Goal: Task Accomplishment & Management: Use online tool/utility

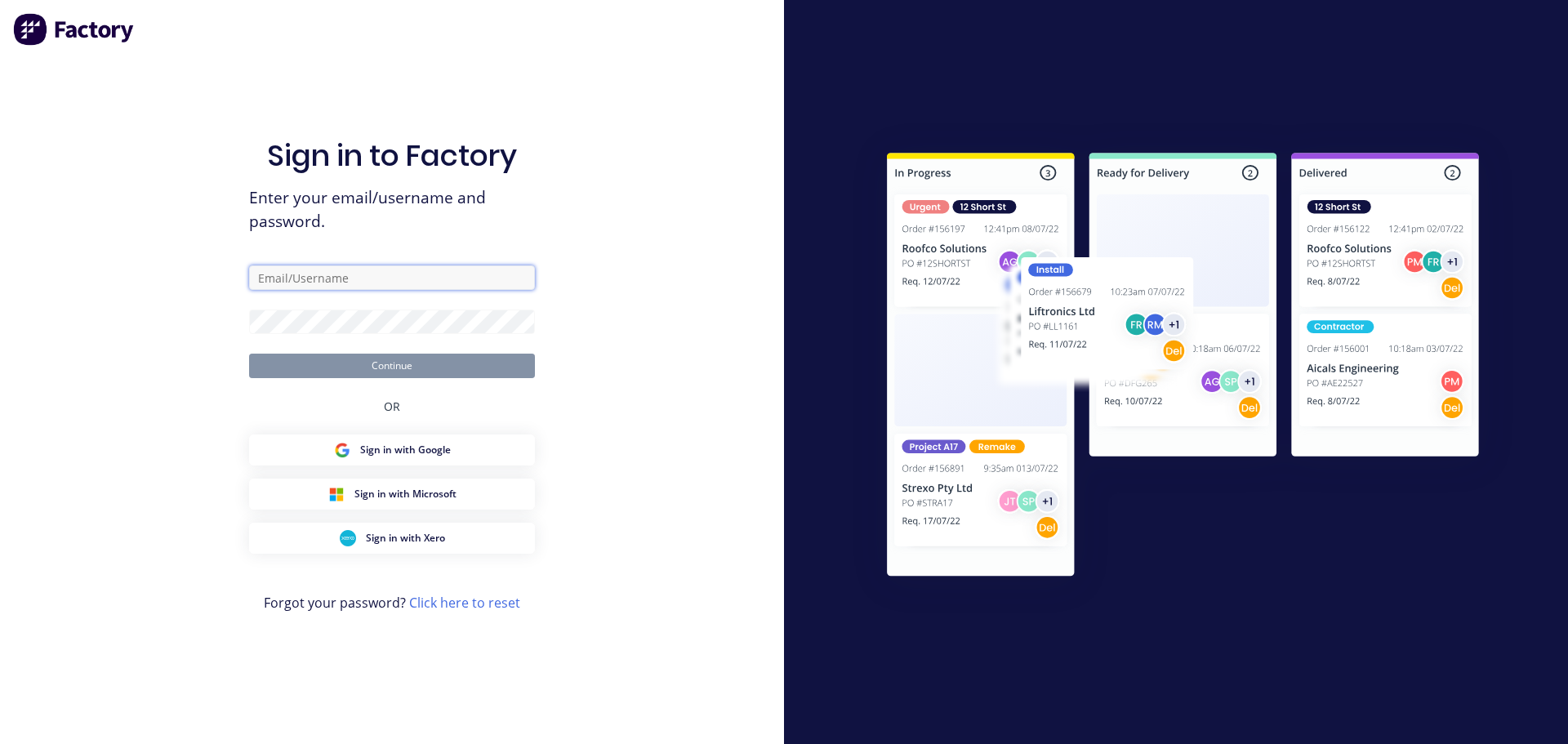
type input "[PERSON_NAME][EMAIL_ADDRESS][DOMAIN_NAME]"
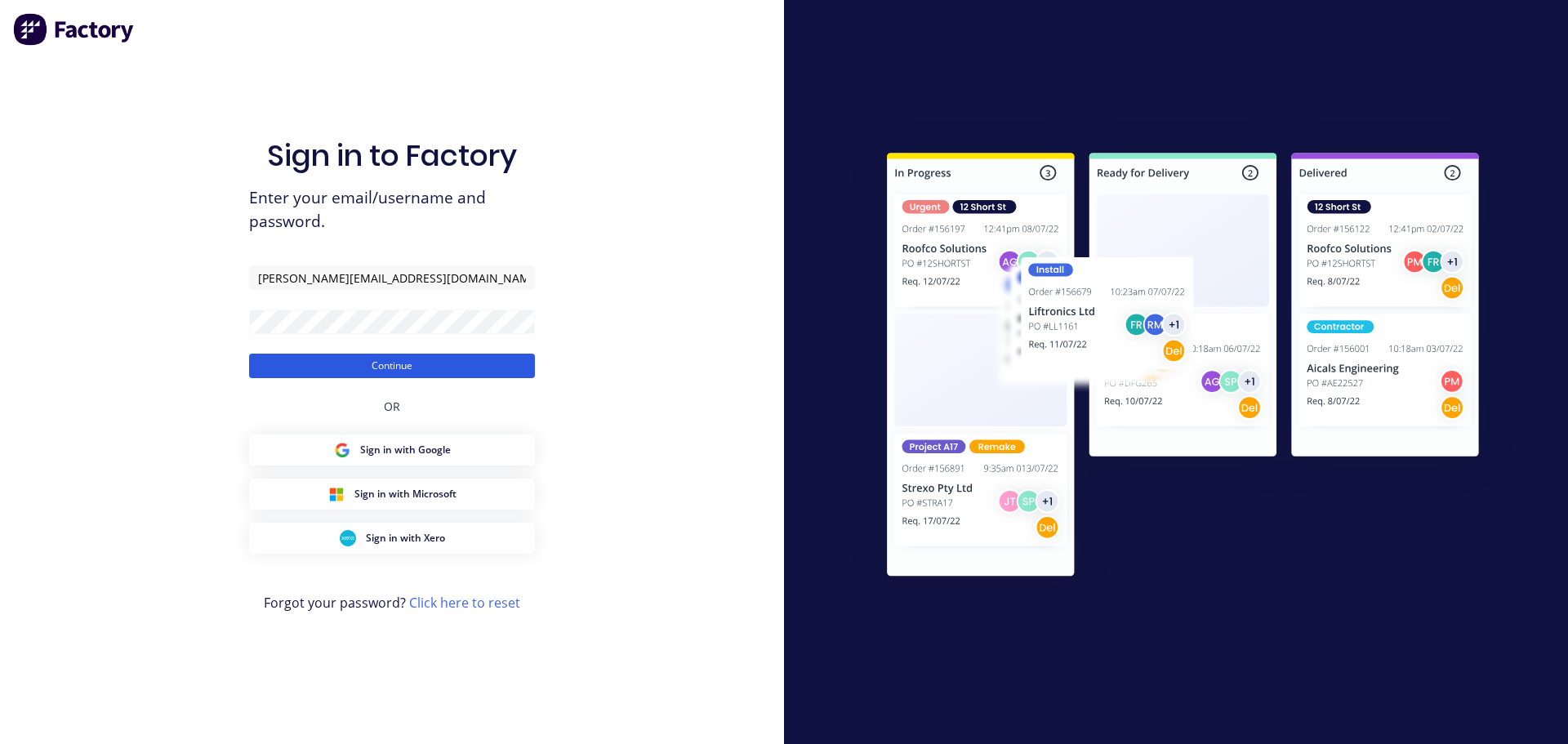
click at [360, 368] on button "Continue" at bounding box center [392, 366] width 286 height 25
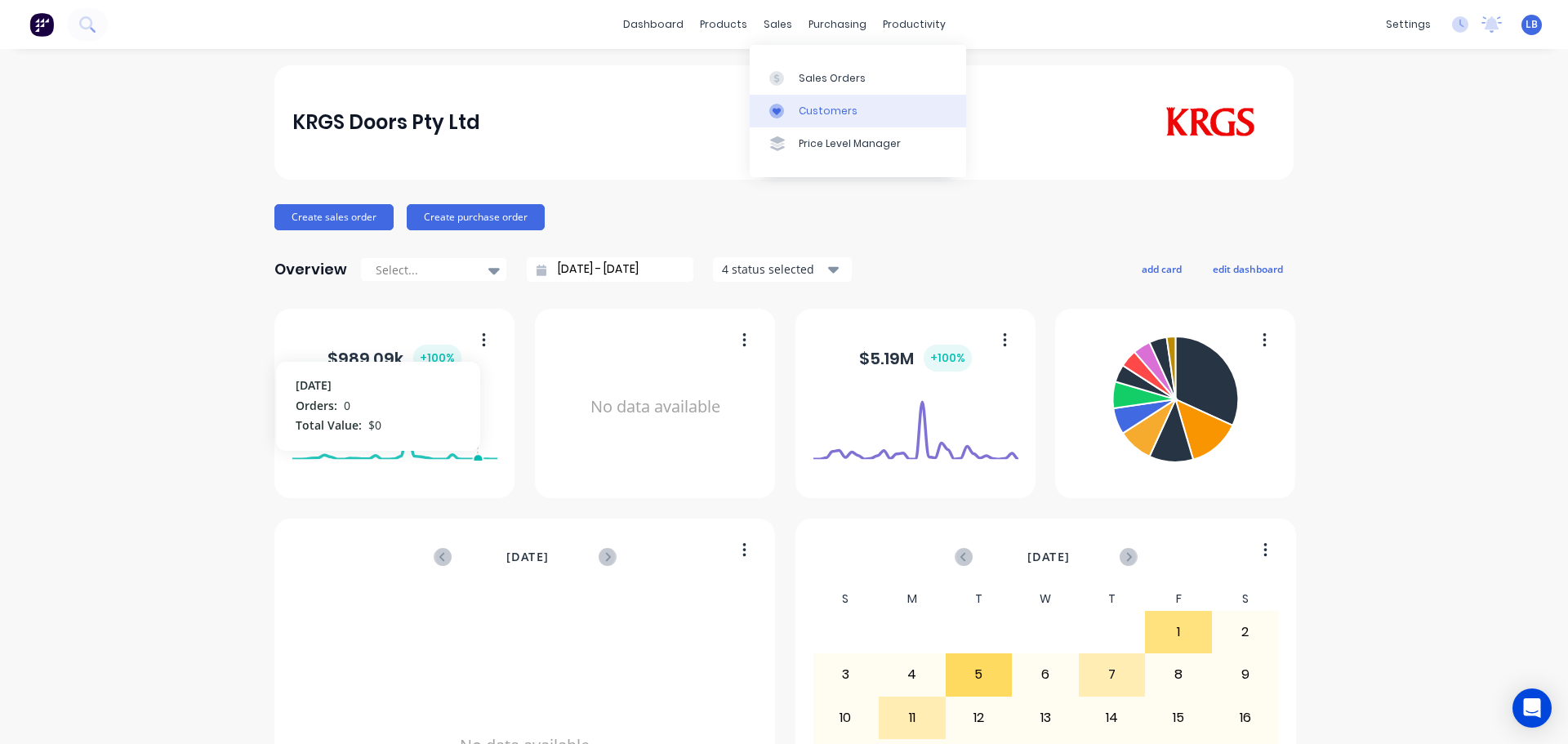
click at [822, 116] on div "Customers" at bounding box center [829, 111] width 59 height 15
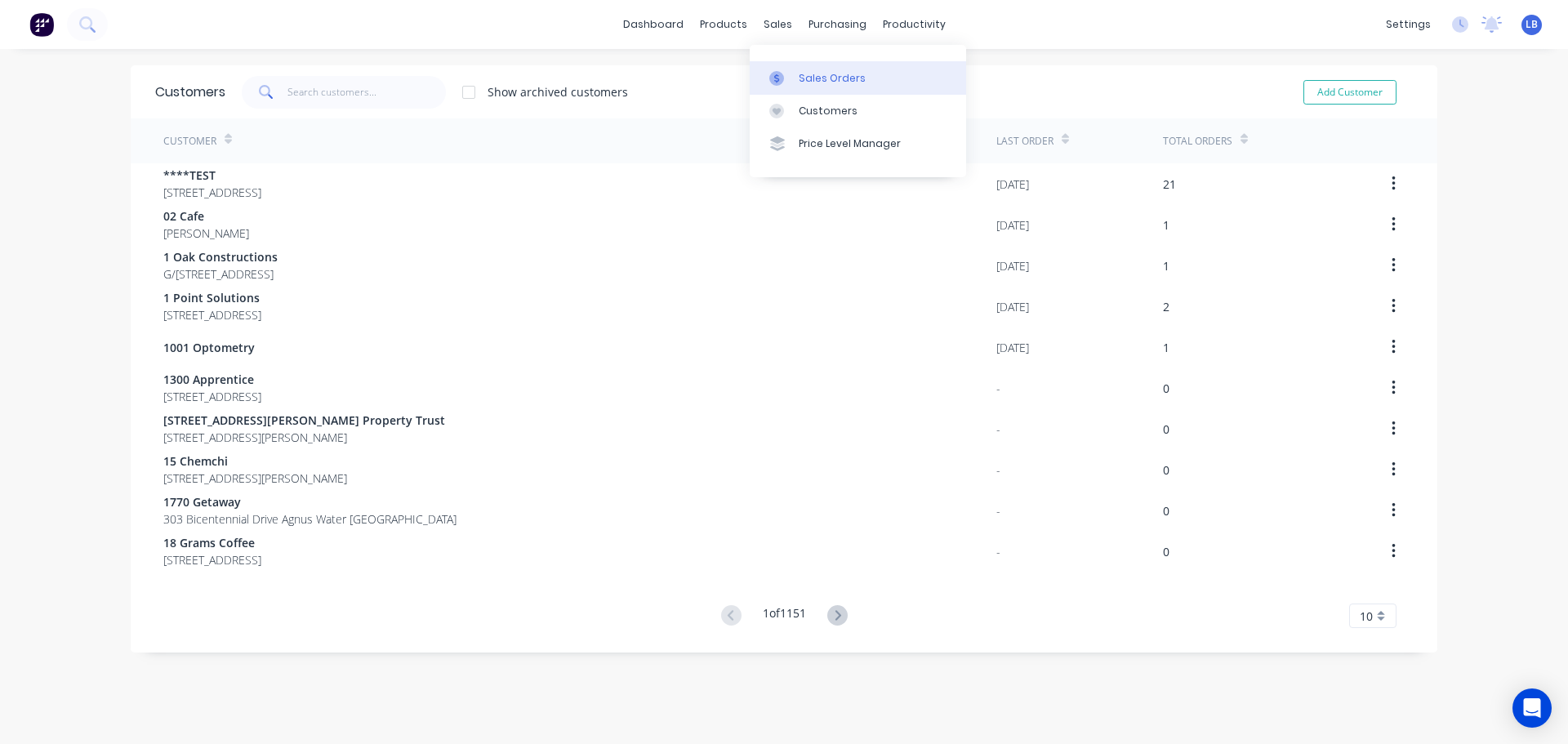
click at [837, 78] on div "Sales Orders" at bounding box center [833, 78] width 67 height 15
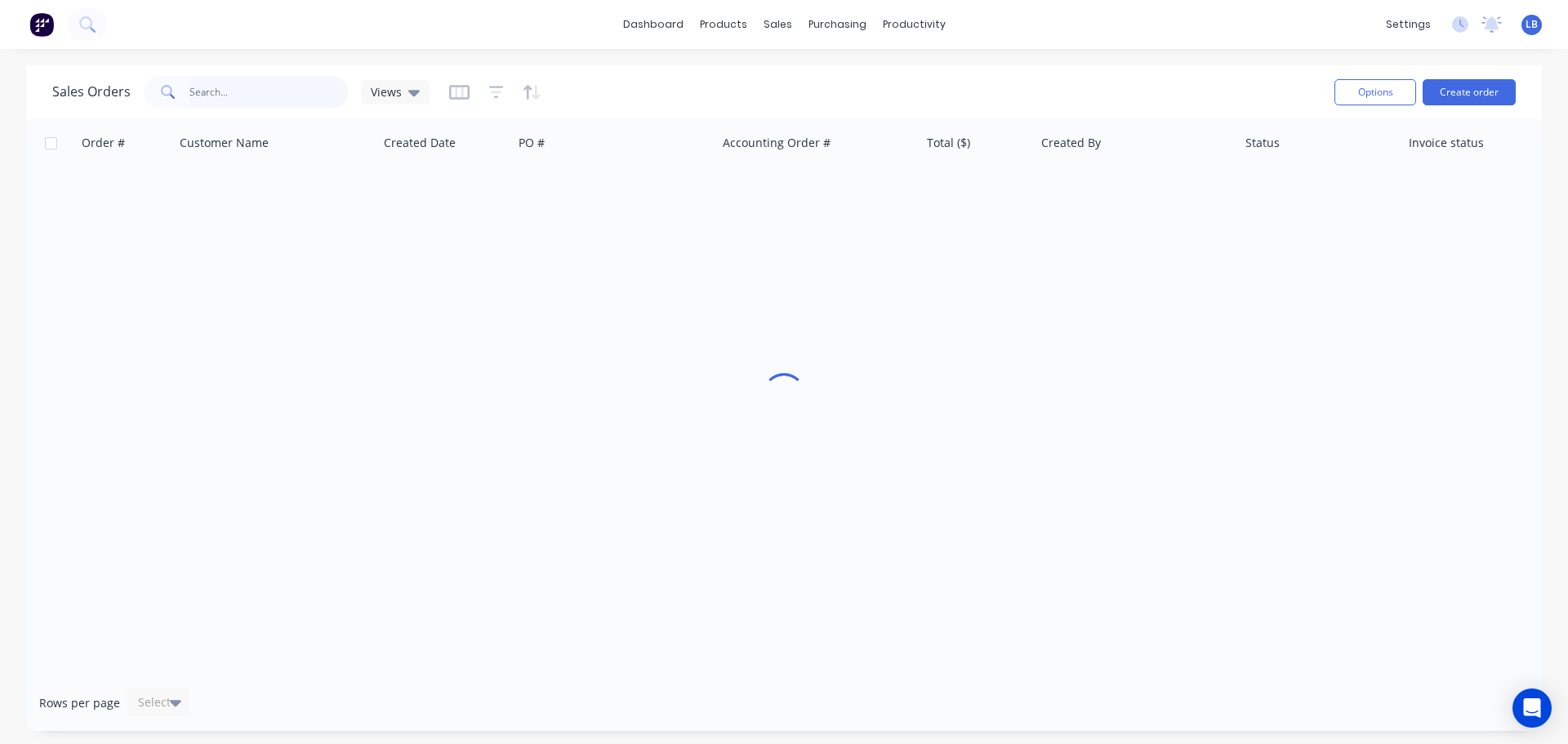
click at [256, 89] on input "text" at bounding box center [269, 92] width 159 height 33
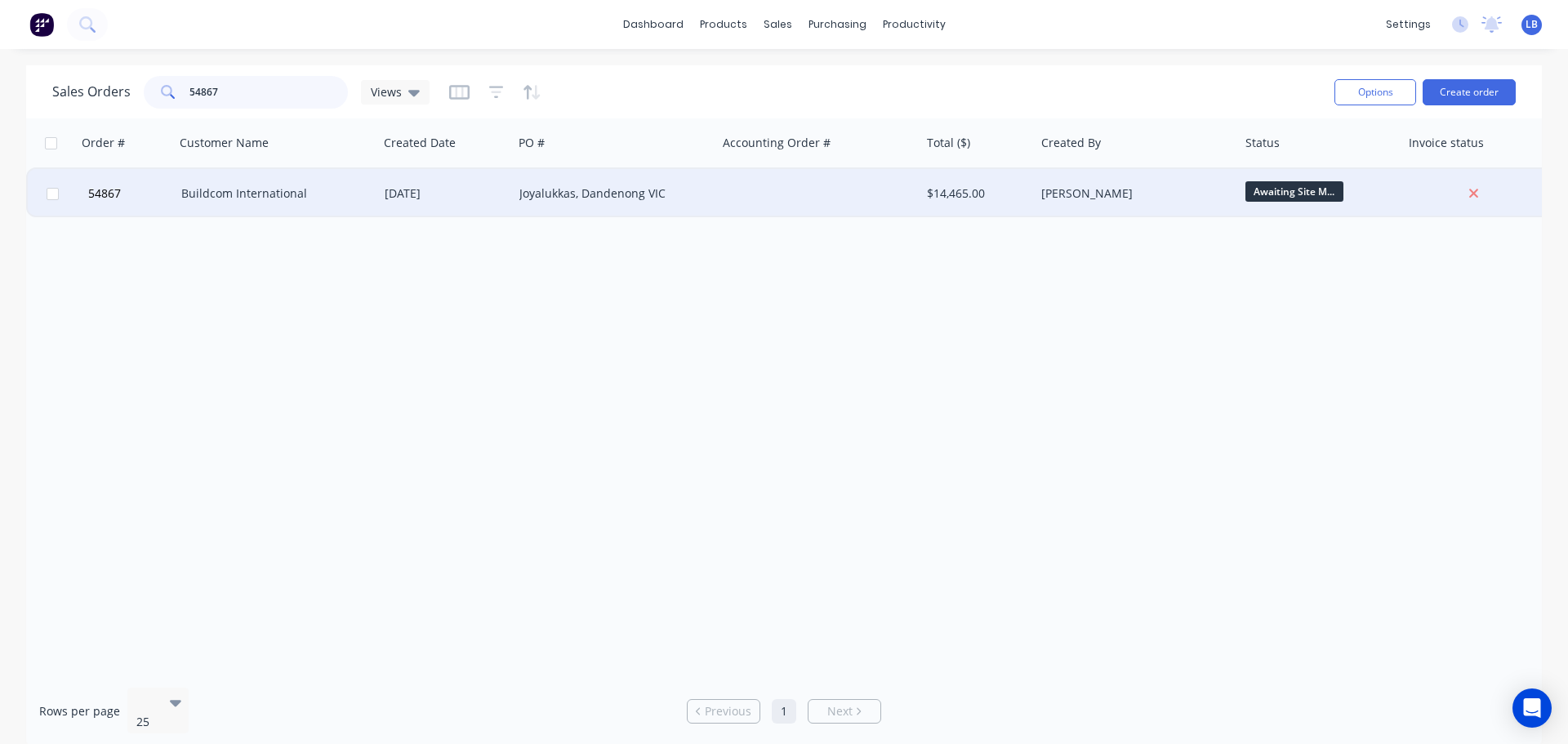
type input "54867"
click at [532, 189] on div "Joyalukkas, Dandenong VIC" at bounding box center [610, 194] width 181 height 16
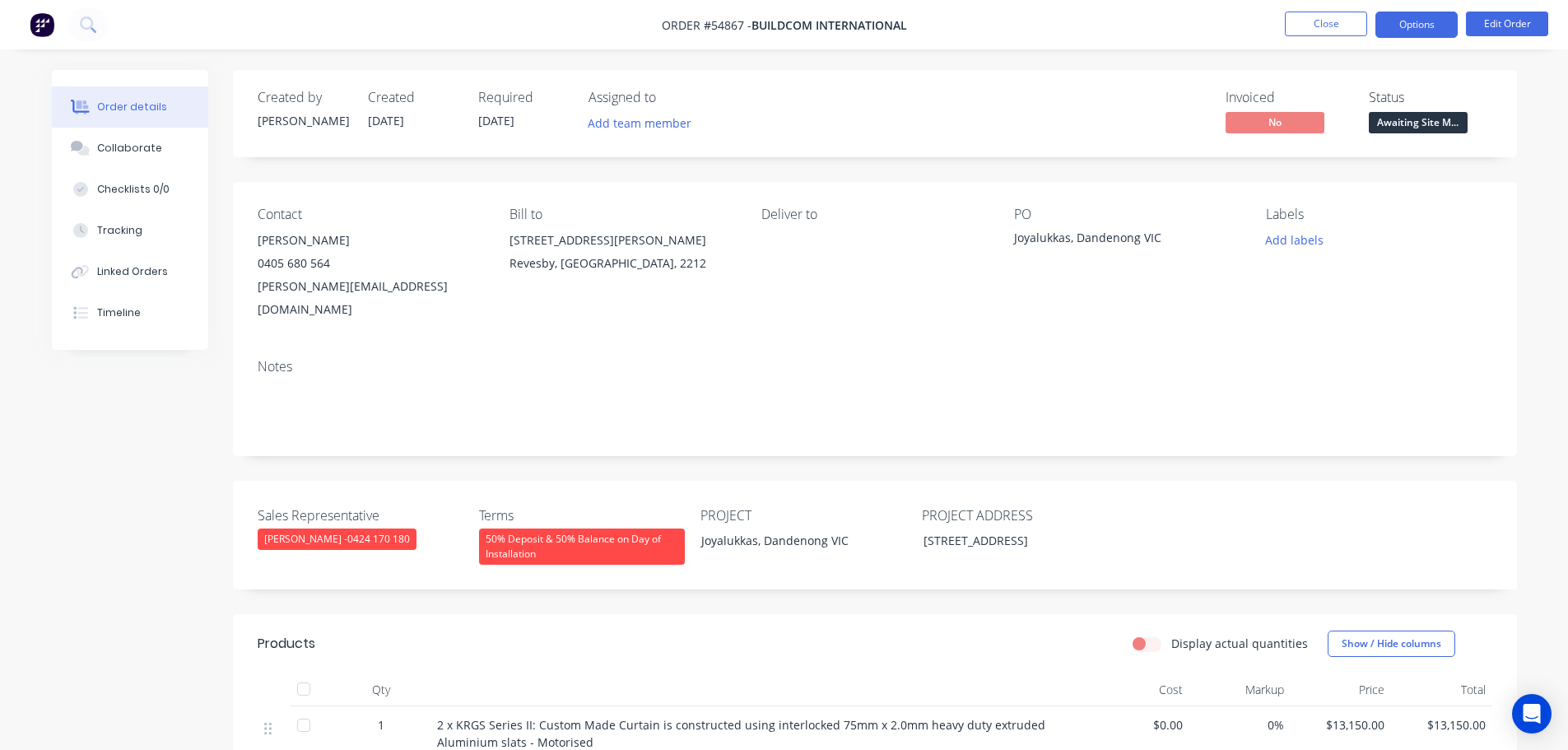
click at [1413, 27] on button "Options" at bounding box center [1416, 25] width 82 height 26
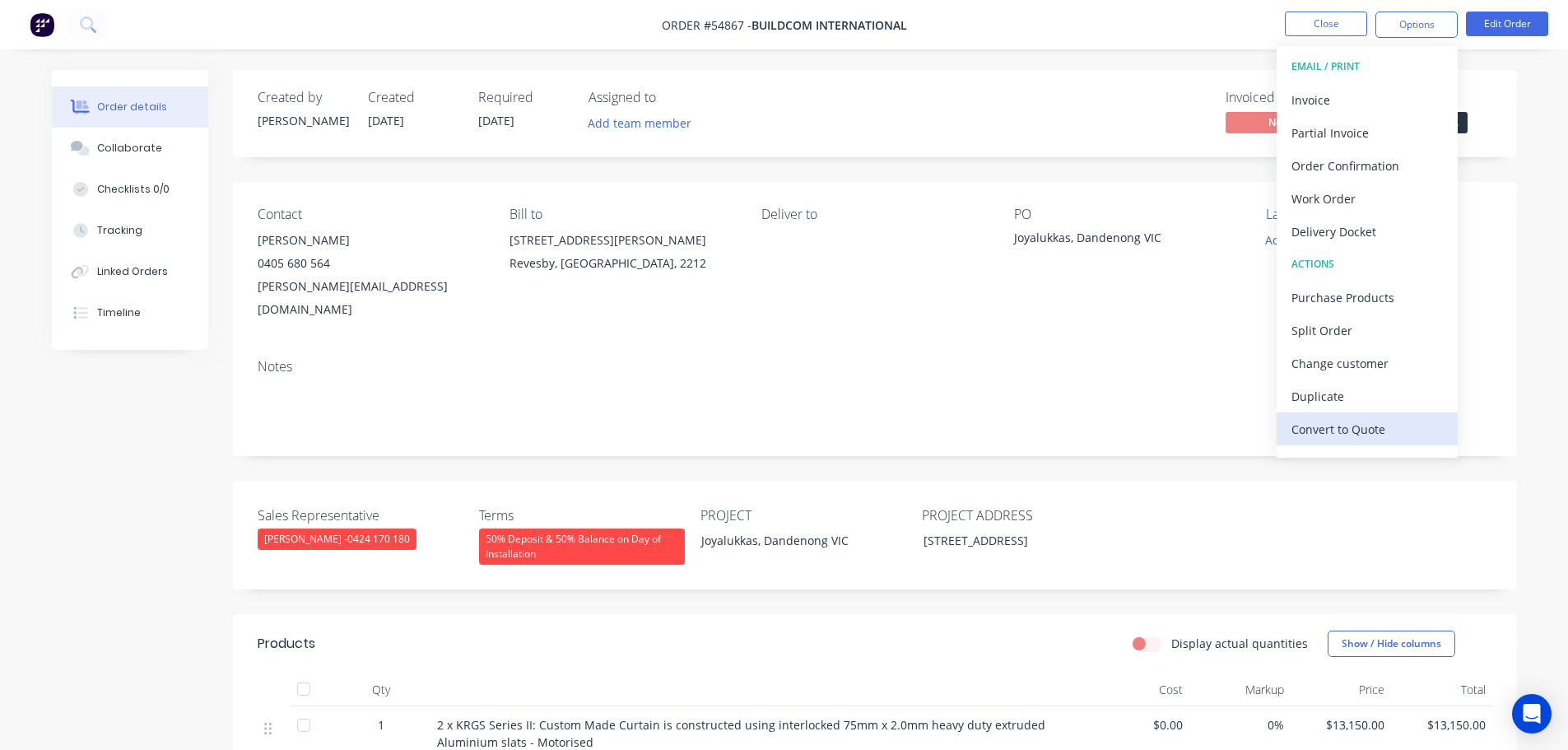
click at [1346, 432] on div "Convert to Quote" at bounding box center [1367, 429] width 152 height 24
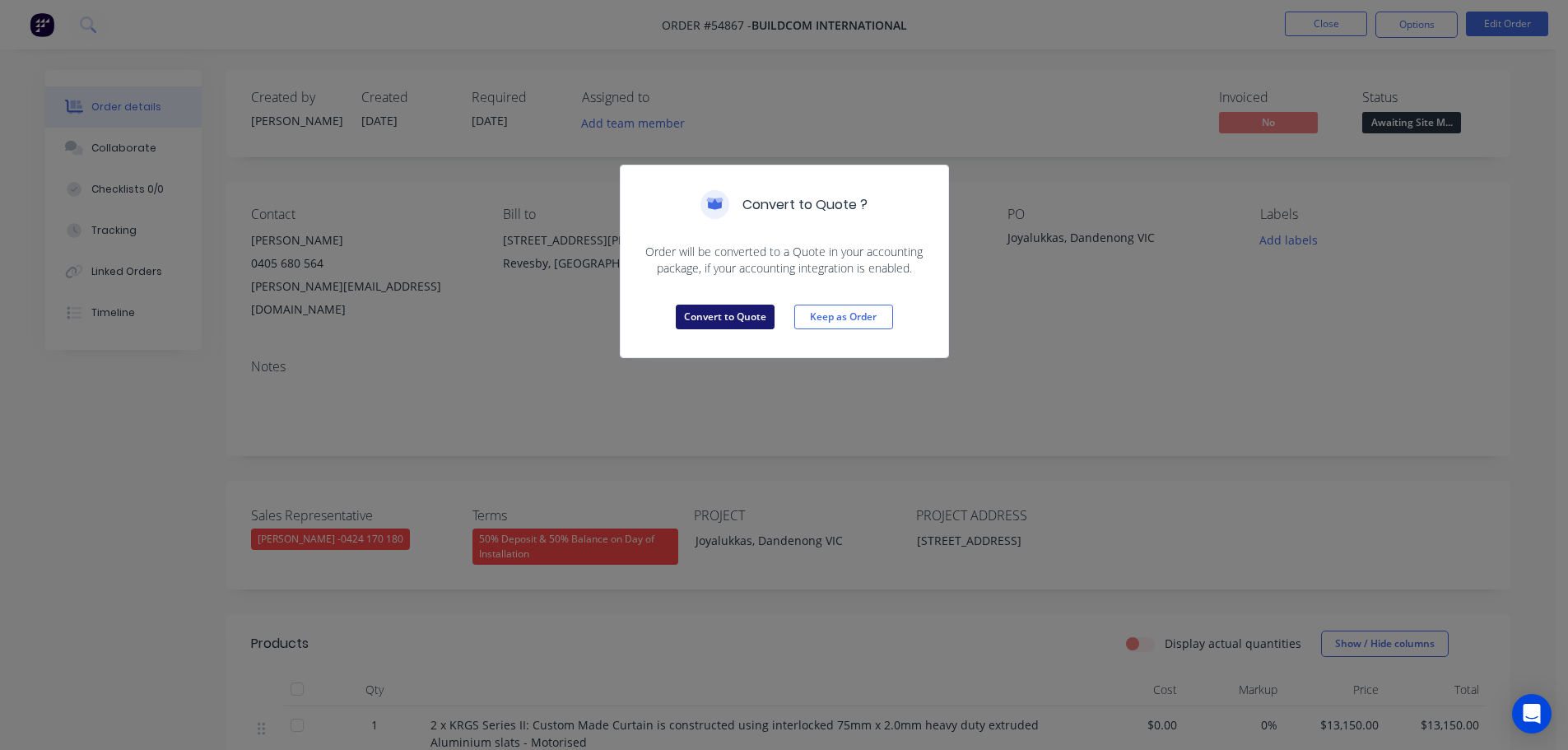
click at [755, 322] on button "Convert to Quote" at bounding box center [726, 317] width 99 height 25
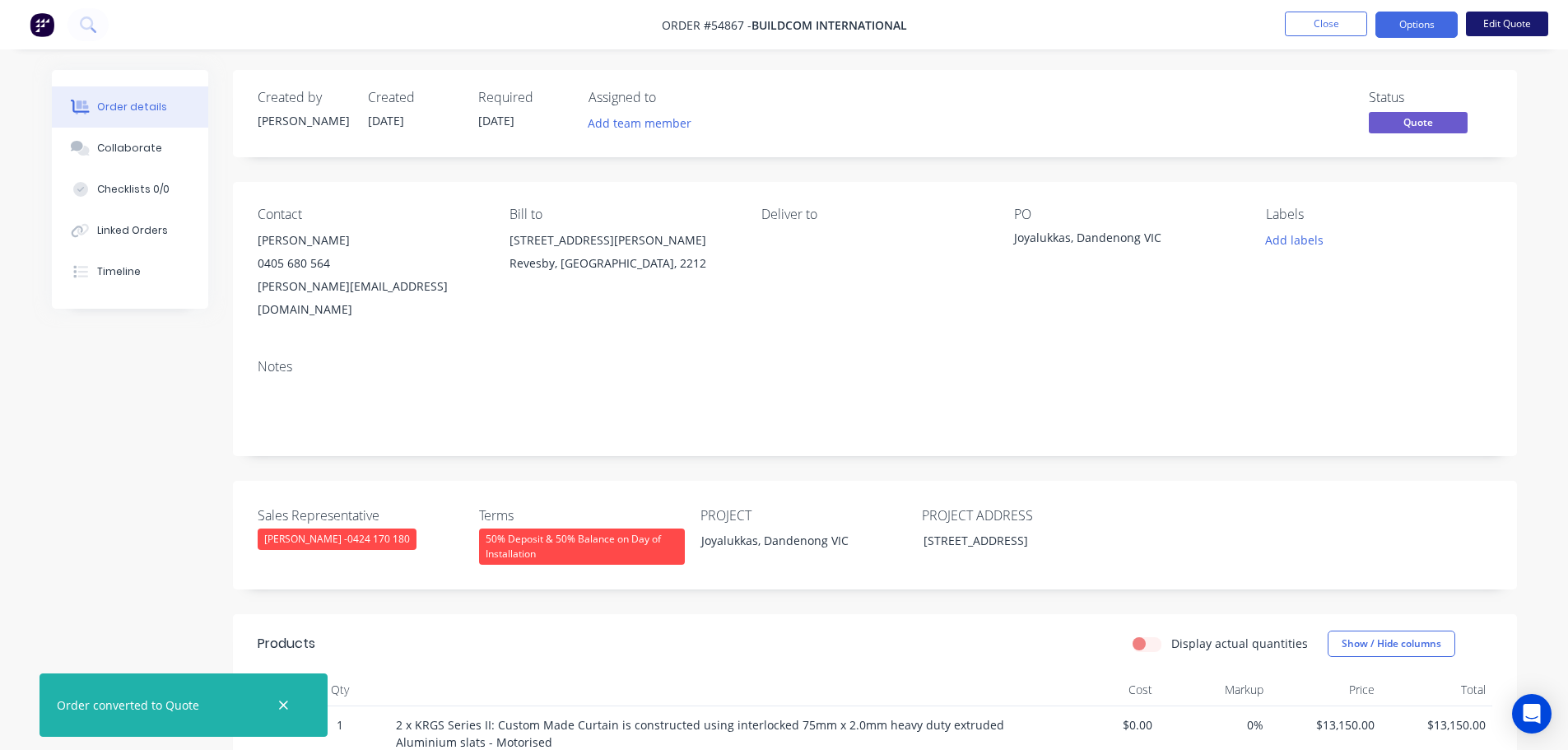
click at [1507, 26] on button "Edit Quote" at bounding box center [1507, 24] width 82 height 25
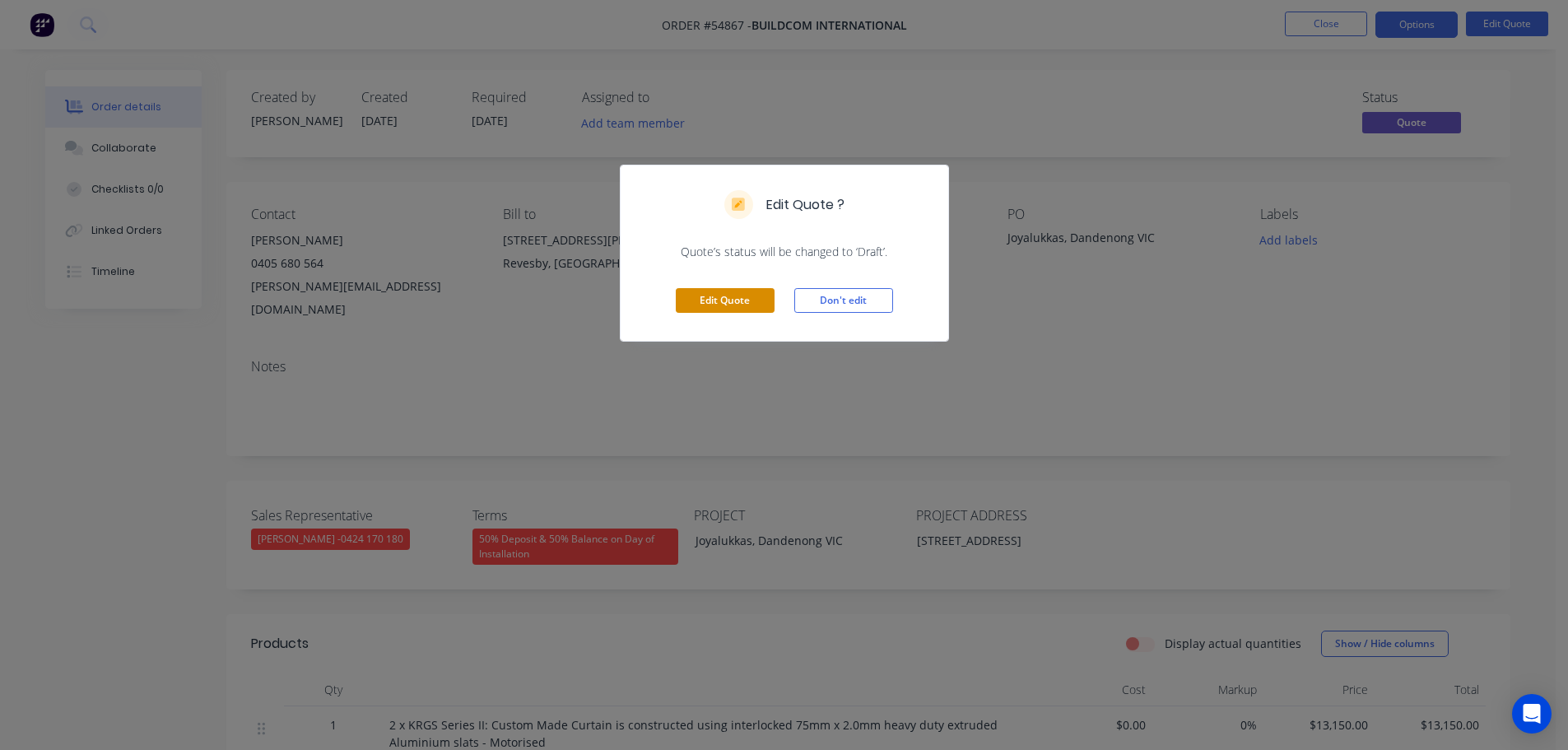
click at [726, 304] on button "Edit Quote" at bounding box center [726, 300] width 99 height 25
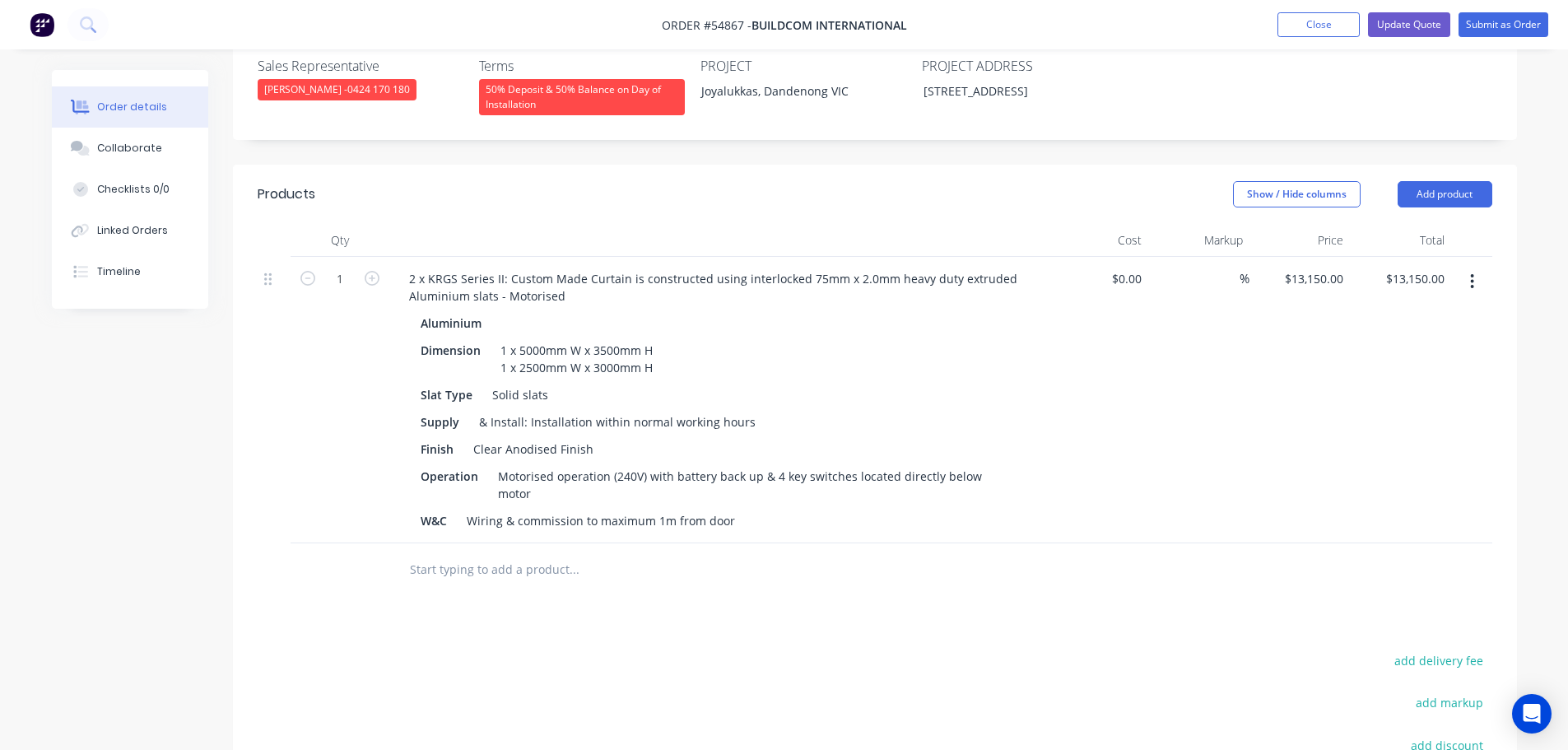
scroll to position [494, 0]
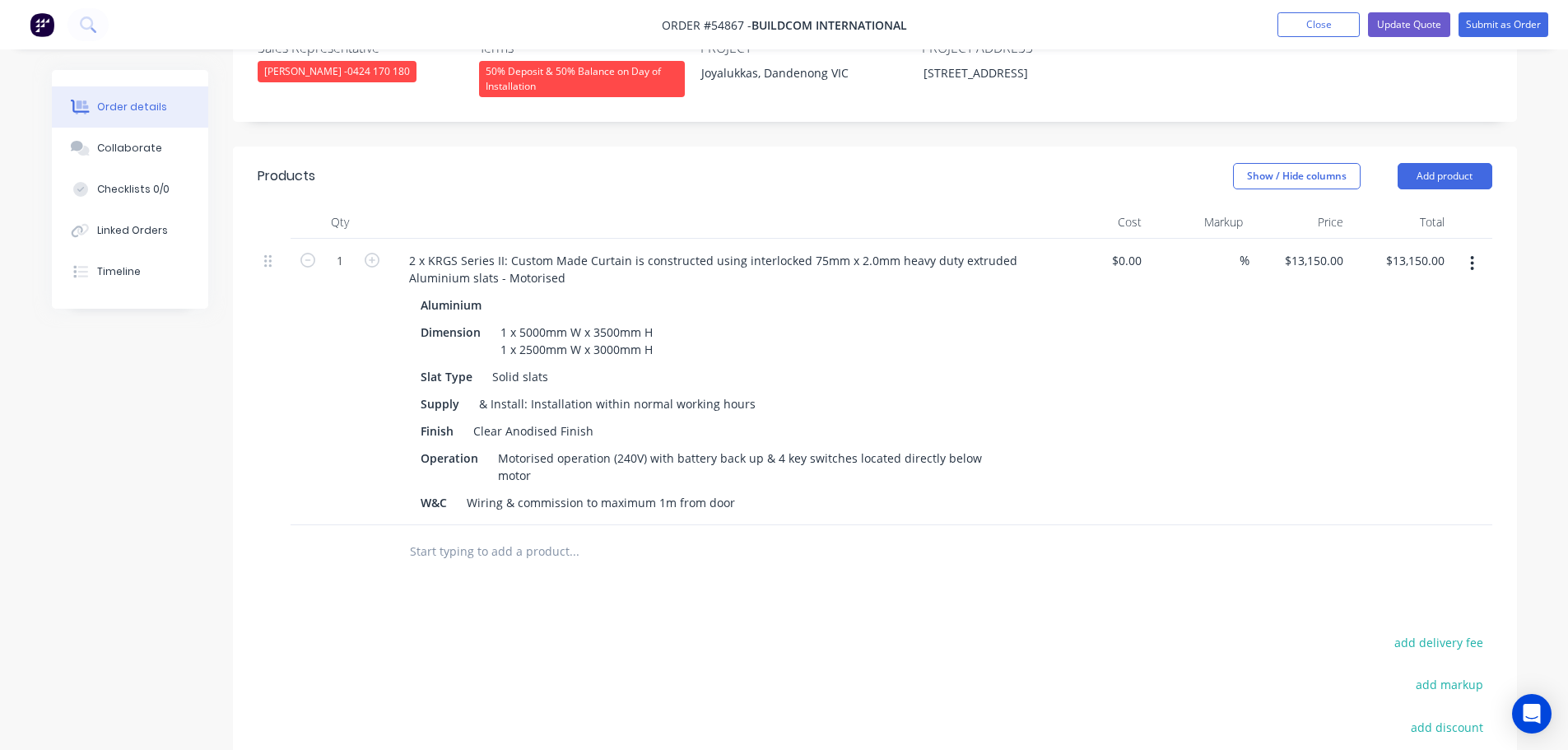
click at [1471, 256] on icon "button" at bounding box center [1472, 263] width 3 height 15
click at [1238, 408] on div "%" at bounding box center [1199, 382] width 101 height 286
click at [1426, 163] on button "Add product" at bounding box center [1444, 176] width 95 height 26
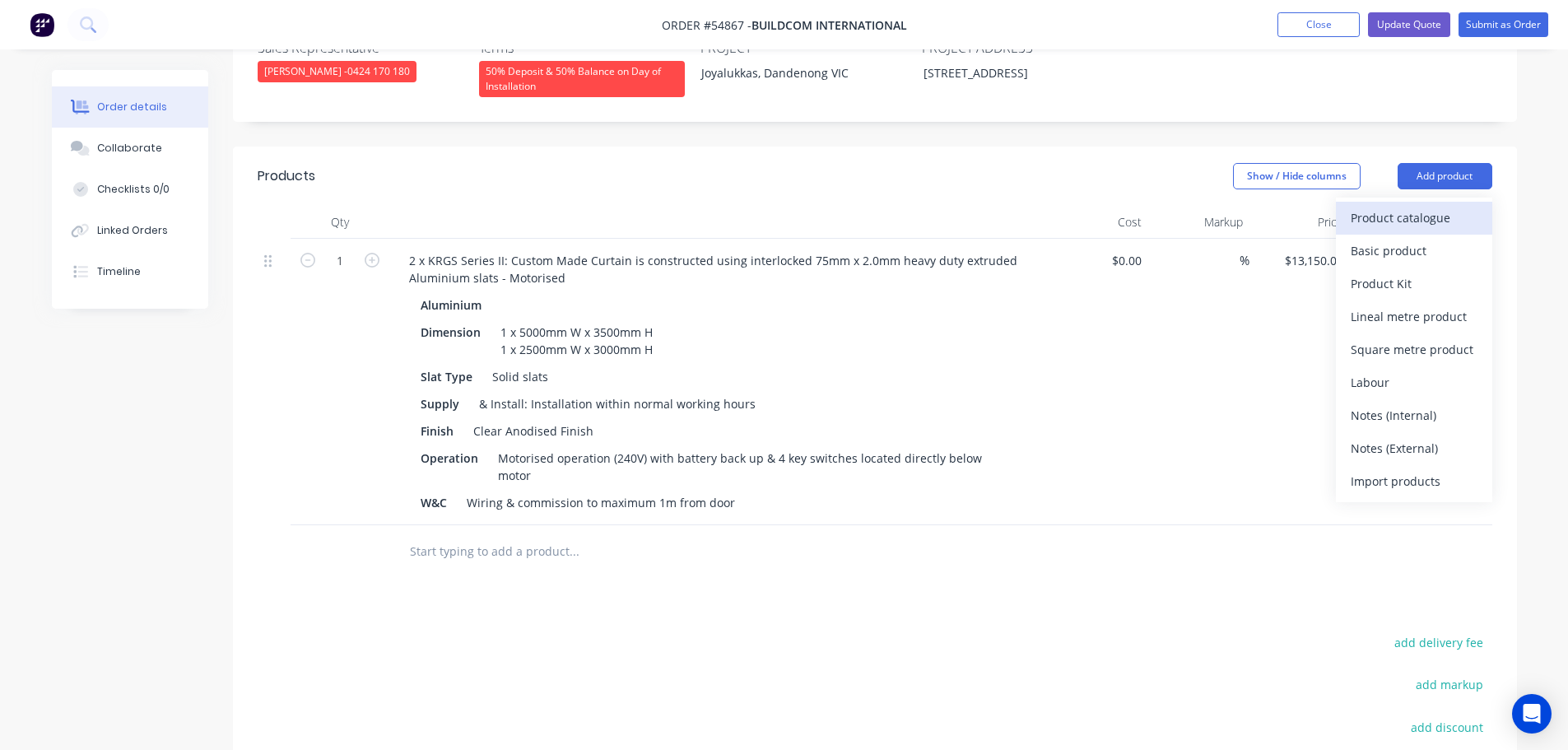
click at [1378, 206] on div "Product catalogue" at bounding box center [1414, 217] width 127 height 24
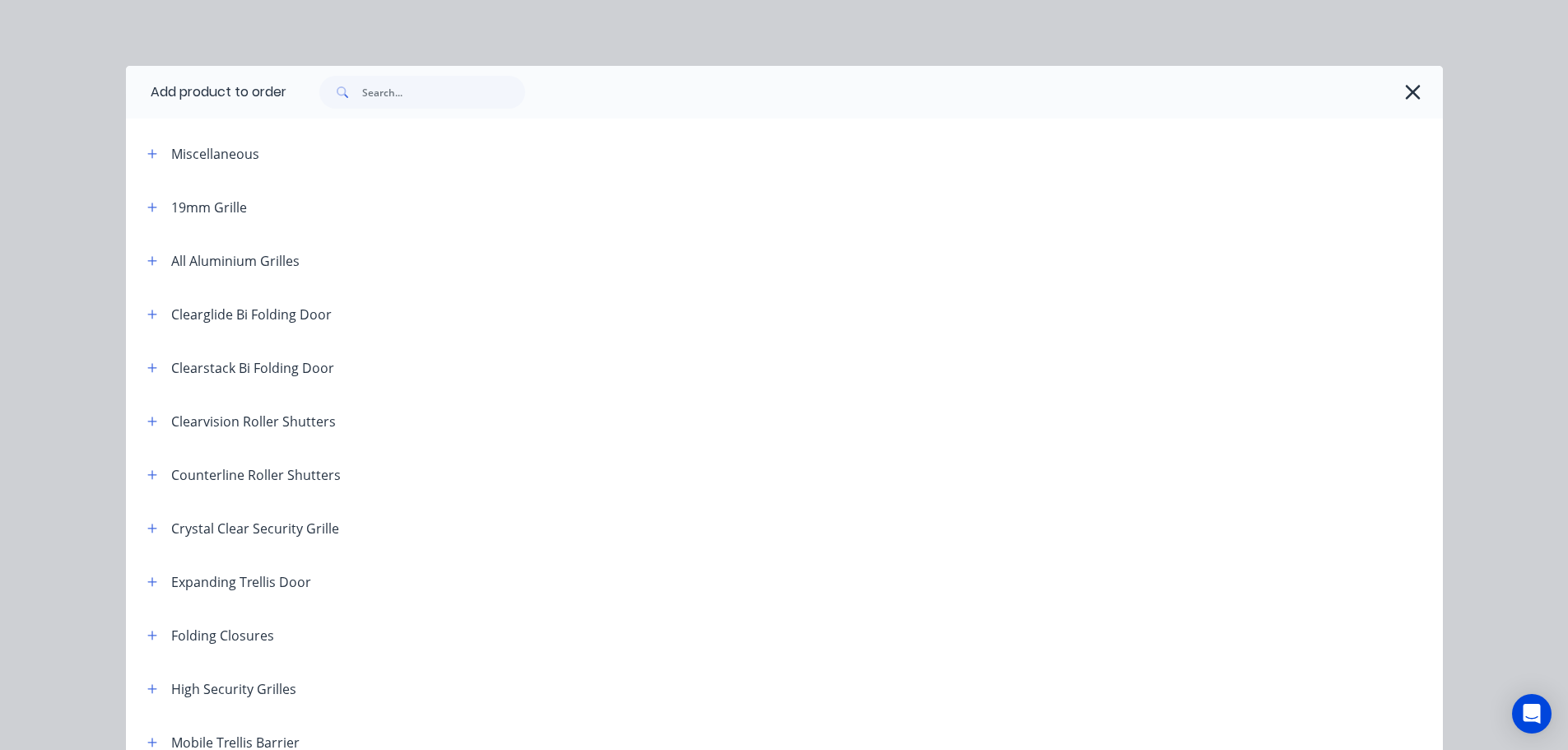
scroll to position [329, 0]
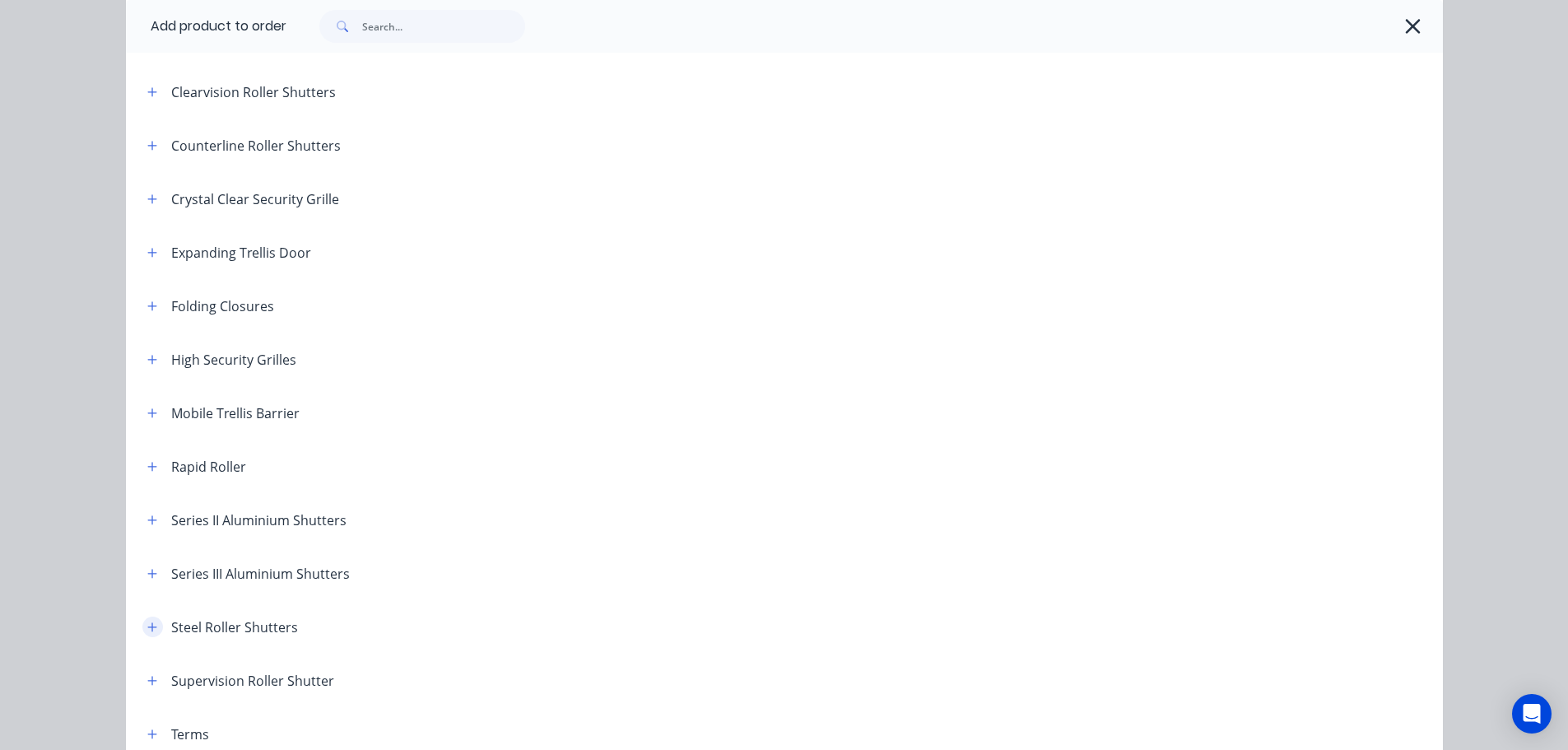
click at [147, 630] on icon "button" at bounding box center [152, 627] width 10 height 12
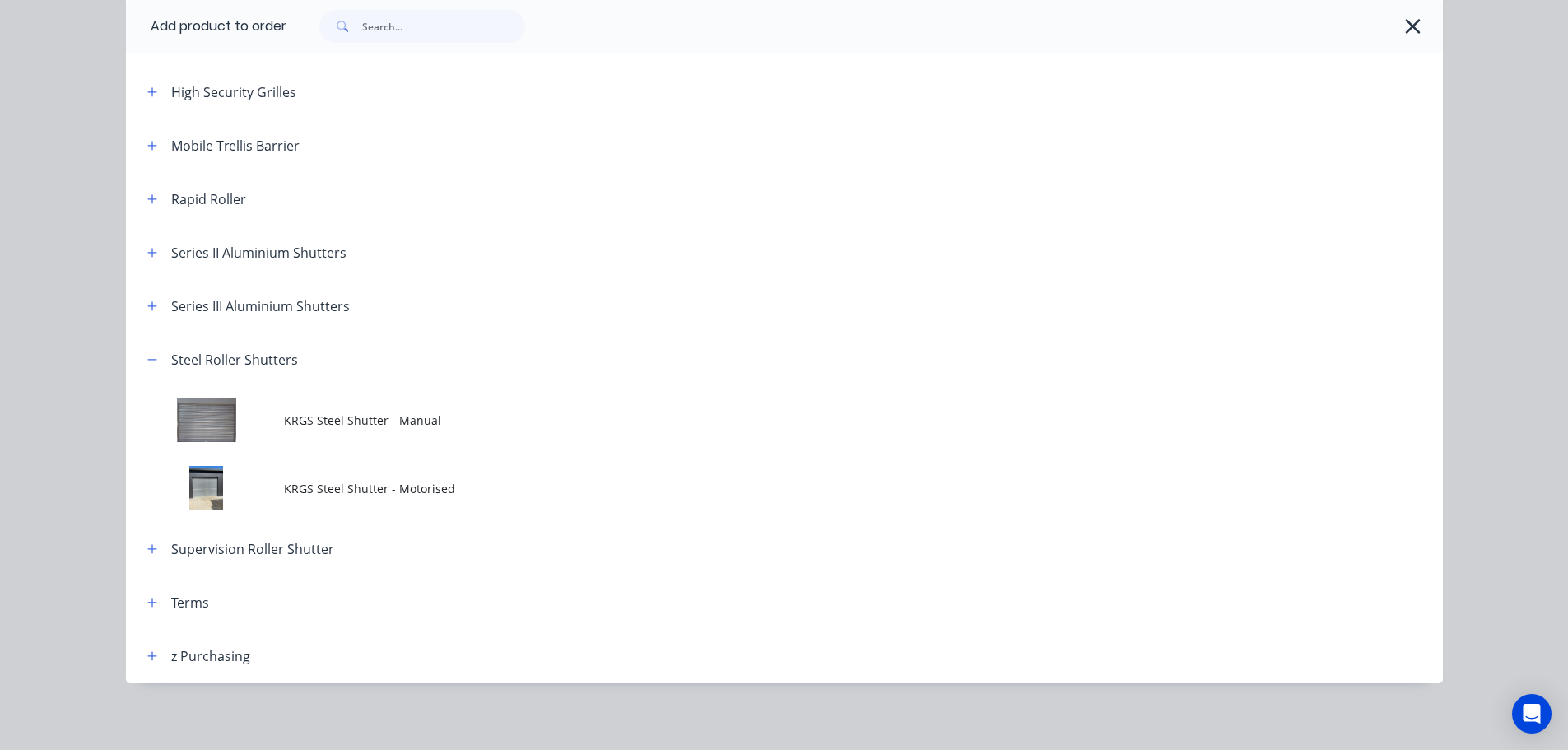
scroll to position [603, 0]
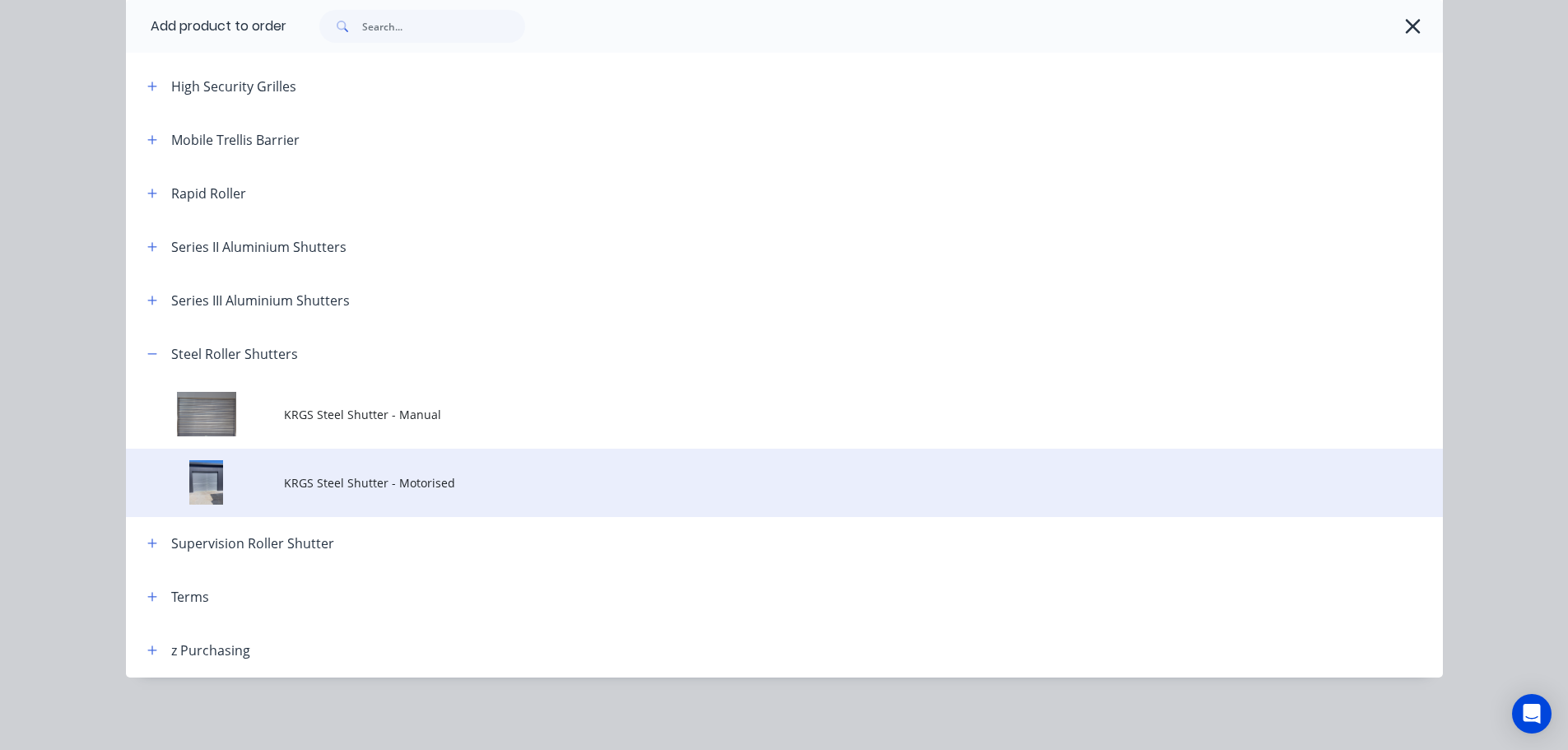
click at [350, 491] on span "KRGS Steel Shutter - Motorised" at bounding box center [748, 482] width 927 height 17
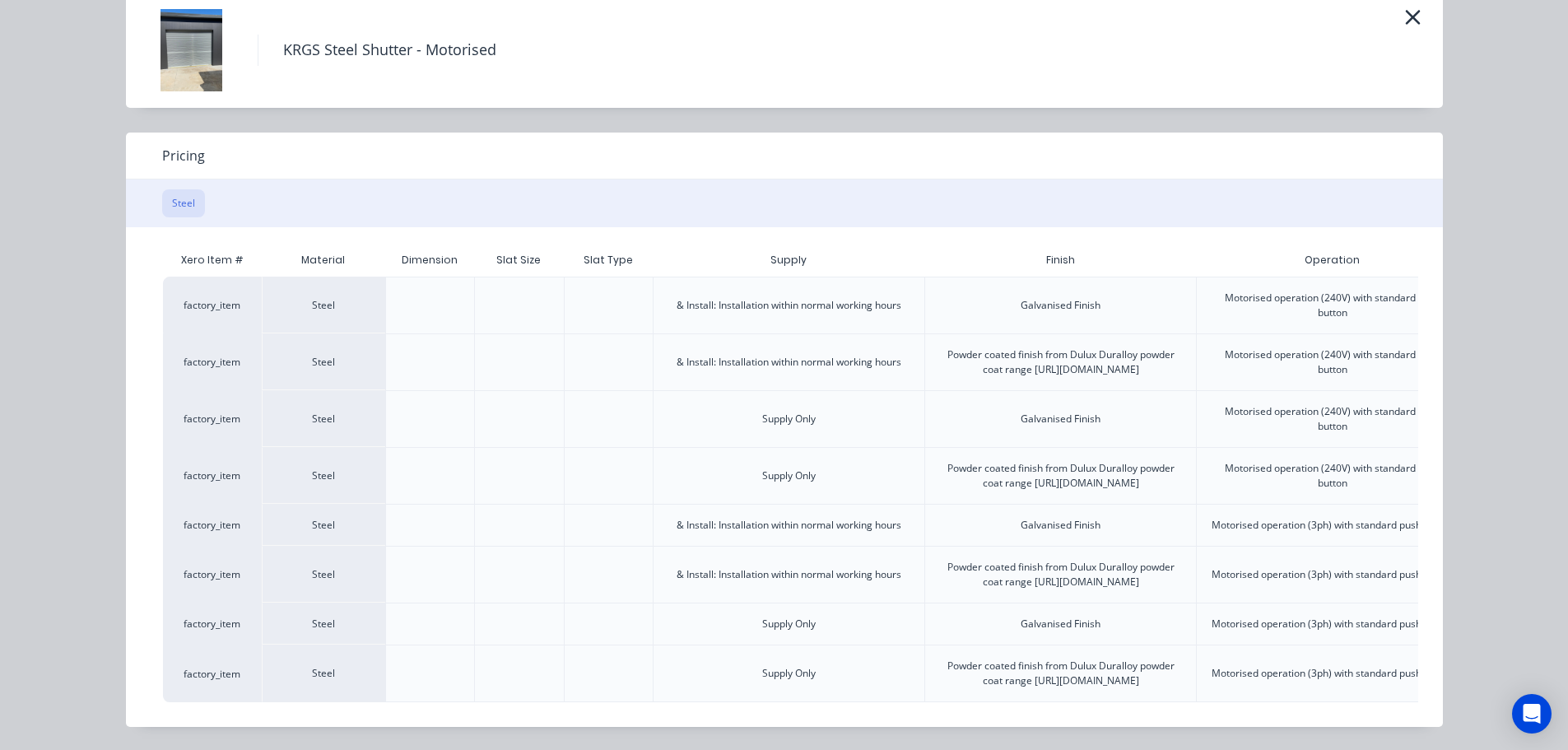
scroll to position [0, 411]
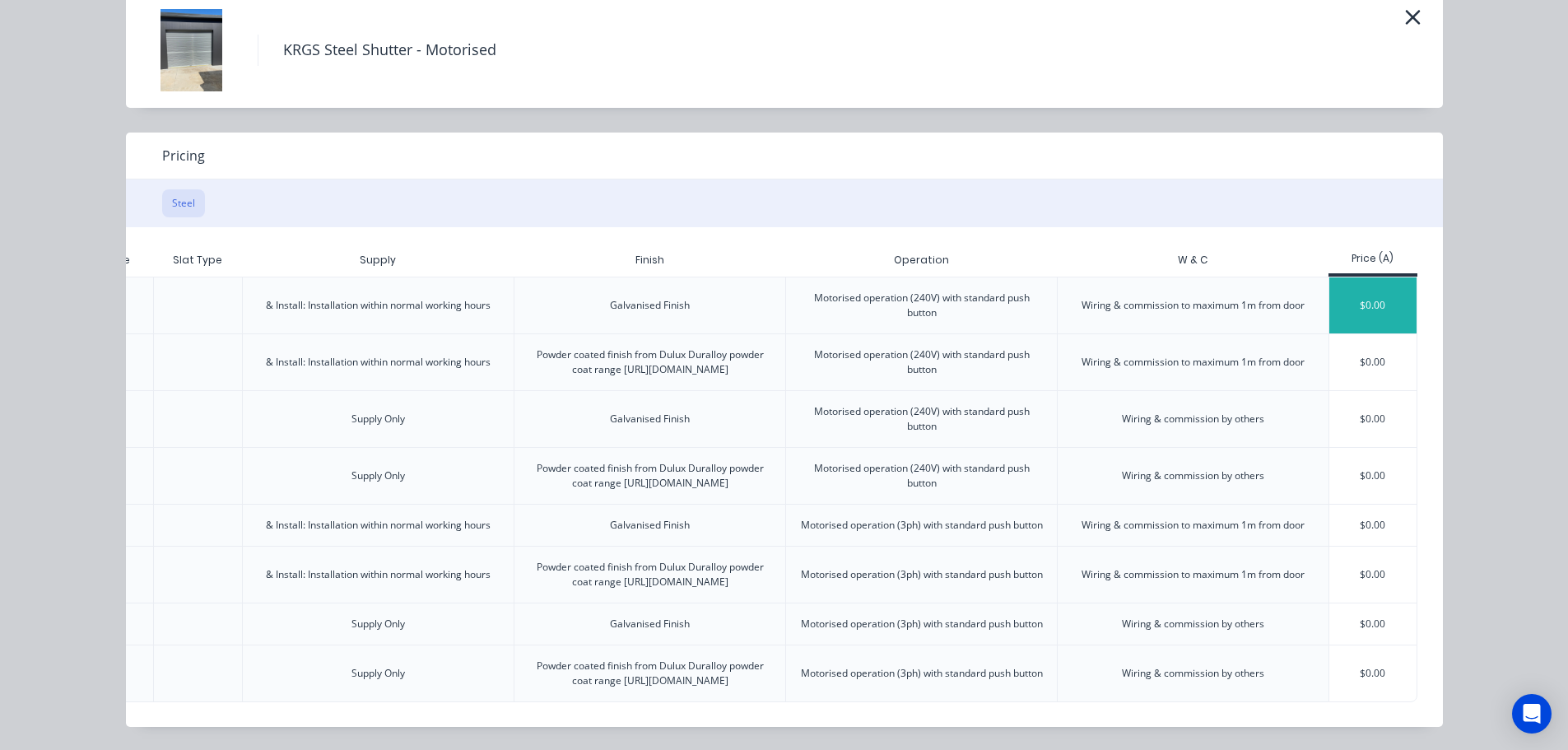
click at [1384, 277] on div "$0.00" at bounding box center [1373, 305] width 88 height 56
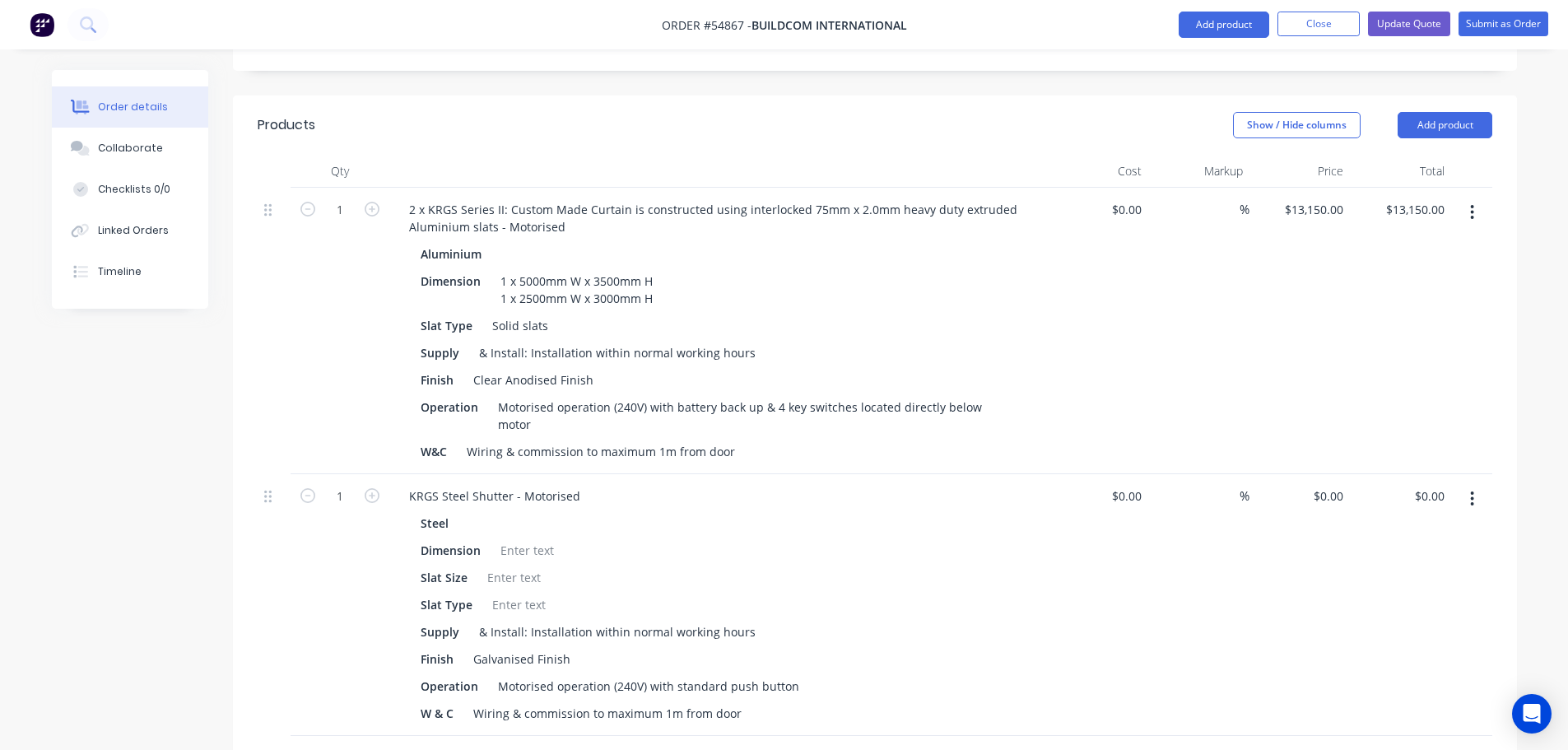
scroll to position [741, 0]
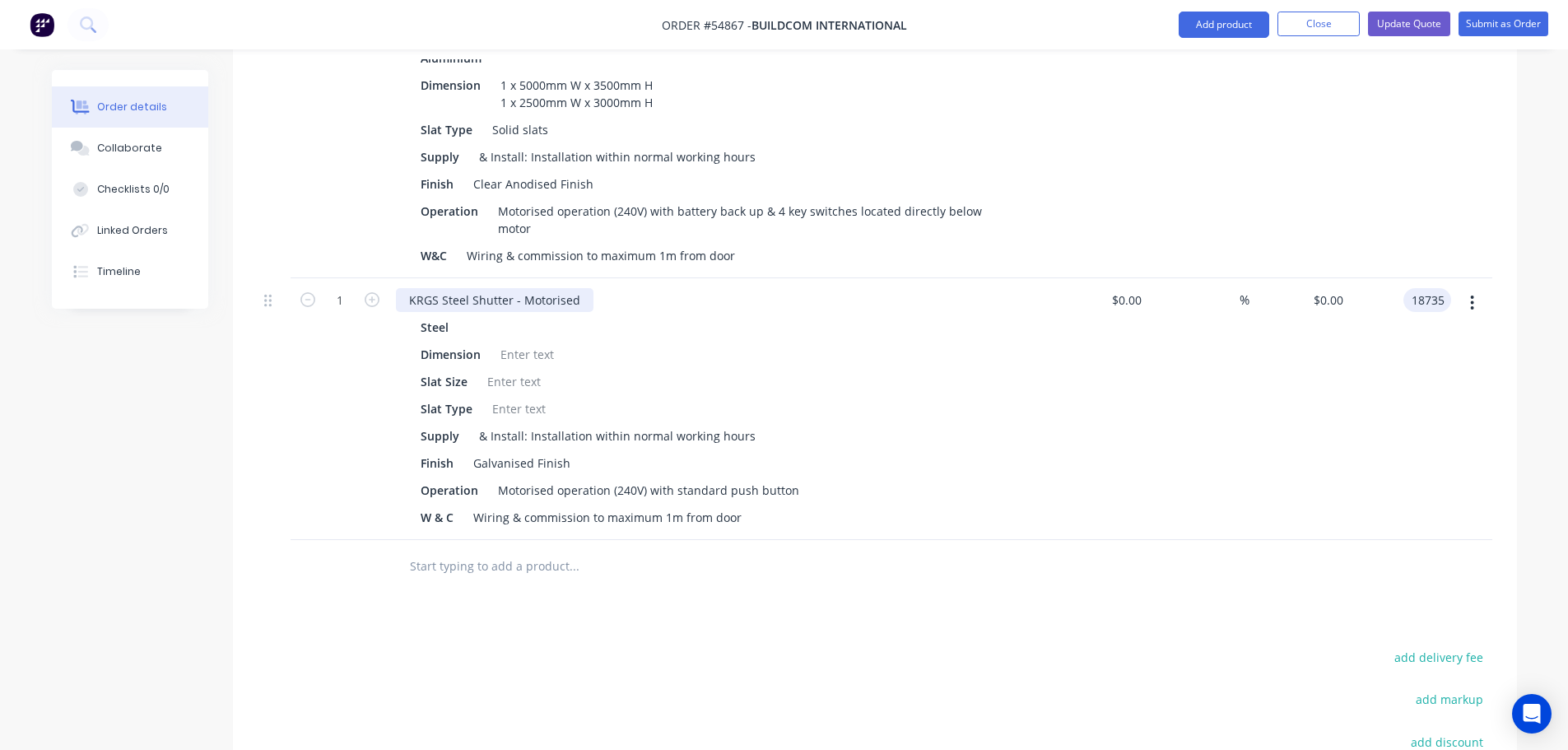
type input "18735"
type input "$18,735.00"
click at [402, 288] on div "KRGS Steel Shutter - Motorised" at bounding box center [495, 300] width 198 height 24
click at [500, 342] on div at bounding box center [527, 354] width 67 height 24
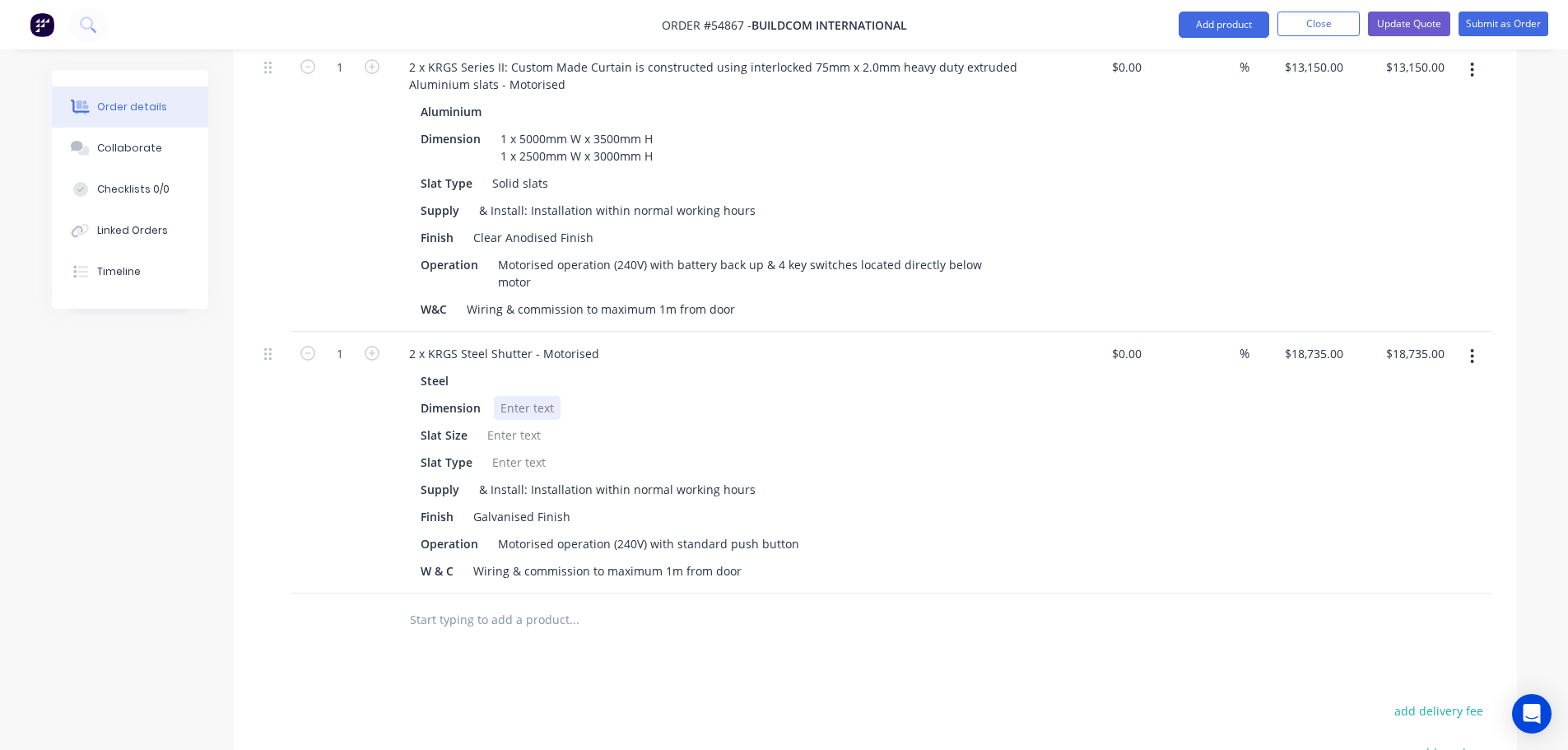
scroll to position [659, 0]
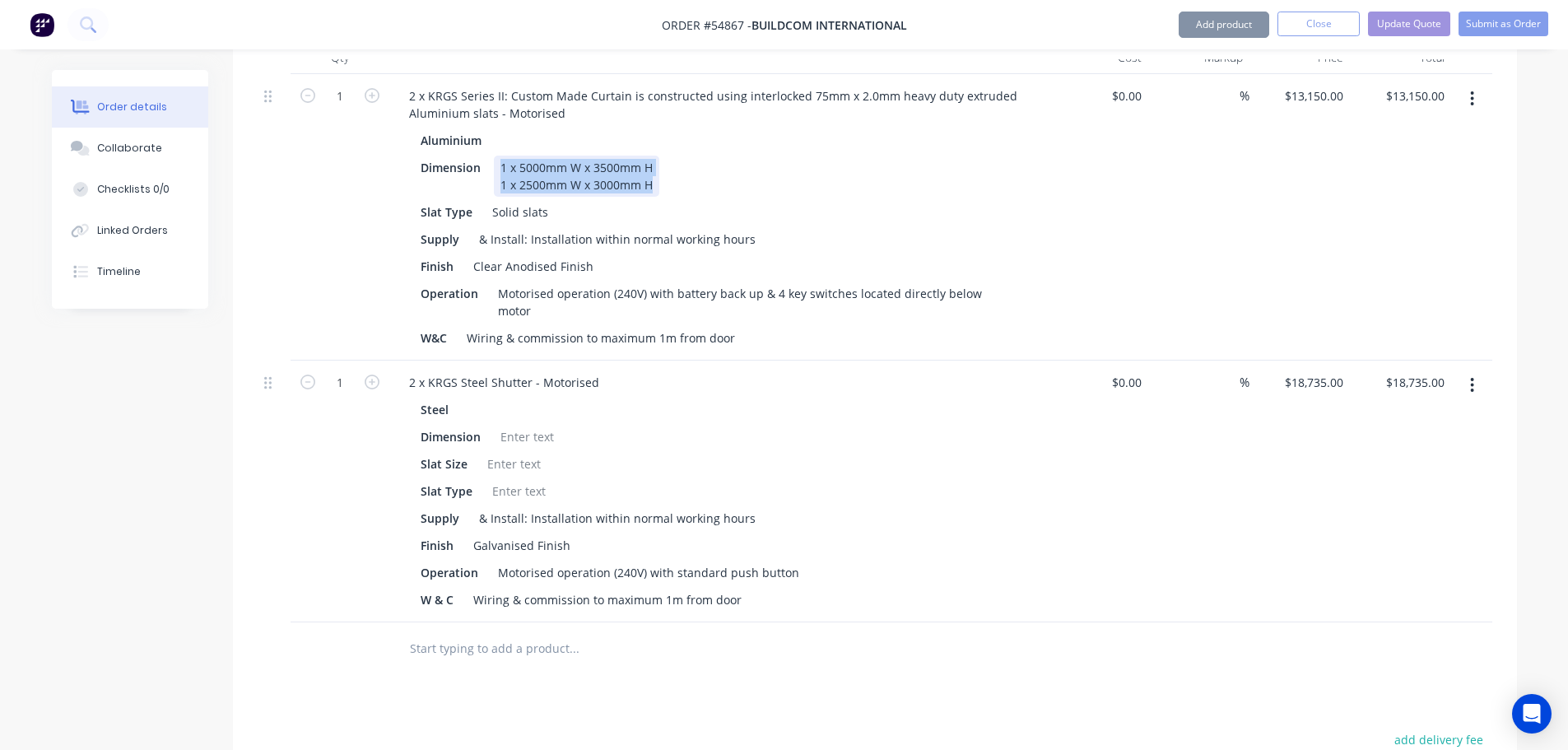
drag, startPoint x: 651, startPoint y: 139, endPoint x: 495, endPoint y: 128, distance: 156.4
click at [495, 156] on div "1 x 5000mm W x 3500mm H 1 x 2500mm W x 3000mm H" at bounding box center [576, 176] width 166 height 41
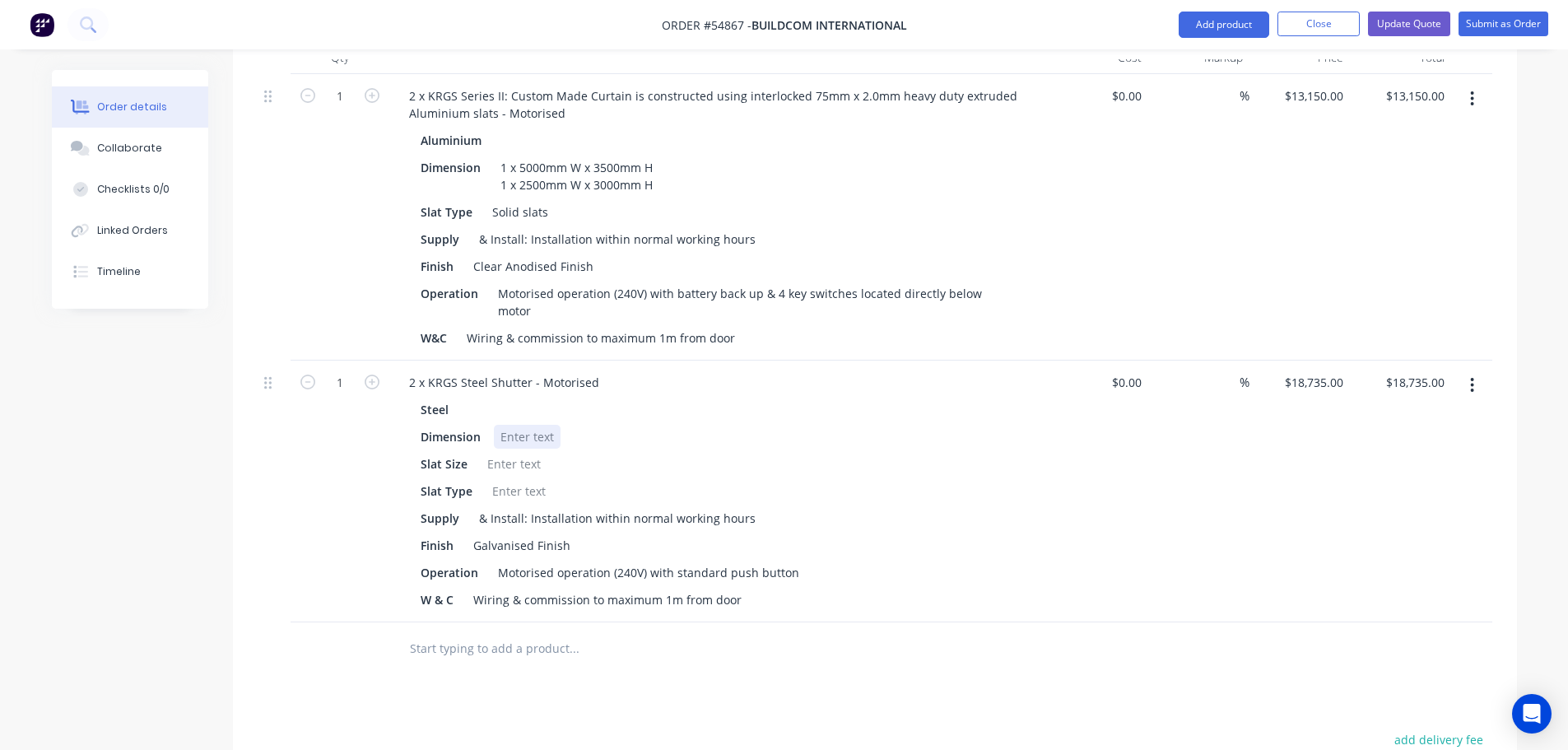
click at [507, 425] on div at bounding box center [527, 436] width 67 height 24
paste div
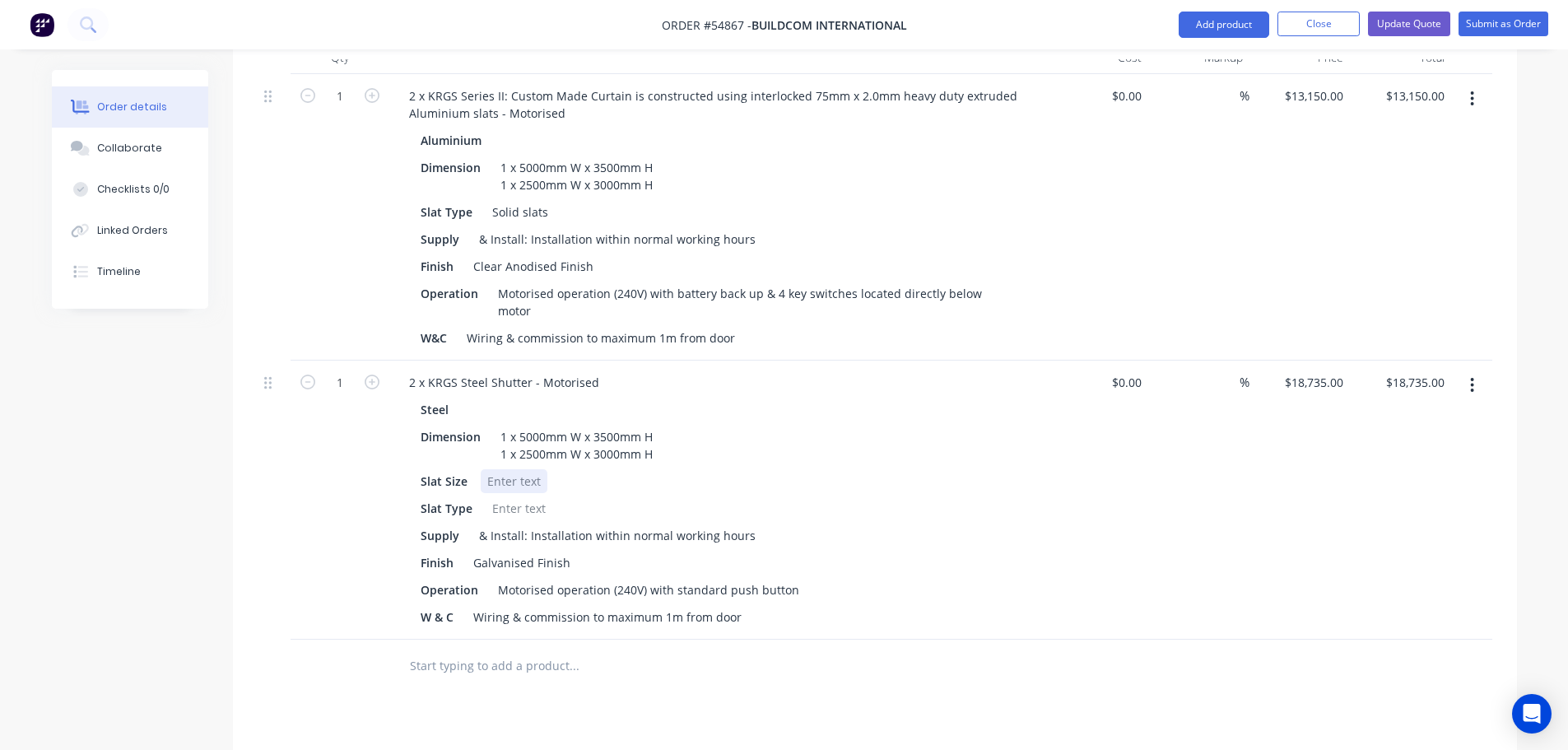
click at [512, 426] on div "Steel Dimension 1 x 5000mm W x 3500mm H 1 x 2500mm W x 3000mm H Slat Size Slat …" at bounding box center [719, 513] width 646 height 231
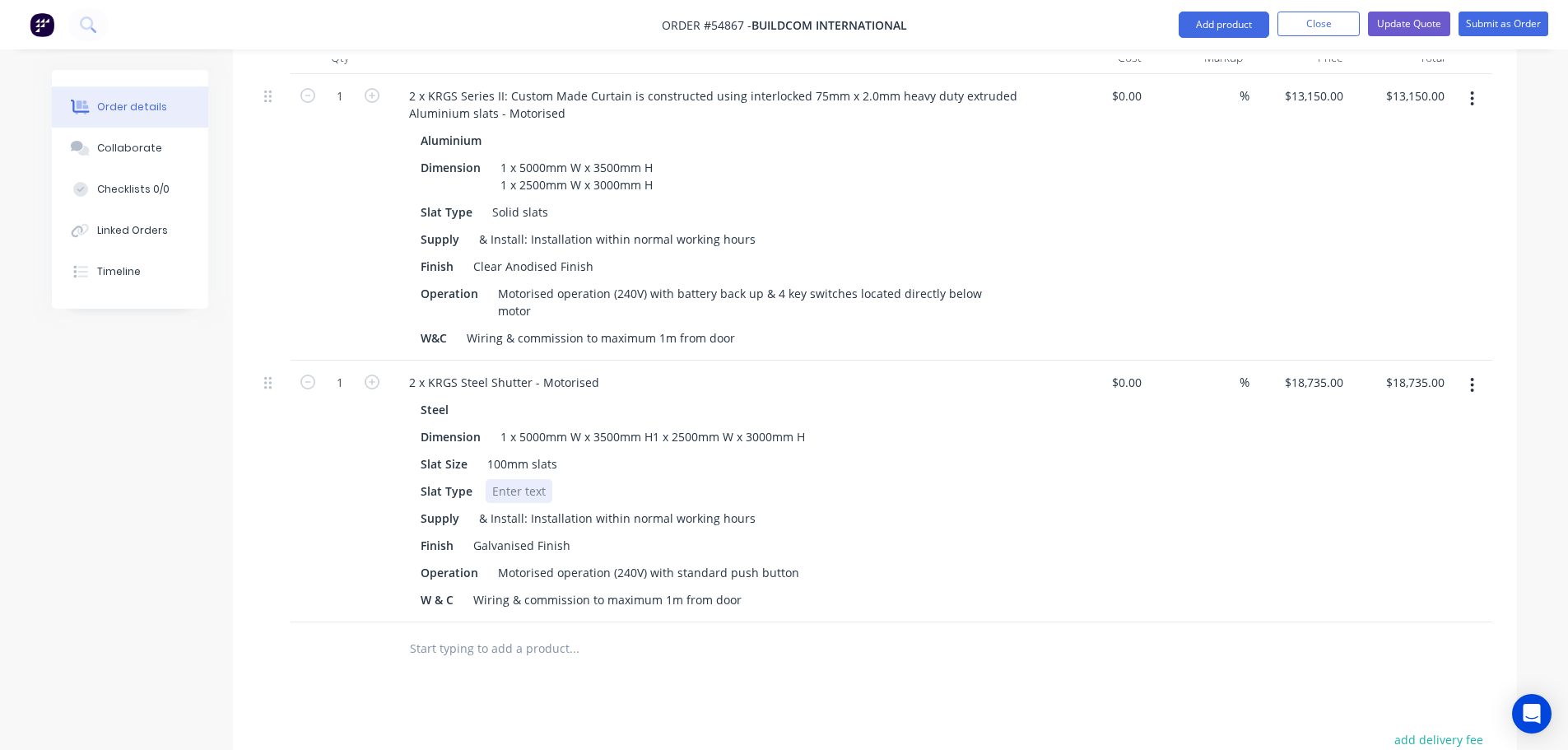
click at [504, 479] on div at bounding box center [519, 491] width 67 height 24
drag, startPoint x: 792, startPoint y: 514, endPoint x: 673, endPoint y: 528, distance: 119.8
click at [673, 528] on div "Steel Dimension 1 x 5000mm W x 3500mm H1 x 2500mm W x 3000mm H Slat Size 100mm …" at bounding box center [719, 505] width 646 height 214
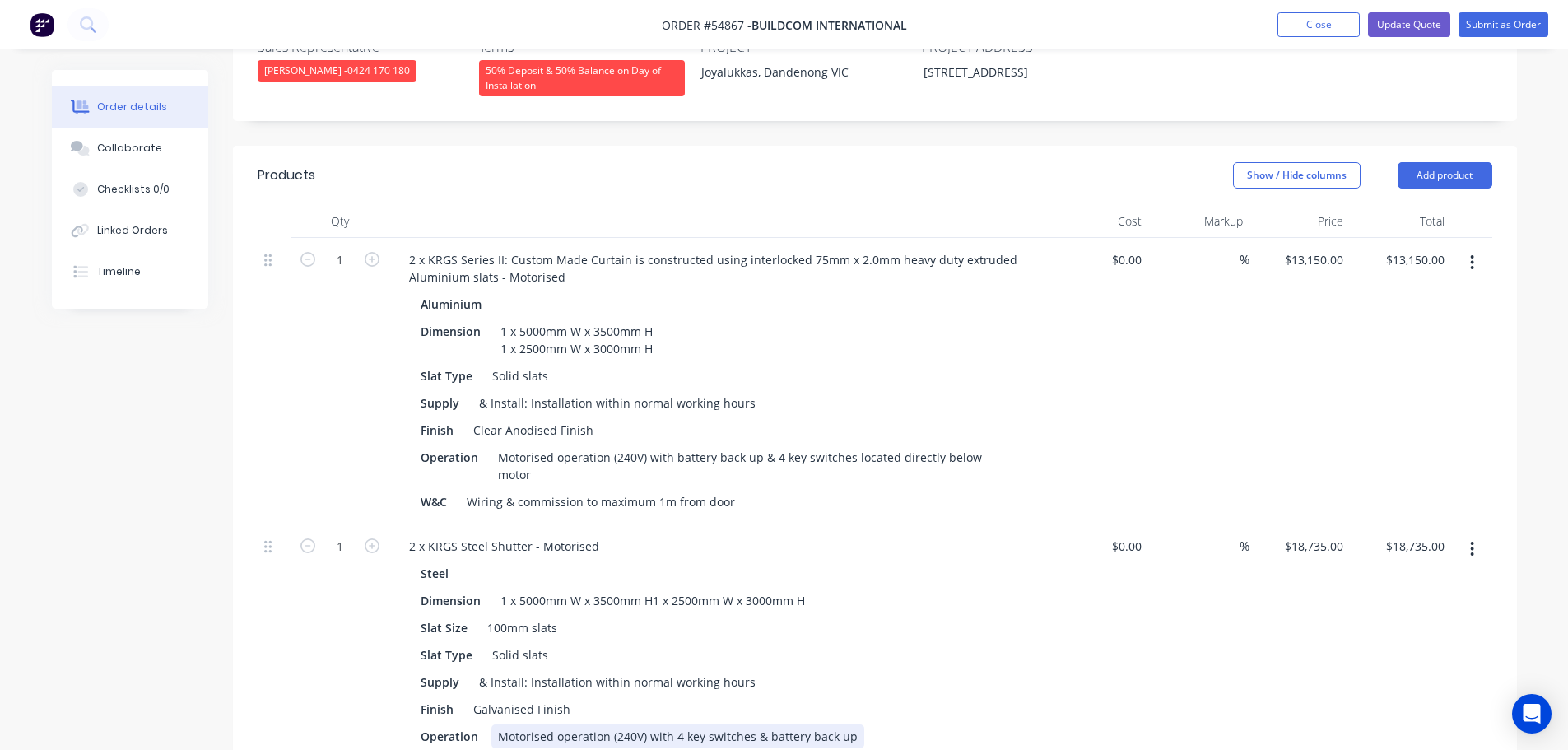
scroll to position [494, 0]
click at [1476, 249] on button "button" at bounding box center [1472, 263] width 39 height 30
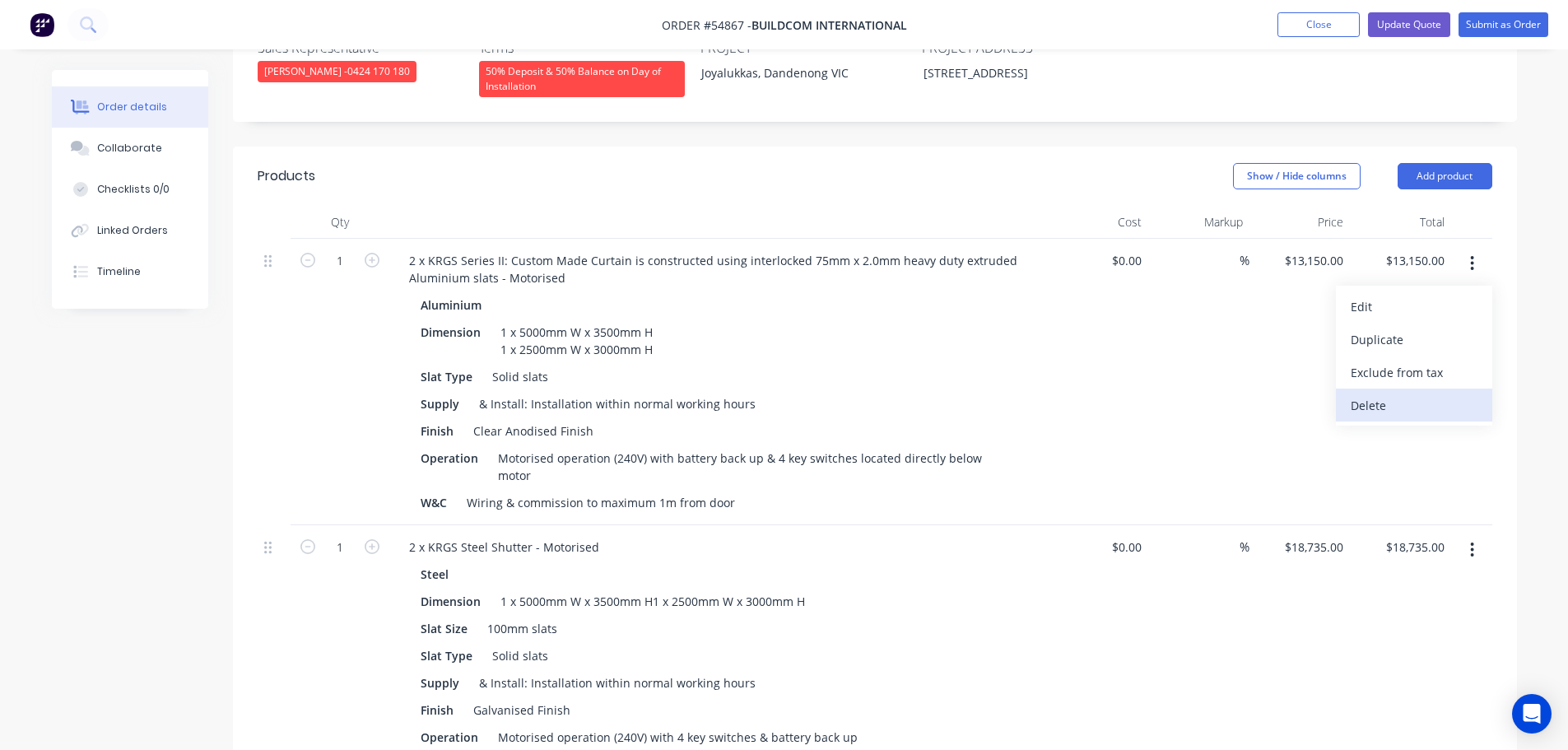
click at [1367, 394] on div "Delete" at bounding box center [1414, 405] width 127 height 24
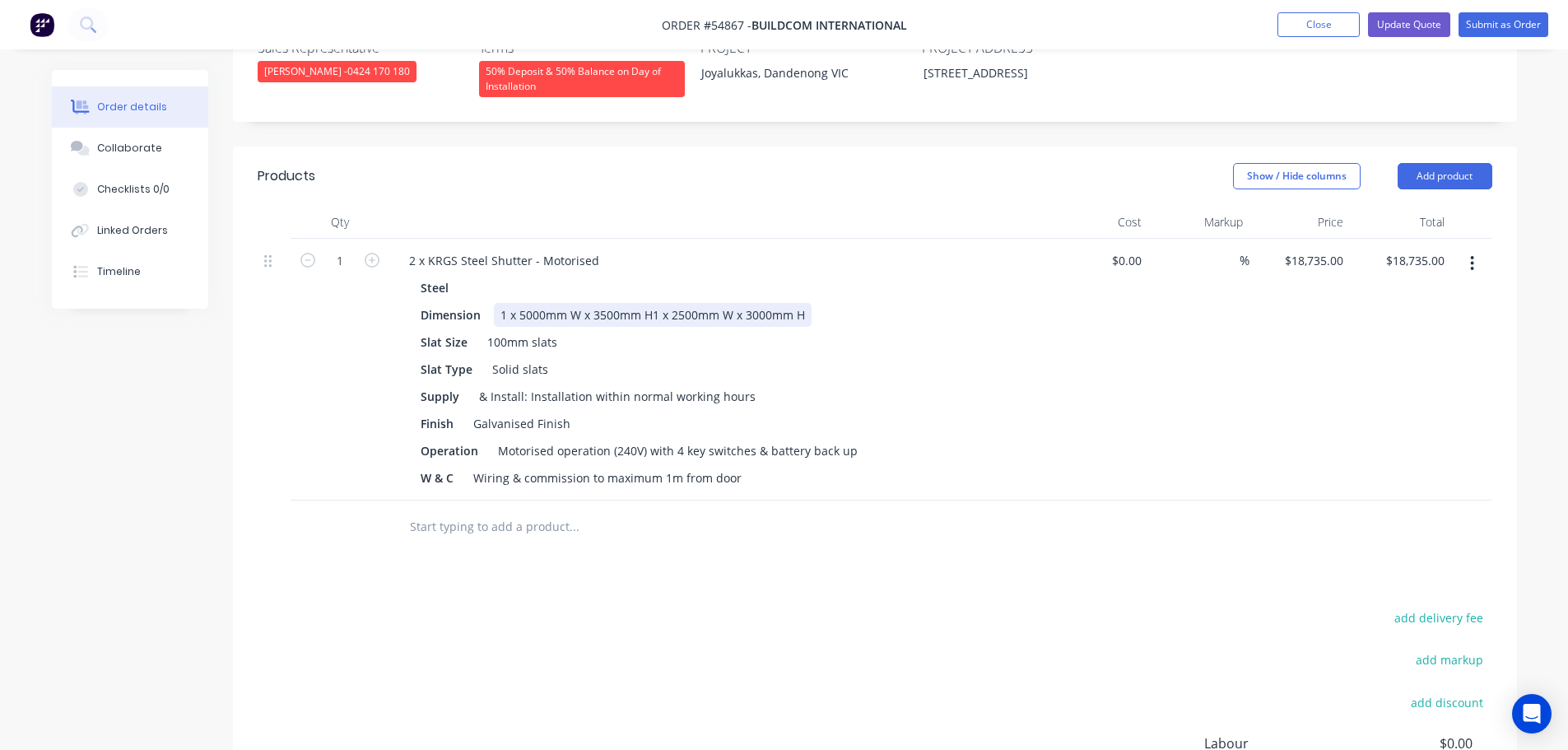
click at [651, 303] on div "1 x 5000mm W x 3500mm H1 x 2500mm W x 3000mm H" at bounding box center [653, 314] width 318 height 24
click at [762, 466] on div "W & C Wiring & commission to maximum 1m from door" at bounding box center [716, 477] width 603 height 24
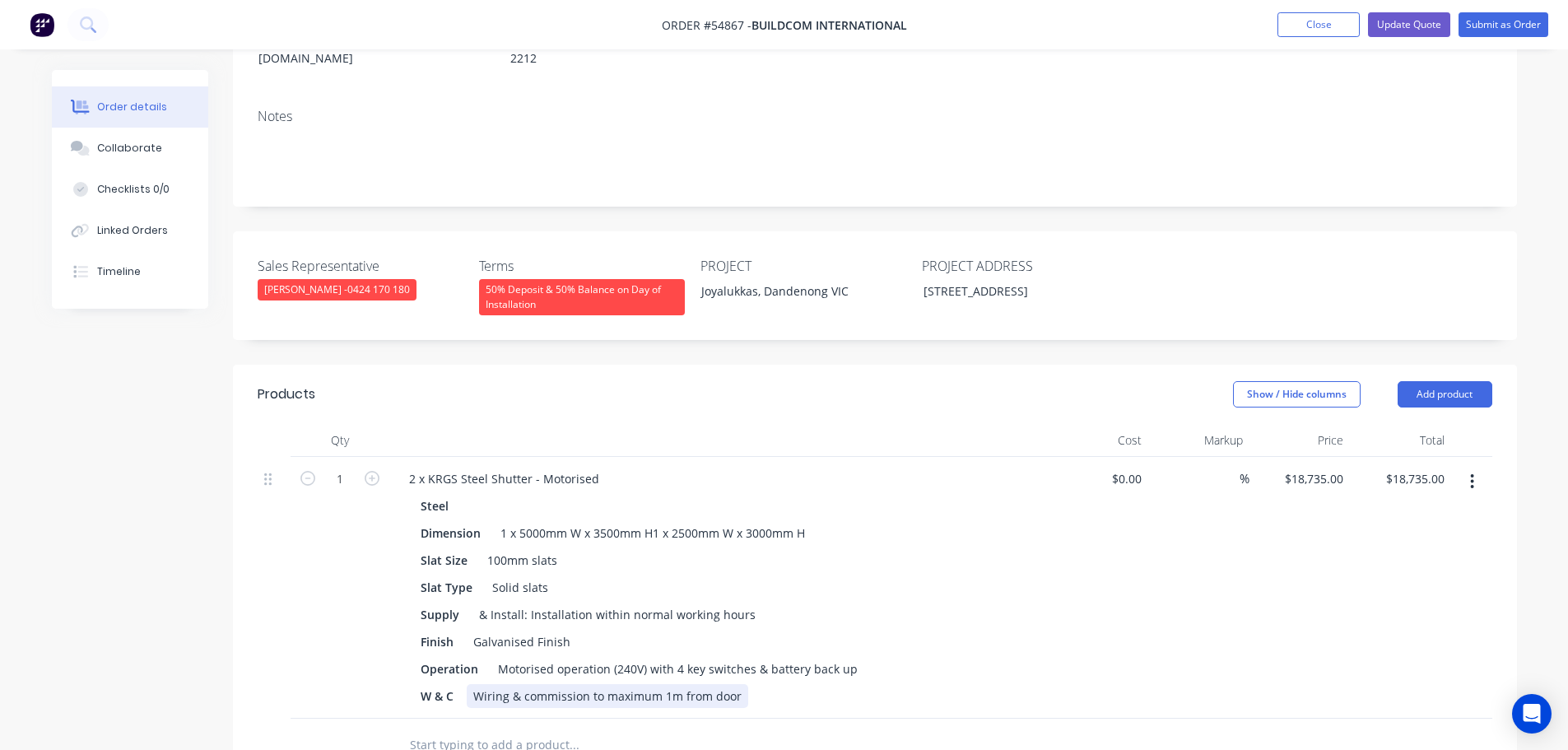
scroll to position [247, 0]
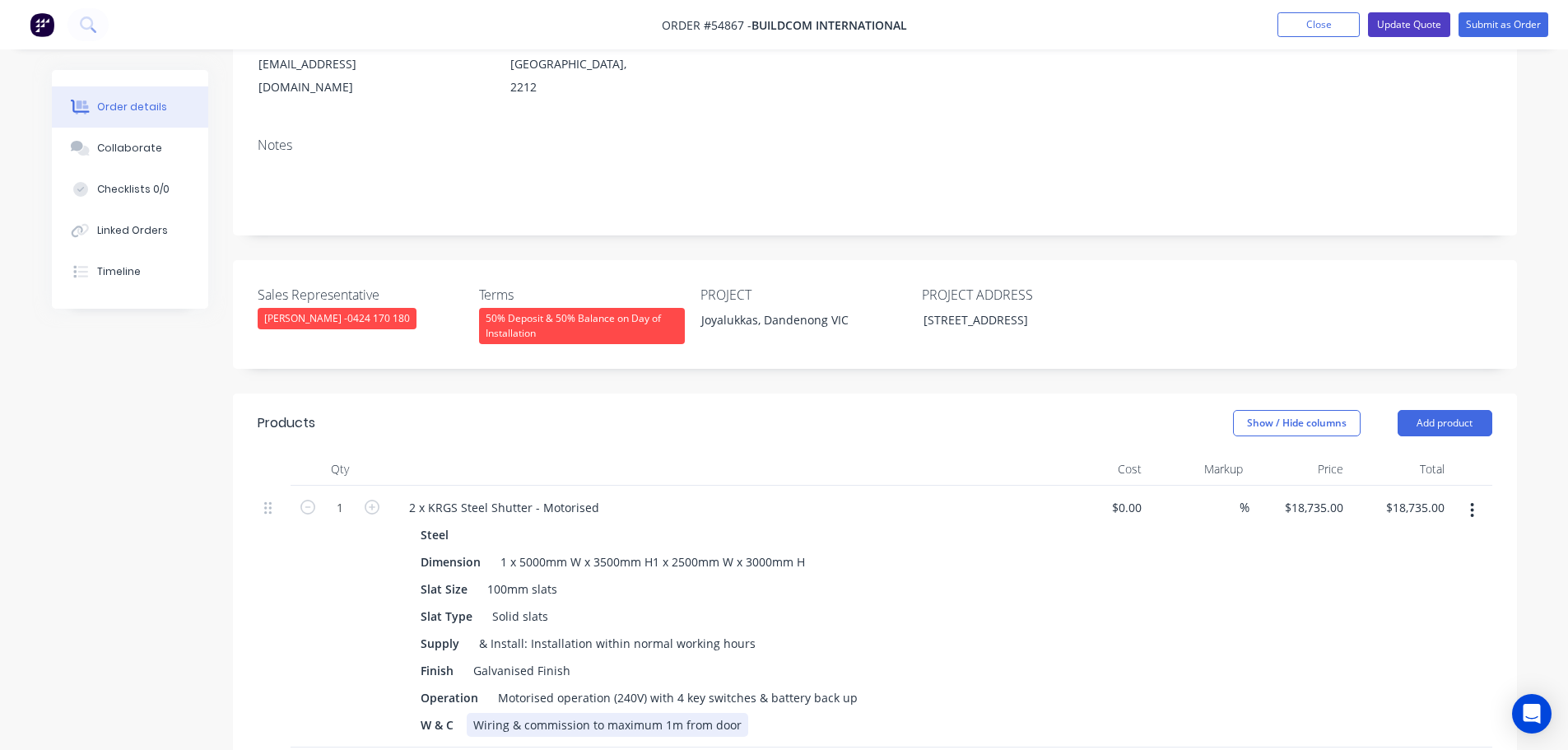
click at [1396, 27] on button "Update Quote" at bounding box center [1409, 25] width 82 height 25
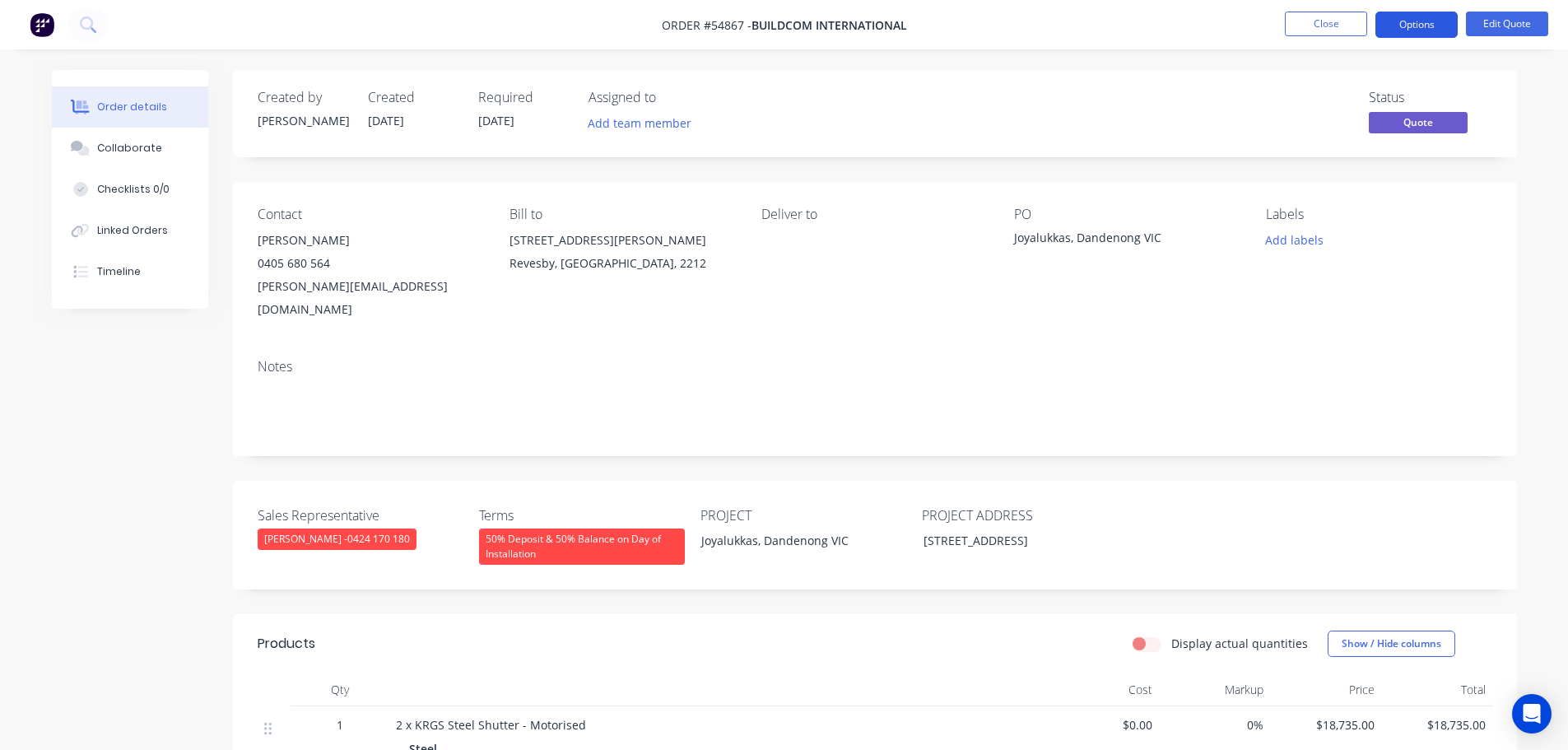
click at [1400, 23] on button "Options" at bounding box center [1416, 25] width 82 height 26
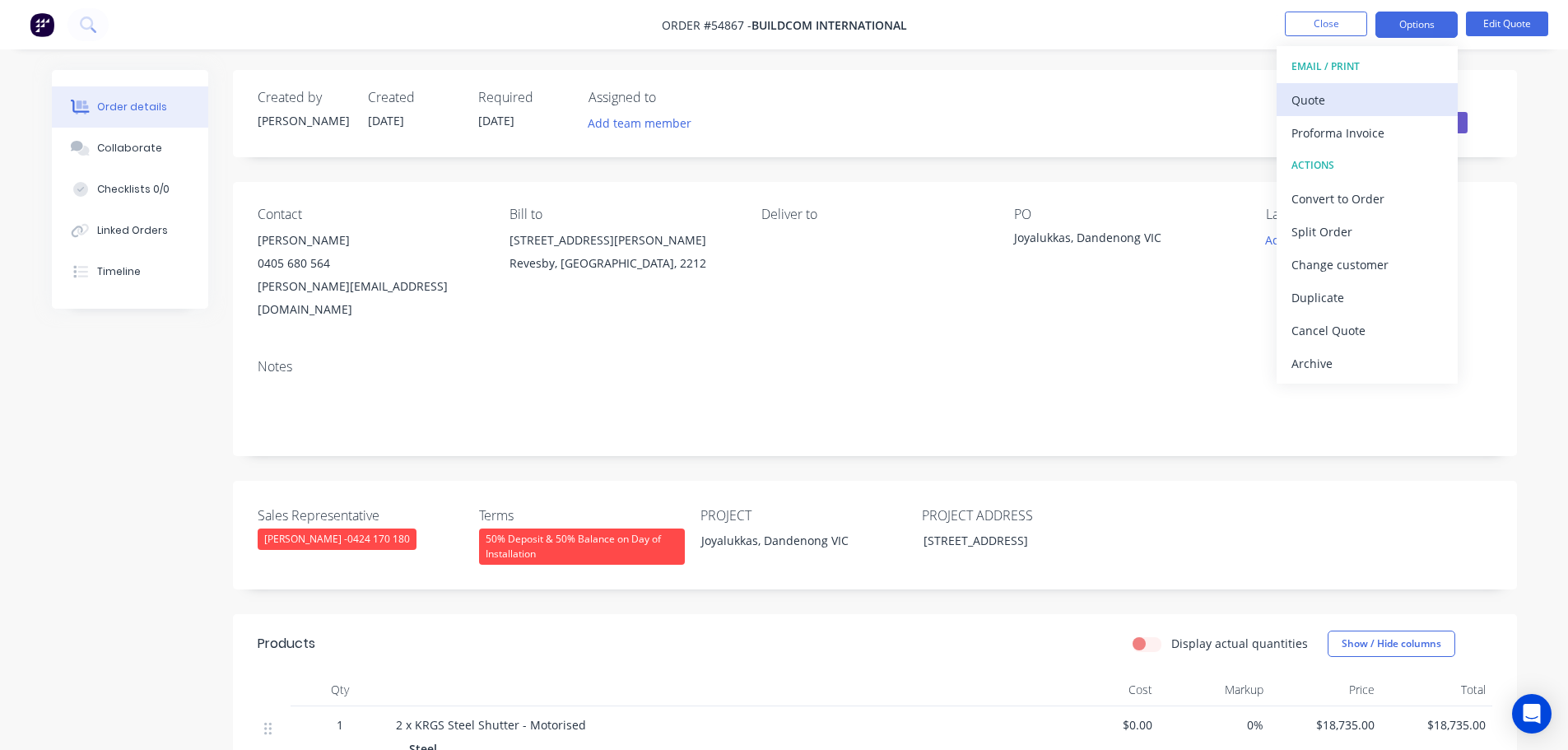
click at [1315, 101] on div "Quote" at bounding box center [1367, 100] width 152 height 24
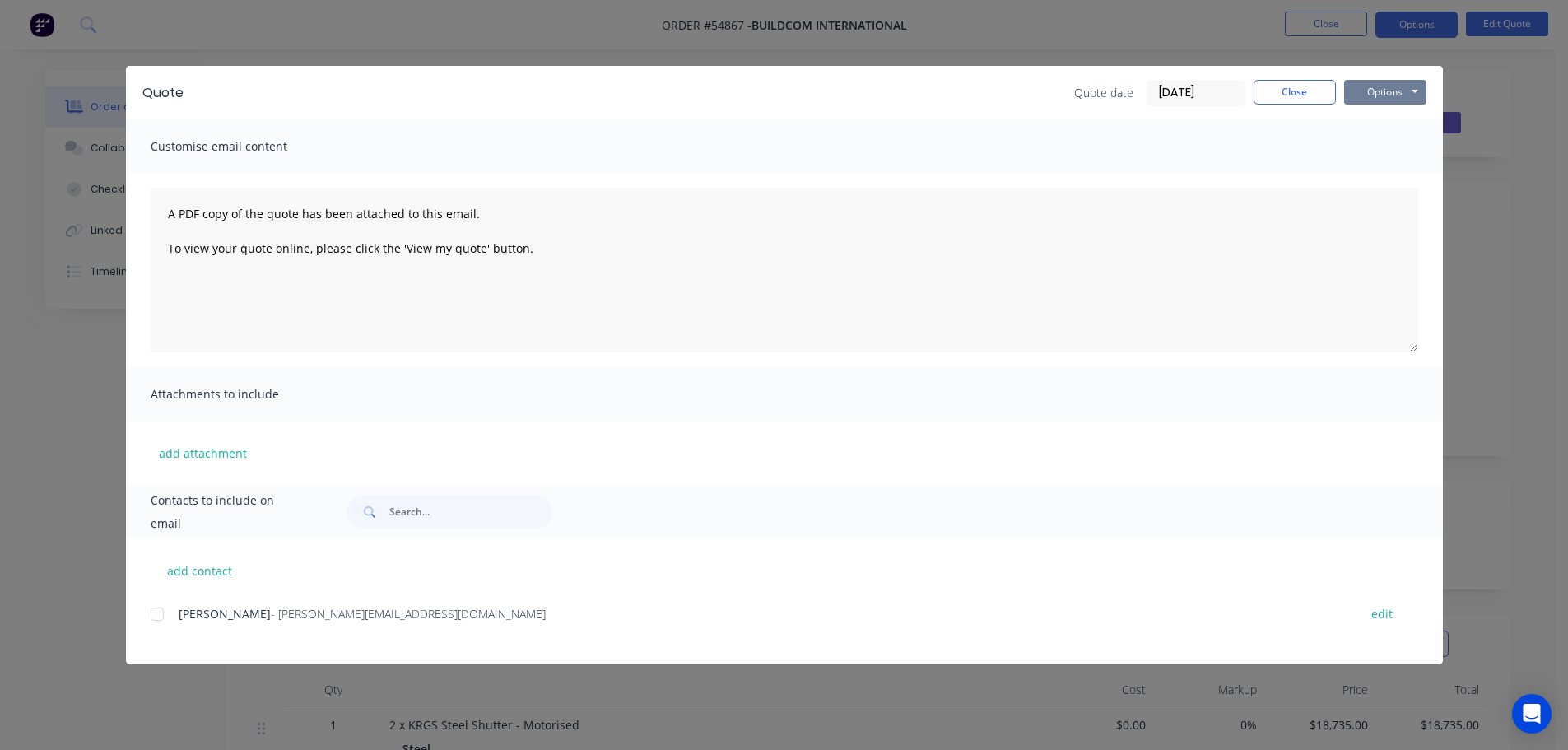
click at [1365, 92] on button "Options" at bounding box center [1385, 92] width 82 height 25
click at [1387, 147] on button "Print" at bounding box center [1397, 148] width 105 height 27
click at [1267, 91] on button "Close" at bounding box center [1295, 92] width 82 height 25
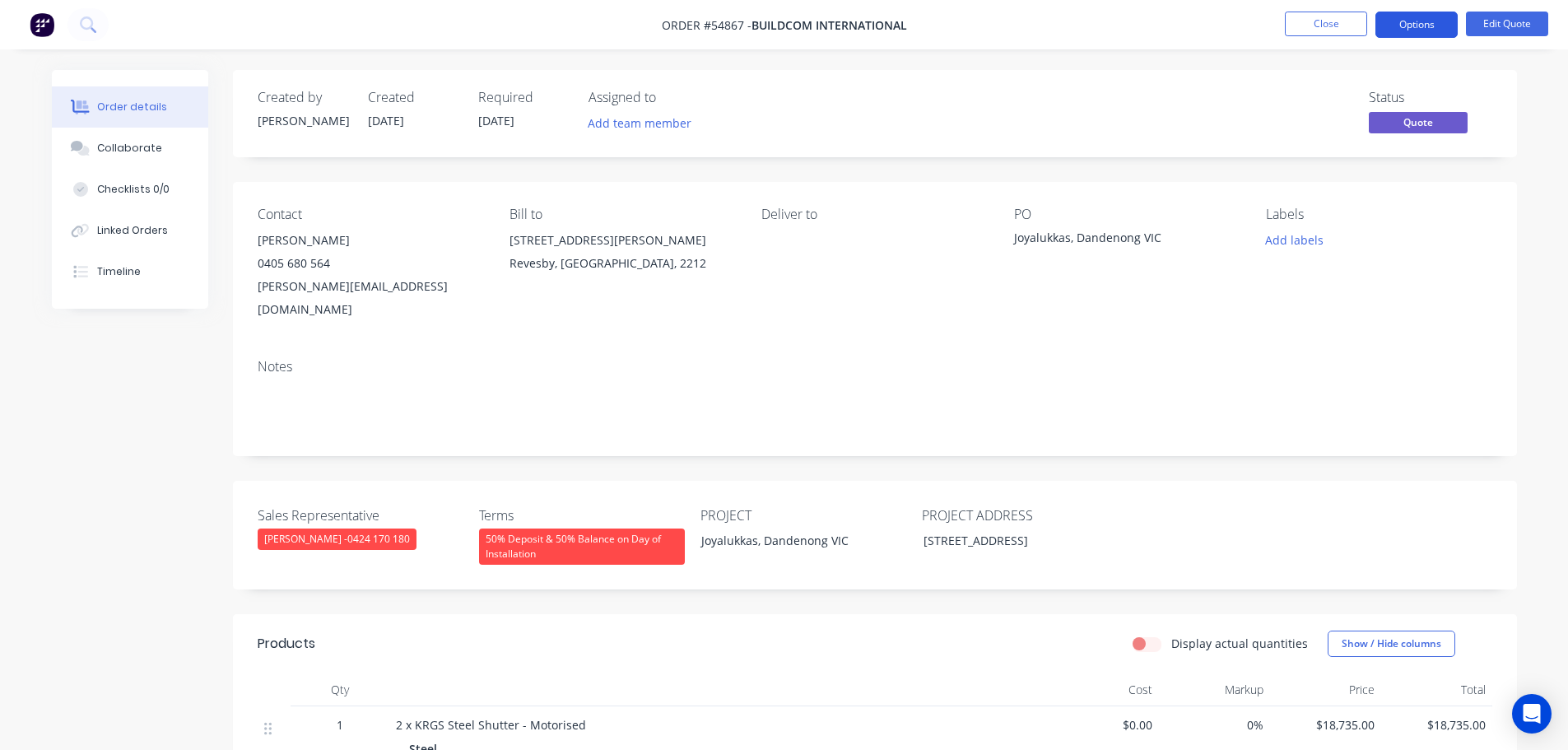
click at [1401, 21] on button "Options" at bounding box center [1416, 25] width 82 height 26
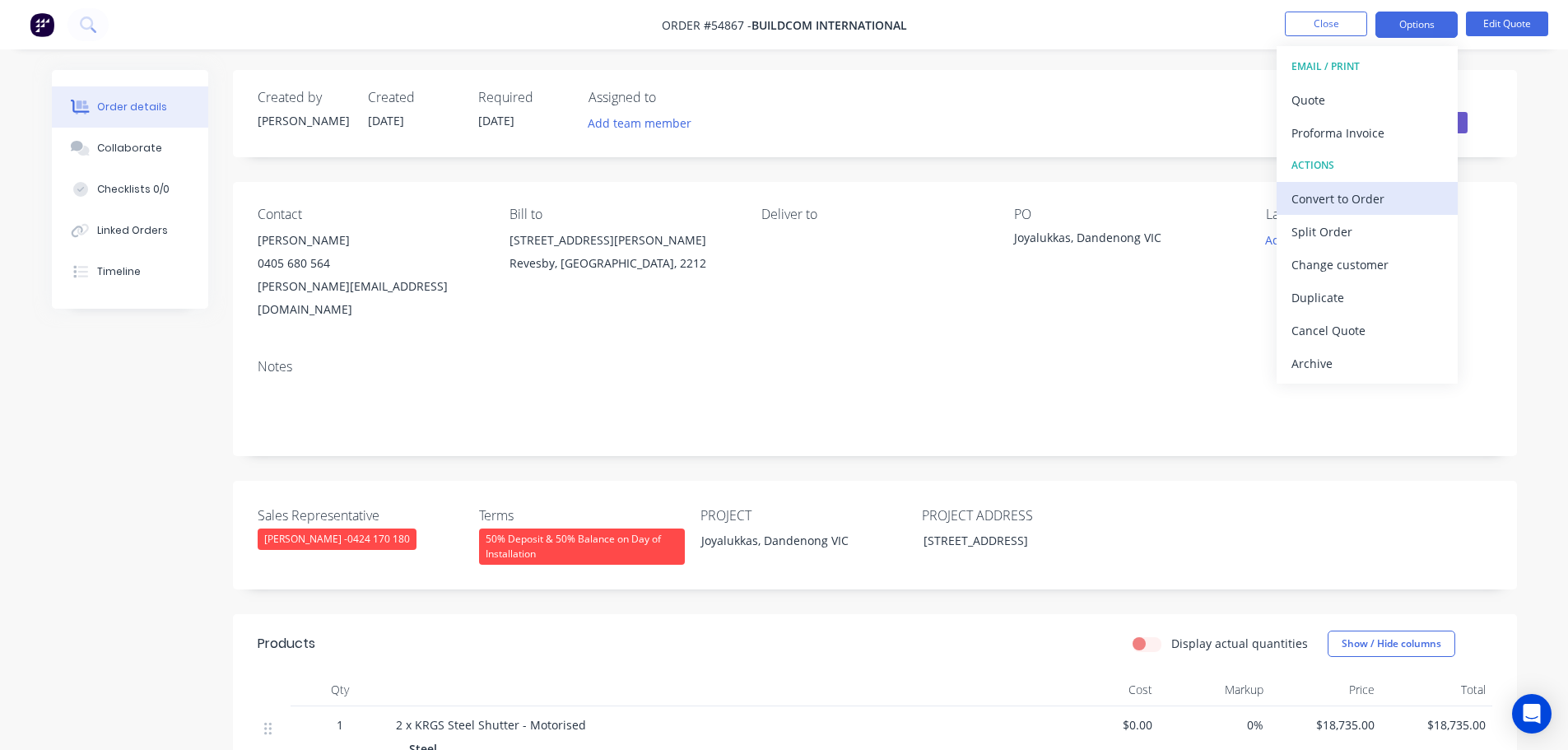
click at [1323, 198] on div "Convert to Order" at bounding box center [1367, 198] width 152 height 24
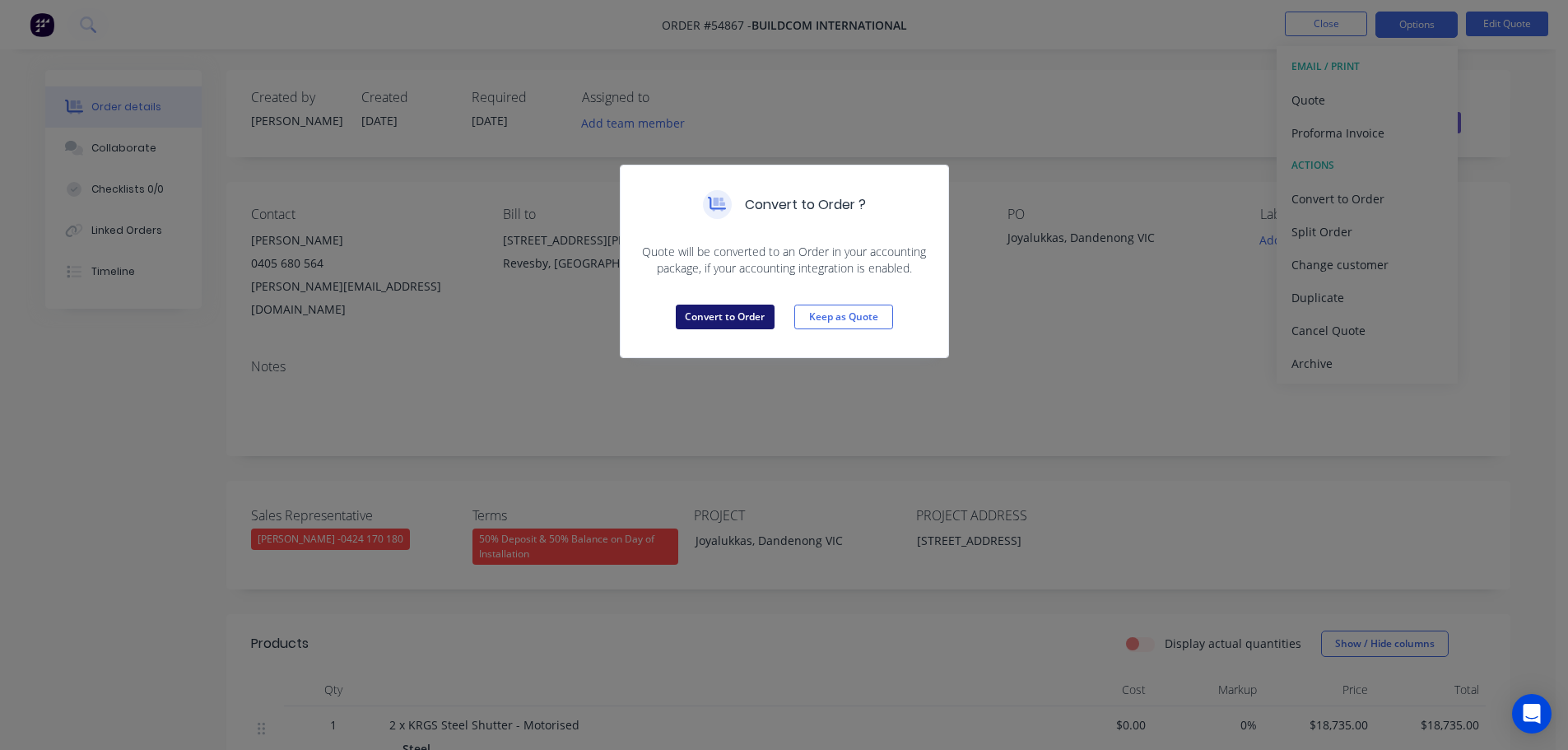
click at [728, 319] on button "Convert to Order" at bounding box center [726, 317] width 99 height 25
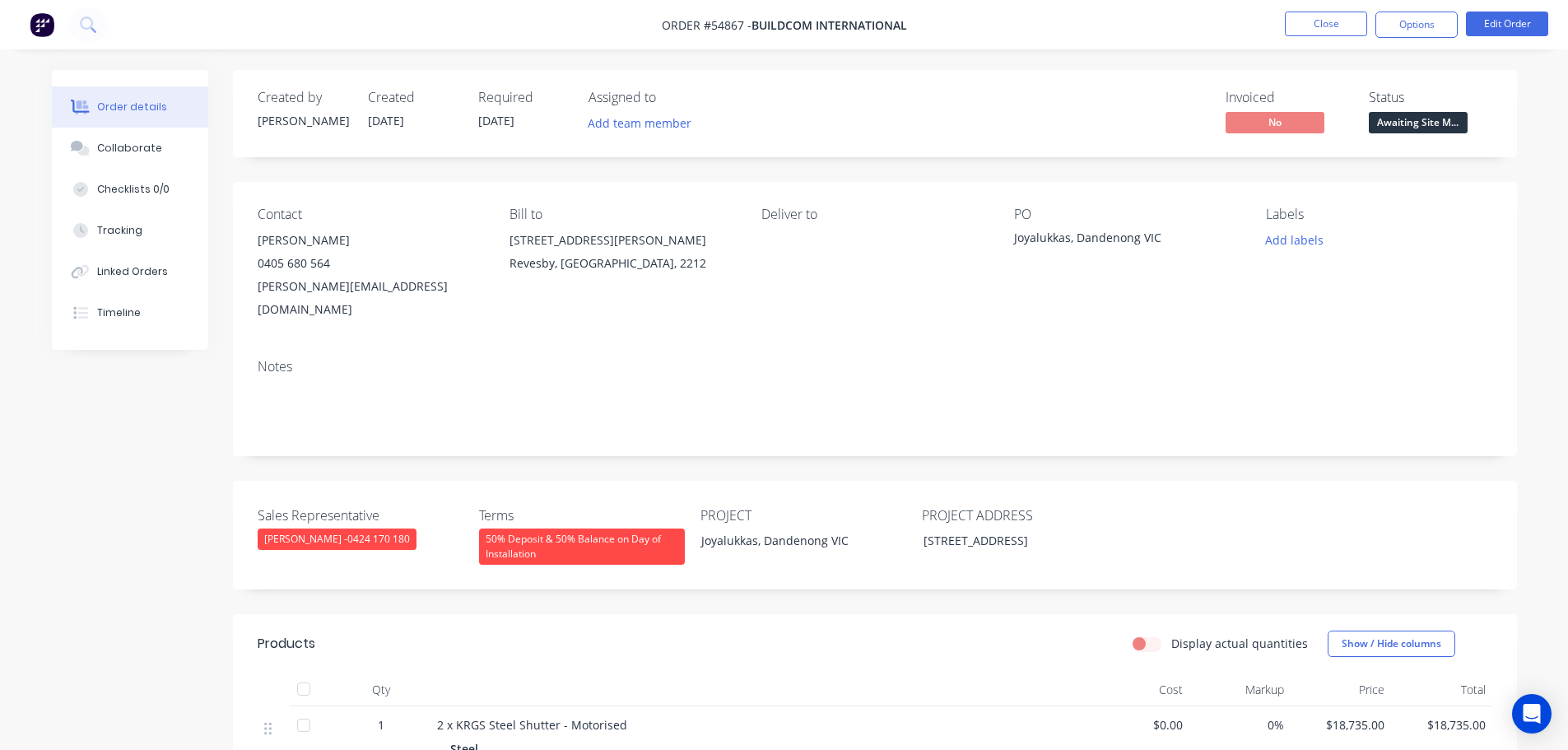
click at [330, 263] on span at bounding box center [330, 263] width 0 height 16
click at [1304, 16] on button "Close" at bounding box center [1326, 24] width 82 height 25
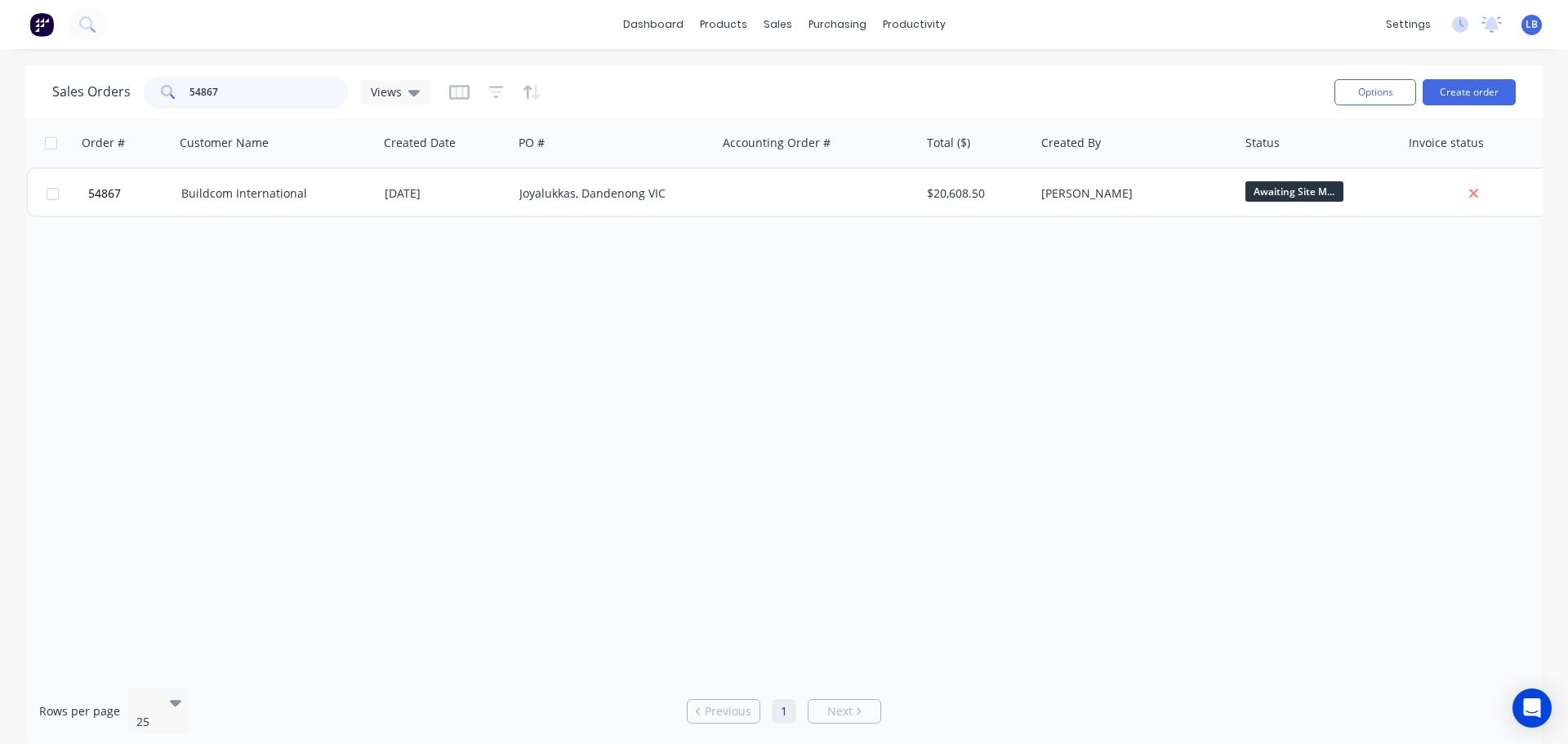
drag, startPoint x: 219, startPoint y: 88, endPoint x: 157, endPoint y: 109, distance: 65.5
click at [157, 109] on div "Sales Orders 54867 Views" at bounding box center [686, 91] width 1269 height 40
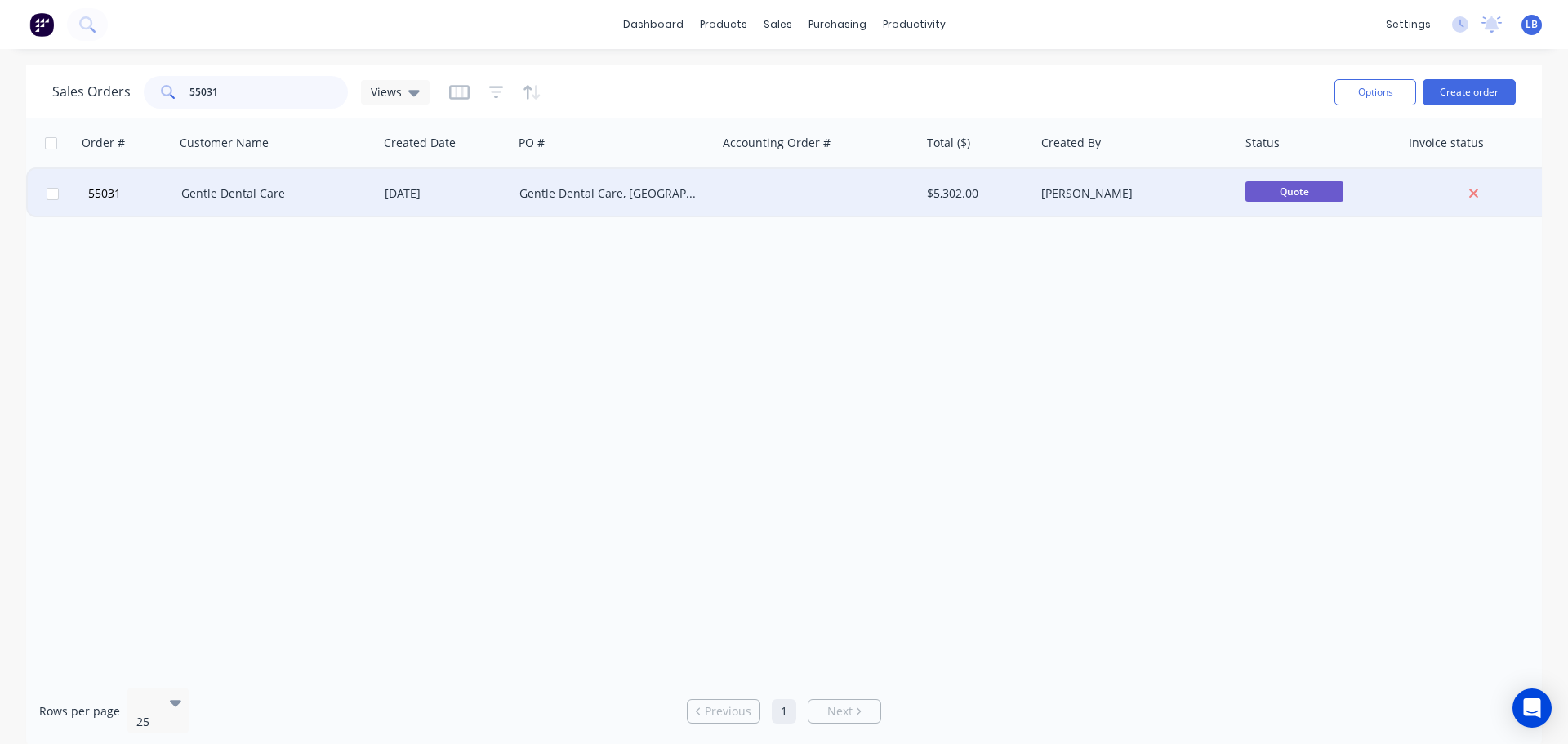
type input "55031"
click at [476, 201] on div "[DATE]" at bounding box center [445, 194] width 122 height 16
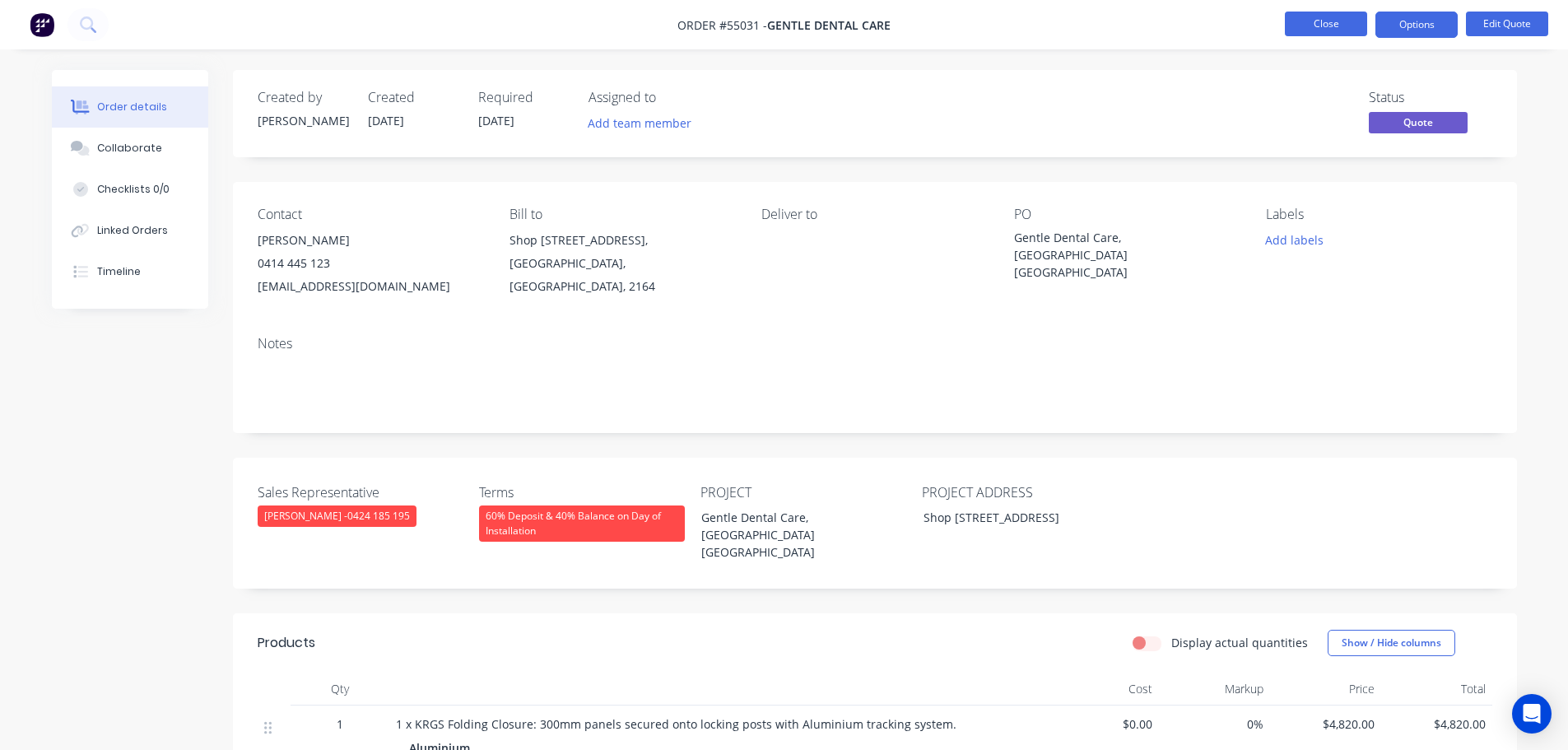
click at [1295, 22] on button "Close" at bounding box center [1326, 24] width 82 height 25
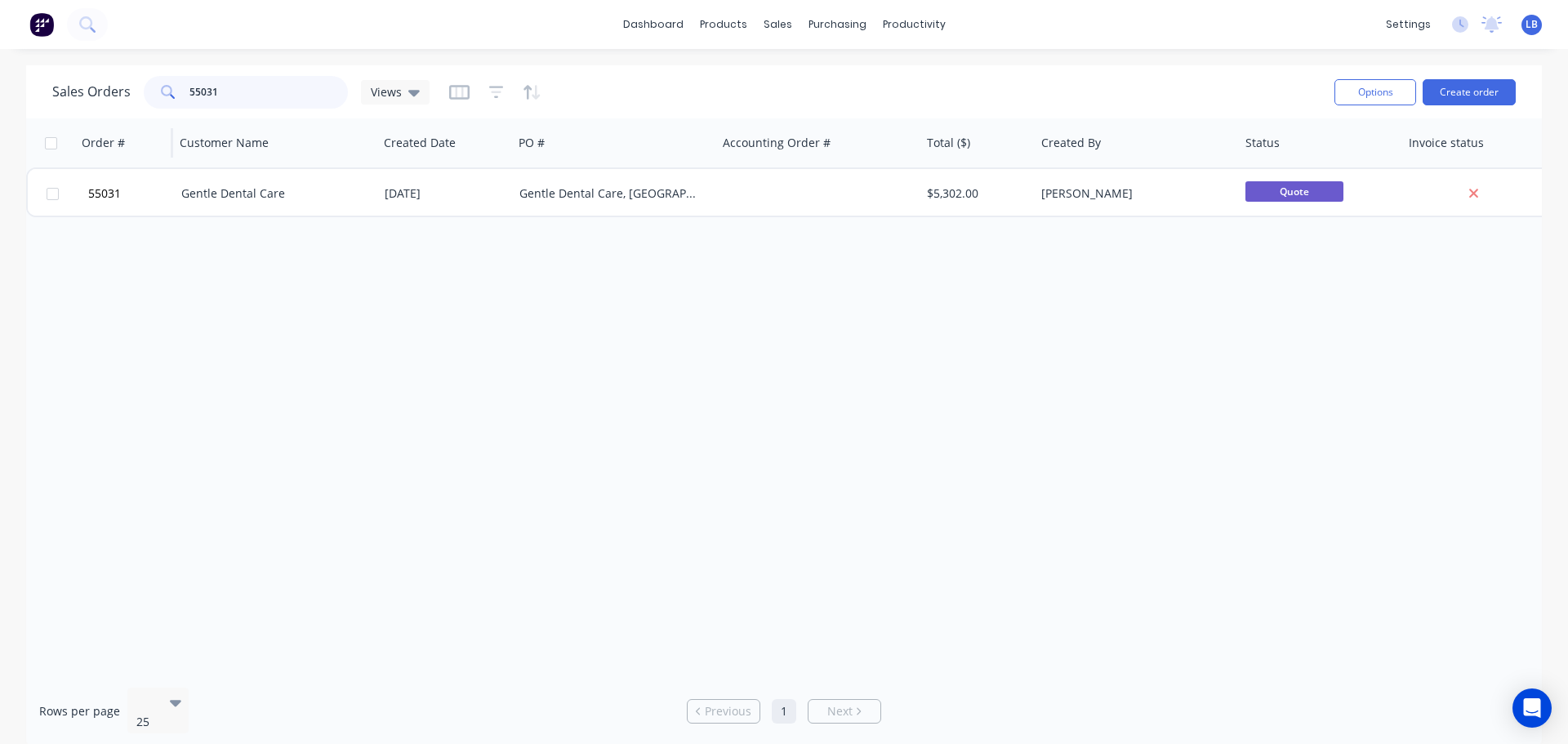
drag, startPoint x: 216, startPoint y: 90, endPoint x: 159, endPoint y: 119, distance: 64.0
click at [159, 119] on div "Sales Orders 55031 Views Options Create order Order # Customer Name Created Dat…" at bounding box center [784, 407] width 1516 height 683
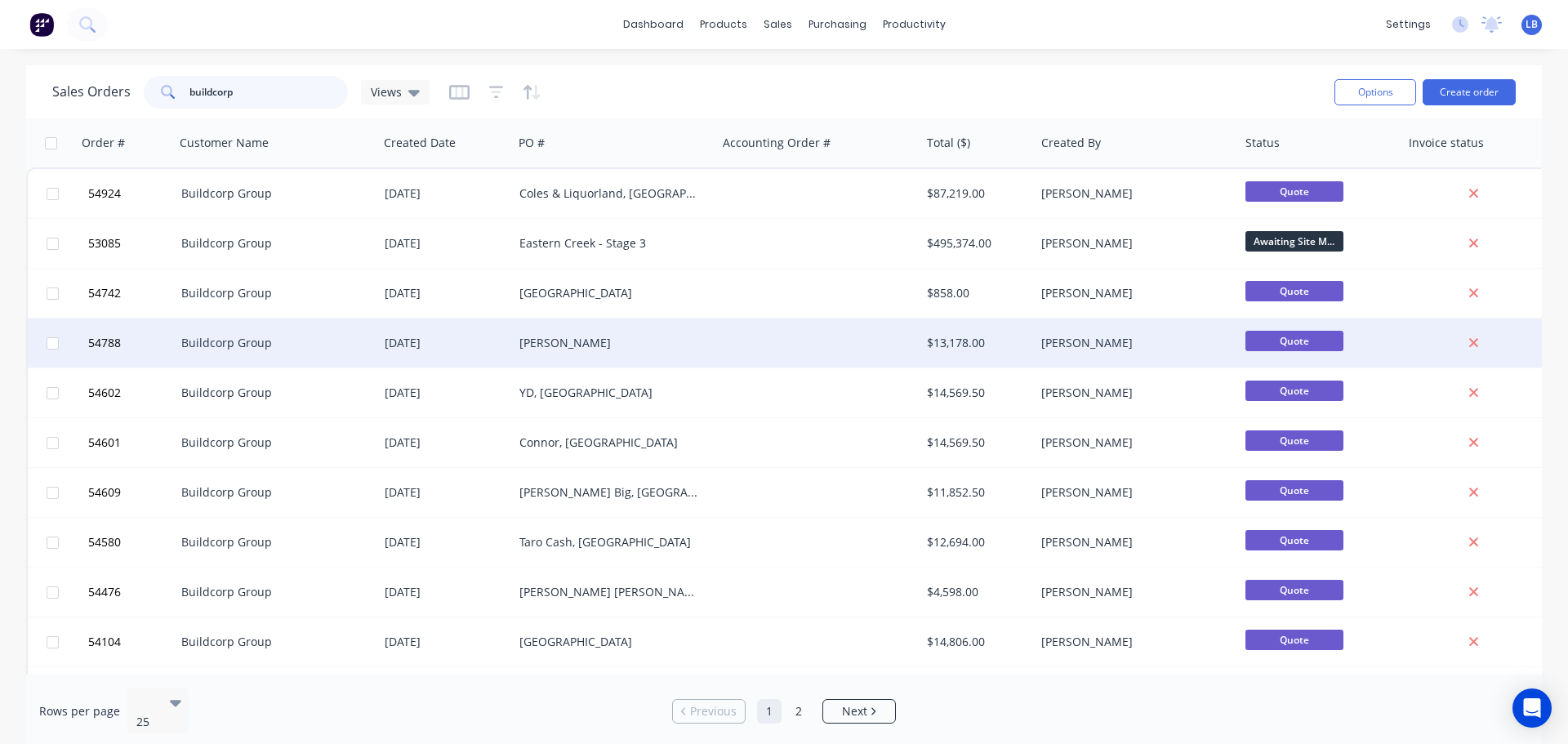
type input "buildcorp"
click at [619, 350] on div "[PERSON_NAME]" at bounding box center [610, 343] width 181 height 16
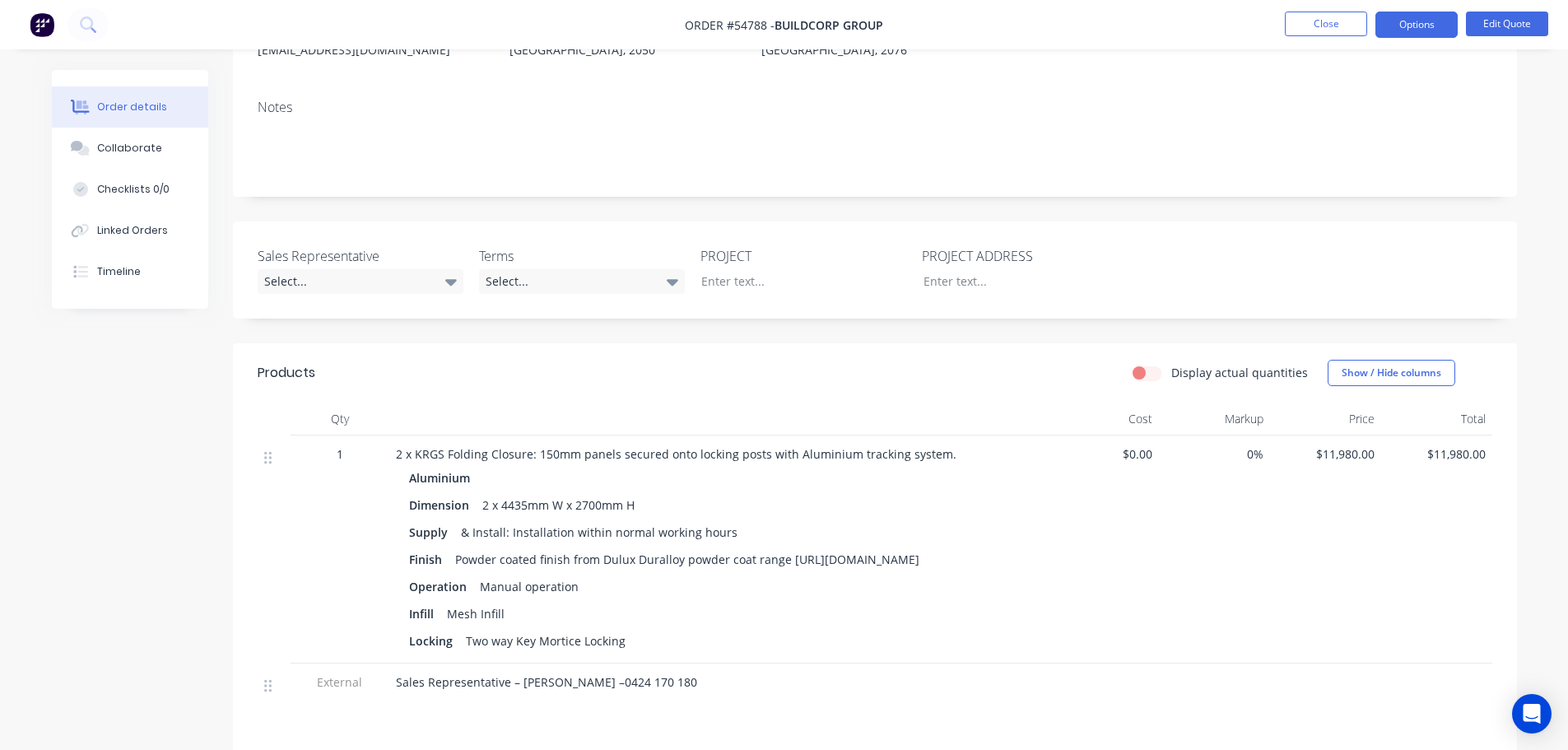
scroll to position [329, 0]
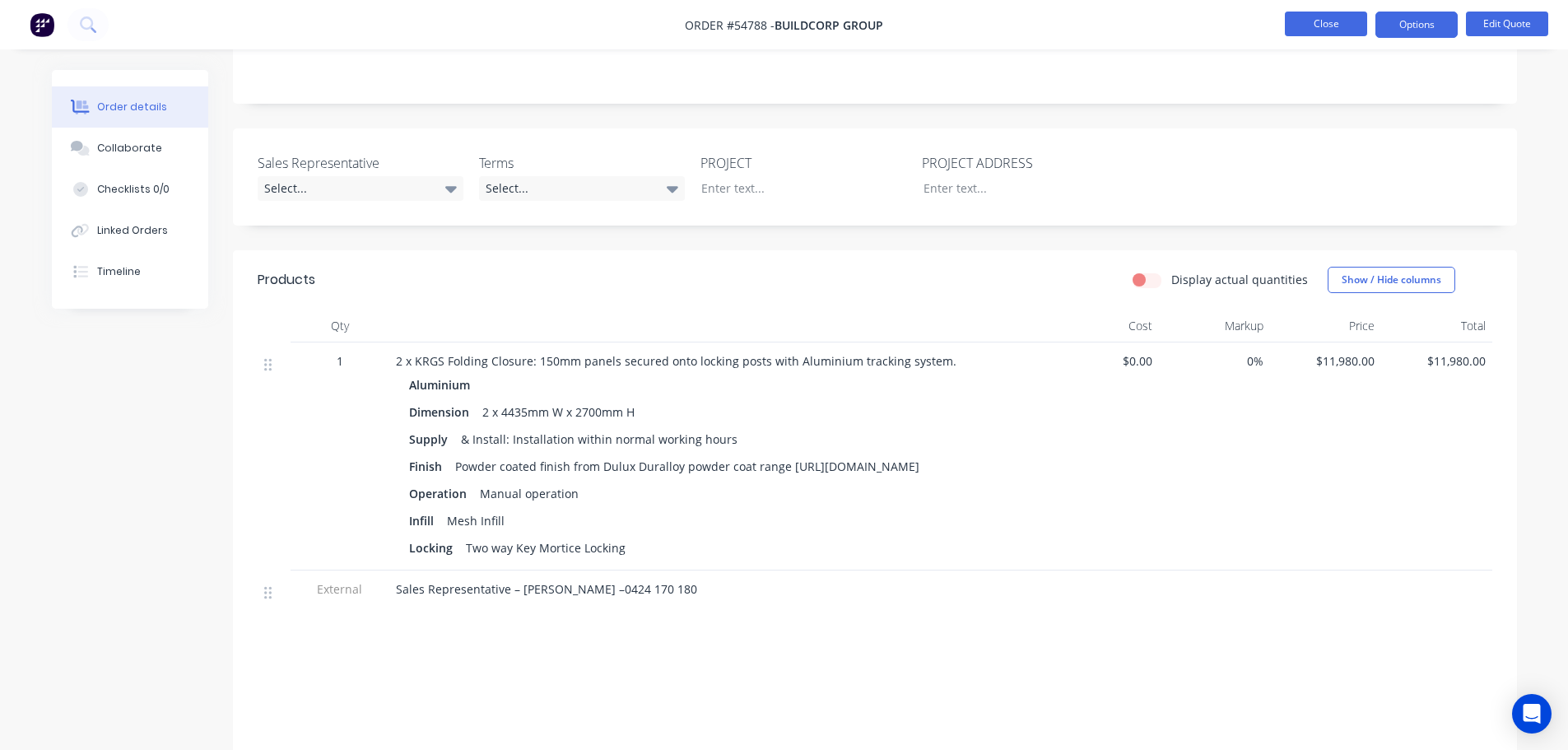
click at [1332, 29] on button "Close" at bounding box center [1326, 24] width 82 height 25
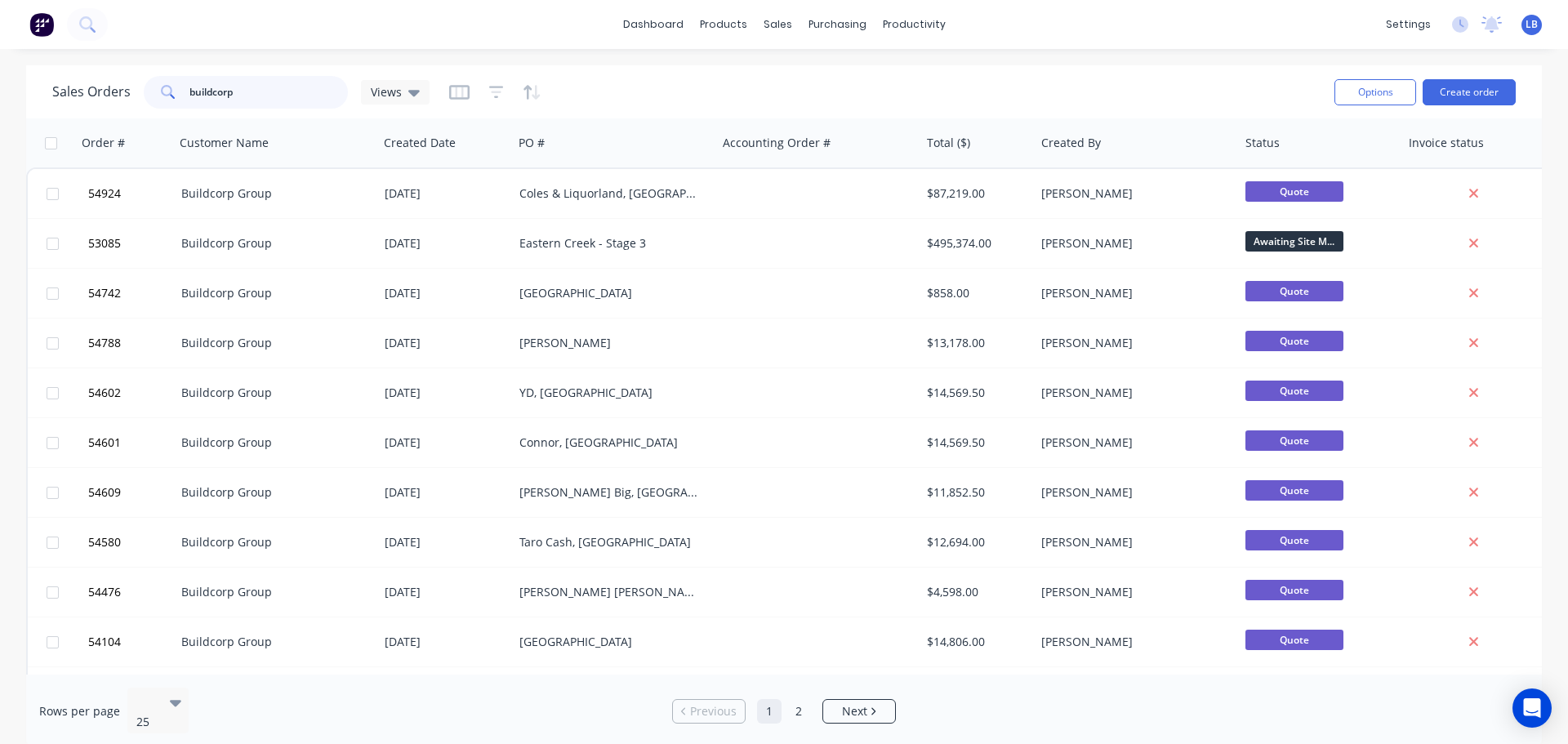
drag, startPoint x: 239, startPoint y: 92, endPoint x: 60, endPoint y: 105, distance: 179.5
click at [60, 105] on div "Sales Orders buildcorp Views" at bounding box center [241, 92] width 377 height 33
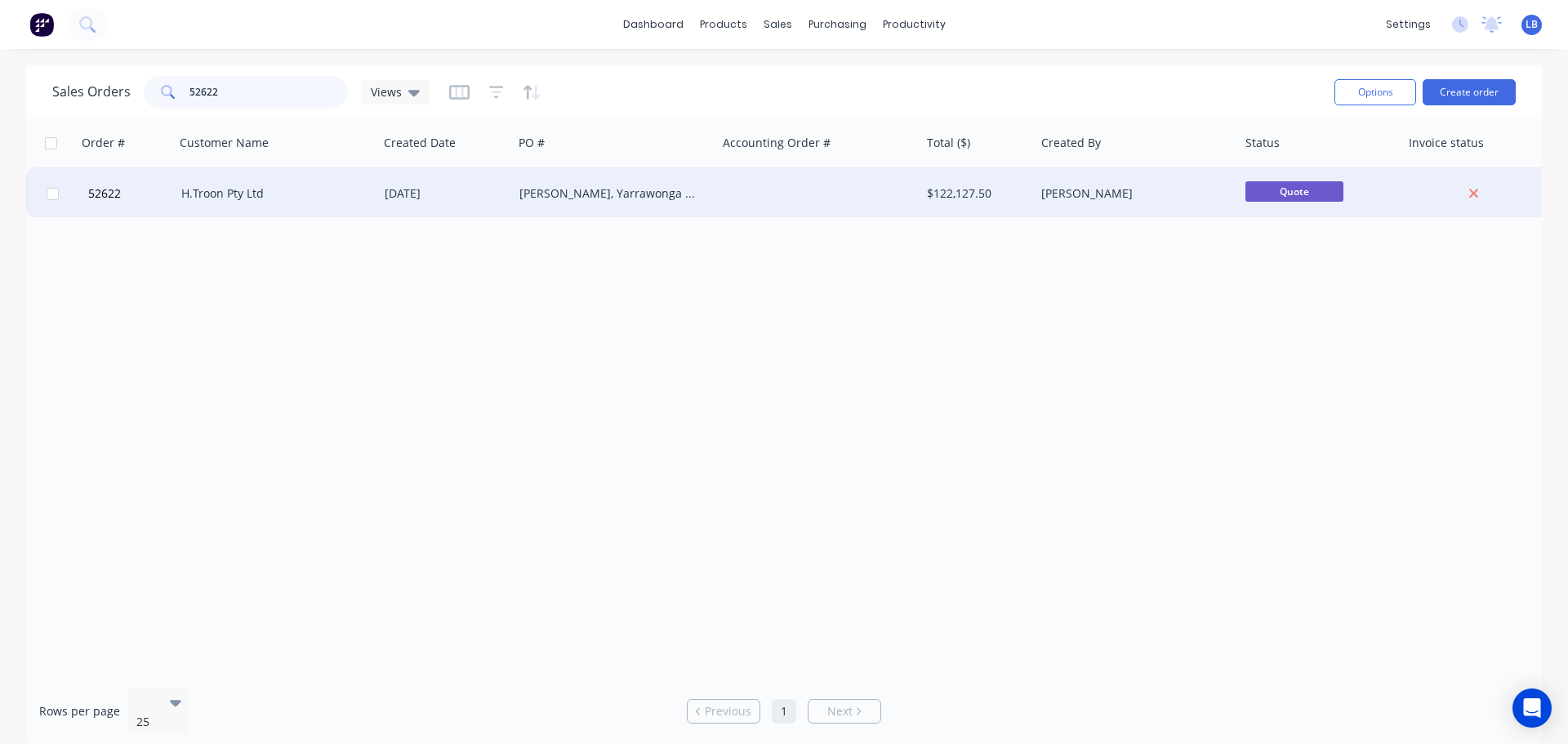
type input "52622"
click at [232, 193] on div "H.Troon Pty Ltd" at bounding box center [272, 194] width 181 height 16
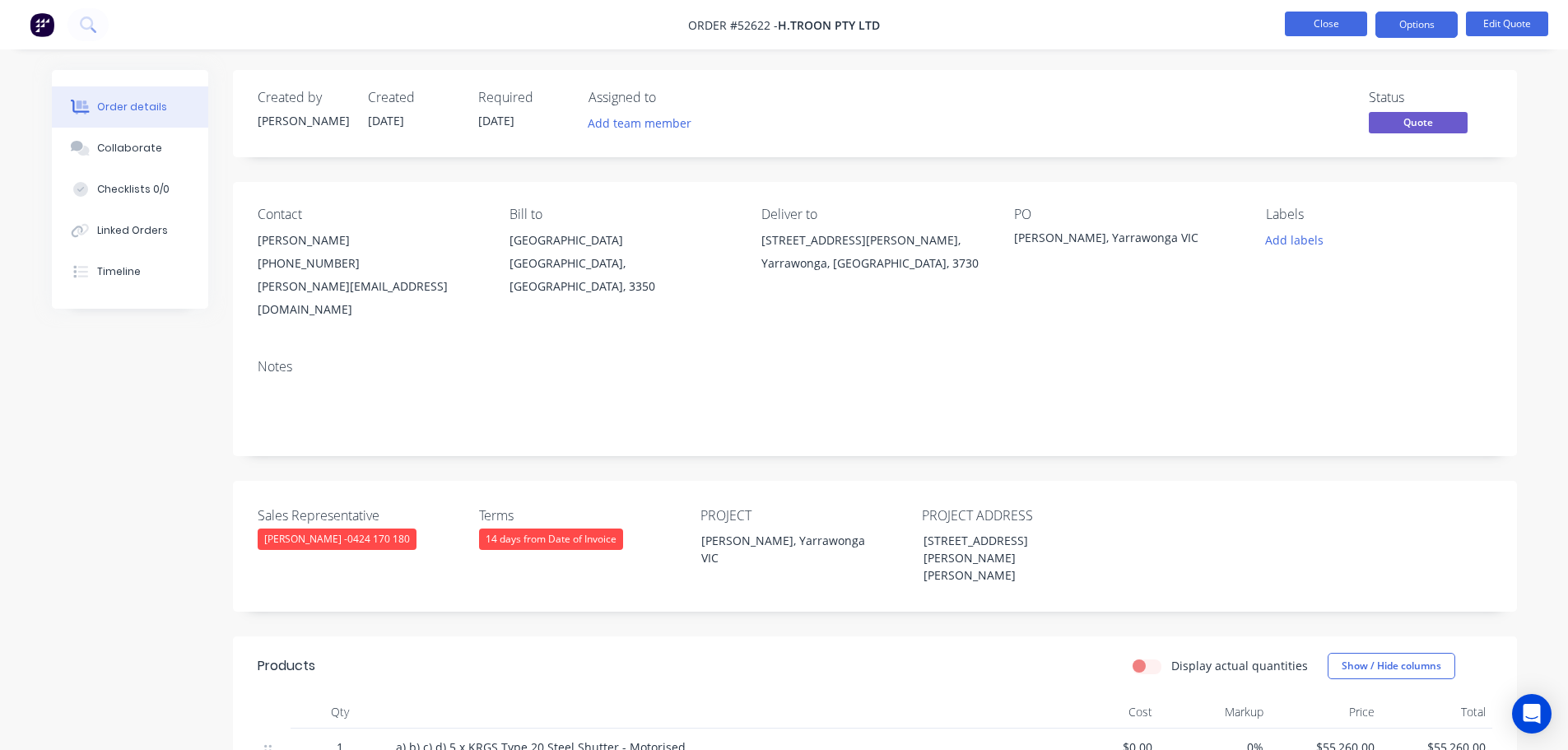
click at [1303, 26] on button "Close" at bounding box center [1326, 24] width 82 height 25
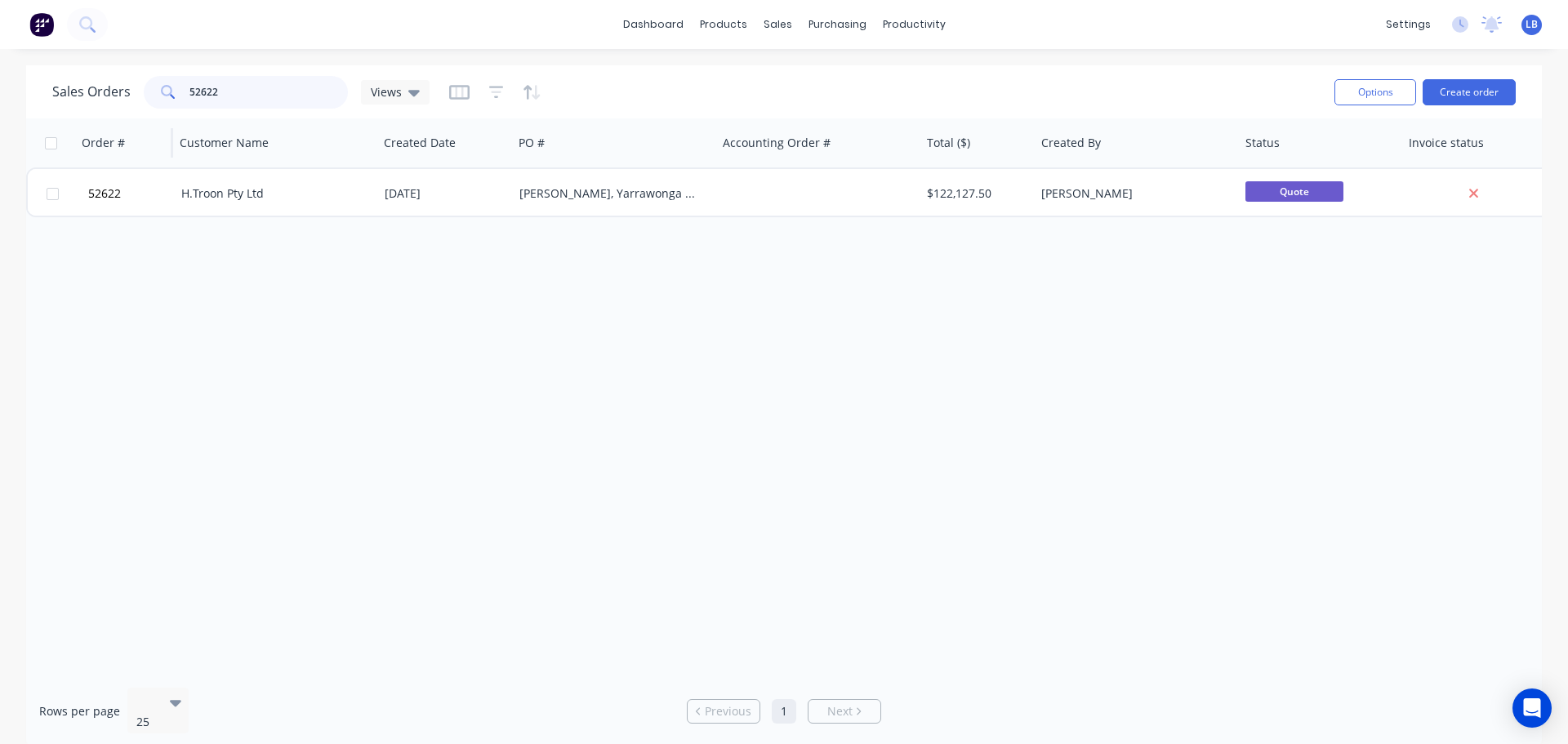
drag, startPoint x: 219, startPoint y: 86, endPoint x: 167, endPoint y: 125, distance: 65.0
click at [168, 124] on div "Sales Orders 52622 Views Options Create order Order # Customer Name Created Dat…" at bounding box center [784, 407] width 1516 height 683
click at [820, 107] on div "Customers" at bounding box center [834, 111] width 59 height 15
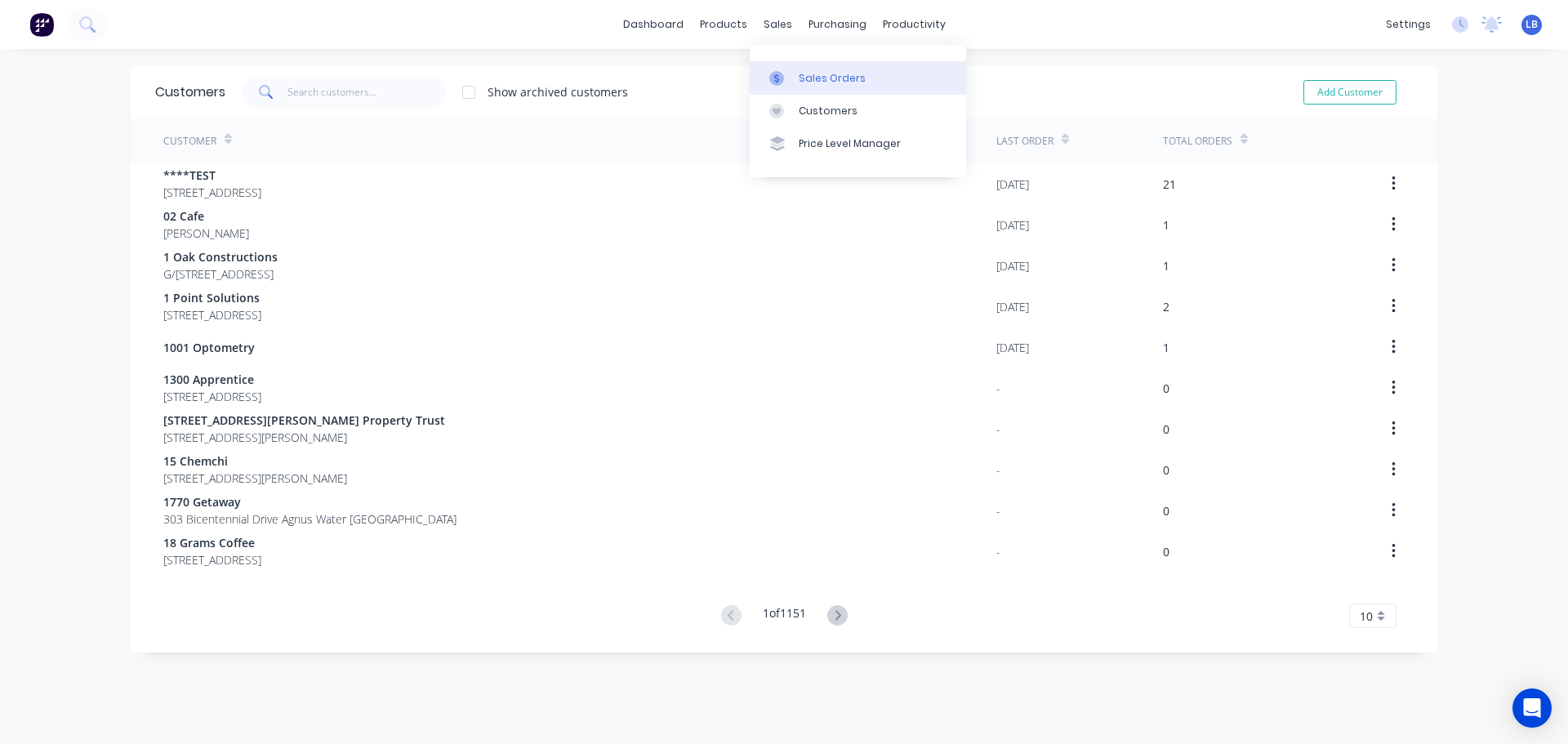
click at [805, 78] on div "Sales Orders" at bounding box center [833, 78] width 67 height 15
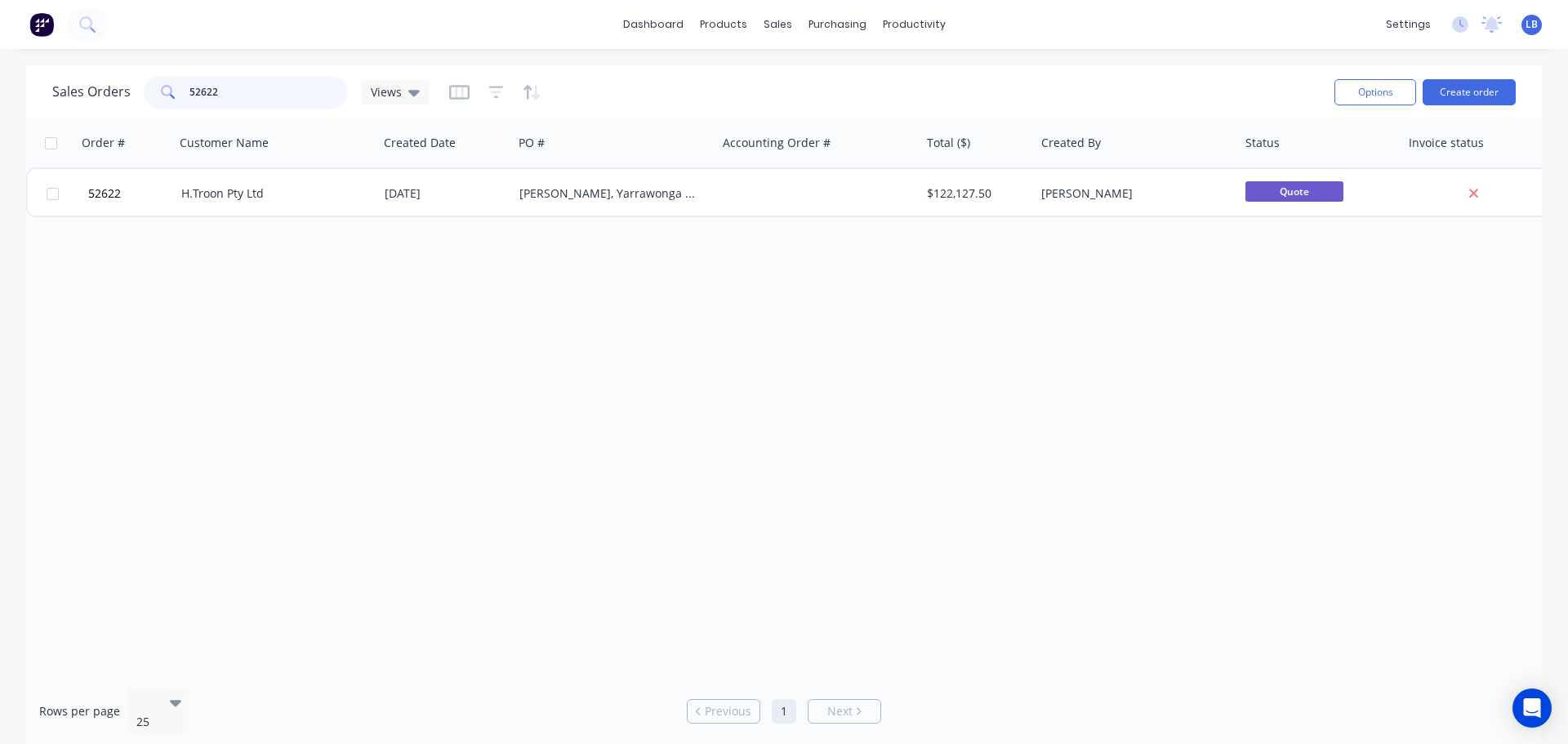
drag, startPoint x: 217, startPoint y: 89, endPoint x: 159, endPoint y: 101, distance: 59.2
click at [159, 101] on div "52622" at bounding box center [246, 92] width 204 height 33
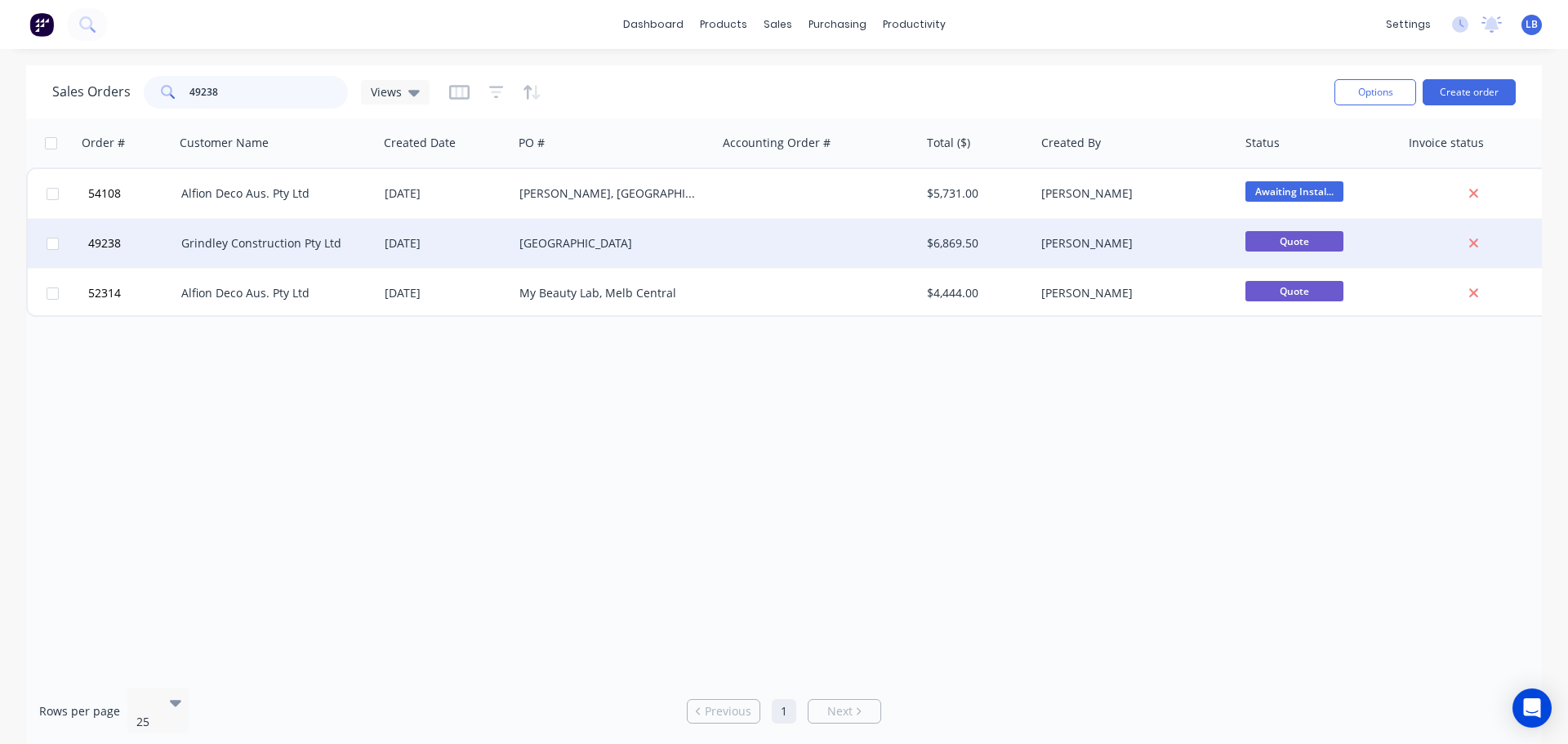
type input "49238"
click at [309, 243] on div "Grindley Construction Pty Ltd" at bounding box center [272, 243] width 181 height 16
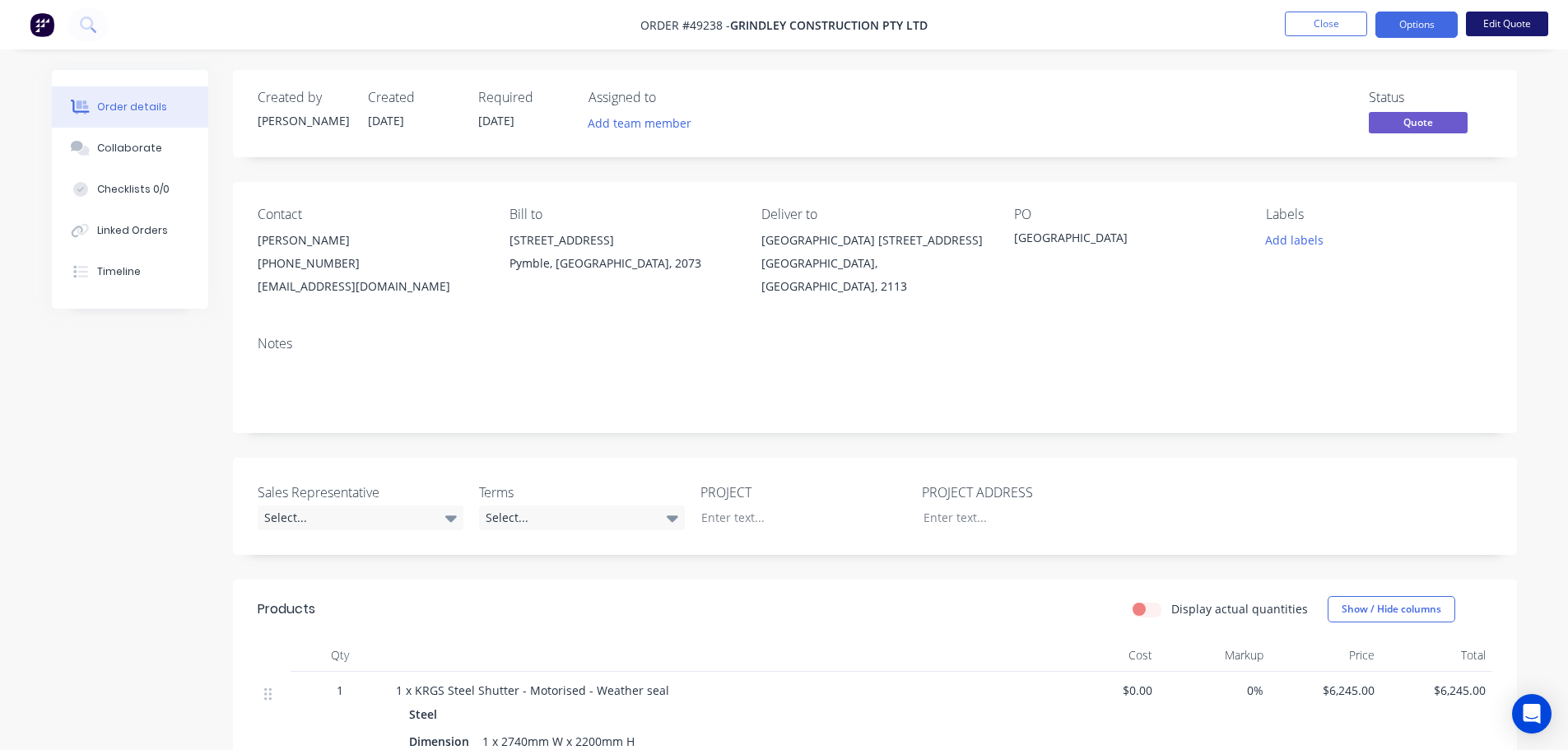
click at [1498, 26] on button "Edit Quote" at bounding box center [1507, 24] width 82 height 25
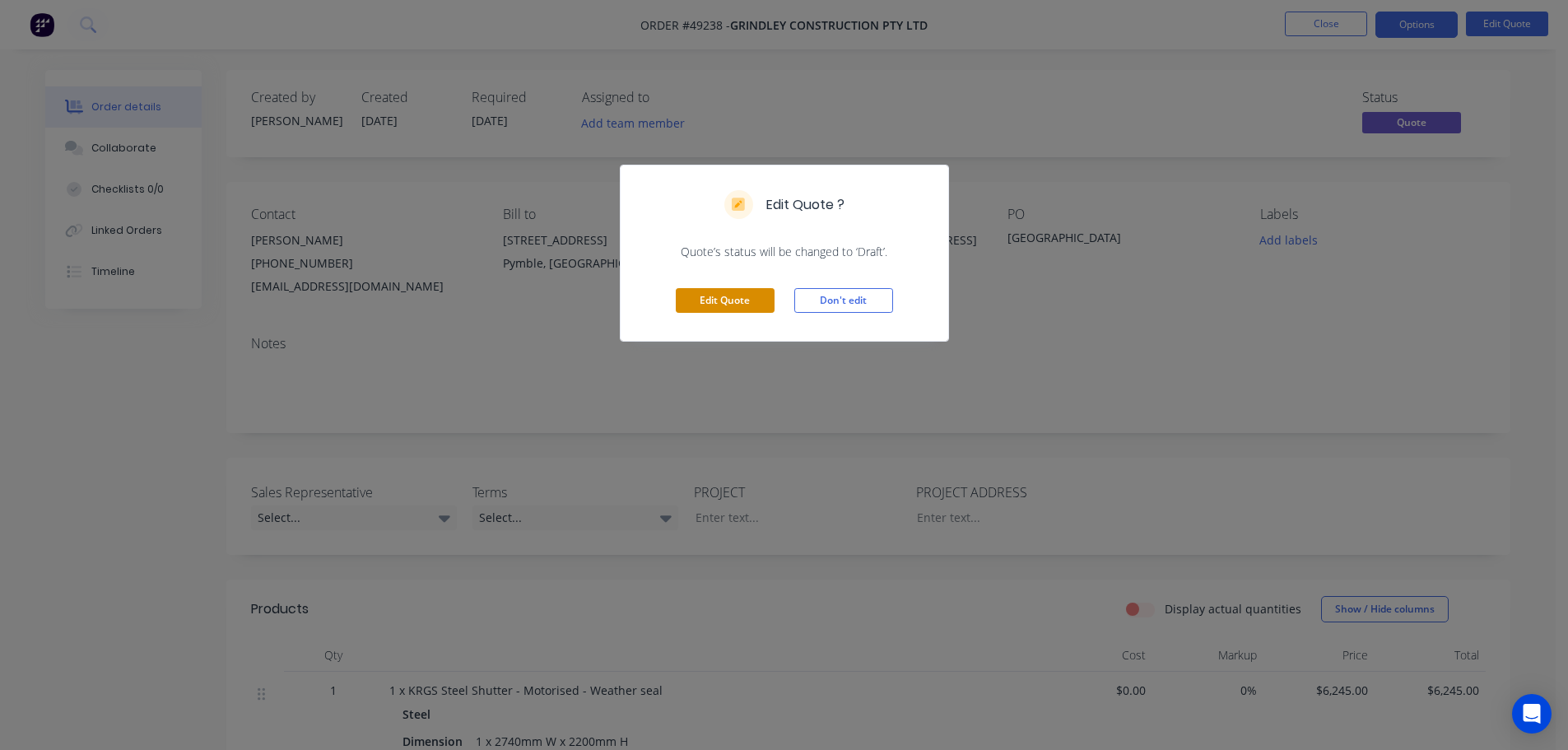
click at [709, 302] on button "Edit Quote" at bounding box center [726, 300] width 99 height 25
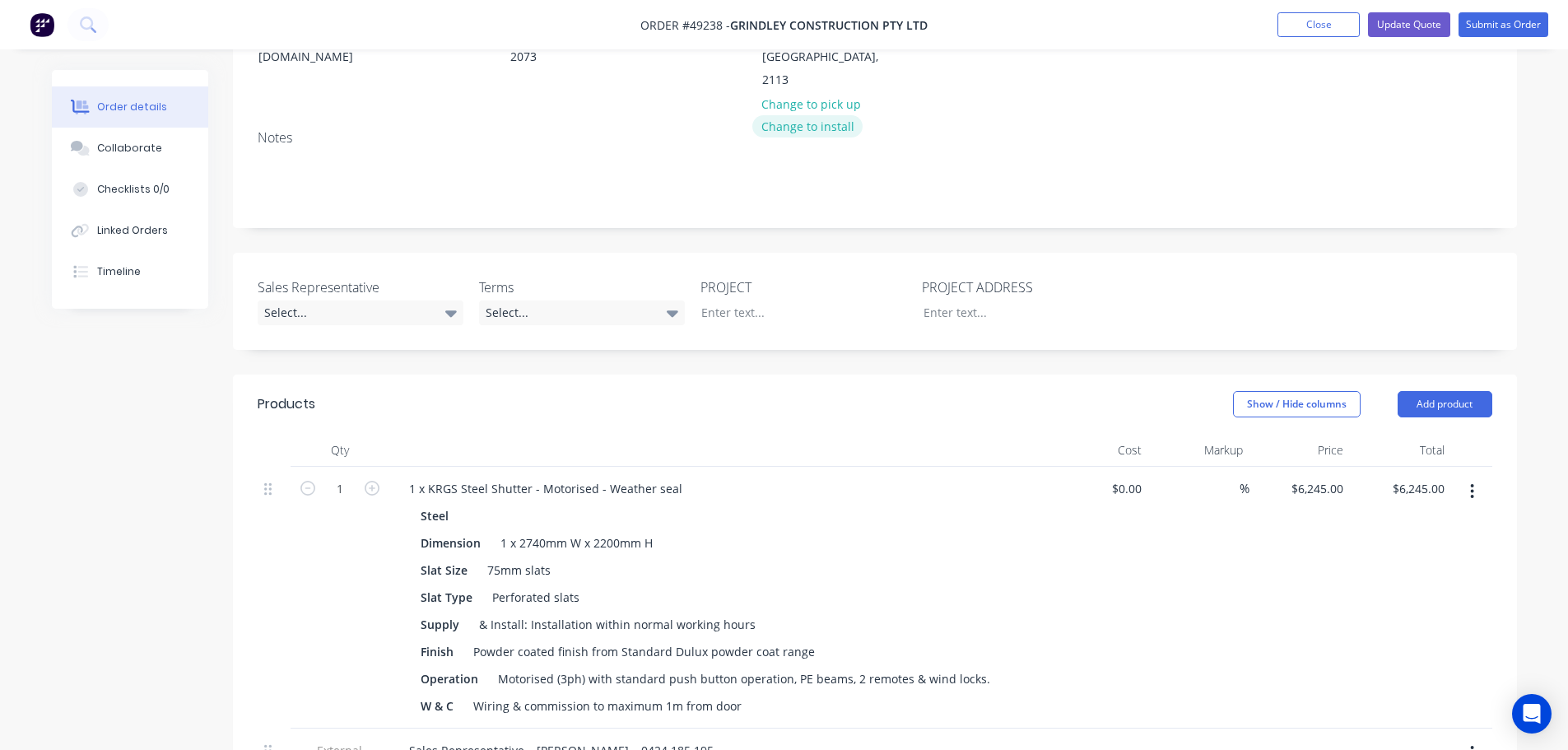
scroll to position [247, 0]
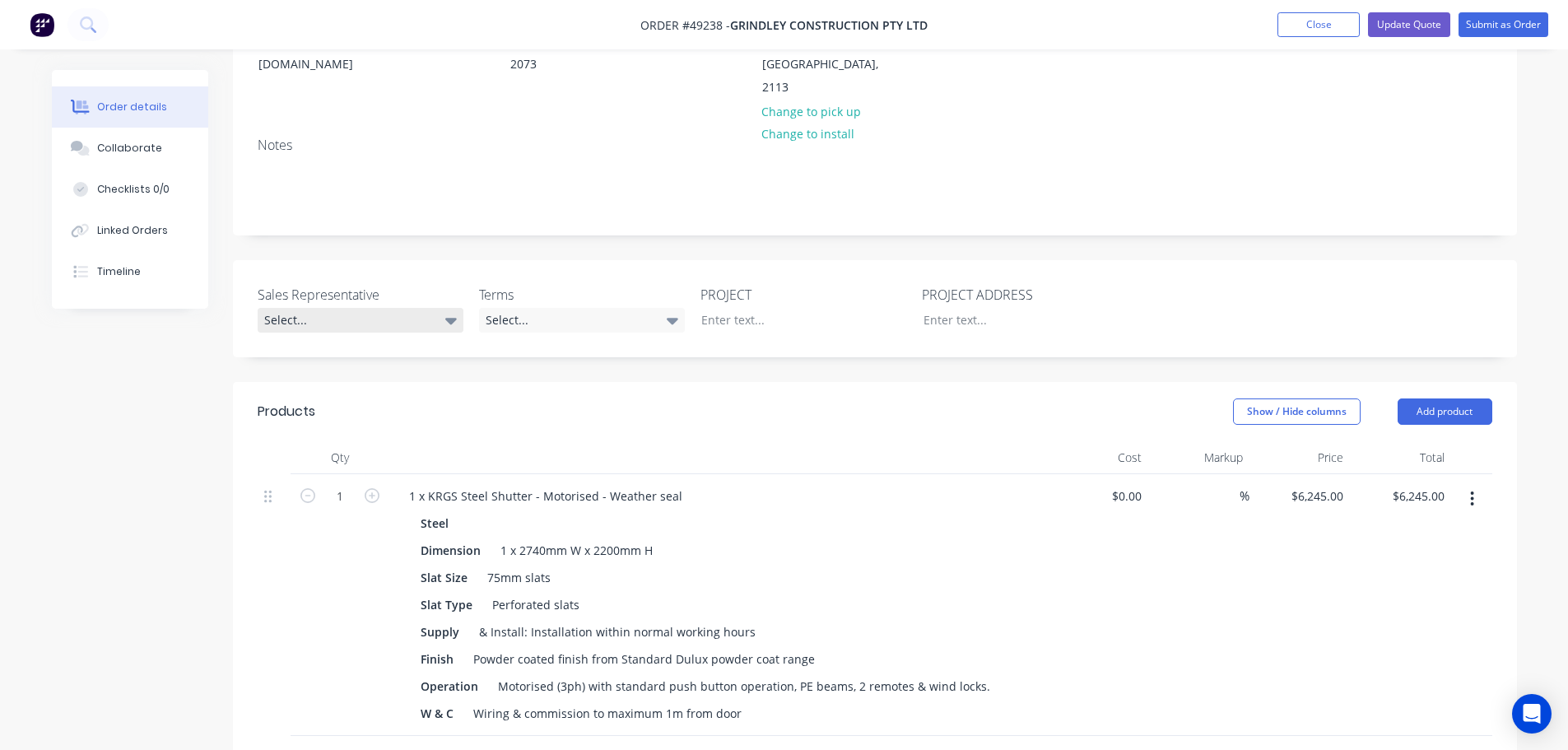
click at [328, 323] on div "Select..." at bounding box center [361, 320] width 206 height 25
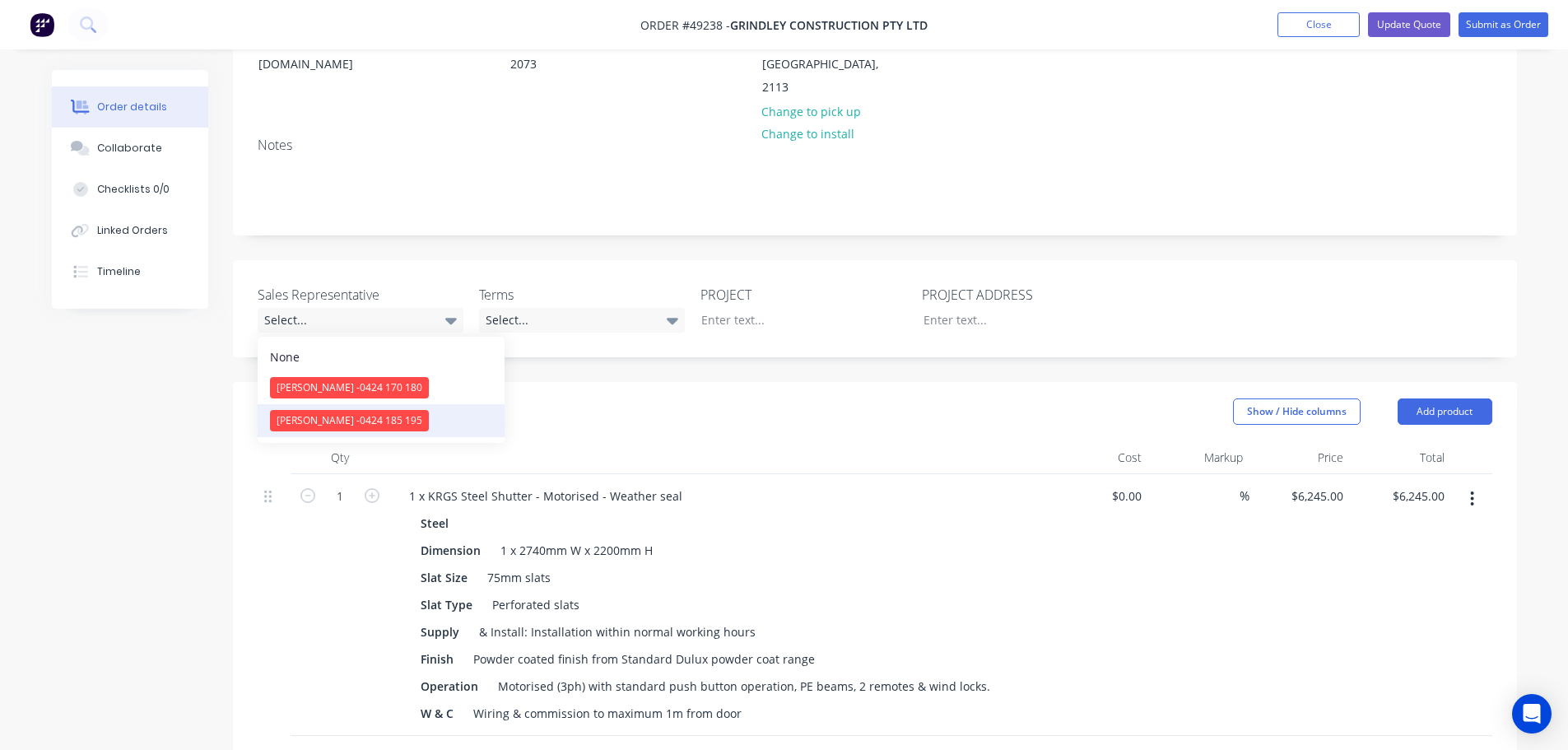
click at [360, 422] on span "0424 185 195" at bounding box center [391, 420] width 63 height 14
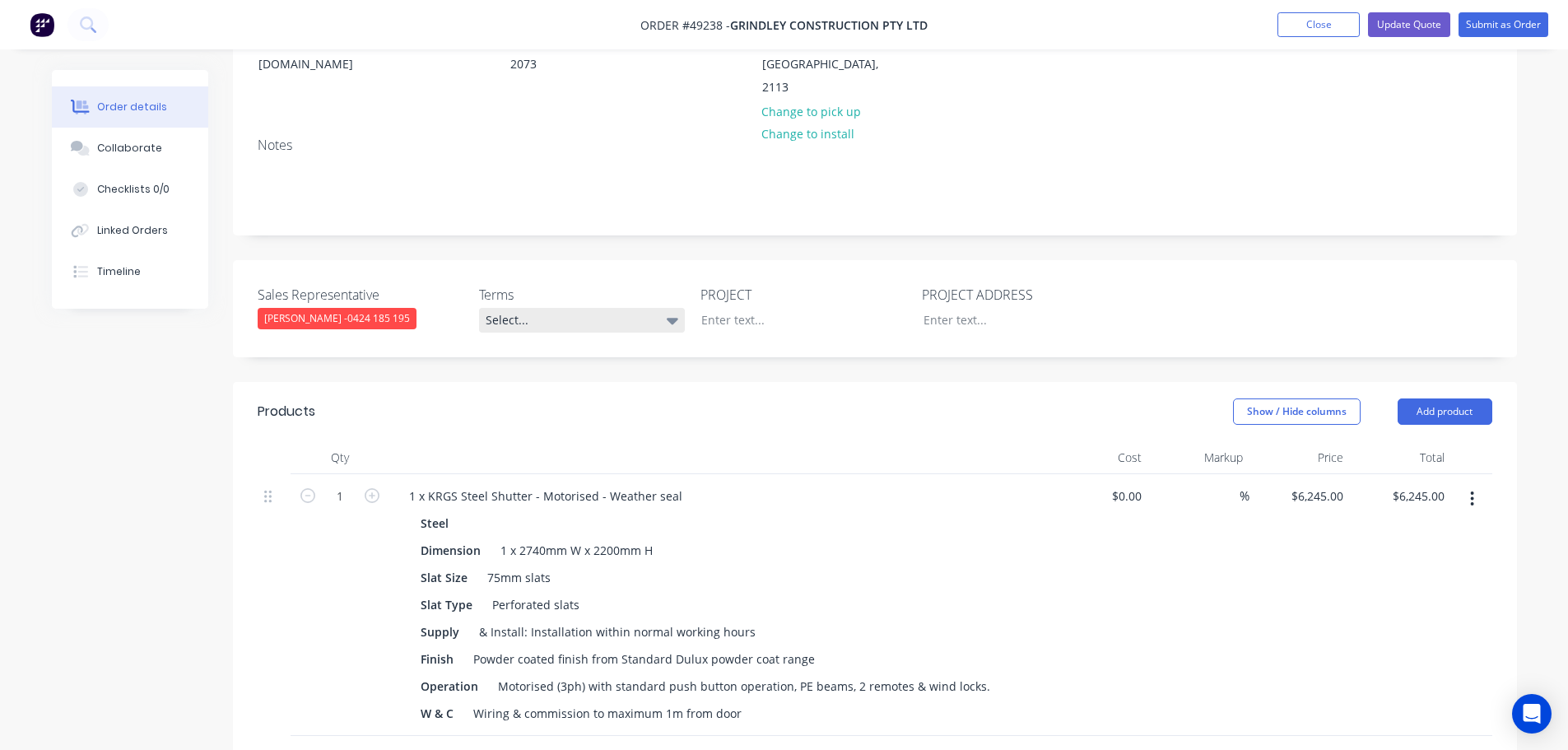
click at [544, 319] on div "Select..." at bounding box center [582, 320] width 206 height 25
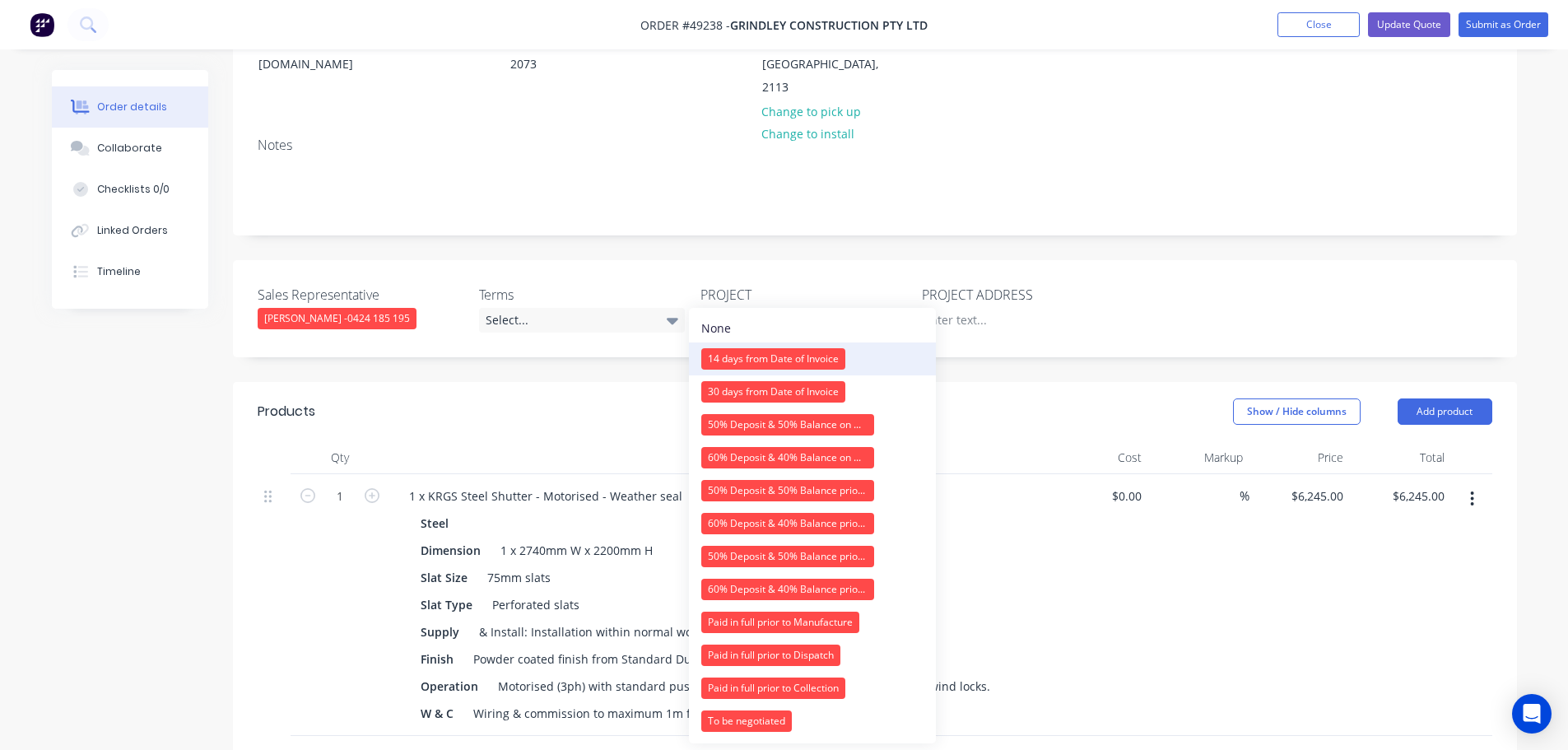
click at [721, 362] on div "14 days from Date of Invoice" at bounding box center [773, 359] width 144 height 21
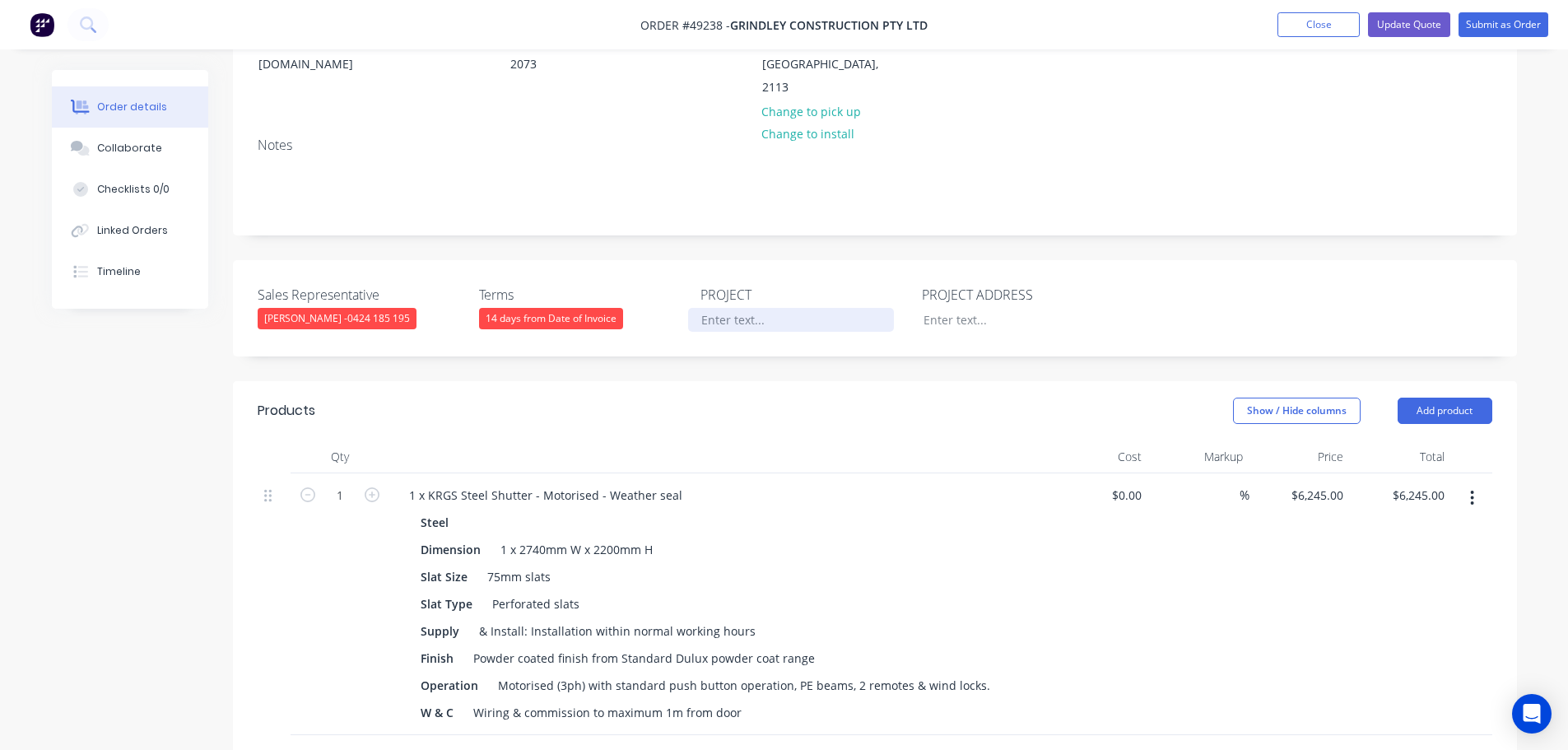
click at [741, 316] on div at bounding box center [791, 319] width 206 height 24
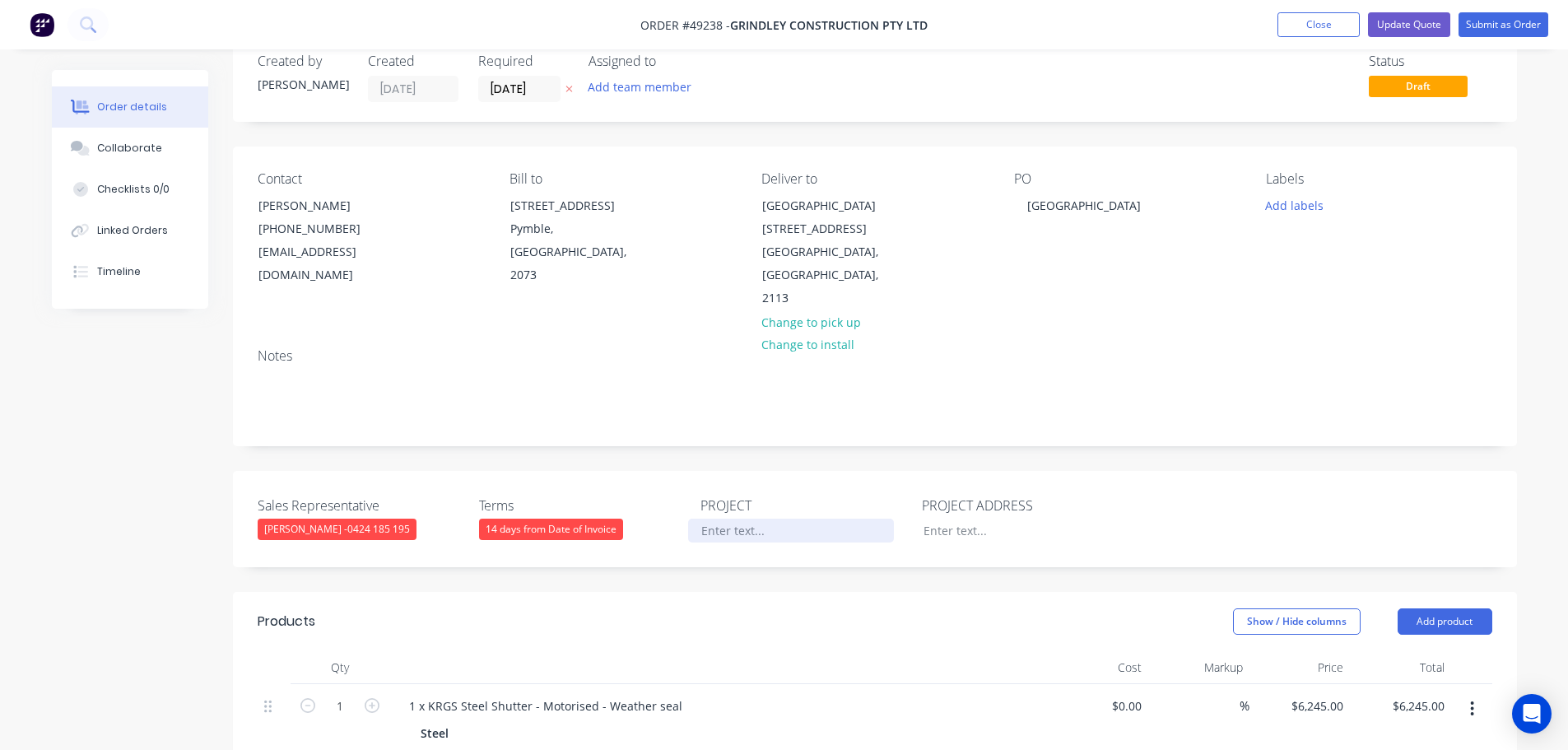
scroll to position [0, 0]
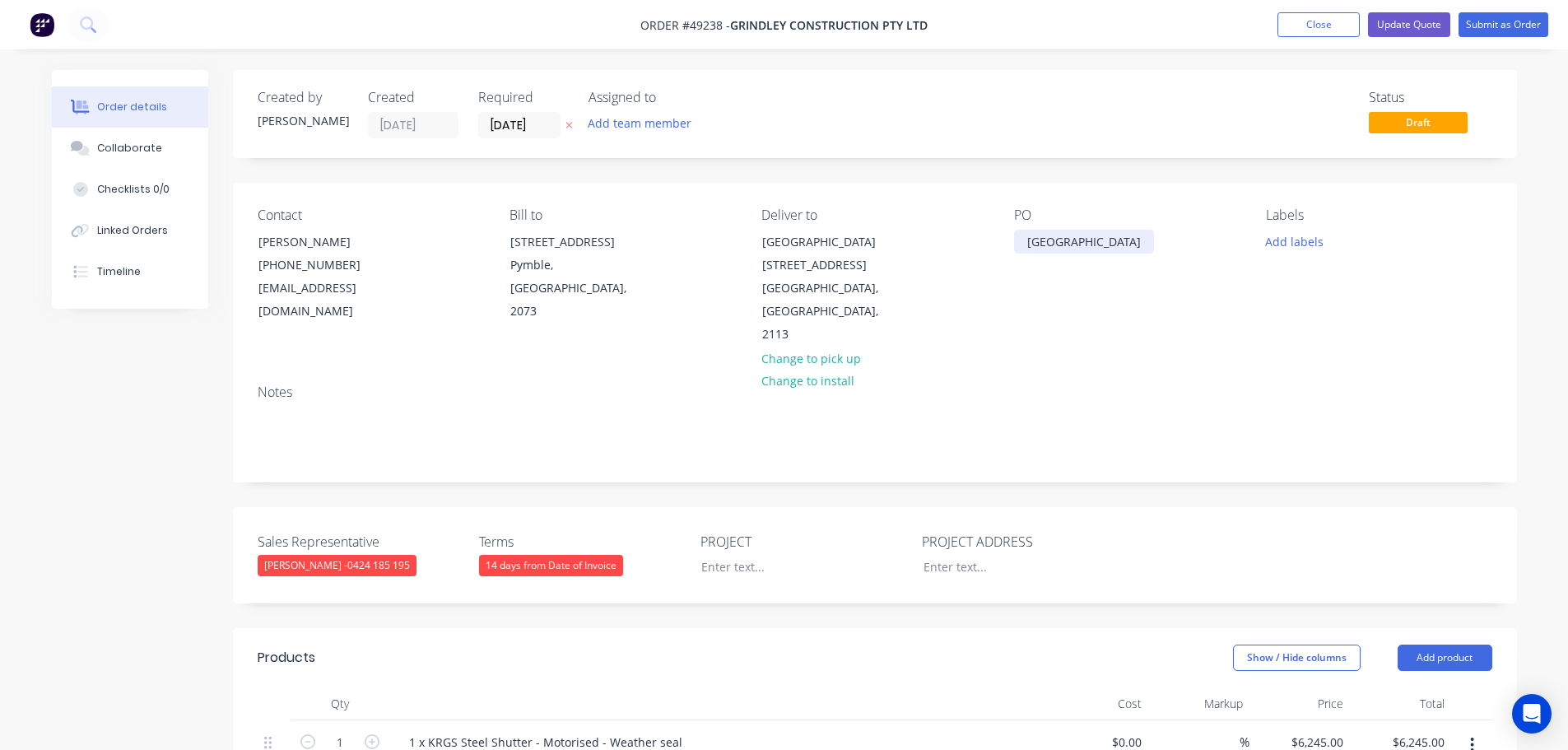
click at [1093, 242] on div "[GEOGRAPHIC_DATA]" at bounding box center [1085, 241] width 140 height 24
copy div "[GEOGRAPHIC_DATA]"
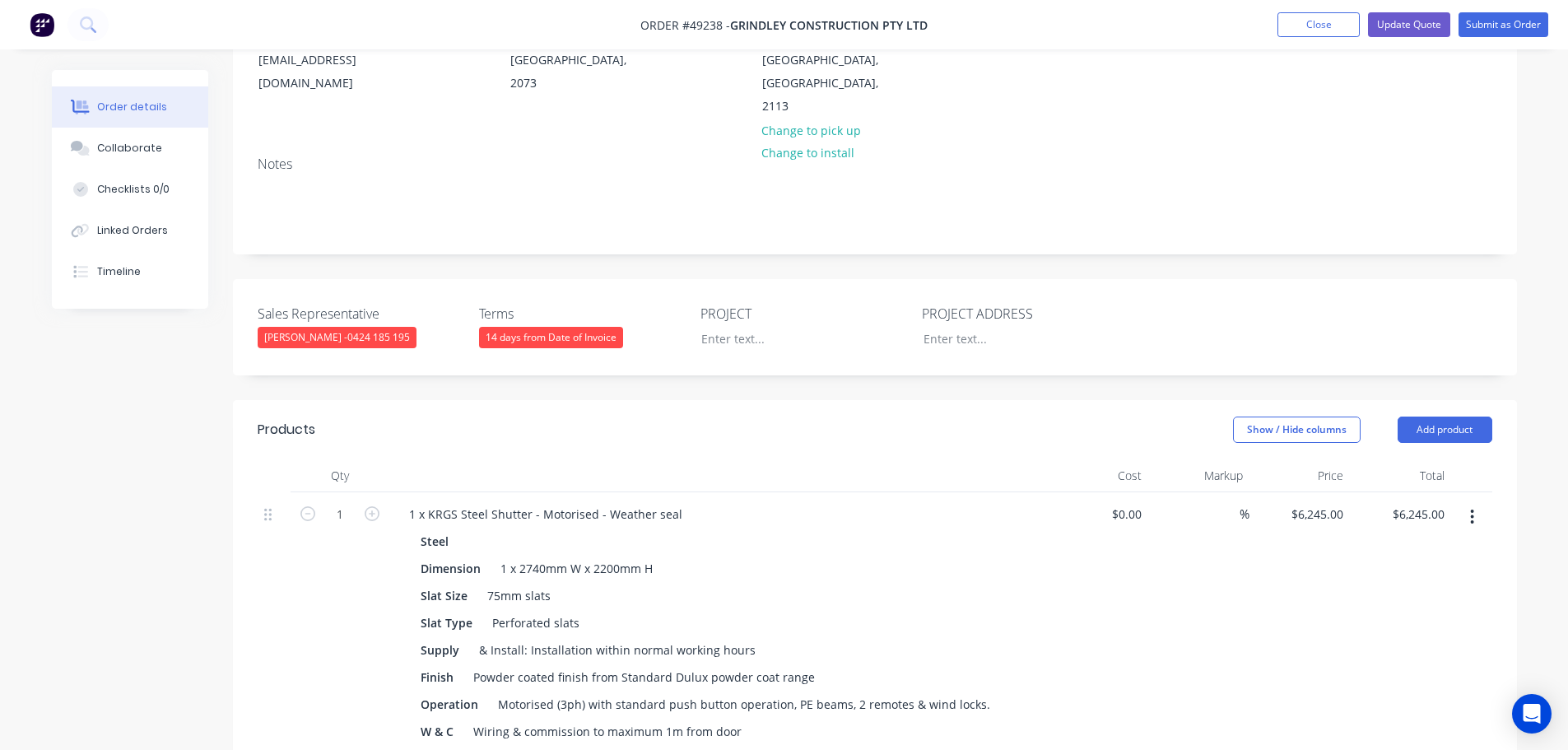
scroll to position [247, 0]
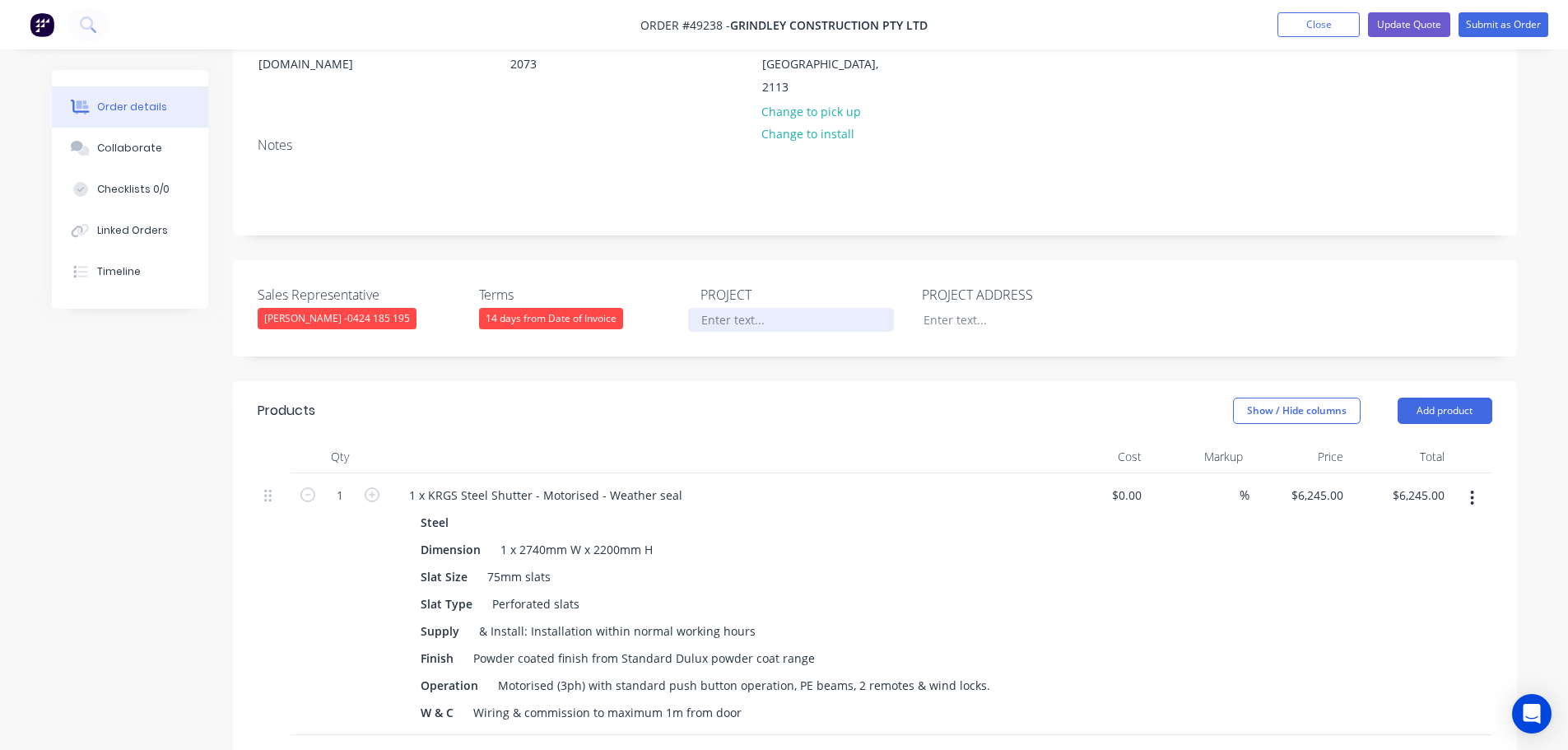
click at [719, 314] on div at bounding box center [791, 319] width 206 height 24
paste div
click at [966, 315] on div at bounding box center [1014, 319] width 206 height 24
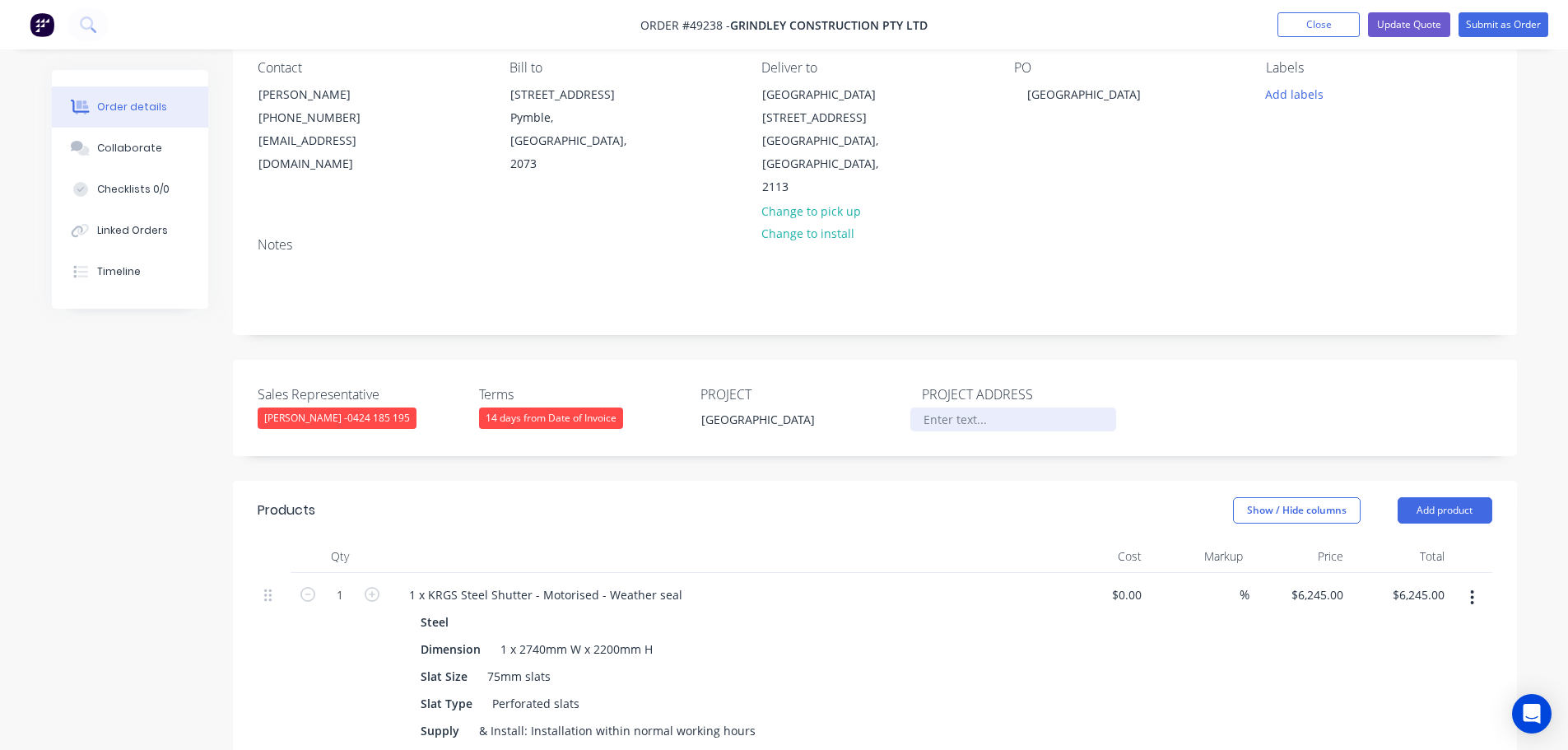
scroll to position [82, 0]
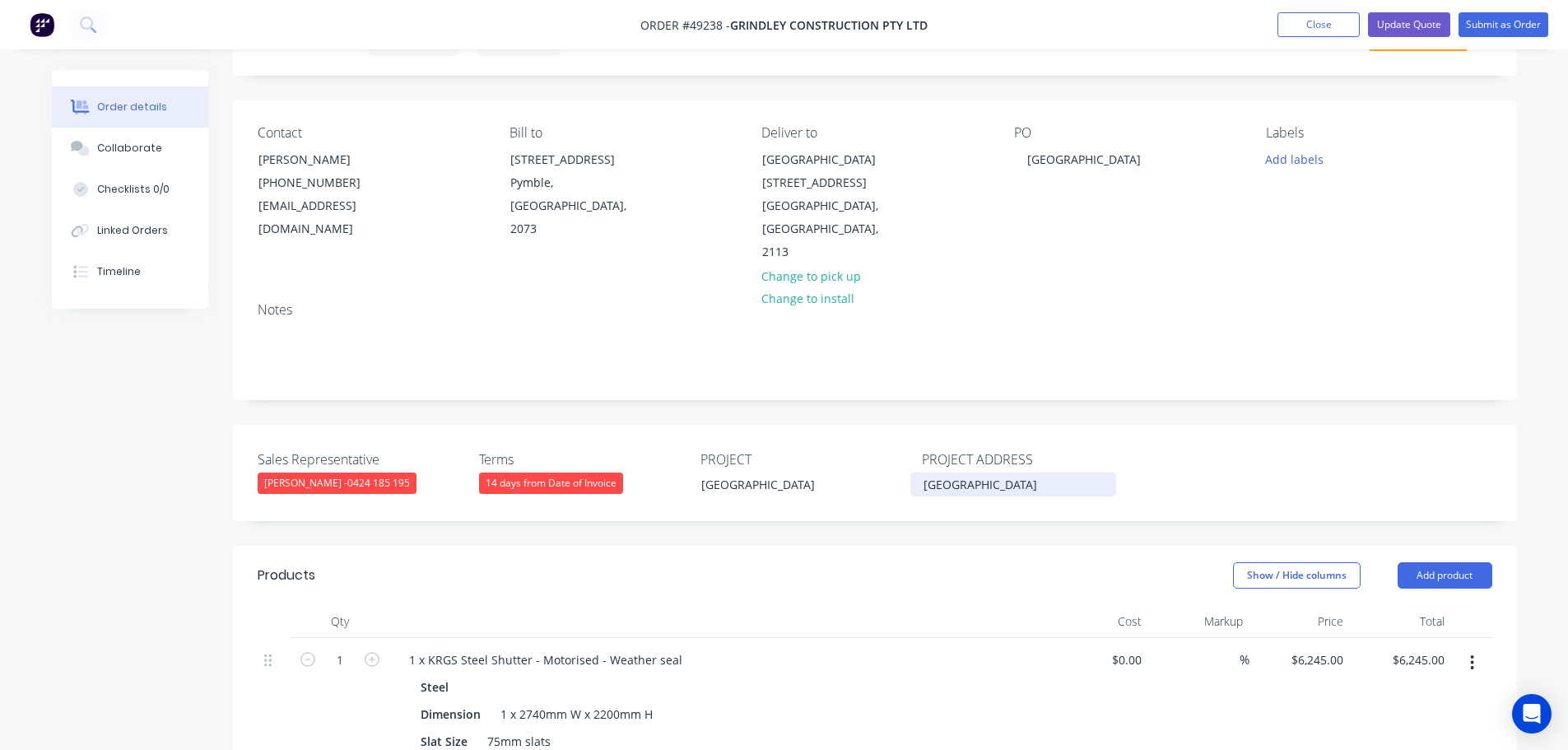
click at [950, 485] on div "[GEOGRAPHIC_DATA]" at bounding box center [1014, 484] width 206 height 24
click at [1043, 487] on div "[GEOGRAPHIC_DATA]" at bounding box center [1014, 484] width 206 height 24
drag, startPoint x: 817, startPoint y: 483, endPoint x: 692, endPoint y: 498, distance: 125.9
click at [692, 498] on div "Sales Representative [PERSON_NAME] - 0424 185 195 Terms 14 days from Date of In…" at bounding box center [875, 473] width 1284 height 96
click at [976, 491] on div "[GEOGRAPHIC_DATA]" at bounding box center [1014, 484] width 206 height 24
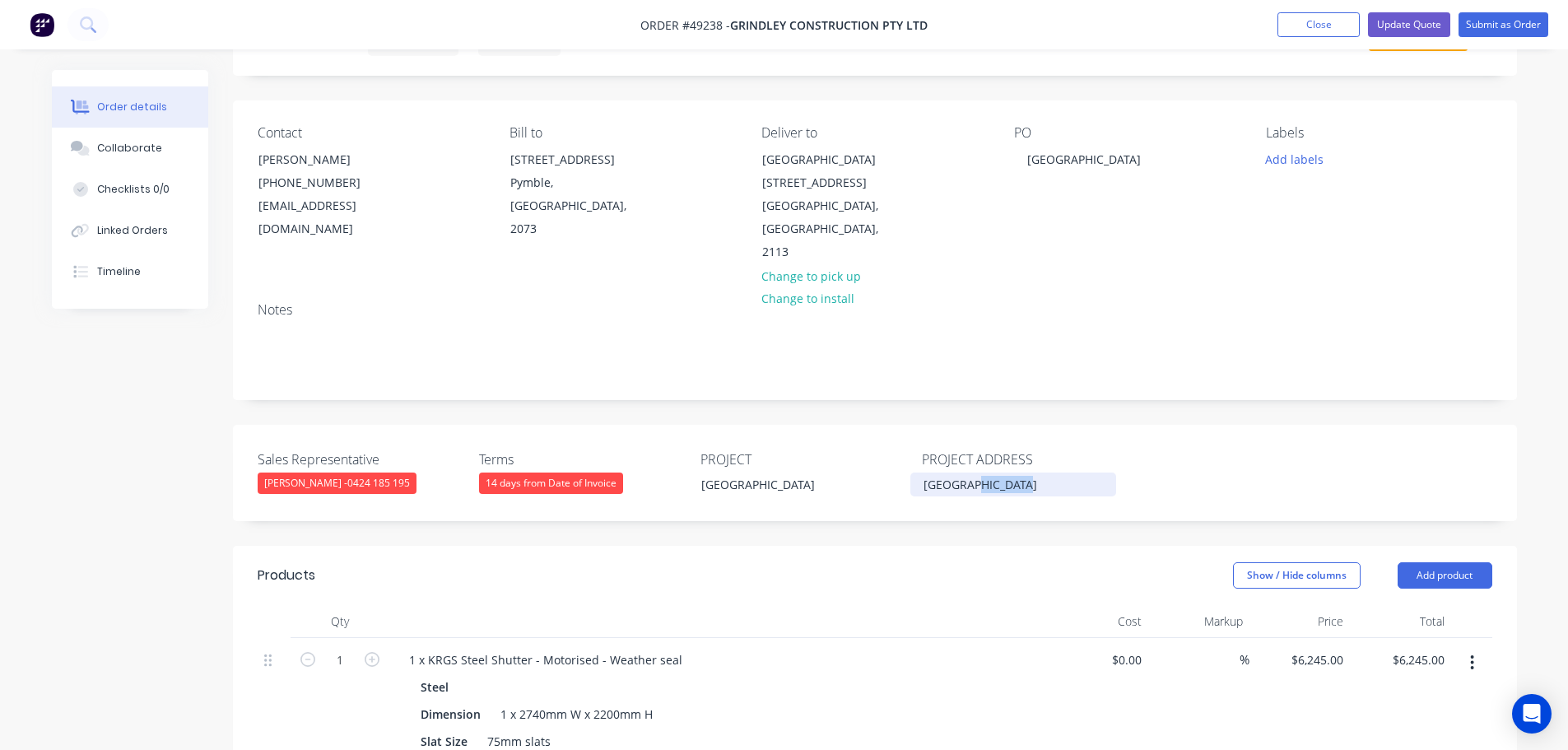
click at [976, 491] on div "[GEOGRAPHIC_DATA]" at bounding box center [1014, 484] width 206 height 24
copy div "[GEOGRAPHIC_DATA]"
drag, startPoint x: 820, startPoint y: 485, endPoint x: 690, endPoint y: 493, distance: 130.2
click at [690, 493] on div "[GEOGRAPHIC_DATA]" at bounding box center [791, 484] width 206 height 24
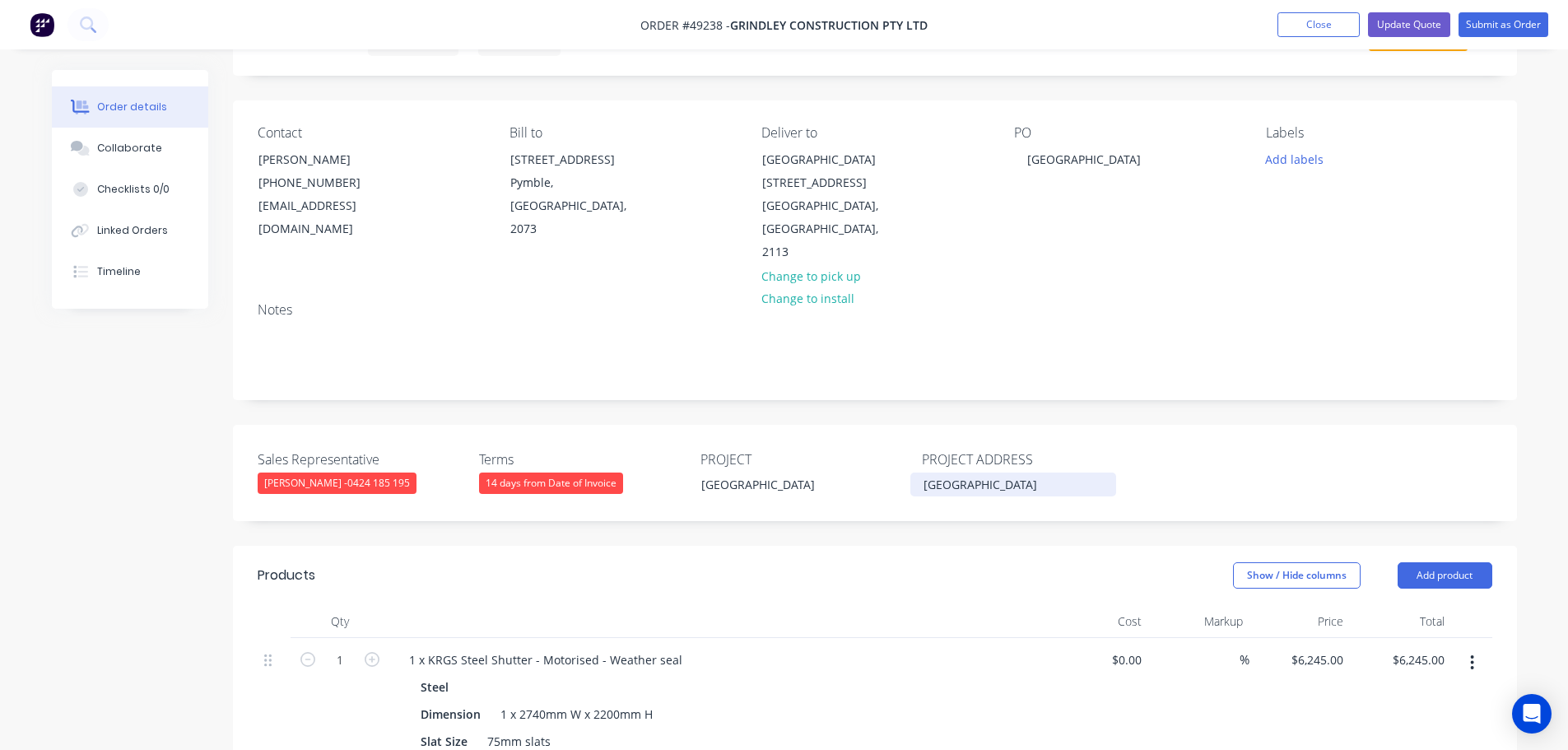
click at [1027, 496] on div "[GEOGRAPHIC_DATA]" at bounding box center [1014, 484] width 206 height 24
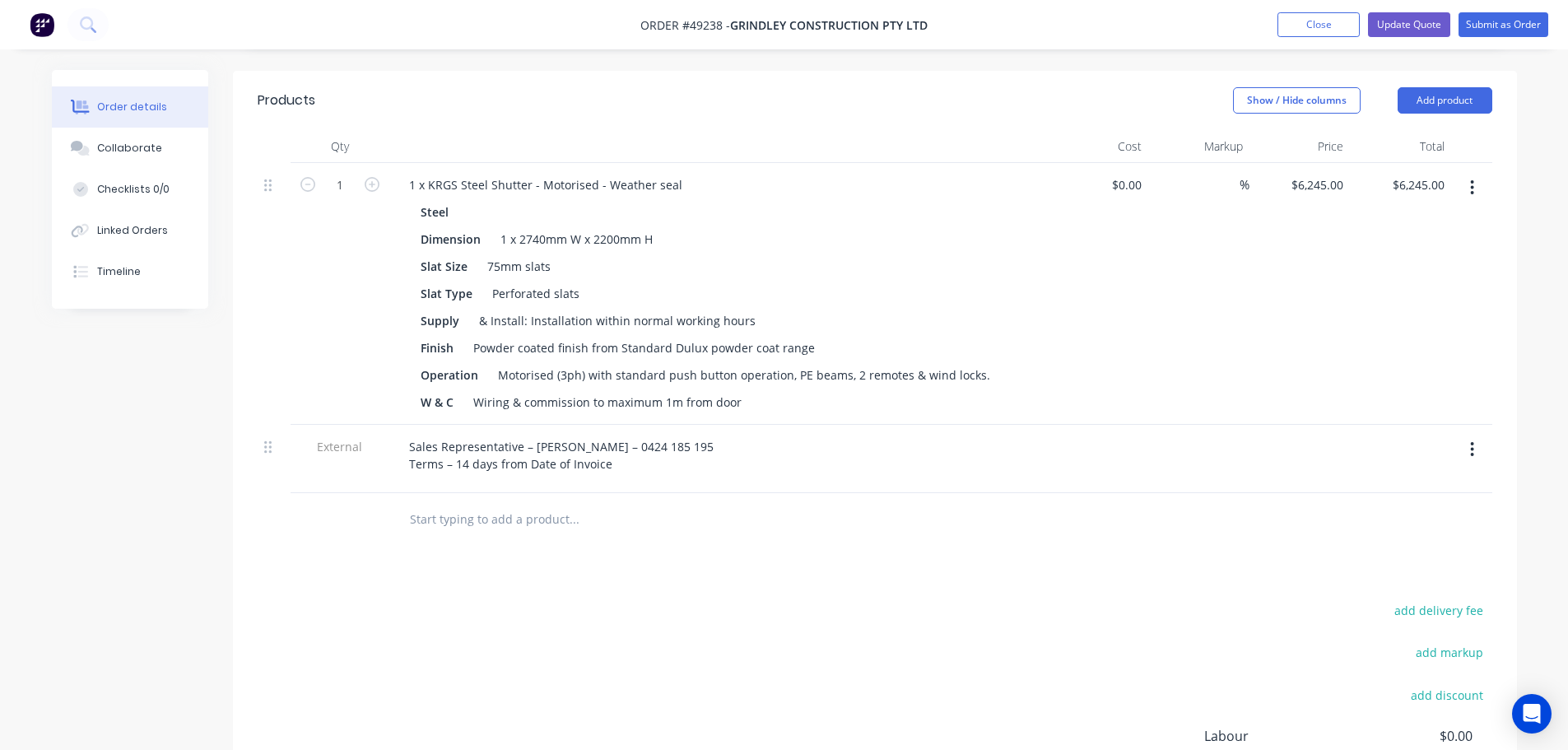
scroll to position [576, 0]
click at [1472, 457] on icon "button" at bounding box center [1472, 448] width 4 height 18
click at [1375, 536] on div "Delete" at bounding box center [1414, 524] width 127 height 24
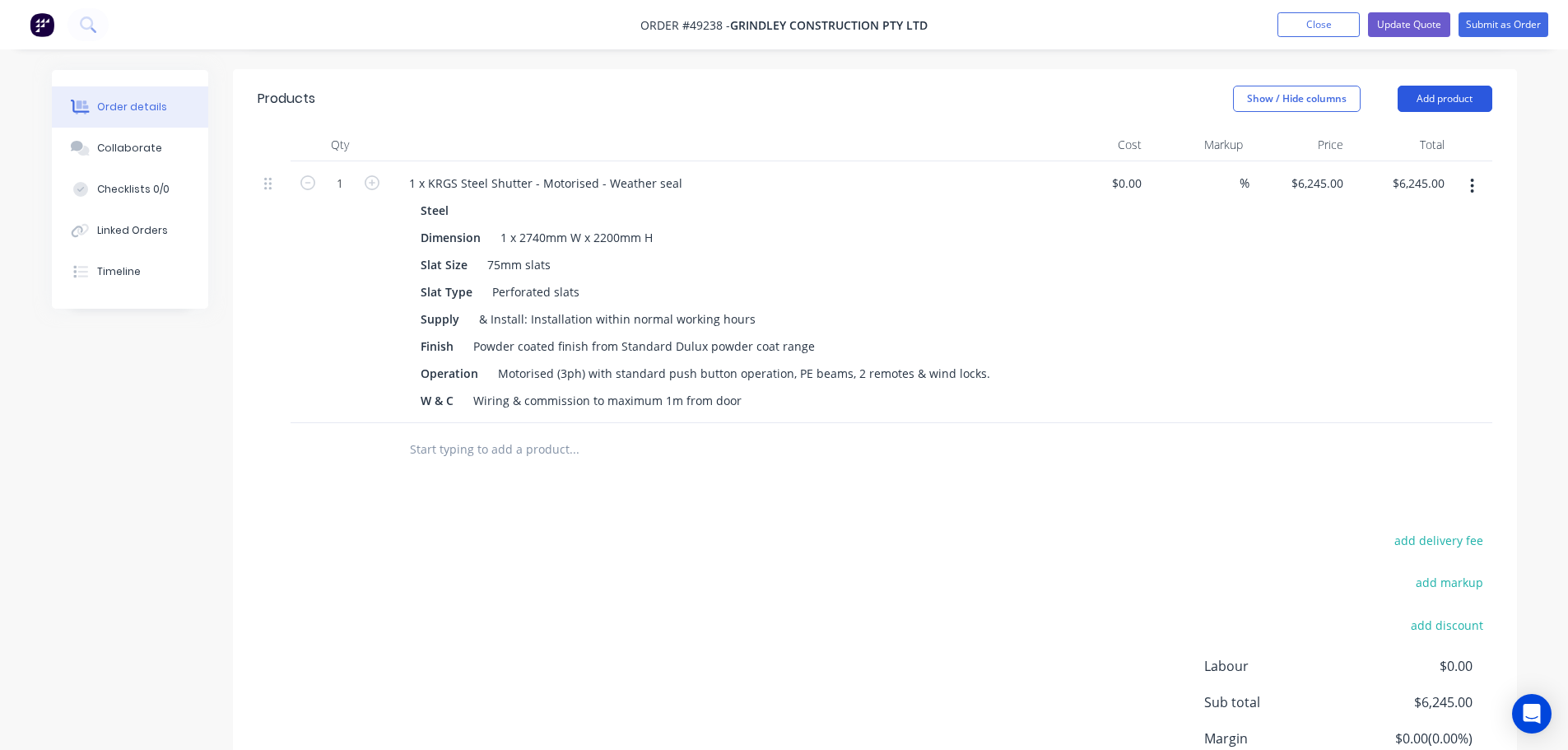
click at [1423, 112] on button "Add product" at bounding box center [1444, 99] width 95 height 26
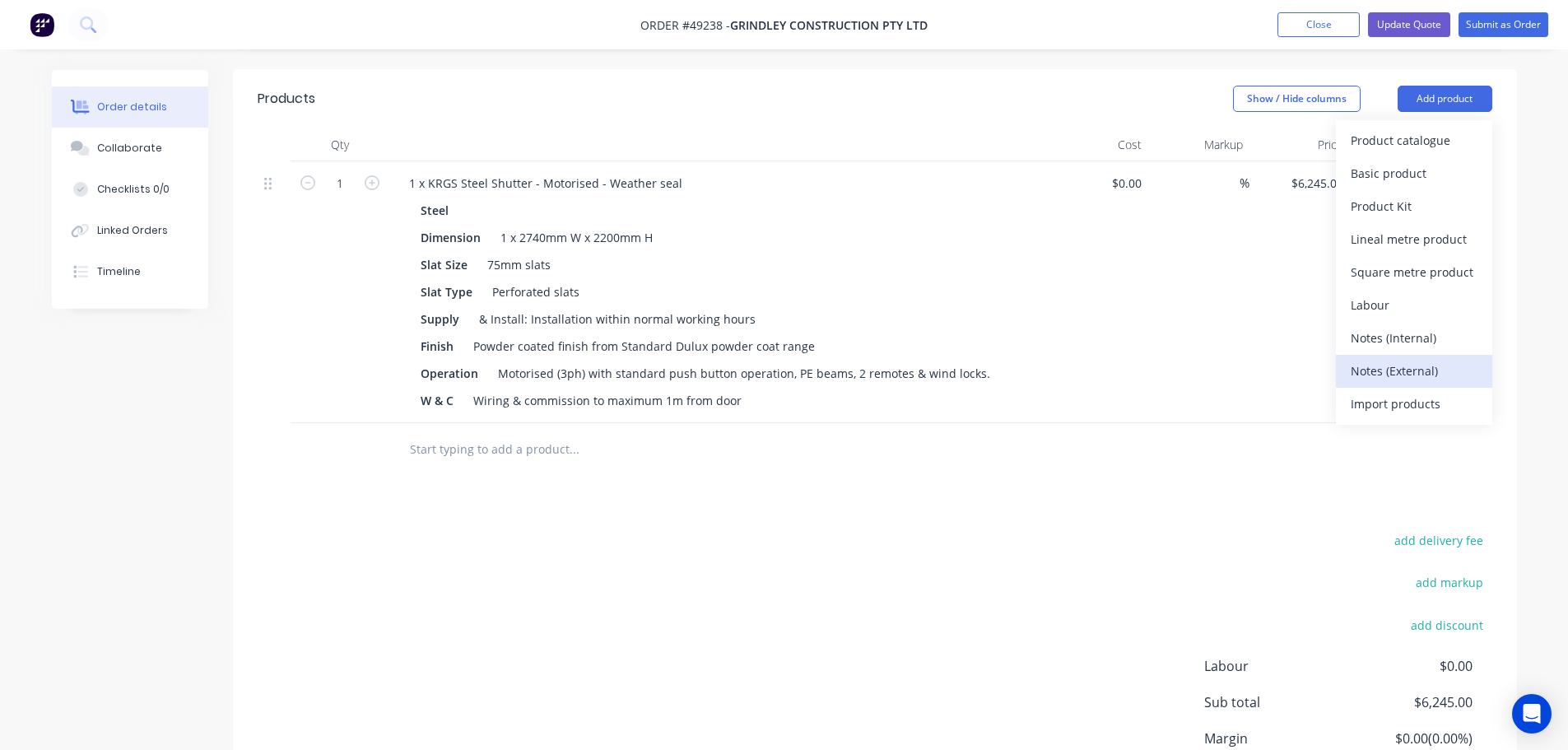
click at [1360, 383] on div "Notes (External)" at bounding box center [1414, 370] width 127 height 24
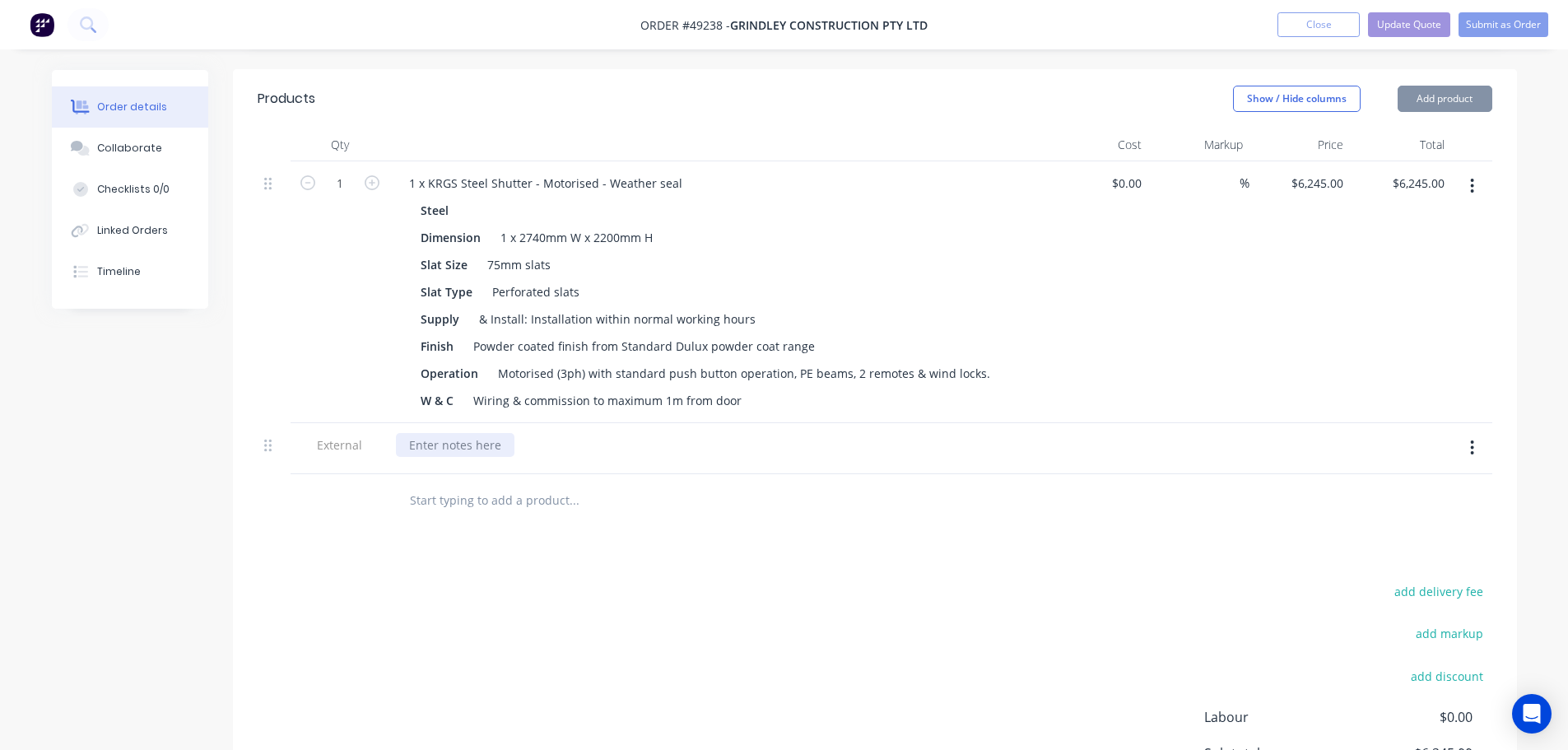
click at [450, 457] on div at bounding box center [455, 445] width 119 height 24
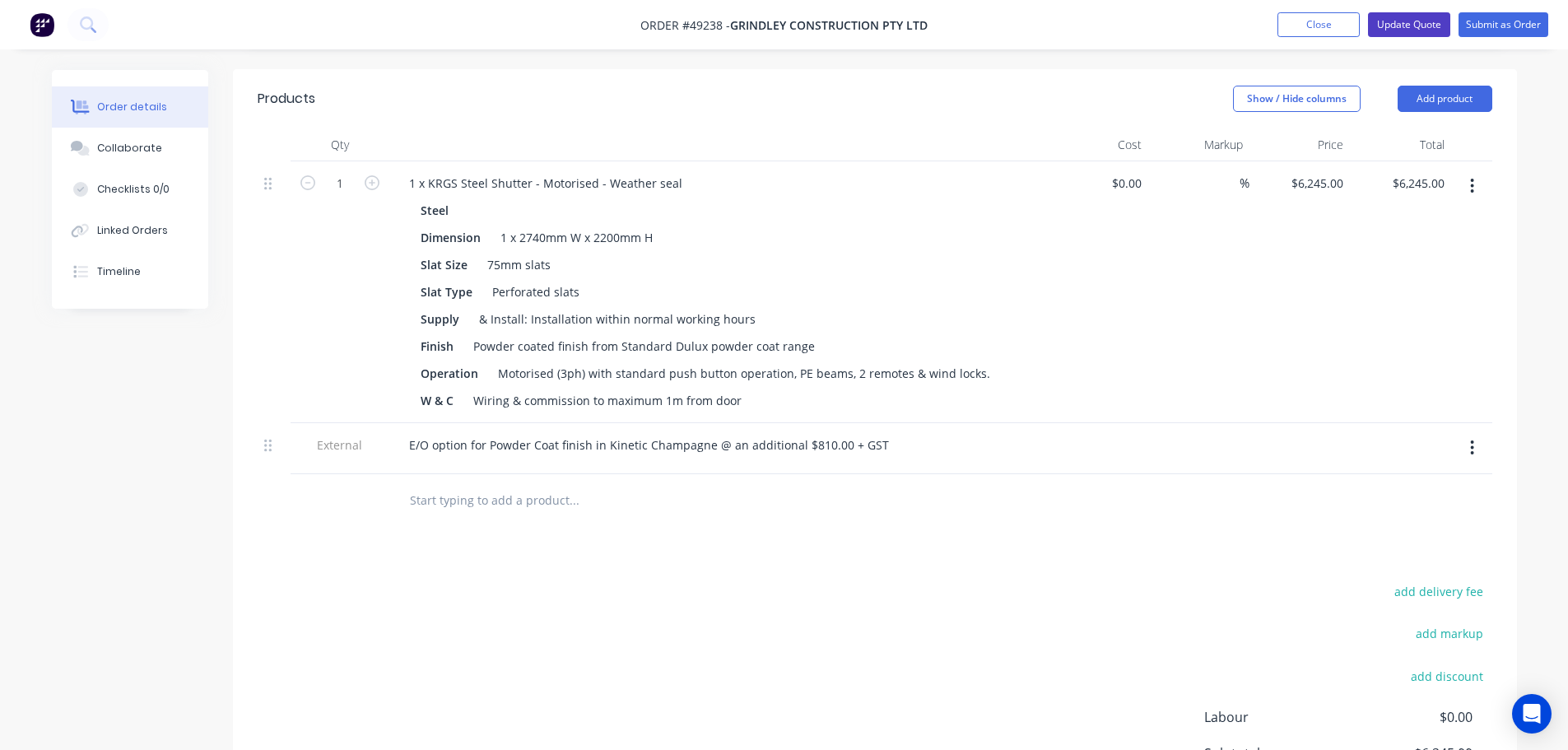
click at [1386, 25] on button "Update Quote" at bounding box center [1409, 25] width 82 height 25
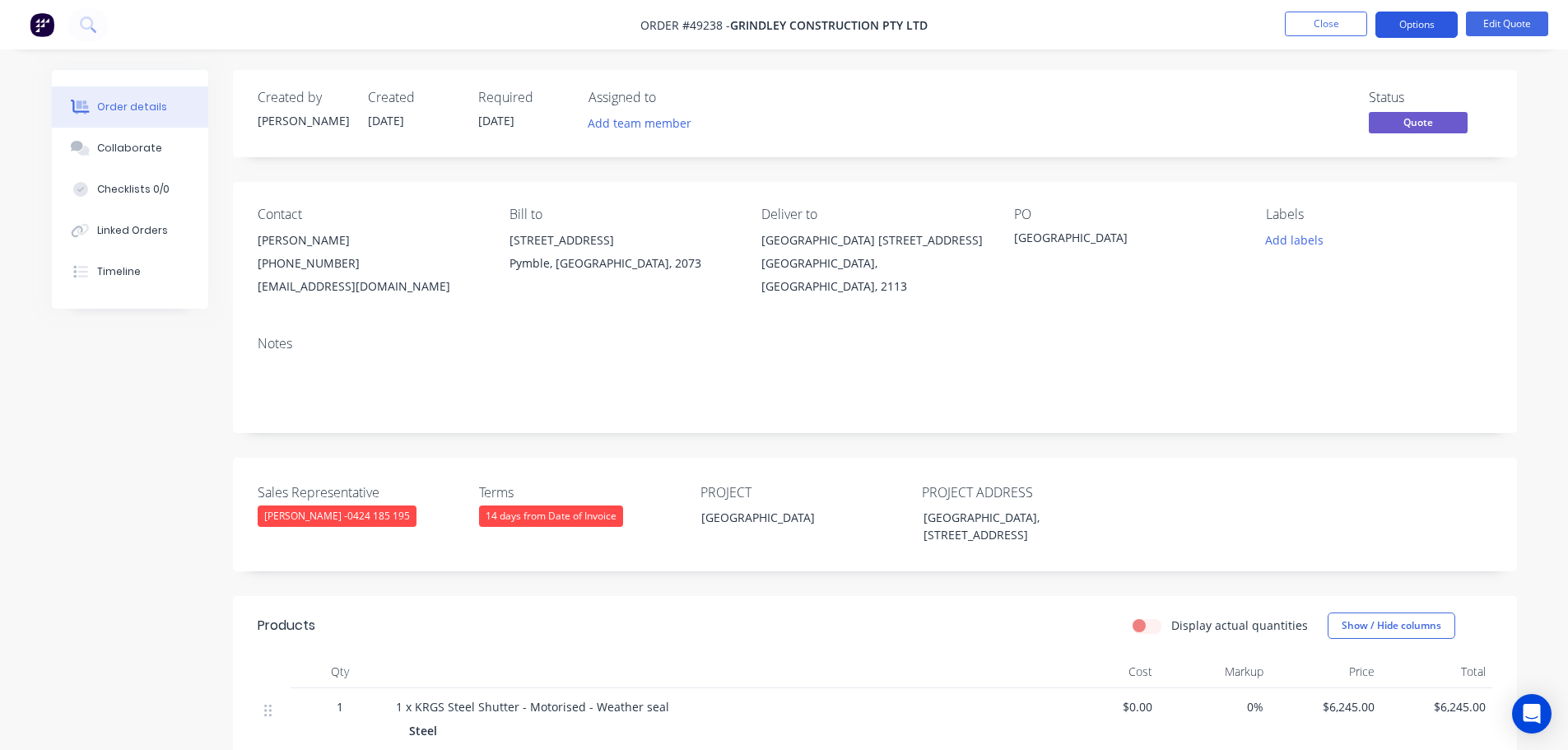
click at [1411, 21] on button "Options" at bounding box center [1416, 25] width 82 height 26
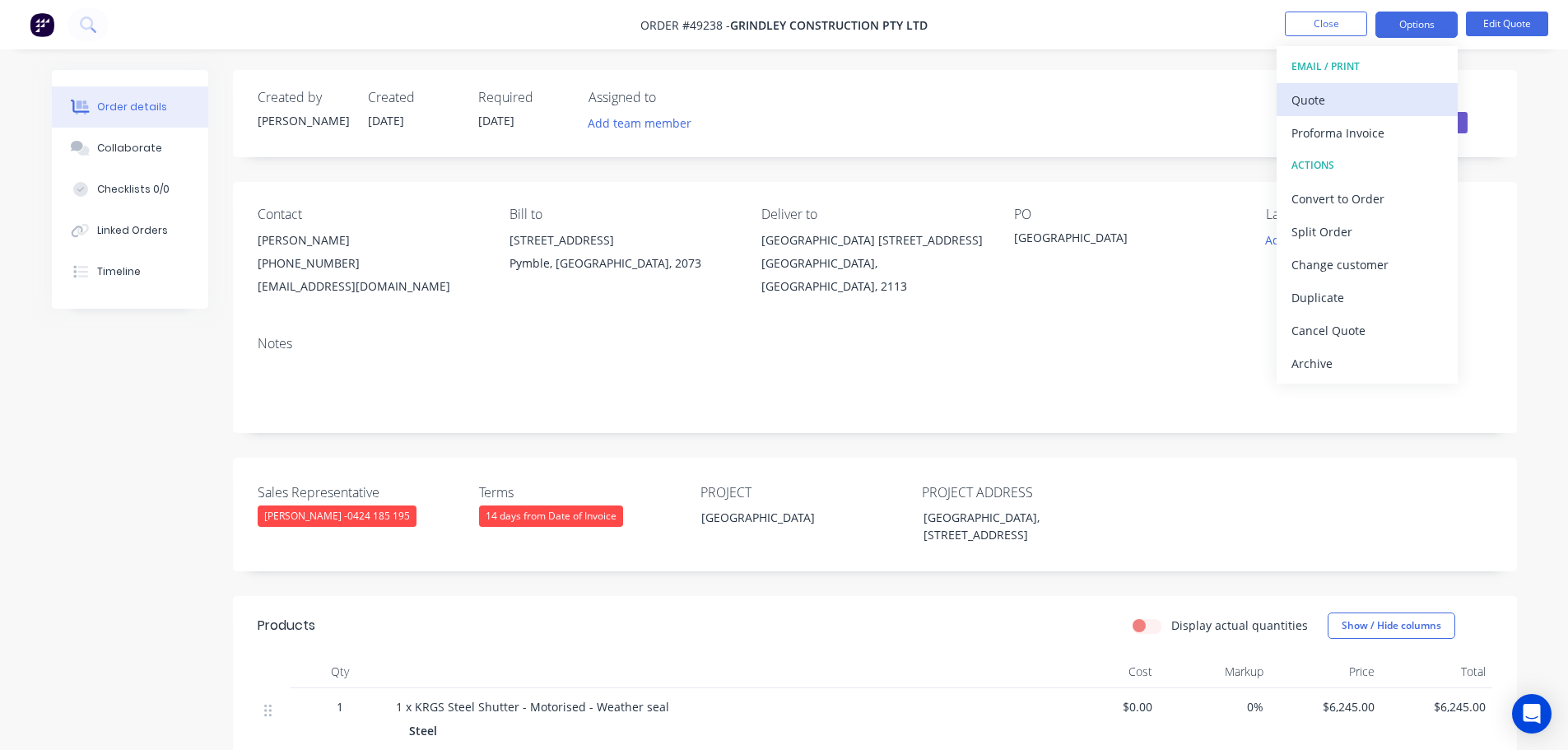
click at [1316, 103] on div "Quote" at bounding box center [1367, 100] width 152 height 24
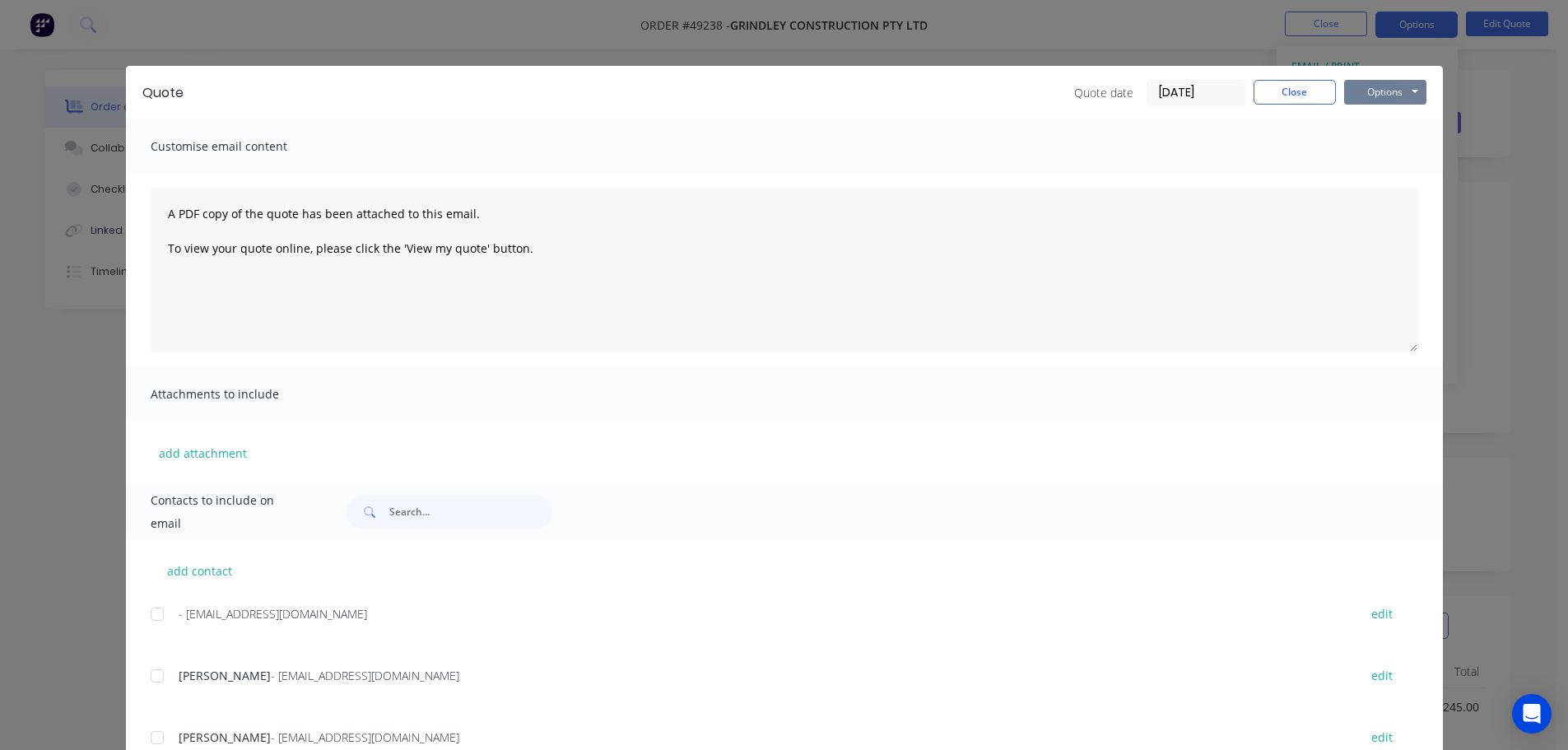
click at [1383, 94] on button "Options" at bounding box center [1385, 92] width 82 height 25
click at [1380, 147] on button "Print" at bounding box center [1397, 148] width 105 height 27
click at [1276, 95] on button "Close" at bounding box center [1295, 92] width 82 height 25
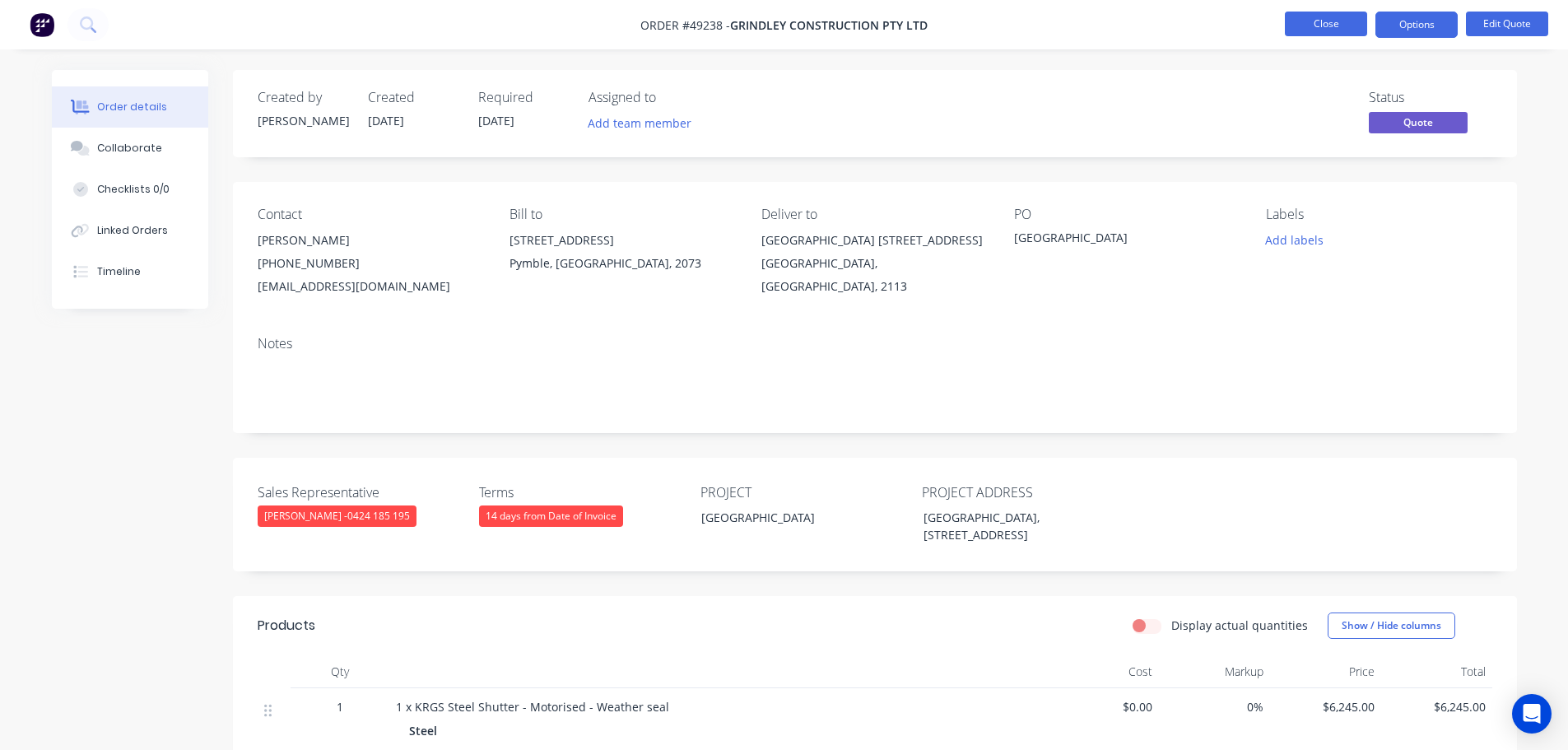
click at [1308, 26] on button "Close" at bounding box center [1326, 24] width 82 height 25
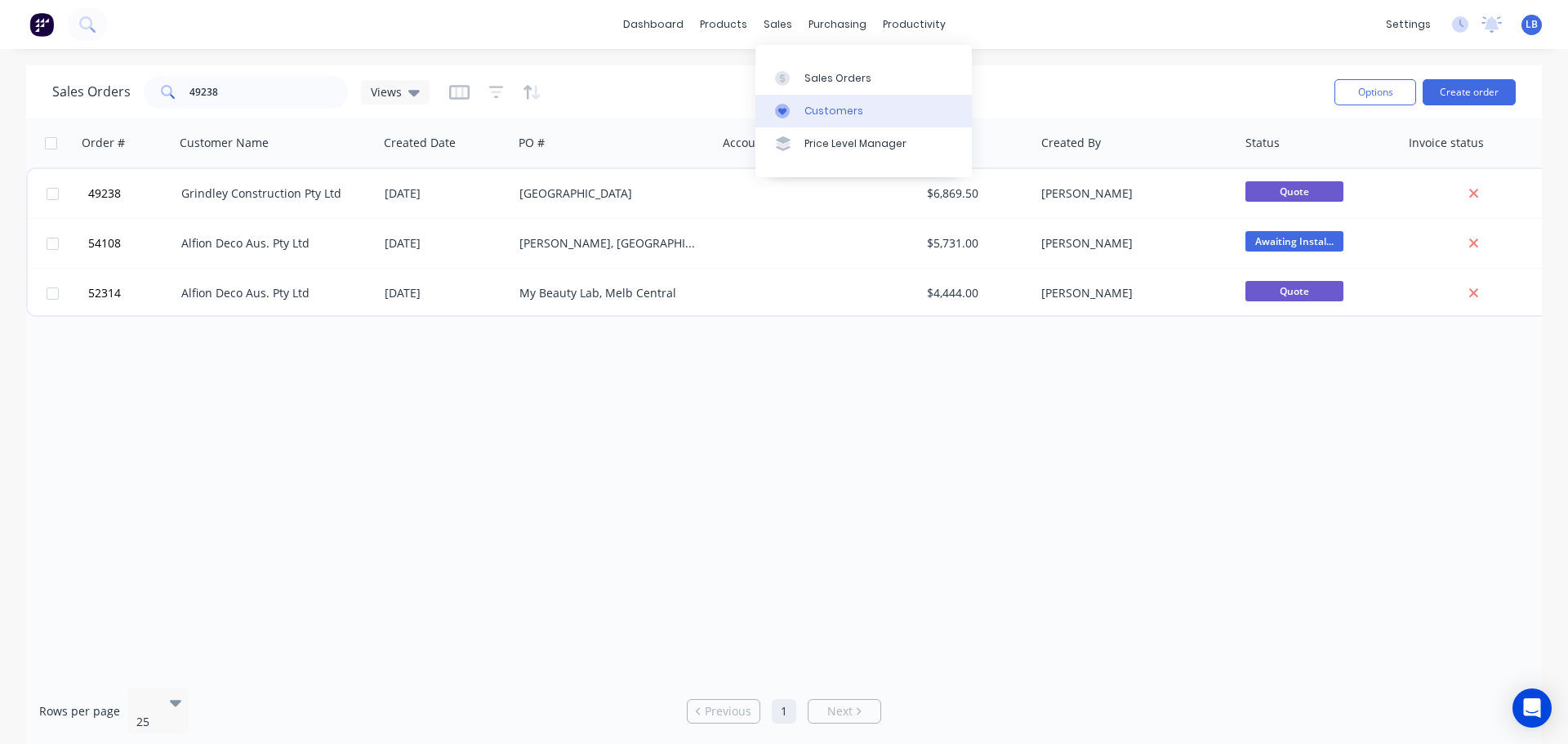
click at [830, 111] on div "Customers" at bounding box center [834, 111] width 59 height 15
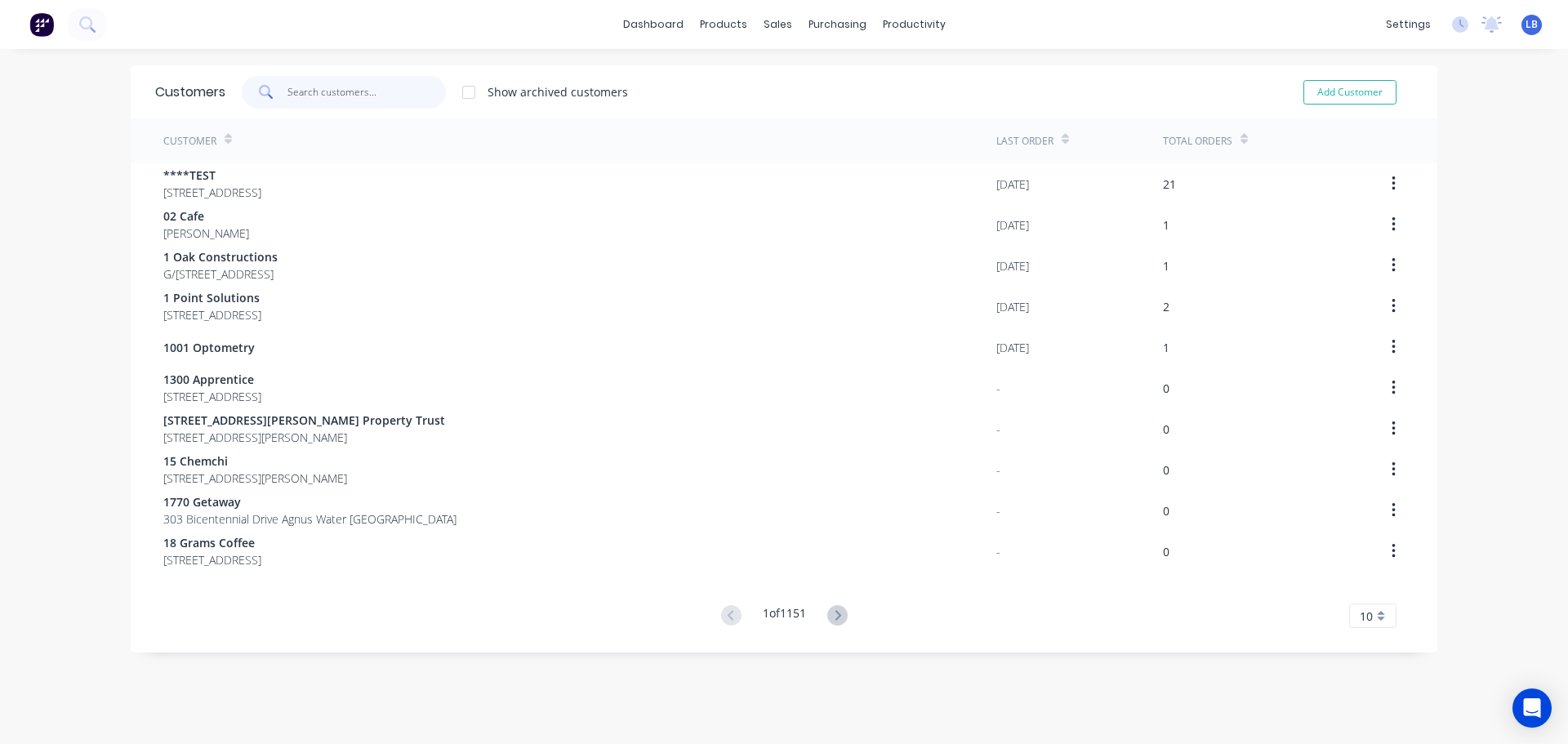
click at [314, 104] on input "text" at bounding box center [367, 92] width 159 height 33
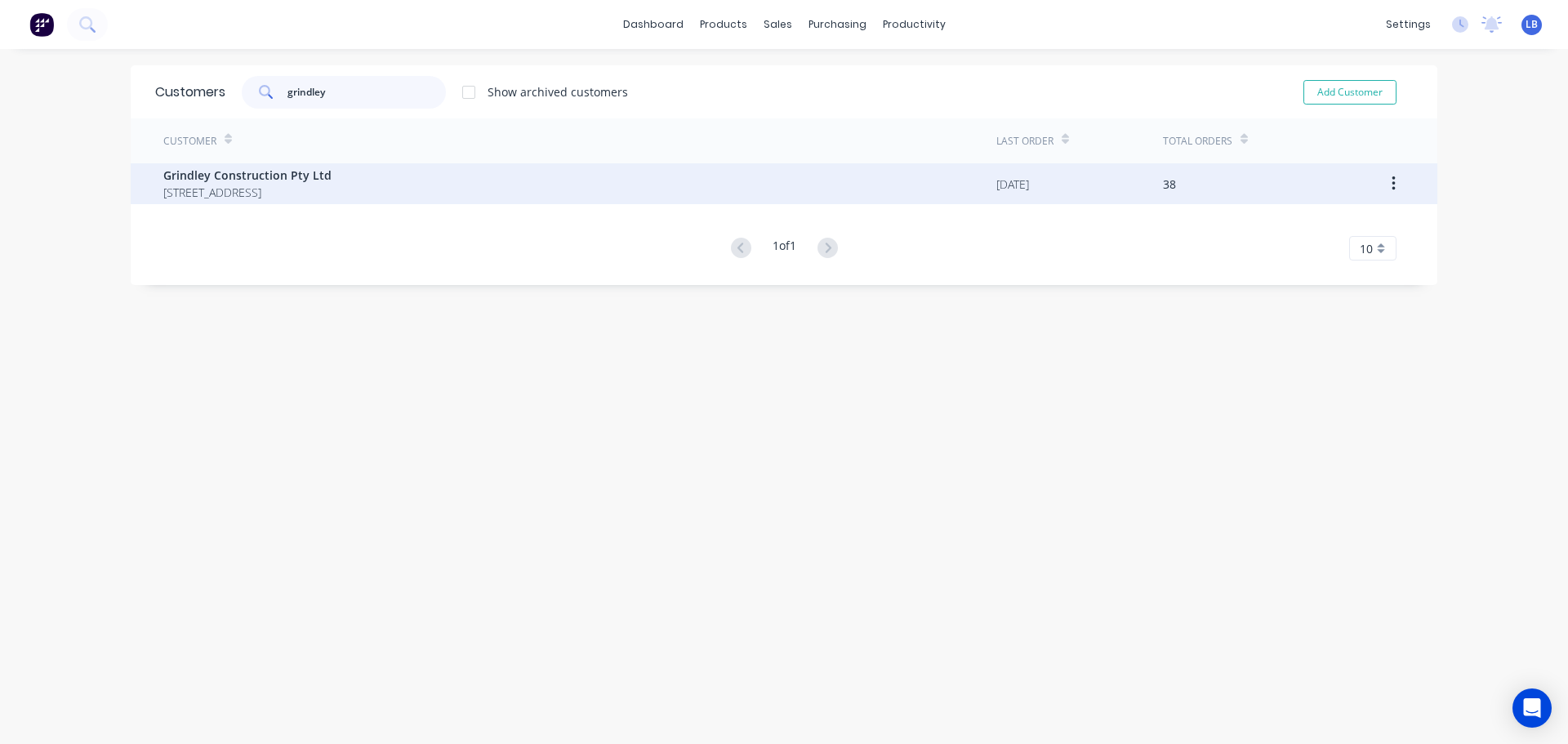
type input "grindley"
click at [239, 172] on span "Grindley Construction Pty Ltd" at bounding box center [248, 175] width 168 height 17
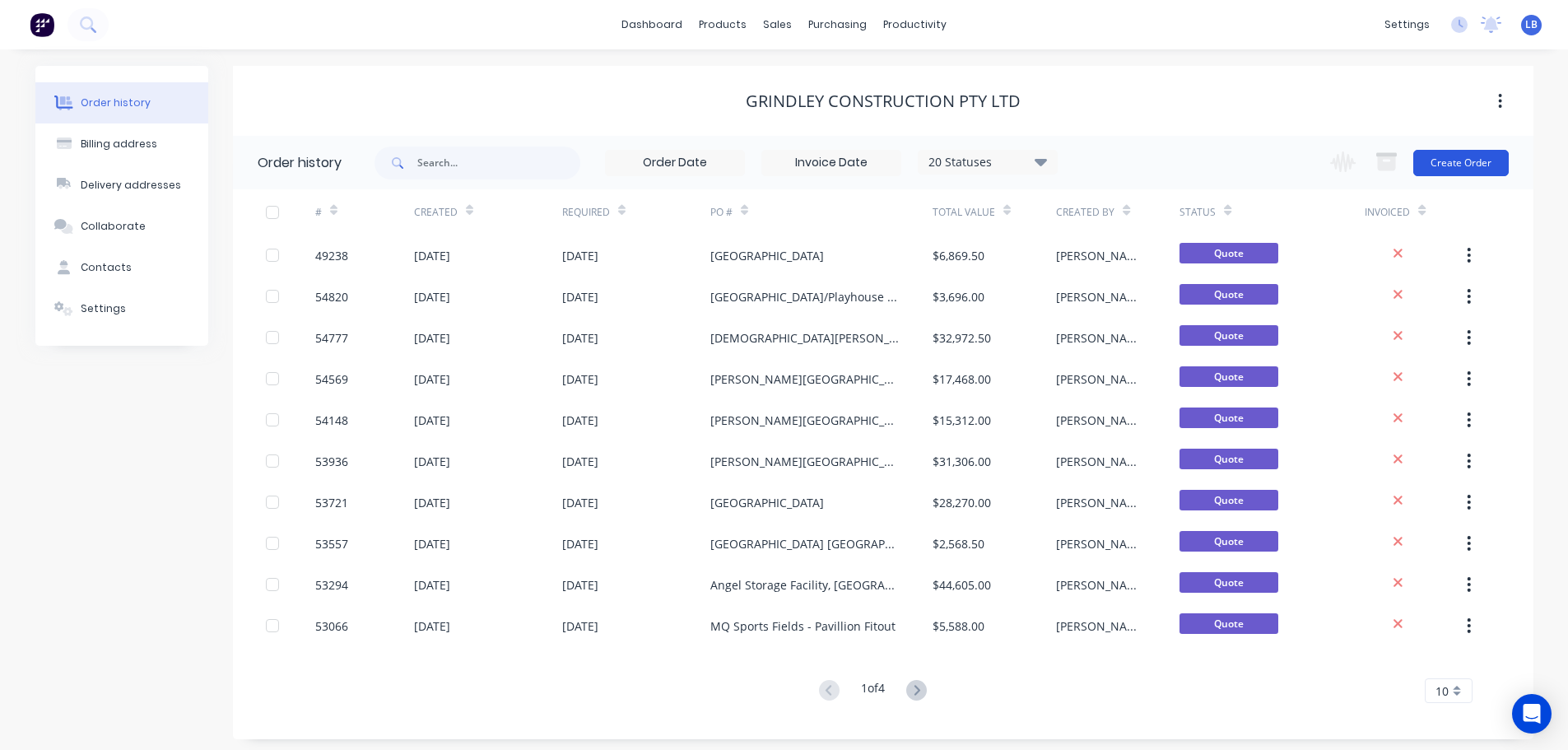
click at [1446, 169] on button "Create Order" at bounding box center [1461, 163] width 96 height 26
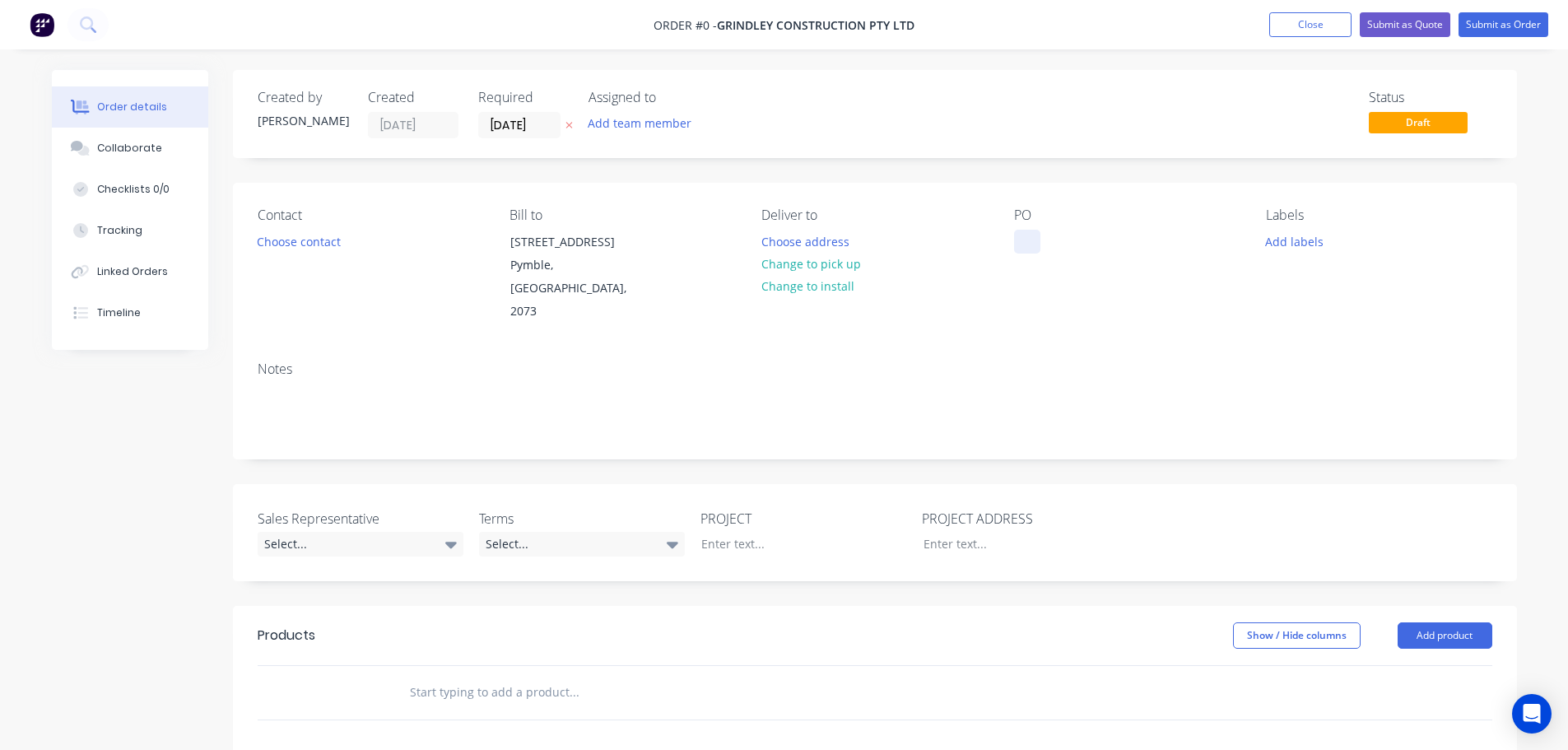
click at [1024, 231] on div at bounding box center [1028, 241] width 26 height 24
drag, startPoint x: 1024, startPoint y: 246, endPoint x: 1095, endPoint y: 339, distance: 117.0
click at [1024, 246] on div at bounding box center [1028, 241] width 26 height 24
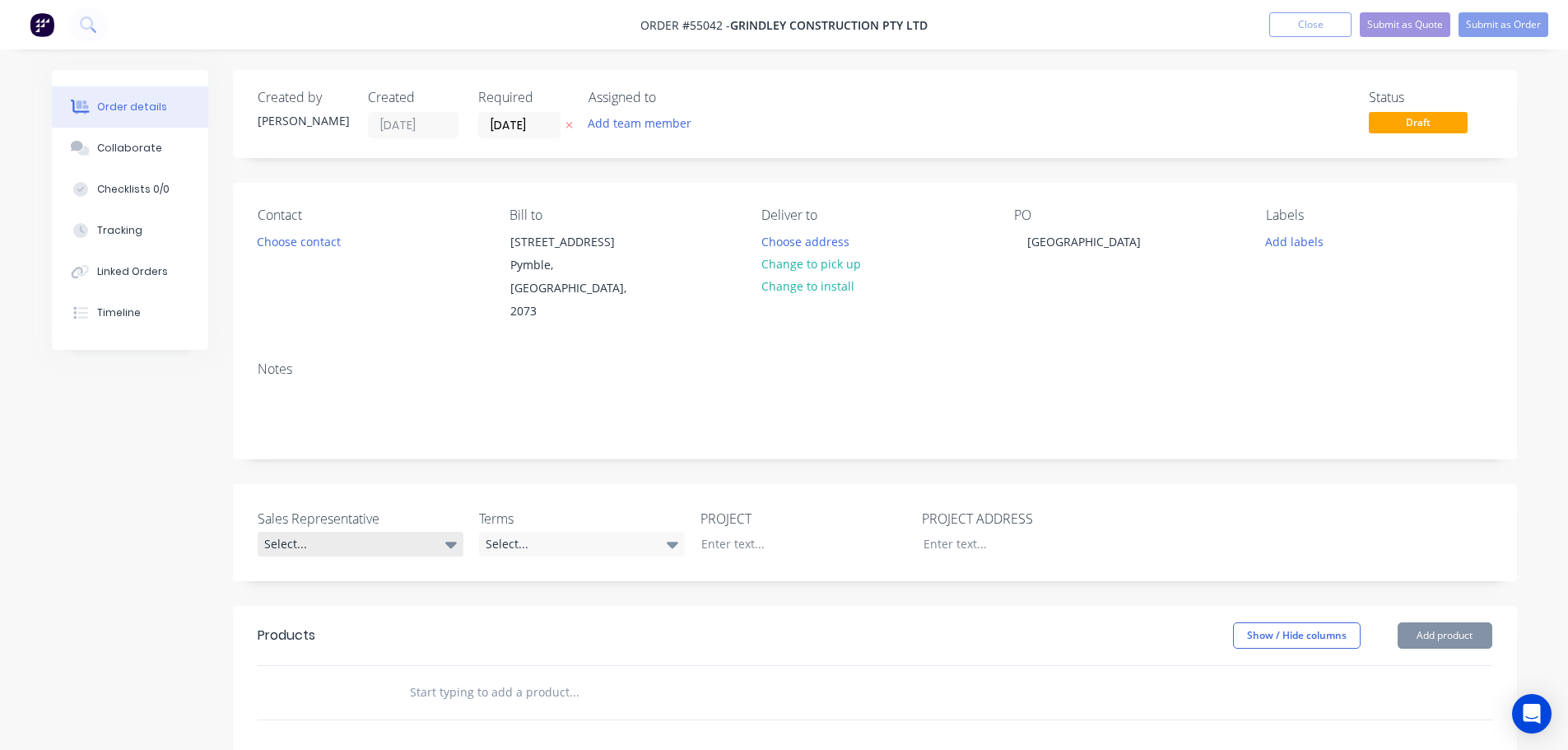
click at [320, 532] on div "Select..." at bounding box center [361, 544] width 206 height 25
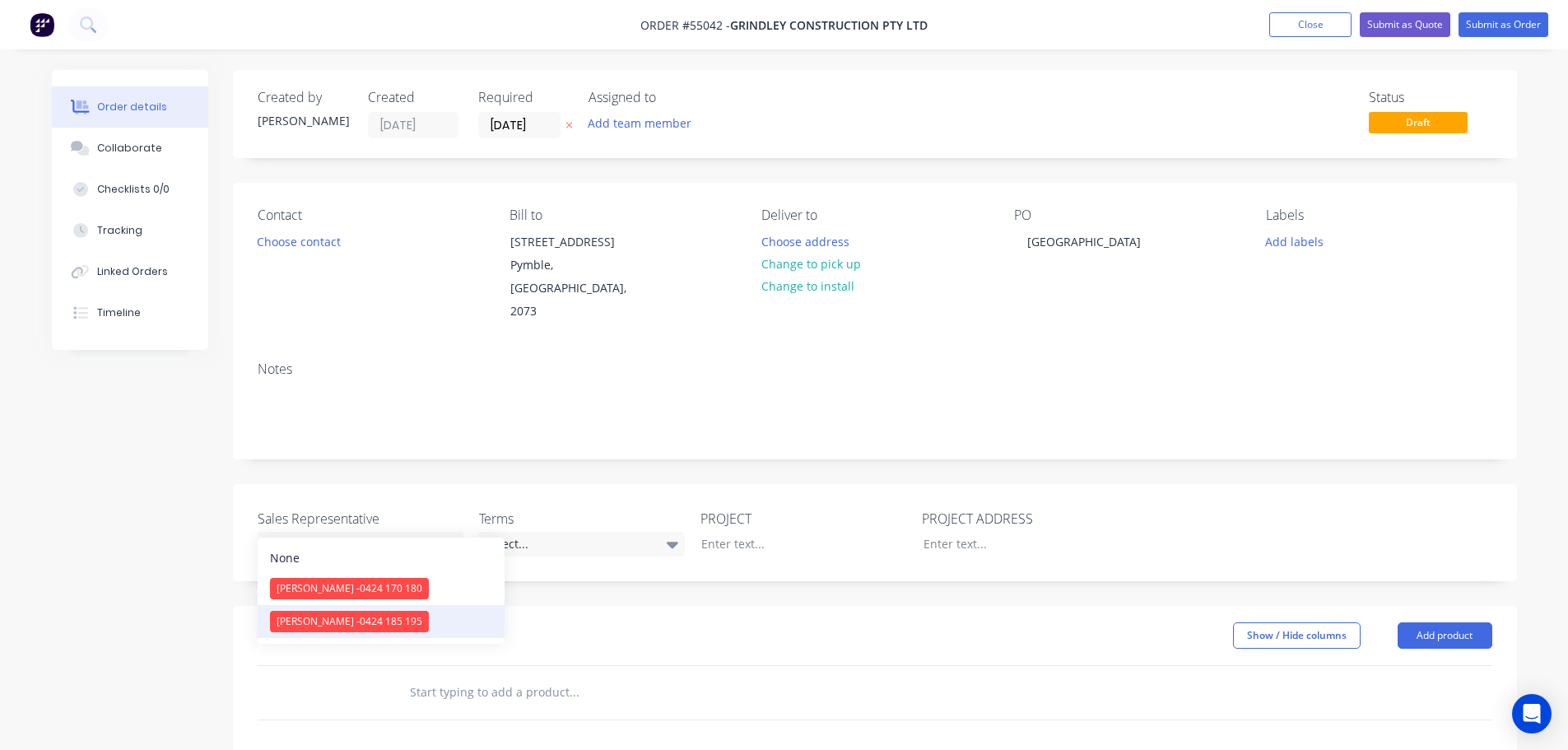
click at [329, 626] on span "[PERSON_NAME] - 0424 185 195" at bounding box center [349, 621] width 146 height 14
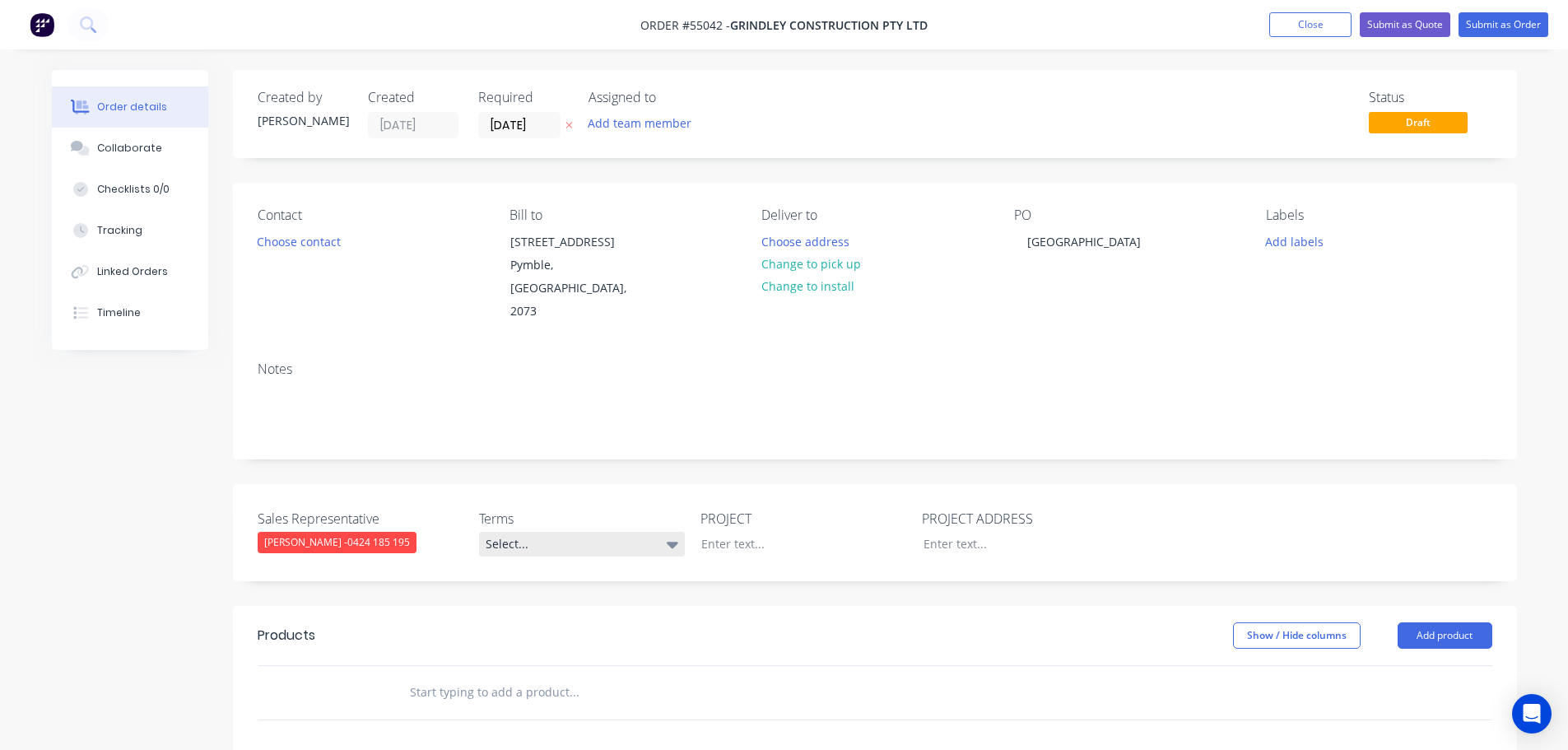
click at [539, 532] on div "Select..." at bounding box center [582, 544] width 206 height 25
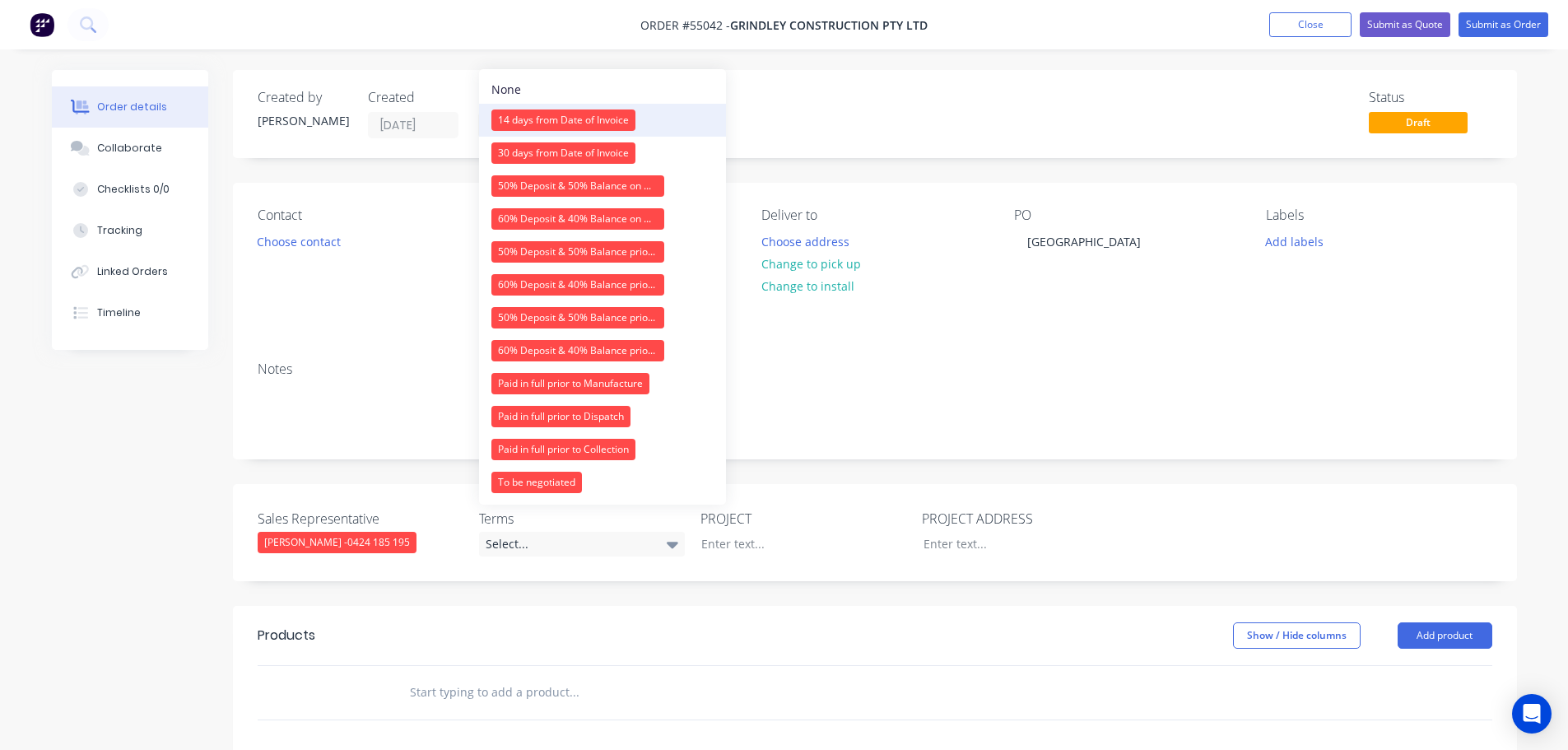
click at [604, 111] on div "14 days from Date of Invoice" at bounding box center [563, 120] width 144 height 21
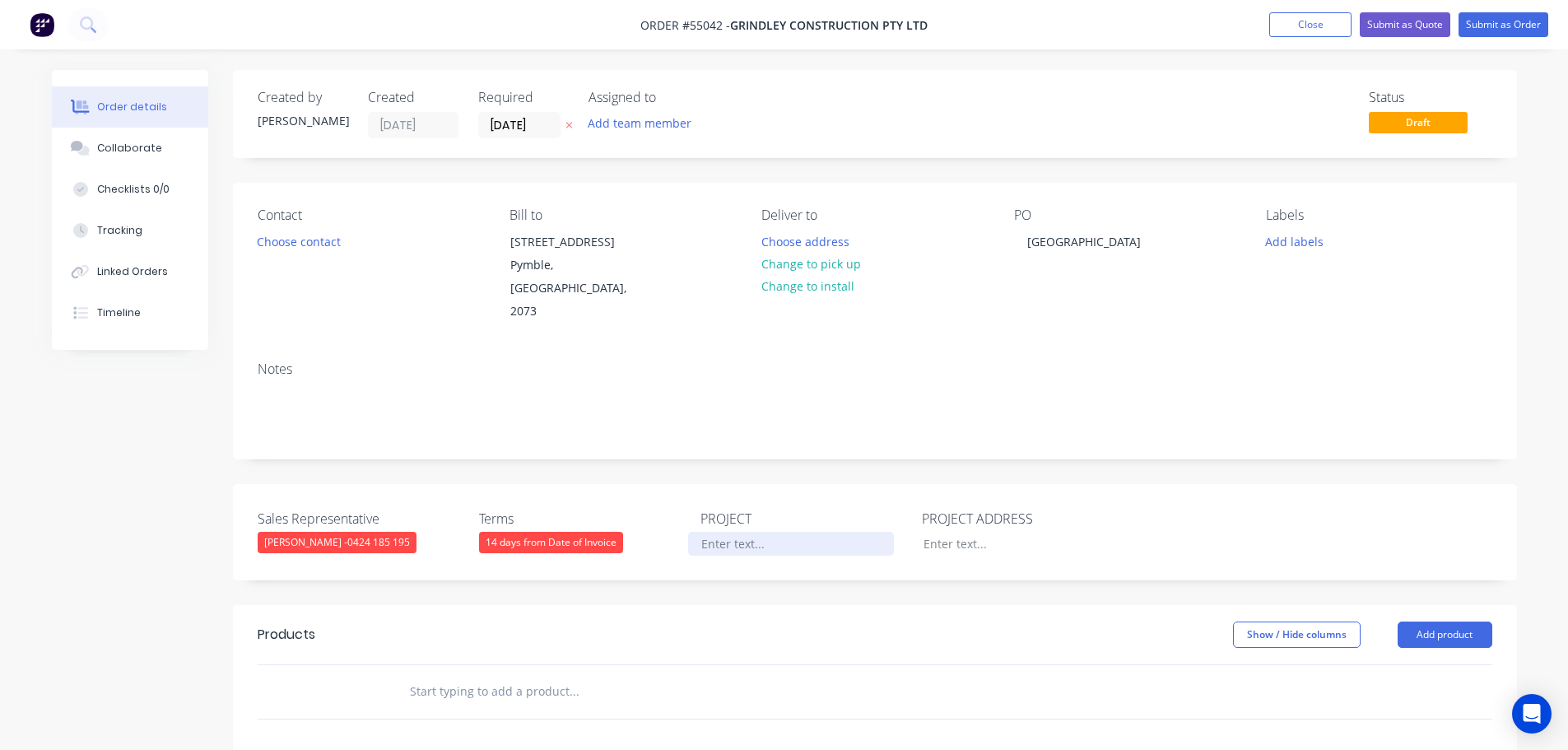
click at [727, 532] on div at bounding box center [791, 543] width 206 height 24
click at [1075, 245] on div "[GEOGRAPHIC_DATA]" at bounding box center [1085, 241] width 140 height 24
copy div "[GEOGRAPHIC_DATA]"
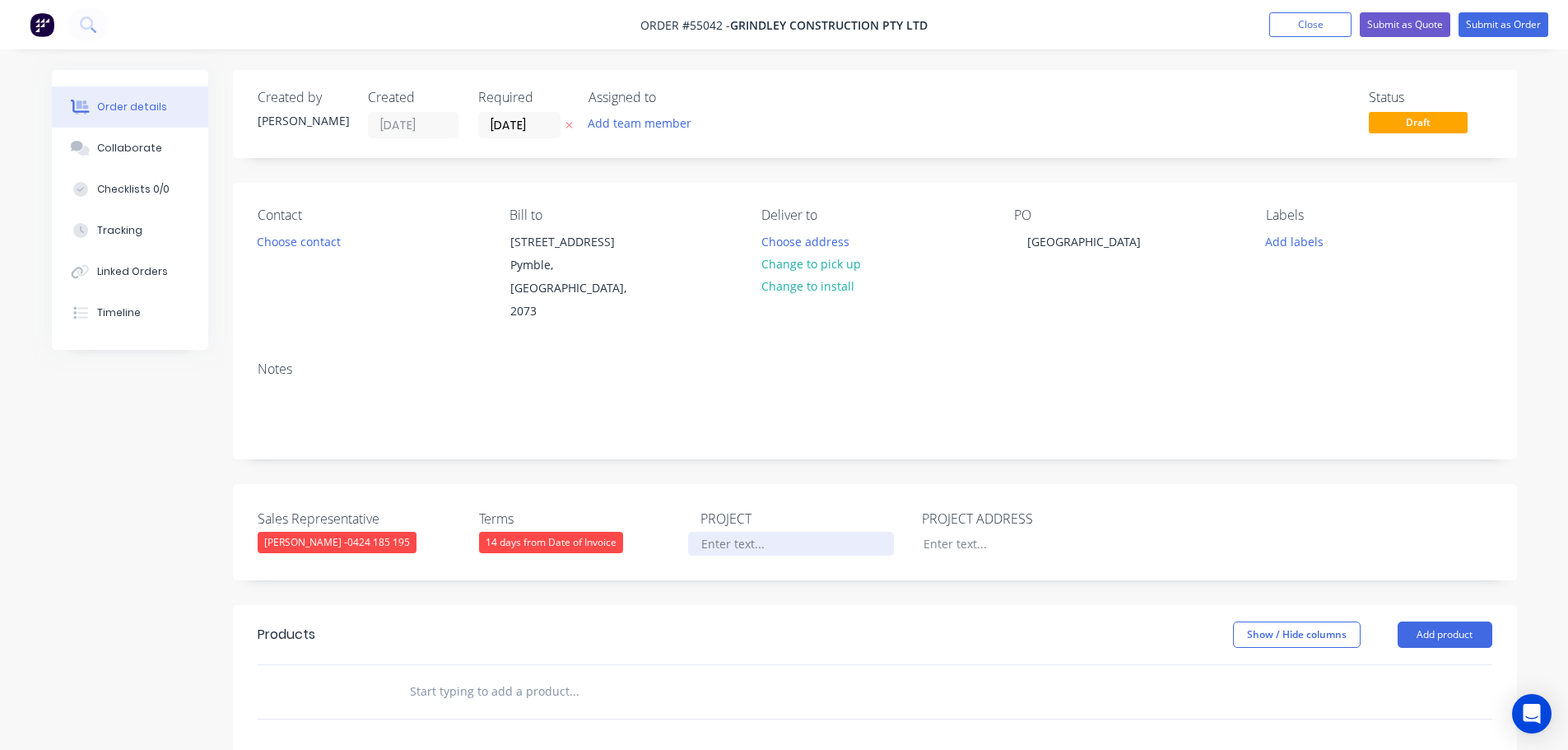
click at [723, 532] on div at bounding box center [791, 543] width 206 height 24
paste div
drag, startPoint x: 949, startPoint y: 512, endPoint x: 946, endPoint y: 523, distance: 11.4
click at [949, 532] on div at bounding box center [1014, 543] width 206 height 24
click at [1441, 631] on button "Add product" at bounding box center [1444, 635] width 95 height 26
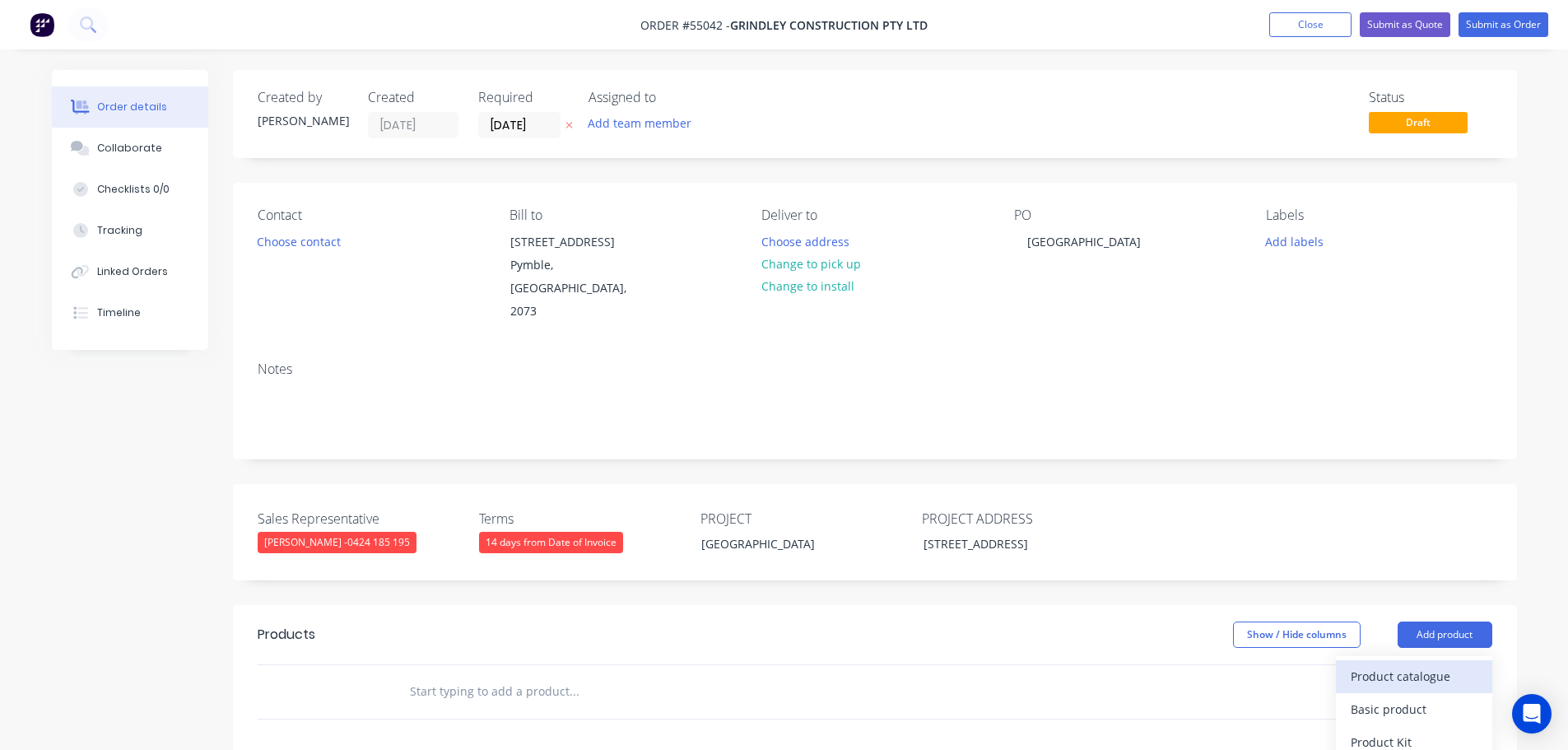
click at [1403, 670] on div "Product catalogue" at bounding box center [1414, 676] width 127 height 24
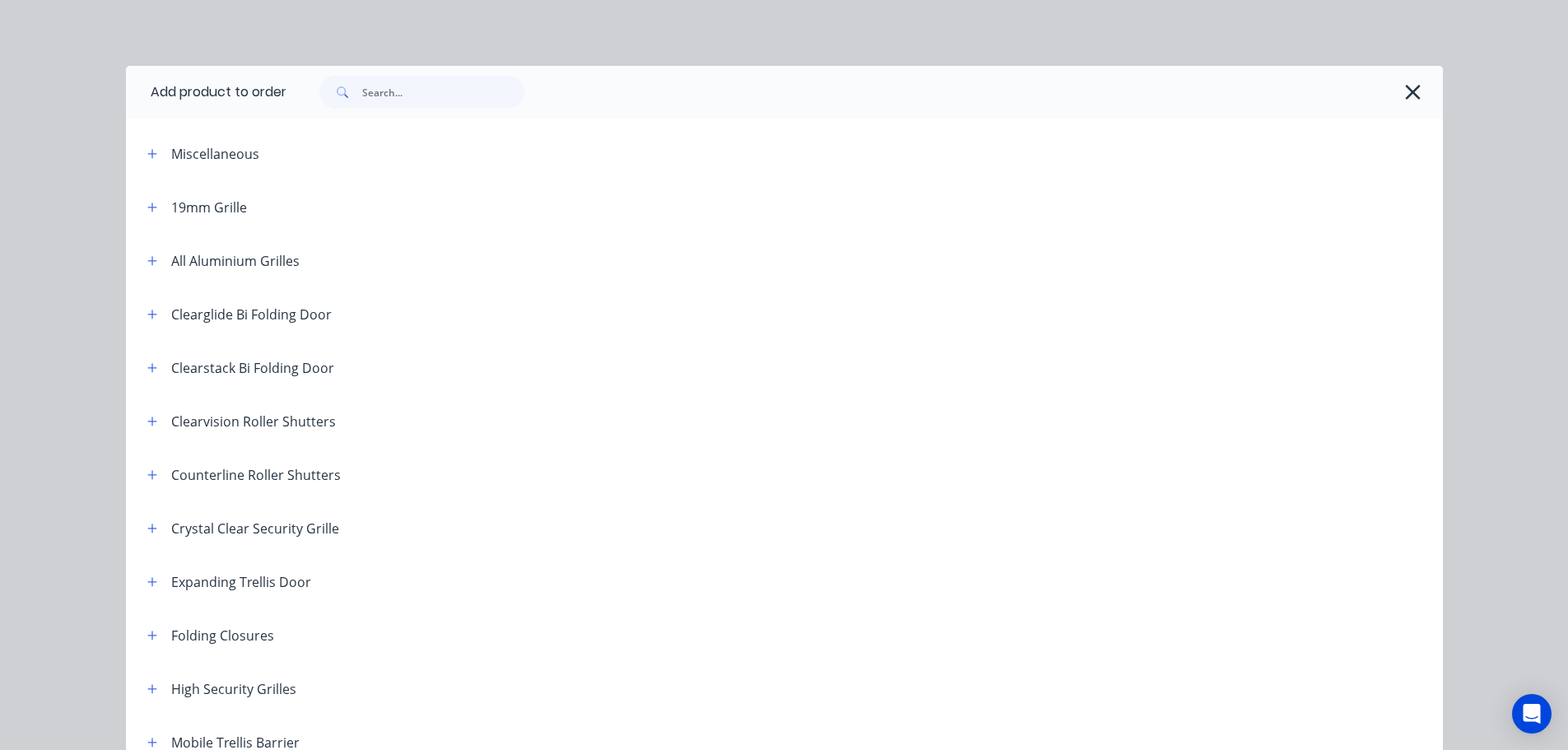
click at [766, 41] on div "Add product to order Miscellaneous 19mm Grille All Aluminium Grilles Clearglide…" at bounding box center [784, 375] width 1568 height 750
click at [1406, 89] on icon "button" at bounding box center [1413, 92] width 15 height 15
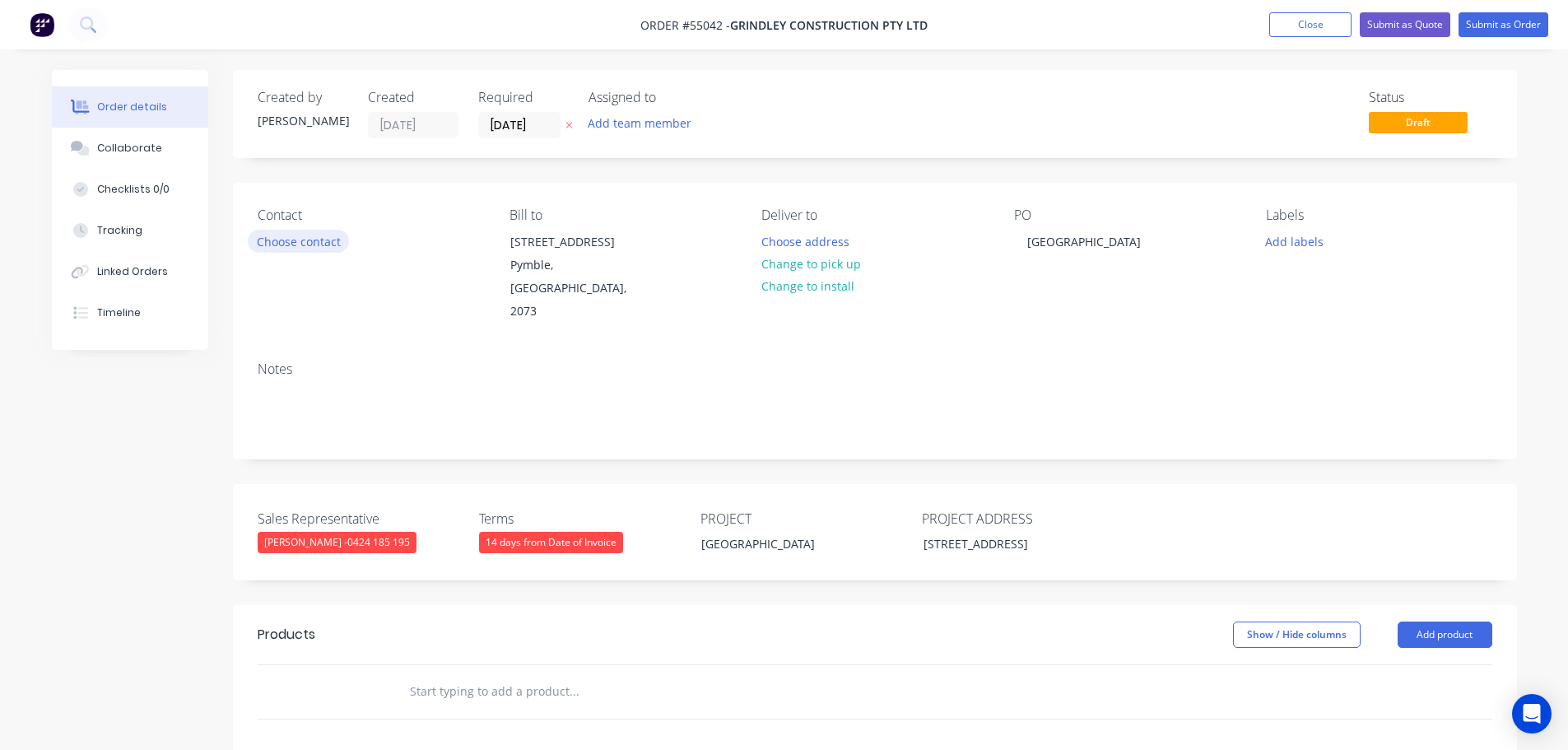
click at [313, 238] on button "Choose contact" at bounding box center [298, 240] width 101 height 22
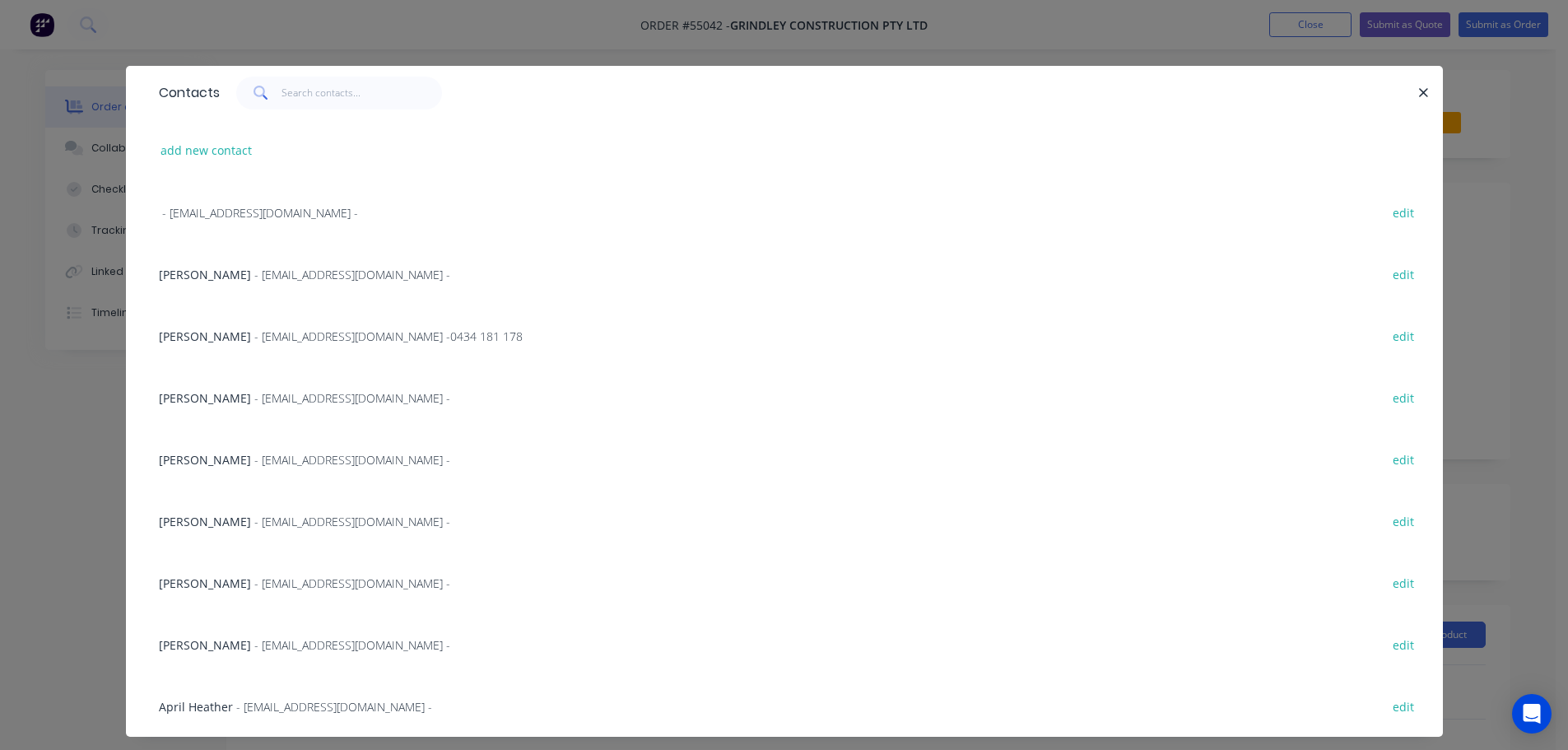
click at [201, 582] on span "[PERSON_NAME]" at bounding box center [205, 583] width 92 height 16
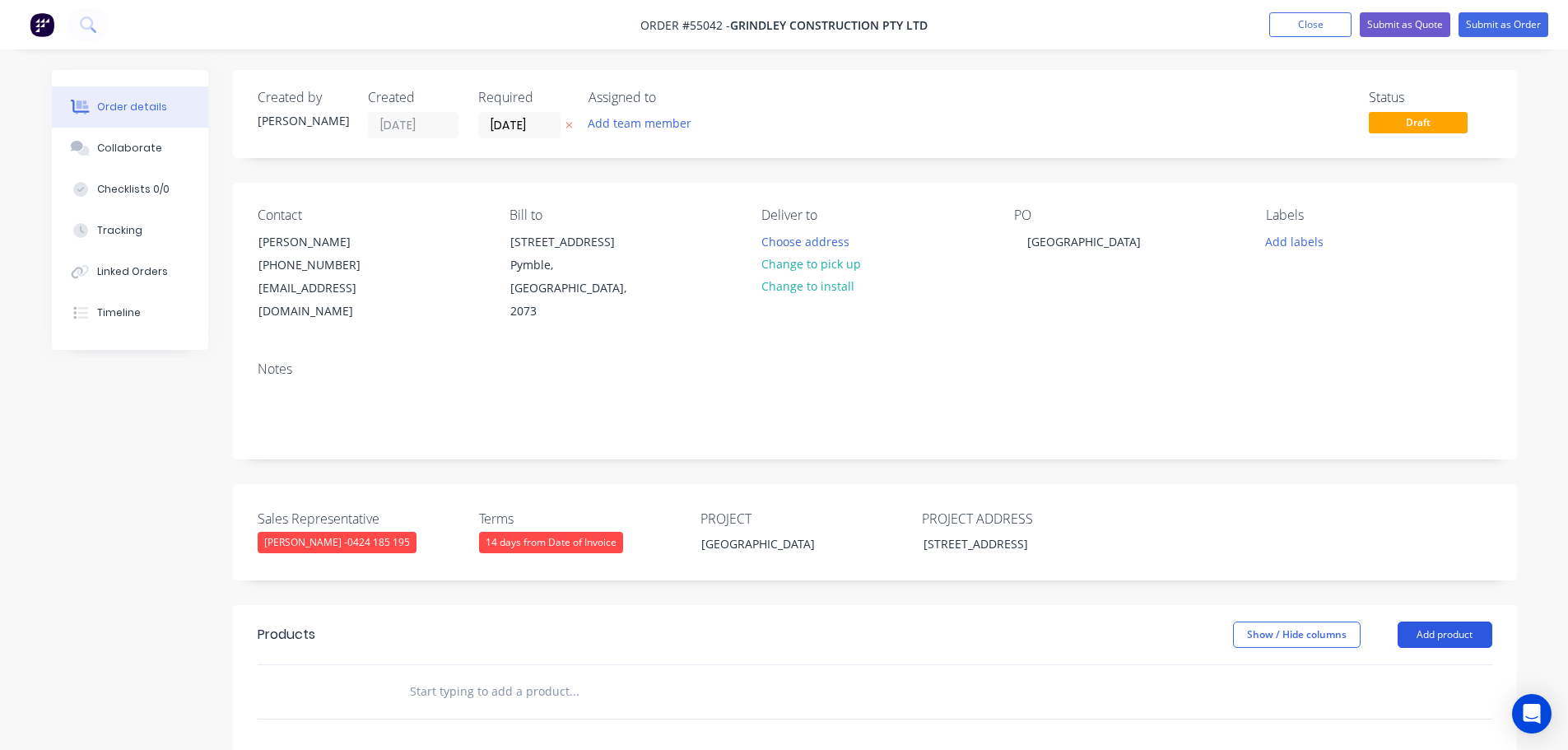
click at [1440, 627] on button "Add product" at bounding box center [1444, 635] width 95 height 26
click at [1401, 670] on div "Product catalogue" at bounding box center [1414, 676] width 127 height 24
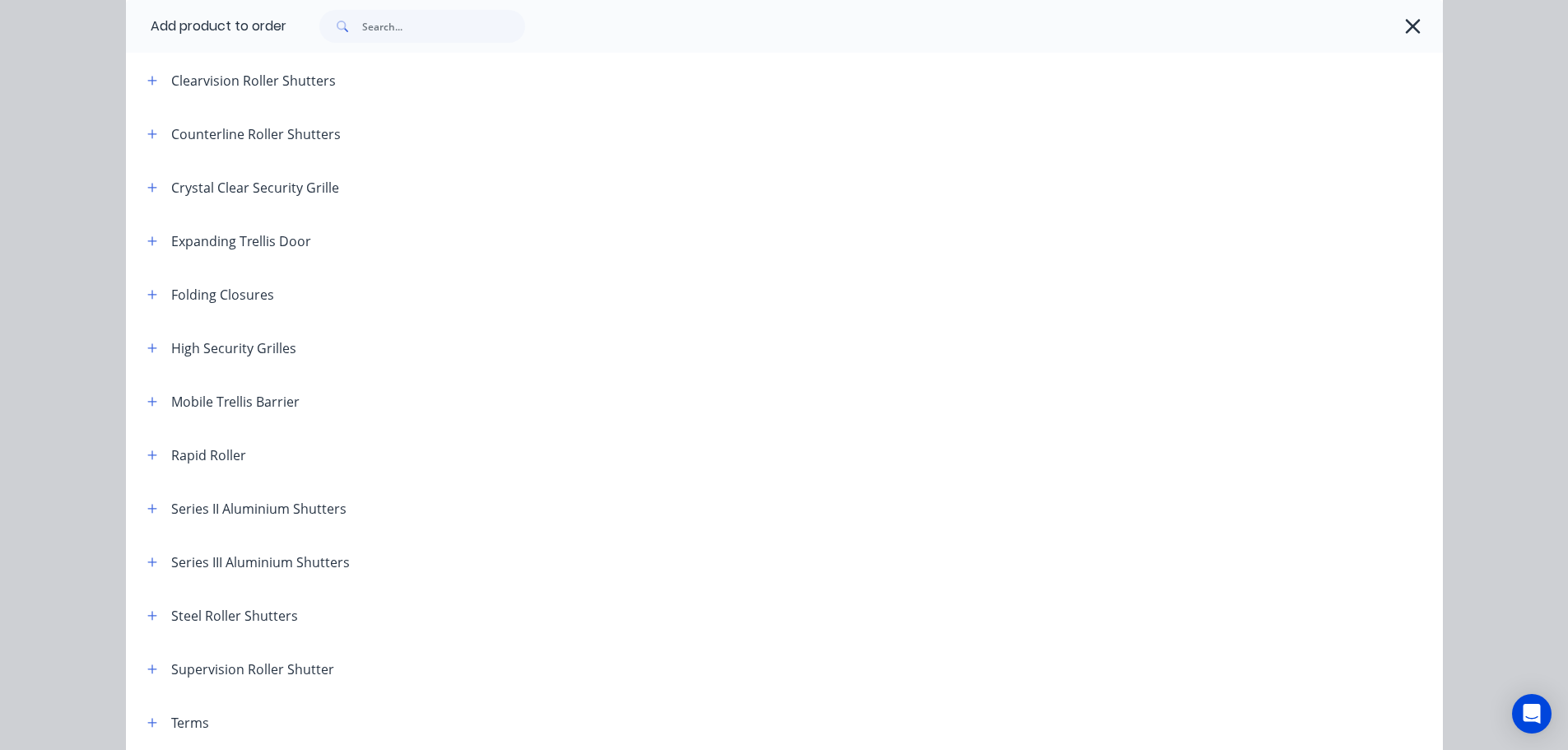
scroll to position [412, 0]
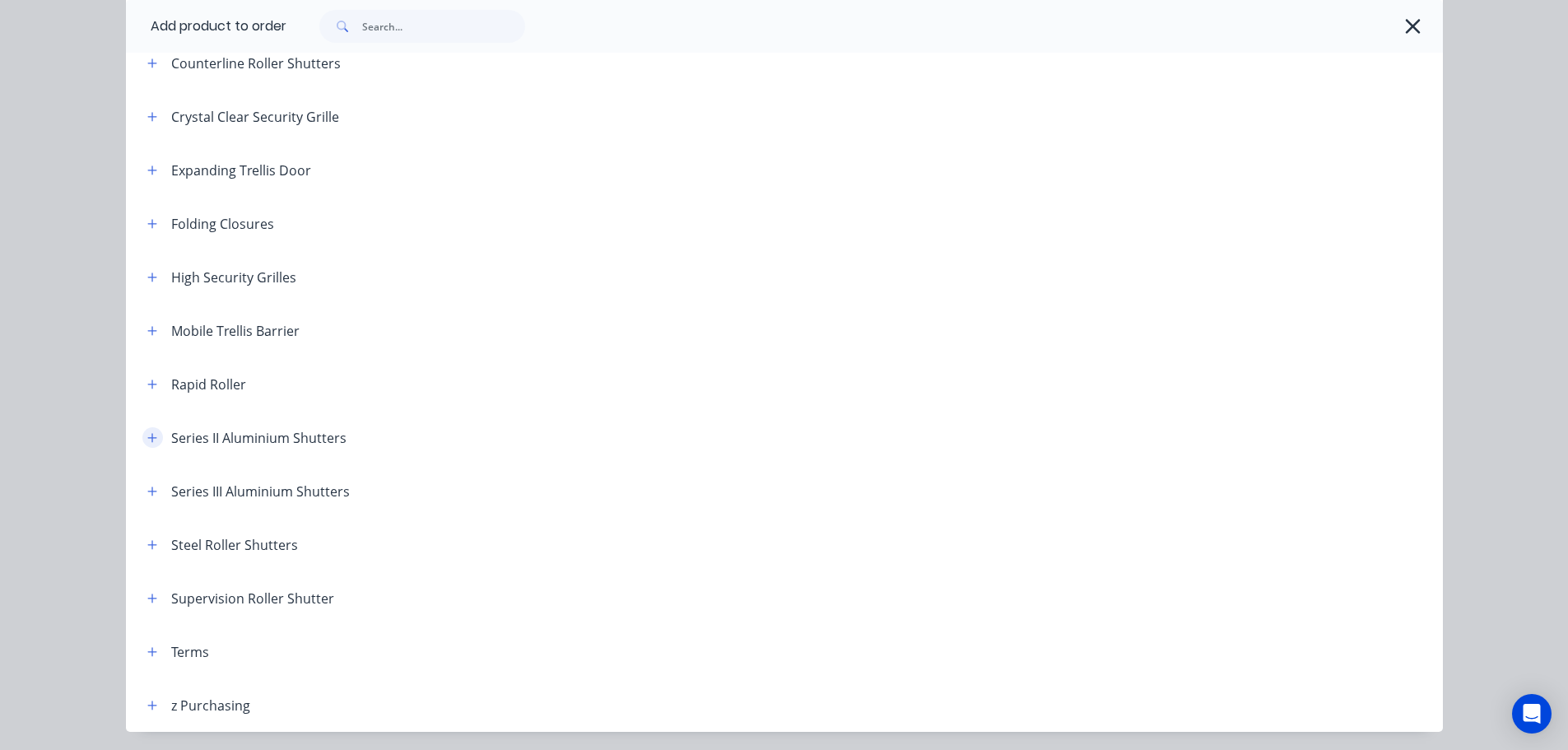
click at [147, 441] on icon "button" at bounding box center [152, 437] width 9 height 9
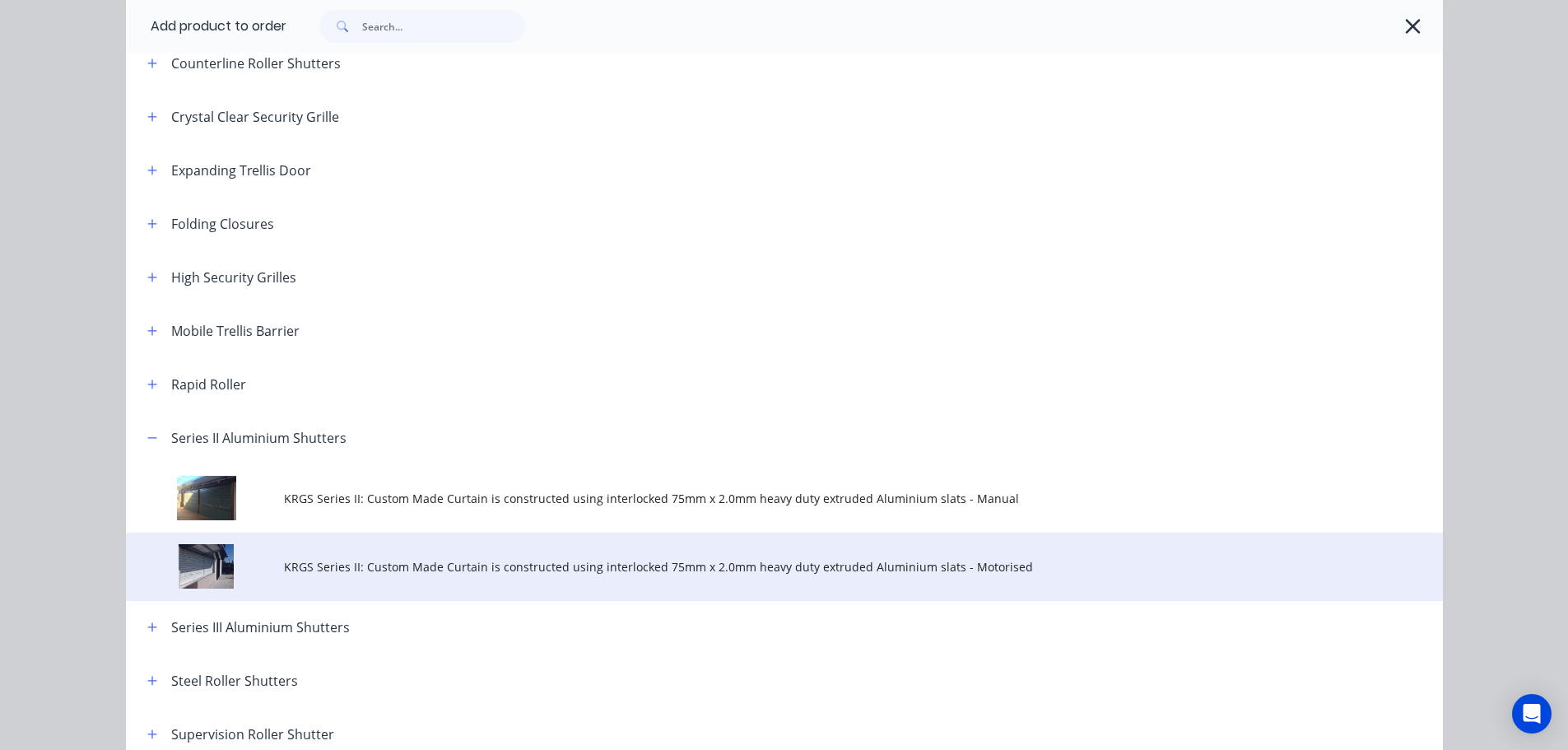
click at [670, 565] on span "KRGS Series II: Custom Made Curtain is constructed using interlocked 75mm x 2.0…" at bounding box center [748, 566] width 927 height 17
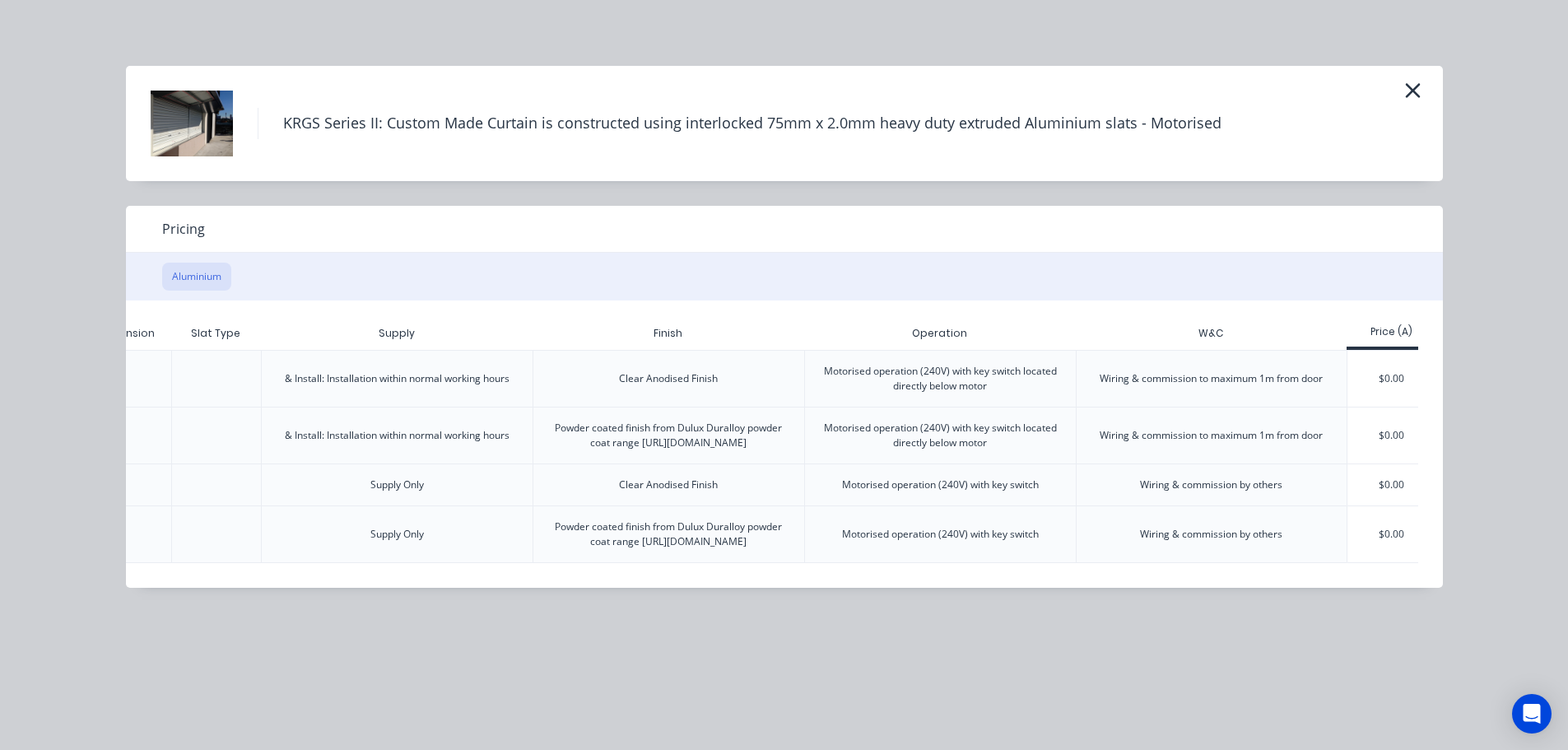
scroll to position [0, 321]
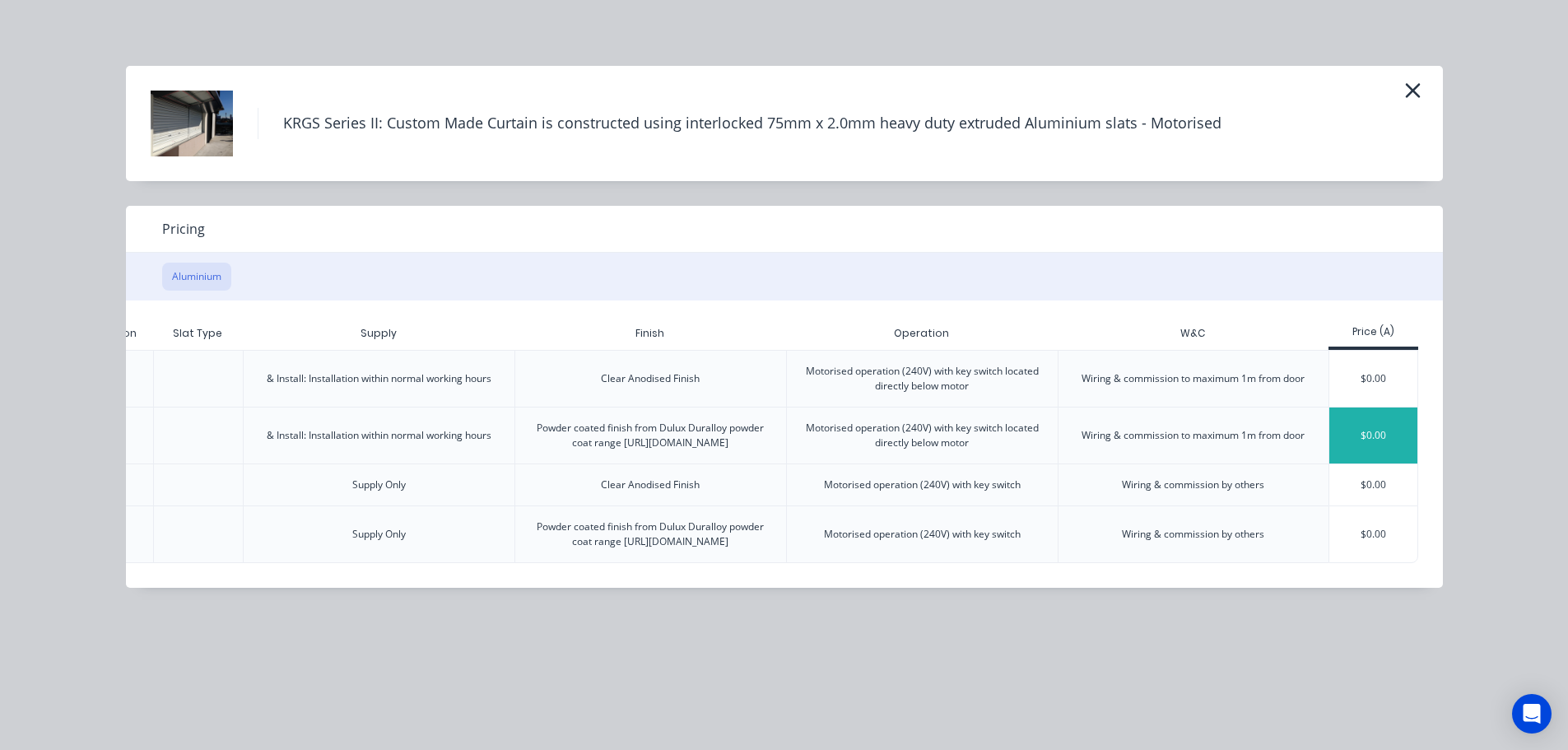
click at [1360, 442] on div "$0.00" at bounding box center [1373, 436] width 88 height 56
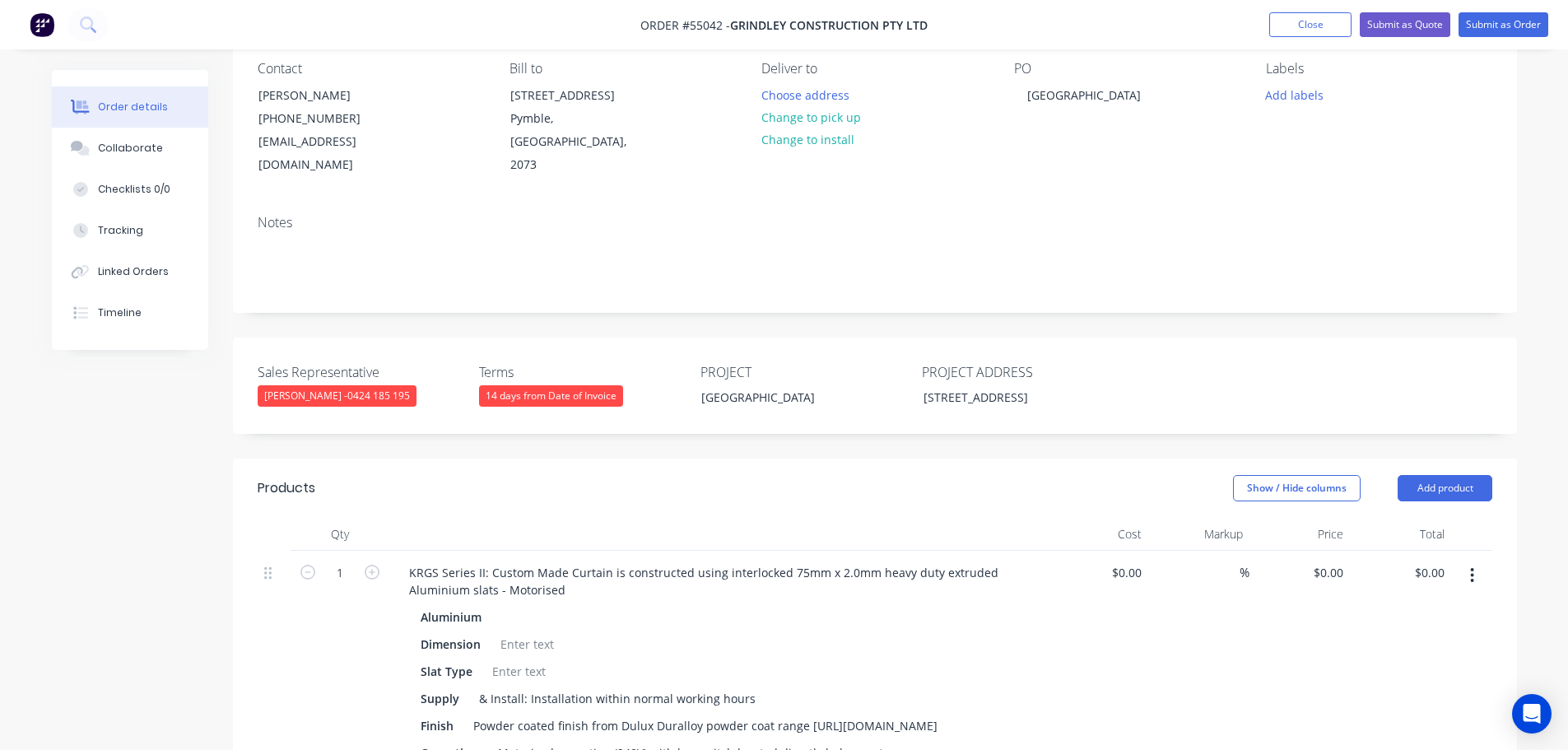
scroll to position [247, 0]
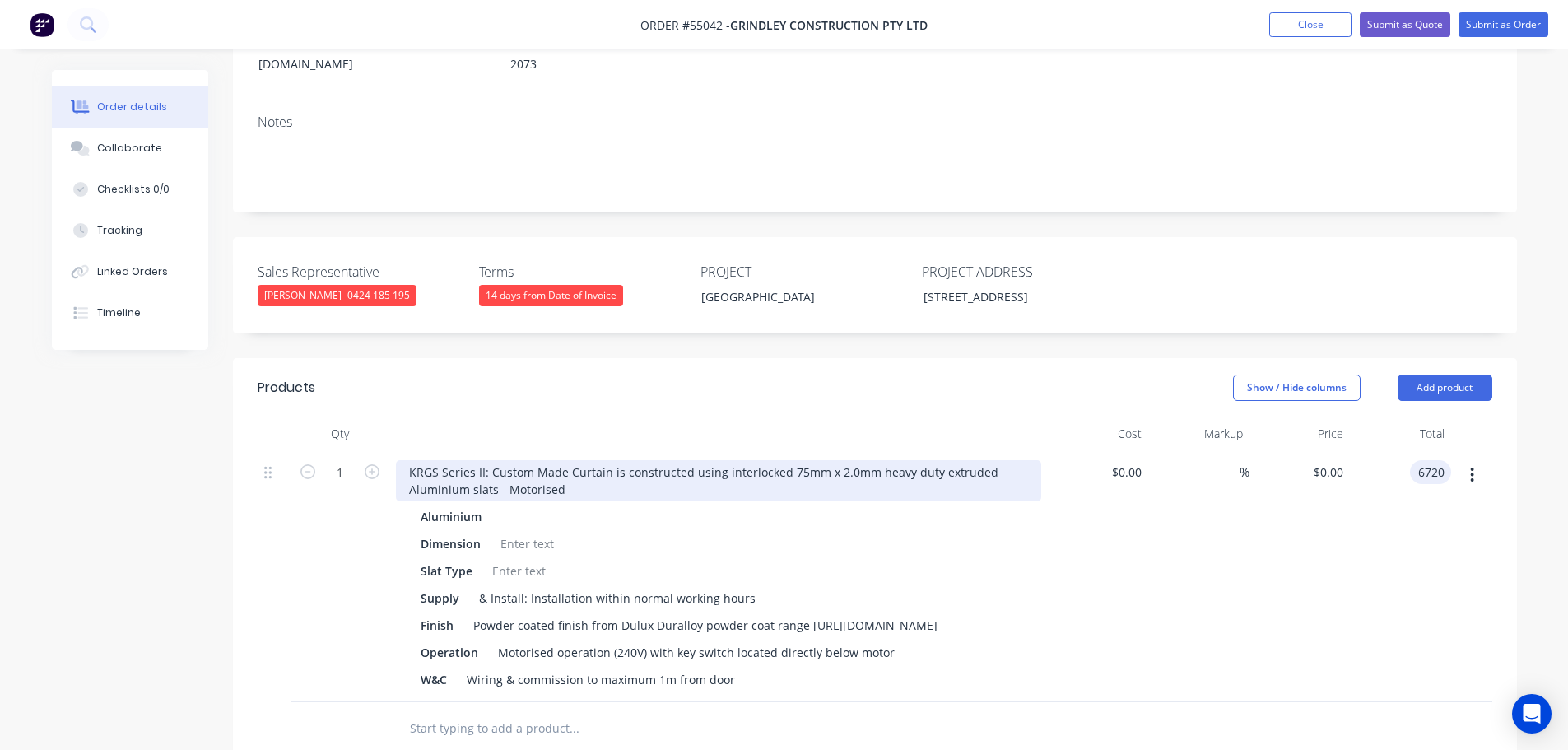
type input "6720"
type input "$6,720.00"
drag, startPoint x: 404, startPoint y: 466, endPoint x: 491, endPoint y: 580, distance: 143.4
click at [404, 467] on div "KRGS Series II: Custom Made Curtain is constructed using interlocked 75mm x 2.0…" at bounding box center [719, 481] width 646 height 41
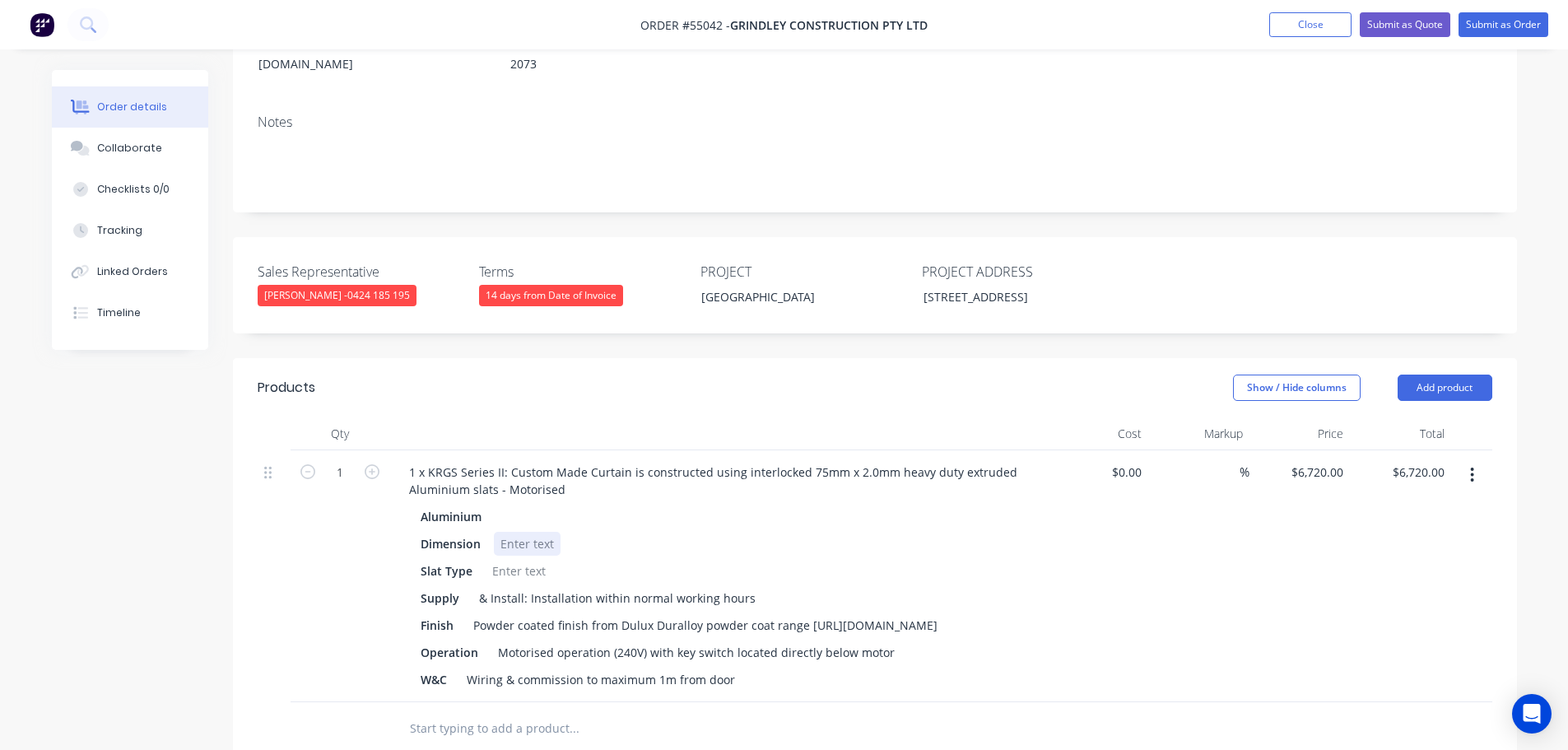
click at [527, 535] on div at bounding box center [527, 543] width 67 height 24
click at [519, 566] on div at bounding box center [519, 571] width 67 height 24
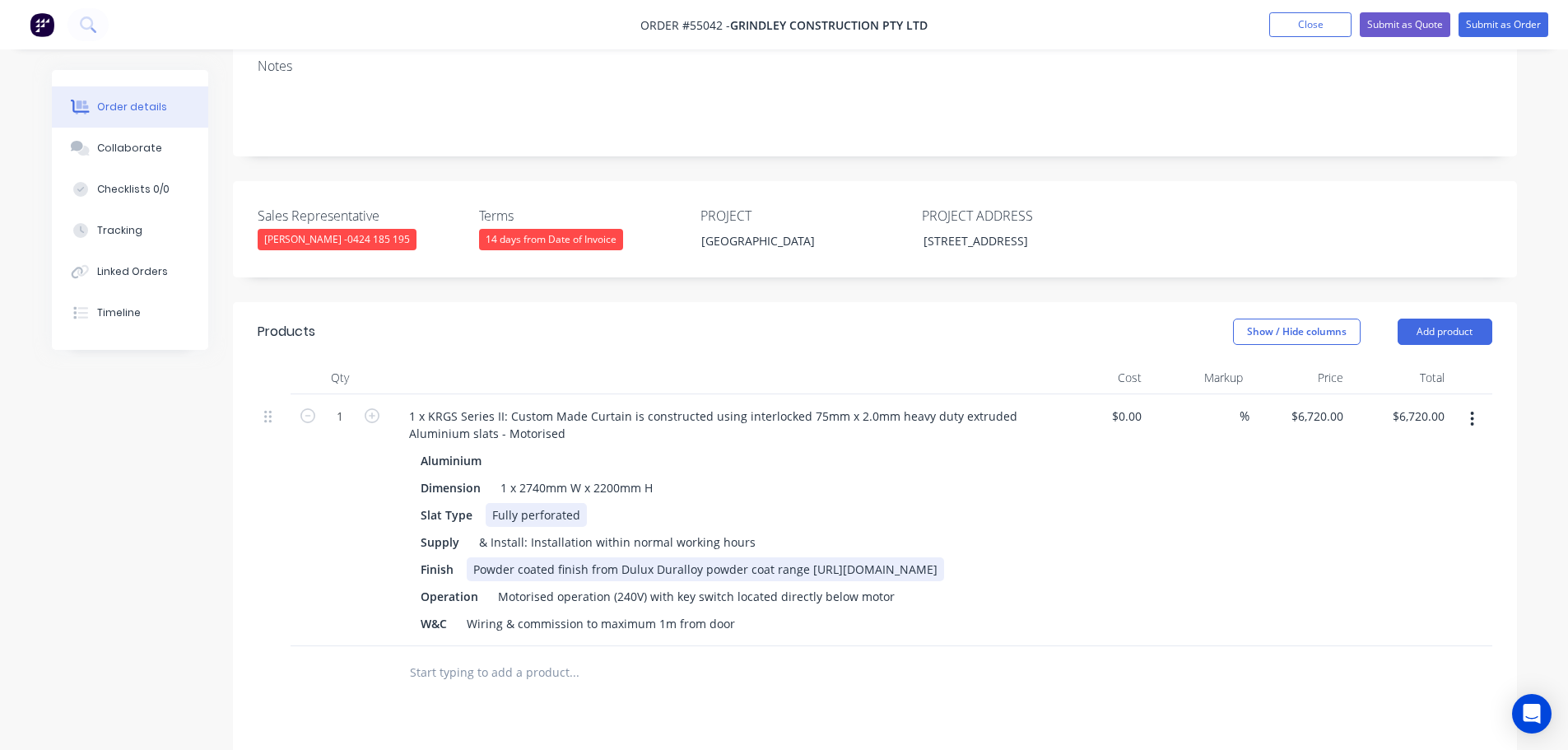
scroll to position [412, 0]
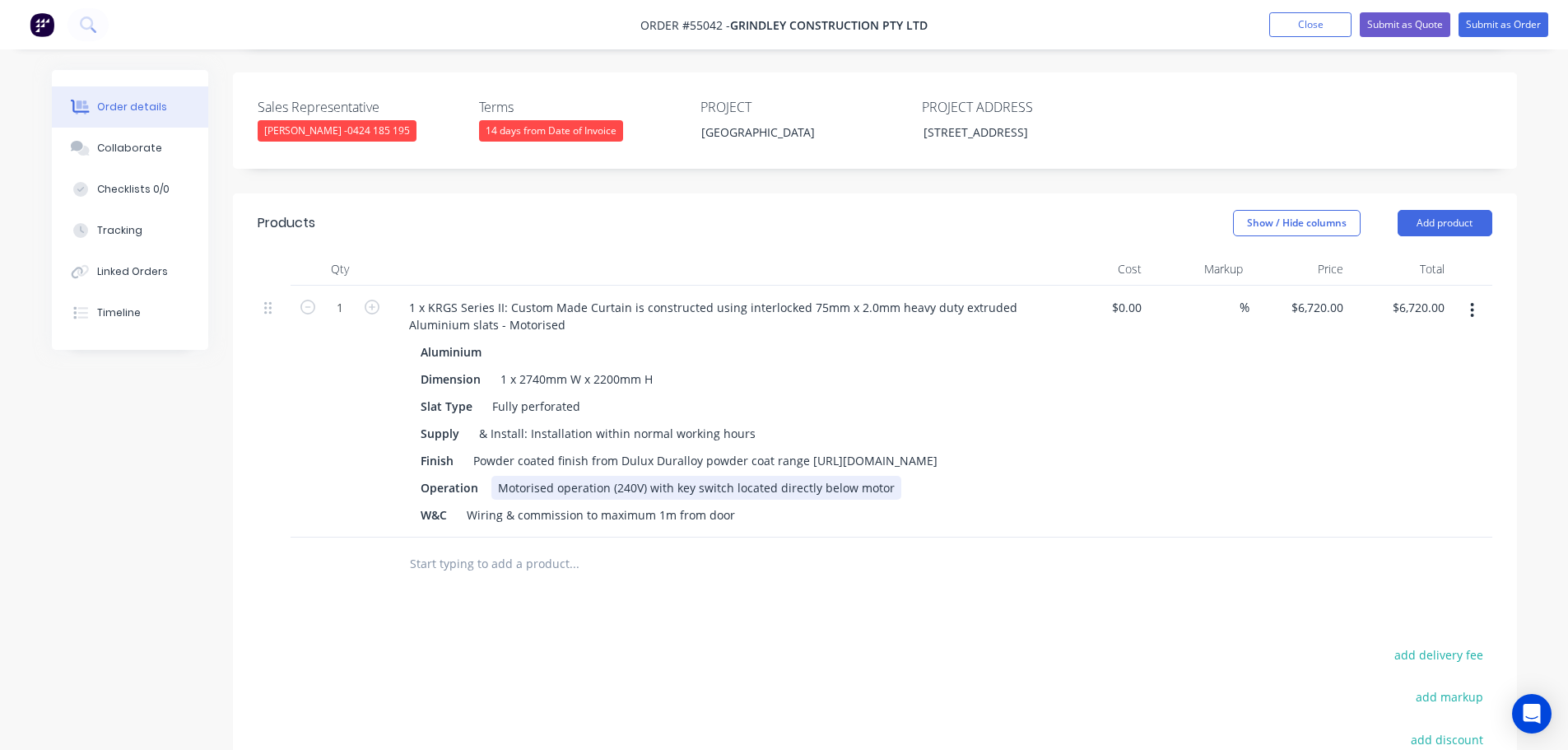
click at [667, 500] on div "Motorised operation (240V) with key switch located directly below motor" at bounding box center [697, 487] width 410 height 24
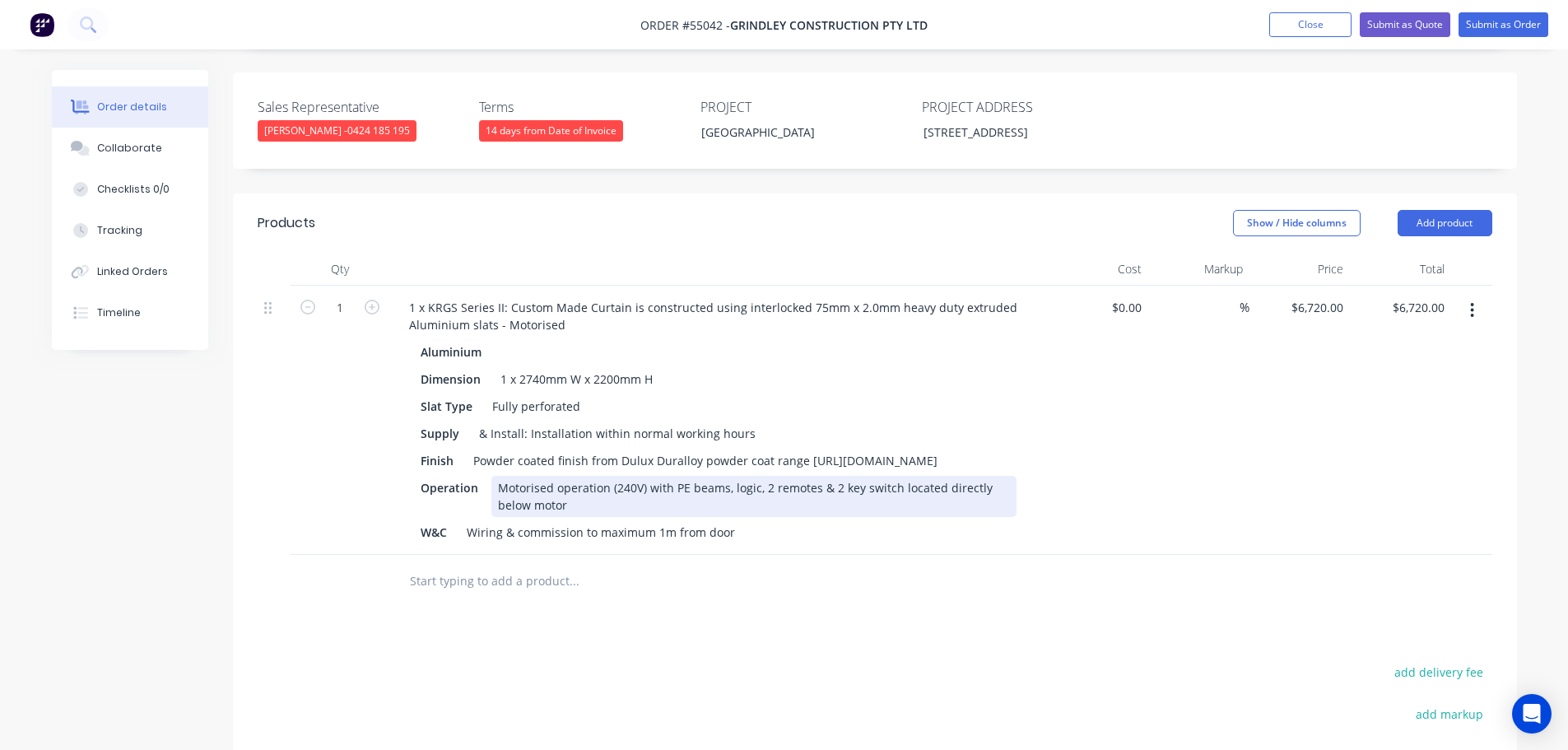
click at [894, 500] on div "Motorised operation (240V) with PE beams, logic, 2 remotes & 2 key switch locat…" at bounding box center [754, 496] width 525 height 41
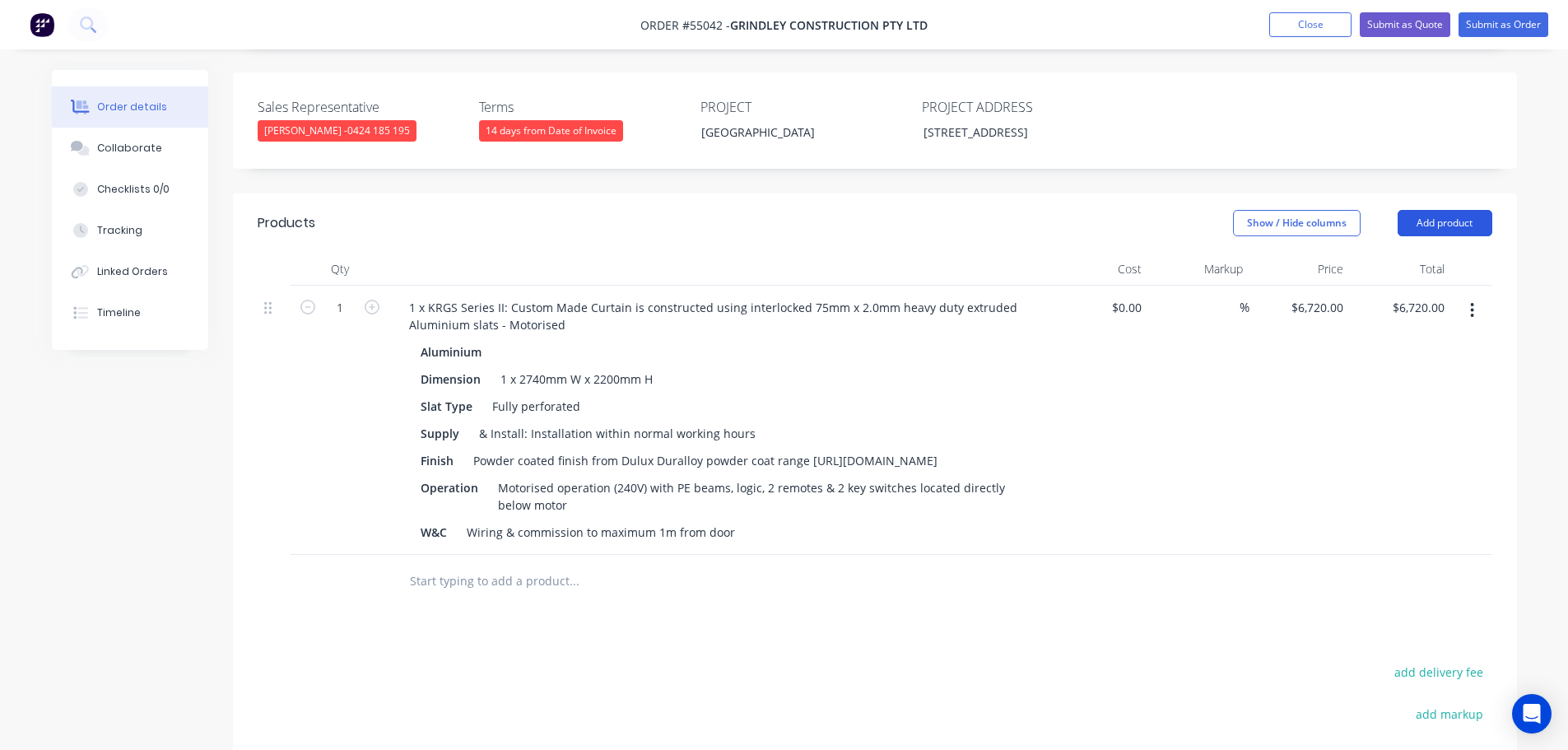
click at [1446, 218] on button "Add product" at bounding box center [1444, 223] width 95 height 26
drag, startPoint x: 1365, startPoint y: 490, endPoint x: 1345, endPoint y: 495, distance: 20.6
click at [1354, 492] on div "Notes (External)" at bounding box center [1414, 495] width 127 height 24
click at [464, 587] on div at bounding box center [455, 576] width 119 height 24
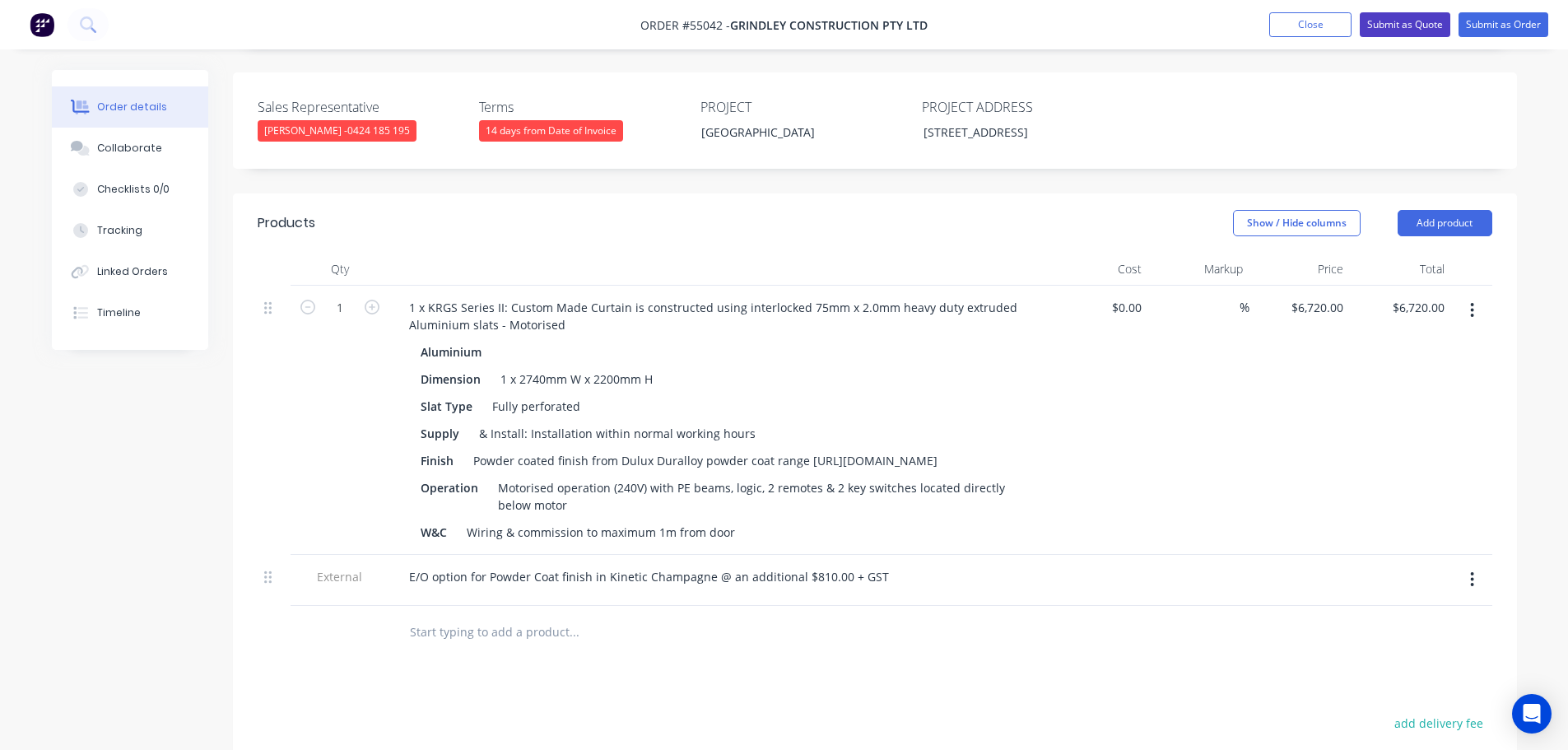
click at [1392, 28] on button "Submit as Quote" at bounding box center [1405, 25] width 91 height 25
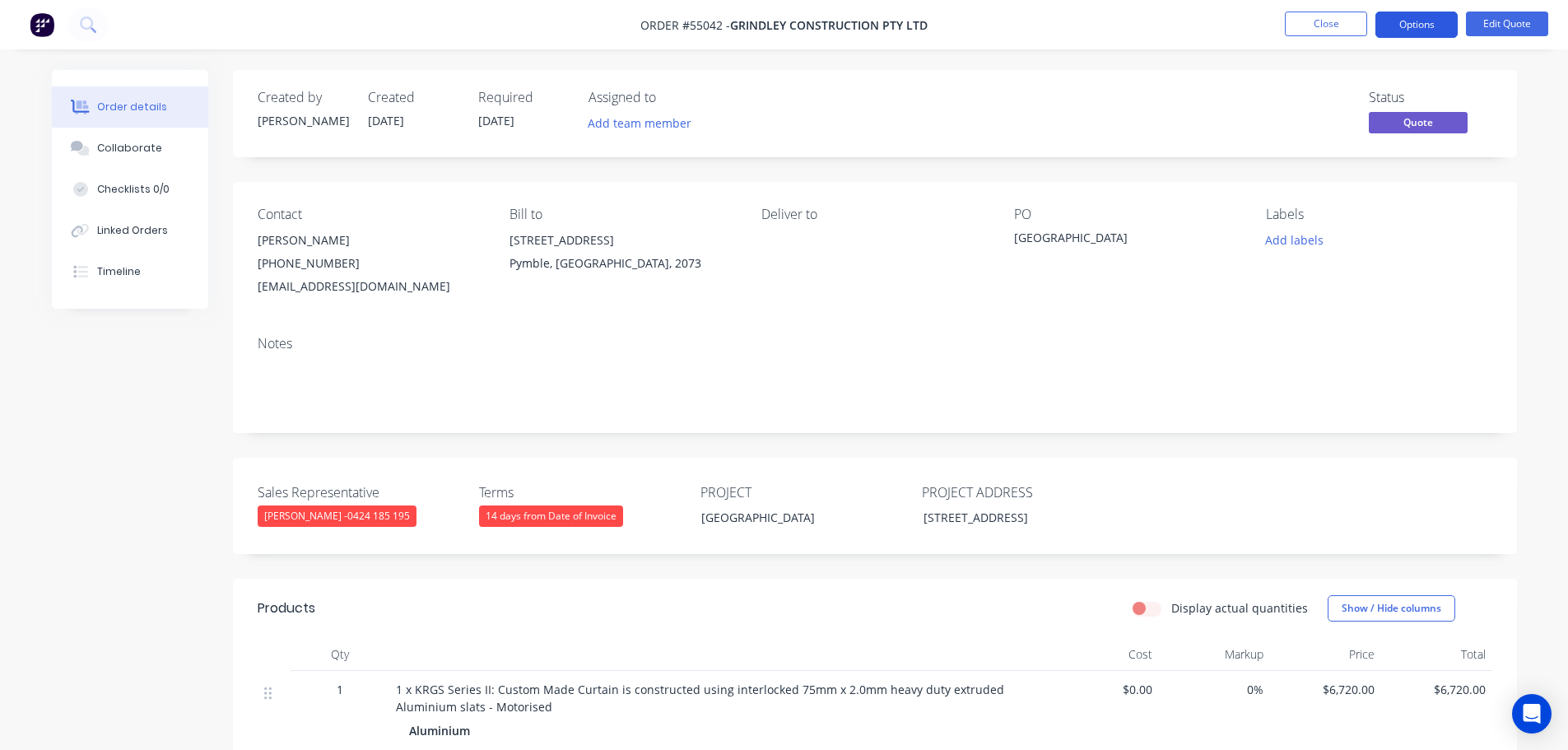
click at [1401, 22] on button "Options" at bounding box center [1416, 25] width 82 height 26
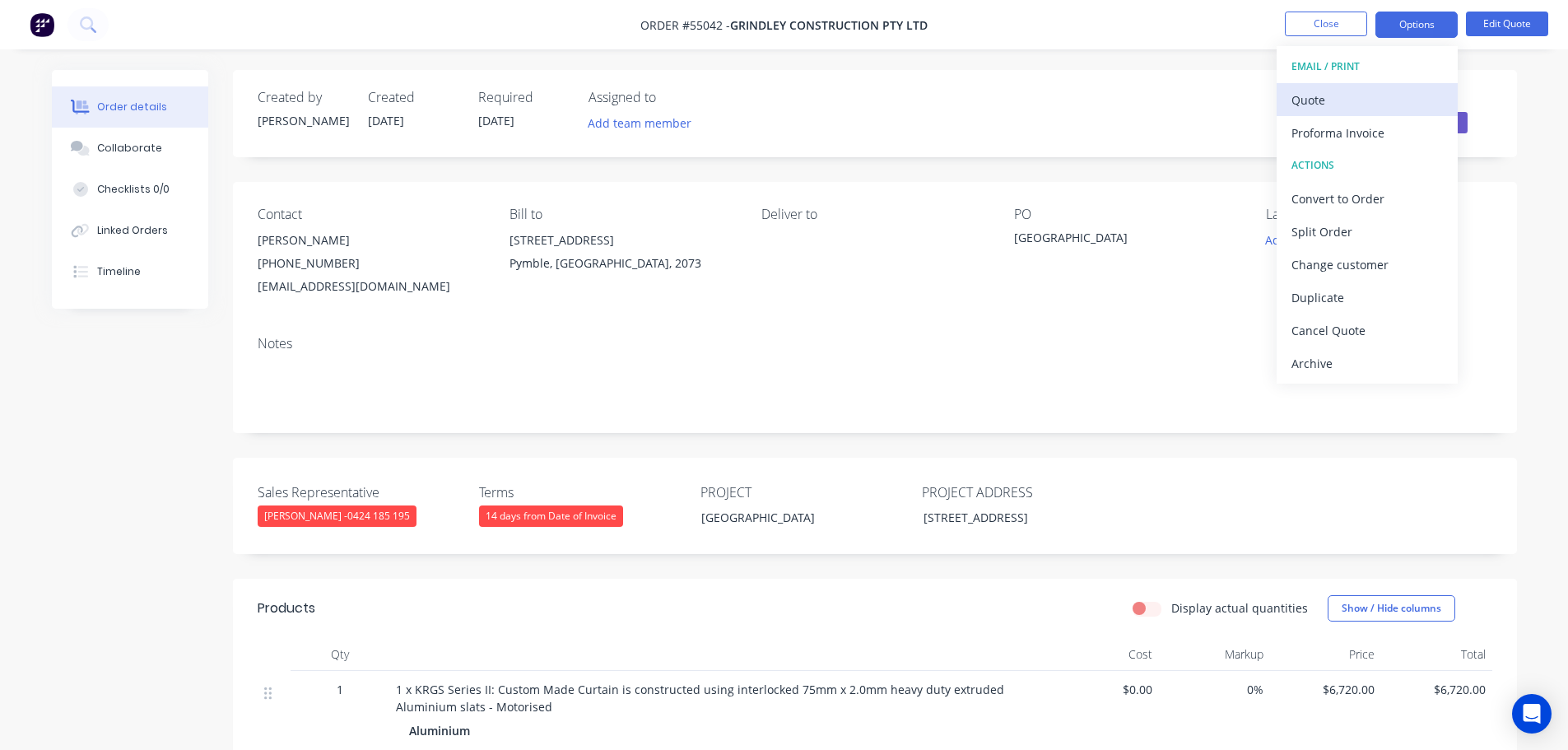
click at [1321, 99] on div "Quote" at bounding box center [1367, 100] width 152 height 24
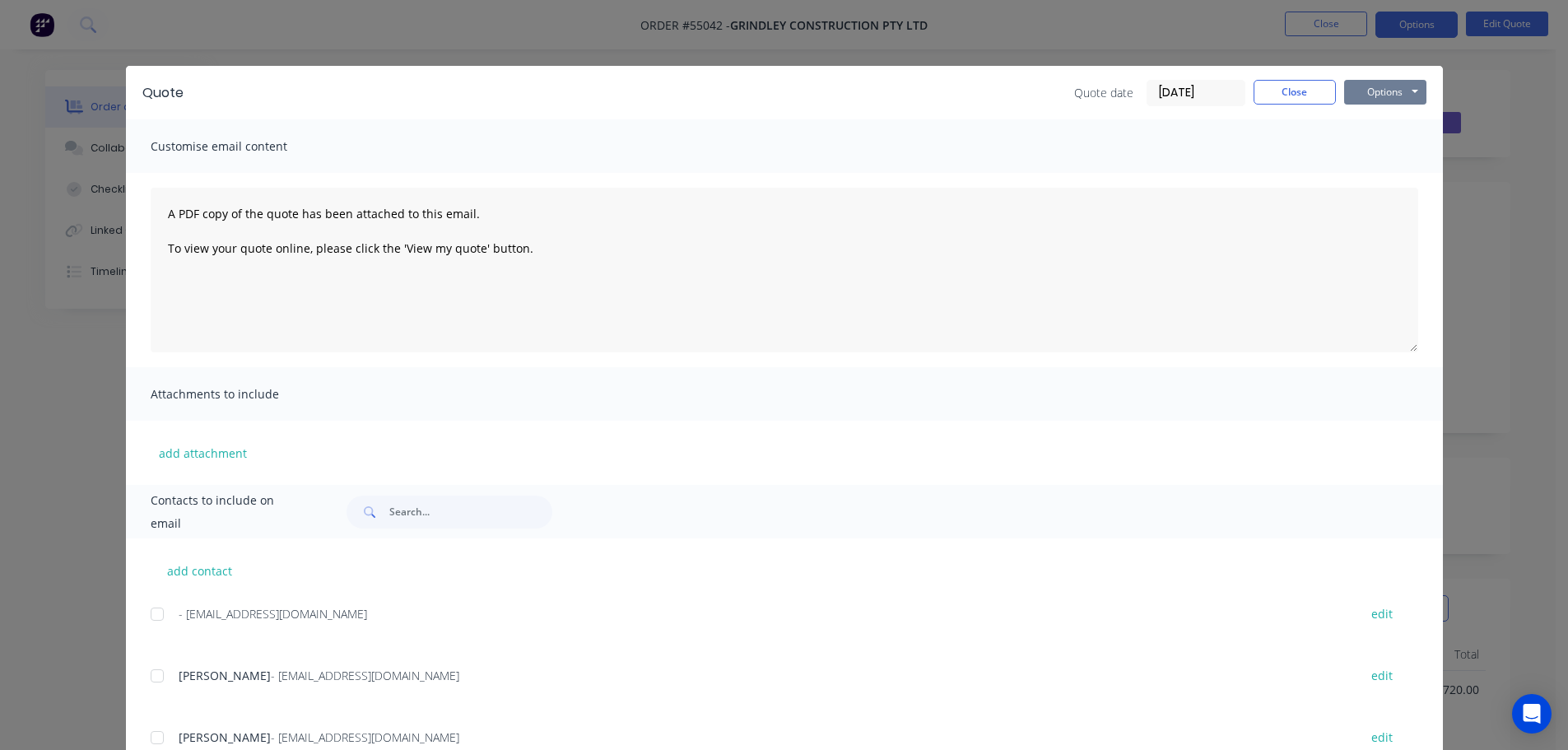
click at [1365, 98] on button "Options" at bounding box center [1385, 92] width 82 height 25
click at [1374, 152] on button "Print" at bounding box center [1397, 148] width 105 height 27
click at [1255, 94] on button "Close" at bounding box center [1295, 92] width 82 height 25
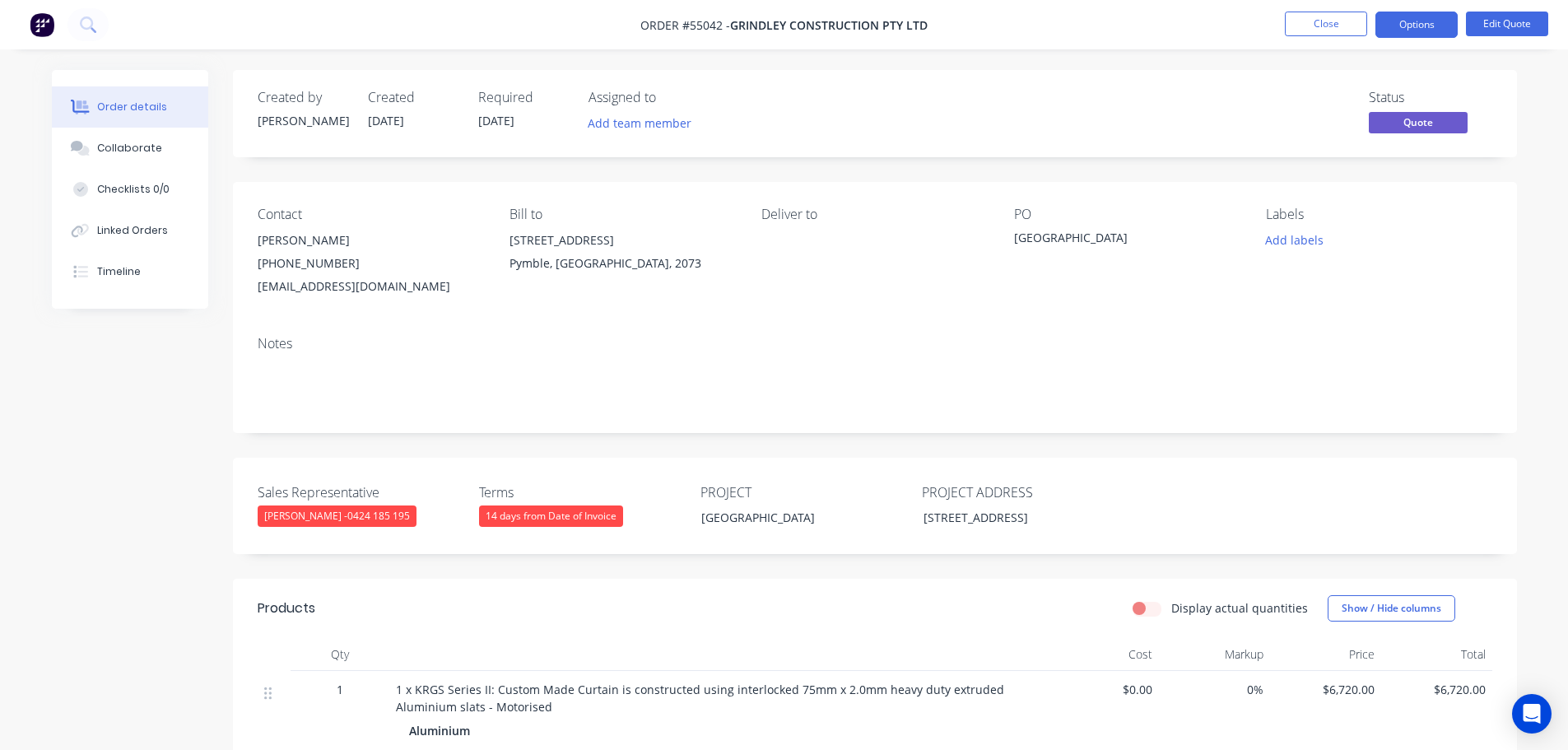
click at [354, 285] on div "[EMAIL_ADDRESS][DOMAIN_NAME]" at bounding box center [371, 286] width 226 height 23
copy div "[EMAIL_ADDRESS][DOMAIN_NAME]"
click at [1101, 235] on div "[GEOGRAPHIC_DATA]" at bounding box center [1118, 240] width 206 height 23
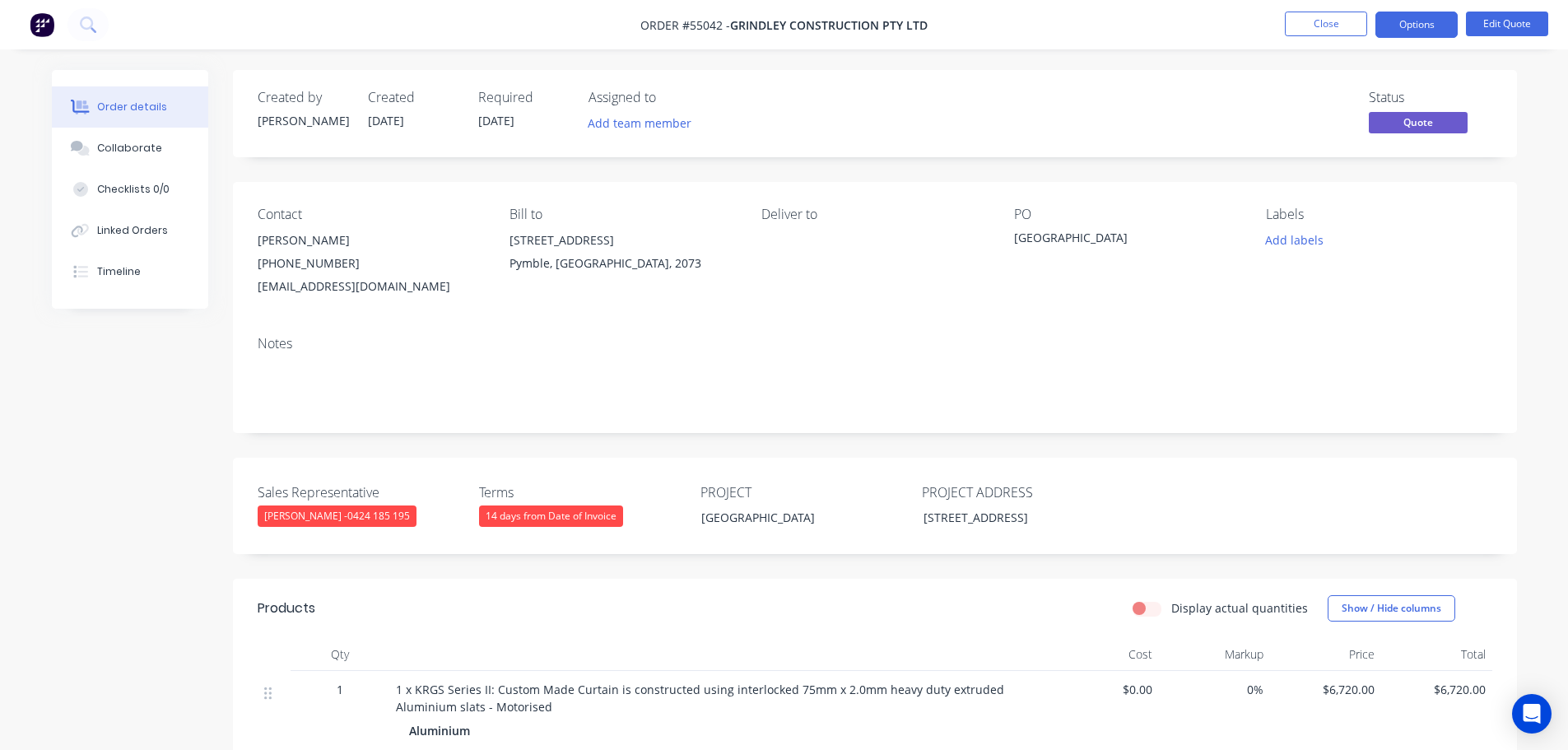
click at [1101, 235] on div "[GEOGRAPHIC_DATA]" at bounding box center [1118, 240] width 206 height 23
copy div "[GEOGRAPHIC_DATA]"
click at [1326, 21] on button "Close" at bounding box center [1326, 24] width 82 height 25
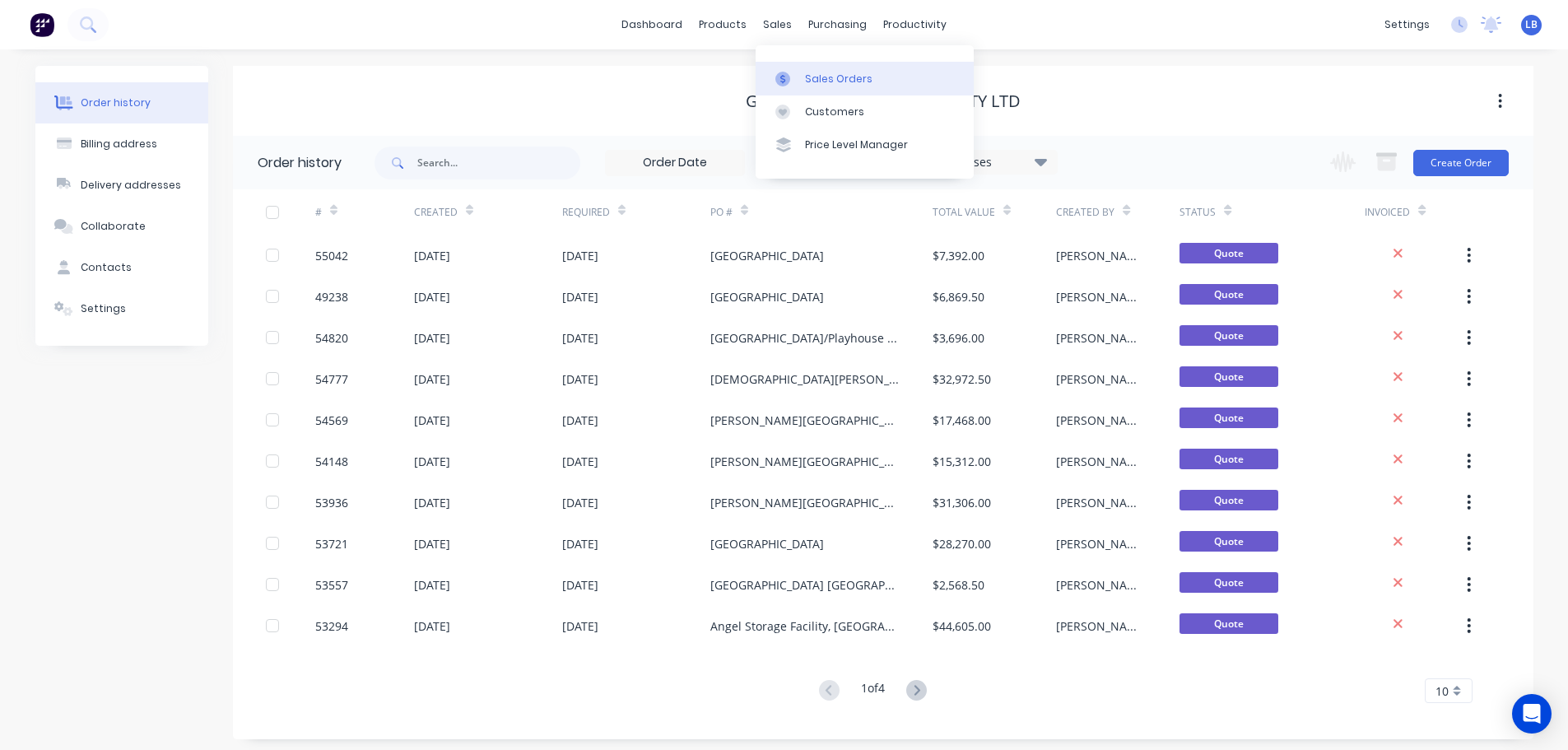
click at [813, 77] on div "Sales Orders" at bounding box center [839, 79] width 68 height 15
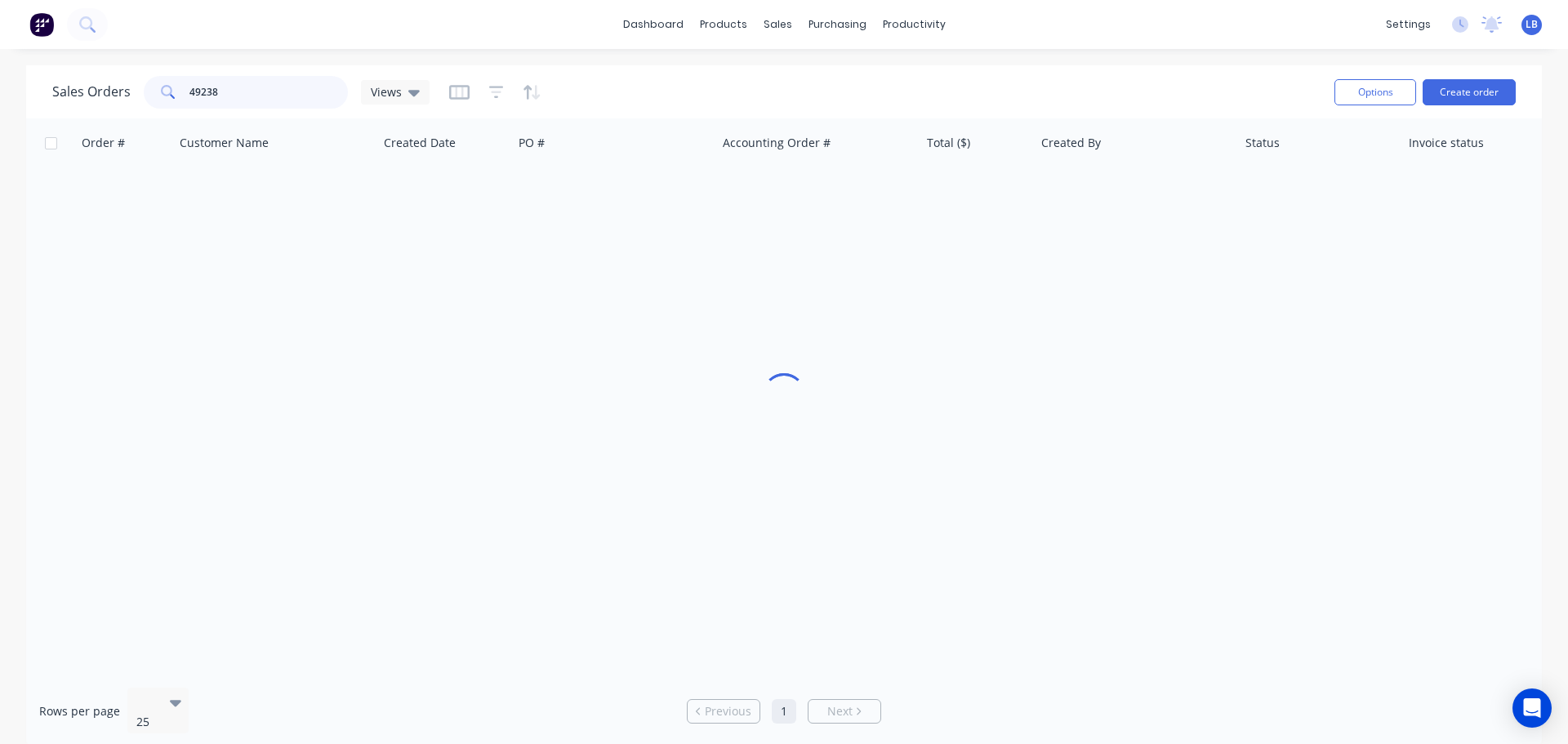
drag, startPoint x: 223, startPoint y: 96, endPoint x: 129, endPoint y: 97, distance: 94.0
click at [129, 97] on div "Sales Orders 49238 Views" at bounding box center [241, 92] width 377 height 33
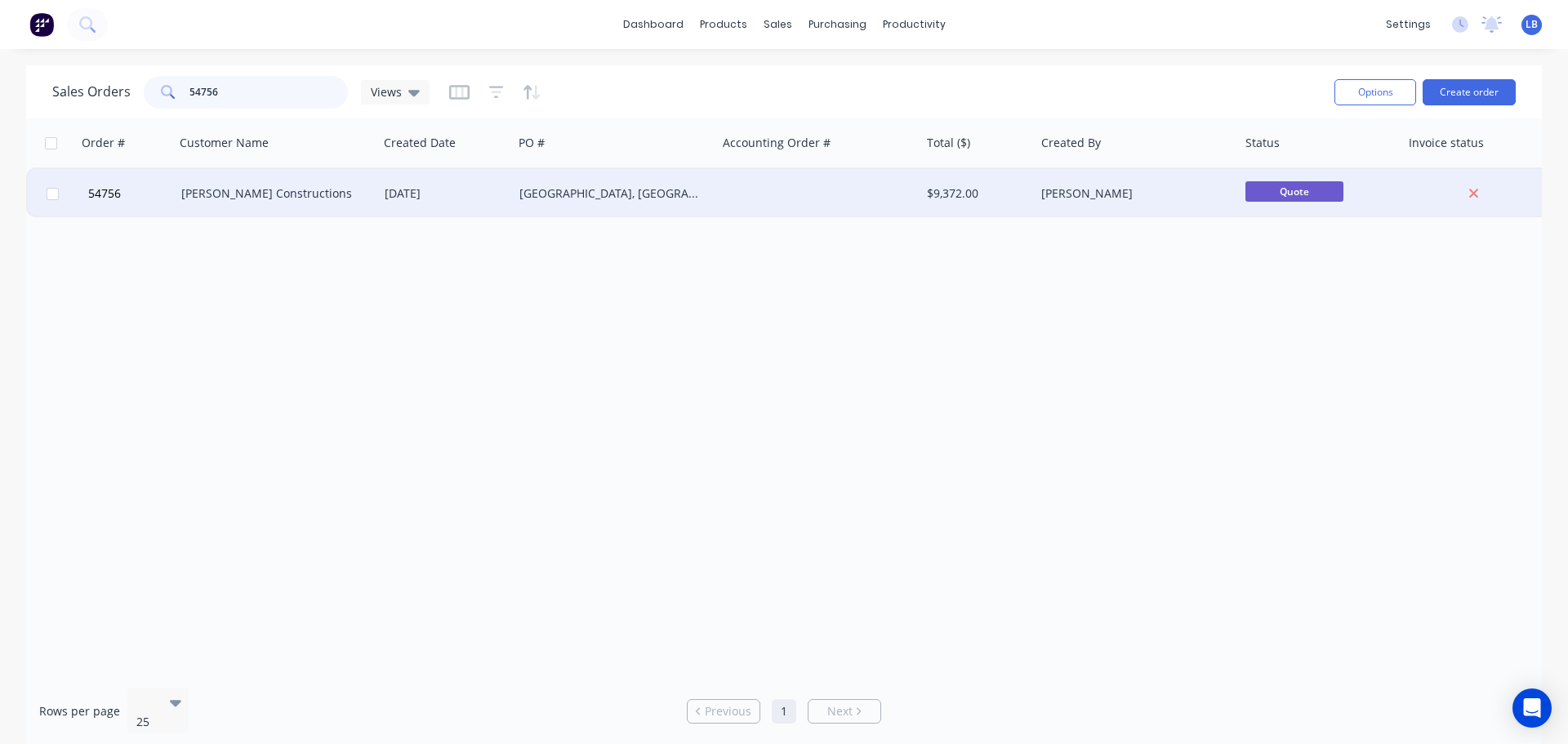
type input "54756"
click at [300, 201] on div "[PERSON_NAME] Constructions" at bounding box center [272, 194] width 181 height 16
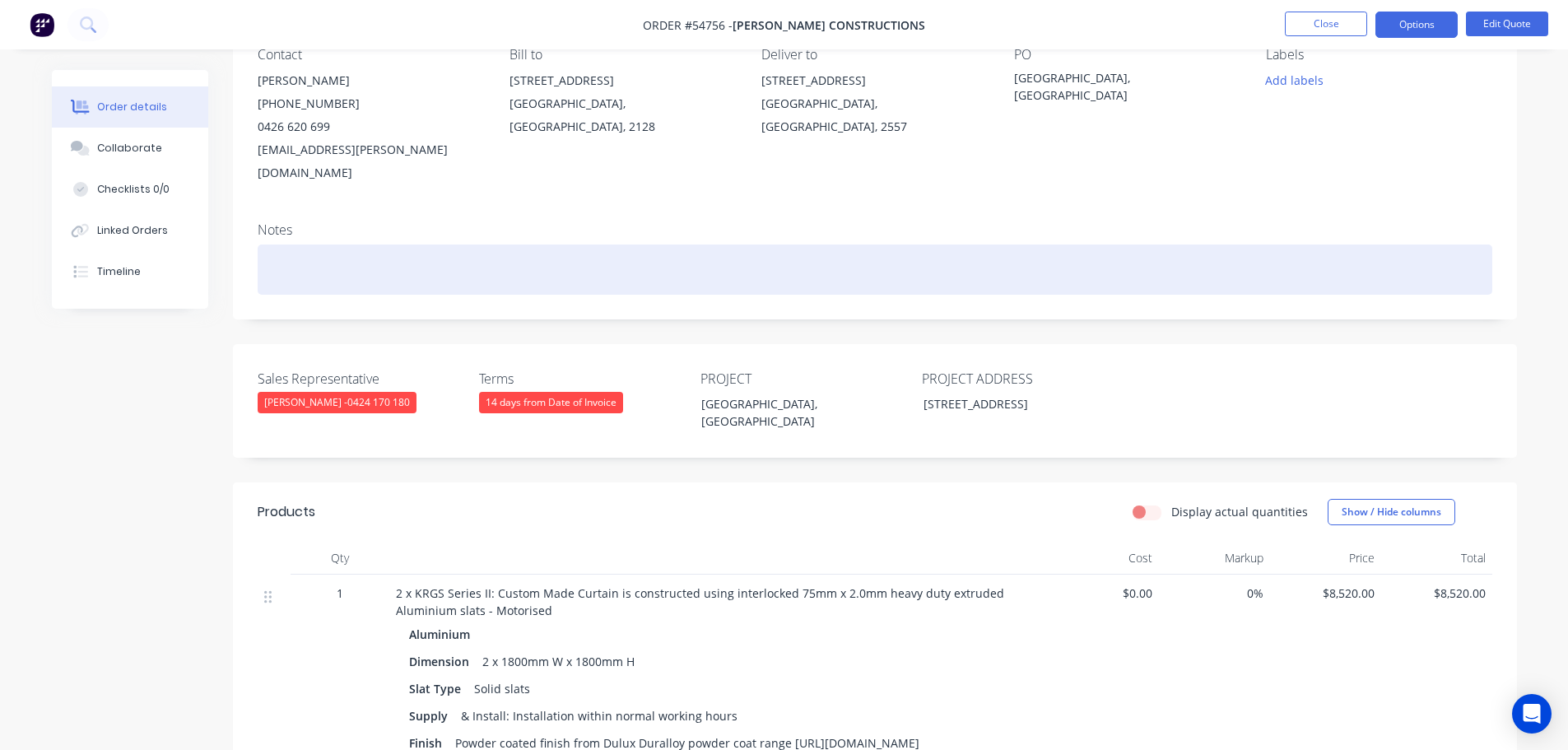
scroll to position [82, 0]
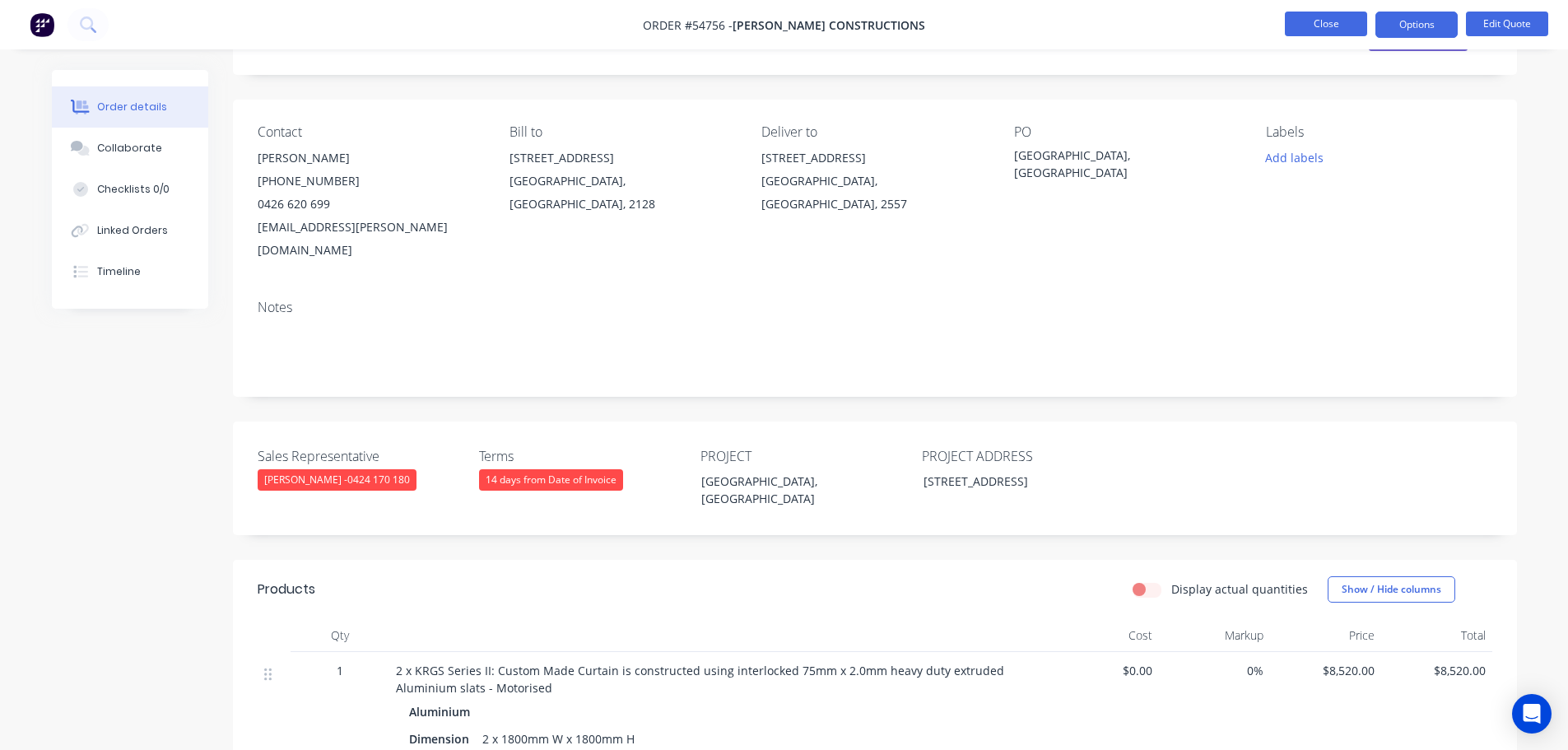
click at [1352, 17] on button "Close" at bounding box center [1326, 24] width 82 height 25
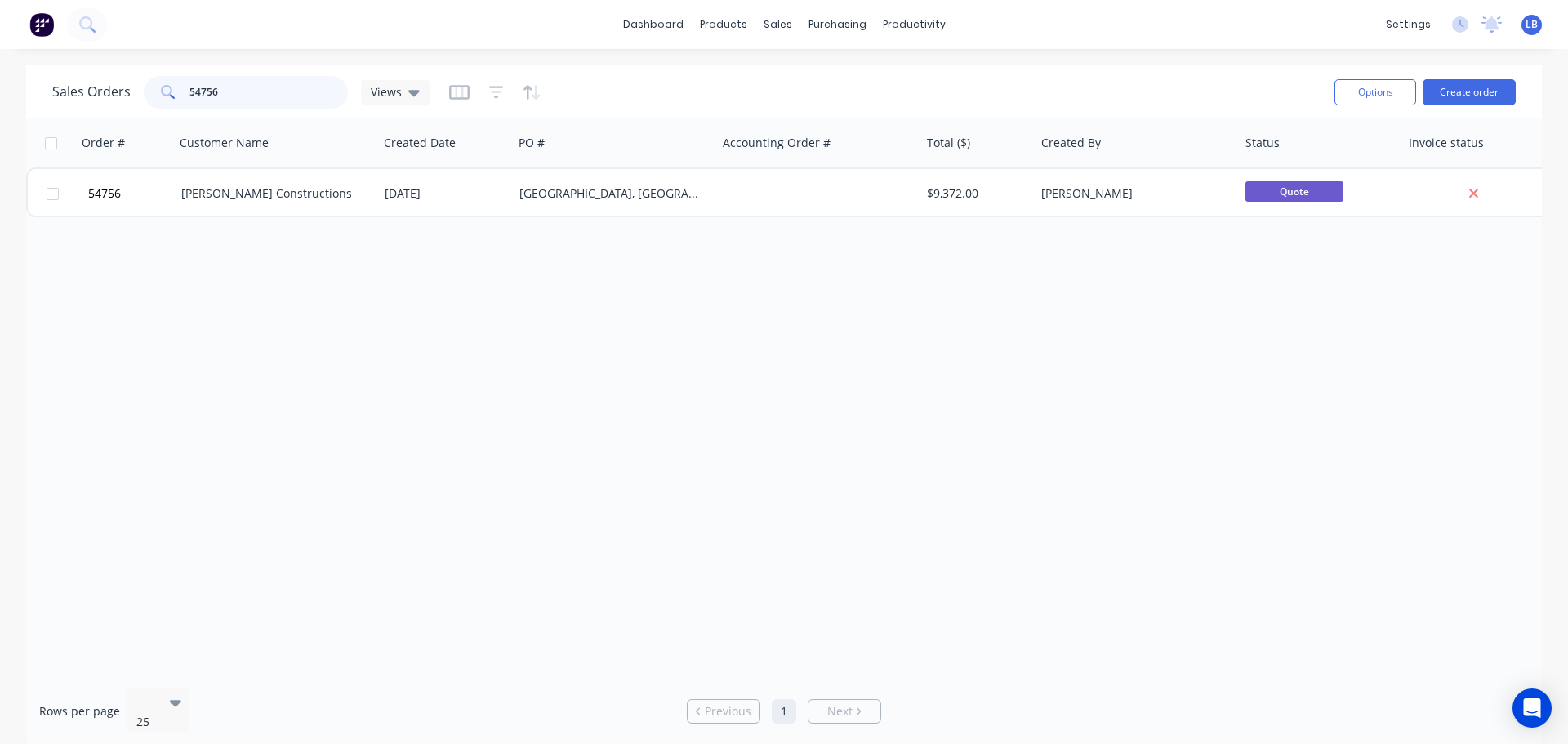
drag, startPoint x: 226, startPoint y: 88, endPoint x: 161, endPoint y: 102, distance: 66.5
click at [161, 102] on div "54756" at bounding box center [246, 92] width 204 height 33
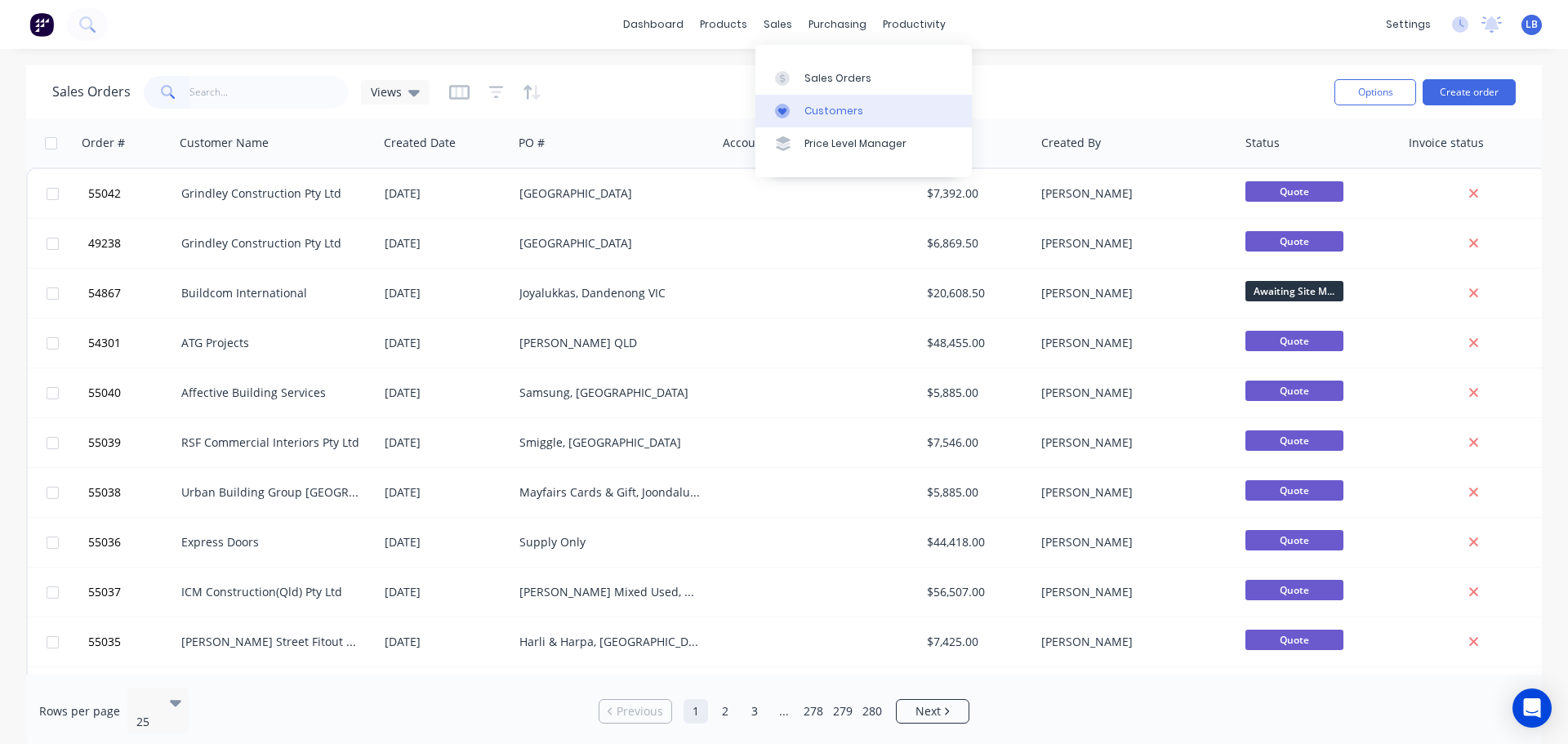
click at [851, 111] on div "Customers" at bounding box center [834, 111] width 59 height 15
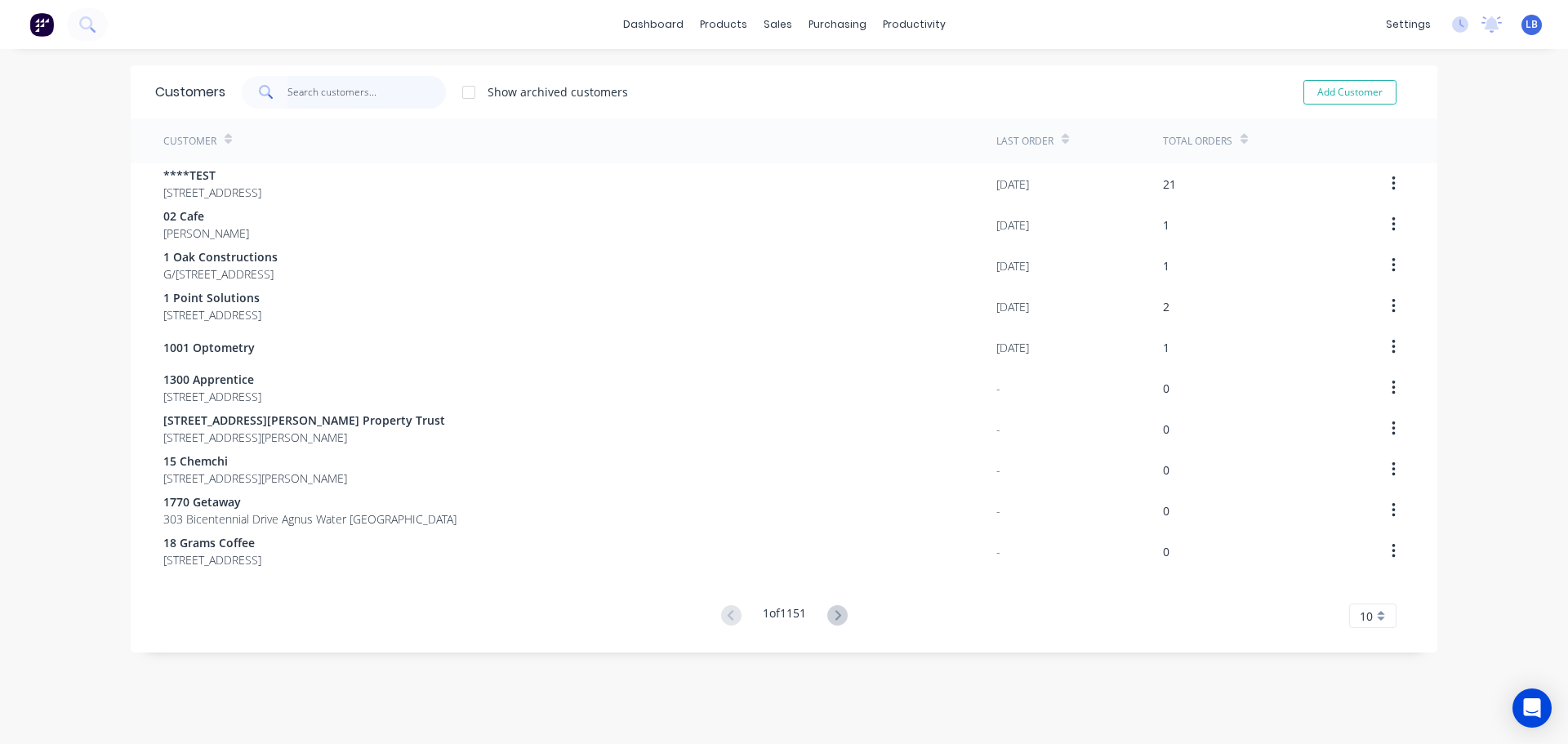
click at [313, 91] on input "text" at bounding box center [367, 92] width 159 height 33
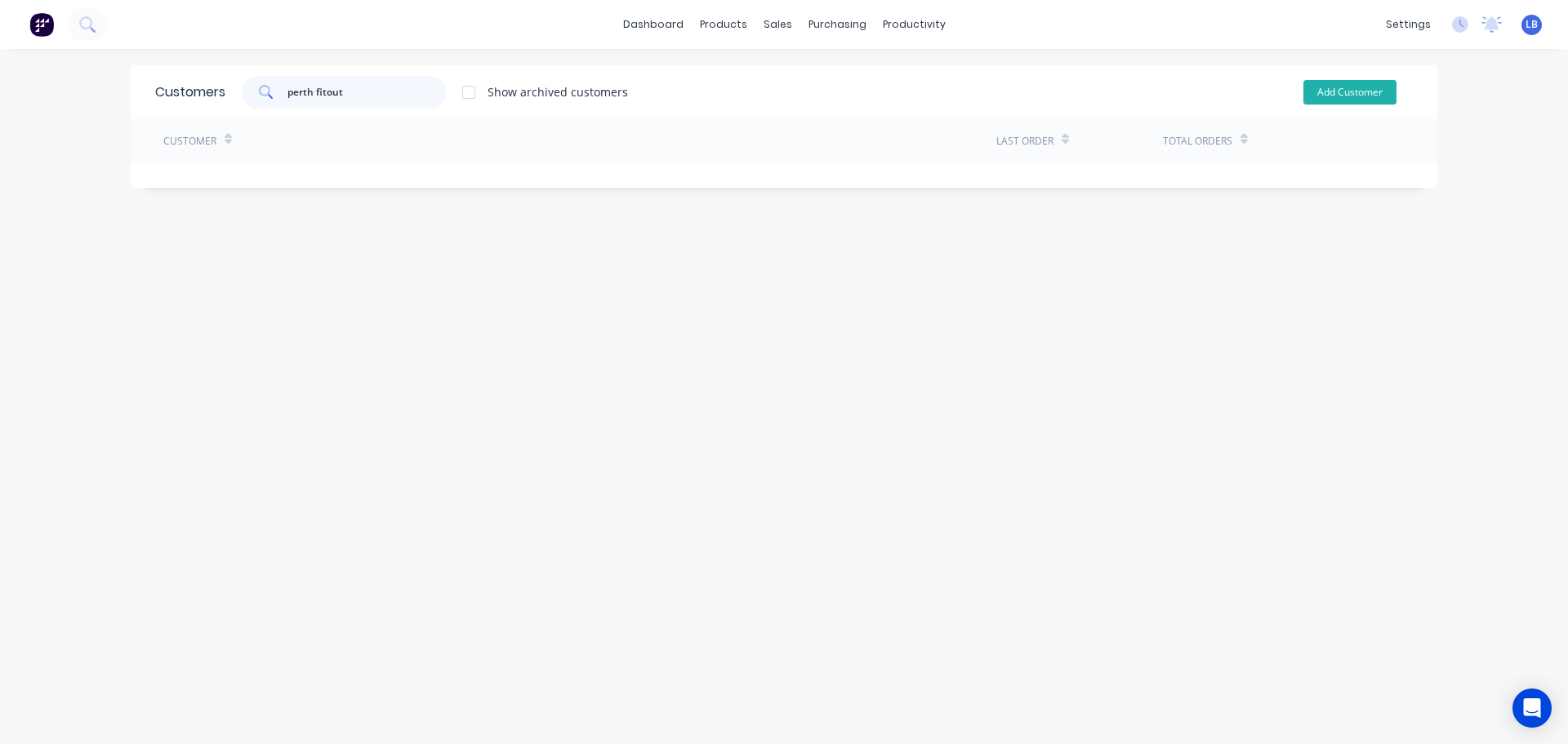
type input "perth fitout"
click at [1347, 93] on button "Add Customer" at bounding box center [1350, 92] width 93 height 25
select select "AU"
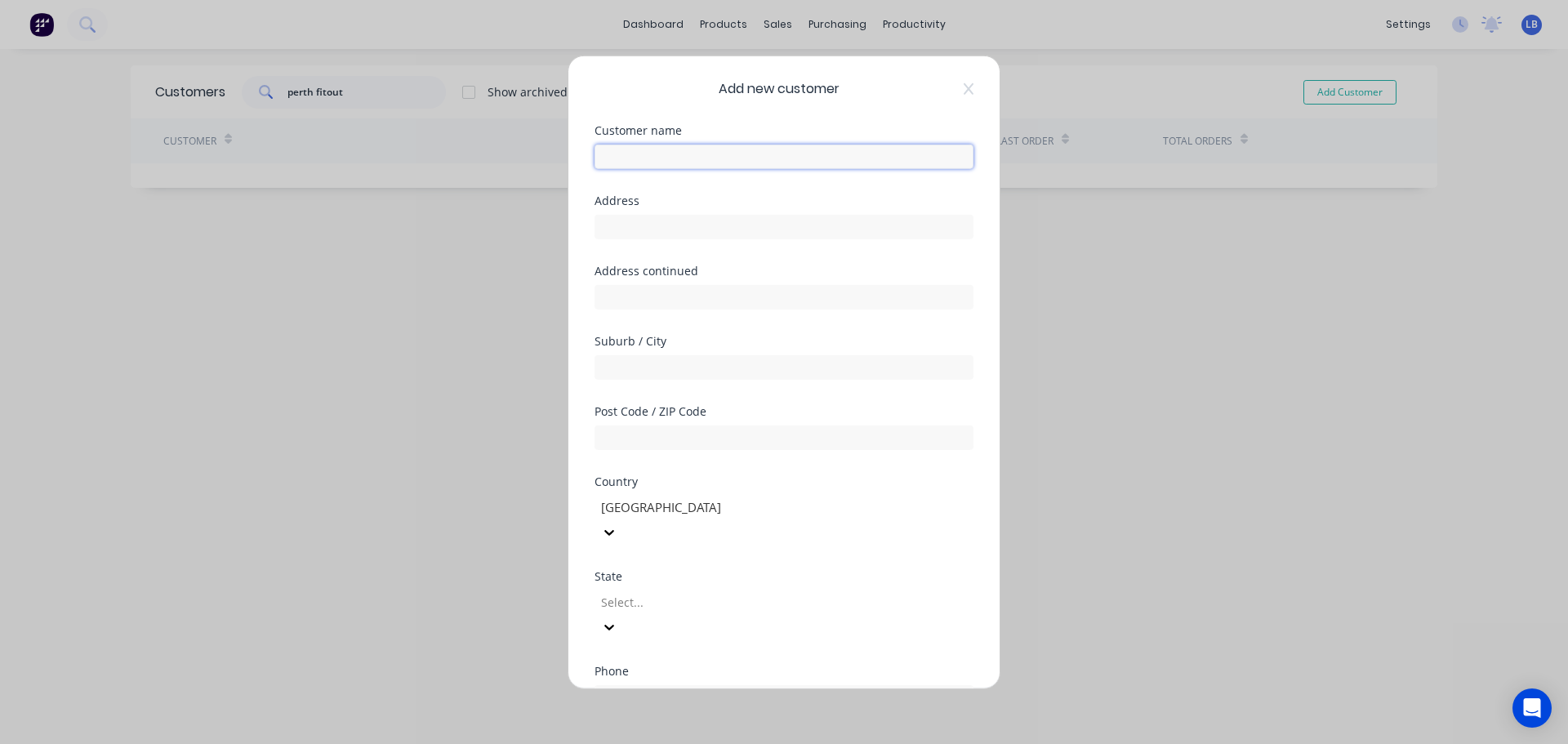
click at [619, 152] on input "text" at bounding box center [784, 156] width 379 height 25
type input "Perth Fitout"
click at [606, 239] on div "Address" at bounding box center [784, 229] width 379 height 70
drag, startPoint x: 622, startPoint y: 226, endPoint x: 654, endPoint y: 242, distance: 35.8
click at [622, 226] on input "text" at bounding box center [784, 226] width 379 height 25
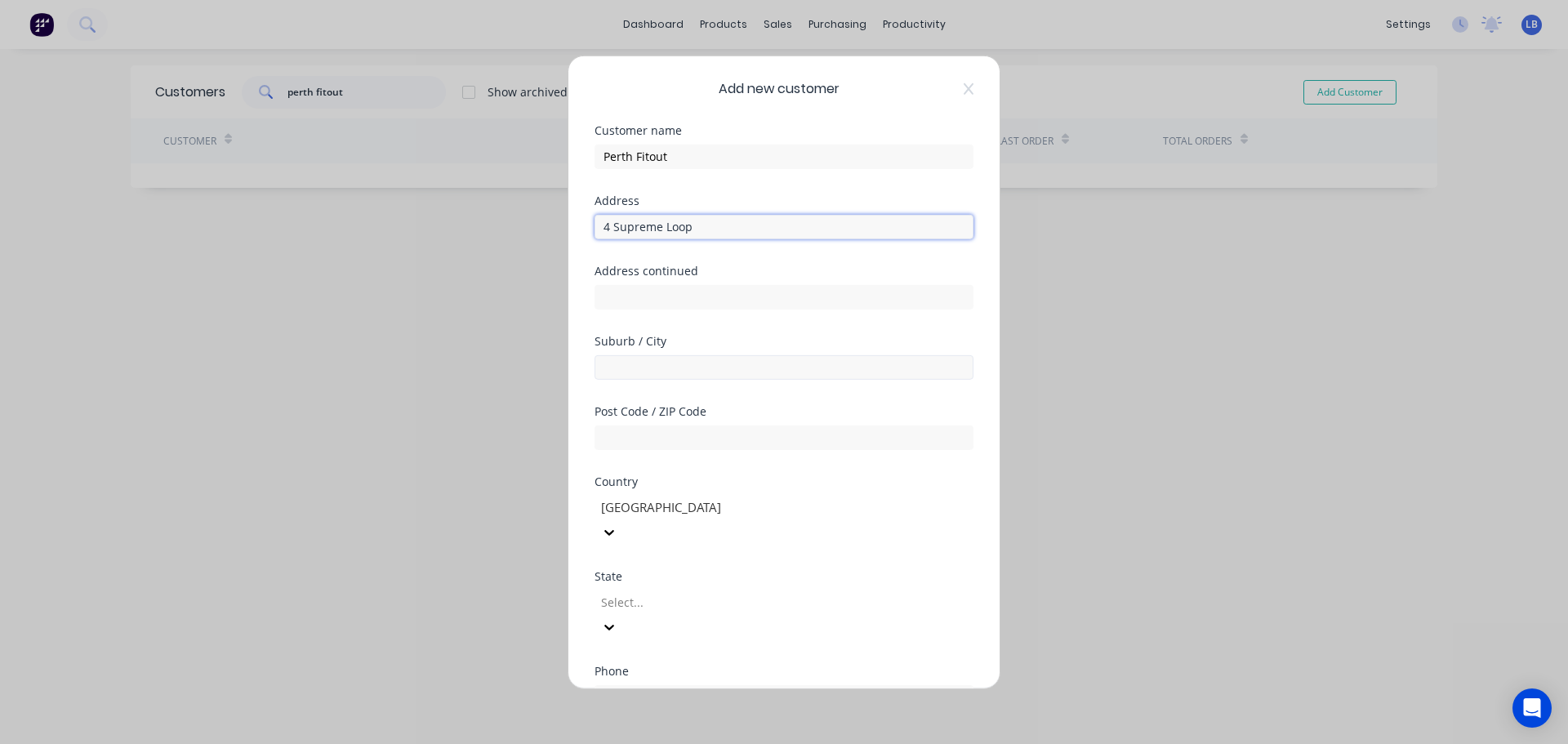
type input "4 Supreme Loop"
click at [621, 368] on input "text" at bounding box center [784, 367] width 379 height 25
type input "Gnangara"
drag, startPoint x: 616, startPoint y: 435, endPoint x: 663, endPoint y: 425, distance: 48.1
click at [616, 435] on input "text" at bounding box center [784, 437] width 379 height 25
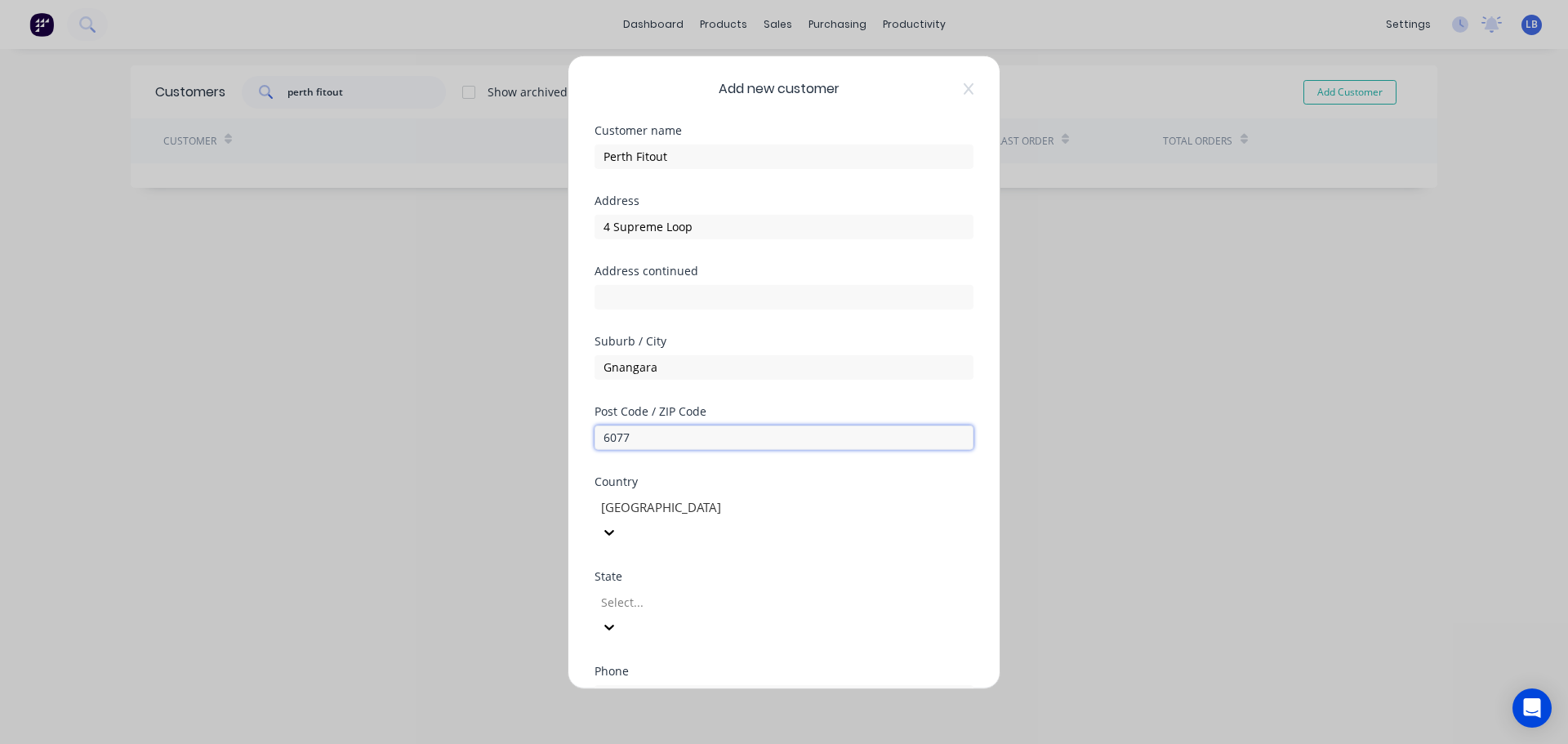
type input "6077"
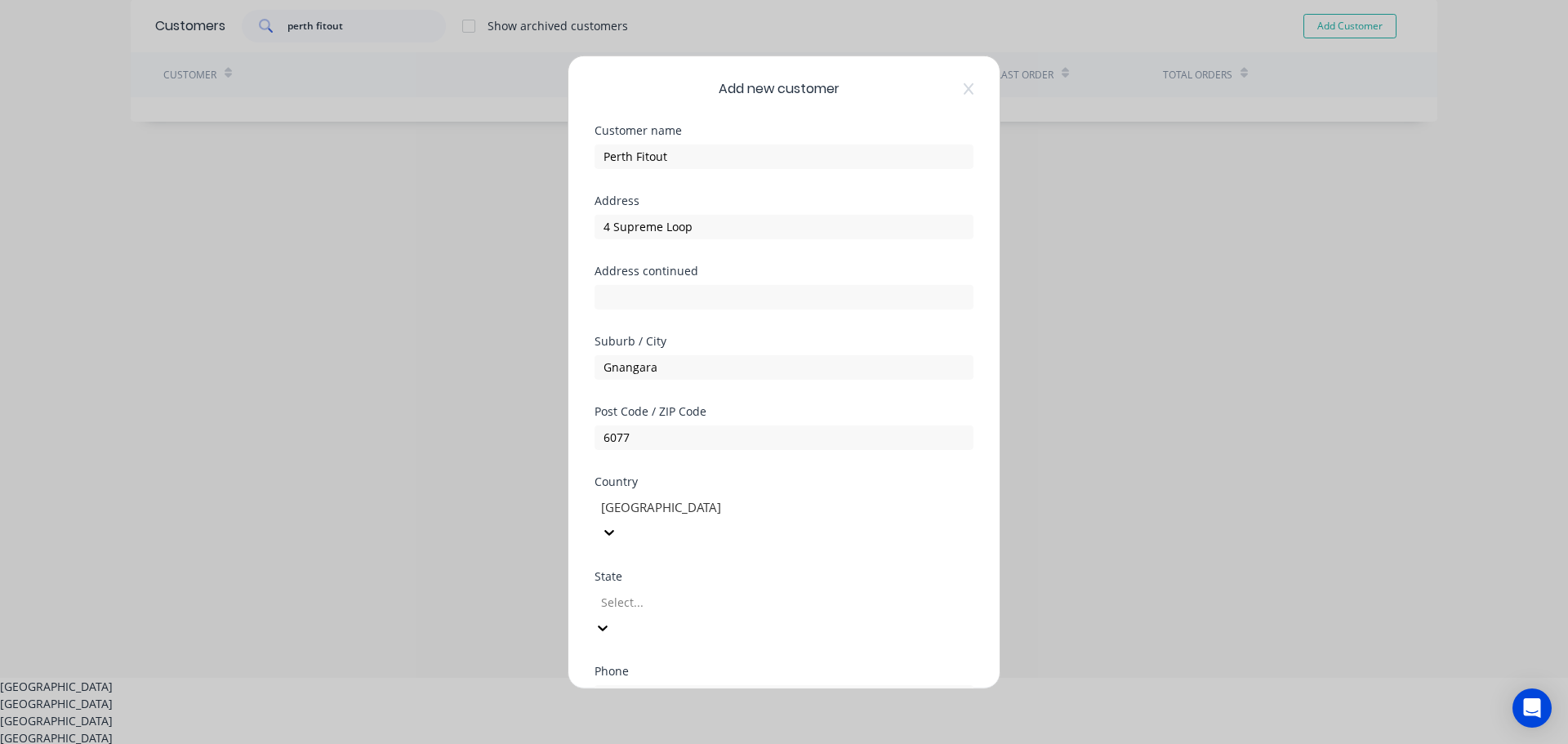
click at [637, 592] on div at bounding box center [717, 602] width 235 height 20
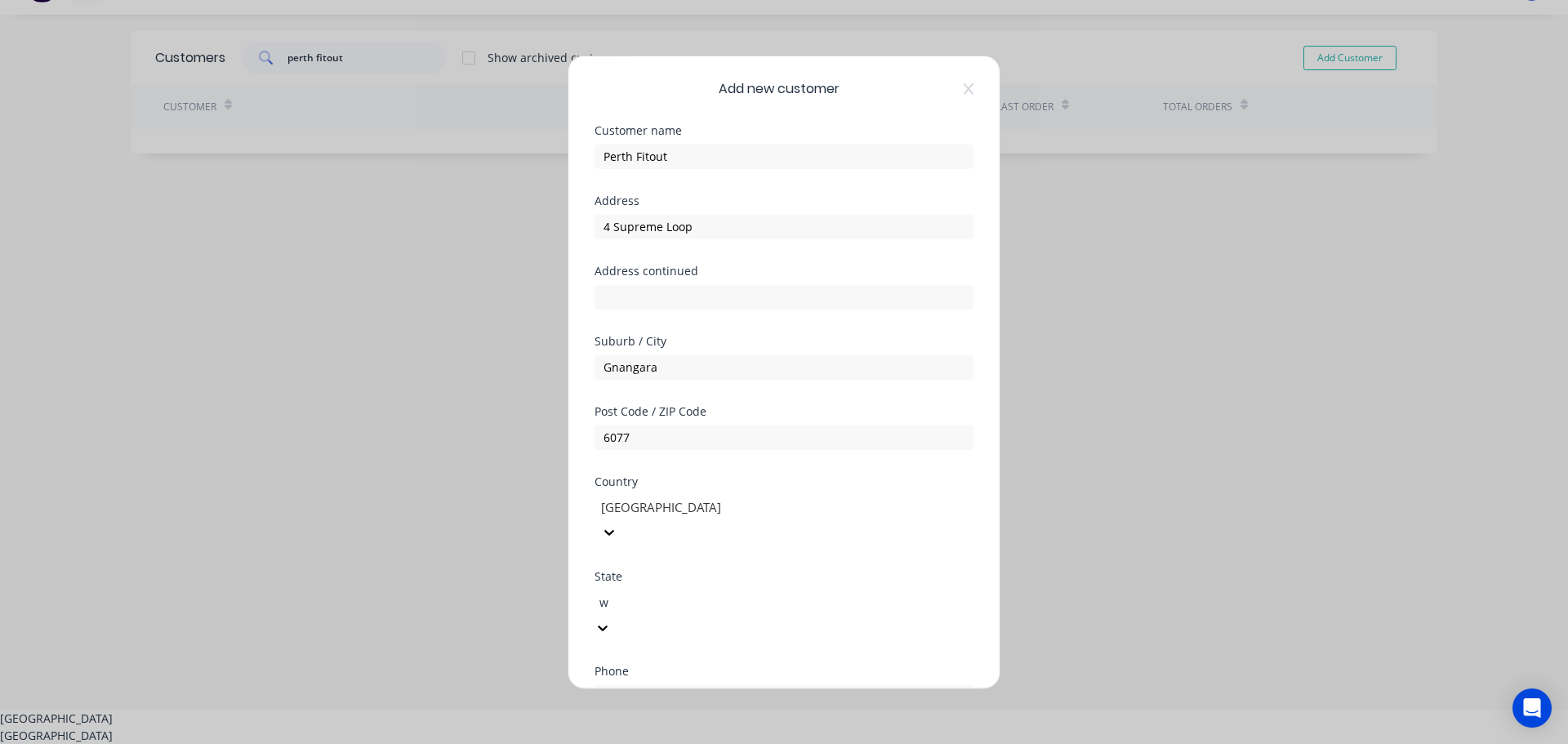
type input "w"
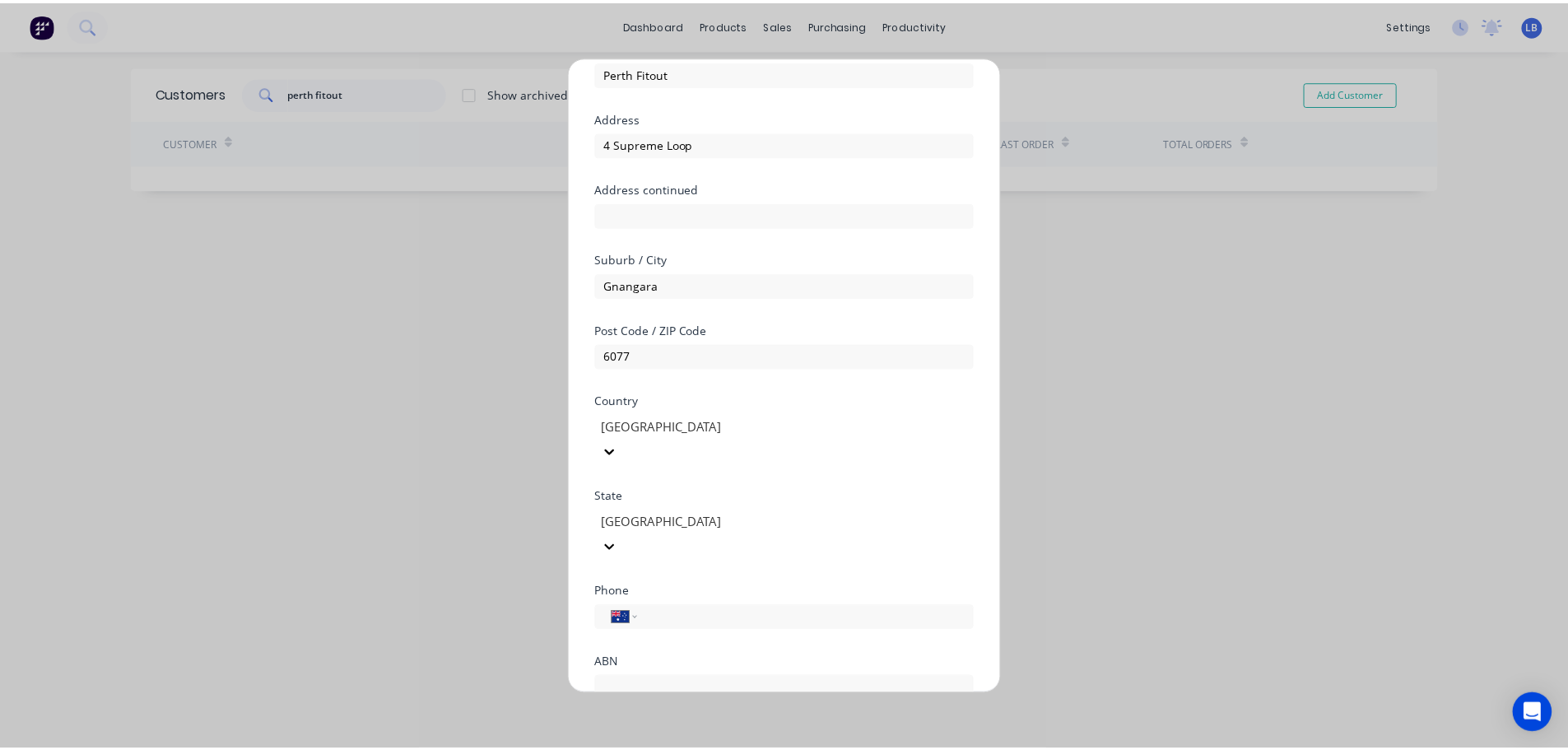
scroll to position [165, 0]
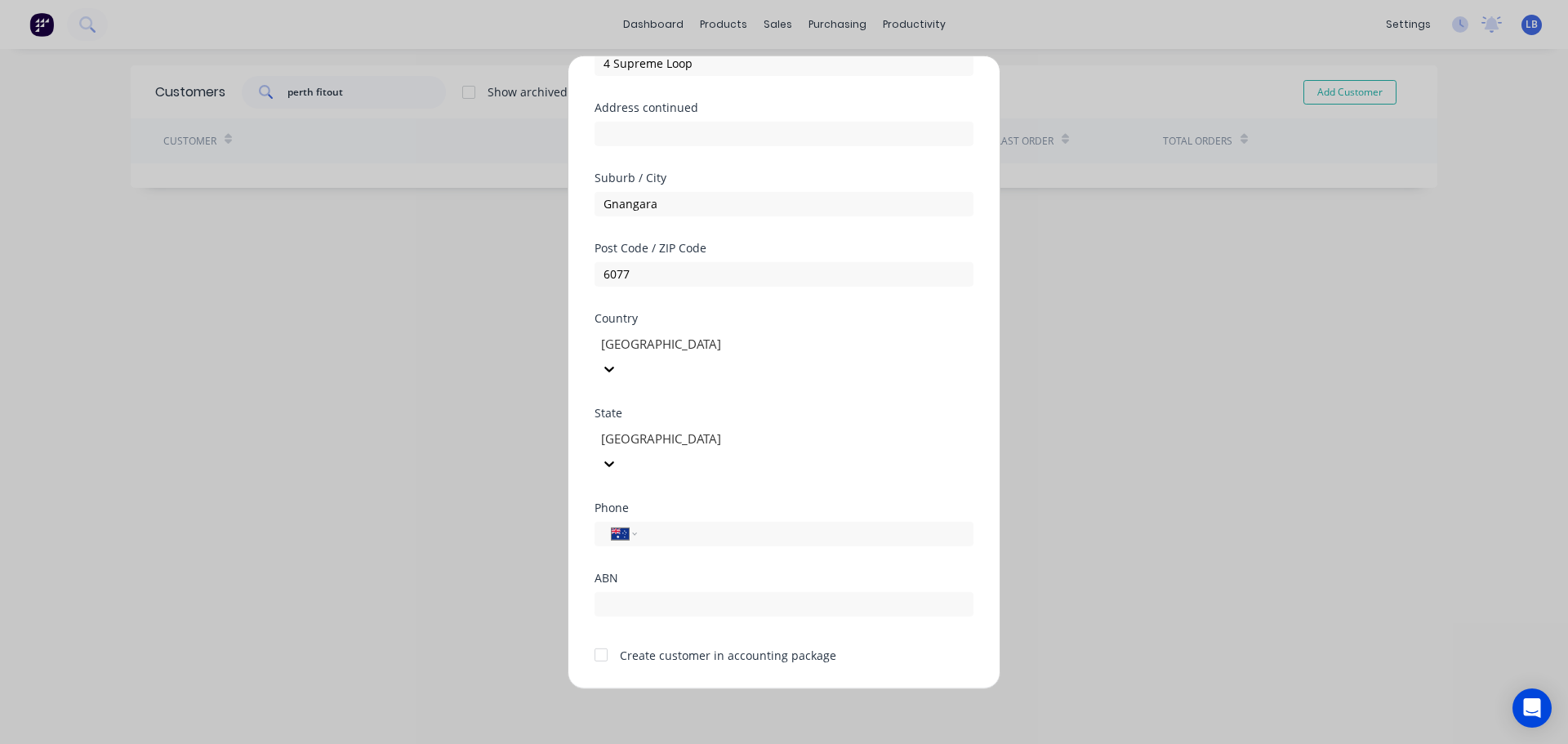
click at [593, 639] on div at bounding box center [601, 655] width 33 height 33
click at [713, 689] on button "Save" at bounding box center [733, 702] width 90 height 26
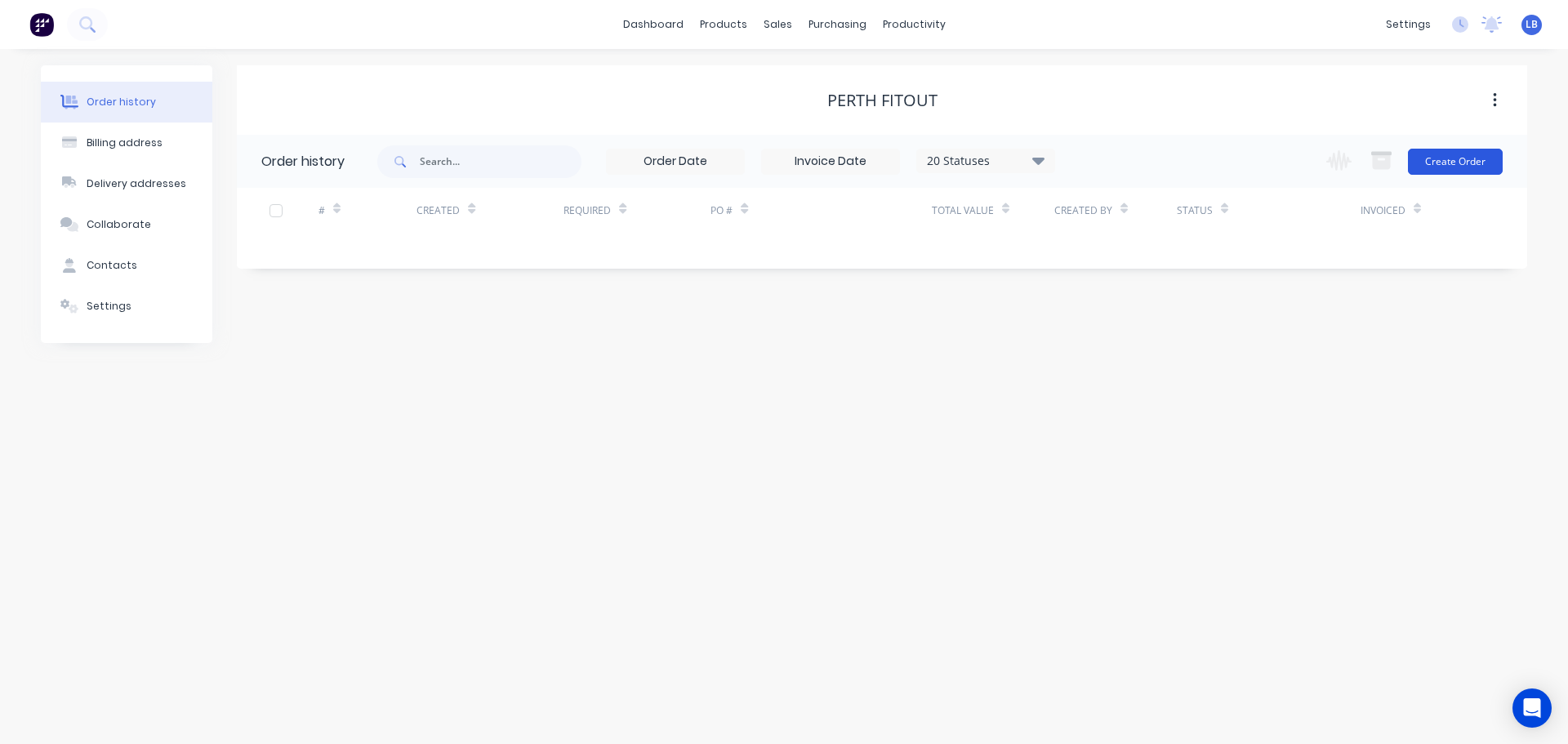
click at [1450, 166] on button "Create Order" at bounding box center [1455, 162] width 95 height 26
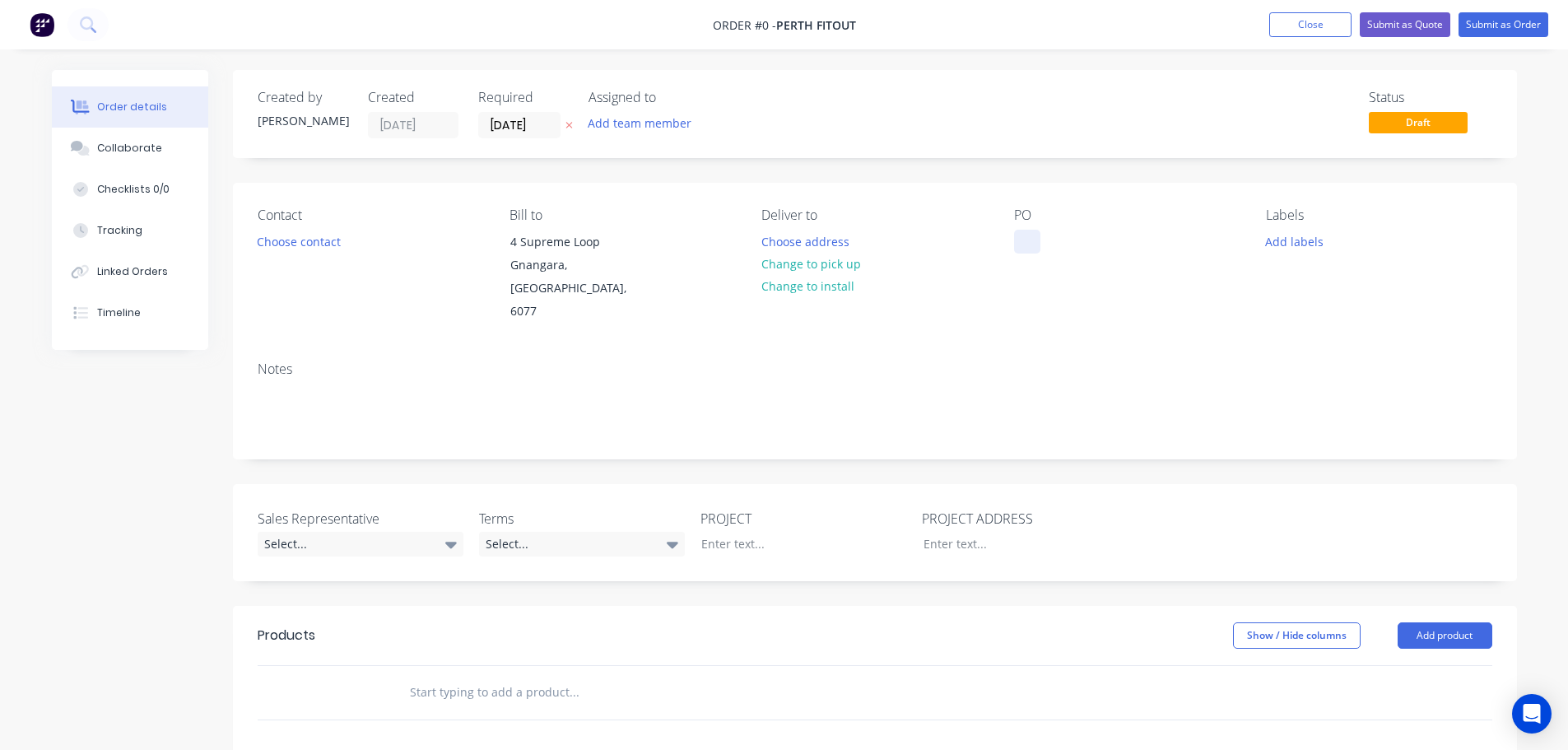
drag, startPoint x: 1032, startPoint y: 237, endPoint x: 959, endPoint y: 314, distance: 106.1
click at [1030, 238] on div at bounding box center [1028, 241] width 26 height 24
click at [1292, 24] on button "Close" at bounding box center [1310, 25] width 82 height 25
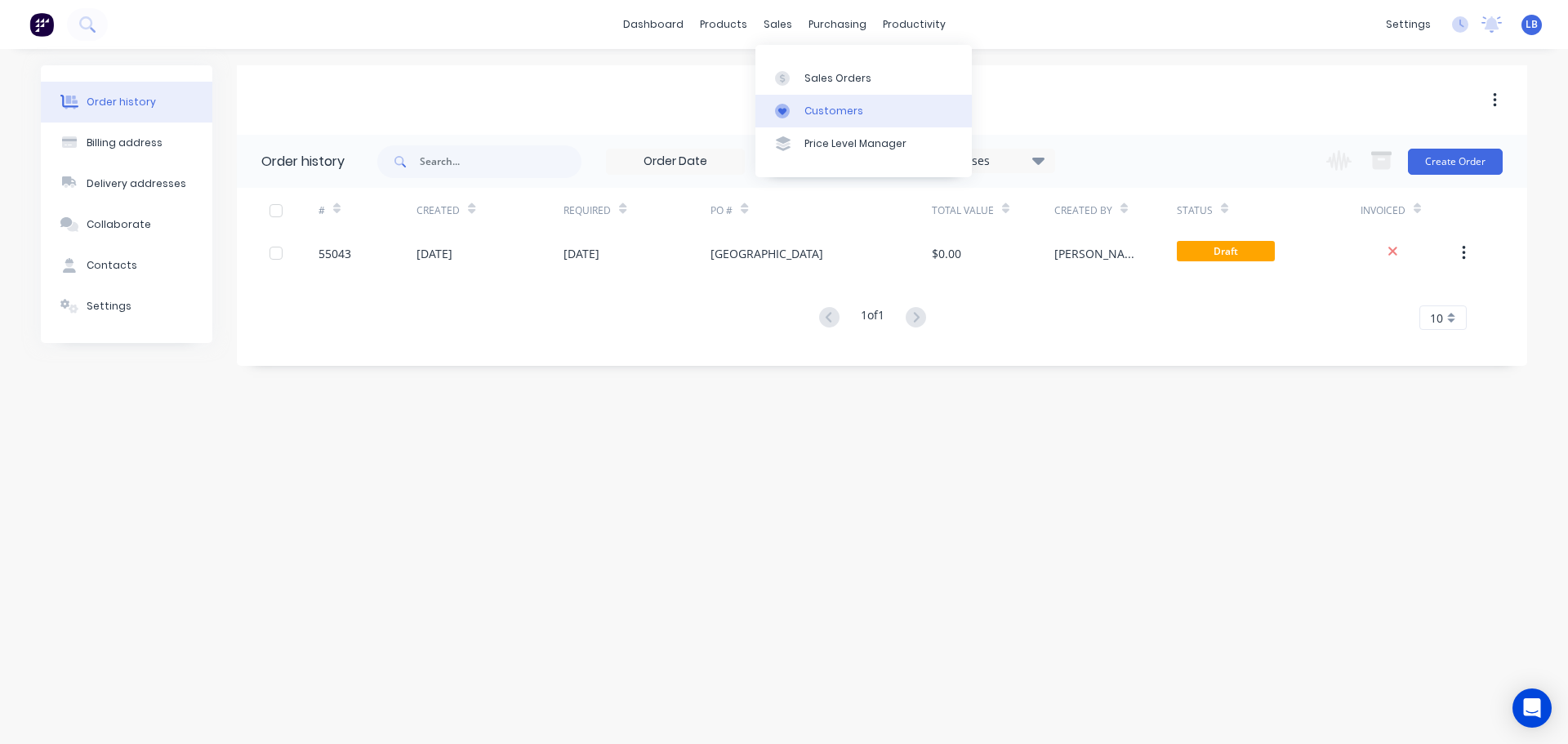
click at [825, 111] on div "Customers" at bounding box center [834, 111] width 59 height 15
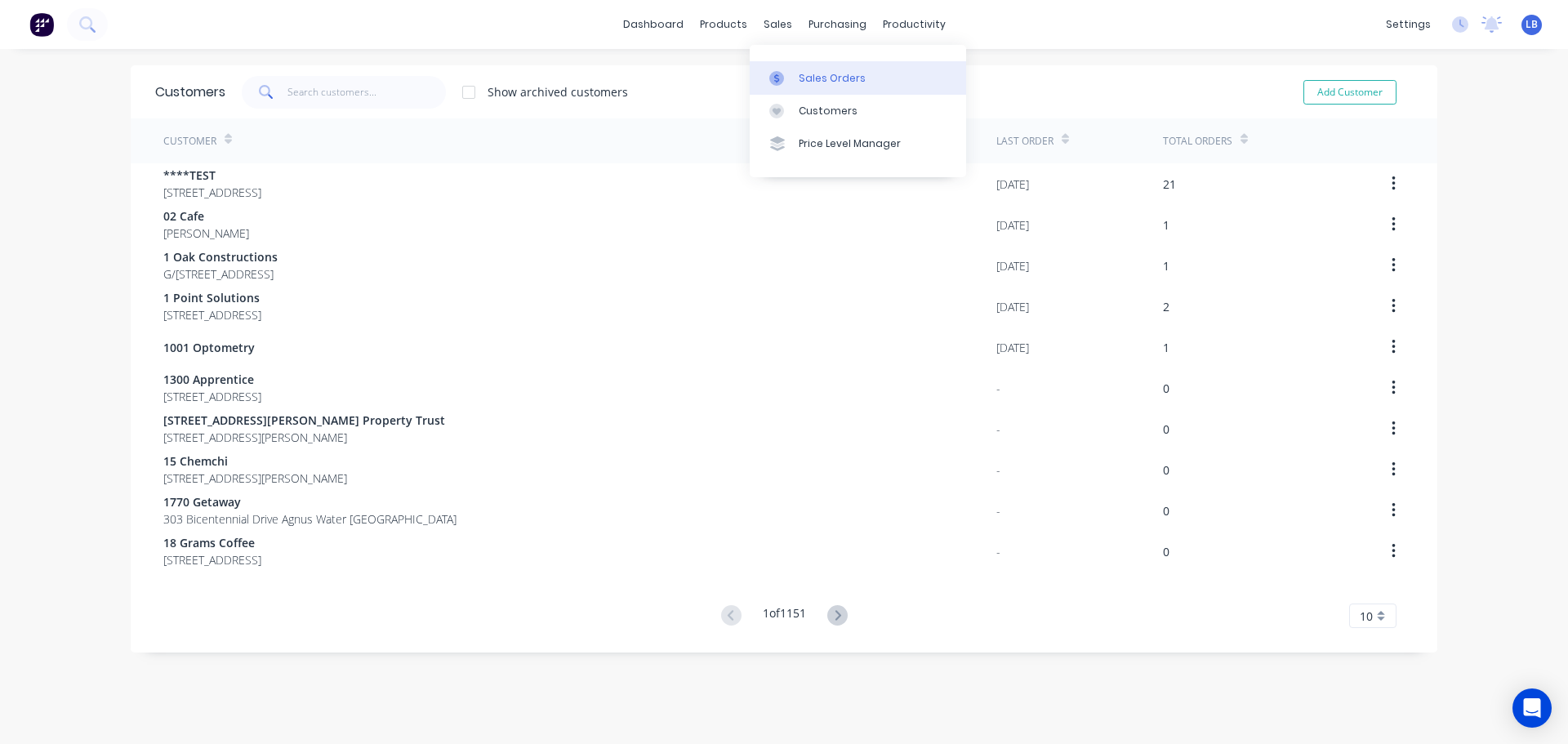
click at [841, 84] on div "Sales Orders" at bounding box center [833, 78] width 67 height 15
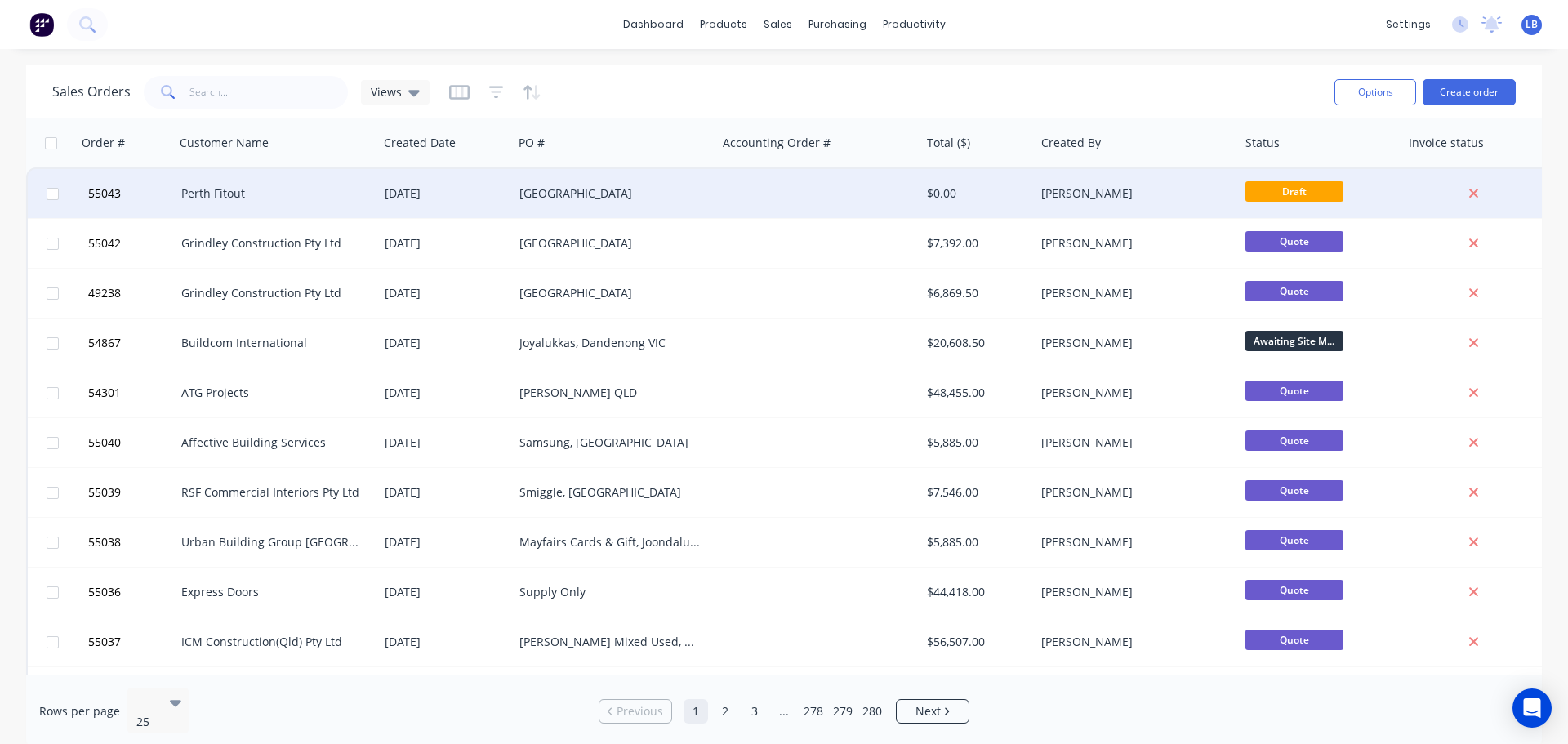
click at [549, 184] on div "[GEOGRAPHIC_DATA]" at bounding box center [615, 194] width 204 height 49
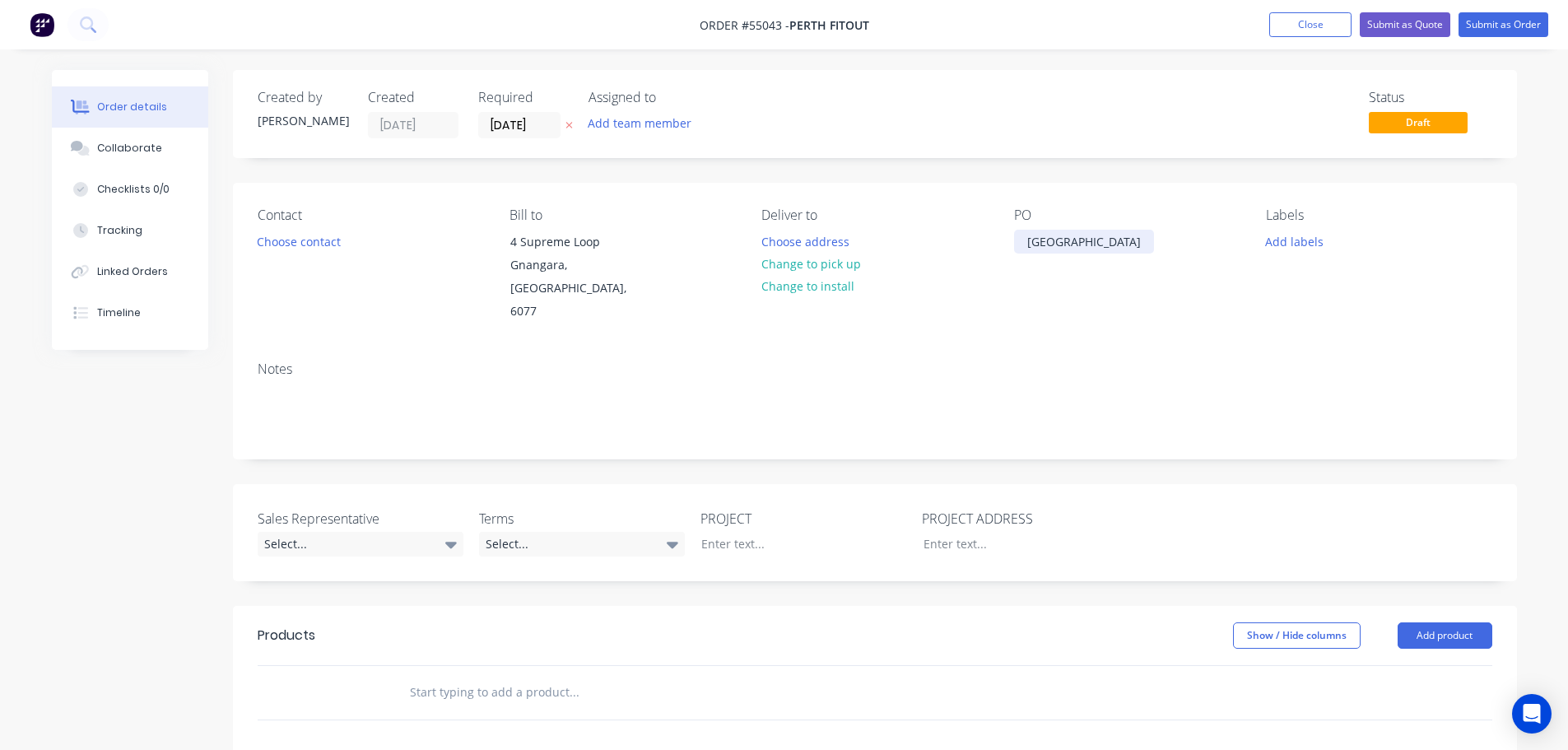
click at [1127, 240] on div "[GEOGRAPHIC_DATA]" at bounding box center [1085, 241] width 140 height 24
click at [1056, 260] on div "[GEOGRAPHIC_DATA], [GEOGRAPHIC_DATA]" at bounding box center [1118, 250] width 206 height 41
click at [333, 244] on button "Choose contact" at bounding box center [298, 240] width 101 height 22
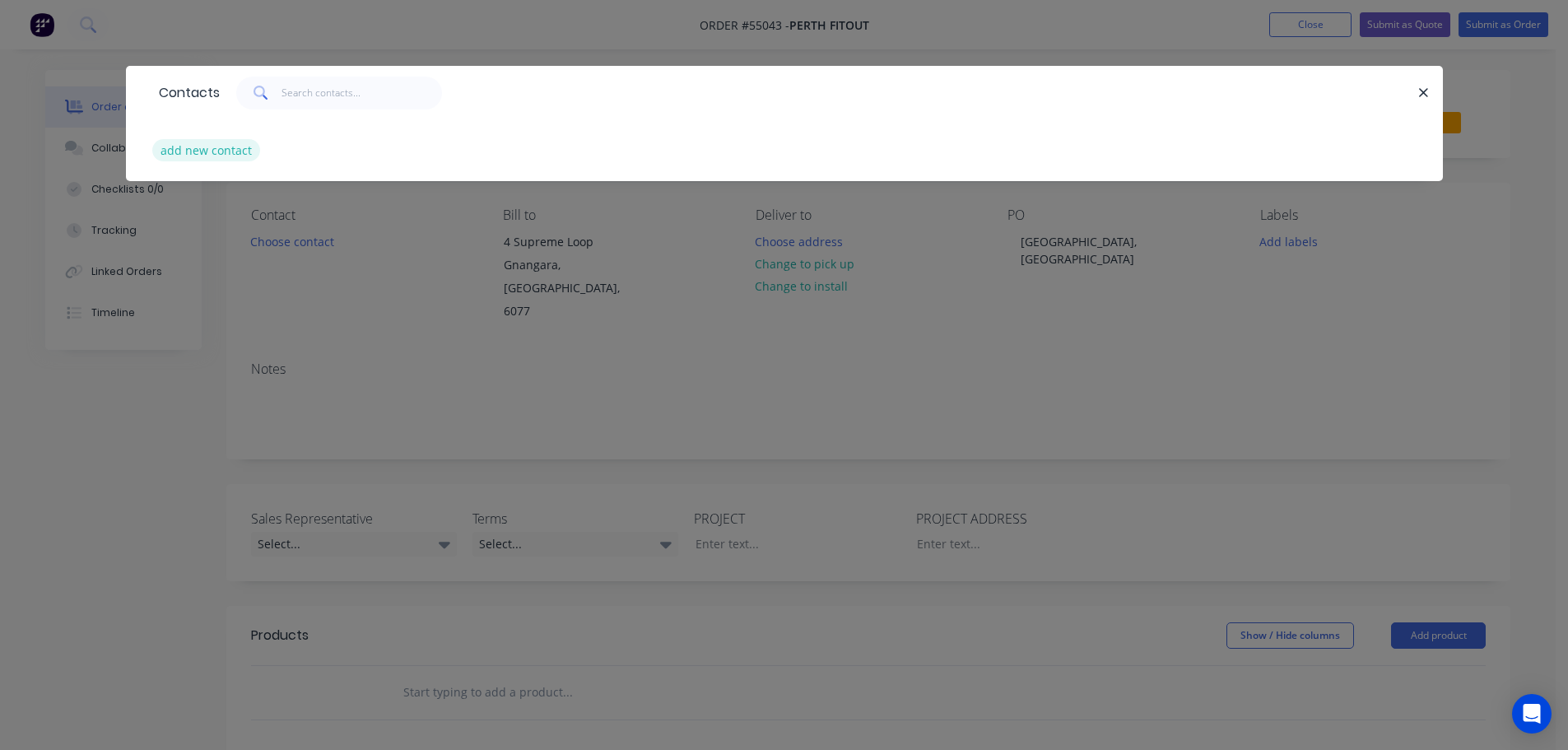
click at [208, 148] on button "add new contact" at bounding box center [207, 150] width 109 height 22
select select "AU"
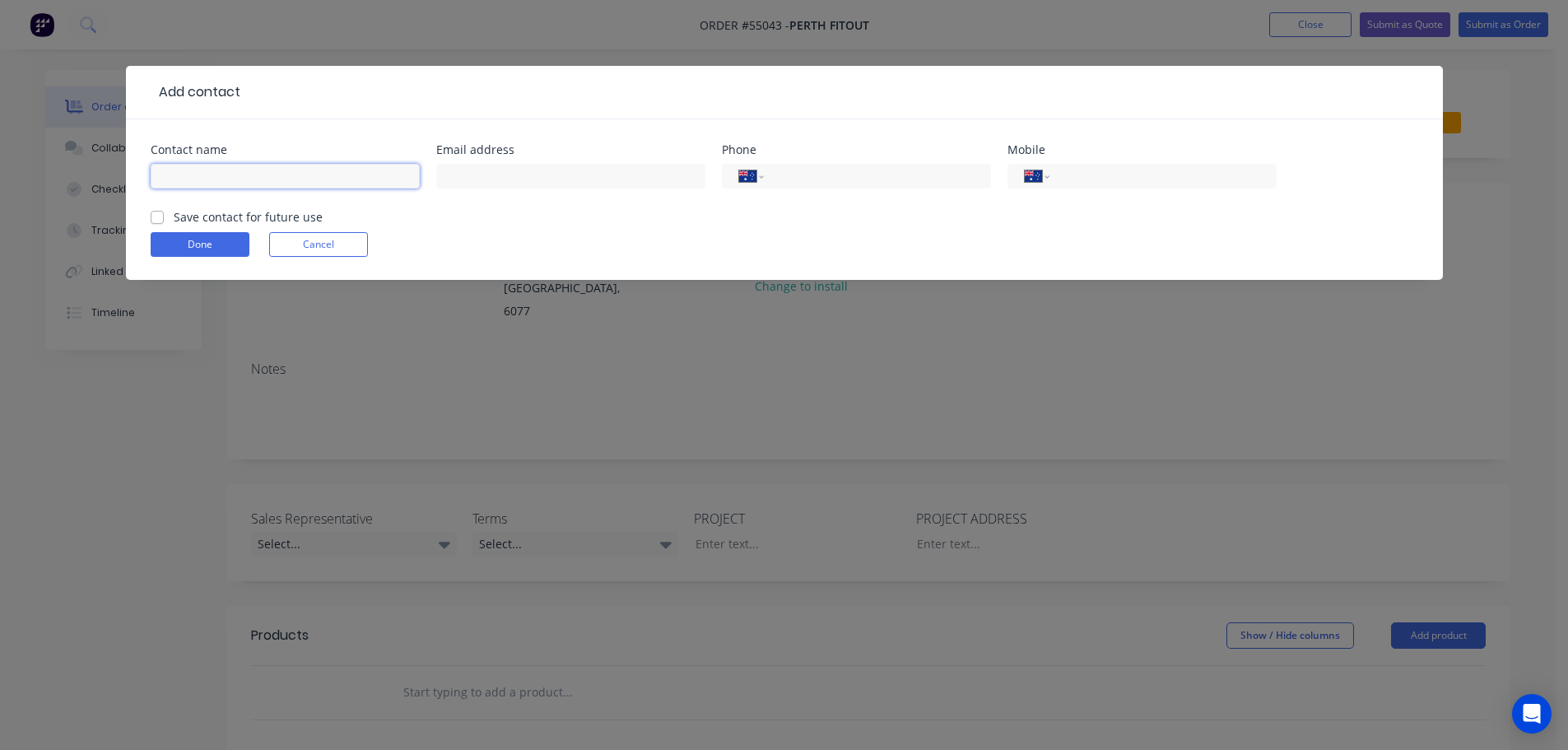
click at [184, 170] on input "text" at bounding box center [285, 176] width 269 height 25
type input "[PERSON_NAME]"
click at [446, 177] on input "text" at bounding box center [571, 176] width 269 height 25
type input "[EMAIL_ADDRESS][DOMAIN_NAME]"
click at [1127, 177] on input "tel" at bounding box center [1160, 176] width 198 height 19
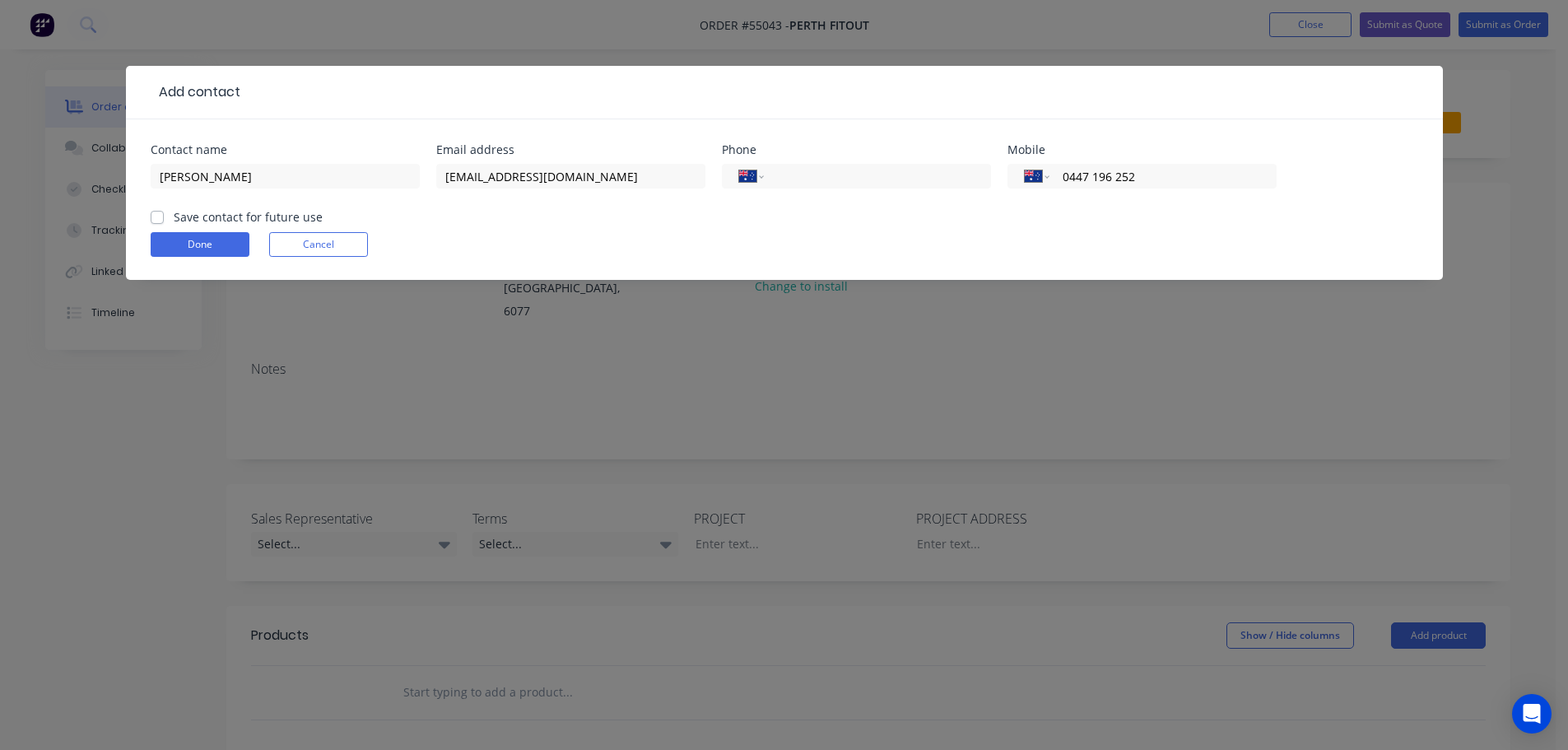
type input "0447 196 252"
click at [174, 216] on label "Save contact for future use" at bounding box center [248, 217] width 149 height 17
click at [156, 216] on input "Save contact for future use" at bounding box center [157, 216] width 13 height 16
checkbox input "true"
click at [178, 249] on button "Done" at bounding box center [200, 245] width 99 height 25
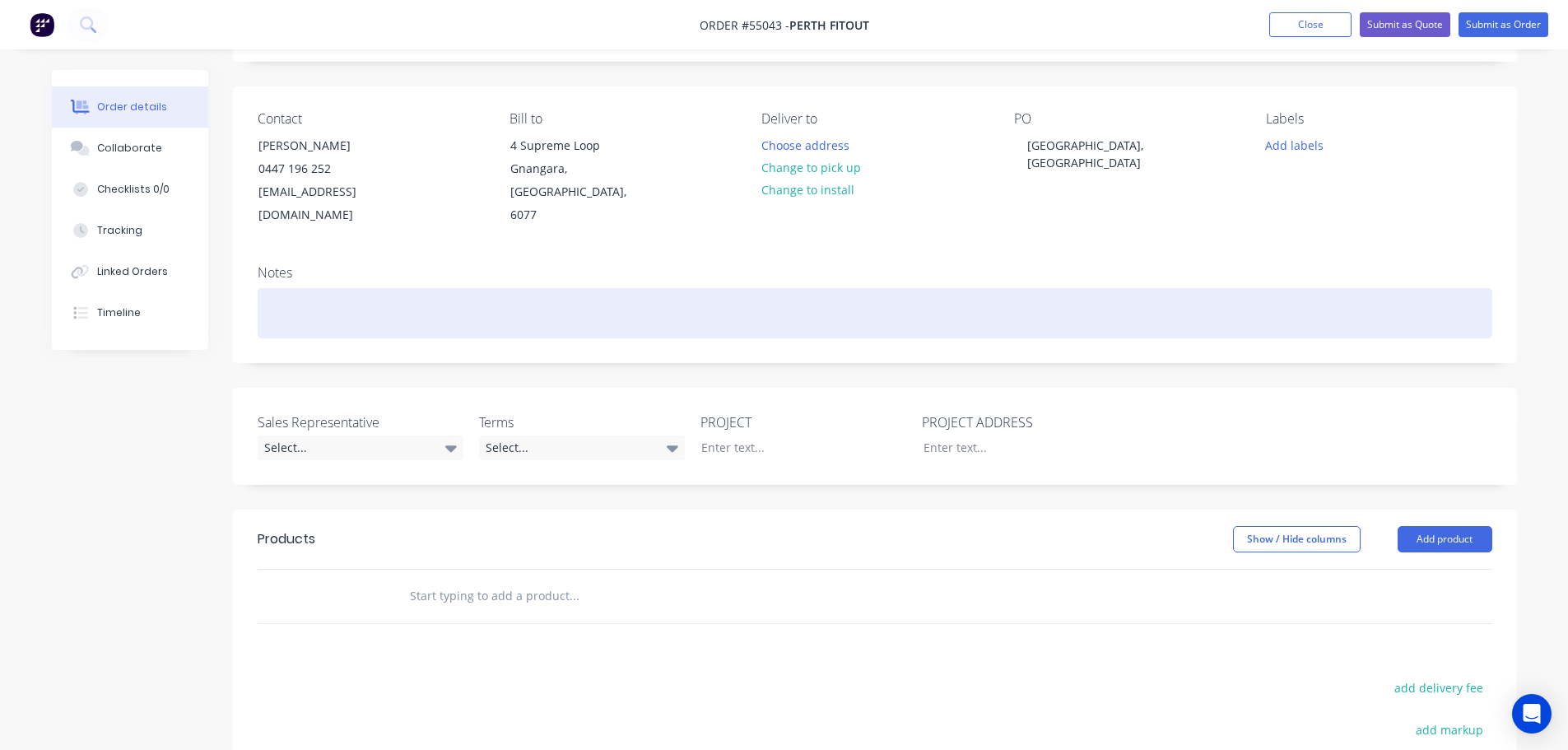
scroll to position [82, 0]
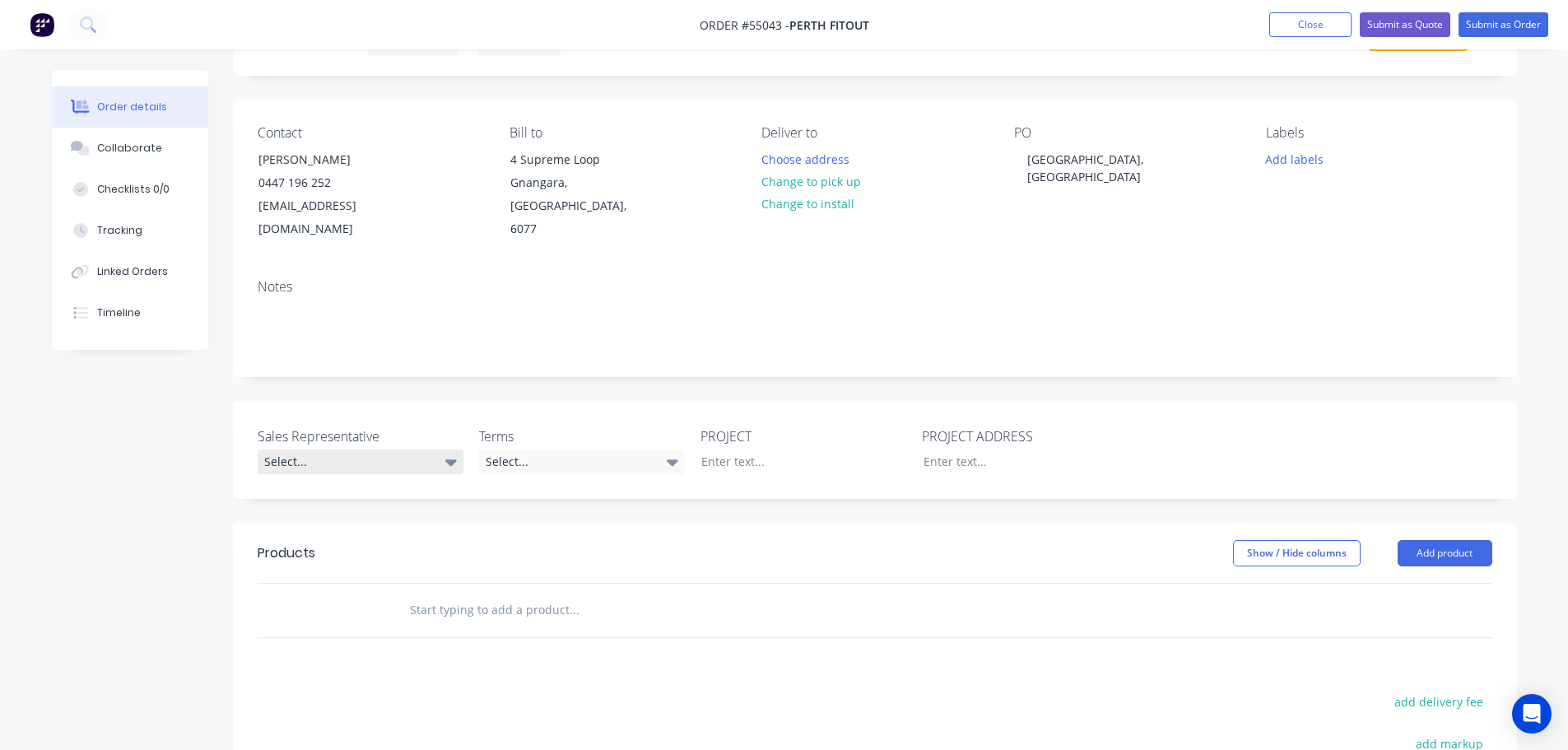
click at [314, 450] on div "Select..." at bounding box center [361, 462] width 206 height 25
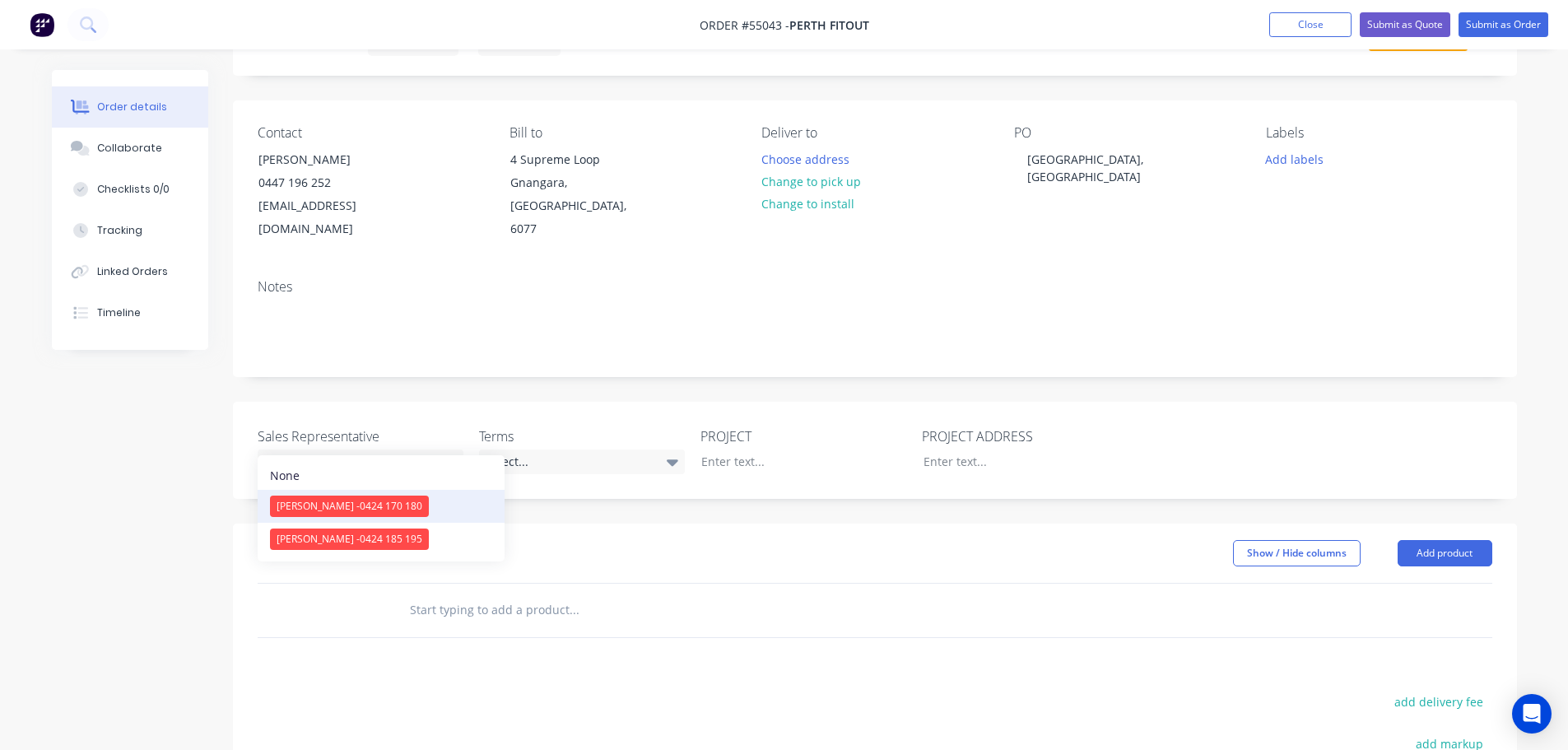
click at [341, 506] on span "[PERSON_NAME] - 0424 170 180" at bounding box center [349, 505] width 146 height 14
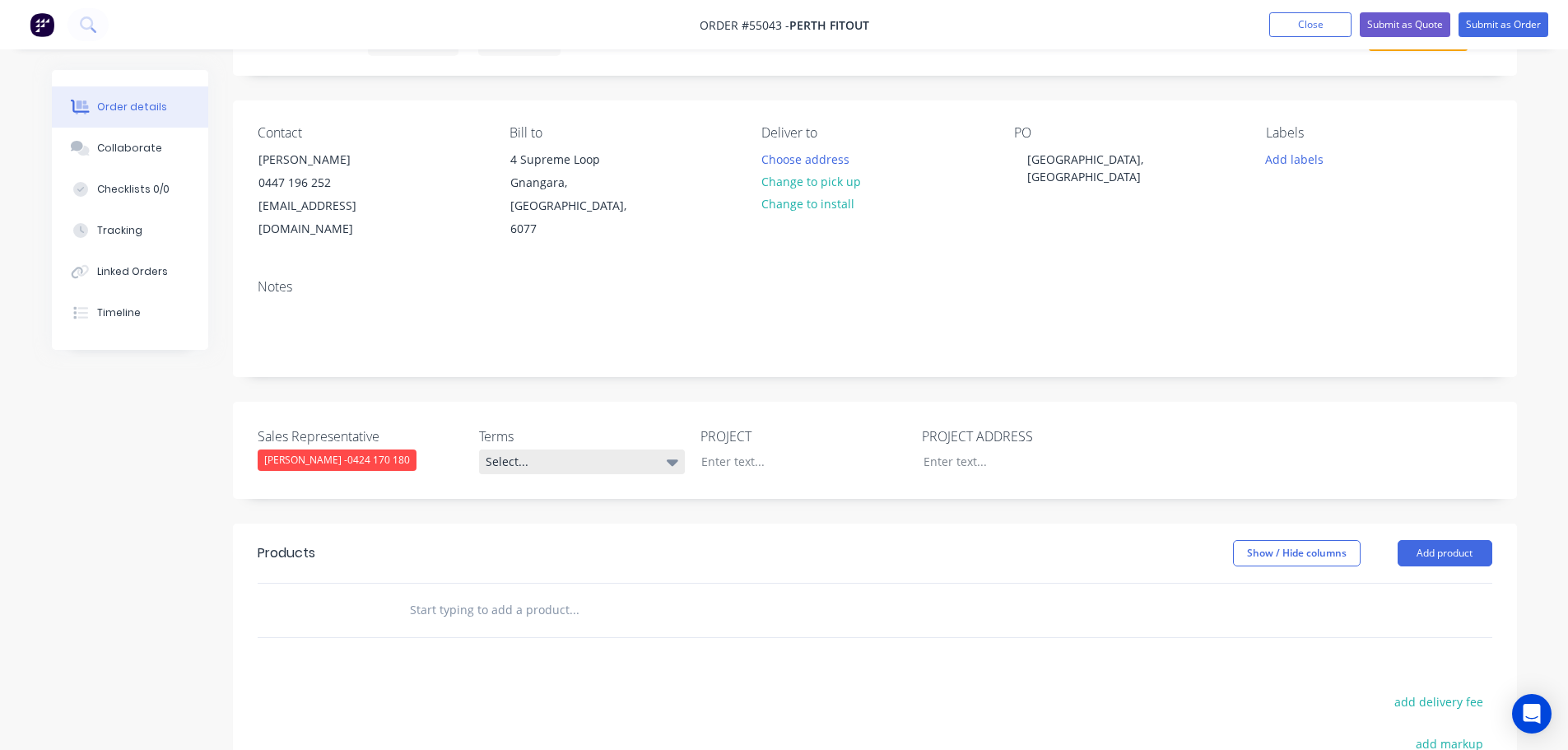
click at [557, 450] on div "Select..." at bounding box center [582, 462] width 206 height 25
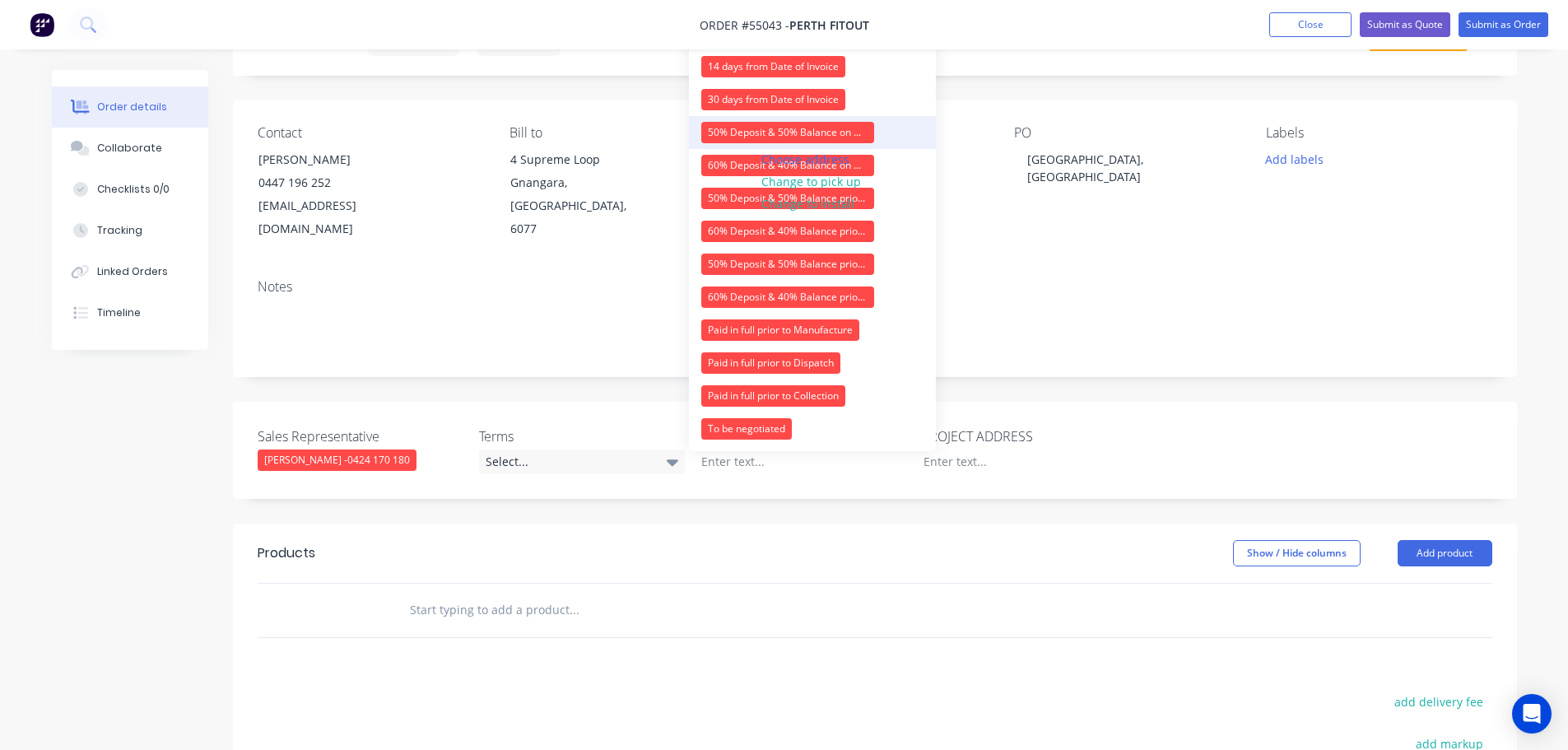
click at [712, 131] on div "50% Deposit & 50% Balance on Day of Installation" at bounding box center [788, 133] width 173 height 21
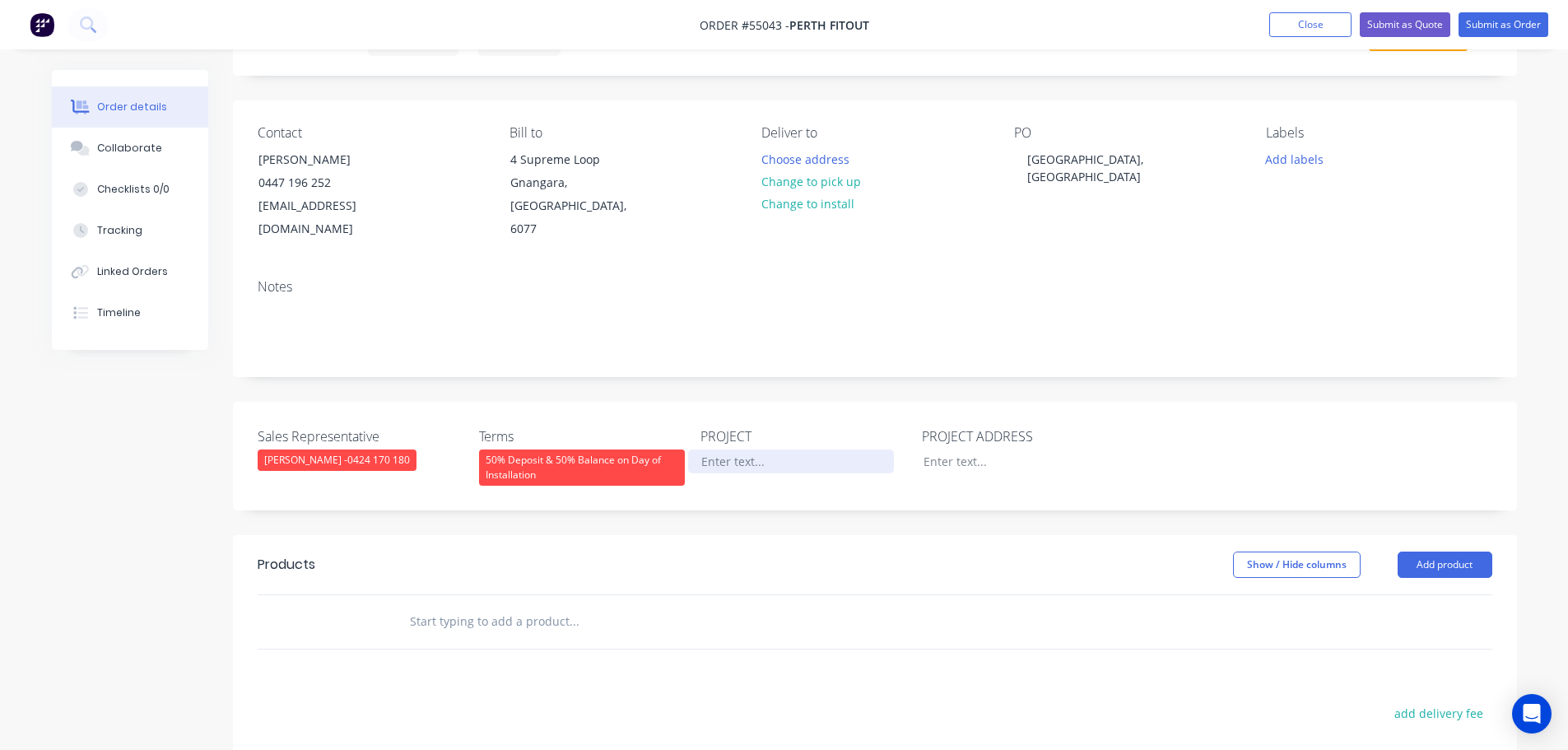
click at [726, 450] on div at bounding box center [791, 461] width 206 height 24
click at [1070, 164] on div "[GEOGRAPHIC_DATA], [GEOGRAPHIC_DATA]" at bounding box center [1118, 168] width 206 height 41
click at [1071, 163] on div "[GEOGRAPHIC_DATA], [GEOGRAPHIC_DATA]" at bounding box center [1118, 168] width 206 height 41
copy div "[GEOGRAPHIC_DATA], [GEOGRAPHIC_DATA]"
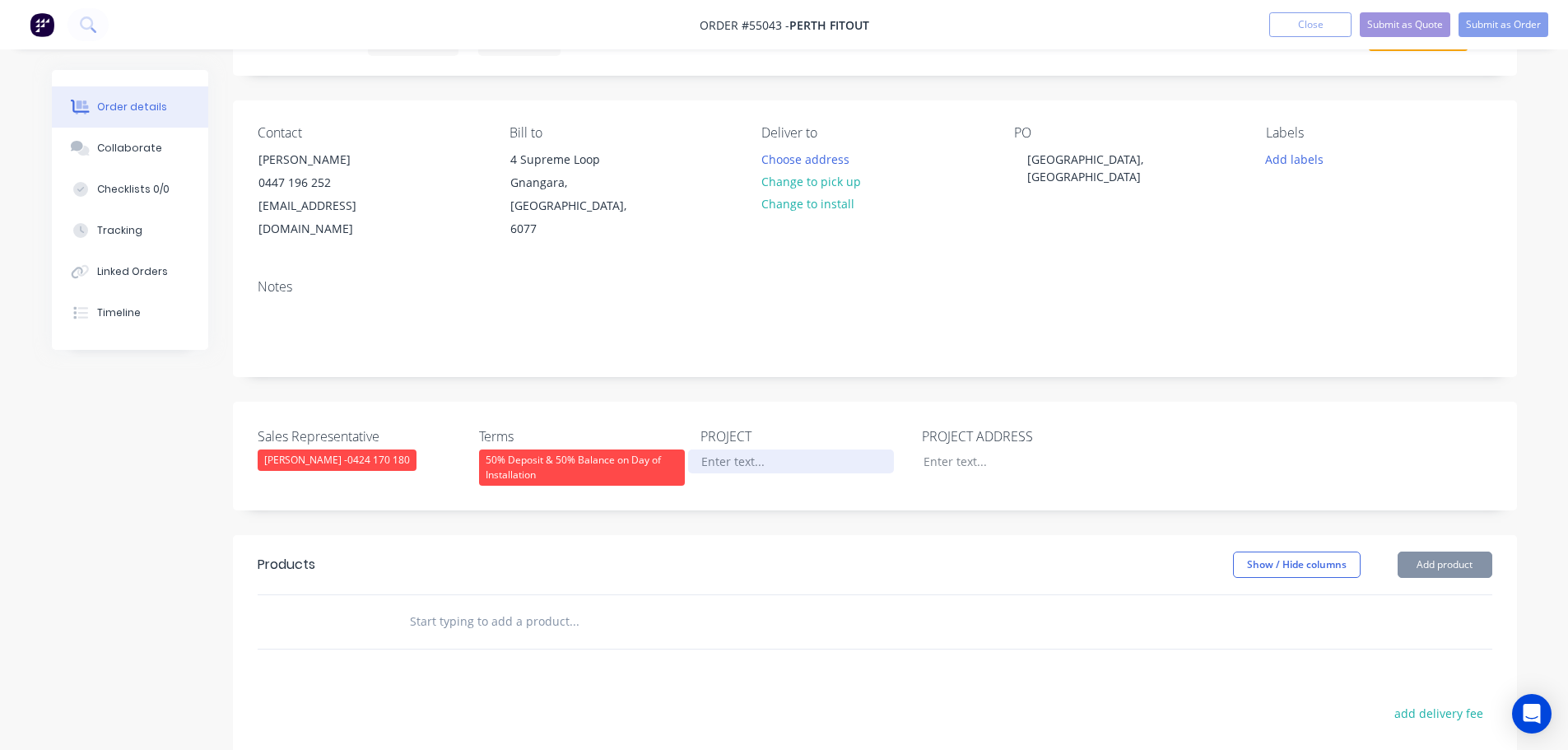
click at [725, 450] on div at bounding box center [791, 461] width 206 height 24
paste div
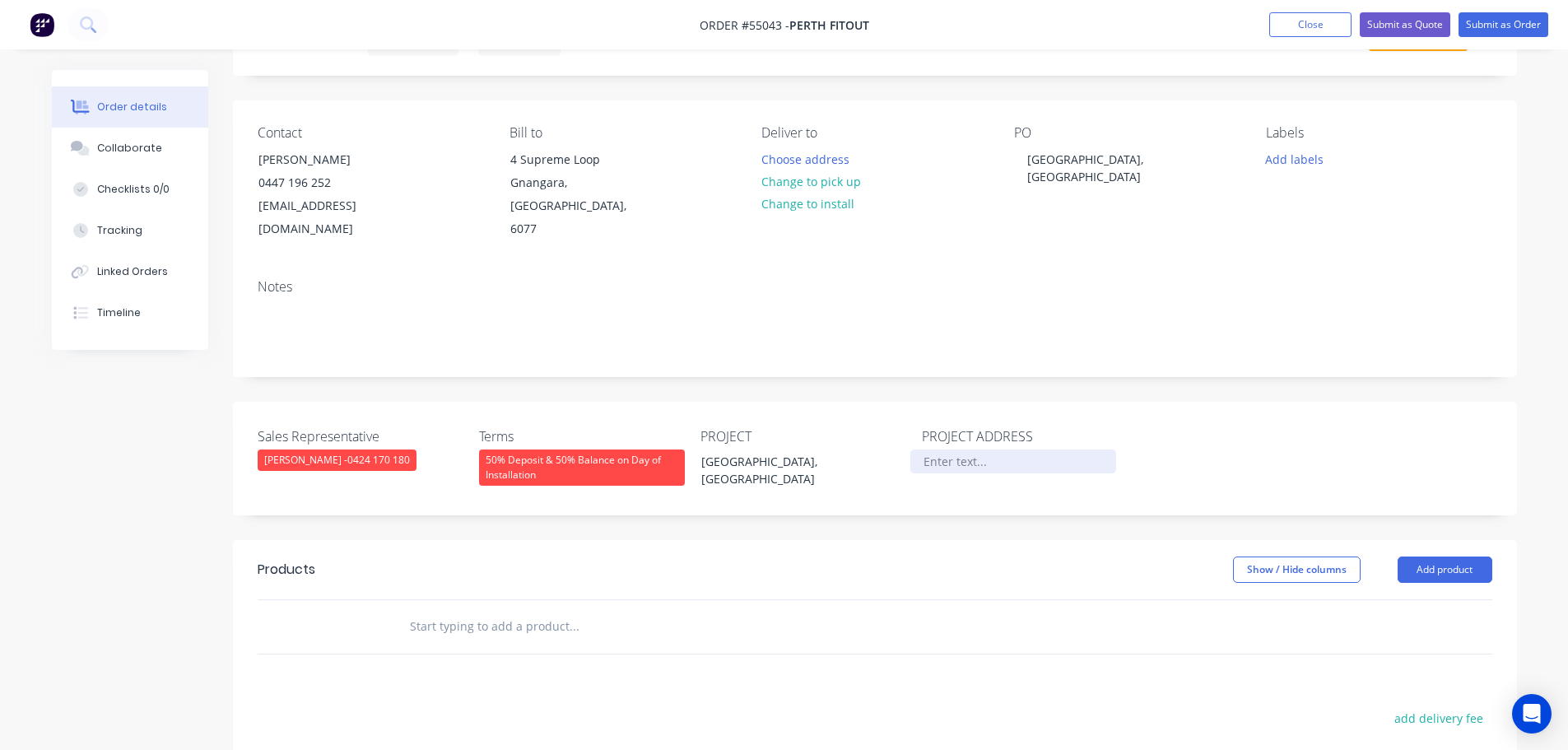
click at [944, 450] on div at bounding box center [1014, 461] width 206 height 24
click at [1094, 161] on div "[GEOGRAPHIC_DATA], [GEOGRAPHIC_DATA]" at bounding box center [1118, 168] width 206 height 41
copy div "[GEOGRAPHIC_DATA], [GEOGRAPHIC_DATA]"
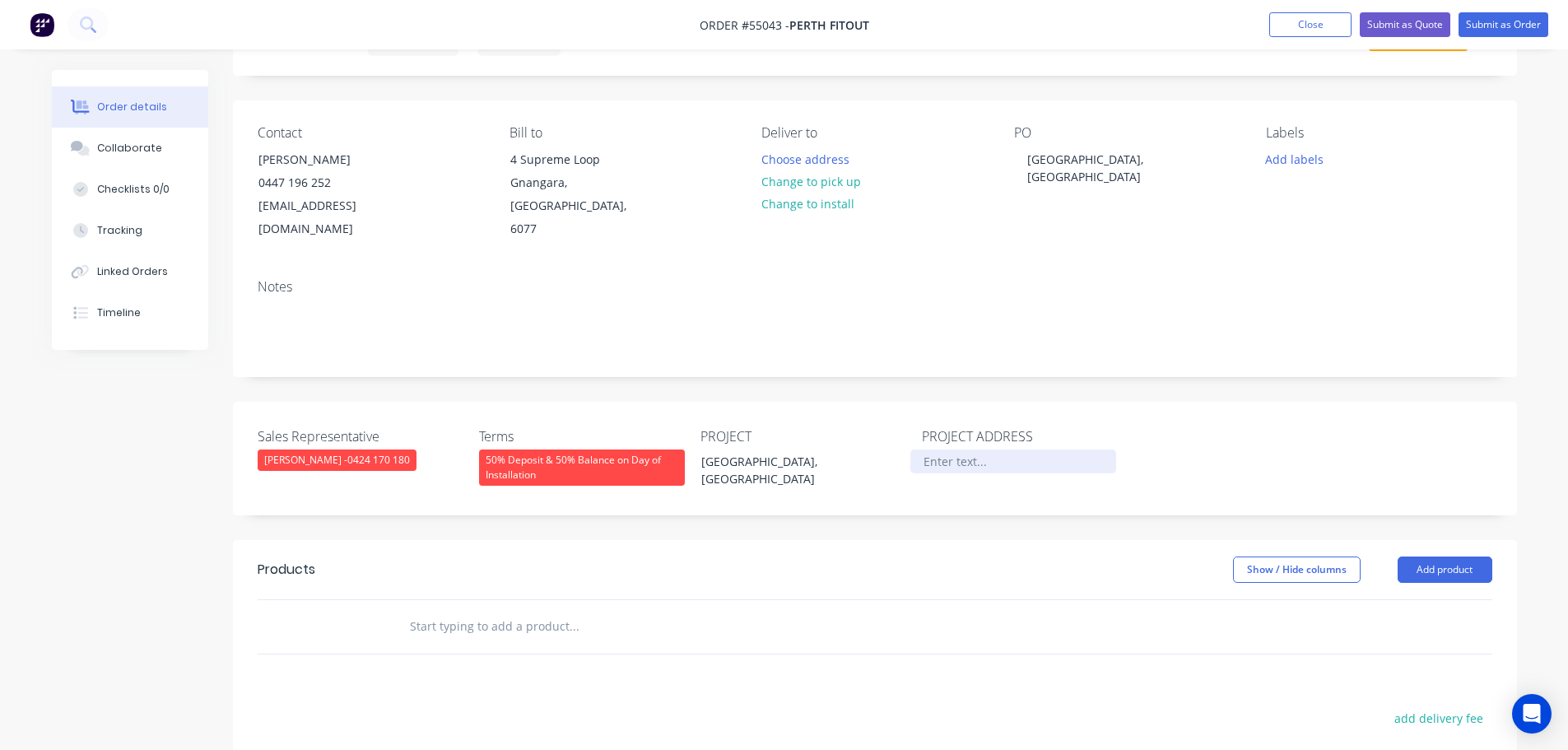
click at [940, 450] on div at bounding box center [1014, 461] width 206 height 24
paste div
click at [1411, 557] on button "Add product" at bounding box center [1444, 570] width 95 height 26
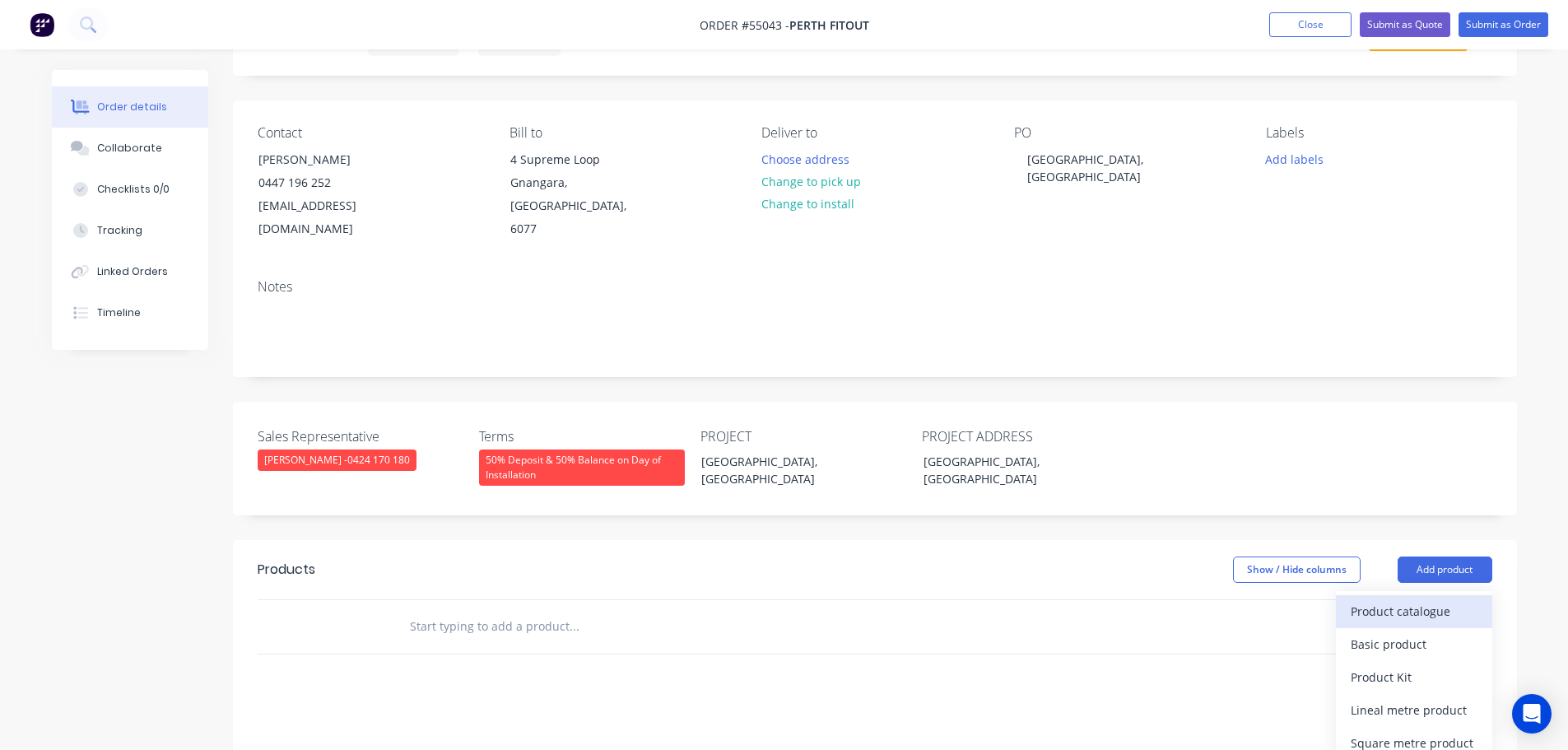
click at [1368, 599] on div "Product catalogue" at bounding box center [1414, 611] width 127 height 24
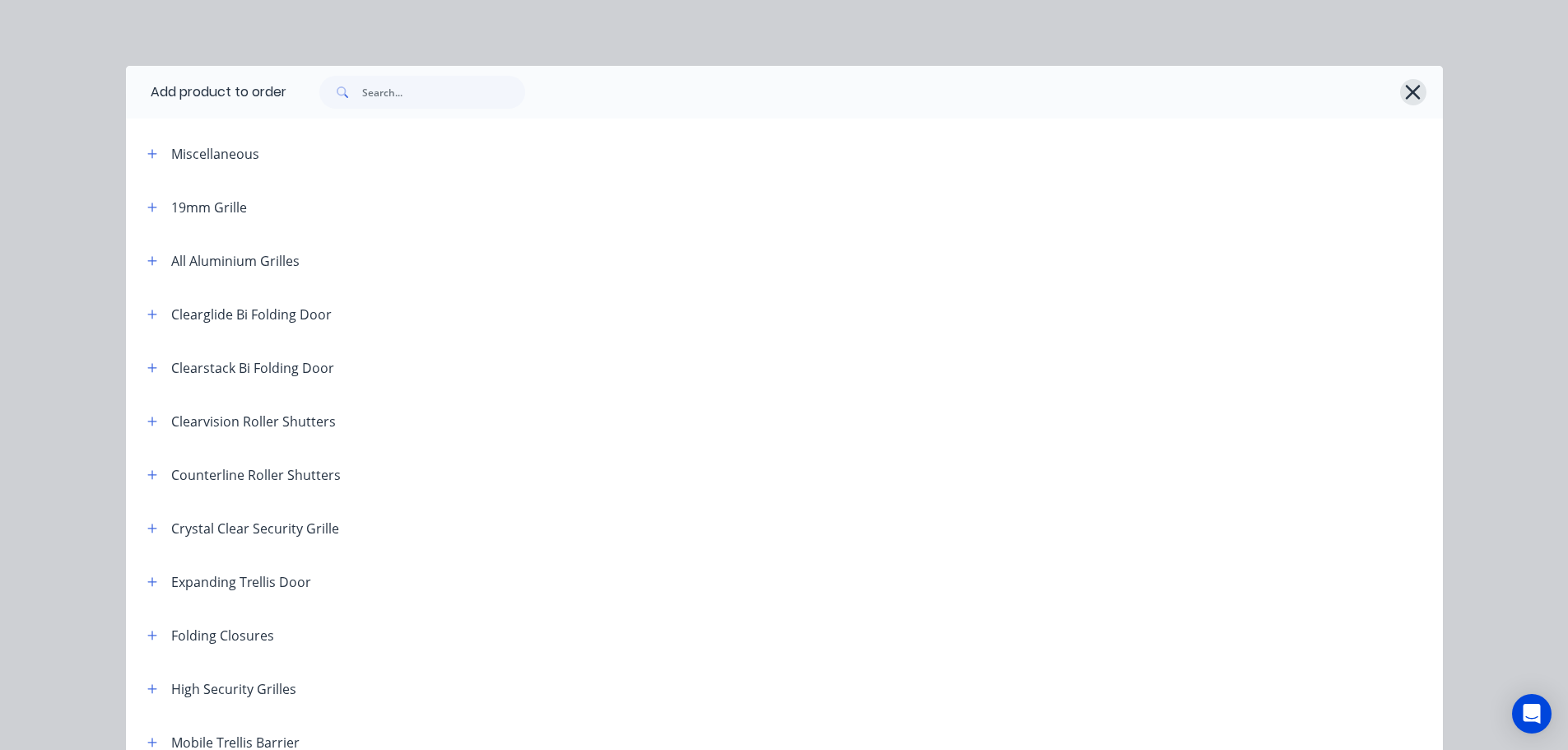
click at [1404, 90] on icon "button" at bounding box center [1412, 92] width 17 height 23
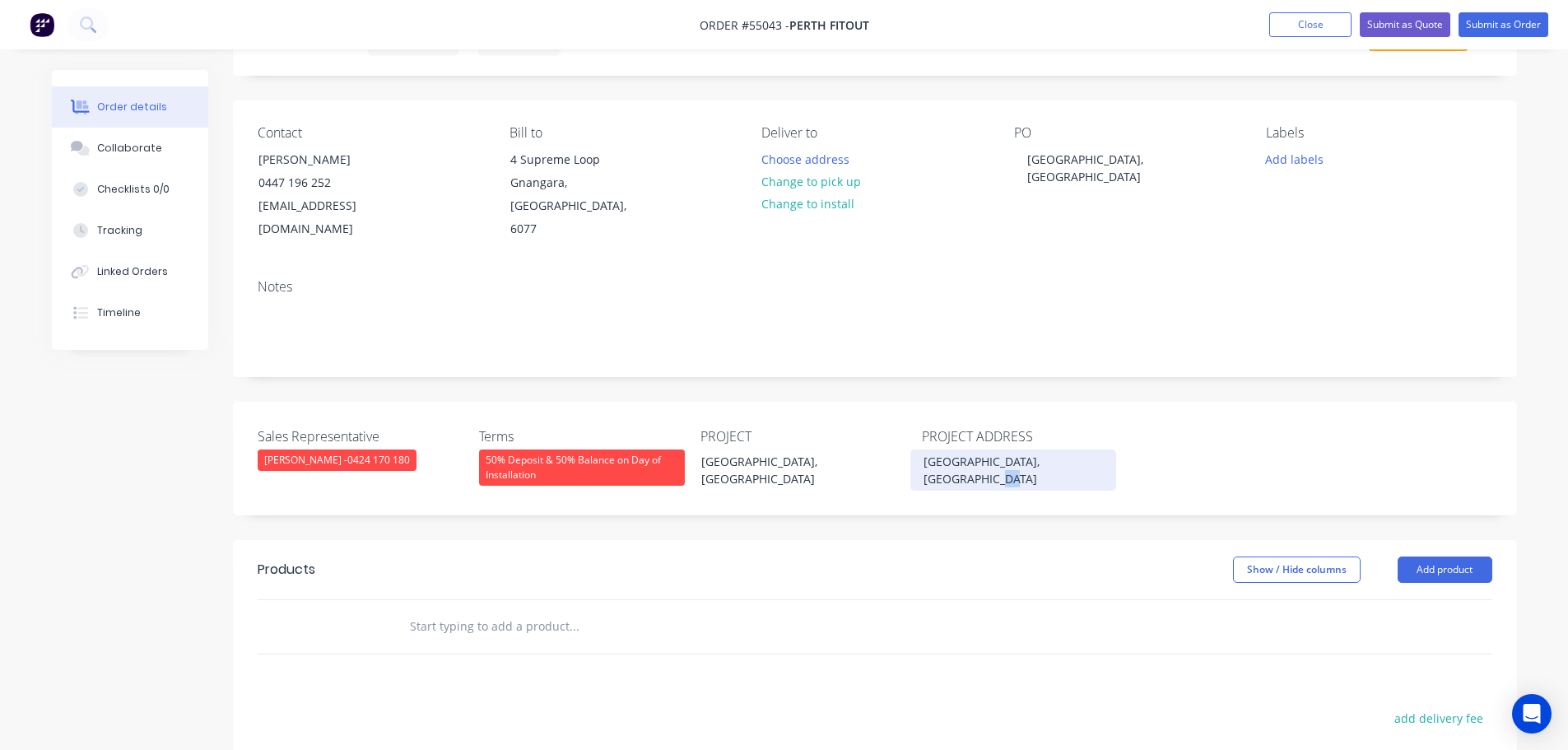
drag, startPoint x: 944, startPoint y: 459, endPoint x: 910, endPoint y: 465, distance: 34.5
click at [911, 465] on div "[GEOGRAPHIC_DATA], [GEOGRAPHIC_DATA]" at bounding box center [1020, 470] width 217 height 41
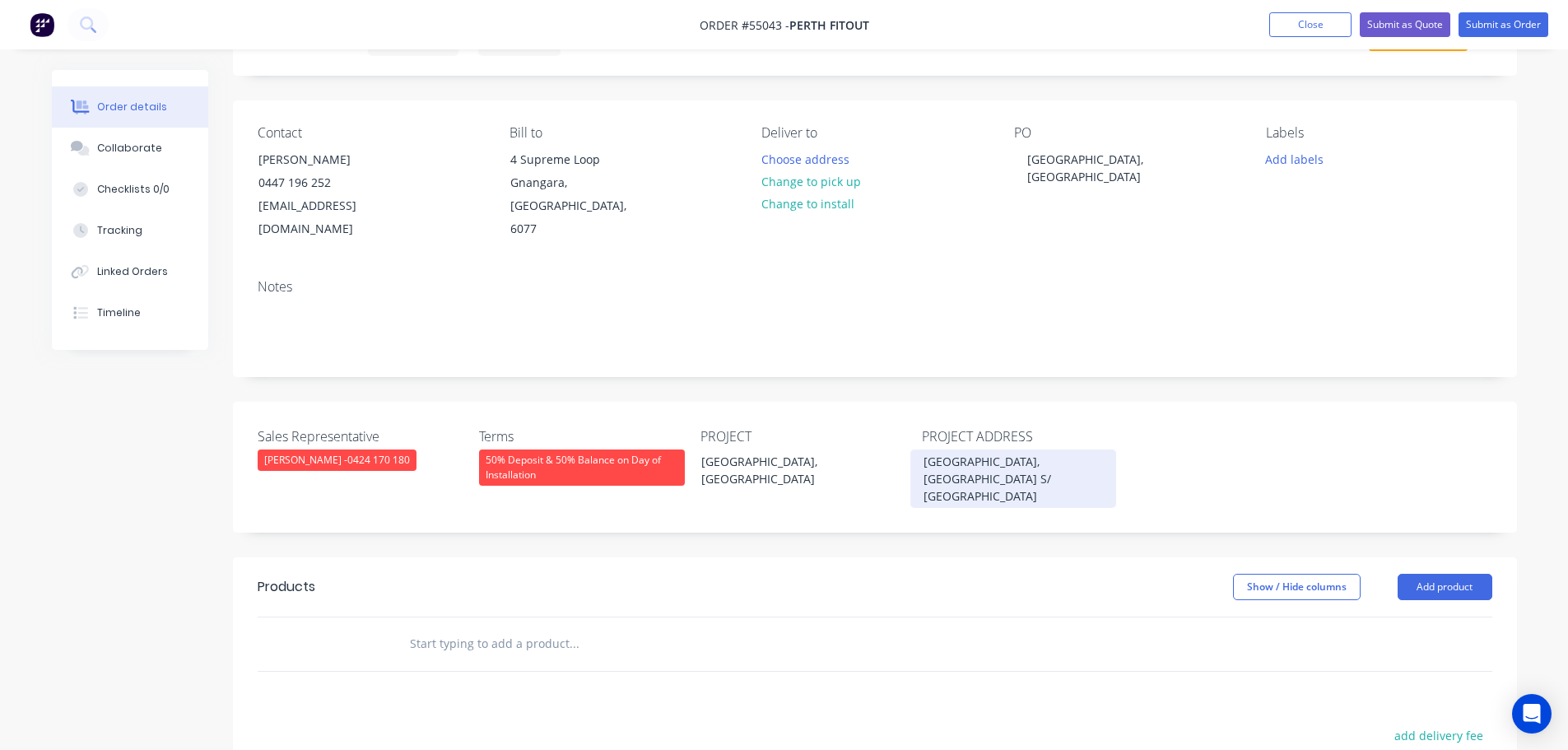
click at [968, 454] on div "[GEOGRAPHIC_DATA], [GEOGRAPHIC_DATA] S/ [GEOGRAPHIC_DATA]" at bounding box center [1014, 478] width 206 height 58
drag, startPoint x: 978, startPoint y: 454, endPoint x: 991, endPoint y: 487, distance: 35.5
click at [983, 472] on div "Sales Representative [PERSON_NAME] - 0424 170 180 Terms 50% Deposit & 50% Balan…" at bounding box center [875, 467] width 1284 height 131
click at [1435, 574] on button "Add product" at bounding box center [1444, 587] width 95 height 26
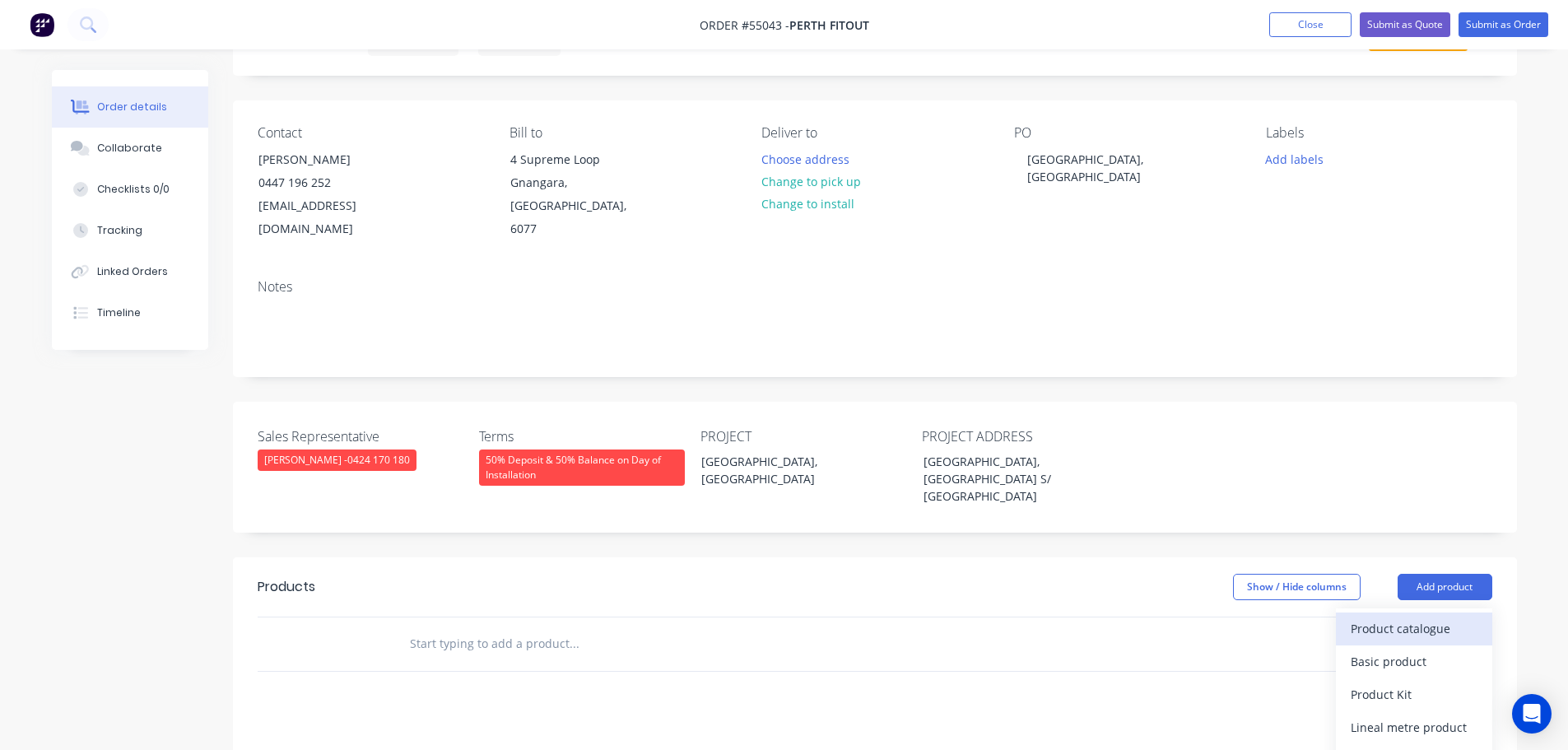
click at [1375, 617] on div "Product catalogue" at bounding box center [1414, 628] width 127 height 24
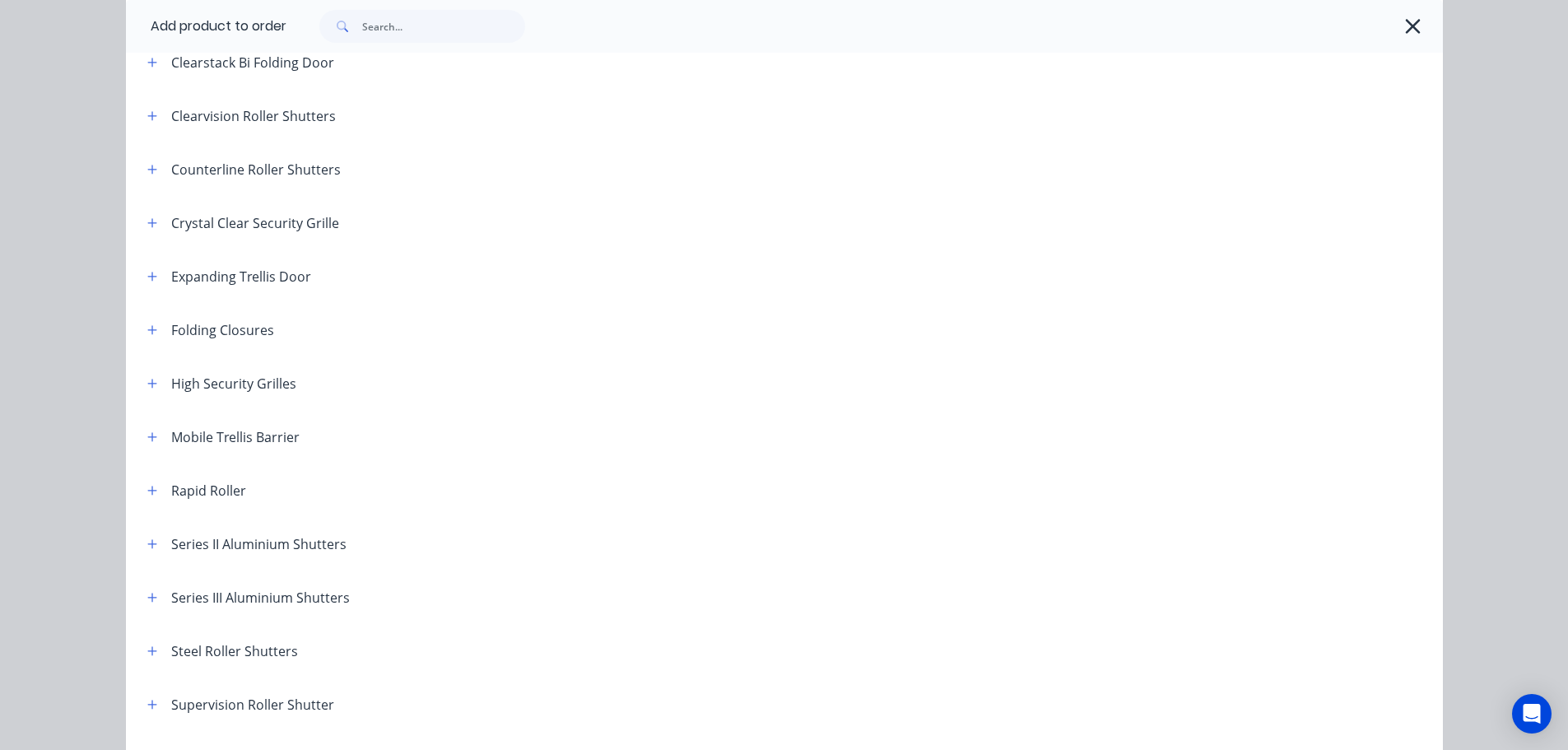
scroll to position [219, 0]
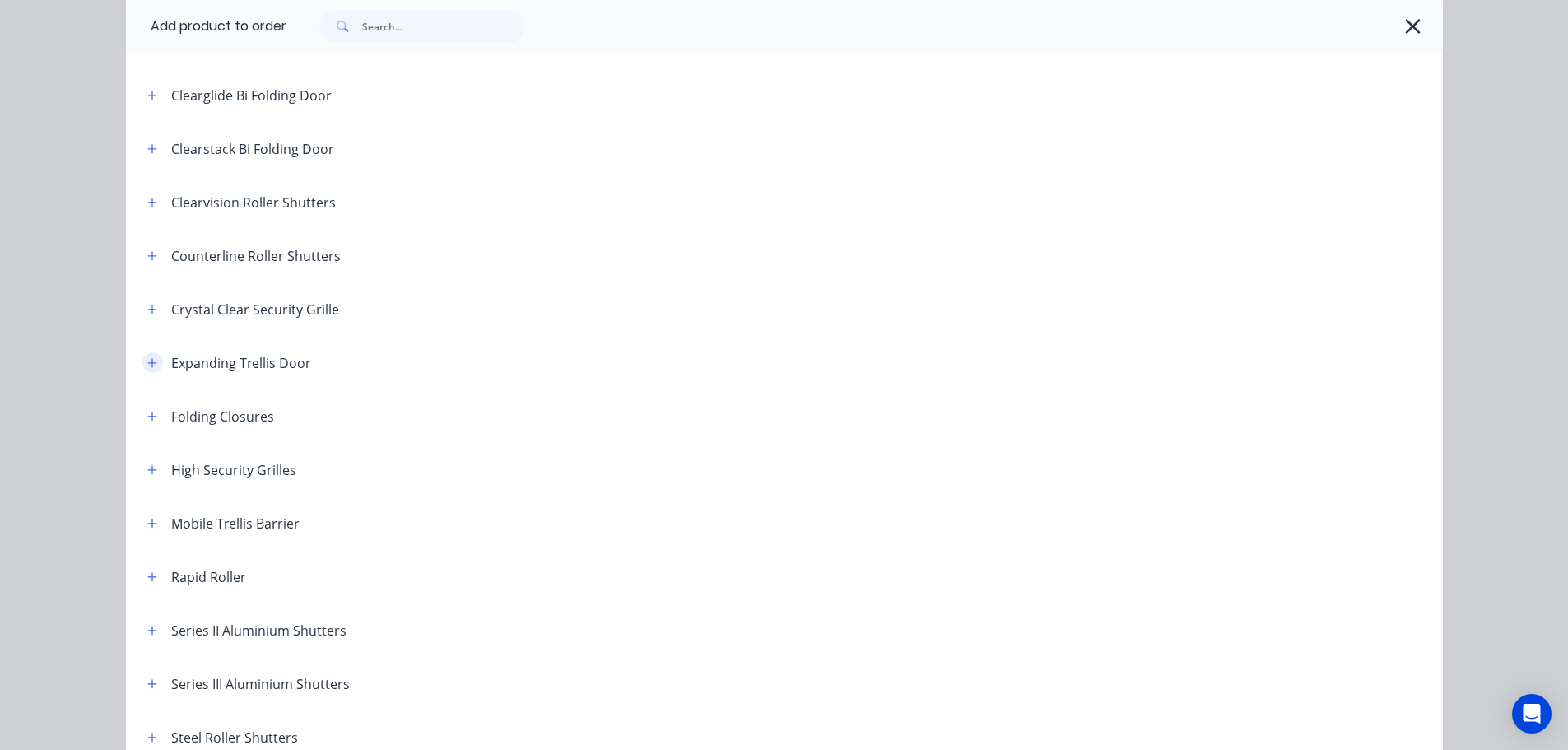
click at [147, 362] on icon "button" at bounding box center [152, 362] width 9 height 9
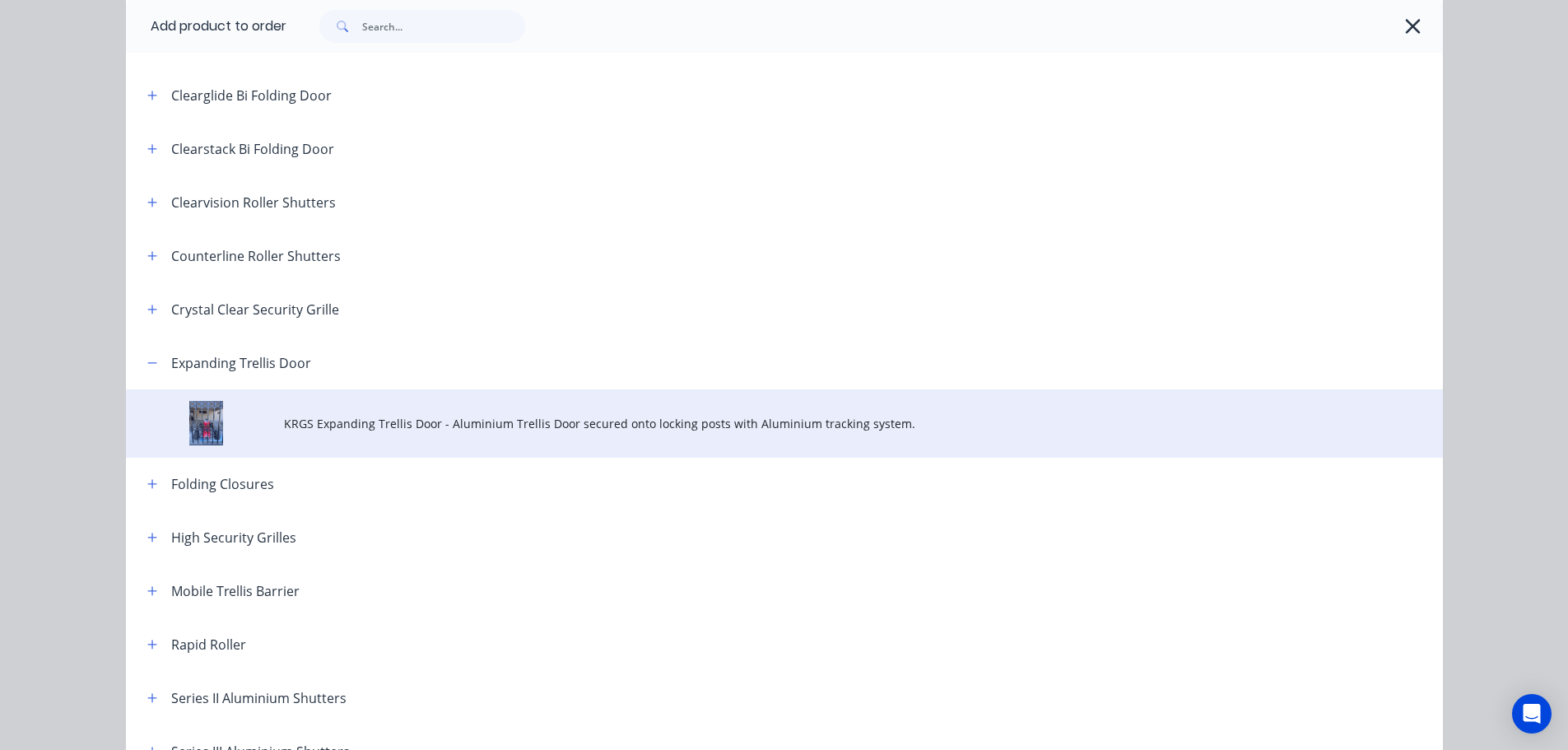
click at [628, 424] on span "KRGS Expanding Trellis Door - Aluminium Trellis Door secured onto locking posts…" at bounding box center [748, 423] width 927 height 17
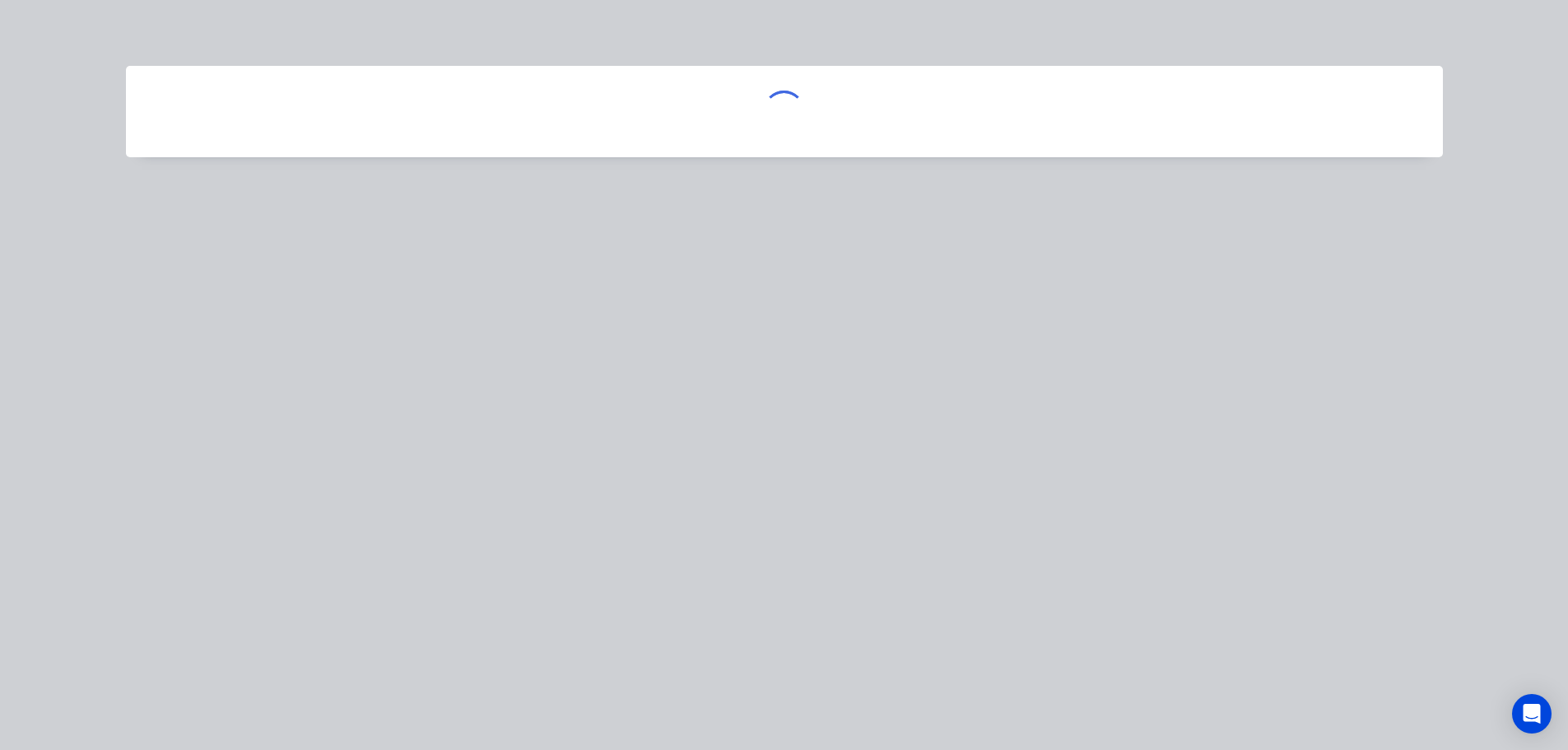
scroll to position [0, 0]
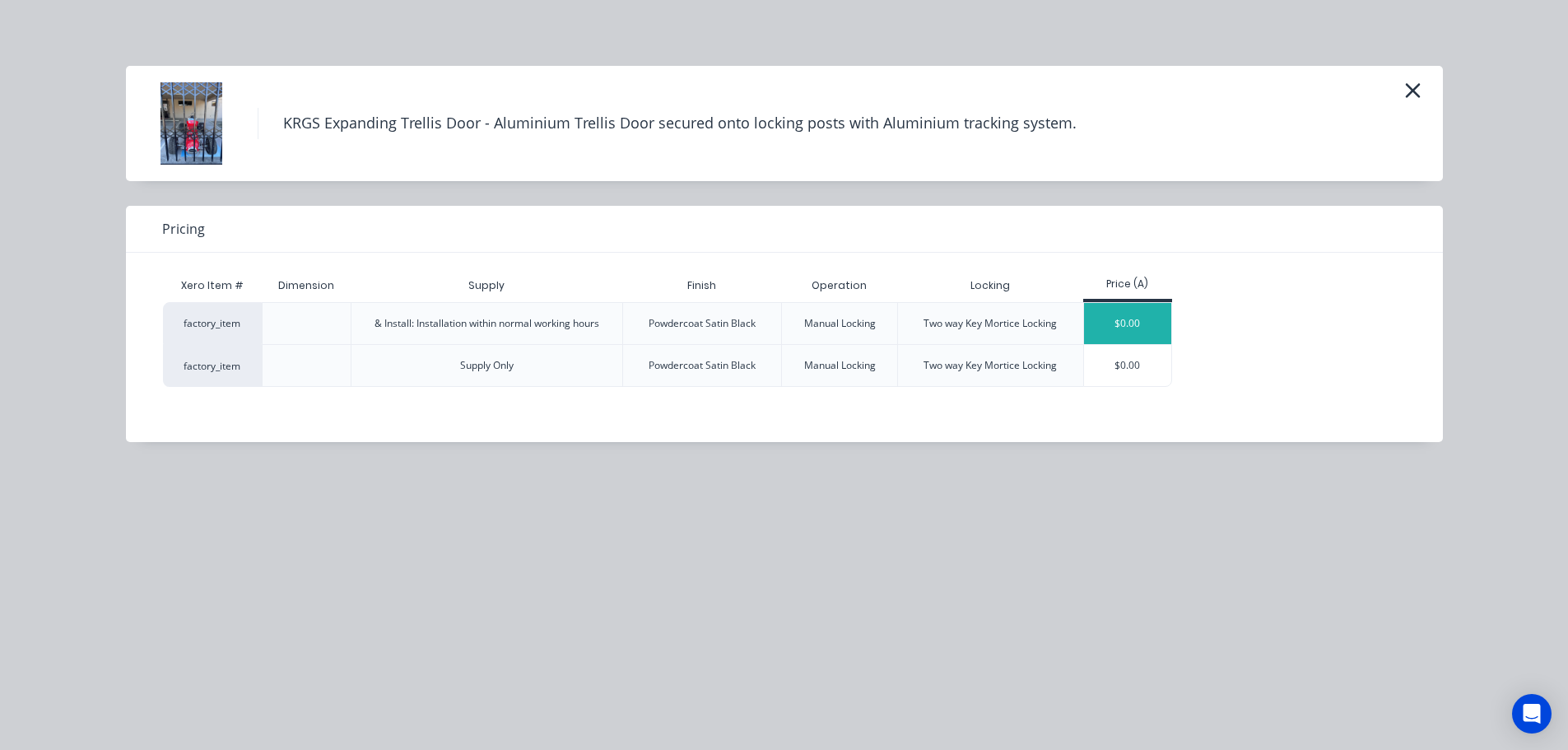
click at [1125, 328] on div "$0.00" at bounding box center [1128, 324] width 88 height 41
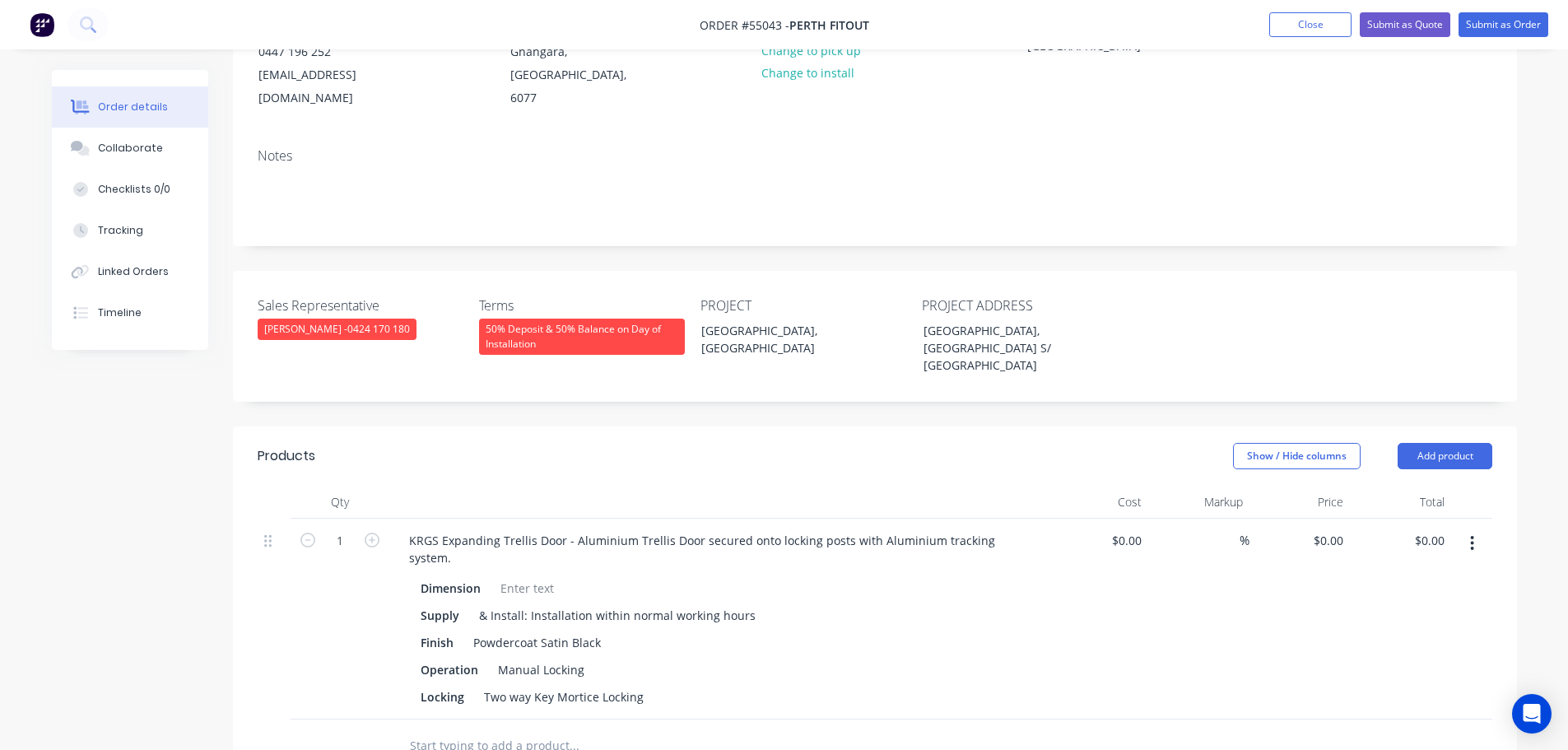
scroll to position [494, 0]
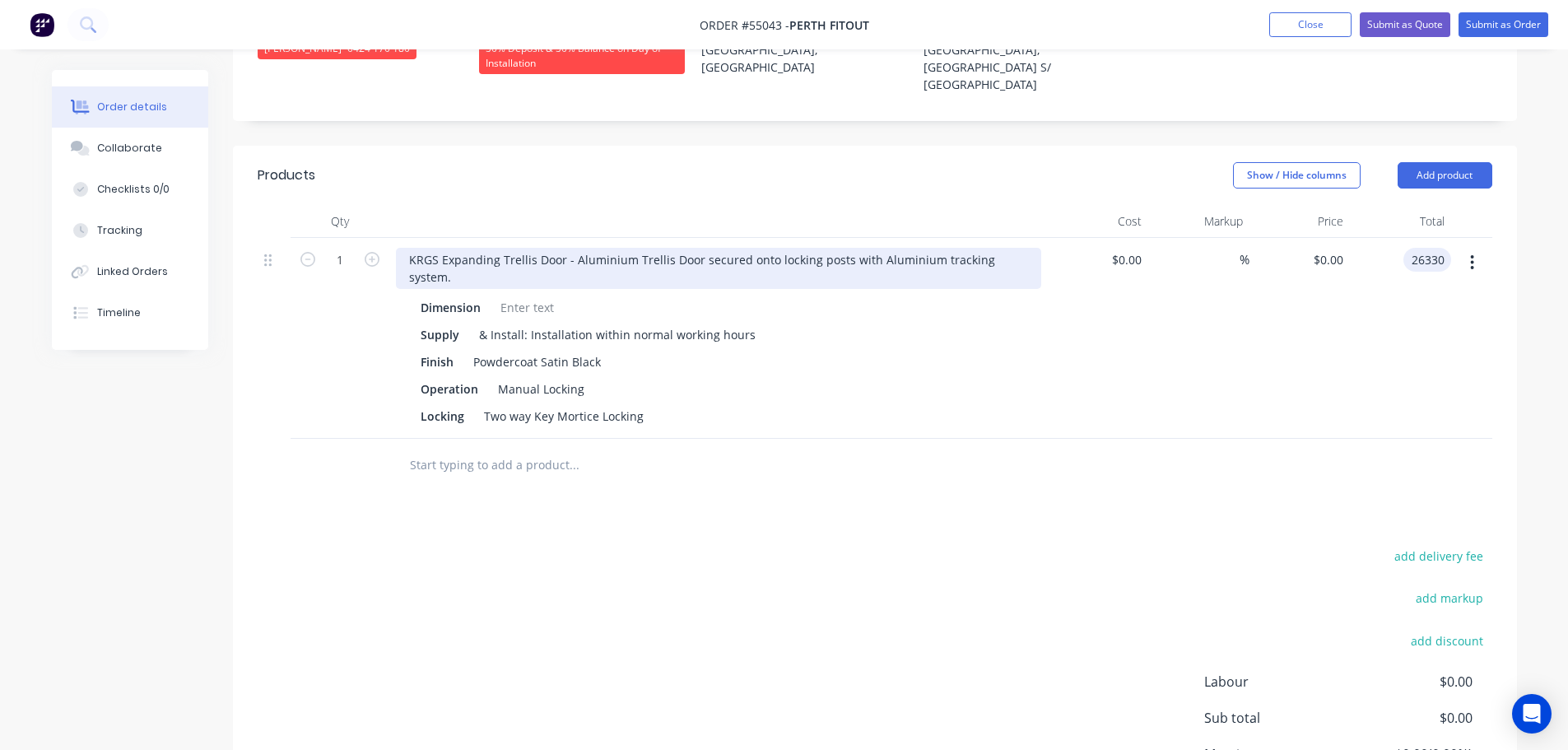
type input "26330"
type input "$26,330.00"
click at [411, 248] on div "KRGS Expanding Trellis Door - Aluminium Trellis Door secured onto locking posts…" at bounding box center [719, 268] width 646 height 41
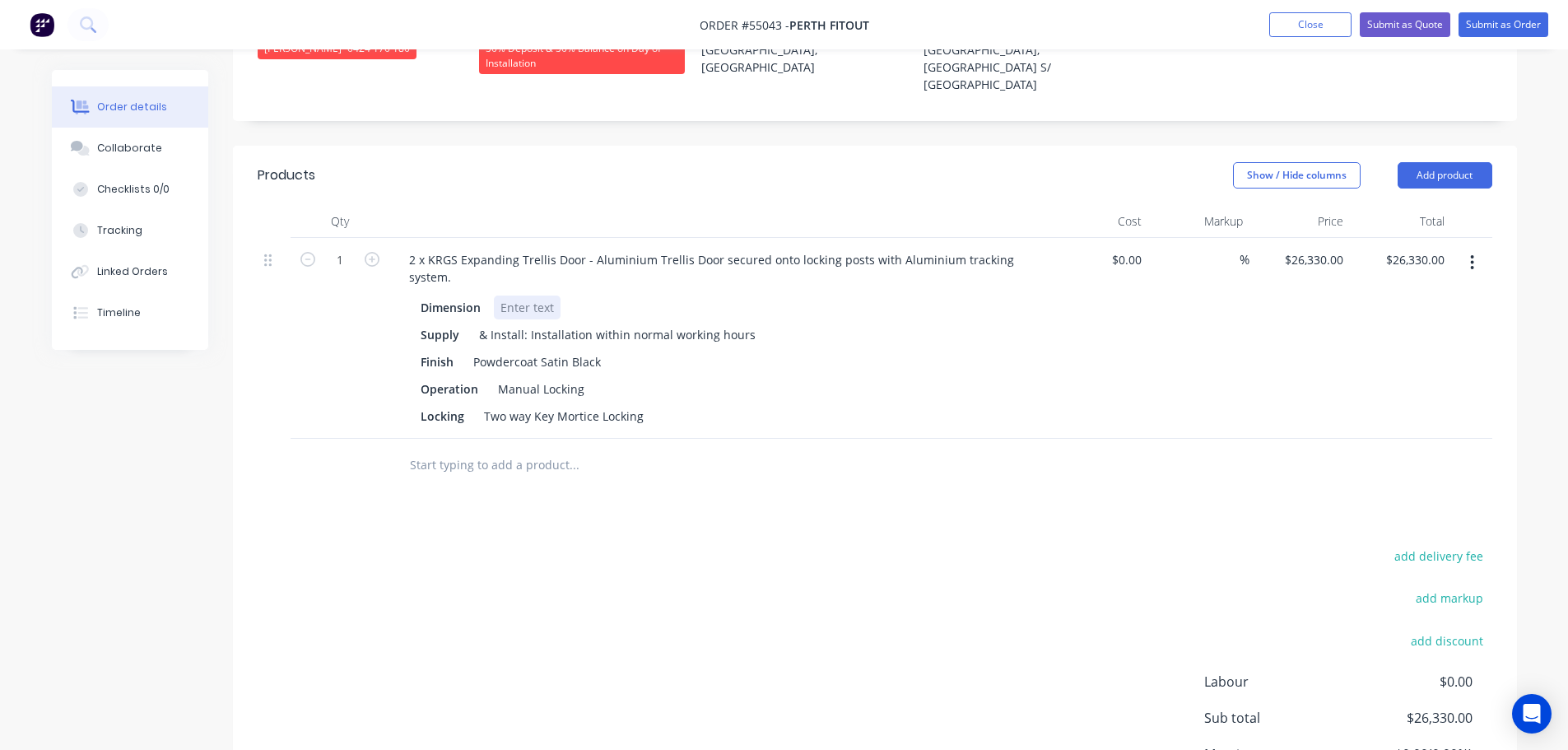
click at [516, 296] on div at bounding box center [527, 307] width 67 height 24
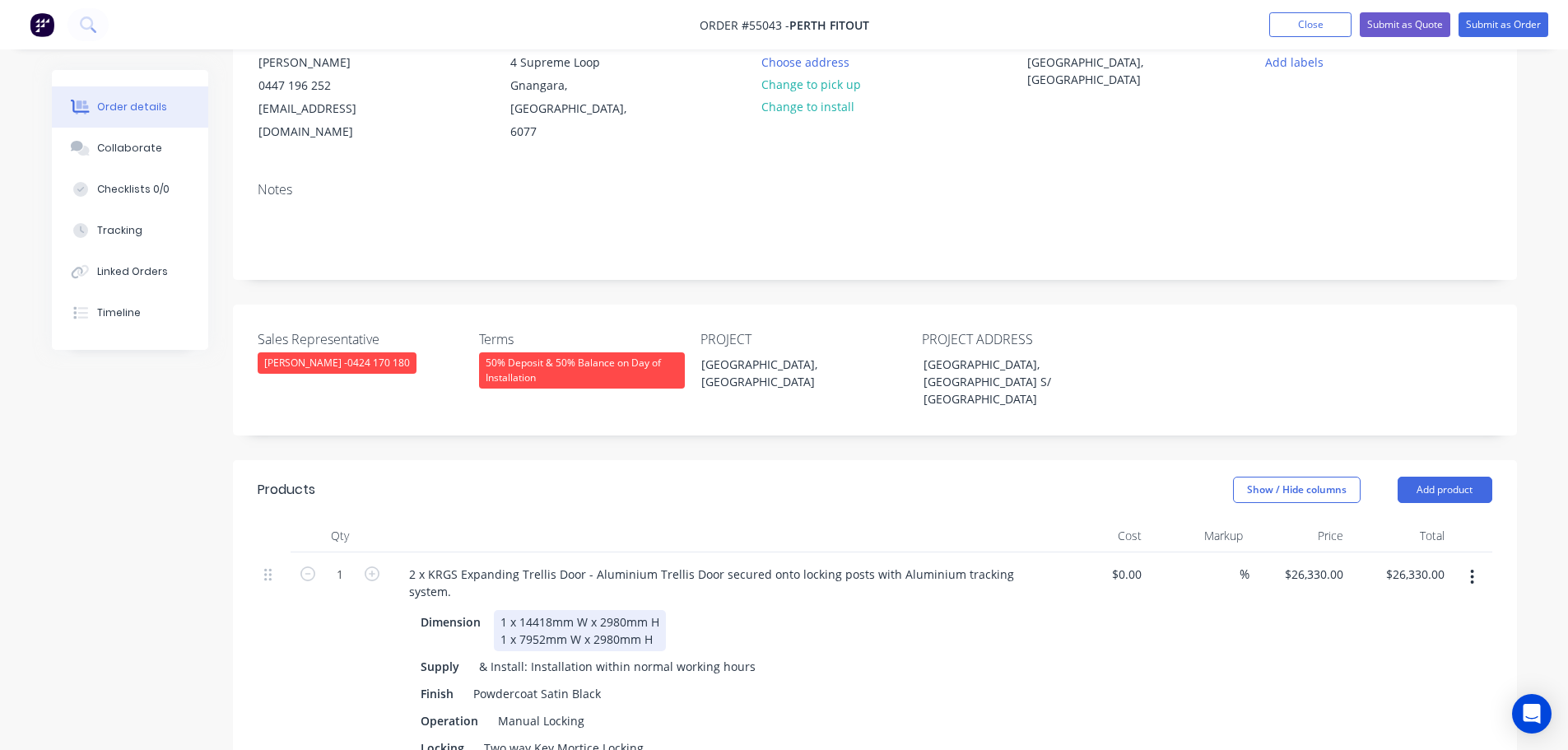
scroll to position [82, 0]
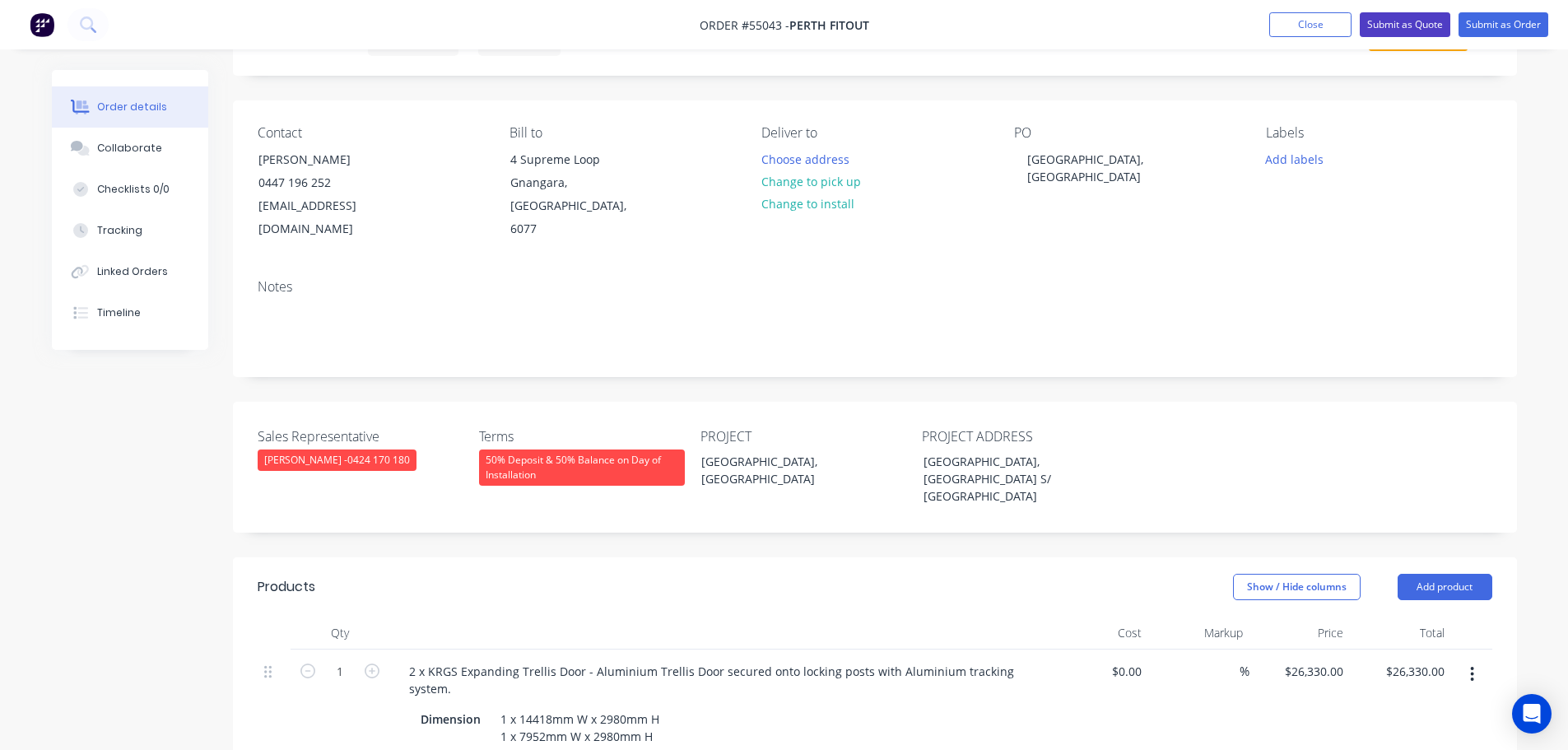
click at [1422, 30] on button "Submit as Quote" at bounding box center [1405, 25] width 91 height 25
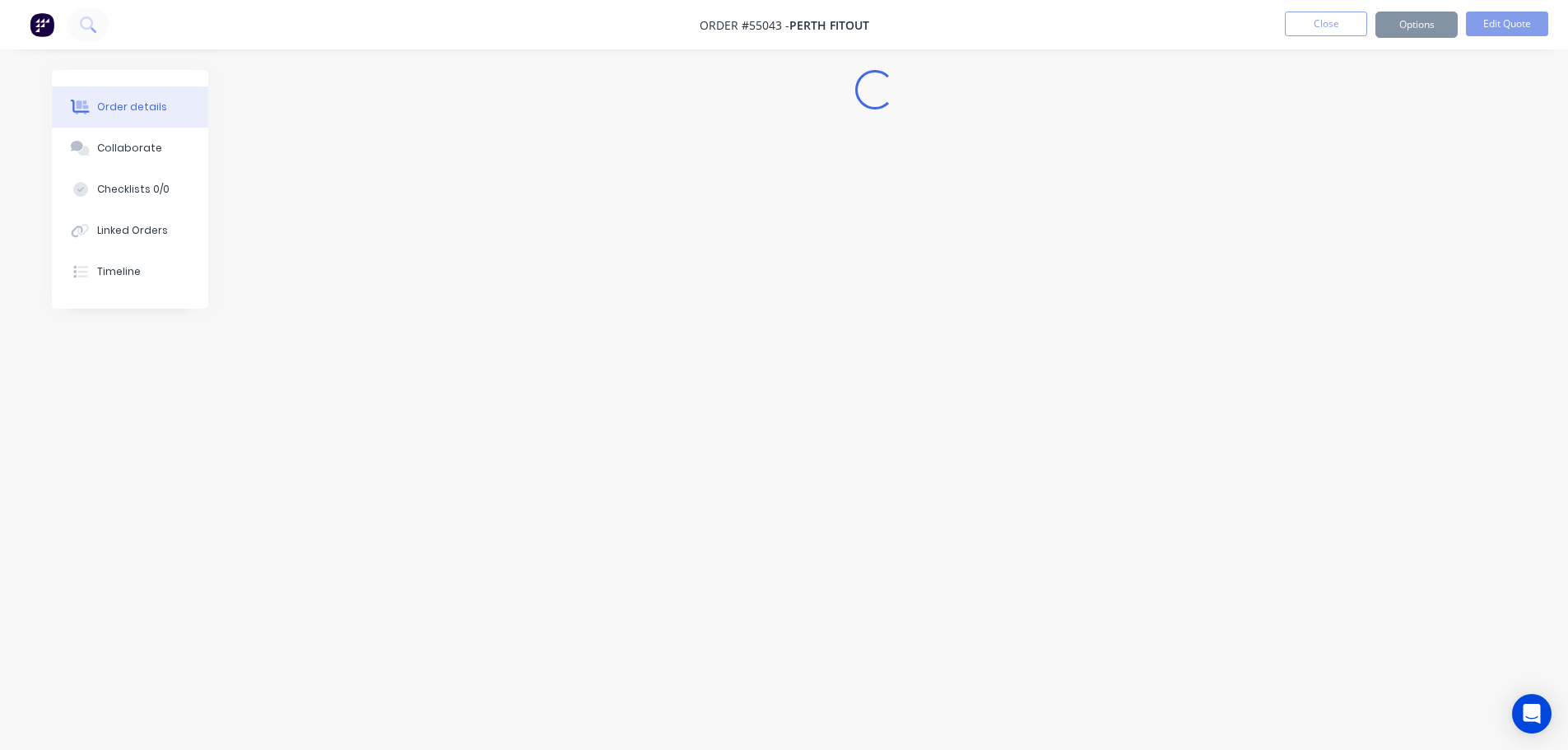
scroll to position [0, 0]
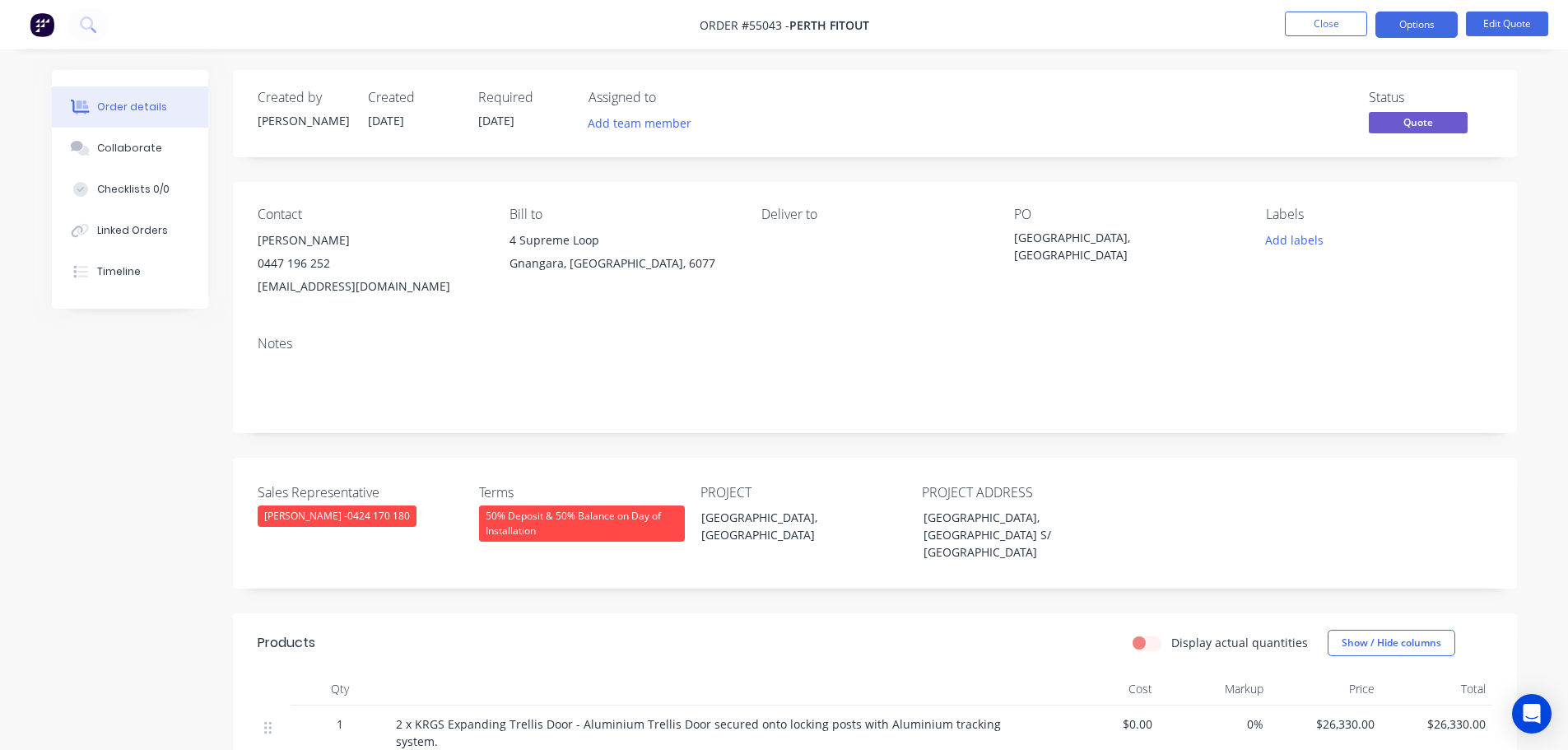
click at [1422, 30] on button "Options" at bounding box center [1416, 25] width 82 height 26
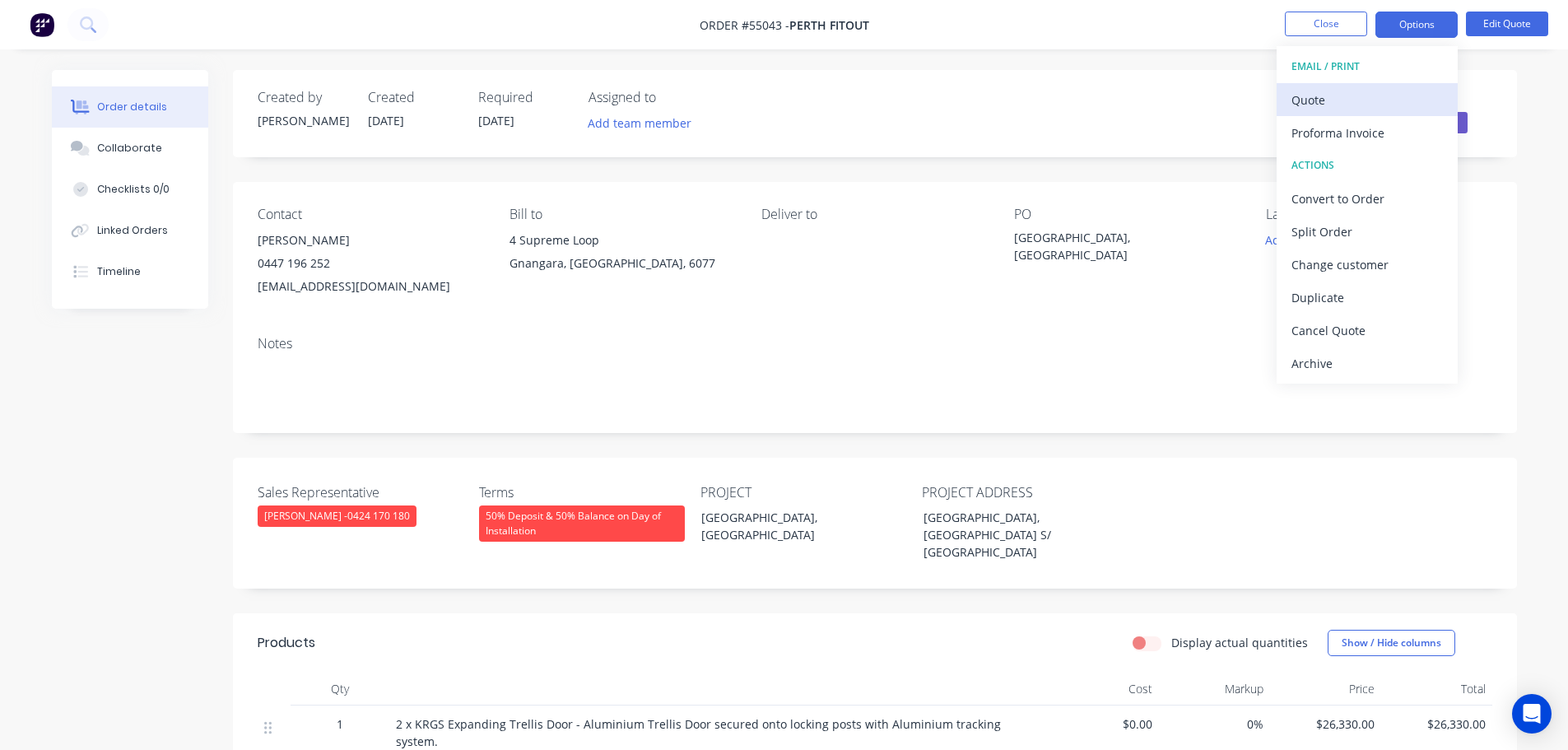
click at [1308, 101] on div "Quote" at bounding box center [1367, 100] width 152 height 24
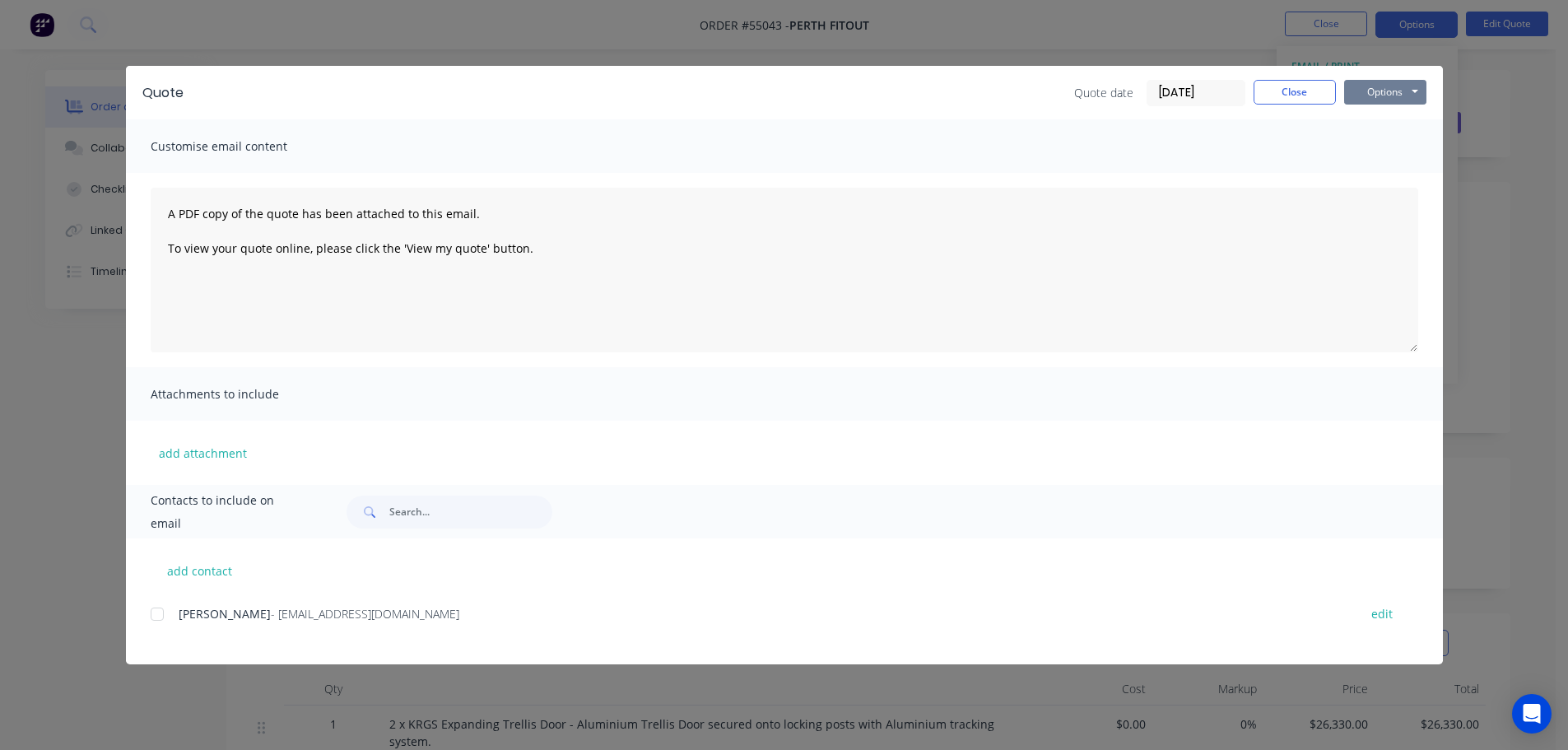
click at [1384, 91] on button "Options" at bounding box center [1385, 92] width 82 height 25
click at [1384, 153] on button "Print" at bounding box center [1397, 148] width 105 height 27
click at [1285, 94] on button "Close" at bounding box center [1295, 92] width 82 height 25
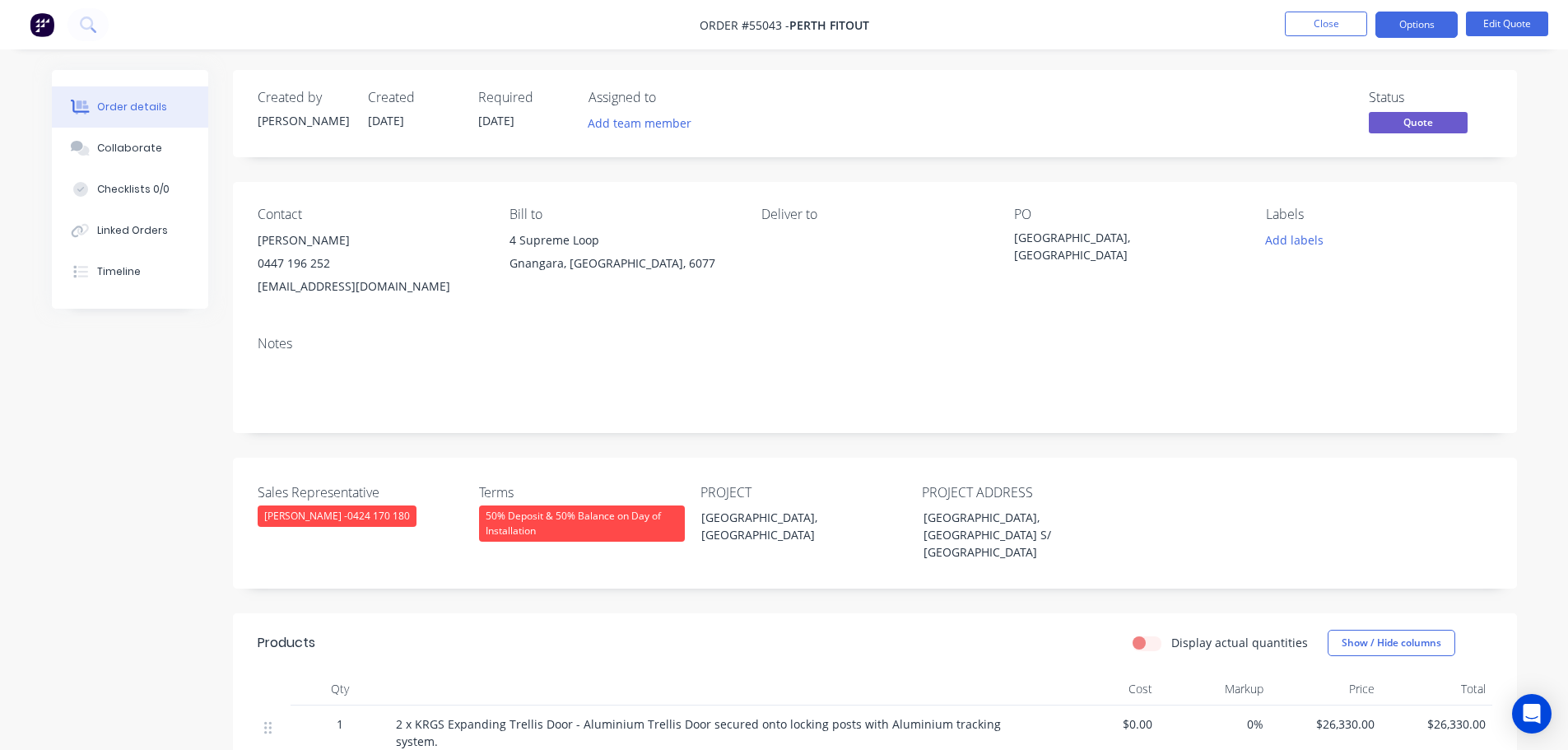
click at [311, 286] on div "[EMAIL_ADDRESS][DOMAIN_NAME]" at bounding box center [371, 286] width 226 height 23
copy div "[EMAIL_ADDRESS][DOMAIN_NAME]"
click at [1091, 240] on div "[GEOGRAPHIC_DATA], [GEOGRAPHIC_DATA]" at bounding box center [1118, 246] width 206 height 35
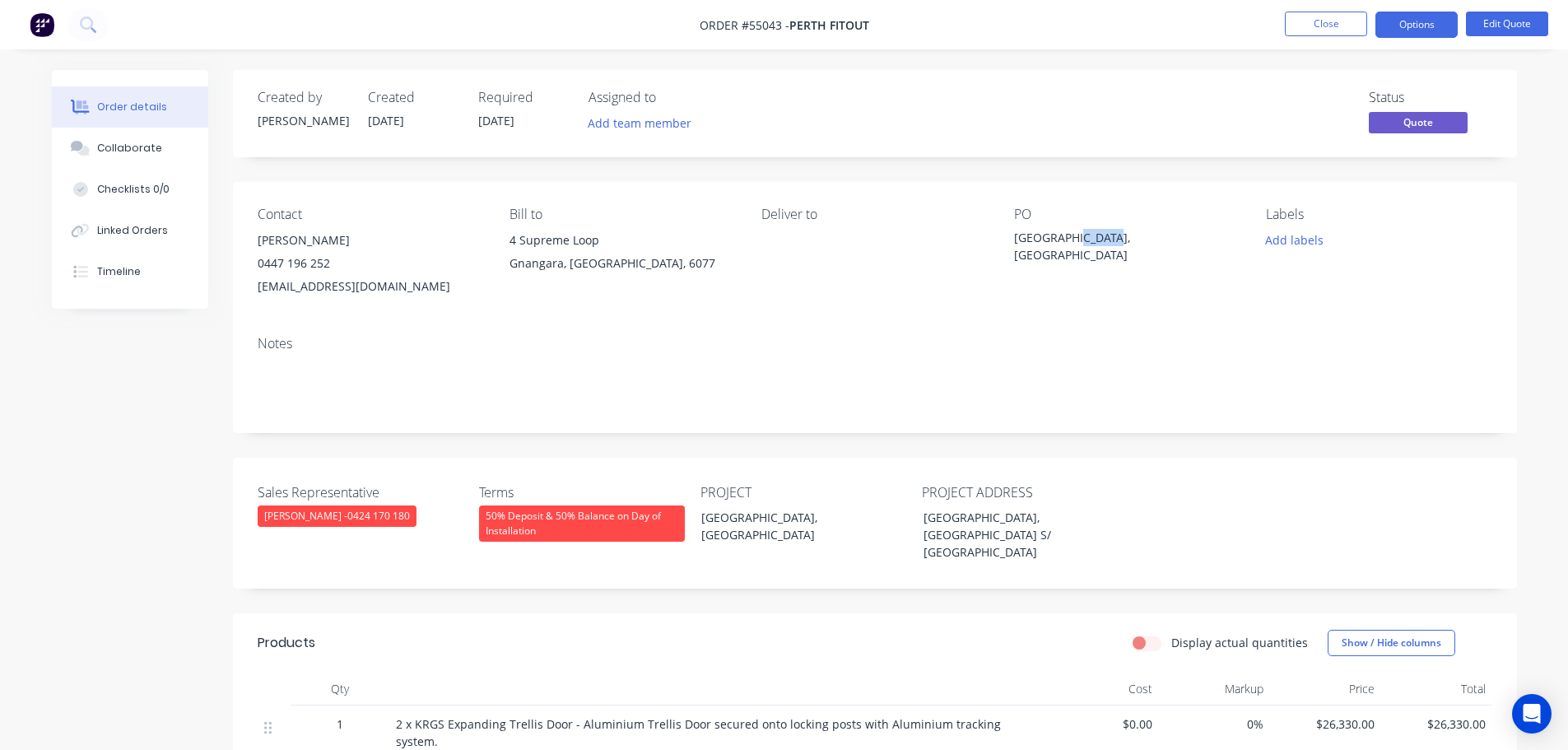
click at [1091, 240] on div "[GEOGRAPHIC_DATA], [GEOGRAPHIC_DATA]" at bounding box center [1118, 246] width 206 height 35
copy div "[GEOGRAPHIC_DATA], [GEOGRAPHIC_DATA]"
click at [330, 264] on span at bounding box center [330, 263] width 0 height 16
click at [1328, 30] on button "Close" at bounding box center [1326, 24] width 82 height 25
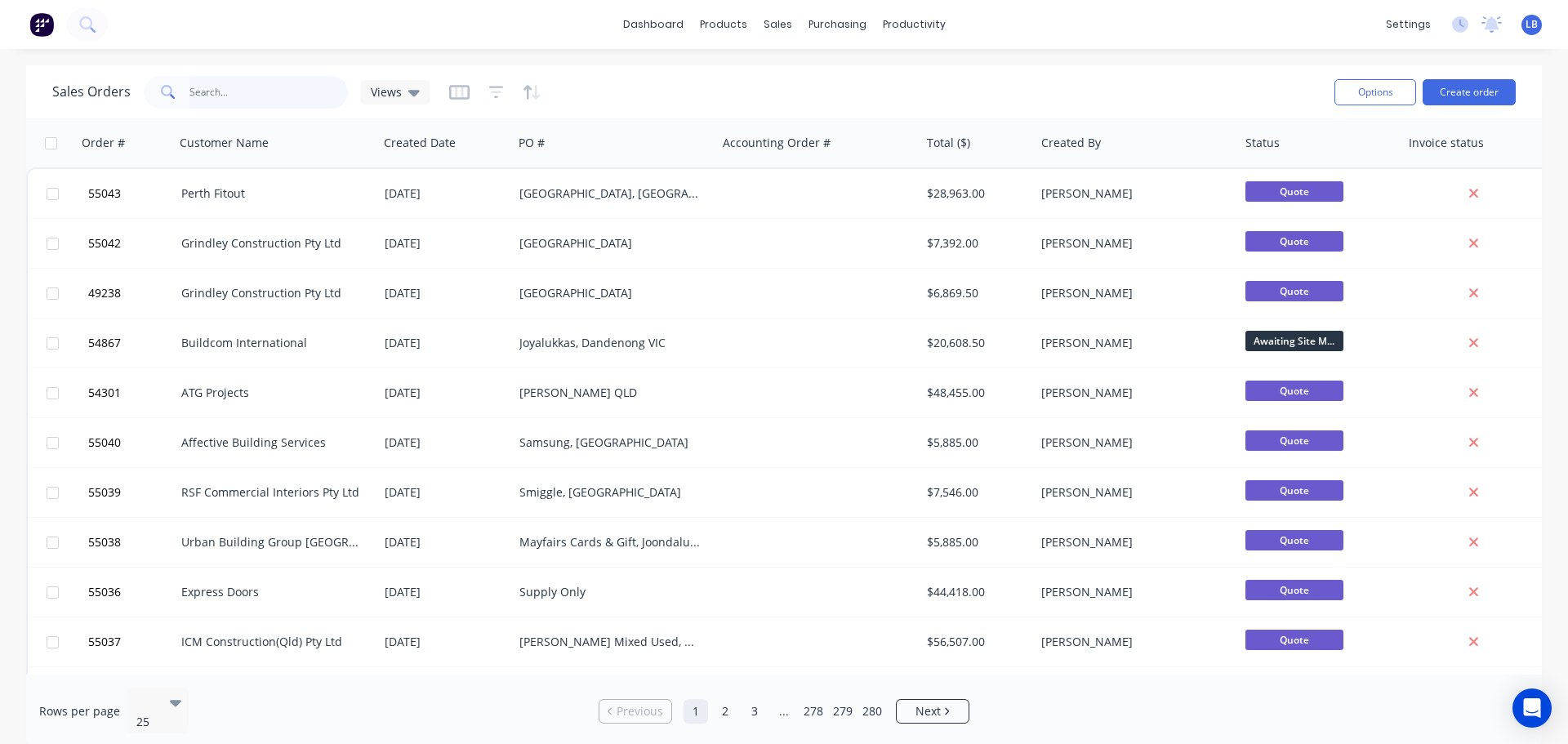
click at [200, 81] on input "text" at bounding box center [269, 92] width 159 height 33
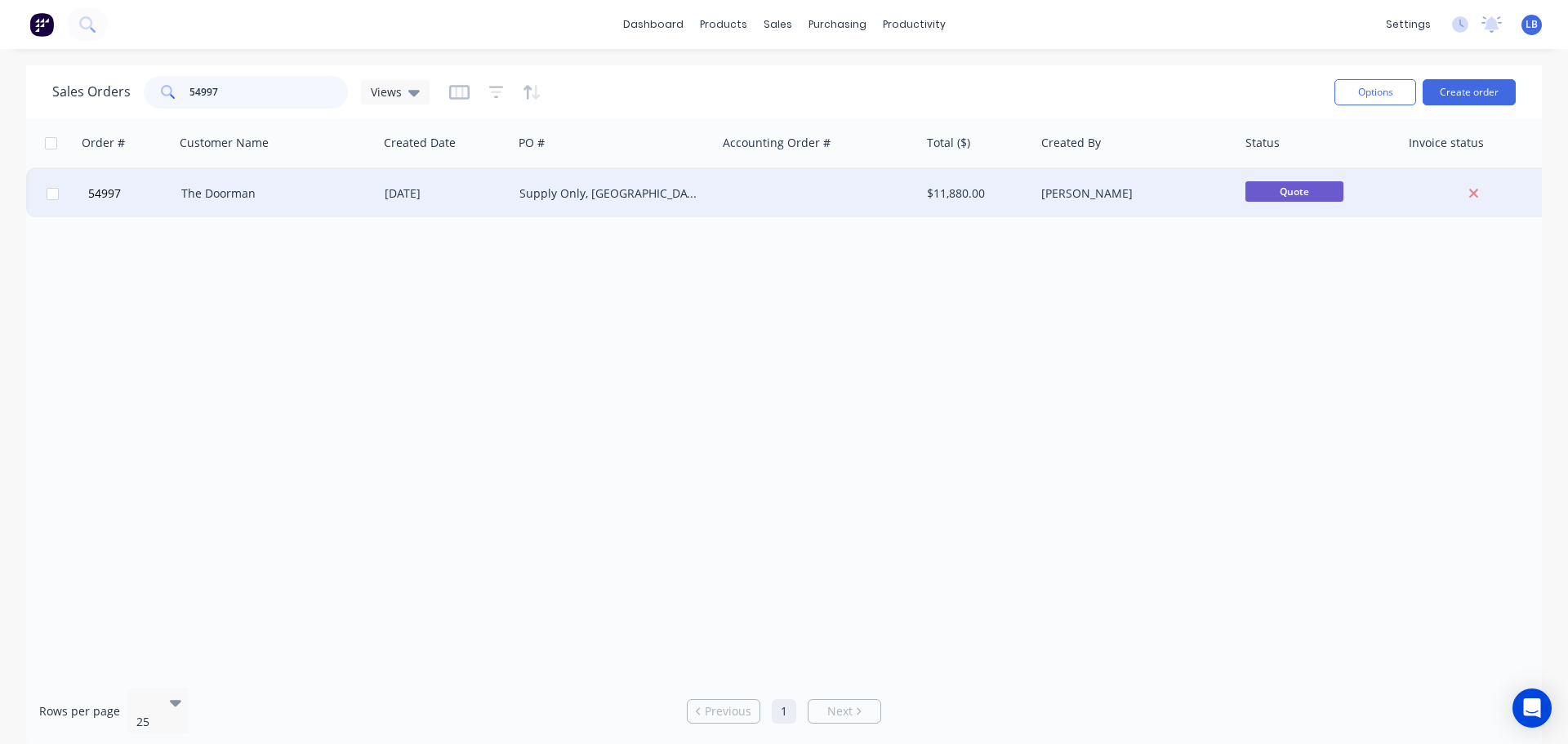
type input "54997"
click at [239, 201] on div "The Doorman" at bounding box center [272, 194] width 181 height 16
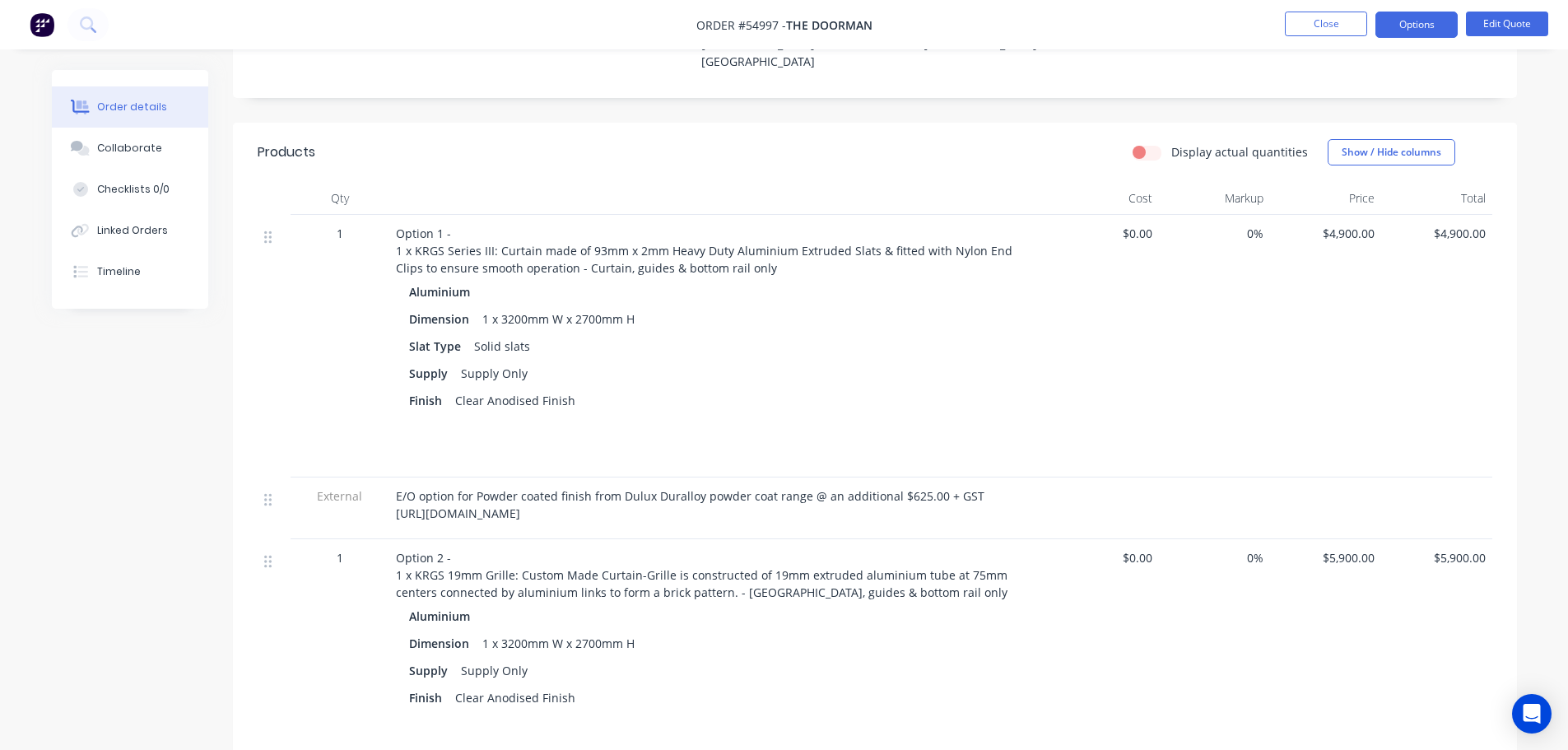
scroll to position [494, 0]
click at [1330, 17] on button "Close" at bounding box center [1326, 24] width 82 height 25
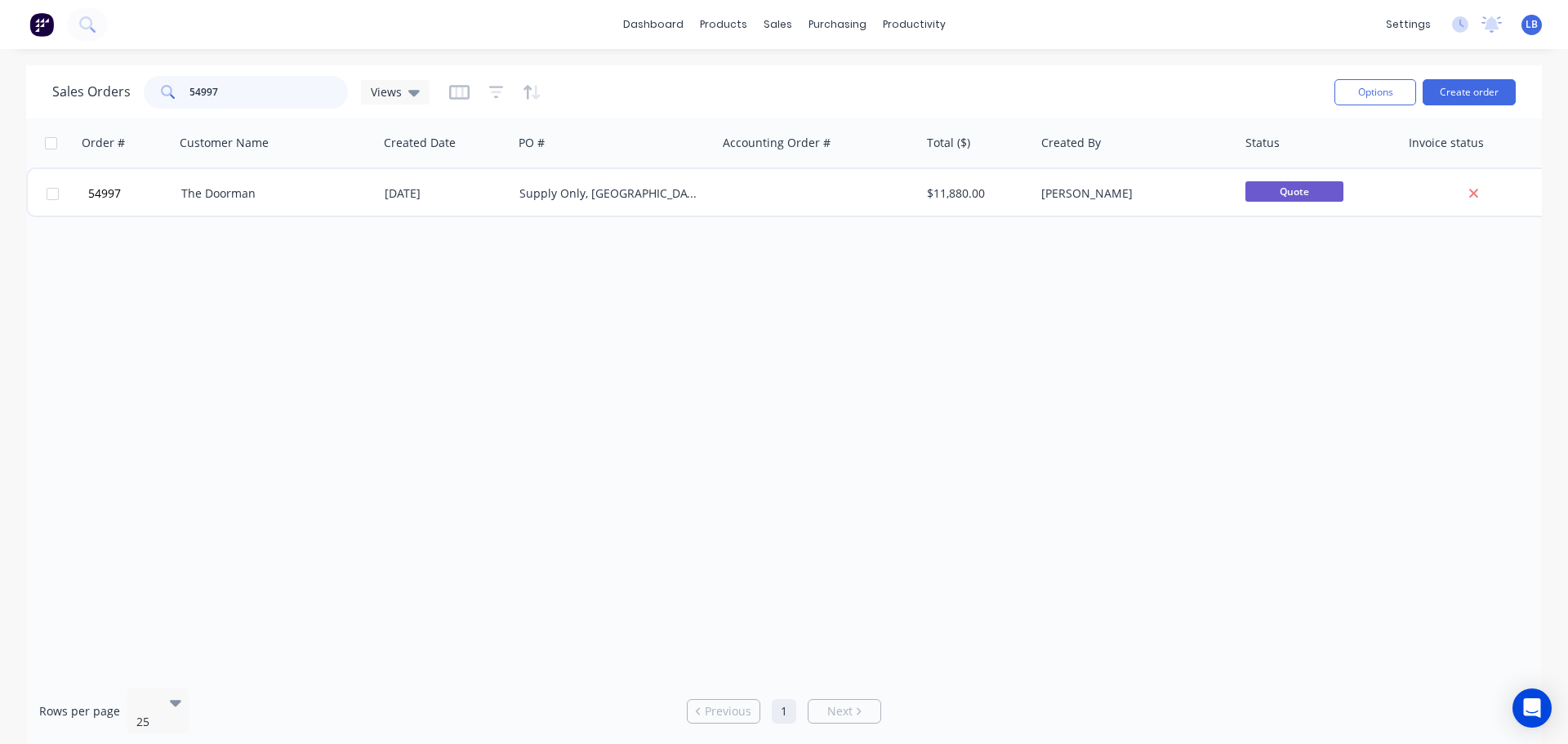
drag, startPoint x: 214, startPoint y: 89, endPoint x: 122, endPoint y: 114, distance: 95.3
click at [122, 114] on div "Sales Orders 54997 Views Options Create order" at bounding box center [784, 91] width 1516 height 53
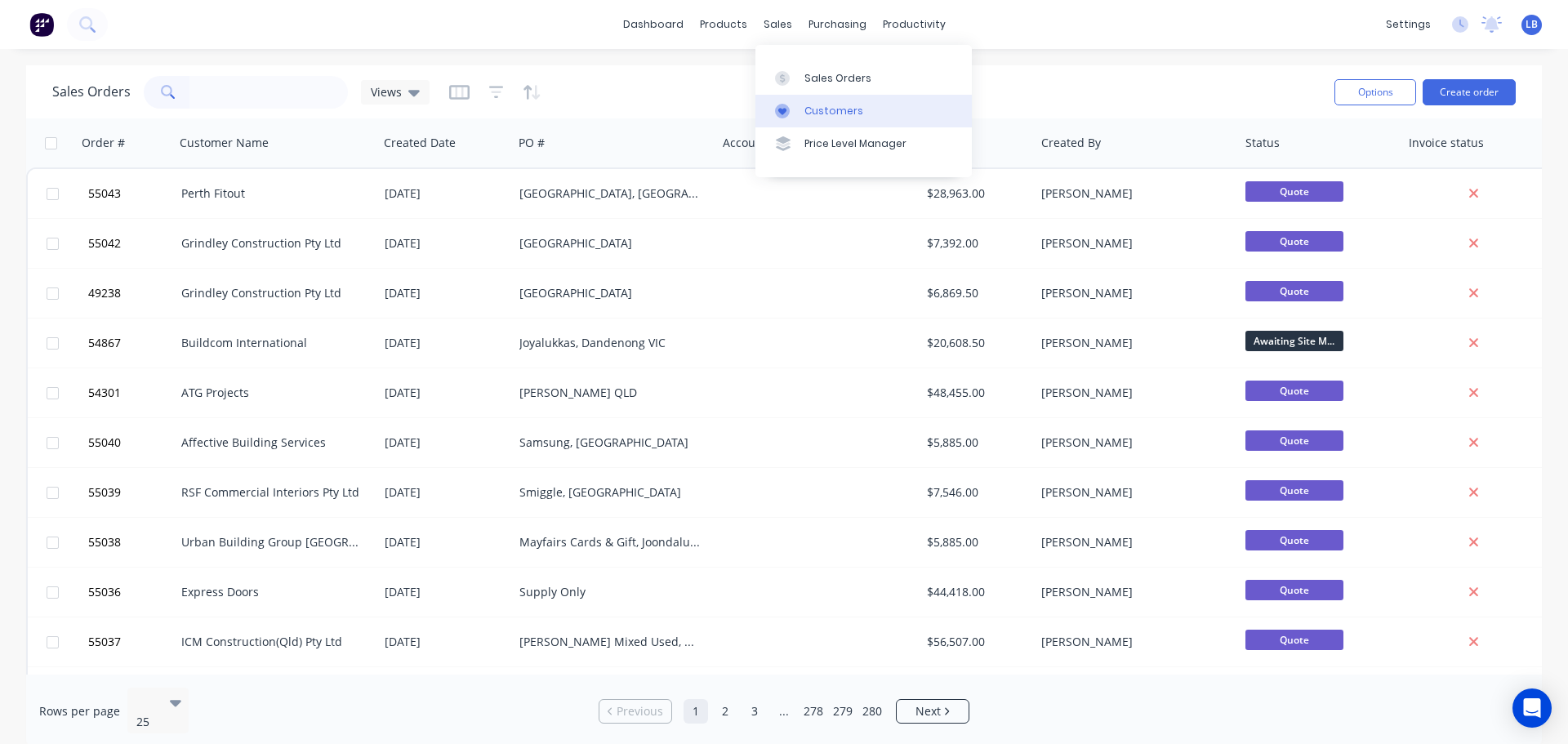
click at [826, 117] on div "Customers" at bounding box center [834, 111] width 59 height 15
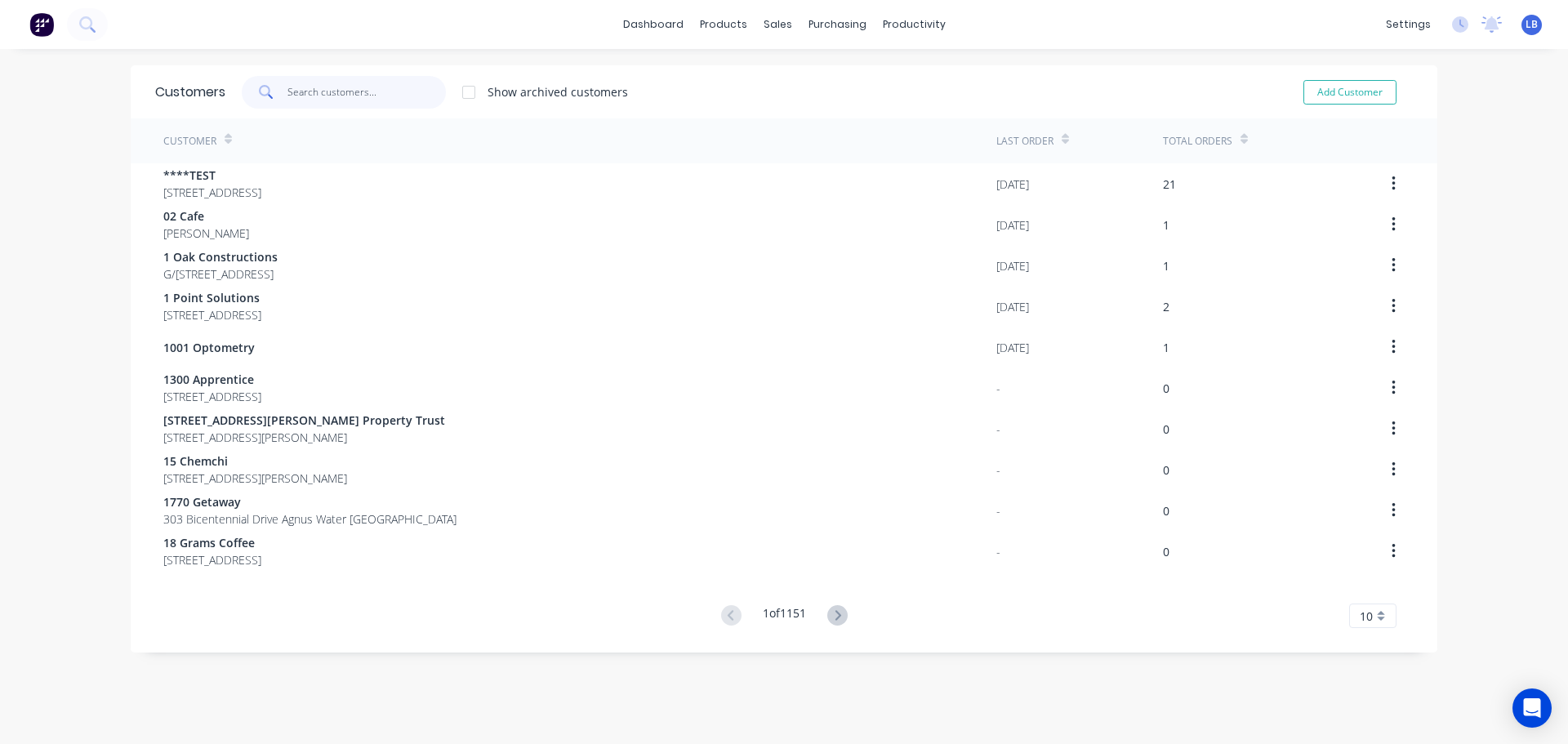
click at [327, 95] on input "text" at bounding box center [367, 92] width 159 height 33
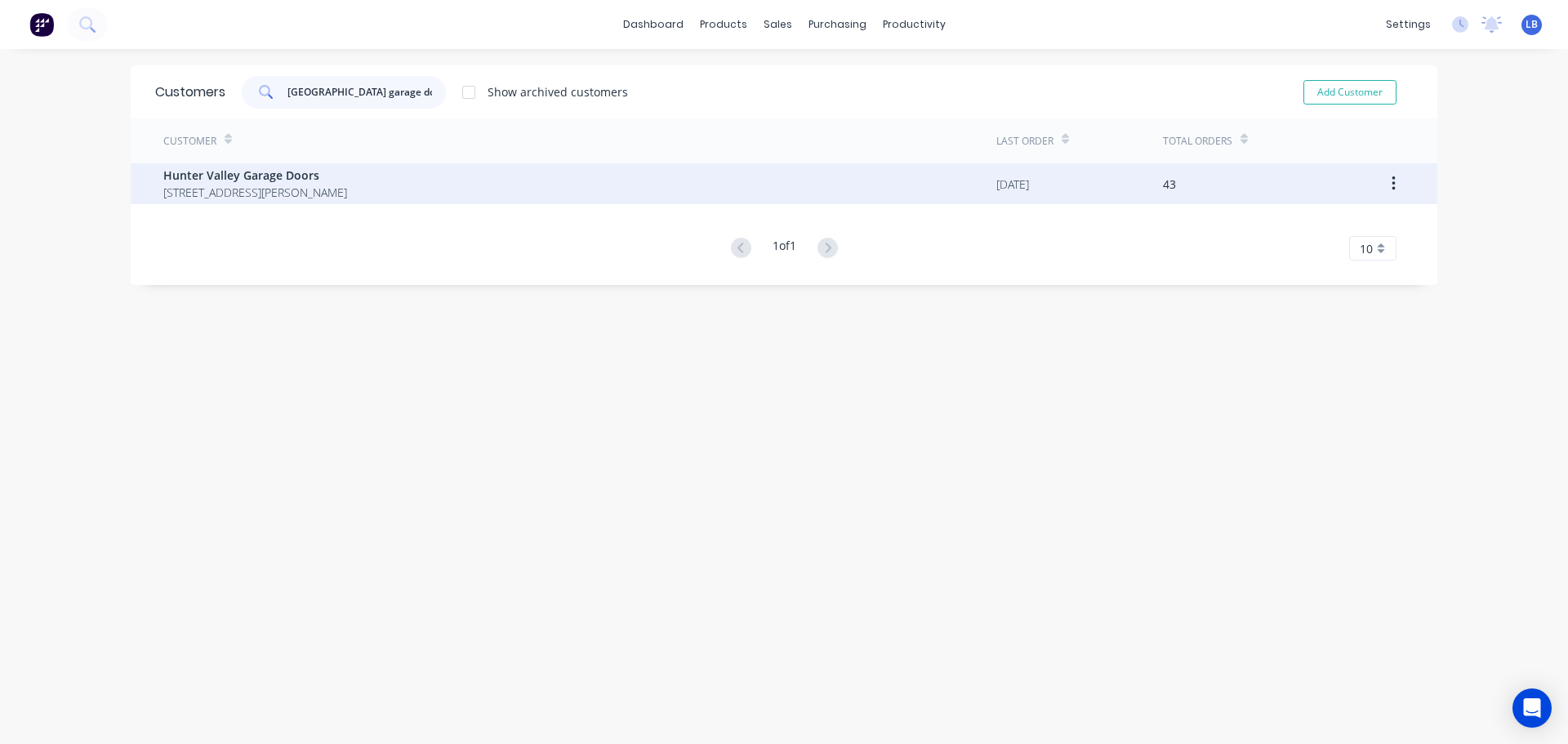
type input "[GEOGRAPHIC_DATA] garage doors"
click at [287, 167] on span "Hunter Valley Garage Doors" at bounding box center [255, 175] width 184 height 17
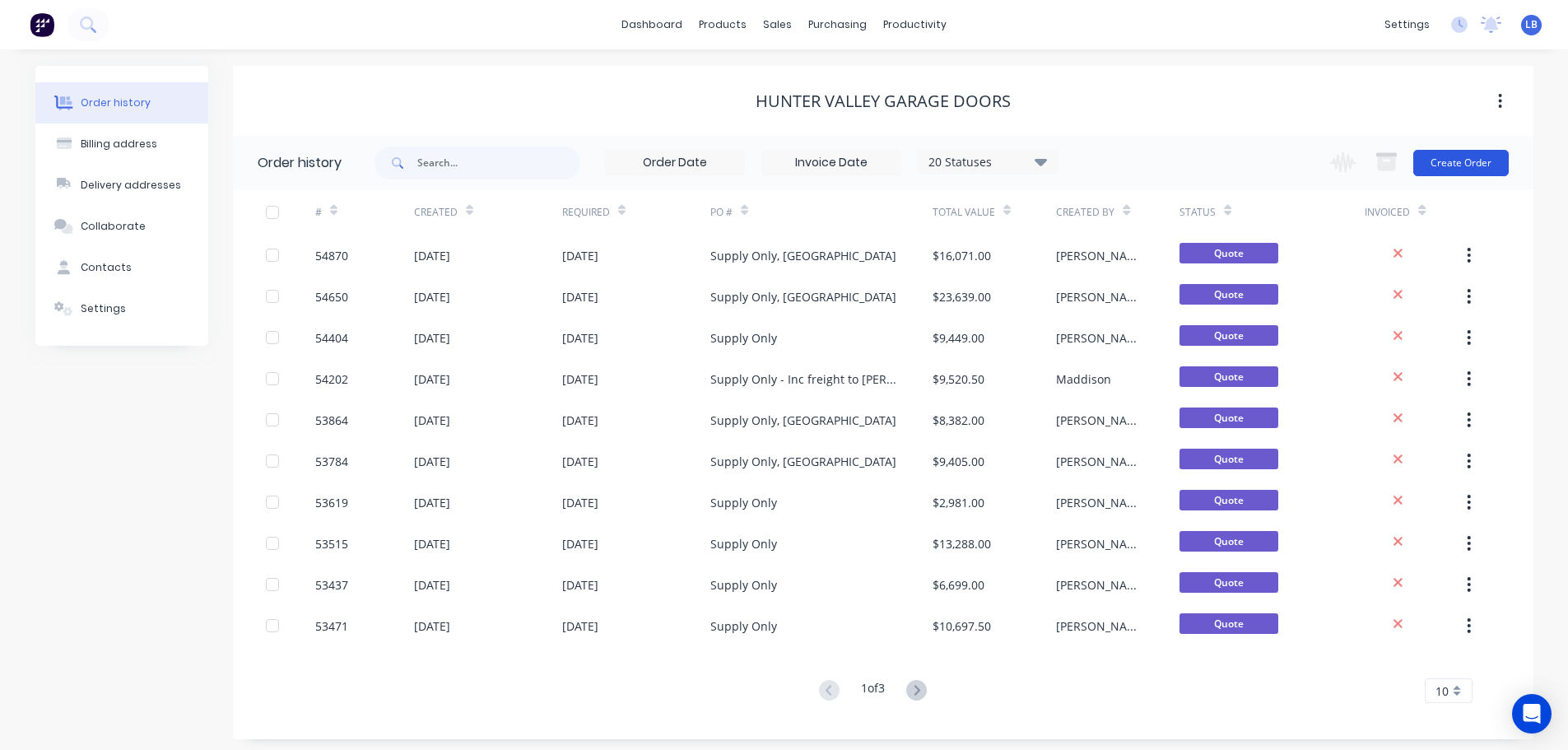
click at [1440, 169] on button "Create Order" at bounding box center [1461, 163] width 96 height 26
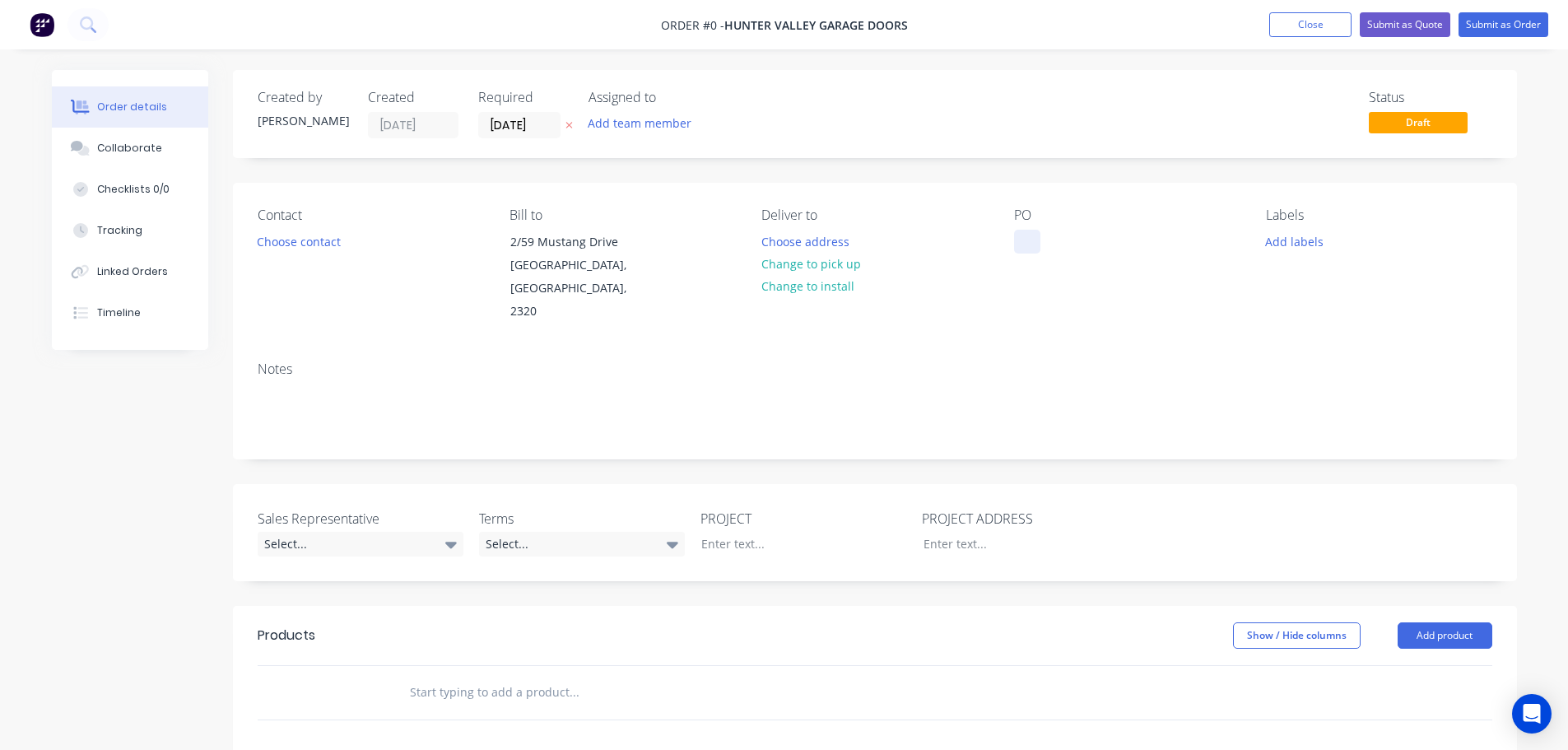
click at [1024, 240] on div at bounding box center [1028, 241] width 26 height 24
click at [319, 239] on div "Order details Collaborate Checklists 0/0 Tracking Linked Orders Timeline Order …" at bounding box center [784, 605] width 1498 height 1070
click at [319, 239] on button "Choose contact" at bounding box center [298, 240] width 101 height 22
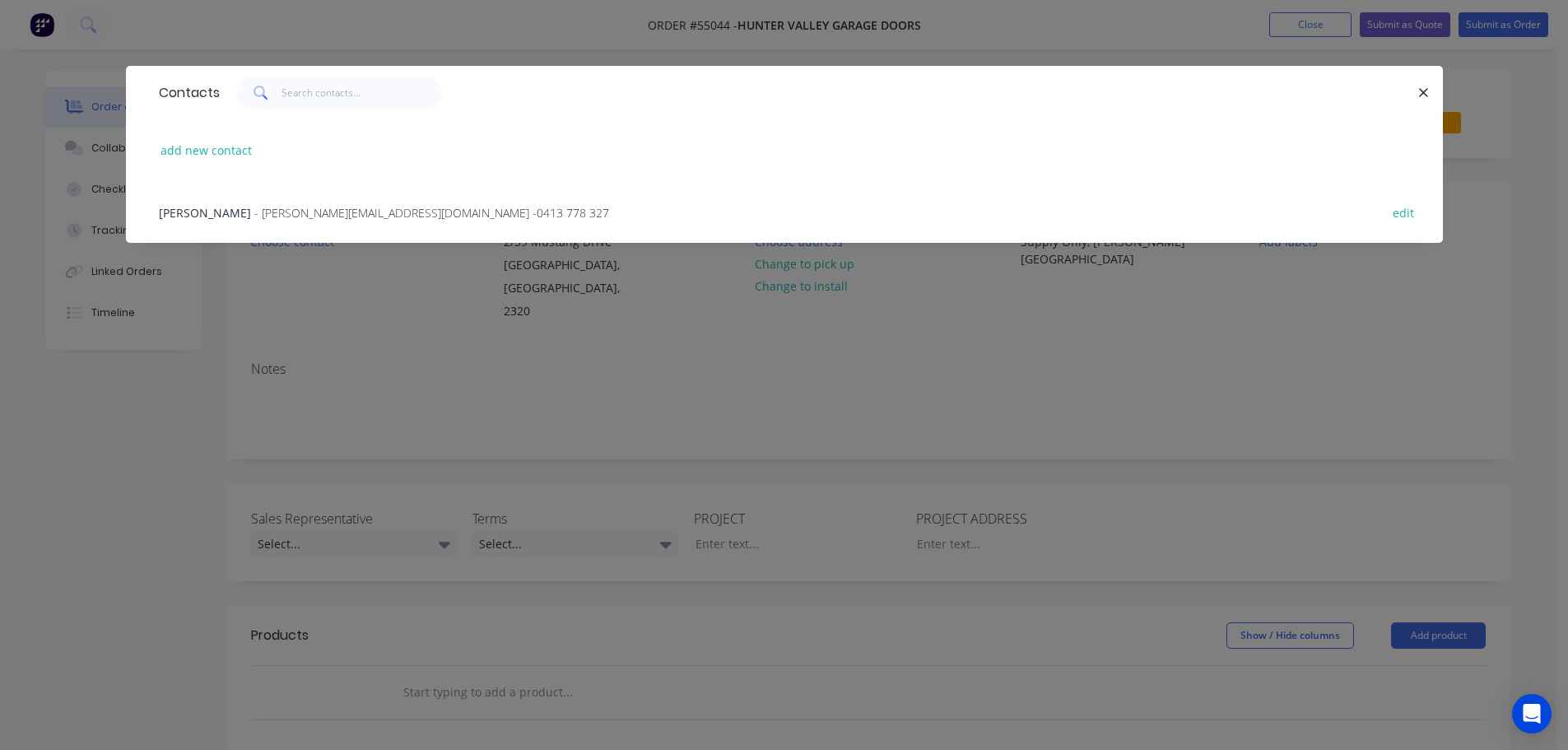
click at [312, 216] on span "- [PERSON_NAME][EMAIL_ADDRESS][DOMAIN_NAME] - 0413 778 327" at bounding box center [432, 212] width 355 height 16
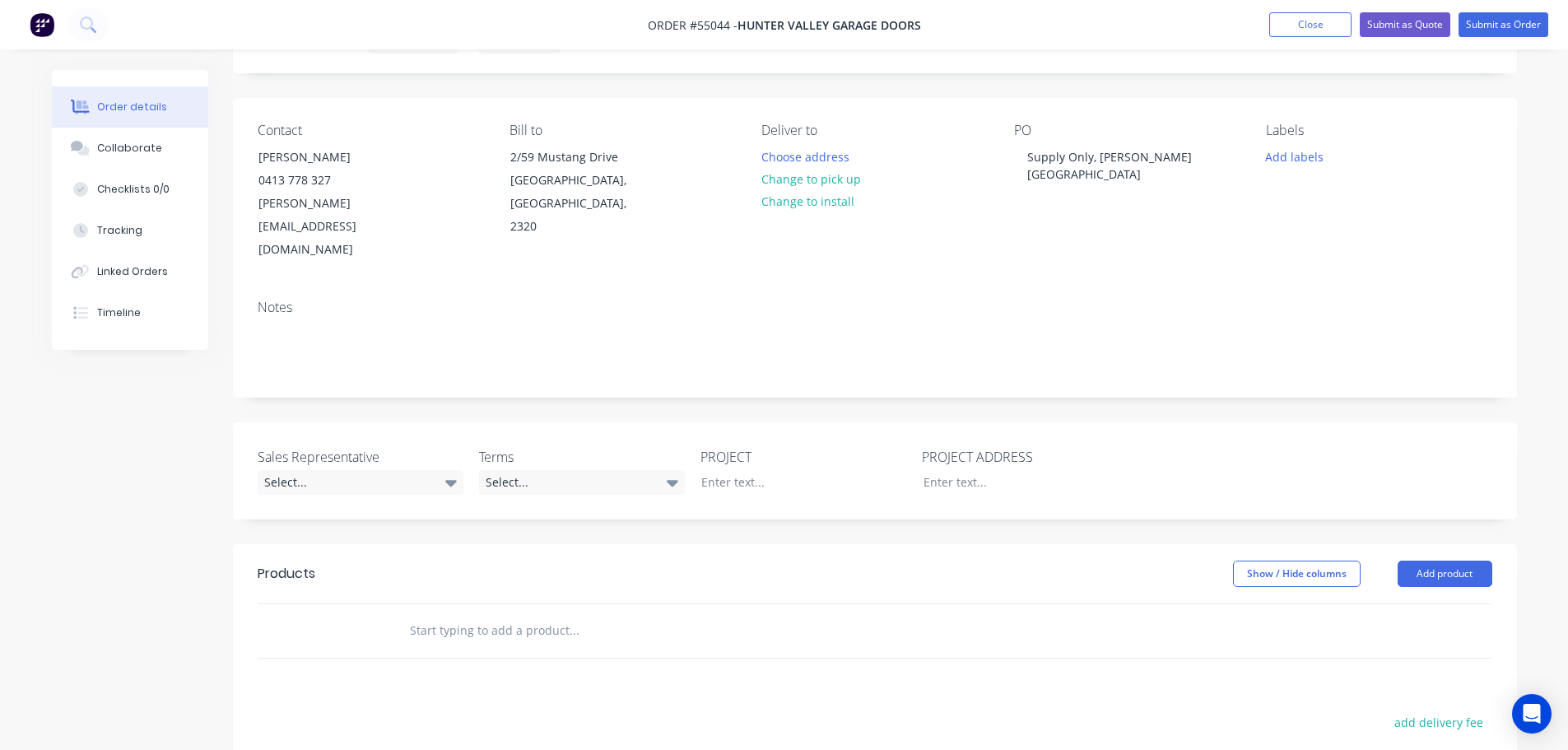
scroll to position [165, 0]
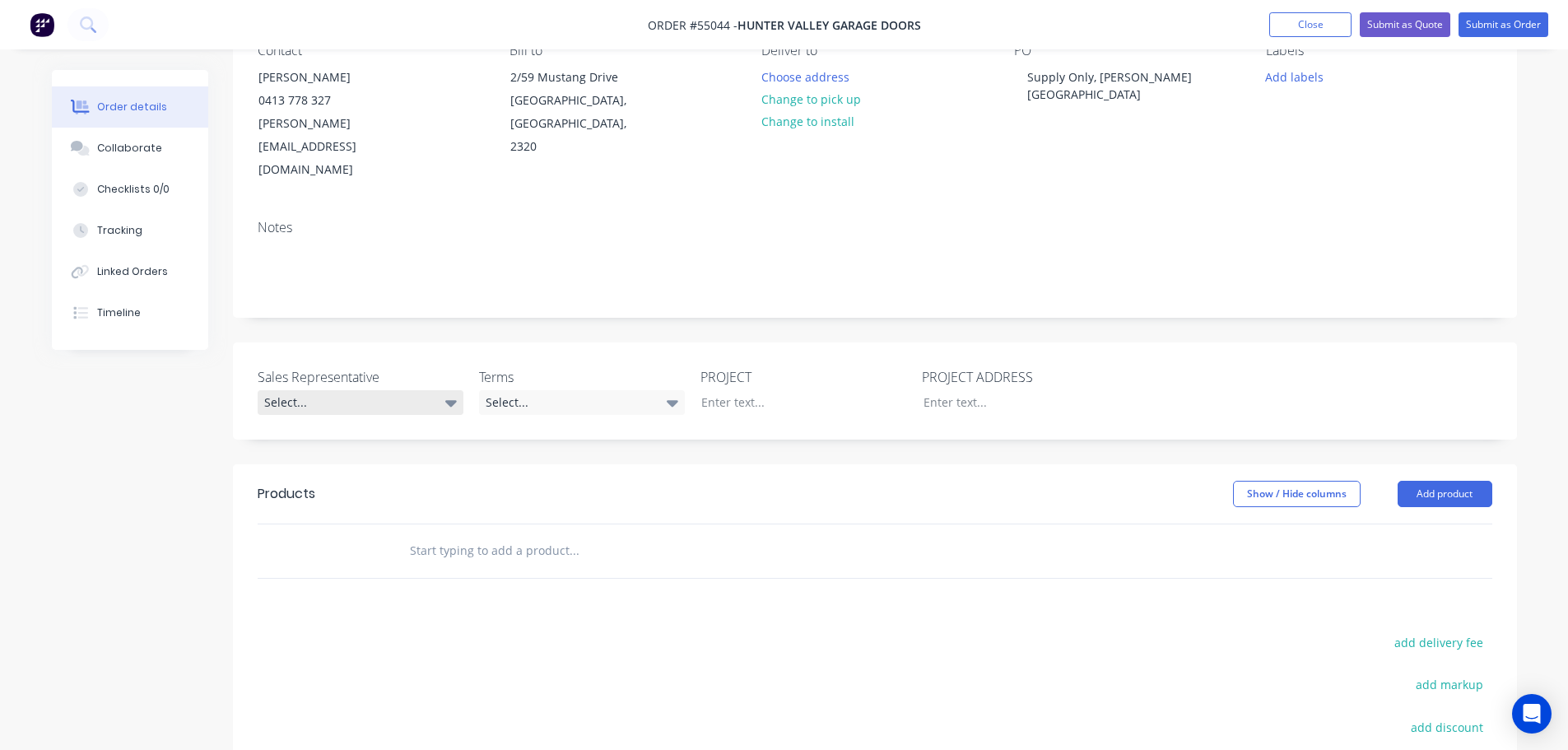
click at [305, 390] on div "Select..." at bounding box center [361, 403] width 206 height 25
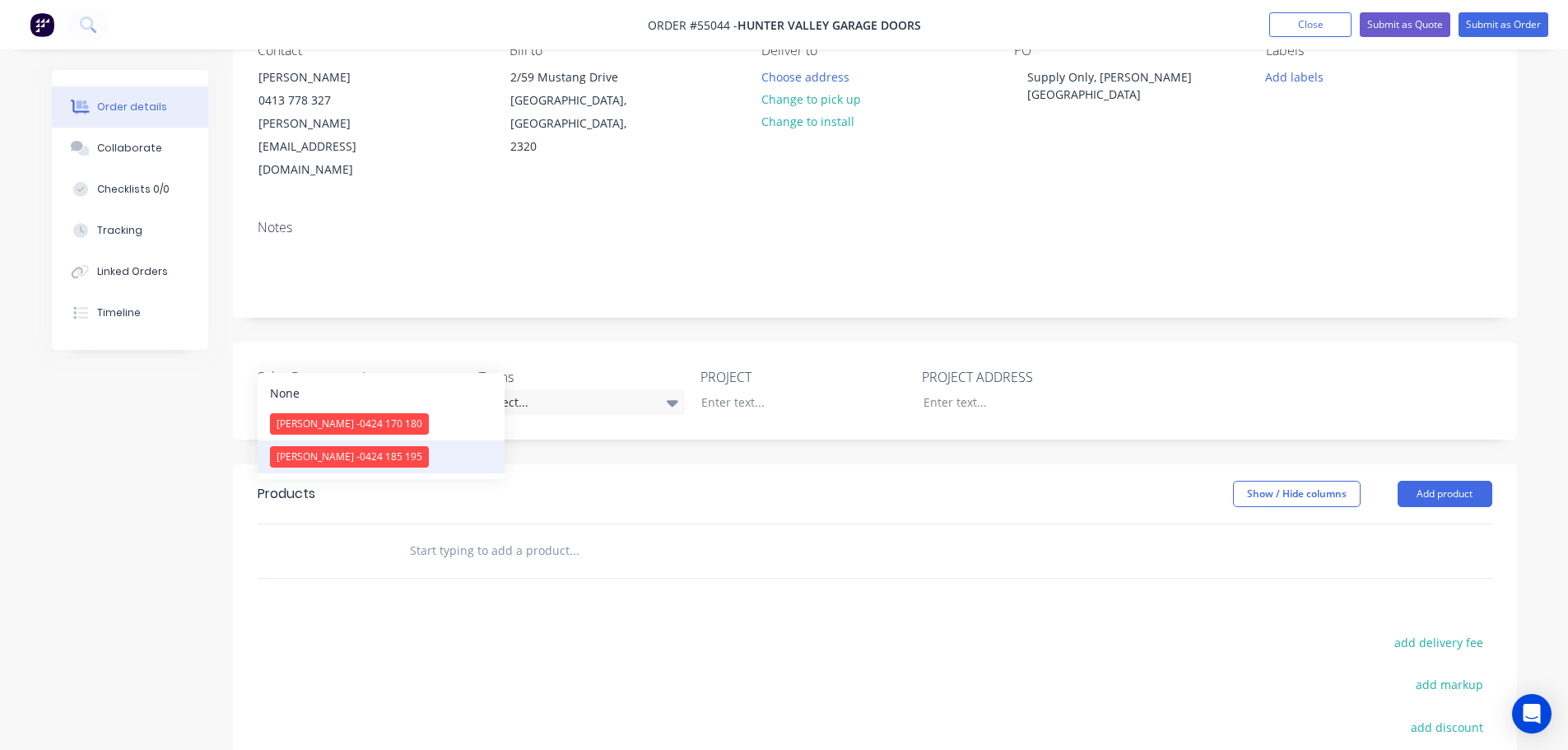
click at [344, 464] on span "[PERSON_NAME] - 0424 185 195" at bounding box center [349, 456] width 146 height 14
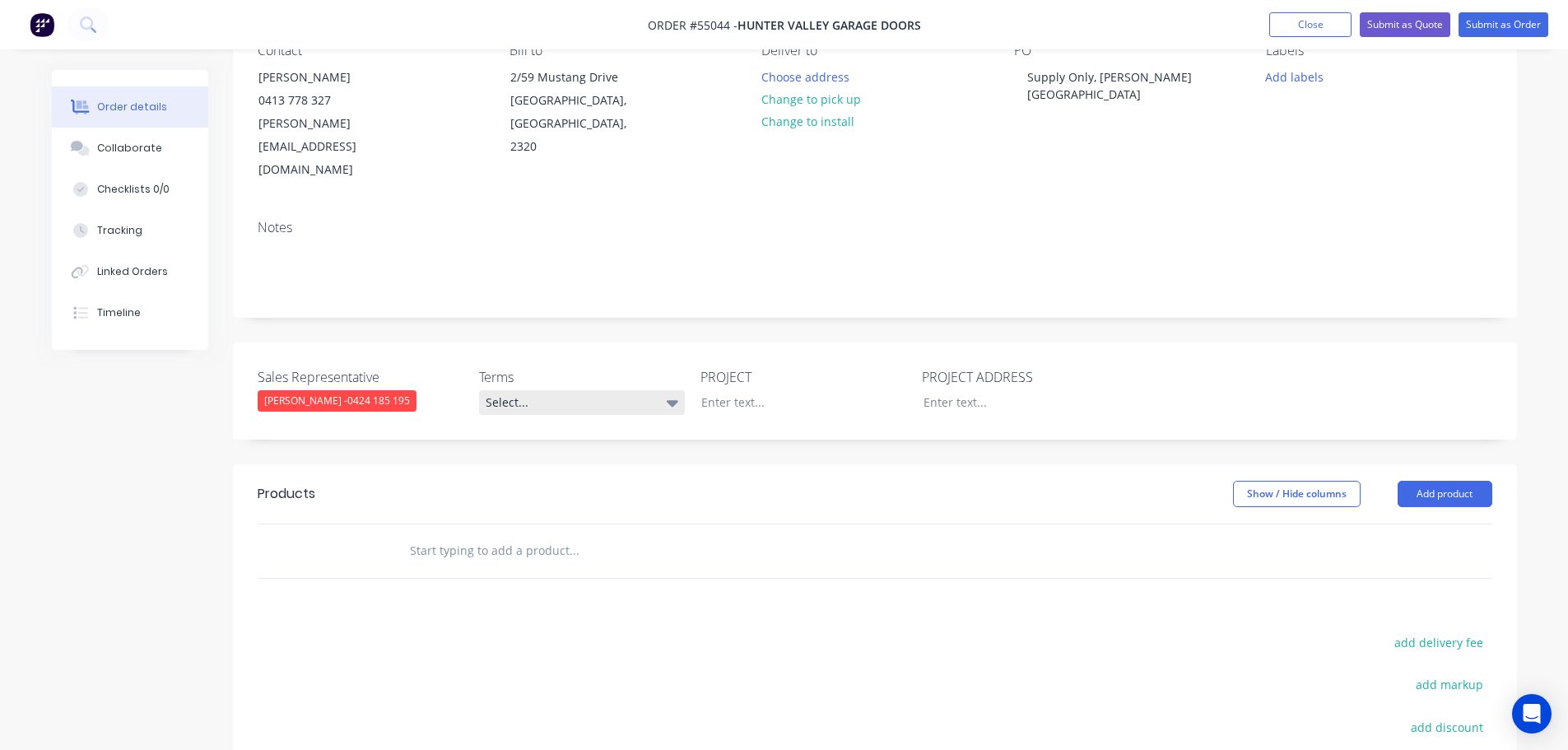
click at [571, 390] on div "Select..." at bounding box center [582, 403] width 206 height 25
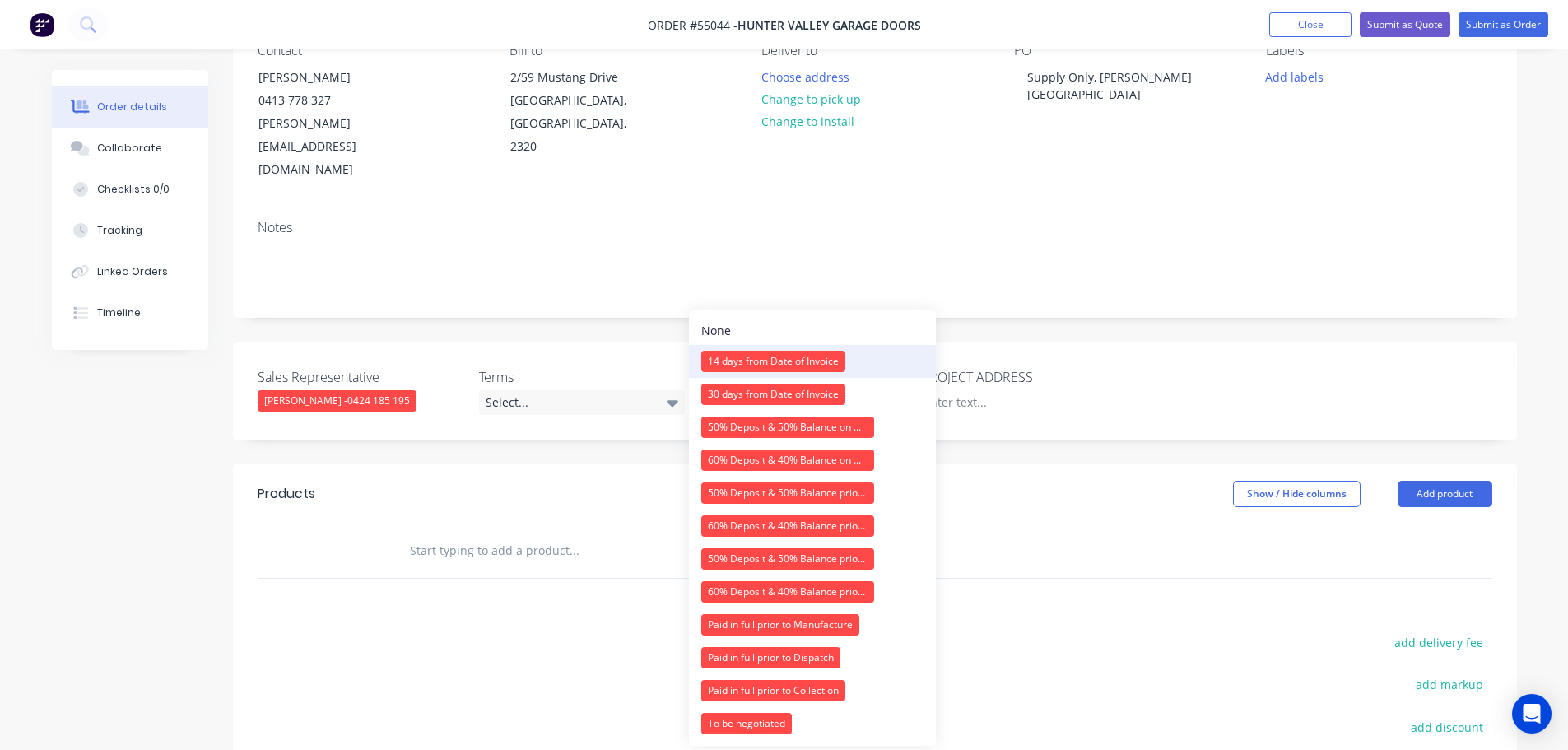
click at [741, 357] on div "14 days from Date of Invoice" at bounding box center [773, 361] width 144 height 21
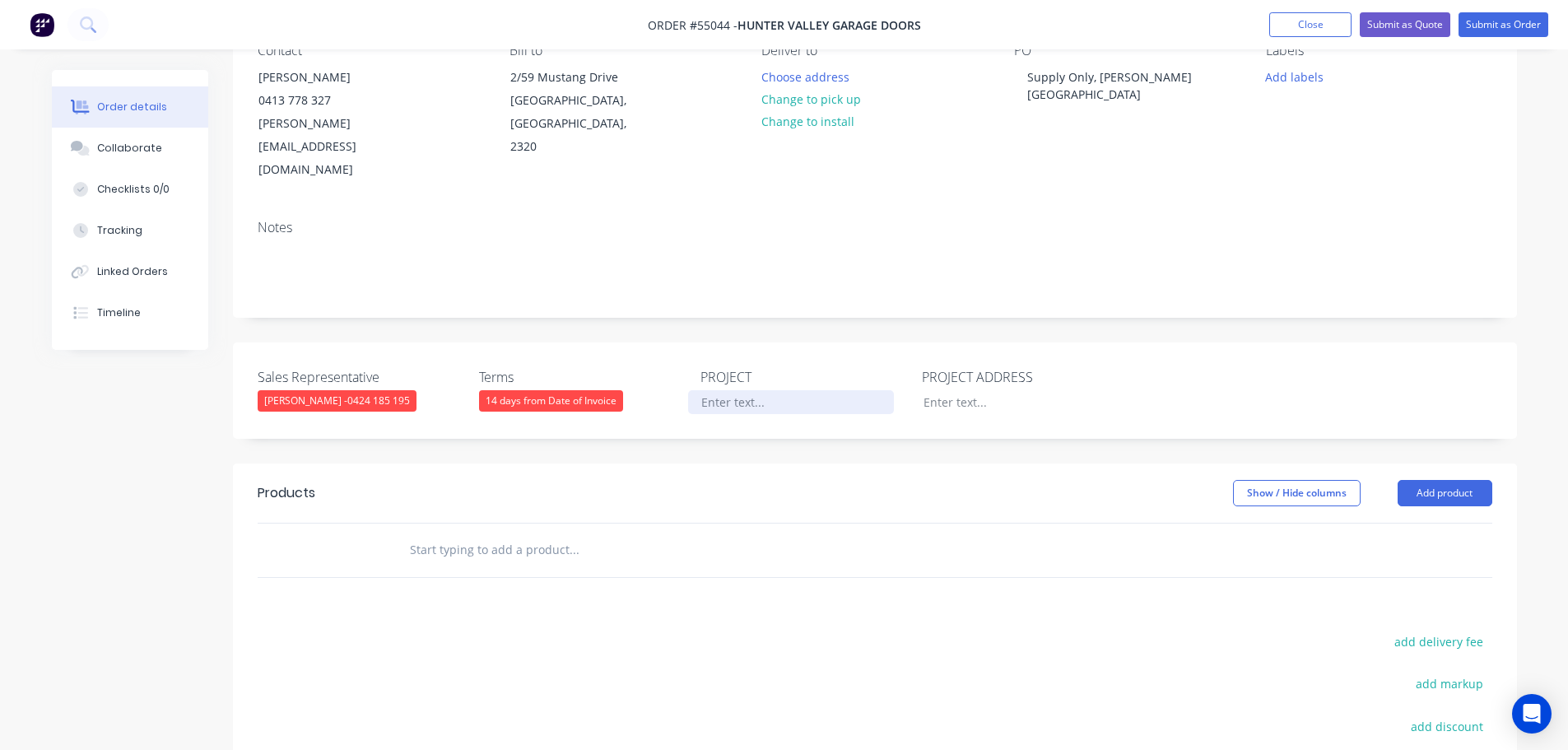
click at [741, 390] on div at bounding box center [791, 402] width 206 height 24
click at [1122, 77] on div "Supply Only, [PERSON_NAME][GEOGRAPHIC_DATA]" at bounding box center [1118, 86] width 206 height 41
copy div "Supply Only, [PERSON_NAME][GEOGRAPHIC_DATA]"
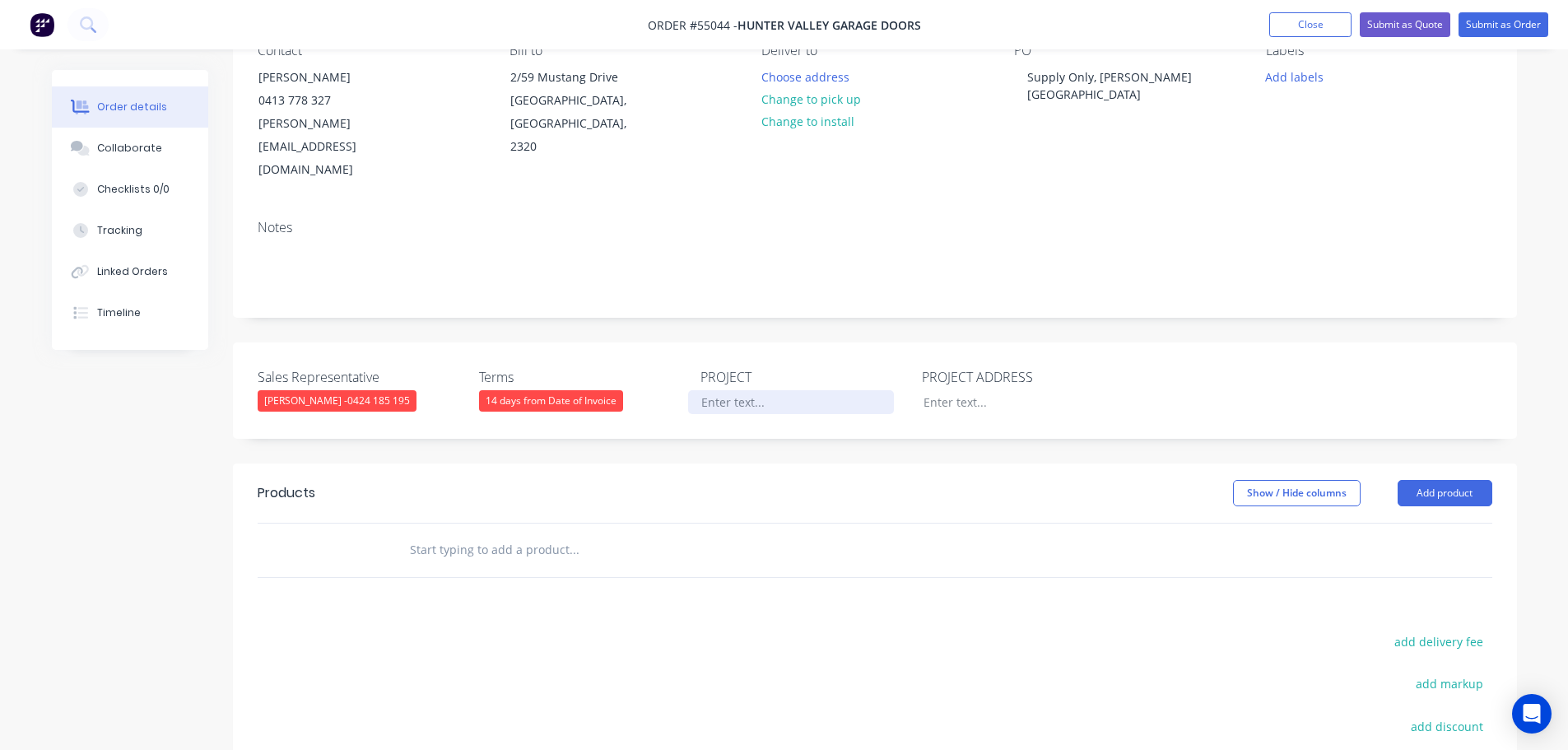
click at [725, 390] on div at bounding box center [791, 402] width 206 height 24
paste div
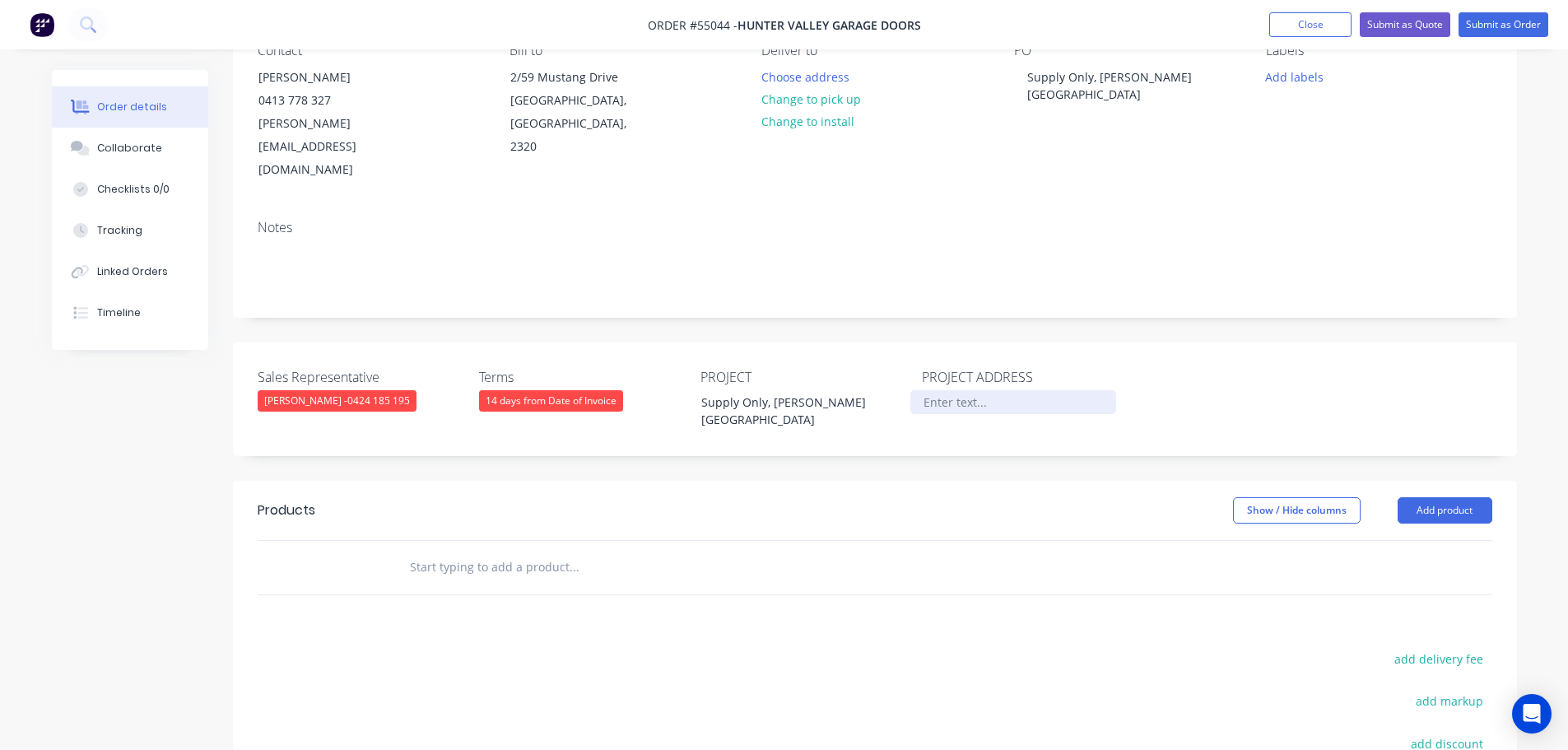
click at [944, 390] on div at bounding box center [1014, 402] width 206 height 24
click at [1425, 497] on button "Add product" at bounding box center [1444, 510] width 95 height 26
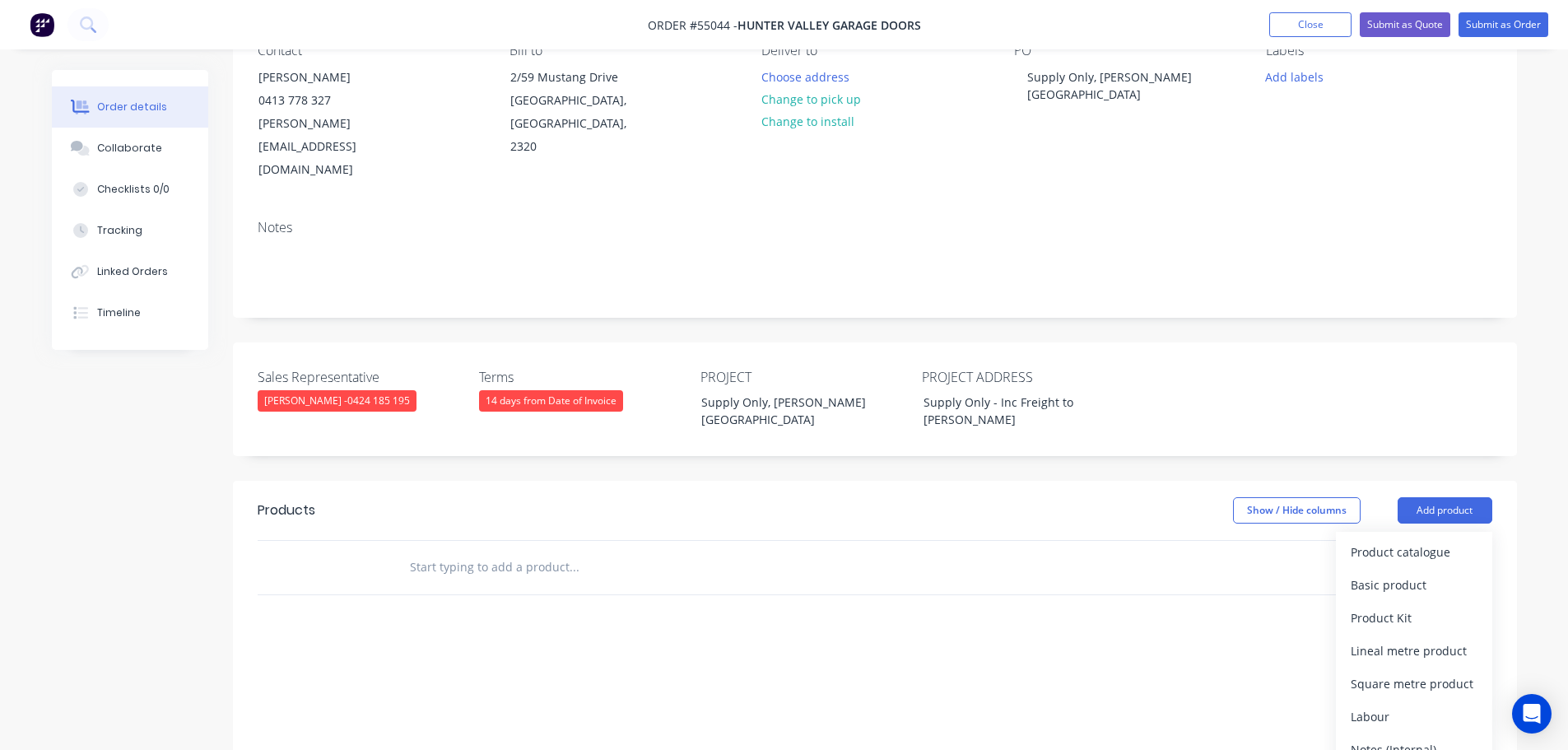
click at [1393, 540] on div "Product catalogue" at bounding box center [1414, 552] width 127 height 24
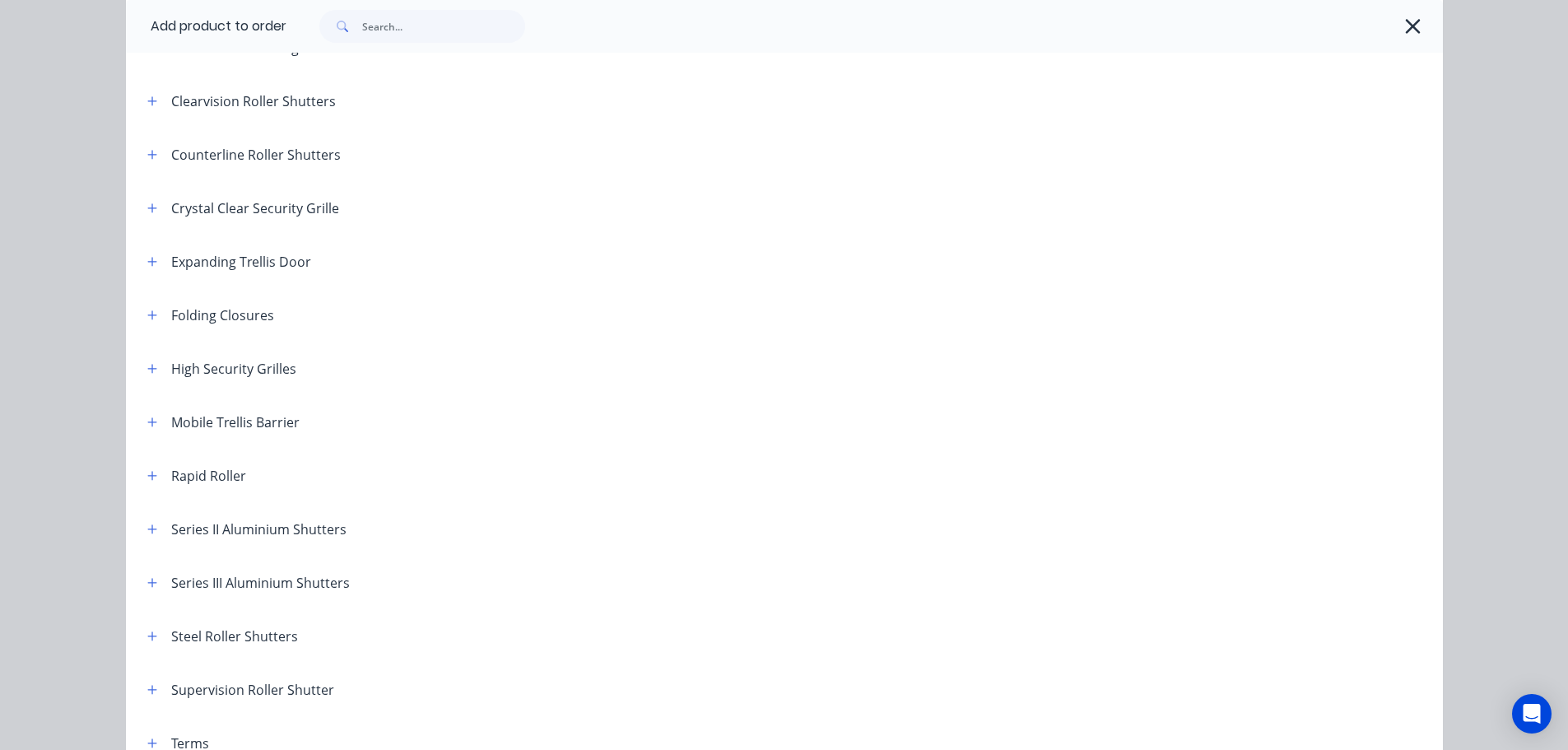
scroll to position [329, 0]
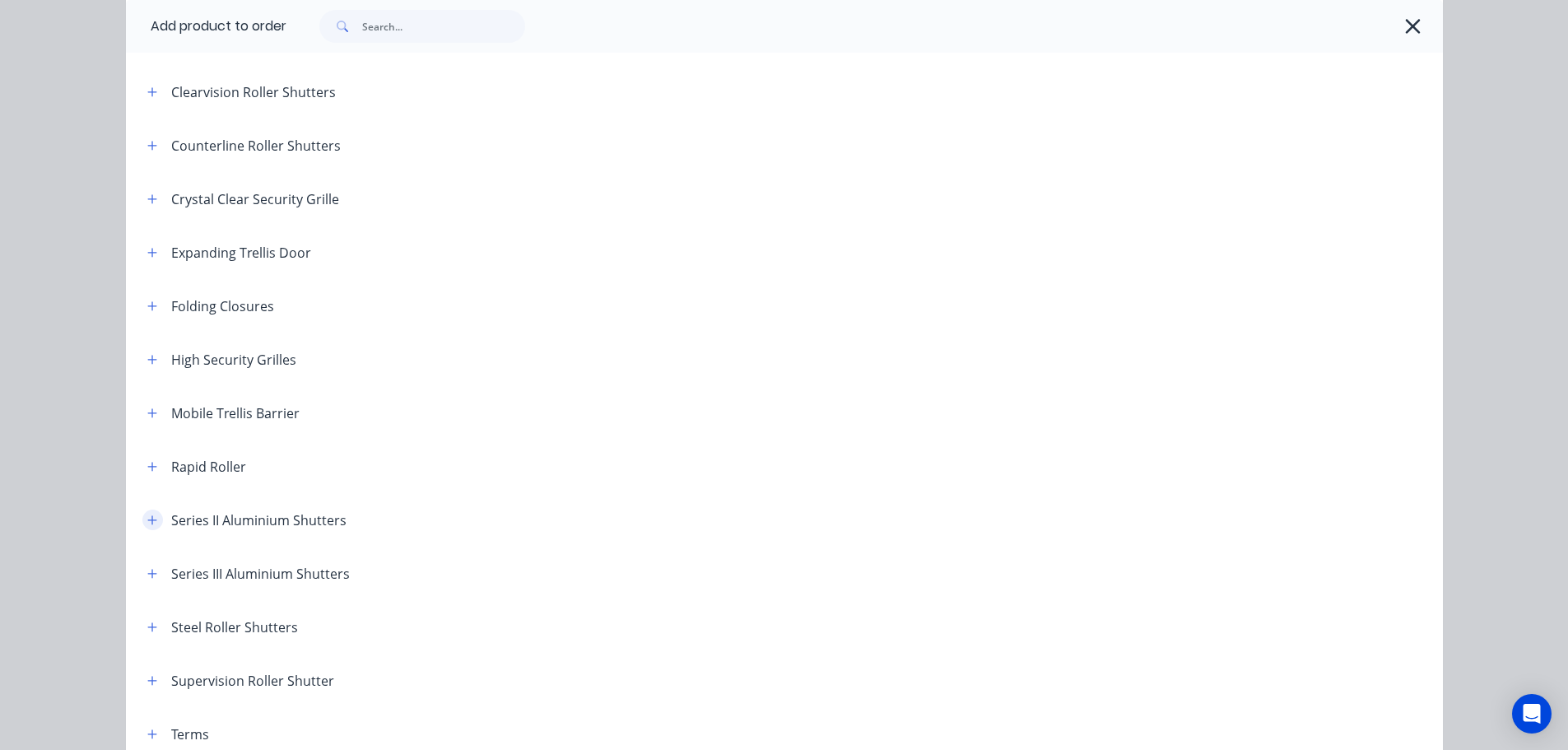
click at [147, 519] on icon "button" at bounding box center [152, 519] width 9 height 9
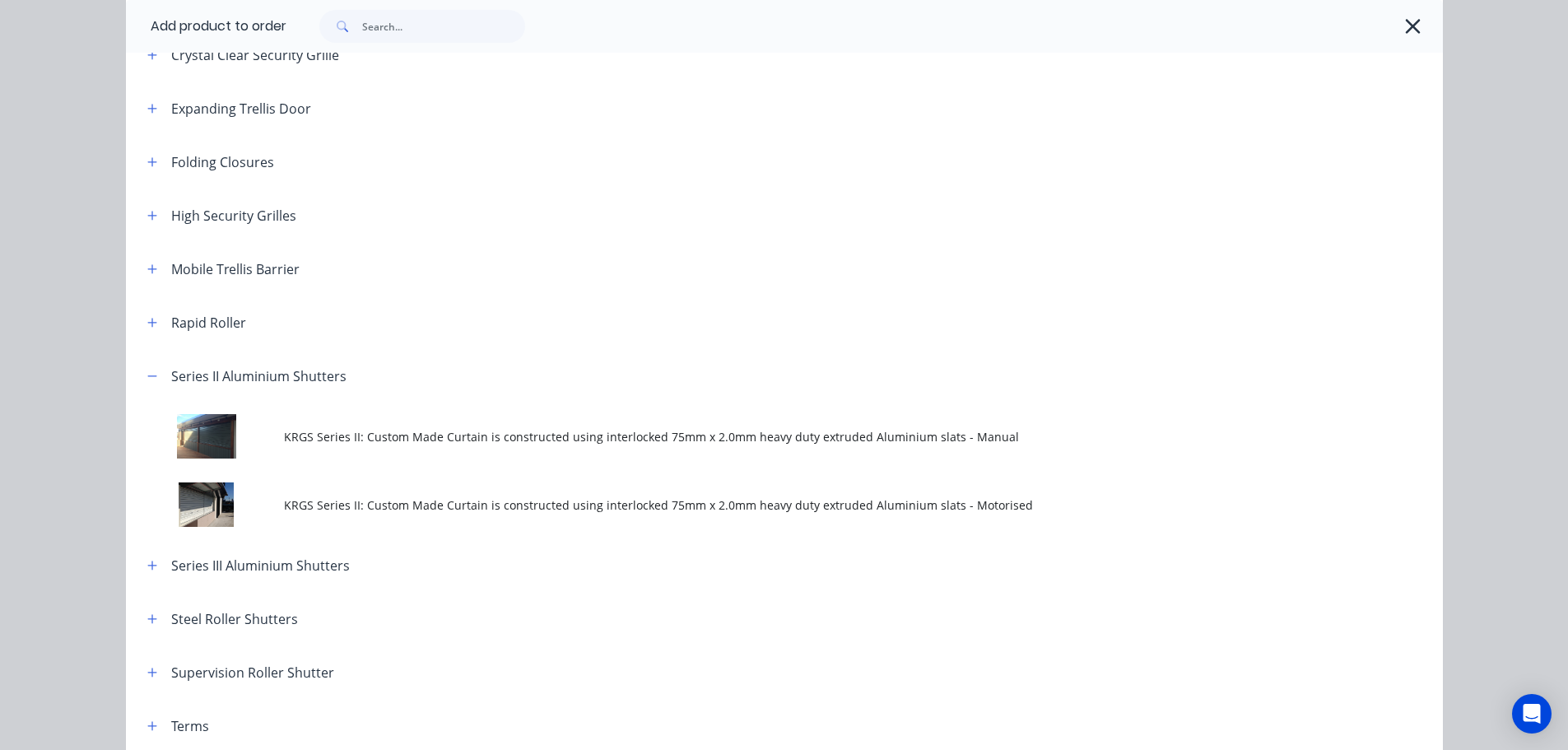
scroll to position [494, 0]
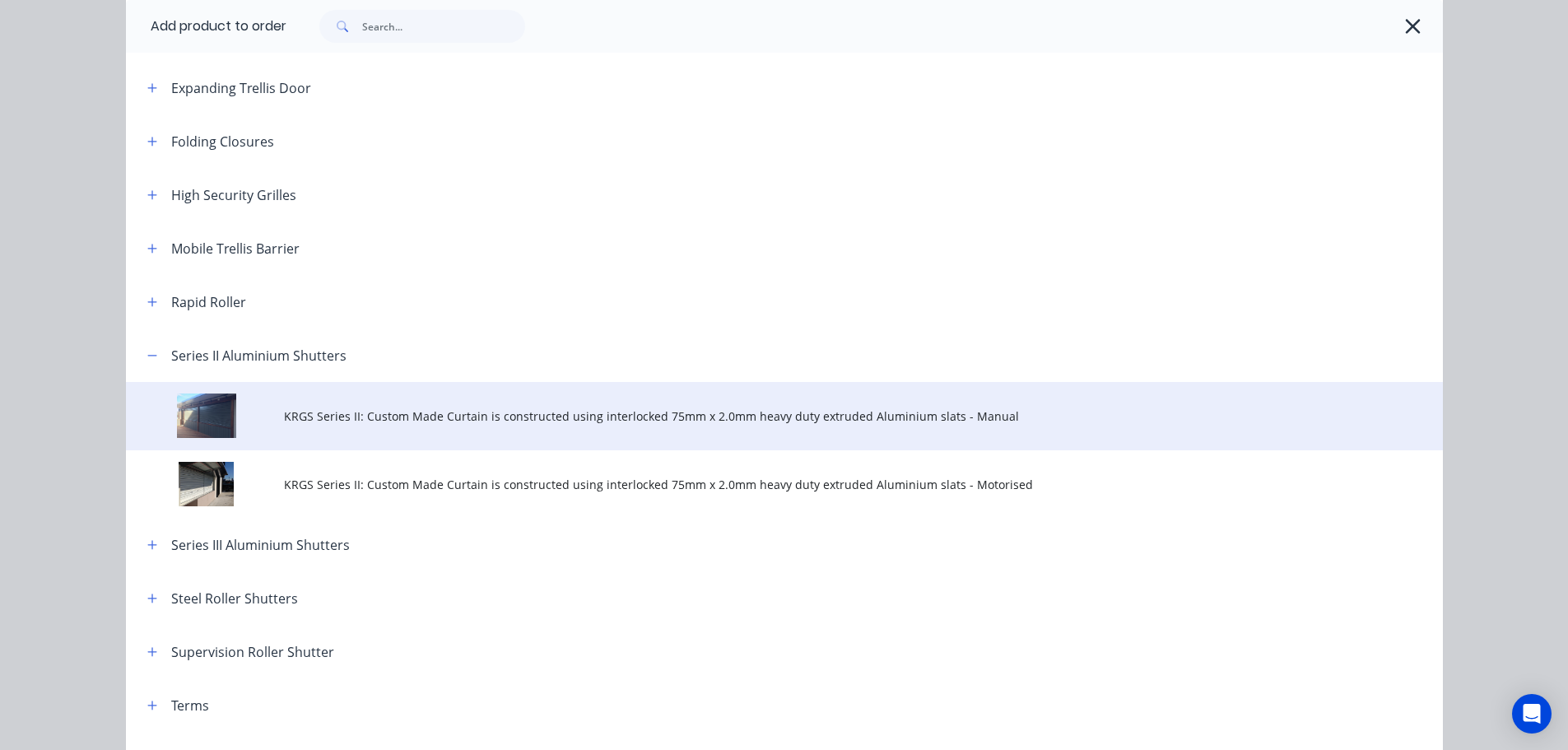
click at [534, 417] on span "KRGS Series II: Custom Made Curtain is constructed using interlocked 75mm x 2.0…" at bounding box center [748, 416] width 927 height 17
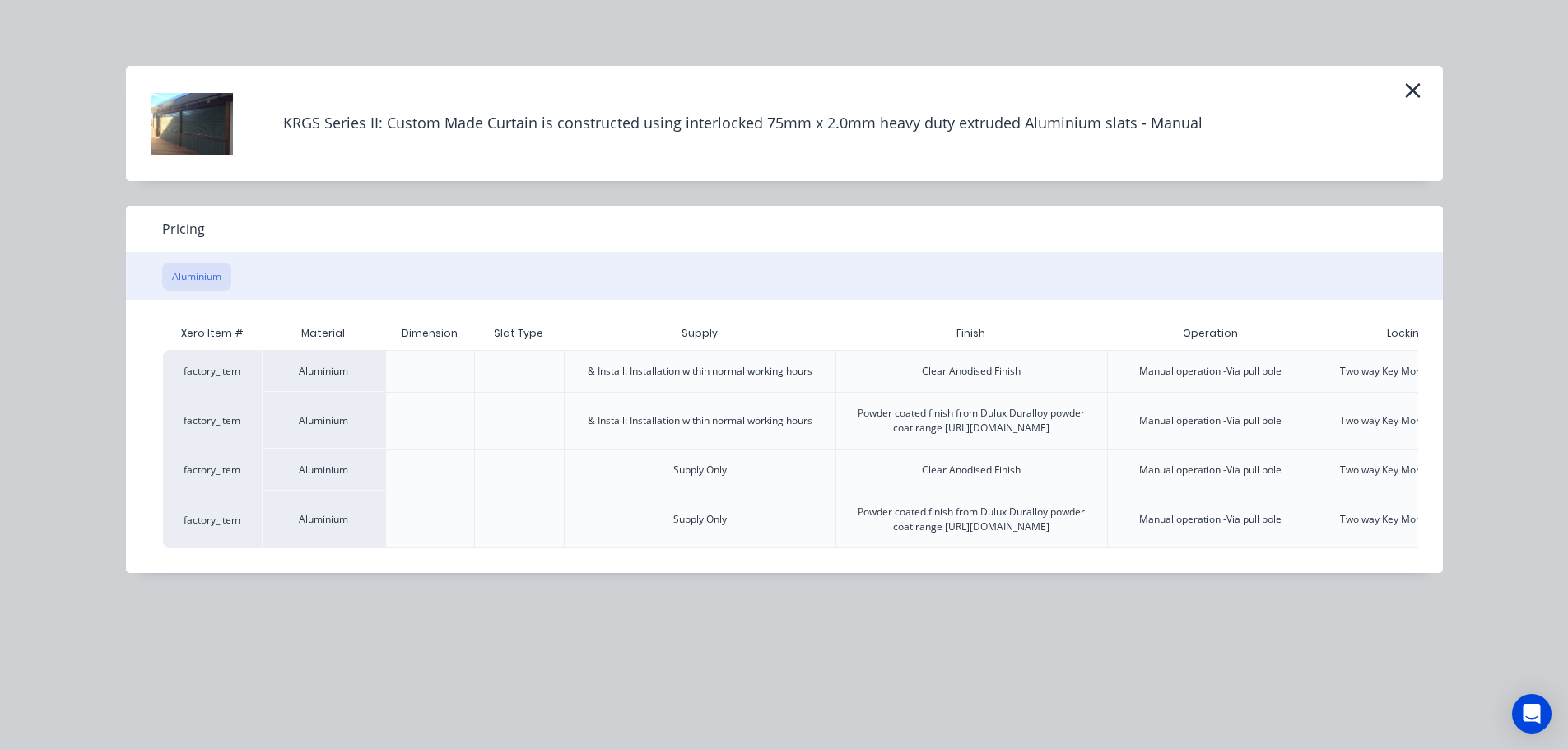
scroll to position [0, 170]
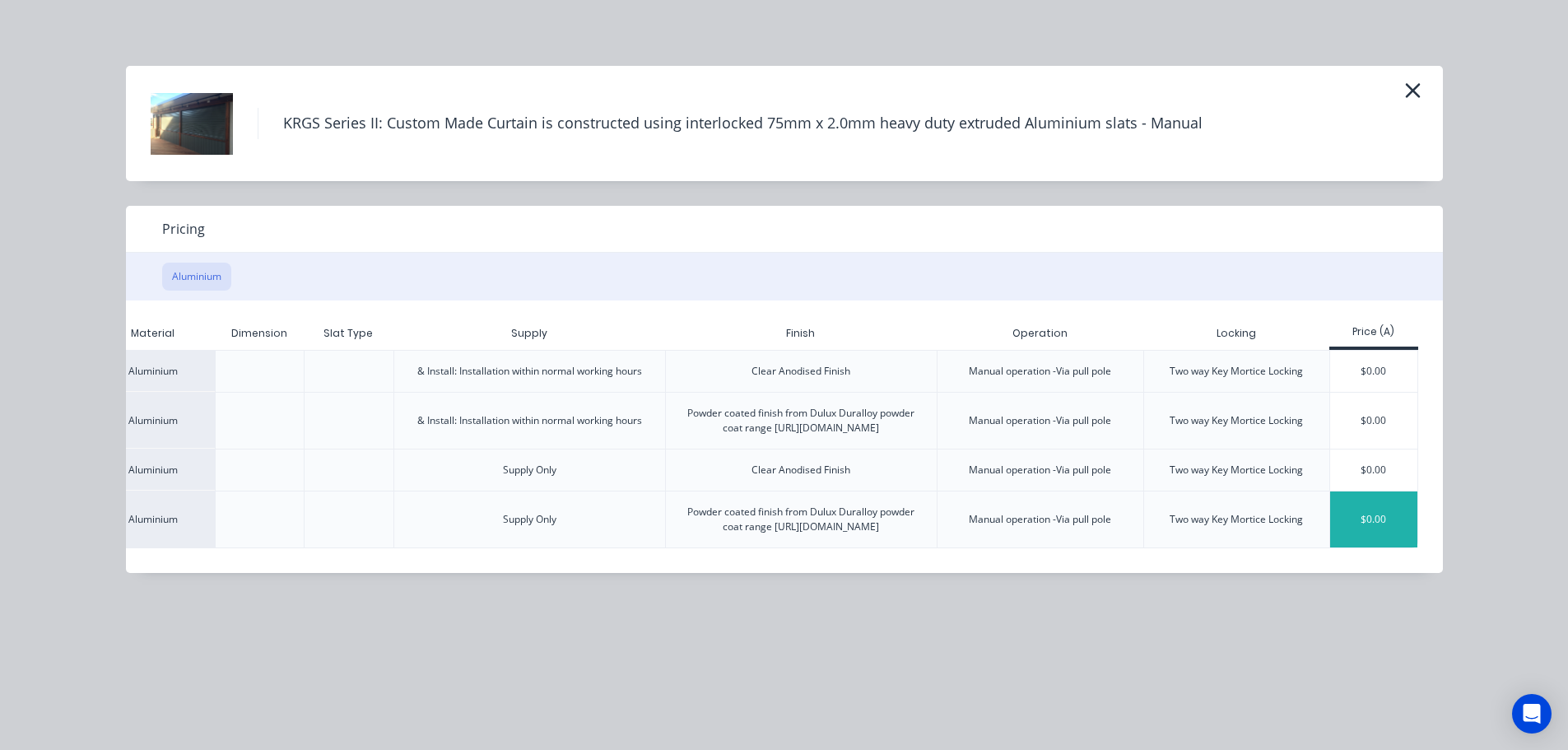
click at [1355, 535] on div "$0.00" at bounding box center [1374, 519] width 88 height 56
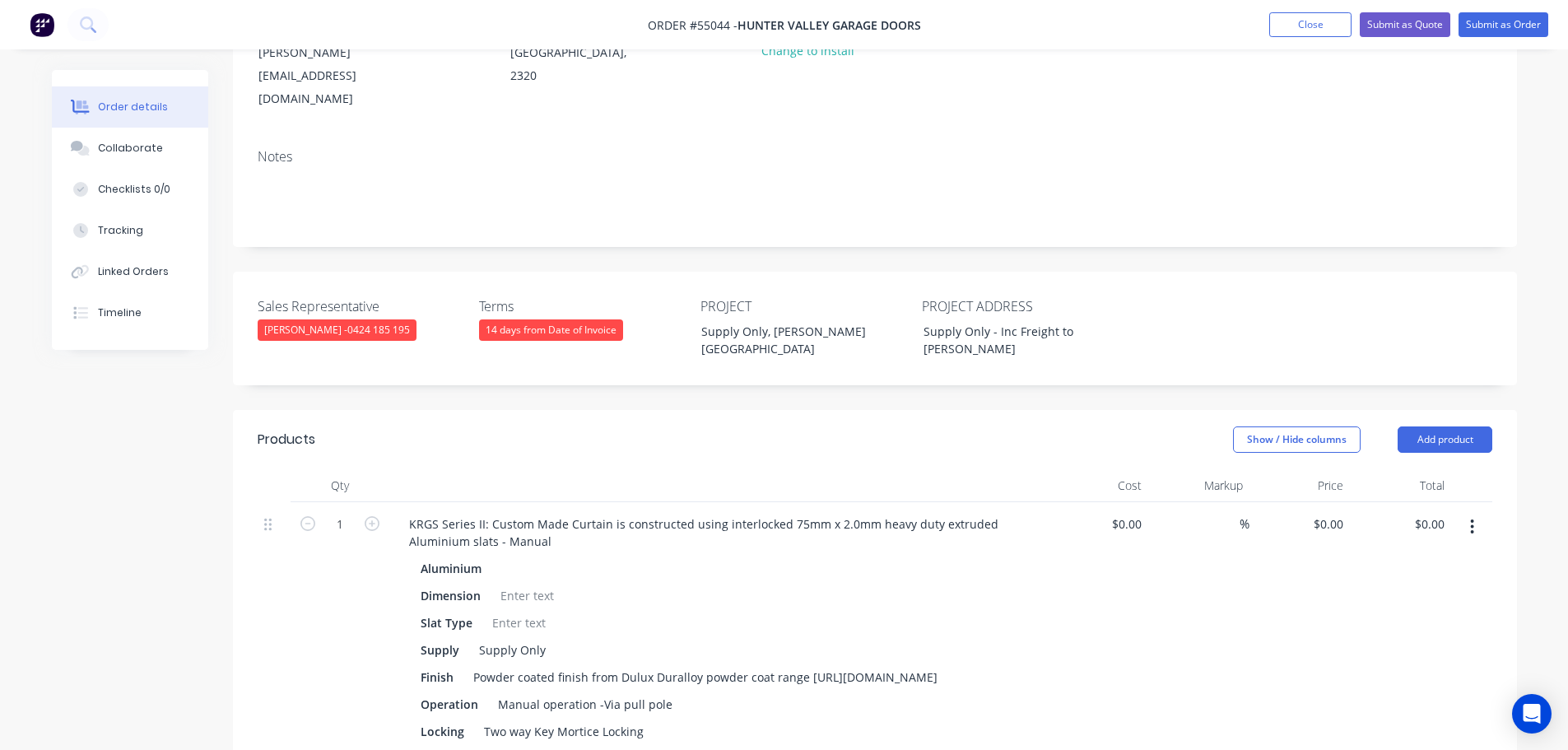
scroll to position [329, 0]
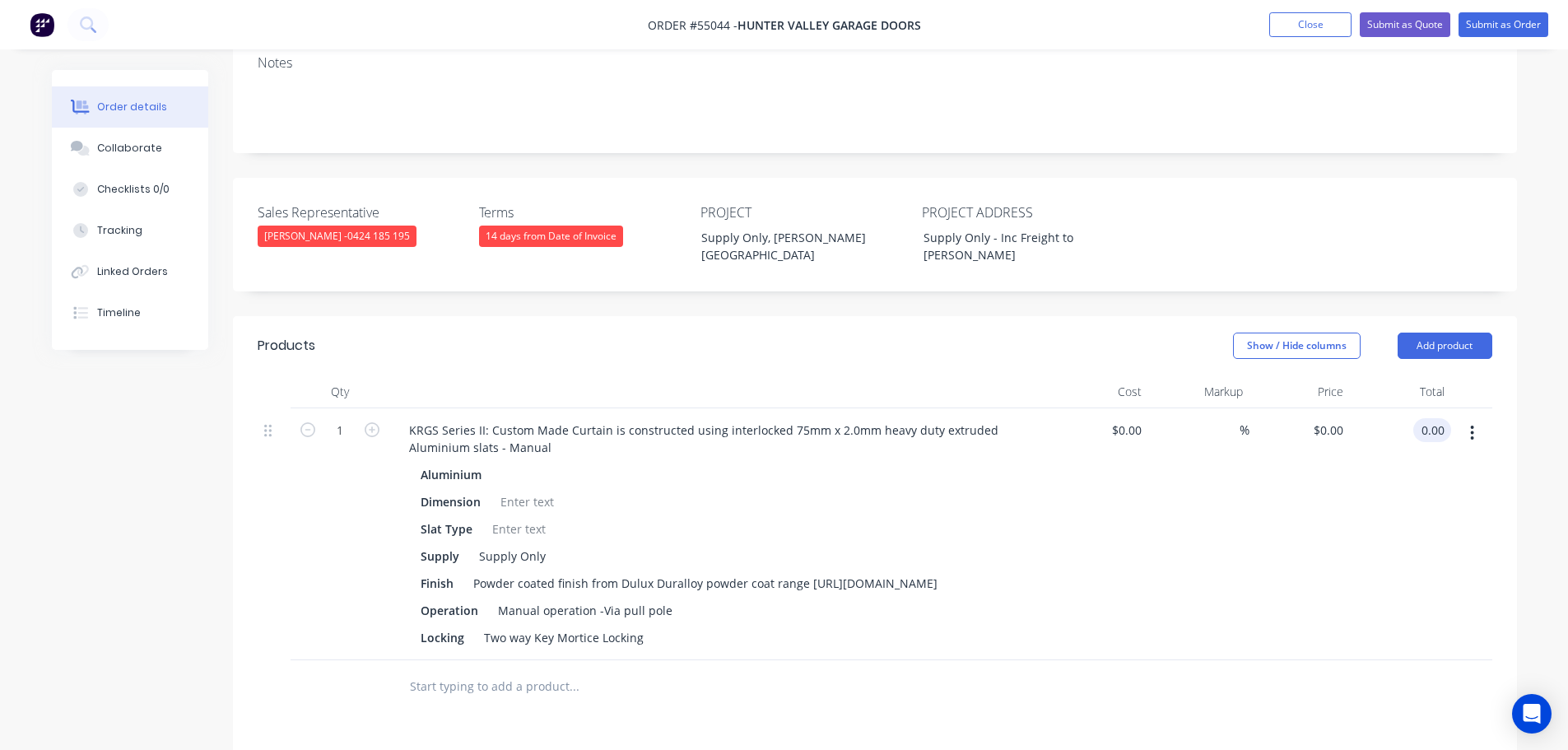
drag, startPoint x: 1446, startPoint y: 378, endPoint x: 1426, endPoint y: 397, distance: 27.6
click at [1427, 408] on div "0.00 0.00" at bounding box center [1400, 534] width 101 height 252
click at [1451, 408] on div at bounding box center [1472, 534] width 41 height 252
drag, startPoint x: 1427, startPoint y: 392, endPoint x: 1399, endPoint y: 403, distance: 30.1
click at [1399, 408] on div "0.00 0.00" at bounding box center [1400, 534] width 101 height 252
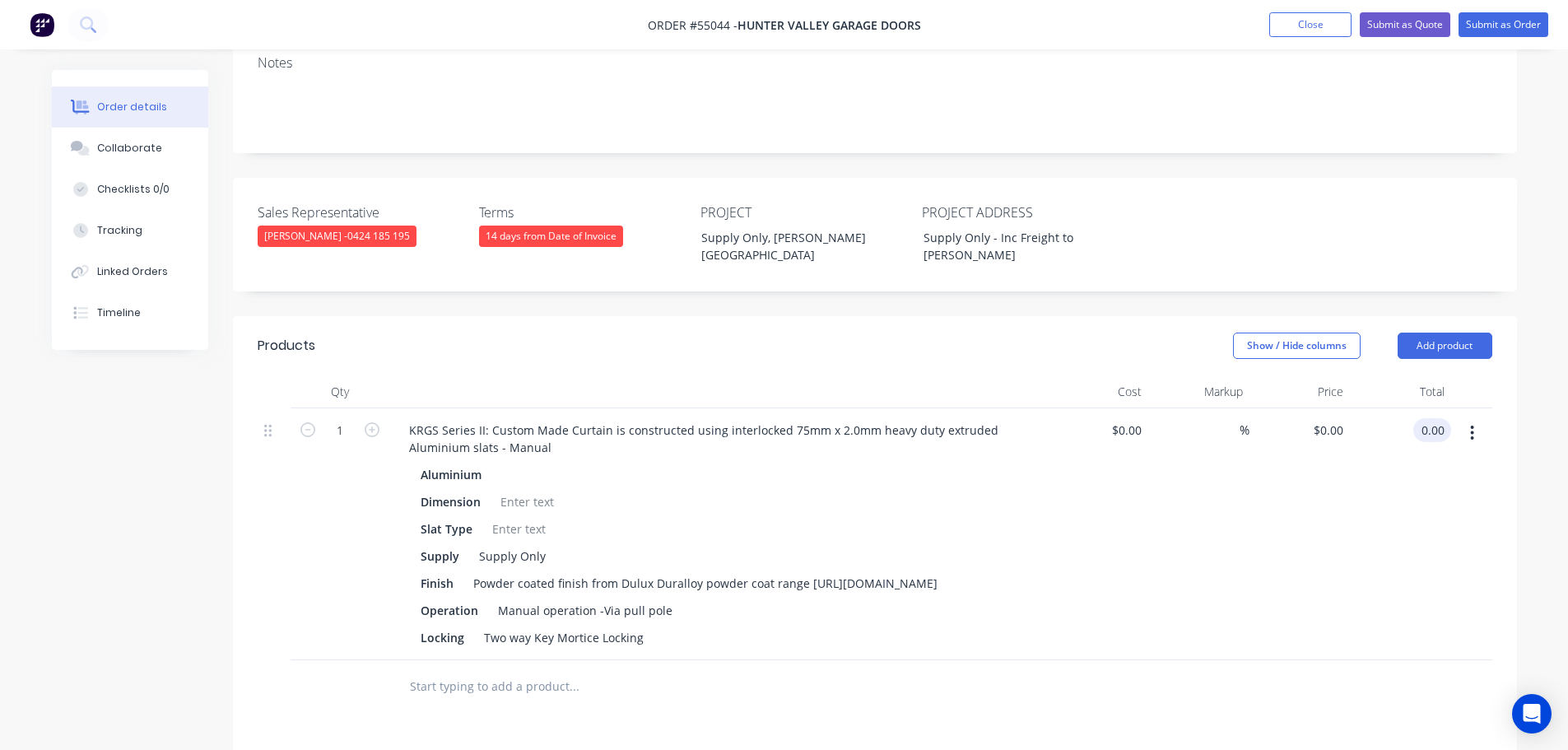
click at [1430, 418] on input "0.00" at bounding box center [1435, 430] width 31 height 24
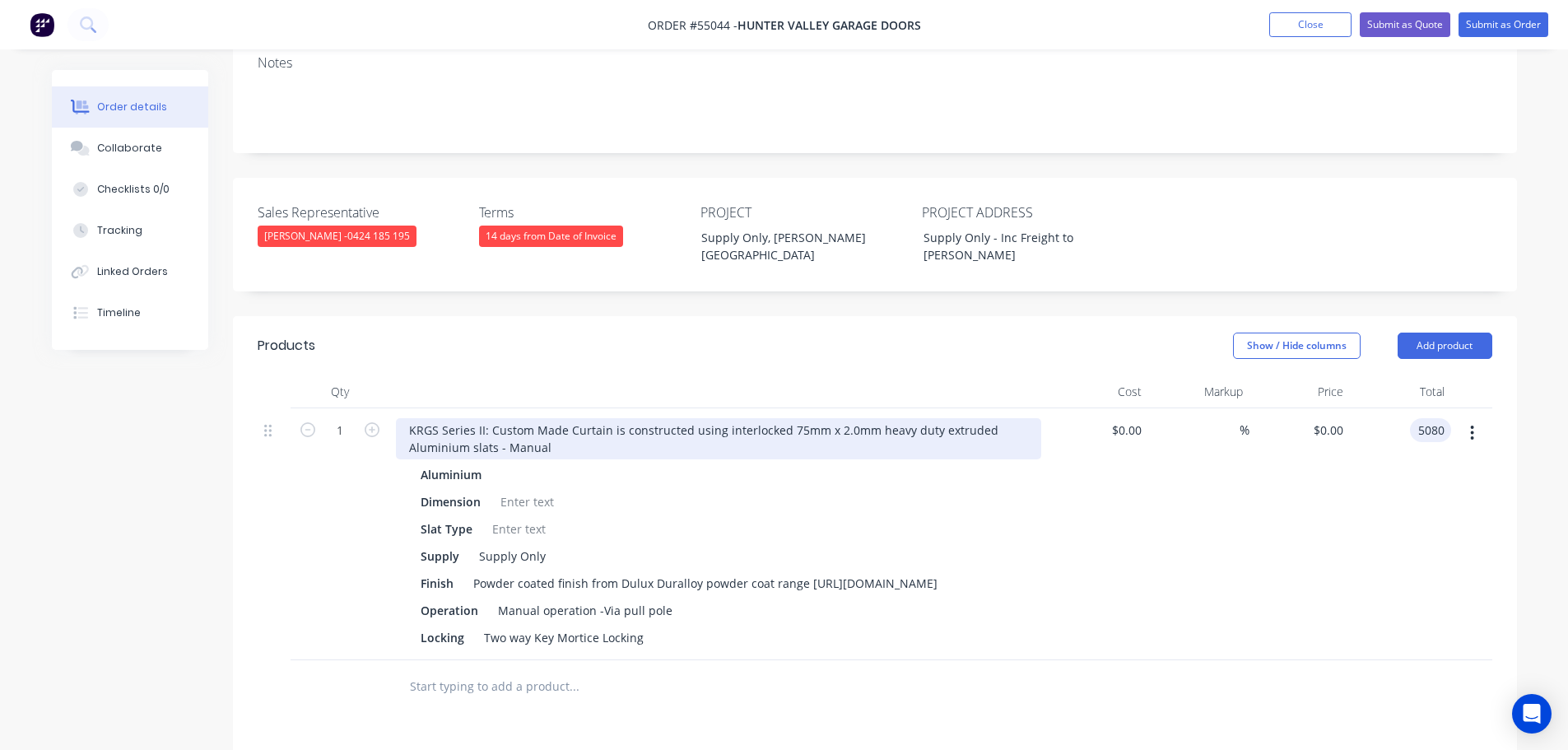
type input "5080"
type input "$5,080.00"
click at [407, 418] on div "KRGS Series II: Custom Made Curtain is constructed using interlocked 75mm x 2.0…" at bounding box center [719, 439] width 646 height 41
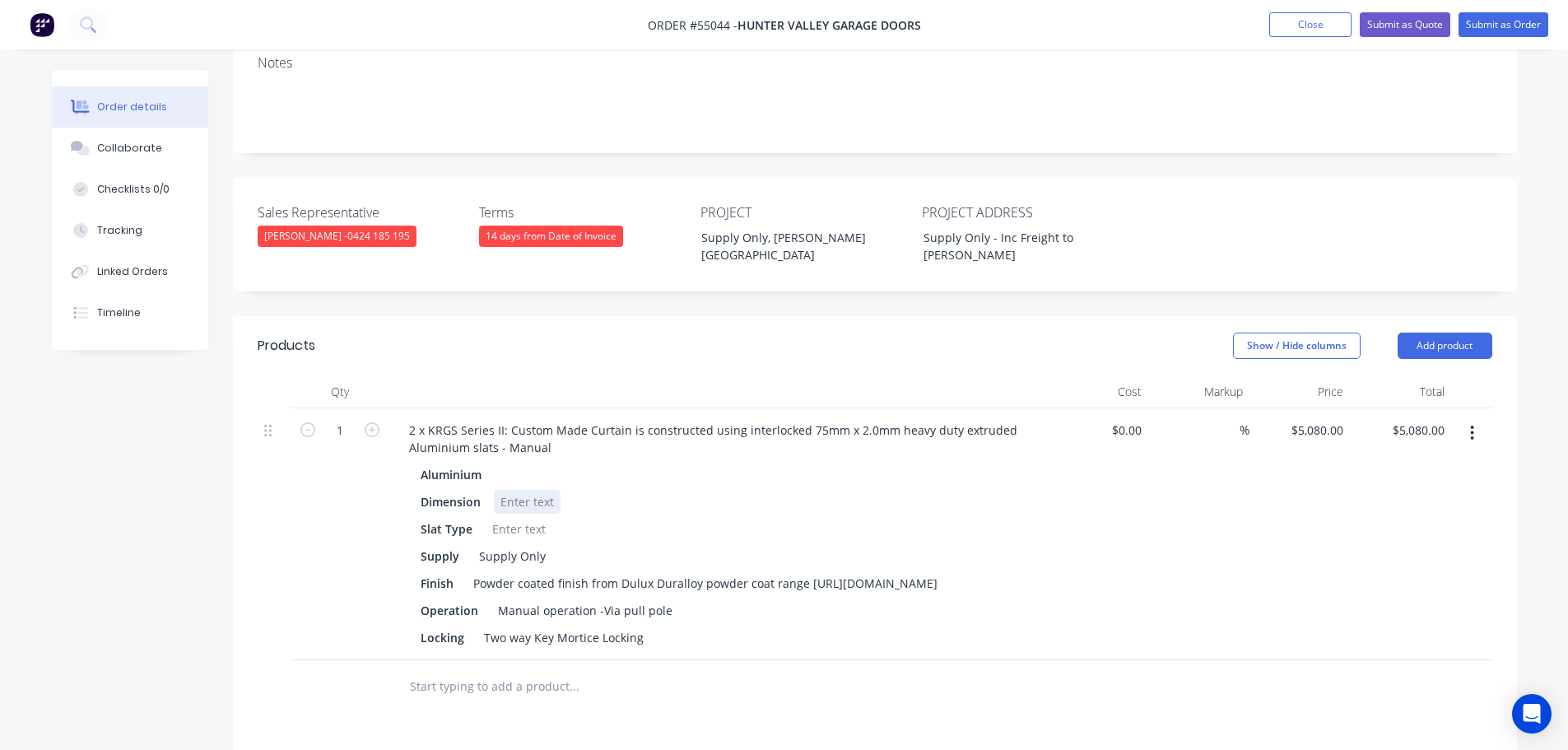
click at [525, 490] on div at bounding box center [527, 501] width 67 height 24
click at [493, 517] on div at bounding box center [519, 529] width 67 height 24
click at [1408, 28] on button "Submit as Quote" at bounding box center [1405, 25] width 91 height 25
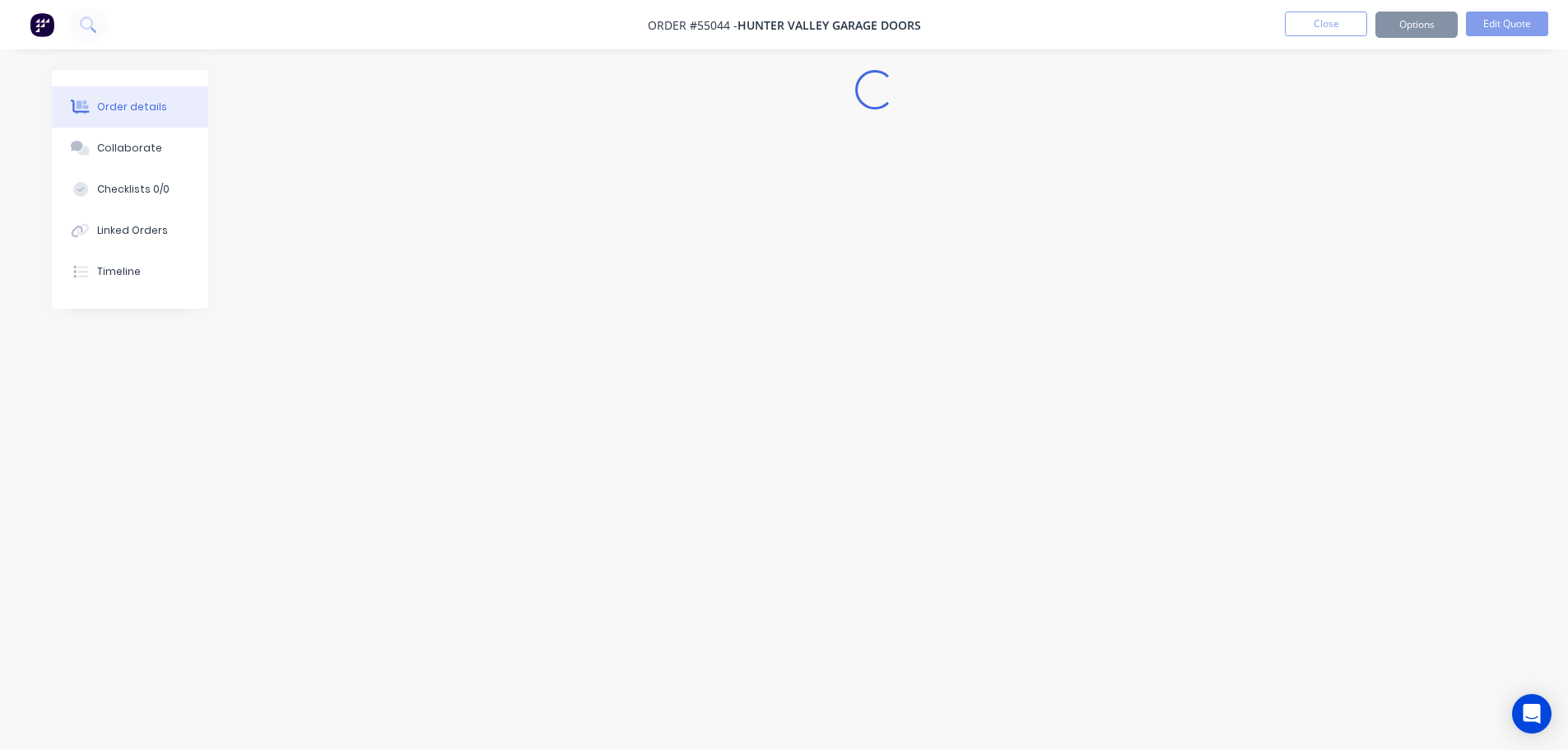
scroll to position [0, 0]
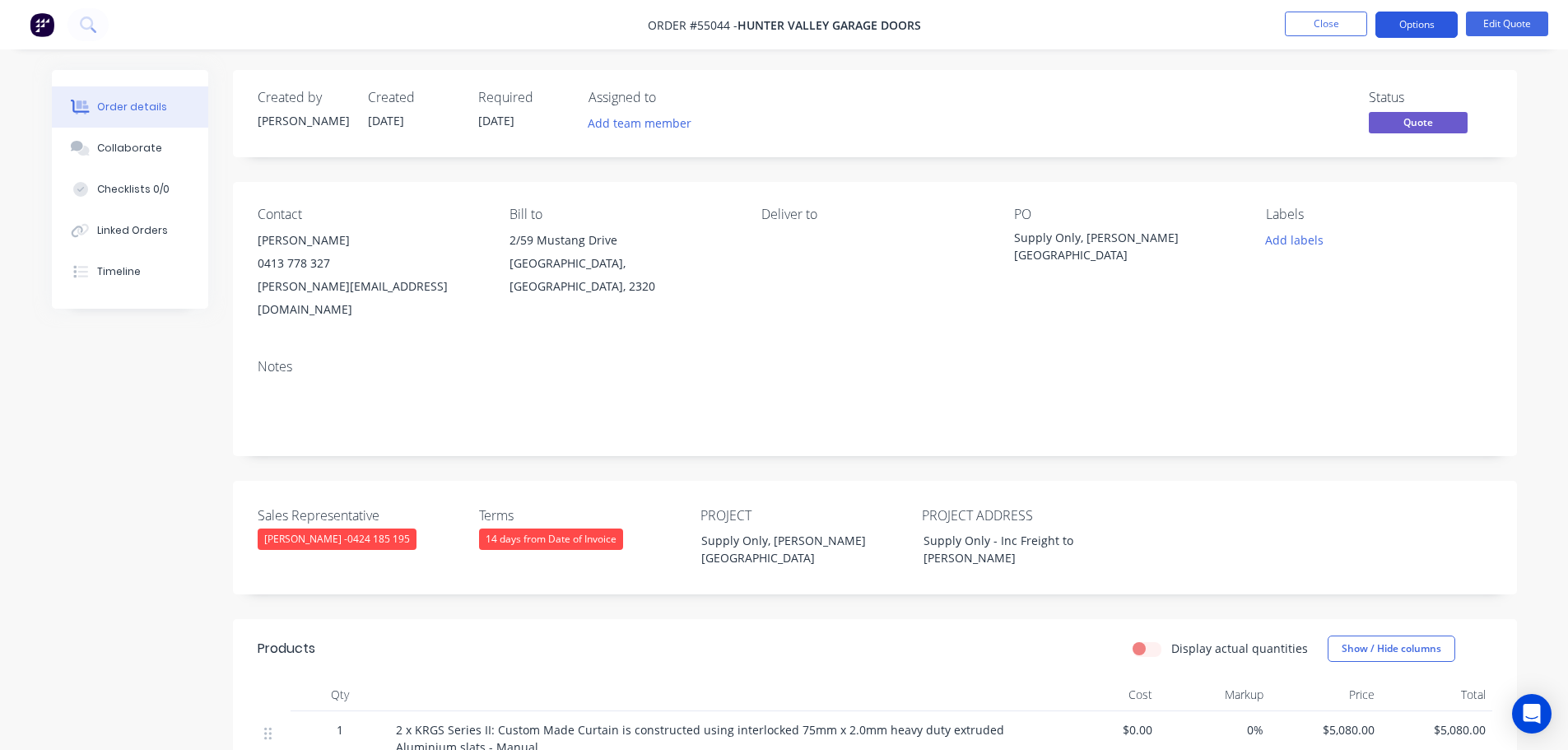
click at [1407, 22] on button "Options" at bounding box center [1416, 25] width 82 height 26
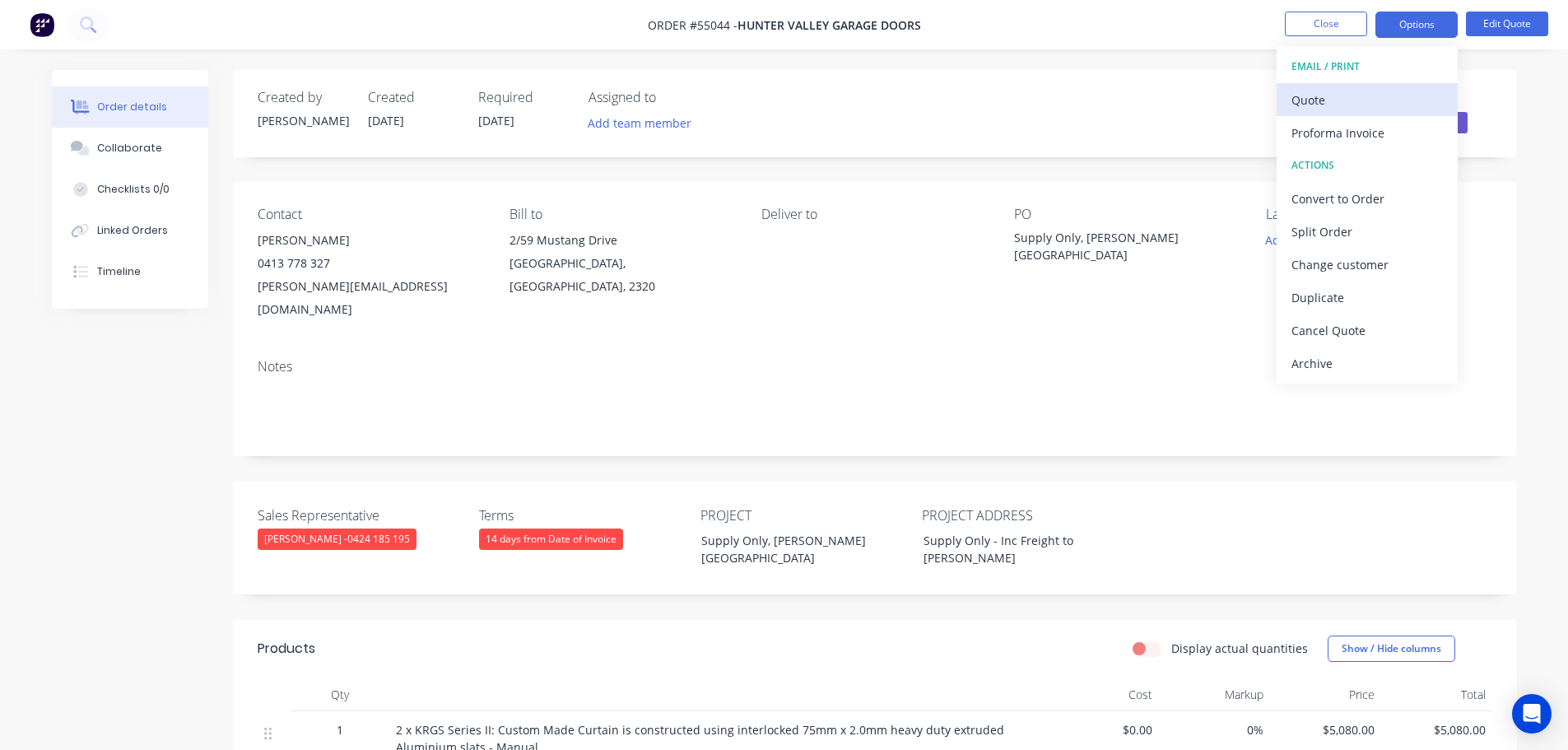
click at [1316, 100] on div "Quote" at bounding box center [1367, 100] width 152 height 24
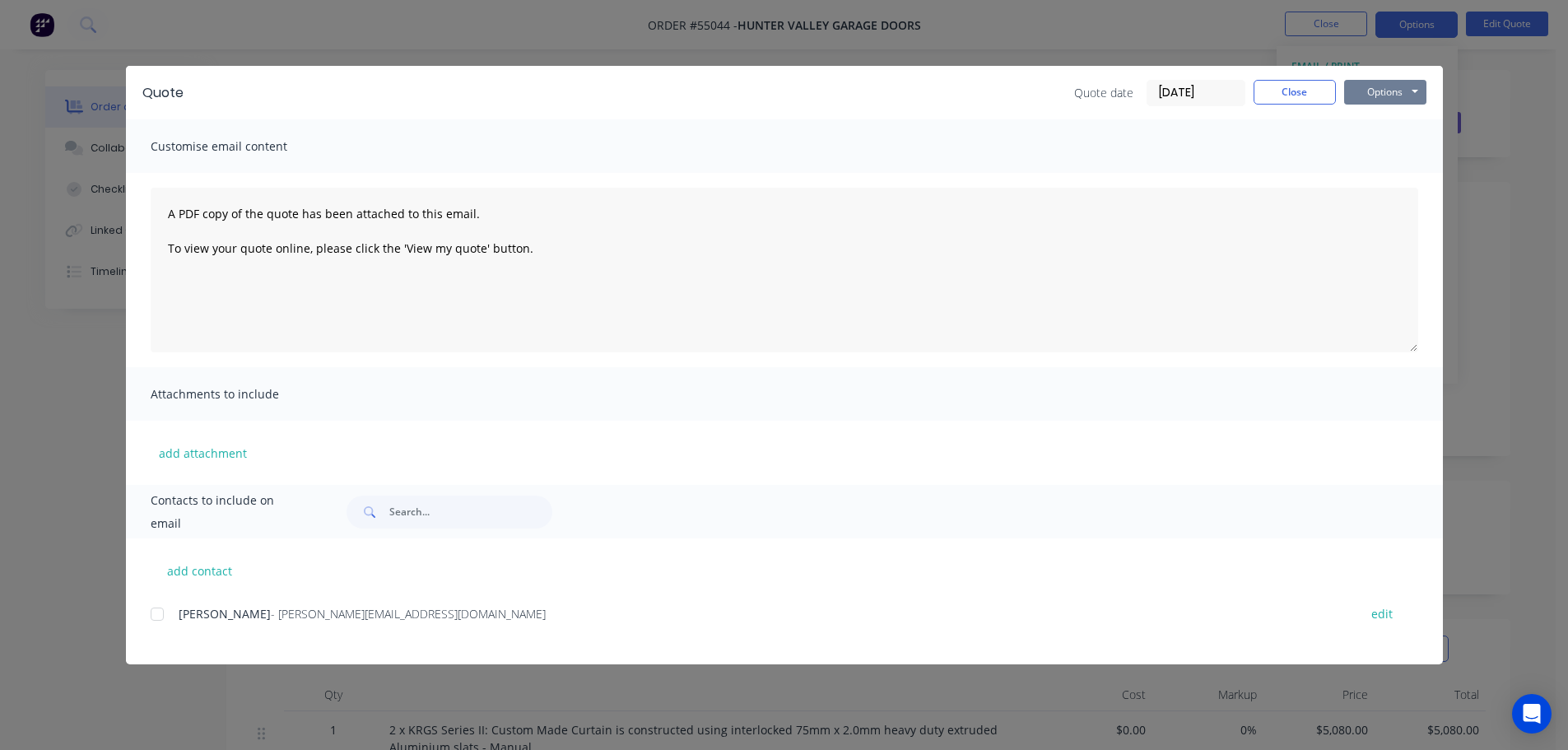
click at [1370, 91] on button "Options" at bounding box center [1385, 92] width 82 height 25
click at [1383, 150] on button "Print" at bounding box center [1397, 148] width 105 height 27
click at [1293, 95] on button "Close" at bounding box center [1295, 92] width 82 height 25
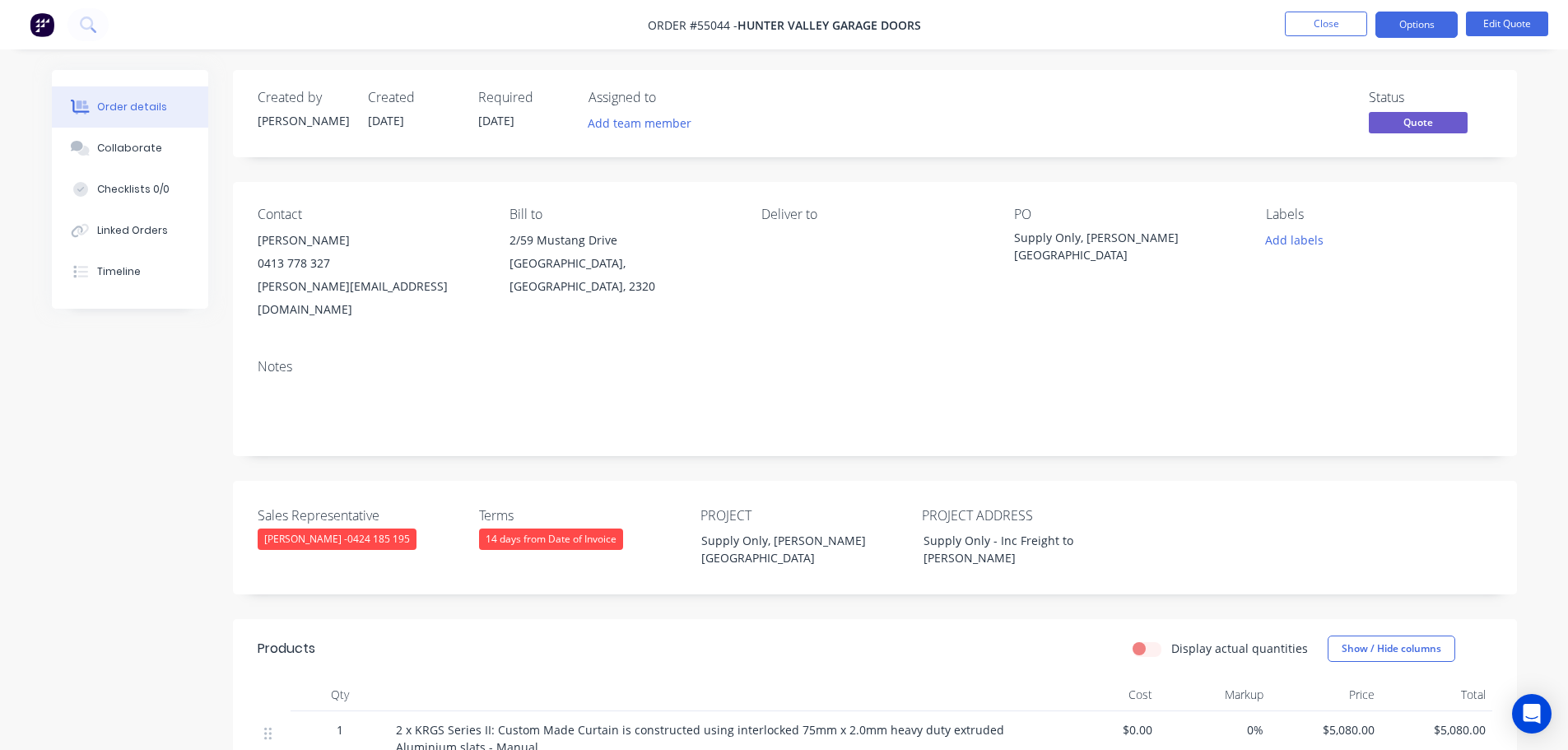
click at [329, 286] on div "[PERSON_NAME][EMAIL_ADDRESS][DOMAIN_NAME]" at bounding box center [371, 298] width 226 height 46
click at [1094, 238] on div "Supply Only, [PERSON_NAME][GEOGRAPHIC_DATA]" at bounding box center [1118, 246] width 206 height 35
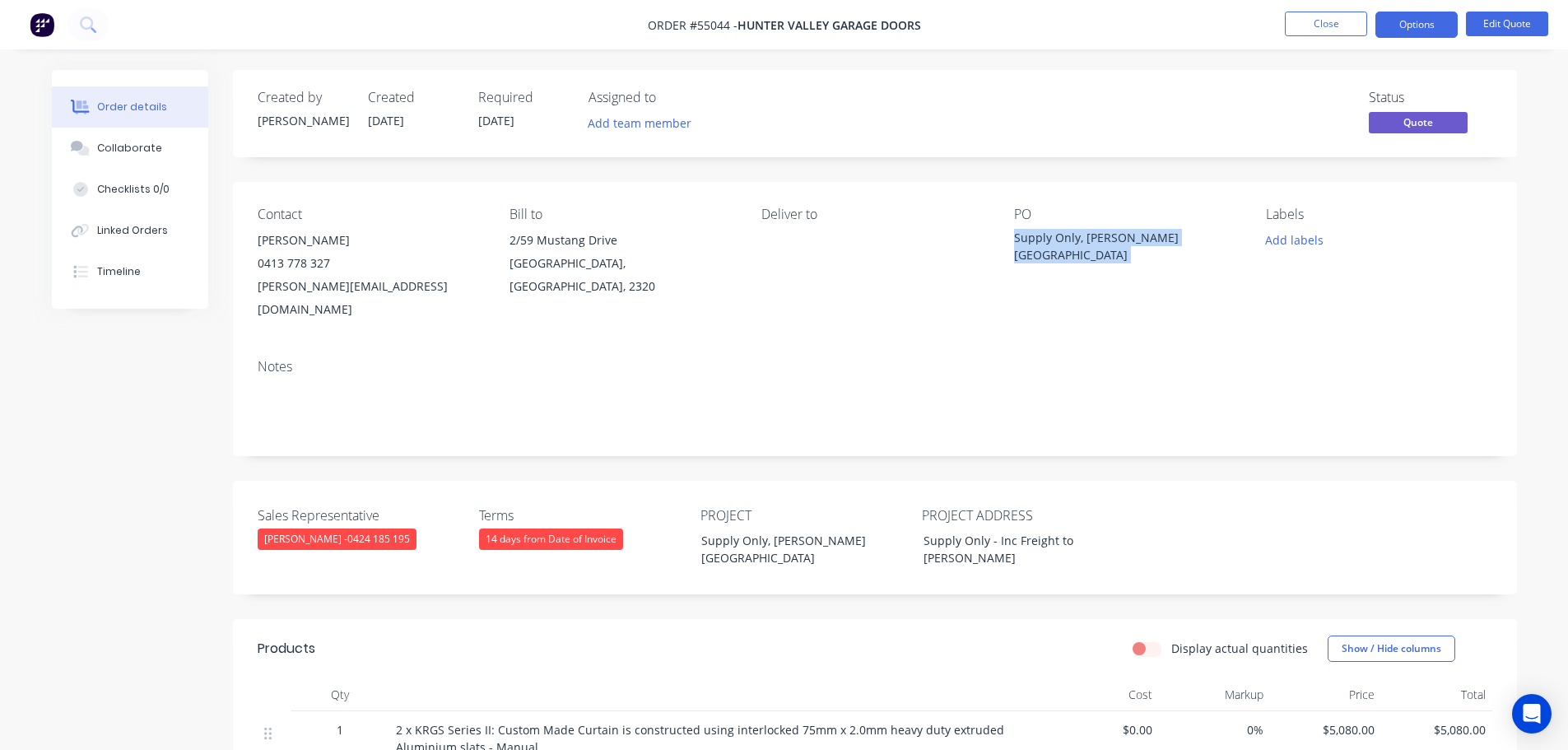
click at [1094, 238] on div "Supply Only, [PERSON_NAME][GEOGRAPHIC_DATA]" at bounding box center [1118, 246] width 206 height 35
click at [330, 262] on span at bounding box center [330, 263] width 0 height 16
click at [1322, 26] on button "Close" at bounding box center [1326, 24] width 82 height 25
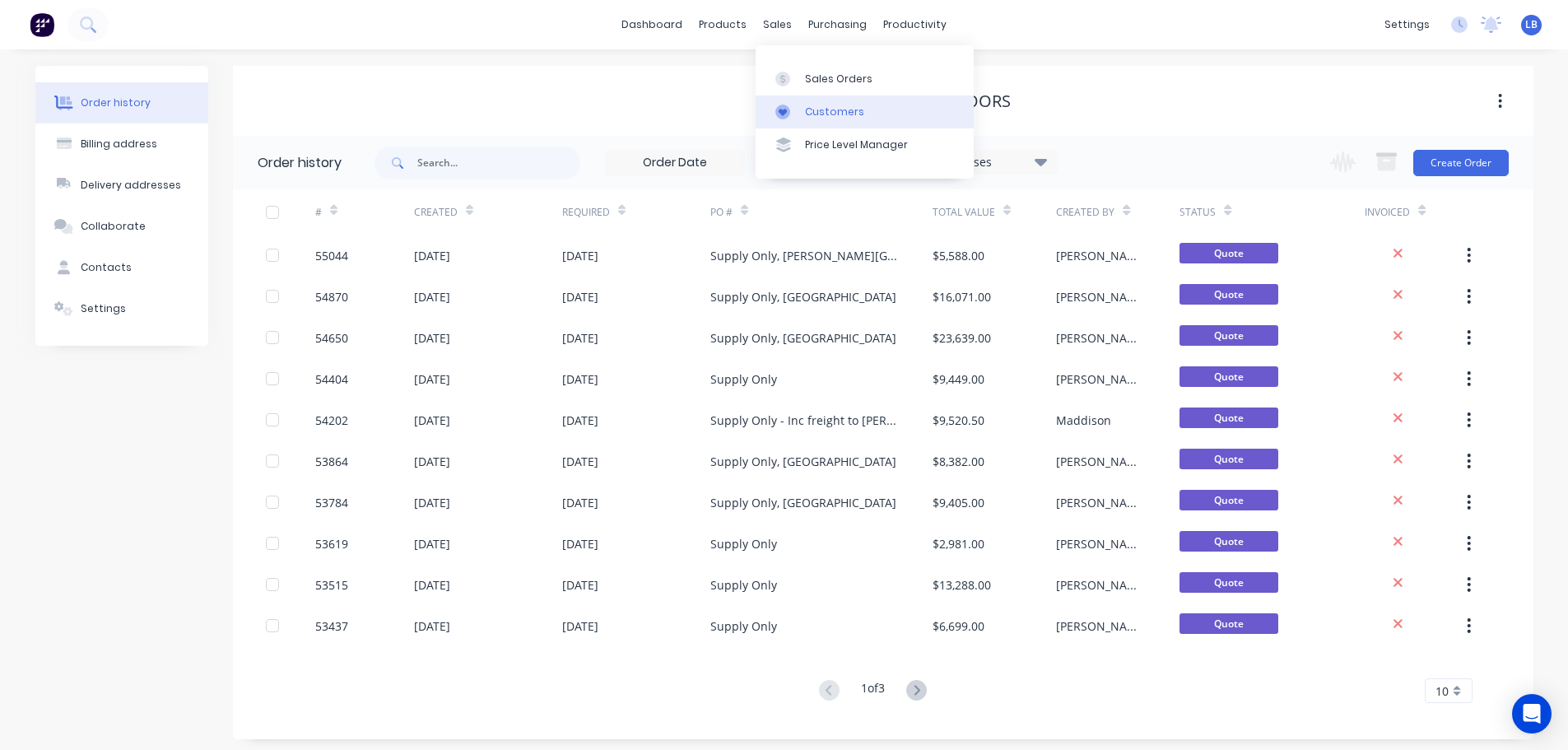
click at [814, 114] on div "Customers" at bounding box center [835, 112] width 59 height 15
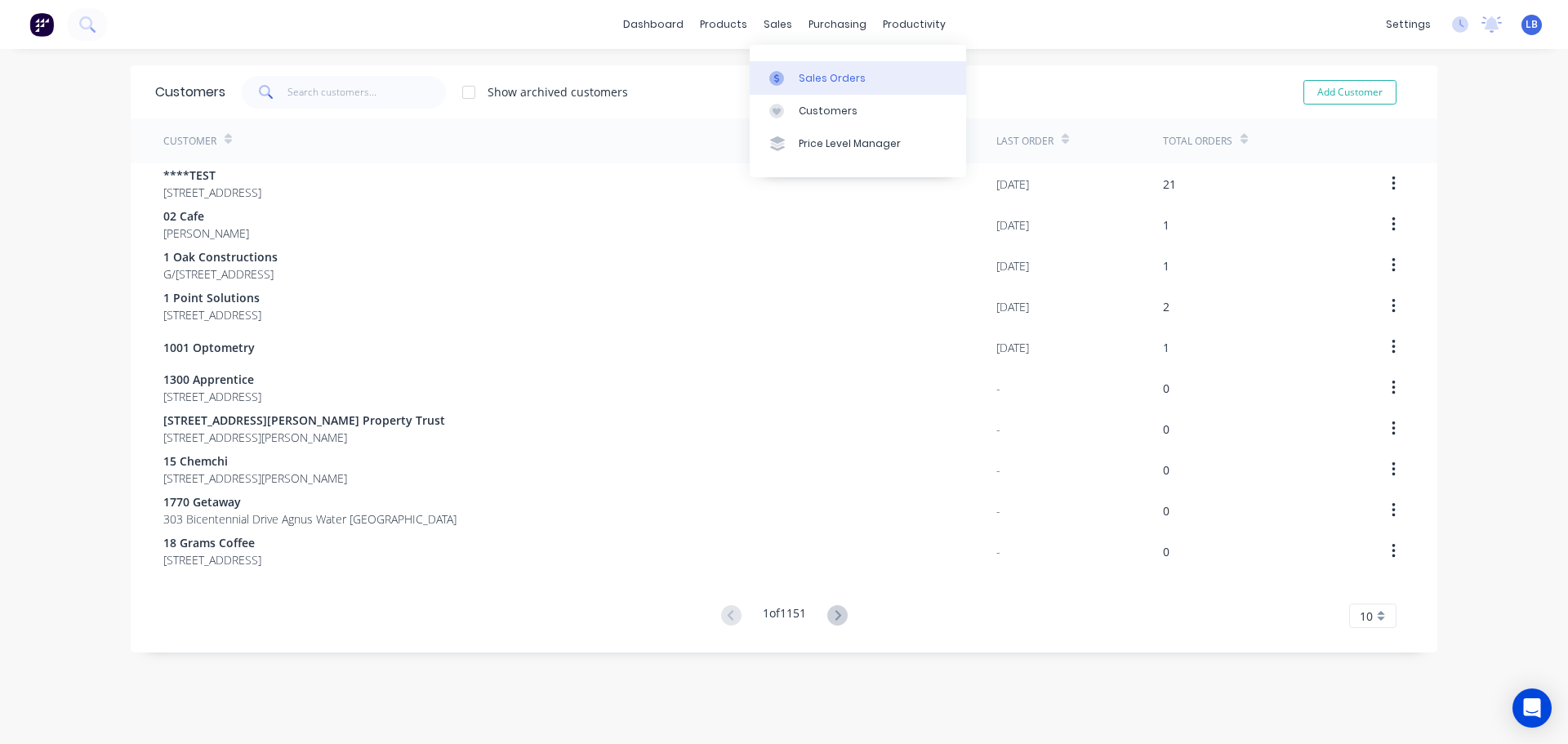
click at [837, 75] on div "Sales Orders" at bounding box center [833, 78] width 67 height 15
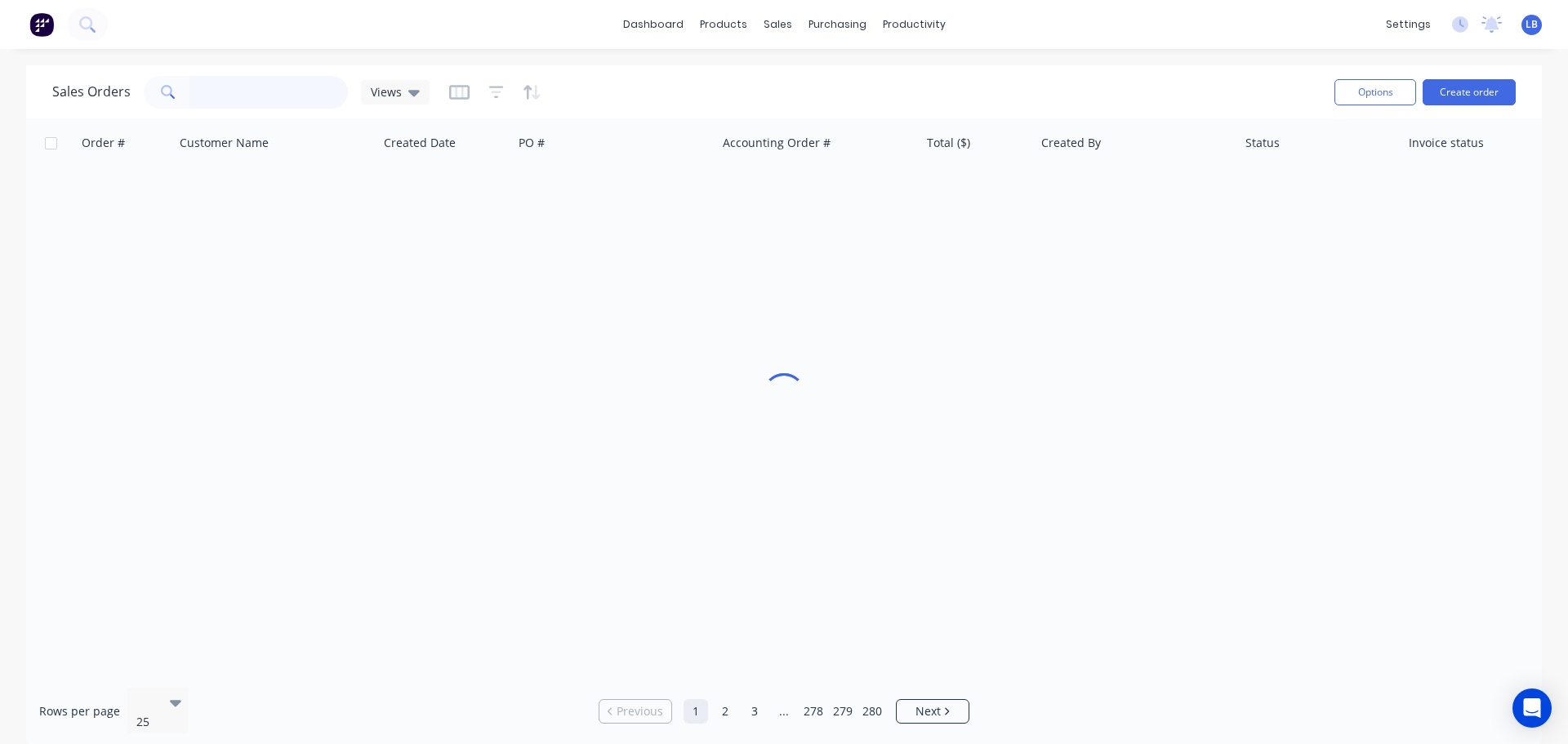
click at [223, 96] on input "text" at bounding box center [269, 92] width 159 height 33
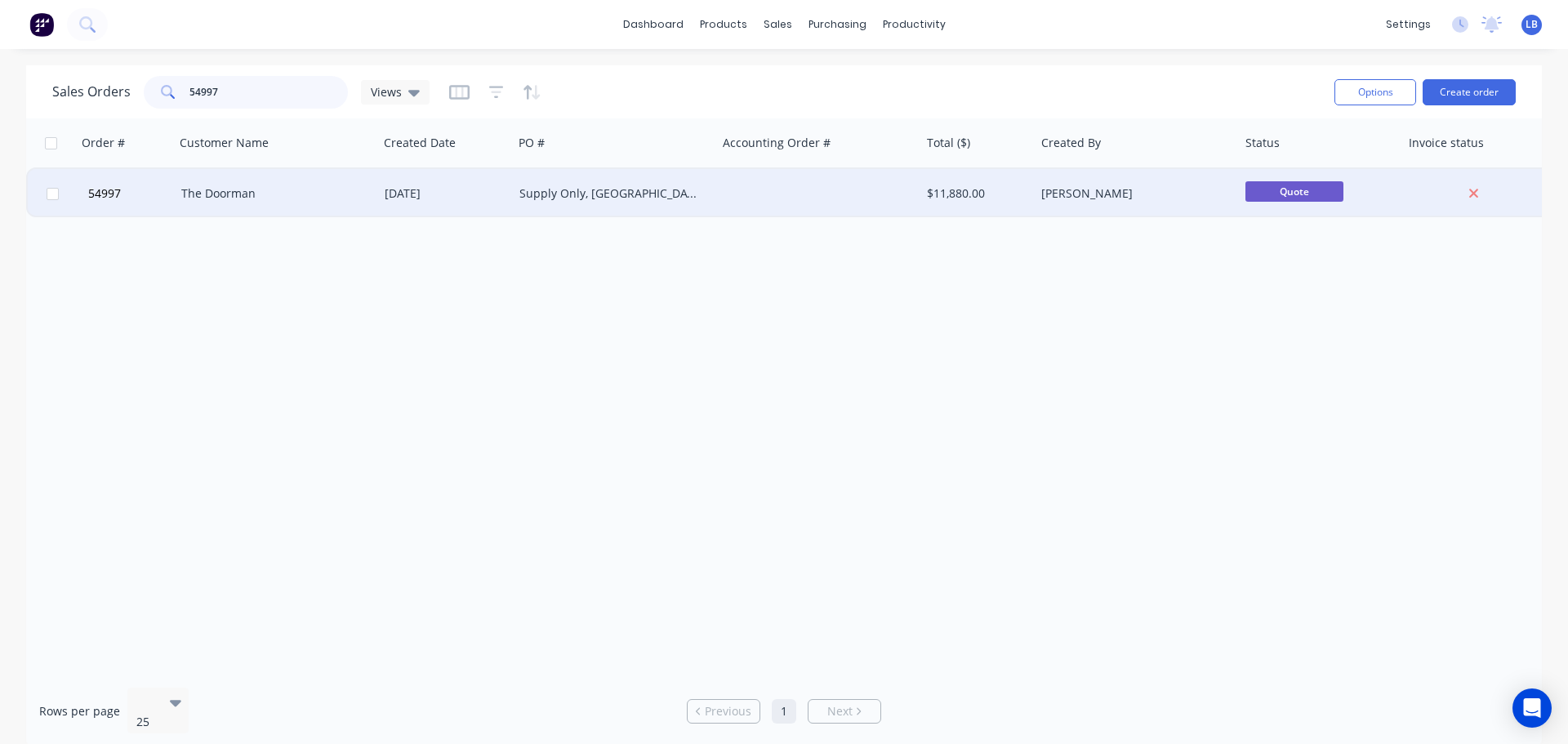
type input "54997"
click at [522, 194] on div "Supply Only, [GEOGRAPHIC_DATA] [GEOGRAPHIC_DATA]" at bounding box center [610, 194] width 181 height 16
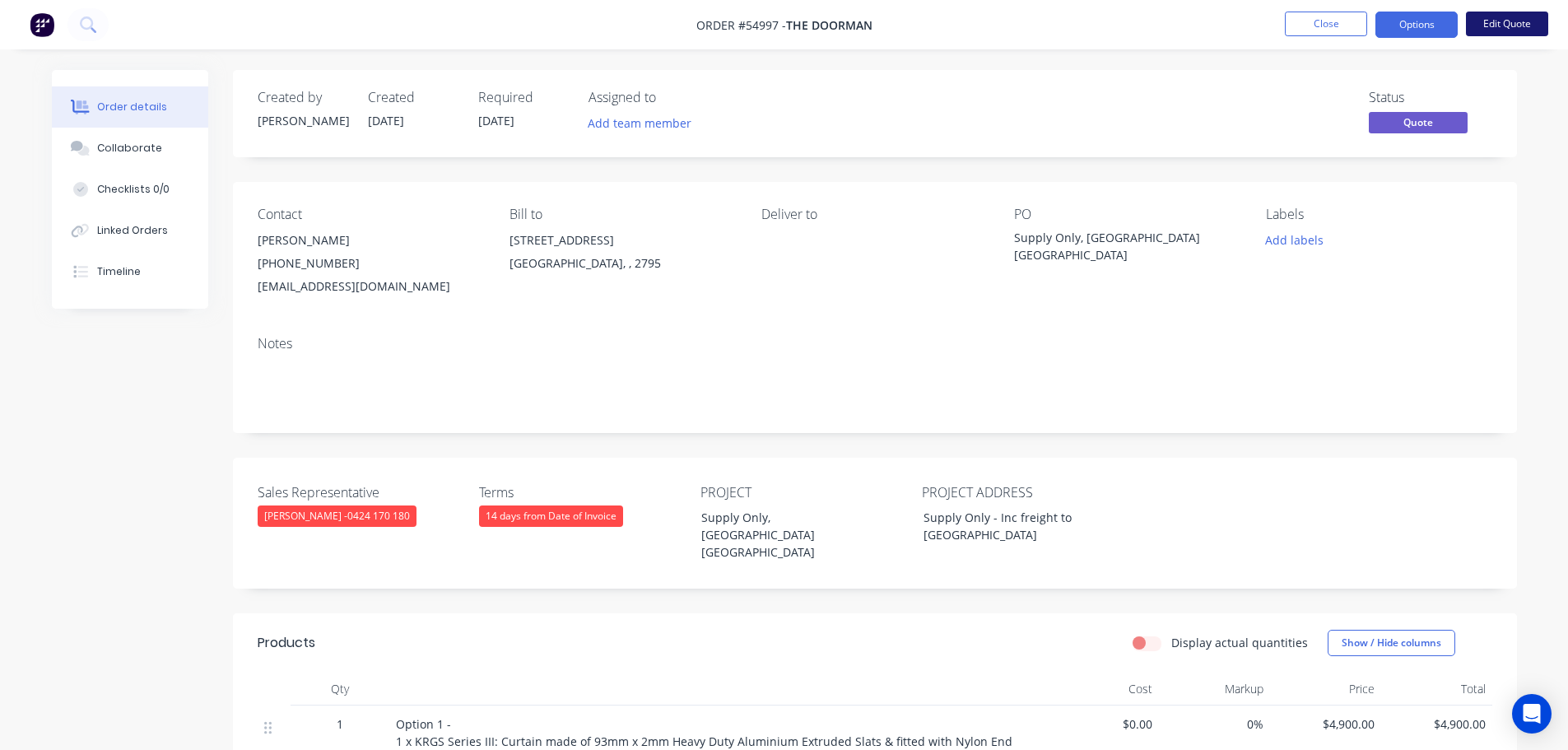
click at [1487, 28] on button "Edit Quote" at bounding box center [1507, 24] width 82 height 25
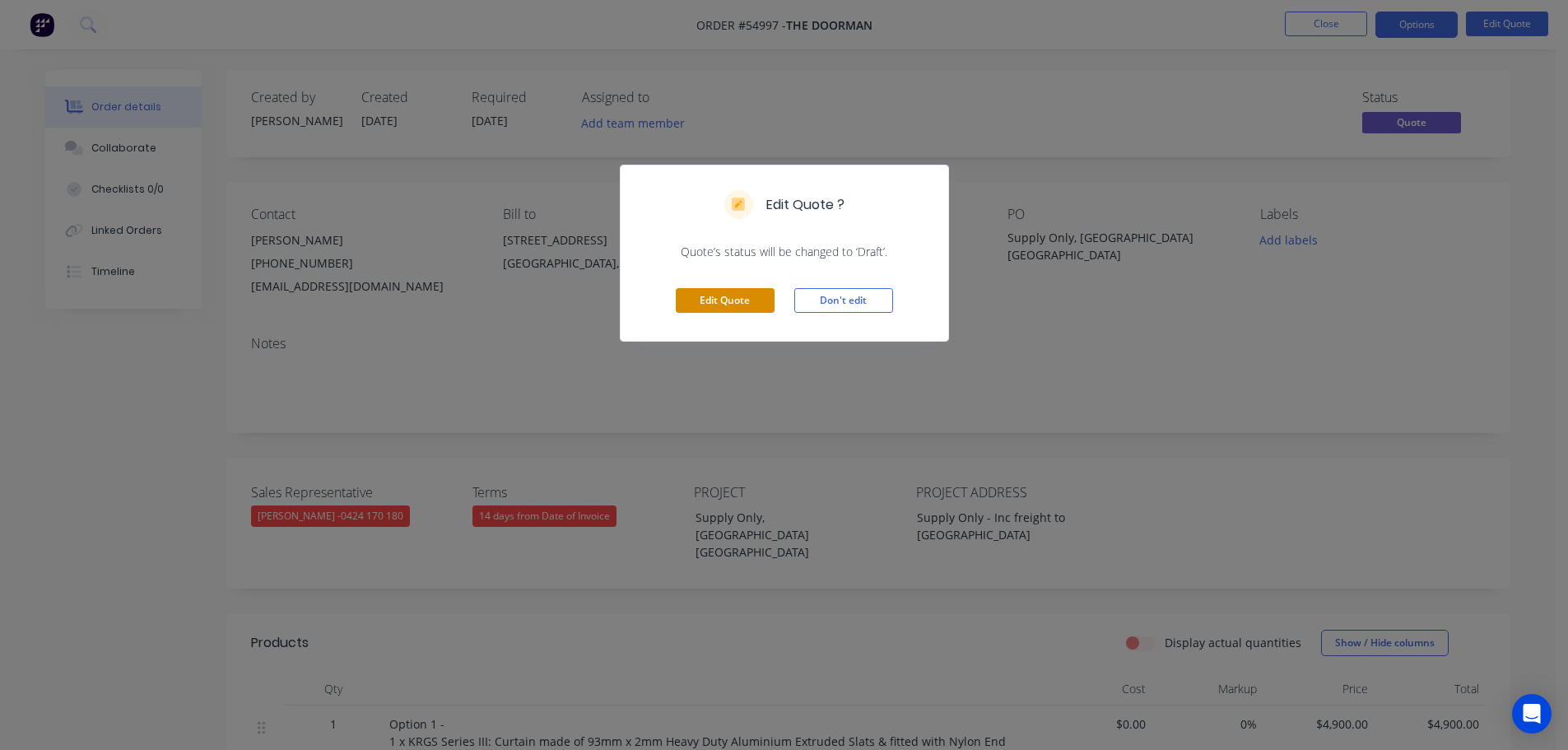
click at [719, 298] on button "Edit Quote" at bounding box center [726, 300] width 99 height 25
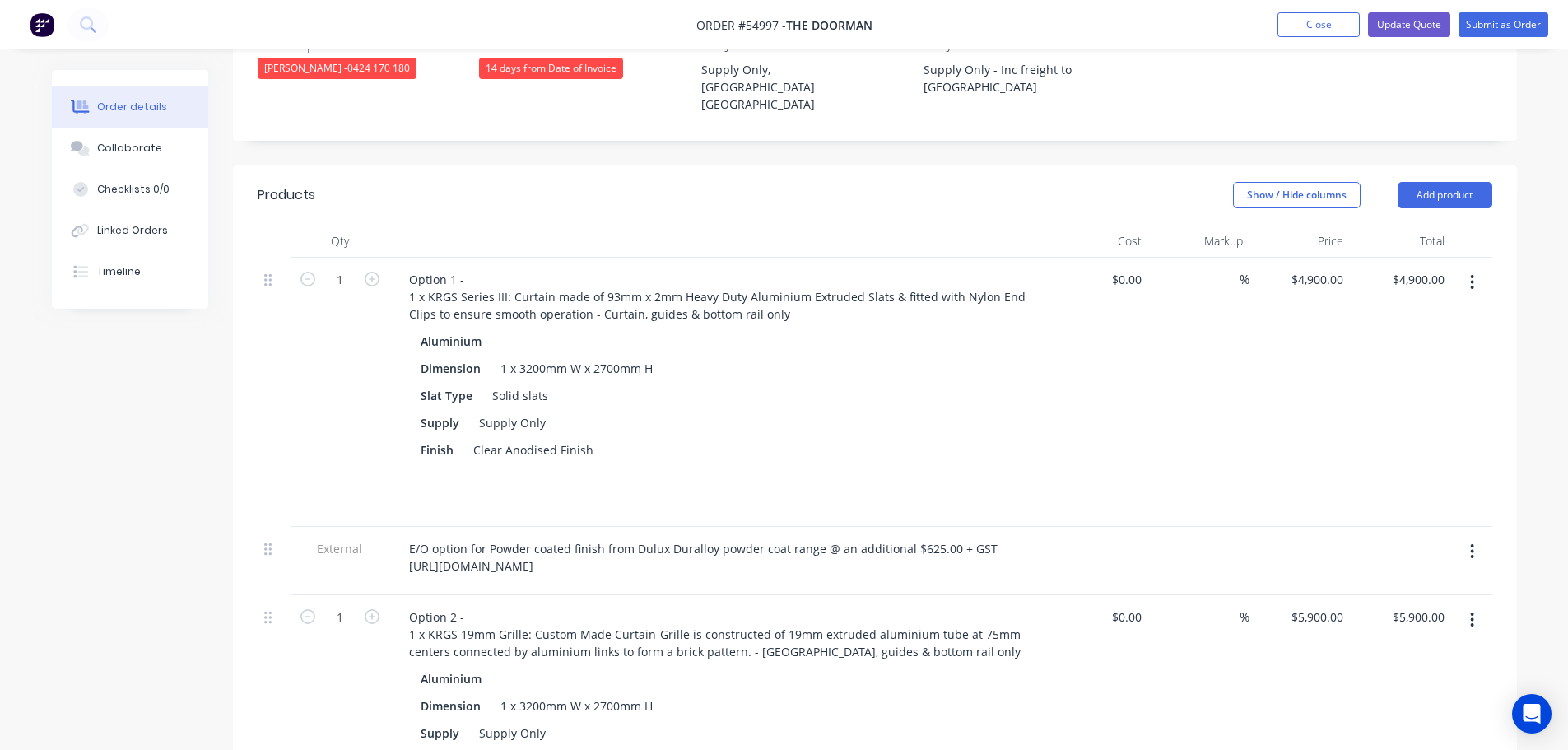
scroll to position [494, 0]
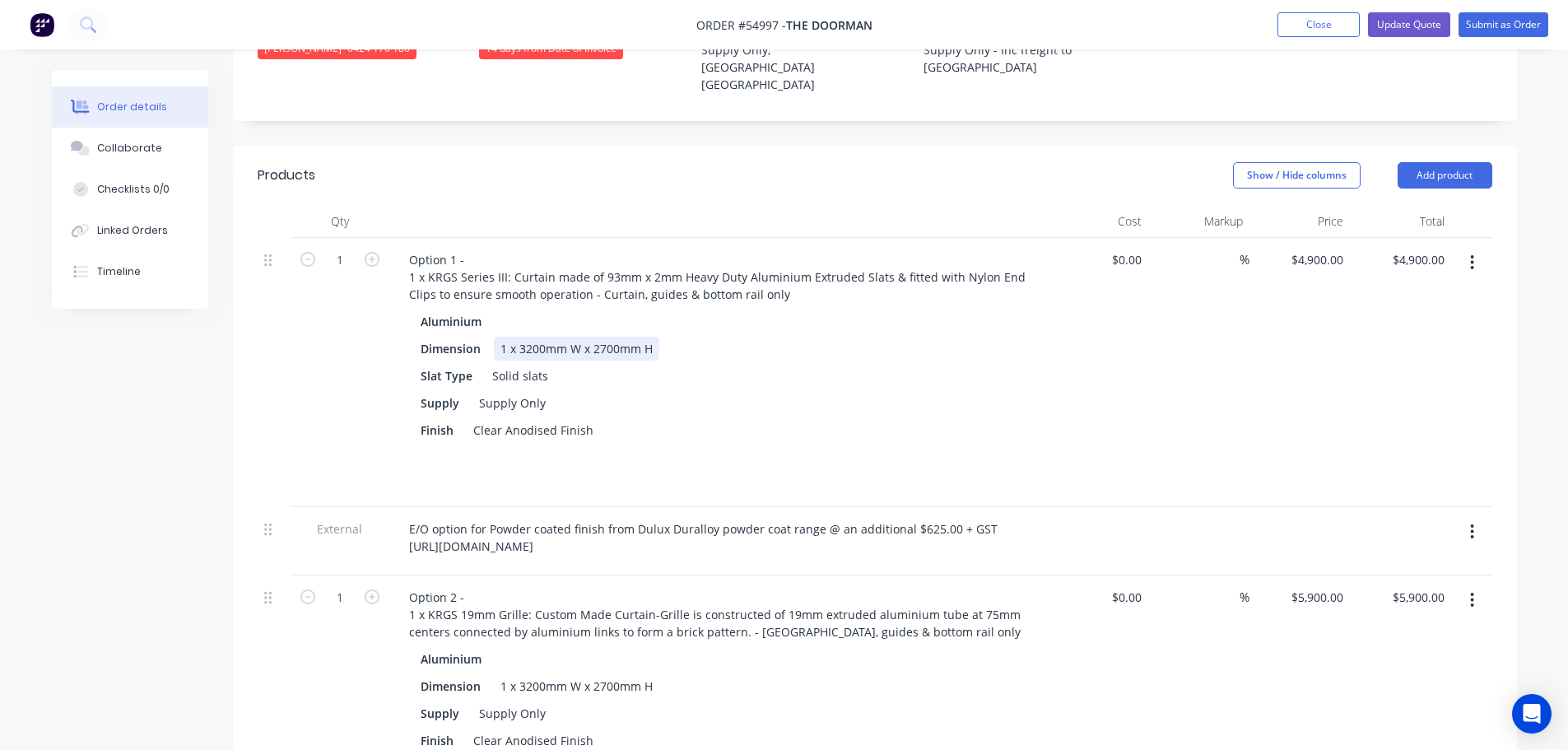
click at [545, 337] on div "1 x 3200mm W x 2700mm H" at bounding box center [576, 348] width 166 height 24
type input "5145"
type input "$5,145.00"
click at [516, 364] on div "Solid slats" at bounding box center [520, 375] width 69 height 24
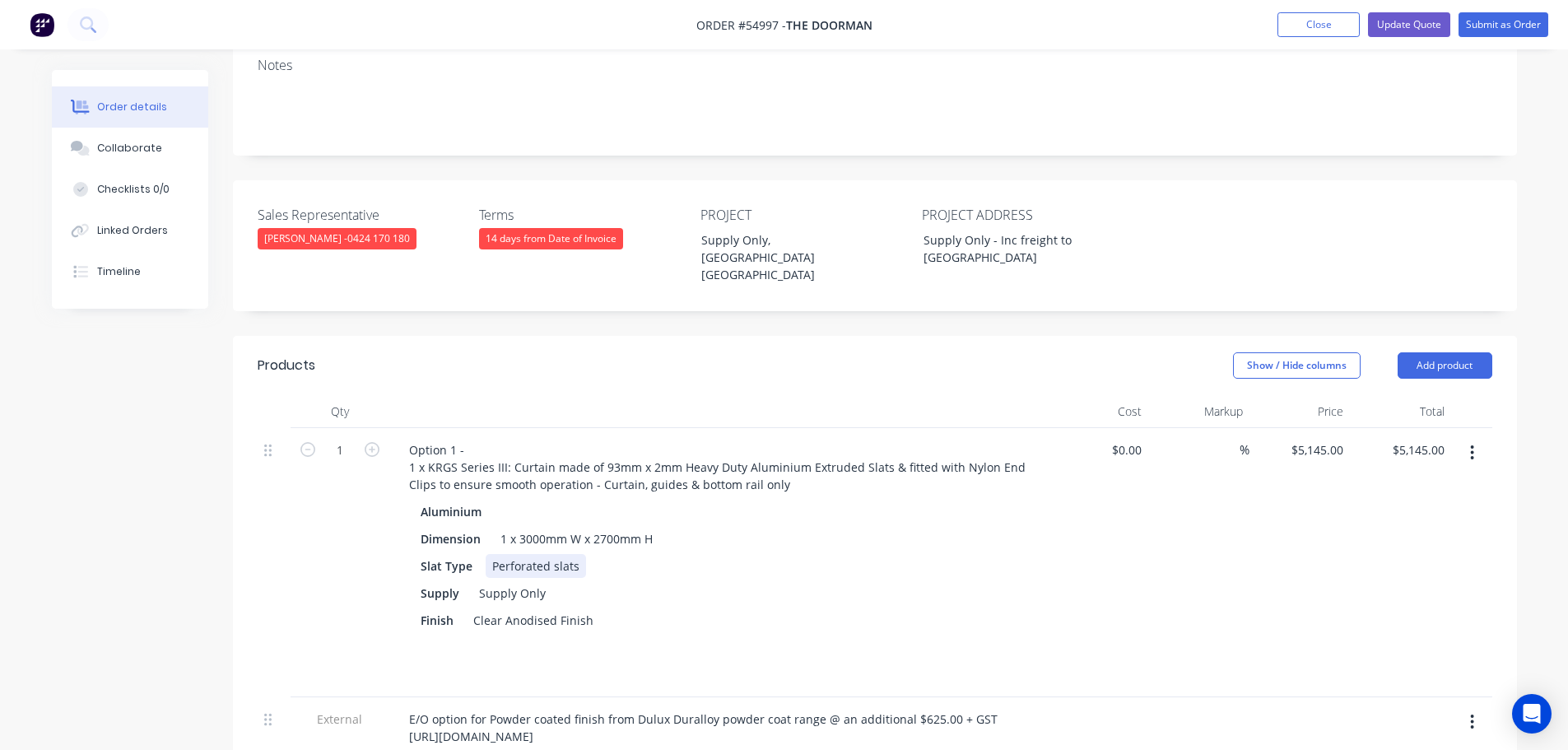
scroll to position [329, 0]
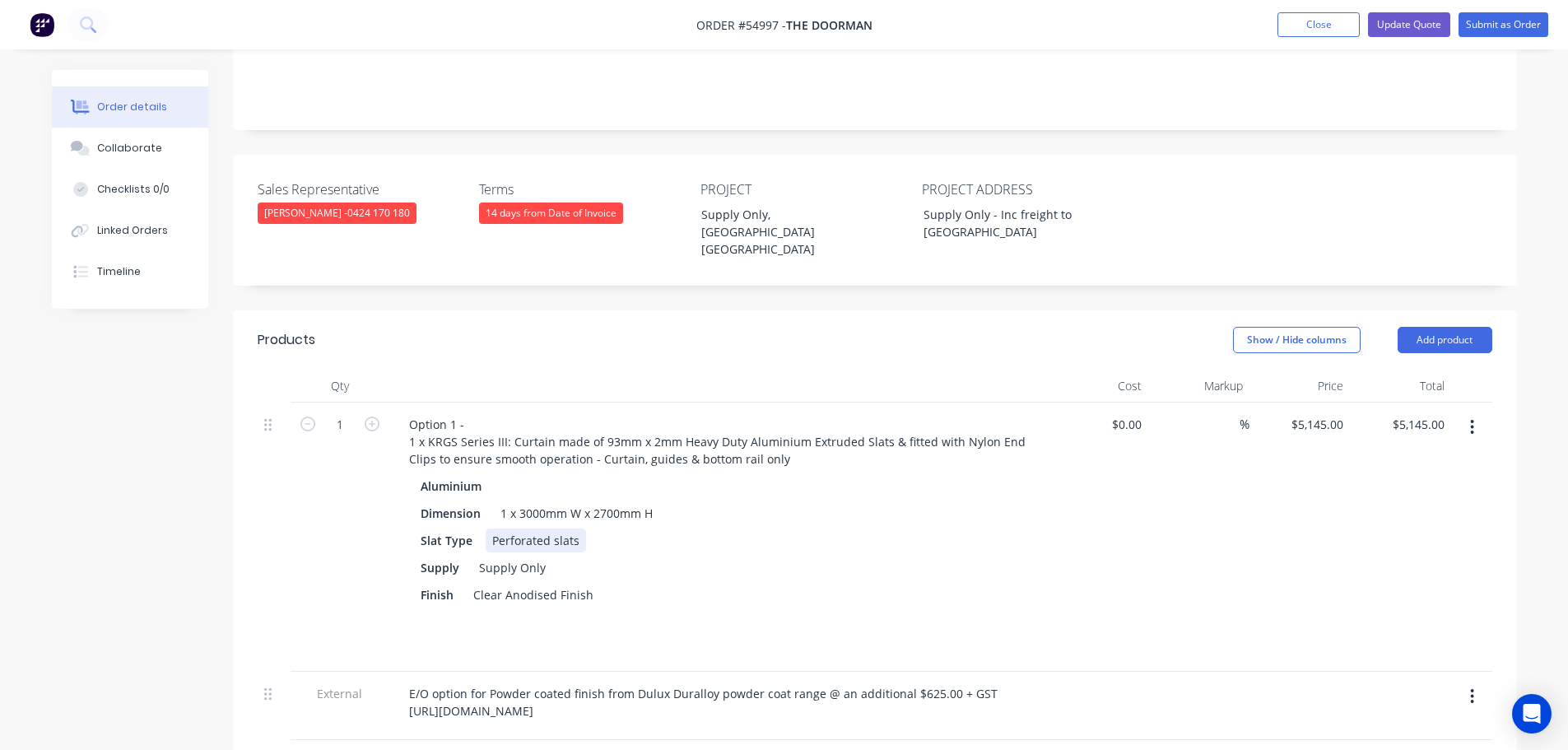
click at [584, 529] on div "Slat Type Perforated slats" at bounding box center [716, 540] width 603 height 24
click at [1405, 20] on button "Update Quote" at bounding box center [1409, 25] width 82 height 25
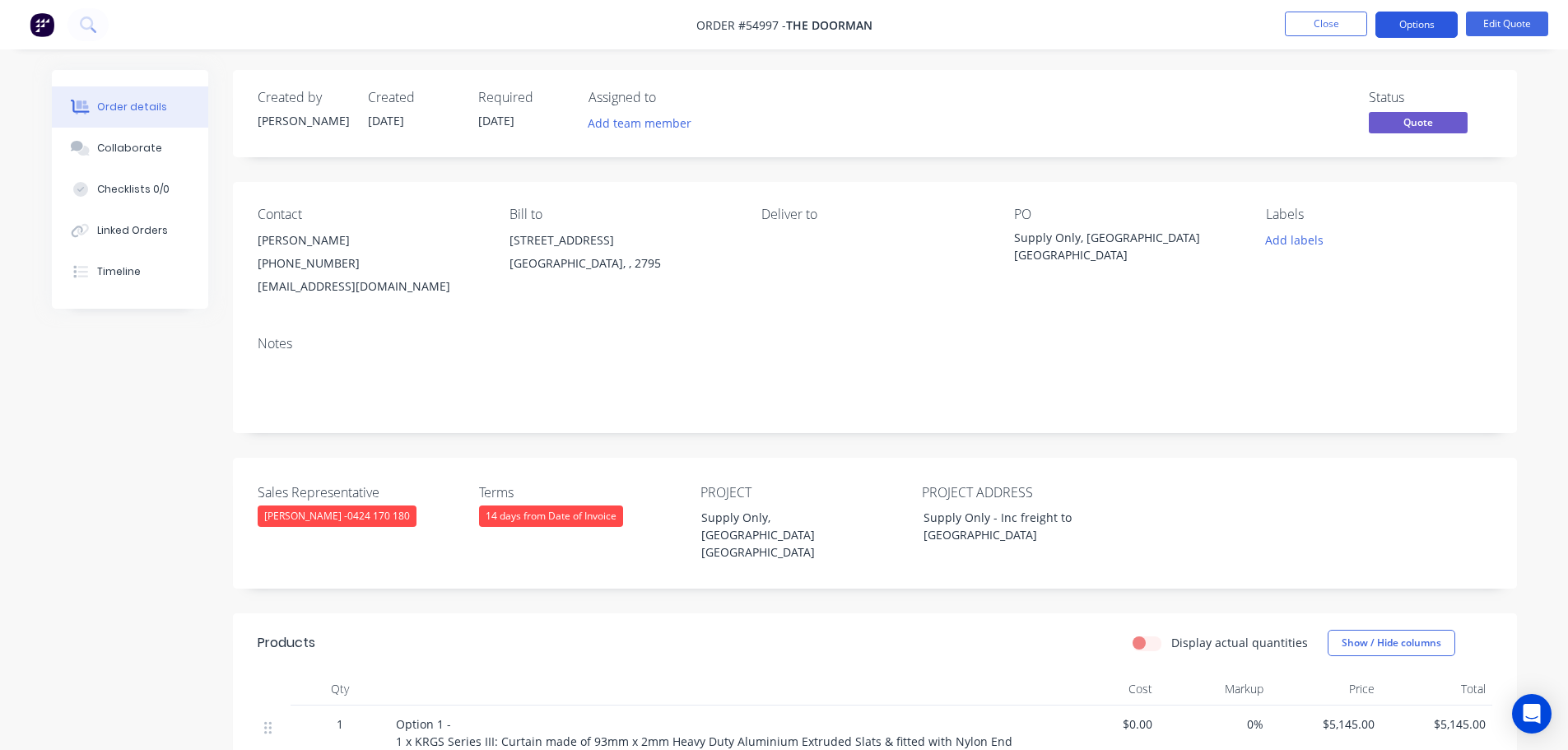
click at [1416, 21] on button "Options" at bounding box center [1416, 25] width 82 height 26
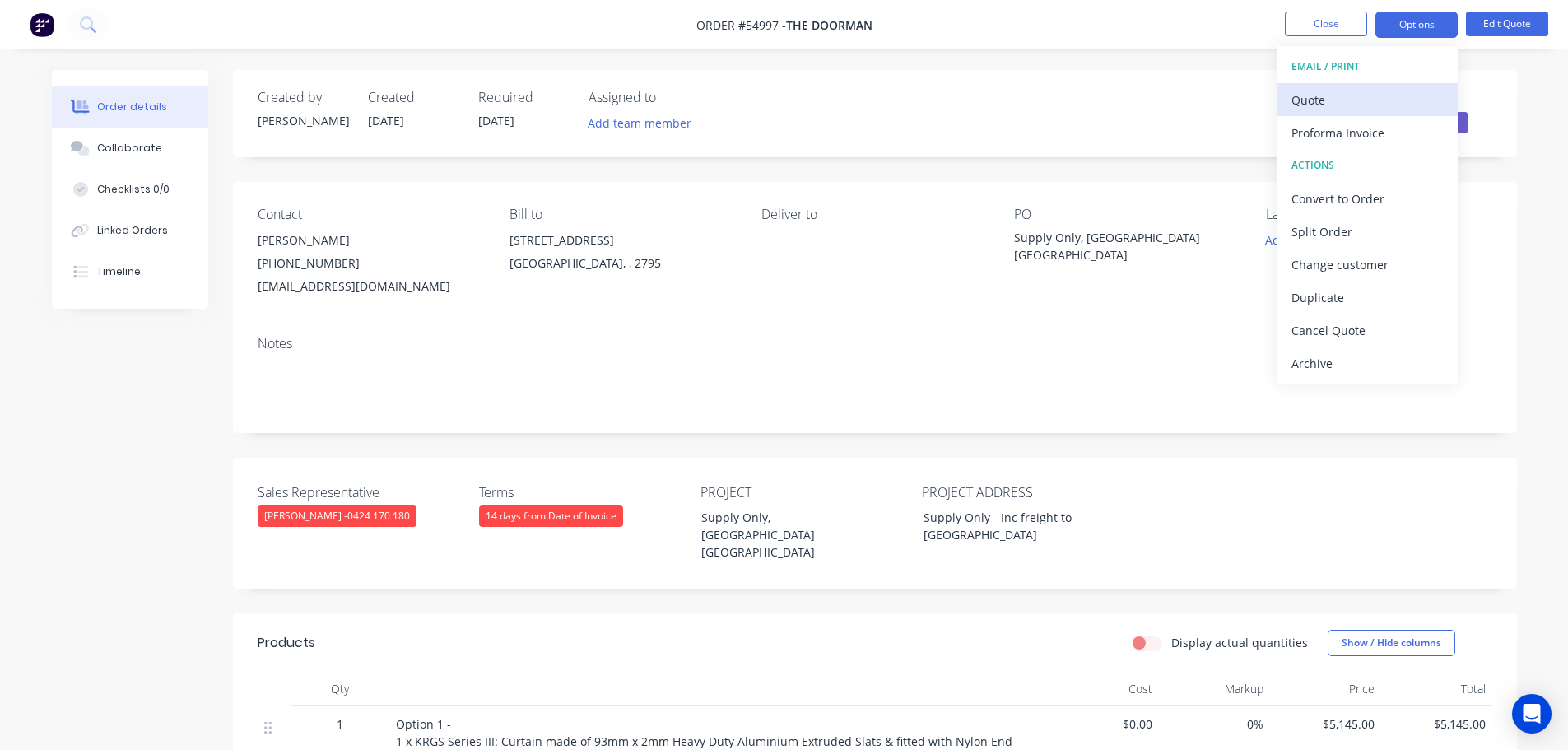
click at [1316, 107] on div "Quote" at bounding box center [1367, 100] width 152 height 24
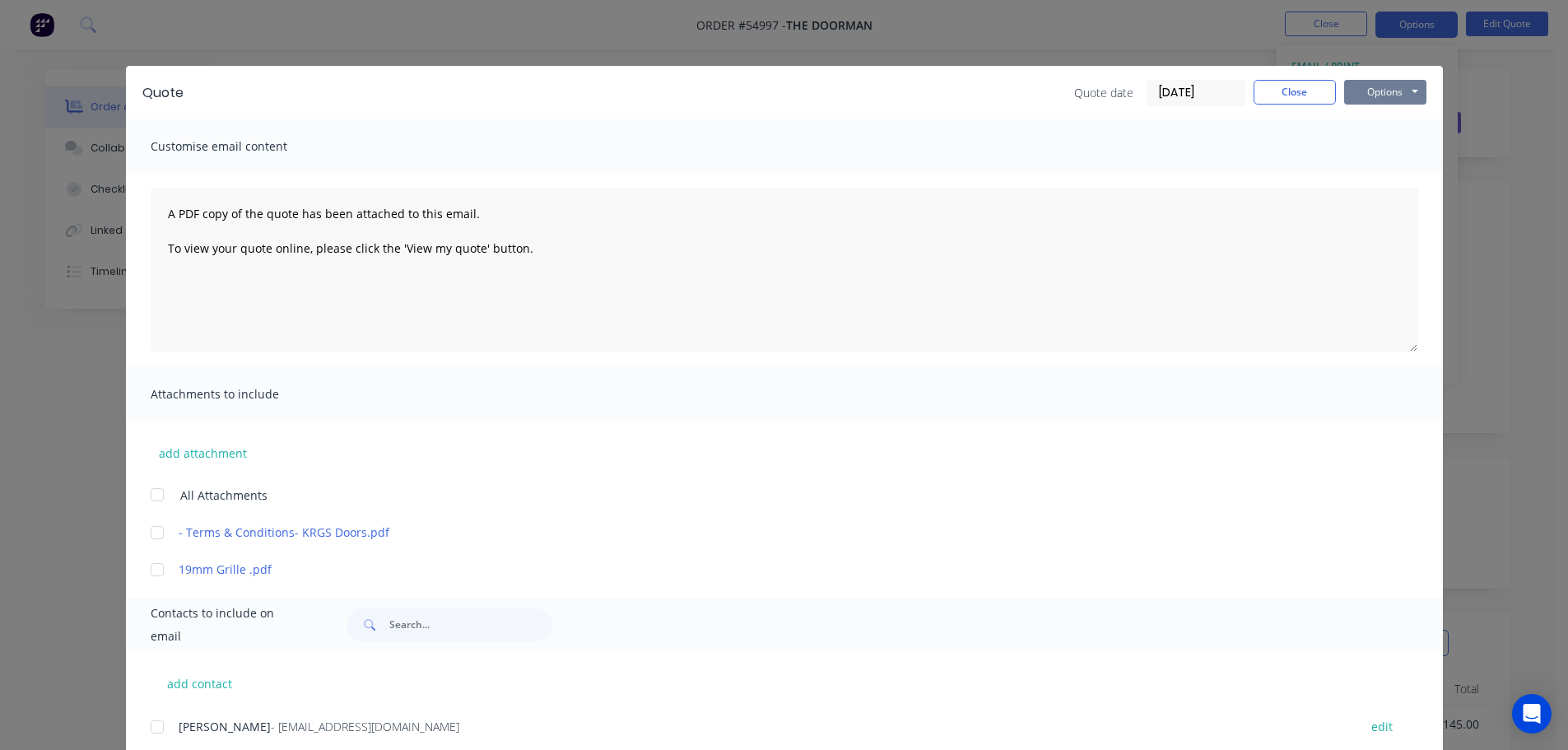
click at [1356, 94] on button "Options" at bounding box center [1385, 92] width 82 height 25
click at [1370, 151] on button "Print" at bounding box center [1397, 148] width 105 height 27
click at [1304, 91] on button "Close" at bounding box center [1295, 92] width 82 height 25
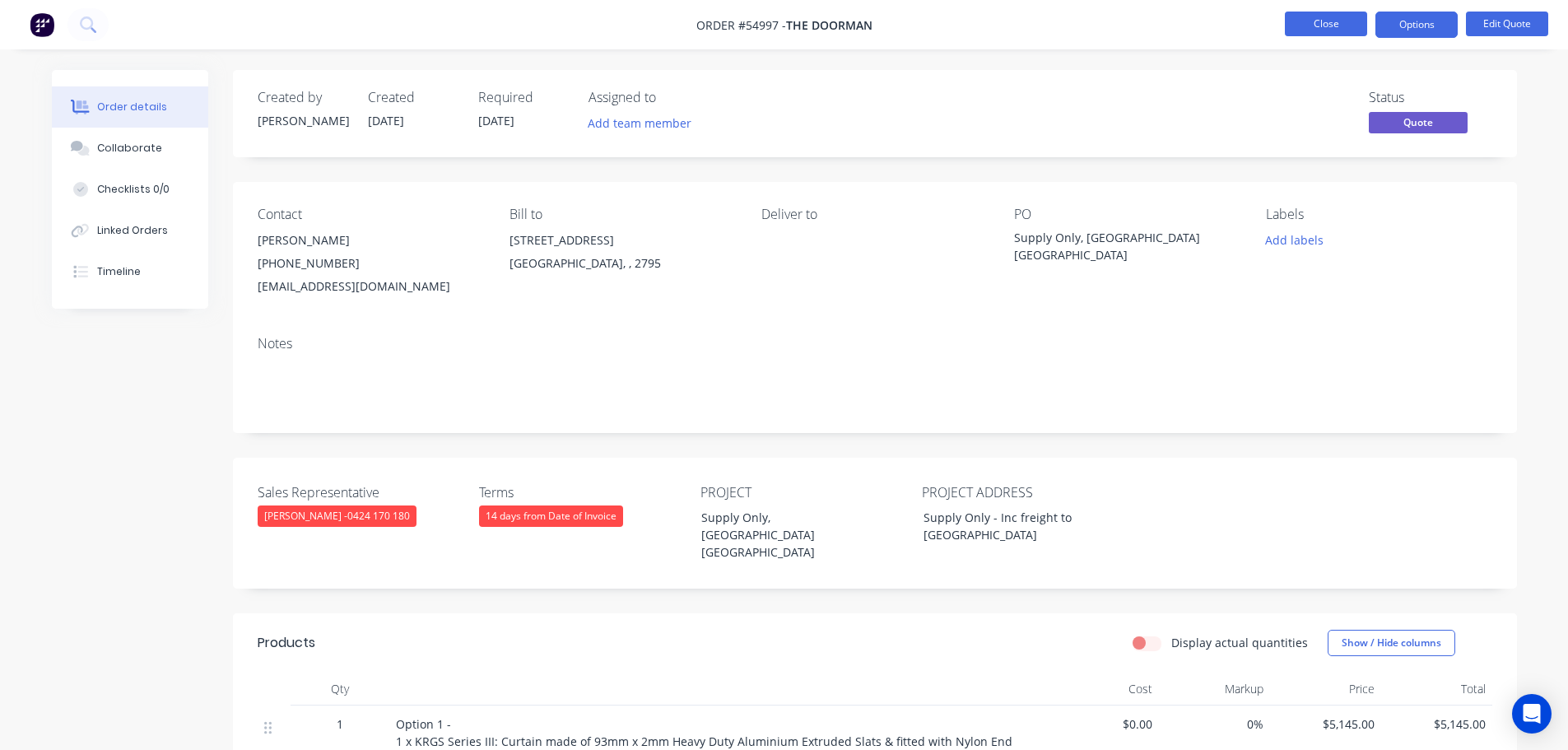
click at [1346, 22] on button "Close" at bounding box center [1326, 24] width 82 height 25
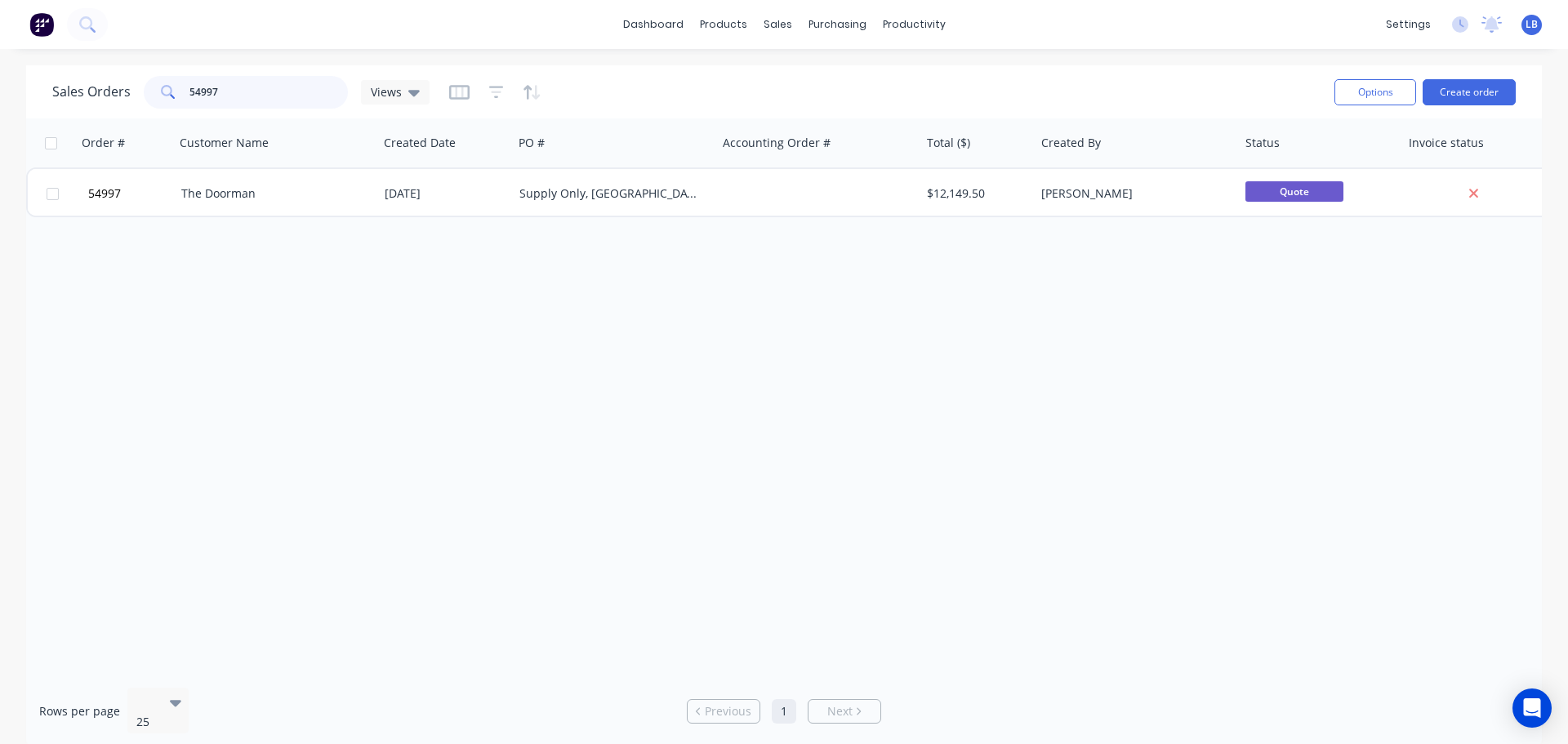
drag, startPoint x: 231, startPoint y: 92, endPoint x: 161, endPoint y: 101, distance: 70.6
click at [161, 101] on div "54997" at bounding box center [246, 92] width 204 height 33
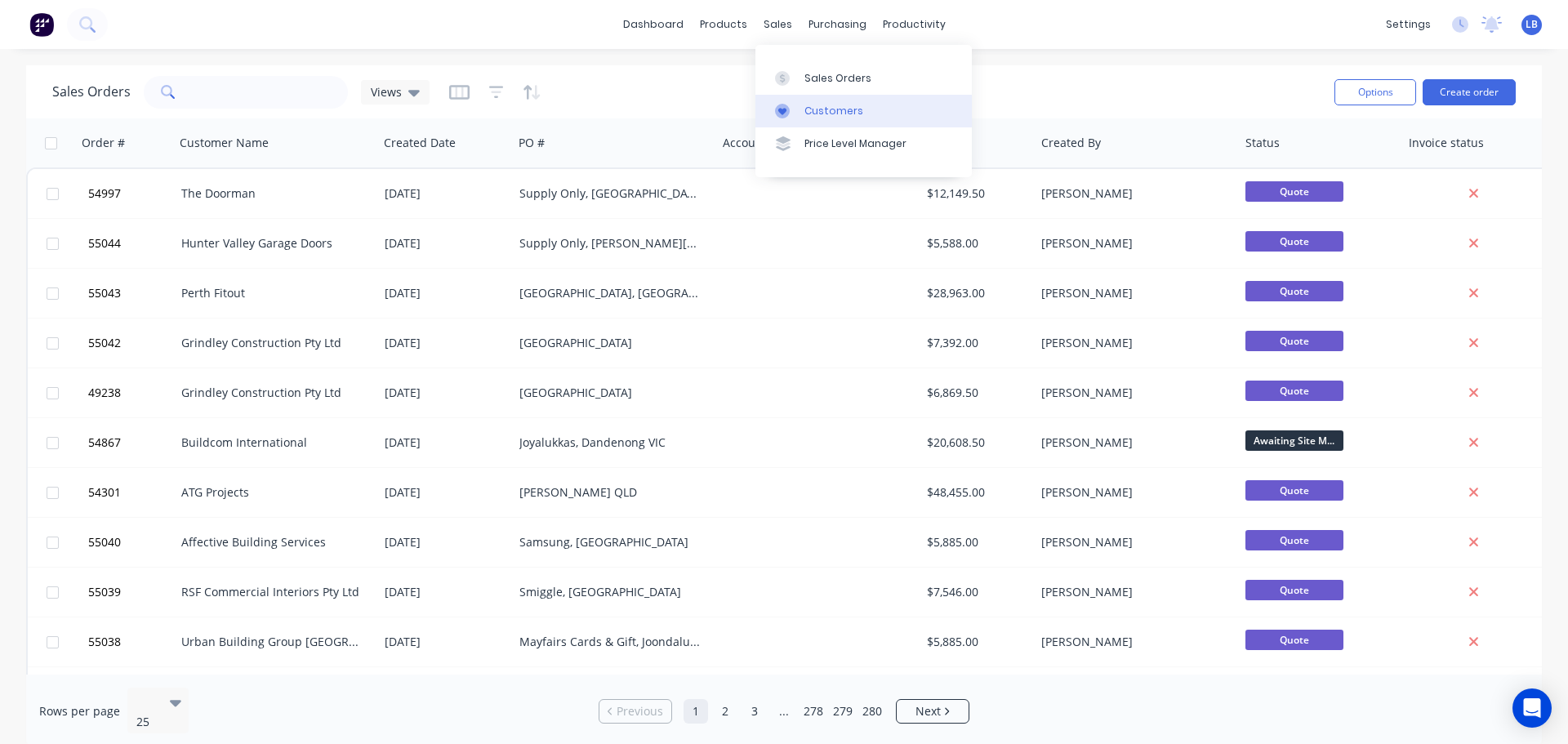
click at [833, 110] on div "Customers" at bounding box center [834, 111] width 59 height 15
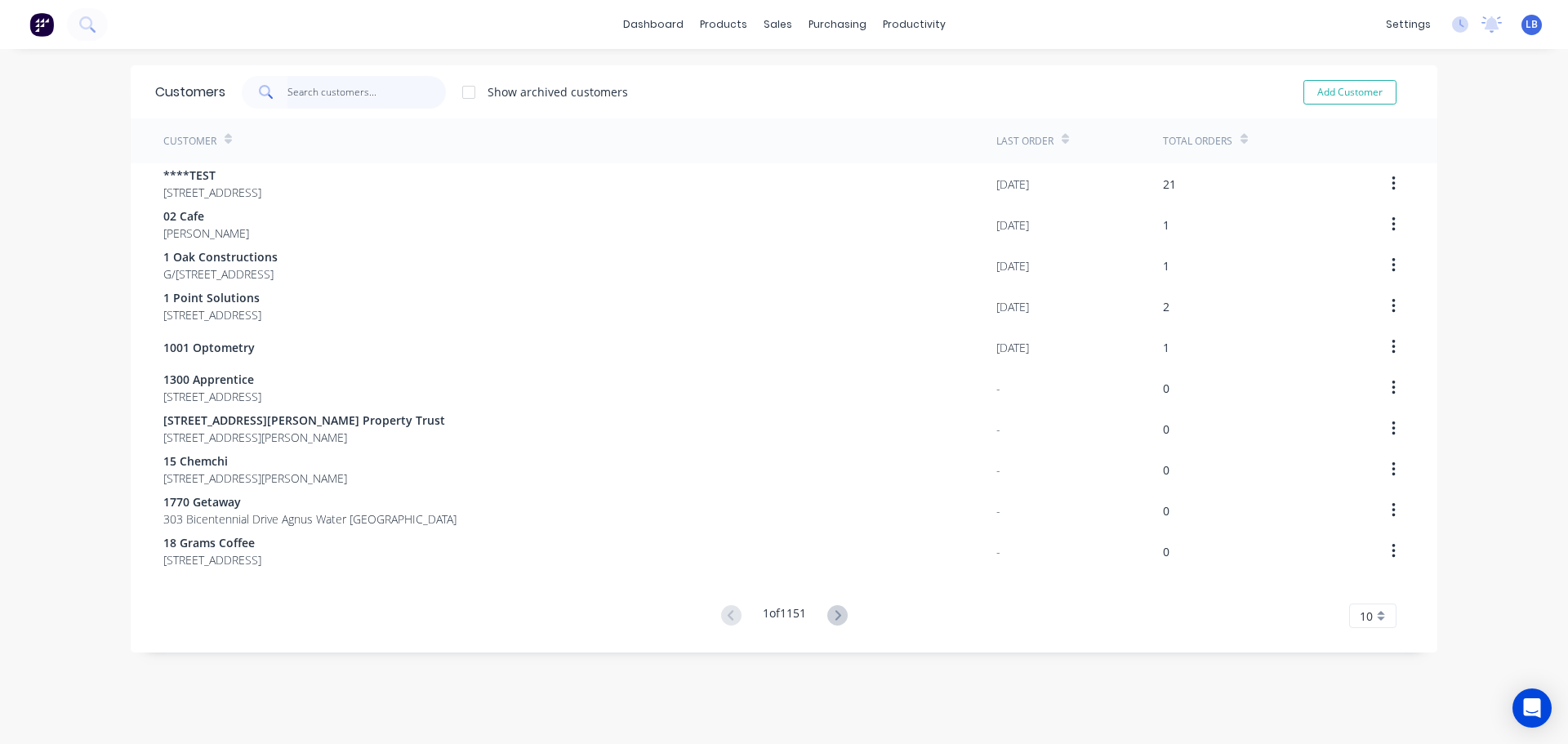
click at [333, 93] on input "text" at bounding box center [367, 92] width 159 height 33
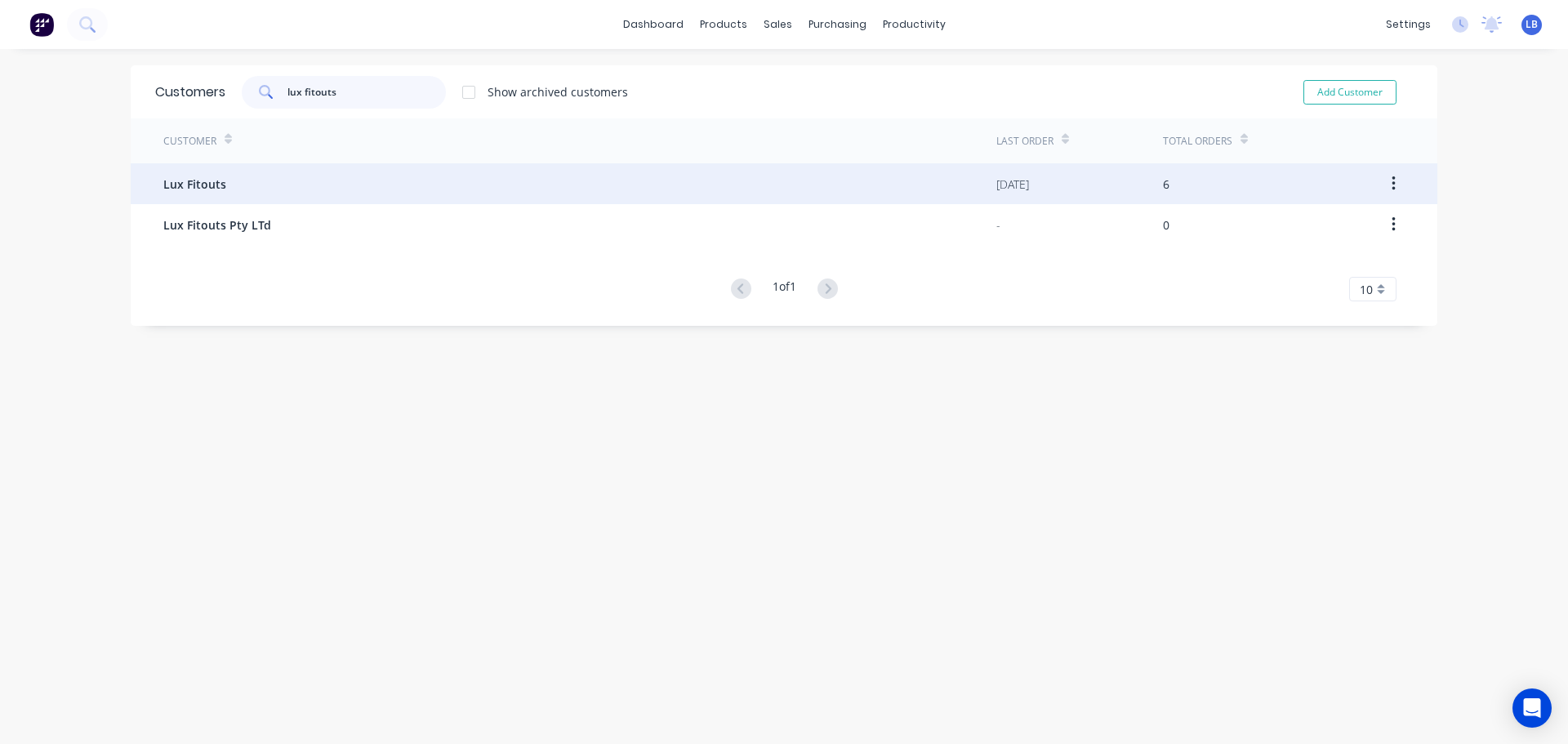
type input "lux fitouts"
click at [180, 184] on span "Lux Fitouts" at bounding box center [194, 184] width 63 height 17
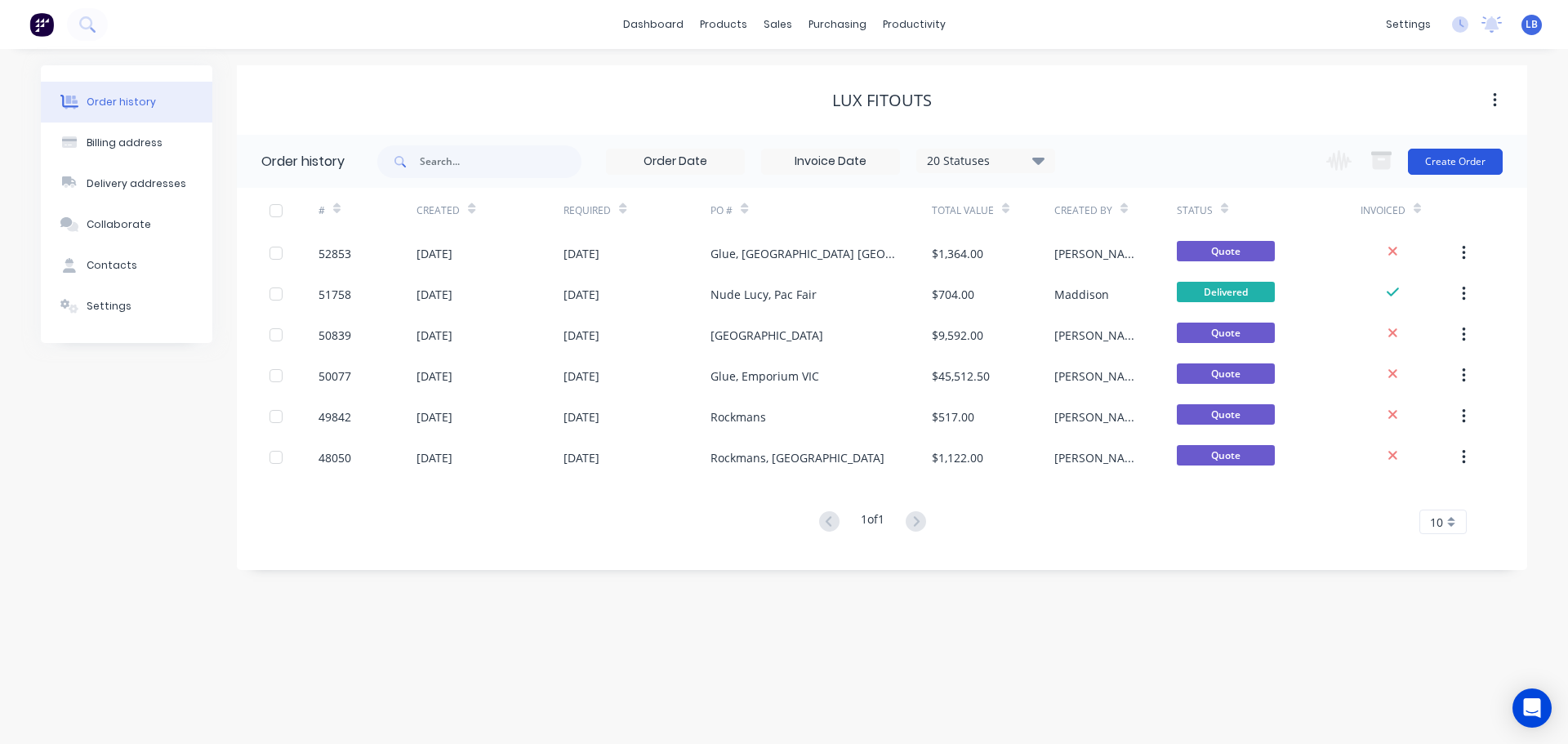
click at [1464, 163] on button "Create Order" at bounding box center [1455, 162] width 95 height 26
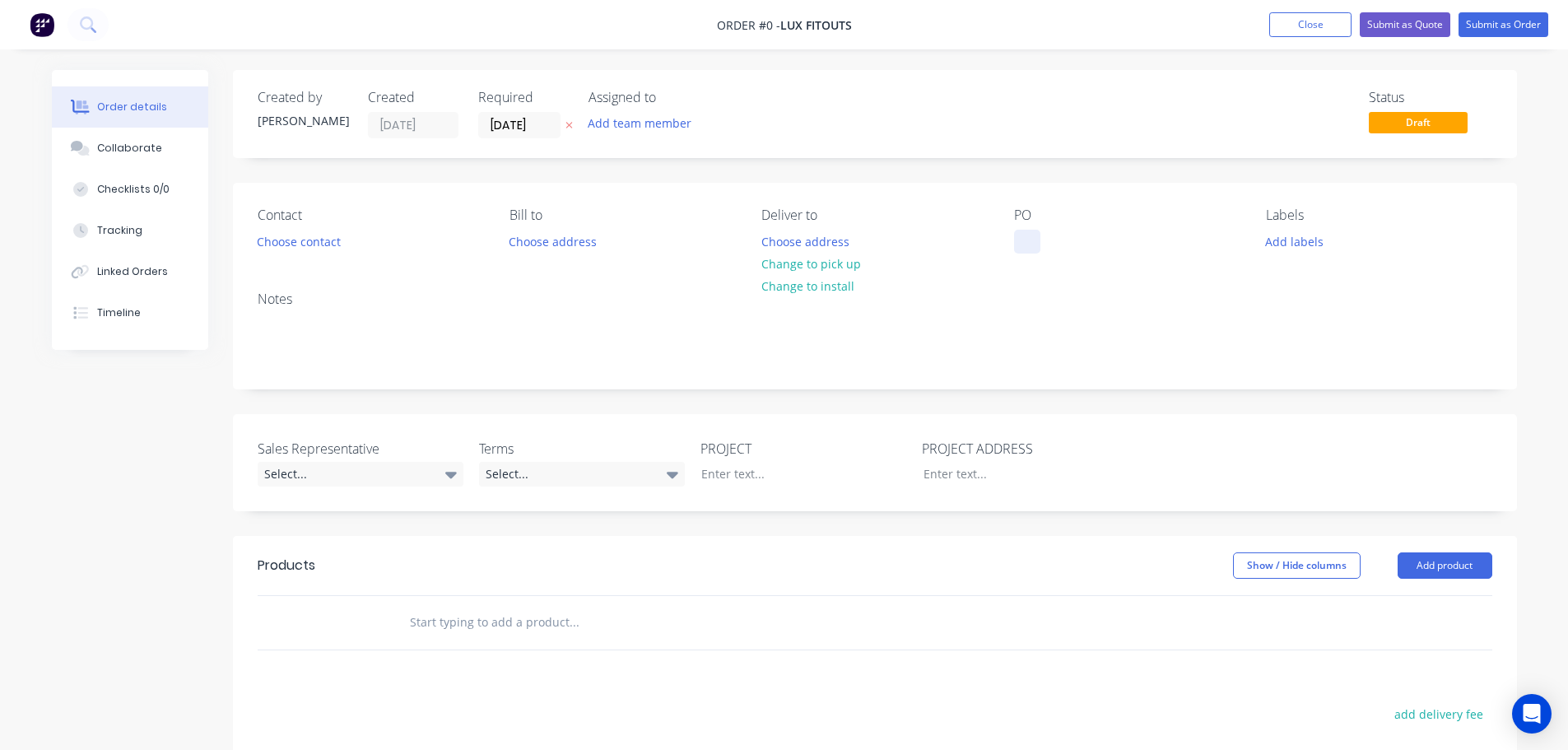
drag, startPoint x: 1015, startPoint y: 235, endPoint x: 1132, endPoint y: 283, distance: 126.5
click at [1019, 240] on div at bounding box center [1028, 241] width 26 height 24
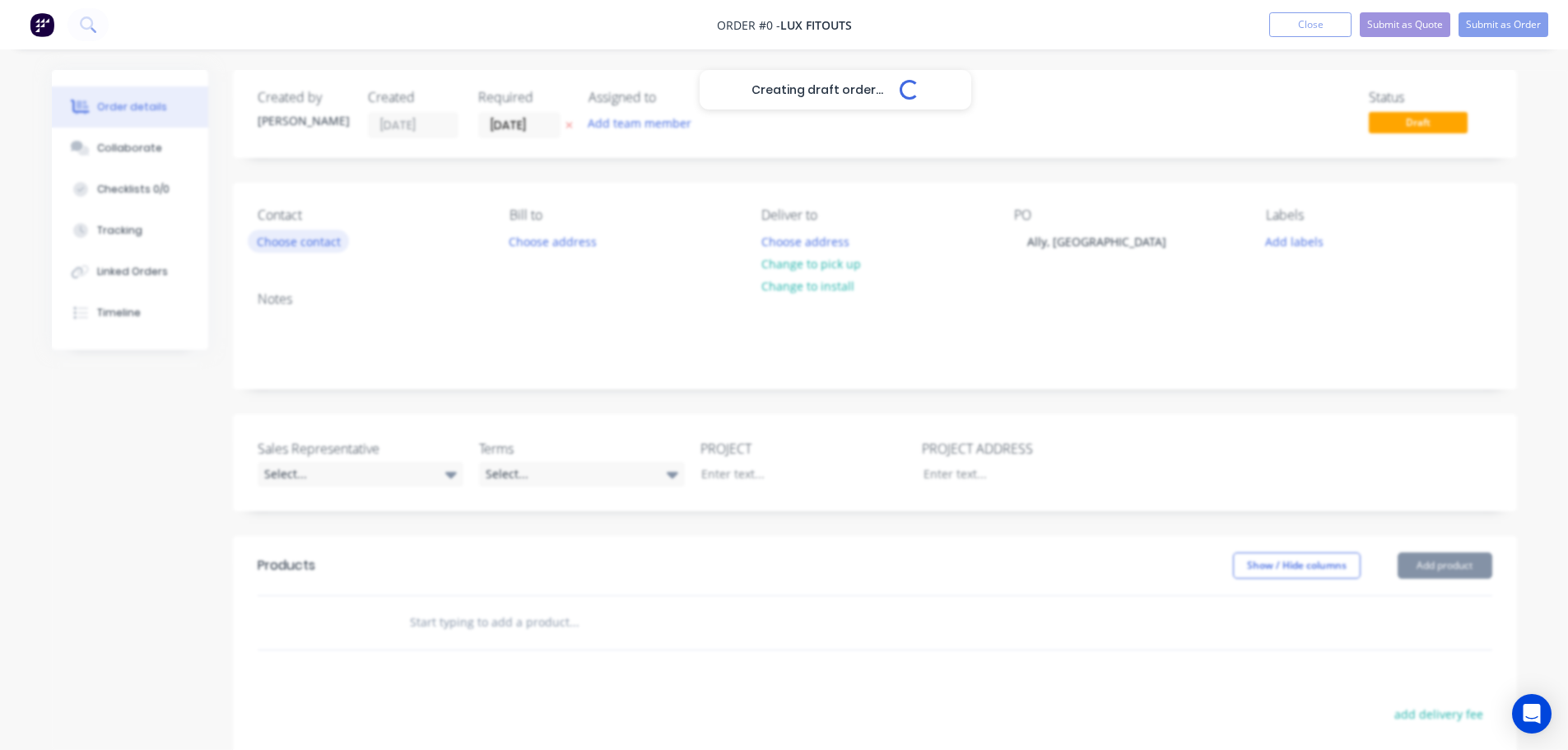
click at [296, 239] on div "Creating draft order... Loading... Order details Collaborate Checklists 0/0 Tra…" at bounding box center [784, 570] width 1498 height 1000
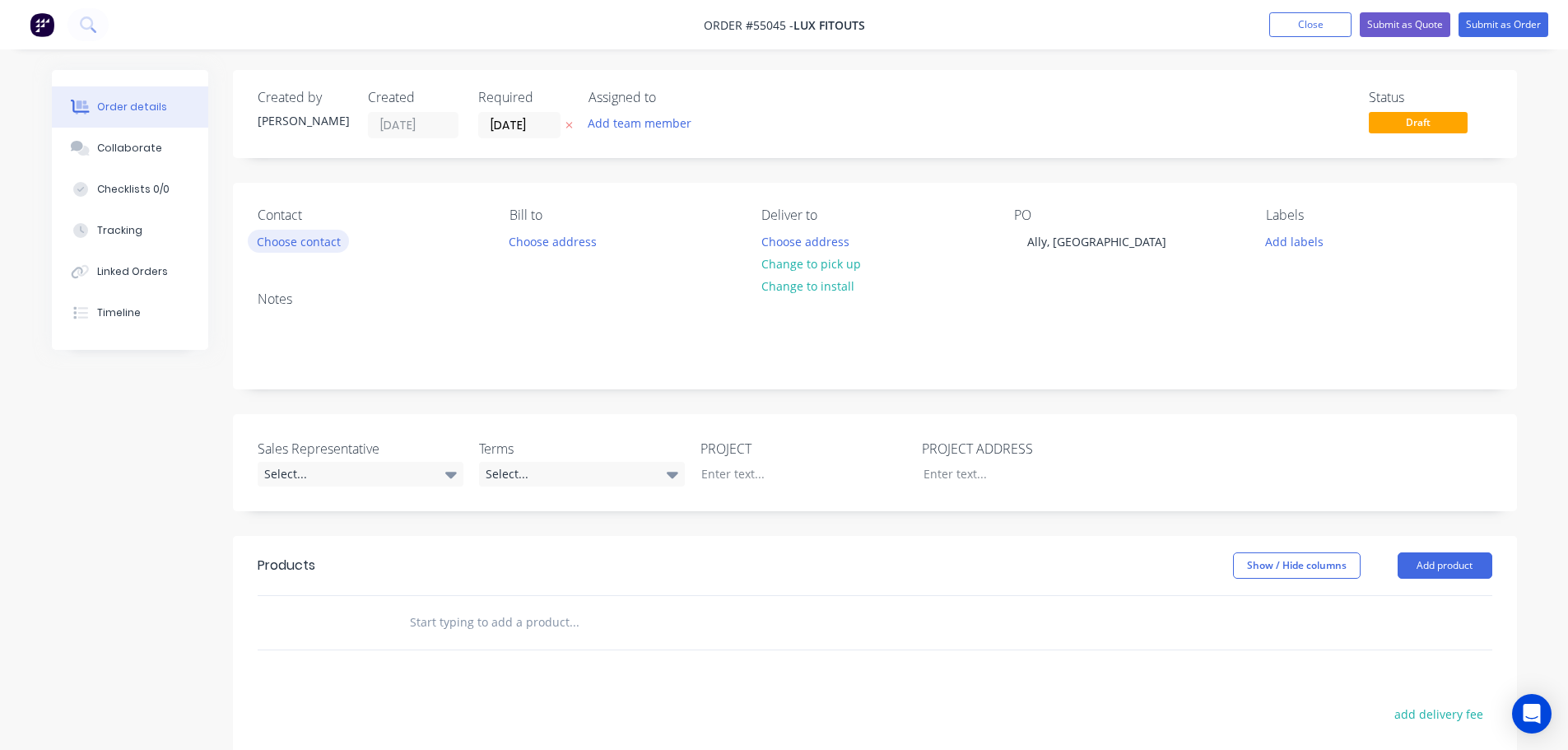
click at [296, 239] on button "Choose contact" at bounding box center [298, 240] width 101 height 22
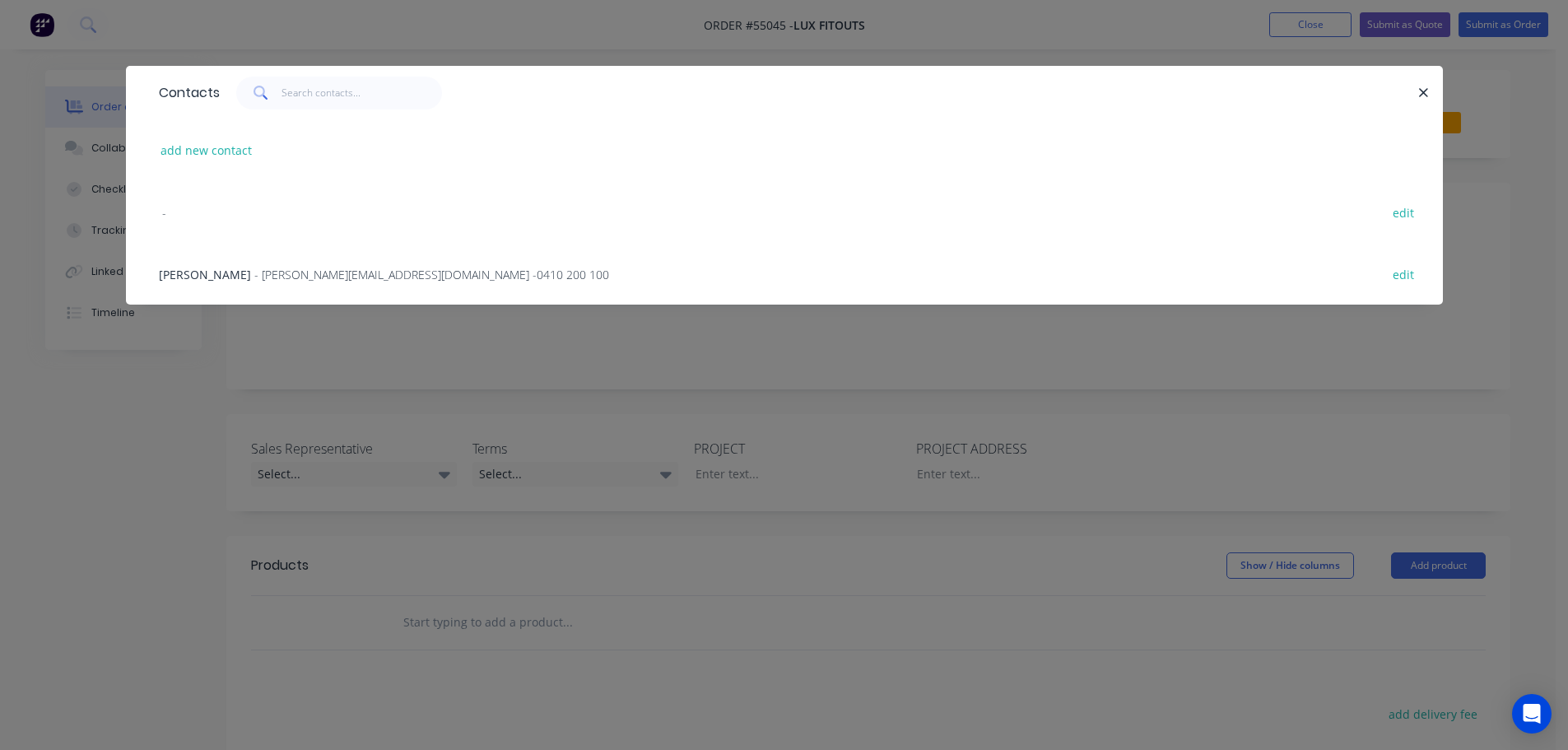
click at [286, 273] on span "- [PERSON_NAME][EMAIL_ADDRESS][DOMAIN_NAME] - 0410 200 100" at bounding box center [432, 274] width 355 height 16
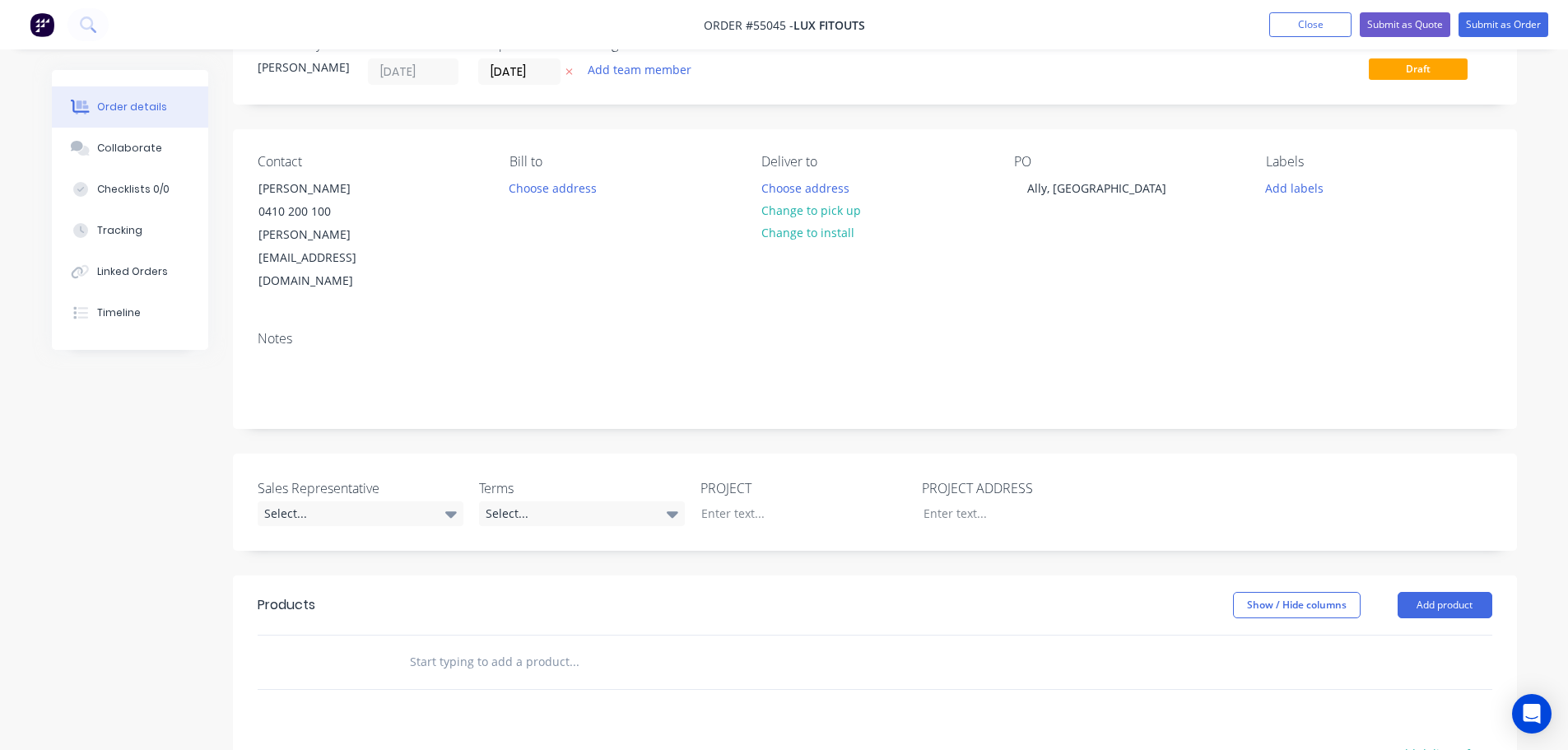
scroll to position [165, 0]
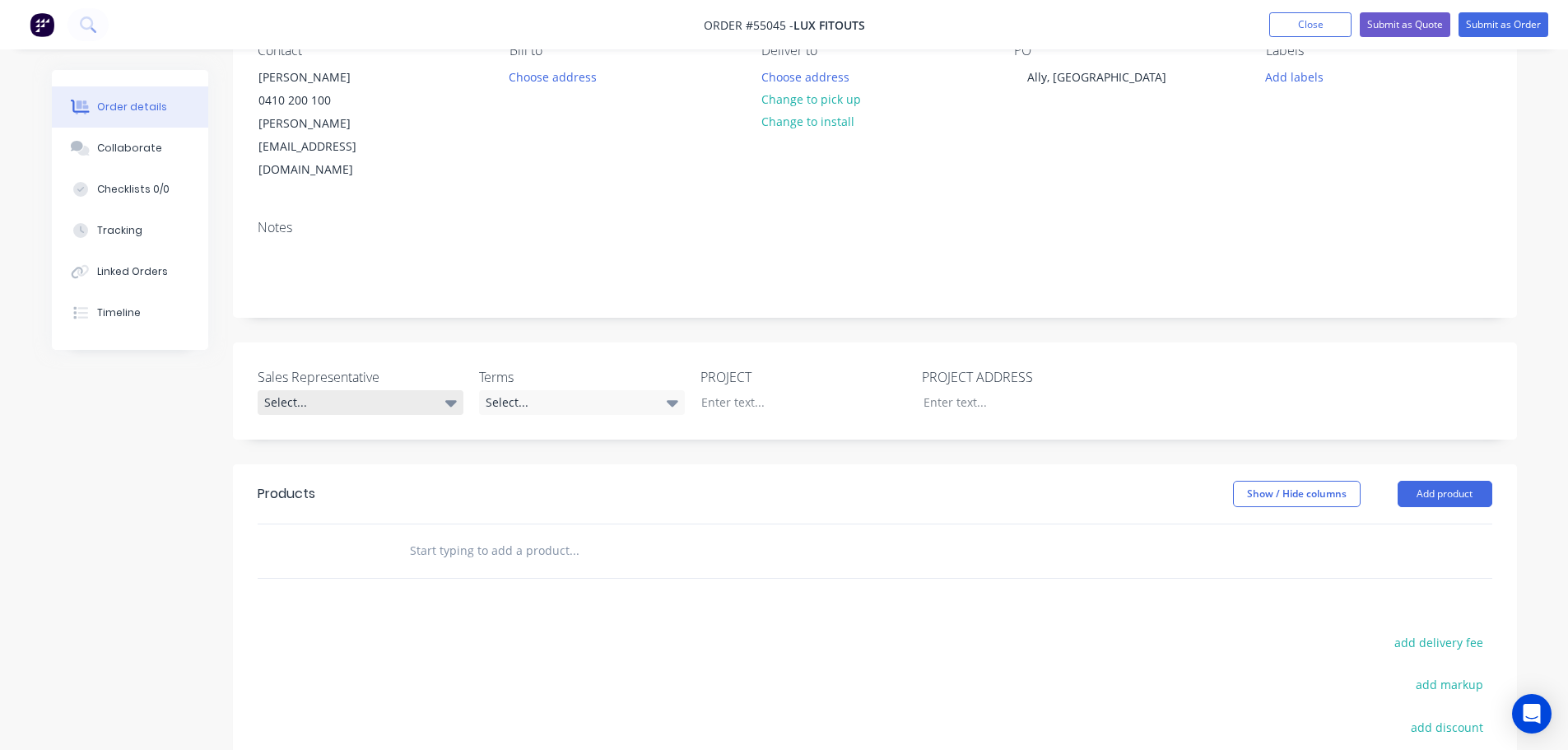
click at [278, 390] on div "Select..." at bounding box center [361, 403] width 206 height 25
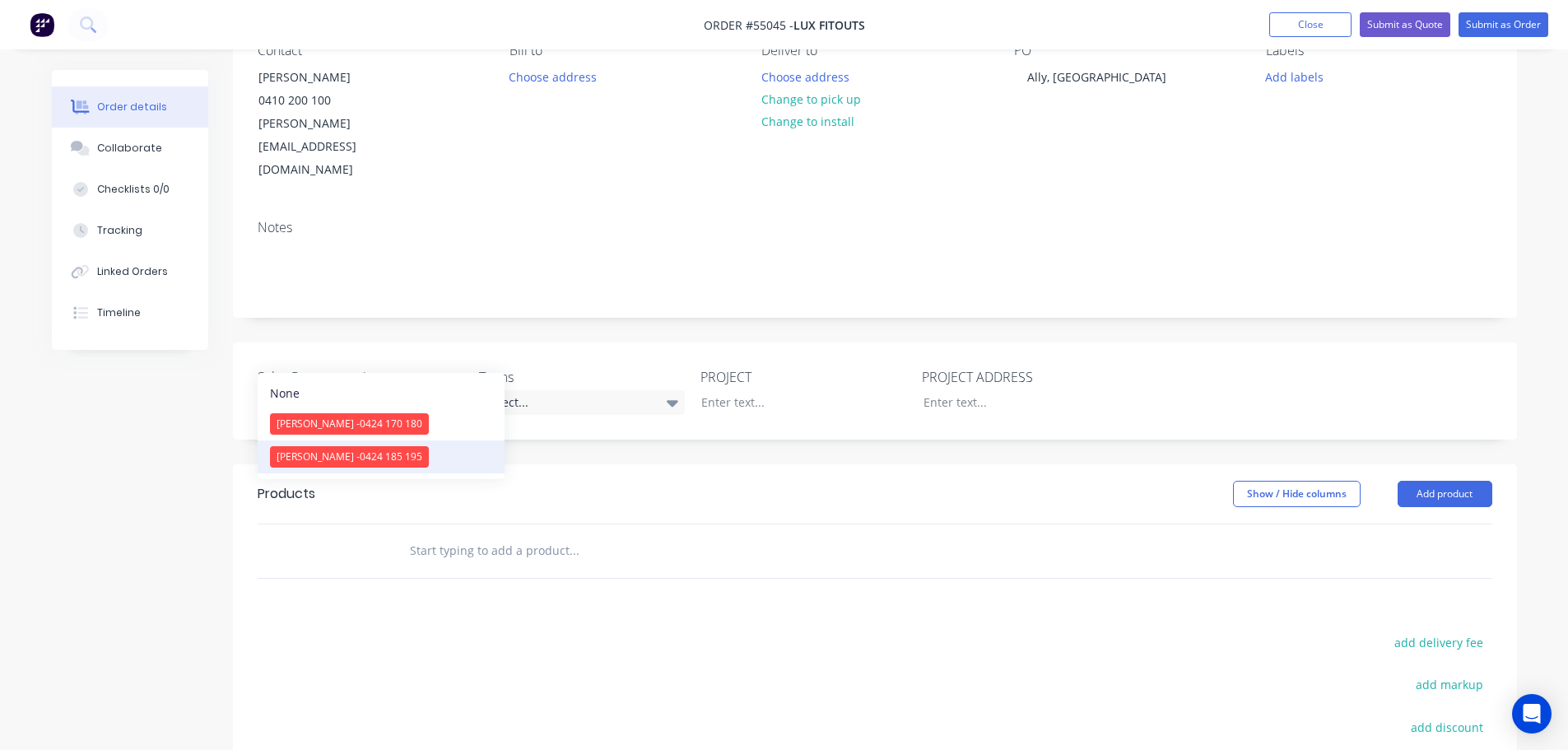
click at [329, 463] on span "[PERSON_NAME] - 0424 185 195" at bounding box center [349, 456] width 146 height 14
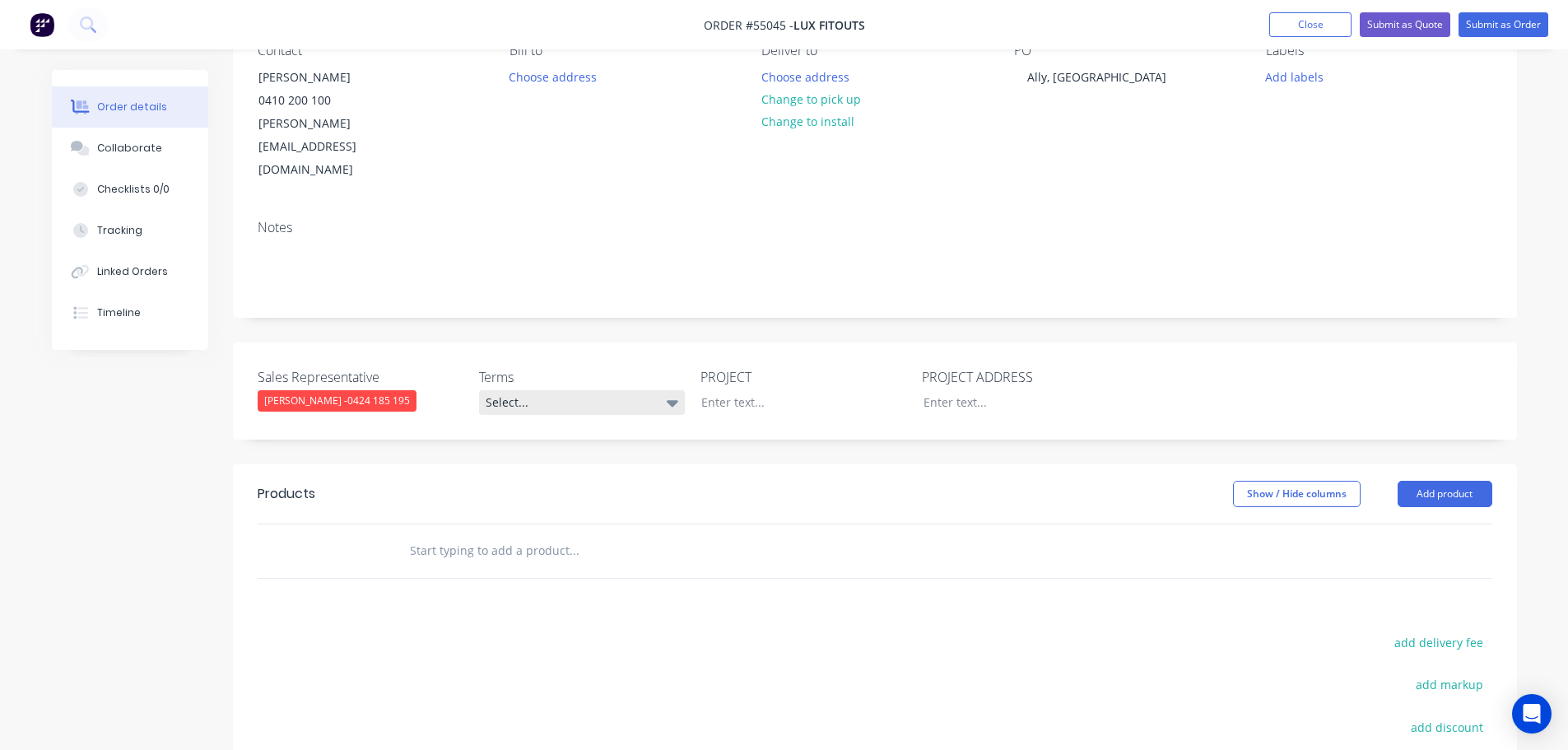
click at [534, 390] on div "Select..." at bounding box center [582, 403] width 206 height 25
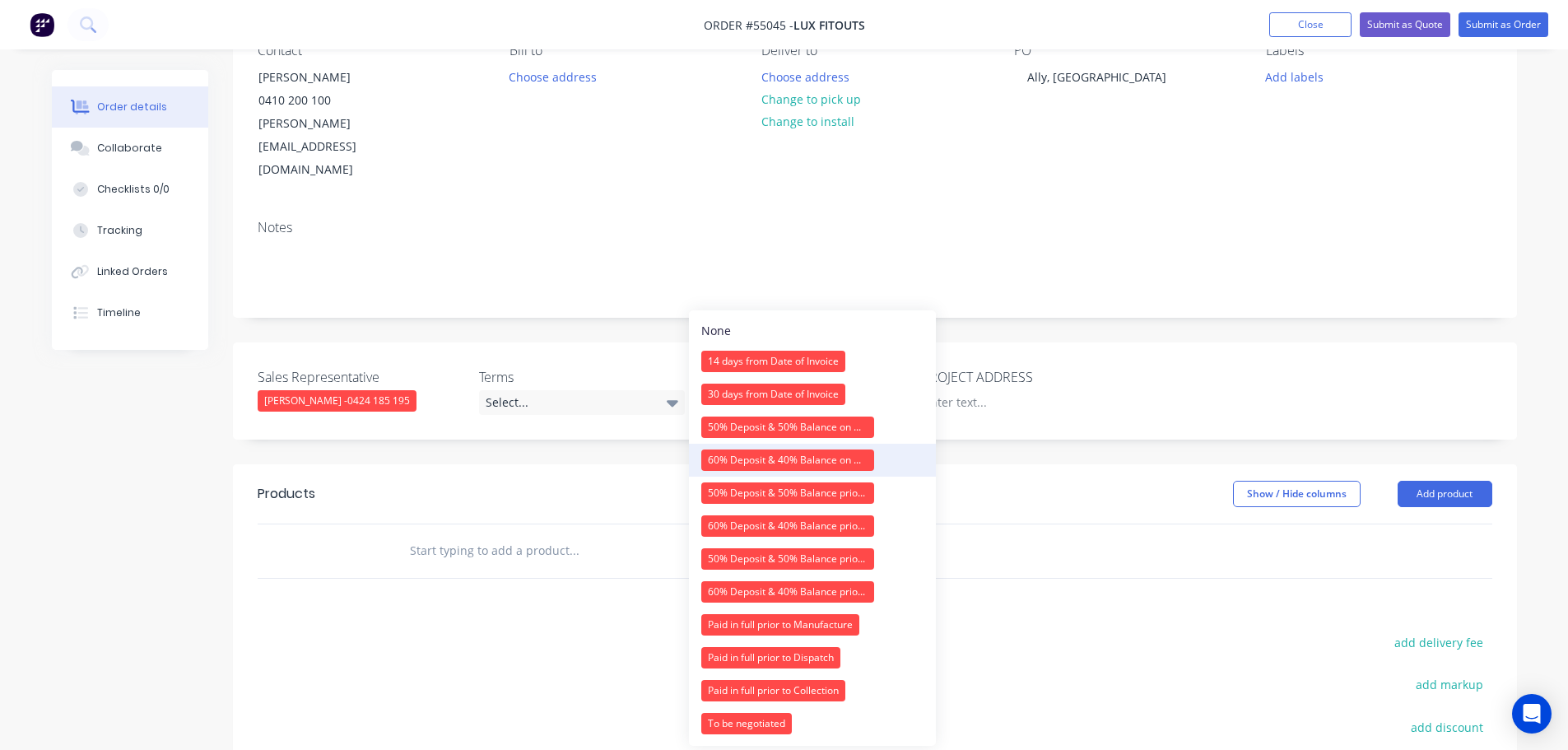
click at [716, 462] on div "60% Deposit & 40% Balance on Day of Installation" at bounding box center [788, 460] width 173 height 21
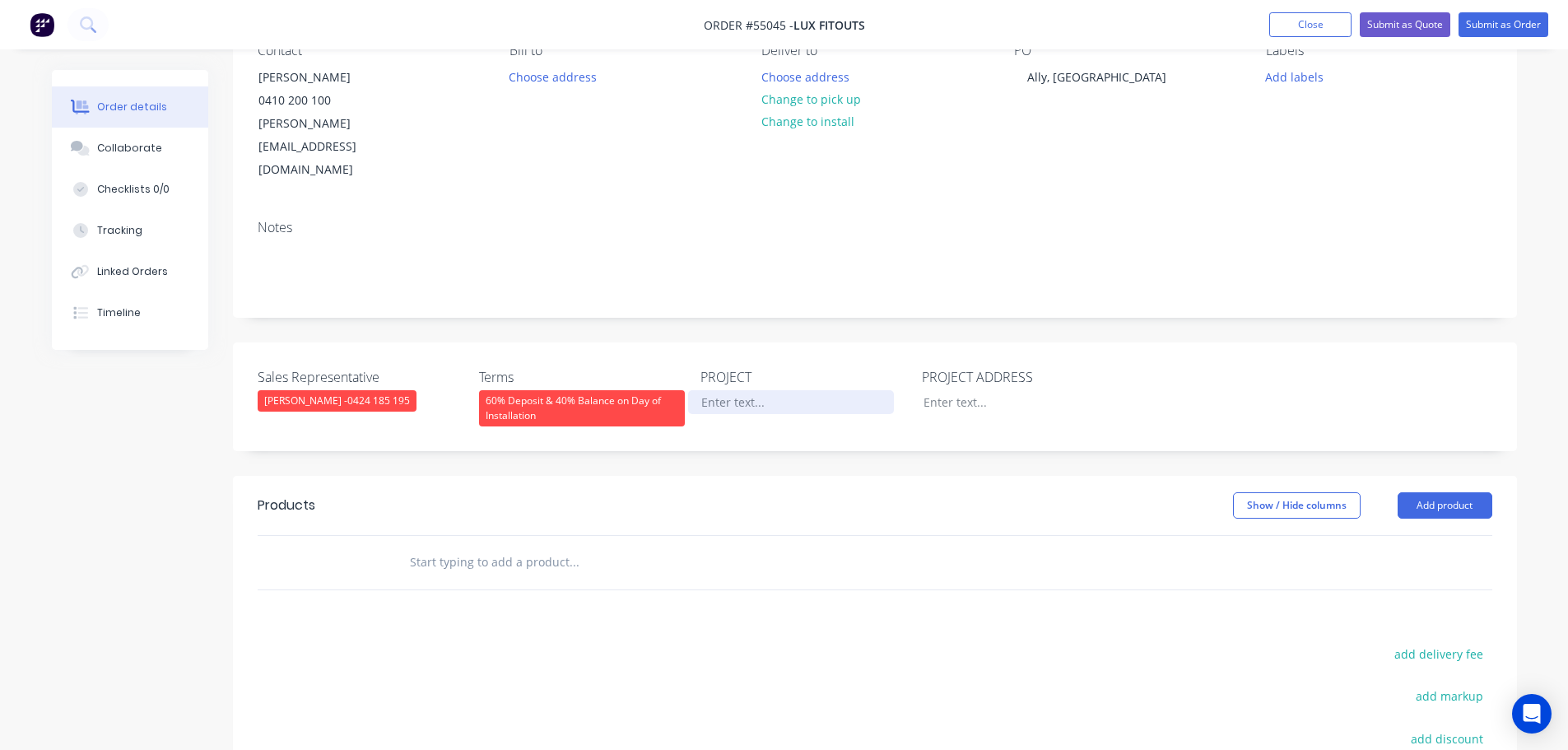
click at [728, 390] on div at bounding box center [791, 402] width 206 height 24
click at [1102, 77] on div "Ally, [GEOGRAPHIC_DATA]" at bounding box center [1097, 77] width 166 height 24
click at [734, 390] on div at bounding box center [791, 402] width 206 height 24
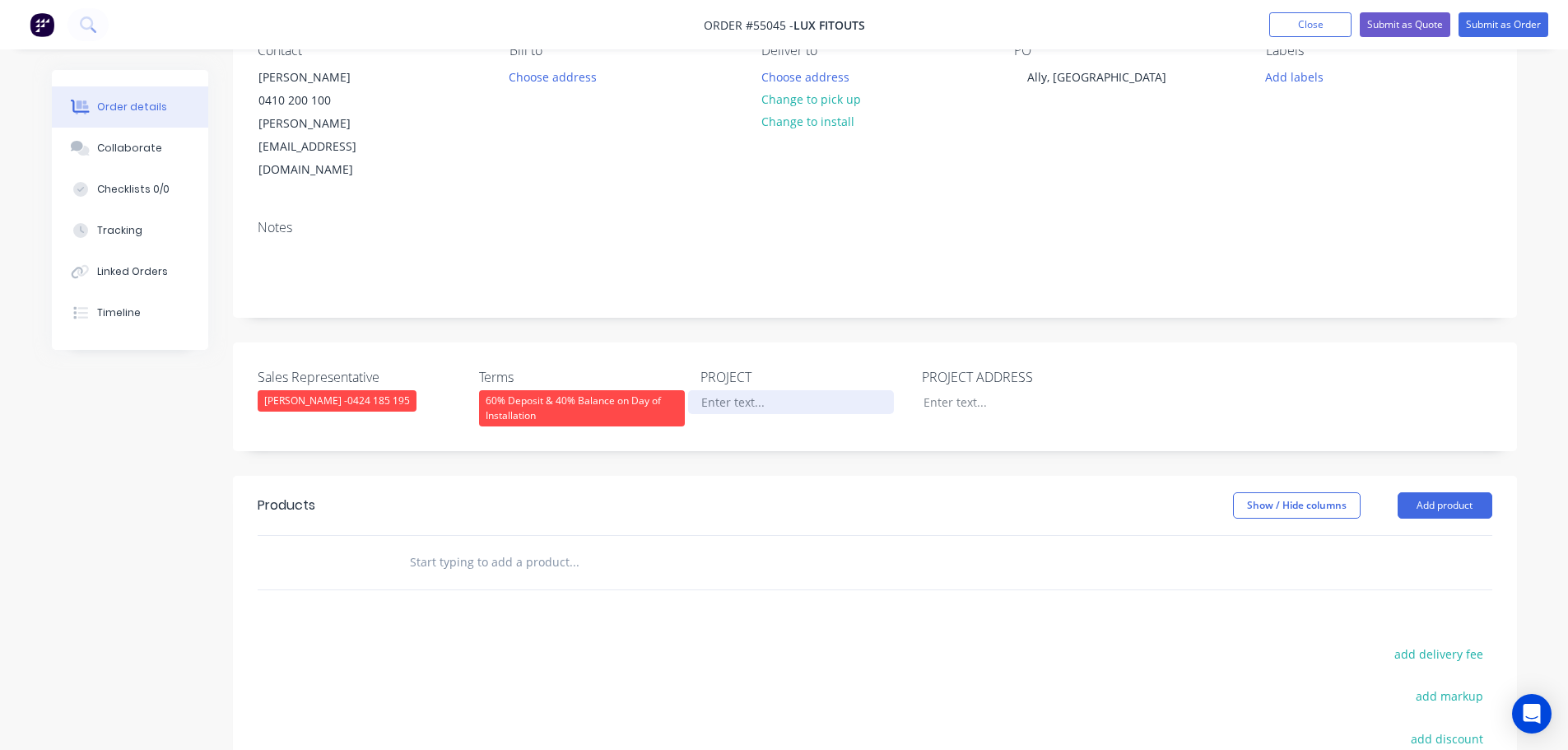
paste div
click at [965, 390] on div at bounding box center [1014, 402] width 206 height 24
click at [976, 390] on div at bounding box center [1014, 402] width 206 height 24
click at [931, 390] on div at bounding box center [1014, 402] width 206 height 24
paste div
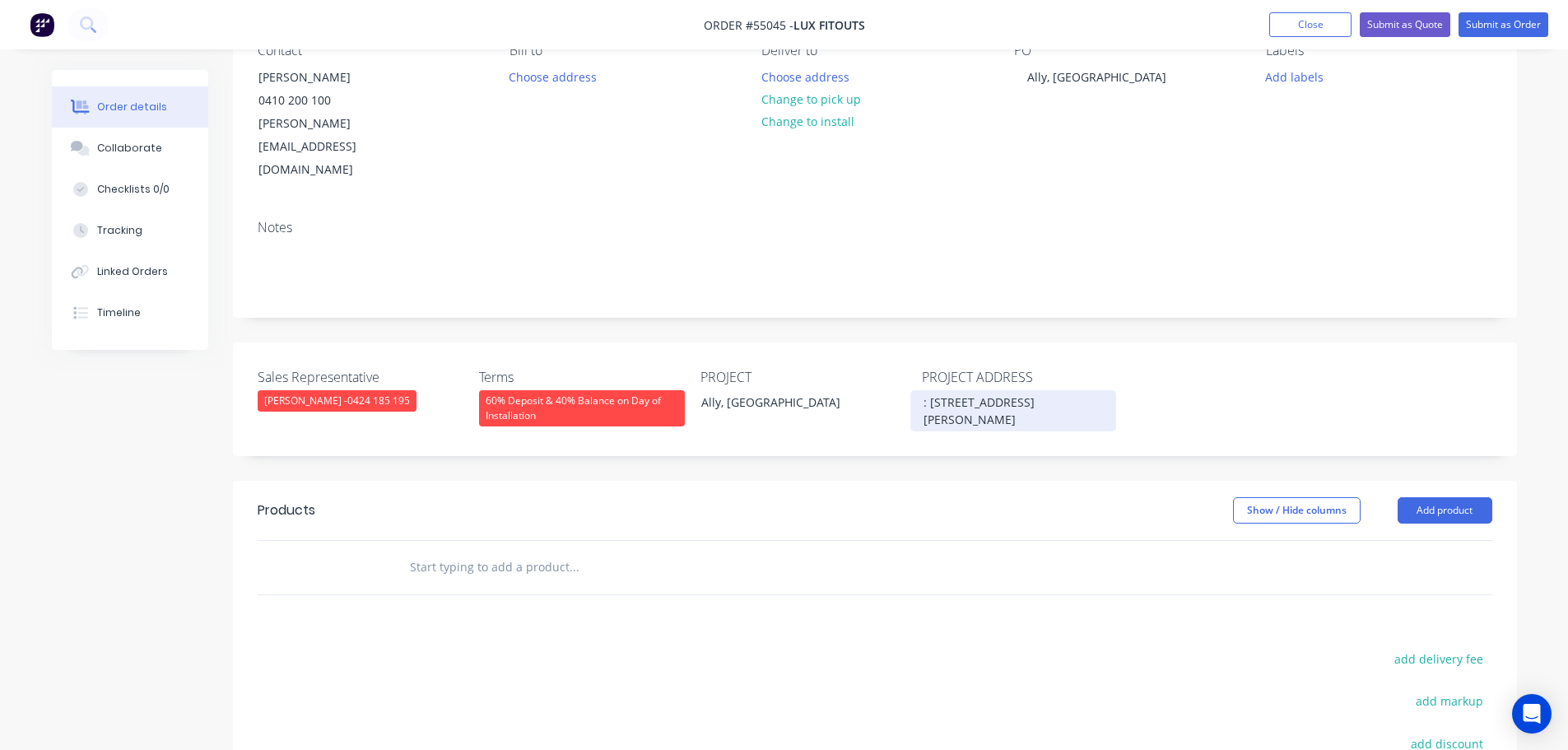
click at [934, 390] on div ": [STREET_ADDRESS][PERSON_NAME]" at bounding box center [1014, 411] width 206 height 41
click at [931, 390] on div ": [STREET_ADDRESS][PERSON_NAME]" at bounding box center [1014, 411] width 206 height 41
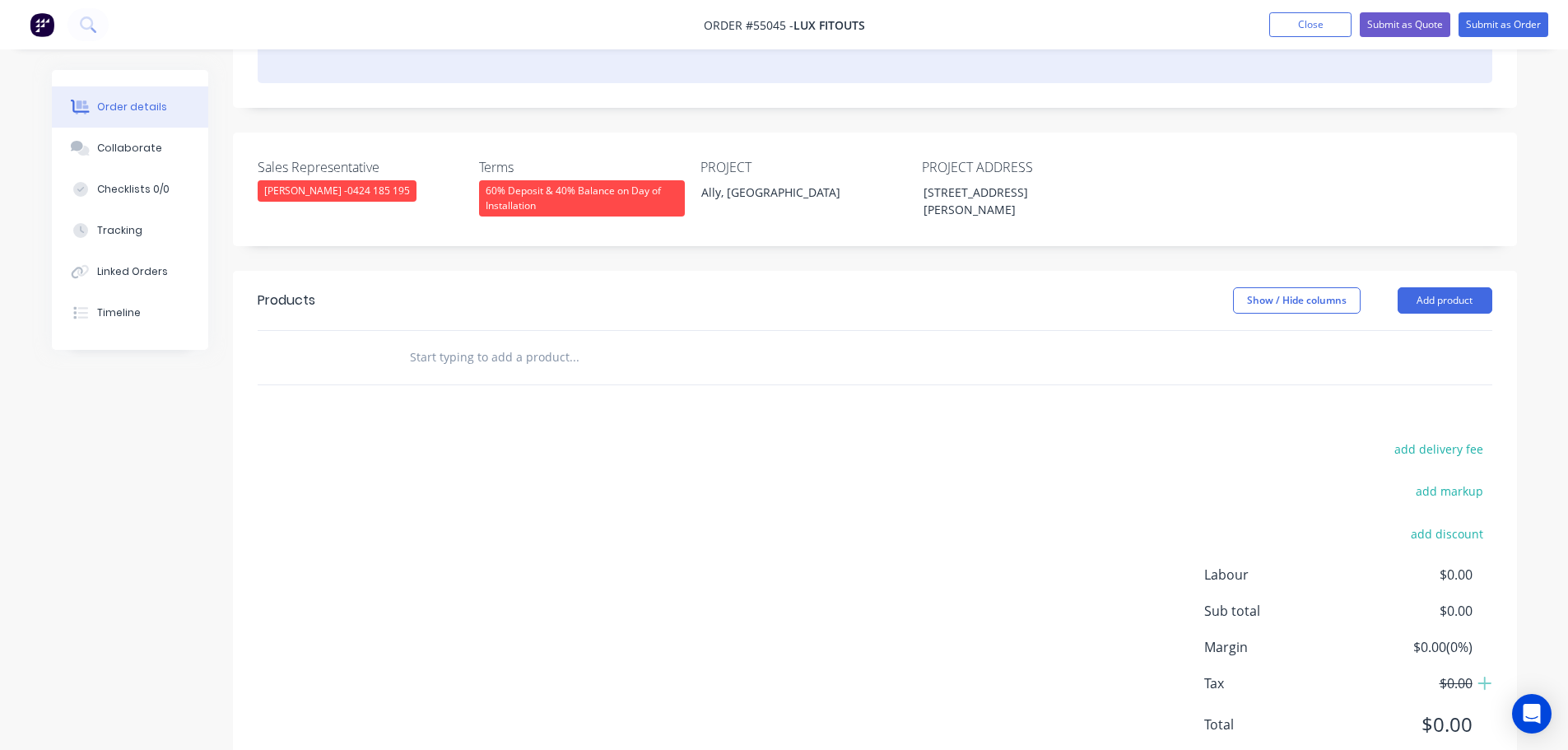
scroll to position [384, 0]
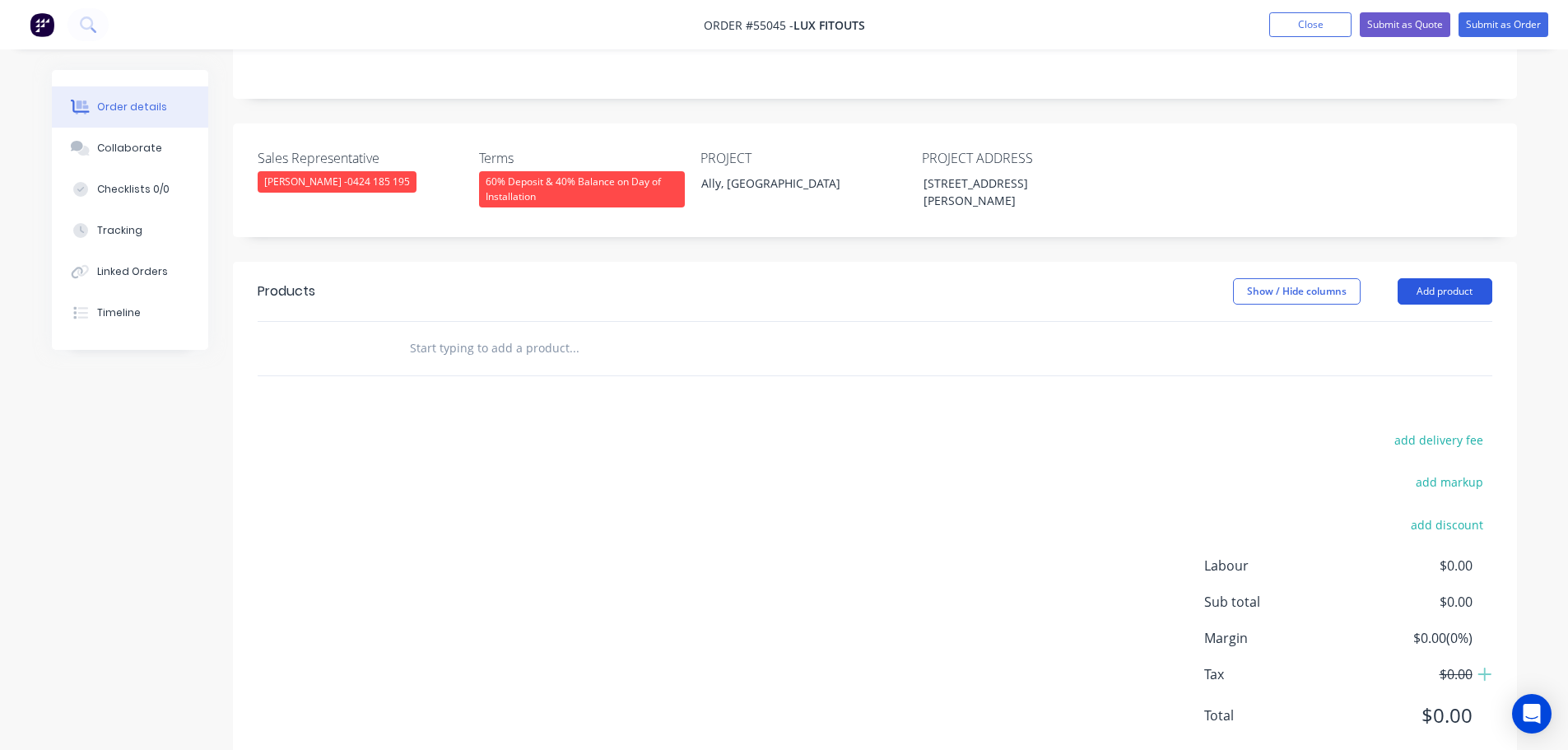
click at [1442, 278] on button "Add product" at bounding box center [1444, 291] width 95 height 26
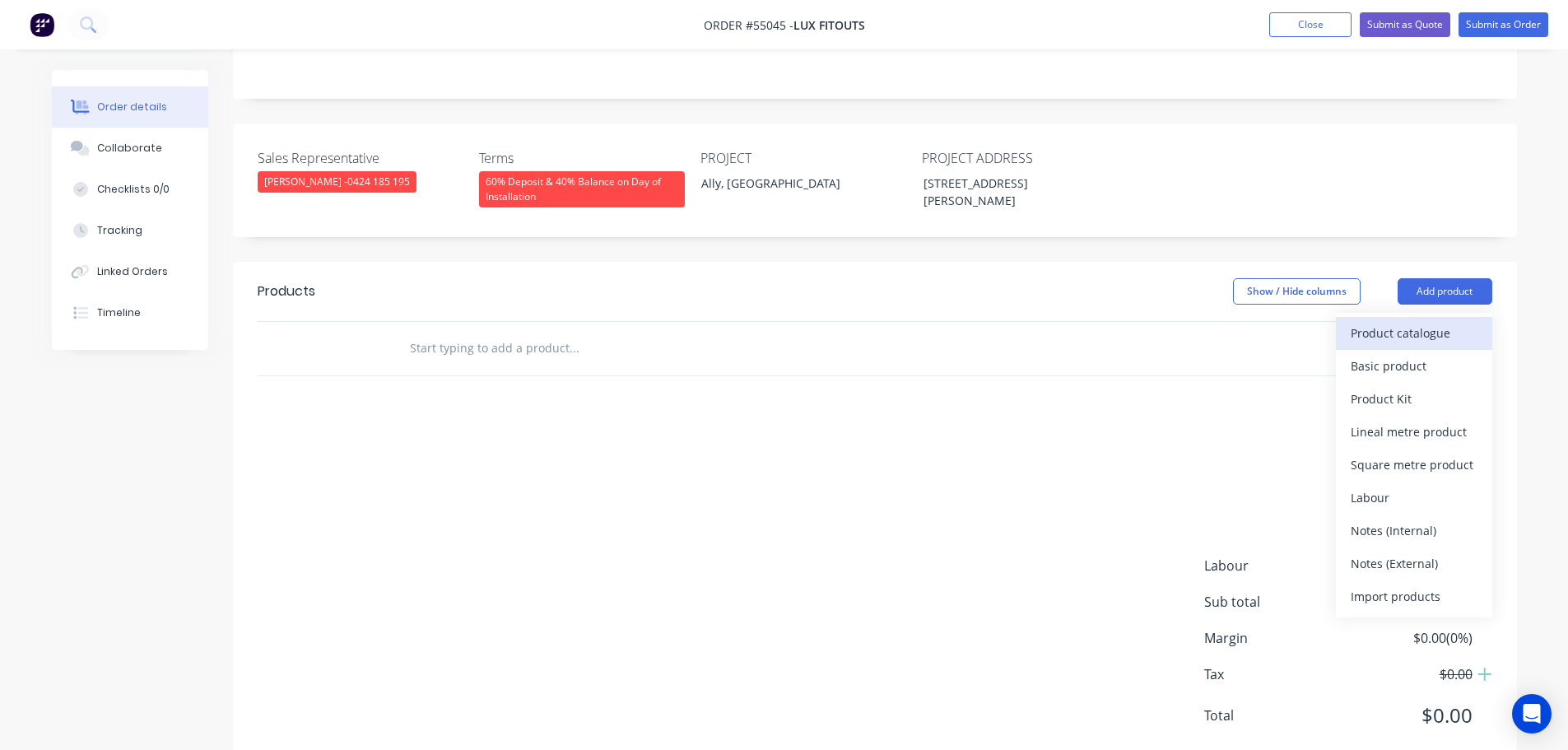
click at [1379, 321] on div "Product catalogue" at bounding box center [1414, 333] width 127 height 24
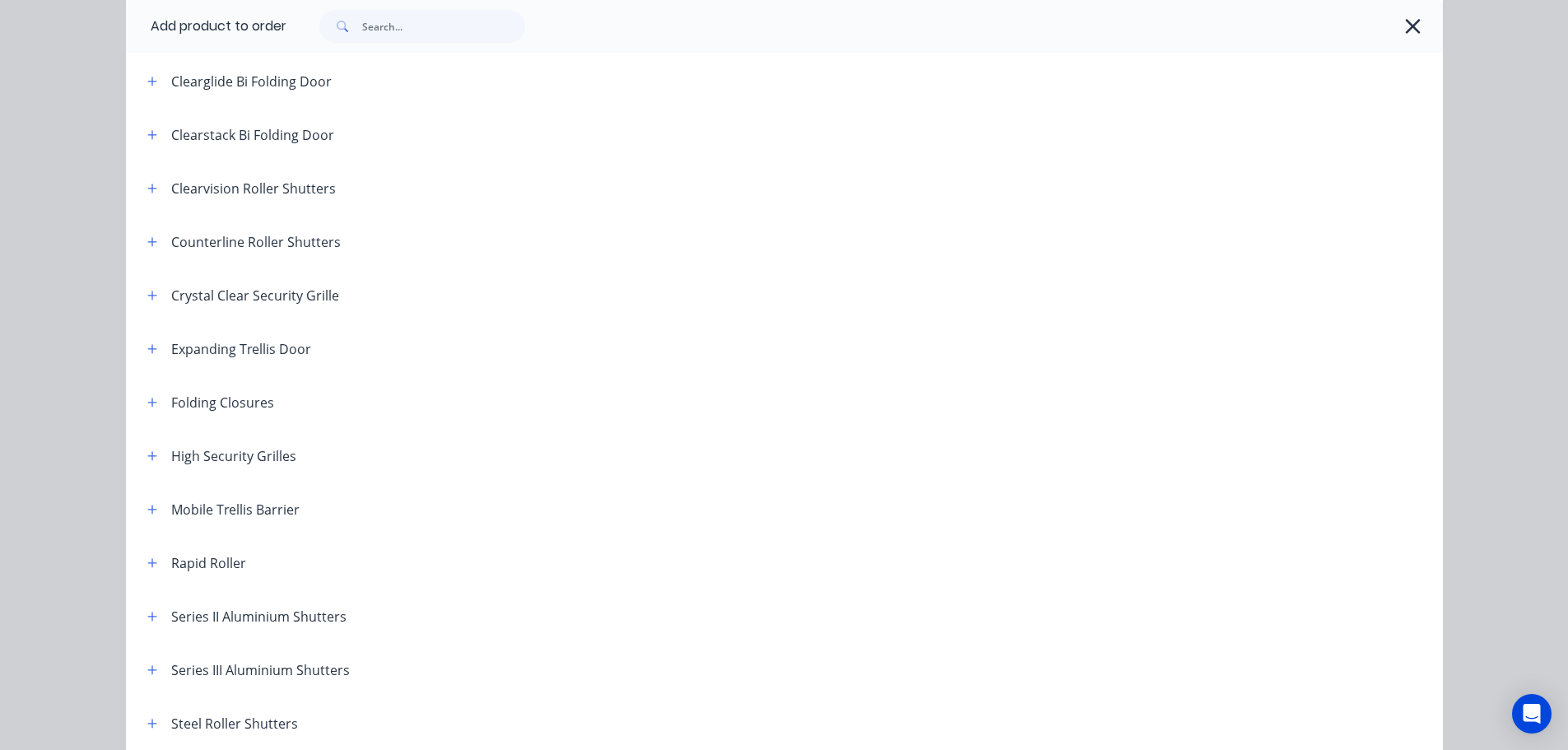
scroll to position [247, 0]
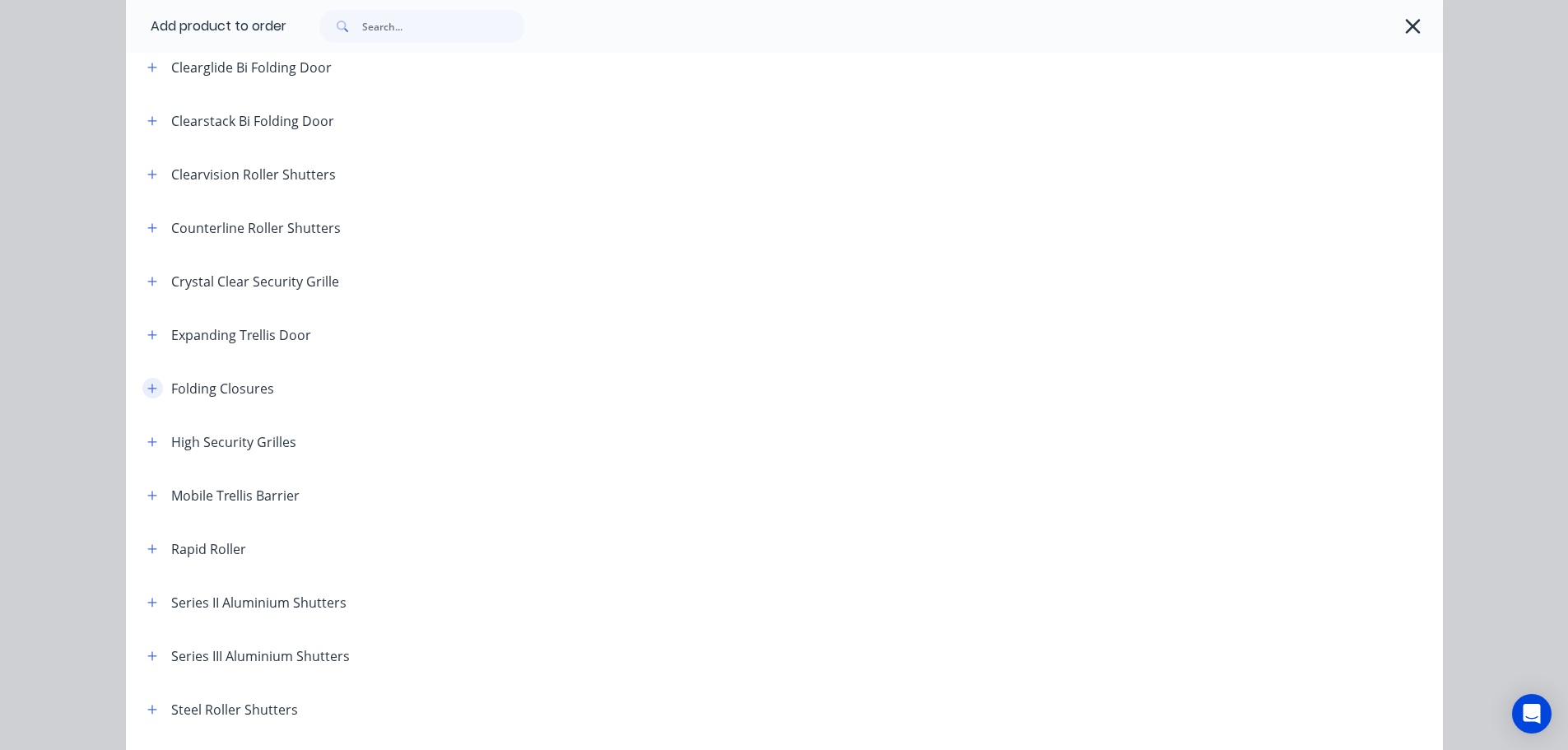
click at [147, 386] on icon "button" at bounding box center [152, 389] width 10 height 12
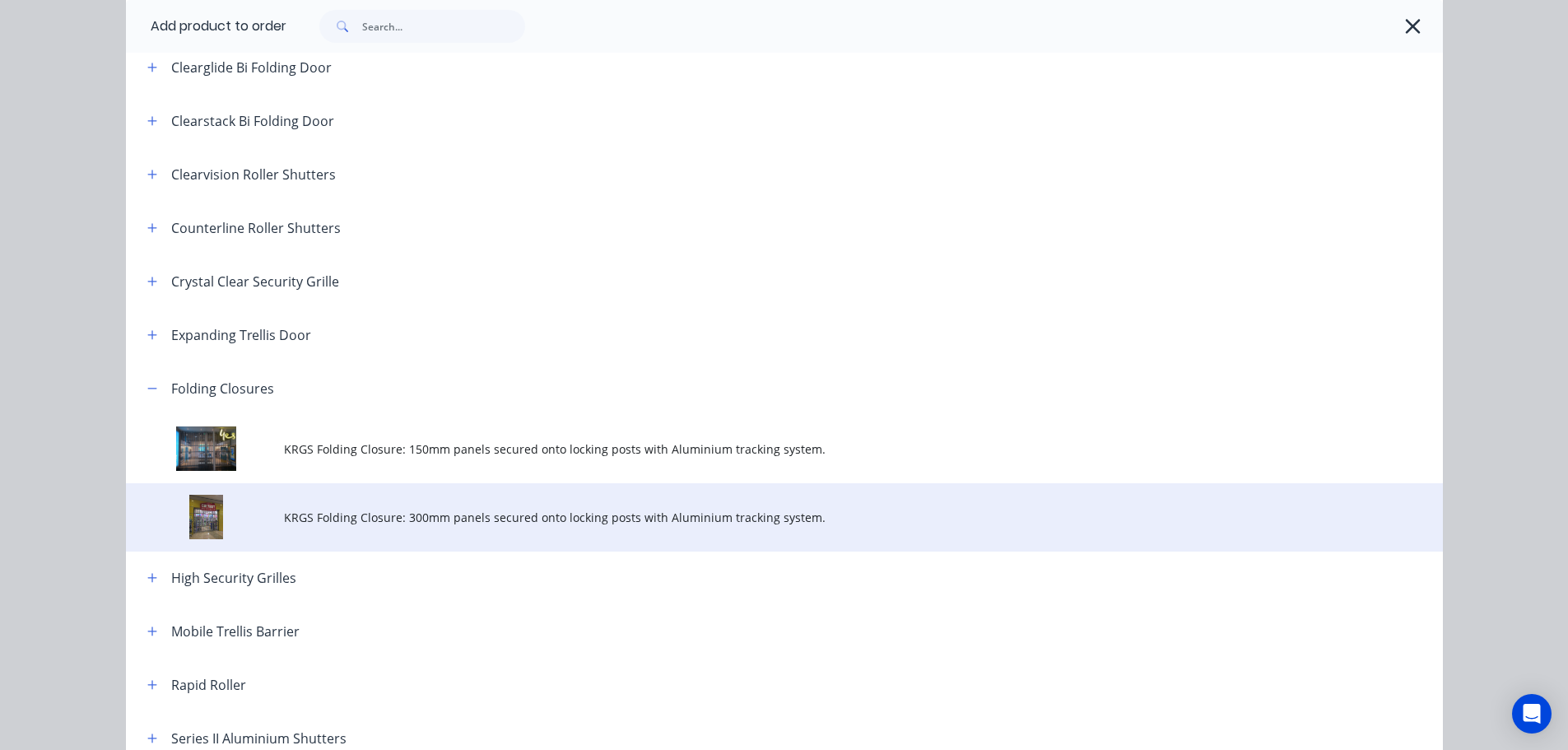
click at [557, 524] on span "KRGS Folding Closure: 300mm panels secured onto locking posts with Aluminium tr…" at bounding box center [748, 517] width 927 height 17
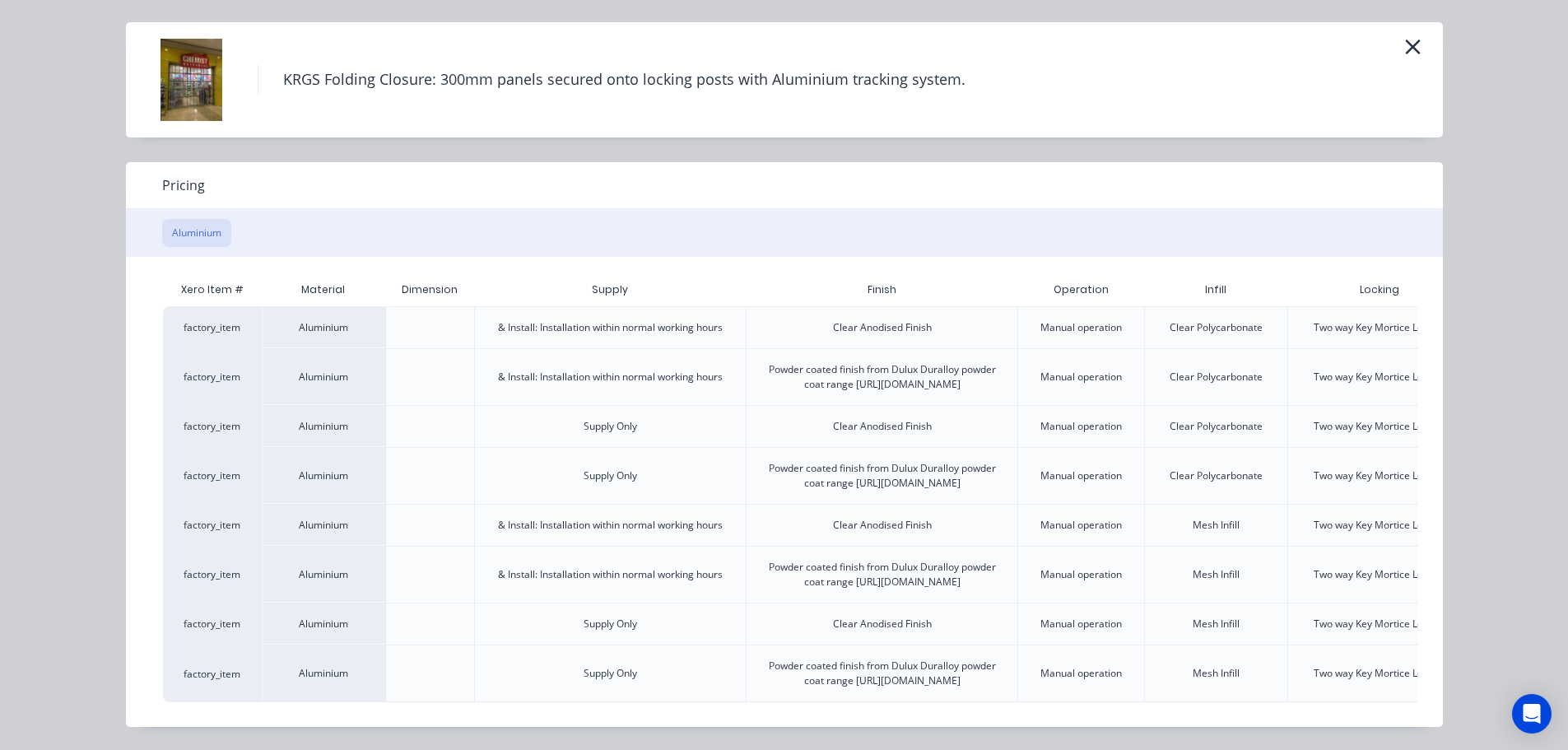
scroll to position [0, 144]
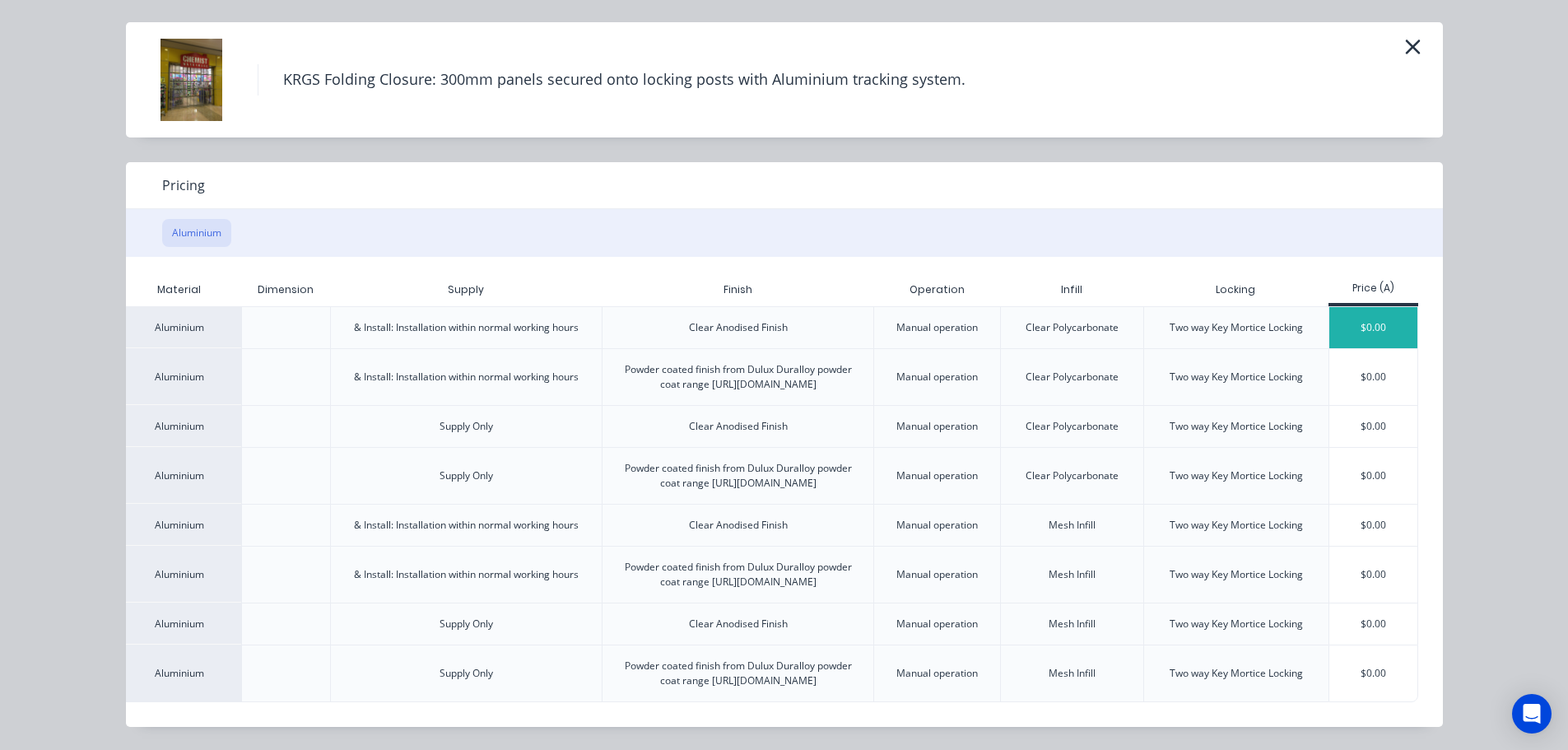
click at [1359, 307] on div "$0.00" at bounding box center [1373, 328] width 88 height 41
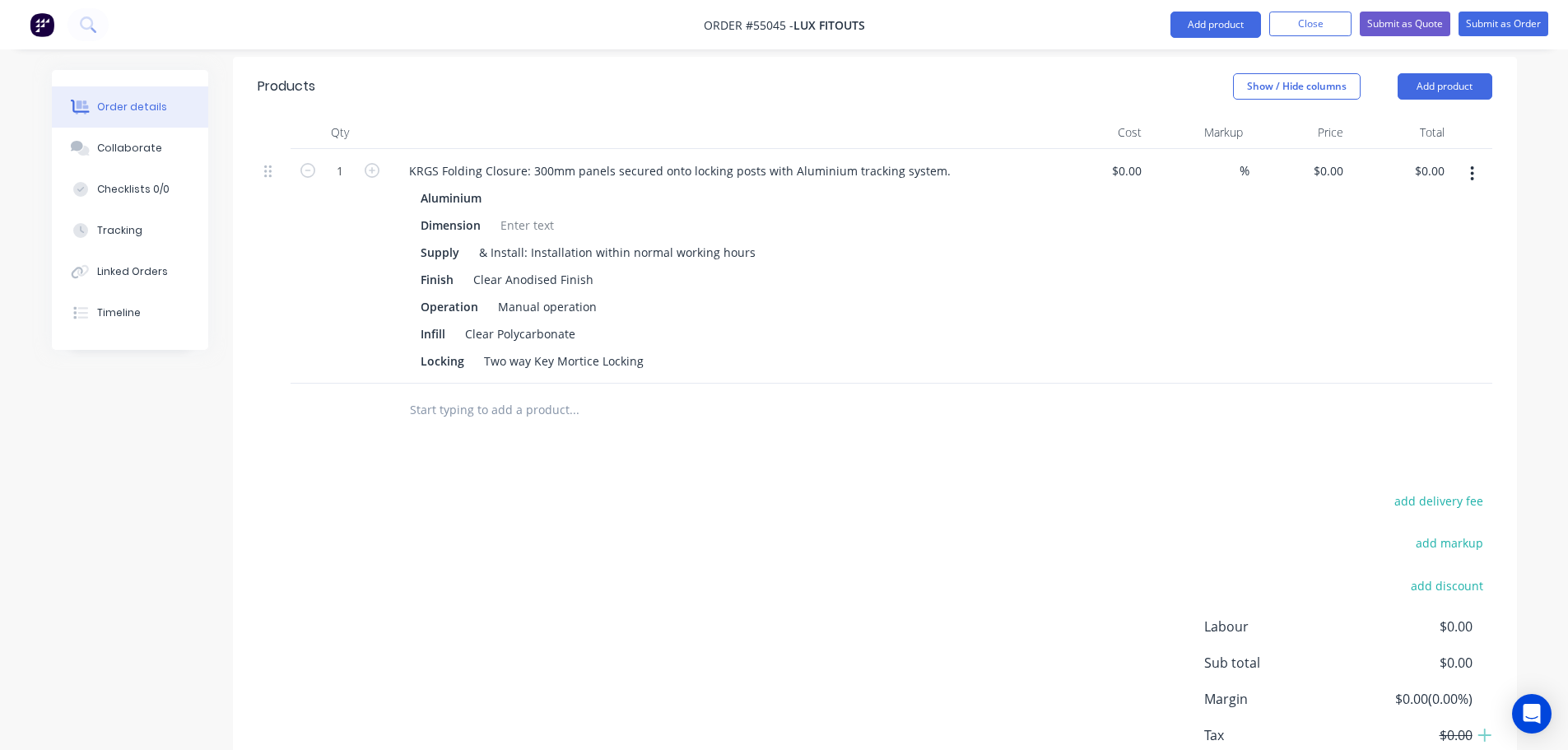
scroll to position [548, 0]
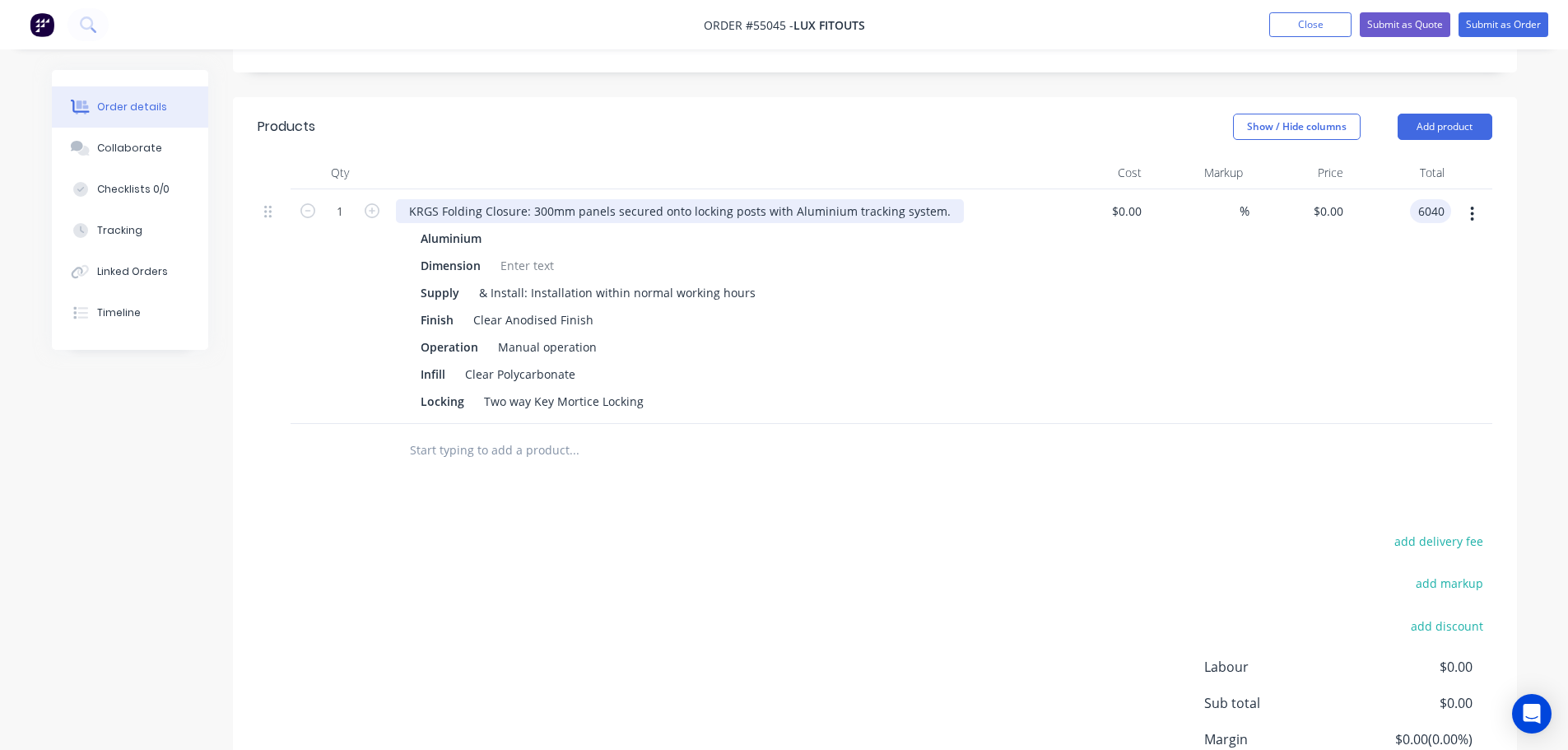
type input "6040"
type input "$6,040.00"
click at [400, 199] on div "KRGS Folding Closure: 300mm panels secured onto locking posts with Aluminium tr…" at bounding box center [680, 211] width 568 height 24
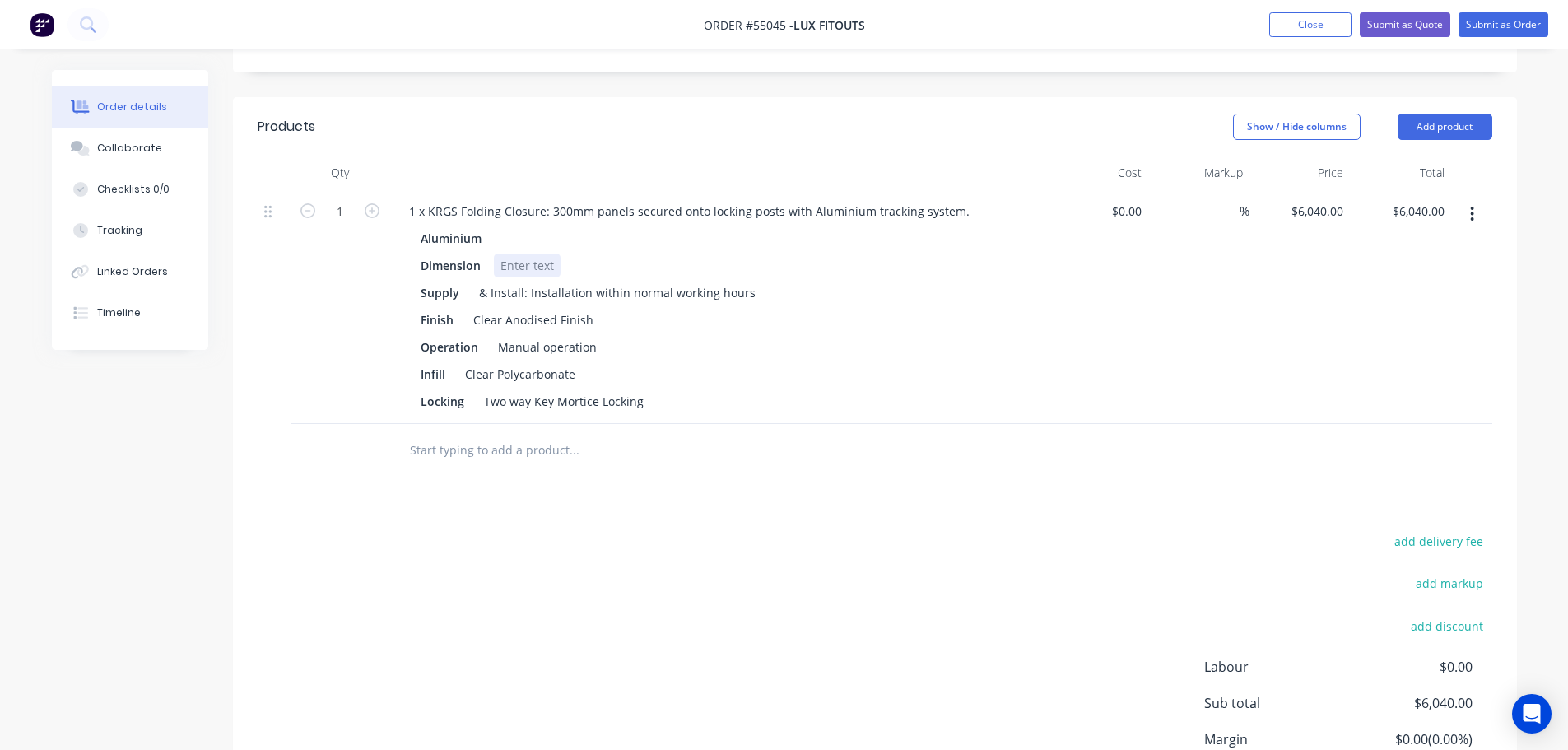
click at [530, 254] on div at bounding box center [527, 265] width 67 height 24
click at [1420, 114] on button "Add product" at bounding box center [1444, 127] width 95 height 26
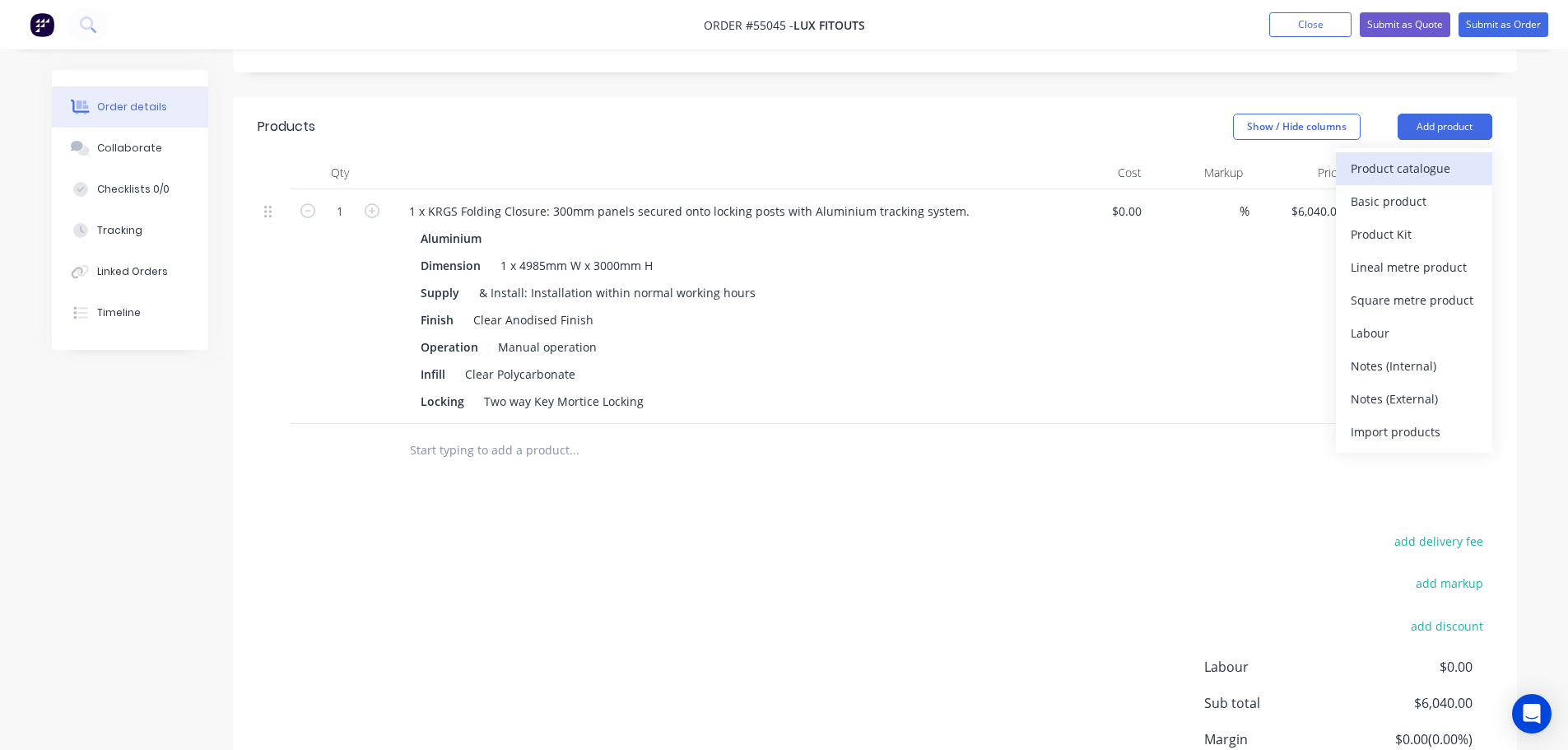
click at [1366, 156] on div "Product catalogue" at bounding box center [1414, 168] width 127 height 24
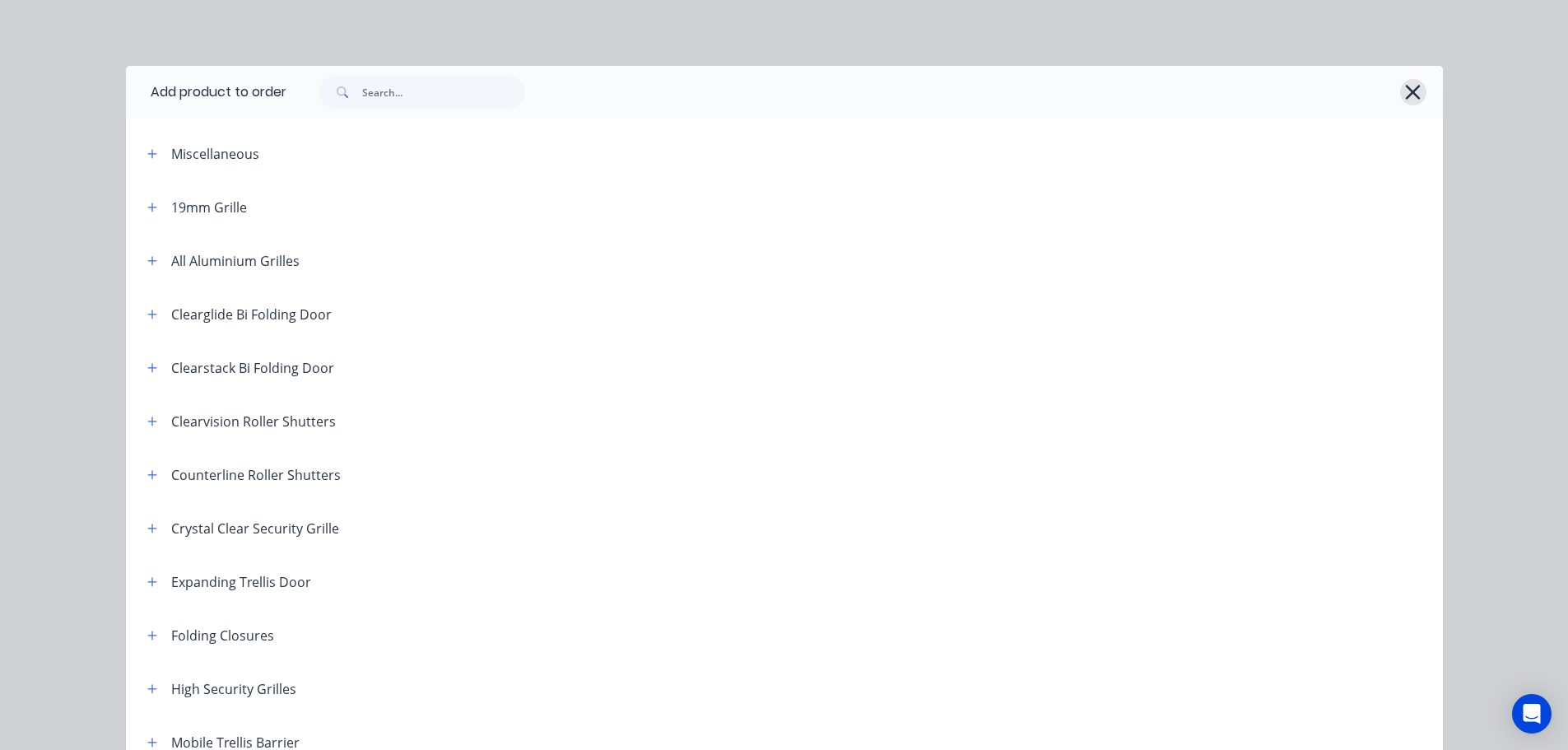
click at [1409, 95] on icon "button" at bounding box center [1413, 92] width 15 height 15
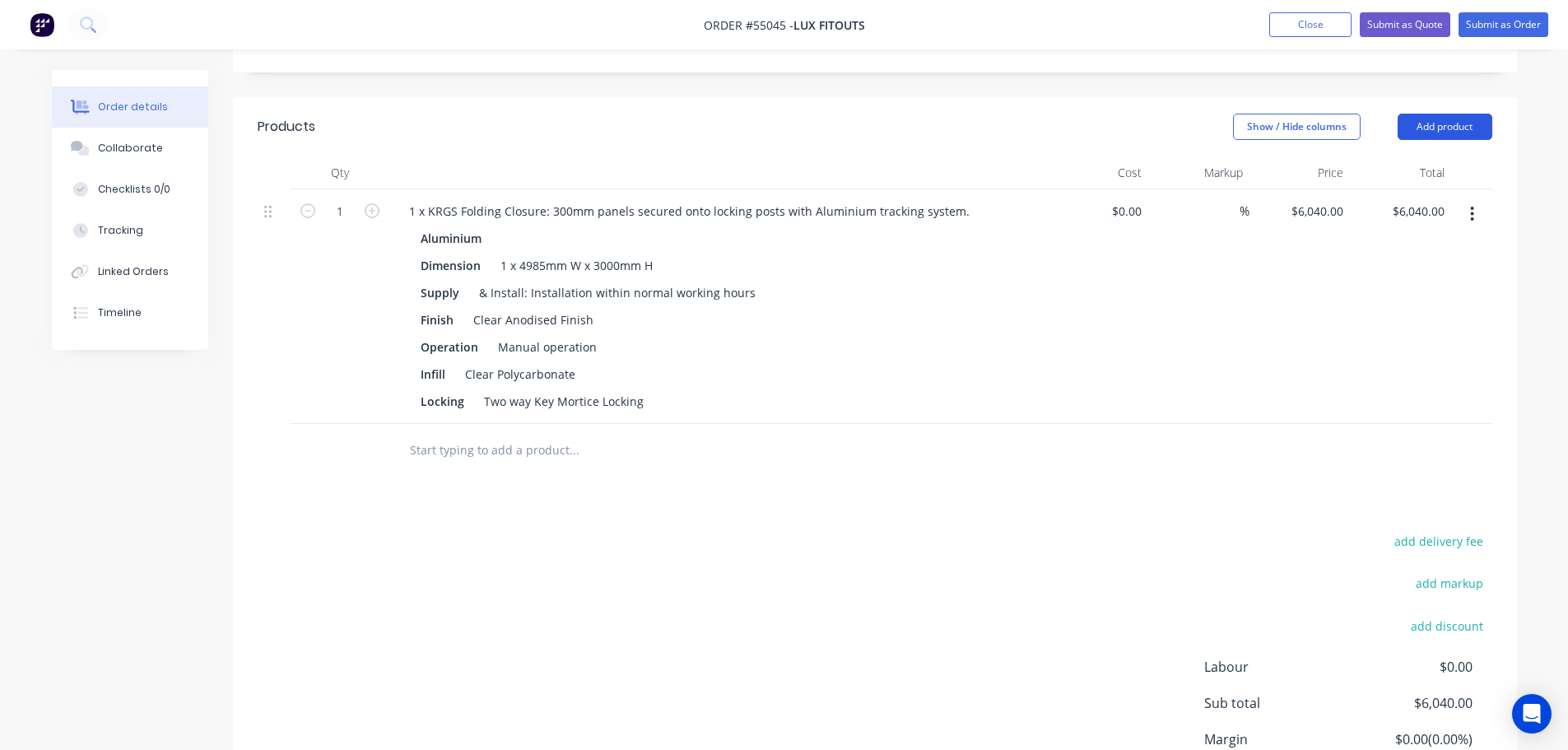
click at [1425, 114] on button "Add product" at bounding box center [1444, 127] width 95 height 26
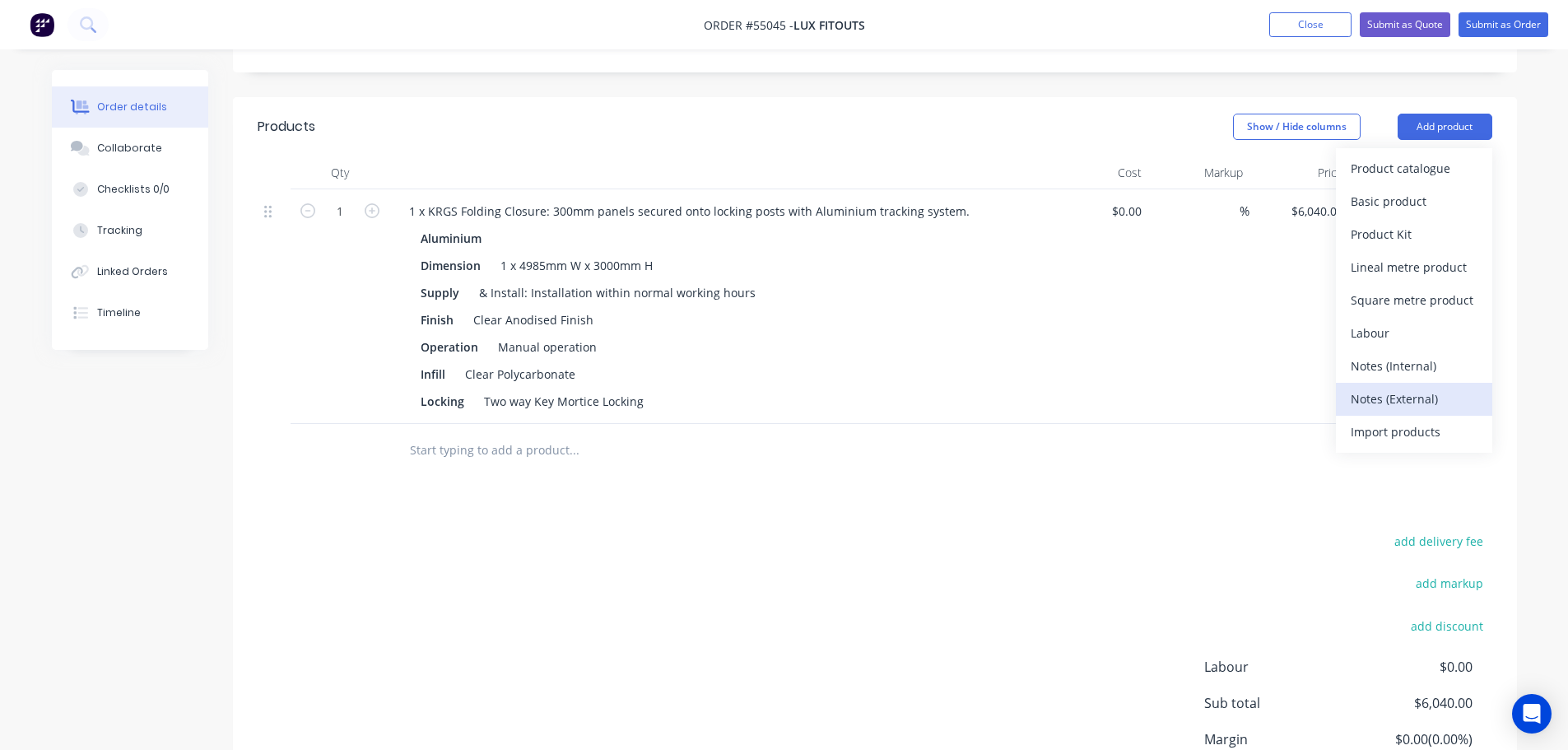
click at [1363, 387] on div "Notes (External)" at bounding box center [1414, 398] width 127 height 24
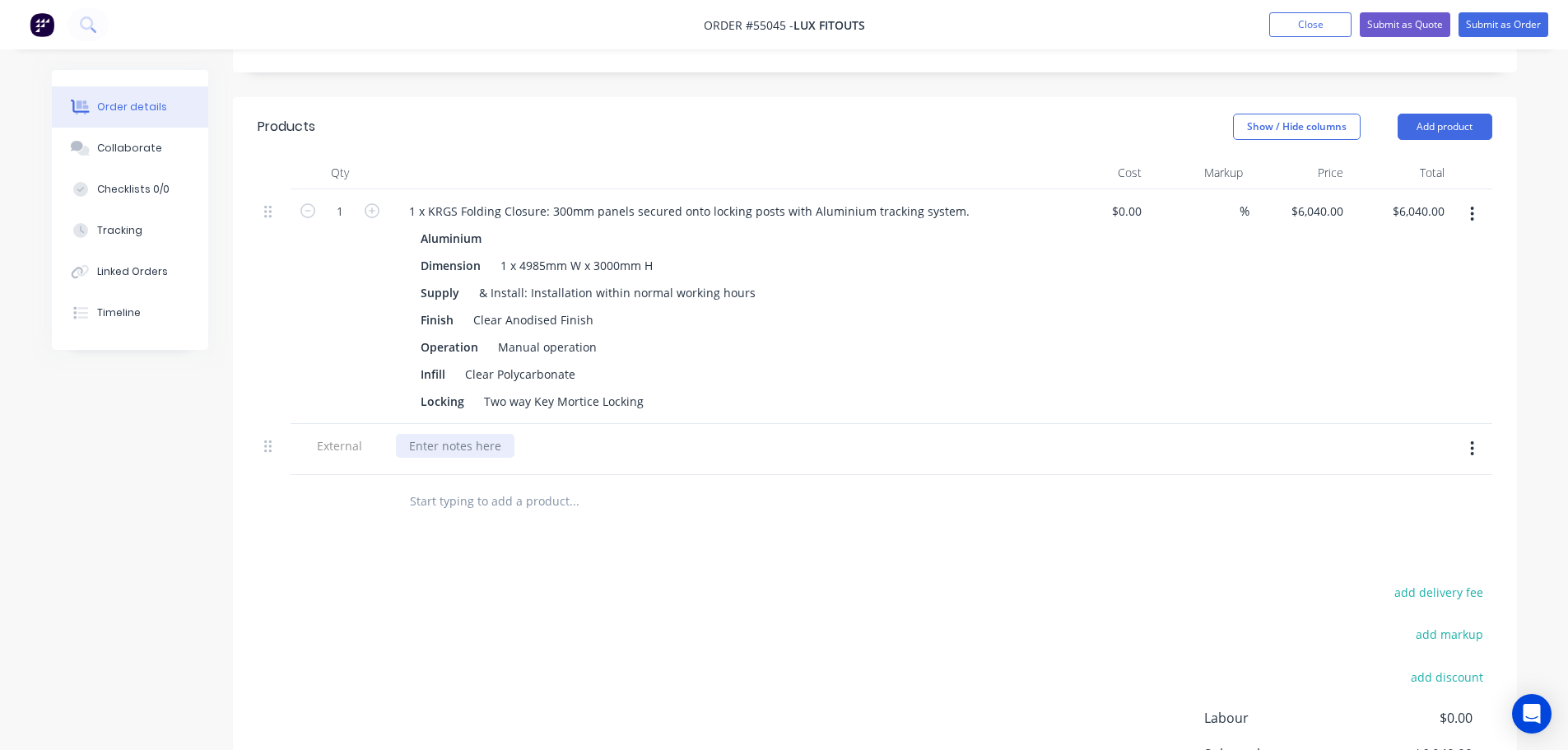
click at [474, 434] on div at bounding box center [455, 445] width 119 height 24
paste div
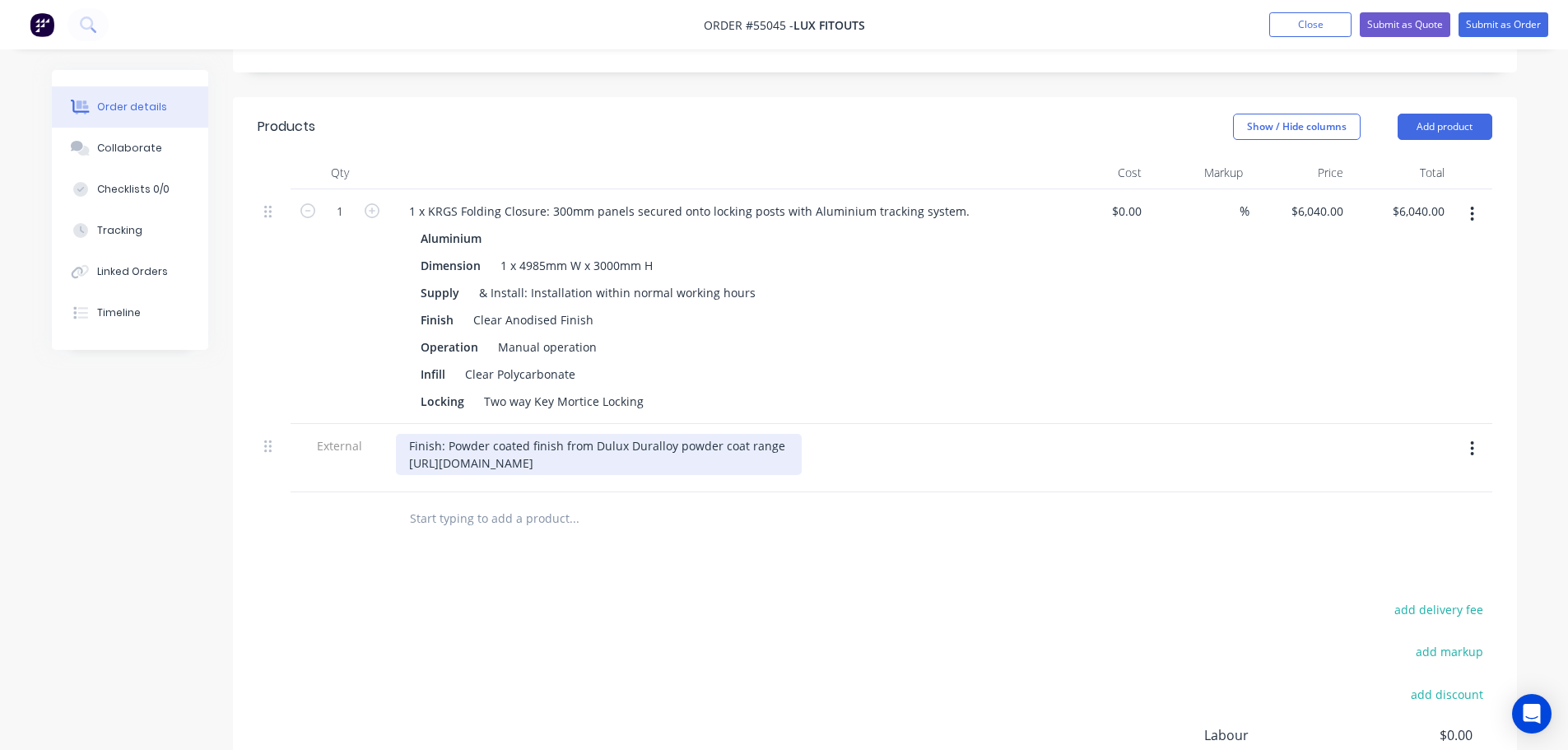
click at [447, 434] on div "Finish: Powder coated finish from Dulux Duralloy powder coat range [URL][DOMAIN…" at bounding box center [599, 454] width 406 height 41
click at [828, 434] on div "E/O option for Powder coated finish from Dulux Duralloy powder coat range [URL]…" at bounding box center [619, 454] width 447 height 41
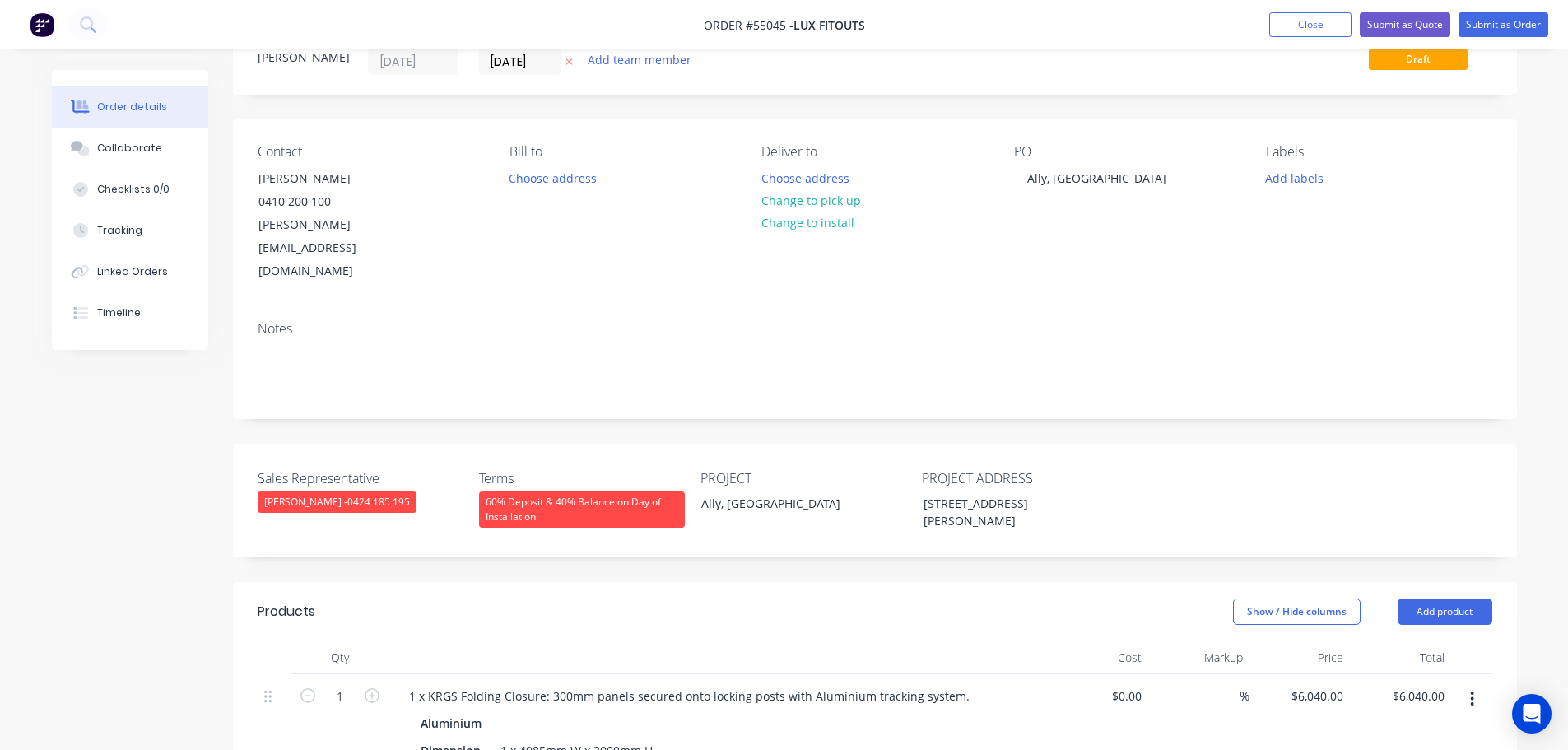
scroll to position [0, 0]
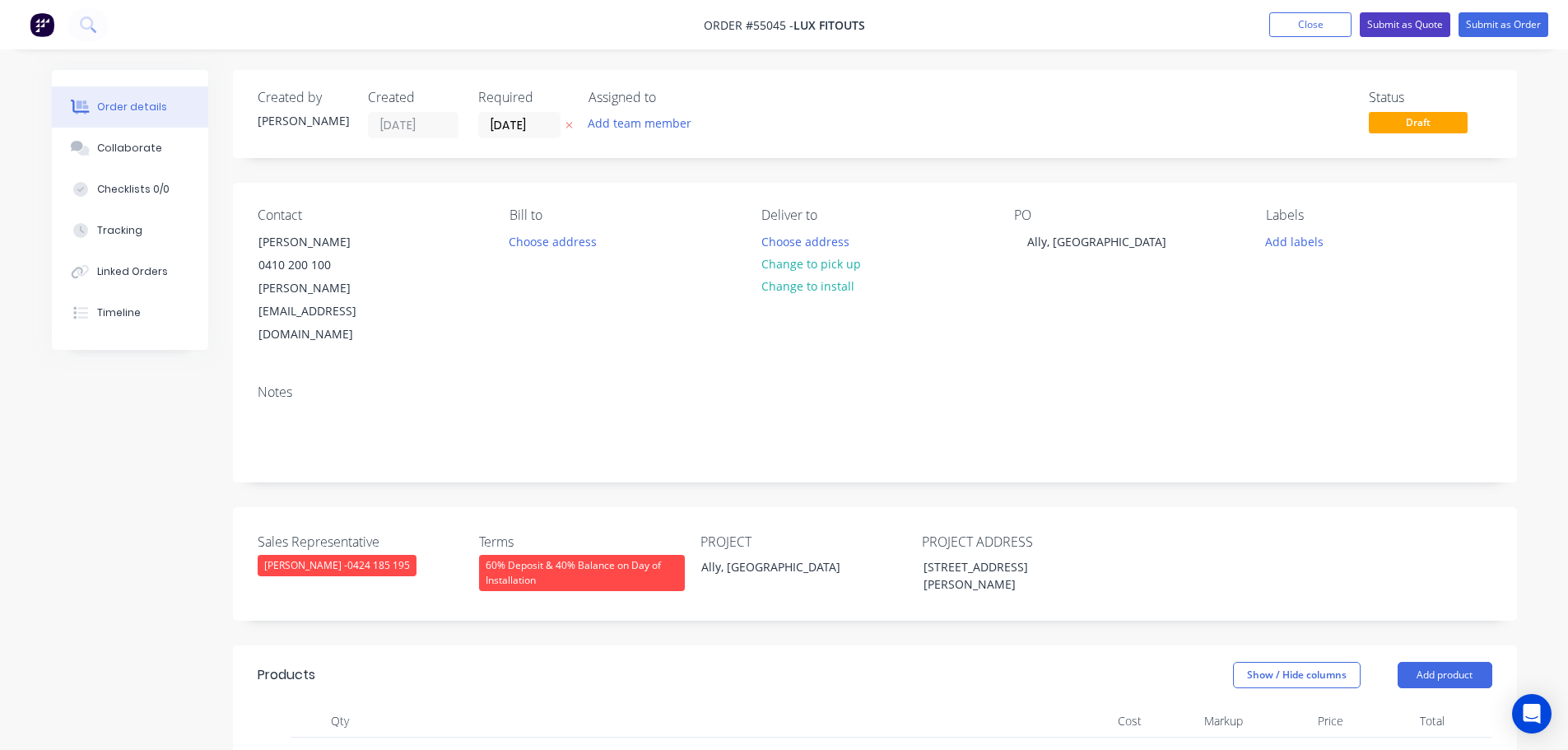
click at [1381, 21] on button "Submit as Quote" at bounding box center [1405, 25] width 91 height 25
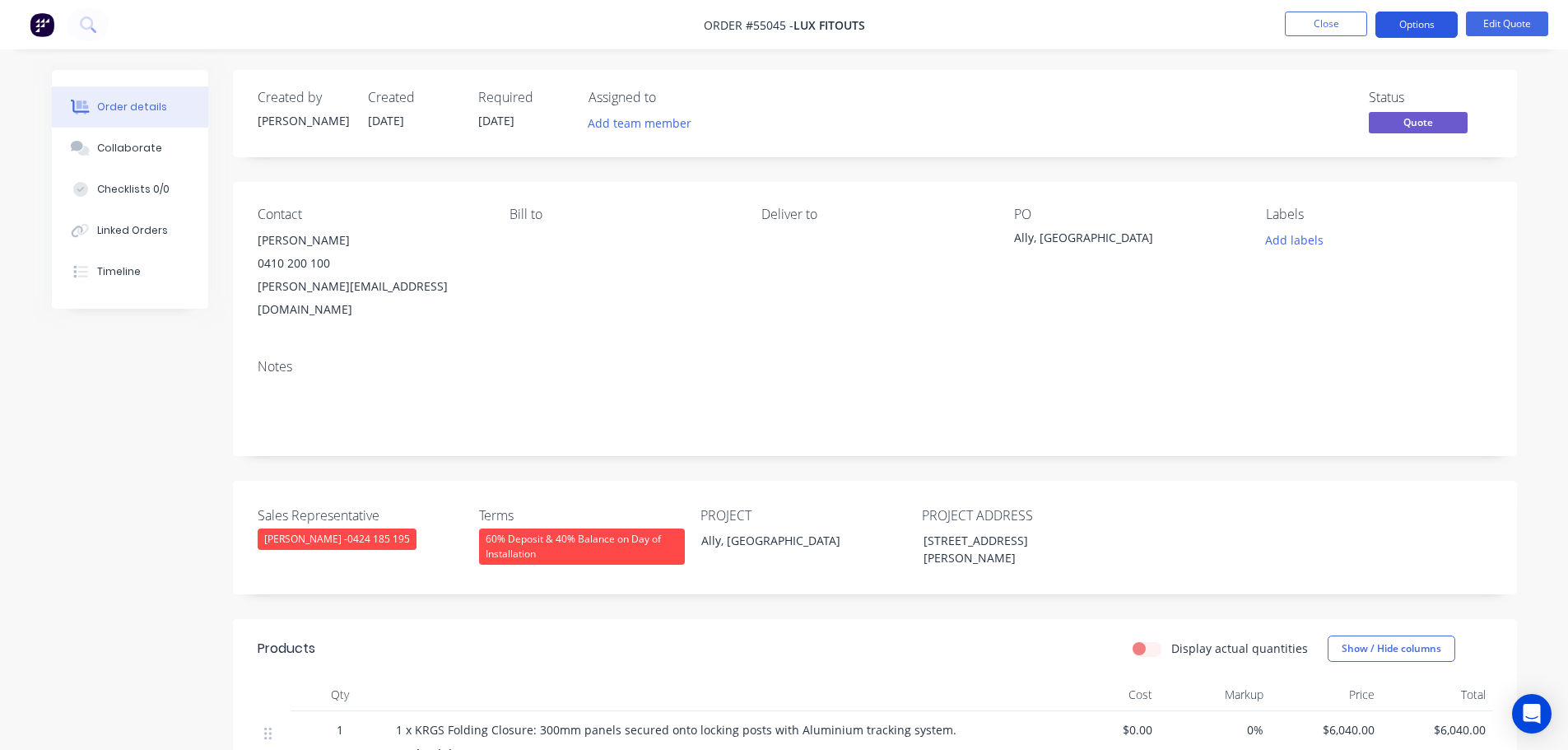
click at [1401, 26] on button "Options" at bounding box center [1416, 25] width 82 height 26
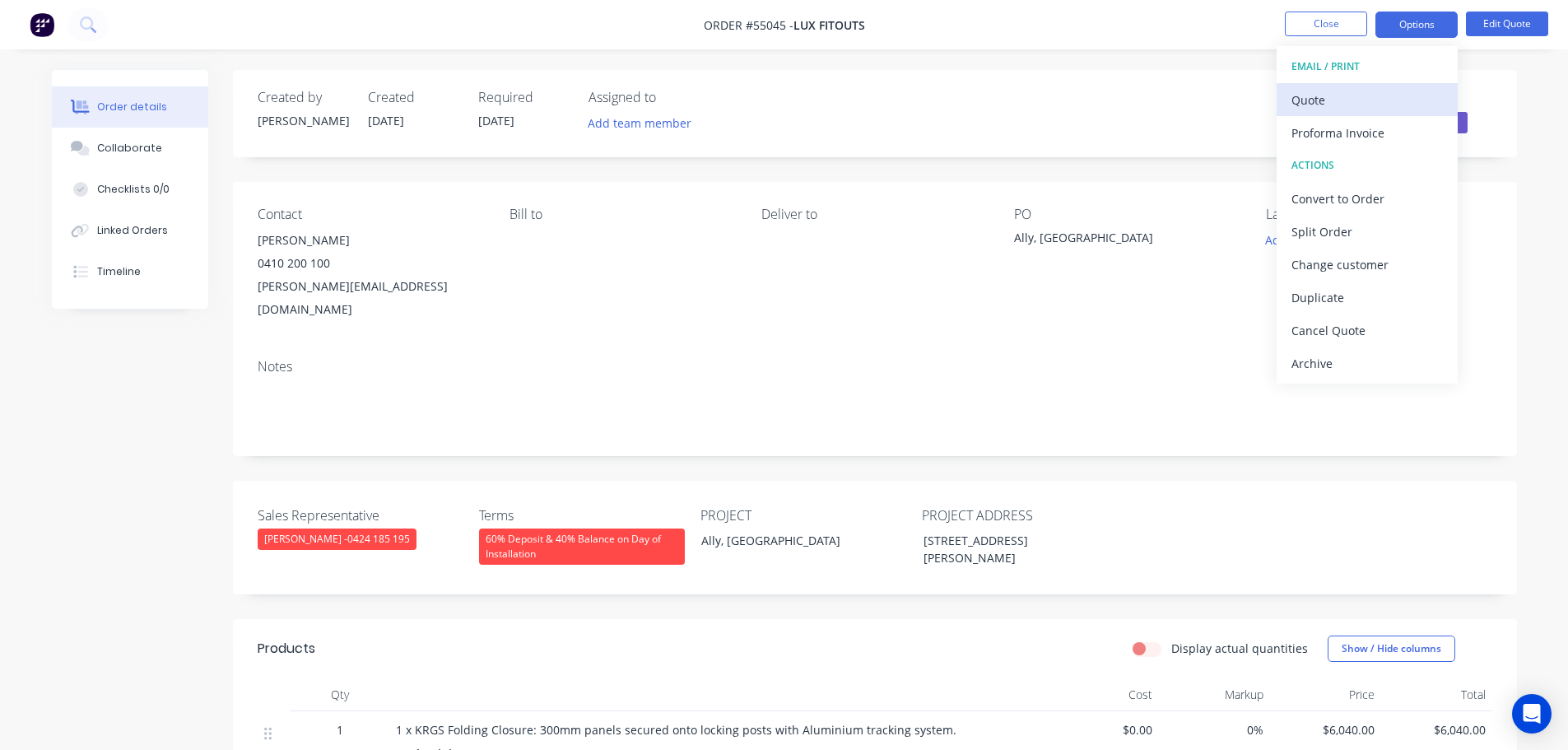
click at [1323, 105] on div "Quote" at bounding box center [1367, 100] width 152 height 24
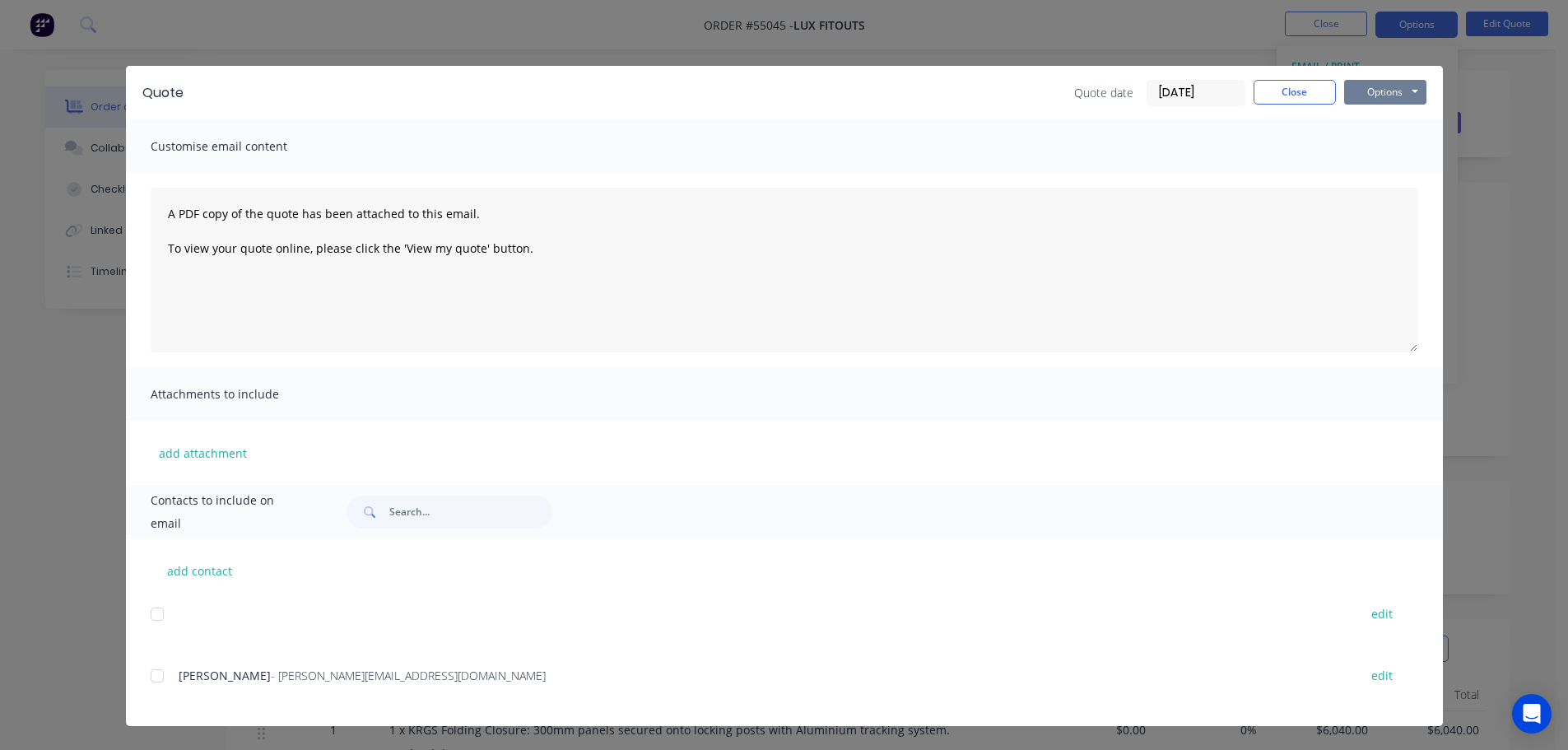
click at [1371, 94] on button "Options" at bounding box center [1385, 92] width 82 height 25
click at [1379, 148] on button "Print" at bounding box center [1397, 148] width 105 height 27
click at [1308, 93] on button "Close" at bounding box center [1295, 92] width 82 height 25
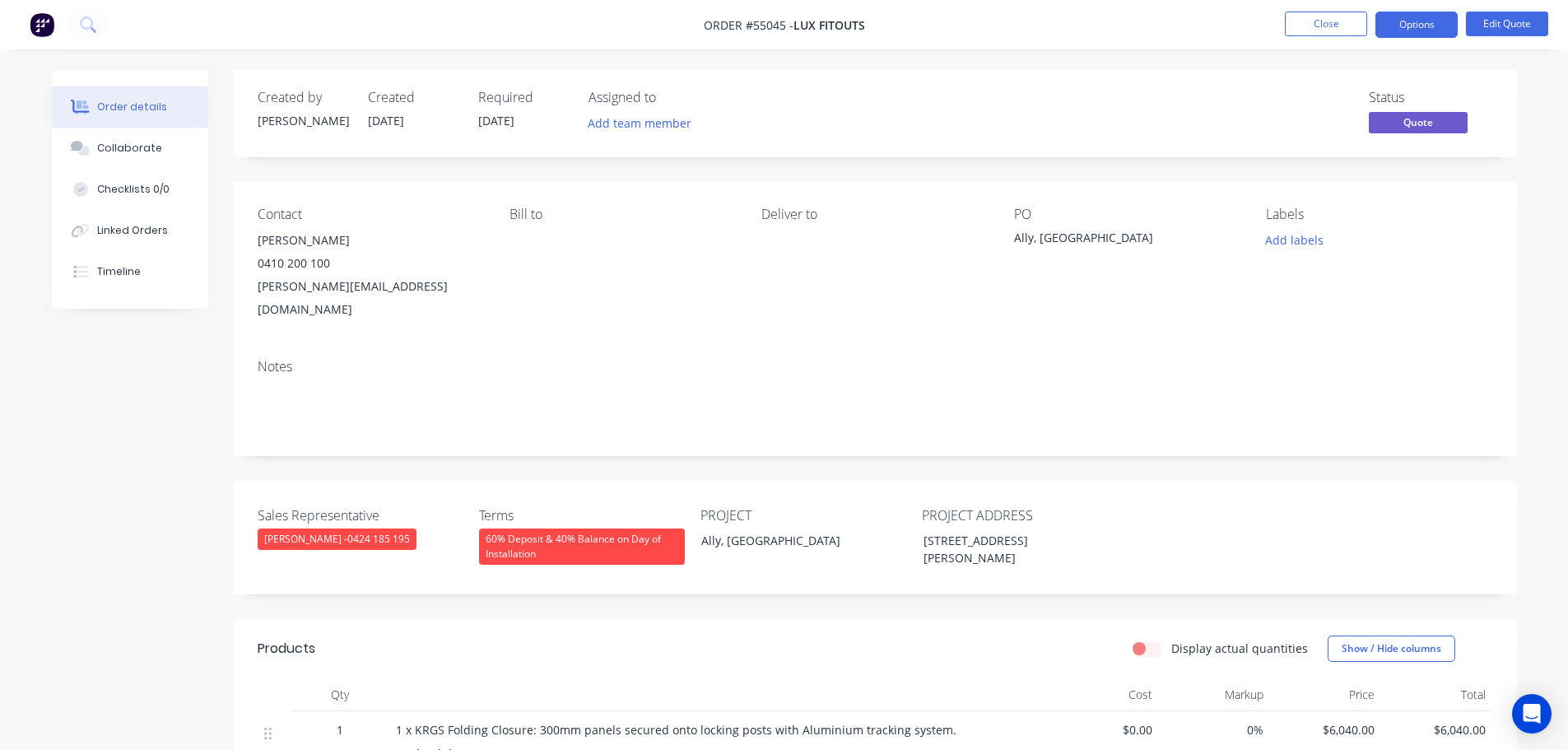
click at [303, 286] on div "[PERSON_NAME][EMAIL_ADDRESS][DOMAIN_NAME]" at bounding box center [371, 298] width 226 height 46
click at [1096, 230] on div "Ally, [GEOGRAPHIC_DATA]" at bounding box center [1118, 240] width 206 height 23
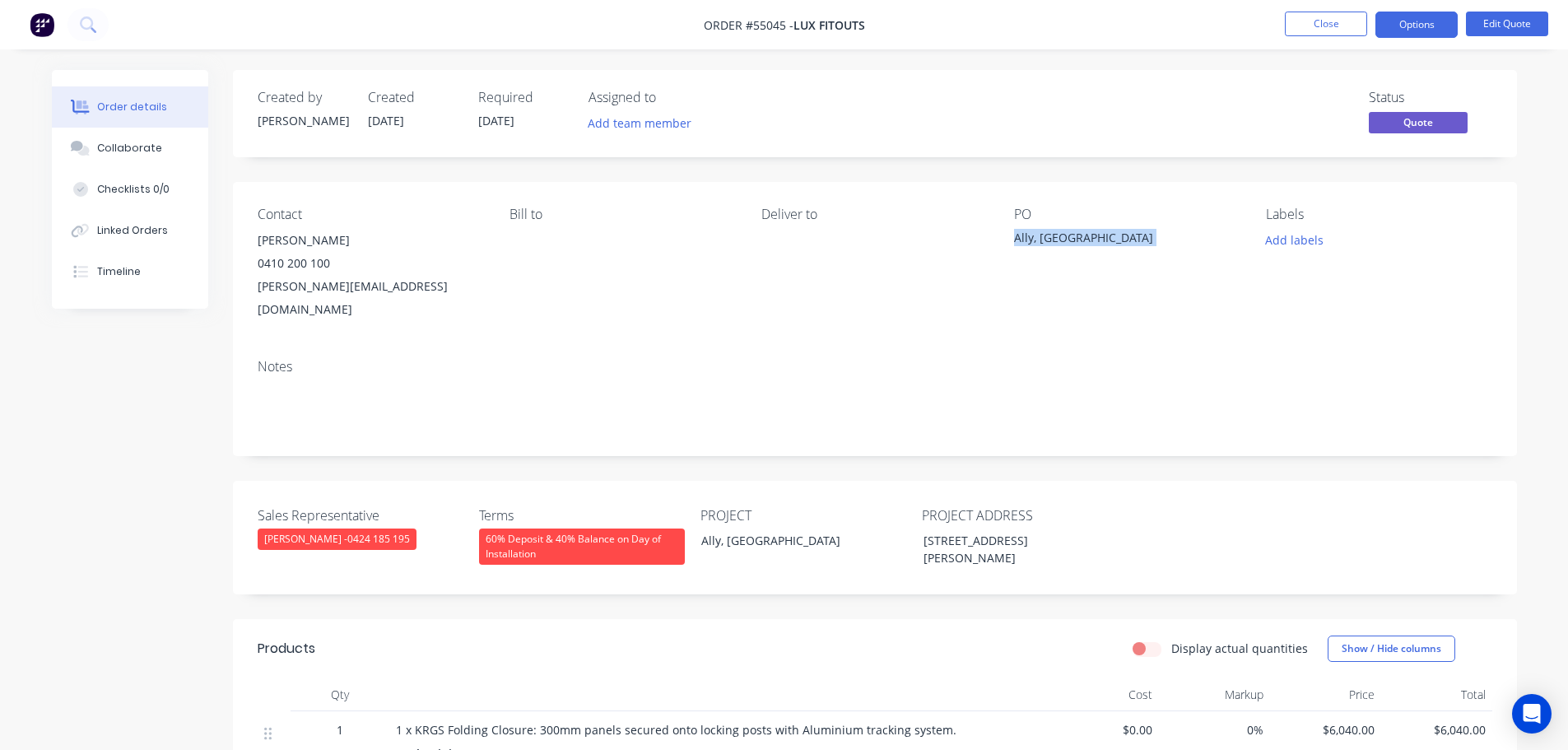
click at [1096, 230] on div "Ally, [GEOGRAPHIC_DATA]" at bounding box center [1118, 240] width 206 height 23
click at [1320, 26] on button "Close" at bounding box center [1326, 24] width 82 height 25
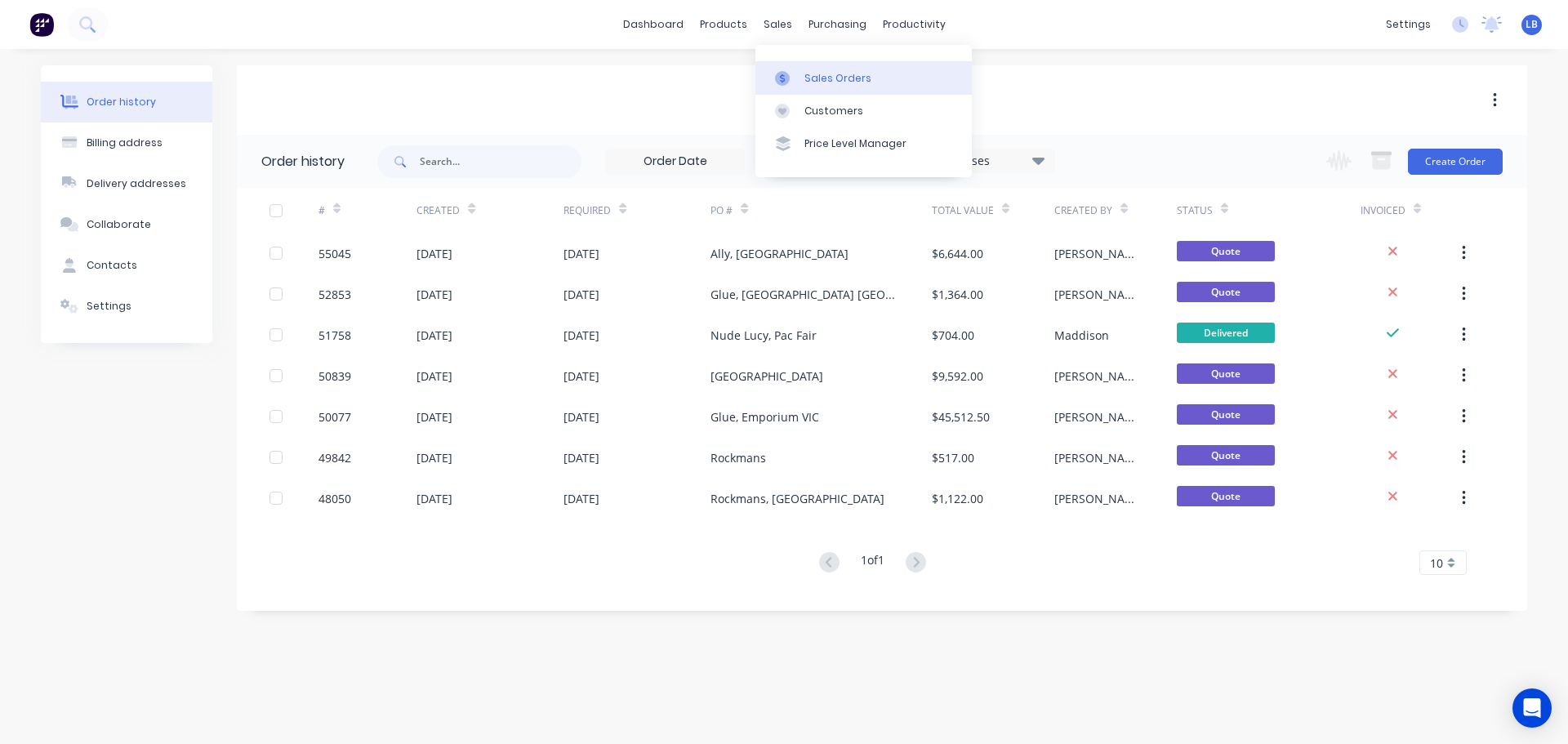
click at [838, 87] on link "Sales Orders" at bounding box center [864, 78] width 217 height 33
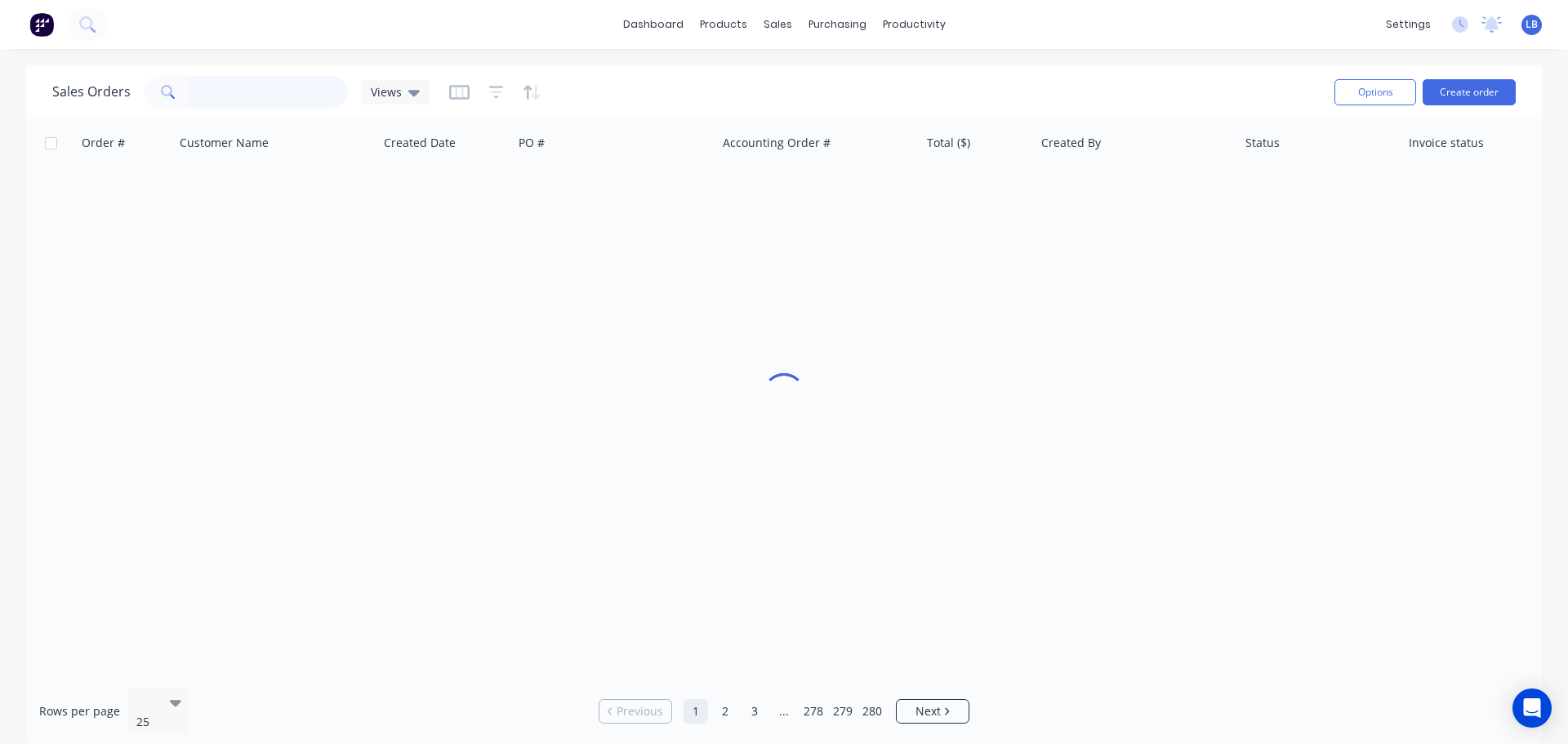
click at [249, 100] on input "text" at bounding box center [269, 92] width 159 height 33
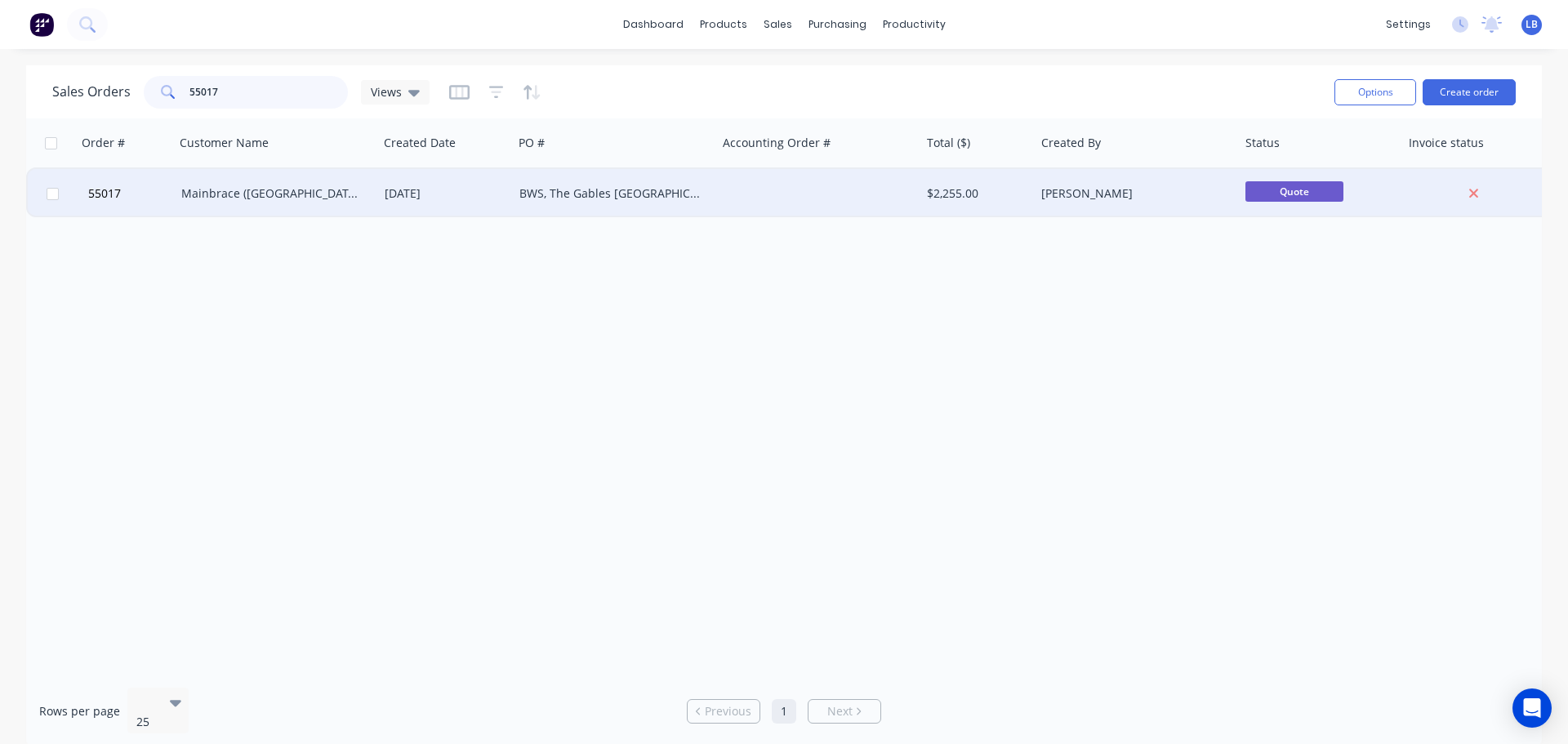
type input "55017"
click at [253, 189] on div "Mainbrace ([GEOGRAPHIC_DATA])" at bounding box center [272, 194] width 181 height 16
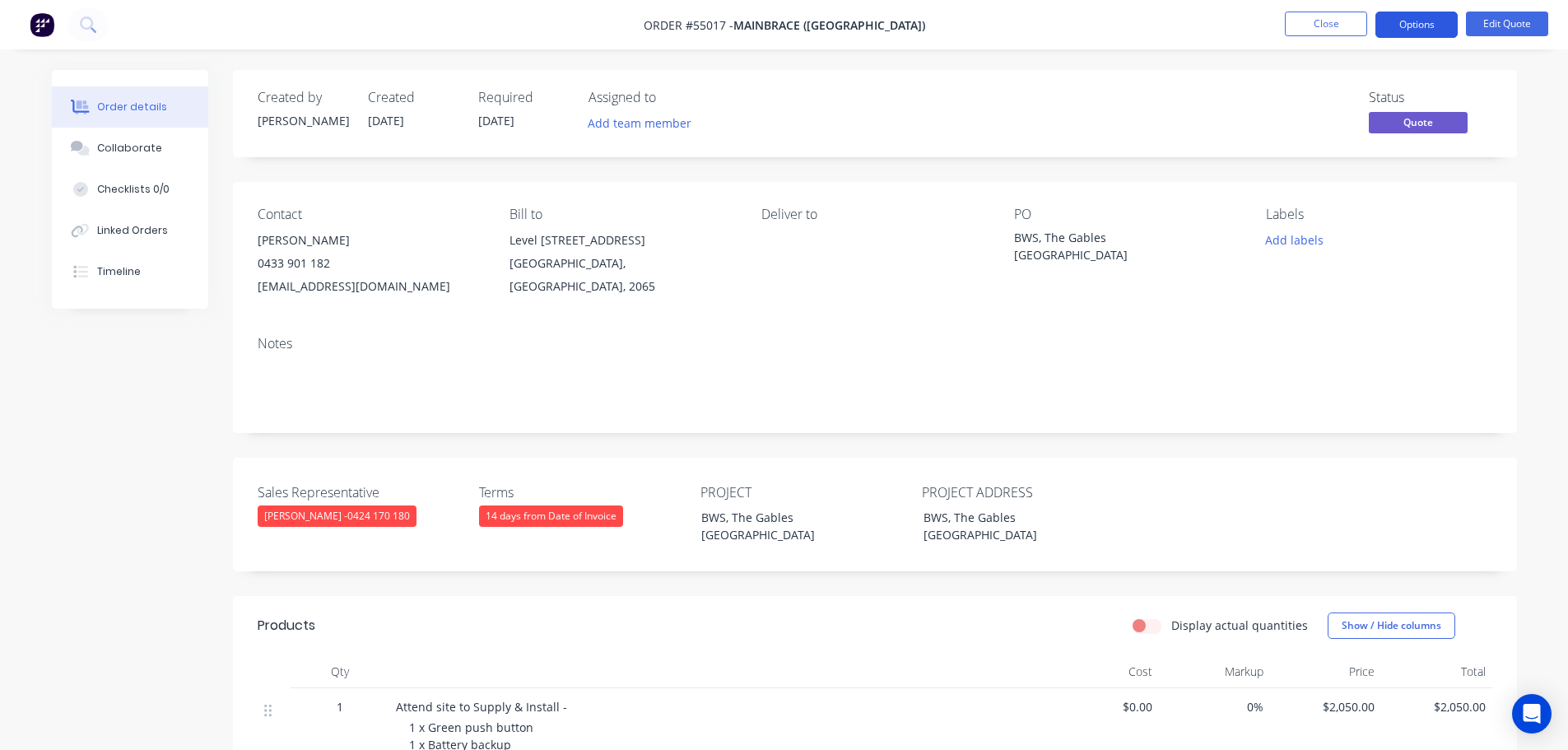
click at [1412, 30] on button "Options" at bounding box center [1416, 25] width 82 height 26
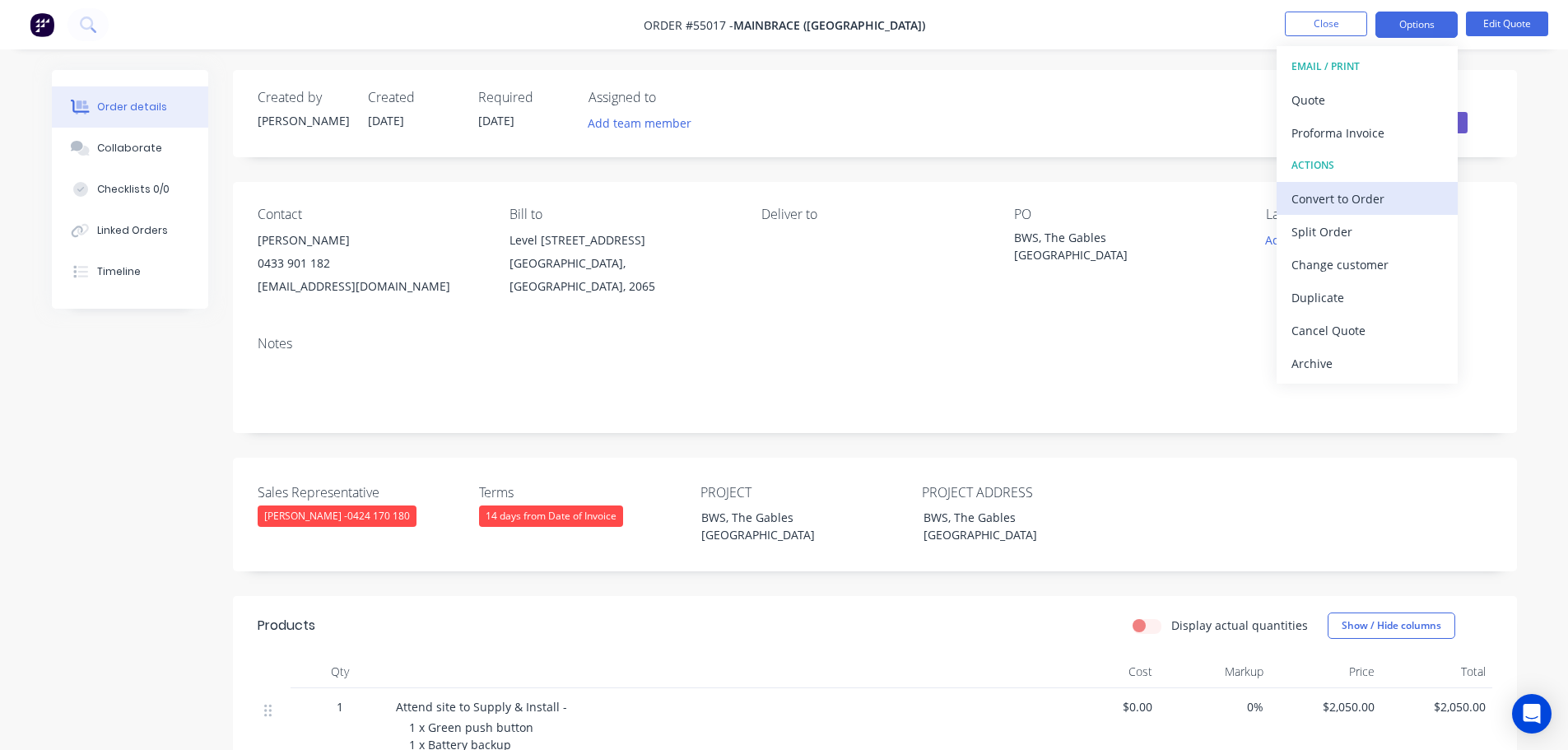
click at [1318, 203] on div "Convert to Order" at bounding box center [1367, 198] width 152 height 24
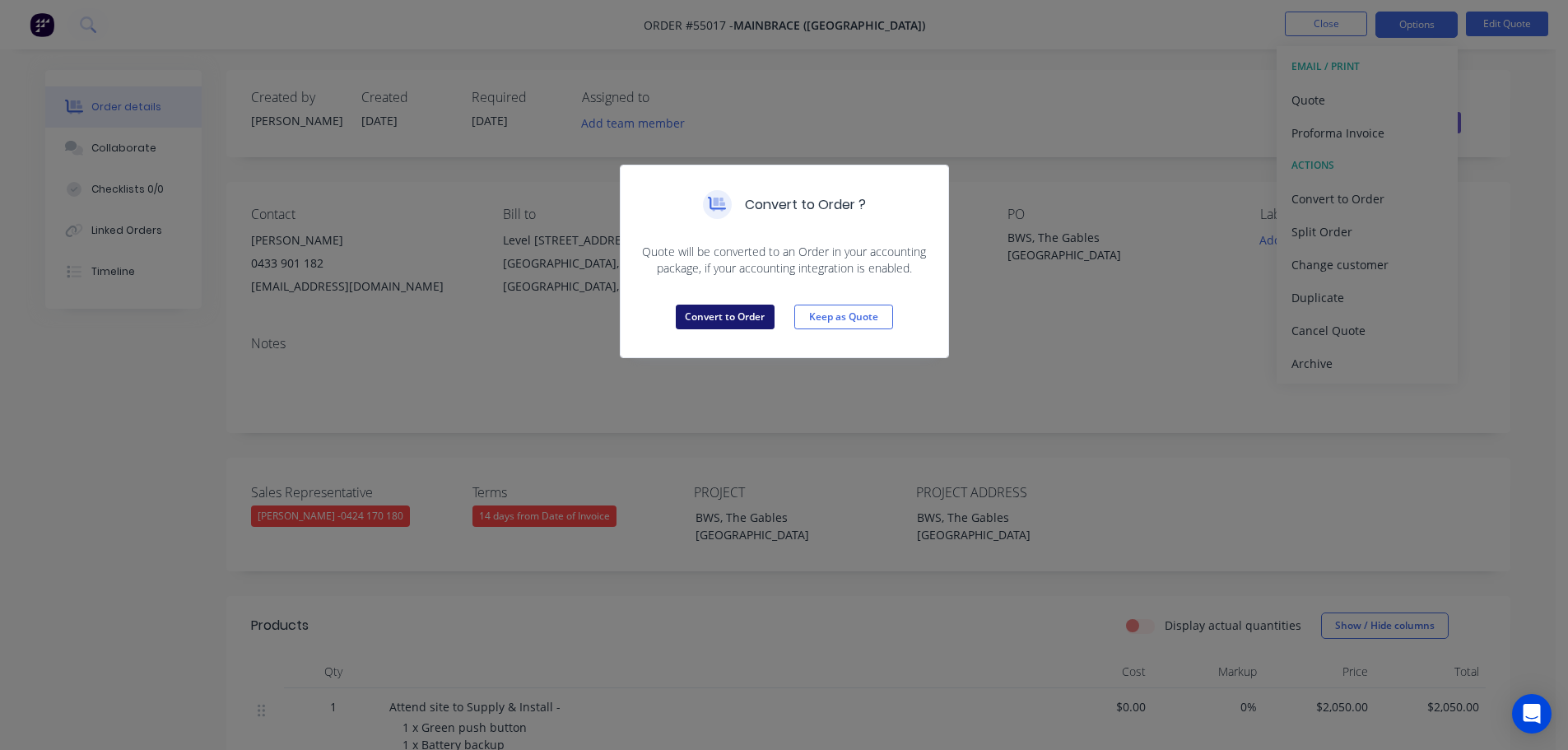
click at [735, 322] on button "Convert to Order" at bounding box center [726, 317] width 99 height 25
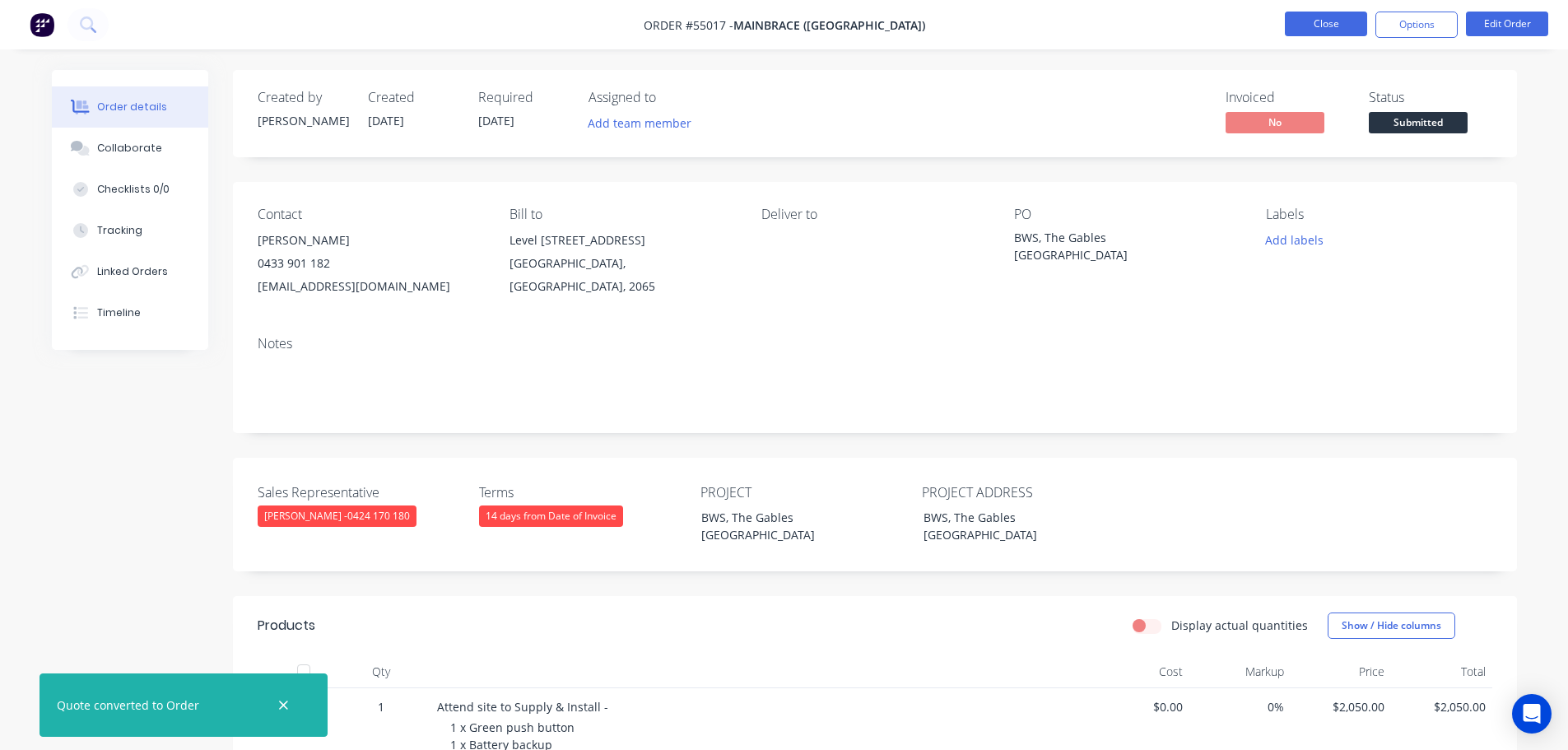
click at [1300, 22] on button "Close" at bounding box center [1326, 24] width 82 height 25
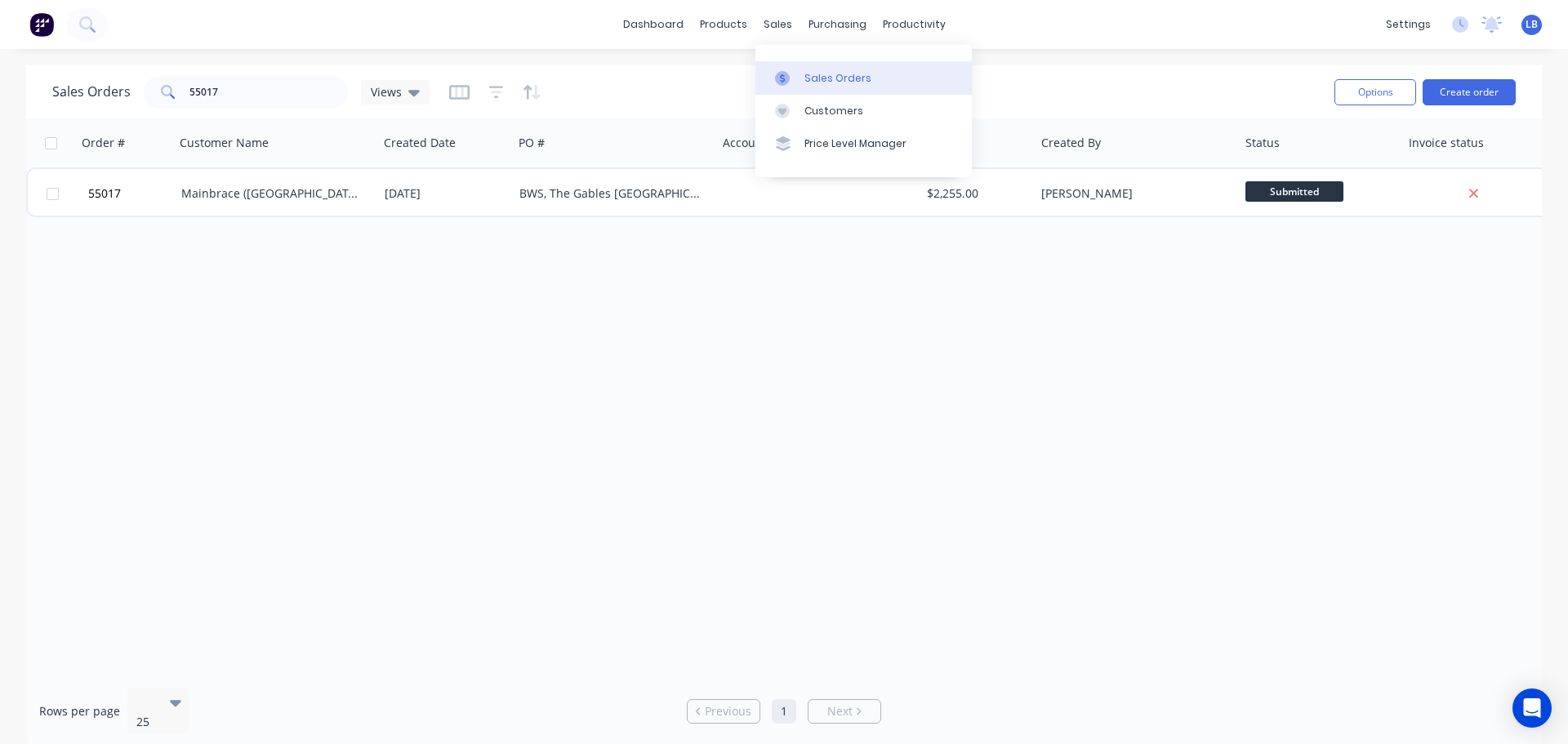
click at [830, 79] on div "Sales Orders" at bounding box center [838, 78] width 67 height 15
drag, startPoint x: 236, startPoint y: 87, endPoint x: 153, endPoint y: 96, distance: 83.5
click at [153, 96] on div "55017" at bounding box center [246, 92] width 204 height 33
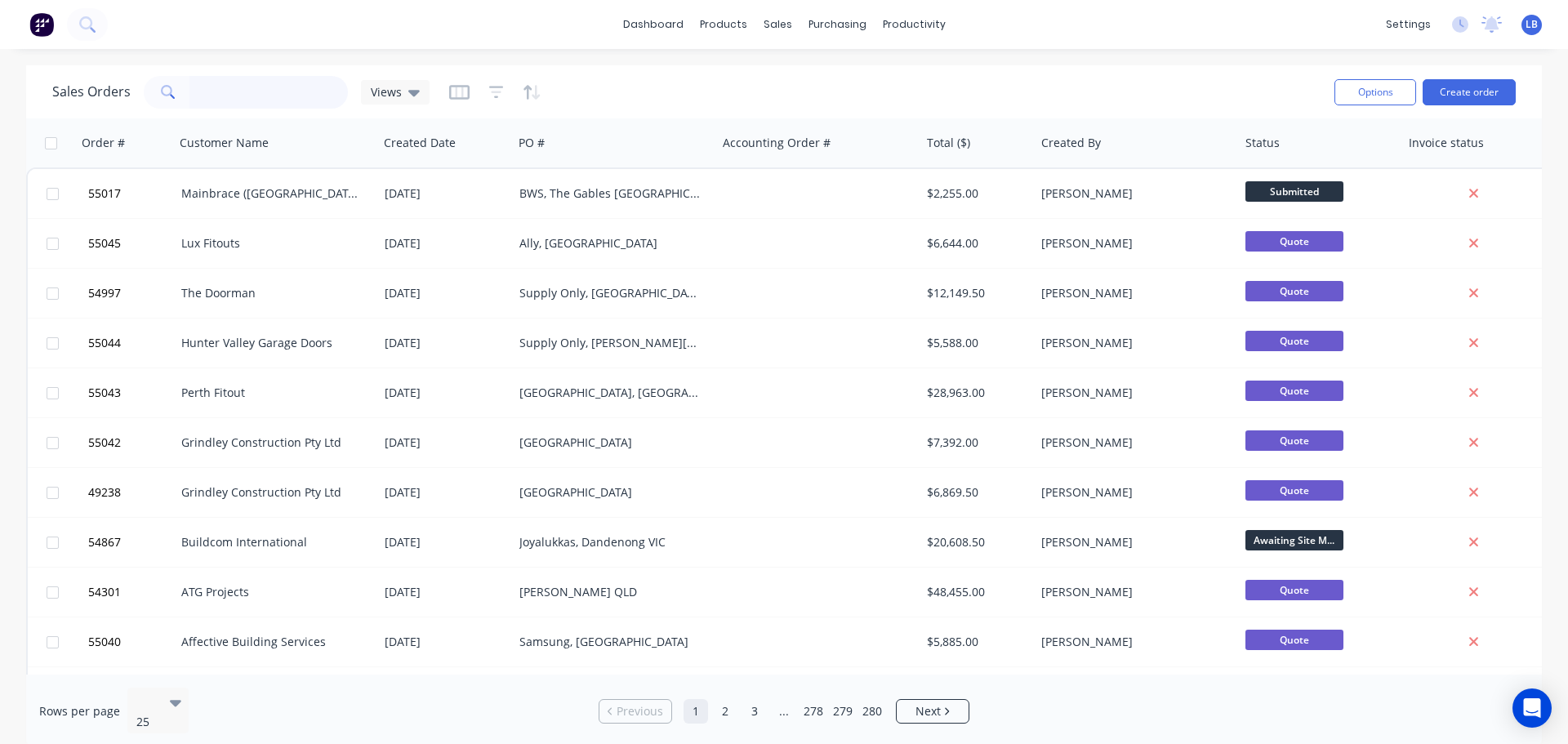
click at [202, 93] on input "text" at bounding box center [269, 92] width 159 height 33
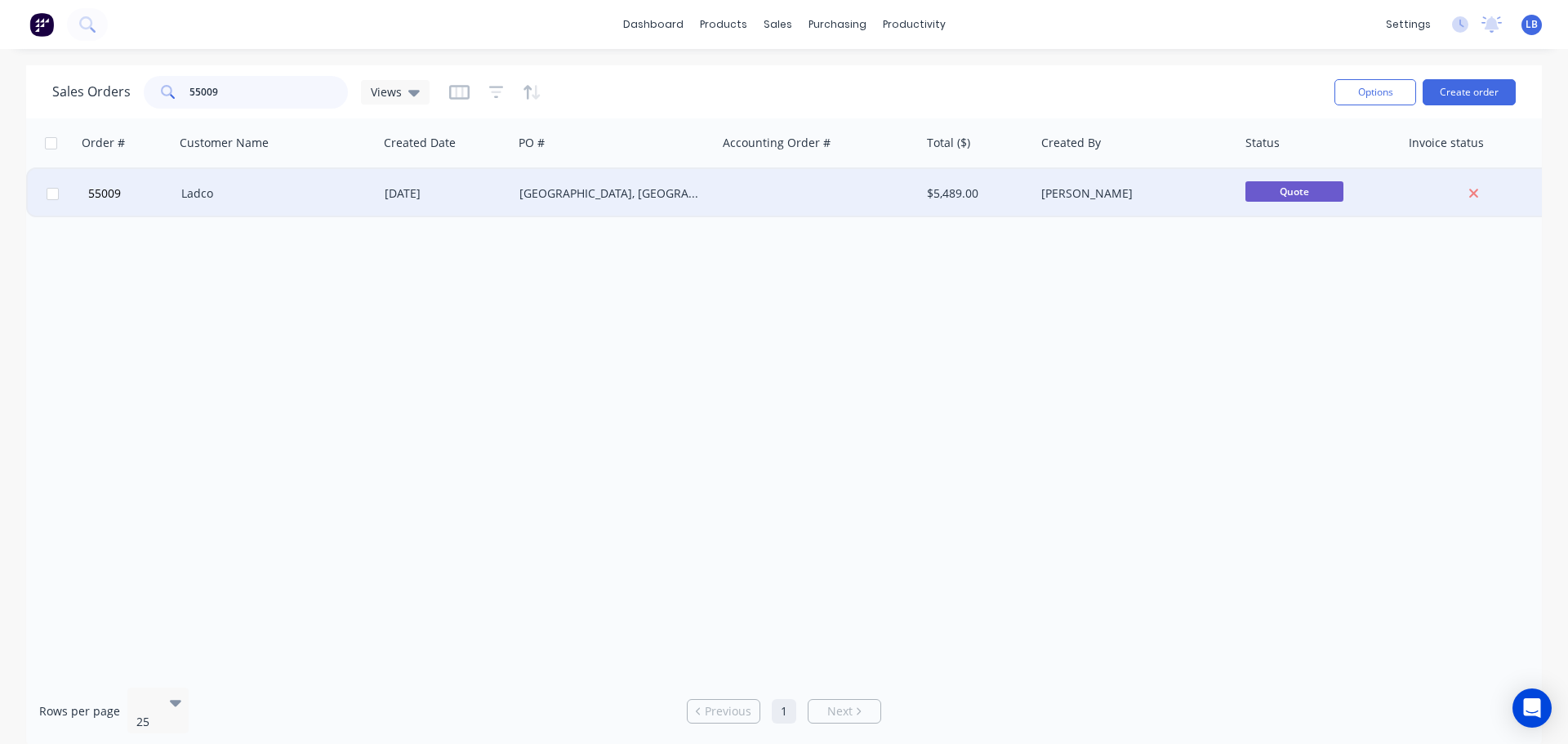
type input "55009"
click at [395, 191] on div "[DATE]" at bounding box center [445, 194] width 122 height 16
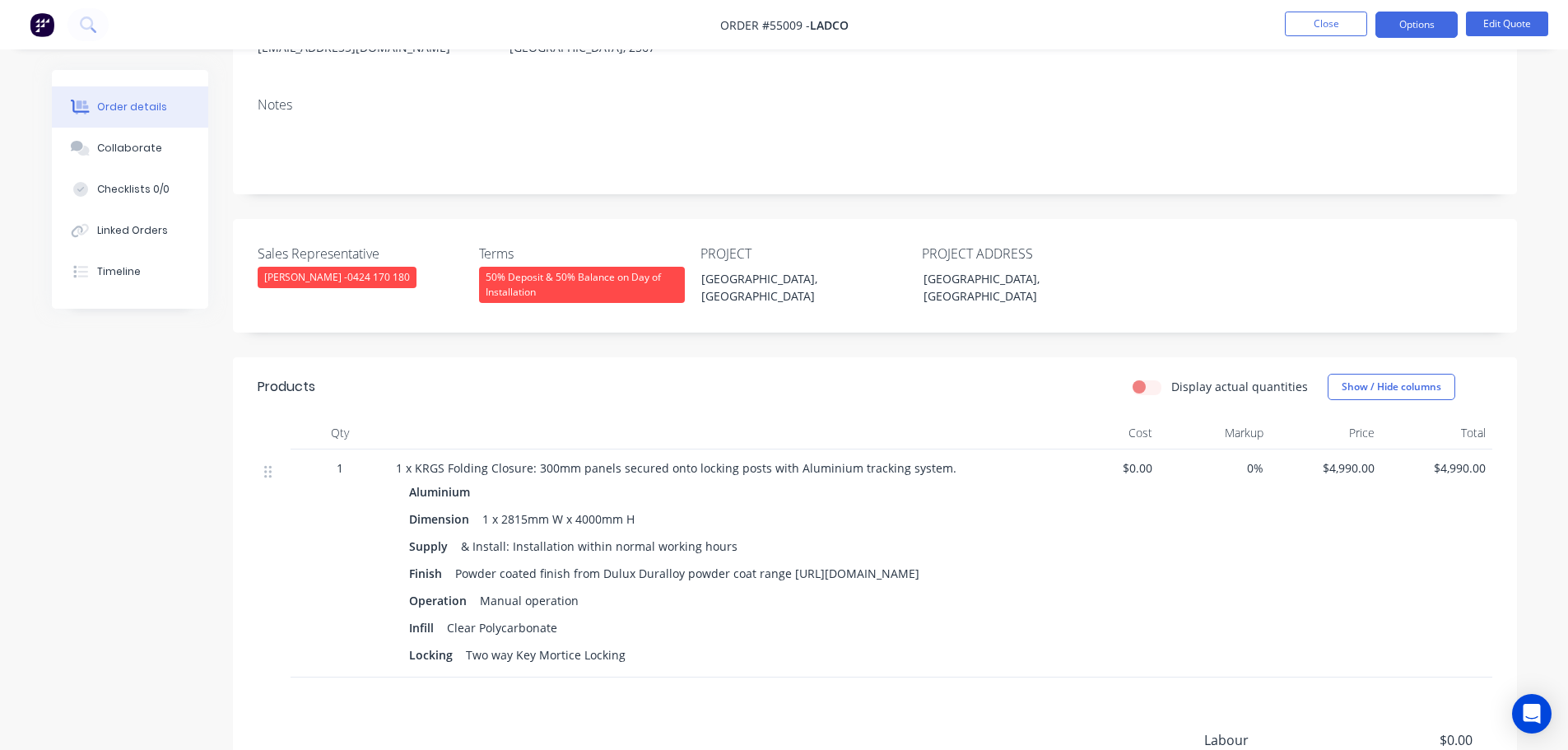
scroll to position [247, 0]
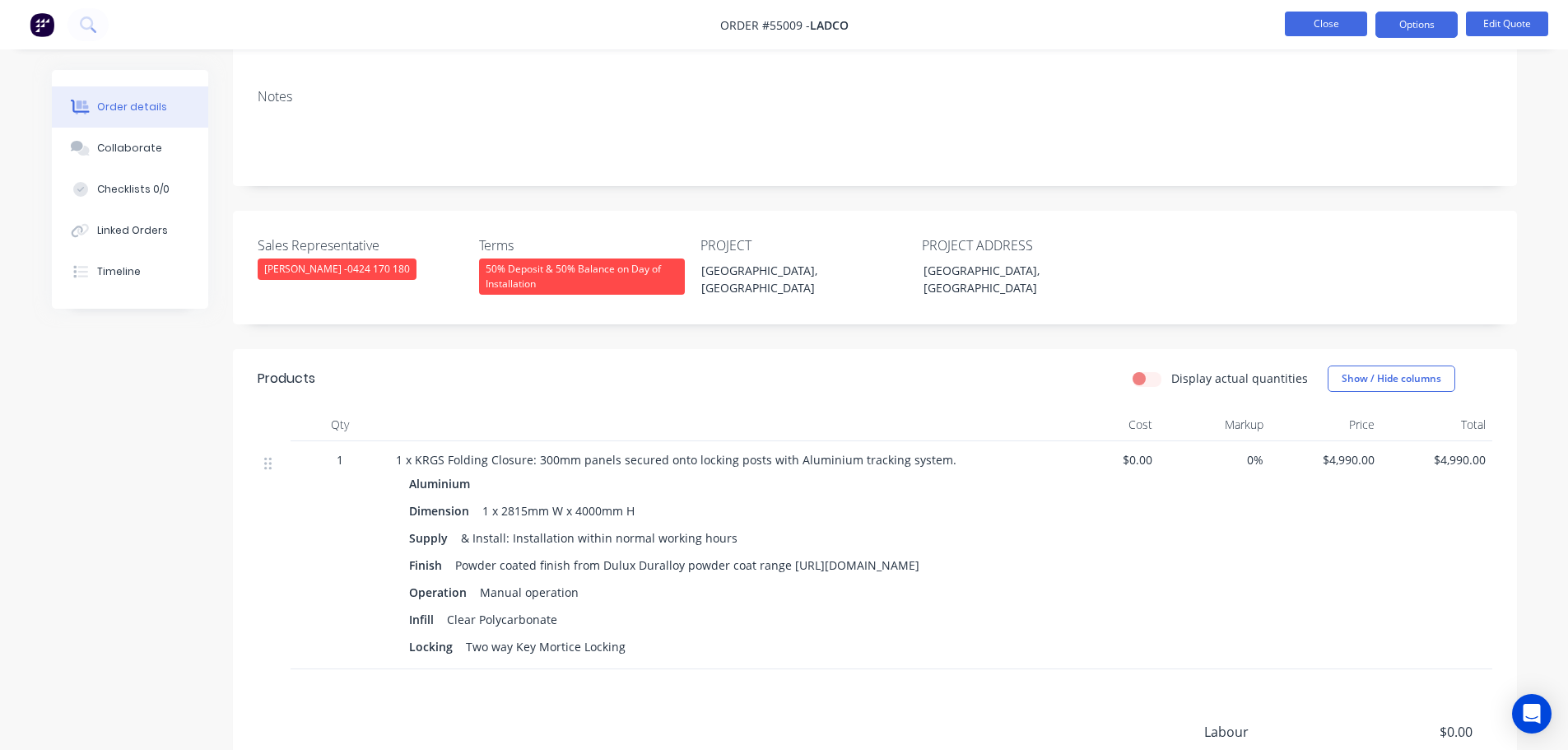
click at [1292, 23] on button "Close" at bounding box center [1326, 24] width 82 height 25
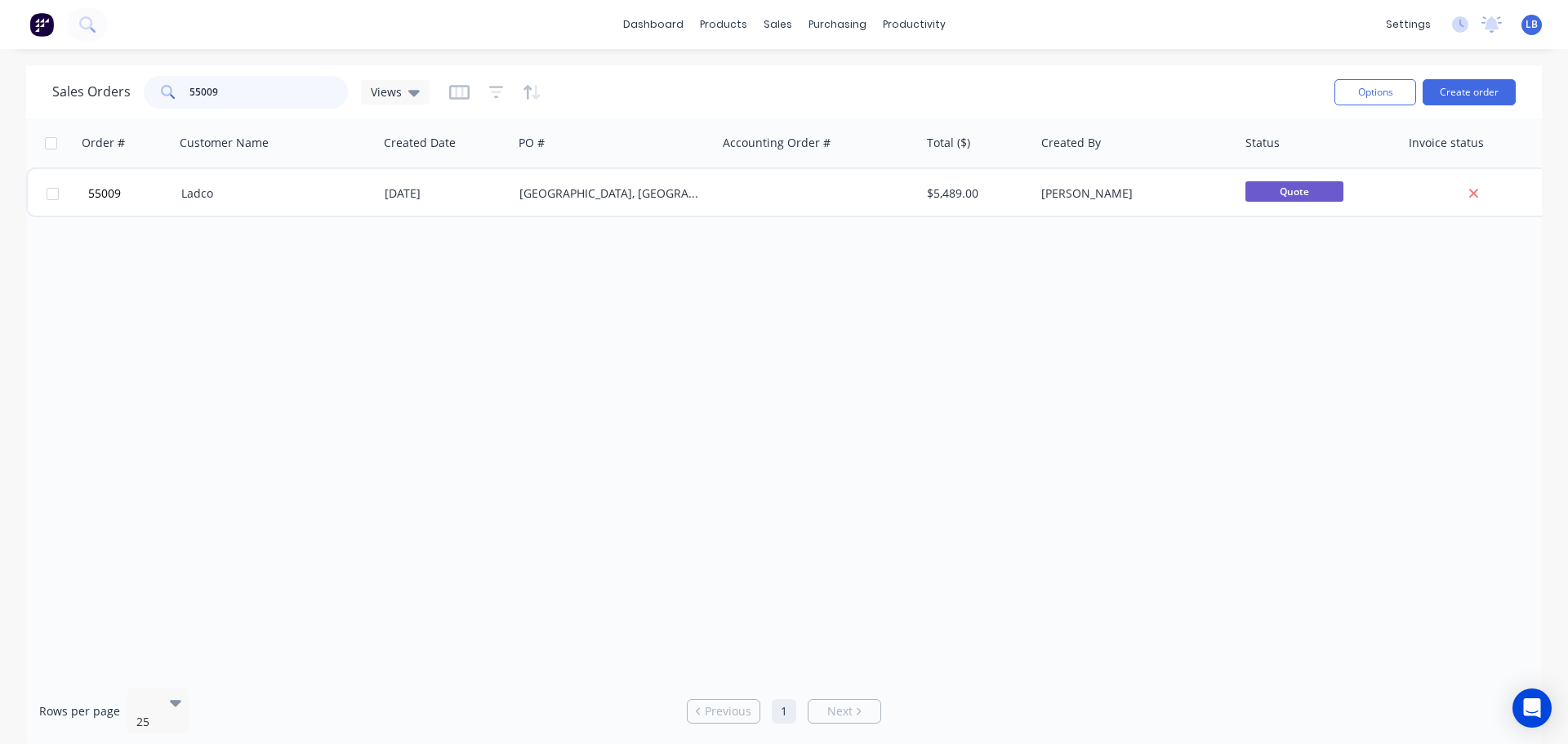
drag, startPoint x: 221, startPoint y: 90, endPoint x: 95, endPoint y: 109, distance: 127.4
click at [95, 109] on div "Sales Orders 55009 Views" at bounding box center [686, 91] width 1269 height 40
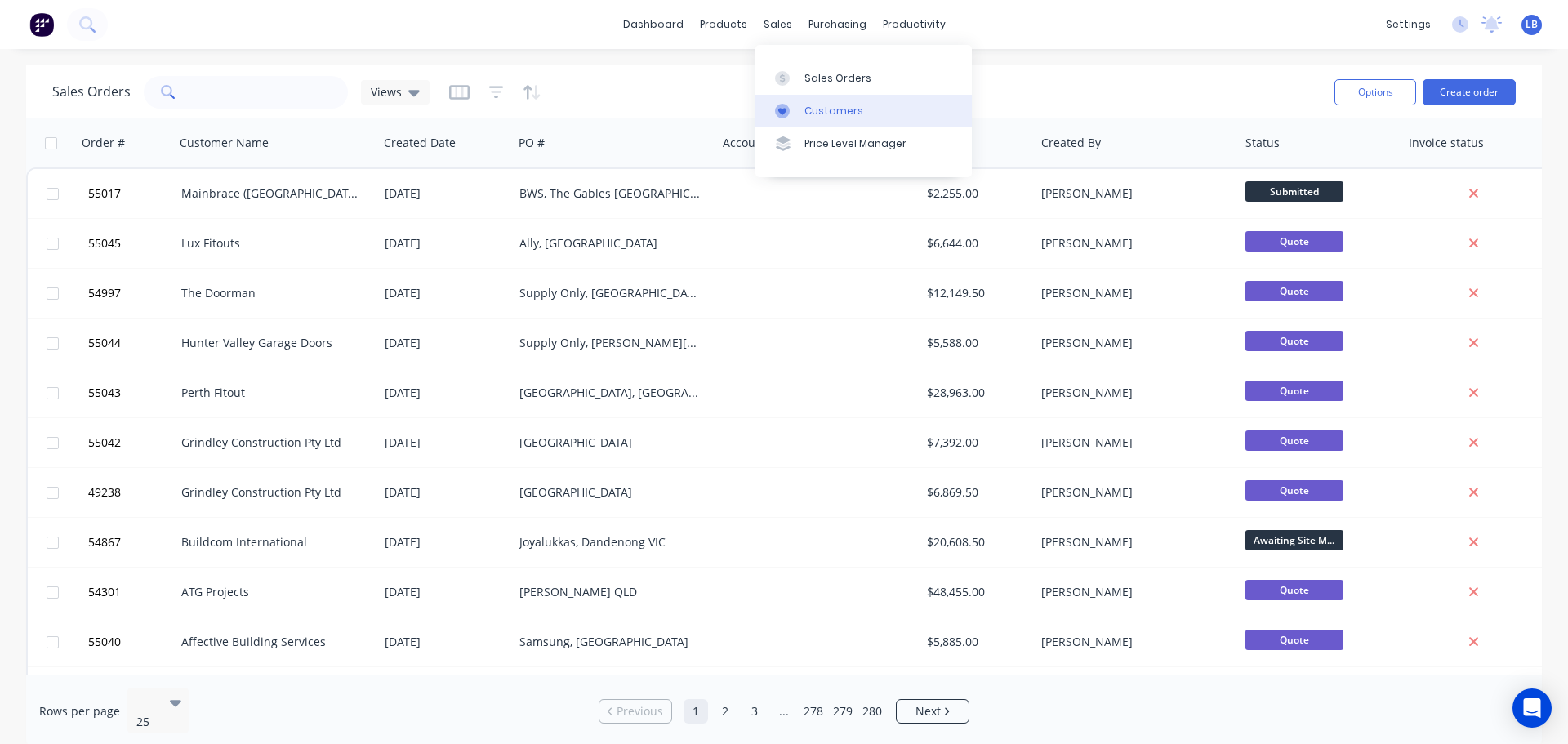
click at [832, 114] on div "Customers" at bounding box center [834, 111] width 59 height 15
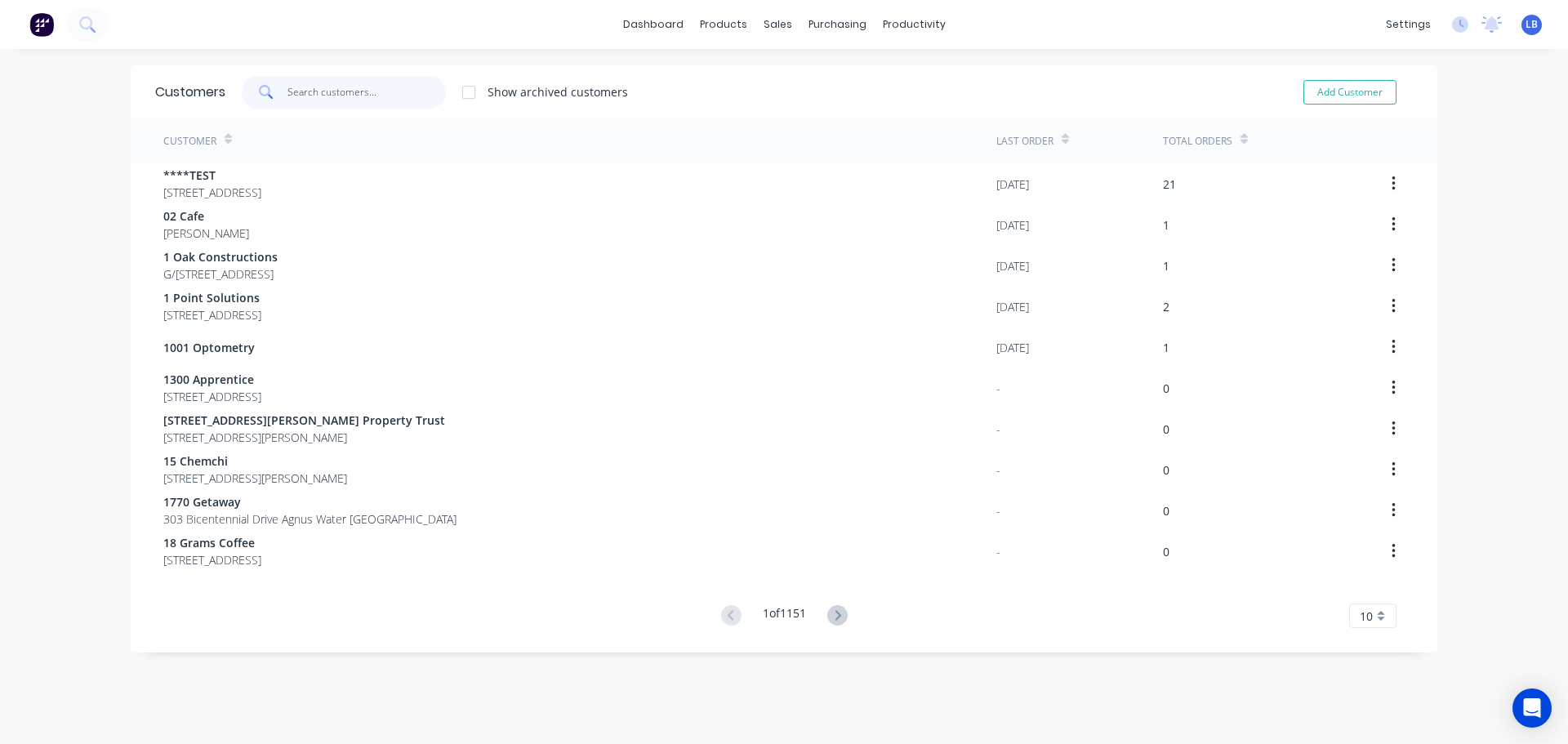
click at [337, 100] on input "text" at bounding box center [367, 92] width 159 height 33
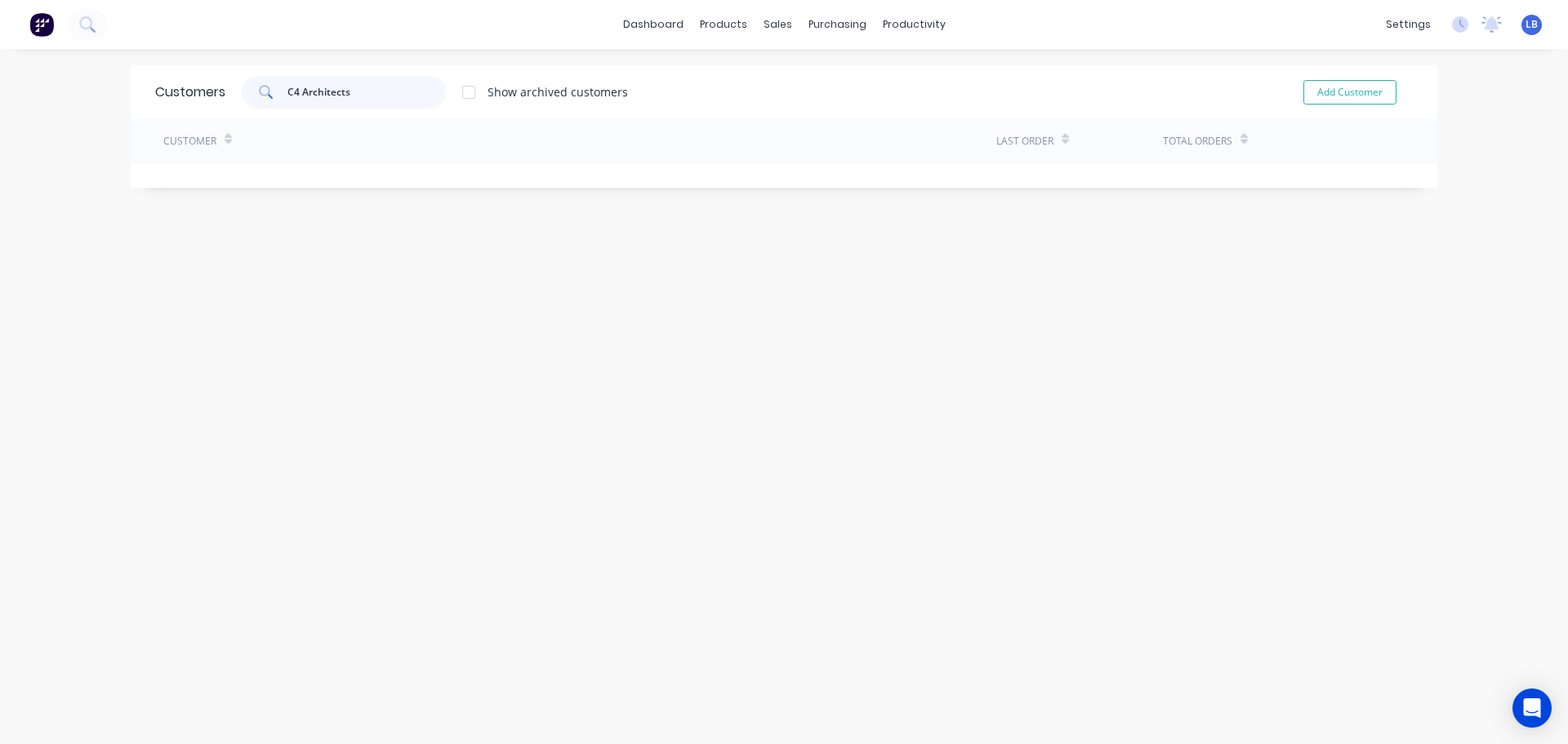
drag, startPoint x: 342, startPoint y: 91, endPoint x: 255, endPoint y: 96, distance: 87.1
click at [255, 96] on div "C4 Architects" at bounding box center [344, 92] width 204 height 33
type input "C4 Architects"
click at [342, 116] on div "Customers C4 Architects Show archived customers Add Customer" at bounding box center [784, 91] width 1307 height 53
drag, startPoint x: 348, startPoint y: 90, endPoint x: 257, endPoint y: 102, distance: 91.8
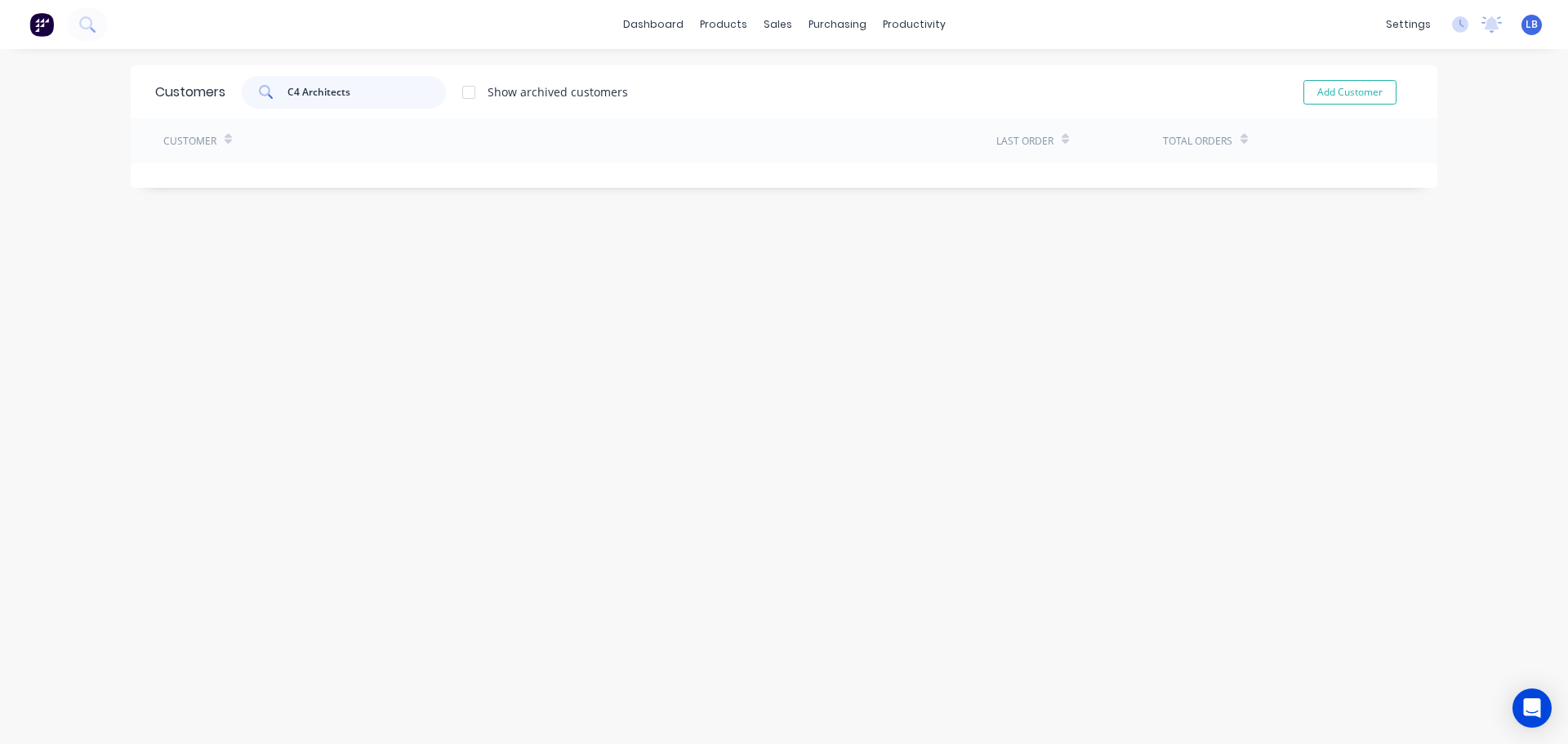
click at [257, 102] on div "C4 Architects" at bounding box center [344, 92] width 204 height 33
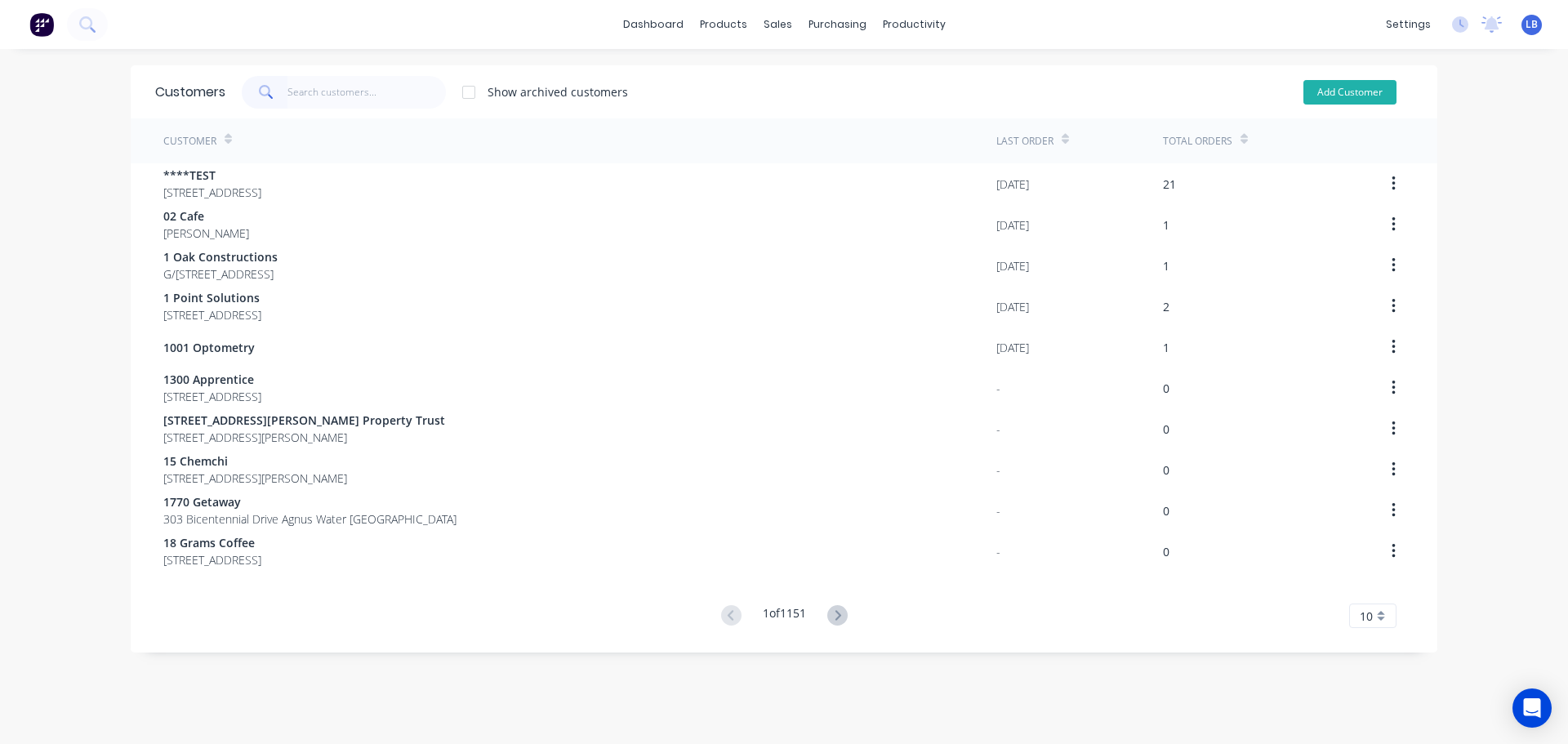
click at [1335, 92] on button "Add Customer" at bounding box center [1350, 92] width 93 height 25
select select "AU"
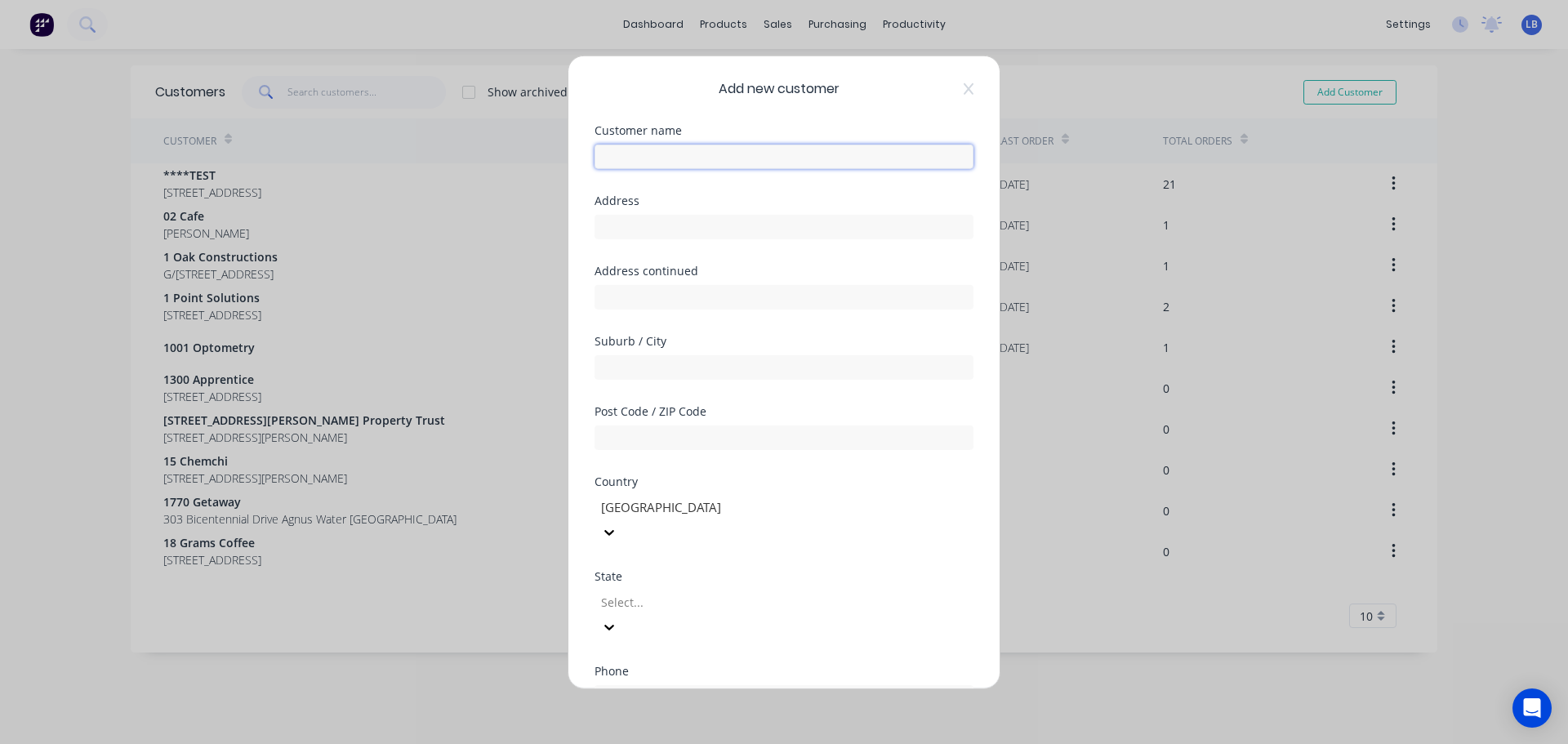
click at [632, 158] on input "text" at bounding box center [784, 156] width 379 height 25
paste input "C4 Architects"
type input "C4 Architects"
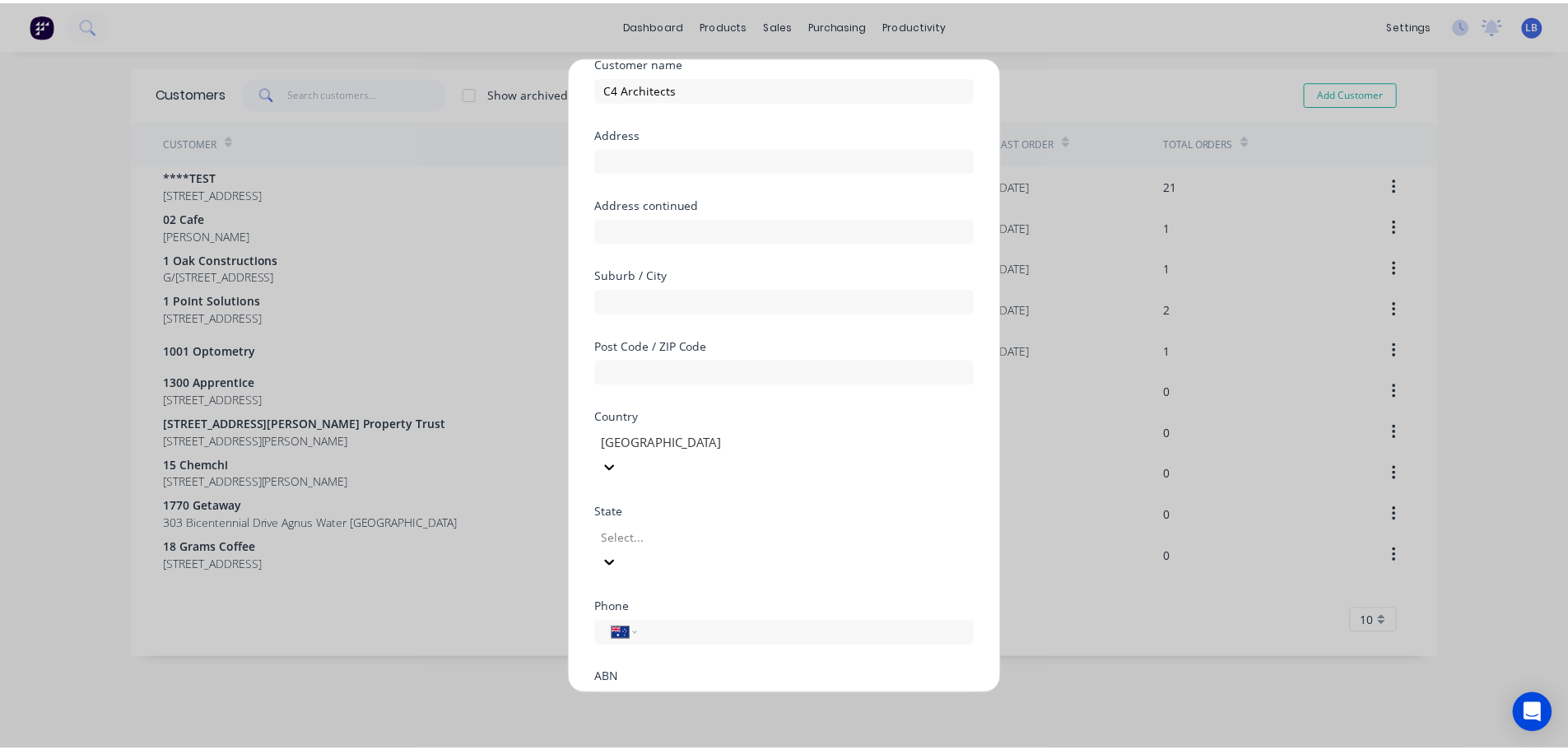
scroll to position [166, 0]
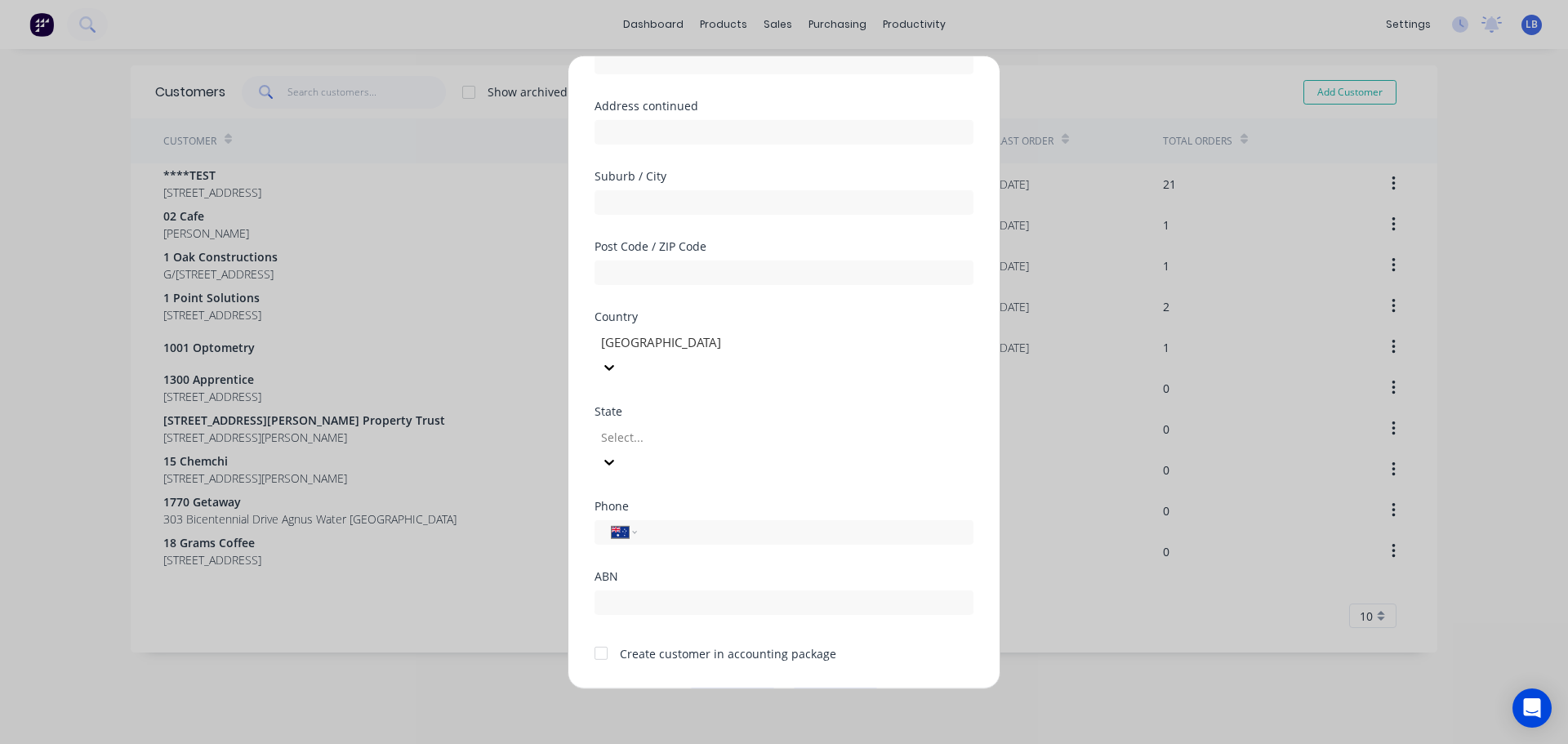
drag, startPoint x: 605, startPoint y: 600, endPoint x: 618, endPoint y: 625, distance: 28.2
click at [605, 637] on div at bounding box center [601, 653] width 33 height 33
click at [729, 688] on button "Save" at bounding box center [733, 701] width 90 height 26
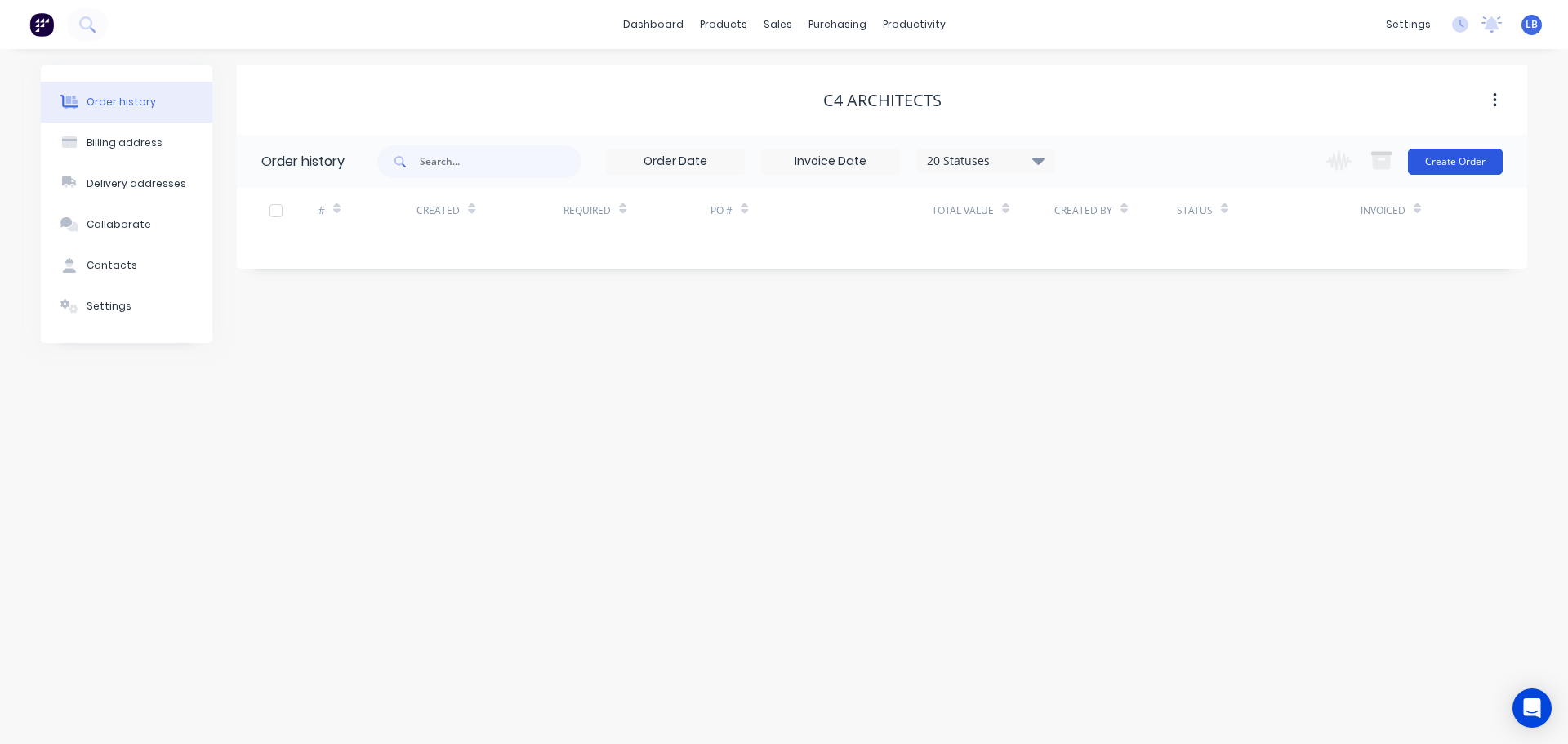
click at [1418, 156] on button "Create Order" at bounding box center [1455, 162] width 95 height 26
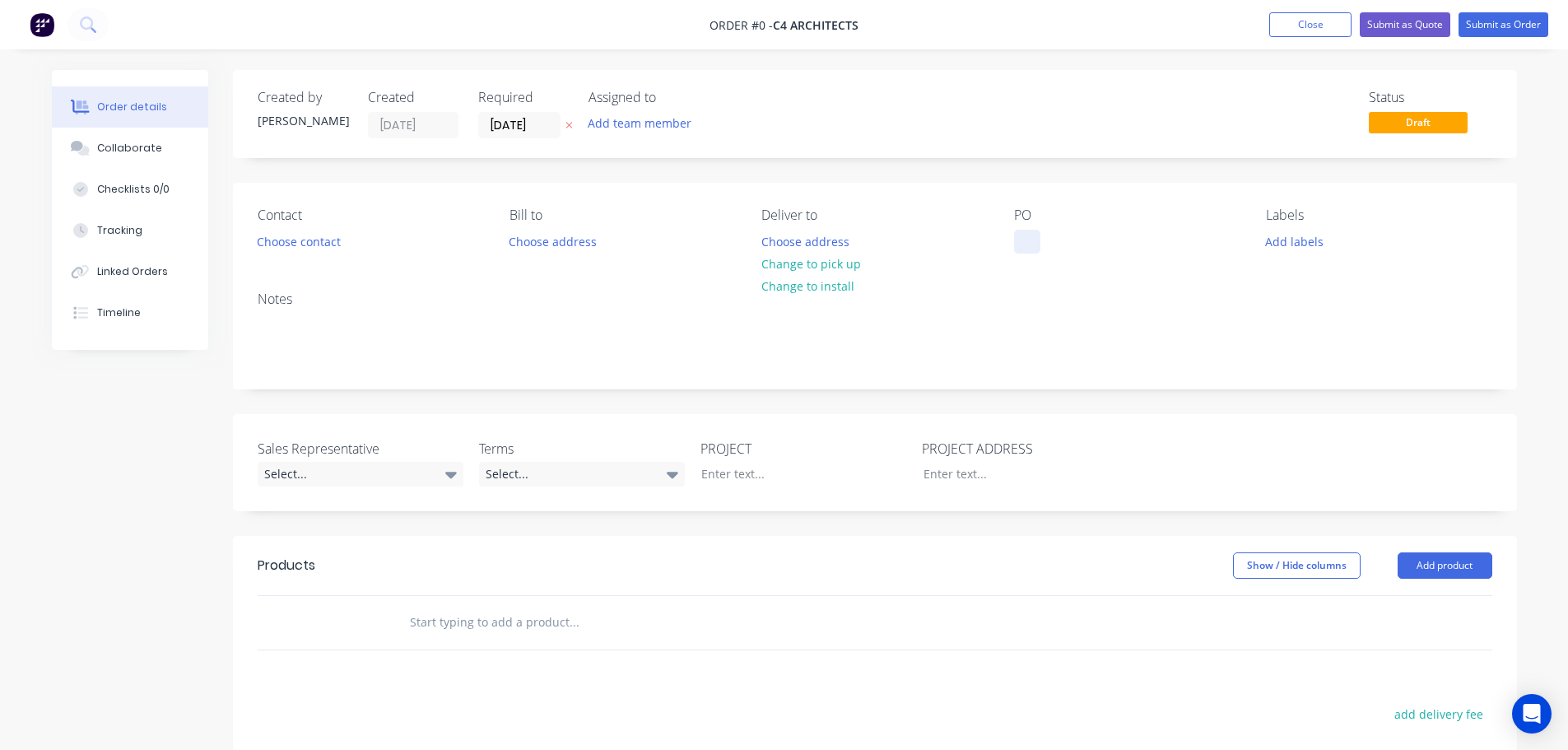
click at [1029, 235] on div at bounding box center [1028, 241] width 26 height 24
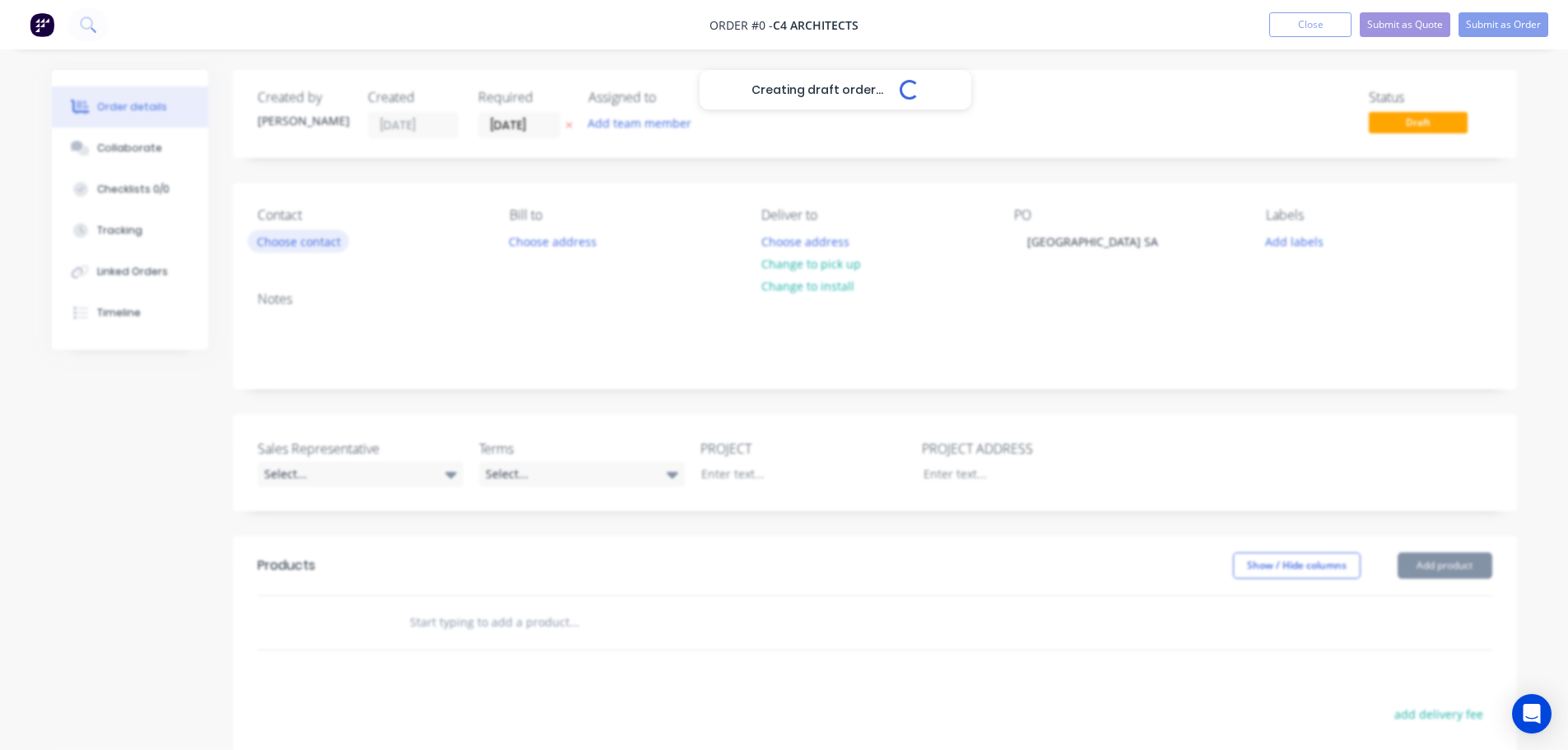
click at [305, 241] on div "Creating draft order... Loading... Order details Collaborate Checklists 0/0 Tra…" at bounding box center [784, 570] width 1498 height 1000
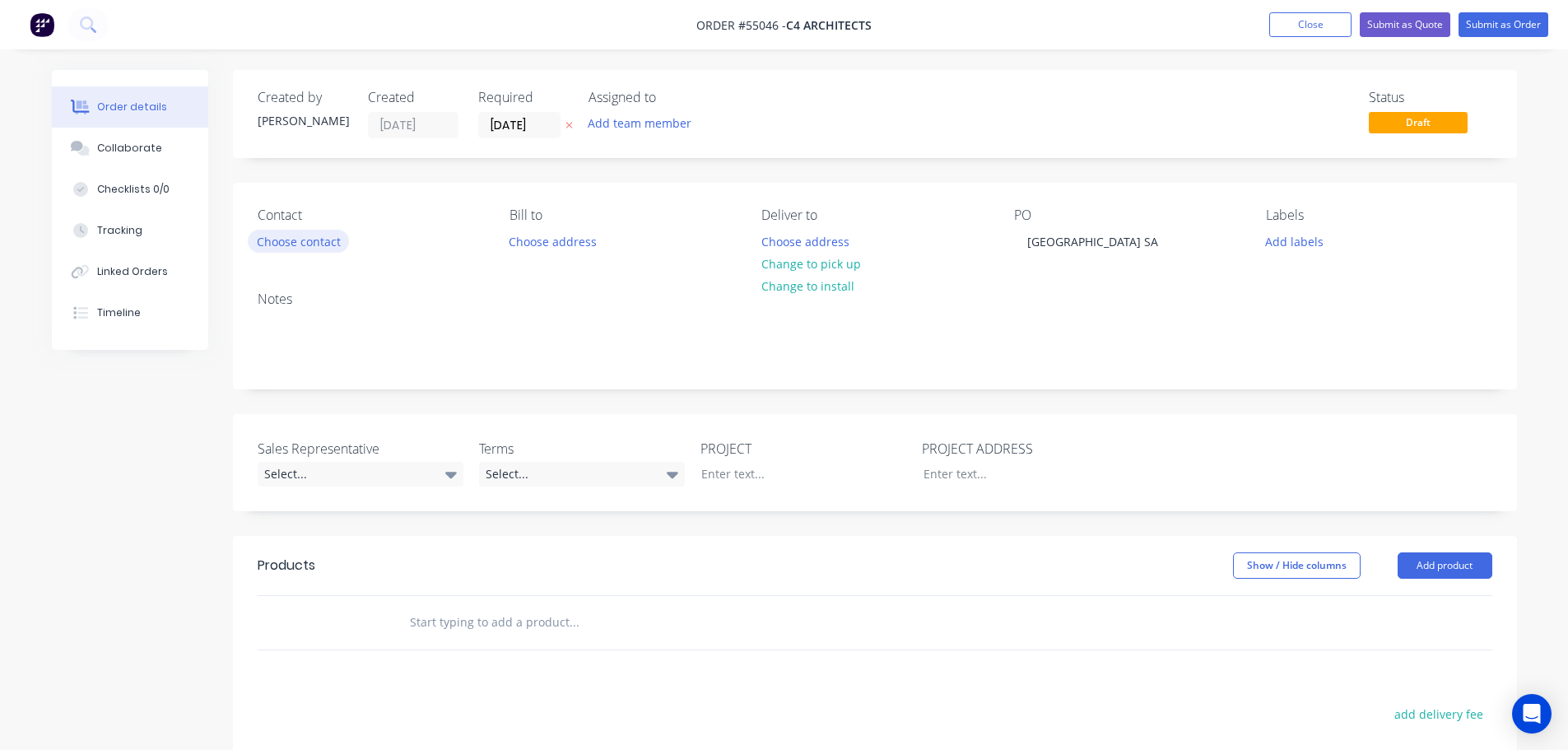
click at [305, 241] on button "Choose contact" at bounding box center [298, 240] width 101 height 22
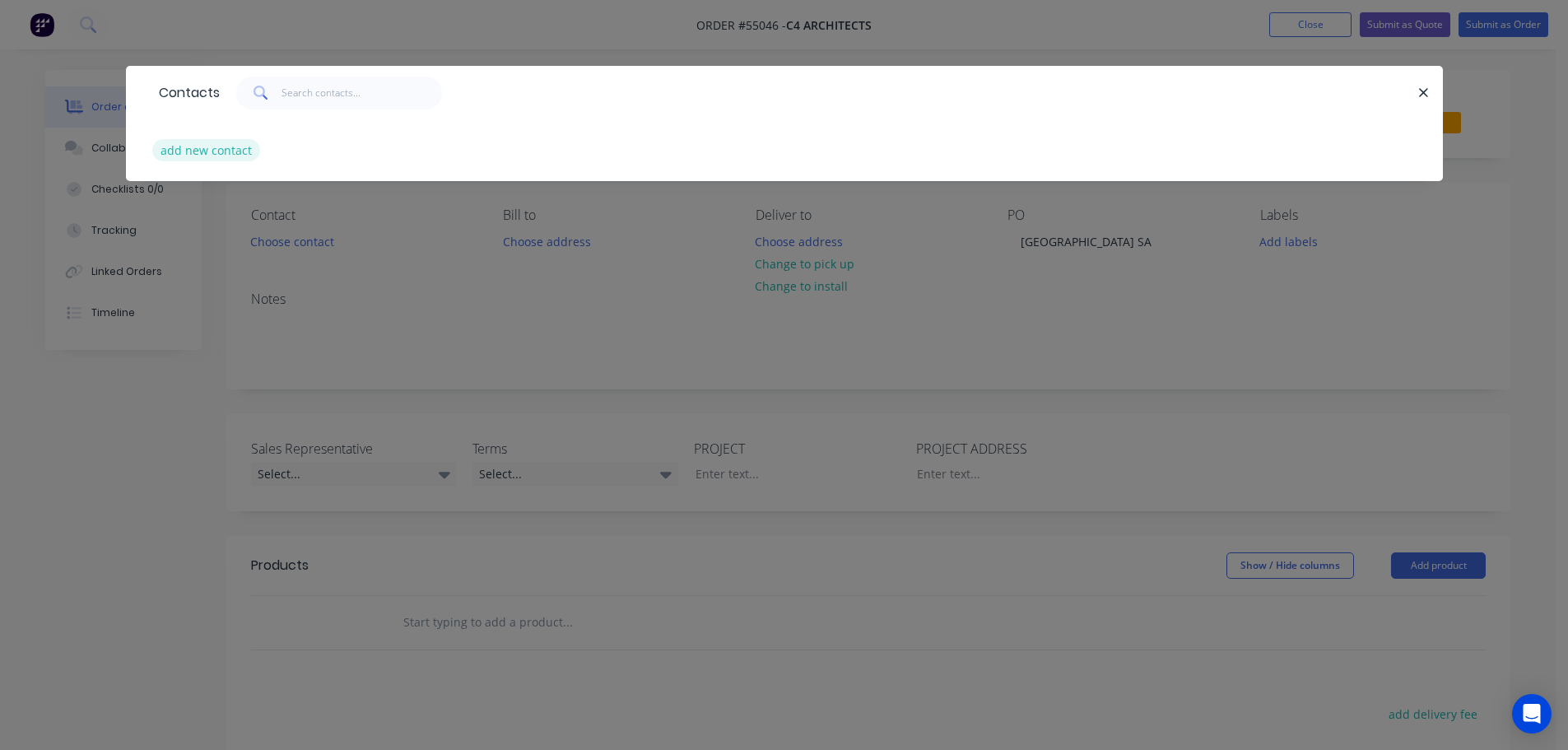
click at [229, 156] on button "add new contact" at bounding box center [207, 150] width 109 height 22
select select "AU"
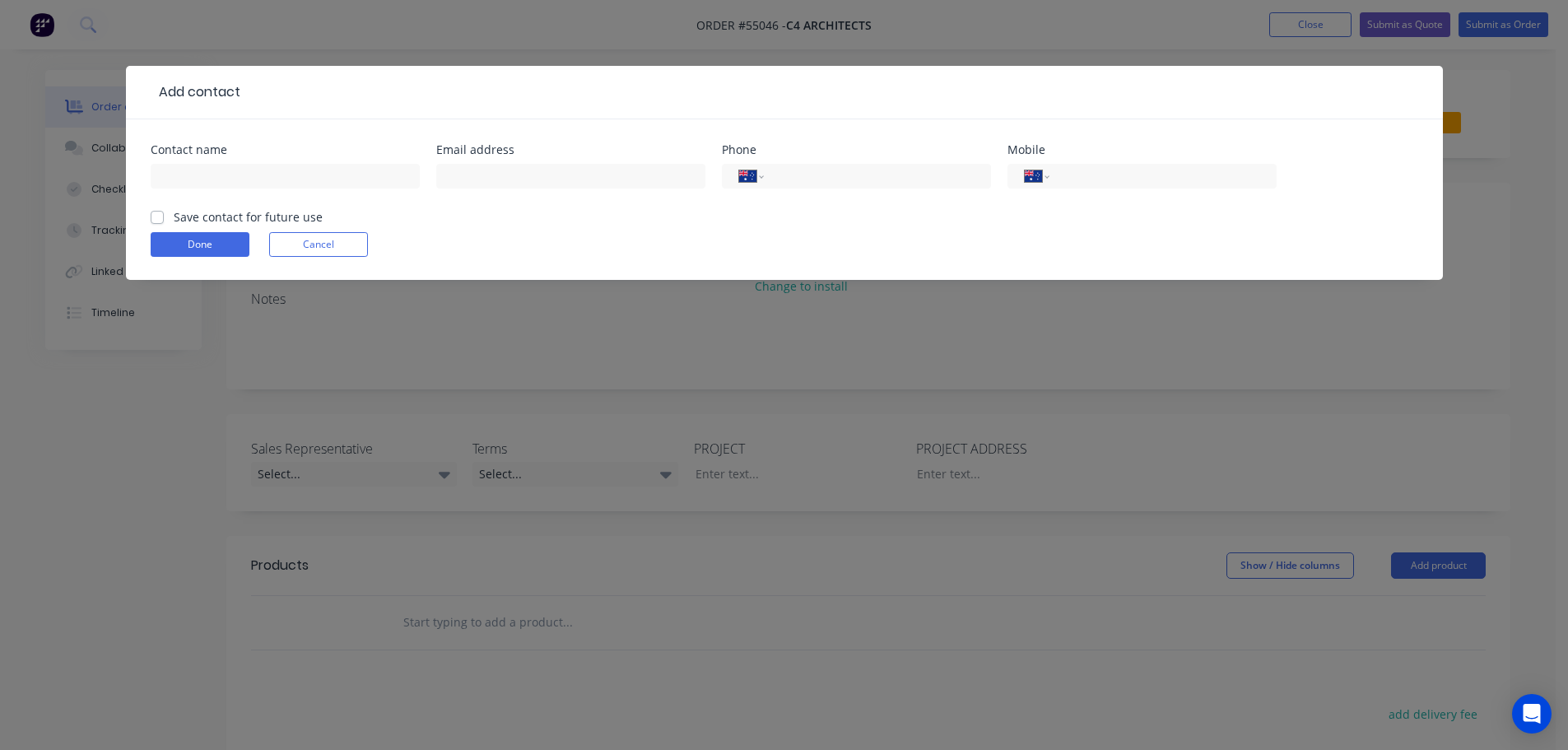
click at [180, 162] on div at bounding box center [285, 184] width 269 height 49
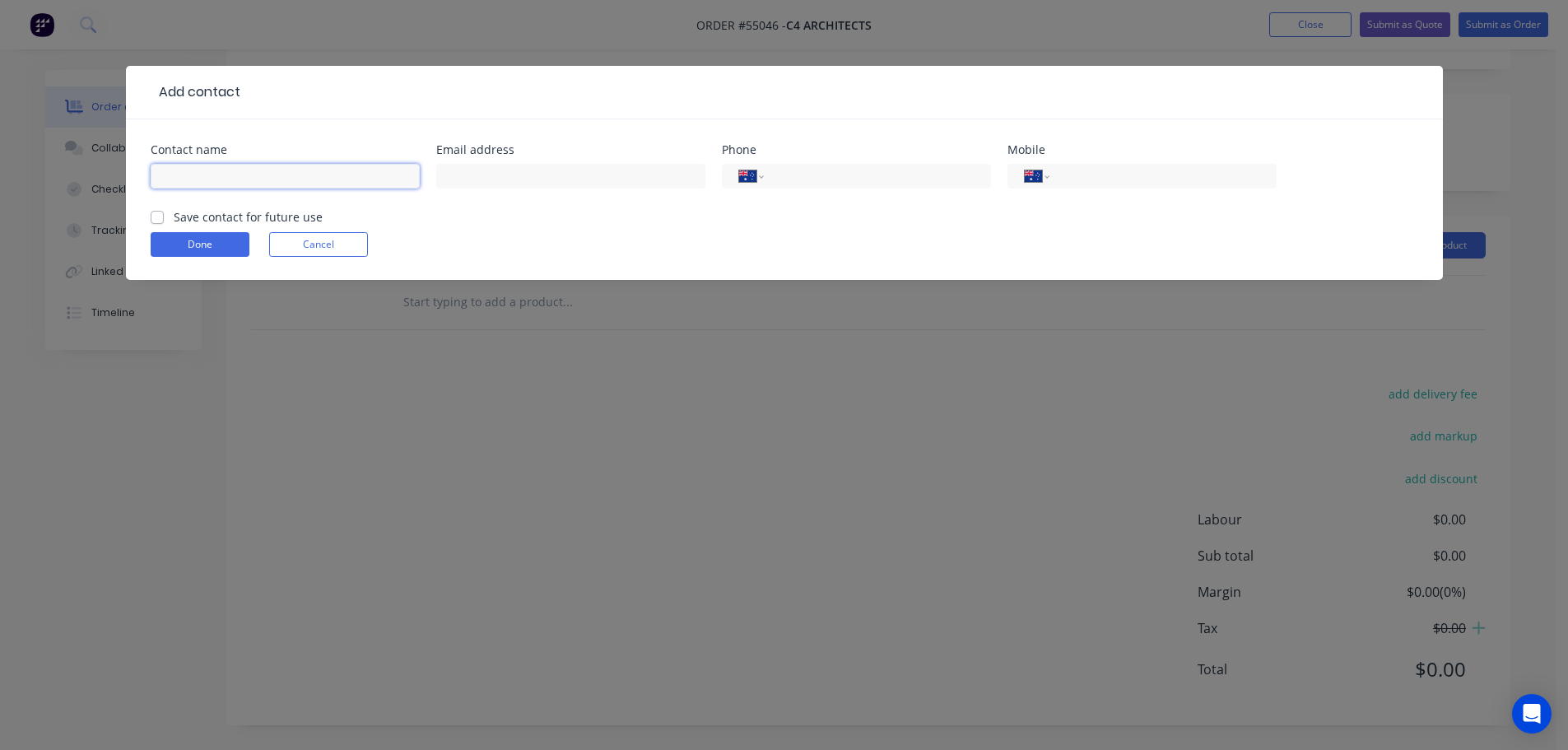
click at [186, 170] on input "text" at bounding box center [285, 176] width 269 height 25
type input "[PERSON_NAME]"
drag, startPoint x: 479, startPoint y: 174, endPoint x: 480, endPoint y: 185, distance: 11.0
click at [479, 175] on input "text" at bounding box center [571, 176] width 269 height 25
type input "[EMAIL_ADDRESS][DOMAIN_NAME]"
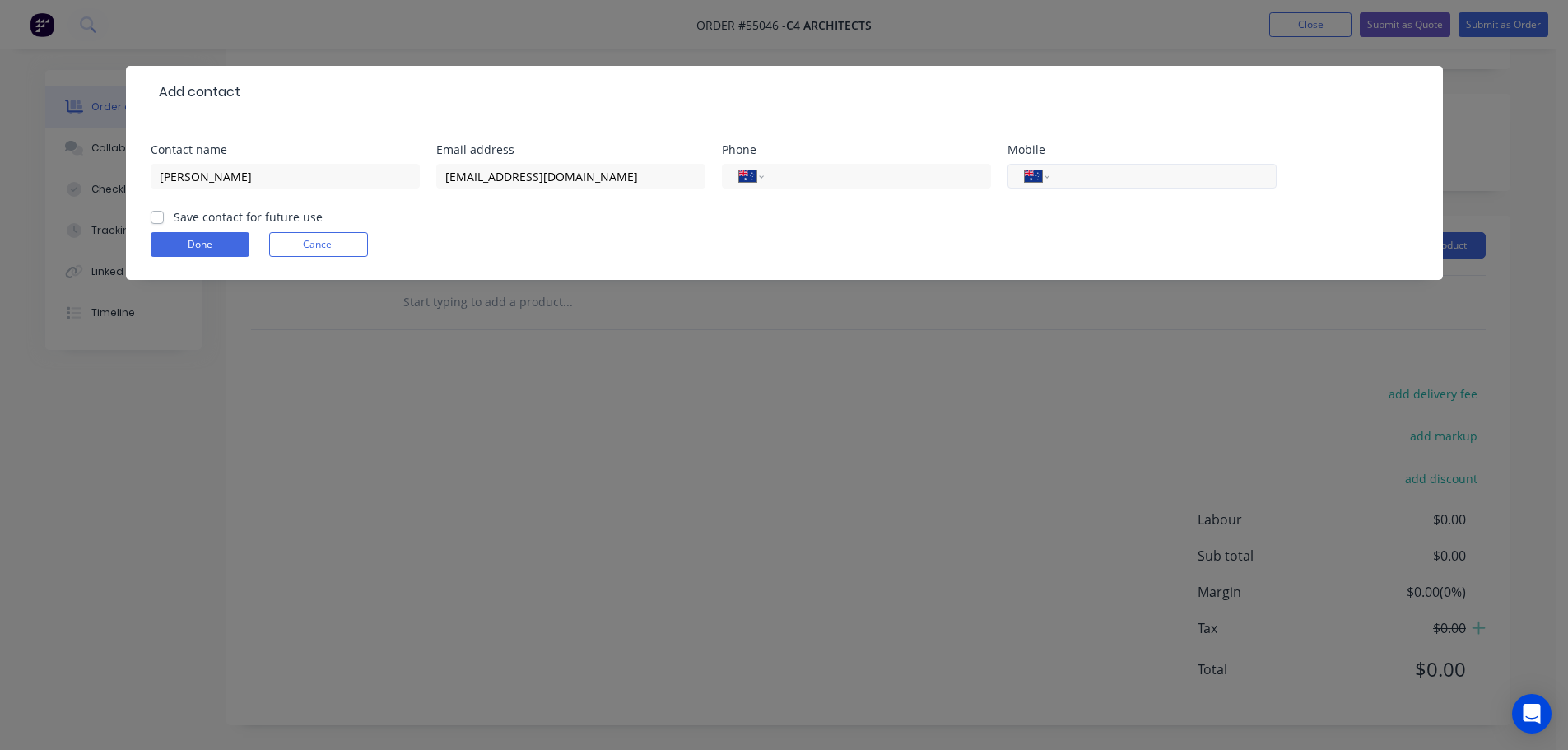
click at [1180, 174] on input "tel" at bounding box center [1160, 176] width 198 height 19
type input "0428 860 692"
click at [174, 218] on label "Save contact for future use" at bounding box center [248, 217] width 149 height 17
click at [158, 218] on input "Save contact for future use" at bounding box center [157, 216] width 13 height 16
checkbox input "true"
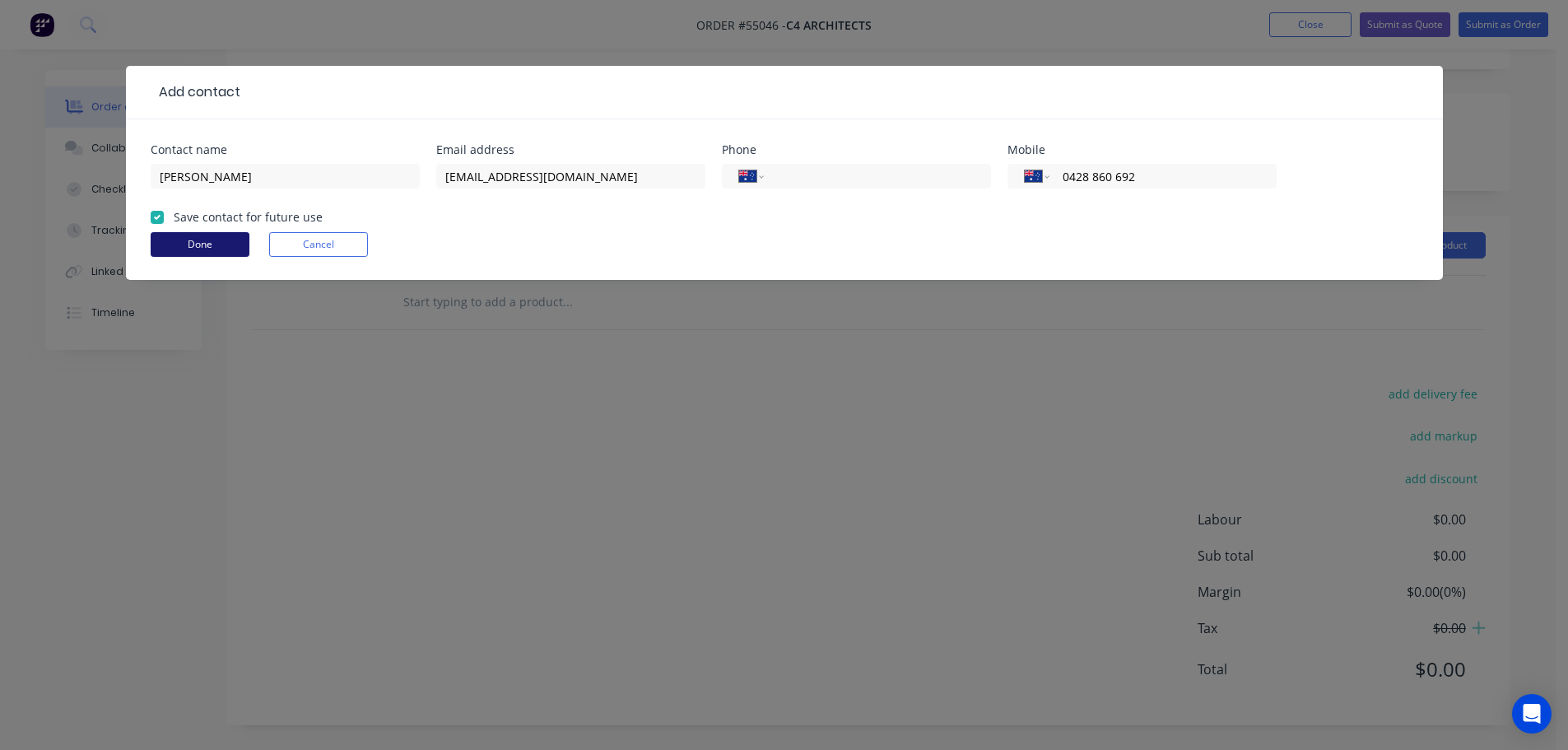
click at [169, 249] on button "Done" at bounding box center [200, 245] width 99 height 25
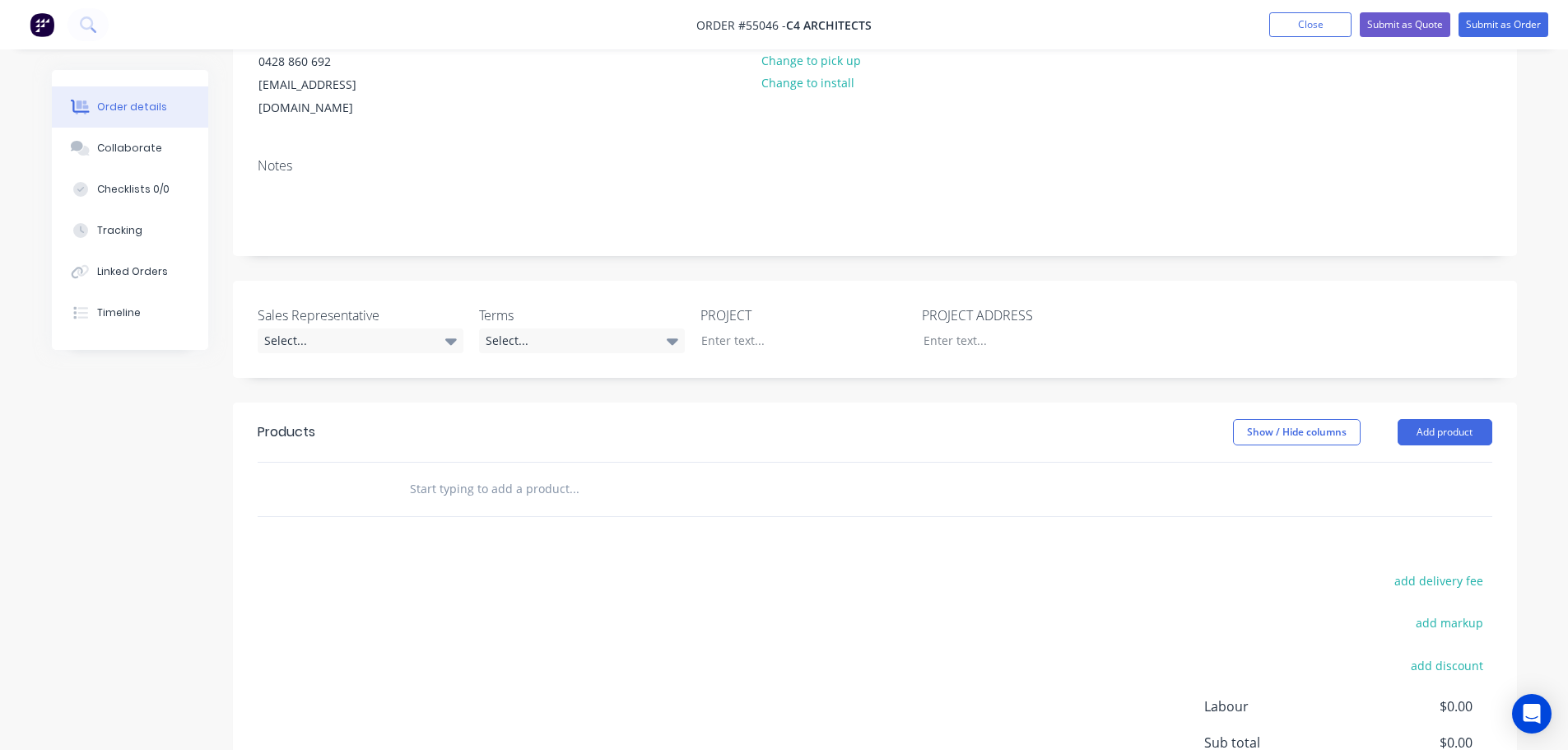
scroll to position [203, 0]
click at [967, 329] on div at bounding box center [1014, 341] width 206 height 24
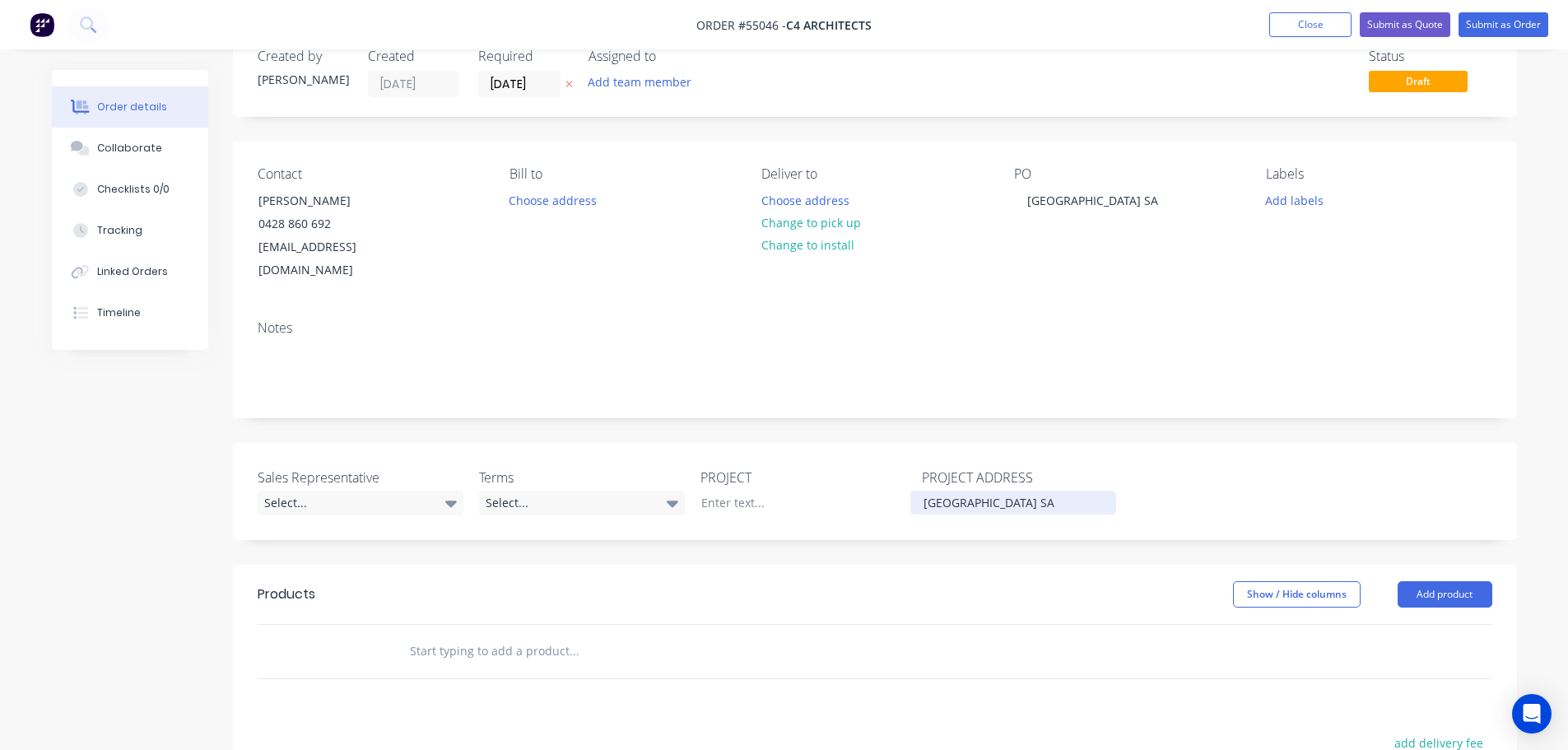
scroll to position [38, 0]
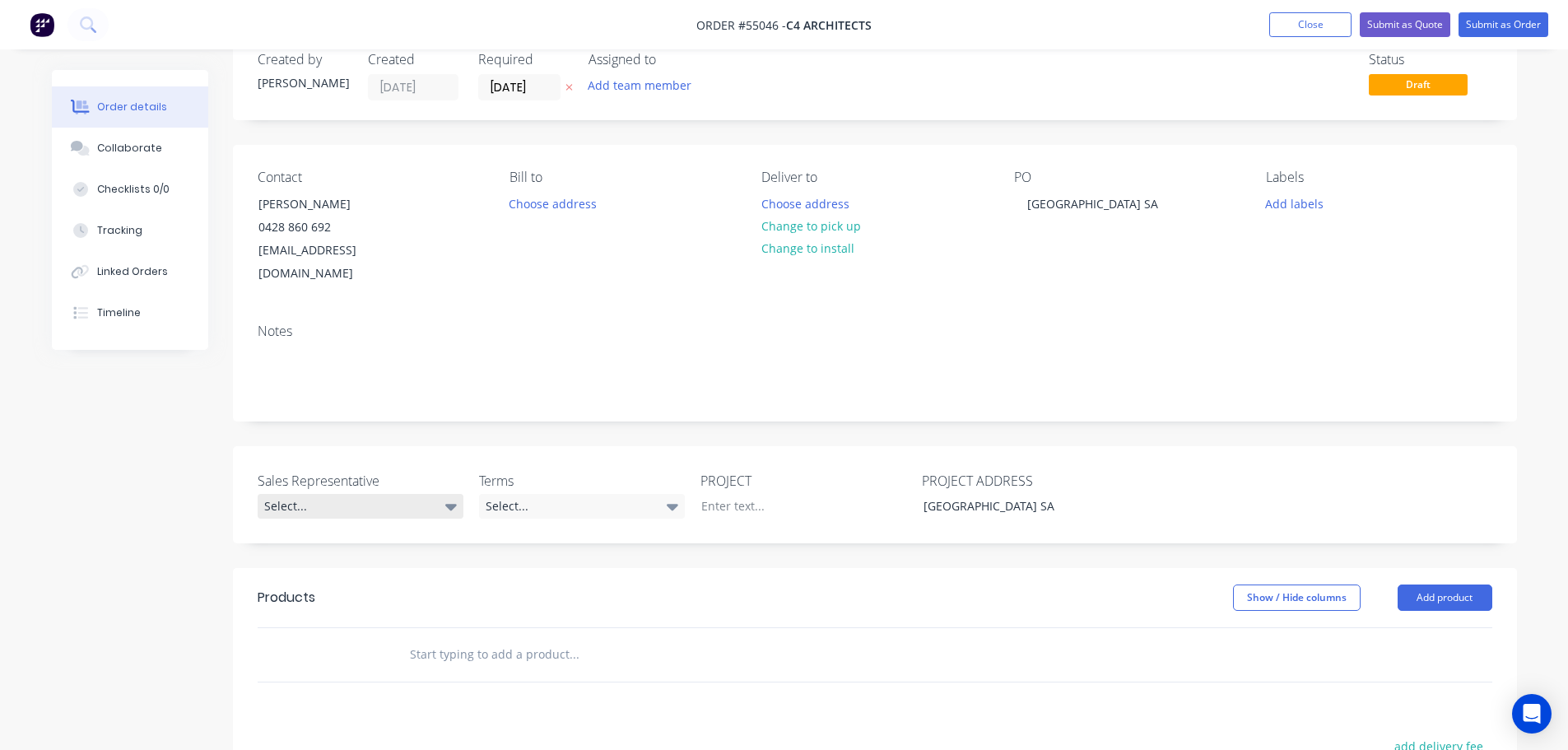
click at [312, 494] on div "Select..." at bounding box center [361, 506] width 206 height 25
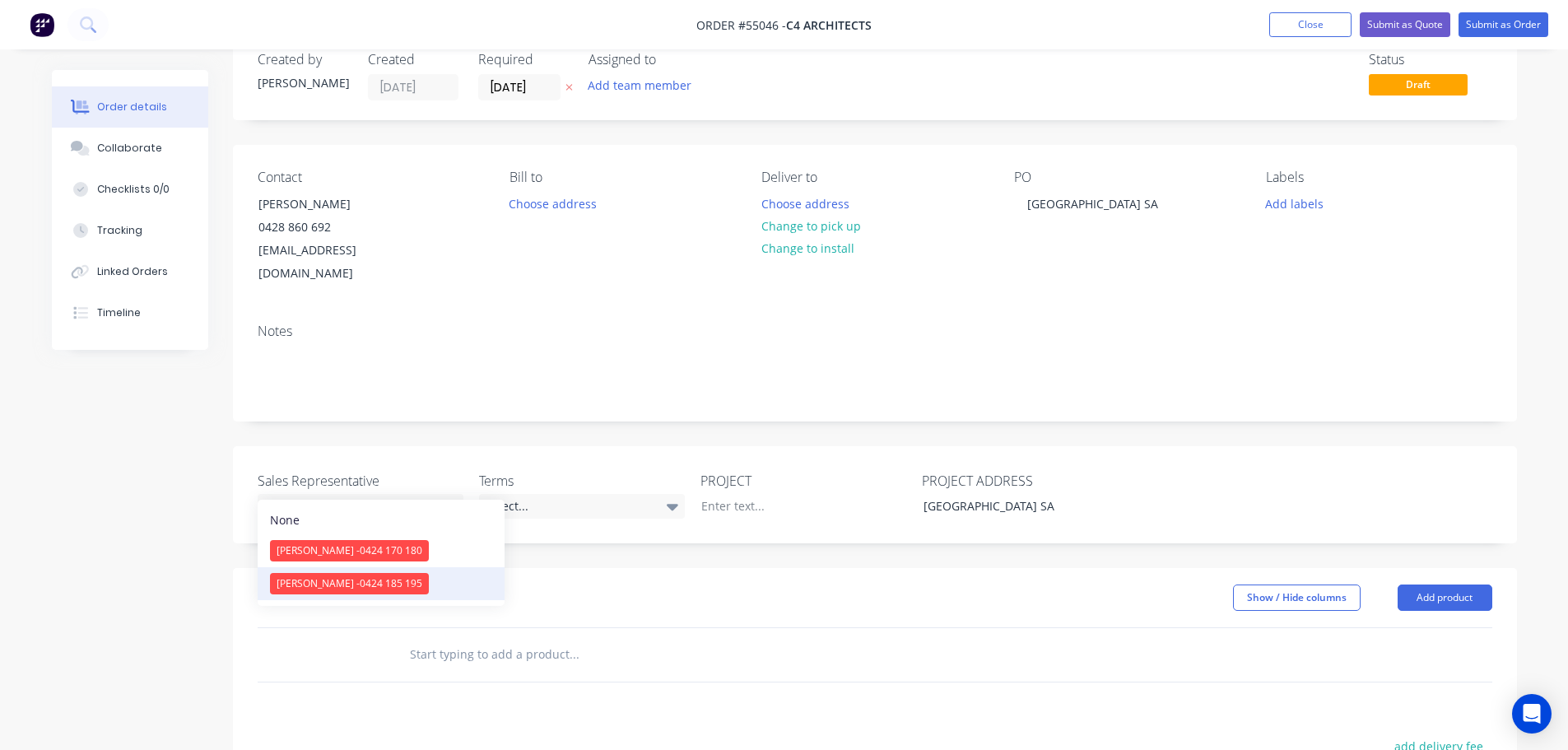
click at [322, 590] on span "[PERSON_NAME] - 0424 185 195" at bounding box center [349, 583] width 146 height 14
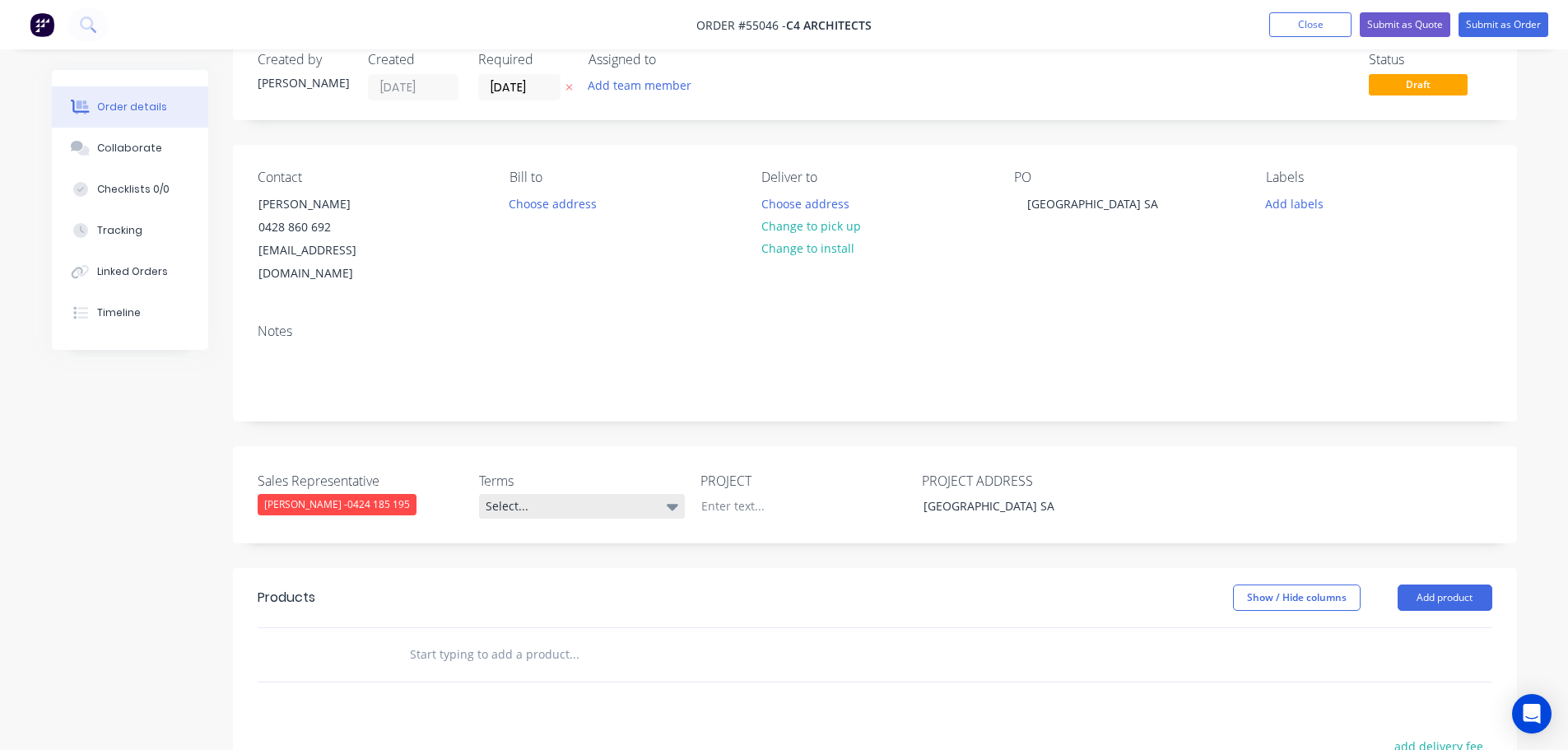
click at [548, 494] on div "Select..." at bounding box center [582, 506] width 206 height 25
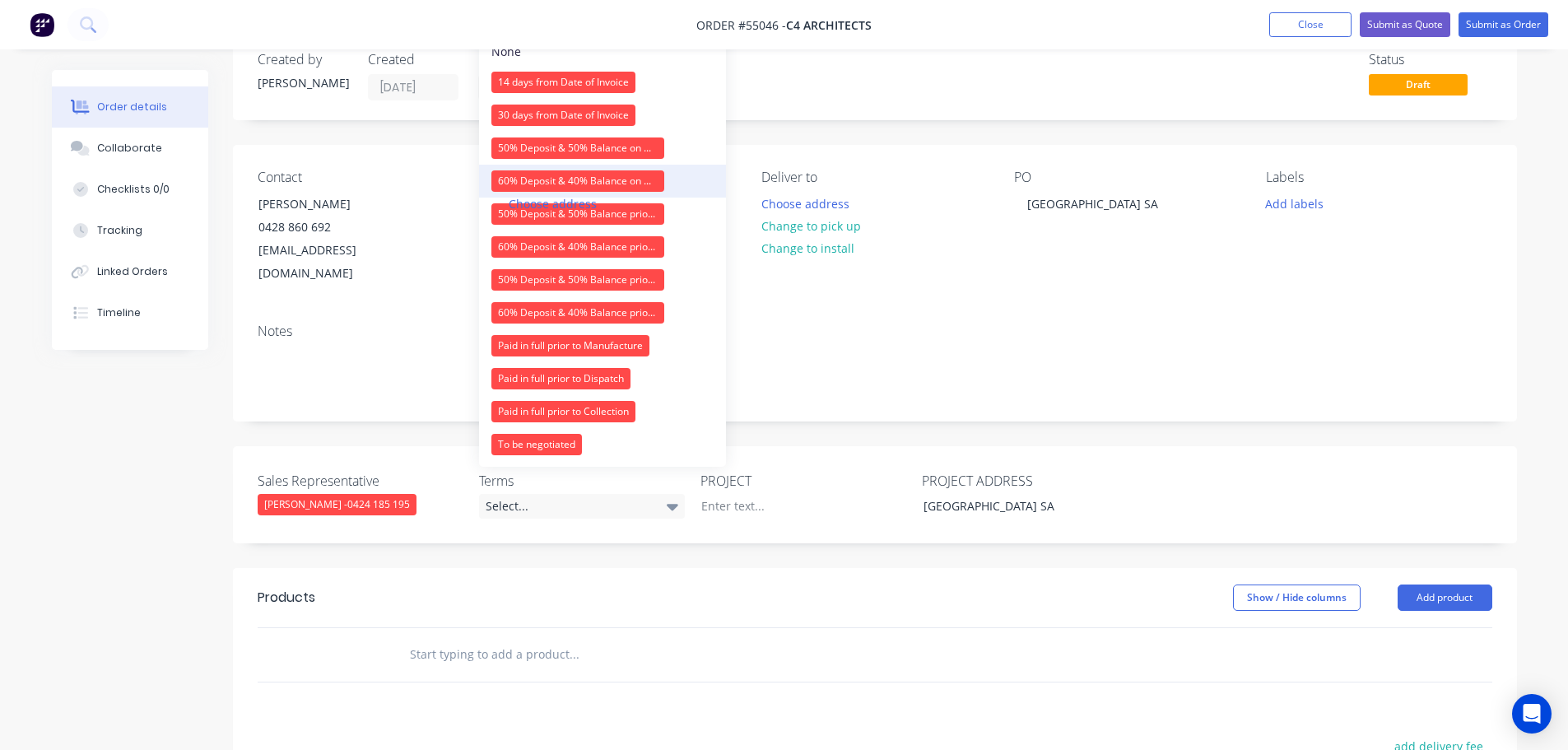
click at [538, 177] on div "60% Deposit & 40% Balance on Day of Installation" at bounding box center [578, 181] width 173 height 21
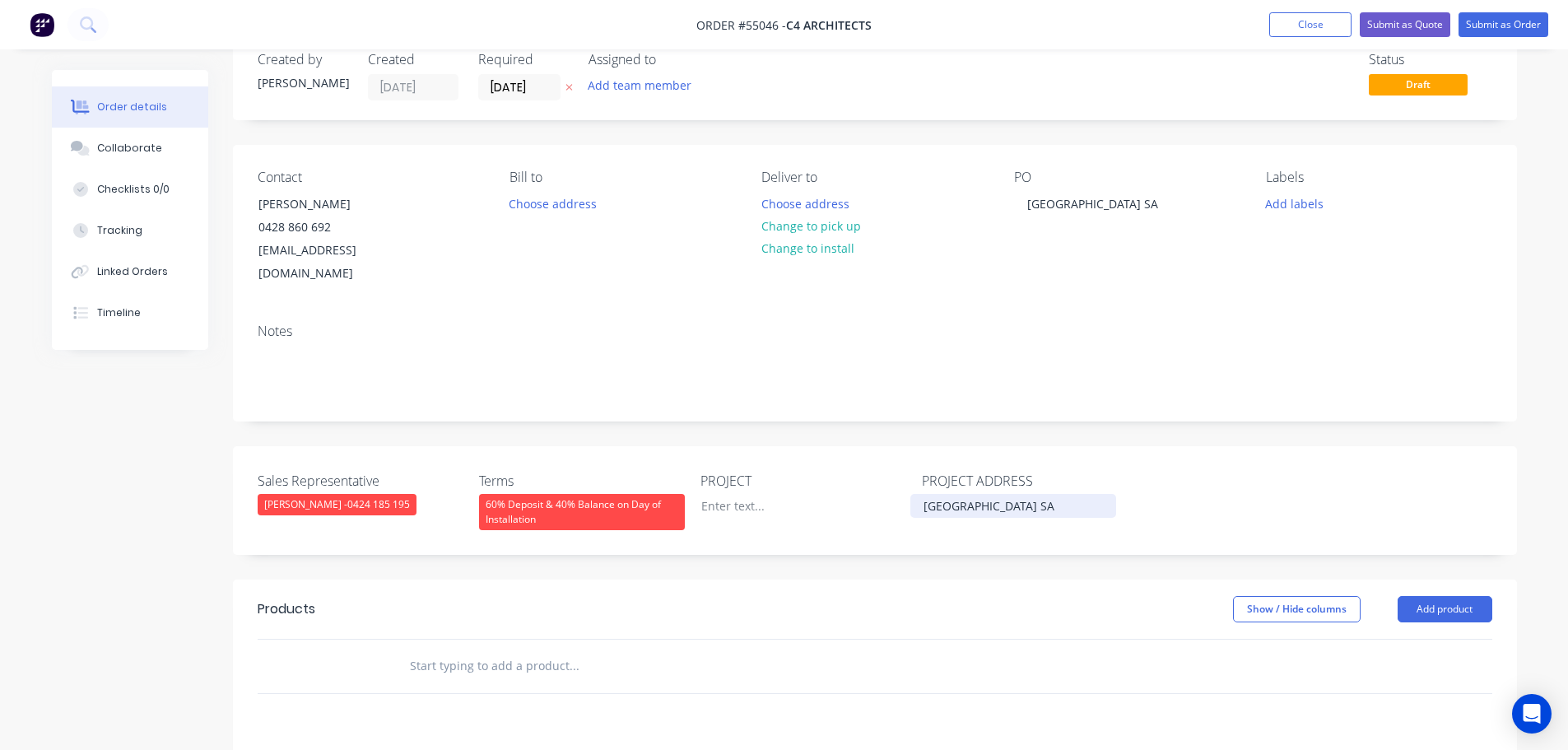
click at [965, 494] on div "[GEOGRAPHIC_DATA] SA" at bounding box center [1014, 505] width 206 height 24
click at [725, 494] on div at bounding box center [791, 505] width 206 height 24
paste div
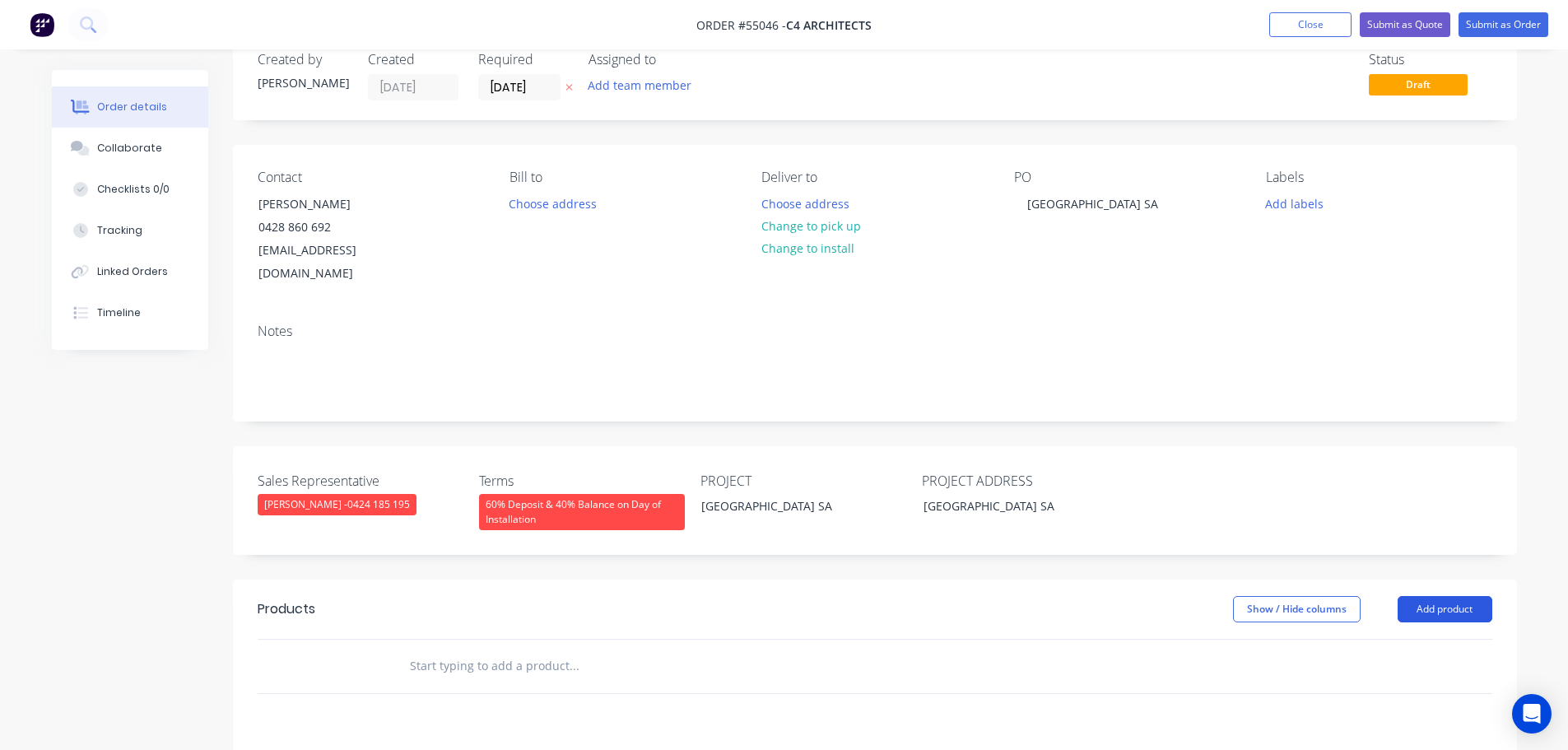
click at [1422, 596] on button "Add product" at bounding box center [1444, 609] width 95 height 26
click at [1382, 639] on div "Product catalogue" at bounding box center [1414, 650] width 127 height 24
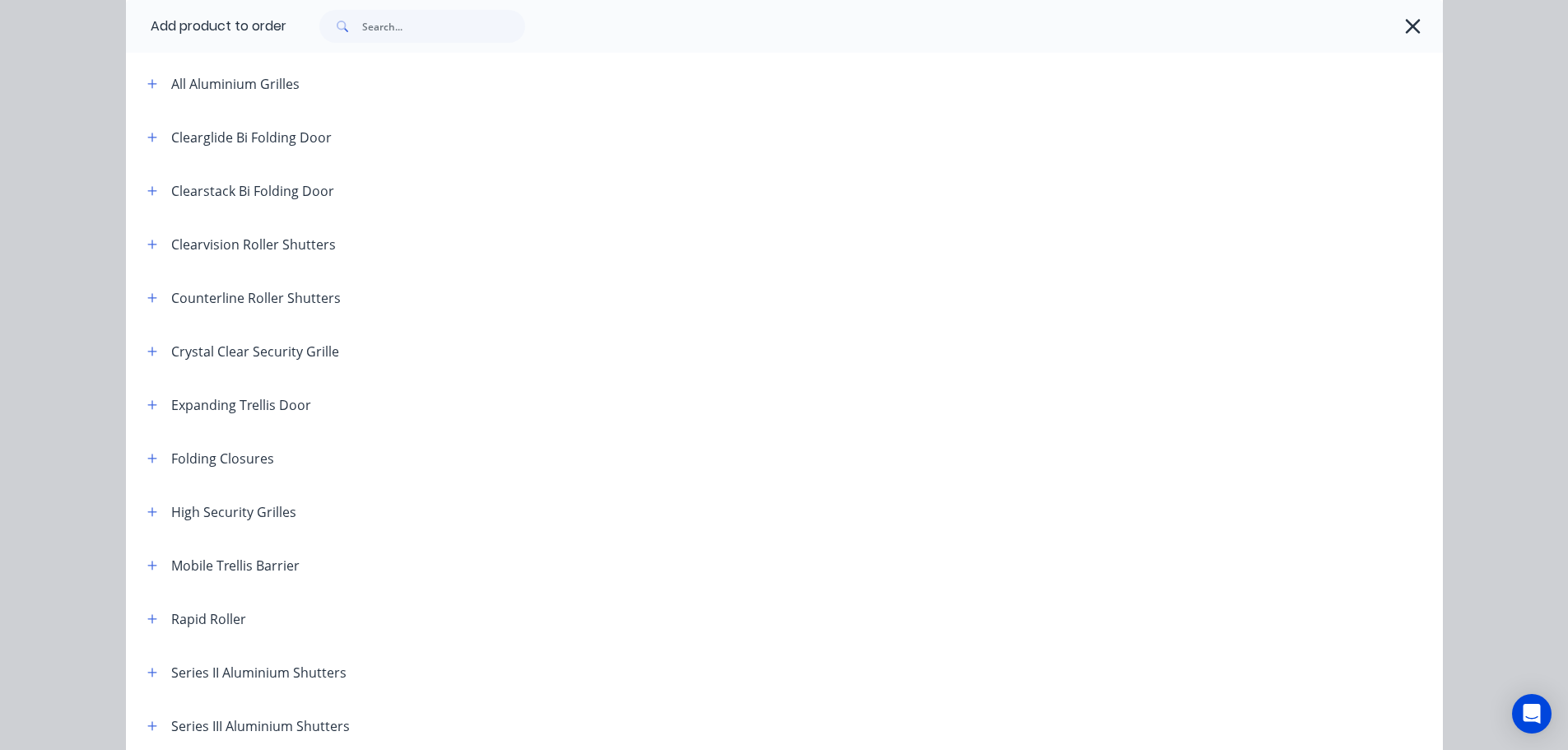
scroll to position [247, 0]
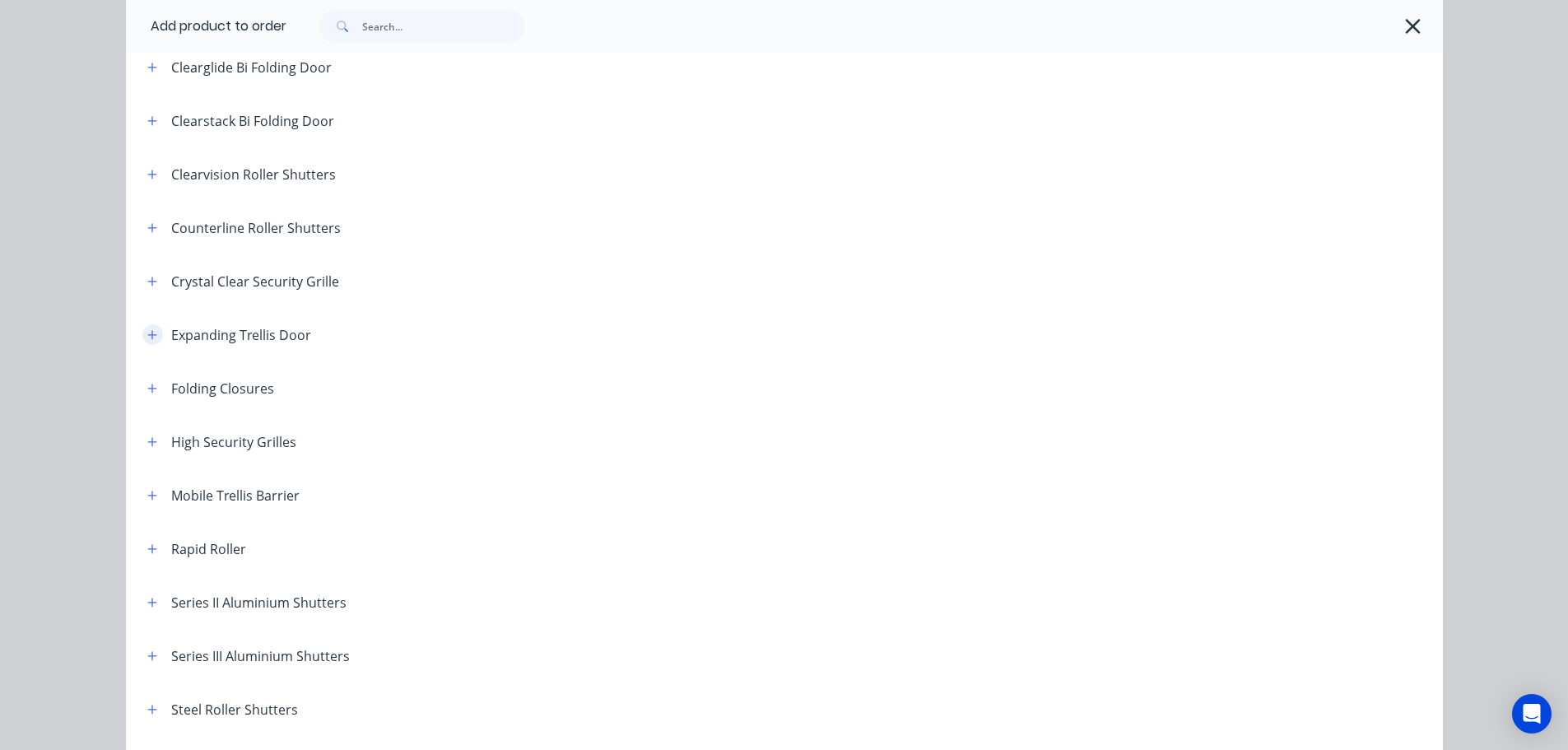
click at [147, 330] on icon "button" at bounding box center [152, 335] width 10 height 12
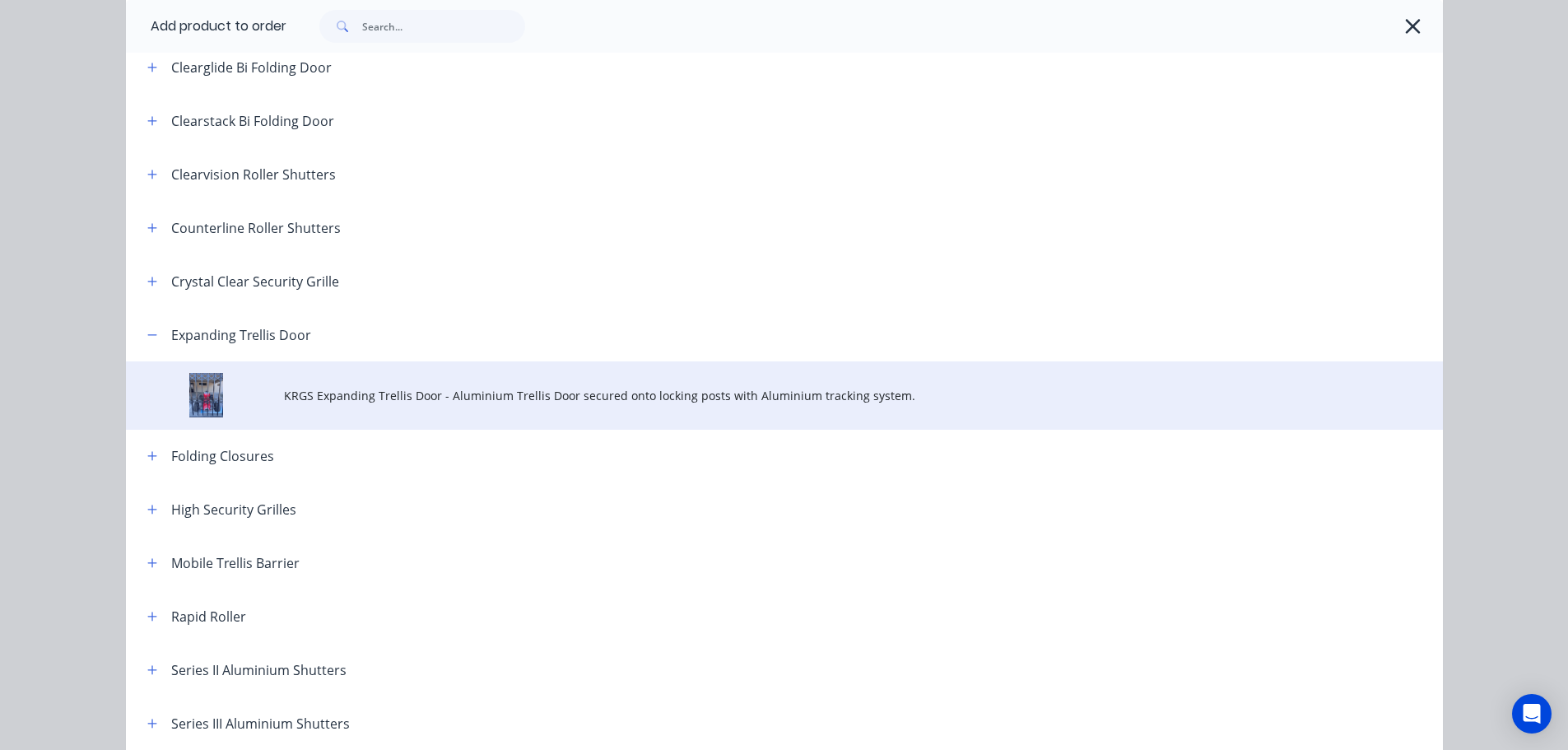
click at [664, 400] on span "KRGS Expanding Trellis Door - Aluminium Trellis Door secured onto locking posts…" at bounding box center [748, 395] width 927 height 17
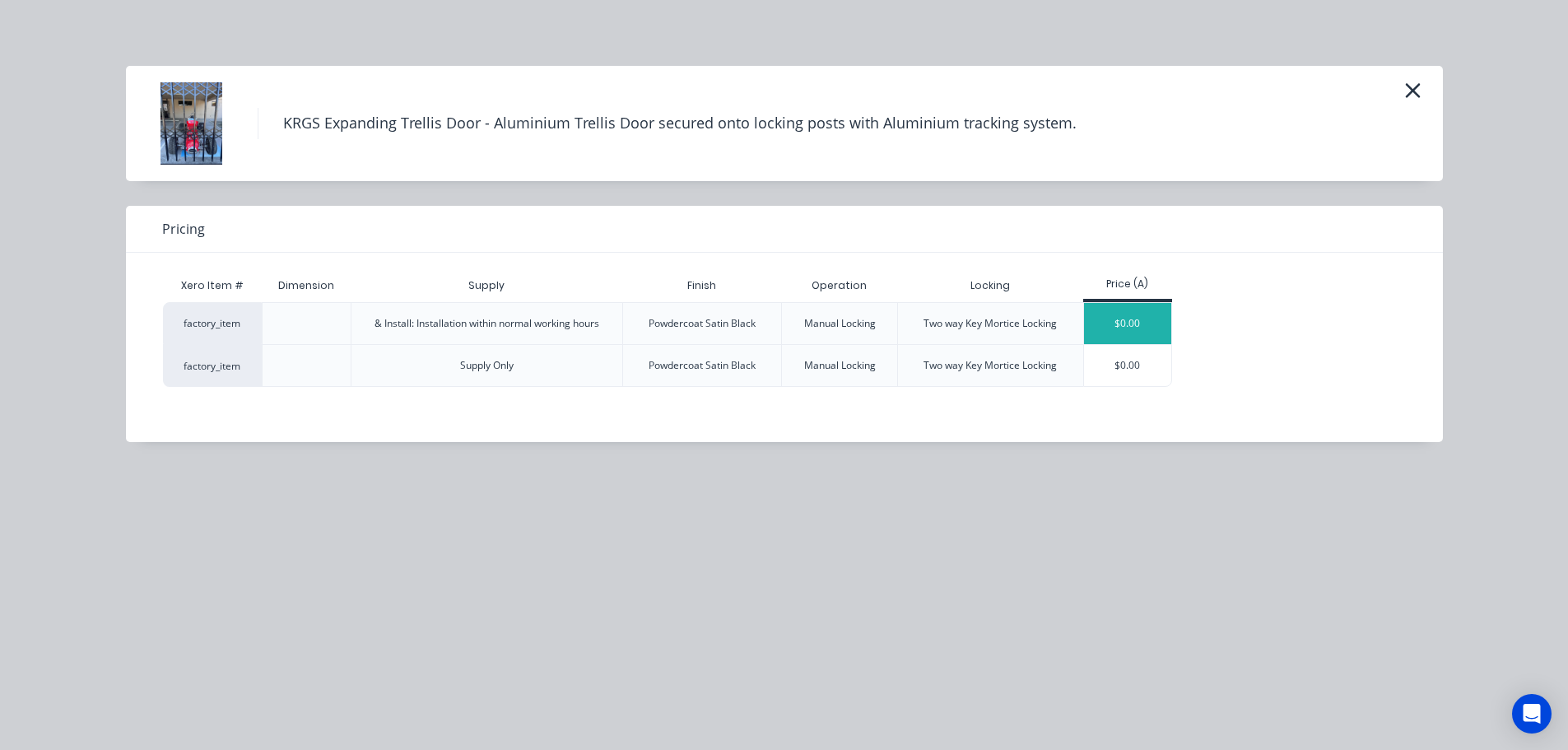
click at [1131, 323] on div "$0.00" at bounding box center [1128, 324] width 88 height 41
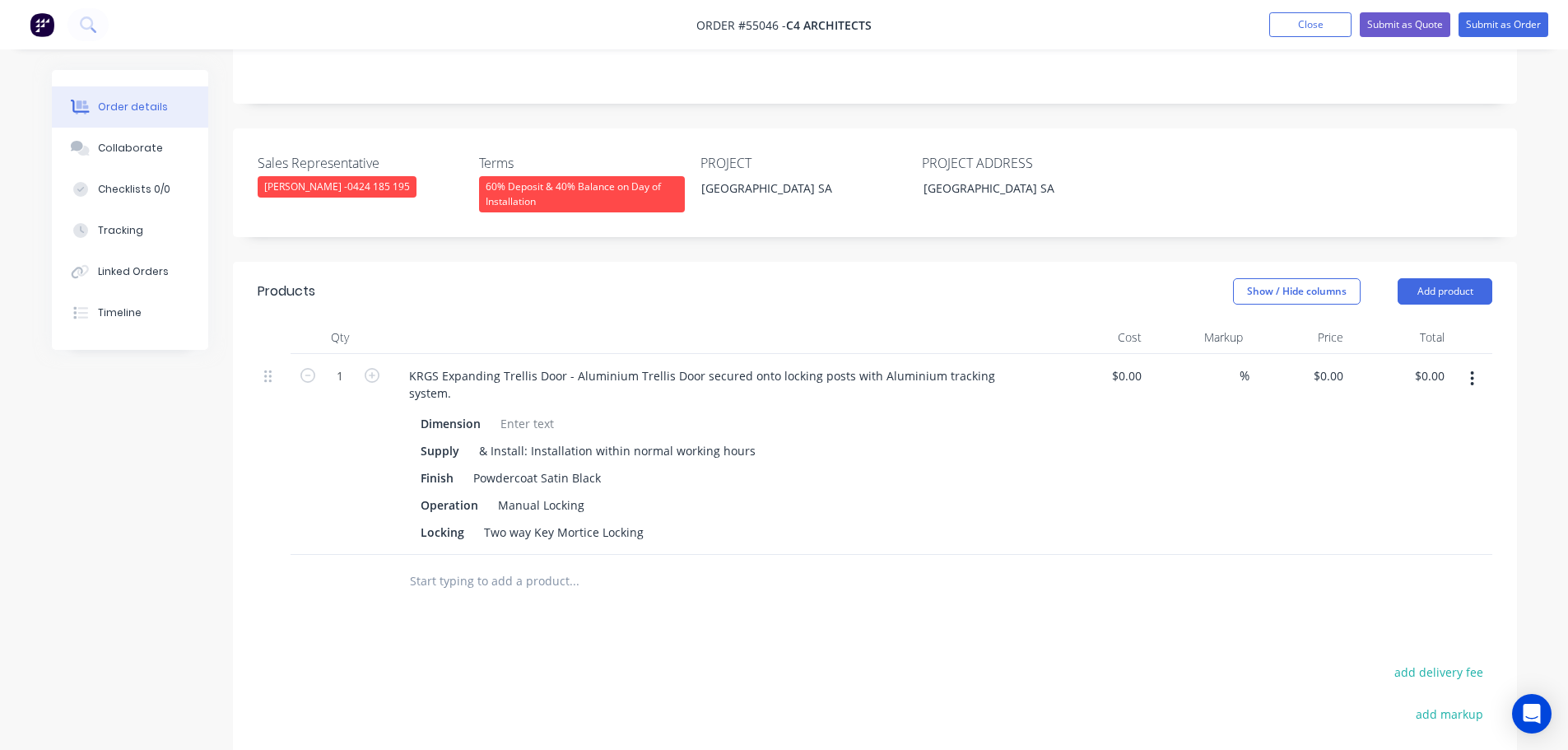
scroll to position [367, 0]
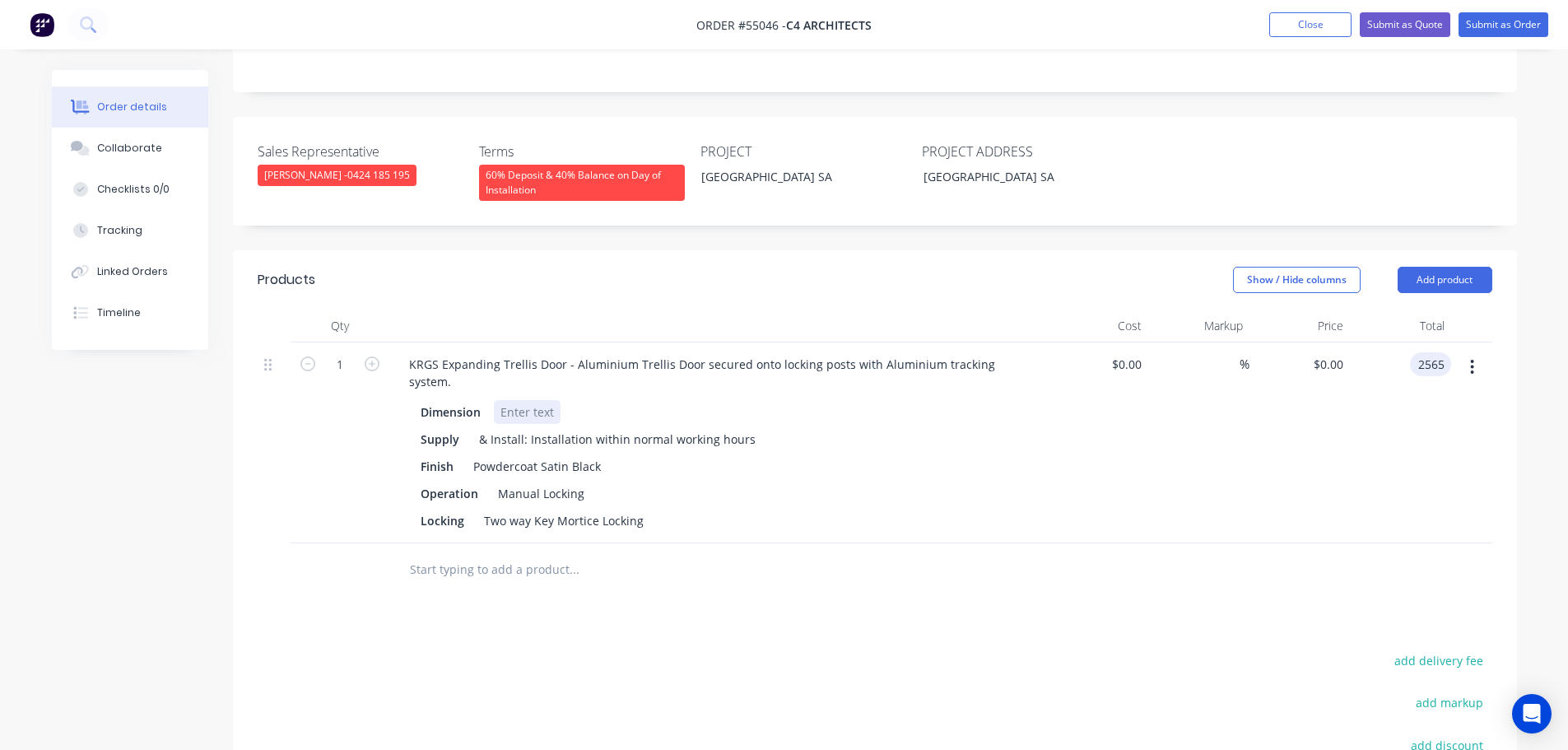
type input "2565"
type input "$2,565.00"
click at [525, 400] on div at bounding box center [527, 412] width 67 height 24
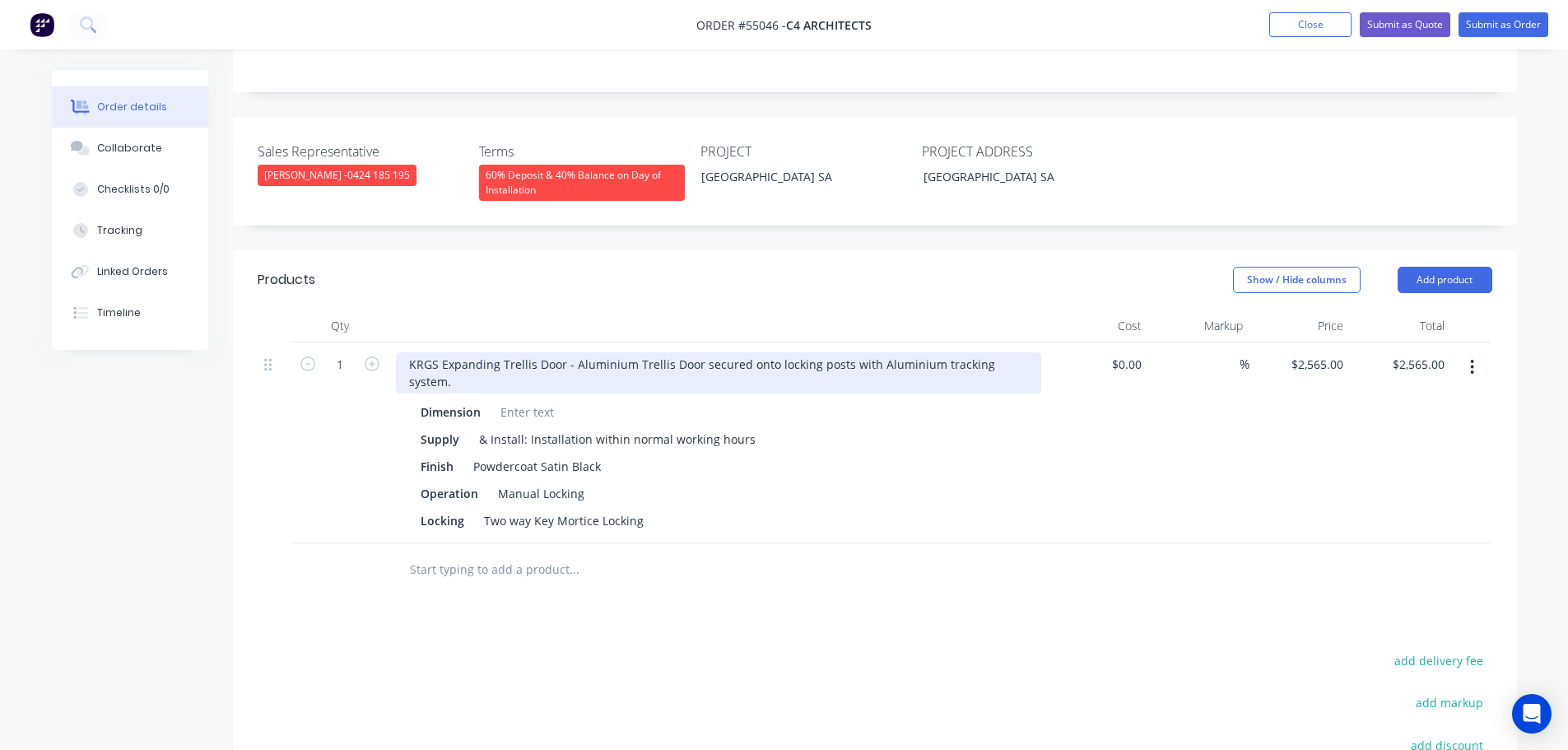
click at [406, 352] on div "KRGS Expanding Trellis Door - Aluminium Trellis Door secured onto locking posts…" at bounding box center [719, 373] width 646 height 41
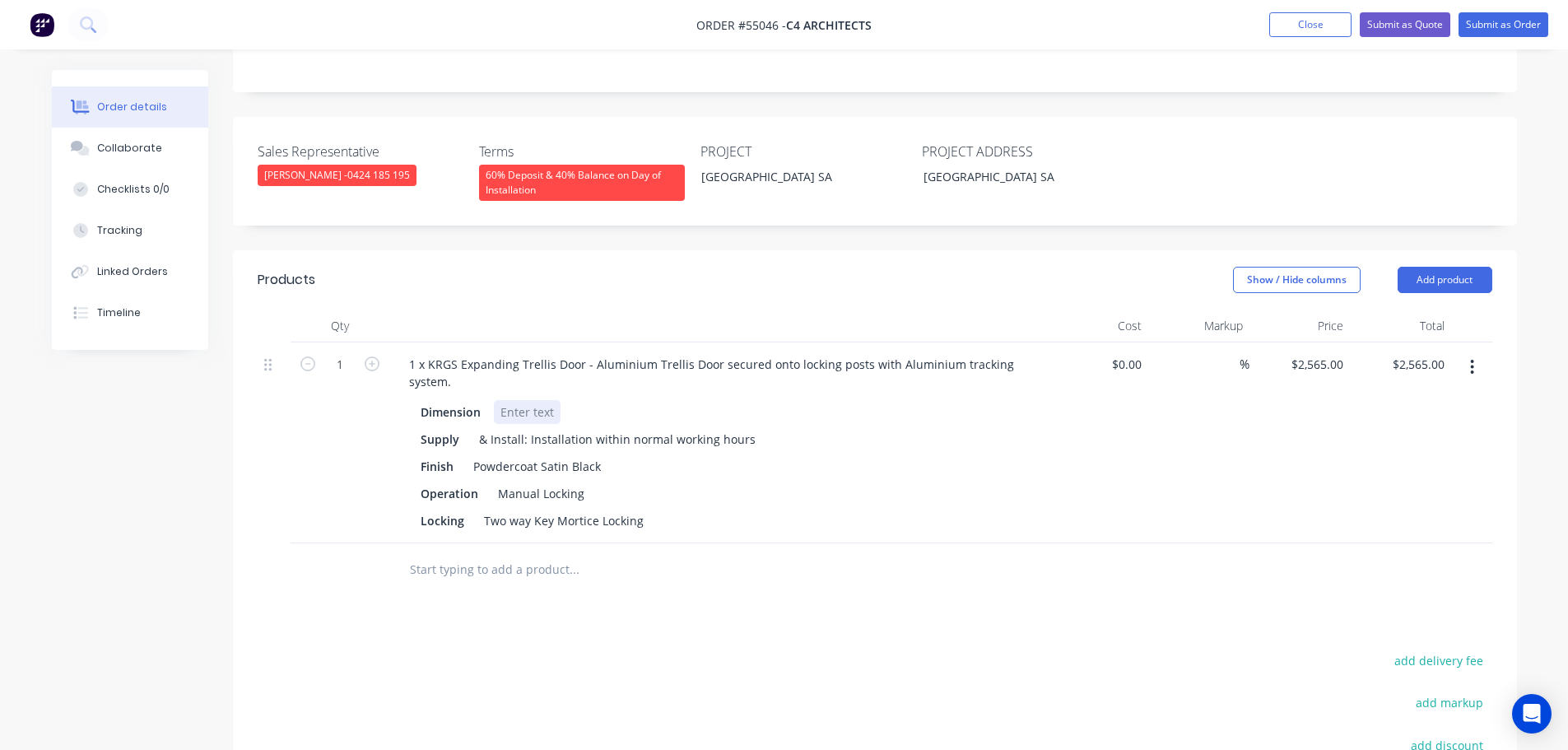
click at [516, 400] on div at bounding box center [527, 412] width 67 height 24
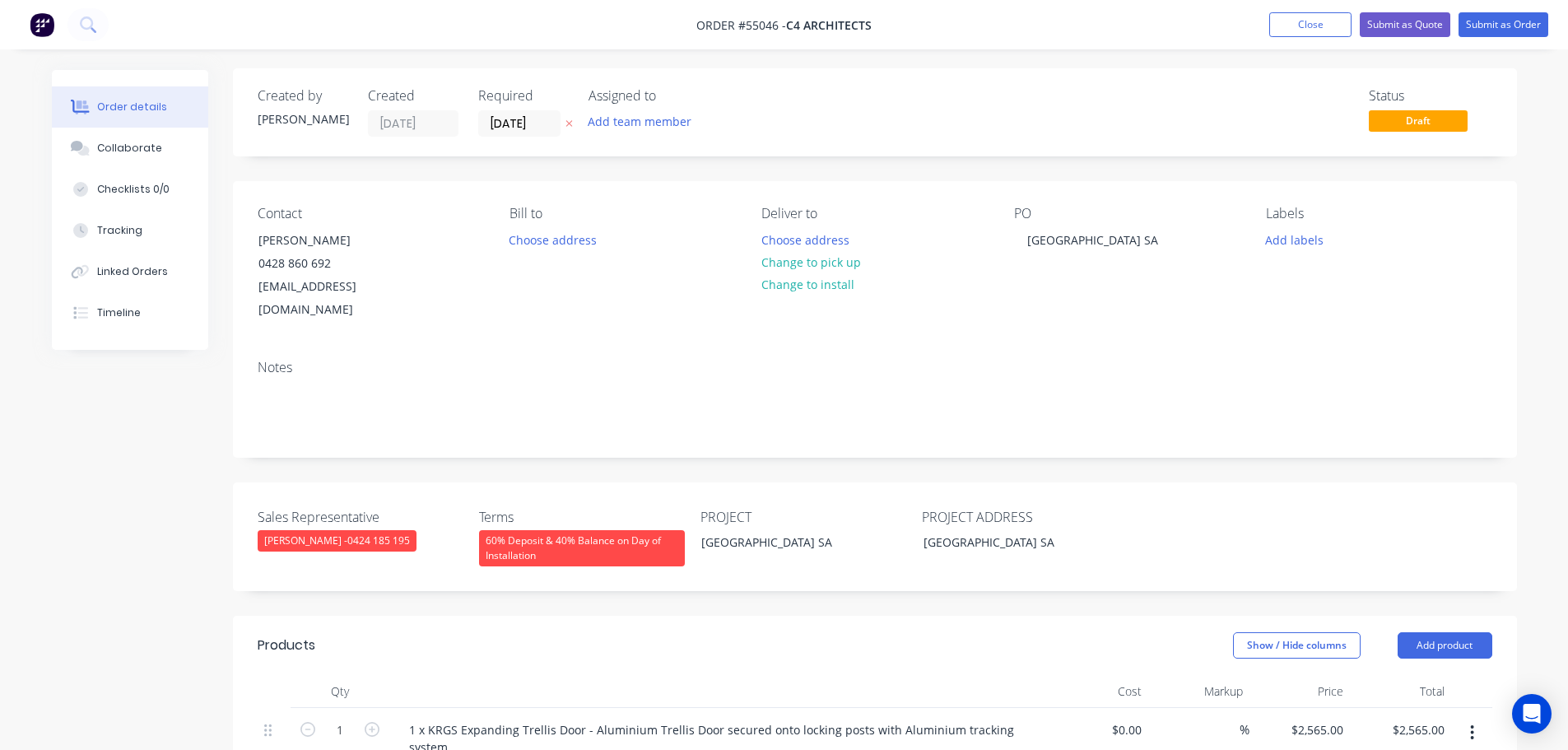
scroll to position [0, 0]
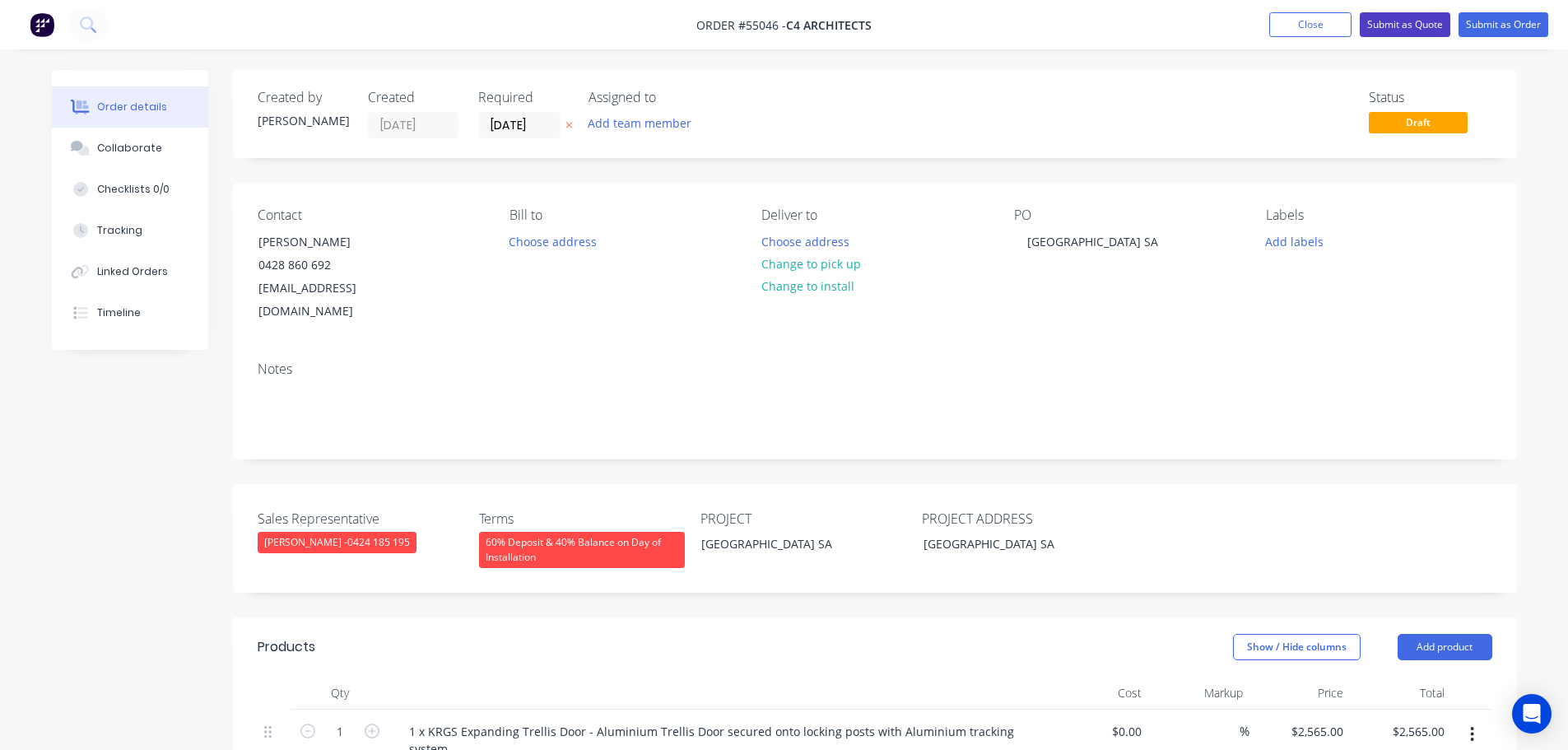
click at [1384, 26] on button "Submit as Quote" at bounding box center [1405, 25] width 91 height 25
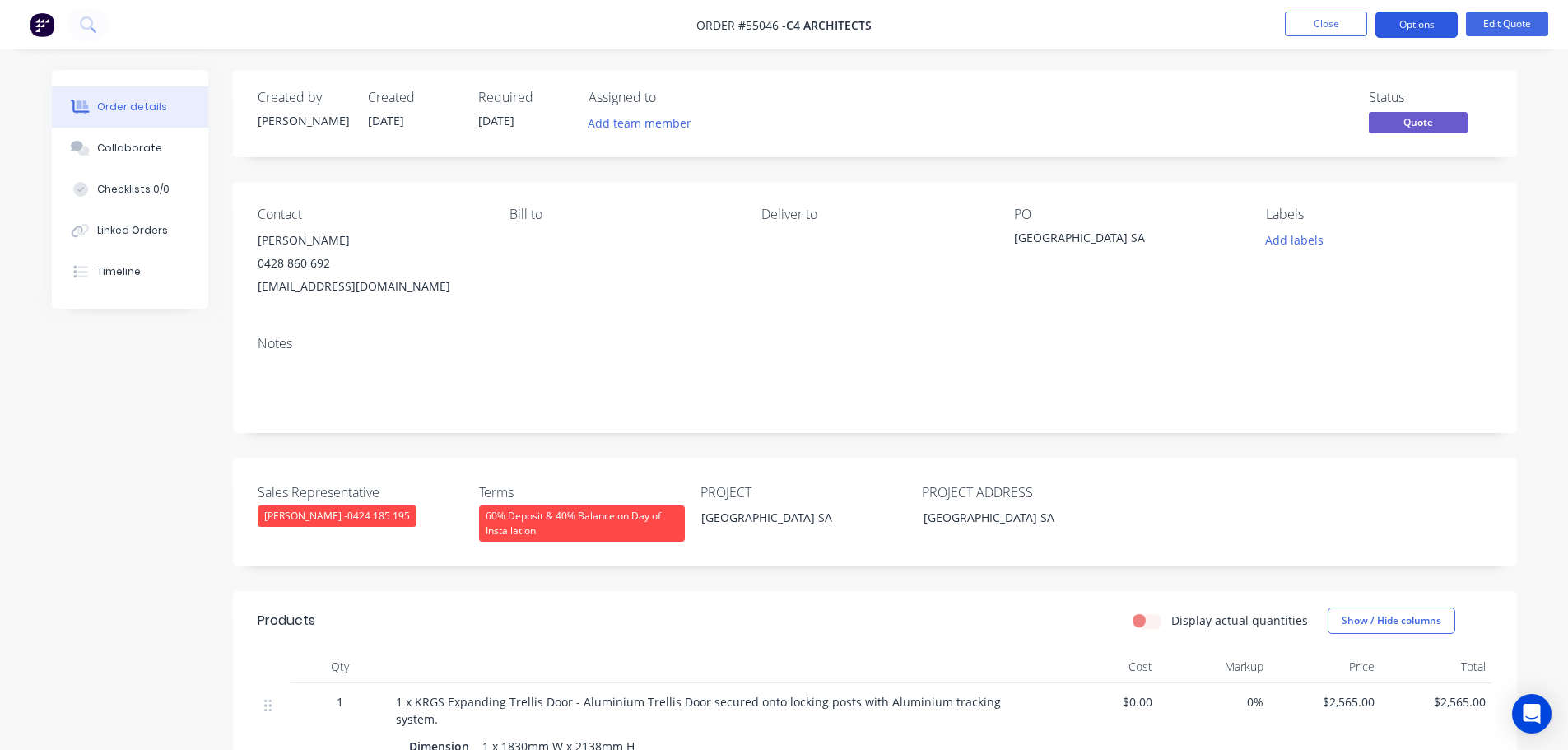
click at [1392, 23] on button "Options" at bounding box center [1416, 25] width 82 height 26
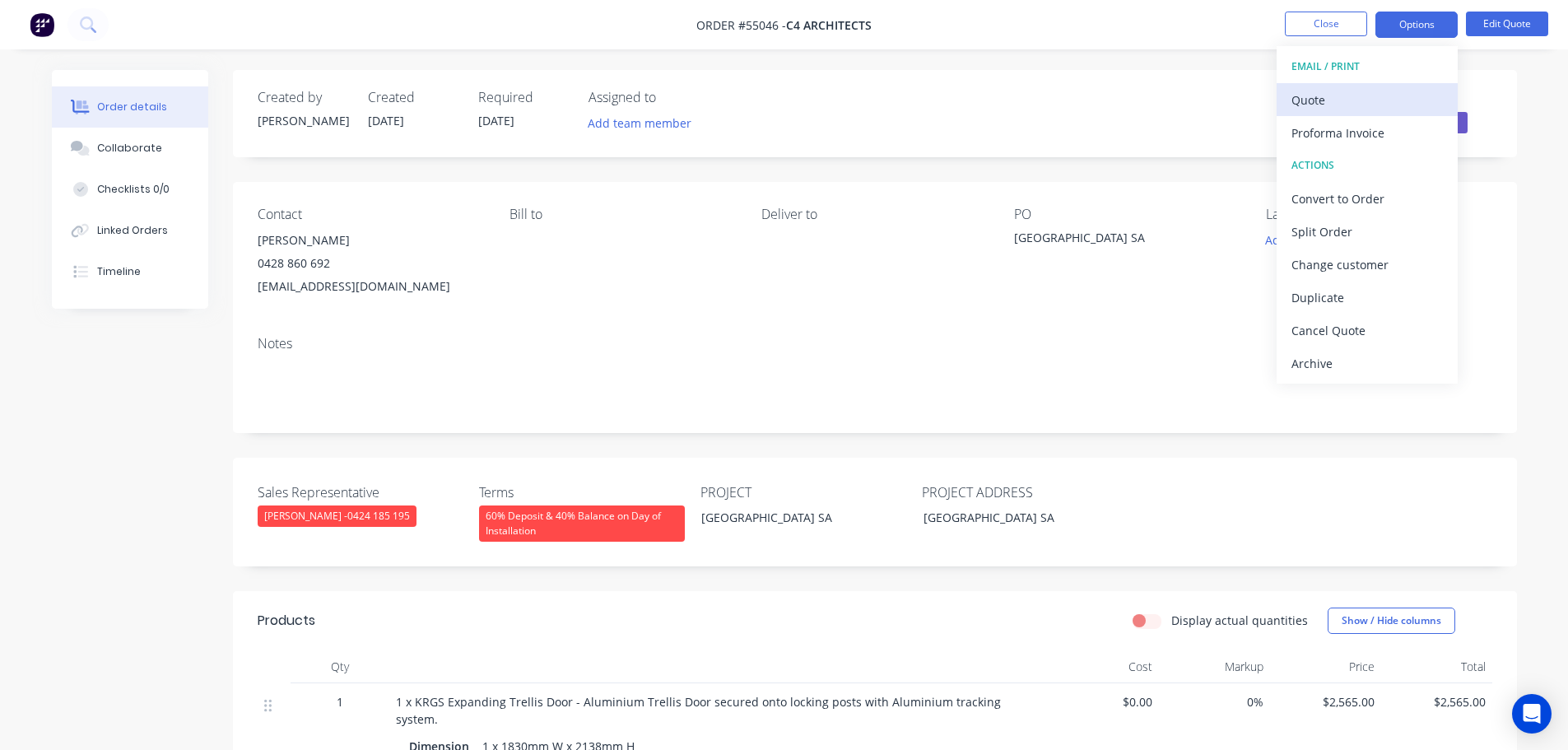
click at [1295, 100] on div "Quote" at bounding box center [1367, 100] width 152 height 24
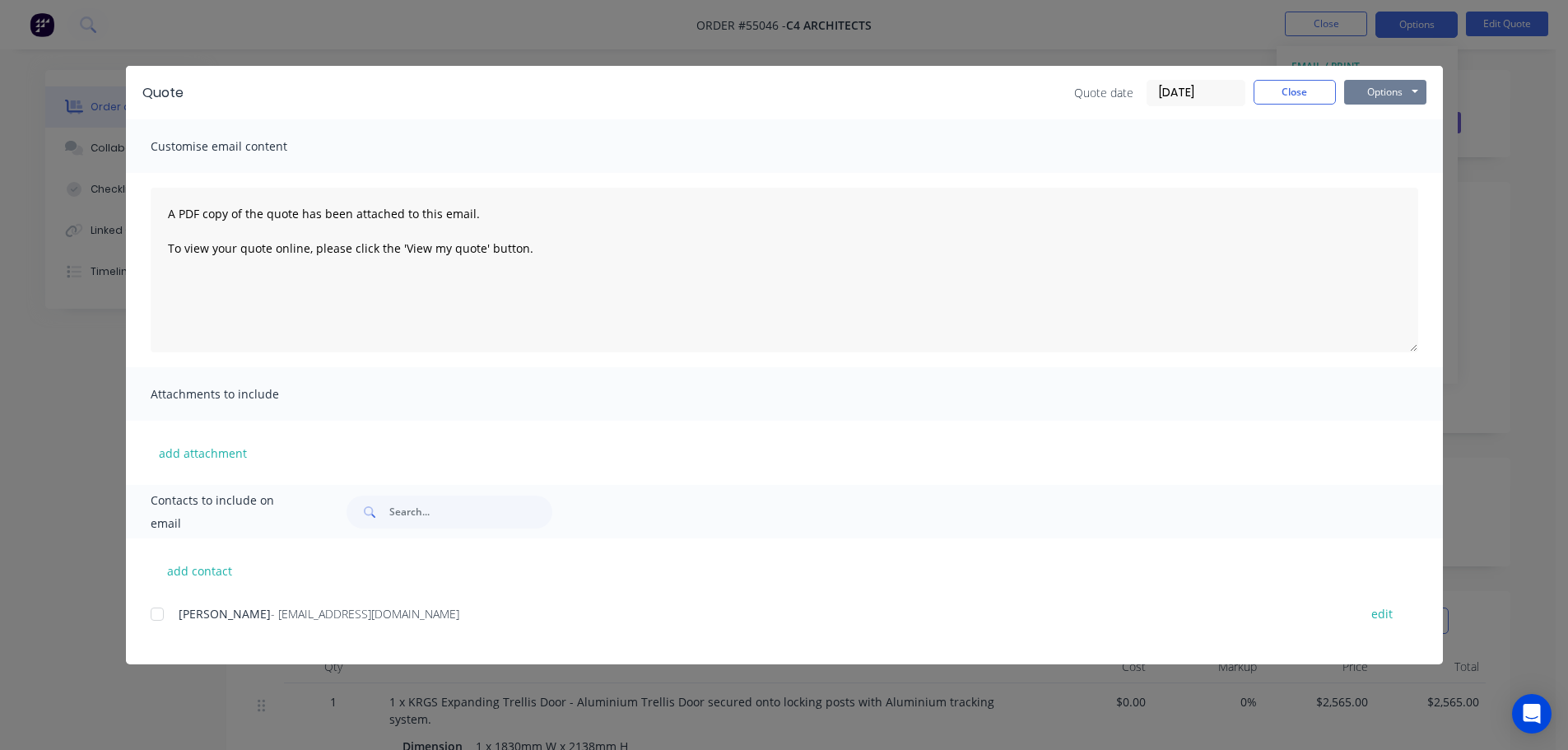
drag, startPoint x: 1352, startPoint y: 93, endPoint x: 1356, endPoint y: 103, distance: 10.8
click at [1355, 99] on button "Options" at bounding box center [1385, 92] width 82 height 25
click at [1374, 147] on button "Print" at bounding box center [1397, 148] width 105 height 27
click at [1288, 91] on button "Close" at bounding box center [1295, 92] width 82 height 25
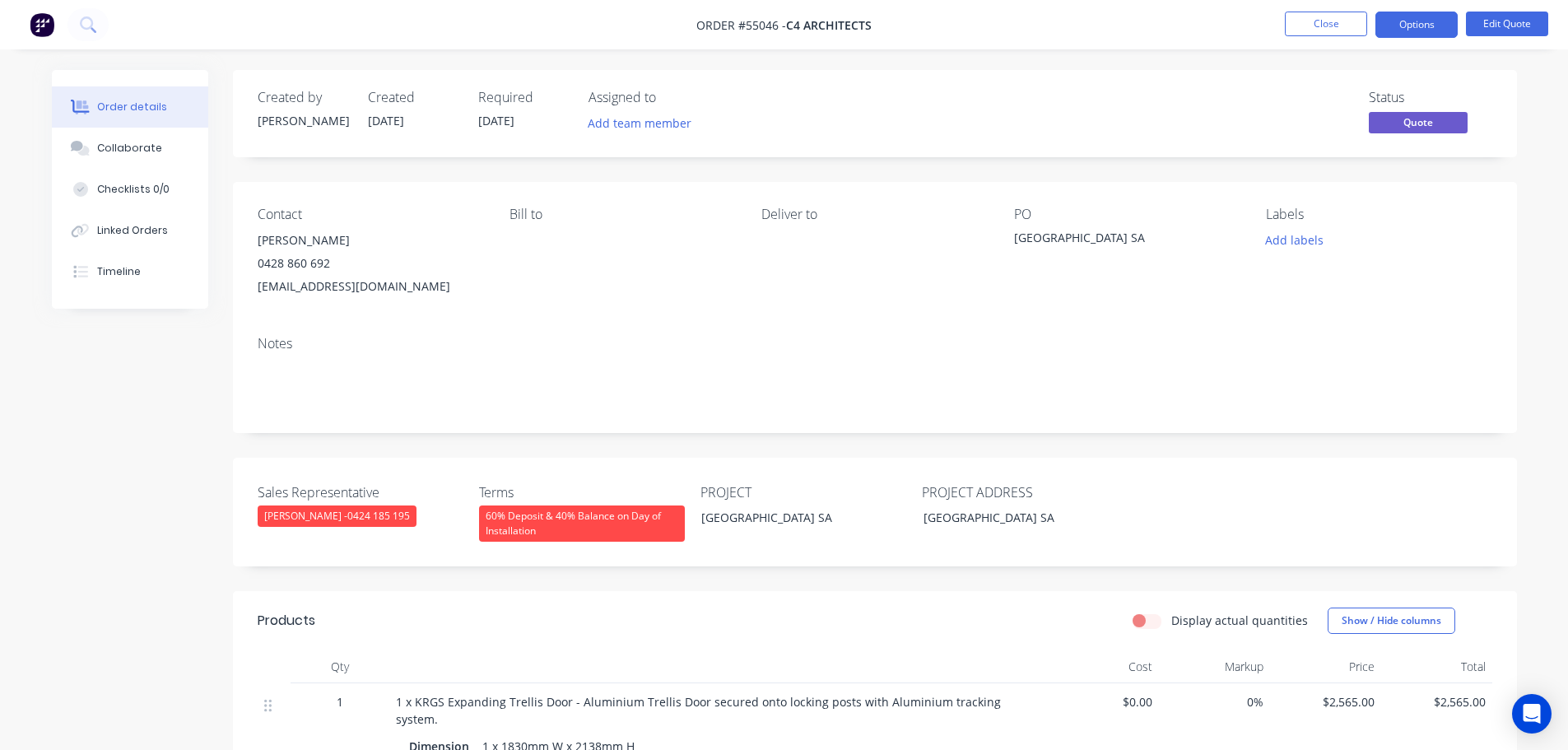
click at [330, 286] on div "[EMAIL_ADDRESS][DOMAIN_NAME]" at bounding box center [371, 286] width 226 height 23
click at [1059, 235] on div "[GEOGRAPHIC_DATA] SA" at bounding box center [1118, 240] width 206 height 23
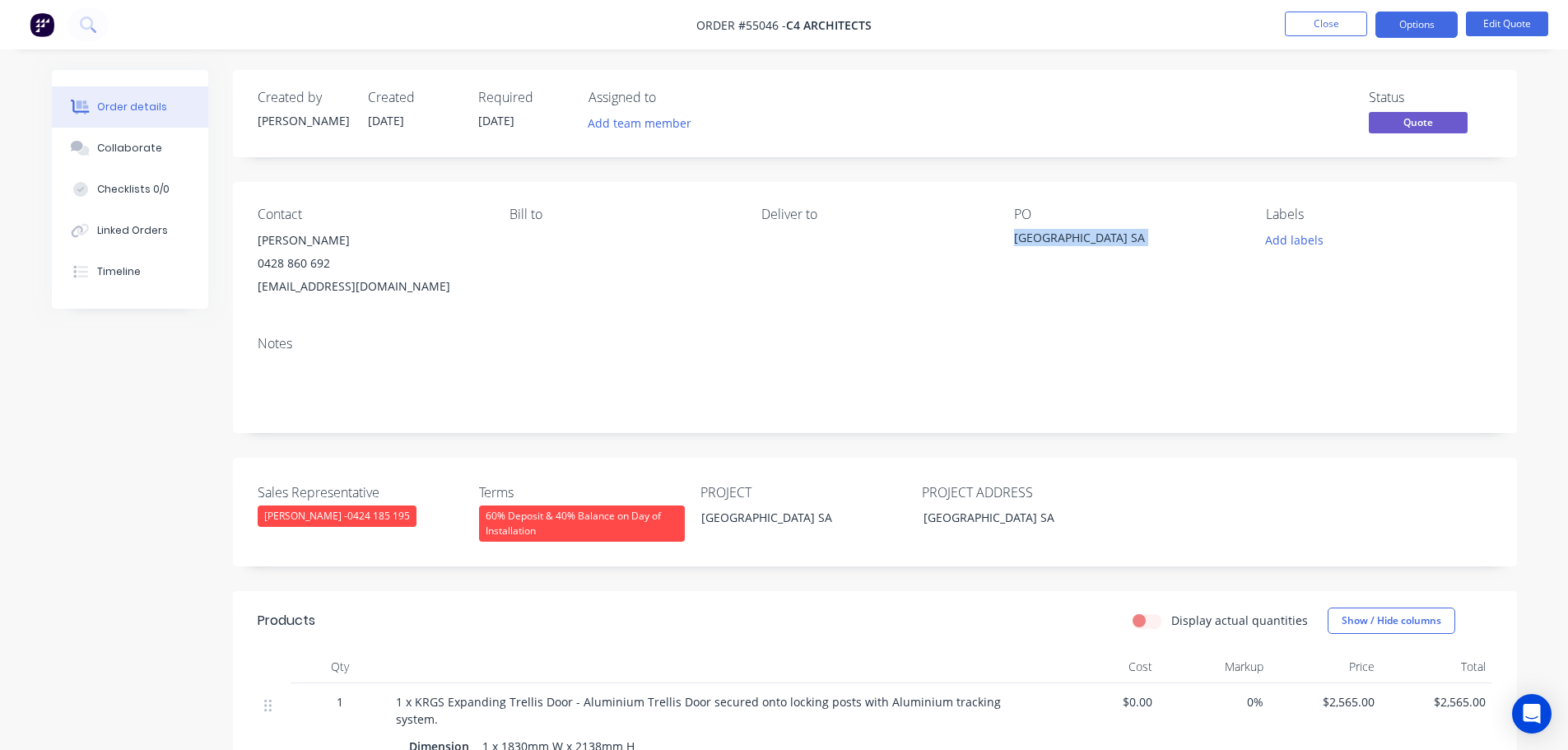
click at [1059, 235] on div "[GEOGRAPHIC_DATA] SA" at bounding box center [1118, 240] width 206 height 23
click at [330, 268] on span at bounding box center [330, 263] width 0 height 16
click at [1314, 18] on button "Close" at bounding box center [1326, 24] width 82 height 25
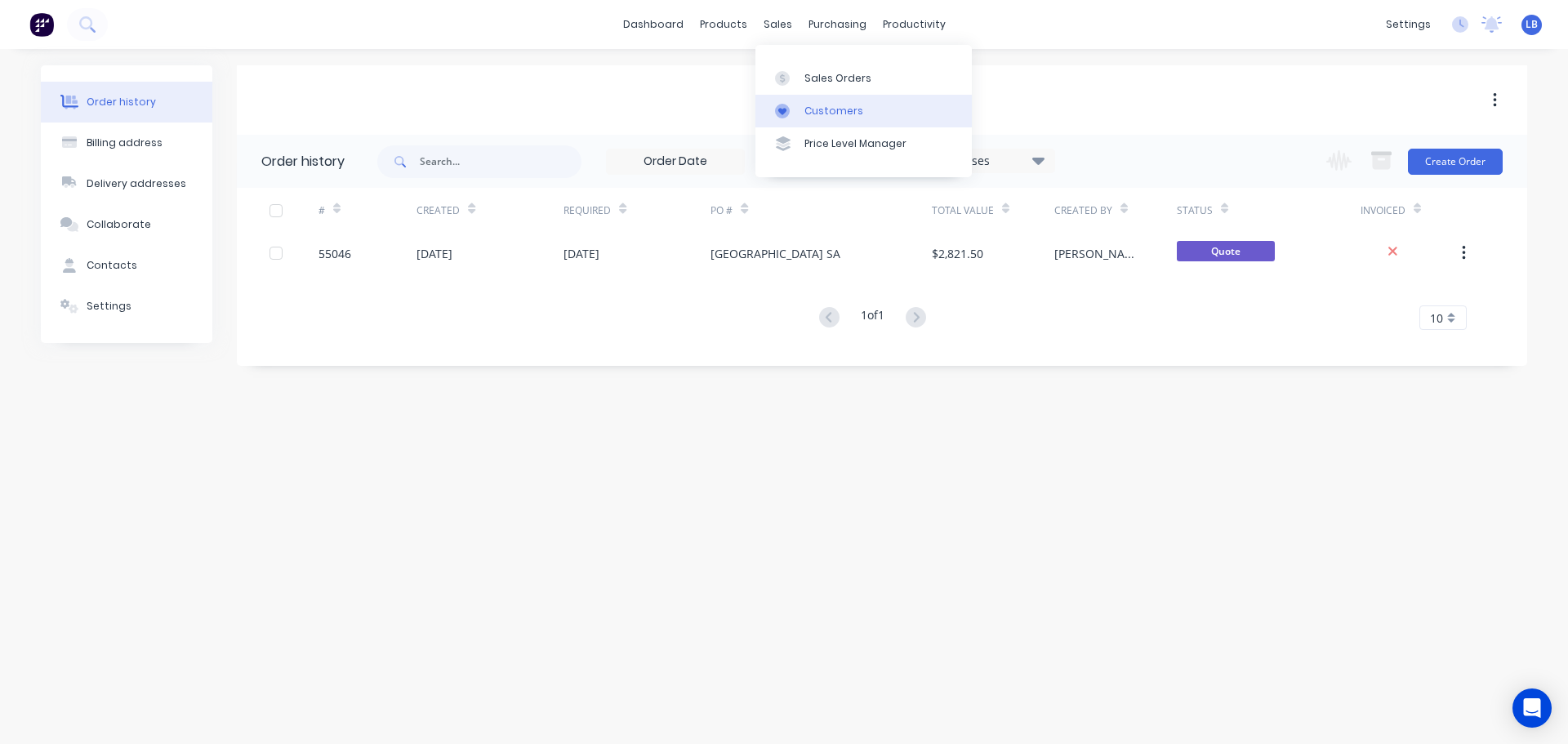
click at [829, 116] on div "Customers" at bounding box center [834, 111] width 59 height 15
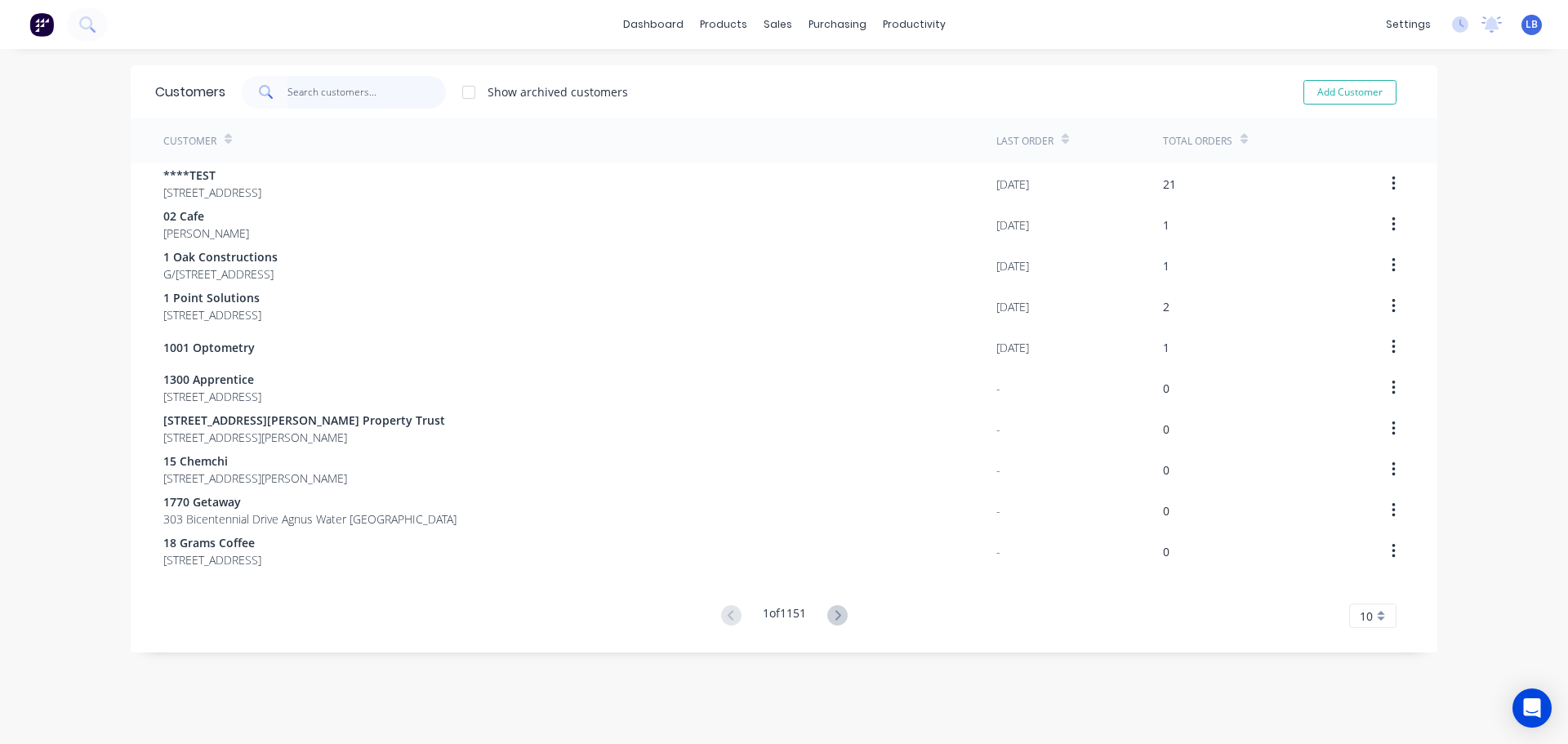
click at [333, 100] on input "text" at bounding box center [367, 92] width 159 height 33
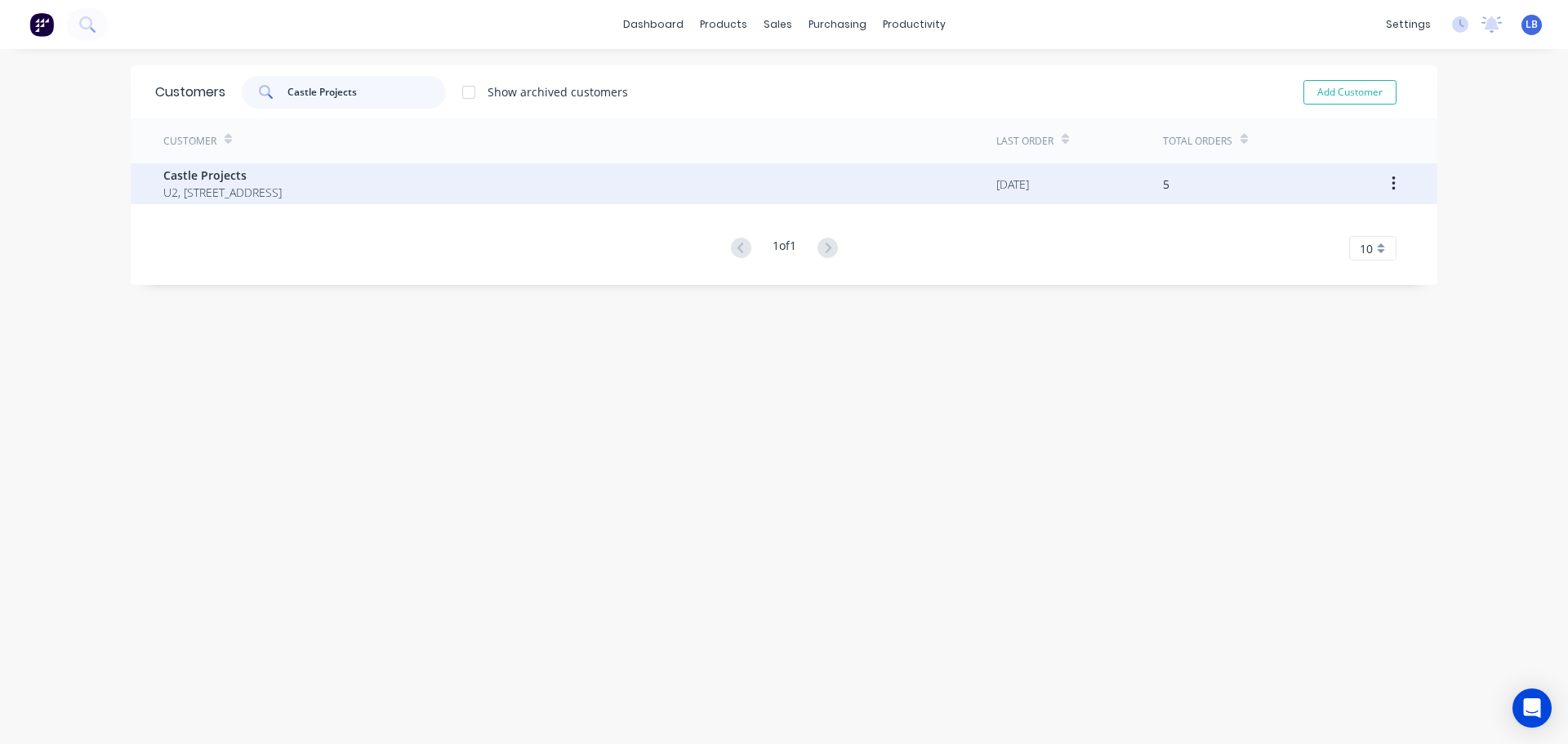
type input "Castle Projects"
click at [217, 176] on span "Castle Projects" at bounding box center [222, 175] width 118 height 17
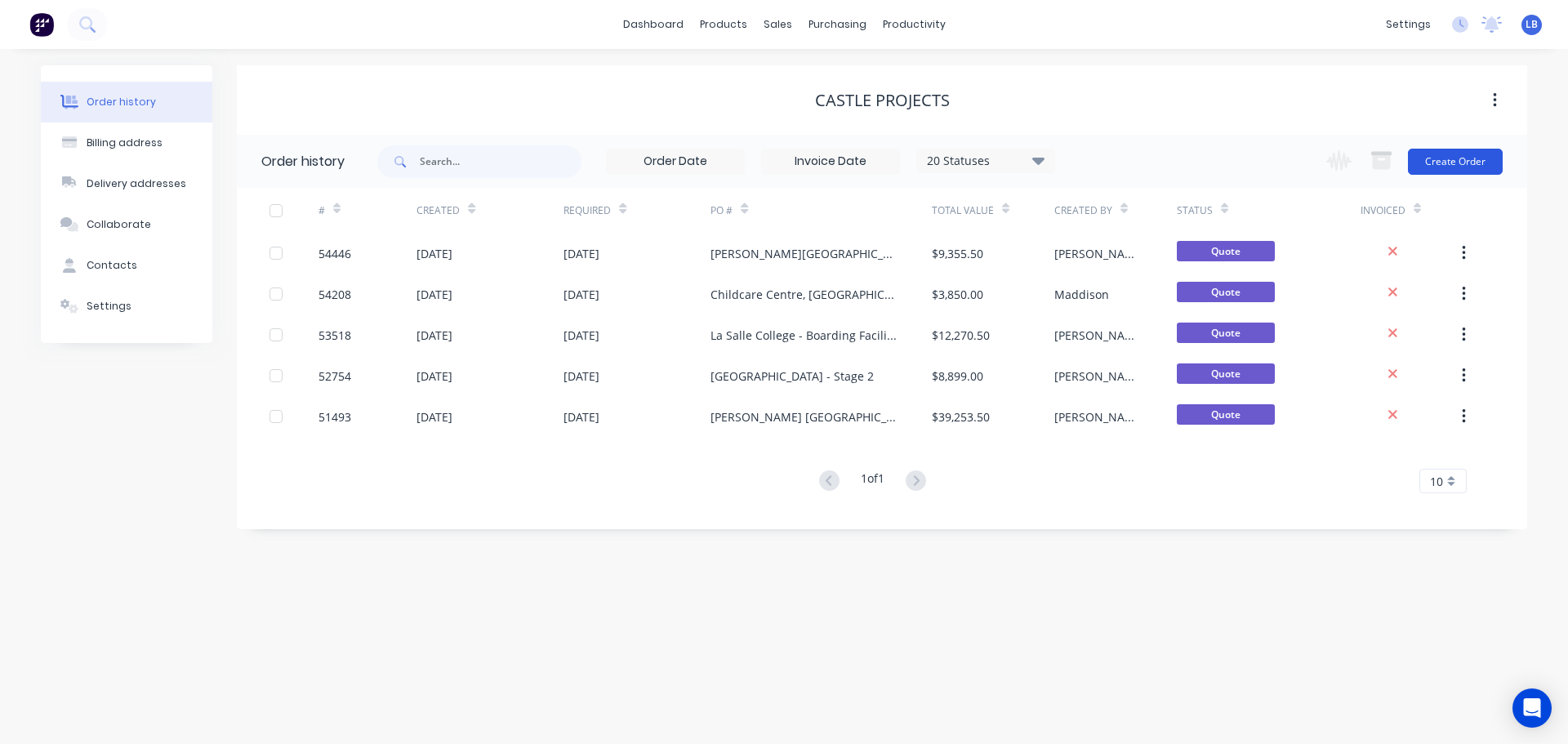
click at [1472, 168] on button "Create Order" at bounding box center [1455, 162] width 95 height 26
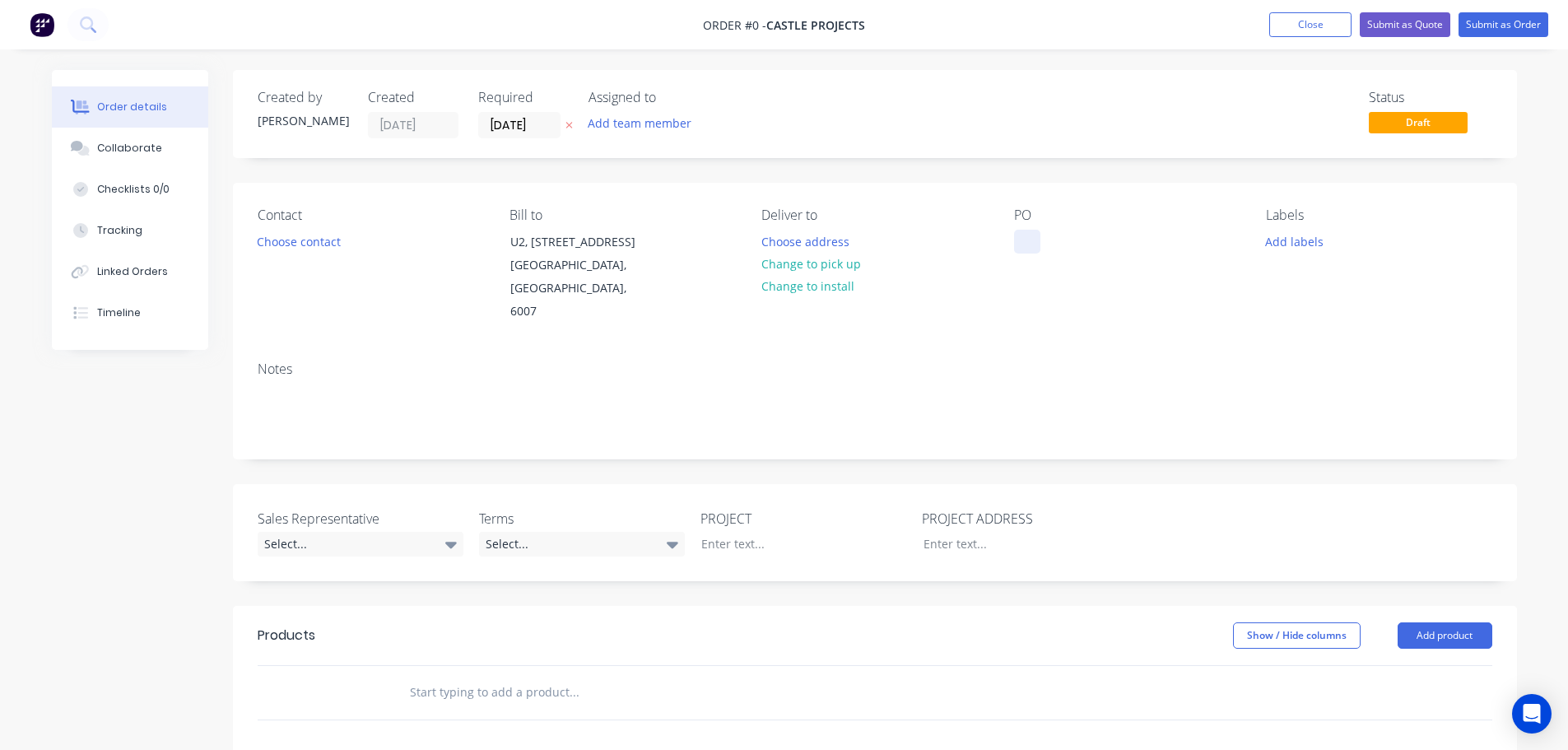
click at [1020, 236] on div at bounding box center [1028, 241] width 26 height 24
click at [315, 241] on div "Order details Collaborate Checklists 0/0 Tracking Linked Orders Timeline Order …" at bounding box center [784, 605] width 1498 height 1070
click at [315, 241] on button "Choose contact" at bounding box center [298, 240] width 101 height 22
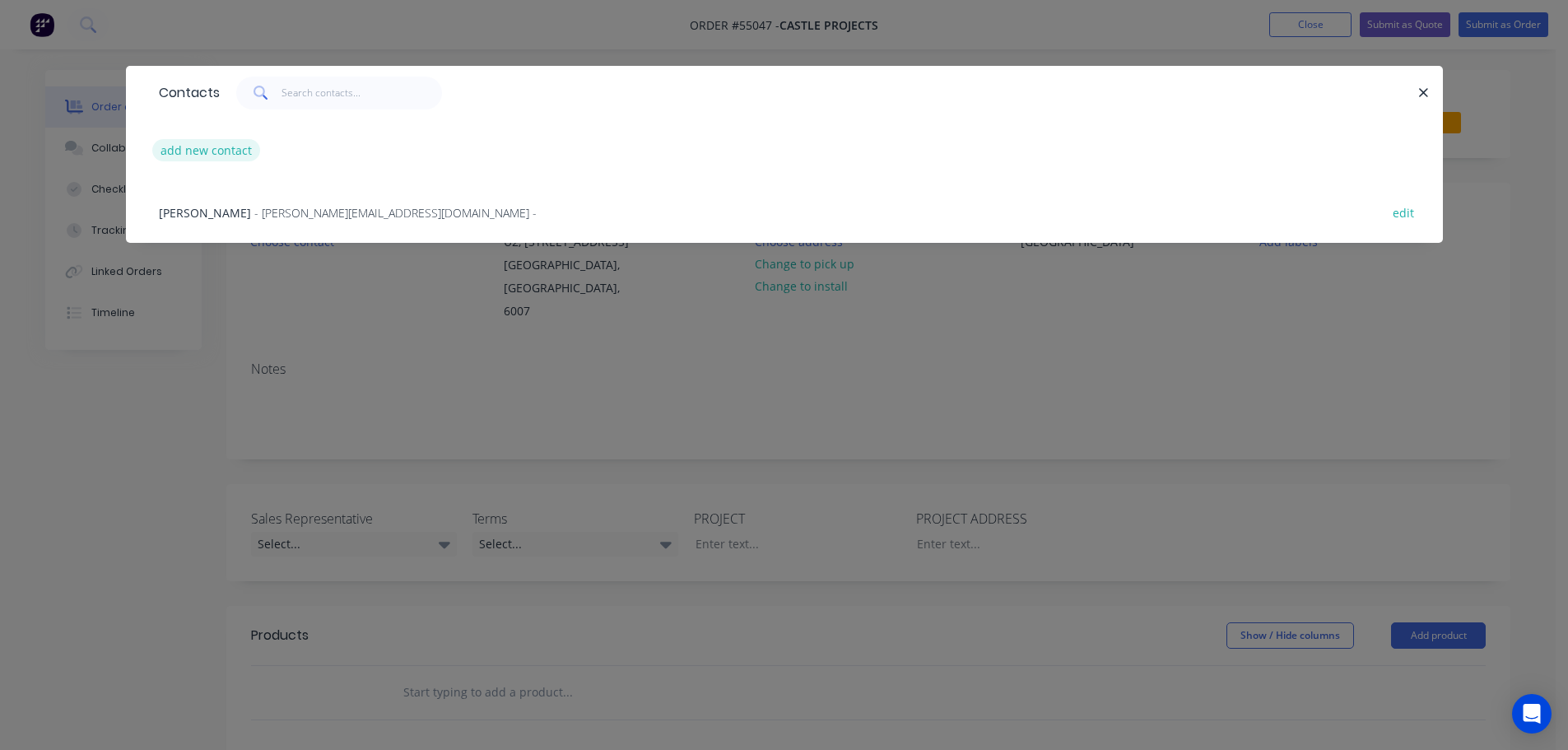
click at [208, 151] on button "add new contact" at bounding box center [207, 150] width 109 height 22
select select "AU"
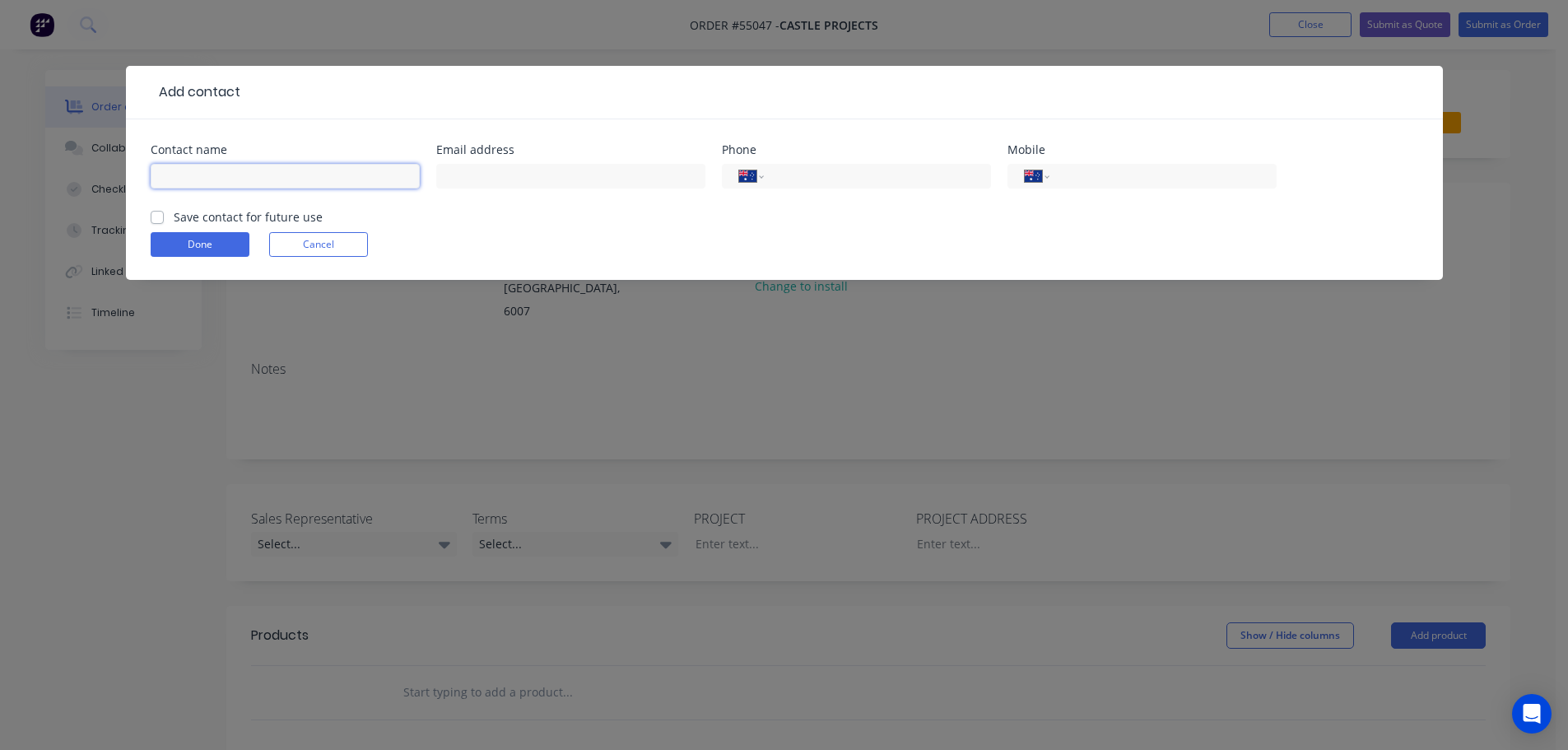
click at [189, 184] on input "text" at bounding box center [285, 176] width 269 height 25
type input "[PERSON_NAME]"
click at [472, 175] on input "text" at bounding box center [571, 176] width 269 height 25
type input "[PERSON_NAME][EMAIL_ADDRESS][PERSON_NAME][DOMAIN_NAME]"
click at [1137, 173] on input "tel" at bounding box center [1160, 176] width 198 height 19
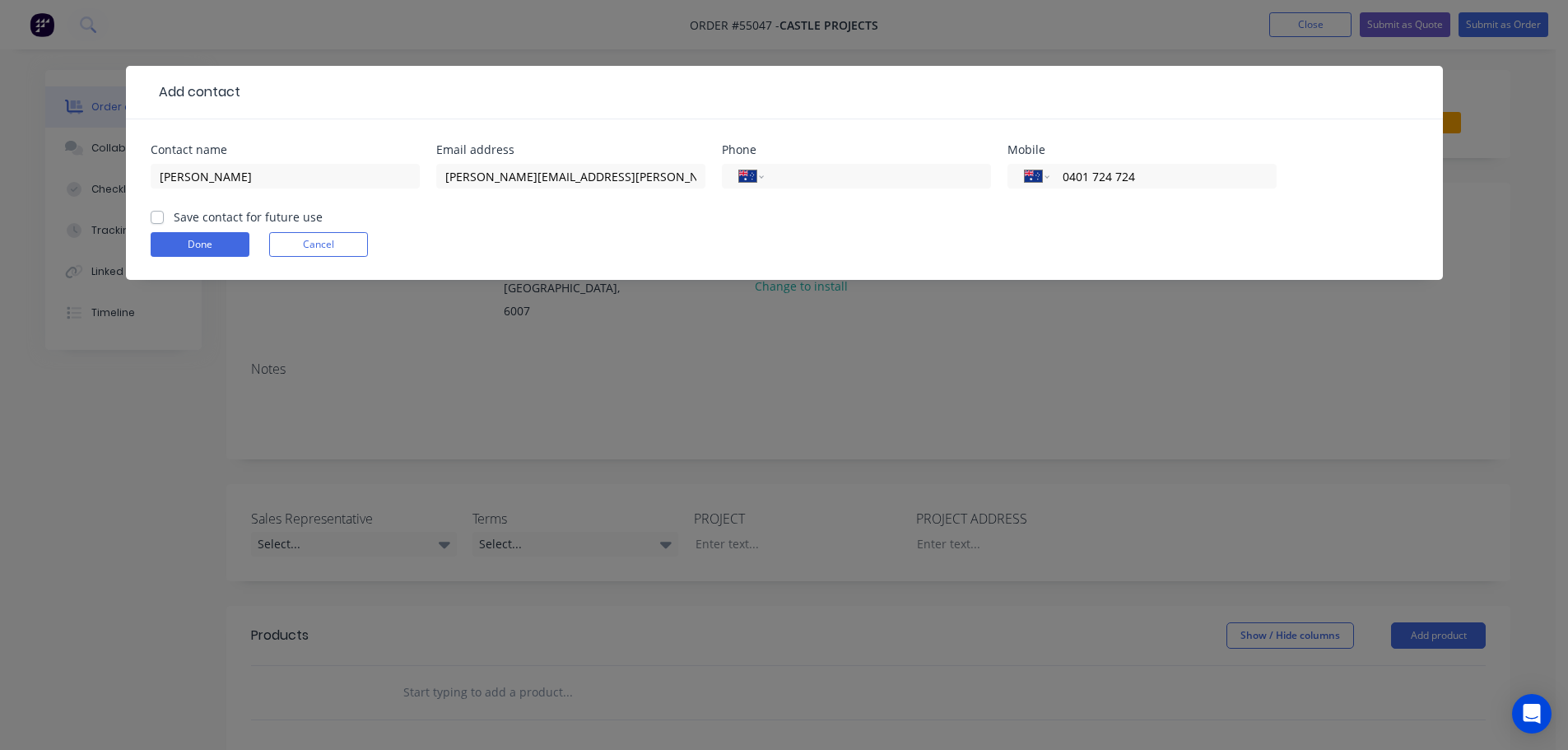
type input "0401 724 724"
drag, startPoint x: 157, startPoint y: 212, endPoint x: 160, endPoint y: 228, distance: 16.3
click at [174, 215] on label "Save contact for future use" at bounding box center [248, 217] width 149 height 17
click at [157, 215] on input "Save contact for future use" at bounding box center [157, 216] width 13 height 16
checkbox input "true"
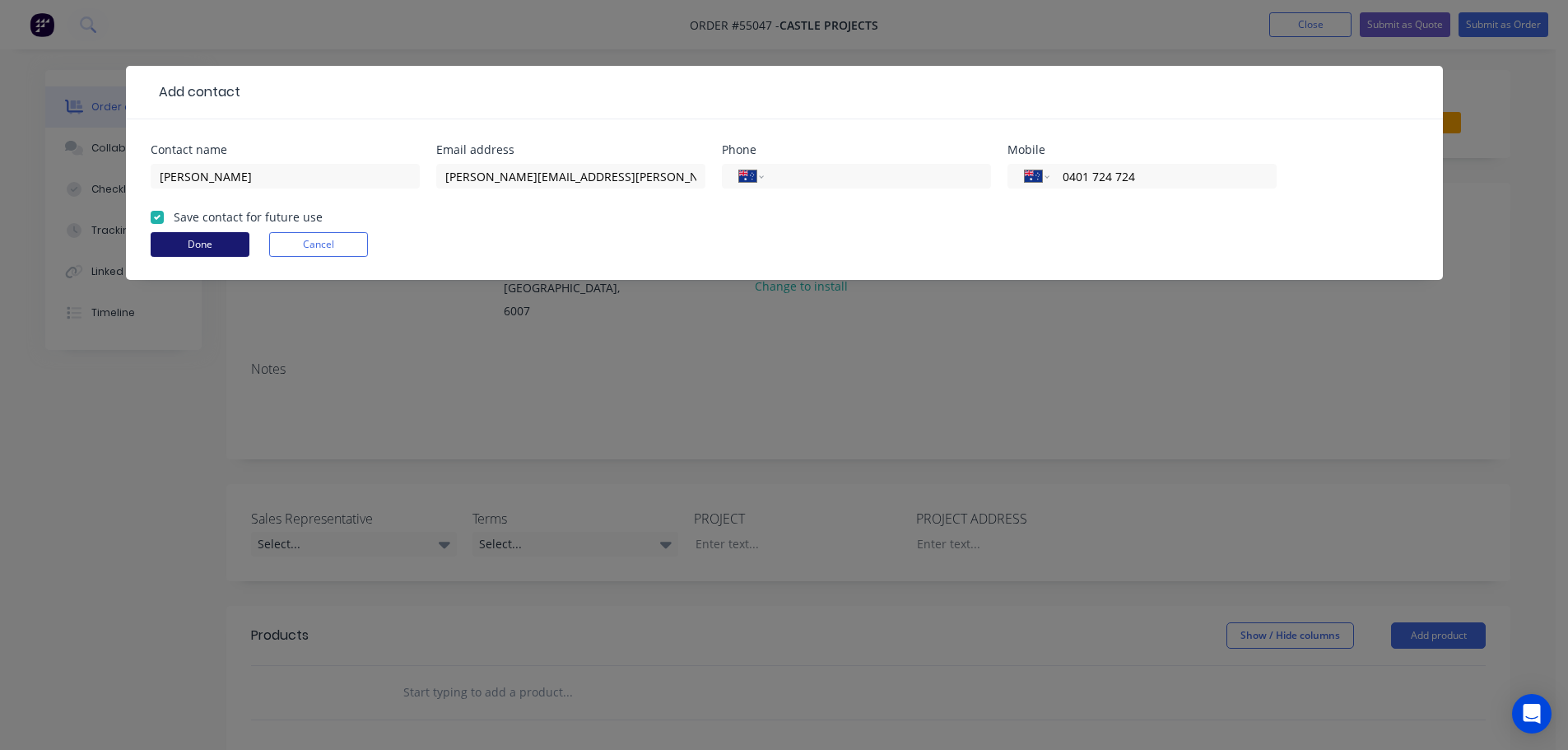
click at [170, 240] on button "Done" at bounding box center [200, 245] width 99 height 25
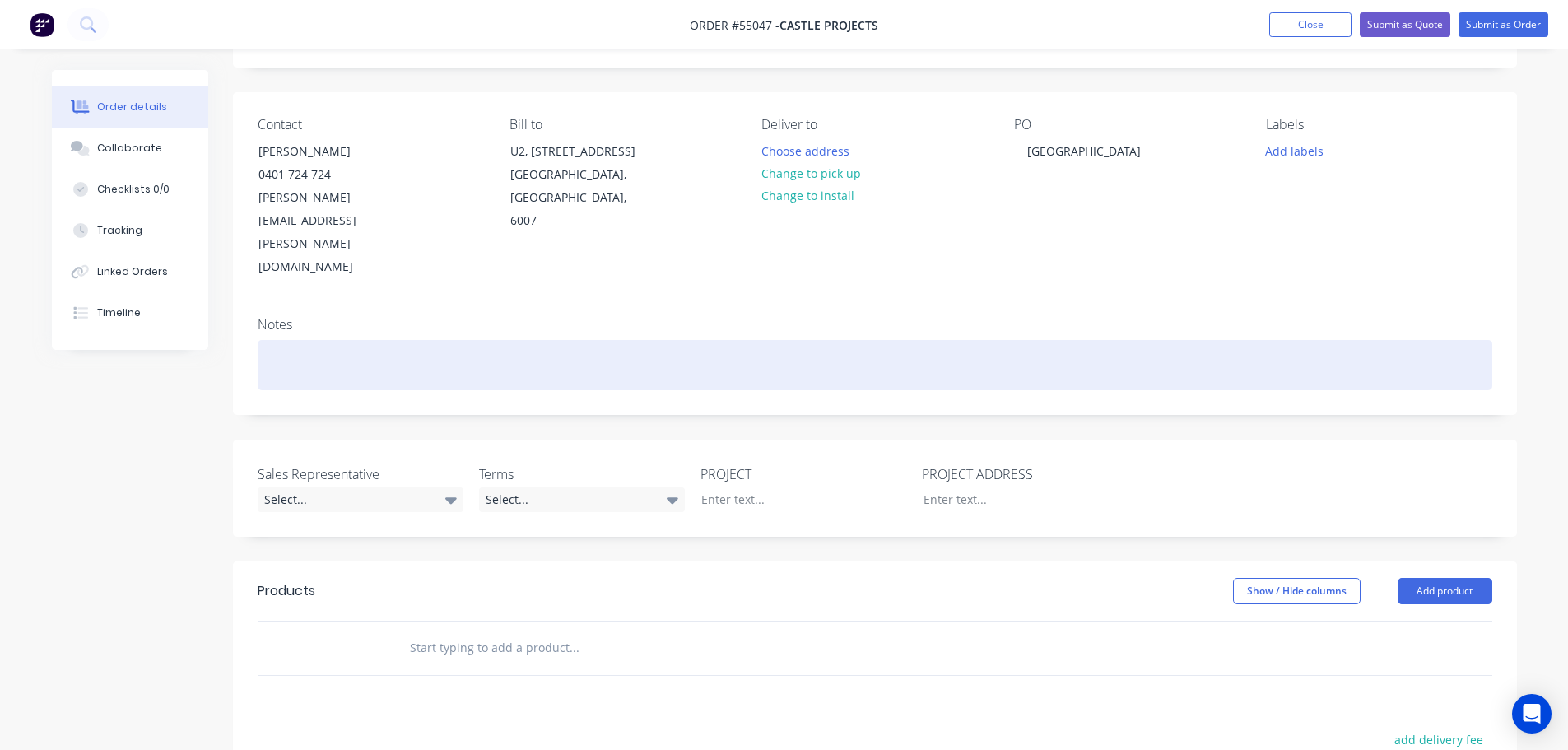
scroll to position [247, 0]
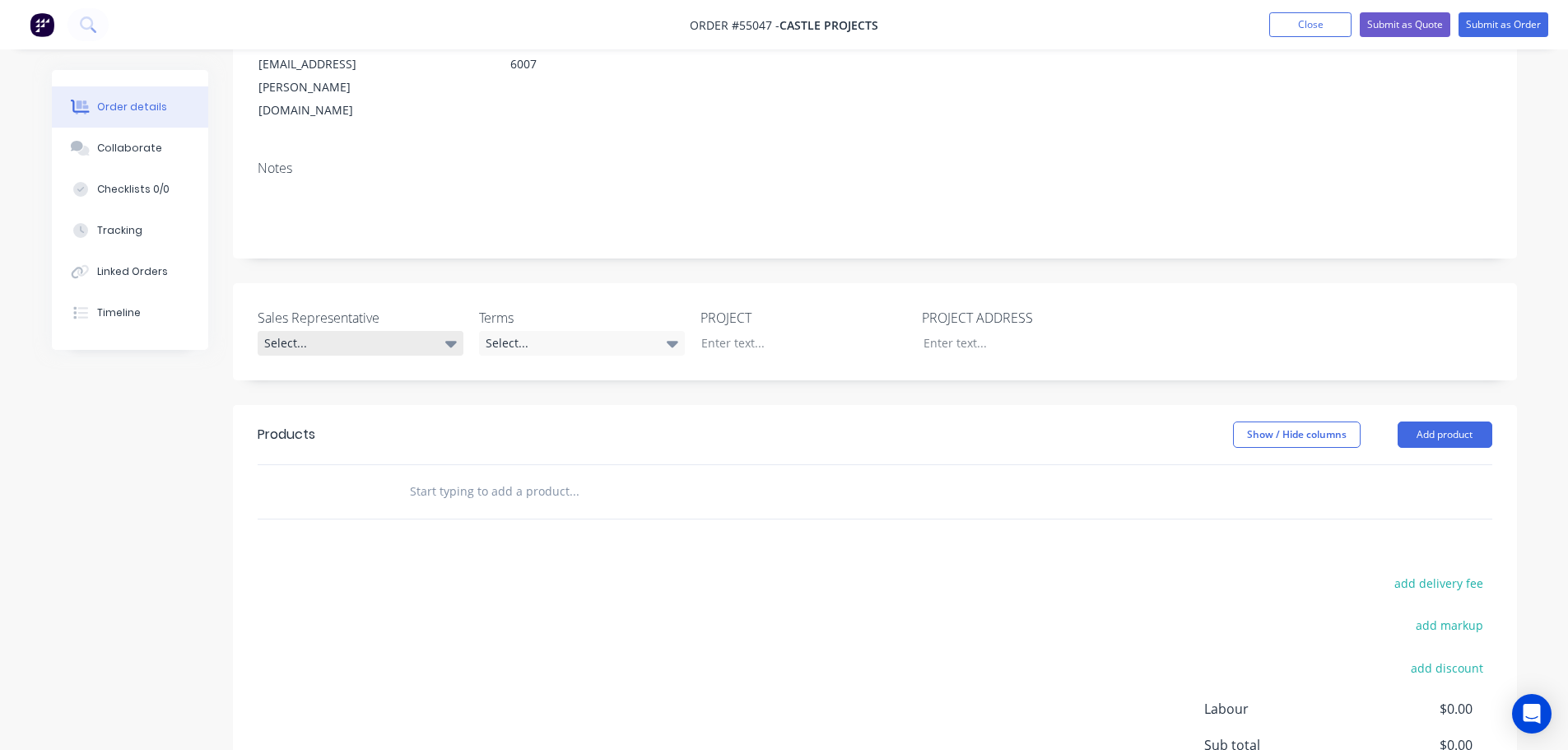
click at [321, 331] on div "Select..." at bounding box center [361, 343] width 206 height 25
click at [345, 377] on span "[PERSON_NAME] - 0424 185 195" at bounding box center [349, 374] width 146 height 14
click at [521, 331] on div "Select..." at bounding box center [582, 343] width 206 height 25
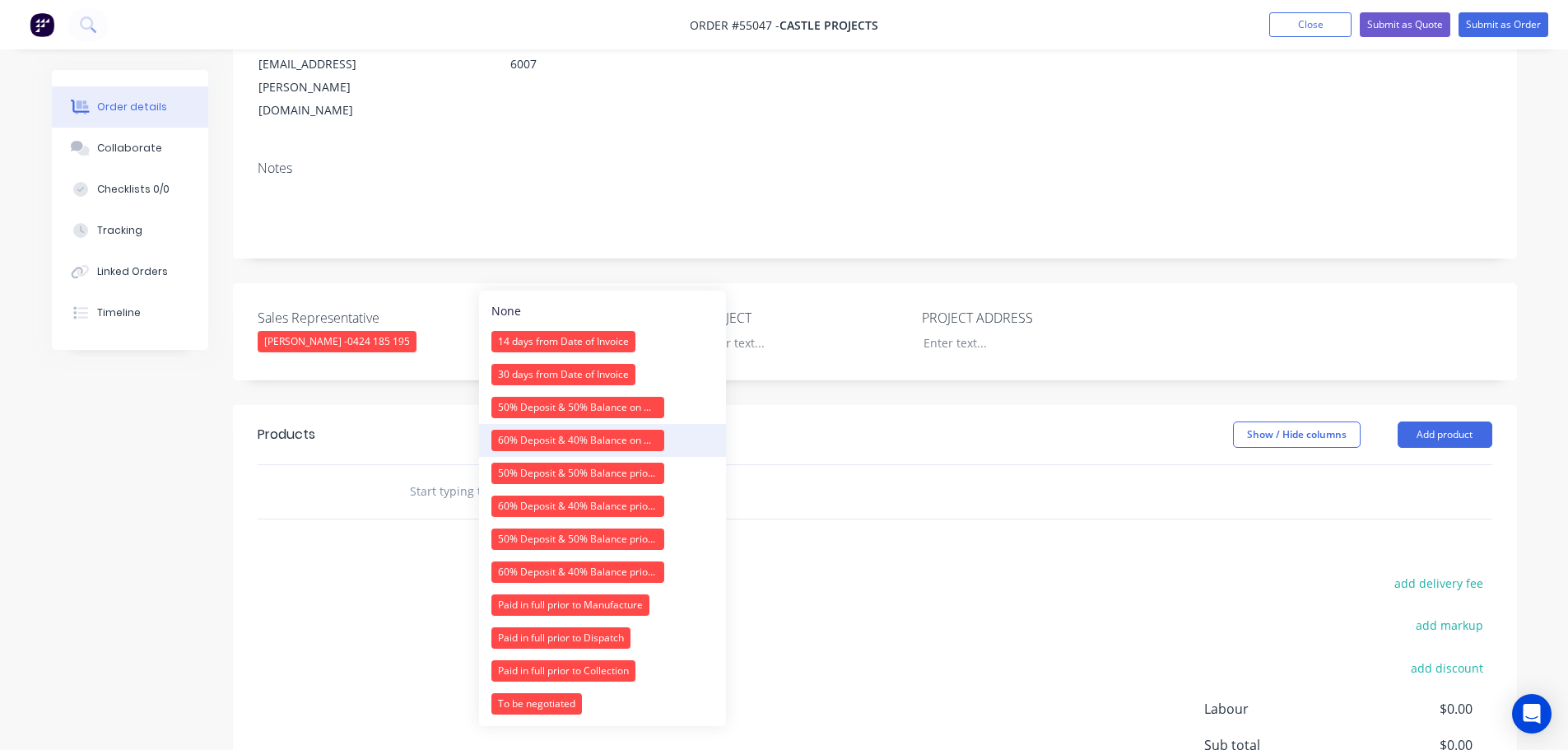
click at [520, 438] on div "60% Deposit & 40% Balance on Day of Installation" at bounding box center [578, 440] width 173 height 21
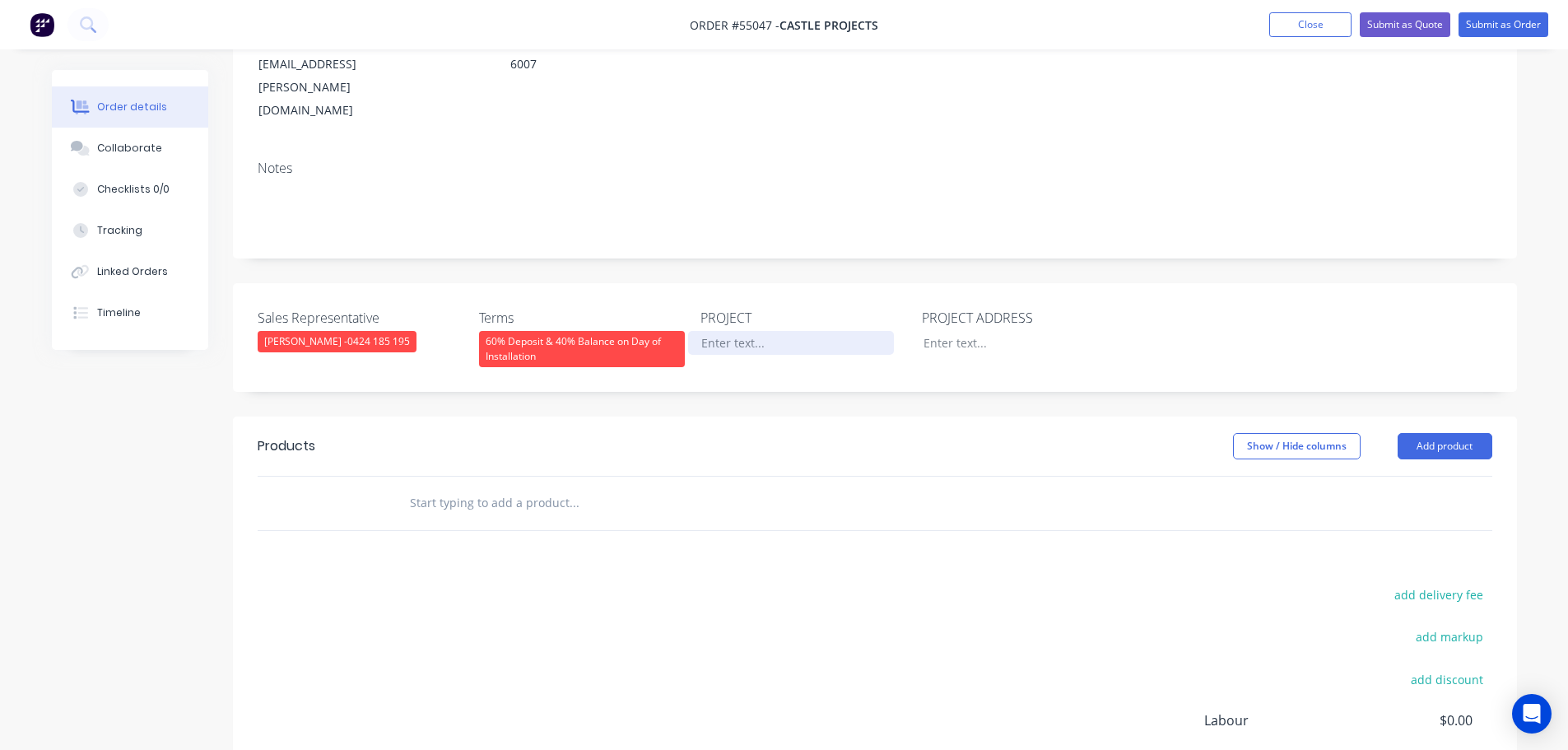
click at [743, 331] on div at bounding box center [791, 342] width 206 height 24
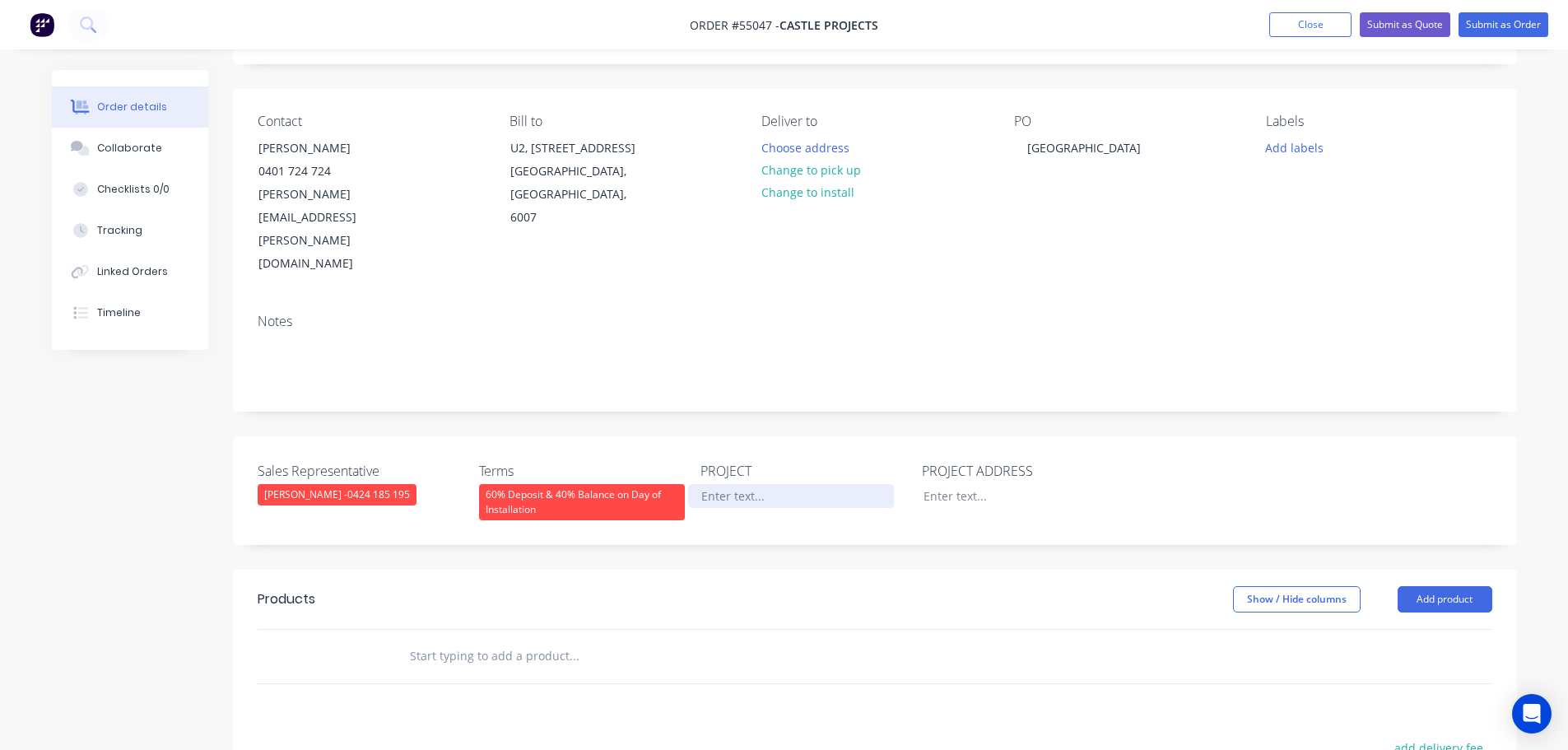
scroll to position [82, 0]
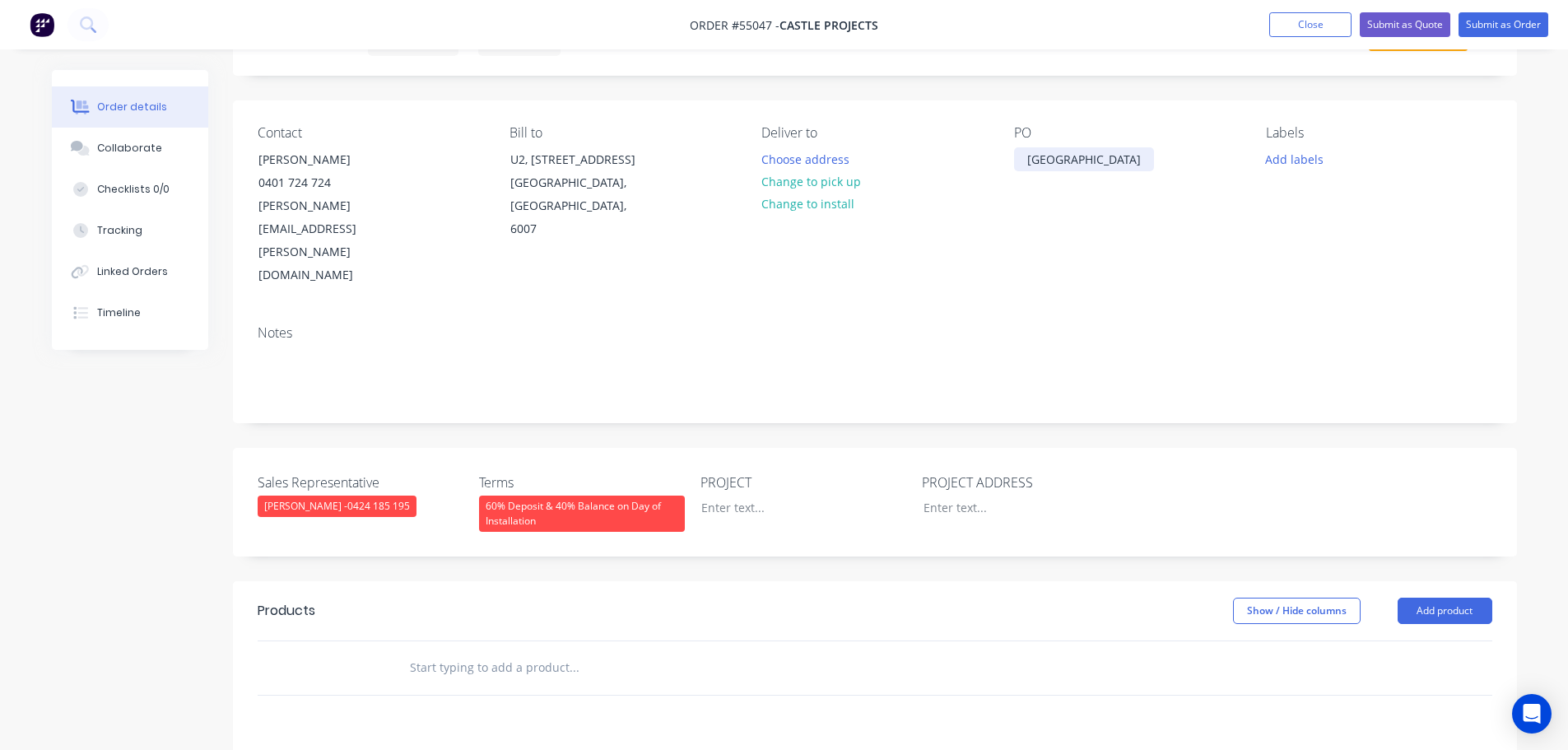
click at [1132, 156] on div "[GEOGRAPHIC_DATA]" at bounding box center [1085, 159] width 140 height 24
click at [721, 496] on div at bounding box center [791, 507] width 206 height 24
paste div
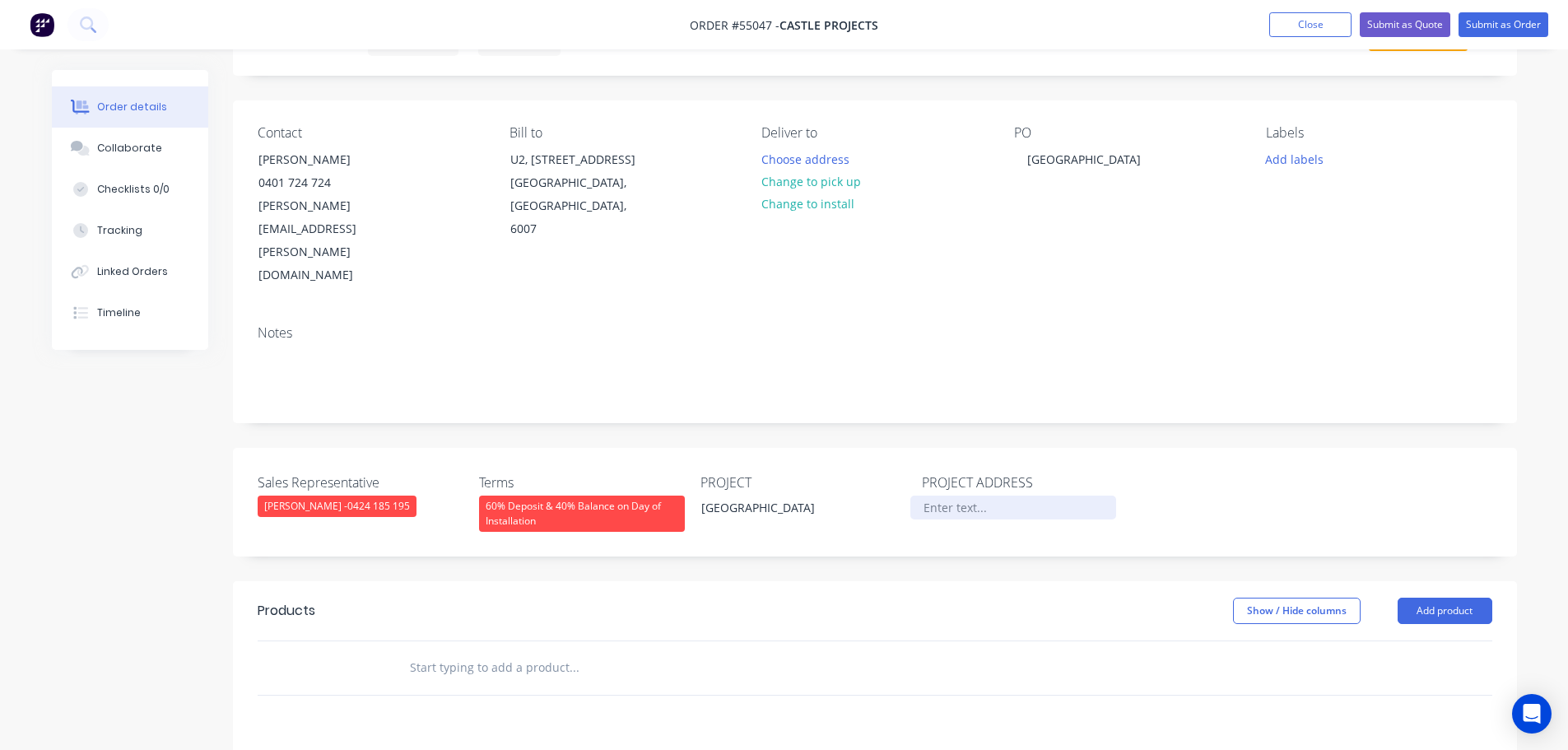
click at [957, 496] on div at bounding box center [1014, 507] width 206 height 24
drag, startPoint x: 1206, startPoint y: 161, endPoint x: 1020, endPoint y: 165, distance: 186.0
click at [1020, 165] on div "[GEOGRAPHIC_DATA]" at bounding box center [1085, 159] width 140 height 24
click at [1204, 184] on div "[GEOGRAPHIC_DATA]" at bounding box center [1127, 206] width 226 height 162
click at [950, 496] on div at bounding box center [1014, 507] width 206 height 24
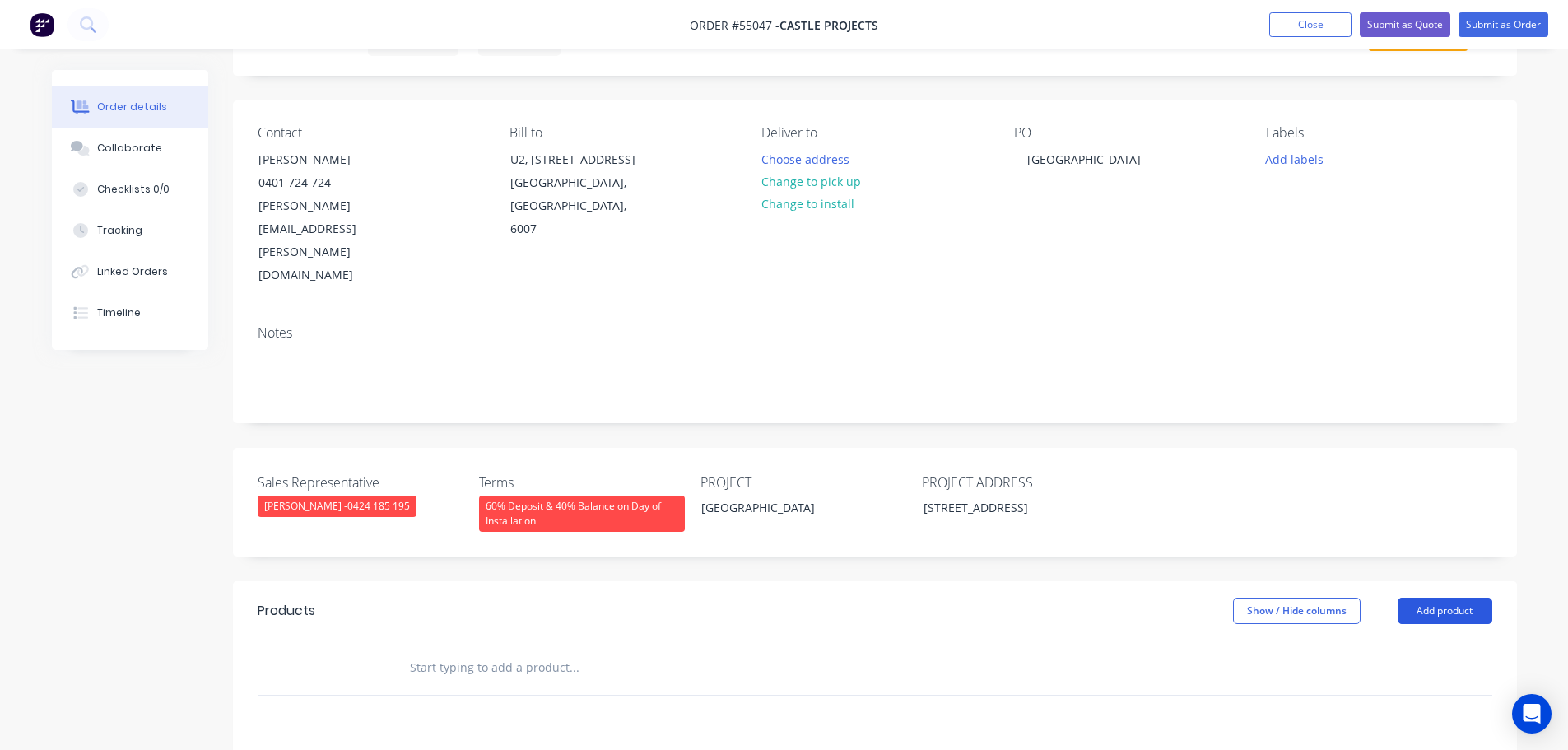
click at [1442, 598] on button "Add product" at bounding box center [1444, 611] width 95 height 26
click at [1387, 641] on div "Product catalogue" at bounding box center [1414, 652] width 127 height 24
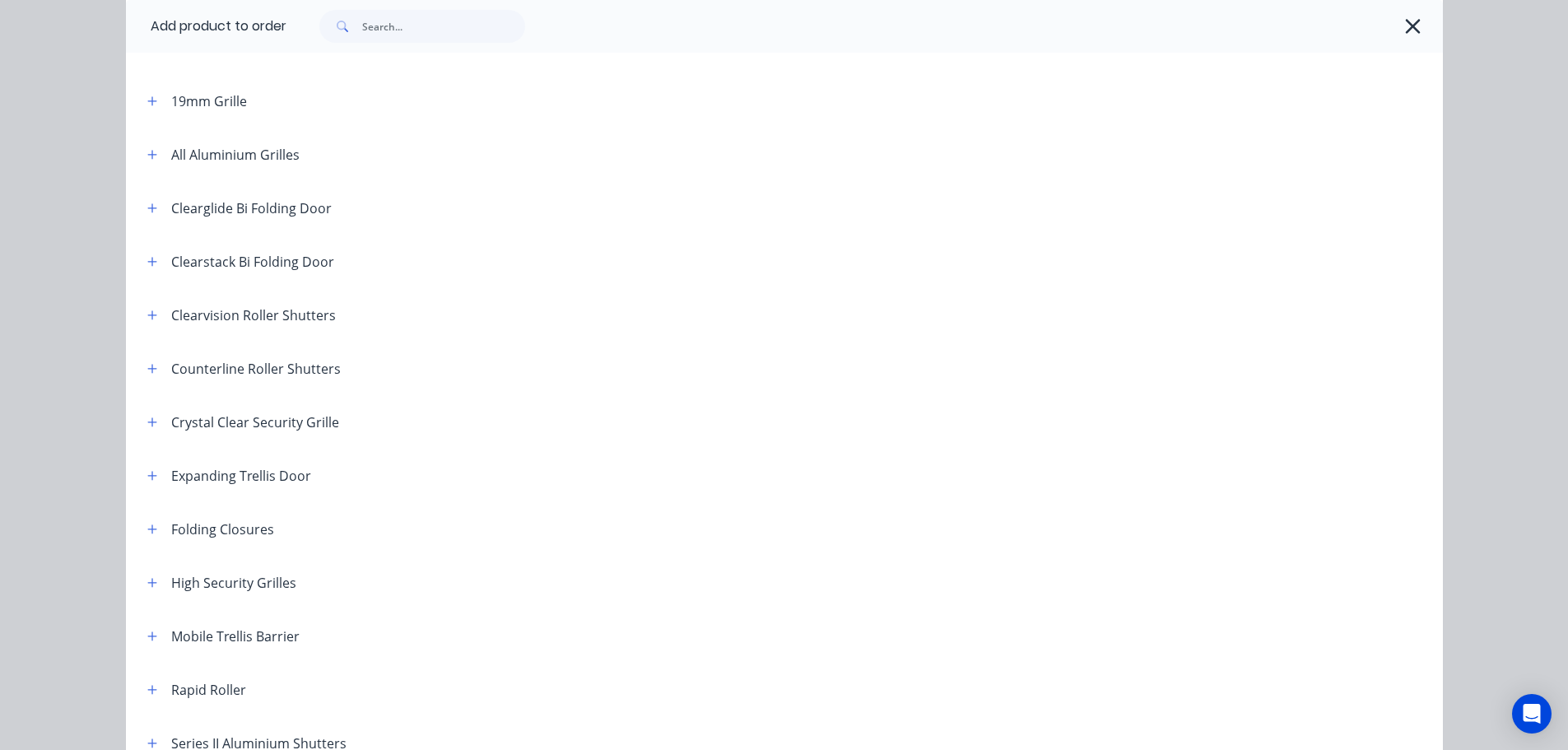
scroll to position [329, 0]
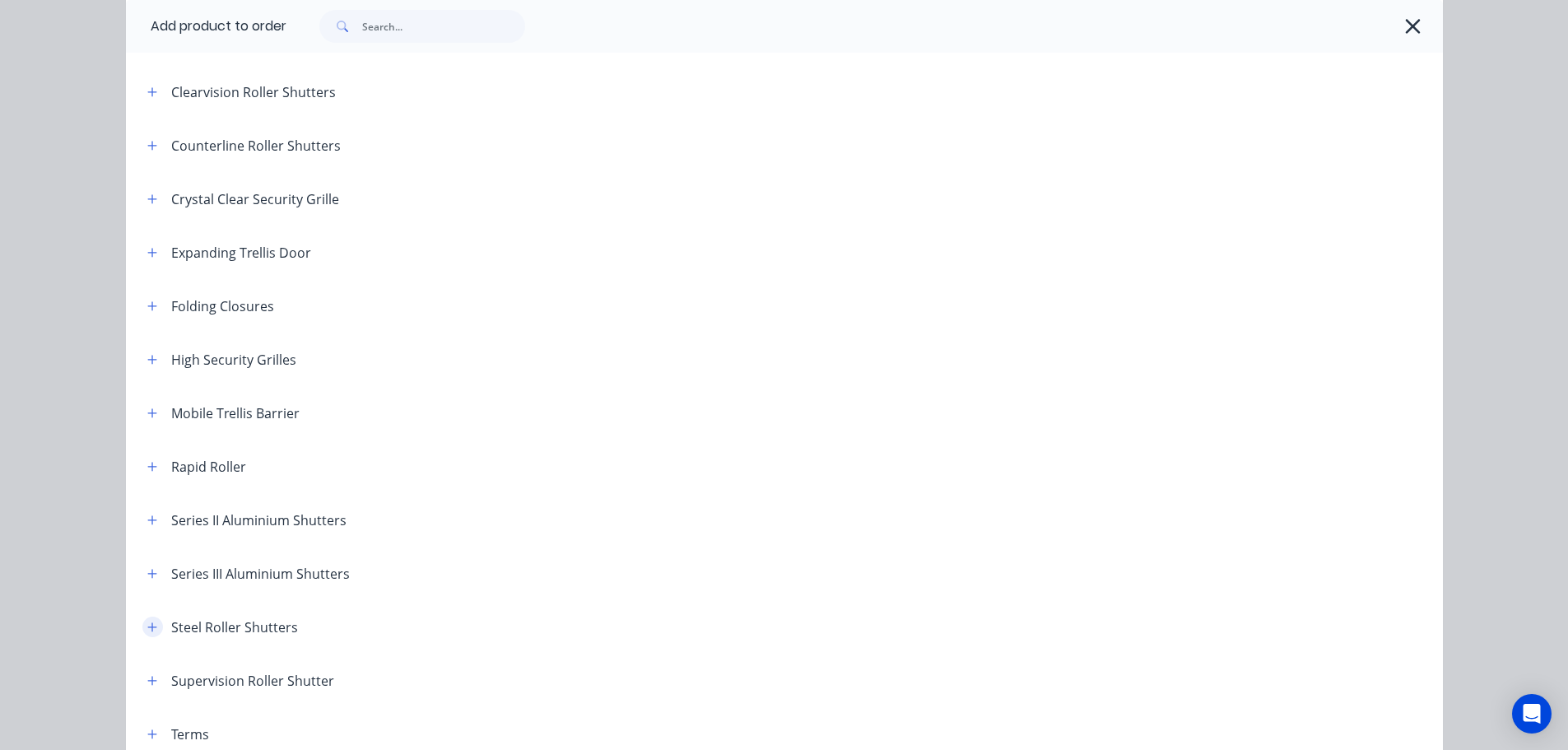
click at [147, 631] on icon "button" at bounding box center [152, 627] width 10 height 12
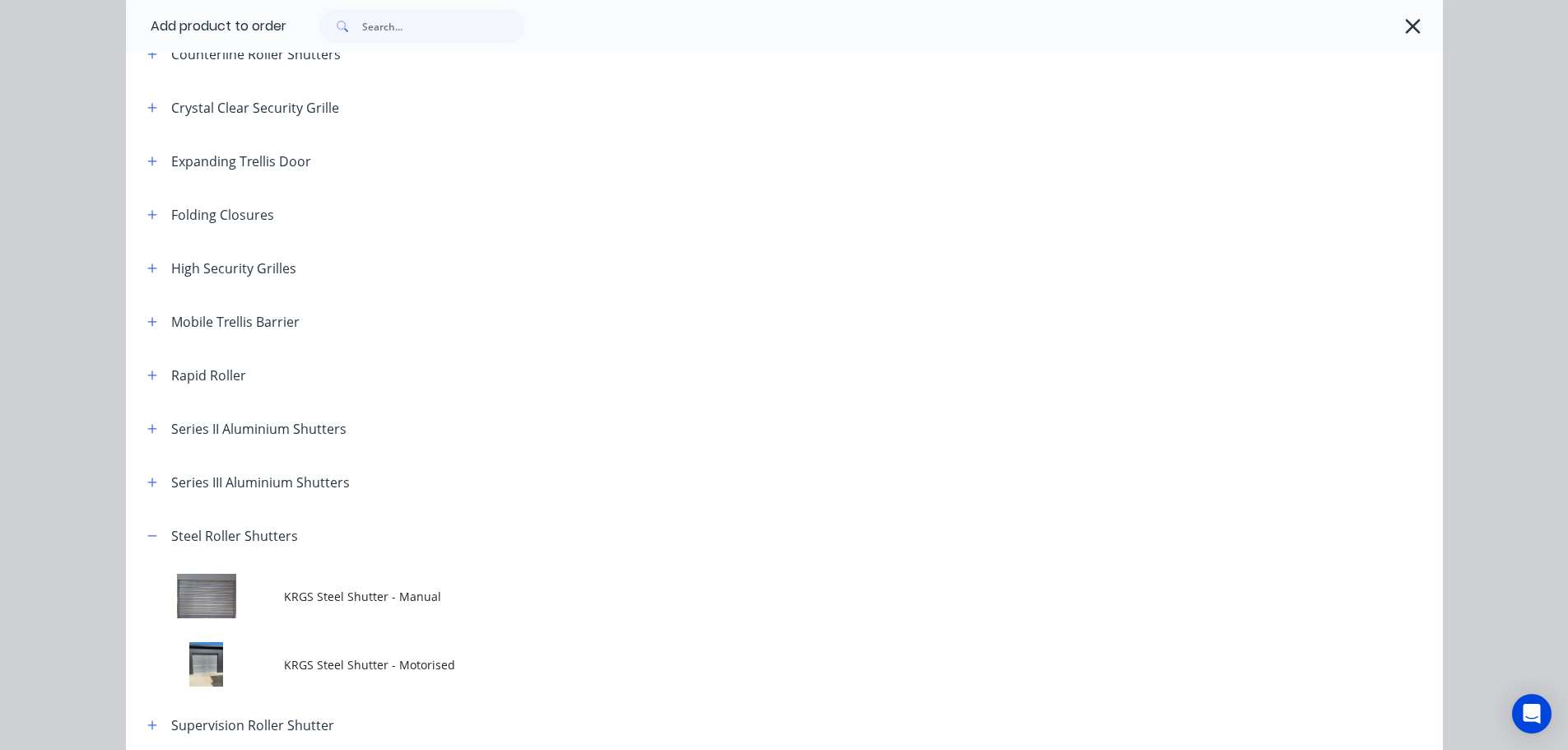
scroll to position [576, 0]
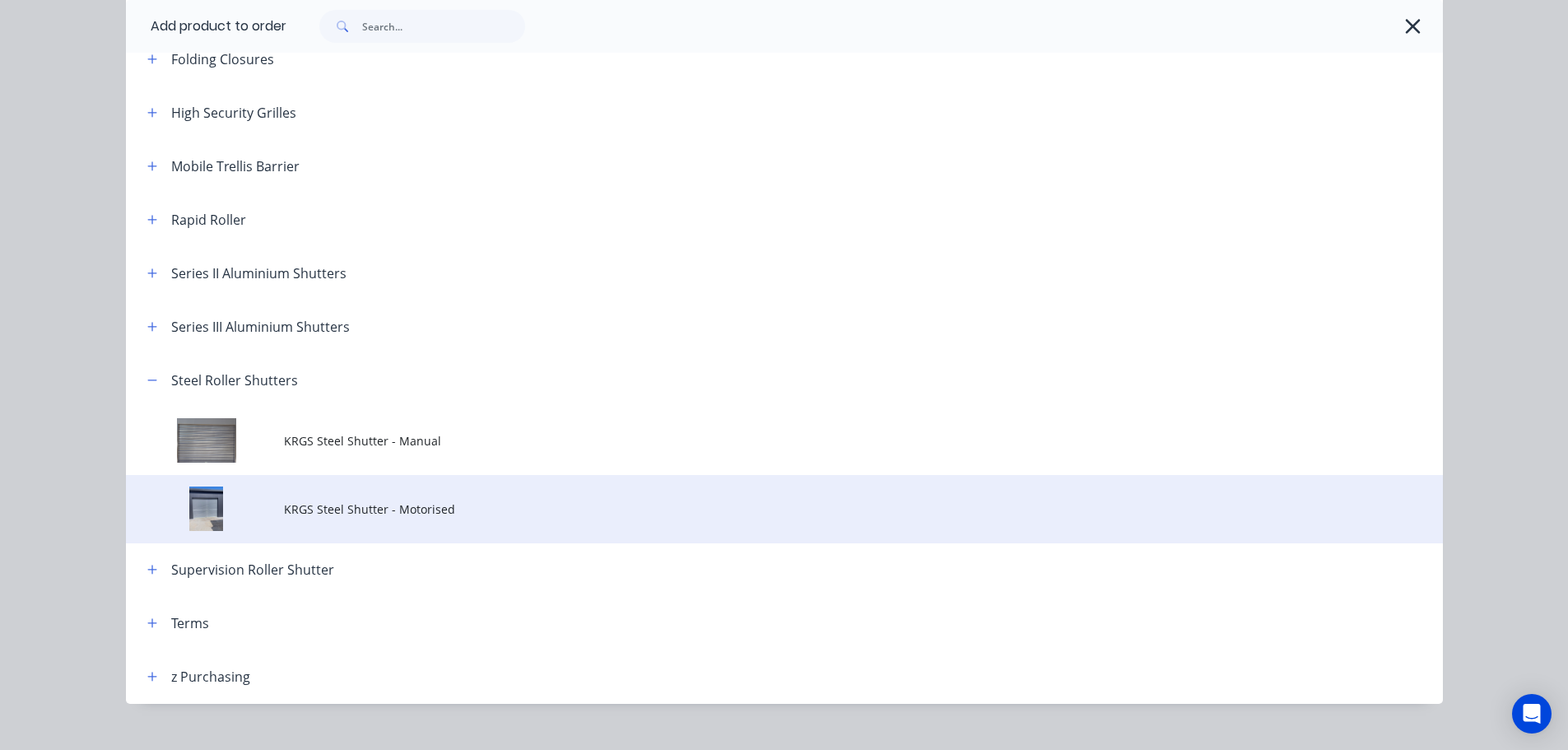
click at [387, 507] on span "KRGS Steel Shutter - Motorised" at bounding box center [748, 509] width 927 height 17
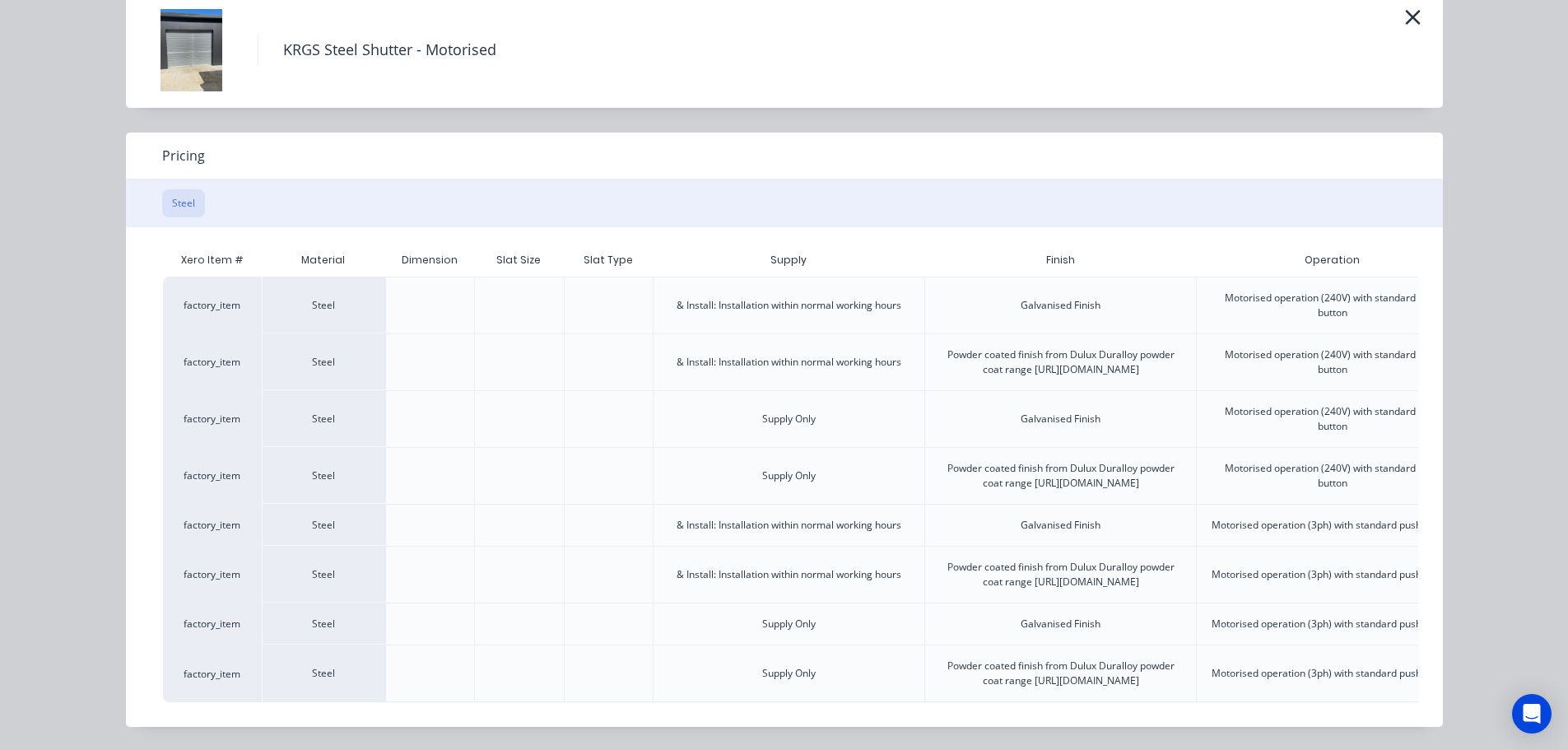
scroll to position [0, 411]
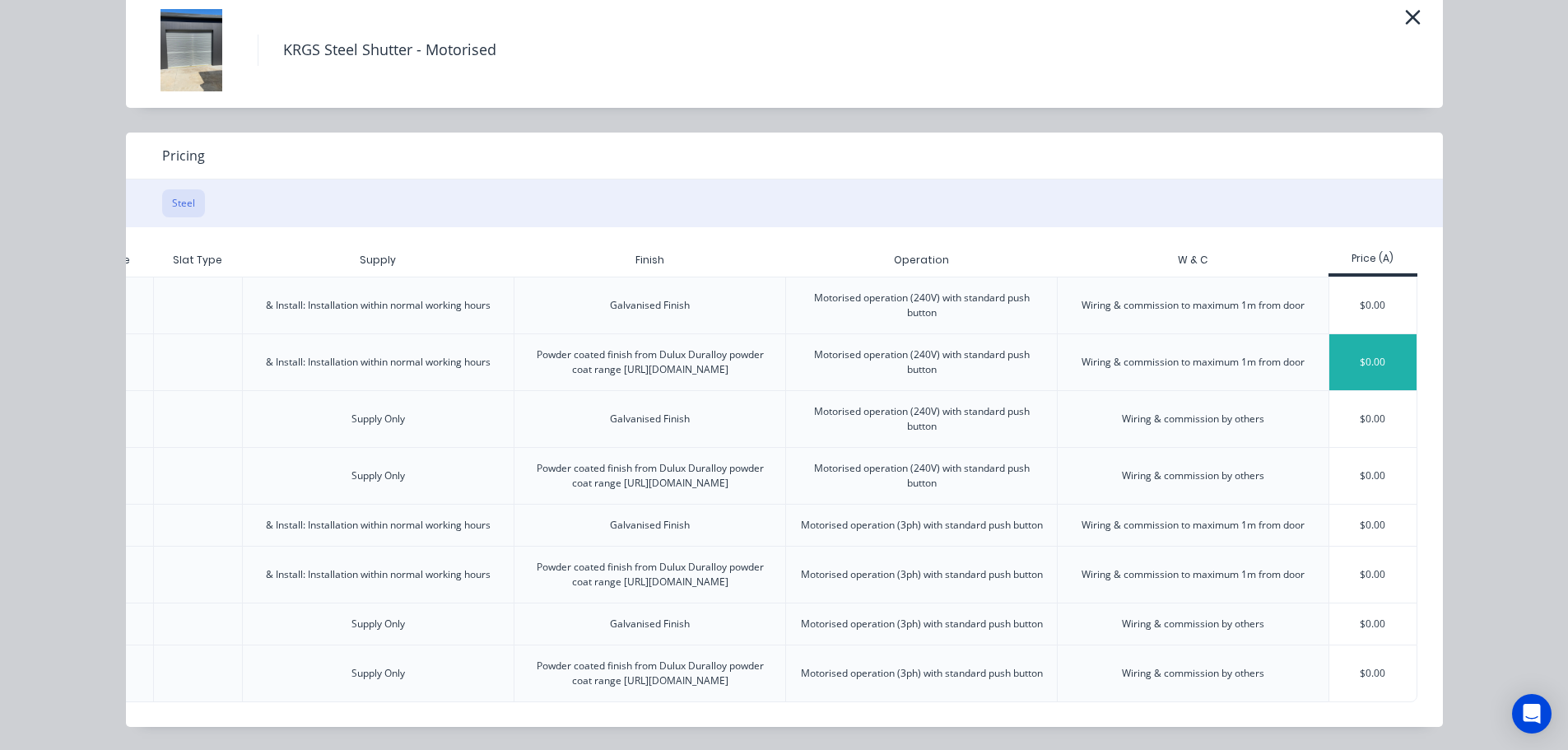
click at [1367, 334] on div "$0.00" at bounding box center [1373, 362] width 88 height 56
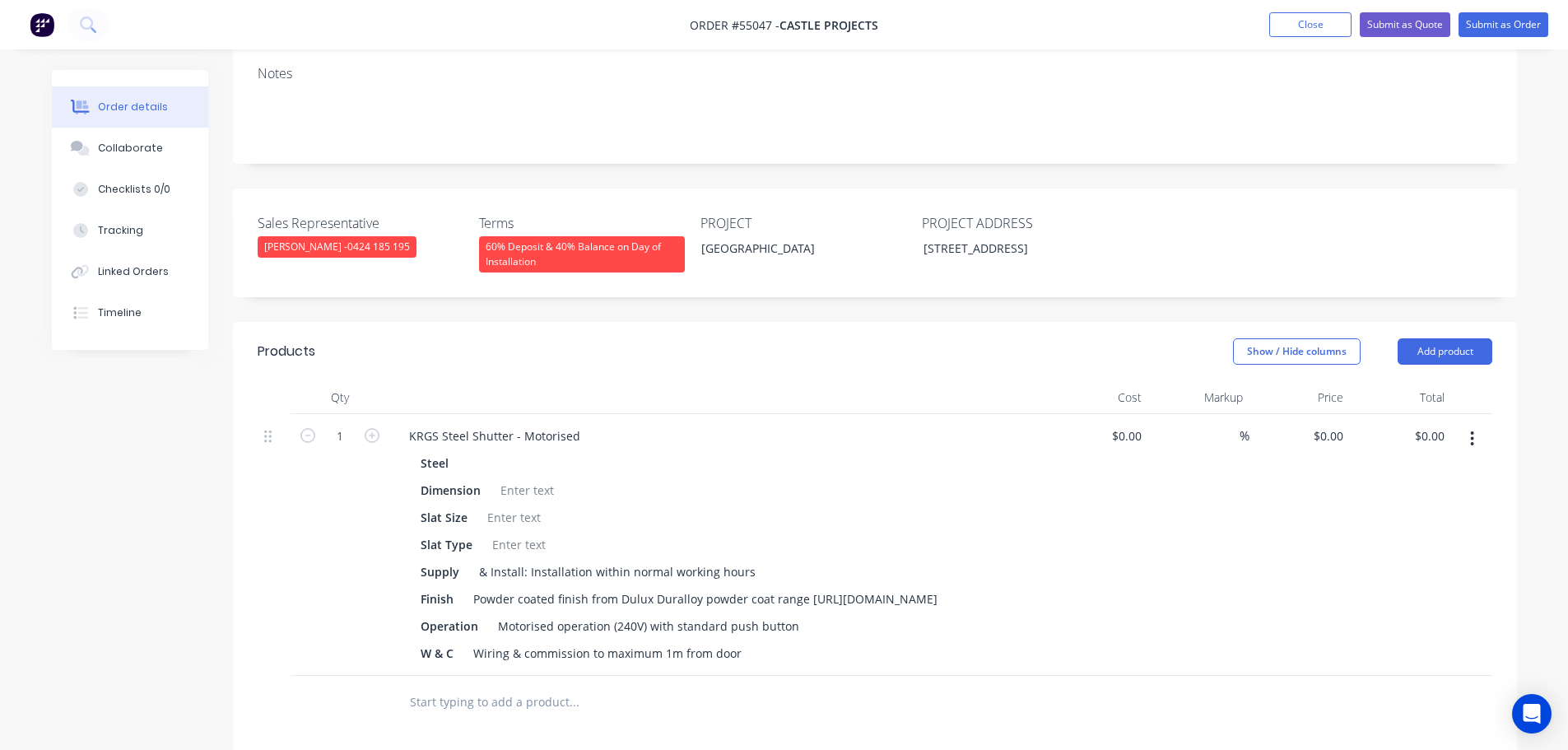
scroll to position [576, 0]
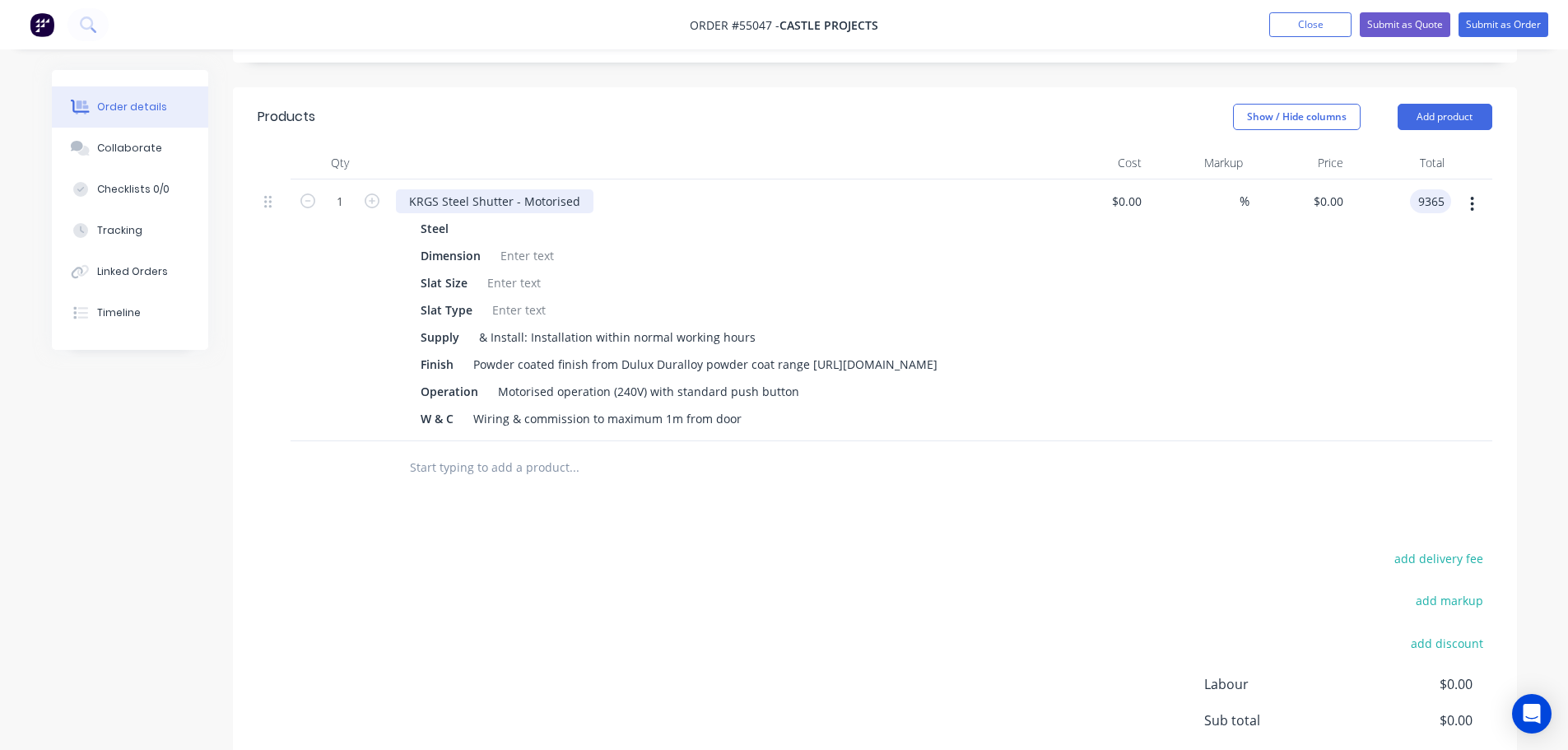
type input "9365"
type input "$9,365.00"
click at [404, 189] on div "KRGS Steel Shutter - Motorised" at bounding box center [495, 201] width 198 height 24
click at [520, 244] on div at bounding box center [527, 255] width 67 height 24
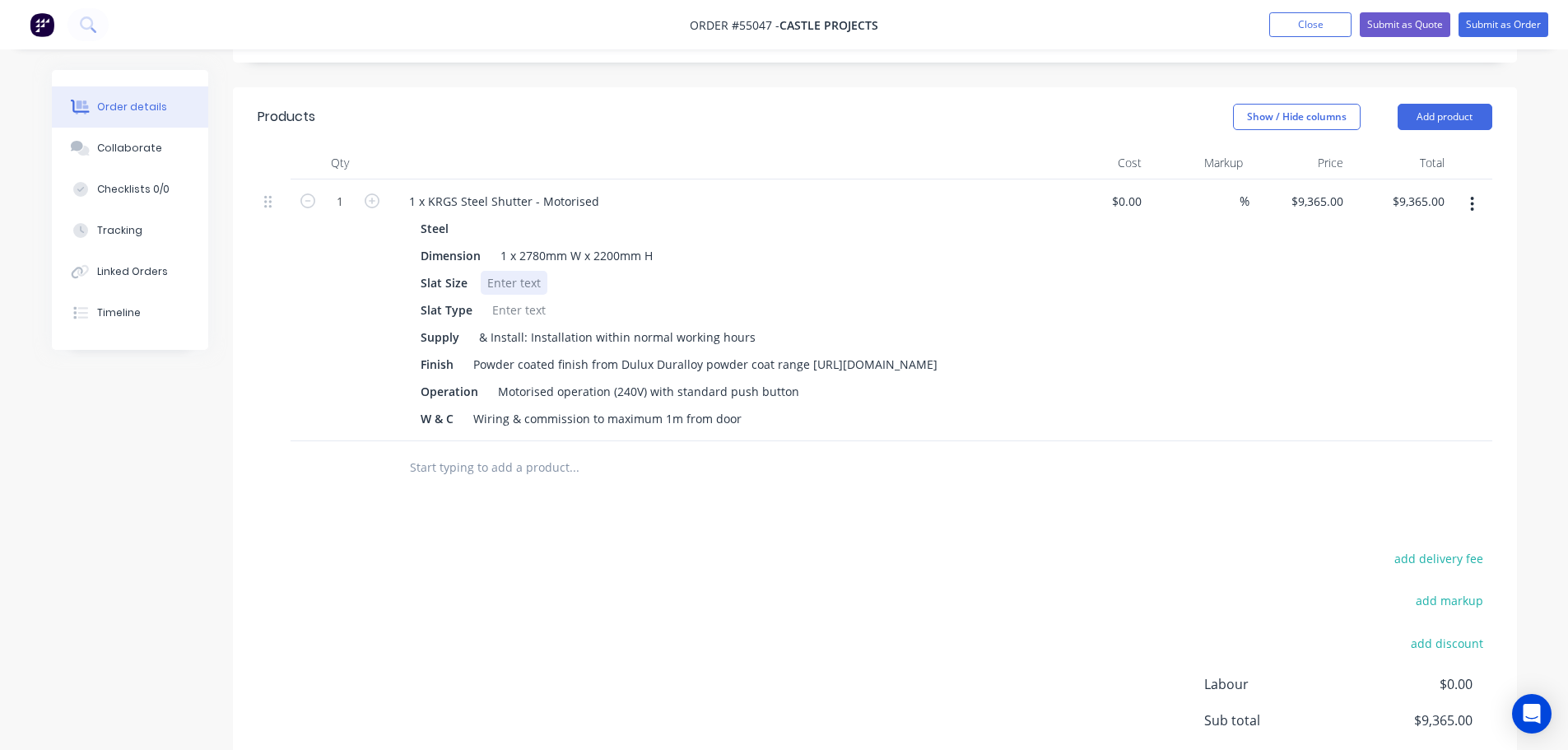
click at [518, 271] on div at bounding box center [514, 282] width 67 height 24
drag, startPoint x: 464, startPoint y: 217, endPoint x: 393, endPoint y: 231, distance: 72.4
click at [393, 231] on div "1 x KRGS Steel Shutter - Motorised Steel Dimension 1 x 2780mm W x 2200mm H Slat…" at bounding box center [719, 310] width 659 height 262
click at [504, 298] on div at bounding box center [519, 310] width 67 height 24
click at [798, 380] on div "Operation Motorised operation (240V) with standard push button" at bounding box center [716, 391] width 603 height 24
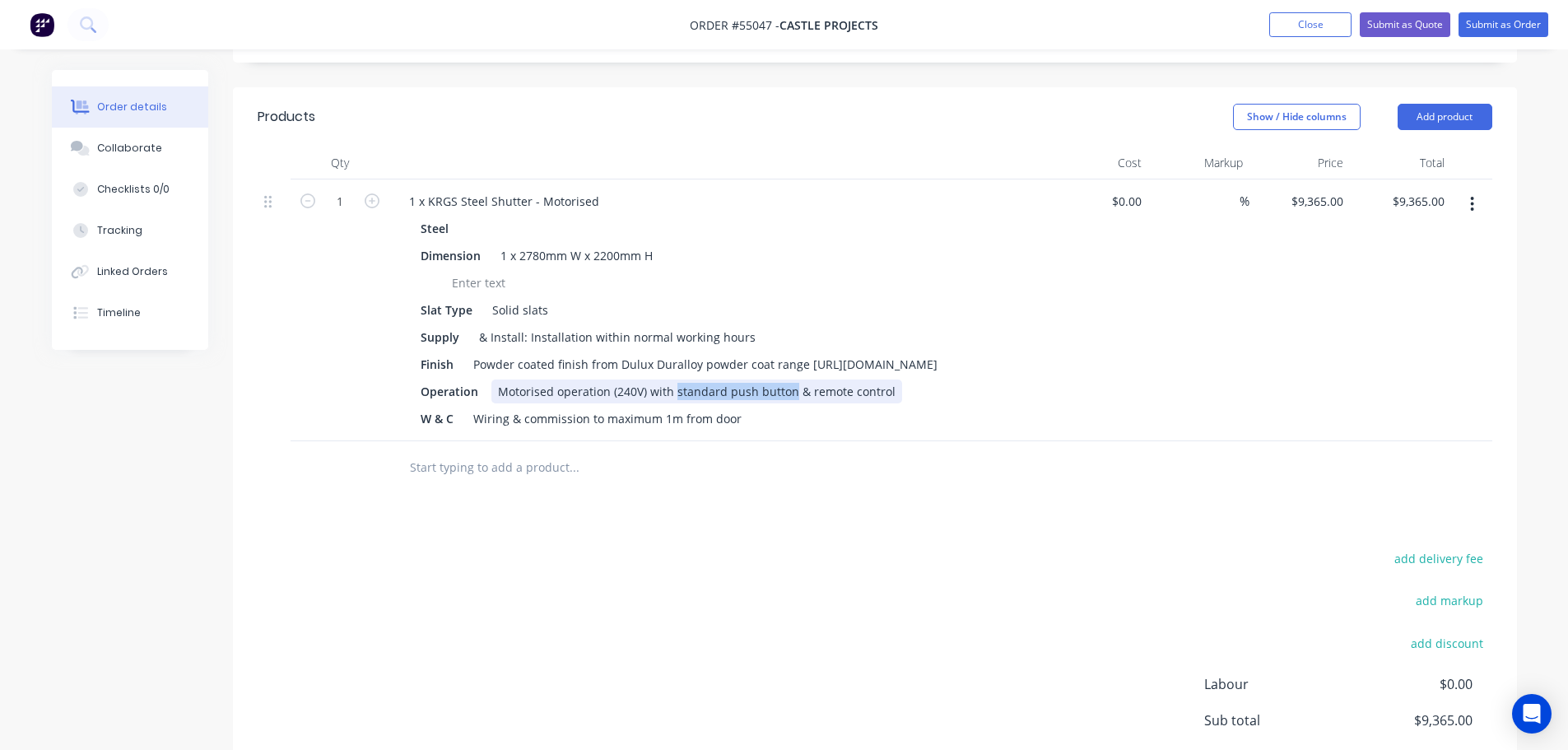
drag, startPoint x: 788, startPoint y: 342, endPoint x: 674, endPoint y: 354, distance: 114.6
click at [674, 380] on div "Motorised operation (240V) with standard push button & remote control" at bounding box center [697, 391] width 411 height 24
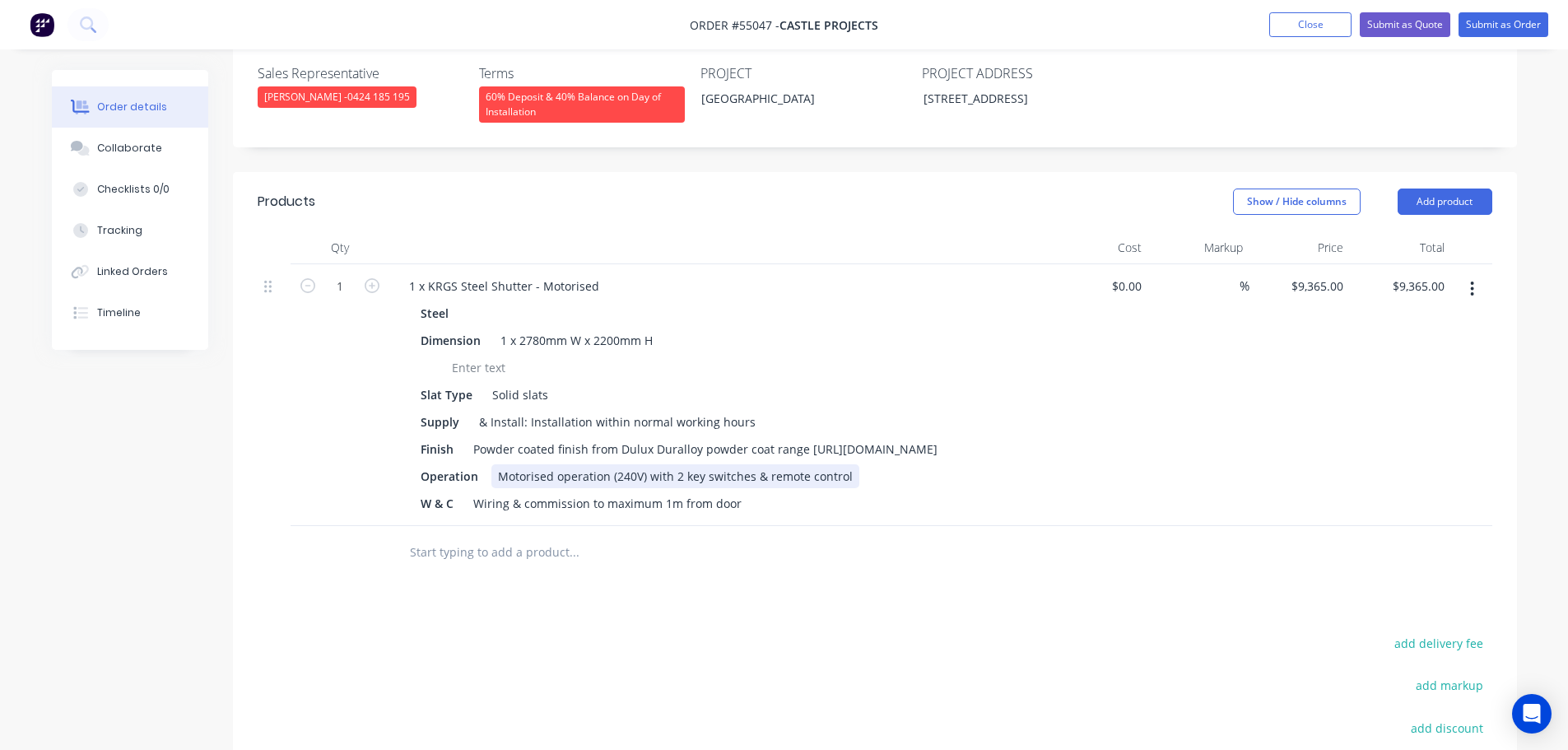
scroll to position [247, 0]
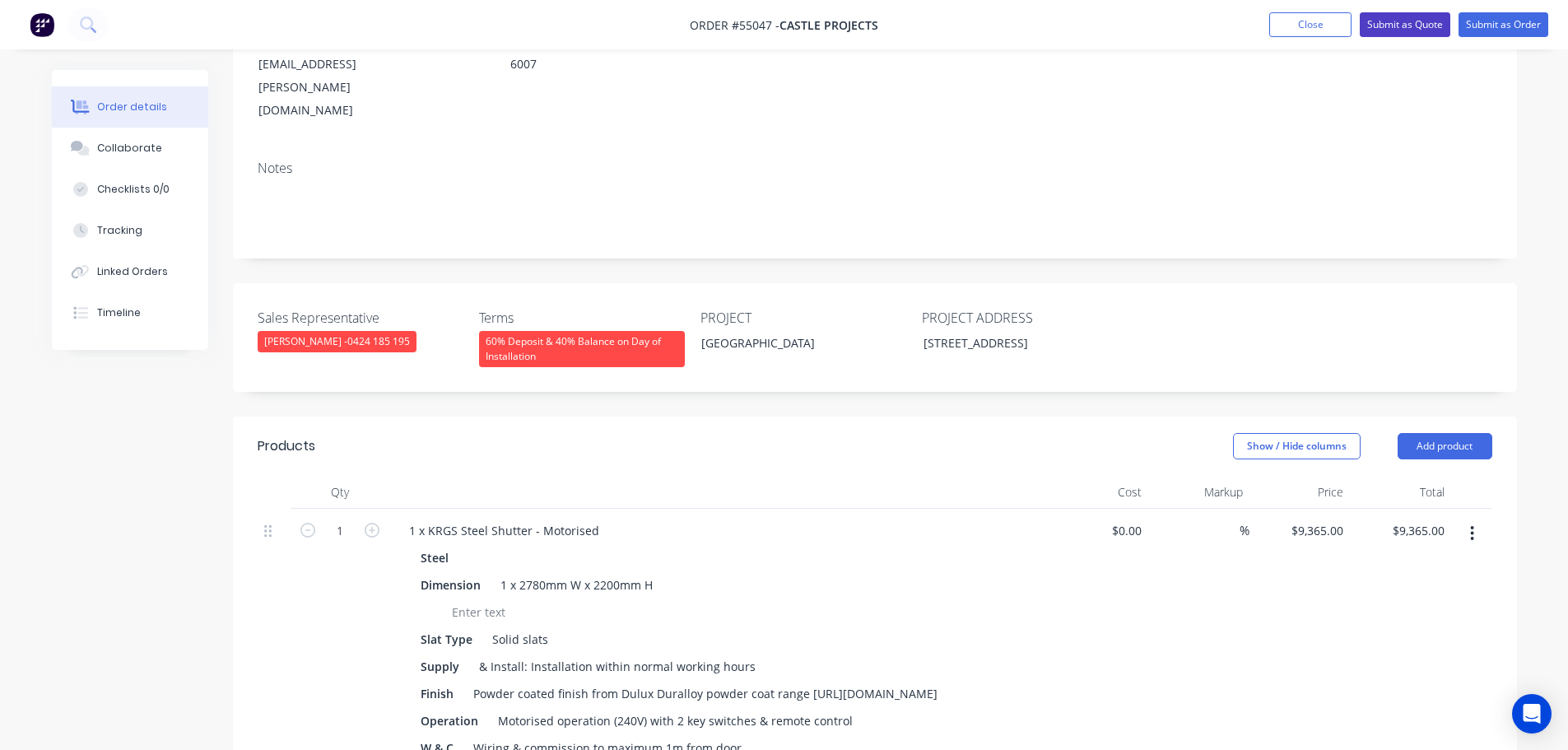
click at [1395, 21] on button "Submit as Quote" at bounding box center [1405, 25] width 91 height 25
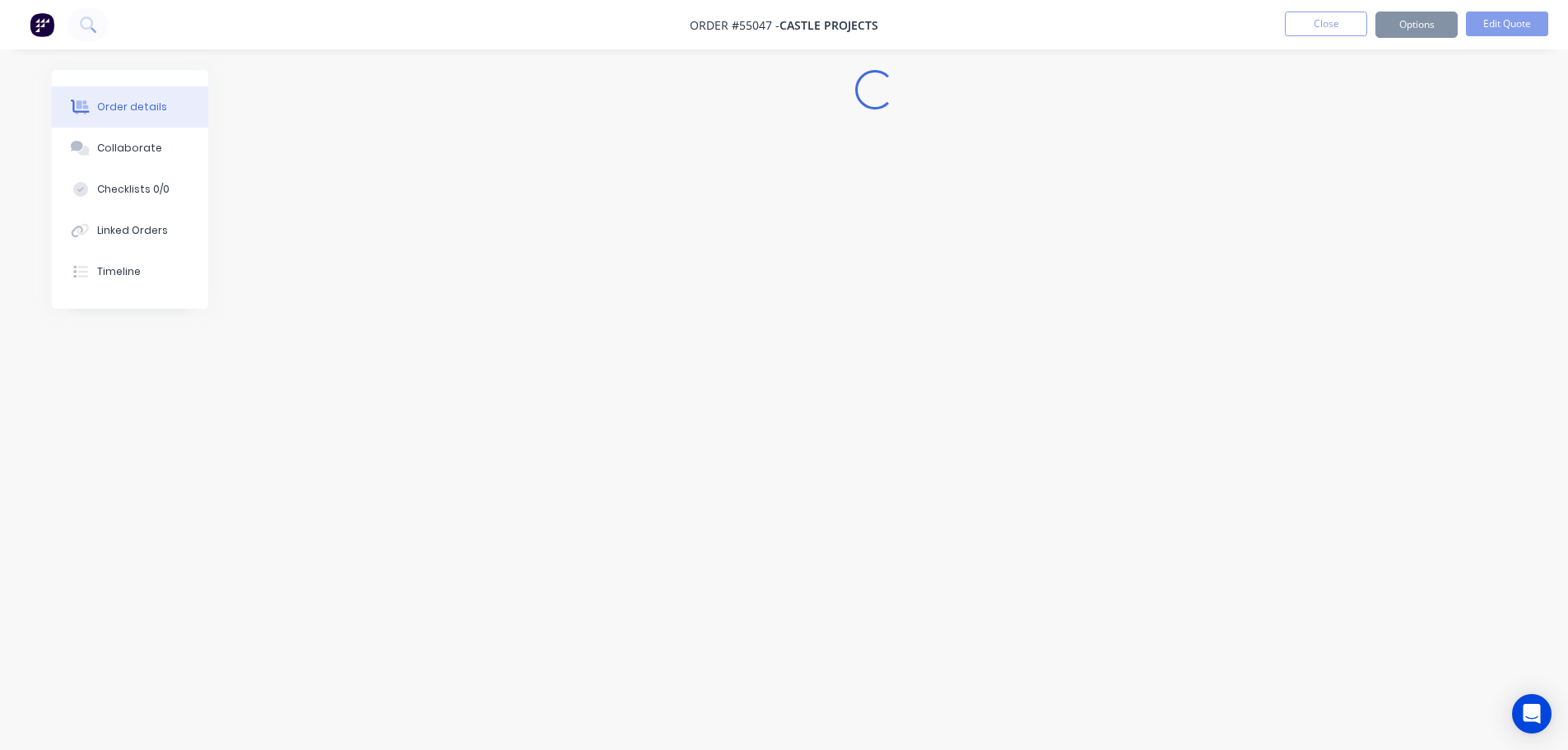
scroll to position [0, 0]
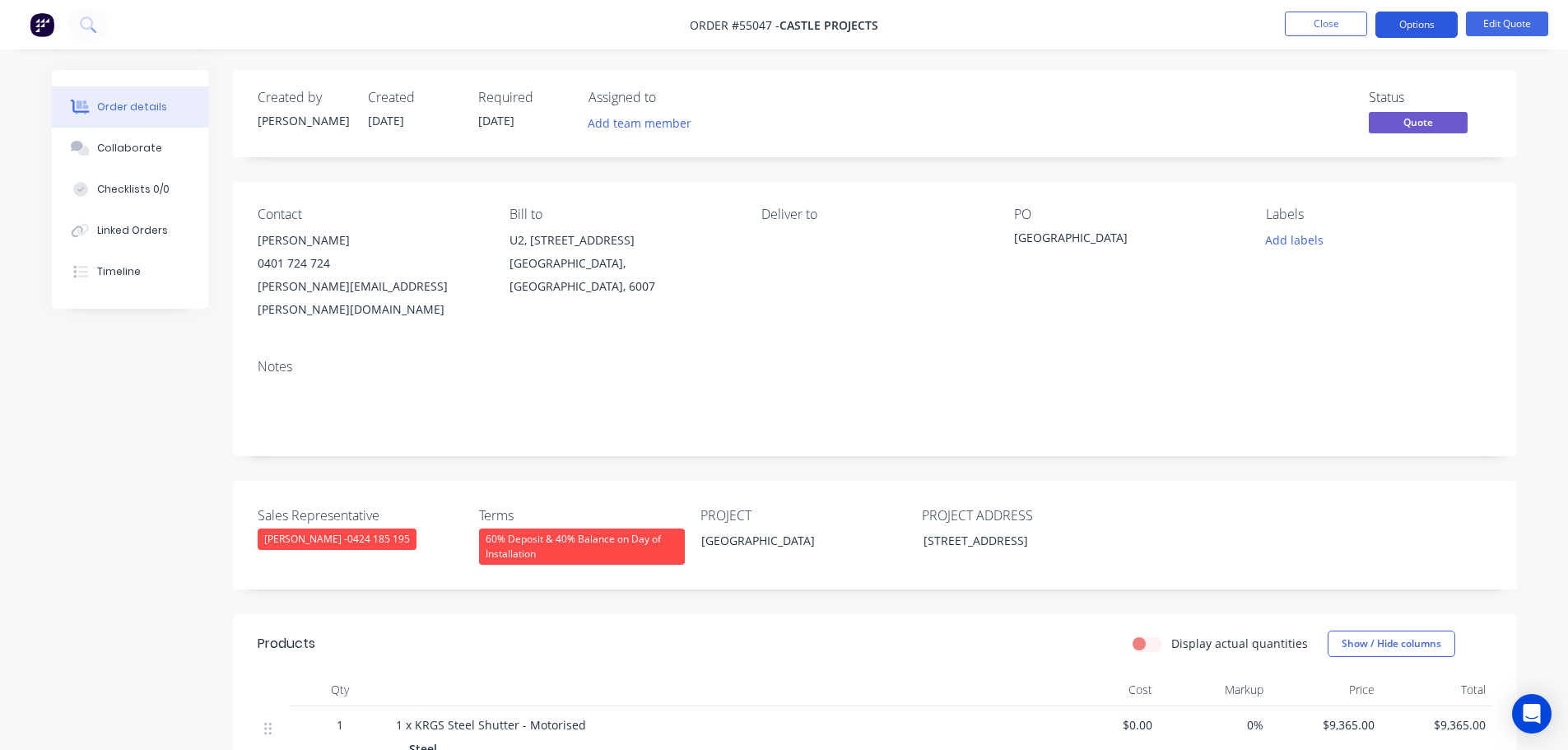
click at [1402, 28] on button "Options" at bounding box center [1416, 25] width 82 height 26
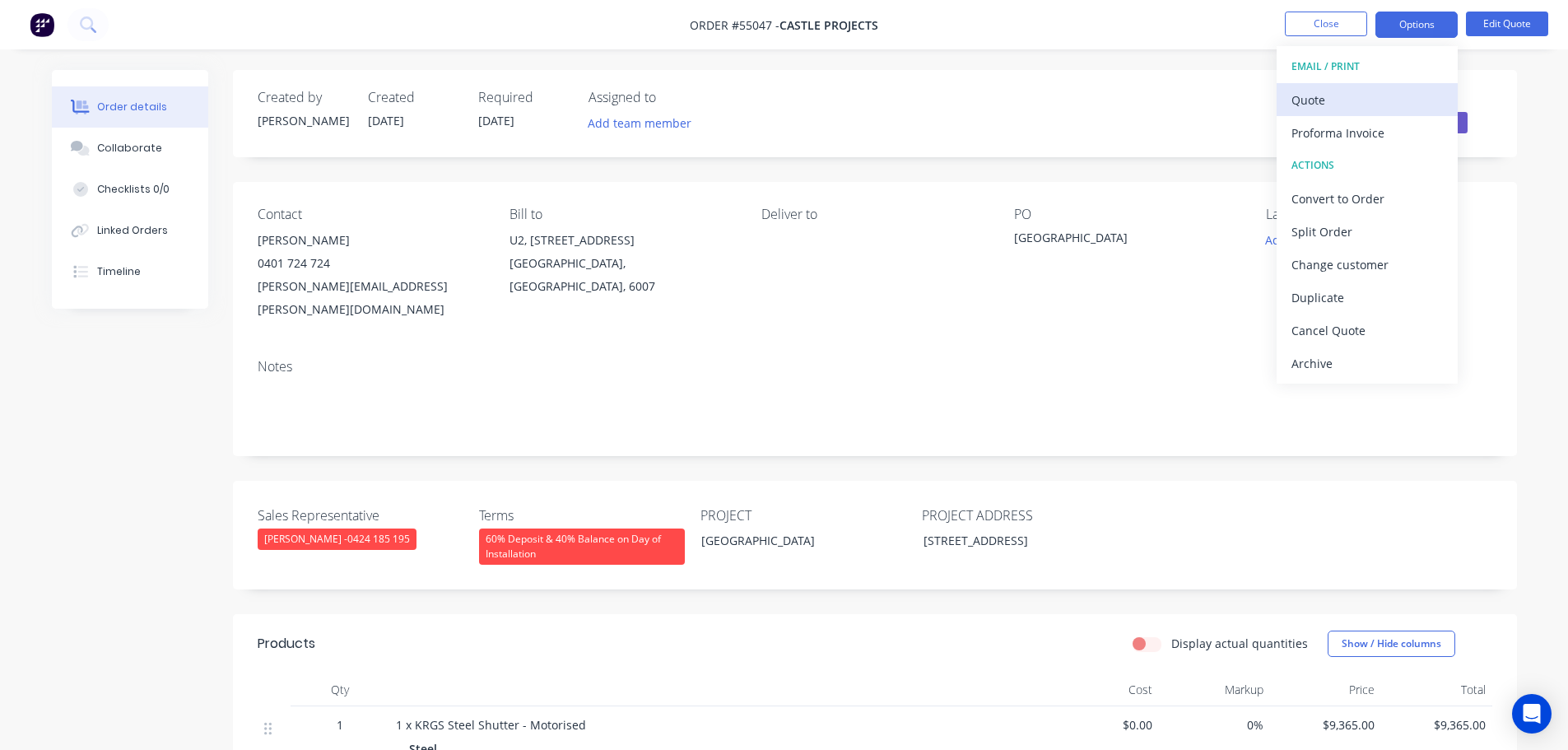
click at [1306, 107] on div "Quote" at bounding box center [1367, 100] width 152 height 24
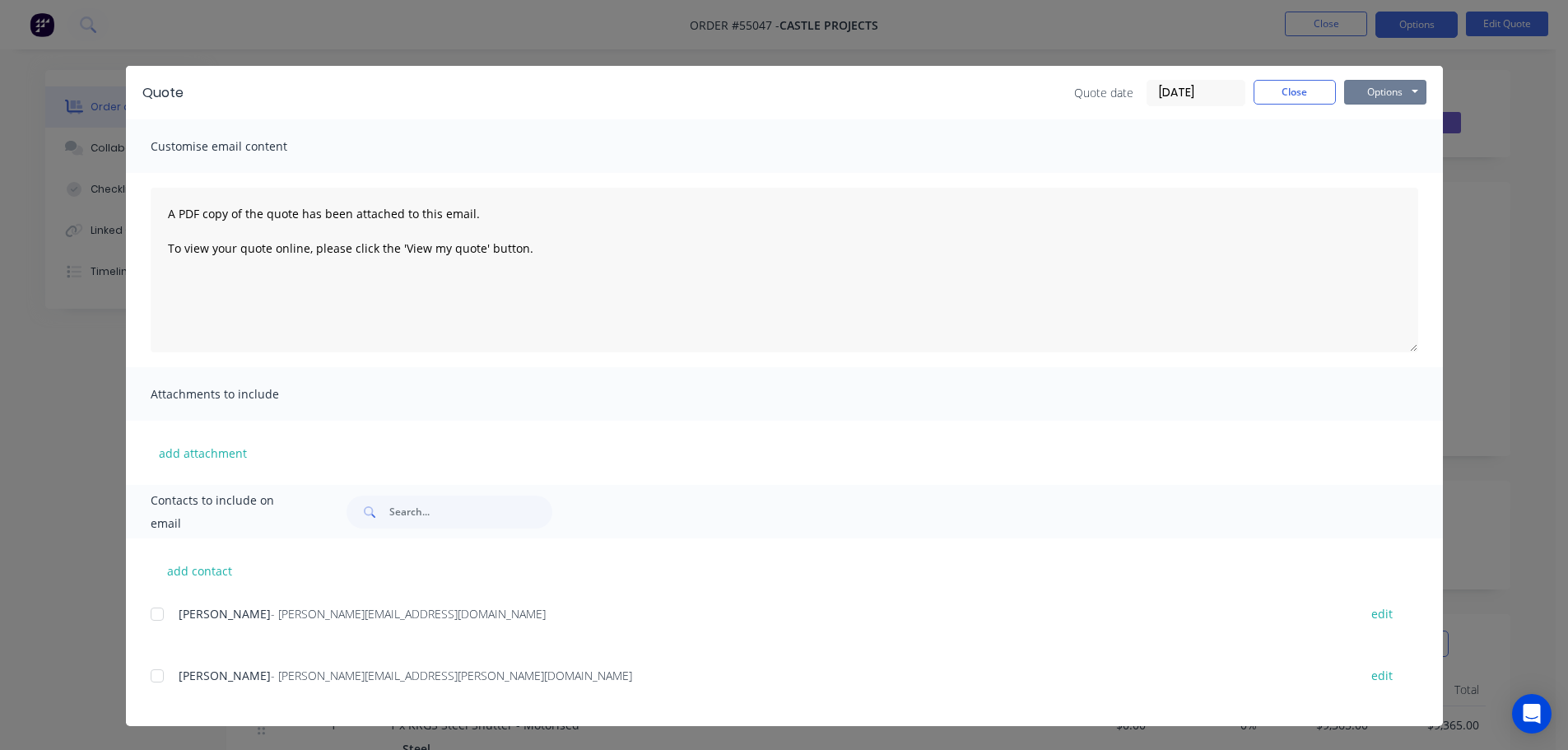
click at [1373, 100] on button "Options" at bounding box center [1385, 92] width 82 height 25
click at [1388, 157] on button "Print" at bounding box center [1397, 148] width 105 height 27
click at [1276, 98] on button "Close" at bounding box center [1295, 92] width 82 height 25
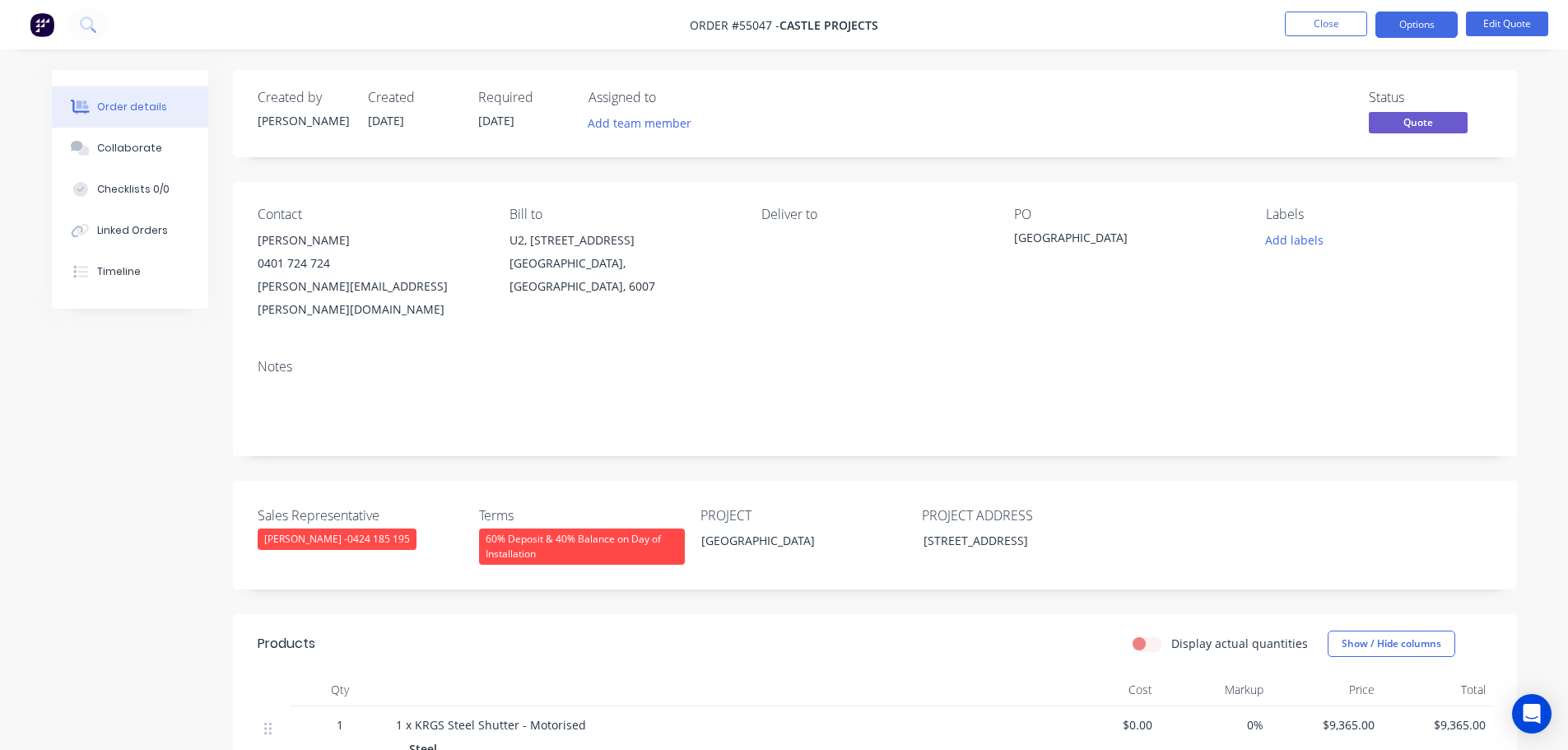
click at [322, 287] on div "[PERSON_NAME][EMAIL_ADDRESS][PERSON_NAME][DOMAIN_NAME]" at bounding box center [371, 298] width 226 height 46
click at [1085, 234] on div "[GEOGRAPHIC_DATA]" at bounding box center [1118, 240] width 206 height 23
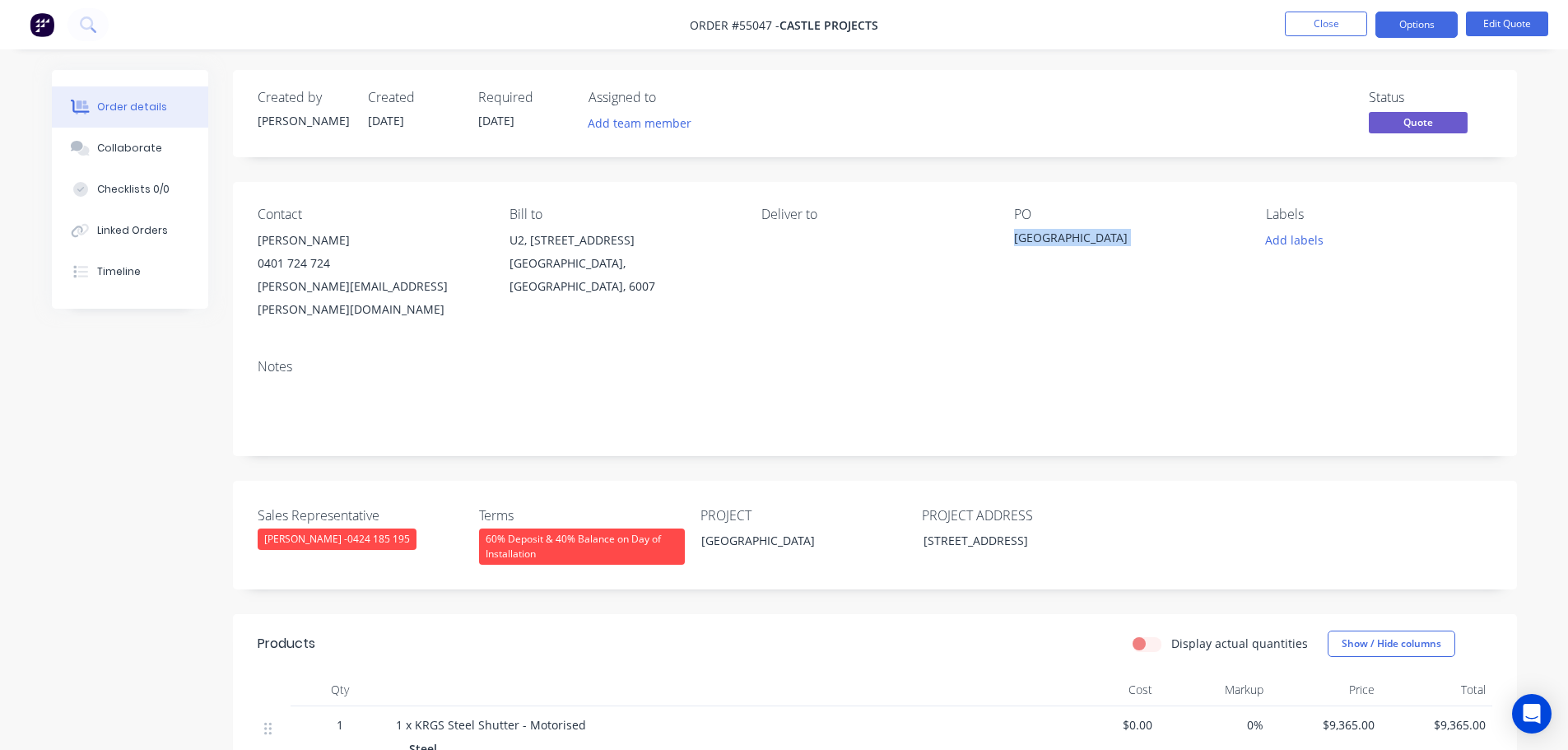
click at [1085, 234] on div "[GEOGRAPHIC_DATA]" at bounding box center [1118, 240] width 206 height 23
click at [330, 267] on span at bounding box center [330, 263] width 0 height 16
click at [1314, 26] on button "Close" at bounding box center [1326, 24] width 82 height 25
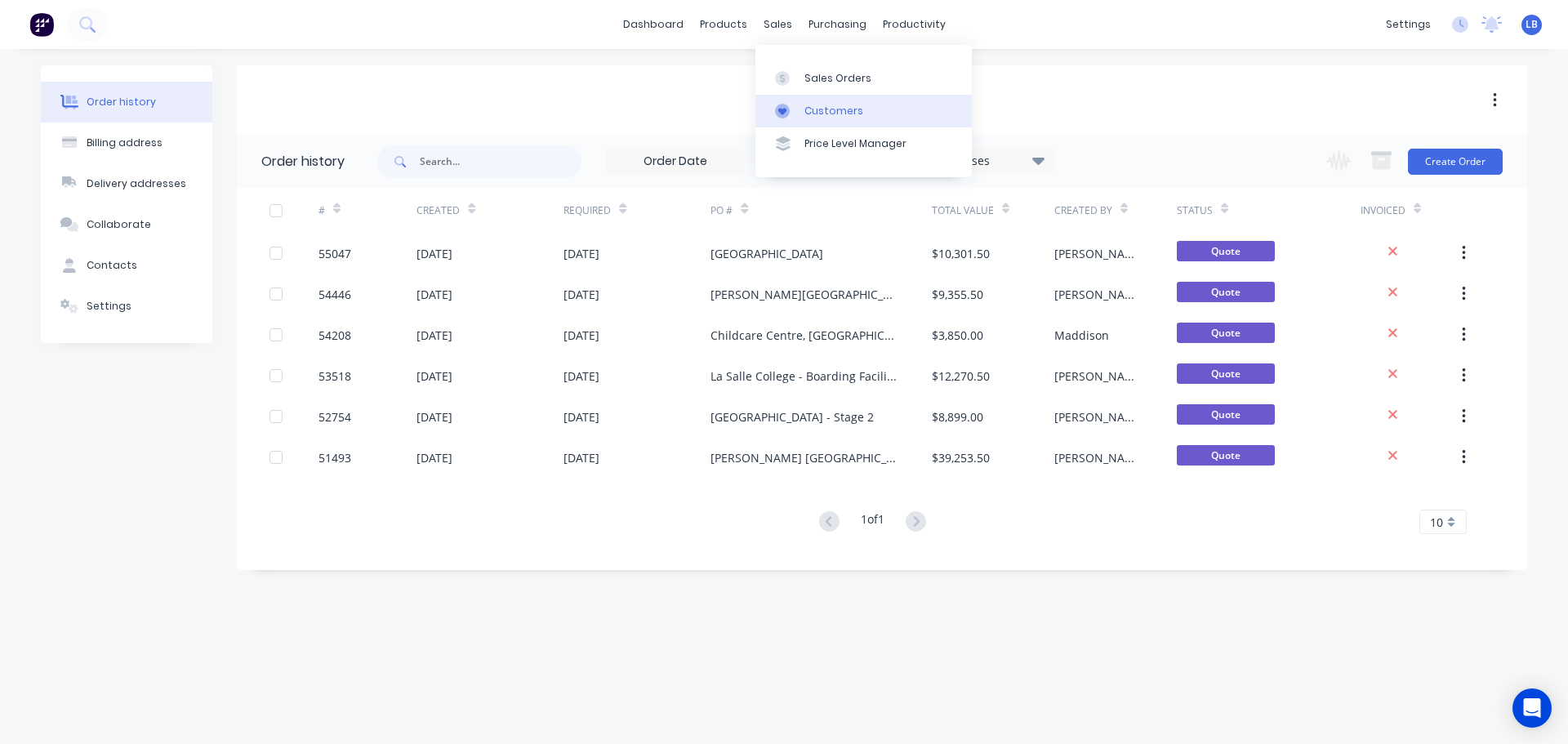
click at [838, 108] on div "Customers" at bounding box center [834, 111] width 59 height 15
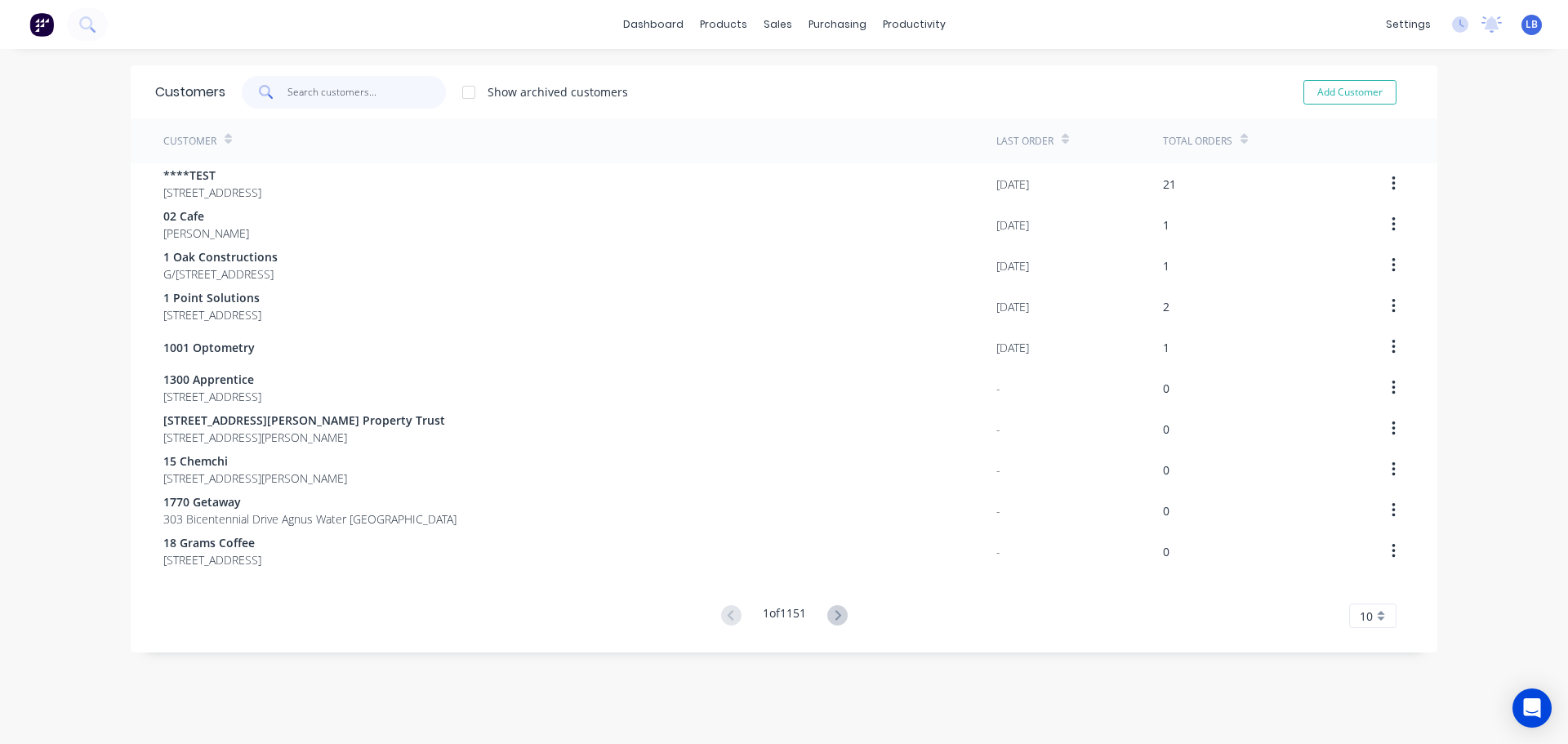
click at [355, 91] on input "text" at bounding box center [367, 92] width 159 height 33
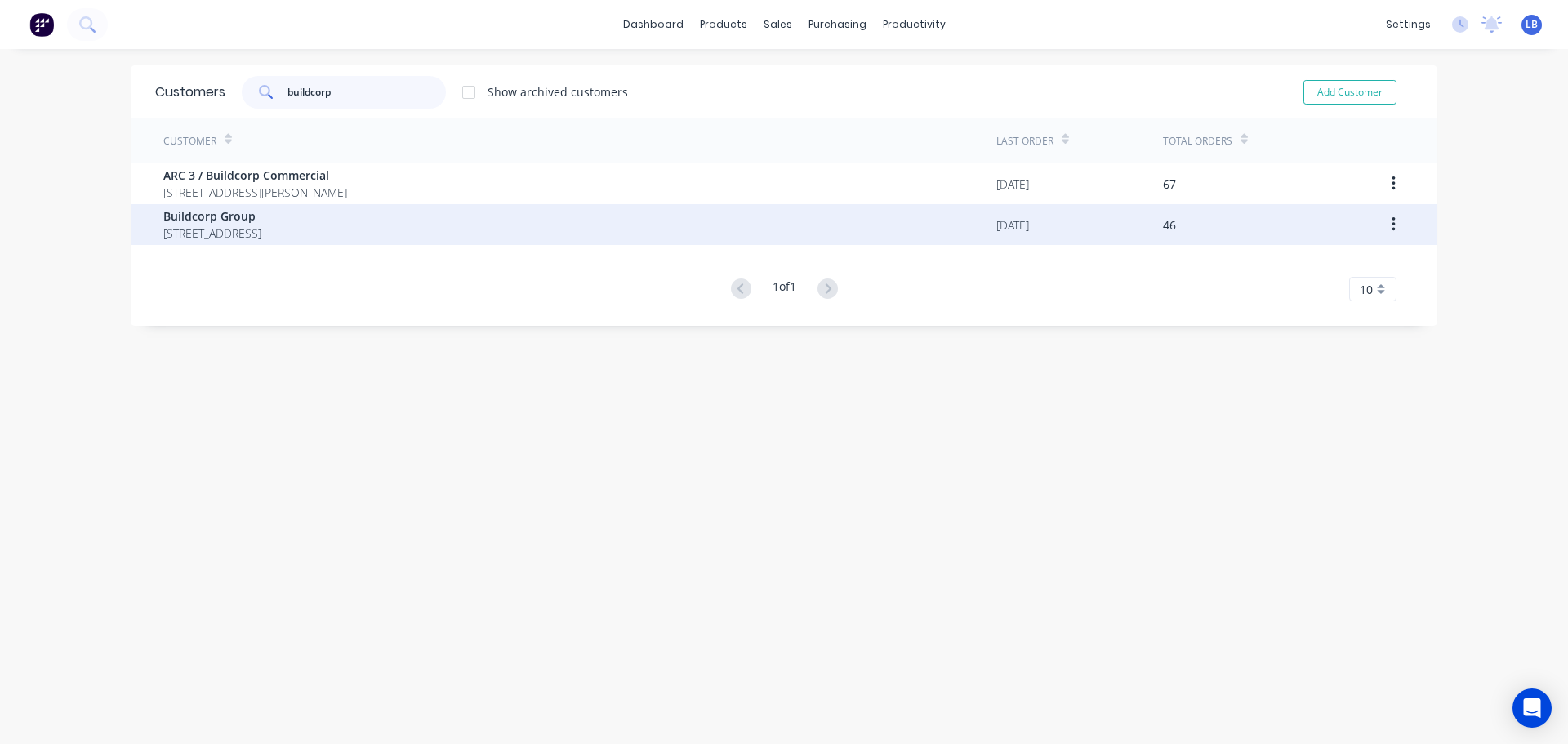
type input "buildcorp"
click at [261, 231] on span "[STREET_ADDRESS]" at bounding box center [212, 233] width 98 height 17
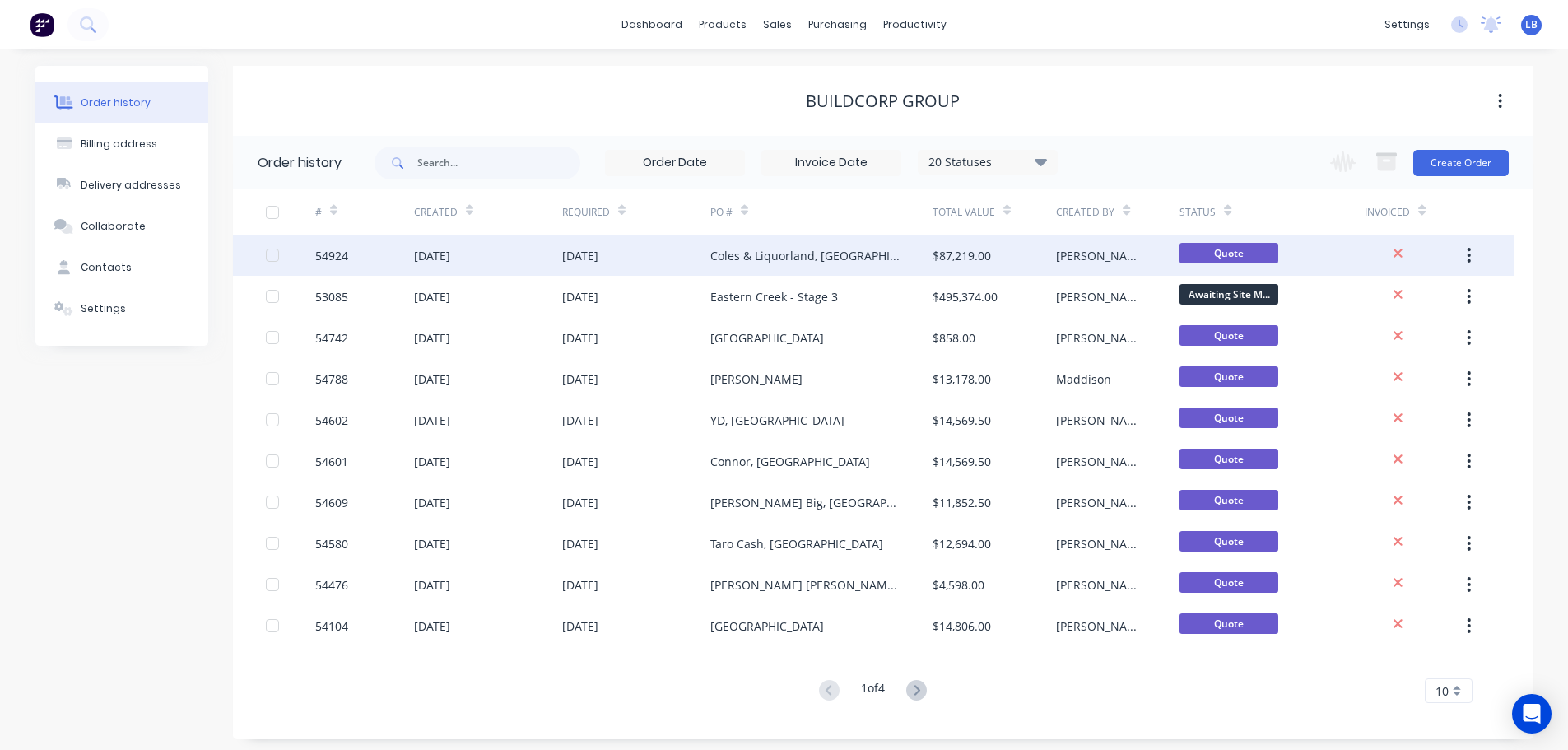
click at [595, 259] on div "[DATE]" at bounding box center [581, 255] width 36 height 17
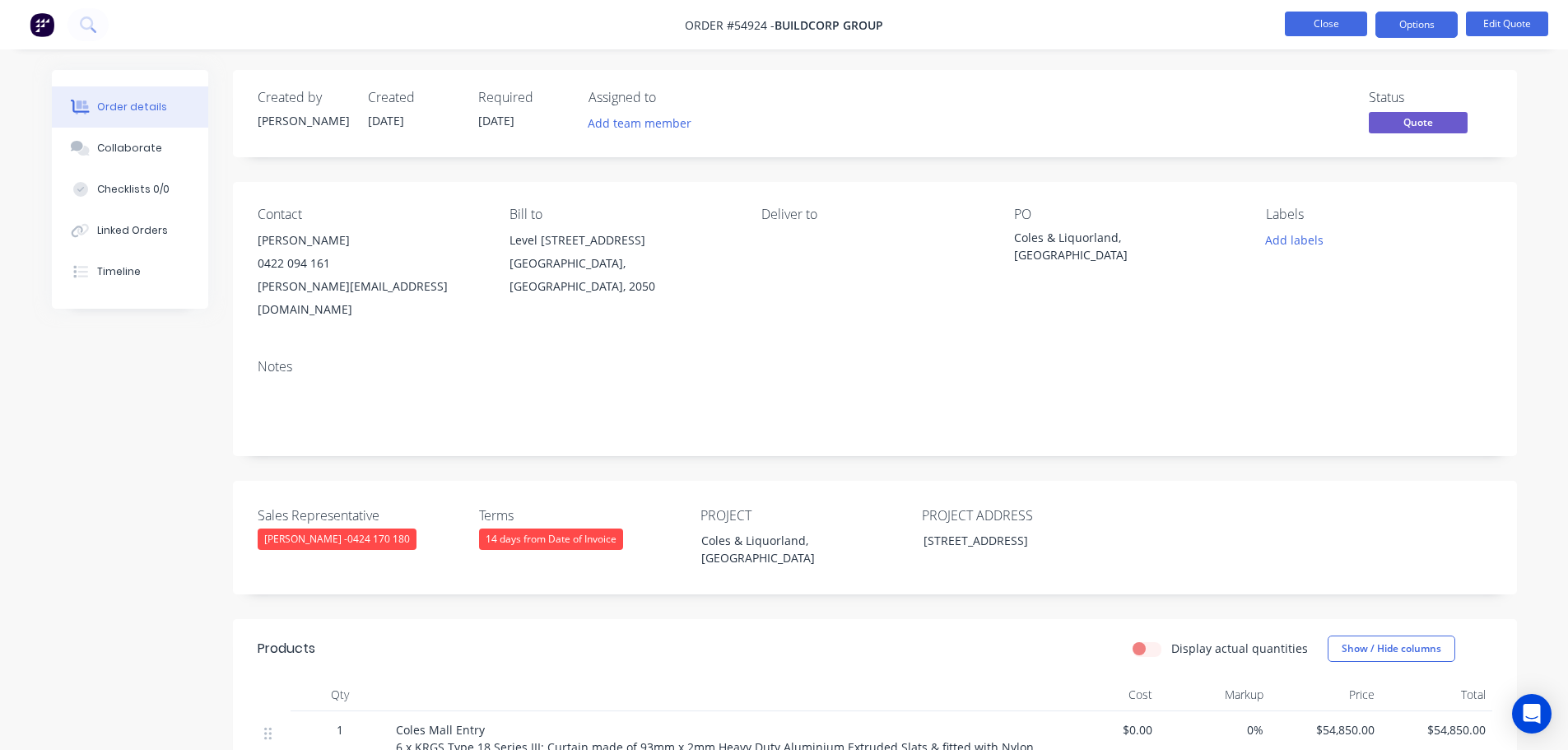
click at [1333, 20] on button "Close" at bounding box center [1326, 24] width 82 height 25
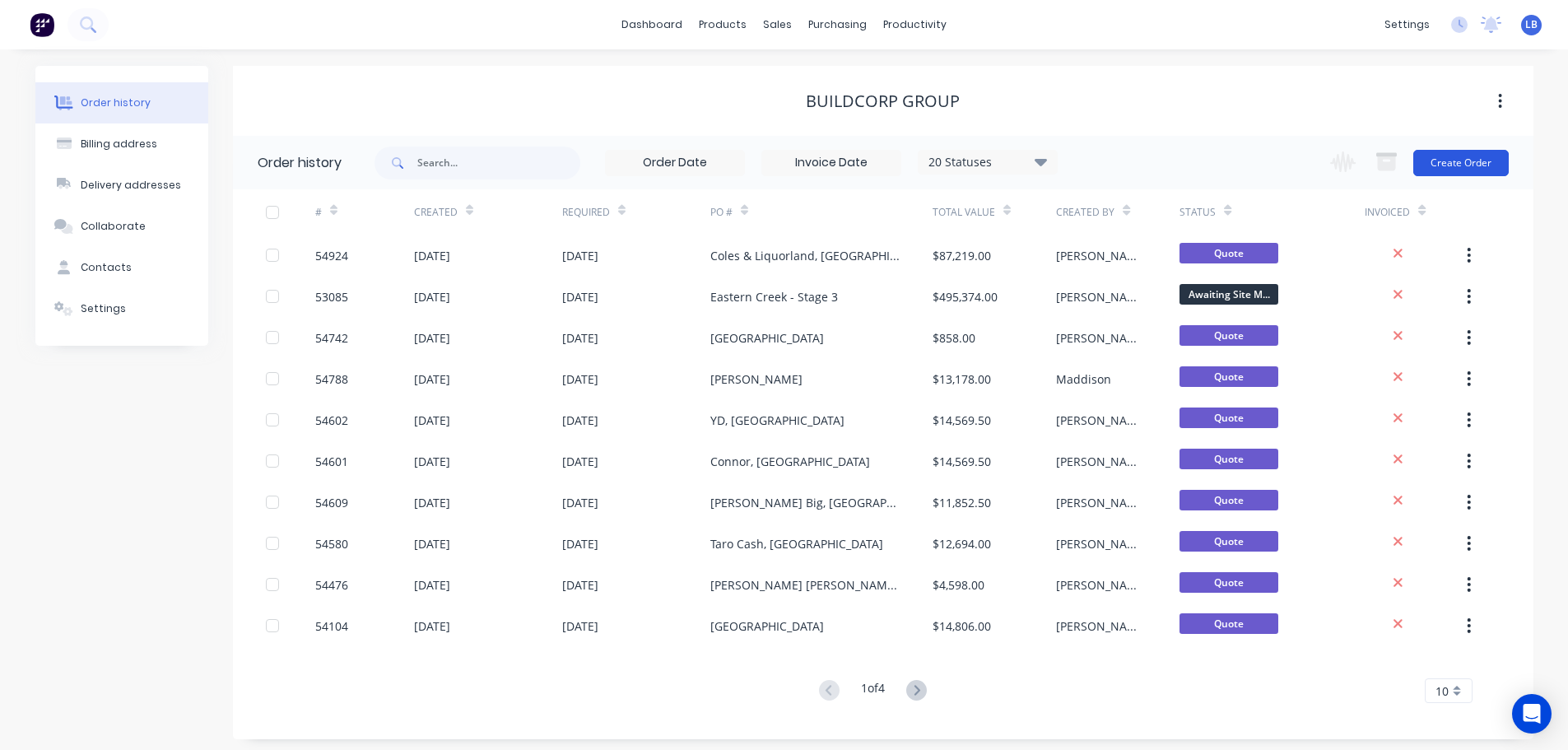
click at [1449, 168] on button "Create Order" at bounding box center [1461, 163] width 96 height 26
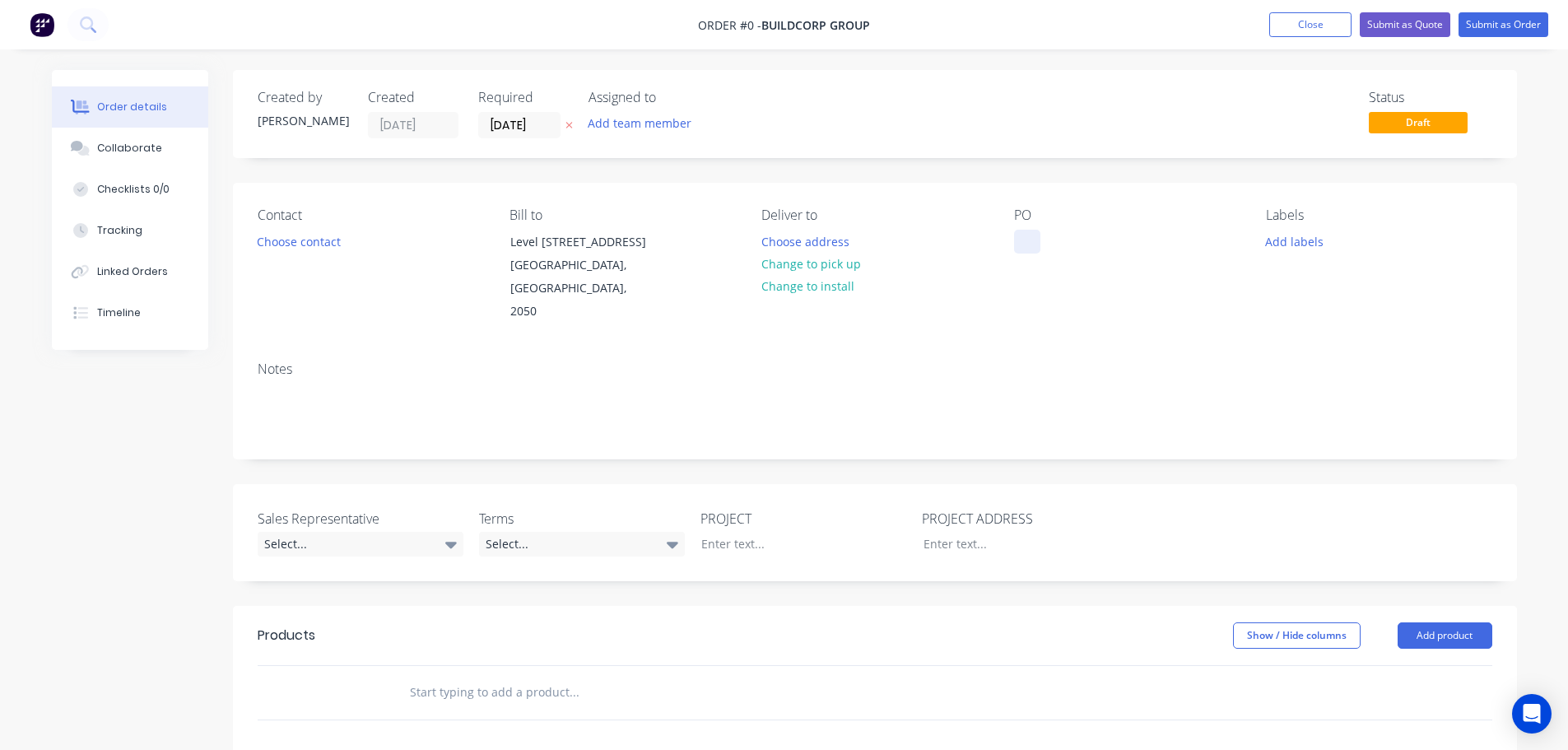
click at [1032, 230] on div at bounding box center [1028, 241] width 26 height 24
click at [1150, 237] on div "[GEOGRAPHIC_DATA], [GEOGRAPHIC_DATA]" at bounding box center [1118, 250] width 206 height 41
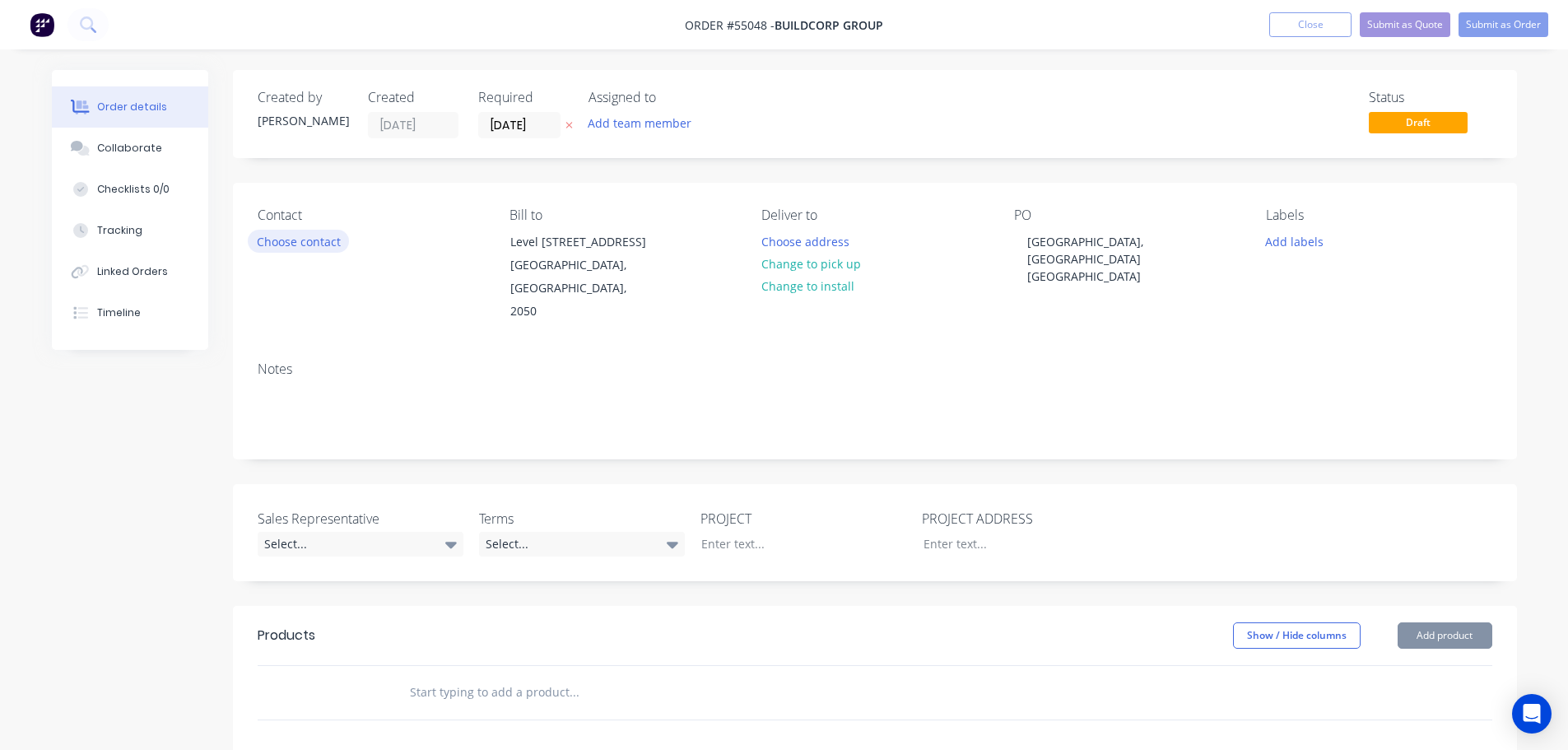
click at [305, 249] on button "Choose contact" at bounding box center [298, 240] width 101 height 22
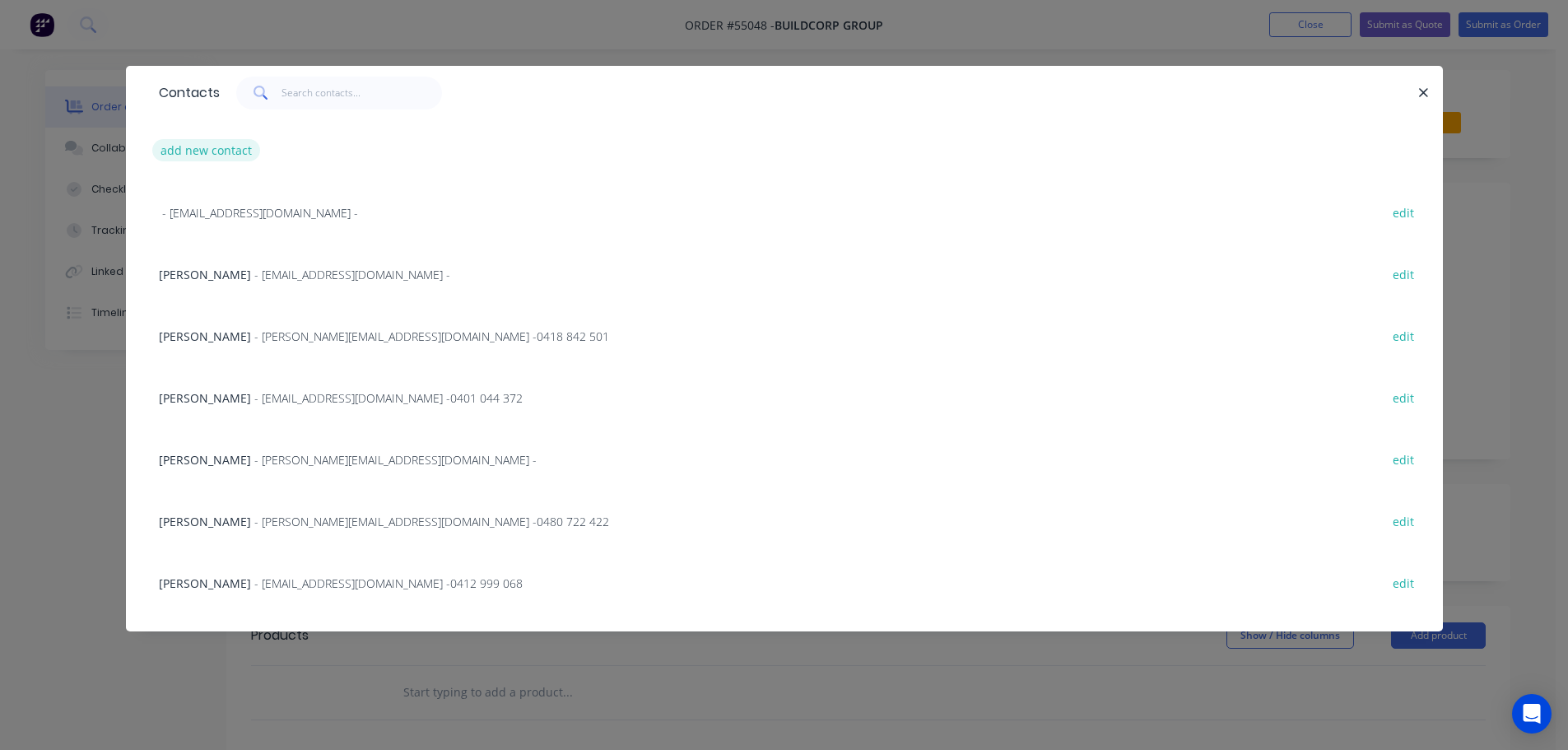
click at [187, 149] on button "add new contact" at bounding box center [207, 150] width 109 height 22
select select "AU"
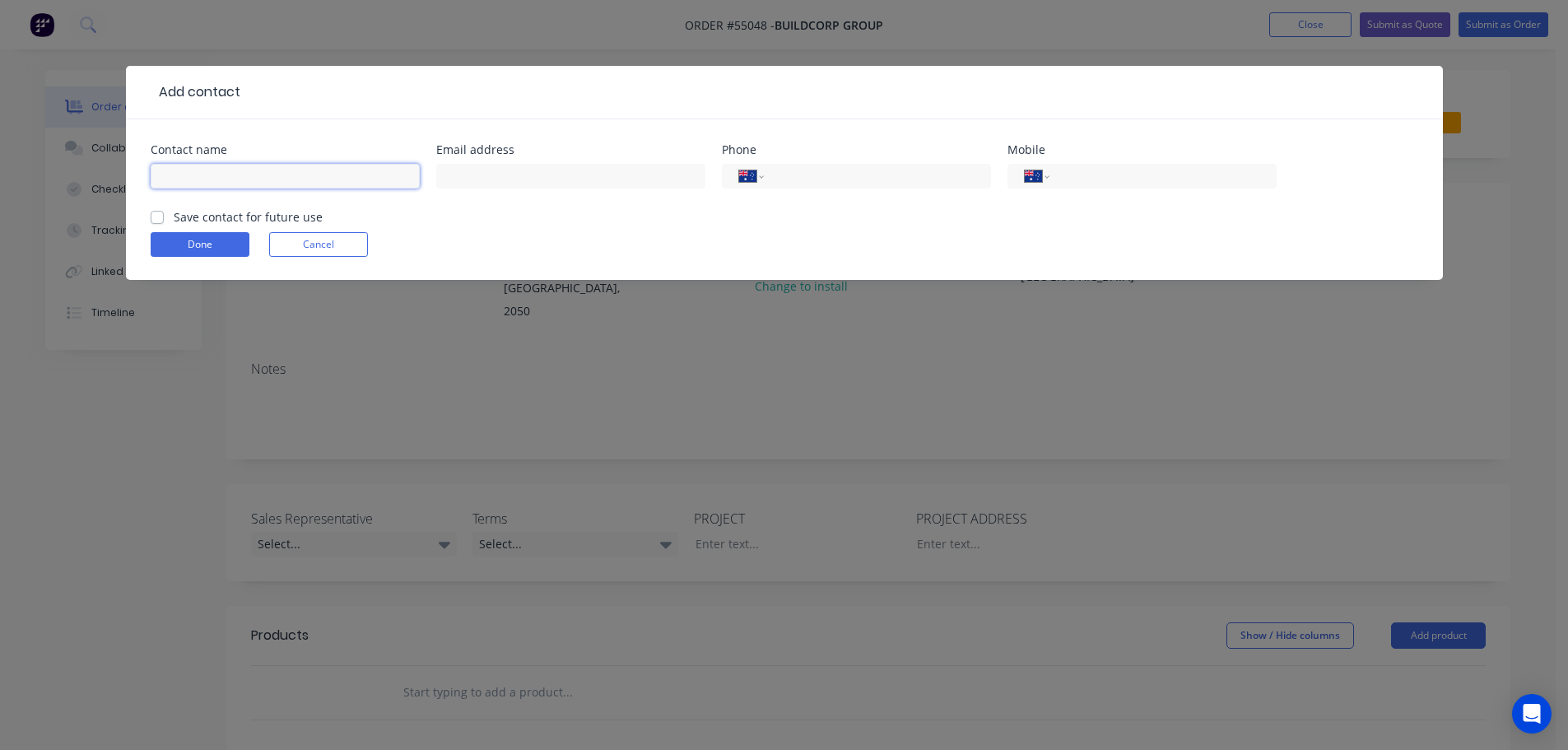
drag, startPoint x: 164, startPoint y: 175, endPoint x: 175, endPoint y: 183, distance: 13.6
click at [164, 175] on input "text" at bounding box center [285, 176] width 269 height 25
type input "[PERSON_NAME]"
drag, startPoint x: 475, startPoint y: 178, endPoint x: 511, endPoint y: 189, distance: 37.6
click at [475, 178] on input "text" at bounding box center [571, 176] width 269 height 25
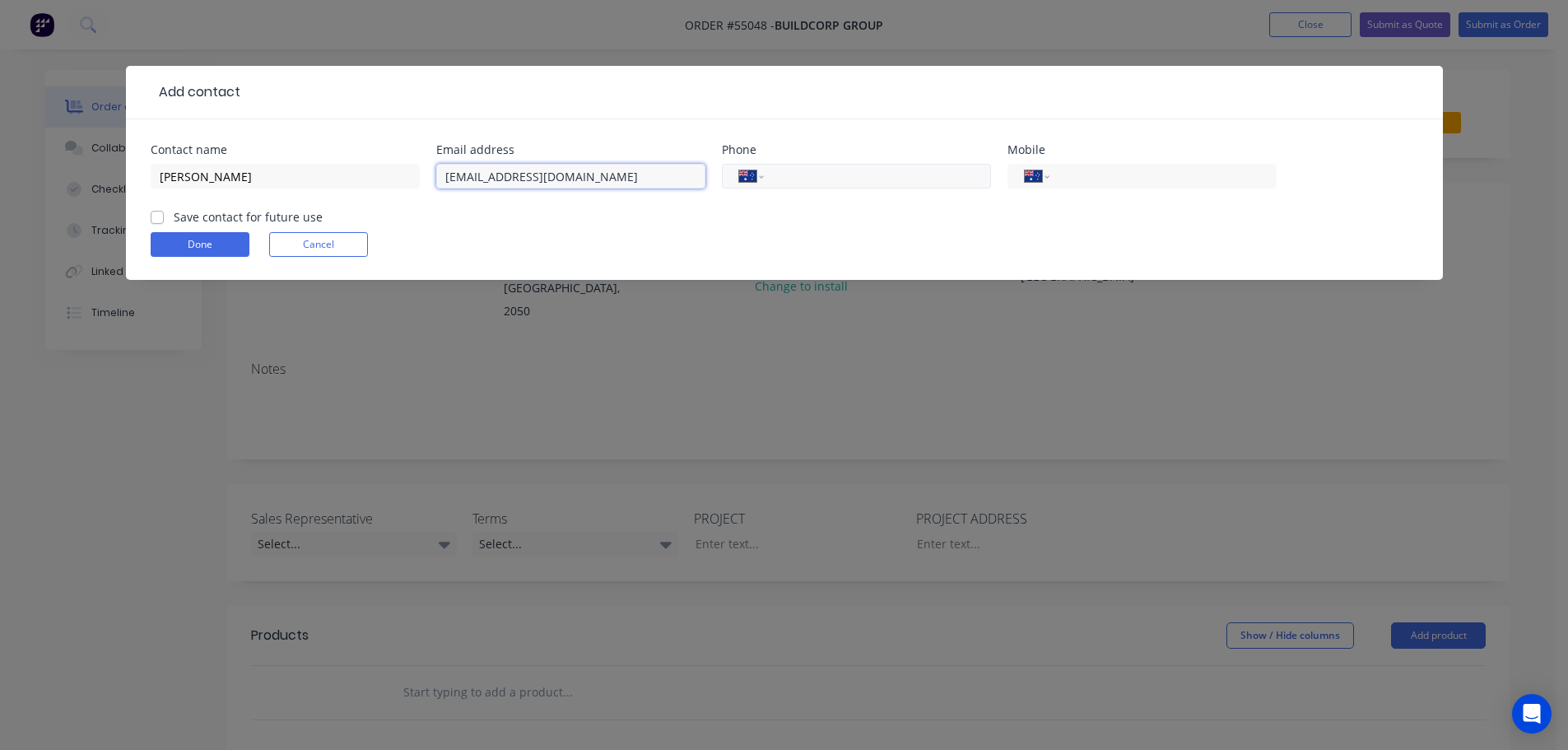
type input "[EMAIL_ADDRESS][DOMAIN_NAME]"
click at [852, 178] on input "tel" at bounding box center [875, 176] width 198 height 19
click at [1119, 175] on input "tel" at bounding box center [1160, 176] width 198 height 19
type input "0404 508 215"
click at [174, 217] on label "Save contact for future use" at bounding box center [248, 217] width 149 height 17
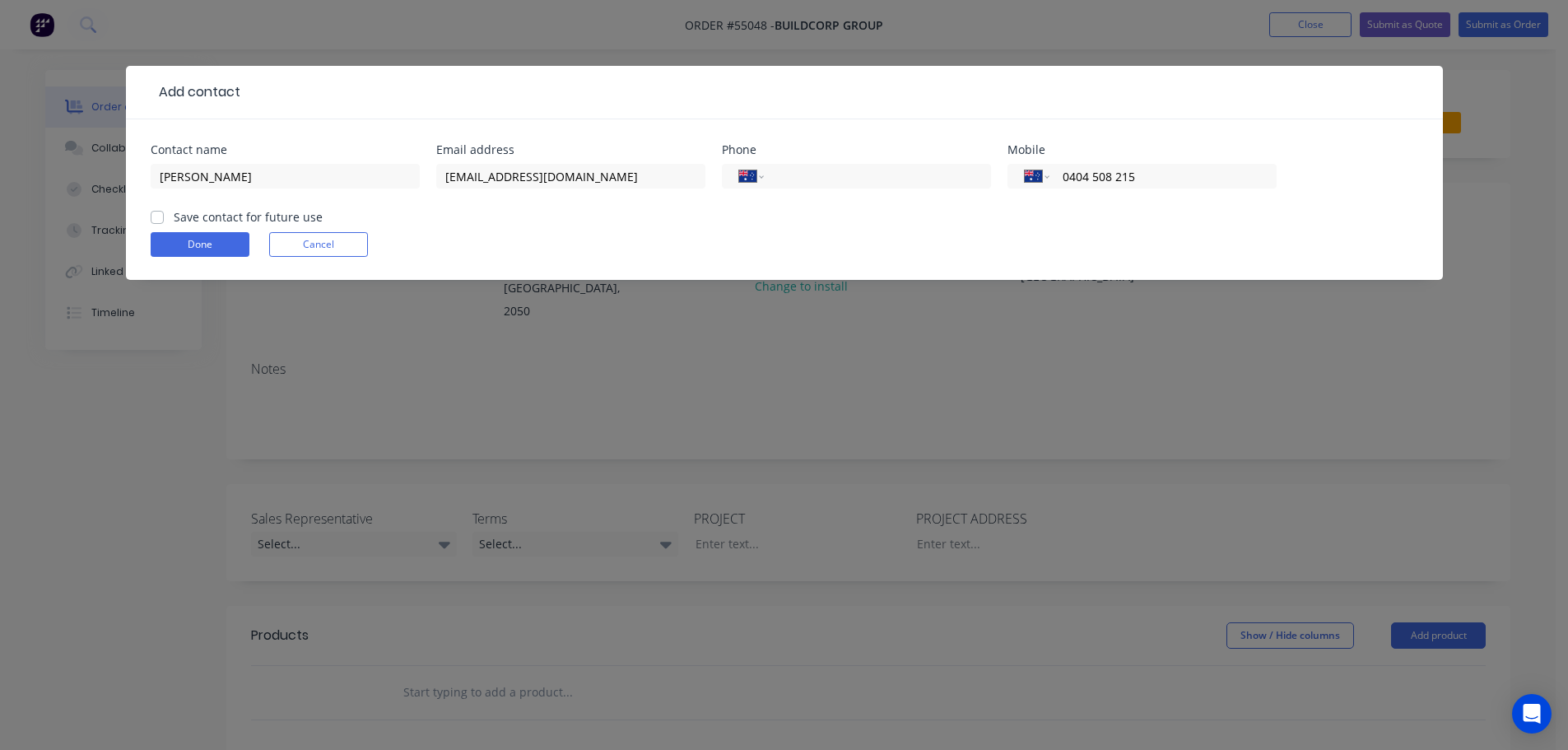
click at [162, 217] on input "Save contact for future use" at bounding box center [157, 216] width 13 height 16
checkbox input "true"
click at [180, 240] on button "Done" at bounding box center [200, 245] width 99 height 25
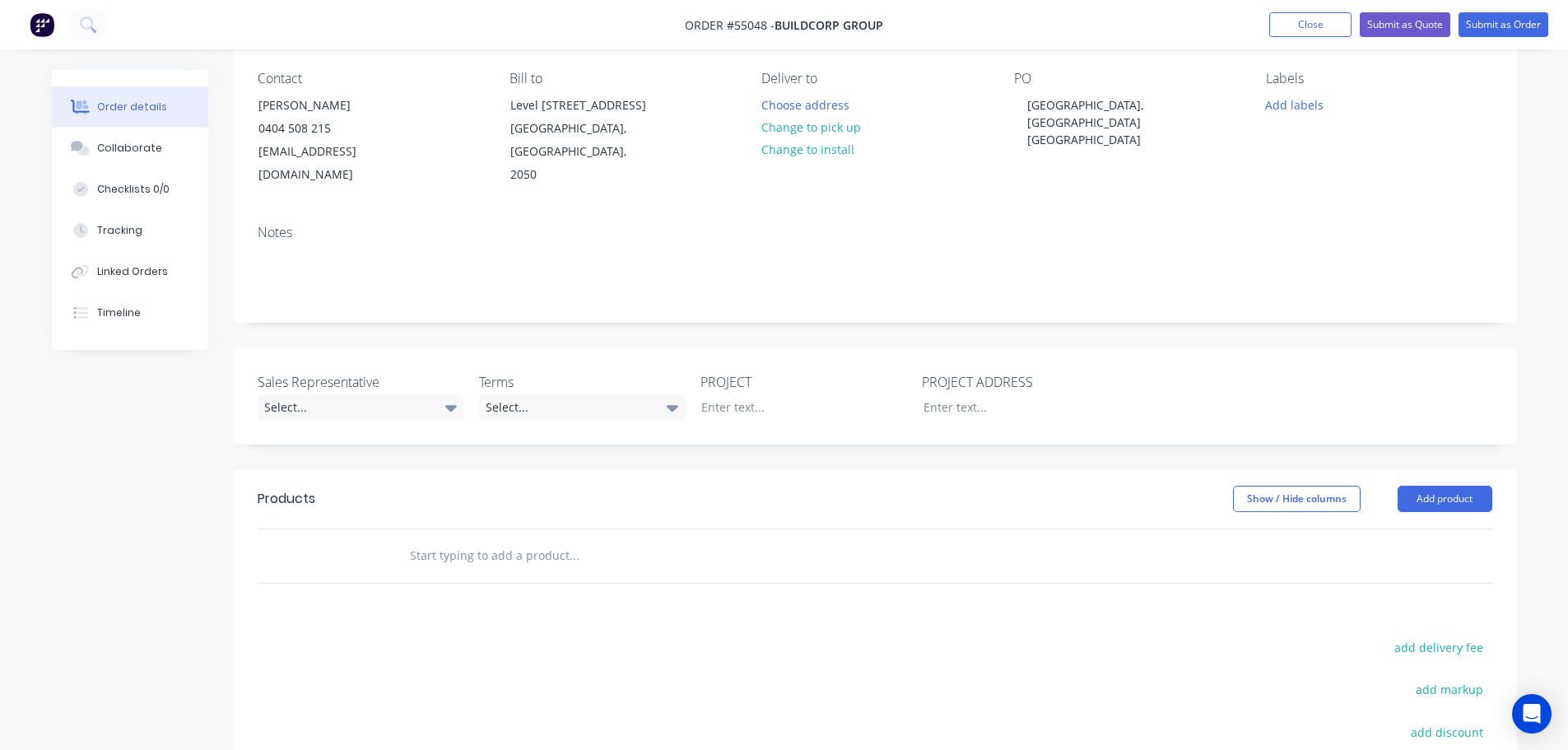
scroll to position [165, 0]
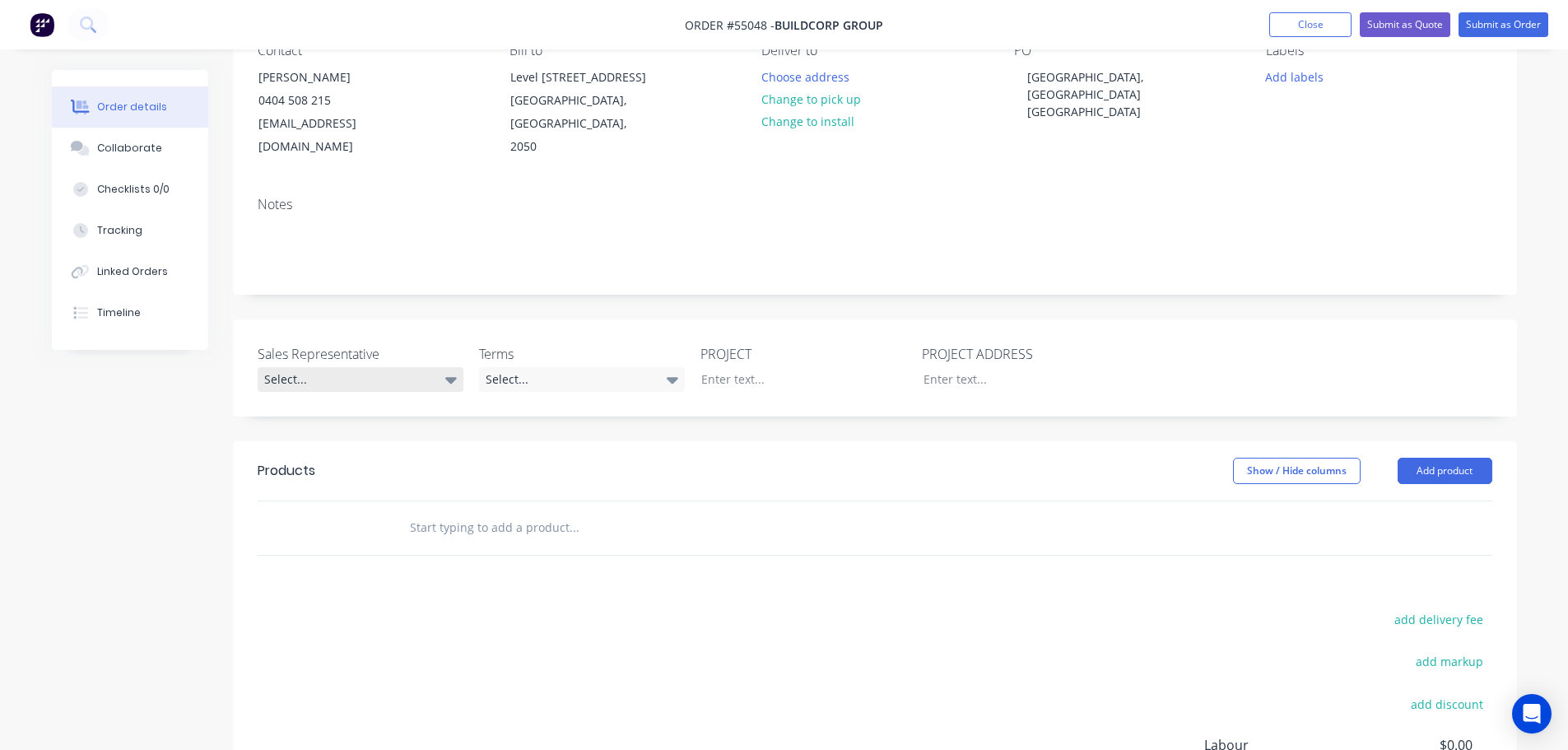
click at [323, 367] on div "Select..." at bounding box center [361, 380] width 206 height 25
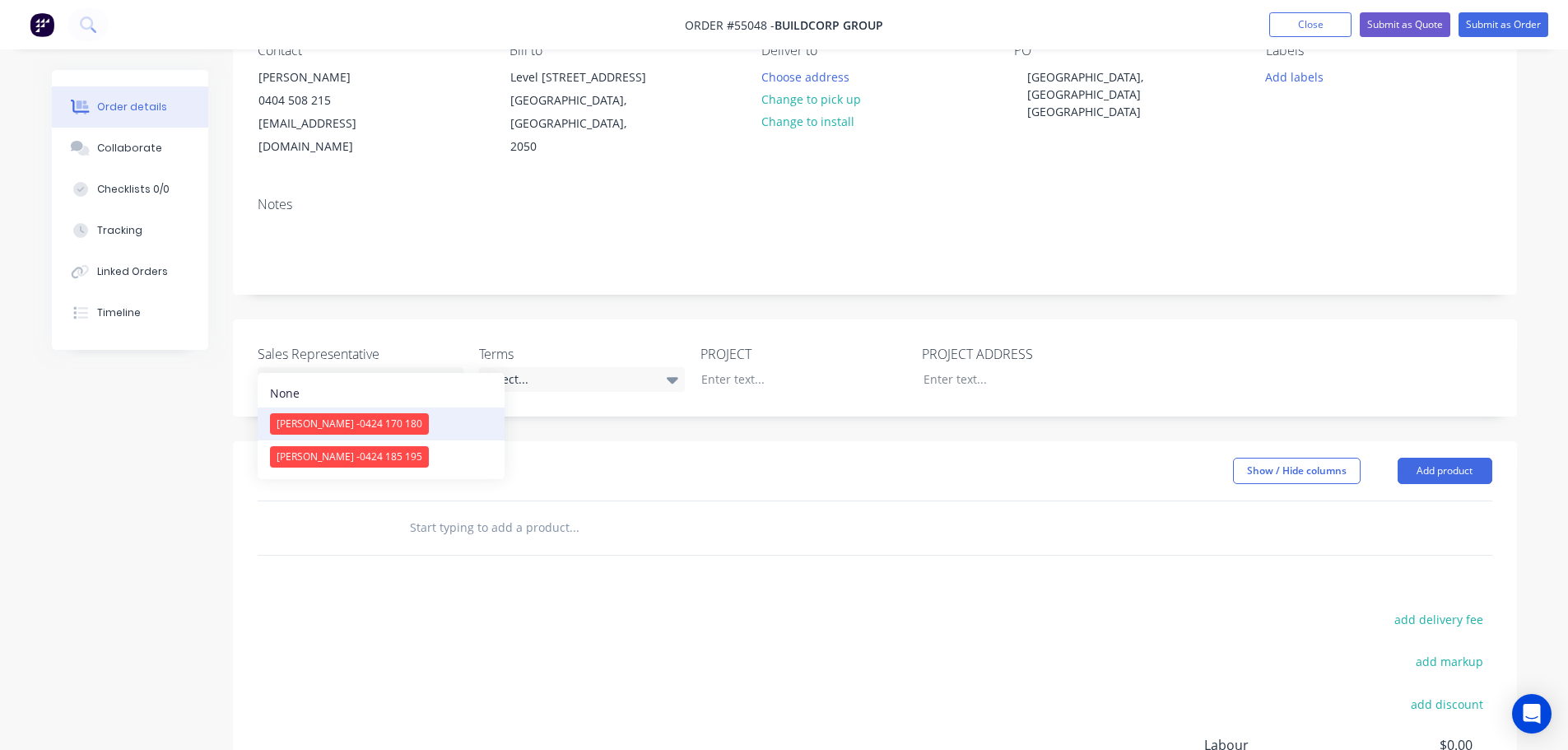
click at [335, 420] on span "[PERSON_NAME] - 0424 170 180" at bounding box center [349, 423] width 146 height 14
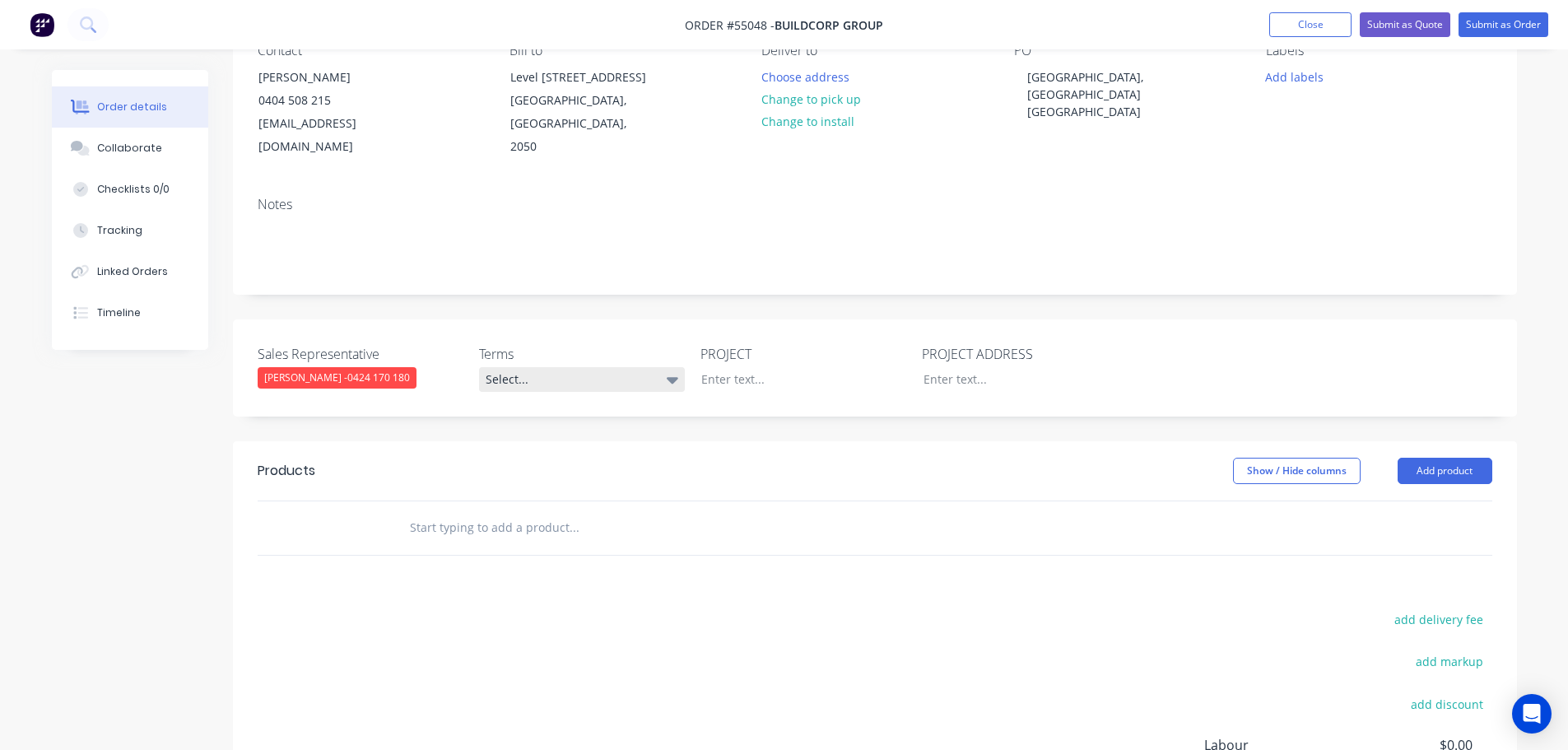
click at [533, 367] on div "Select..." at bounding box center [582, 380] width 206 height 25
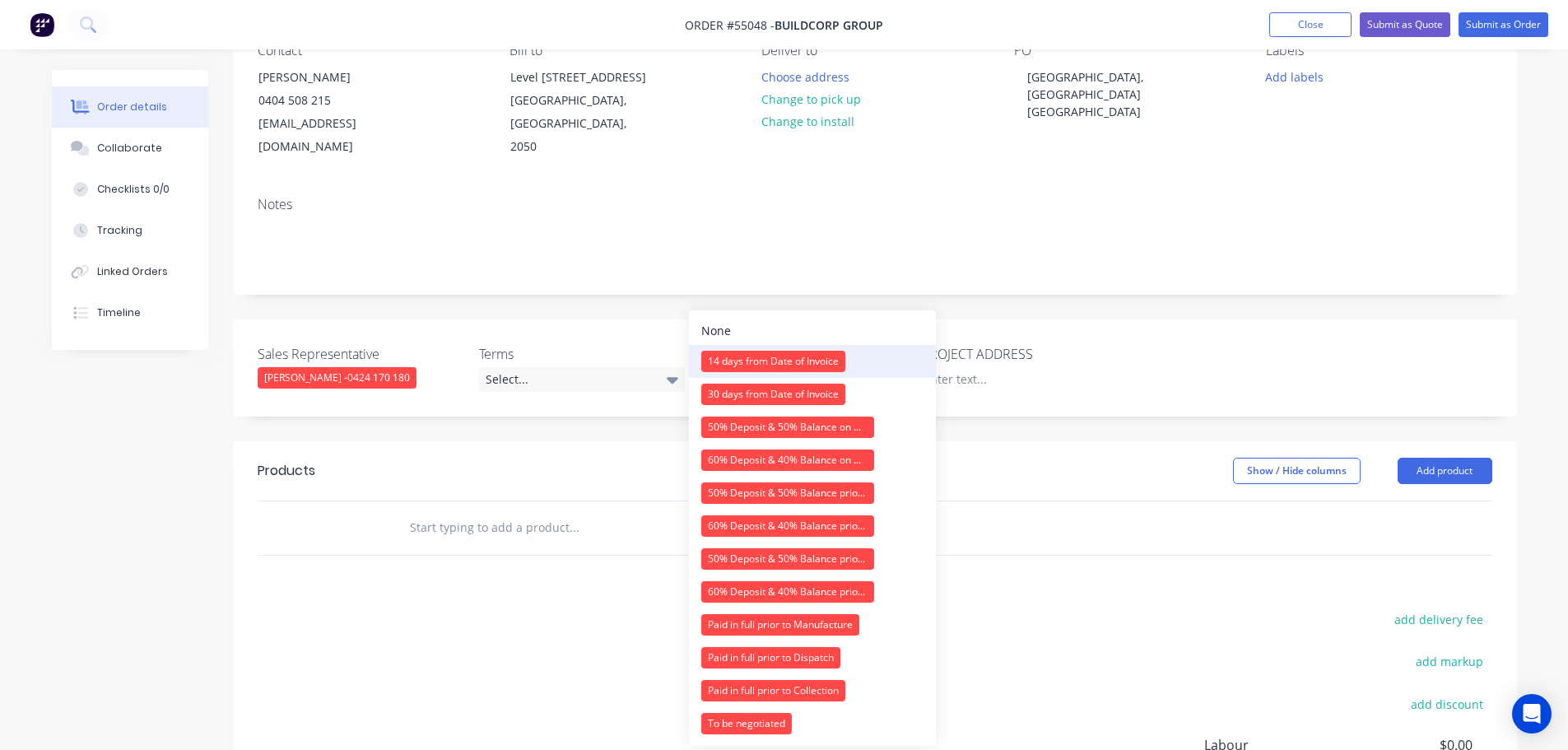
click at [739, 359] on div "14 days from Date of Invoice" at bounding box center [773, 361] width 144 height 21
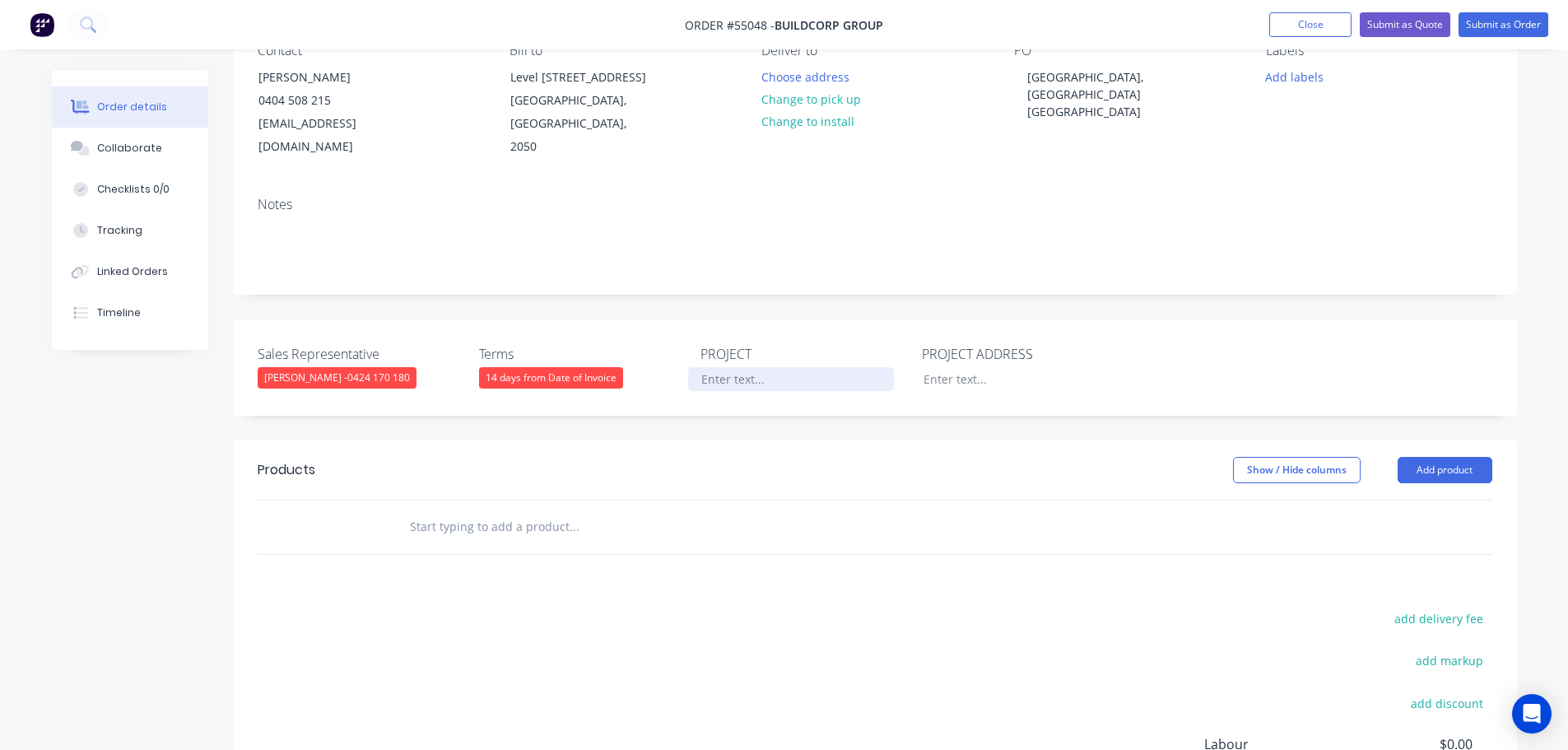
click at [725, 367] on div at bounding box center [791, 379] width 206 height 24
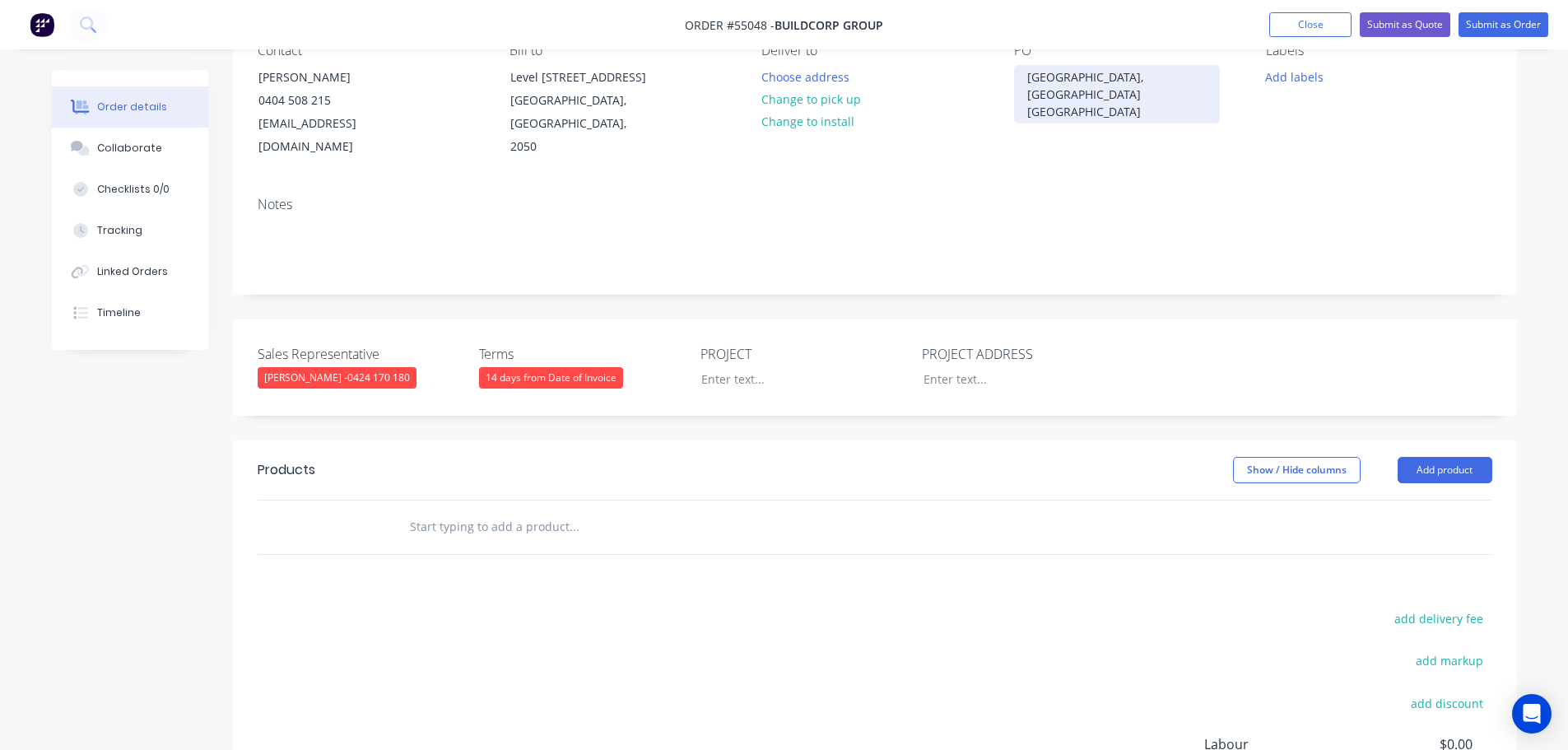
click at [1089, 69] on div "[GEOGRAPHIC_DATA], [GEOGRAPHIC_DATA] [GEOGRAPHIC_DATA]" at bounding box center [1118, 94] width 206 height 58
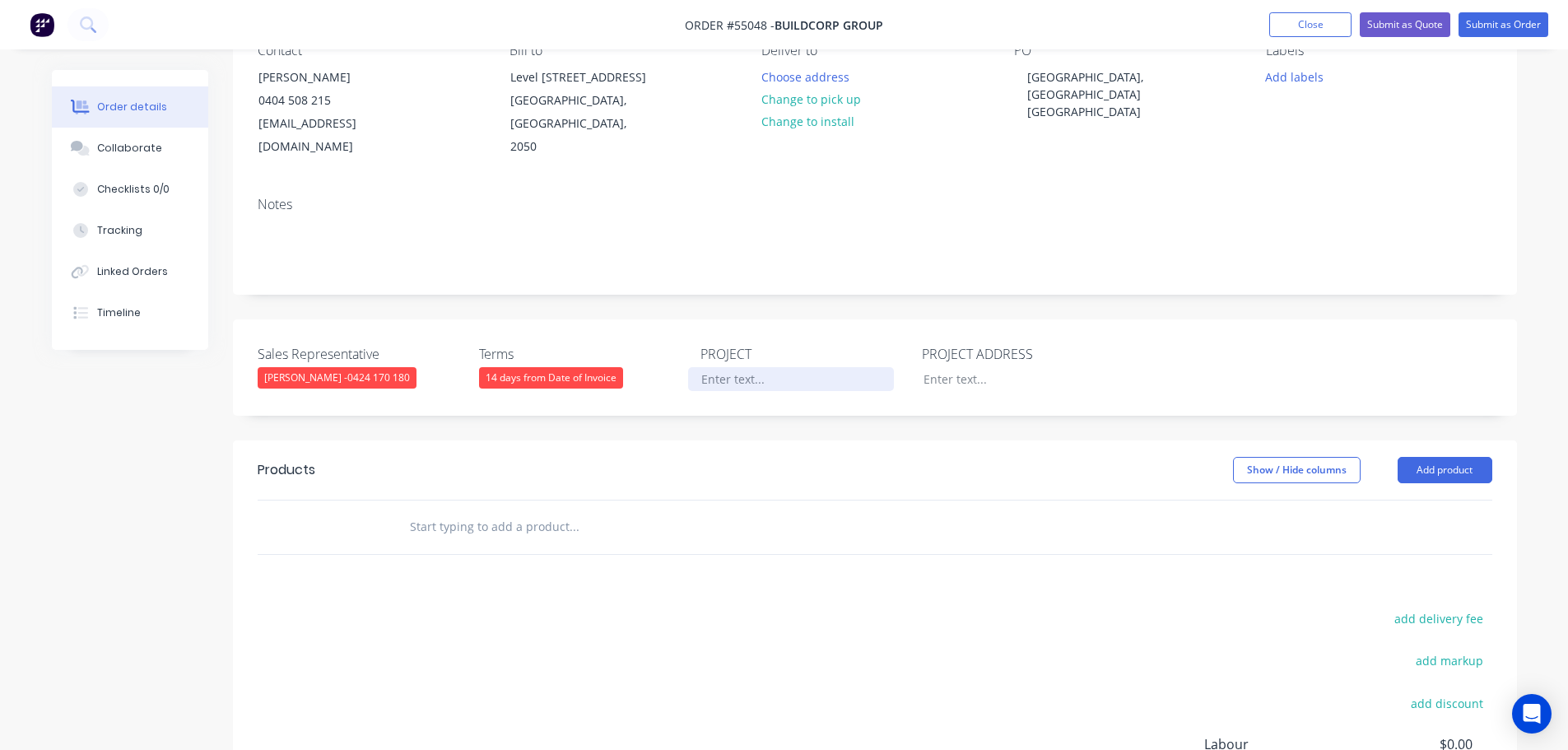
click at [718, 367] on div at bounding box center [791, 379] width 206 height 24
paste div
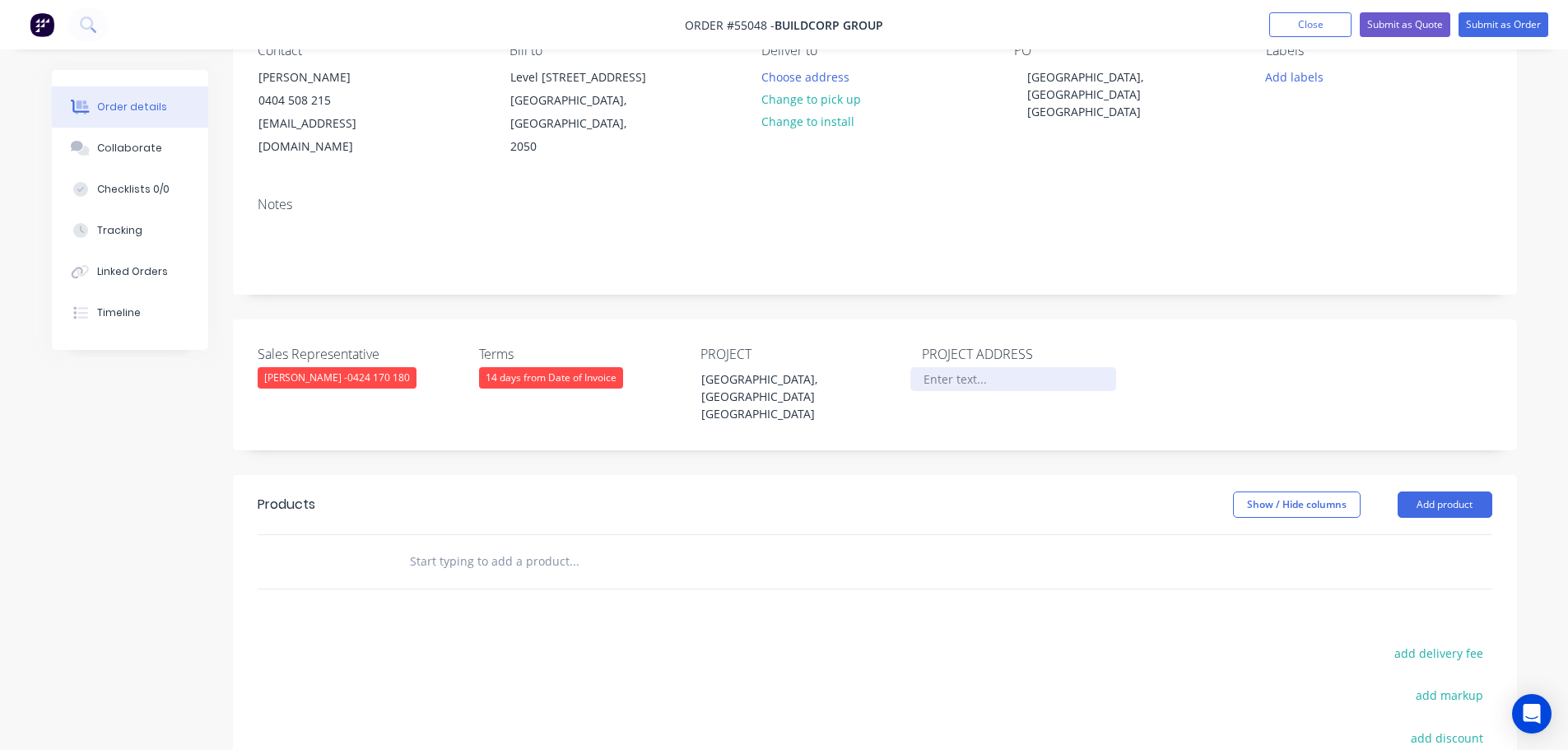
click at [977, 367] on div at bounding box center [1014, 379] width 206 height 24
click at [1428, 491] on button "Add product" at bounding box center [1444, 505] width 95 height 26
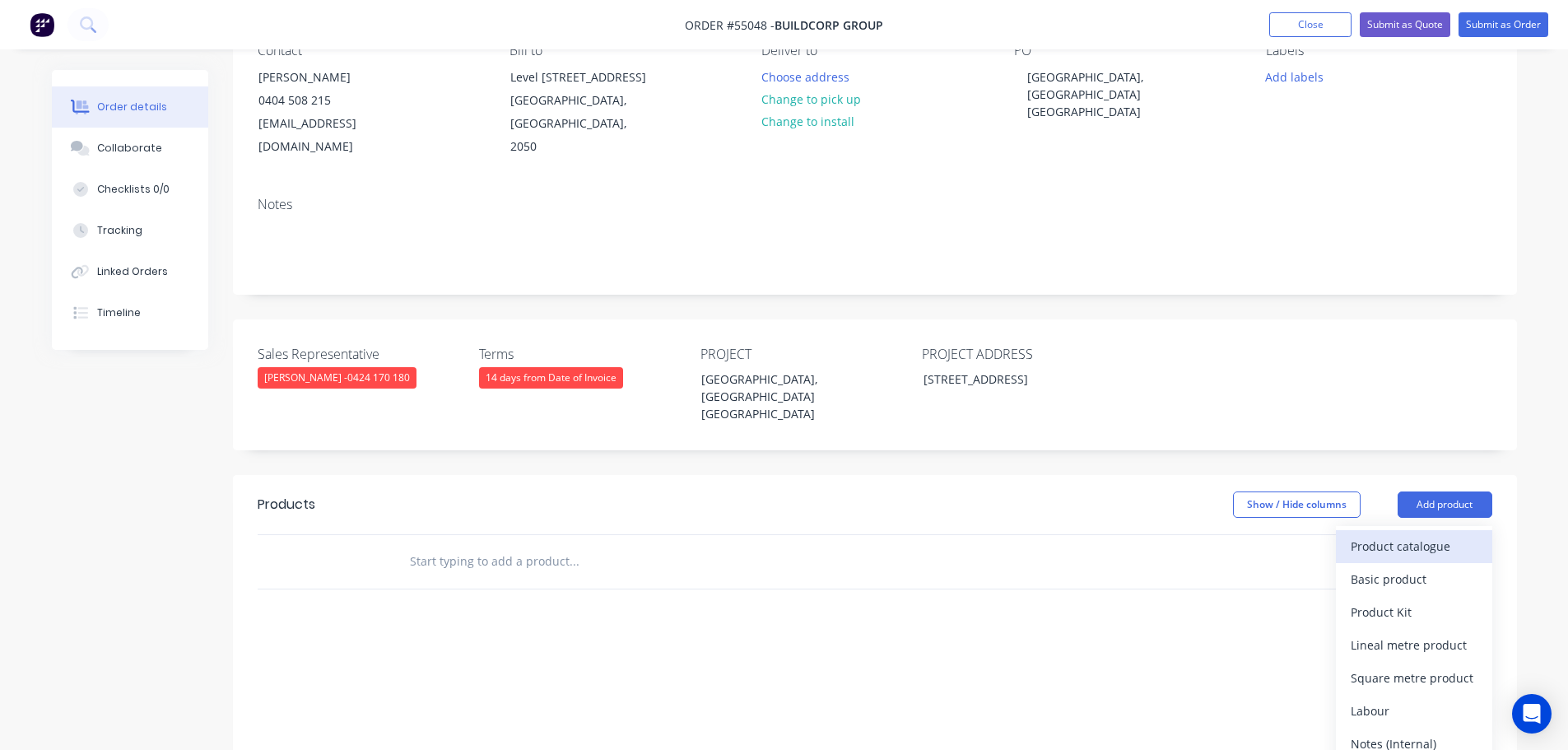
click at [1398, 534] on div "Product catalogue" at bounding box center [1414, 546] width 127 height 24
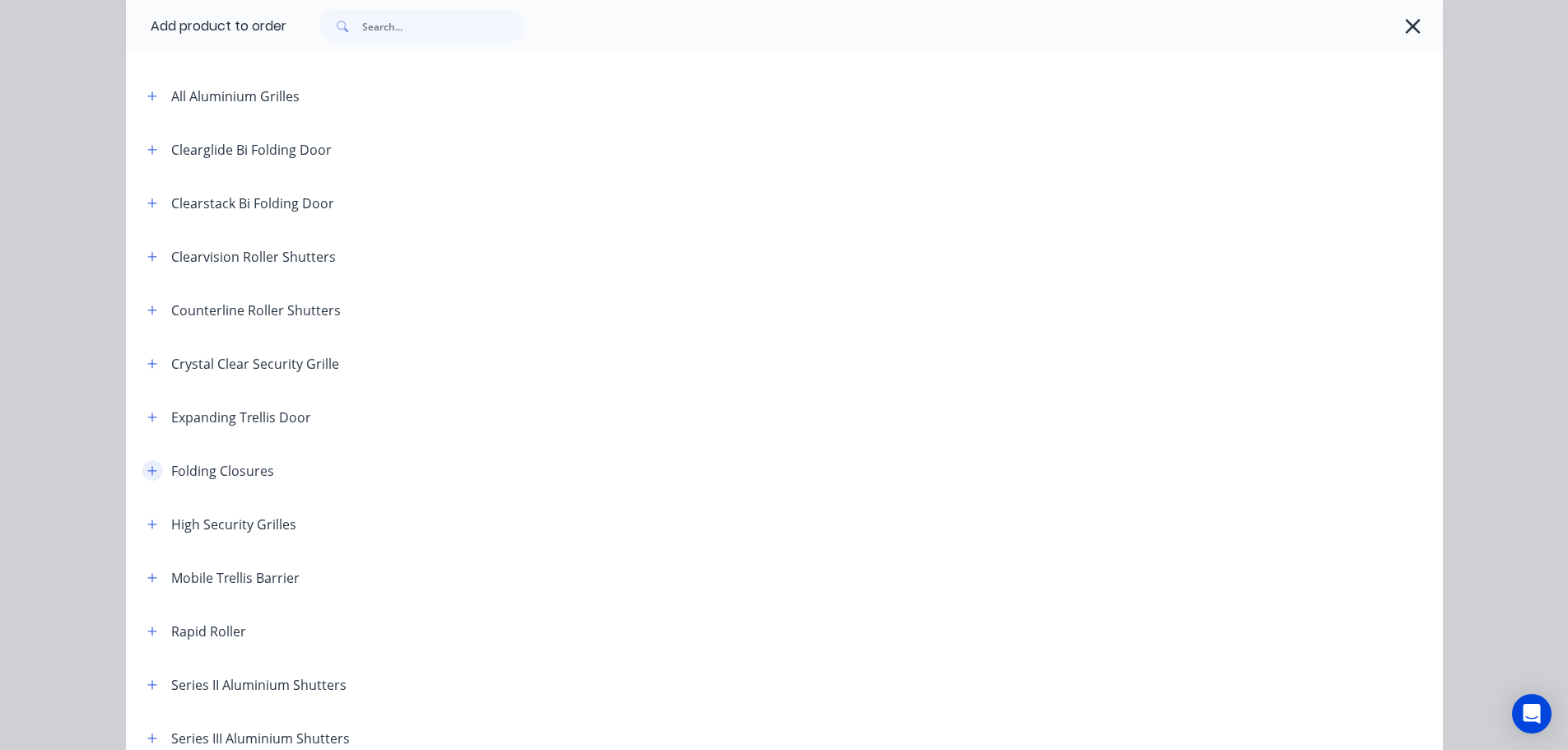
click at [150, 466] on icon "button" at bounding box center [152, 471] width 10 height 12
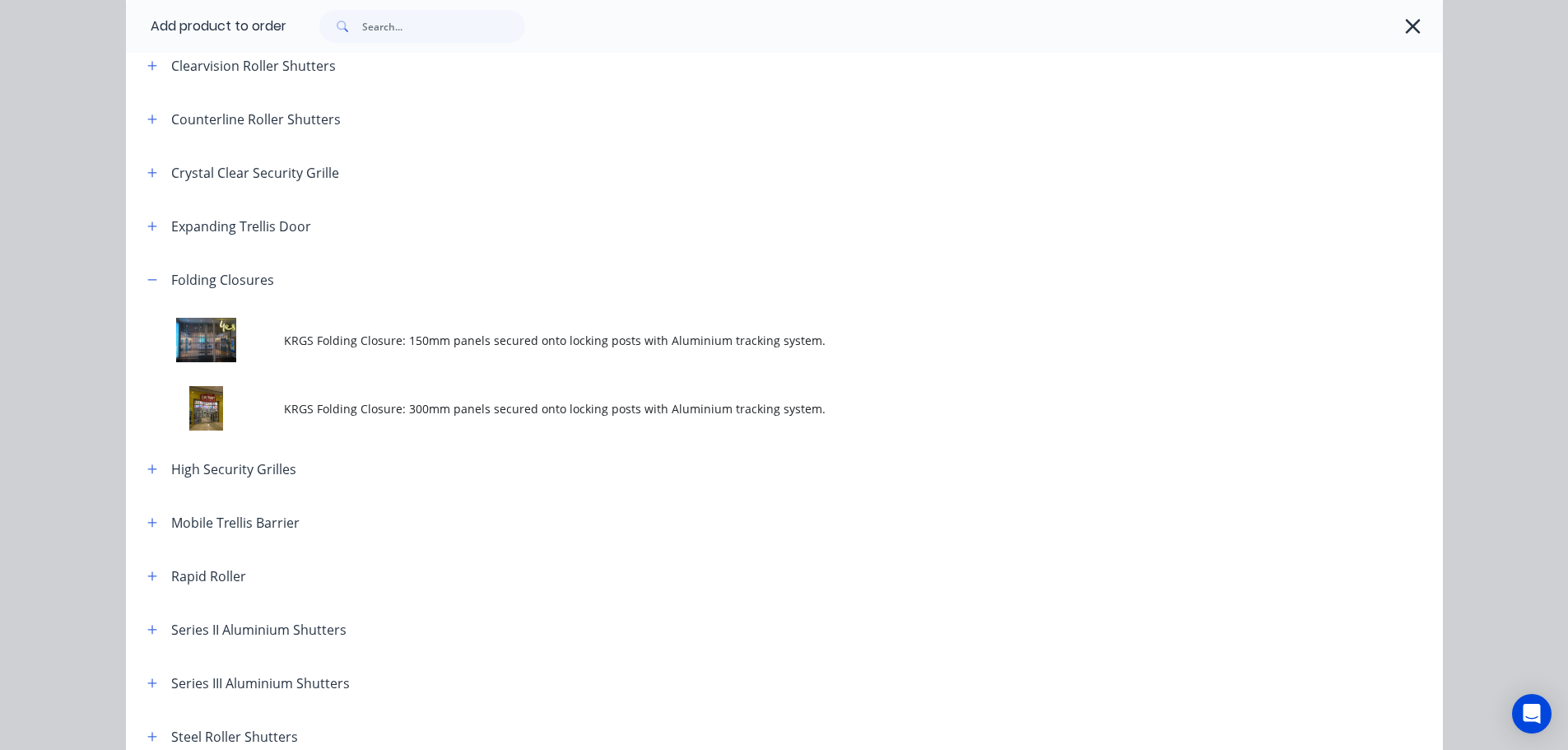
scroll to position [412, 0]
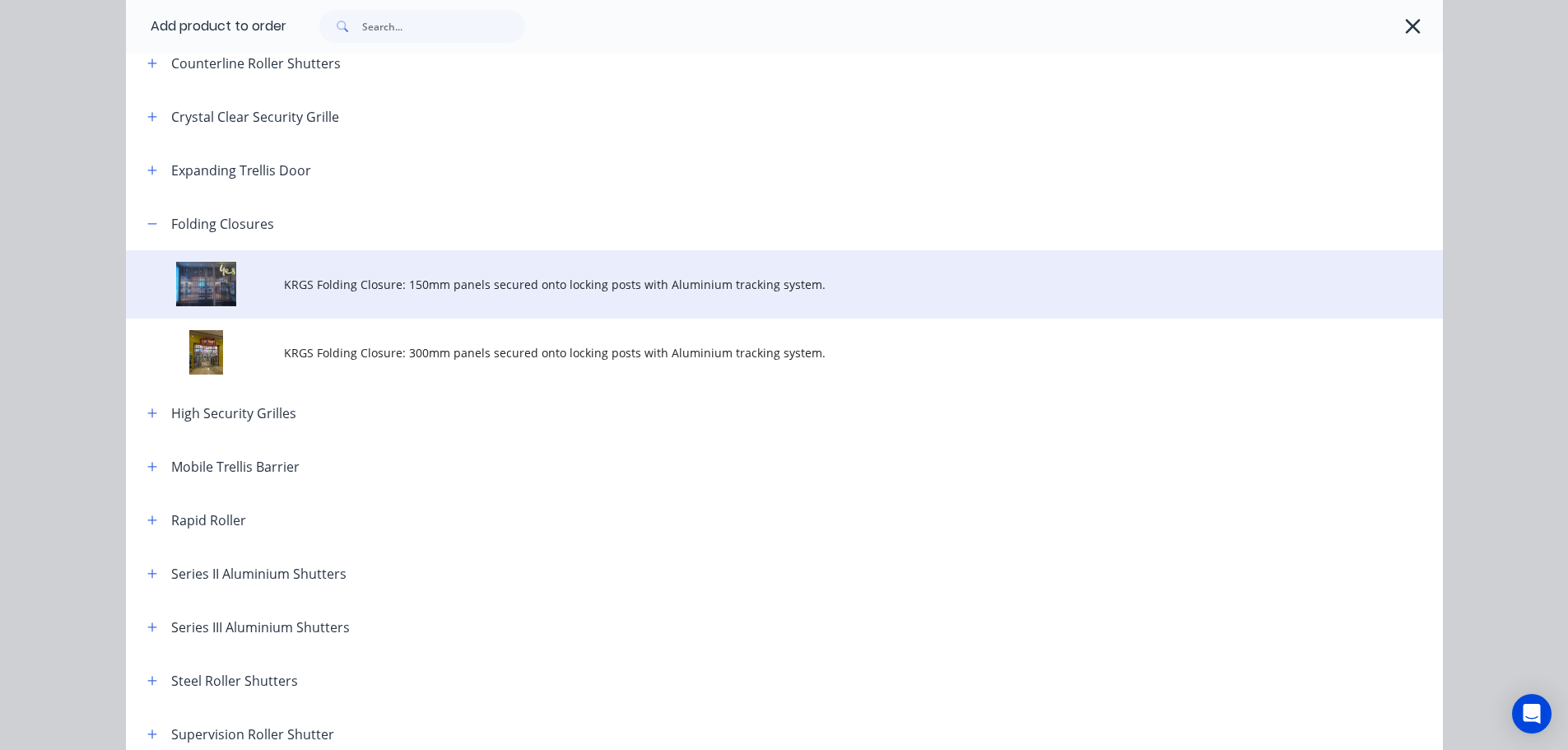
click at [512, 277] on span "KRGS Folding Closure: 150mm panels secured onto locking posts with Aluminium tr…" at bounding box center [748, 284] width 927 height 17
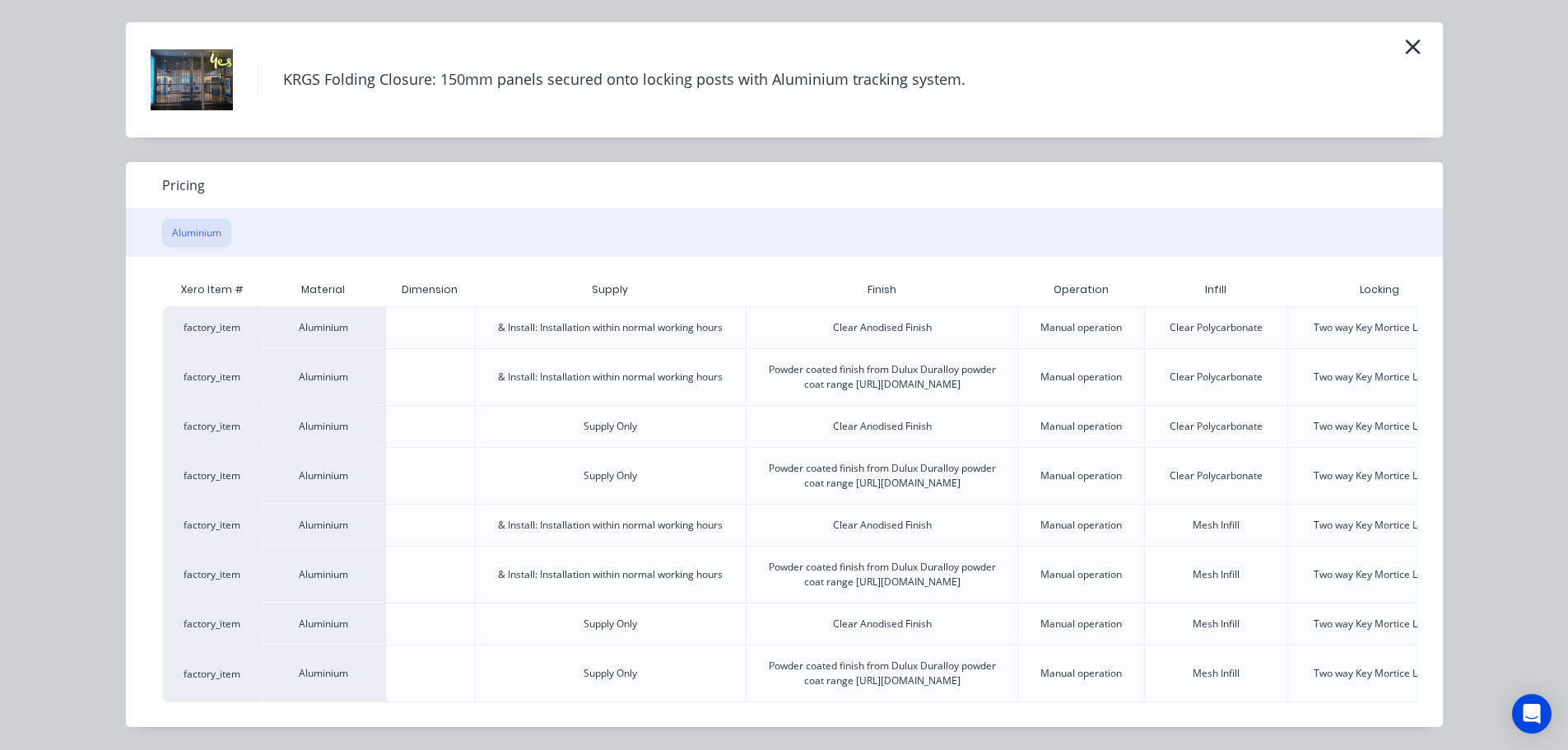
scroll to position [0, 144]
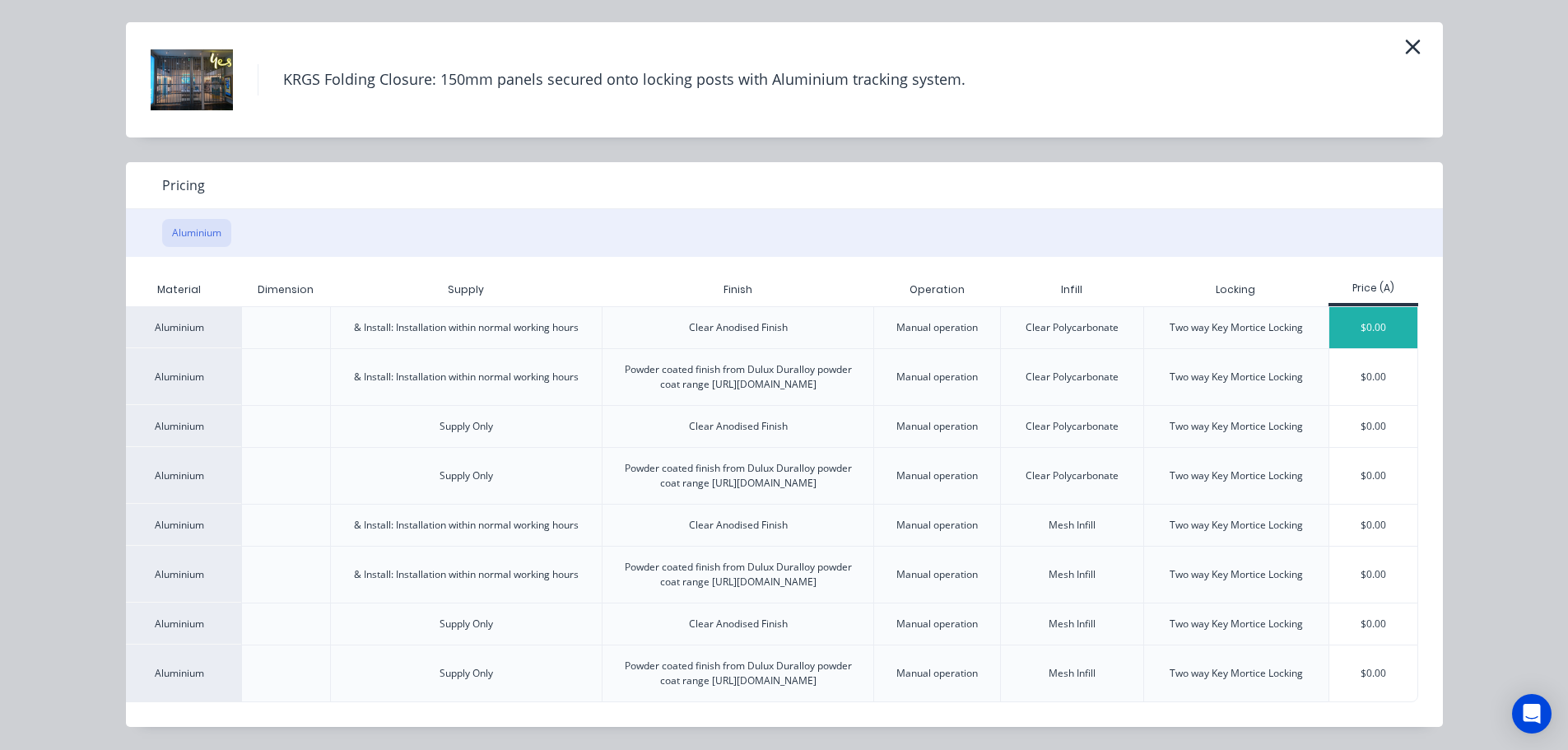
click at [1351, 307] on div "$0.00" at bounding box center [1373, 328] width 88 height 41
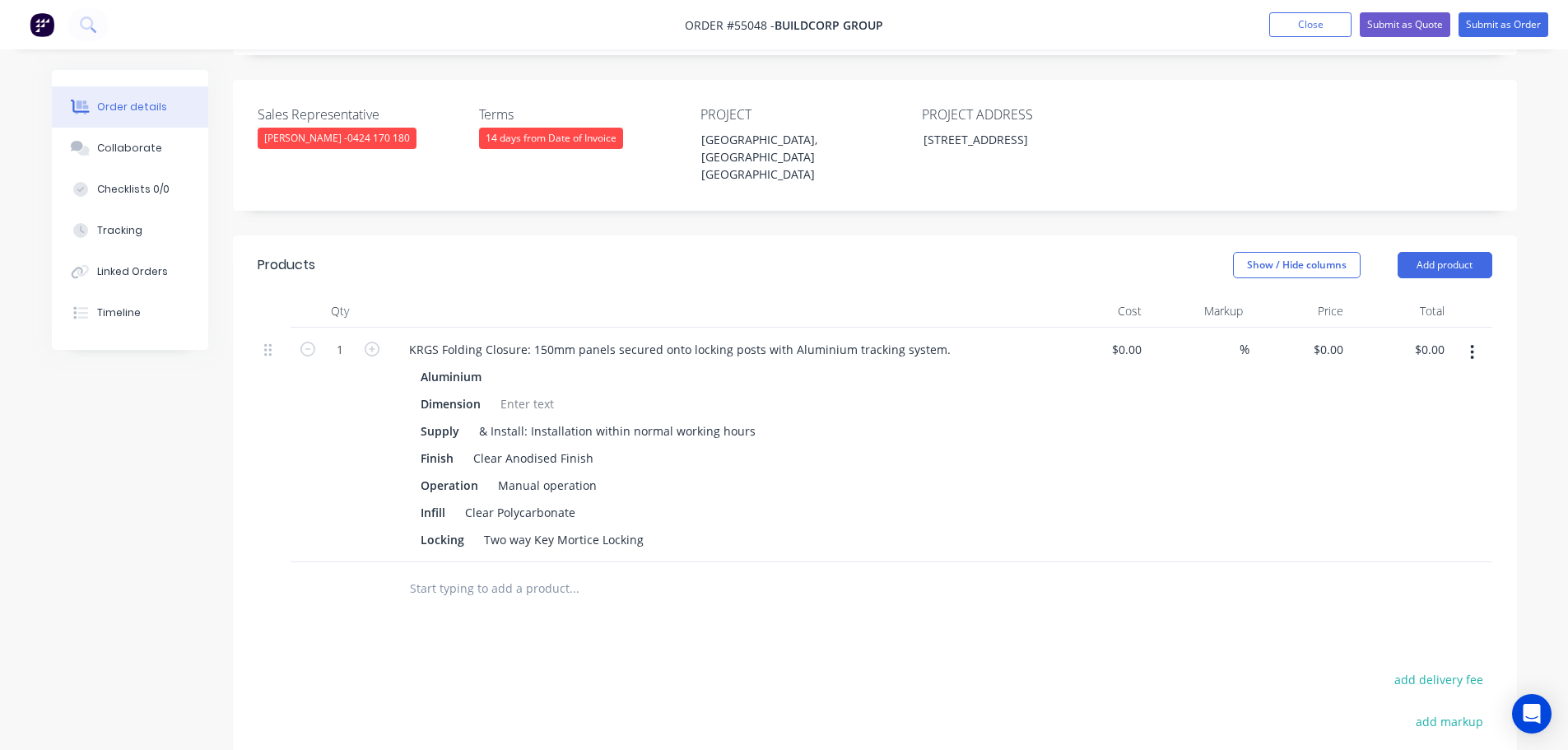
scroll to position [412, 0]
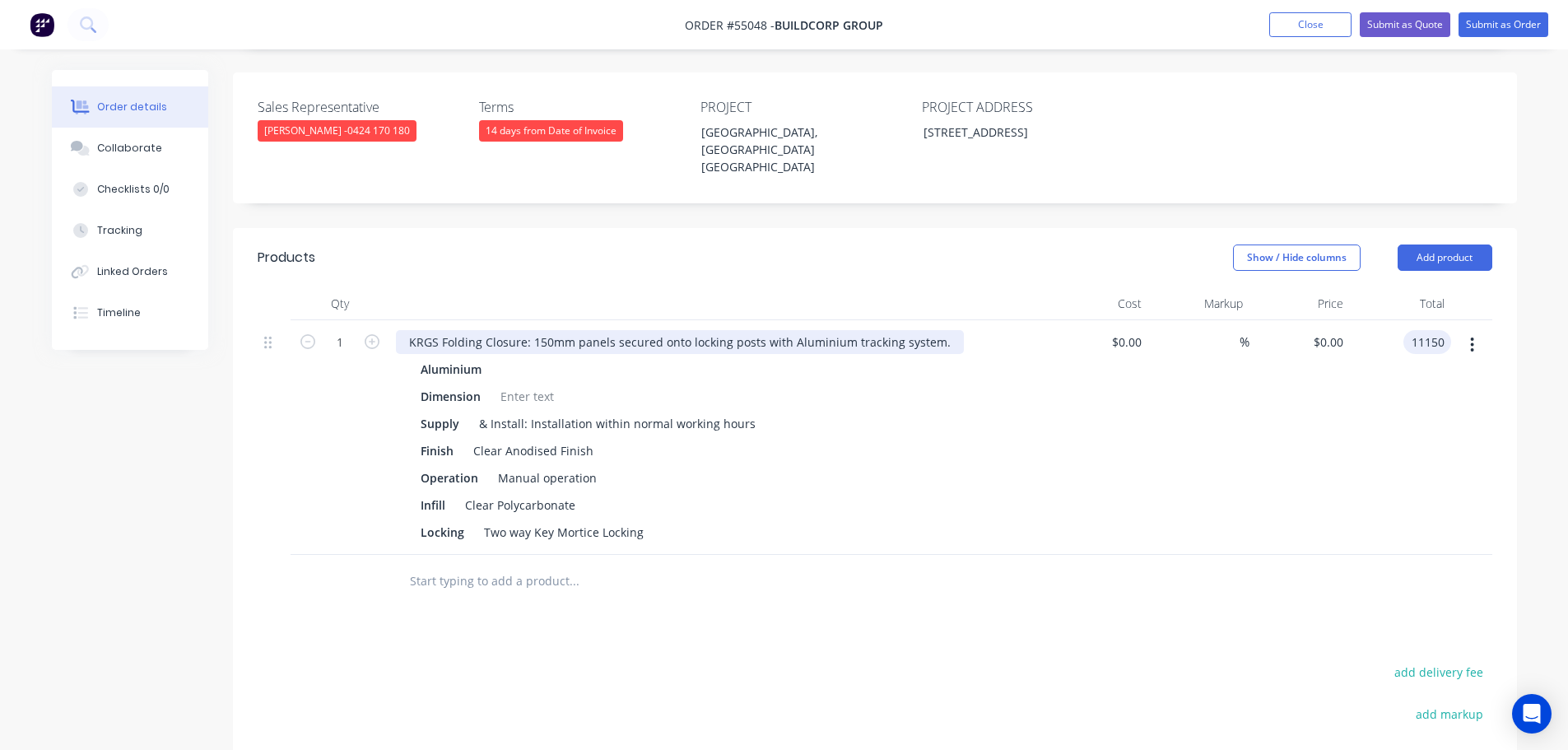
type input "11150"
type input "$11,150.00"
click at [408, 330] on div "KRGS Folding Closure: 150mm panels secured onto locking posts with Aluminium tr…" at bounding box center [680, 342] width 568 height 24
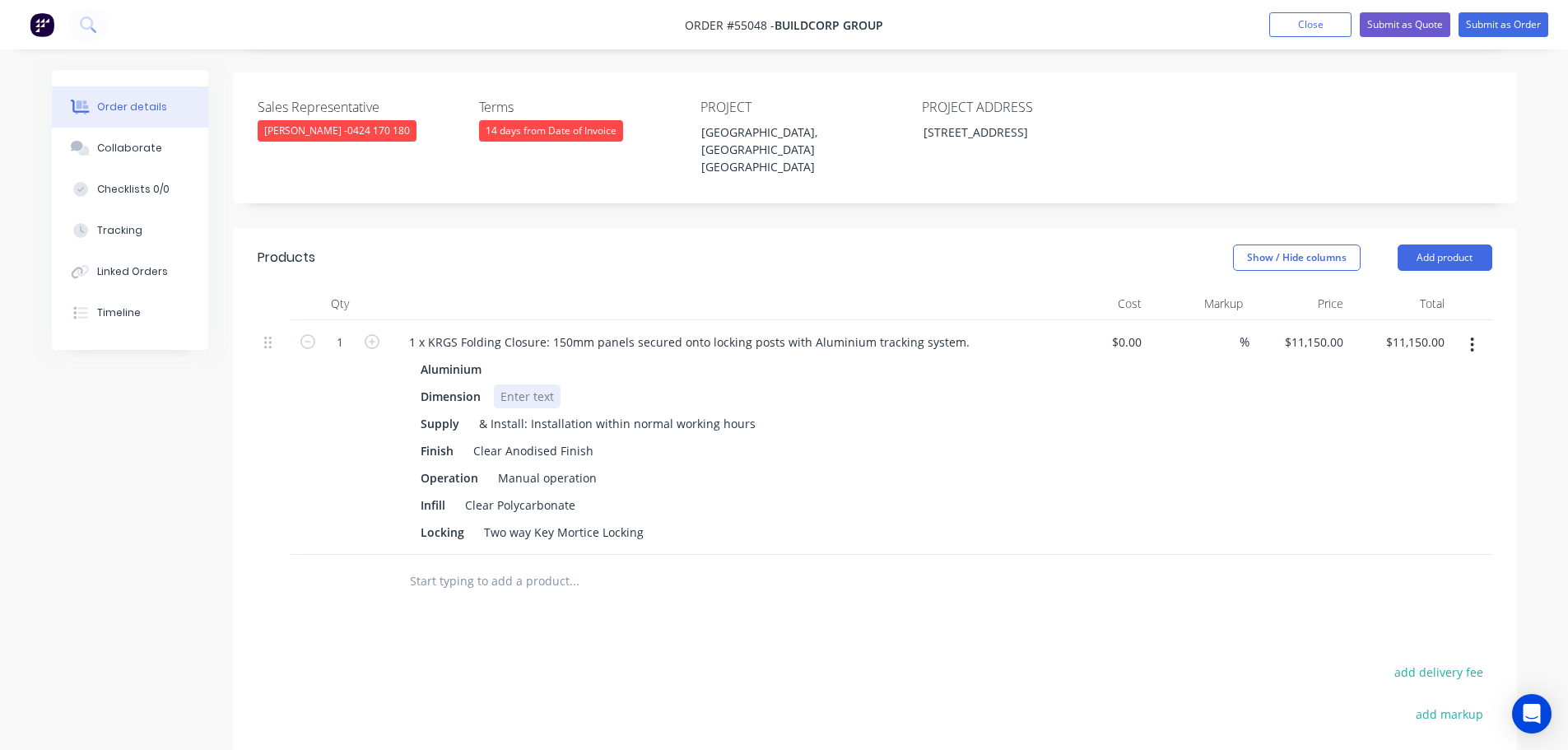
click at [514, 384] on div at bounding box center [527, 396] width 67 height 24
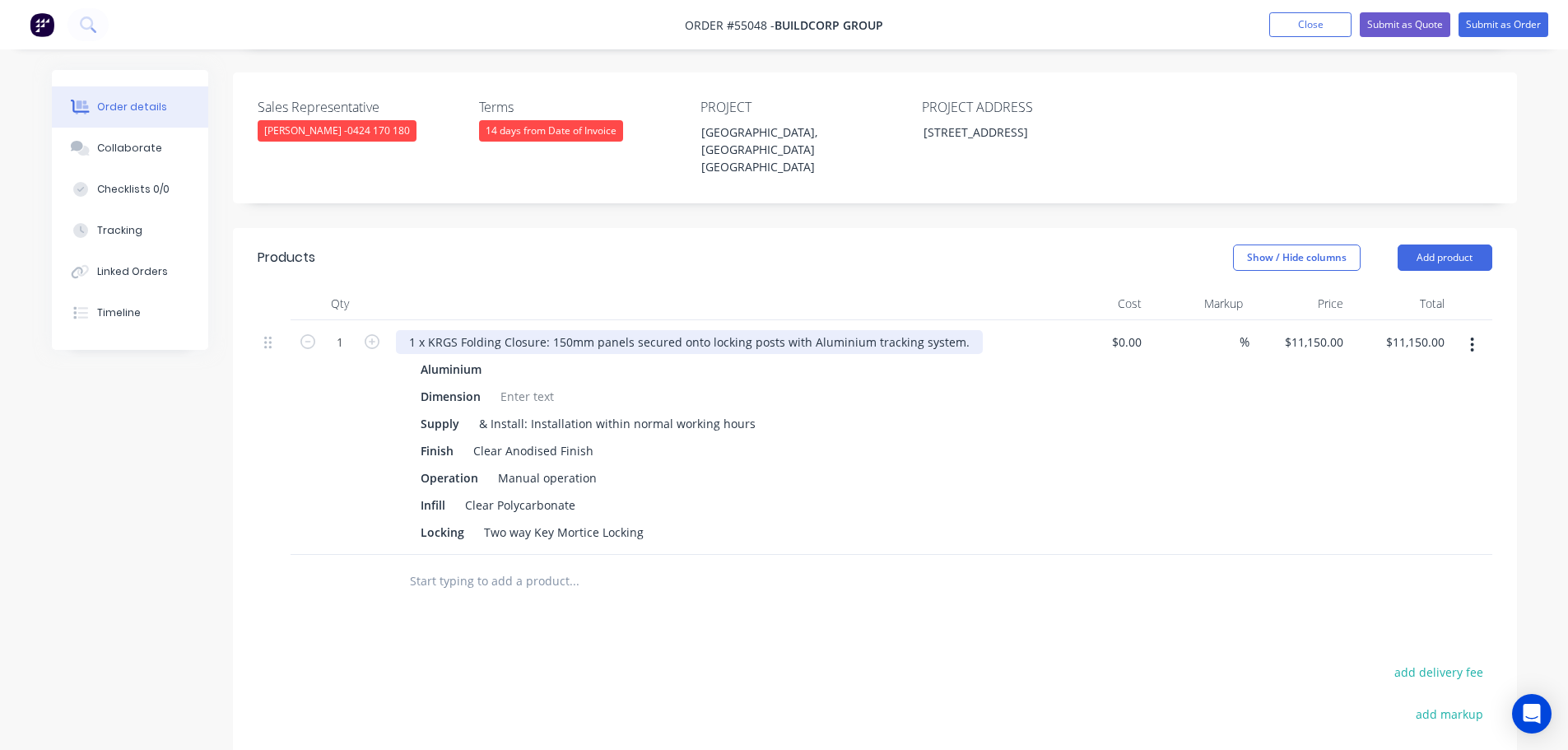
drag, startPoint x: 415, startPoint y: 298, endPoint x: 414, endPoint y: 314, distance: 16.0
click at [415, 330] on div "1 x KRGS Folding Closure: 150mm panels secured onto locking posts with Aluminiu…" at bounding box center [689, 342] width 587 height 24
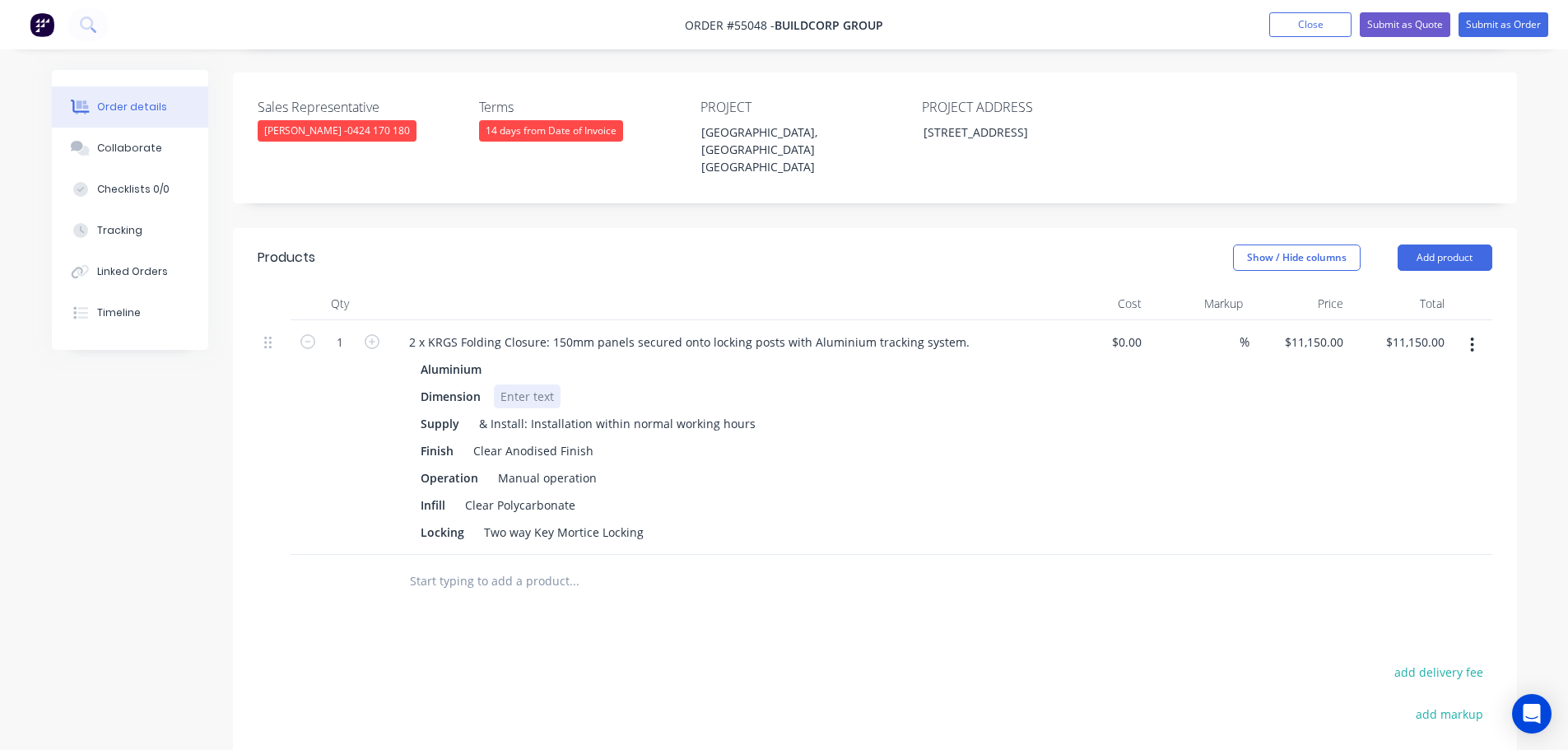
click at [525, 384] on div at bounding box center [527, 396] width 67 height 24
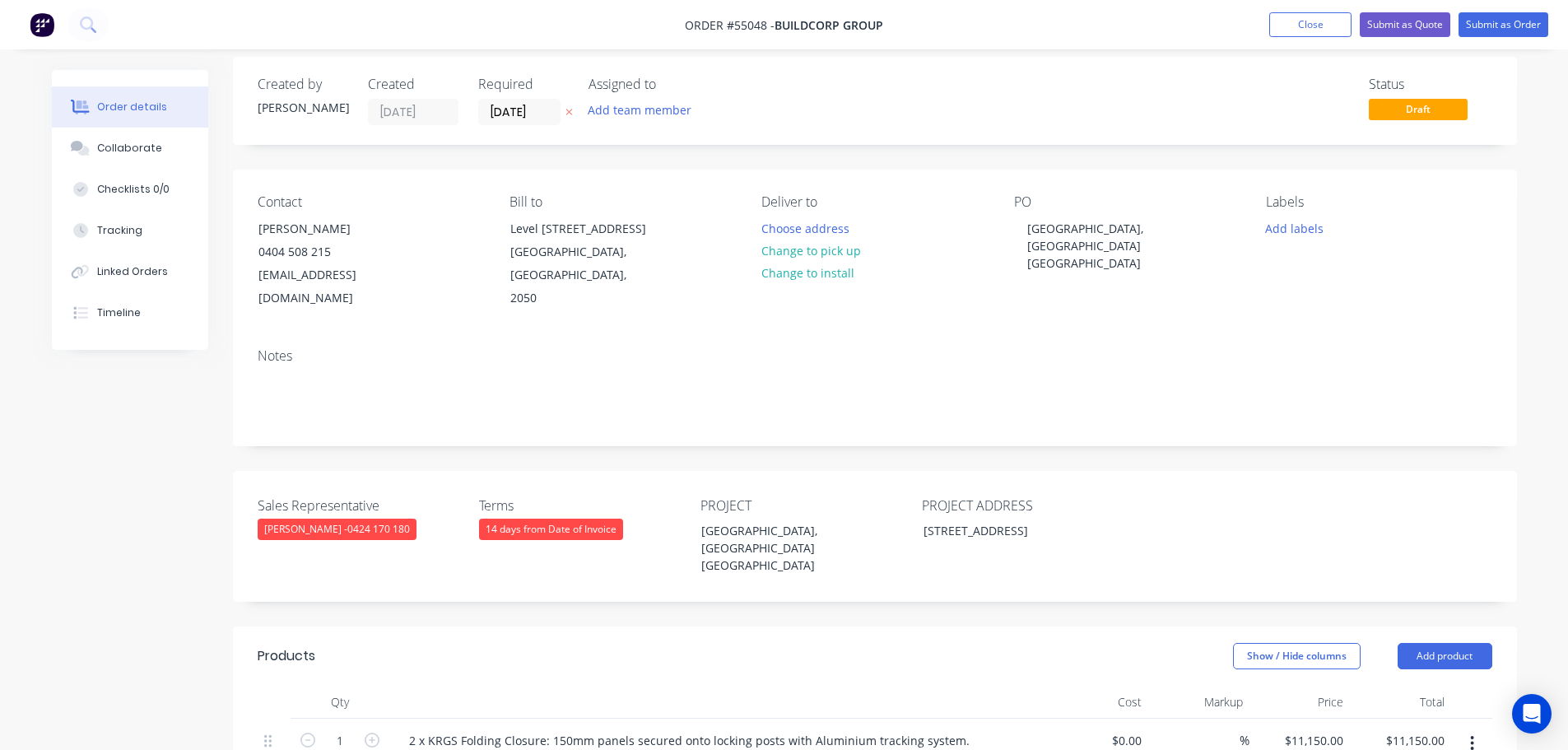
scroll to position [0, 0]
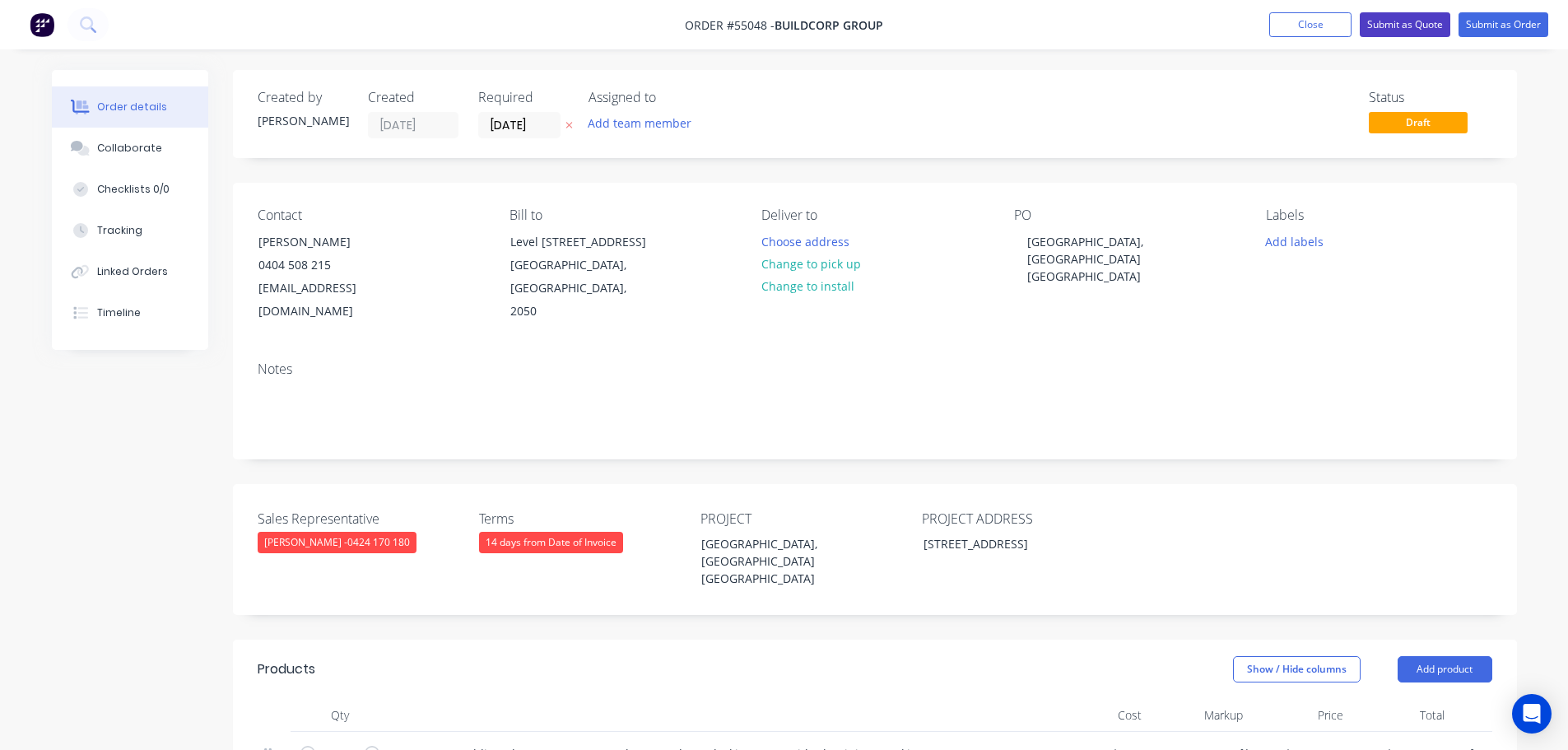
click at [1394, 28] on button "Submit as Quote" at bounding box center [1405, 25] width 91 height 25
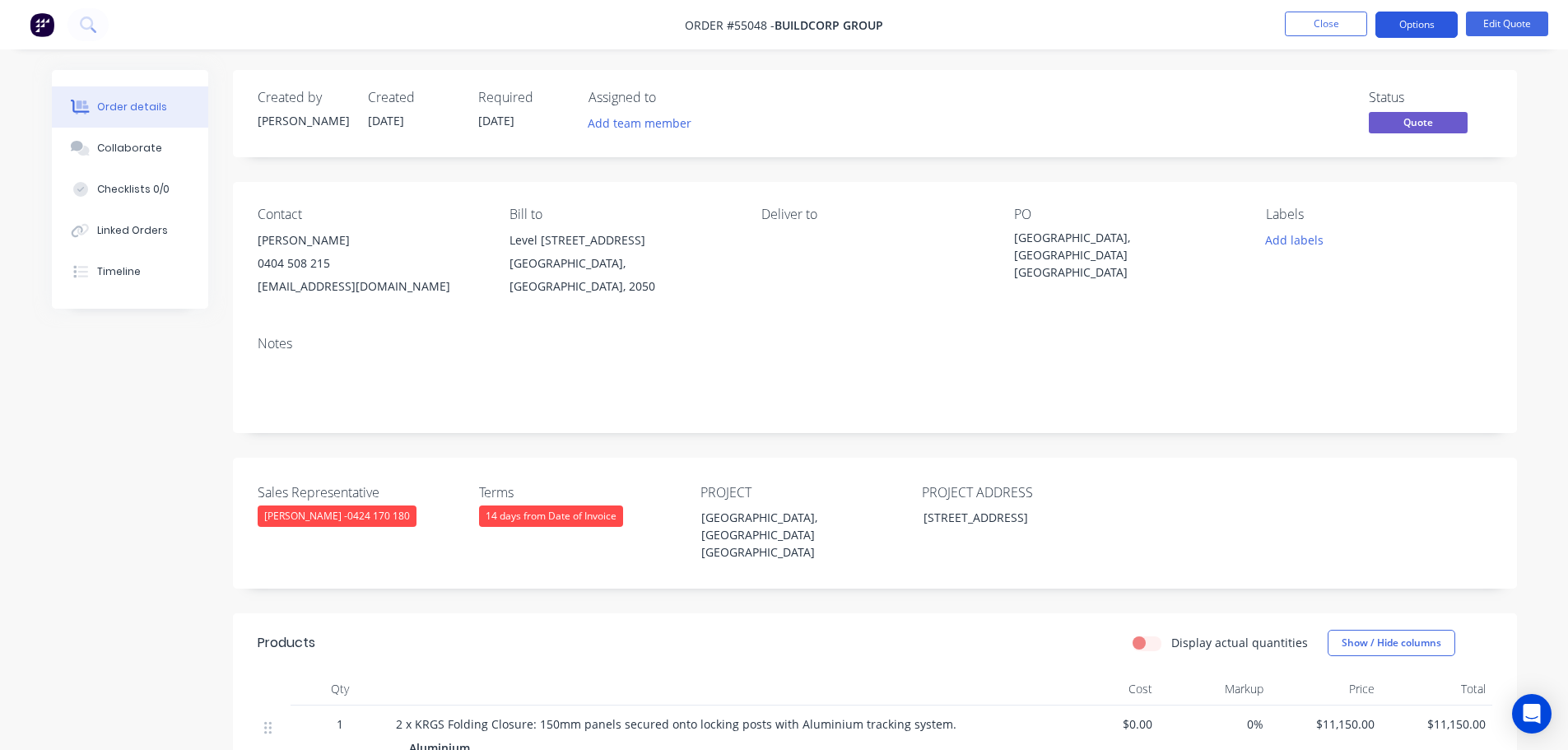
click at [1416, 27] on button "Options" at bounding box center [1416, 25] width 82 height 26
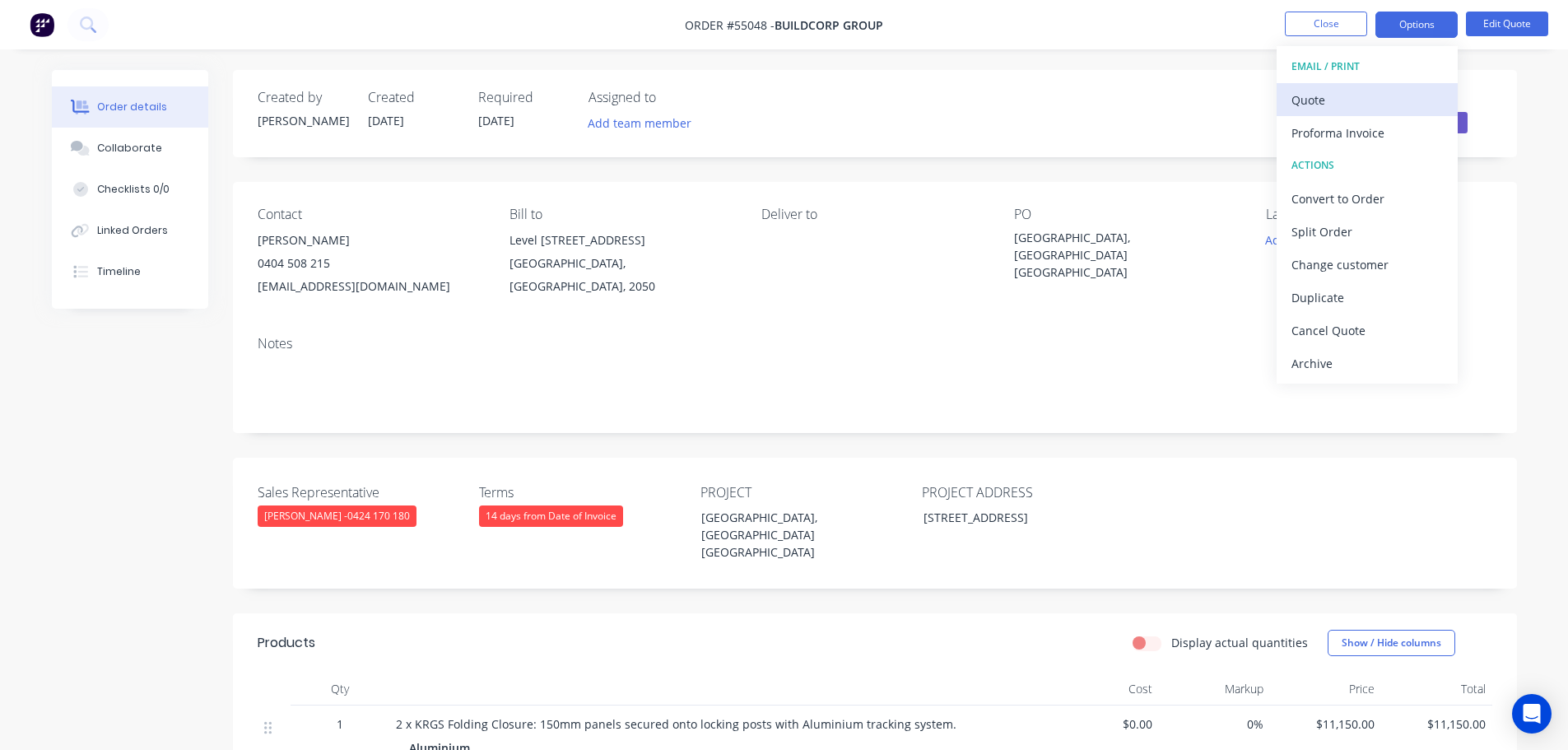
click at [1303, 103] on div "Quote" at bounding box center [1367, 100] width 152 height 24
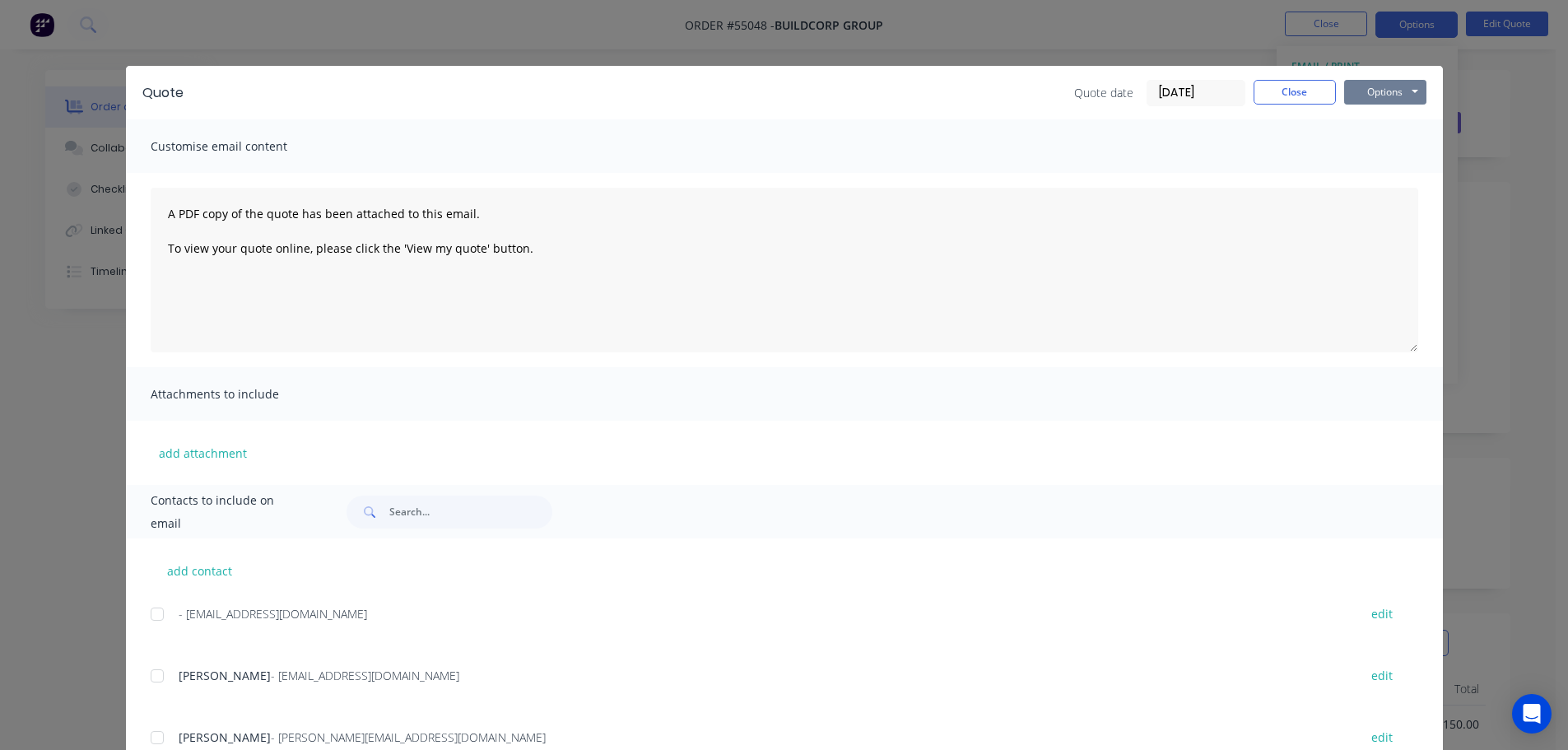
click at [1371, 99] on button "Options" at bounding box center [1385, 92] width 82 height 25
click at [1390, 147] on button "Print" at bounding box center [1397, 148] width 105 height 27
click at [1271, 86] on button "Close" at bounding box center [1295, 92] width 82 height 25
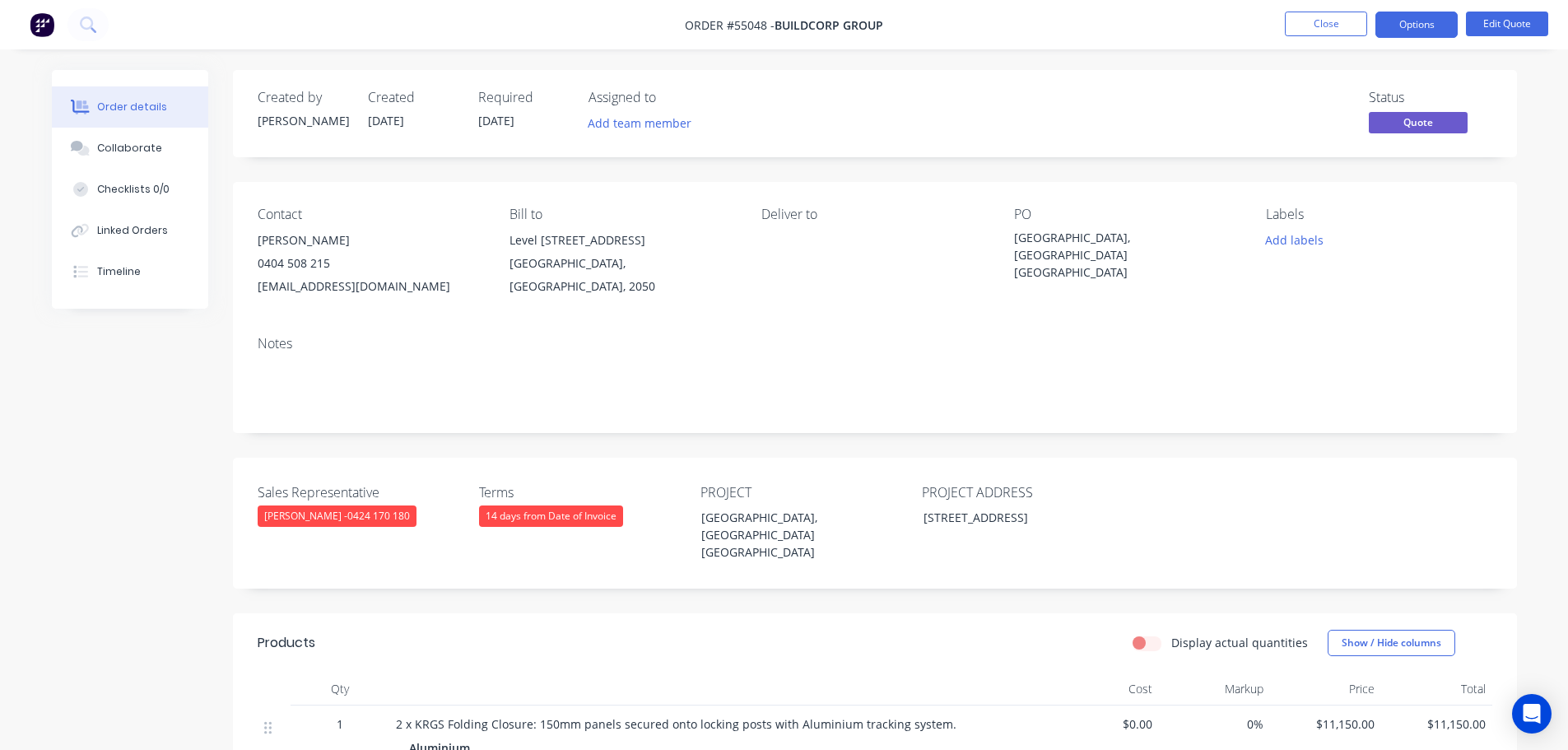
click at [356, 286] on div "[EMAIL_ADDRESS][DOMAIN_NAME]" at bounding box center [371, 286] width 226 height 23
click at [1080, 230] on div "[GEOGRAPHIC_DATA], [GEOGRAPHIC_DATA] [GEOGRAPHIC_DATA]" at bounding box center [1118, 254] width 206 height 52
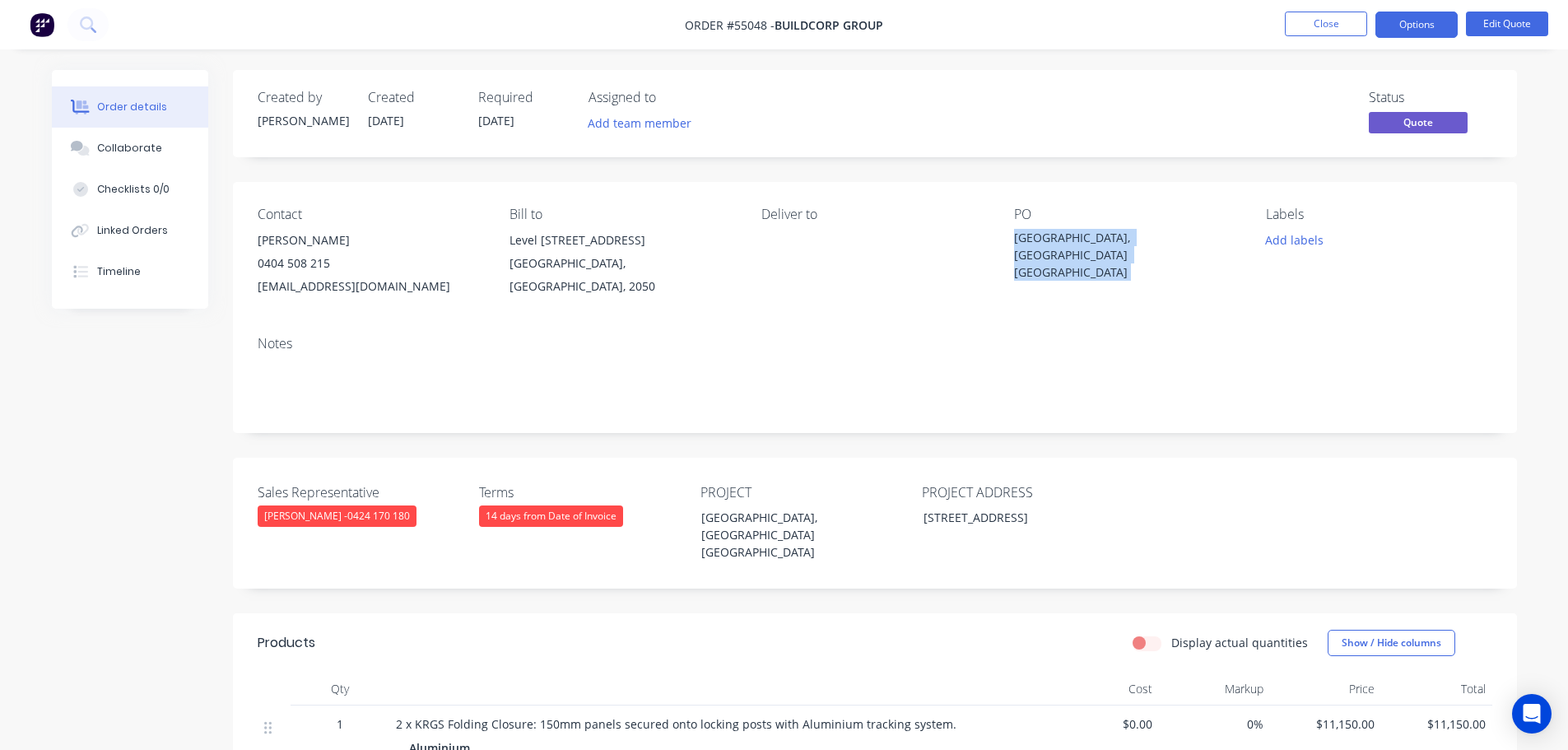
click at [1080, 230] on div "[GEOGRAPHIC_DATA], [GEOGRAPHIC_DATA] [GEOGRAPHIC_DATA]" at bounding box center [1118, 254] width 206 height 52
click at [330, 263] on span at bounding box center [330, 263] width 0 height 16
click at [1310, 24] on button "Close" at bounding box center [1326, 24] width 82 height 25
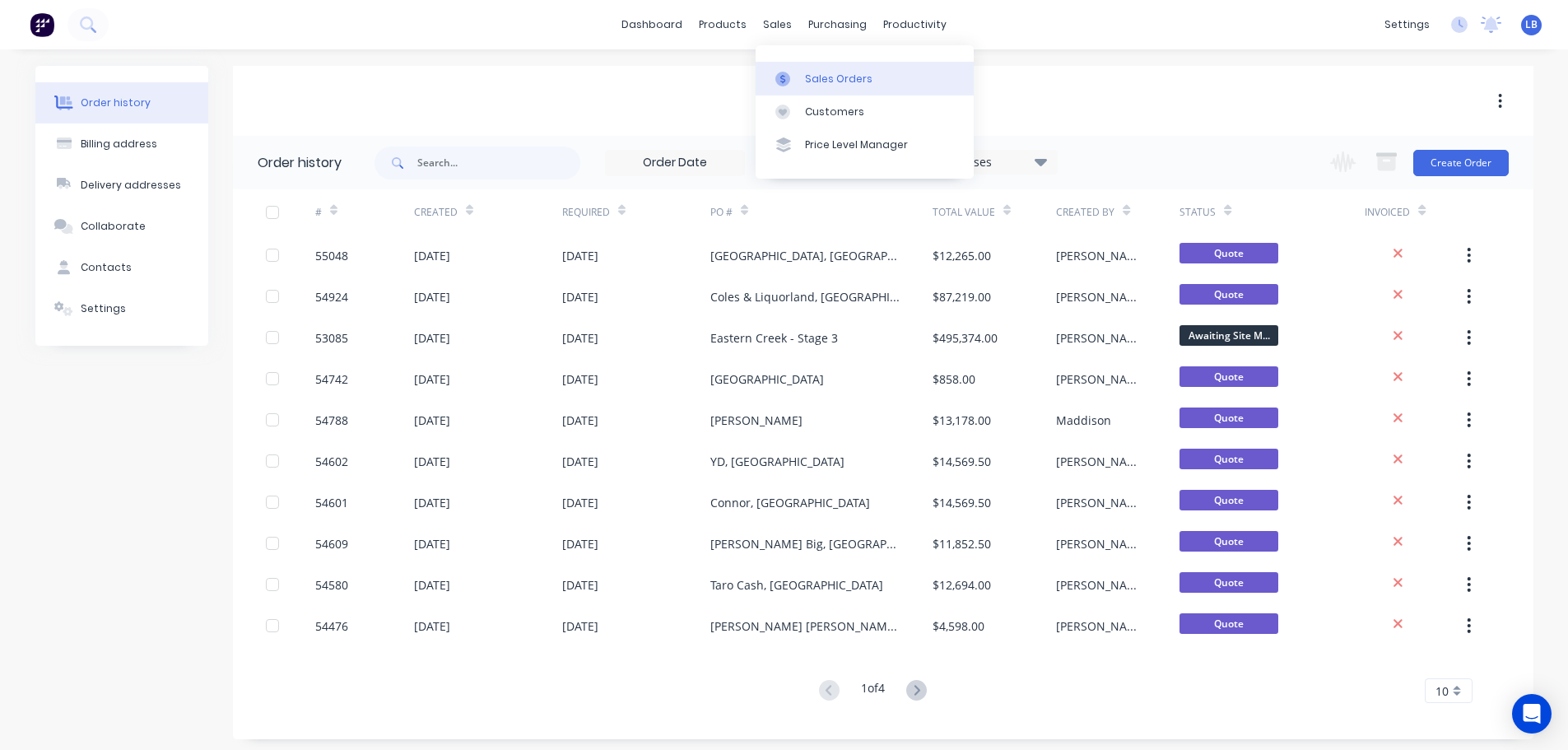
click at [842, 81] on div "Sales Orders" at bounding box center [839, 79] width 68 height 15
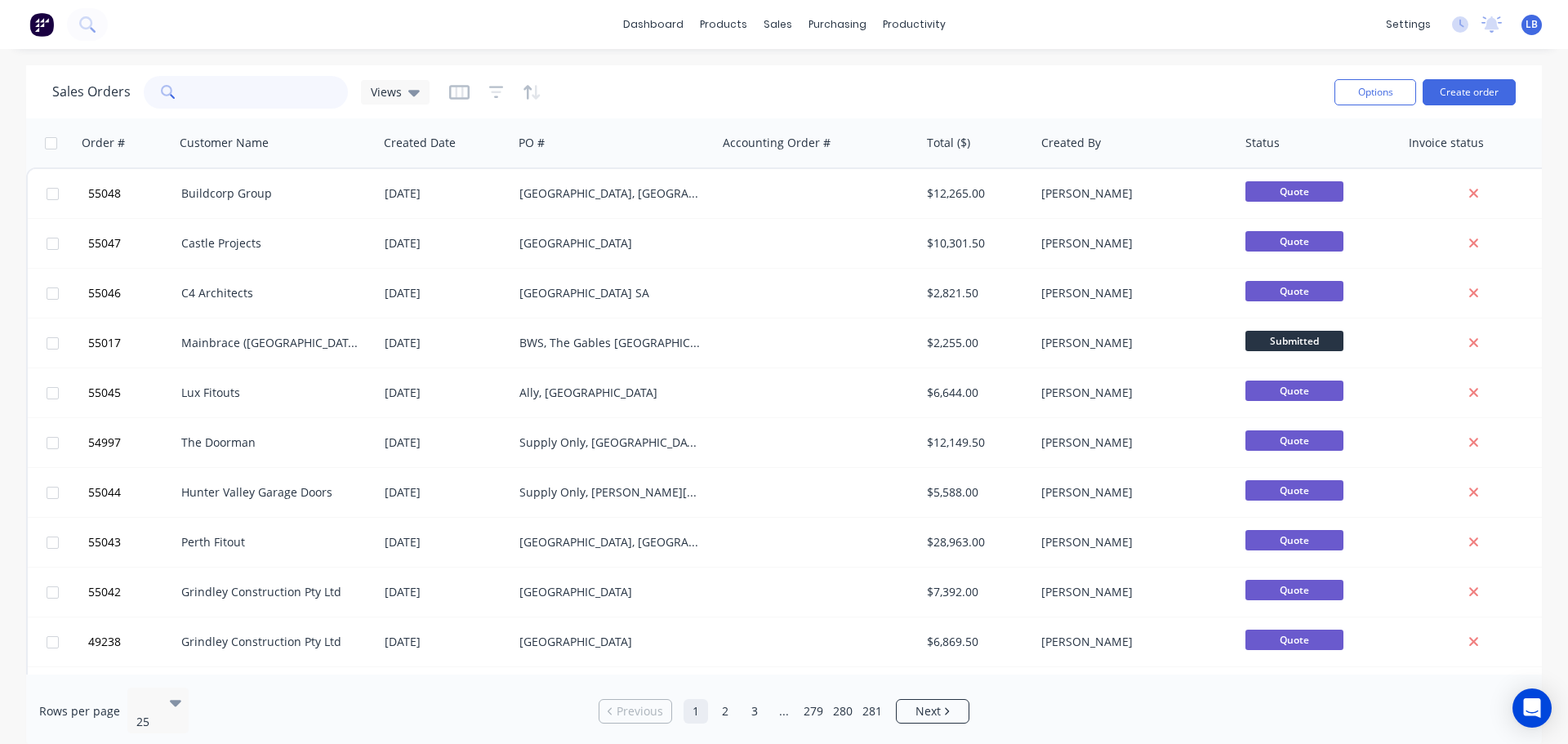
click at [216, 96] on input "text" at bounding box center [269, 92] width 159 height 33
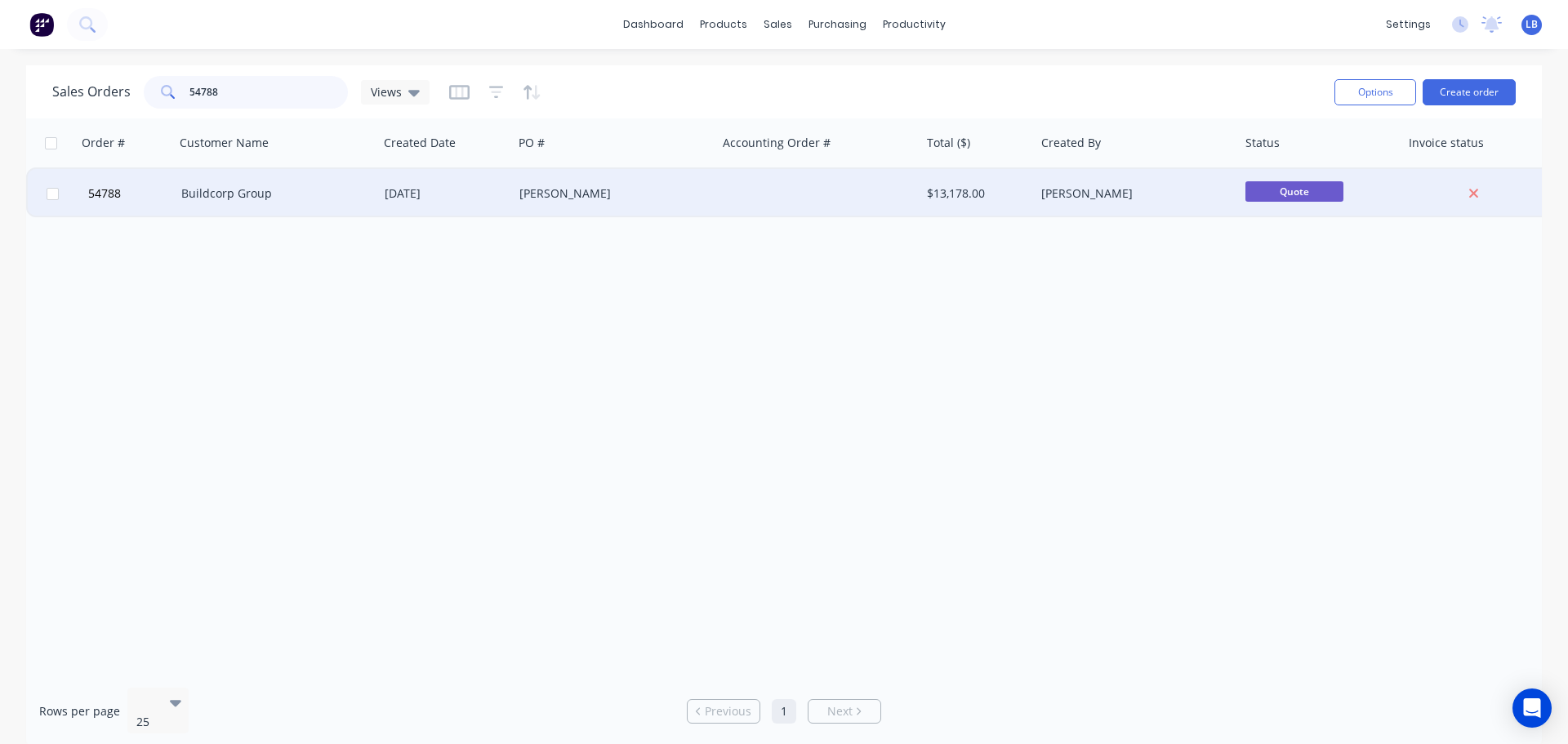
type input "54788"
click at [543, 191] on div "[PERSON_NAME]" at bounding box center [610, 194] width 181 height 16
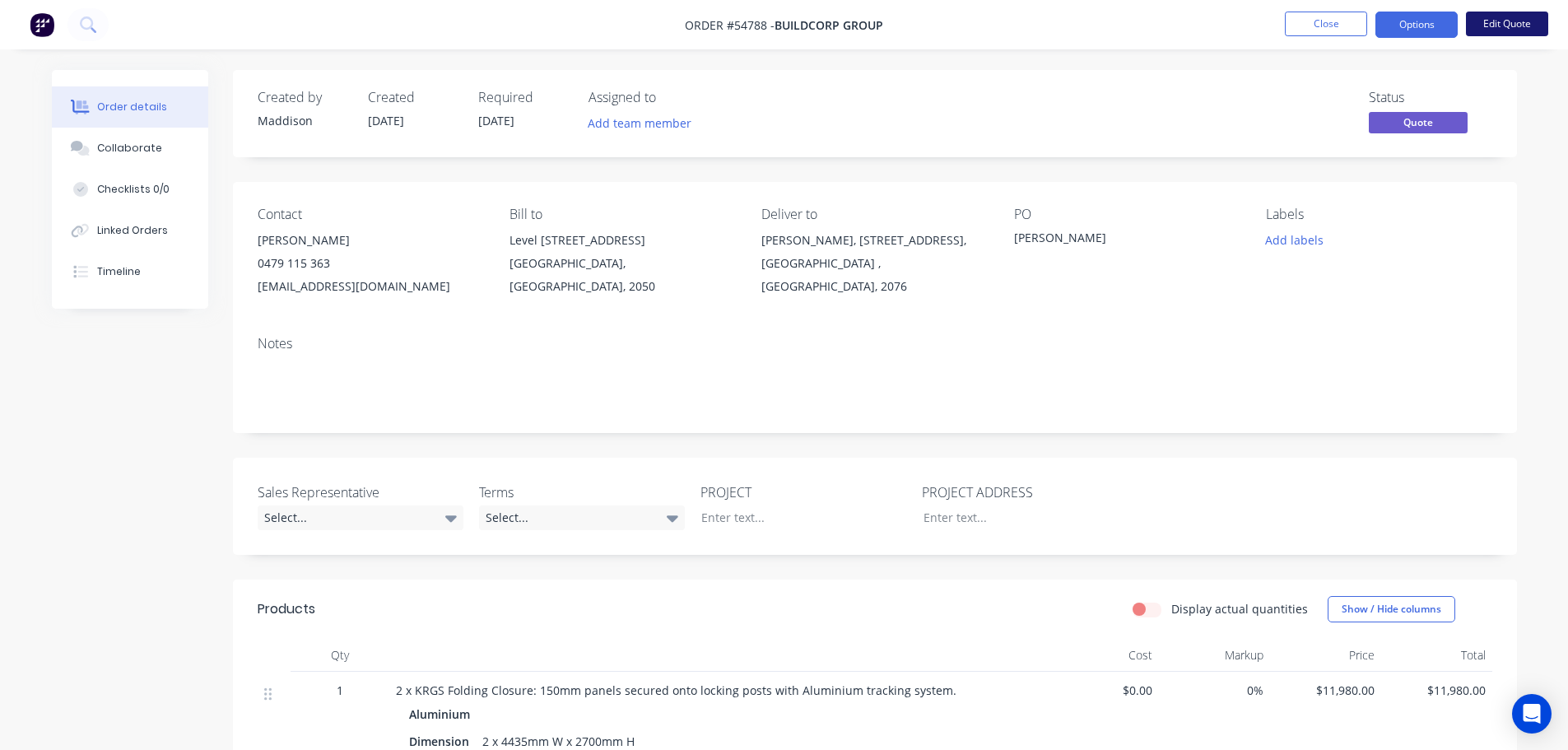
click at [1494, 26] on button "Edit Quote" at bounding box center [1507, 24] width 82 height 25
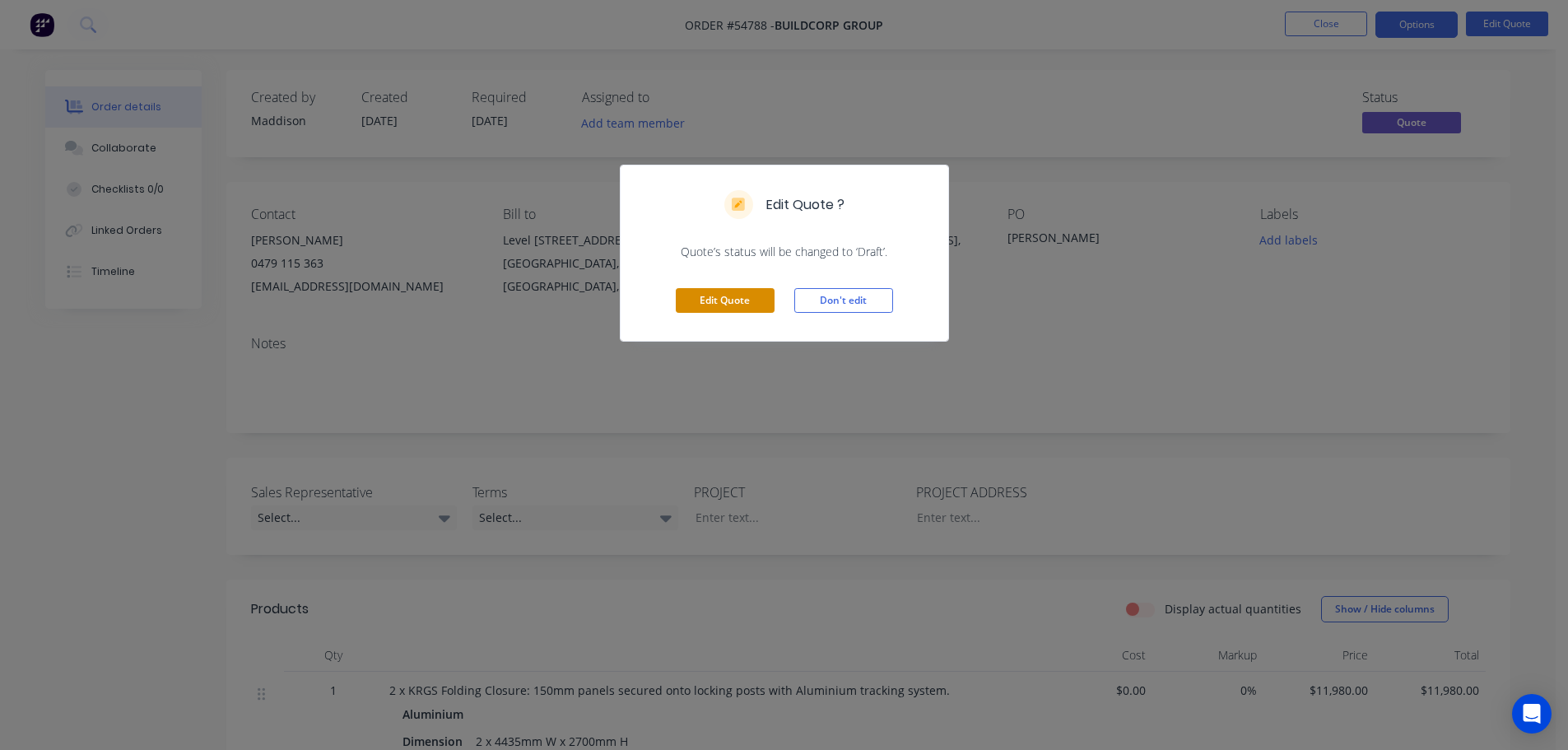
click at [718, 297] on button "Edit Quote" at bounding box center [726, 300] width 99 height 25
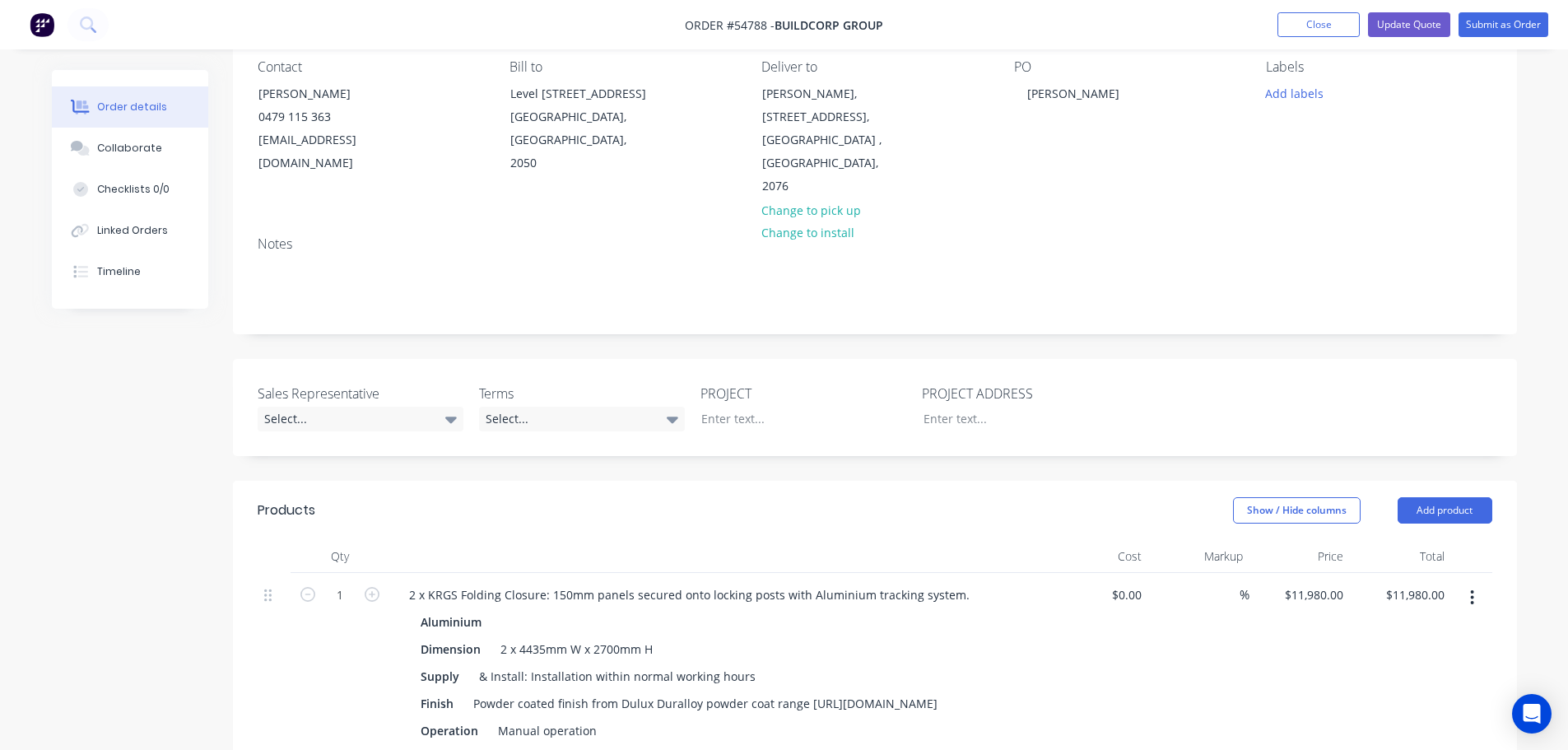
scroll to position [247, 0]
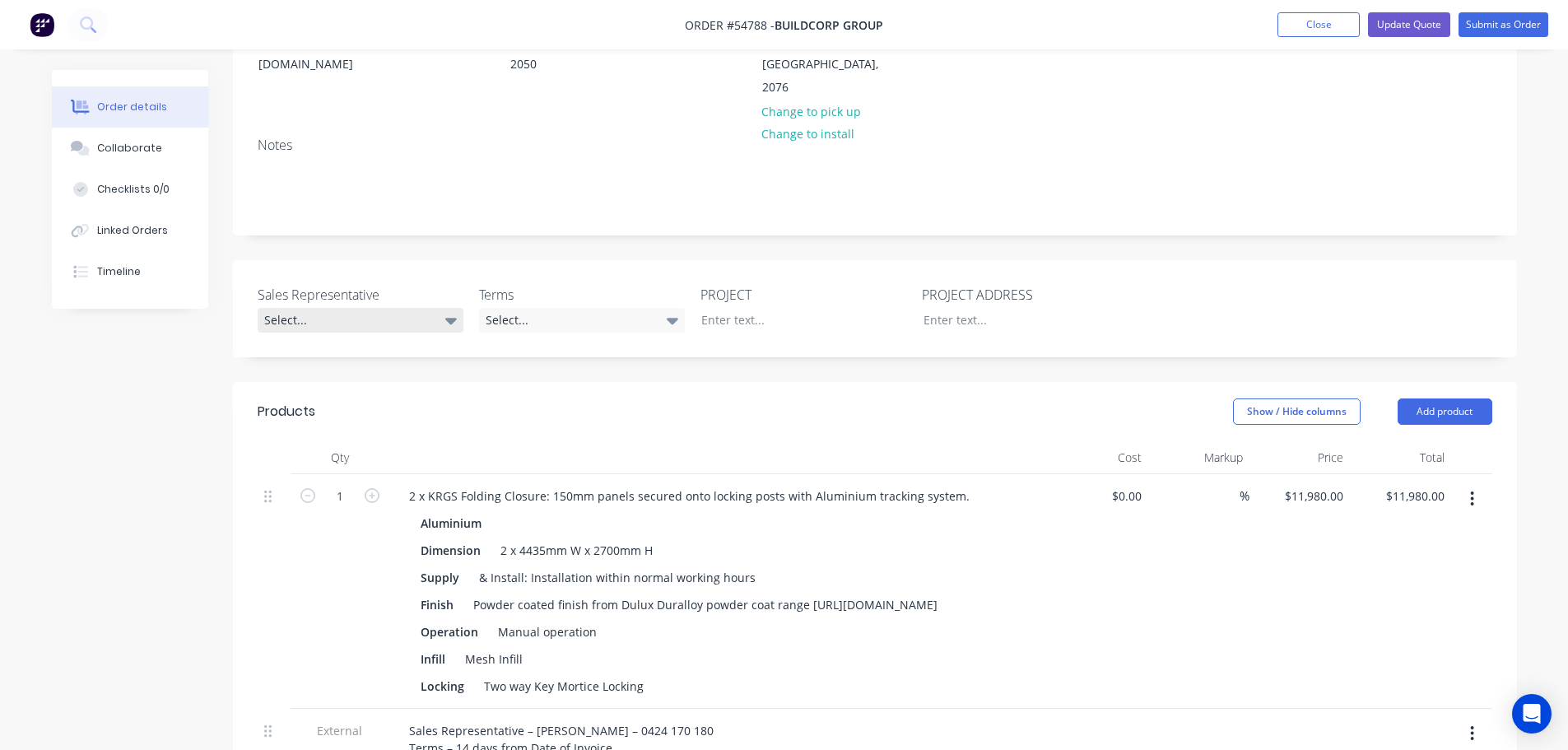
click at [295, 308] on div "Select..." at bounding box center [361, 320] width 206 height 25
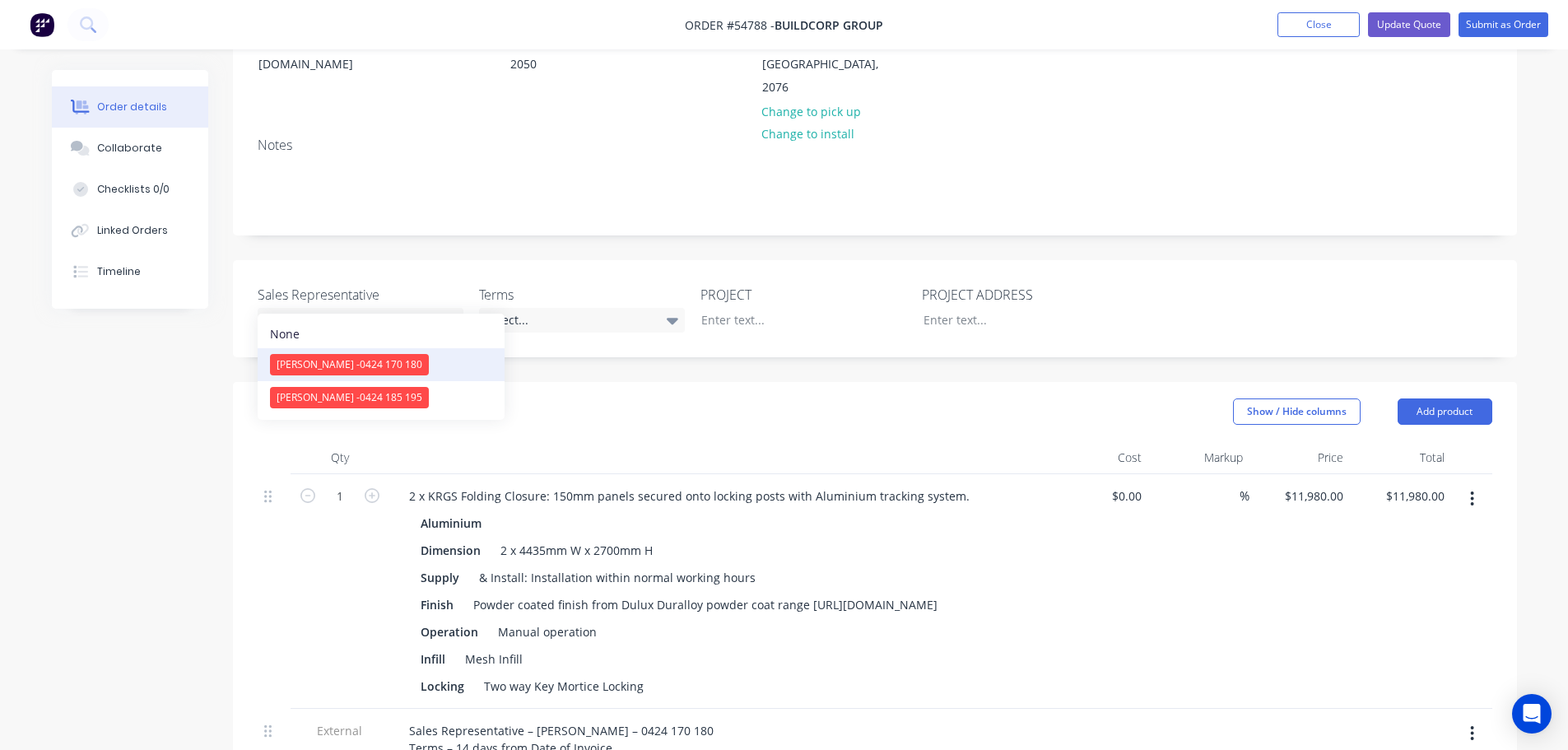
click at [330, 365] on span "[PERSON_NAME] - 0424 170 180" at bounding box center [349, 364] width 146 height 14
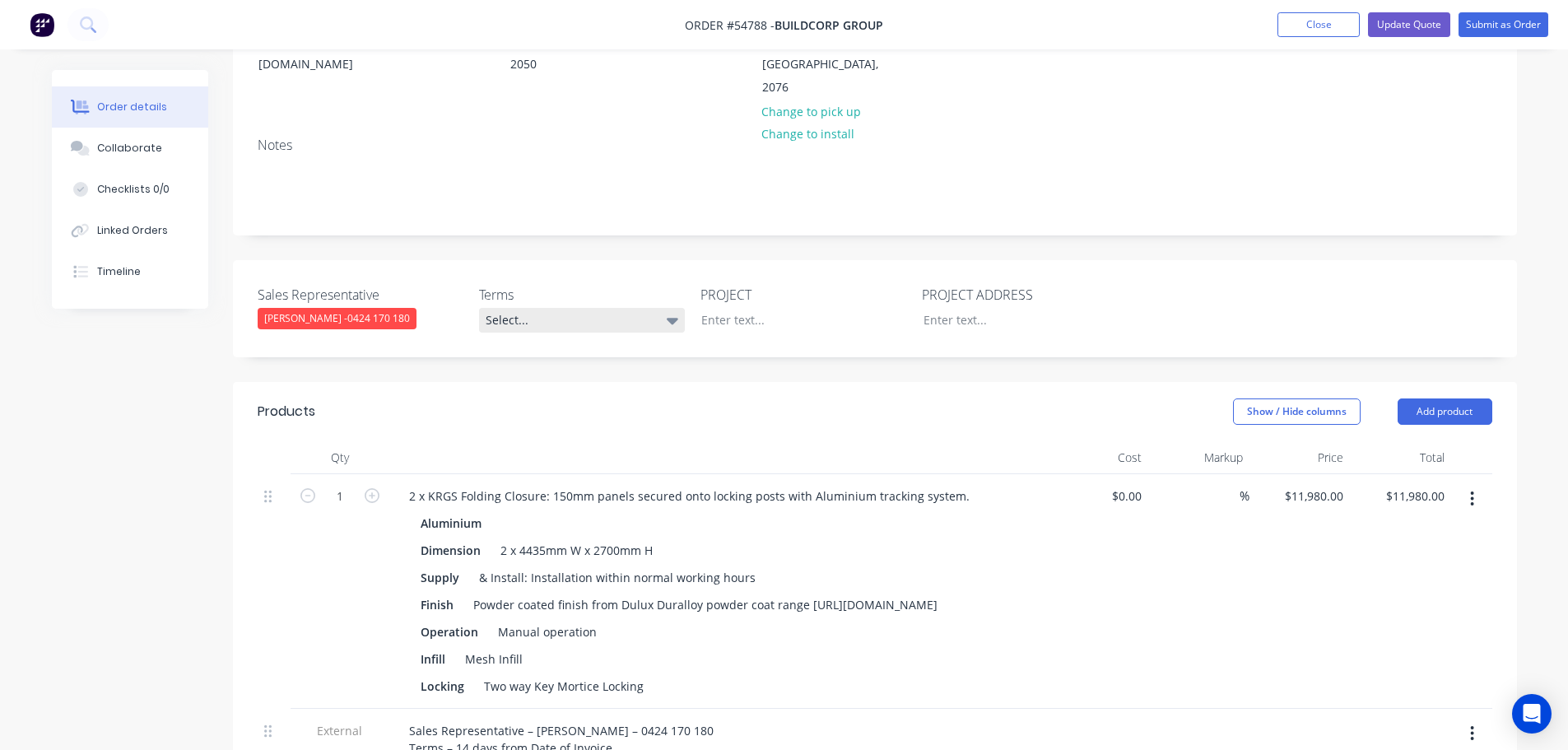
click at [548, 308] on div "Select..." at bounding box center [582, 320] width 206 height 25
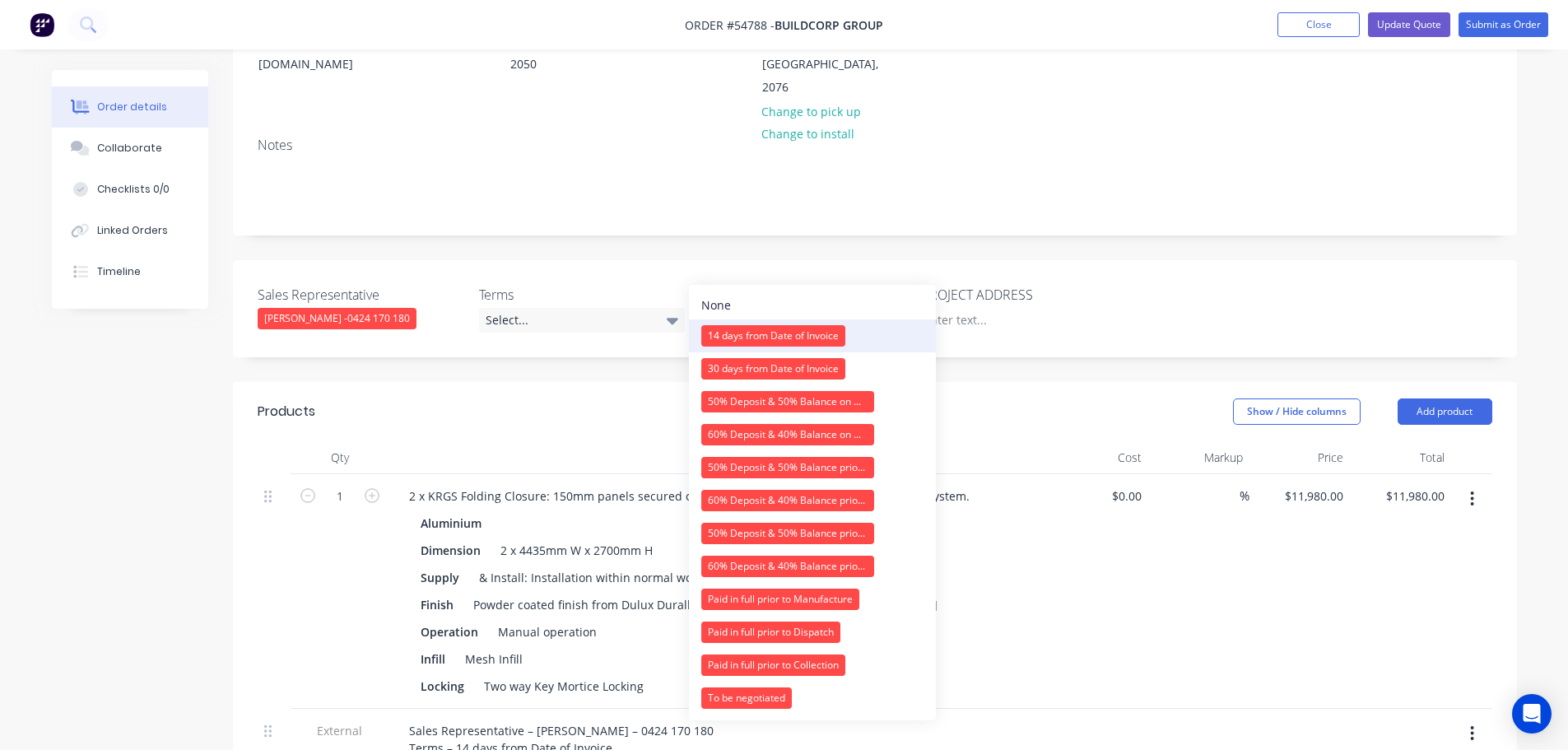
click at [736, 334] on div "14 days from Date of Invoice" at bounding box center [773, 336] width 144 height 21
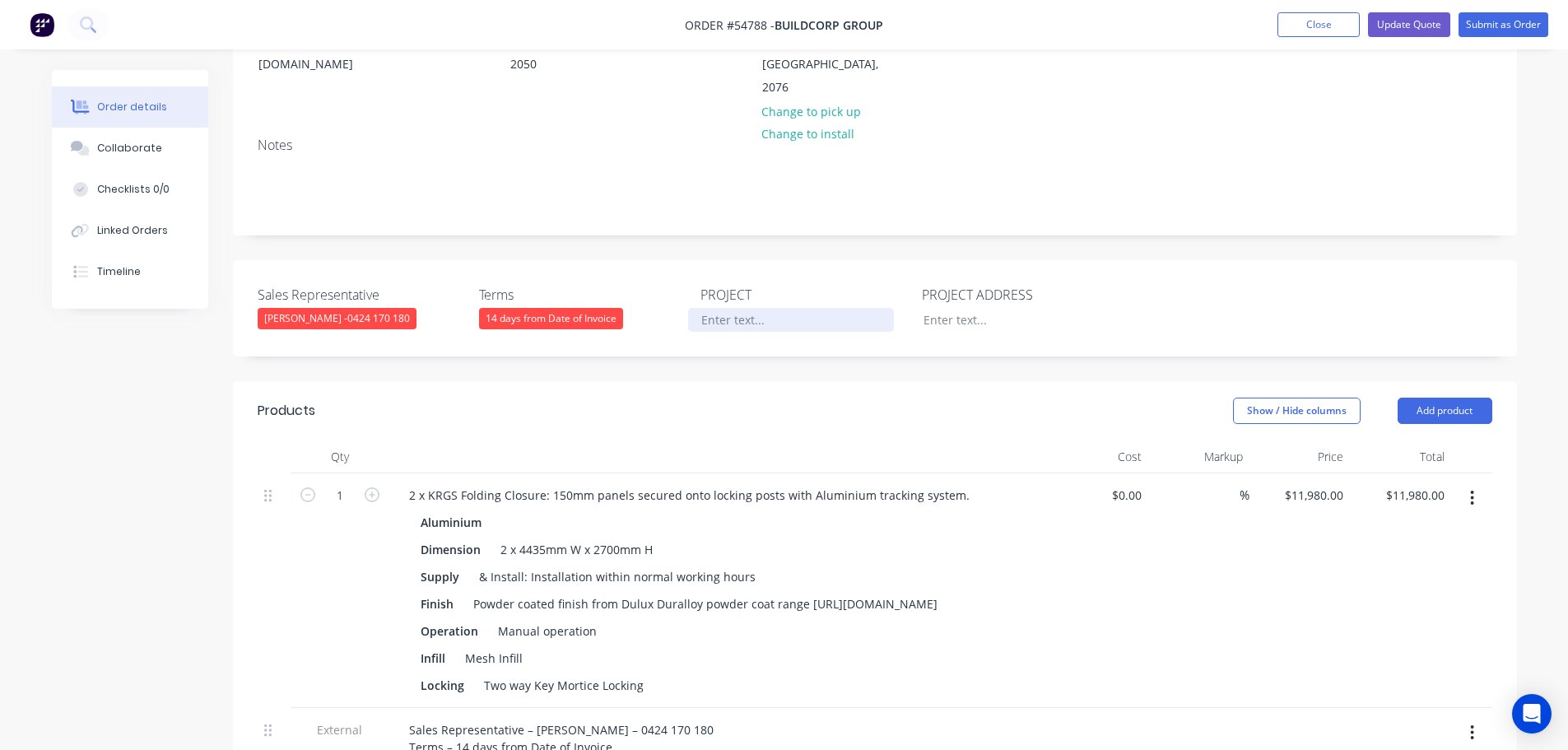
click at [716, 308] on div at bounding box center [791, 319] width 206 height 24
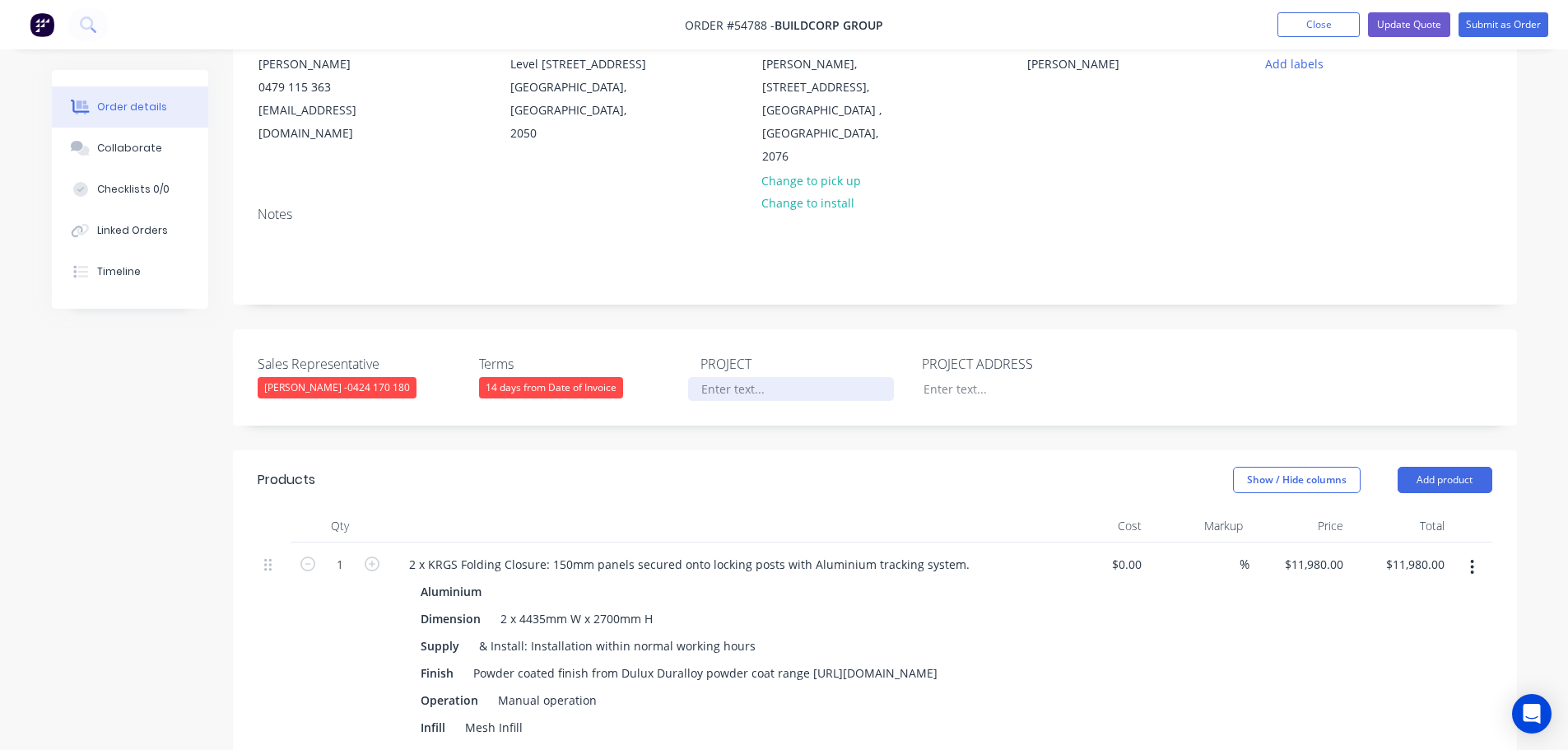
scroll to position [82, 0]
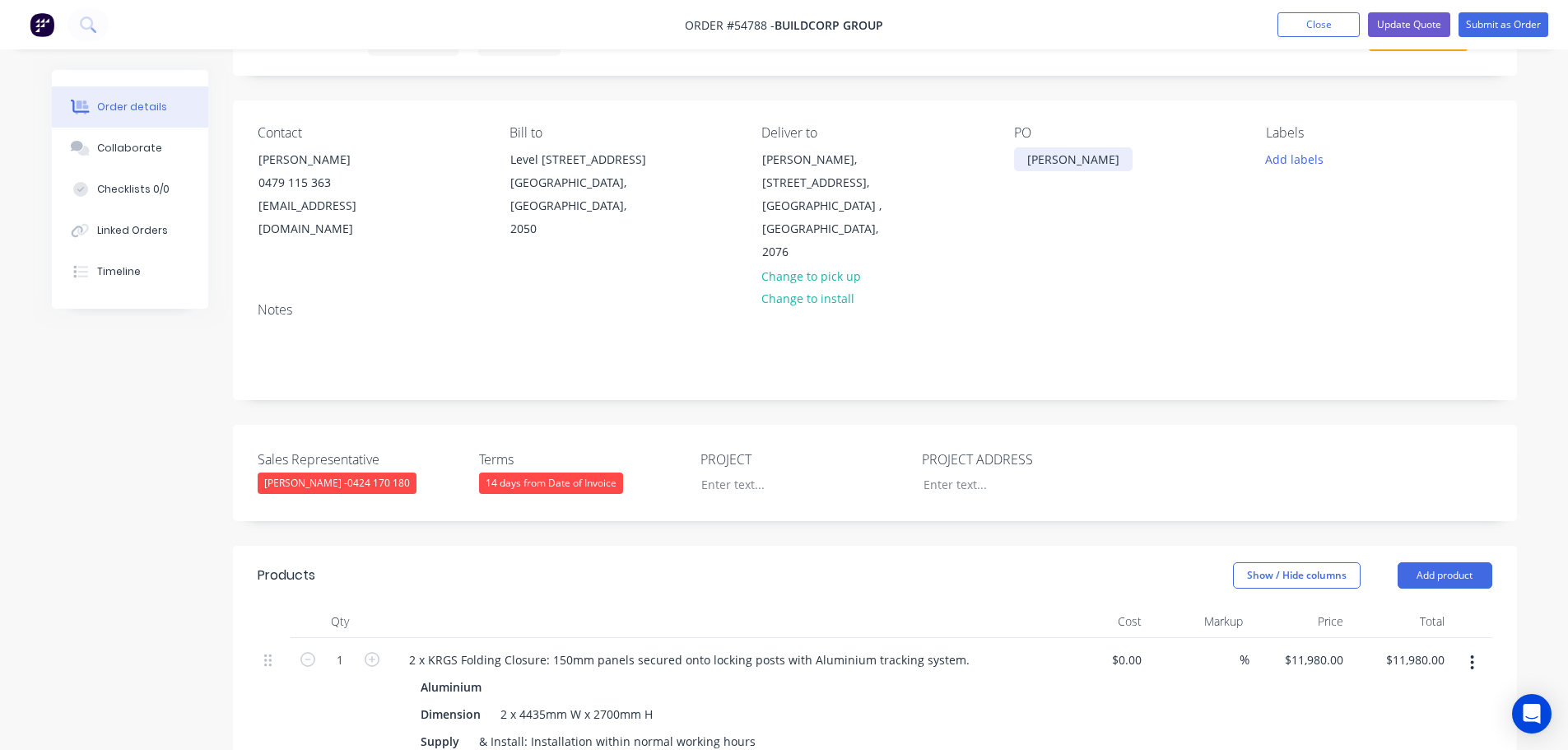
click at [1082, 161] on div "[PERSON_NAME]" at bounding box center [1074, 159] width 119 height 24
click at [708, 473] on div at bounding box center [791, 484] width 206 height 24
paste div
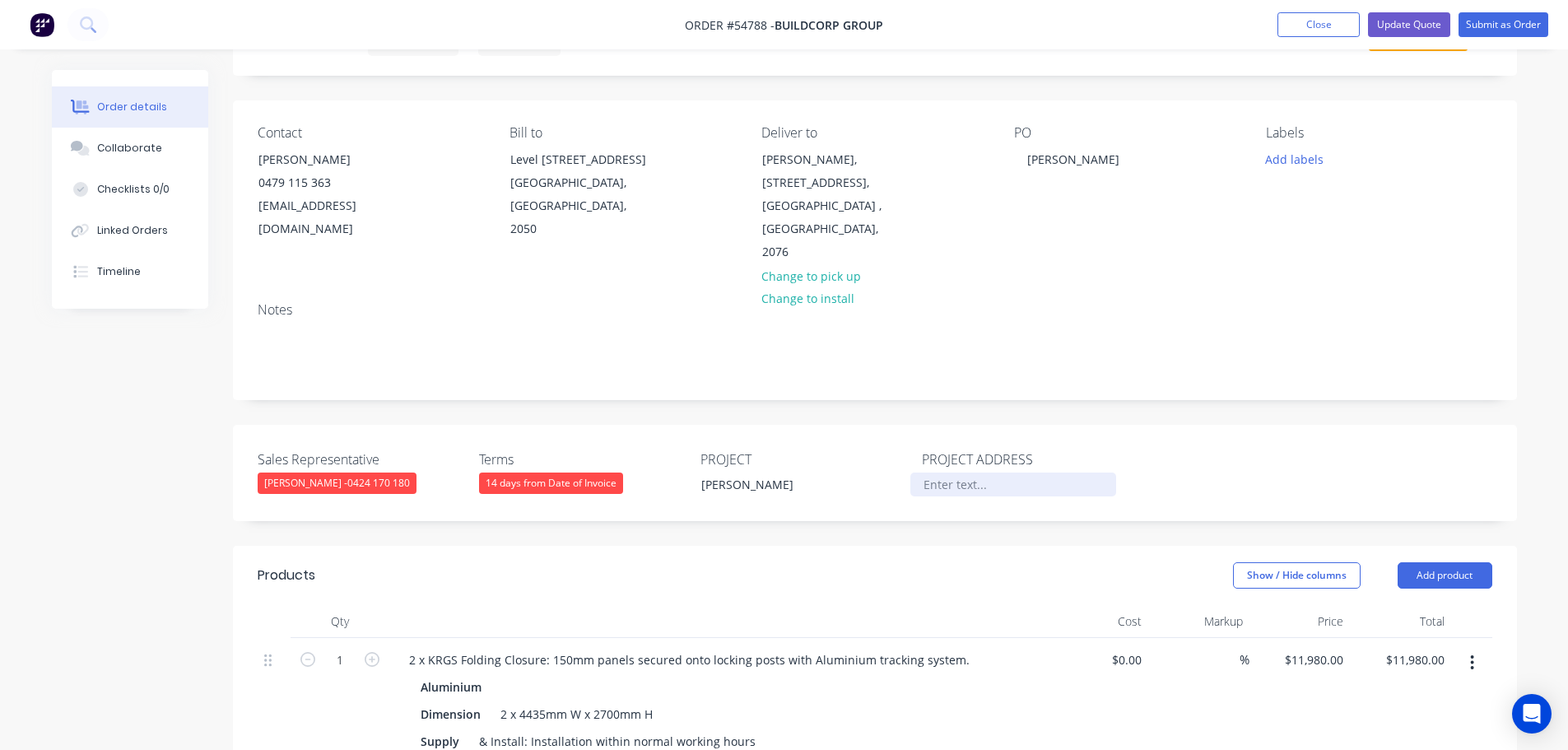
click at [942, 473] on div at bounding box center [1014, 484] width 206 height 24
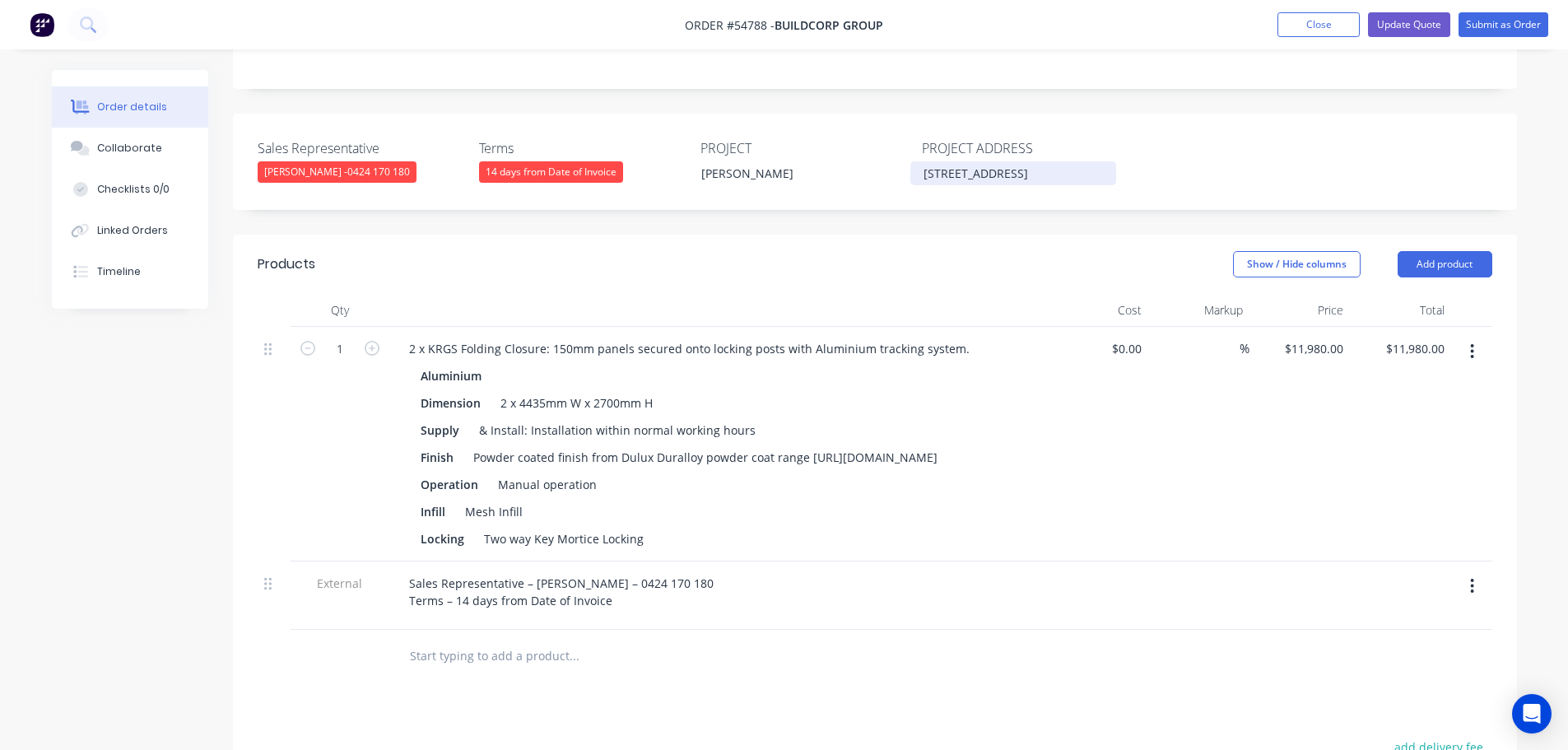
scroll to position [412, 0]
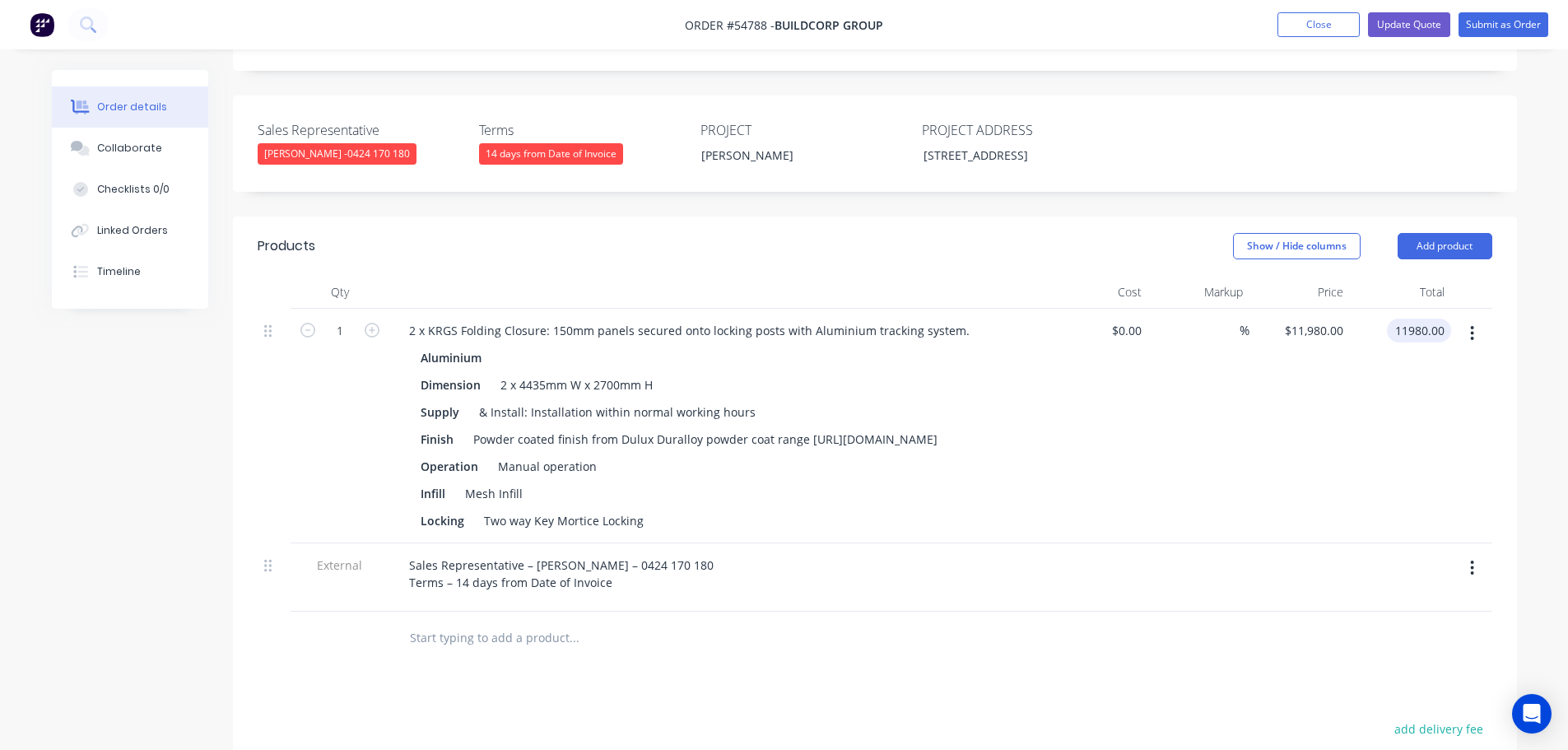
drag, startPoint x: 1444, startPoint y: 321, endPoint x: 1394, endPoint y: 352, distance: 58.8
click at [1395, 351] on div "11980.00 11980.00" at bounding box center [1400, 426] width 101 height 235
drag, startPoint x: 1449, startPoint y: 319, endPoint x: 1398, endPoint y: 361, distance: 66.1
click at [1398, 361] on div "11980.00 11980.00" at bounding box center [1400, 426] width 101 height 235
type input "10060"
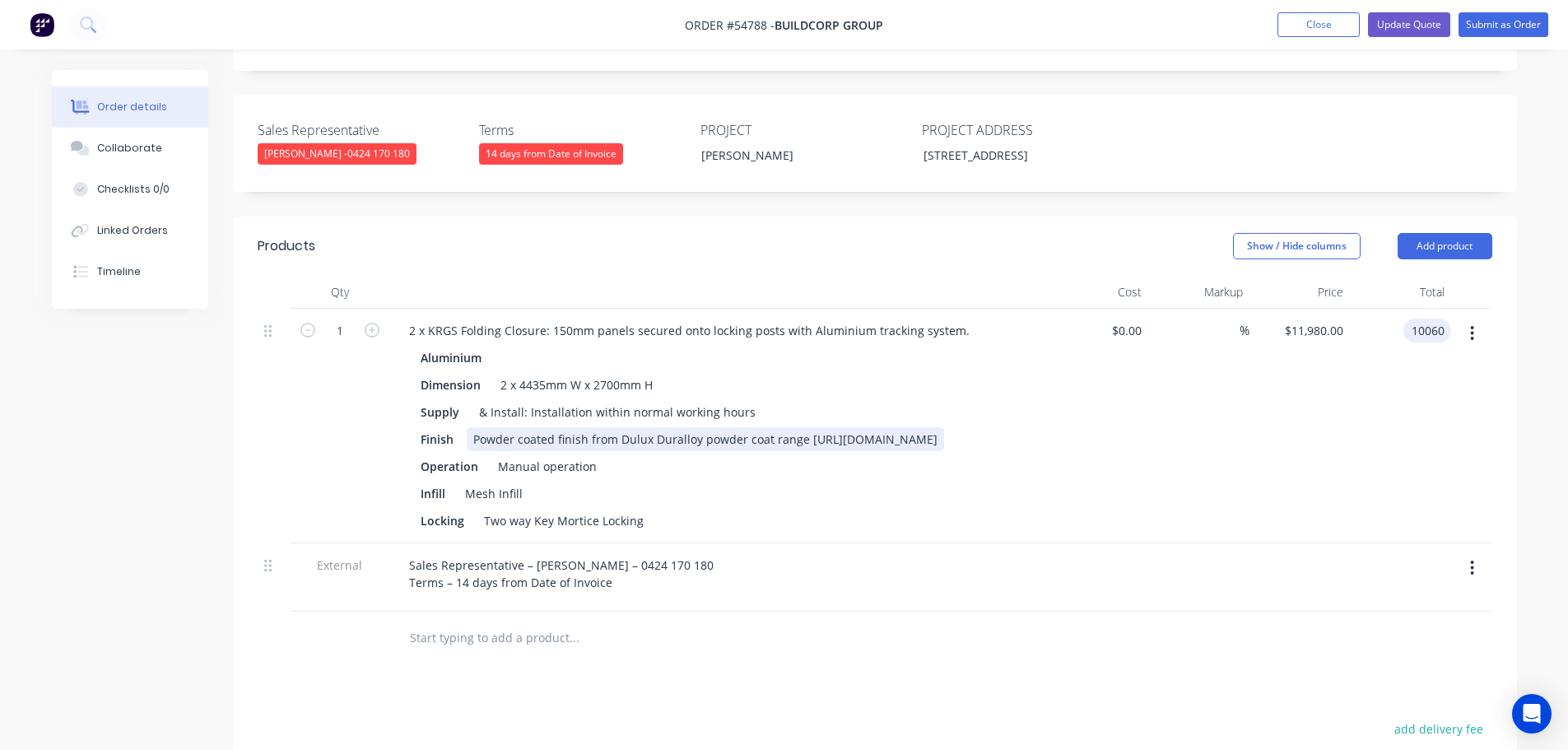
type input "$10,060.00"
drag, startPoint x: 736, startPoint y: 451, endPoint x: 470, endPoint y: 439, distance: 266.3
click at [470, 439] on div "Powder coated finish from Dulux Duralloy powder coat range [URL][DOMAIN_NAME]" at bounding box center [706, 439] width 478 height 24
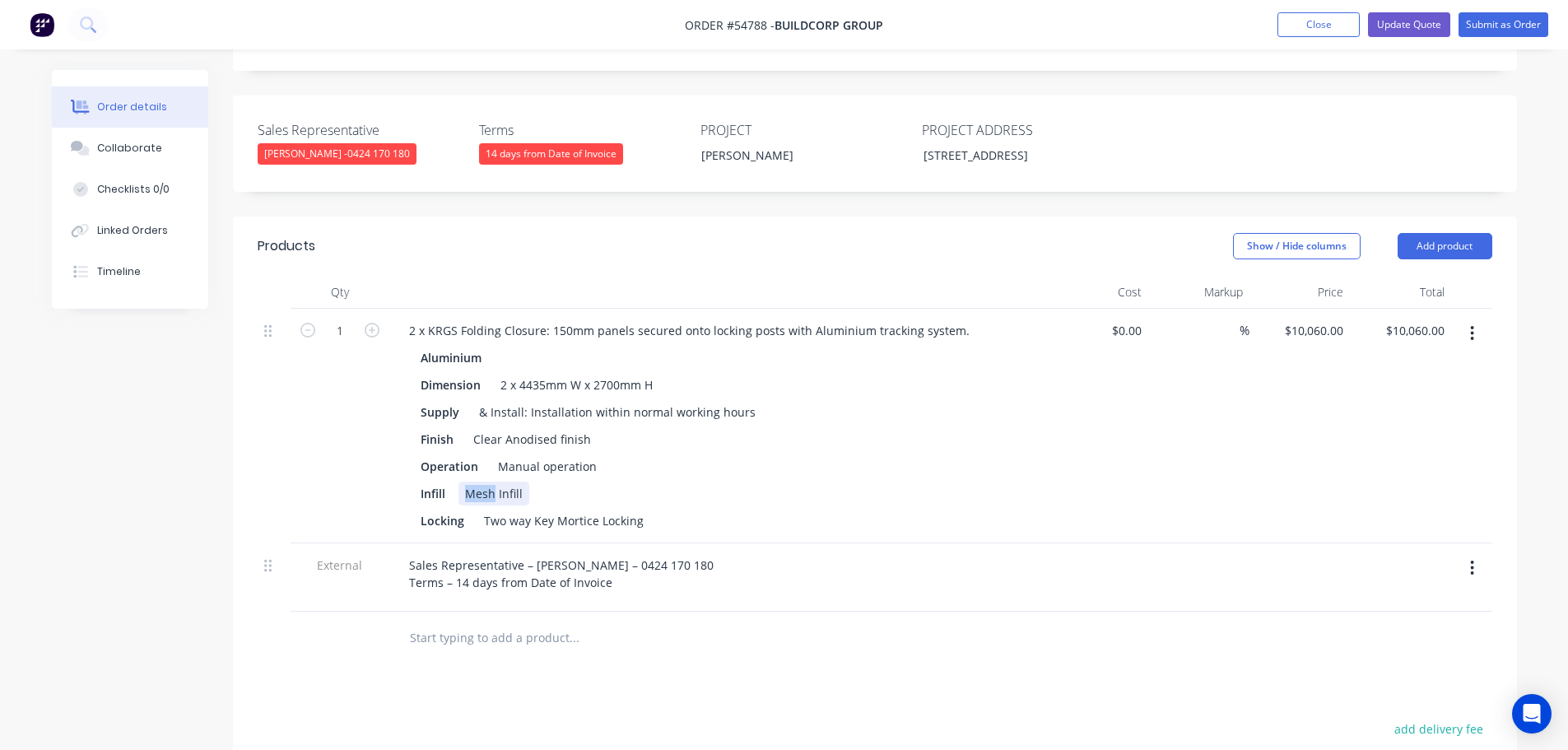
drag, startPoint x: 495, startPoint y: 488, endPoint x: 459, endPoint y: 496, distance: 36.9
click at [459, 496] on div "Mesh Infill" at bounding box center [494, 493] width 71 height 24
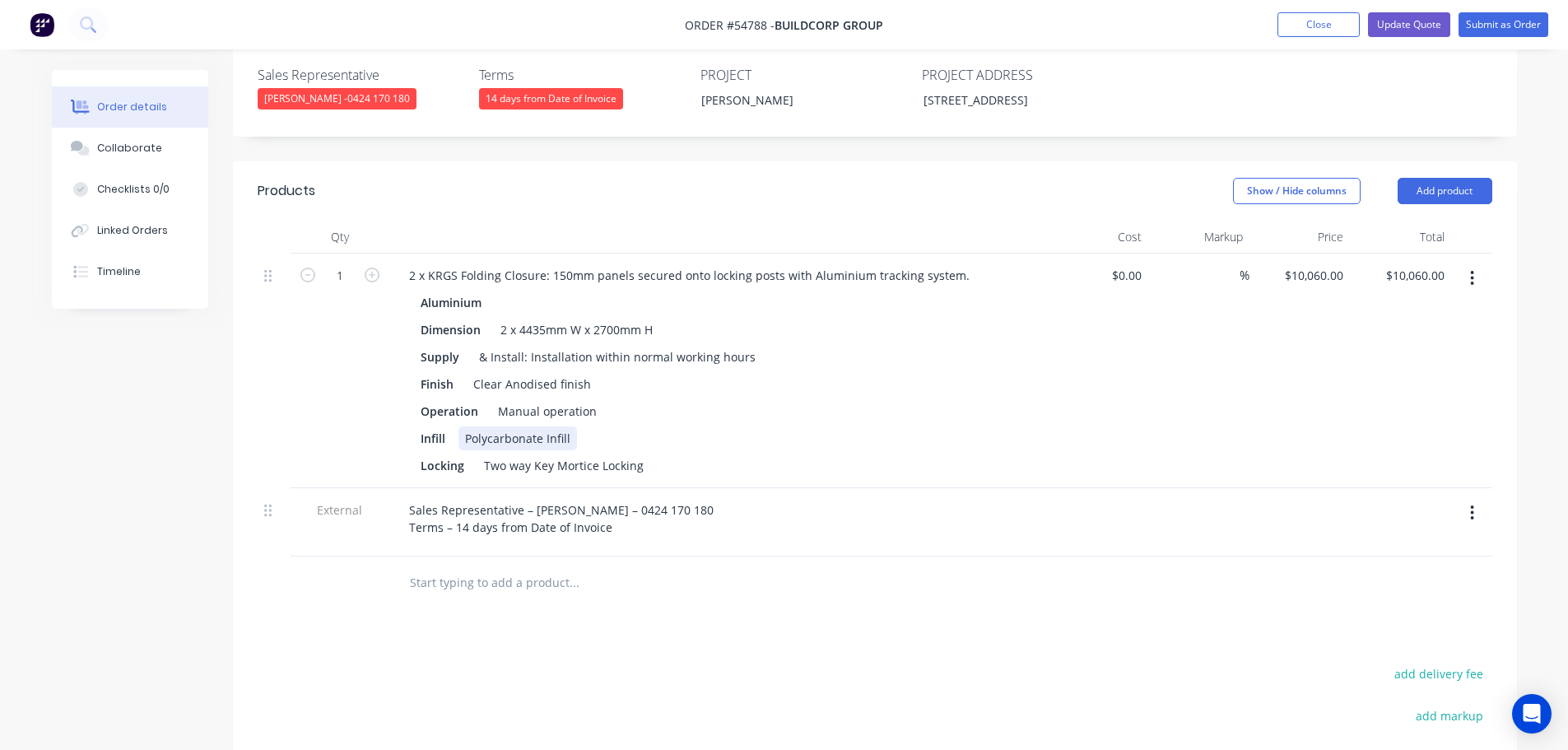
scroll to position [494, 0]
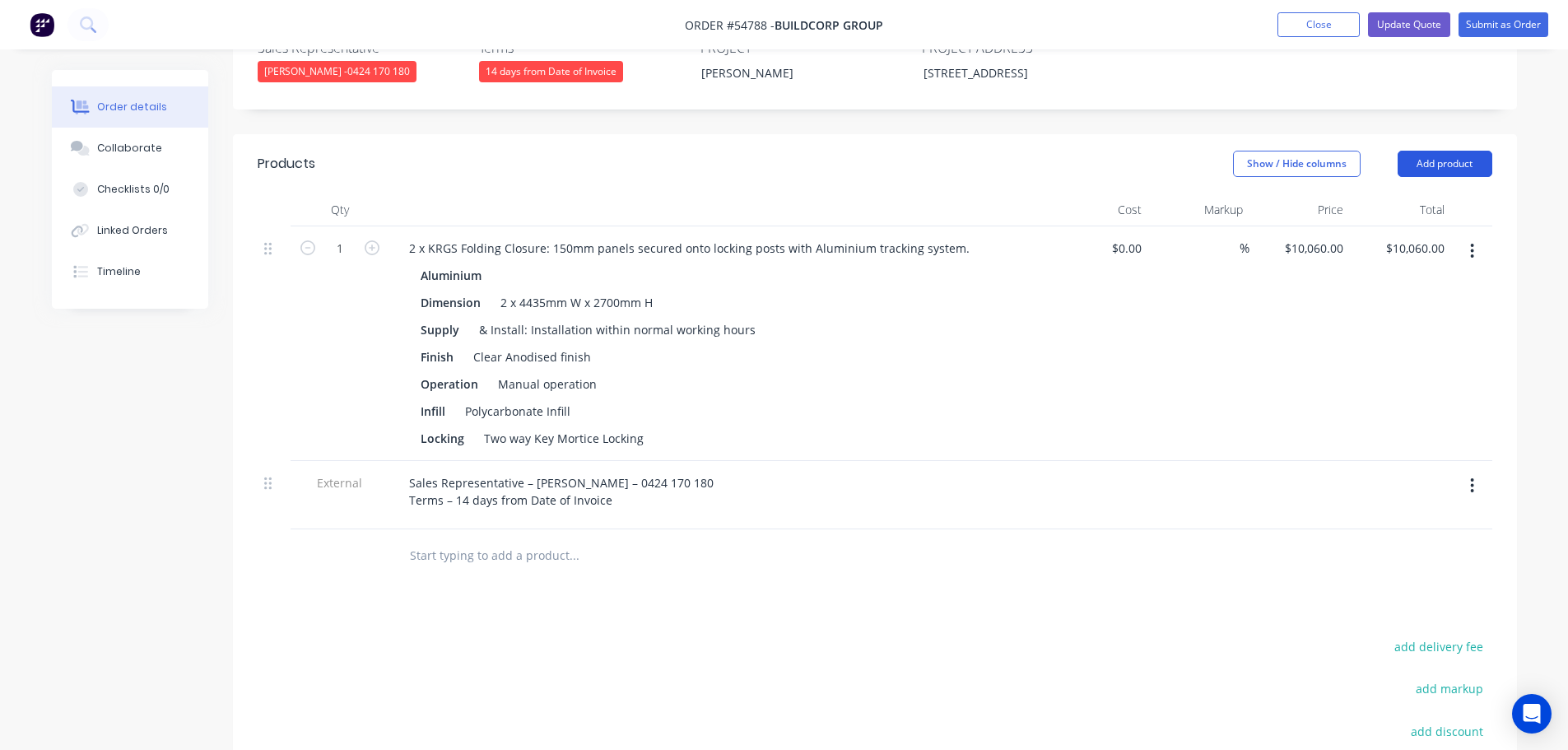
click at [1412, 162] on button "Add product" at bounding box center [1444, 164] width 95 height 26
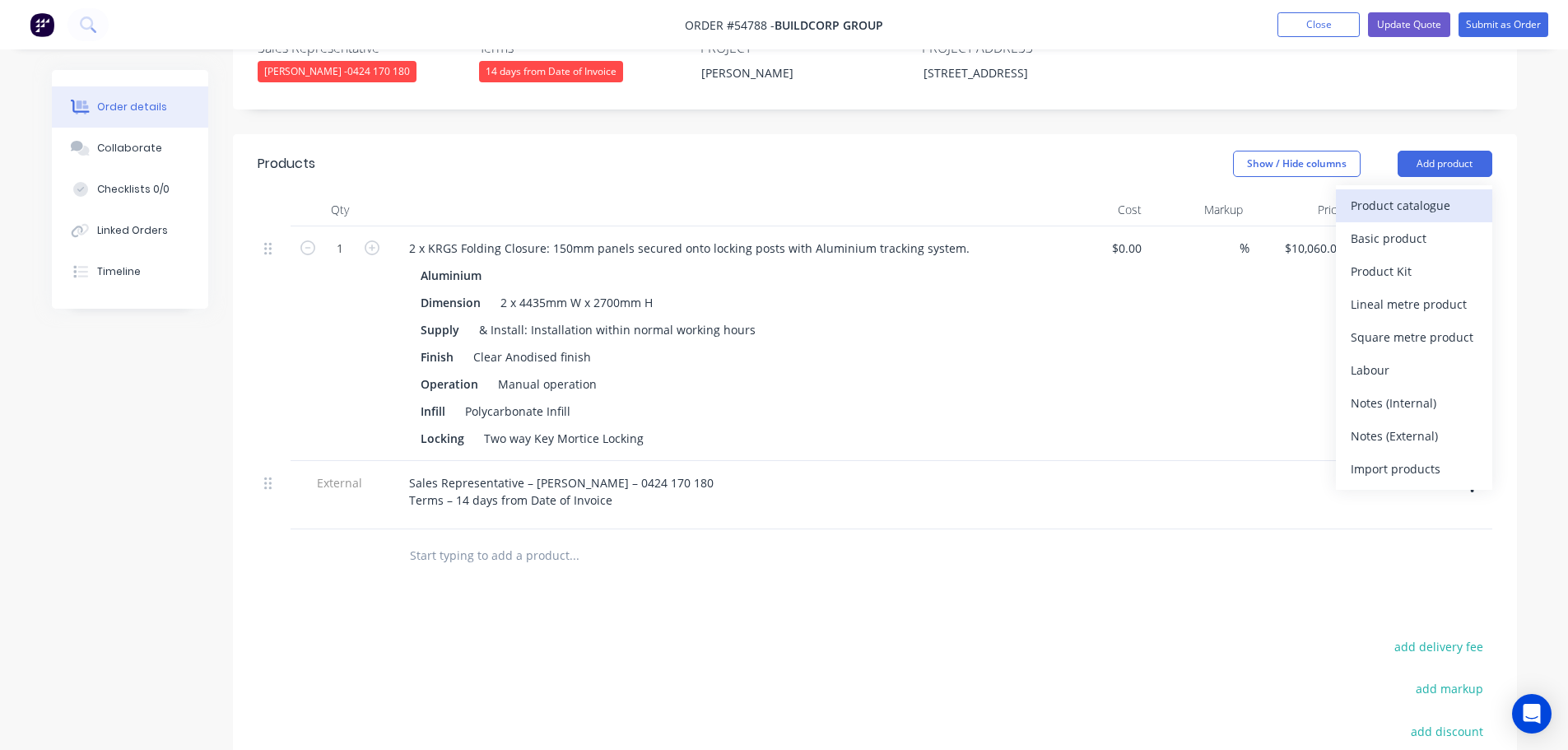
click at [1364, 197] on div "Product catalogue" at bounding box center [1414, 205] width 127 height 24
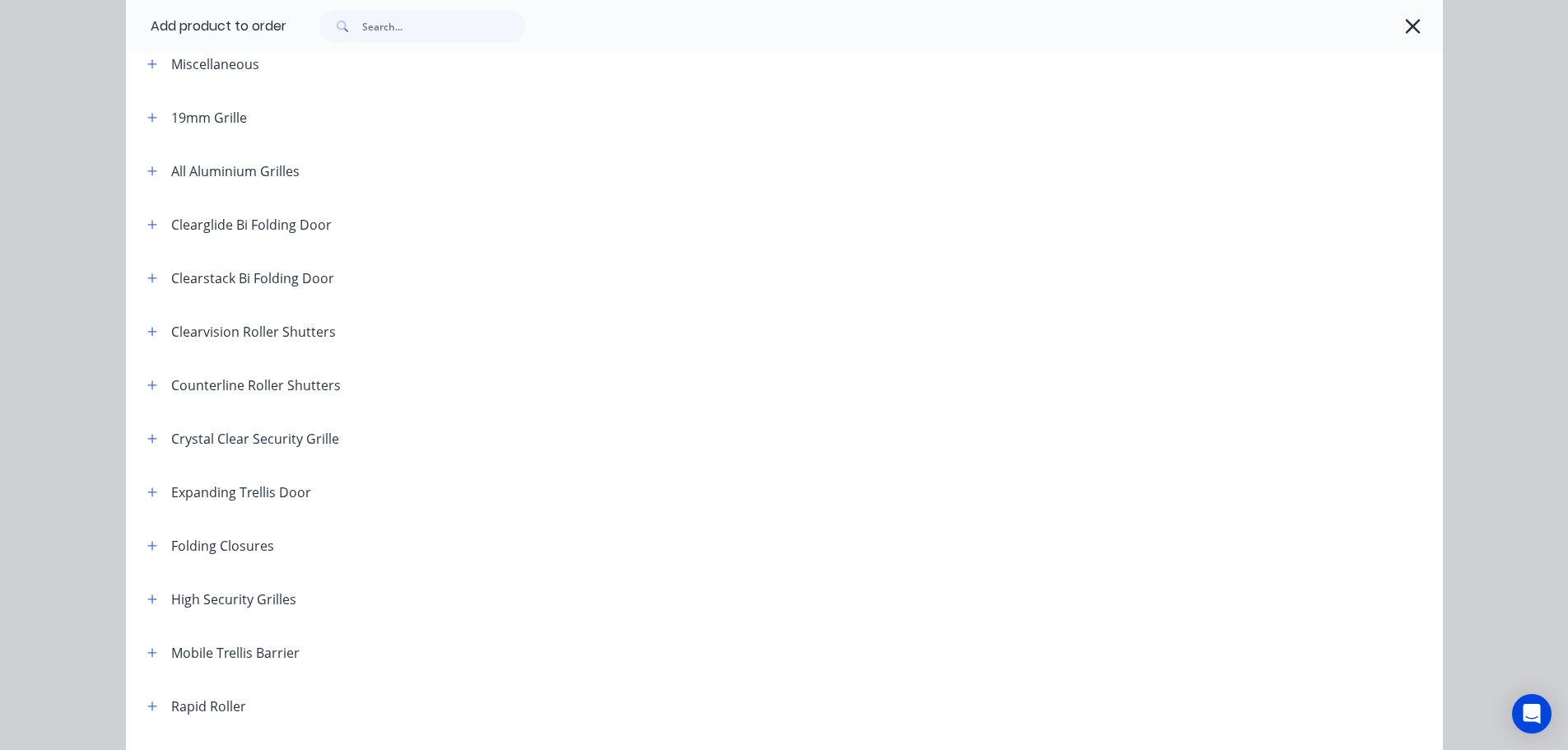
scroll to position [247, 0]
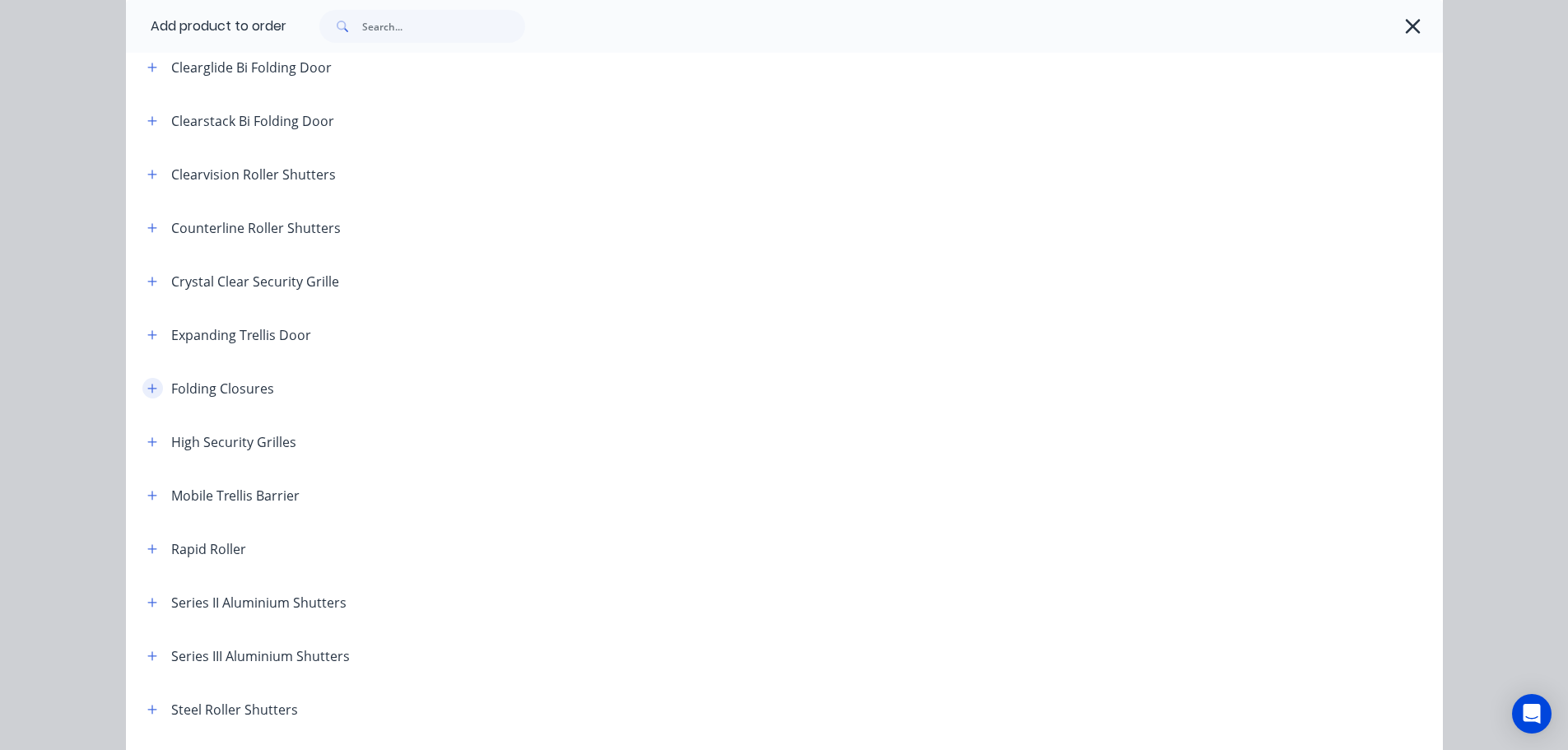
click at [150, 385] on icon "button" at bounding box center [152, 389] width 10 height 12
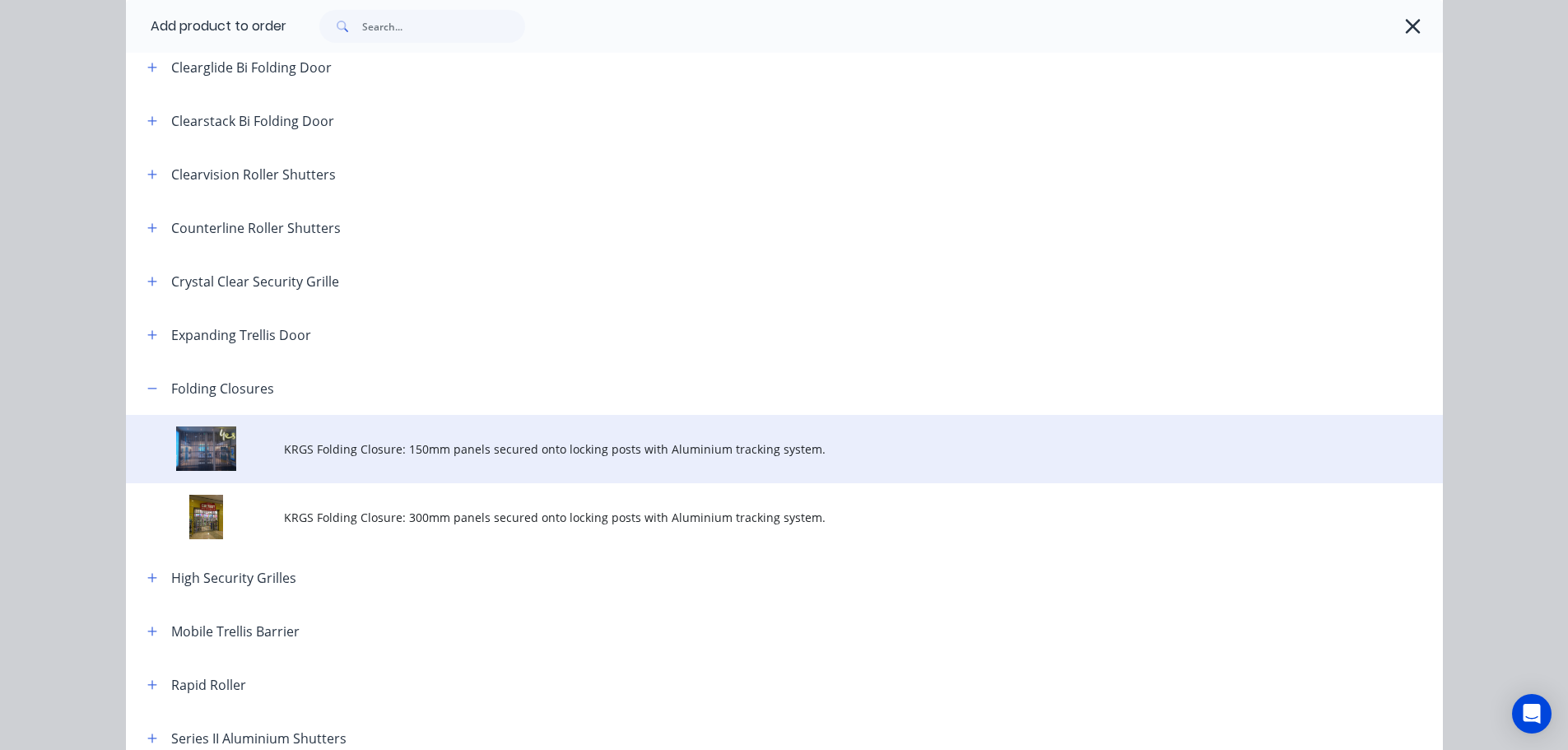
click at [434, 453] on span "KRGS Folding Closure: 150mm panels secured onto locking posts with Aluminium tr…" at bounding box center [748, 449] width 927 height 17
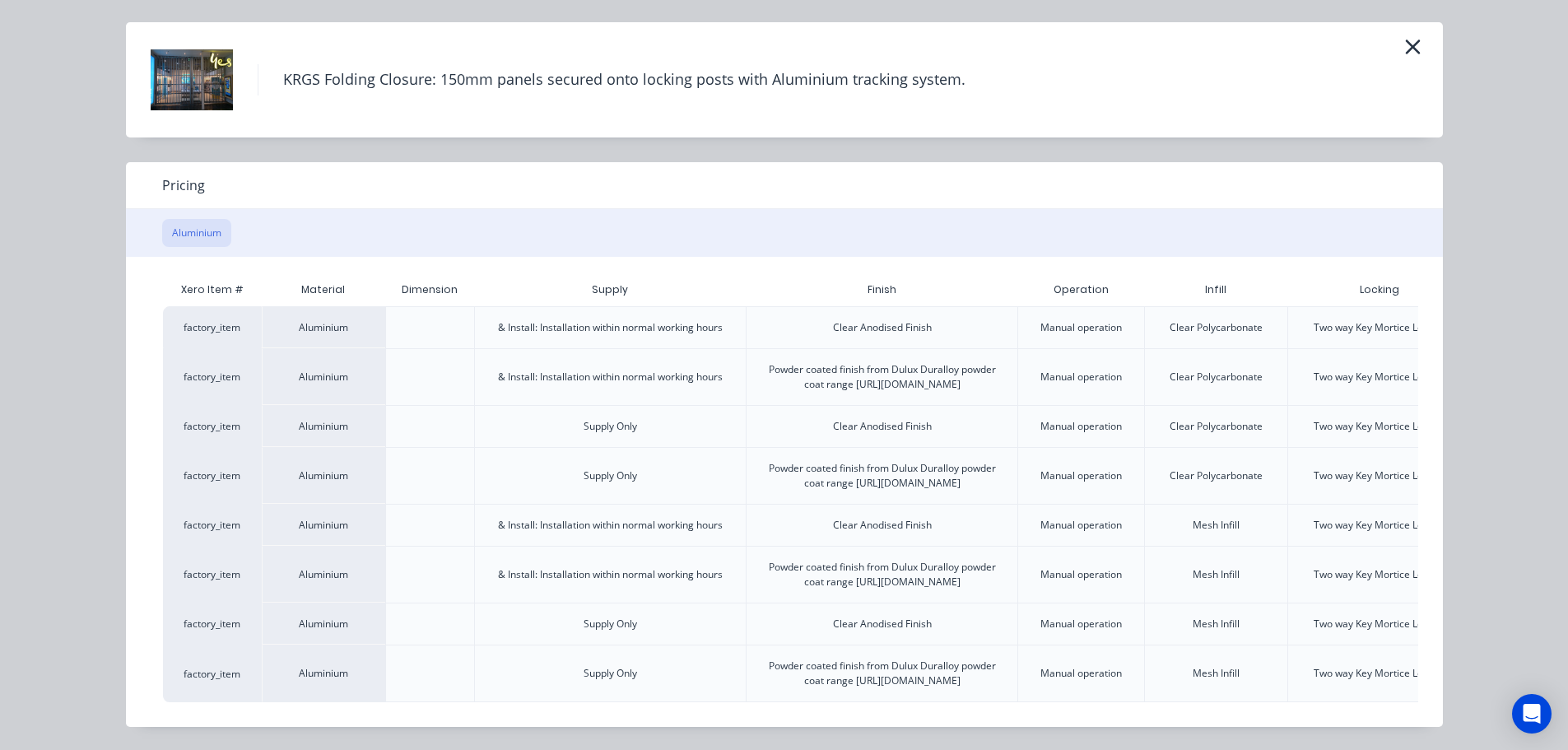
scroll to position [0, 0]
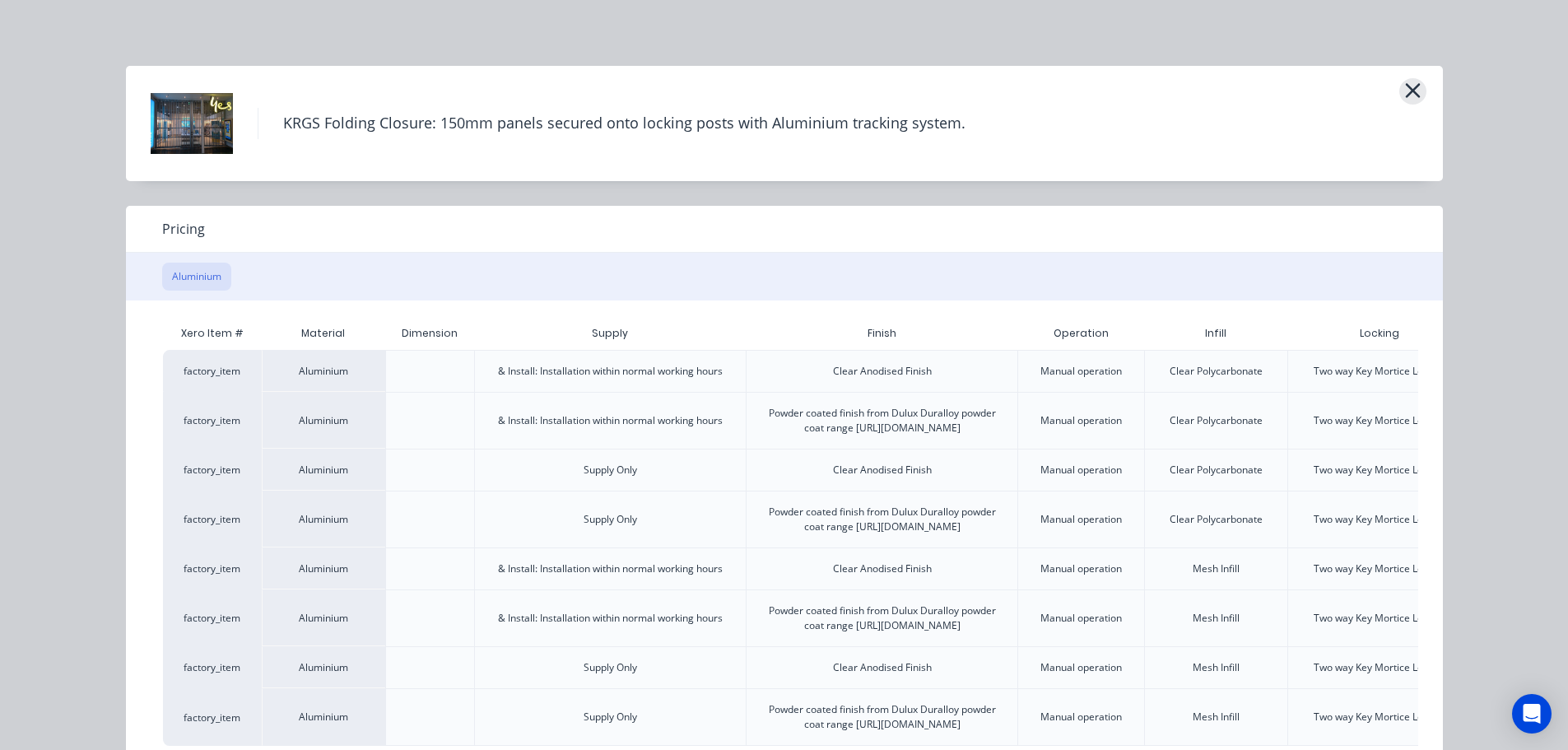
click at [1404, 91] on icon "button" at bounding box center [1412, 91] width 17 height 23
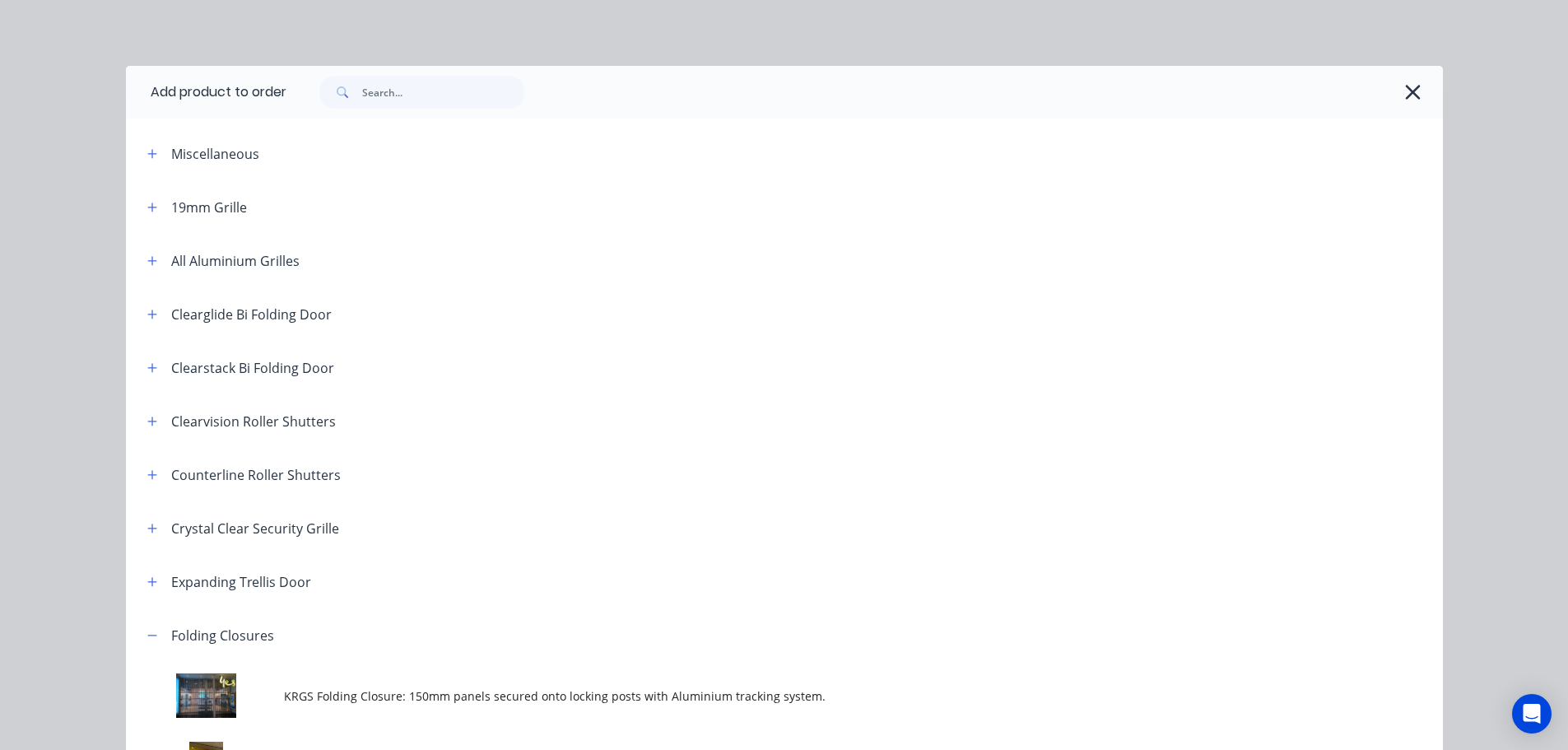
scroll to position [603, 0]
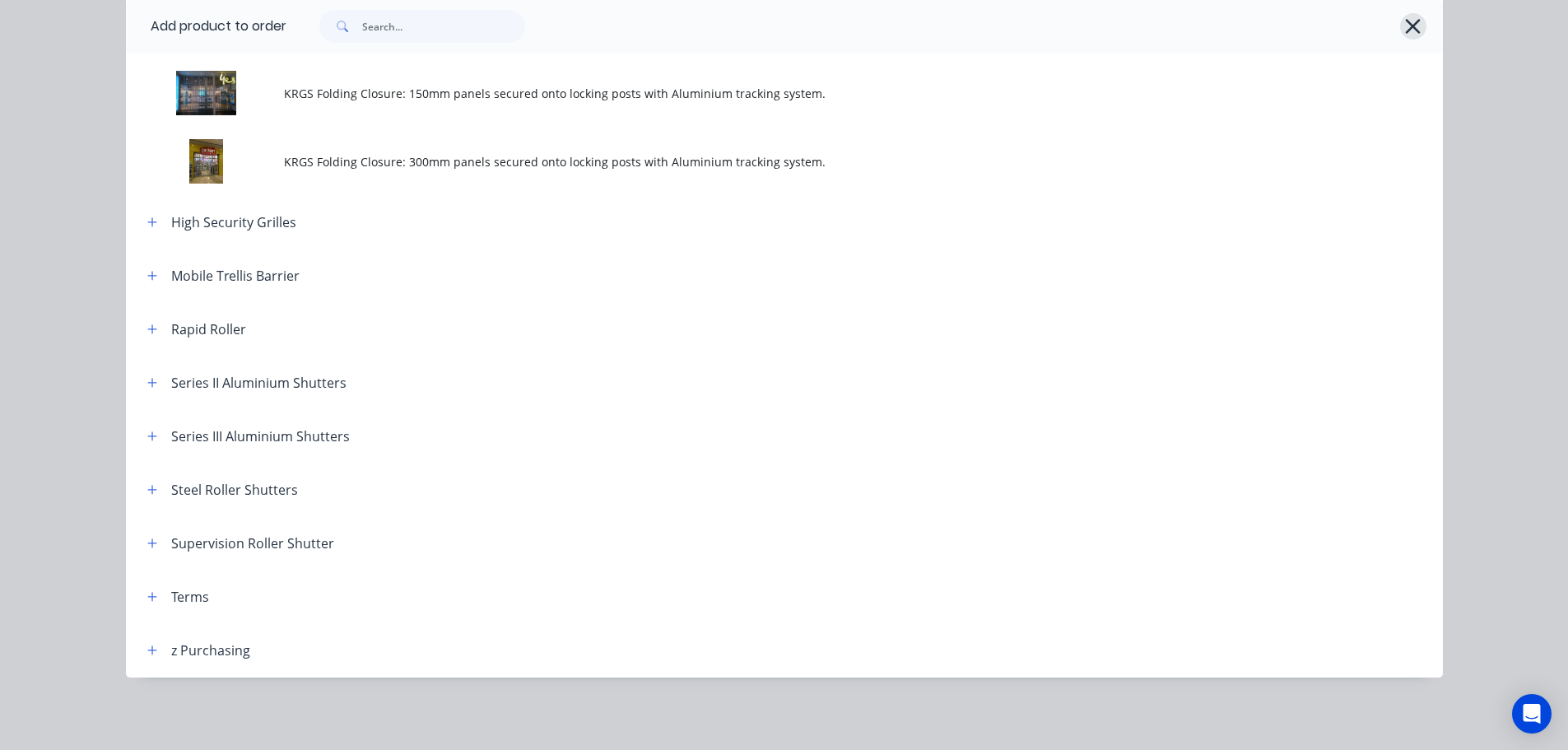
click at [1408, 23] on icon "button" at bounding box center [1412, 26] width 17 height 23
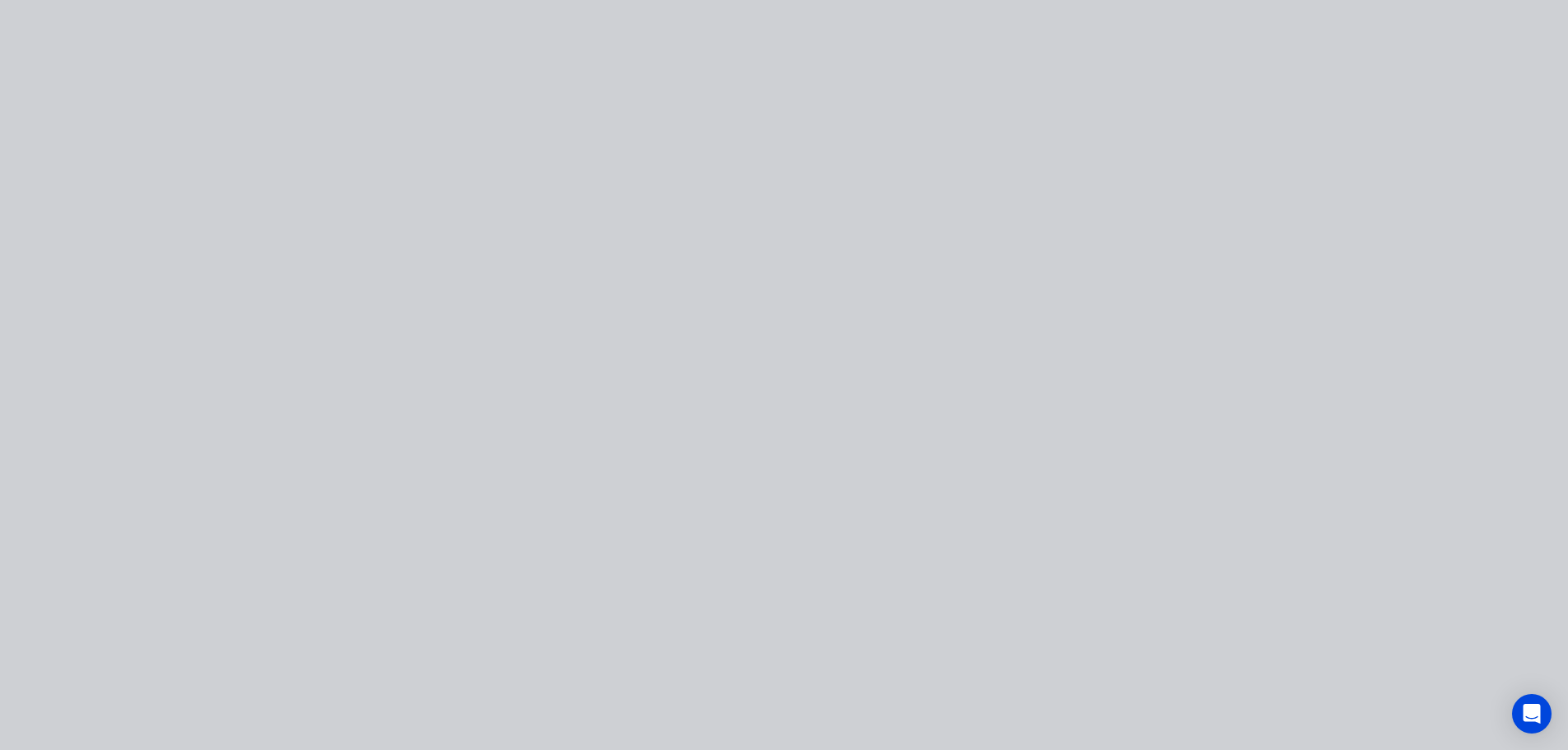
scroll to position [0, 0]
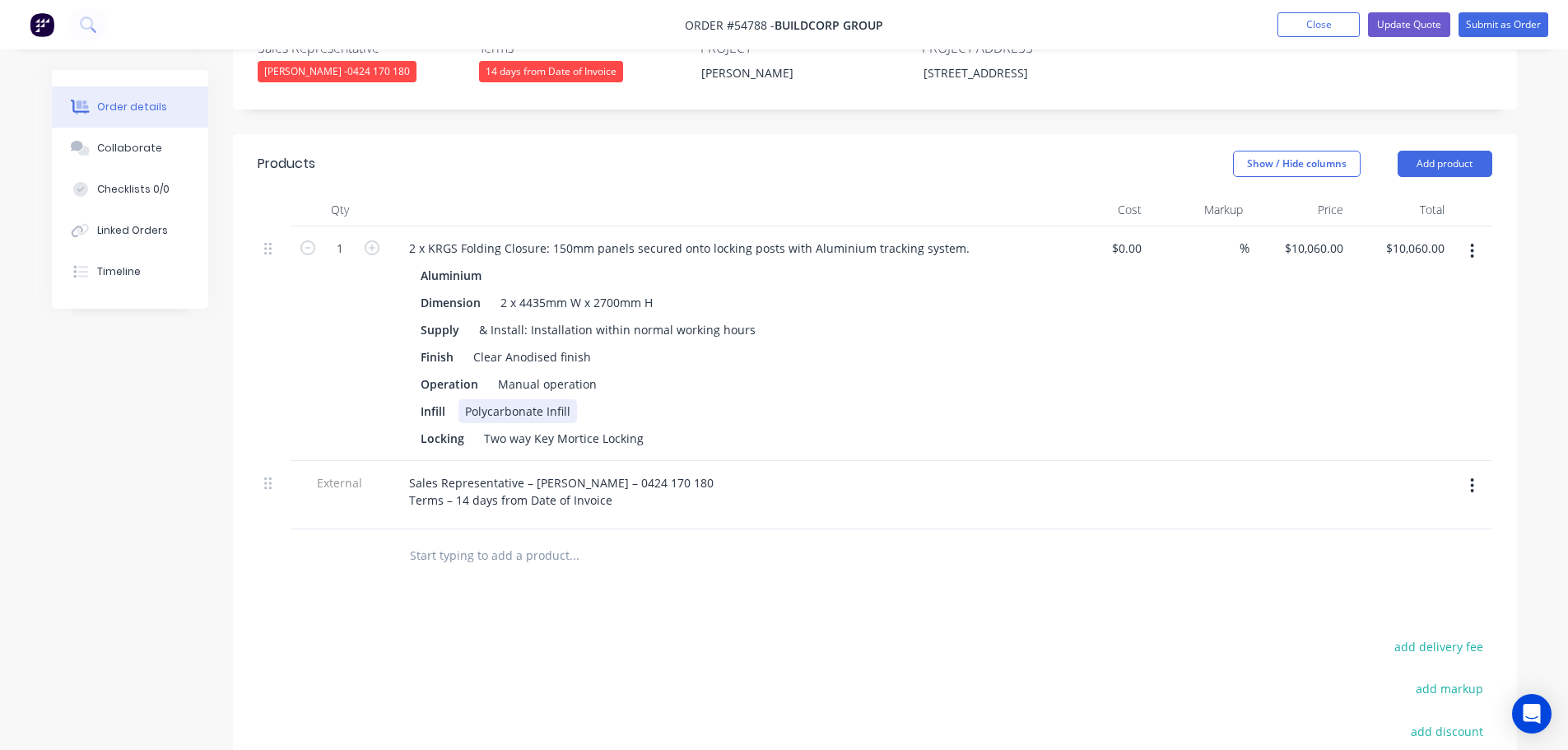
click at [465, 404] on div "Polycarbonate Infill" at bounding box center [518, 411] width 119 height 24
drag, startPoint x: 600, startPoint y: 403, endPoint x: 578, endPoint y: 420, distance: 27.8
click at [578, 420] on div "Aluminium Dimension 2 x 4435mm W x 2700mm H Supply & Install: Installation with…" at bounding box center [719, 356] width 646 height 187
click at [577, 407] on div "Clear Polycarbonate I" at bounding box center [524, 411] width 130 height 24
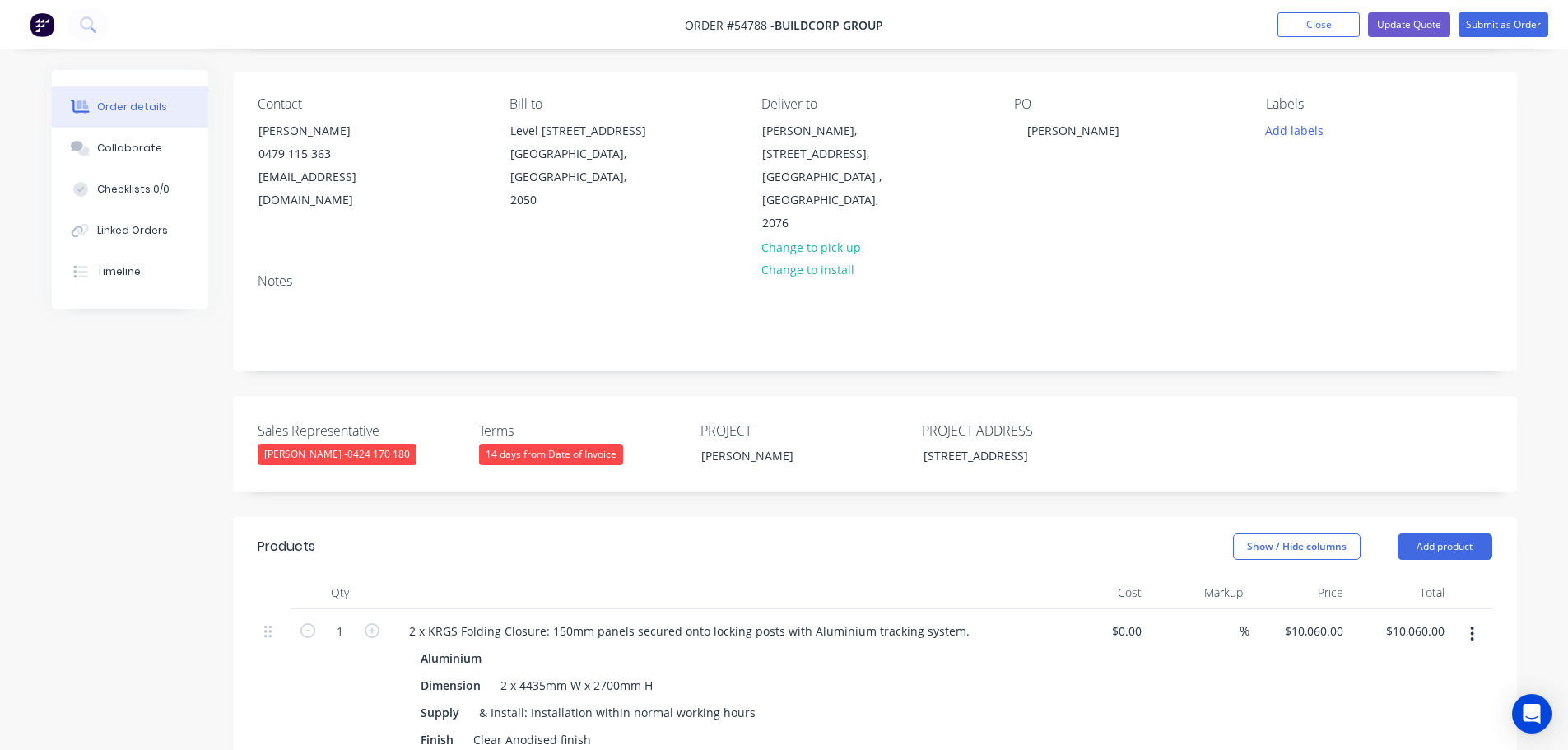
scroll to position [82, 0]
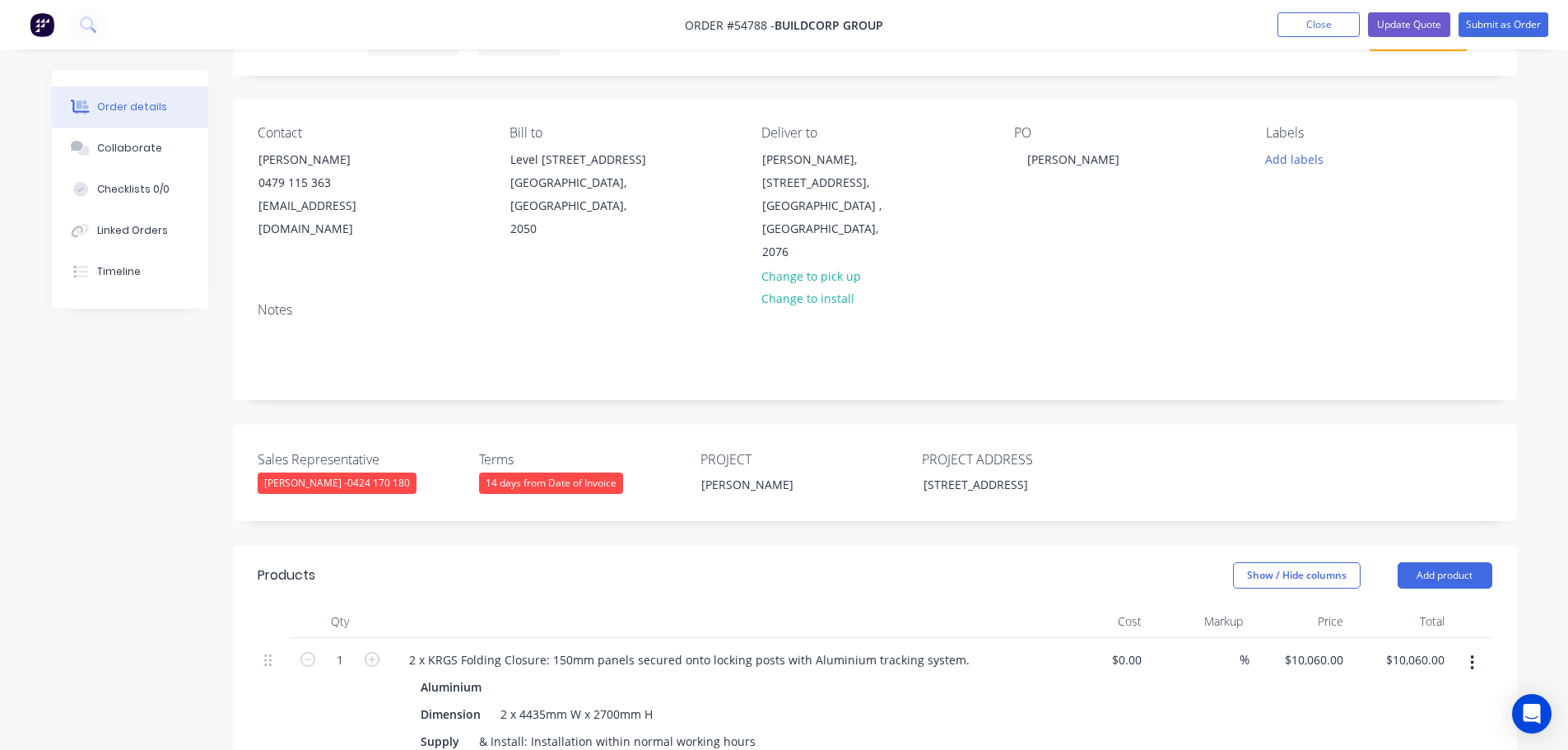
click at [284, 138] on div "Contact" at bounding box center [371, 133] width 226 height 16
click at [310, 200] on div "[EMAIL_ADDRESS][DOMAIN_NAME]" at bounding box center [327, 217] width 137 height 46
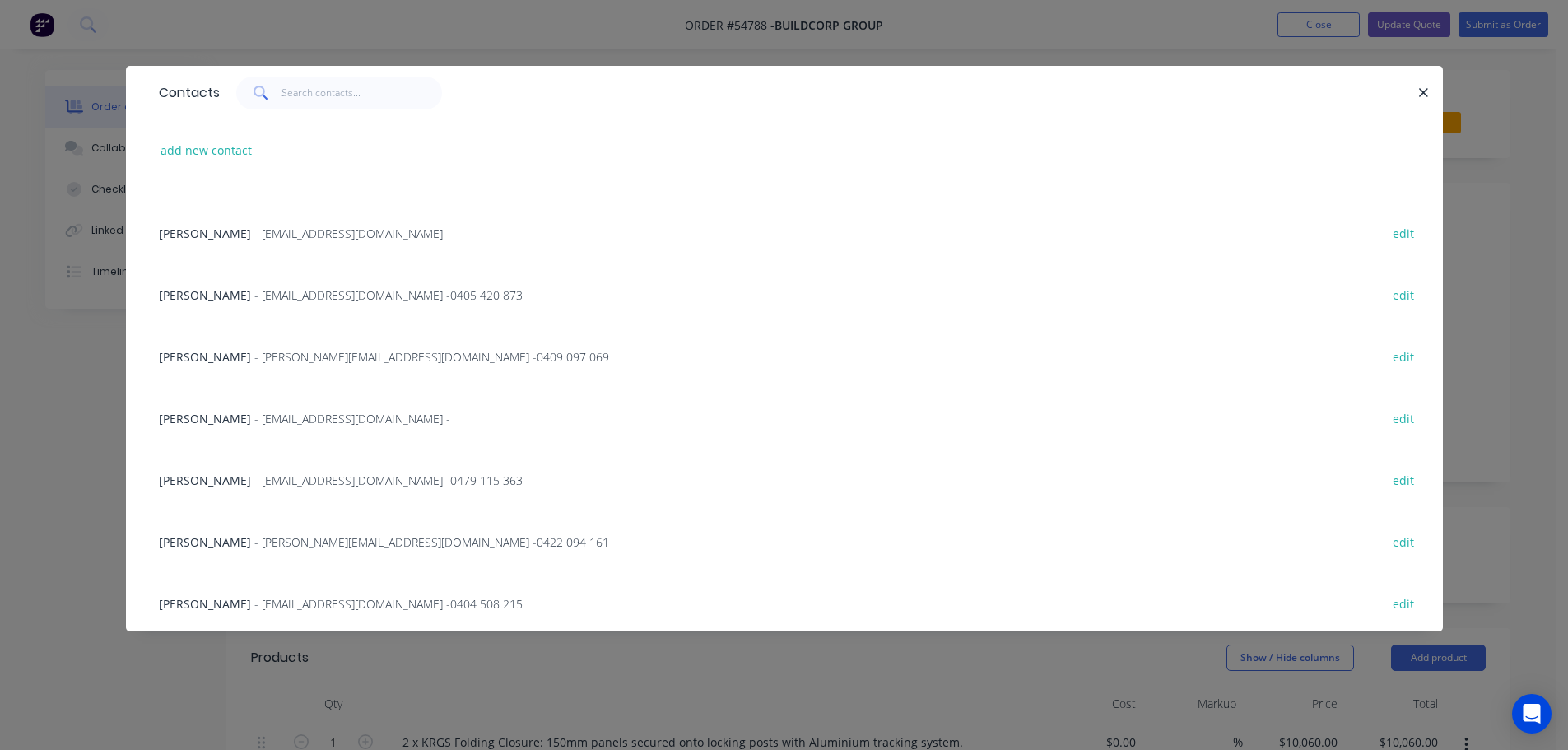
scroll to position [414, 0]
click at [323, 604] on span "- [EMAIL_ADDRESS][DOMAIN_NAME] - 0404 508 215" at bounding box center [389, 601] width 268 height 16
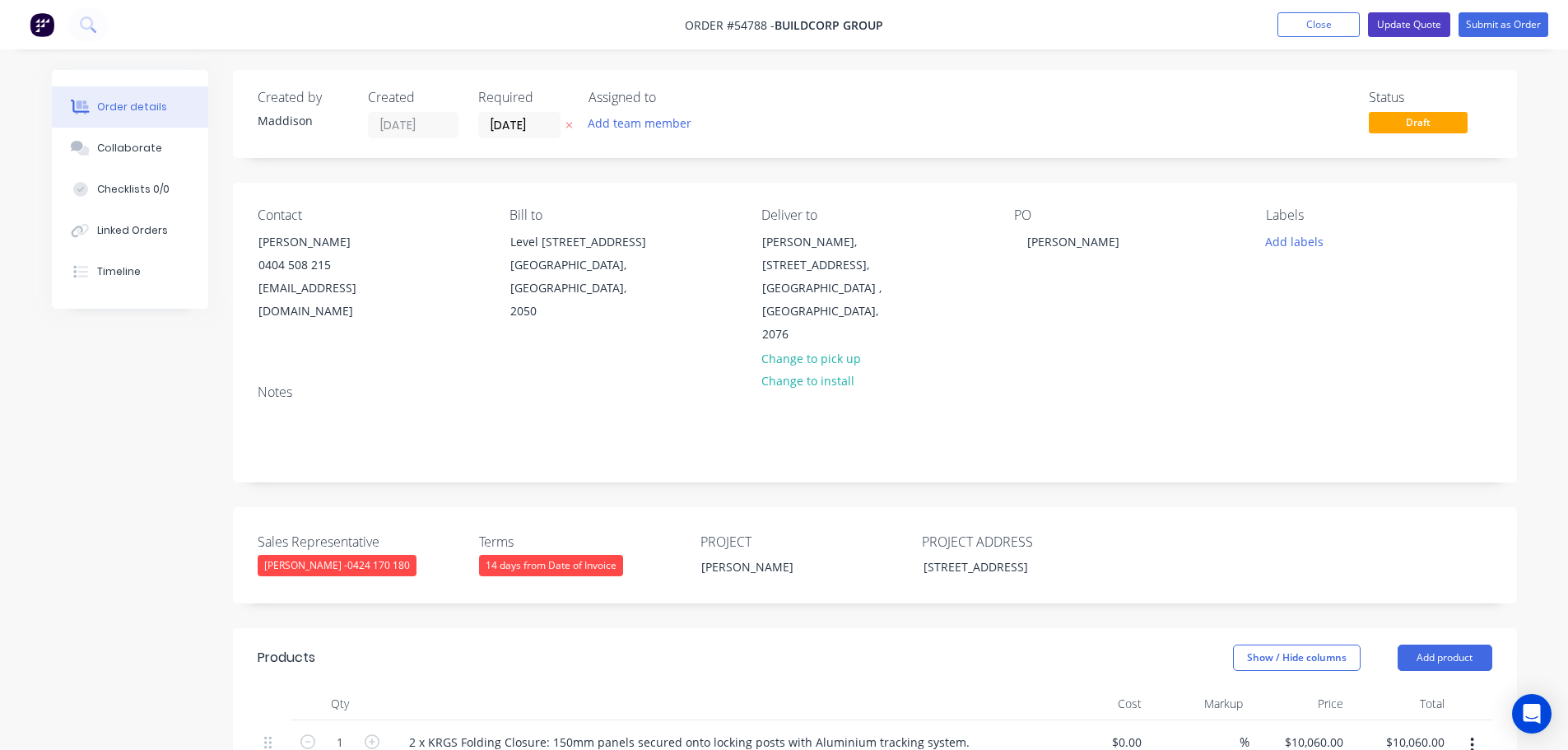
click at [1411, 21] on button "Update Quote" at bounding box center [1409, 25] width 82 height 25
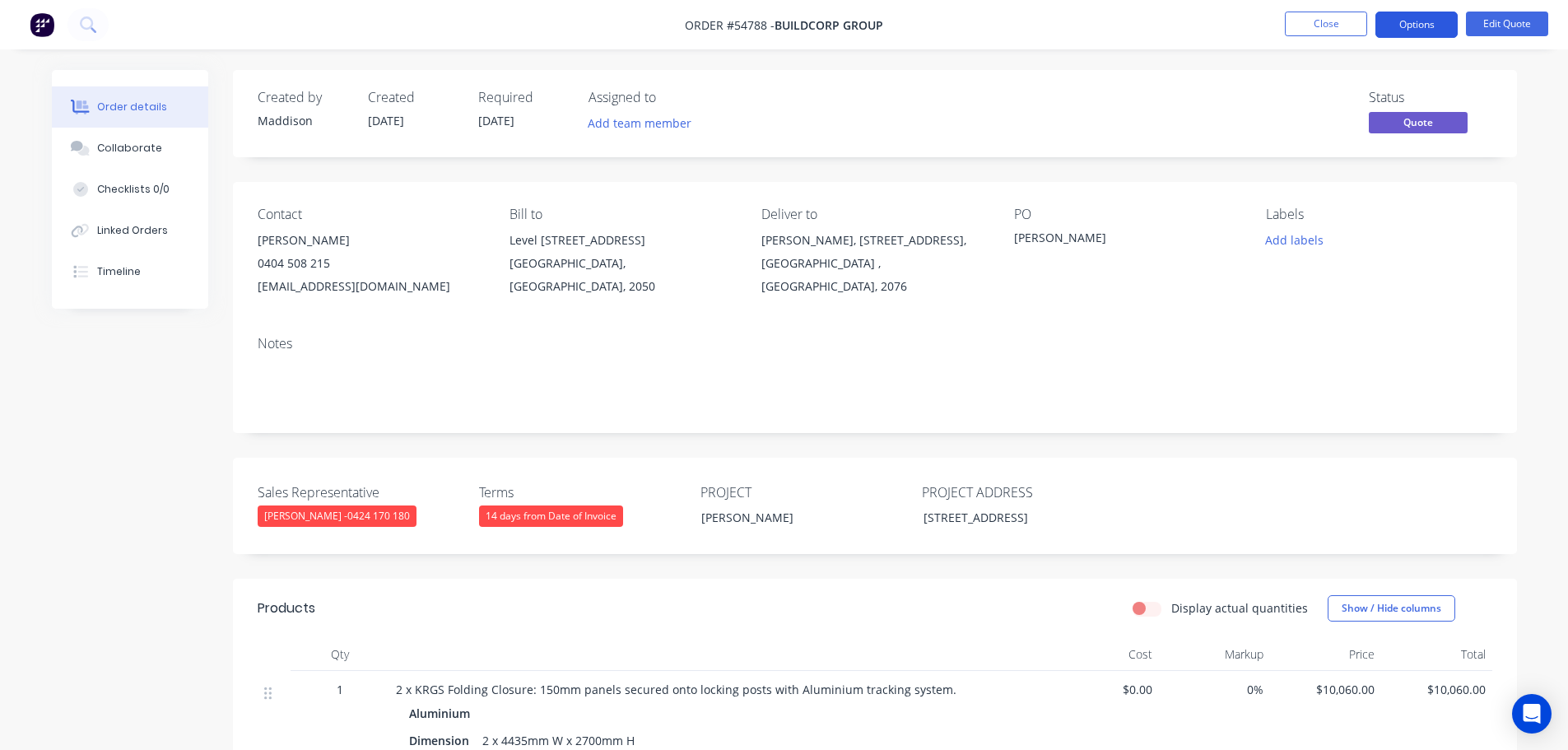
click at [1412, 26] on button "Options" at bounding box center [1416, 25] width 82 height 26
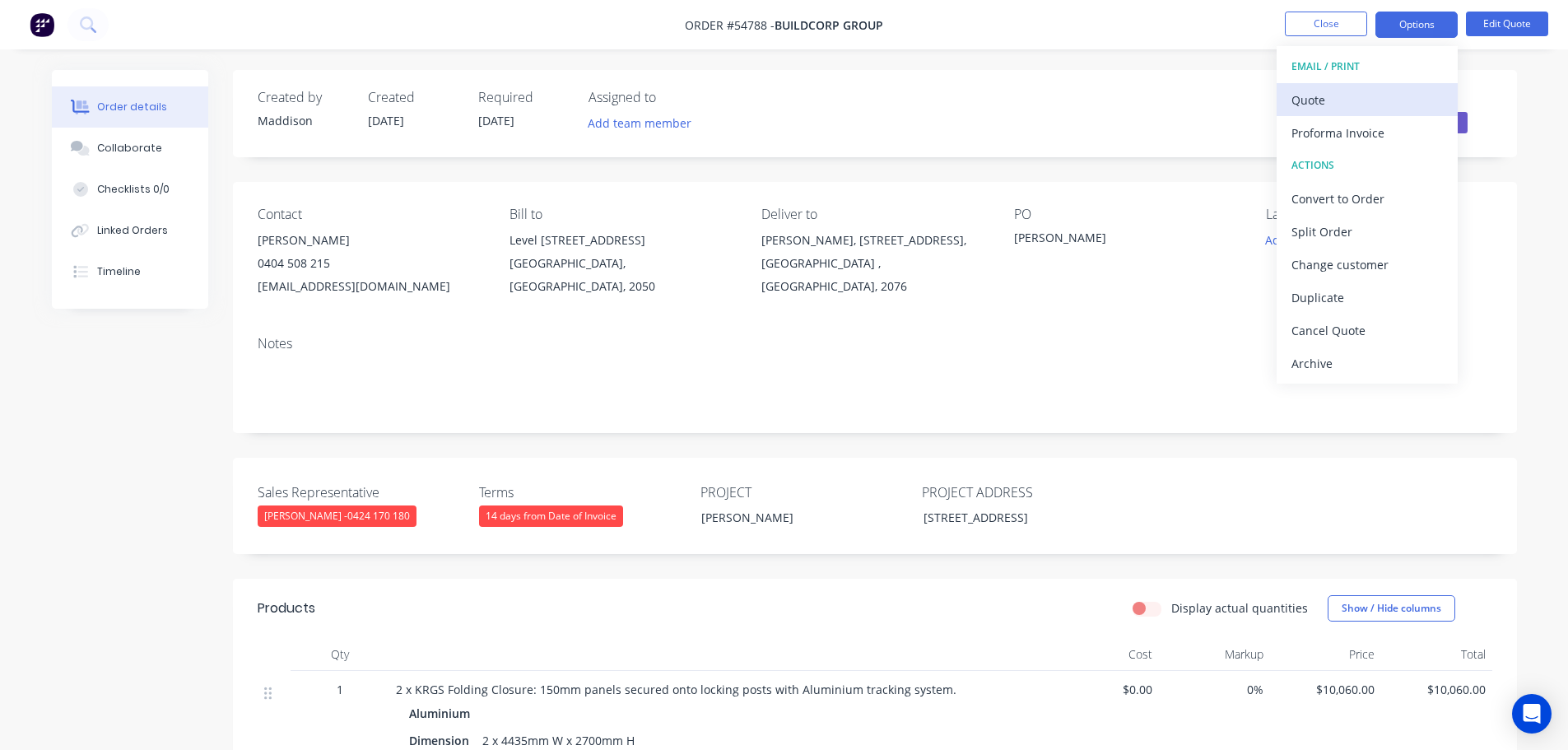
click at [1328, 100] on div "Quote" at bounding box center [1367, 100] width 152 height 24
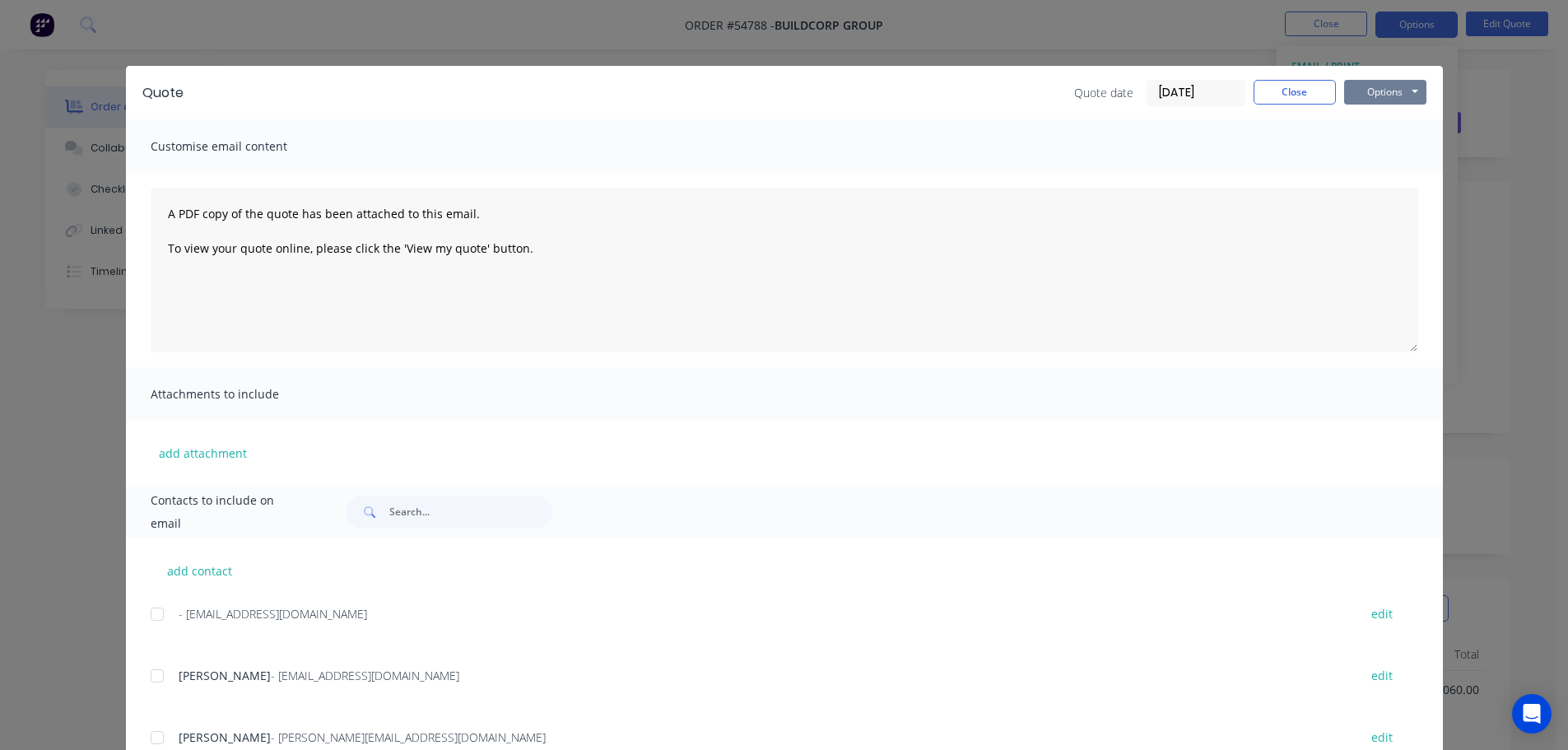
click at [1374, 90] on button "Options" at bounding box center [1385, 92] width 82 height 25
click at [1392, 150] on button "Print" at bounding box center [1397, 148] width 105 height 27
click at [1317, 100] on button "Close" at bounding box center [1295, 92] width 82 height 25
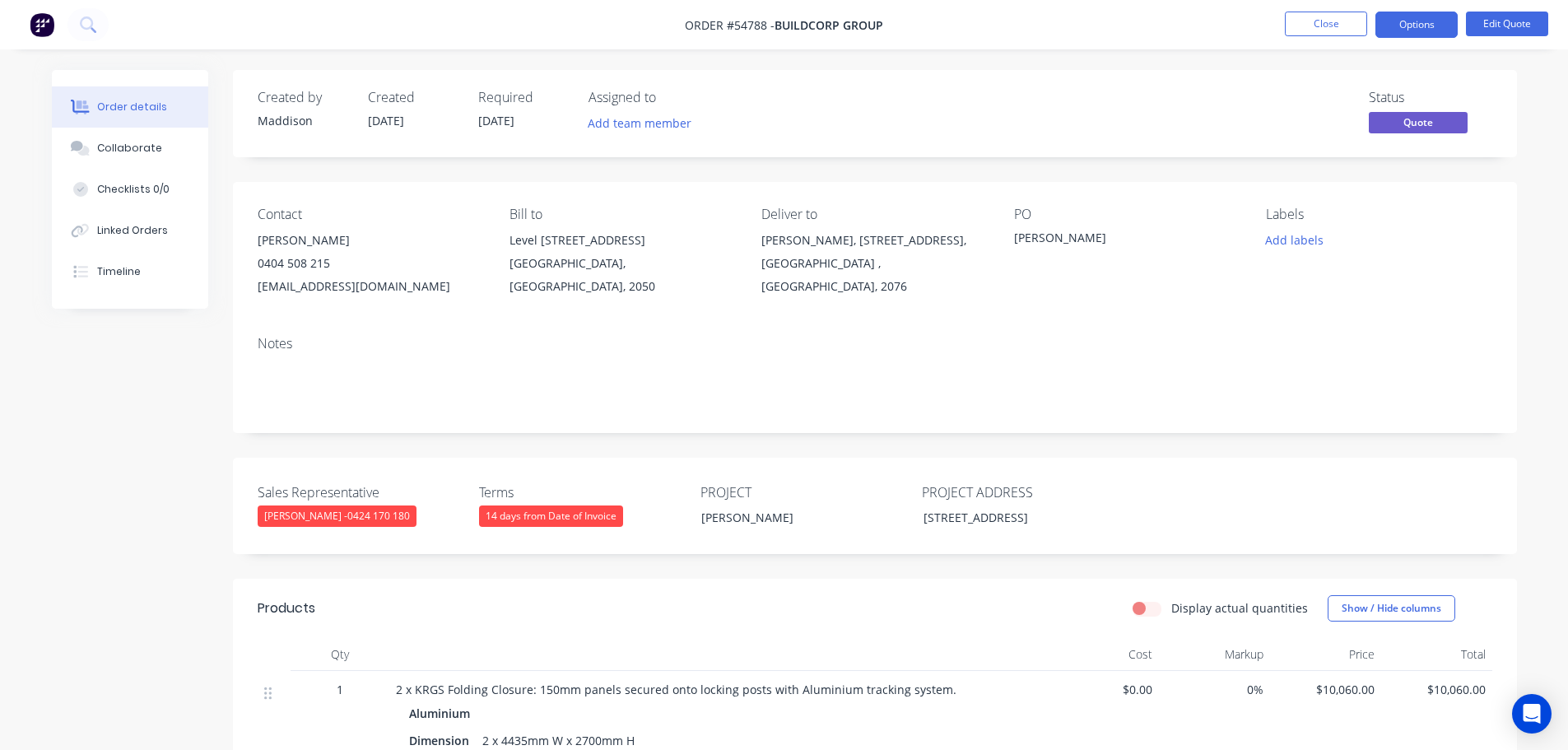
click at [335, 284] on div "[EMAIL_ADDRESS][DOMAIN_NAME]" at bounding box center [371, 286] width 226 height 23
click at [1062, 243] on div "[PERSON_NAME]" at bounding box center [1118, 240] width 206 height 23
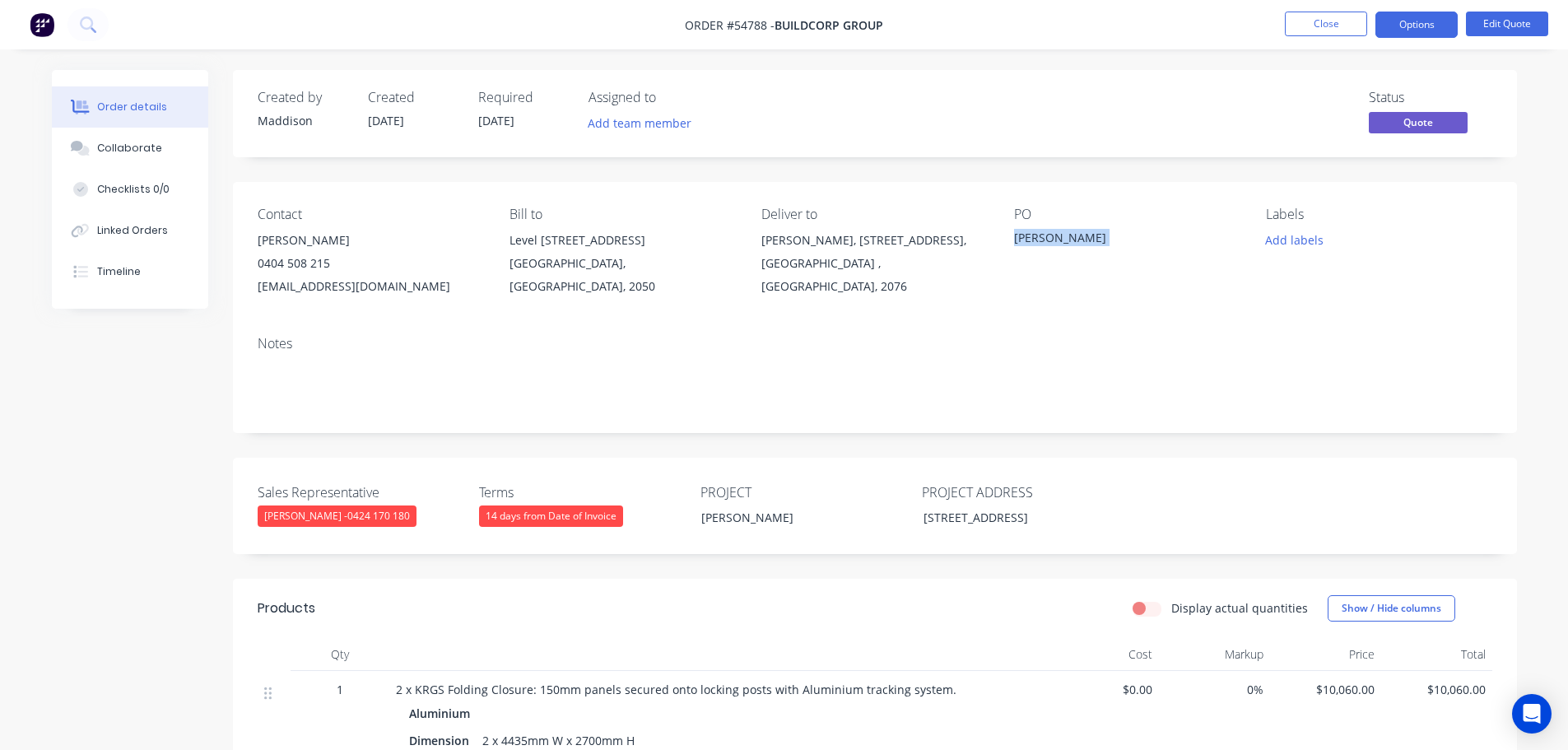
click at [1062, 243] on div "[PERSON_NAME]" at bounding box center [1118, 240] width 206 height 23
click at [330, 261] on span at bounding box center [330, 263] width 0 height 16
click at [1300, 28] on button "Close" at bounding box center [1326, 24] width 82 height 25
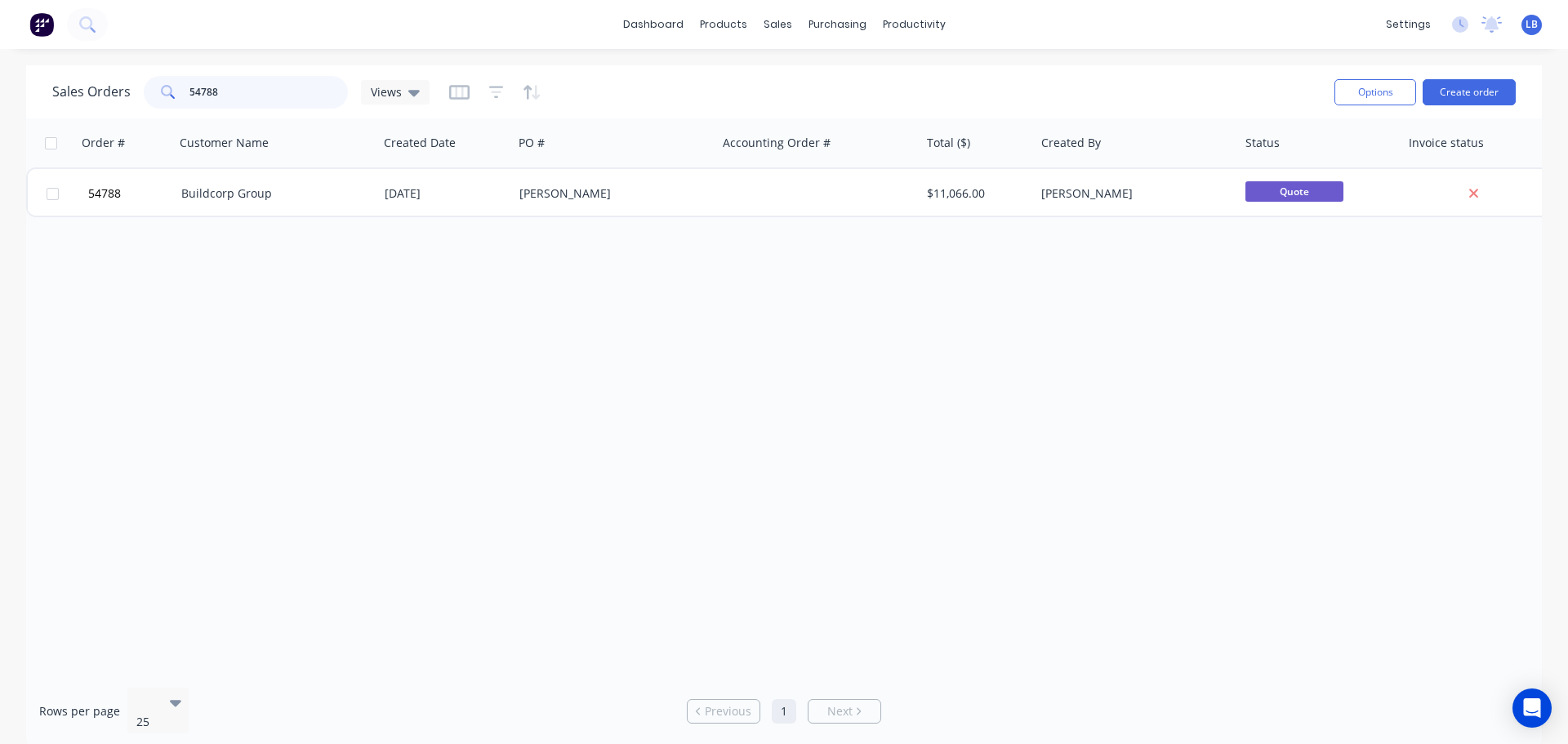
drag, startPoint x: 226, startPoint y: 86, endPoint x: 167, endPoint y: 104, distance: 61.7
click at [168, 104] on div "54788" at bounding box center [246, 92] width 204 height 33
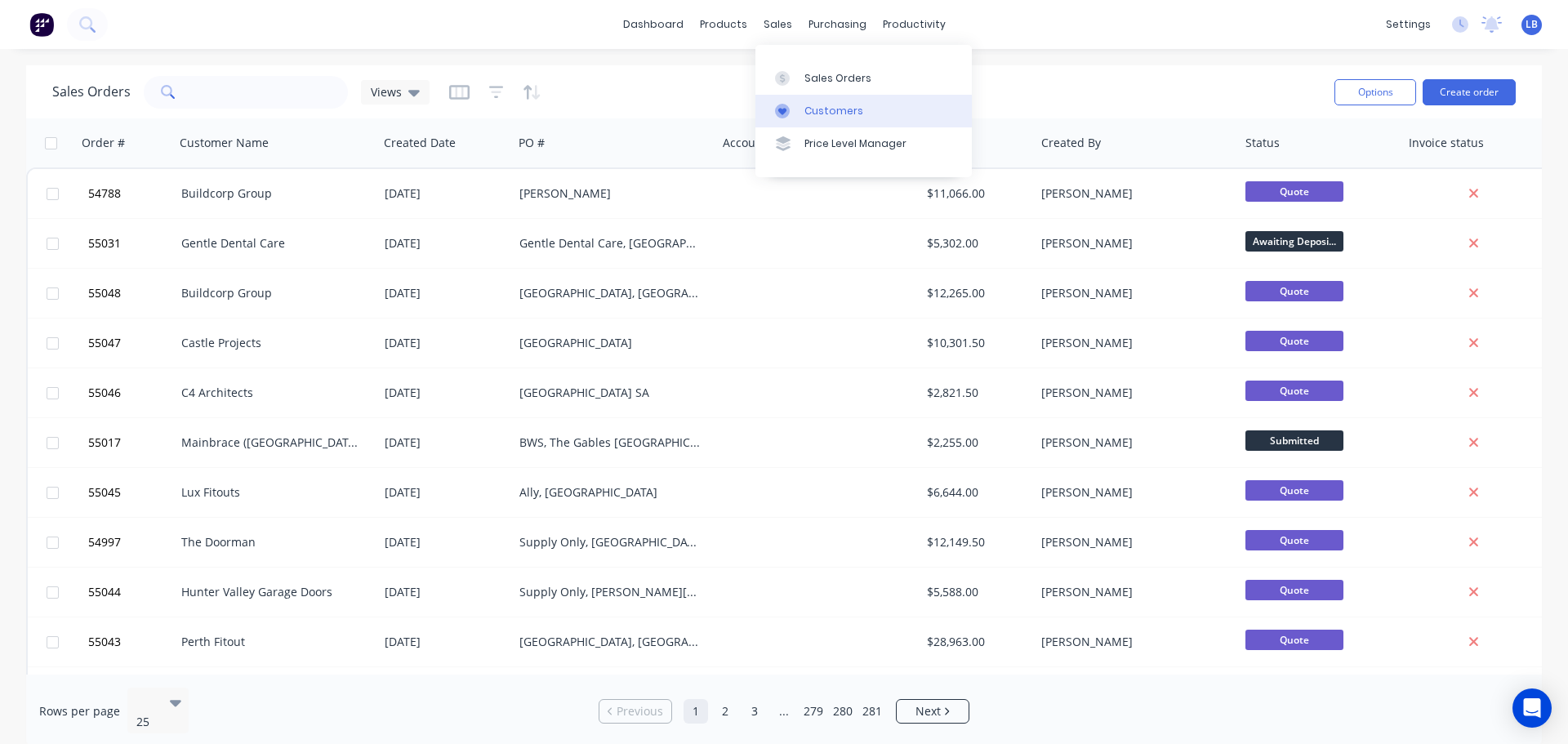
click at [831, 110] on div "Customers" at bounding box center [834, 111] width 59 height 15
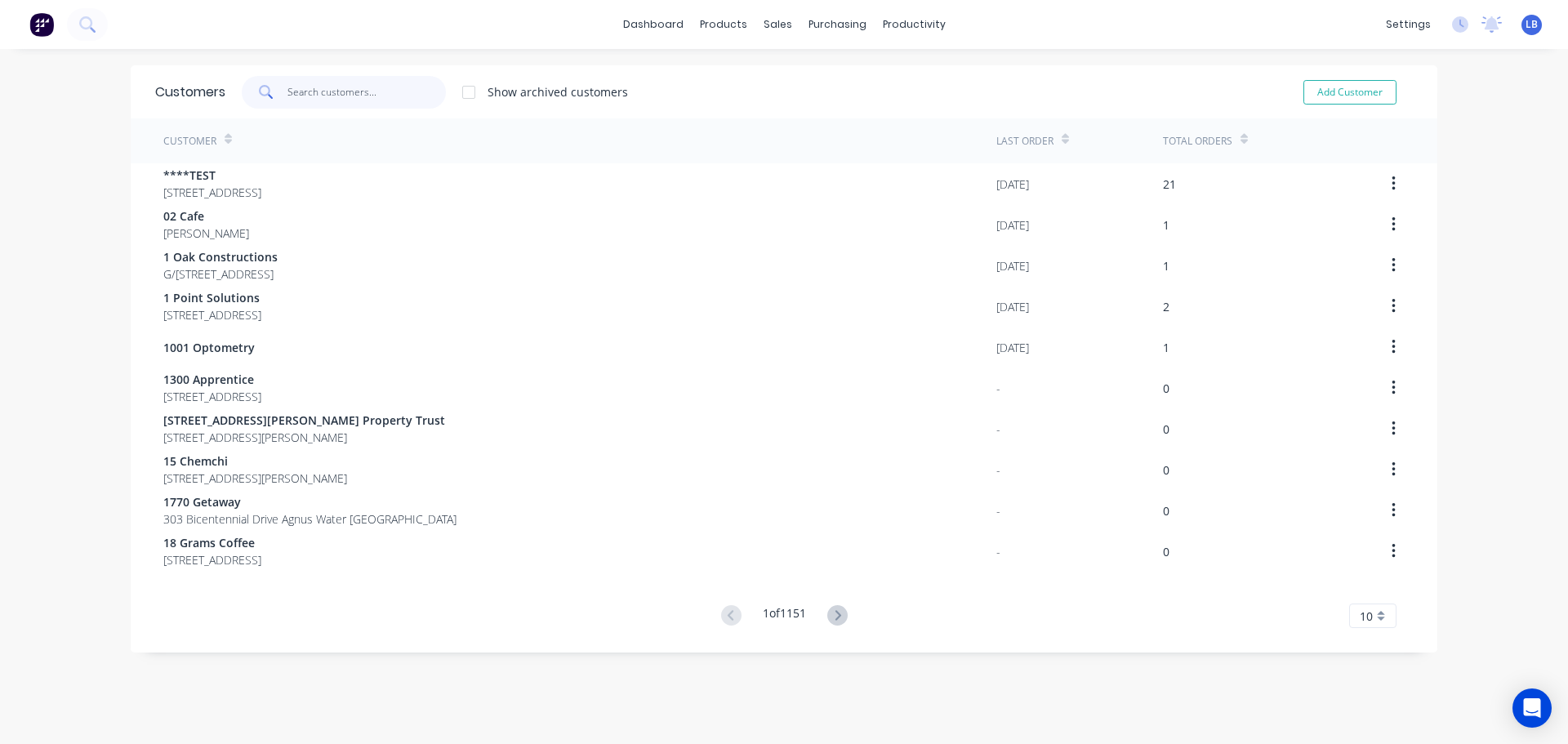
click at [305, 87] on input "text" at bounding box center [367, 92] width 159 height 33
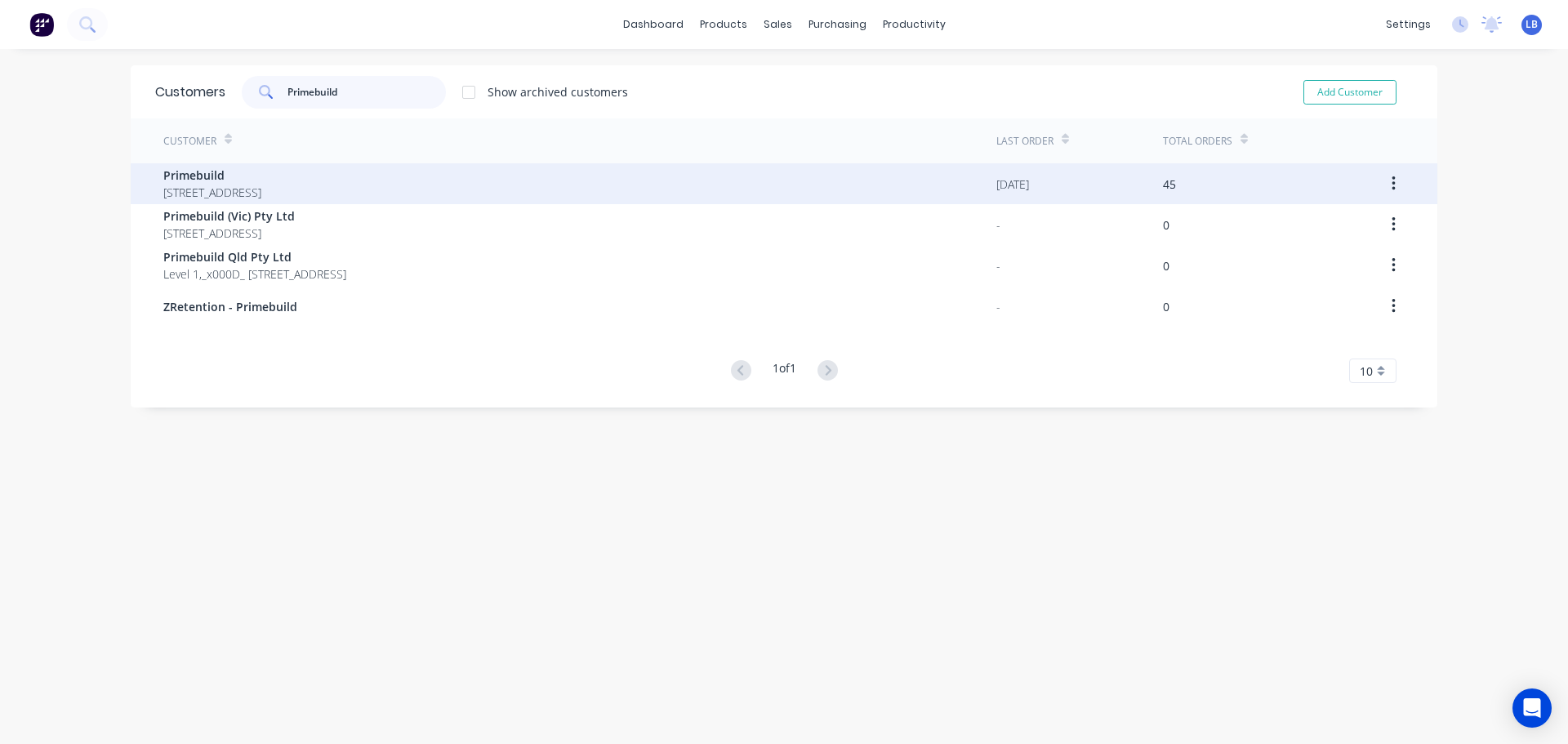
type input "Primebuild"
click at [261, 195] on span "[STREET_ADDRESS]" at bounding box center [212, 192] width 98 height 17
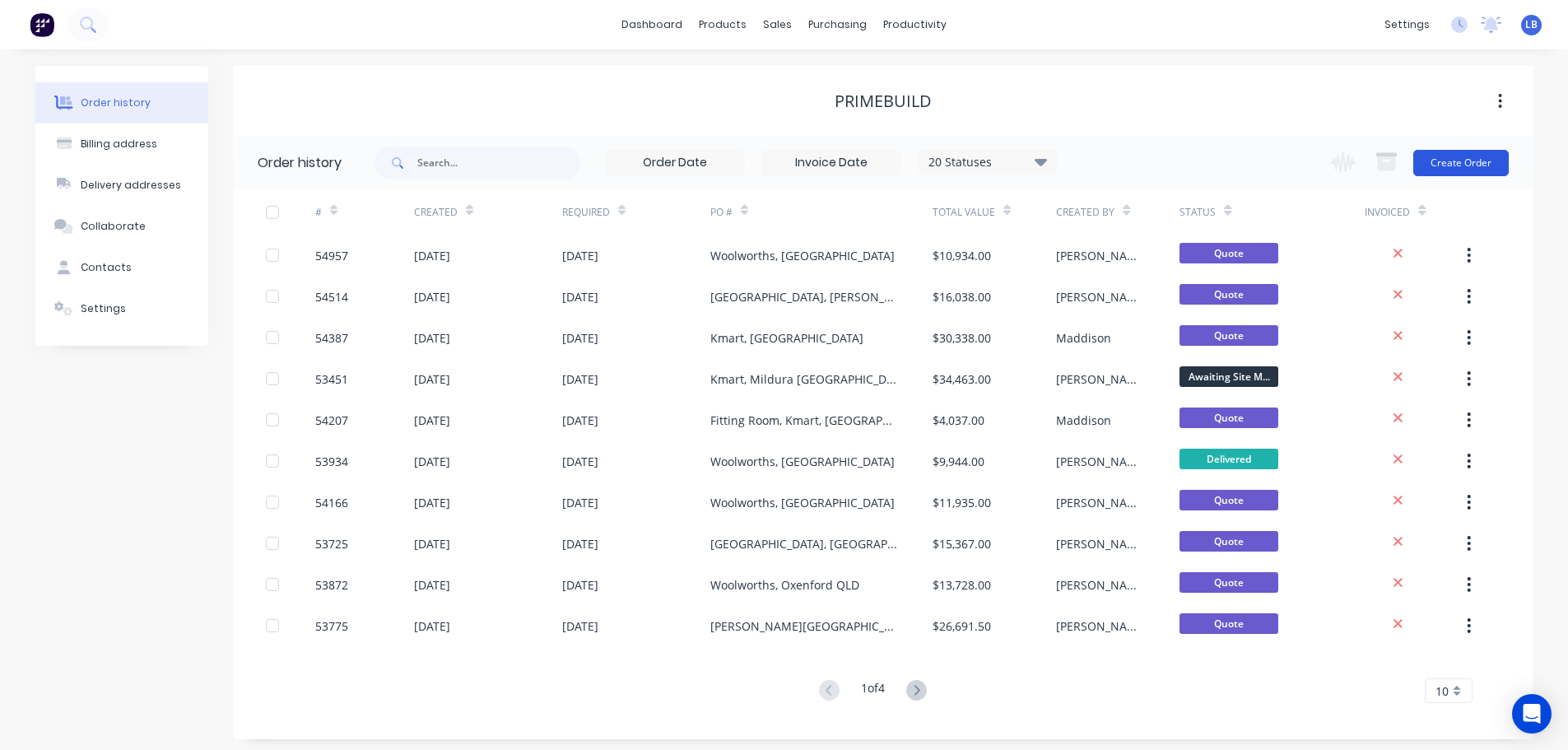
click at [1444, 162] on button "Create Order" at bounding box center [1461, 163] width 96 height 26
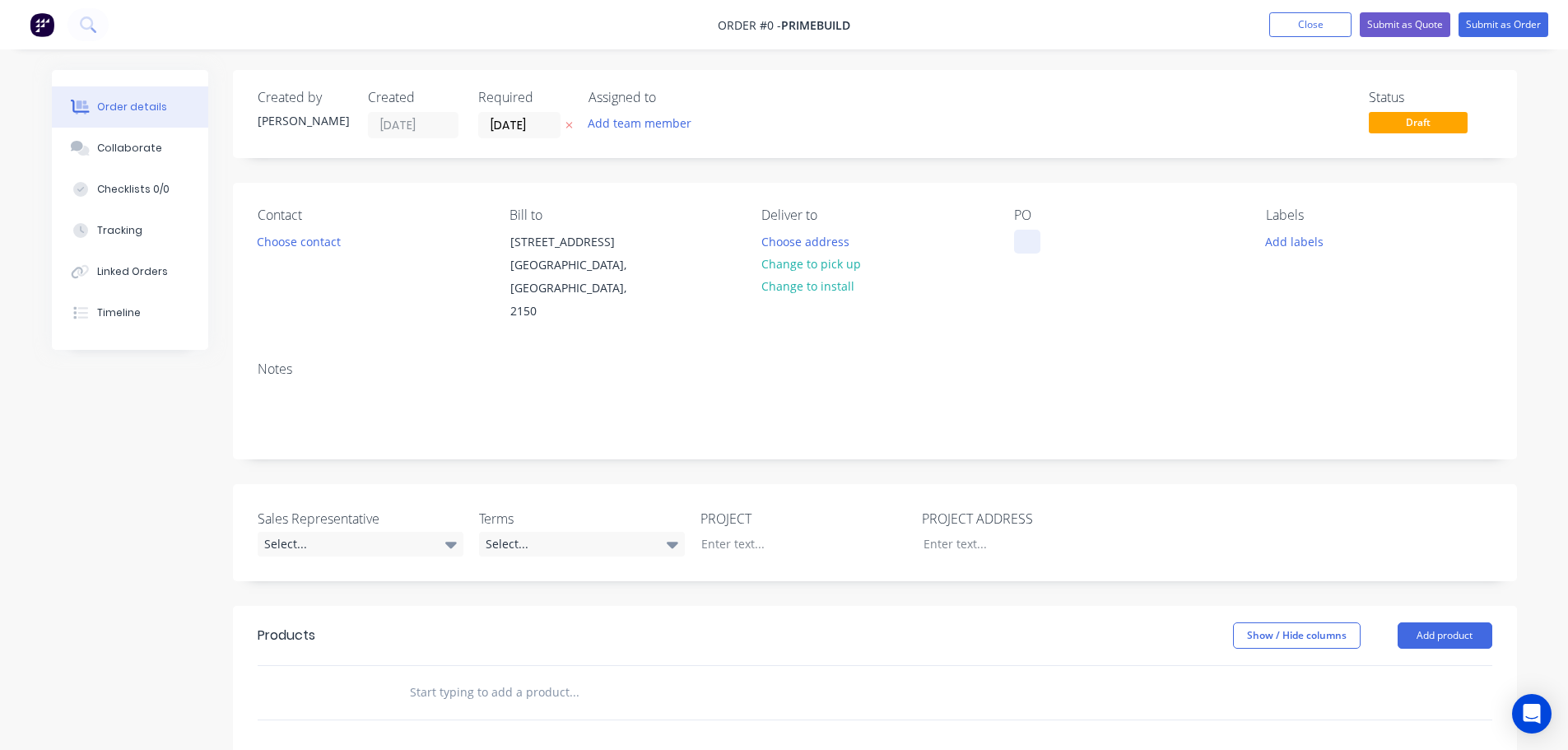
click at [1025, 230] on div at bounding box center [1028, 241] width 26 height 24
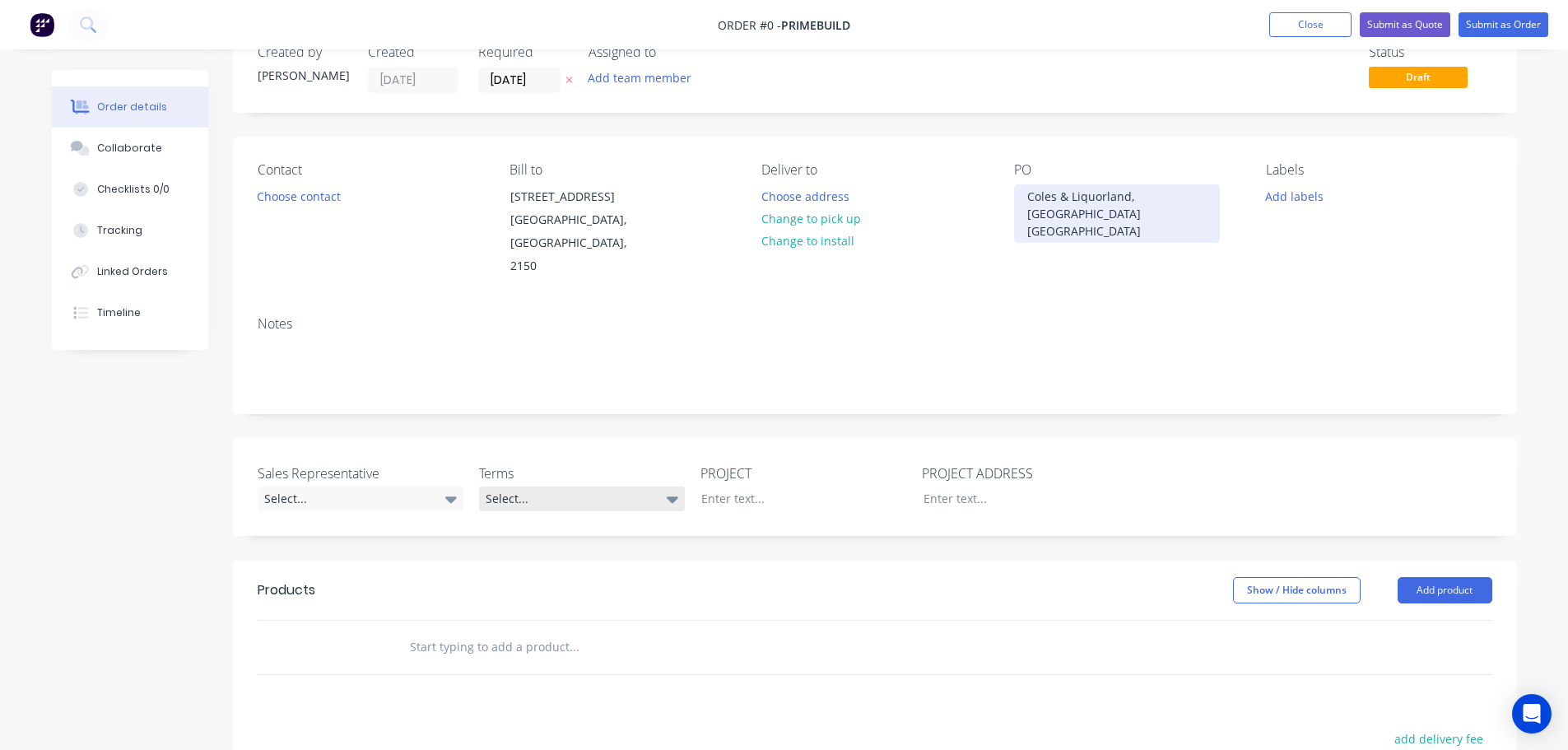
scroll to position [165, 0]
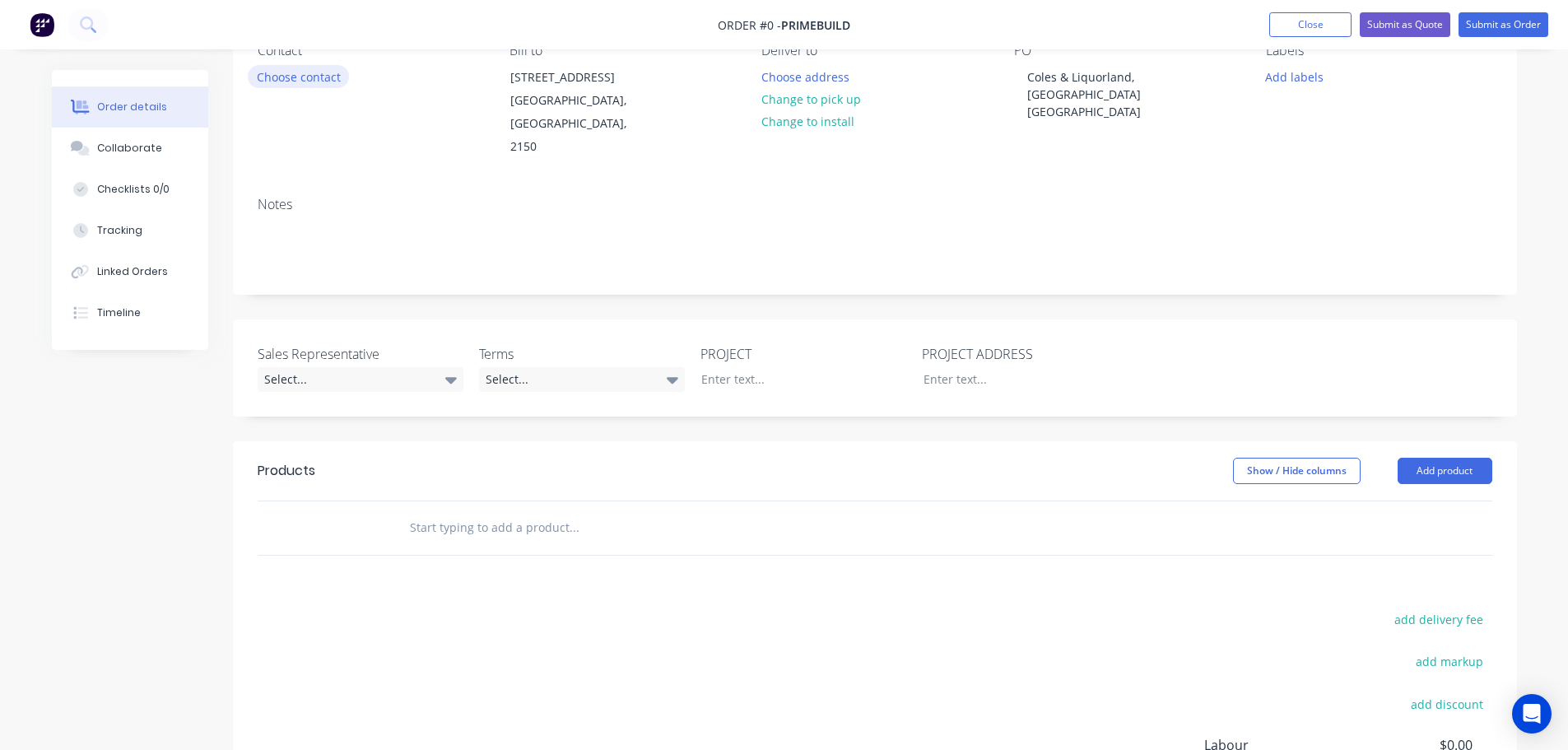
click at [306, 77] on div "Order details Collaborate Checklists 0/0 Tracking Linked Orders Timeline Order …" at bounding box center [784, 440] width 1498 height 1070
click at [296, 80] on button "Choose contact" at bounding box center [298, 76] width 101 height 22
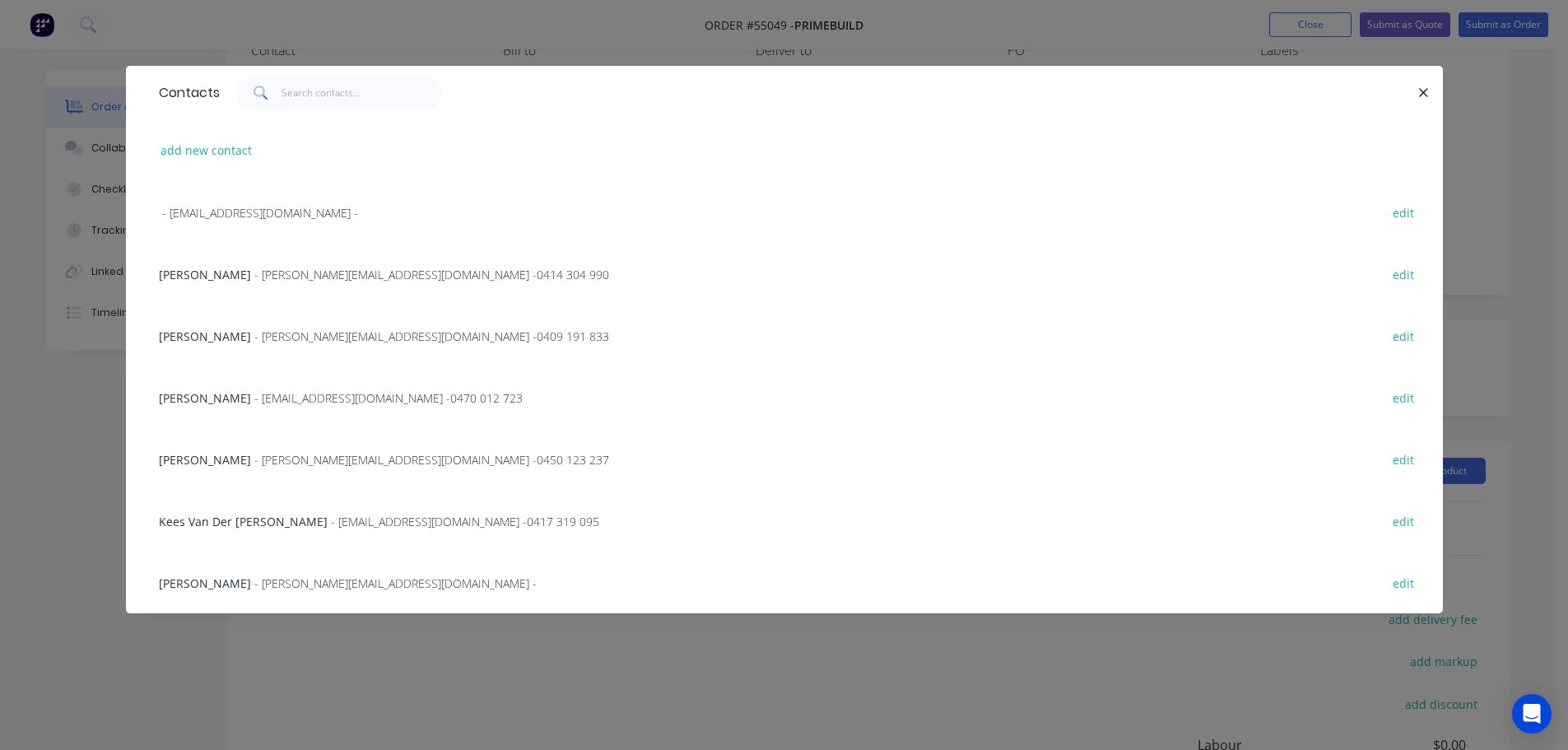
click at [254, 398] on span "- [EMAIL_ADDRESS][DOMAIN_NAME] - 0470 012 723" at bounding box center [389, 398] width 268 height 16
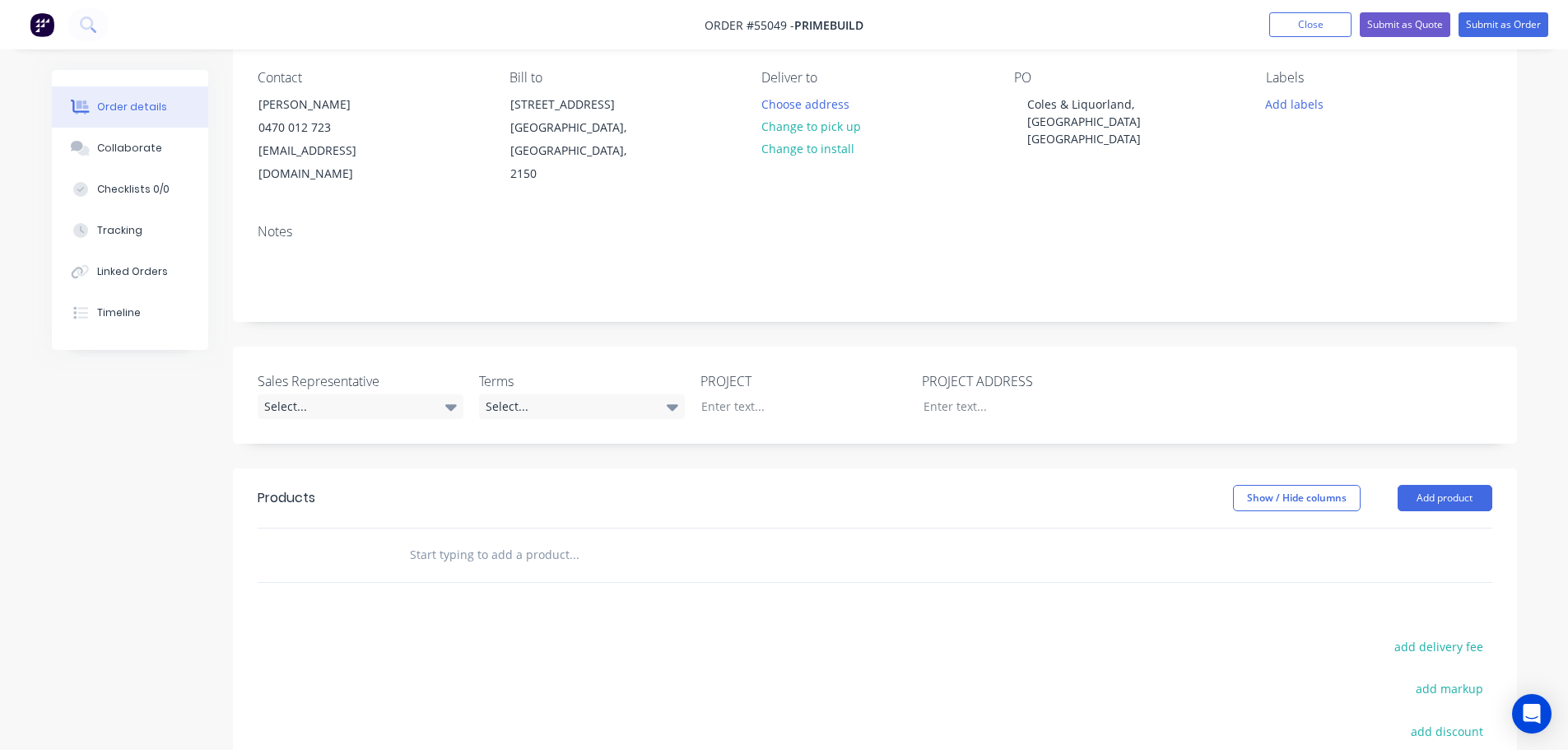
scroll to position [165, 0]
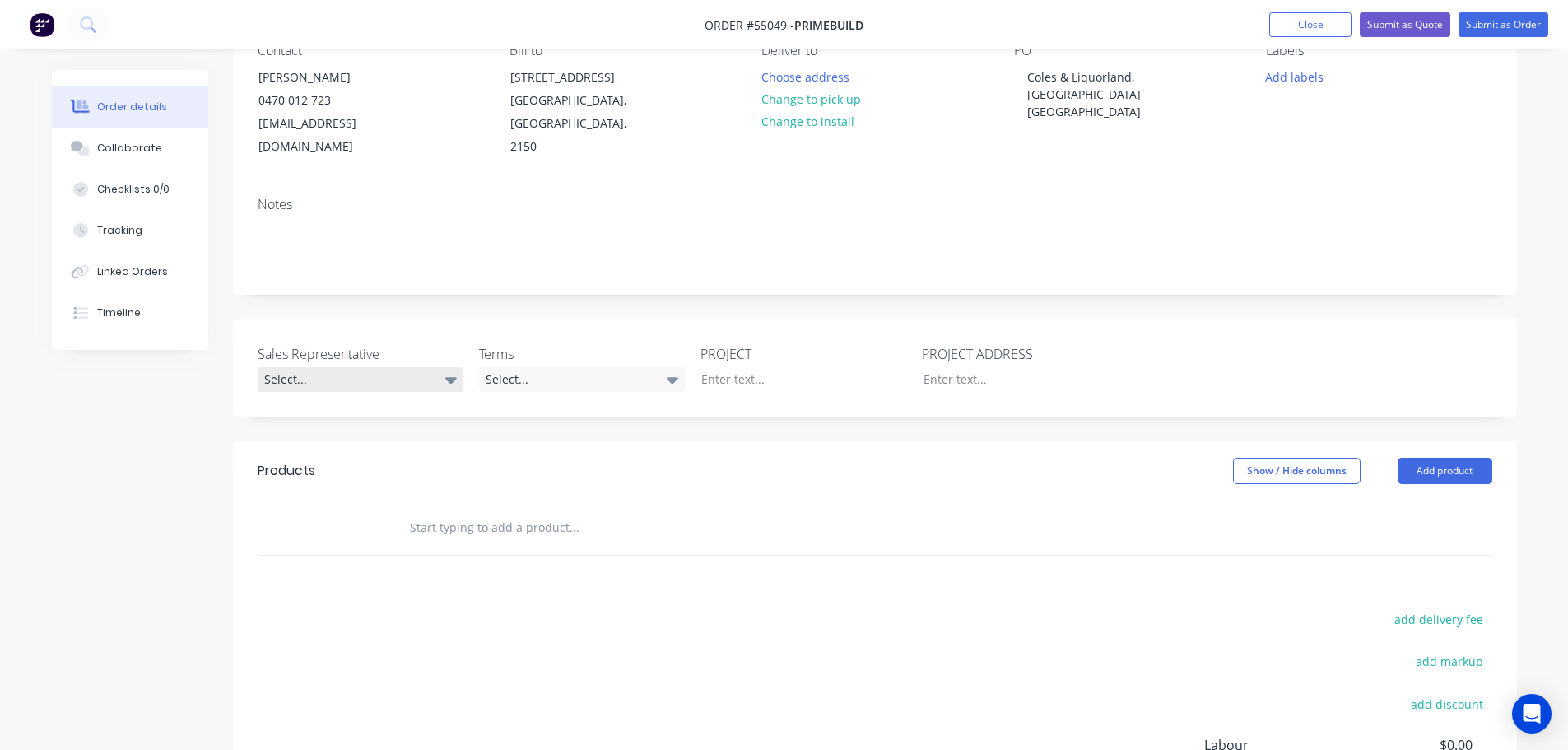
click at [267, 367] on div "Select..." at bounding box center [361, 380] width 206 height 25
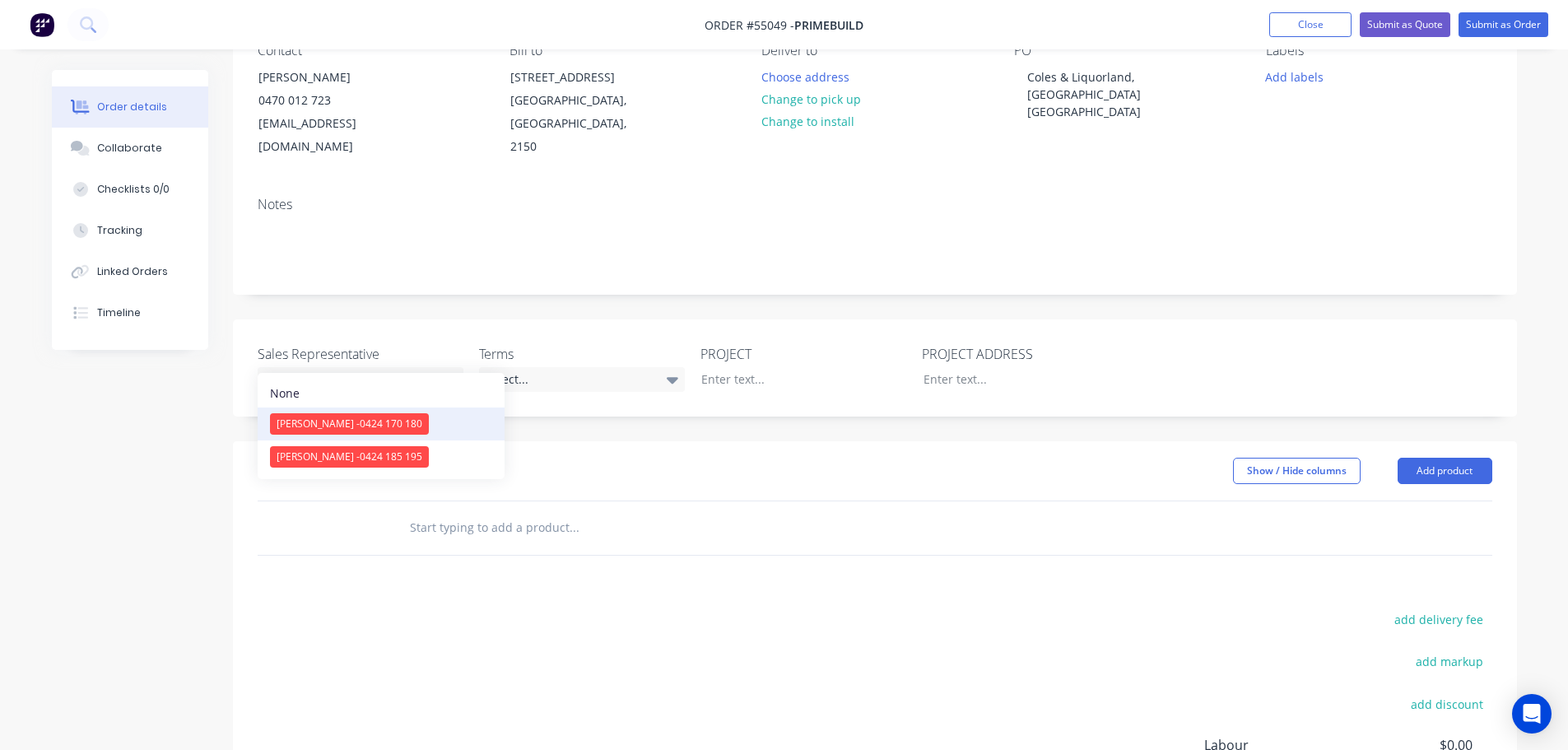
click at [337, 425] on span "[PERSON_NAME] - 0424 170 180" at bounding box center [349, 423] width 146 height 14
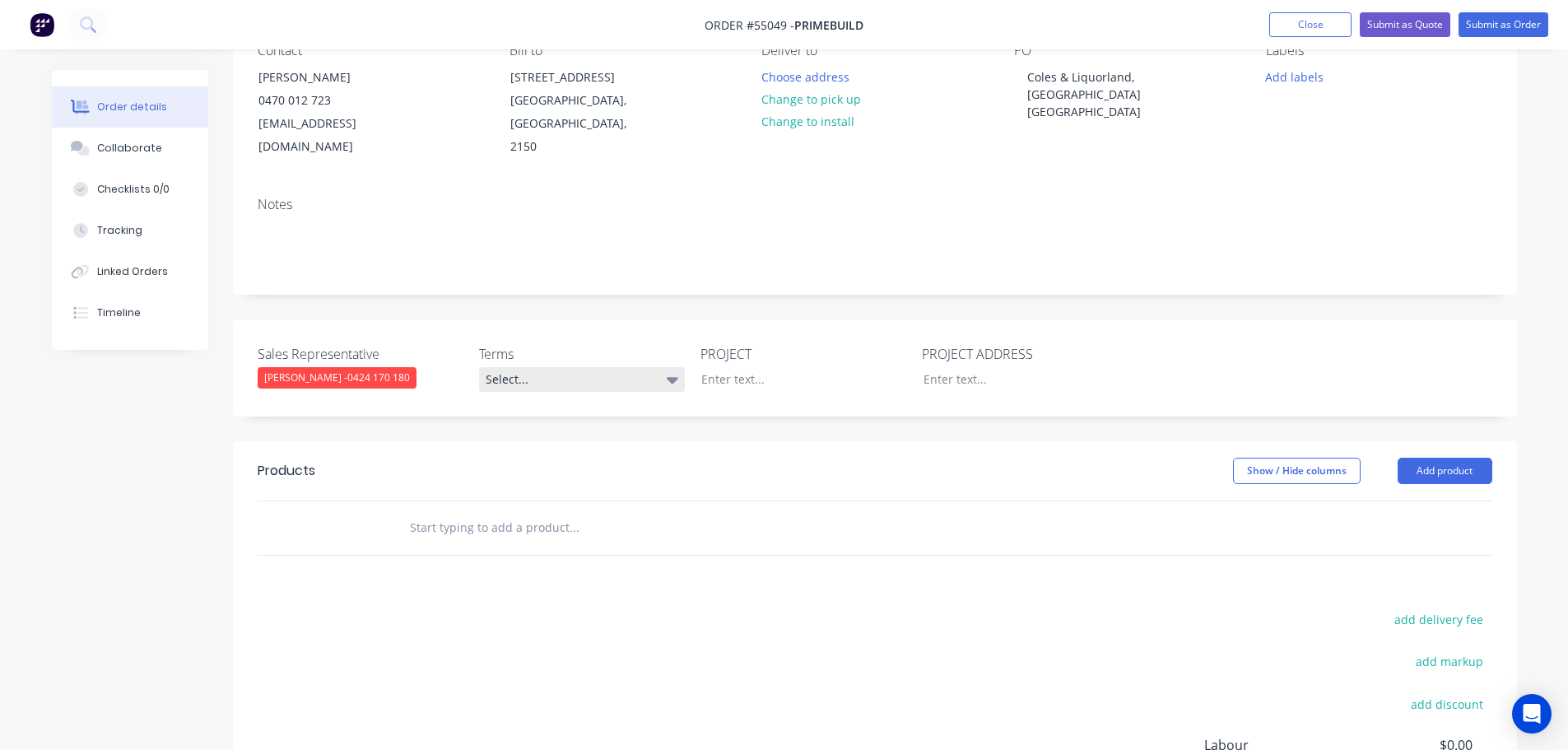
click at [537, 367] on div "Select..." at bounding box center [582, 380] width 206 height 25
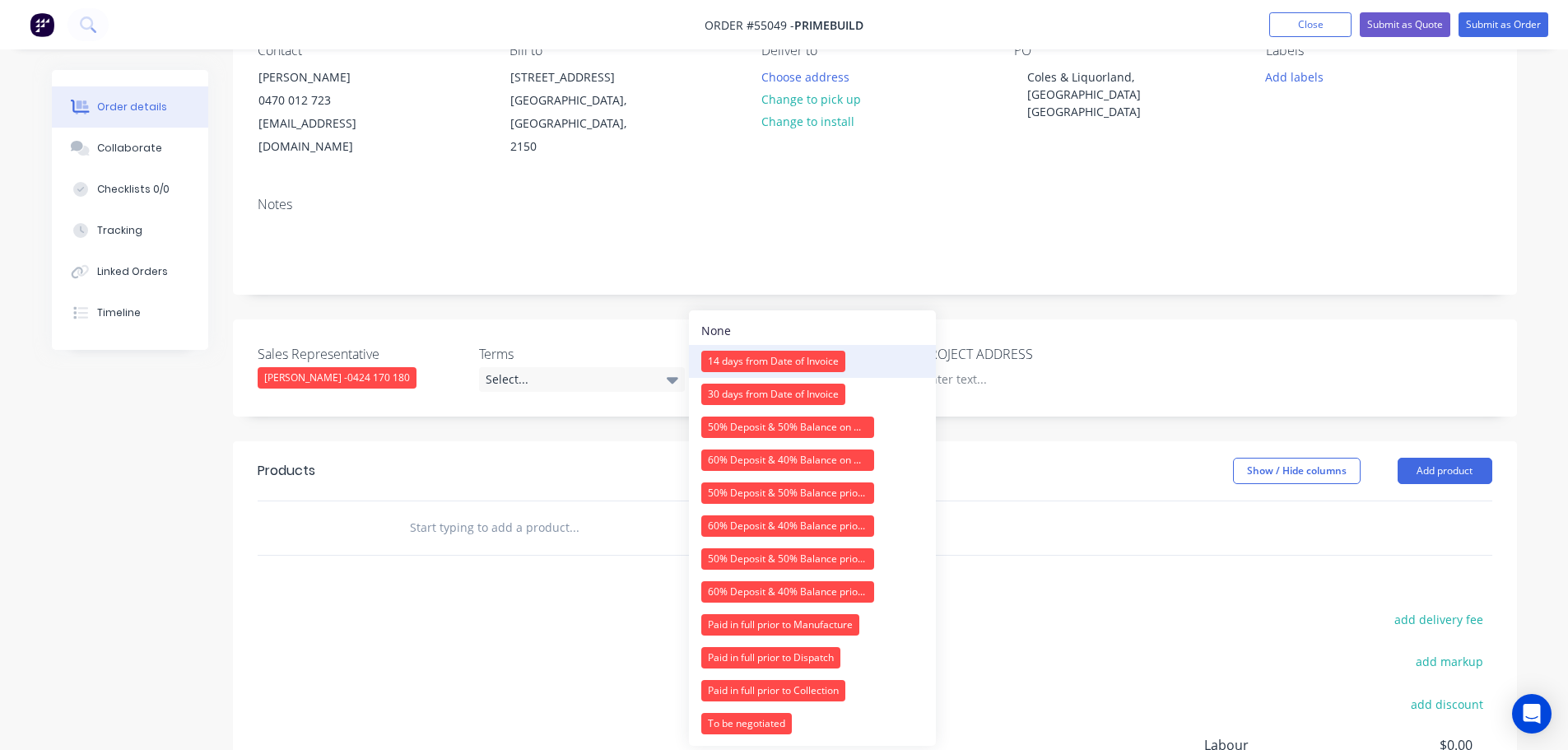
click at [744, 361] on div "14 days from Date of Invoice" at bounding box center [773, 361] width 144 height 21
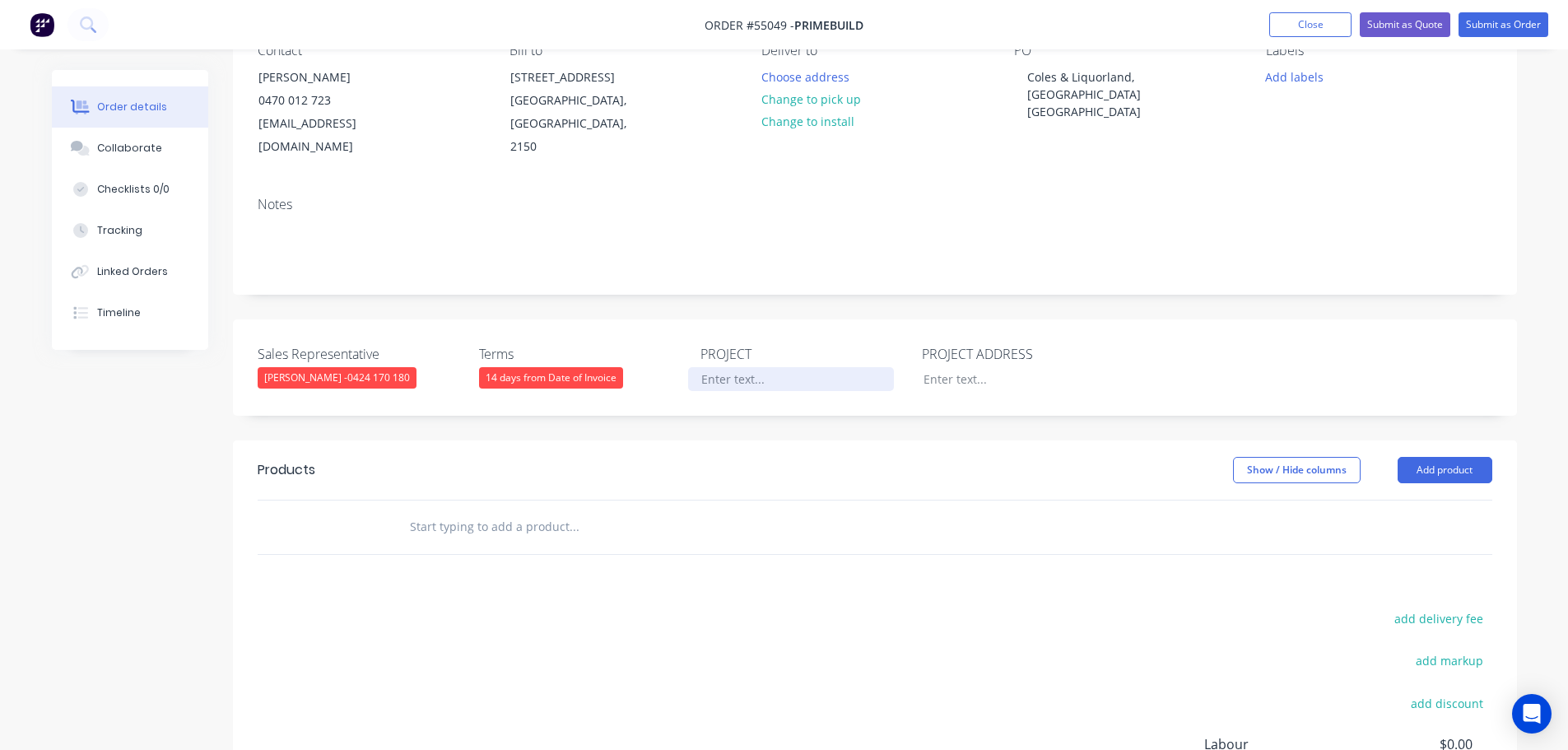
click at [746, 367] on div at bounding box center [791, 379] width 206 height 24
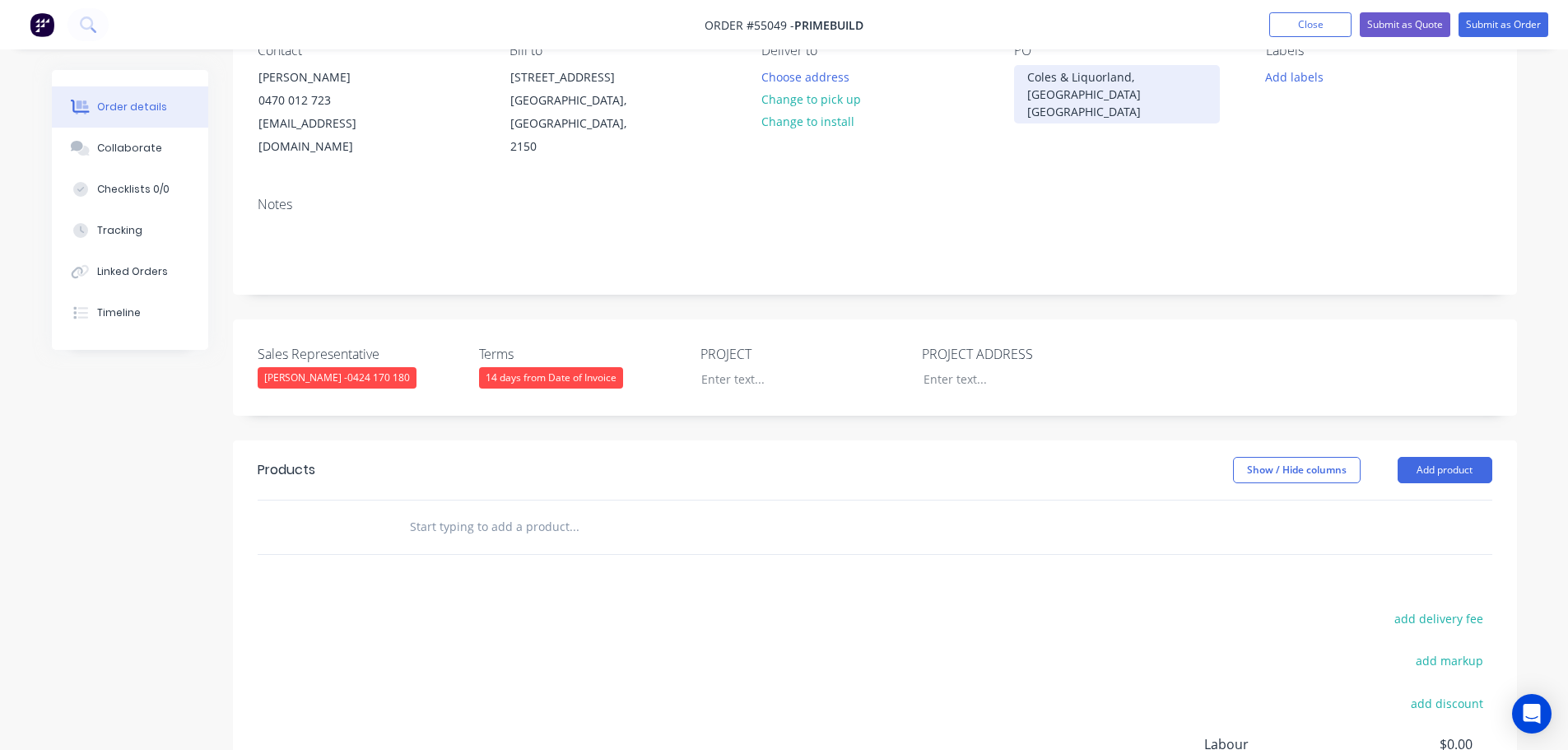
click at [1092, 77] on div "Coles & Liquorland, [GEOGRAPHIC_DATA] [GEOGRAPHIC_DATA]" at bounding box center [1118, 94] width 206 height 58
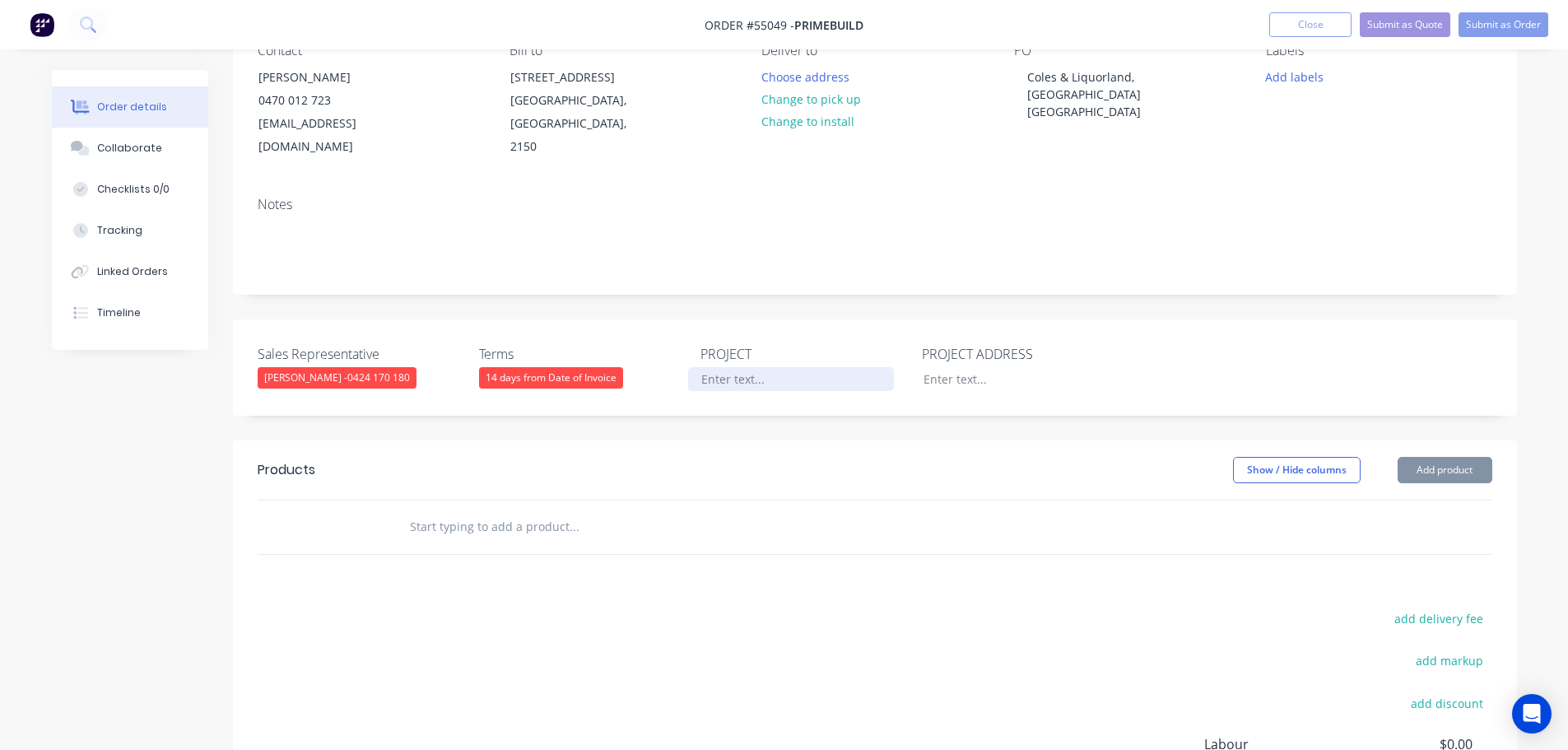
click at [726, 367] on div at bounding box center [791, 379] width 206 height 24
paste div
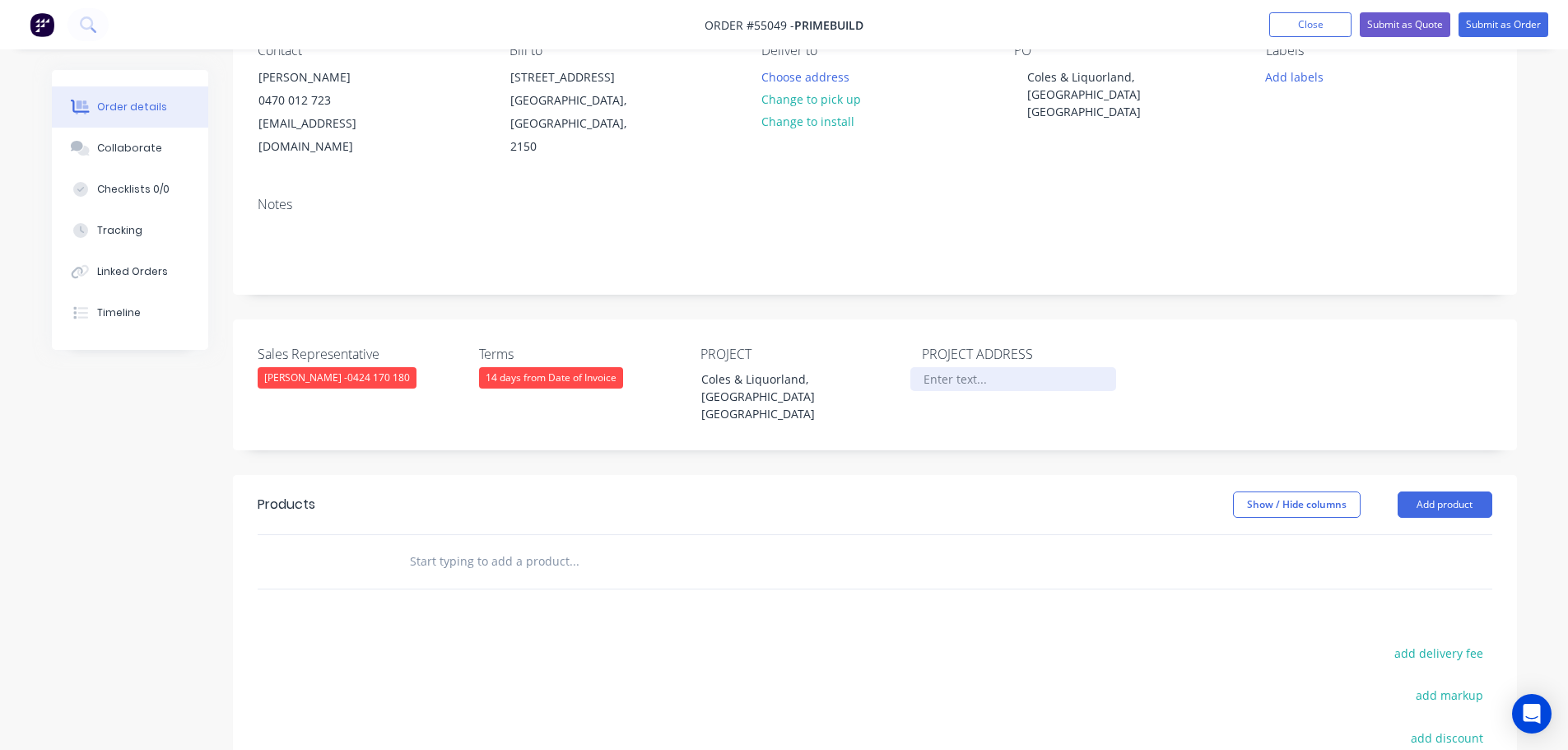
click at [974, 367] on div at bounding box center [1014, 379] width 206 height 24
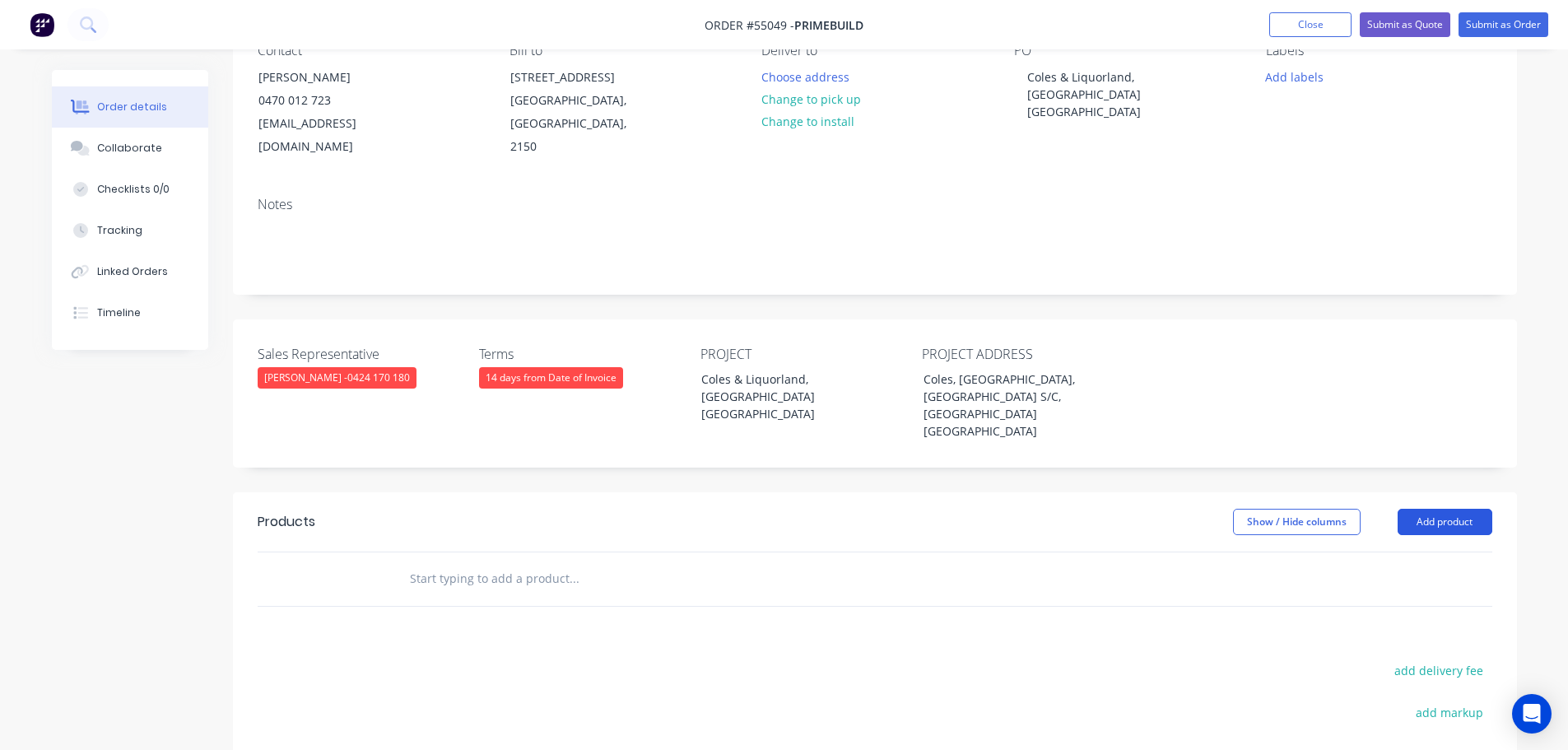
click at [1422, 509] on button "Add product" at bounding box center [1444, 522] width 95 height 26
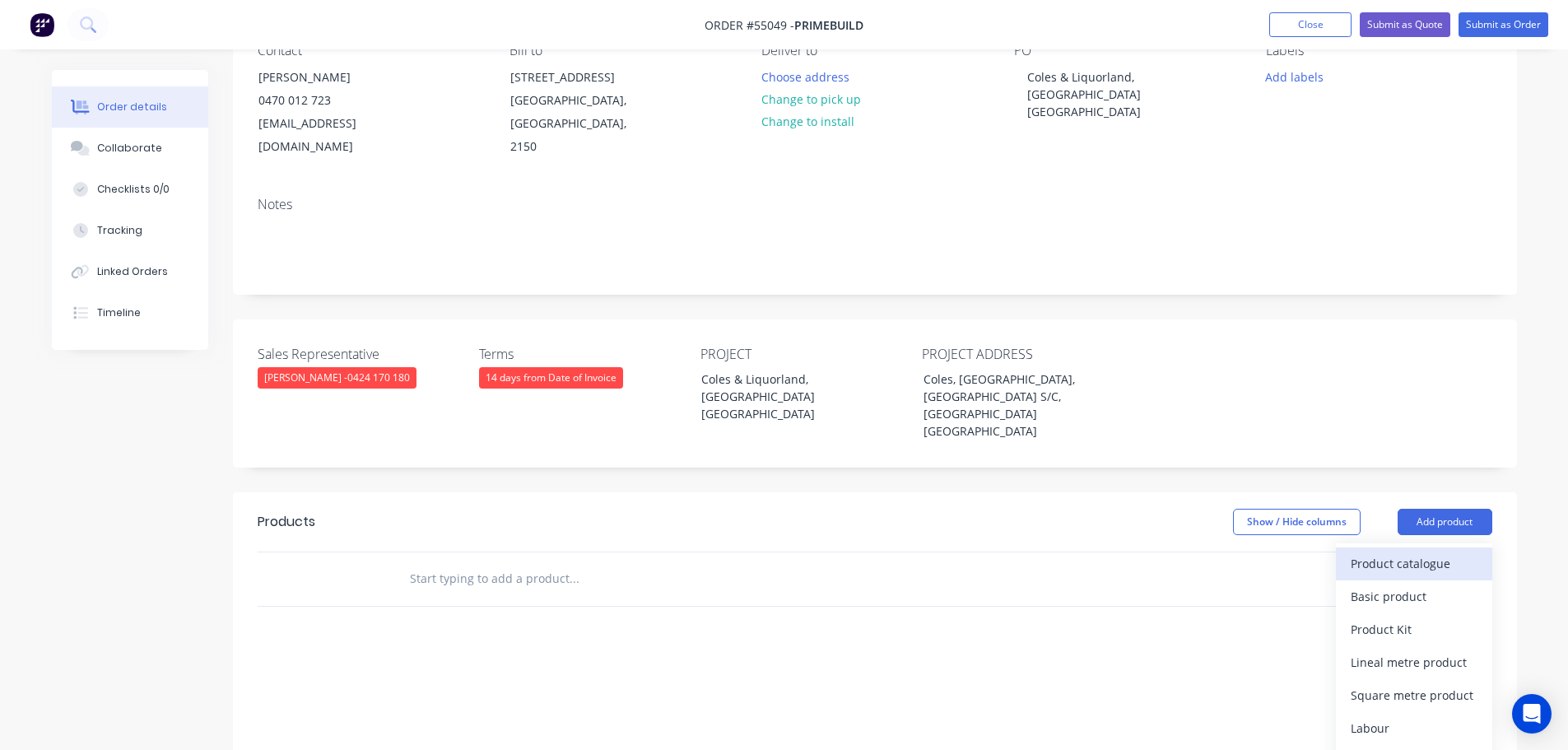
click at [1404, 552] on div "Product catalogue" at bounding box center [1414, 563] width 127 height 24
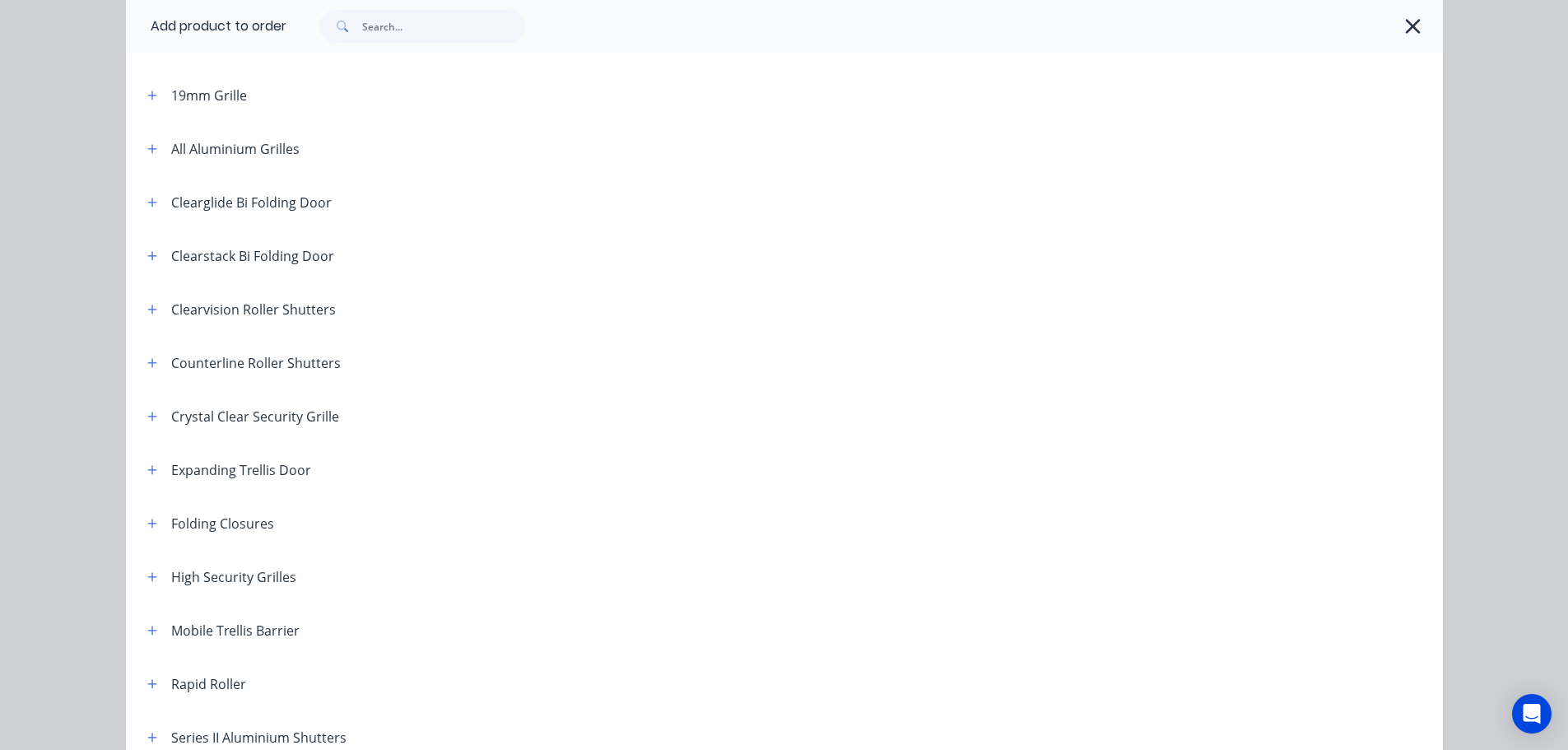
scroll to position [329, 0]
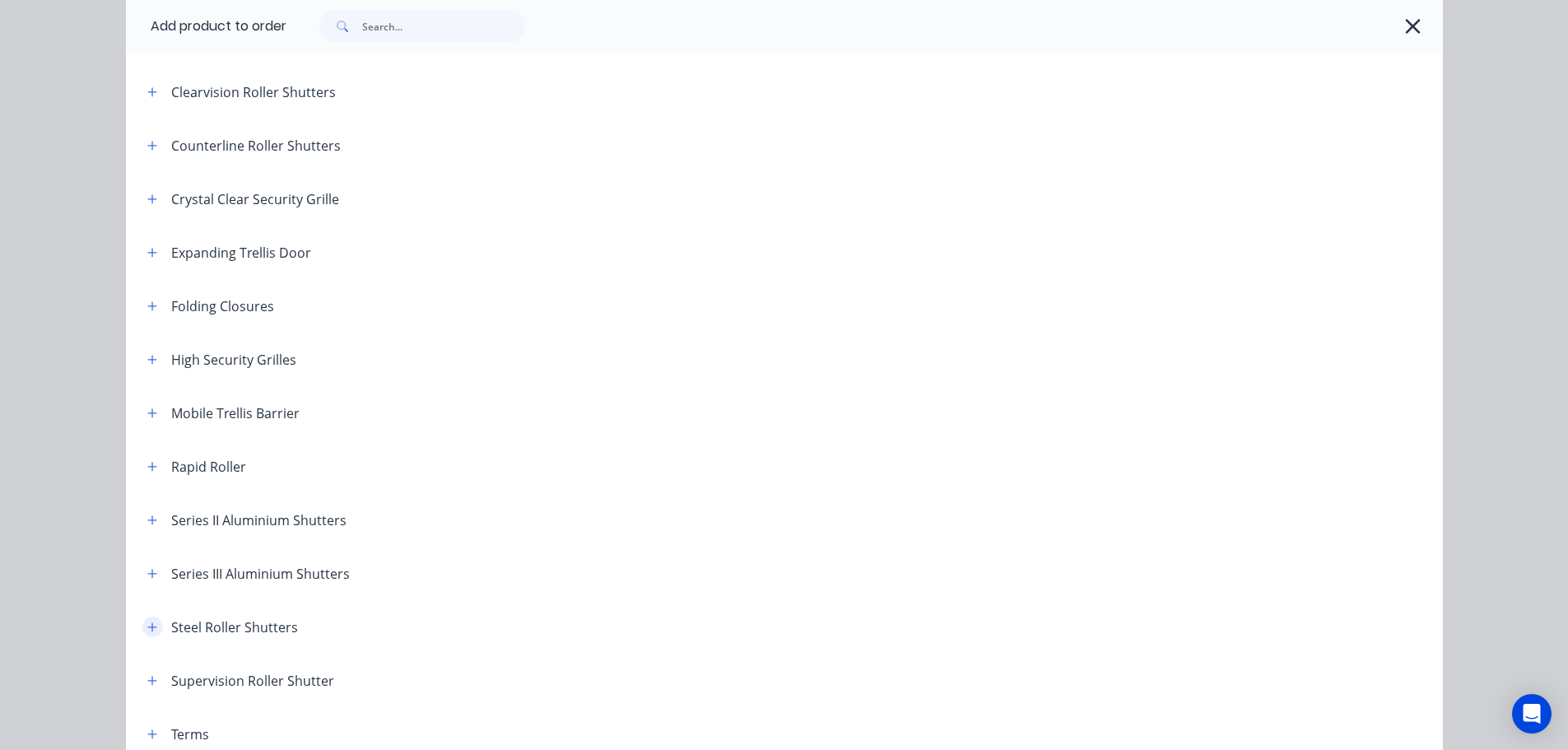
click at [154, 621] on button "button" at bounding box center [152, 627] width 21 height 21
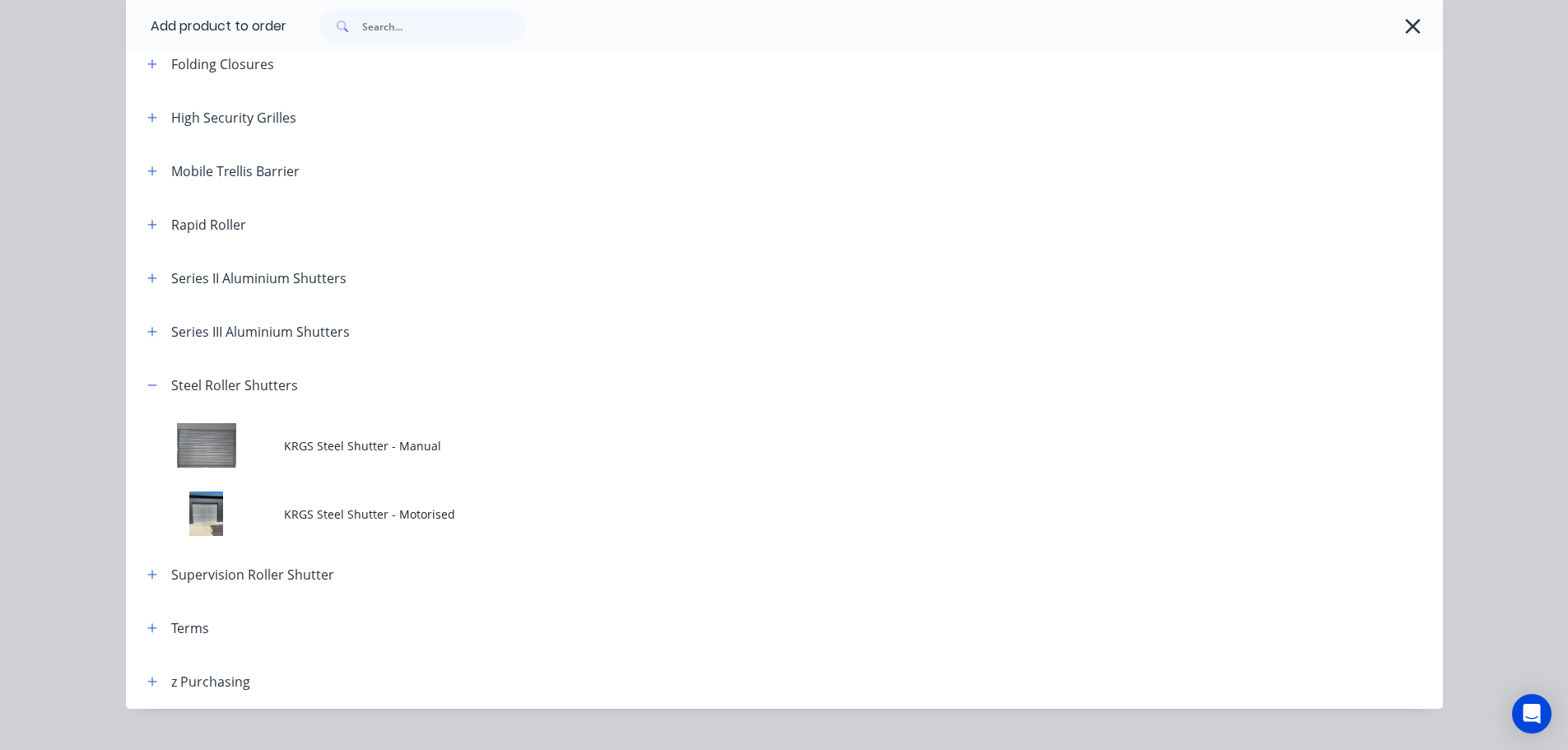
scroll to position [576, 0]
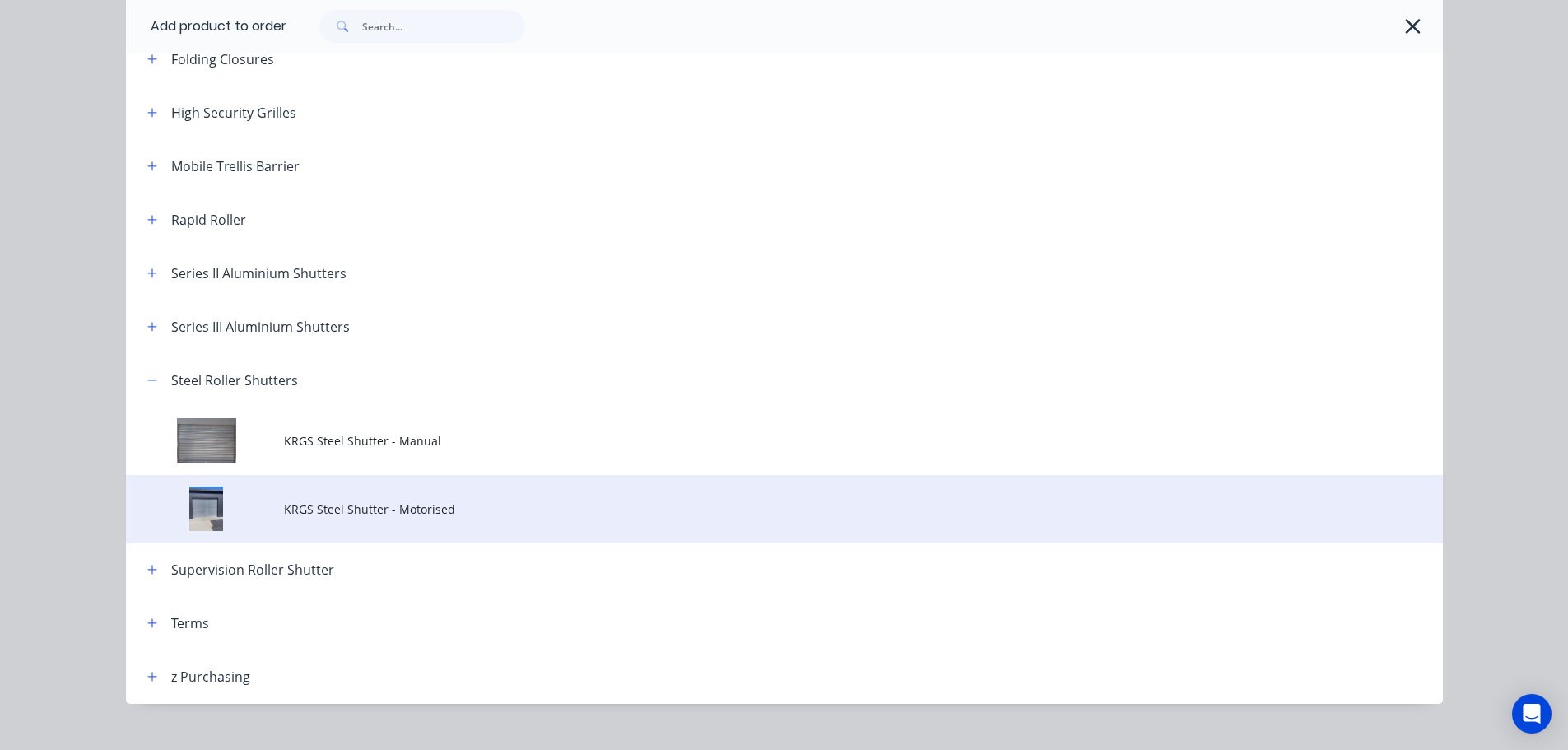
click at [403, 507] on span "KRGS Steel Shutter - Motorised" at bounding box center [748, 509] width 927 height 17
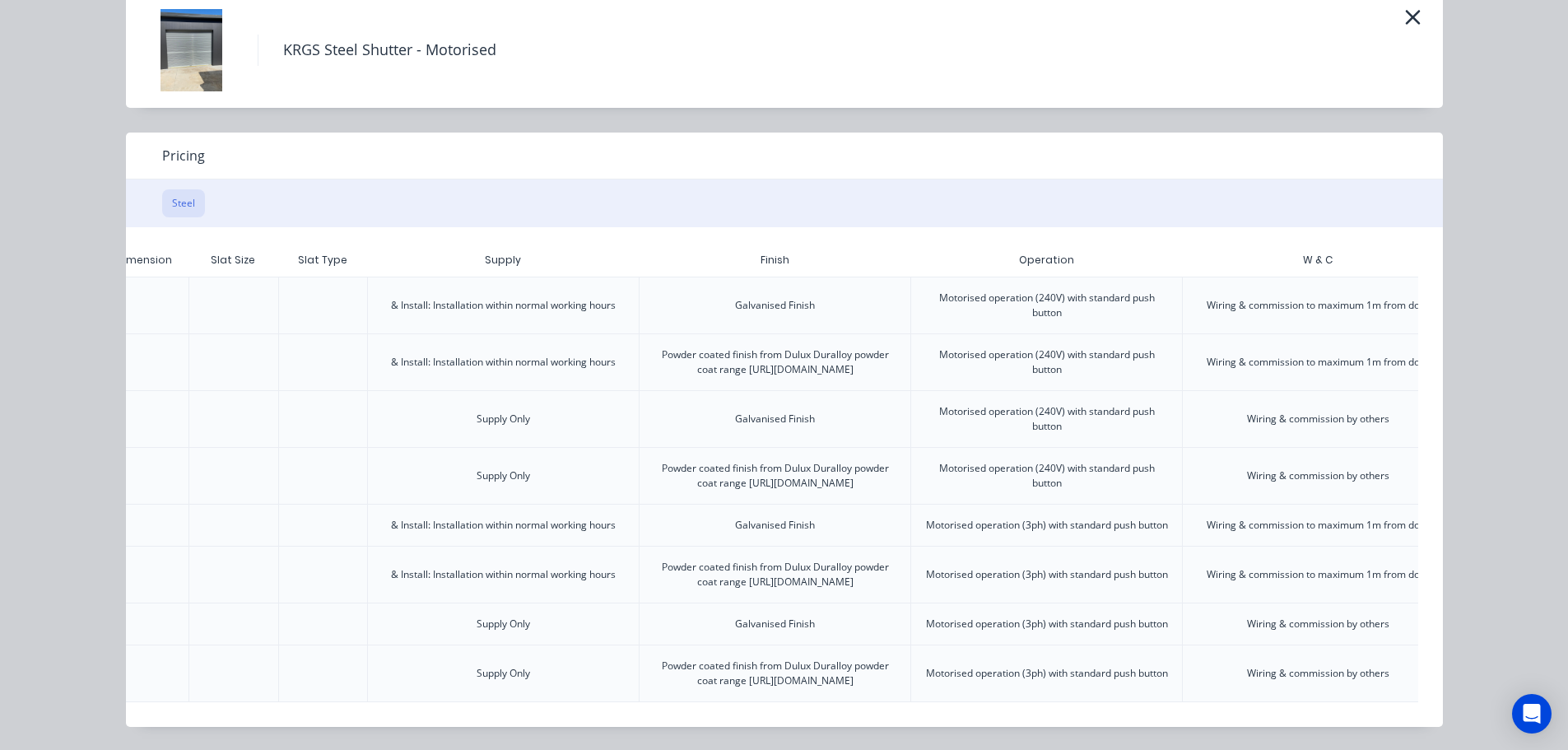
scroll to position [0, 411]
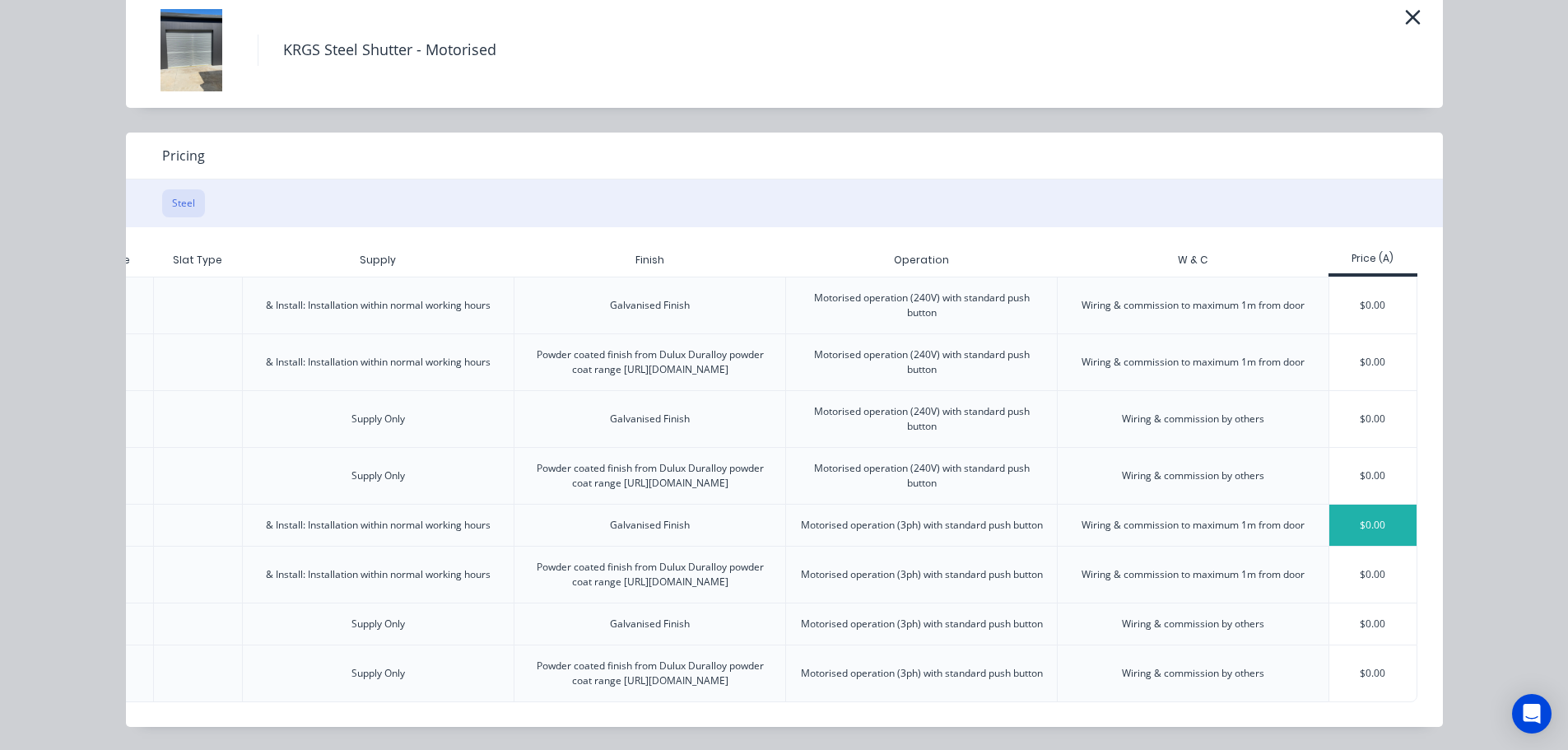
click at [1351, 505] on div "$0.00" at bounding box center [1373, 525] width 88 height 41
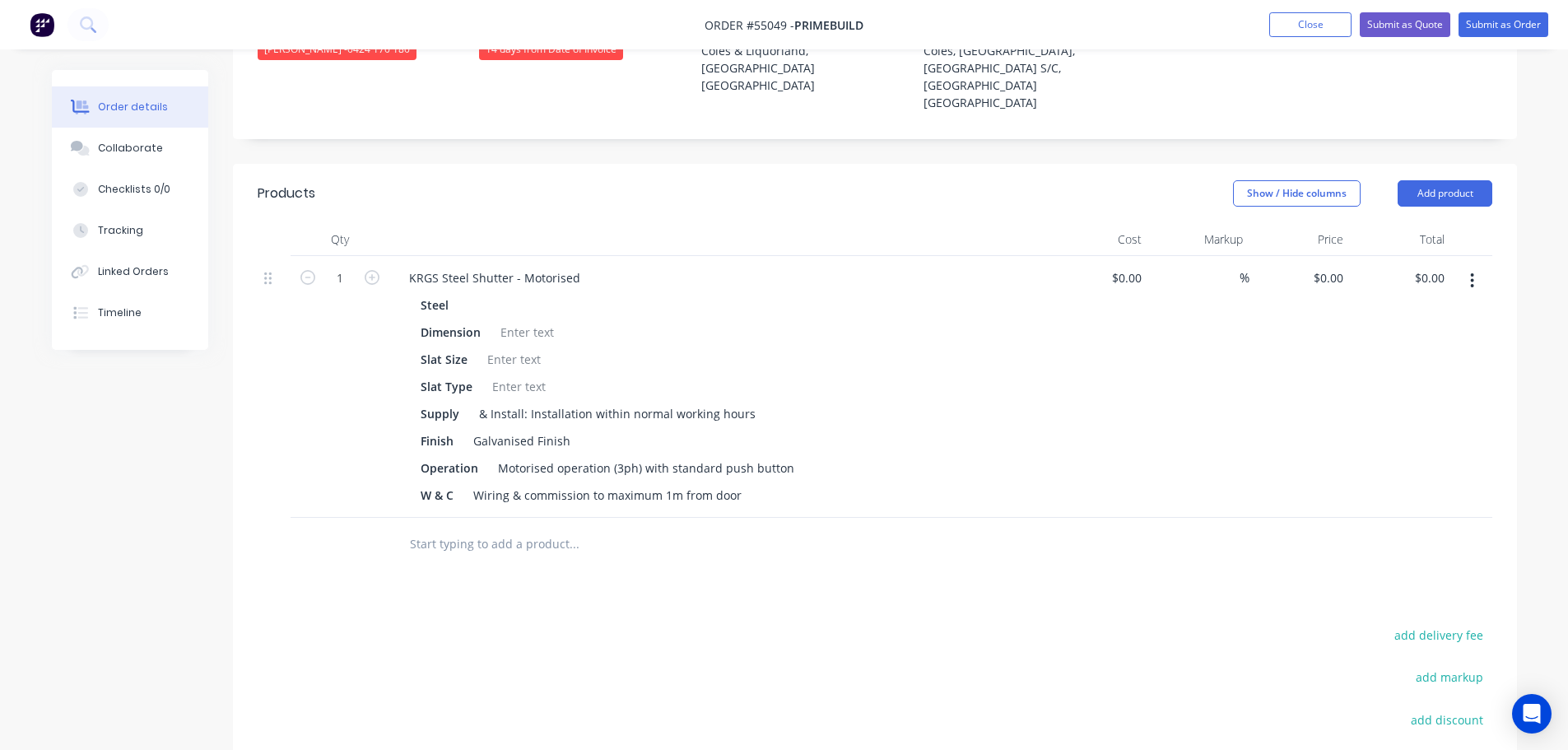
scroll to position [494, 0]
type input "7610"
type input "$7,610.00"
click at [400, 265] on div "KRGS Steel Shutter - Motorised" at bounding box center [495, 277] width 198 height 24
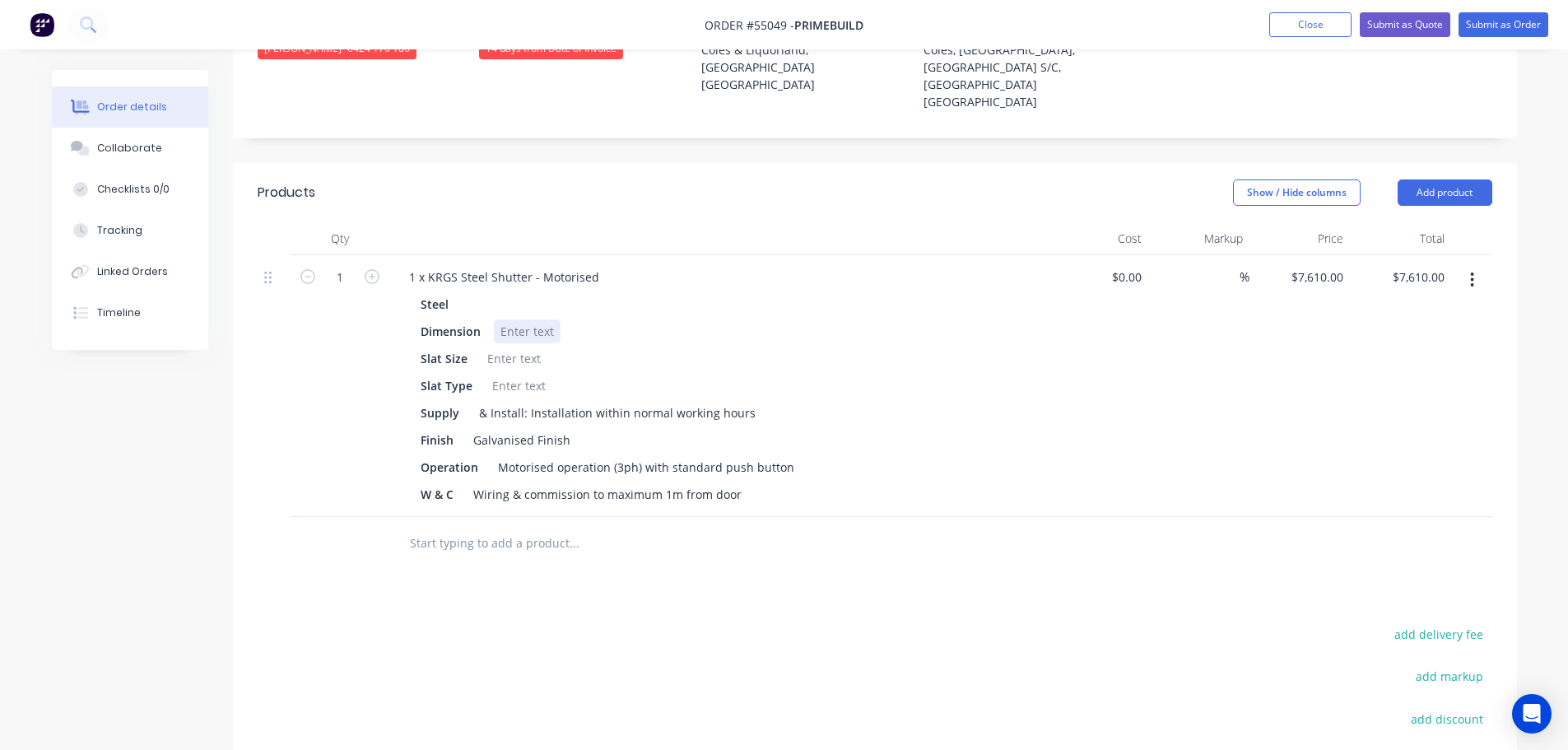
click at [526, 319] on div at bounding box center [527, 331] width 67 height 24
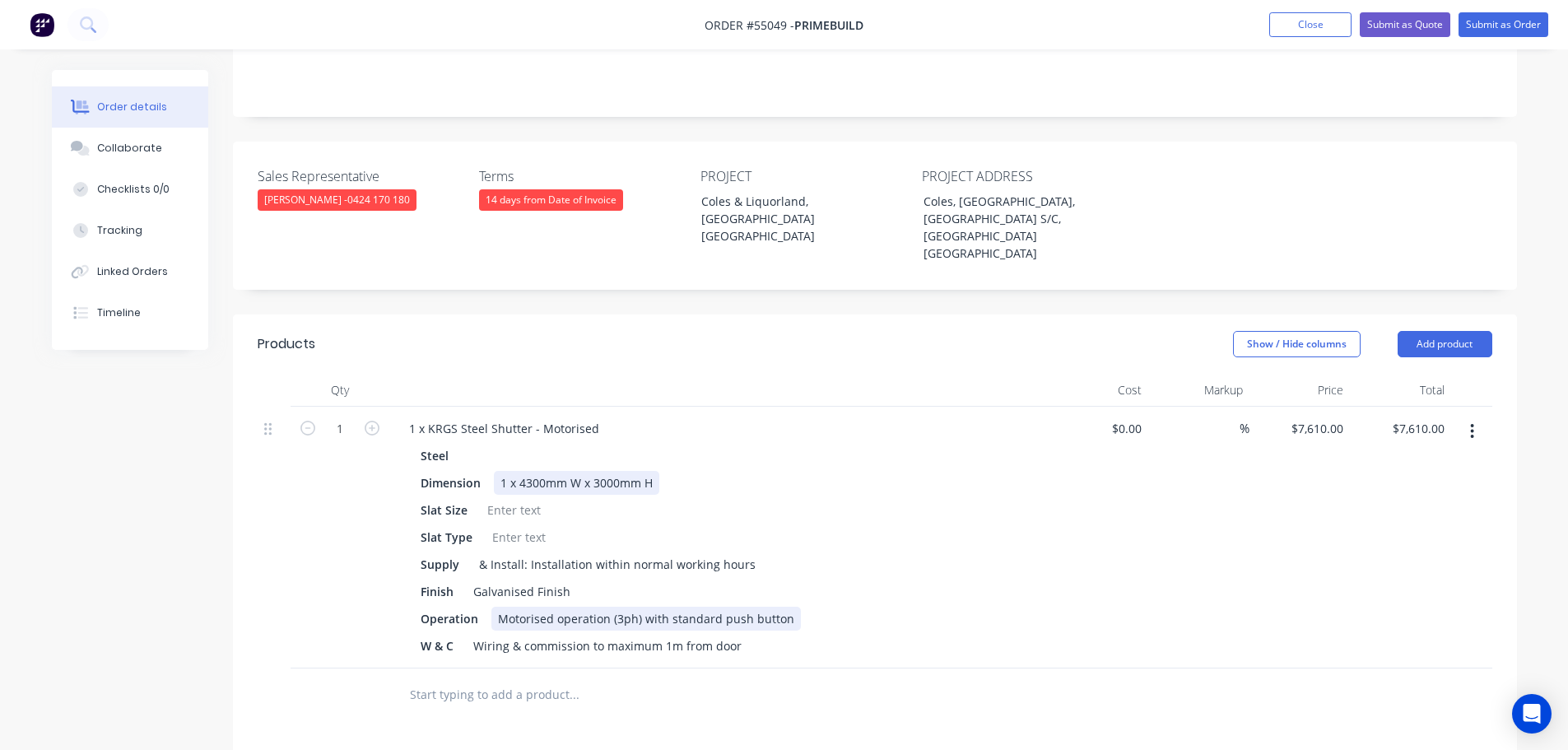
scroll to position [329, 0]
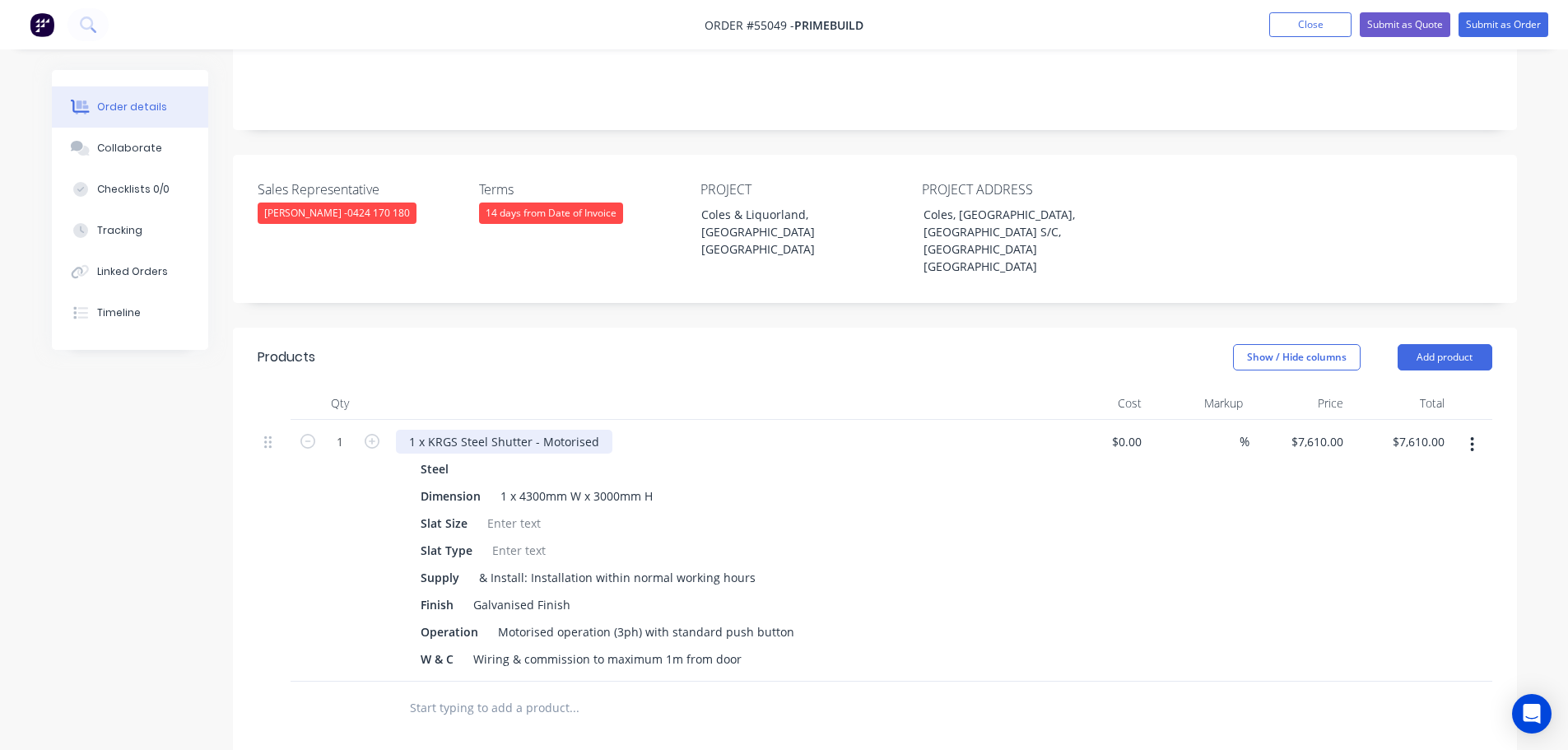
click at [410, 430] on div "1 x KRGS Steel Shutter - Motorised" at bounding box center [504, 441] width 217 height 24
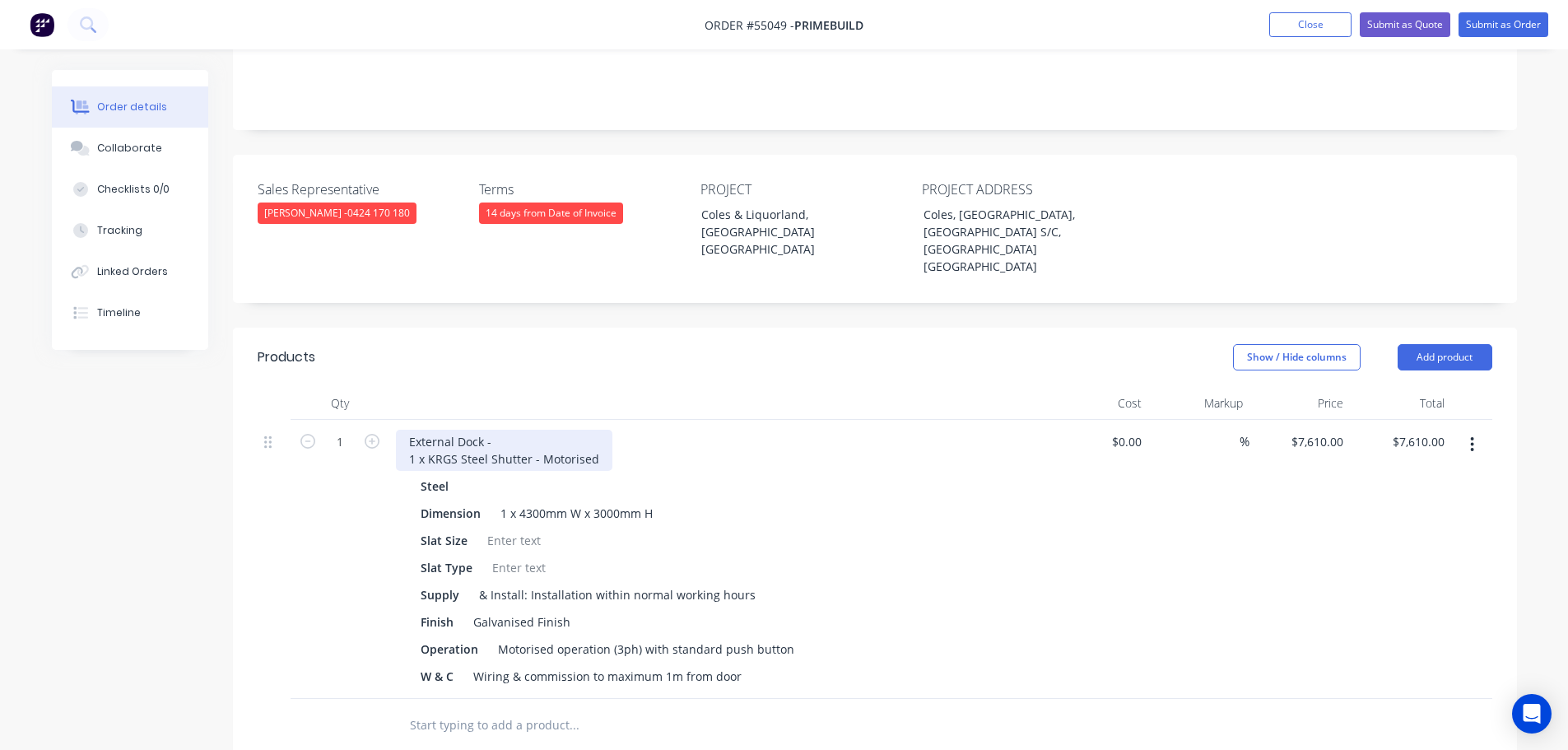
click at [456, 430] on div "External Dock - 1 x KRGS Steel Shutter - Motorised" at bounding box center [504, 450] width 217 height 41
click at [504, 529] on div at bounding box center [514, 540] width 67 height 24
click at [515, 556] on div at bounding box center [519, 567] width 67 height 24
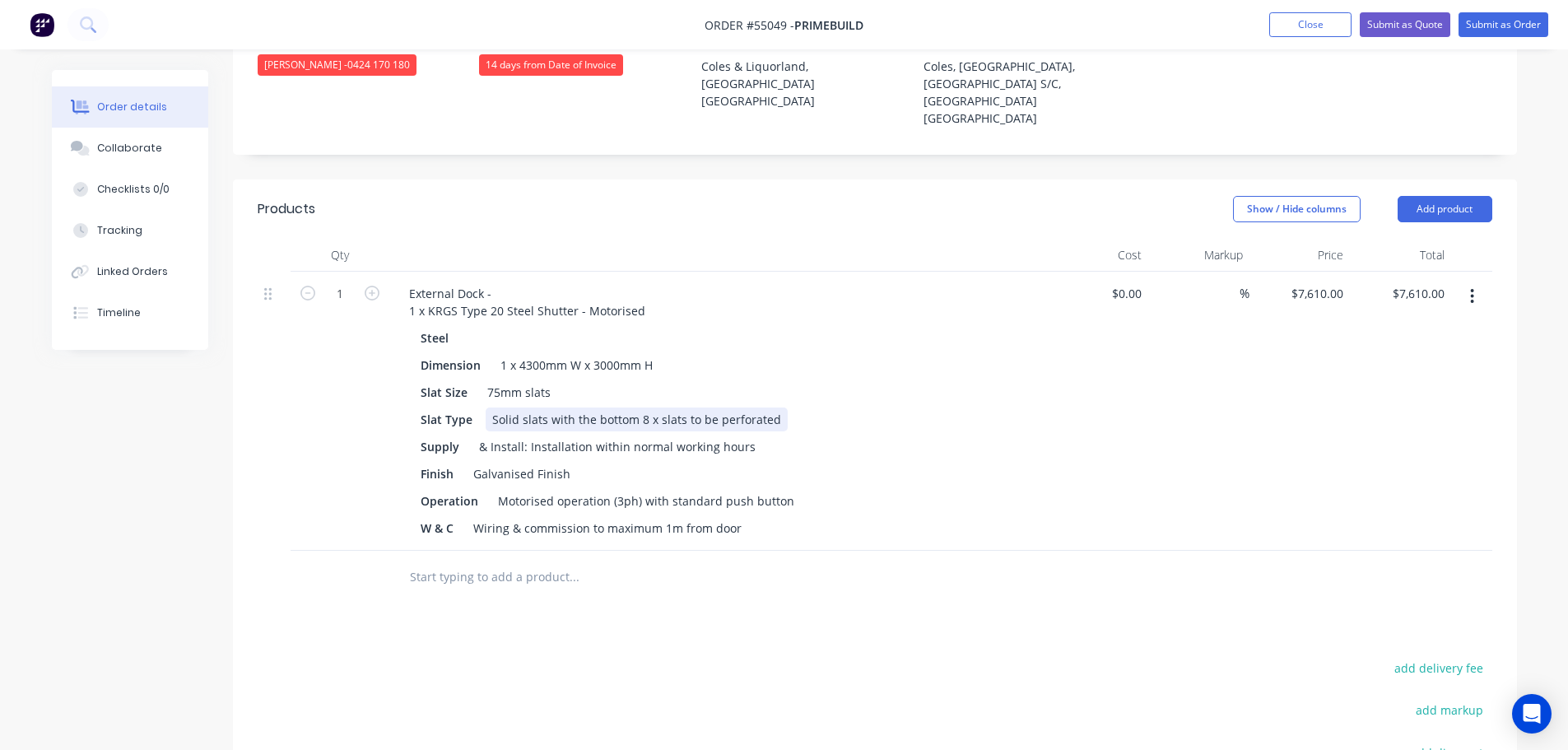
scroll to position [494, 0]
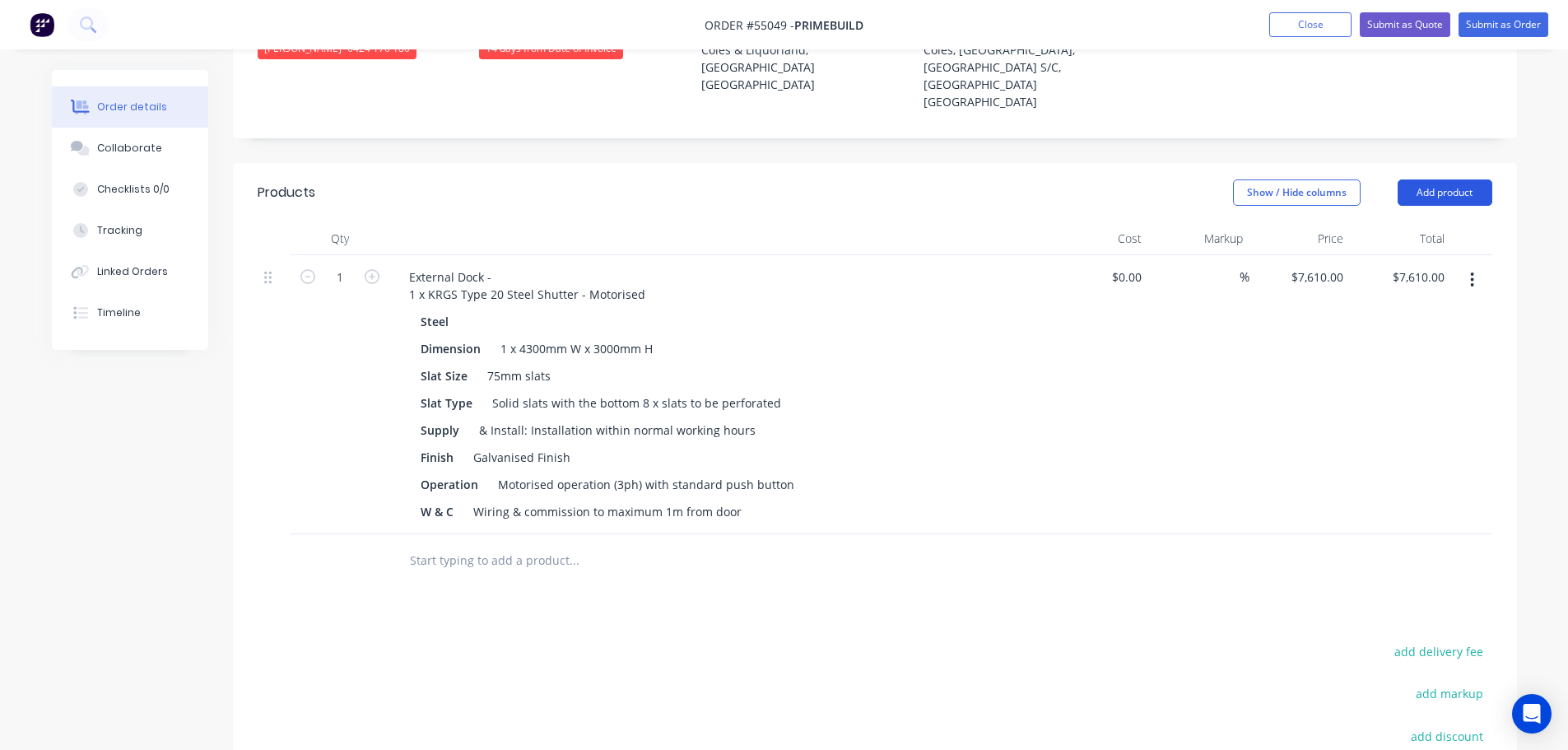
click at [1436, 179] on button "Add product" at bounding box center [1444, 193] width 95 height 26
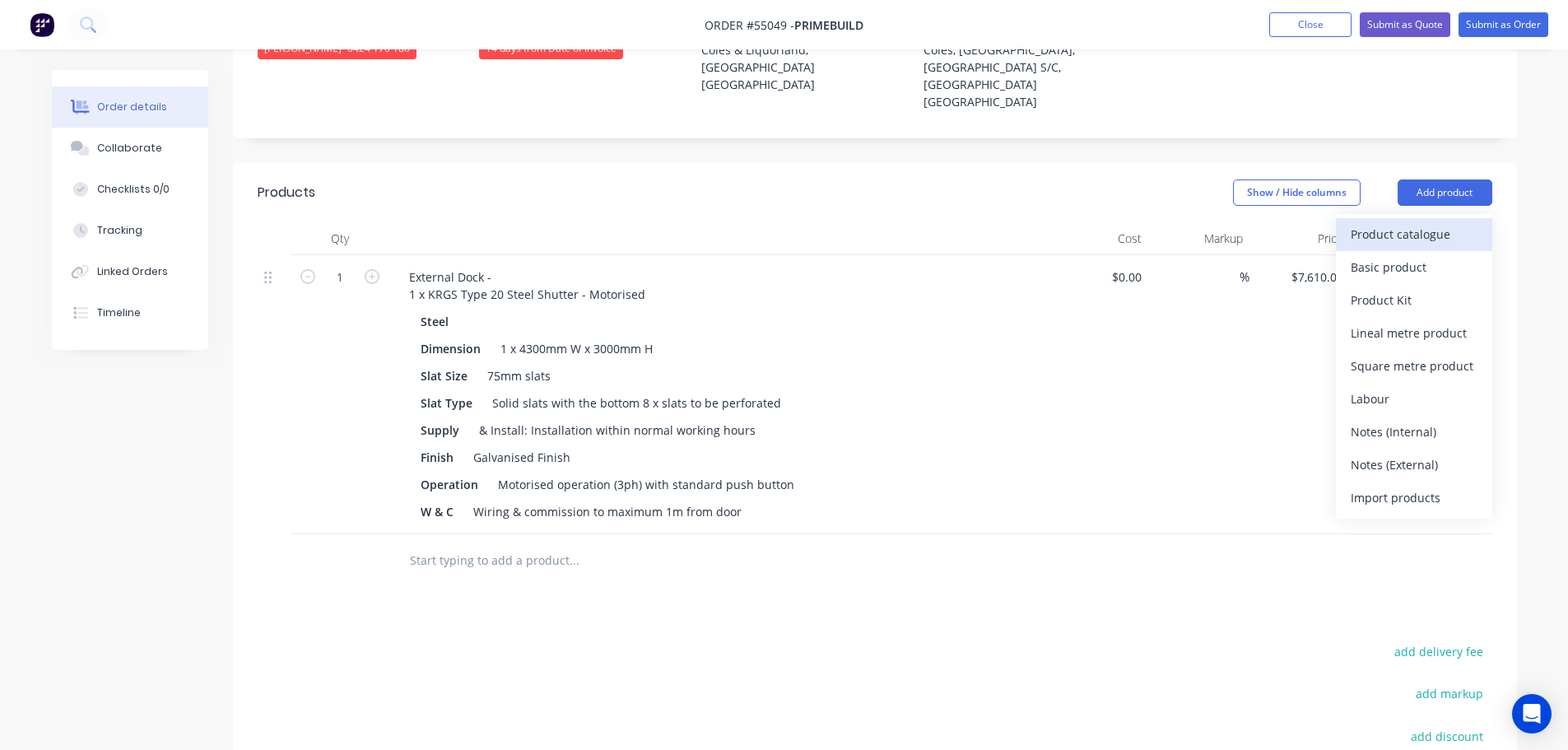
click at [1390, 222] on div "Product catalogue" at bounding box center [1414, 234] width 127 height 24
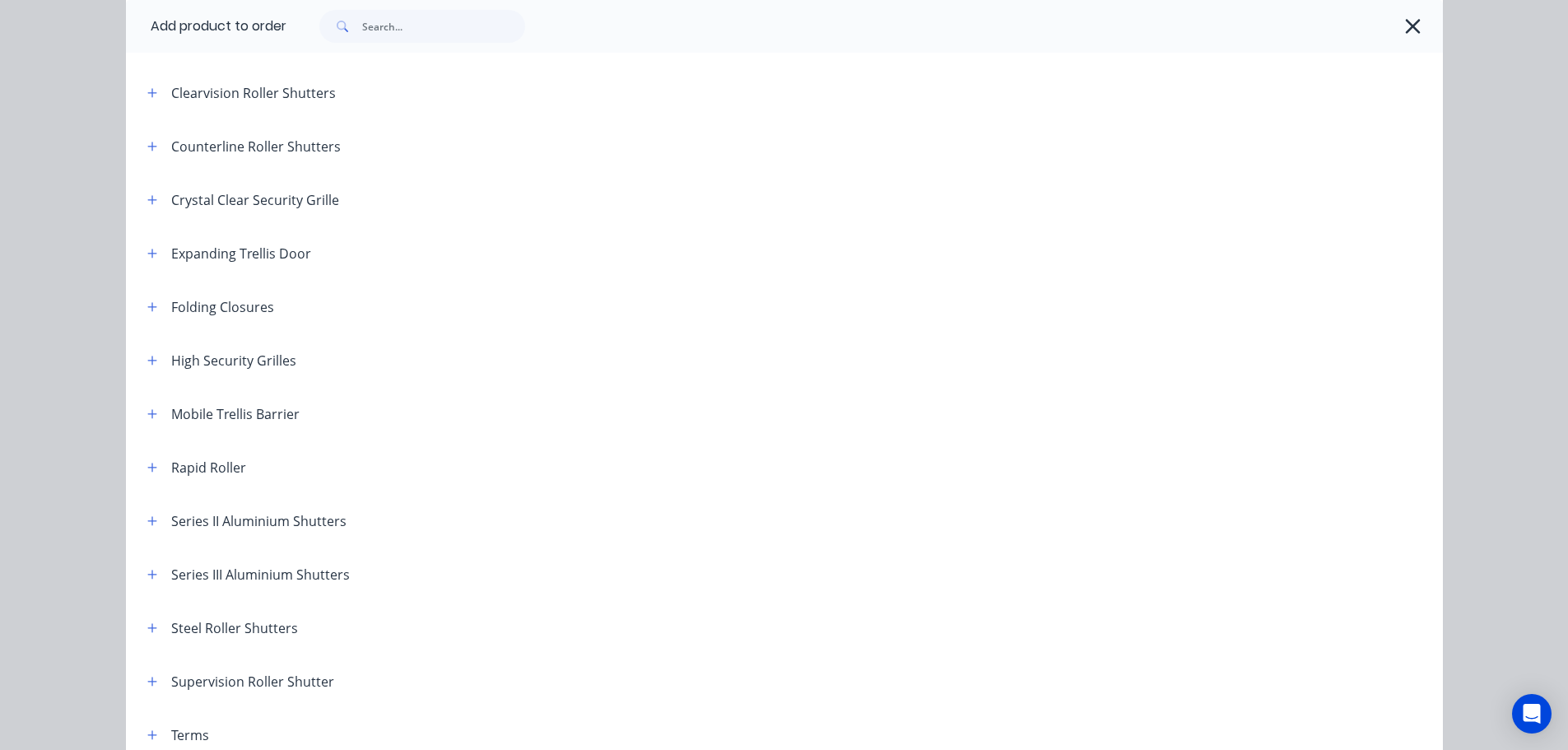
scroll to position [329, 0]
click at [149, 624] on icon "button" at bounding box center [152, 627] width 10 height 12
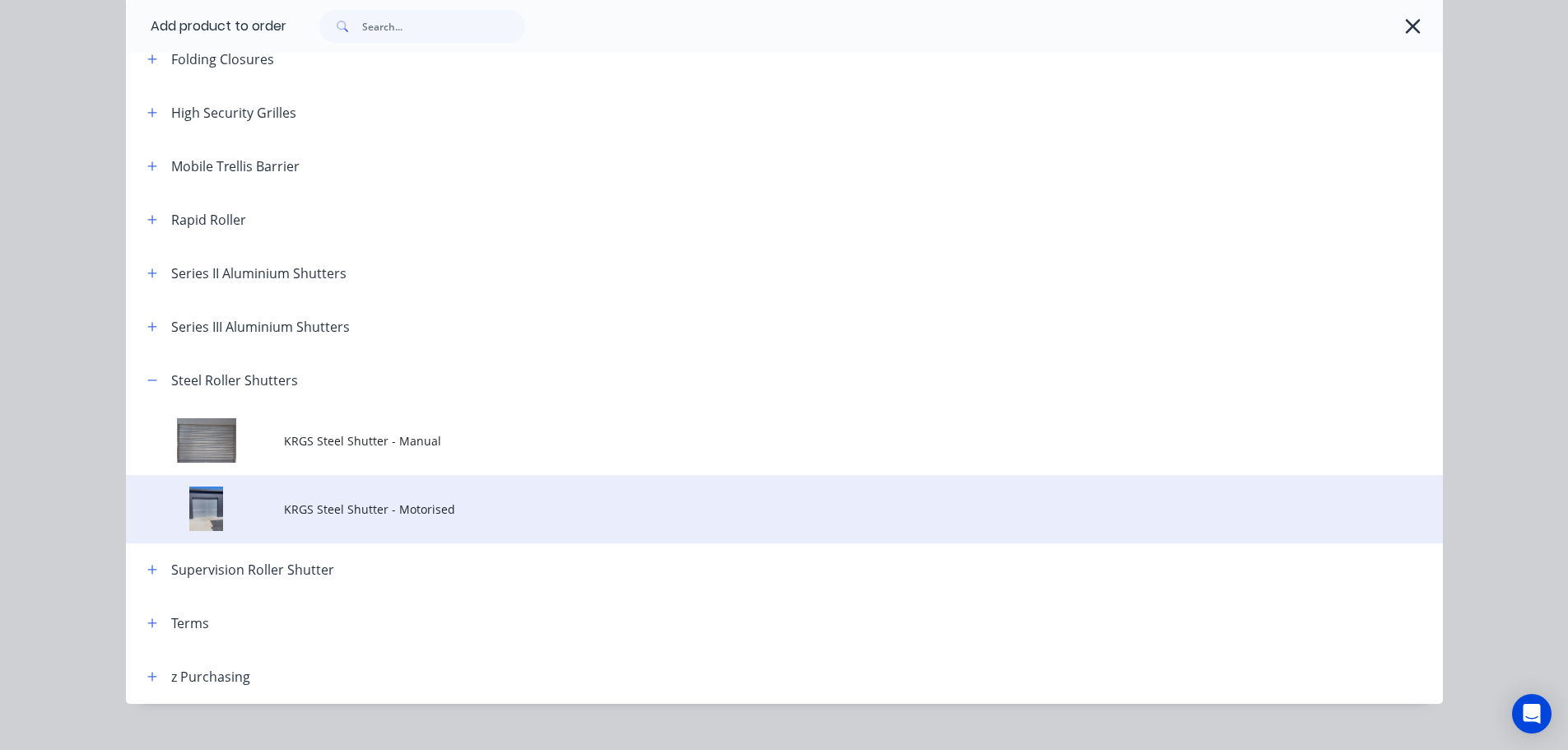
click at [423, 509] on span "KRGS Steel Shutter - Motorised" at bounding box center [748, 509] width 927 height 17
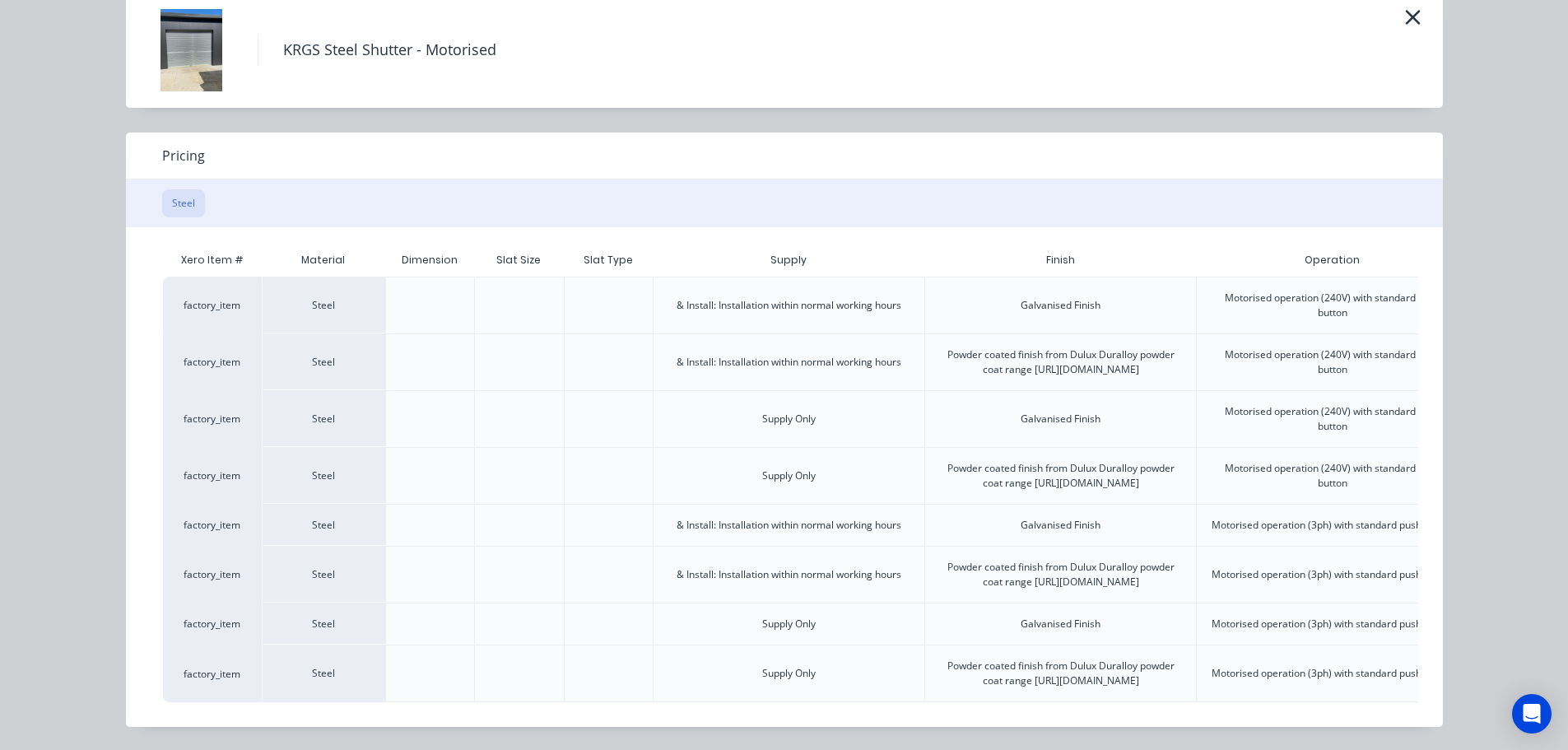
scroll to position [0, 411]
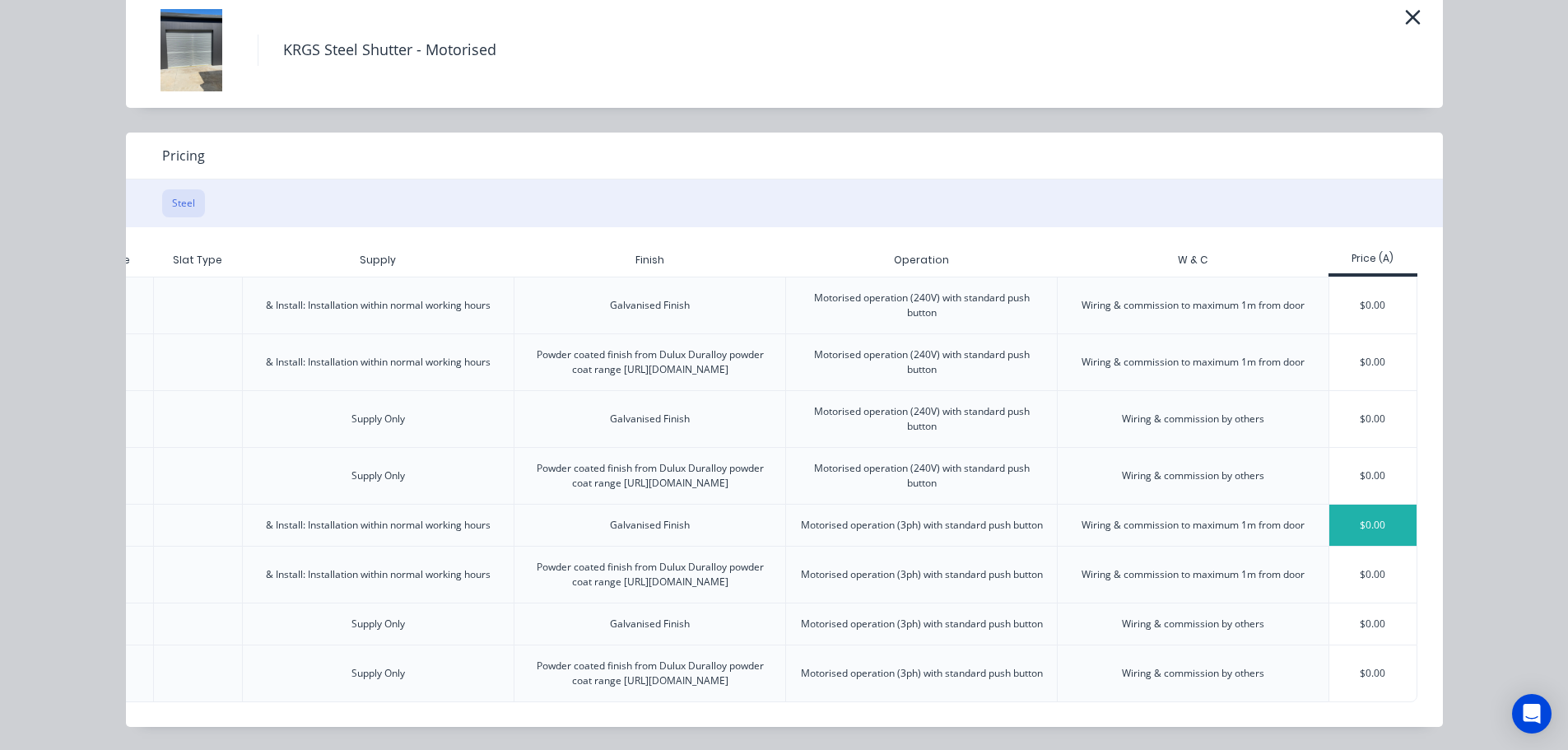
click at [1356, 505] on div "$0.00" at bounding box center [1373, 525] width 88 height 41
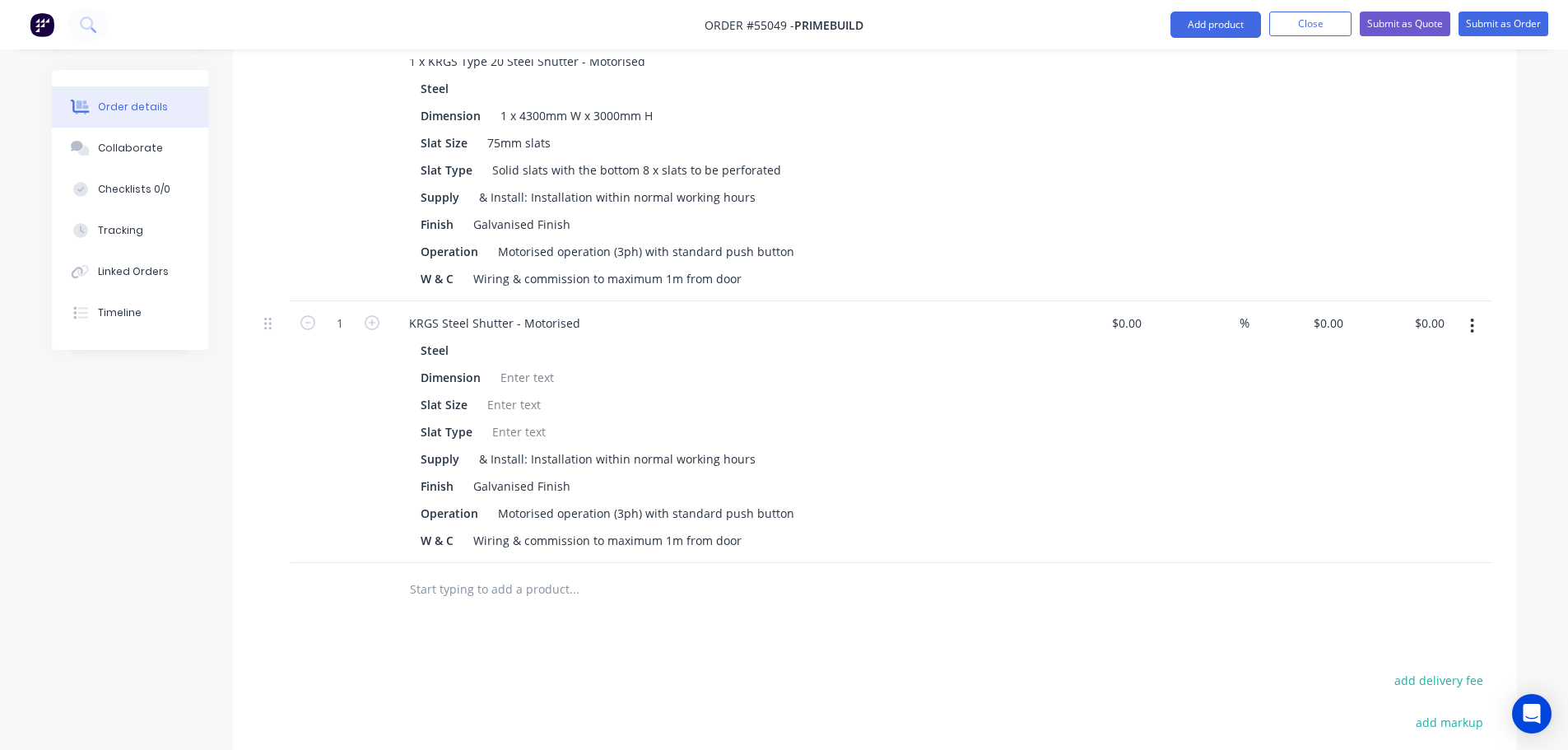
scroll to position [741, 0]
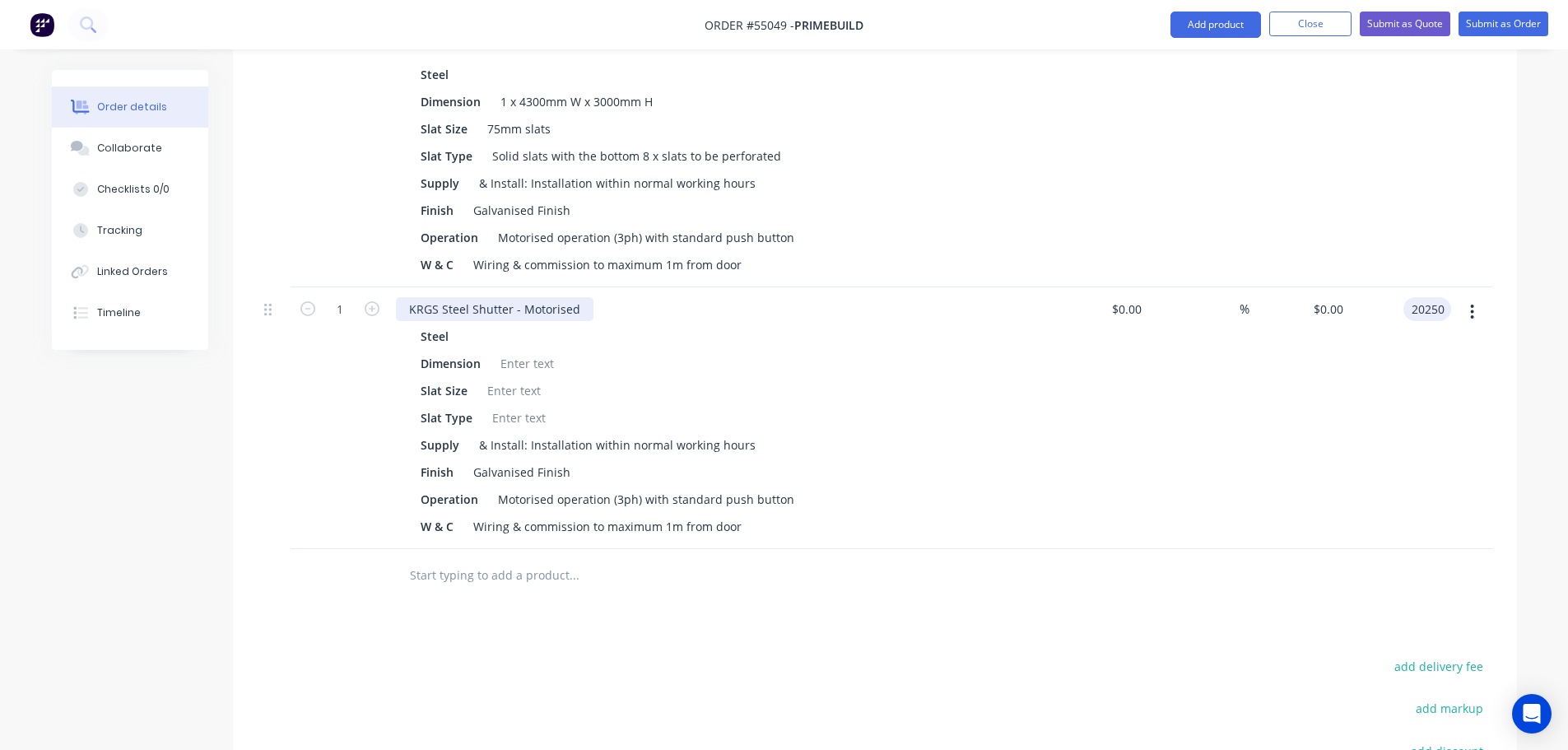
type input "20250"
type input "$20,250.00"
click at [407, 297] on div "KRGS Steel Shutter - Motorised" at bounding box center [495, 309] width 198 height 24
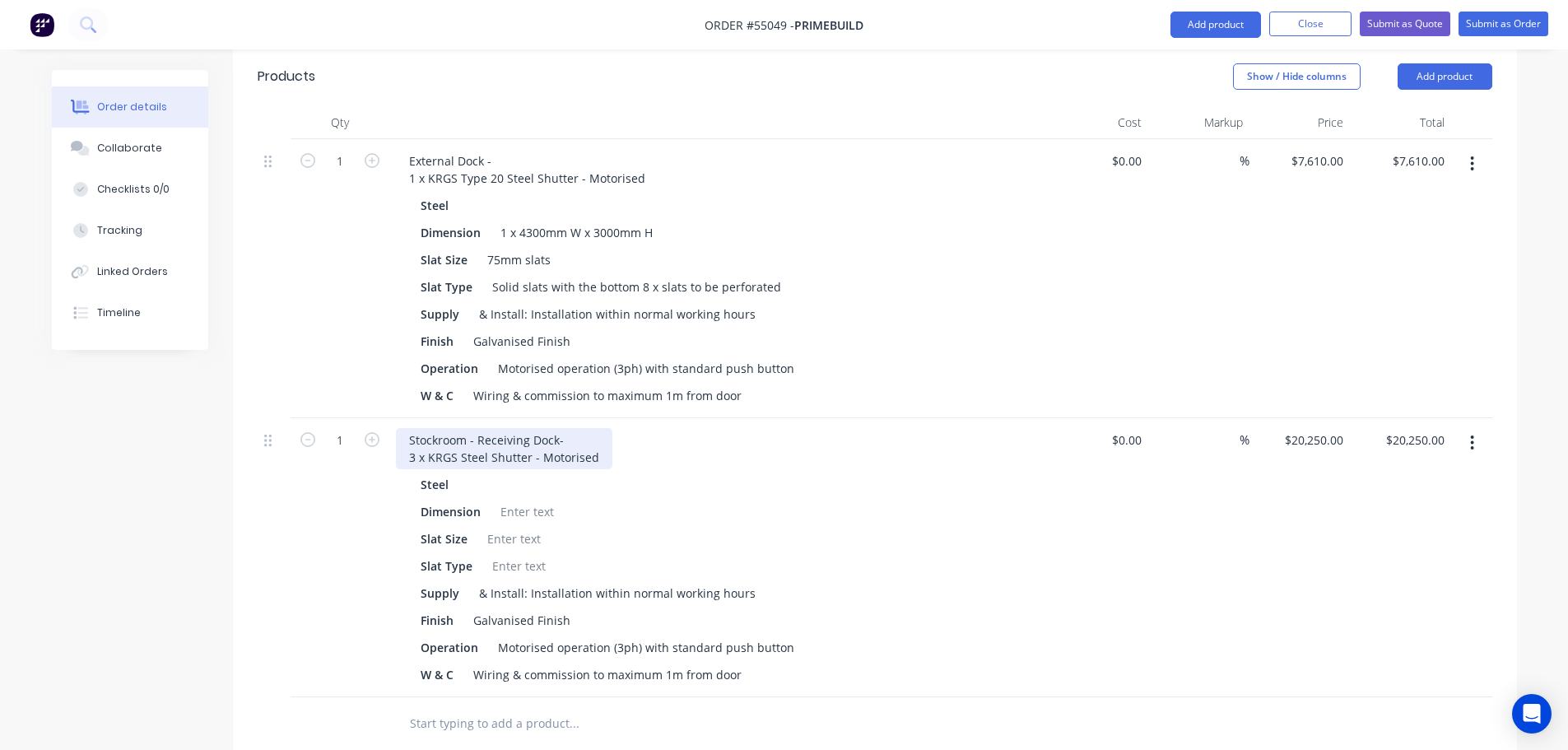
scroll to position [576, 0]
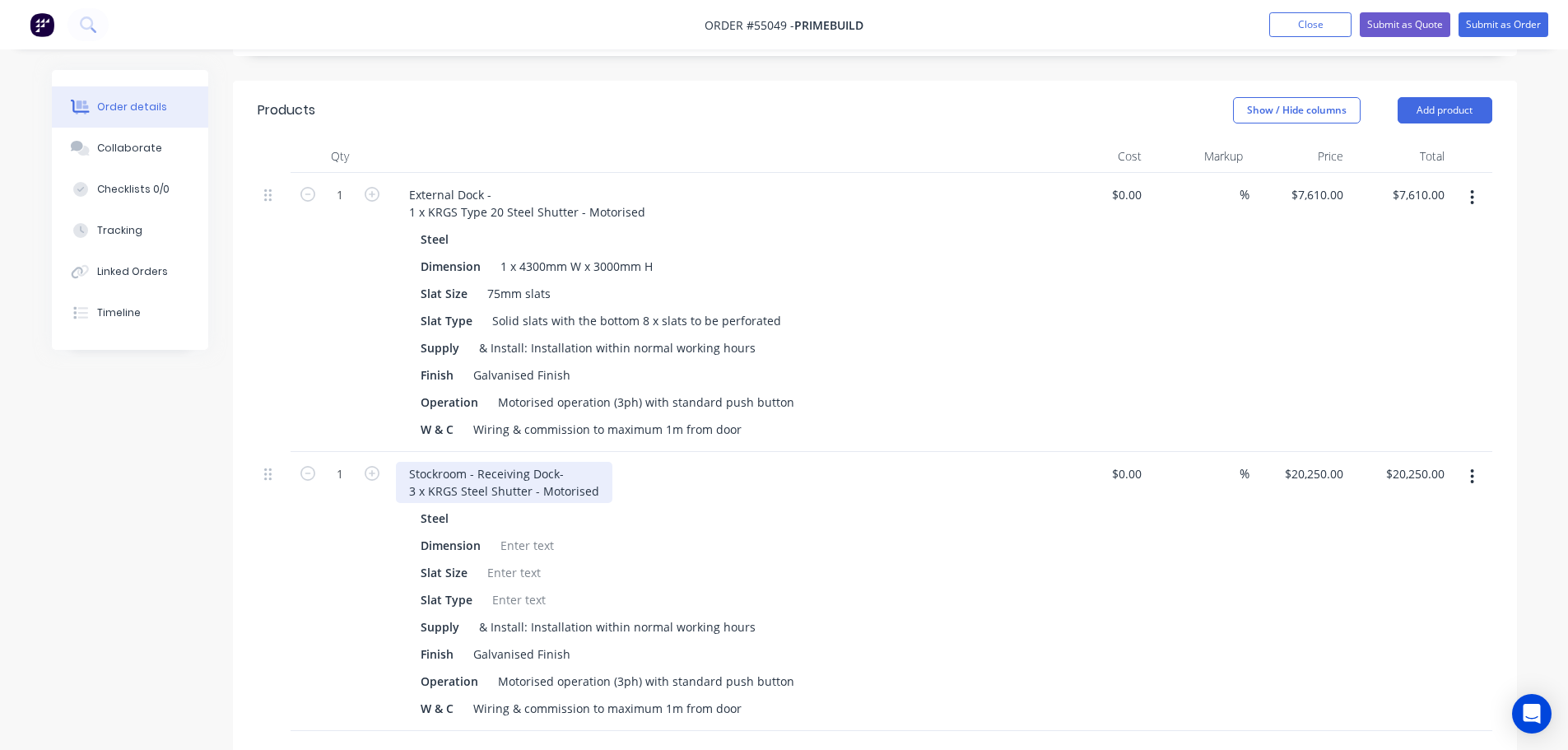
click at [456, 462] on div "Stockroom - Receiving Dock- 3 x KRGS Steel Shutter - Motorised" at bounding box center [504, 482] width 217 height 41
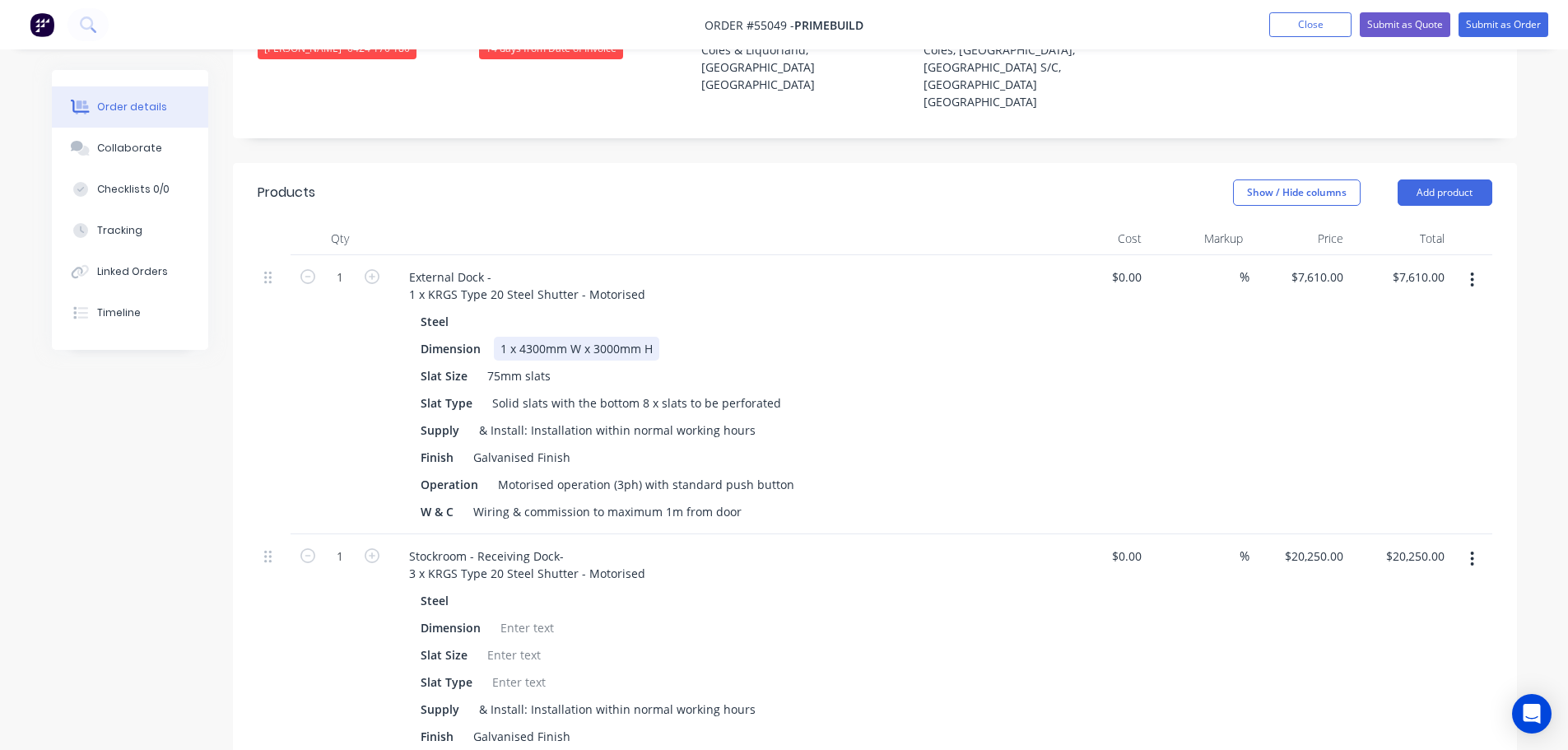
click at [656, 337] on div "1 x 4300mm W x 3000mm H" at bounding box center [576, 348] width 166 height 24
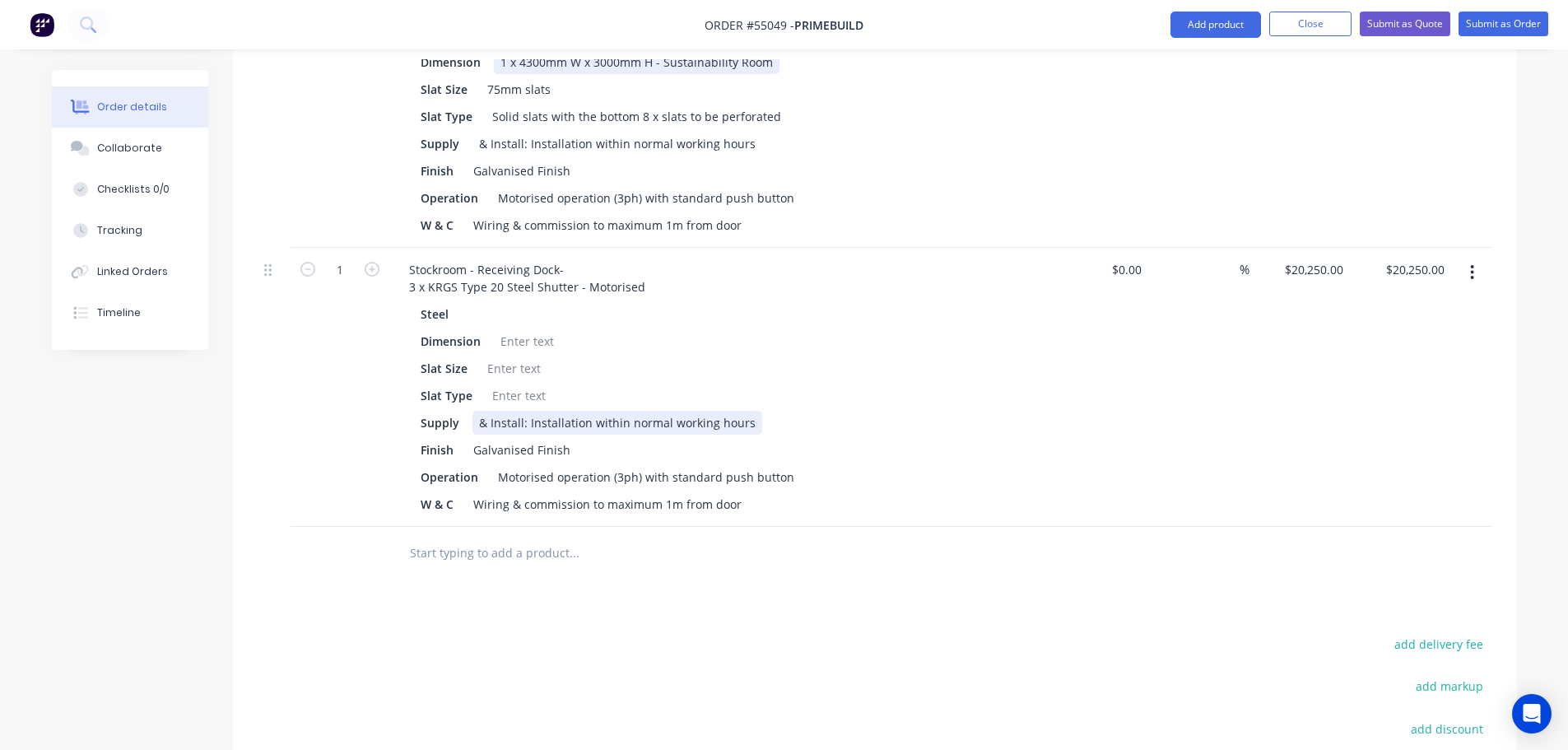
scroll to position [741, 0]
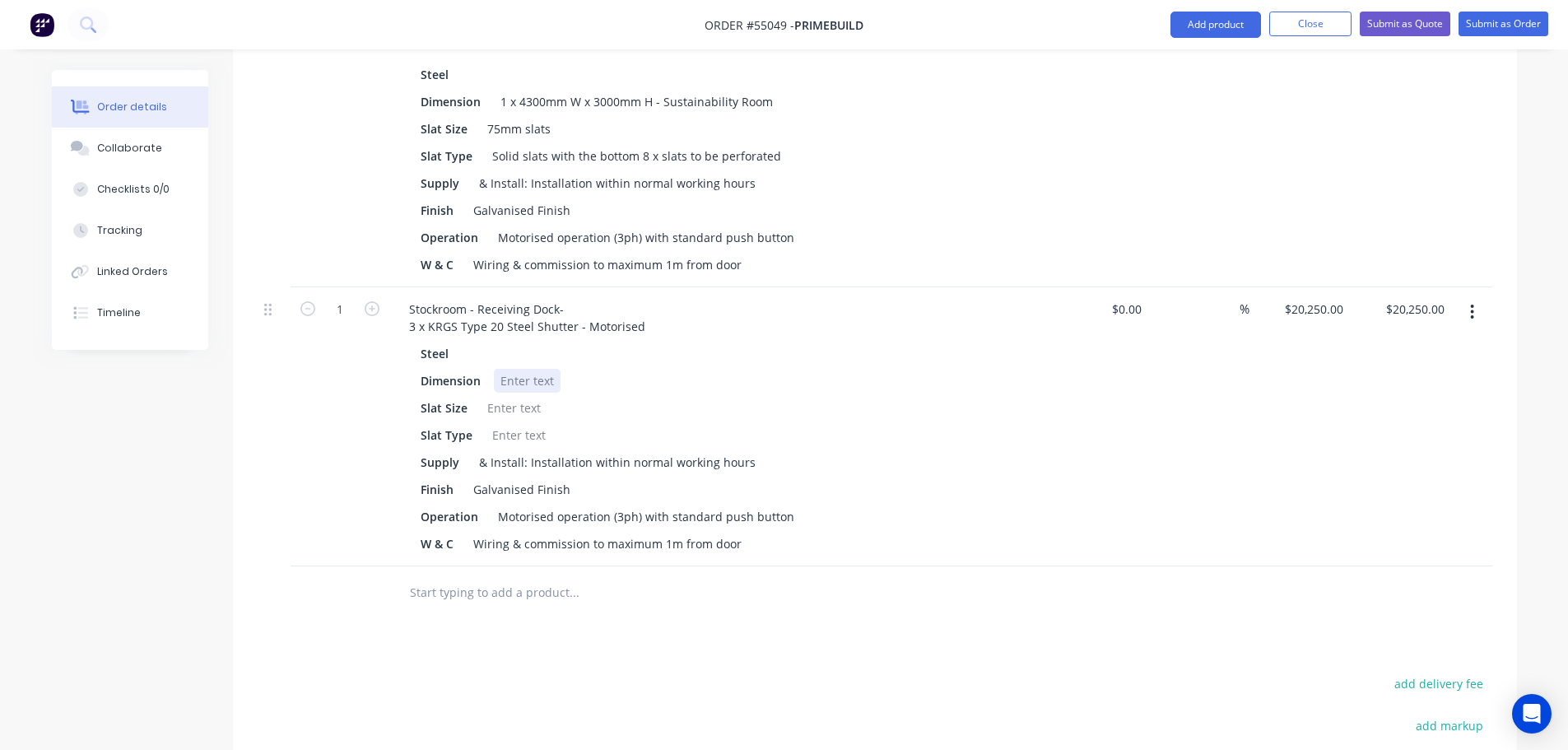
click at [515, 369] on div at bounding box center [527, 380] width 67 height 24
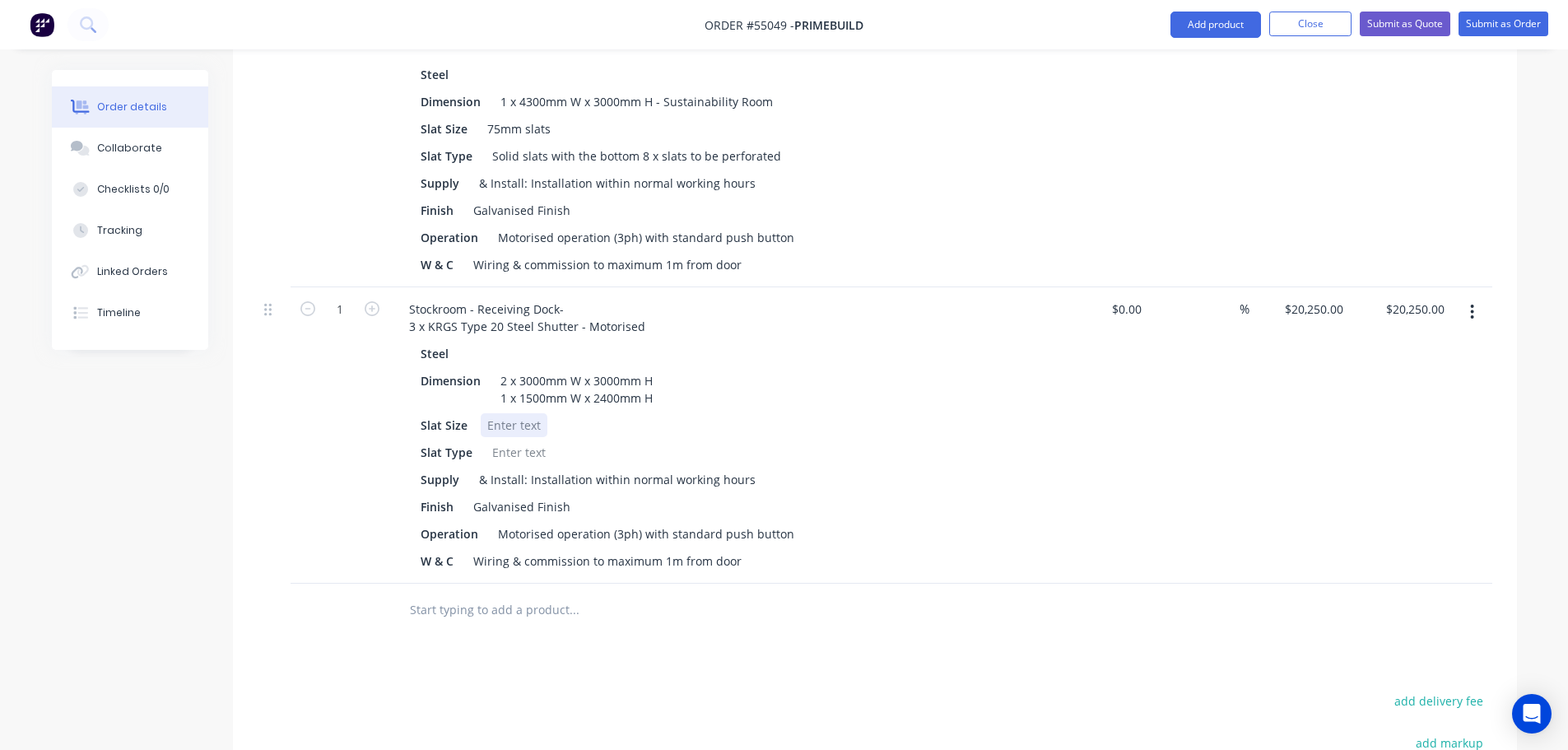
click at [505, 413] on div at bounding box center [514, 425] width 67 height 24
click at [494, 440] on div at bounding box center [519, 452] width 67 height 24
drag, startPoint x: 772, startPoint y: 101, endPoint x: 491, endPoint y: 109, distance: 281.1
click at [491, 144] on div "Solid slats with the bottom 8 x slats to be perforated" at bounding box center [637, 156] width 302 height 24
click at [495, 440] on div at bounding box center [519, 452] width 67 height 24
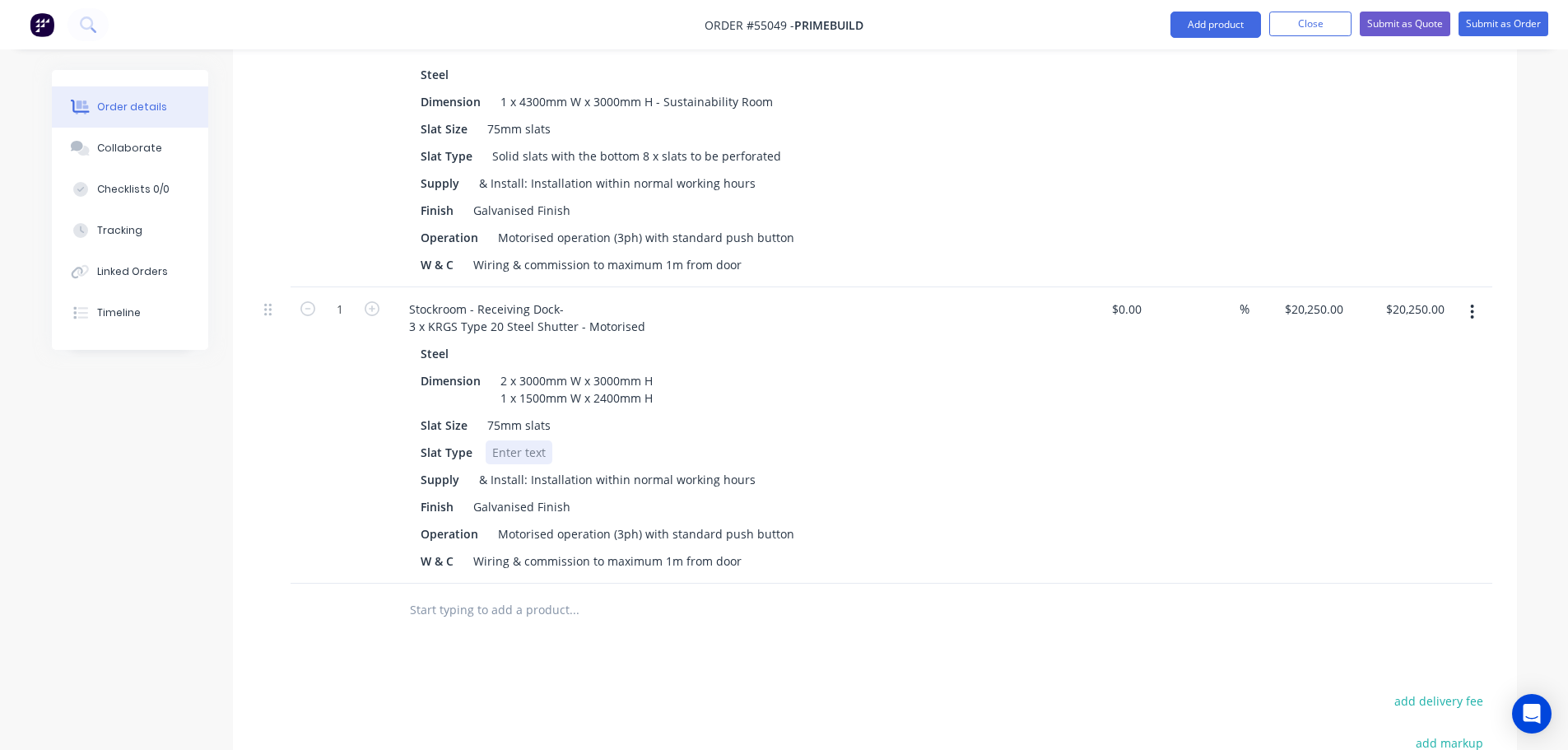
paste div
click at [791, 522] on div "Operation Motorised operation (3ph) with standard push button" at bounding box center [716, 533] width 603 height 24
click at [1303, 28] on button "Close" at bounding box center [1310, 24] width 82 height 25
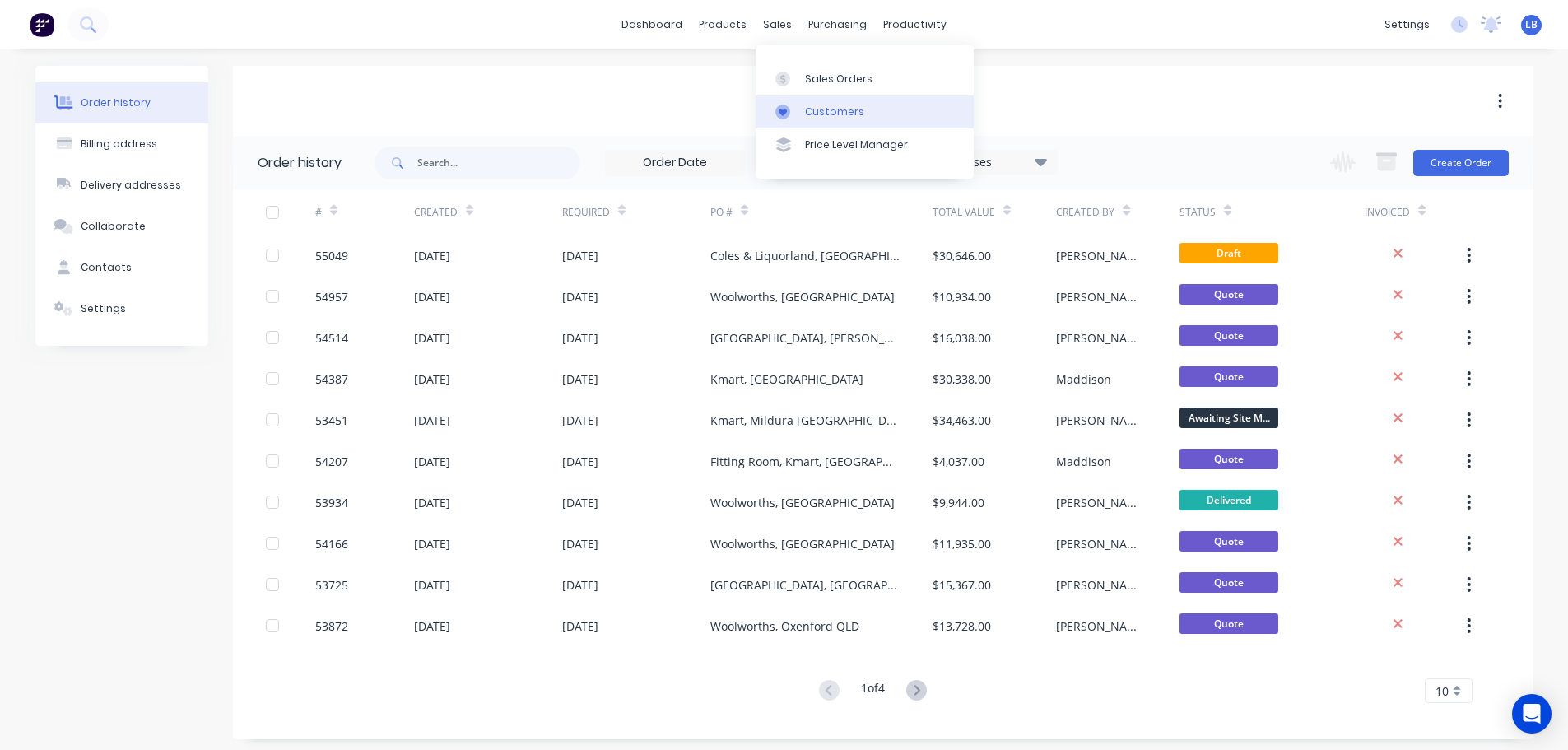
click at [837, 107] on div "Customers" at bounding box center [835, 112] width 59 height 15
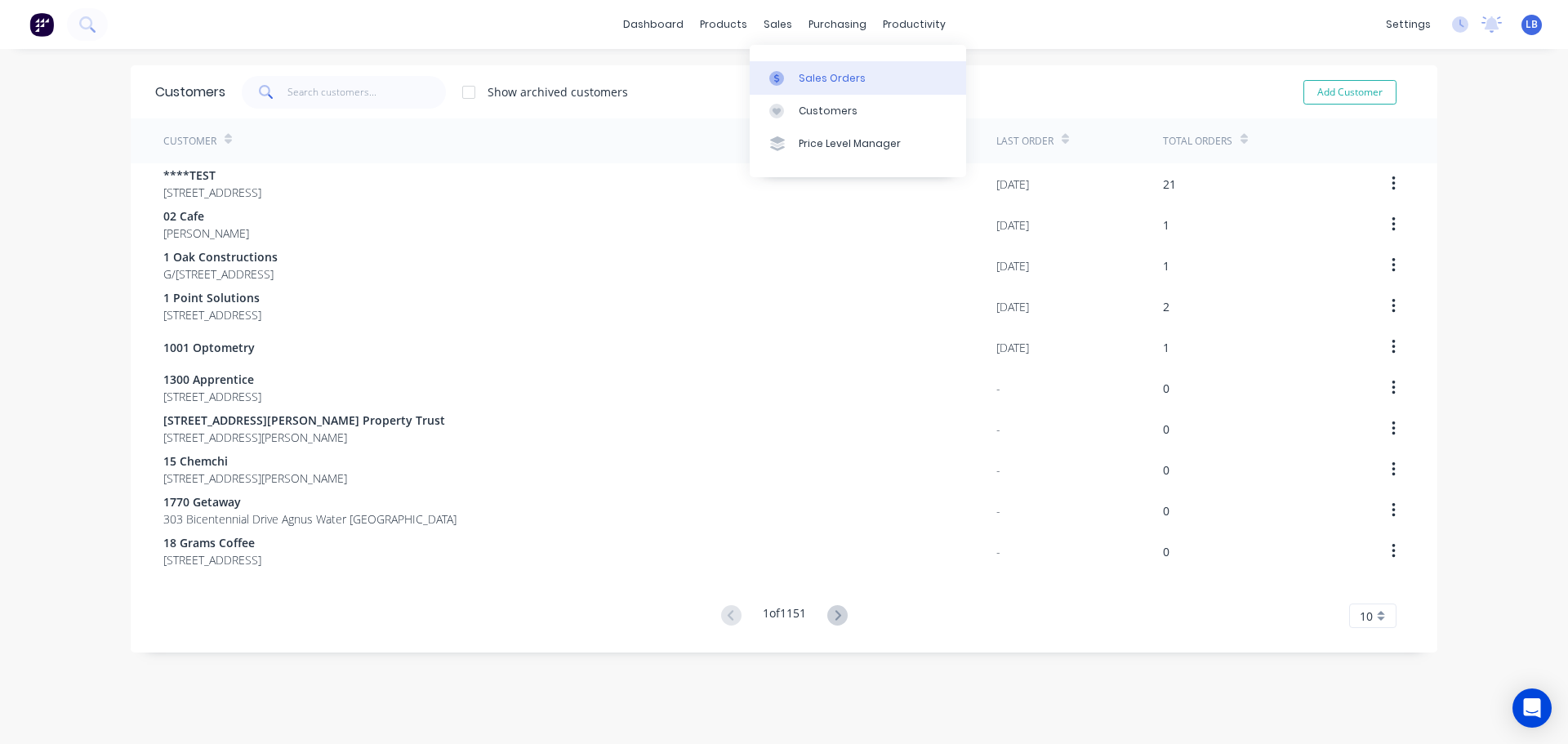
click at [808, 76] on div "Sales Orders" at bounding box center [833, 78] width 67 height 15
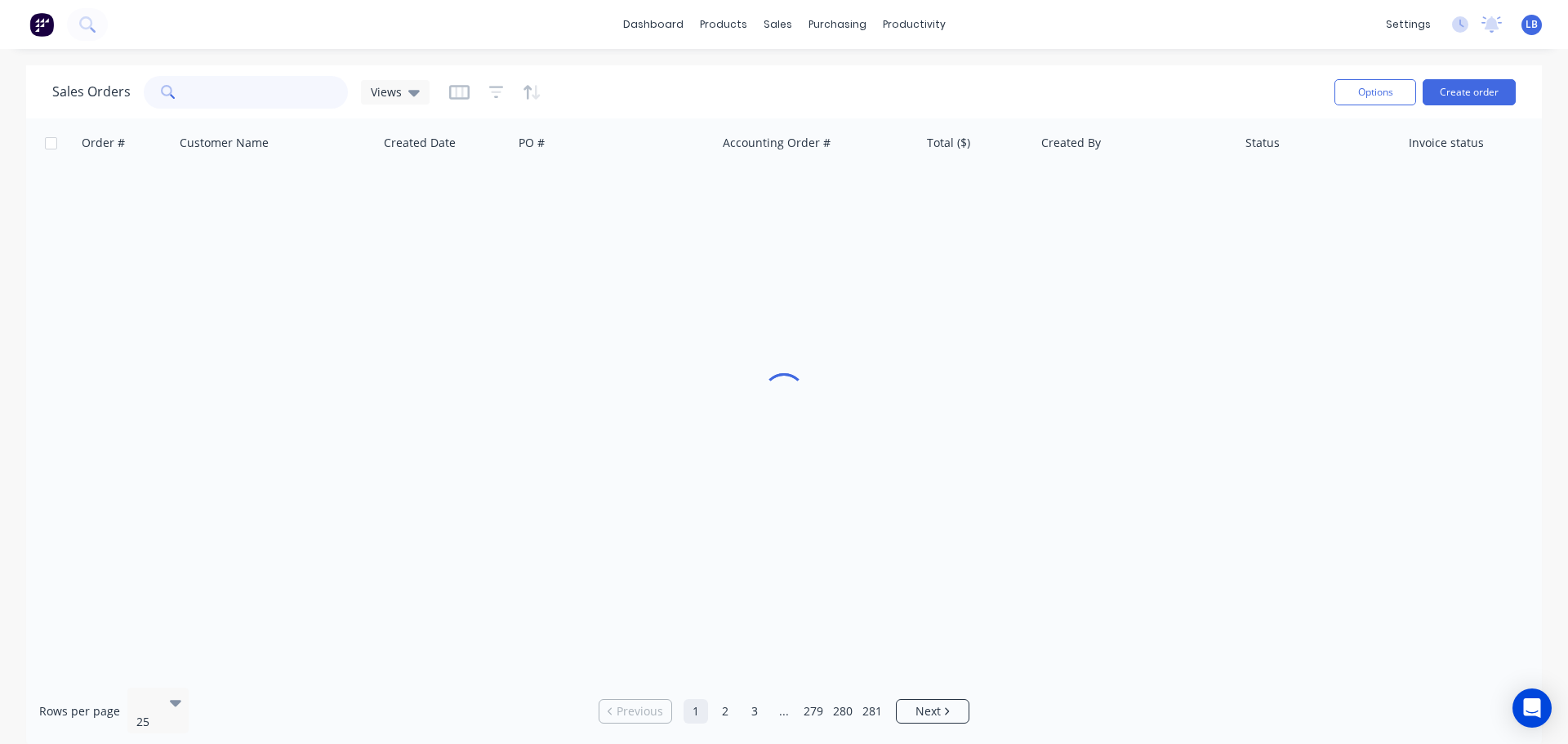
click at [236, 100] on input "text" at bounding box center [269, 92] width 159 height 33
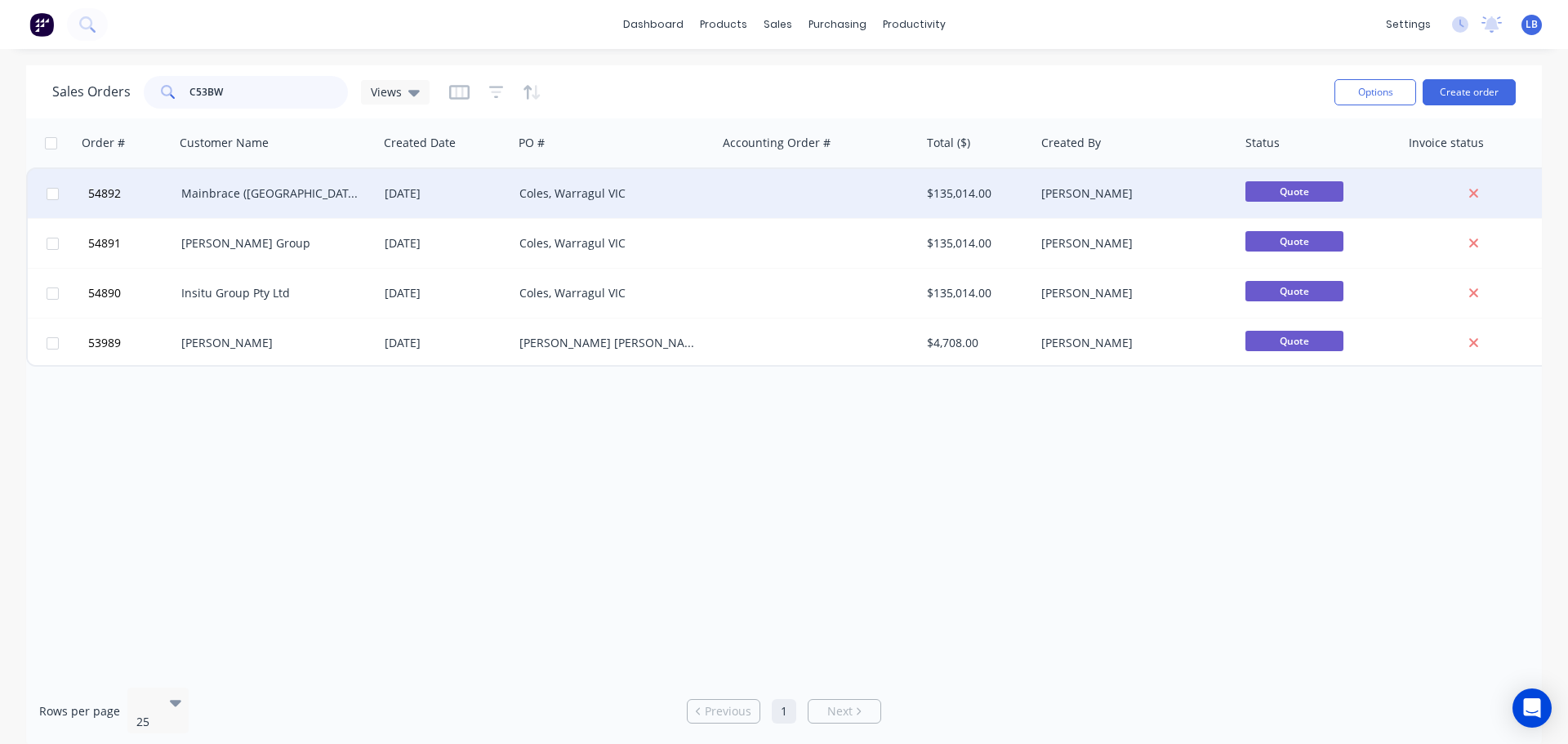
type input "C53BW"
click at [567, 200] on div "Coles, Warragul VIC" at bounding box center [610, 194] width 181 height 16
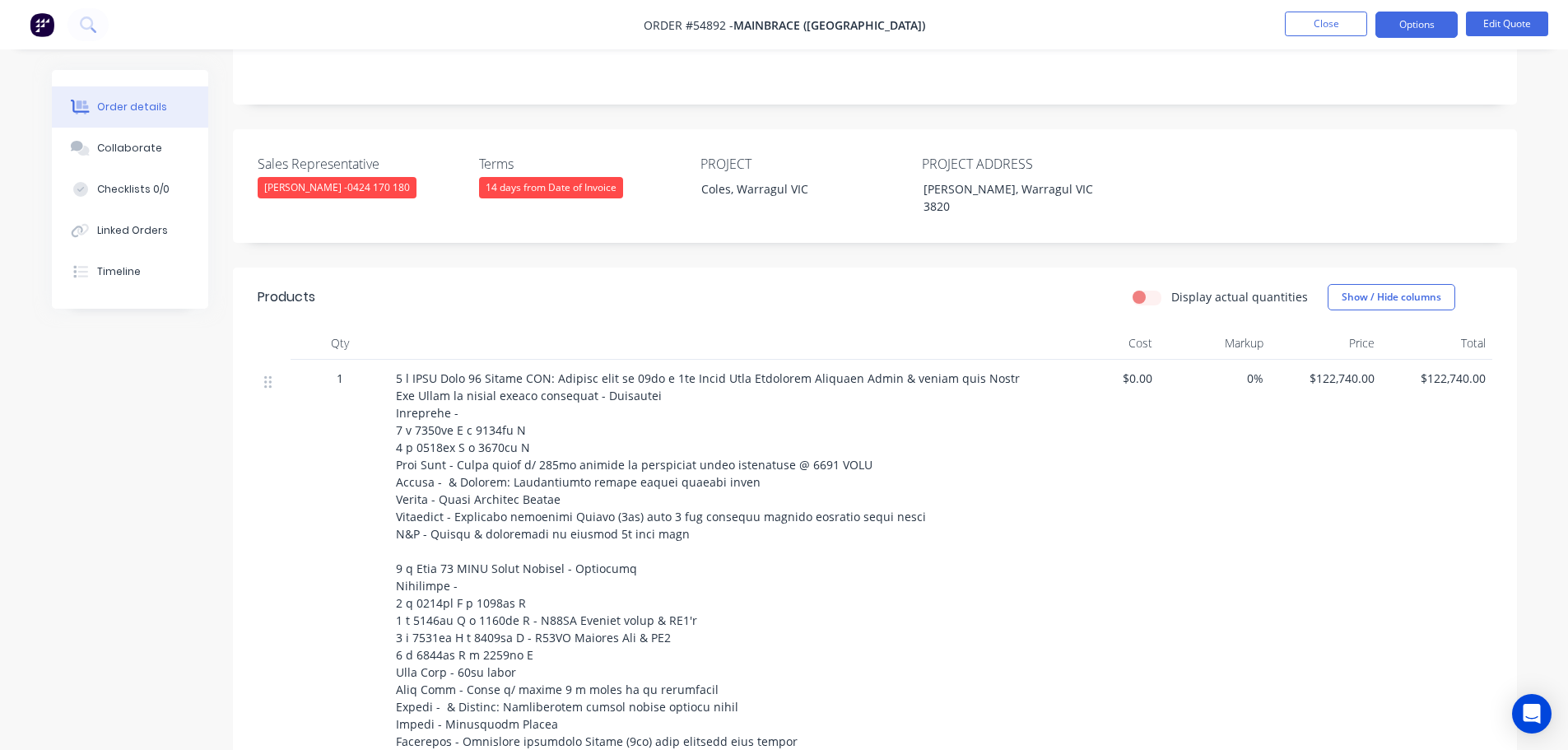
scroll to position [329, 0]
click at [1307, 26] on button "Close" at bounding box center [1326, 24] width 82 height 25
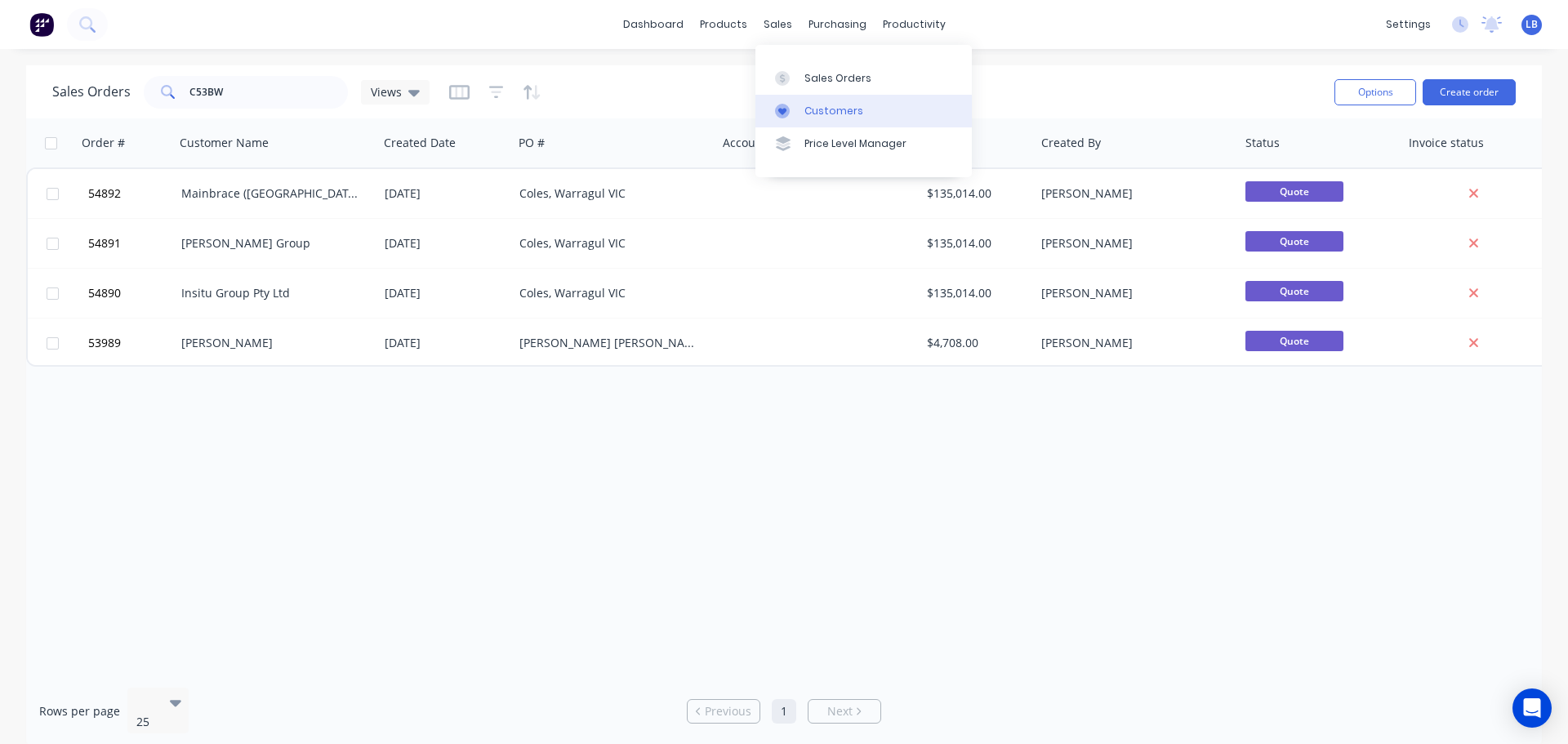
click at [827, 119] on link "Customers" at bounding box center [864, 111] width 217 height 33
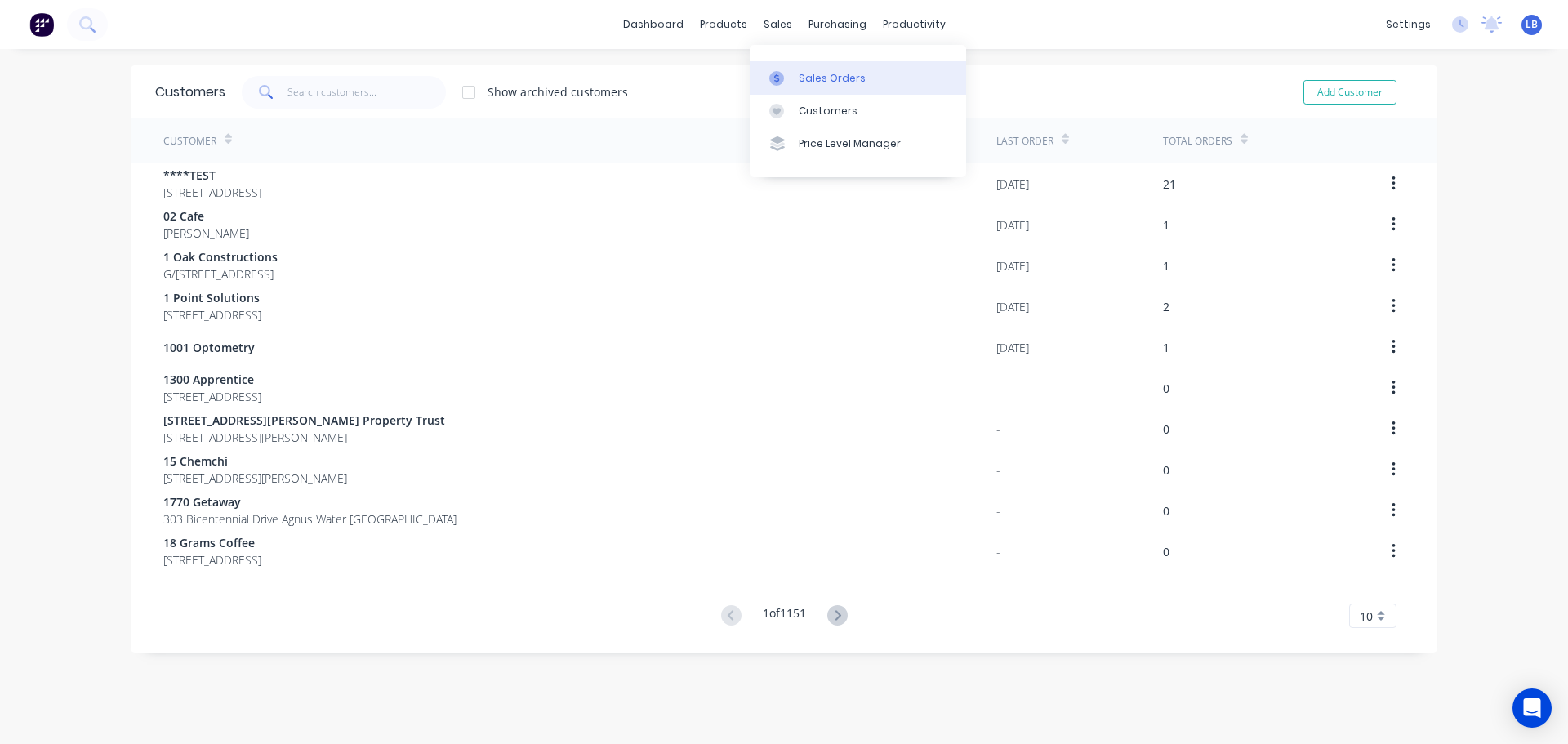
click at [822, 87] on link "Sales Orders" at bounding box center [858, 78] width 217 height 33
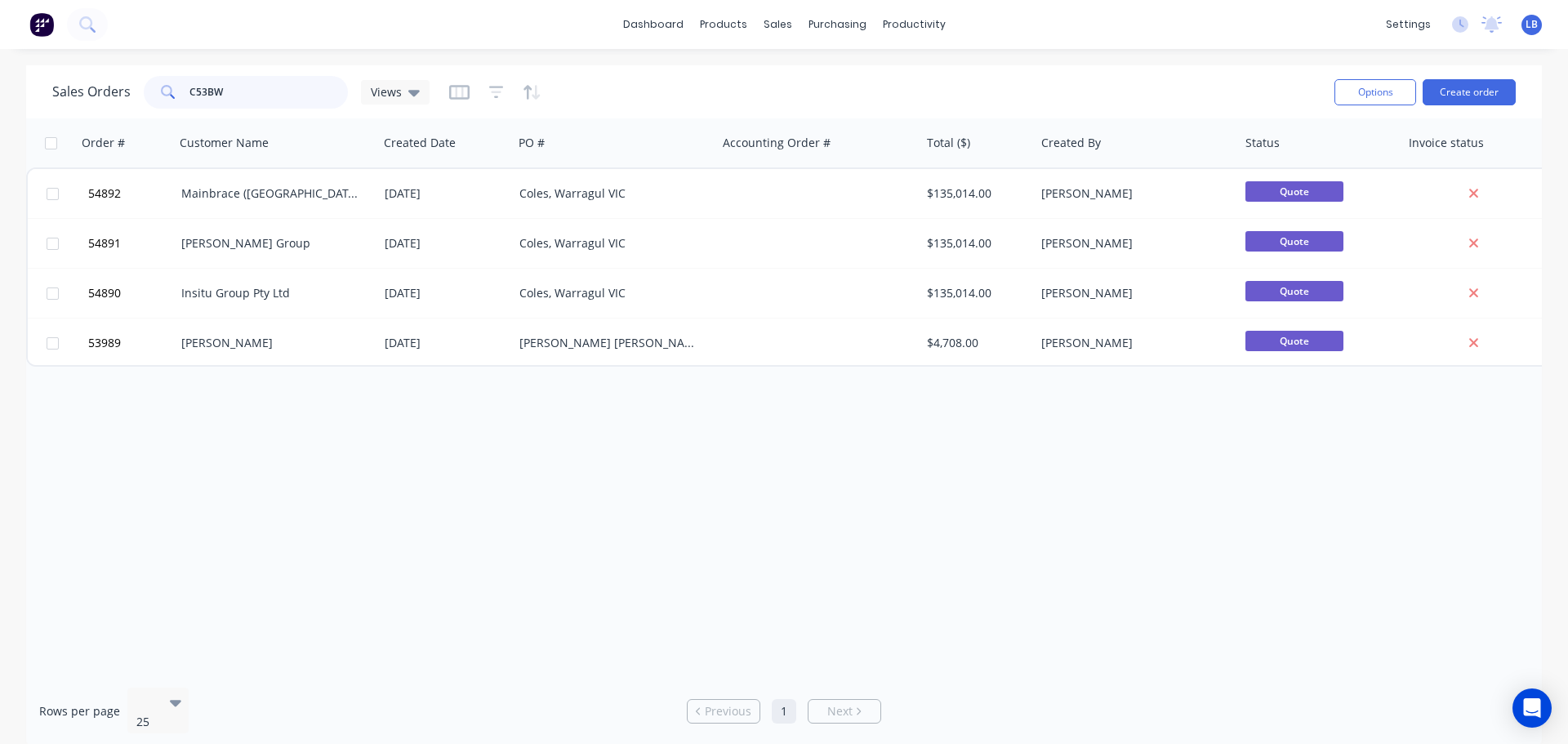
drag, startPoint x: 235, startPoint y: 86, endPoint x: 132, endPoint y: 106, distance: 104.9
click at [152, 106] on div "C53BW" at bounding box center [246, 92] width 204 height 33
drag, startPoint x: 132, startPoint y: 106, endPoint x: 241, endPoint y: 96, distance: 109.5
click at [252, 97] on input "C53BW" at bounding box center [269, 92] width 159 height 33
drag, startPoint x: 235, startPoint y: 94, endPoint x: 161, endPoint y: 107, distance: 75.1
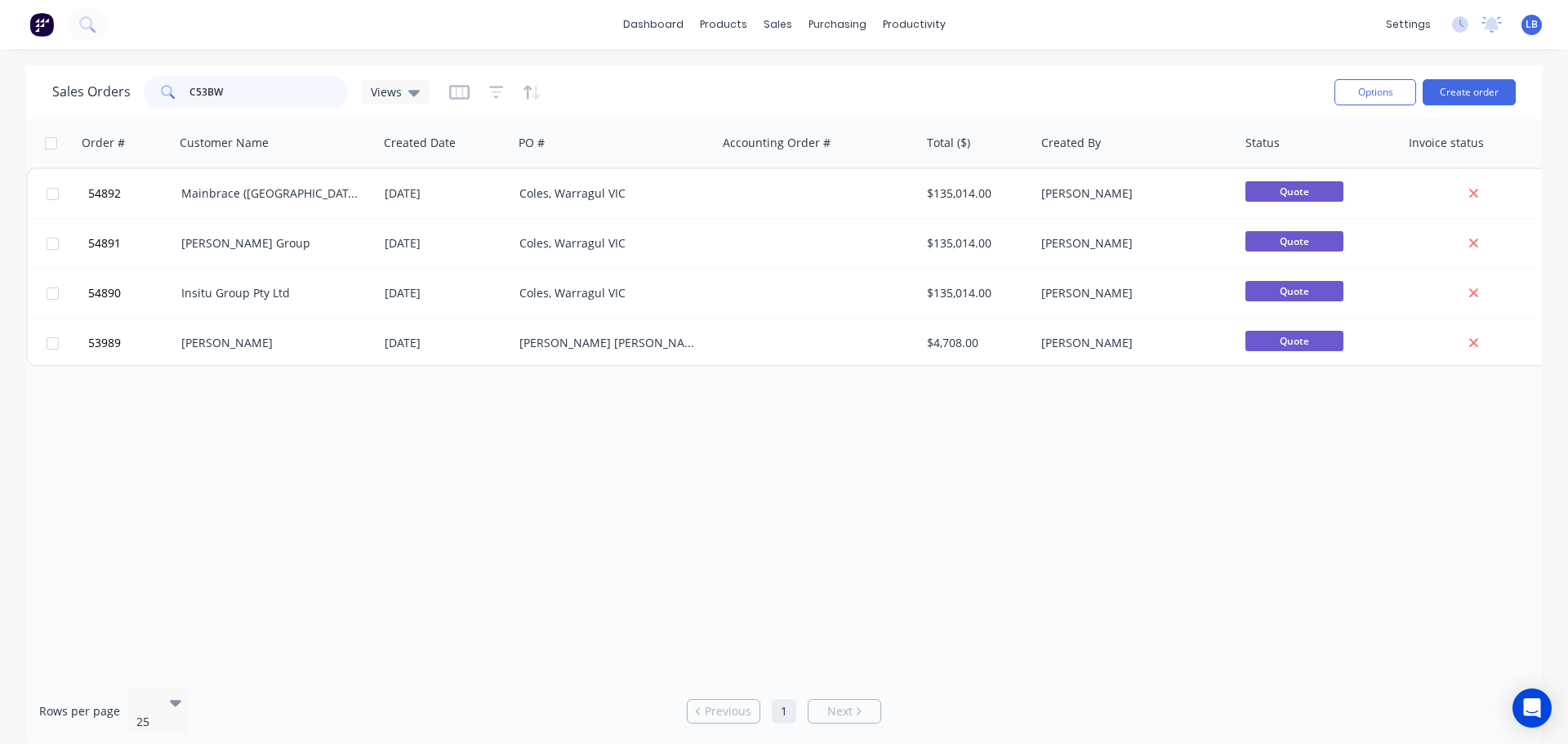
click at [168, 107] on div "C53BW" at bounding box center [246, 92] width 204 height 33
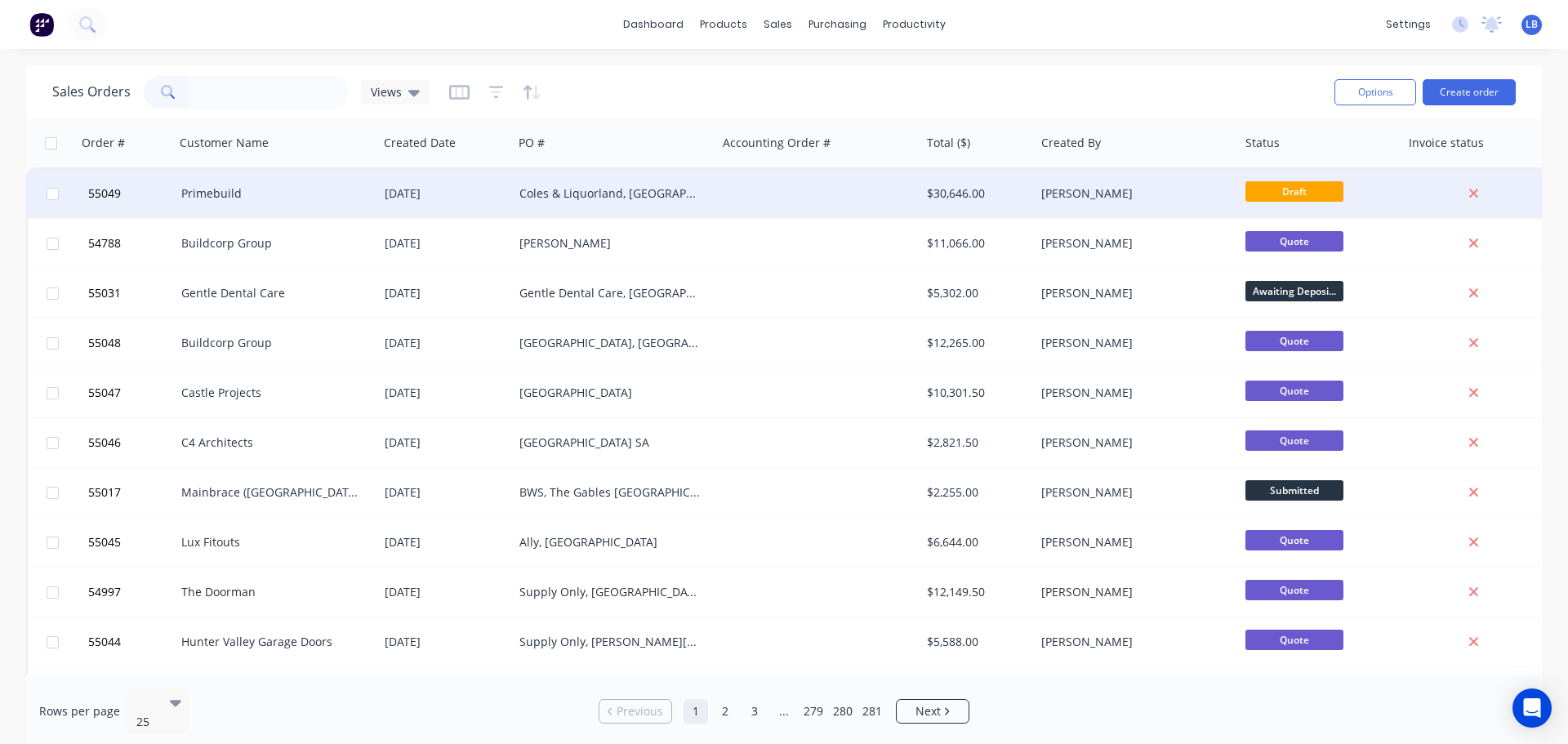
click at [959, 195] on div "$30,646.00" at bounding box center [976, 194] width 96 height 16
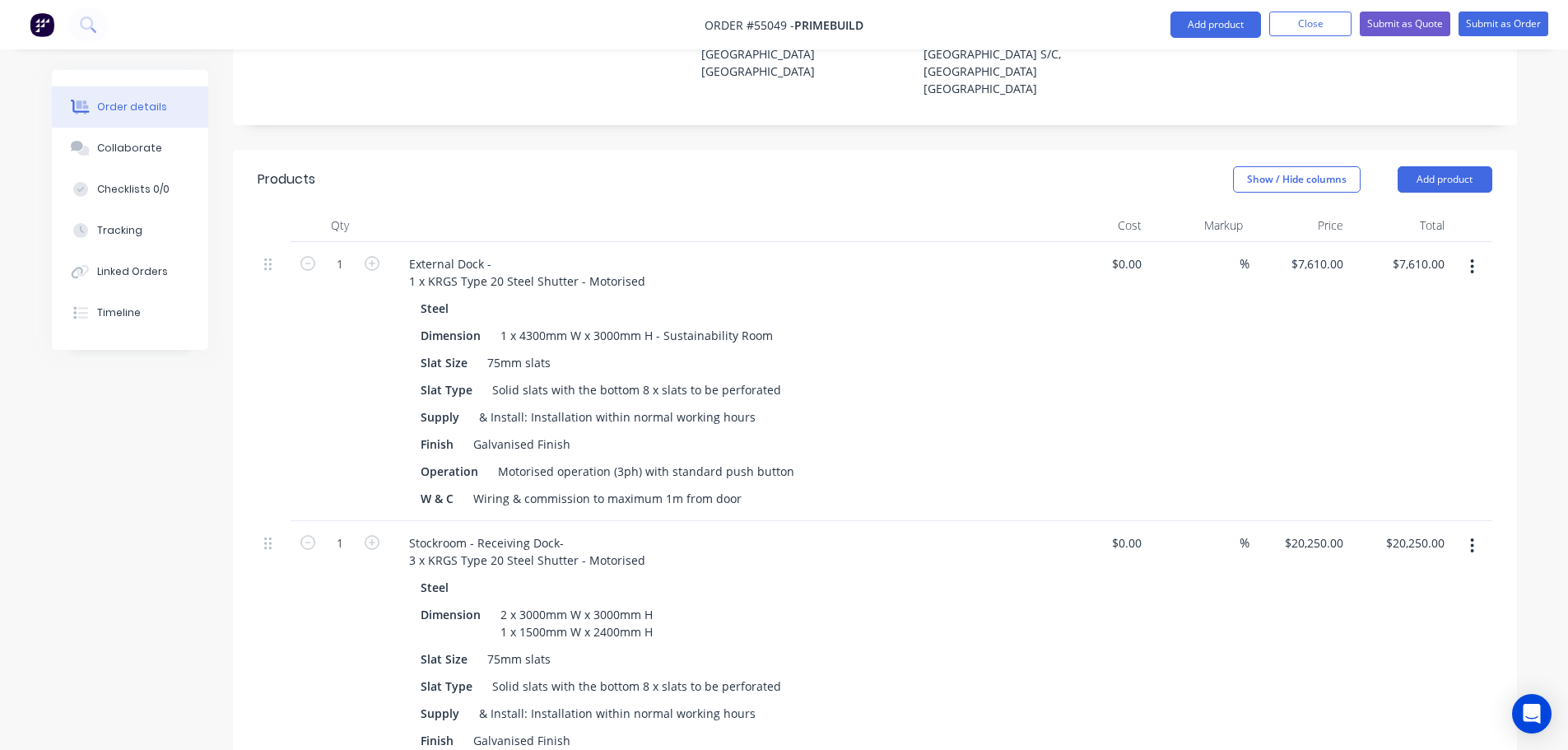
scroll to position [659, 0]
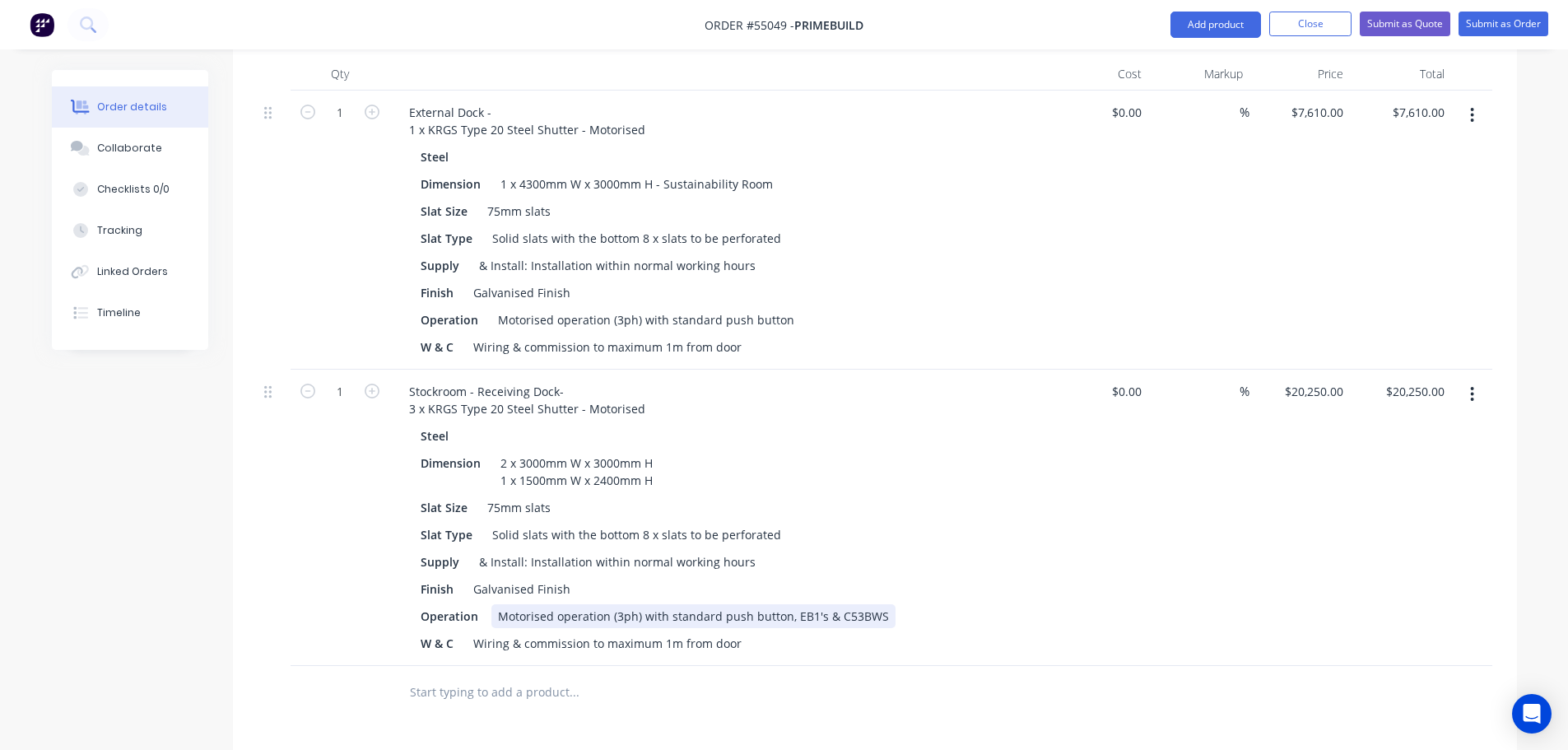
click at [879, 604] on div "Motorised operation (3ph) with standard push button, EB1's & C53BWS" at bounding box center [693, 616] width 404 height 24
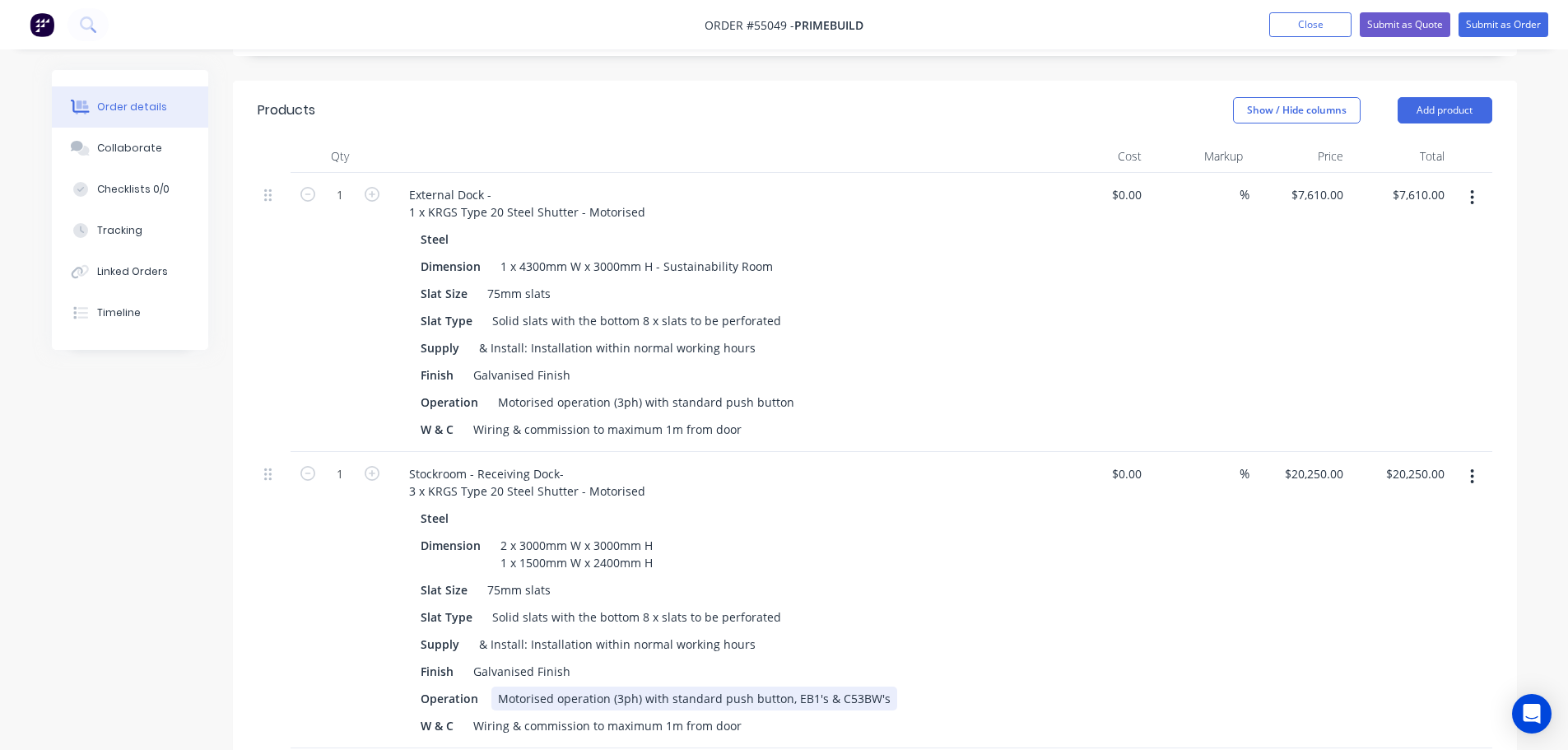
scroll to position [494, 0]
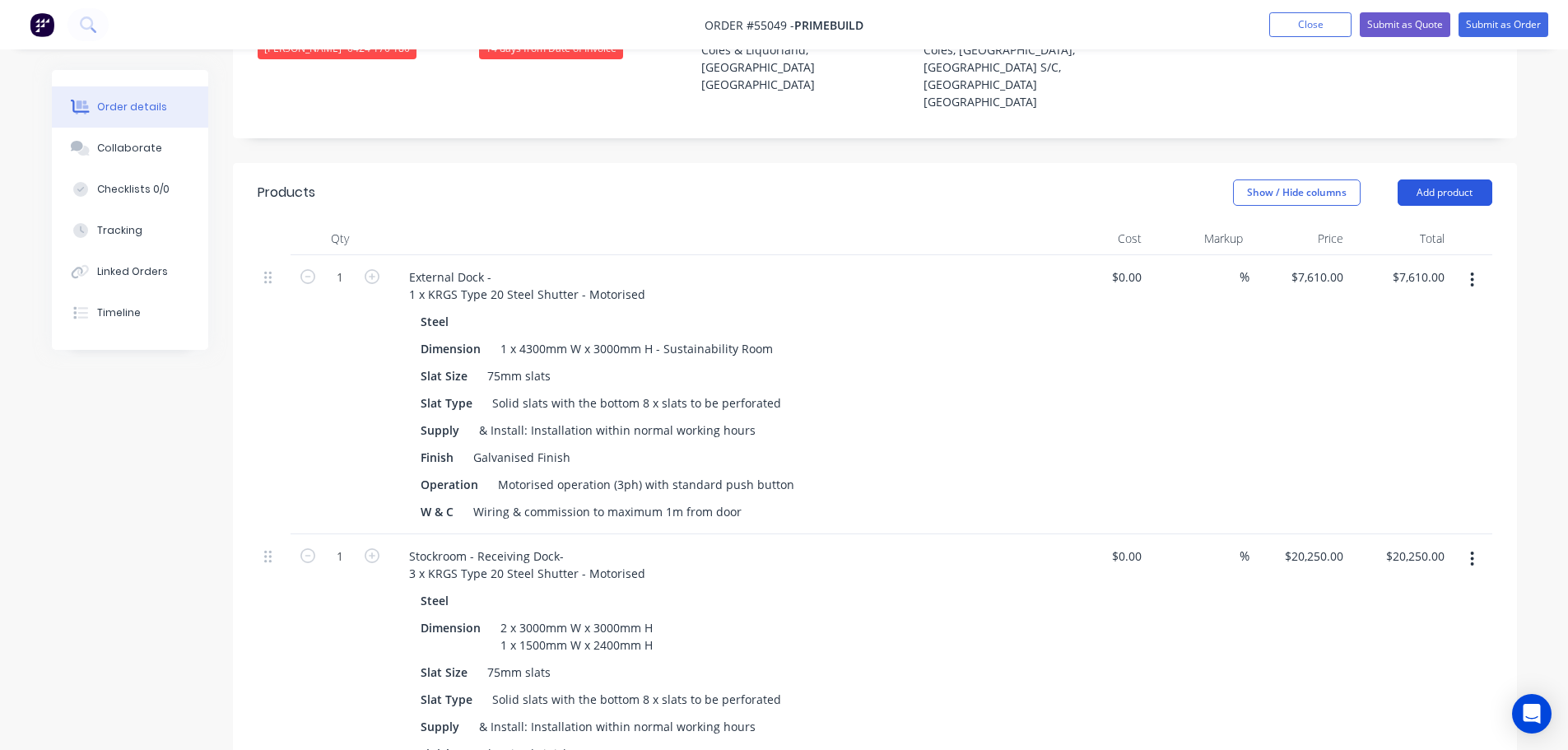
click at [1426, 179] on button "Add product" at bounding box center [1444, 193] width 95 height 26
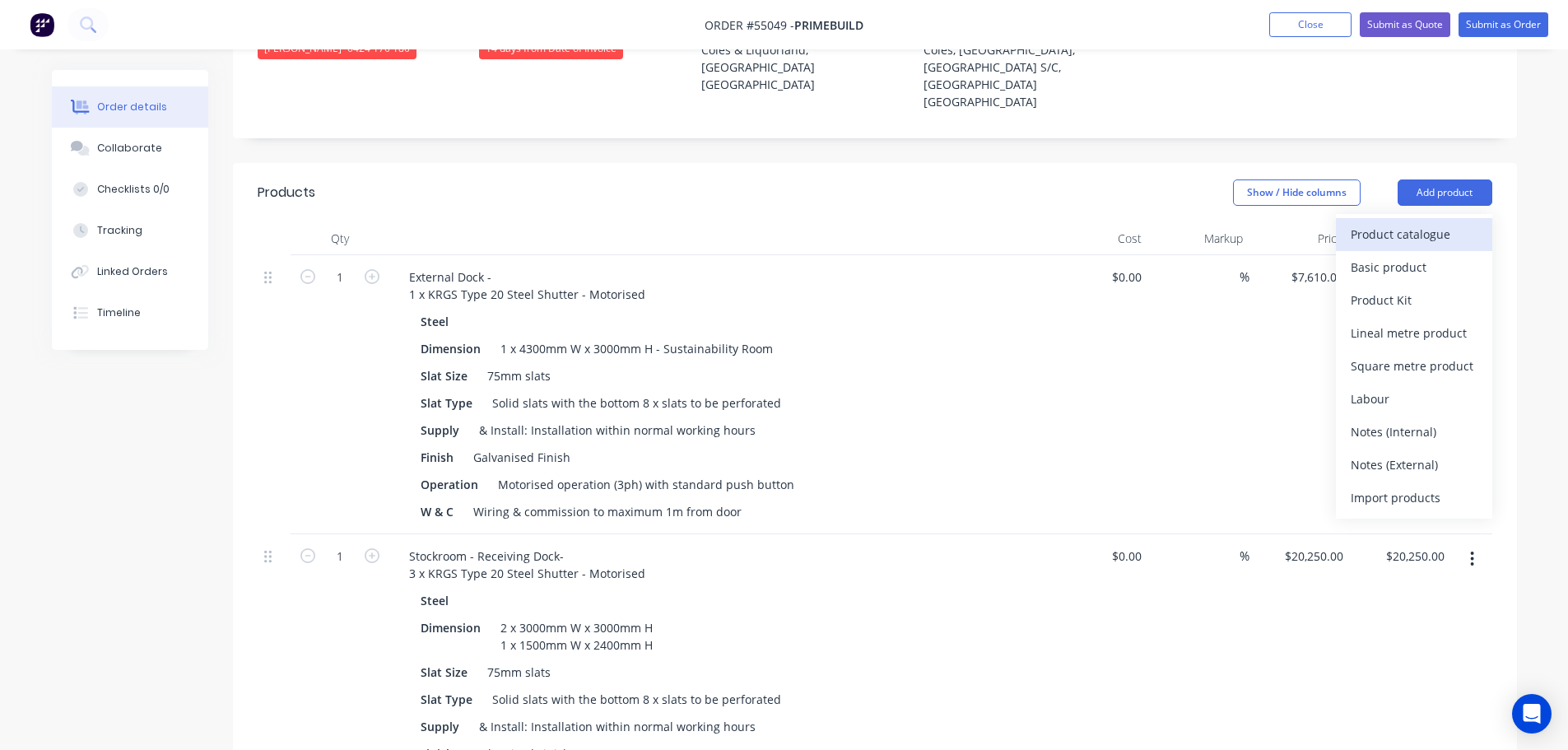
click at [1377, 222] on div "Product catalogue" at bounding box center [1414, 234] width 127 height 24
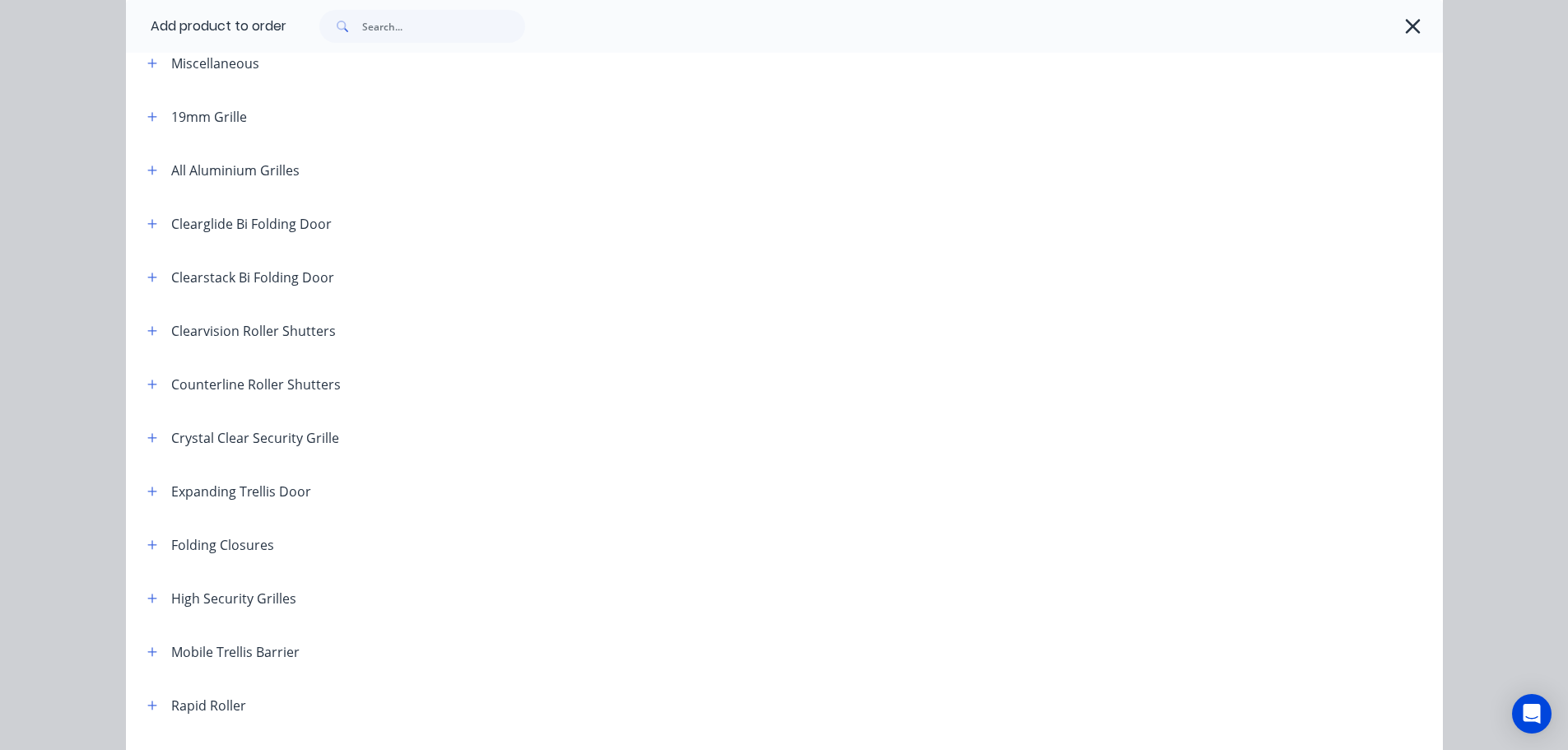
scroll to position [247, 0]
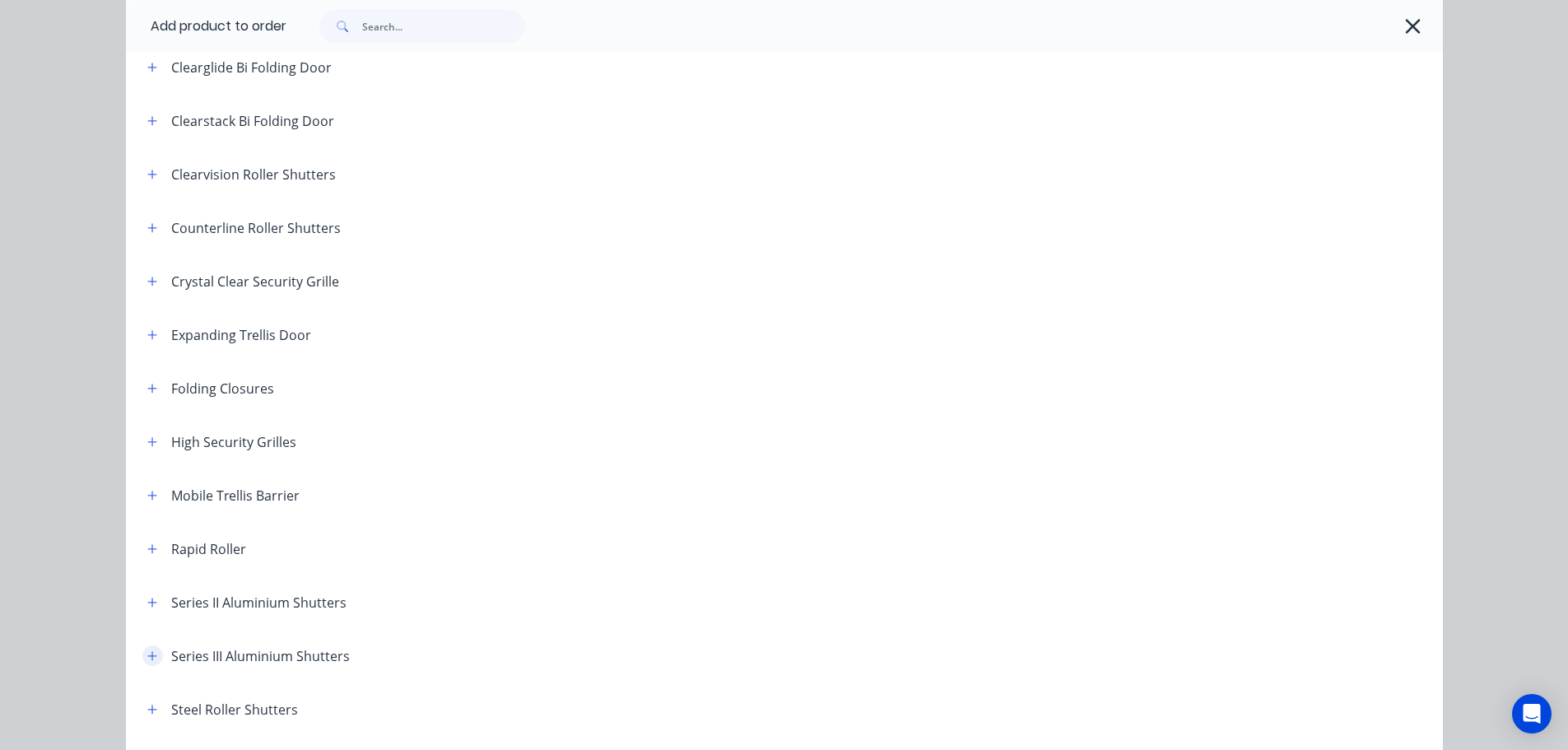
click at [147, 655] on icon "button" at bounding box center [152, 655] width 9 height 9
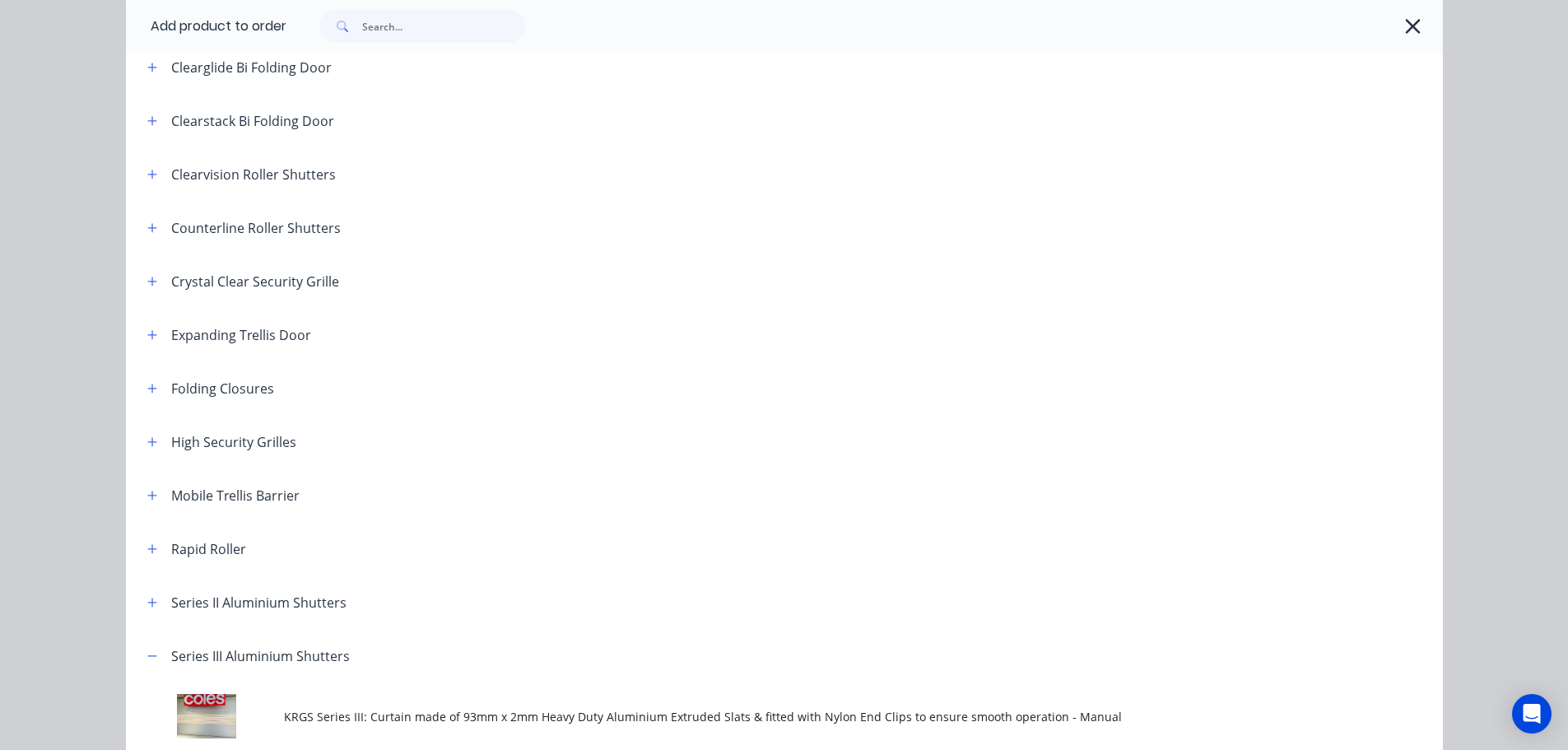
scroll to position [494, 0]
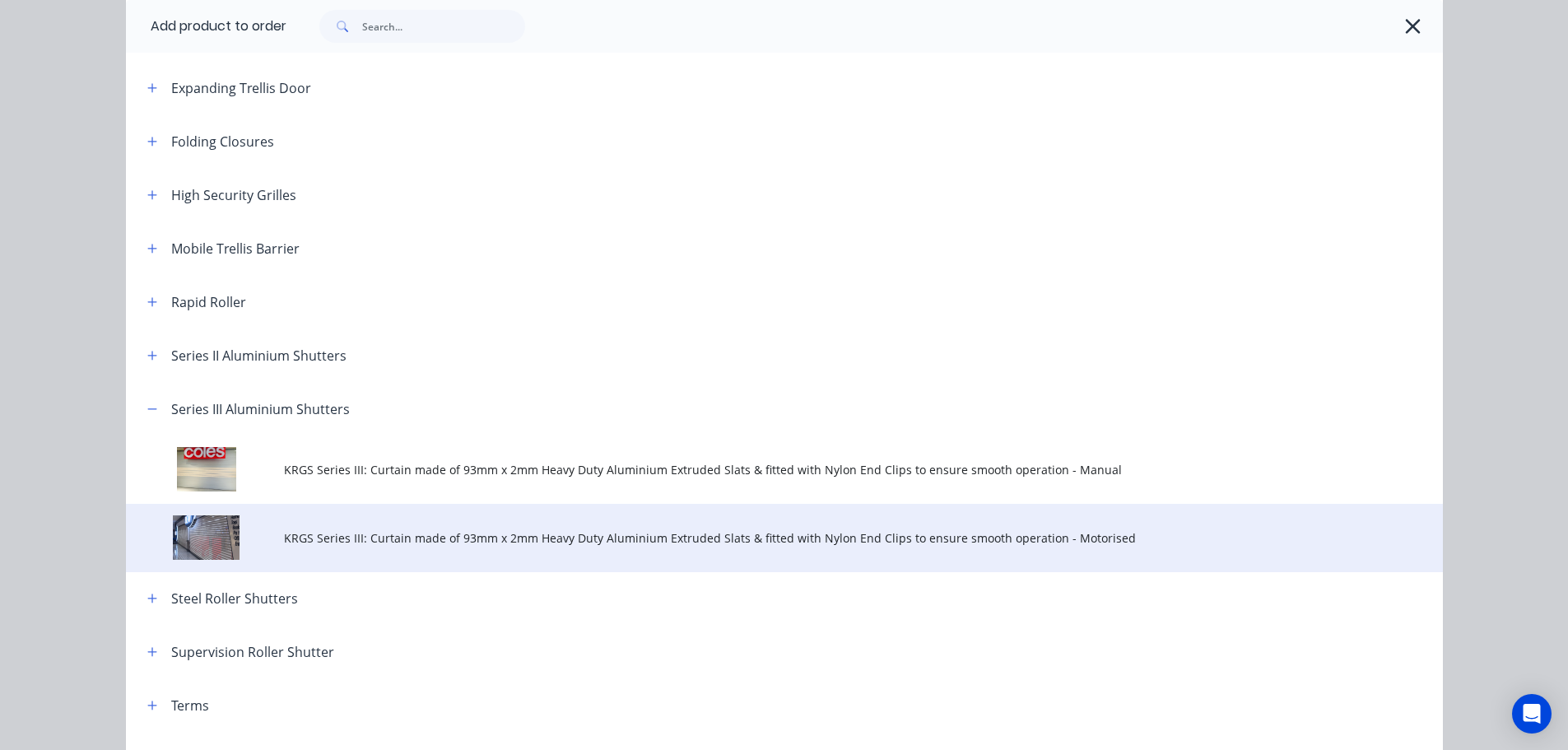
click at [611, 542] on span "KRGS Series III: Curtain made of 93mm x 2mm Heavy Duty Aluminium Extruded Slats…" at bounding box center [748, 538] width 927 height 17
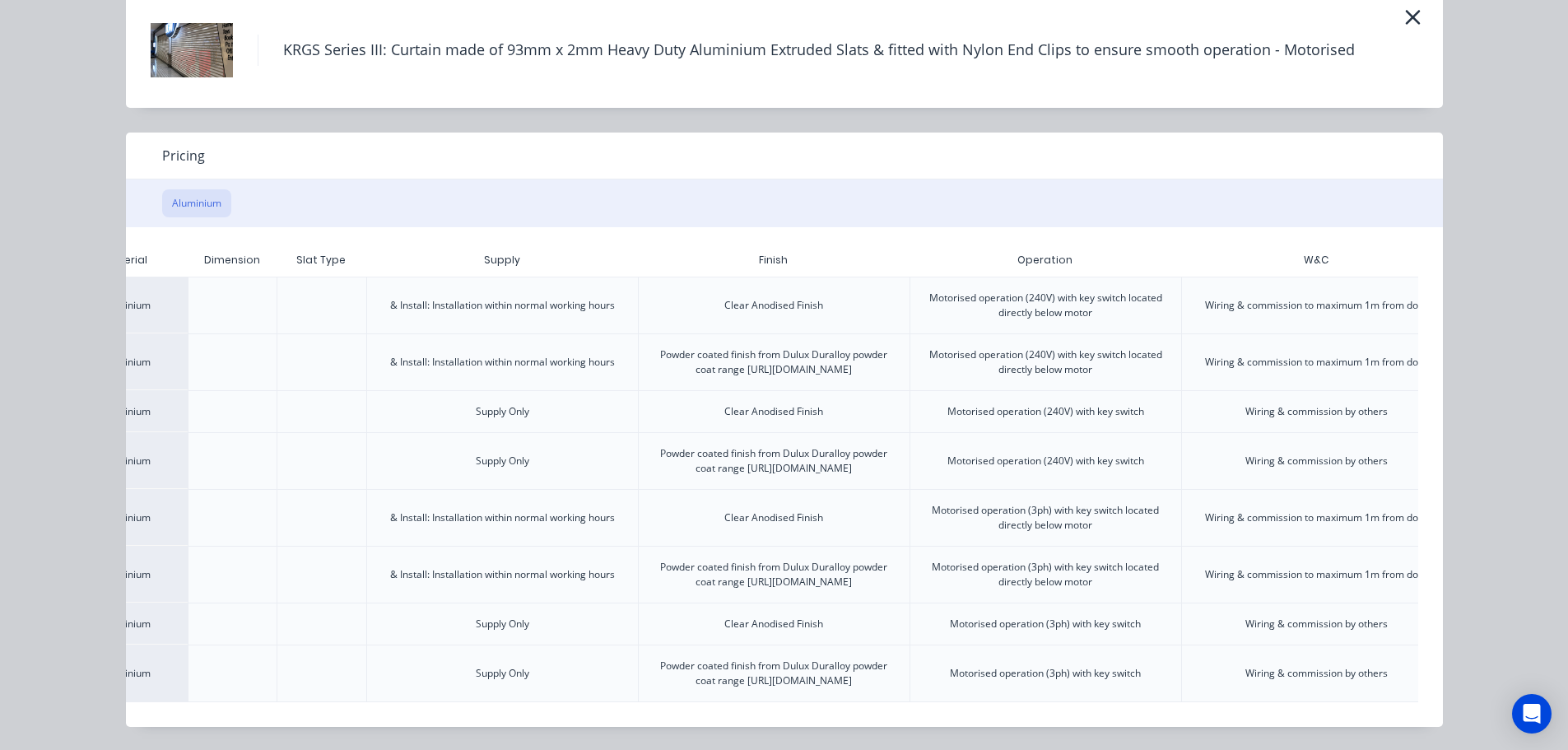
scroll to position [0, 321]
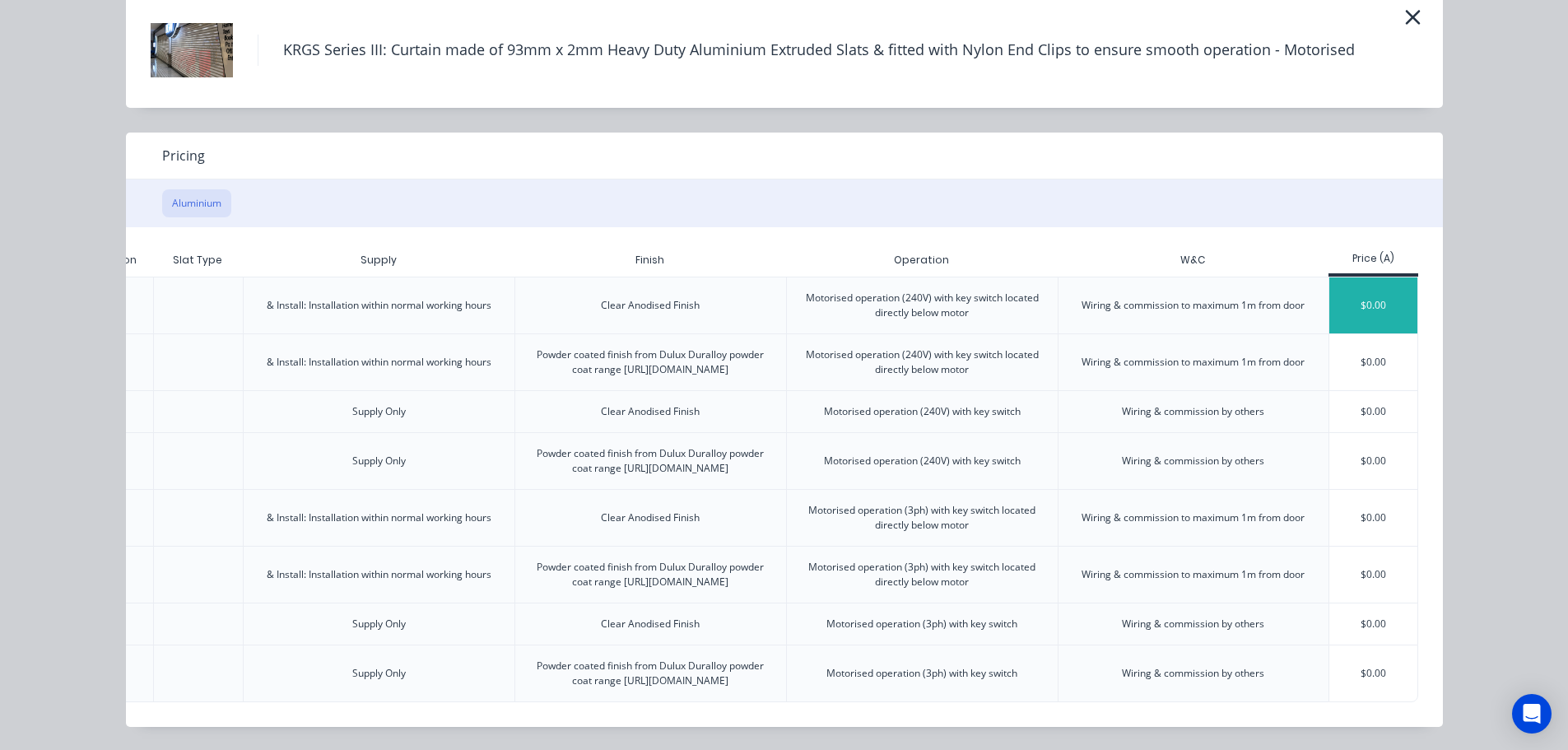
click at [1392, 277] on div "$0.00" at bounding box center [1373, 305] width 88 height 56
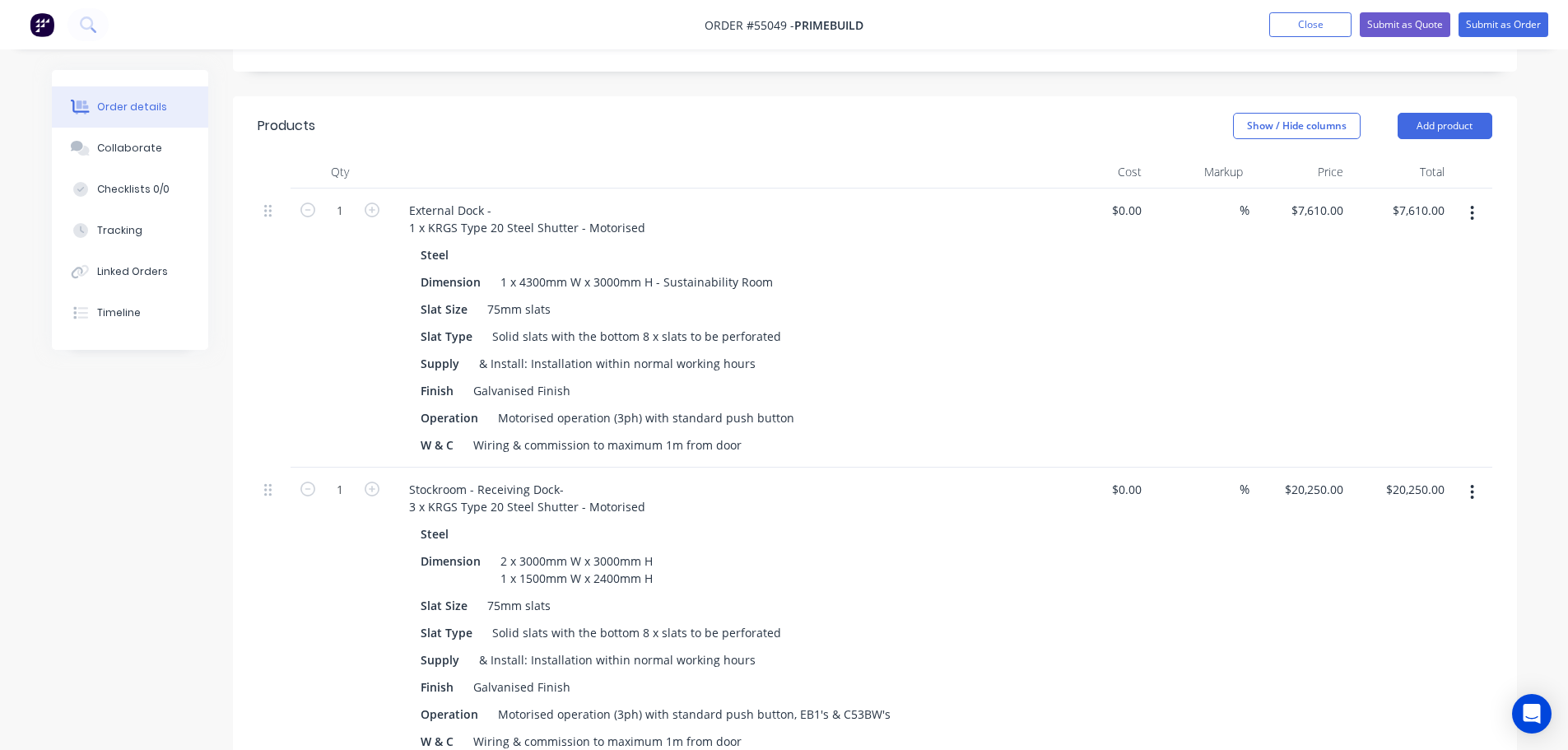
scroll to position [659, 0]
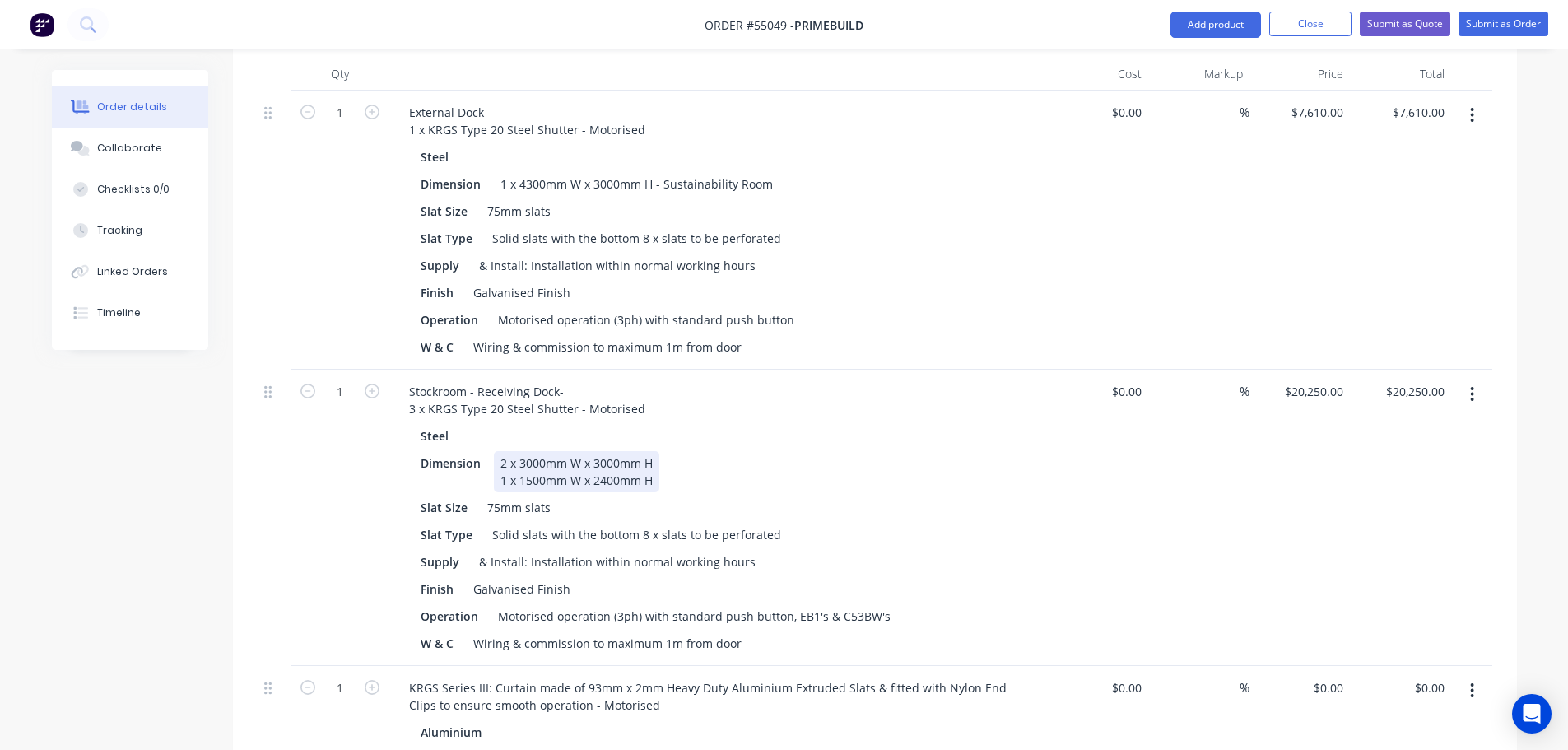
click at [653, 451] on div "2 x 3000mm W x 3000mm H 1 x 1500mm W x 2400mm H" at bounding box center [576, 472] width 166 height 41
click at [660, 451] on div "2 x 3000mm W x 3000mm H - 7a, 7b 1 x 1500mm W x 2400mm H" at bounding box center [599, 472] width 209 height 41
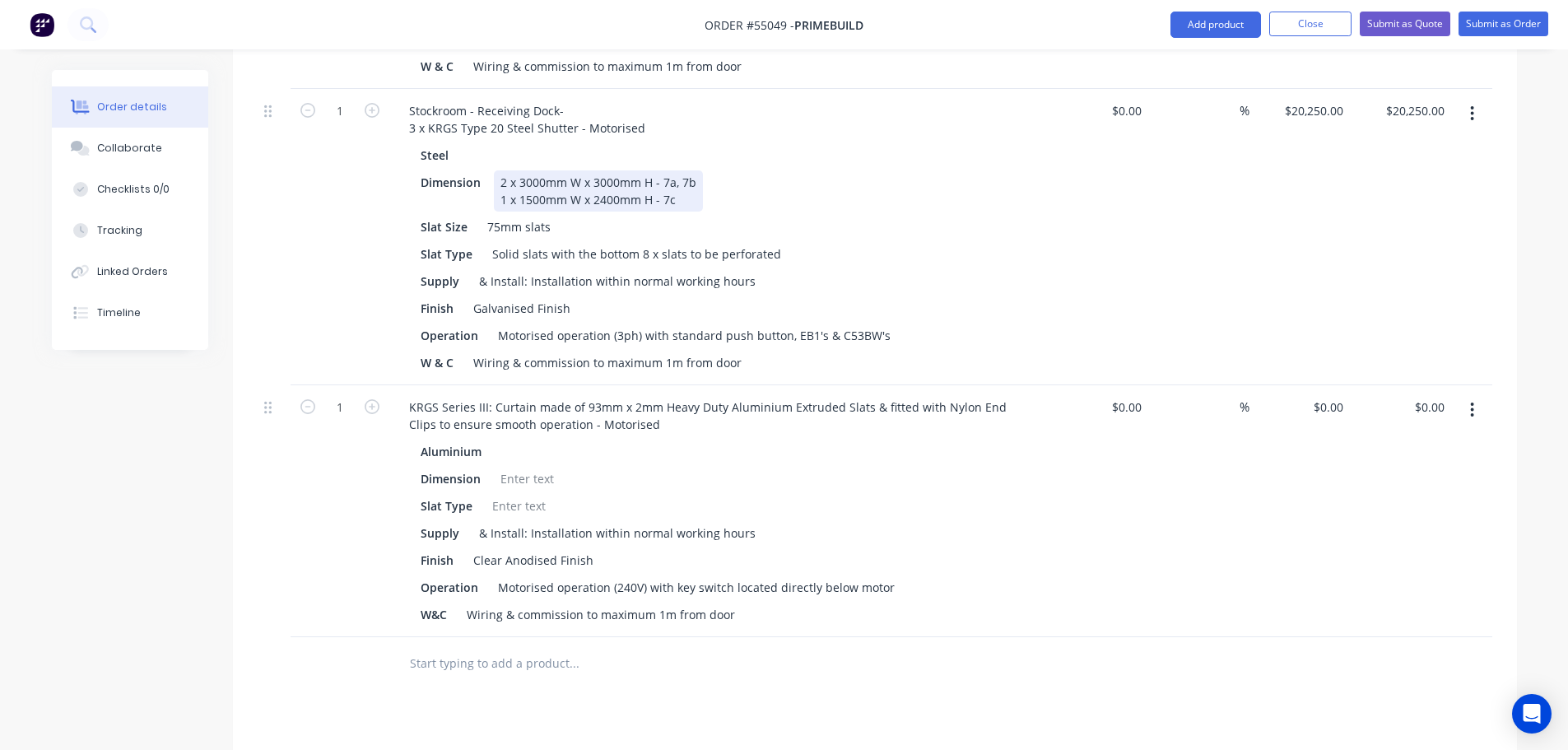
scroll to position [988, 0]
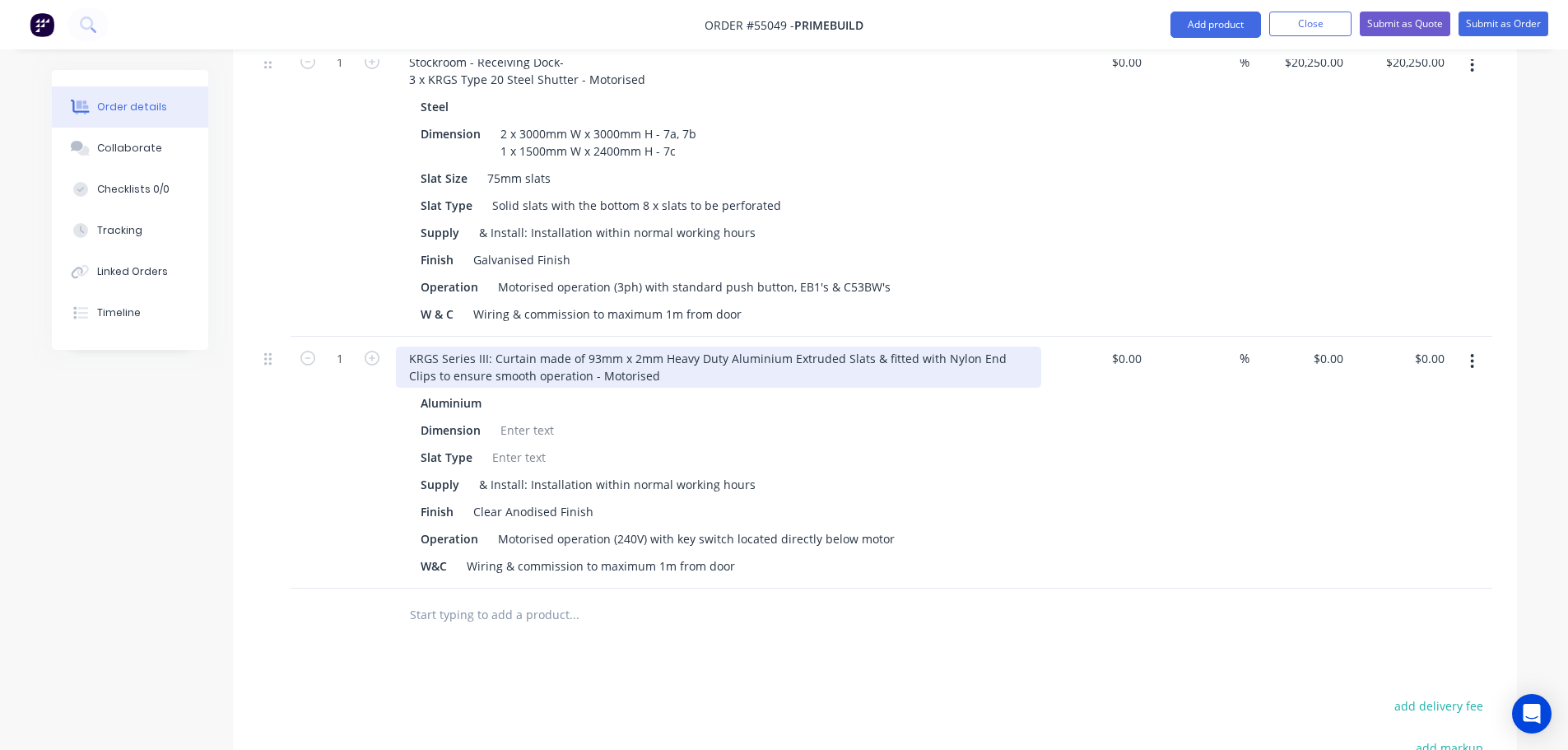
click at [401, 347] on div "KRGS Series III: Curtain made of 93mm x 2mm Heavy Duty Aluminium Extruded Slats…" at bounding box center [719, 367] width 646 height 41
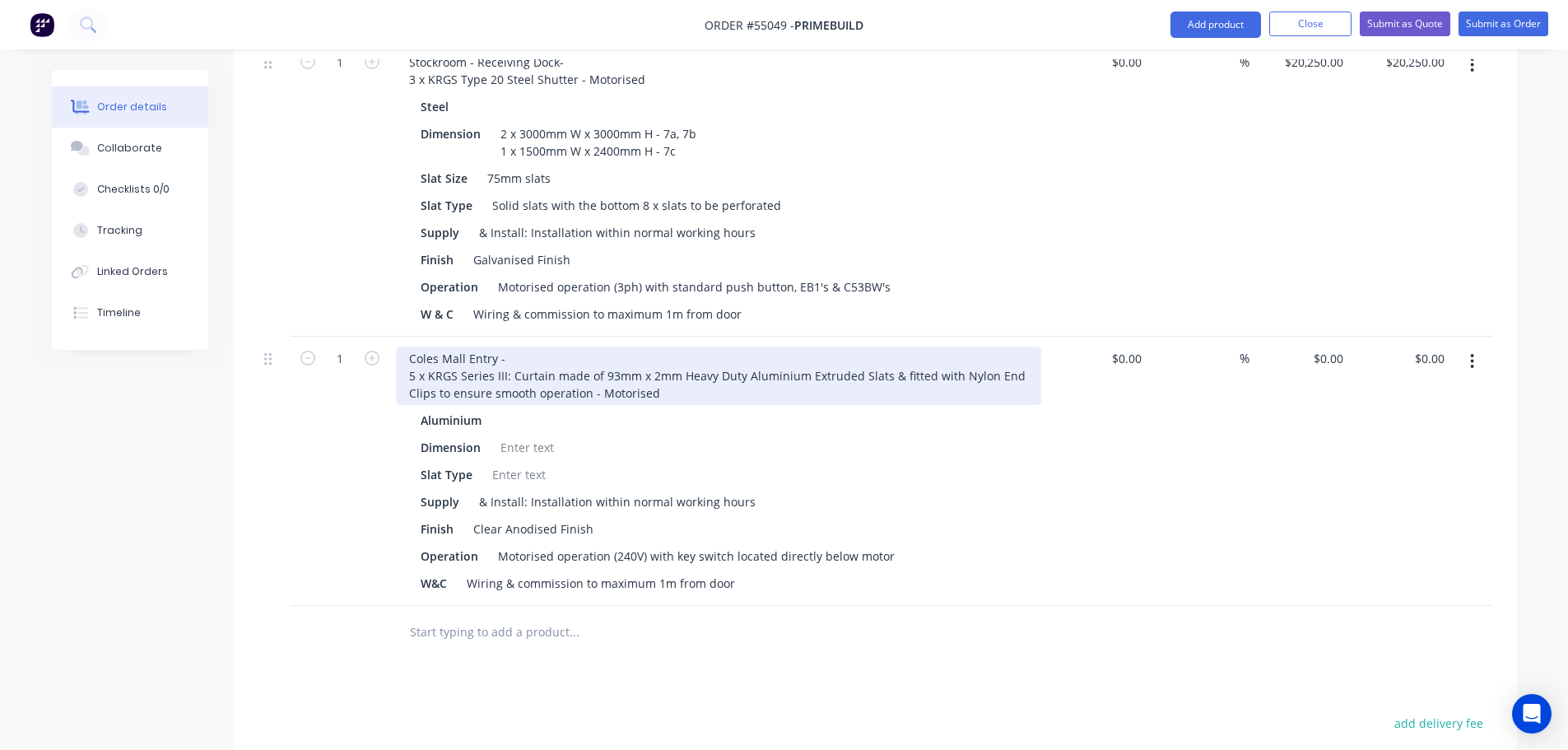
click at [457, 347] on div "Coles Mall Entry - 5 x KRGS Series III: Curtain made of 93mm x 2mm Heavy Duty A…" at bounding box center [719, 375] width 646 height 58
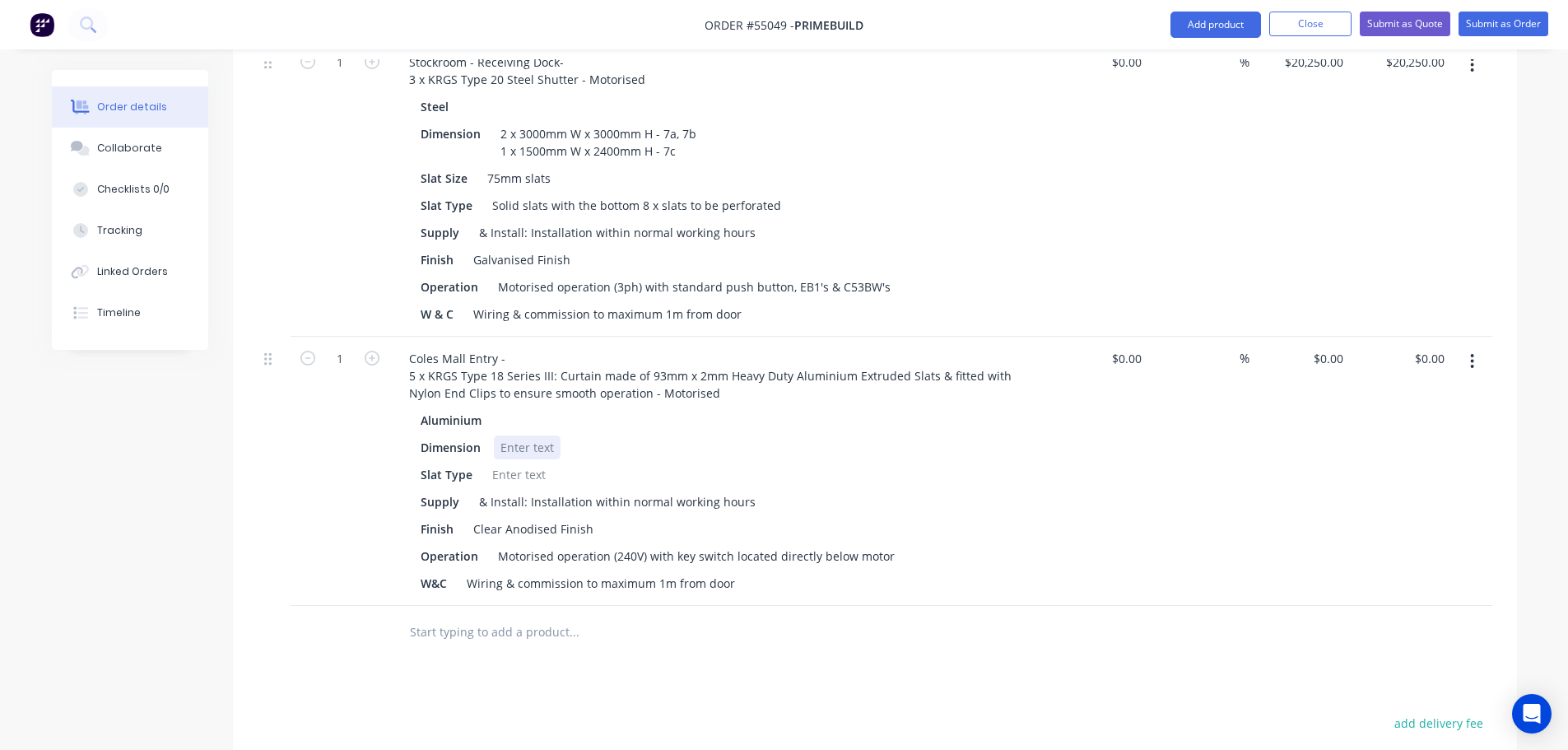
click at [511, 436] on div at bounding box center [527, 447] width 67 height 24
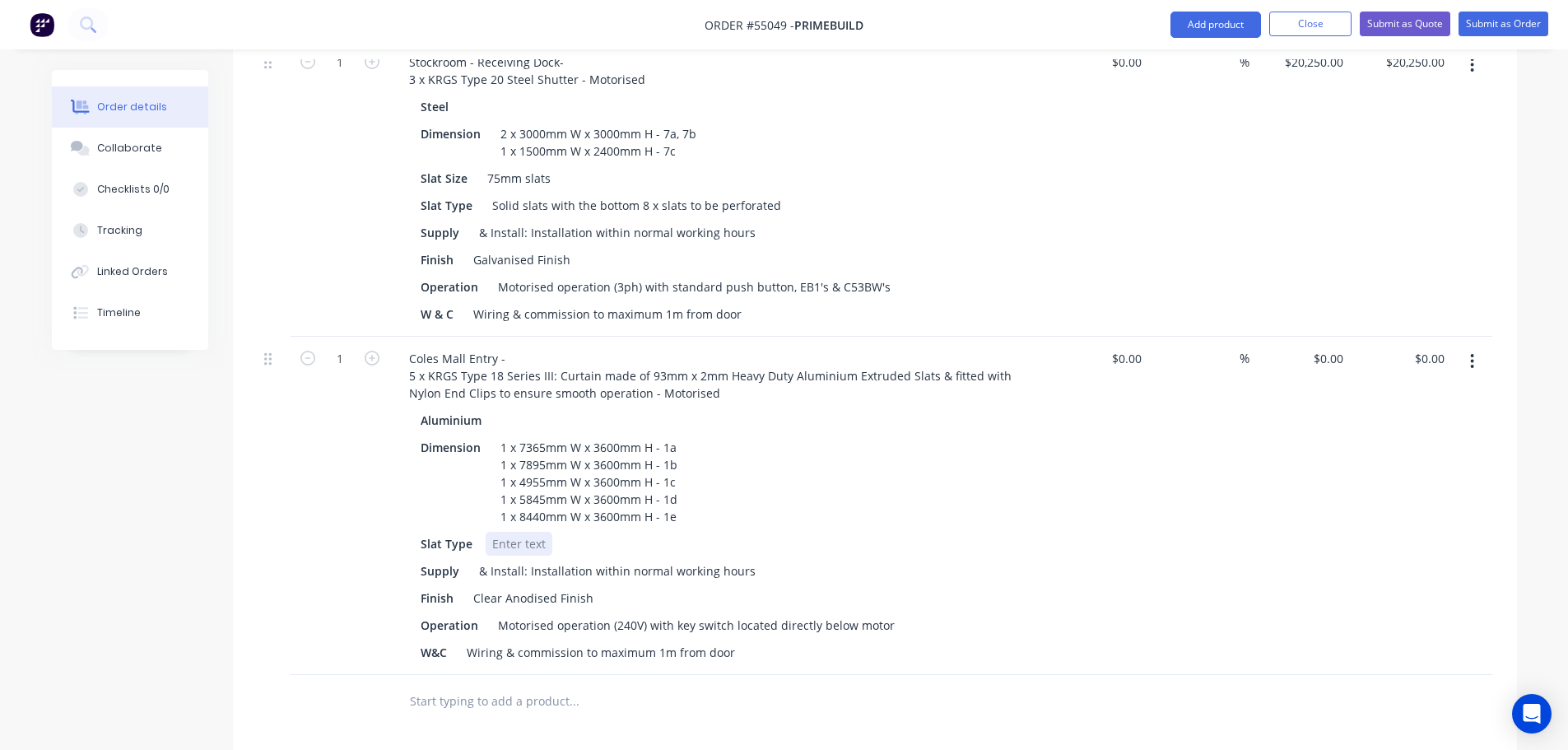
click at [496, 532] on div at bounding box center [519, 543] width 67 height 24
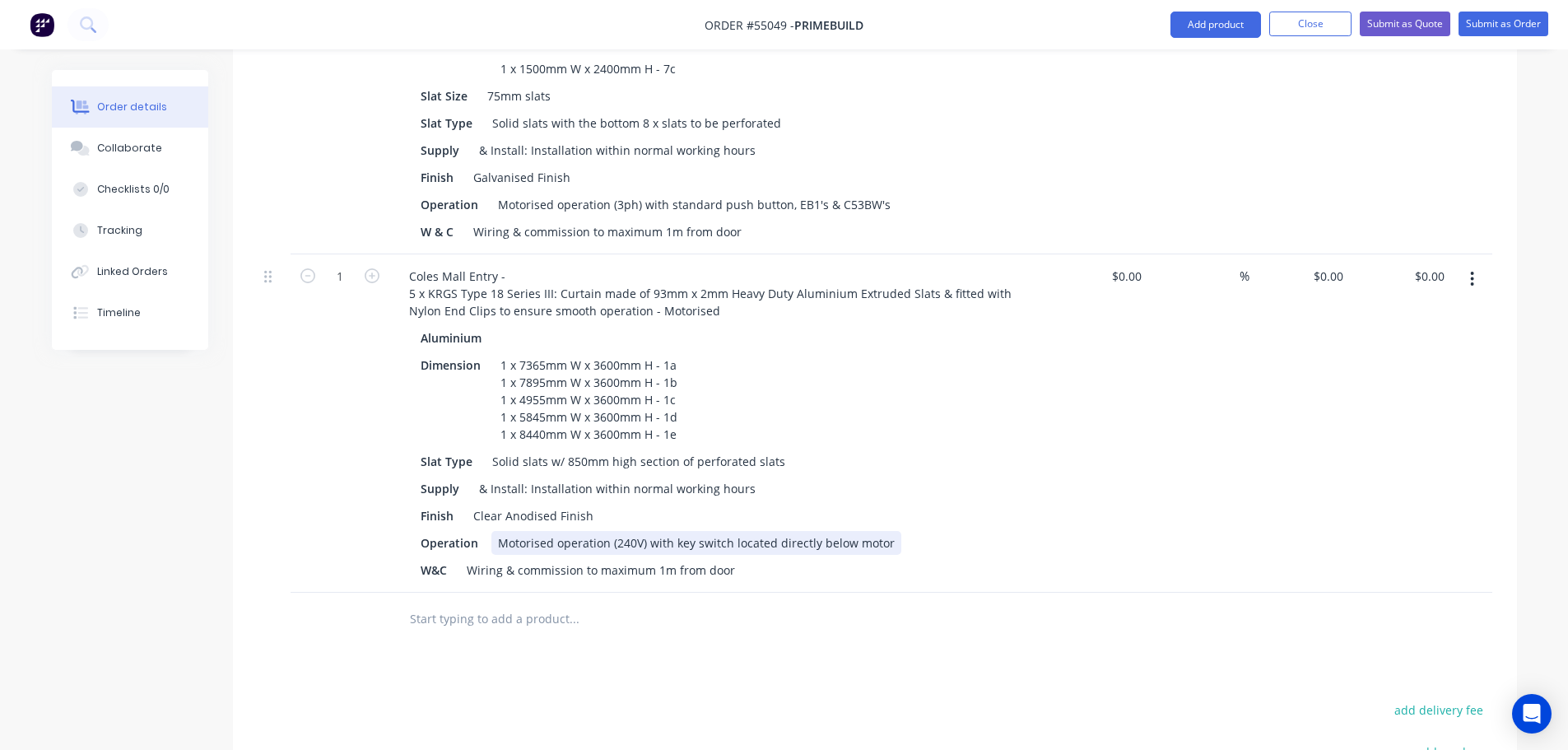
click at [672, 531] on div "Motorised operation (240V) with key switch located directly below motor" at bounding box center [697, 543] width 410 height 24
click at [735, 531] on div "Motorised operation (240V) with 5 key switch located directly below motor" at bounding box center [702, 543] width 420 height 24
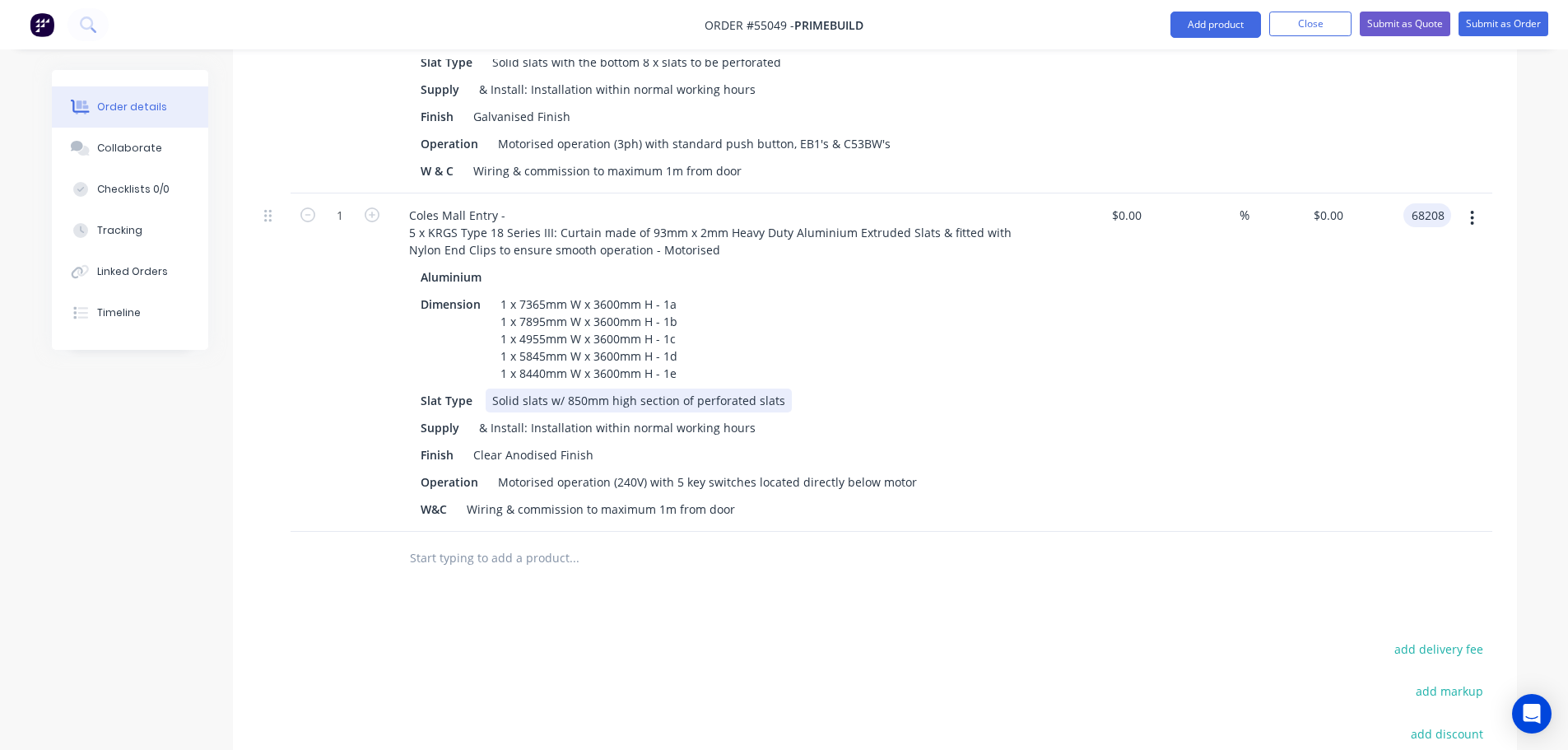
scroll to position [1153, 0]
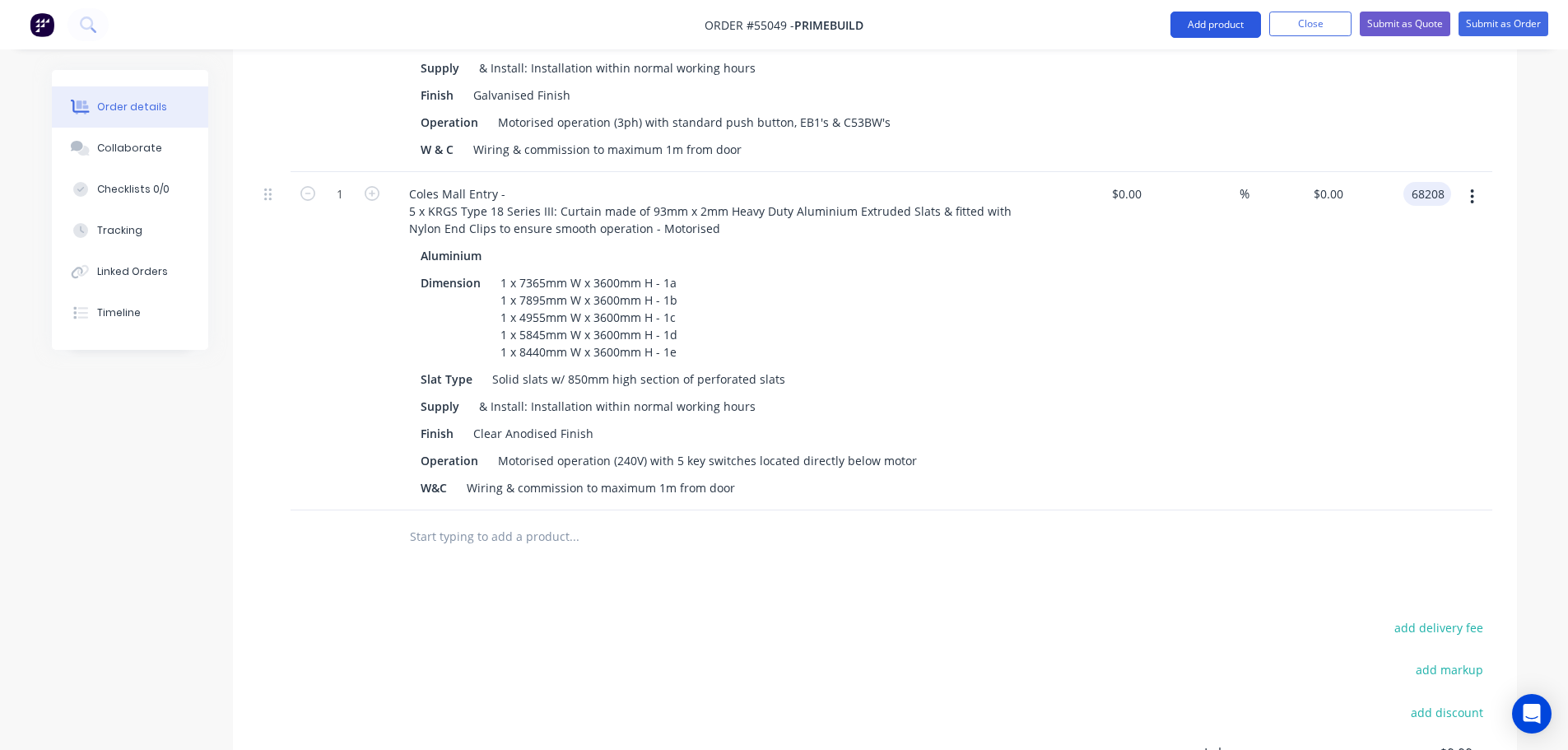
type input "68208"
type input "$68,208.00"
click at [1200, 26] on button "Add product" at bounding box center [1216, 25] width 91 height 26
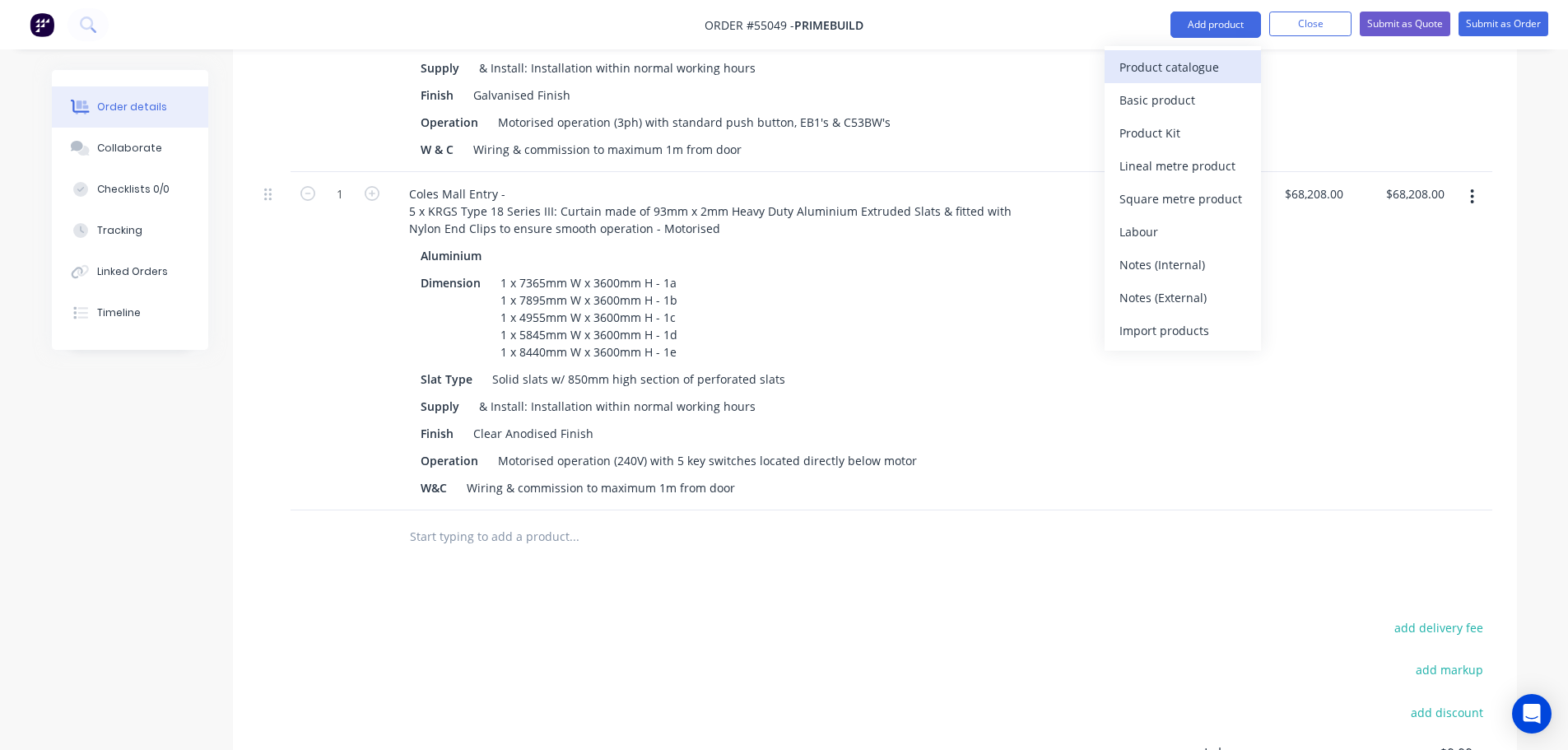
click at [1168, 65] on div "Product catalogue" at bounding box center [1183, 67] width 127 height 24
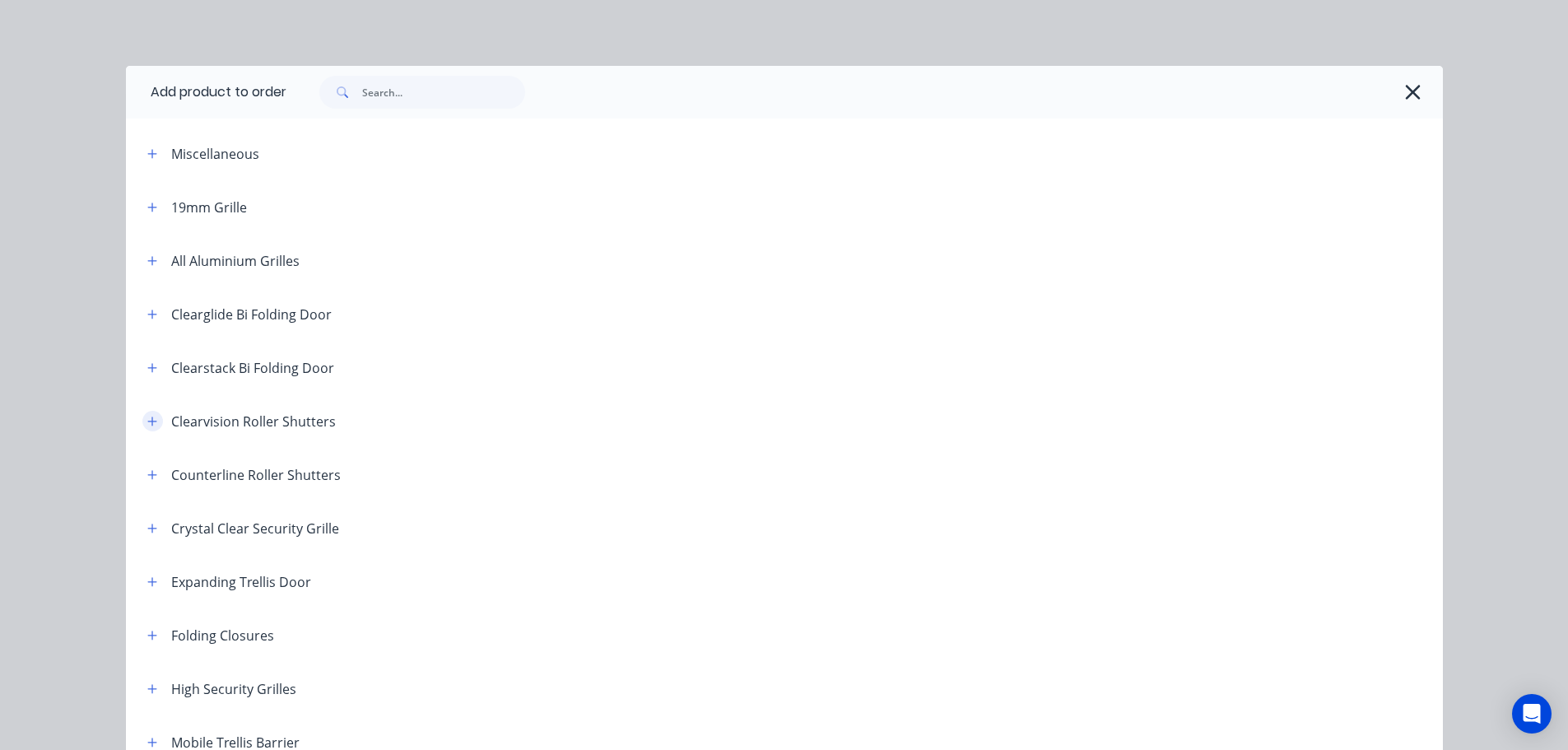
click at [153, 419] on button "button" at bounding box center [152, 421] width 21 height 21
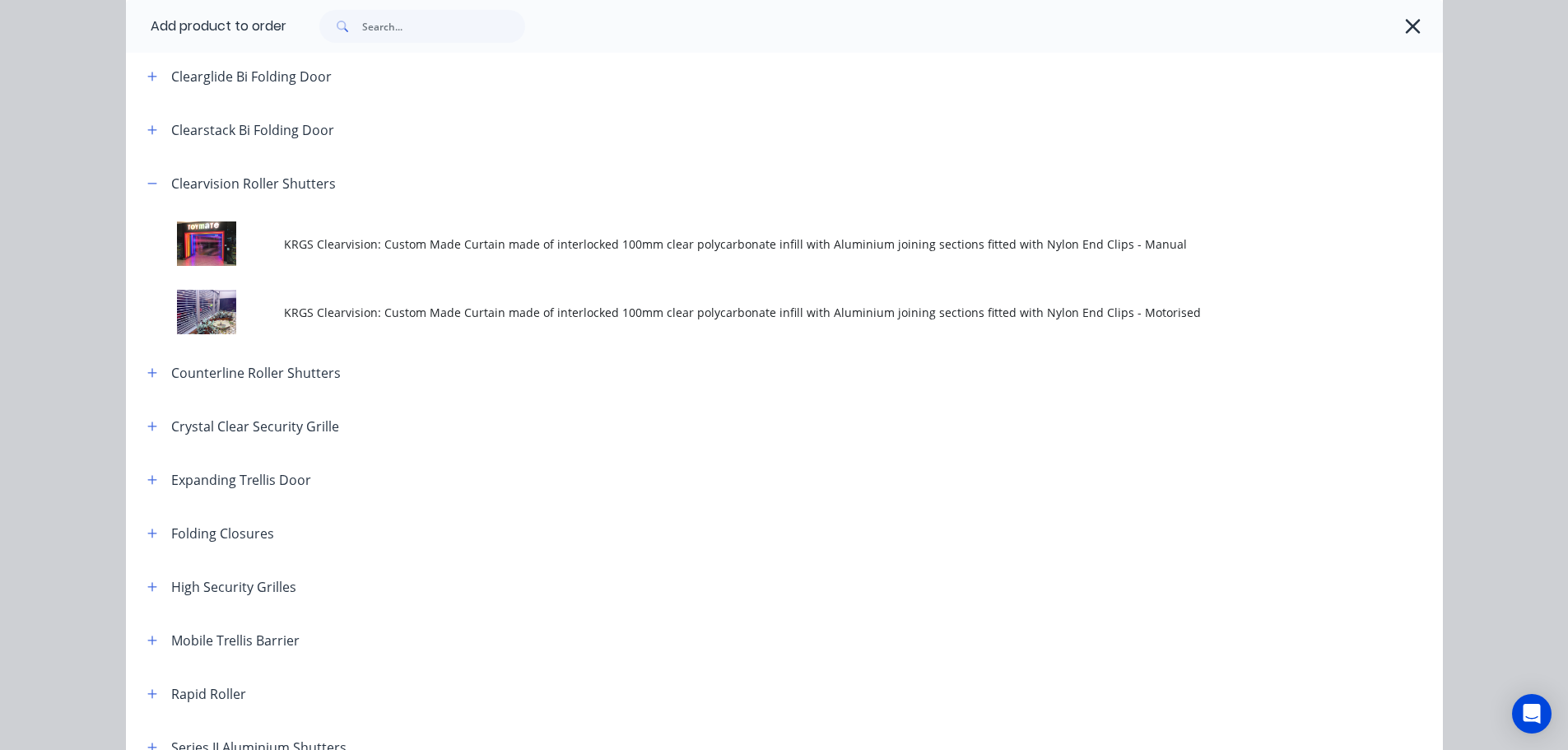
scroll to position [247, 0]
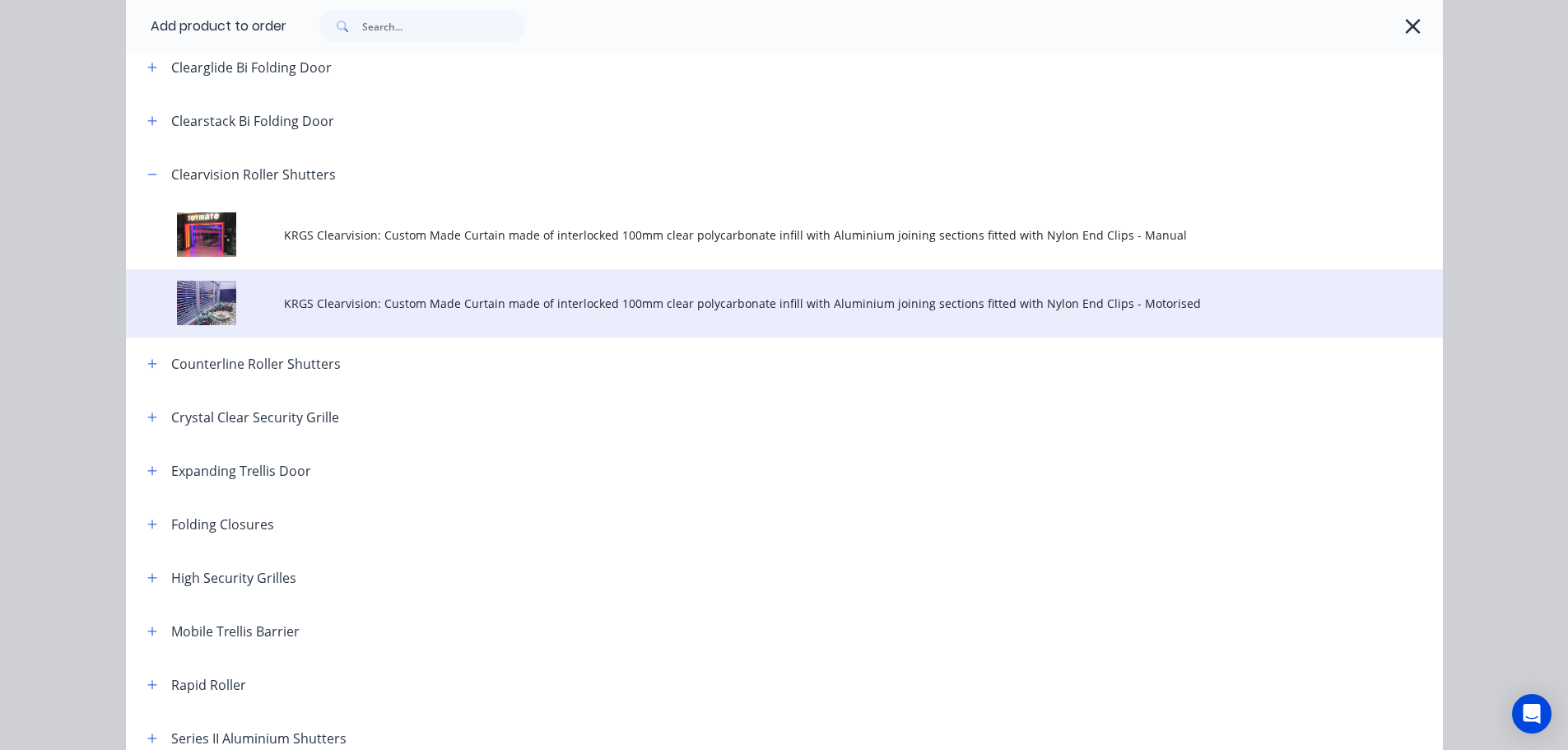
click at [730, 313] on td "KRGS Clearvision: Custom Made Curtain made of interlocked 100mm clear polycarbo…" at bounding box center [864, 303] width 1160 height 68
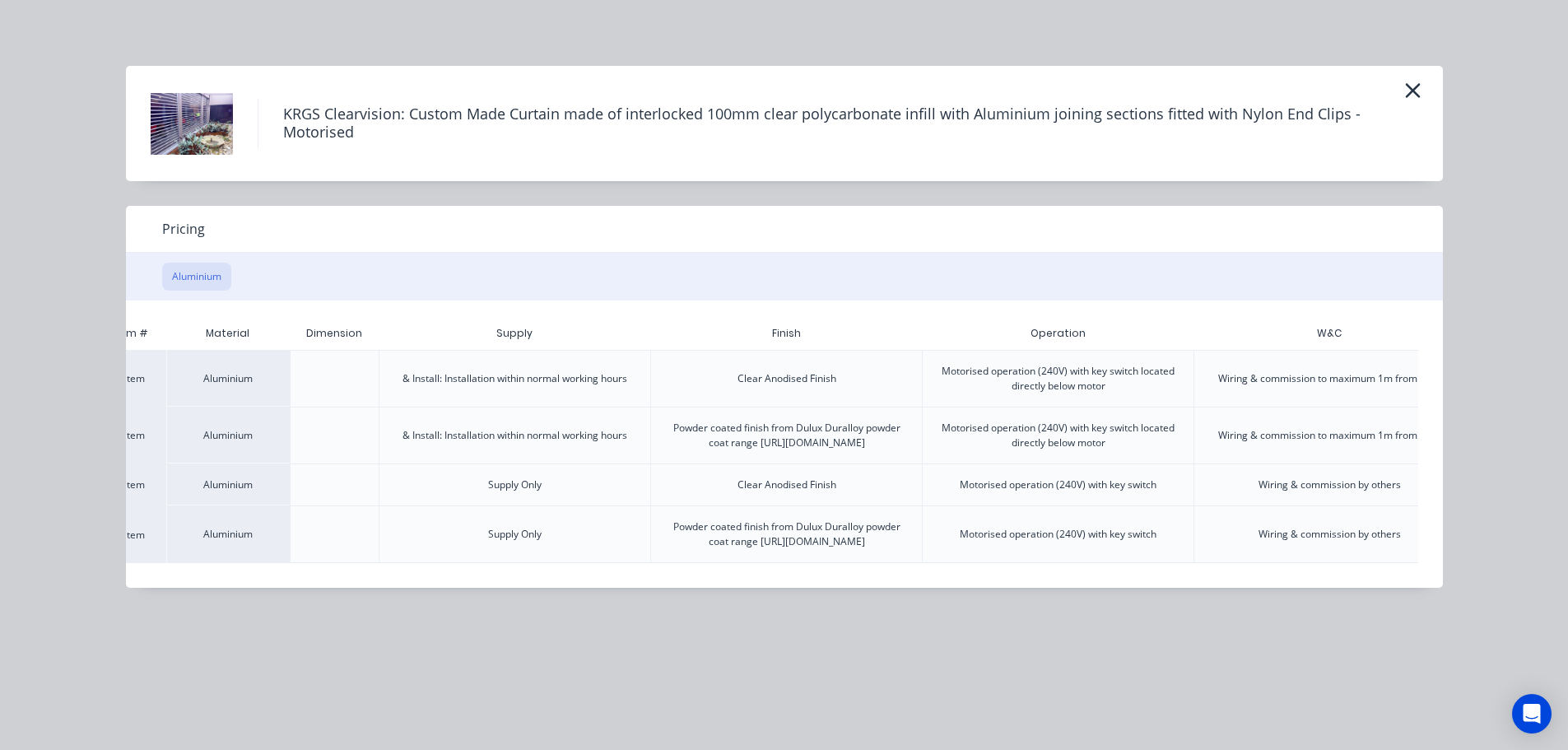
scroll to position [0, 231]
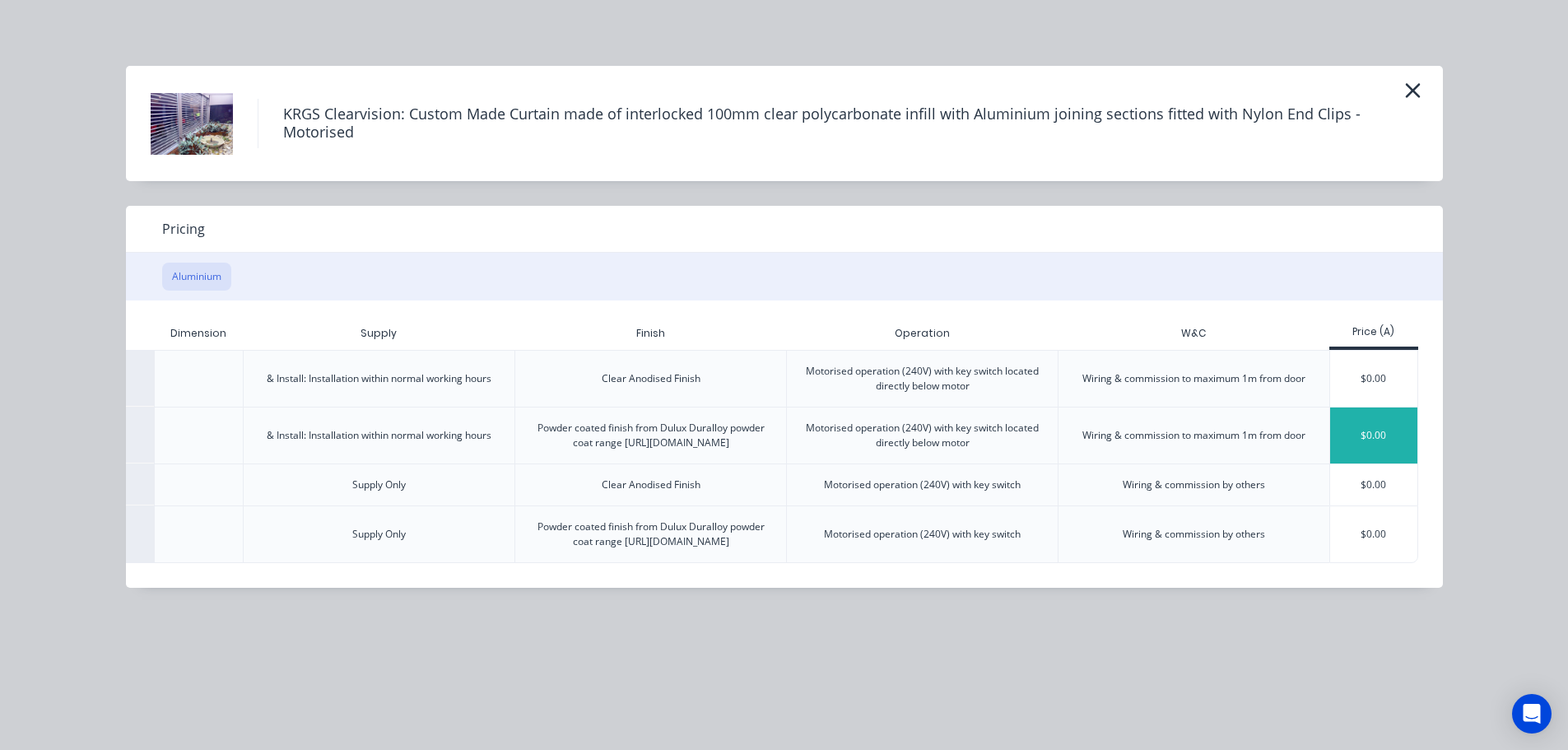
click at [1357, 446] on div "$0.00" at bounding box center [1374, 436] width 88 height 56
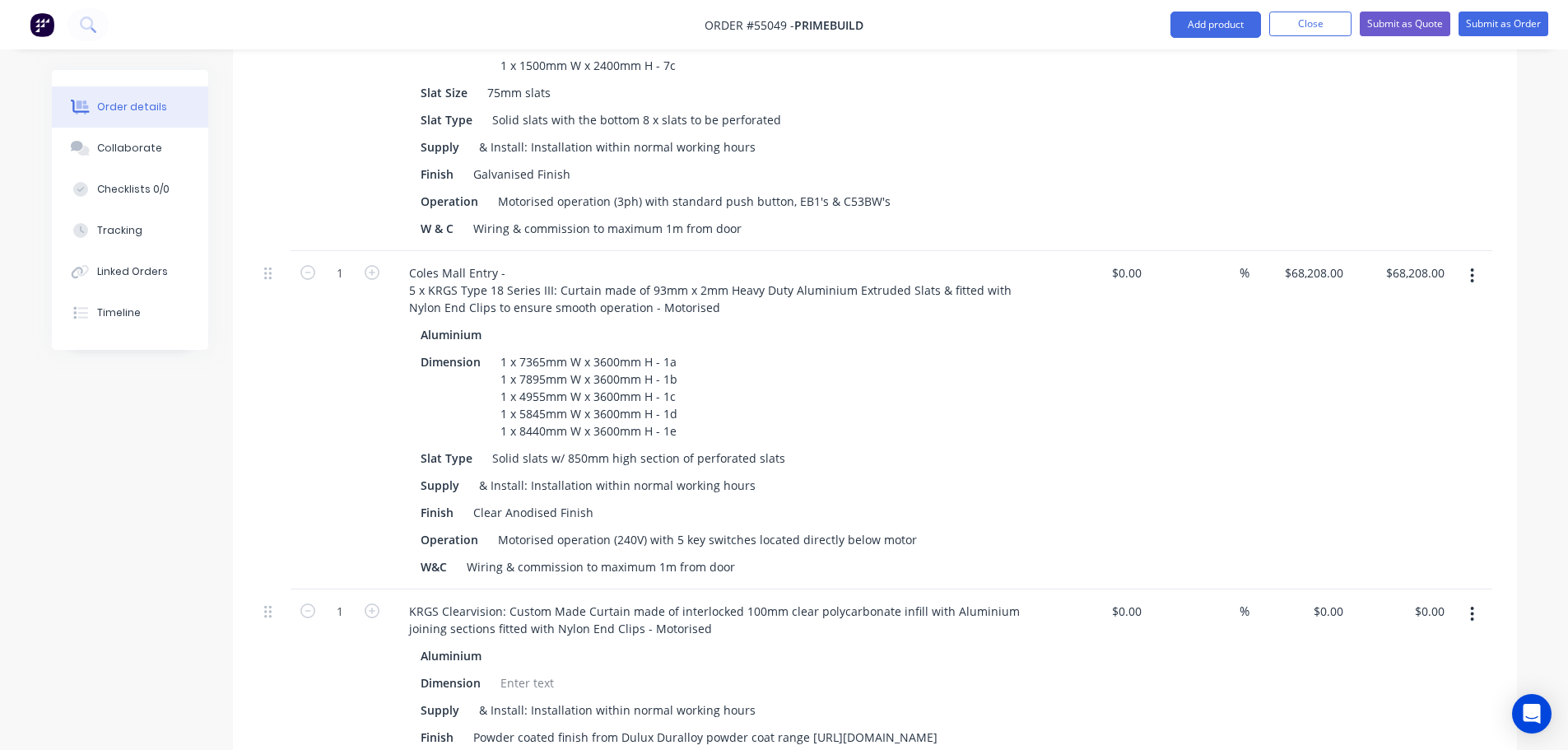
scroll to position [1070, 0]
click at [645, 531] on div "Motorised operation (240V) with 5 key switches located directly below motor" at bounding box center [707, 543] width 432 height 24
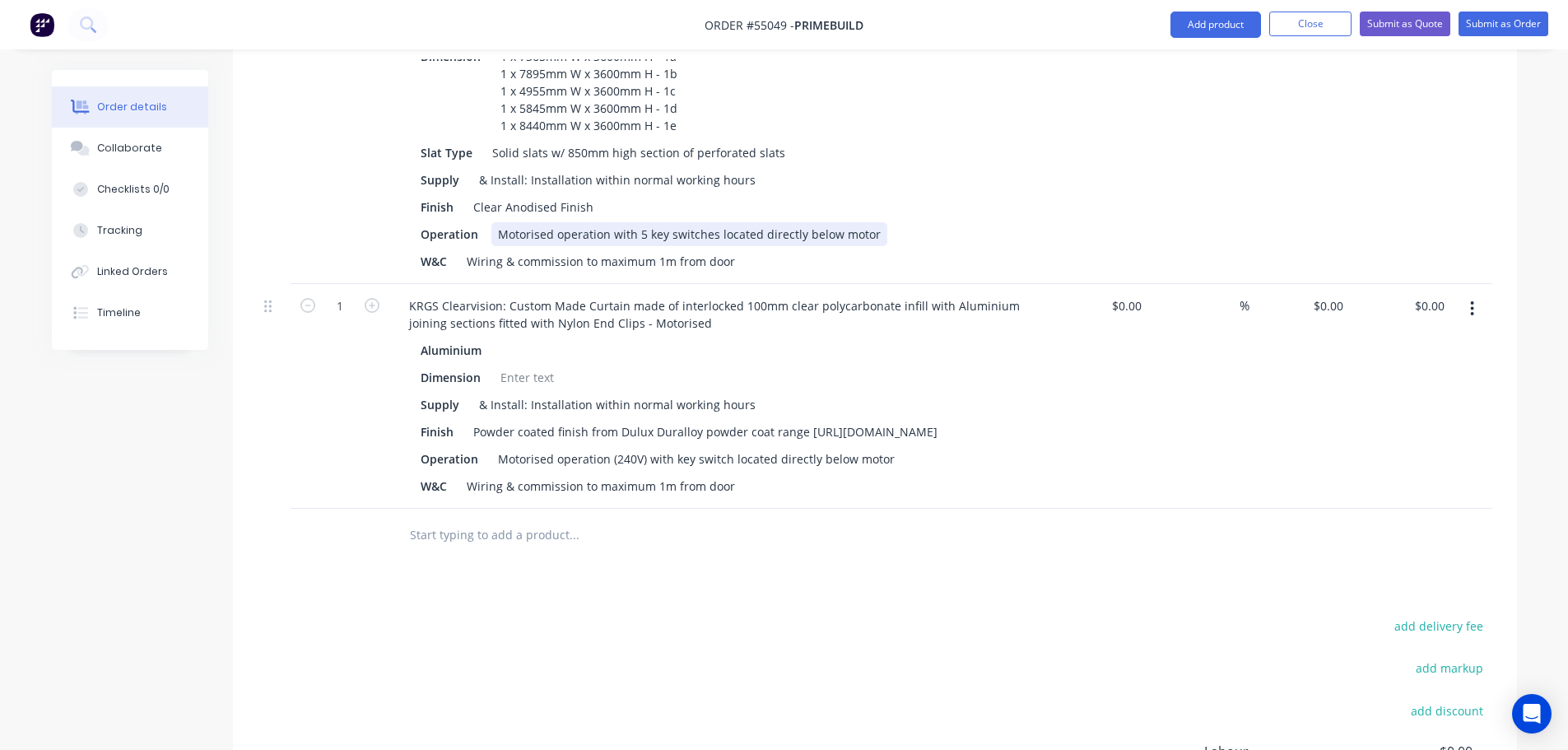
scroll to position [1399, 0]
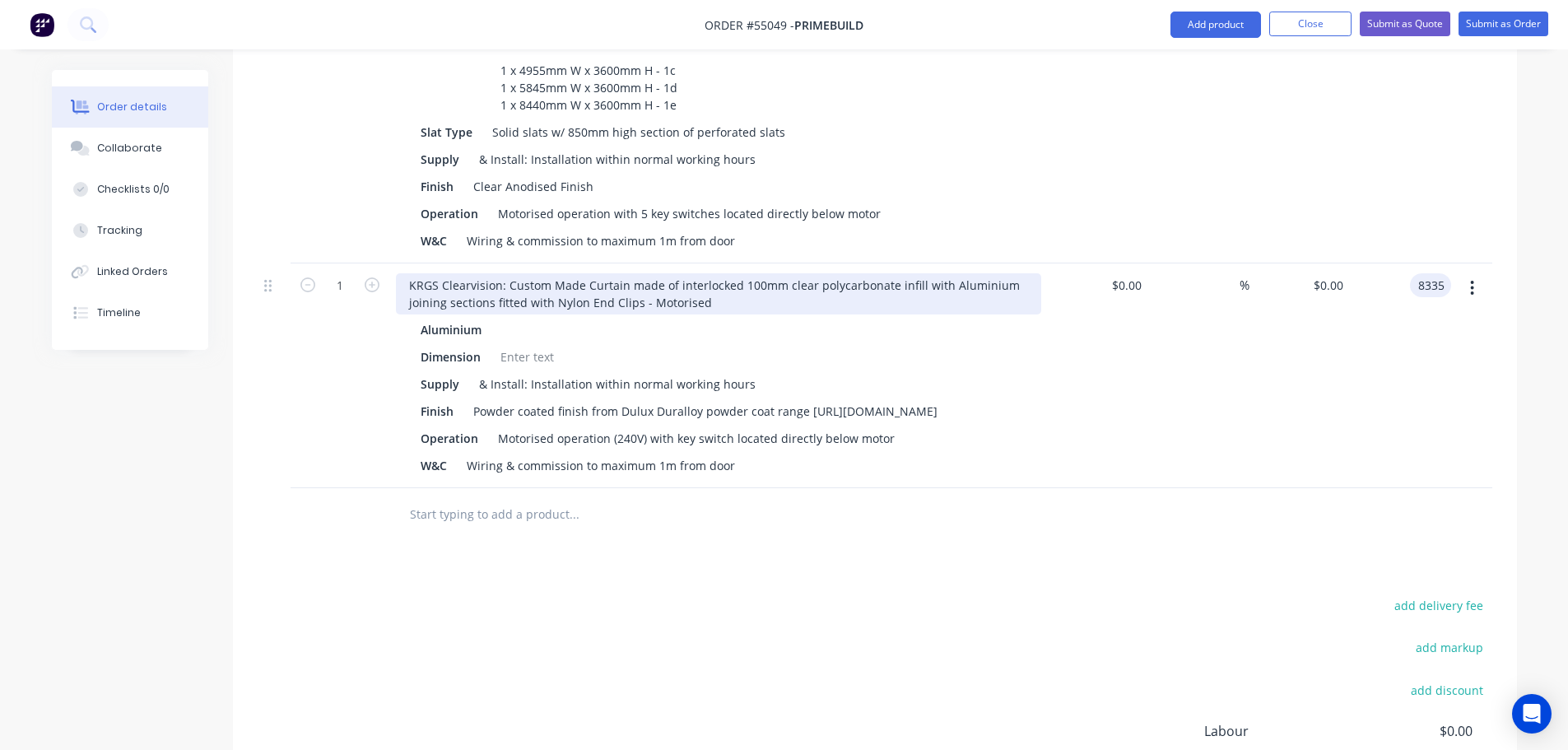
type input "8335"
type input "$8,335.00"
click at [403, 273] on div "KRGS Clearvision: Custom Made Curtain made of interlocked 100mm clear polycarbo…" at bounding box center [719, 294] width 646 height 41
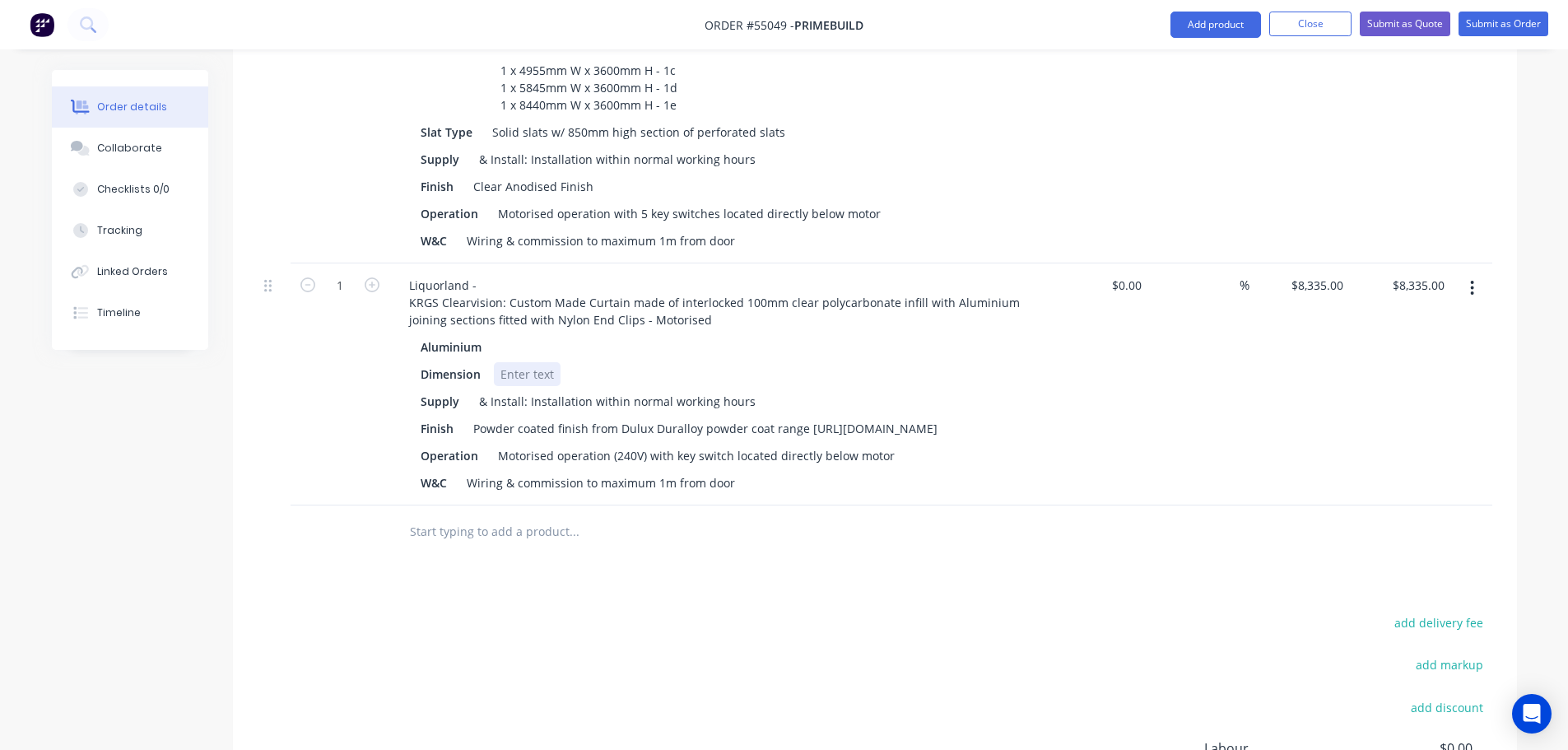
click at [510, 362] on div at bounding box center [527, 374] width 67 height 24
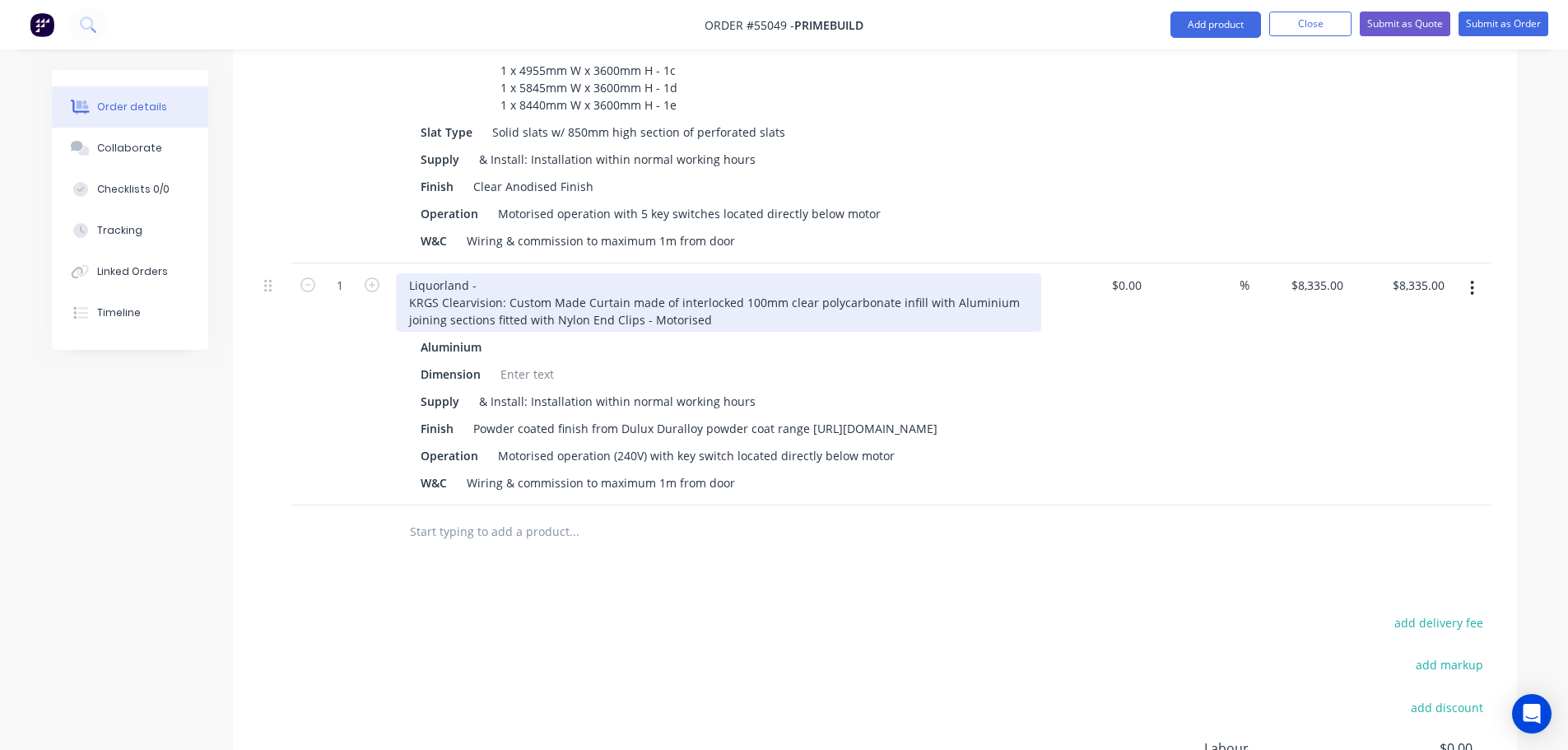
click at [408, 273] on div "Liquorland - KRGS Clearvision: Custom Made Curtain made of interlocked 100mm cl…" at bounding box center [719, 302] width 646 height 58
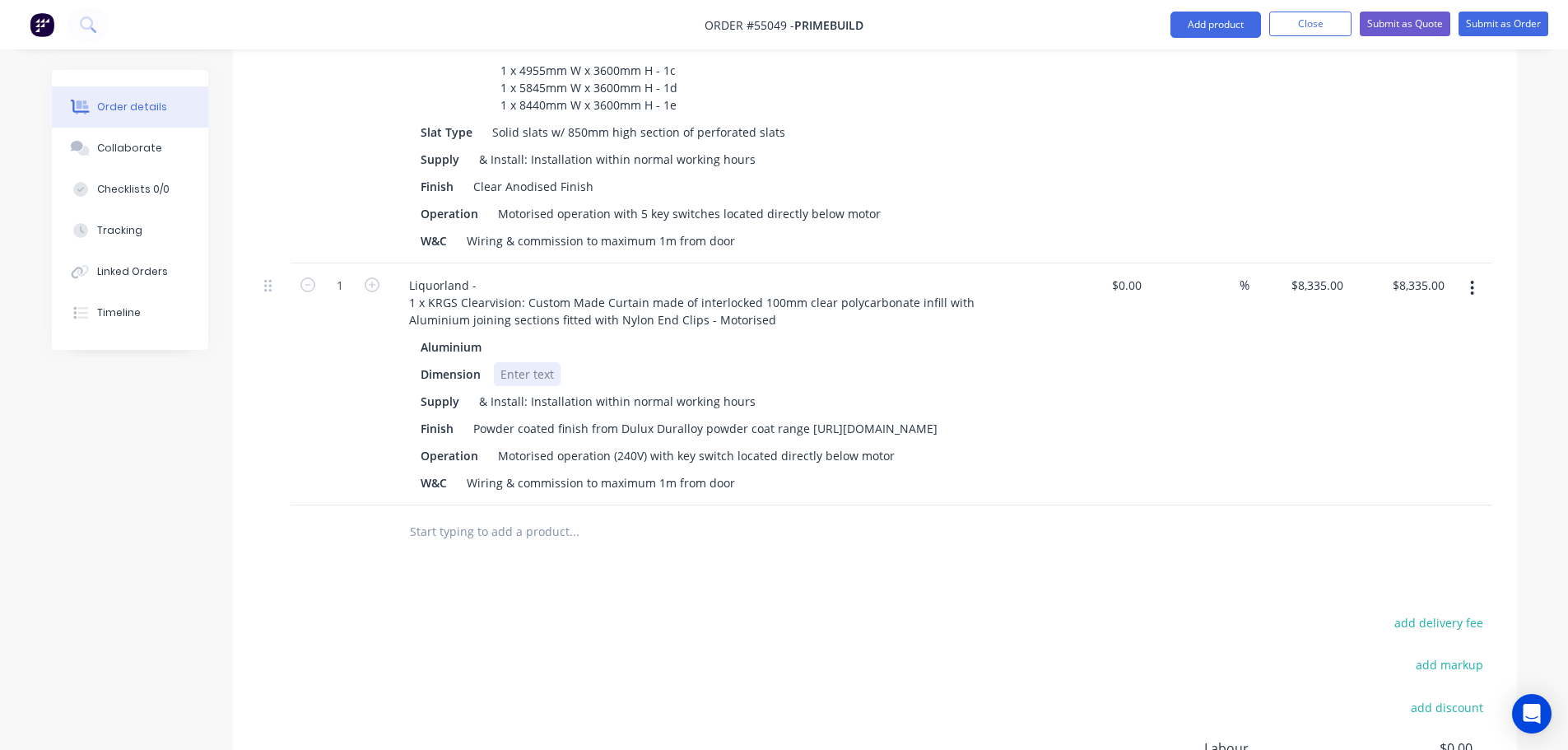
click at [525, 362] on div at bounding box center [527, 374] width 67 height 24
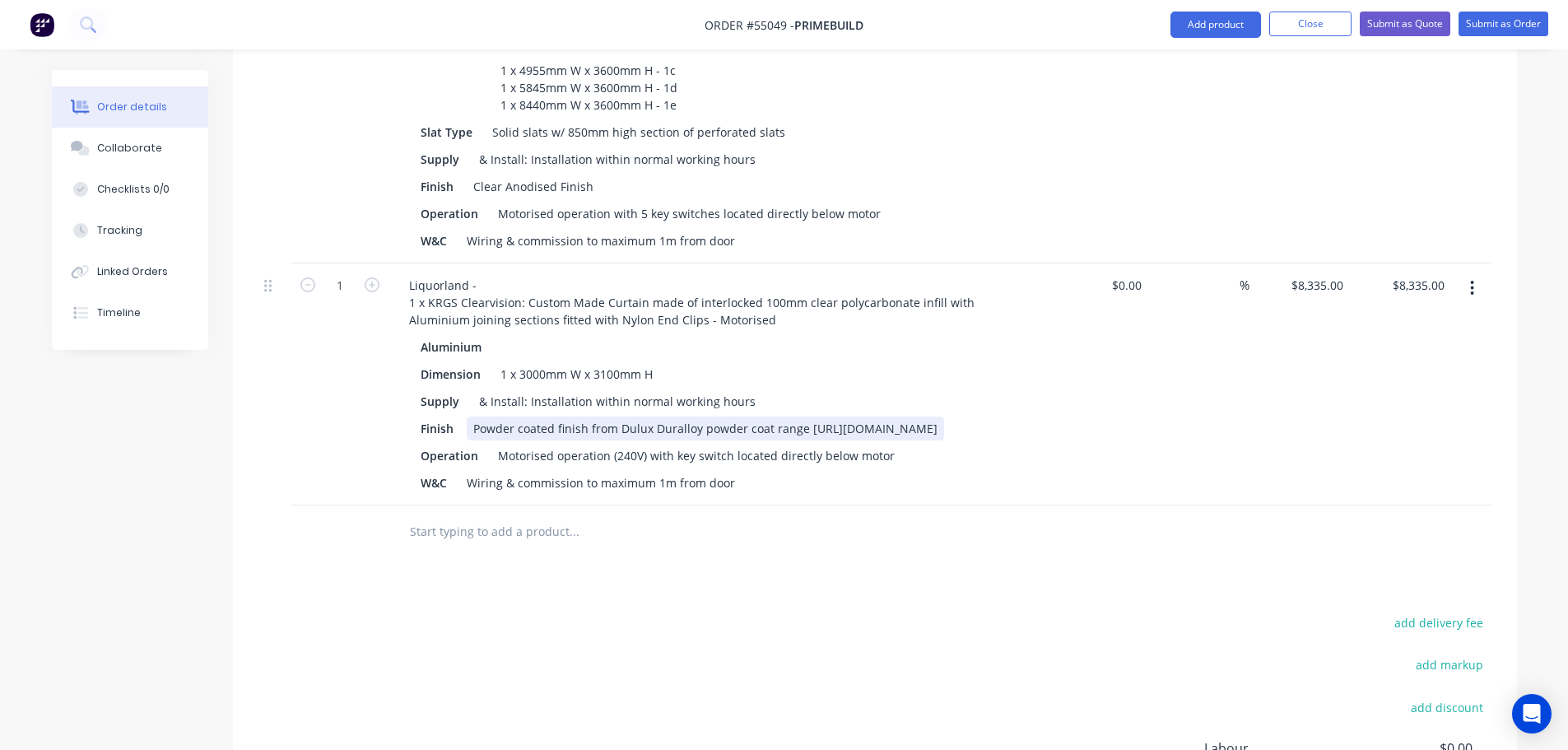
click at [809, 417] on div "Powder coated finish from Dulux Duralloy powder coat range [URL][DOMAIN_NAME]" at bounding box center [706, 428] width 478 height 24
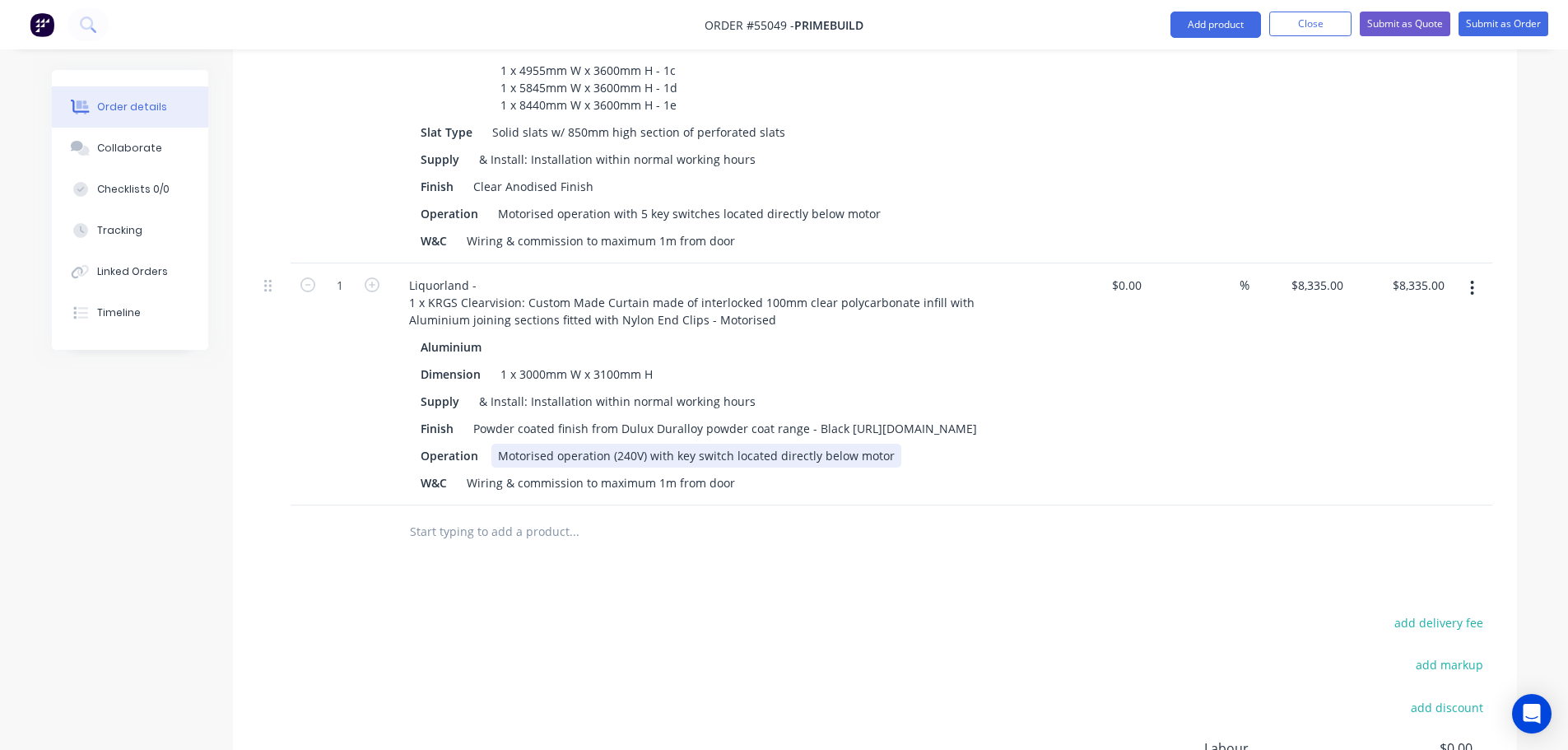
click at [667, 444] on div "Motorised operation (240V) with key switch located directly below motor" at bounding box center [697, 455] width 410 height 24
drag, startPoint x: 833, startPoint y: 416, endPoint x: 828, endPoint y: 557, distance: 141.1
click at [834, 431] on div "Aluminium Dimension 1 x 3000mm W x 3100mm H Supply & Install: Installation with…" at bounding box center [719, 415] width 646 height 160
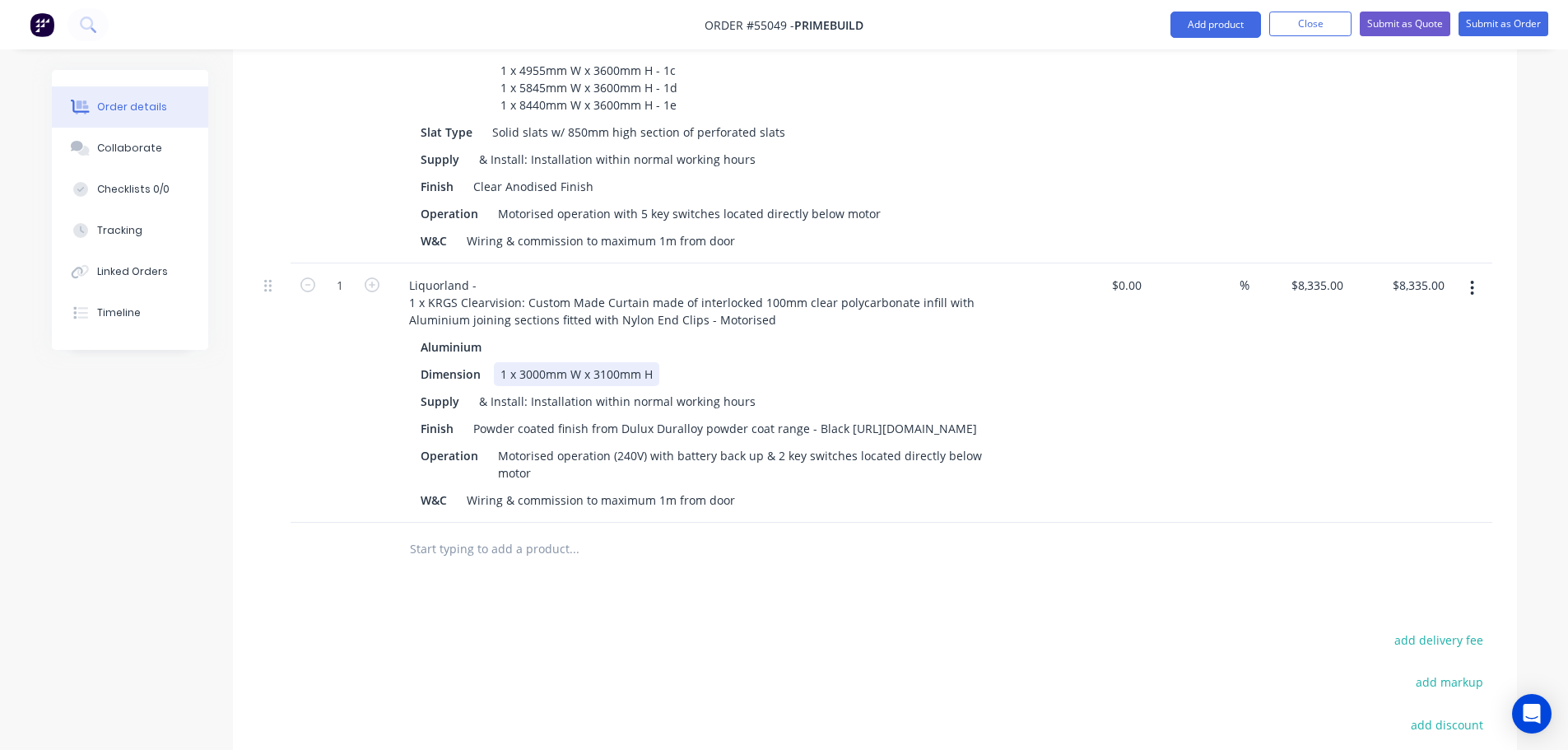
click at [659, 362] on div "Dimension 1 x 3000mm W x 3100mm H" at bounding box center [716, 374] width 603 height 24
click at [1200, 25] on button "Add product" at bounding box center [1216, 25] width 91 height 26
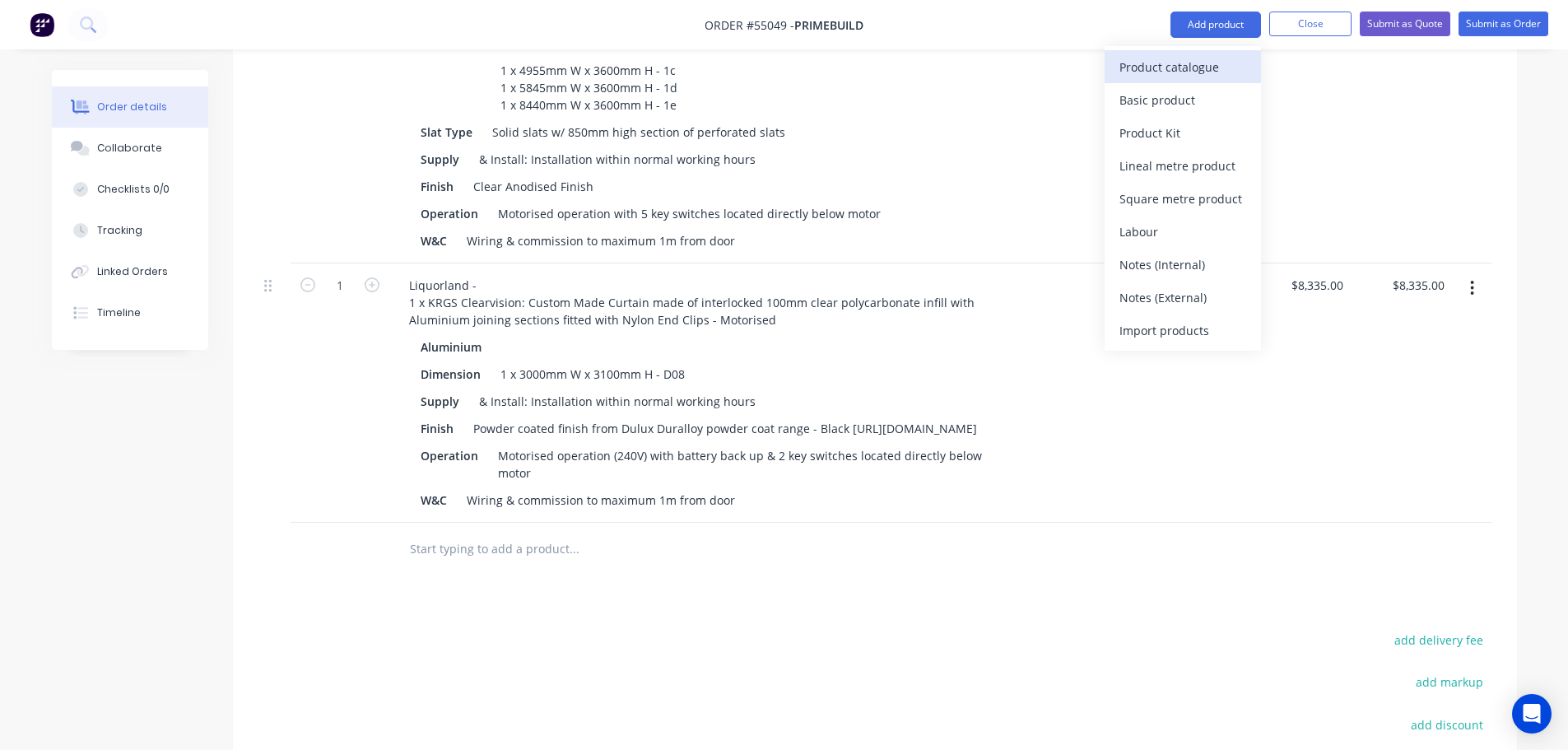
click at [1175, 67] on div "Product catalogue" at bounding box center [1183, 67] width 127 height 24
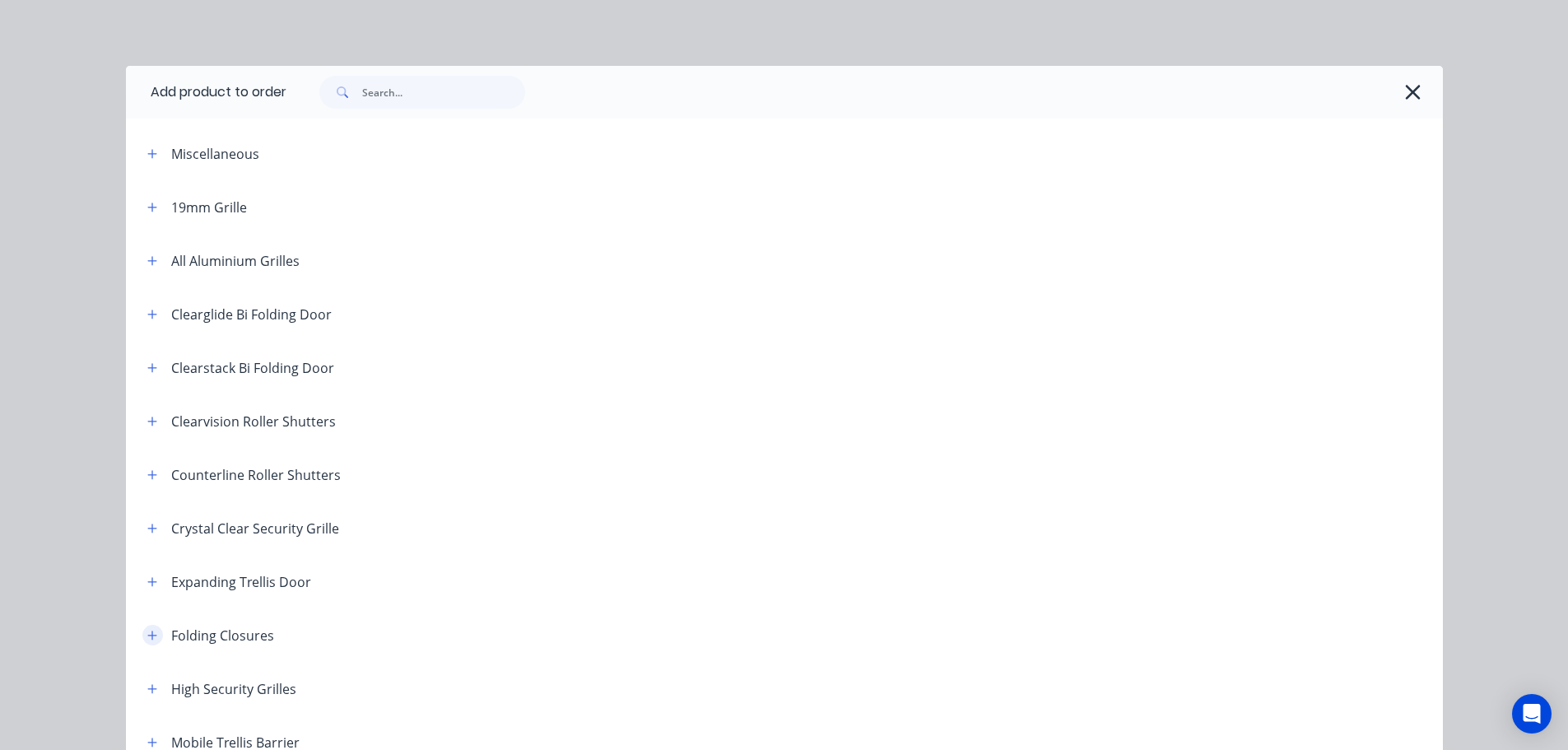
click at [147, 639] on icon "button" at bounding box center [152, 636] width 10 height 12
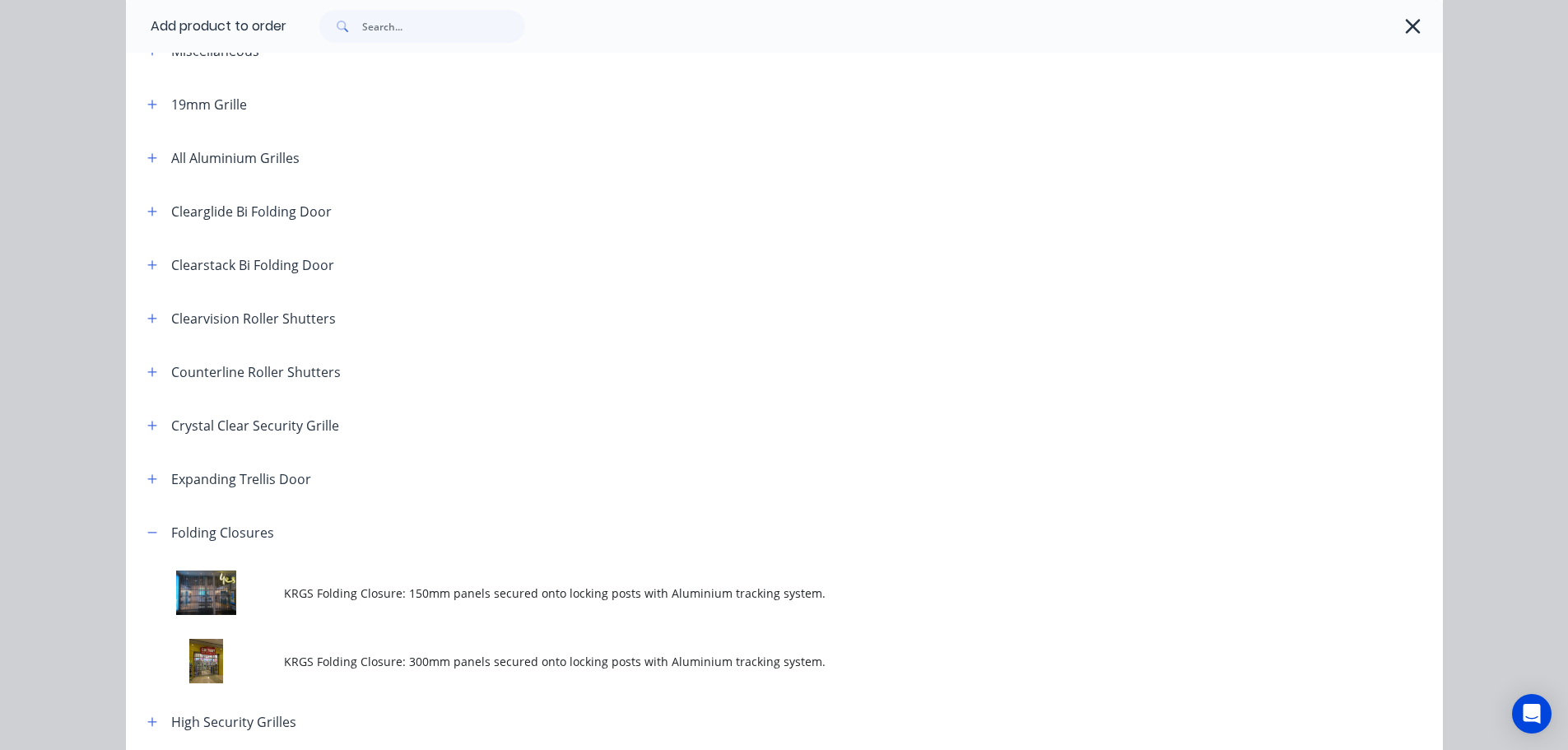
scroll to position [247, 0]
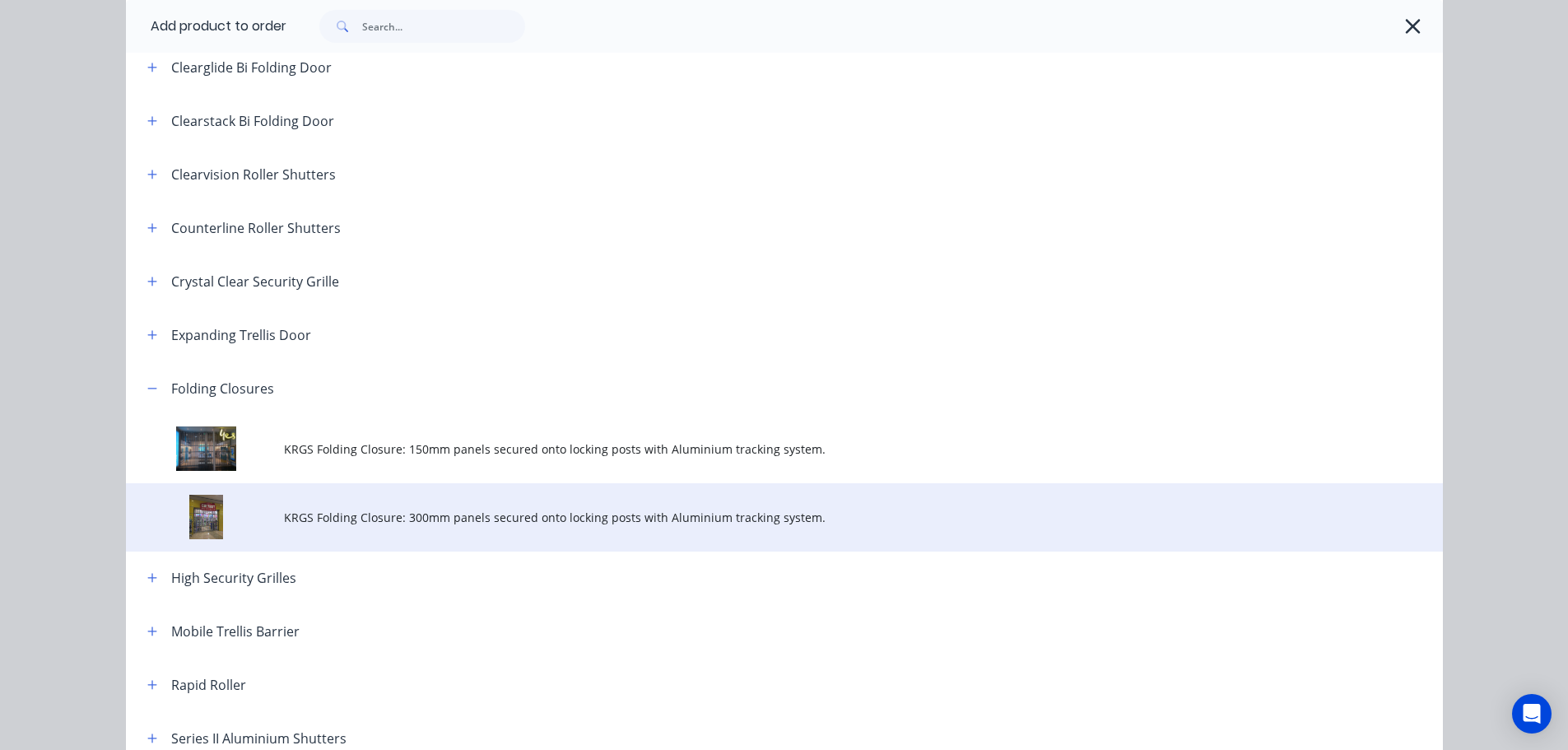
click at [464, 522] on span "KRGS Folding Closure: 300mm panels secured onto locking posts with Aluminium tr…" at bounding box center [748, 517] width 927 height 17
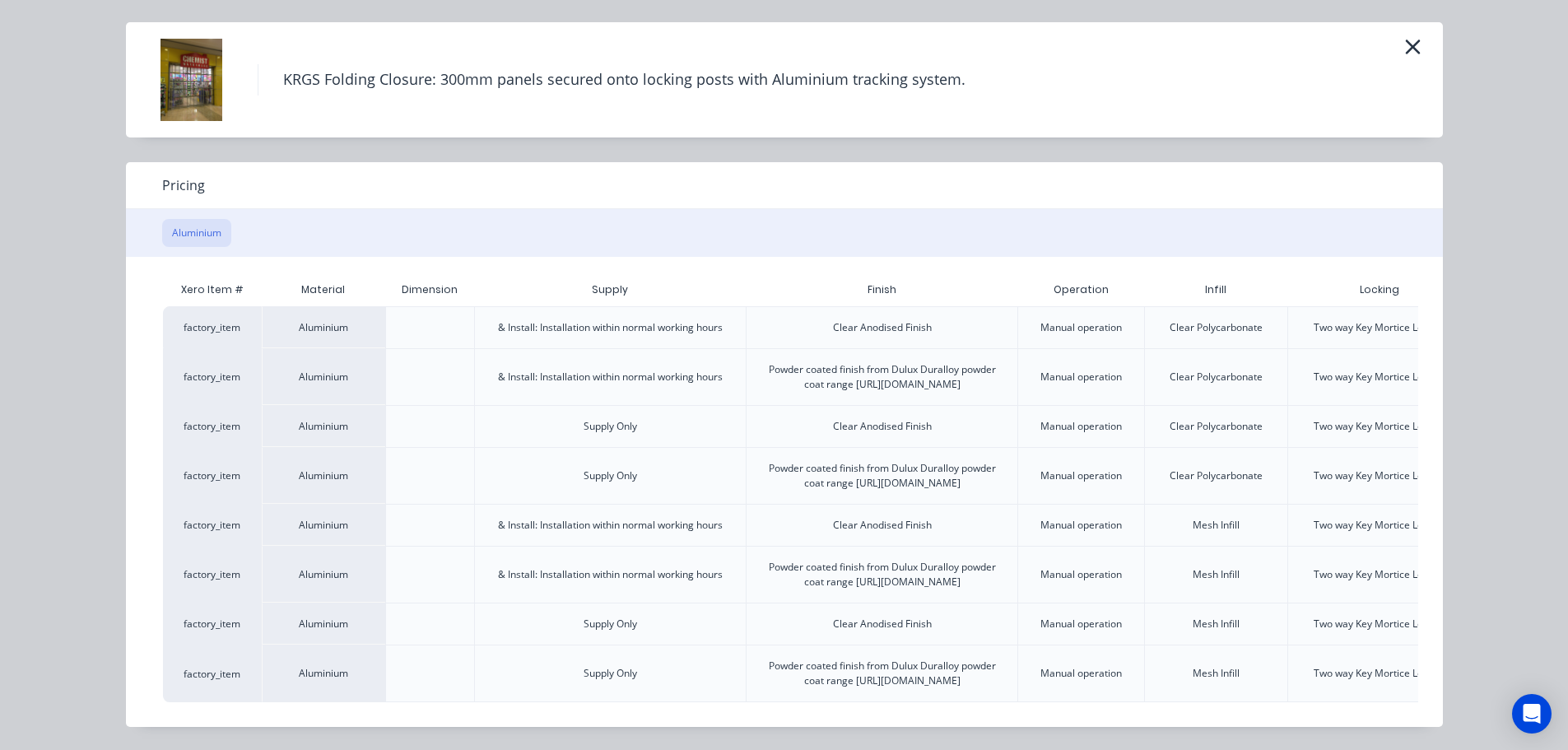
scroll to position [0, 144]
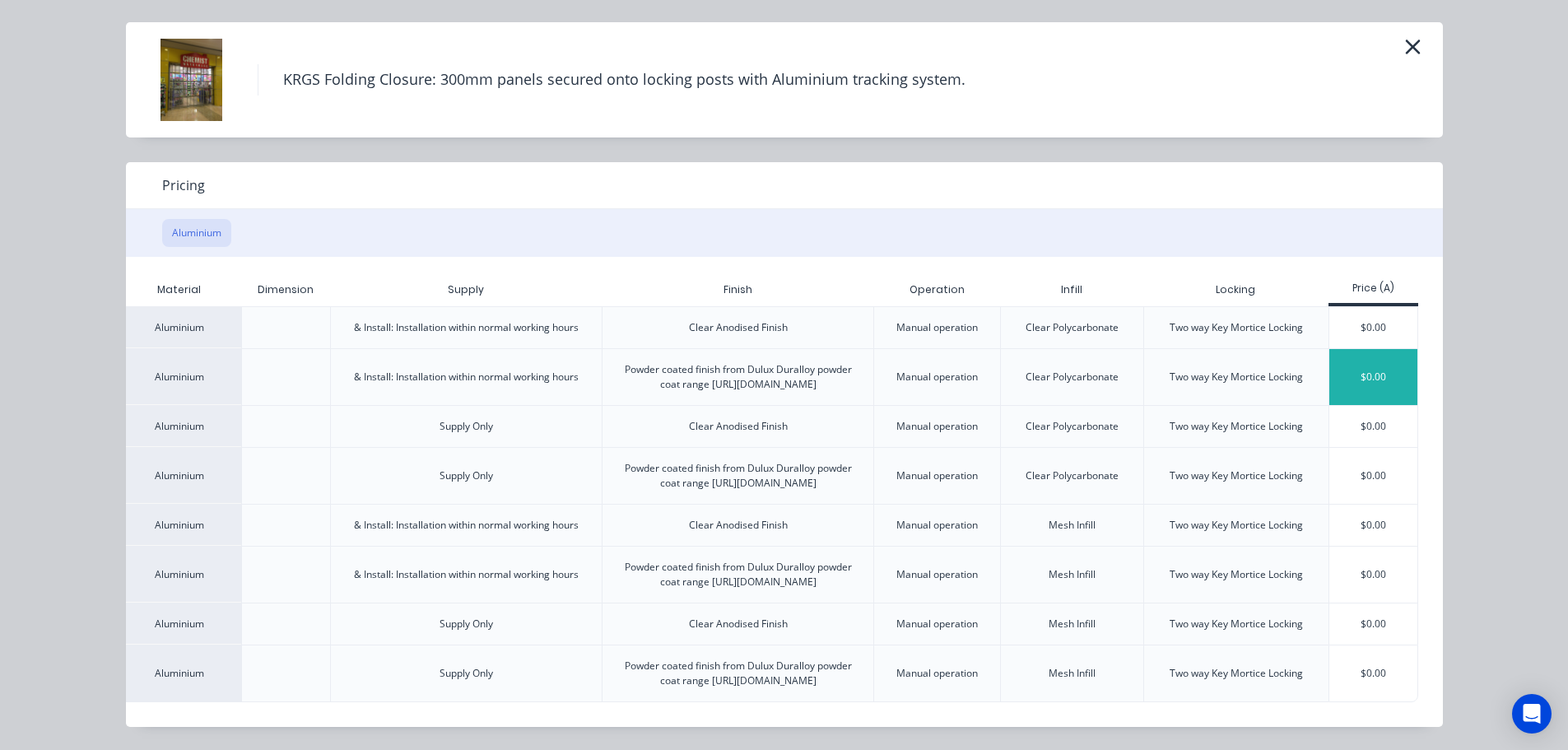
click at [1365, 349] on div "$0.00" at bounding box center [1373, 377] width 88 height 56
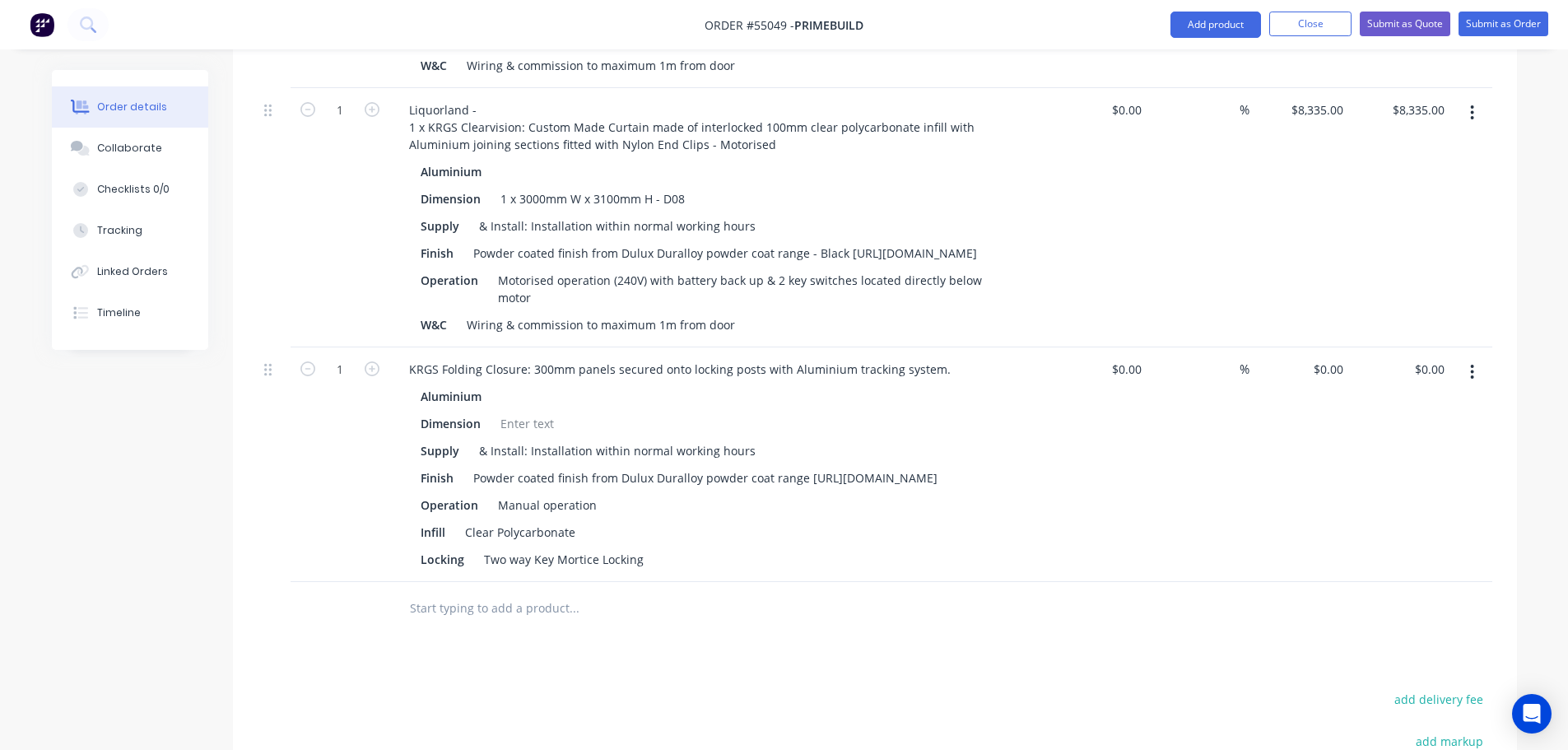
scroll to position [1646, 0]
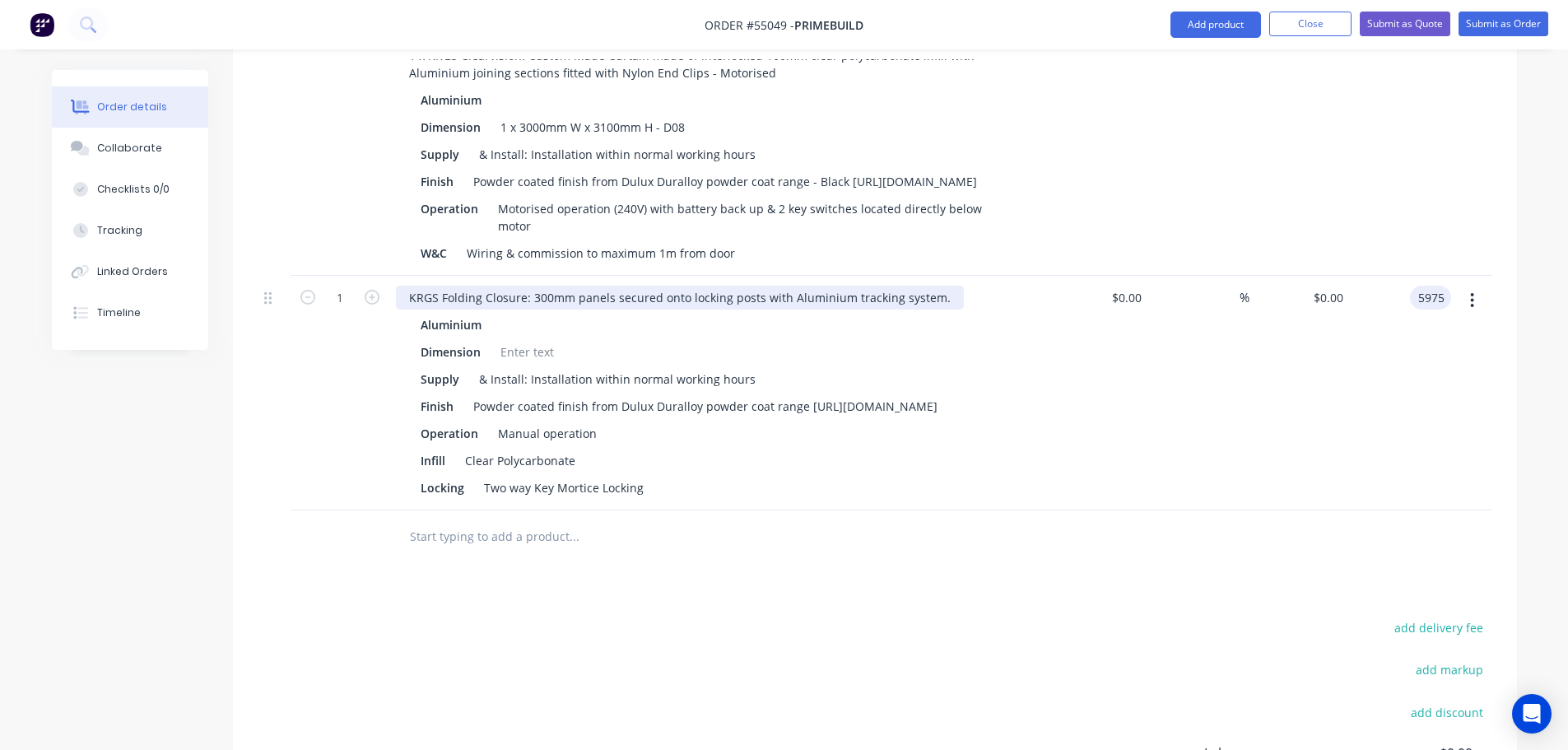
type input "5975"
type input "$5,975.00"
click at [408, 286] on div "KRGS Folding Closure: 300mm panels secured onto locking posts with Aluminium tr…" at bounding box center [680, 297] width 568 height 24
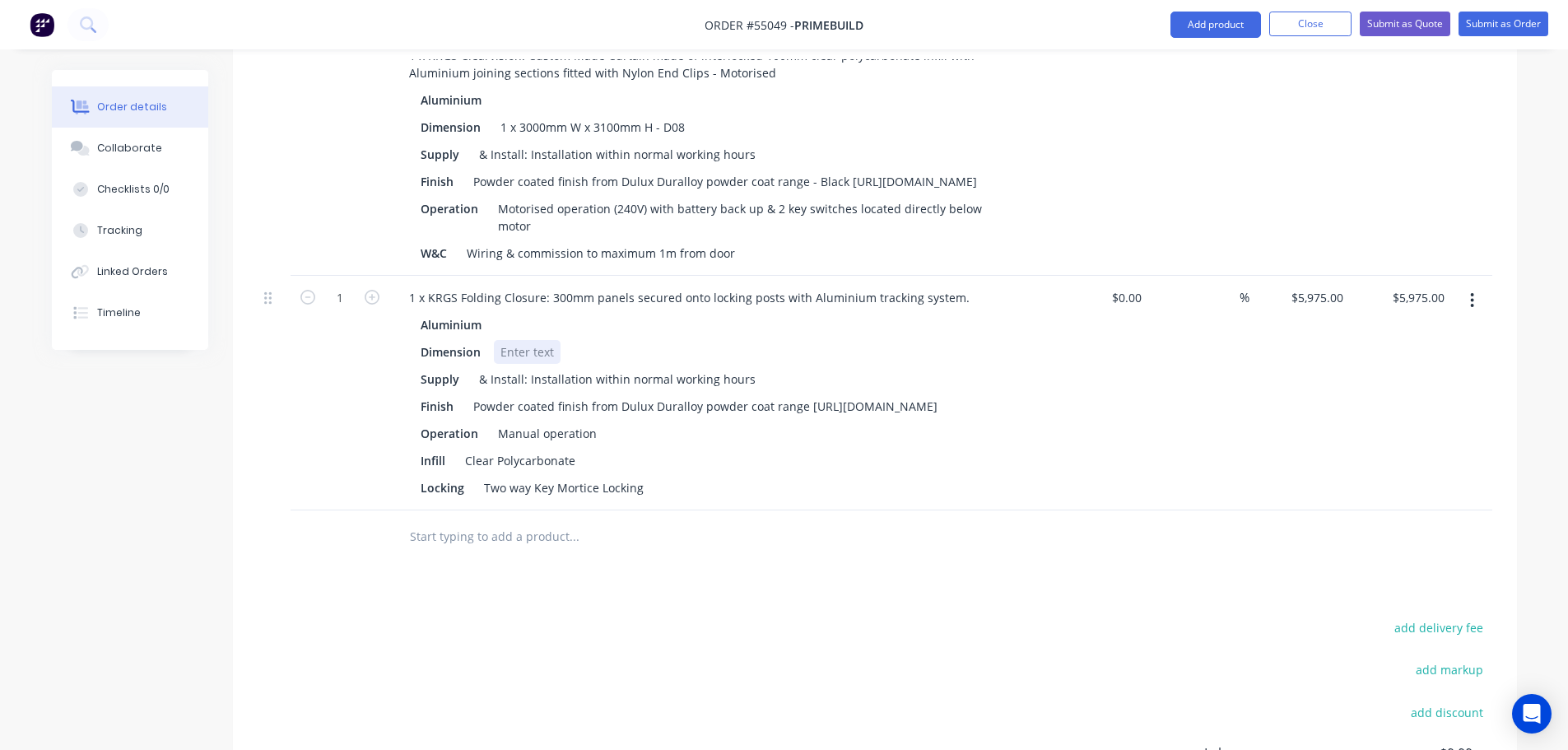
click at [523, 340] on div at bounding box center [527, 352] width 67 height 24
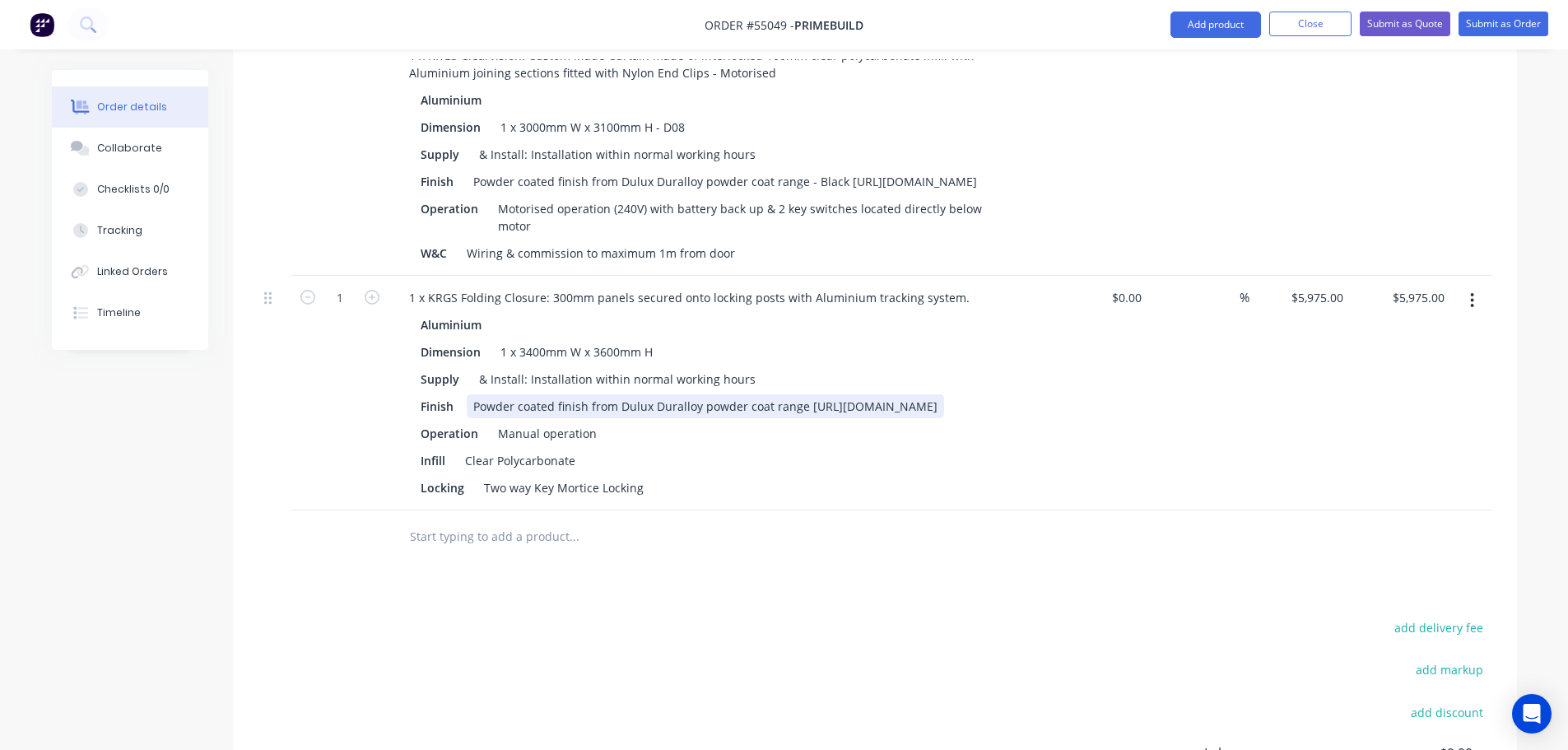
click at [805, 394] on div "Powder coated finish from Dulux Duralloy powder coat range [URL][DOMAIN_NAME]" at bounding box center [706, 406] width 478 height 24
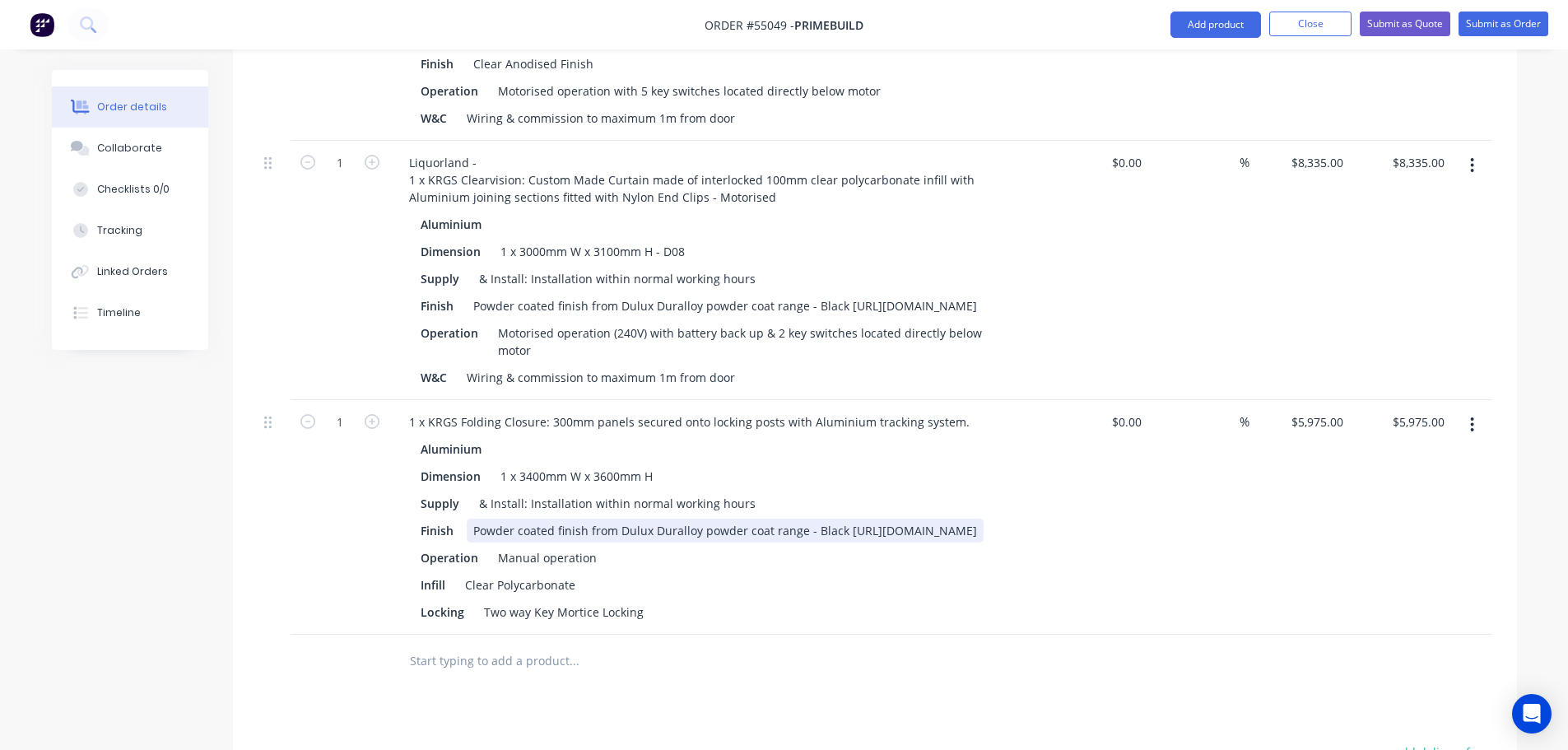
scroll to position [1481, 0]
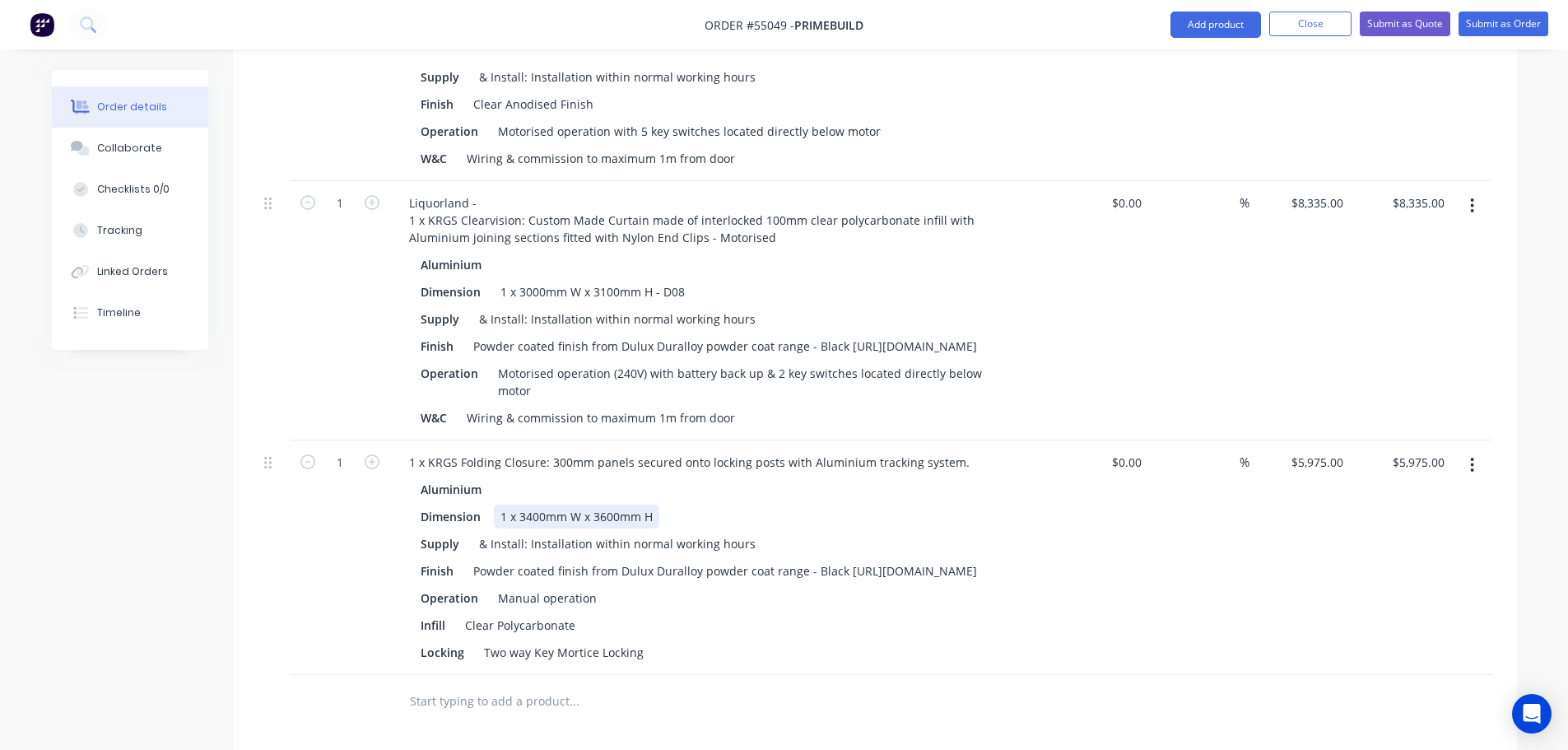
click at [655, 505] on div "1 x 3400mm W x 3600mm H" at bounding box center [576, 516] width 166 height 24
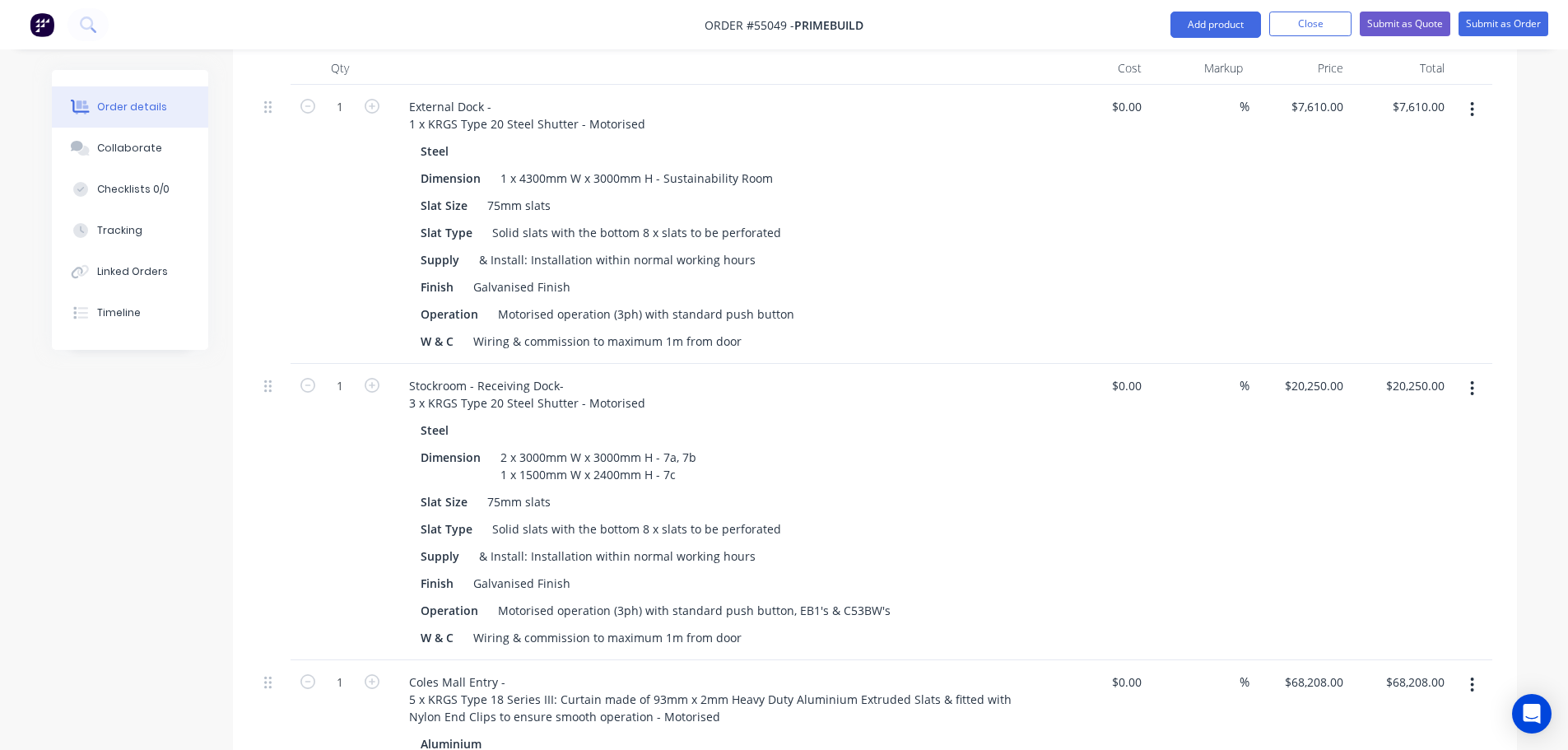
scroll to position [659, 0]
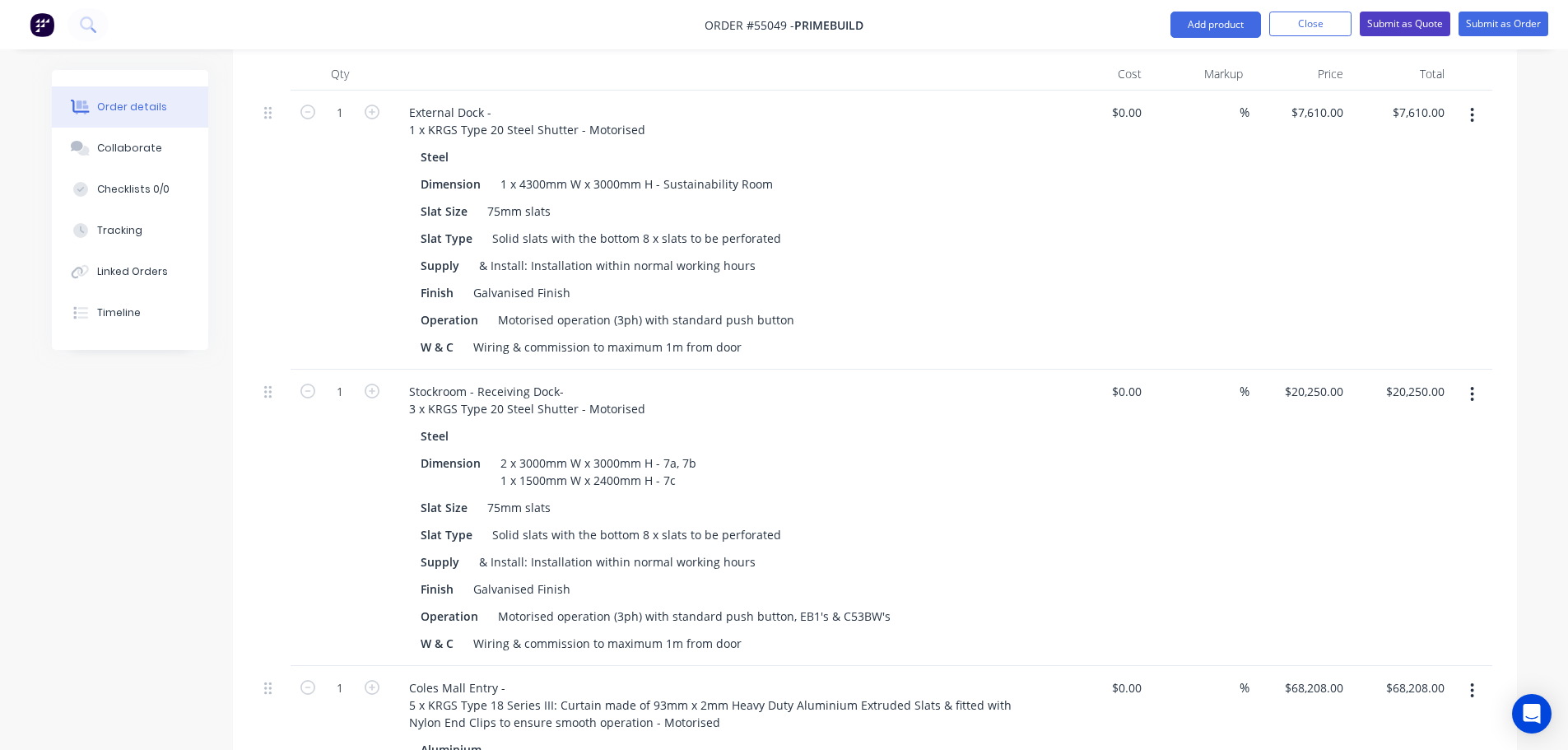
click at [1381, 30] on button "Submit as Quote" at bounding box center [1405, 24] width 91 height 25
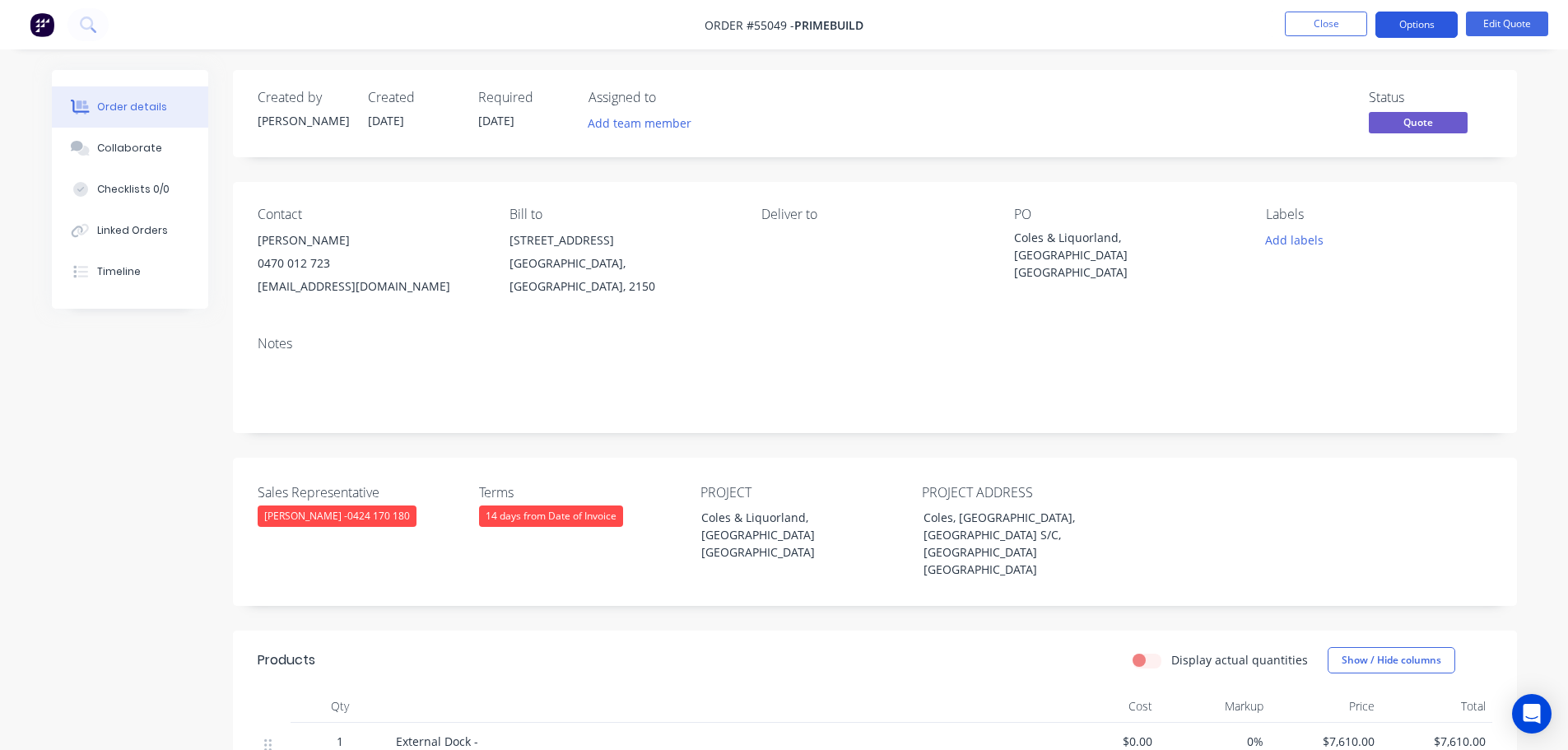
click at [1413, 27] on button "Options" at bounding box center [1416, 25] width 82 height 26
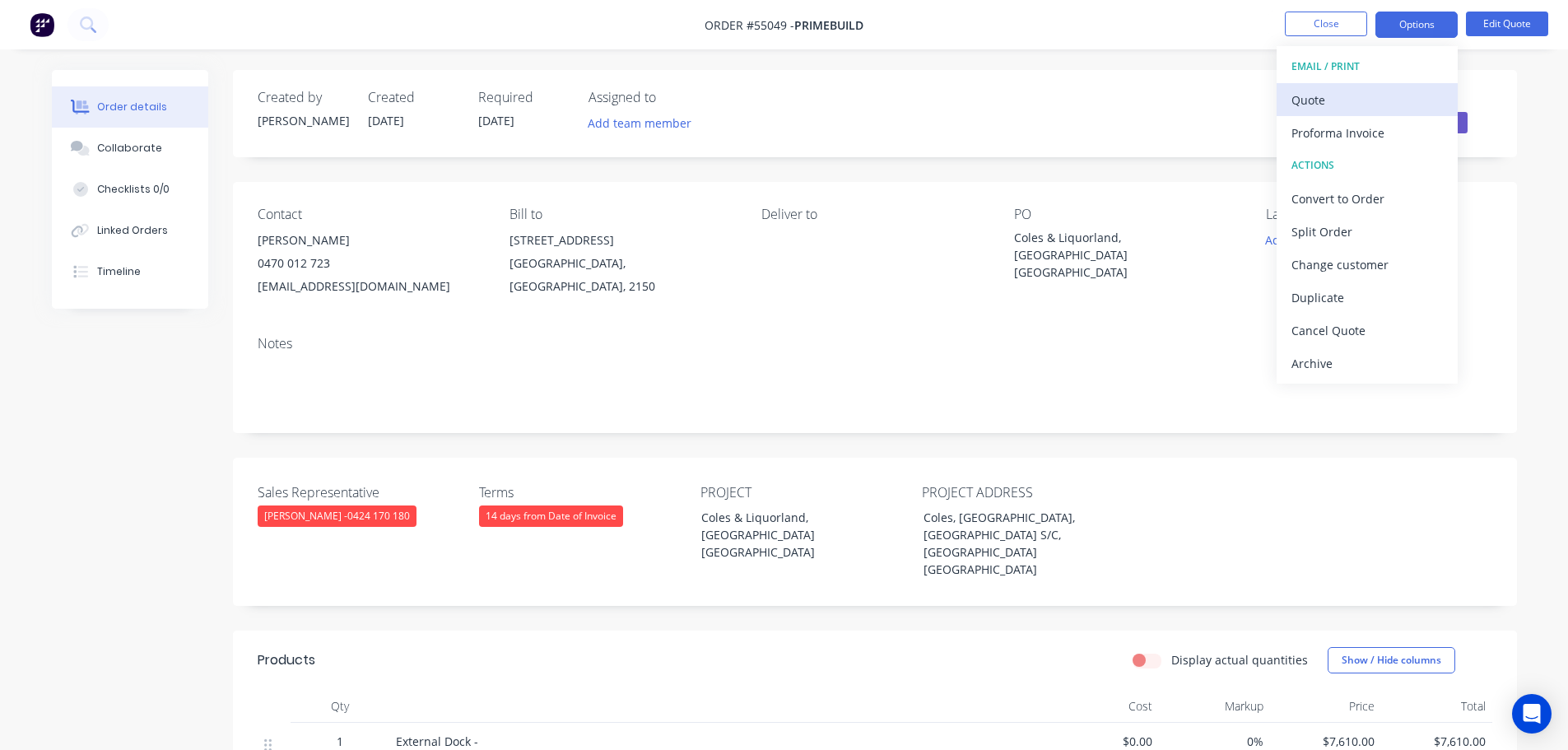
click at [1300, 106] on div "Quote" at bounding box center [1367, 100] width 152 height 24
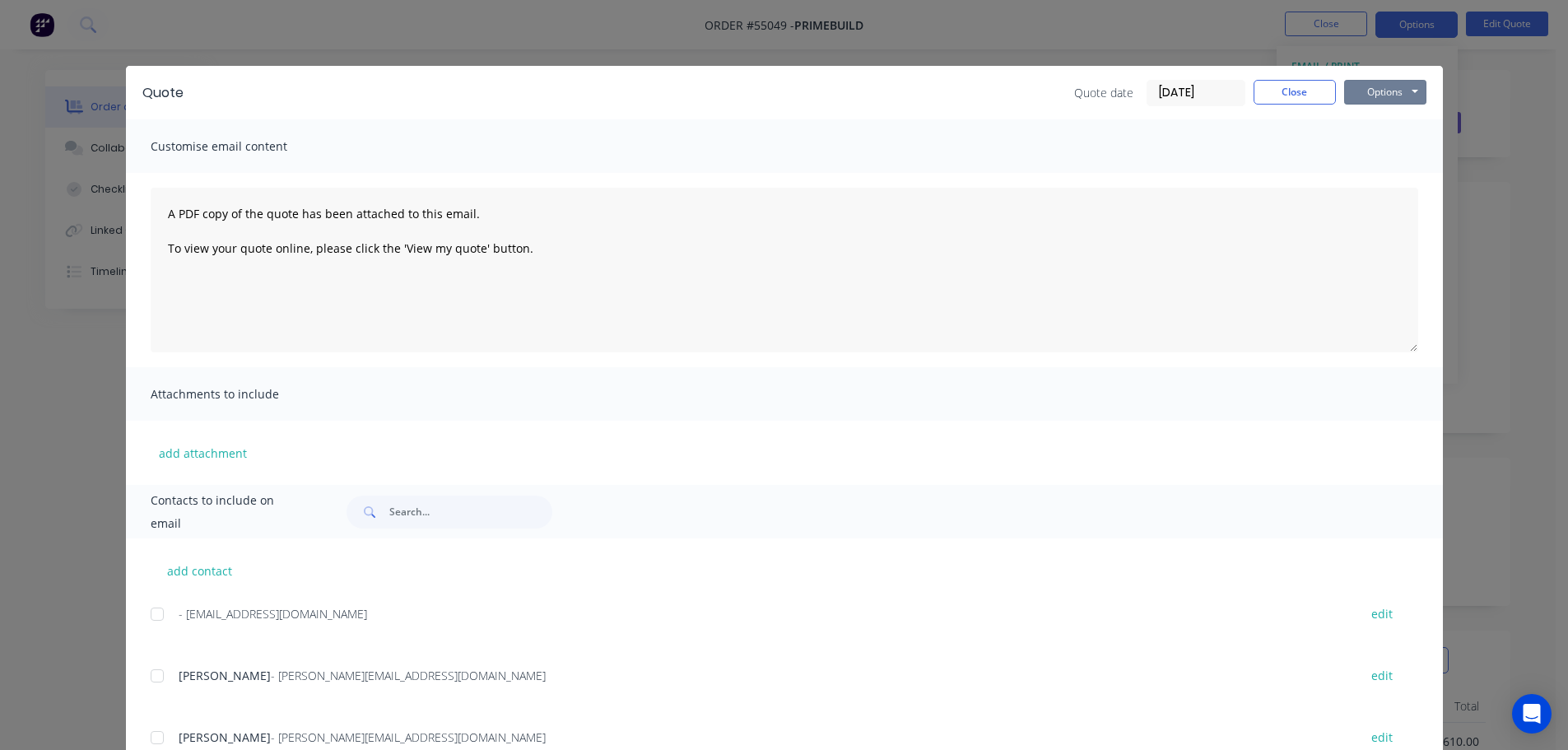
drag, startPoint x: 1351, startPoint y: 92, endPoint x: 1356, endPoint y: 105, distance: 13.9
click at [1352, 94] on button "Options" at bounding box center [1385, 92] width 82 height 25
click at [1368, 150] on button "Print" at bounding box center [1397, 148] width 105 height 27
click at [1276, 86] on button "Close" at bounding box center [1295, 92] width 82 height 25
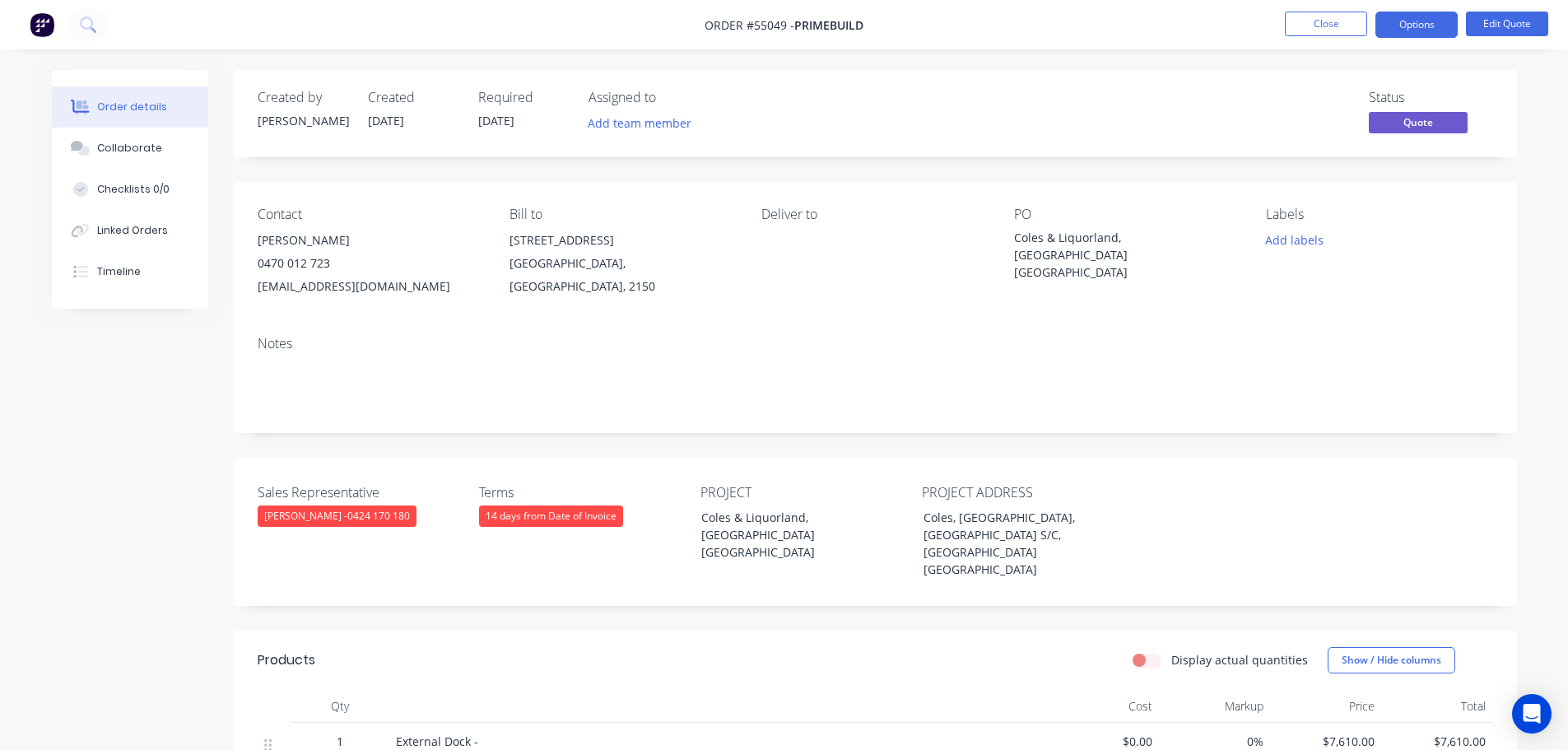
click at [315, 286] on div "[EMAIL_ADDRESS][DOMAIN_NAME]" at bounding box center [371, 286] width 226 height 23
click at [1142, 238] on div "Coles & Liquorland, [GEOGRAPHIC_DATA] [GEOGRAPHIC_DATA]" at bounding box center [1118, 254] width 206 height 52
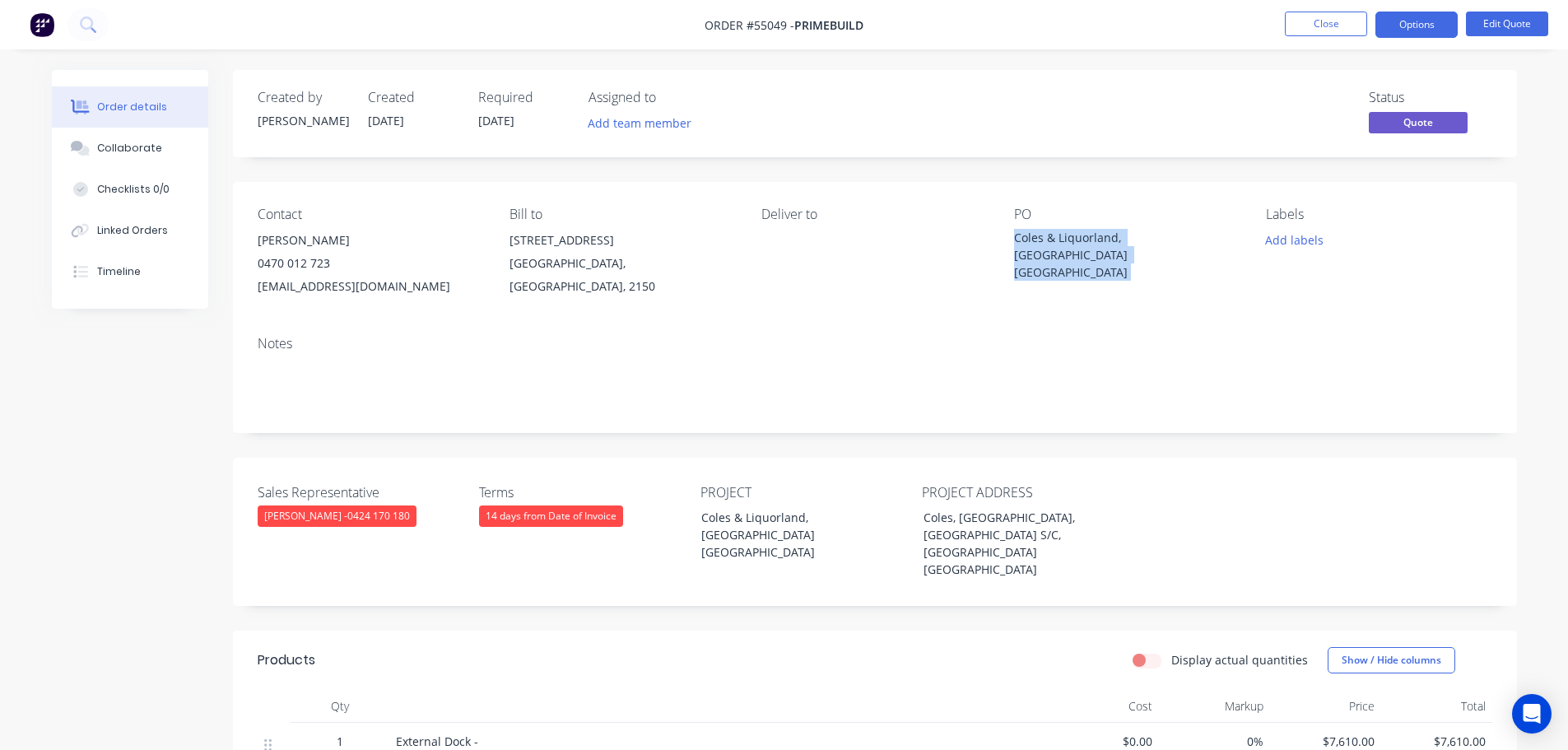
click at [1142, 238] on div "Coles & Liquorland, [GEOGRAPHIC_DATA] [GEOGRAPHIC_DATA]" at bounding box center [1118, 254] width 206 height 52
click at [1330, 26] on button "Close" at bounding box center [1326, 24] width 82 height 25
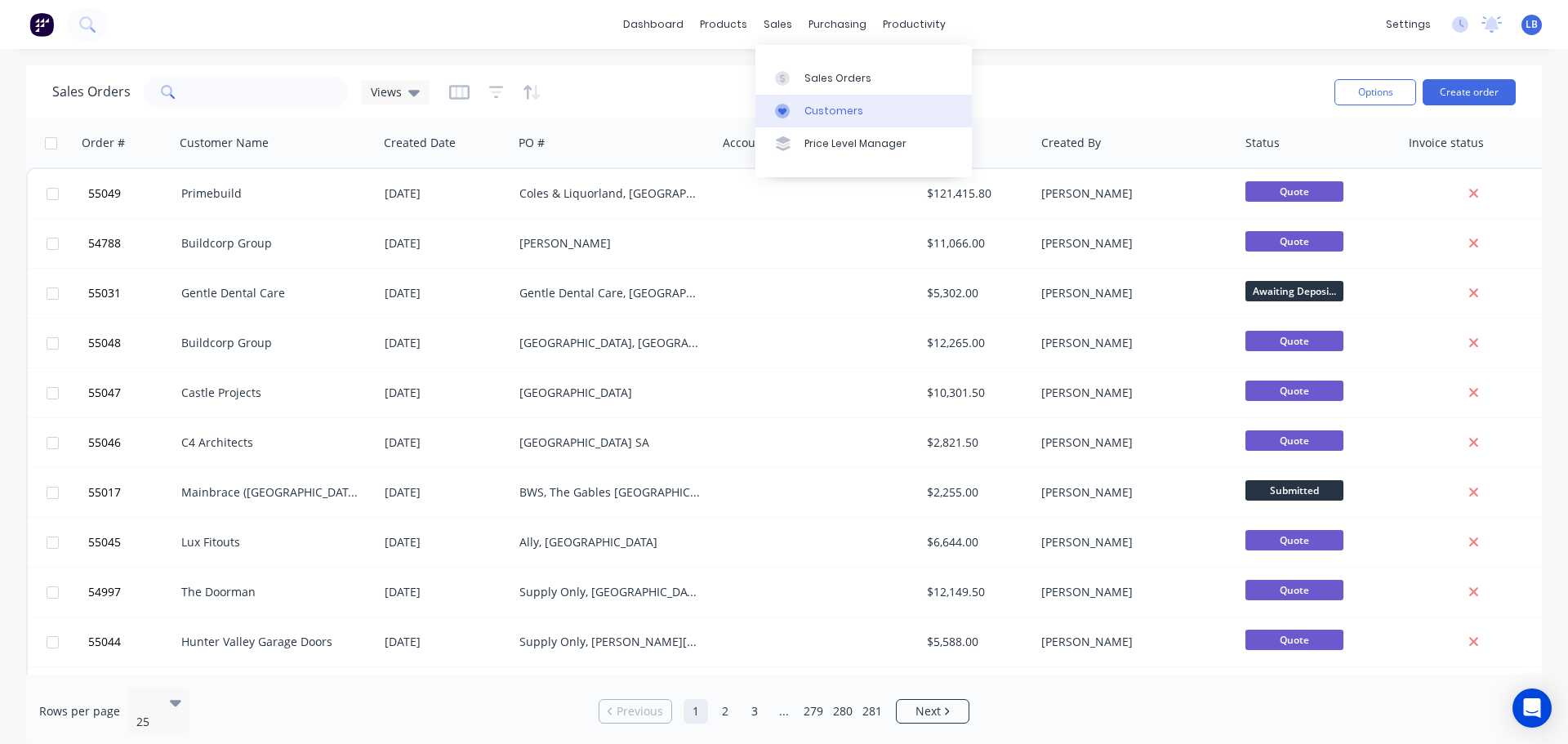
click at [827, 108] on div "Customers" at bounding box center [834, 111] width 59 height 15
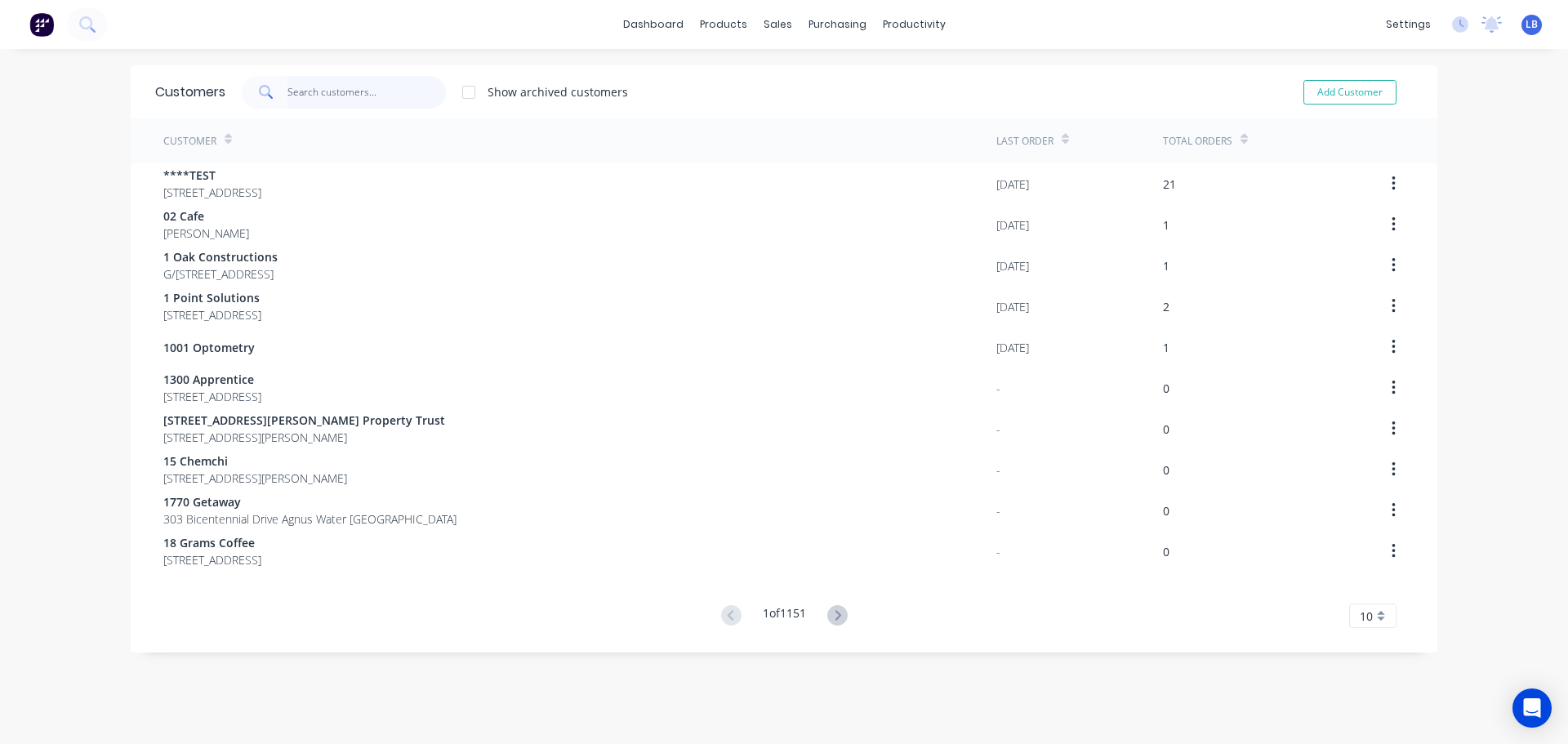
click at [322, 91] on input "text" at bounding box center [367, 92] width 159 height 33
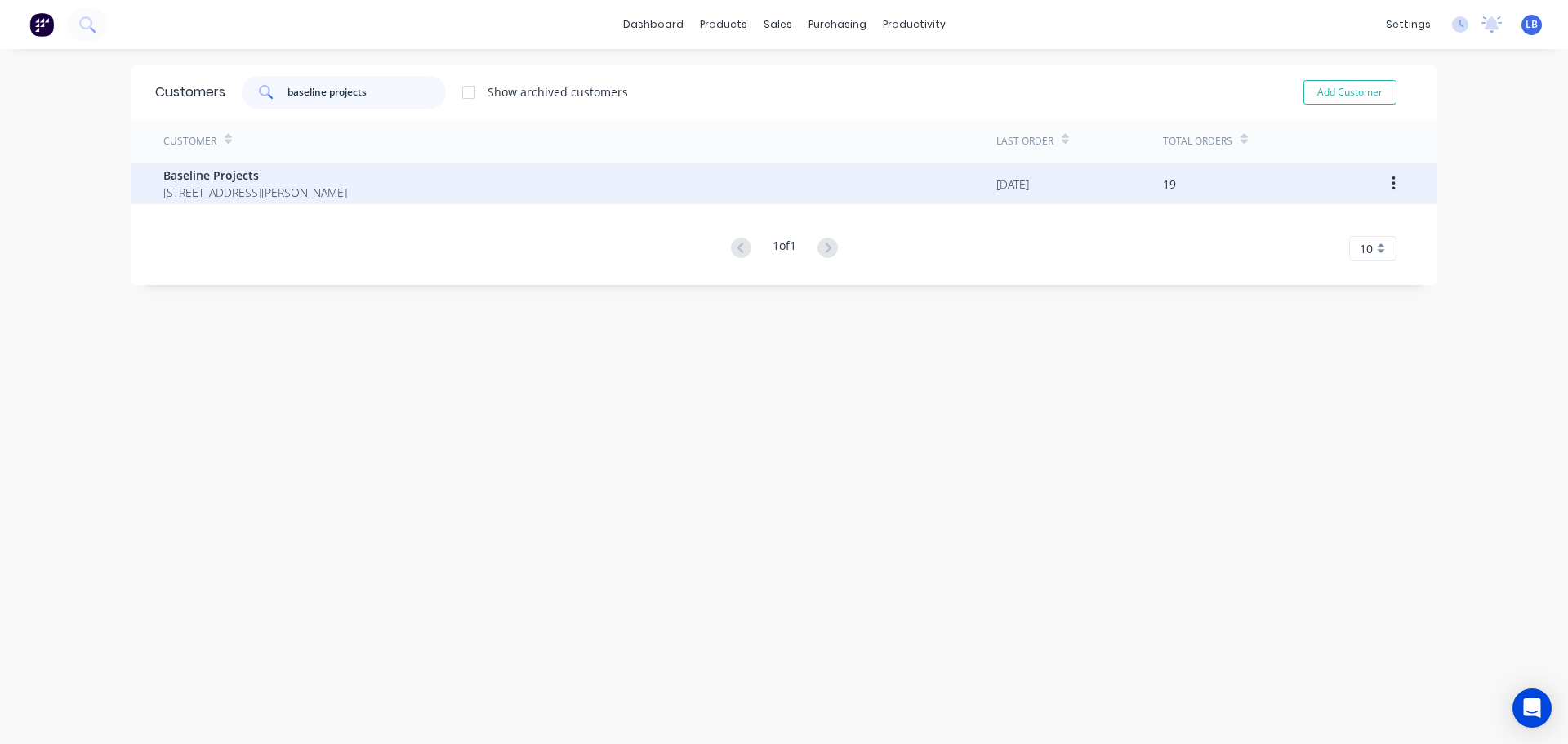
type input "baseline projects"
click at [212, 184] on span "[STREET_ADDRESS][PERSON_NAME]" at bounding box center [255, 192] width 184 height 17
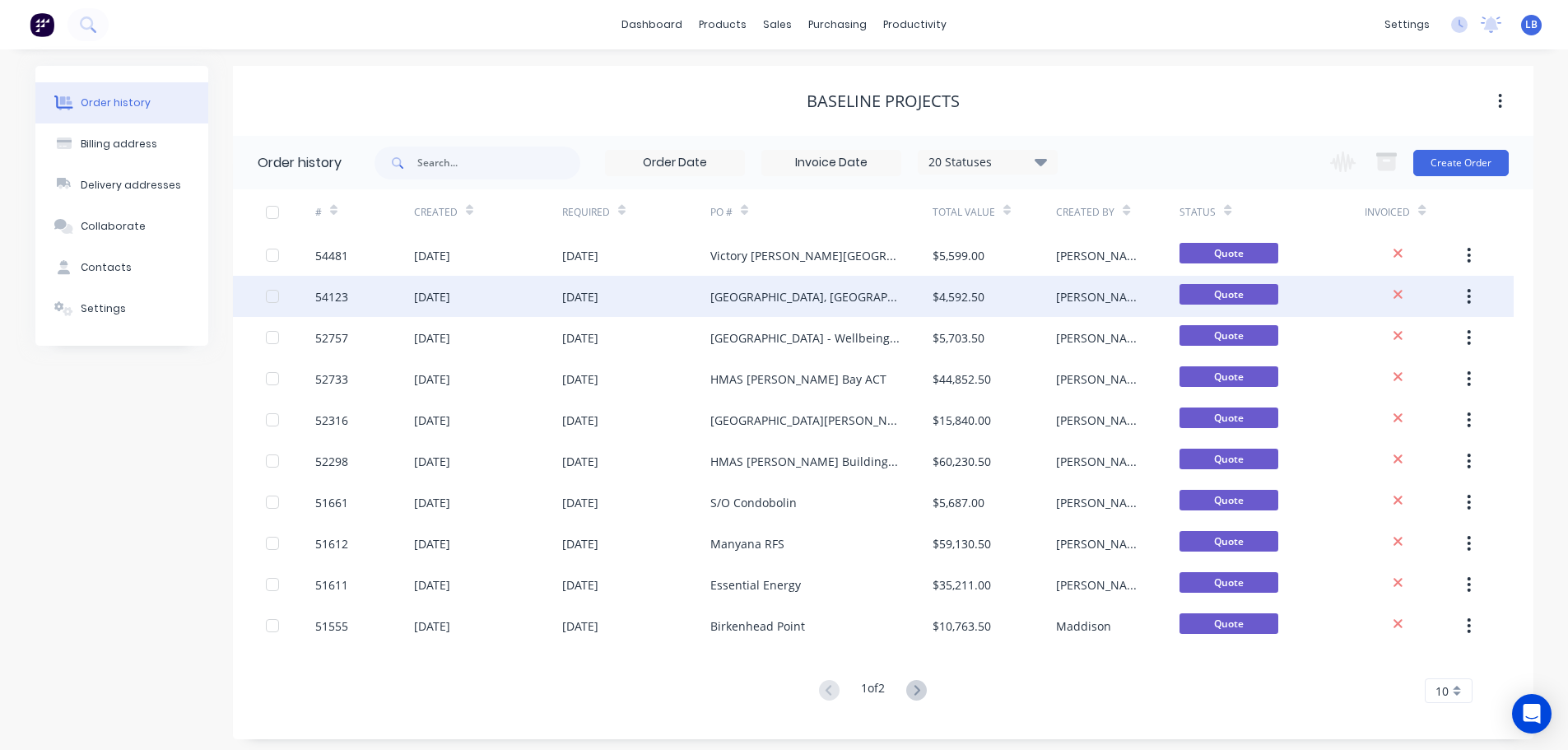
click at [780, 300] on div "[GEOGRAPHIC_DATA], [GEOGRAPHIC_DATA]" at bounding box center [805, 296] width 189 height 17
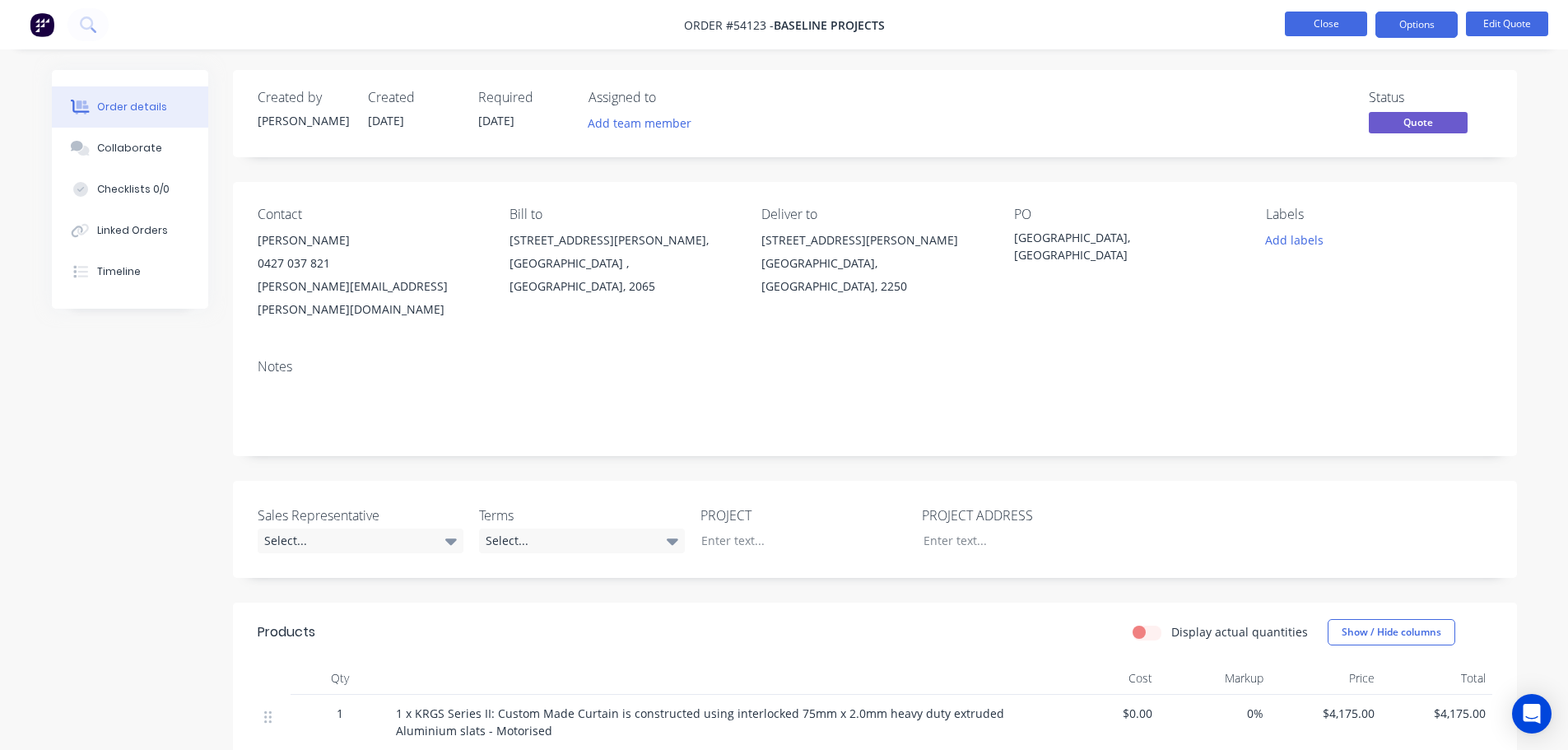
click at [1327, 29] on button "Close" at bounding box center [1326, 24] width 82 height 25
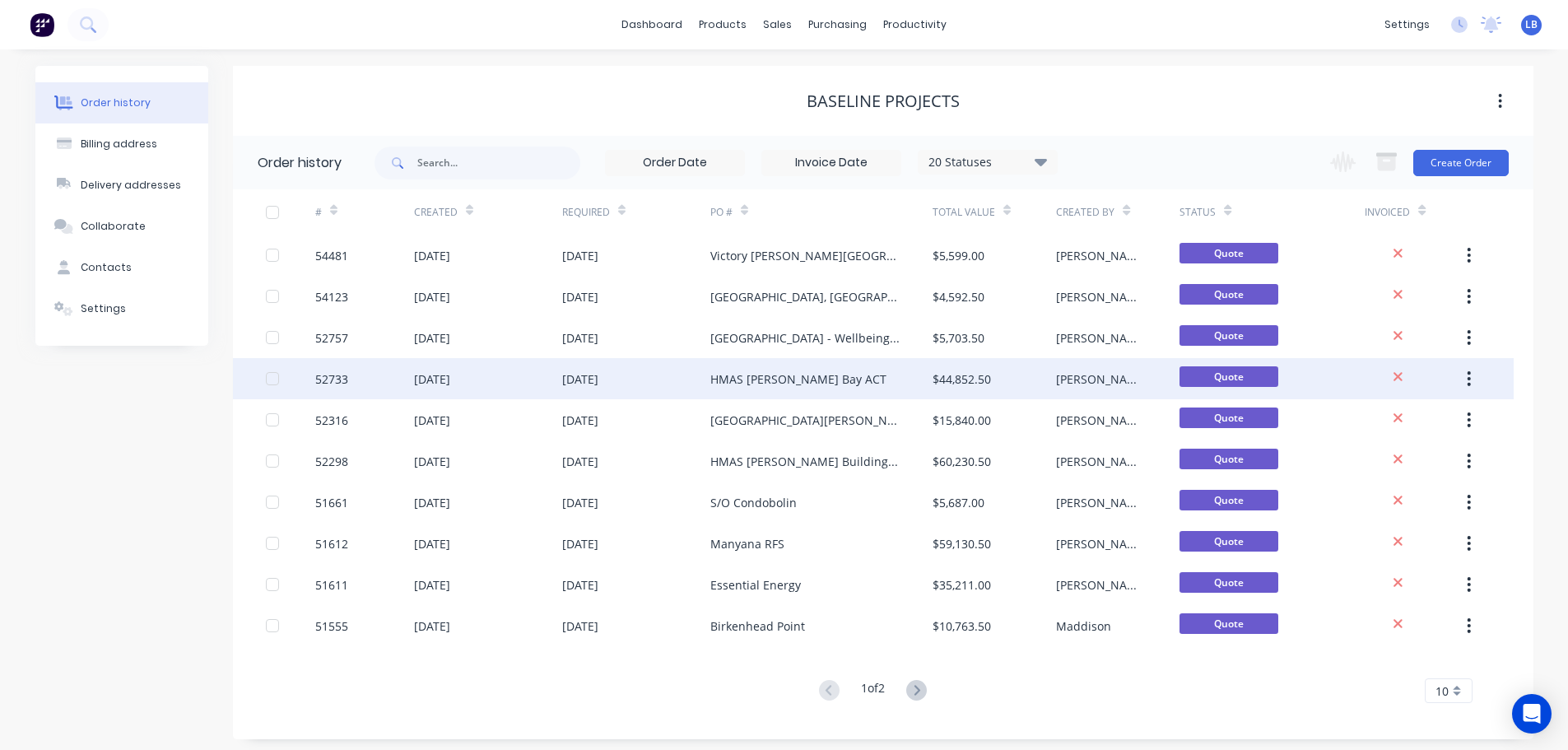
click at [747, 375] on div "HMAS [PERSON_NAME] Bay ACT" at bounding box center [799, 379] width 176 height 17
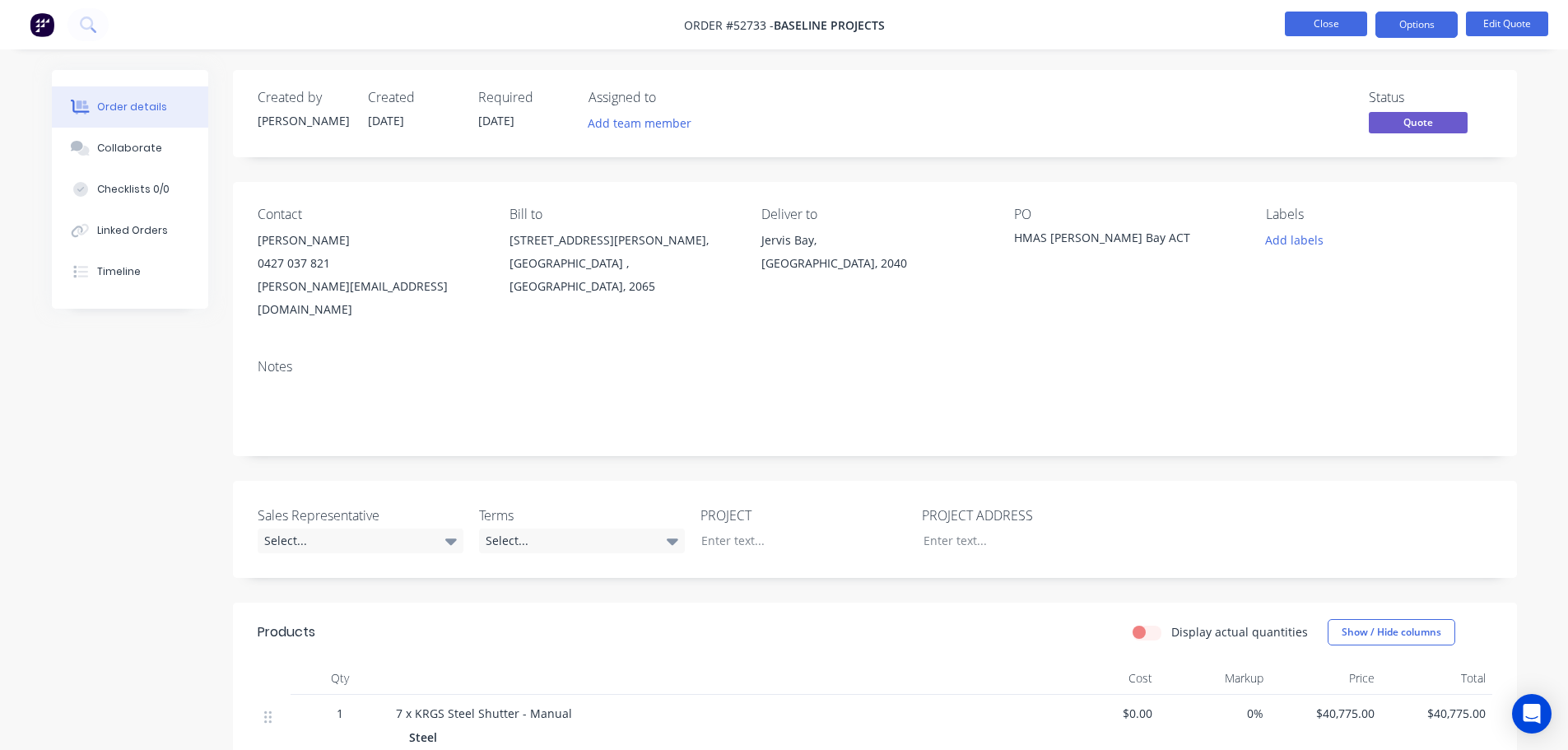
click at [1342, 23] on button "Close" at bounding box center [1326, 24] width 82 height 25
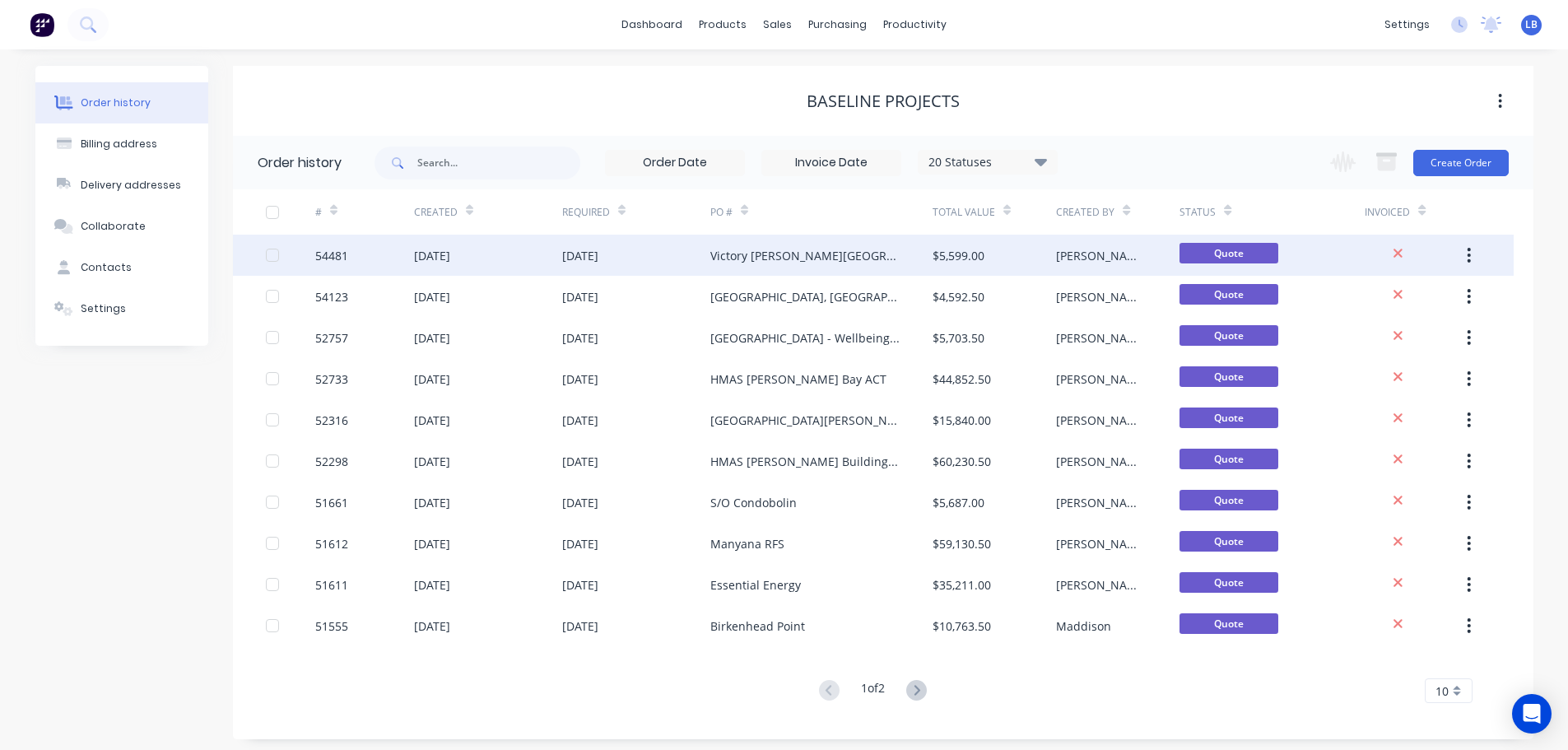
click at [794, 255] on div "Victory [PERSON_NAME][GEOGRAPHIC_DATA]" at bounding box center [805, 255] width 189 height 17
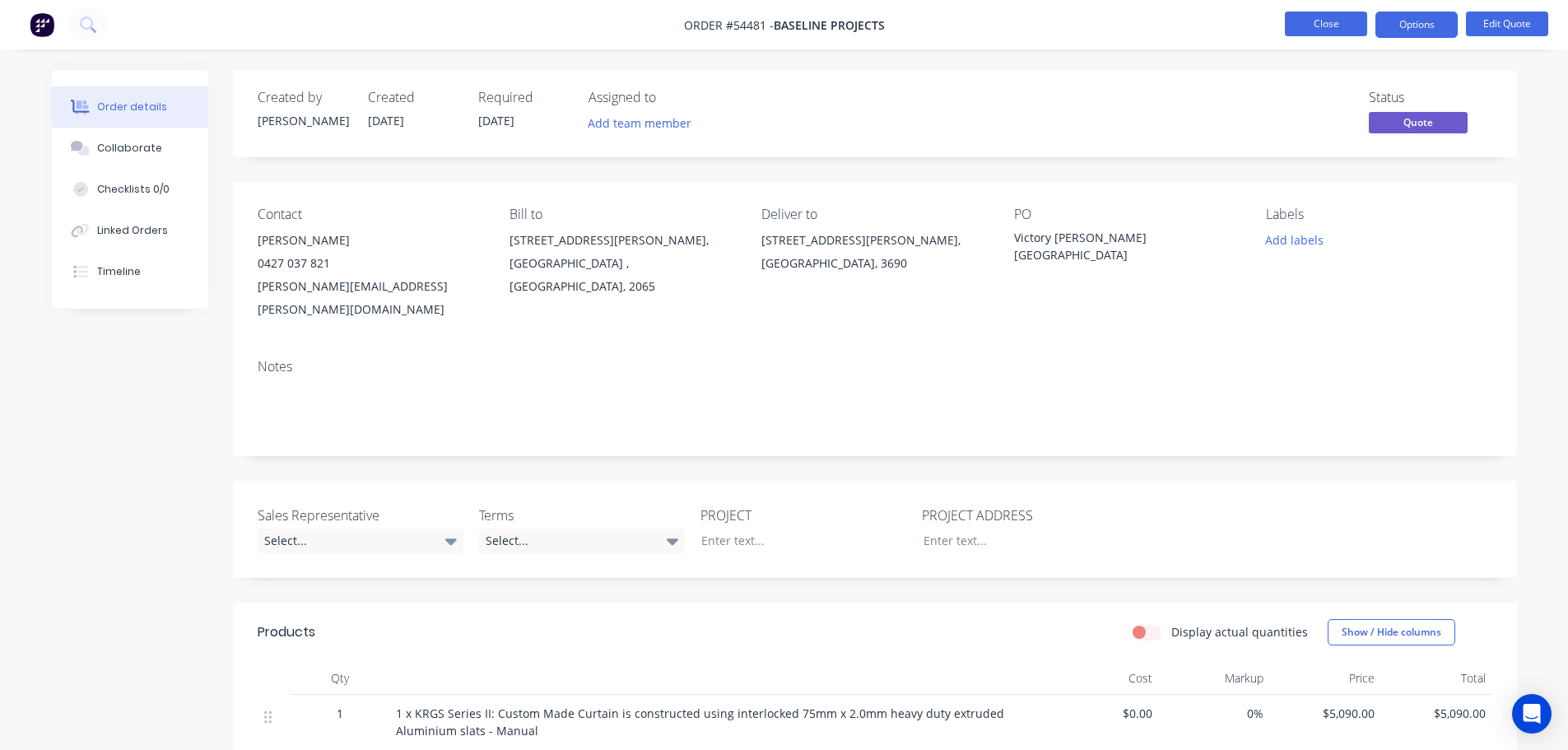
click at [1294, 21] on button "Close" at bounding box center [1326, 24] width 82 height 25
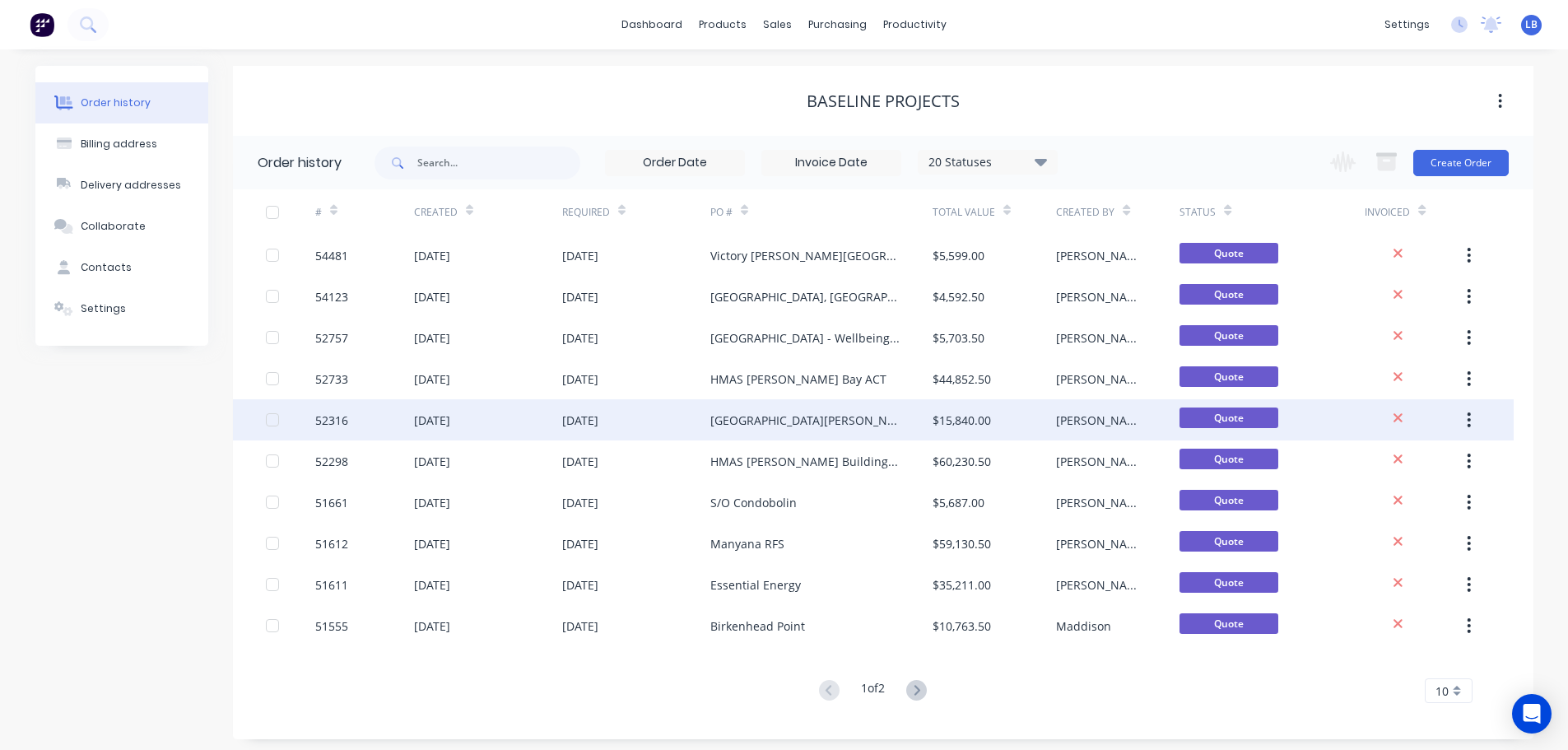
click at [736, 422] on div "[GEOGRAPHIC_DATA][PERSON_NAME]" at bounding box center [805, 420] width 189 height 17
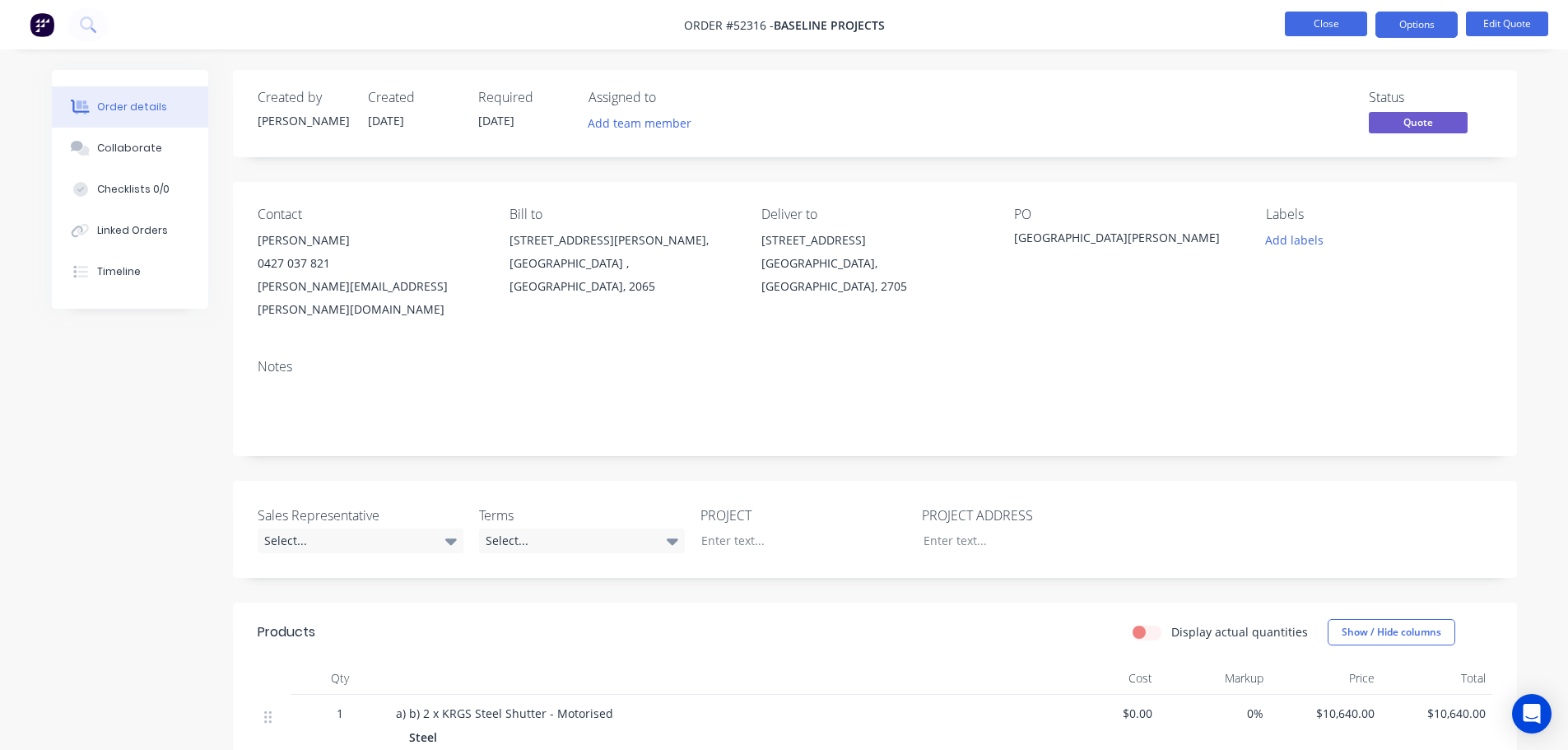
click at [1321, 25] on button "Close" at bounding box center [1326, 24] width 82 height 25
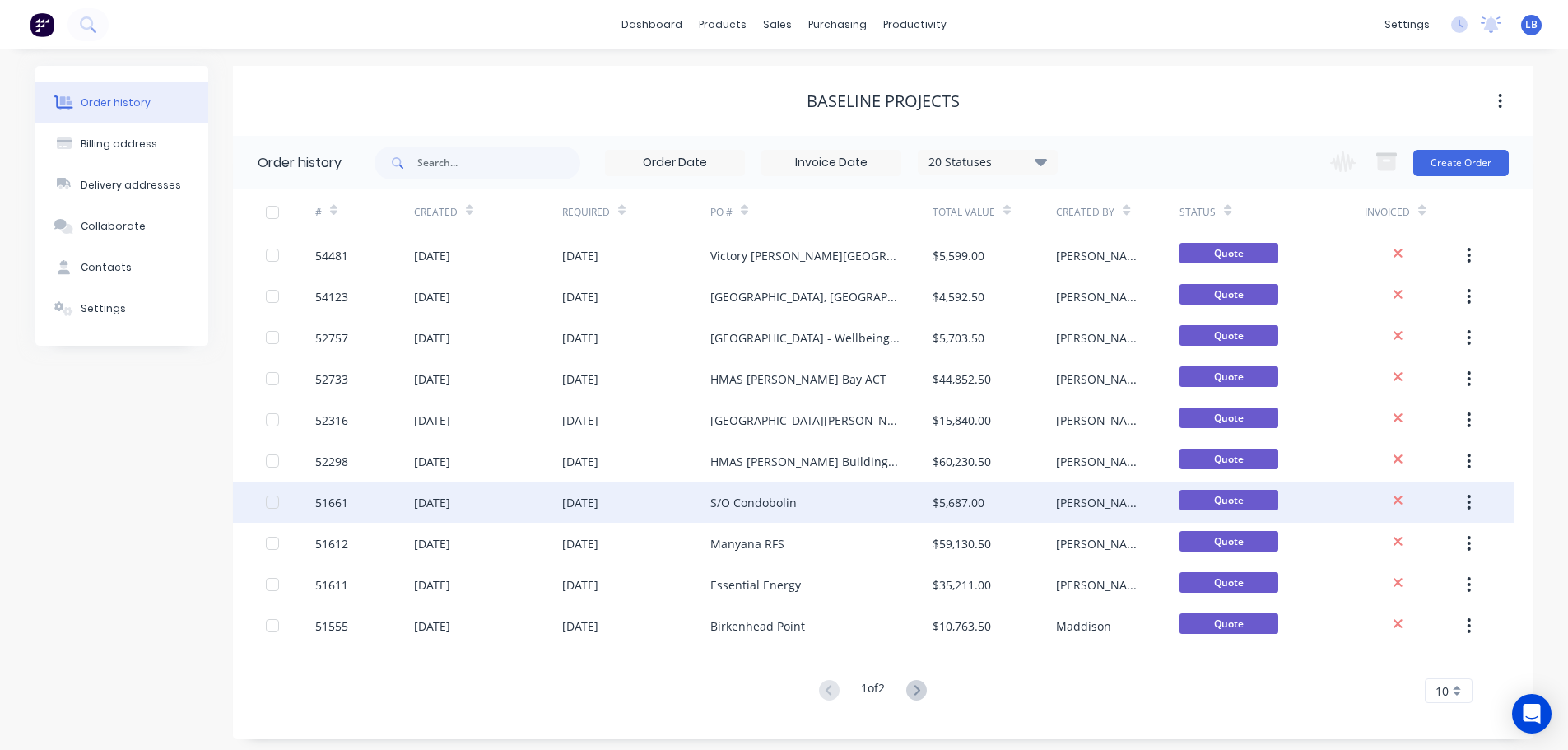
click at [765, 499] on div "S/O Condobolin" at bounding box center [754, 502] width 86 height 17
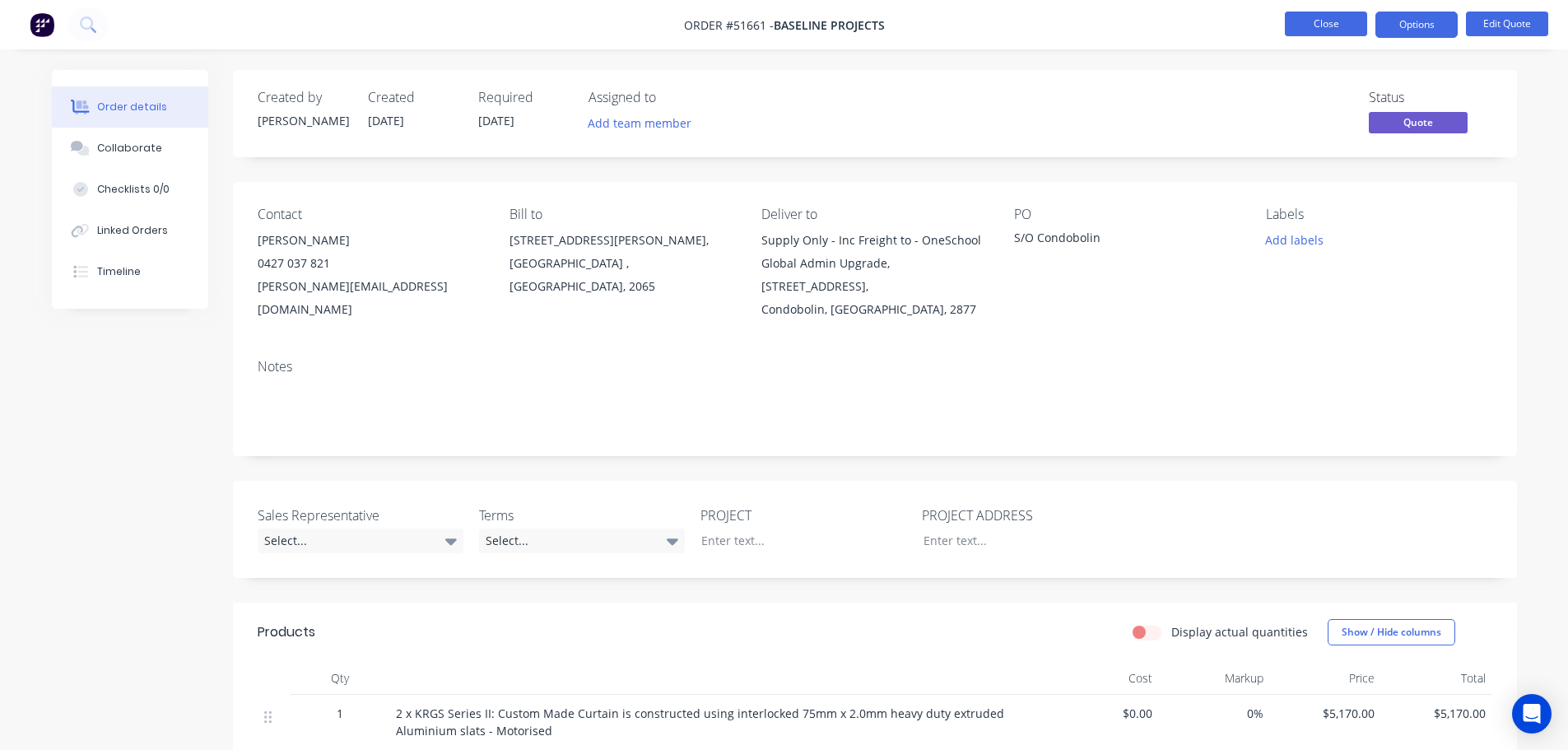
click at [1309, 24] on button "Close" at bounding box center [1326, 24] width 82 height 25
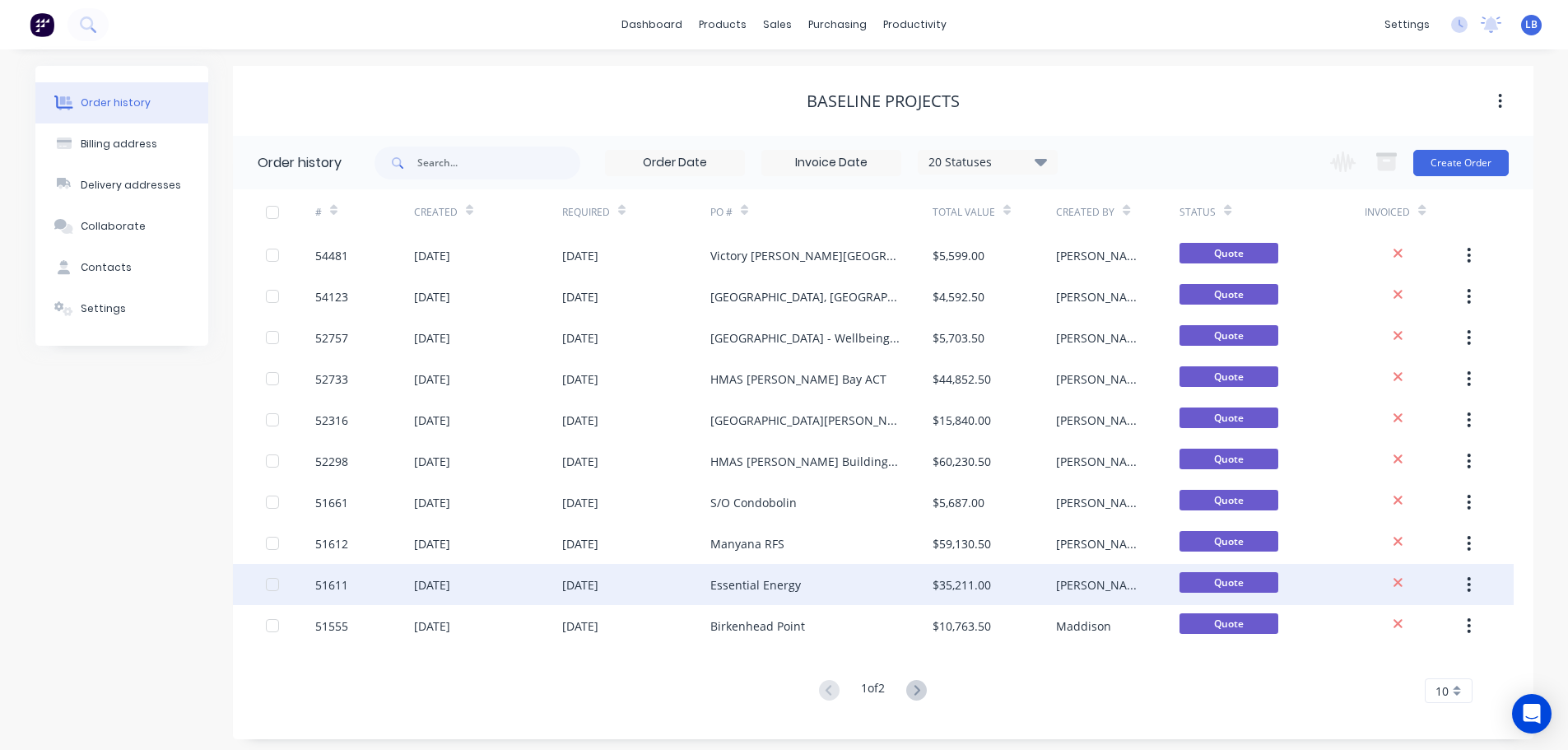
click at [756, 580] on div "Essential Energy" at bounding box center [756, 585] width 91 height 17
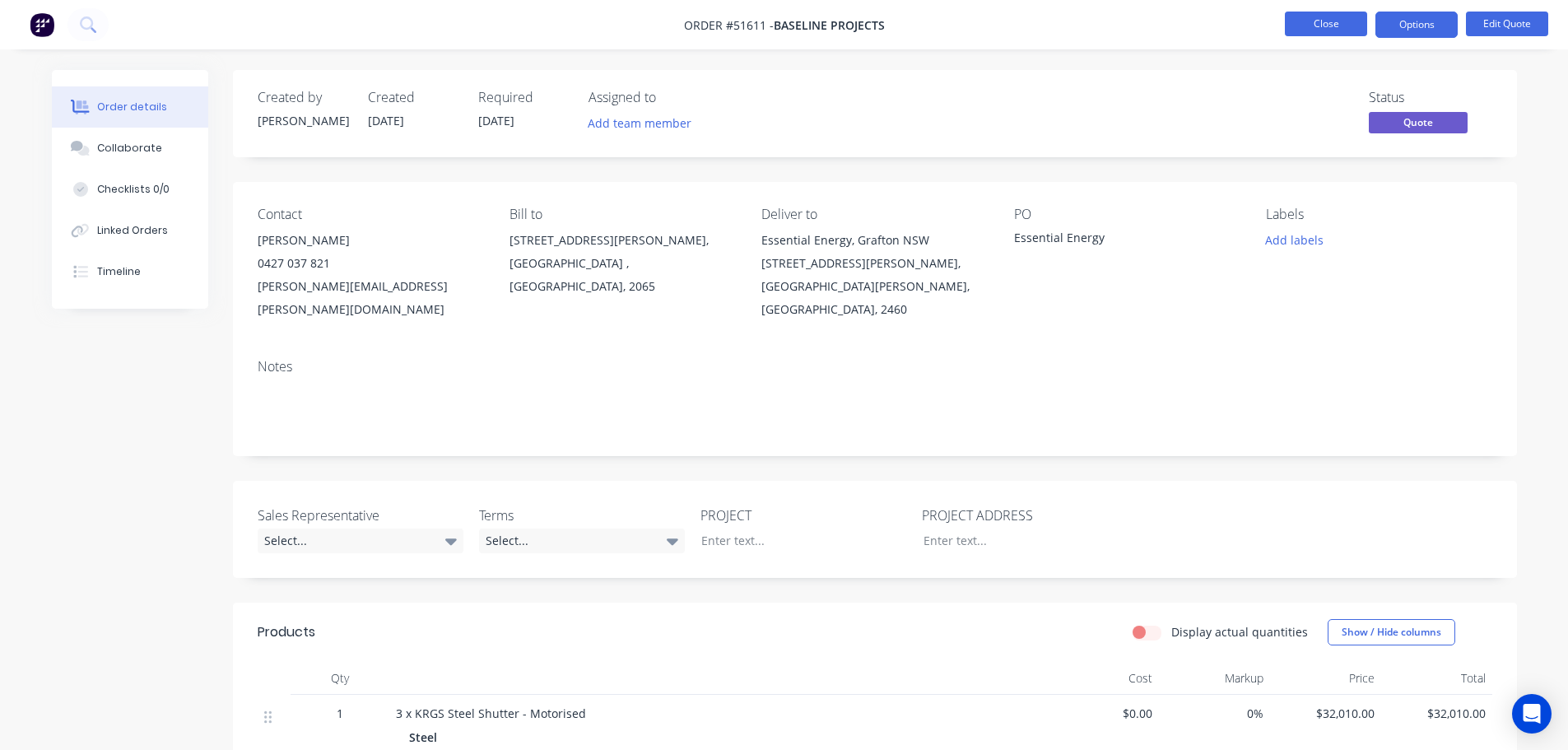
click at [1300, 23] on button "Close" at bounding box center [1326, 24] width 82 height 25
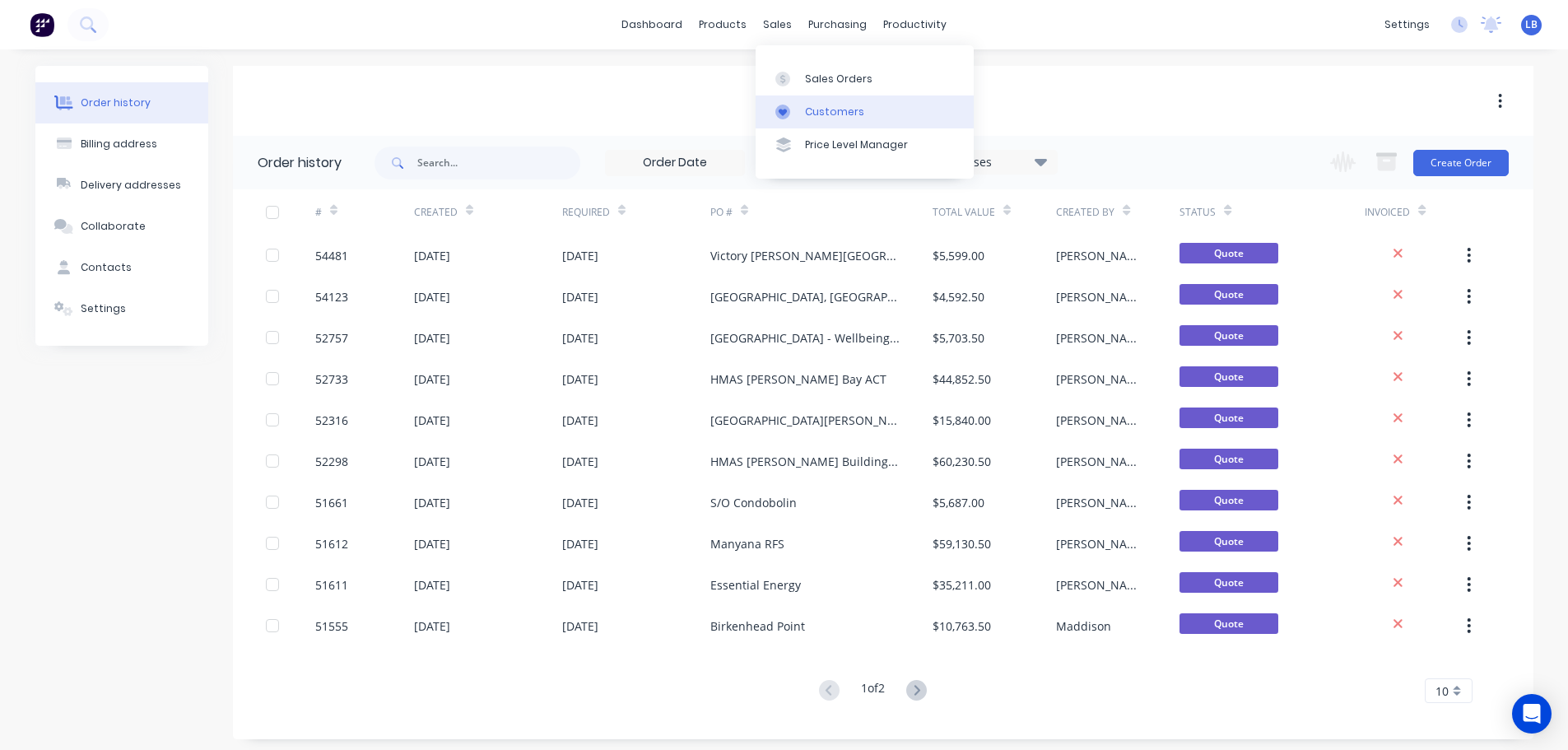
click at [837, 112] on div "Customers" at bounding box center [835, 112] width 59 height 15
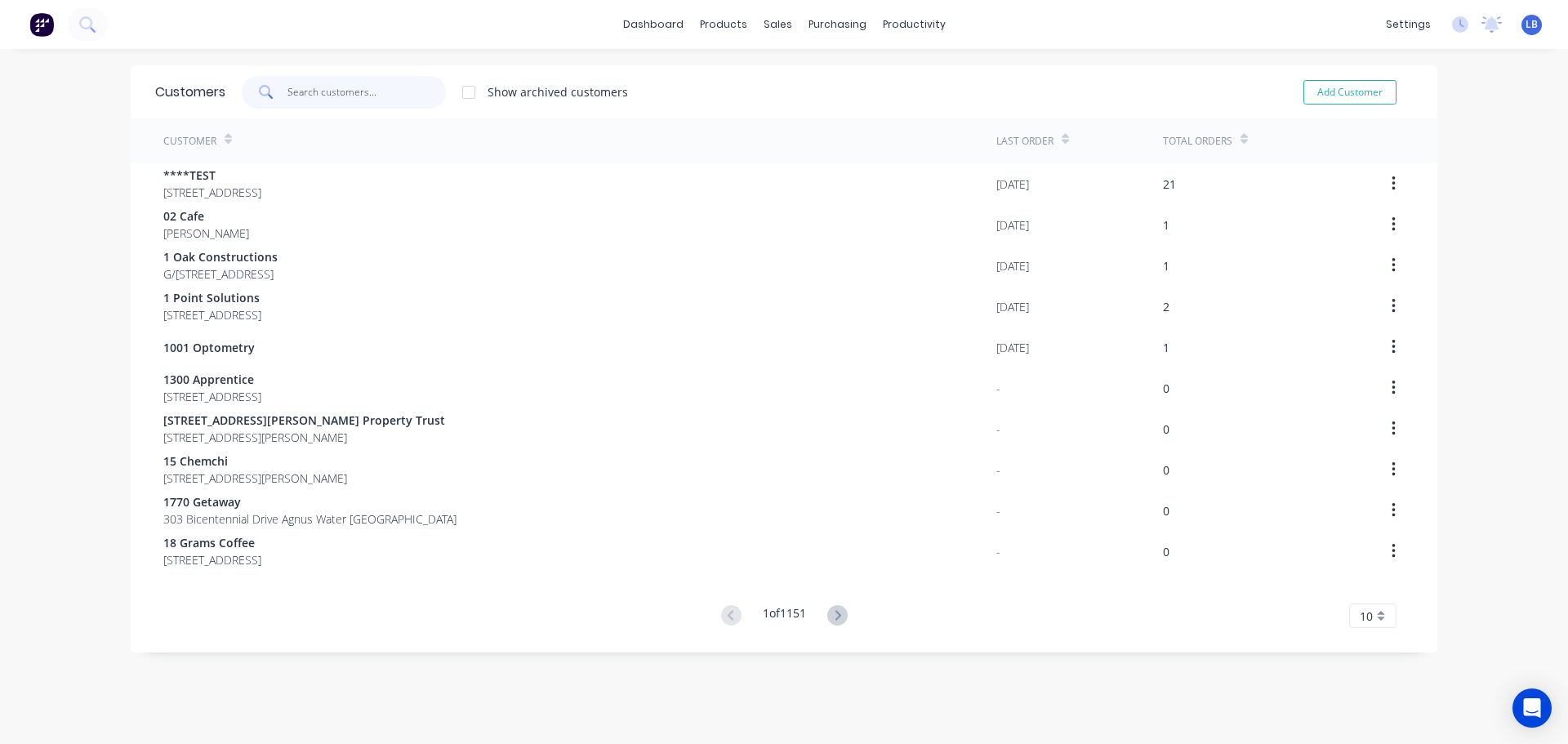
click at [305, 95] on input "text" at bounding box center [367, 92] width 159 height 33
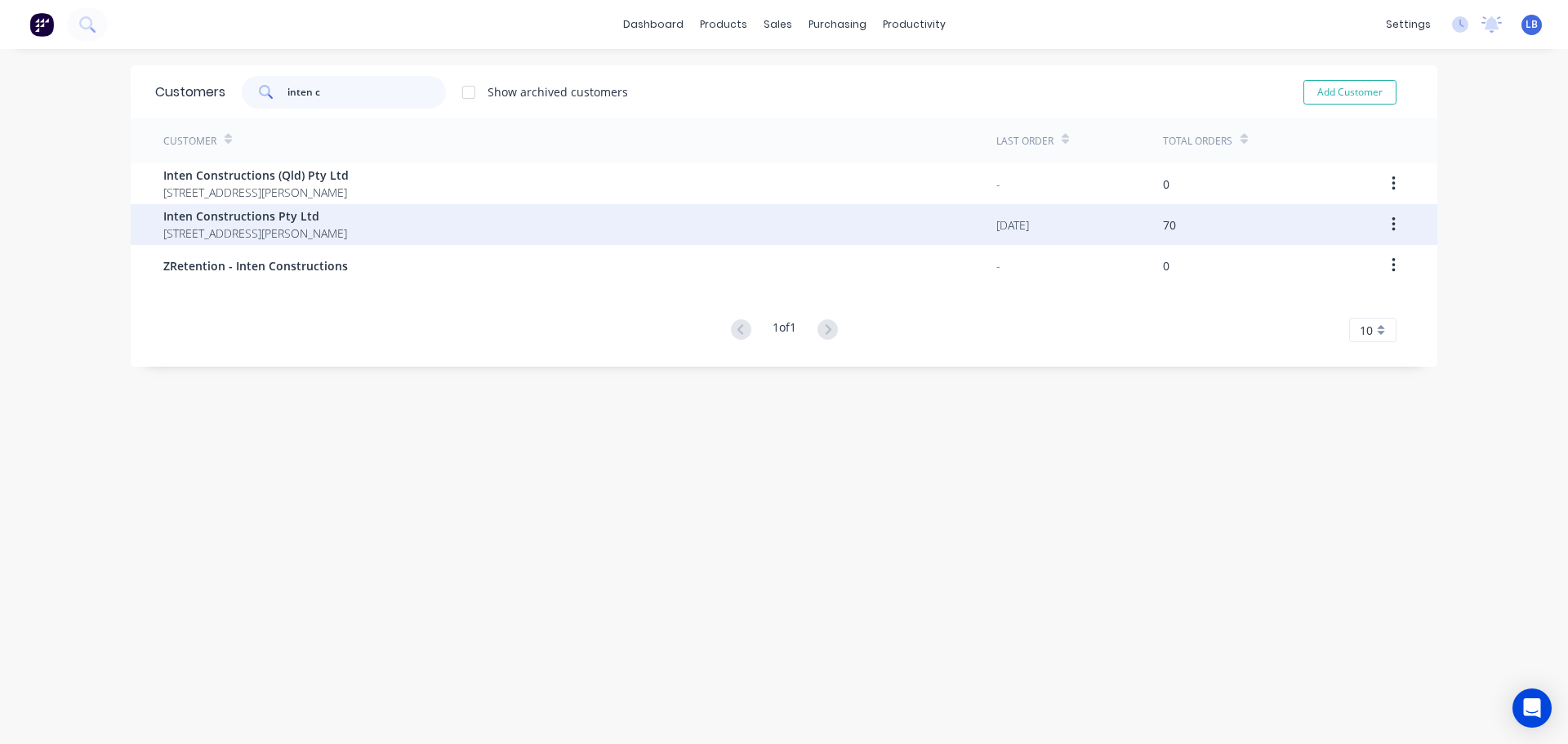
type input "inten c"
click at [304, 225] on span "[STREET_ADDRESS][PERSON_NAME]" at bounding box center [255, 233] width 184 height 17
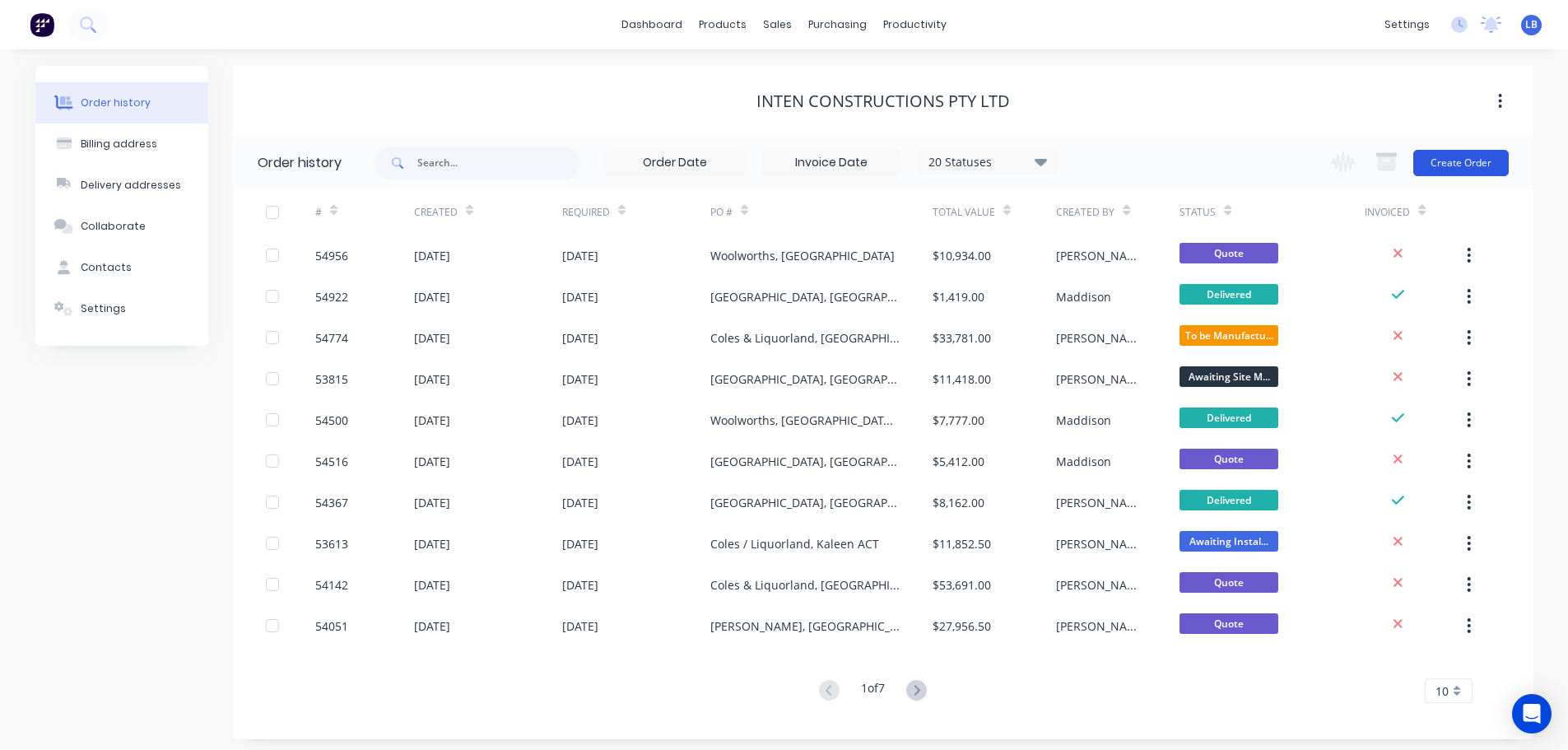
click at [1458, 161] on button "Create Order" at bounding box center [1461, 163] width 96 height 26
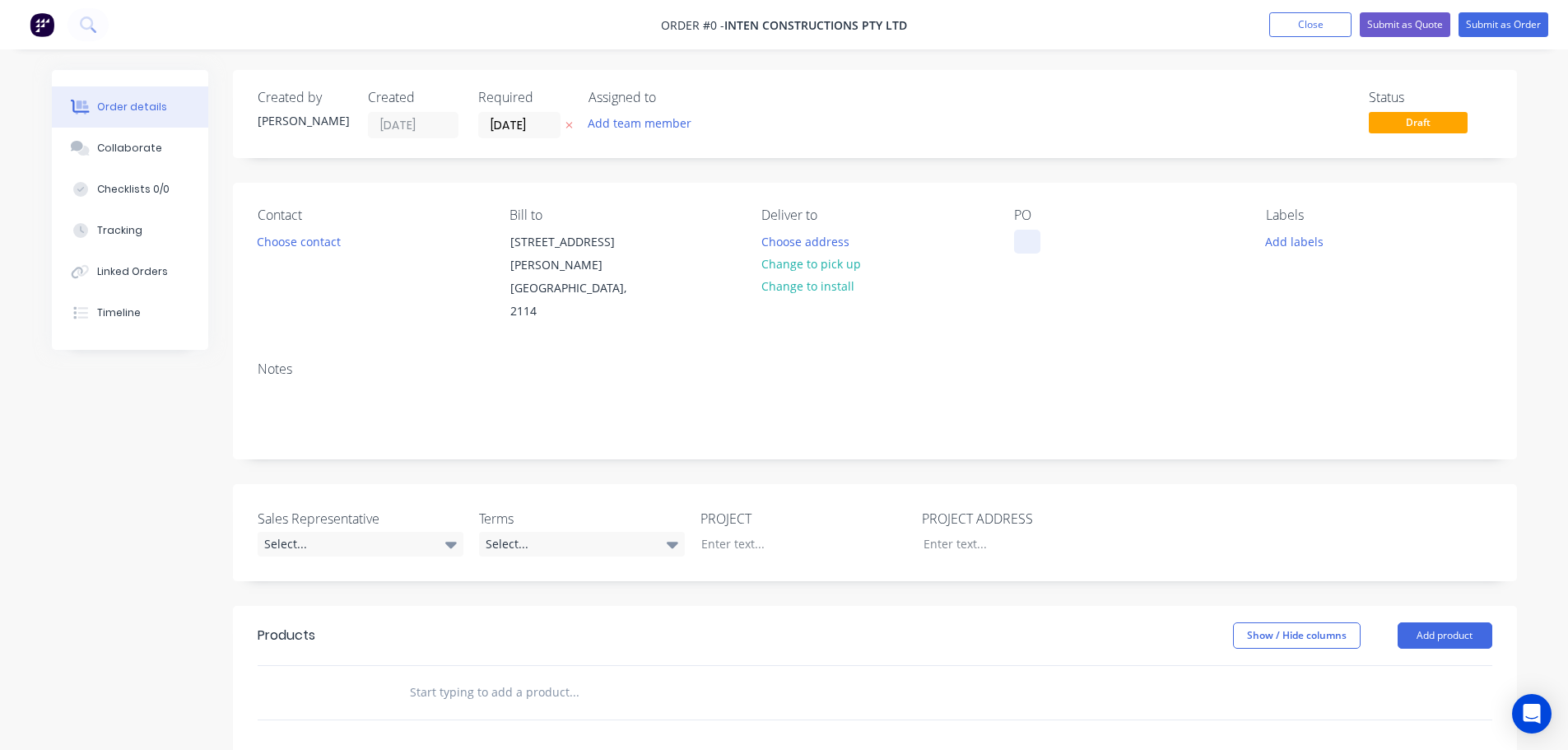
click at [1024, 234] on div at bounding box center [1028, 241] width 26 height 24
drag, startPoint x: 1127, startPoint y: 242, endPoint x: 1136, endPoint y: 266, distance: 25.6
click at [1128, 249] on div "Coles & Liquorland [GEOGRAPHIC_DATA] [GEOGRAPHIC_DATA]" at bounding box center [1118, 259] width 206 height 58
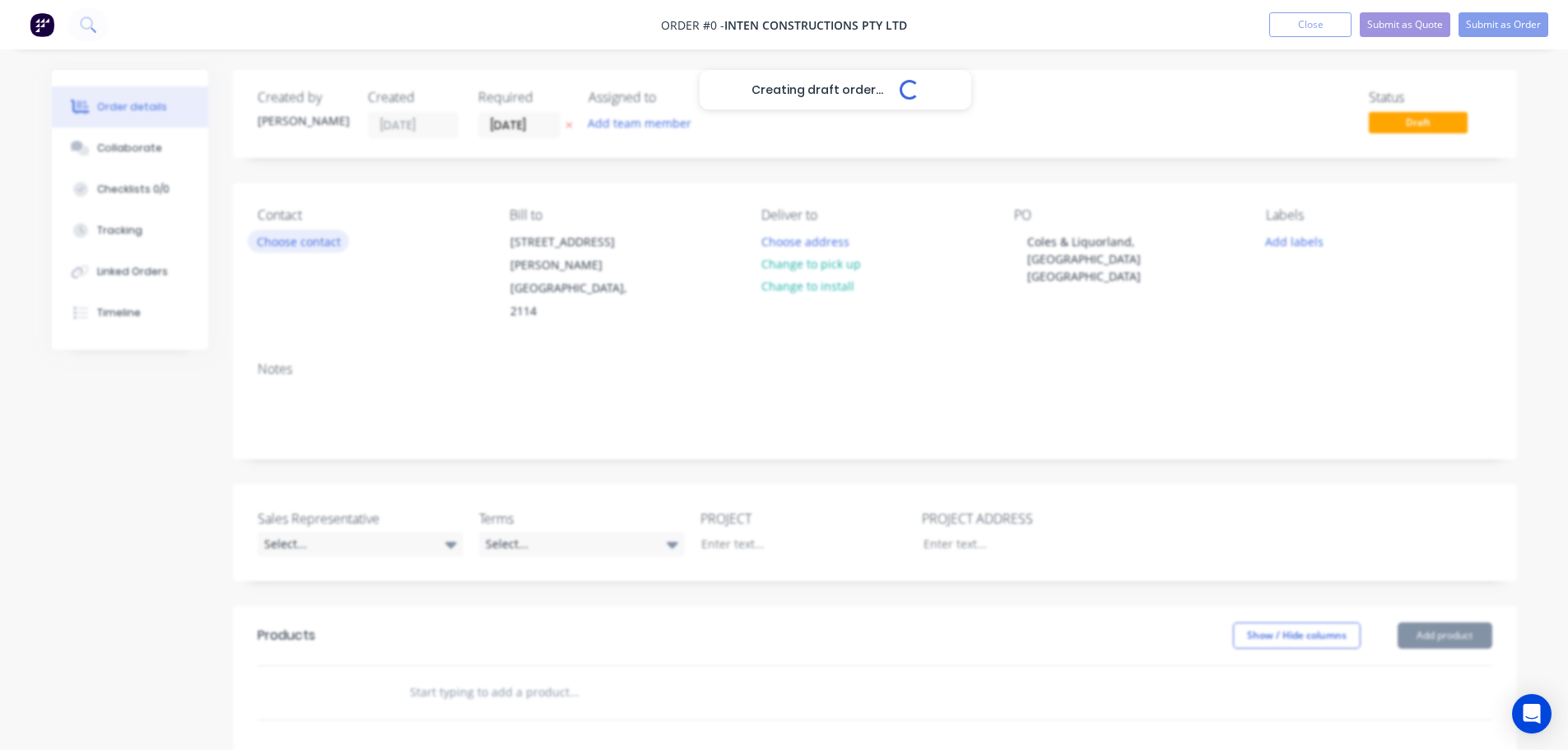
click at [306, 247] on div "Creating draft order... Loading... Order details Collaborate Checklists 0/0 Tra…" at bounding box center [784, 605] width 1498 height 1070
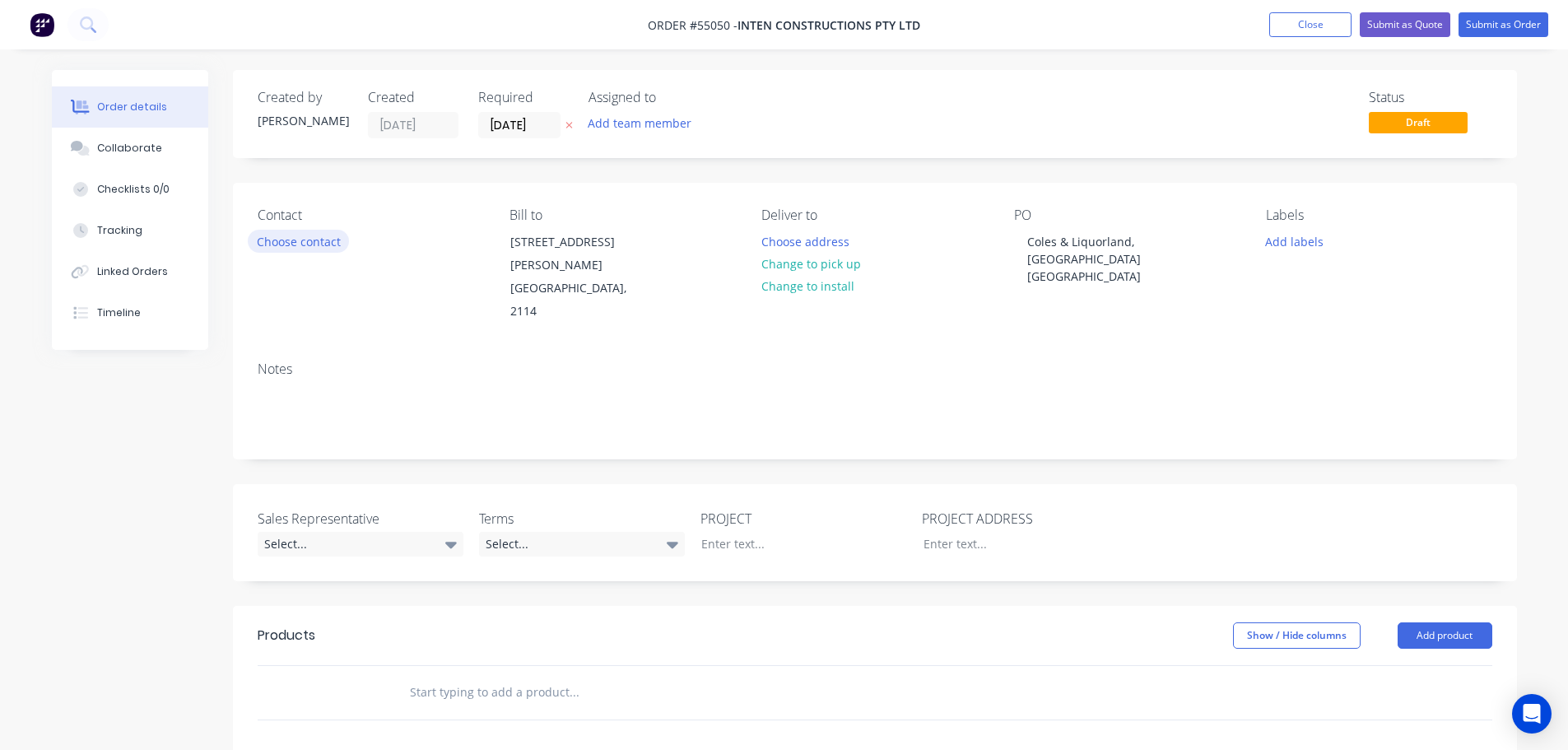
click at [306, 242] on button "Choose contact" at bounding box center [298, 240] width 101 height 22
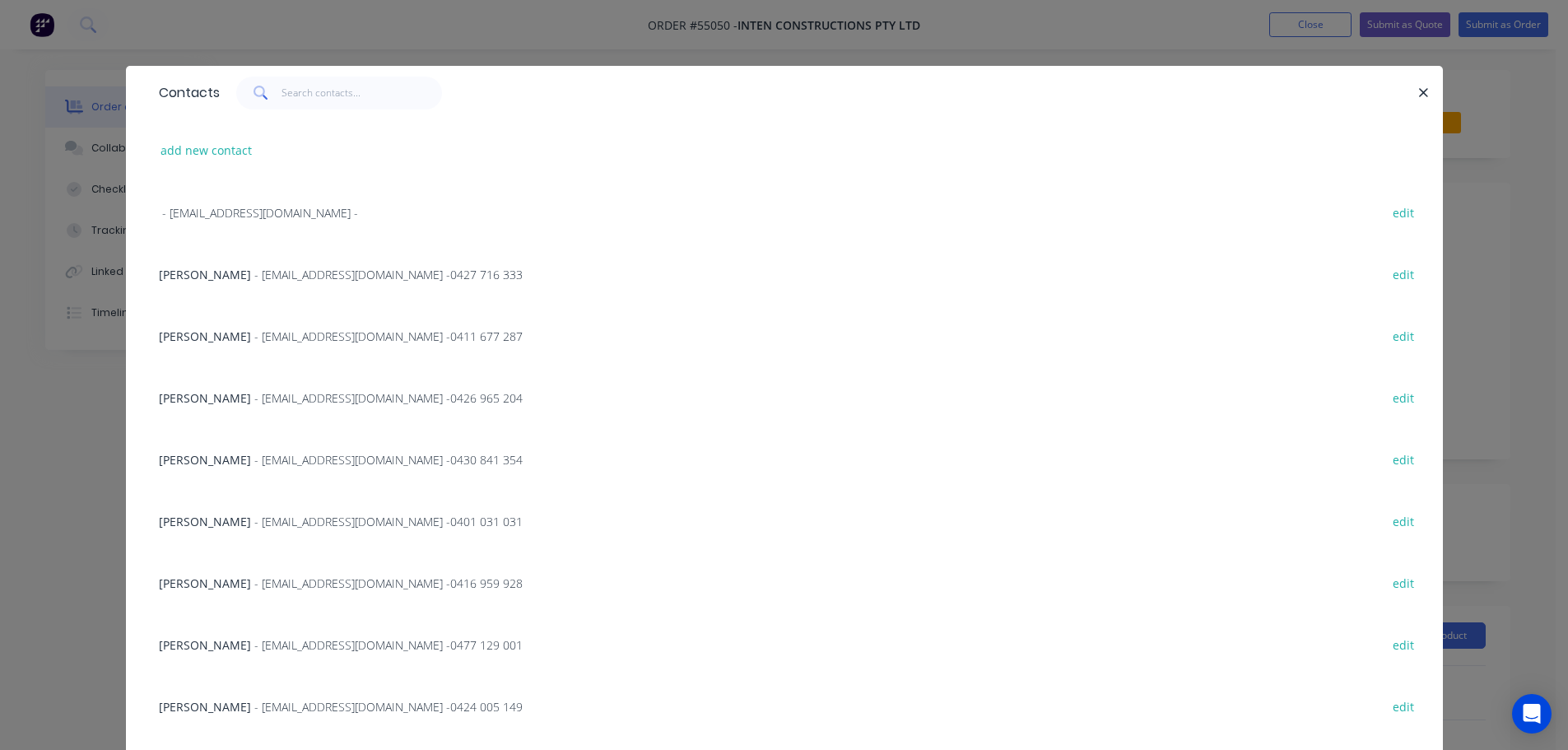
click at [254, 398] on span "- [EMAIL_ADDRESS][DOMAIN_NAME] - 0426 965 204" at bounding box center [389, 398] width 268 height 16
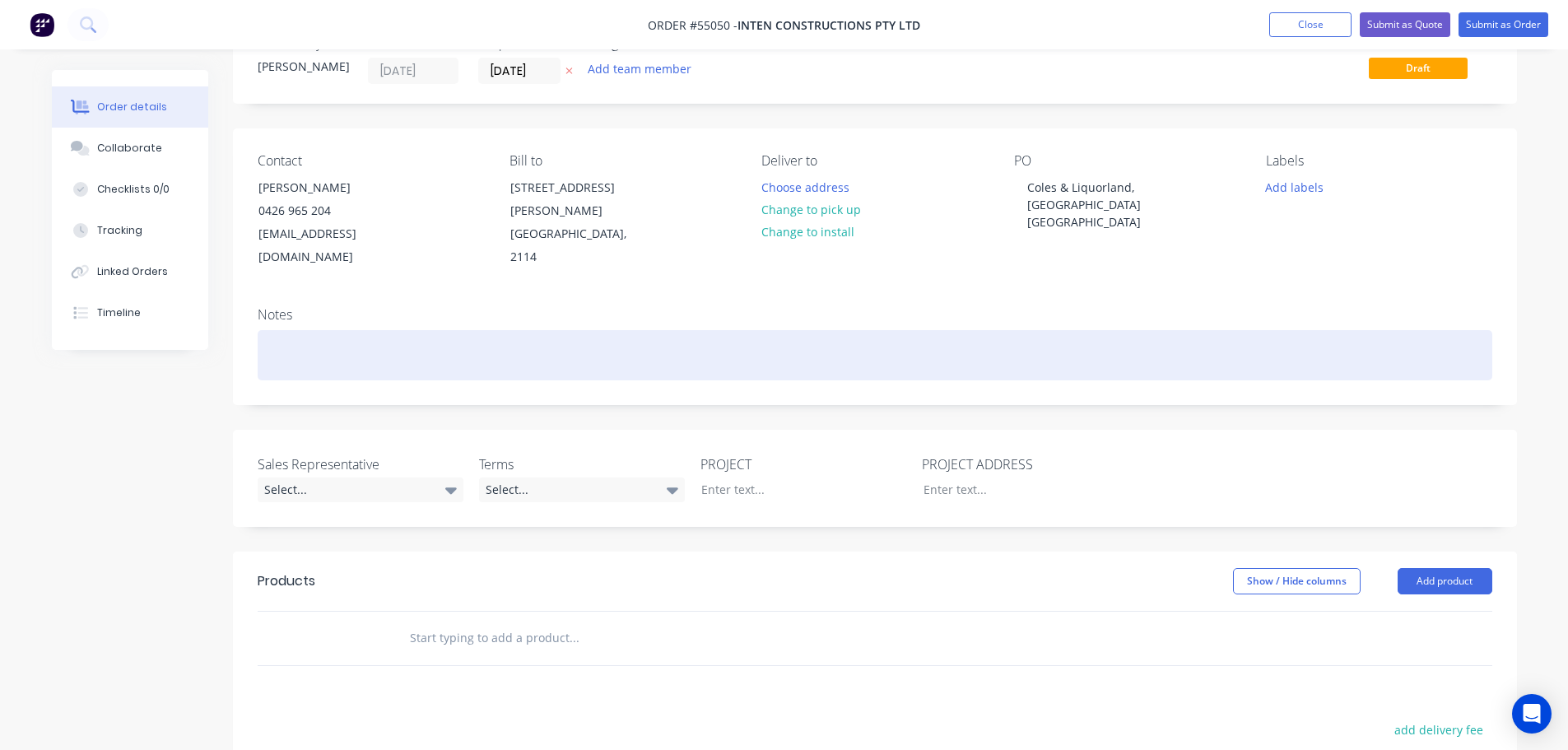
scroll to position [82, 0]
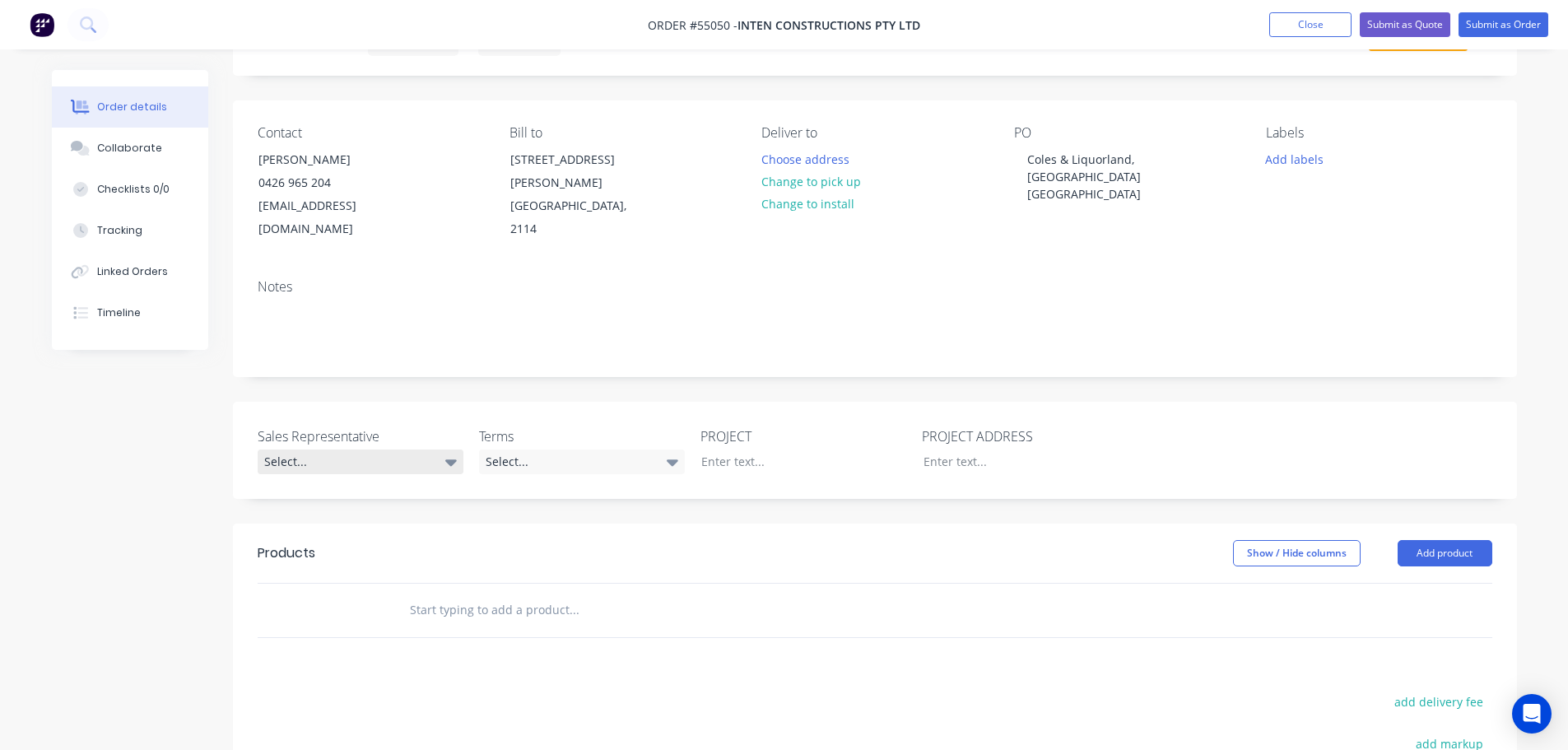
click at [307, 450] on div "Select..." at bounding box center [361, 462] width 206 height 25
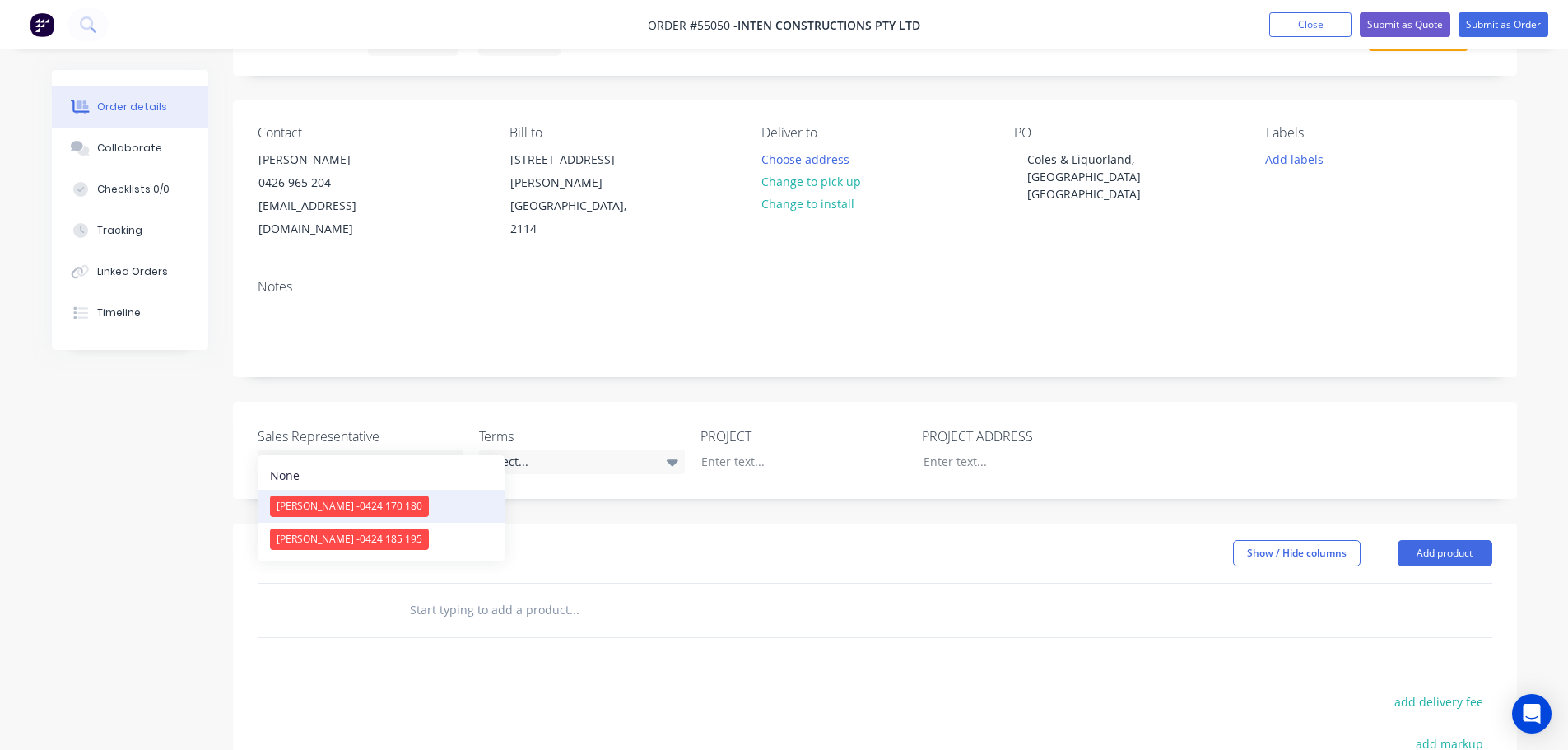
click at [322, 509] on span "[PERSON_NAME] - 0424 170 180" at bounding box center [349, 505] width 146 height 14
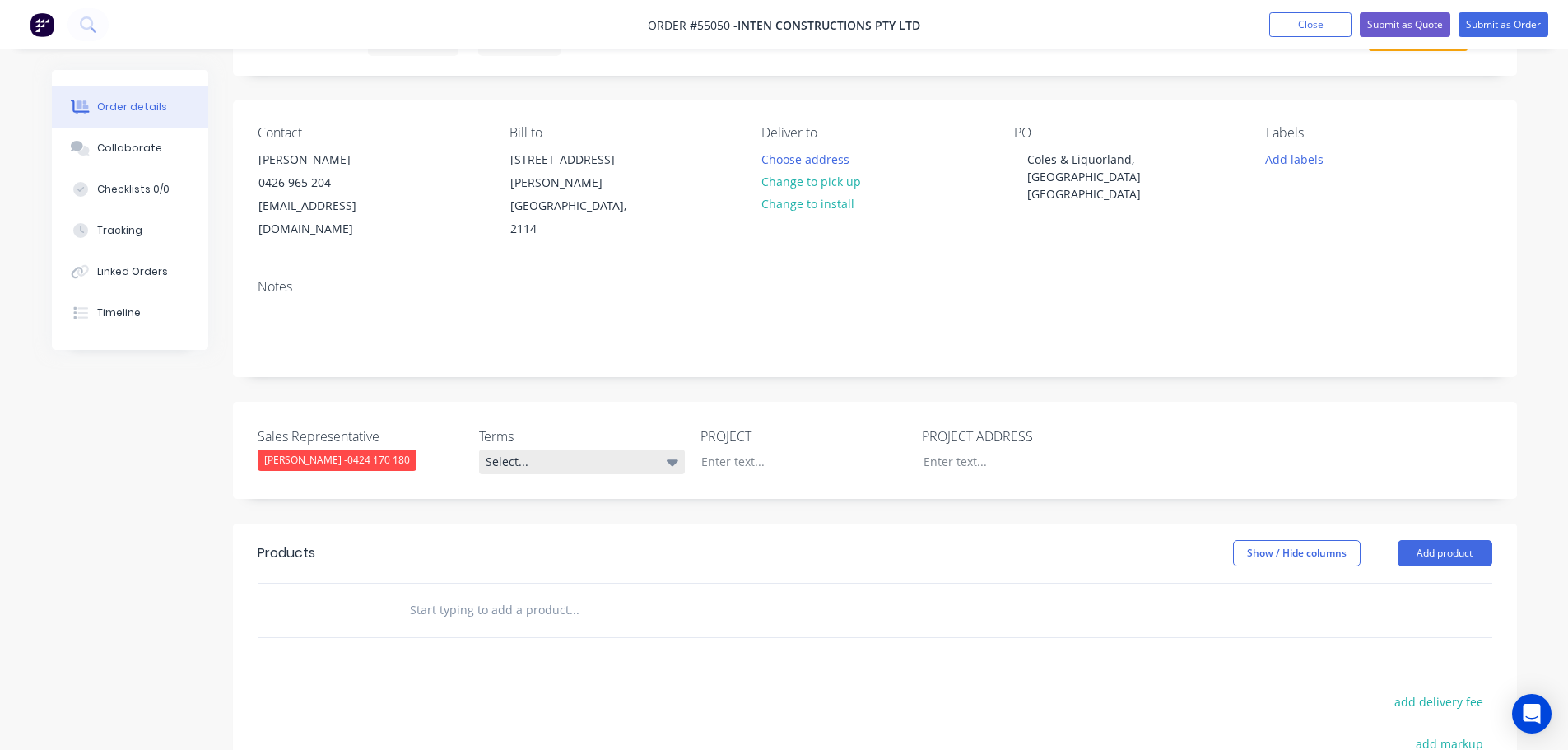
click at [524, 450] on div "Select..." at bounding box center [582, 462] width 206 height 25
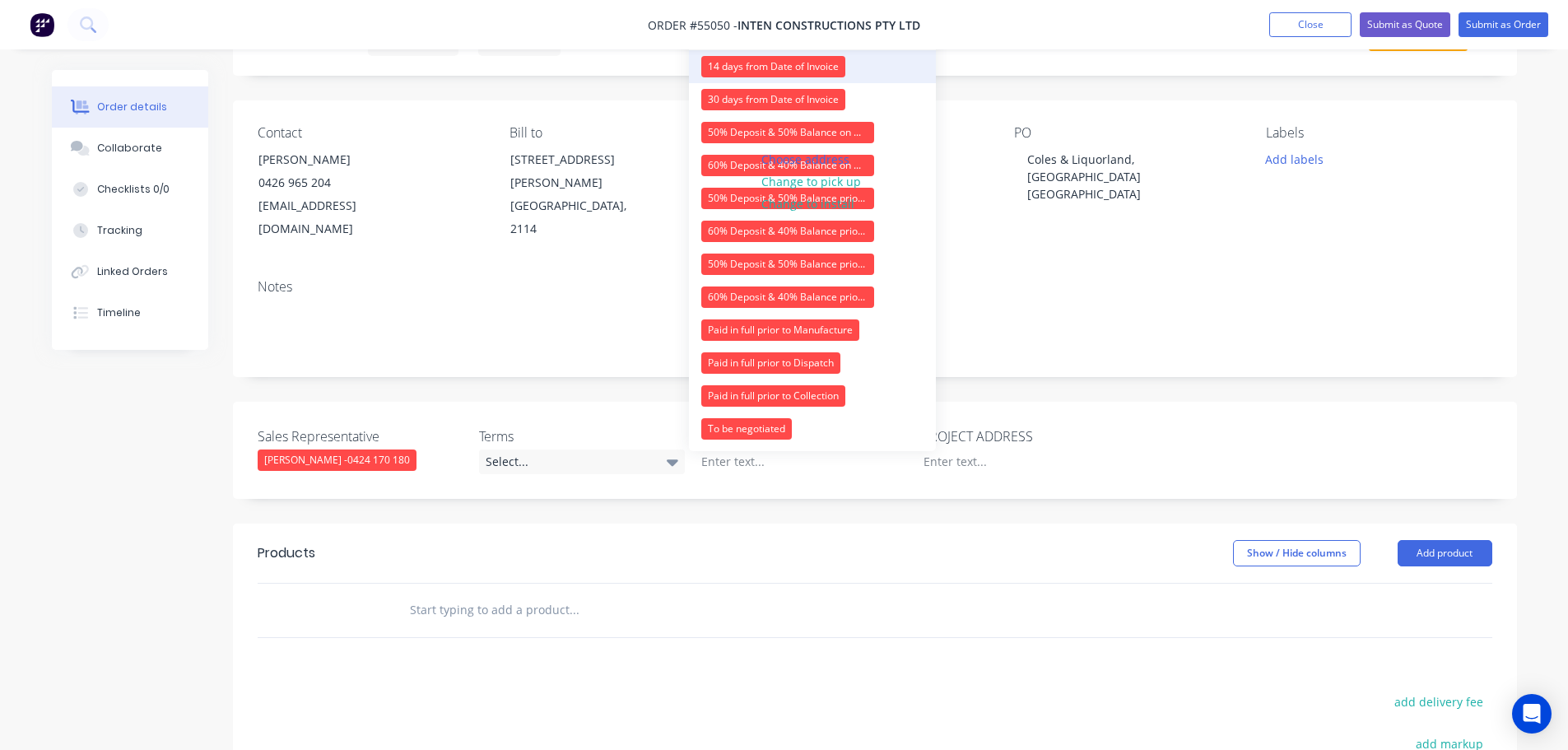
click at [728, 57] on div "14 days from Date of Invoice" at bounding box center [773, 67] width 144 height 21
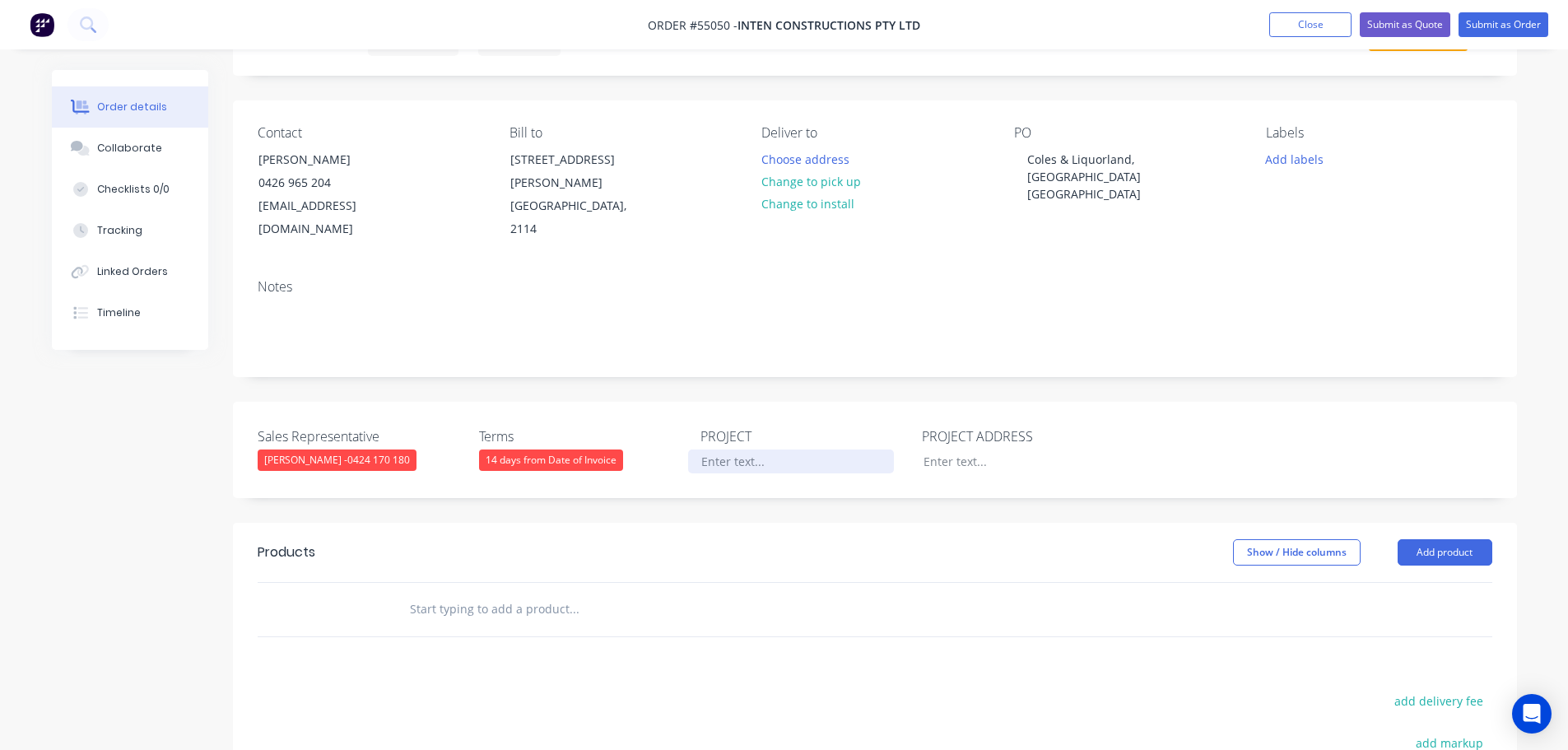
click at [733, 450] on div at bounding box center [791, 461] width 206 height 24
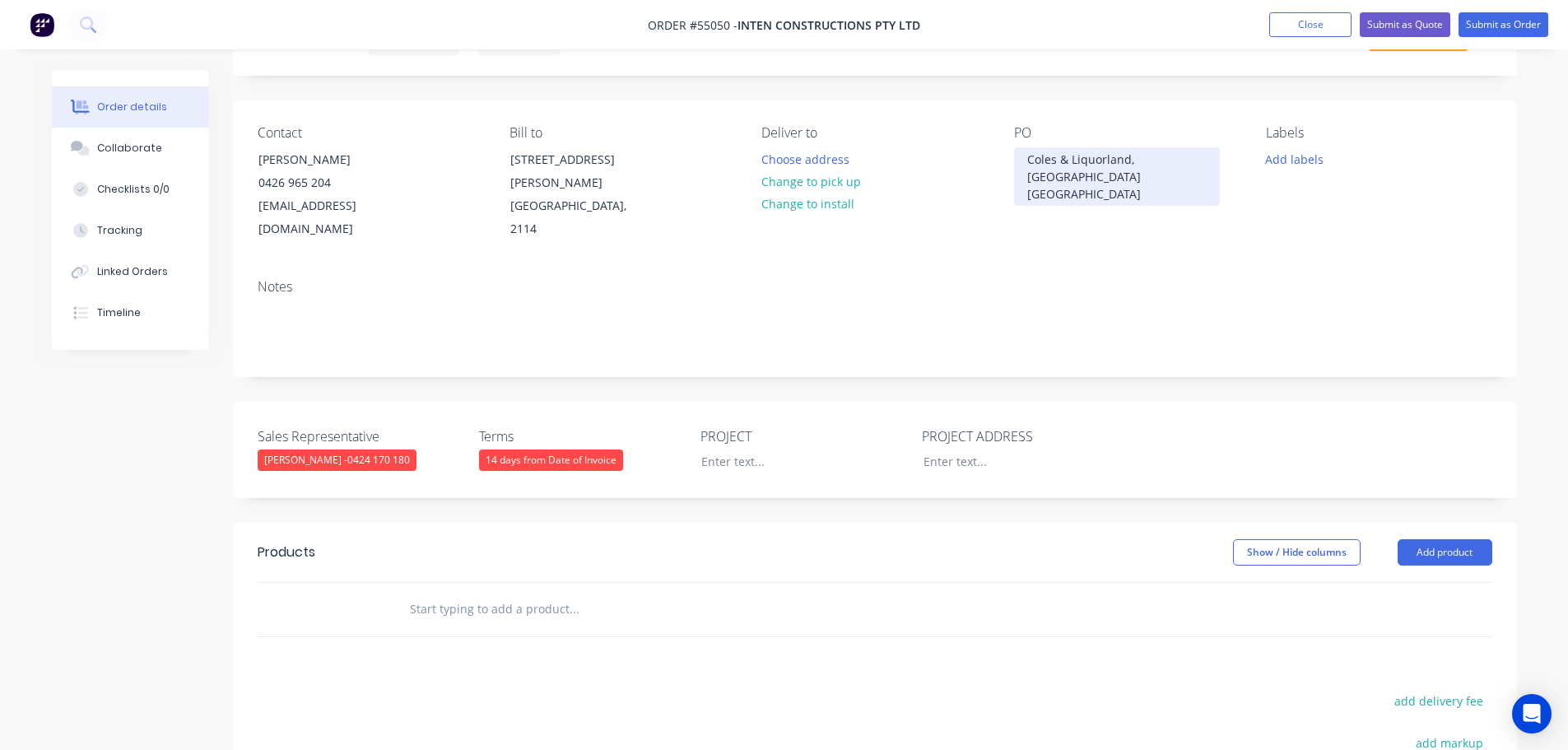
click at [1104, 148] on div "PO Coles & Liquorland, [GEOGRAPHIC_DATA] [GEOGRAPHIC_DATA]" at bounding box center [1127, 183] width 226 height 116
click at [1104, 155] on div "Coles & Liquorland, [GEOGRAPHIC_DATA] [GEOGRAPHIC_DATA]" at bounding box center [1118, 176] width 206 height 58
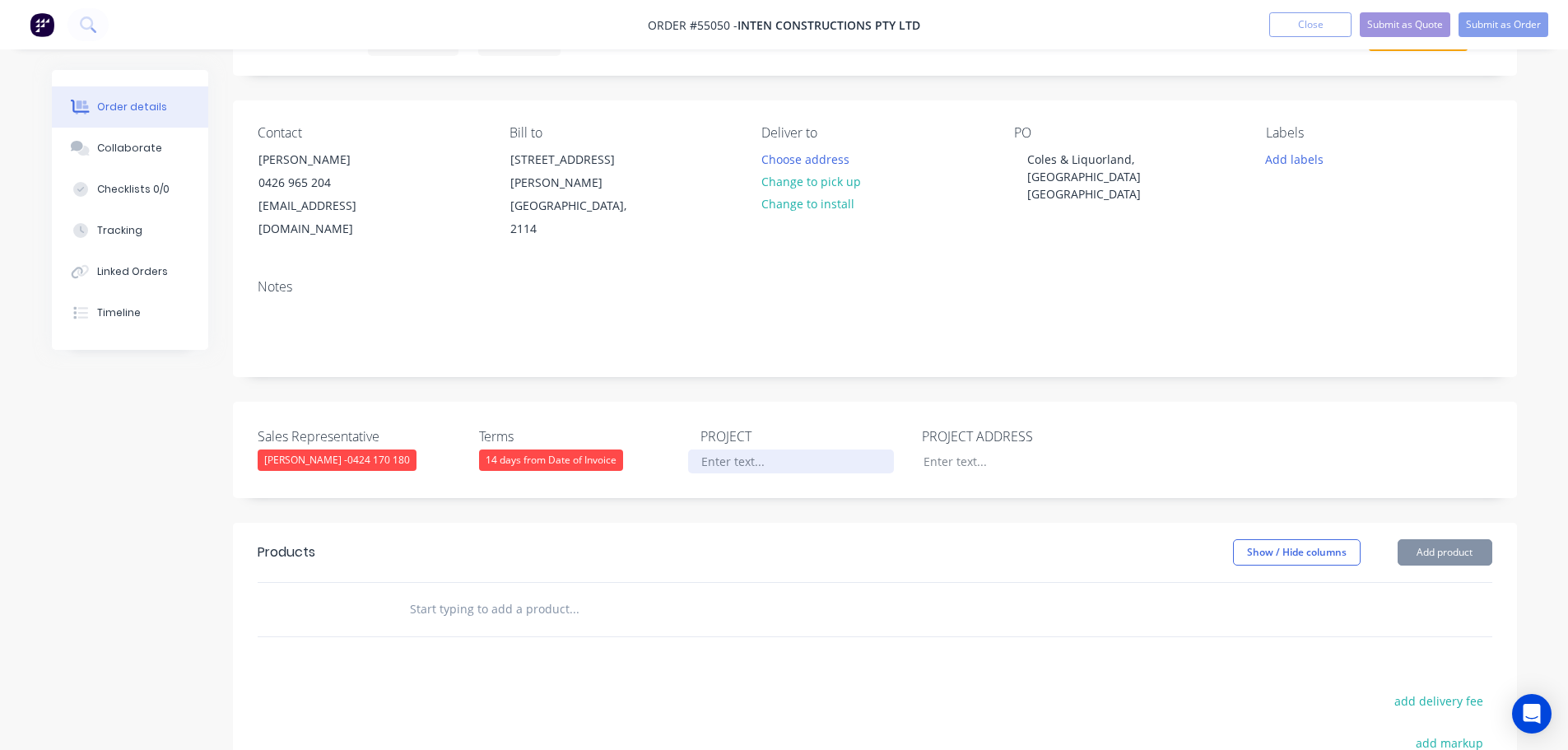
click at [738, 450] on div at bounding box center [791, 461] width 206 height 24
paste div
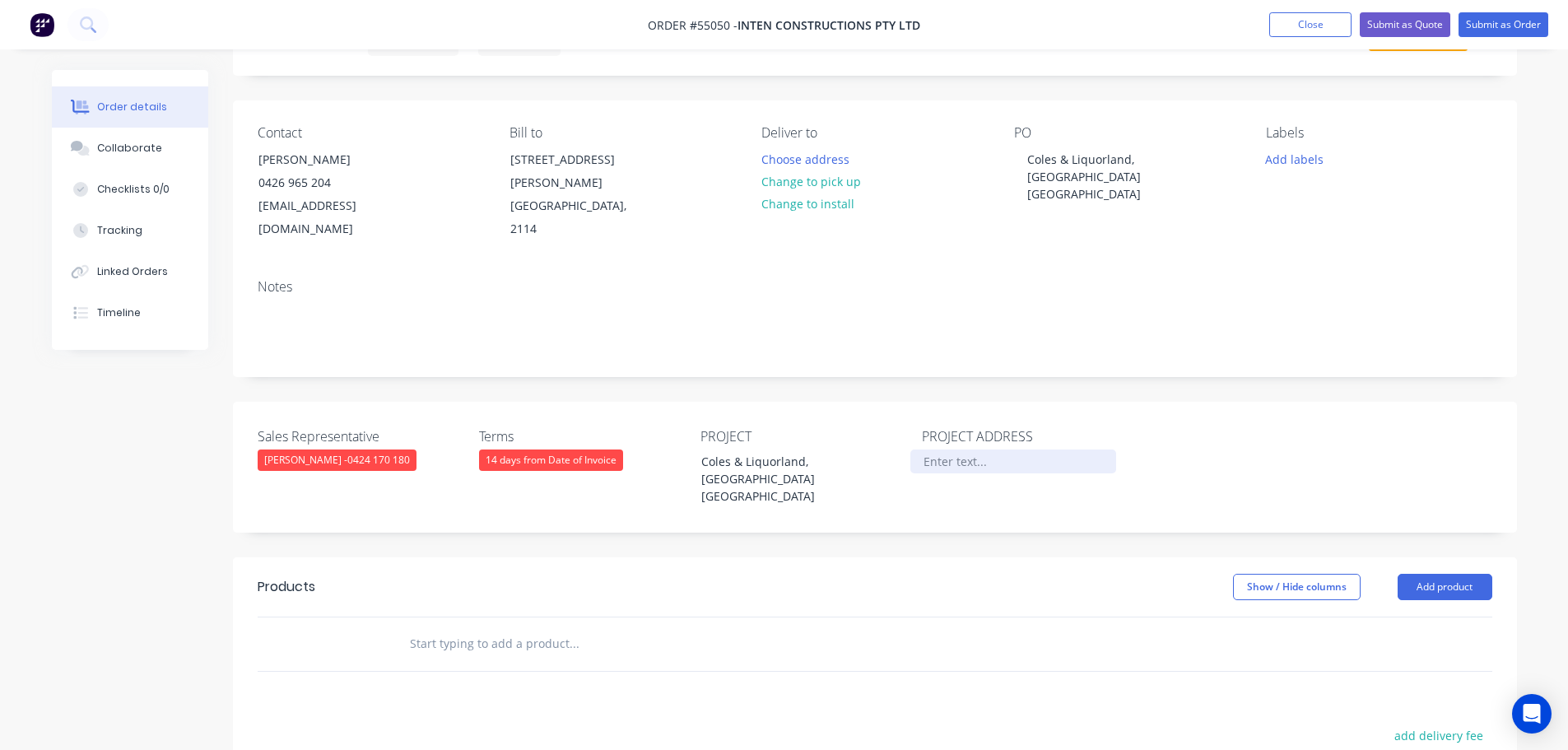
click at [937, 450] on div at bounding box center [1014, 461] width 206 height 24
drag, startPoint x: 1006, startPoint y: 441, endPoint x: 1011, endPoint y: 488, distance: 47.3
click at [1006, 450] on div "[GEOGRAPHIC_DATA]" at bounding box center [1014, 461] width 206 height 24
click at [1077, 450] on div "[GEOGRAPHIC_DATA]" at bounding box center [1014, 461] width 206 height 24
click at [923, 450] on div "[STREET_ADDRESS]" at bounding box center [1014, 461] width 206 height 24
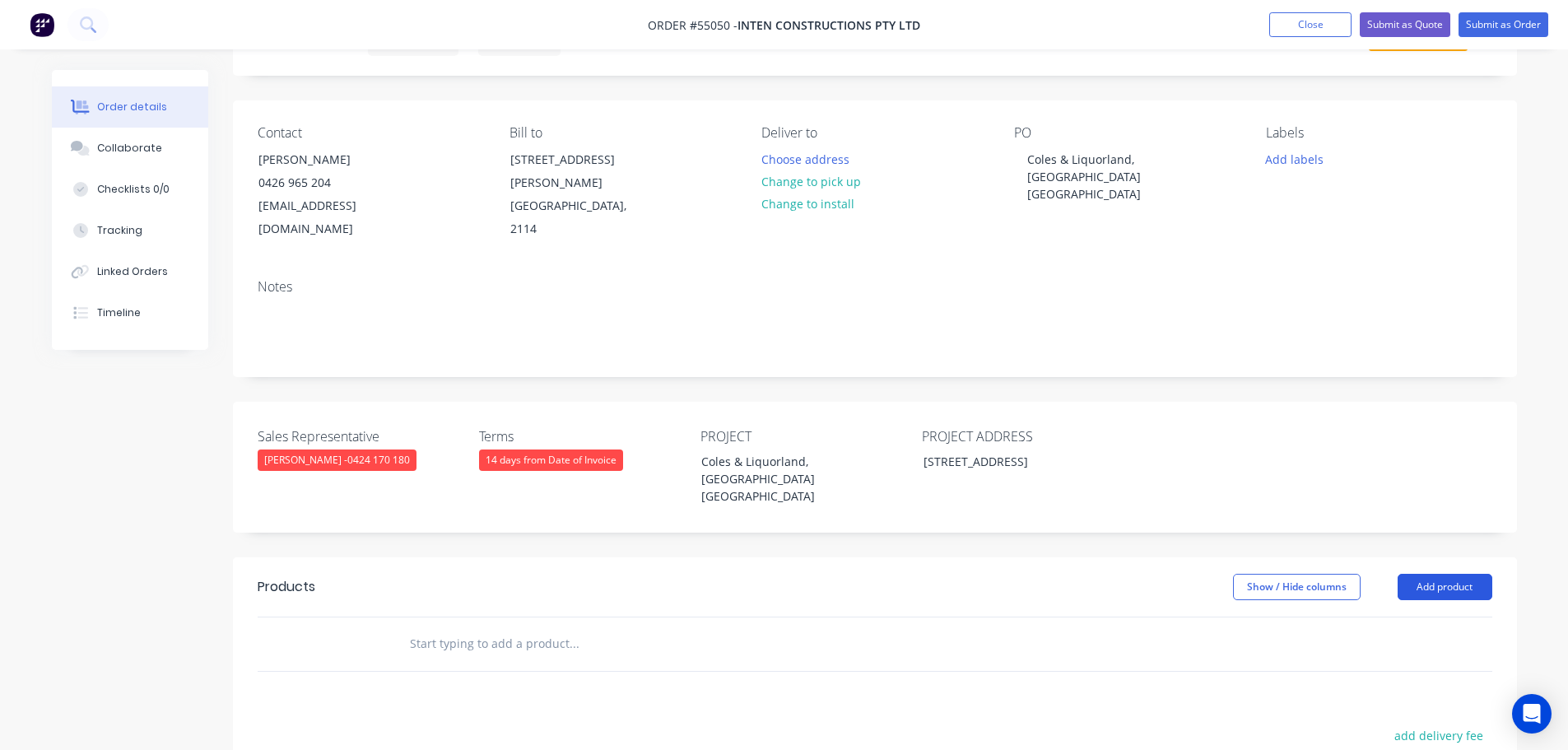
click at [1444, 574] on button "Add product" at bounding box center [1444, 587] width 95 height 26
click at [1426, 617] on div "Product catalogue" at bounding box center [1414, 628] width 127 height 24
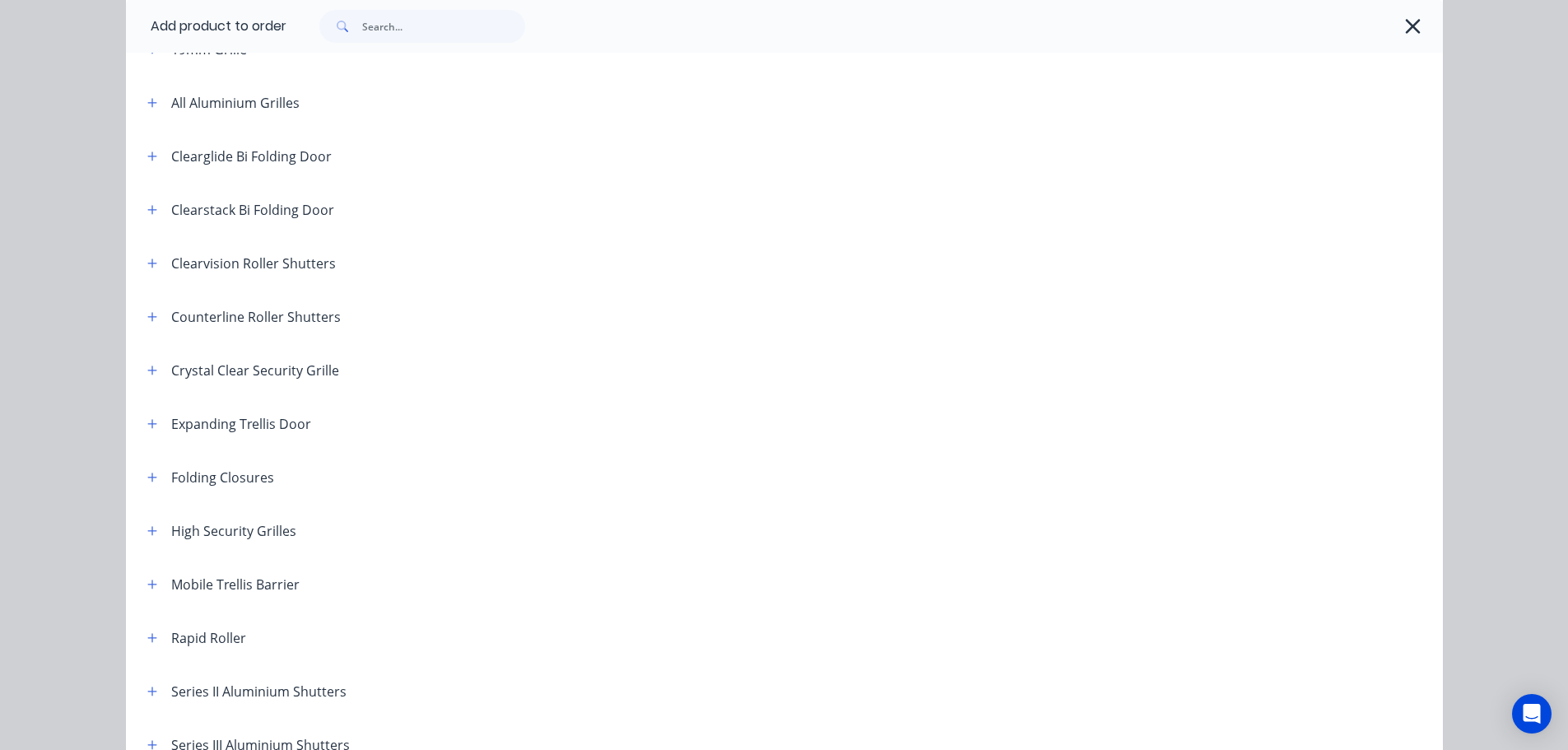
scroll to position [329, 0]
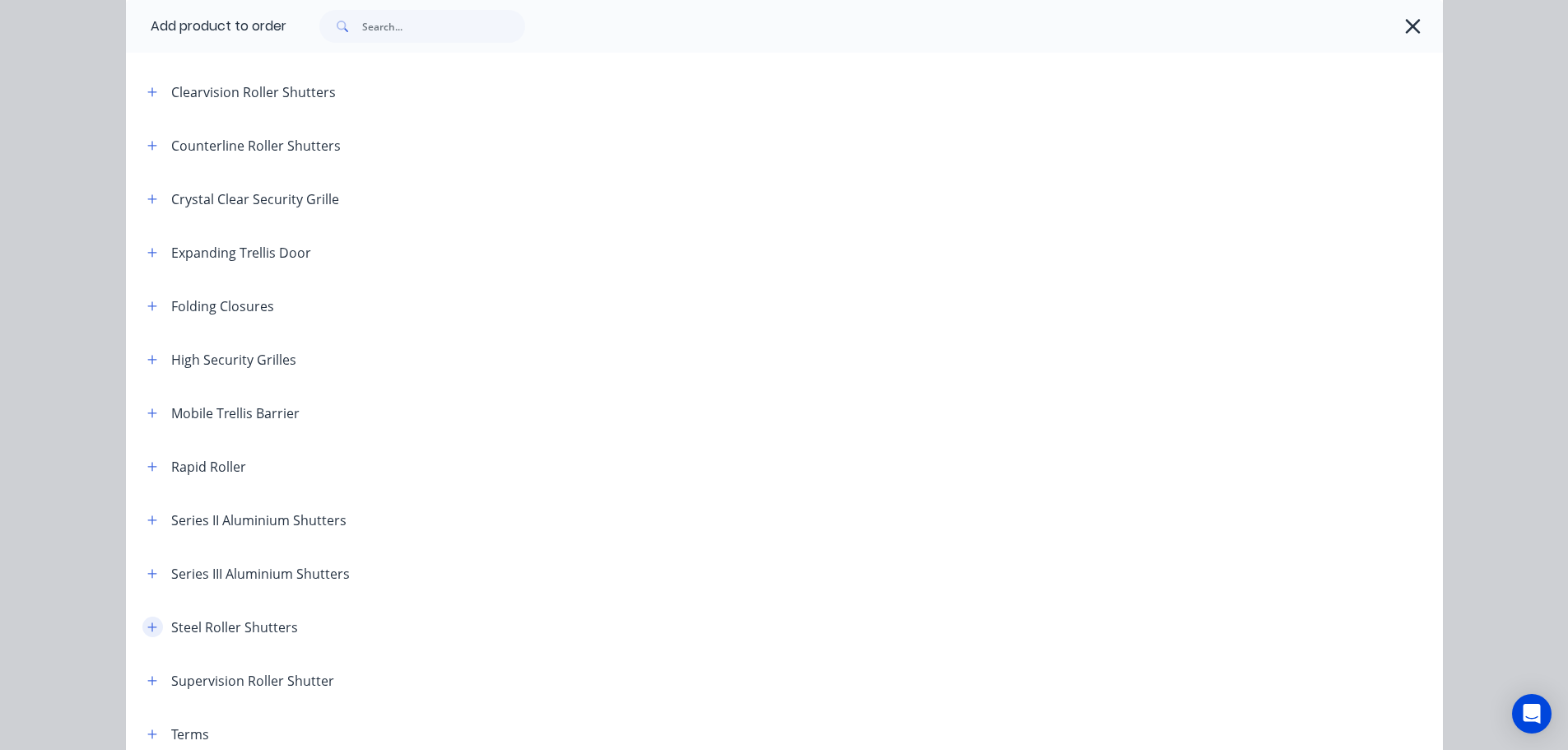
click at [149, 630] on icon "button" at bounding box center [152, 627] width 10 height 12
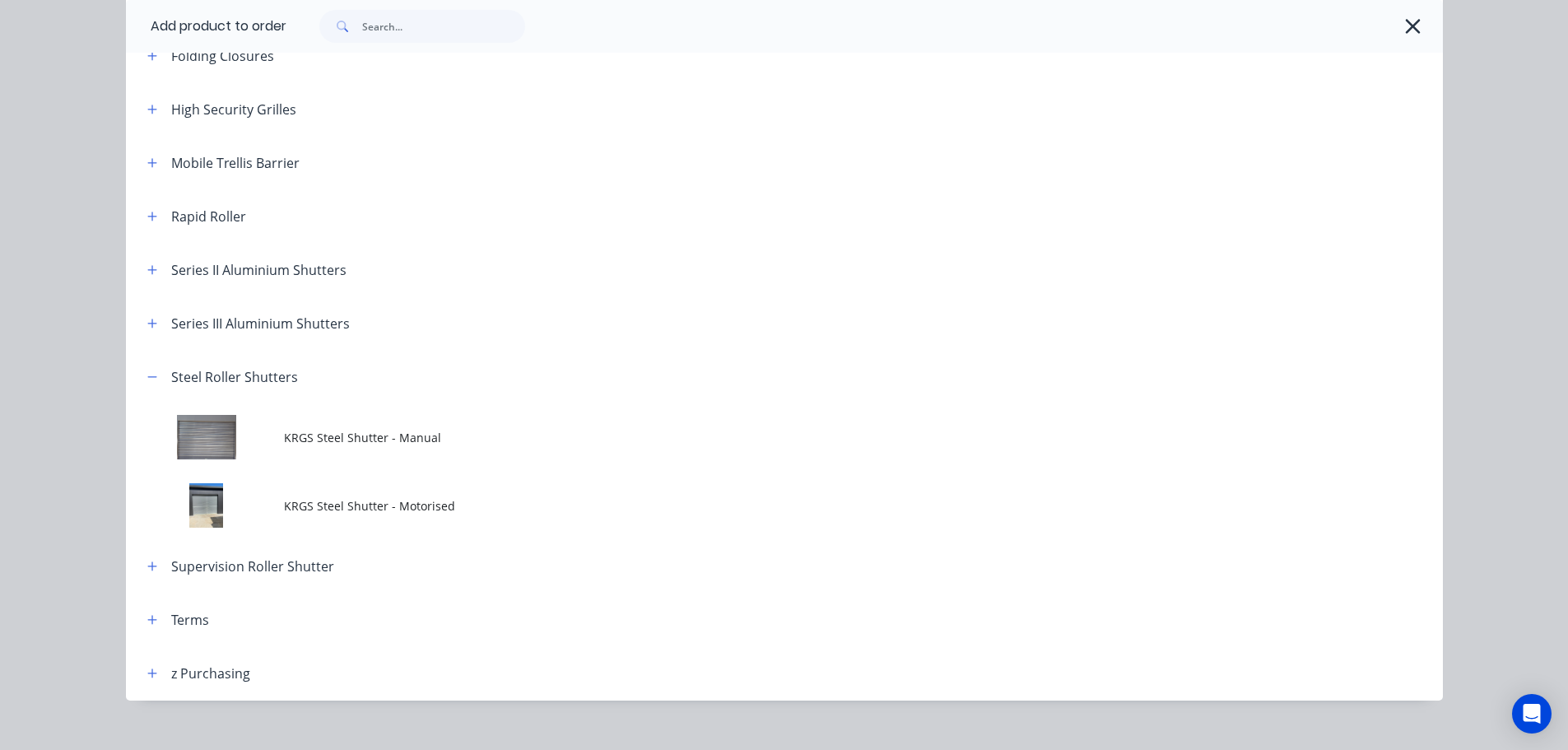
scroll to position [603, 0]
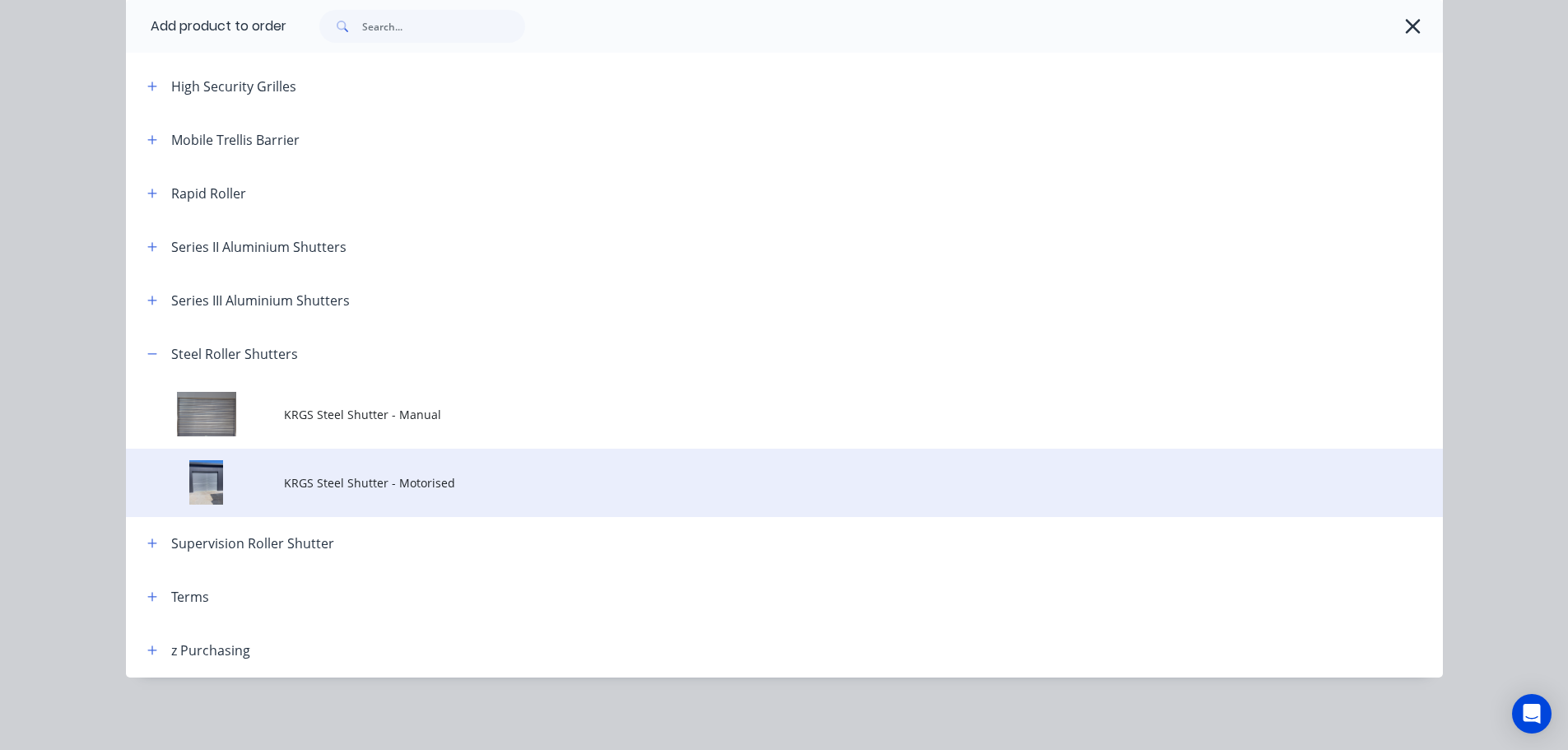
click at [383, 487] on span "KRGS Steel Shutter - Motorised" at bounding box center [748, 482] width 927 height 17
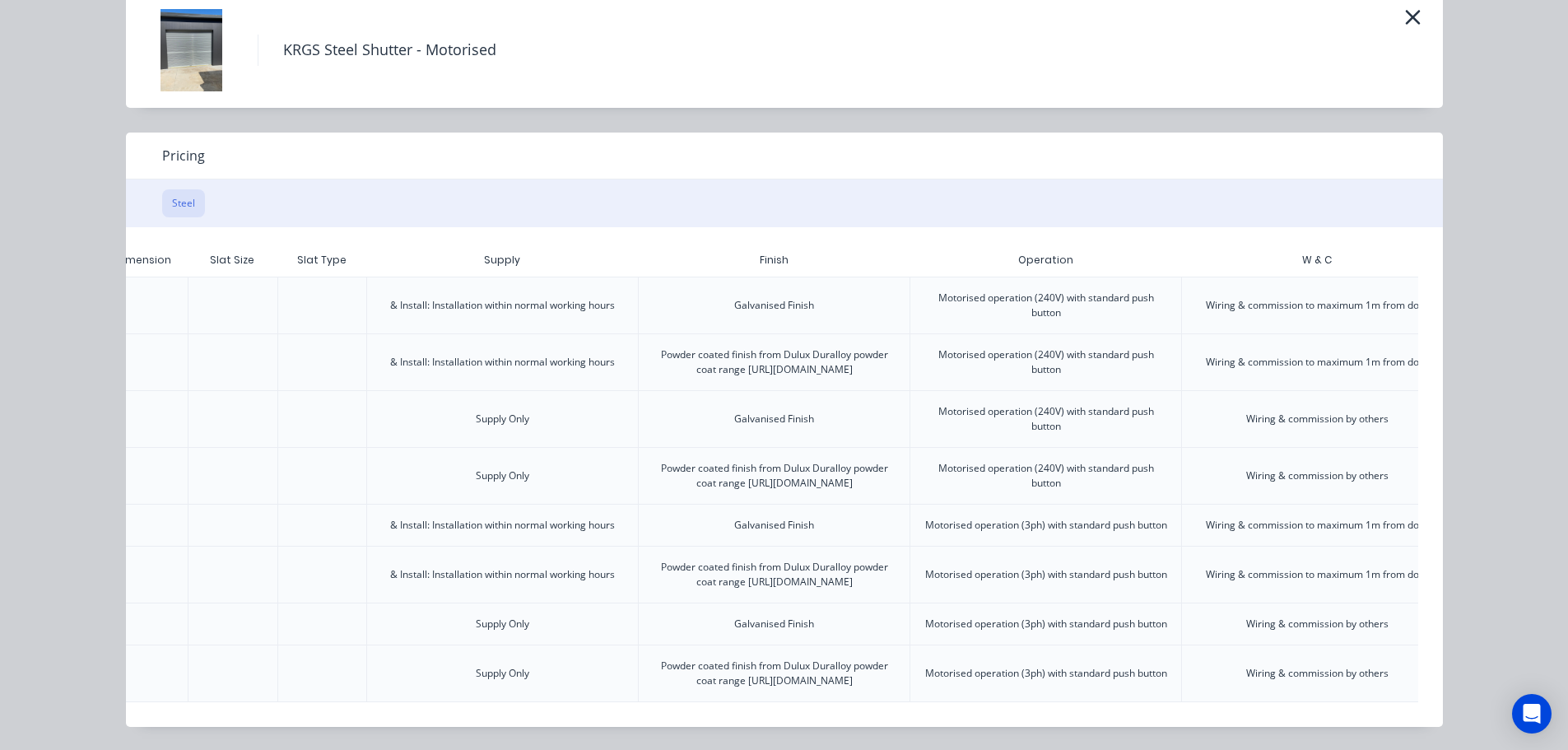
scroll to position [0, 411]
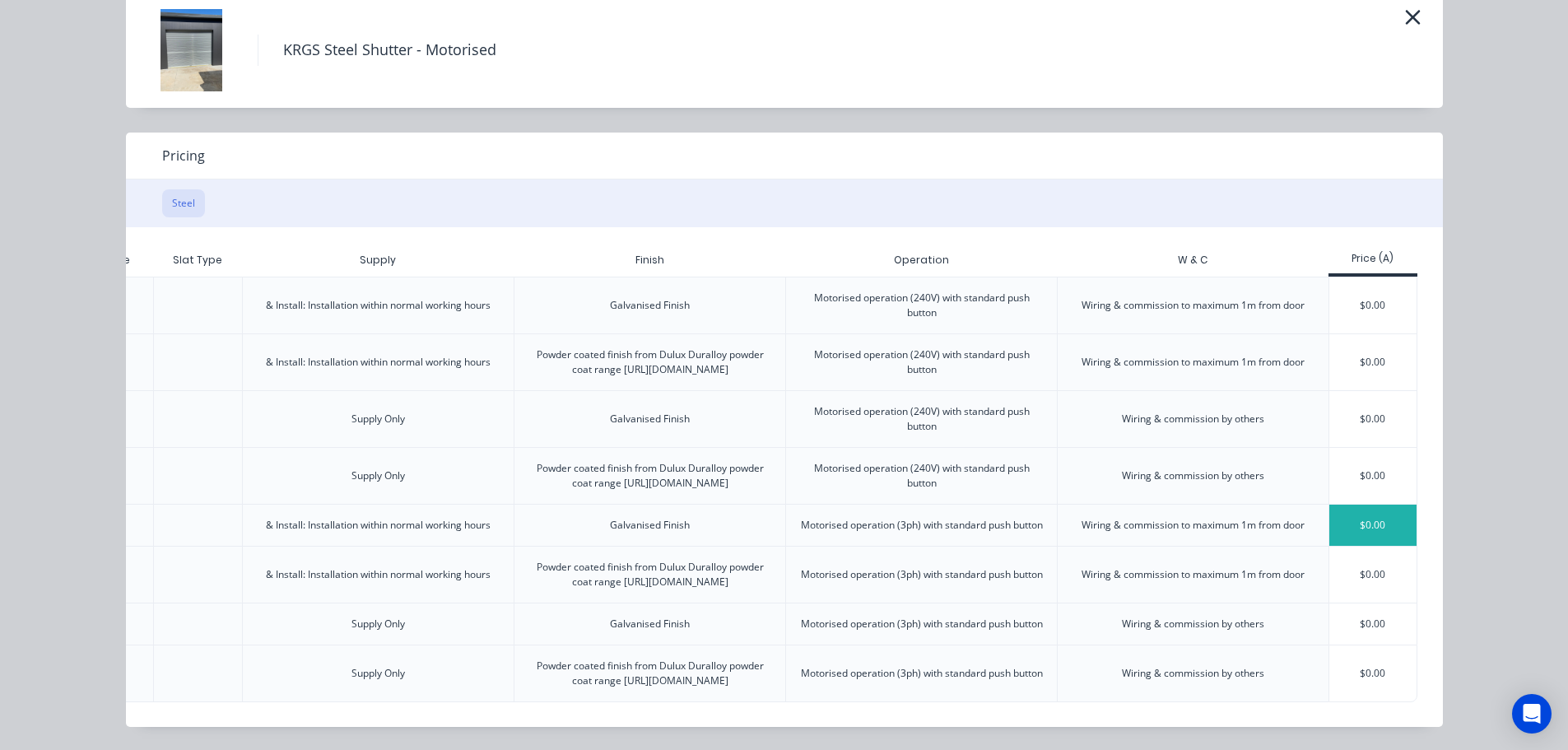
click at [1393, 505] on div "$0.00" at bounding box center [1373, 525] width 88 height 41
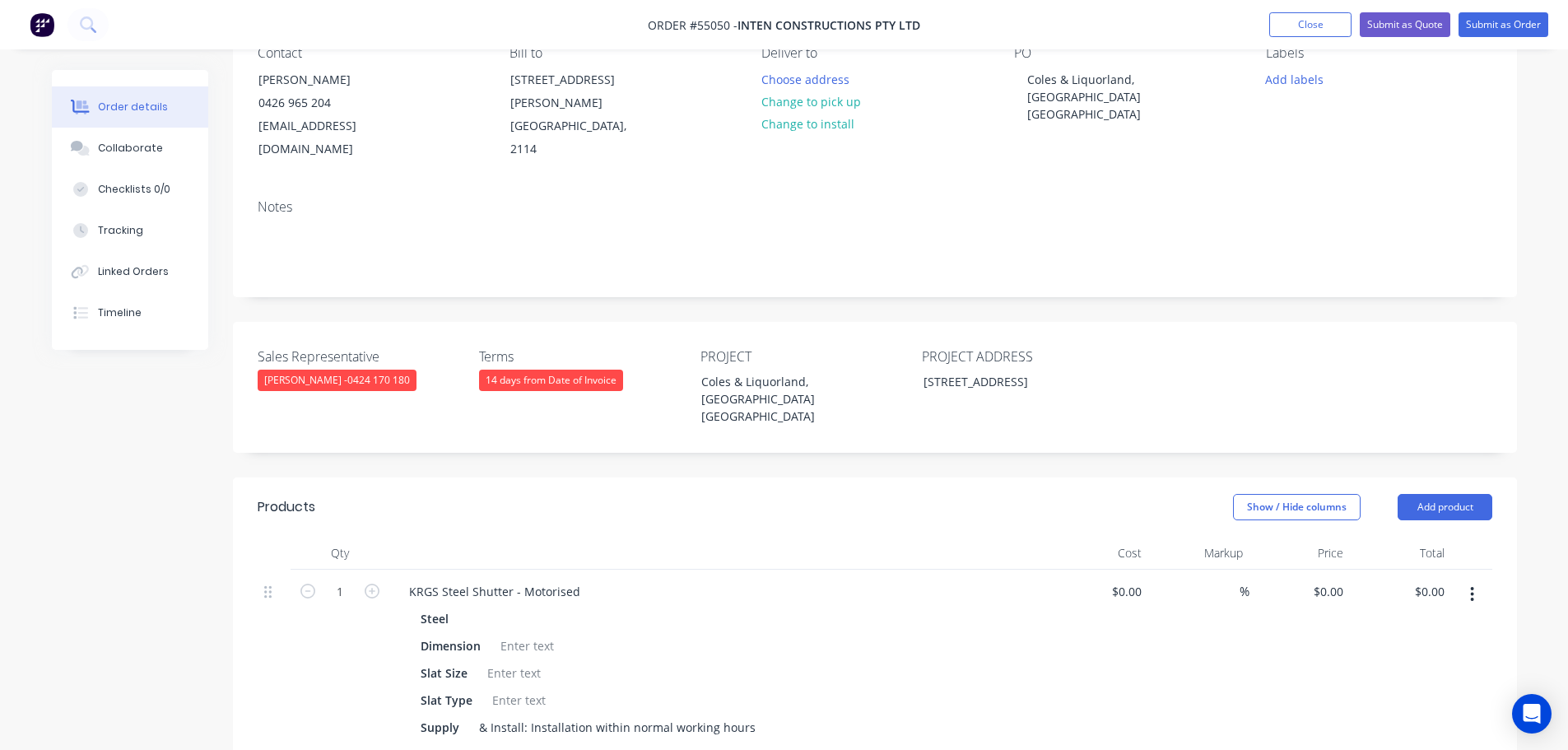
scroll to position [412, 0]
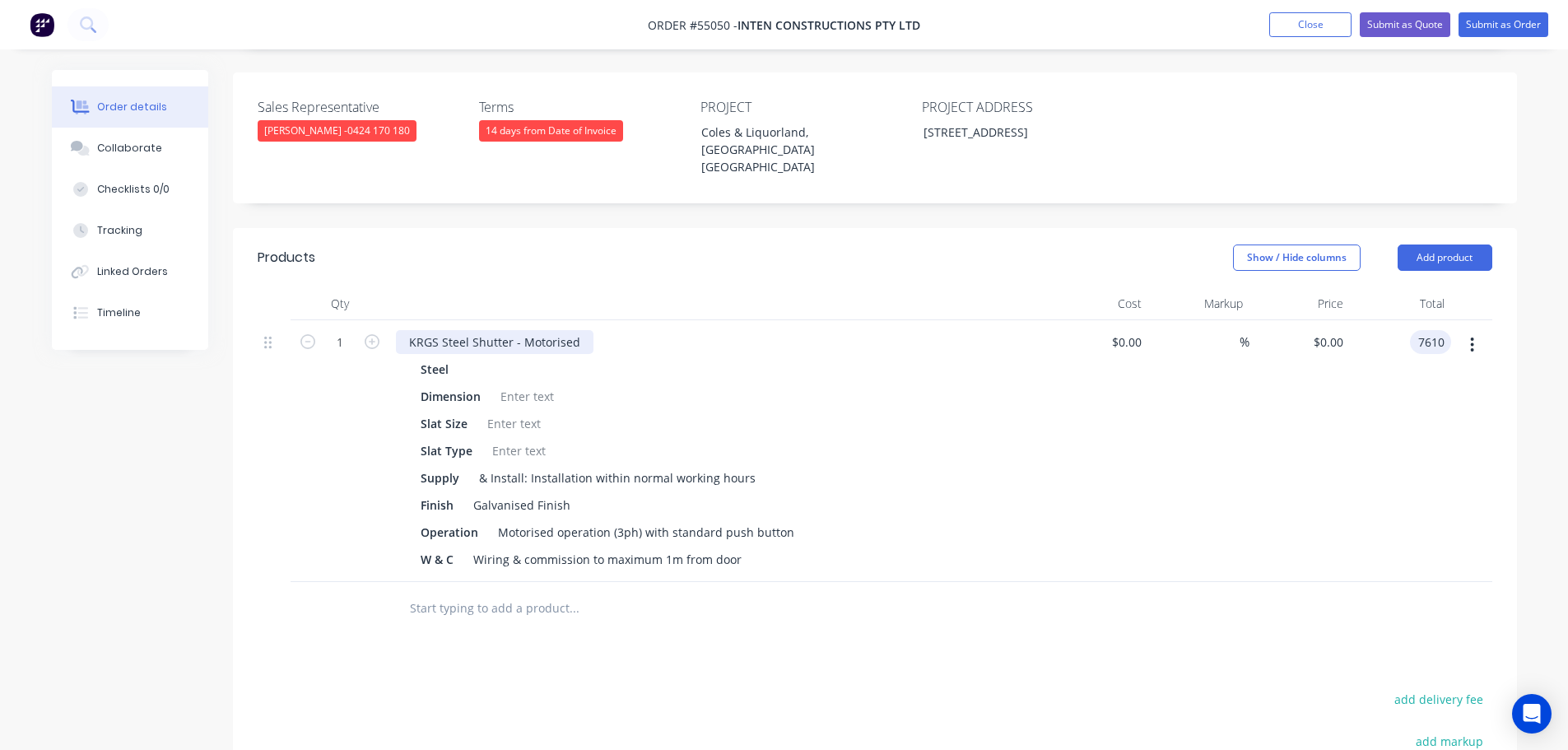
type input "7610"
type input "$7,610.00"
click at [404, 330] on div "KRGS Steel Shutter - Motorised" at bounding box center [495, 342] width 198 height 24
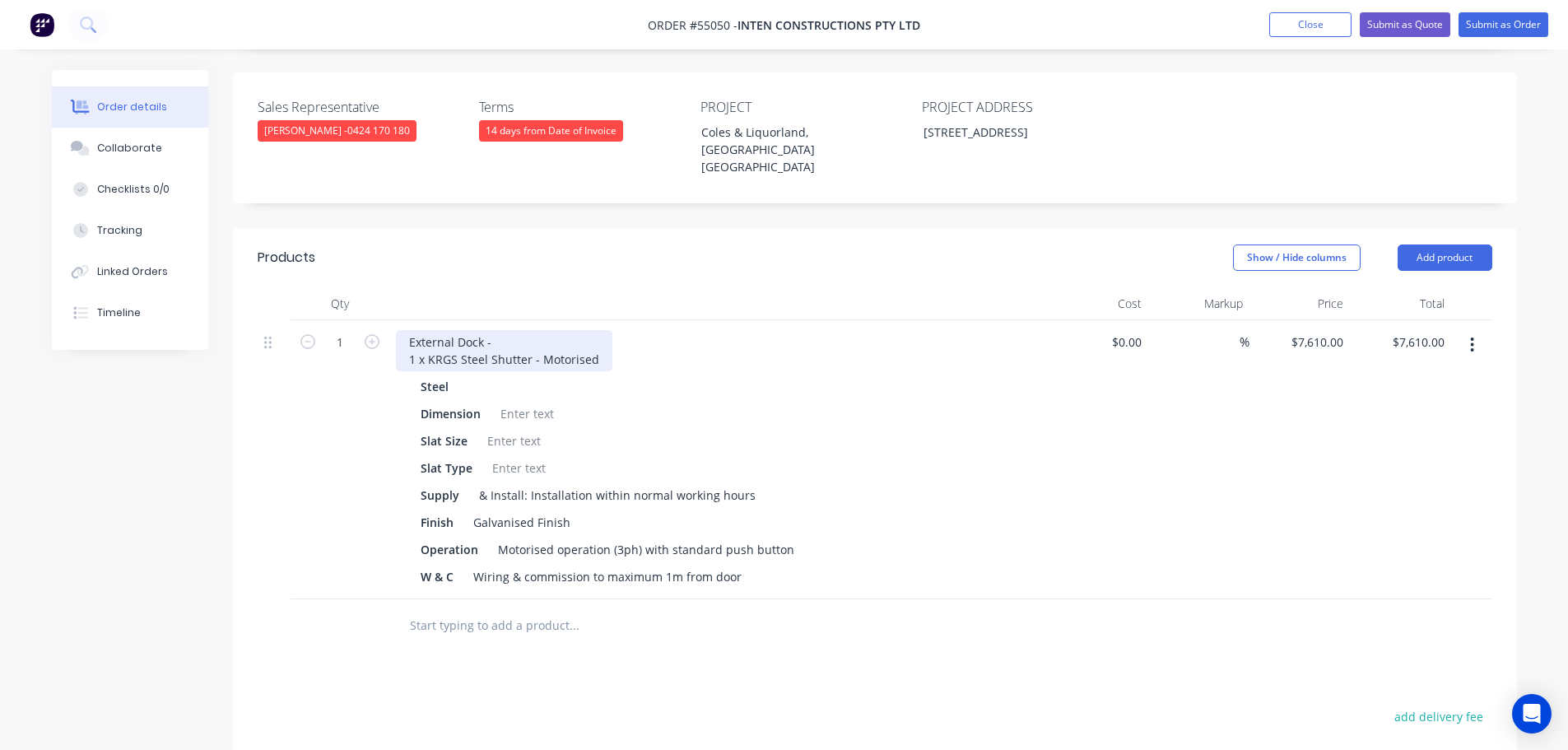
drag, startPoint x: 454, startPoint y: 336, endPoint x: 460, endPoint y: 363, distance: 27.7
click at [455, 342] on div "External Dock - 1 x KRGS Steel Shutter - Motorised" at bounding box center [504, 351] width 217 height 41
click at [527, 402] on div at bounding box center [527, 413] width 67 height 24
click at [514, 429] on div at bounding box center [514, 440] width 67 height 24
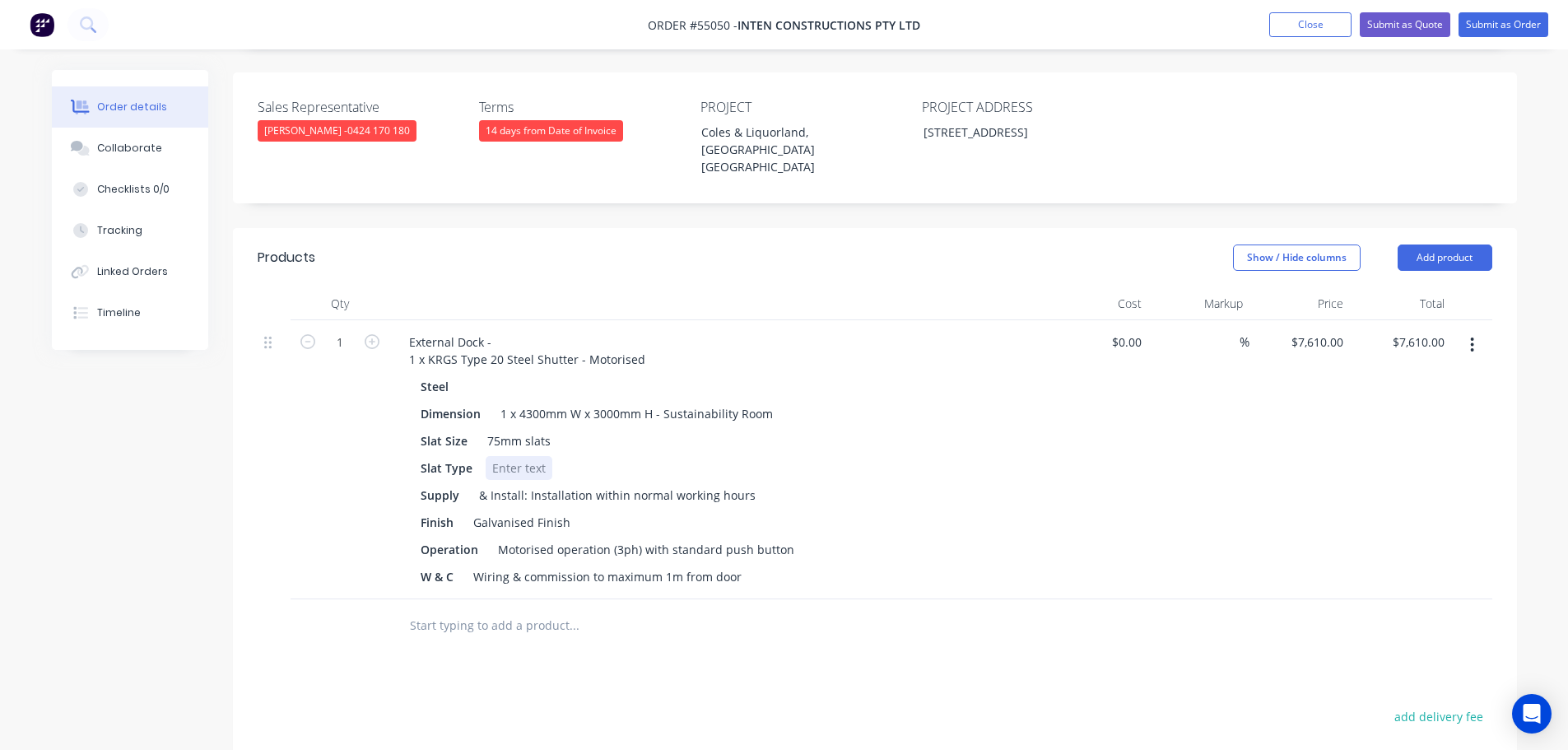
click at [516, 456] on div at bounding box center [519, 468] width 67 height 24
click at [1442, 245] on button "Add product" at bounding box center [1444, 258] width 95 height 26
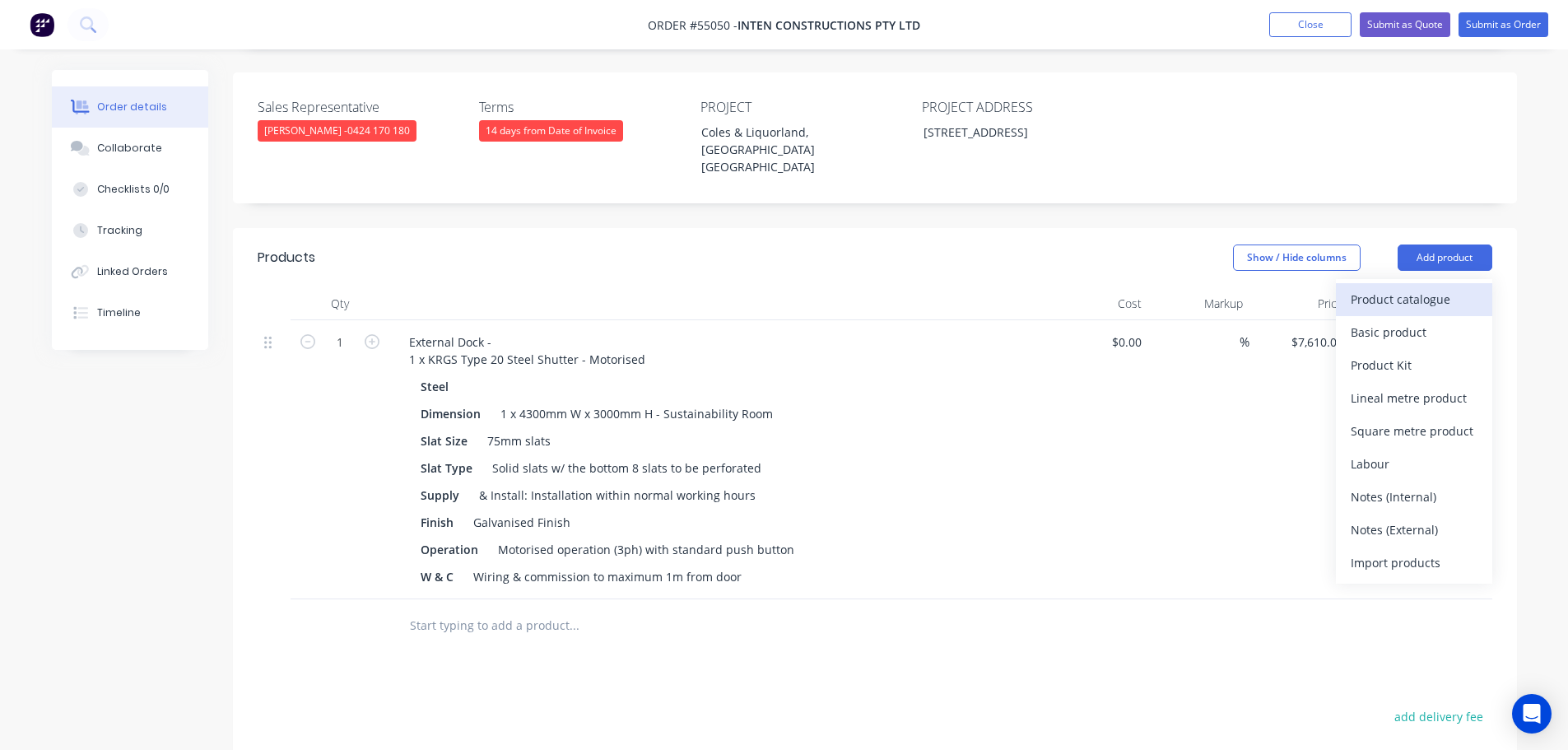
click at [1369, 287] on div "Product catalogue" at bounding box center [1414, 299] width 127 height 24
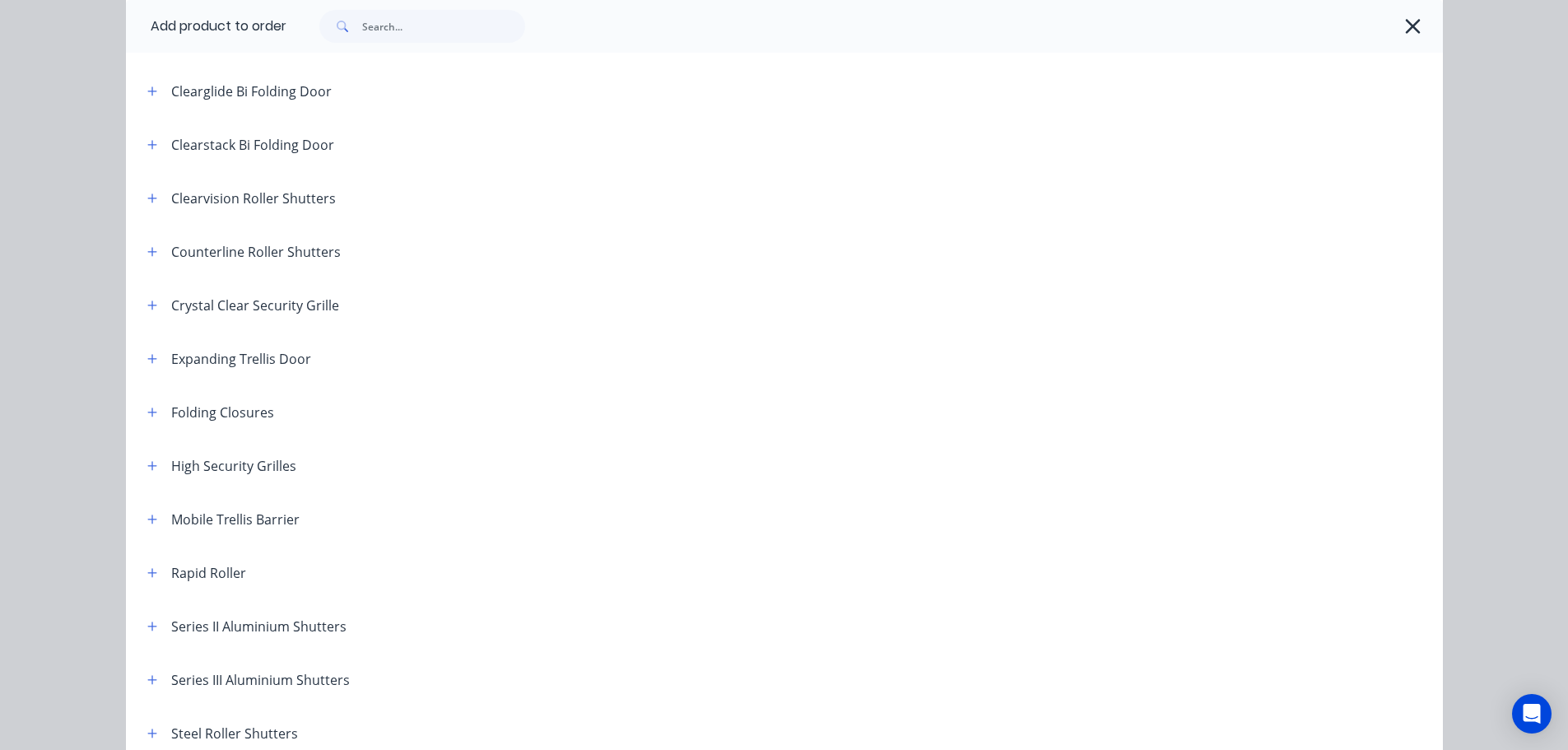
scroll to position [329, 0]
click at [147, 572] on icon "button" at bounding box center [152, 574] width 10 height 12
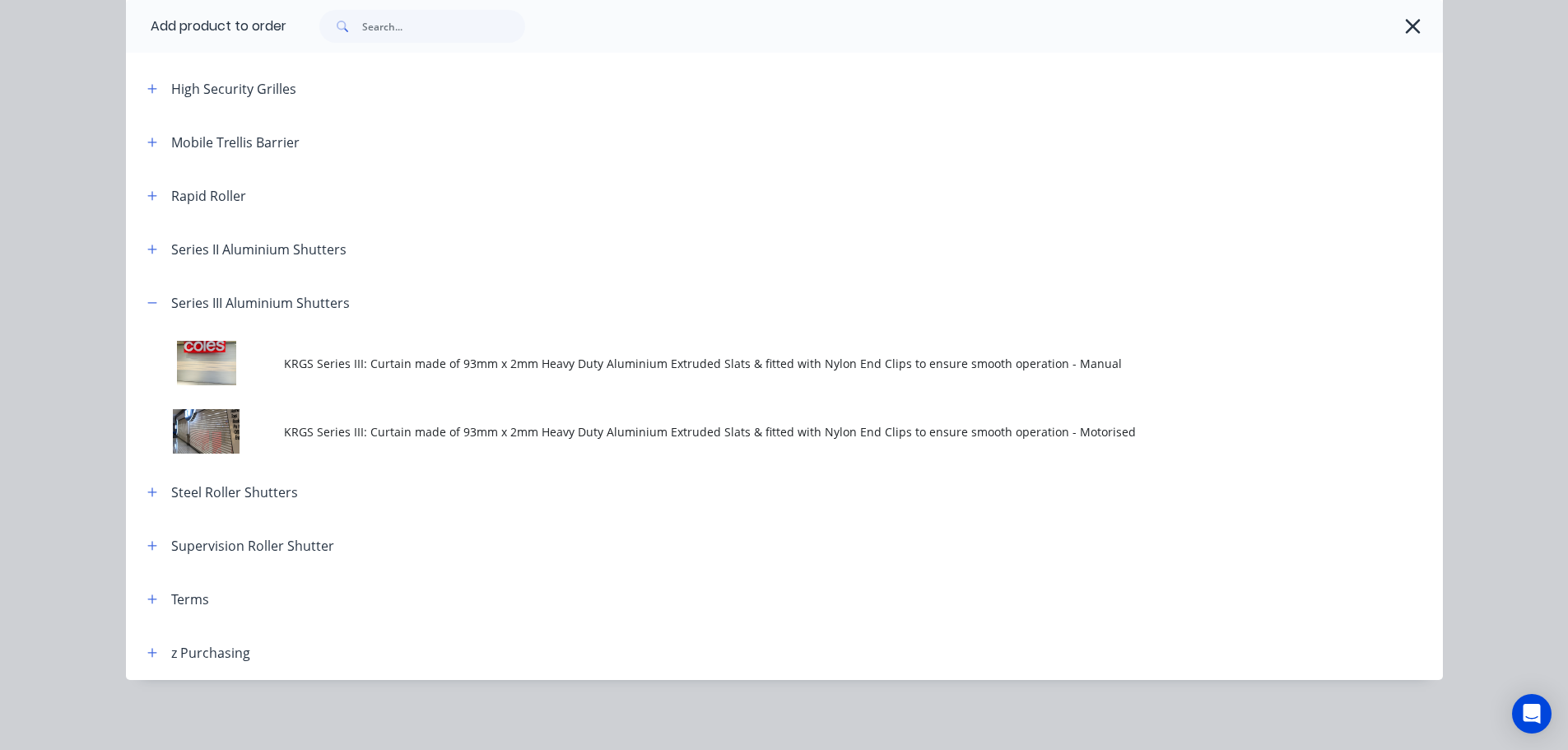
scroll to position [603, 0]
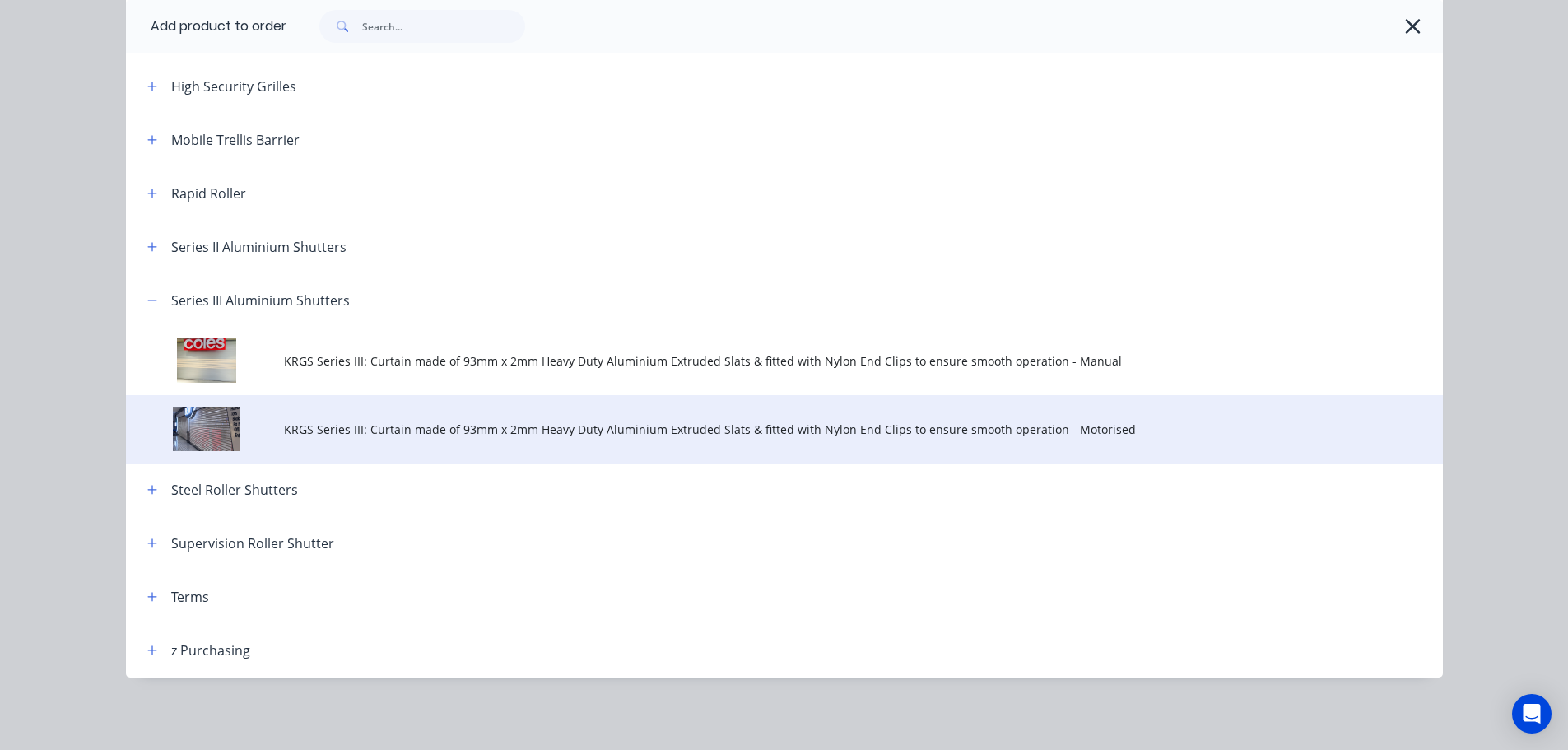
click at [697, 426] on span "KRGS Series III: Curtain made of 93mm x 2mm Heavy Duty Aluminium Extruded Slats…" at bounding box center [748, 429] width 927 height 17
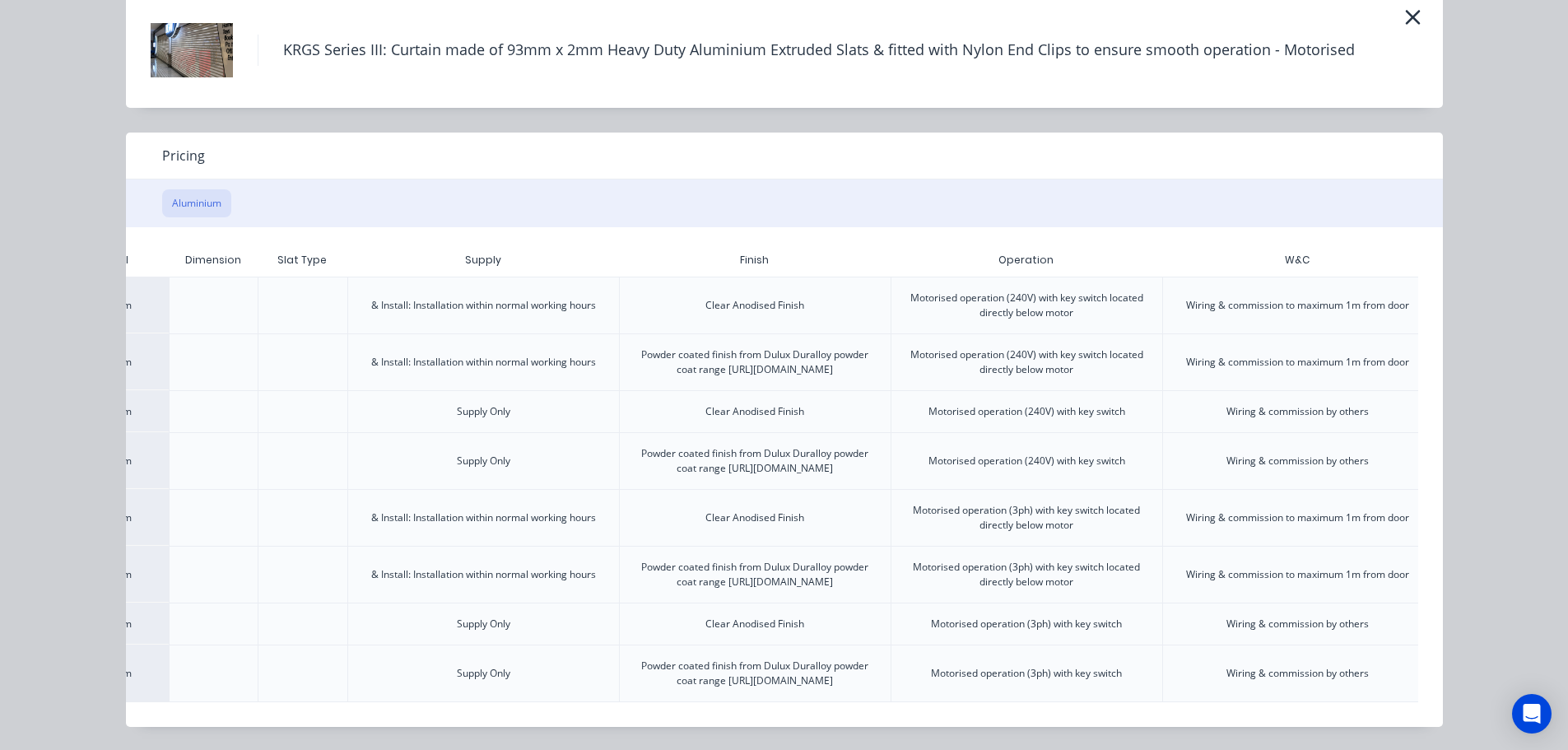
scroll to position [0, 321]
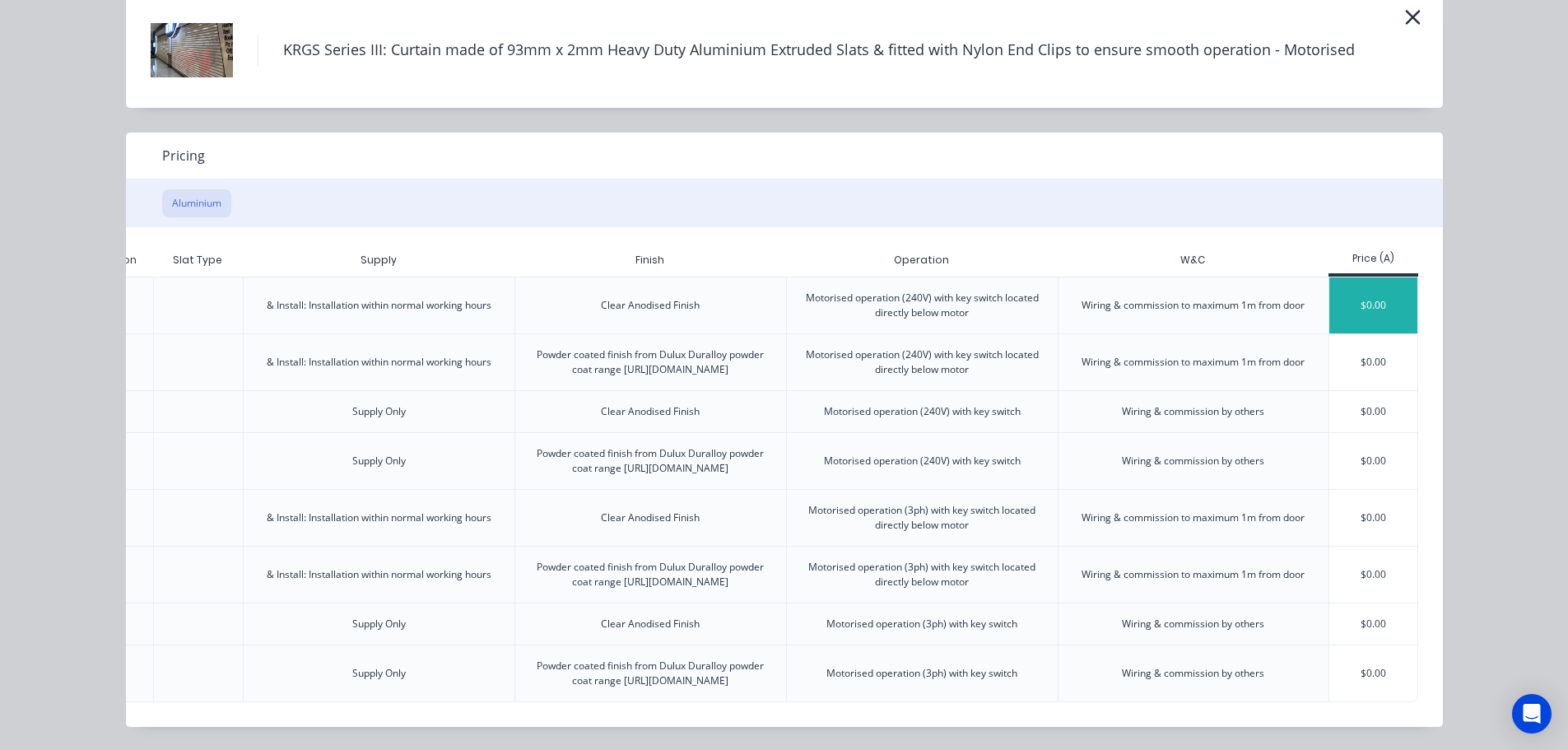
click at [1374, 277] on div "$0.00" at bounding box center [1373, 305] width 88 height 56
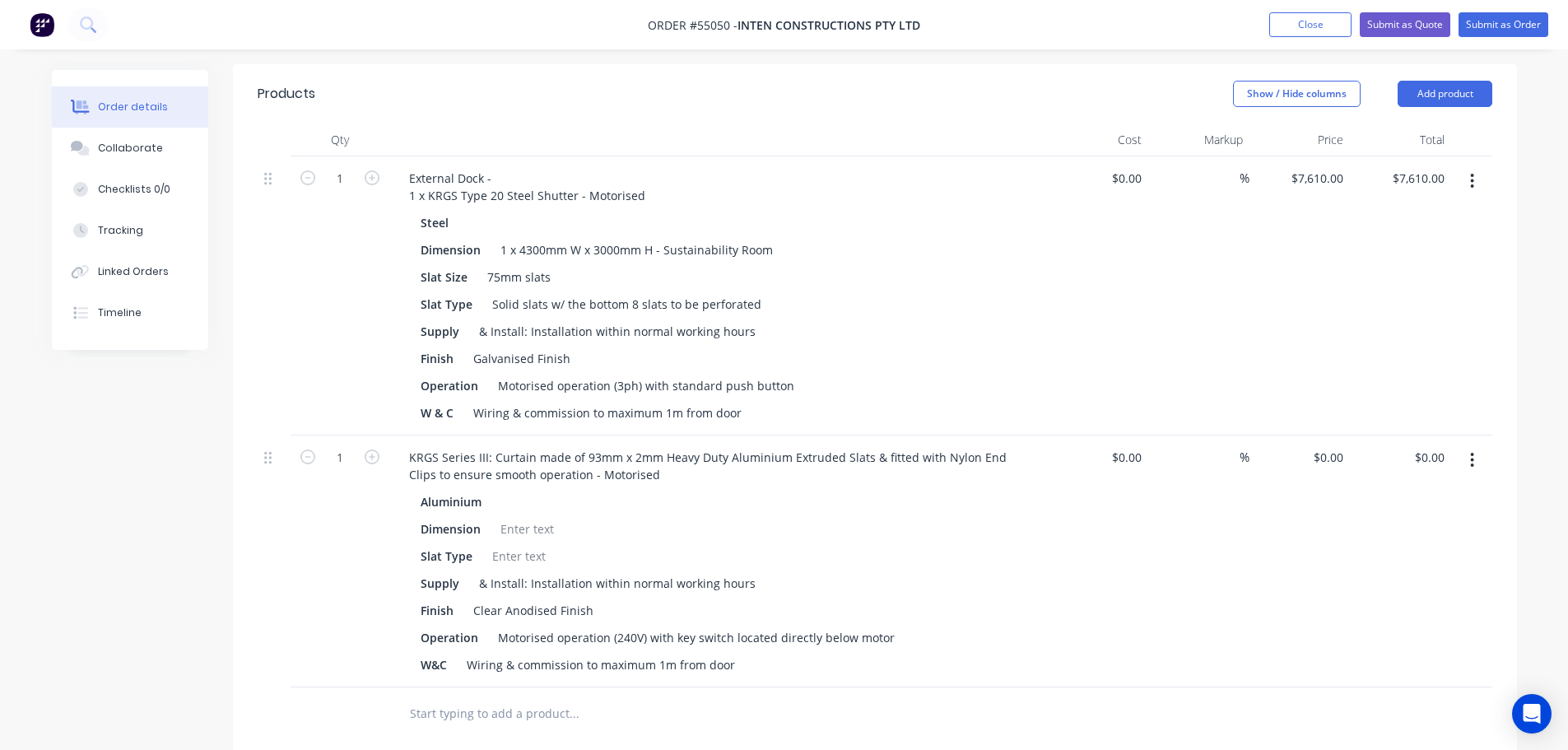
scroll to position [576, 0]
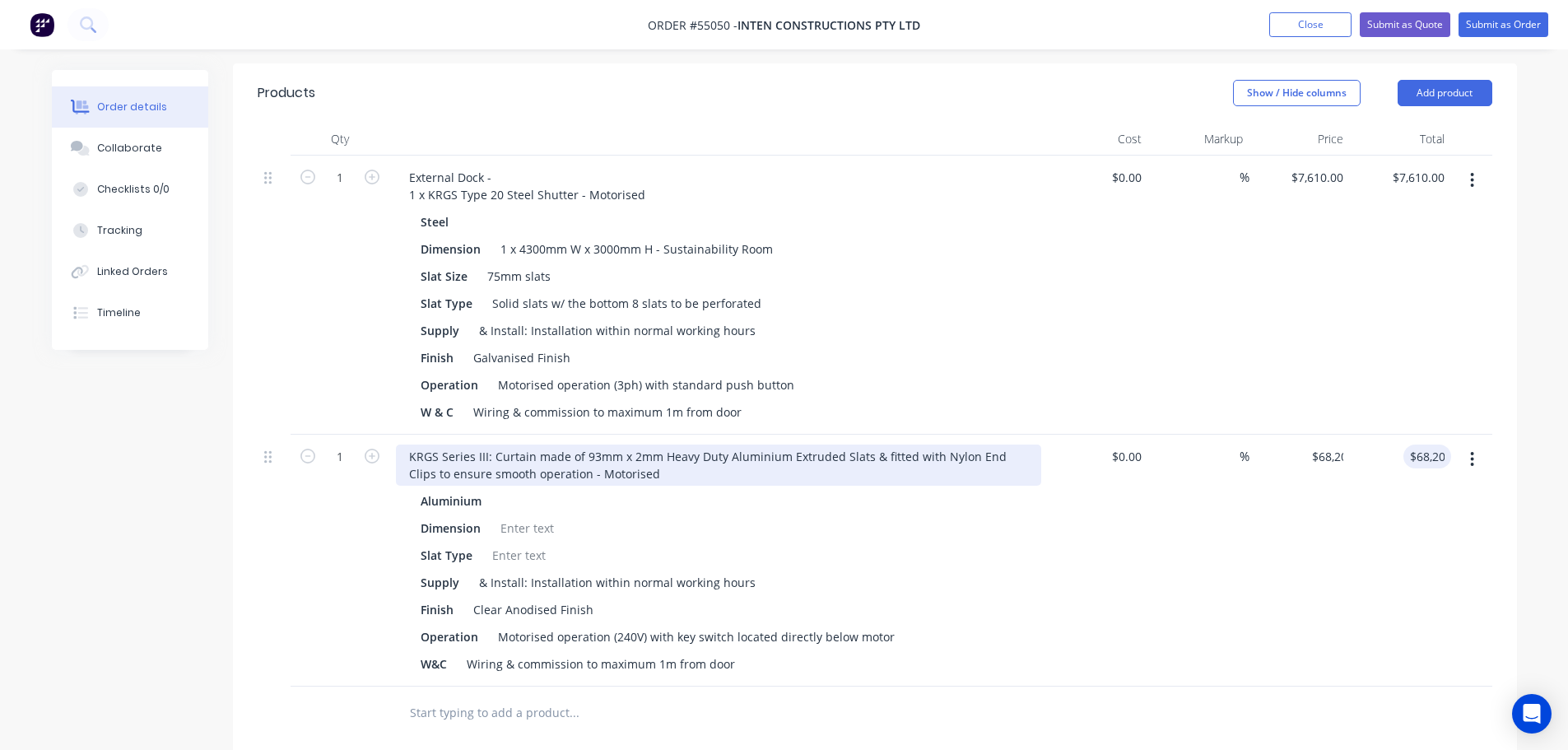
click at [404, 445] on div "KRGS Series III: Curtain made of 93mm x 2mm Heavy Duty Aluminium Extruded Slats…" at bounding box center [719, 465] width 646 height 41
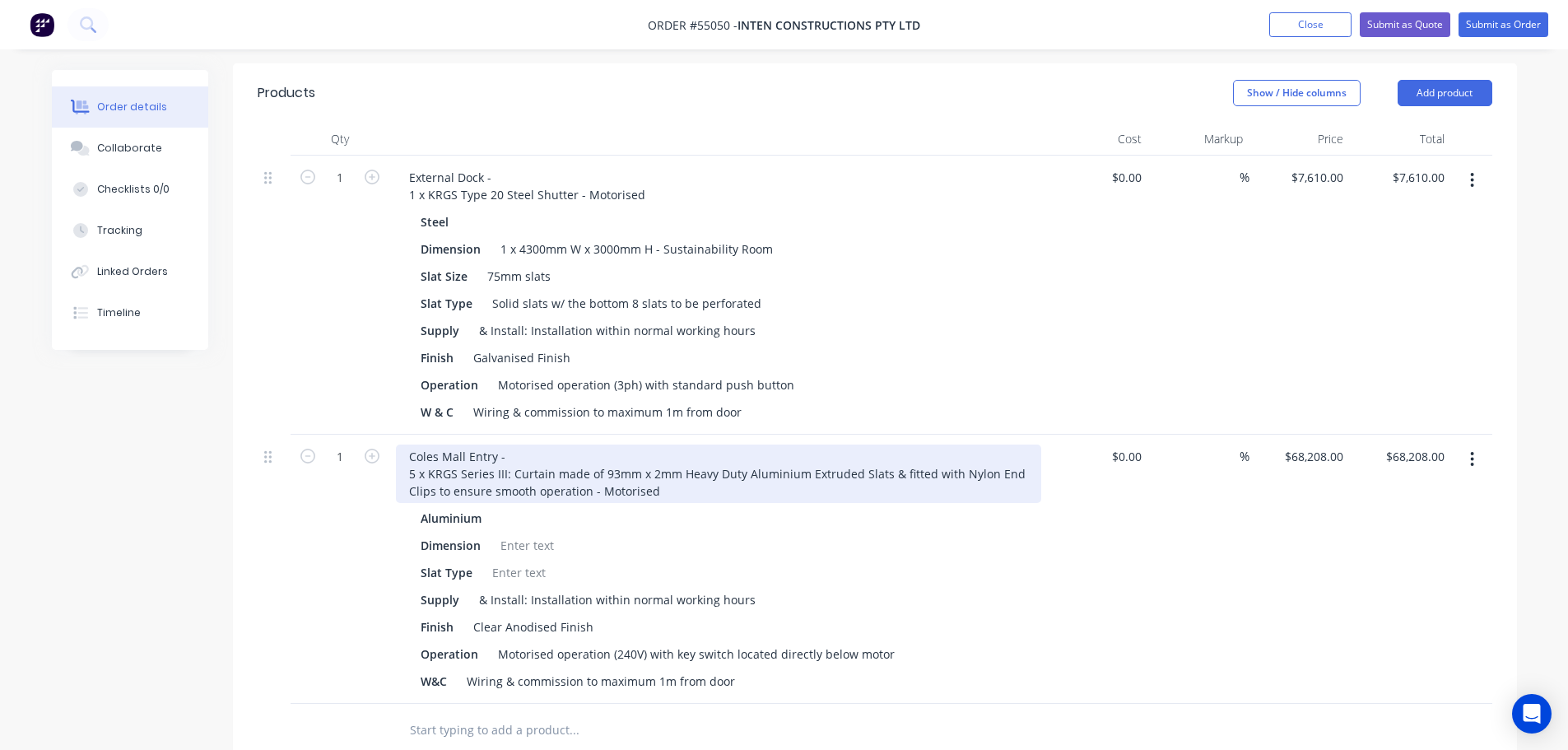
click at [457, 450] on div "Coles Mall Entry - 5 x KRGS Series III: Curtain made of 93mm x 2mm Heavy Duty A…" at bounding box center [719, 473] width 646 height 58
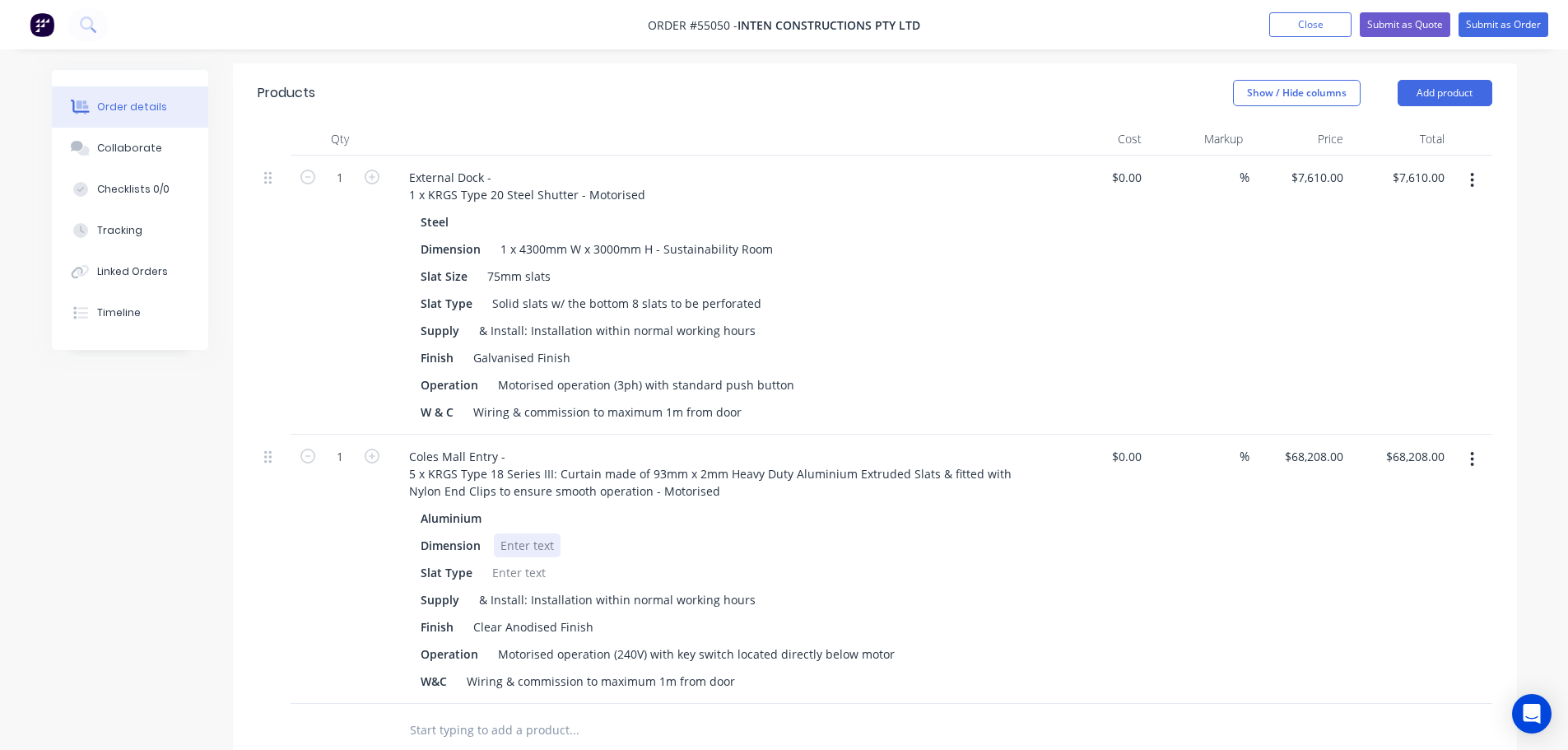
click at [527, 533] on div at bounding box center [527, 545] width 67 height 24
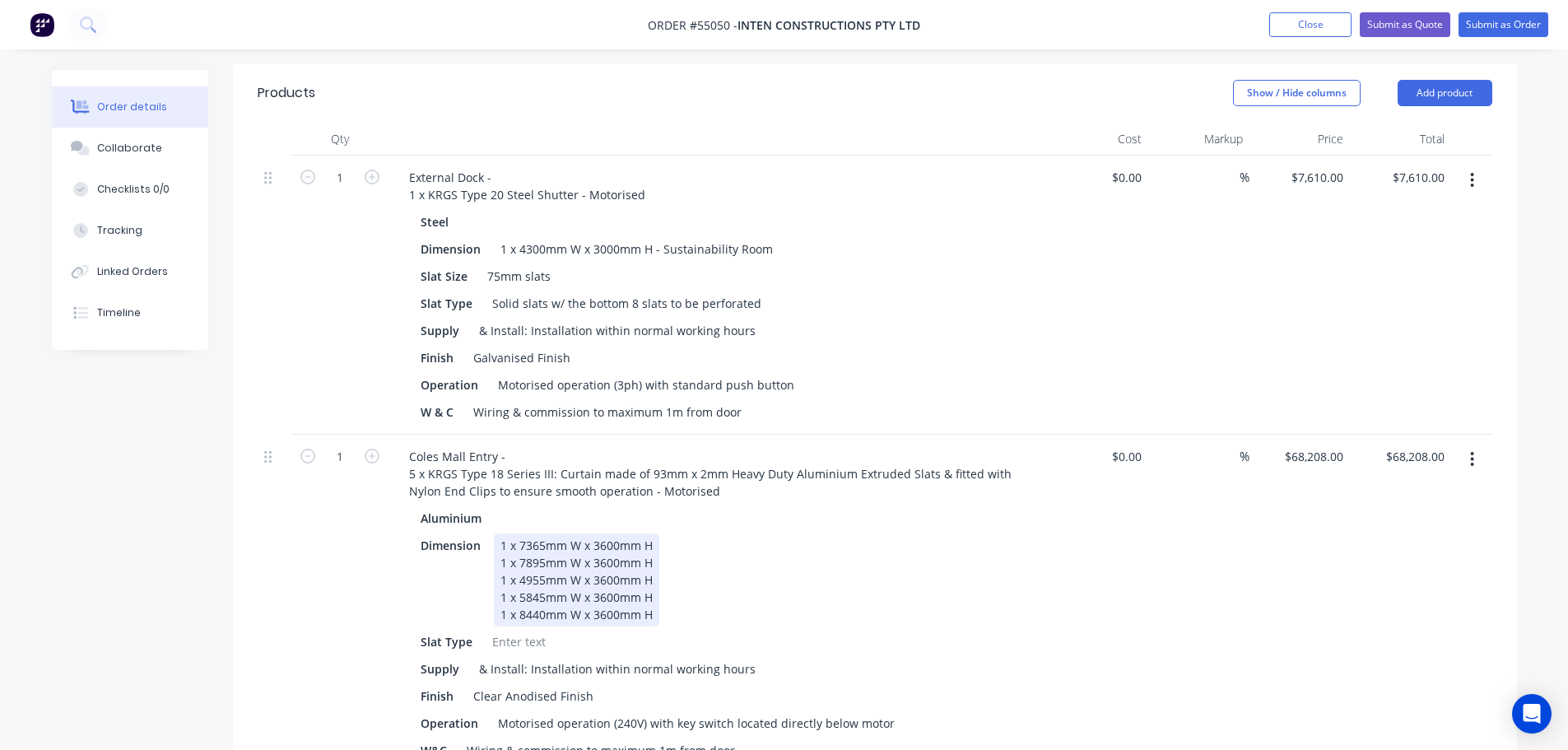
click at [653, 533] on div "1 x 7365mm W x 3600mm H 1 x 7895mm W x 3600mm H 1 x 4955mm W x 3600mm H 1 x 584…" at bounding box center [576, 580] width 166 height 93
click at [656, 540] on div "1 x 7365mm W x 3600mm H - 1a 1 x 7895mm W x 3600mm H 1 x 4955mm W x 3600mm H 1 …" at bounding box center [589, 580] width 189 height 93
click at [654, 557] on div "1 x 7365mm W x 3600mm H - 1a 1 x 7895mm W x 3600mm H - 1b 1 x 4955mm W x 3600mm…" at bounding box center [589, 580] width 190 height 93
click at [654, 573] on div "1 x 7365mm W x 3600mm H - 1a 1 x 7895mm W x 3600mm H - 1b 1 x 4955mm W x 3600mm…" at bounding box center [589, 580] width 190 height 93
click at [654, 585] on div "1 x 7365mm W x 3600mm H - 1a 1 x 7895mm W x 3600mm H - 1b 1 x 4955mm W x 3600mm…" at bounding box center [589, 580] width 190 height 93
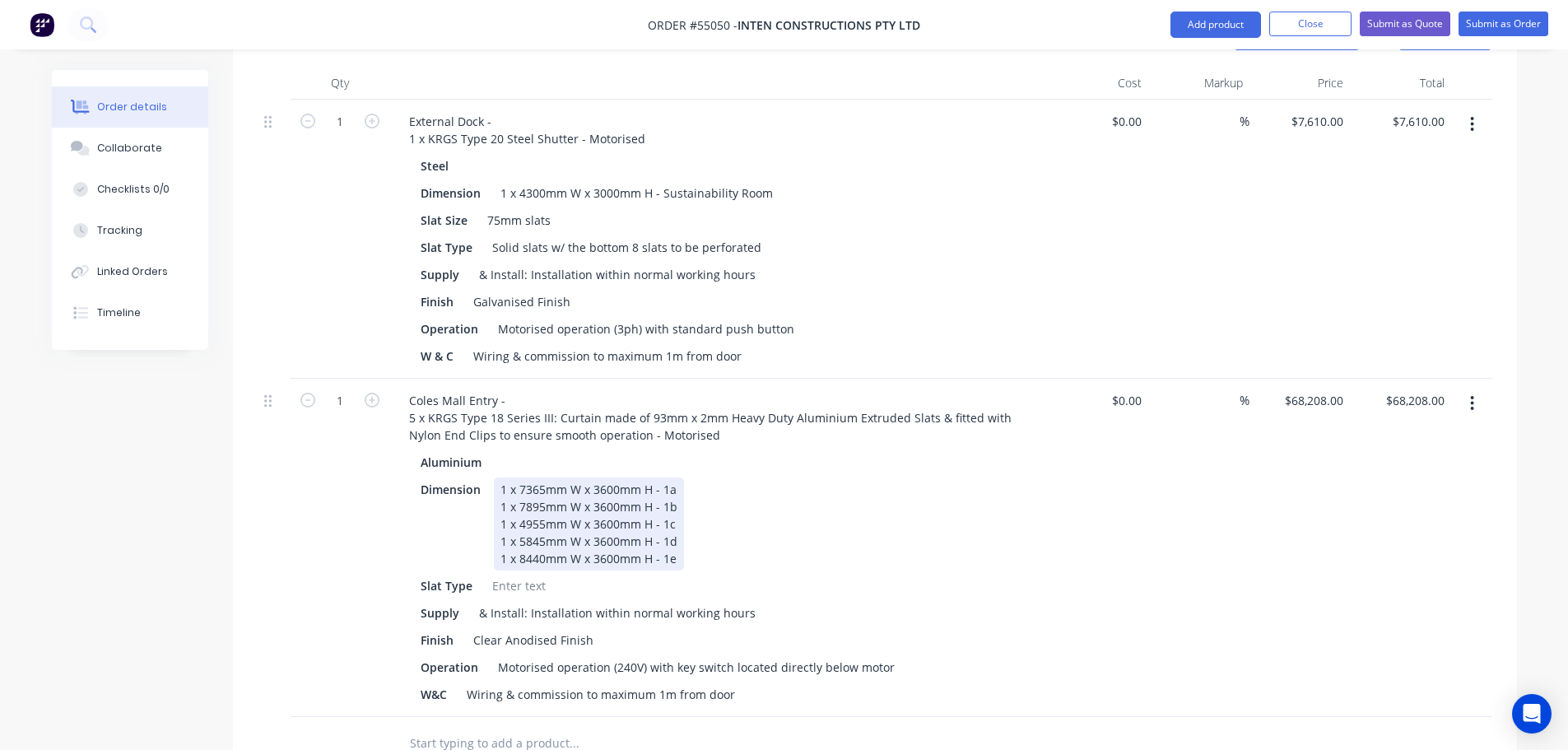
scroll to position [659, 0]
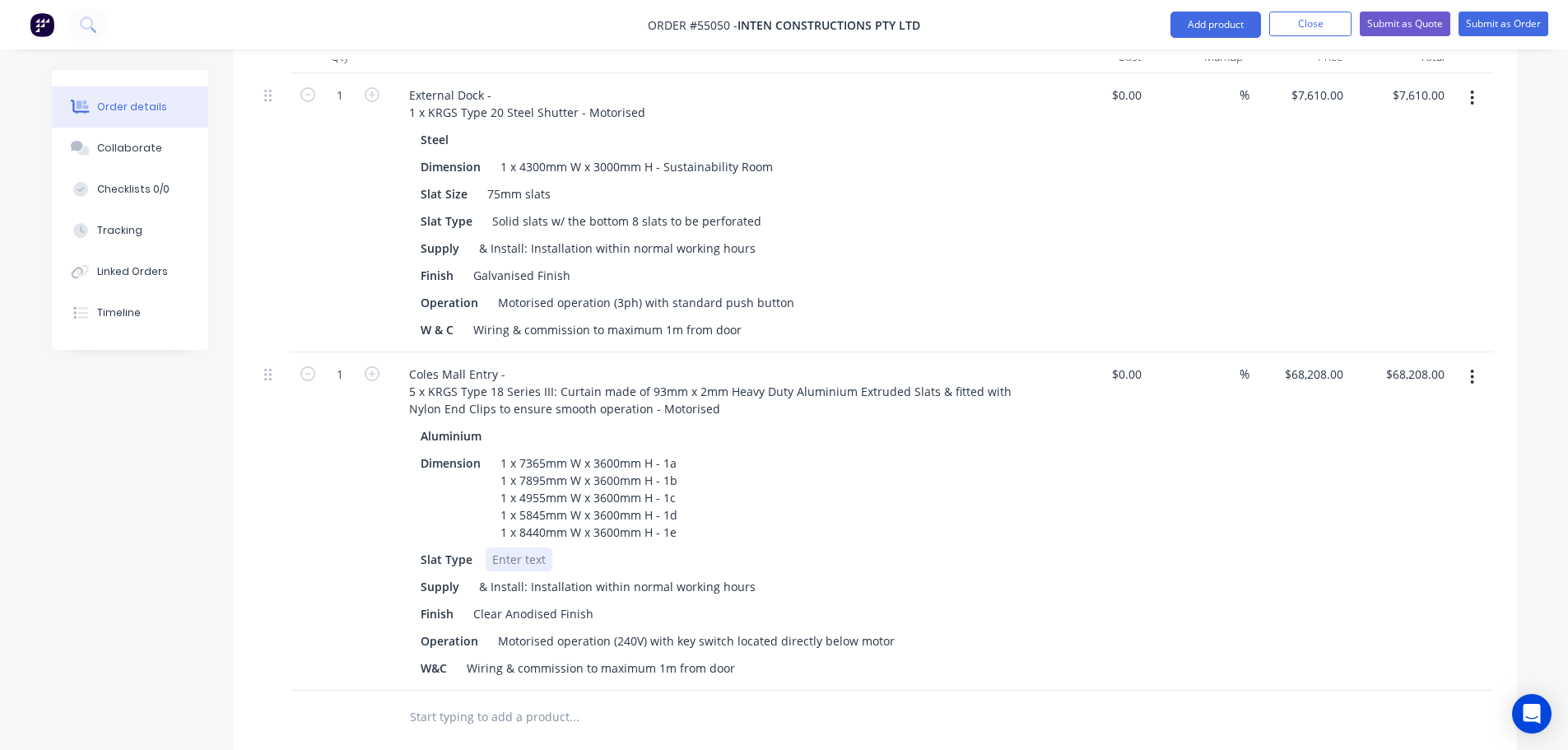
drag, startPoint x: 512, startPoint y: 532, endPoint x: 604, endPoint y: 544, distance: 92.8
click at [515, 547] on div at bounding box center [519, 559] width 67 height 24
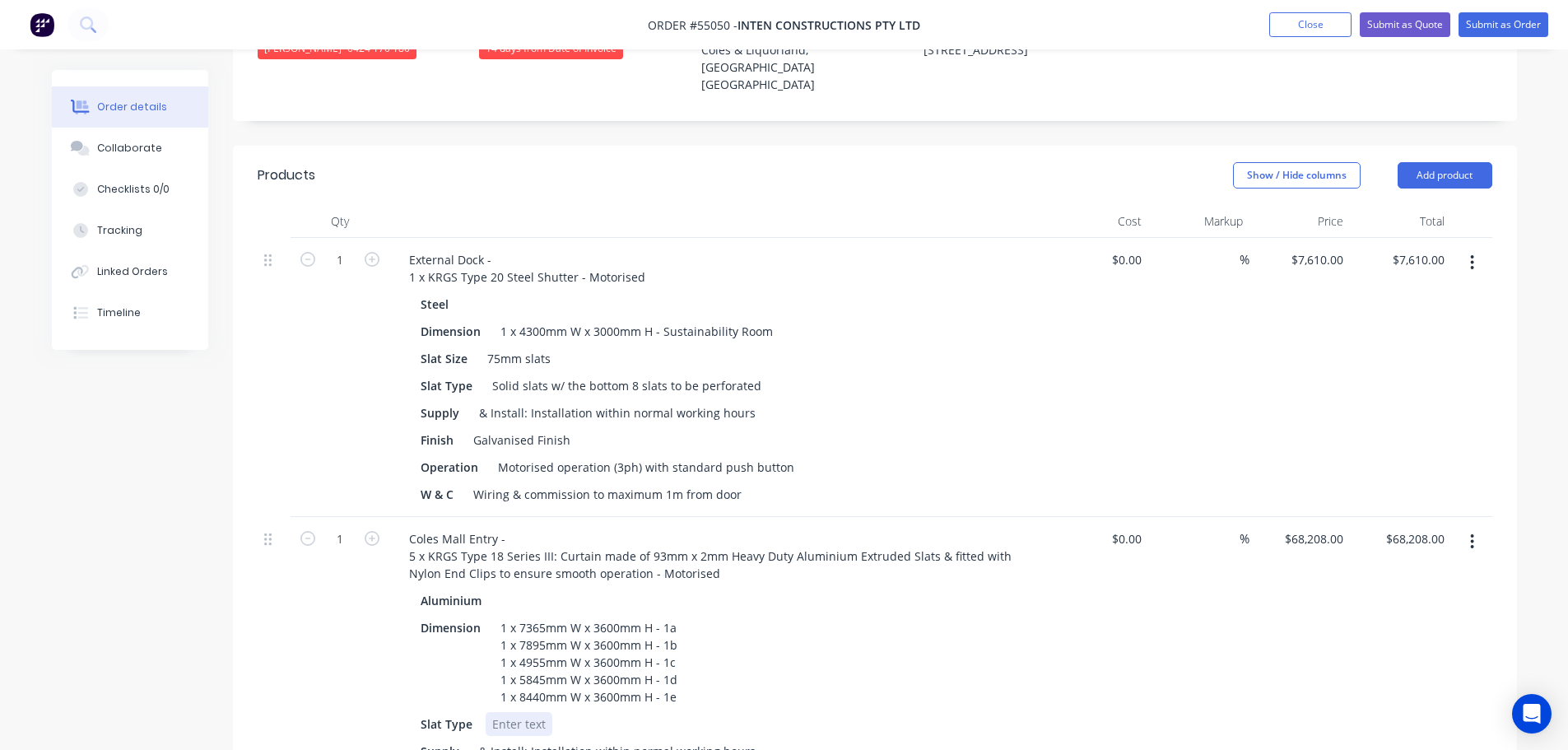
scroll to position [741, 0]
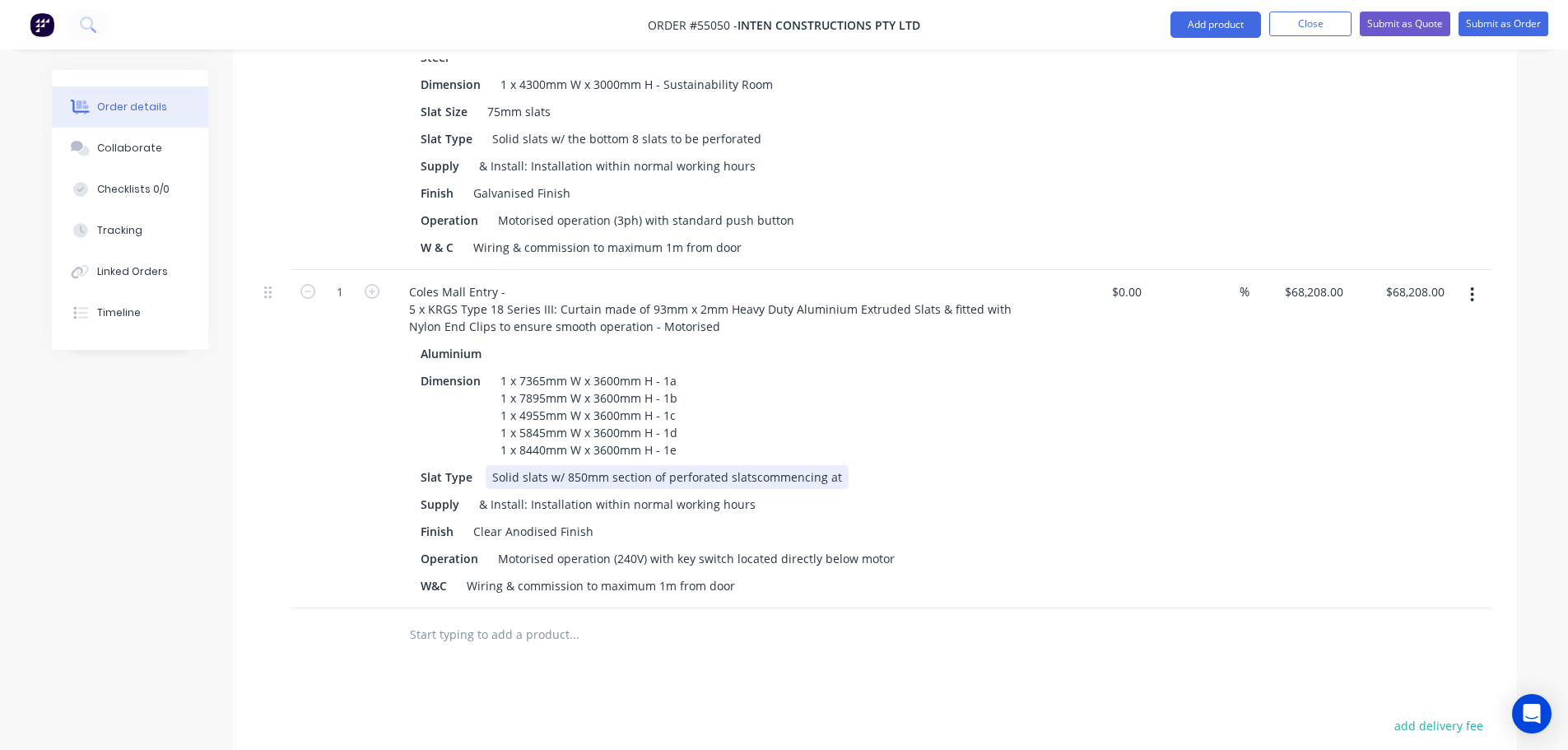
click at [749, 465] on div "Solid slats w/ 850mm section of perforated slatscommencing at" at bounding box center [667, 477] width 363 height 24
click at [848, 465] on div "Slat Type Solid slats w/ 850mm section of perforated slats commencing at" at bounding box center [716, 477] width 603 height 24
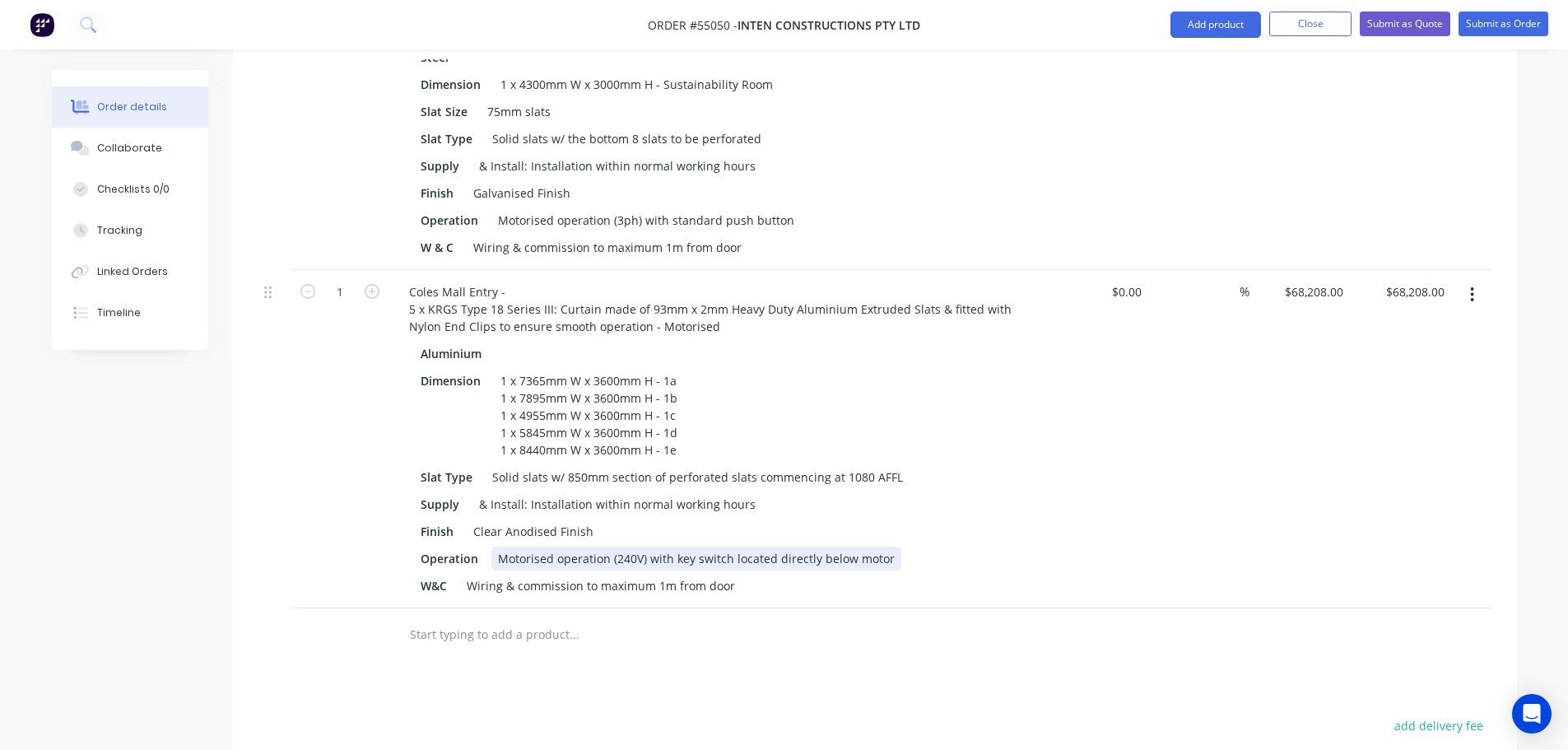
click at [671, 547] on div "Motorised operation (240V) with key switch located directly below motor" at bounding box center [697, 558] width 410 height 24
drag, startPoint x: 736, startPoint y: 536, endPoint x: 728, endPoint y: 586, distance: 50.6
click at [736, 547] on div "Motorised operation (240V) with 5 key switch located directly below motor" at bounding box center [702, 558] width 420 height 24
click at [1395, 27] on button "Submit as Quote" at bounding box center [1405, 24] width 91 height 25
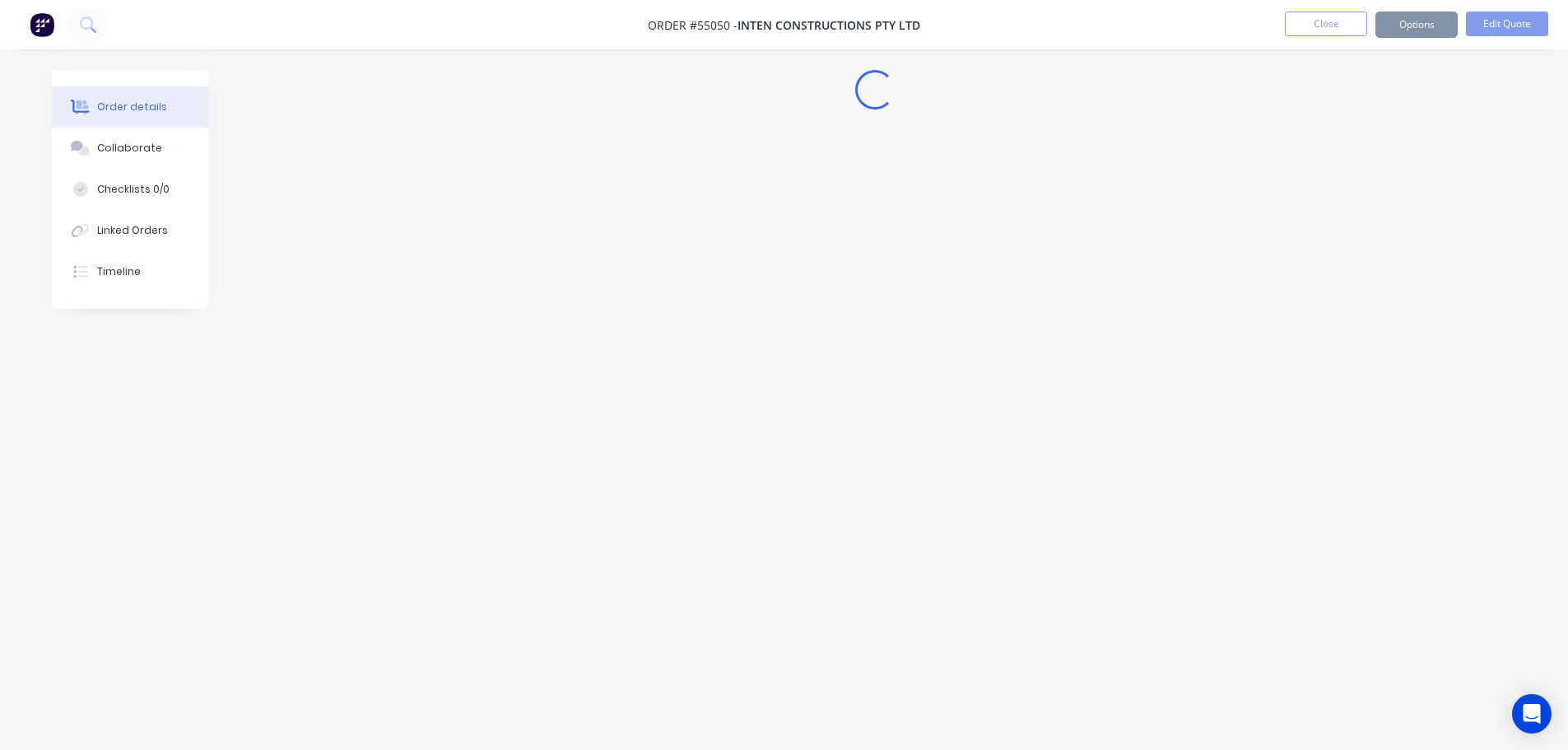
scroll to position [0, 0]
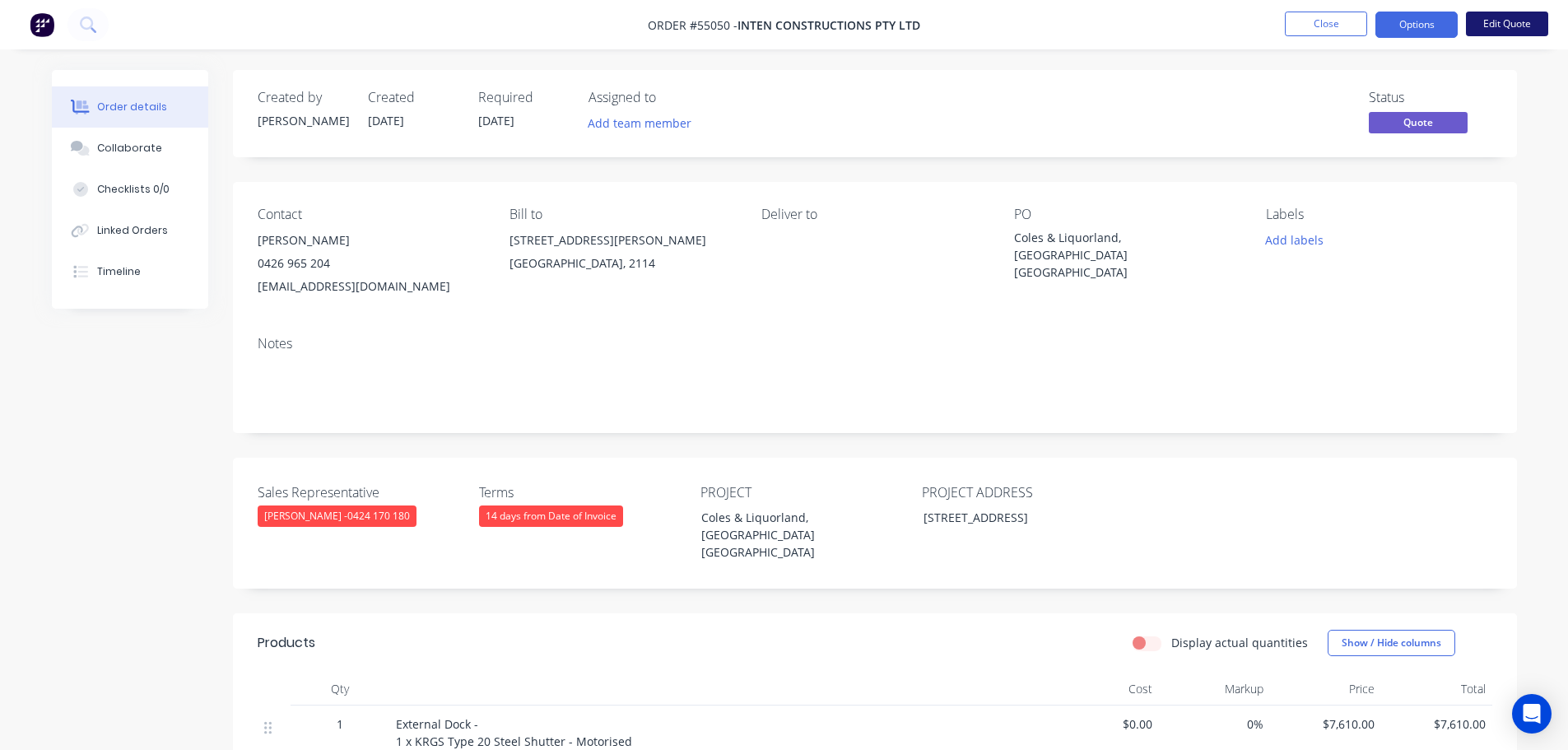
click at [1505, 31] on button "Edit Quote" at bounding box center [1507, 24] width 82 height 25
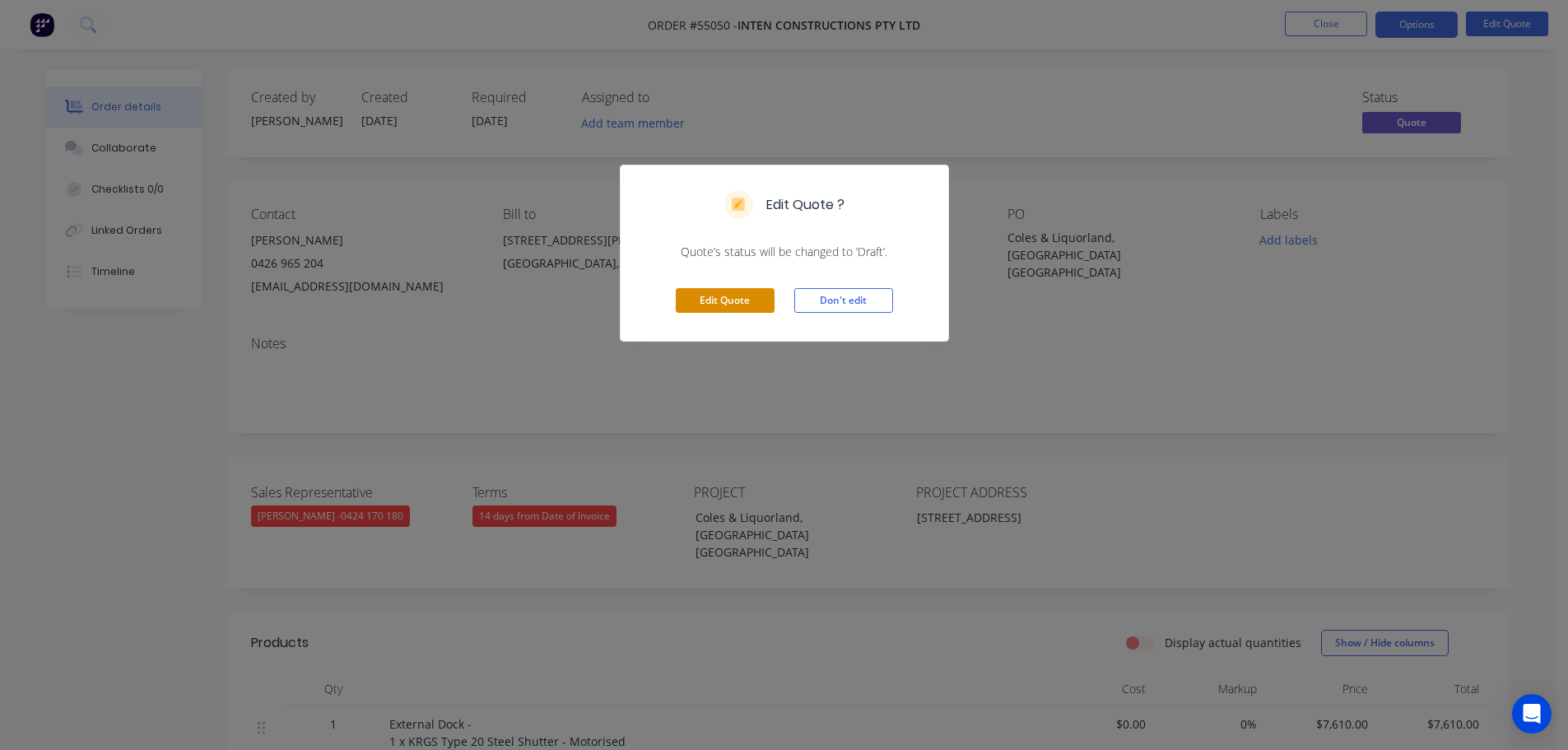
click at [752, 305] on button "Edit Quote" at bounding box center [726, 300] width 99 height 25
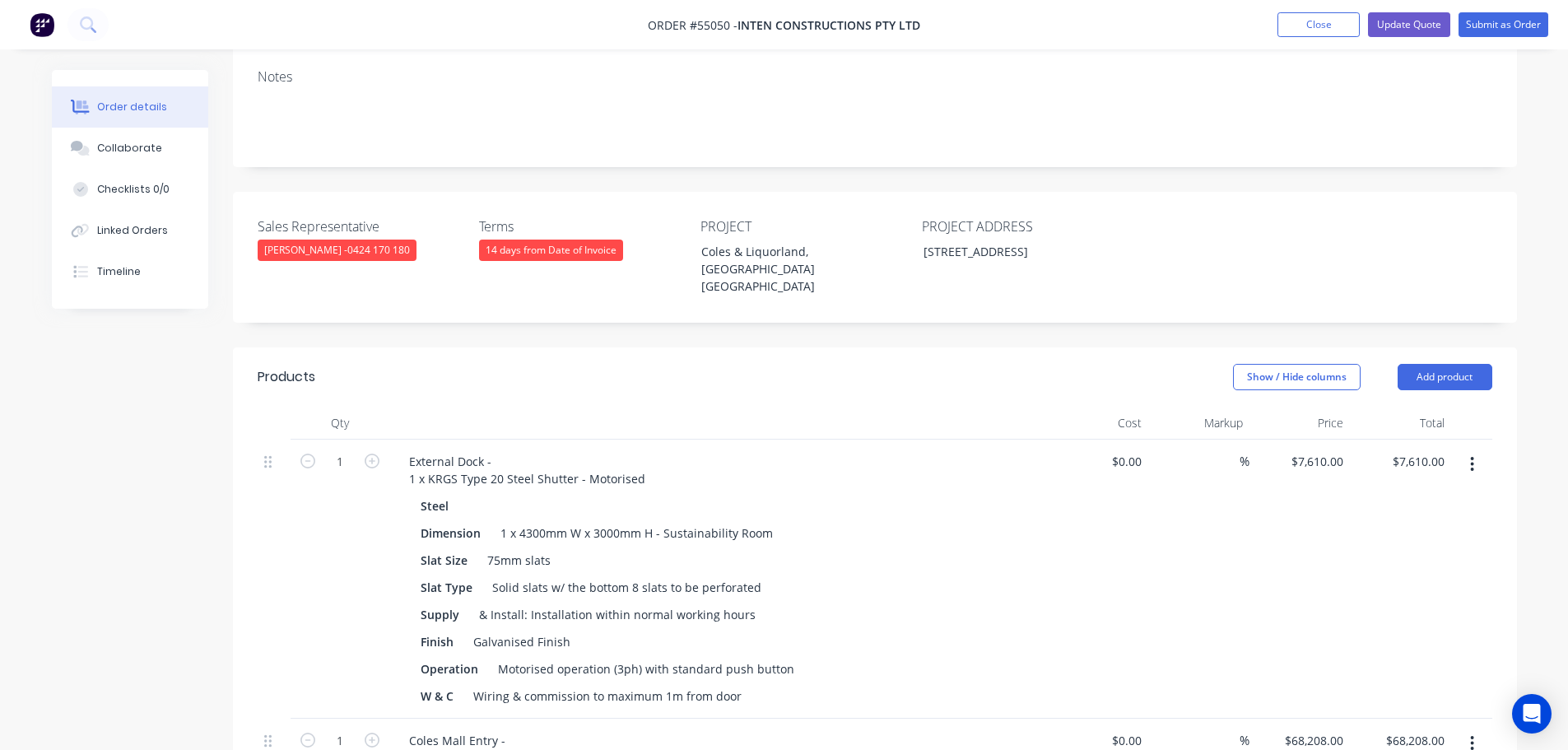
scroll to position [329, 0]
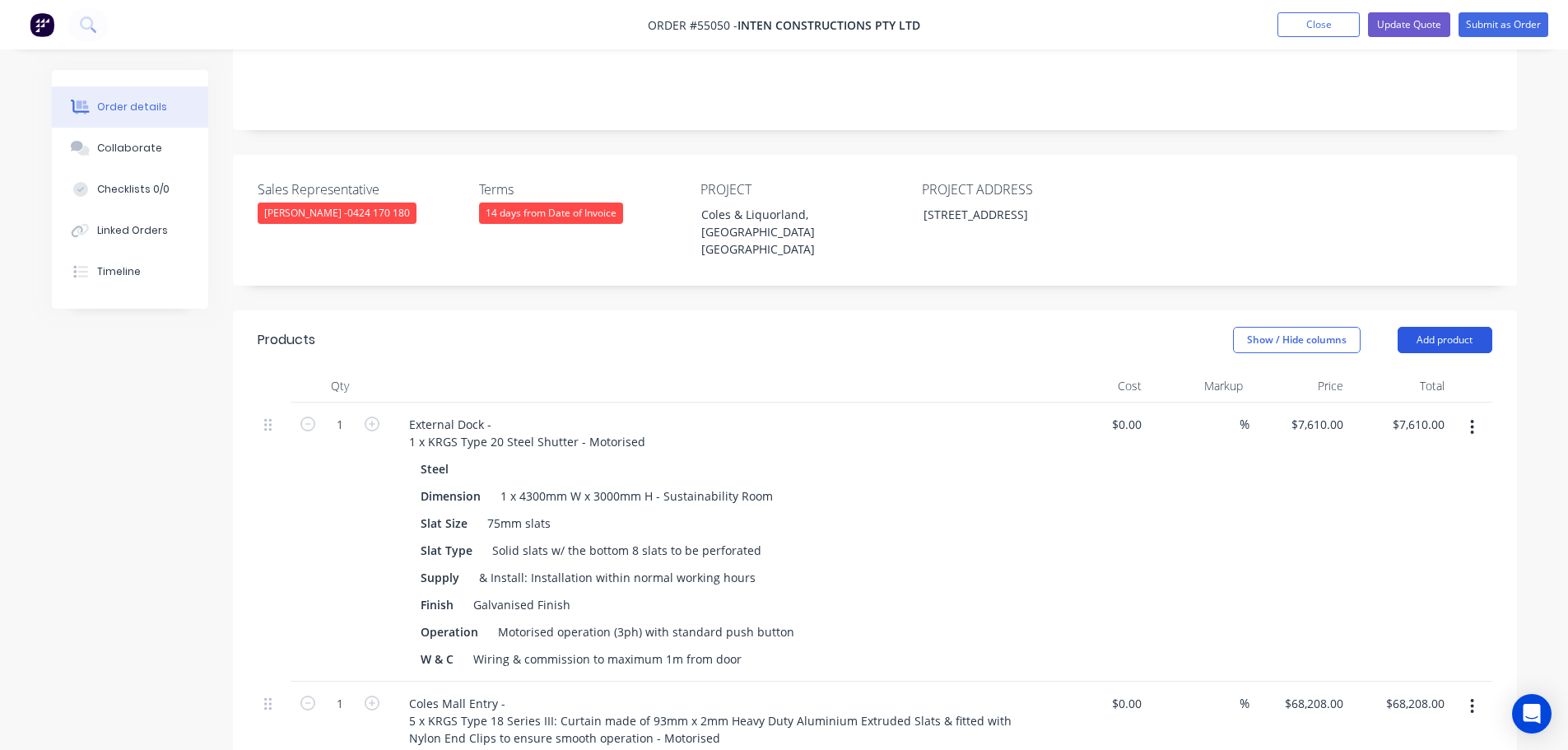
click at [1422, 327] on button "Add product" at bounding box center [1444, 340] width 95 height 26
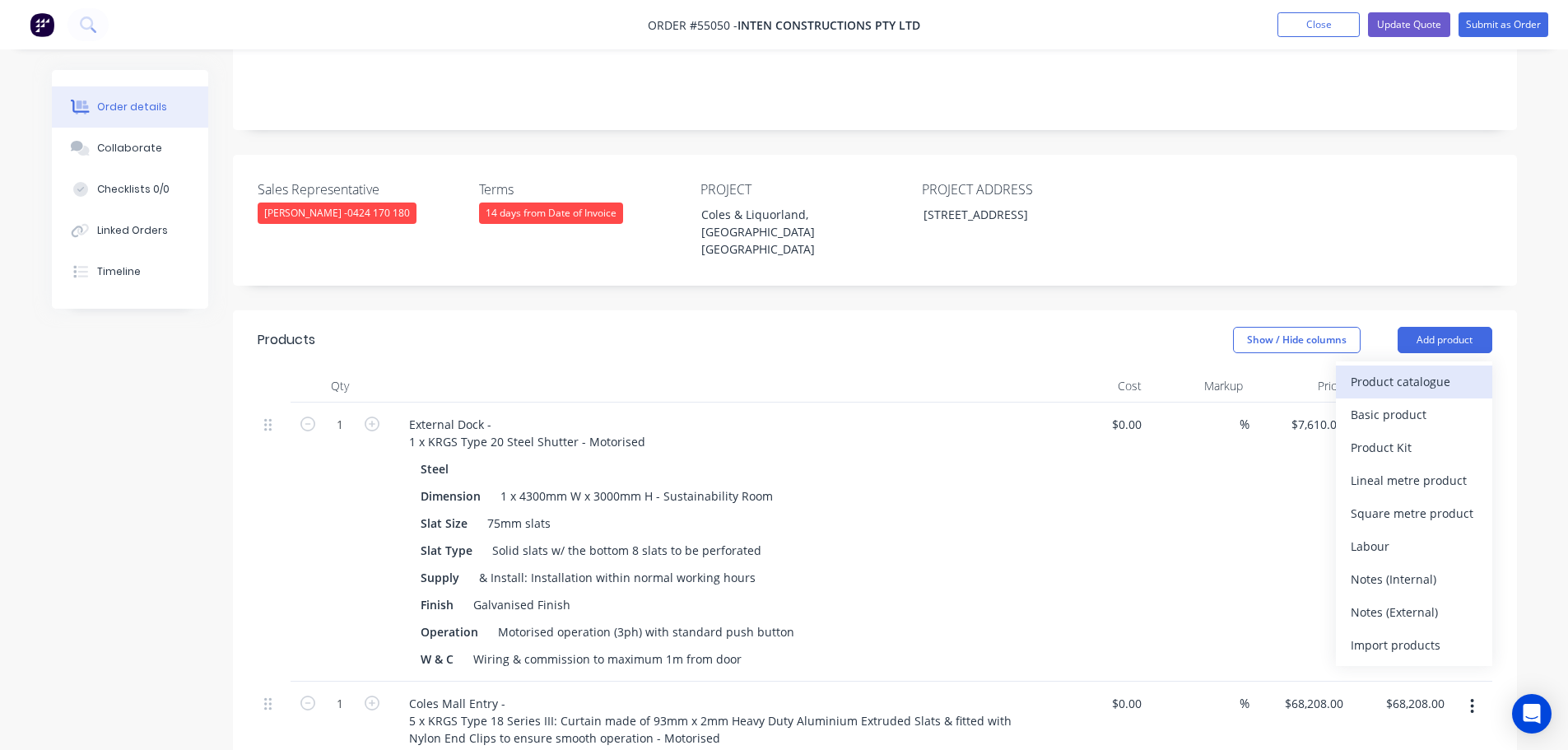
click at [1361, 370] on div "Product catalogue" at bounding box center [1414, 381] width 127 height 24
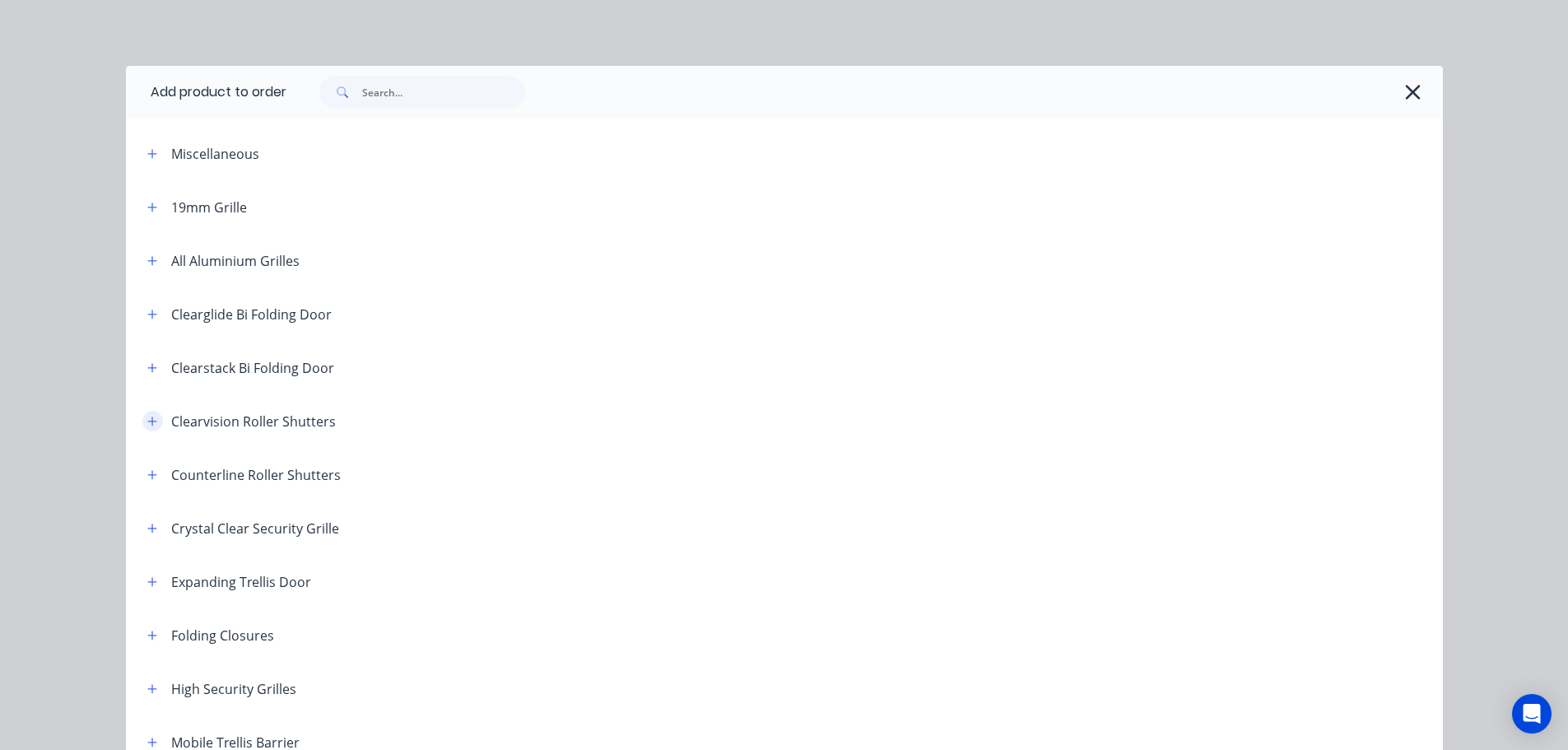
click at [148, 424] on icon "button" at bounding box center [152, 422] width 10 height 12
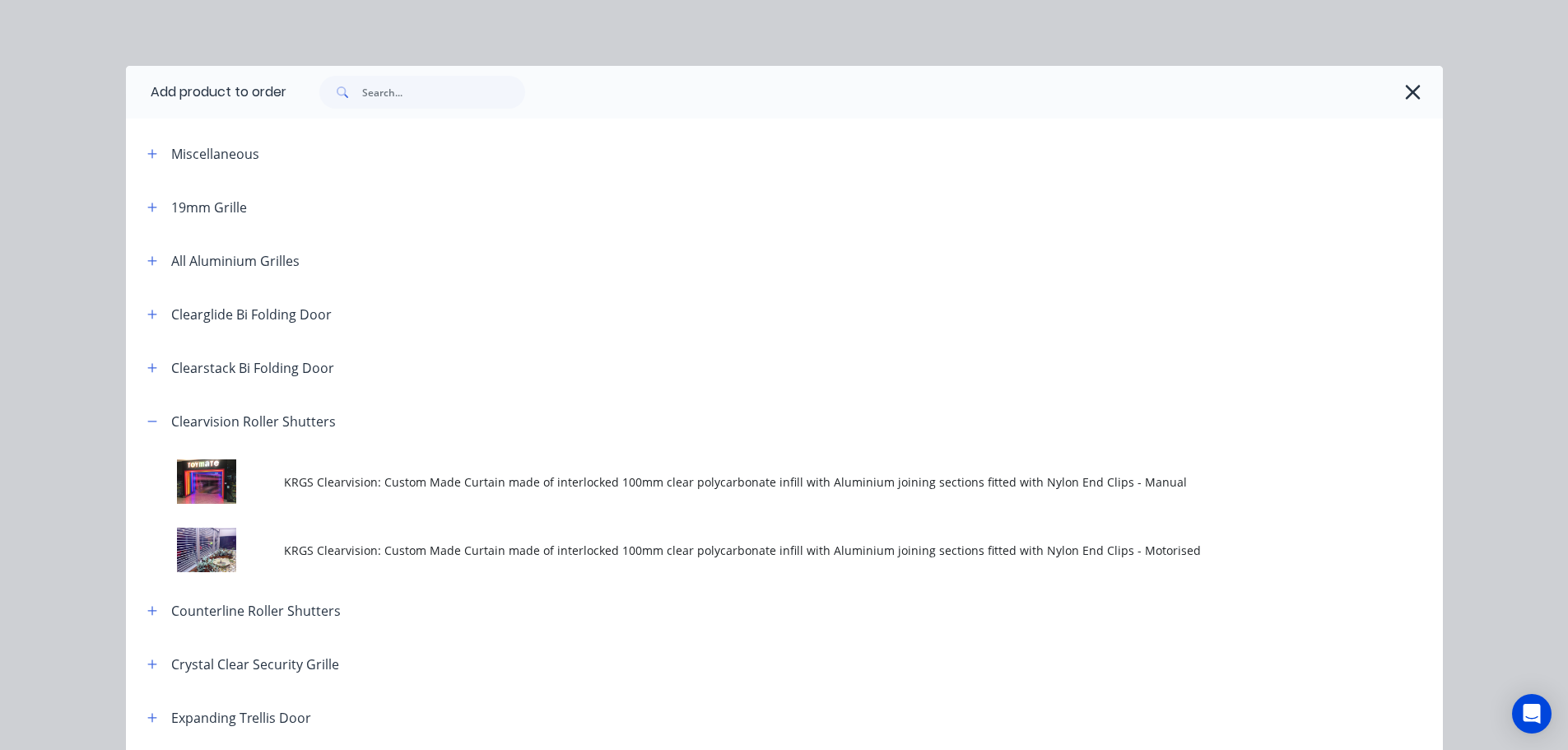
scroll to position [247, 0]
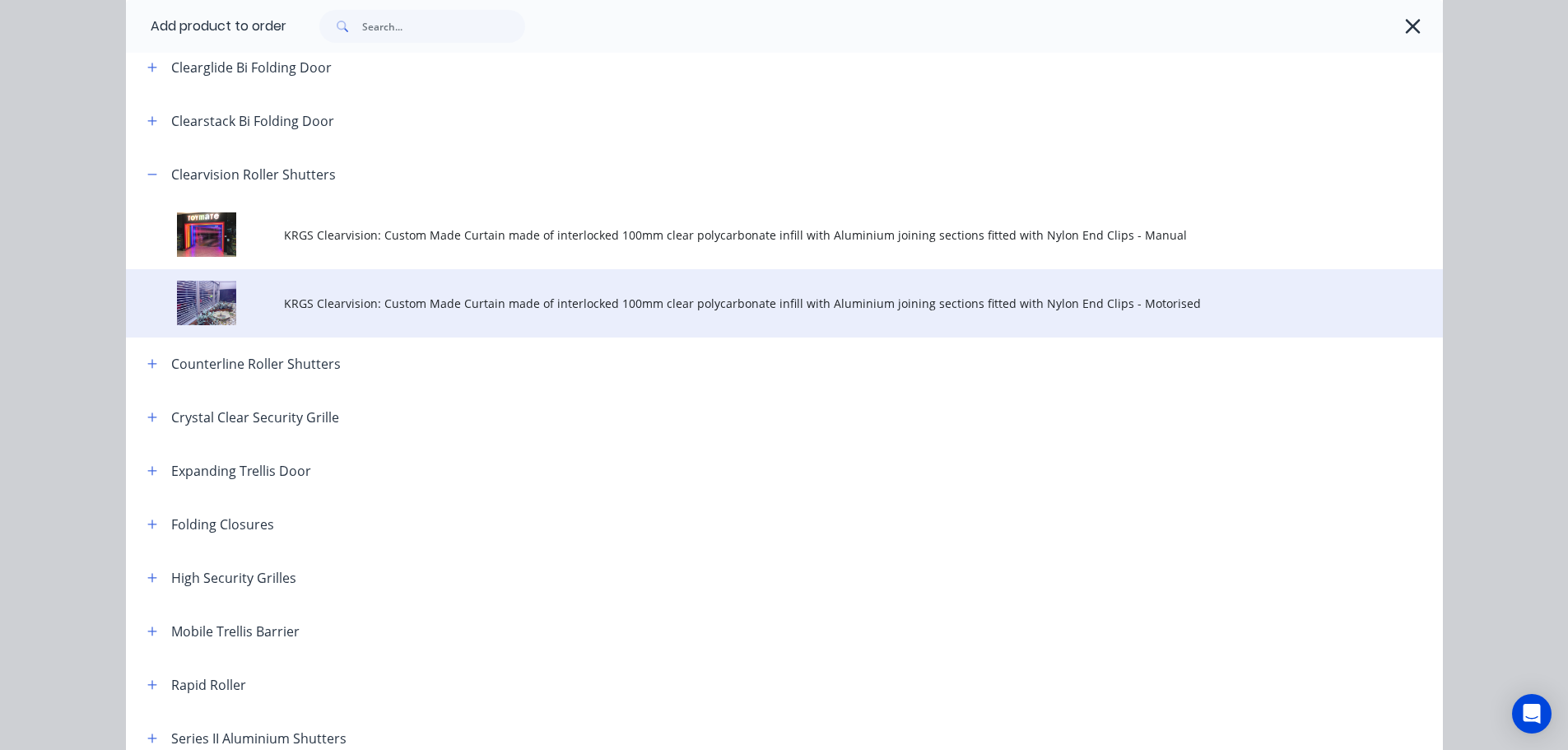
click at [803, 307] on span "KRGS Clearvision: Custom Made Curtain made of interlocked 100mm clear polycarbo…" at bounding box center [748, 303] width 927 height 17
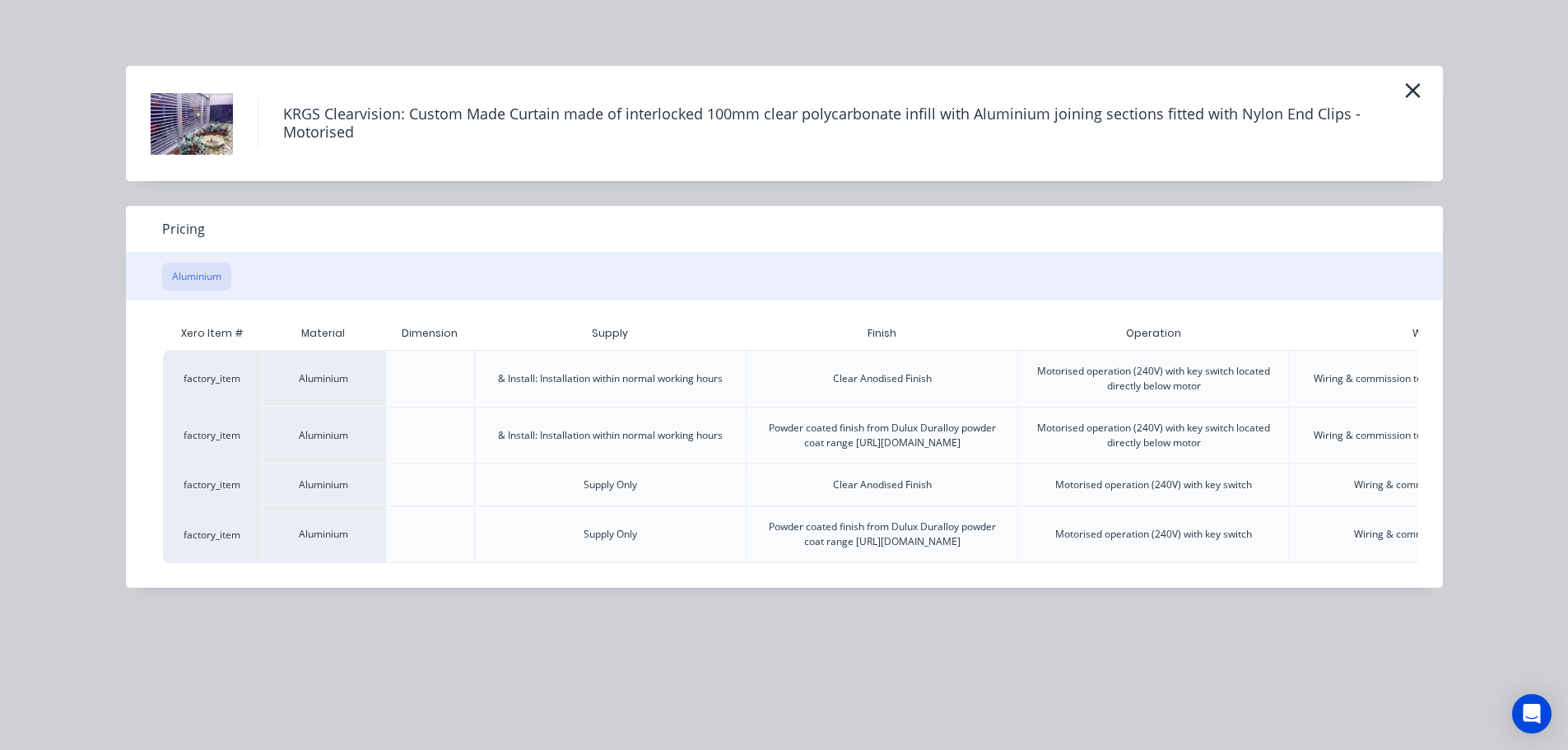
scroll to position [0, 231]
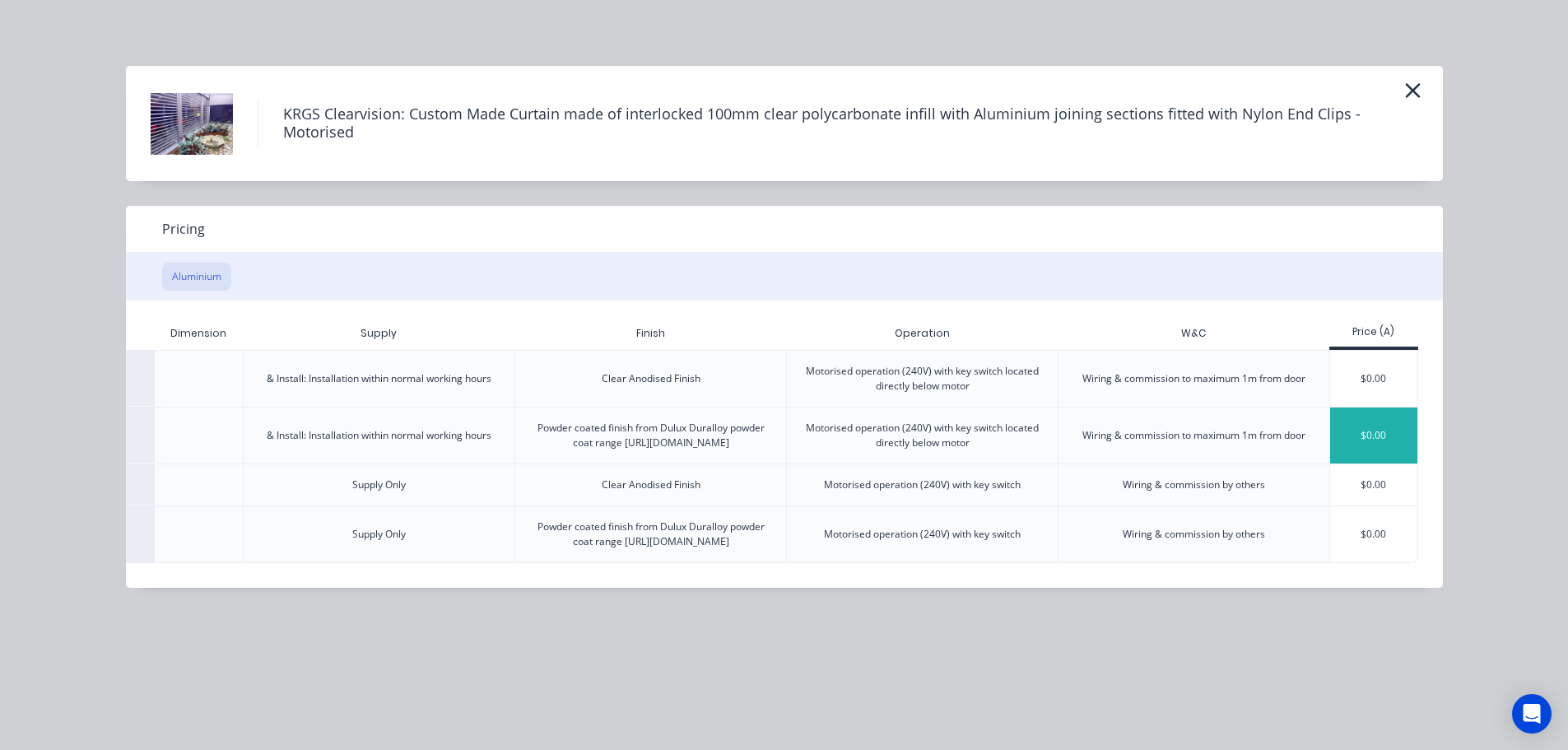
click at [1393, 443] on div "$0.00" at bounding box center [1374, 436] width 88 height 56
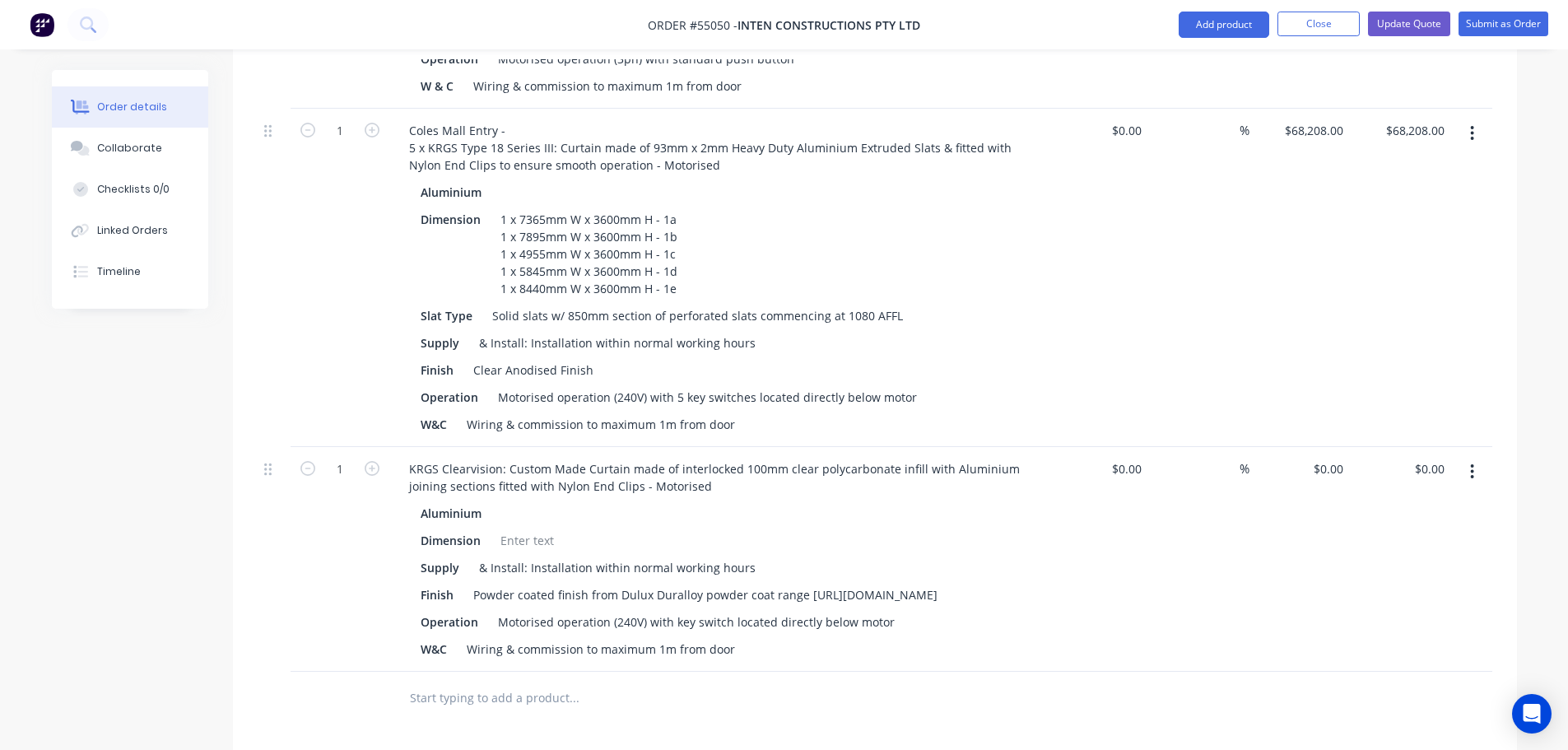
scroll to position [906, 0]
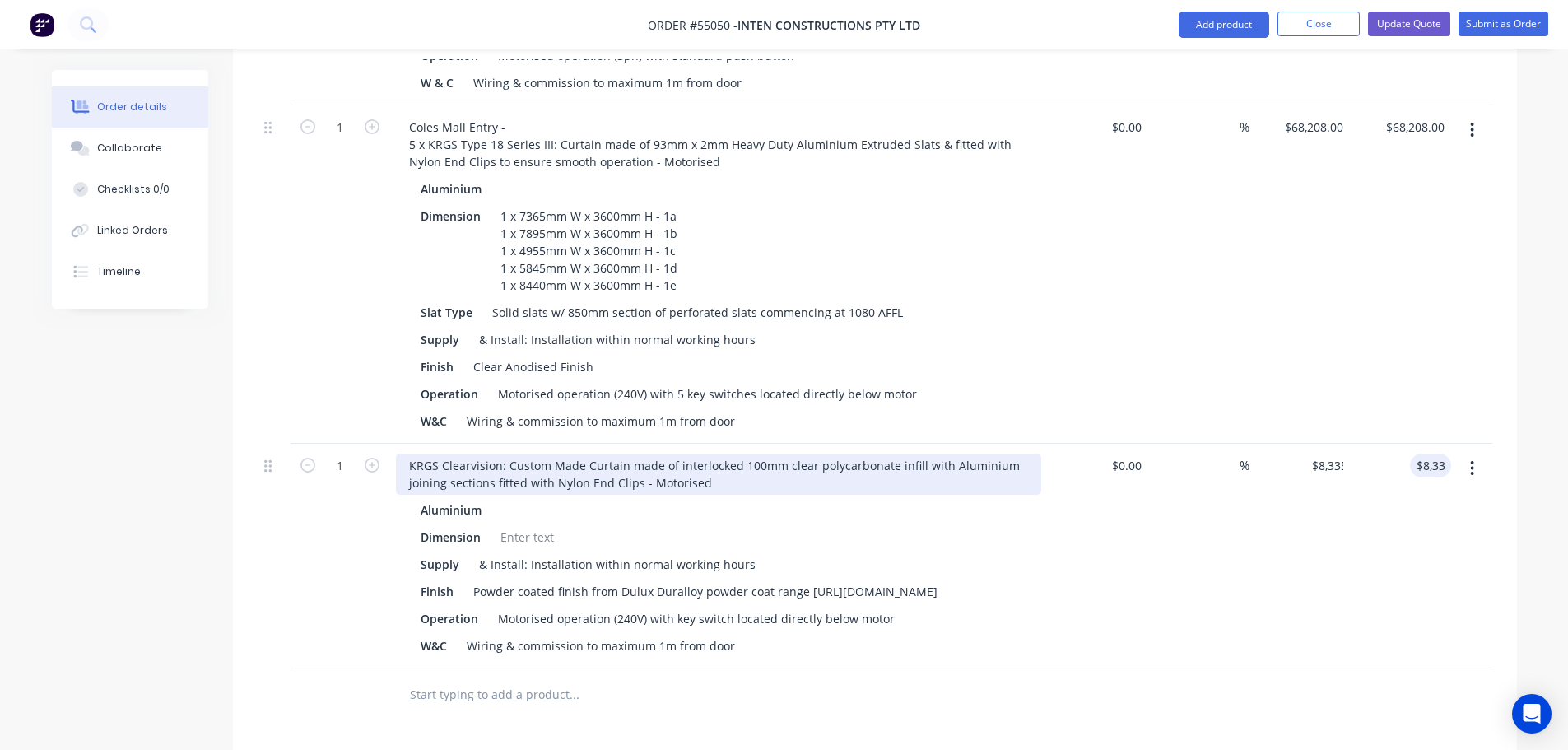
click at [408, 454] on div "KRGS Clearvision: Custom Made Curtain made of interlocked 100mm clear polycarbo…" at bounding box center [719, 474] width 646 height 41
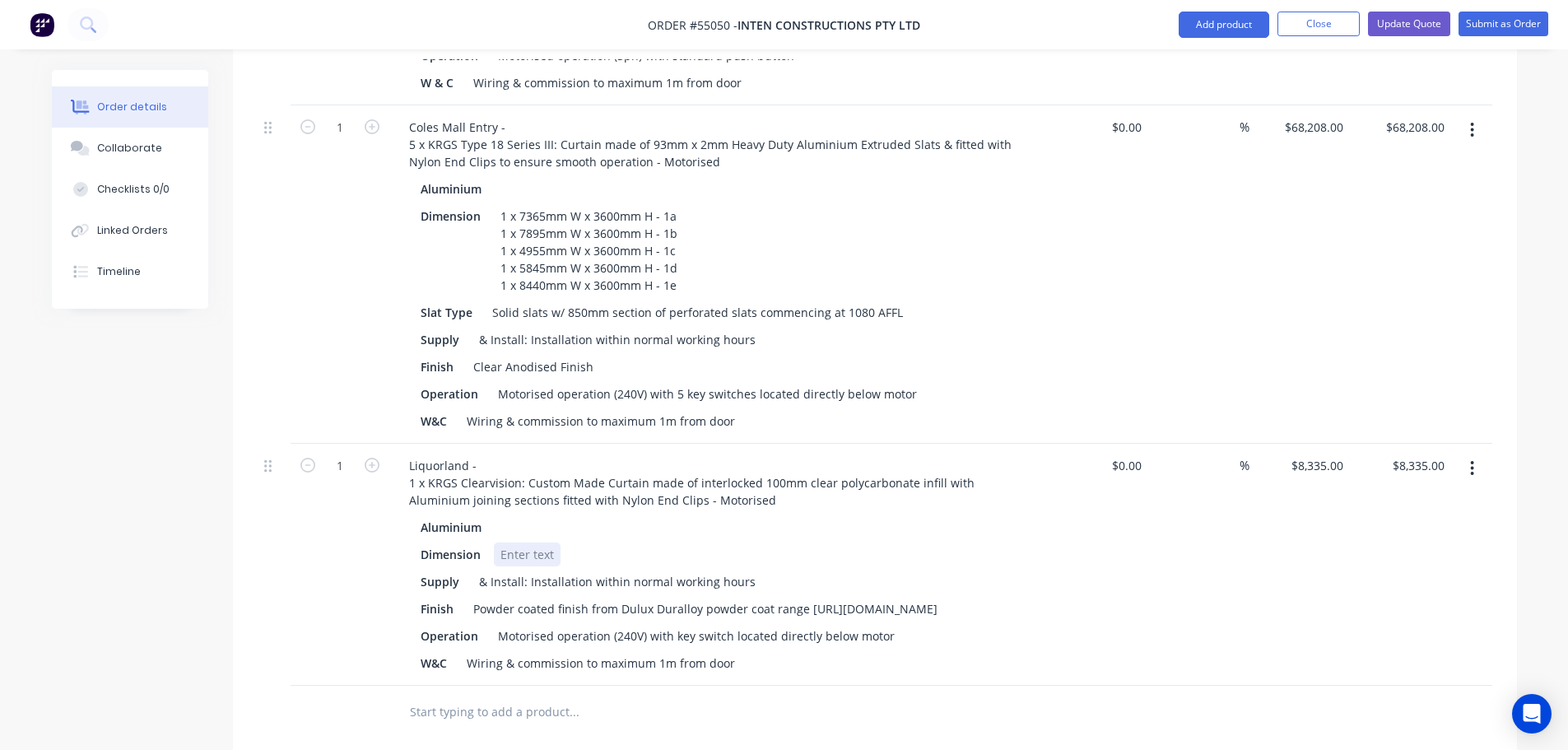
click at [518, 543] on div at bounding box center [527, 554] width 67 height 24
click at [807, 597] on div "Powder coated finish from Dulux Duralloy powder coat range [URL][DOMAIN_NAME]" at bounding box center [706, 608] width 478 height 24
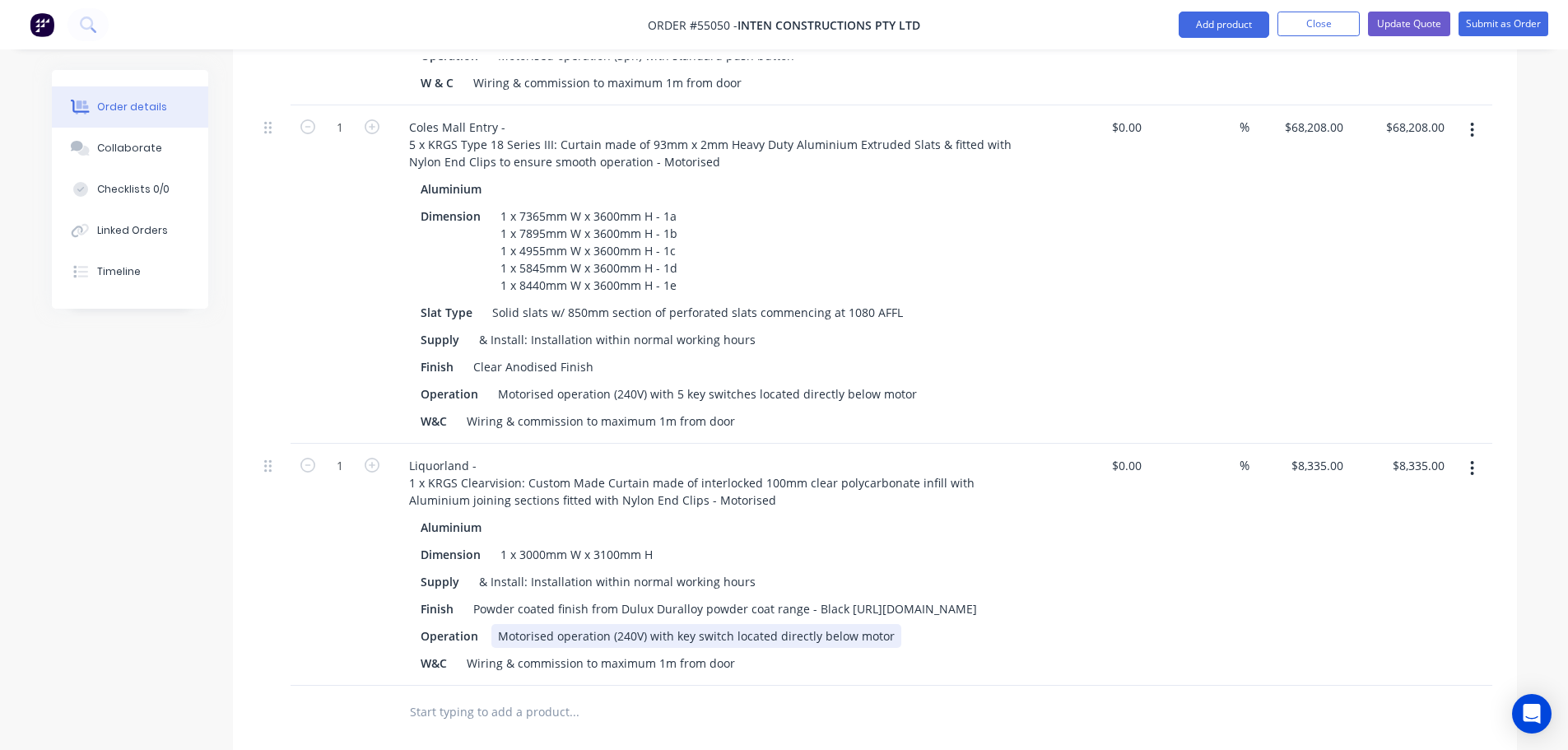
drag, startPoint x: 670, startPoint y: 631, endPoint x: 703, endPoint y: 749, distance: 122.5
click at [670, 636] on div "Motorised operation (240V) with key switch located directly below motor" at bounding box center [697, 636] width 410 height 24
drag, startPoint x: 836, startPoint y: 632, endPoint x: 835, endPoint y: 655, distance: 23.0
click at [835, 637] on div "Motorised operation (240V) with battery back up & 2 key switch located directly…" at bounding box center [752, 636] width 521 height 24
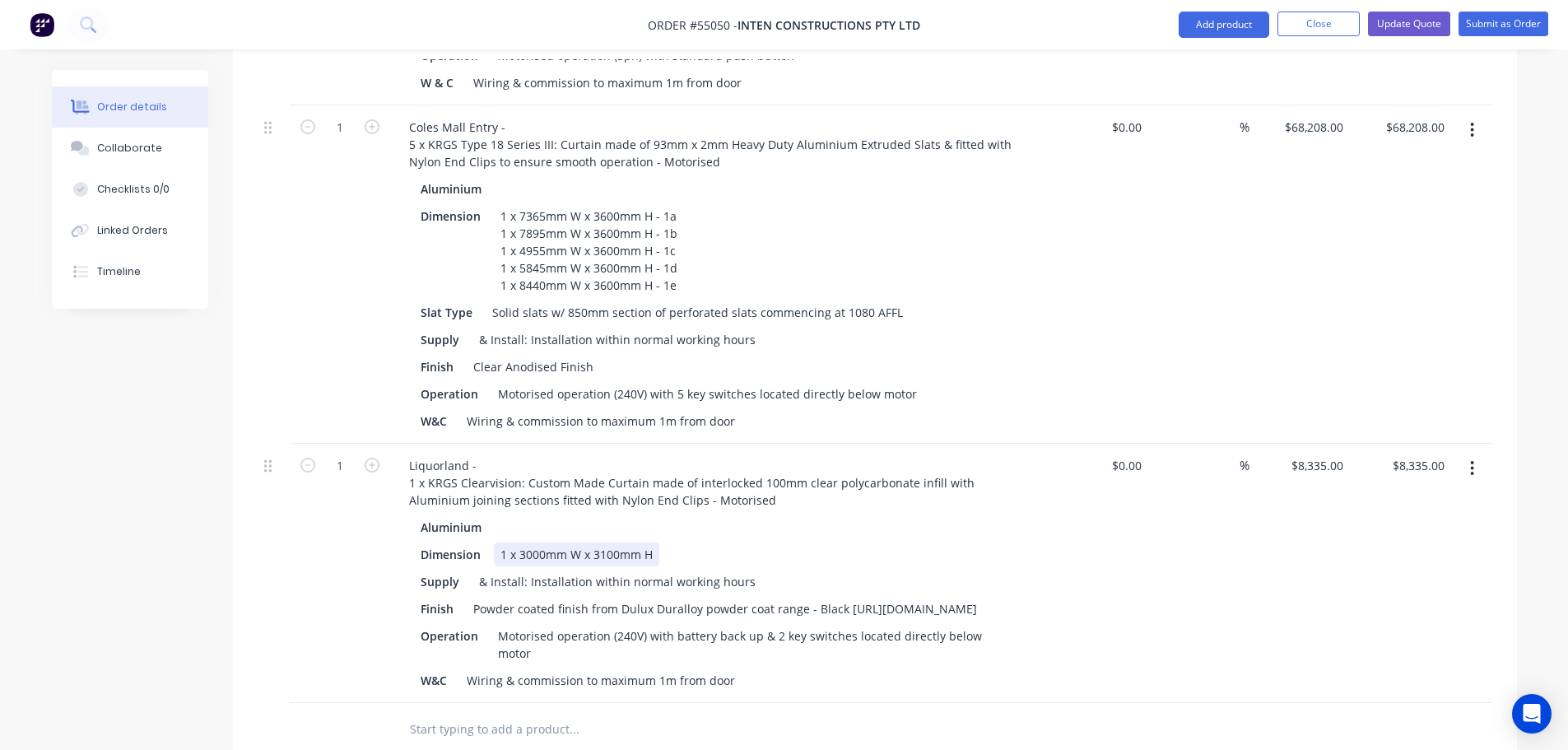
click at [659, 543] on div "Dimension 1 x 3000mm W x 3100mm H" at bounding box center [716, 554] width 603 height 24
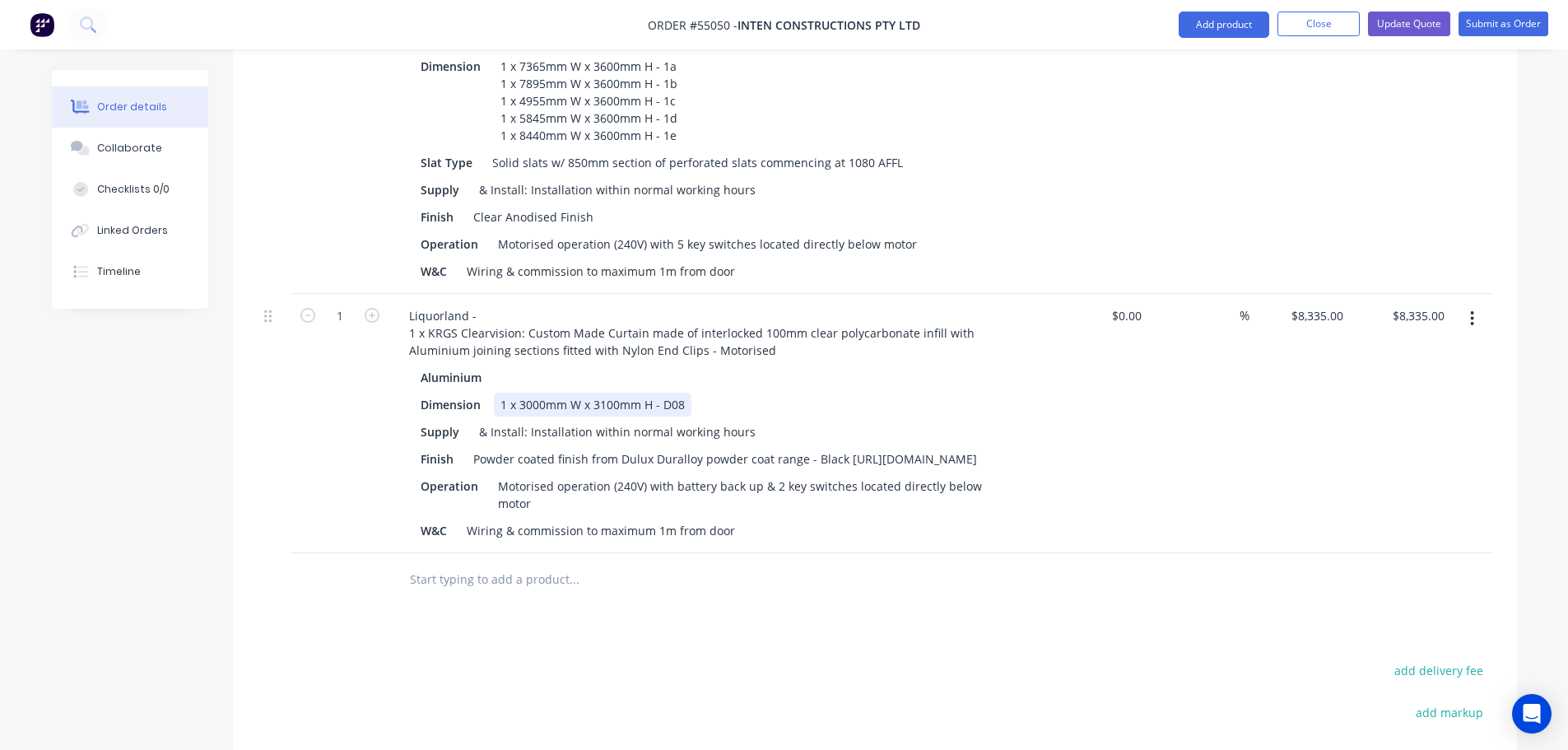
scroll to position [1070, 0]
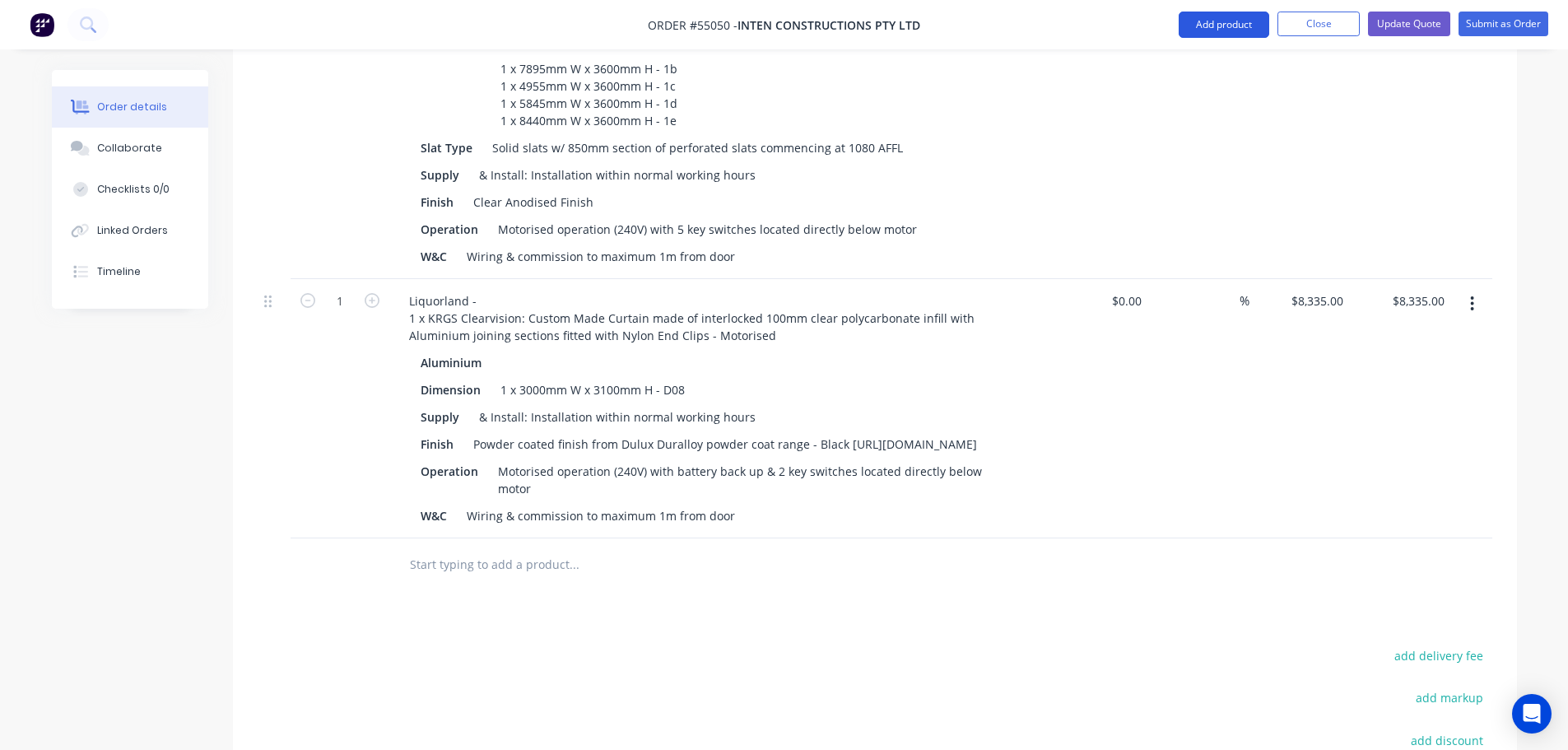
click at [1225, 23] on button "Add product" at bounding box center [1225, 25] width 91 height 26
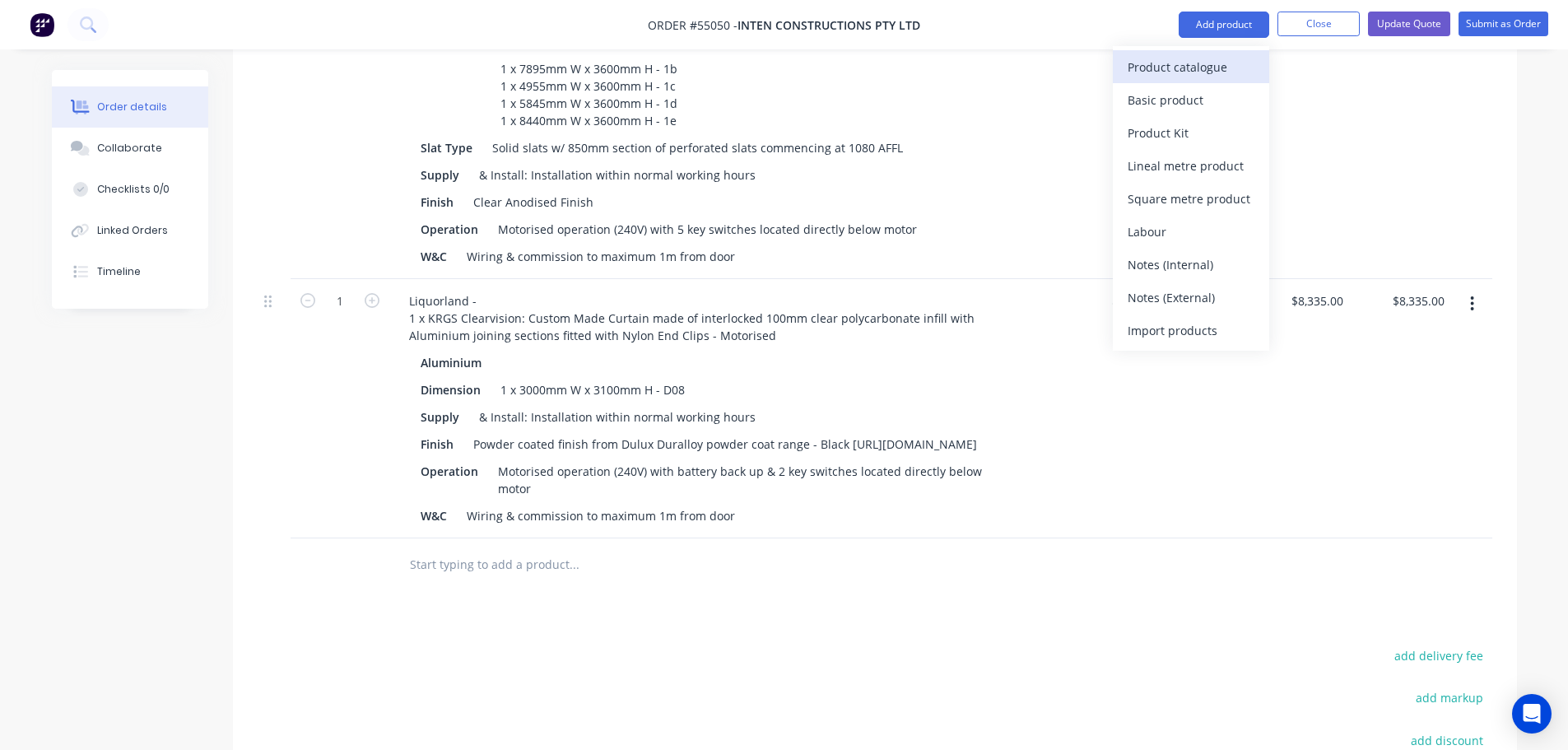
click at [1192, 66] on div "Product catalogue" at bounding box center [1192, 67] width 127 height 24
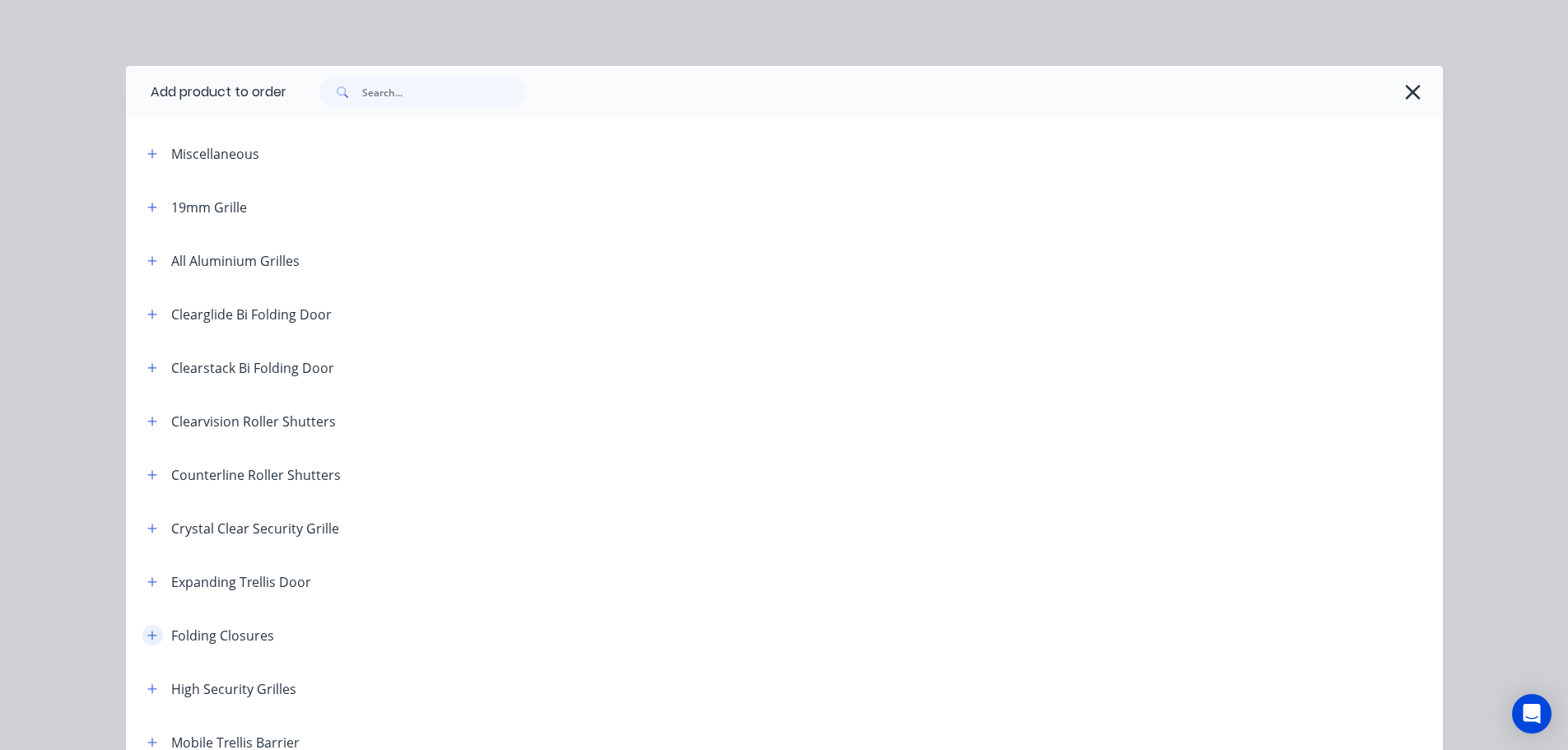
click at [142, 636] on button "button" at bounding box center [152, 635] width 21 height 21
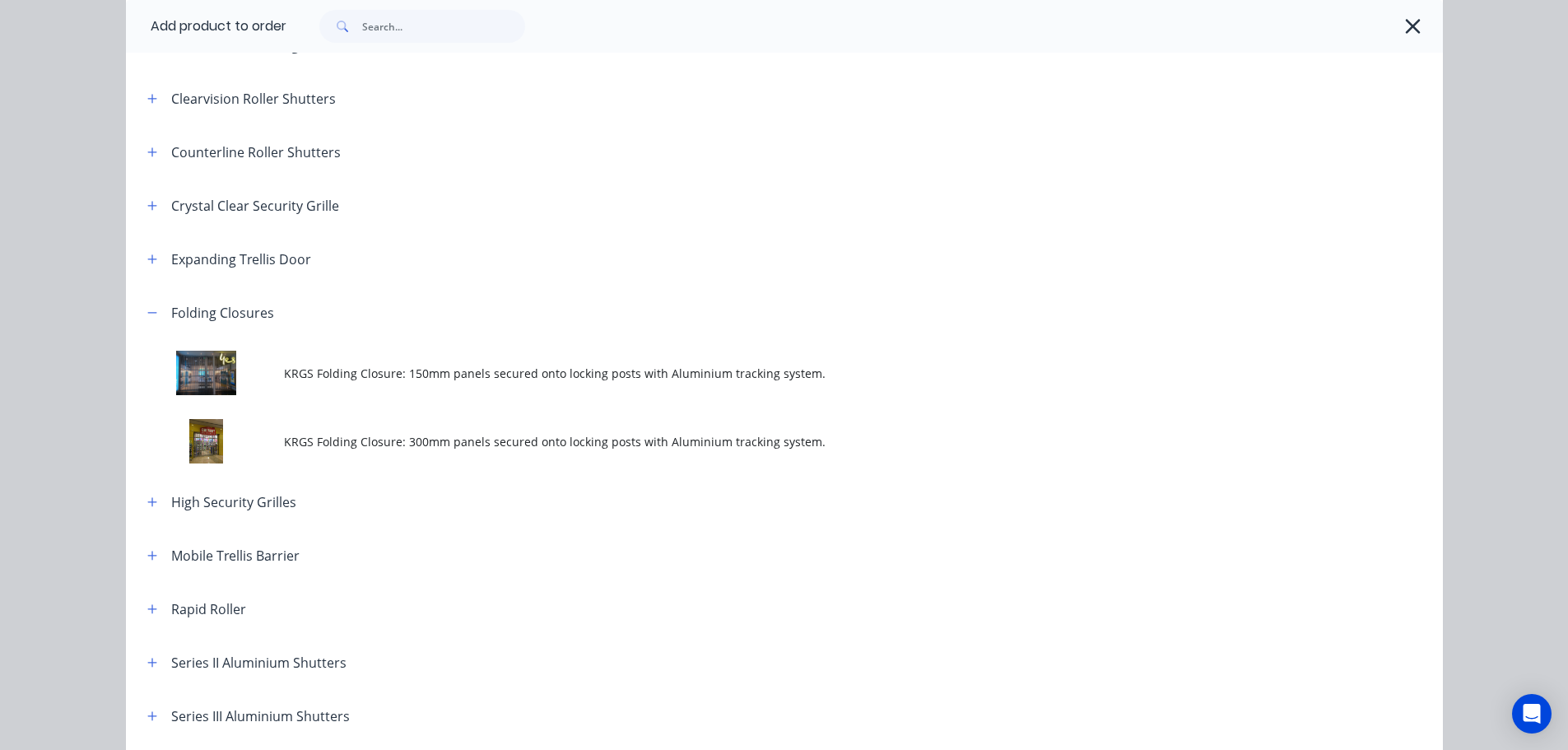
scroll to position [329, 0]
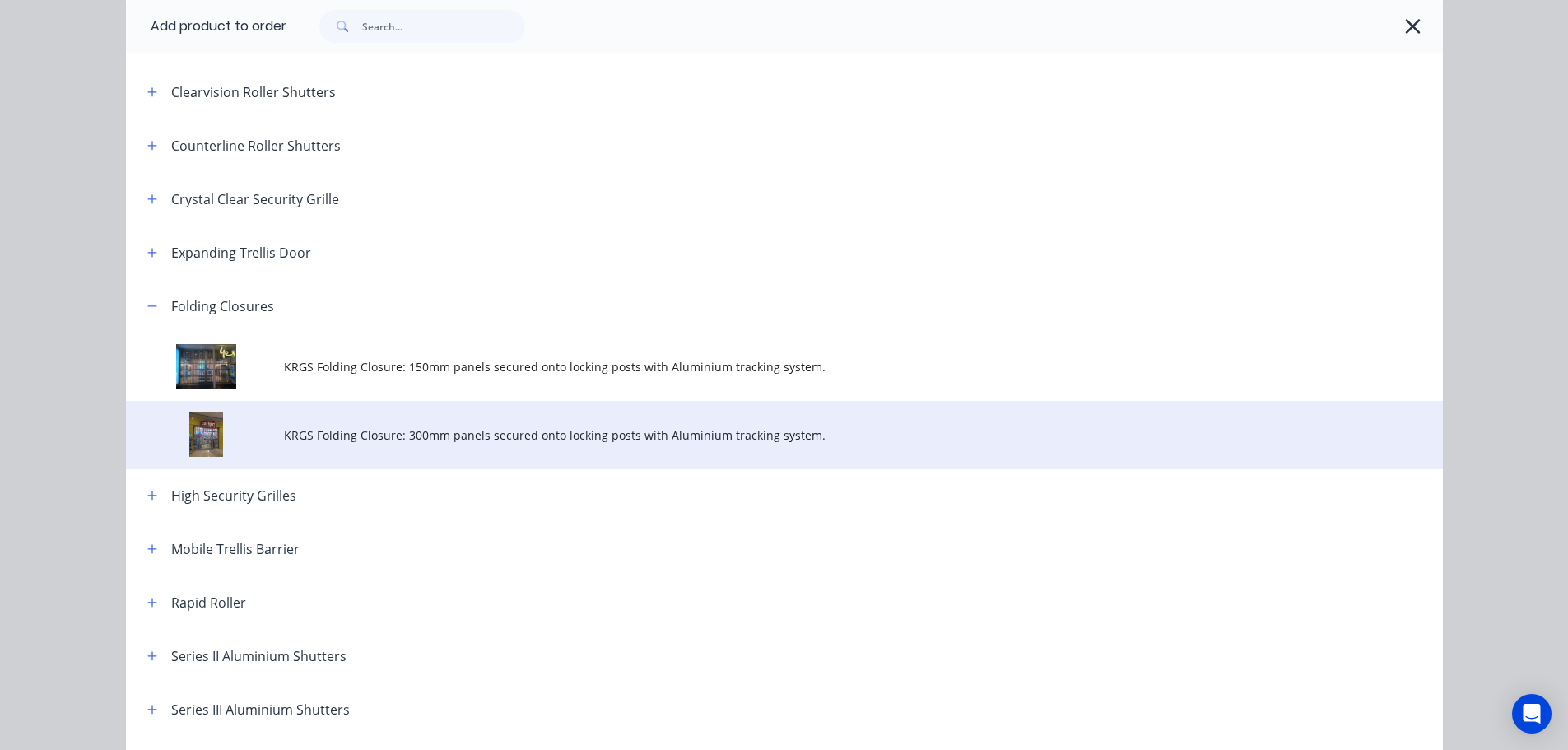
click at [548, 432] on span "KRGS Folding Closure: 300mm panels secured onto locking posts with Aluminium tr…" at bounding box center [748, 435] width 927 height 17
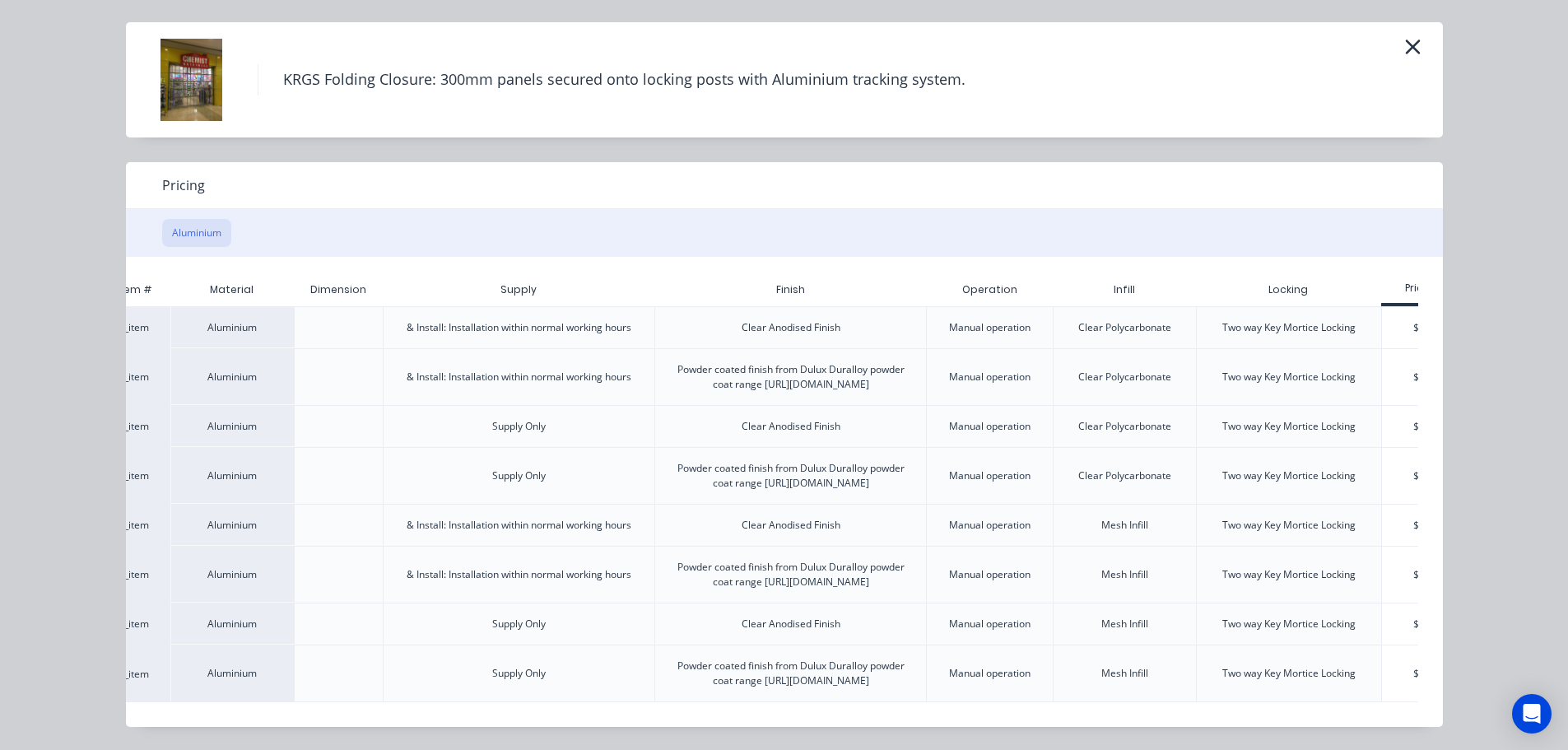
scroll to position [0, 144]
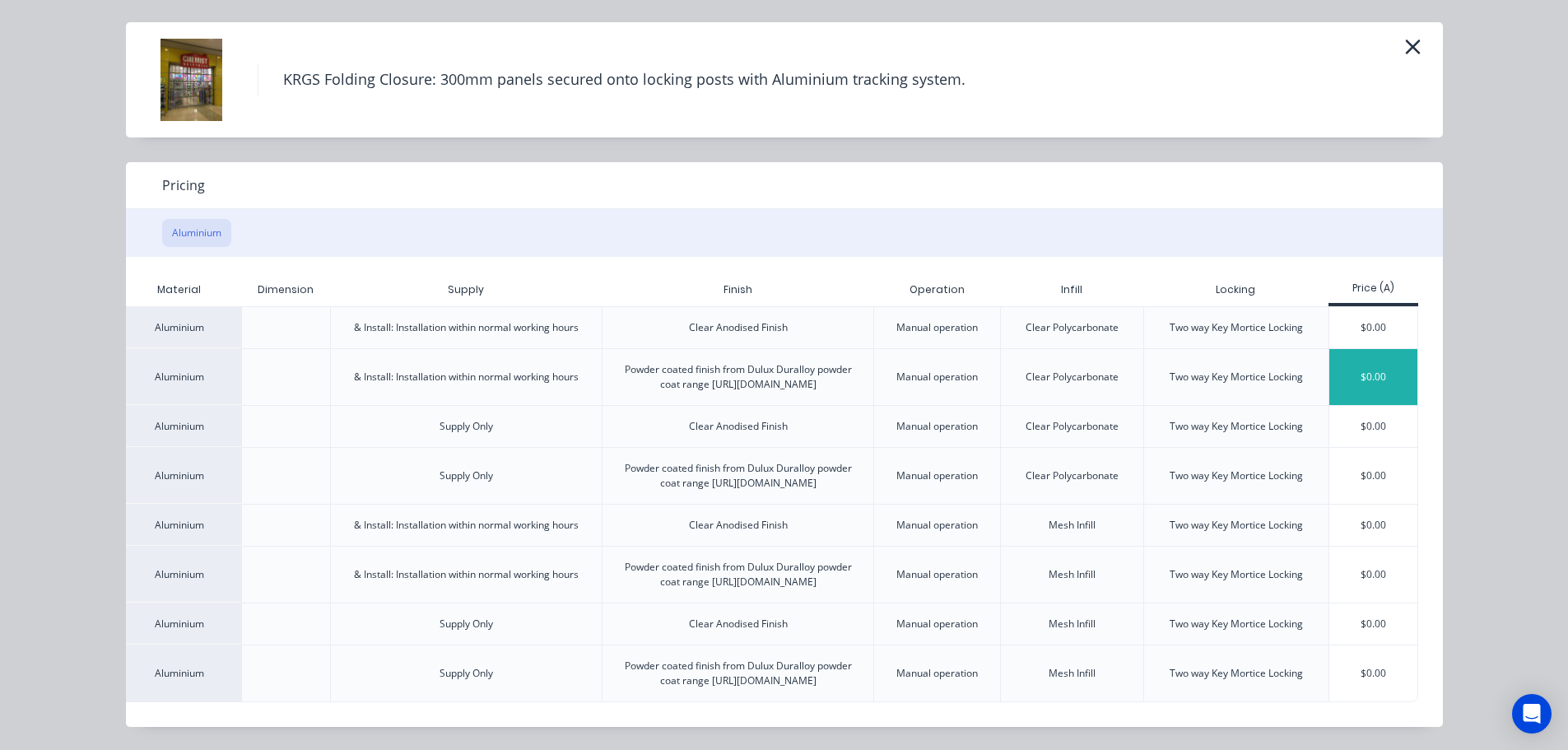
click at [1359, 349] on div "$0.00" at bounding box center [1373, 377] width 88 height 56
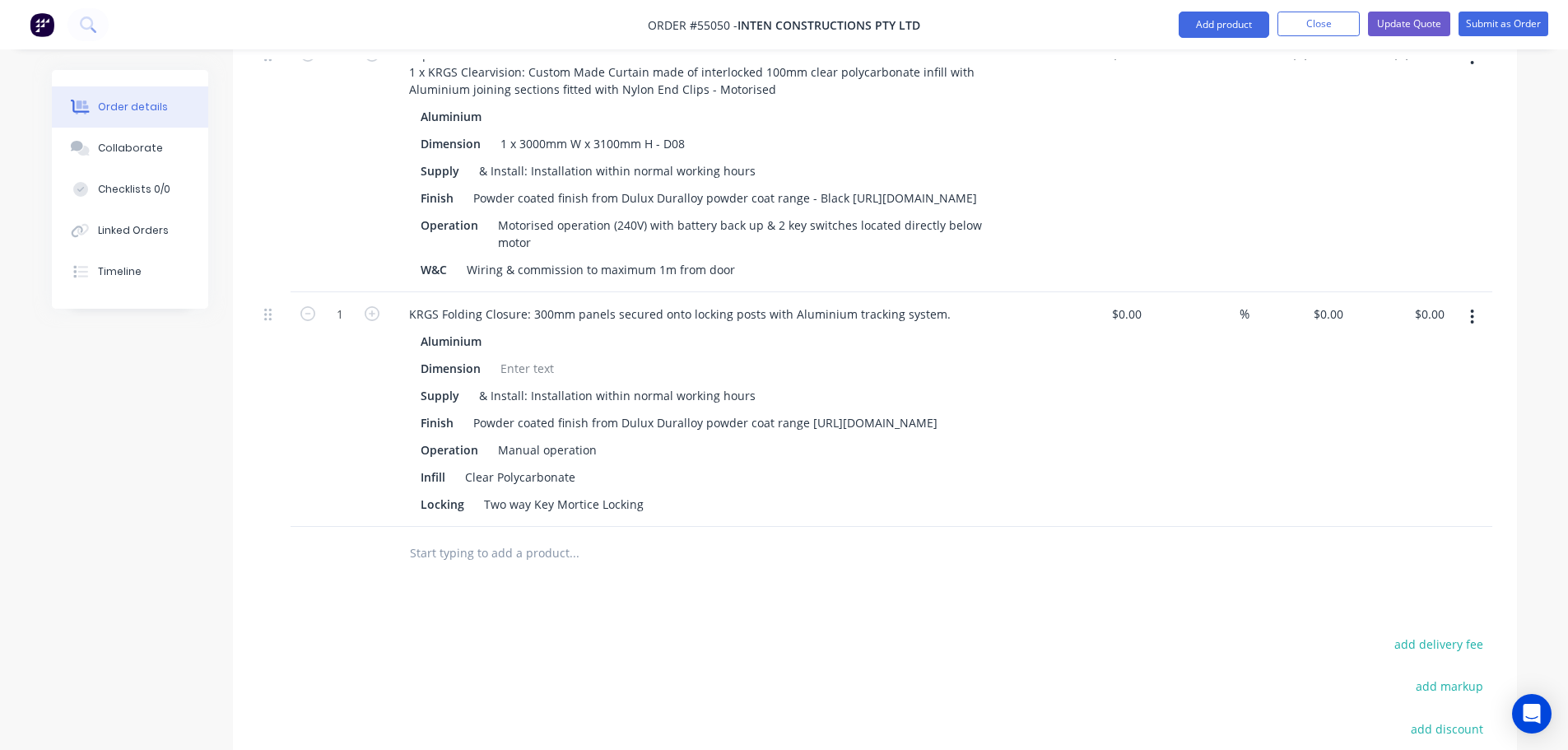
scroll to position [1316, 0]
drag, startPoint x: 1450, startPoint y: 286, endPoint x: 1412, endPoint y: 306, distance: 42.9
click at [1412, 306] on div "1 KRGS Folding Closure: 300mm panels secured onto locking posts with Aluminium …" at bounding box center [875, 408] width 1234 height 235
click at [1421, 322] on div "$0.00 $0.00" at bounding box center [1400, 408] width 101 height 235
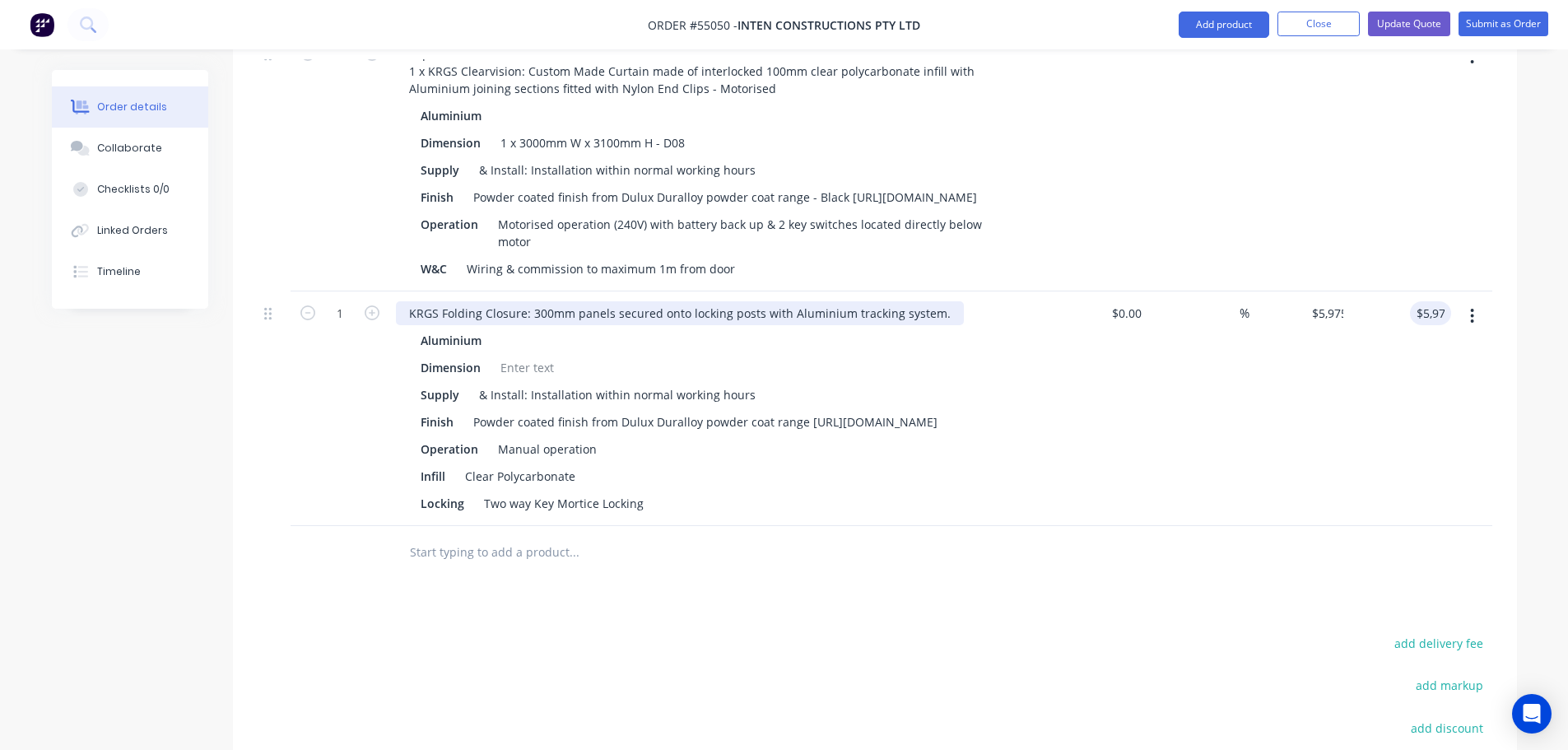
click at [404, 301] on div "KRGS Folding Closure: 300mm panels secured onto locking posts with Aluminium tr…" at bounding box center [680, 313] width 568 height 24
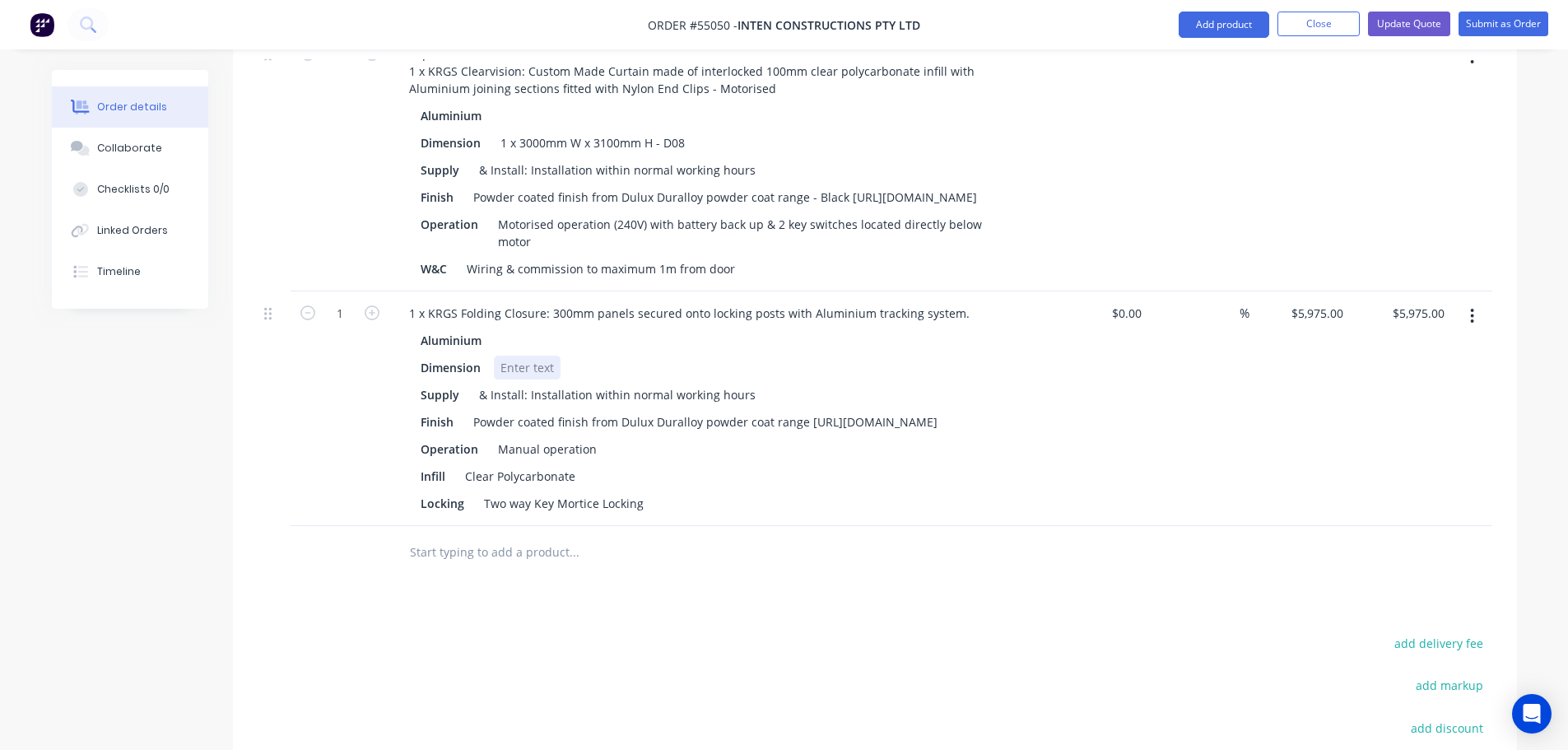
click at [519, 356] on div at bounding box center [527, 367] width 67 height 24
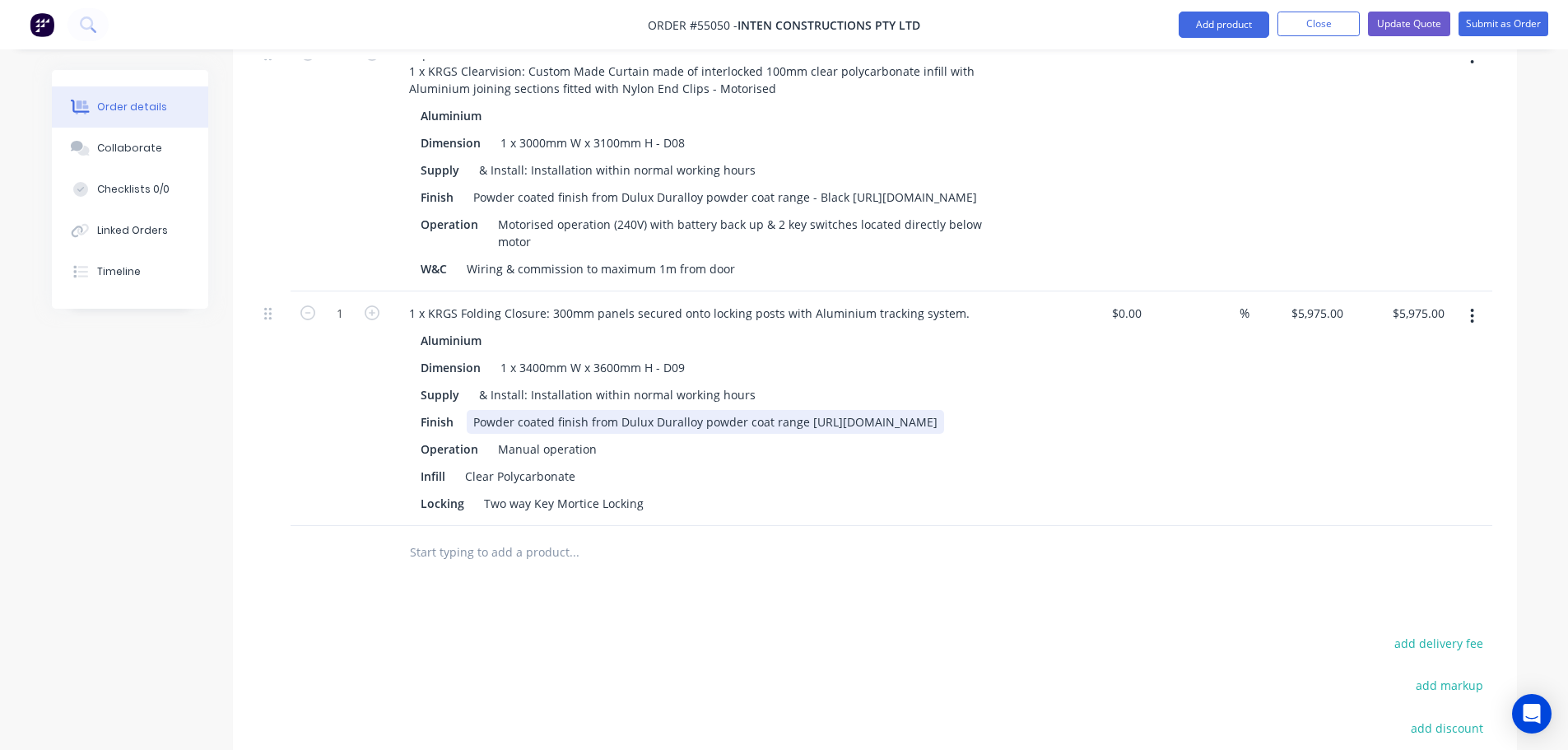
click at [812, 410] on div "Powder coated finish from Dulux Duralloy powder coat range [URL][DOMAIN_NAME]" at bounding box center [706, 422] width 478 height 24
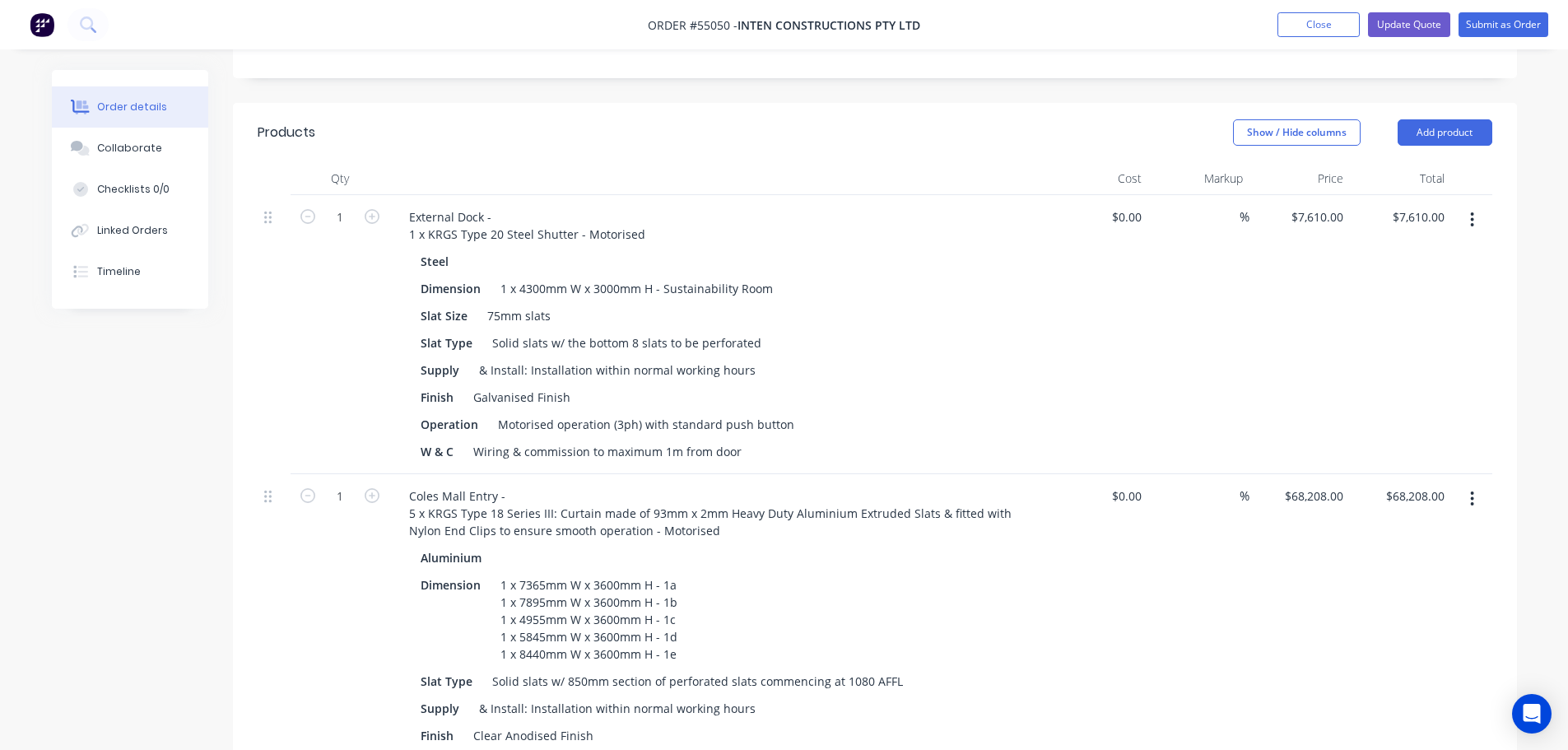
scroll to position [329, 0]
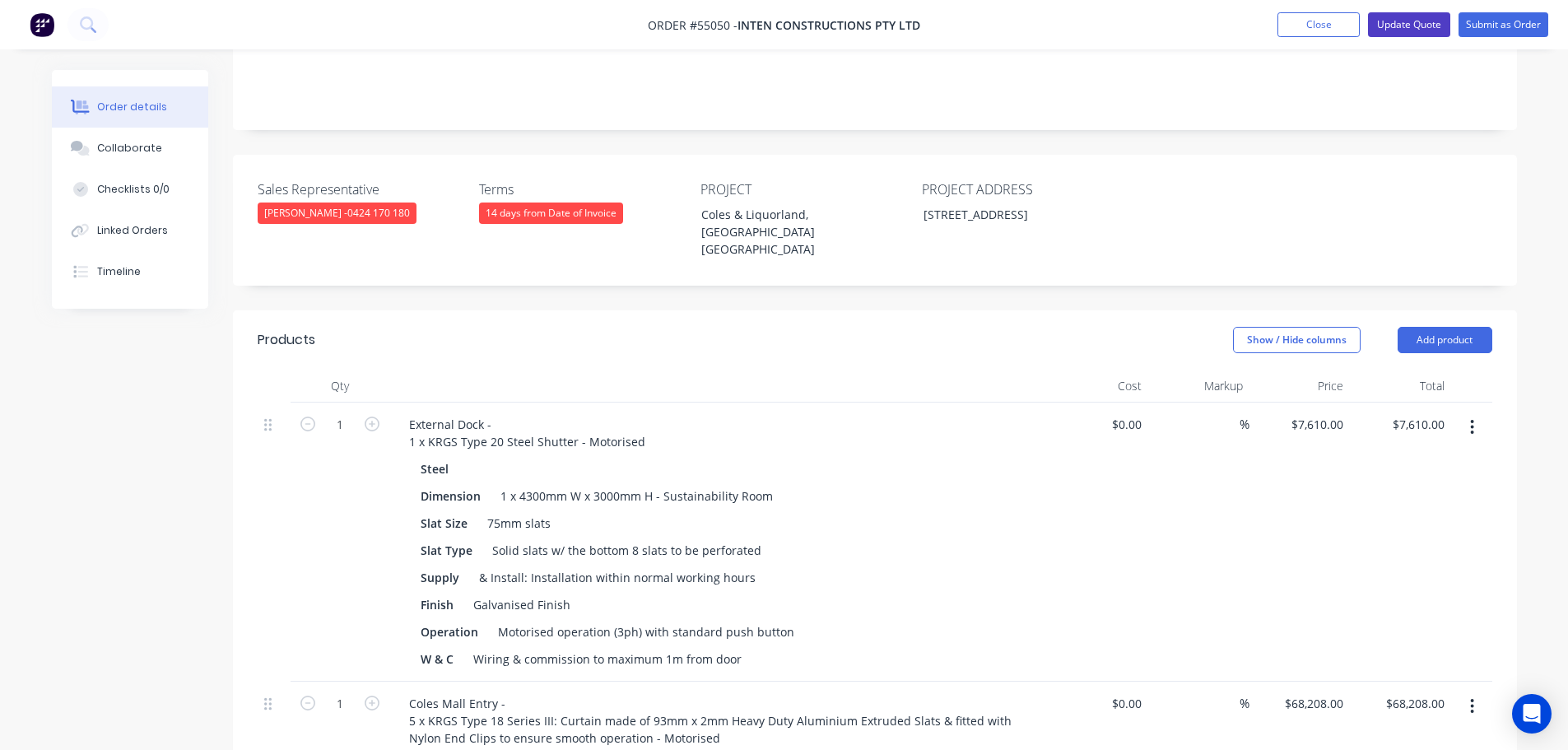
click at [1384, 26] on button "Update Quote" at bounding box center [1409, 25] width 82 height 25
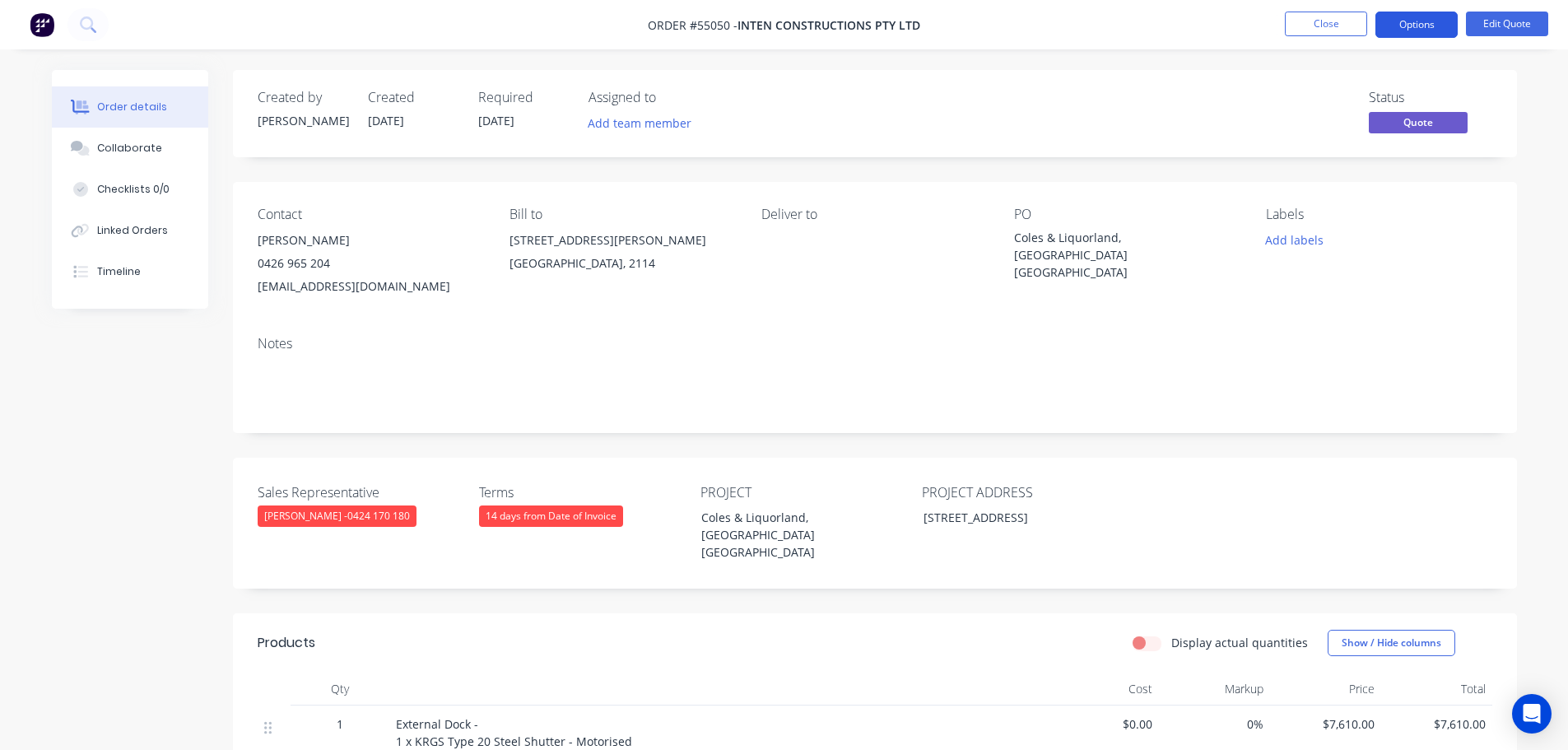
click at [1393, 22] on button "Options" at bounding box center [1416, 25] width 82 height 26
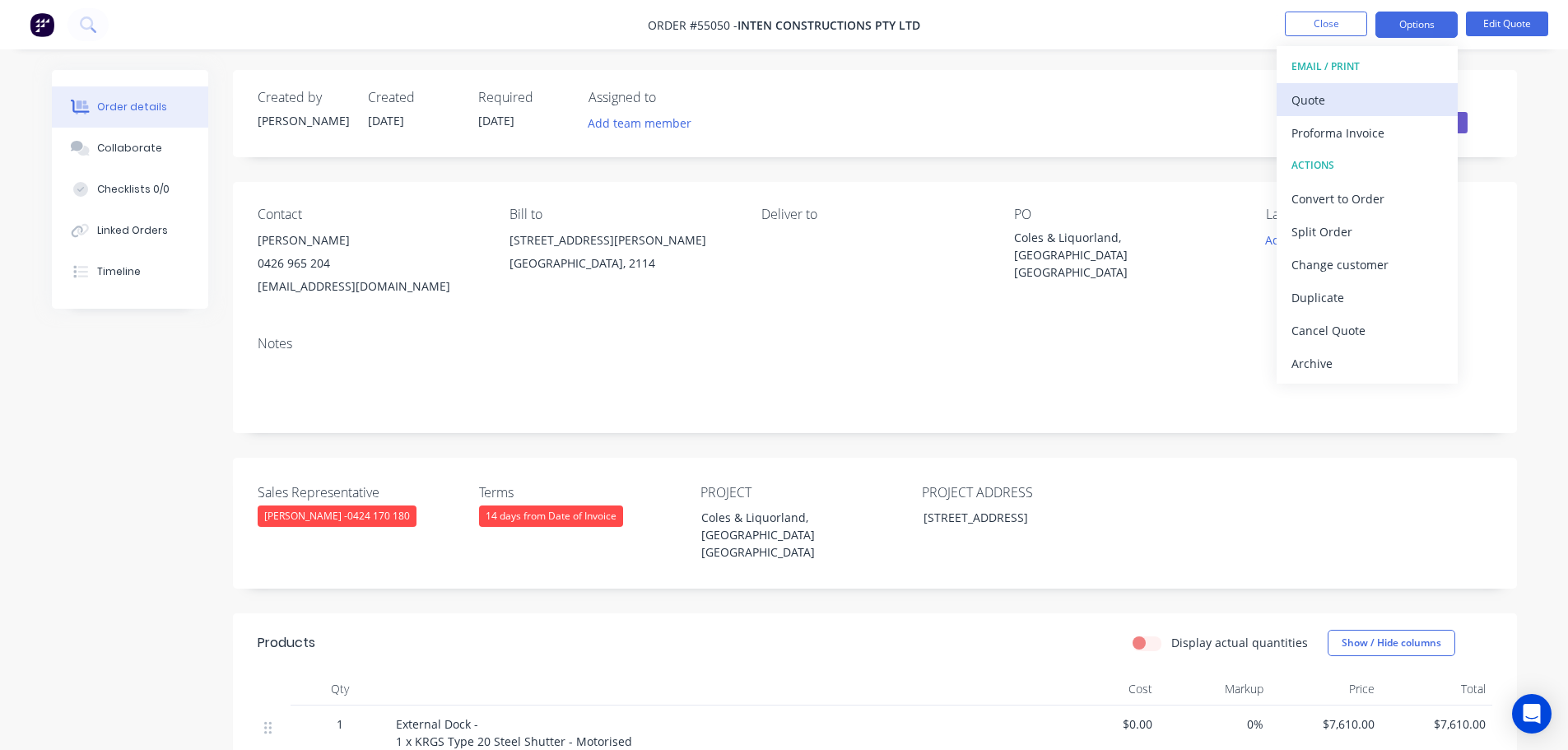
click at [1288, 103] on button "Quote" at bounding box center [1367, 100] width 181 height 33
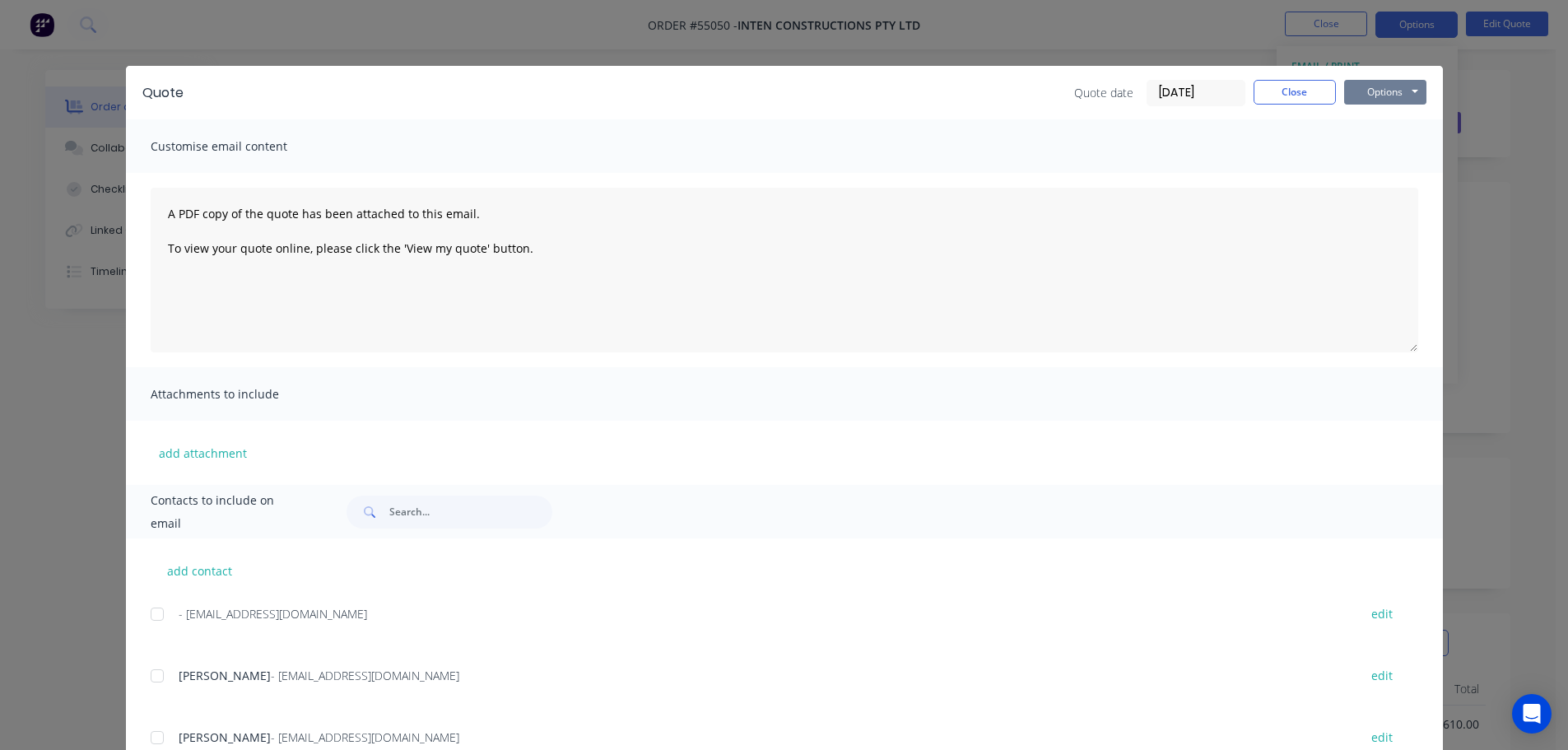
click at [1344, 90] on button "Options" at bounding box center [1385, 92] width 82 height 25
click at [1374, 156] on button "Print" at bounding box center [1397, 148] width 105 height 27
click at [1259, 95] on button "Close" at bounding box center [1295, 92] width 82 height 25
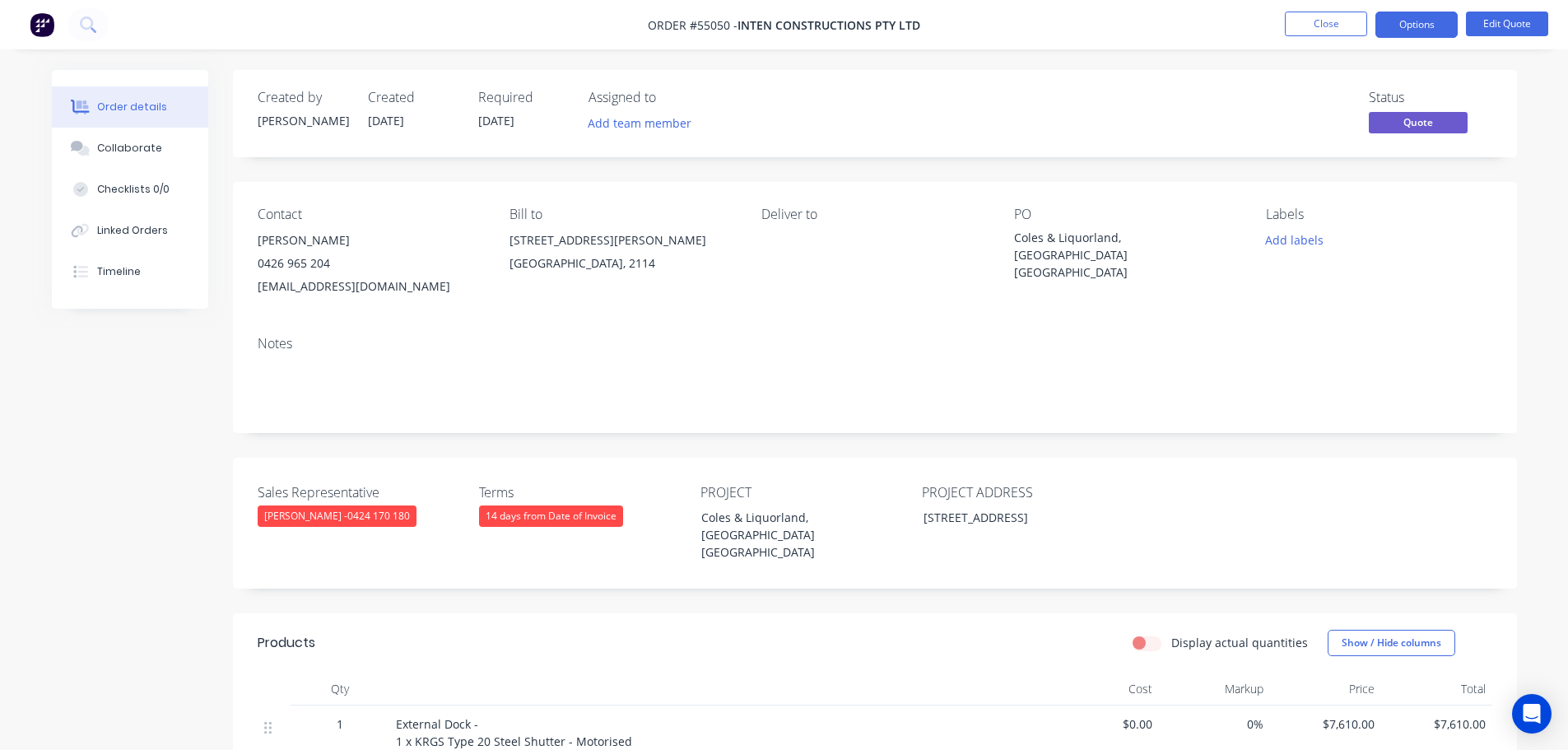
click at [301, 282] on div "[EMAIL_ADDRESS][DOMAIN_NAME]" at bounding box center [371, 286] width 226 height 23
click at [1067, 236] on div "Coles & Liquorland, [GEOGRAPHIC_DATA] [GEOGRAPHIC_DATA]" at bounding box center [1118, 254] width 206 height 52
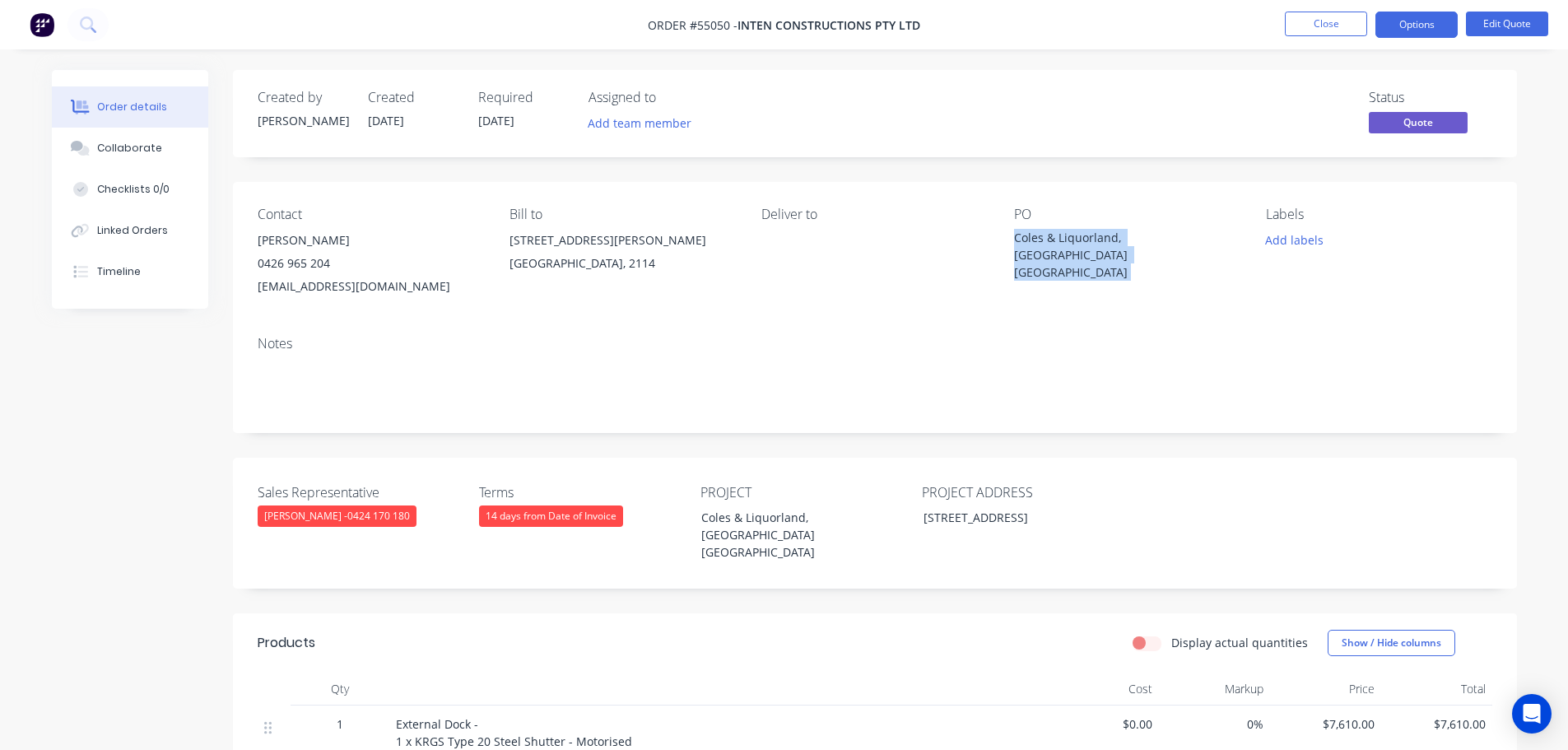
click at [1067, 236] on div "Coles & Liquorland, [GEOGRAPHIC_DATA] [GEOGRAPHIC_DATA]" at bounding box center [1118, 254] width 206 height 52
click at [330, 263] on span at bounding box center [330, 263] width 0 height 16
click at [1316, 31] on button "Close" at bounding box center [1326, 24] width 82 height 25
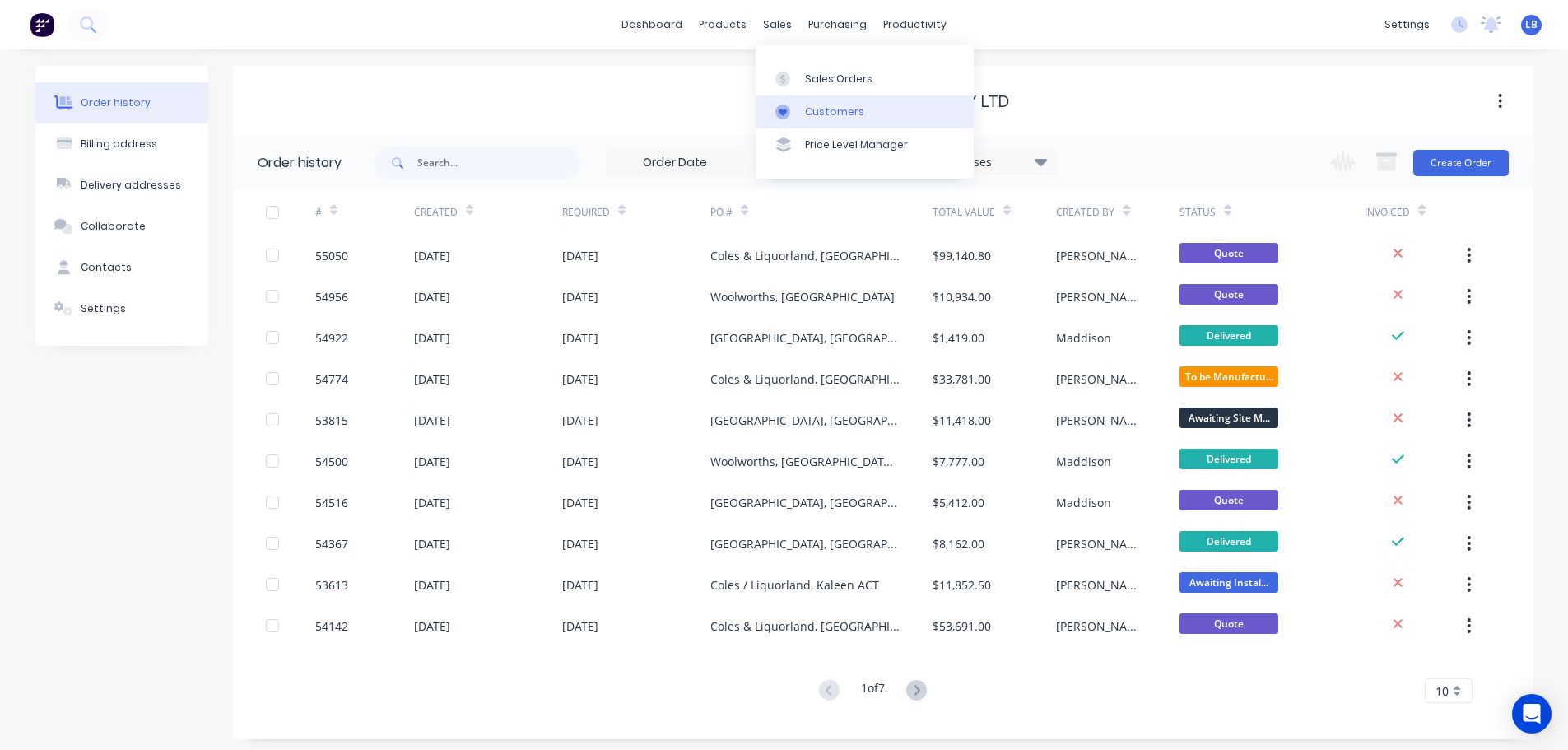
click at [840, 109] on div "Customers" at bounding box center [835, 112] width 59 height 15
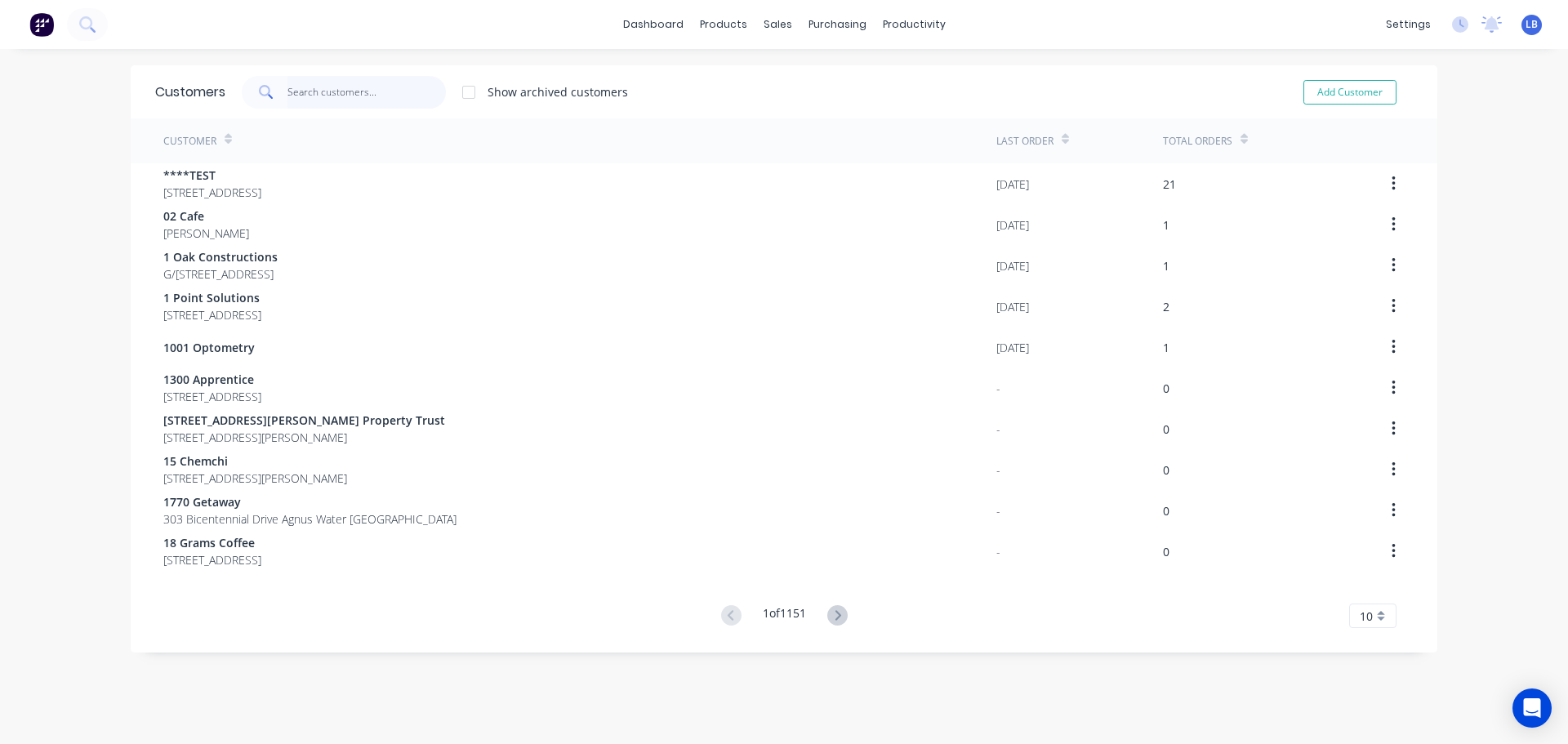
click at [311, 95] on input "text" at bounding box center [367, 92] width 159 height 33
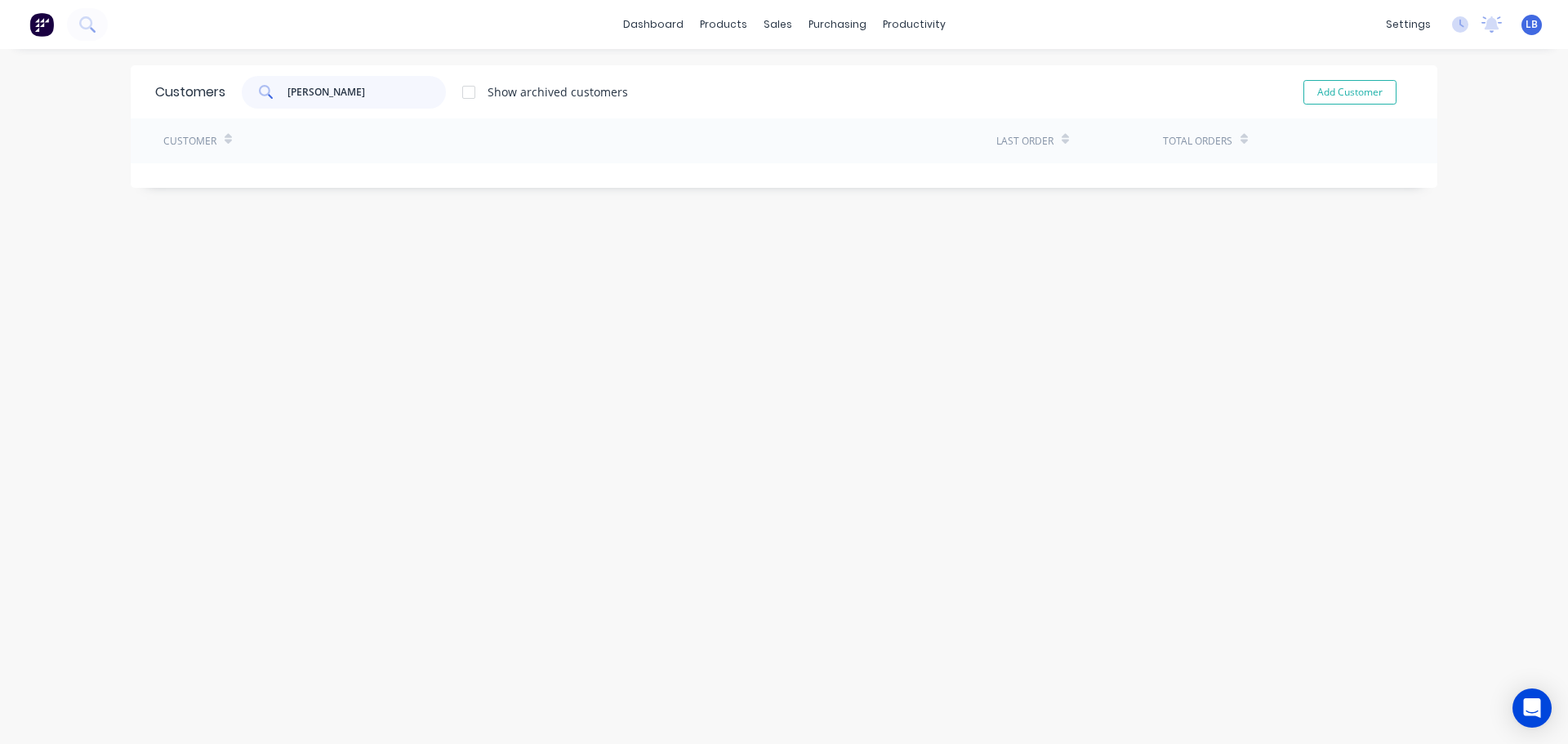
drag, startPoint x: 366, startPoint y: 91, endPoint x: 240, endPoint y: 92, distance: 126.0
click at [242, 92] on div "[PERSON_NAME]" at bounding box center [344, 92] width 204 height 33
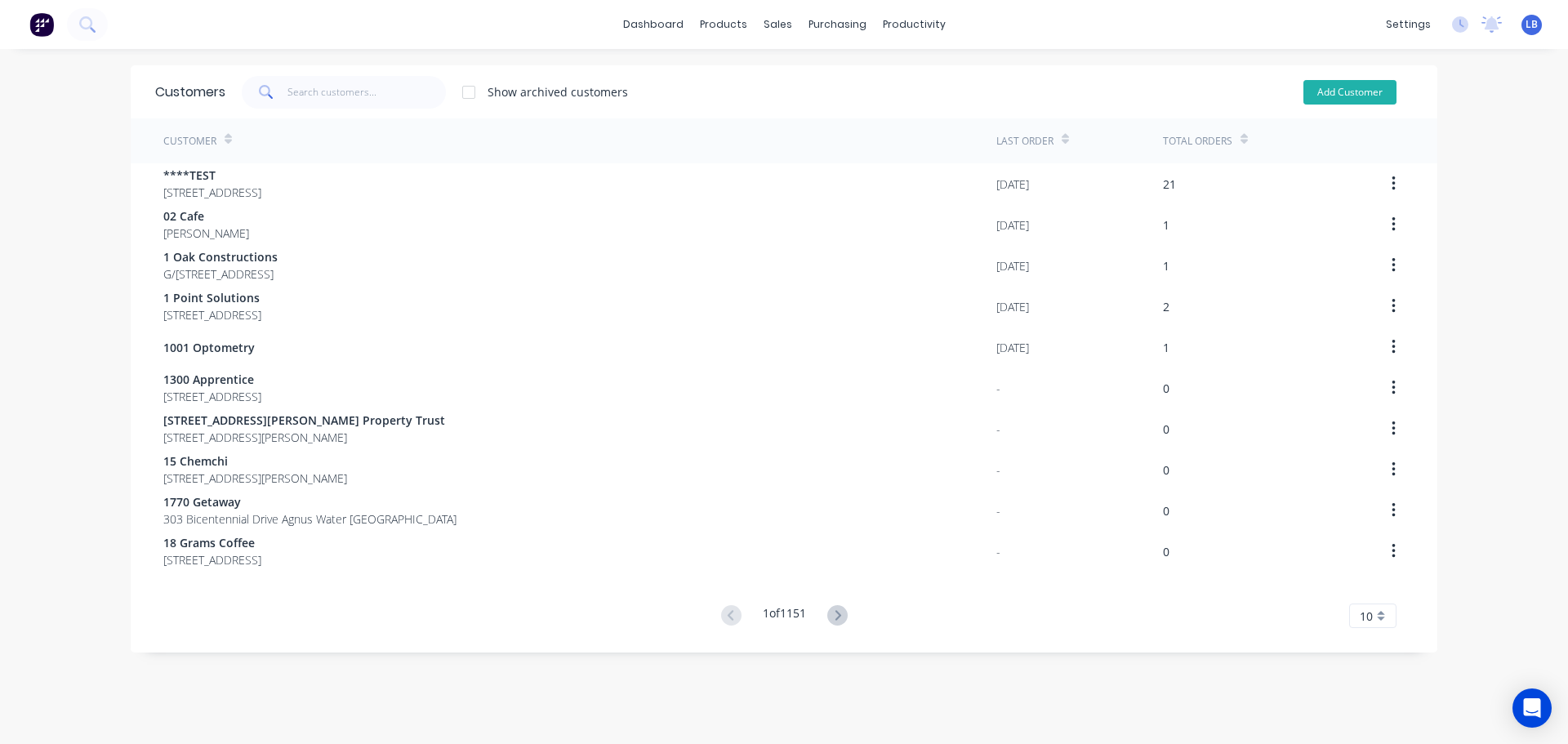
click at [1351, 95] on button "Add Customer" at bounding box center [1350, 92] width 93 height 25
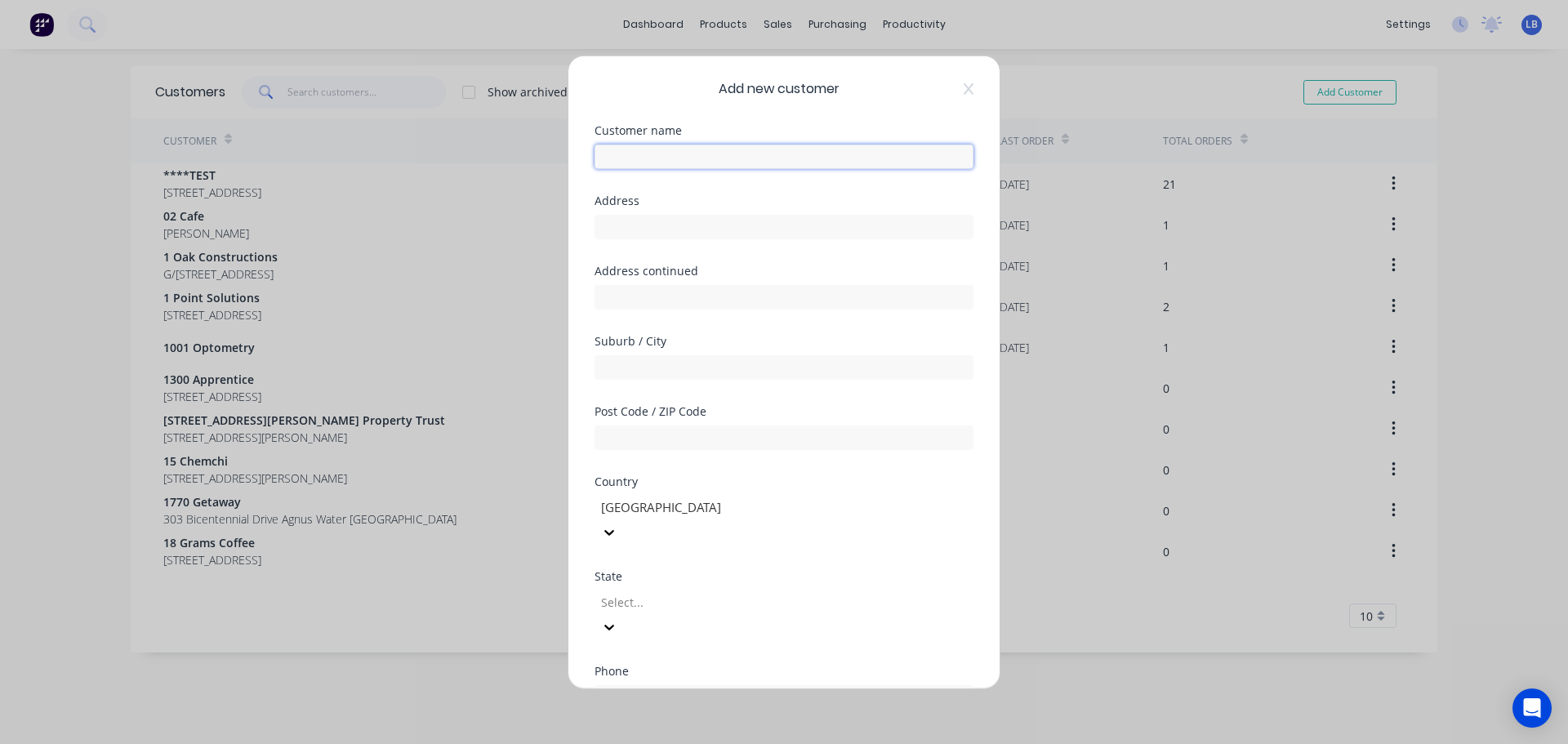
click at [619, 158] on input "text" at bounding box center [784, 156] width 379 height 25
paste input "[PERSON_NAME]"
click at [608, 242] on div "Address" at bounding box center [784, 229] width 379 height 70
drag, startPoint x: 605, startPoint y: 230, endPoint x: 672, endPoint y: 252, distance: 70.5
click at [605, 230] on input "text" at bounding box center [784, 226] width 379 height 25
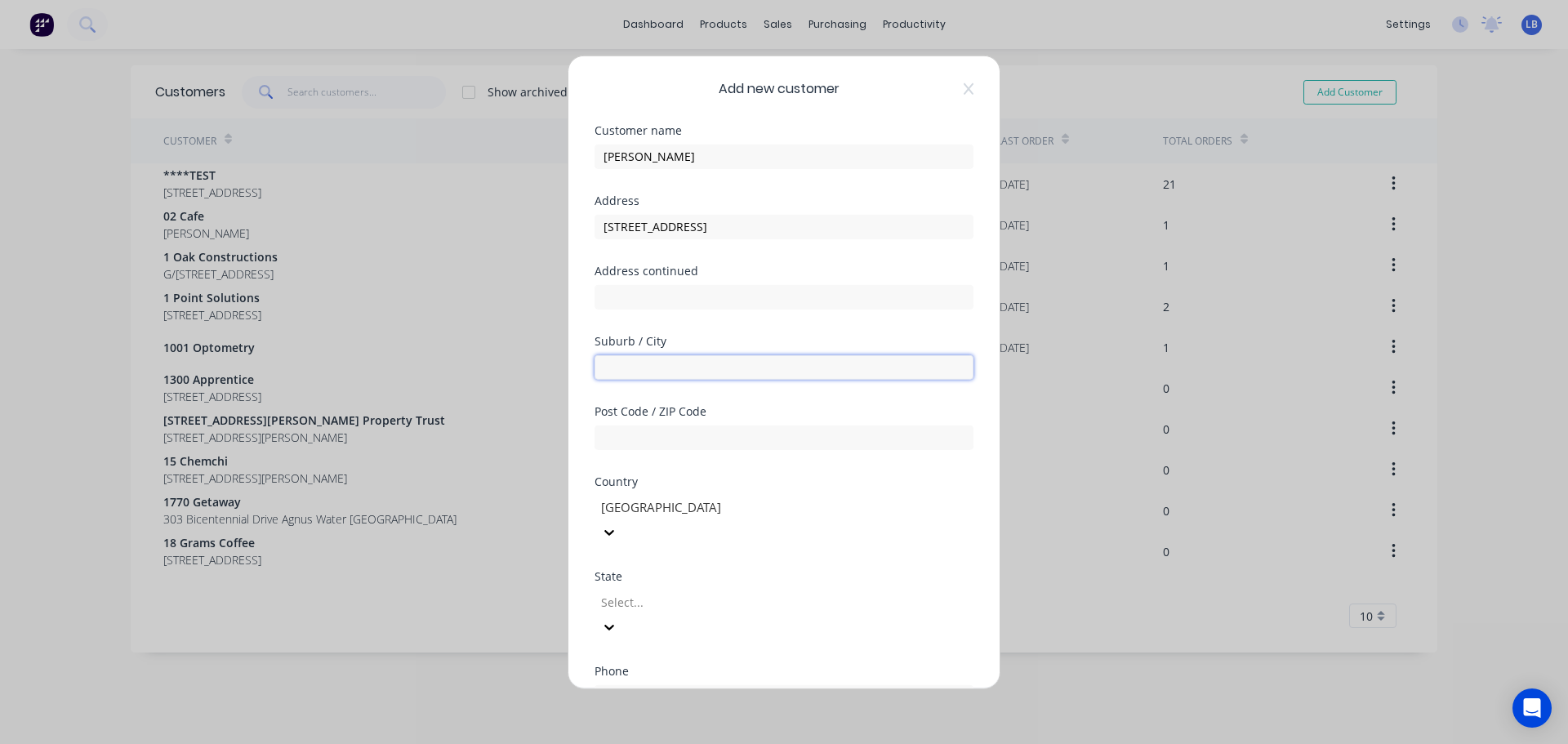
drag, startPoint x: 610, startPoint y: 376, endPoint x: 641, endPoint y: 376, distance: 31.0
click at [610, 376] on input "text" at bounding box center [784, 367] width 379 height 25
click at [623, 592] on div at bounding box center [717, 602] width 235 height 20
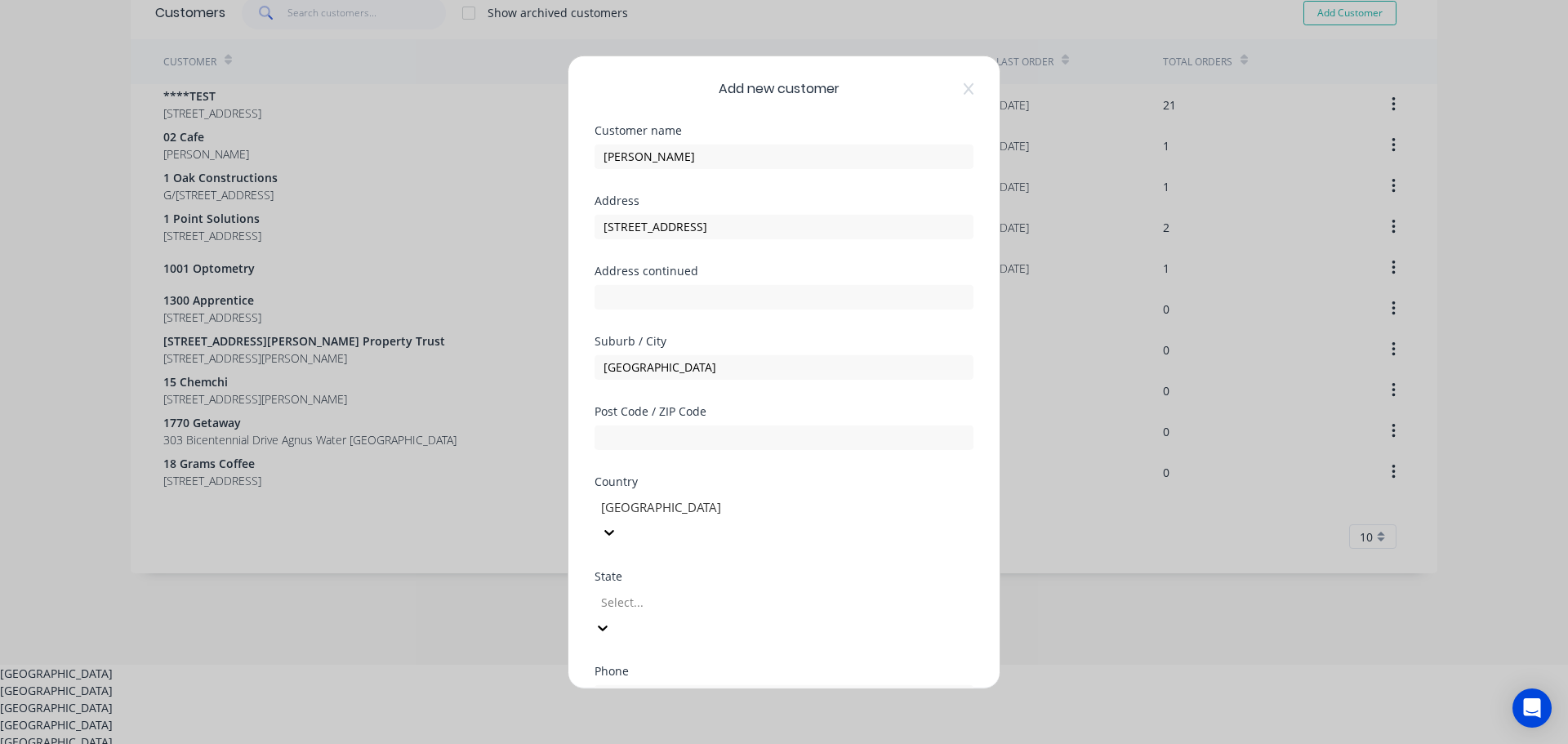
click at [637, 682] on div "[GEOGRAPHIC_DATA]" at bounding box center [784, 690] width 1568 height 17
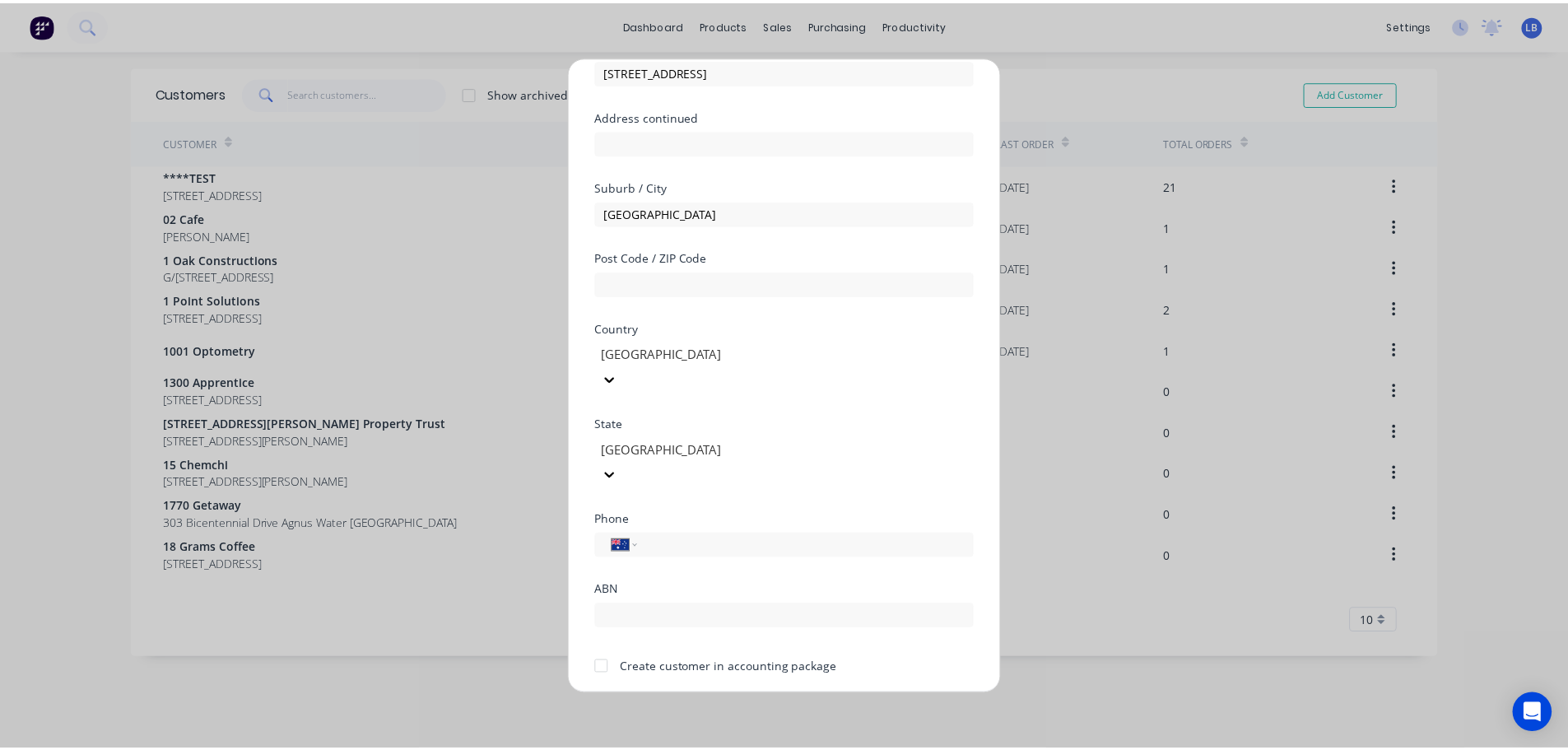
scroll to position [166, 0]
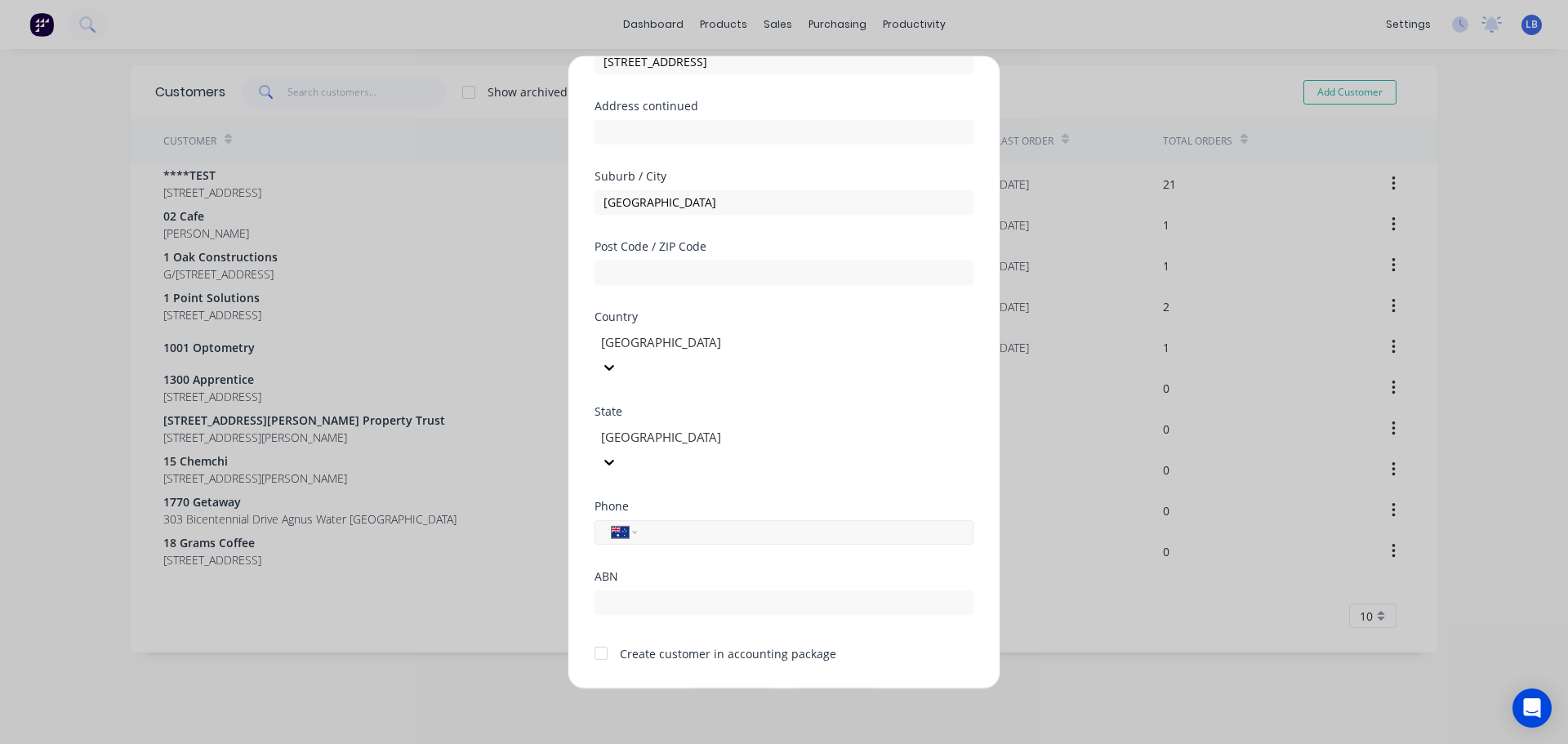
click at [690, 523] on input "tel" at bounding box center [802, 532] width 308 height 19
click at [594, 637] on div at bounding box center [601, 653] width 33 height 33
click at [717, 688] on button "Save" at bounding box center [733, 701] width 90 height 26
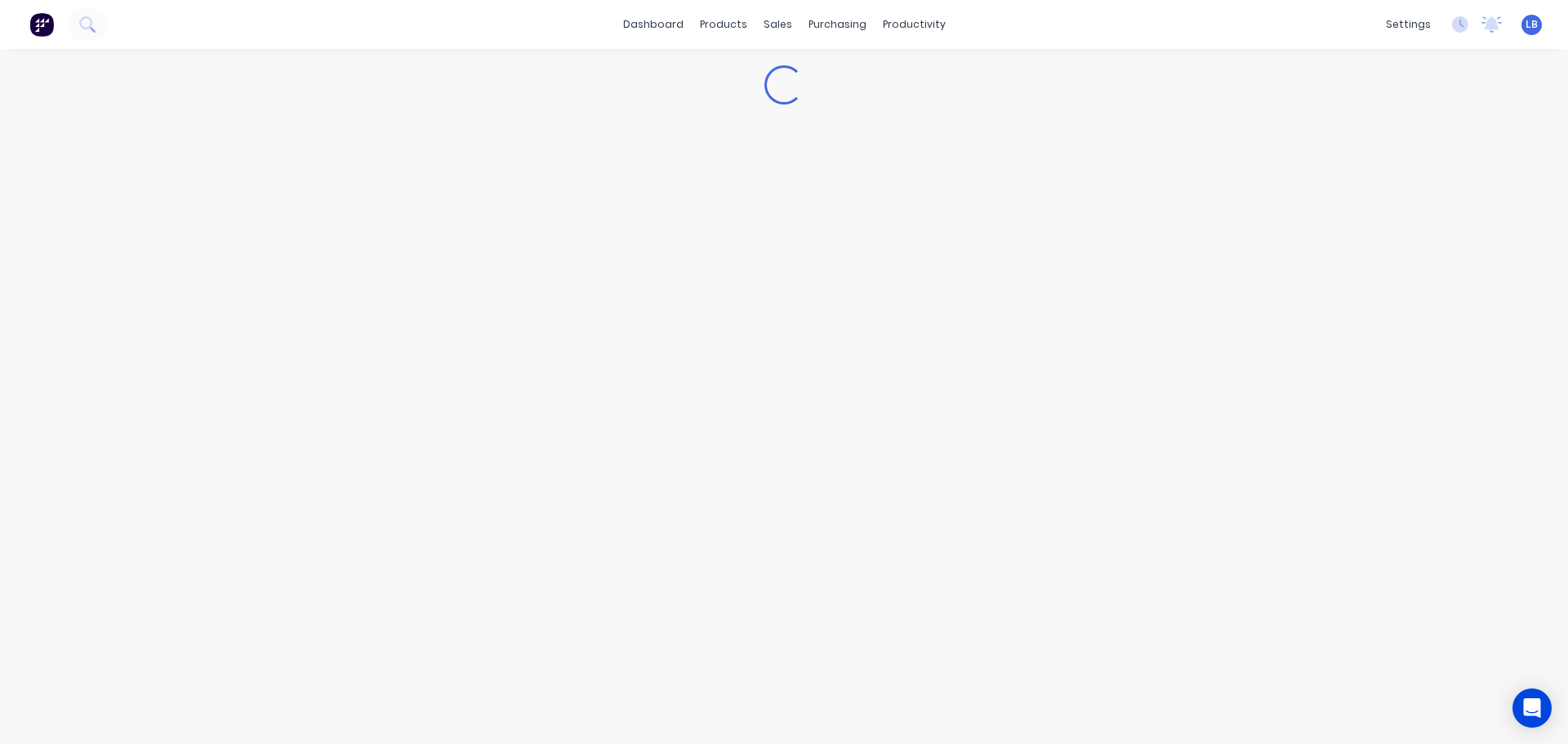
click at [717, 651] on div "Loading..." at bounding box center [784, 396] width 1568 height 695
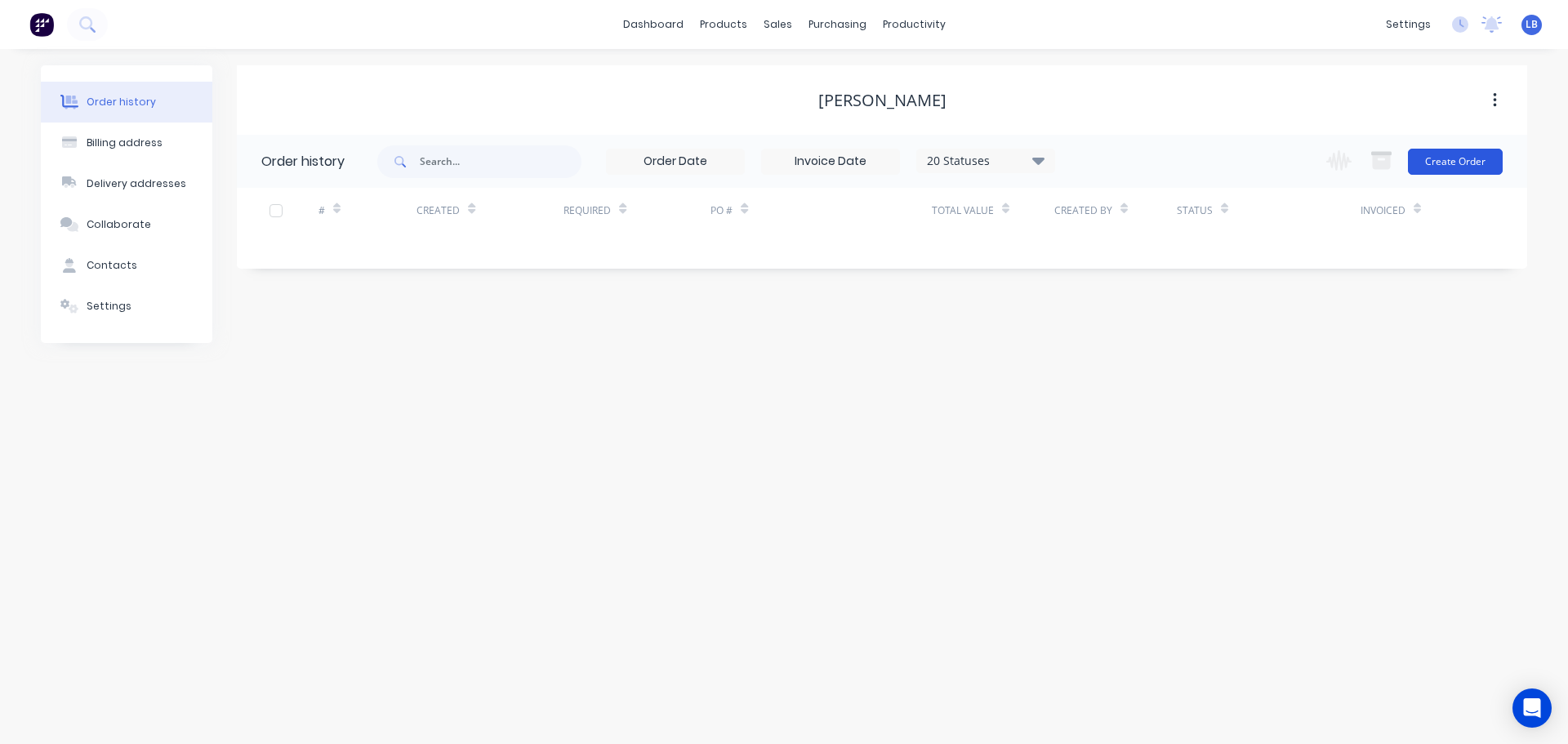
click at [1433, 168] on div "Change order status Submitted Awaiting Deposit Awaiting Engagement Form Awaitin…" at bounding box center [1409, 161] width 186 height 53
click at [1434, 167] on button "Create Order" at bounding box center [1455, 162] width 95 height 26
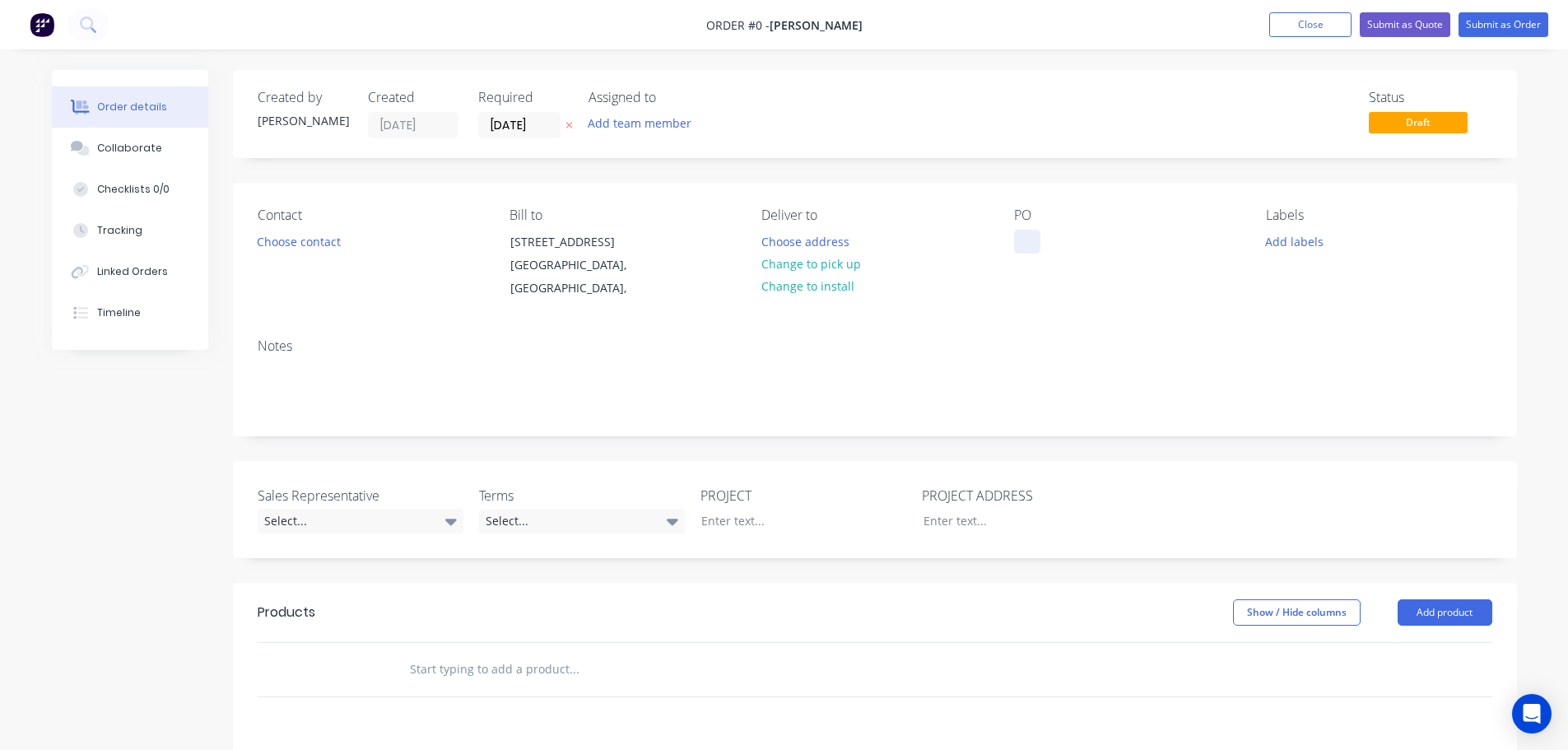
click at [1024, 239] on div at bounding box center [1028, 241] width 26 height 24
click at [321, 244] on div "Order details Collaborate Checklists 0/0 Tracking Linked Orders Timeline Order …" at bounding box center [784, 594] width 1498 height 1047
click at [321, 244] on button "Choose contact" at bounding box center [298, 240] width 101 height 22
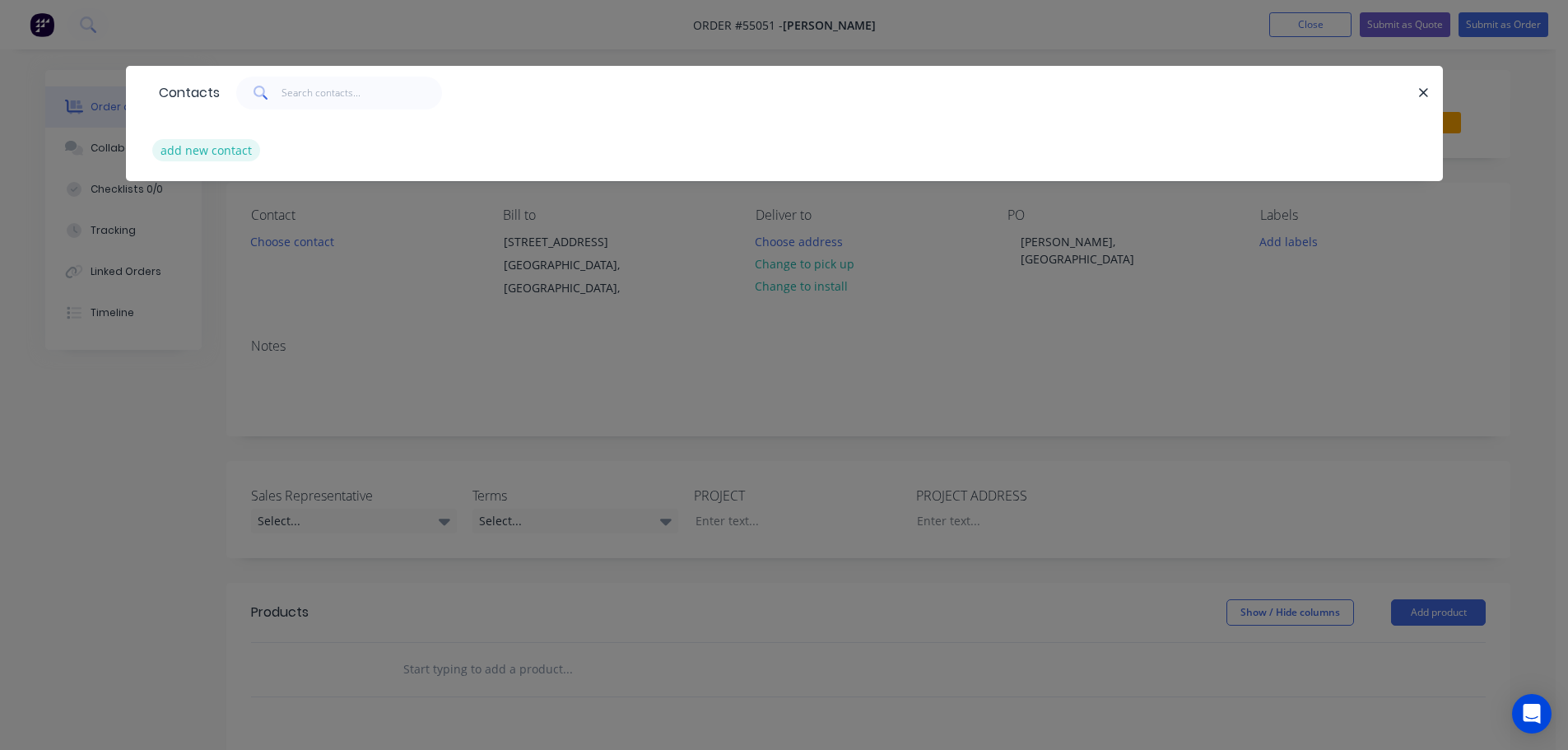
click at [224, 149] on button "add new contact" at bounding box center [207, 150] width 109 height 22
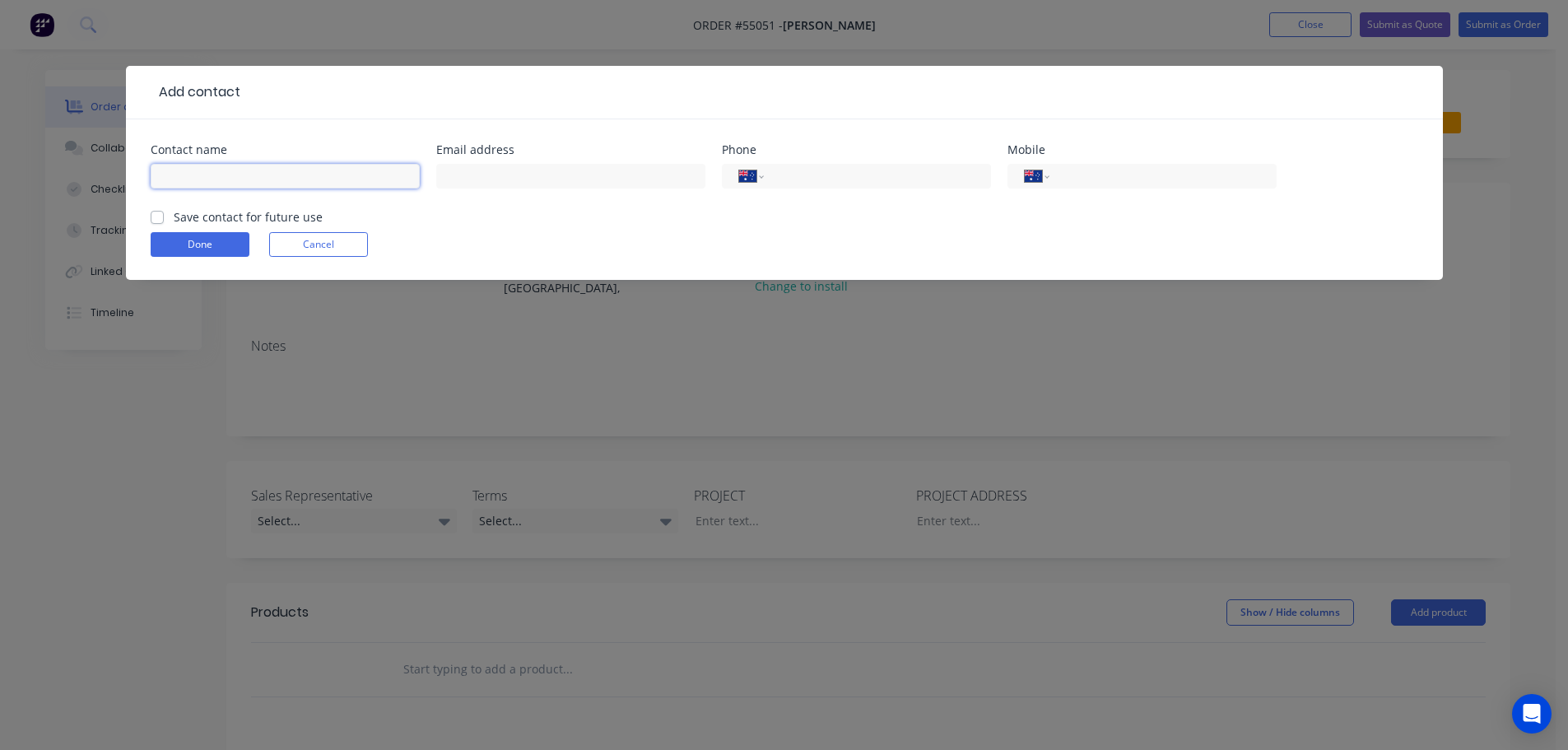
drag, startPoint x: 180, startPoint y: 170, endPoint x: 194, endPoint y: 181, distance: 17.8
click at [180, 170] on input "text" at bounding box center [285, 176] width 269 height 25
click at [483, 178] on input "text" at bounding box center [571, 176] width 269 height 25
click at [1101, 177] on input "tel" at bounding box center [1160, 176] width 198 height 19
click at [174, 216] on label "Save contact for future use" at bounding box center [248, 217] width 149 height 17
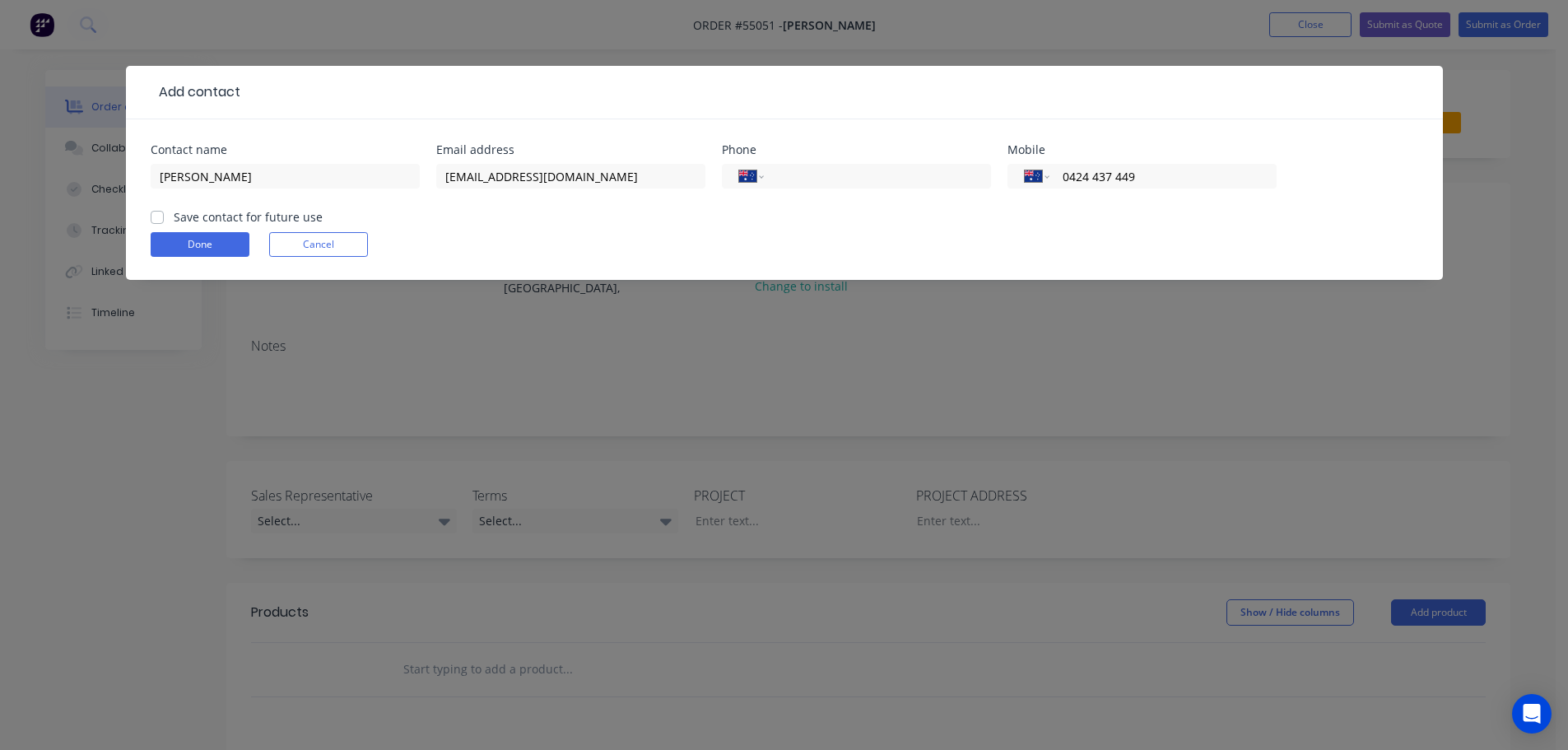
click at [157, 216] on input "Save contact for future use" at bounding box center [157, 216] width 13 height 16
click at [166, 238] on button "Done" at bounding box center [200, 245] width 99 height 25
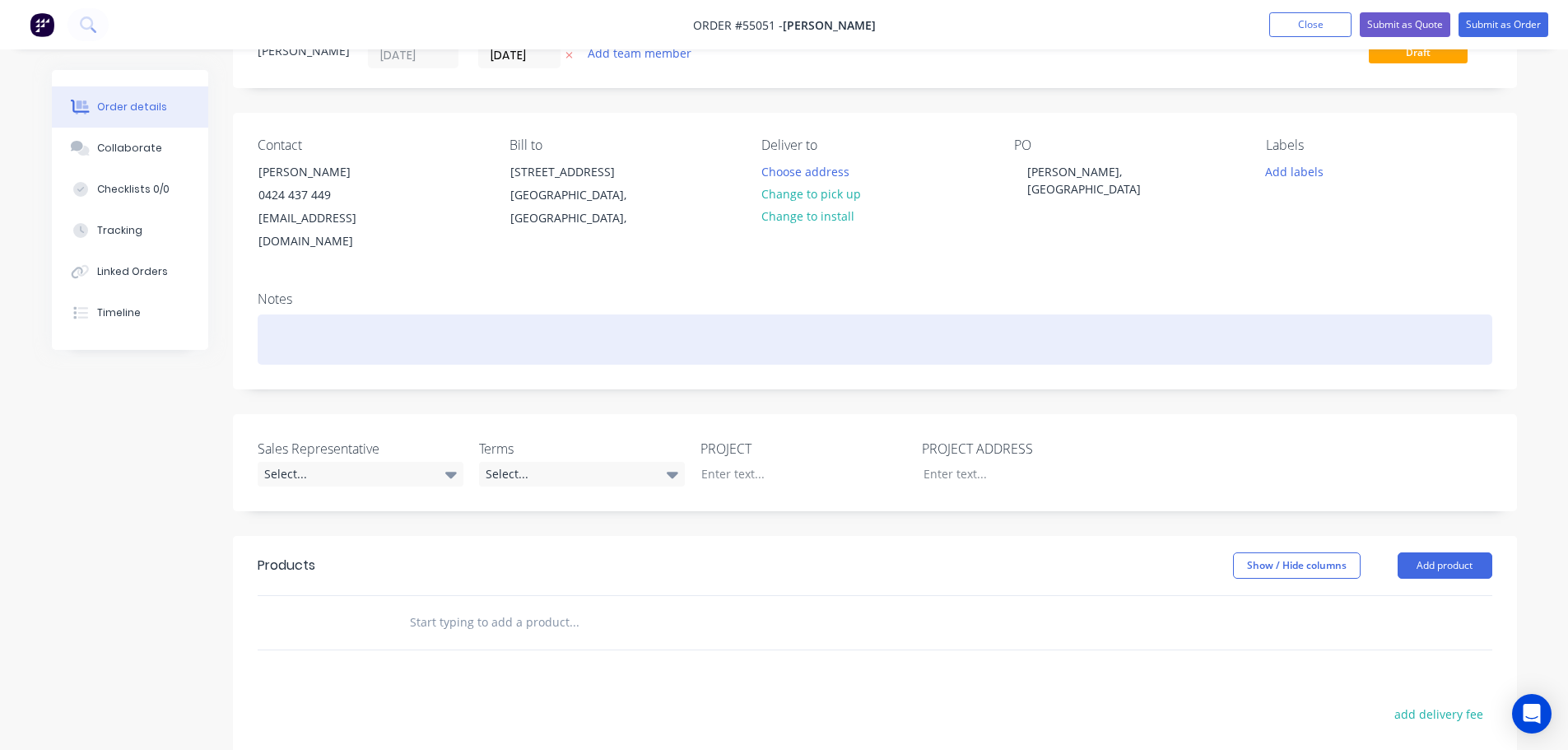
scroll to position [165, 0]
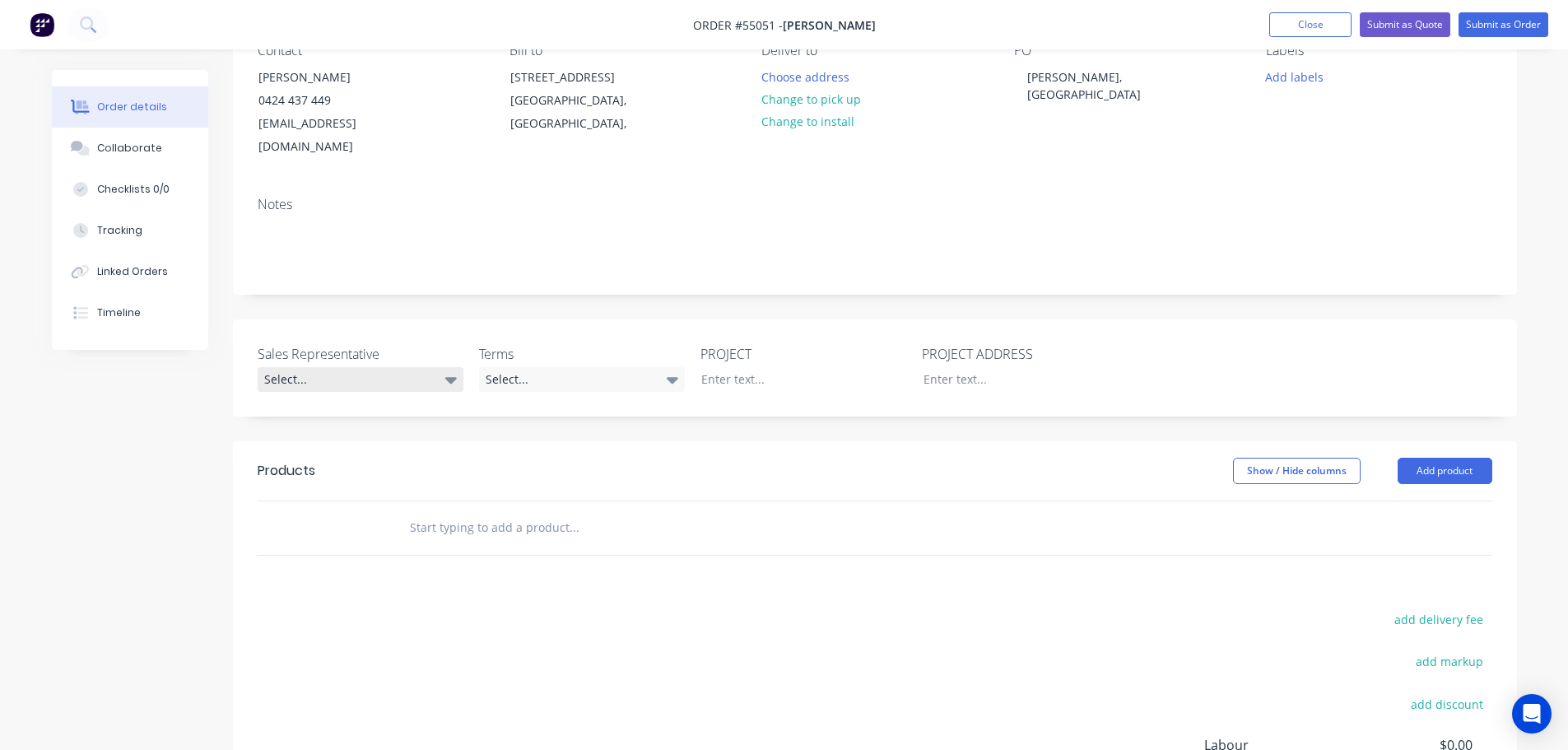
click at [322, 367] on div "Select..." at bounding box center [361, 380] width 206 height 25
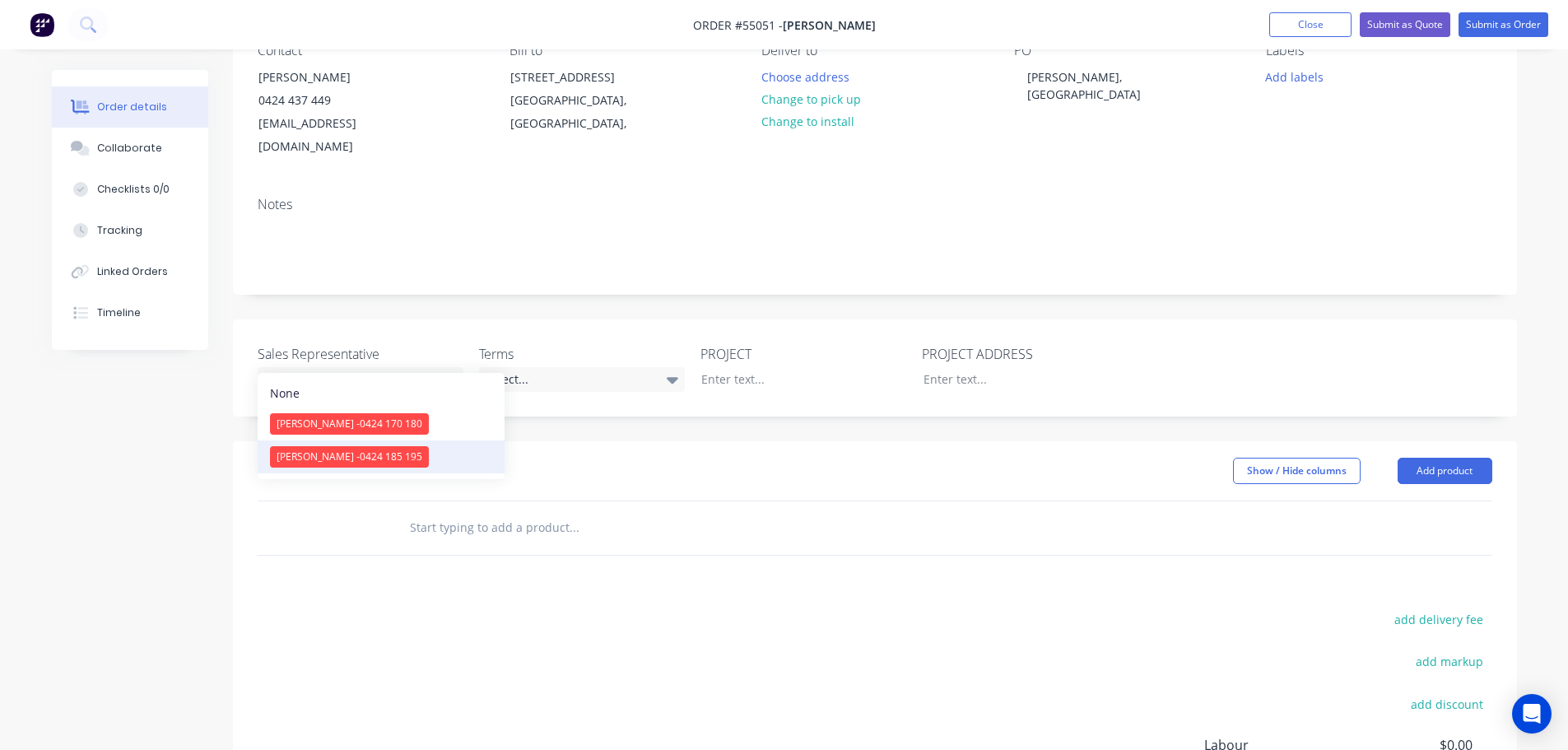
click at [322, 459] on span "[PERSON_NAME] - 0424 185 195" at bounding box center [349, 456] width 146 height 14
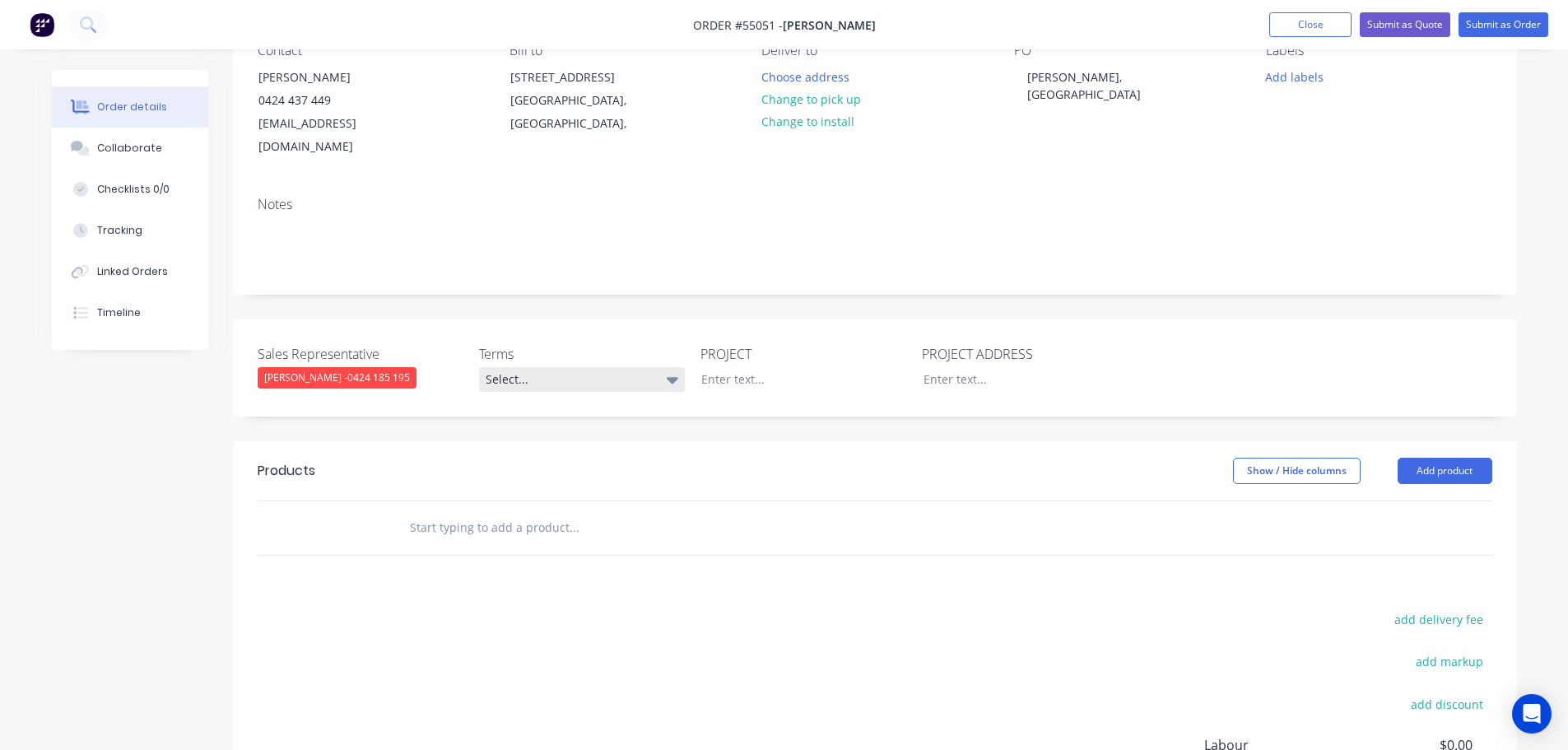
click at [539, 367] on div "Select..." at bounding box center [582, 380] width 206 height 25
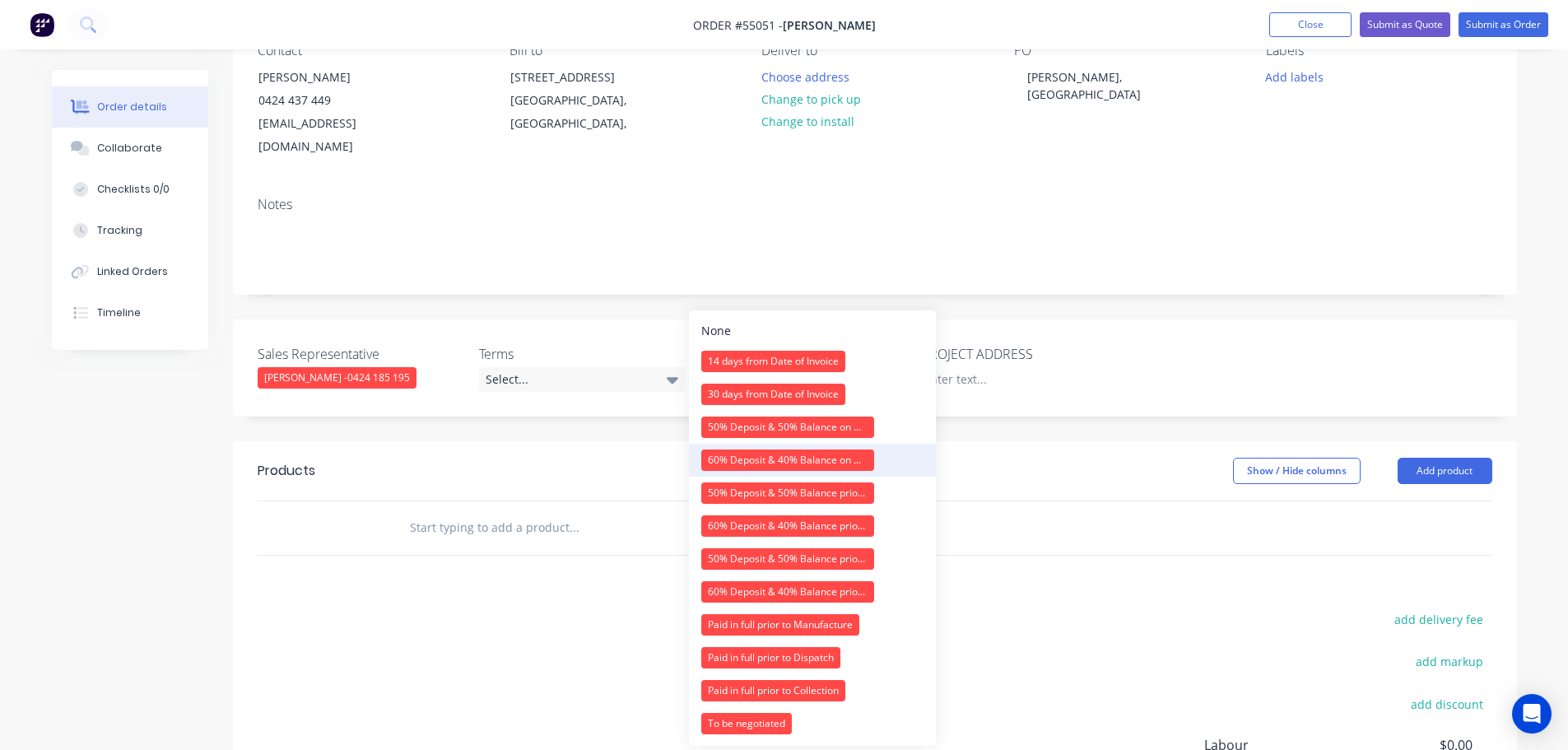
click at [744, 461] on div "60% Deposit & 40% Balance on Day of Installation" at bounding box center [788, 460] width 173 height 21
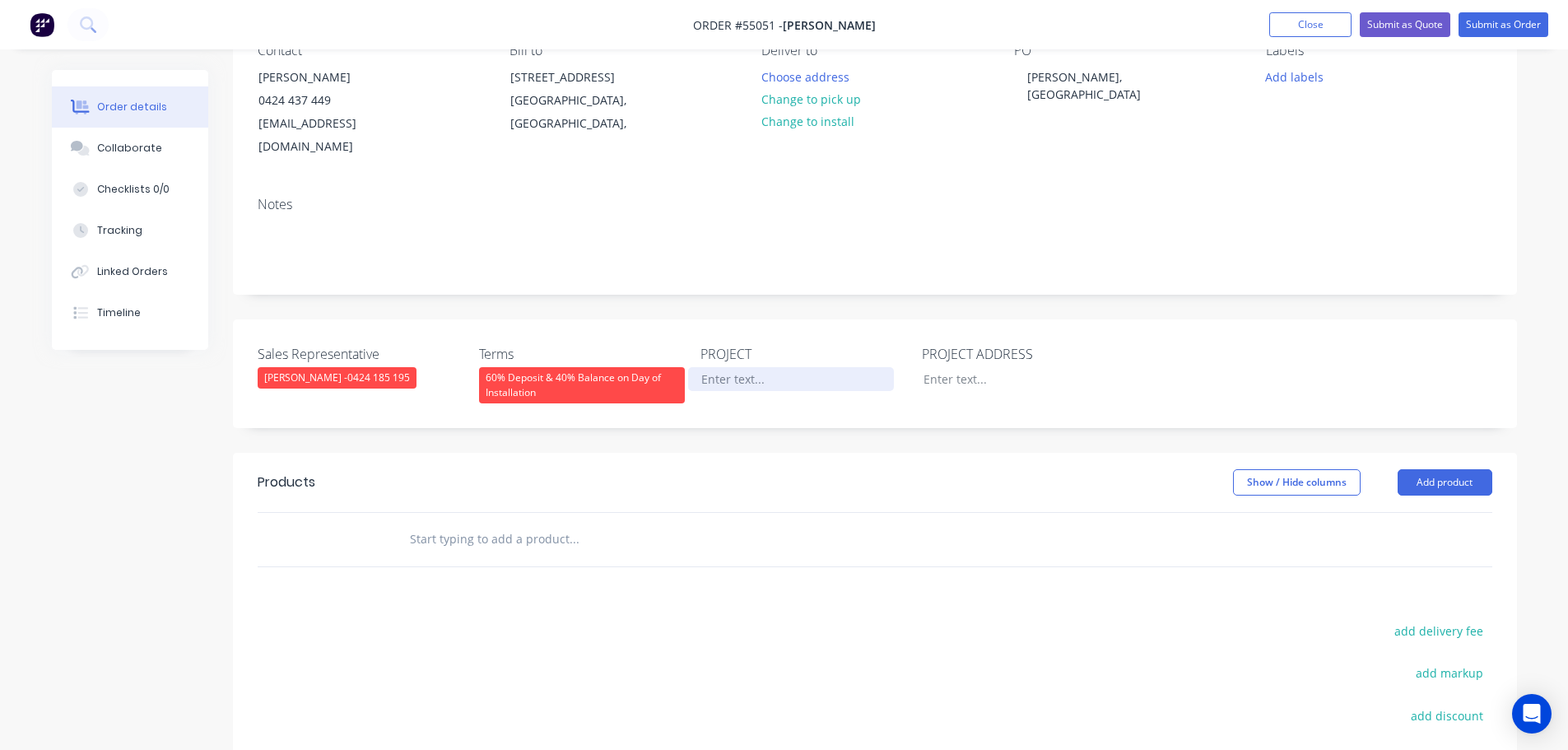
click at [729, 367] on div at bounding box center [791, 379] width 206 height 24
click at [1087, 76] on div "[PERSON_NAME], [GEOGRAPHIC_DATA]" at bounding box center [1118, 86] width 206 height 41
click at [1088, 76] on div "[PERSON_NAME], [GEOGRAPHIC_DATA]" at bounding box center [1118, 86] width 206 height 41
click at [717, 367] on div at bounding box center [791, 379] width 206 height 24
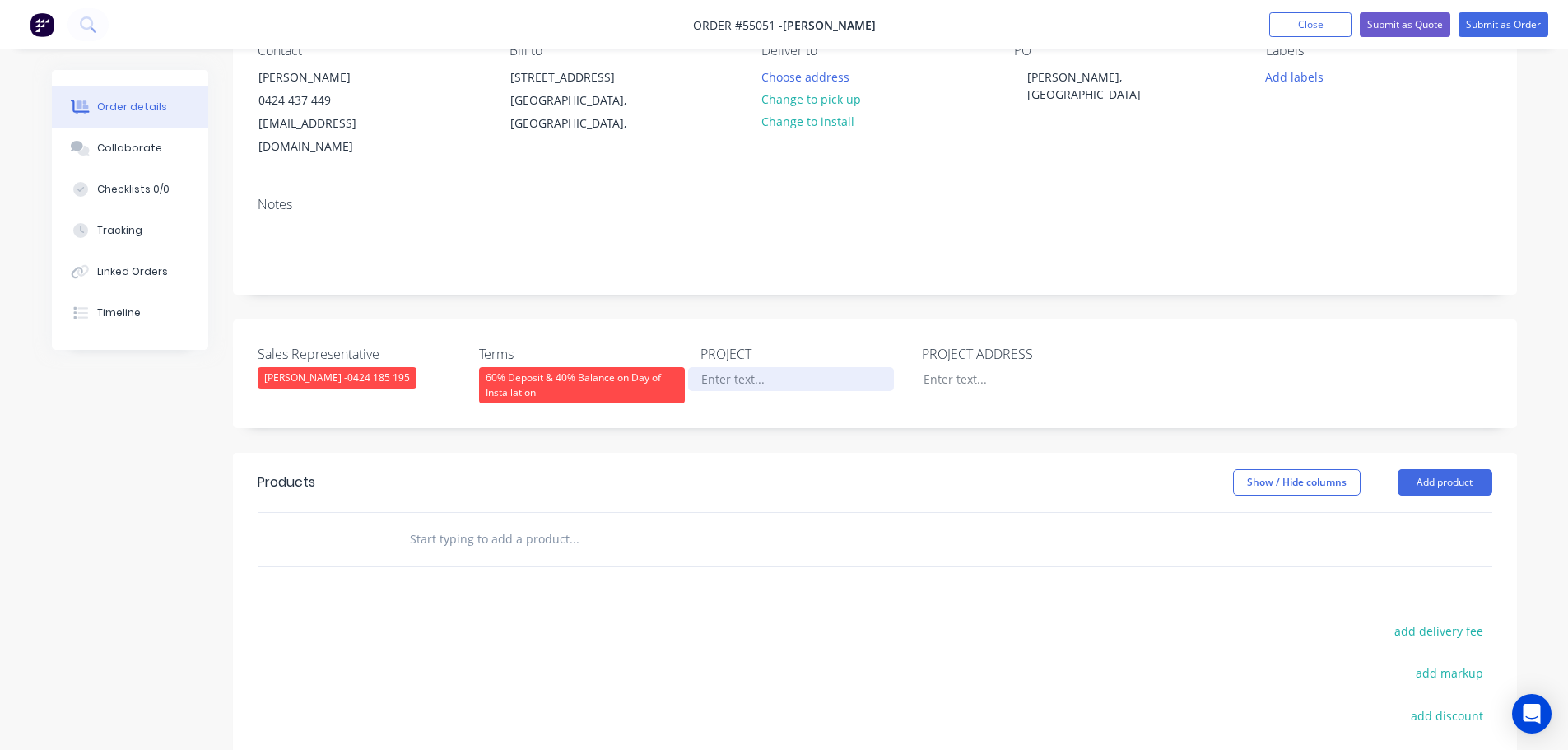
paste div
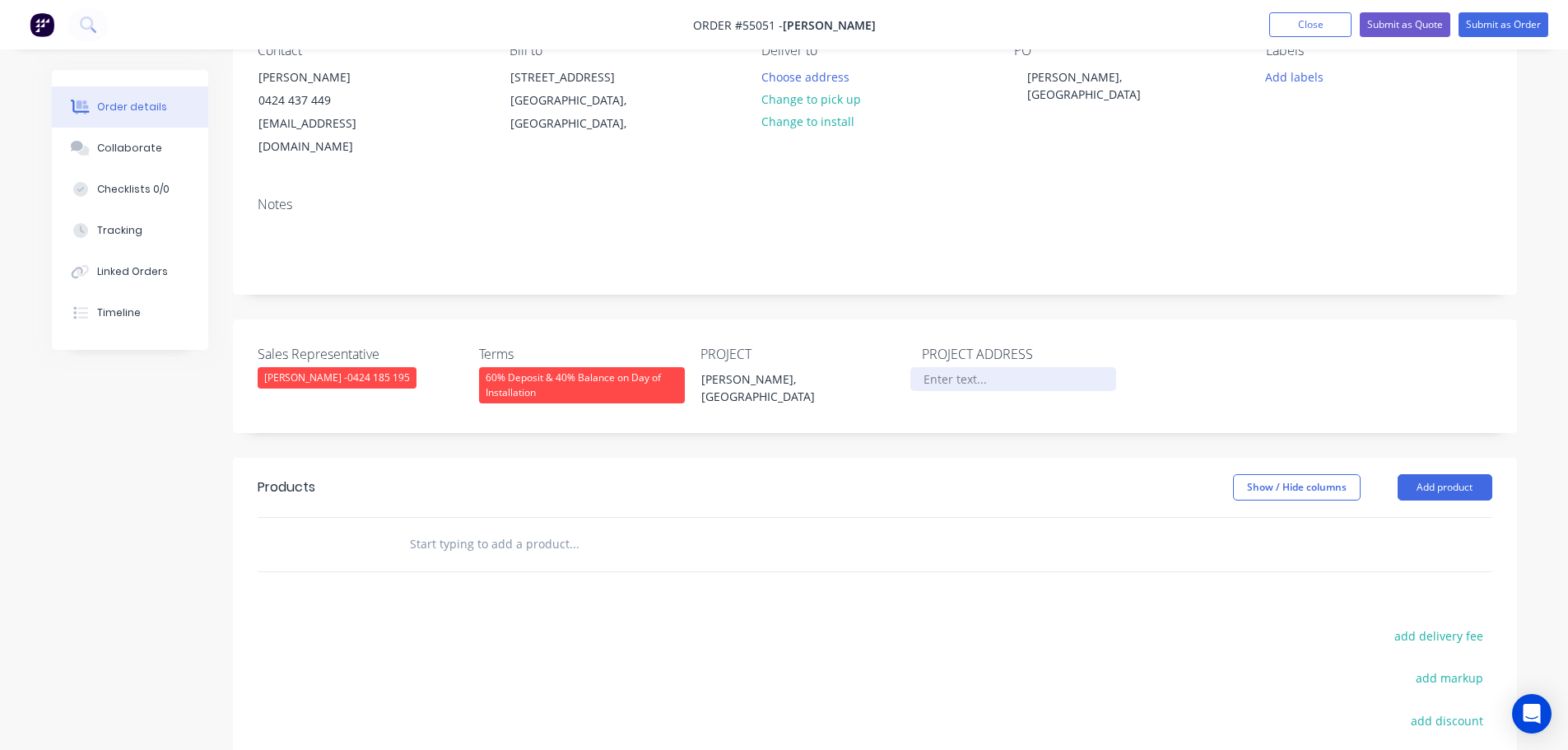
click at [978, 367] on div at bounding box center [1014, 379] width 206 height 24
click at [1412, 474] on button "Add product" at bounding box center [1444, 487] width 95 height 26
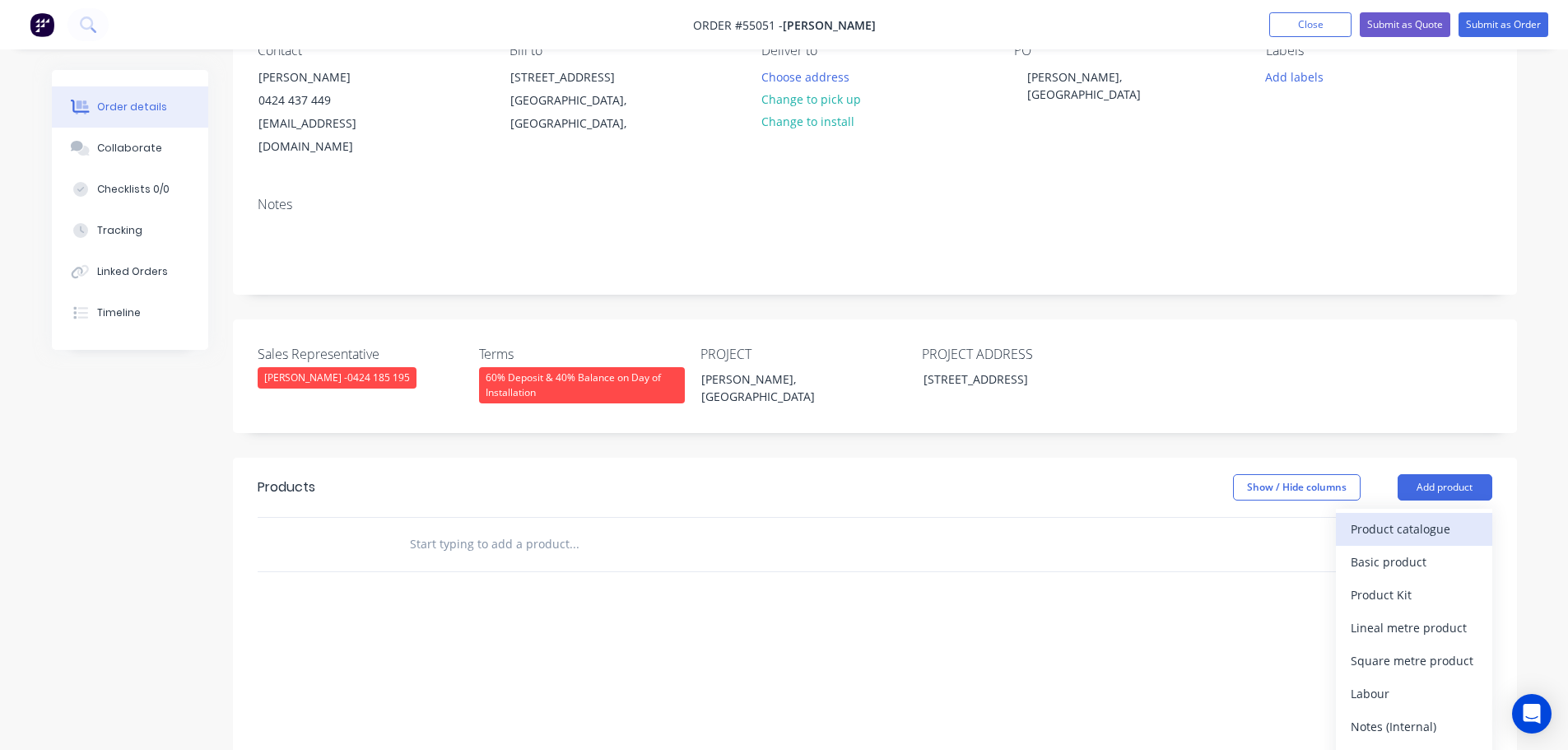
click at [1410, 517] on div "Product catalogue" at bounding box center [1414, 529] width 127 height 24
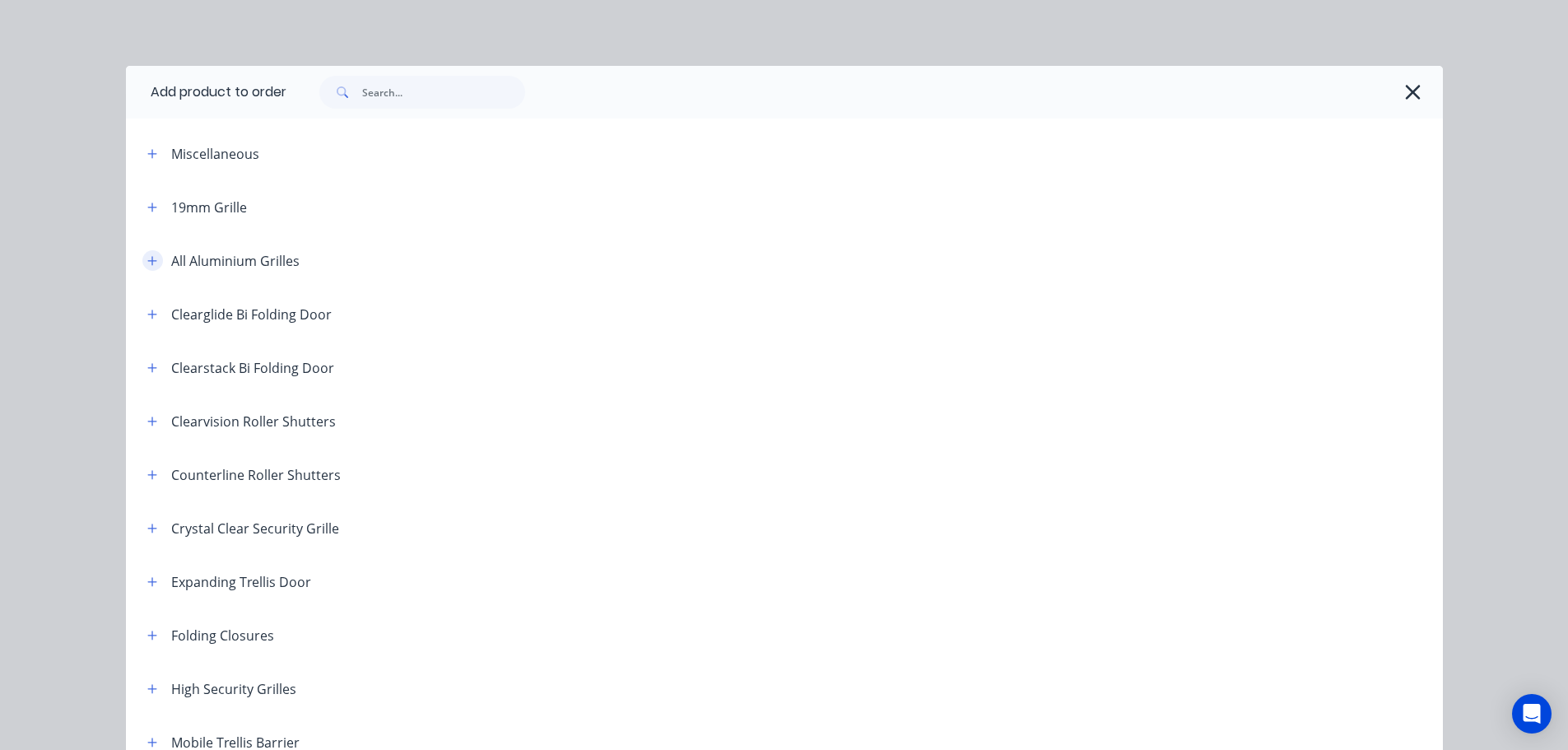
click at [153, 258] on button "button" at bounding box center [152, 260] width 21 height 21
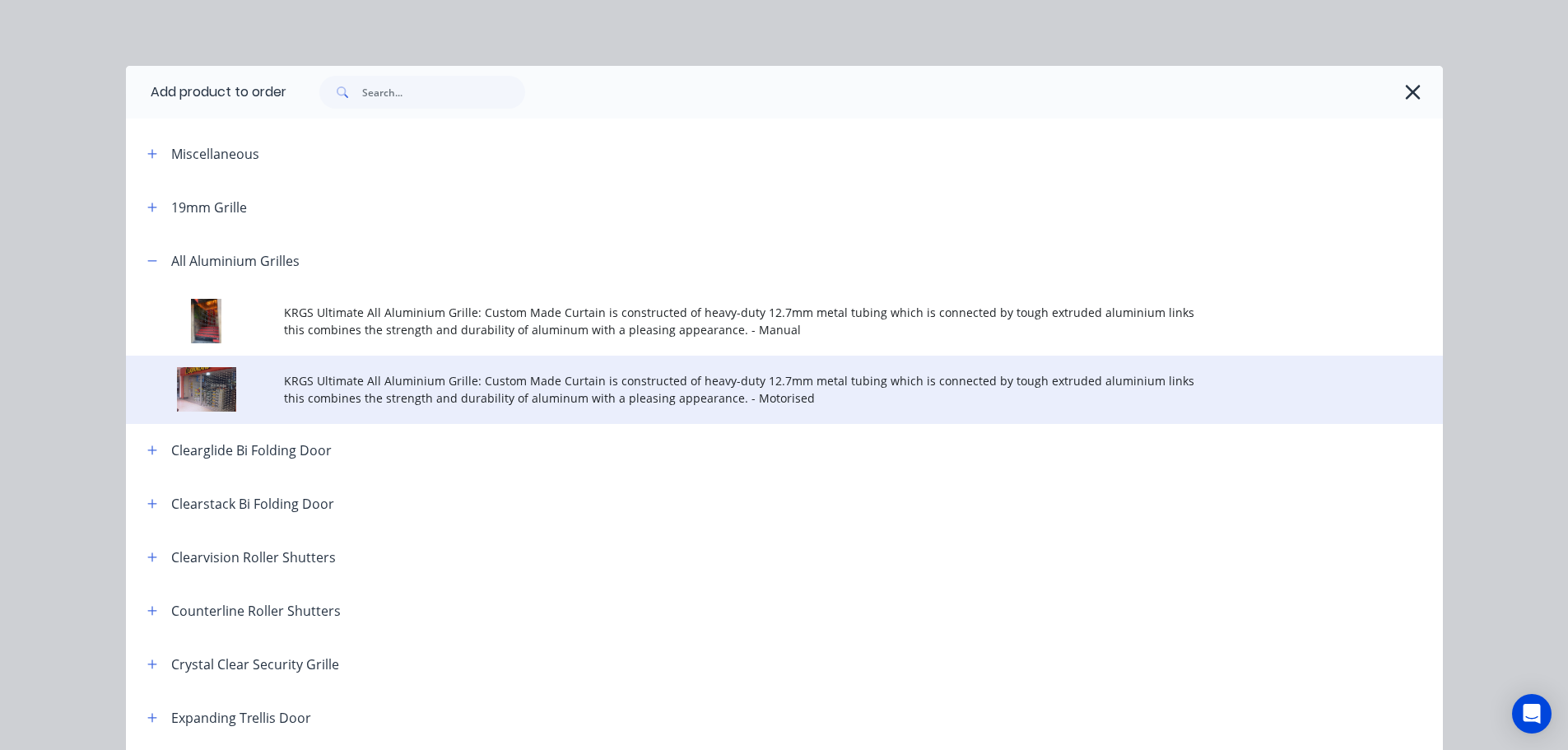
click at [530, 400] on span "KRGS Ultimate All Aluminium Grille: Custom Made Curtain is constructed of heavy…" at bounding box center [748, 389] width 927 height 35
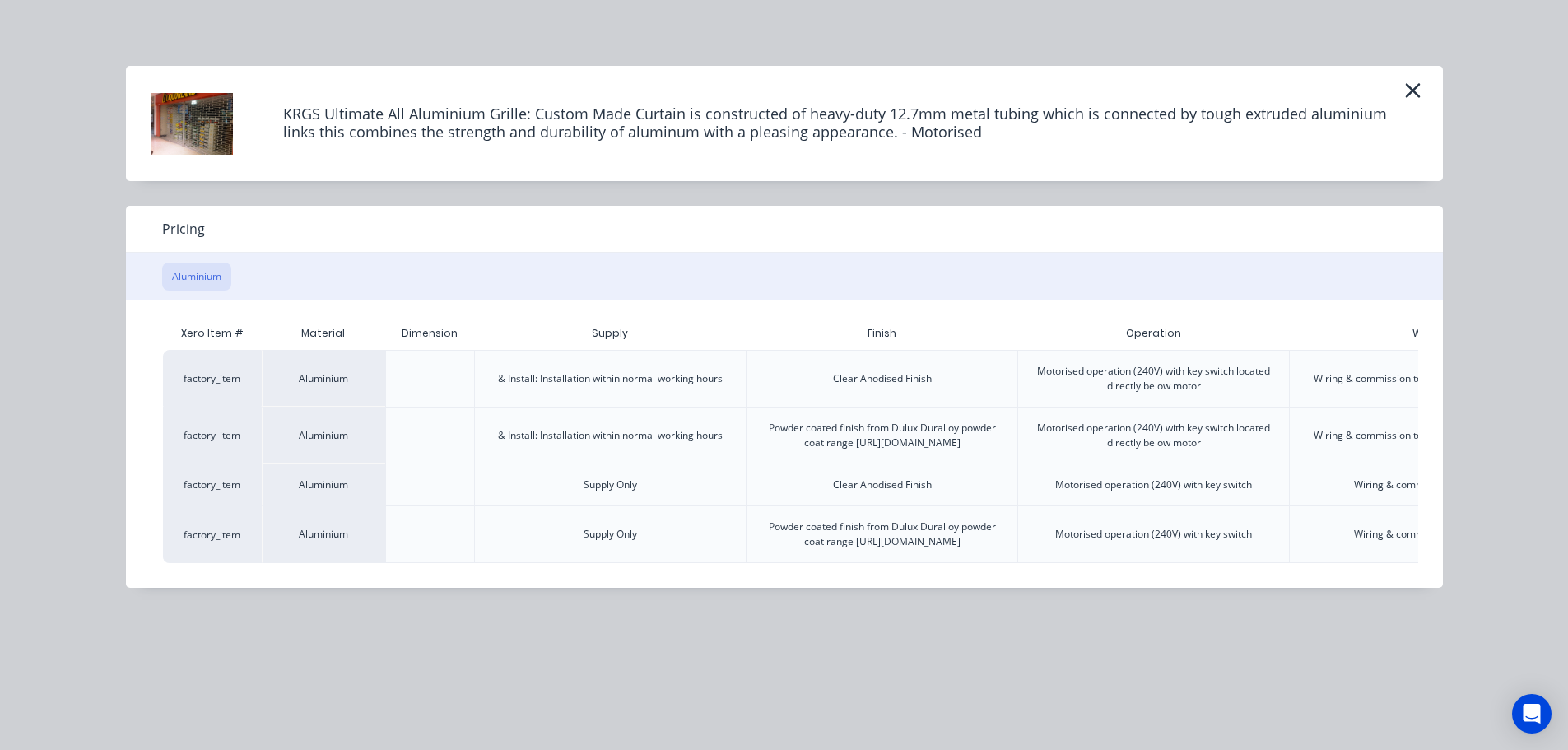
scroll to position [0, 231]
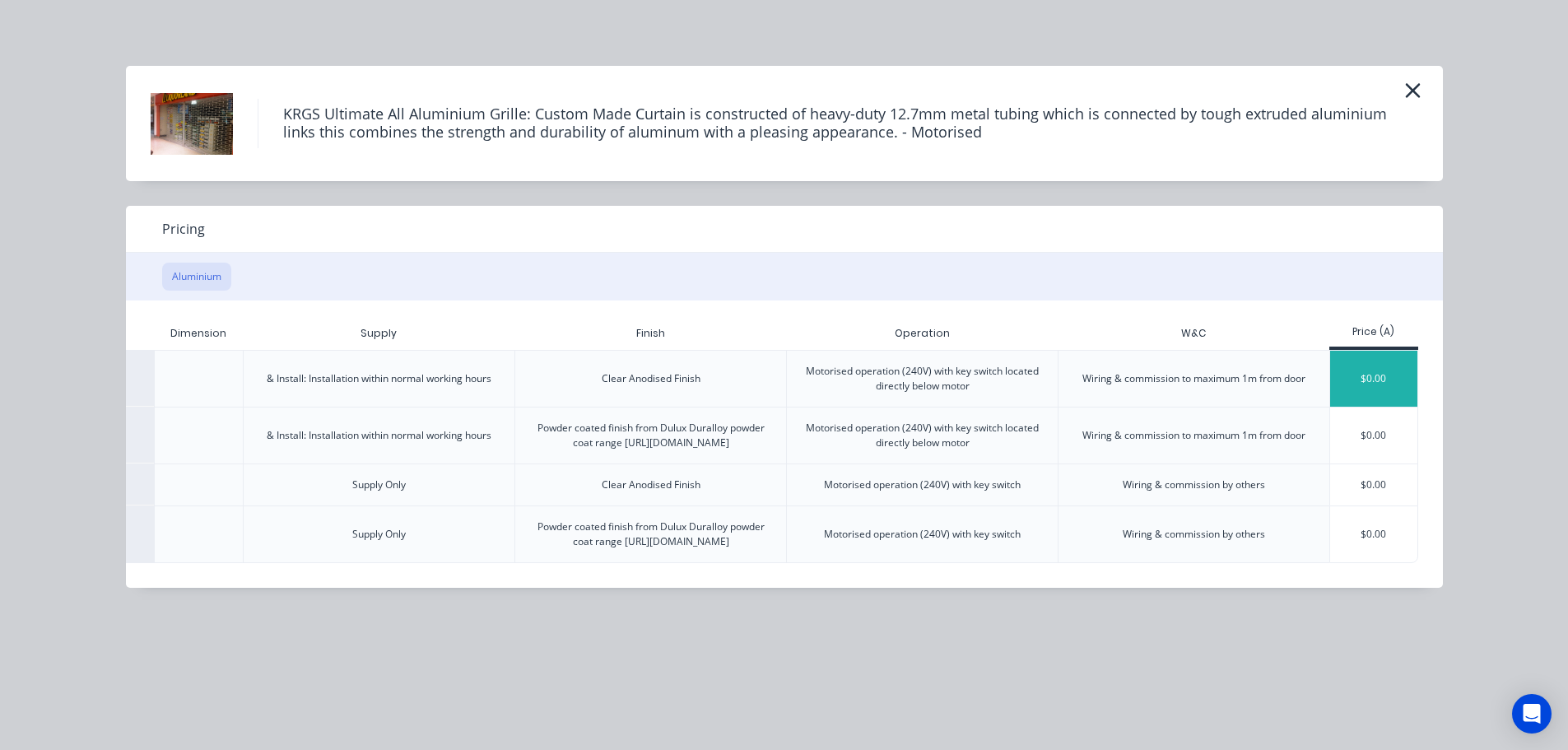
click at [1351, 380] on div "$0.00" at bounding box center [1374, 379] width 88 height 56
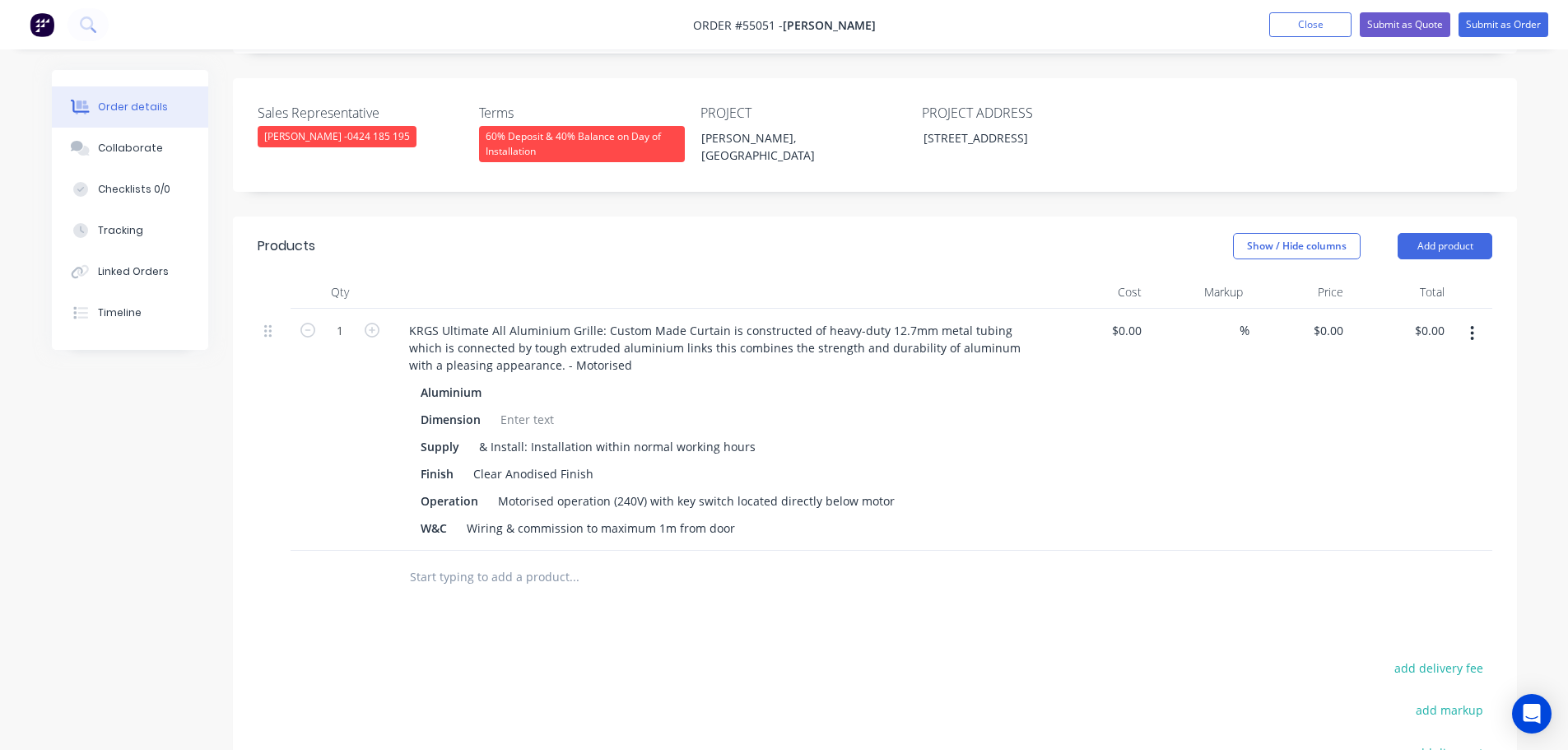
scroll to position [412, 0]
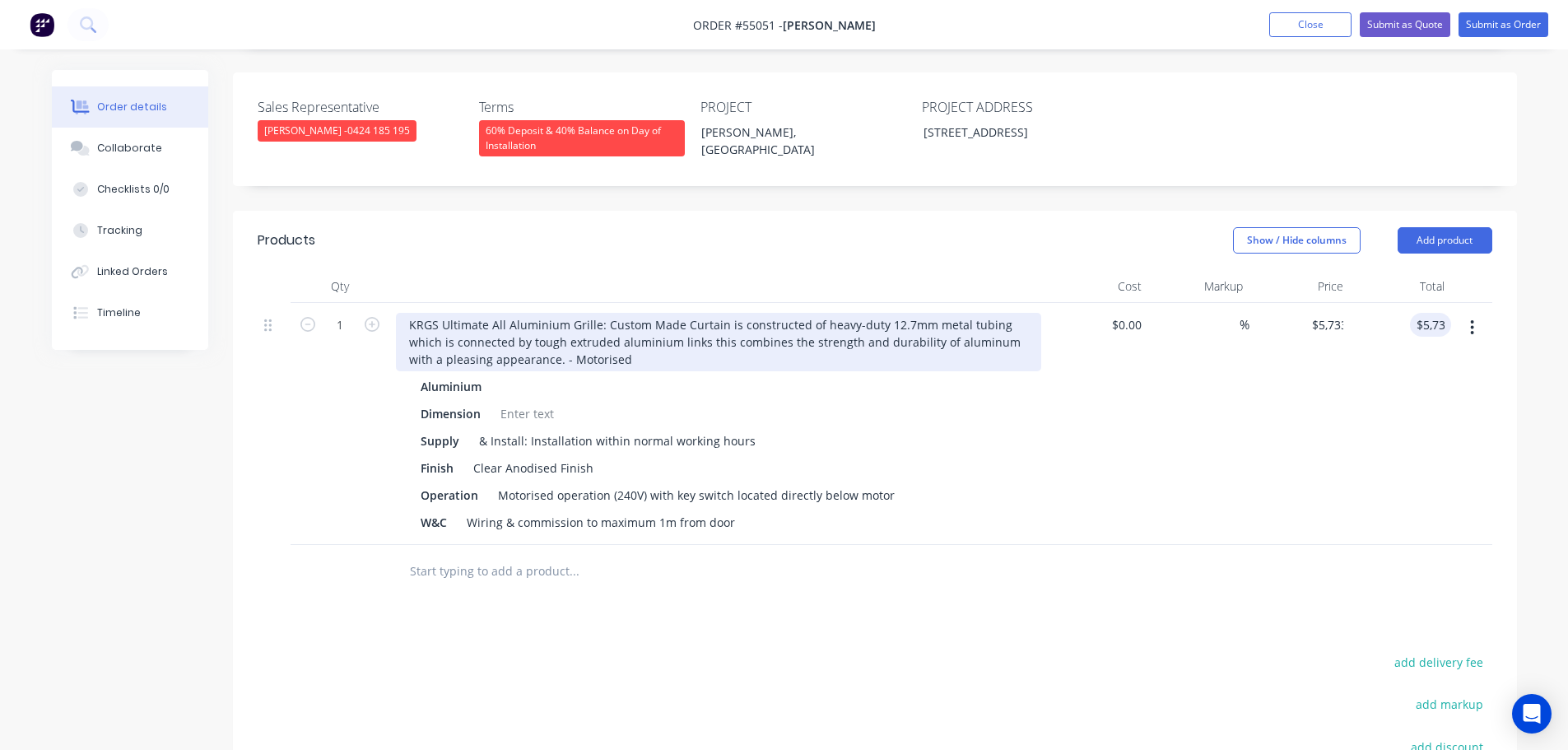
click at [397, 313] on div "KRGS Ultimate All Aluminium Grille: Custom Made Curtain is constructed of heavy…" at bounding box center [719, 342] width 646 height 58
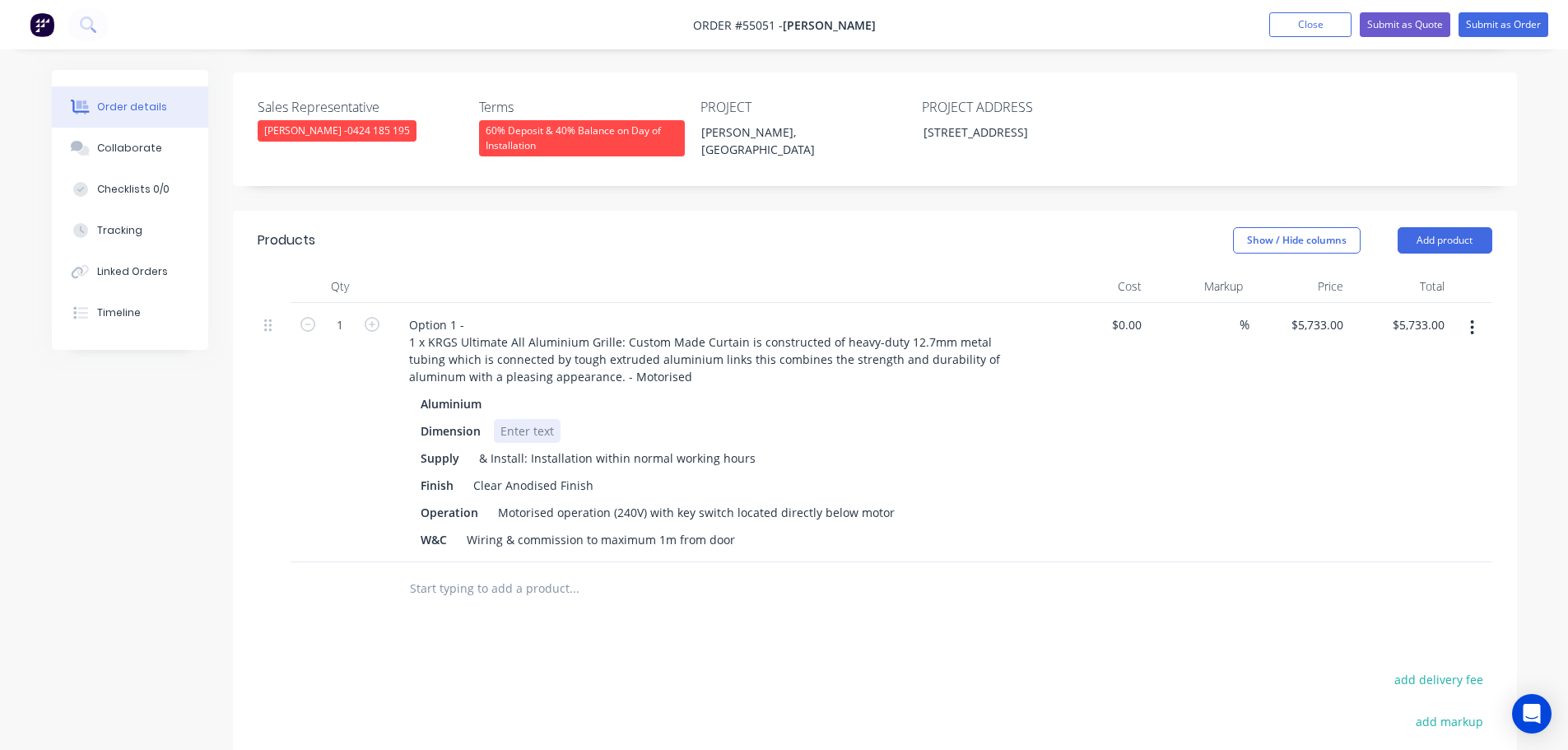
click at [511, 419] on div at bounding box center [527, 431] width 67 height 24
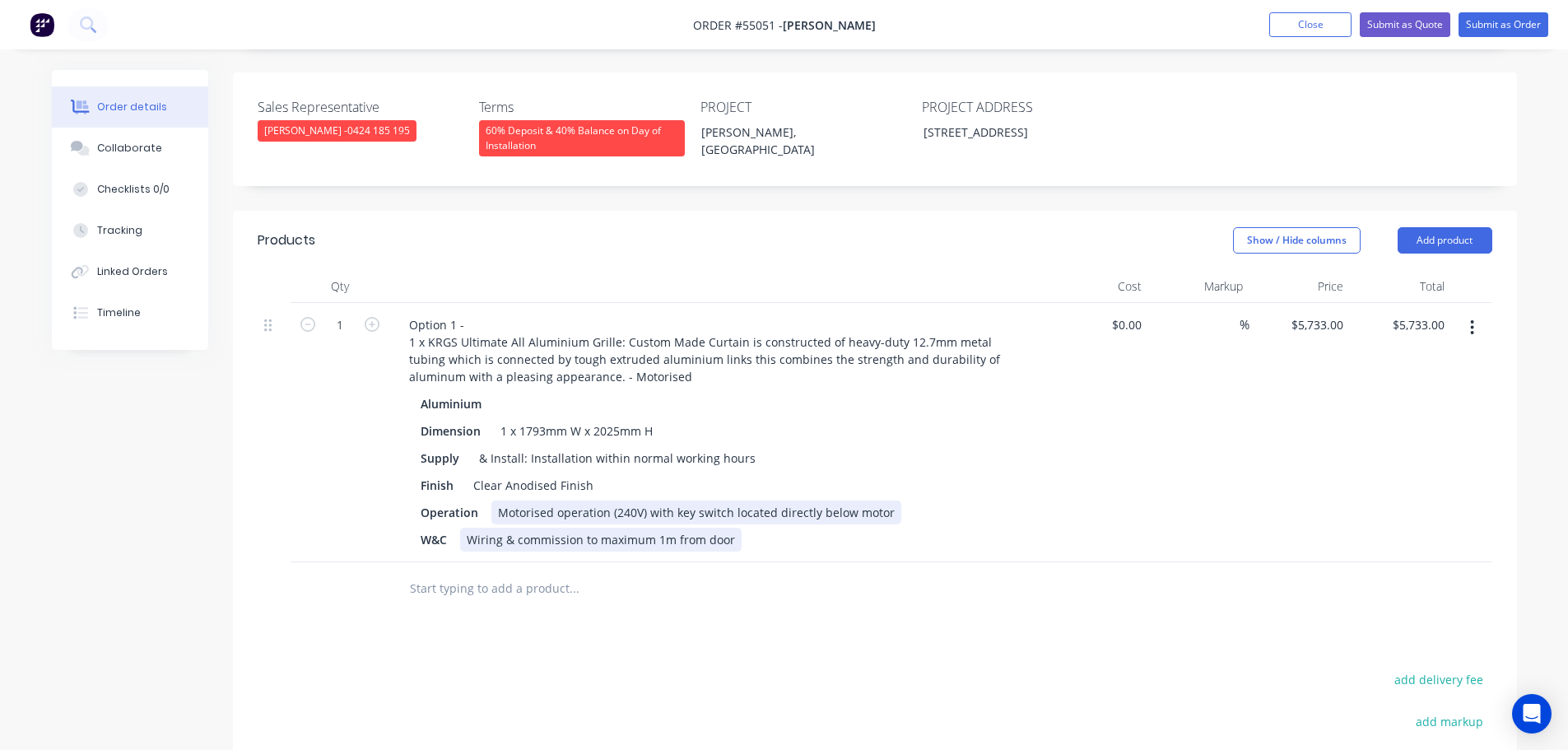
drag, startPoint x: 671, startPoint y: 487, endPoint x: 670, endPoint y: 522, distance: 35.0
click at [671, 501] on div "Motorised operation (240V) with key switch located directly below motor" at bounding box center [697, 512] width 410 height 24
drag, startPoint x: 737, startPoint y: 482, endPoint x: 729, endPoint y: 549, distance: 67.5
click at [737, 501] on div "Motorised operation (240V) with 2 key switch located directly below motor" at bounding box center [702, 512] width 420 height 24
click at [670, 501] on div "Motorised operation (240V) with 2 key switches located directly below motor" at bounding box center [707, 512] width 432 height 24
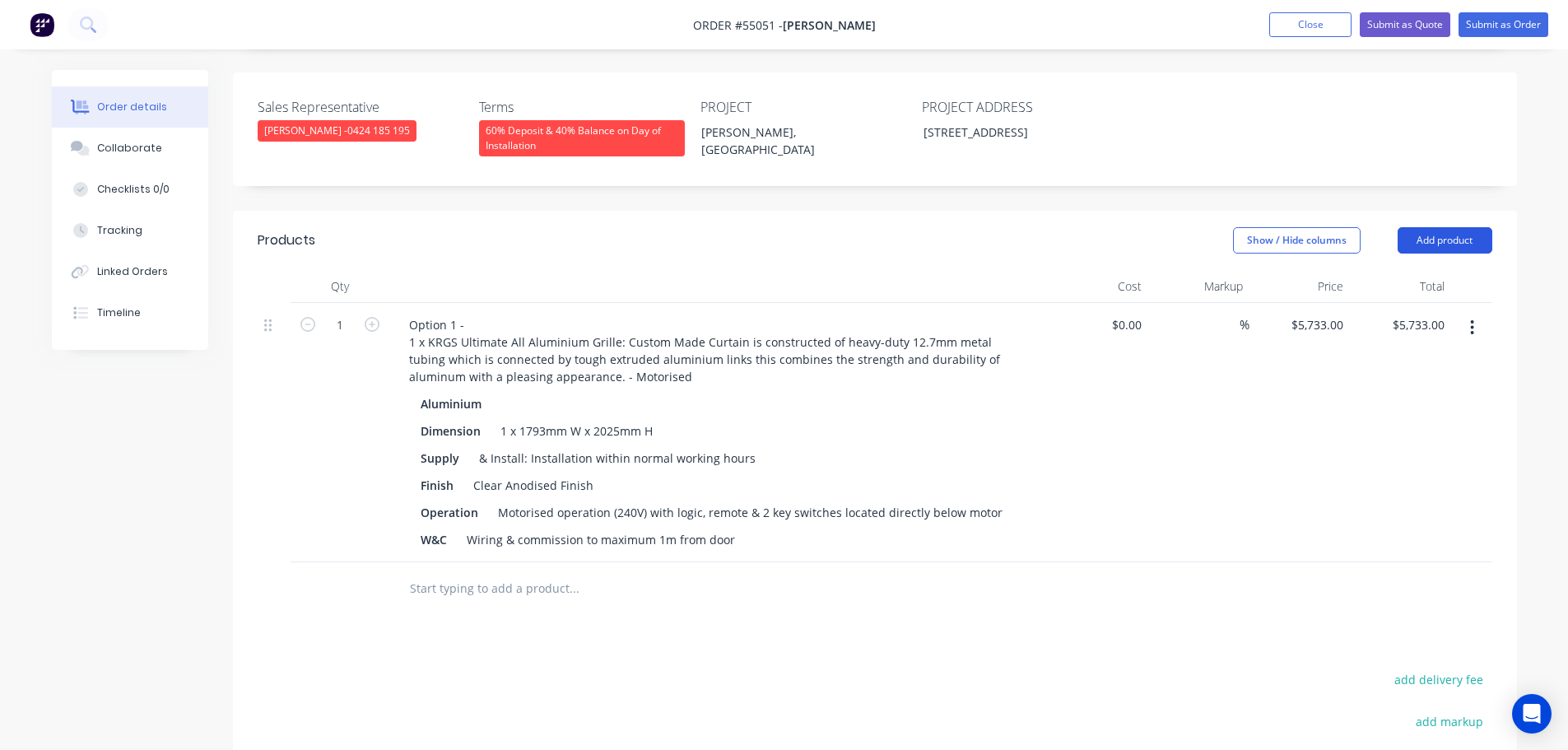
click at [1453, 227] on button "Add product" at bounding box center [1444, 240] width 95 height 26
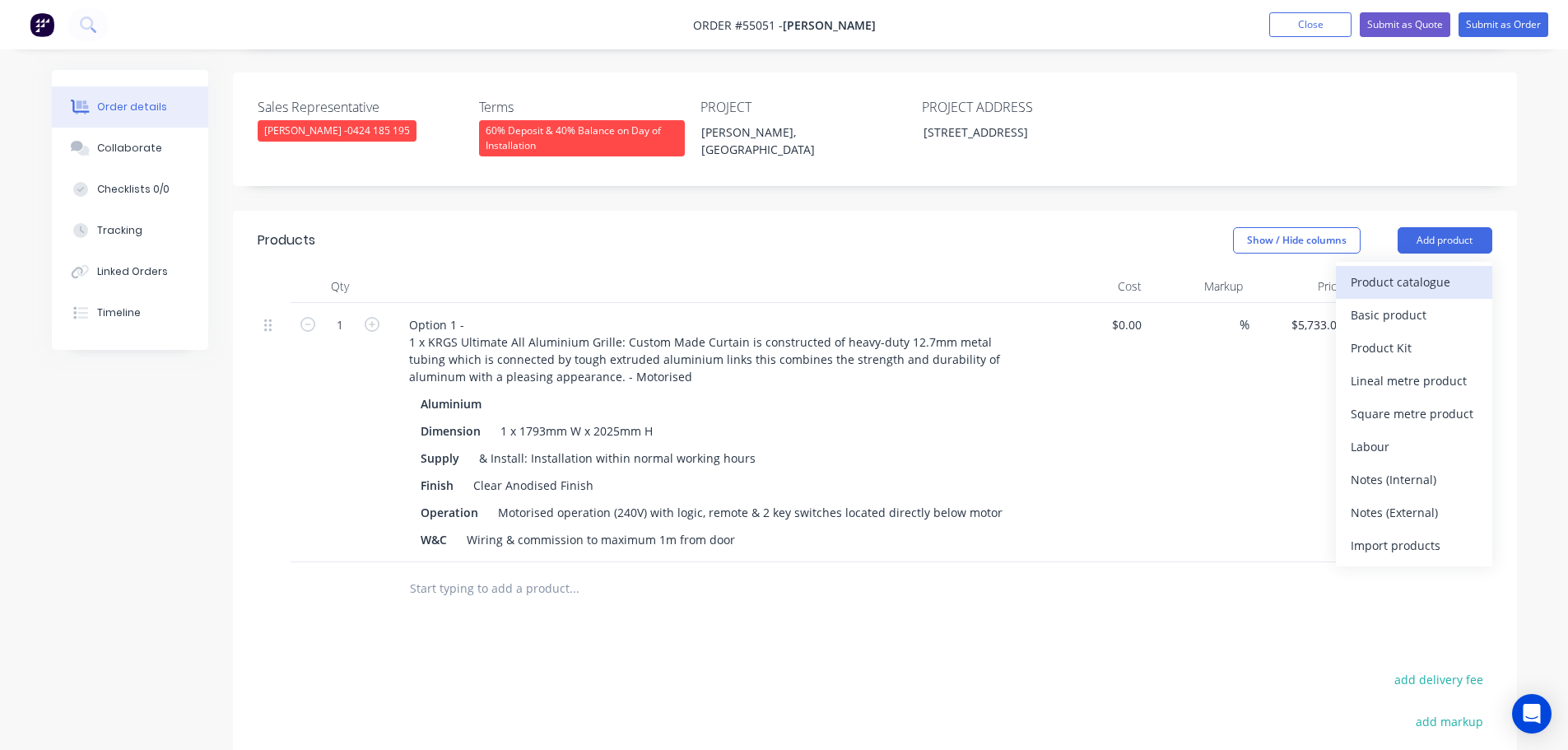
click at [1412, 270] on div "Product catalogue" at bounding box center [1414, 282] width 127 height 24
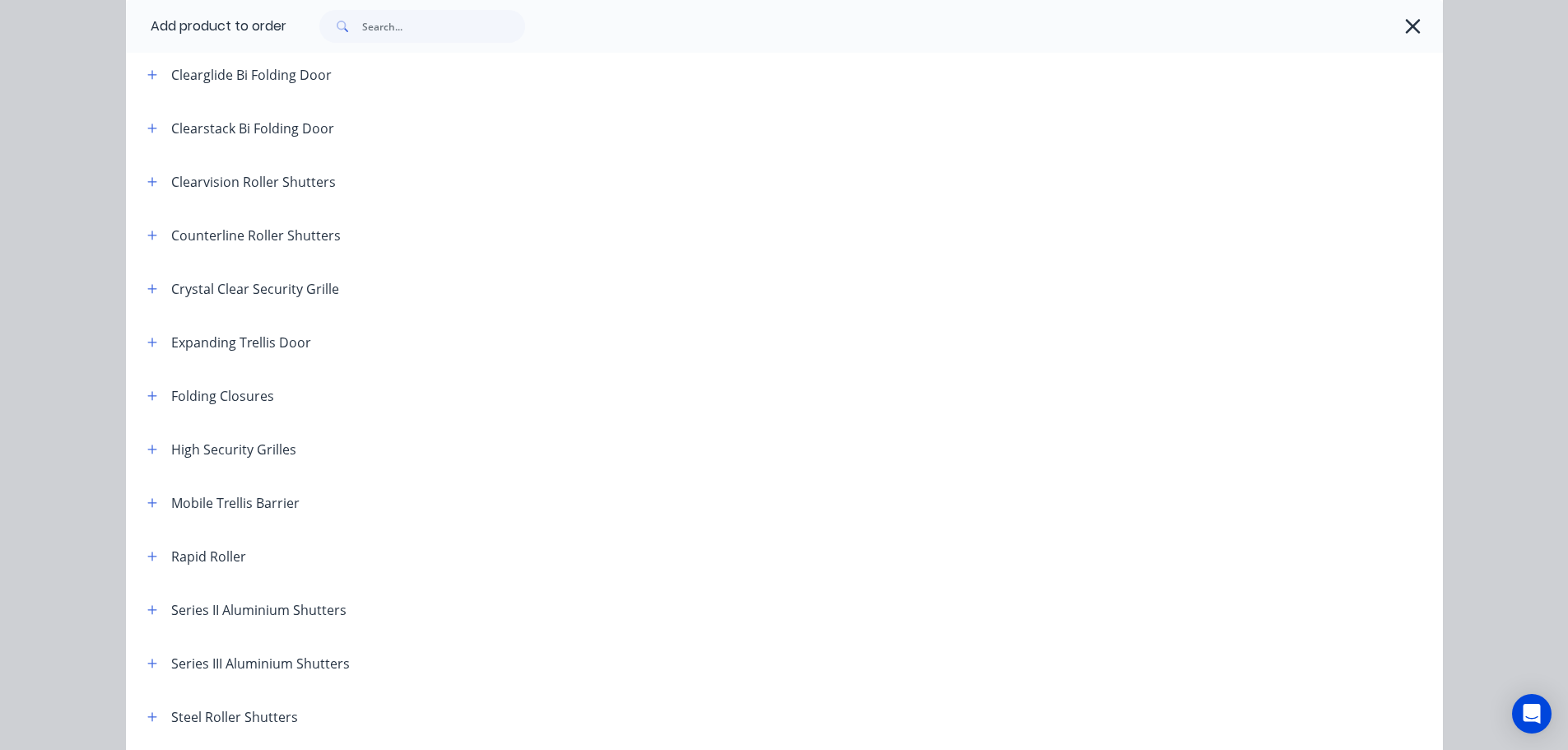
scroll to position [247, 0]
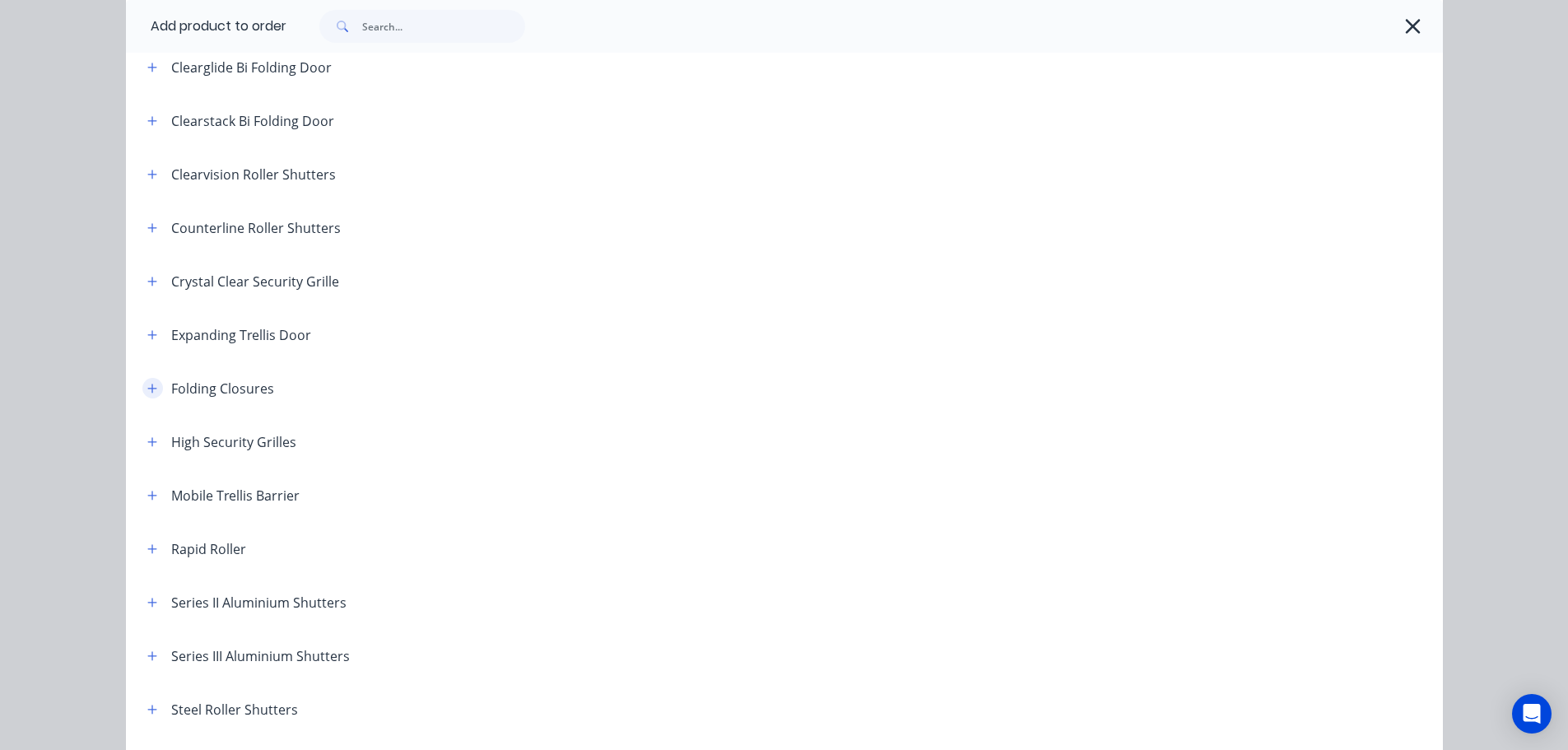
click at [148, 389] on icon "button" at bounding box center [152, 388] width 9 height 9
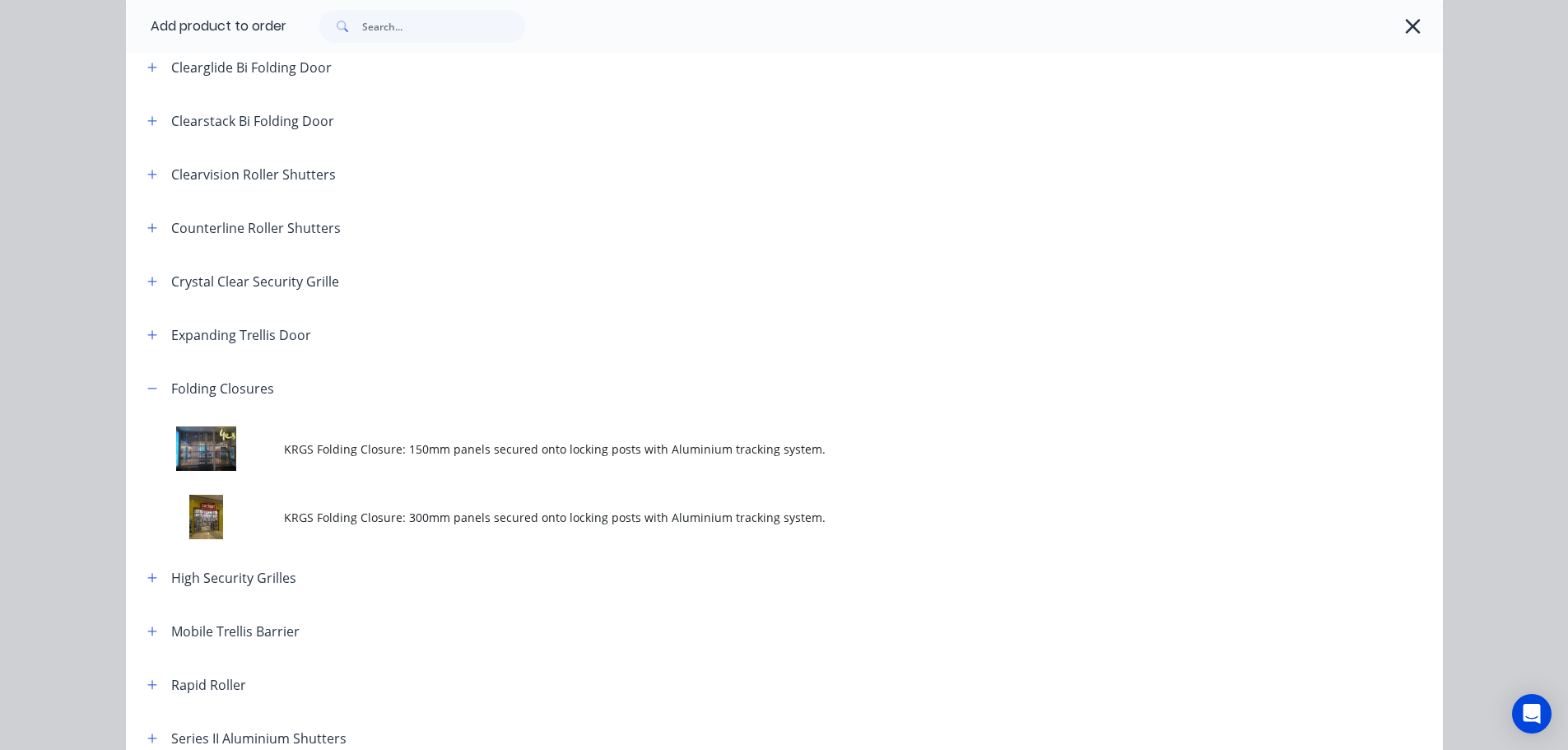
scroll to position [412, 0]
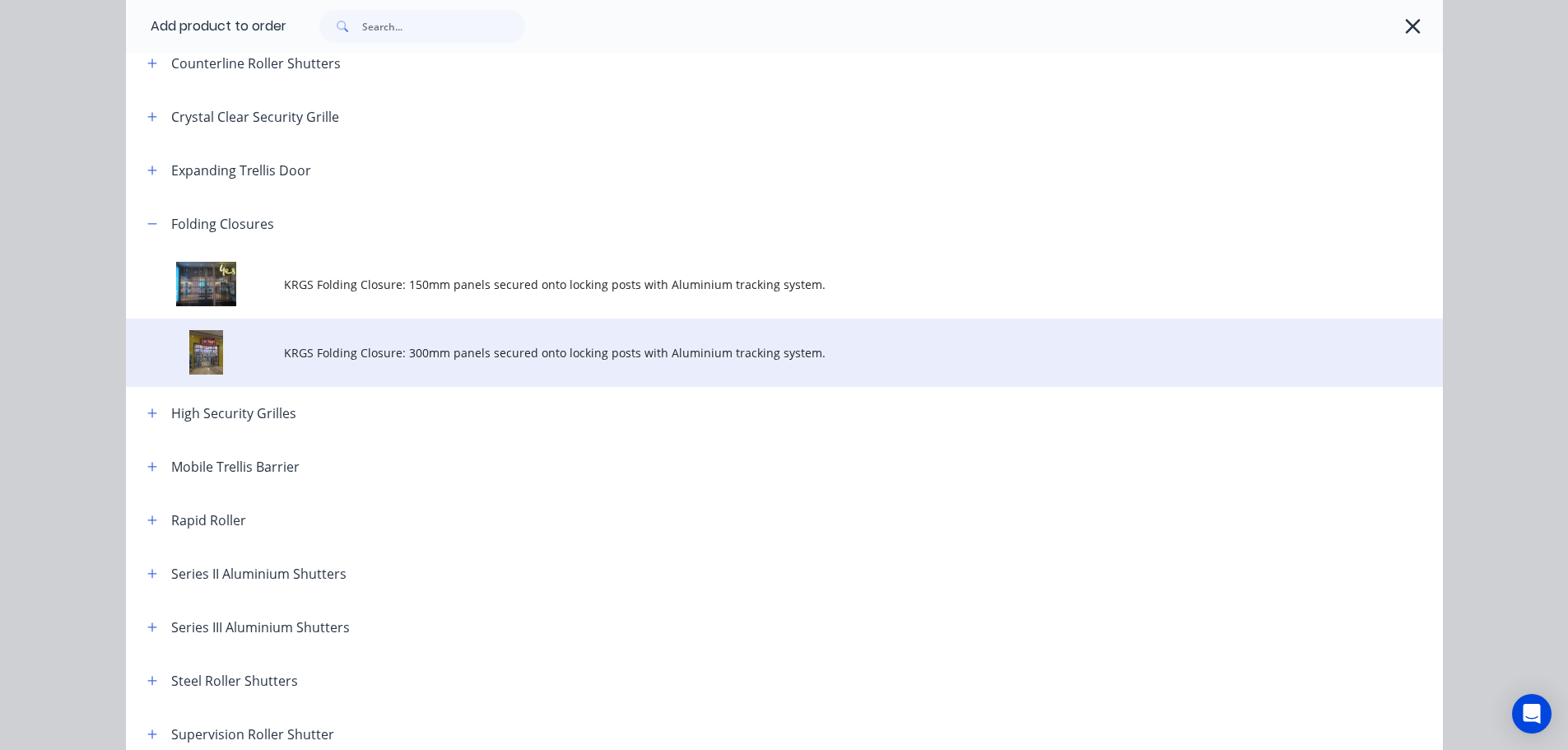
click at [531, 356] on span "KRGS Folding Closure: 300mm panels secured onto locking posts with Aluminium tr…" at bounding box center [748, 352] width 927 height 17
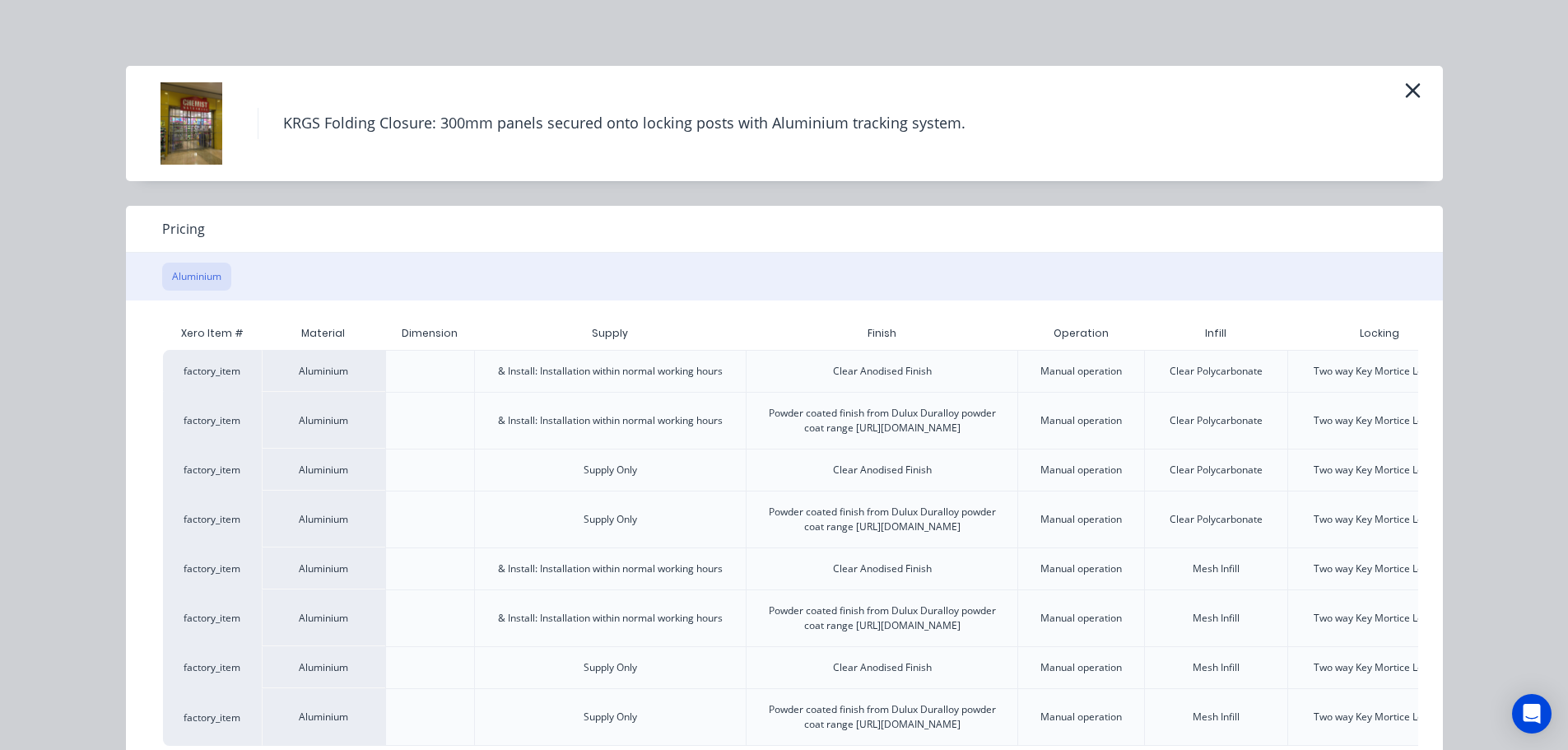
scroll to position [115, 0]
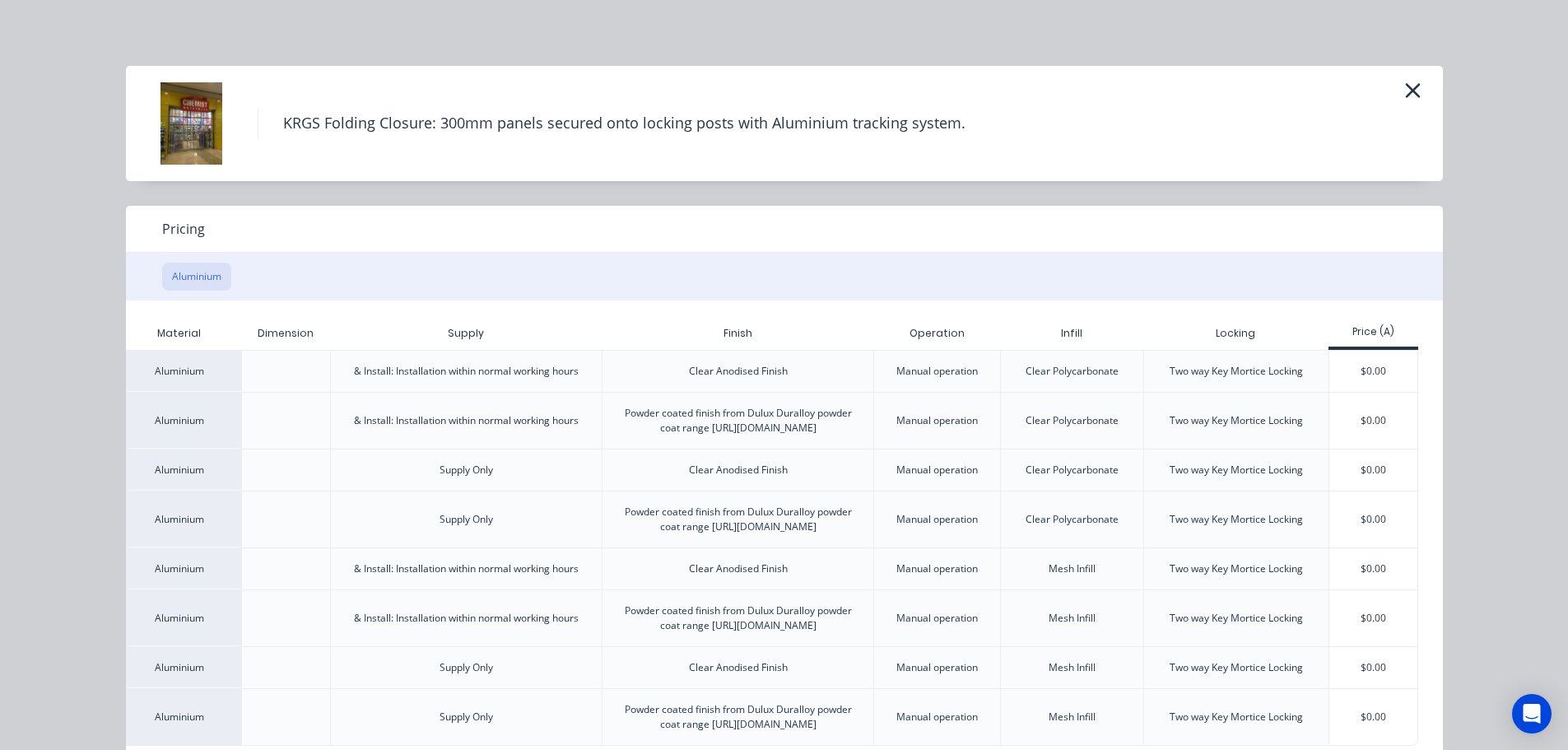
scroll to position [115, 0]
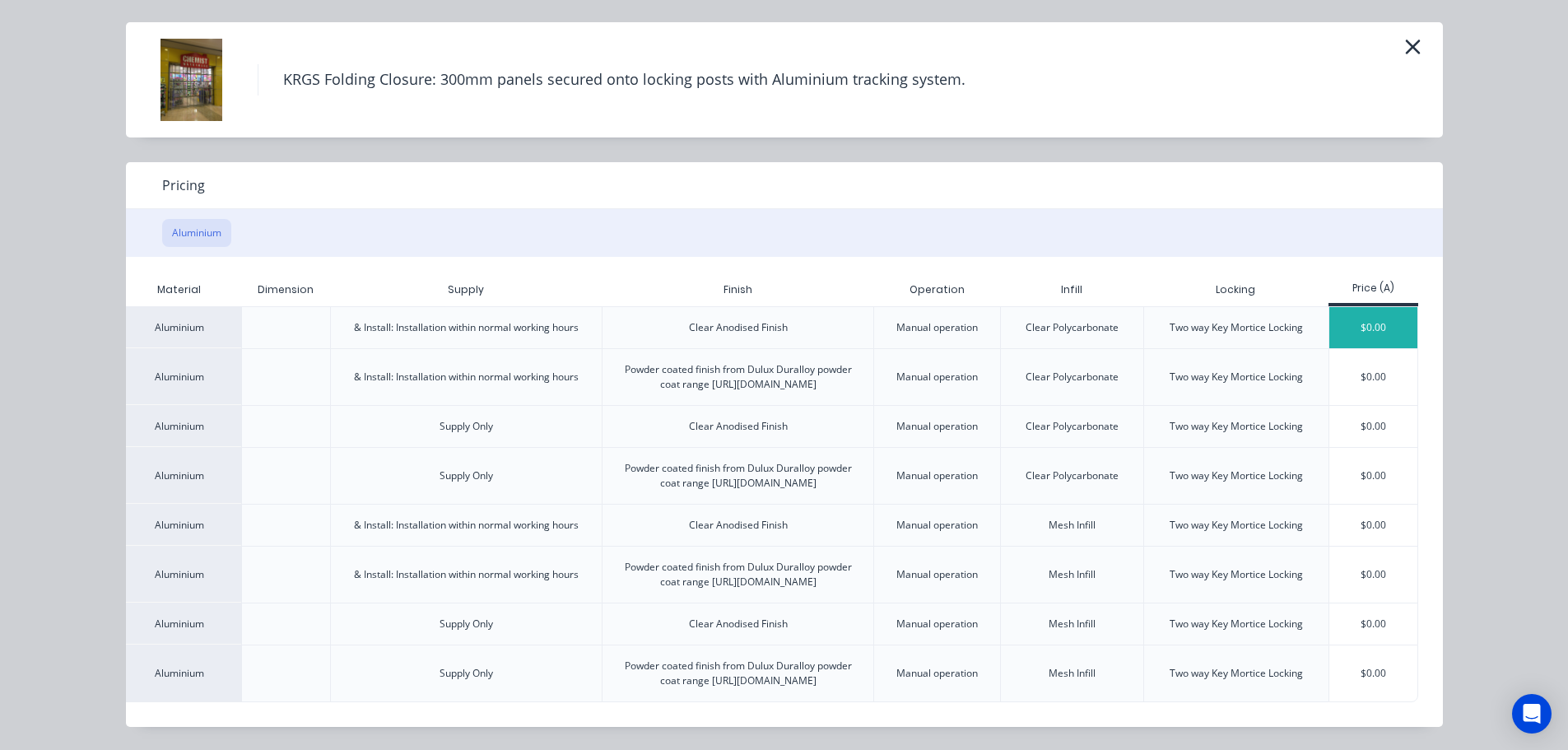
click at [1390, 307] on div "$0.00" at bounding box center [1373, 328] width 88 height 41
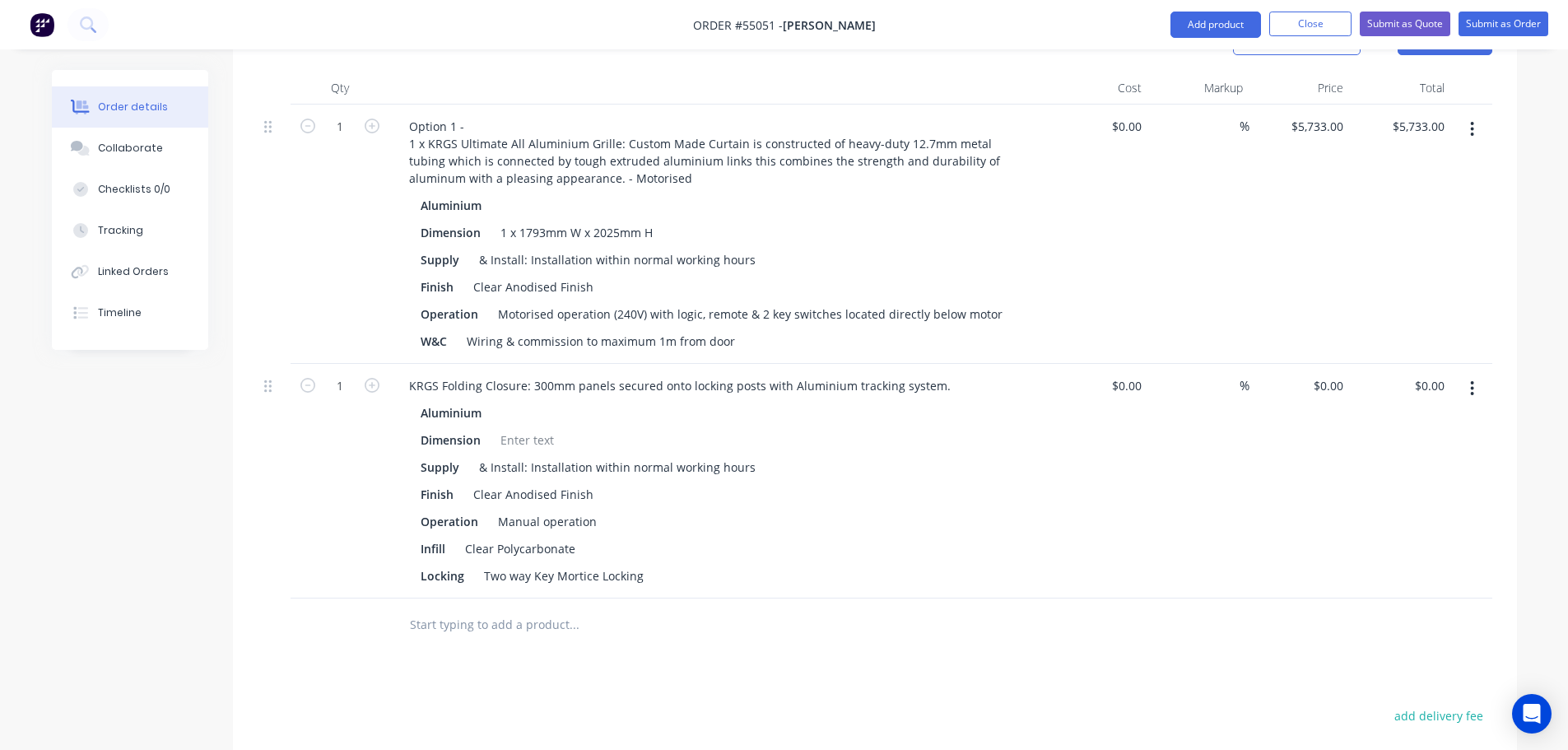
scroll to position [659, 0]
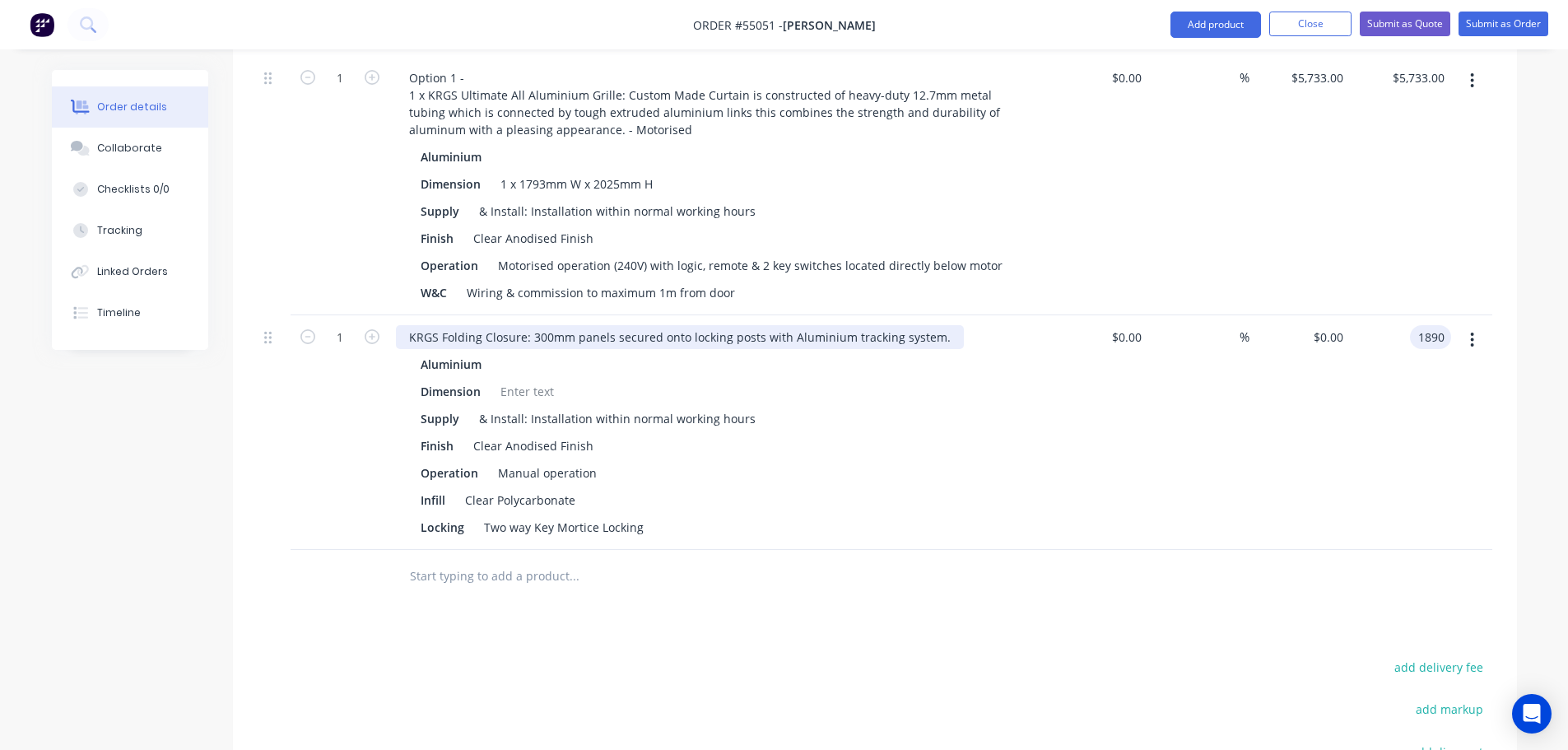
type input "1890"
type input "$1,890.00"
click at [406, 325] on div "KRGS Folding Closure: 300mm panels secured onto locking posts with Aluminium tr…" at bounding box center [680, 337] width 568 height 24
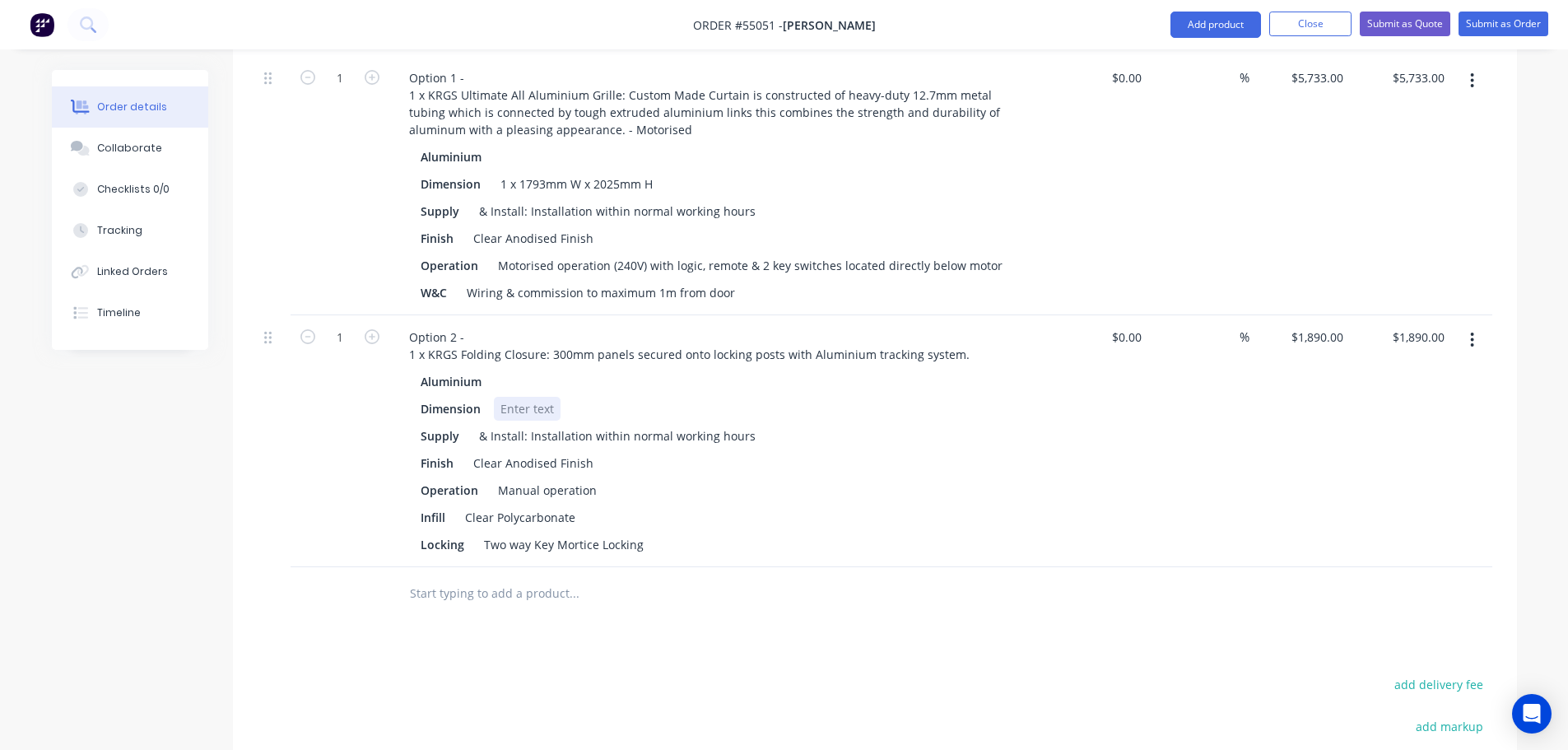
click at [532, 397] on div at bounding box center [527, 408] width 67 height 24
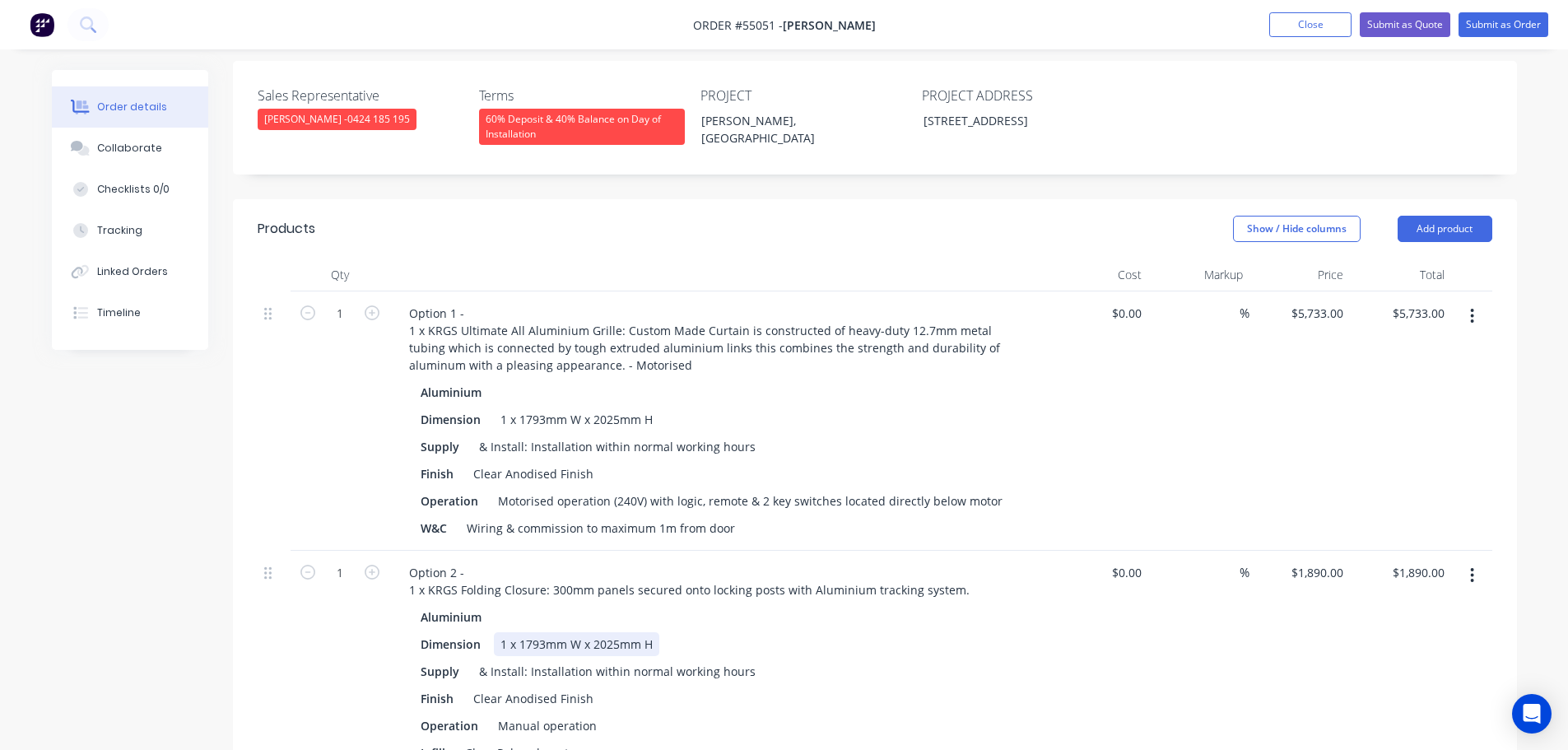
scroll to position [412, 0]
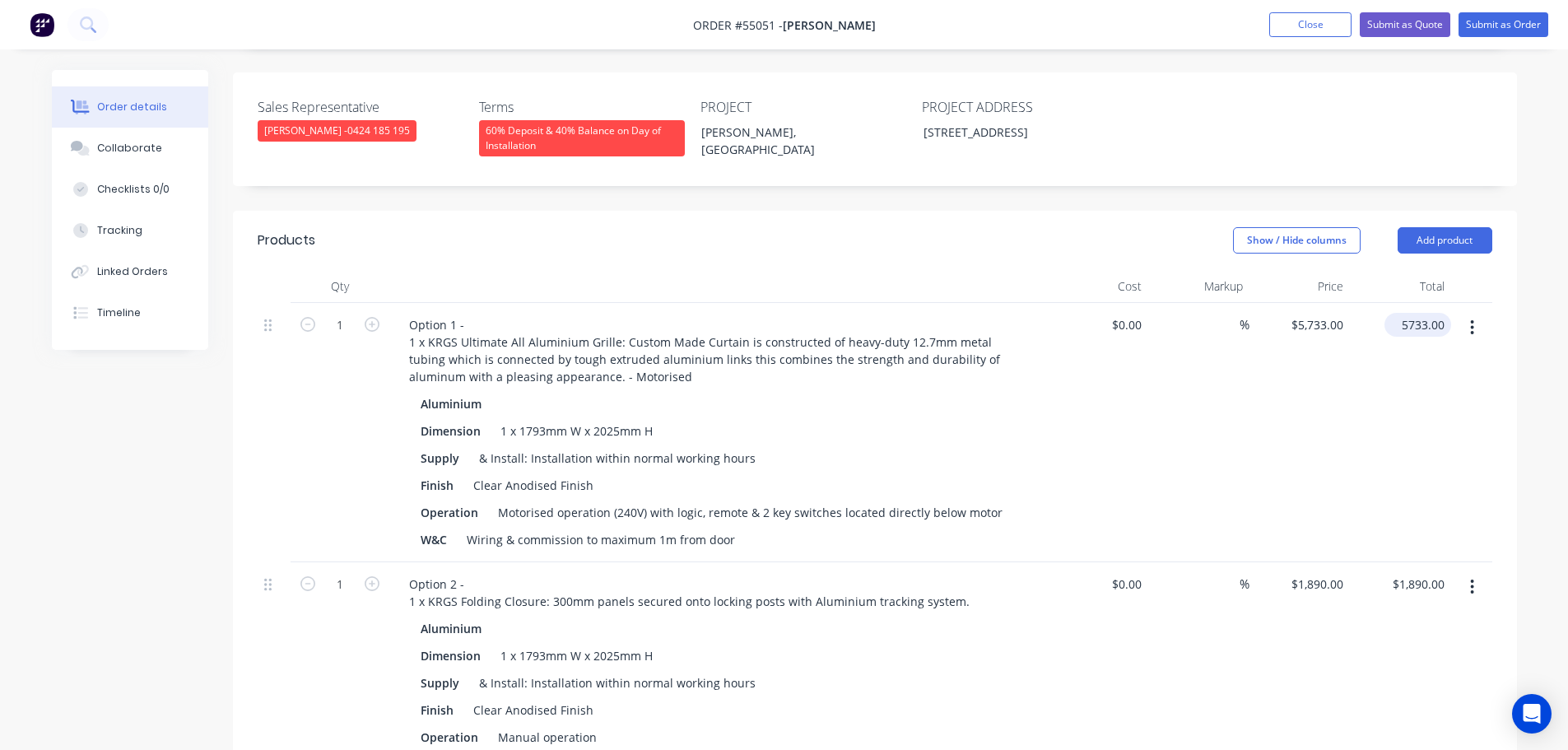
click at [1427, 313] on input "5733.00" at bounding box center [1421, 324] width 60 height 24
type input "5735"
type input "$5,735.00"
click at [1375, 421] on div "$5,735.00 5735" at bounding box center [1400, 432] width 101 height 259
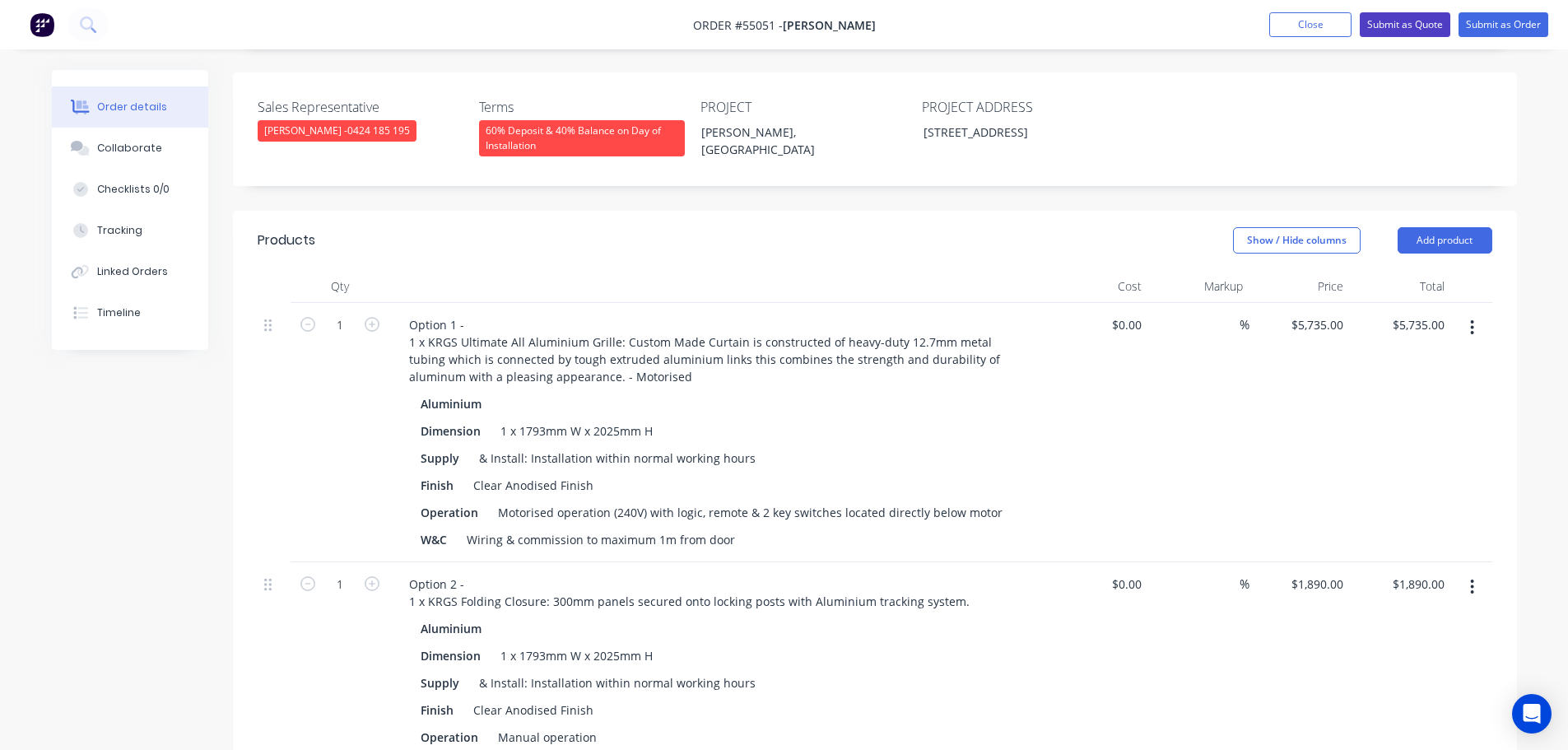
click at [1397, 27] on button "Submit as Quote" at bounding box center [1405, 25] width 91 height 25
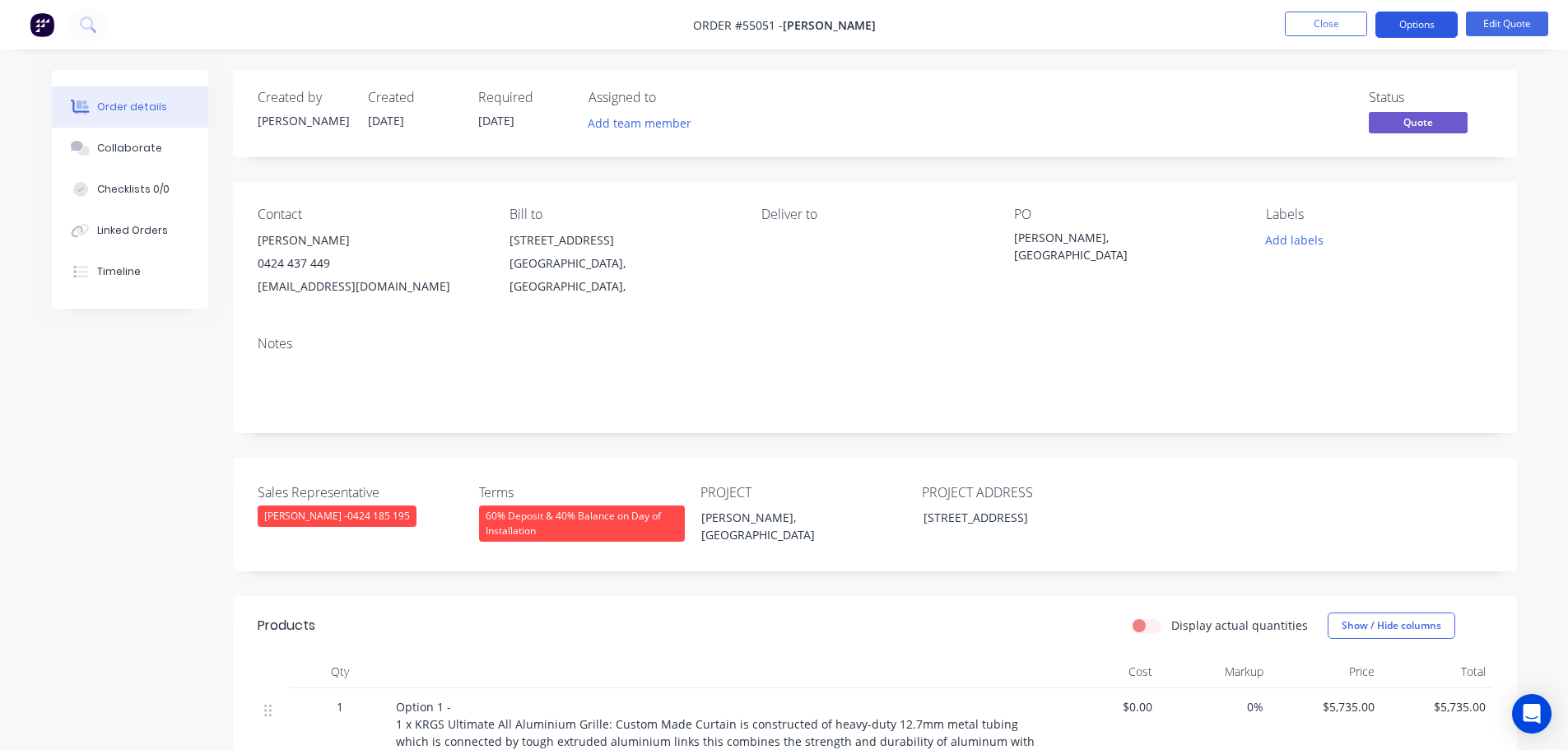
click at [1402, 26] on button "Options" at bounding box center [1416, 25] width 82 height 26
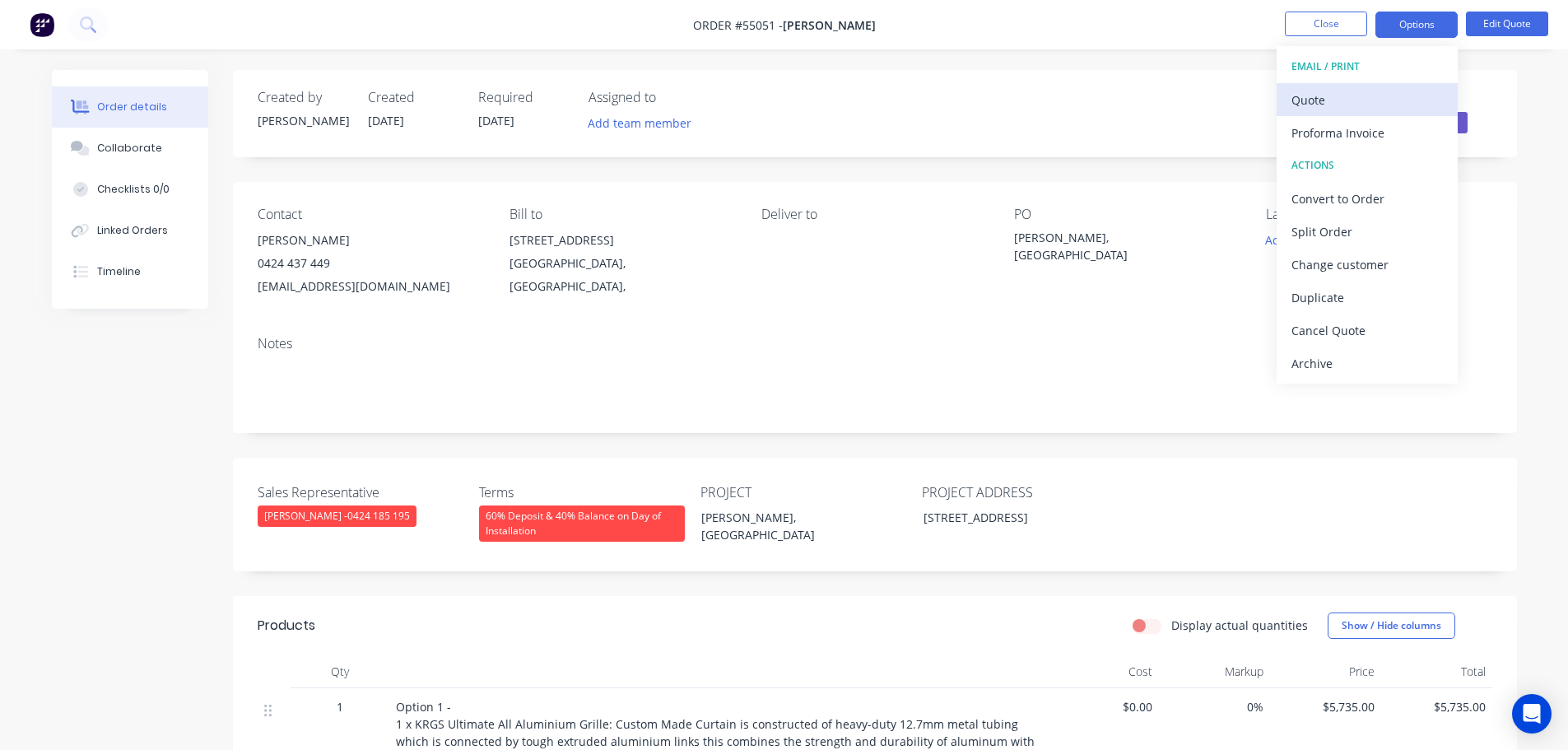
click at [1326, 102] on div "Quote" at bounding box center [1367, 100] width 152 height 24
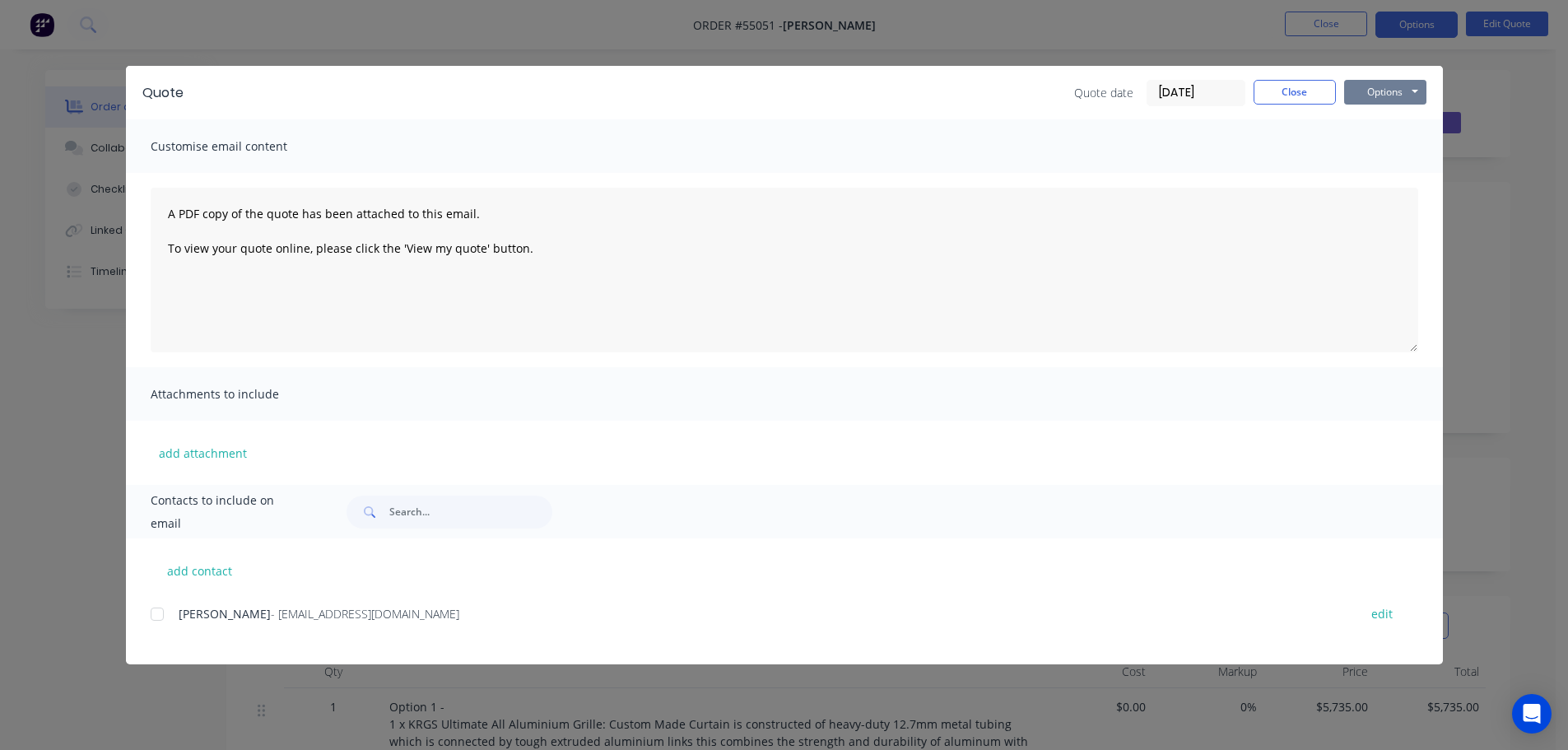
click at [1382, 97] on button "Options" at bounding box center [1385, 92] width 82 height 25
click at [1389, 156] on button "Print" at bounding box center [1397, 148] width 105 height 27
click at [1286, 95] on button "Close" at bounding box center [1295, 92] width 82 height 25
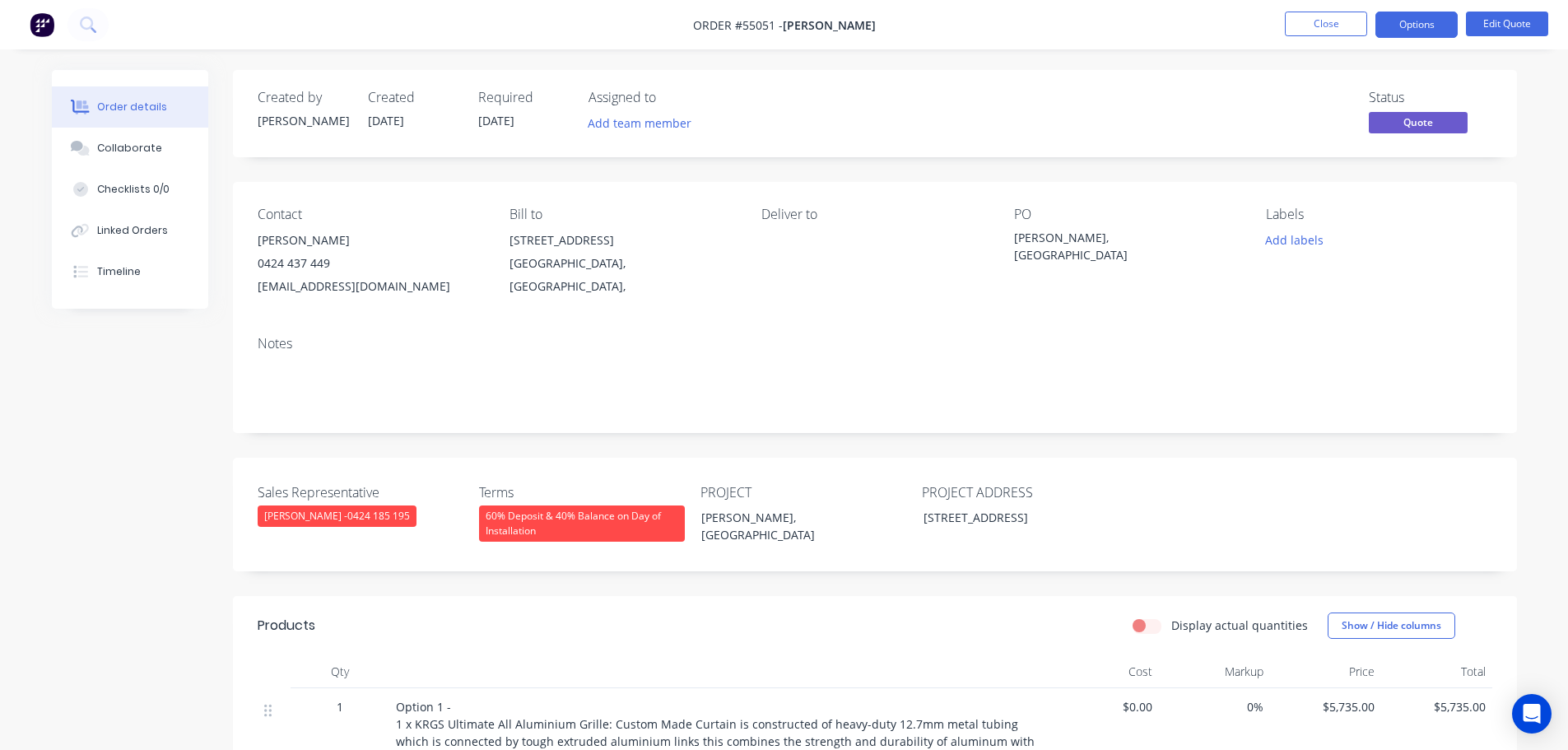
click at [315, 285] on div "[EMAIL_ADDRESS][DOMAIN_NAME]" at bounding box center [371, 286] width 226 height 23
copy div "[EMAIL_ADDRESS][DOMAIN_NAME]"
click at [960, 517] on div "[STREET_ADDRESS]" at bounding box center [1014, 517] width 206 height 24
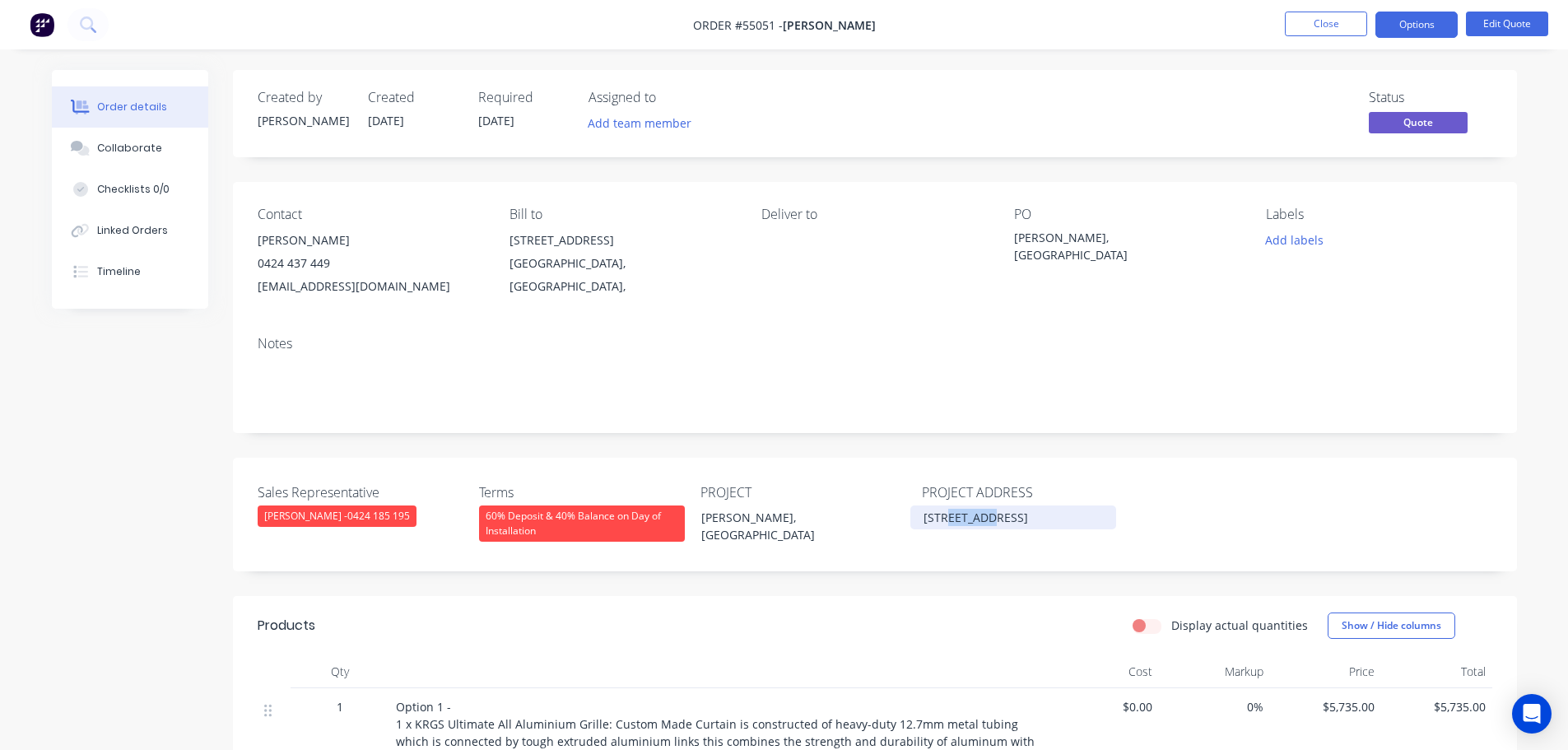
click at [960, 517] on div "[STREET_ADDRESS]" at bounding box center [1014, 517] width 206 height 24
paste div
click at [1492, 16] on button "Edit Quote" at bounding box center [1507, 24] width 82 height 25
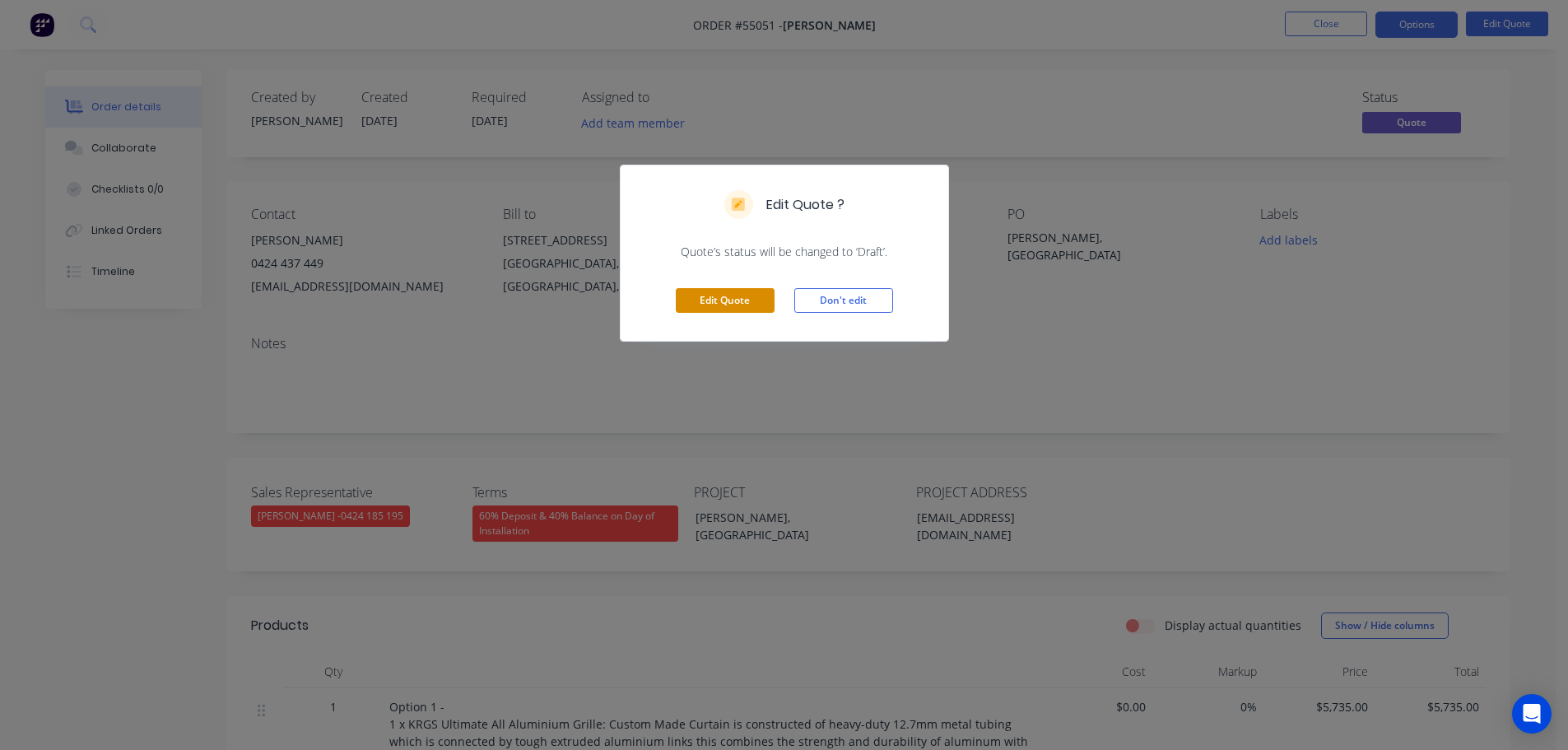
click at [705, 304] on button "Edit Quote" at bounding box center [726, 300] width 99 height 25
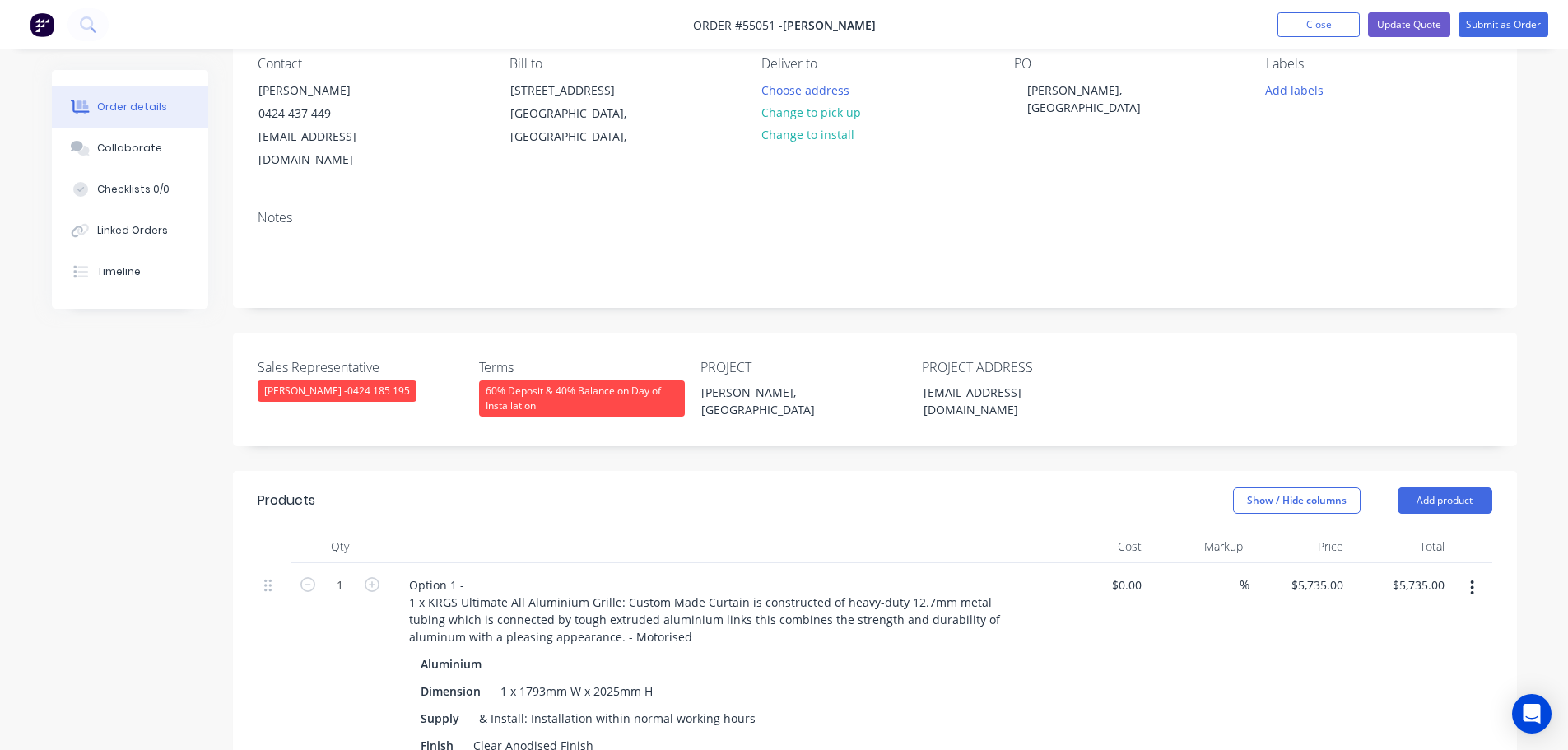
scroll to position [165, 0]
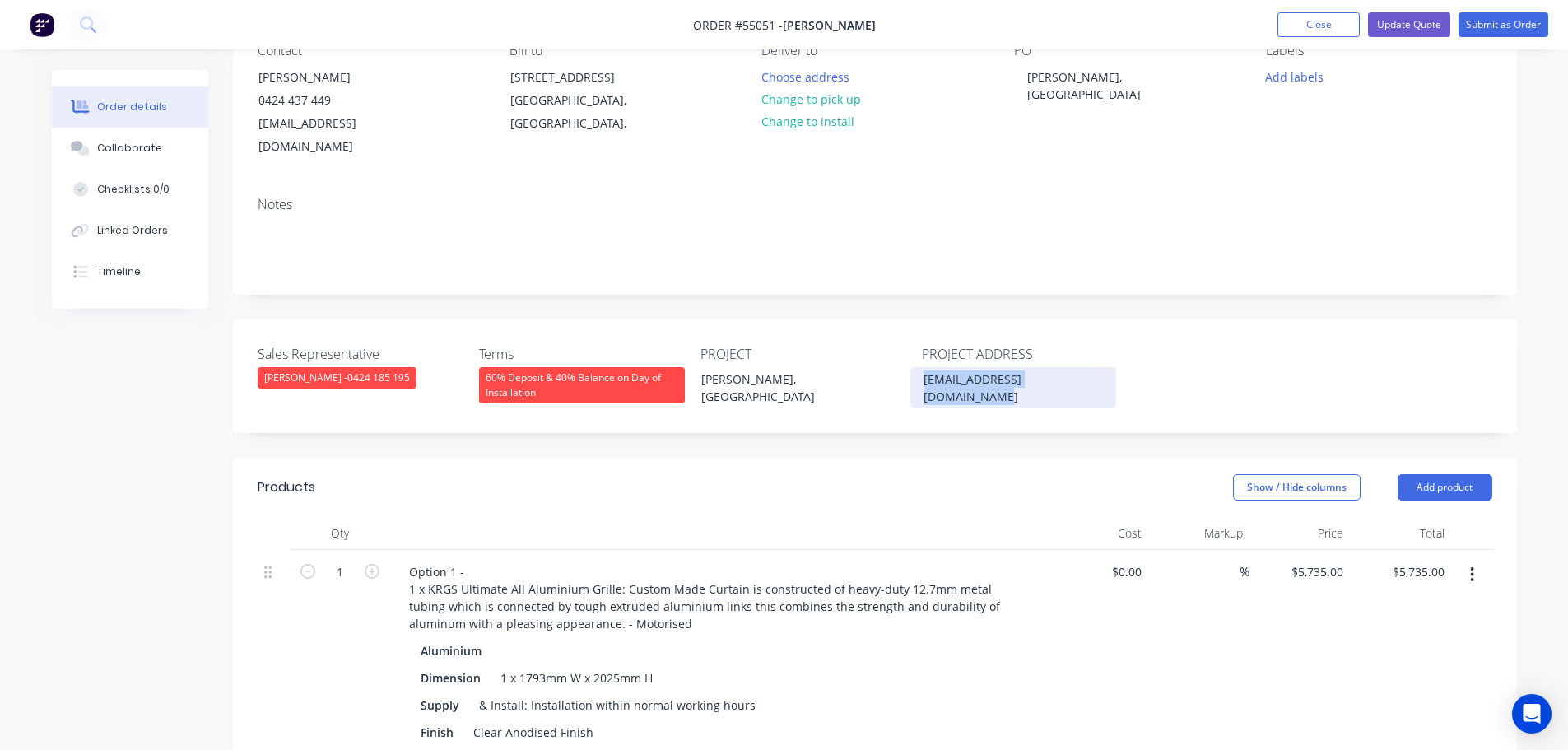
drag, startPoint x: 1080, startPoint y: 357, endPoint x: 882, endPoint y: 390, distance: 200.7
click at [882, 390] on div "Sales Representative Drew Blackman - 0424 185 195 Terms 60% Deposit & 40% Balan…" at bounding box center [875, 376] width 1284 height 114
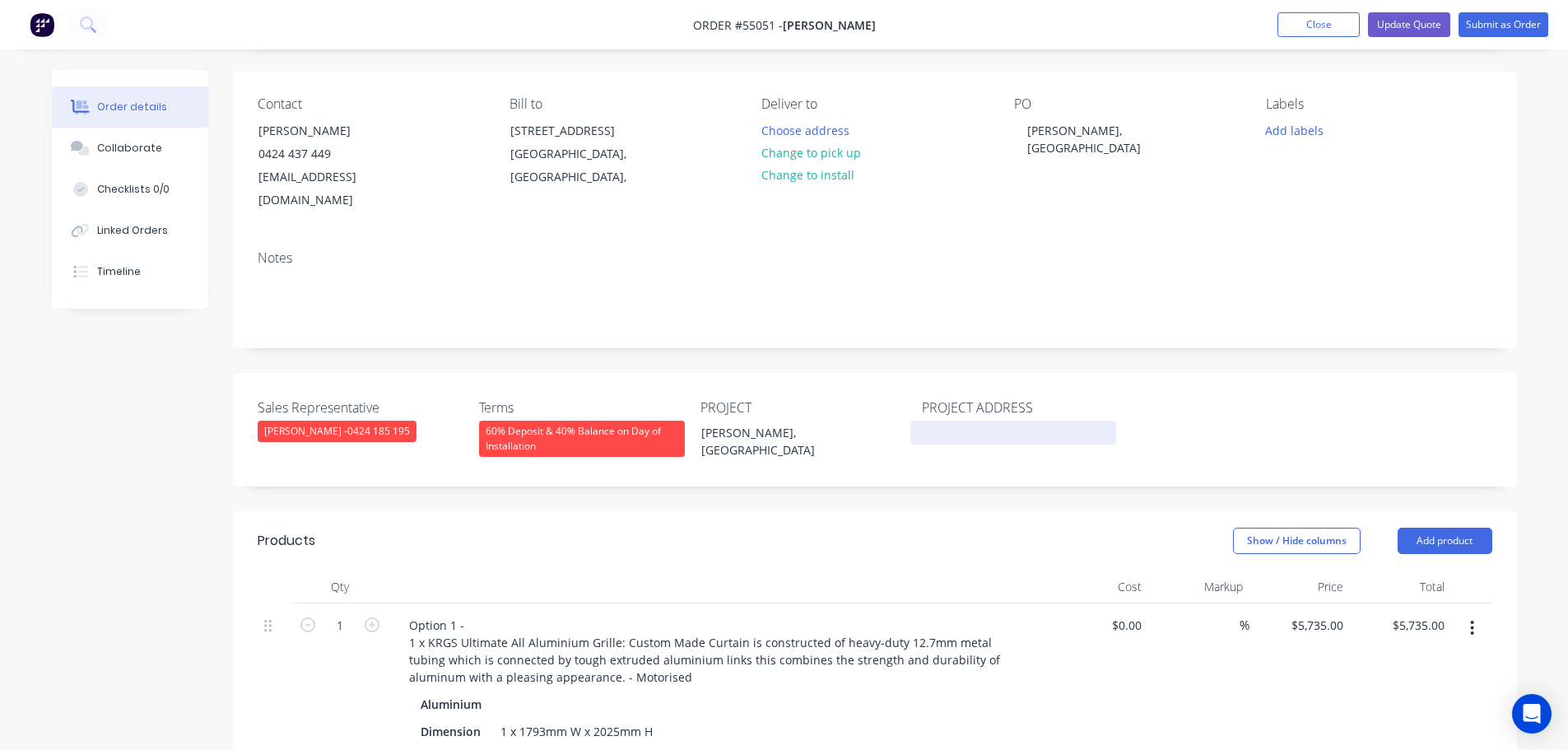
scroll to position [82, 0]
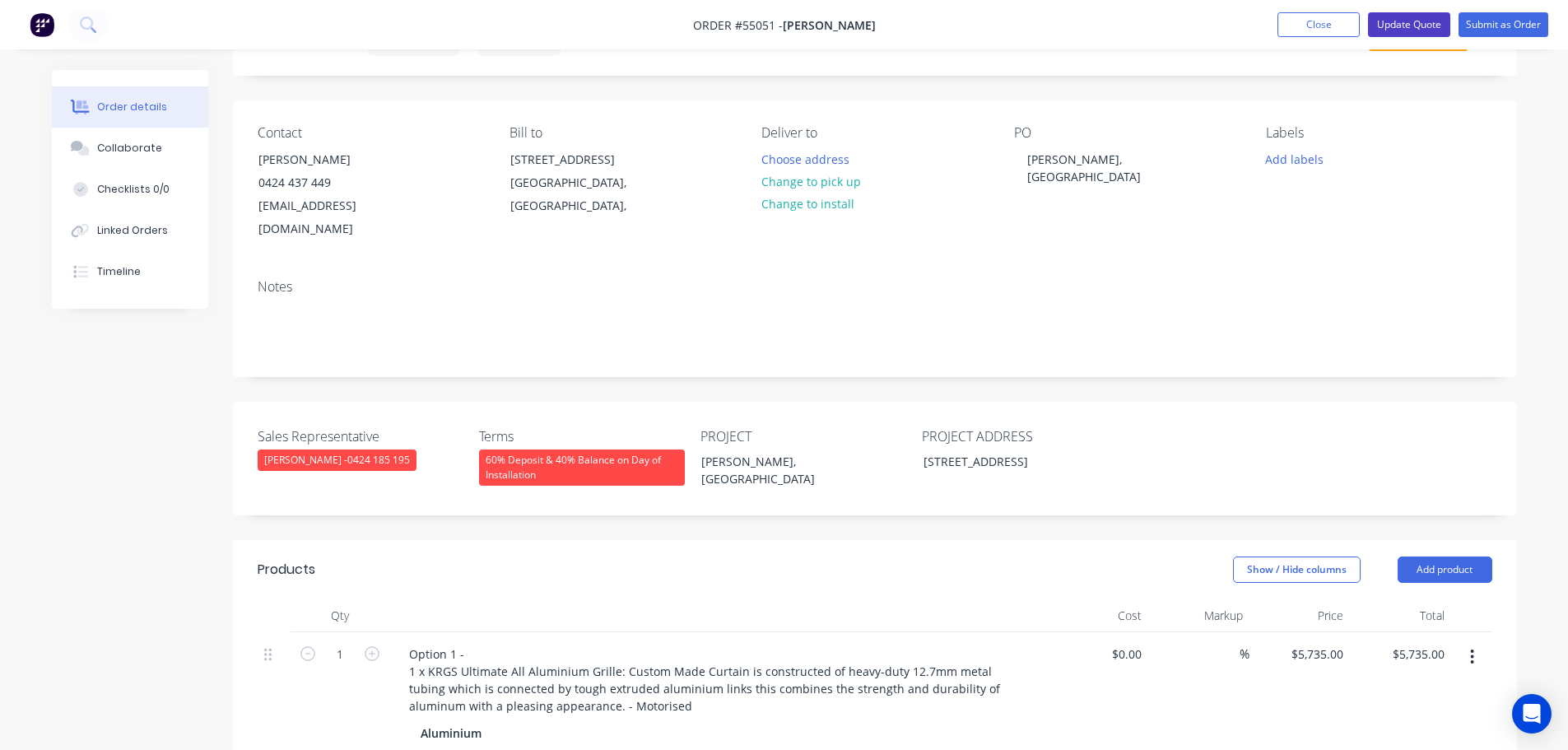
click at [1389, 25] on button "Update Quote" at bounding box center [1409, 25] width 82 height 25
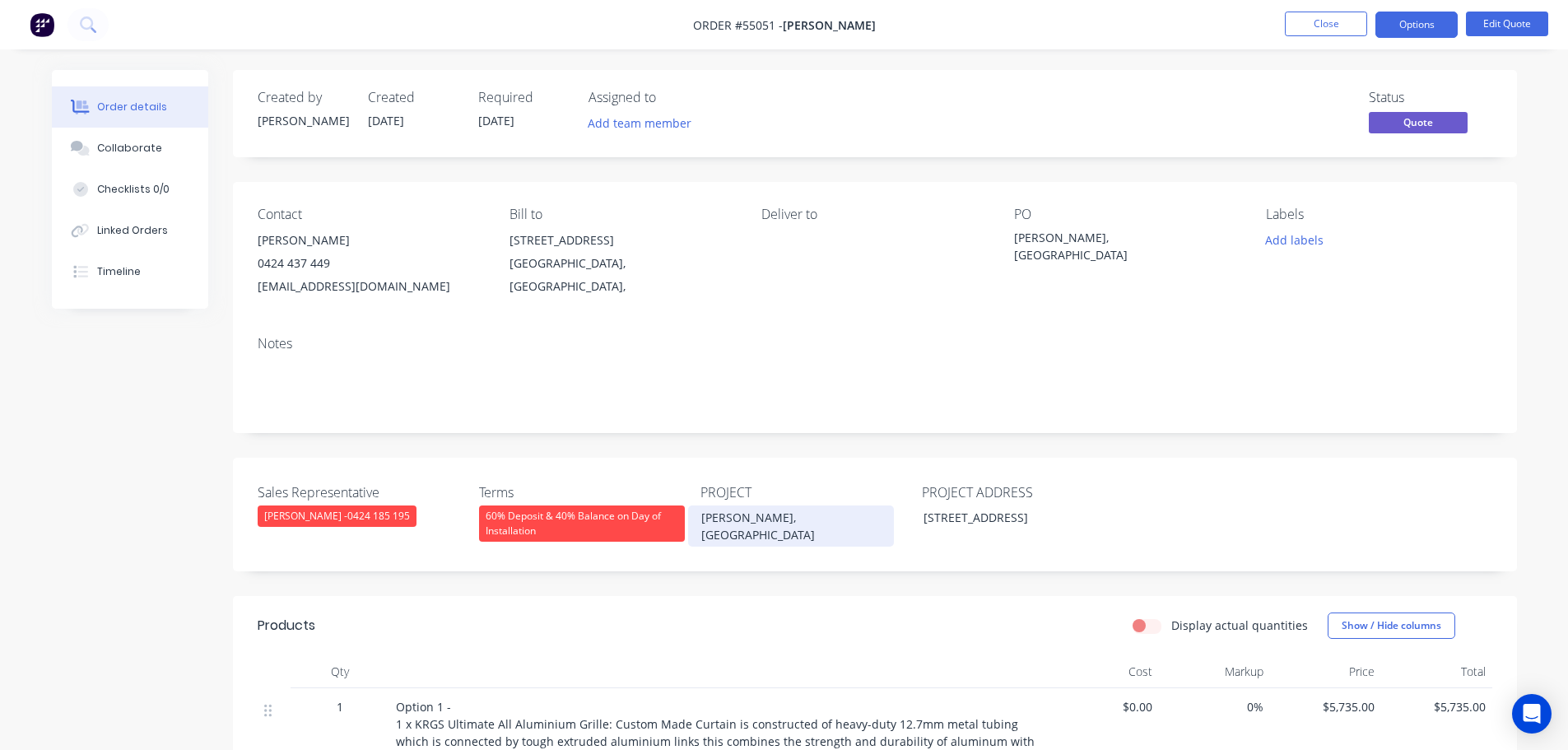
click at [808, 516] on div "[PERSON_NAME], [GEOGRAPHIC_DATA]" at bounding box center [791, 526] width 206 height 41
copy div "[PERSON_NAME], [GEOGRAPHIC_DATA]"
click at [330, 263] on span at bounding box center [330, 263] width 0 height 16
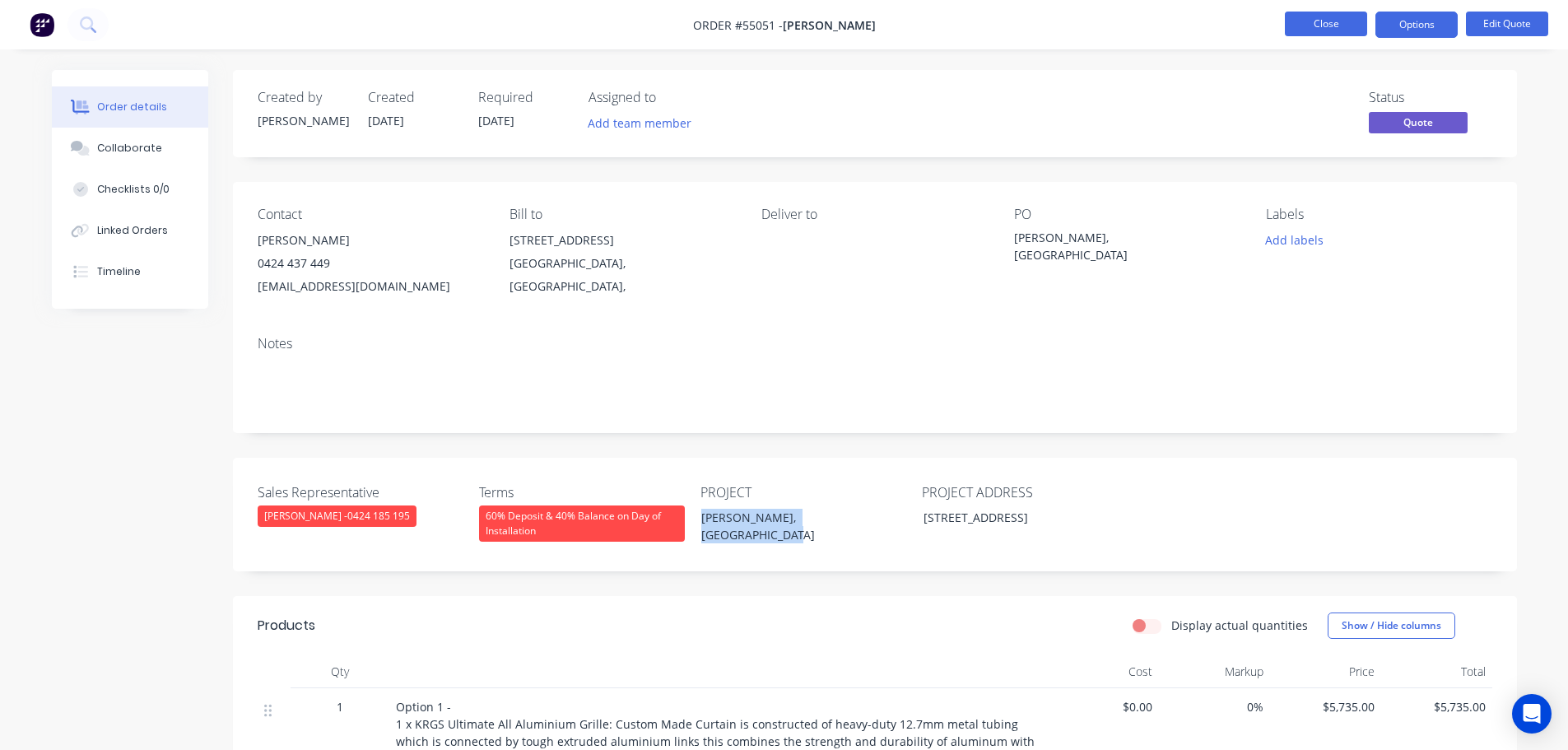
click at [1301, 29] on button "Close" at bounding box center [1326, 24] width 82 height 25
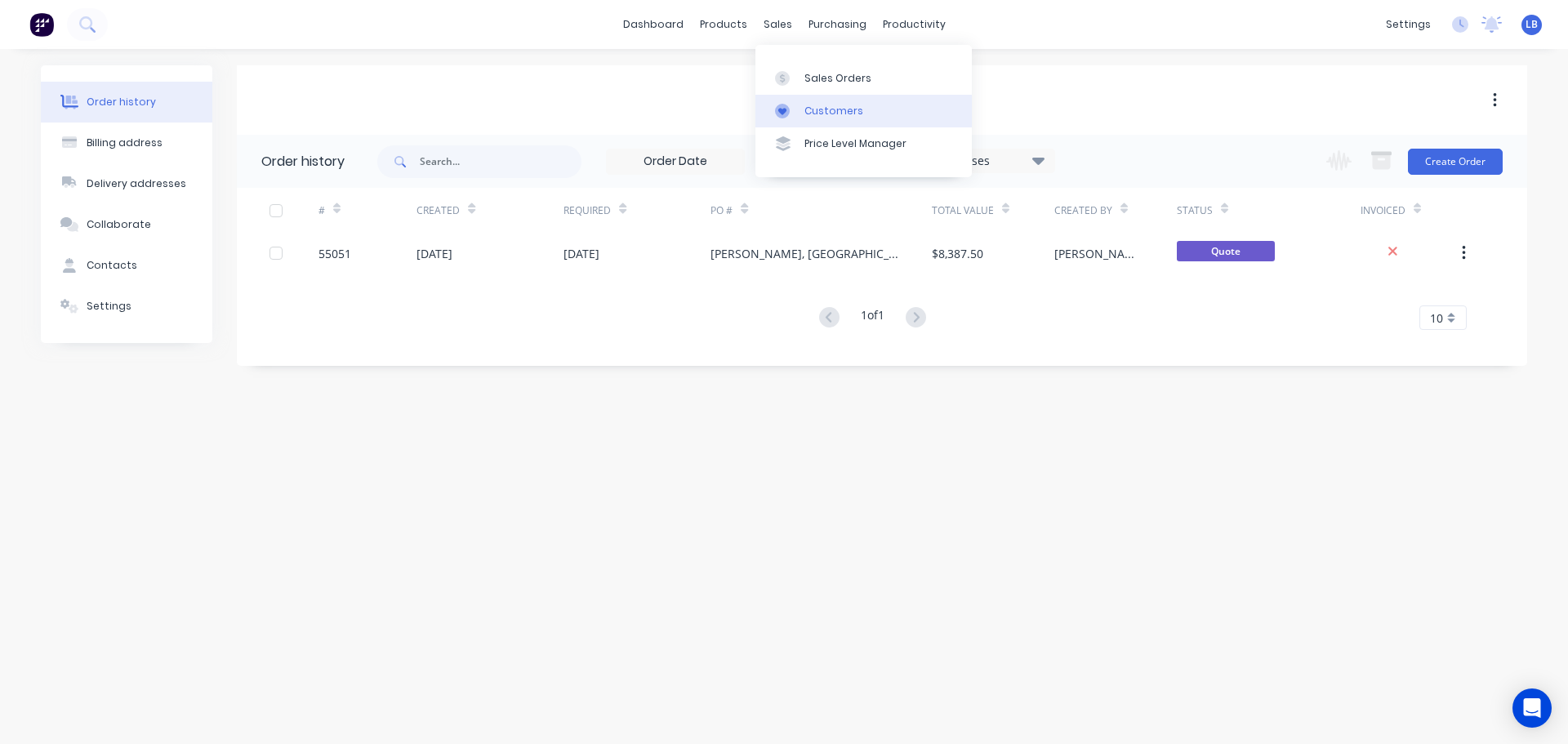
click at [830, 110] on div "Customers" at bounding box center [834, 111] width 59 height 15
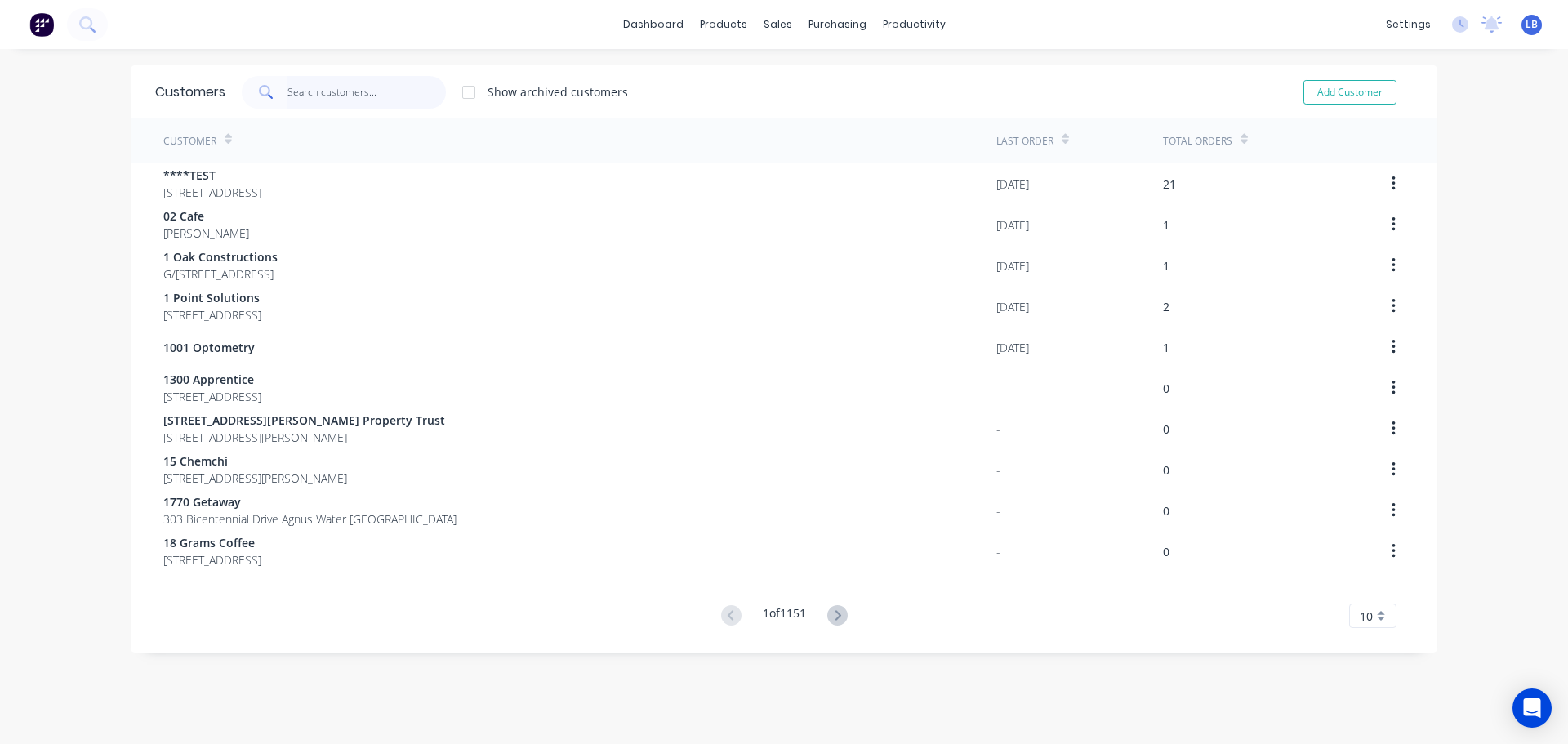
click at [321, 87] on input "text" at bounding box center [367, 92] width 159 height 33
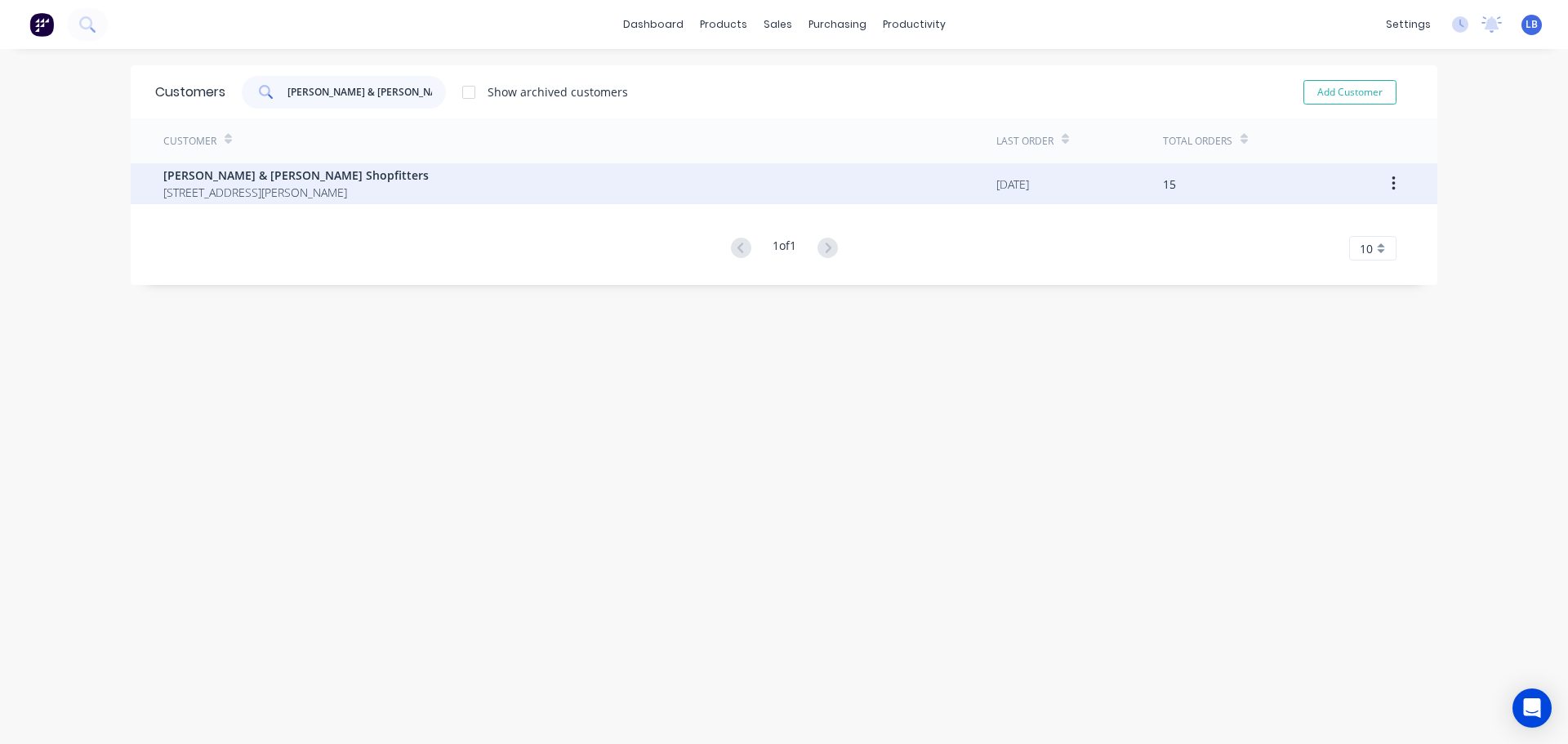
type input "dixon & swanson"
click at [297, 172] on span "Dixon & Swanson Shopfitters" at bounding box center [296, 175] width 266 height 17
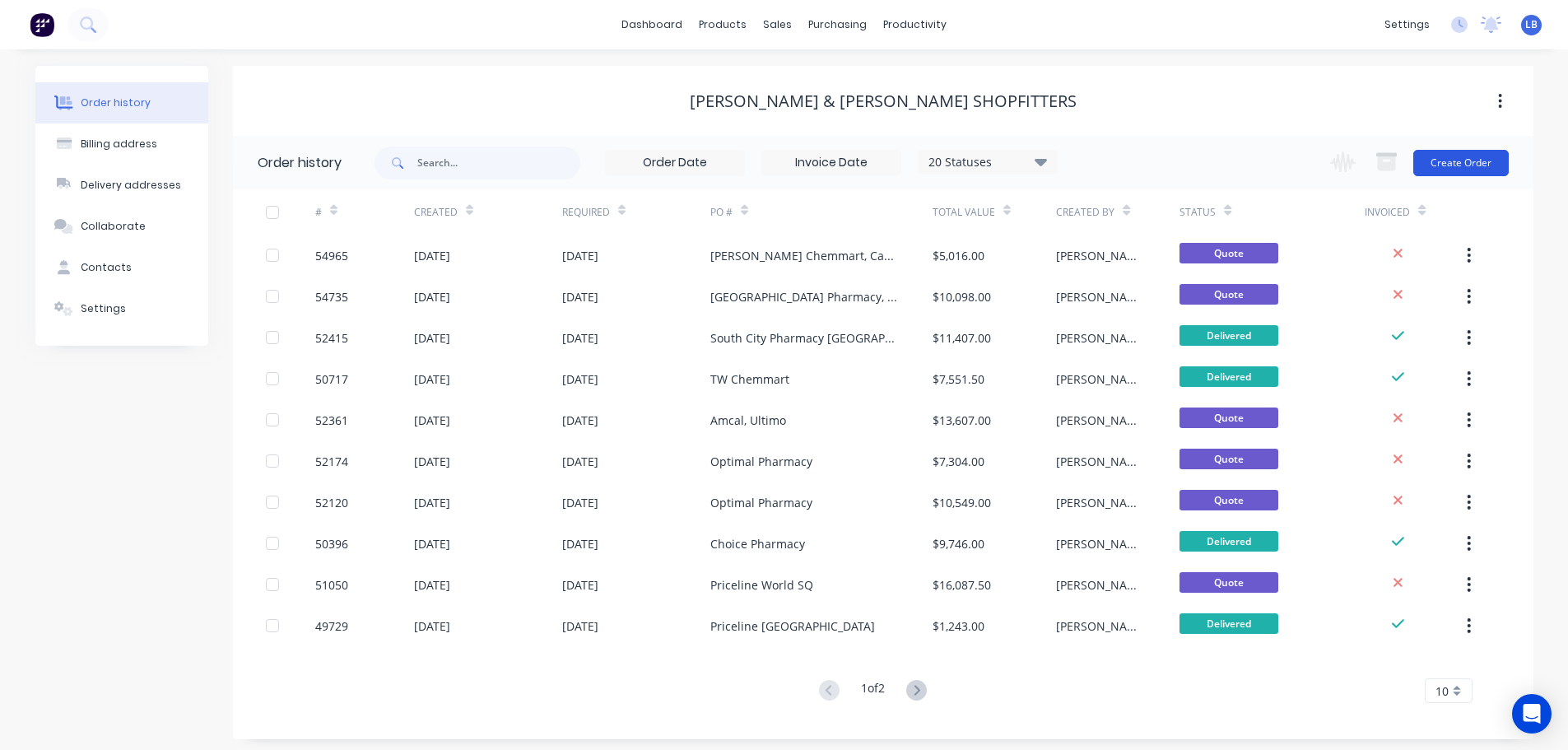
click at [1447, 166] on button "Create Order" at bounding box center [1461, 163] width 96 height 26
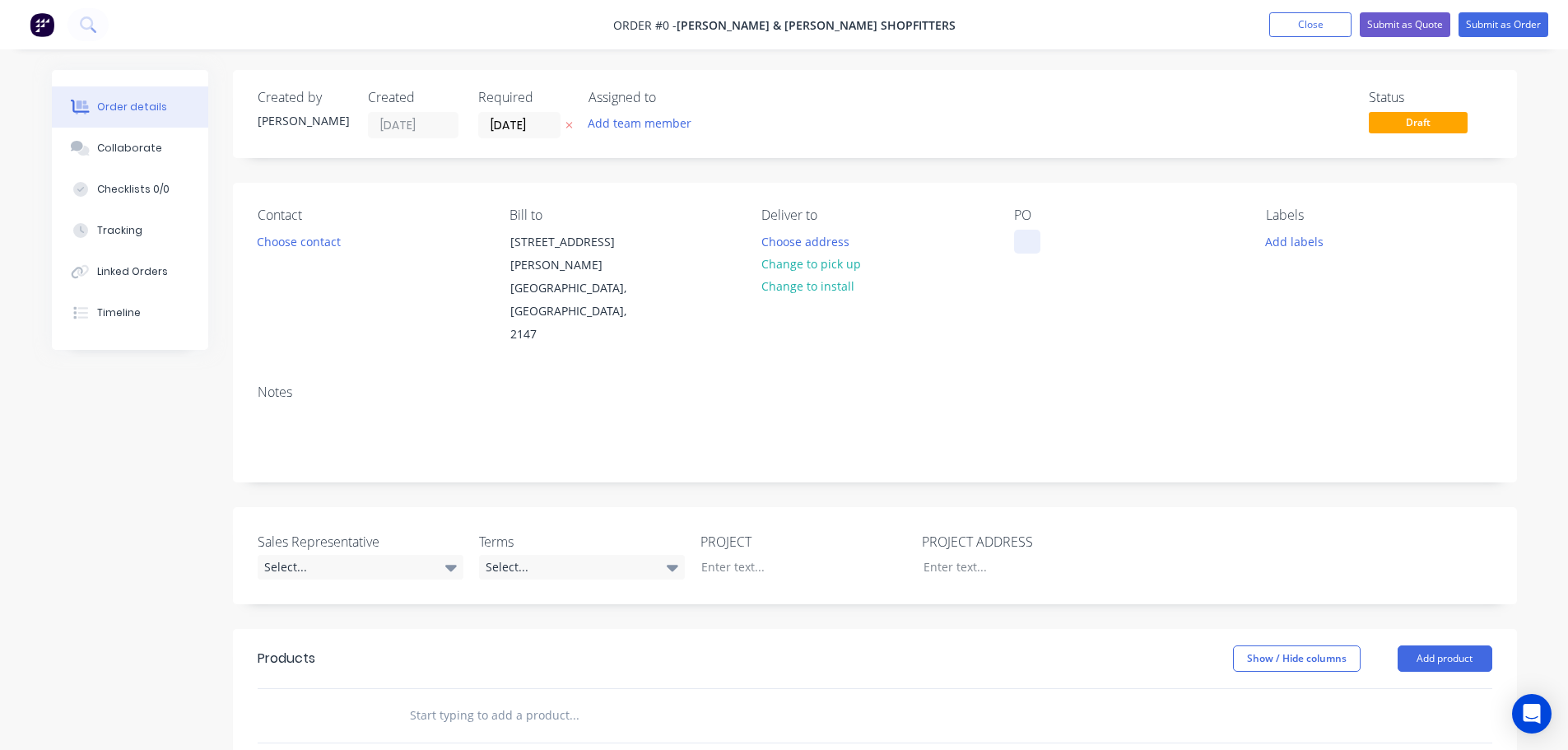
click at [1023, 240] on div at bounding box center [1028, 241] width 26 height 24
click at [329, 245] on div "Order details Collaborate Checklists 0/0 Tracking Linked Orders Timeline Order …" at bounding box center [784, 617] width 1498 height 1093
click at [329, 245] on button "Choose contact" at bounding box center [298, 240] width 101 height 22
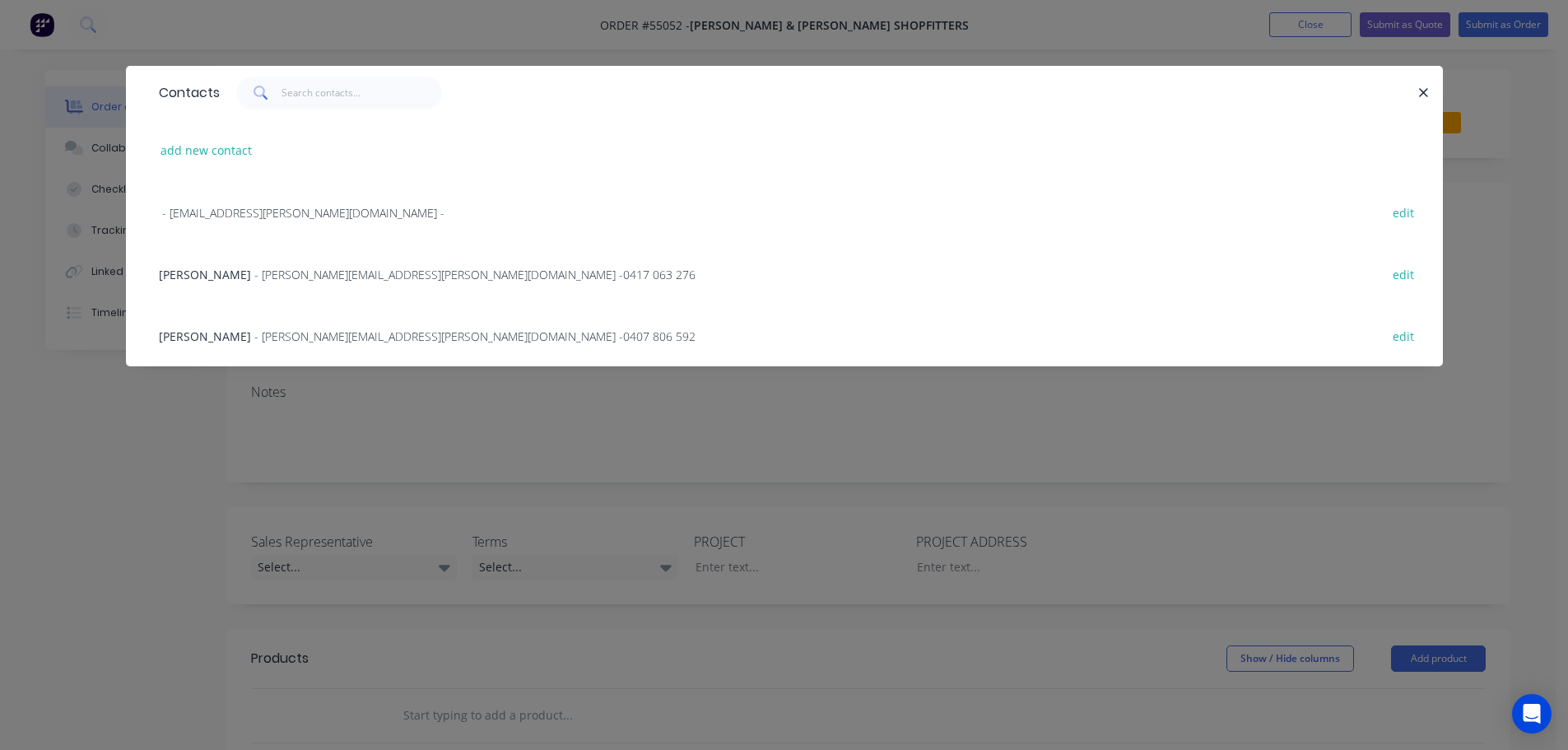
click at [266, 342] on span "- marty@swanson.com.au - 0407 806 592" at bounding box center [475, 336] width 441 height 16
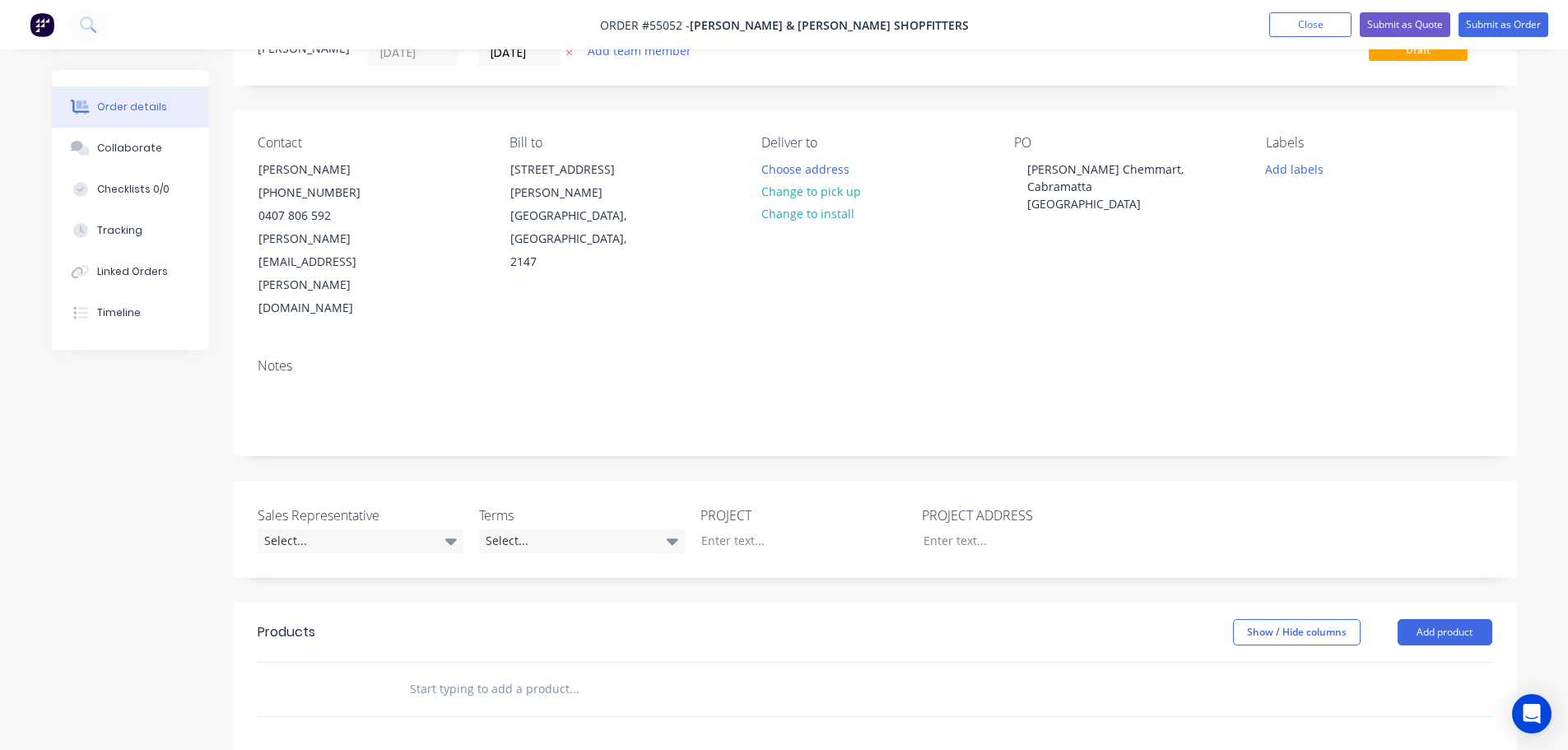
scroll to position [165, 0]
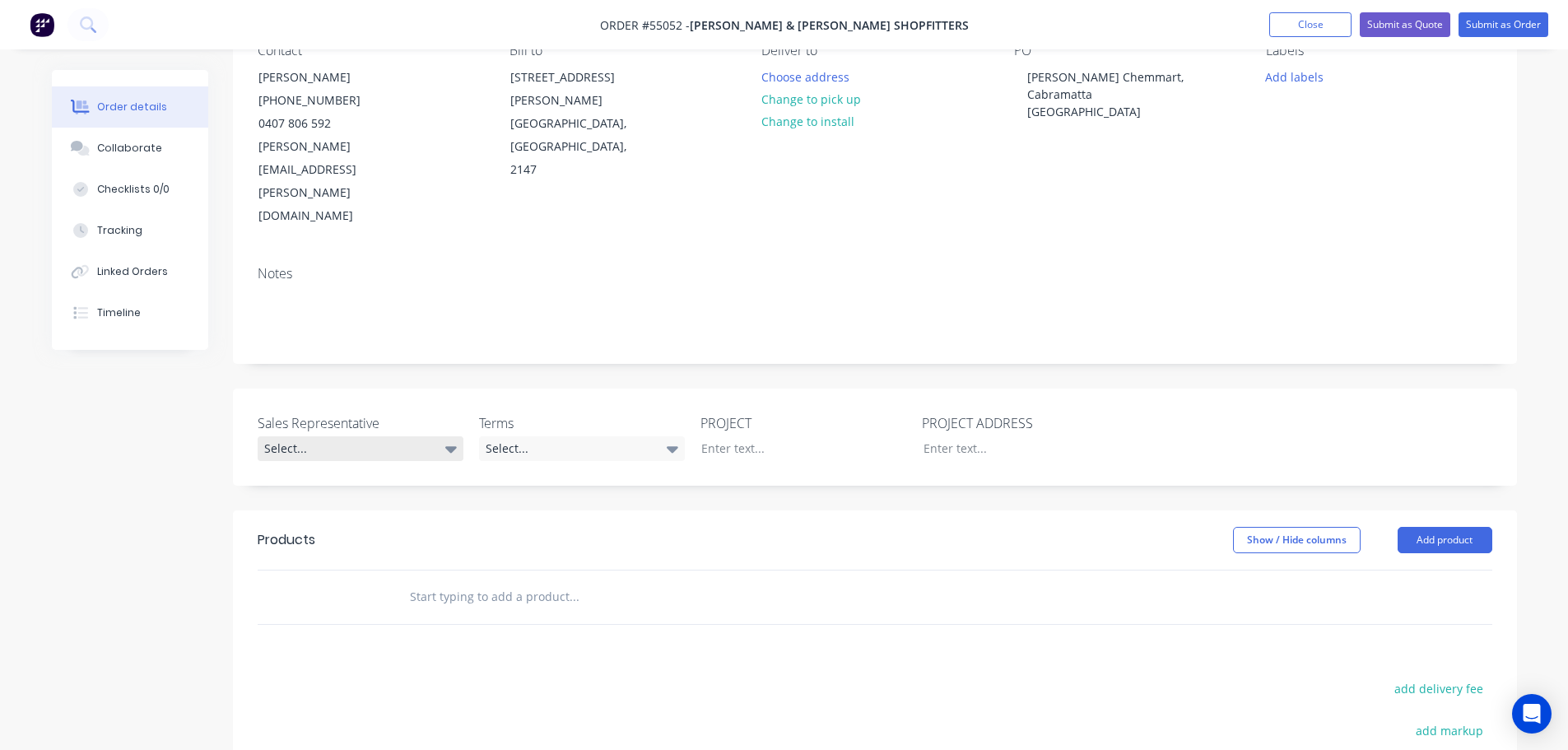
click at [310, 436] on div "Select..." at bounding box center [361, 449] width 206 height 25
drag, startPoint x: 324, startPoint y: 453, endPoint x: 377, endPoint y: 433, distance: 56.6
click at [325, 453] on span "[PERSON_NAME] - 0424 170 180" at bounding box center [349, 446] width 146 height 14
click at [534, 436] on div "Select..." at bounding box center [582, 449] width 206 height 25
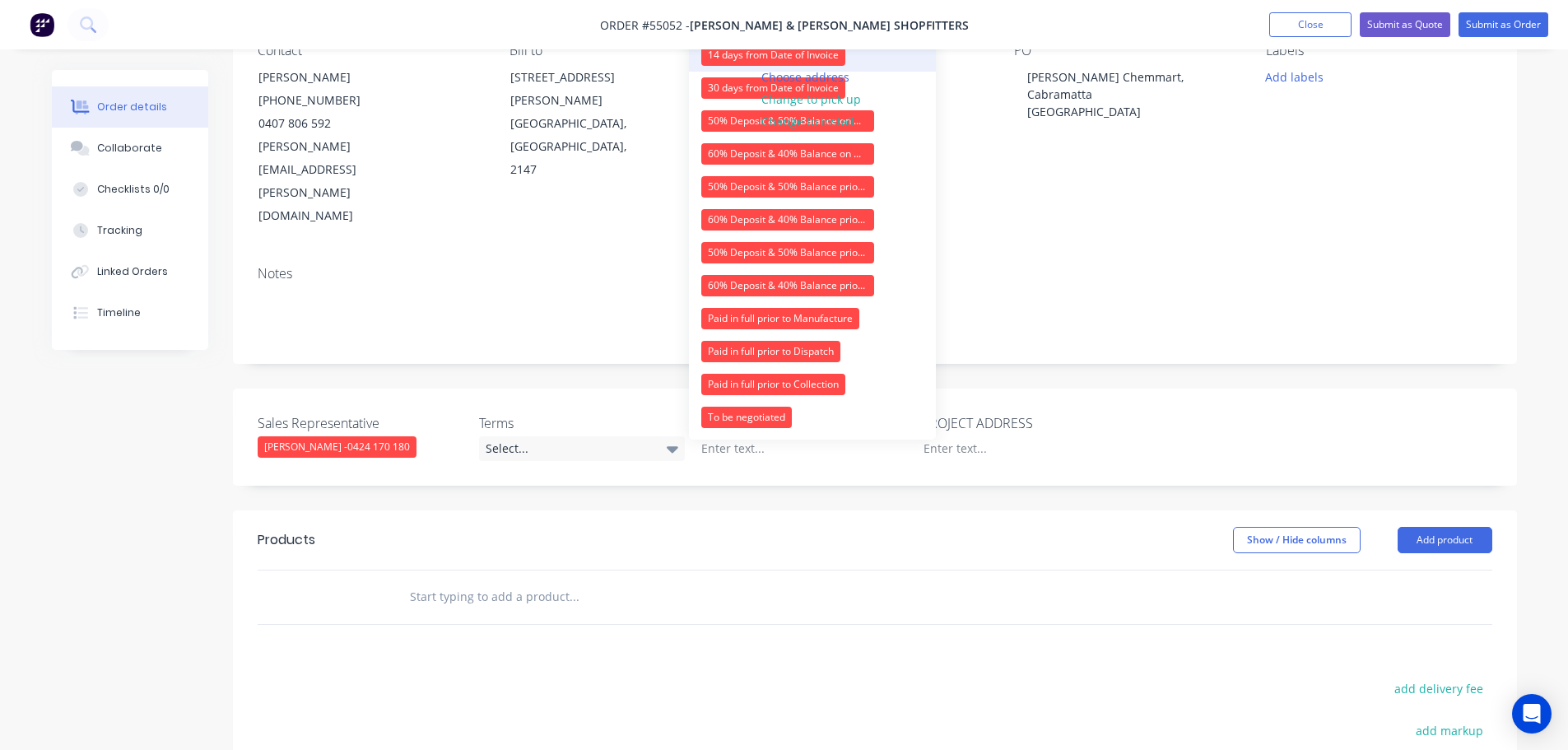
click at [739, 51] on div "14 days from Date of Invoice" at bounding box center [773, 55] width 144 height 21
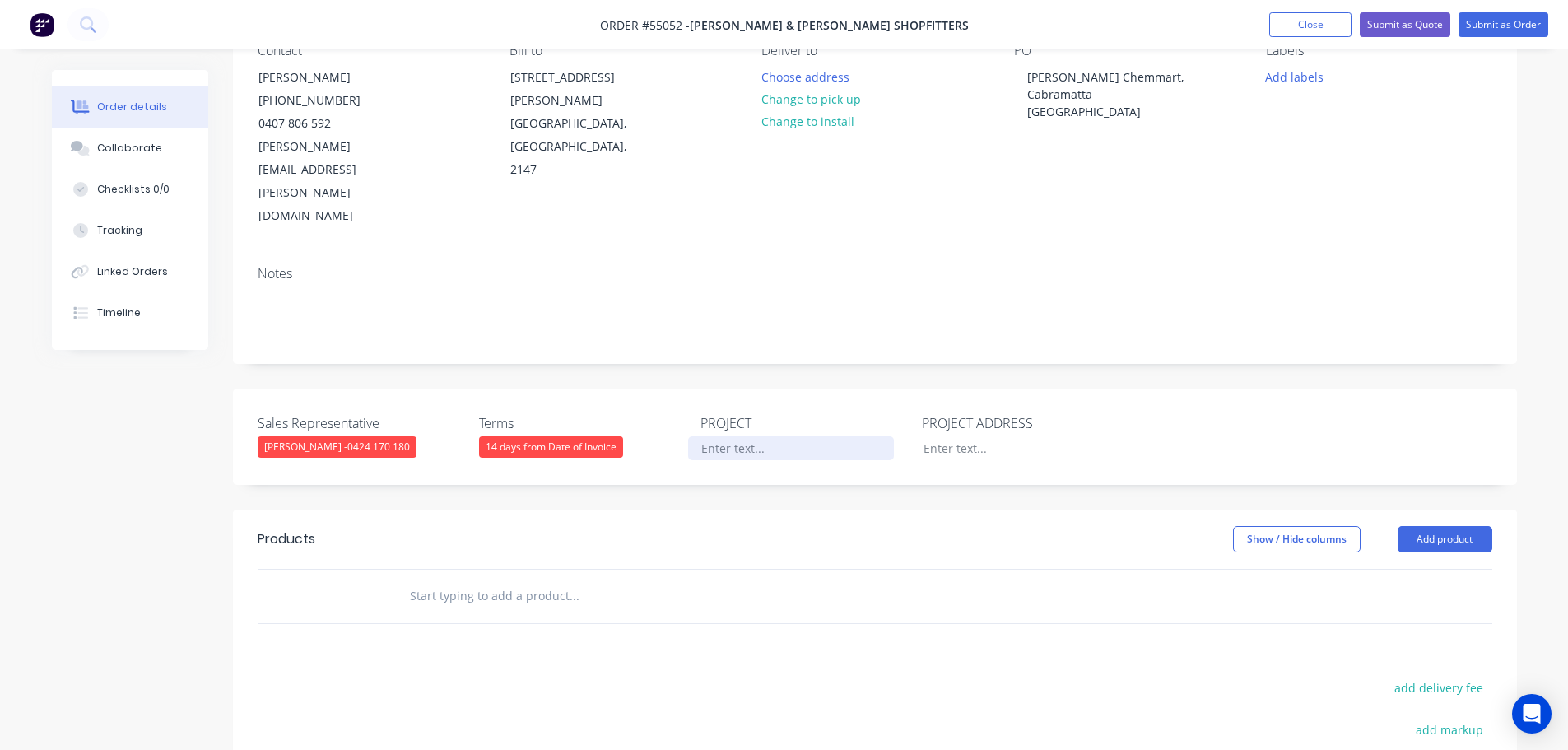
click at [737, 436] on div at bounding box center [791, 448] width 206 height 24
click at [1058, 70] on div "Terry White Chemmart, Cabramatta NSW" at bounding box center [1118, 94] width 206 height 58
copy div "Terry White Chemmart, Cabramatta NSW"
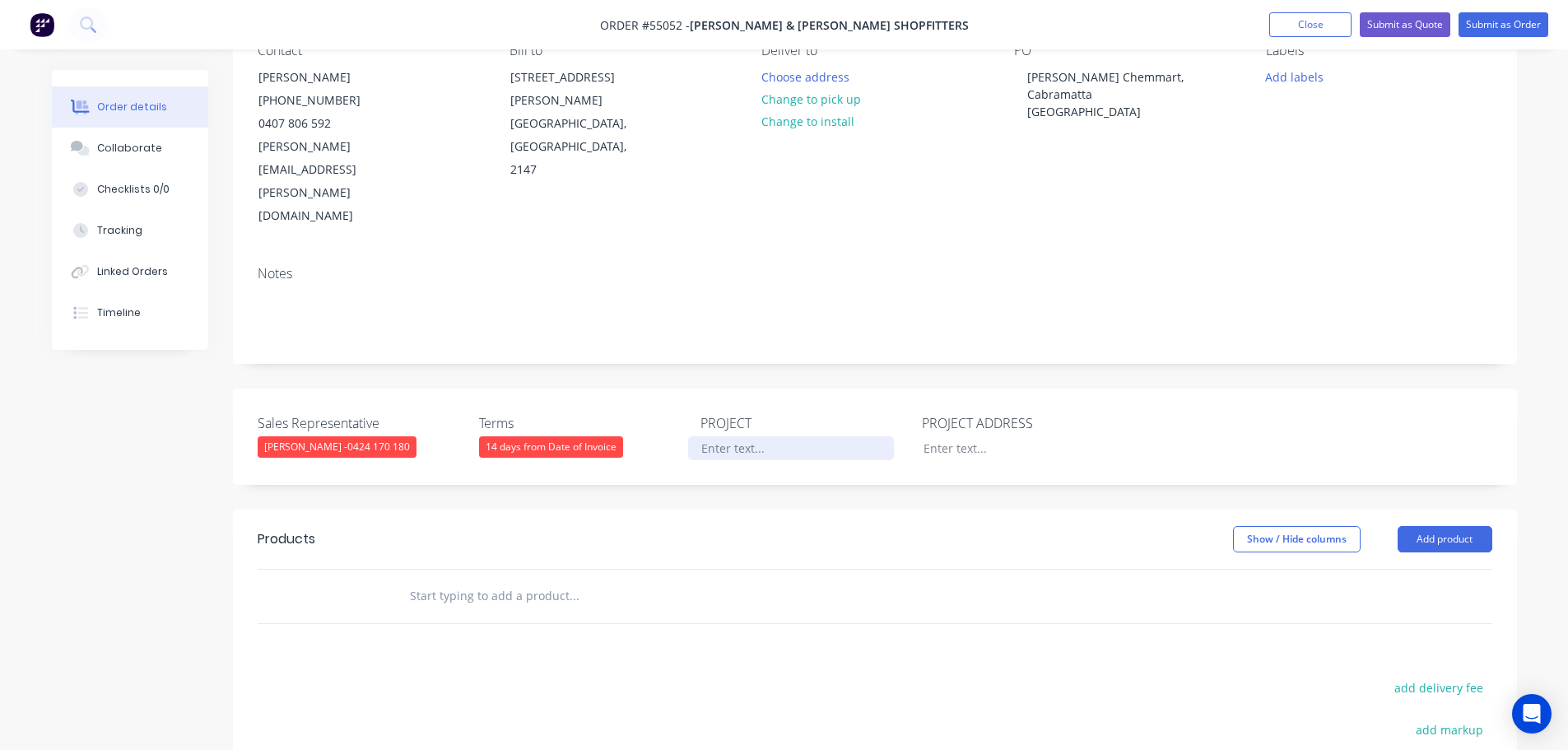
click at [731, 436] on div at bounding box center [791, 448] width 206 height 24
paste div
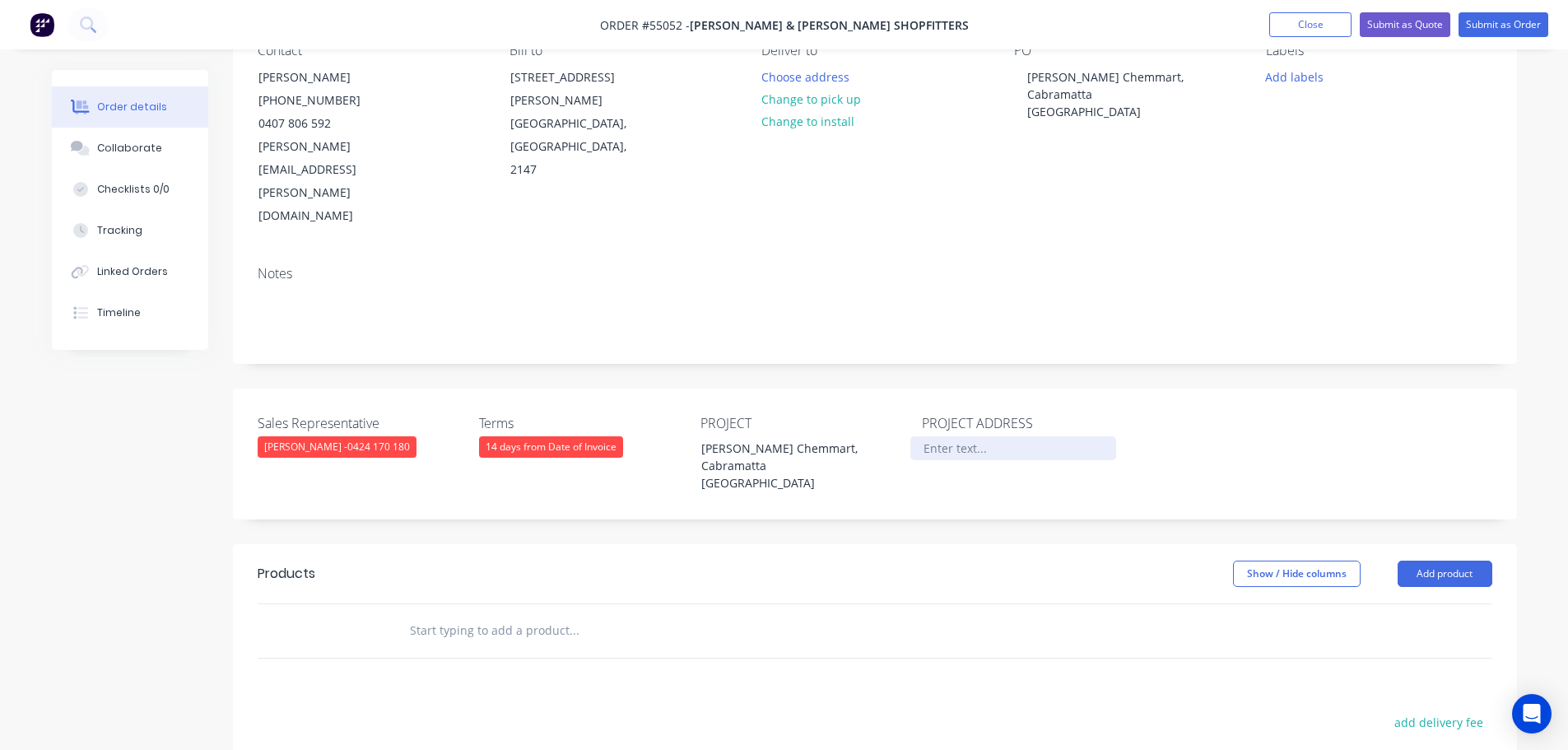
click at [949, 436] on div at bounding box center [1014, 448] width 206 height 24
click at [960, 436] on div at bounding box center [1014, 448] width 206 height 24
click at [950, 436] on div "Unit 1, 54 Park Rd, Cabramatta NSW2166" at bounding box center [1014, 448] width 206 height 24
click at [1419, 561] on button "Add product" at bounding box center [1444, 574] width 95 height 26
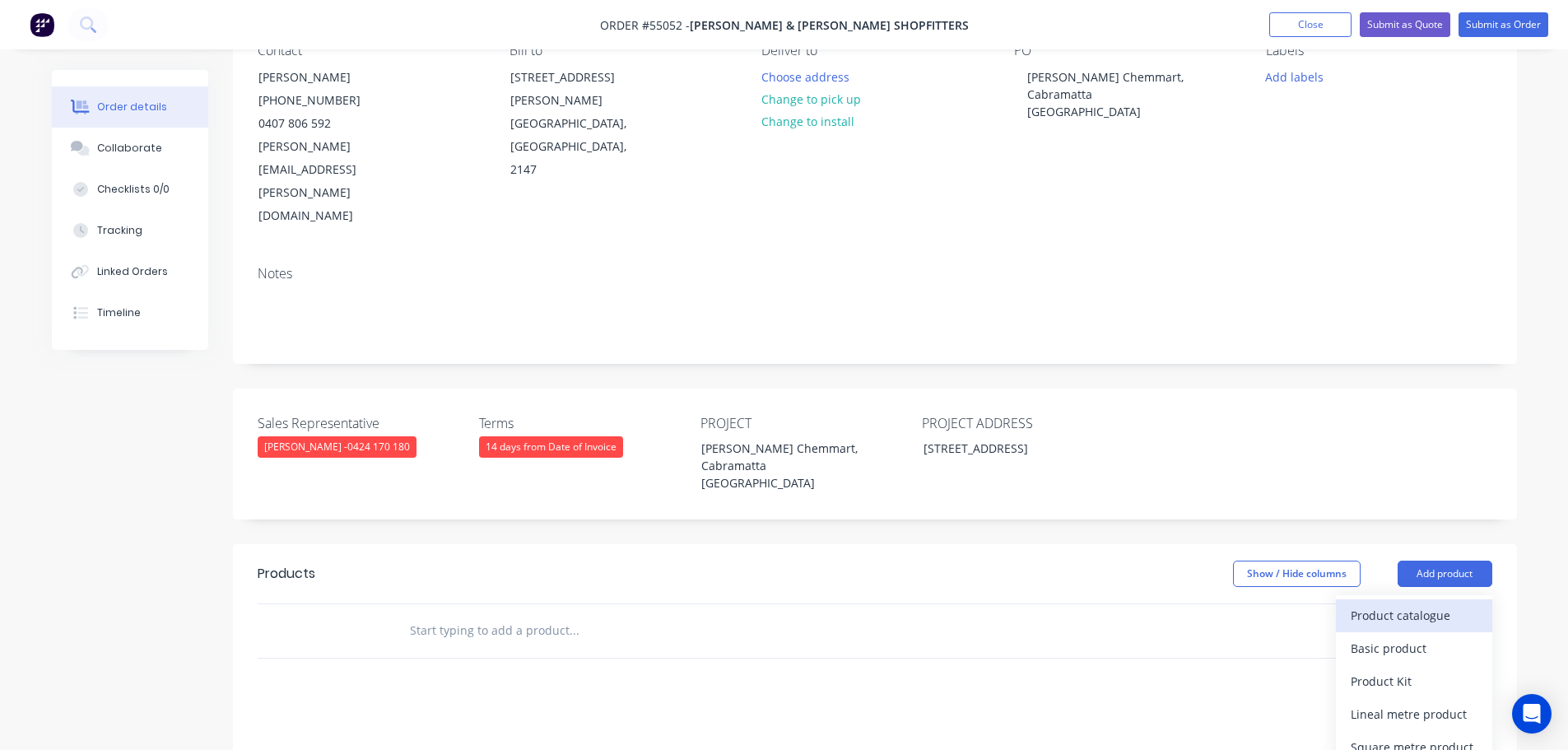
click at [1392, 603] on div "Product catalogue" at bounding box center [1414, 615] width 127 height 24
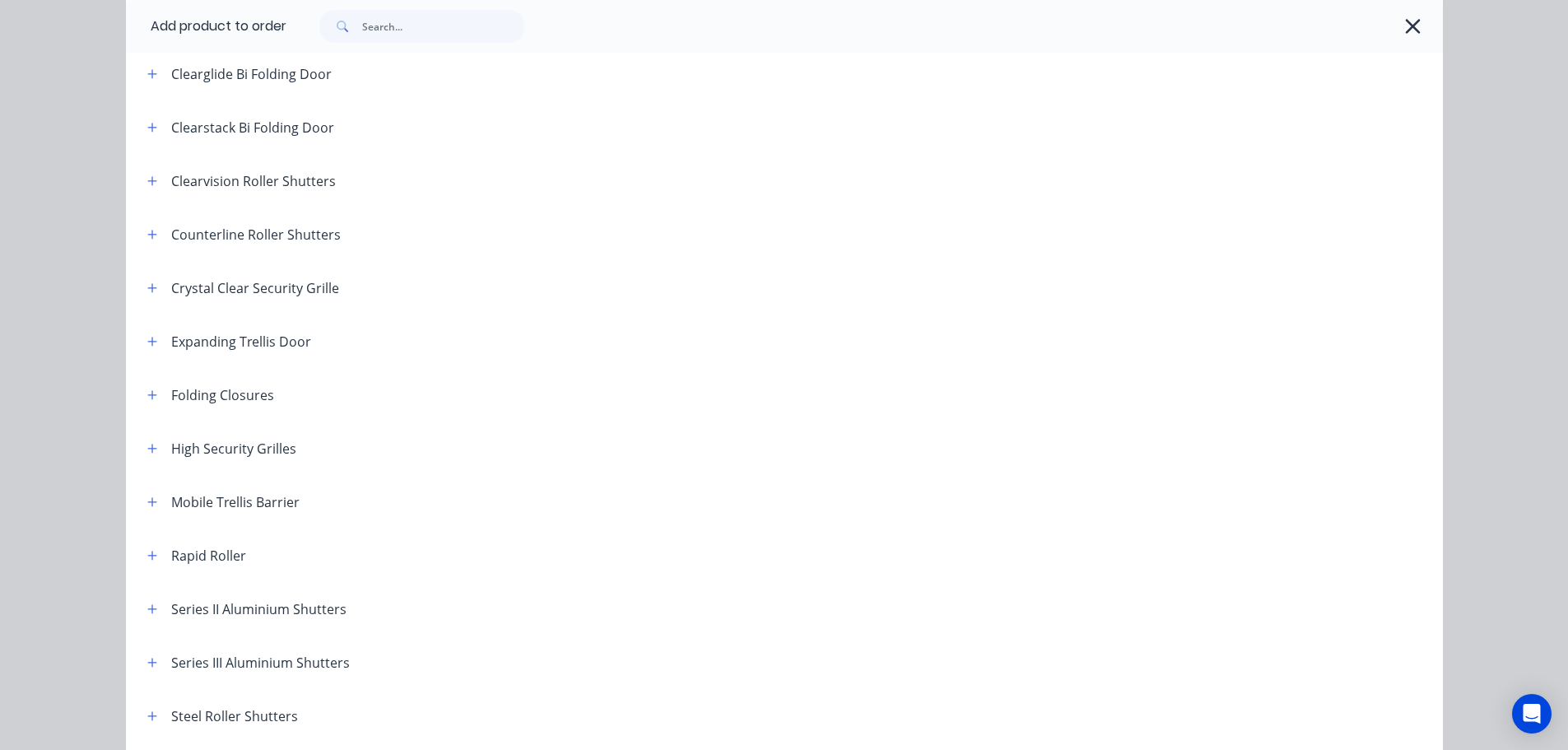
scroll to position [247, 0]
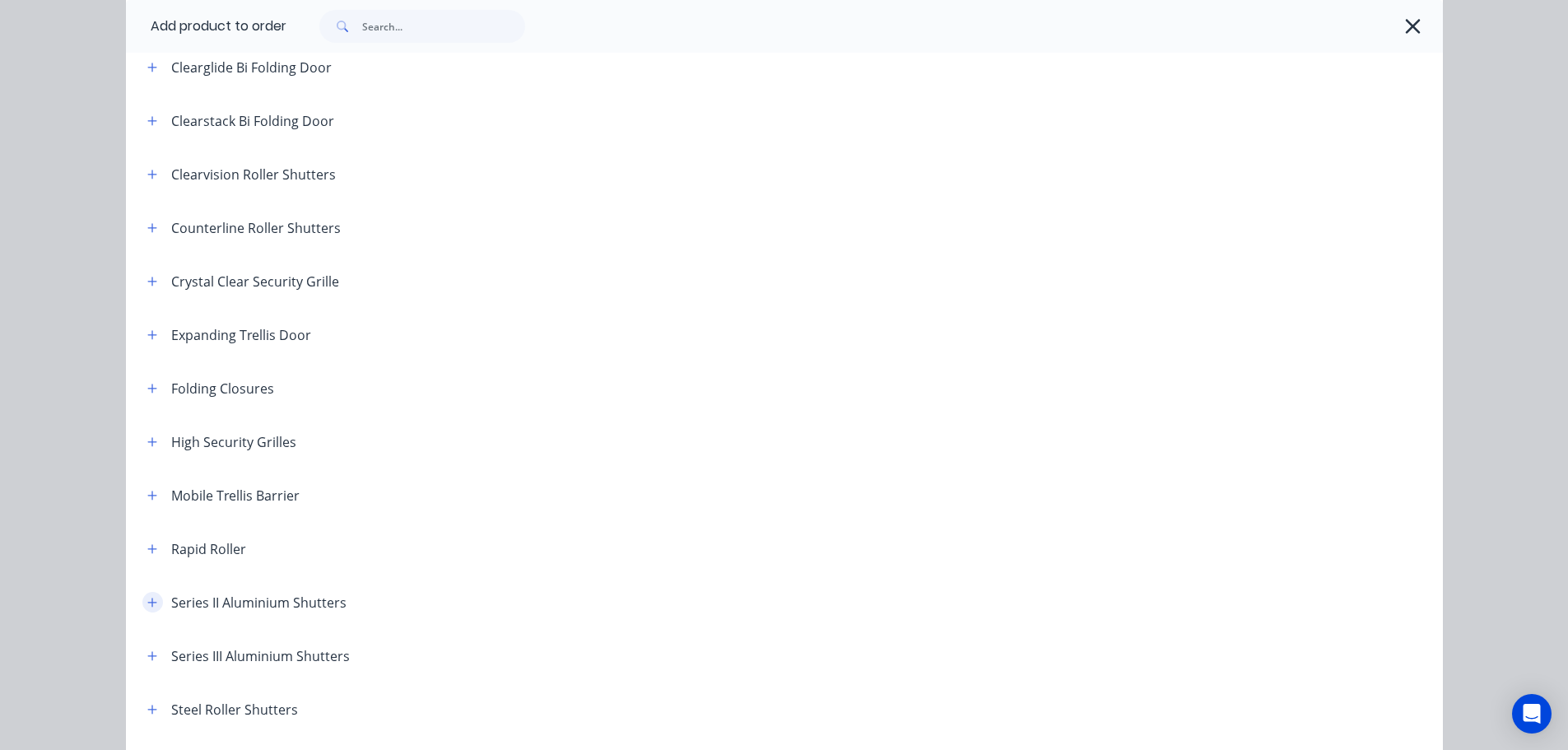
click at [147, 608] on icon "button" at bounding box center [152, 603] width 10 height 12
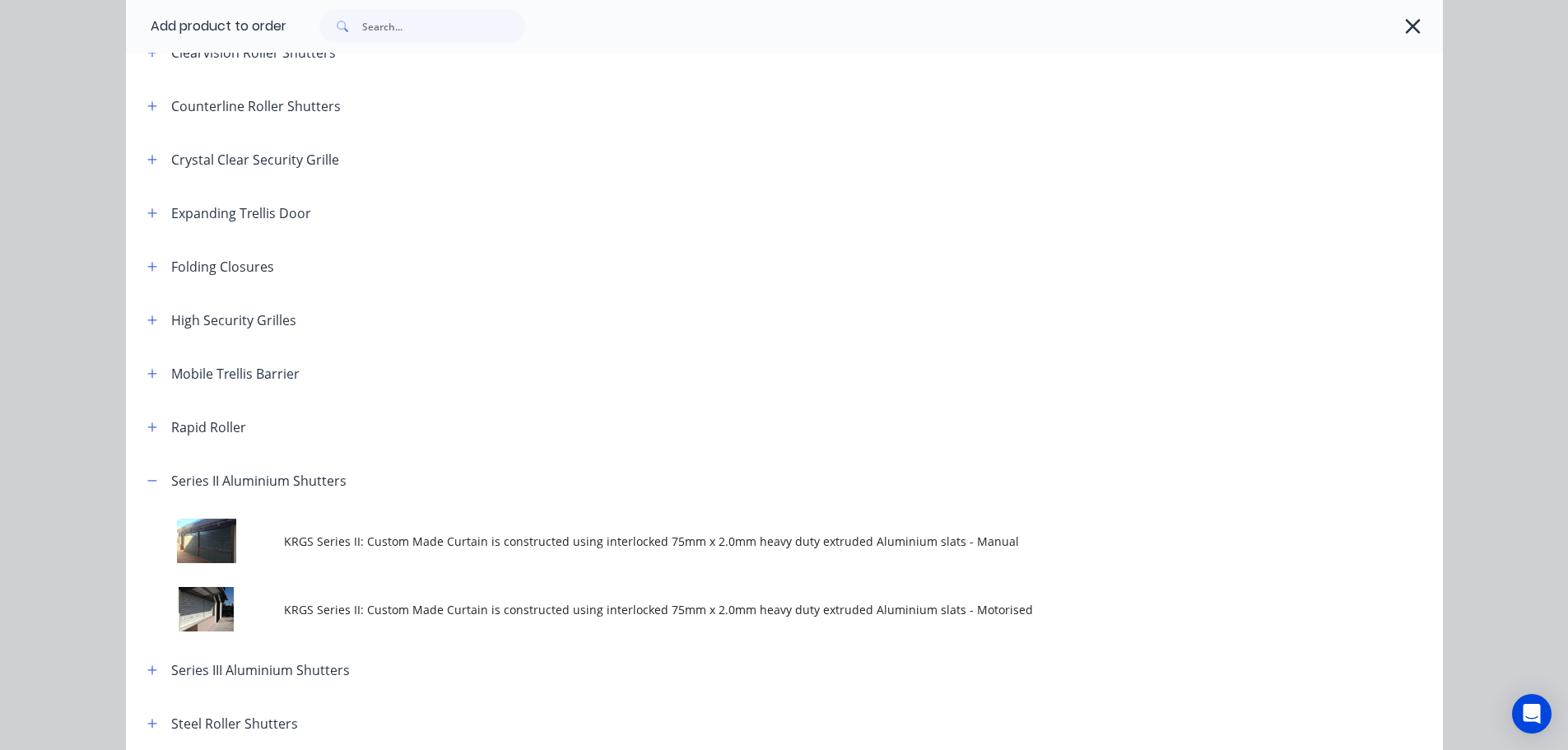
scroll to position [494, 0]
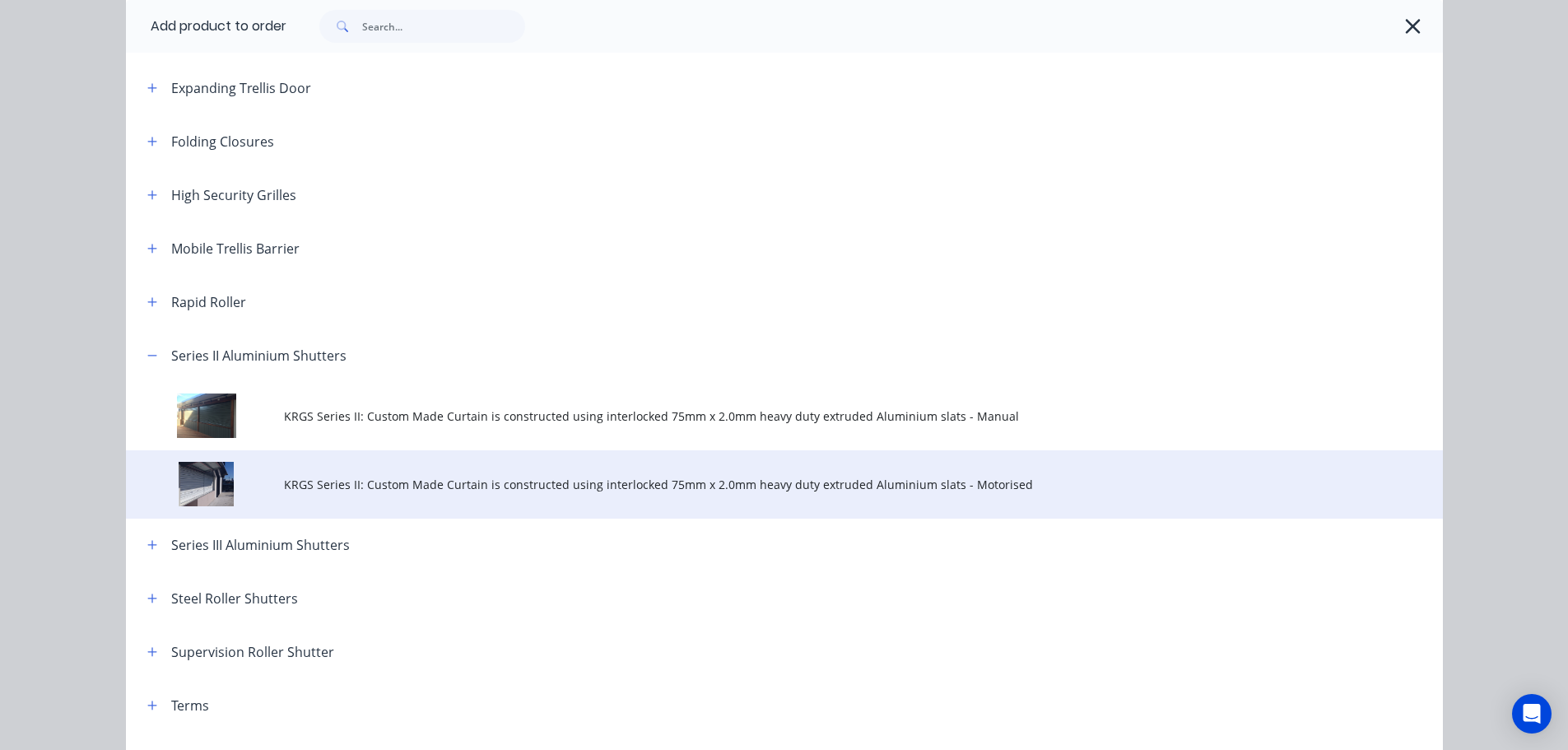
click at [633, 479] on span "KRGS Series II: Custom Made Curtain is constructed using interlocked 75mm x 2.0…" at bounding box center [748, 484] width 927 height 17
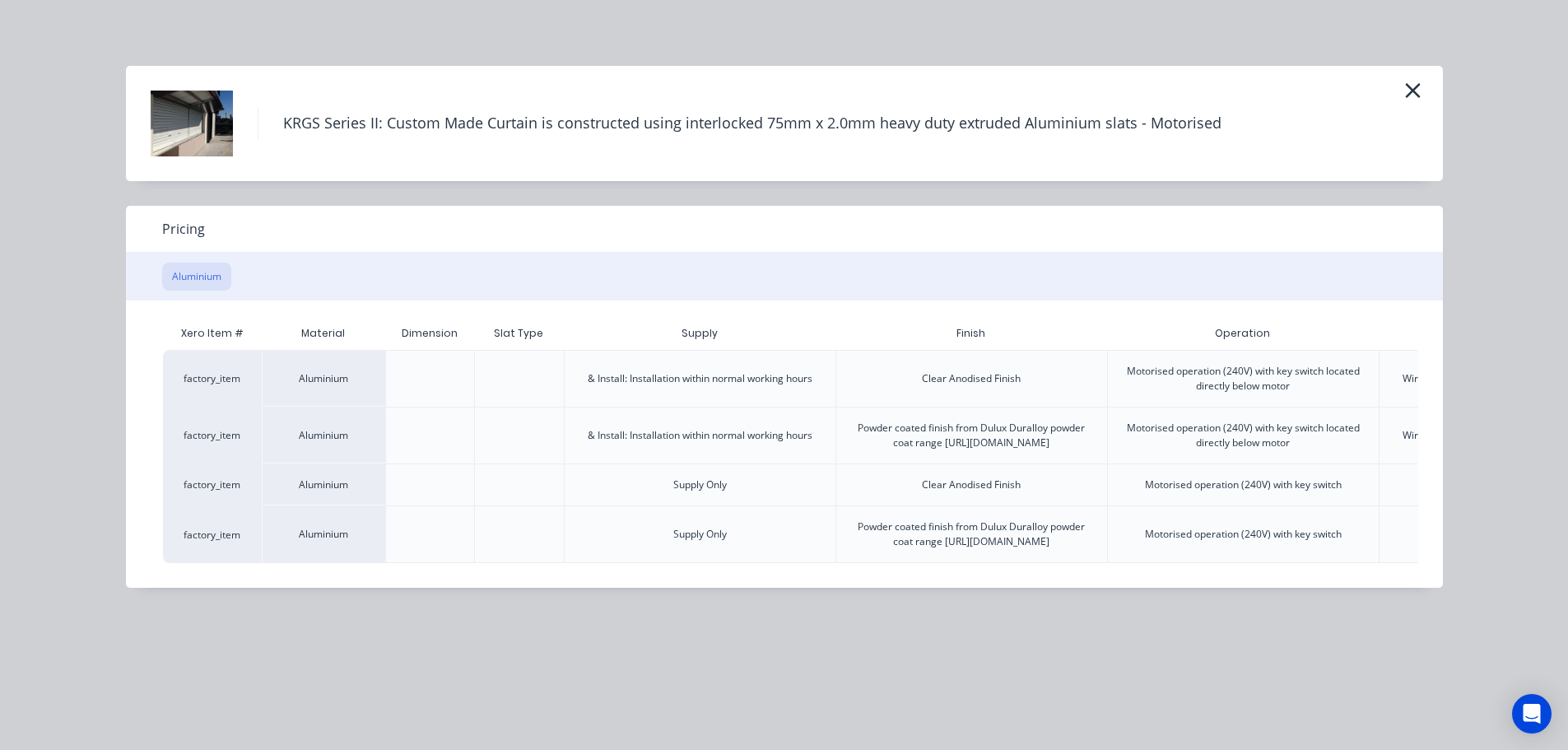
scroll to position [0, 321]
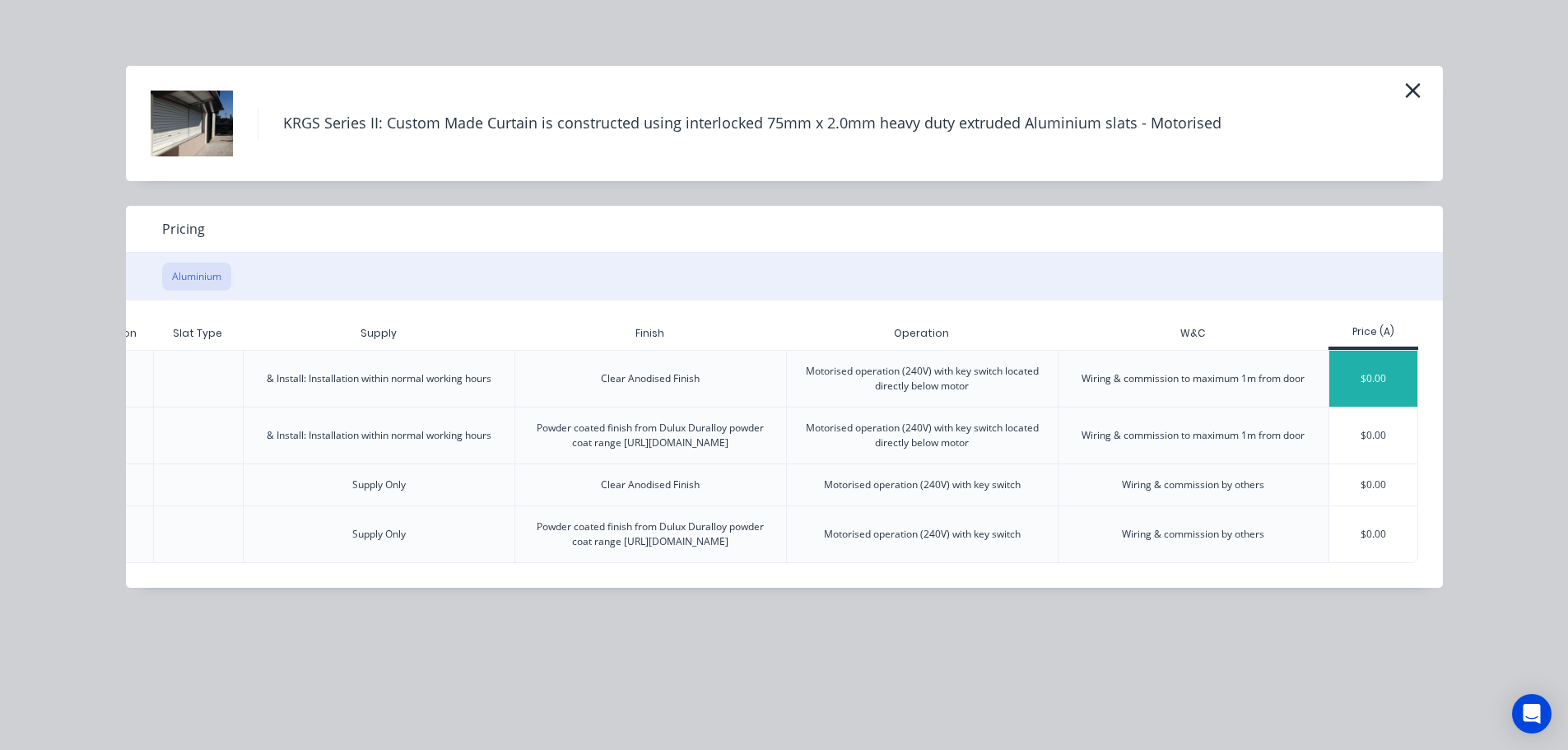
click at [1371, 388] on div "$0.00" at bounding box center [1373, 379] width 88 height 56
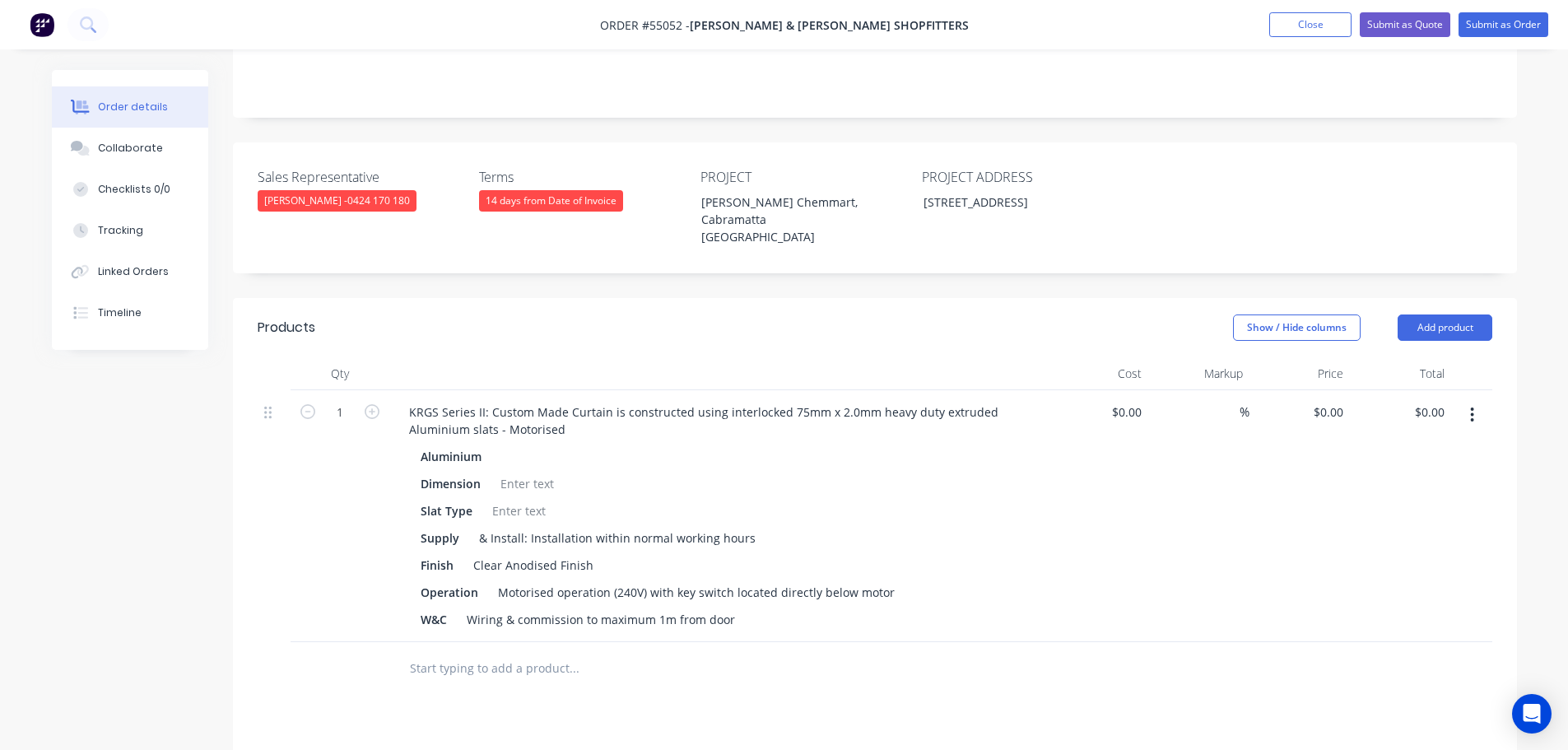
scroll to position [412, 0]
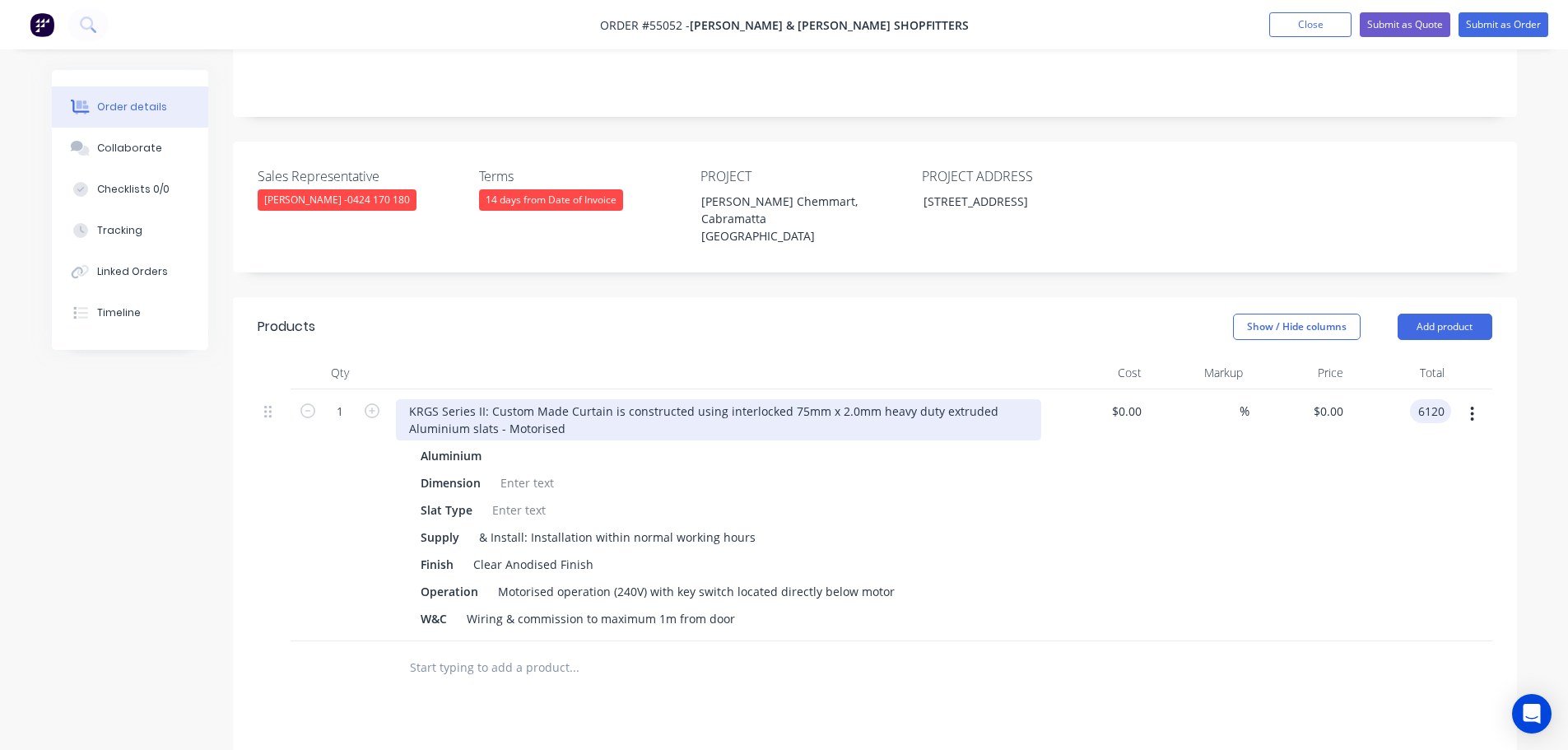
type input "6120"
type input "$6,120.00"
click at [404, 399] on div "KRGS Series II: Custom Made Curtain is constructed using interlocked 75mm x 2.0…" at bounding box center [719, 420] width 646 height 41
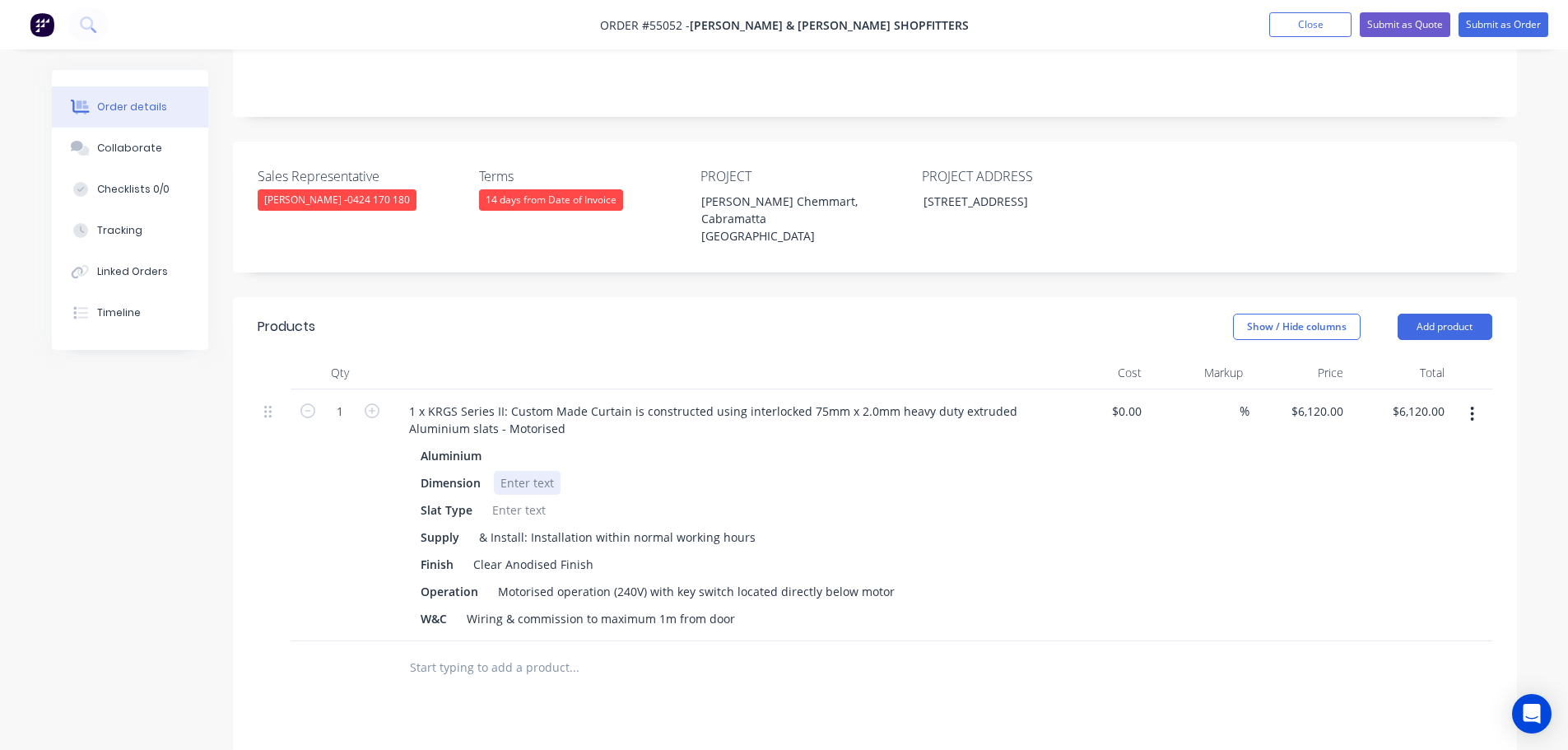
click at [534, 471] on div at bounding box center [527, 482] width 67 height 24
click at [531, 498] on div at bounding box center [519, 510] width 67 height 24
click at [674, 580] on div "Motorised operation (240V) with key switch located directly below motor" at bounding box center [697, 591] width 410 height 24
drag, startPoint x: 735, startPoint y: 505, endPoint x: 730, endPoint y: 603, distance: 98.1
click at [735, 580] on div "Motorised operation (240V) with 2 key switch located directly below motor" at bounding box center [702, 591] width 420 height 24
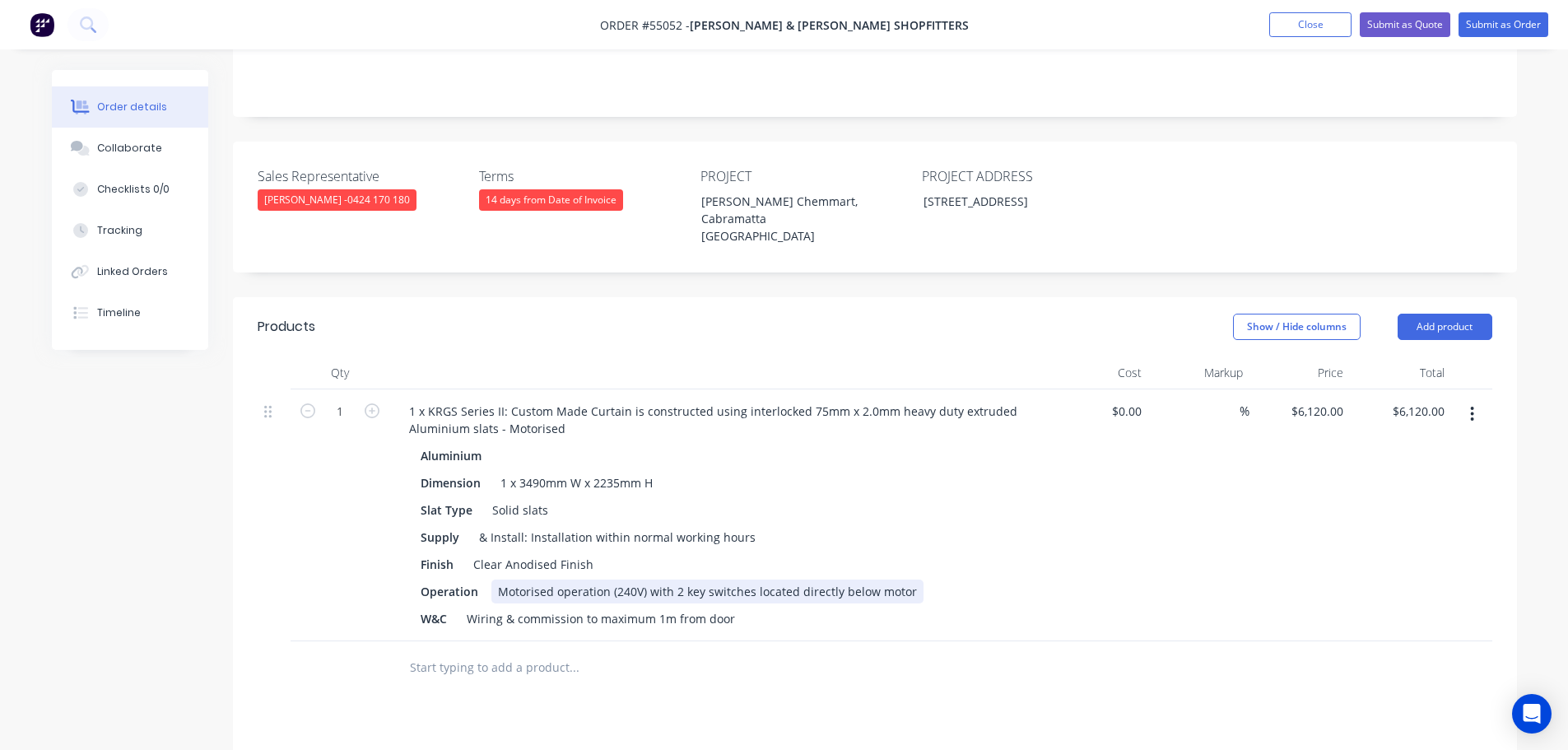
click at [669, 580] on div "Motorised operation (240V) with 2 key switches located directly below motor" at bounding box center [707, 591] width 432 height 24
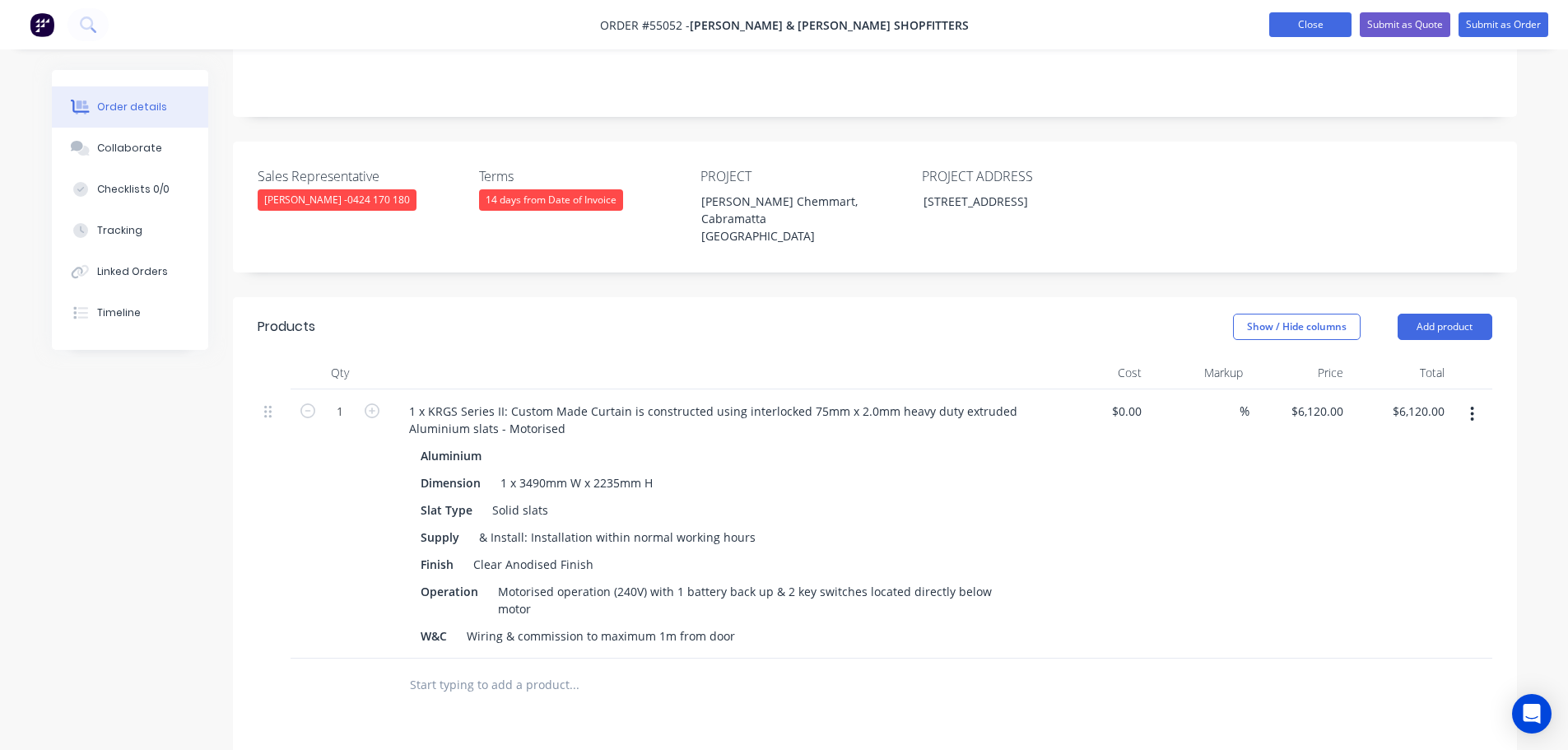
click at [1295, 30] on button "Close" at bounding box center [1310, 25] width 82 height 25
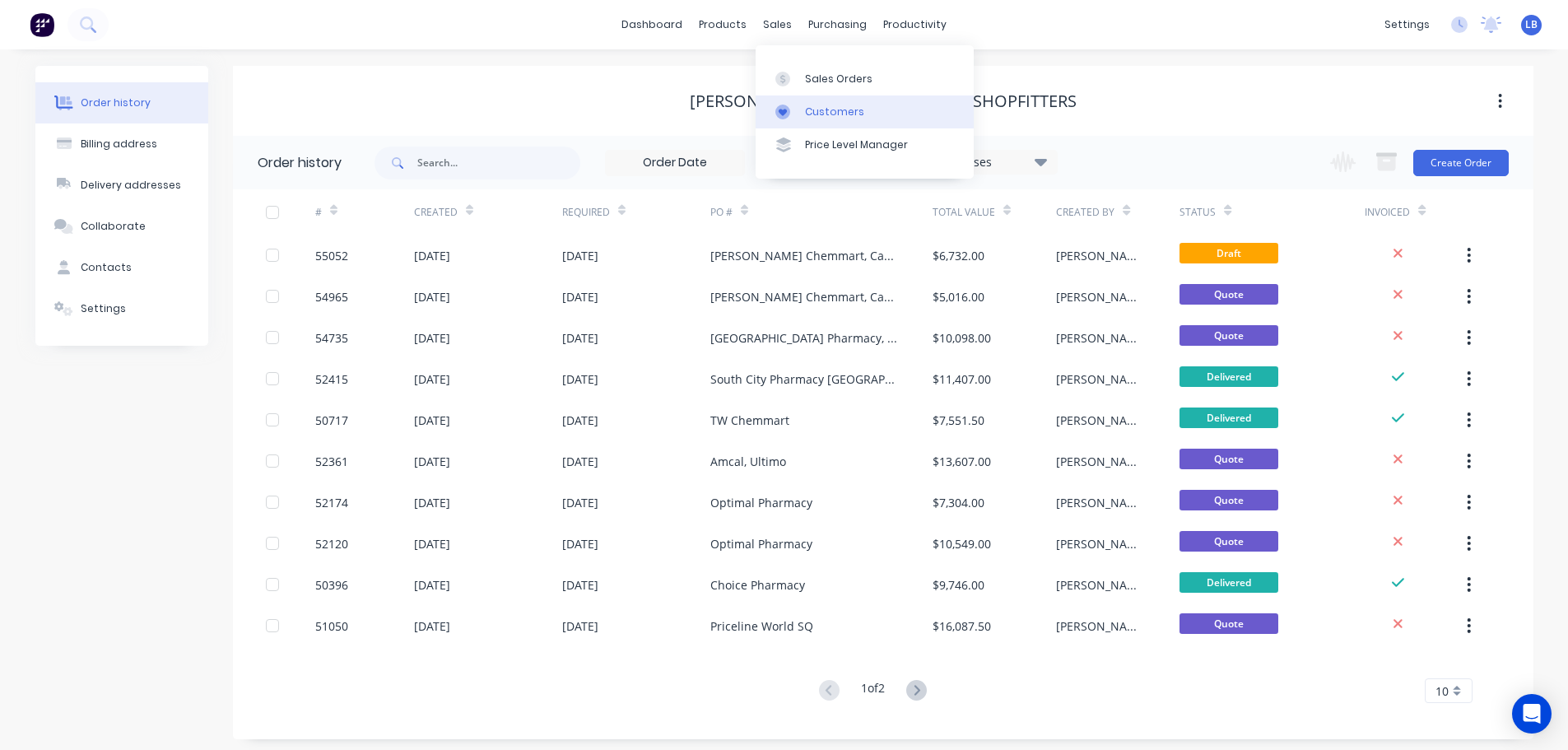
click at [831, 106] on div "Customers" at bounding box center [835, 112] width 59 height 15
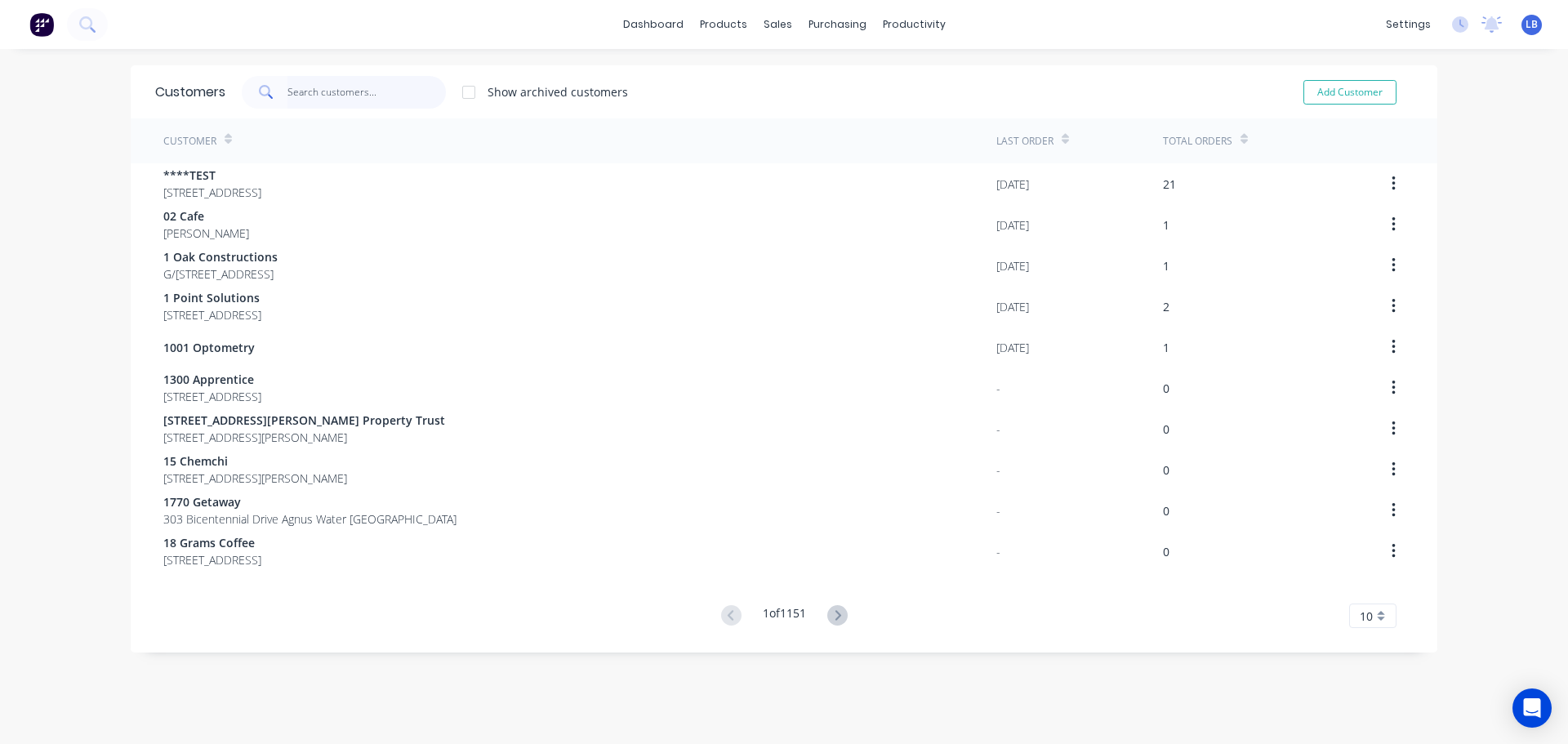
click at [337, 97] on input "text" at bounding box center [367, 92] width 159 height 33
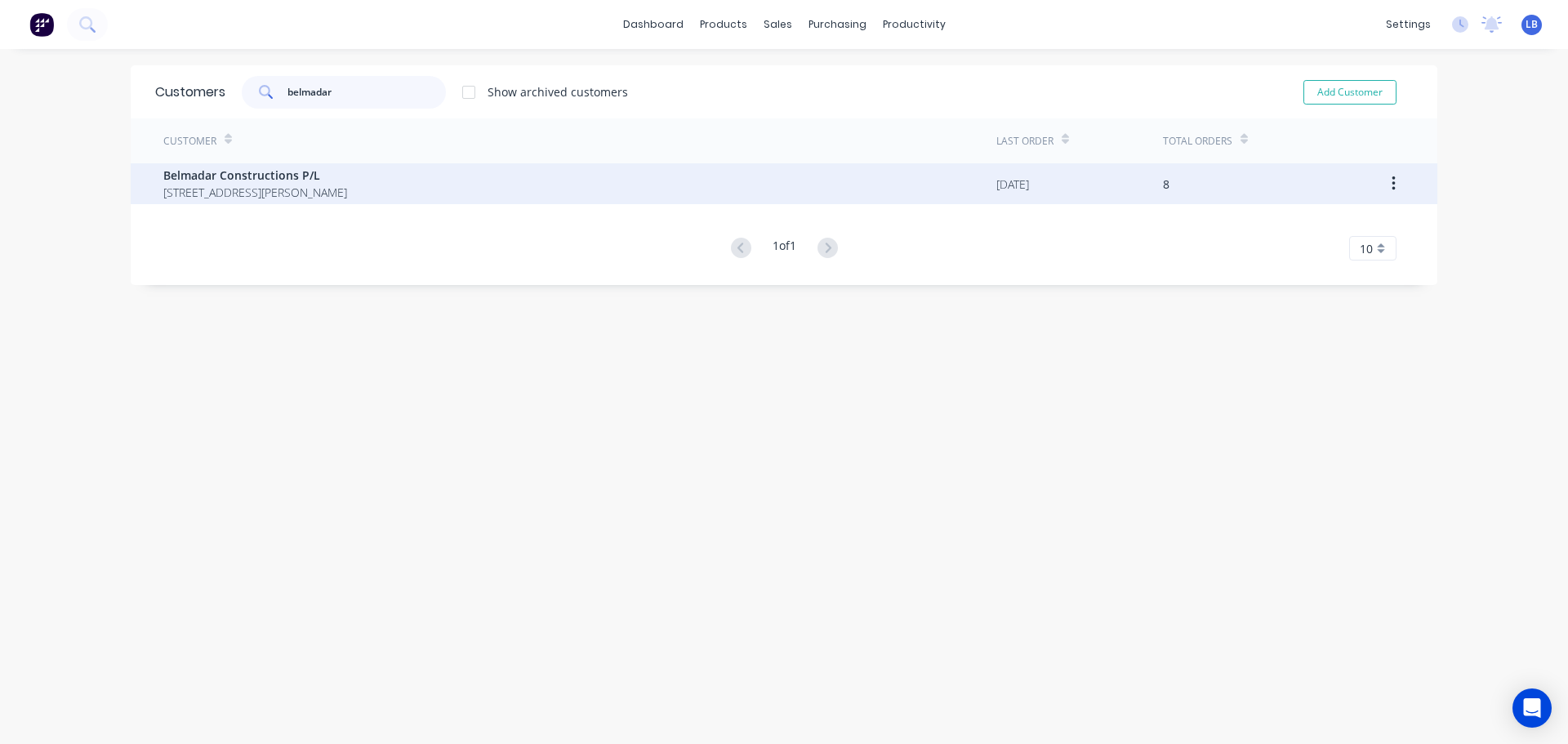
type input "belmadar"
click at [226, 180] on span "Belmadar Constructions P/L" at bounding box center [255, 175] width 184 height 17
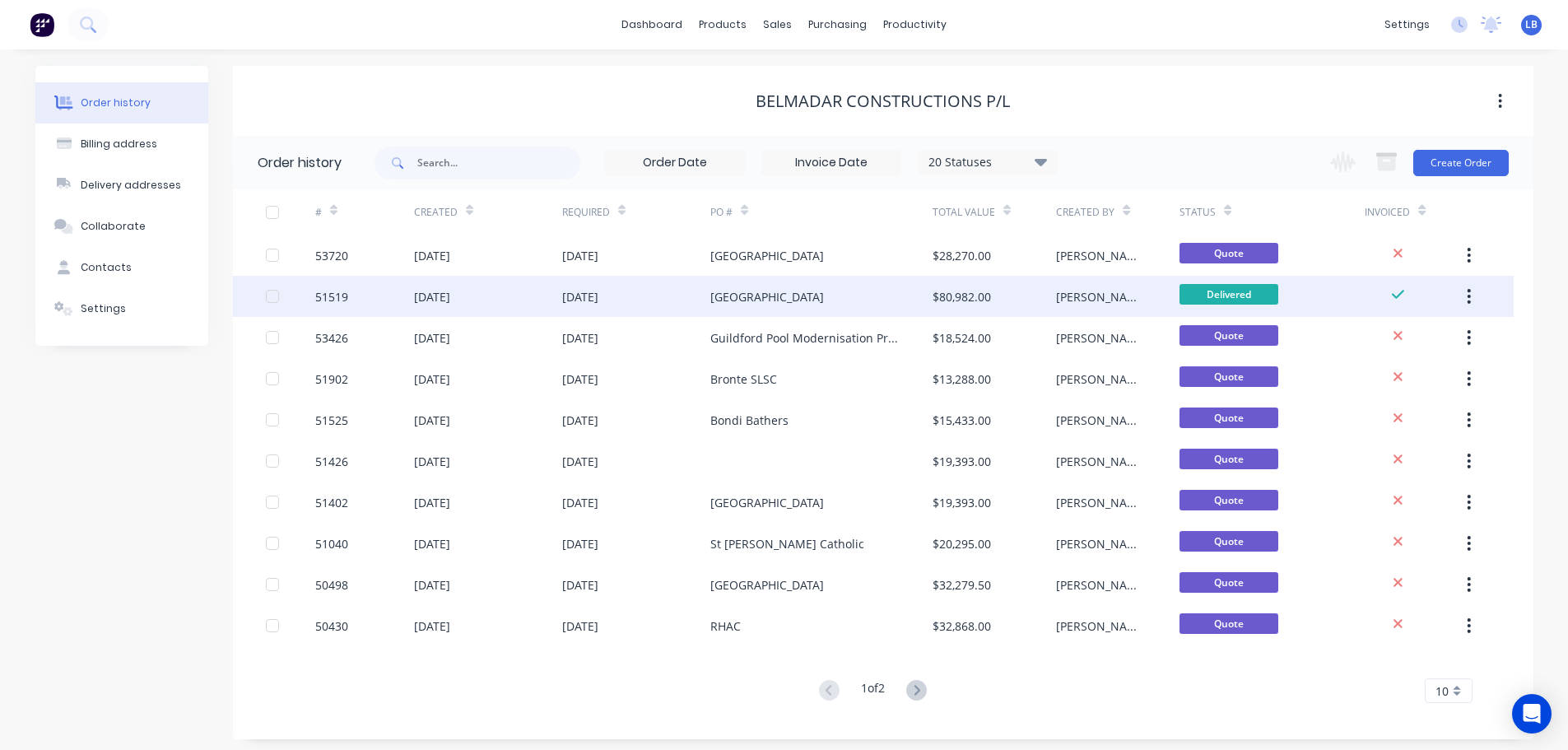
click at [762, 294] on div "St Ignatius College" at bounding box center [768, 296] width 114 height 17
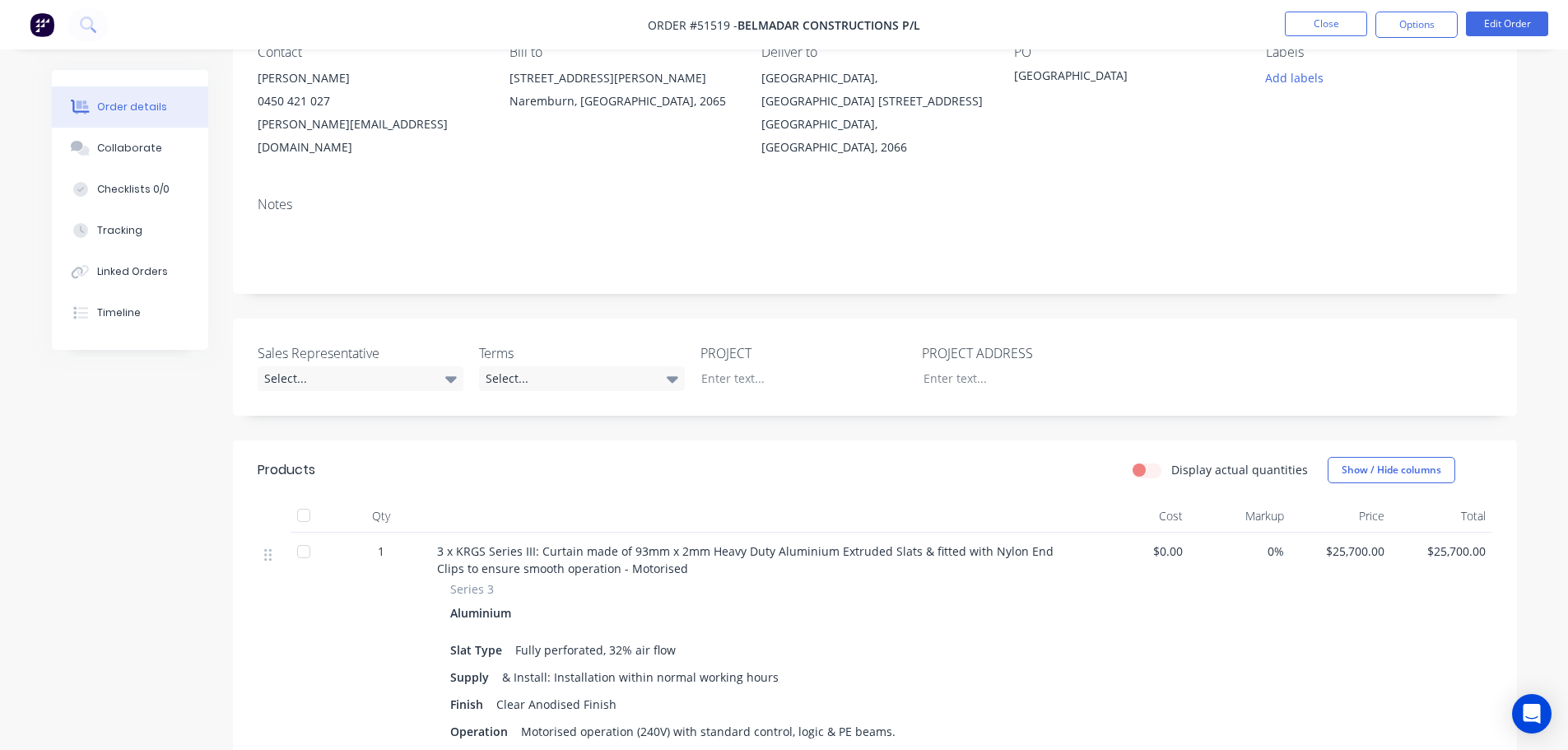
scroll to position [165, 0]
click at [1325, 26] on button "Close" at bounding box center [1326, 24] width 82 height 25
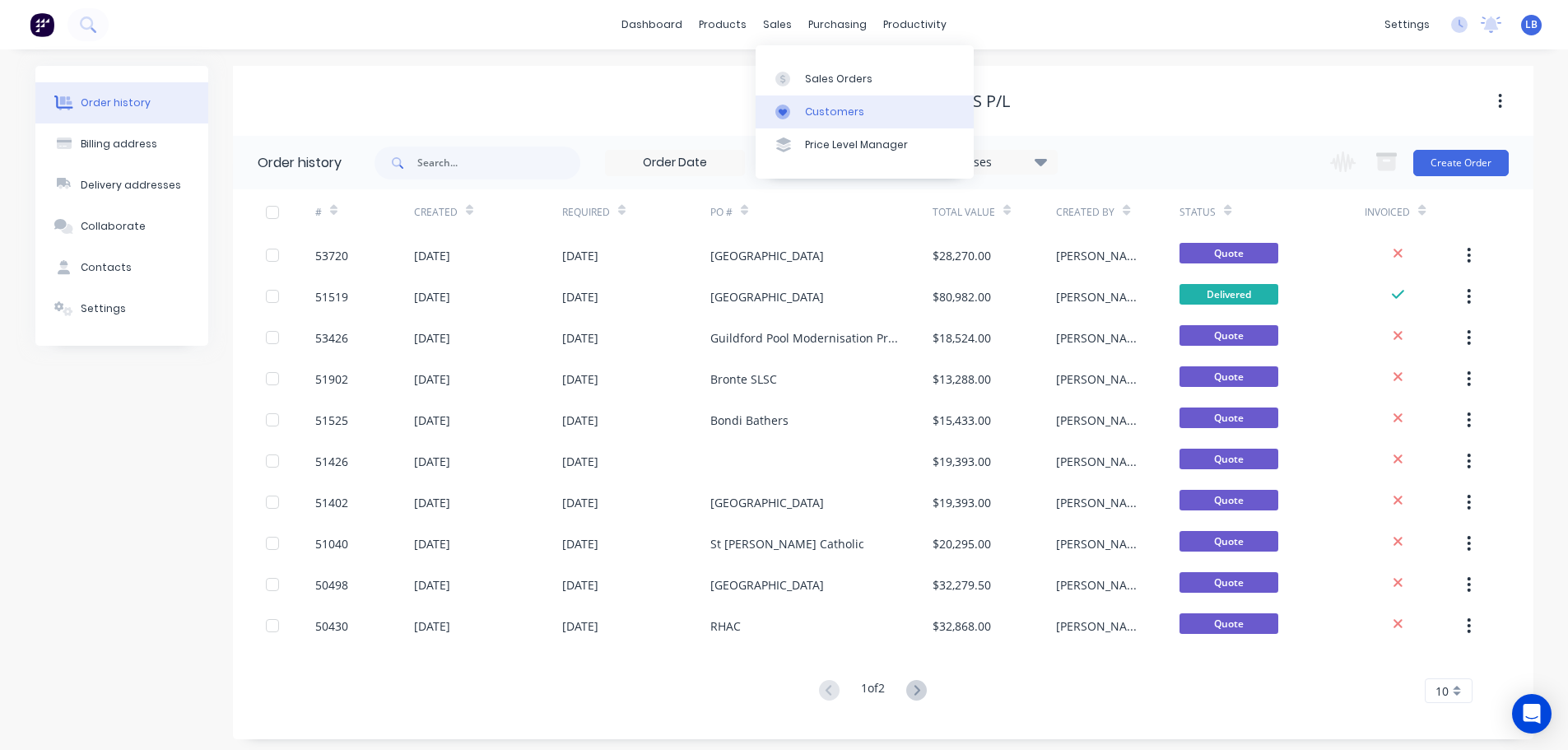
click at [833, 111] on div "Customers" at bounding box center [835, 112] width 59 height 15
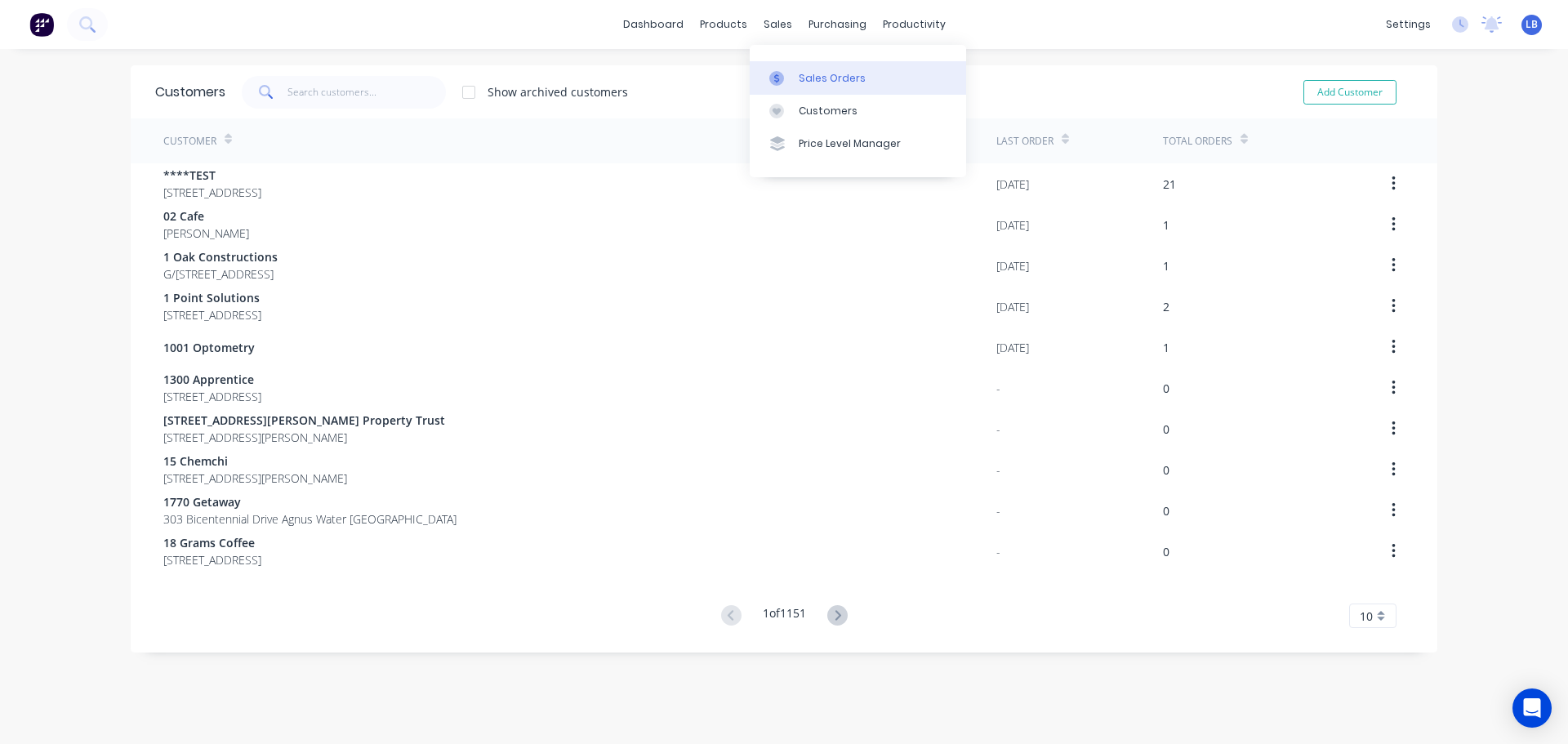
click at [826, 86] on link "Sales Orders" at bounding box center [858, 78] width 217 height 33
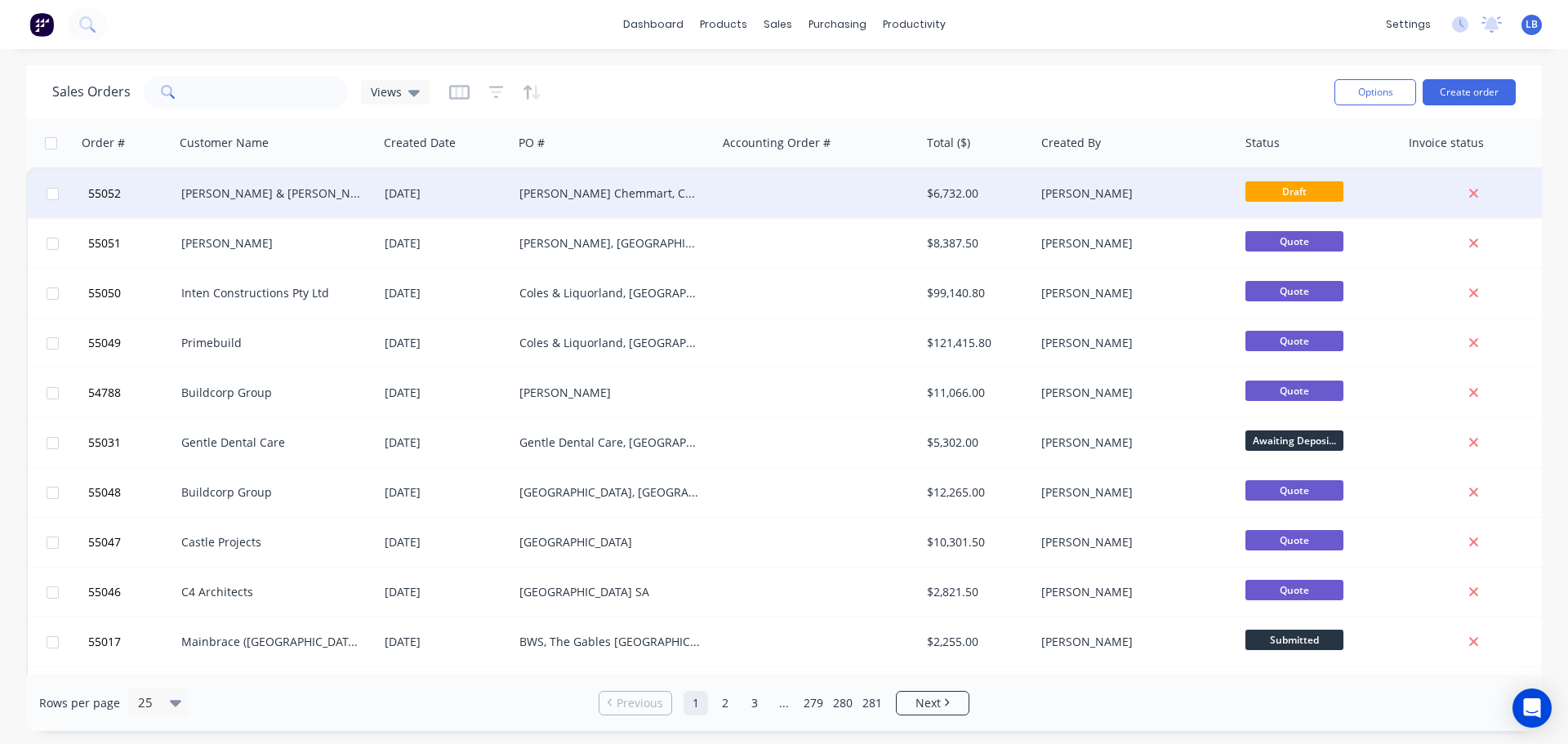
click at [950, 202] on div "$6,732.00" at bounding box center [978, 194] width 114 height 49
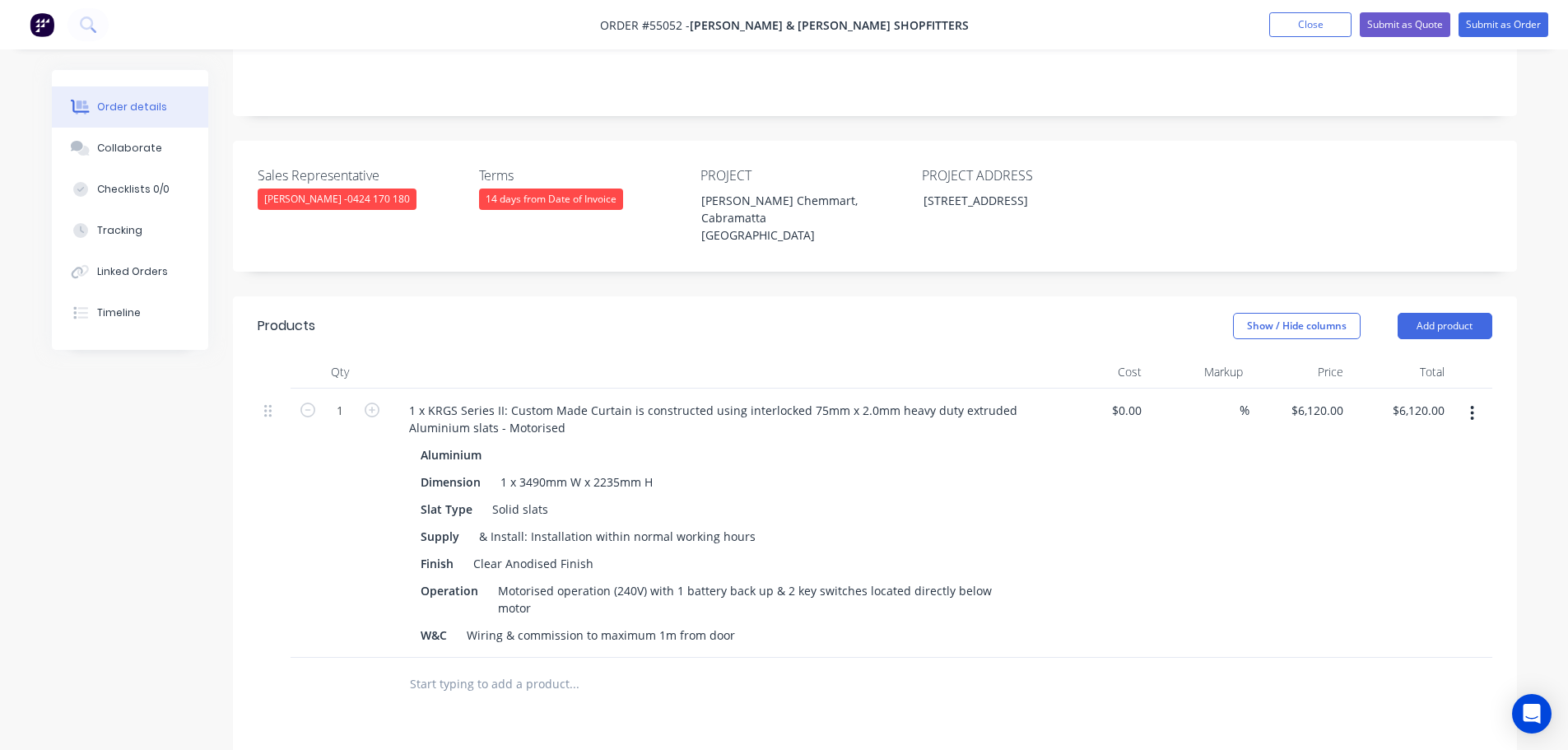
scroll to position [412, 0]
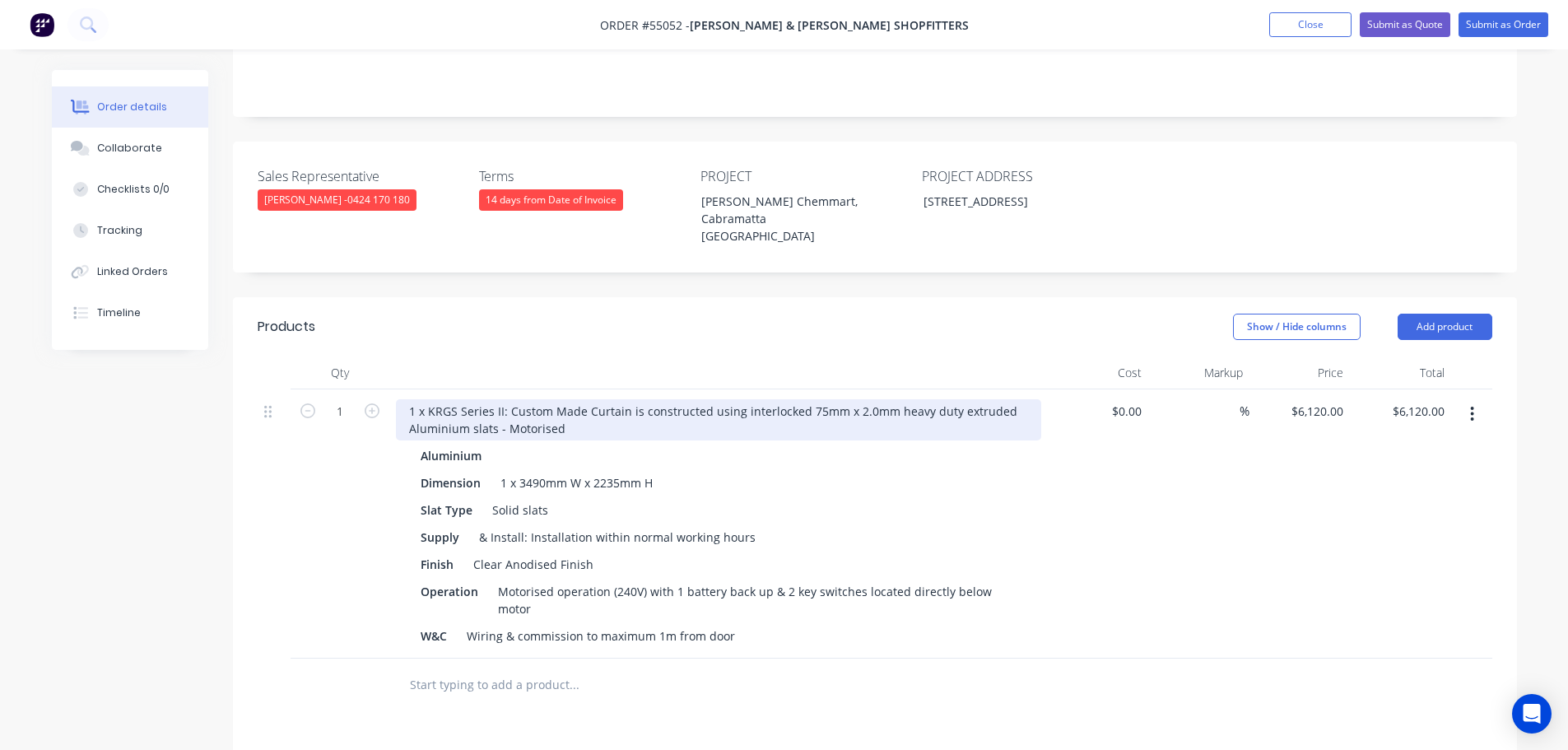
click at [565, 399] on div "1 x KRGS Series II: Custom Made Curtain is constructed using interlocked 75mm x…" at bounding box center [719, 420] width 646 height 41
drag, startPoint x: 528, startPoint y: 343, endPoint x: 532, endPoint y: 361, distance: 18.4
click at [528, 399] on div "1 x KRGS Series II: Custom Made Curtain is constructed using interlocked 75mm x…" at bounding box center [719, 420] width 646 height 41
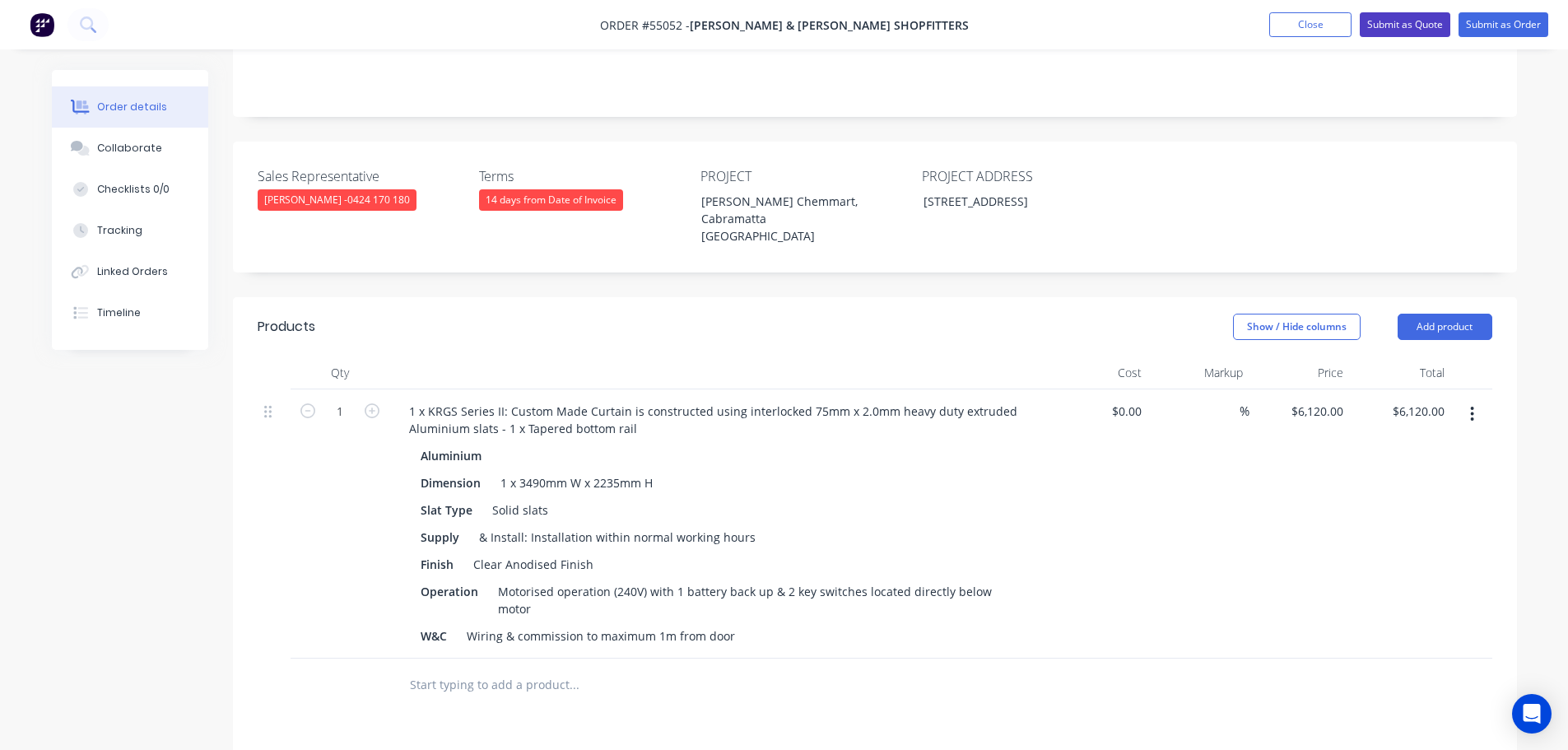
click at [1380, 26] on button "Submit as Quote" at bounding box center [1405, 25] width 91 height 25
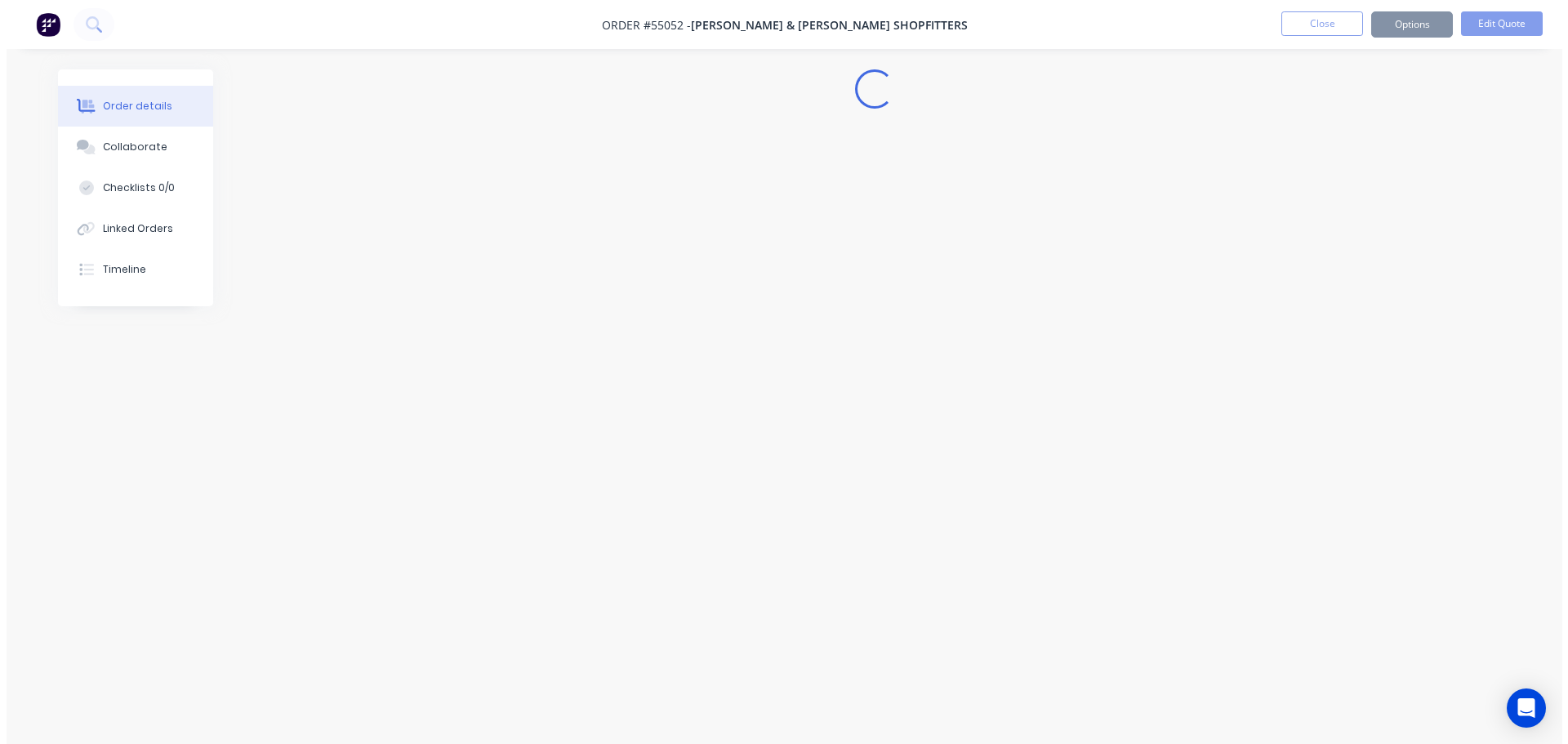
scroll to position [0, 0]
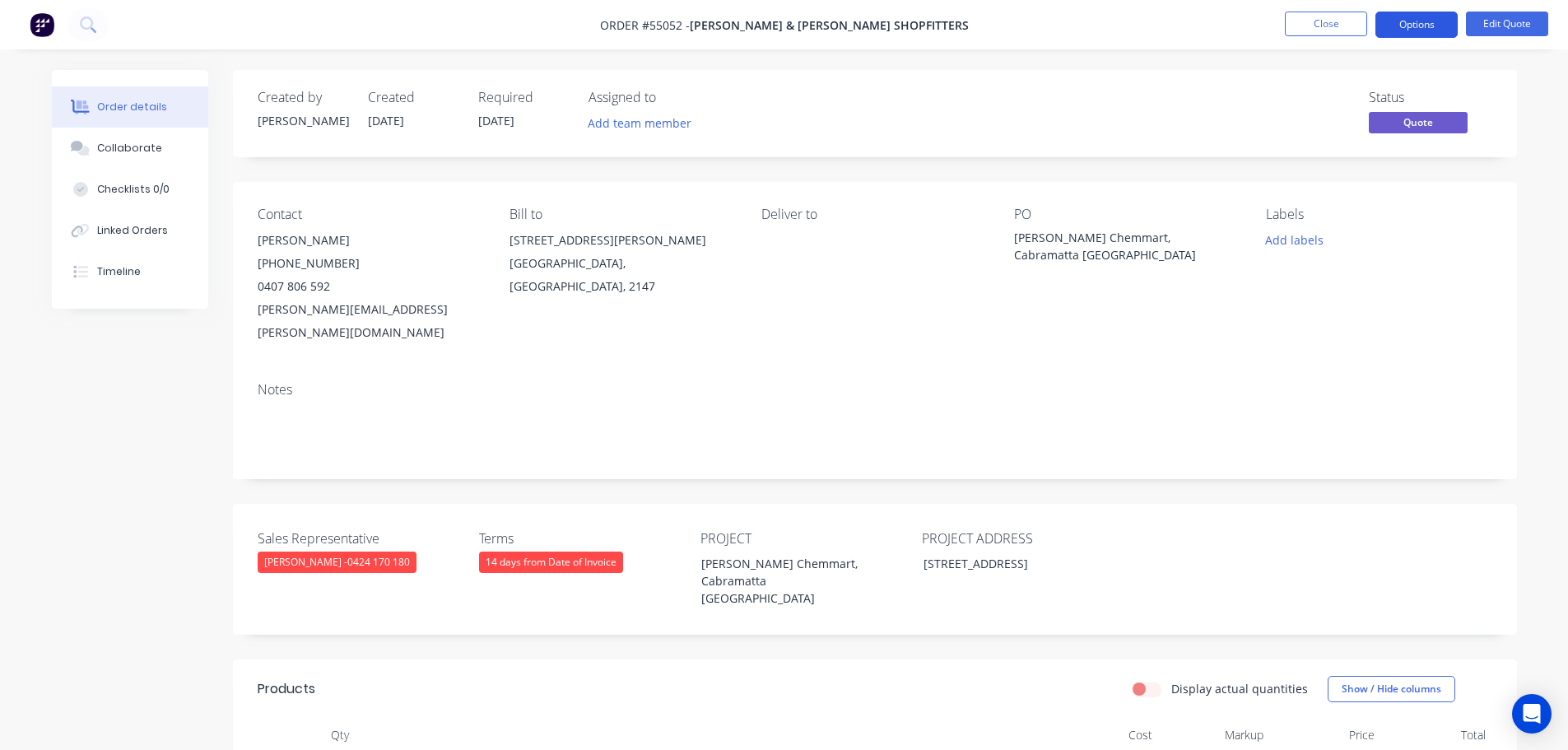
click at [1406, 30] on button "Options" at bounding box center [1416, 25] width 82 height 26
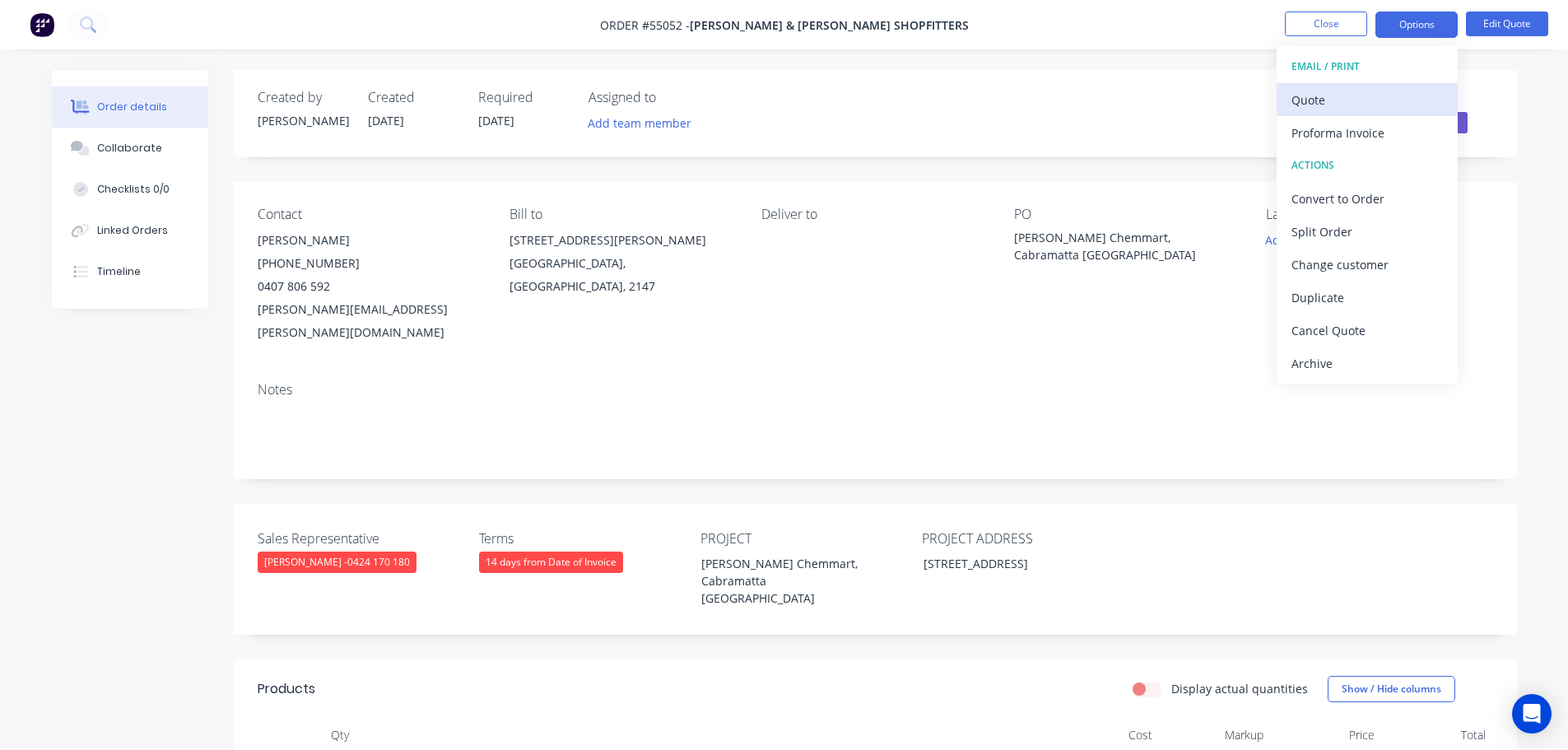
click at [1309, 105] on div "Quote" at bounding box center [1367, 100] width 152 height 24
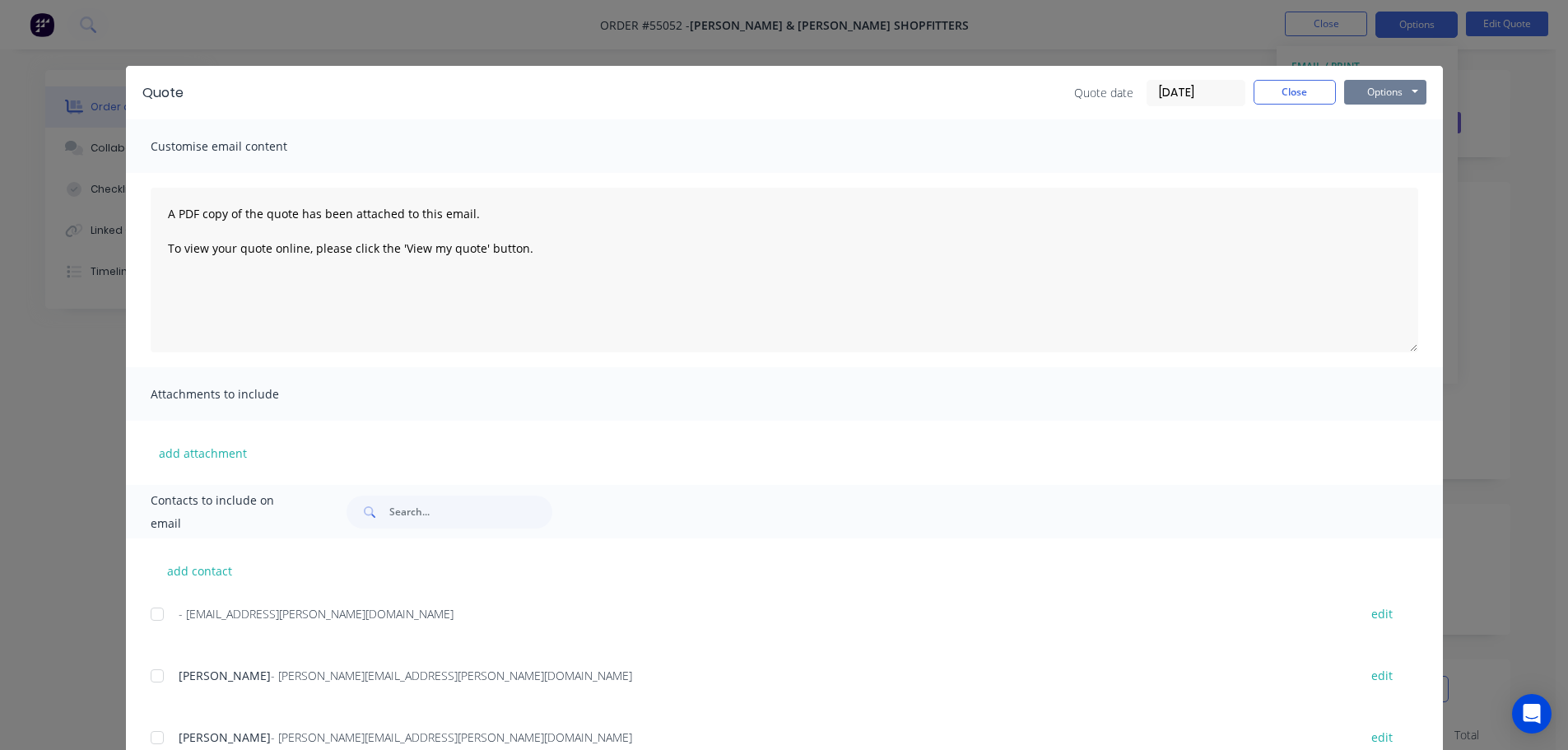
click at [1366, 96] on button "Options" at bounding box center [1385, 92] width 82 height 25
click at [1384, 147] on button "Print" at bounding box center [1397, 148] width 105 height 27
click at [1295, 86] on button "Close" at bounding box center [1295, 92] width 82 height 25
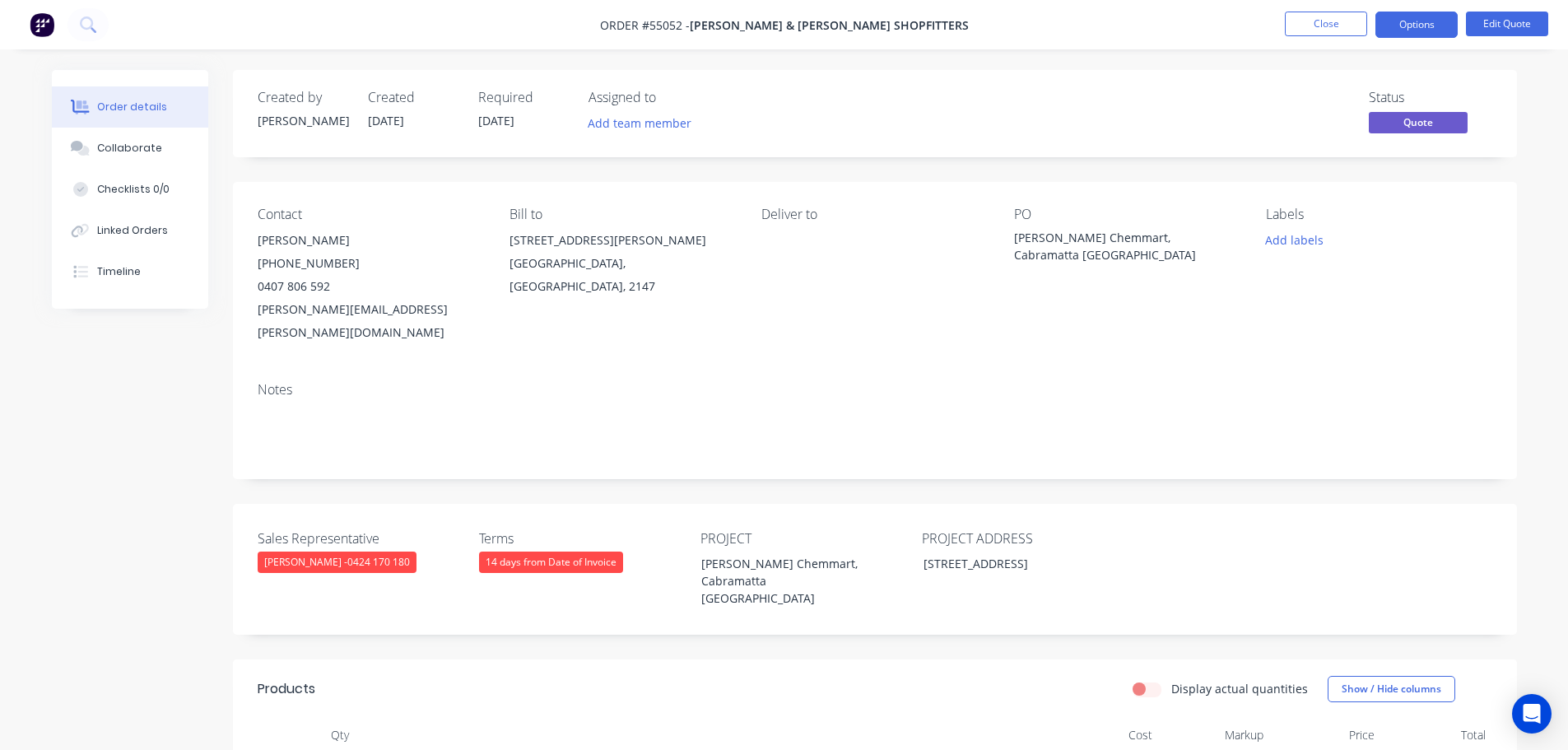
click at [305, 309] on div "marty@swanson.com.au" at bounding box center [371, 321] width 226 height 46
copy div "marty@swanson.com.au"
click at [1118, 236] on div "Terry White Chemmart, Cabramatta NSW" at bounding box center [1118, 246] width 206 height 35
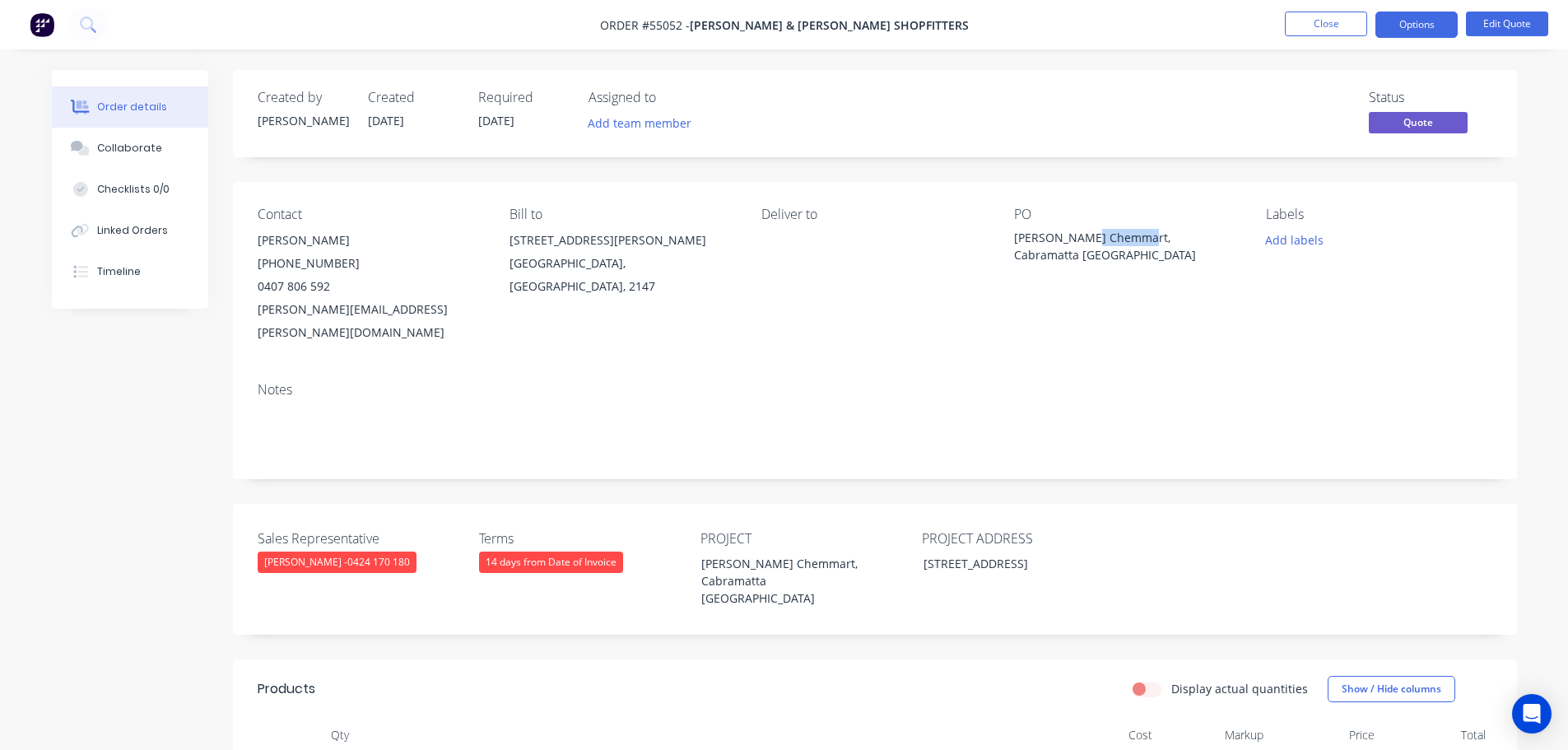
click at [1118, 236] on div "Terry White Chemmart, Cabramatta NSW" at bounding box center [1118, 246] width 206 height 35
copy div "Terry White Chemmart, Cabramatta NSW"
click at [330, 291] on span at bounding box center [330, 286] width 0 height 16
click at [1321, 24] on button "Close" at bounding box center [1326, 24] width 82 height 25
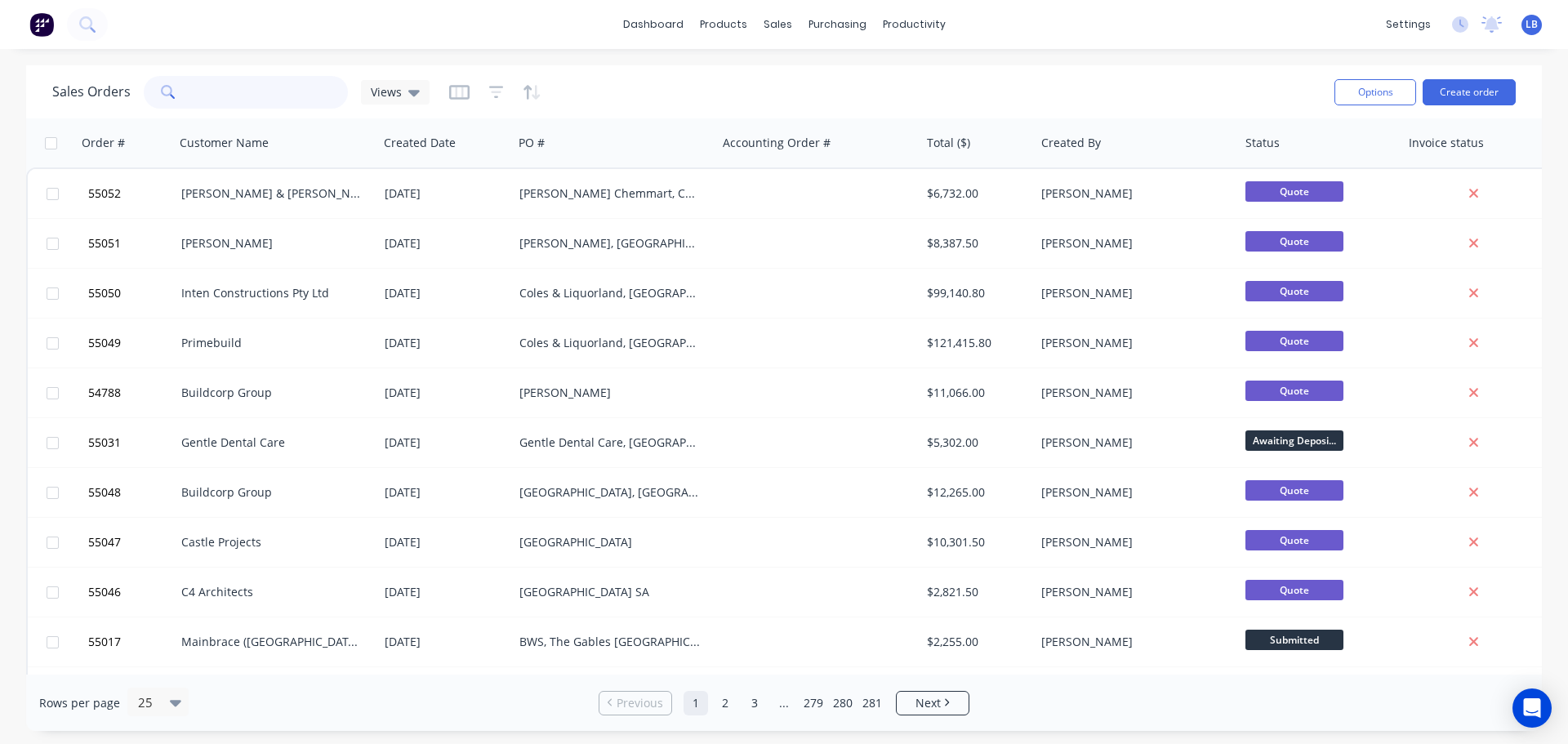
click at [238, 94] on input "text" at bounding box center [269, 92] width 159 height 33
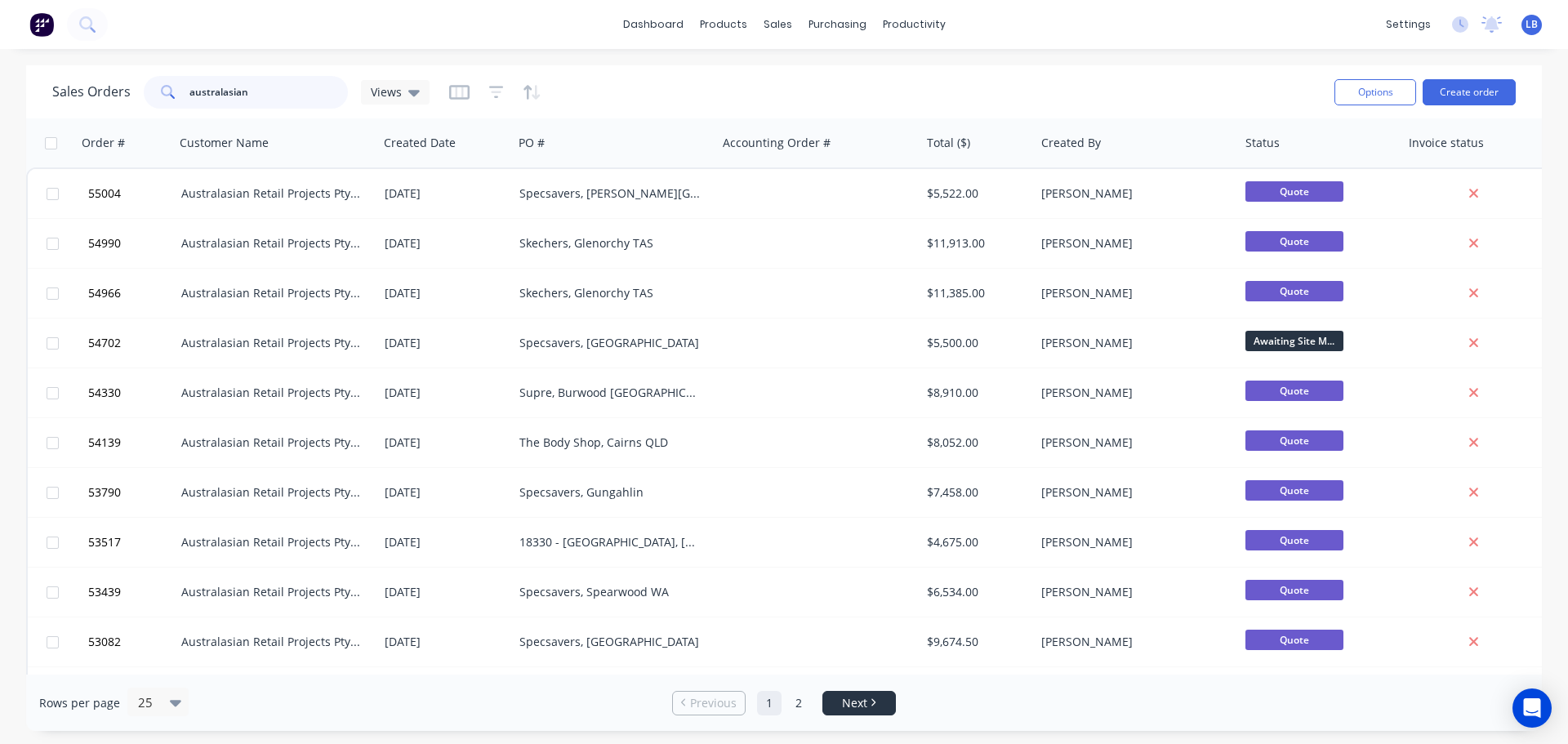
type input "australasian"
click at [859, 702] on span "Next" at bounding box center [855, 703] width 25 height 16
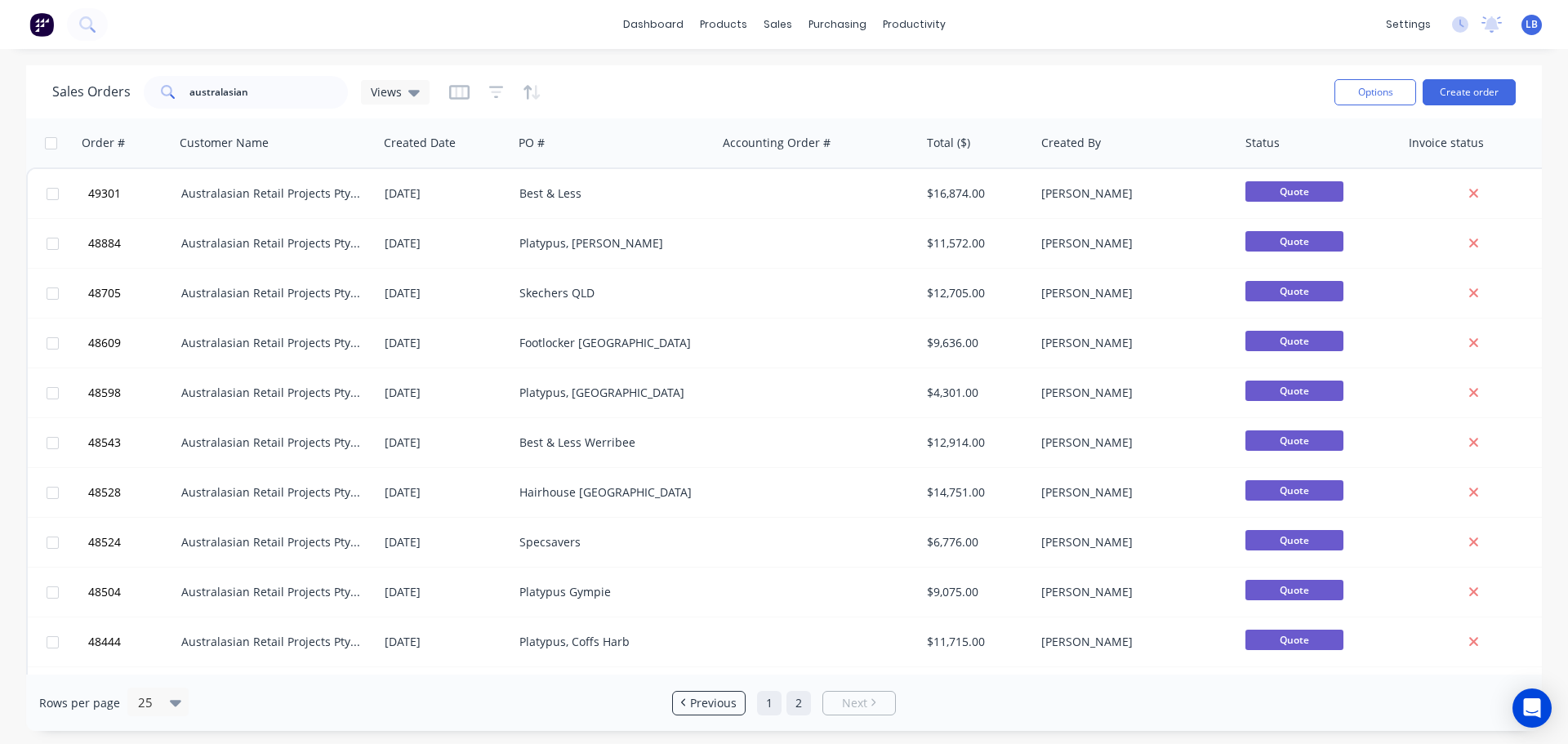
click at [765, 709] on link "1" at bounding box center [770, 703] width 25 height 25
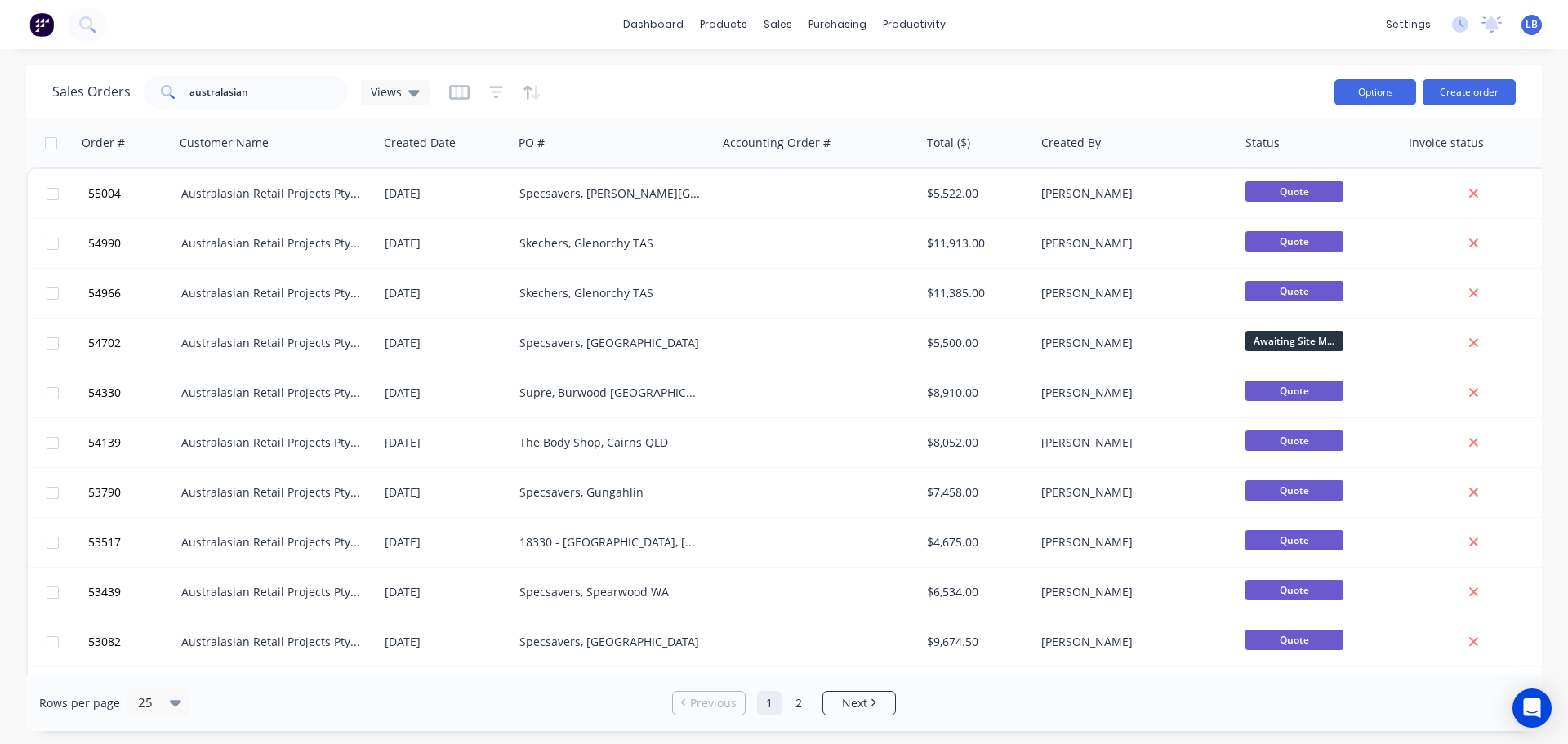
click at [1348, 90] on button "Options" at bounding box center [1375, 92] width 82 height 26
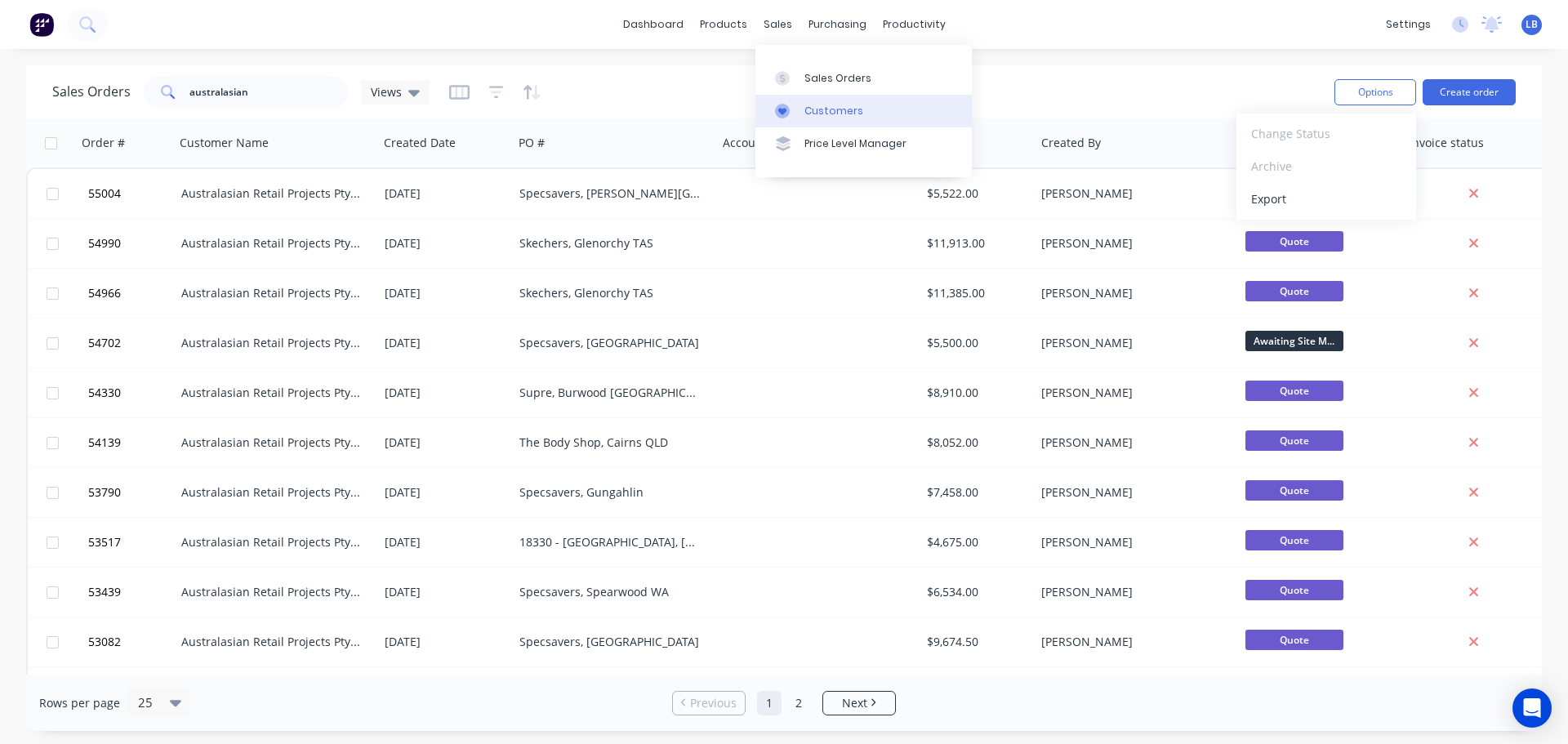
click at [844, 109] on div "Customers" at bounding box center [834, 111] width 59 height 15
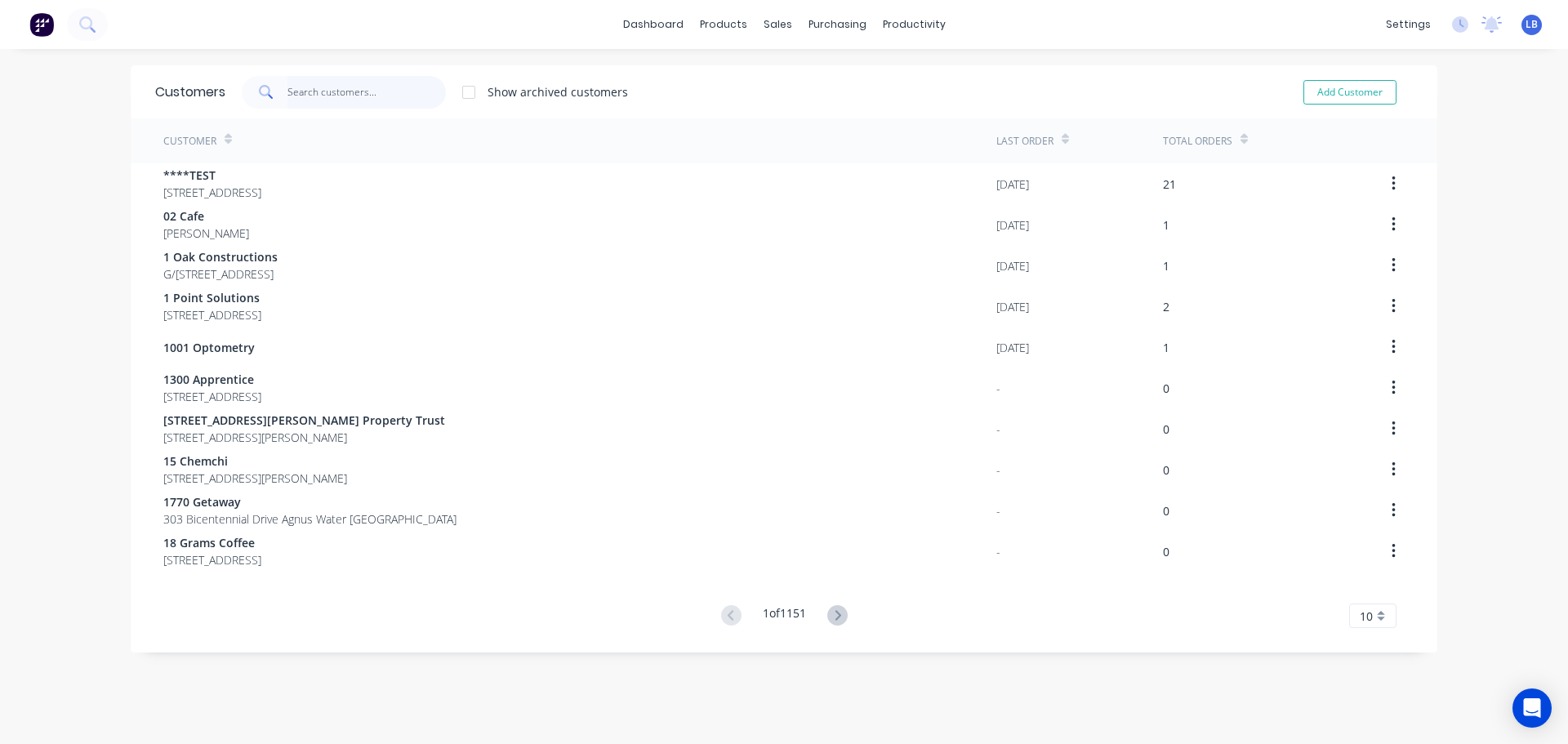
click at [328, 91] on input "text" at bounding box center [367, 92] width 159 height 33
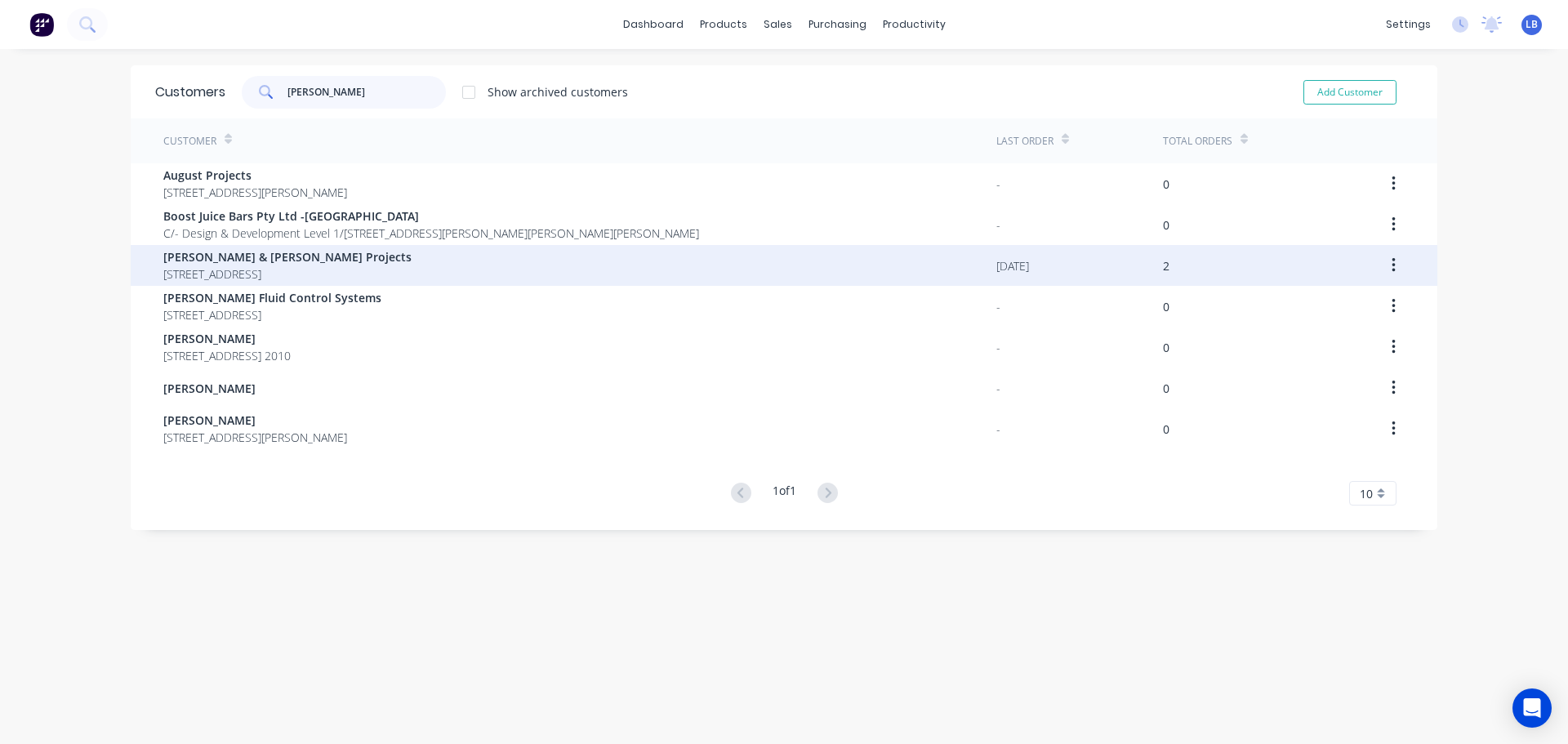
type input "Burke"
click at [208, 259] on span "Burke & Wills Projects" at bounding box center [288, 256] width 248 height 17
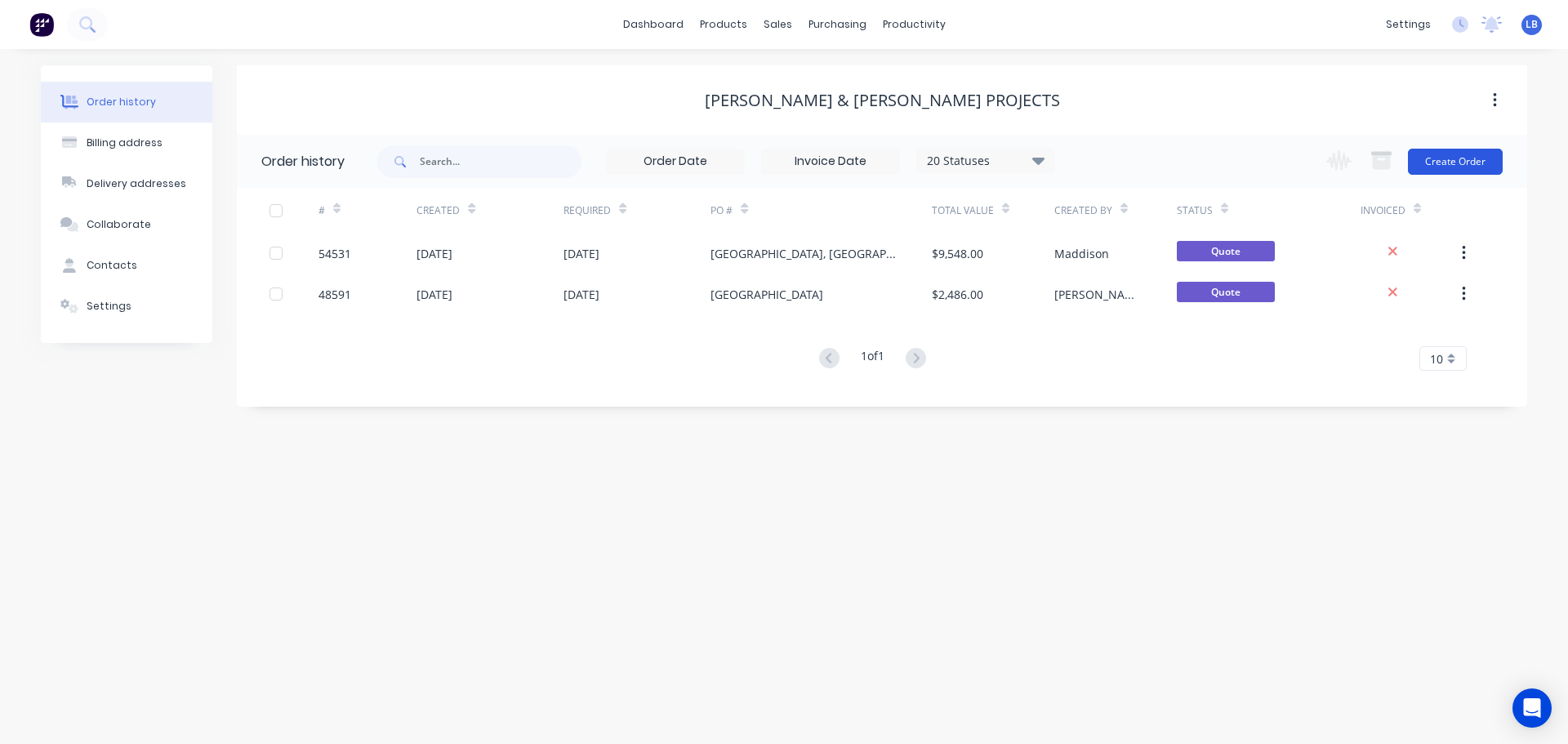
click at [1474, 158] on button "Create Order" at bounding box center [1455, 162] width 95 height 26
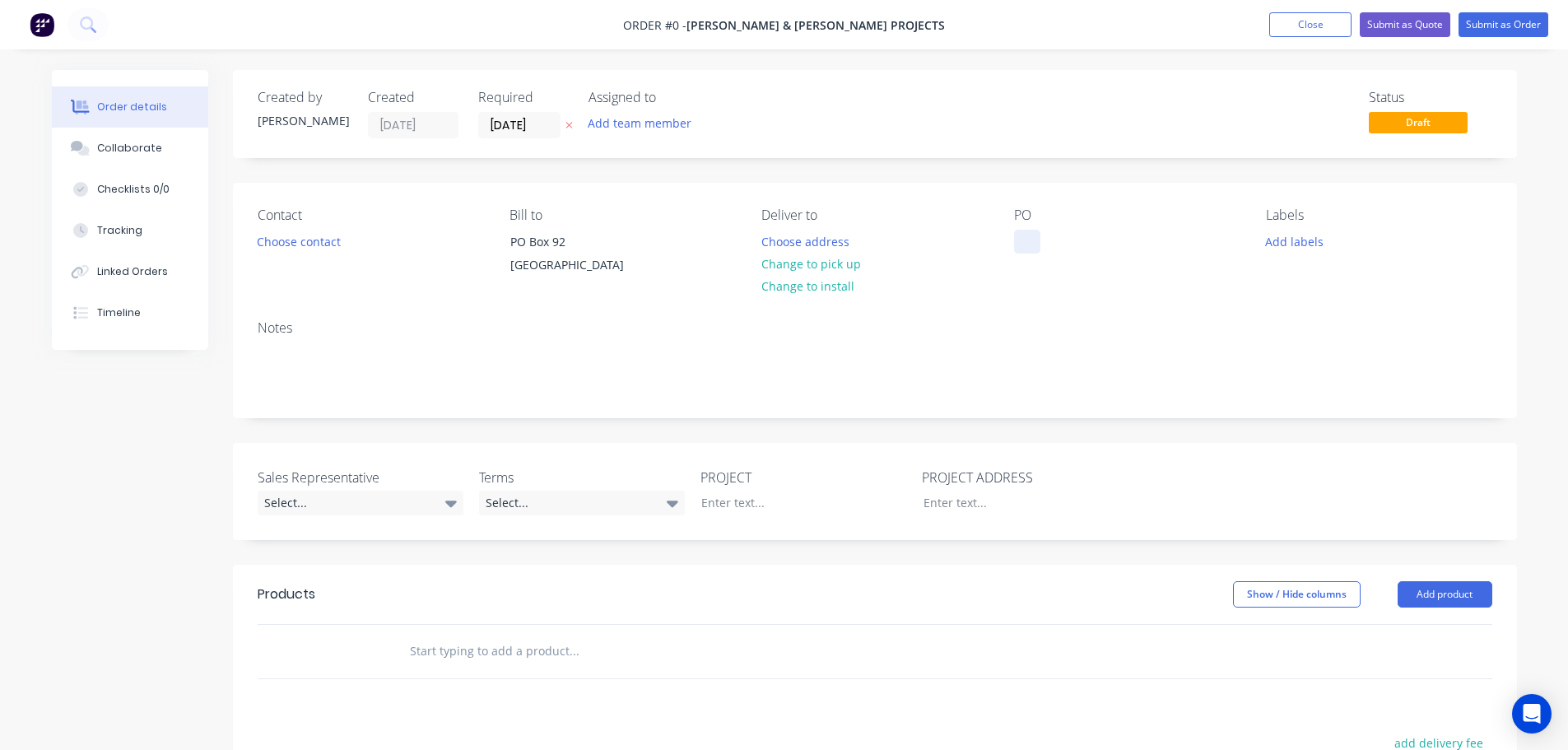
click at [1038, 236] on div at bounding box center [1028, 241] width 26 height 24
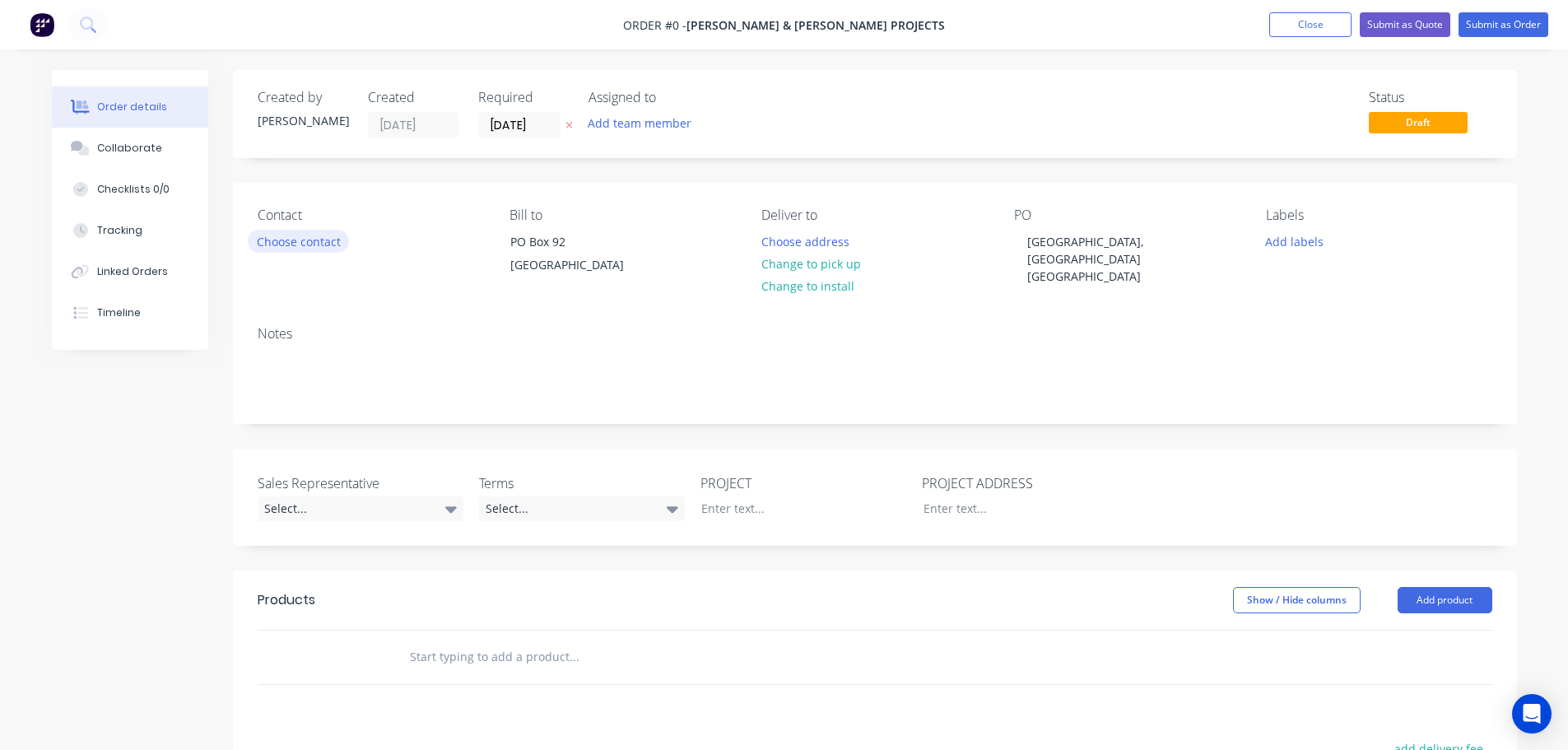
click at [324, 242] on div "Order details Collaborate Checklists 0/0 Tracking Linked Orders Timeline Order …" at bounding box center [784, 587] width 1498 height 1035
click at [300, 245] on button "Choose contact" at bounding box center [298, 240] width 101 height 22
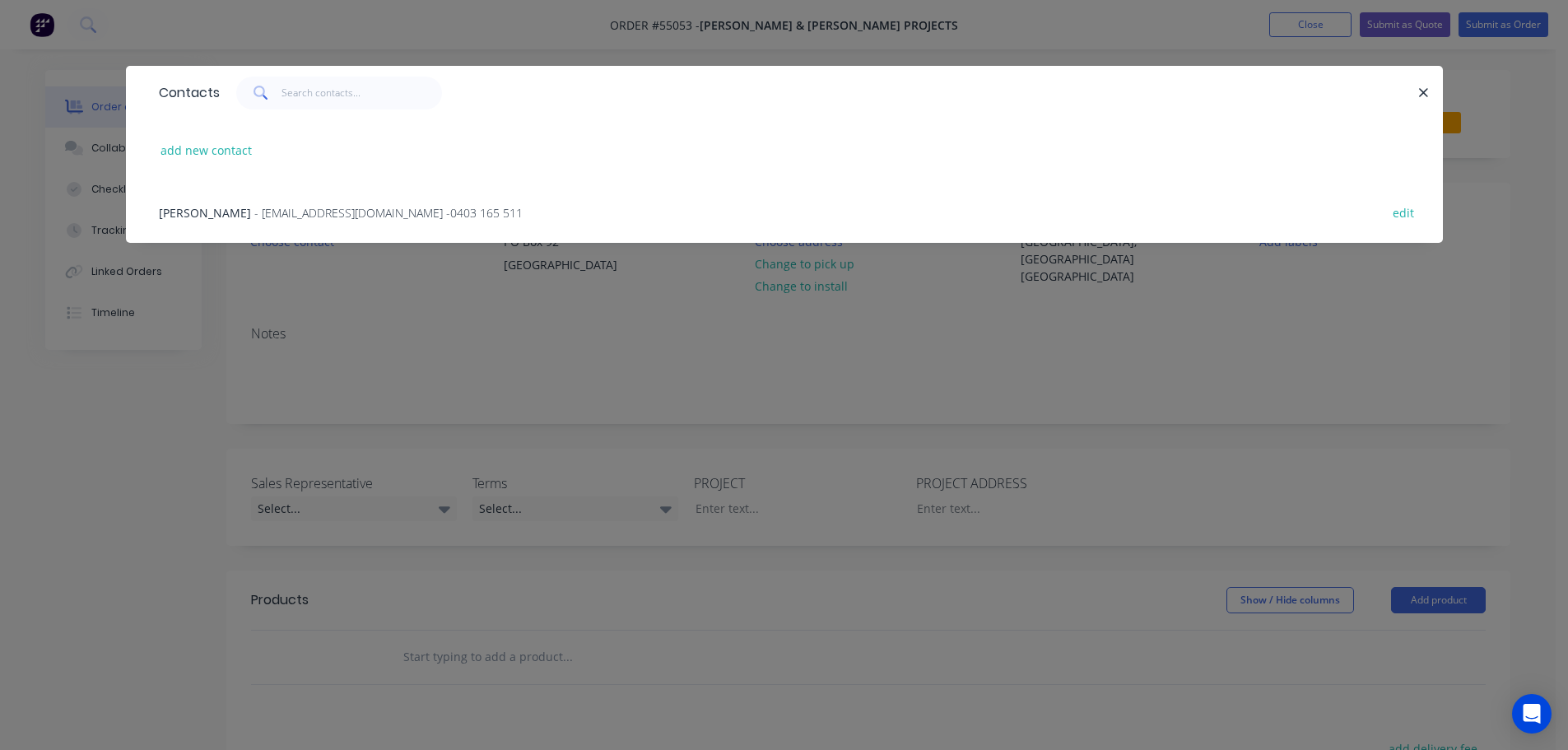
click at [274, 214] on span "- projects2nsw@bwprojects.com.au - 0403 165 511" at bounding box center [389, 212] width 268 height 16
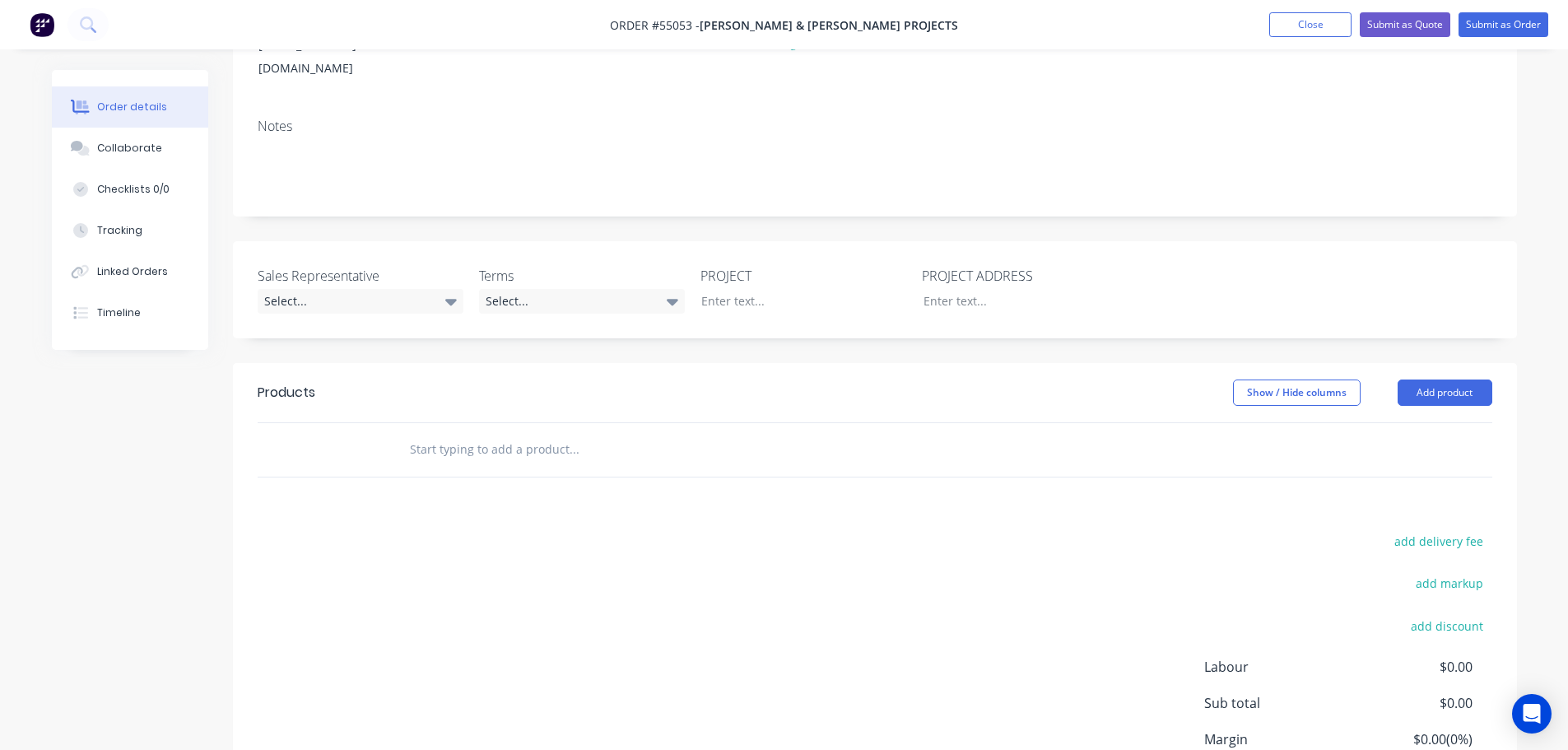
scroll to position [247, 0]
click at [310, 285] on div "Select..." at bounding box center [361, 297] width 206 height 25
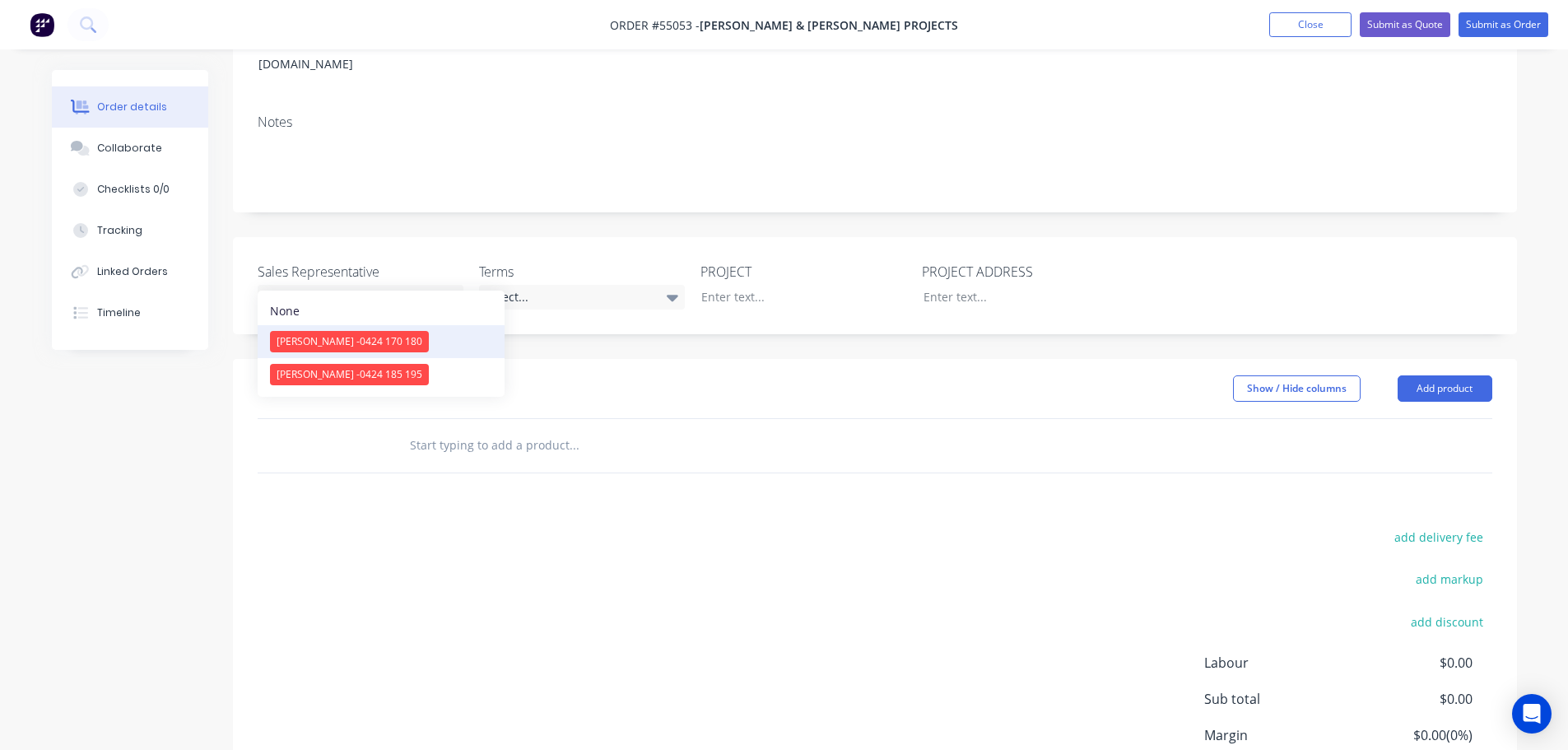
click at [328, 341] on span "[PERSON_NAME] - 0424 170 180" at bounding box center [349, 341] width 146 height 14
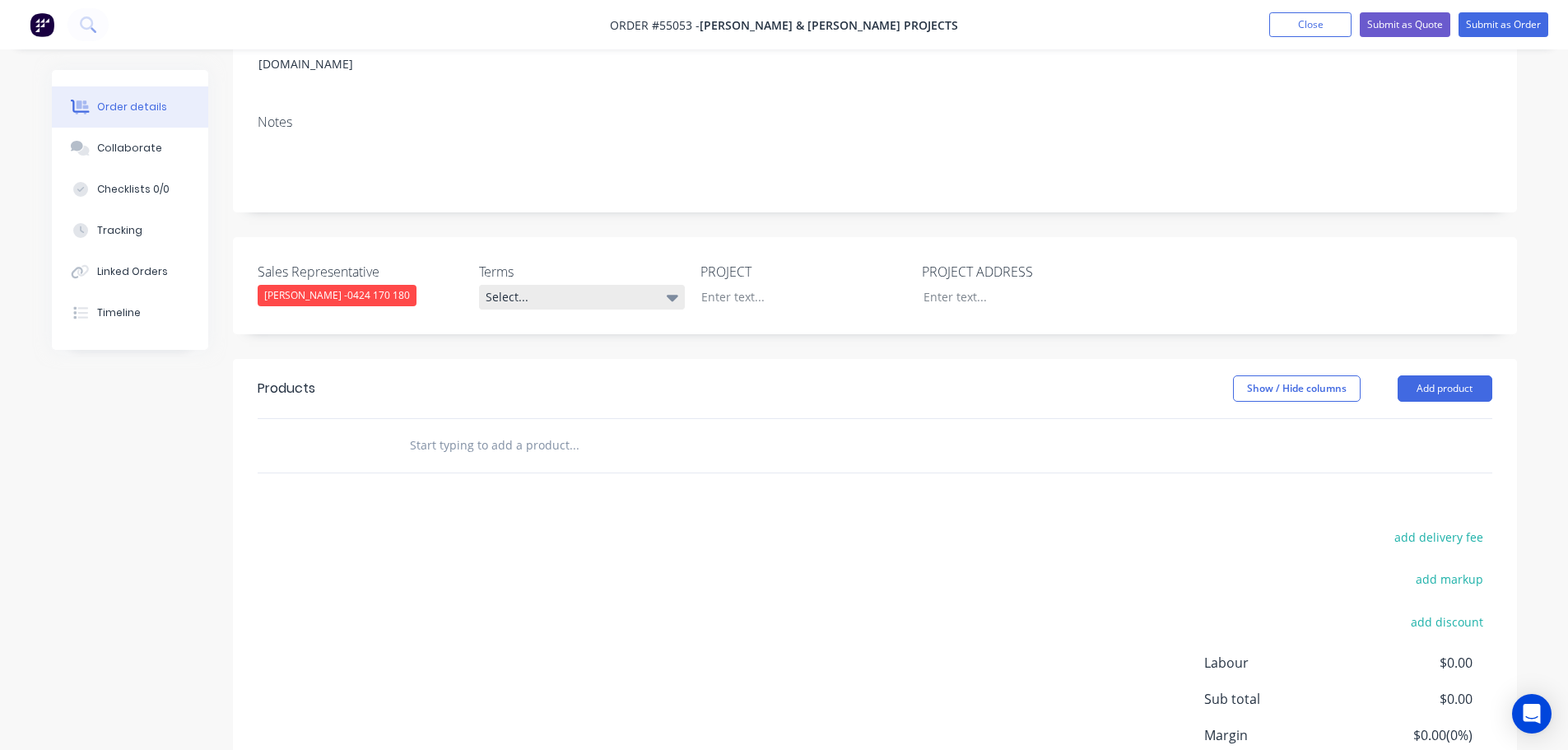
click at [525, 285] on div "Select..." at bounding box center [582, 297] width 206 height 25
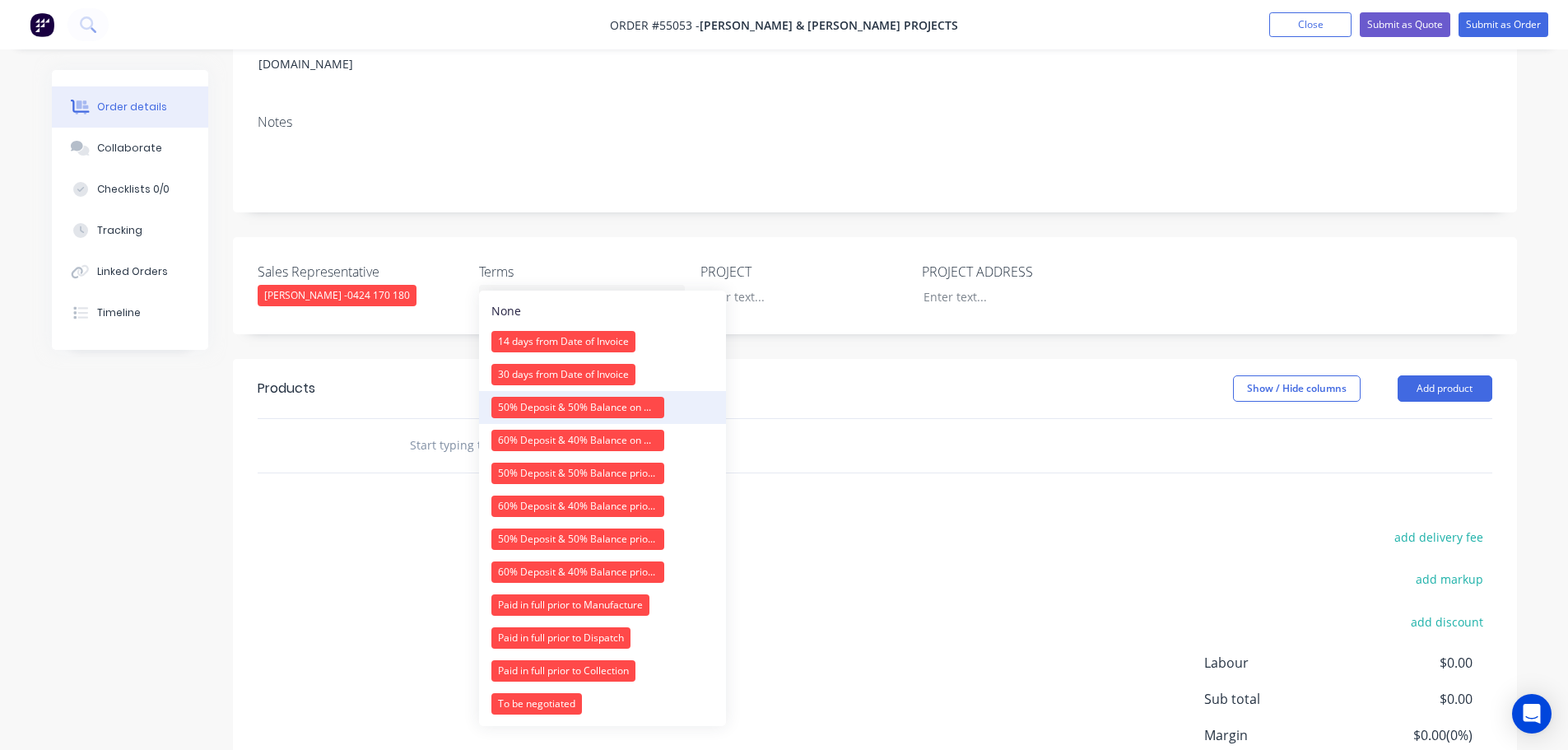
click at [534, 407] on div "50% Deposit & 50% Balance on Day of Installation" at bounding box center [578, 408] width 173 height 21
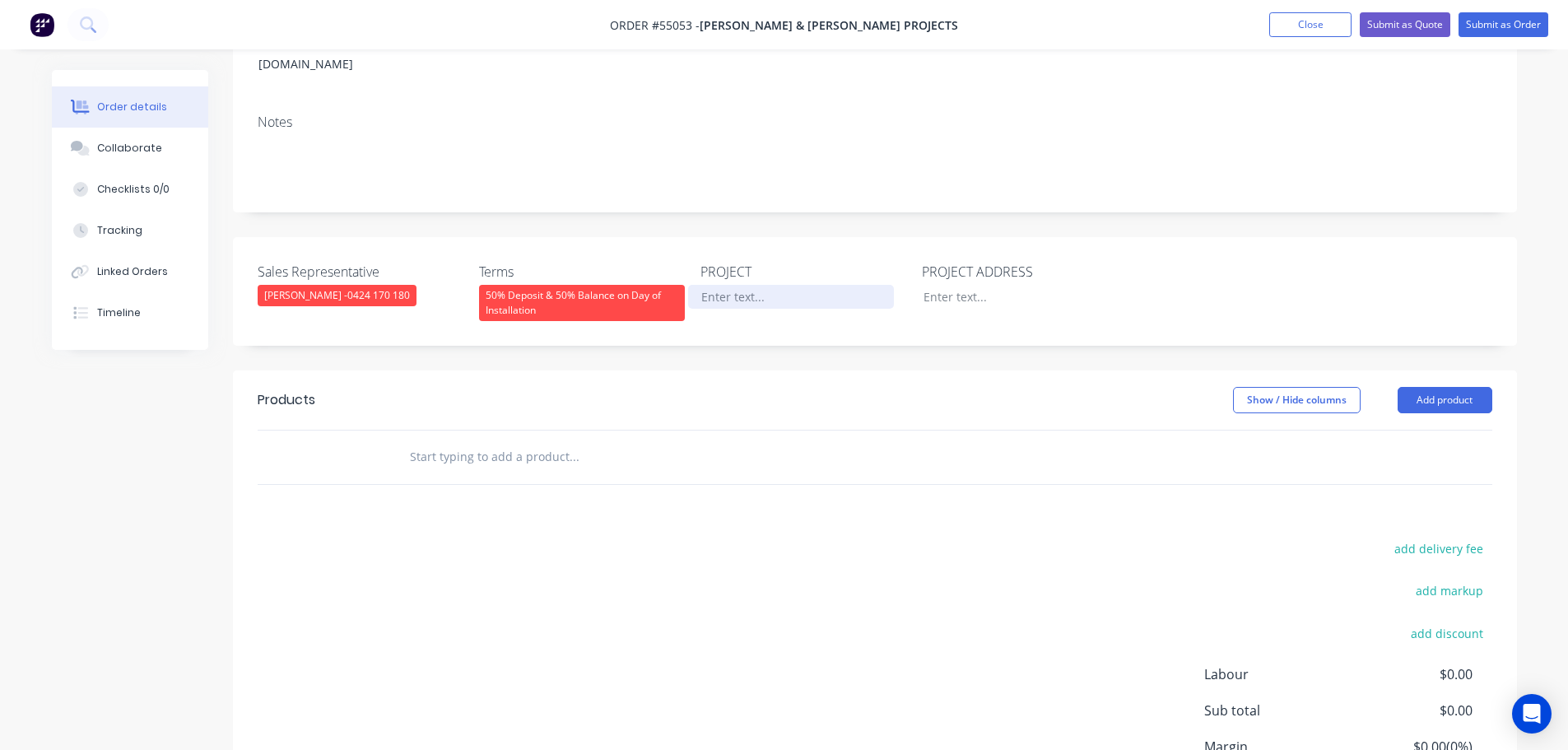
click at [754, 285] on div at bounding box center [791, 296] width 206 height 24
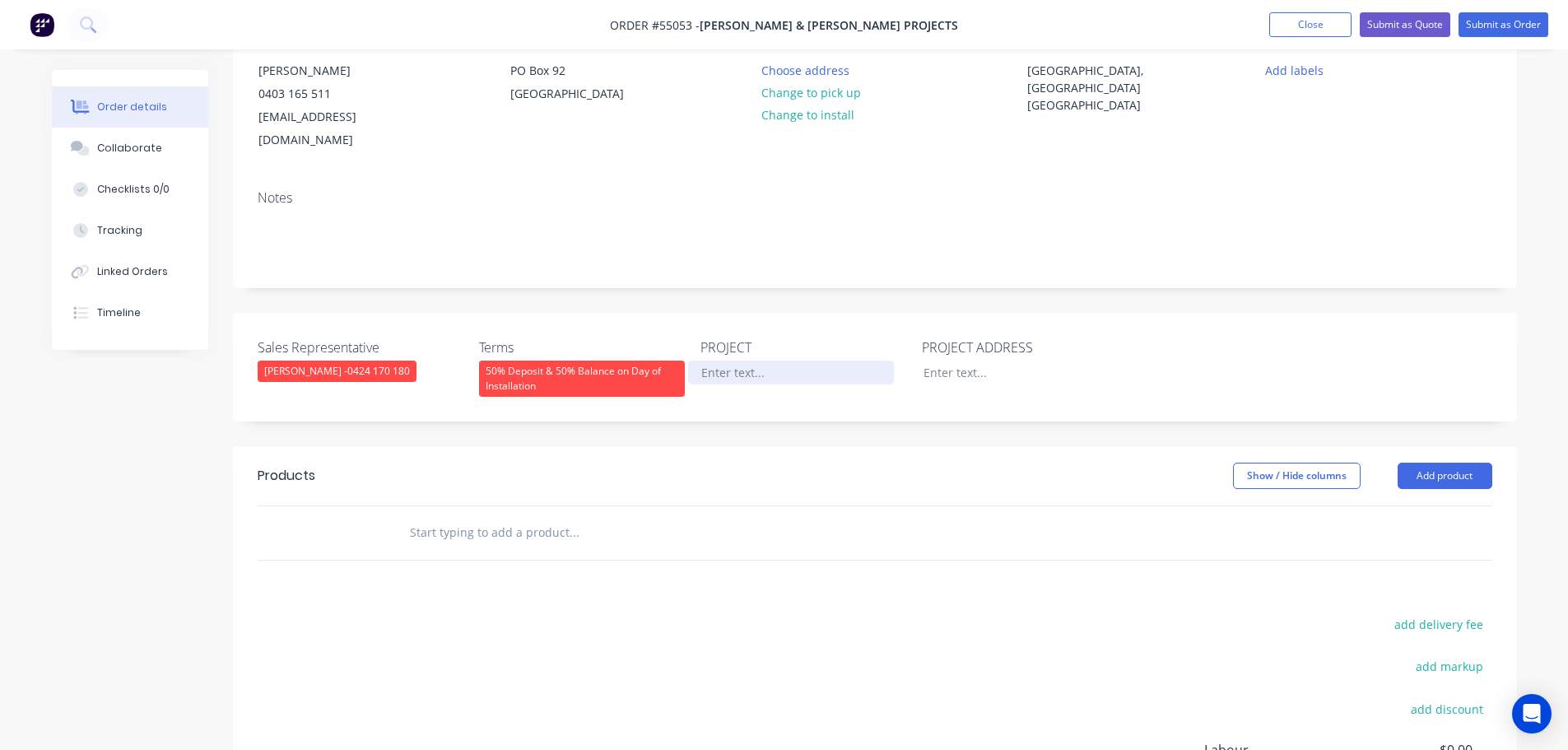
scroll to position [82, 0]
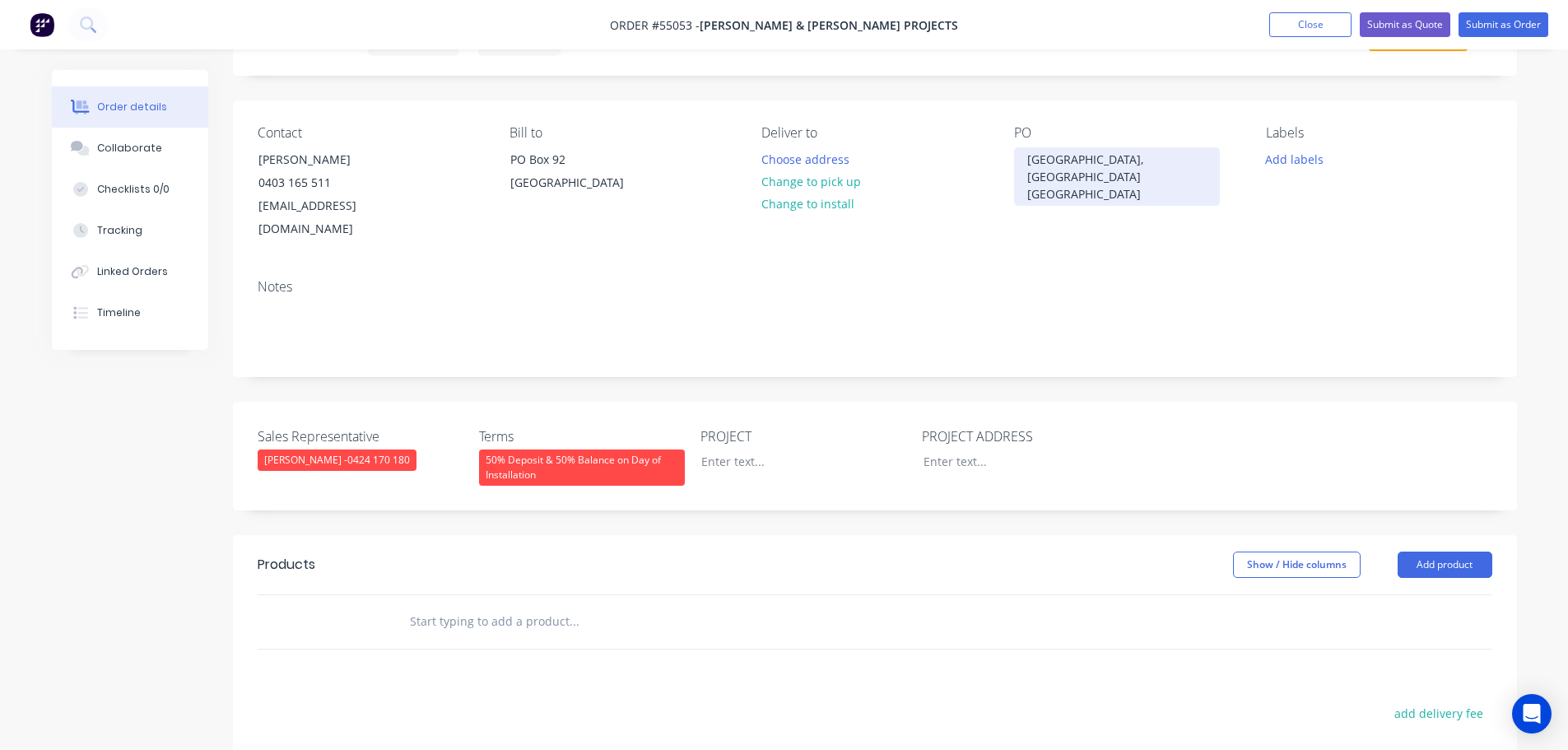
click at [1130, 156] on div "Torrens Uni, Surry Hills NSW" at bounding box center [1118, 176] width 206 height 58
copy div "Torrens Uni, Surry Hills NSW"
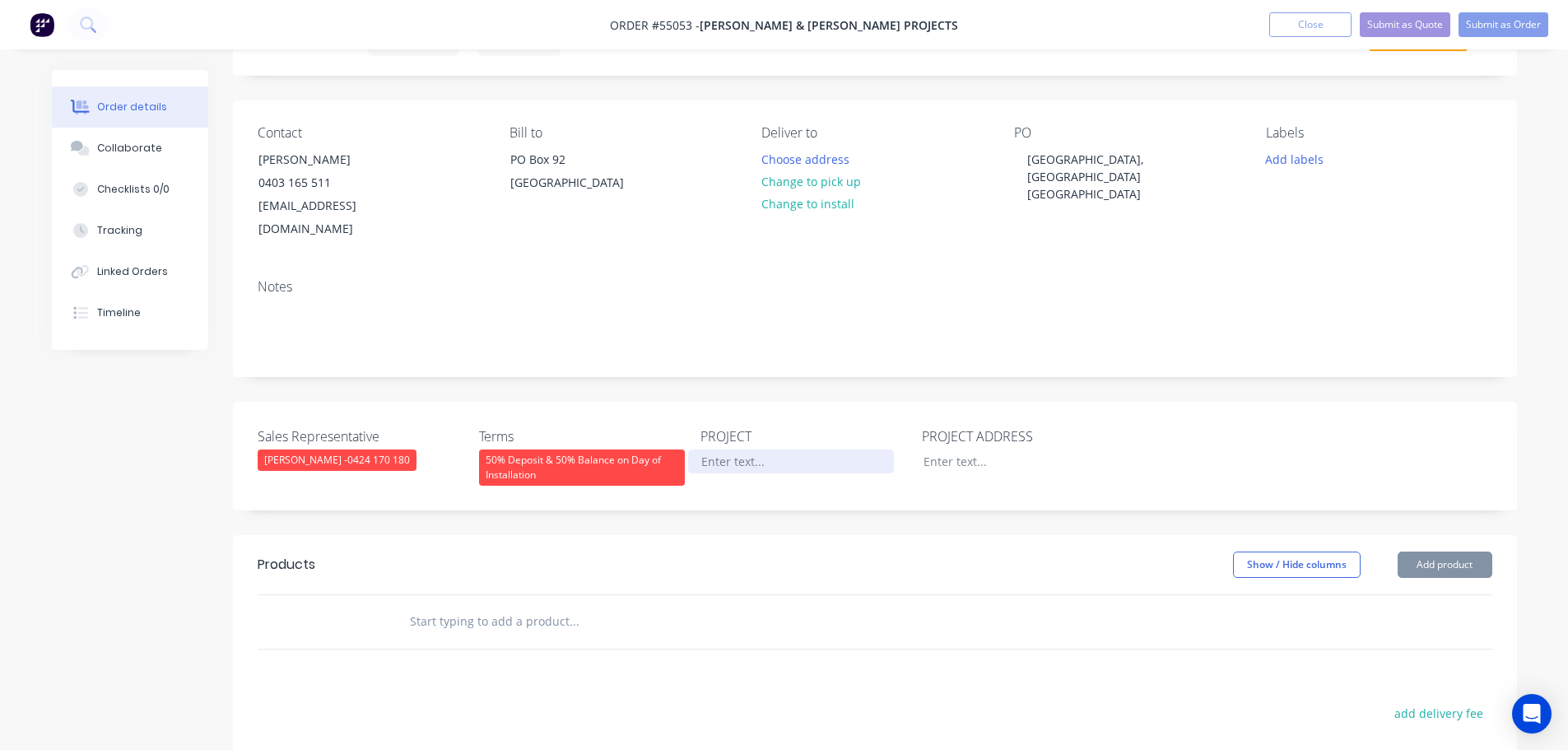
click at [719, 450] on div at bounding box center [791, 461] width 206 height 24
paste div
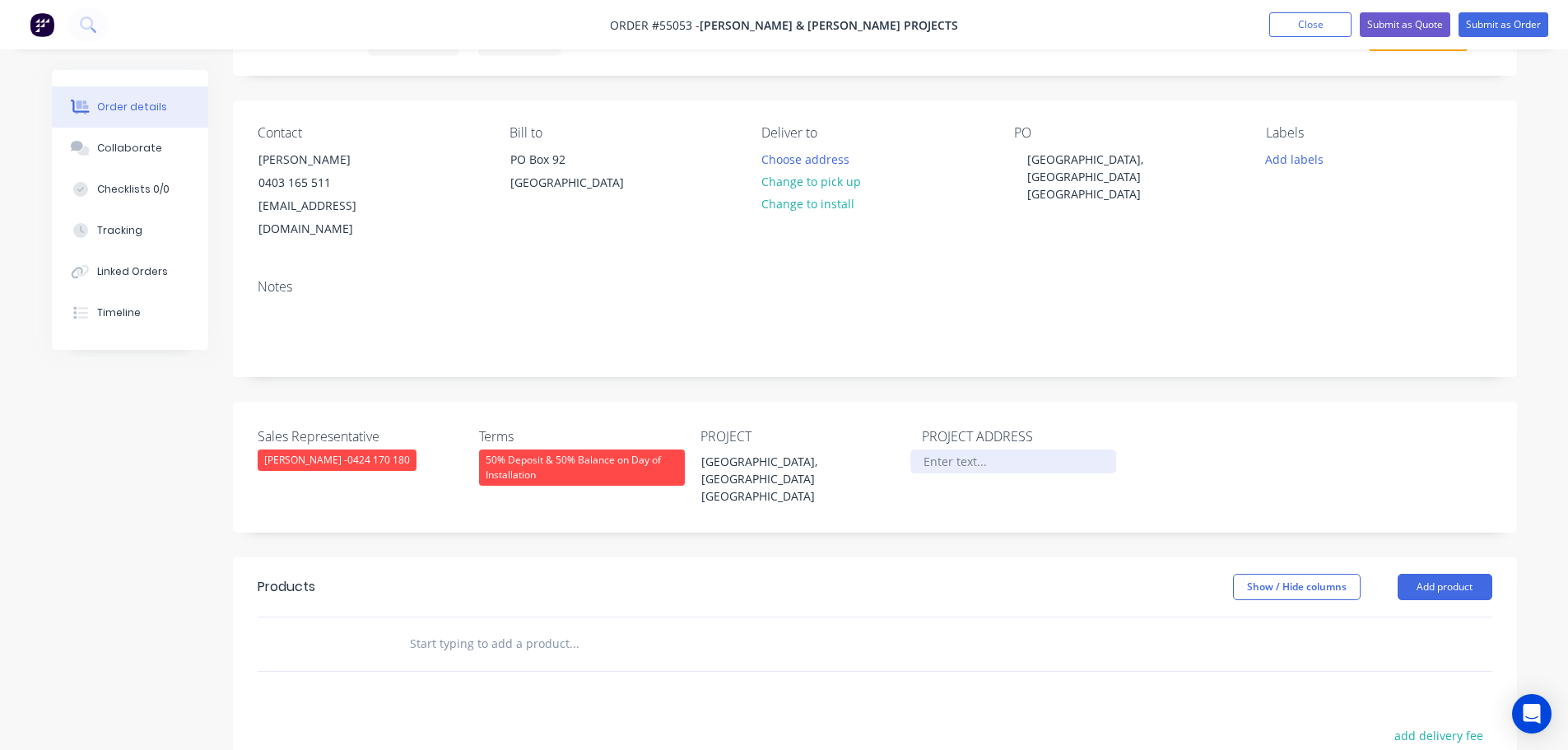
click at [929, 450] on div at bounding box center [1014, 461] width 206 height 24
paste div
click at [1444, 574] on button "Add product" at bounding box center [1444, 587] width 95 height 26
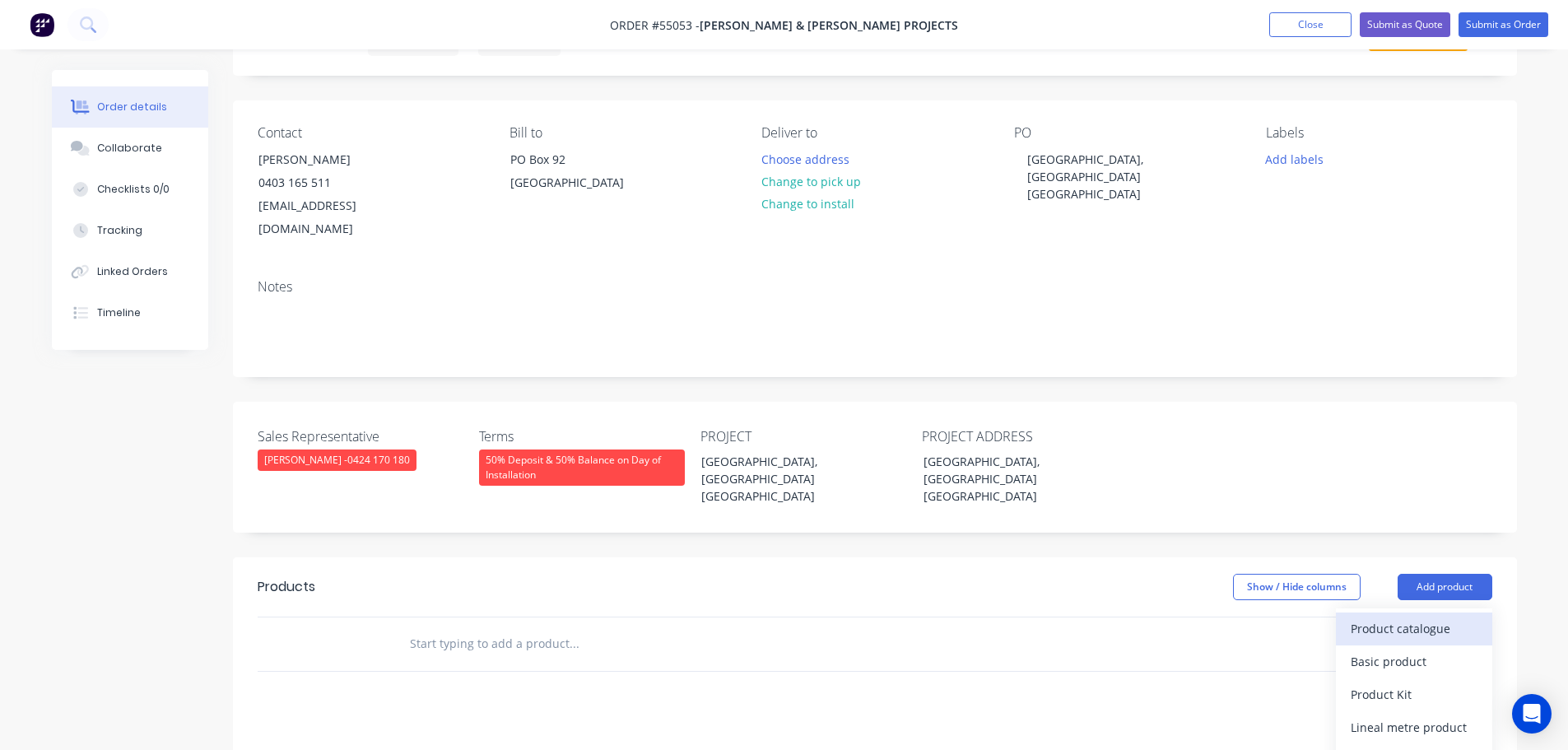
click at [1416, 617] on div "Product catalogue" at bounding box center [1414, 628] width 127 height 24
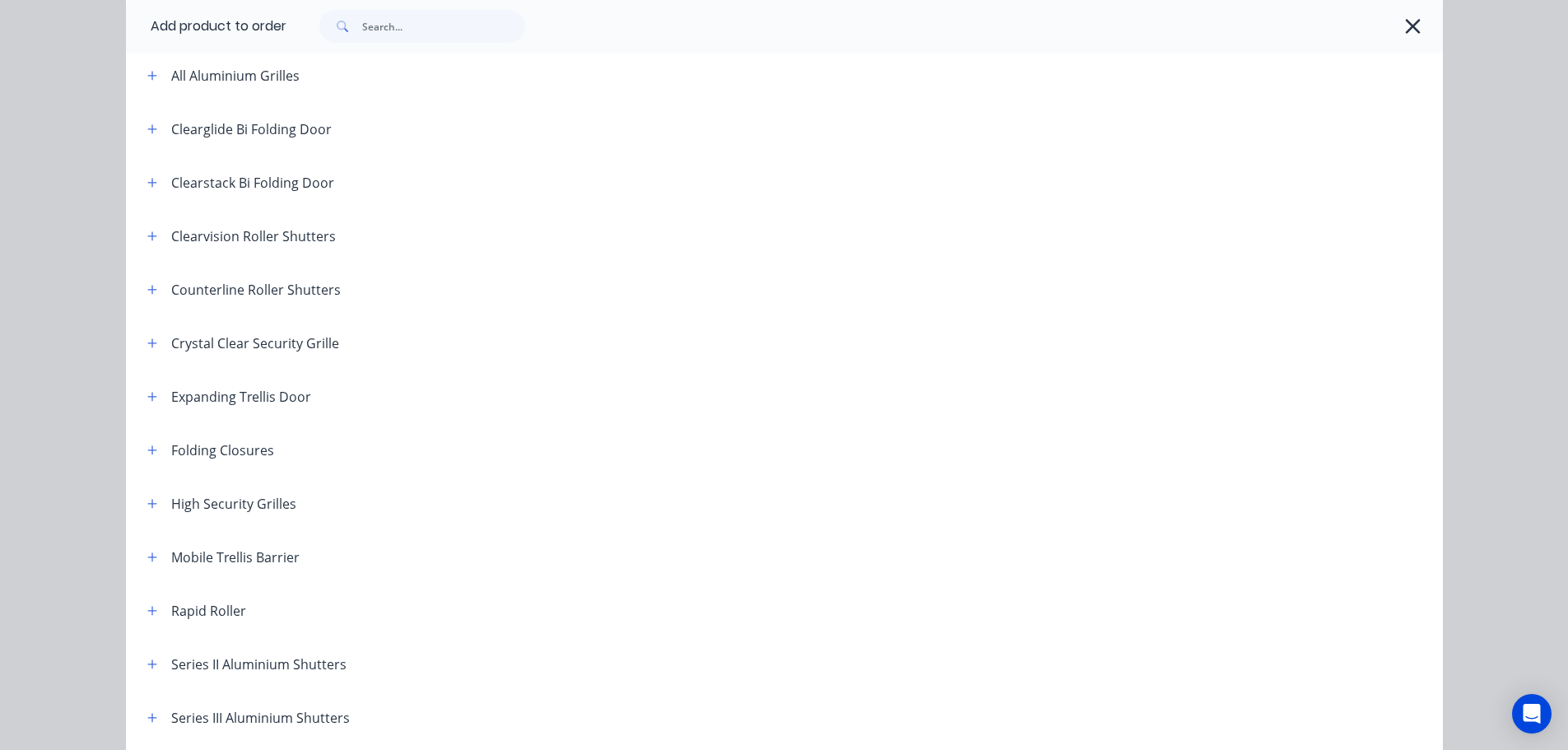
scroll to position [247, 0]
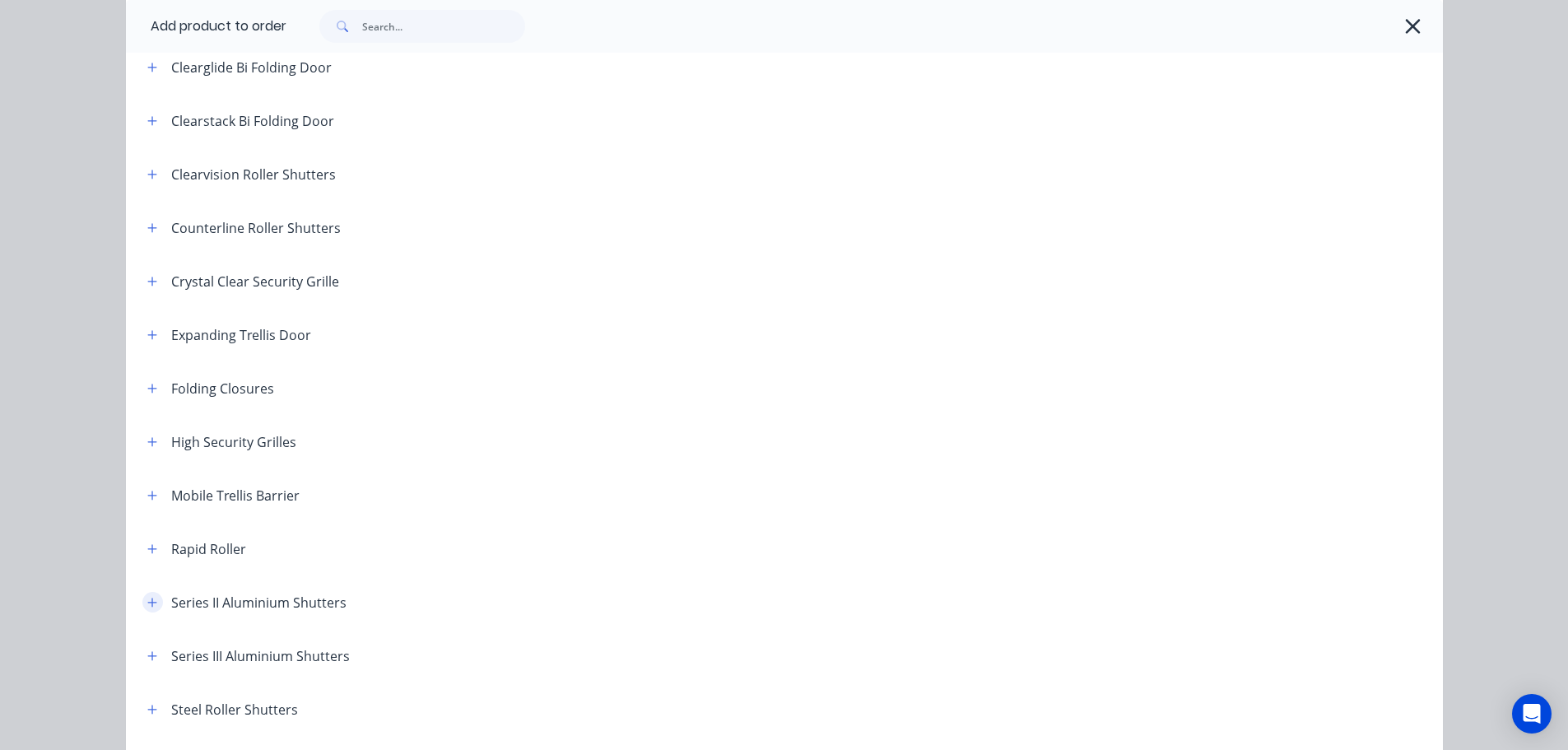
click at [149, 601] on icon "button" at bounding box center [152, 603] width 10 height 12
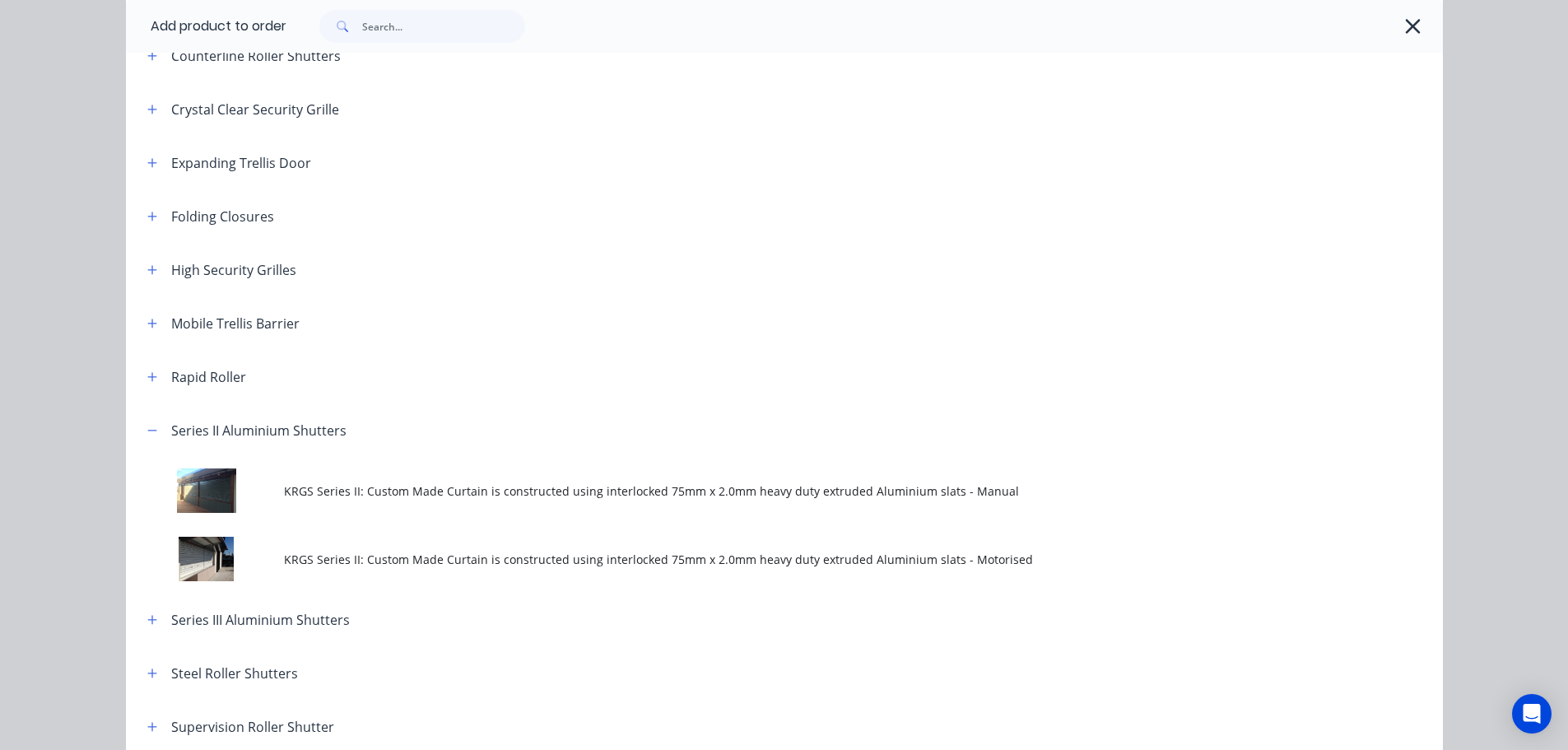
scroll to position [494, 0]
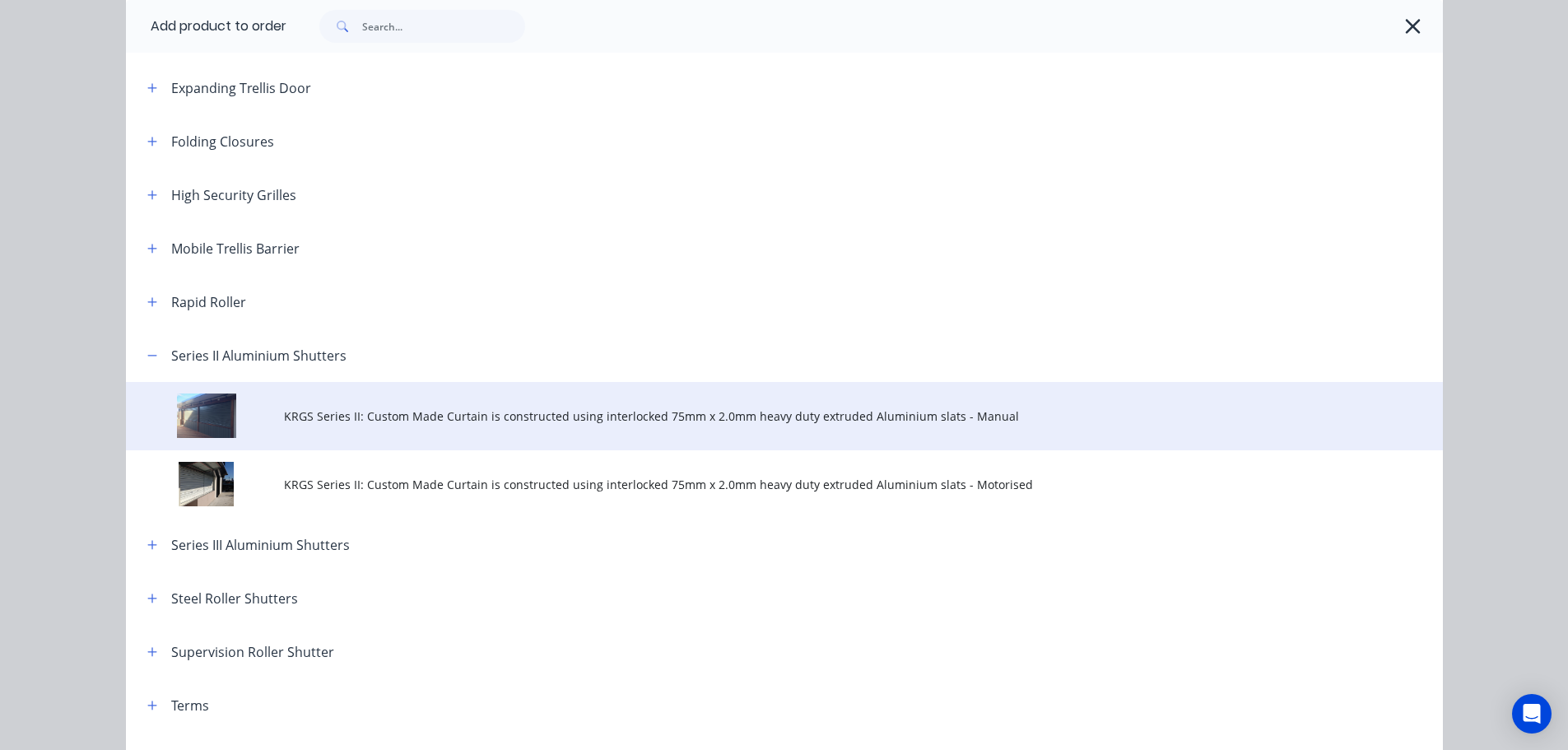
click at [611, 418] on span "KRGS Series II: Custom Made Curtain is constructed using interlocked 75mm x 2.0…" at bounding box center [748, 416] width 927 height 17
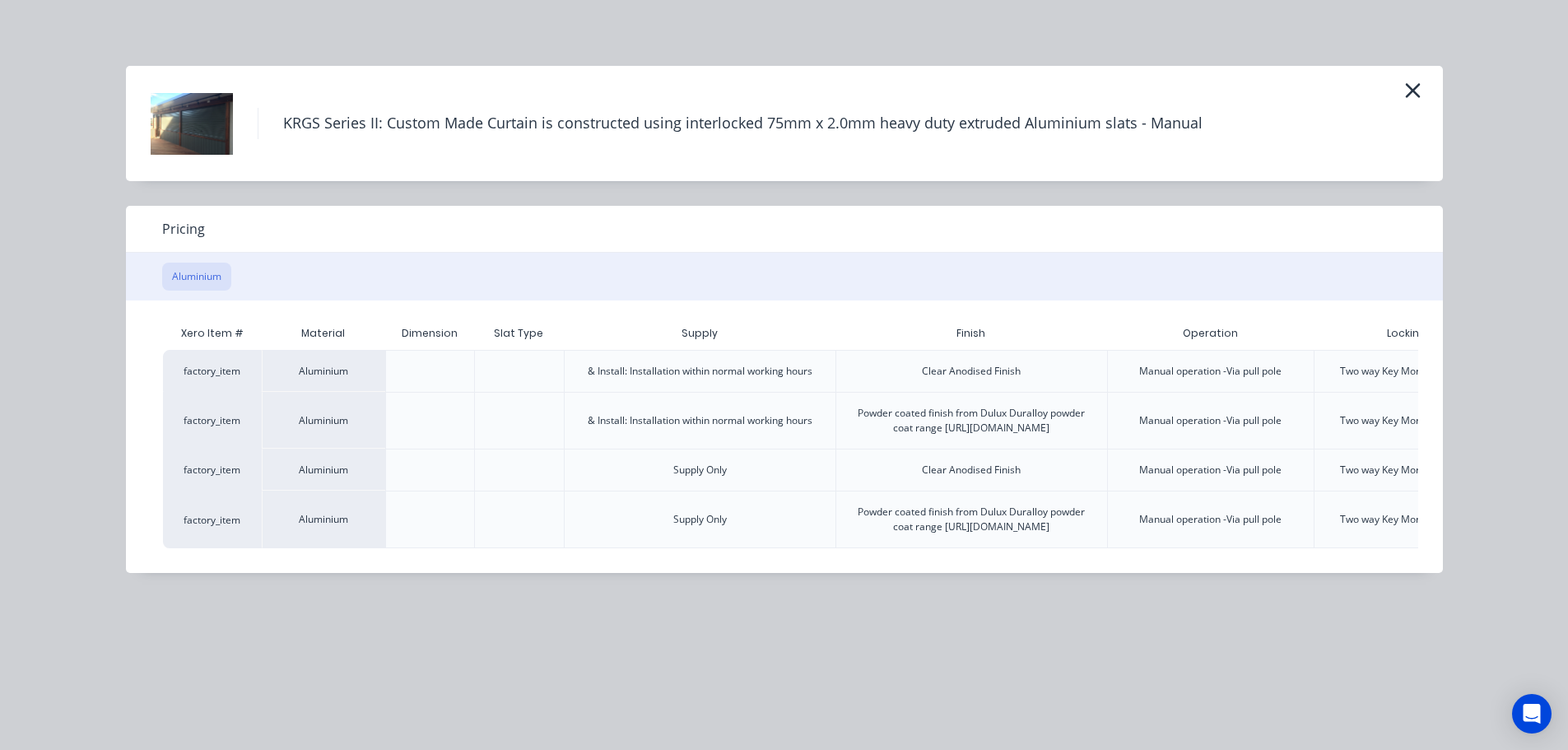
scroll to position [0, 170]
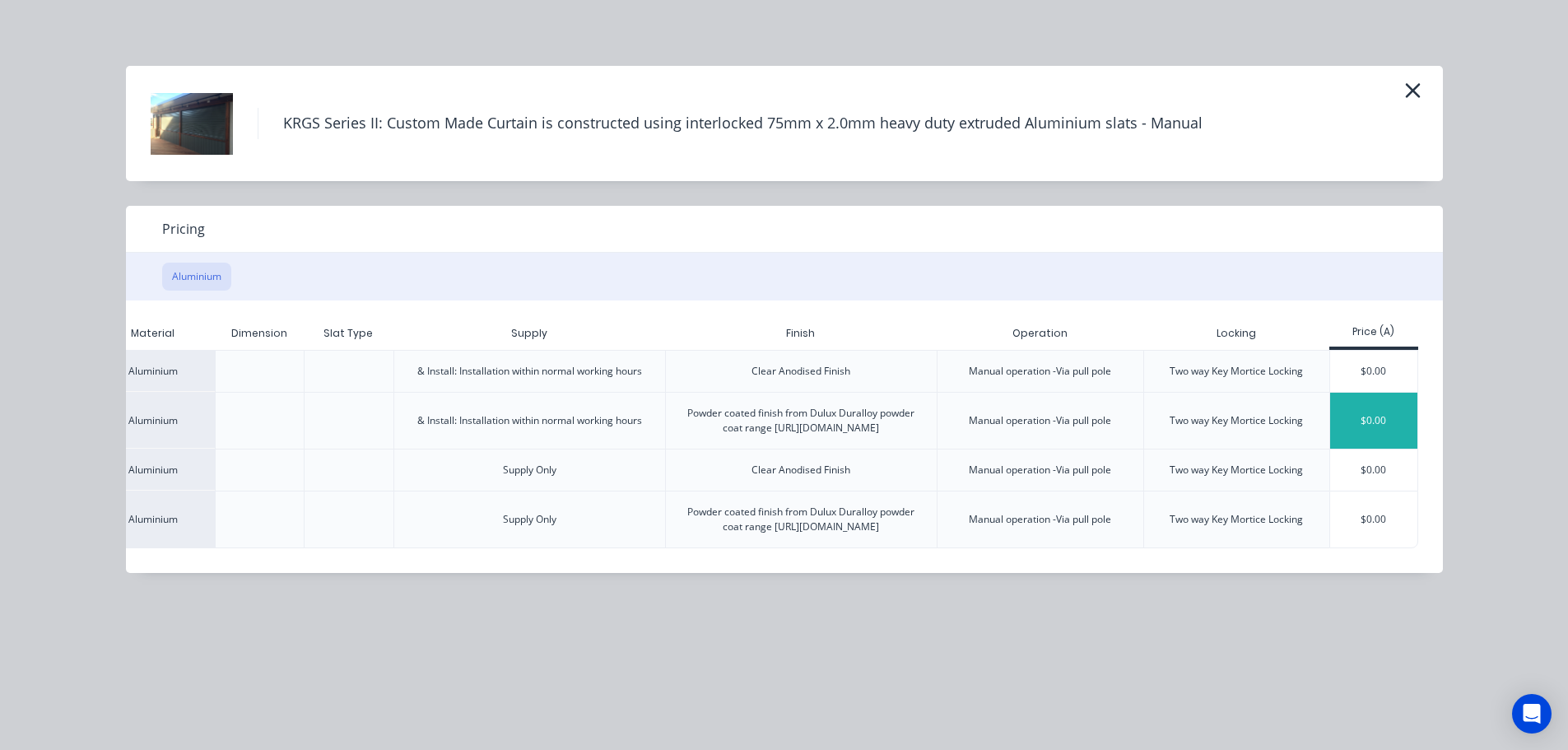
click at [1380, 432] on div "$0.00" at bounding box center [1374, 421] width 88 height 56
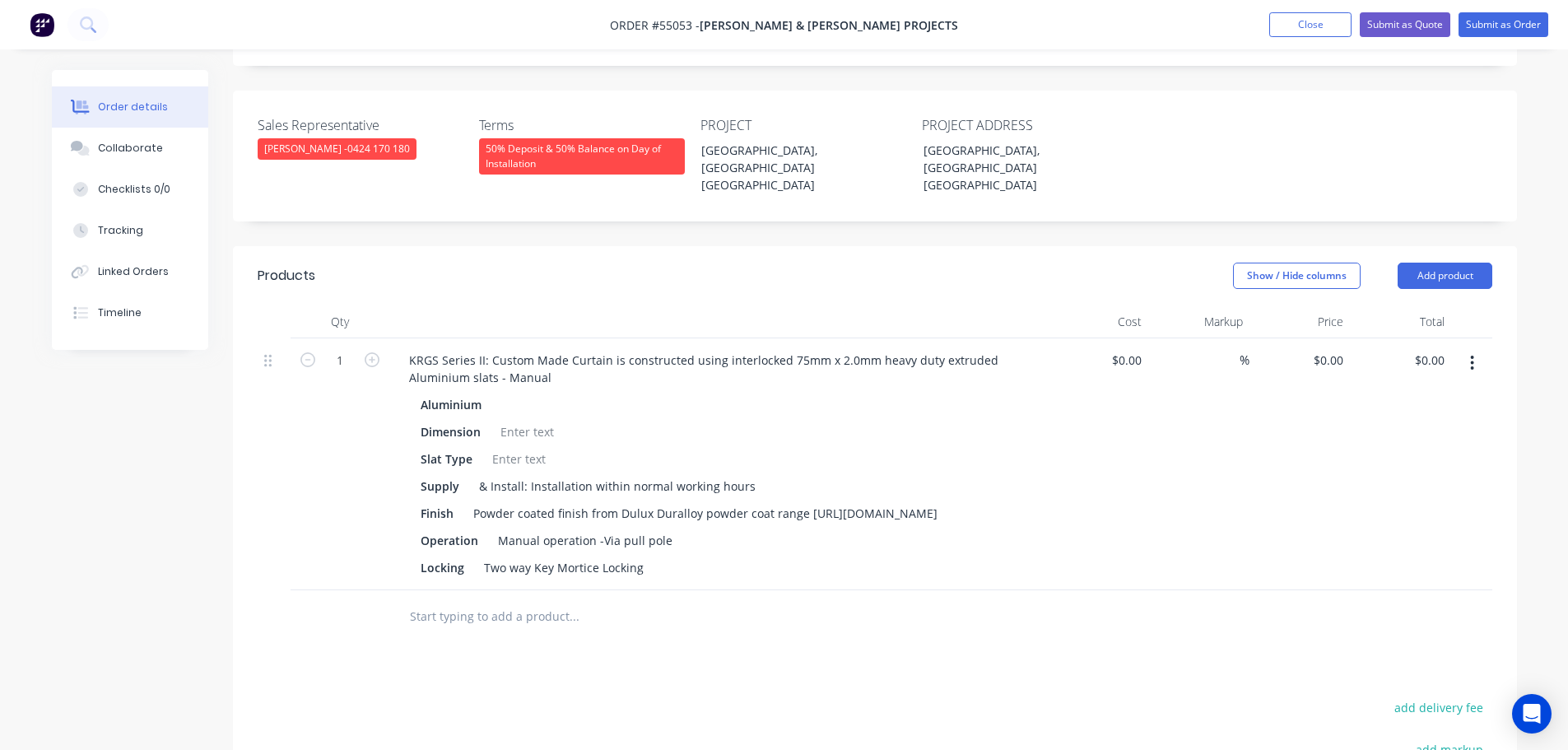
scroll to position [494, 0]
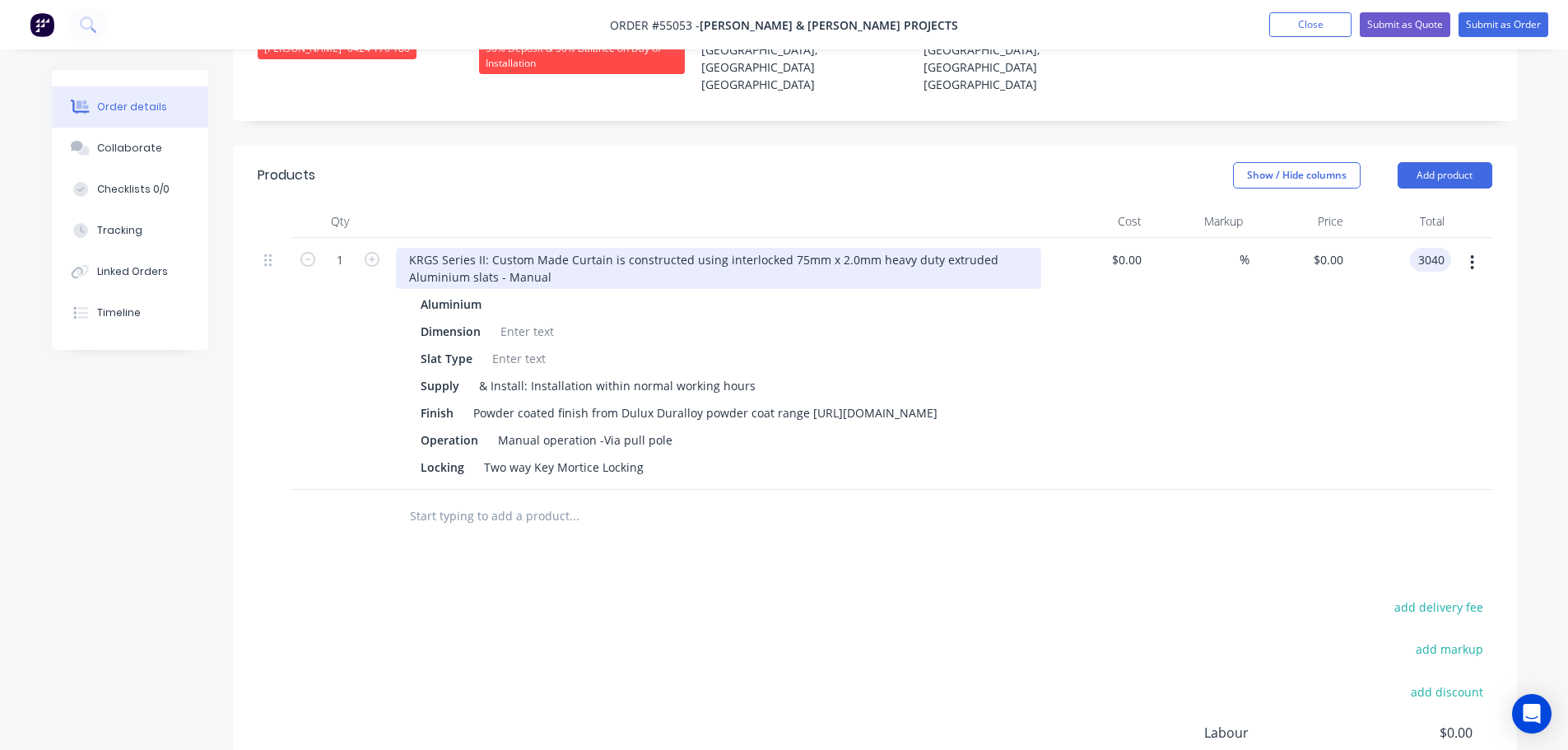
type input "3040"
type input "$3,040.00"
click at [398, 248] on div "KRGS Series II: Custom Made Curtain is constructed using interlocked 75mm x 2.0…" at bounding box center [719, 268] width 646 height 41
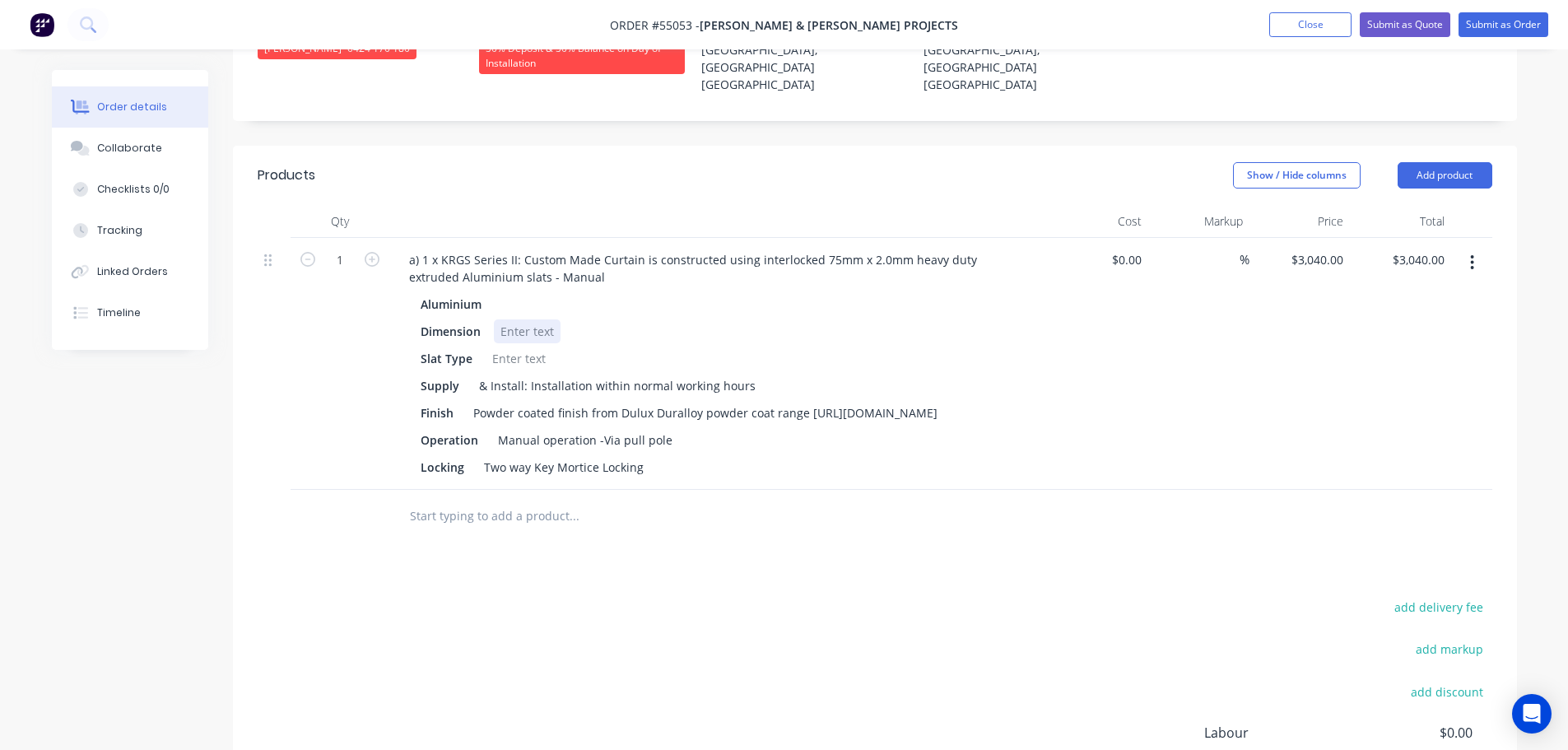
click at [541, 319] on div at bounding box center [527, 331] width 67 height 24
click at [497, 347] on div at bounding box center [519, 358] width 67 height 24
click at [814, 401] on div "Powder coated finish from Dulux Duralloy powder coat range [URL][DOMAIN_NAME]" at bounding box center [706, 412] width 478 height 24
click at [1441, 162] on button "Add product" at bounding box center [1444, 175] width 95 height 26
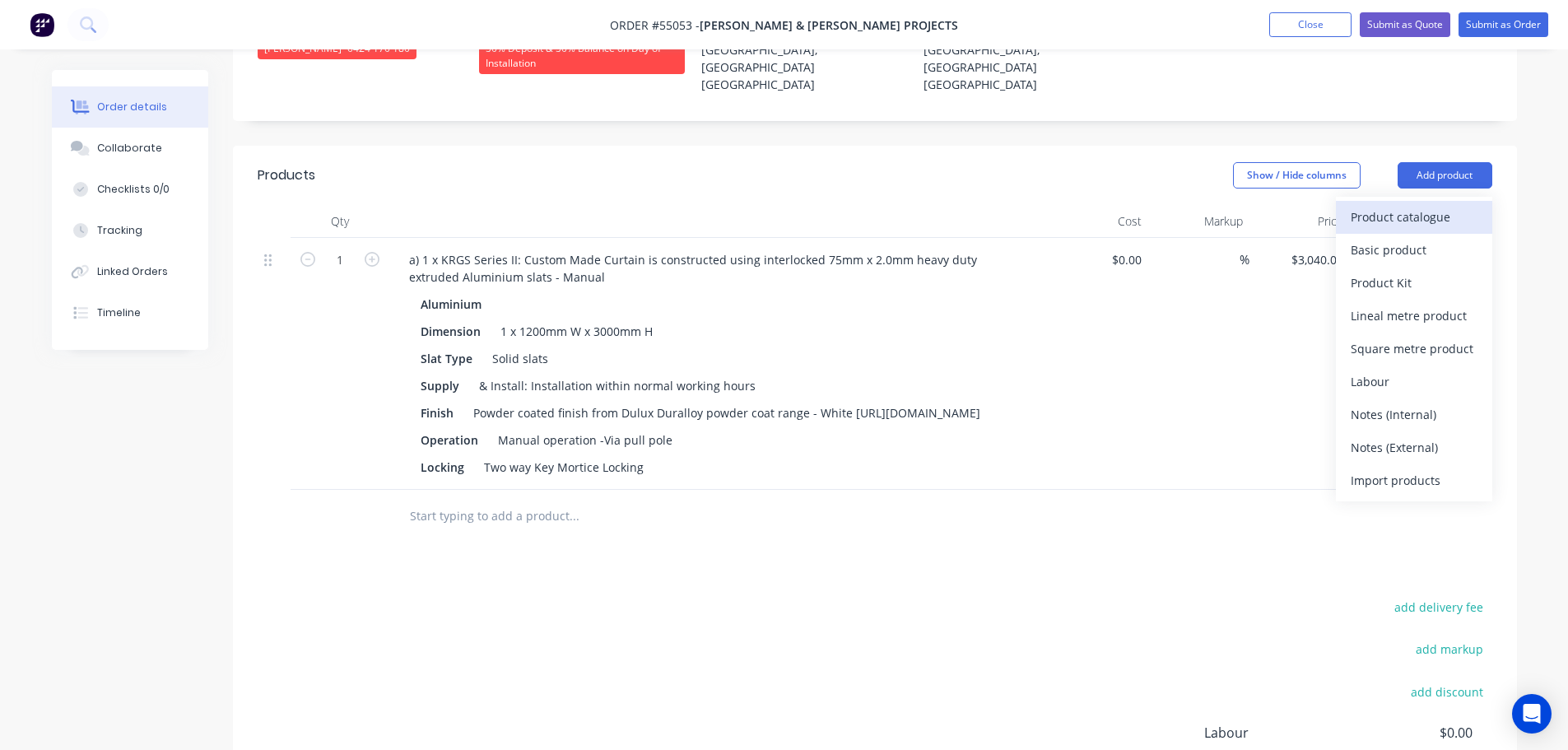
click at [1417, 205] on div "Product catalogue" at bounding box center [1414, 217] width 127 height 24
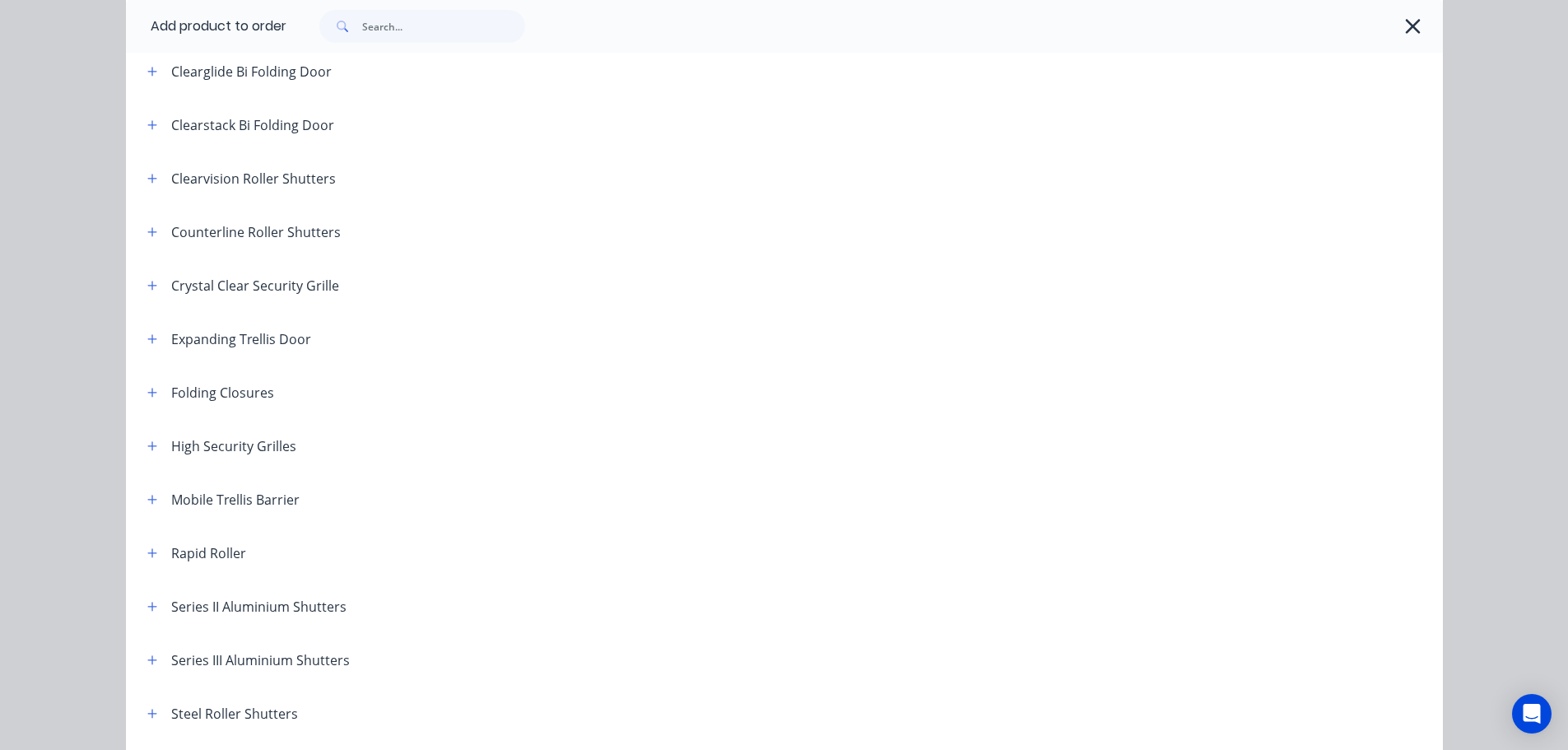
scroll to position [247, 0]
click at [147, 384] on icon "button" at bounding box center [152, 389] width 10 height 12
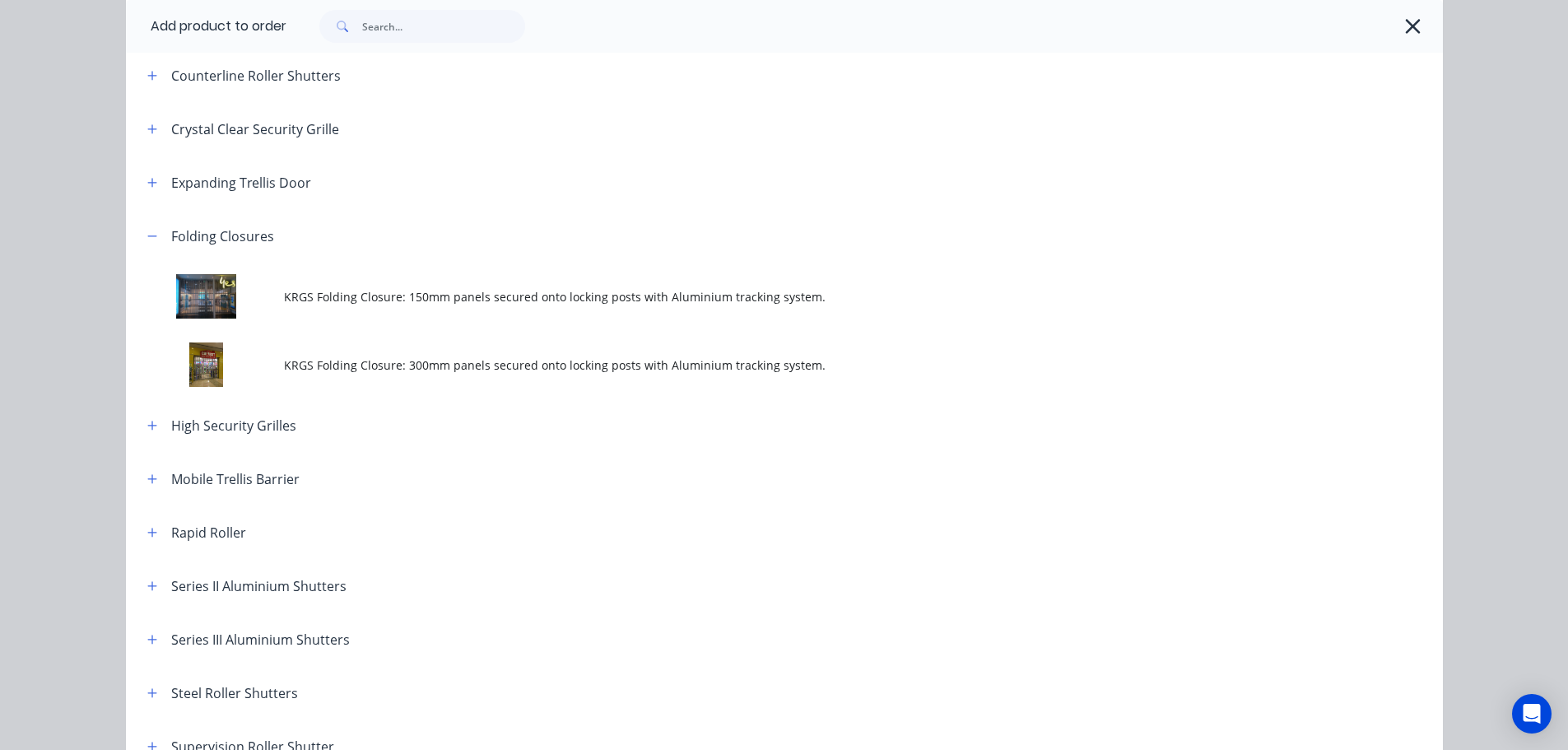
scroll to position [412, 0]
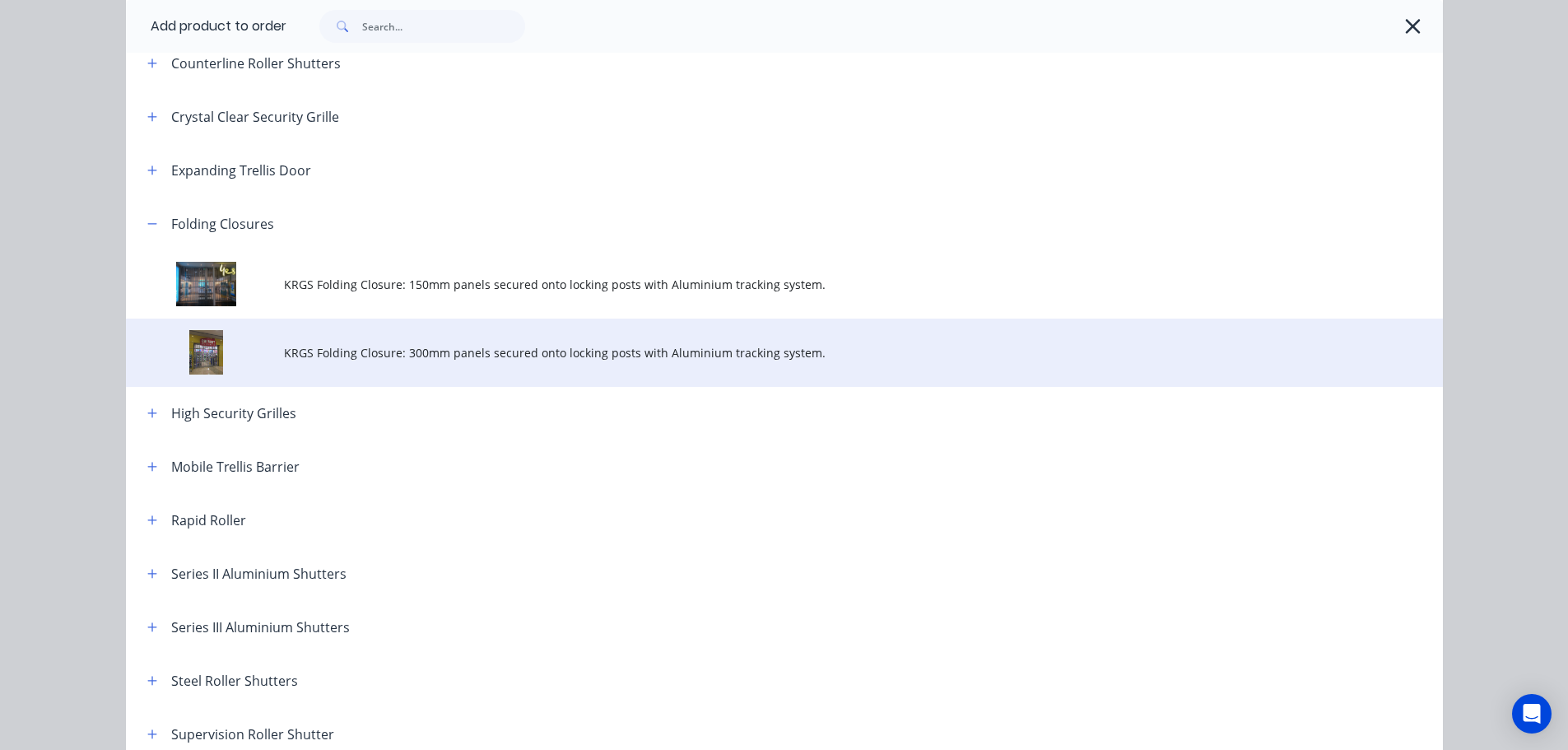
click at [594, 356] on span "KRGS Folding Closure: 300mm panels secured onto locking posts with Aluminium tr…" at bounding box center [748, 352] width 927 height 17
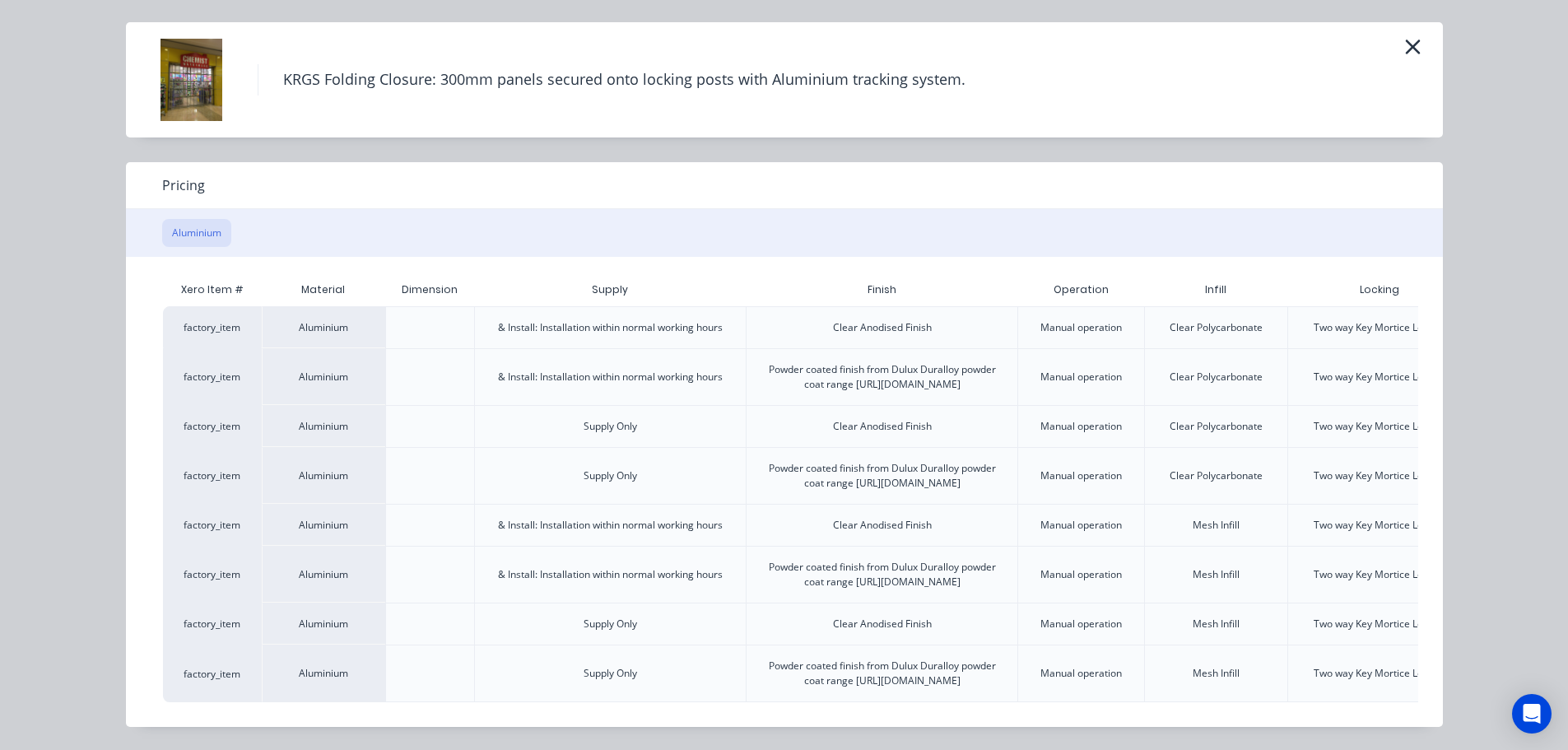
scroll to position [0, 144]
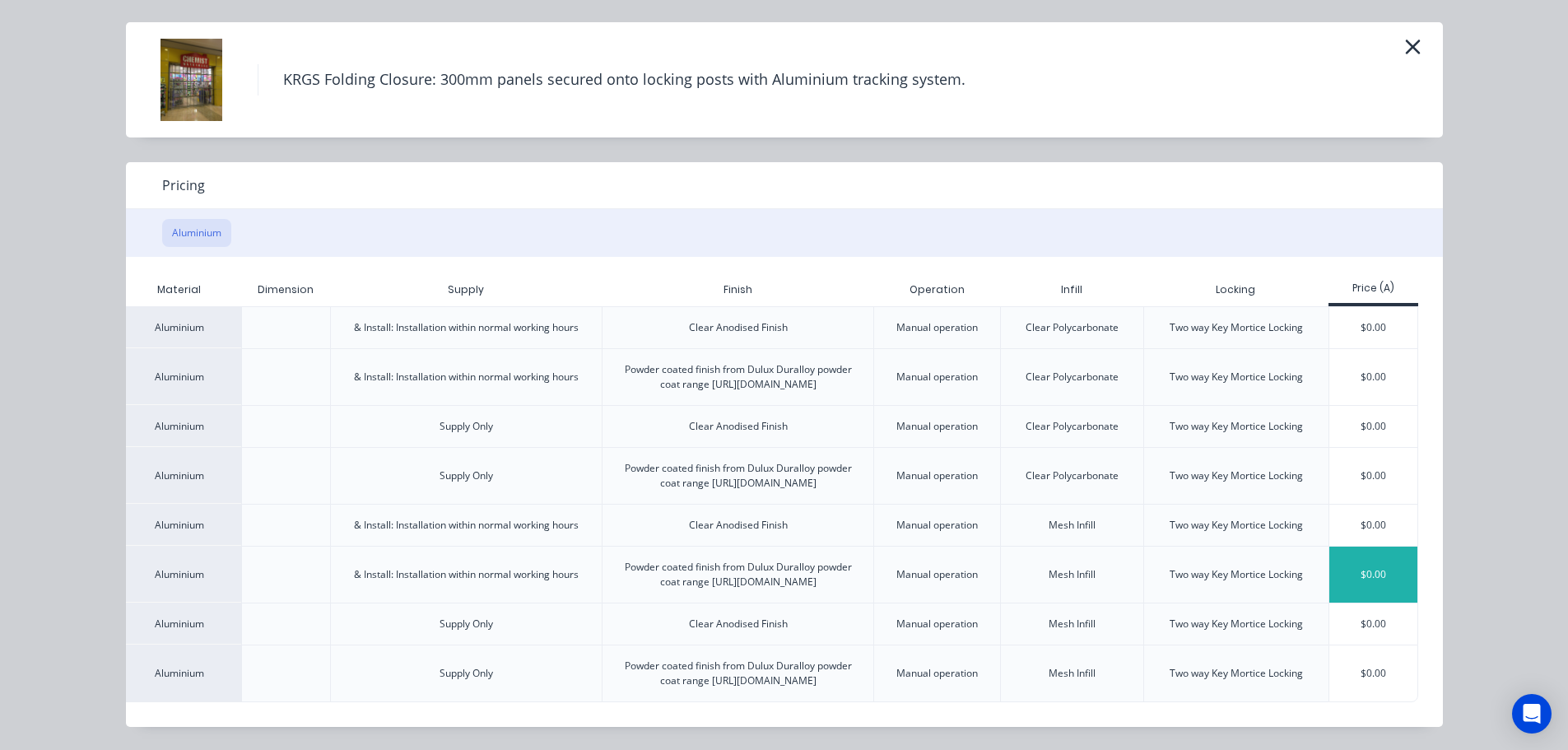
click at [1366, 547] on div "$0.00" at bounding box center [1373, 575] width 88 height 56
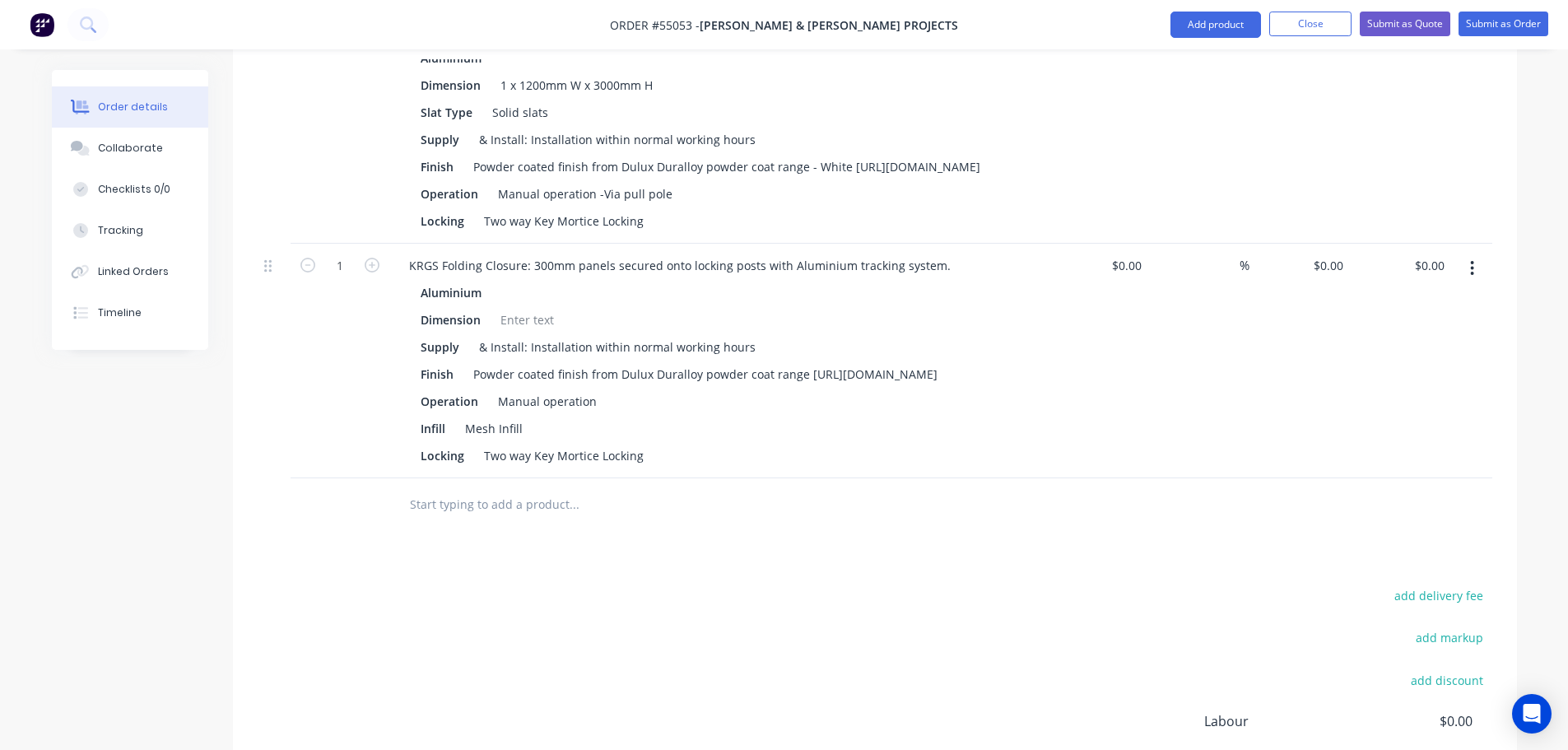
scroll to position [741, 0]
drag, startPoint x: 1450, startPoint y: 235, endPoint x: 1419, endPoint y: 248, distance: 33.6
click at [1419, 248] on div "1 KRGS Folding Closure: 300mm panels secured onto locking posts with Aluminium …" at bounding box center [875, 360] width 1234 height 235
click at [1496, 352] on div "Qty Cost Markup Price Total 1 a) 1 x KRGS Series II: Custom Made Curtain is con…" at bounding box center [875, 245] width 1284 height 573
click at [1432, 253] on input "0.00" at bounding box center [1432, 264] width 38 height 24
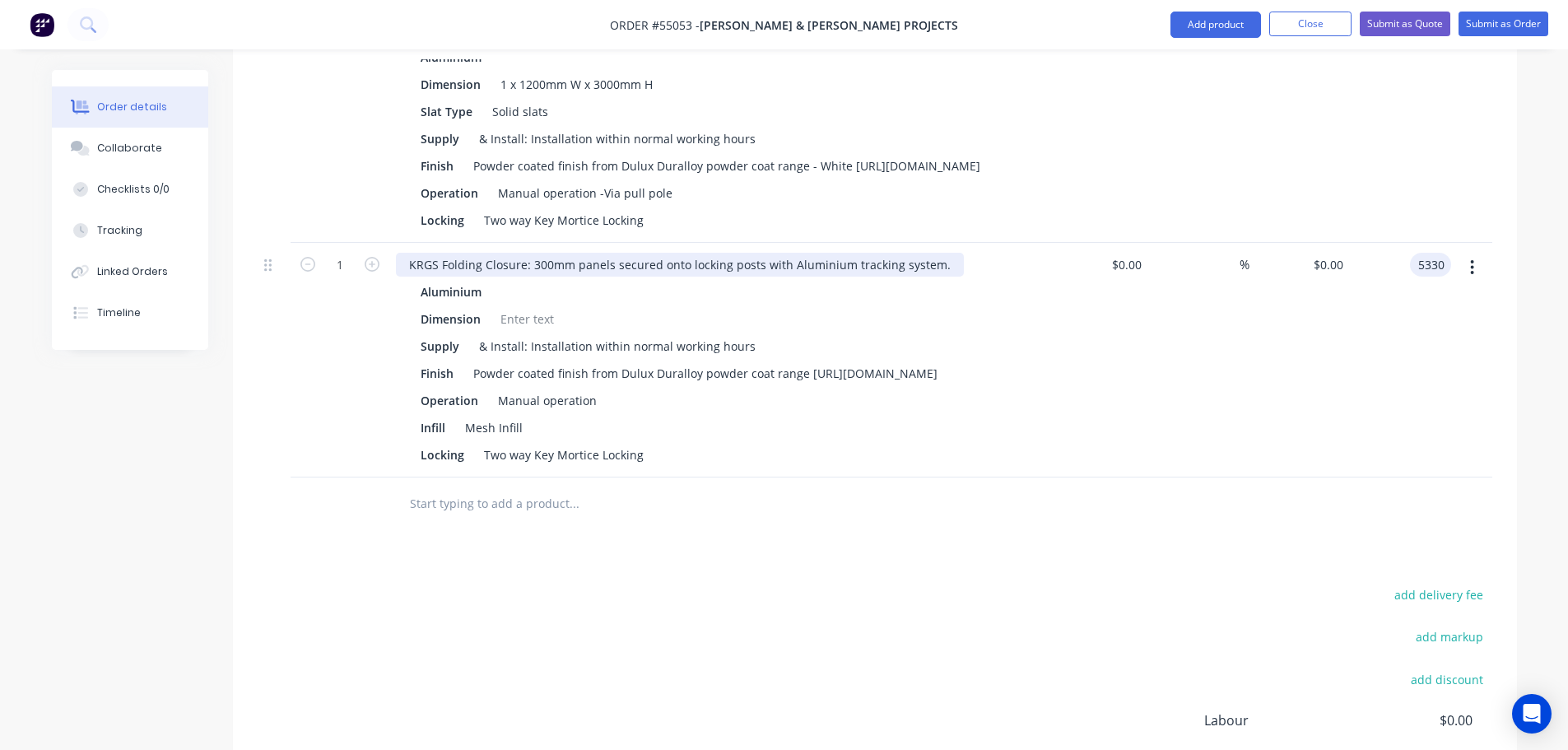
type input "5330"
type input "$5,330.00"
click at [407, 253] on div "KRGS Folding Closure: 300mm panels secured onto locking posts with Aluminium tr…" at bounding box center [680, 264] width 568 height 24
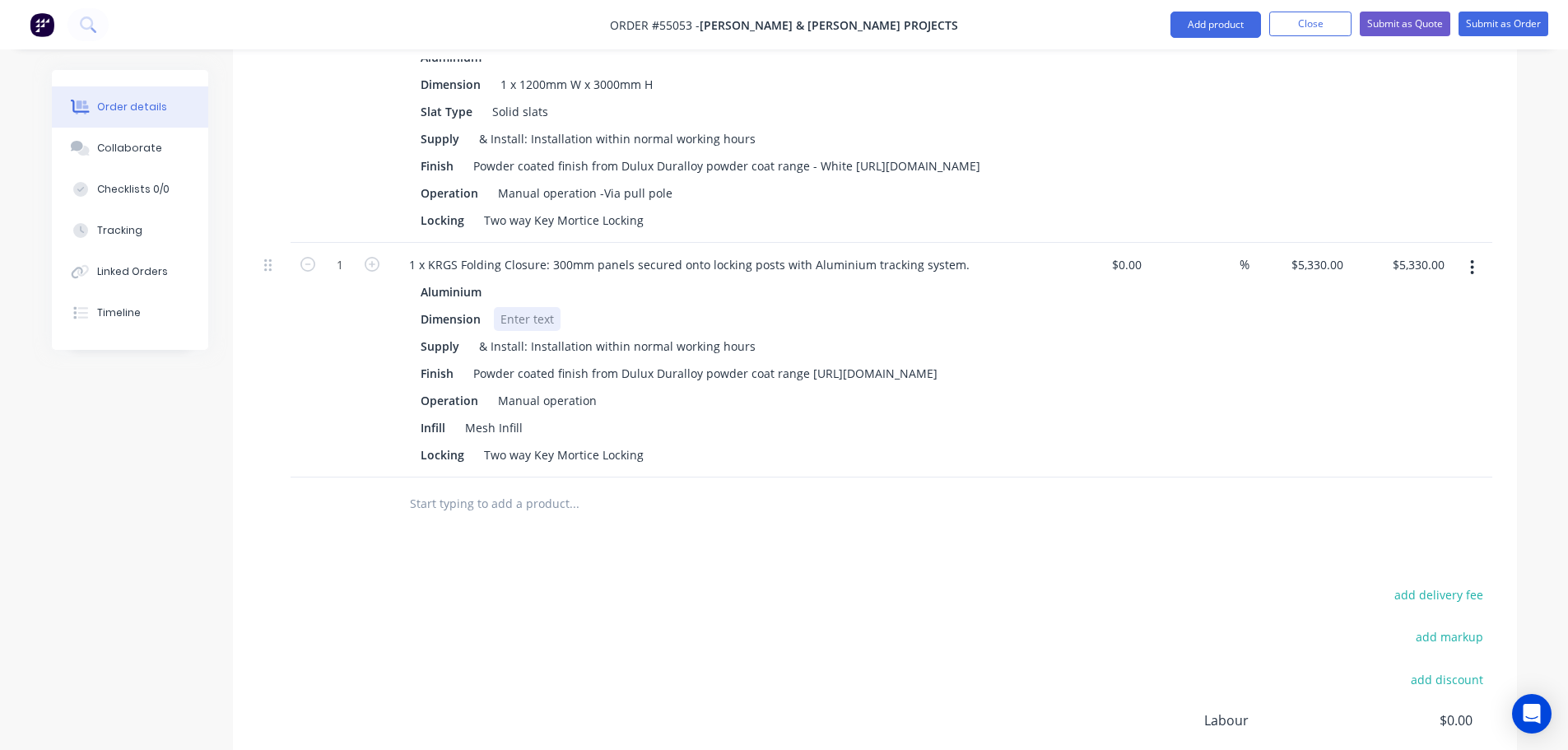
click at [534, 307] on div at bounding box center [527, 319] width 67 height 24
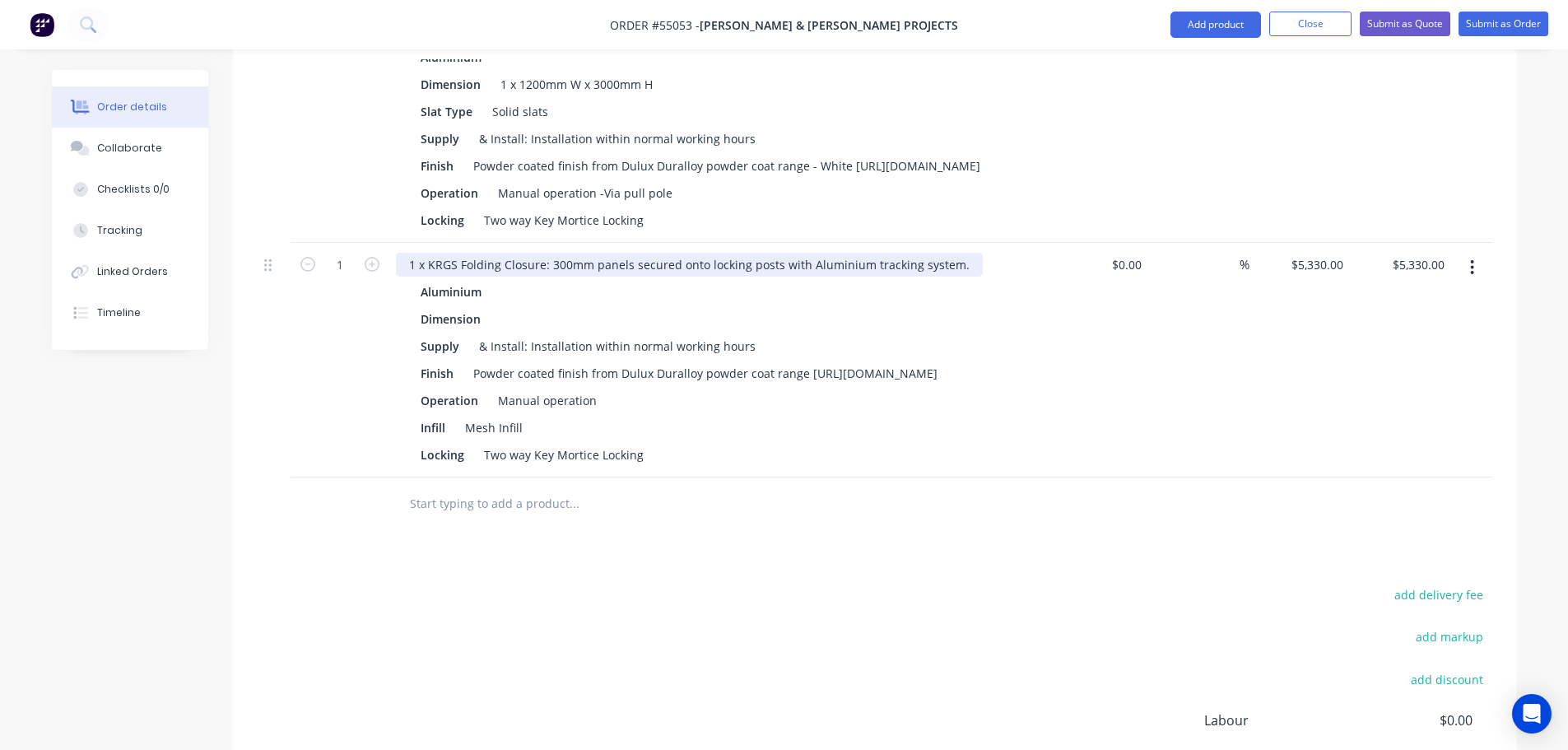
click at [404, 253] on div "1 x KRGS Folding Closure: 300mm panels secured onto locking posts with Aluminiu…" at bounding box center [689, 264] width 587 height 24
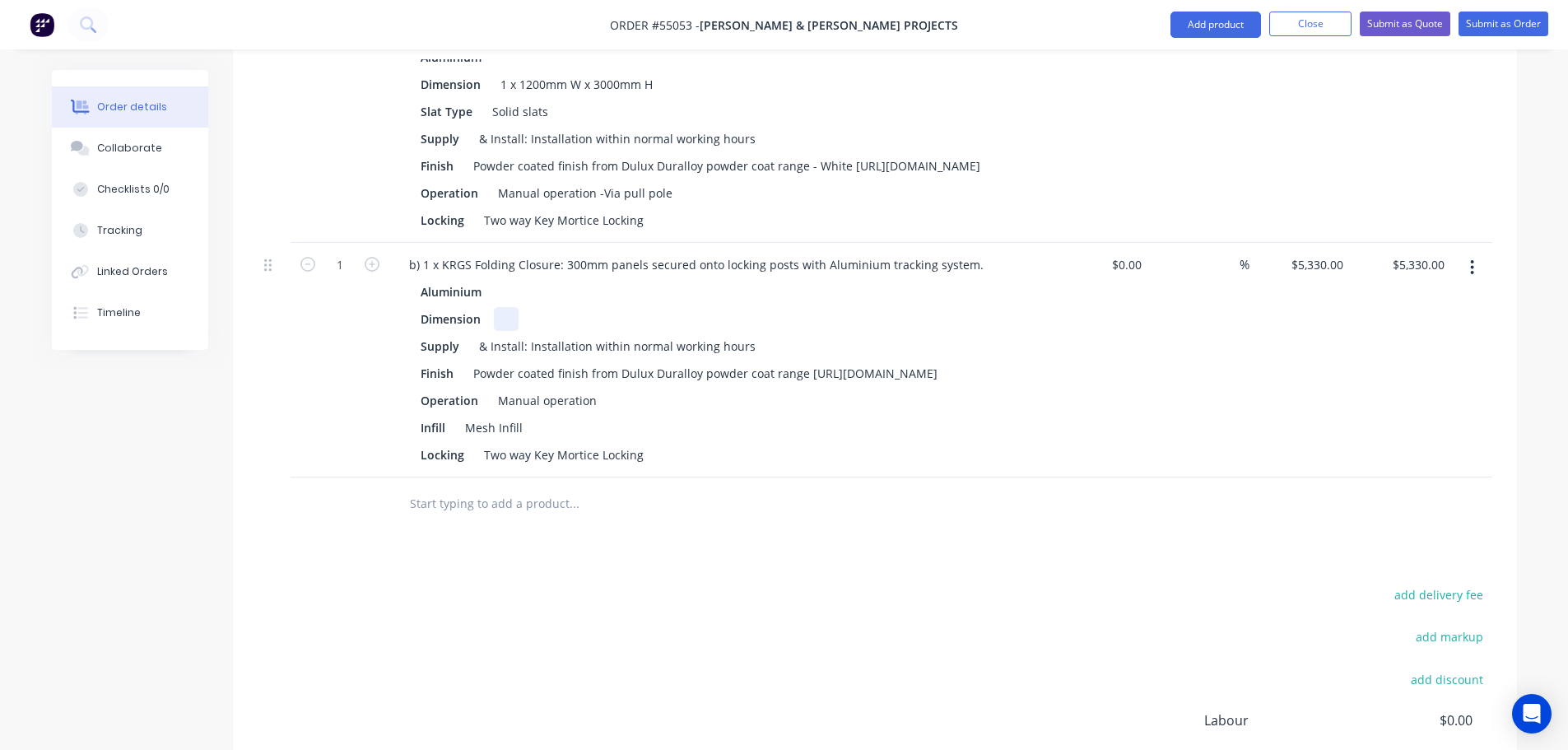
click at [520, 307] on div "Dimension" at bounding box center [716, 319] width 603 height 24
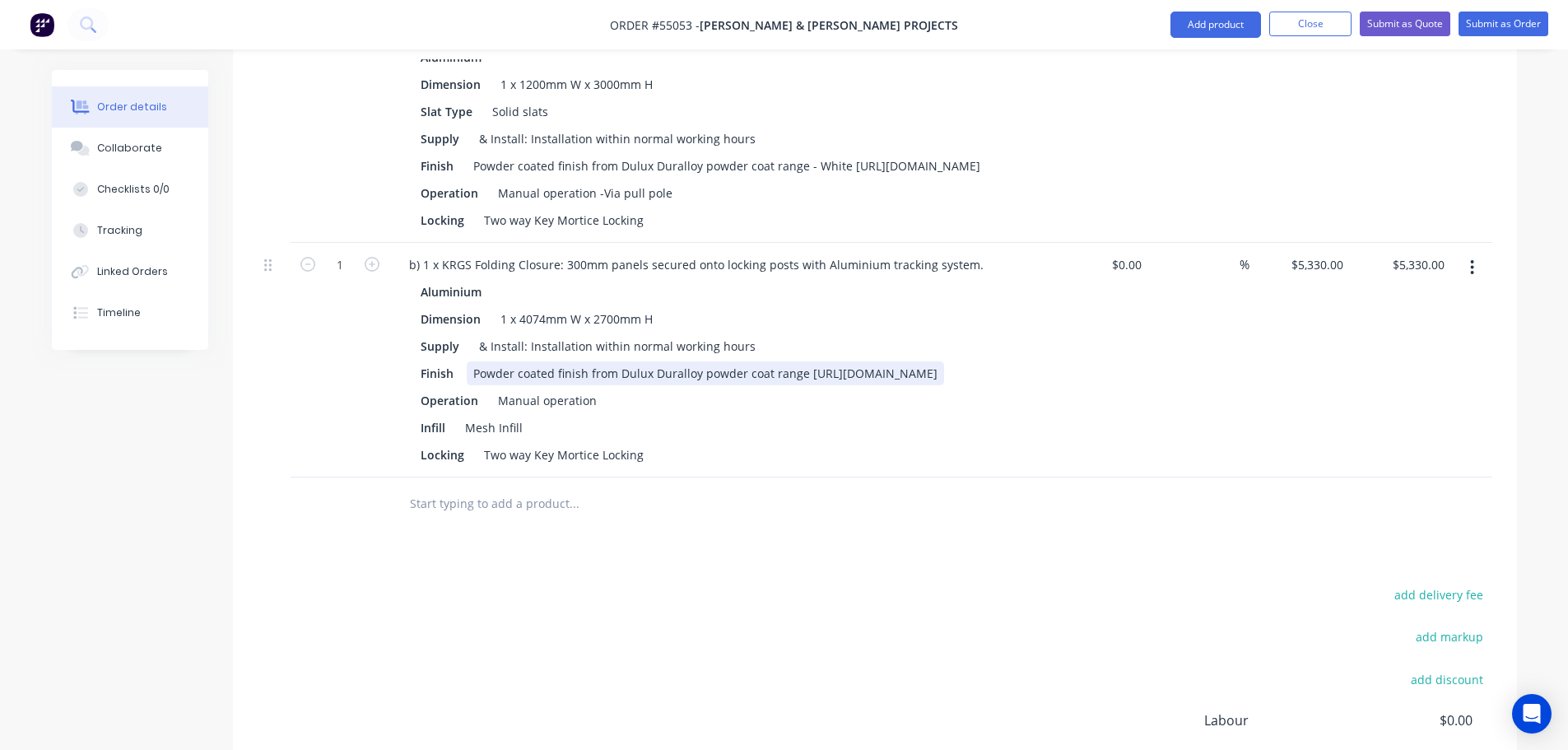
click at [808, 361] on div "Powder coated finish from Dulux Duralloy powder coat range [URL][DOMAIN_NAME]" at bounding box center [706, 373] width 478 height 24
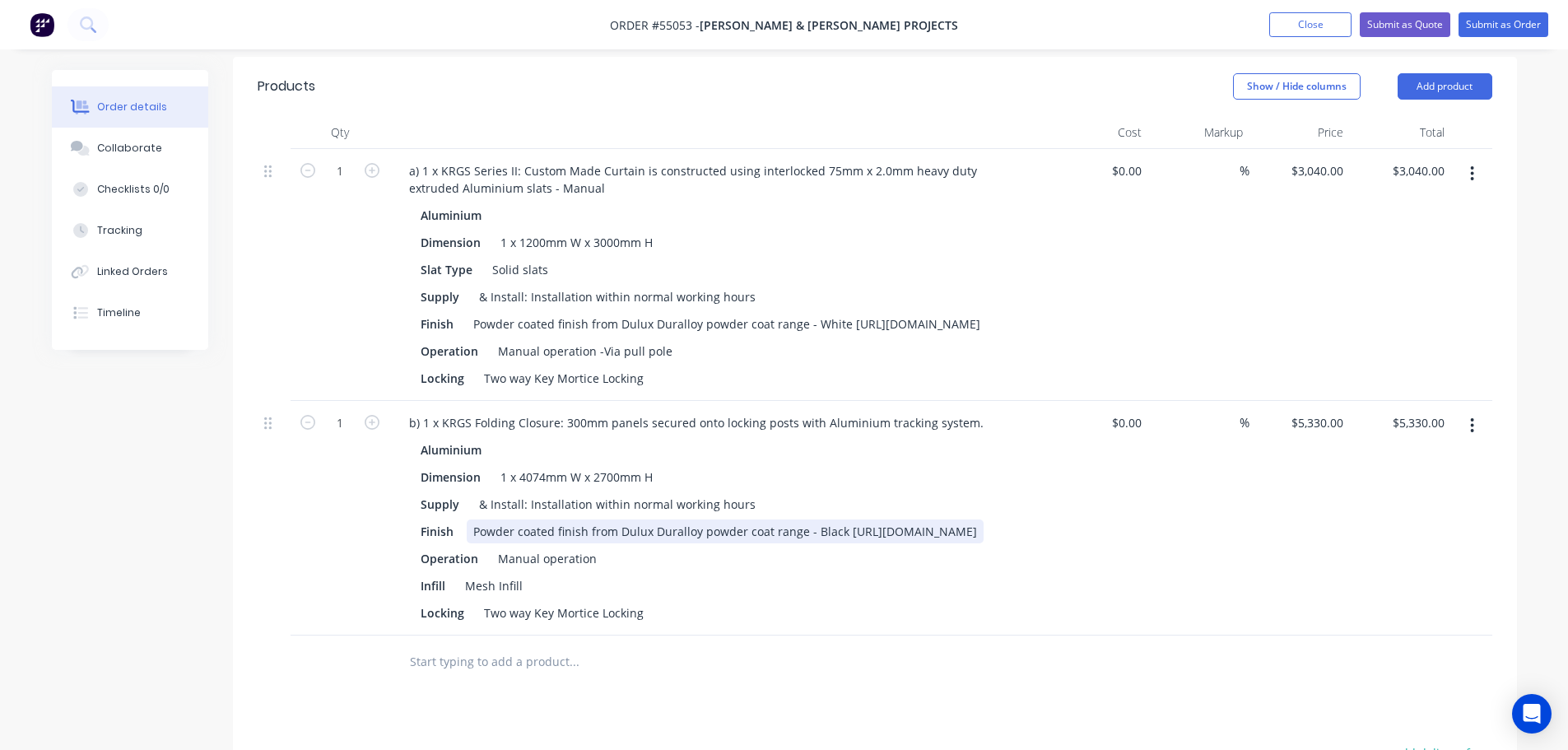
scroll to position [494, 0]
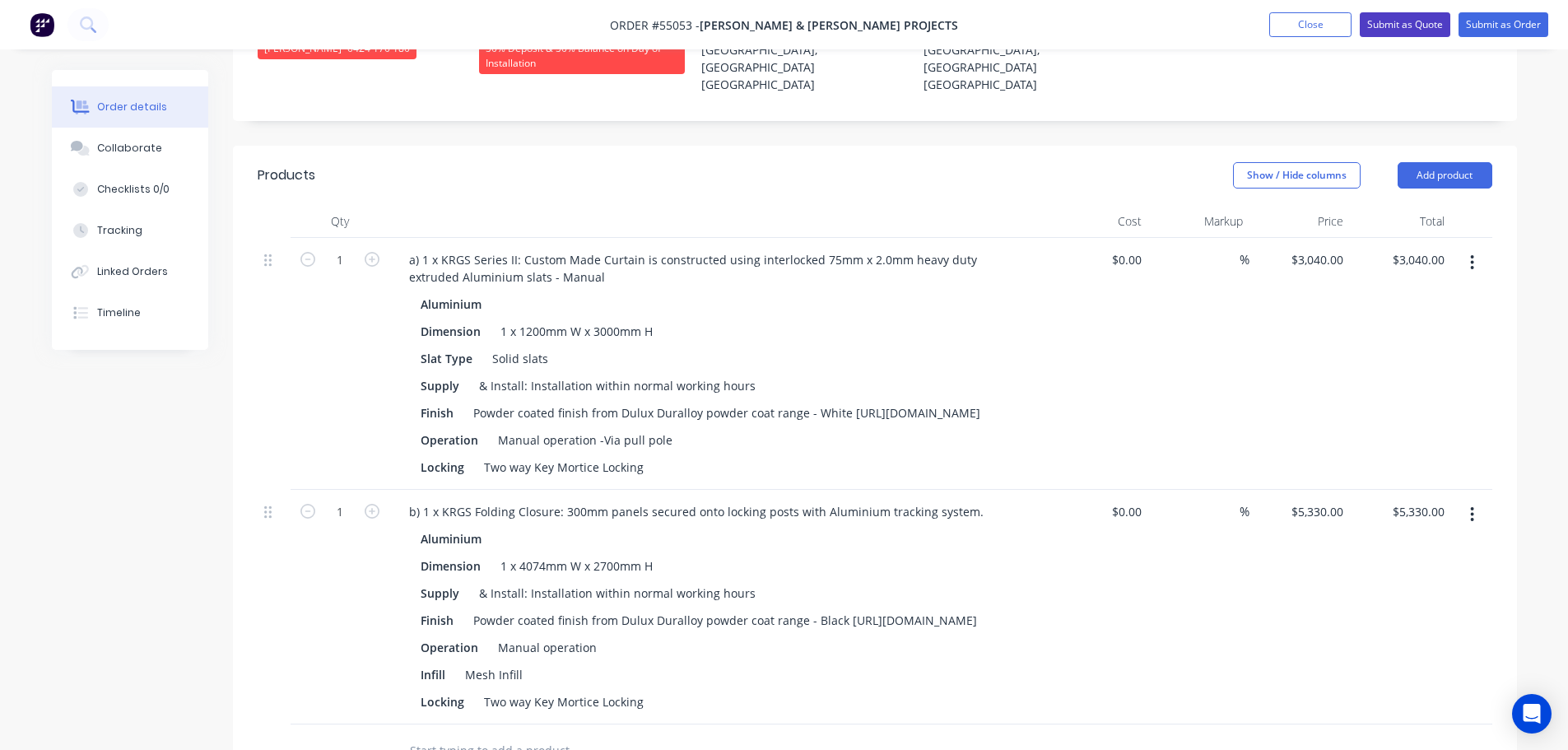
click at [1390, 26] on button "Submit as Quote" at bounding box center [1405, 25] width 91 height 25
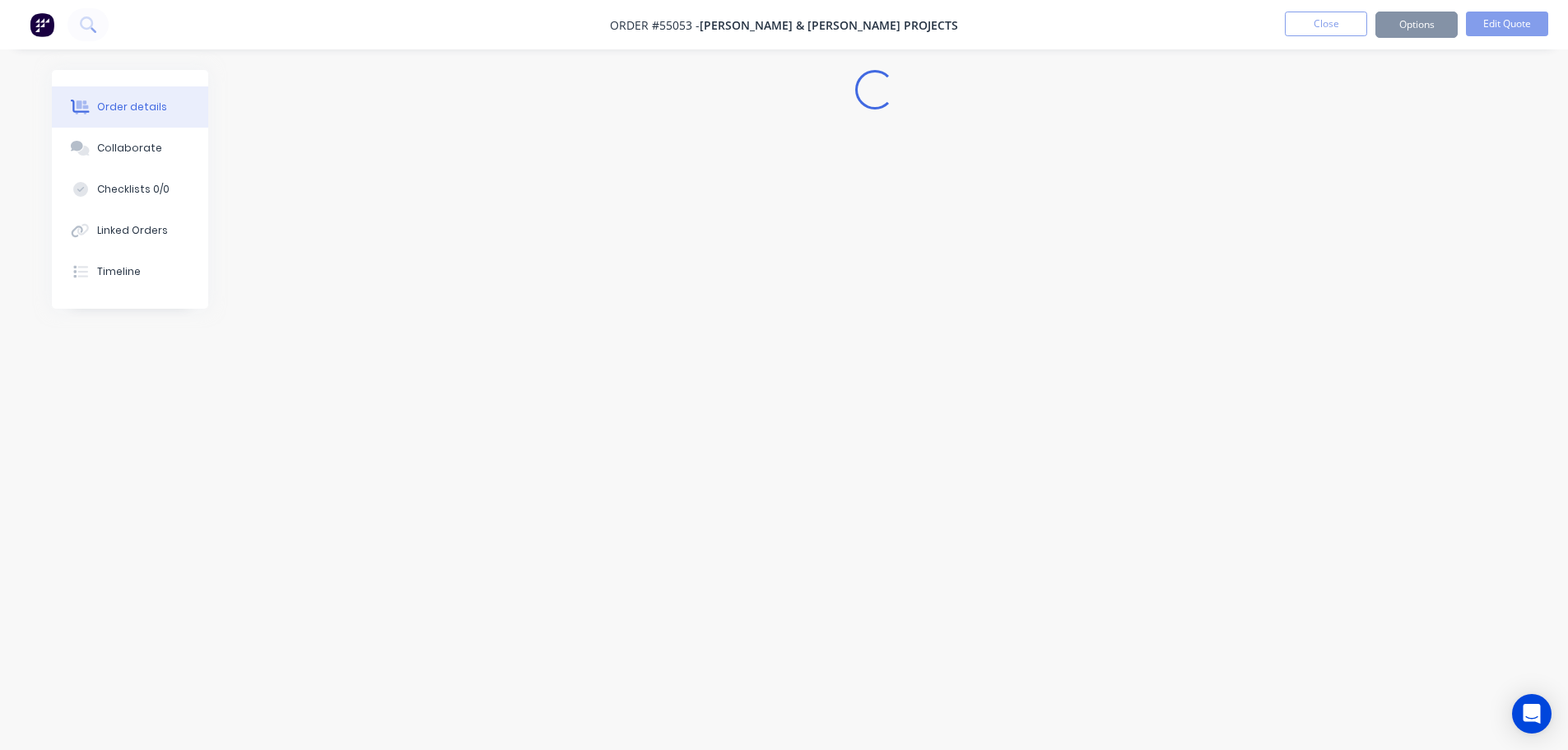
scroll to position [0, 0]
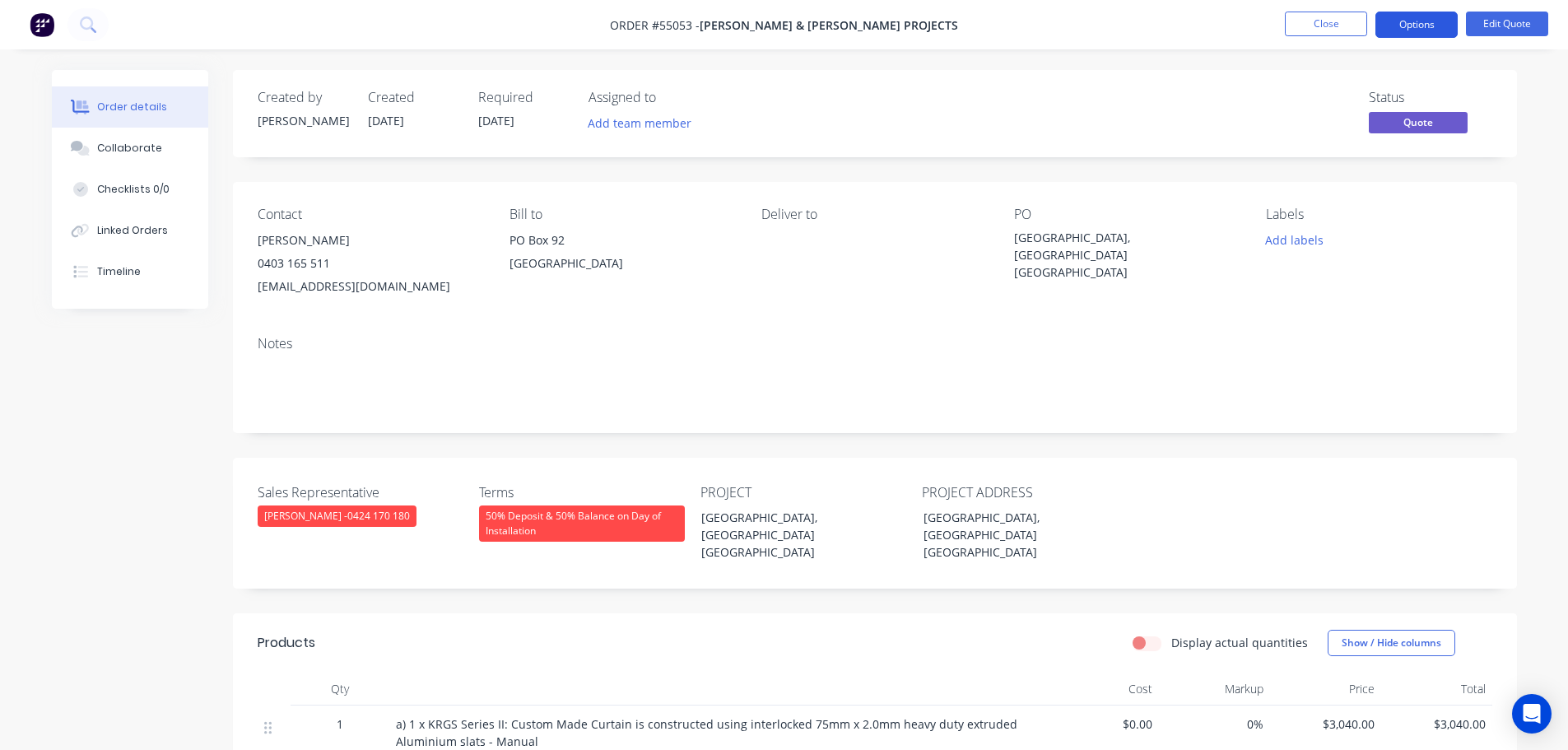
click at [1408, 25] on button "Options" at bounding box center [1416, 25] width 82 height 26
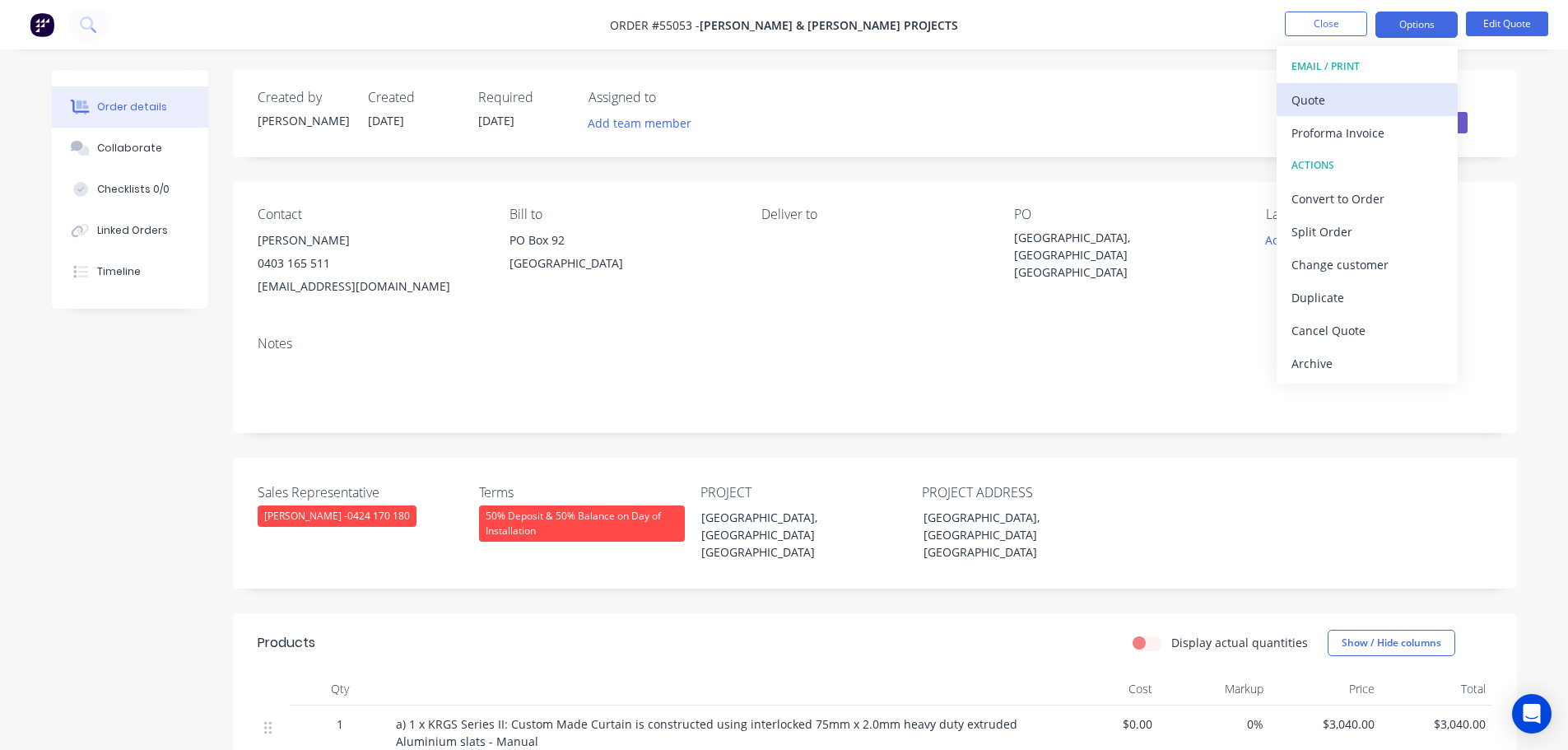
click at [1311, 103] on div "Quote" at bounding box center [1367, 100] width 152 height 24
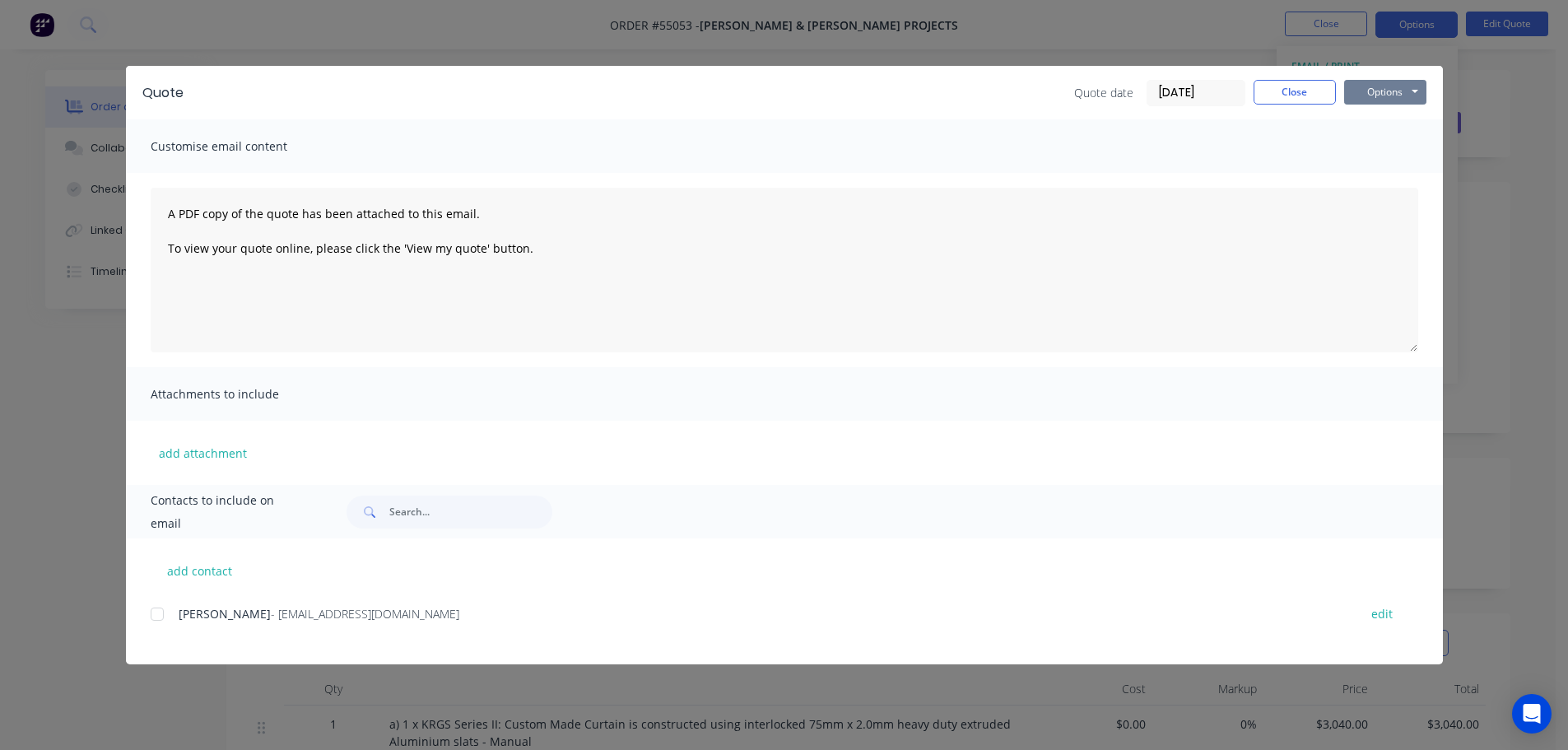
drag, startPoint x: 1357, startPoint y: 91, endPoint x: 1365, endPoint y: 101, distance: 12.8
click at [1358, 92] on button "Options" at bounding box center [1385, 92] width 82 height 25
click at [1389, 148] on button "Print" at bounding box center [1397, 148] width 105 height 27
click at [1267, 91] on button "Close" at bounding box center [1295, 92] width 82 height 25
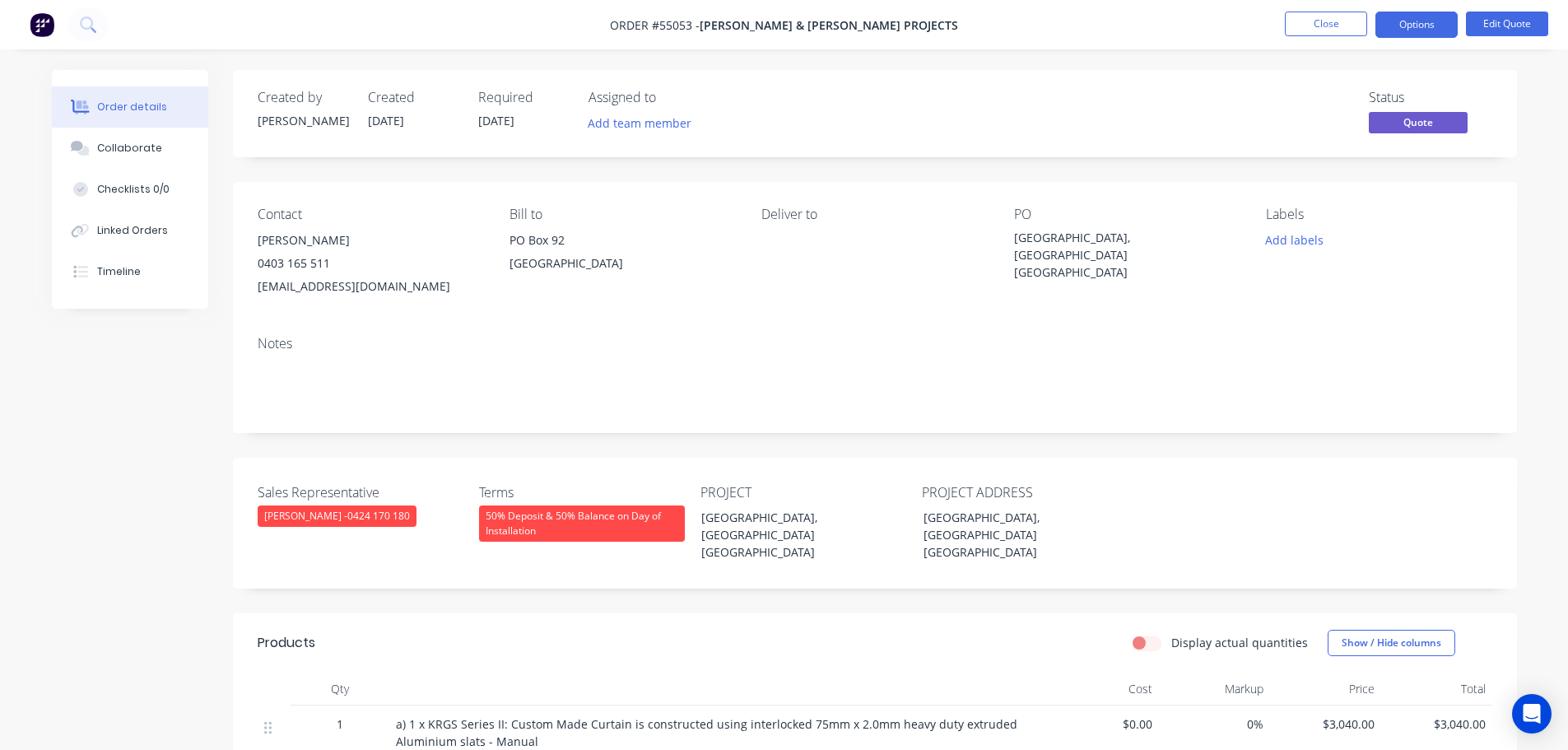
click at [383, 288] on div "projects2nsw@bwprojects.com.au" at bounding box center [371, 286] width 226 height 23
copy div "projects2nsw@bwprojects.com.au"
click at [1120, 239] on div "Torrens Uni, Surry Hills NSW" at bounding box center [1118, 254] width 206 height 52
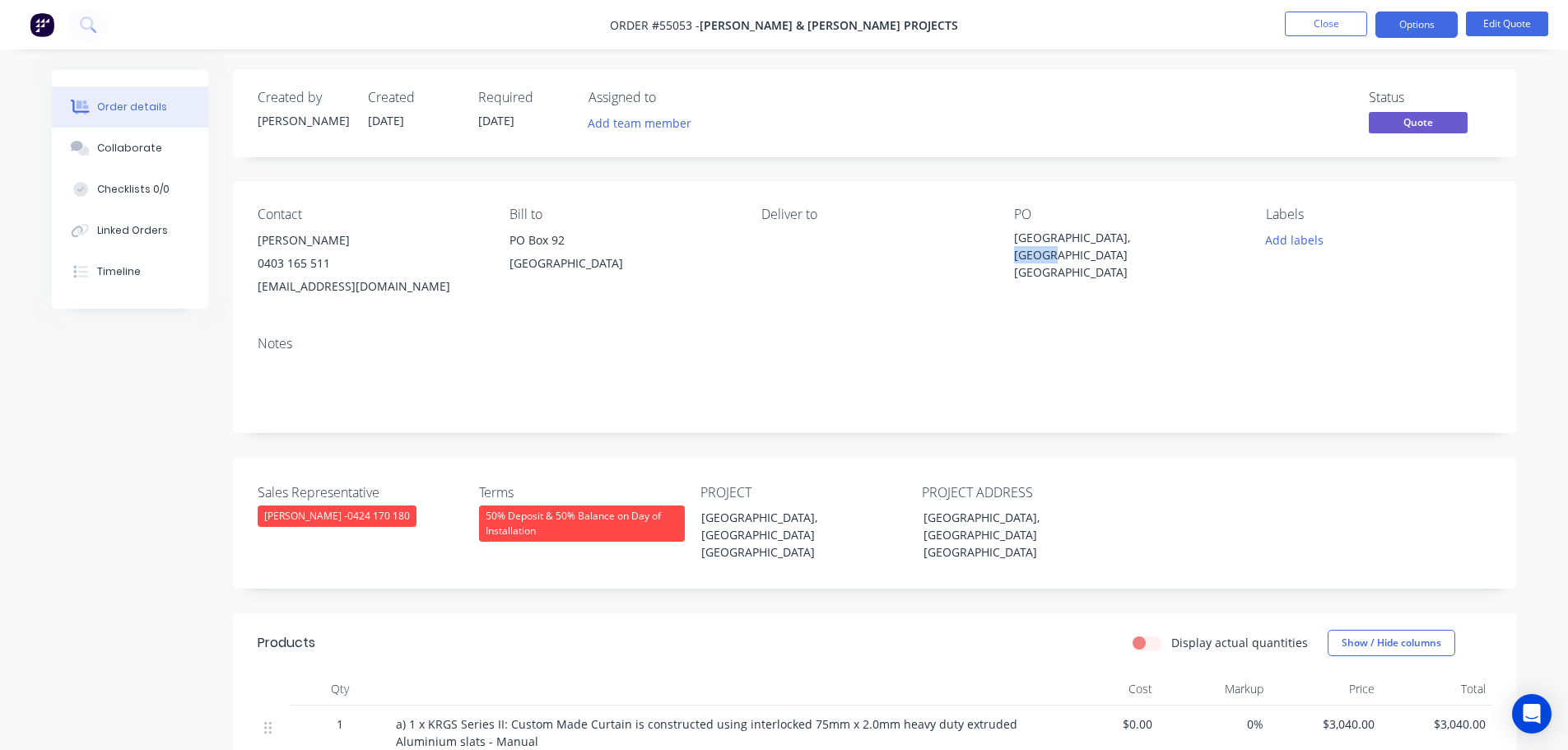
click at [1120, 239] on div "Torrens Uni, Surry Hills NSW" at bounding box center [1118, 254] width 206 height 52
copy div "Torrens Uni, Surry Hills NSW"
click at [330, 265] on span at bounding box center [330, 263] width 0 height 16
click at [1295, 22] on button "Close" at bounding box center [1326, 24] width 82 height 25
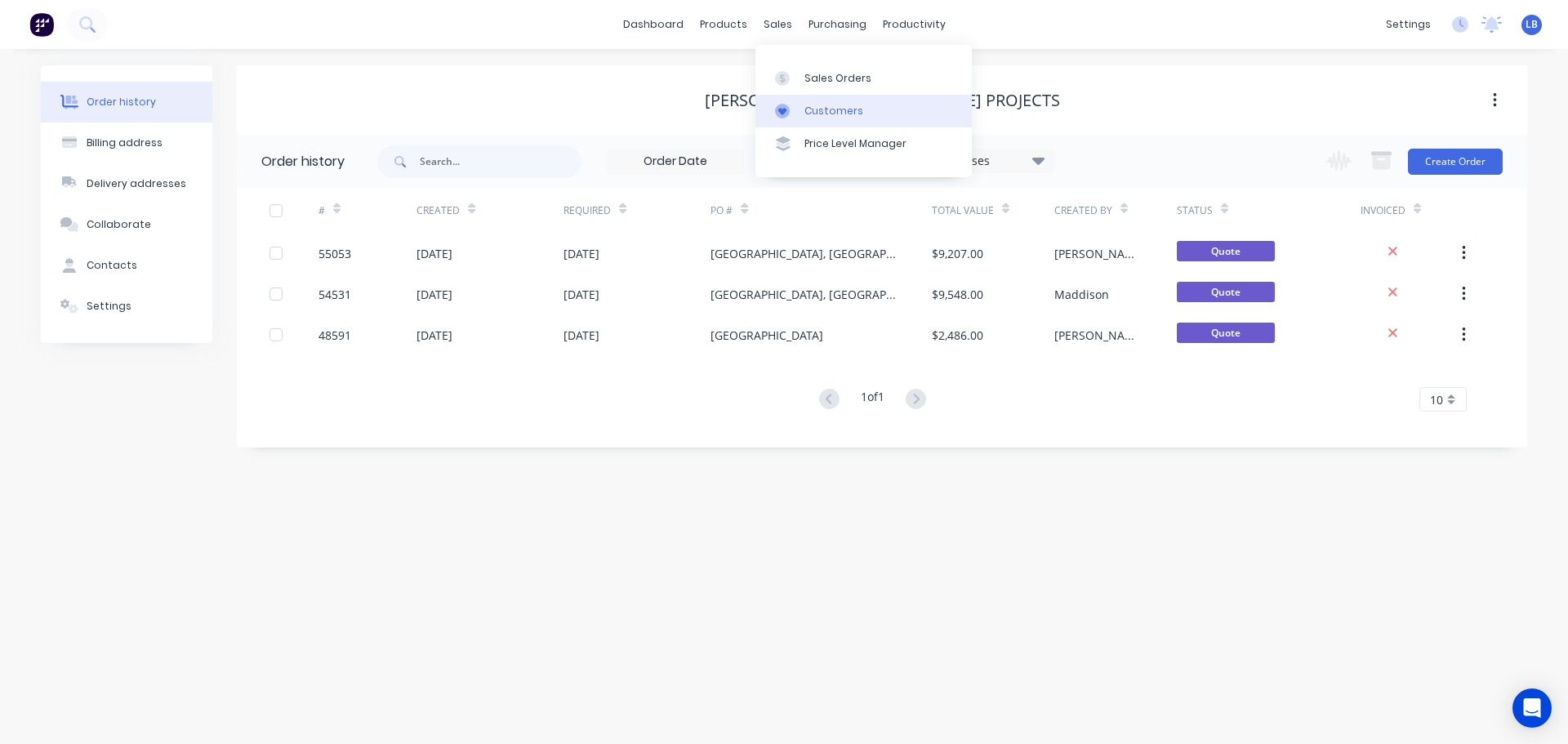
click at [836, 111] on div "Customers" at bounding box center [834, 111] width 59 height 15
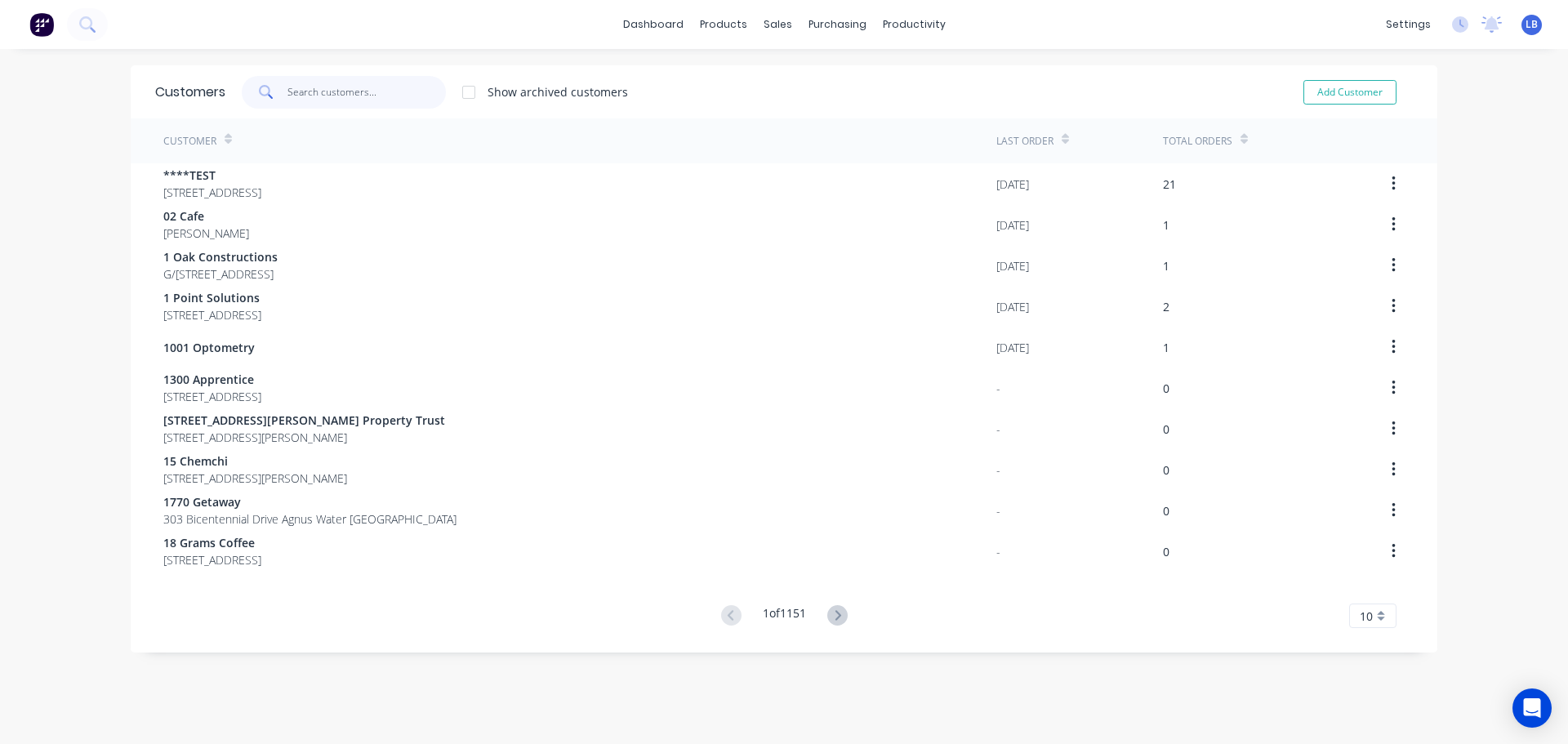
click at [316, 100] on input "text" at bounding box center [367, 92] width 159 height 33
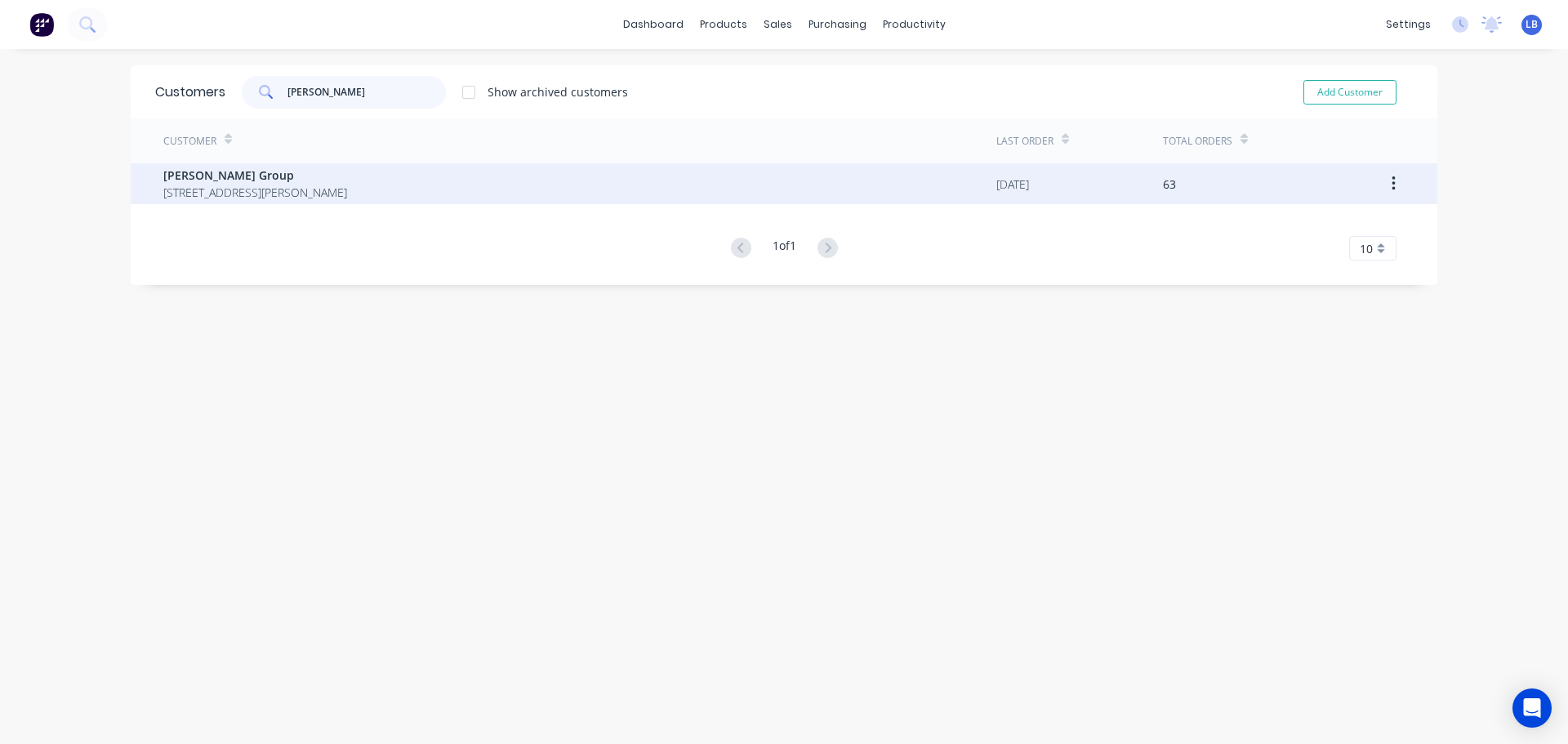
type input "winkle gr"
click at [224, 174] on span "Winkle Group" at bounding box center [255, 175] width 184 height 17
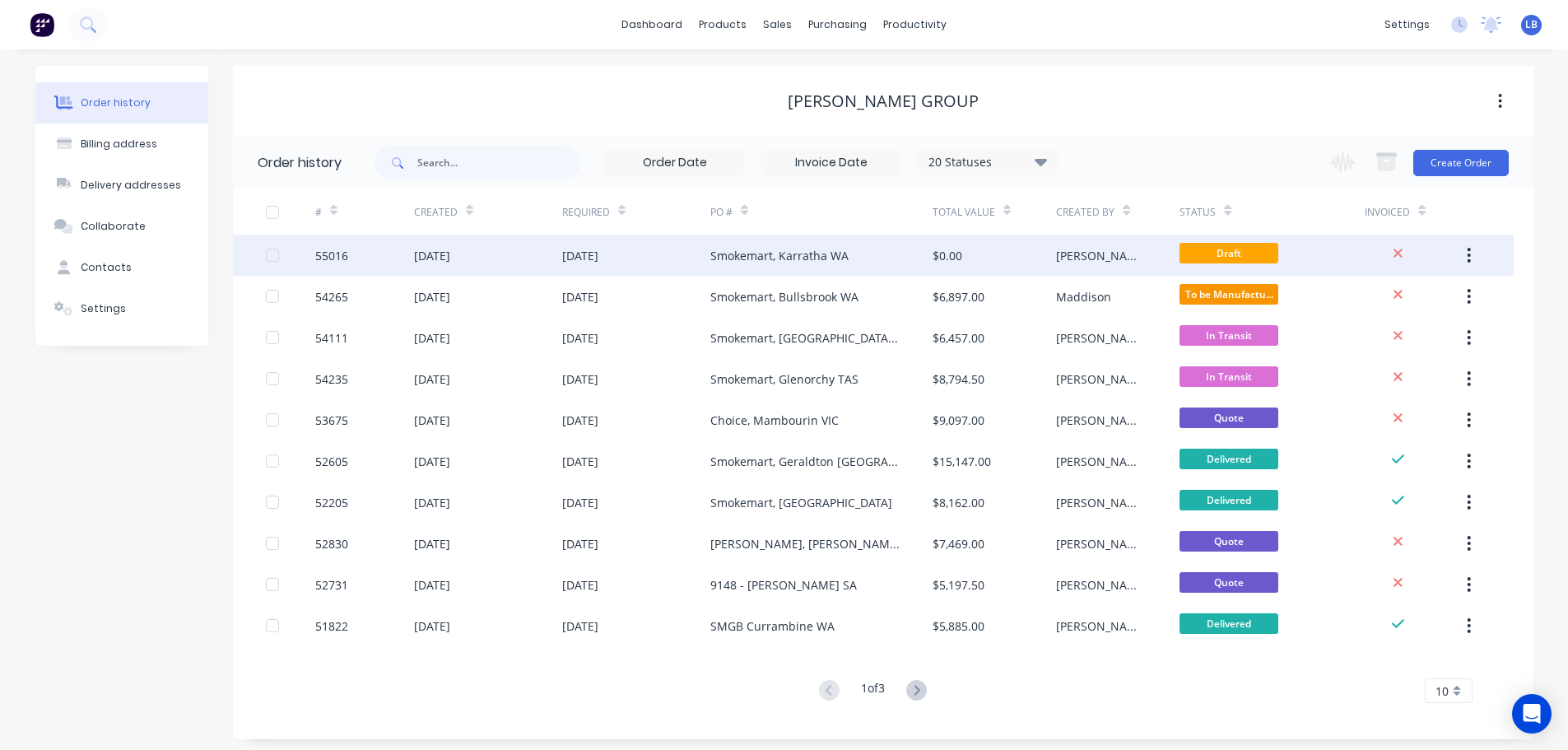
click at [783, 259] on div "Smokemart, Karratha WA" at bounding box center [780, 255] width 138 height 17
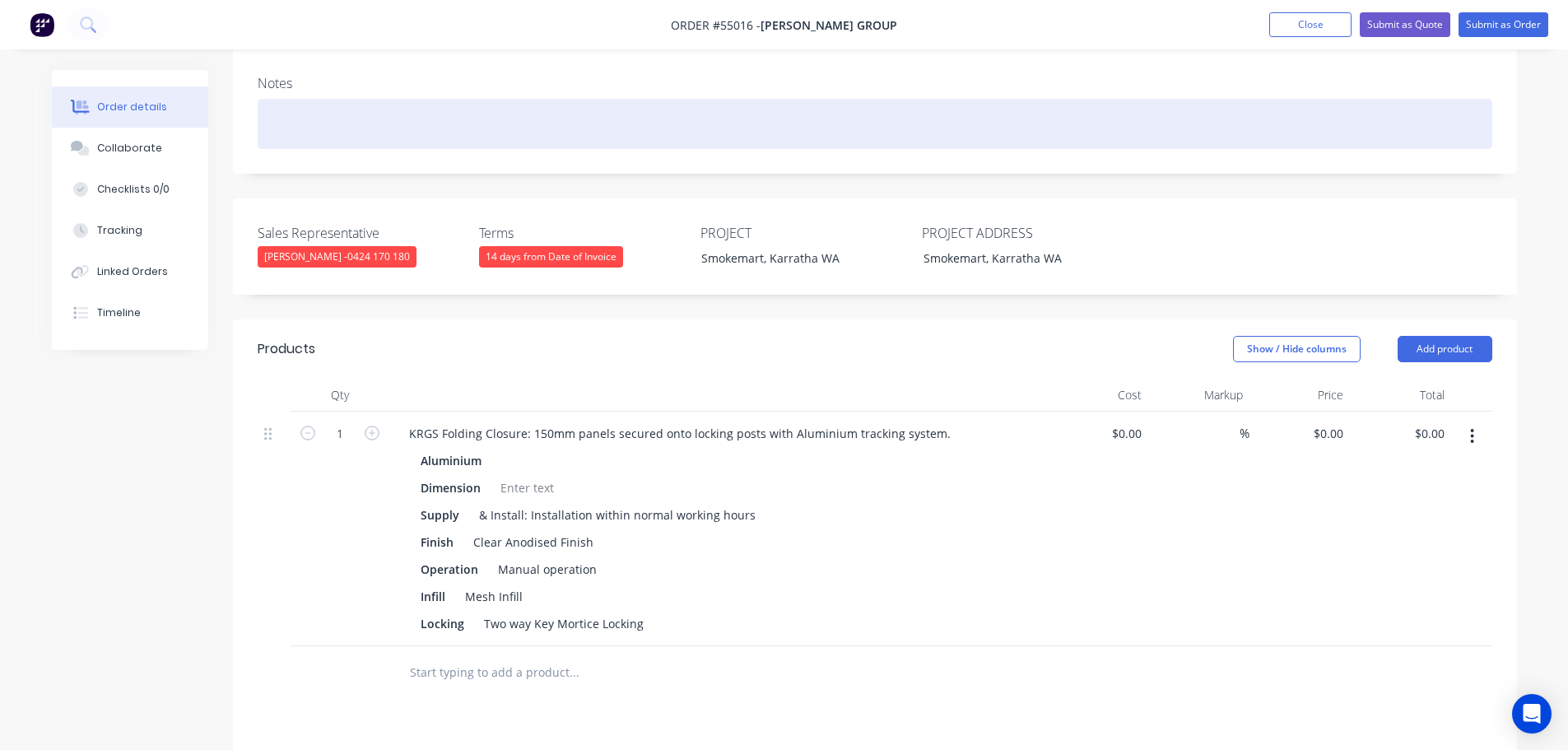
scroll to position [329, 0]
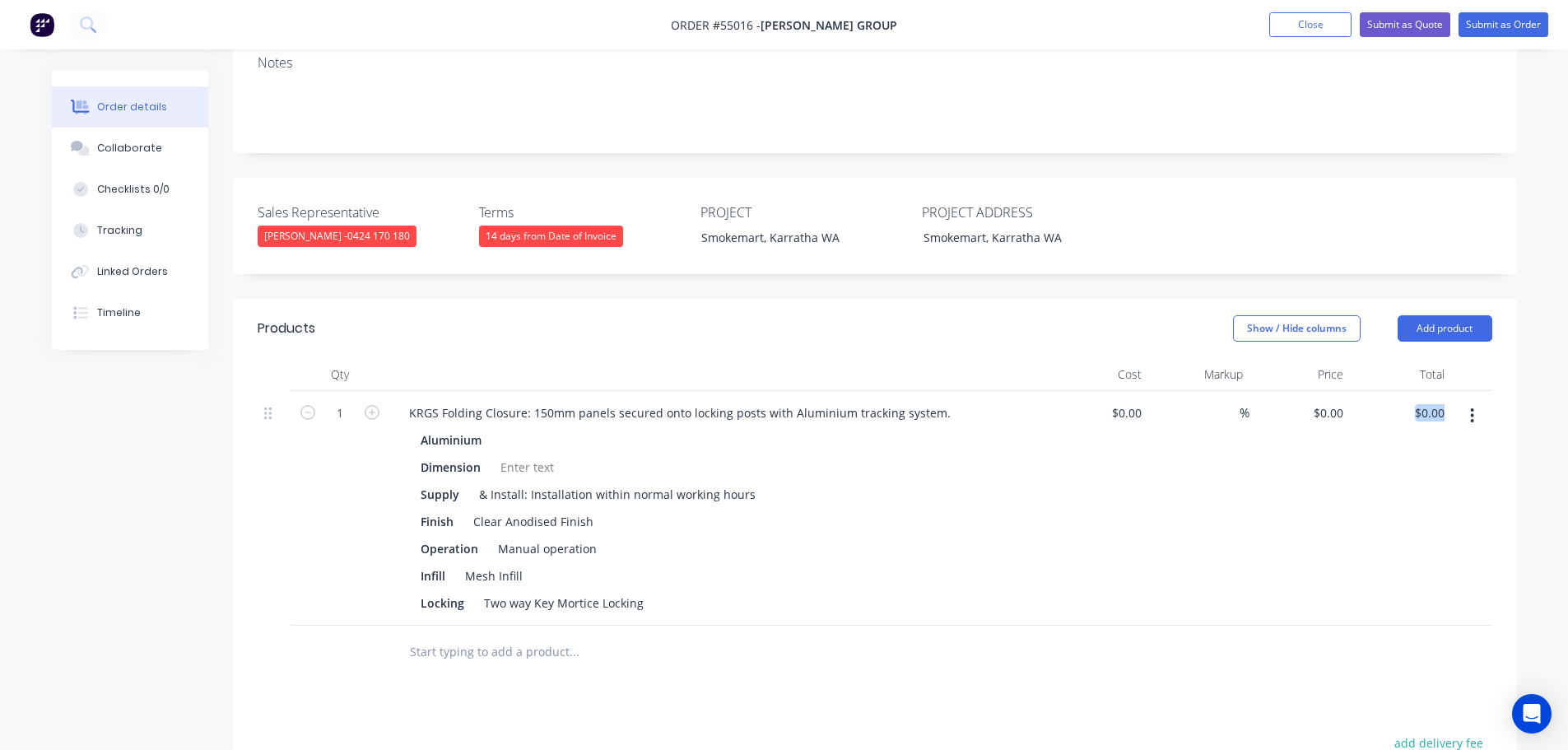
drag, startPoint x: 1450, startPoint y: 367, endPoint x: 1398, endPoint y: 394, distance: 58.6
click at [1398, 394] on div "1 KRGS Folding Closure: 150mm panels secured onto locking posts with Aluminium …" at bounding box center [875, 508] width 1234 height 235
click at [1413, 442] on div "$0.00 $0.00" at bounding box center [1400, 508] width 101 height 235
click at [1441, 401] on input "0.00" at bounding box center [1432, 412] width 38 height 24
type input "14360"
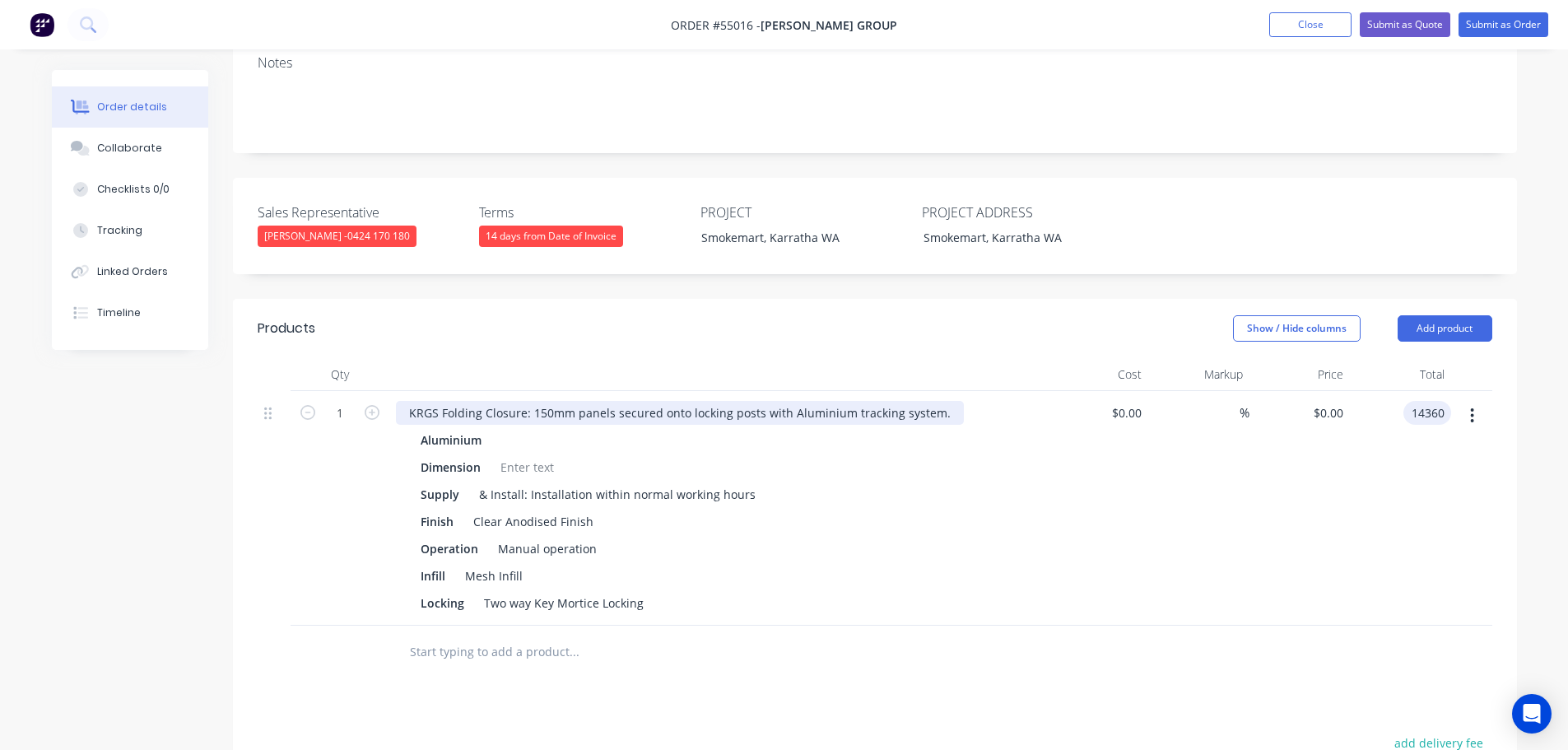
type input "$14,360.00"
click at [403, 401] on div "KRGS Folding Closure: 150mm panels secured onto locking posts with Aluminium tr…" at bounding box center [680, 412] width 568 height 24
click at [533, 455] on div at bounding box center [527, 467] width 67 height 24
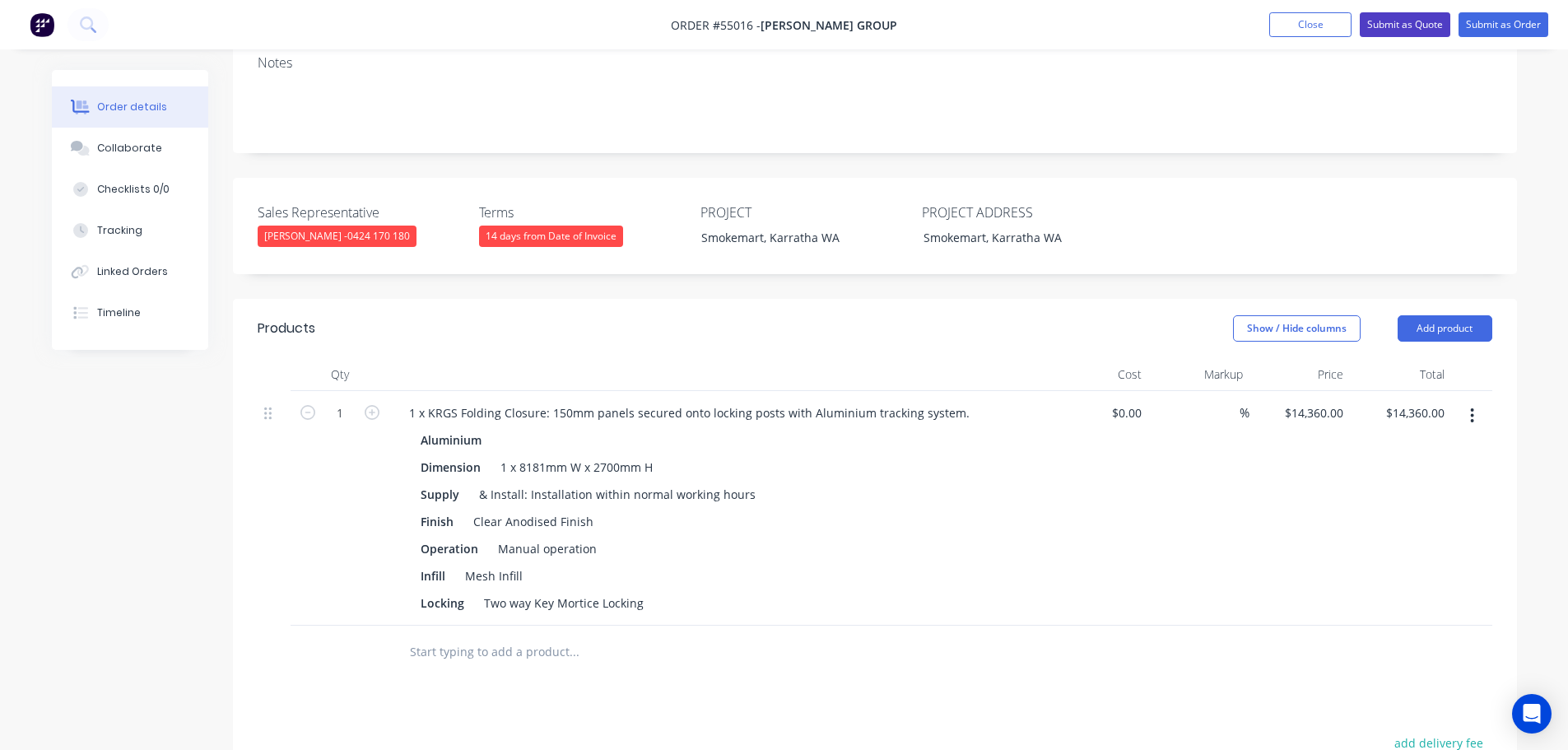
click at [1392, 24] on button "Submit as Quote" at bounding box center [1405, 25] width 91 height 25
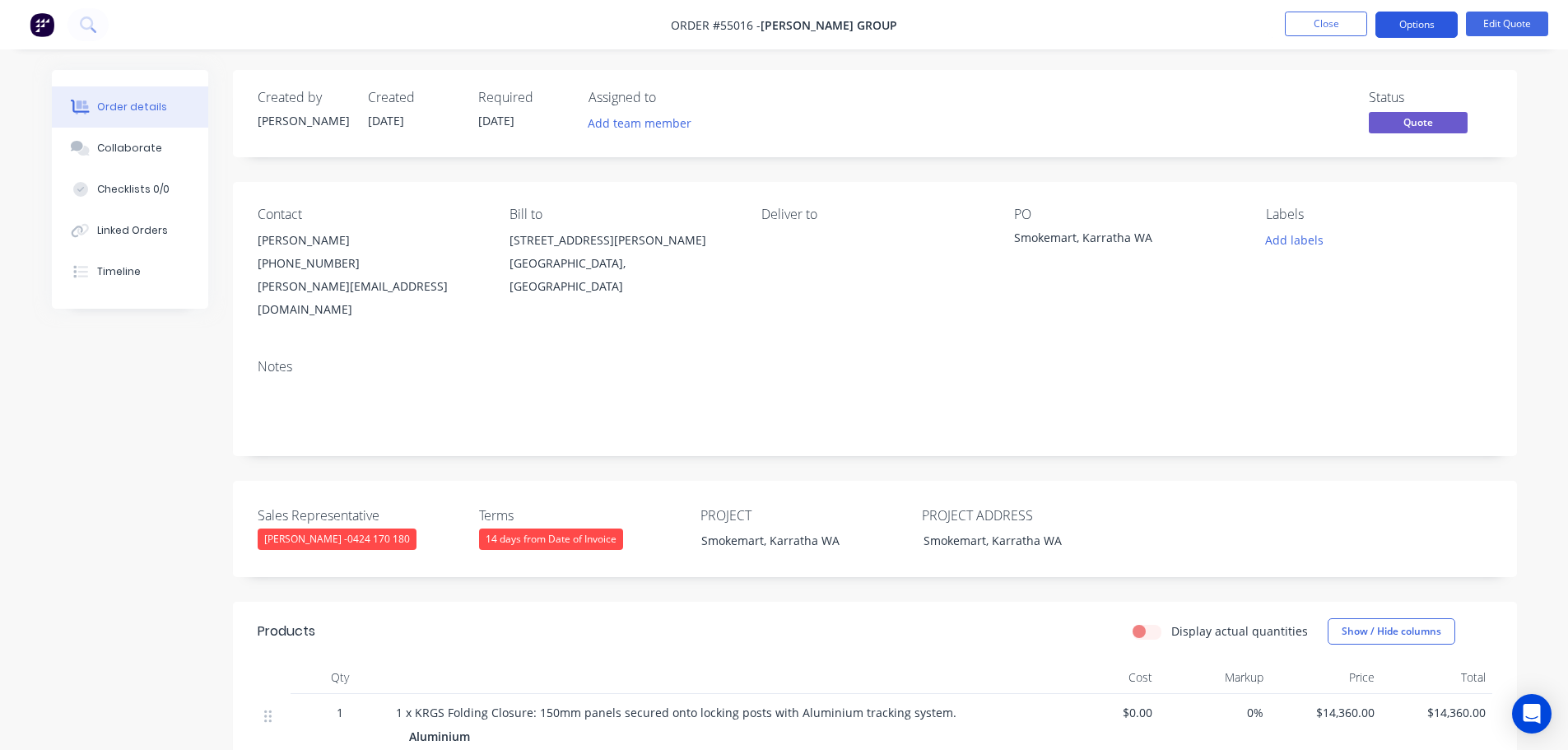
click at [1411, 21] on button "Options" at bounding box center [1416, 25] width 82 height 26
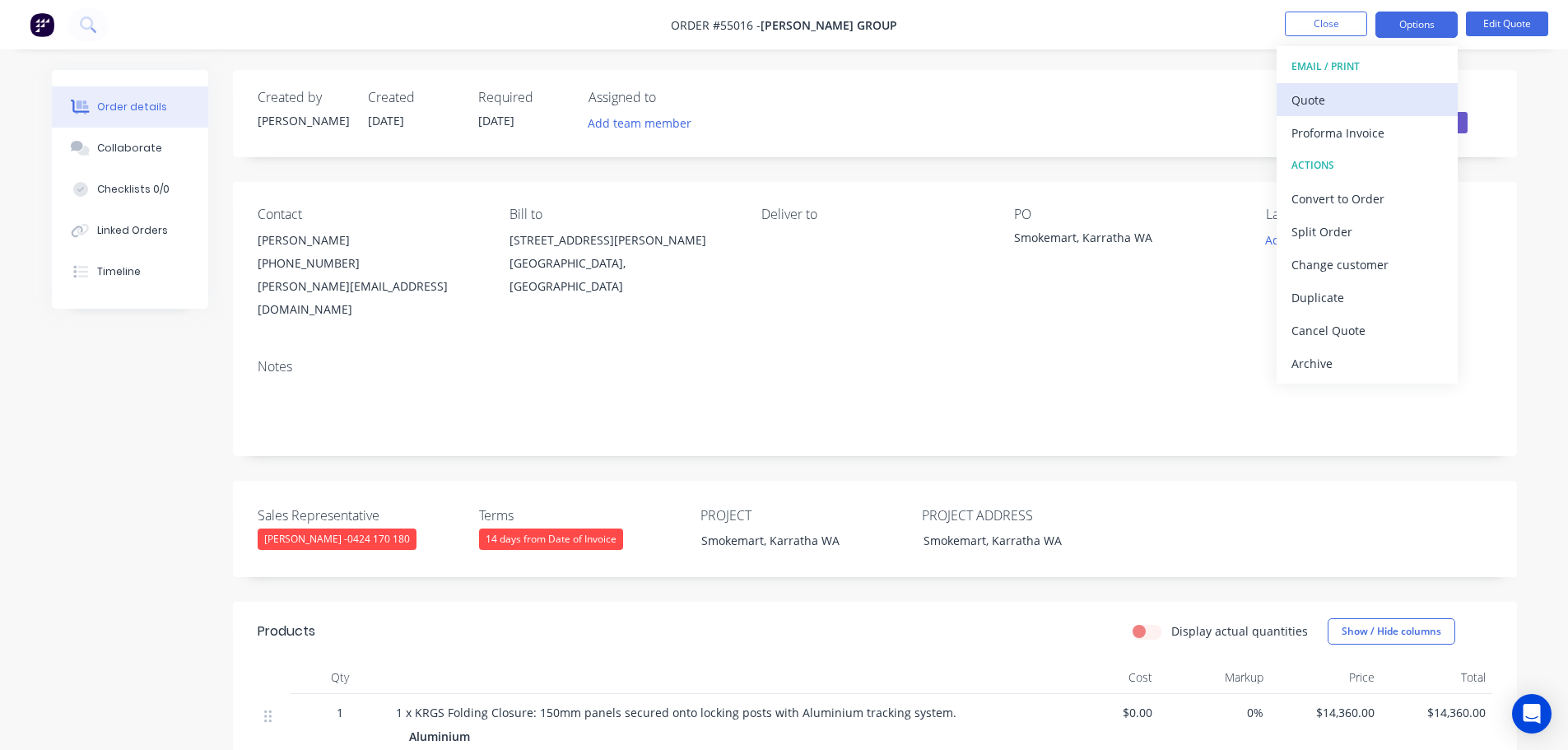
click at [1313, 100] on div "Quote" at bounding box center [1367, 100] width 152 height 24
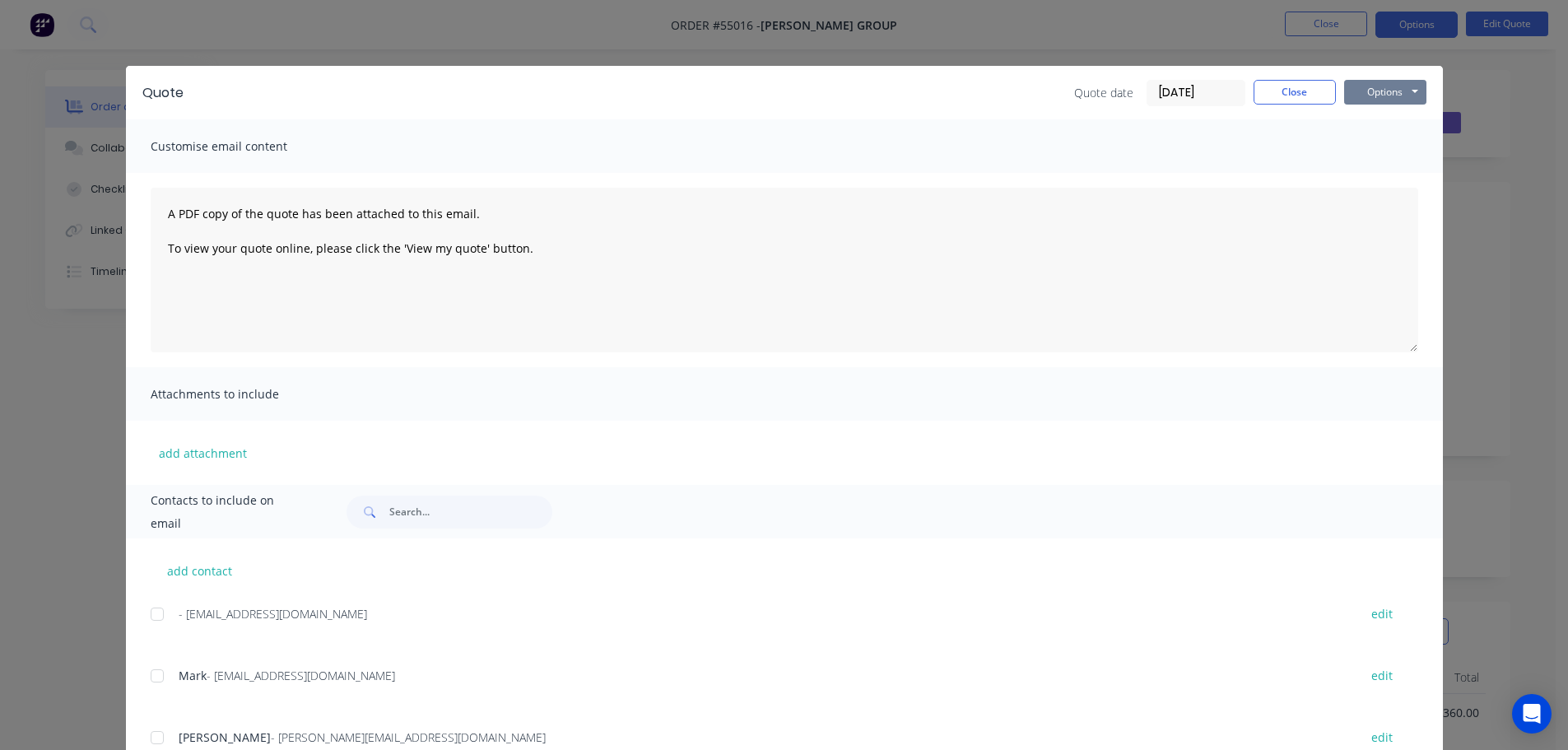
click at [1365, 89] on button "Options" at bounding box center [1385, 92] width 82 height 25
click at [1375, 148] on button "Print" at bounding box center [1397, 148] width 105 height 27
click at [1286, 91] on button "Close" at bounding box center [1295, 92] width 82 height 25
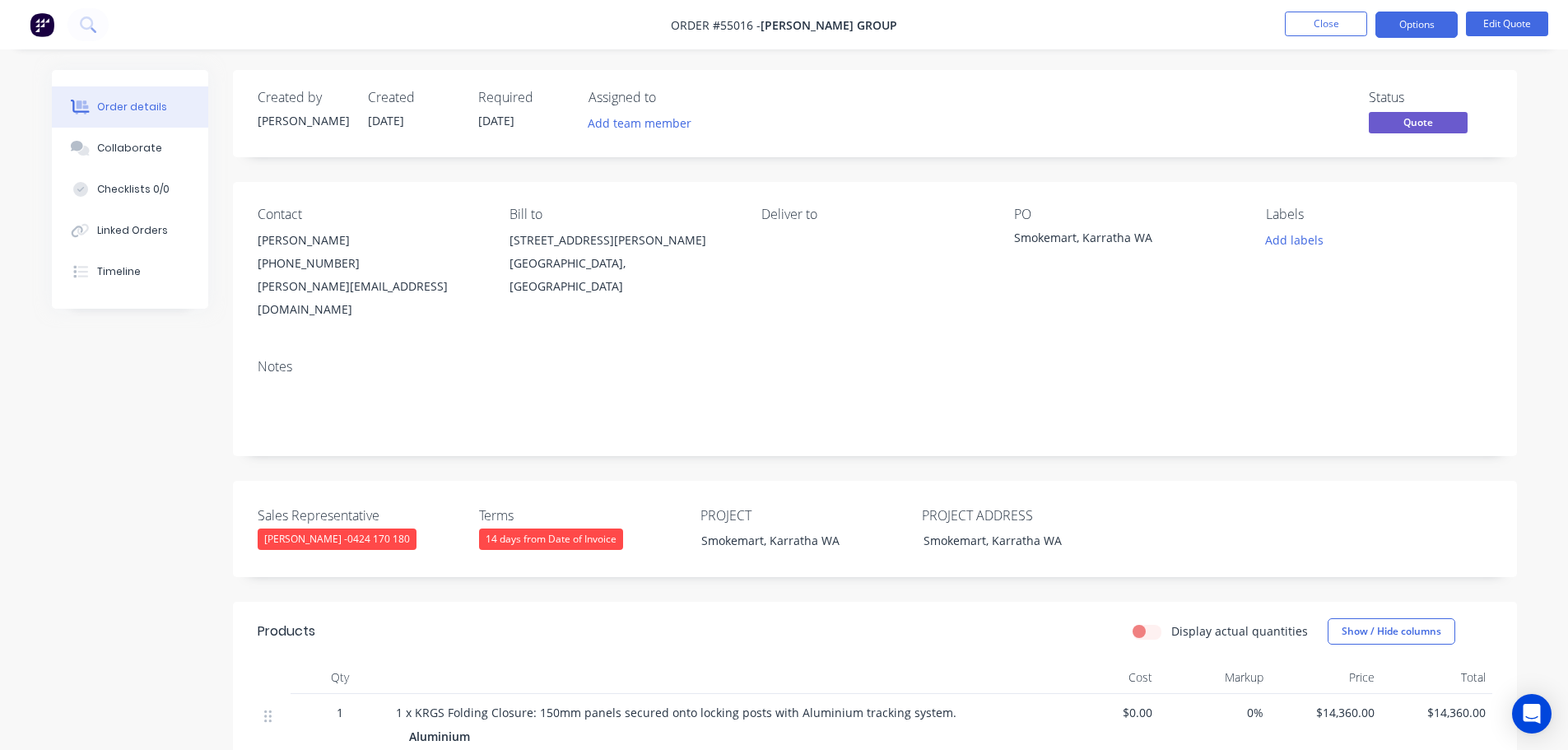
click at [364, 285] on div "josh@winklegroup.com.au" at bounding box center [371, 298] width 226 height 46
copy div "josh@winklegroup.com.au"
click at [1069, 241] on div "Smokemart, Karratha WA" at bounding box center [1118, 240] width 206 height 23
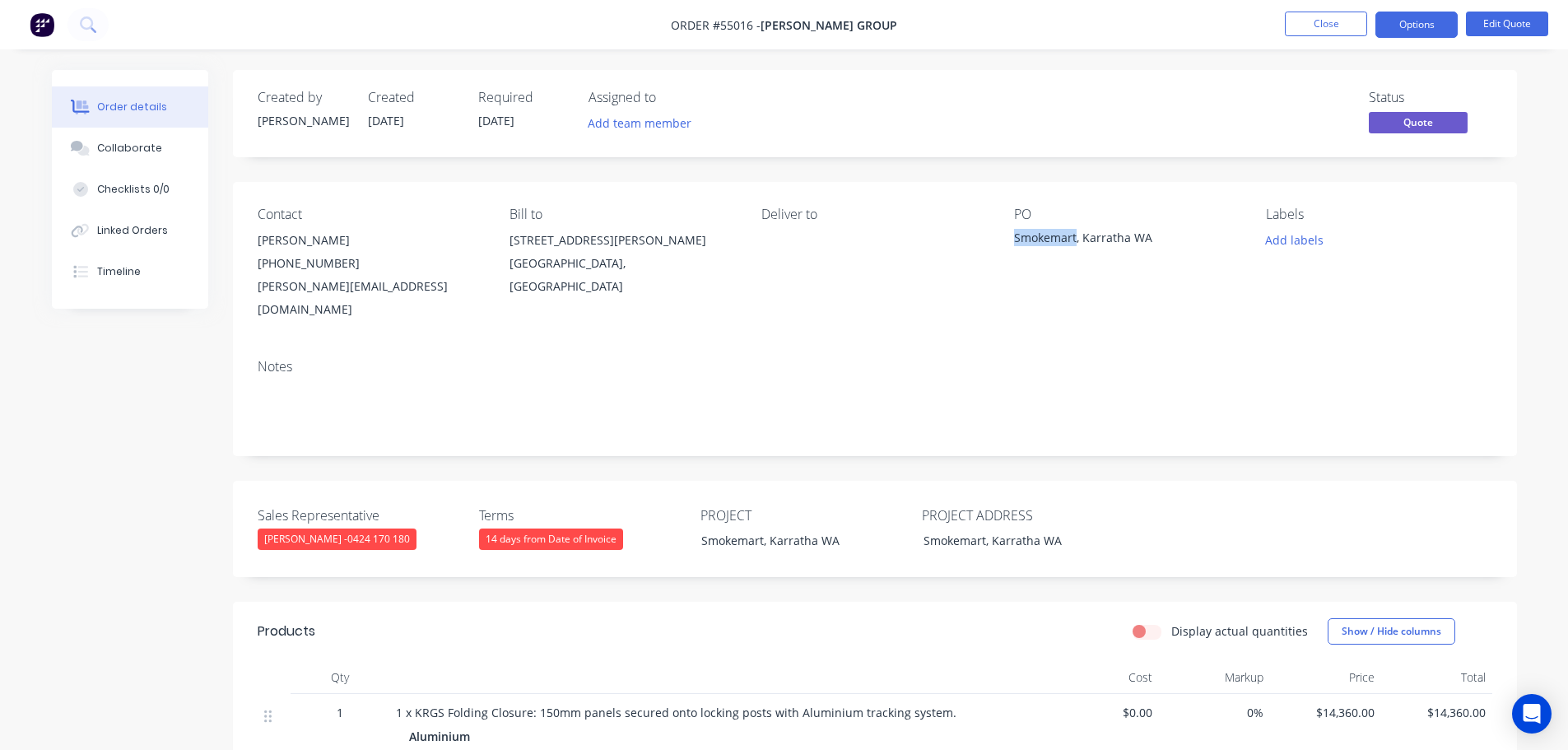
click at [1069, 241] on div "Smokemart, Karratha WA" at bounding box center [1118, 240] width 206 height 23
copy div "Smokemart, Karratha WA"
click at [1320, 26] on button "Close" at bounding box center [1326, 24] width 82 height 25
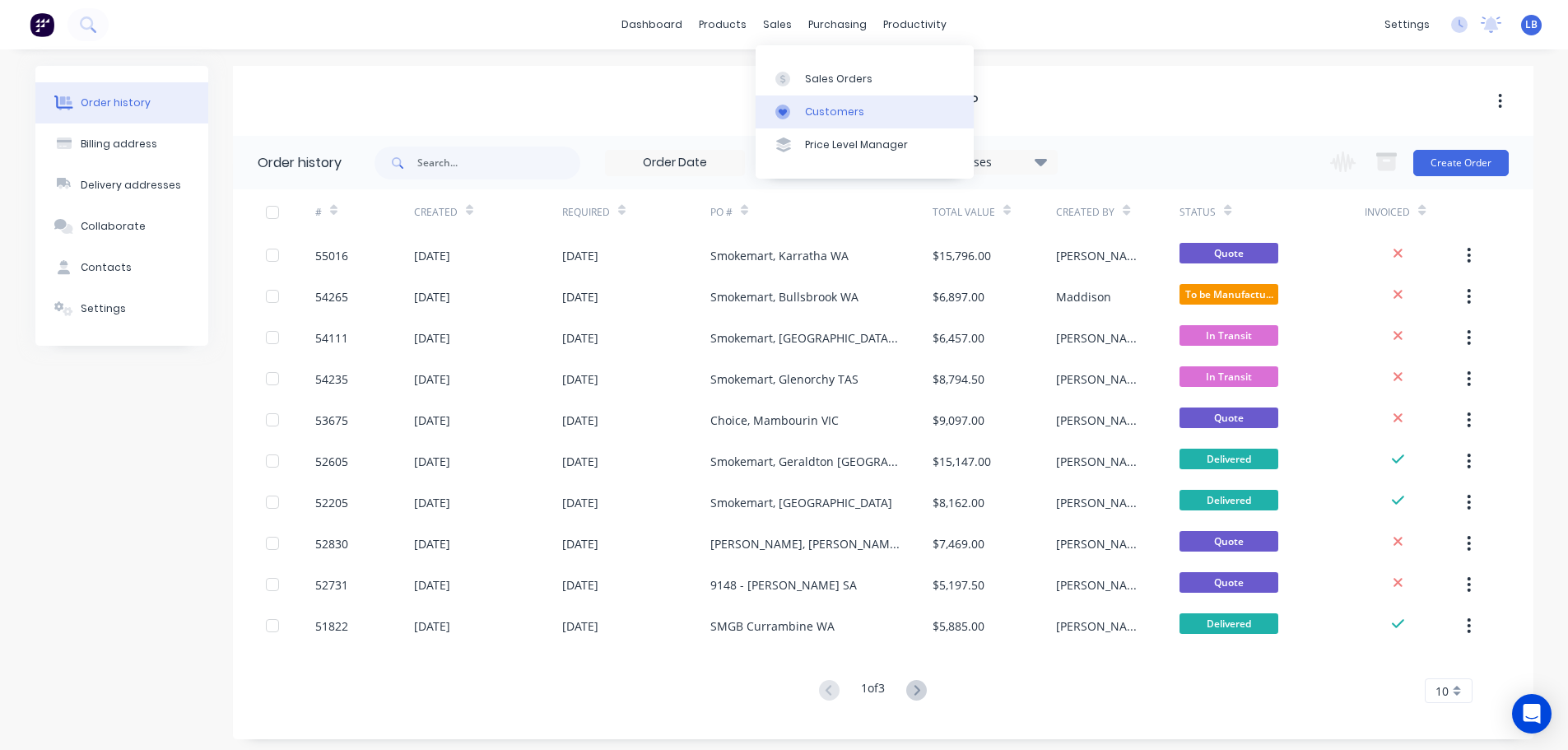
click at [835, 109] on div "Customers" at bounding box center [835, 112] width 59 height 15
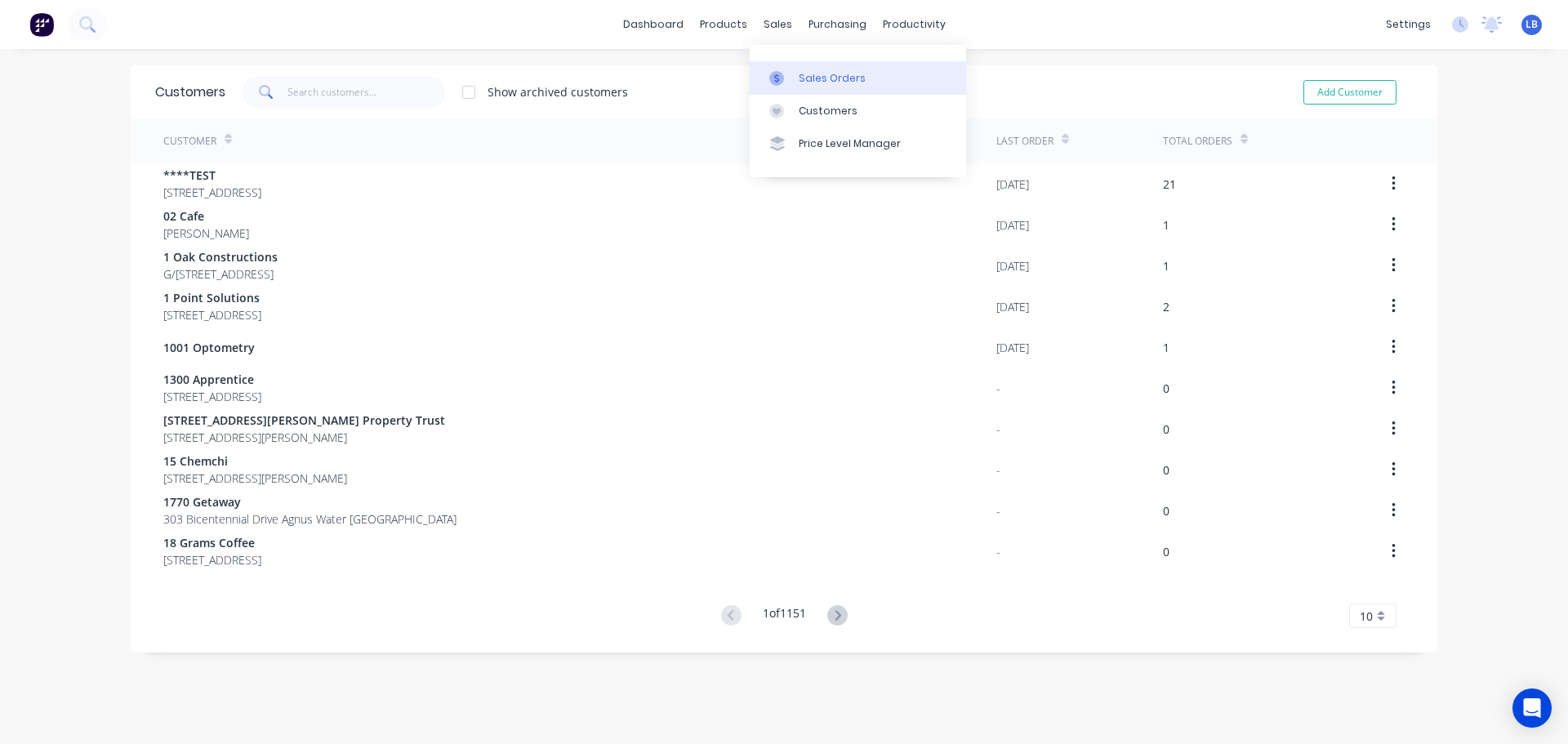
click at [832, 79] on div "Sales Orders" at bounding box center [833, 78] width 67 height 15
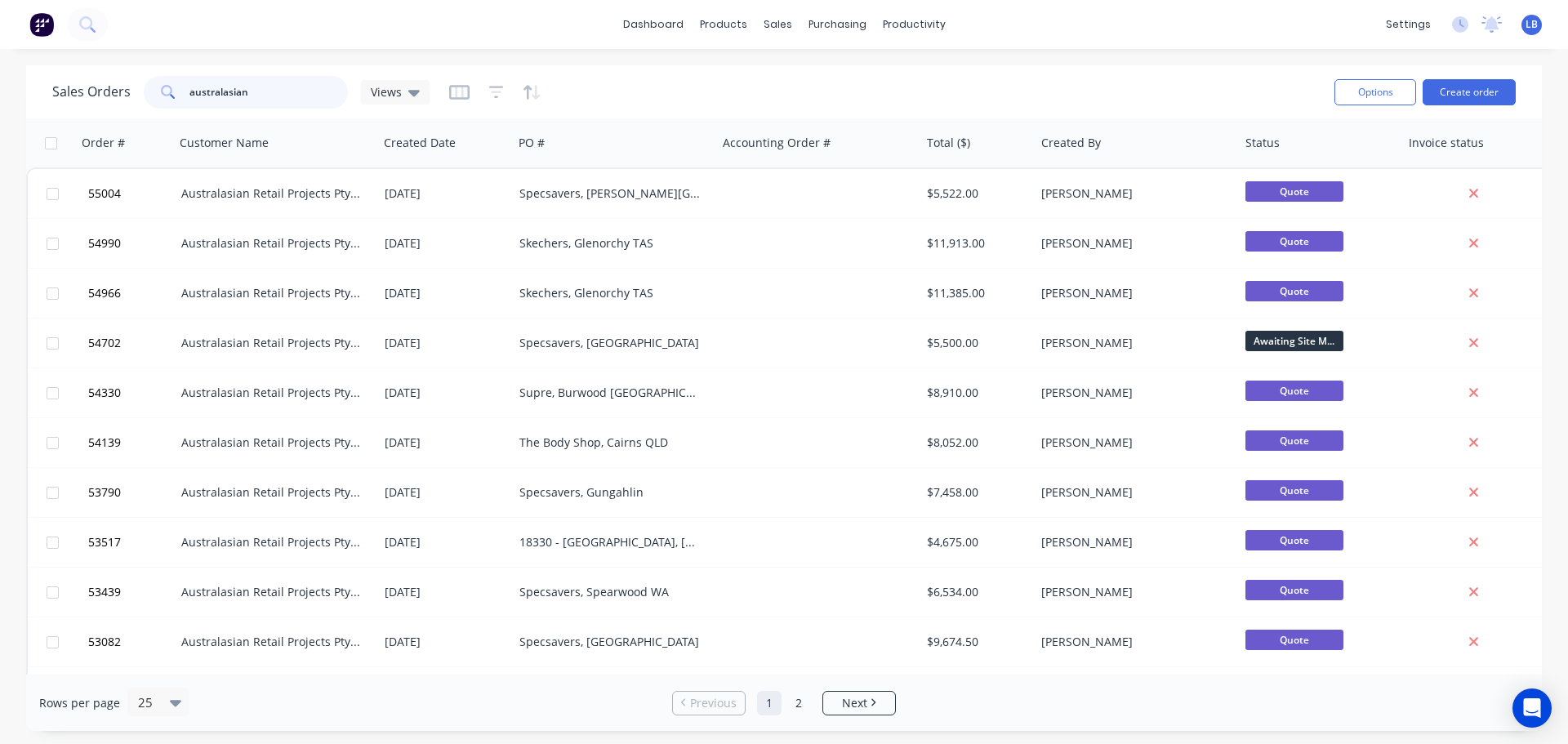
drag, startPoint x: 252, startPoint y: 90, endPoint x: 103, endPoint y: 96, distance: 149.1
click at [103, 96] on div "Sales Orders australasian Views" at bounding box center [241, 92] width 377 height 33
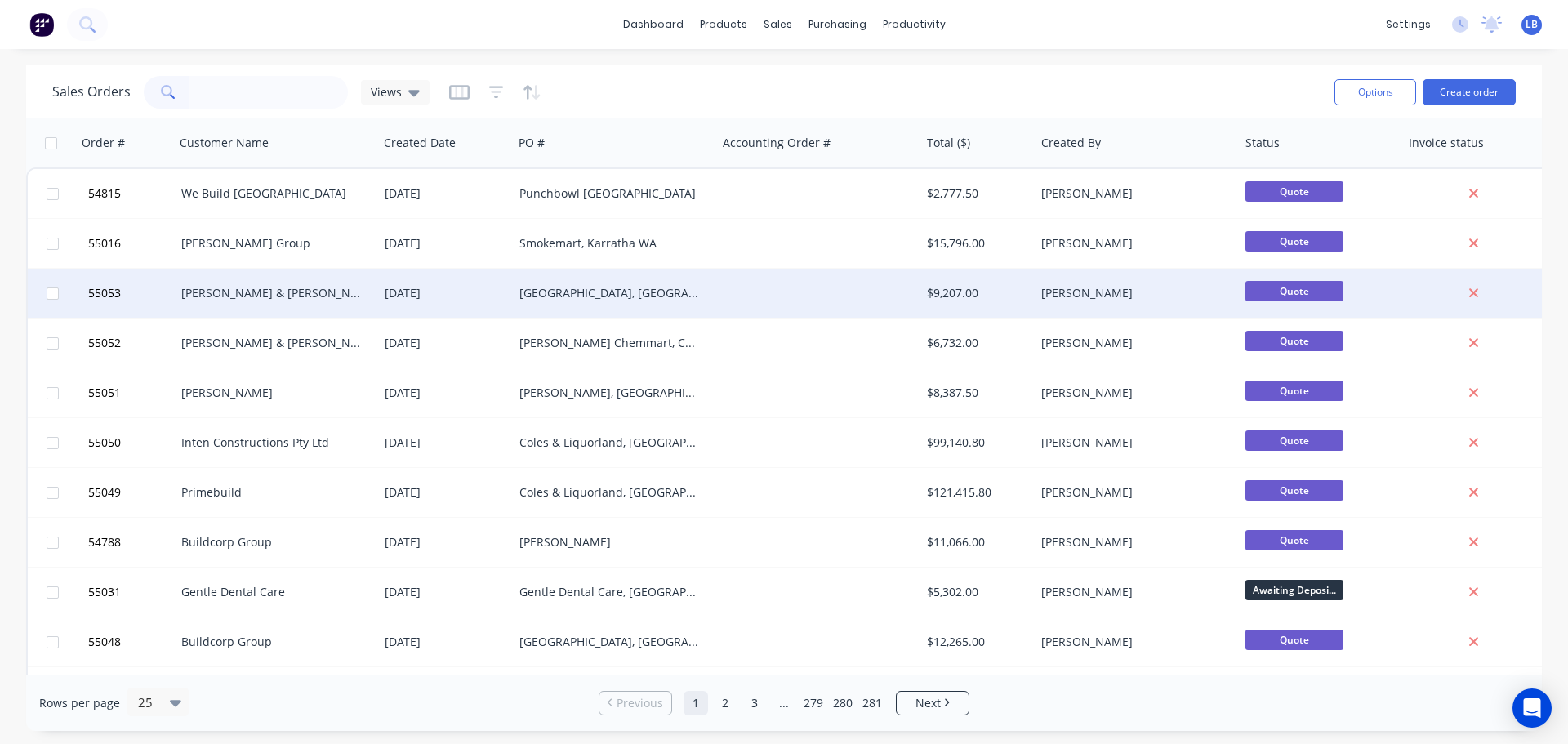
click at [576, 289] on div "Torrens Uni, Surry Hills NSW" at bounding box center [610, 293] width 181 height 16
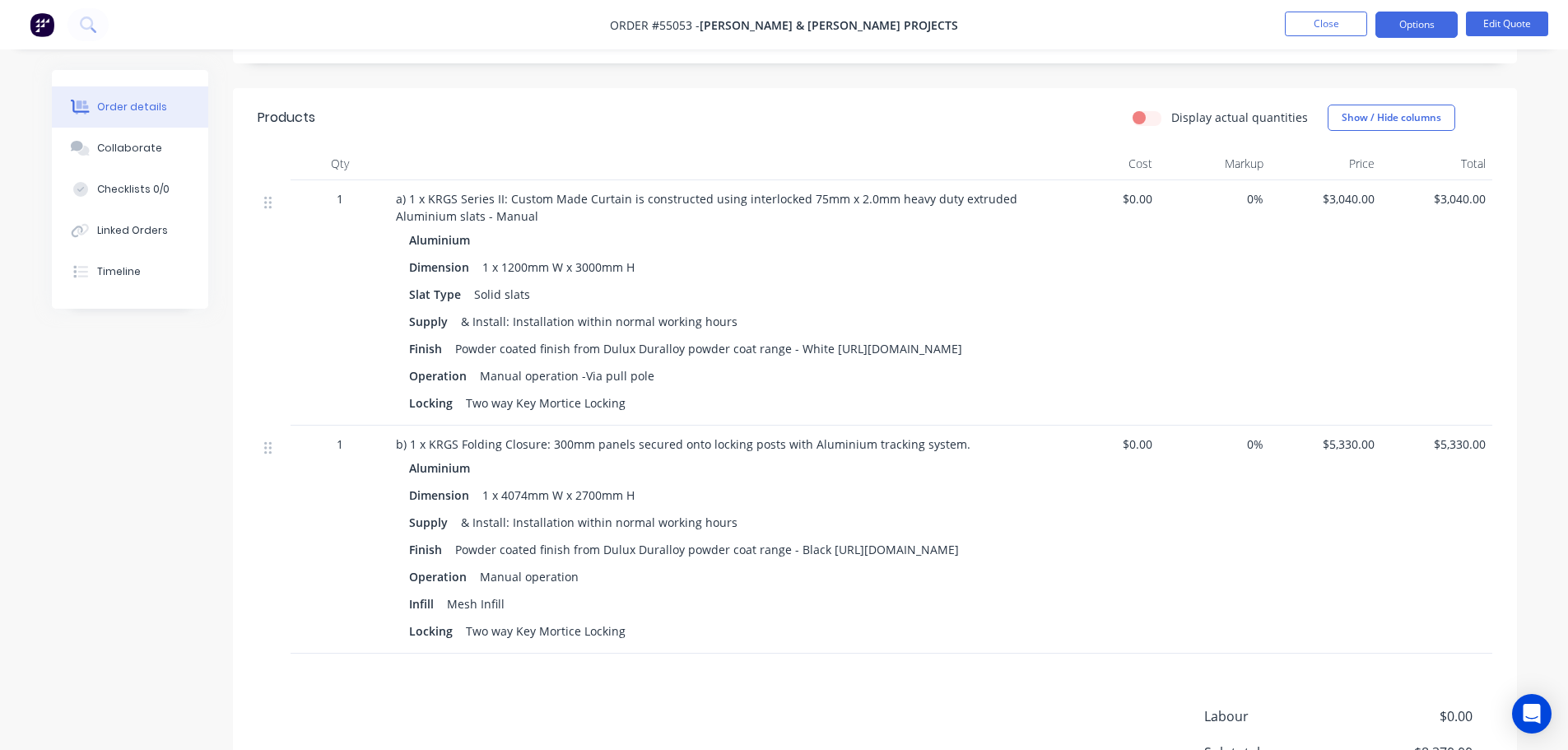
scroll to position [576, 0]
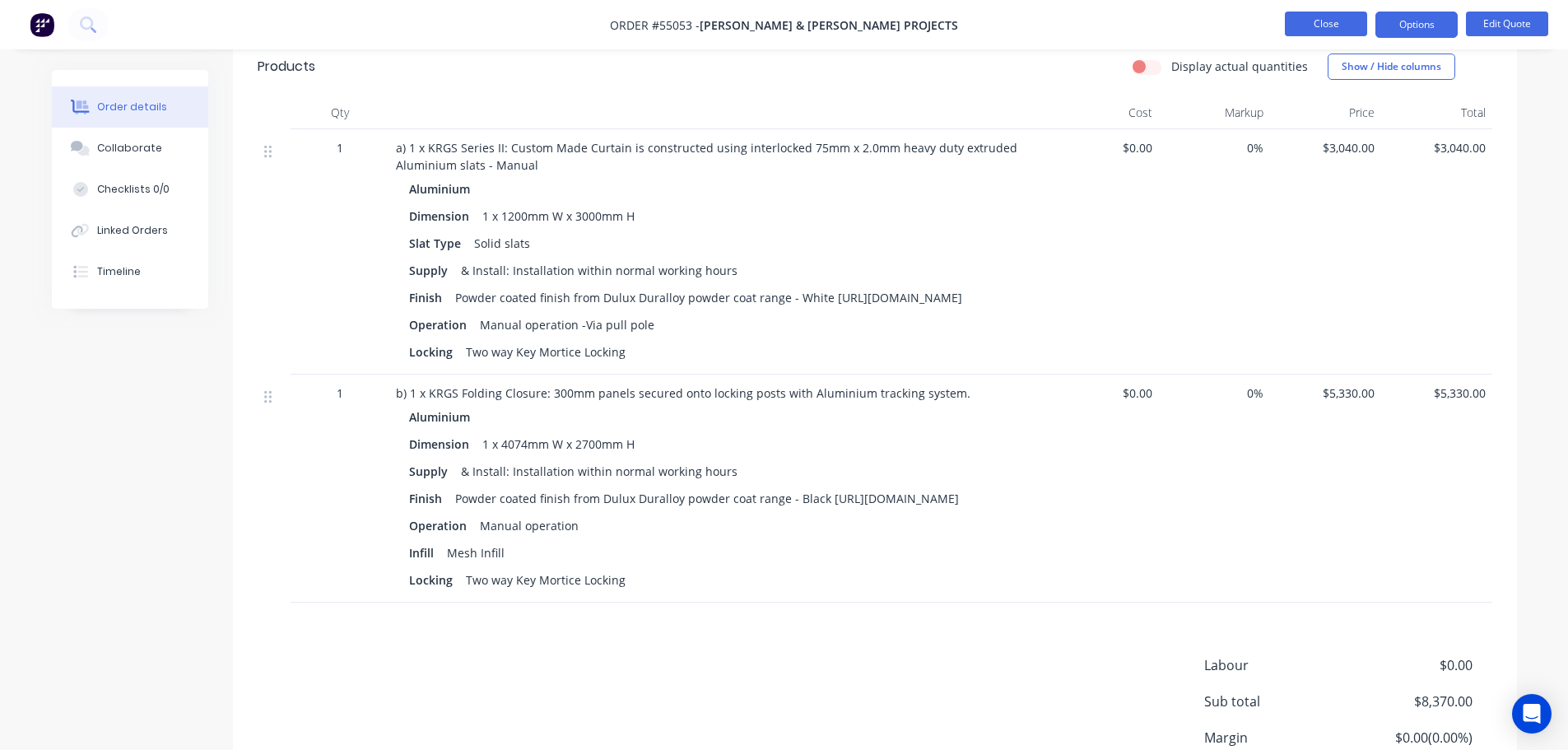
click at [1314, 24] on button "Close" at bounding box center [1326, 24] width 82 height 25
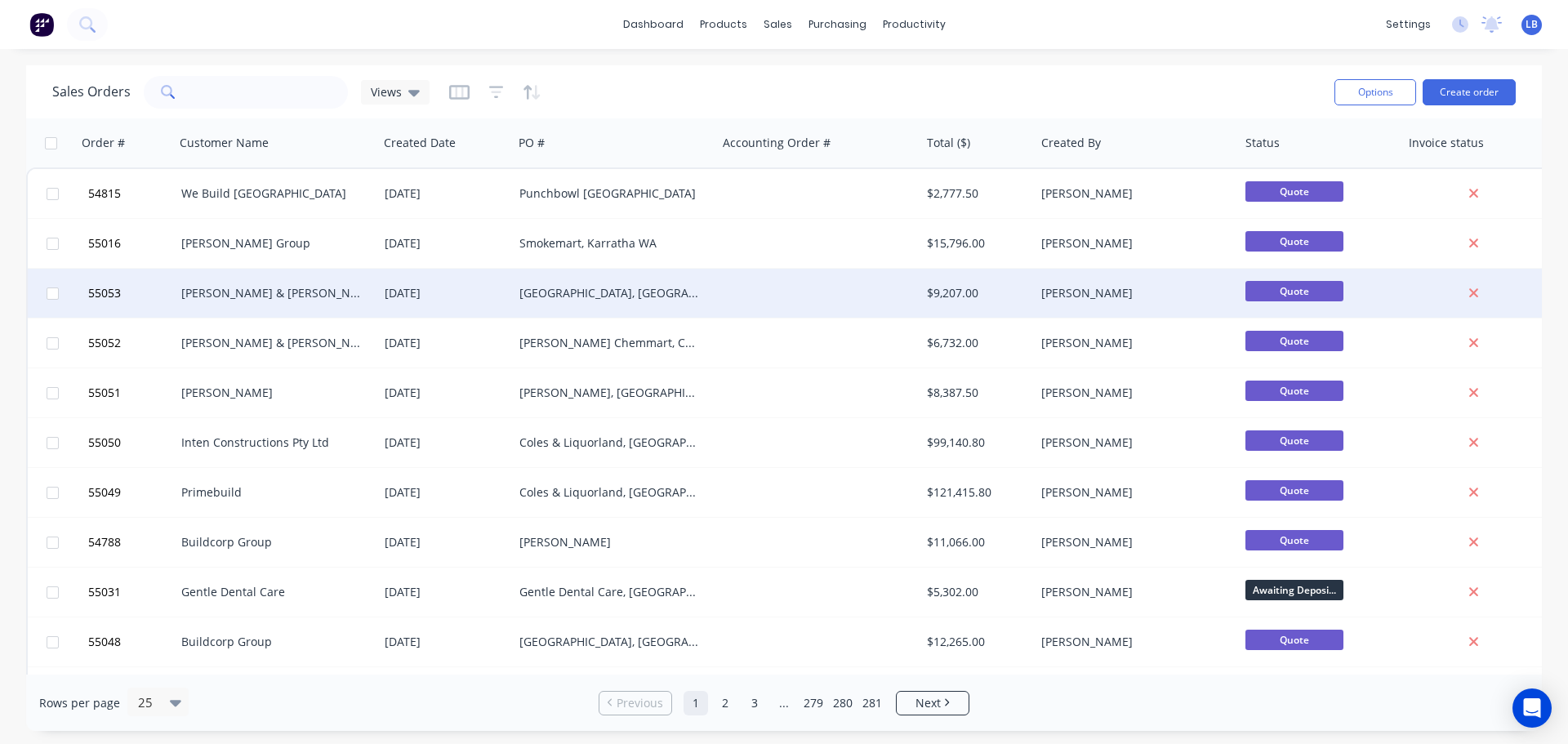
click at [611, 283] on div "Torrens Uni, Surry Hills NSW" at bounding box center [615, 293] width 204 height 49
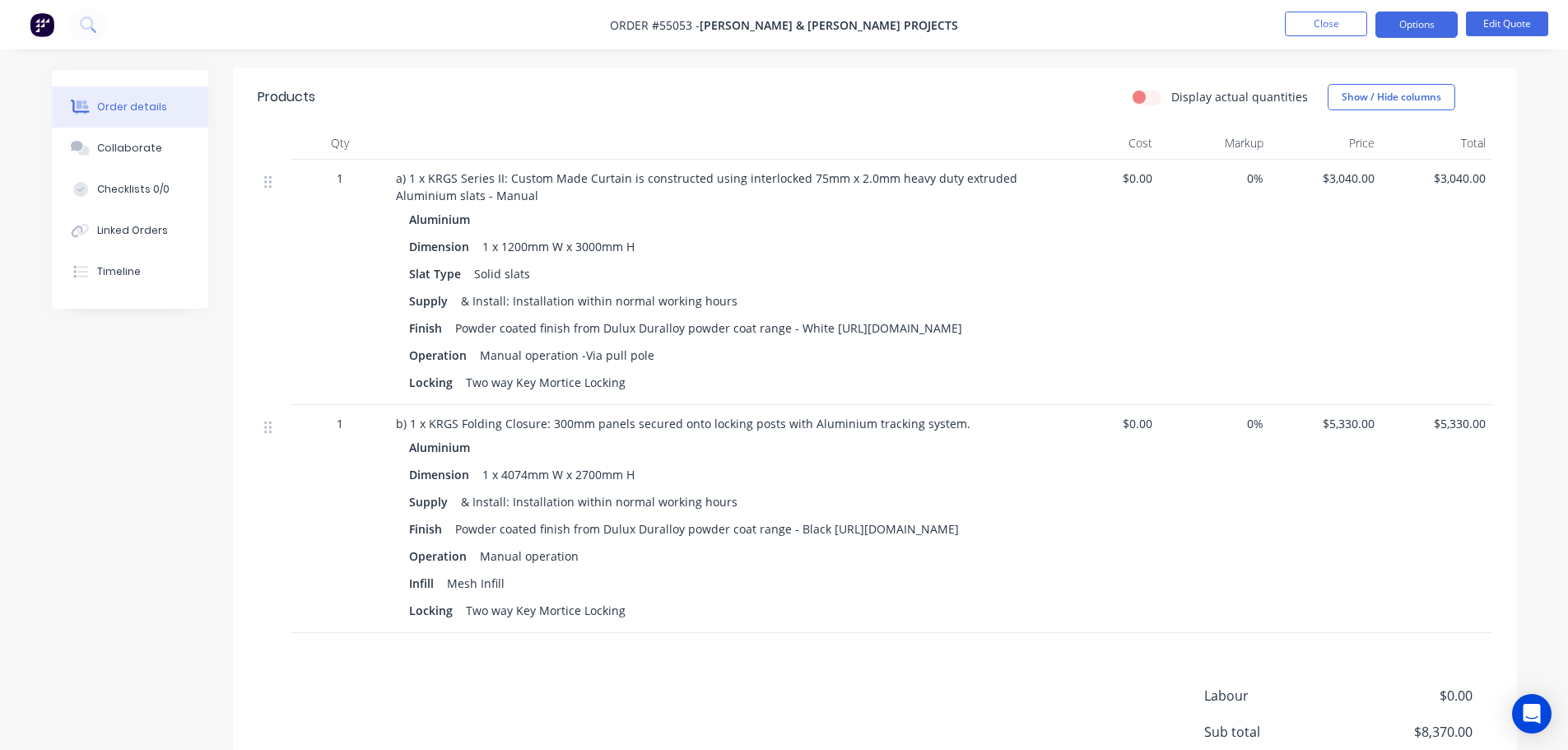
scroll to position [576, 0]
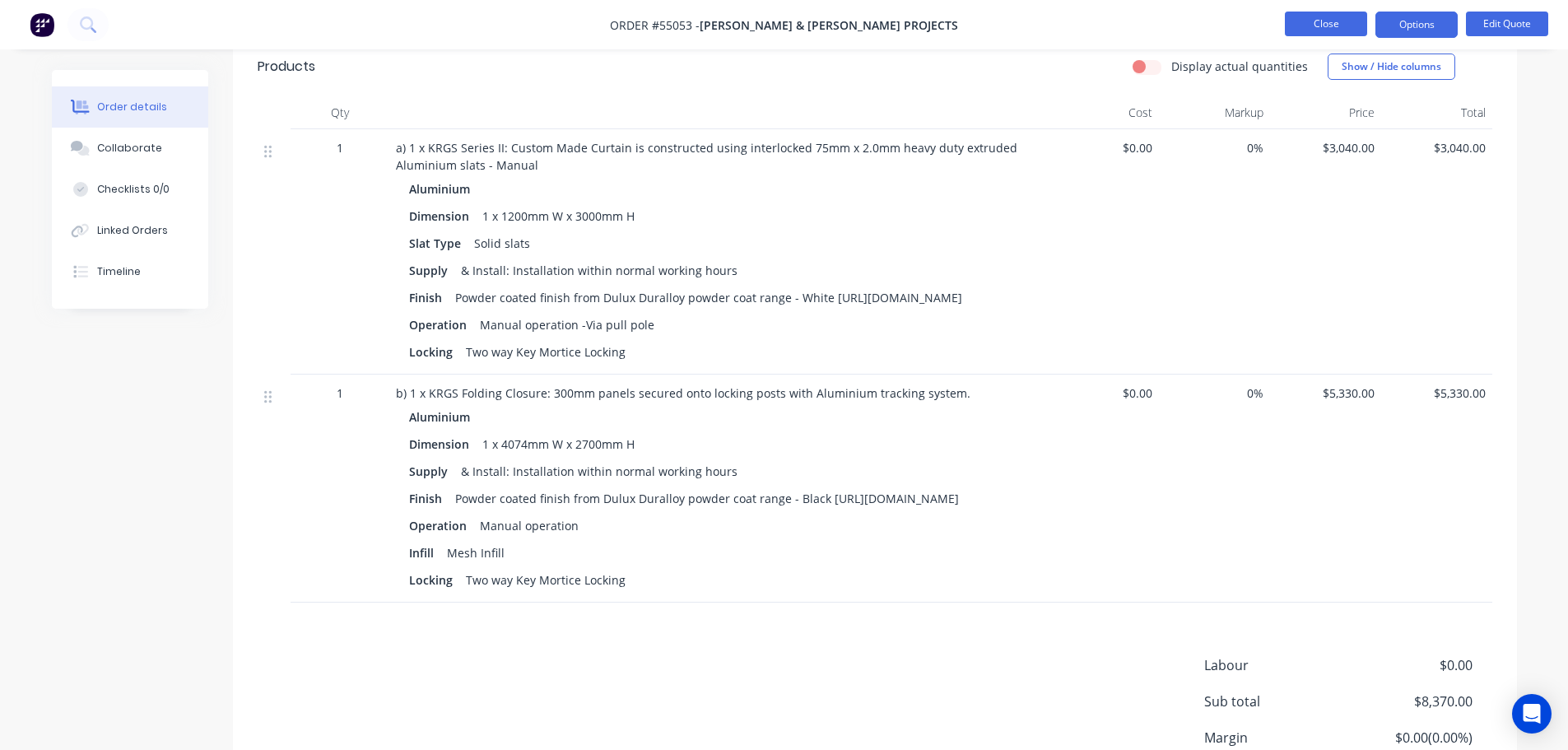
click at [1323, 21] on button "Close" at bounding box center [1326, 24] width 82 height 25
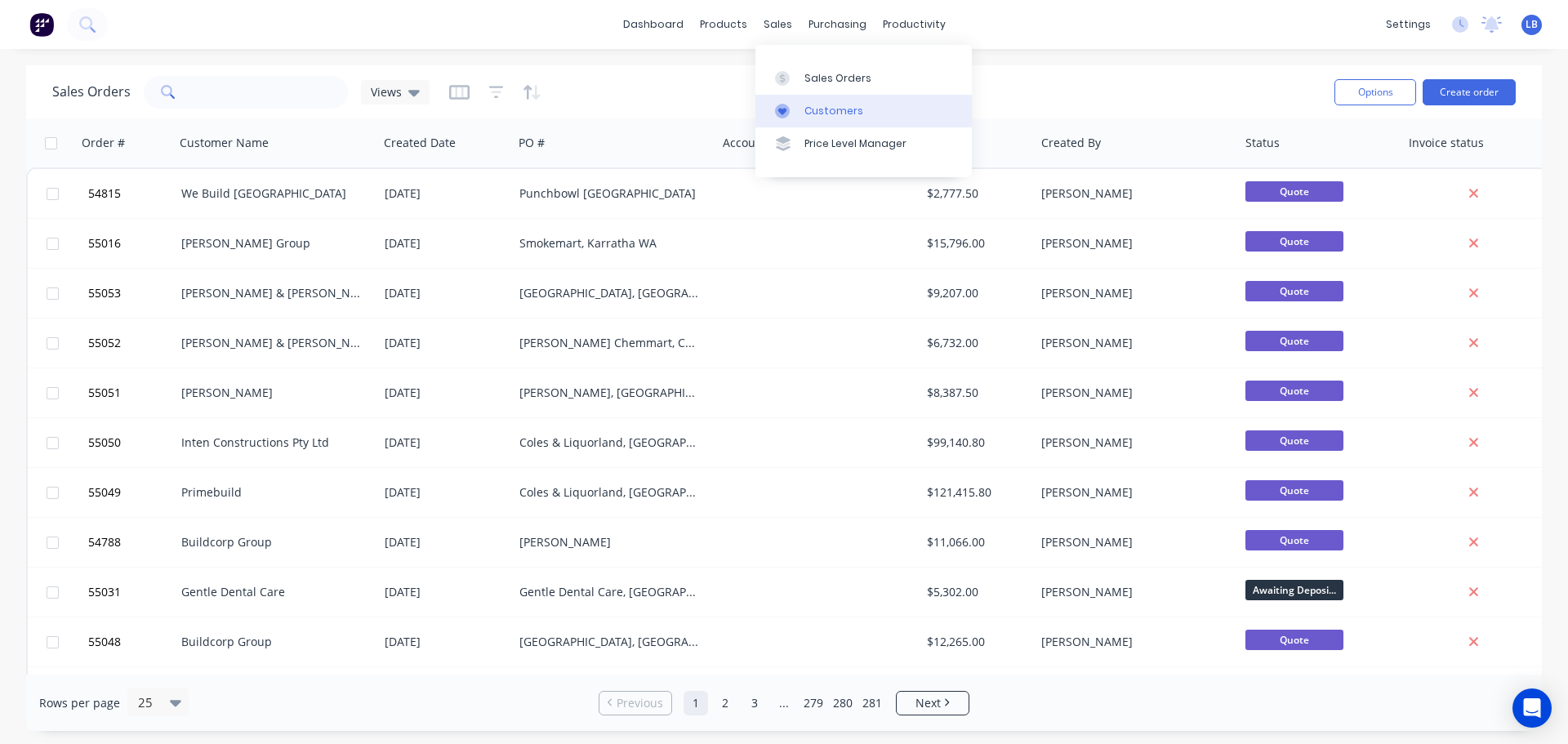
click at [830, 114] on div "Customers" at bounding box center [834, 111] width 59 height 15
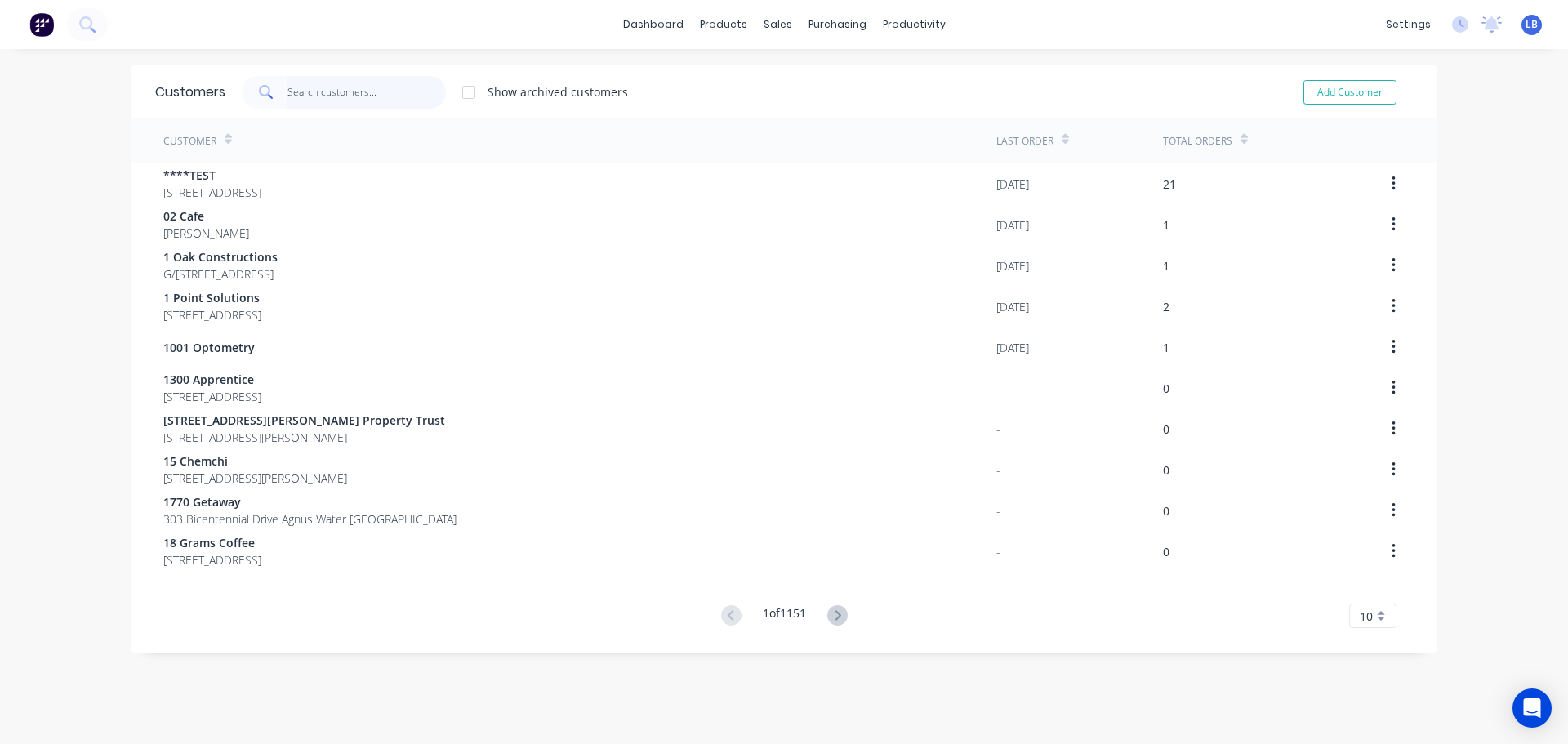
click at [342, 95] on input "text" at bounding box center [367, 92] width 159 height 33
click at [822, 80] on div "Sales Orders" at bounding box center [833, 78] width 67 height 15
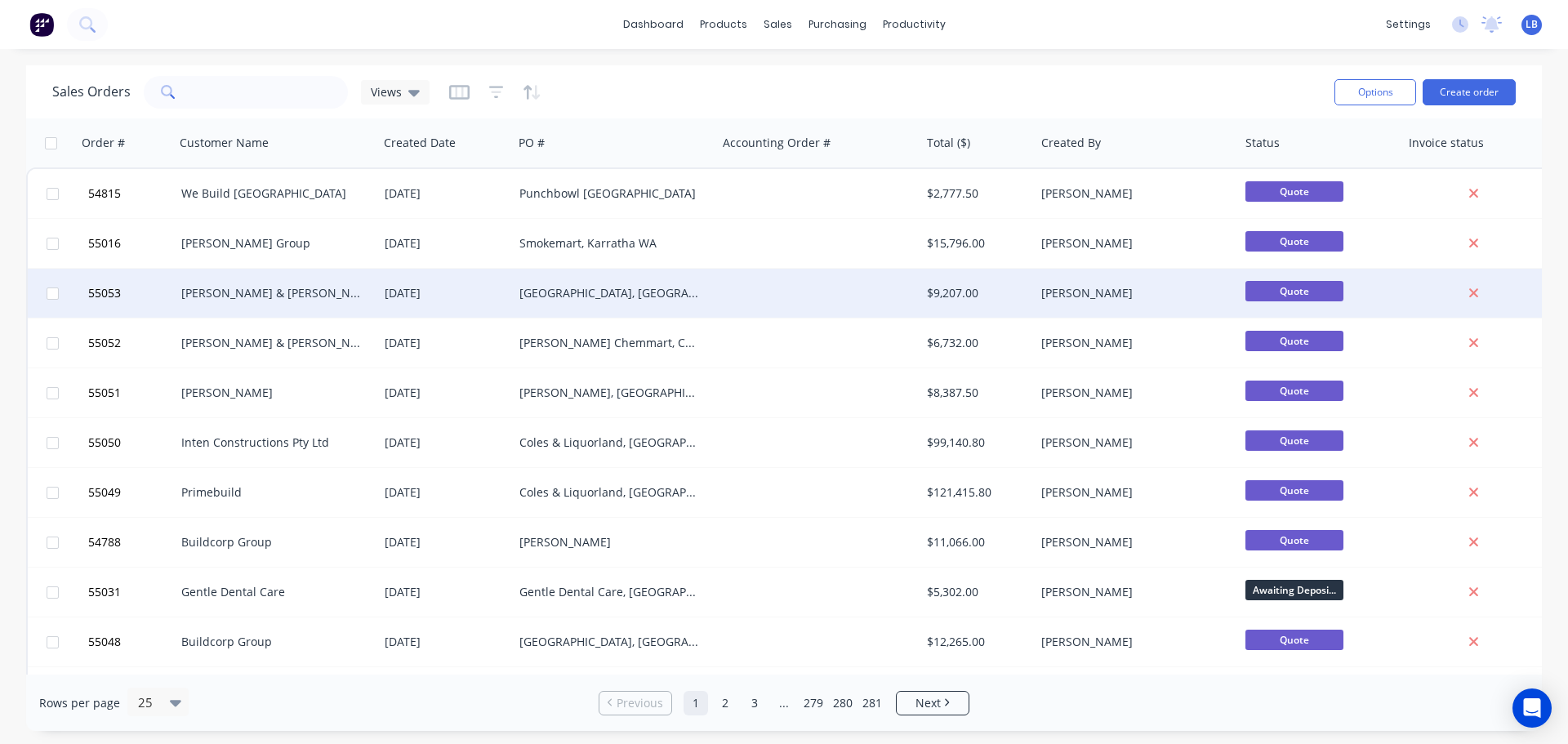
click at [310, 283] on div "Burke & Wills Projects" at bounding box center [277, 293] width 204 height 49
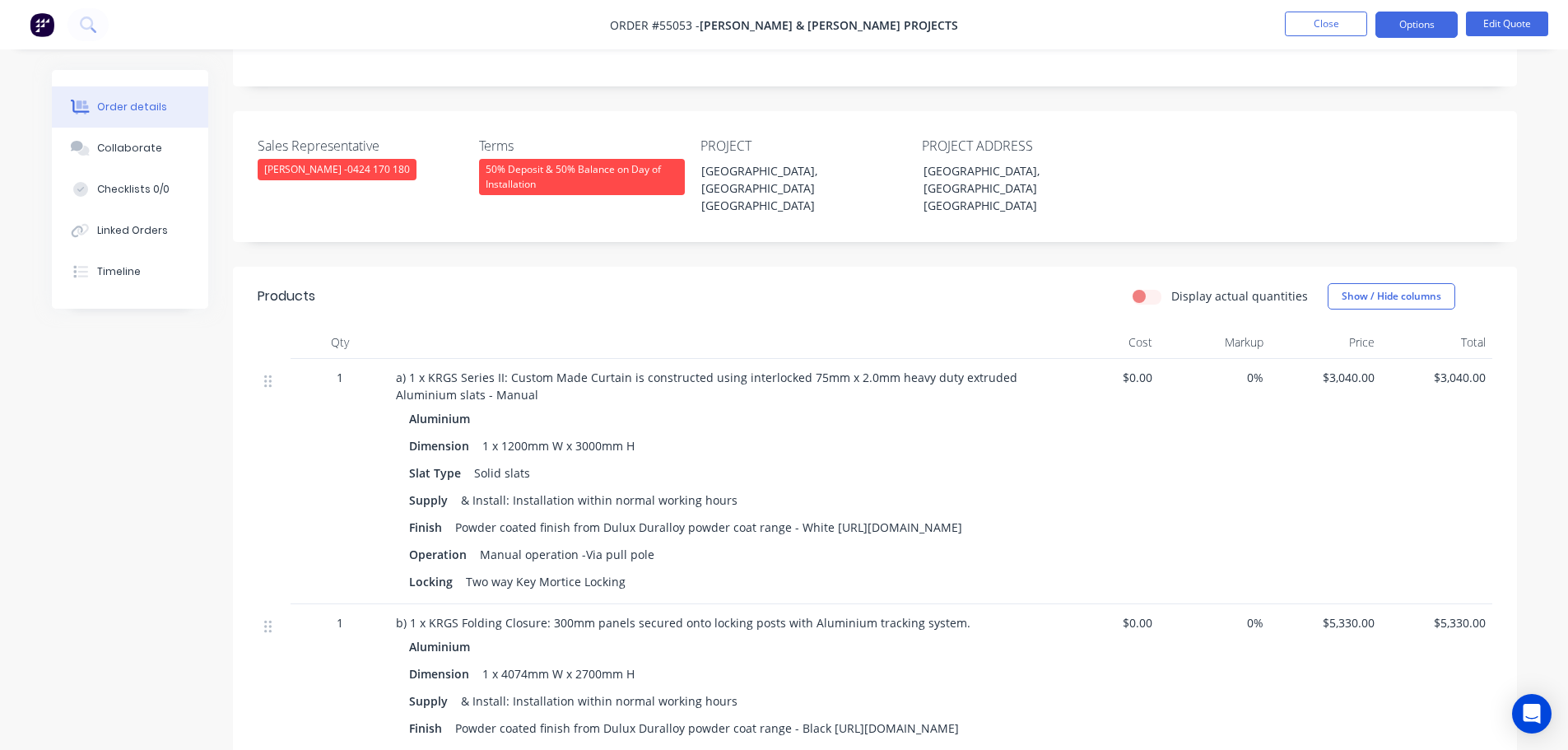
scroll to position [329, 0]
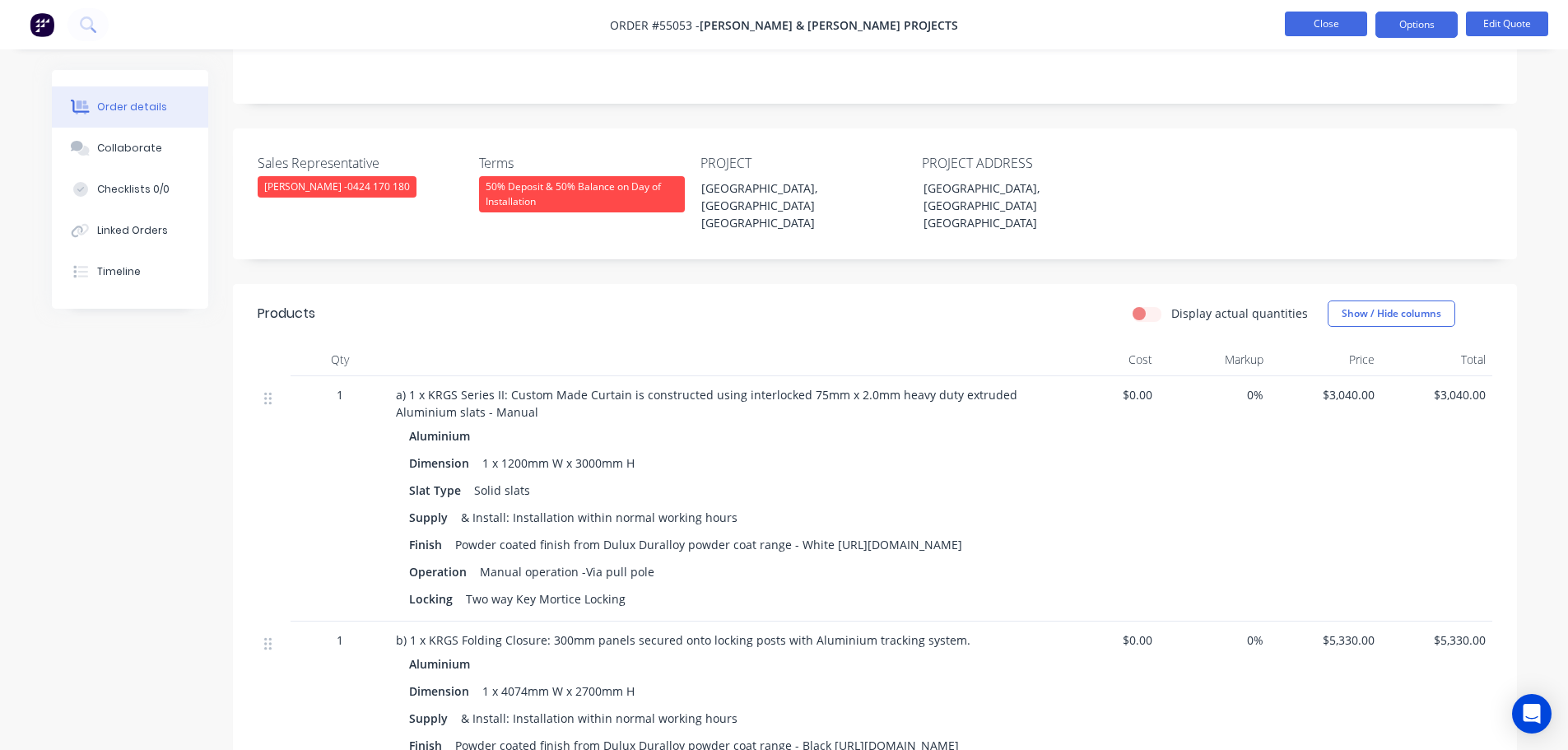
click at [1323, 26] on button "Close" at bounding box center [1326, 24] width 82 height 25
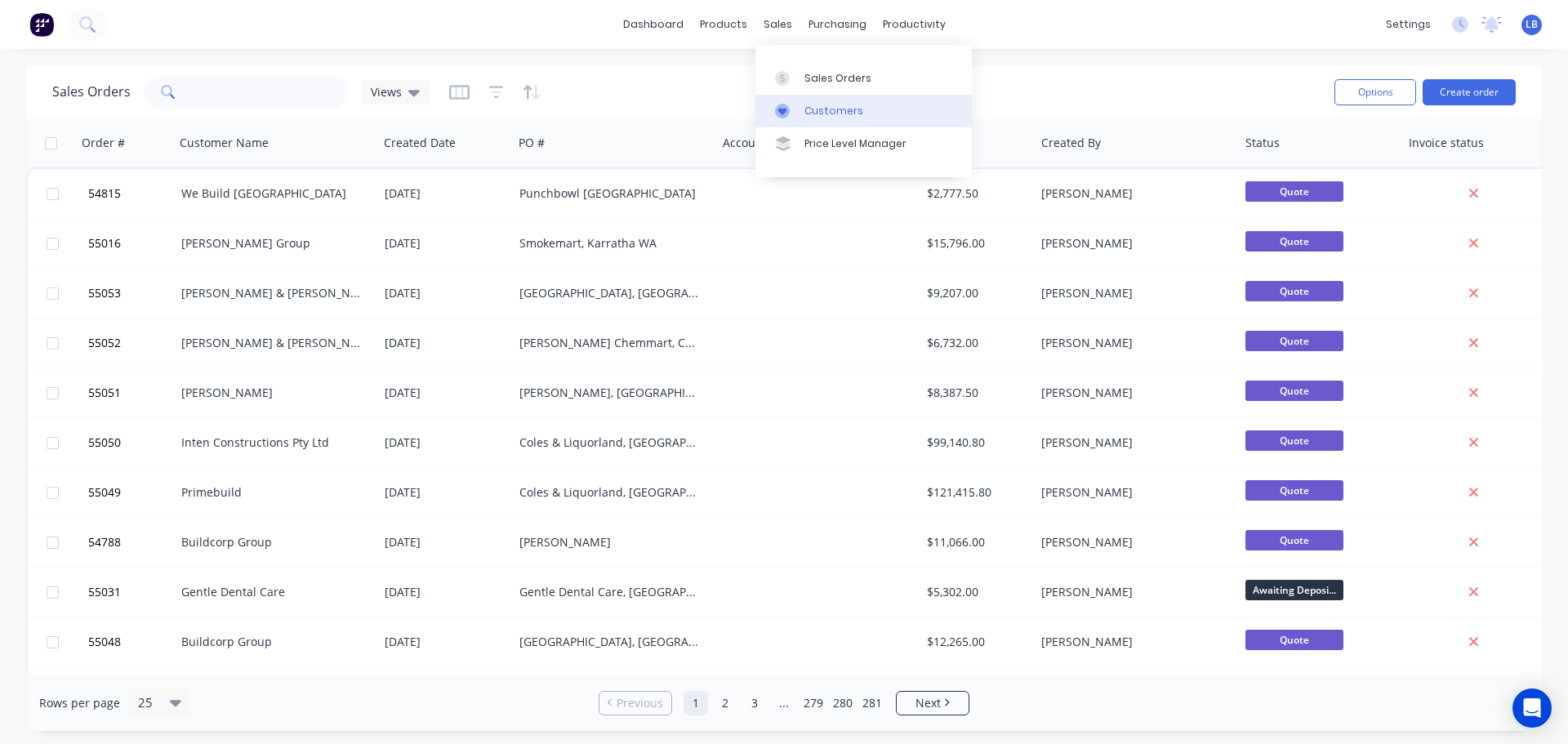
click at [824, 114] on div "Customers" at bounding box center [834, 111] width 59 height 15
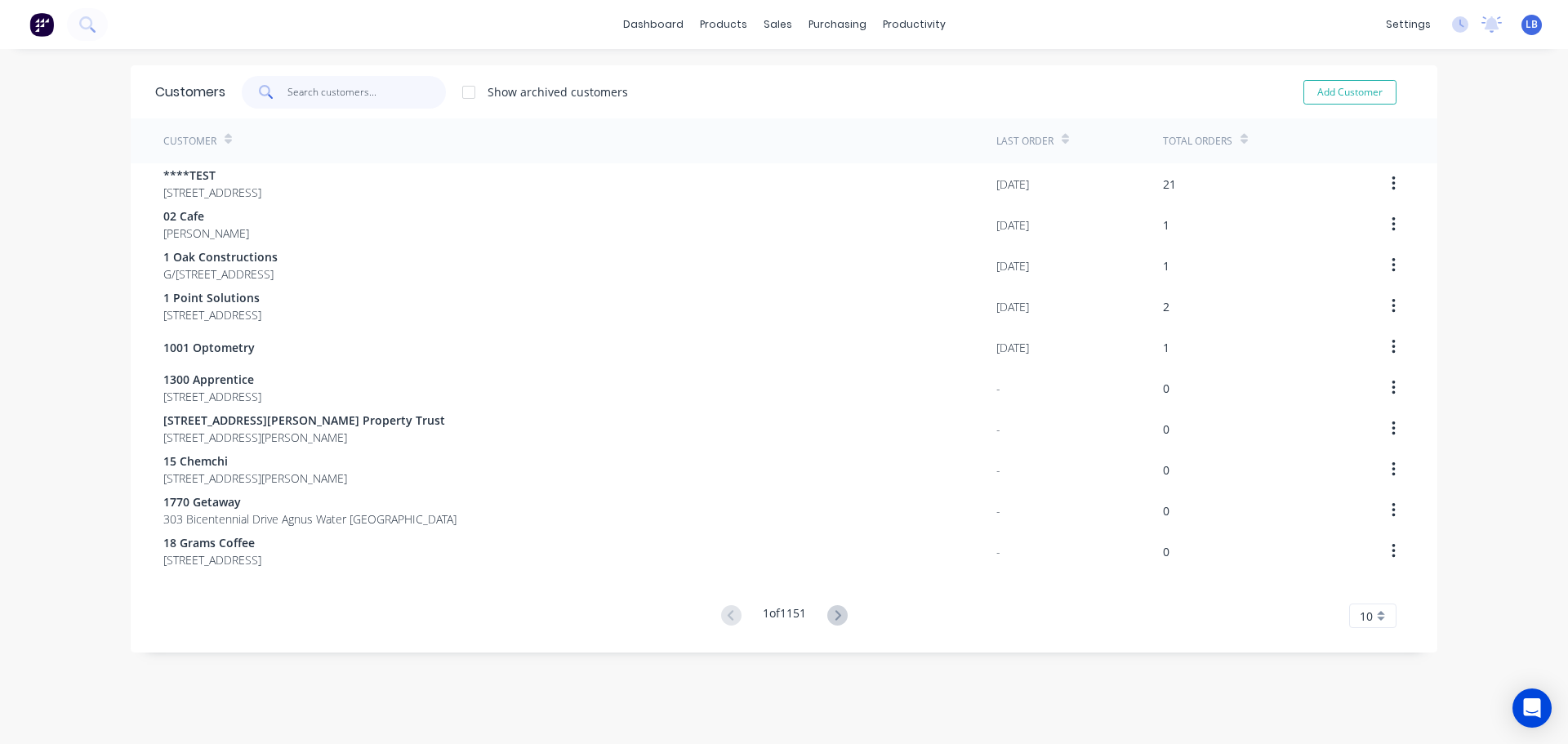
click at [306, 89] on input "text" at bounding box center [367, 92] width 159 height 33
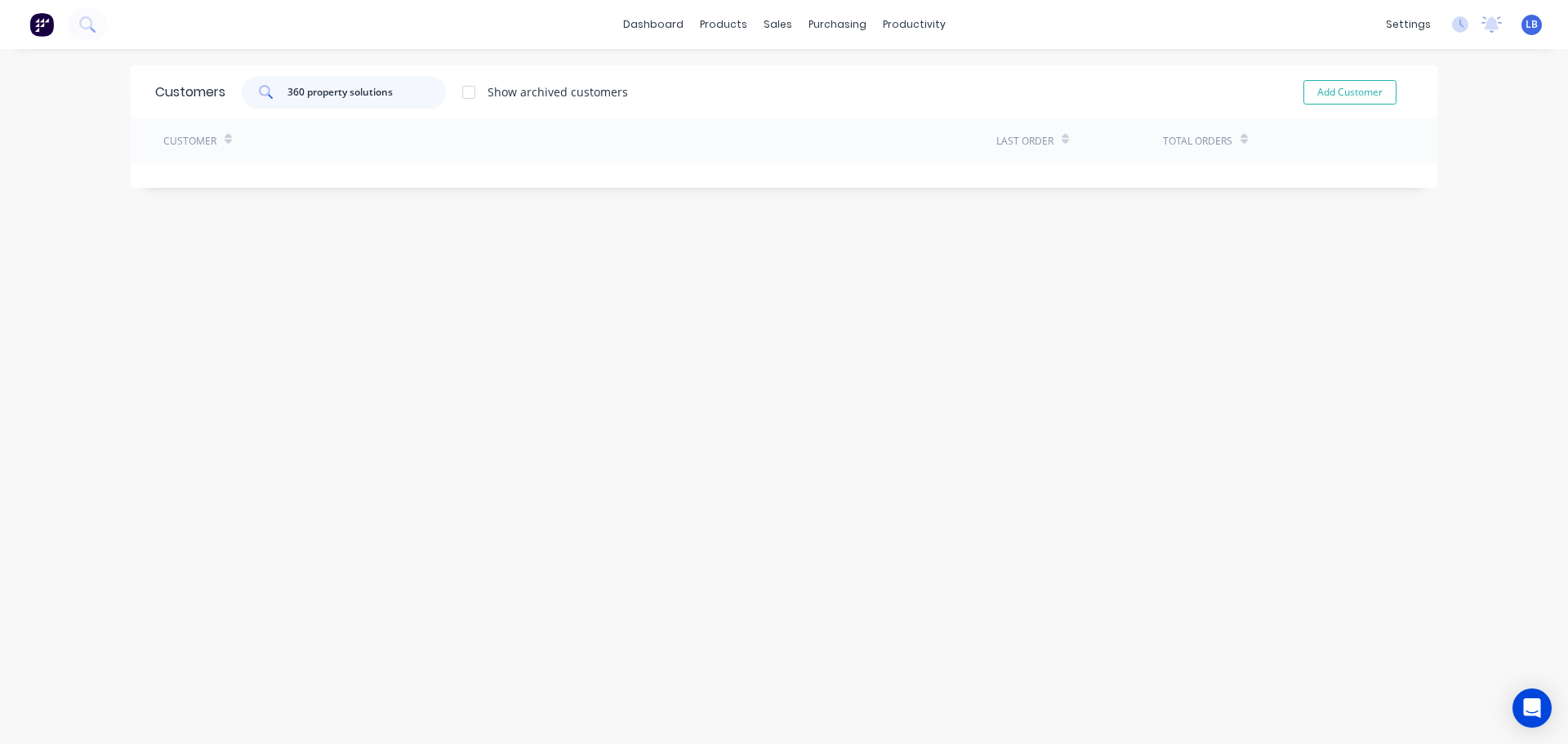
type input "360 property solutions"
drag, startPoint x: 391, startPoint y: 93, endPoint x: 266, endPoint y: 100, distance: 125.2
click at [266, 100] on div "360 property solutions" at bounding box center [344, 92] width 204 height 33
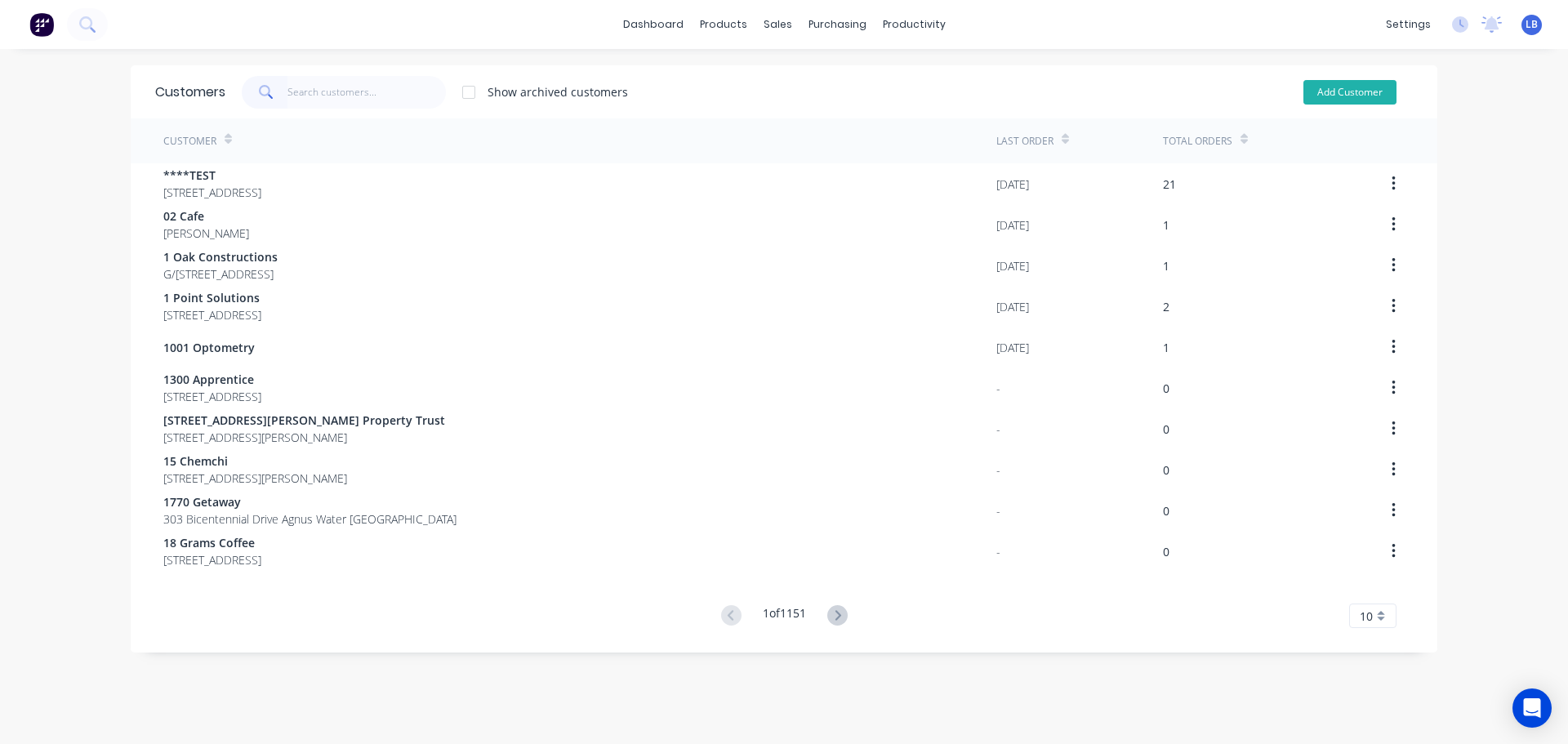
click at [1326, 90] on button "Add Customer" at bounding box center [1350, 92] width 93 height 25
select select "AU"
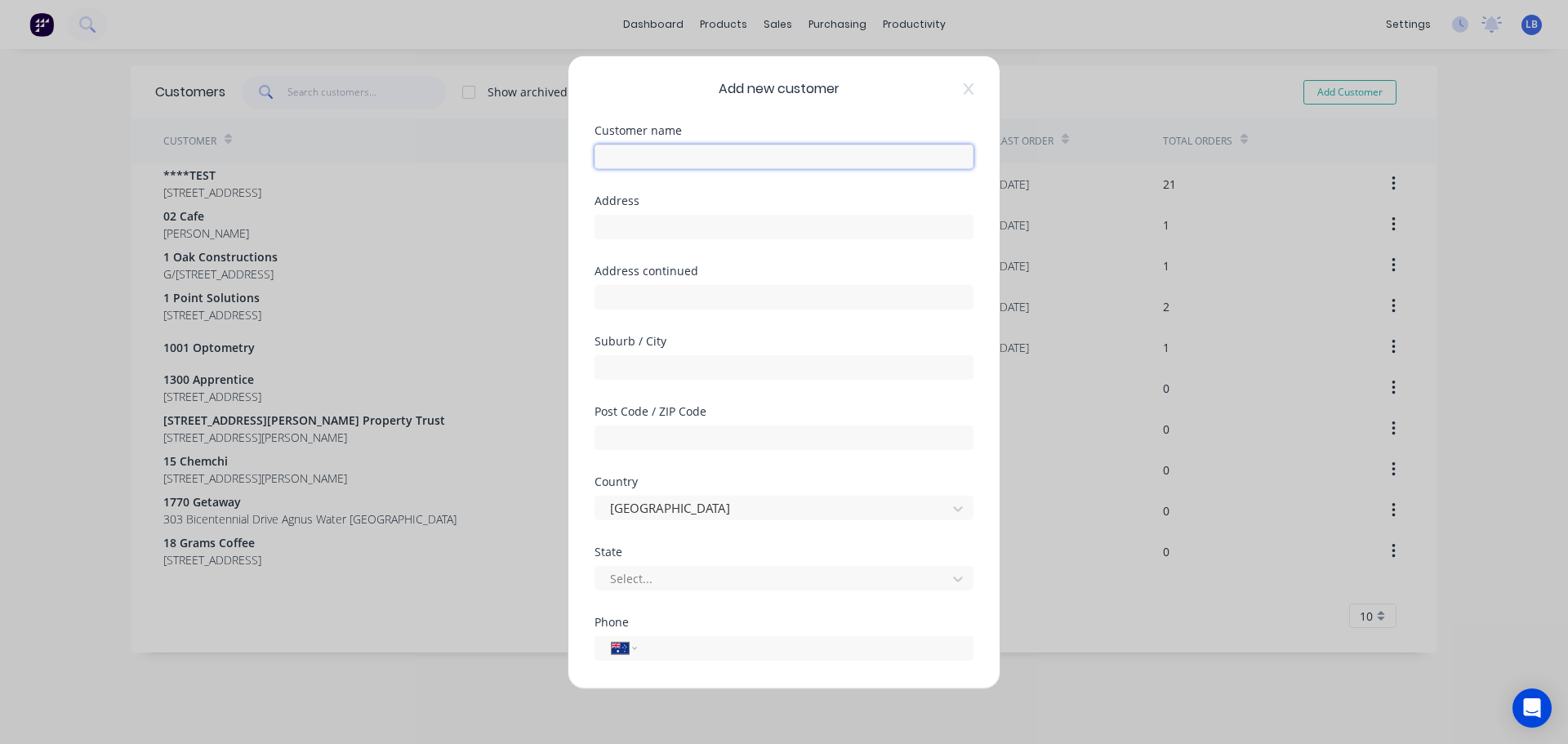
click at [605, 158] on input "text" at bounding box center [784, 156] width 379 height 25
paste input "360 property solutions"
click at [633, 158] on input "360 property solutions" at bounding box center [784, 156] width 379 height 25
click at [682, 155] on input "360 Property solutions" at bounding box center [784, 156] width 379 height 25
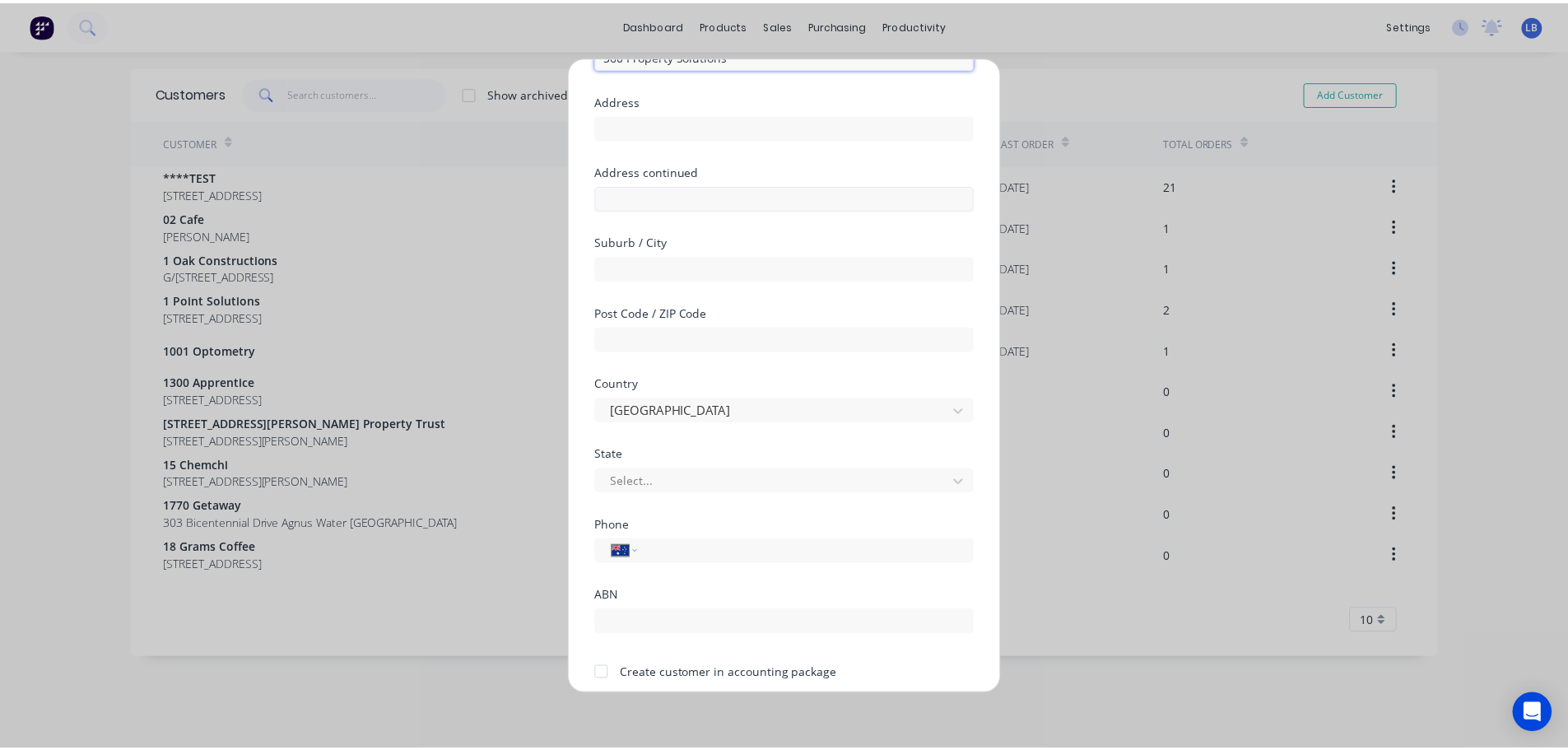
scroll to position [166, 0]
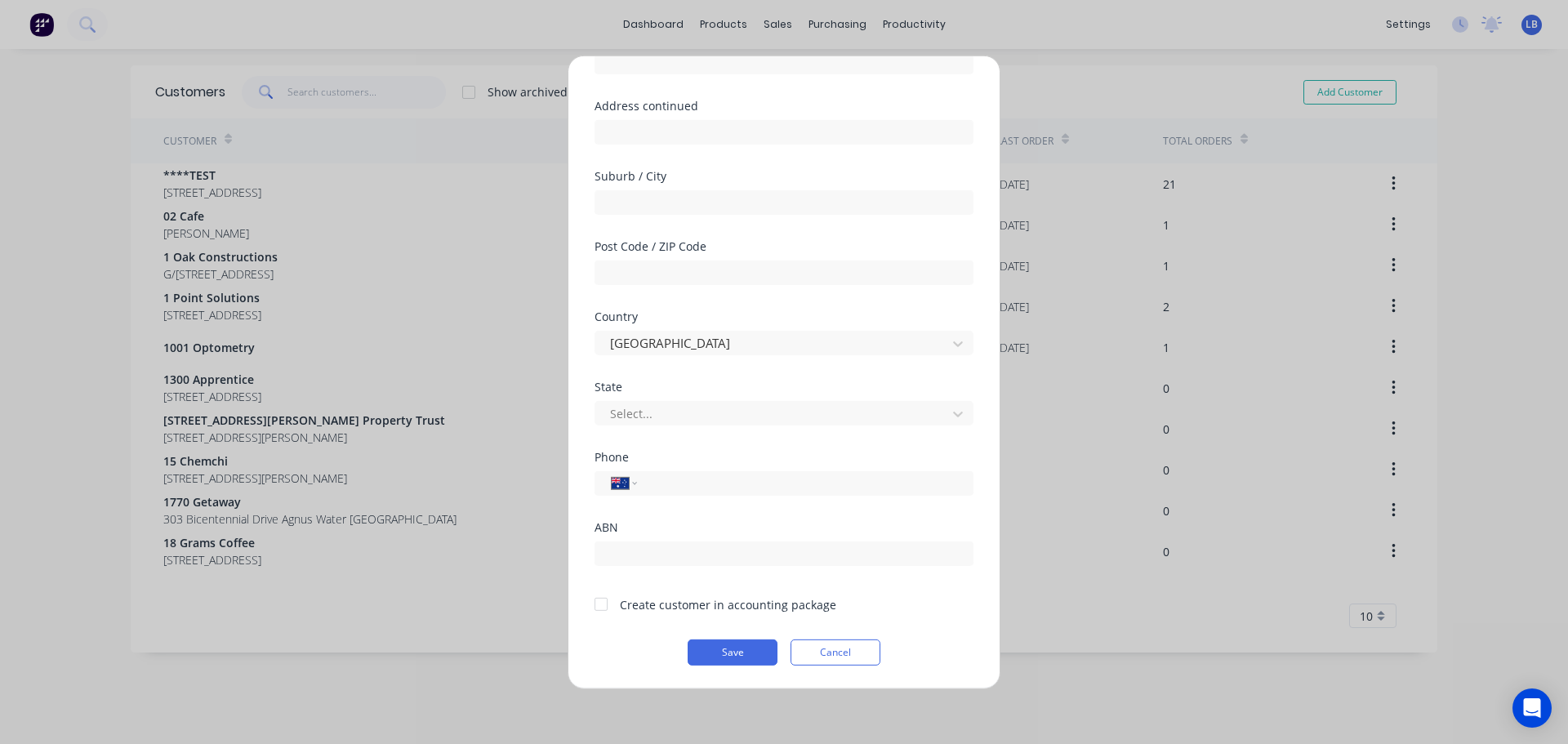
type input "360 Property Solutions"
click at [605, 608] on div at bounding box center [601, 604] width 33 height 33
click at [714, 648] on button "Save" at bounding box center [733, 652] width 90 height 26
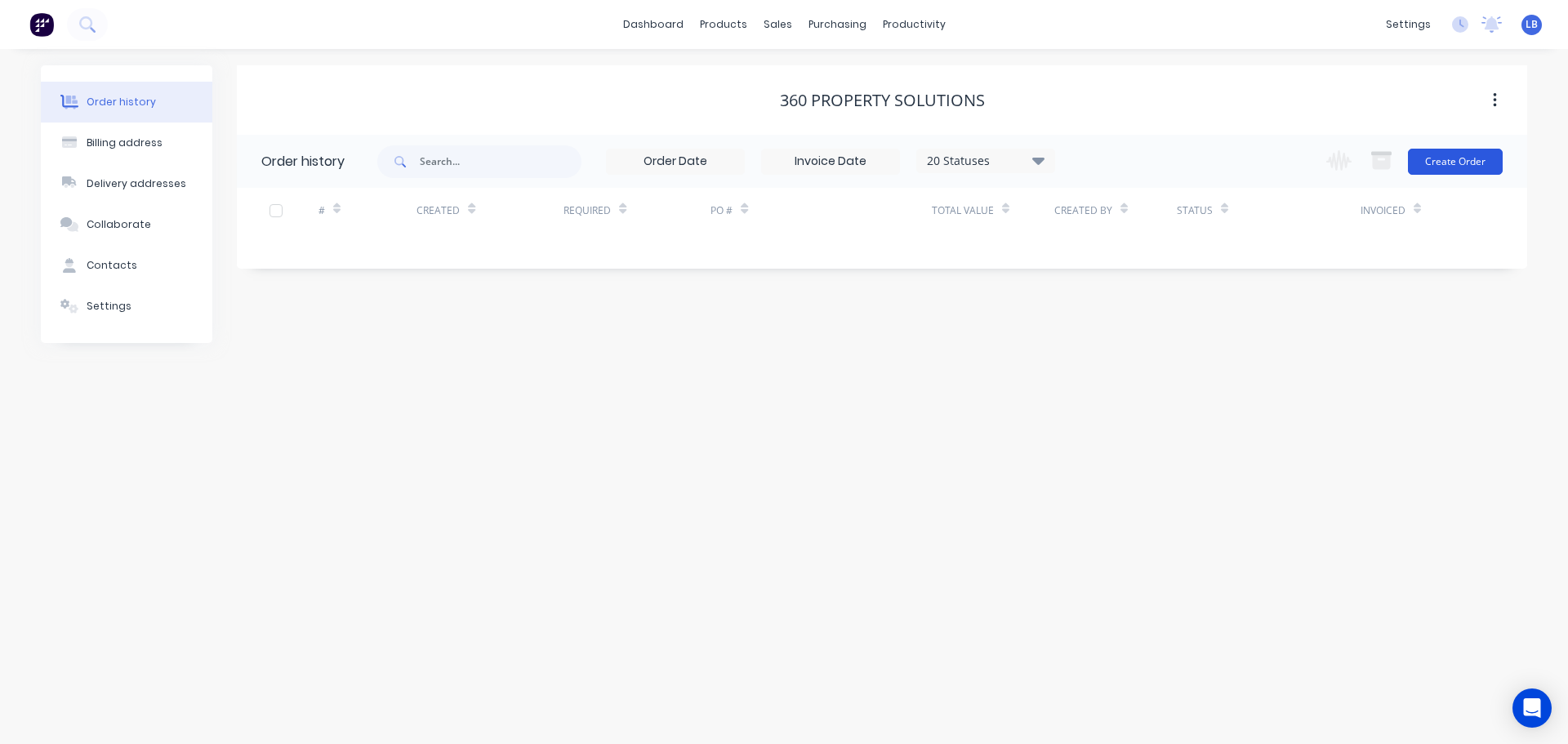
click at [1458, 162] on button "Create Order" at bounding box center [1455, 162] width 95 height 26
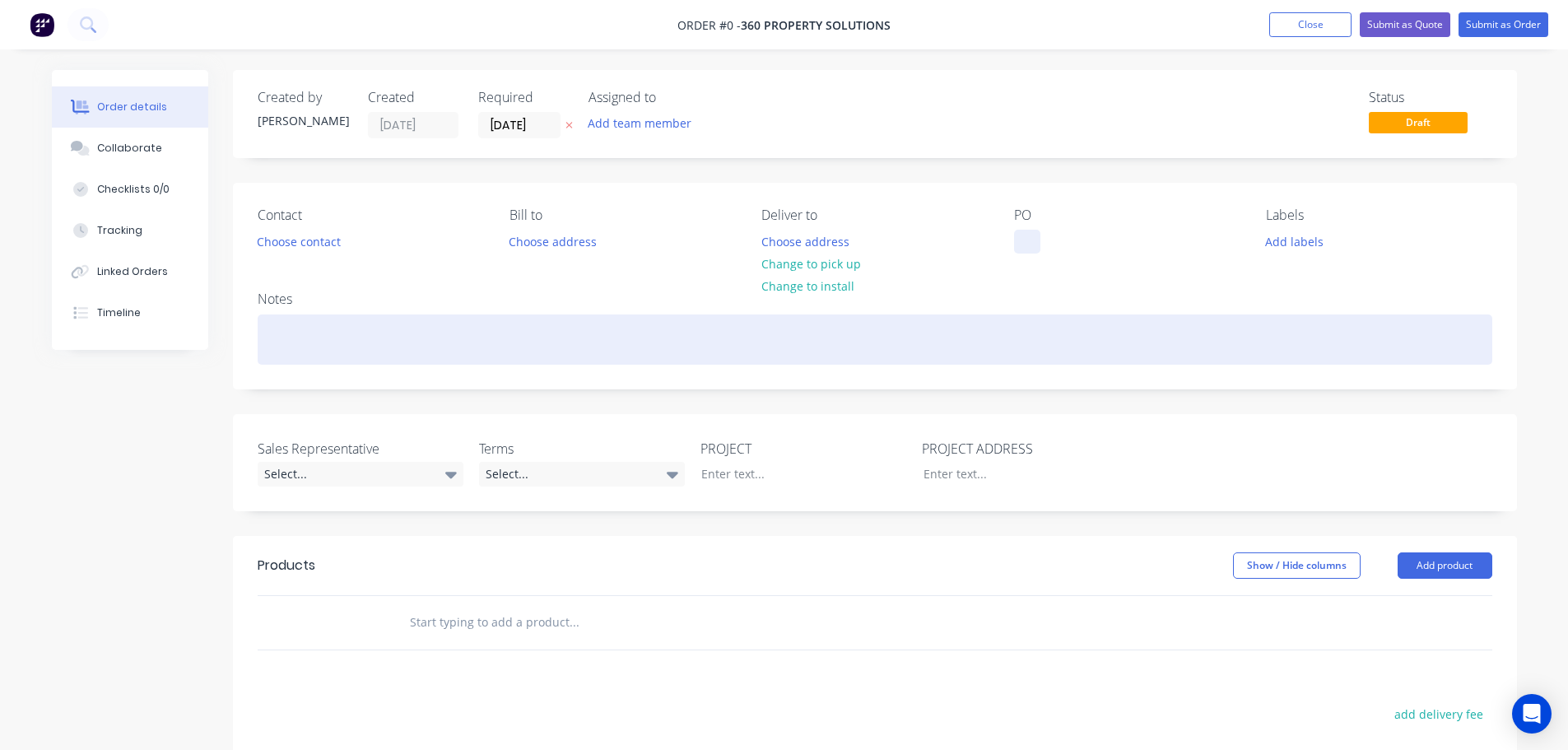
drag, startPoint x: 1020, startPoint y: 235, endPoint x: 1036, endPoint y: 347, distance: 113.1
click at [1020, 236] on div at bounding box center [1028, 241] width 26 height 24
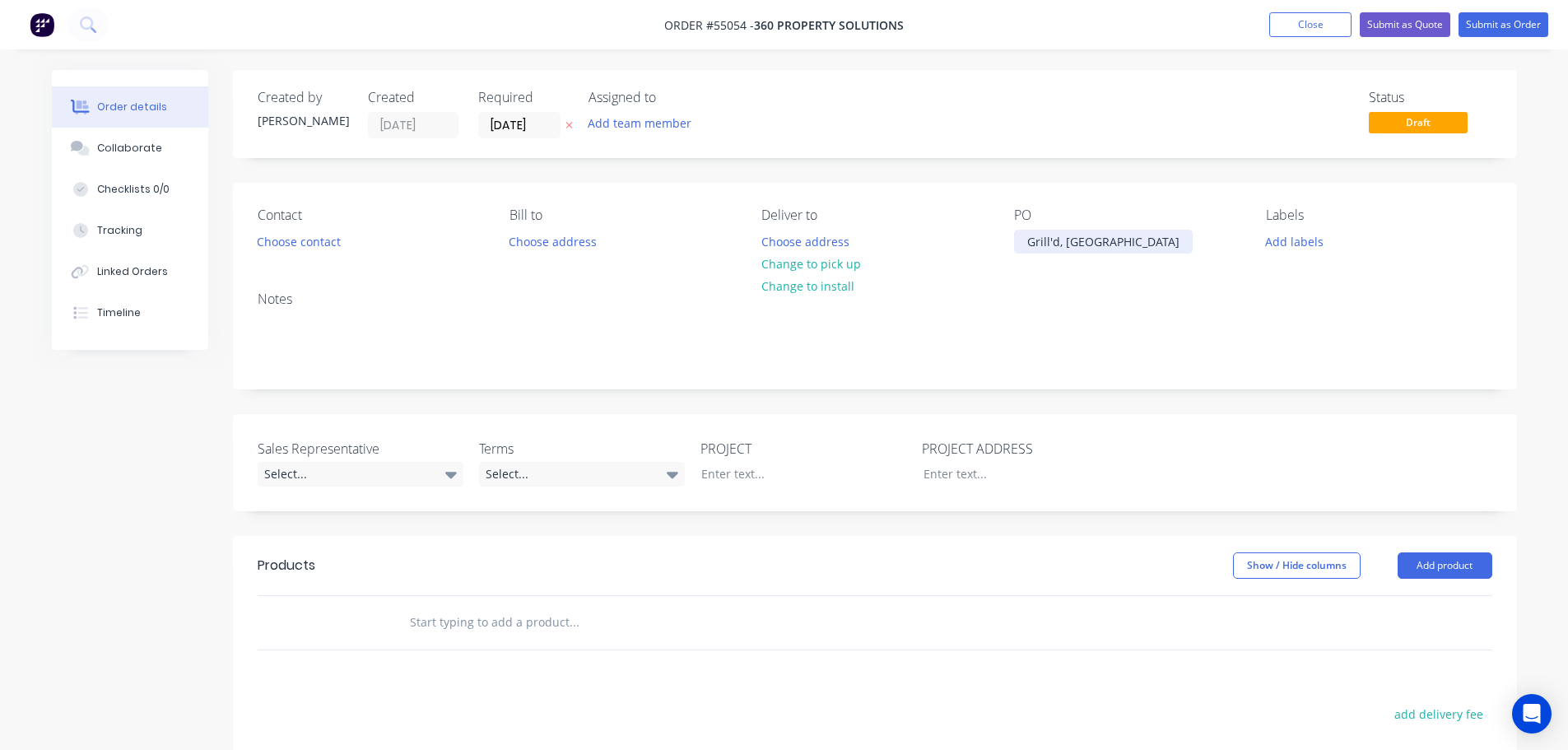
click at [1140, 247] on div "Grill'd, Indooroopilly" at bounding box center [1104, 241] width 179 height 24
click at [312, 249] on button "Choose contact" at bounding box center [298, 240] width 101 height 22
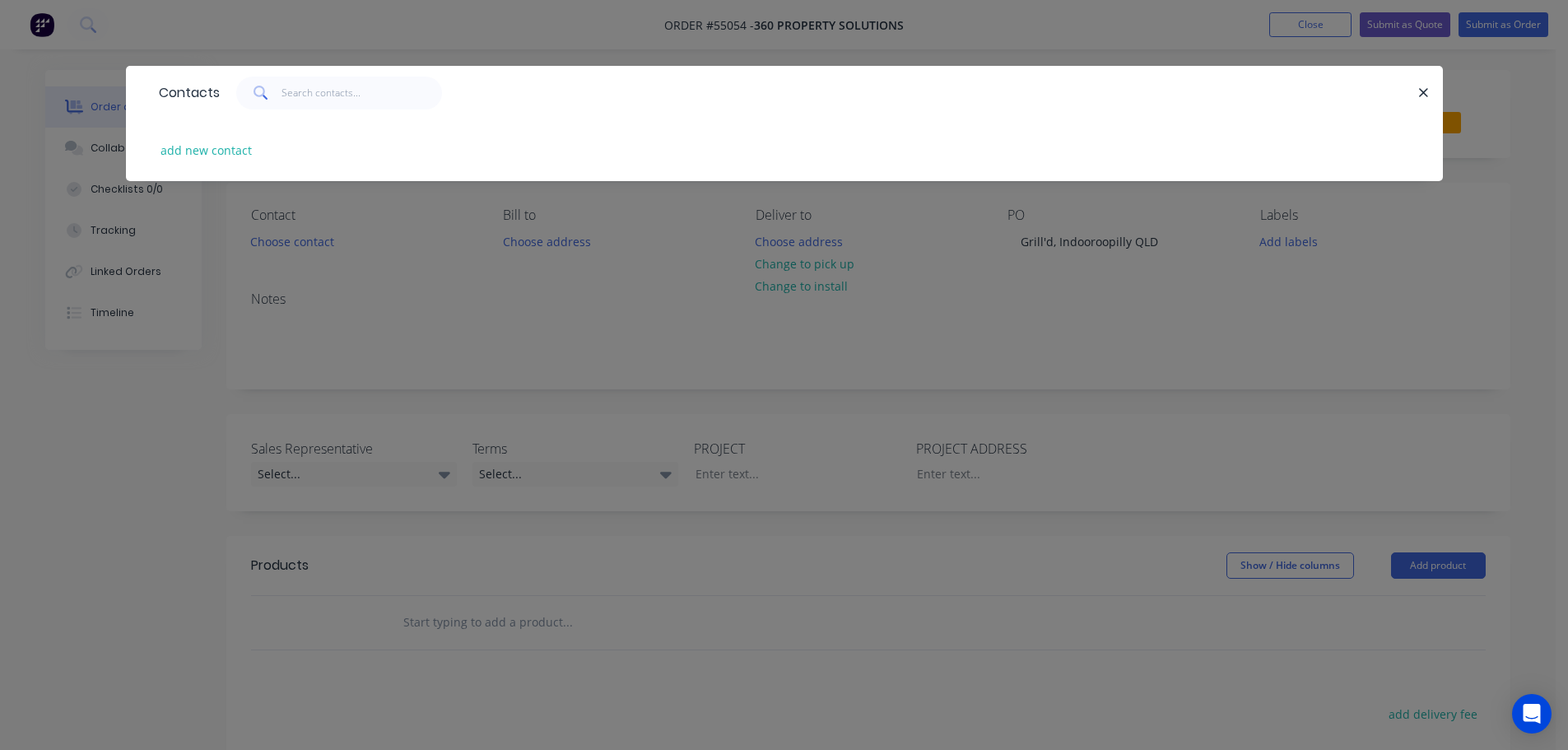
click at [315, 242] on div "Contacts add new contact" at bounding box center [784, 375] width 1568 height 750
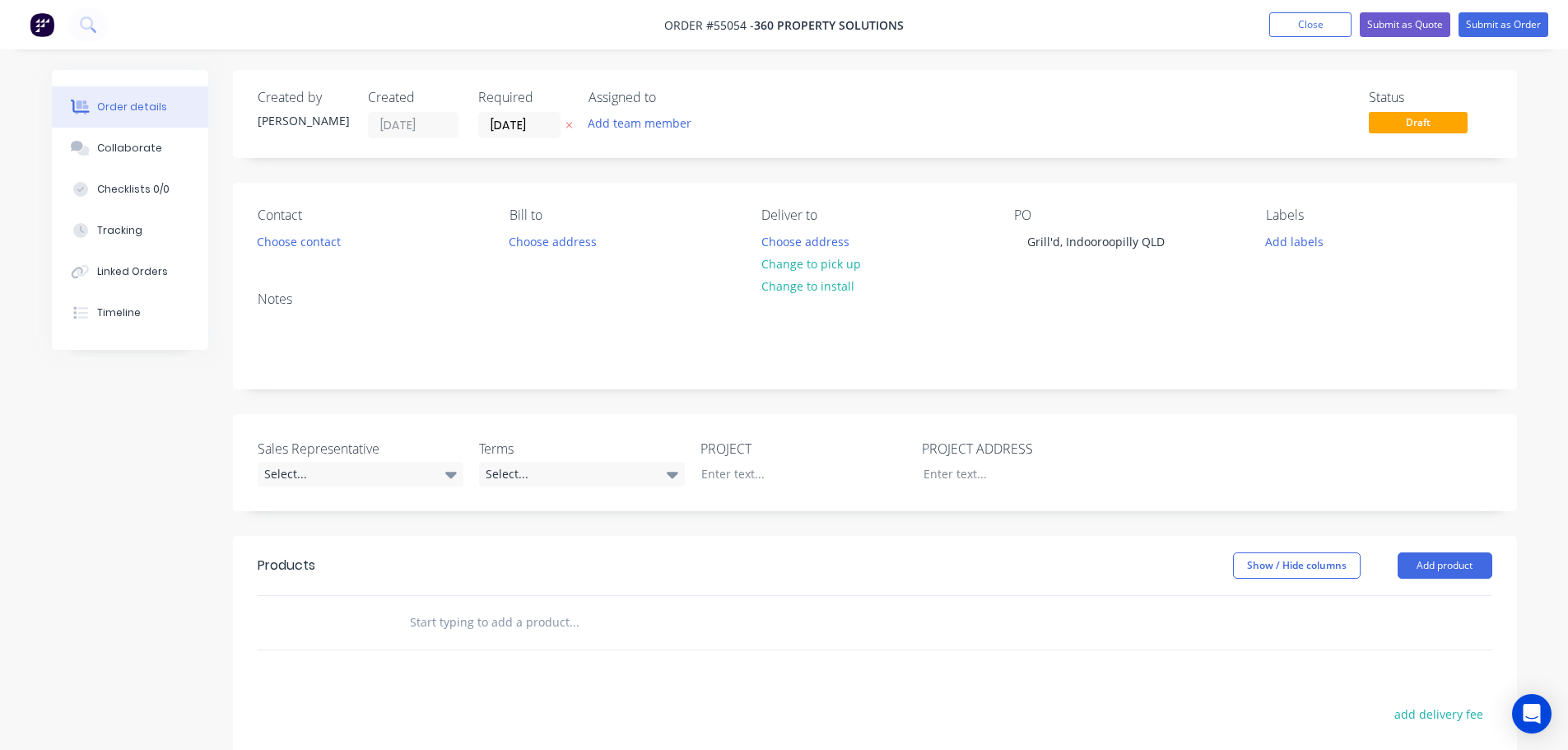
click at [315, 242] on button "Choose contact" at bounding box center [298, 240] width 101 height 22
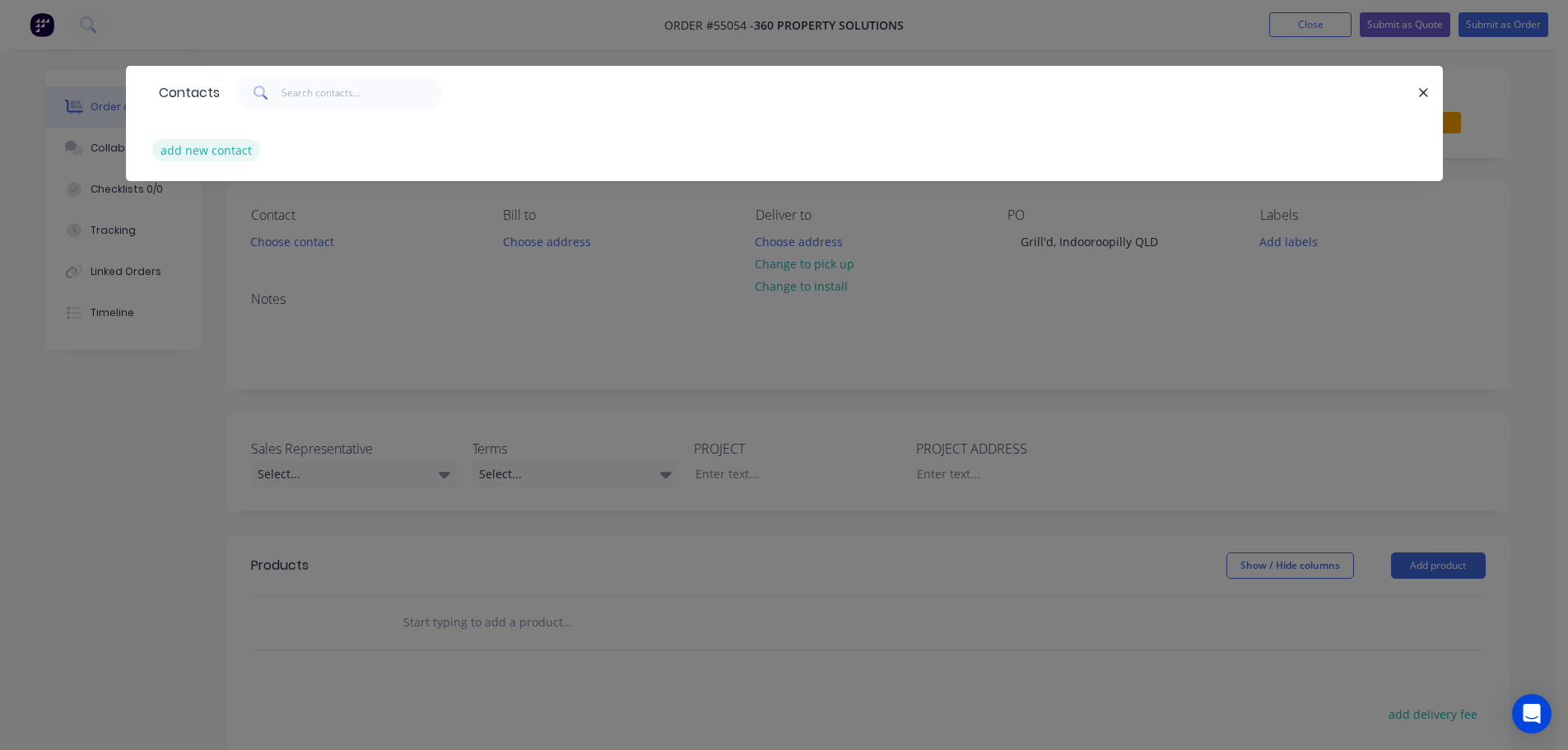
click at [180, 153] on button "add new contact" at bounding box center [207, 150] width 109 height 22
select select "AU"
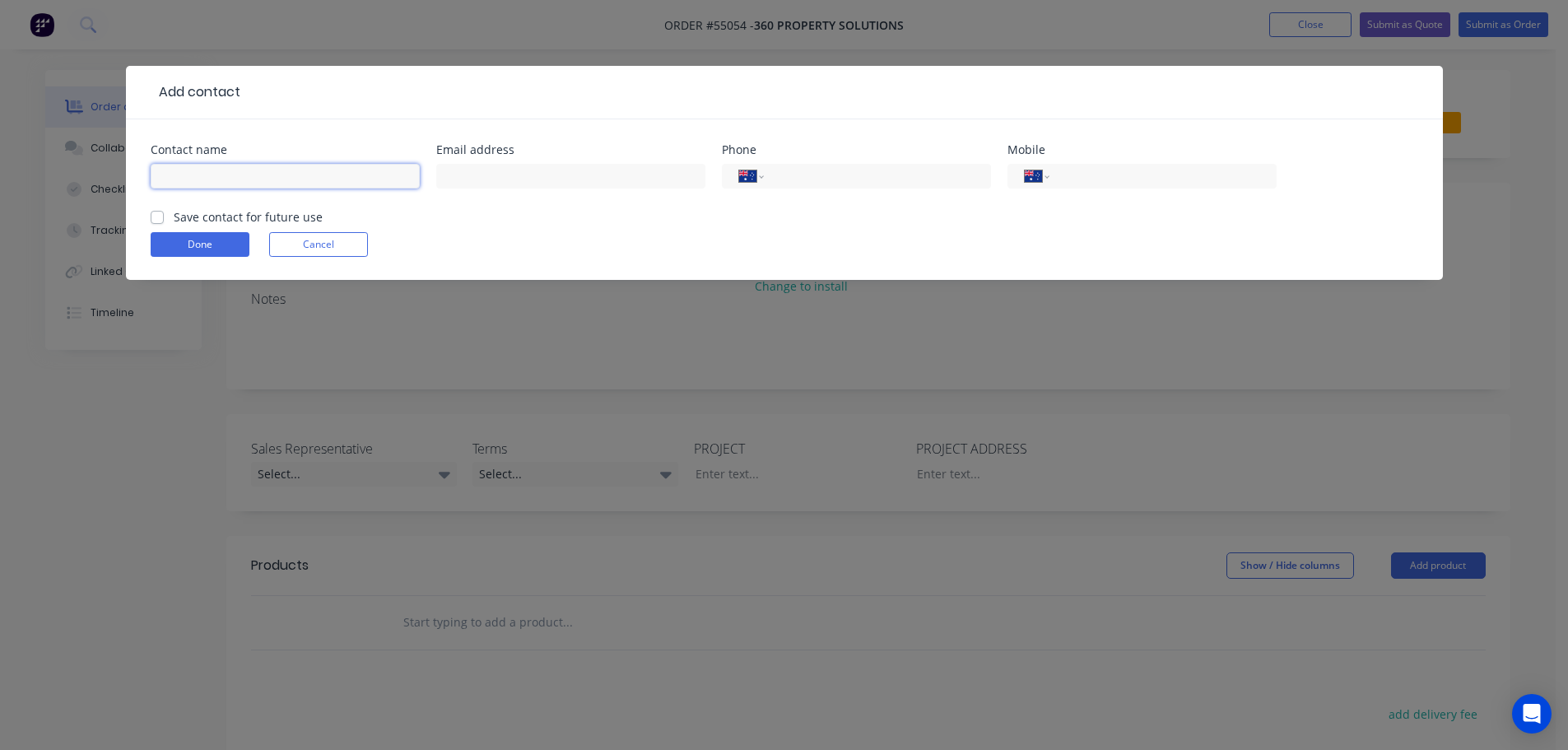
click at [178, 168] on input "text" at bounding box center [285, 176] width 269 height 25
type input "Ally Myers"
click at [488, 169] on input "text" at bounding box center [571, 176] width 269 height 25
type input "admin@360propertysolutions.com.au"
click at [908, 184] on input "tel" at bounding box center [875, 176] width 198 height 19
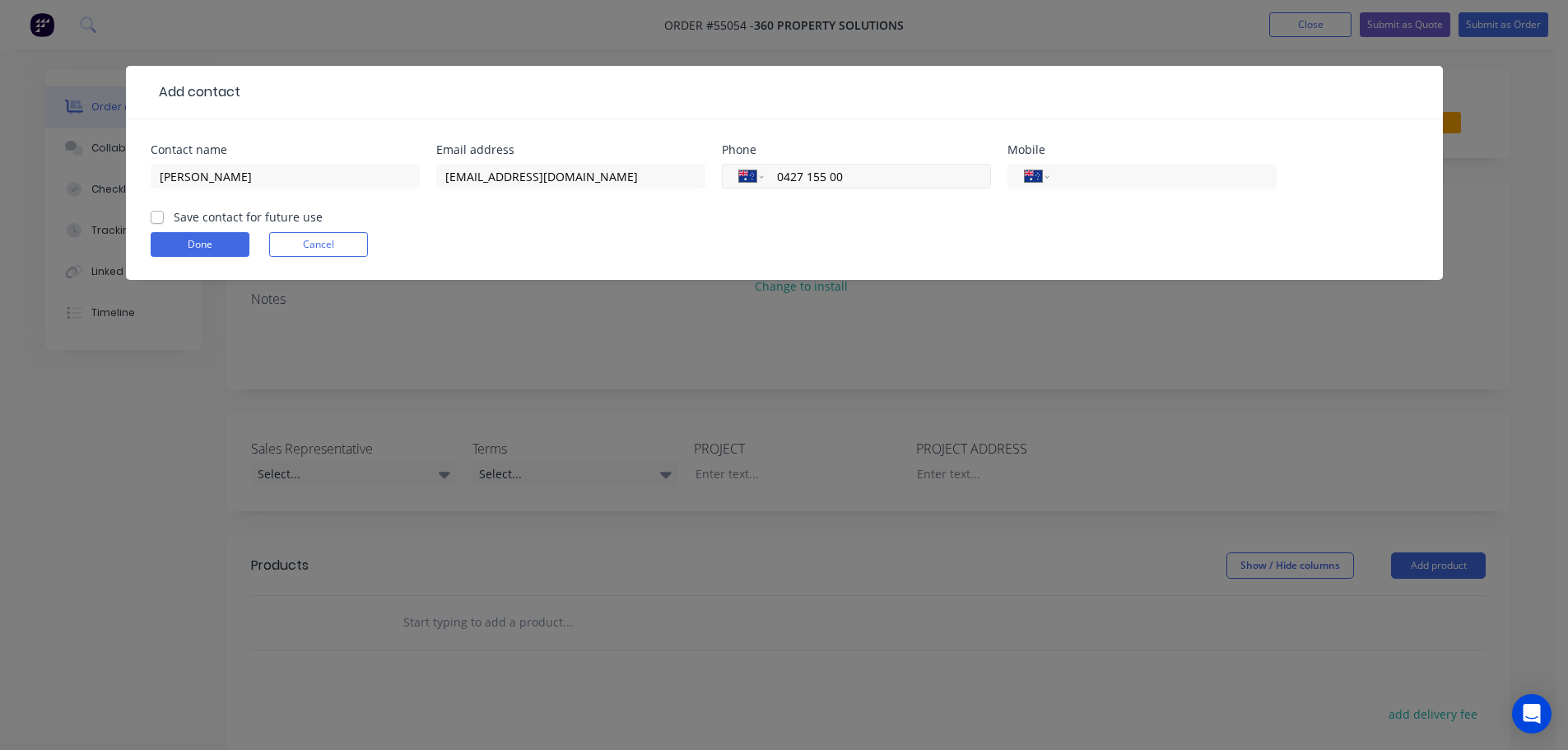
type input "0427 155 004"
drag, startPoint x: 814, startPoint y: 177, endPoint x: 763, endPoint y: 184, distance: 51.5
click at [763, 184] on div "International Afghanistan Åland Islands Albania Algeria American Samoa Andorra …" at bounding box center [856, 176] width 269 height 25
click at [1077, 174] on input "tel" at bounding box center [1160, 176] width 198 height 19
paste input "0427 155 004"
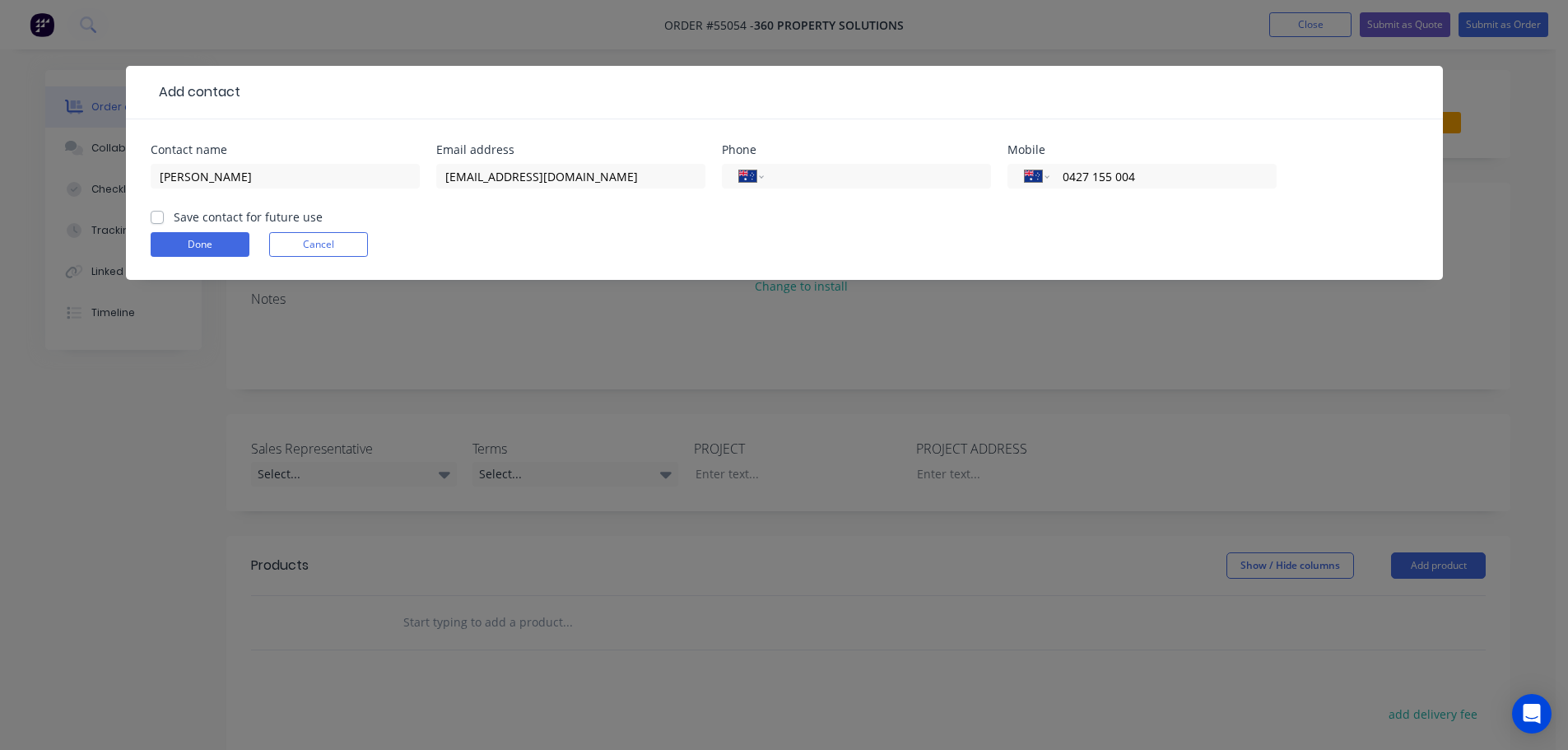
type input "0427 155 004"
click at [174, 217] on label "Save contact for future use" at bounding box center [248, 217] width 149 height 17
click at [160, 217] on input "Save contact for future use" at bounding box center [157, 216] width 13 height 16
checkbox input "true"
click at [175, 244] on button "Done" at bounding box center [200, 245] width 99 height 25
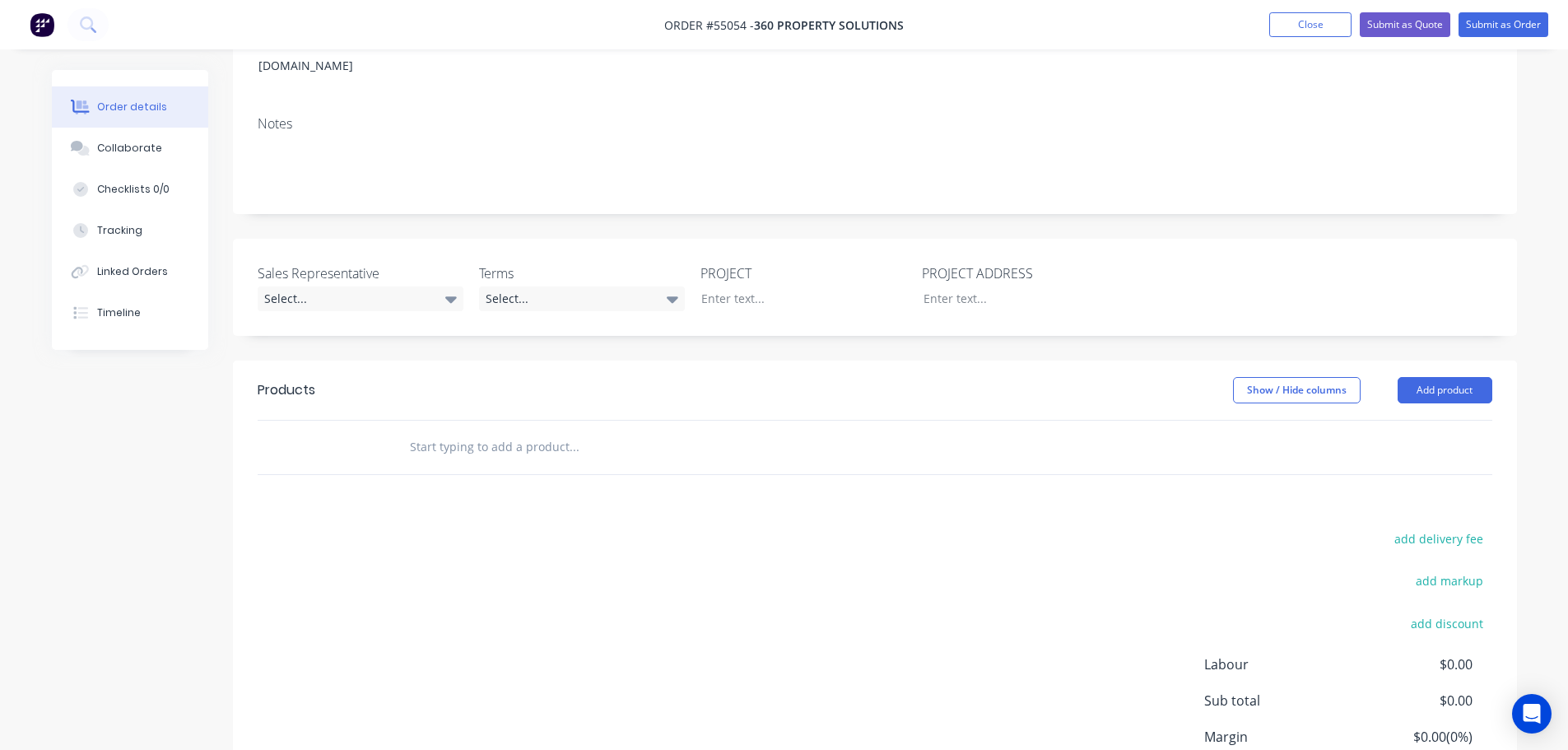
scroll to position [247, 0]
click at [323, 285] on div "Select..." at bounding box center [361, 297] width 206 height 25
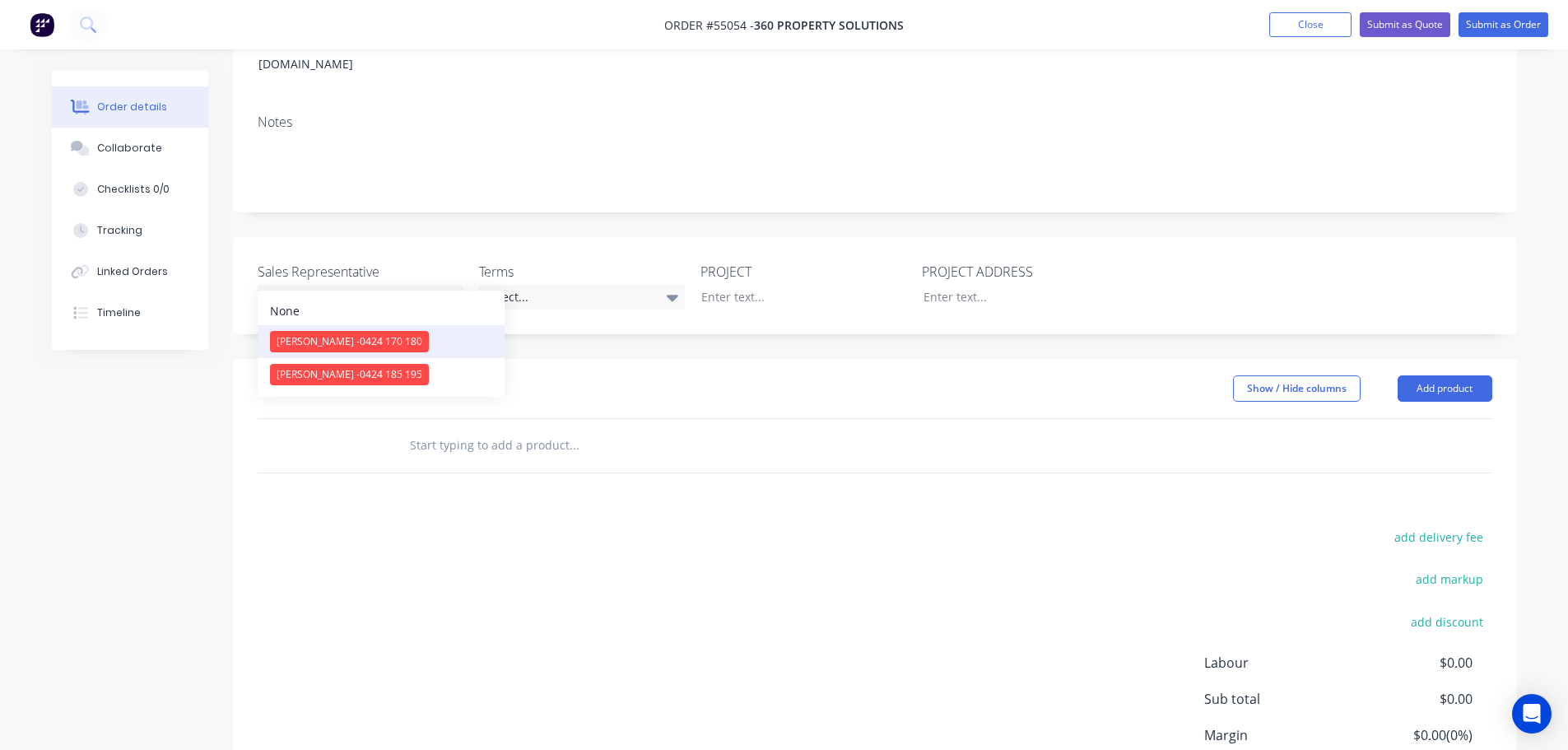
click at [329, 350] on div "[PERSON_NAME] - 0424 170 180" at bounding box center [349, 342] width 159 height 21
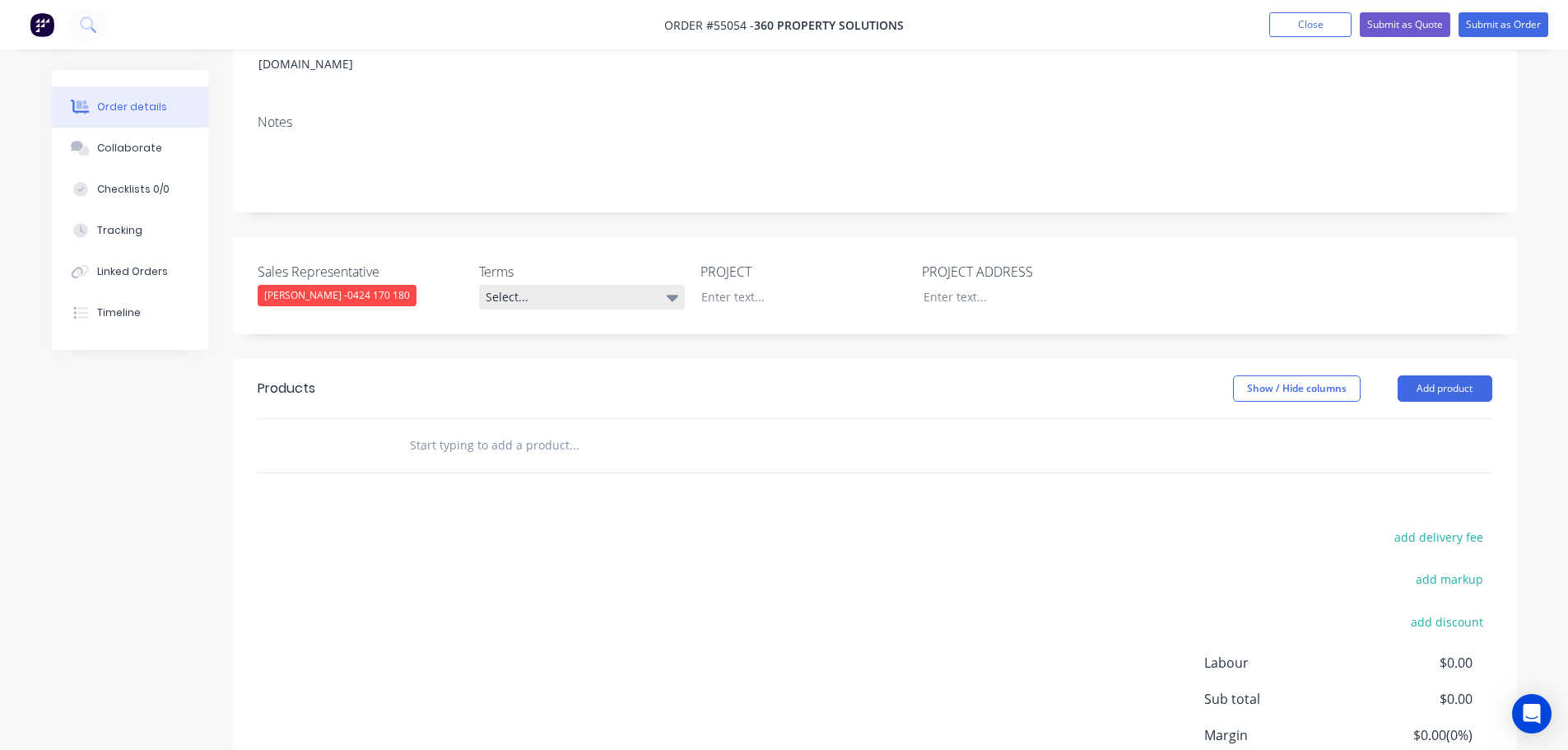
click at [533, 285] on div "Select..." at bounding box center [582, 297] width 206 height 25
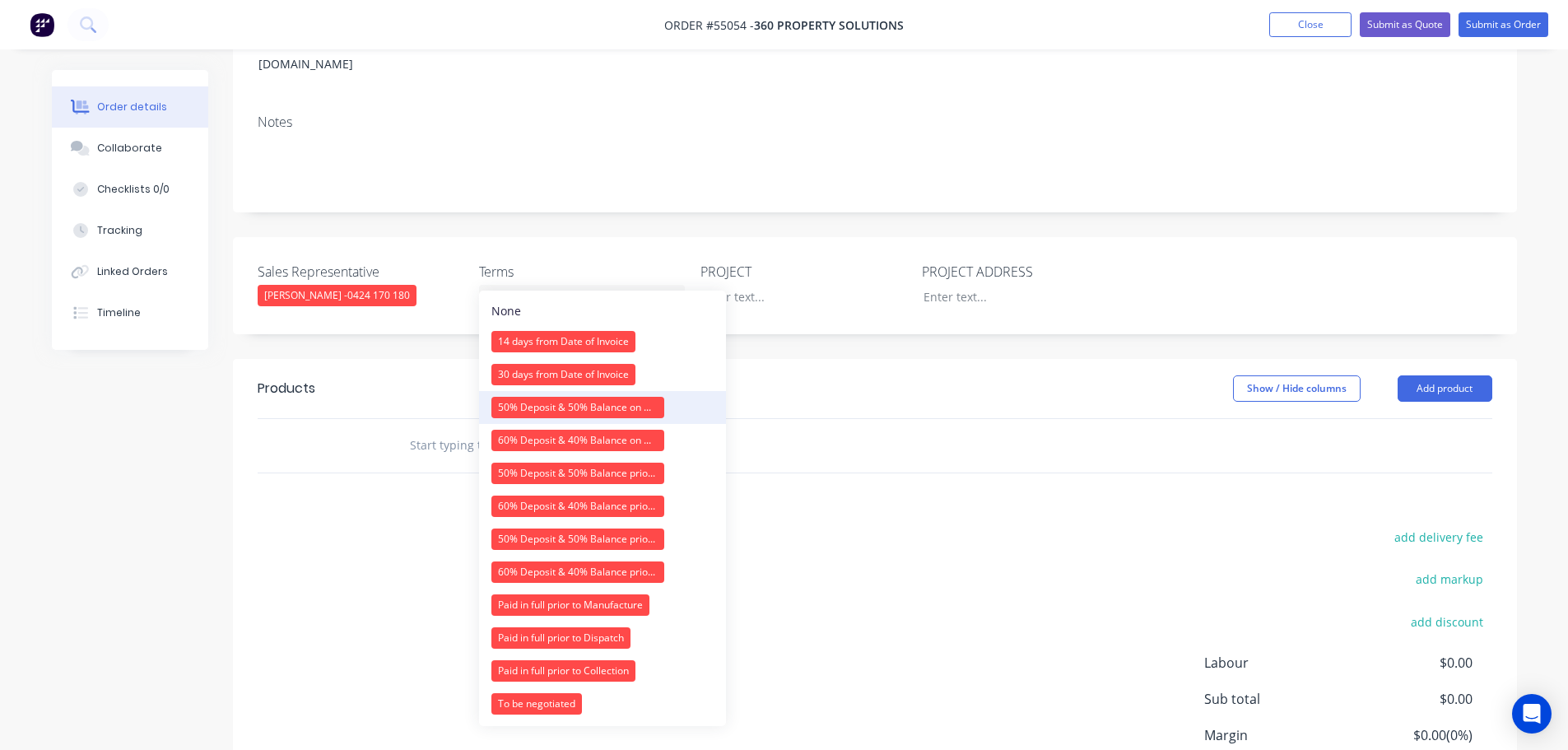
click at [538, 410] on div "50% Deposit & 50% Balance on Day of Installation" at bounding box center [578, 408] width 173 height 21
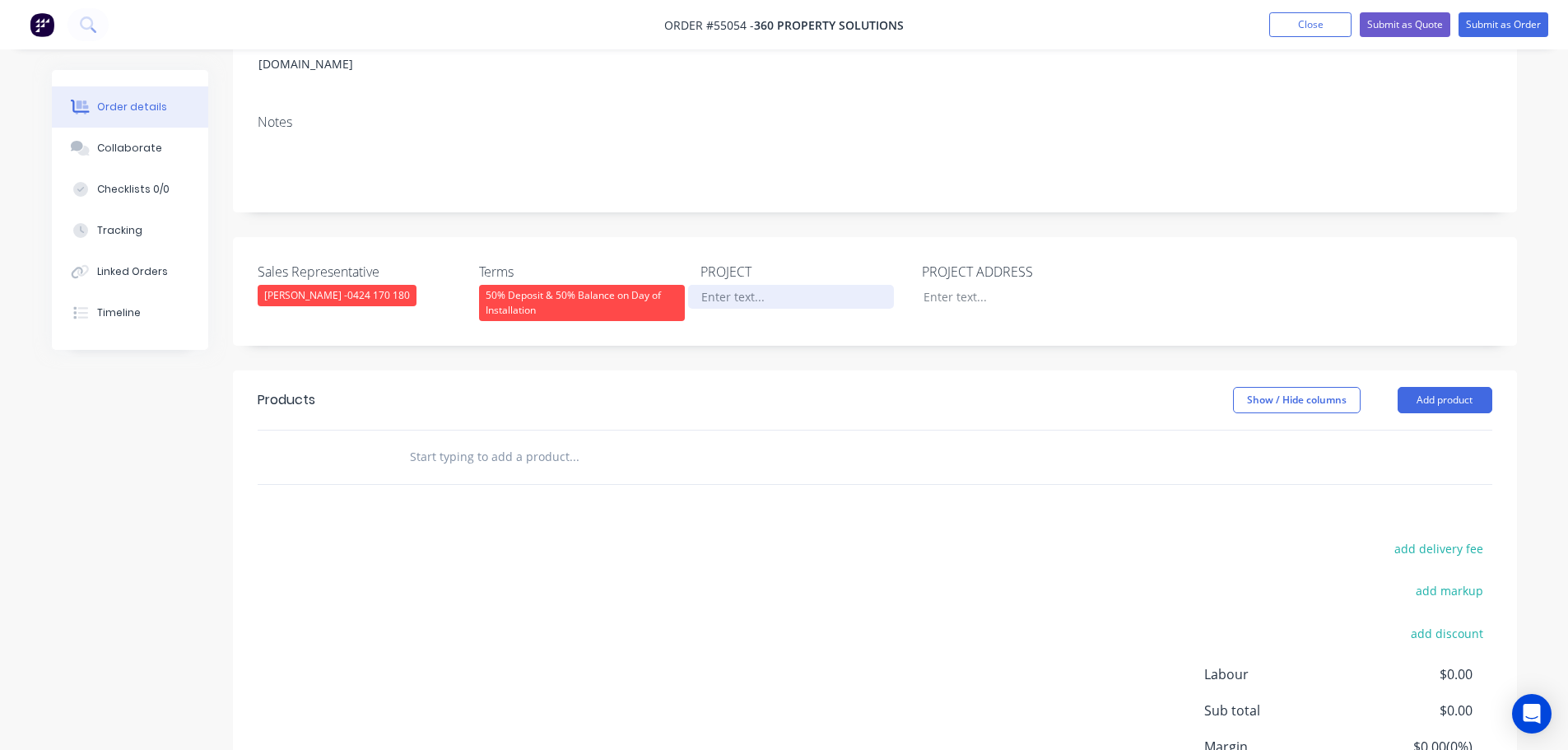
click at [733, 285] on div at bounding box center [791, 296] width 206 height 24
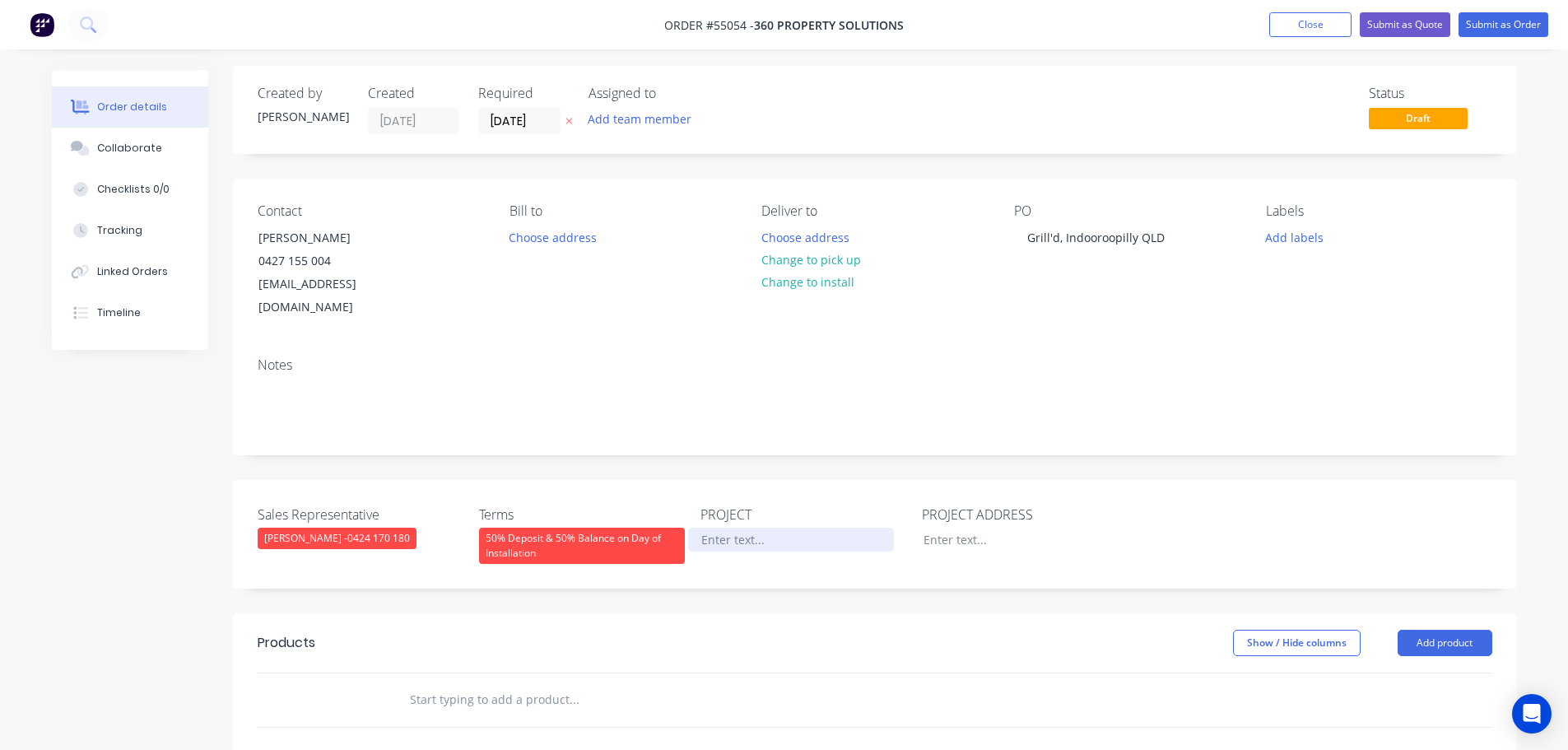
scroll to position [0, 0]
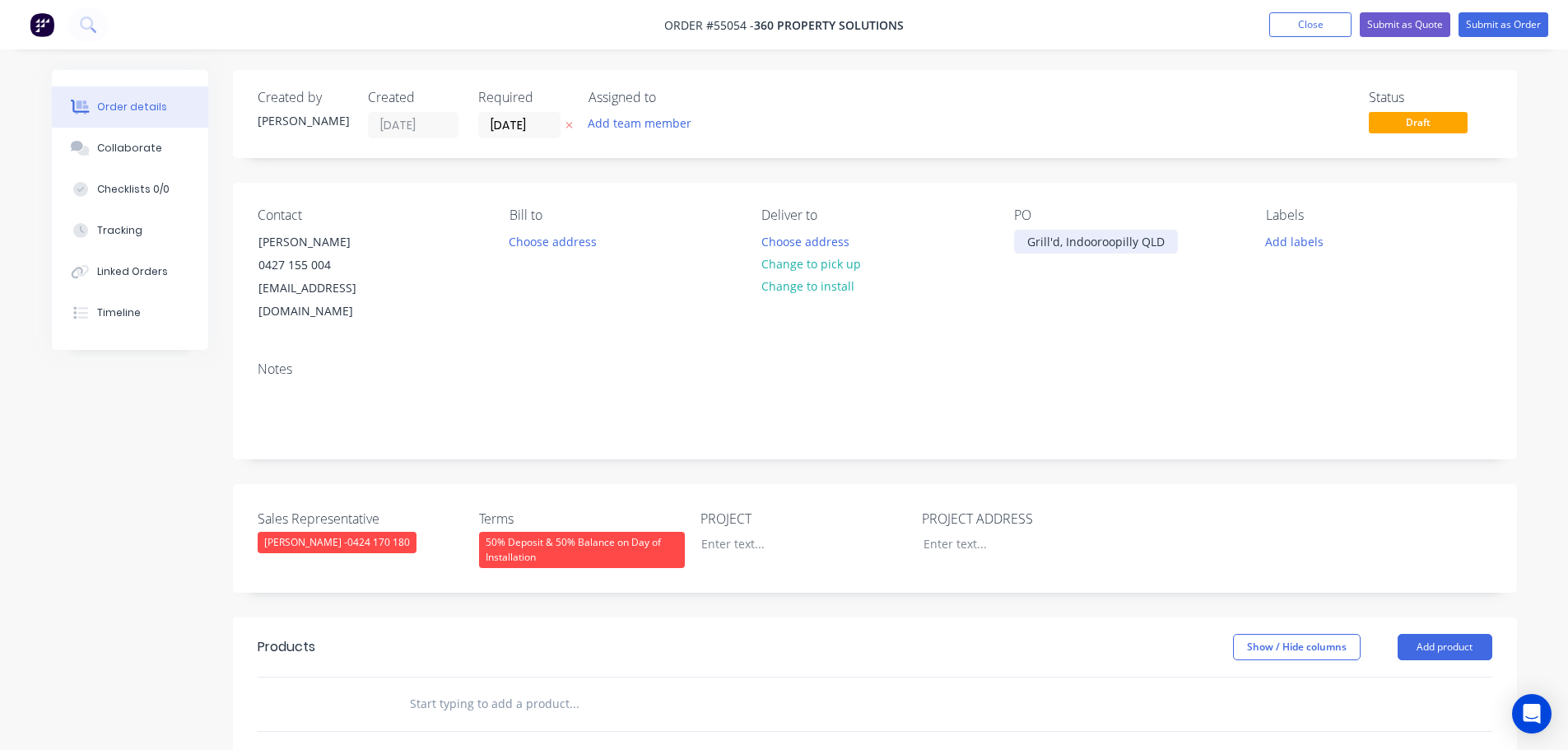
click at [1115, 247] on div "Grill'd, Indooroopilly QLD" at bounding box center [1096, 241] width 164 height 24
click at [712, 532] on div at bounding box center [791, 543] width 206 height 24
paste div
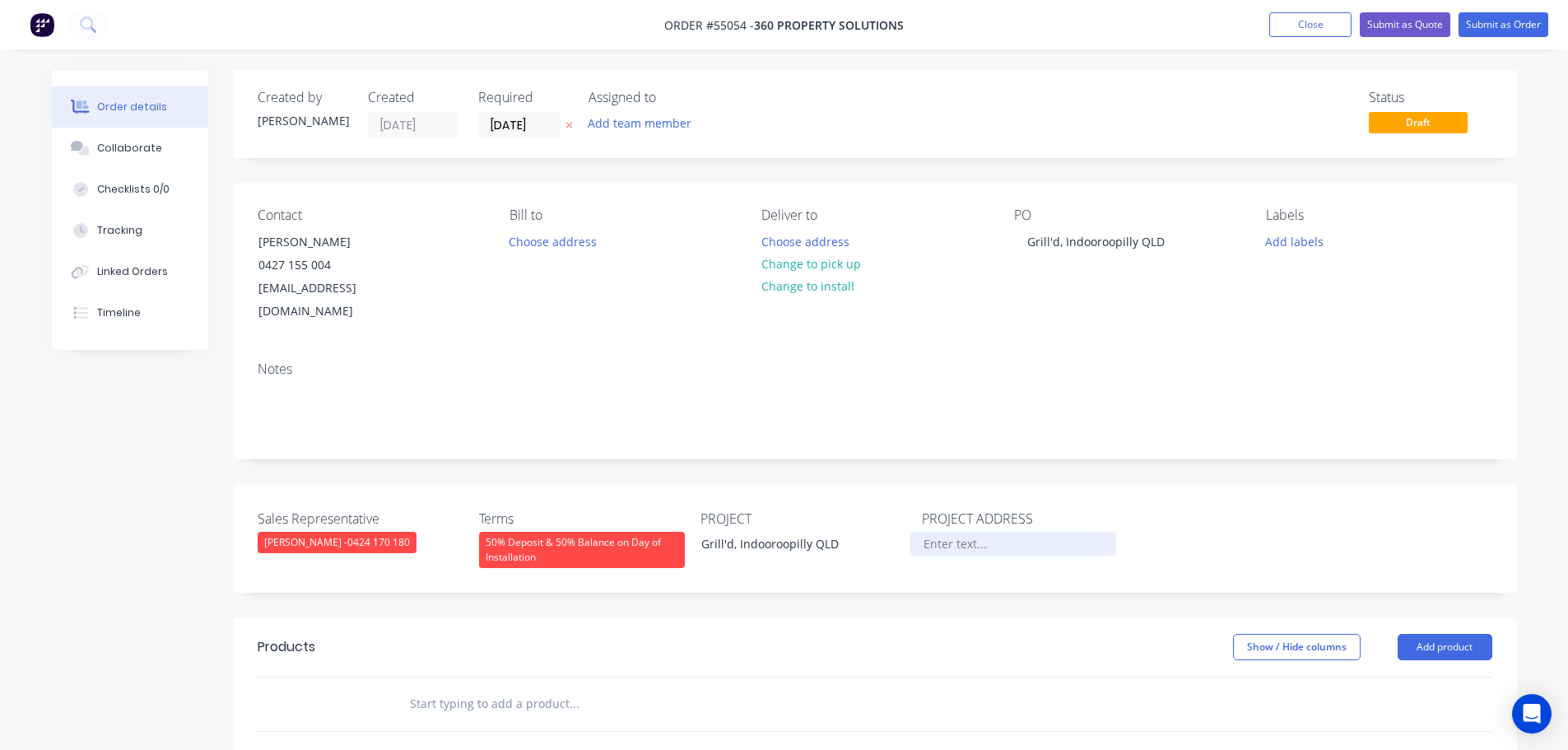
click at [941, 532] on div at bounding box center [1014, 543] width 206 height 24
paste div
click at [1419, 634] on button "Add product" at bounding box center [1444, 647] width 95 height 26
click at [1388, 677] on div "Product catalogue" at bounding box center [1414, 688] width 127 height 24
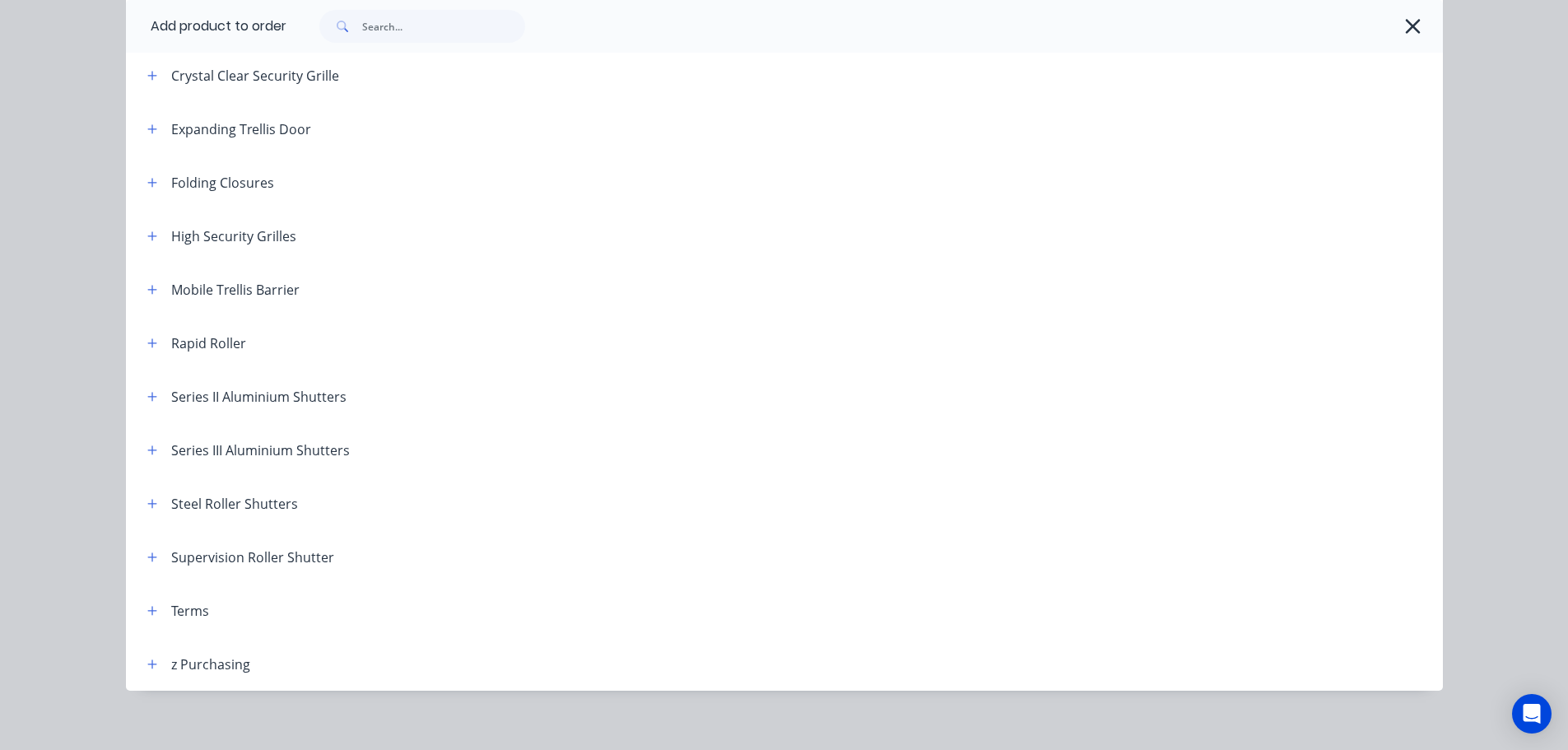
scroll to position [466, 0]
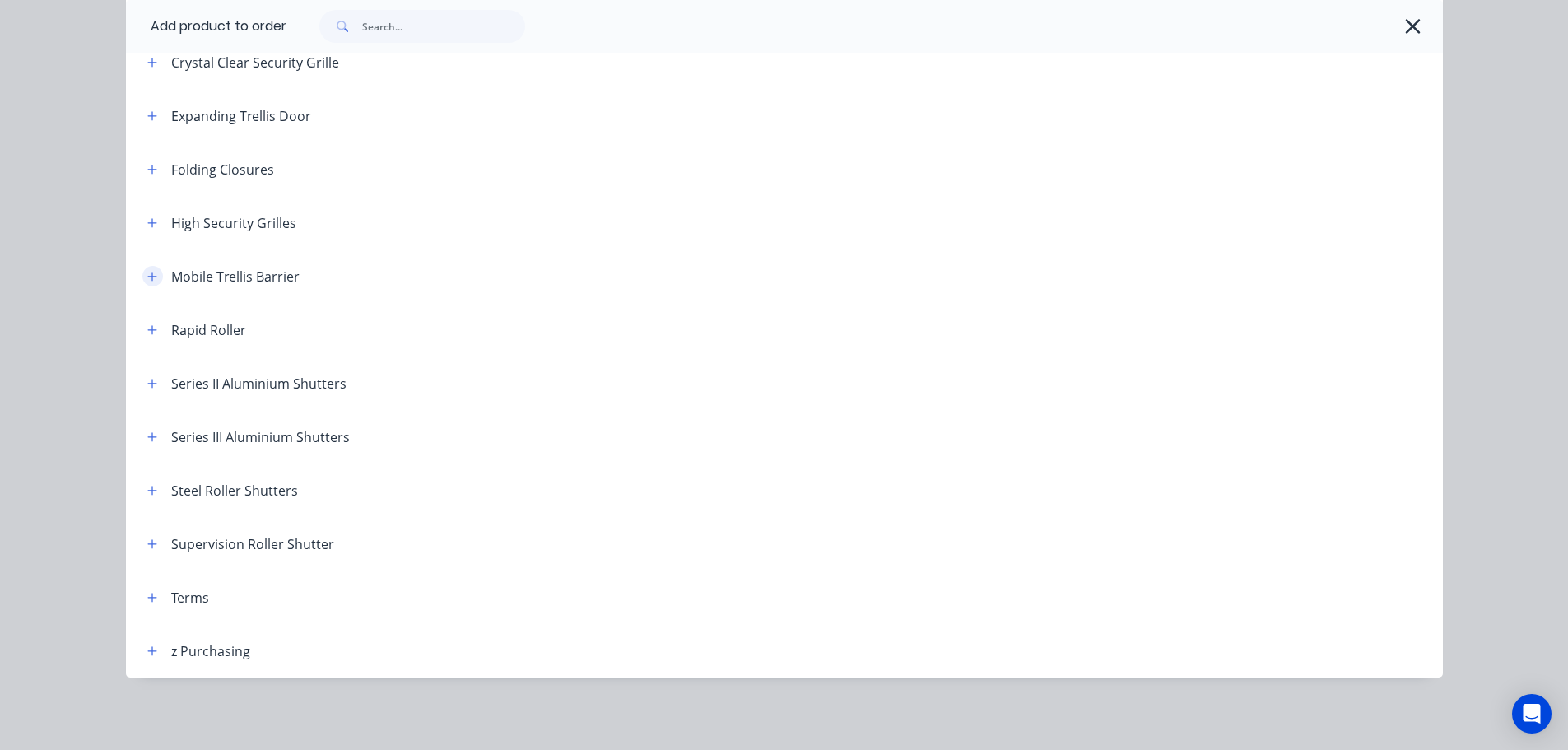
click at [147, 278] on icon "button" at bounding box center [152, 277] width 10 height 12
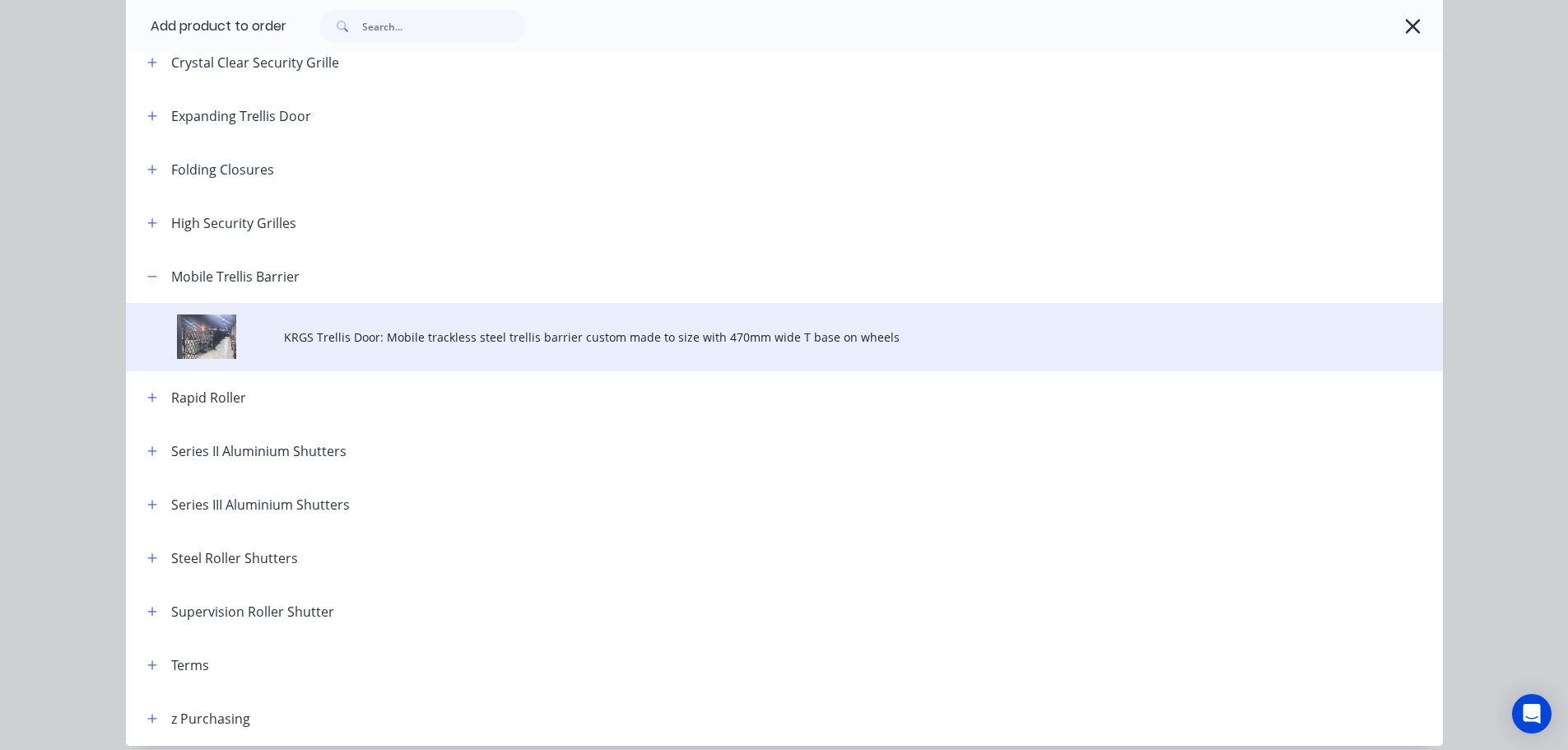
click at [577, 338] on span "KRGS Trellis Door: Mobile trackless steel trellis barrier custom made to size w…" at bounding box center [748, 337] width 927 height 17
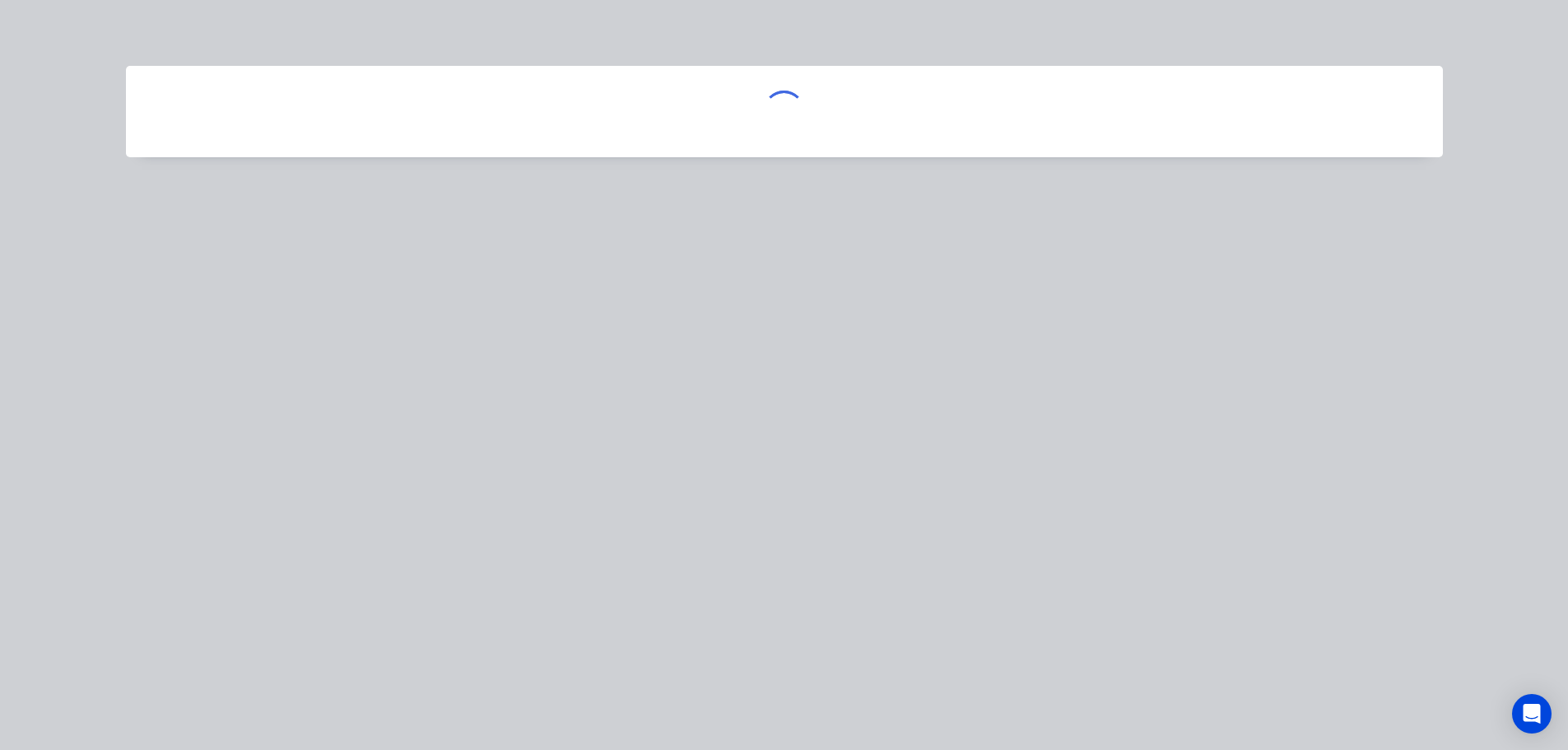
scroll to position [0, 0]
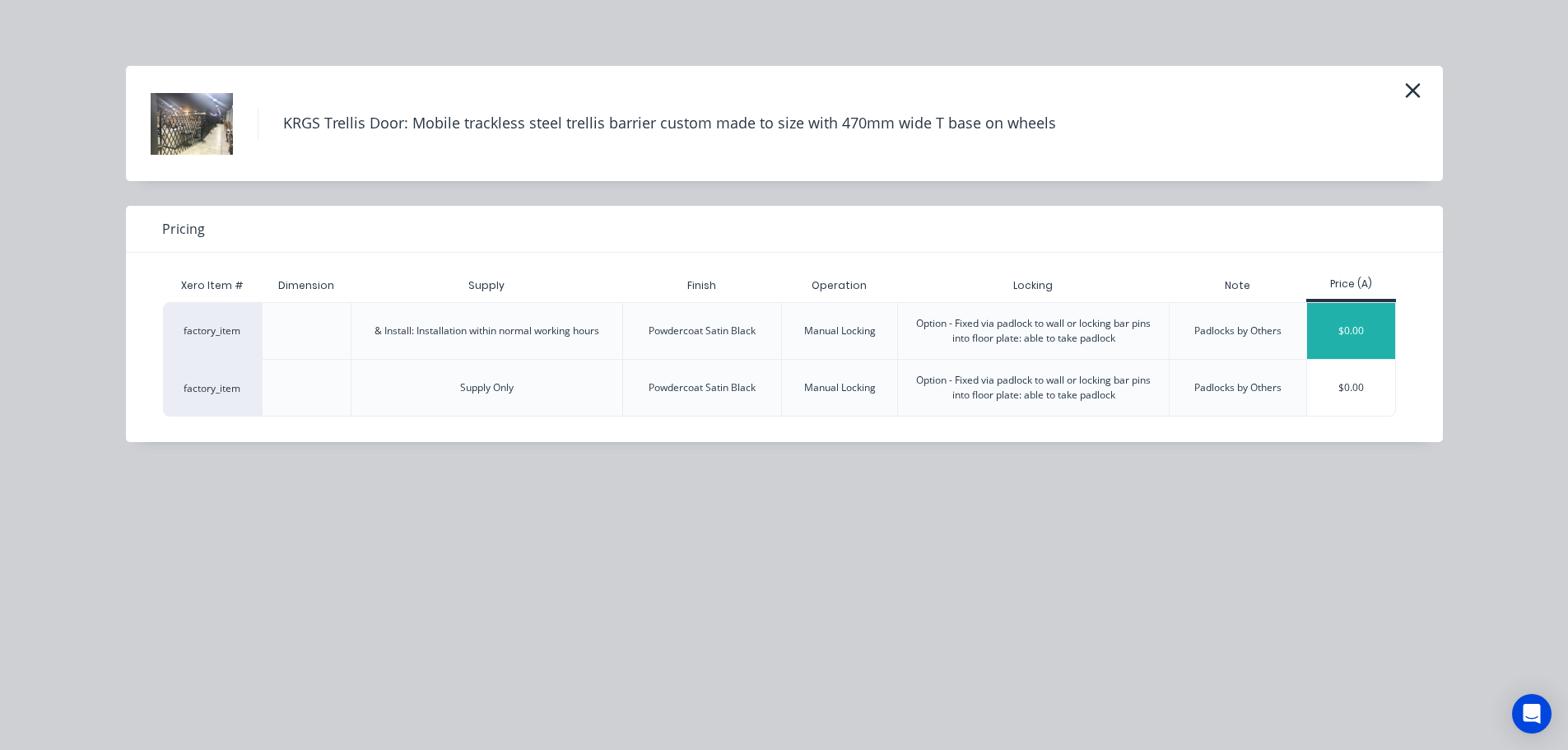
click at [1360, 336] on div "$0.00" at bounding box center [1351, 331] width 88 height 56
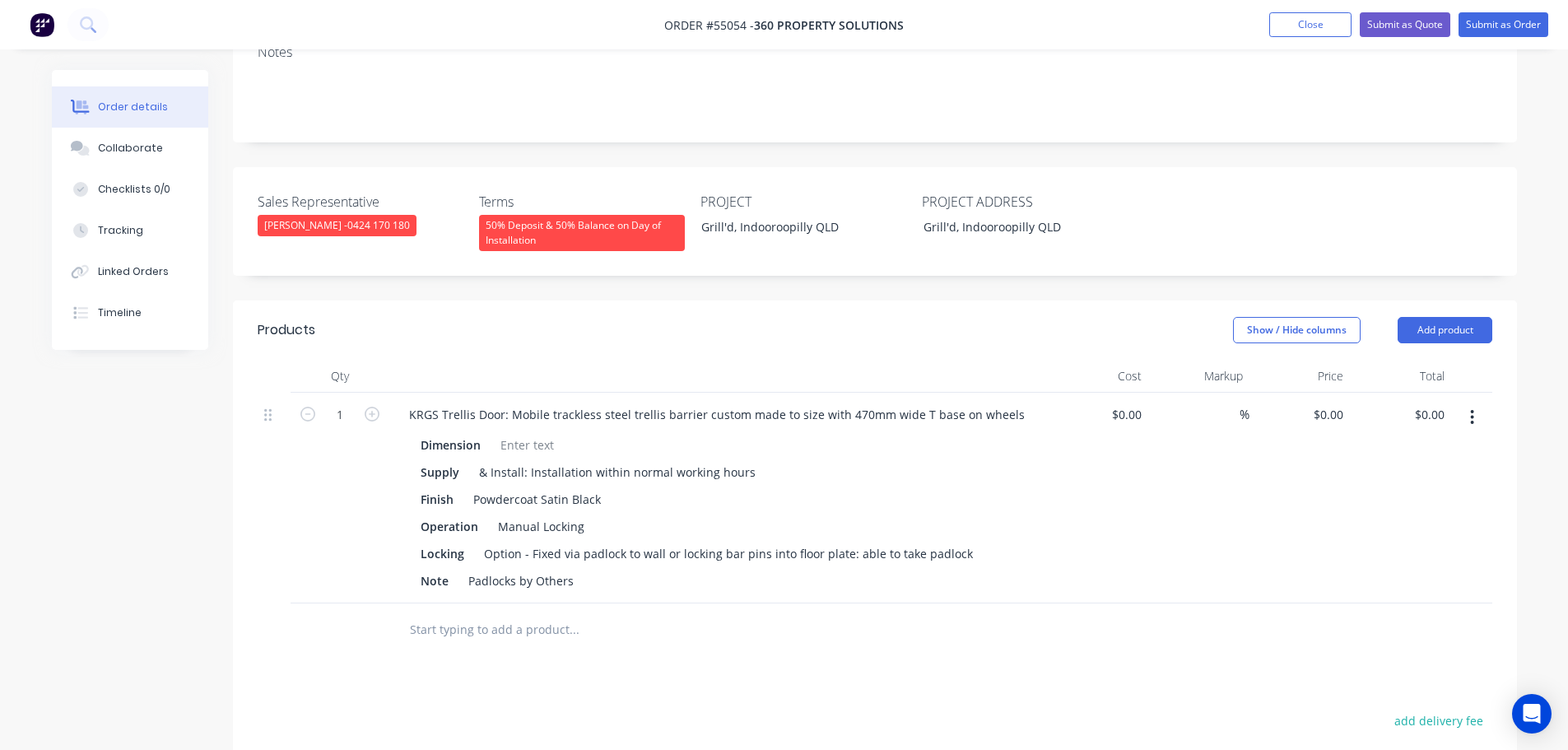
scroll to position [329, 0]
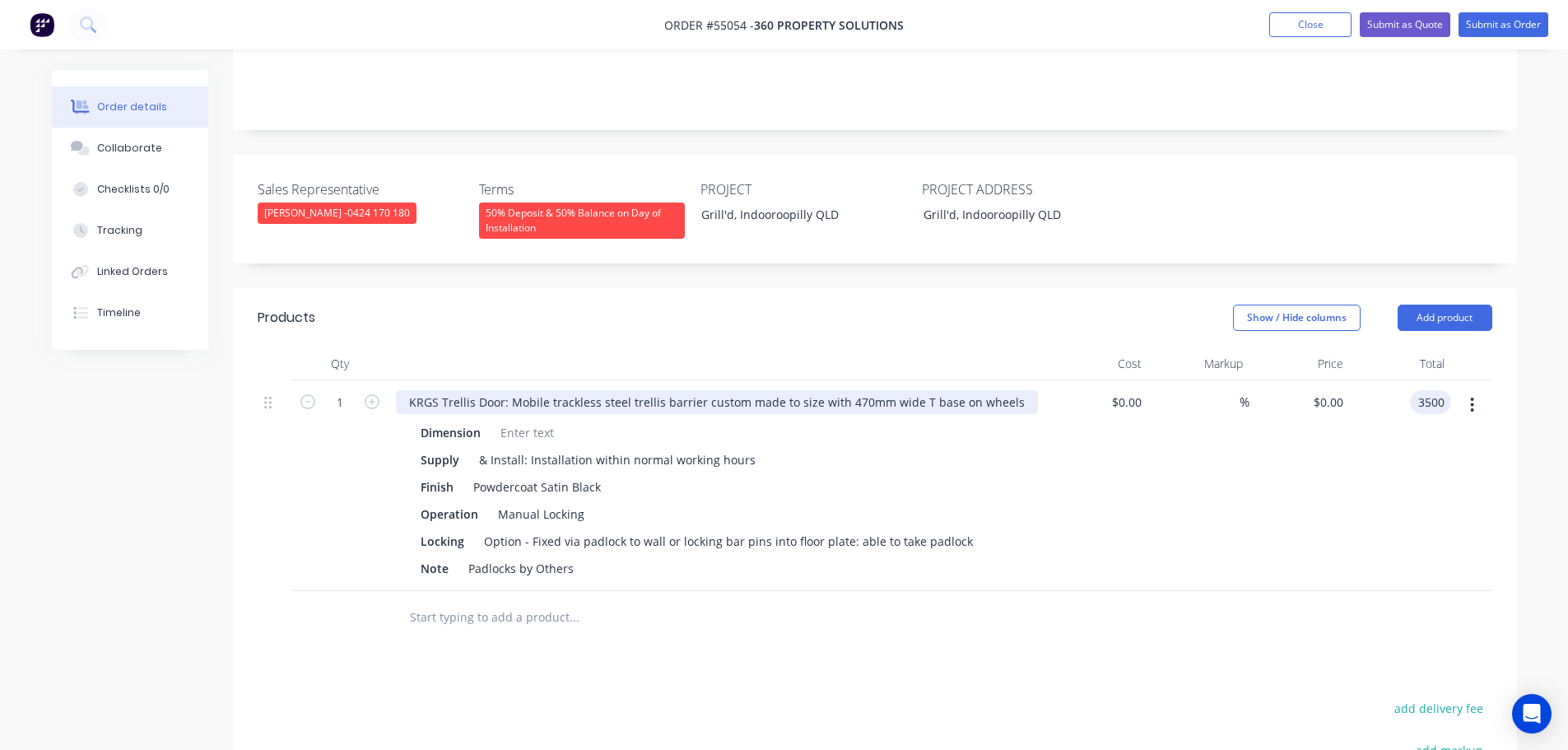
type input "3500"
type input "$3,500.00"
click at [409, 390] on div "KRGS Trellis Door: Mobile trackless steel trellis barrier custom made to size w…" at bounding box center [717, 402] width 642 height 24
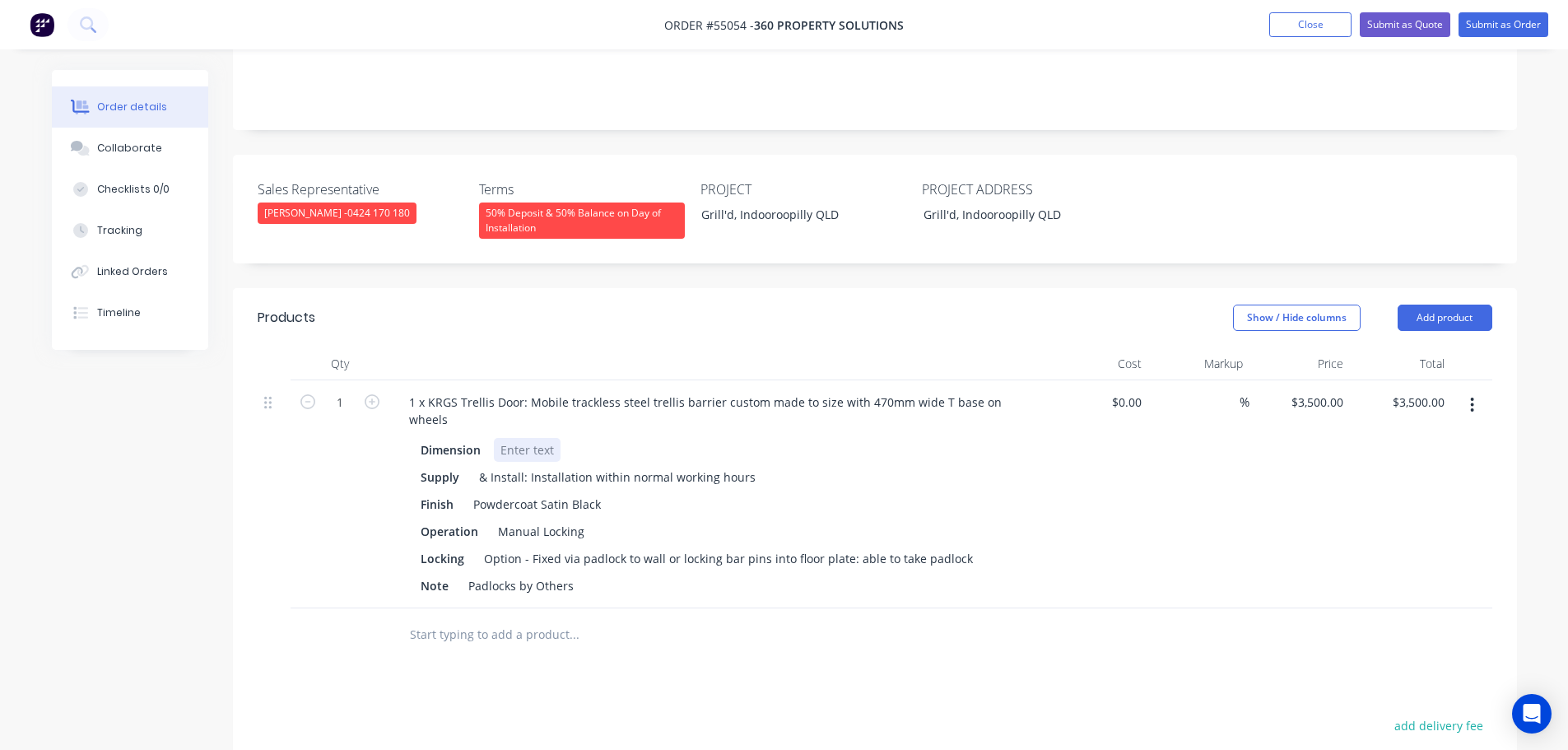
click at [522, 438] on div at bounding box center [527, 450] width 67 height 24
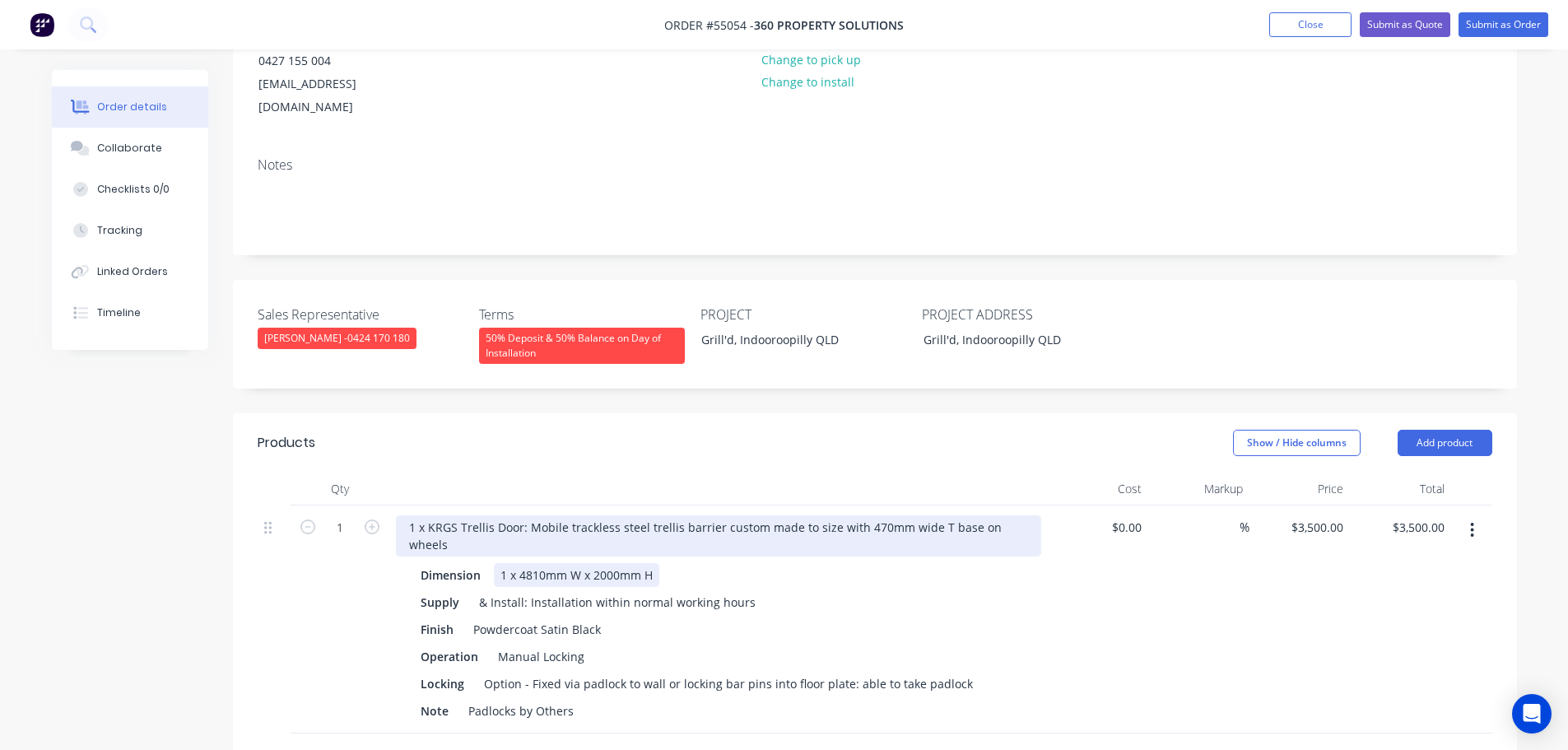
scroll to position [82, 0]
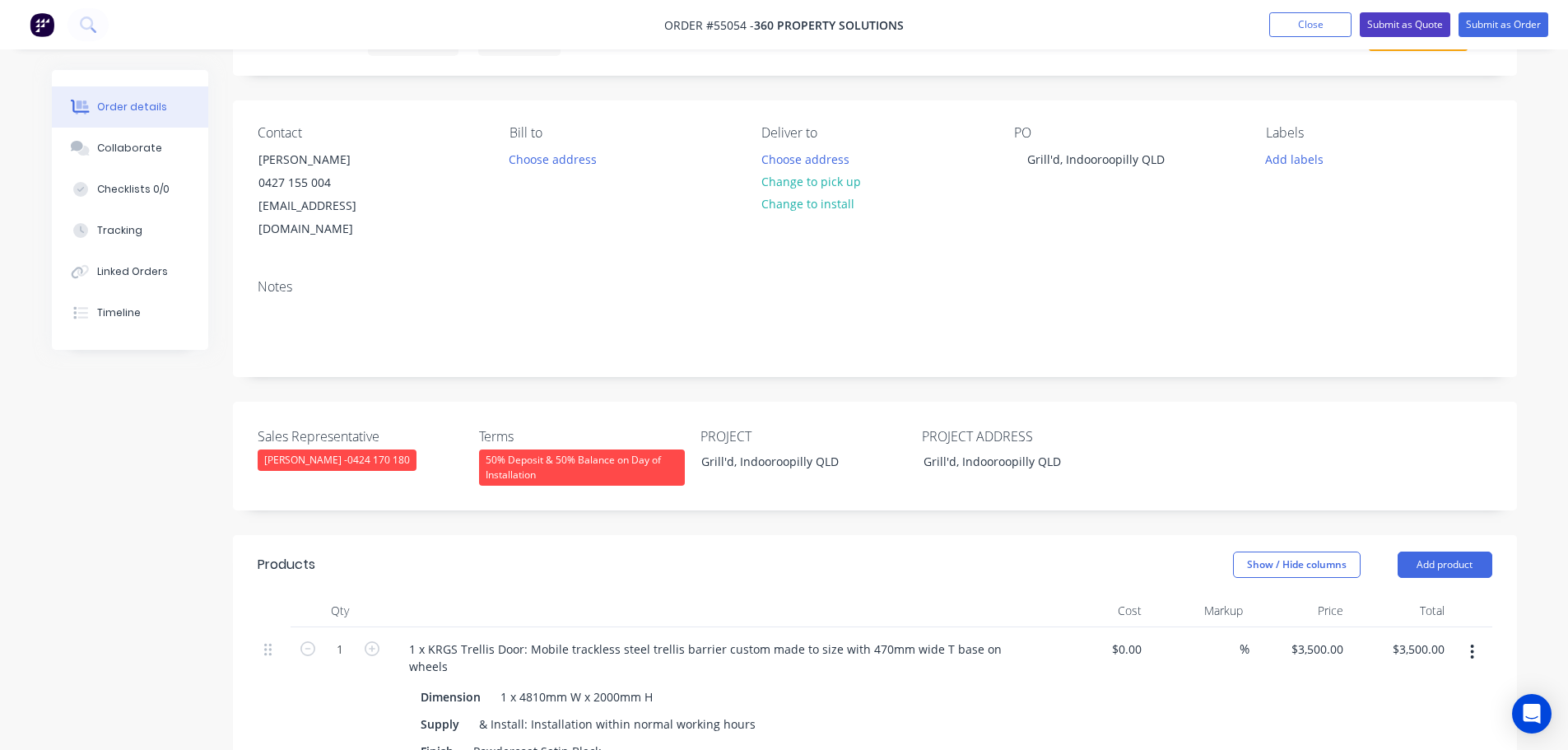
click at [1392, 26] on button "Submit as Quote" at bounding box center [1405, 25] width 91 height 25
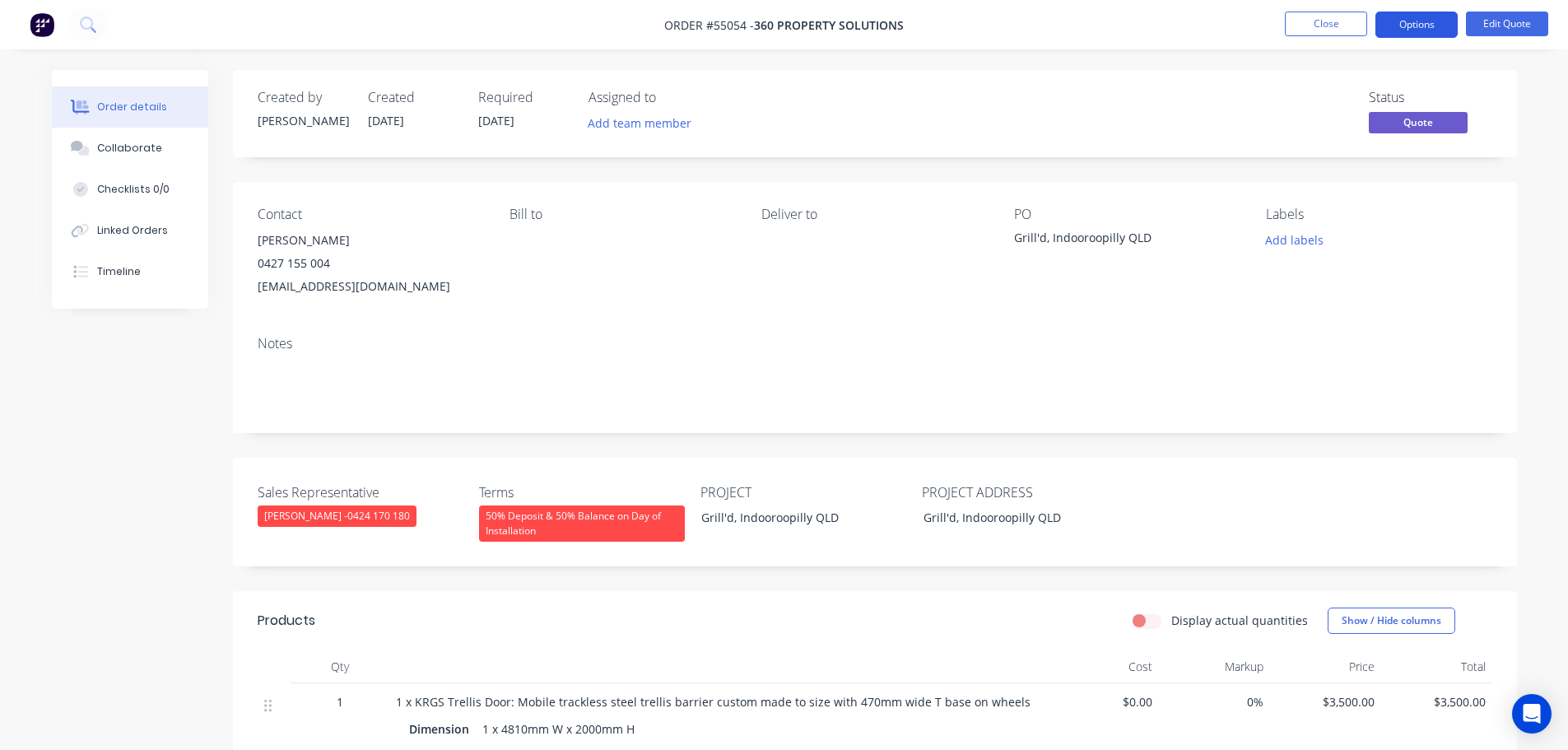
click at [1413, 24] on button "Options" at bounding box center [1416, 25] width 82 height 26
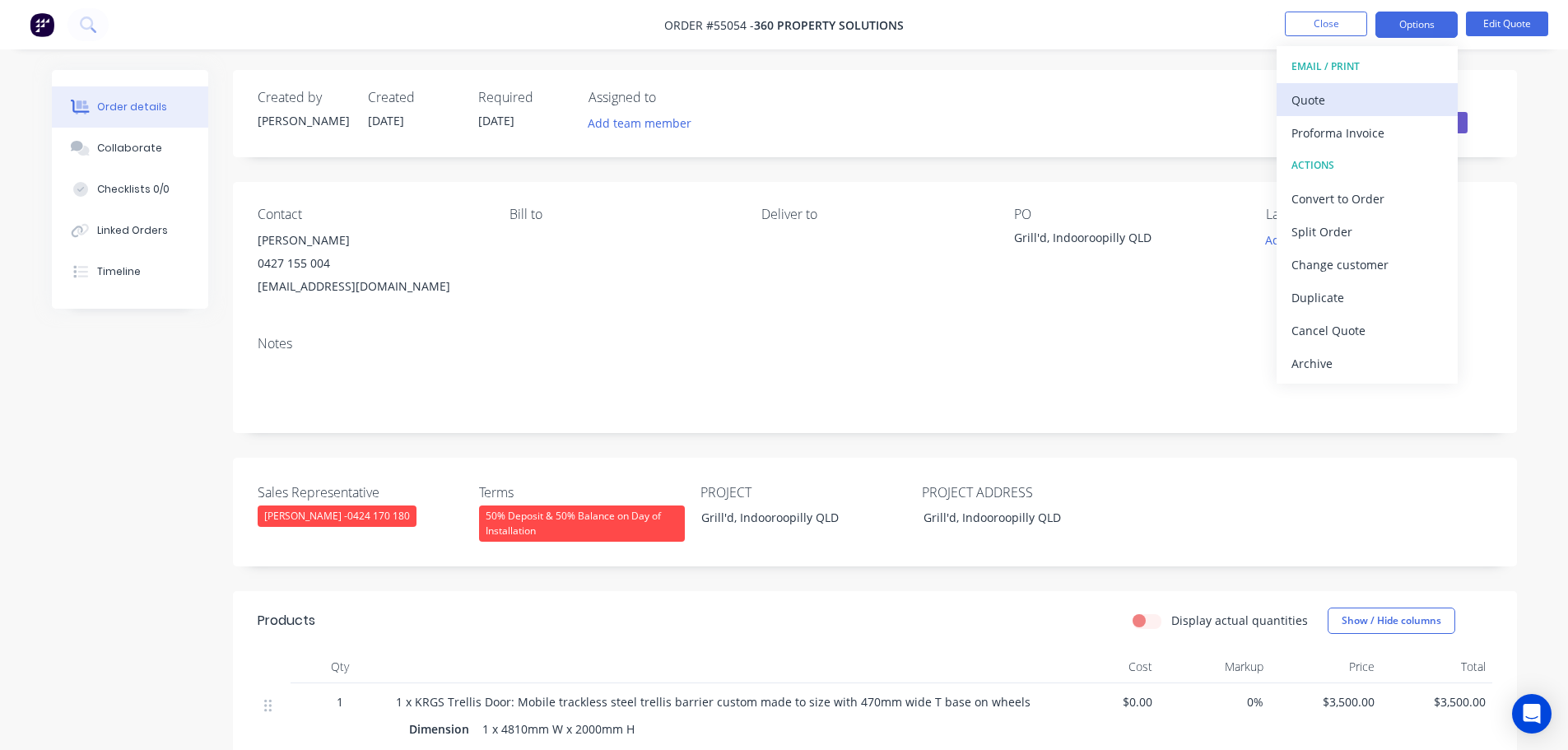
click at [1319, 108] on div "Quote" at bounding box center [1367, 100] width 152 height 24
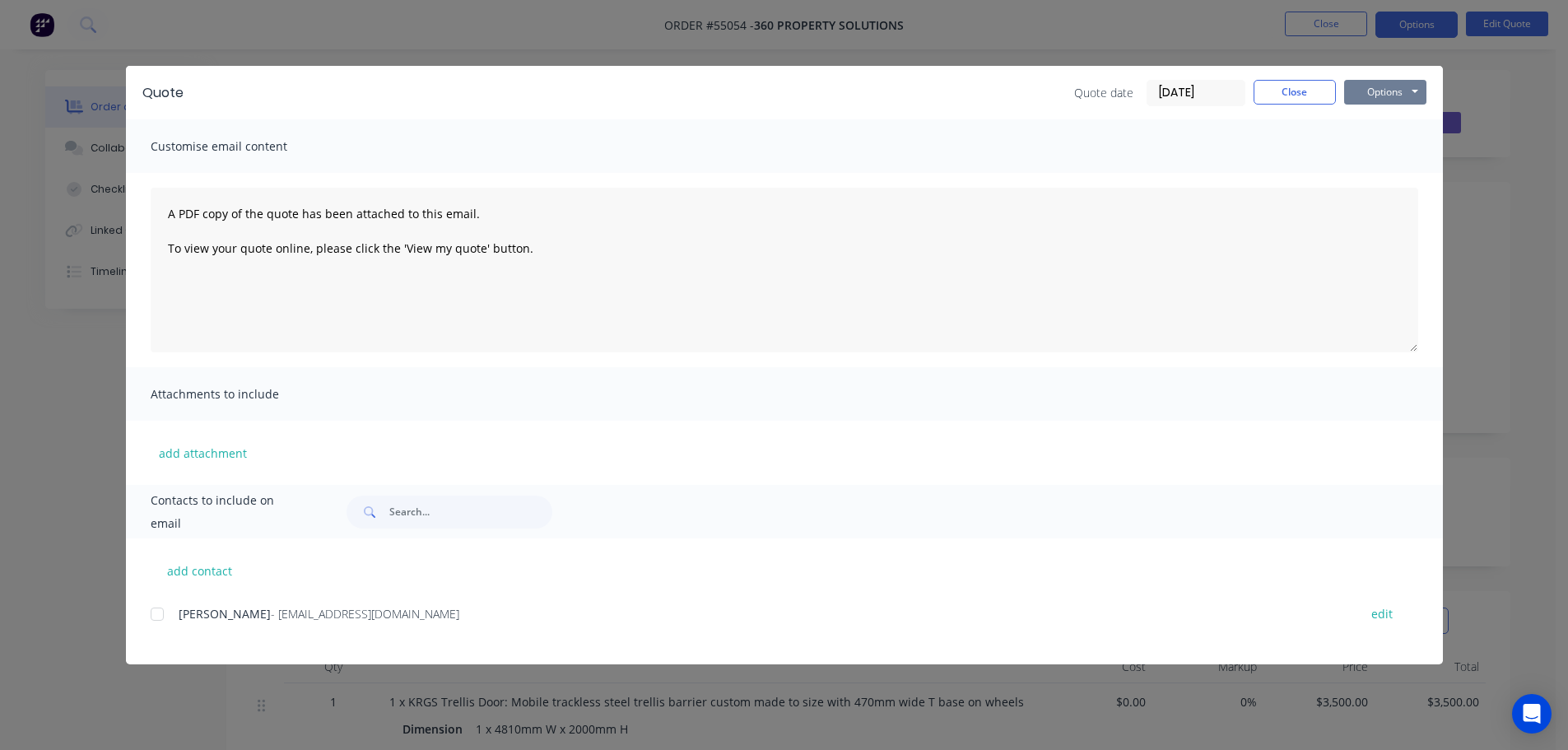
click at [1368, 97] on button "Options" at bounding box center [1385, 92] width 82 height 25
click at [1379, 150] on button "Print" at bounding box center [1397, 148] width 105 height 27
click at [1266, 95] on button "Close" at bounding box center [1295, 92] width 82 height 25
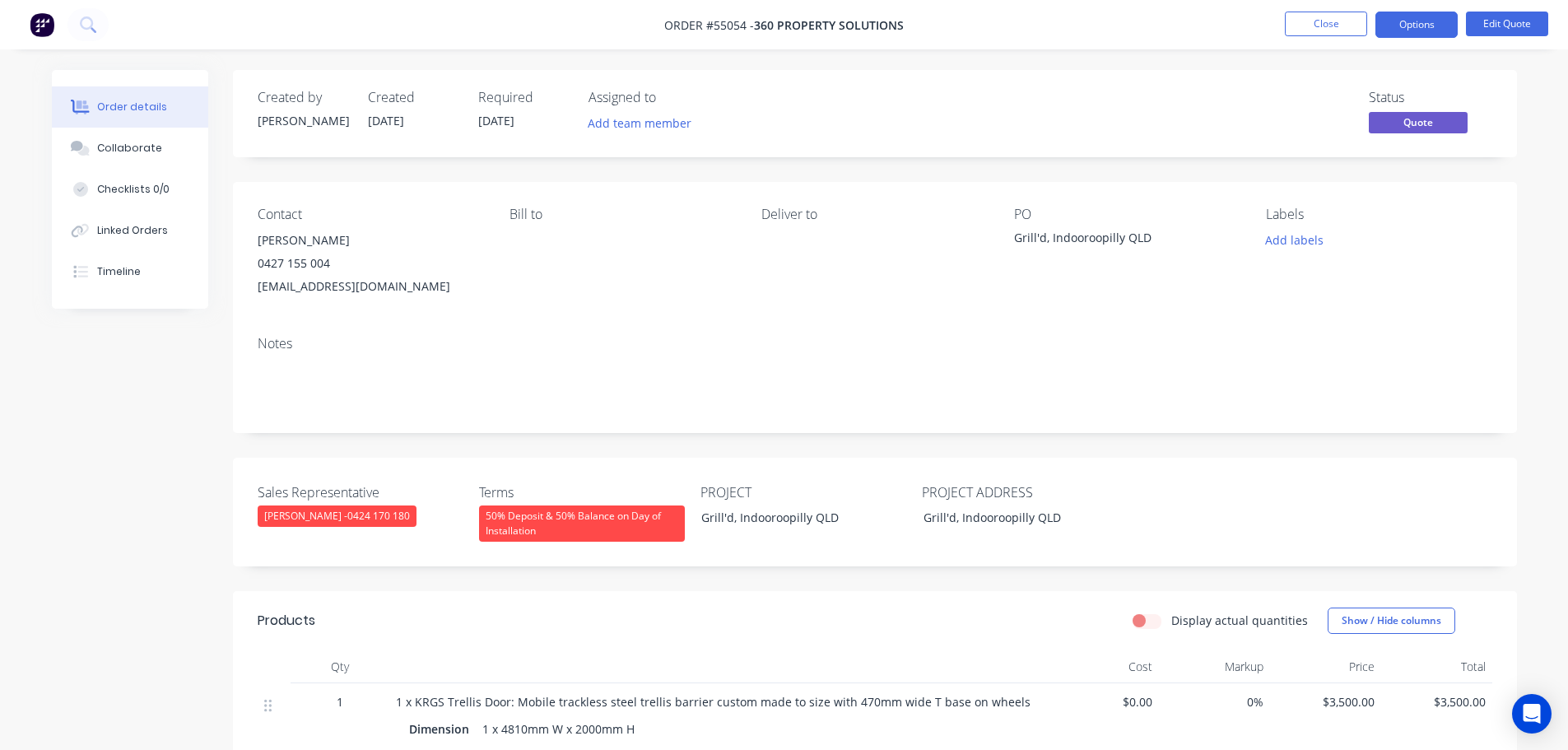
click at [370, 285] on div "admin@360propertysolutions.com.au" at bounding box center [371, 286] width 226 height 23
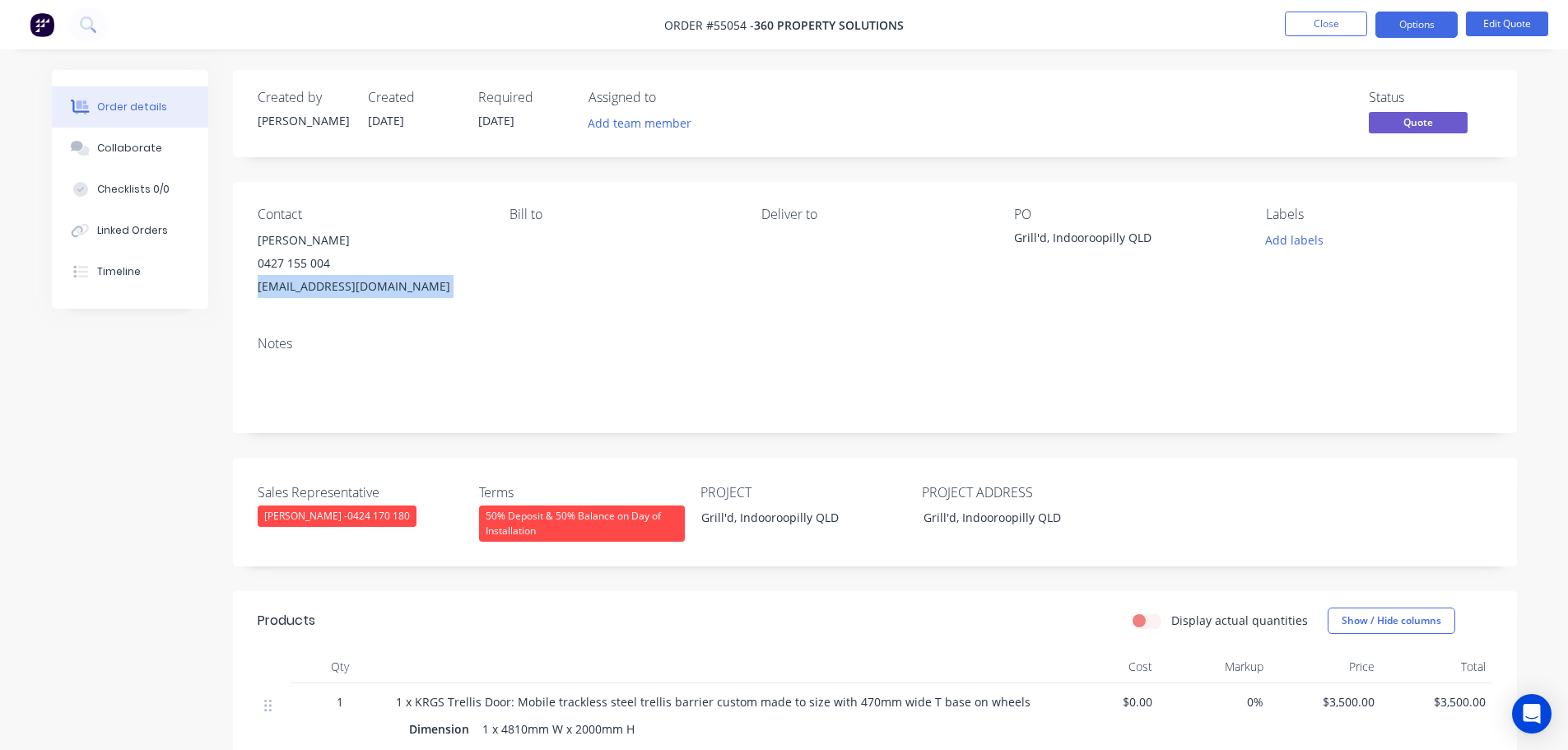
click at [370, 285] on div "admin@360propertysolutions.com.au" at bounding box center [371, 286] width 226 height 23
click at [1094, 233] on div "Grill'd, Indooroopilly QLD" at bounding box center [1118, 240] width 206 height 23
click at [330, 263] on span at bounding box center [330, 263] width 0 height 16
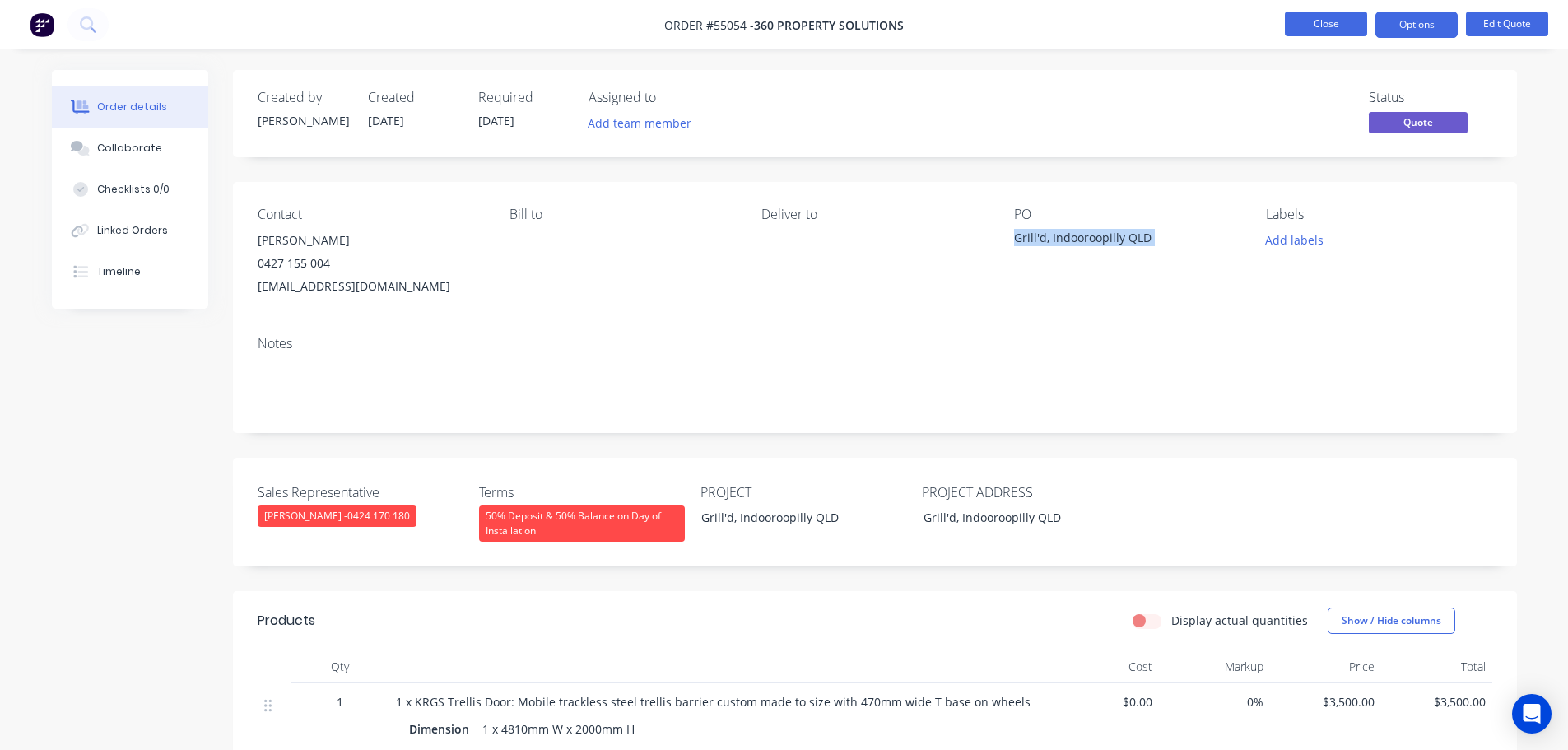
click at [1326, 23] on button "Close" at bounding box center [1326, 24] width 82 height 25
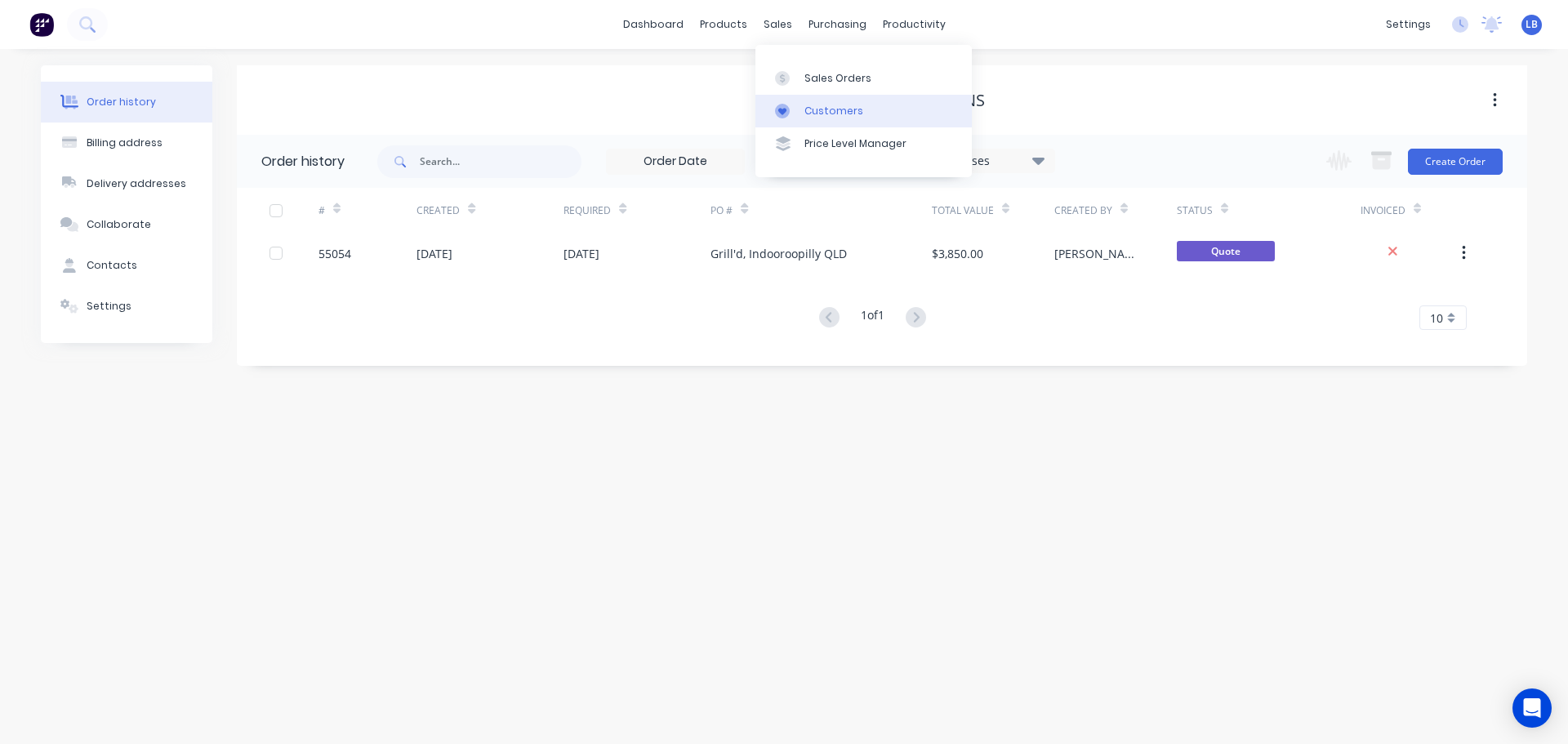
click at [829, 106] on div "Customers" at bounding box center [834, 111] width 59 height 15
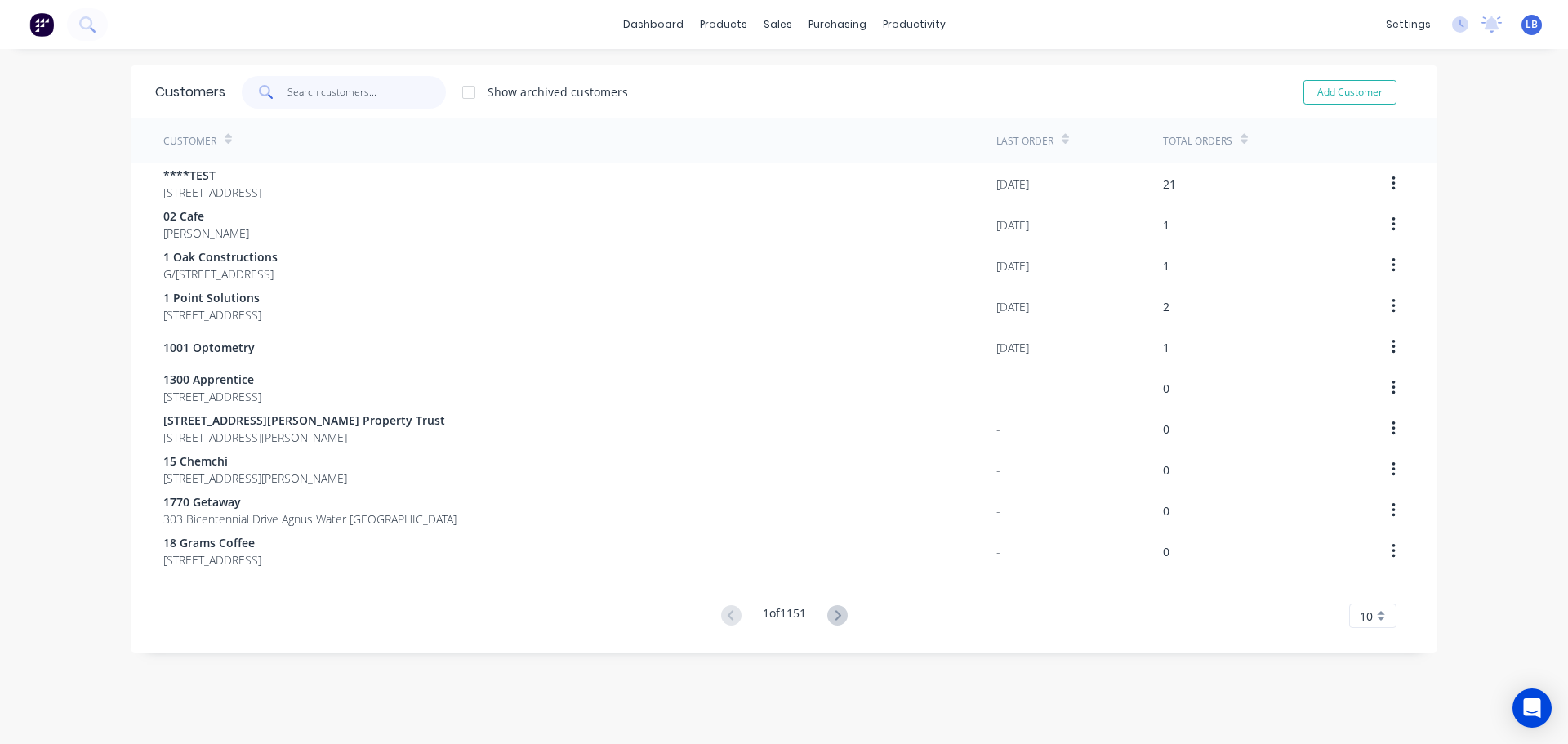
click at [337, 88] on input "text" at bounding box center [367, 92] width 159 height 33
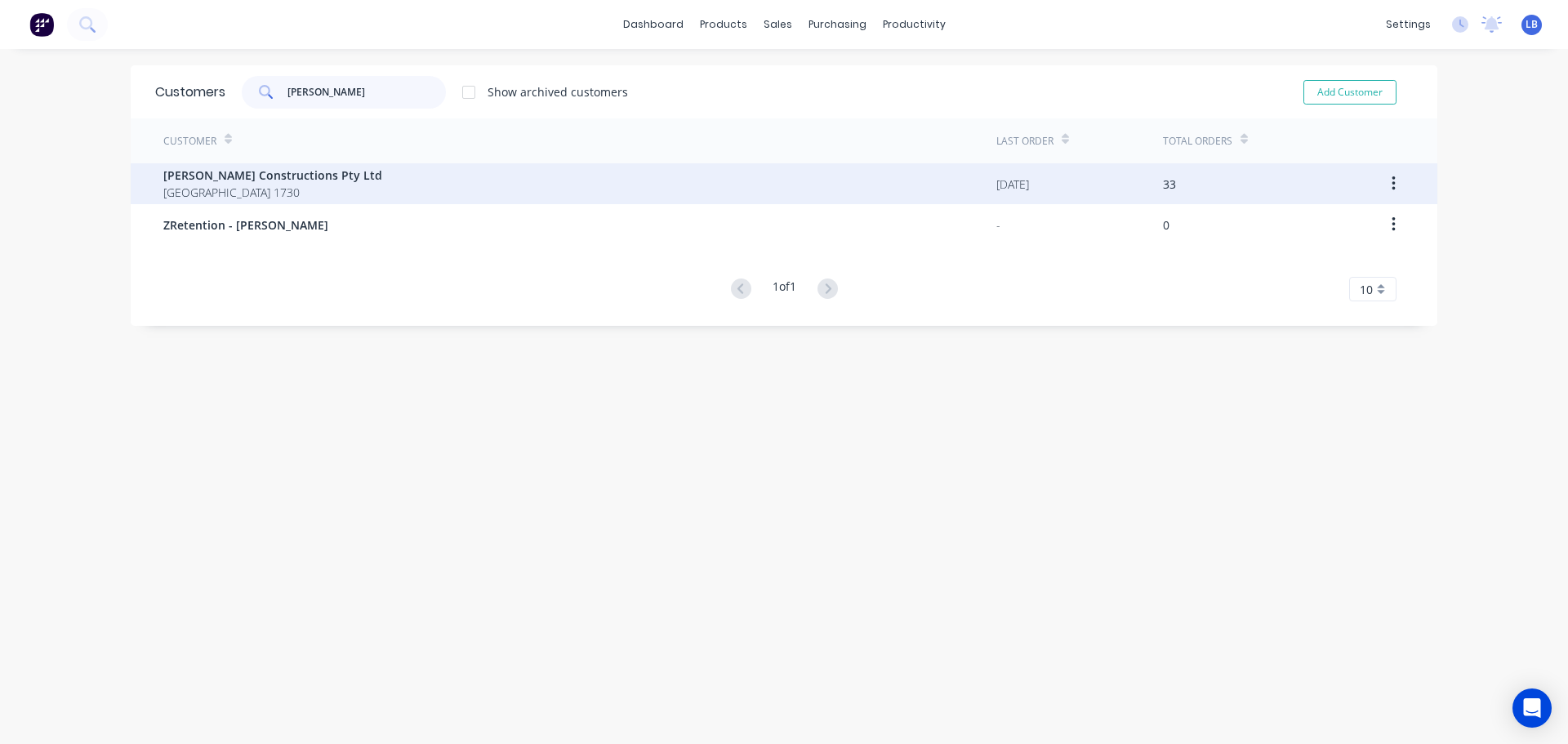
type input "reitsma"
click at [247, 185] on span "PO Box 642 NSW 1730" at bounding box center [273, 192] width 219 height 17
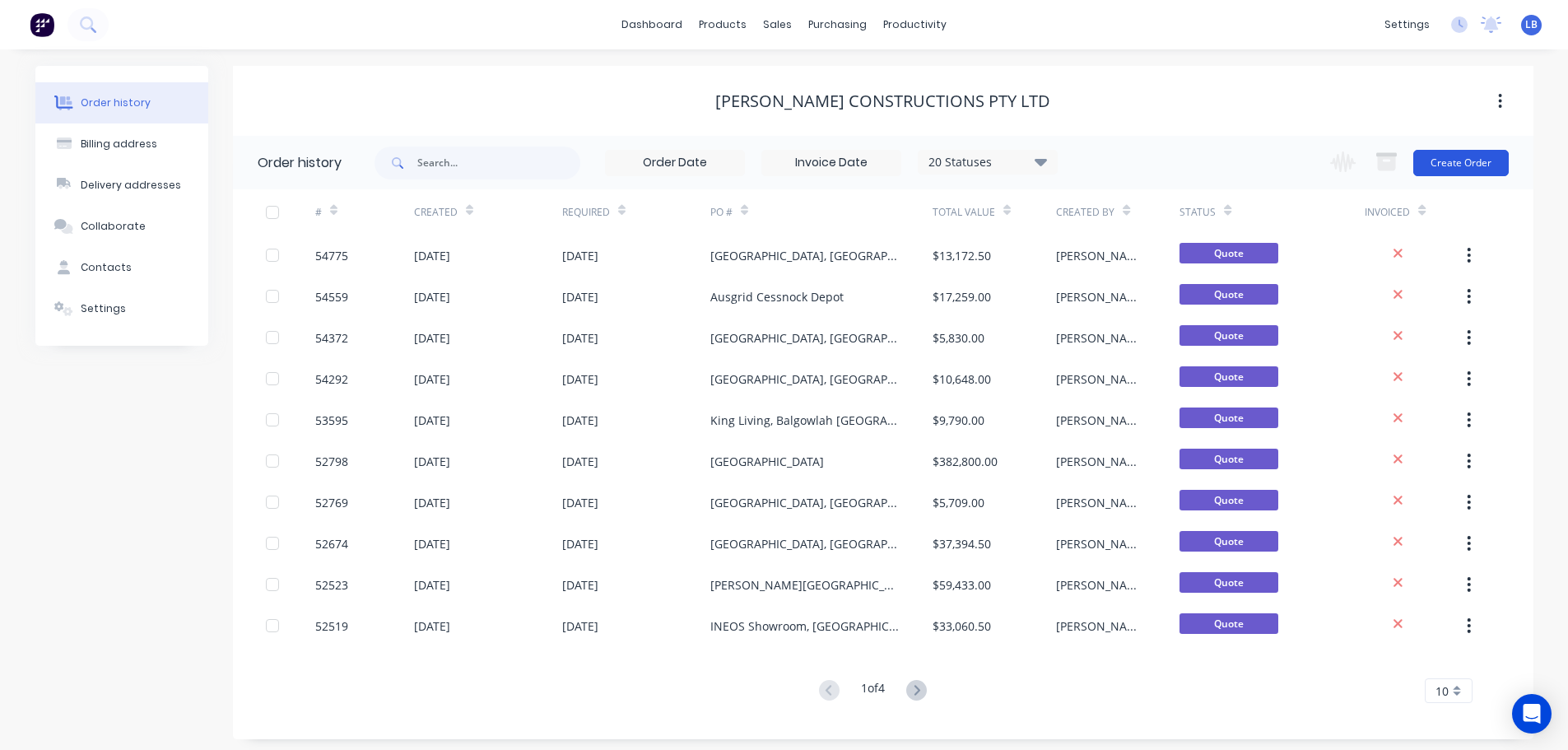
click at [1477, 165] on button "Create Order" at bounding box center [1461, 163] width 96 height 26
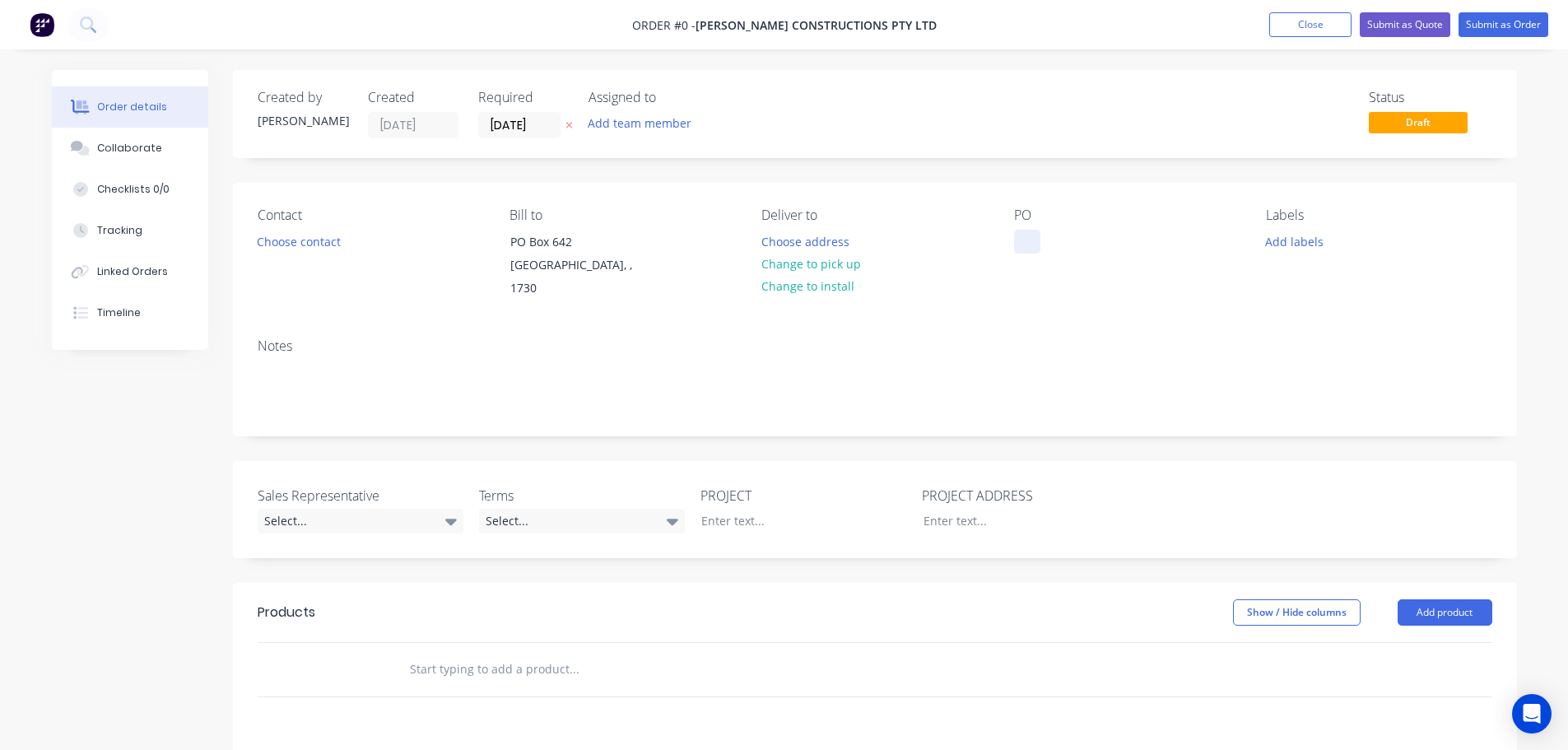
click at [1019, 234] on div at bounding box center [1028, 241] width 26 height 24
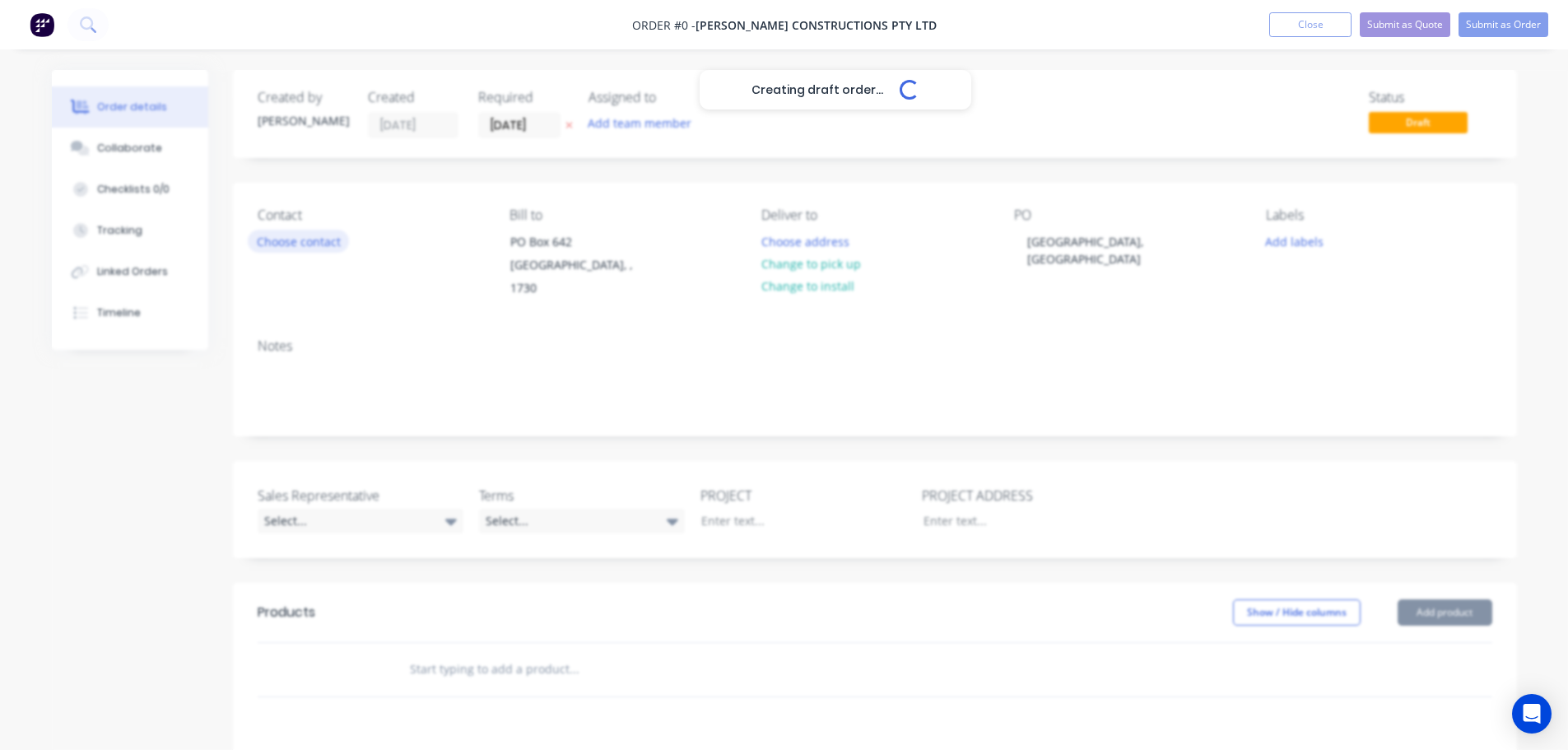
click at [280, 245] on div "Creating draft order... Loading... Order details Collaborate Checklists 0/0 Tra…" at bounding box center [784, 594] width 1498 height 1047
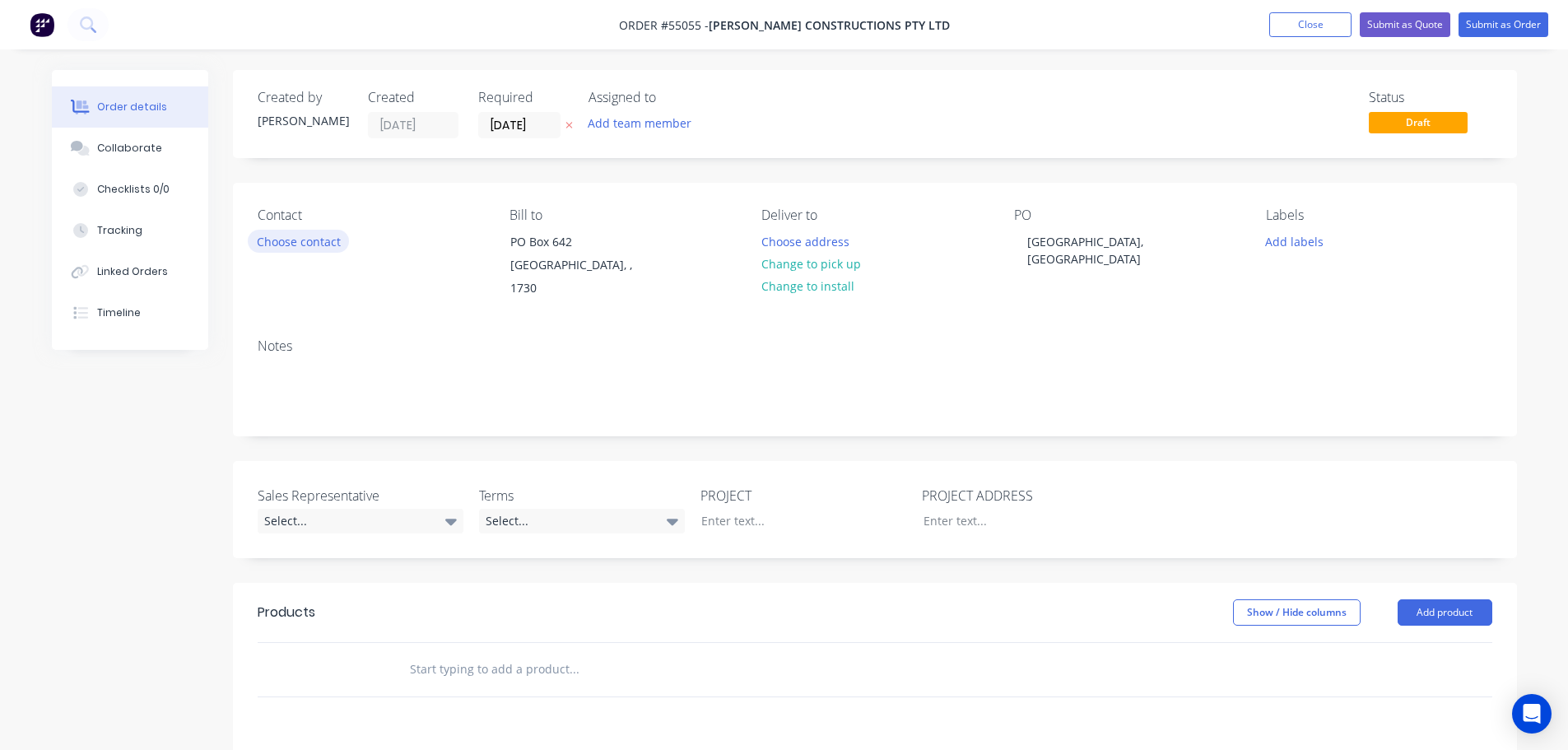
click at [280, 245] on button "Choose contact" at bounding box center [298, 240] width 101 height 22
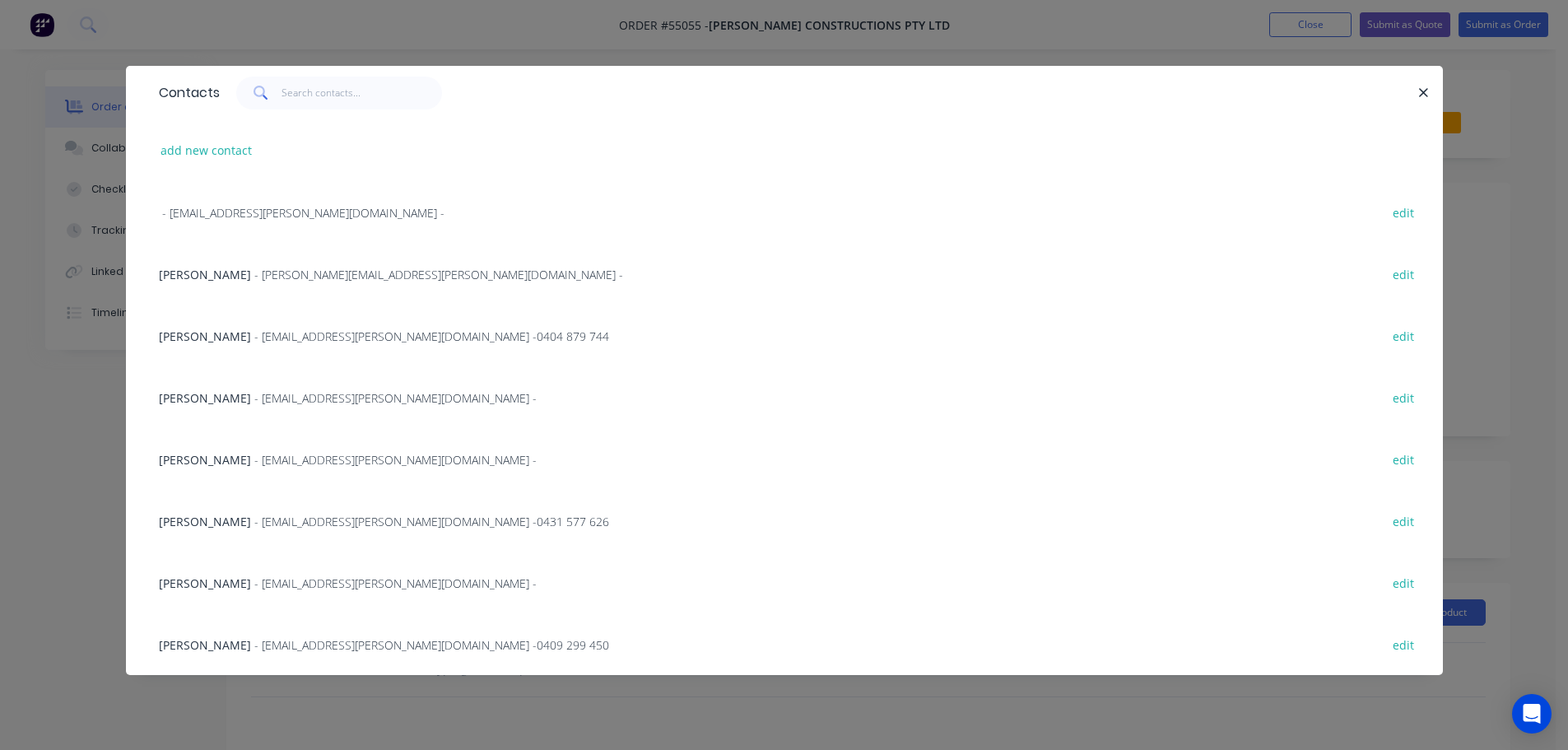
click at [254, 273] on span "- logan@reitsma.com -" at bounding box center [439, 274] width 369 height 16
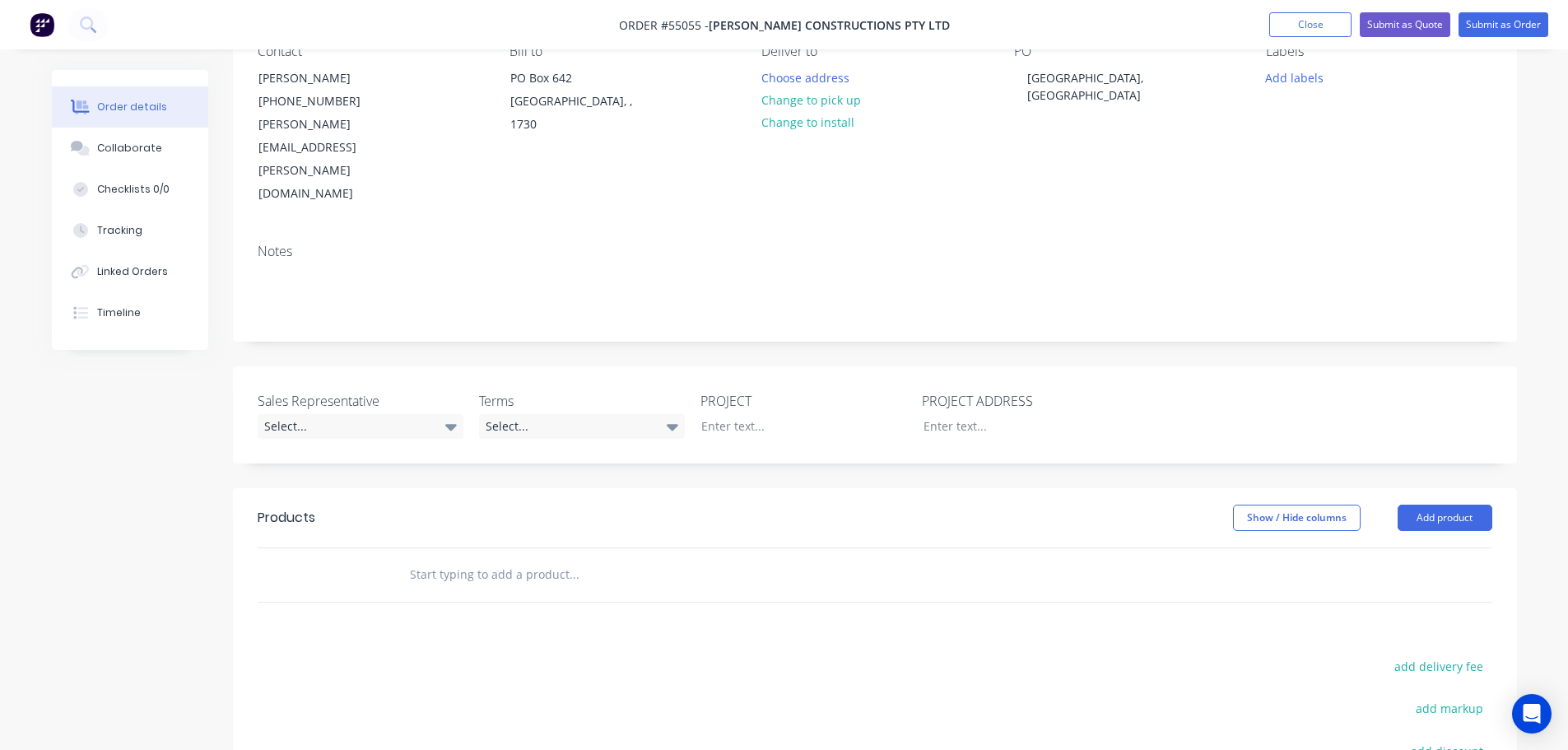
scroll to position [165, 0]
click at [306, 413] on div "Select..." at bounding box center [361, 426] width 206 height 25
click at [315, 428] on span "[PERSON_NAME] - 0424 170 180" at bounding box center [349, 423] width 146 height 14
click at [578, 413] on div "Select..." at bounding box center [582, 426] width 206 height 25
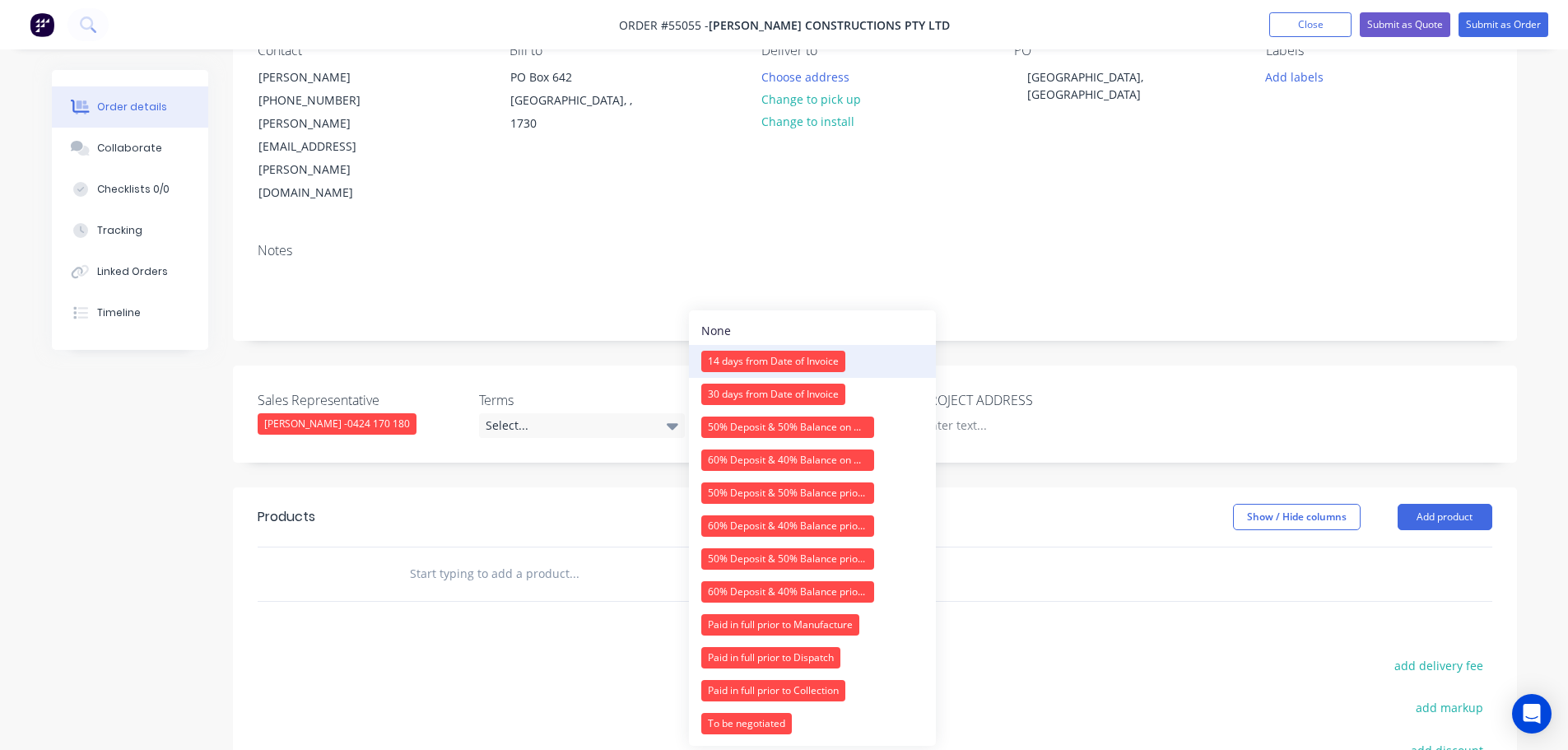
click at [726, 364] on div "14 days from Date of Invoice" at bounding box center [773, 361] width 144 height 21
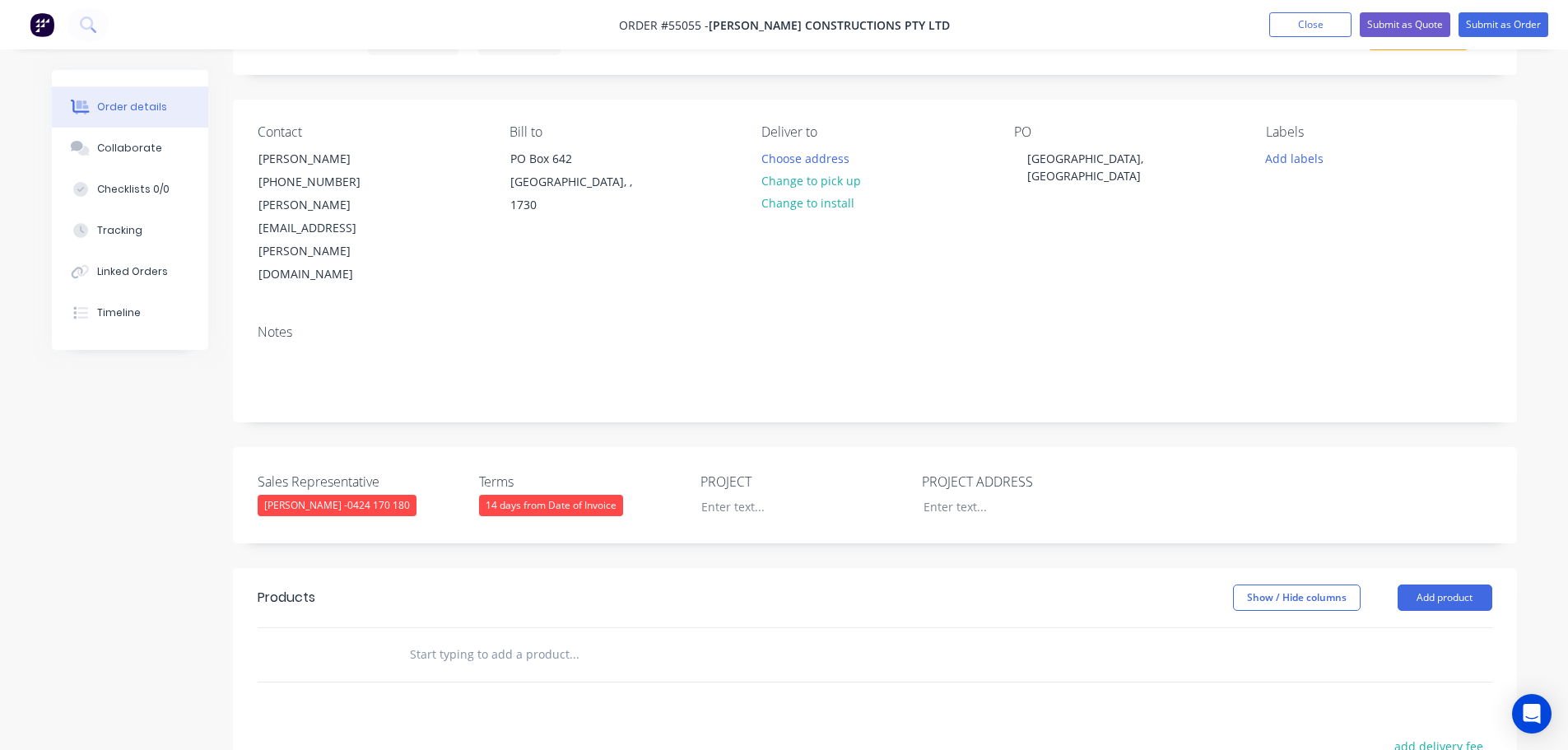
scroll to position [82, 0]
click at [765, 496] on div at bounding box center [791, 507] width 206 height 24
click at [1080, 159] on div "Junior Learning Centre, East Maitland NSW" at bounding box center [1118, 168] width 206 height 41
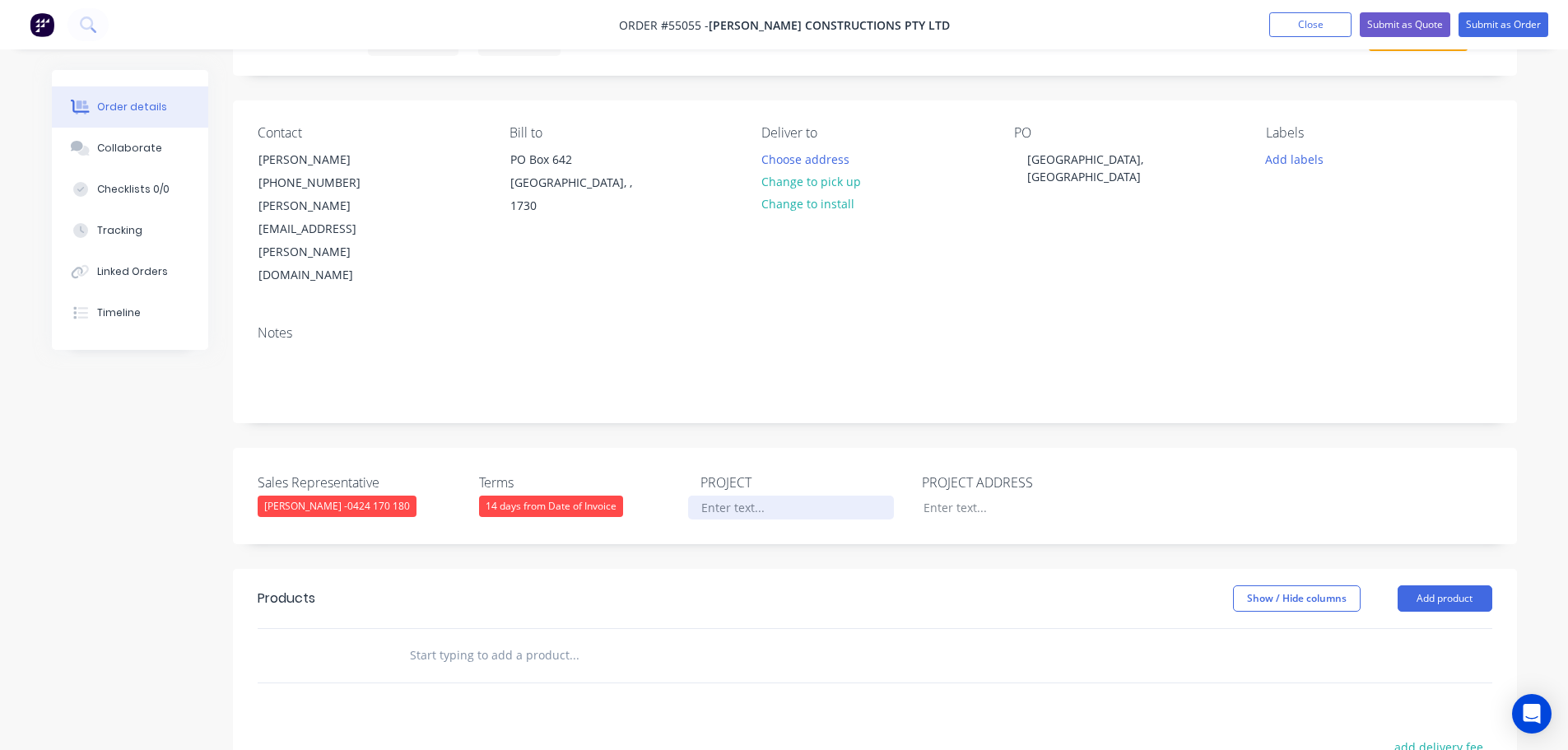
click at [722, 496] on div at bounding box center [791, 507] width 206 height 24
paste div
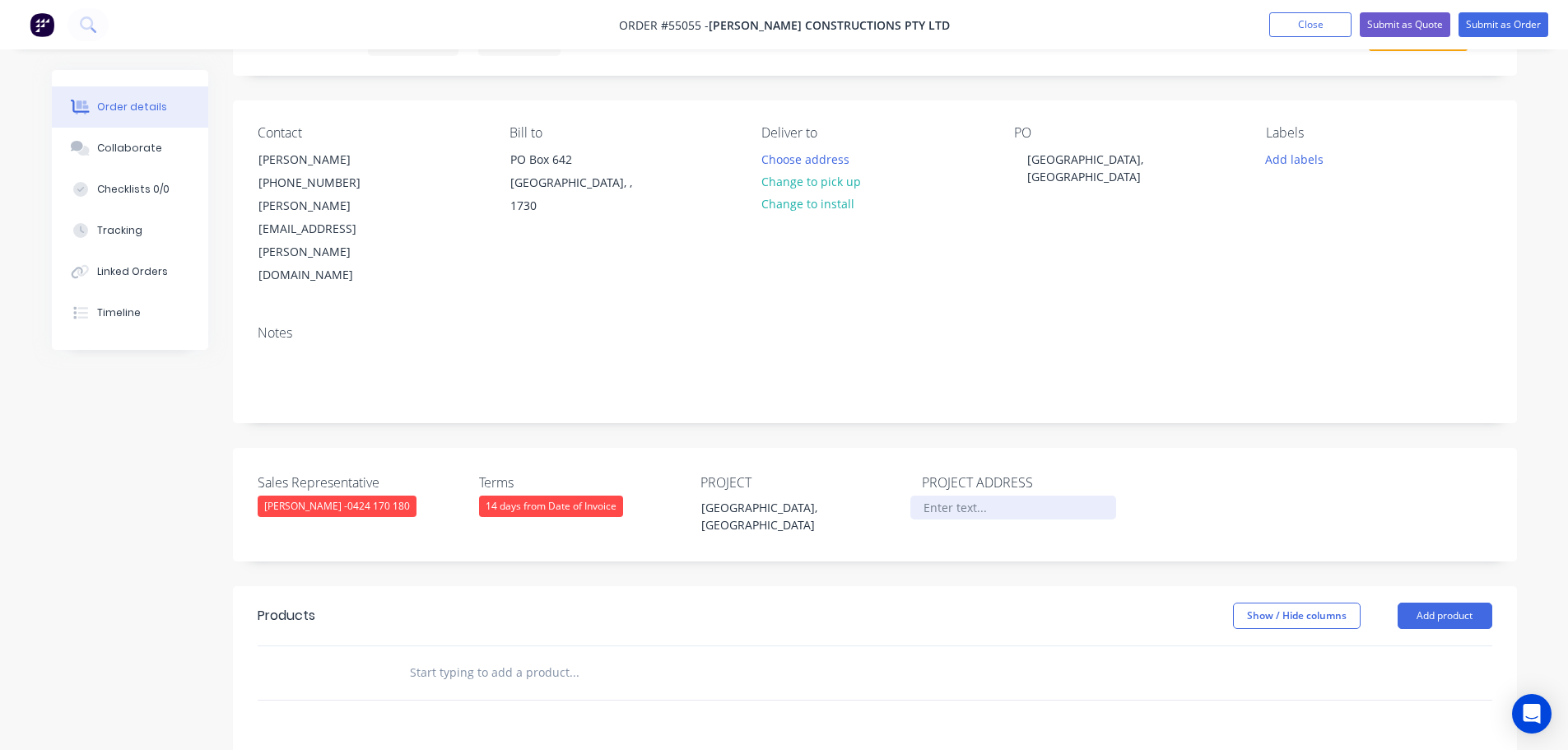
click at [959, 496] on div at bounding box center [1014, 507] width 206 height 24
click at [1446, 603] on button "Add product" at bounding box center [1444, 616] width 95 height 26
click at [1402, 645] on div "Product catalogue" at bounding box center [1414, 657] width 127 height 24
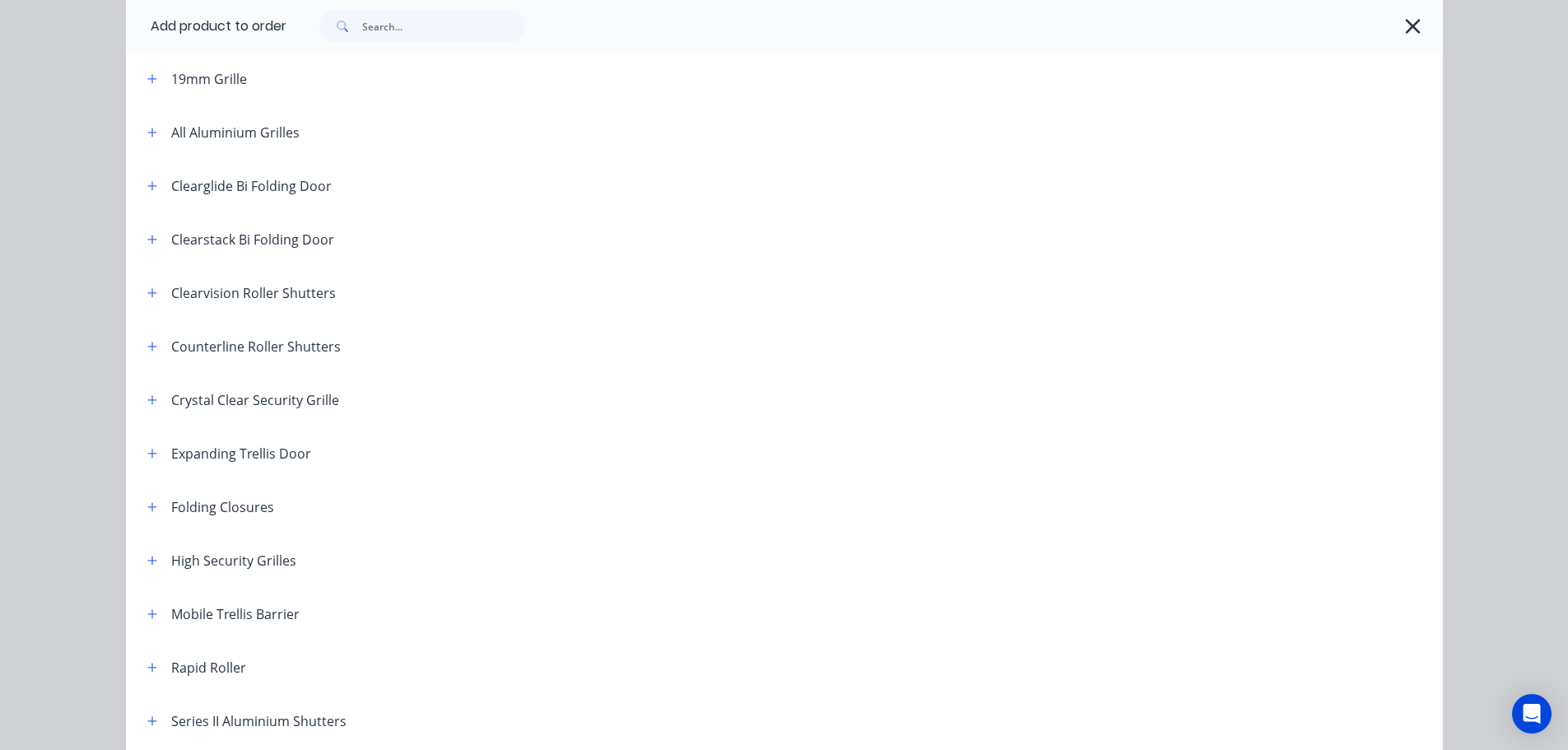
scroll to position [329, 0]
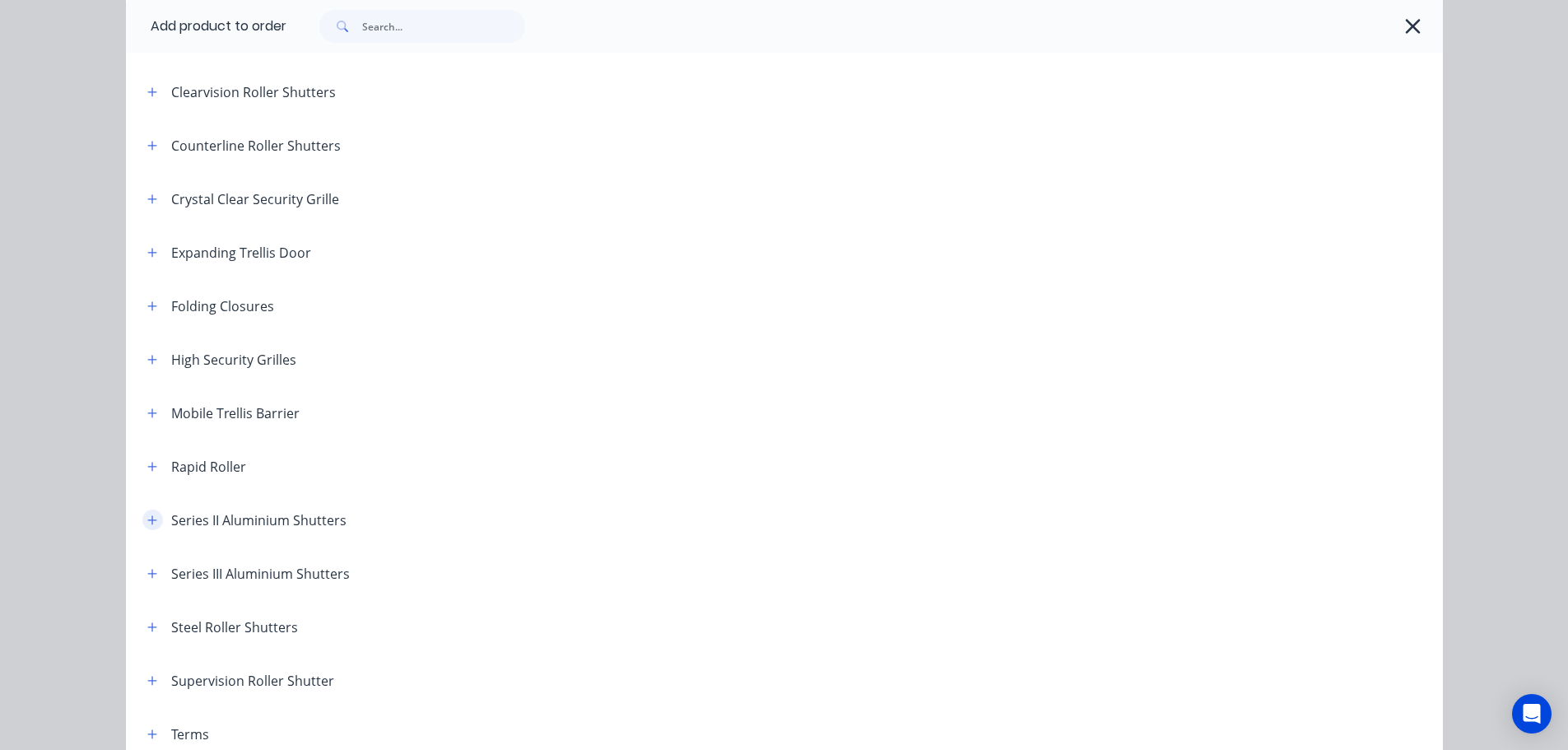
click at [148, 519] on icon "button" at bounding box center [152, 519] width 9 height 9
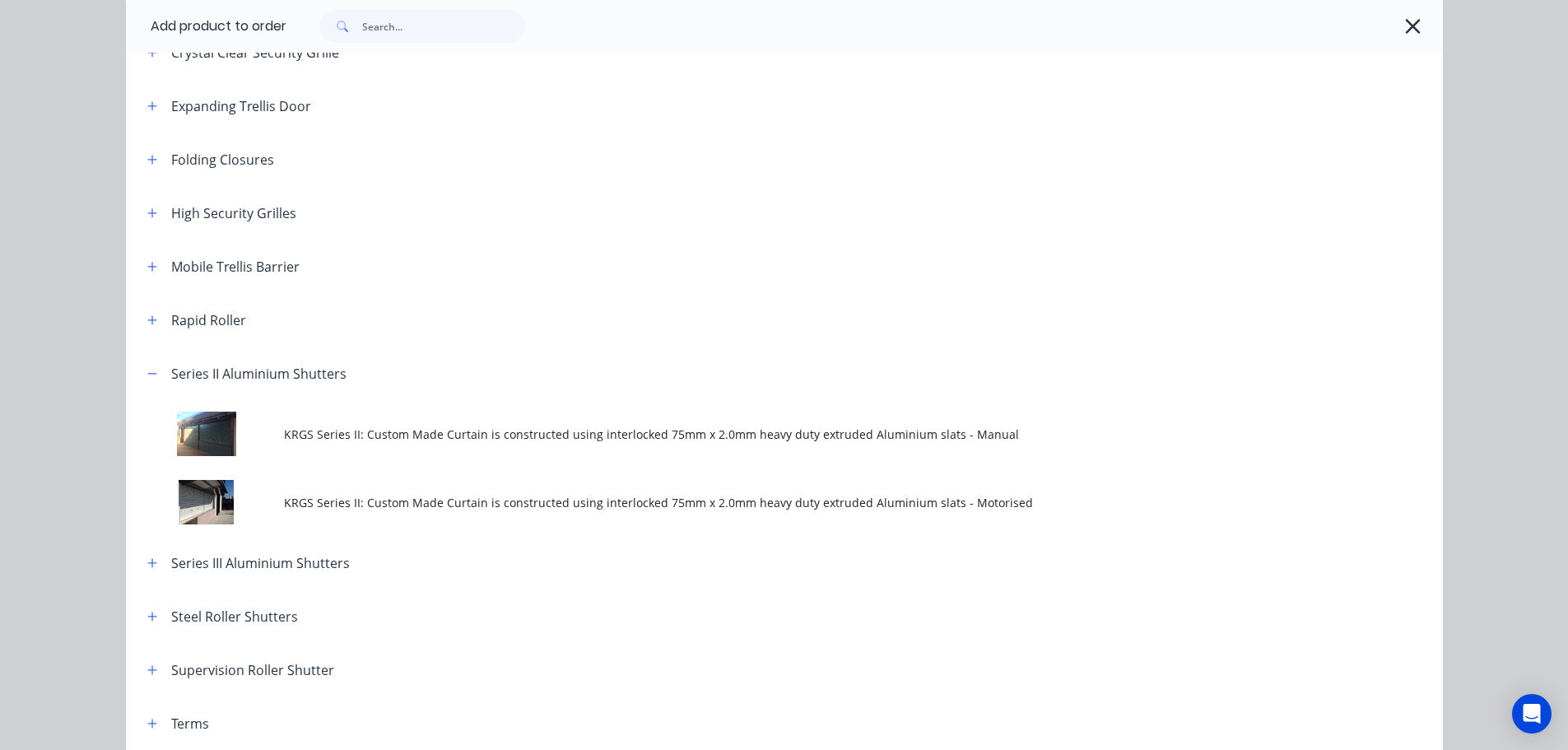
scroll to position [494, 0]
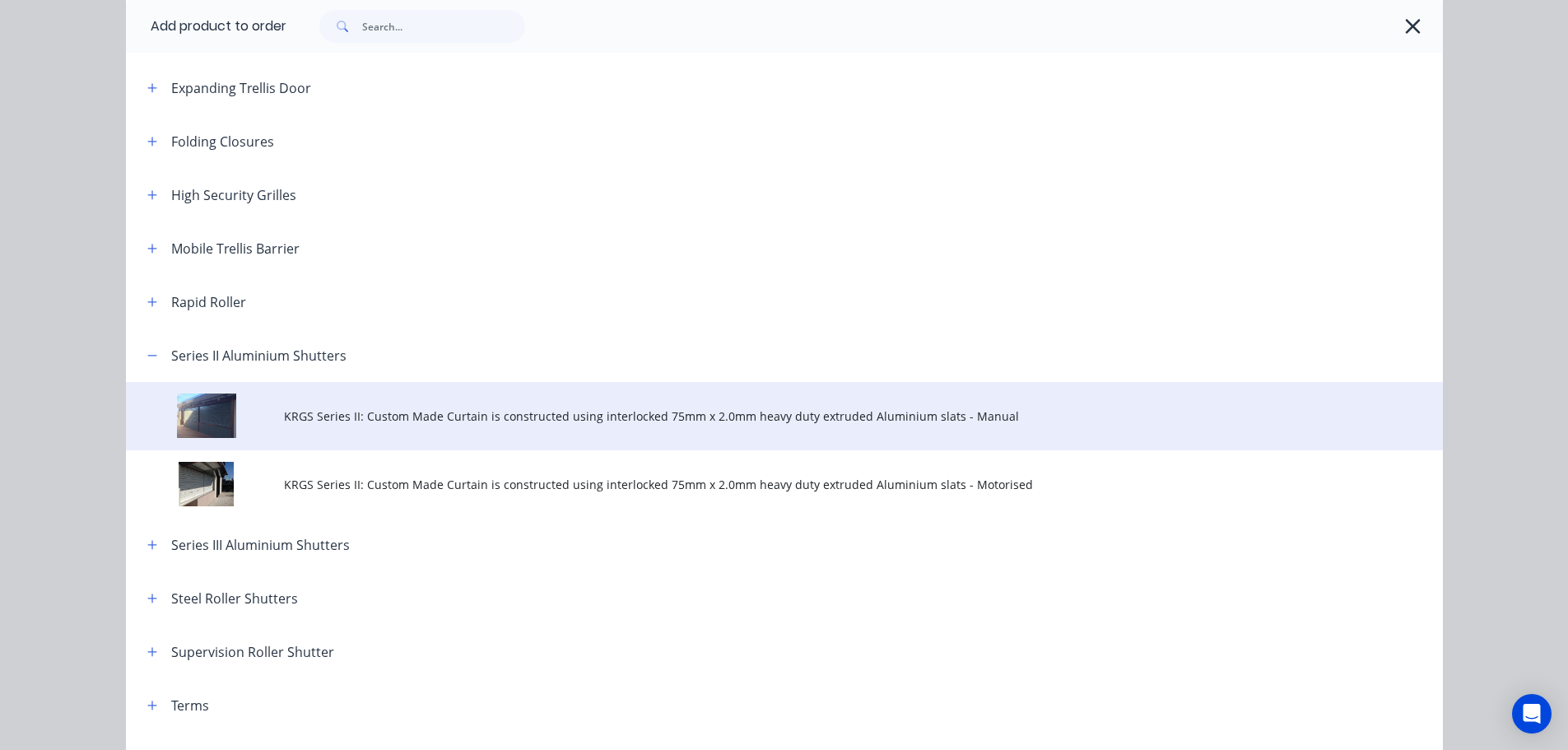
click at [705, 424] on span "KRGS Series II: Custom Made Curtain is constructed using interlocked 75mm x 2.0…" at bounding box center [748, 416] width 927 height 17
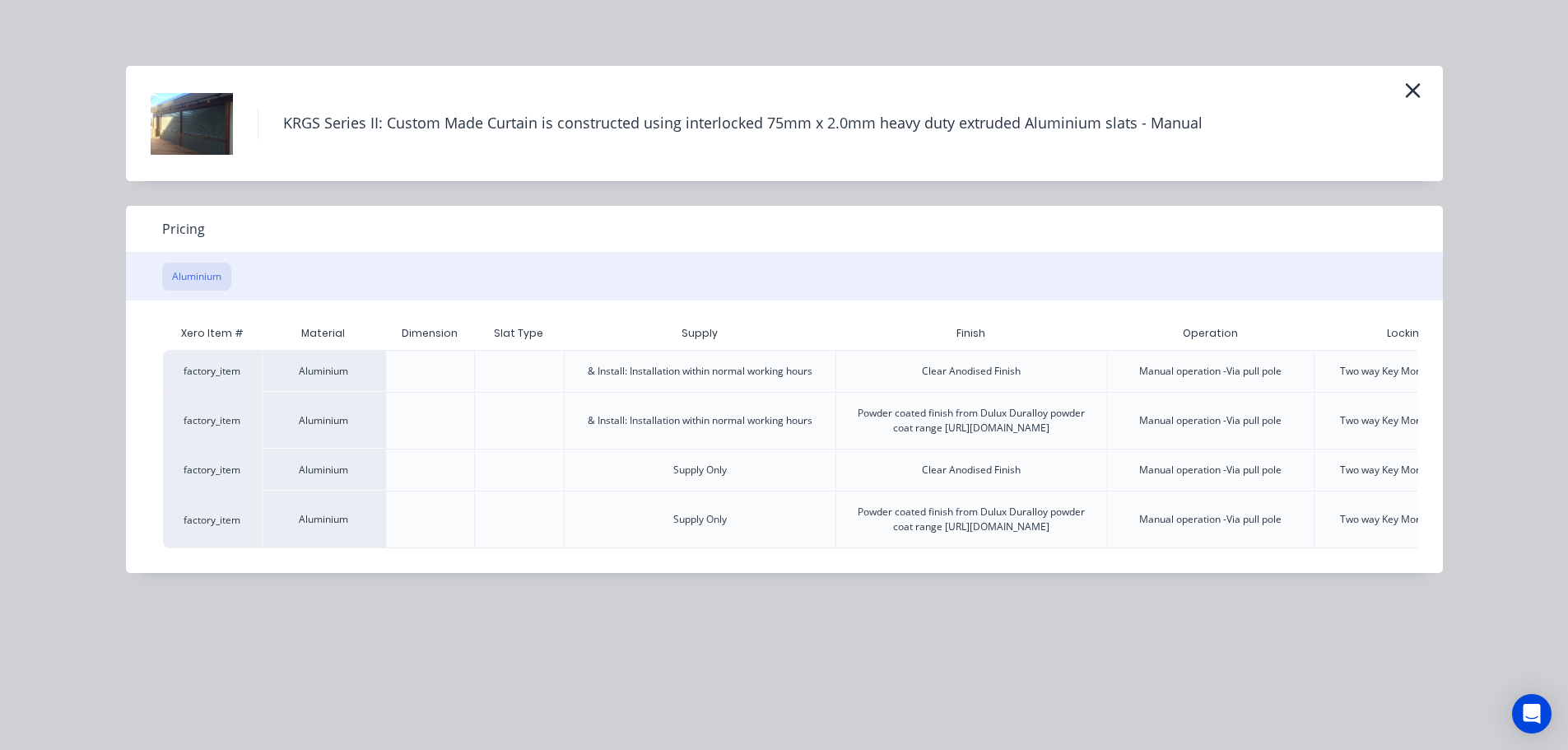
scroll to position [0, 170]
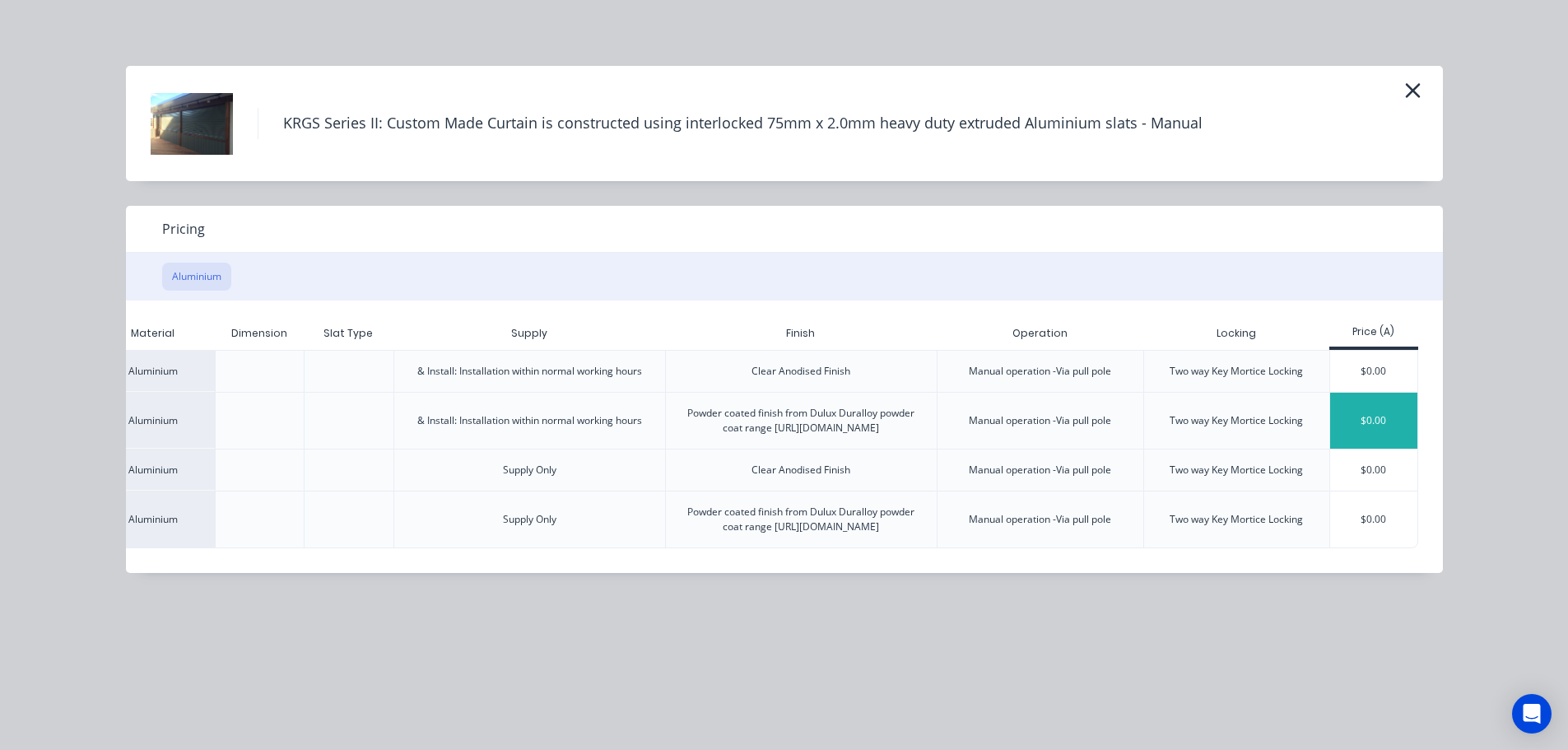
click at [1388, 439] on div "$0.00" at bounding box center [1374, 421] width 88 height 56
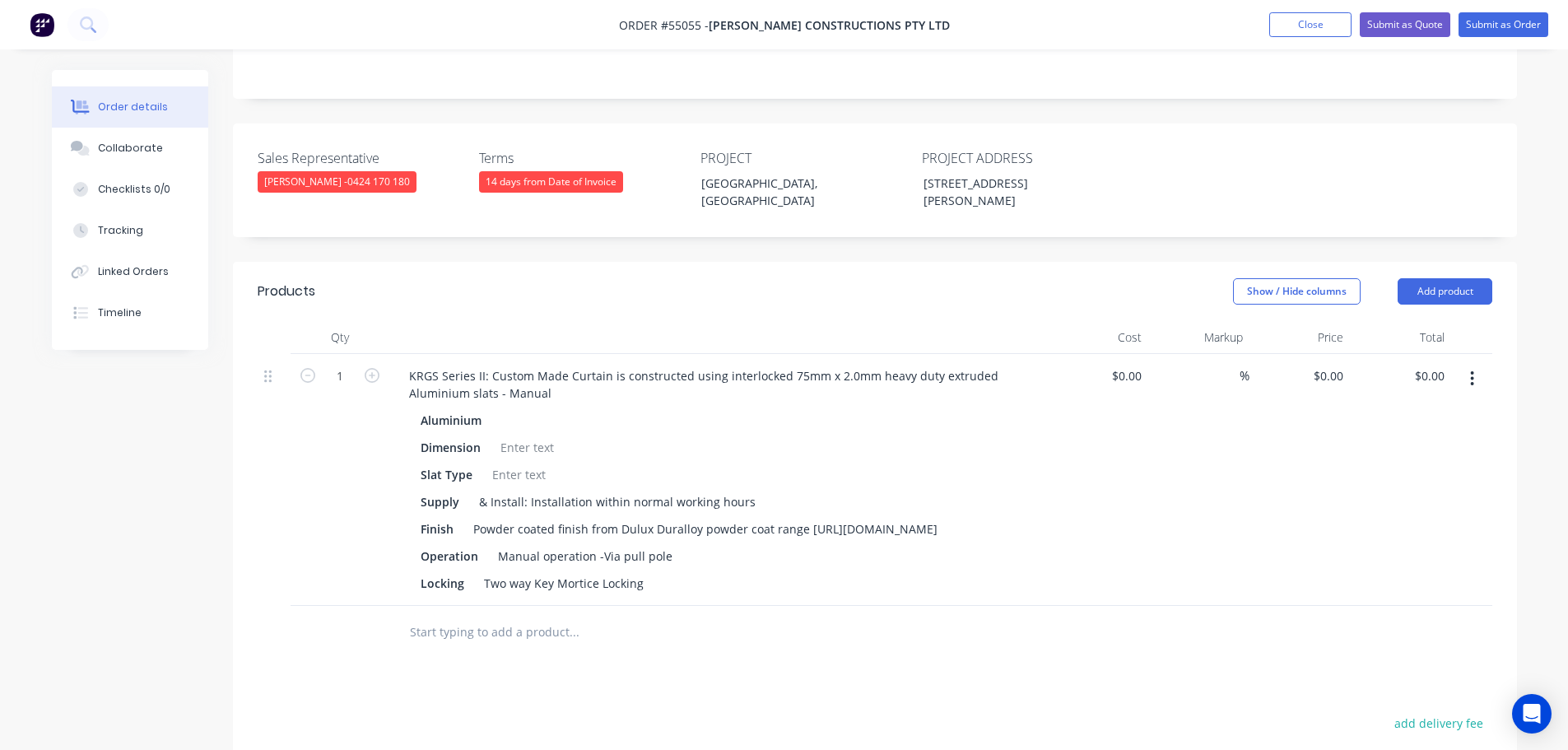
scroll to position [412, 0]
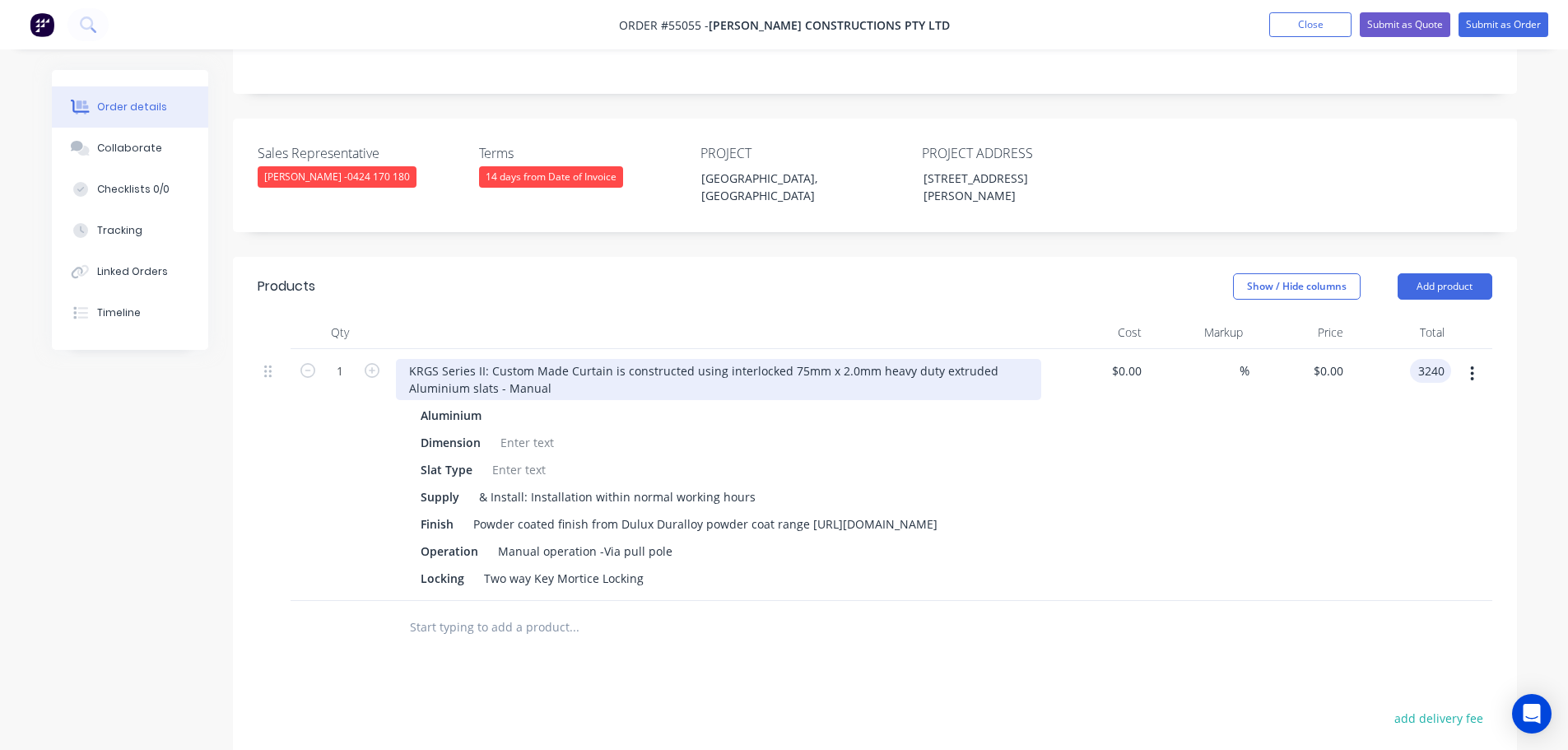
type input "3240"
type input "$3,240.00"
click at [407, 359] on div "KRGS Series II: Custom Made Curtain is constructed using interlocked 75mm x 2.0…" at bounding box center [719, 380] width 646 height 41
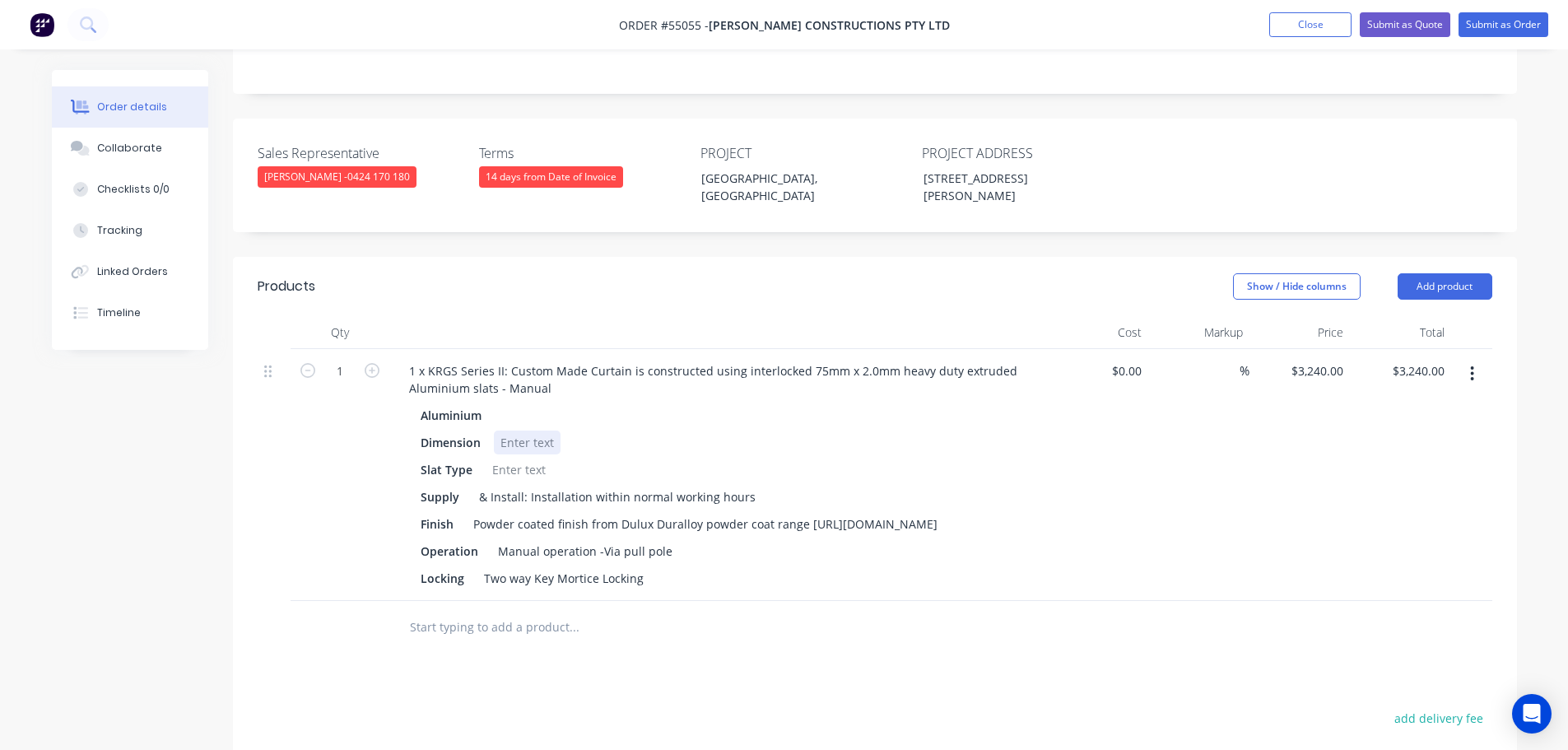
click at [529, 431] on div at bounding box center [527, 442] width 67 height 24
click at [517, 458] on div at bounding box center [519, 469] width 67 height 24
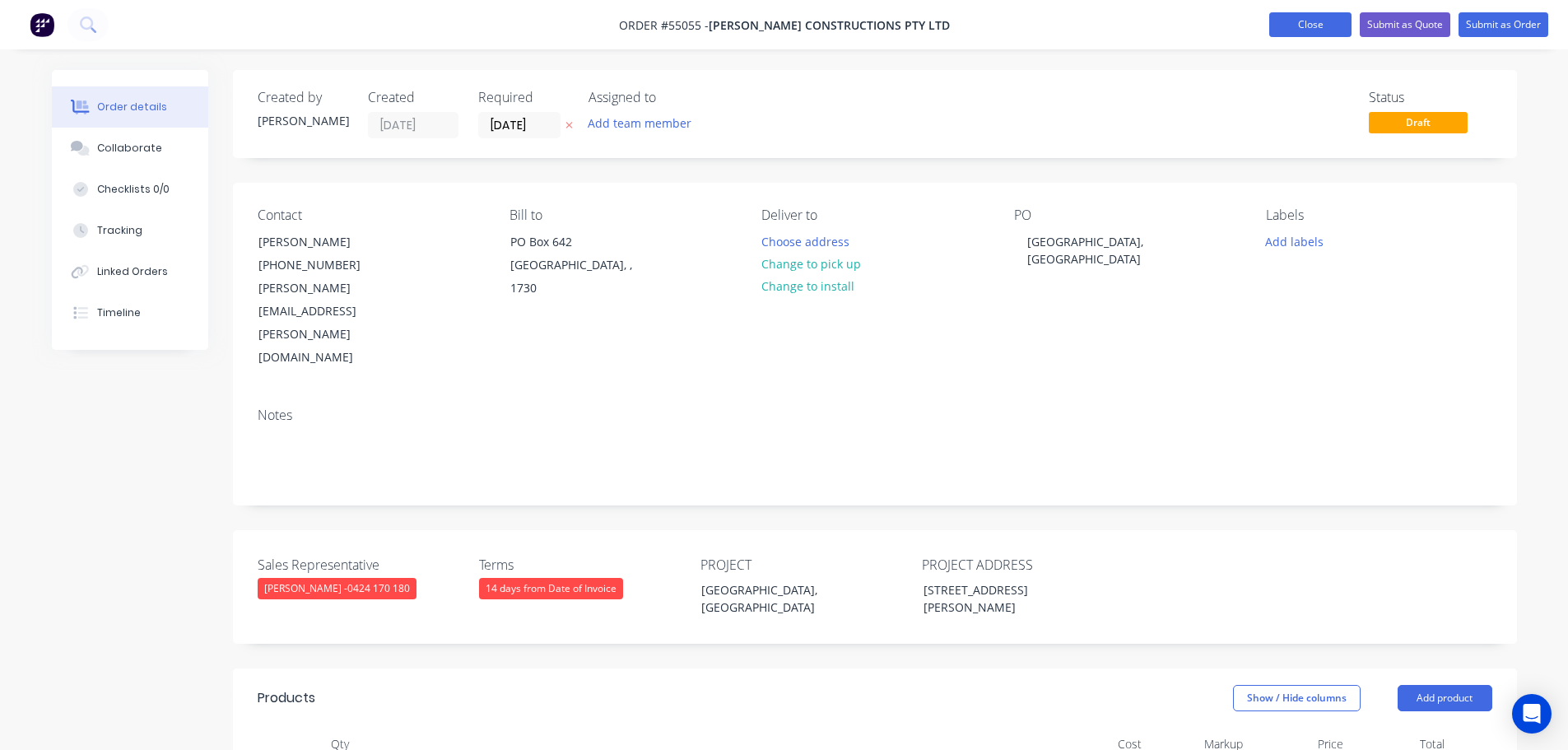
click at [1277, 29] on button "Close" at bounding box center [1310, 25] width 82 height 25
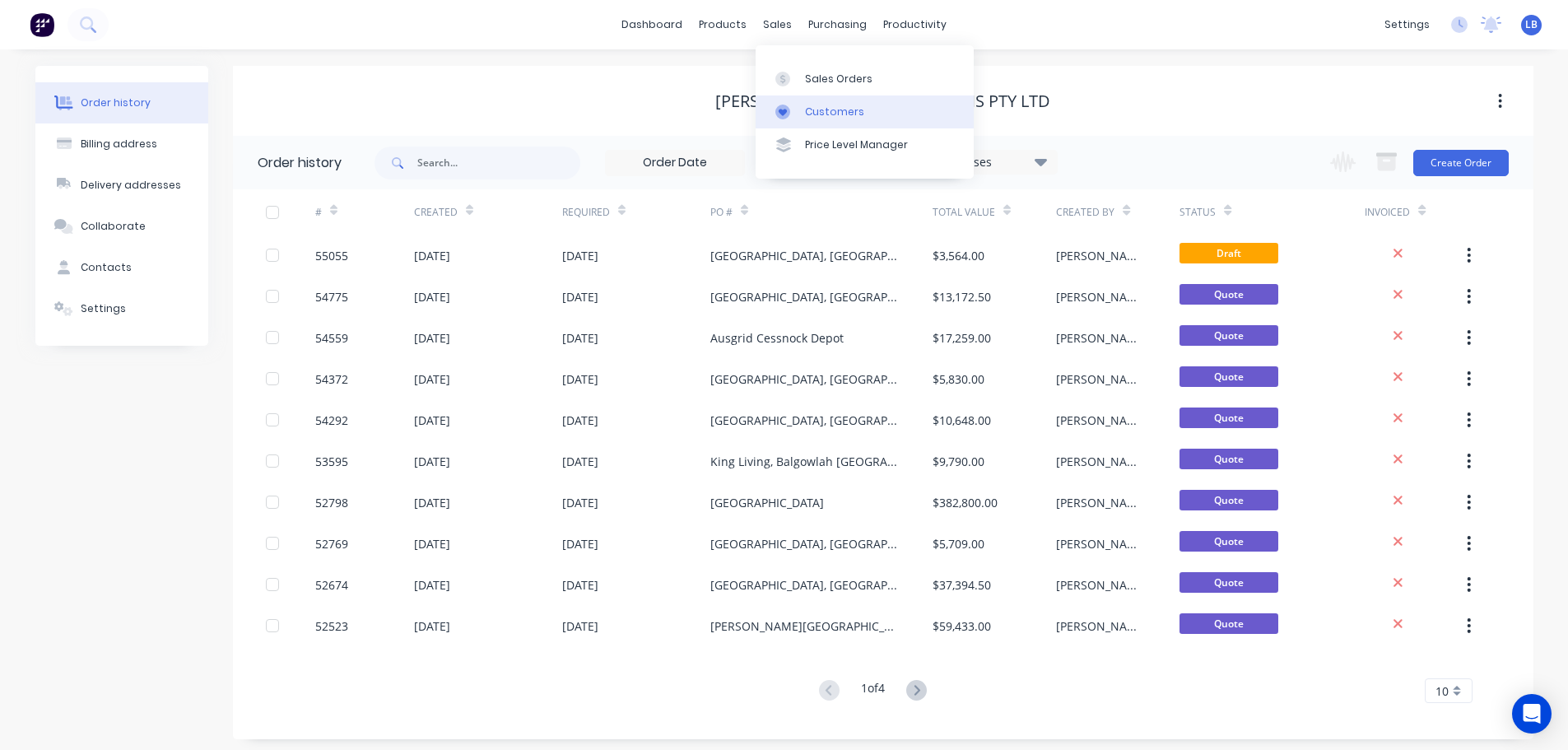
click at [825, 114] on div "Customers" at bounding box center [835, 112] width 59 height 15
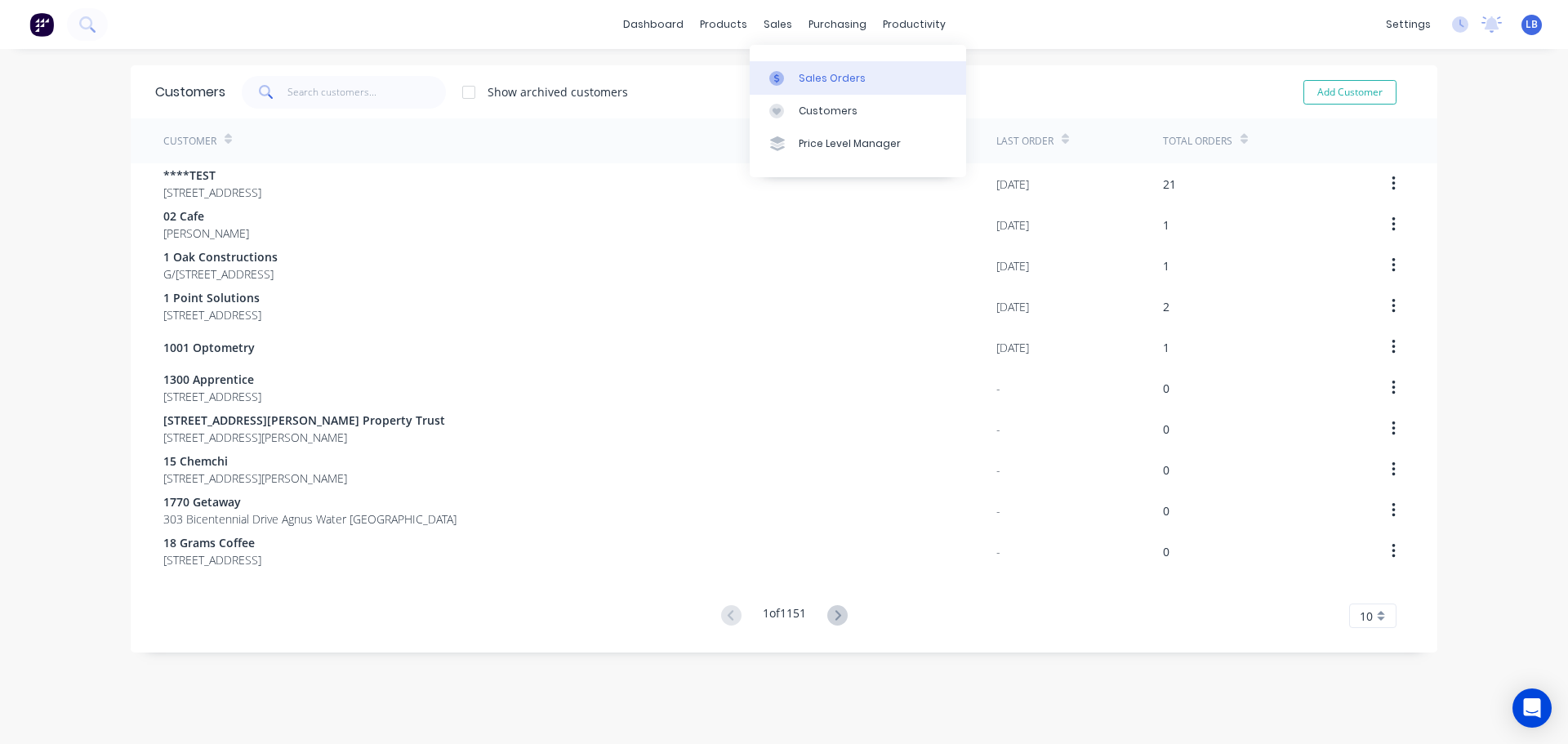
click at [821, 78] on div "Sales Orders" at bounding box center [833, 78] width 67 height 15
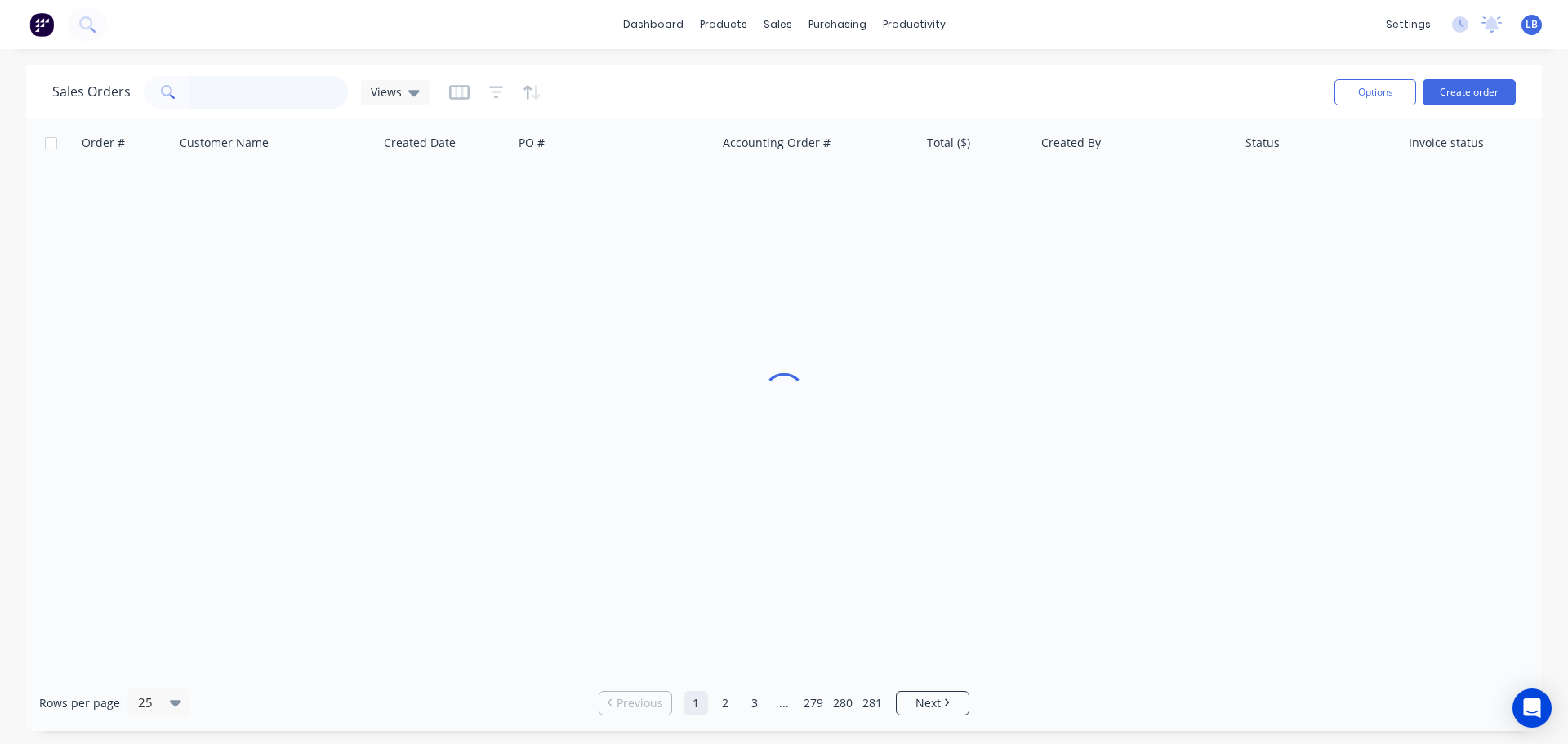
click at [220, 95] on input "text" at bounding box center [269, 92] width 159 height 33
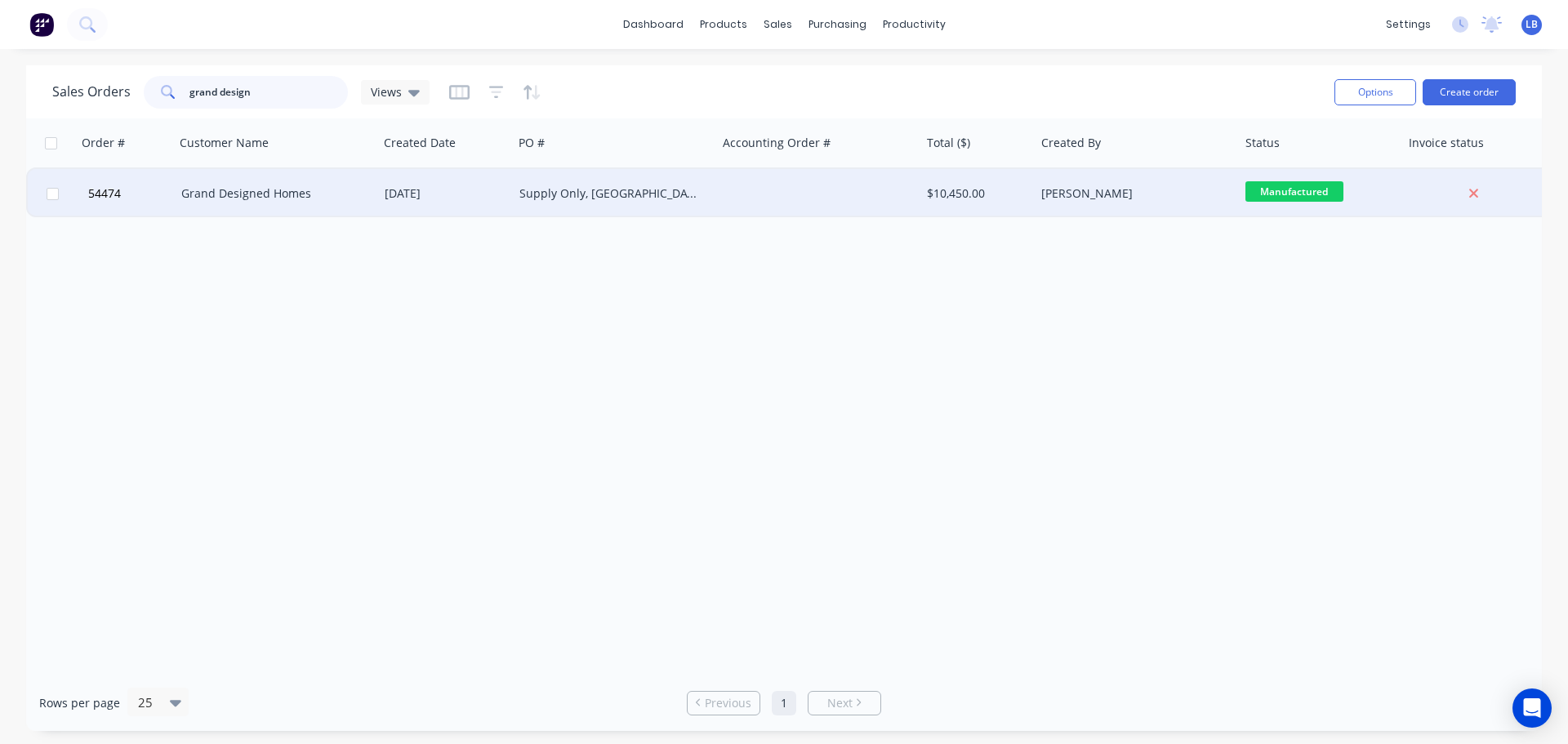
type input "grand design"
click at [648, 192] on div "Supply Only, Hervey Bay" at bounding box center [610, 194] width 181 height 16
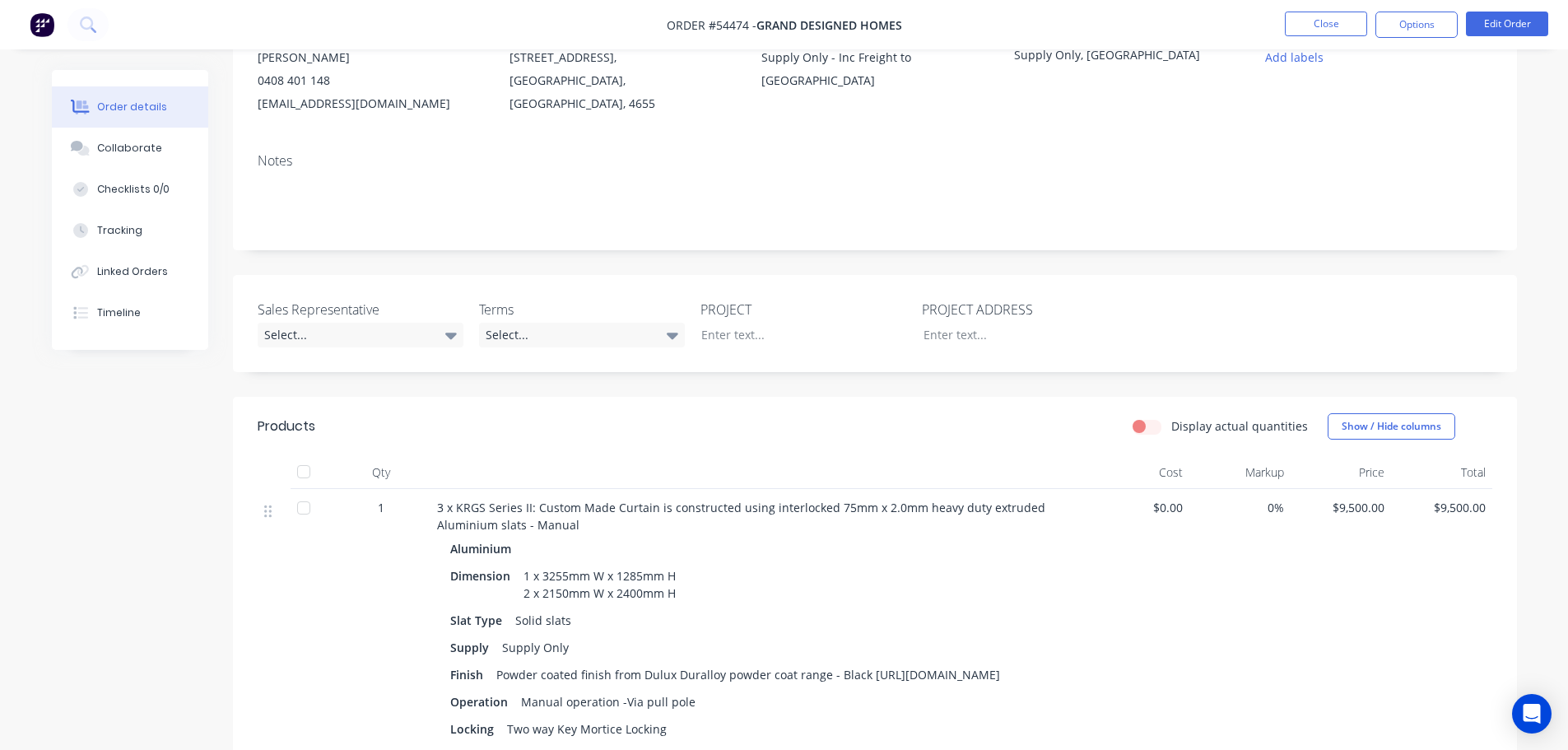
scroll to position [165, 0]
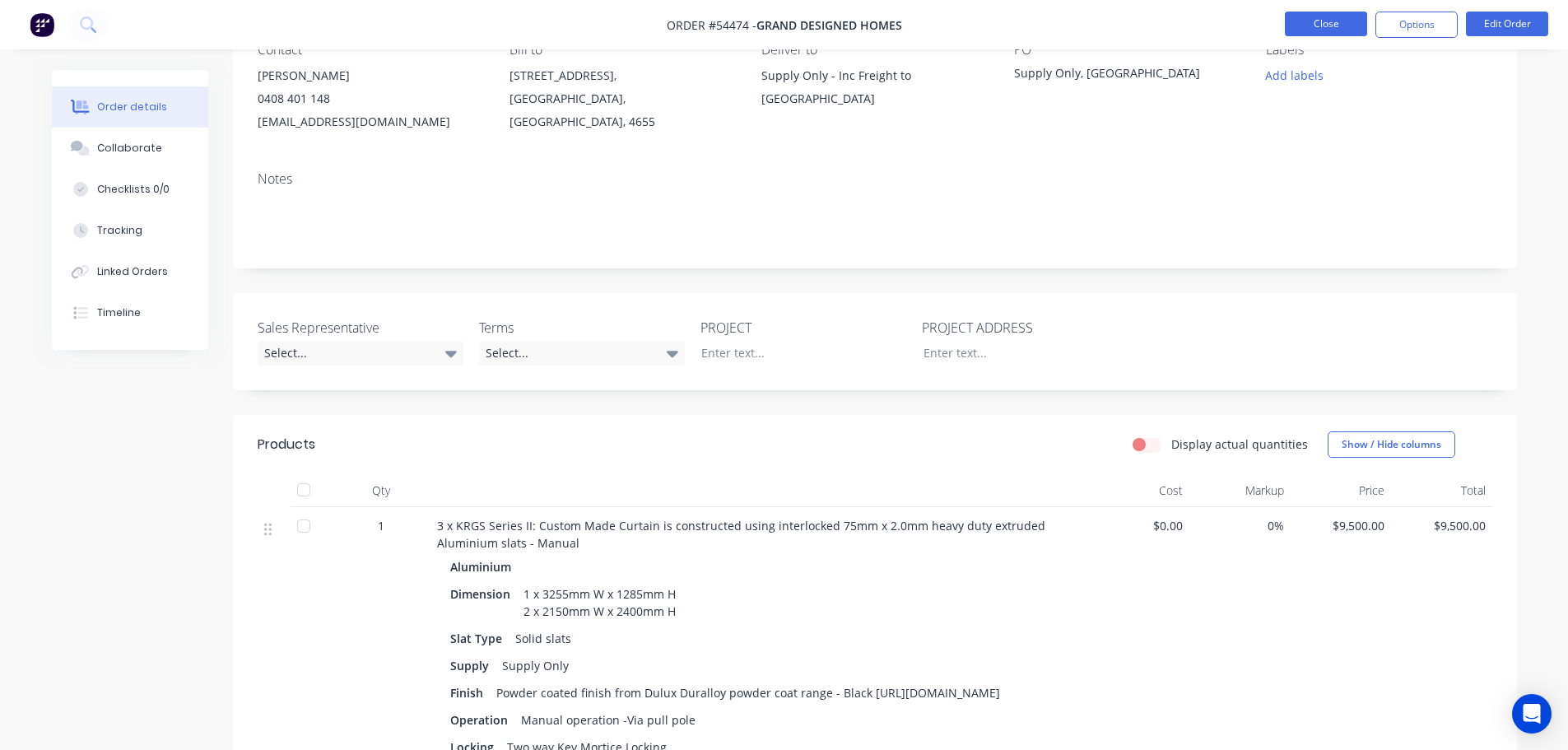
click at [1295, 27] on button "Close" at bounding box center [1326, 24] width 82 height 25
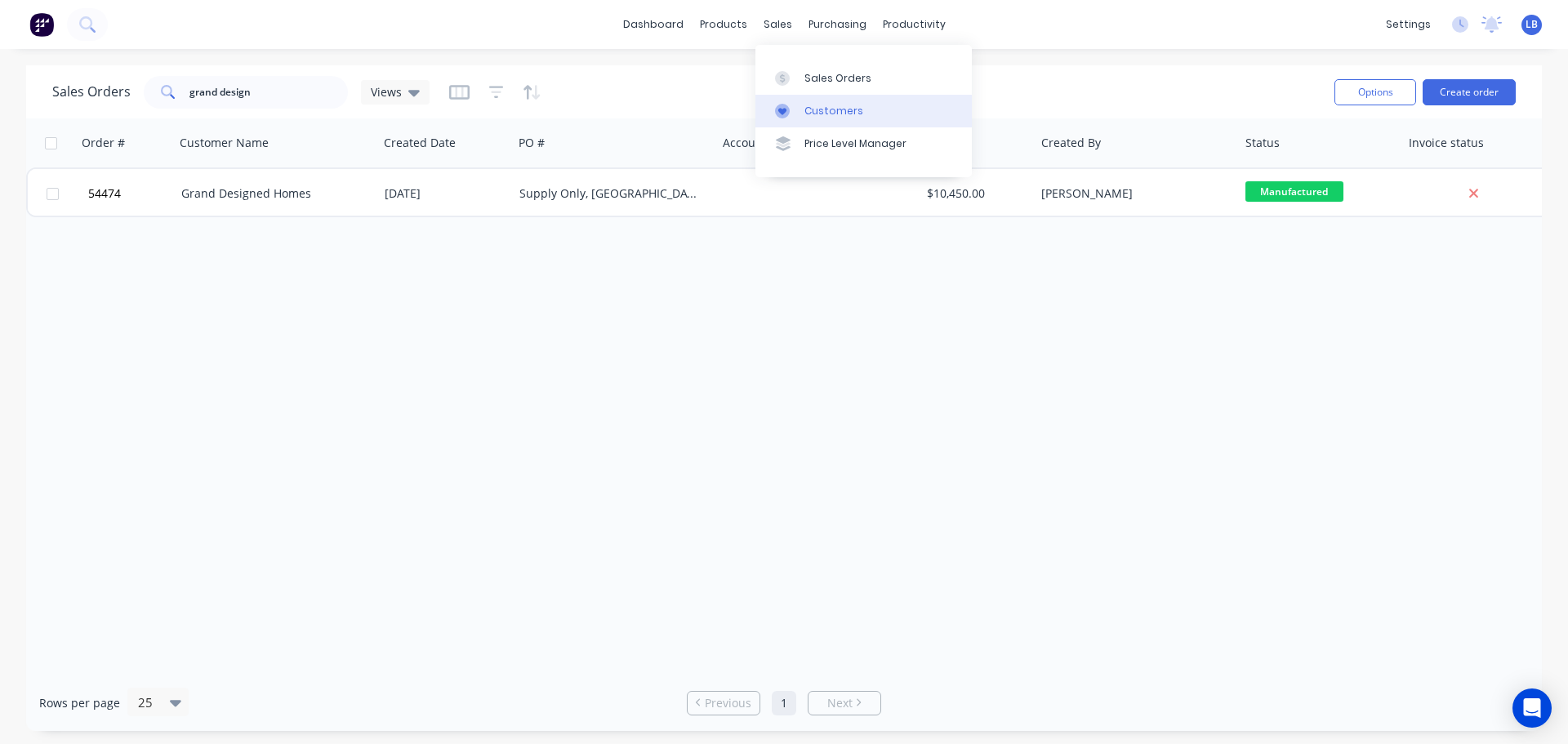
click at [845, 114] on div "Customers" at bounding box center [834, 111] width 59 height 15
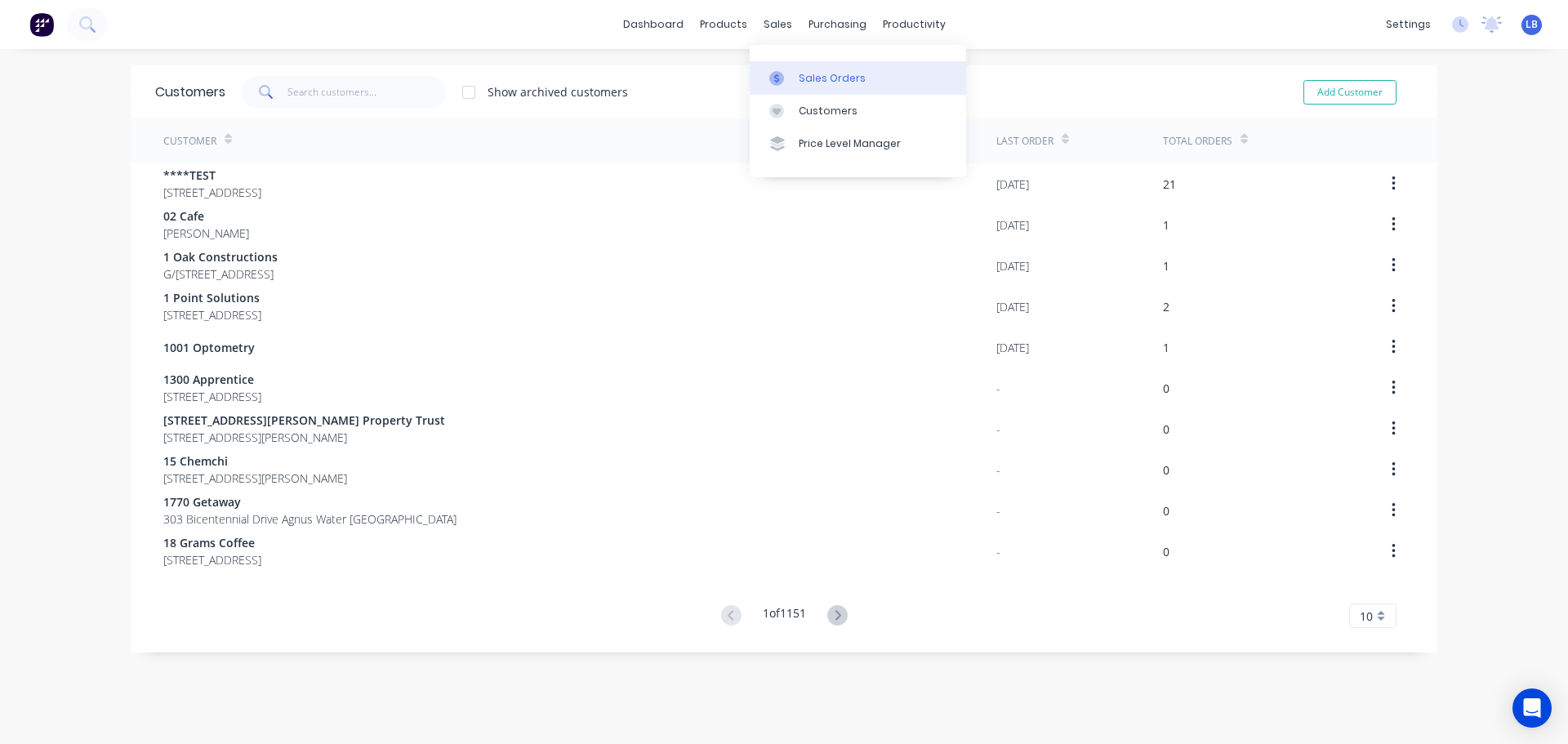
click at [823, 84] on div "Sales Orders" at bounding box center [833, 78] width 67 height 15
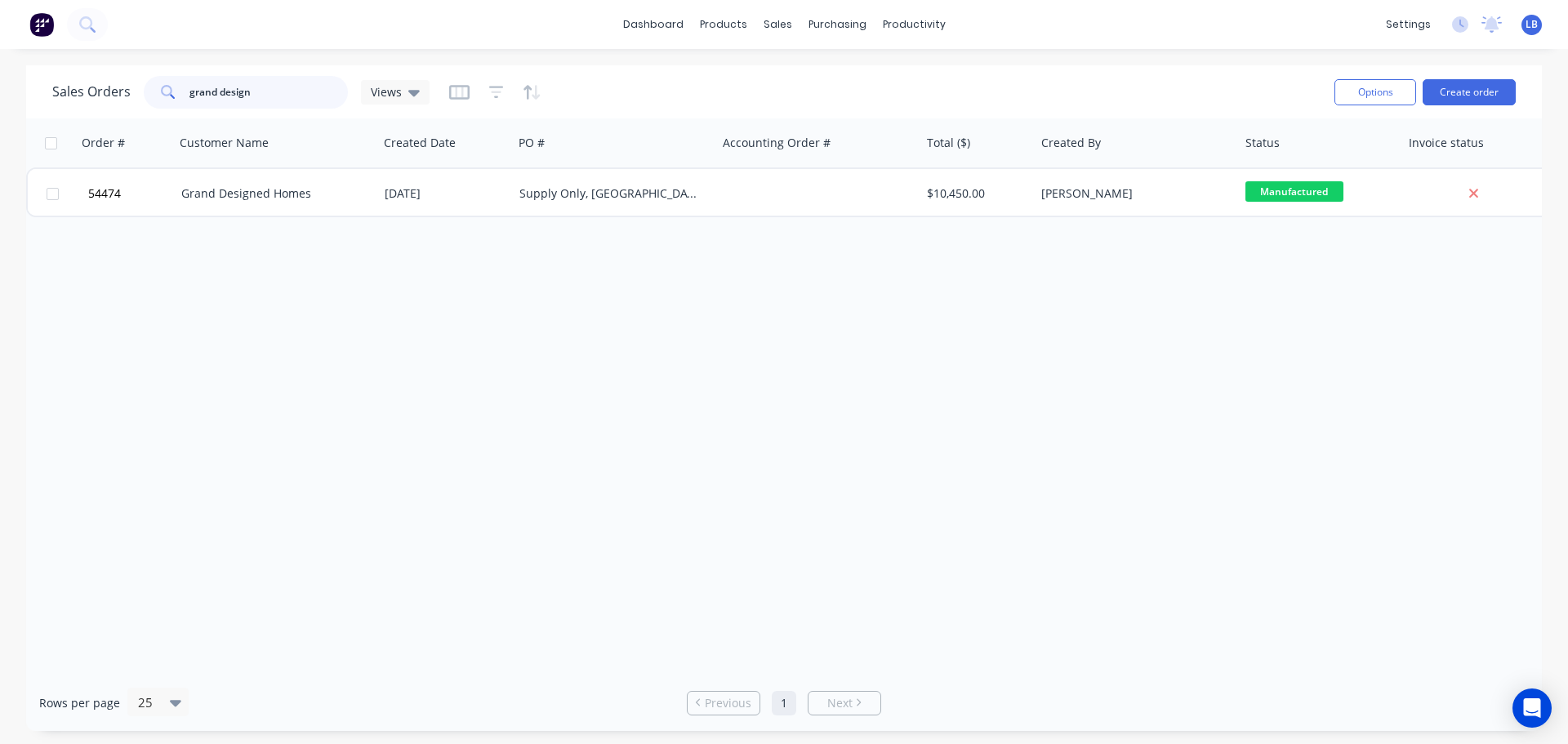
drag, startPoint x: 266, startPoint y: 91, endPoint x: 136, endPoint y: 98, distance: 130.2
click at [136, 98] on div "Sales Orders grand design Views" at bounding box center [241, 92] width 377 height 33
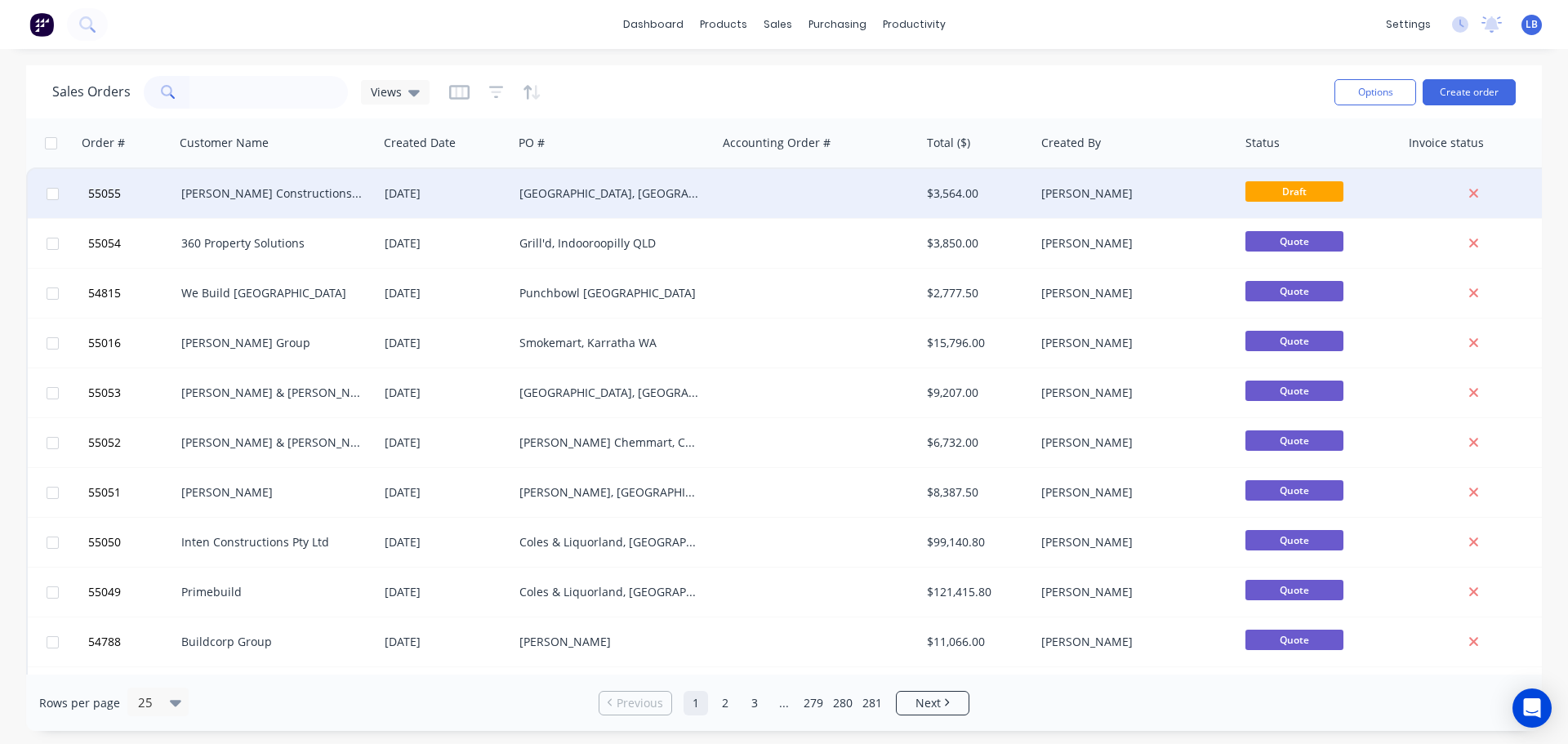
click at [972, 195] on div "$3,564.00" at bounding box center [976, 194] width 96 height 16
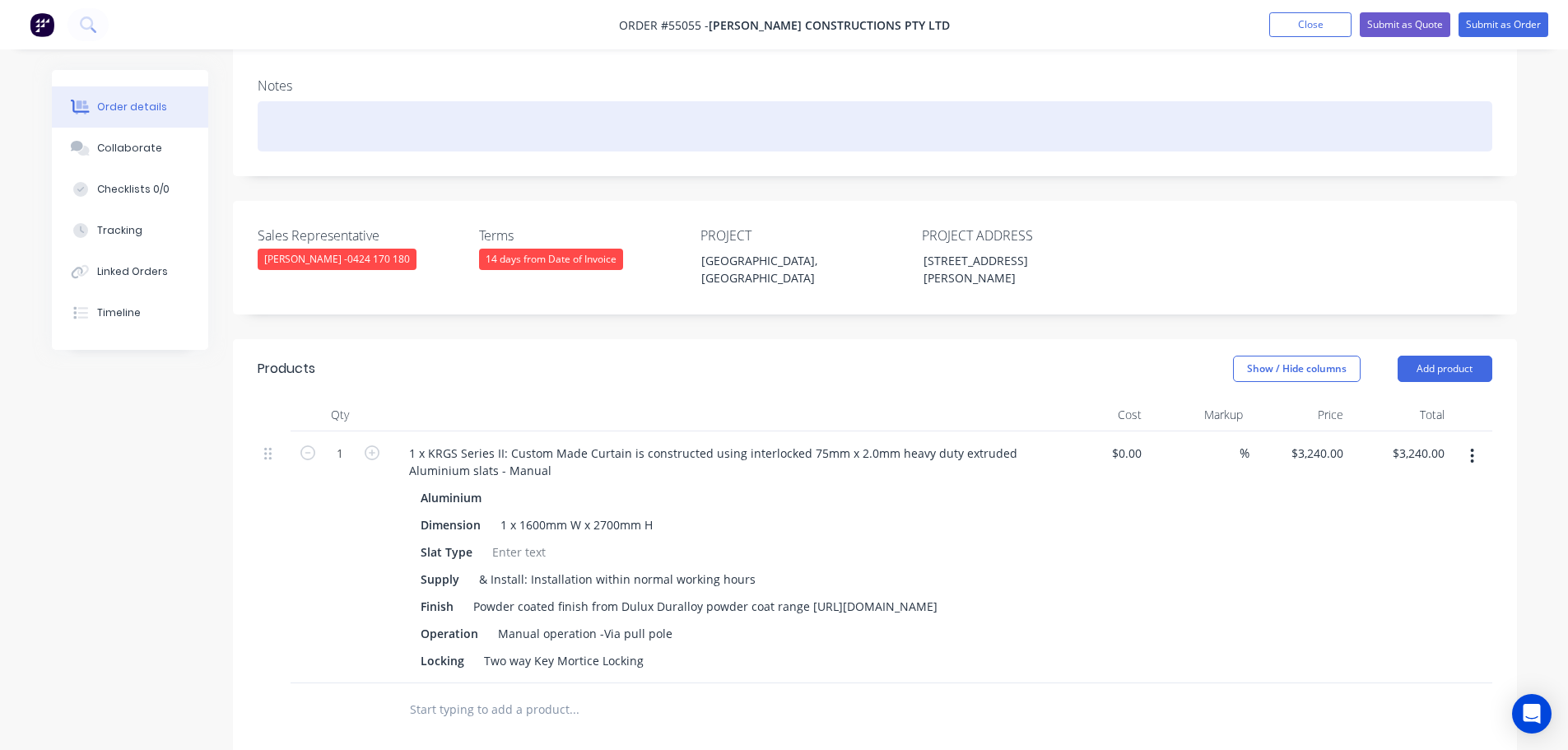
scroll to position [576, 0]
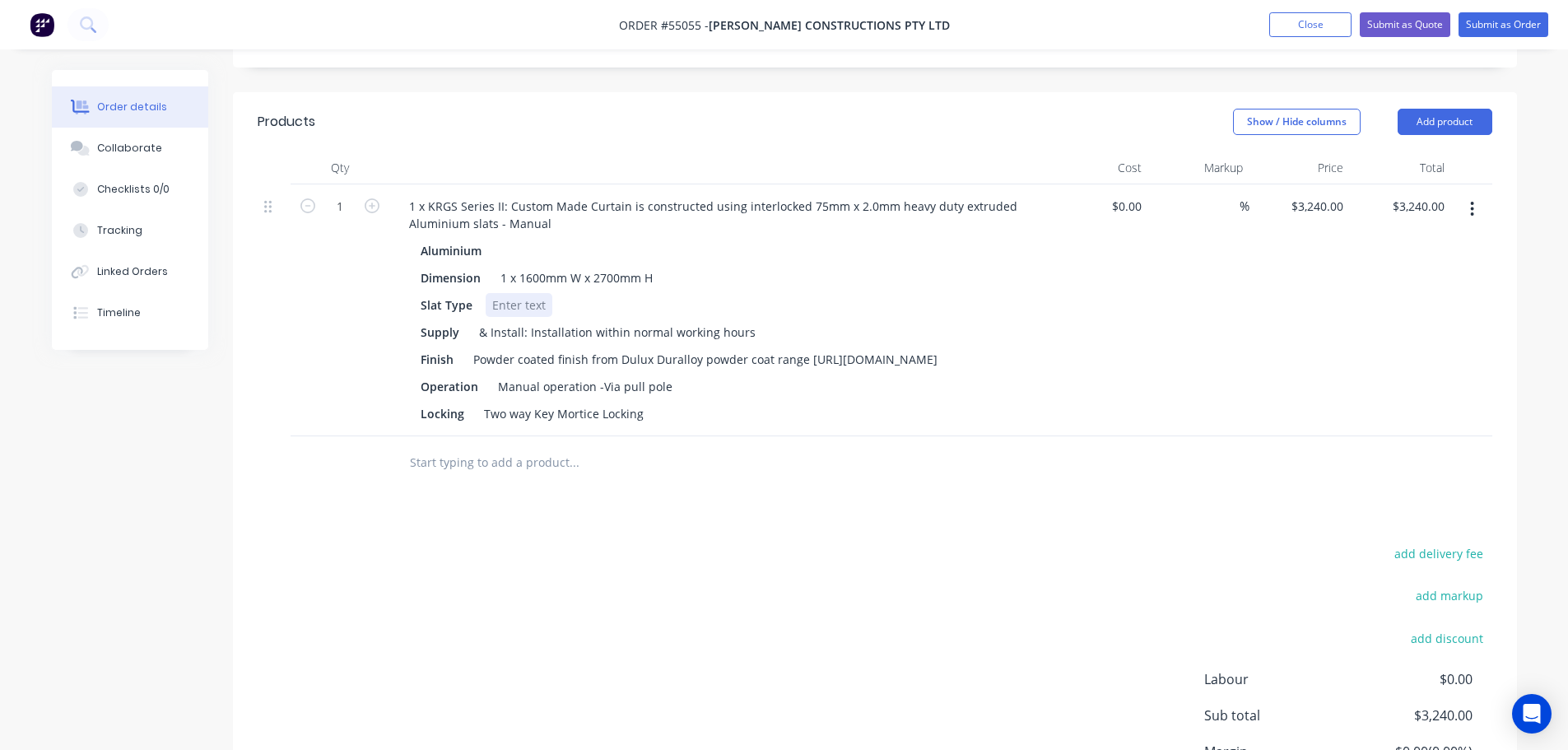
click at [521, 293] on div at bounding box center [519, 305] width 67 height 24
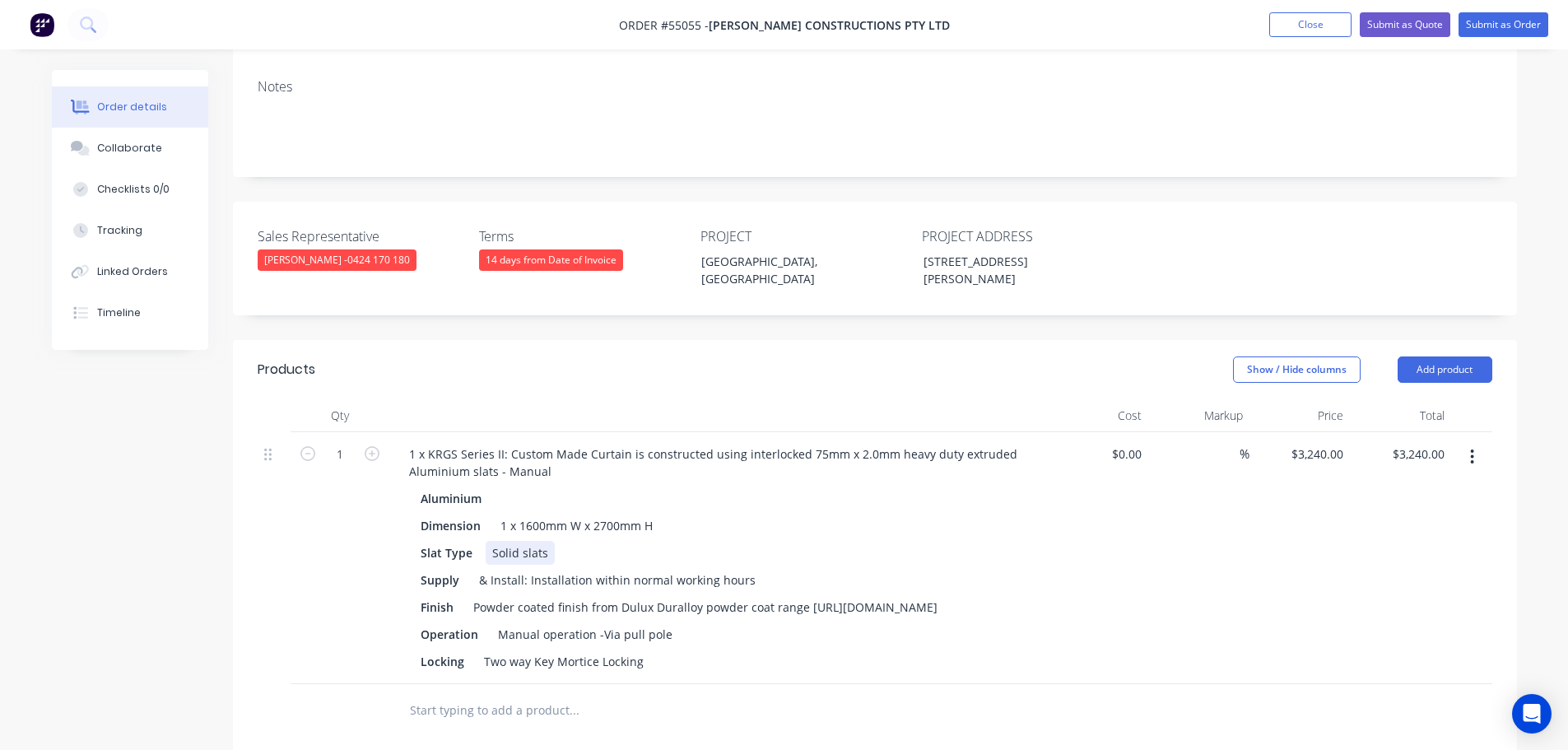
scroll to position [329, 0]
click at [1395, 23] on button "Submit as Quote" at bounding box center [1405, 25] width 91 height 25
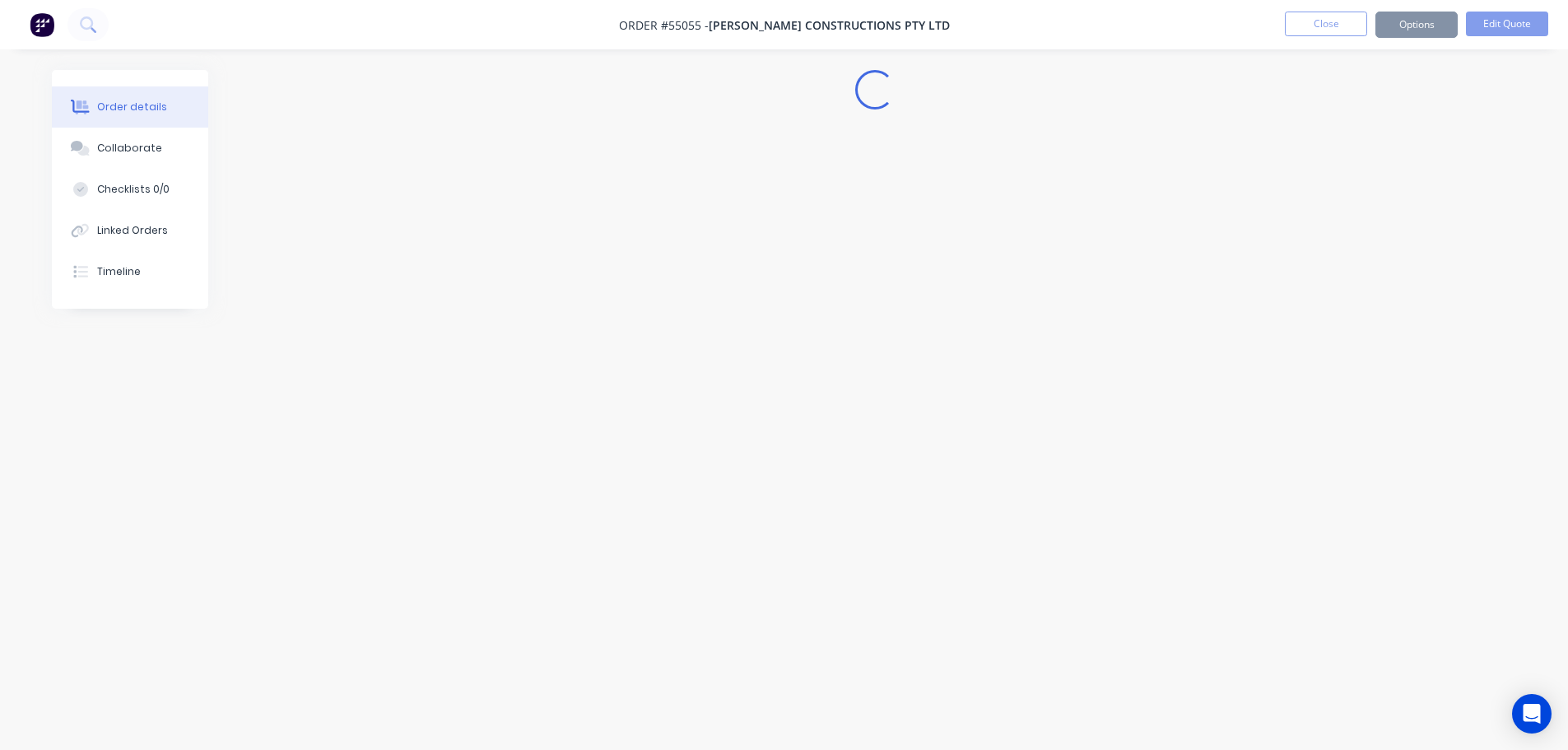
scroll to position [0, 0]
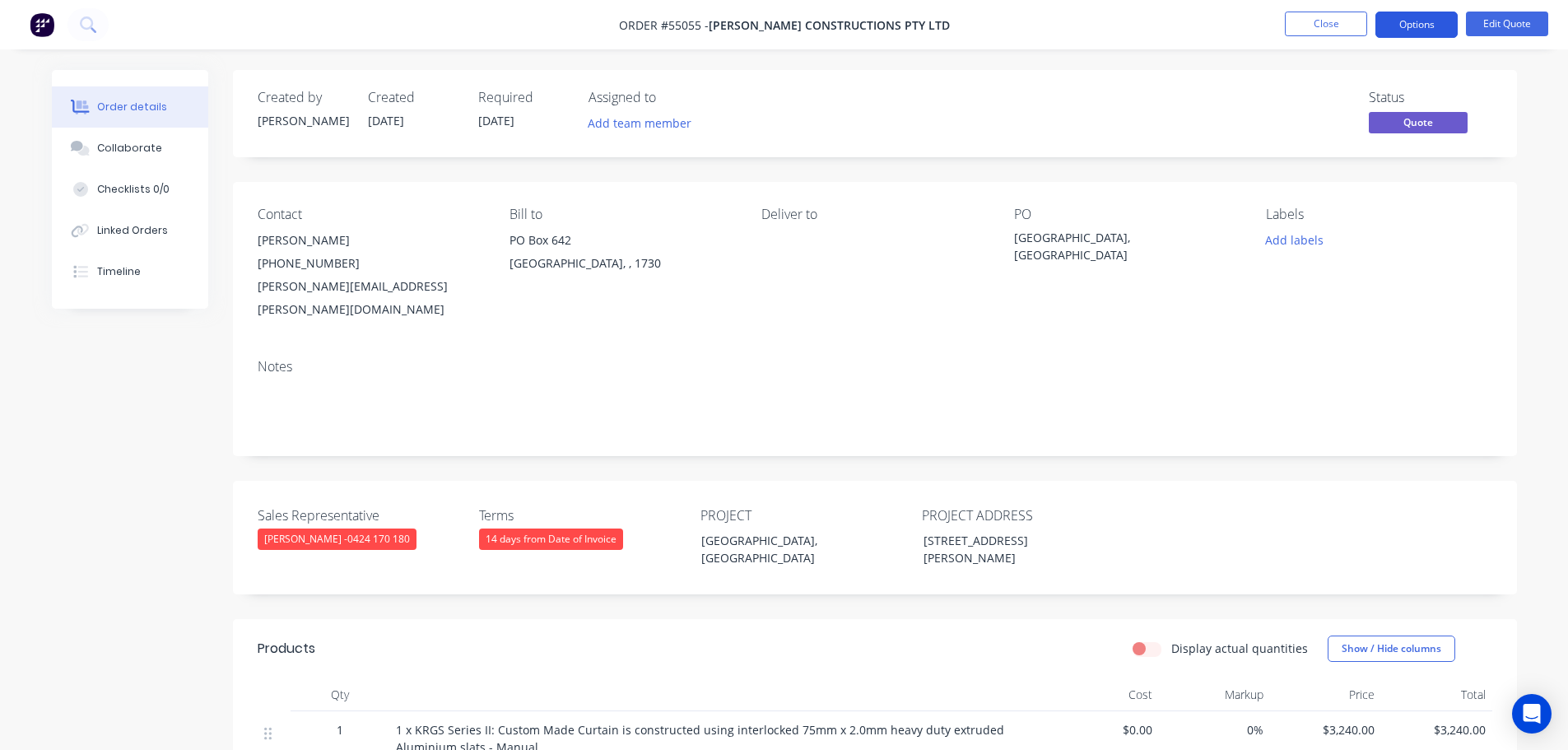
click at [1413, 24] on button "Options" at bounding box center [1416, 25] width 82 height 26
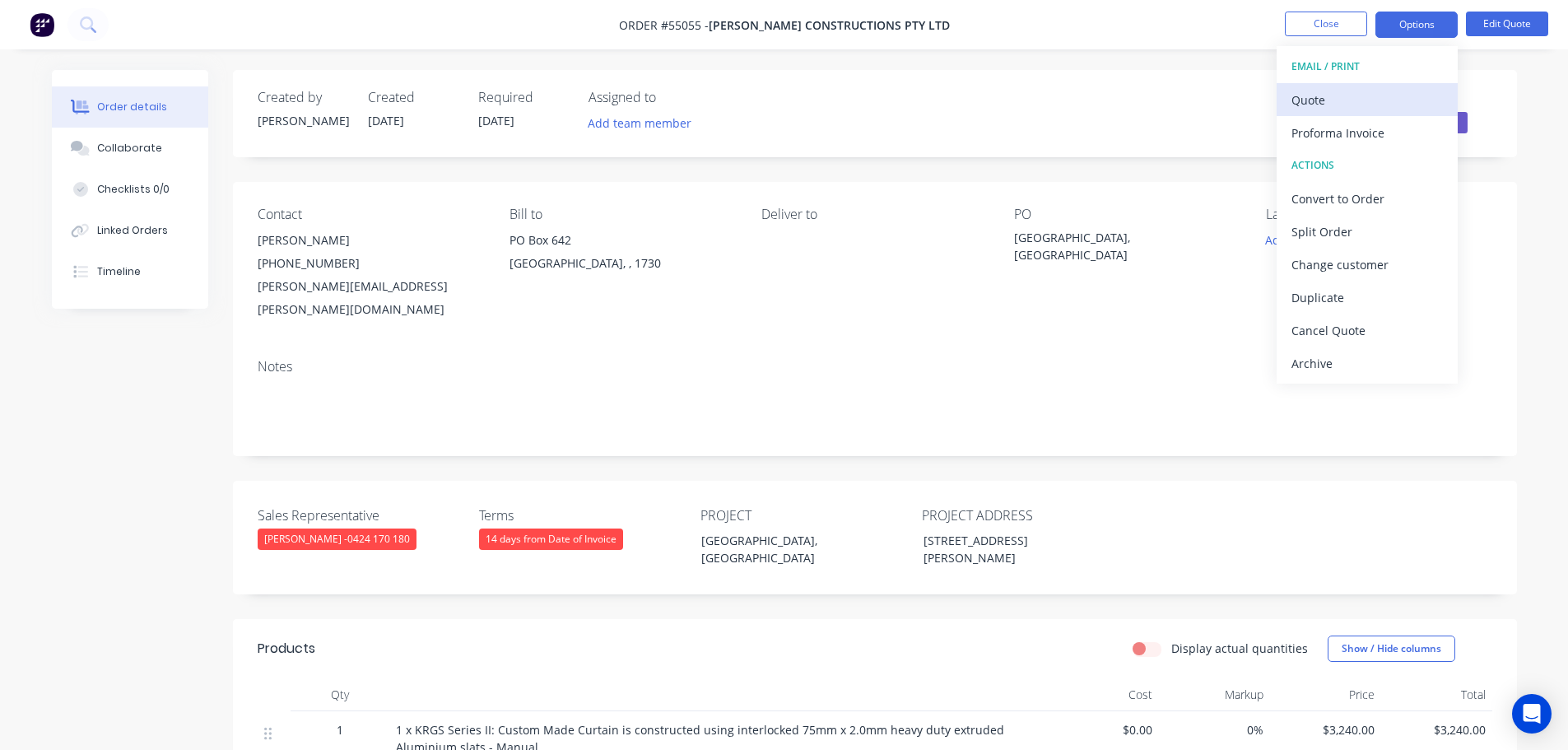
click at [1305, 104] on div "Quote" at bounding box center [1367, 100] width 152 height 24
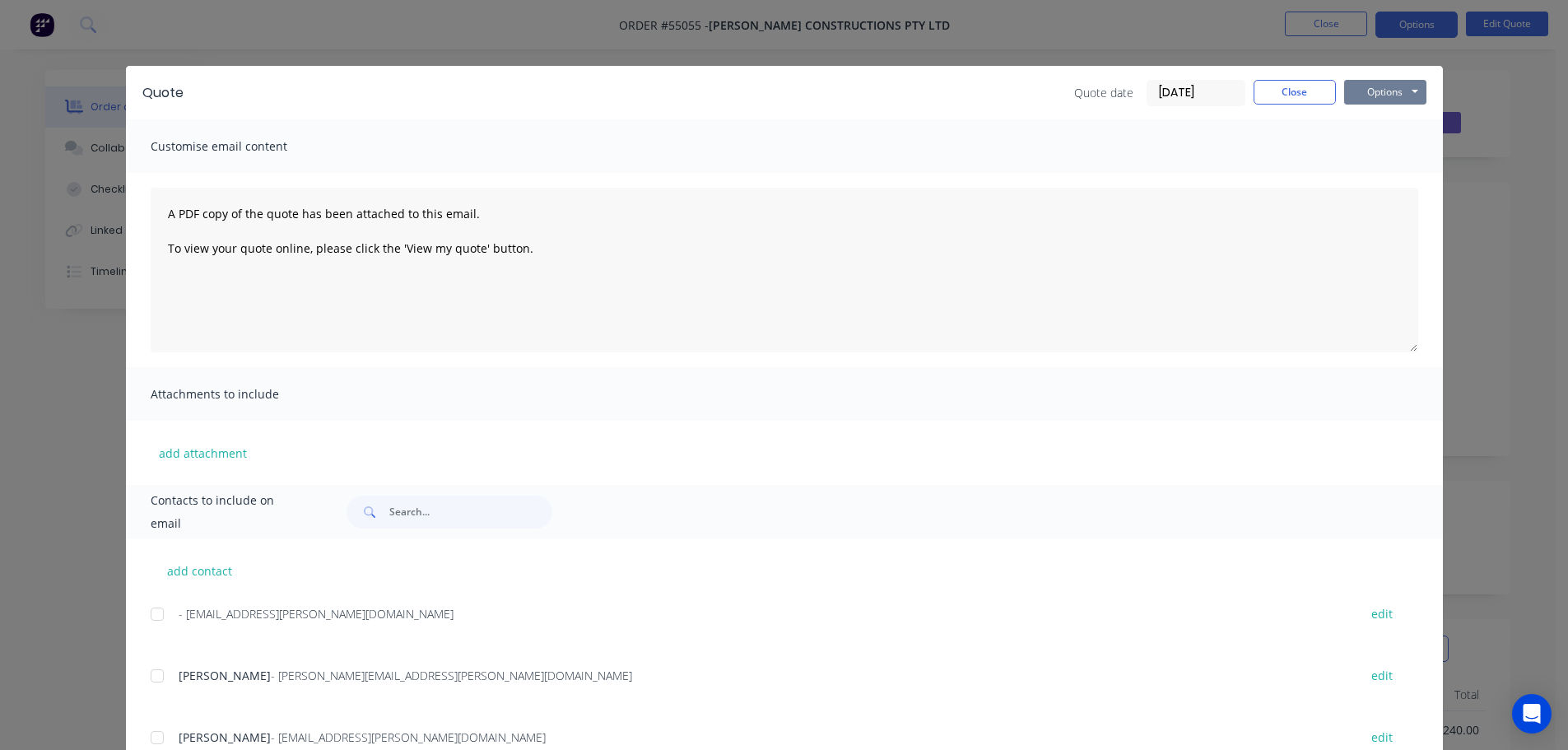
click at [1370, 90] on button "Options" at bounding box center [1385, 92] width 82 height 25
click at [1368, 151] on button "Print" at bounding box center [1397, 148] width 105 height 27
click at [1271, 94] on button "Close" at bounding box center [1295, 92] width 82 height 25
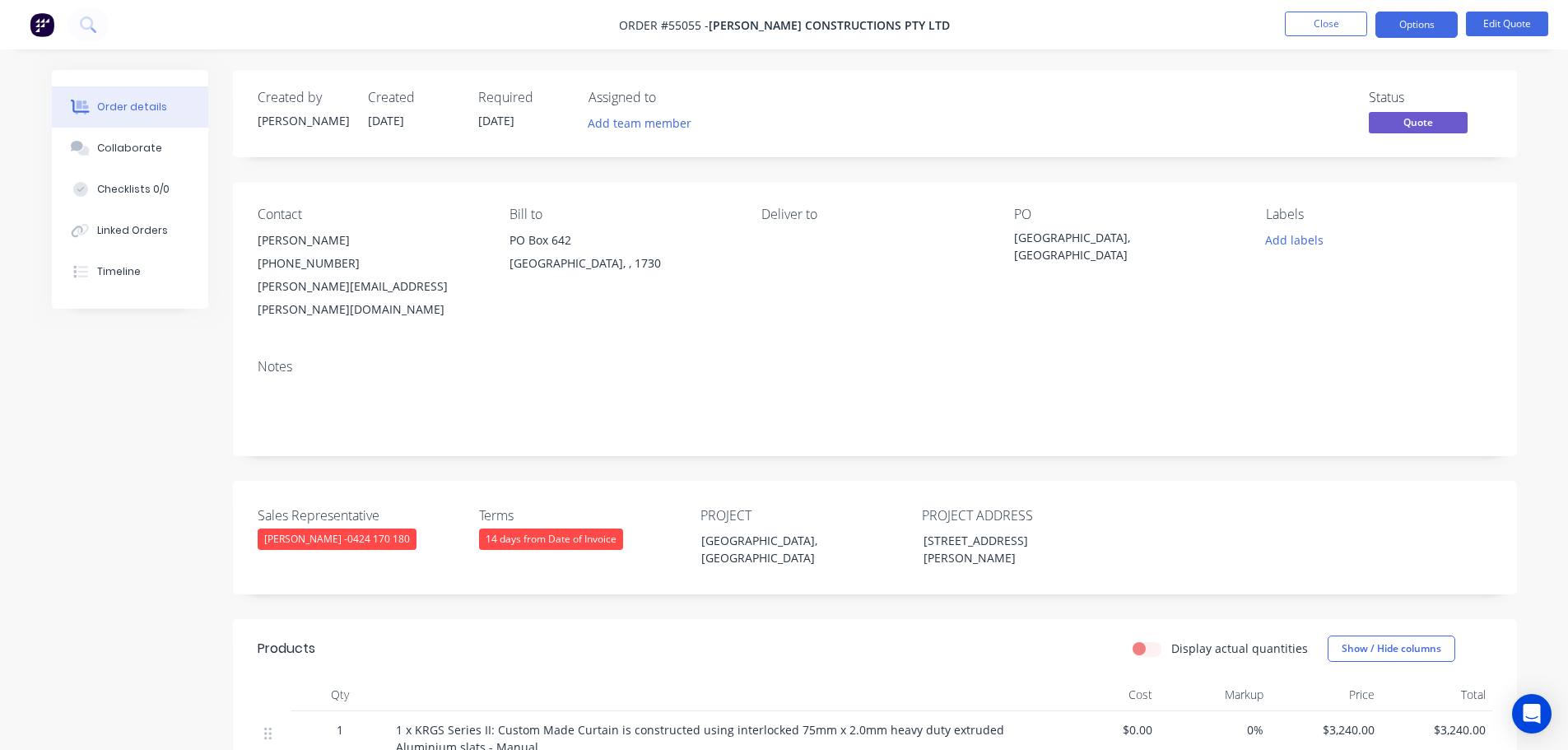
click at [313, 285] on div "logan@reitsma.com" at bounding box center [371, 298] width 226 height 46
click at [313, 284] on div "logan@reitsma.com" at bounding box center [371, 298] width 226 height 46
click at [1087, 242] on div "Junior Learning Centre, East Maitland NSW" at bounding box center [1118, 246] width 206 height 35
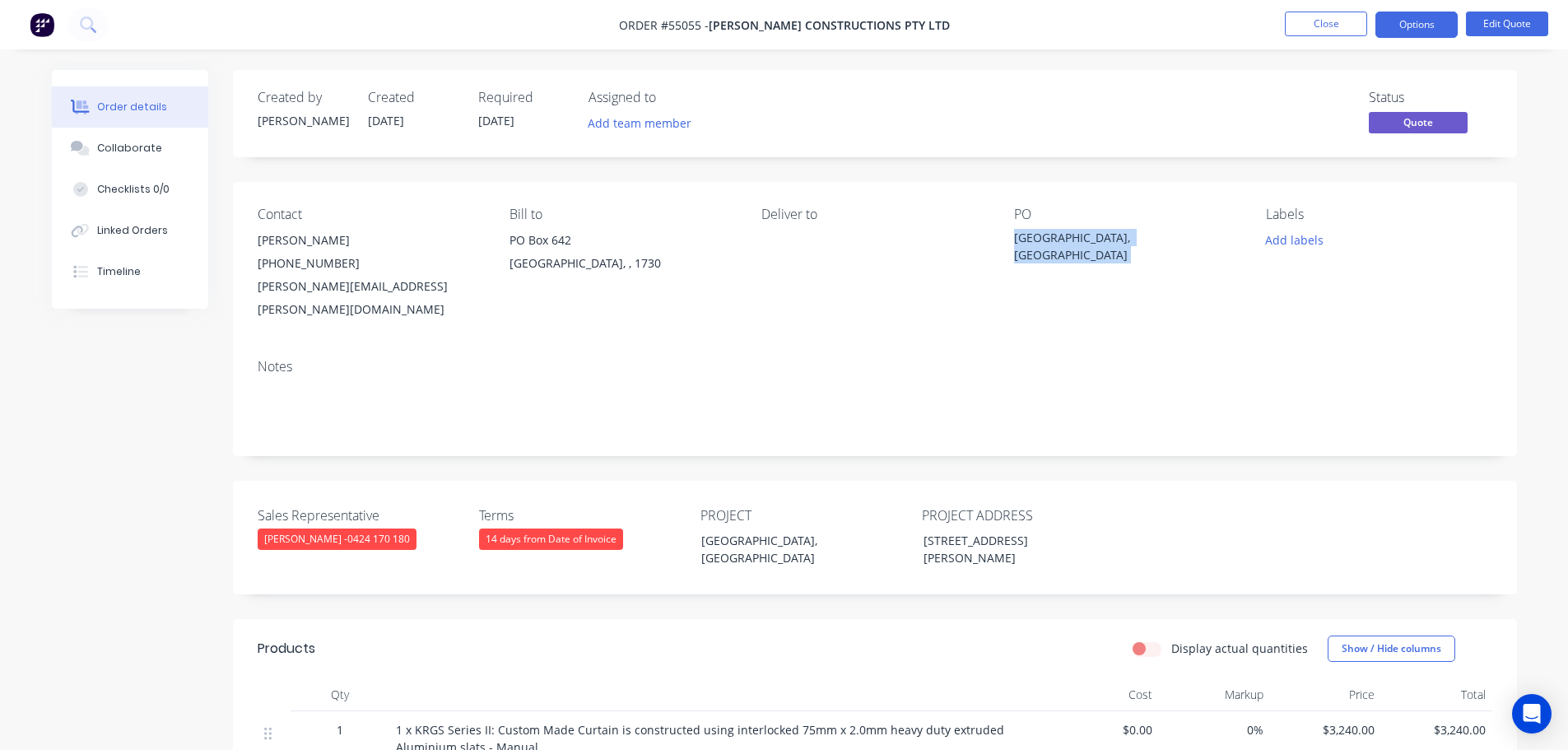
click at [1087, 242] on div "Junior Learning Centre, East Maitland NSW" at bounding box center [1118, 246] width 206 height 35
click at [1311, 22] on button "Close" at bounding box center [1326, 24] width 82 height 25
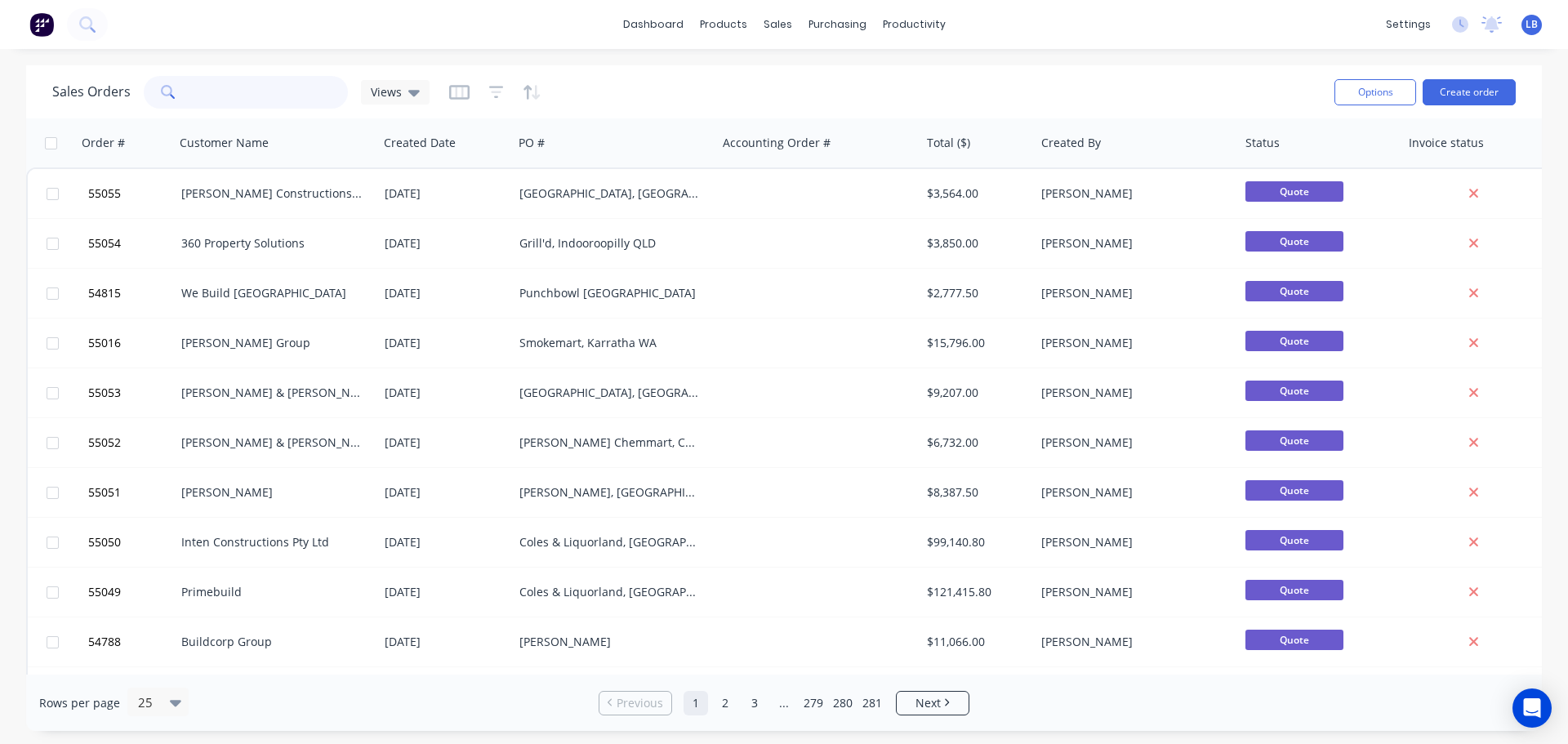
click at [232, 96] on input "text" at bounding box center [269, 92] width 159 height 33
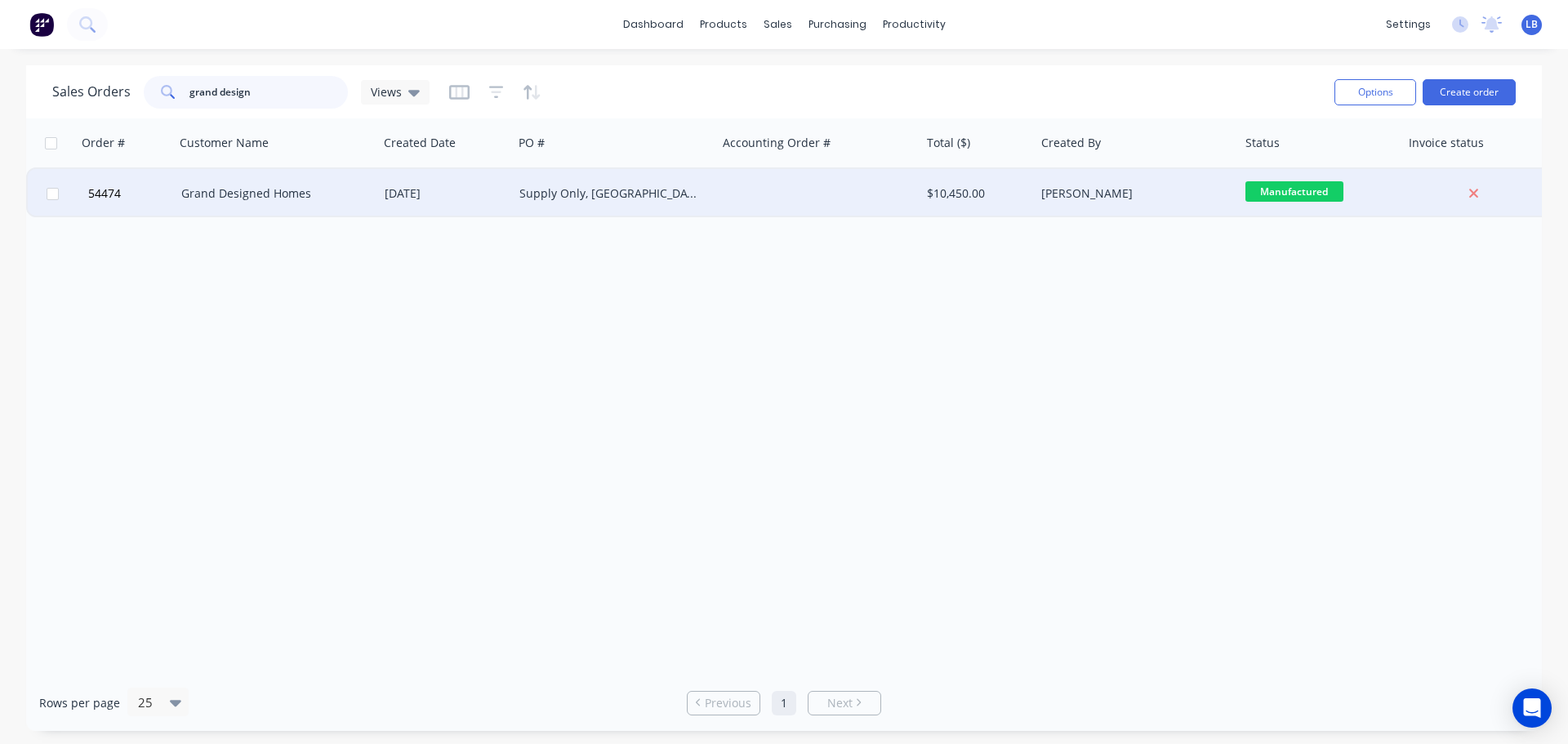
type input "grand design"
click at [610, 191] on div "Supply Only, Hervey Bay" at bounding box center [610, 194] width 181 height 16
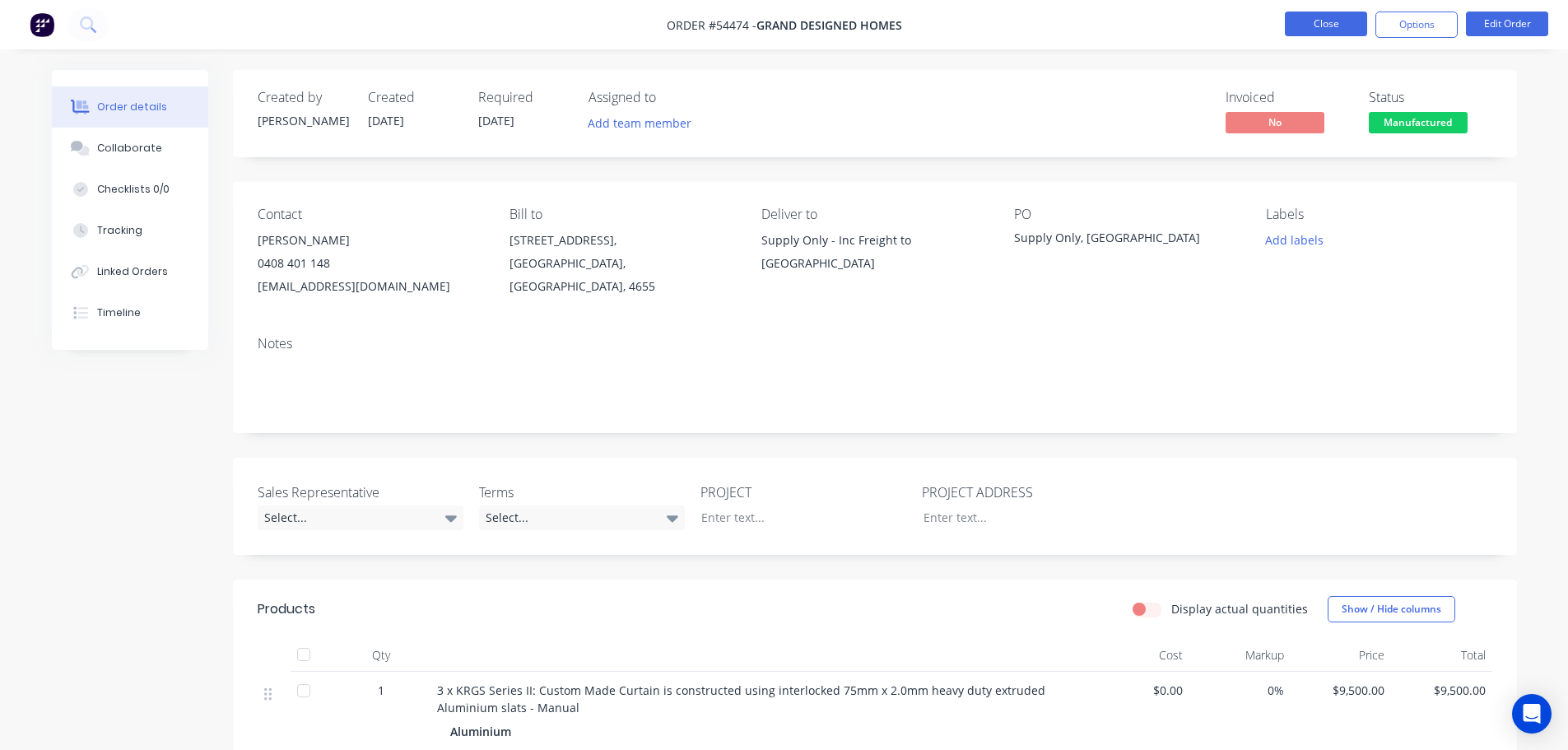
click at [1322, 22] on button "Close" at bounding box center [1326, 24] width 82 height 25
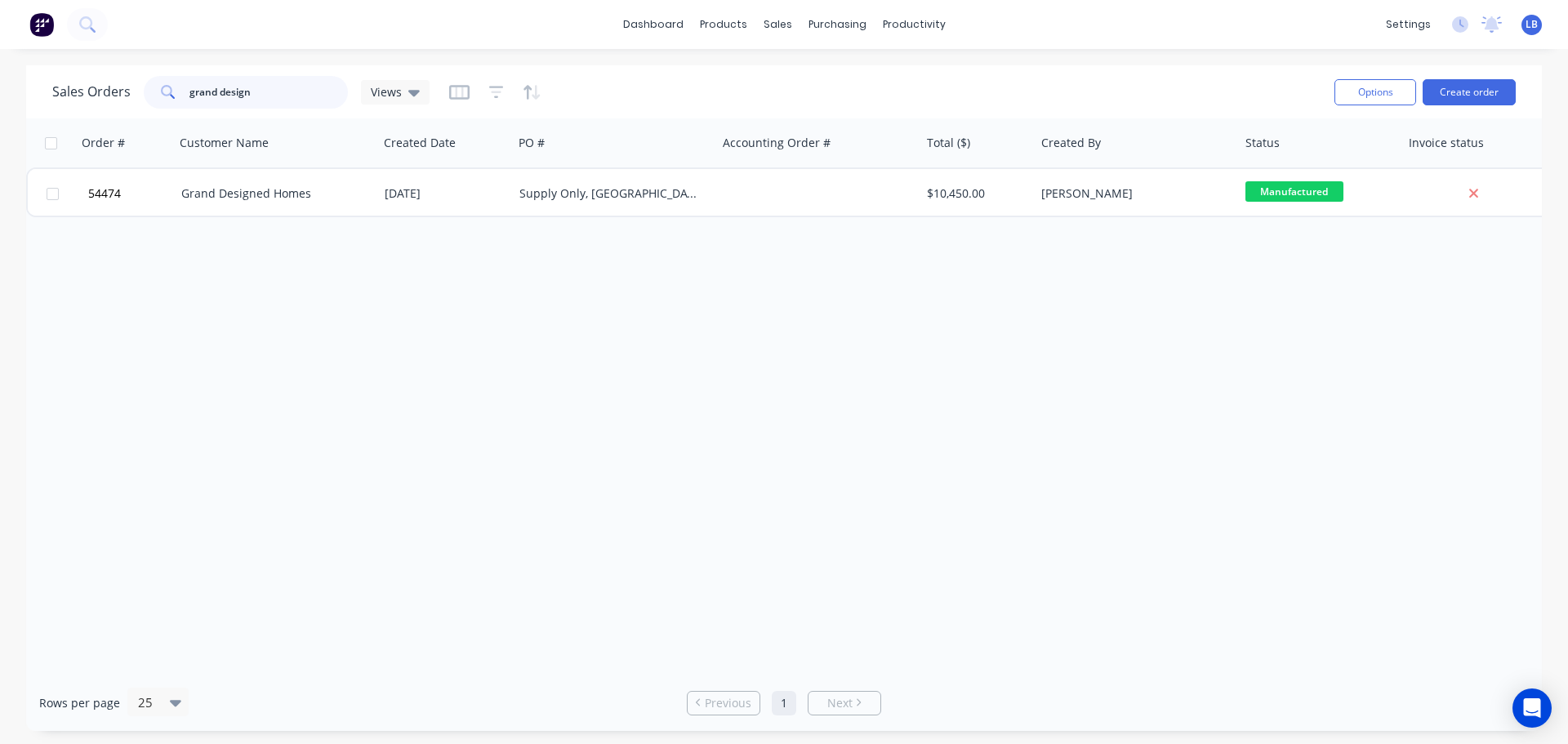
drag, startPoint x: 260, startPoint y: 91, endPoint x: 123, endPoint y: 99, distance: 137.2
click at [123, 99] on div "Sales Orders grand design Views" at bounding box center [241, 92] width 377 height 33
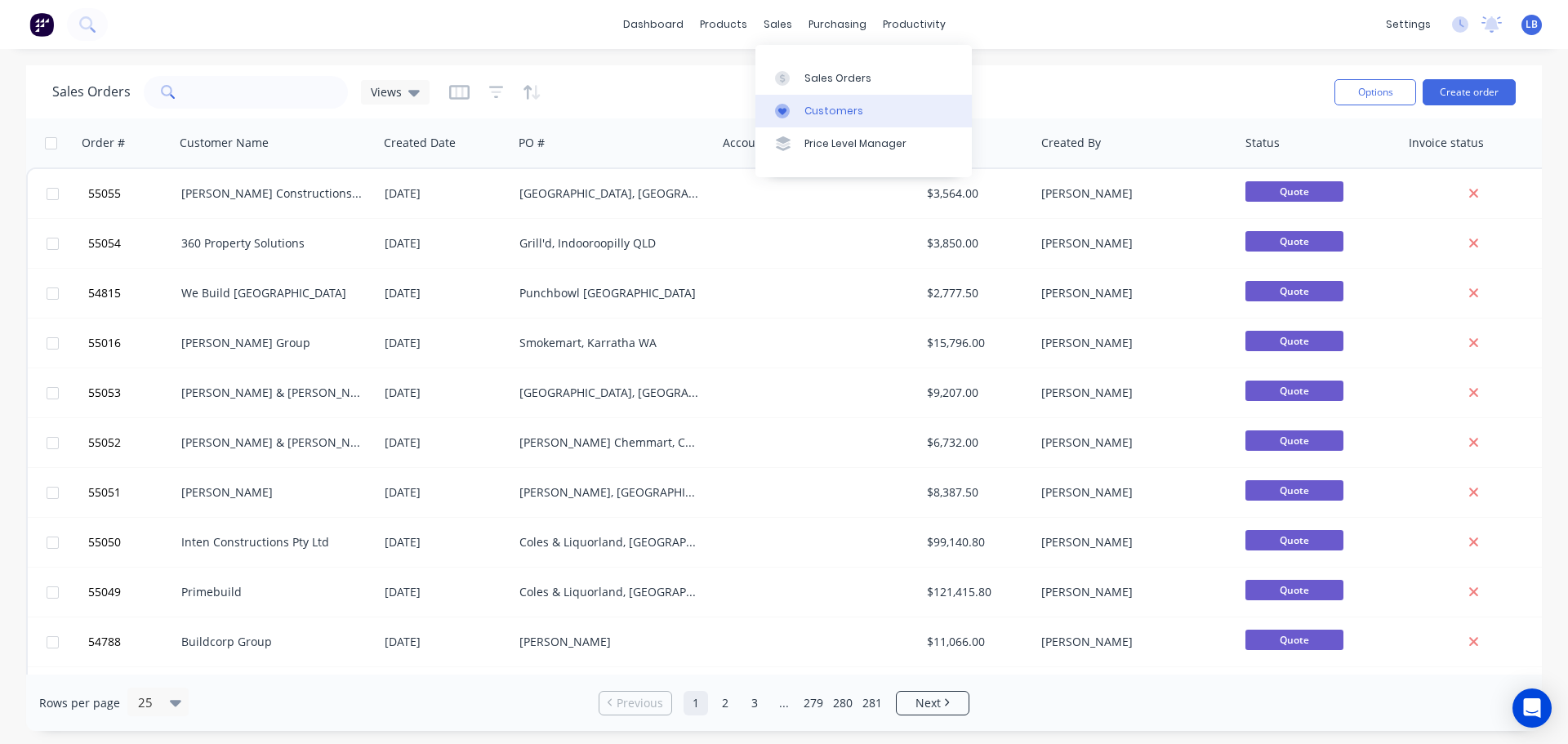
click at [823, 109] on div "Customers" at bounding box center [834, 111] width 59 height 15
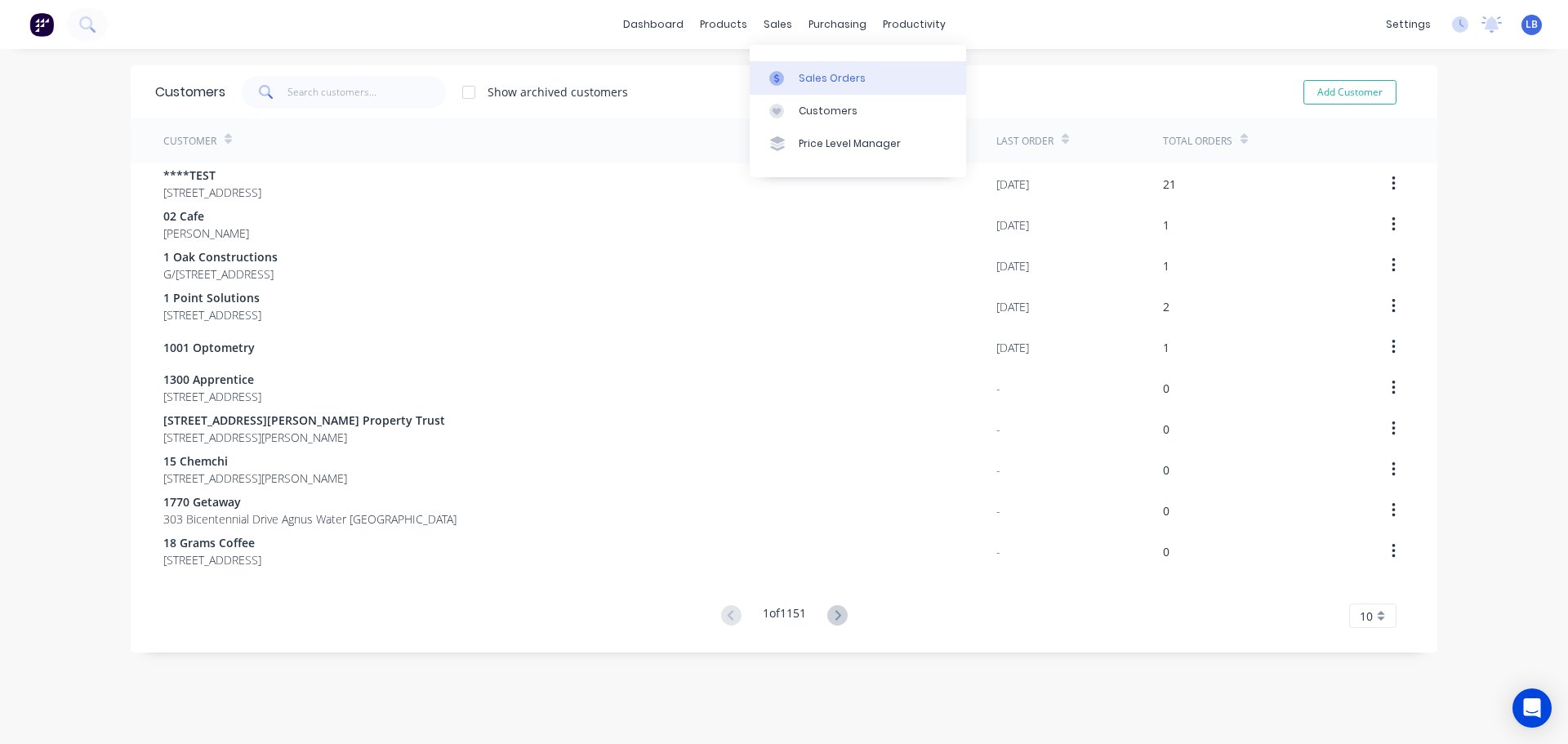
click at [824, 74] on div "Sales Orders" at bounding box center [833, 78] width 67 height 15
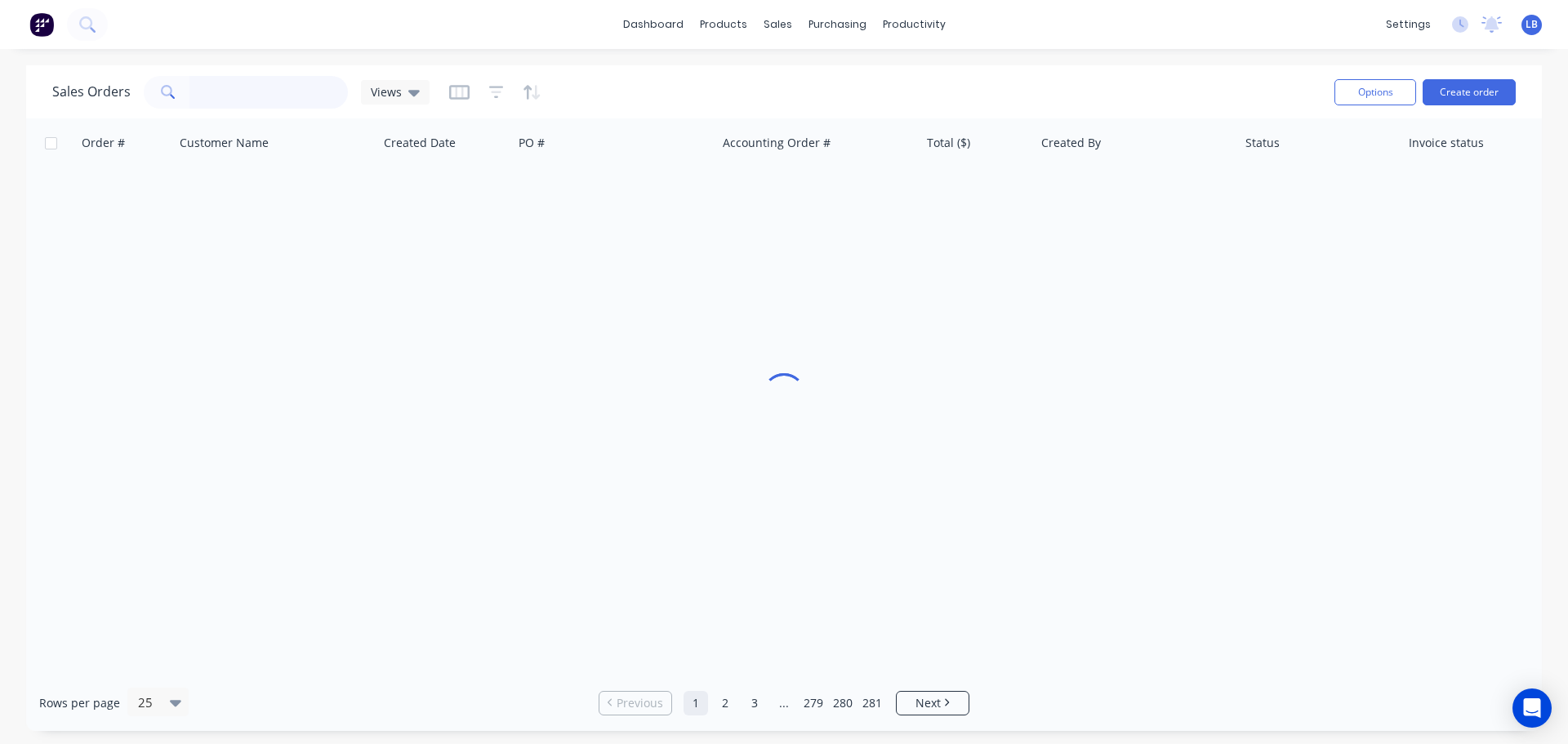
click at [235, 99] on input "text" at bounding box center [269, 92] width 159 height 33
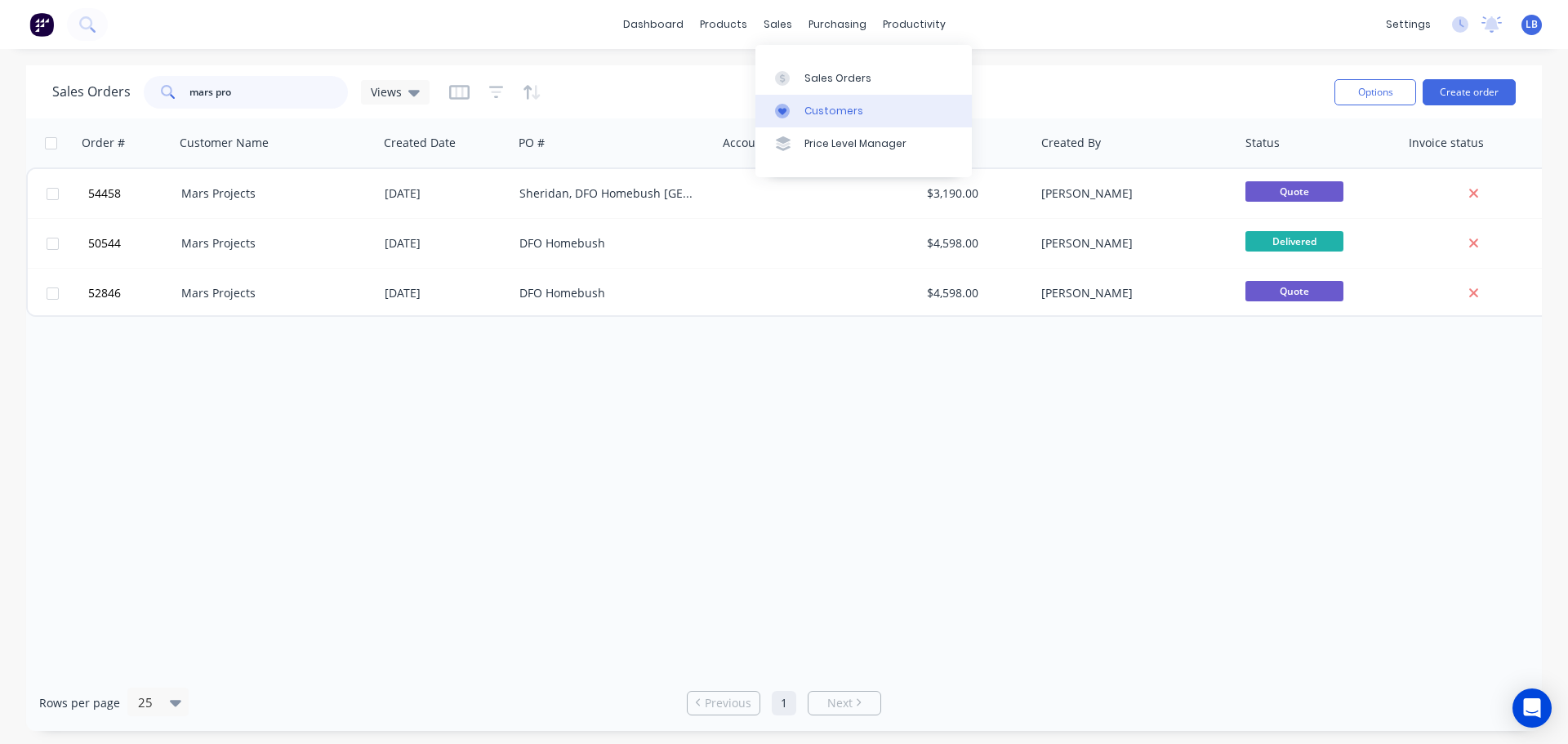
type input "mars pro"
click at [814, 110] on div "Customers" at bounding box center [834, 111] width 59 height 15
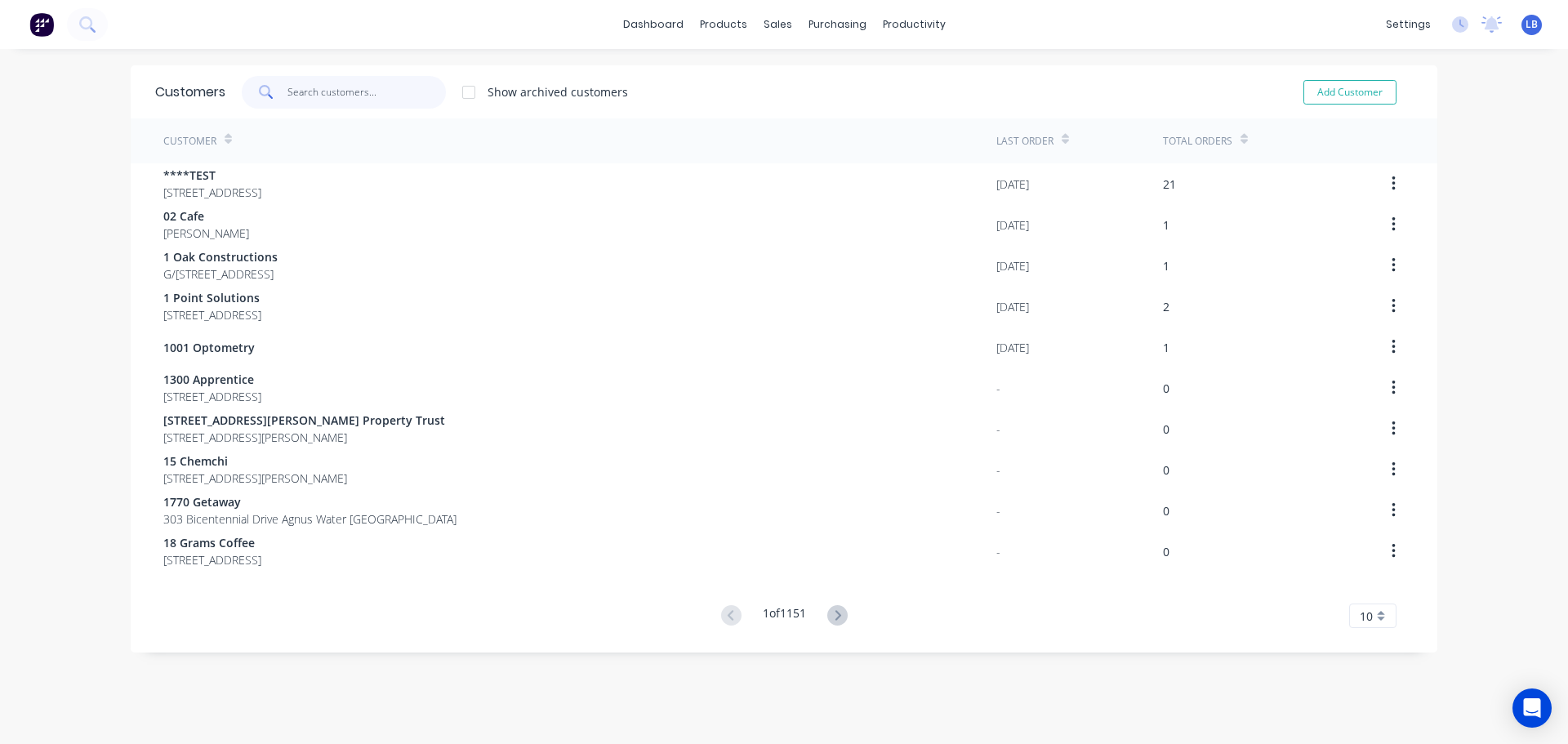
click at [315, 97] on input "text" at bounding box center [367, 92] width 159 height 33
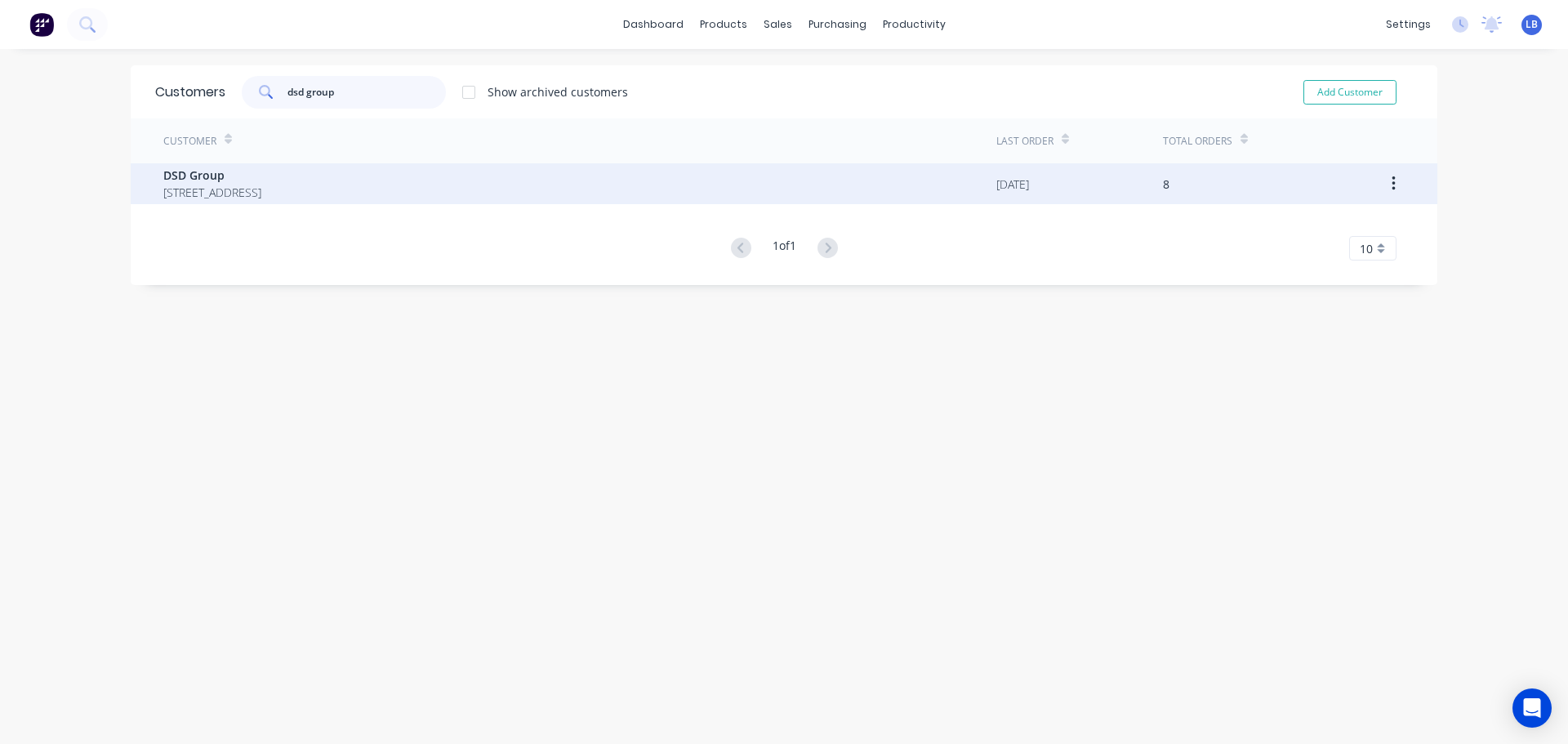
type input "dsd group"
click at [261, 191] on span "Suite 308, 10 Century Circuit Norwest Business Park New South Wales 2153" at bounding box center [212, 192] width 98 height 17
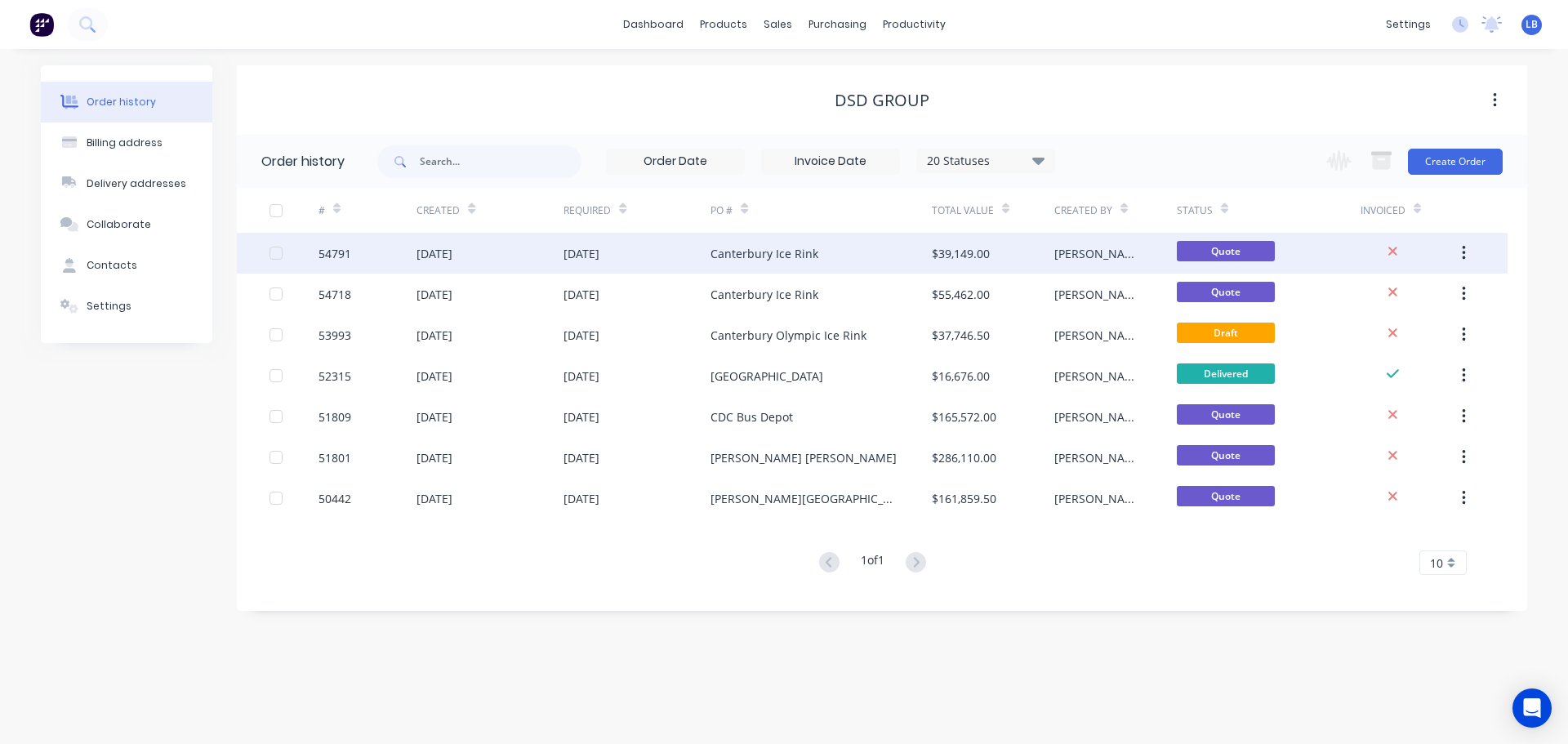
click at [749, 247] on div "Canterbury Ice Rink" at bounding box center [765, 253] width 108 height 17
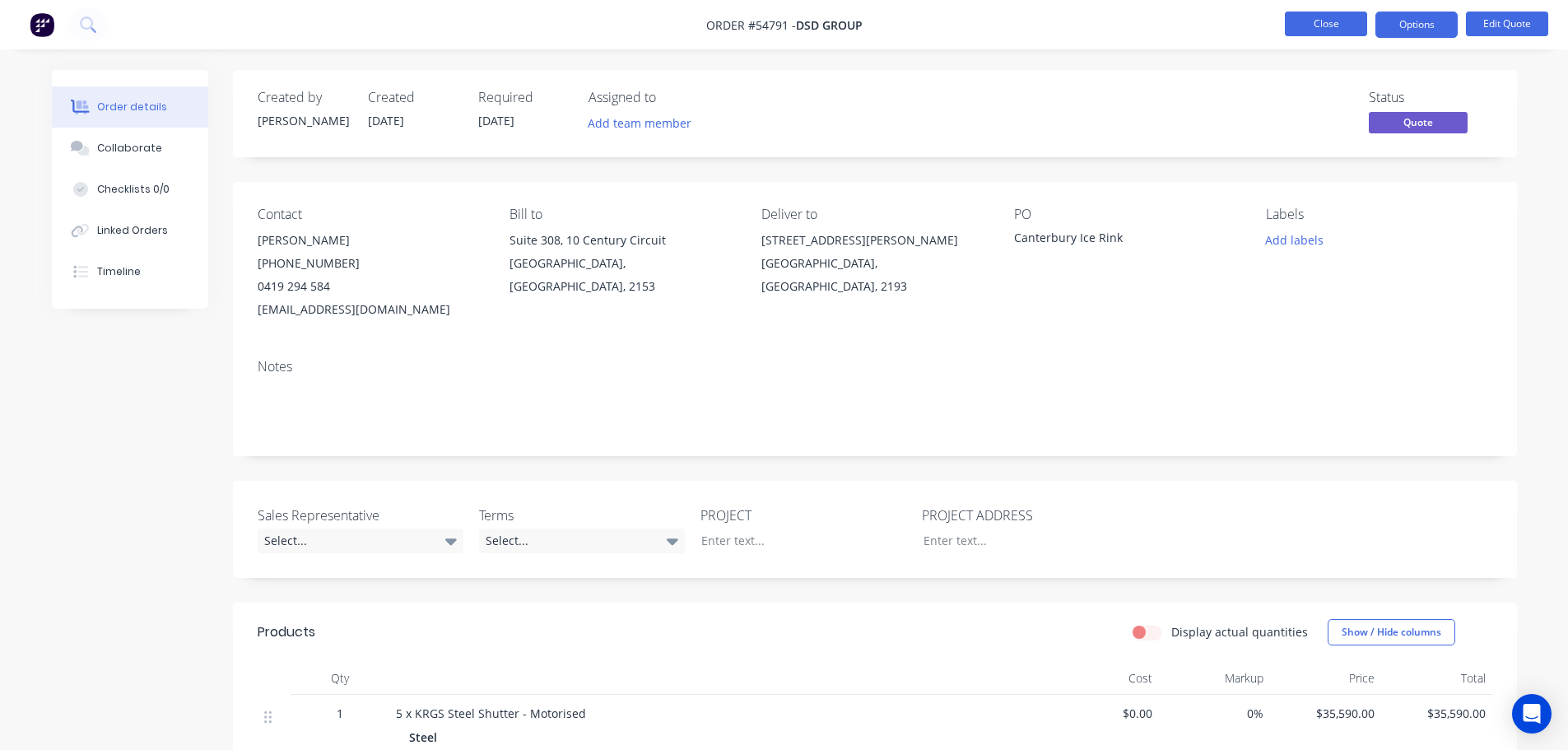
click at [1306, 21] on button "Close" at bounding box center [1326, 24] width 82 height 25
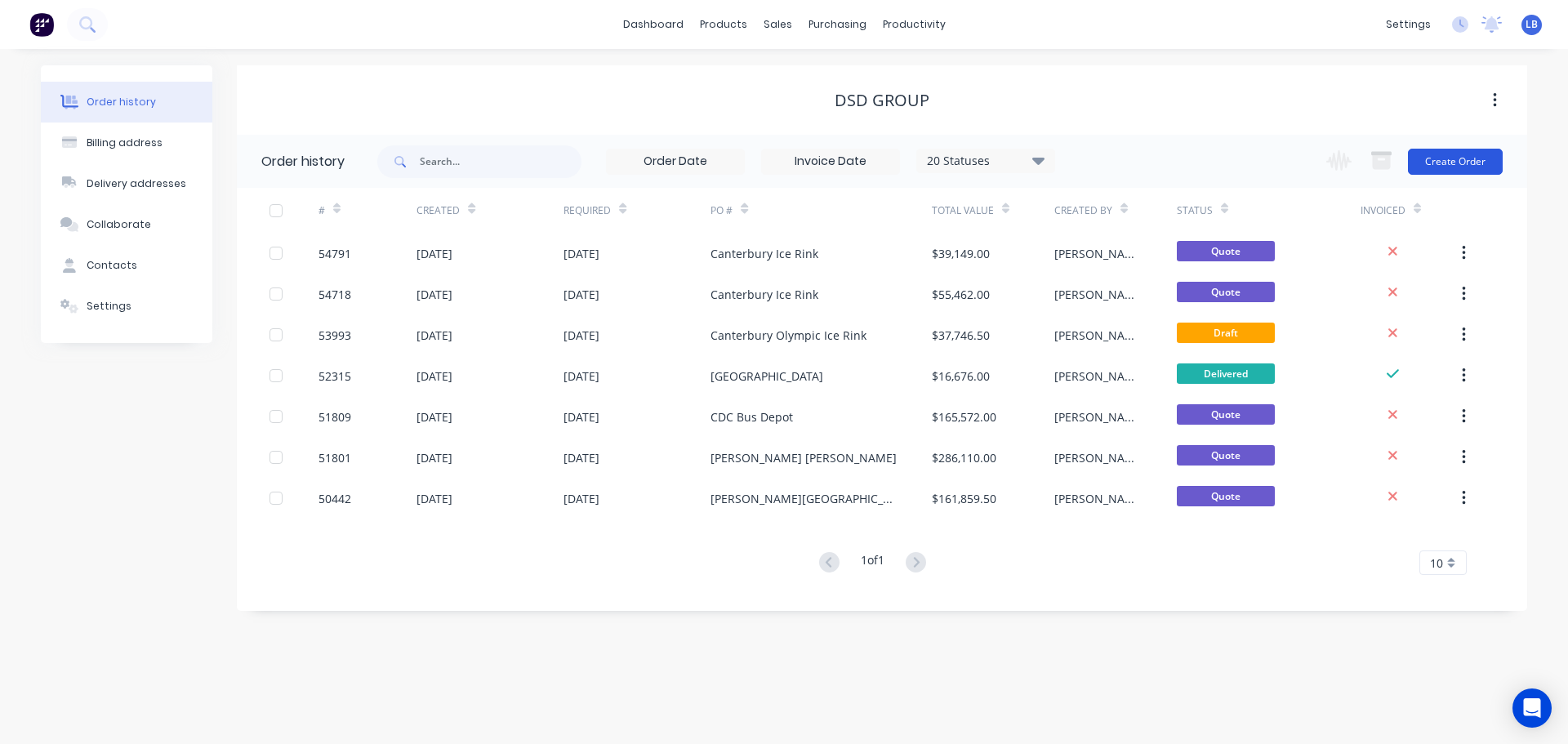
click at [1432, 158] on button "Create Order" at bounding box center [1455, 162] width 95 height 26
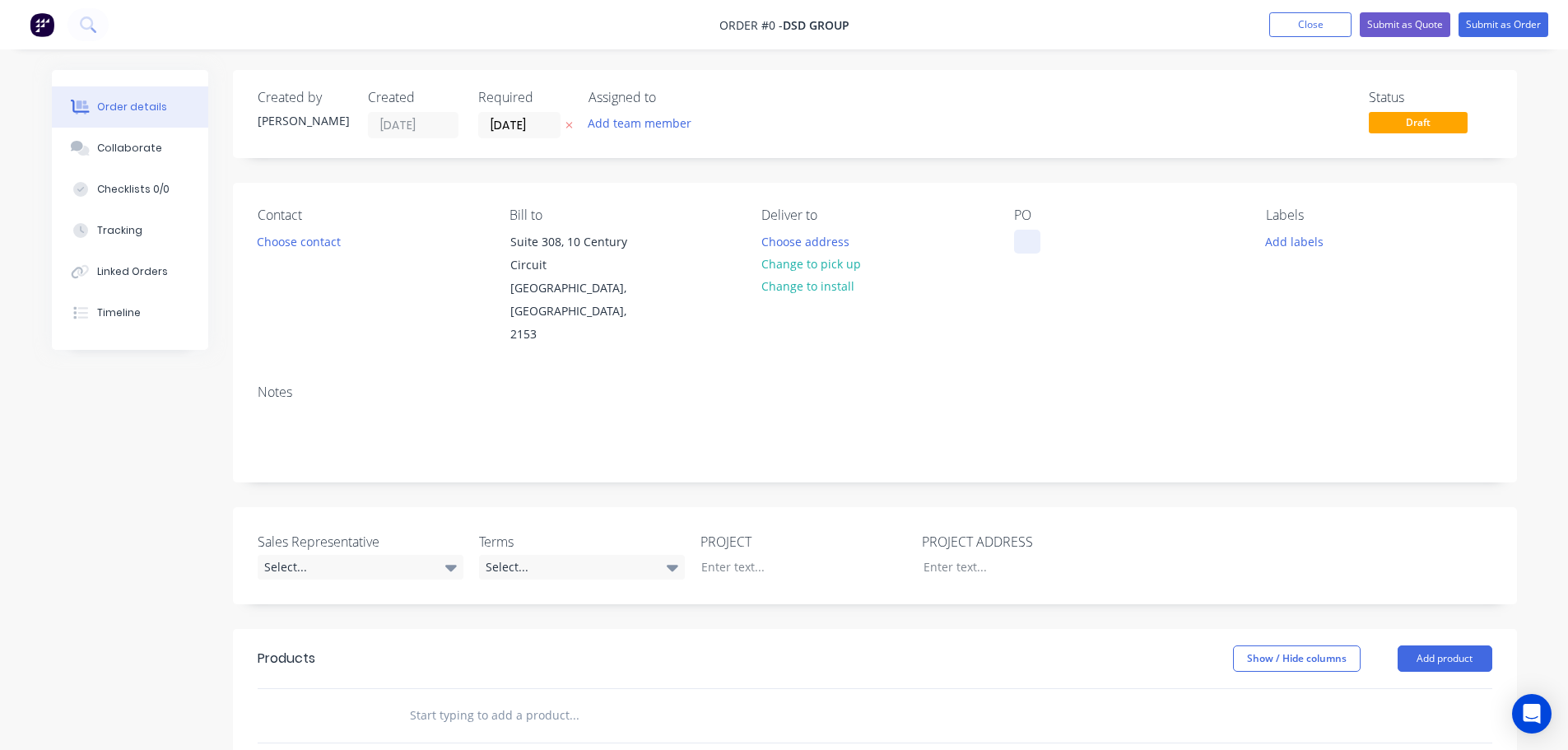
click at [1035, 237] on div at bounding box center [1028, 241] width 26 height 24
drag, startPoint x: 1141, startPoint y: 239, endPoint x: 1138, endPoint y: 339, distance: 100.0
click at [1142, 245] on div "Shell Harbour, Boat house" at bounding box center [1099, 241] width 170 height 24
drag, startPoint x: 1104, startPoint y: 240, endPoint x: 1104, endPoint y: 268, distance: 28.0
click at [1104, 255] on div "PO Shell Harbour, Boathouse" at bounding box center [1127, 277] width 226 height 139
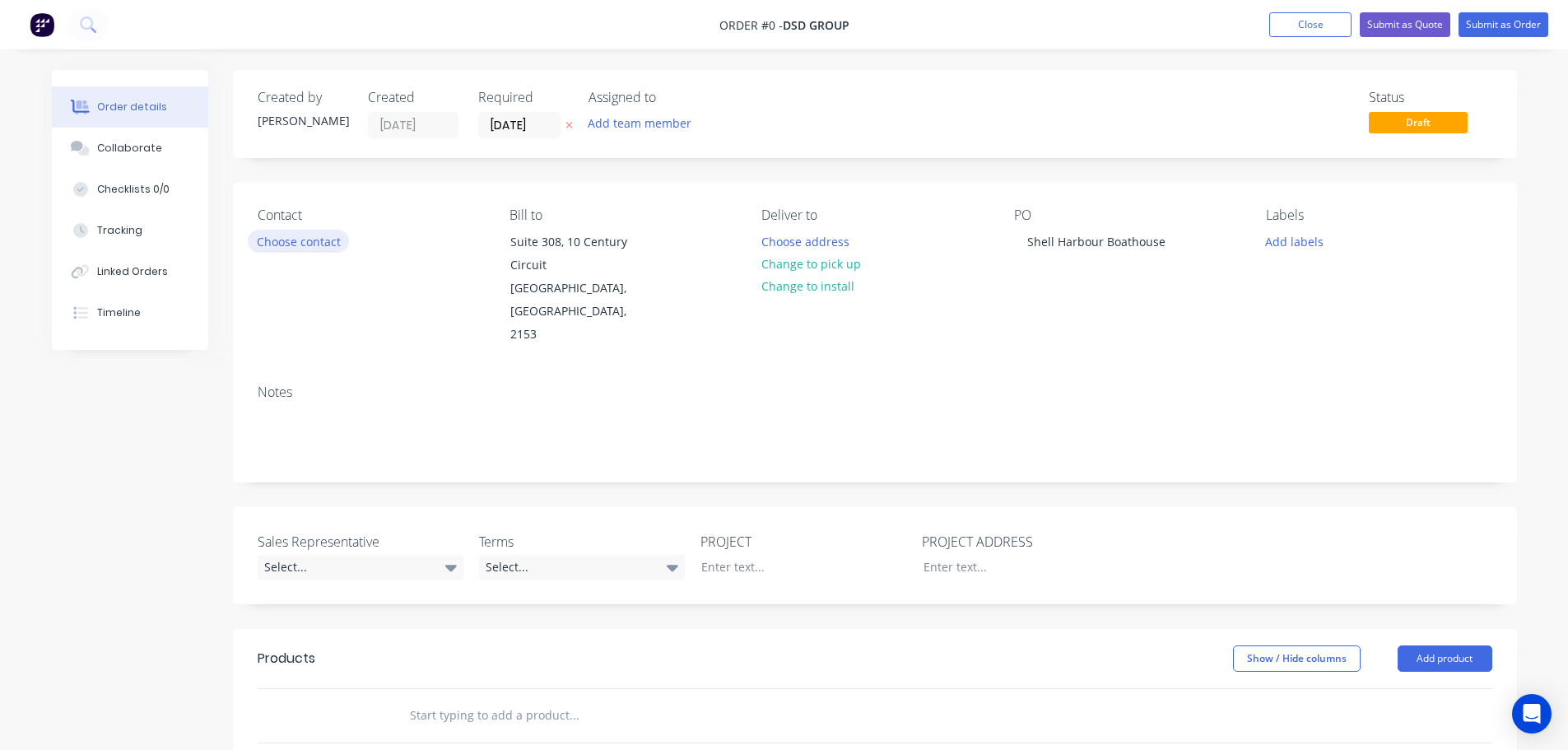
click at [312, 245] on div "Order details Collaborate Checklists 0/0 Tracking Linked Orders Timeline Order …" at bounding box center [784, 617] width 1498 height 1093
click at [301, 251] on button "Choose contact" at bounding box center [298, 240] width 101 height 22
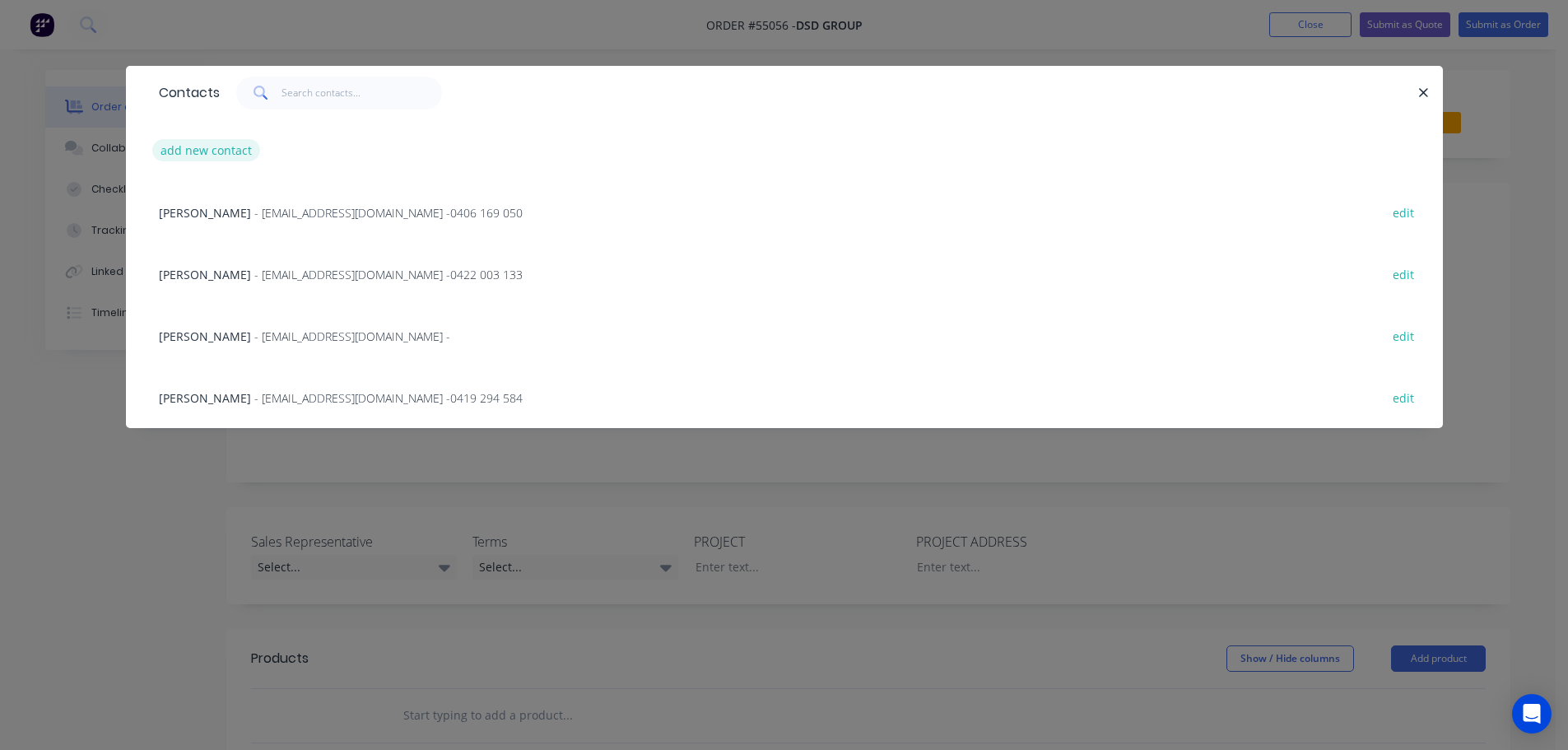
click at [184, 152] on button "add new contact" at bounding box center [207, 150] width 109 height 22
select select "AU"
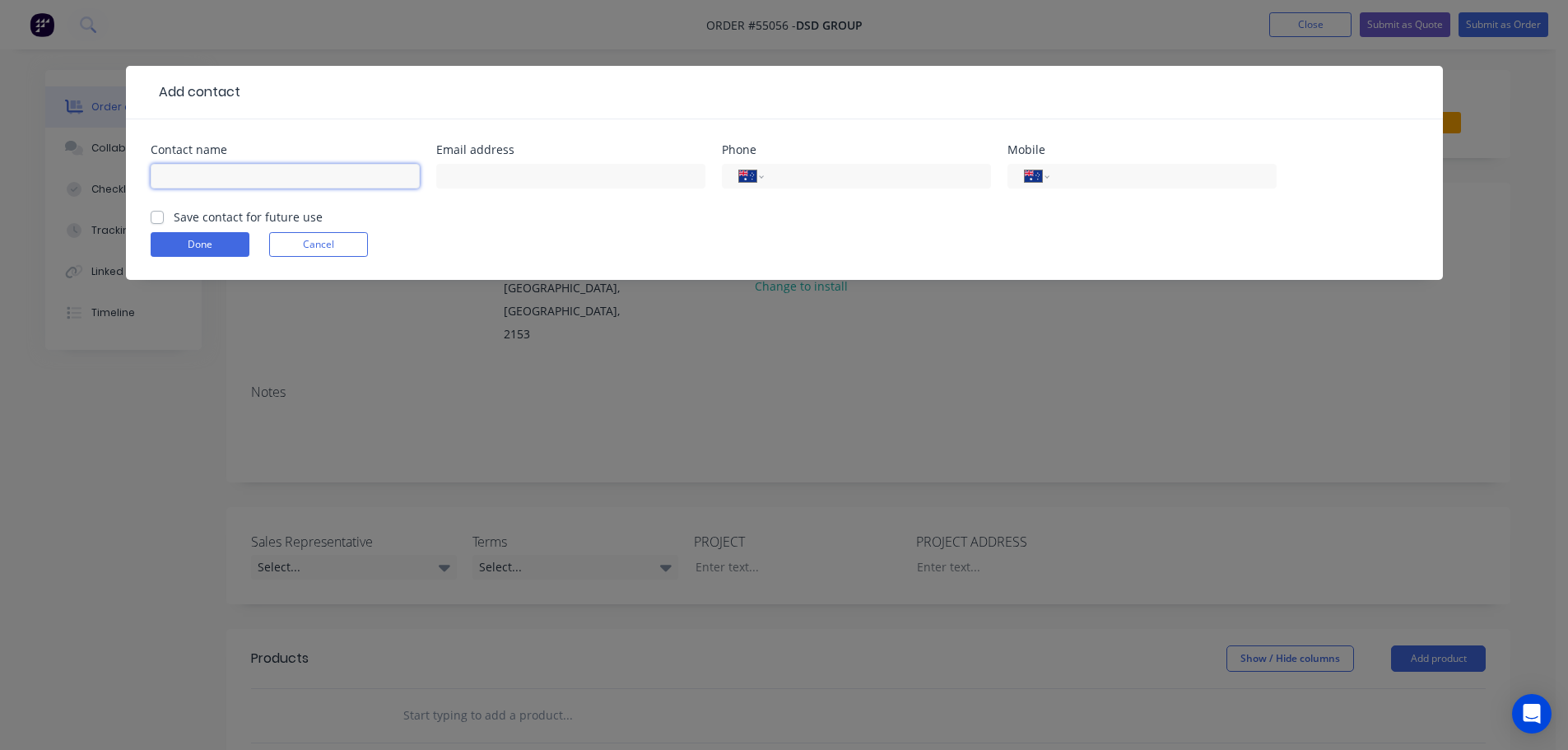
click at [155, 175] on input "text" at bounding box center [285, 176] width 269 height 25
type input "James Hawa"
click at [468, 175] on input "text" at bounding box center [571, 176] width 269 height 25
type input "jhawa@dsdgroup.com.au"
click at [832, 179] on input "tel" at bounding box center [875, 176] width 198 height 19
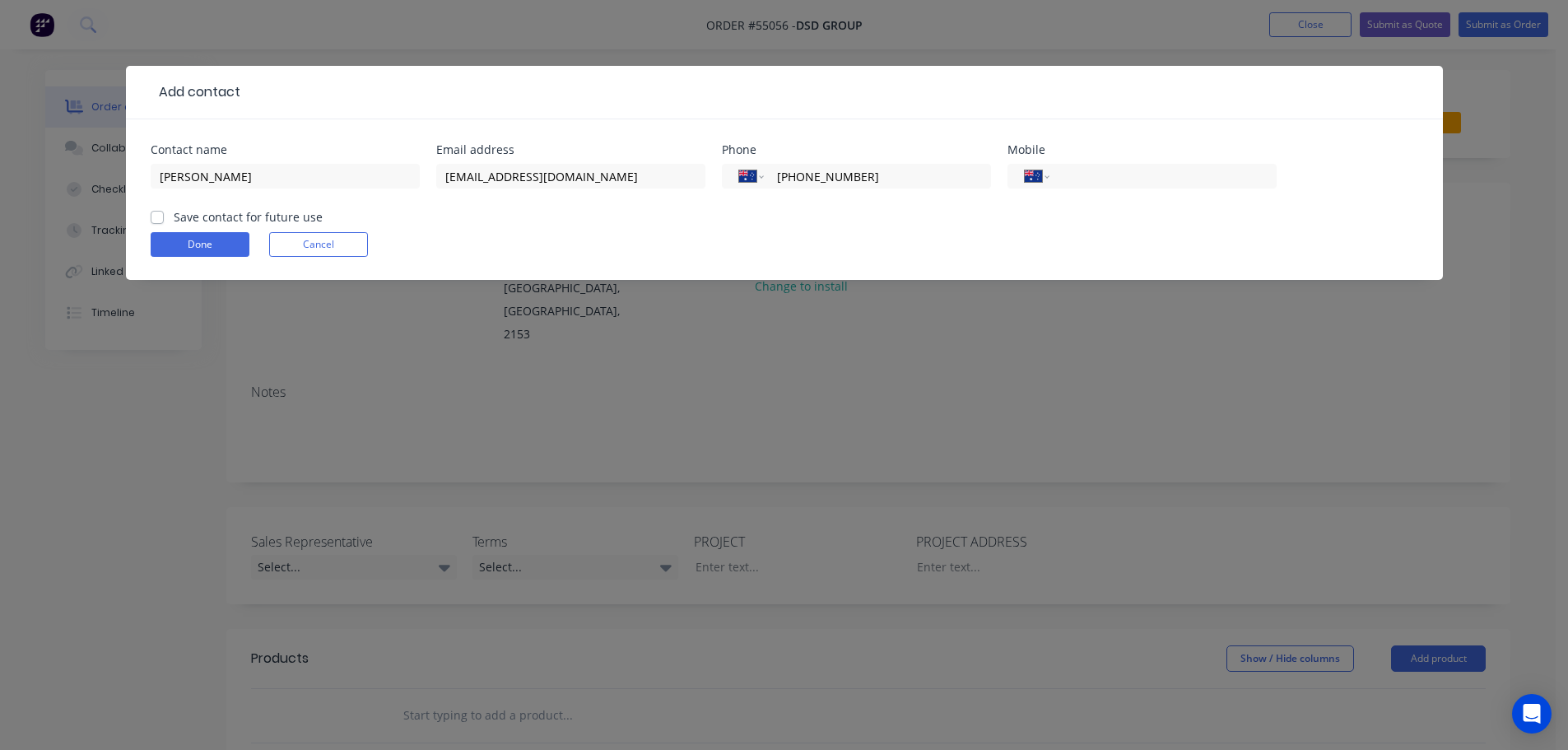
type input "(02) 9616 2990"
click at [174, 223] on label "Save contact for future use" at bounding box center [248, 217] width 149 height 17
click at [160, 223] on input "Save contact for future use" at bounding box center [157, 216] width 13 height 16
checkbox input "true"
click at [181, 251] on button "Done" at bounding box center [200, 245] width 99 height 25
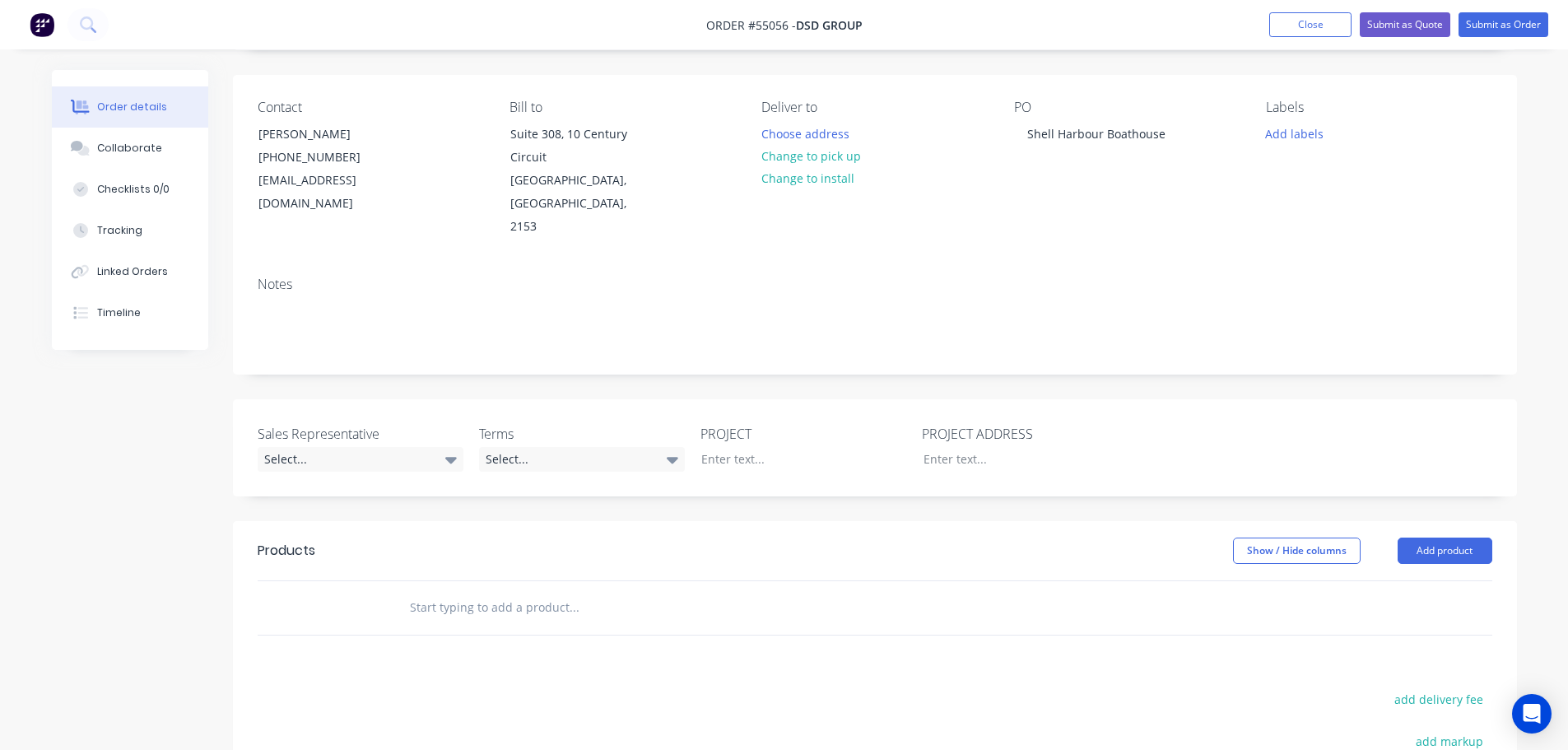
scroll to position [247, 0]
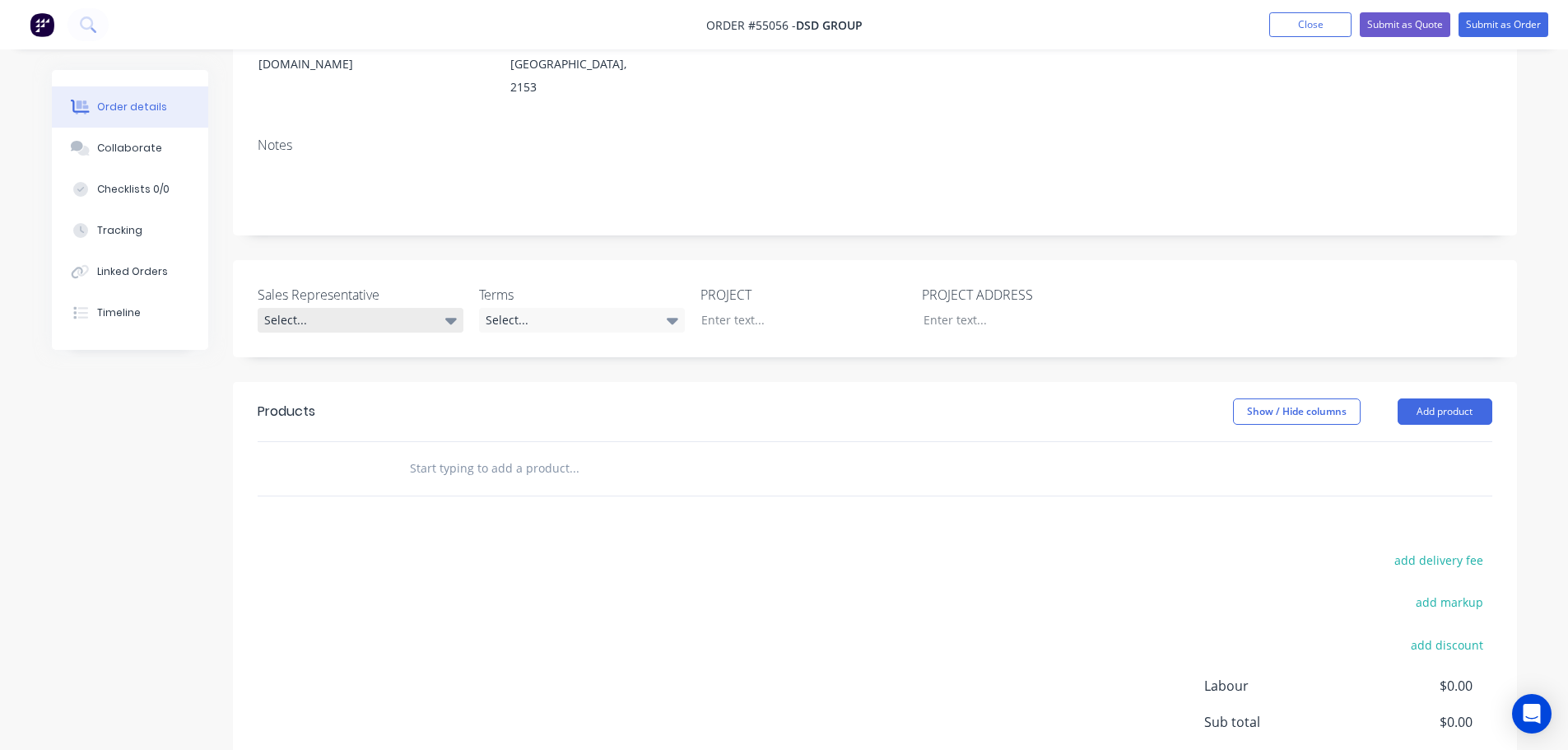
click at [317, 308] on div "Select..." at bounding box center [361, 320] width 206 height 25
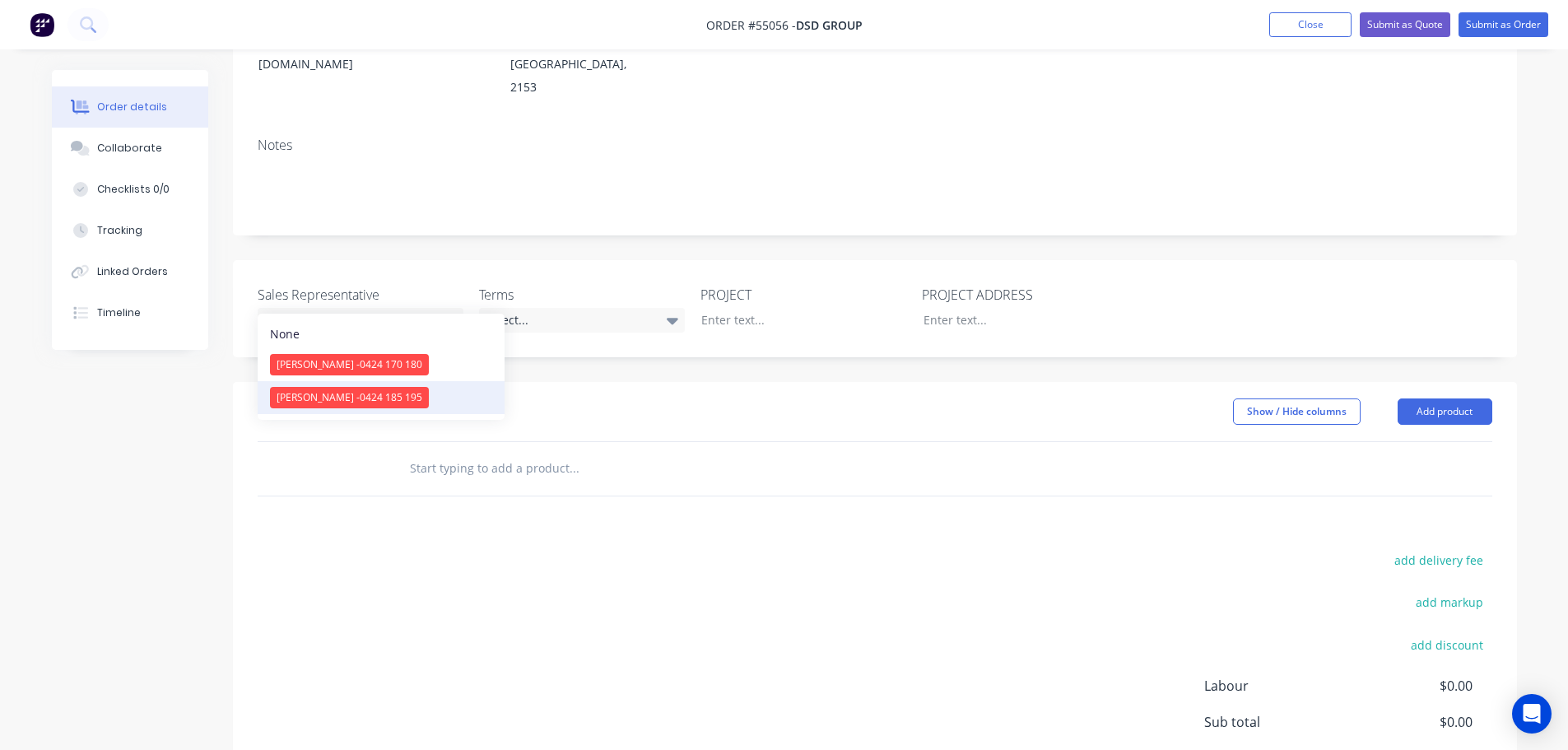
click at [346, 401] on span "[PERSON_NAME] - 0424 185 195" at bounding box center [349, 397] width 146 height 14
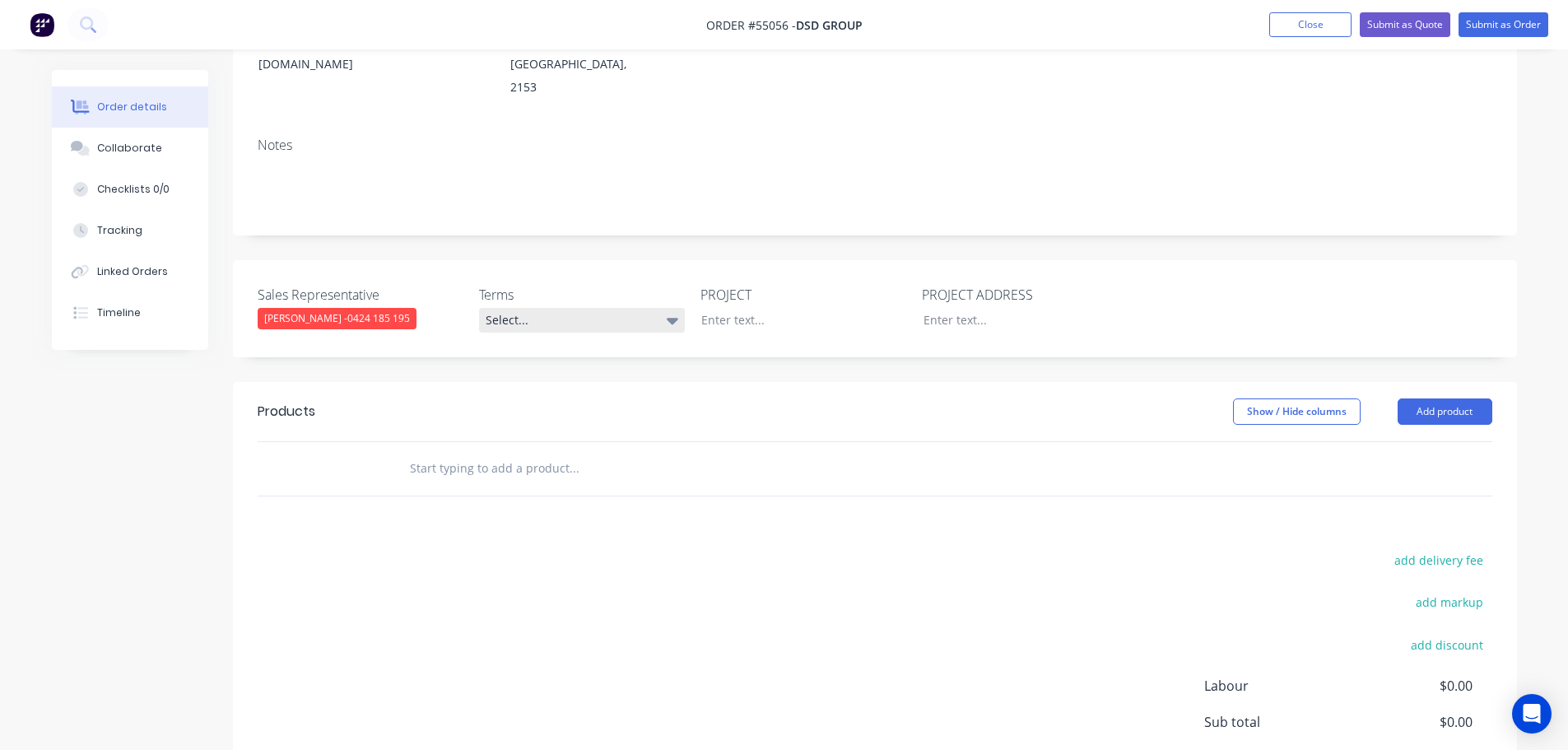
click at [541, 308] on div "Select..." at bounding box center [582, 320] width 206 height 25
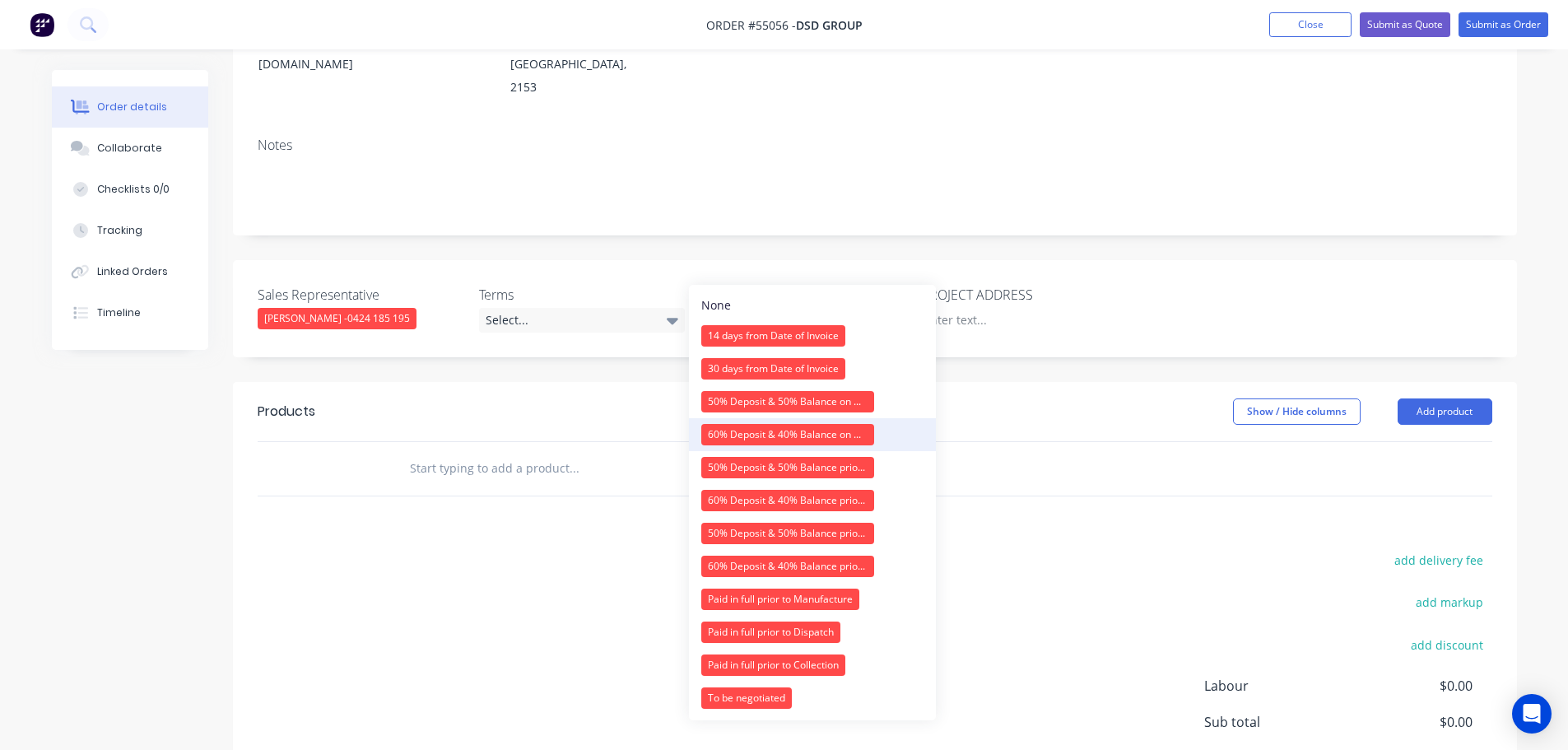
click at [738, 432] on div "60% Deposit & 40% Balance on Day of Installation" at bounding box center [788, 435] width 173 height 21
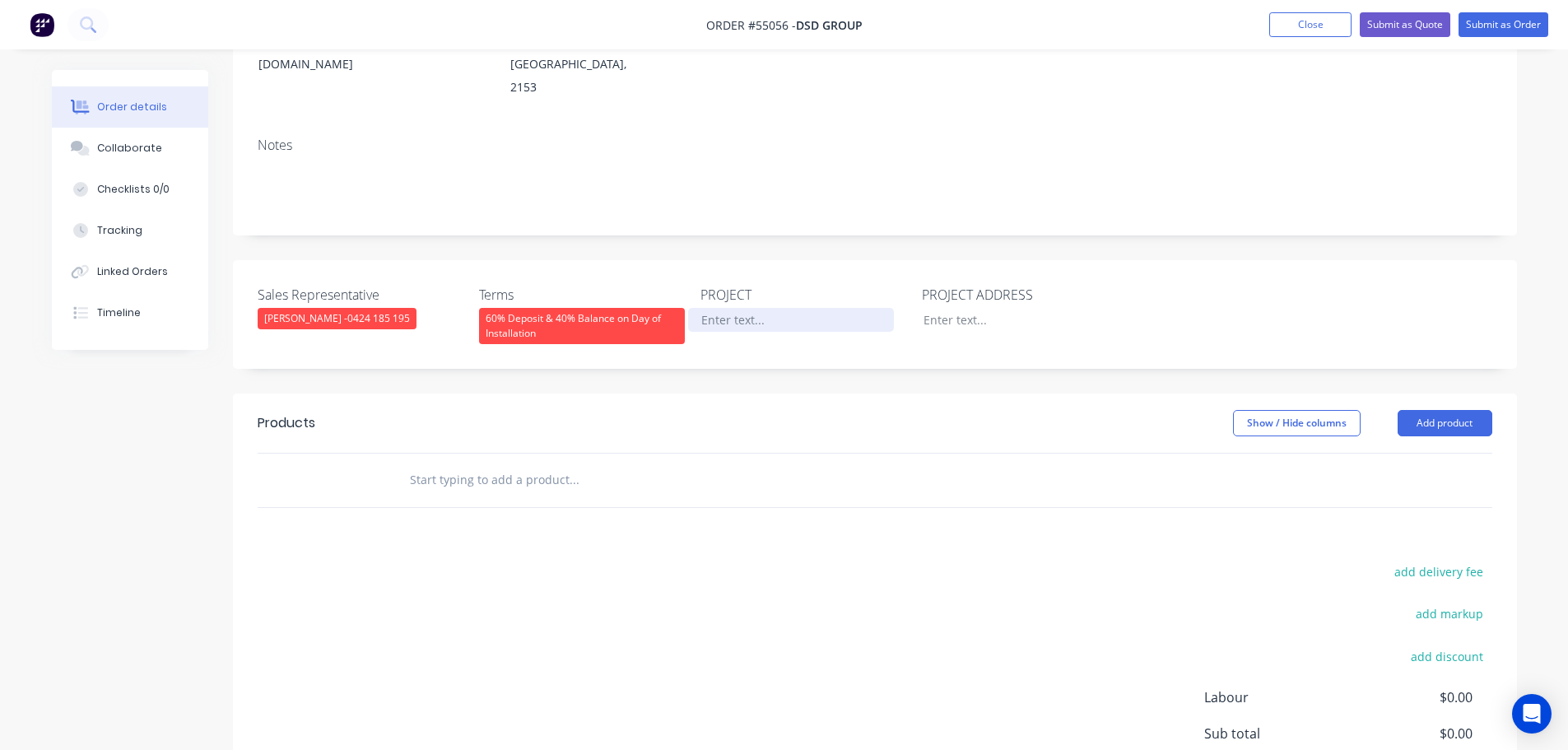
click at [753, 308] on div at bounding box center [791, 319] width 206 height 24
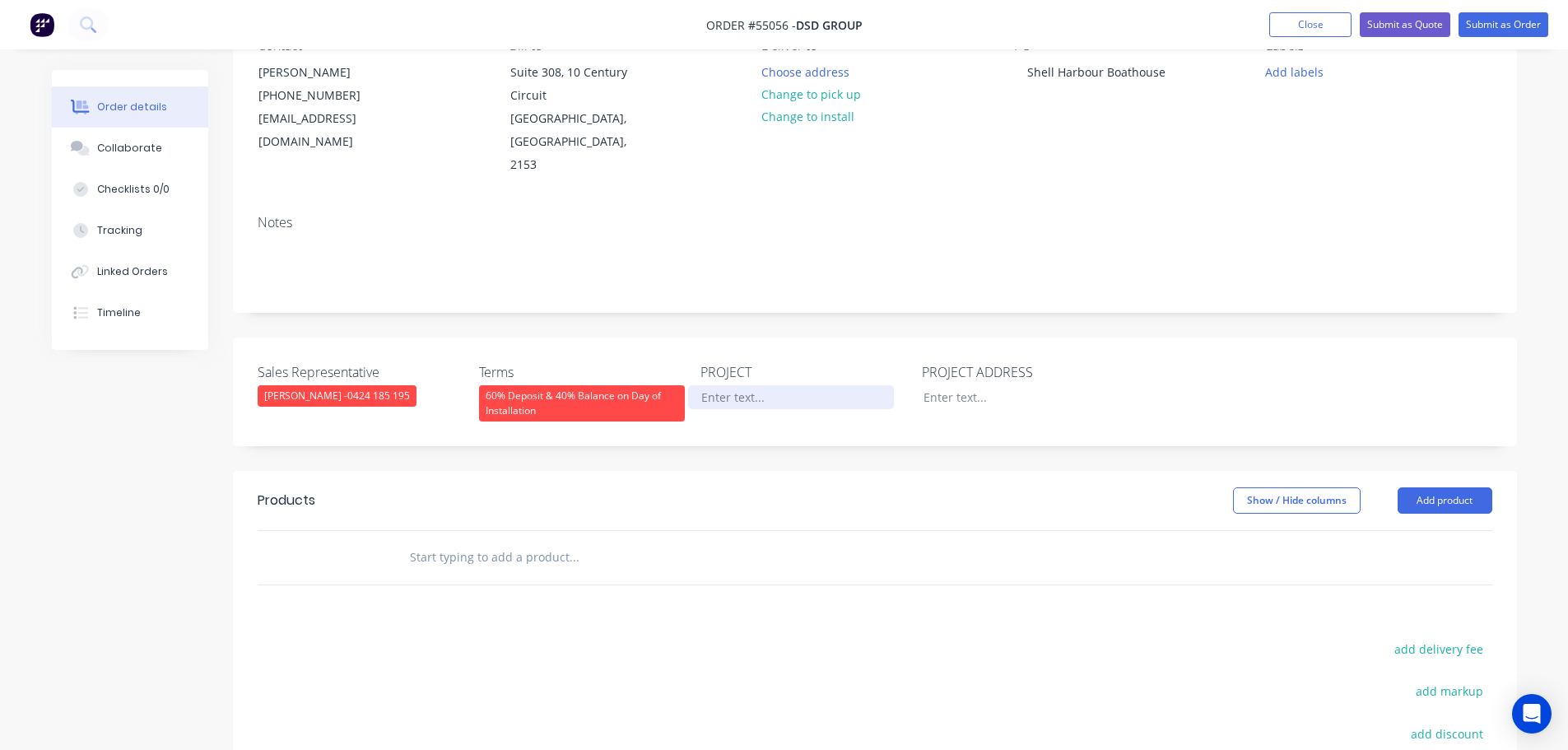
scroll to position [82, 0]
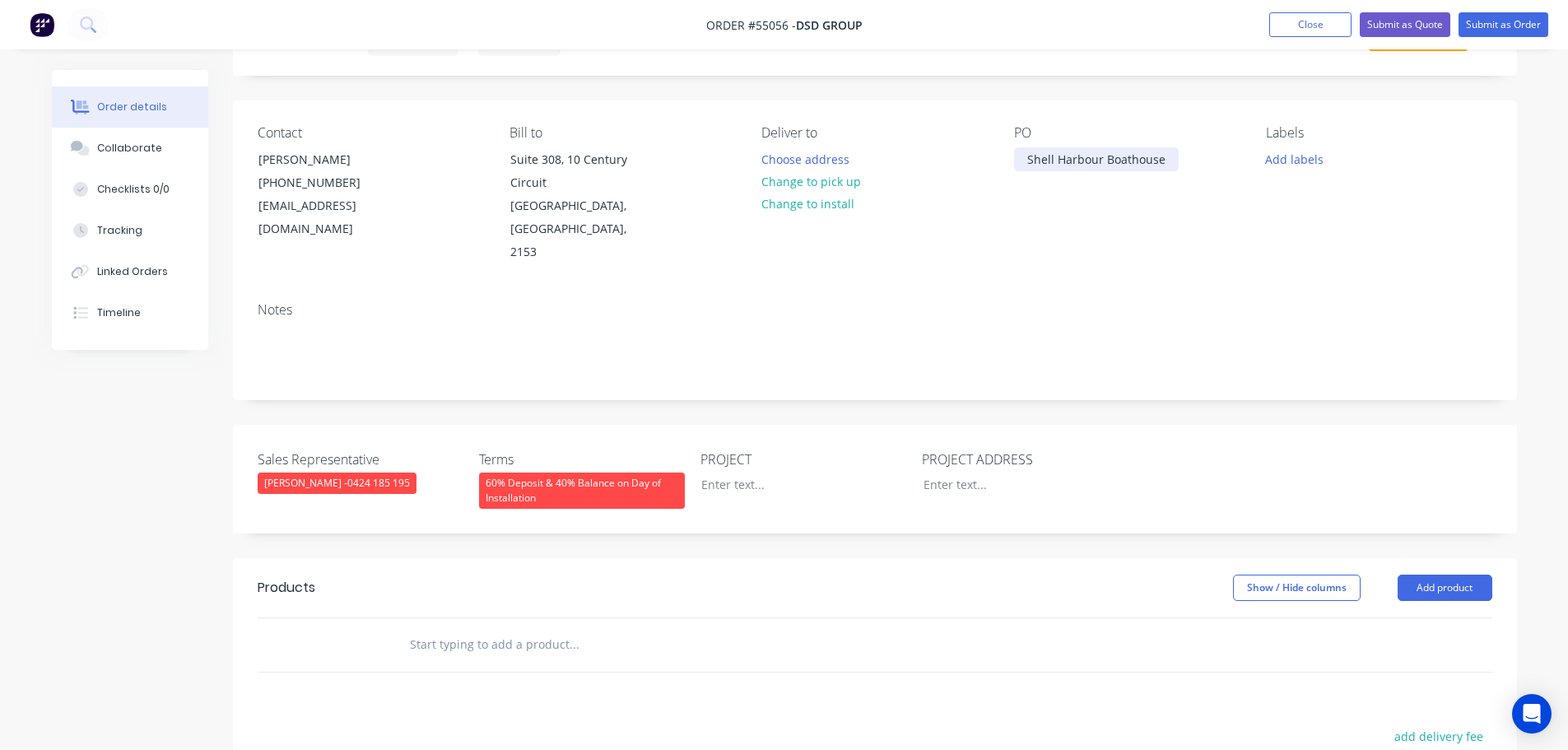
click at [1102, 158] on div "Shell Harbour Boathouse" at bounding box center [1097, 159] width 165 height 24
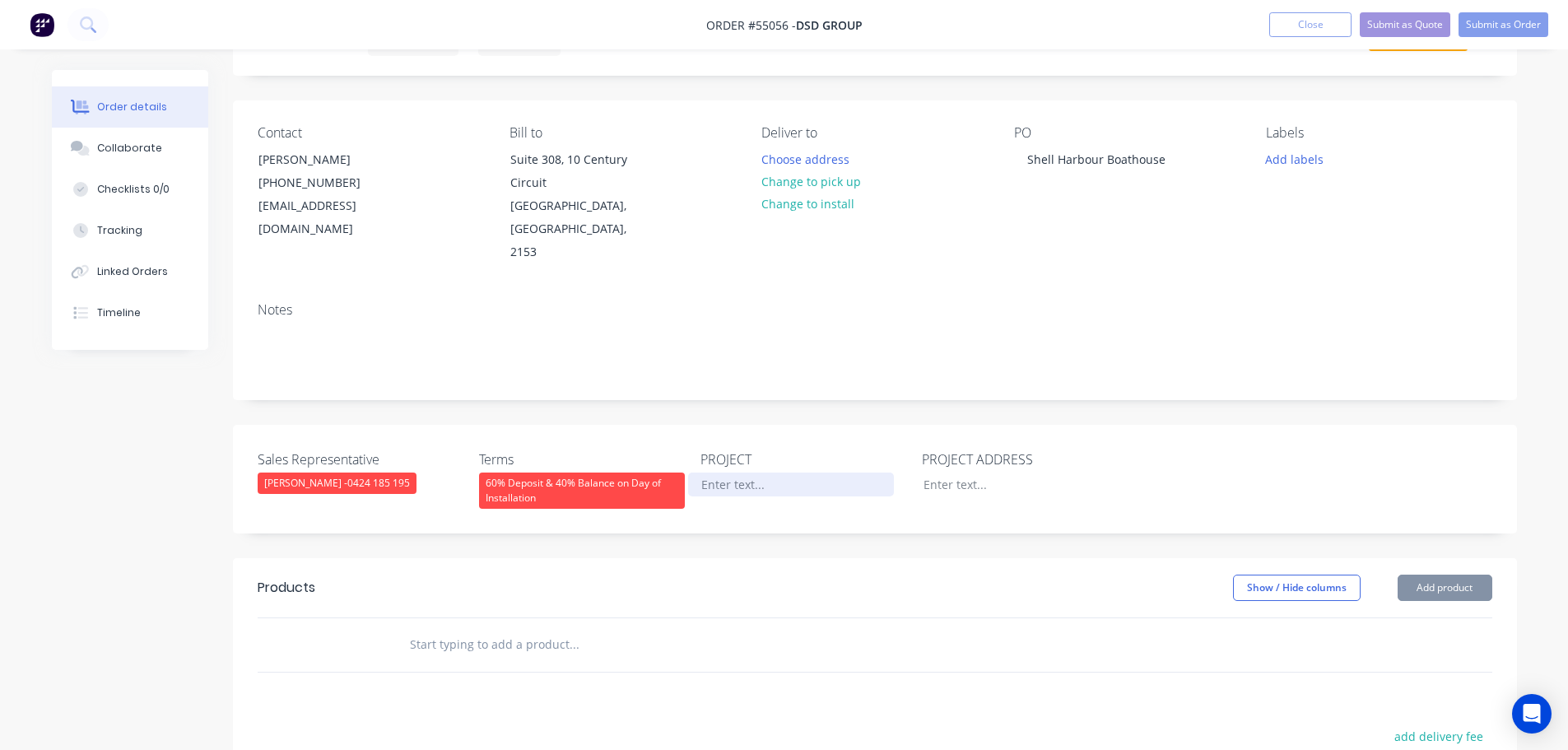
click at [719, 473] on div at bounding box center [791, 484] width 206 height 24
paste div
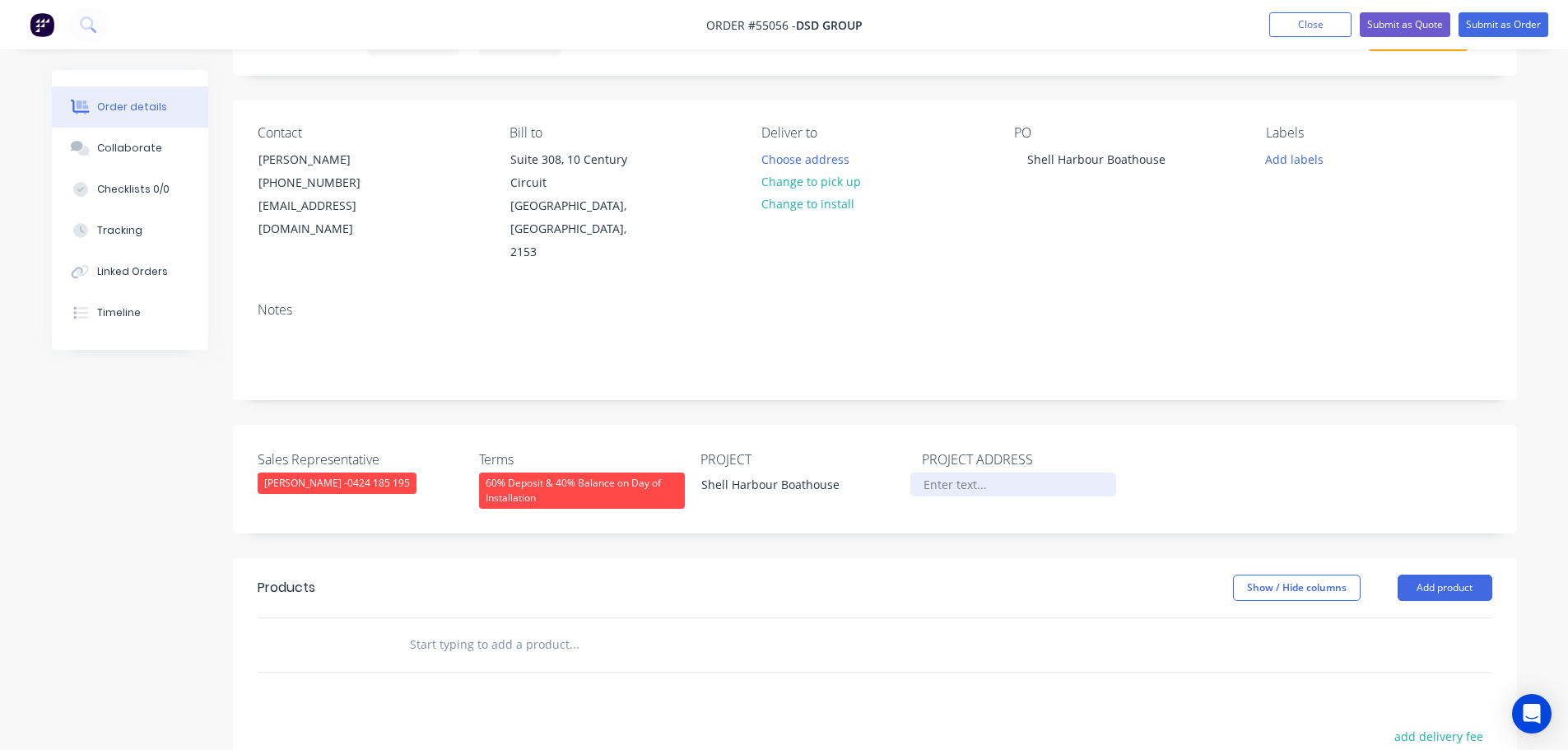
click at [960, 473] on div at bounding box center [1014, 484] width 206 height 24
click at [968, 473] on div "15 Maratime Dr," at bounding box center [1014, 484] width 206 height 24
click at [1023, 473] on div "15 Maritime Dr," at bounding box center [1014, 484] width 206 height 24
click at [1062, 156] on div "Shell Harbour Boathouse" at bounding box center [1097, 159] width 165 height 24
click at [851, 473] on div "Shell Harbour Boathouse" at bounding box center [791, 484] width 206 height 24
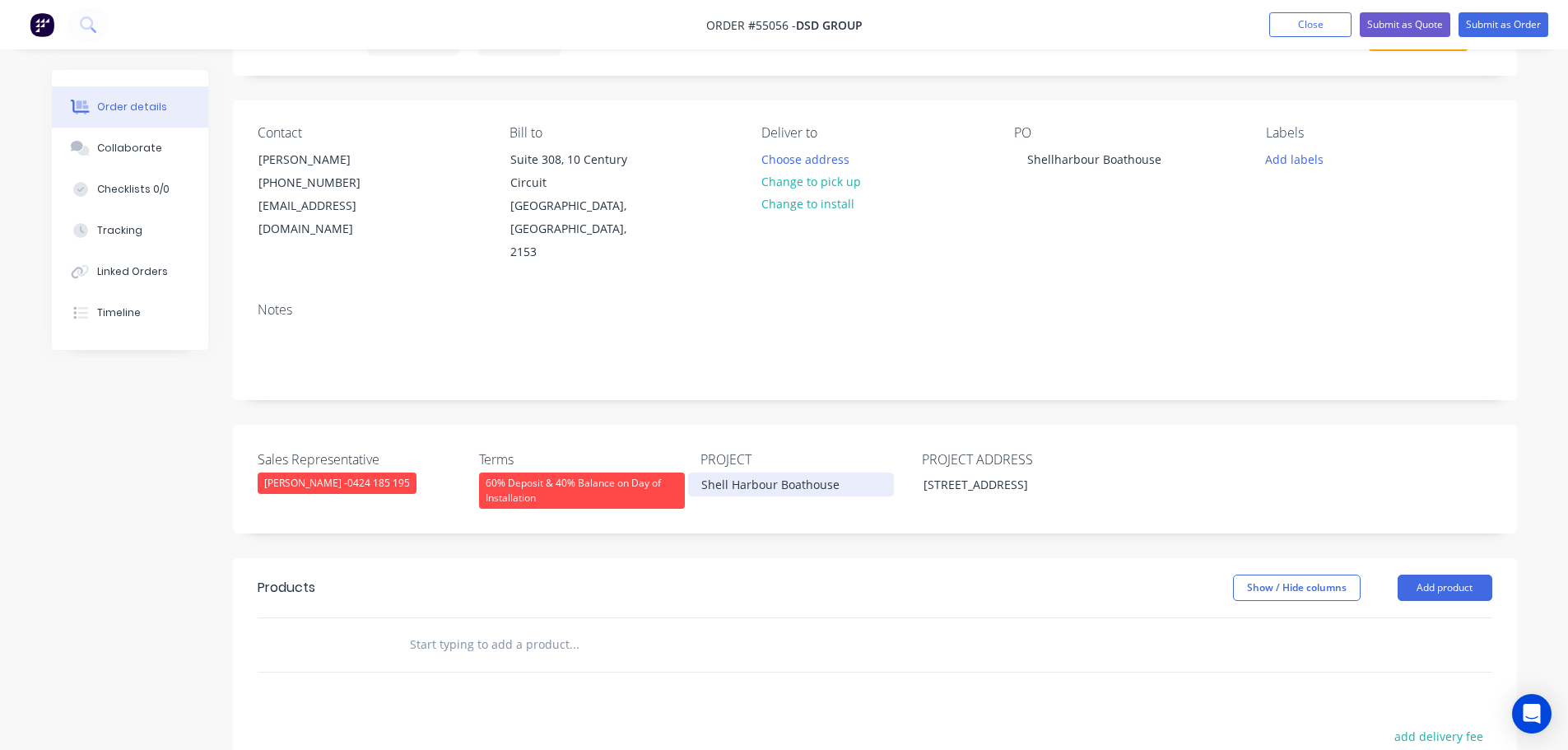
click at [739, 473] on div "Shell Harbour Boathouse" at bounding box center [791, 484] width 206 height 24
drag, startPoint x: 977, startPoint y: 484, endPoint x: 971, endPoint y: 516, distance: 32.6
click at [975, 487] on div "15 Maritime Dr, Shell Cove NSW 2529" at bounding box center [1014, 484] width 206 height 24
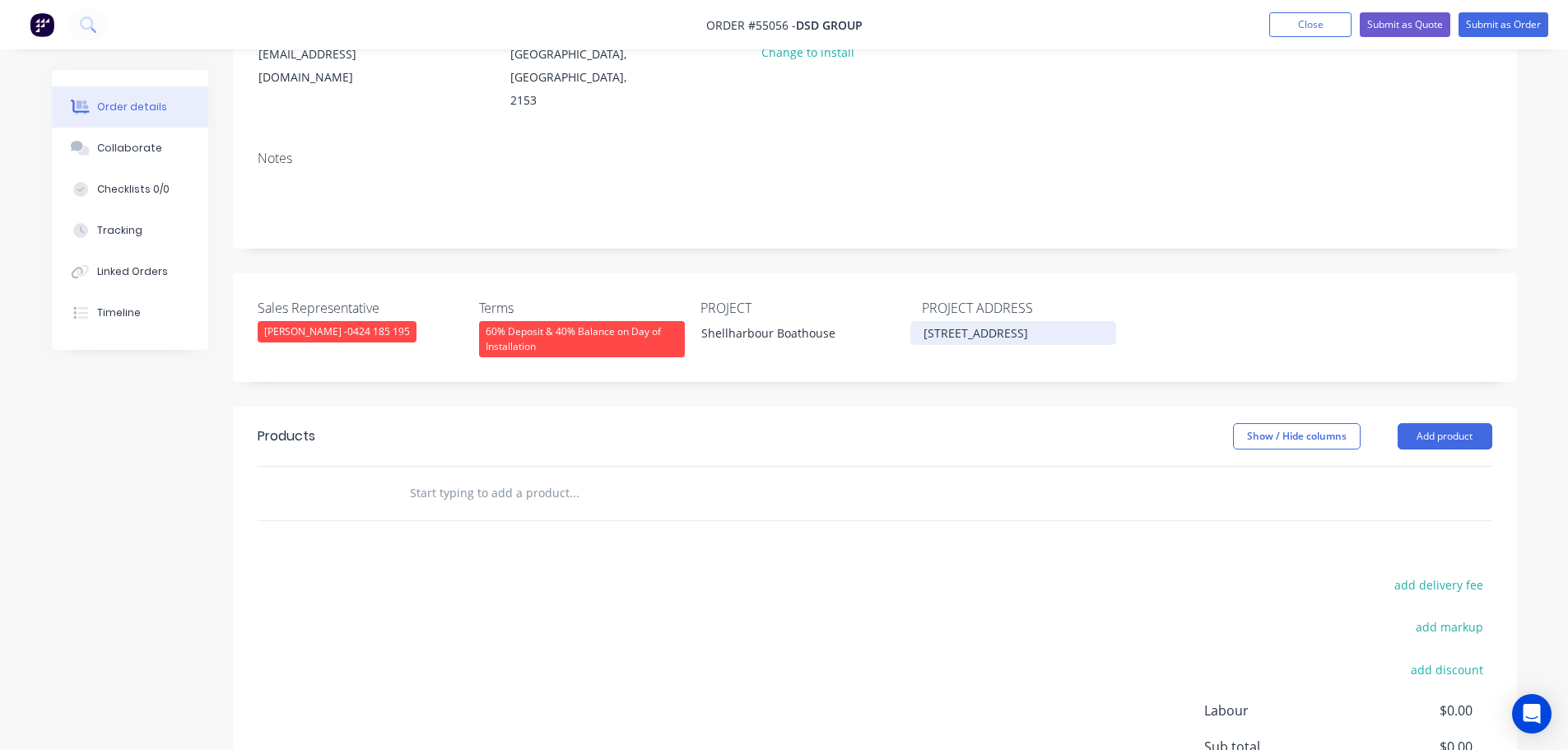
scroll to position [247, 0]
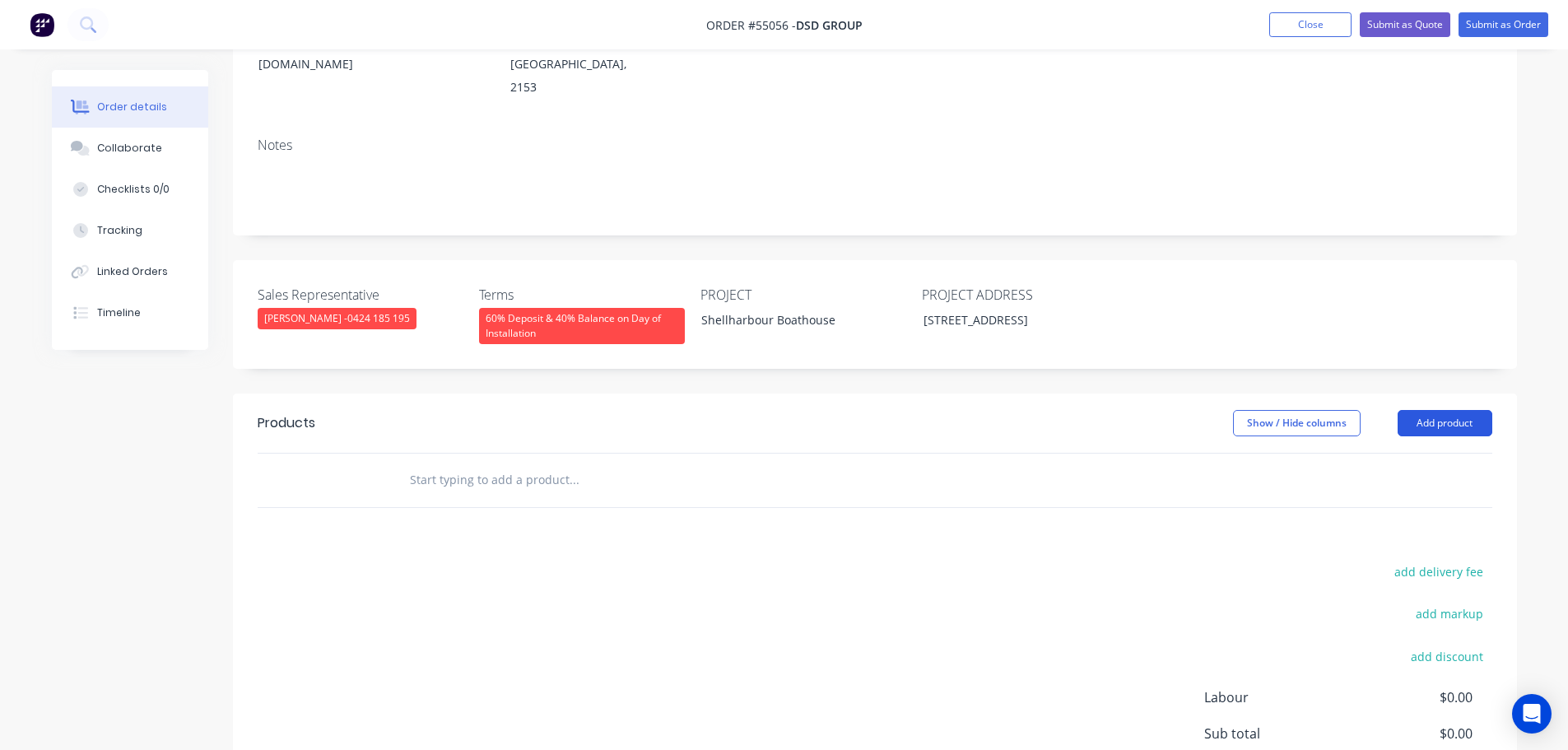
click at [1429, 410] on button "Add product" at bounding box center [1444, 423] width 95 height 26
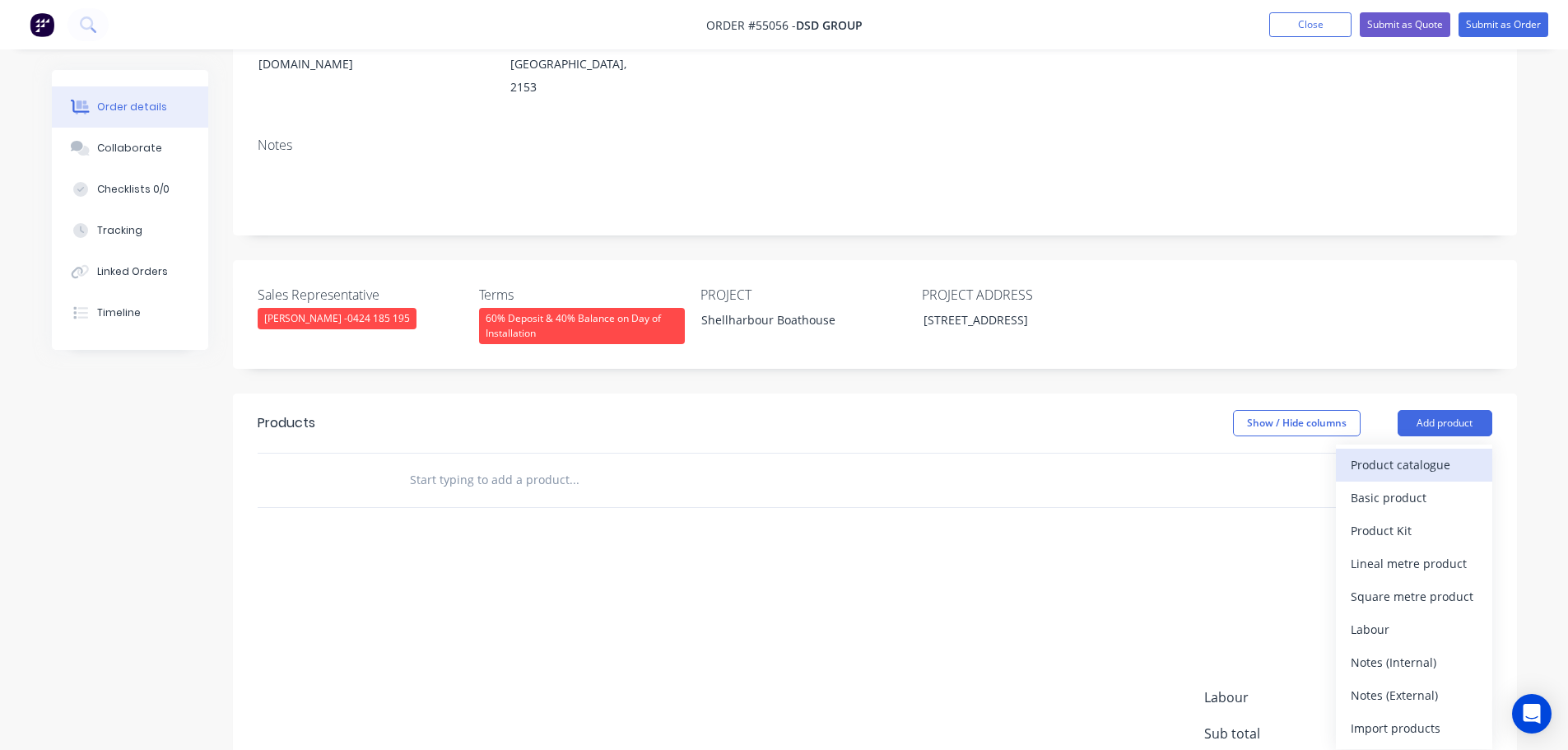
click at [1375, 453] on div "Product catalogue" at bounding box center [1414, 464] width 127 height 24
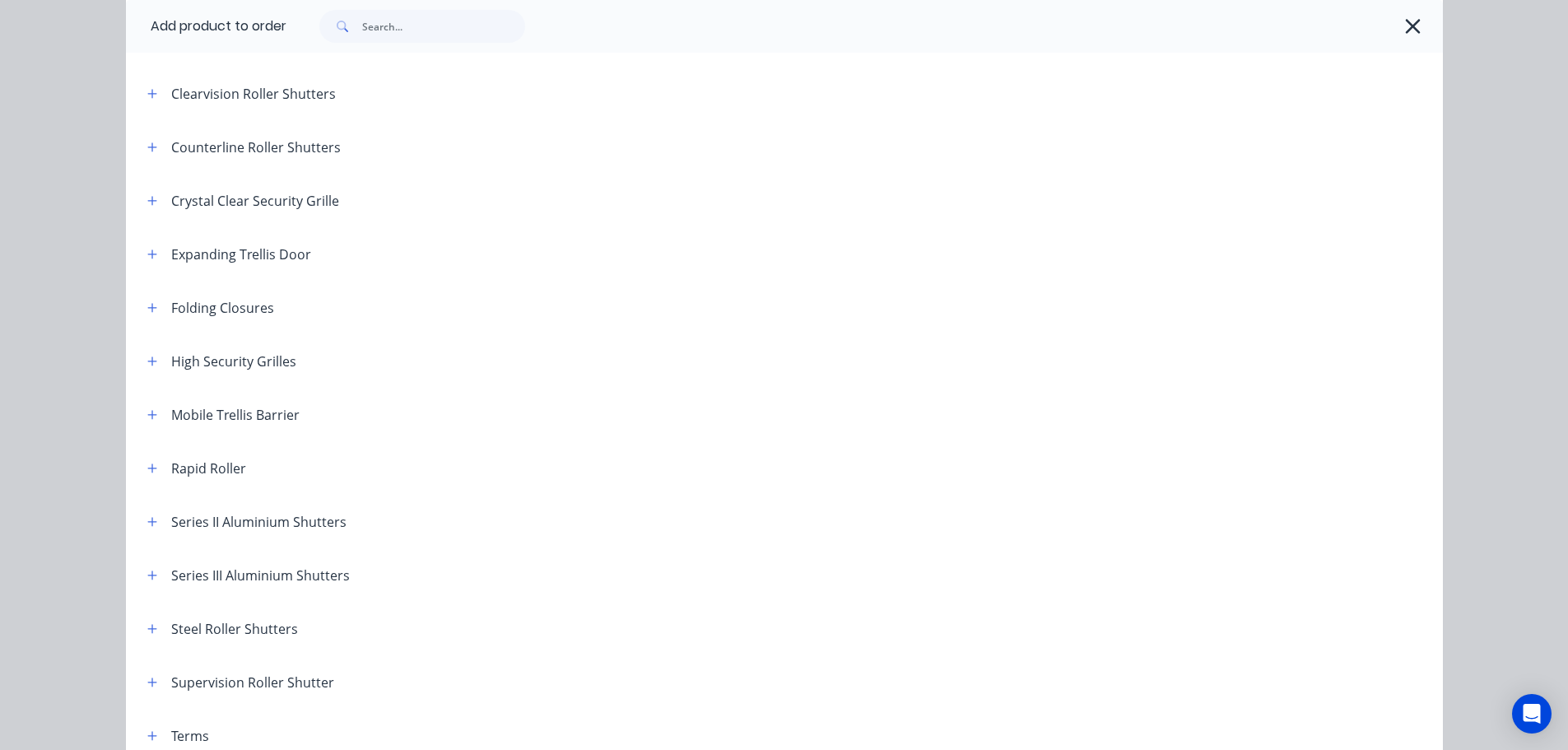
scroll to position [329, 0]
click at [147, 575] on icon "button" at bounding box center [152, 574] width 10 height 12
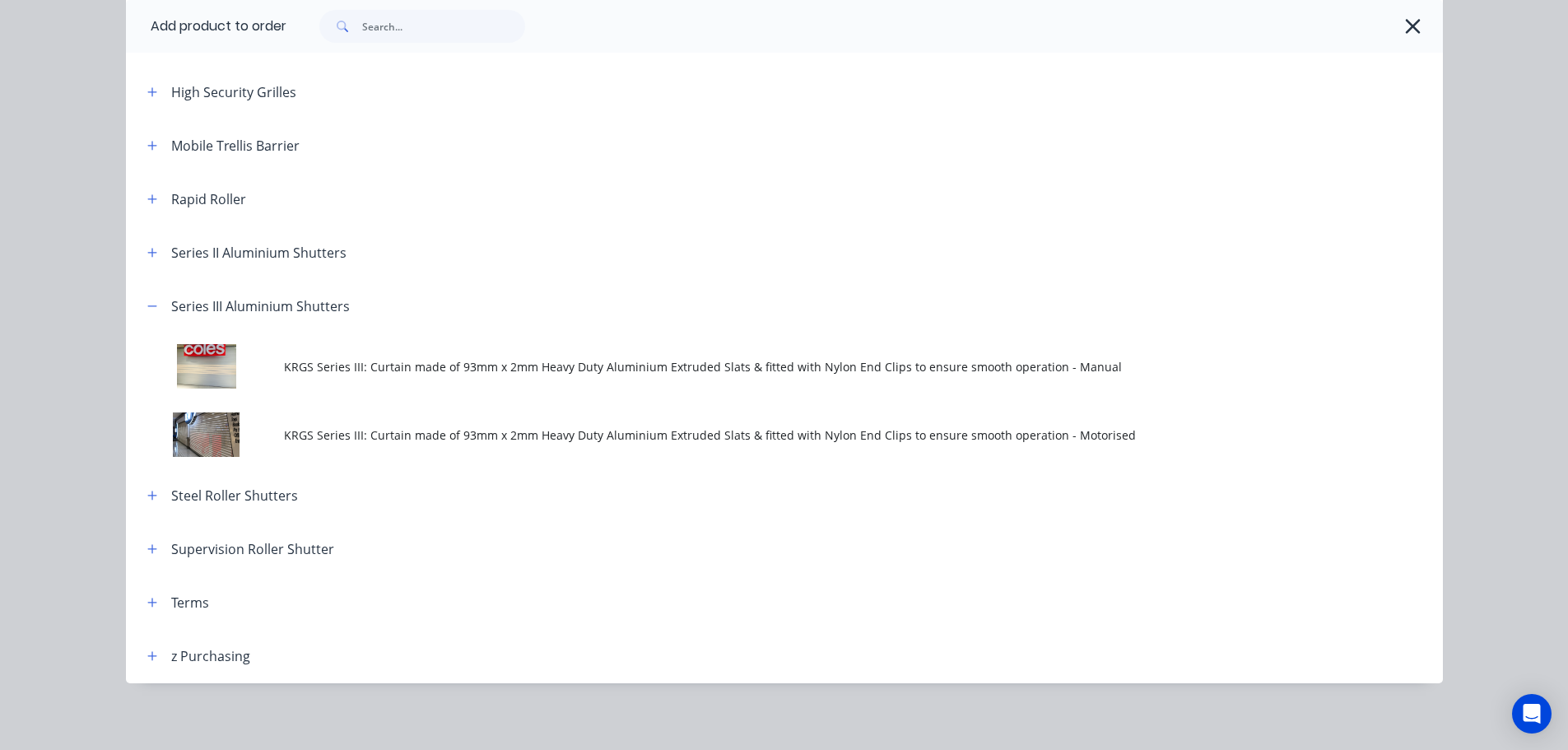
scroll to position [603, 0]
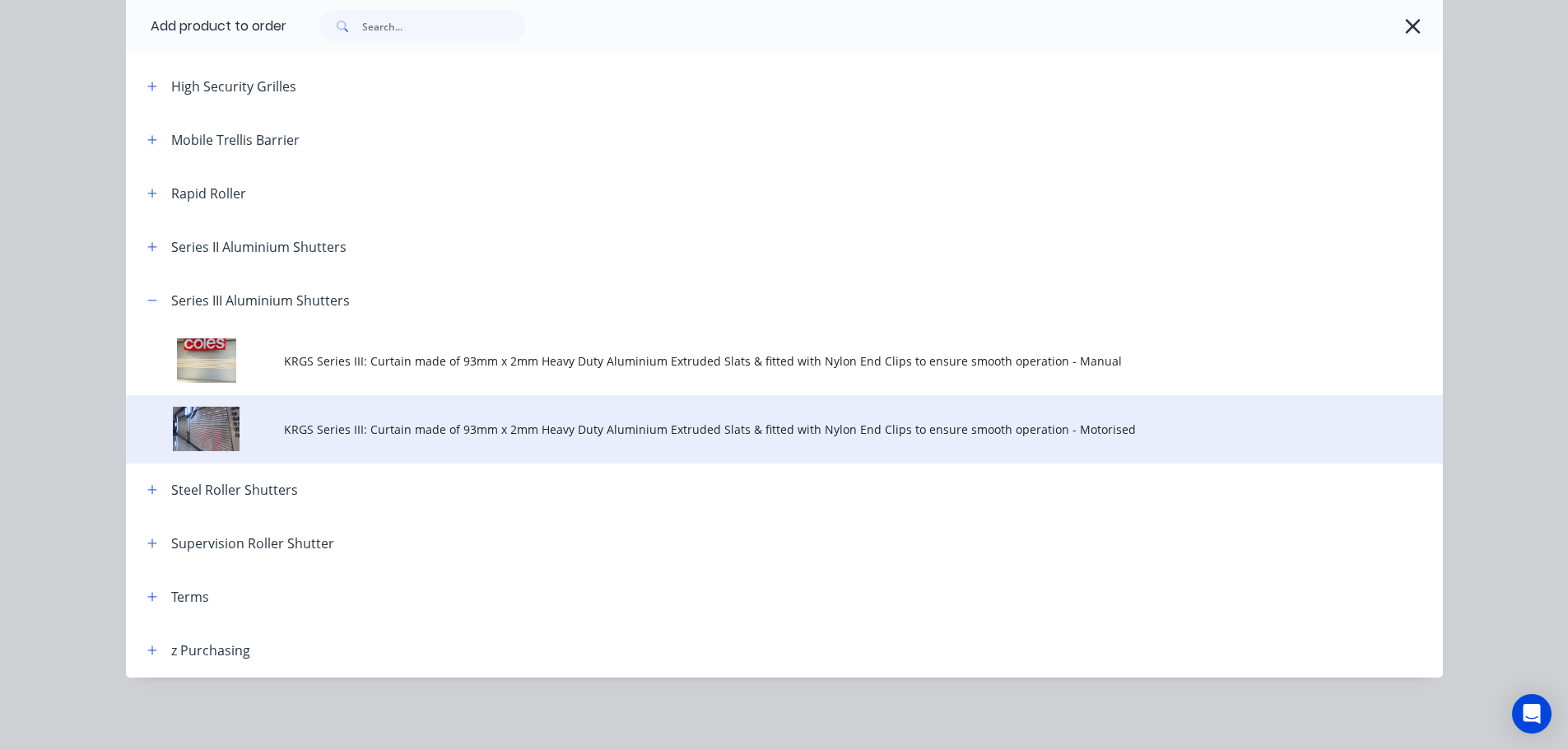
click at [615, 422] on span "KRGS Series III: Curtain made of 93mm x 2mm Heavy Duty Aluminium Extruded Slats…" at bounding box center [748, 429] width 927 height 17
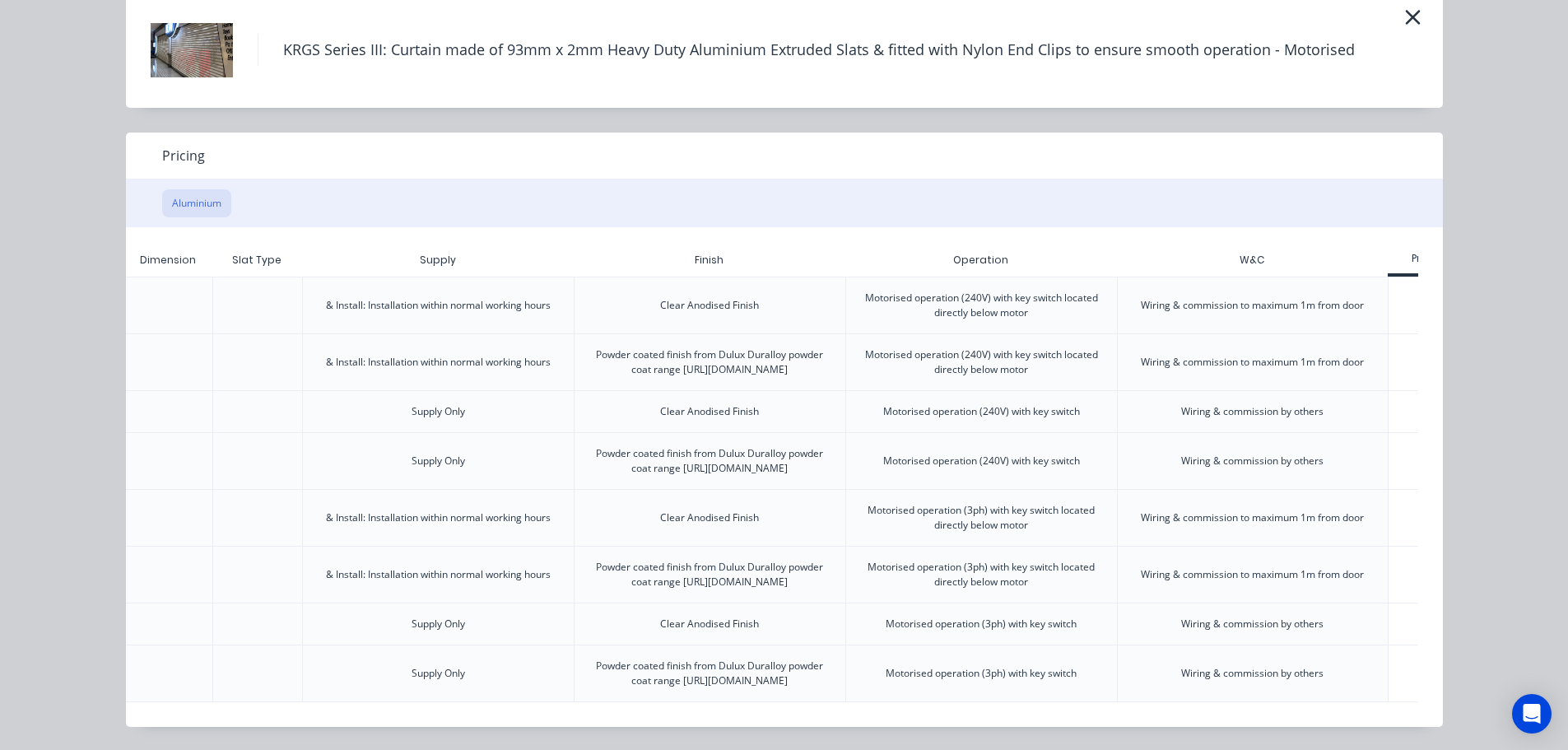
scroll to position [0, 321]
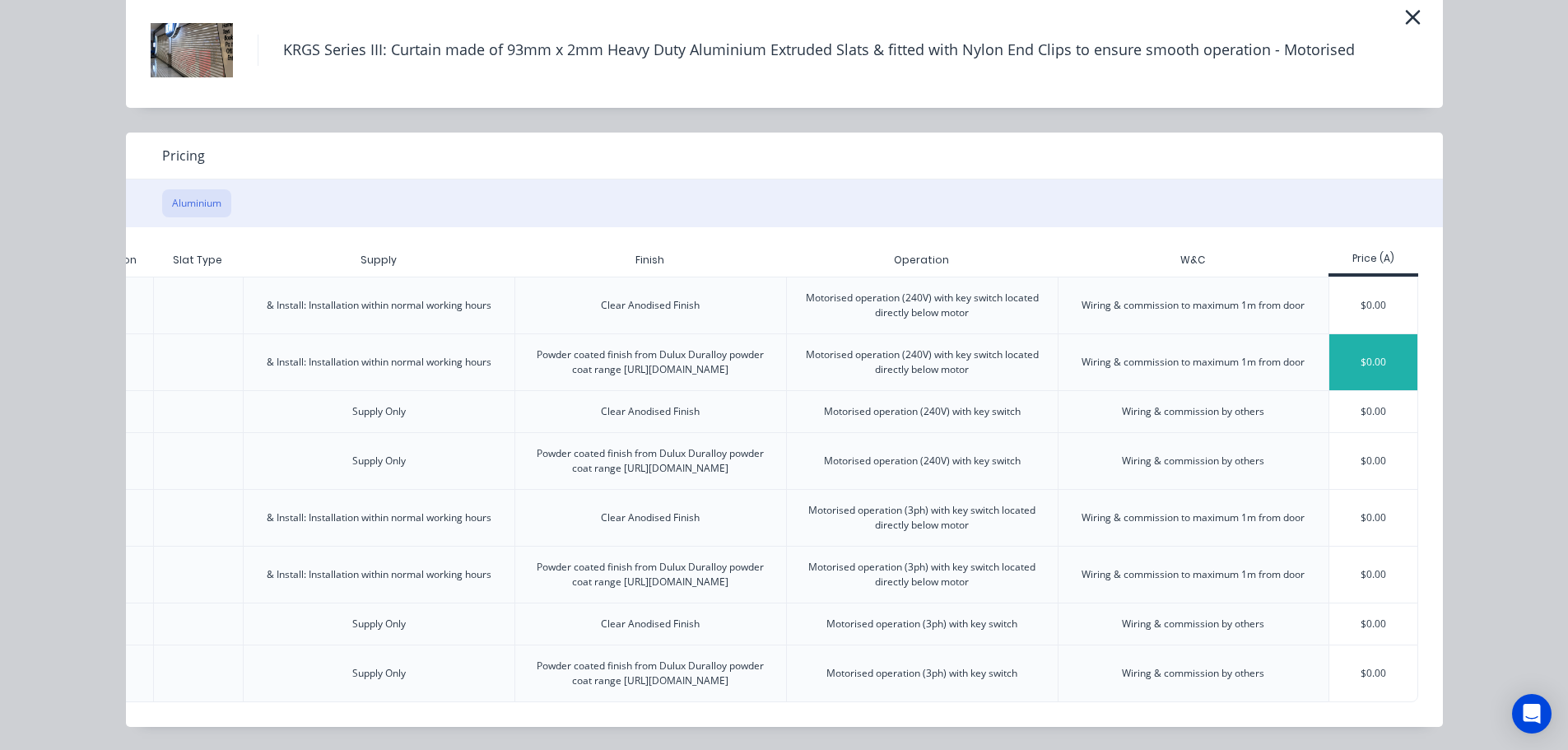
click at [1387, 334] on div "$0.00" at bounding box center [1373, 362] width 88 height 56
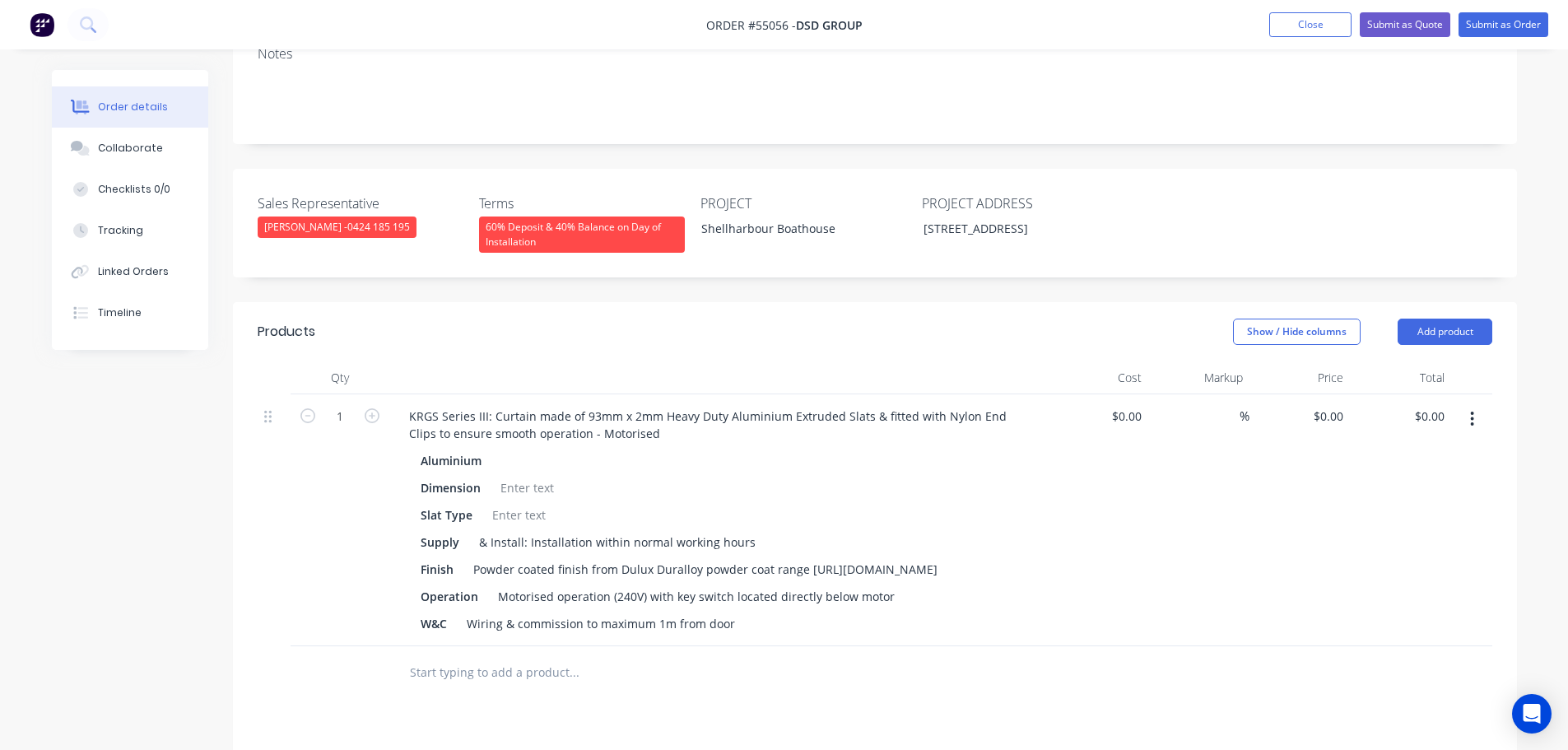
scroll to position [576, 0]
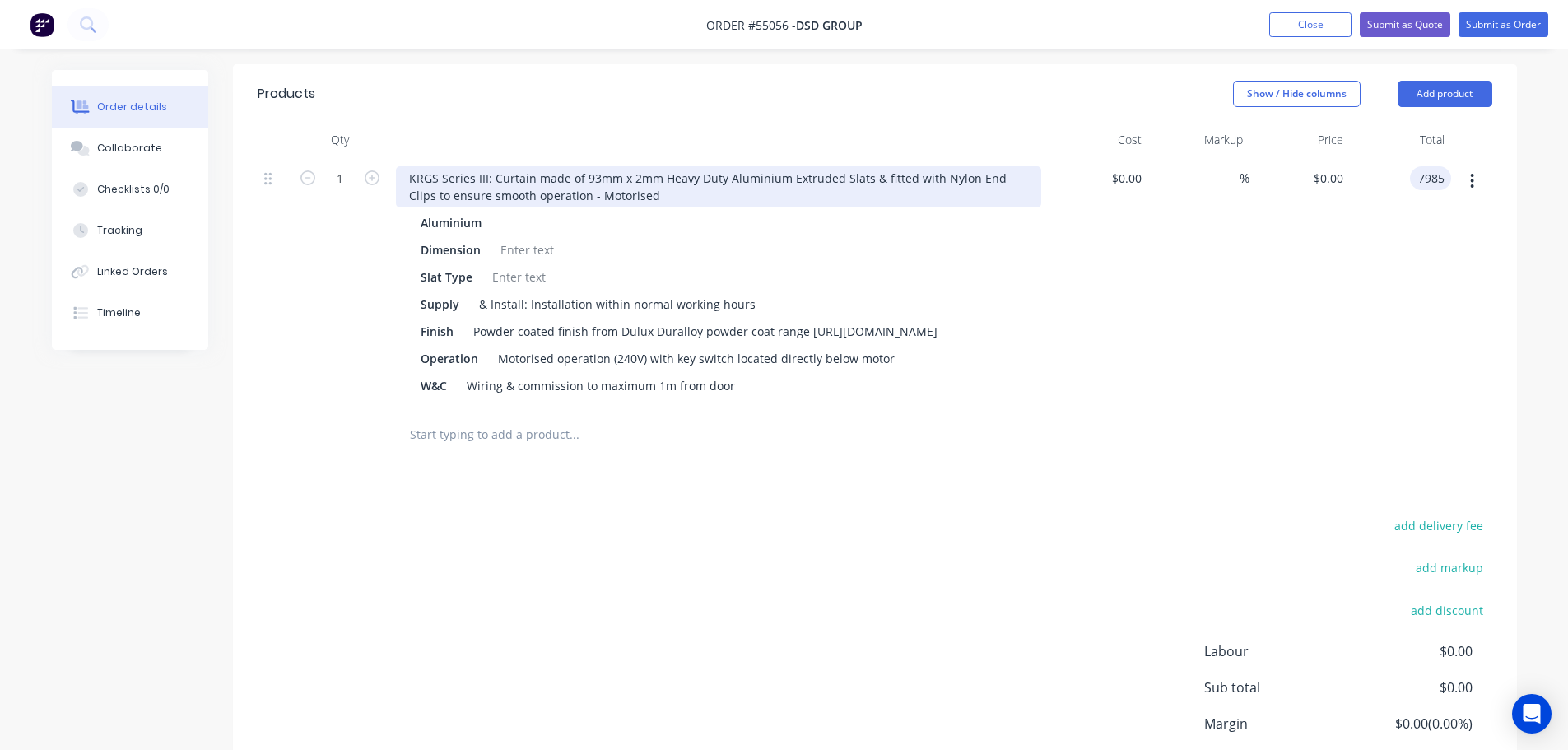
type input "7985"
type input "$7,985.00"
click at [399, 166] on div "KRGS Series III: Curtain made of 93mm x 2mm Heavy Duty Aluminium Extruded Slats…" at bounding box center [719, 187] width 646 height 41
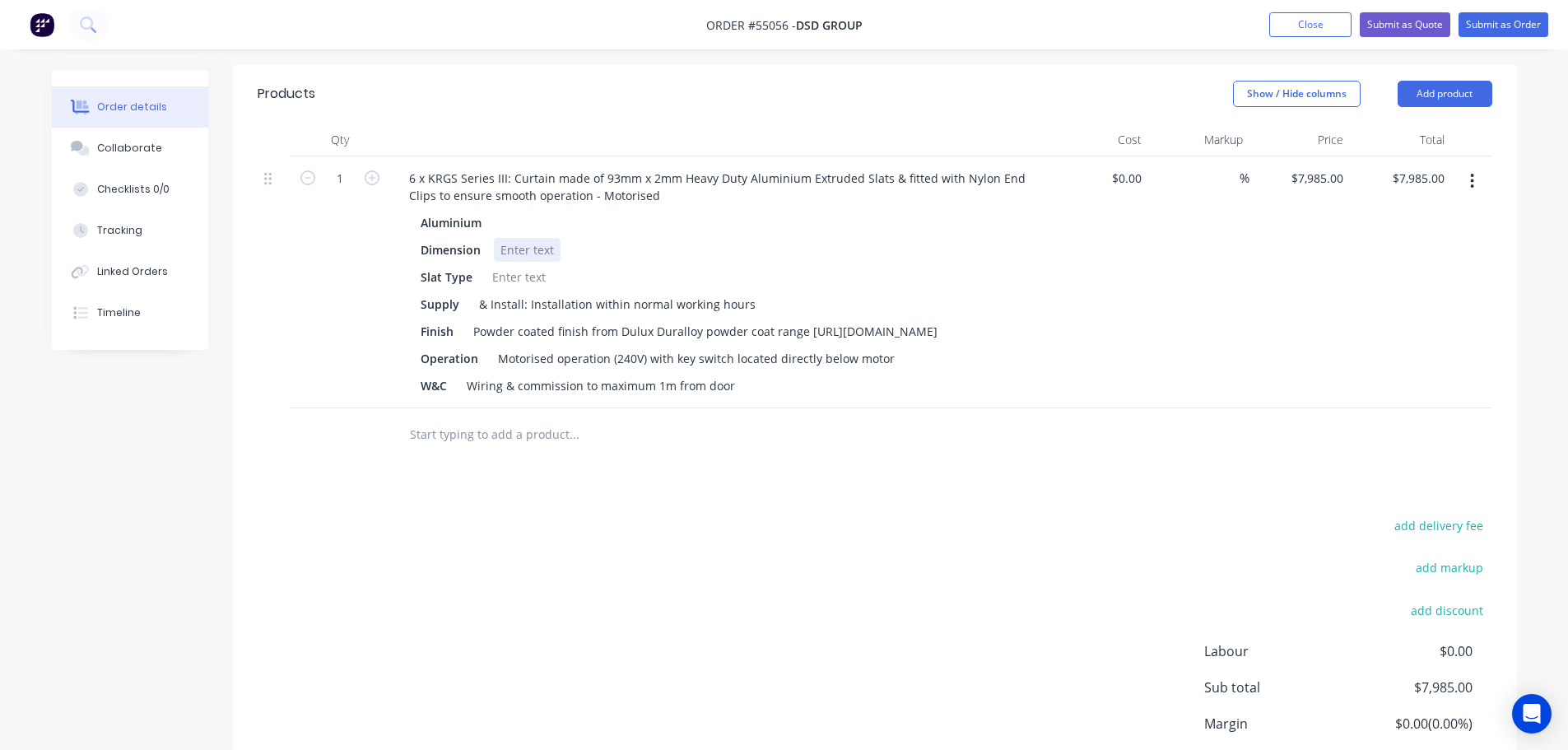
click at [511, 238] on div at bounding box center [527, 249] width 67 height 24
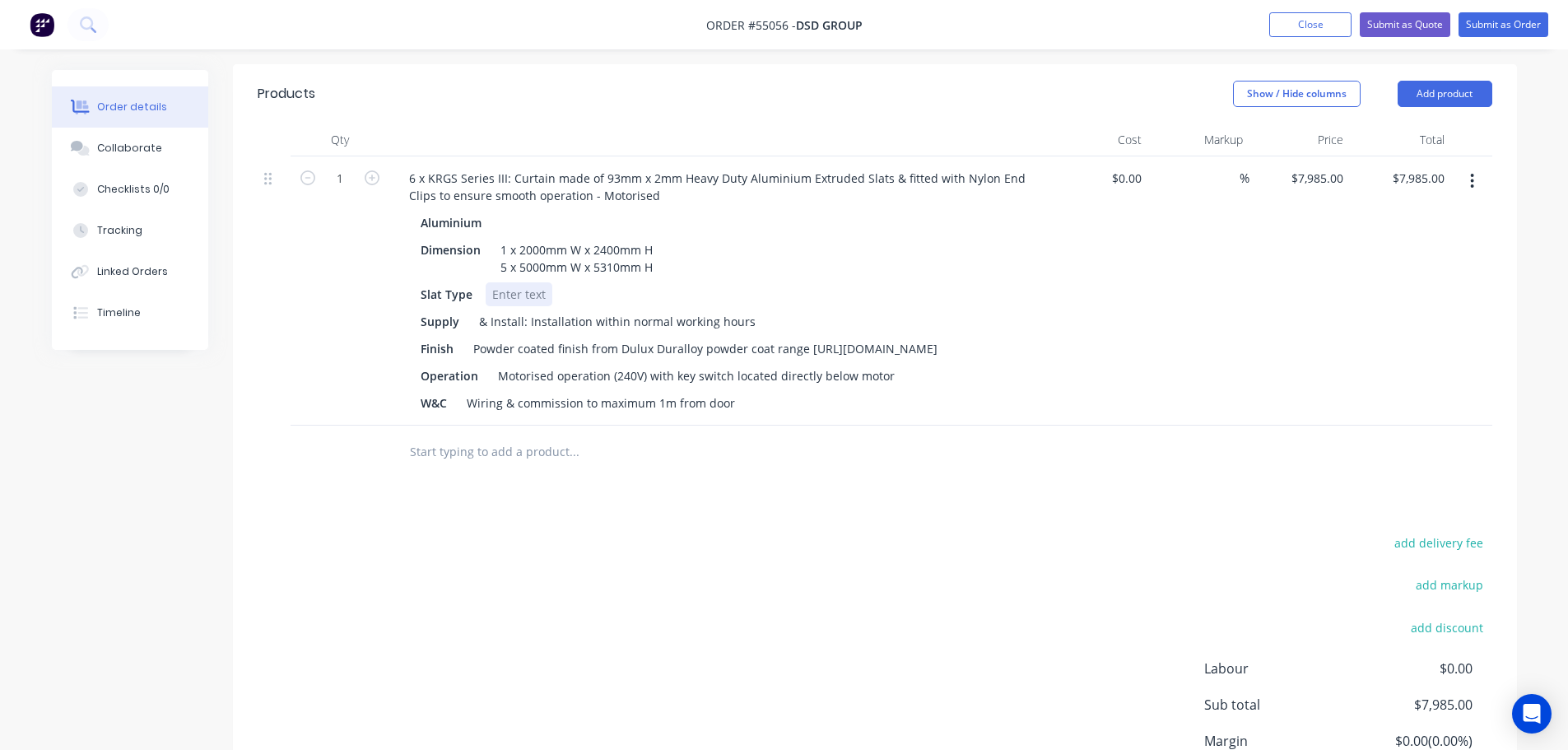
click at [505, 282] on div at bounding box center [519, 294] width 67 height 24
click at [816, 337] on div "Powder coated finish from Dulux Duralloy powder coat range [URL][DOMAIN_NAME]" at bounding box center [706, 348] width 478 height 24
click at [1446, 81] on button "Add product" at bounding box center [1444, 94] width 95 height 26
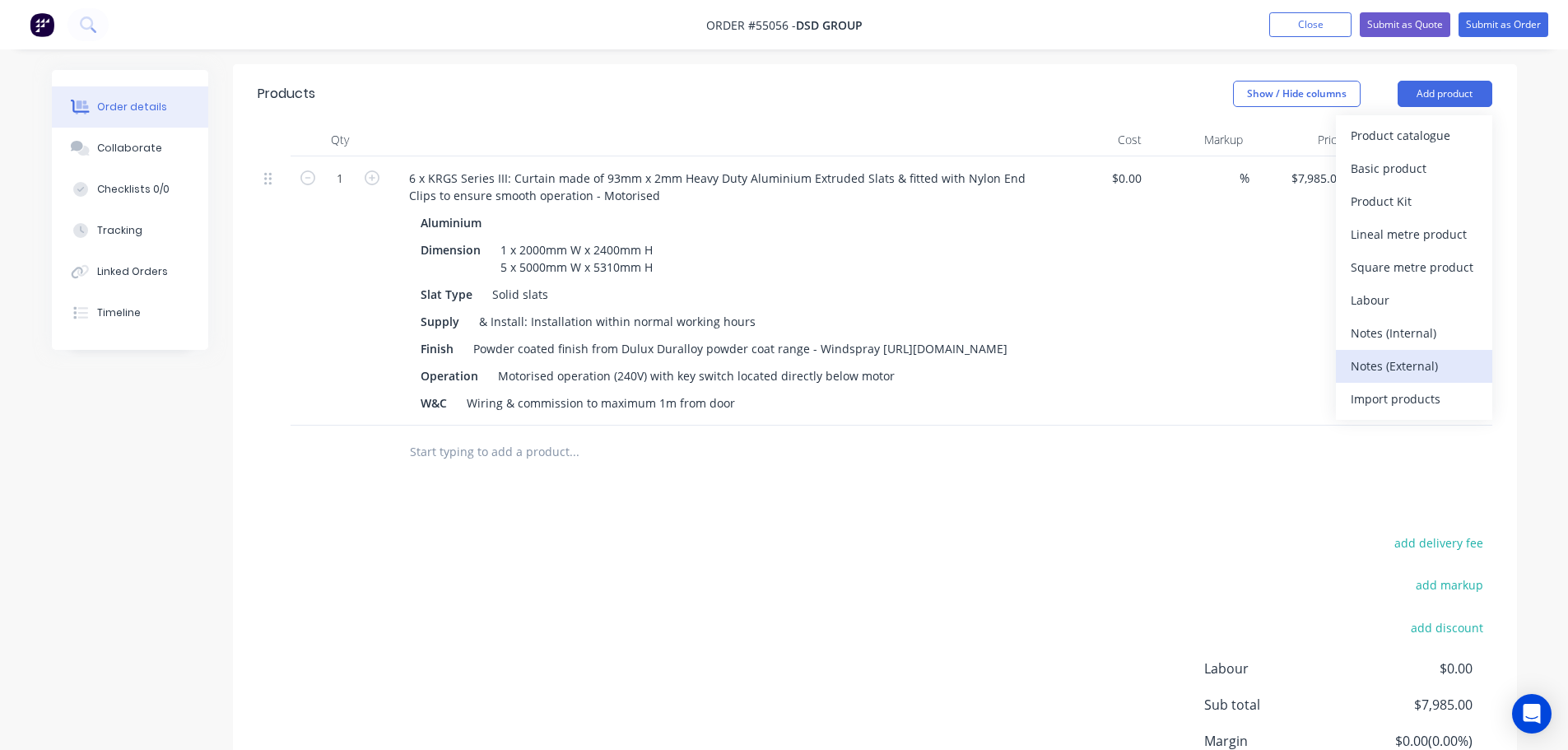
click at [1374, 354] on div "Notes (External)" at bounding box center [1414, 366] width 127 height 24
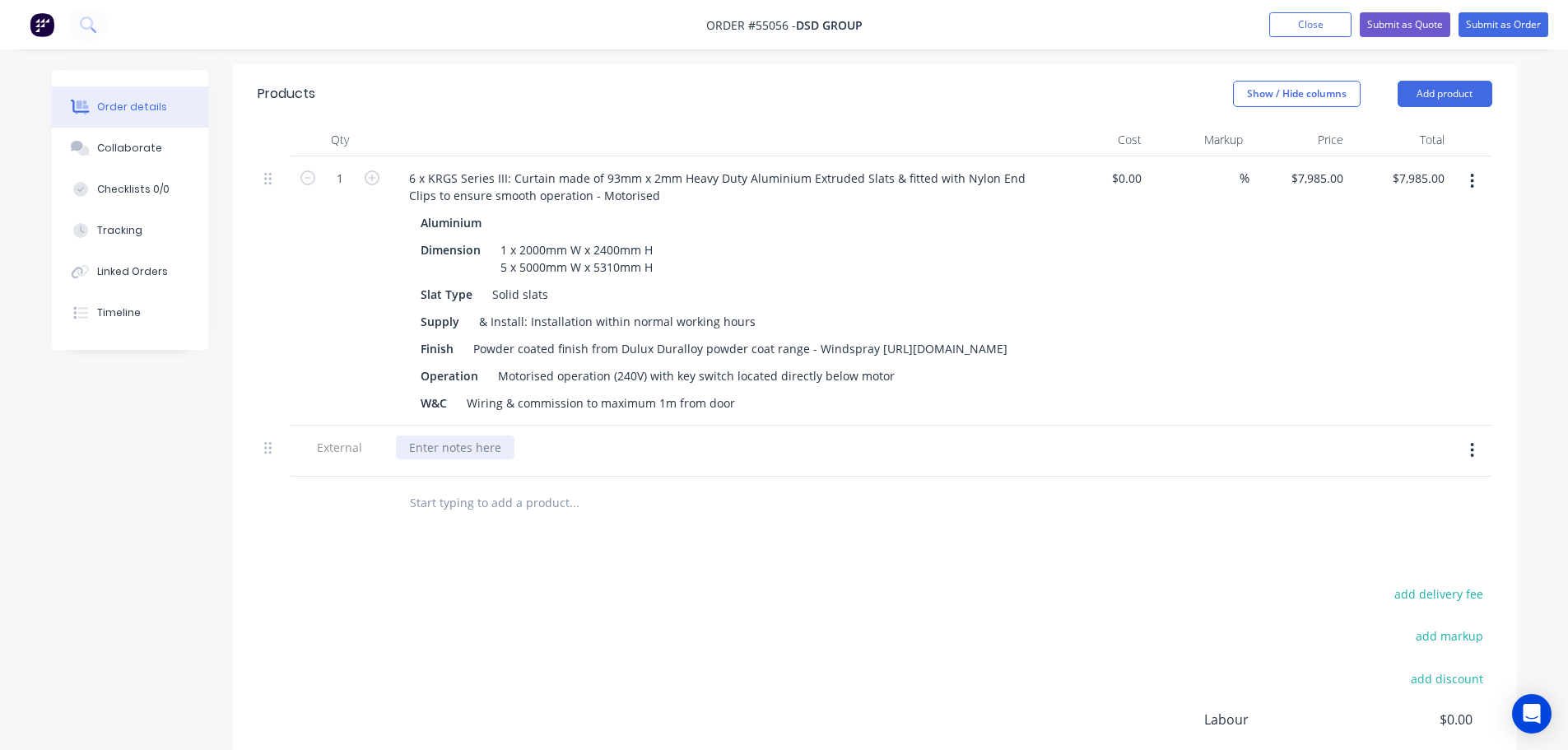
click at [448, 442] on div at bounding box center [455, 447] width 119 height 24
click at [1429, 81] on button "Add product" at bounding box center [1444, 94] width 95 height 26
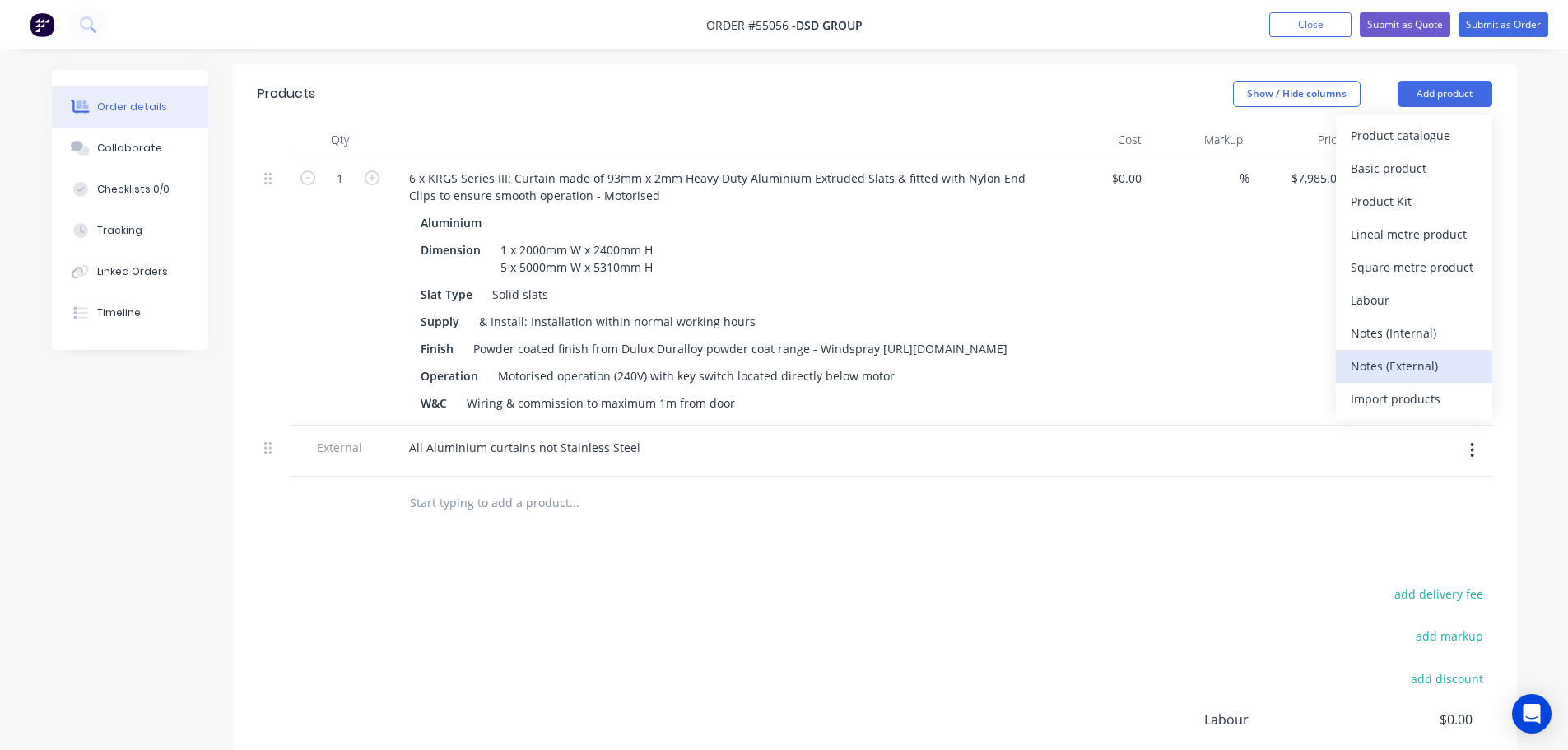
click at [1385, 354] on div "Notes (External)" at bounding box center [1414, 366] width 127 height 24
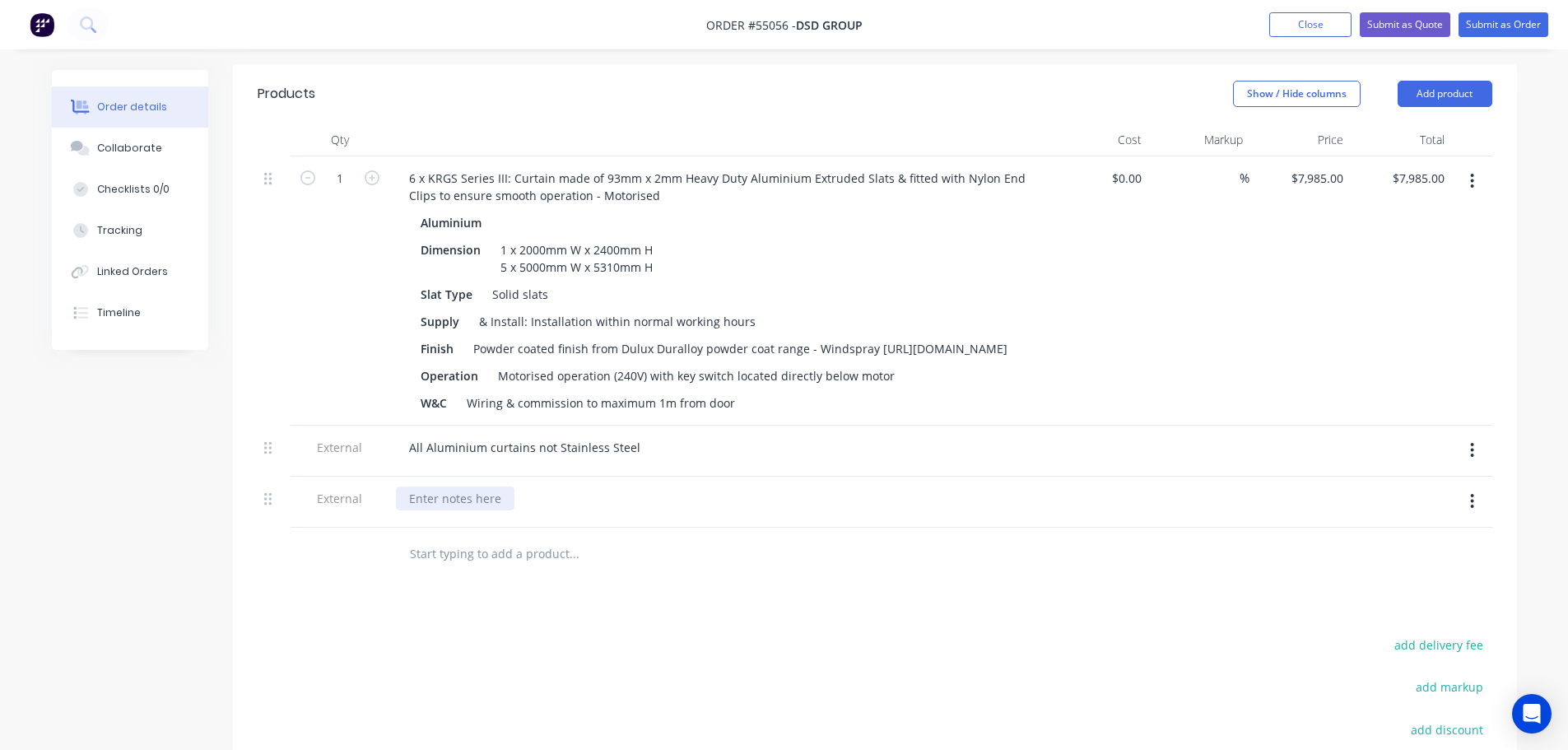
click at [457, 500] on div at bounding box center [455, 498] width 119 height 24
click at [1421, 166] on input "7985.00" at bounding box center [1426, 178] width 51 height 24
type input "79815"
type input "$79,815.00"
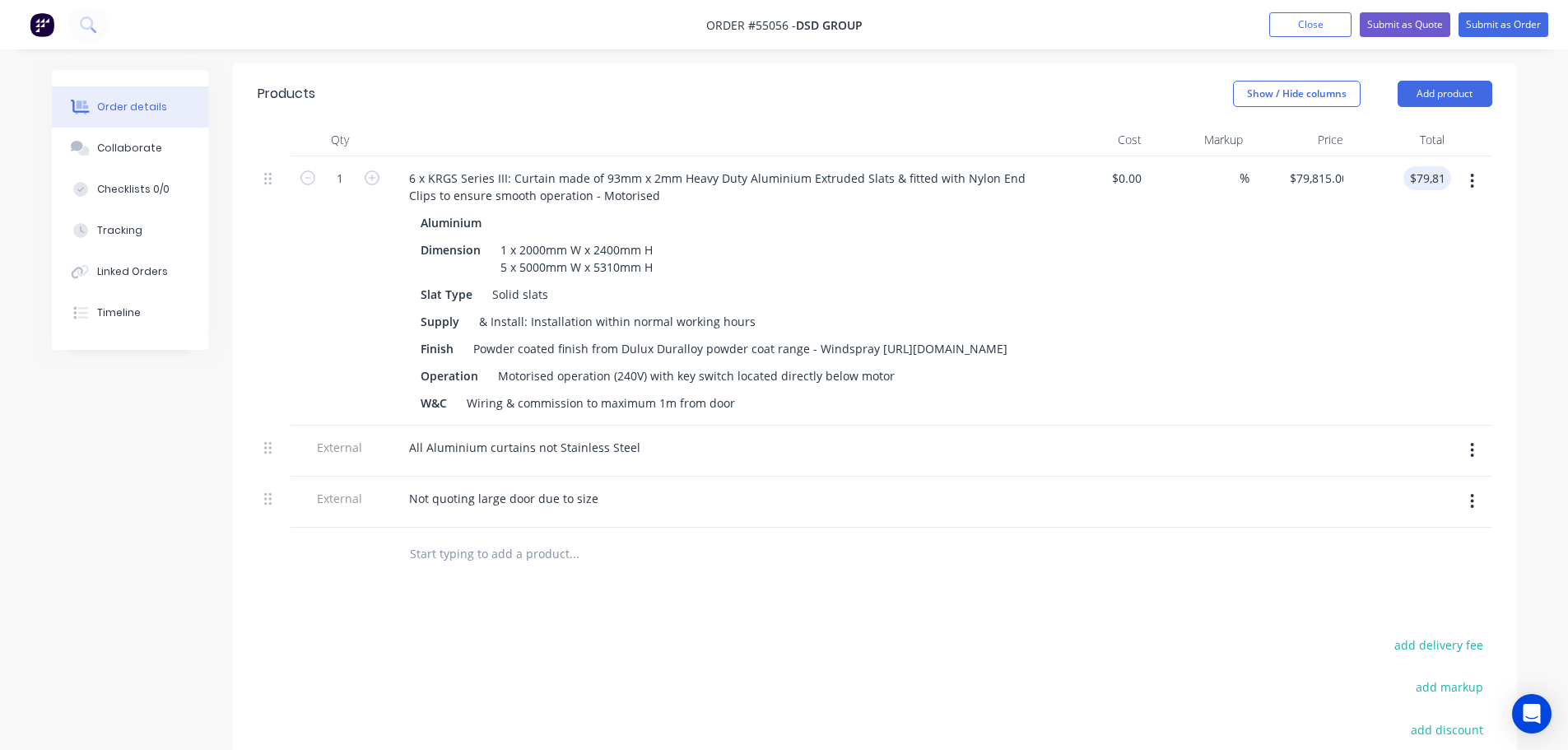
click at [1159, 440] on div at bounding box center [1199, 451] width 101 height 51
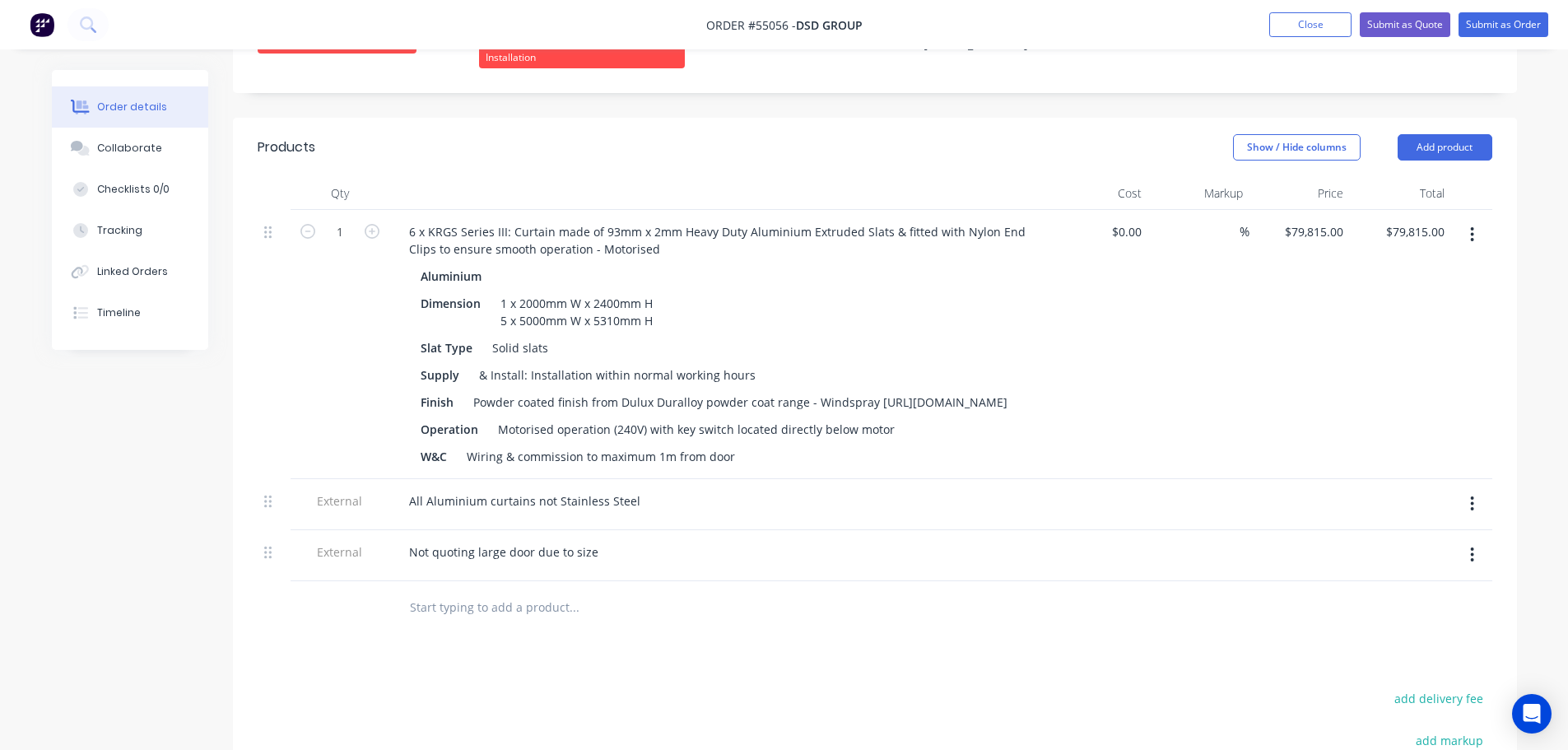
scroll to position [494, 0]
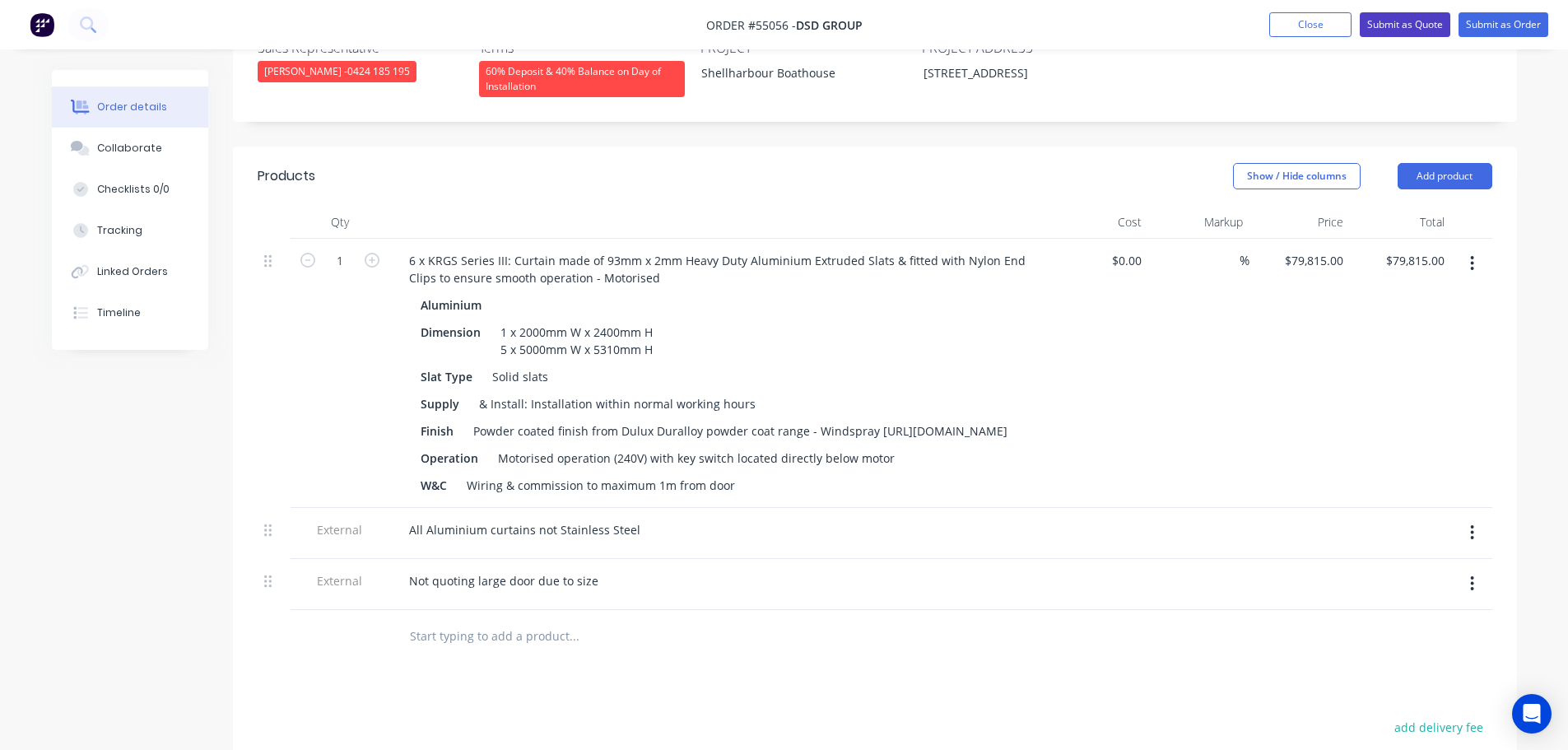
click at [1376, 23] on button "Submit as Quote" at bounding box center [1405, 25] width 91 height 25
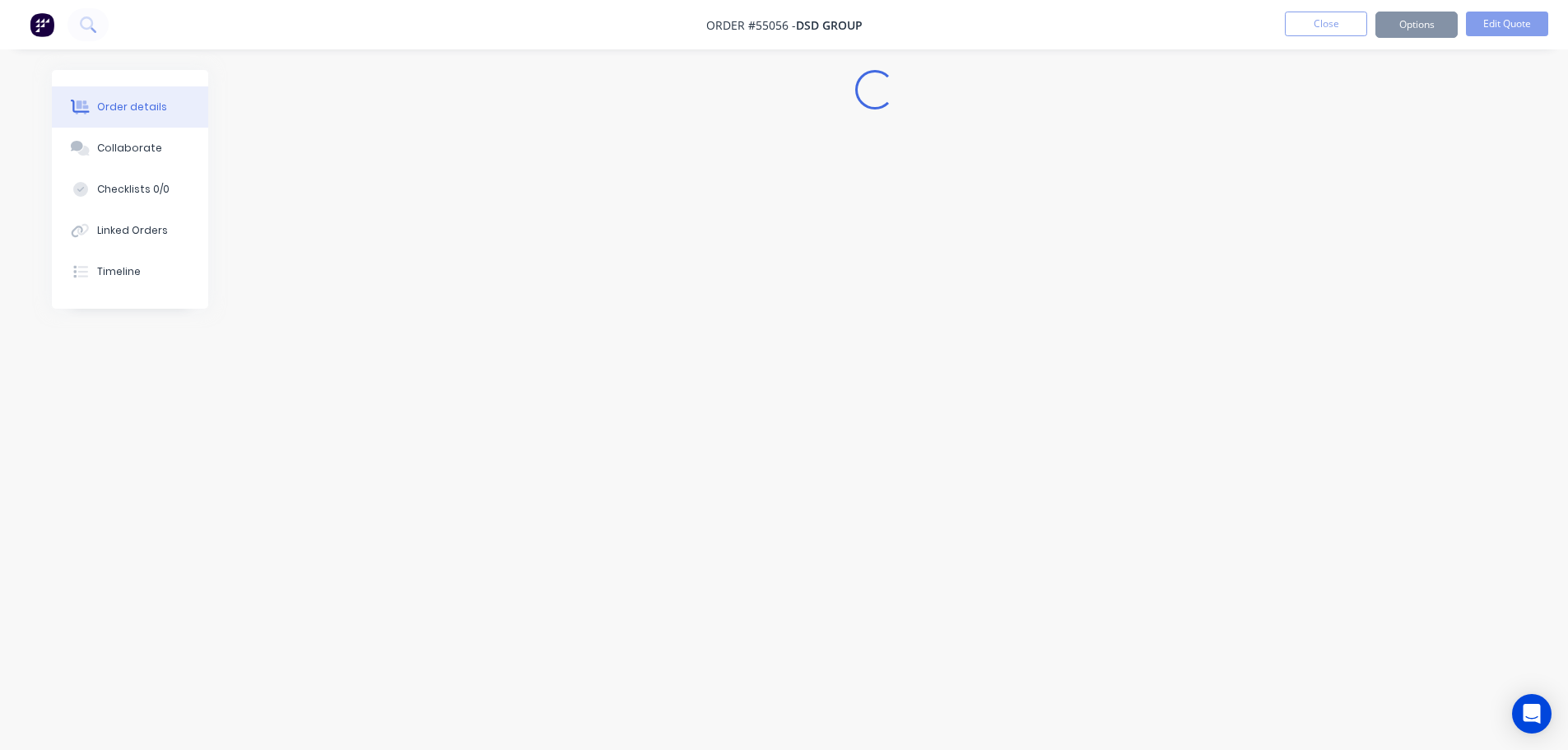
scroll to position [0, 0]
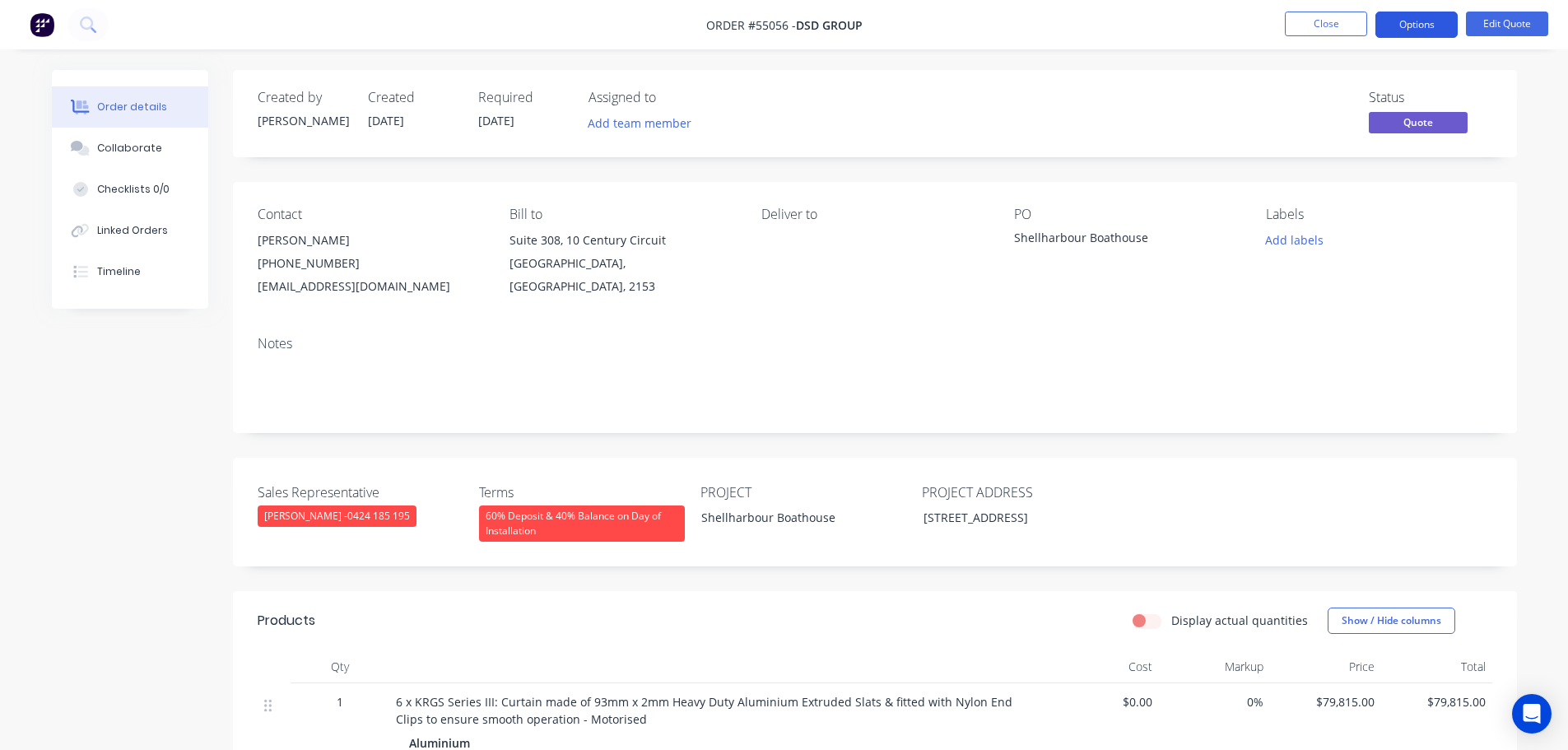
click at [1411, 25] on button "Options" at bounding box center [1416, 25] width 82 height 26
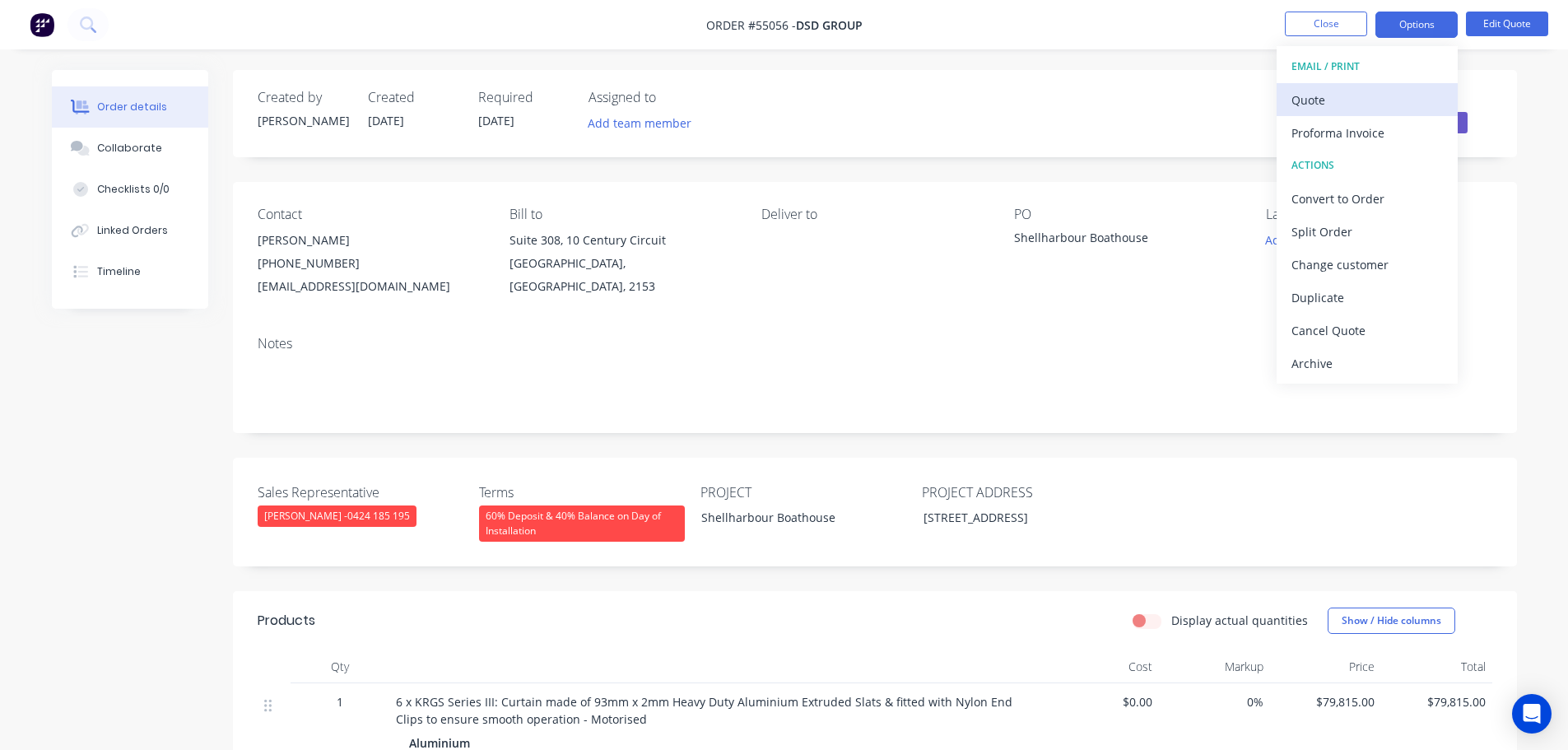
click at [1302, 107] on div "Quote" at bounding box center [1367, 100] width 152 height 24
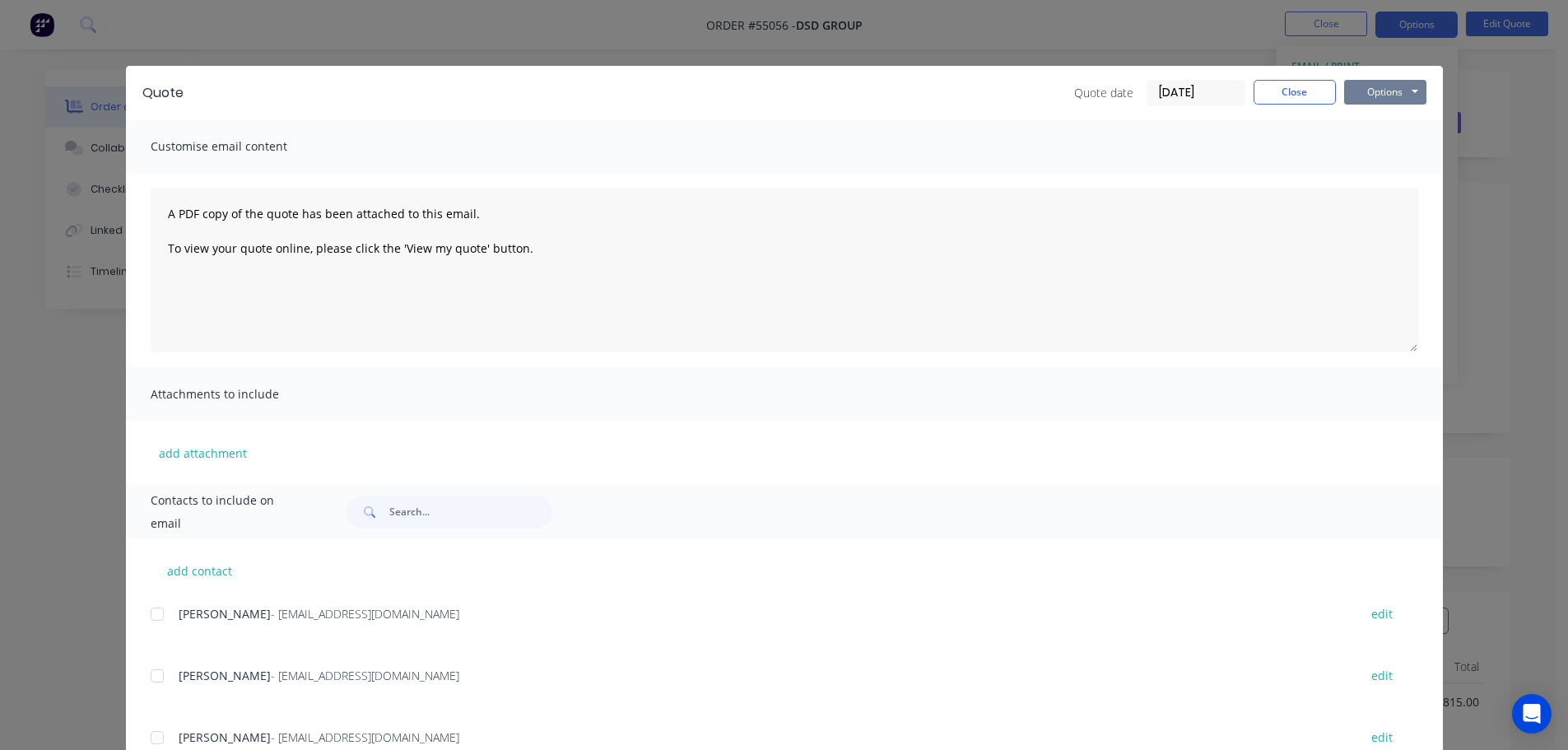
click at [1372, 97] on button "Options" at bounding box center [1385, 92] width 82 height 25
click at [1382, 154] on button "Print" at bounding box center [1397, 148] width 105 height 27
click at [1294, 87] on button "Close" at bounding box center [1295, 92] width 82 height 25
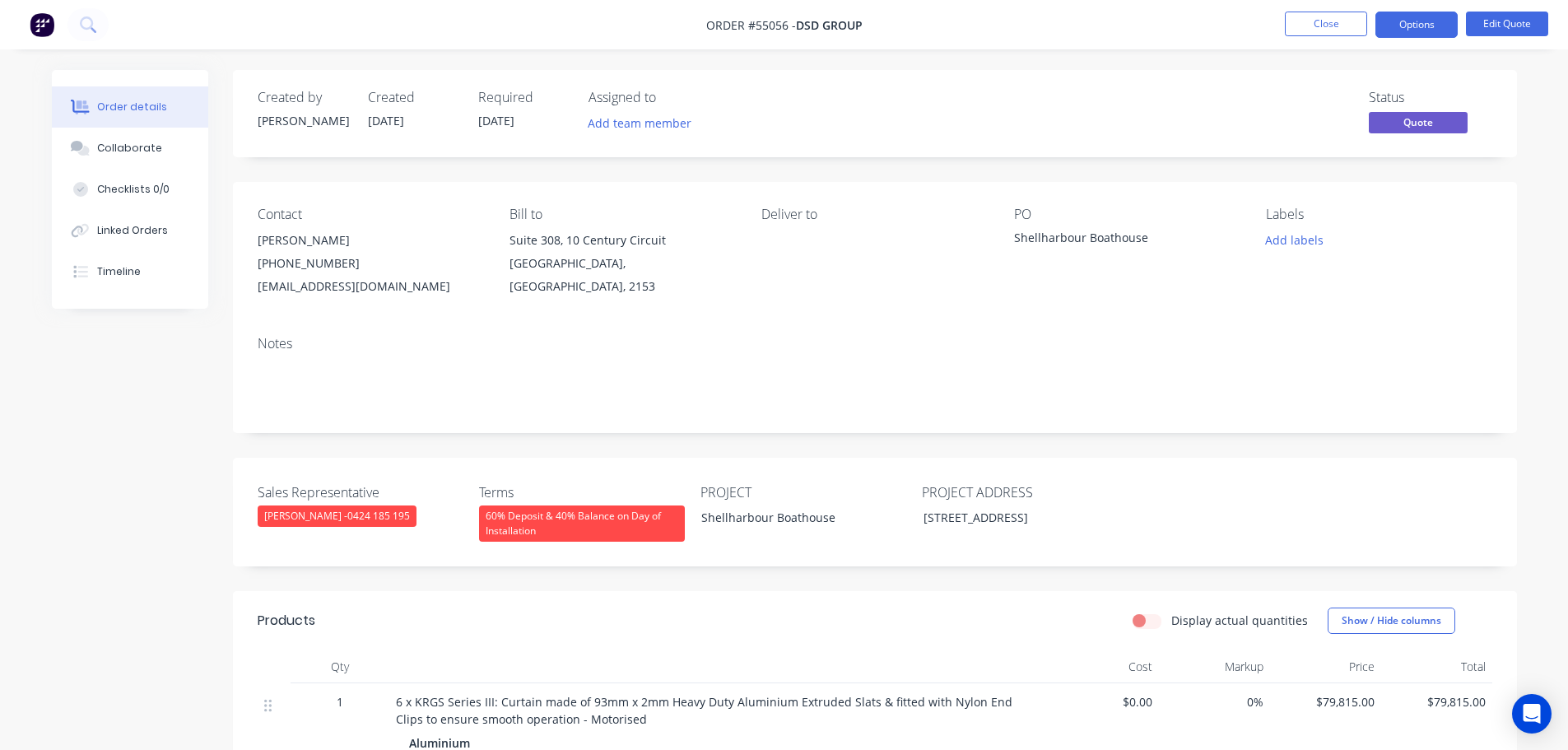
click at [323, 286] on div "jhawa@dsdgroup.com.au" at bounding box center [371, 286] width 226 height 23
click at [1093, 236] on div "Shellharbour Boathouse" at bounding box center [1118, 240] width 206 height 23
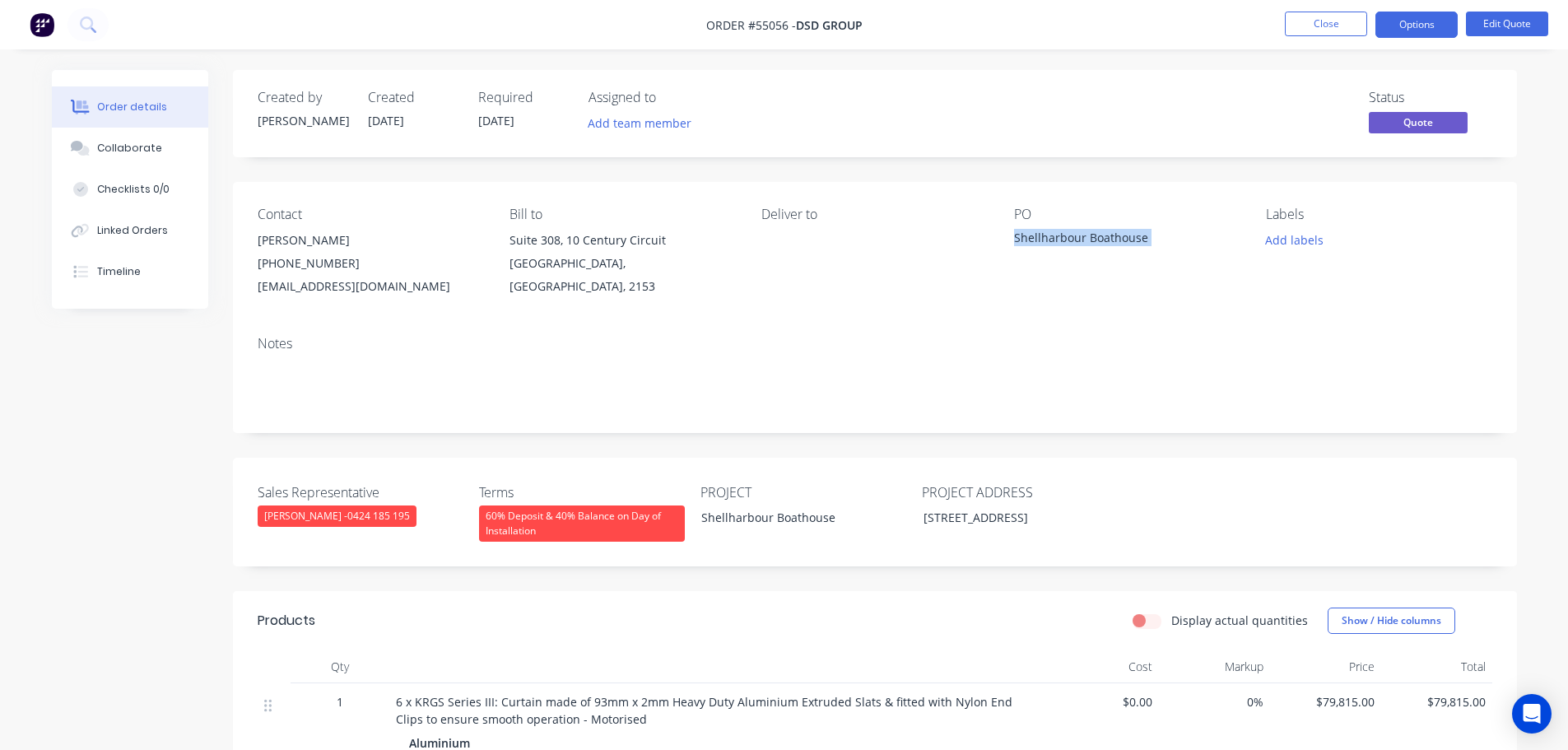
click at [1093, 236] on div "Shellharbour Boathouse" at bounding box center [1118, 240] width 206 height 23
click at [1413, 29] on button "Options" at bounding box center [1416, 25] width 82 height 26
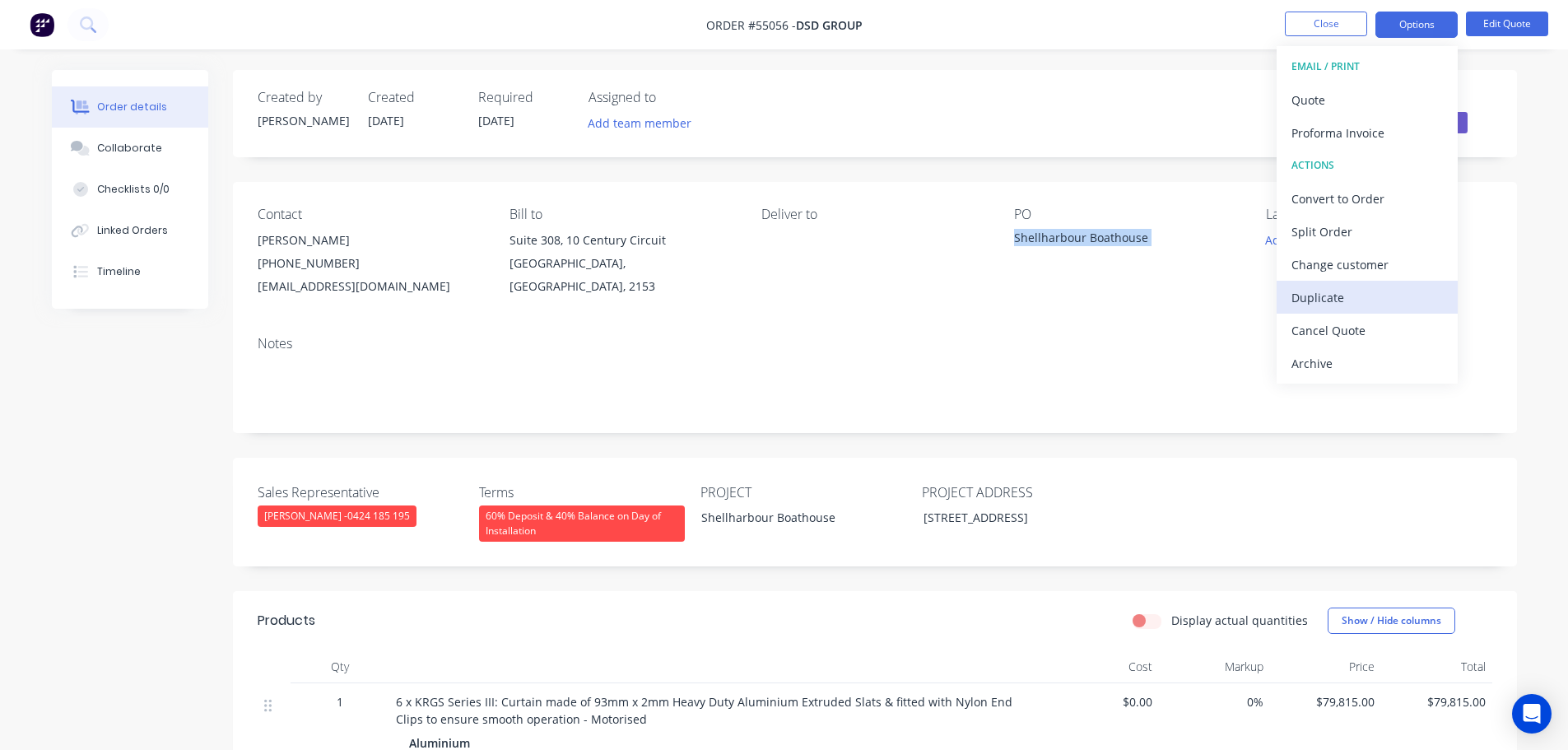
click at [1315, 305] on div "Duplicate" at bounding box center [1367, 297] width 152 height 24
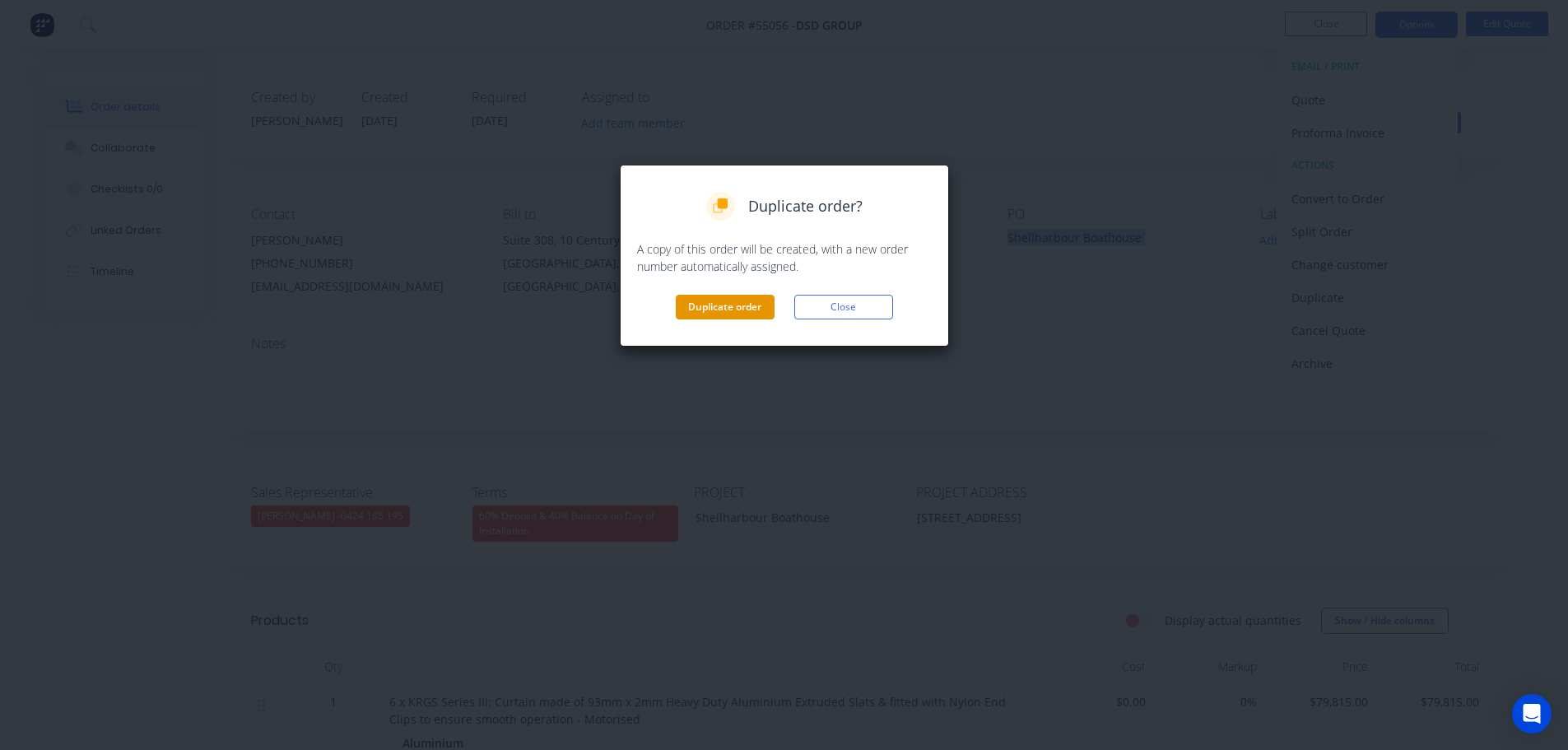
click at [718, 310] on button "Duplicate order" at bounding box center [726, 307] width 99 height 25
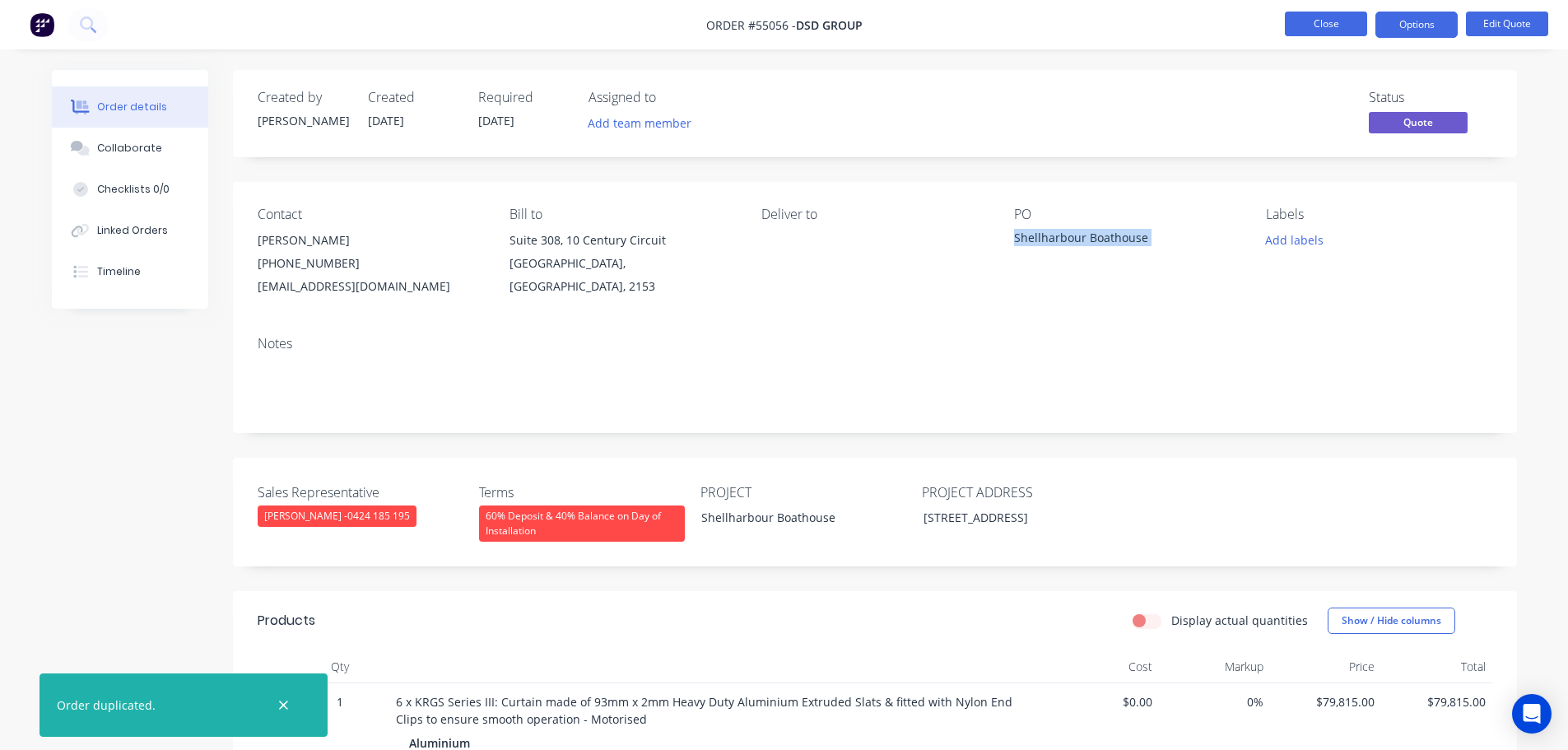
click at [1318, 21] on button "Close" at bounding box center [1326, 24] width 82 height 25
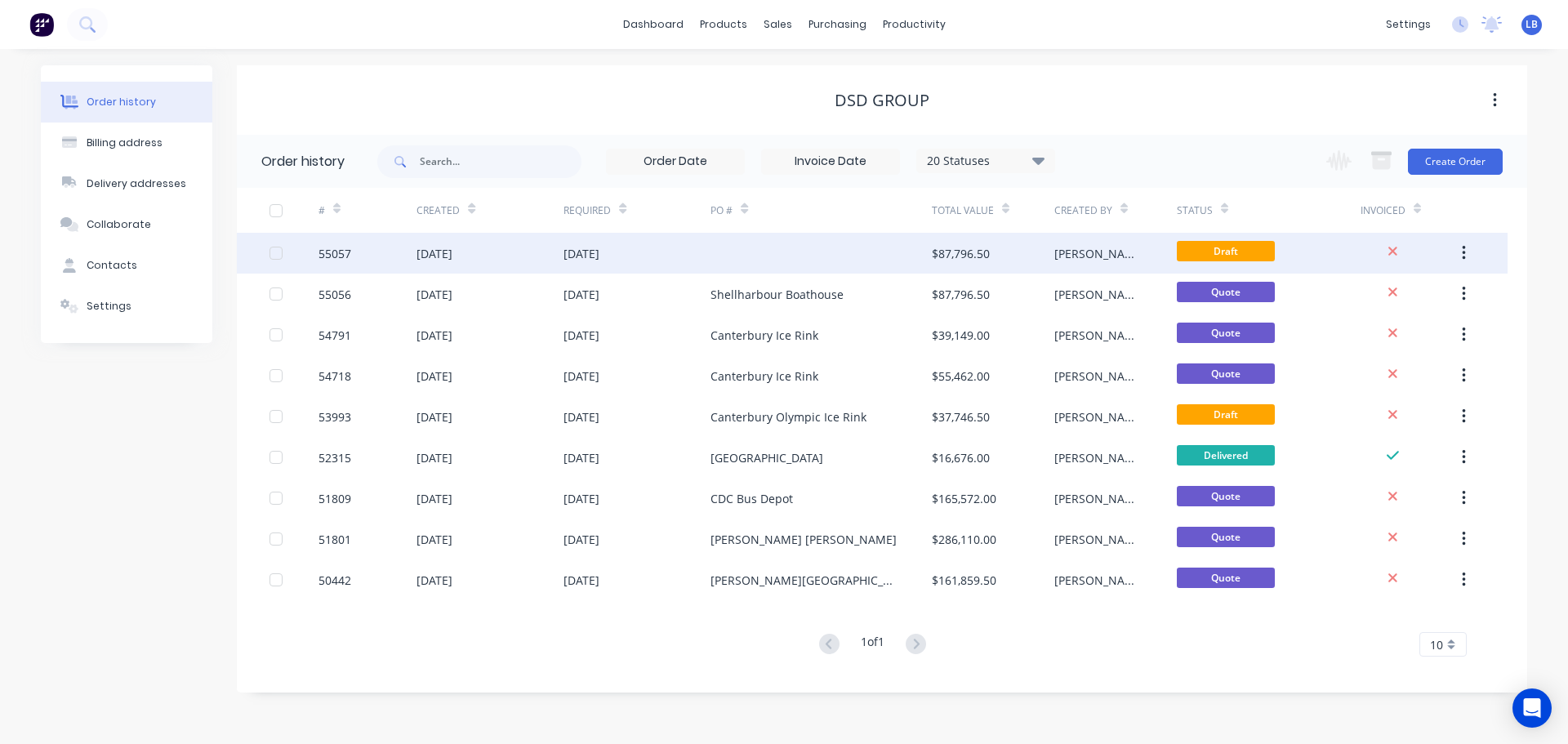
click at [959, 253] on div "$87,796.50" at bounding box center [961, 253] width 58 height 17
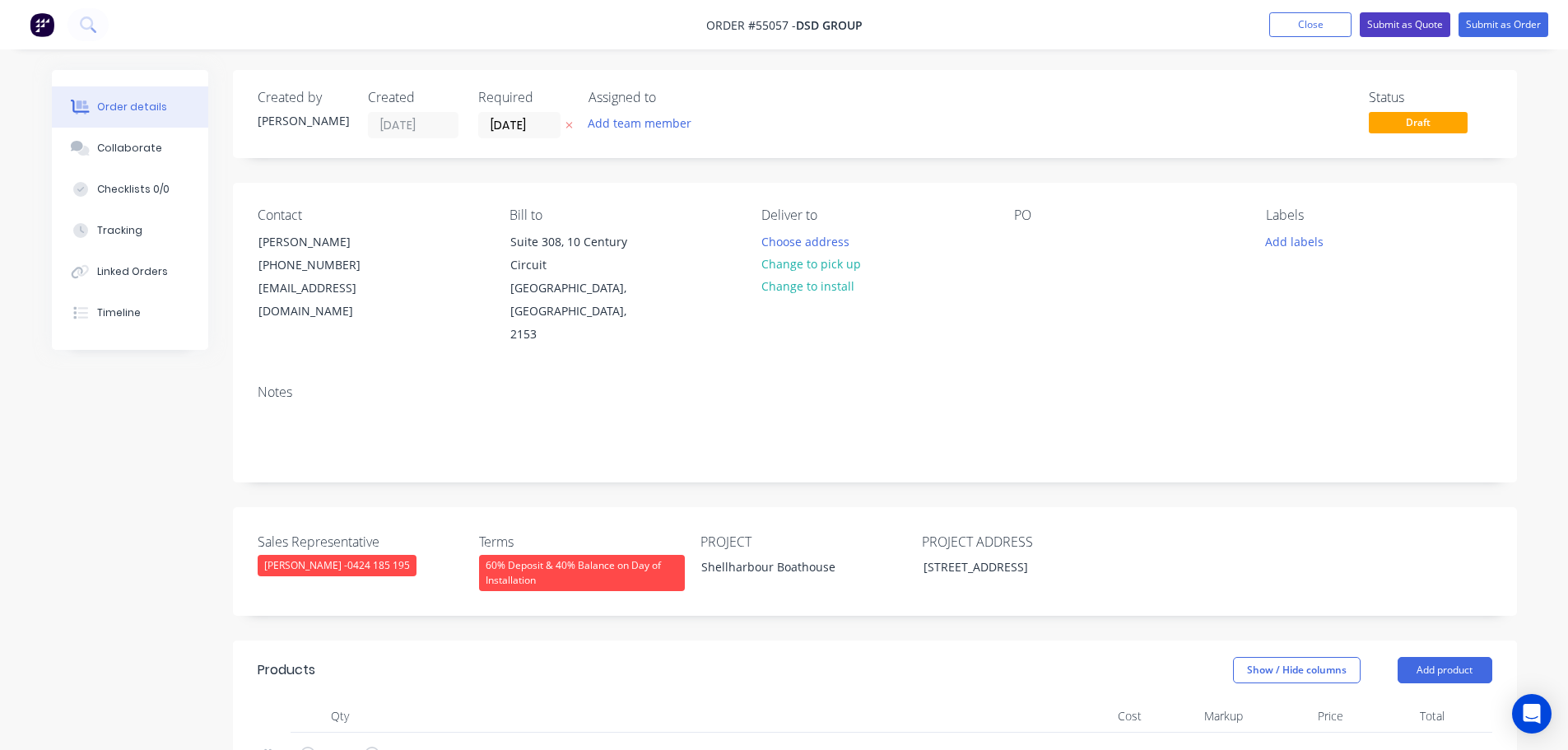
click at [1379, 22] on button "Submit as Quote" at bounding box center [1405, 25] width 91 height 25
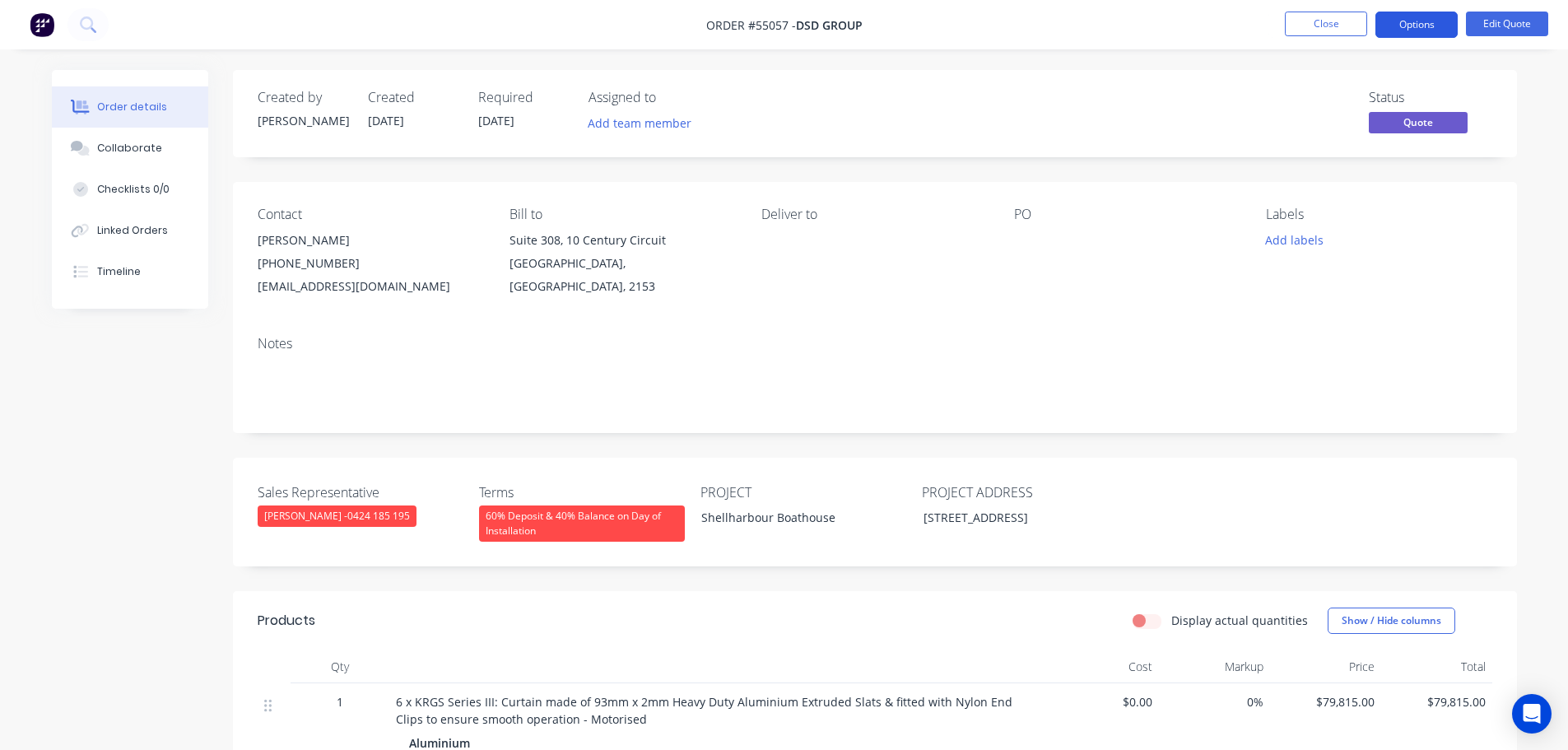
click at [1402, 19] on button "Options" at bounding box center [1416, 25] width 82 height 26
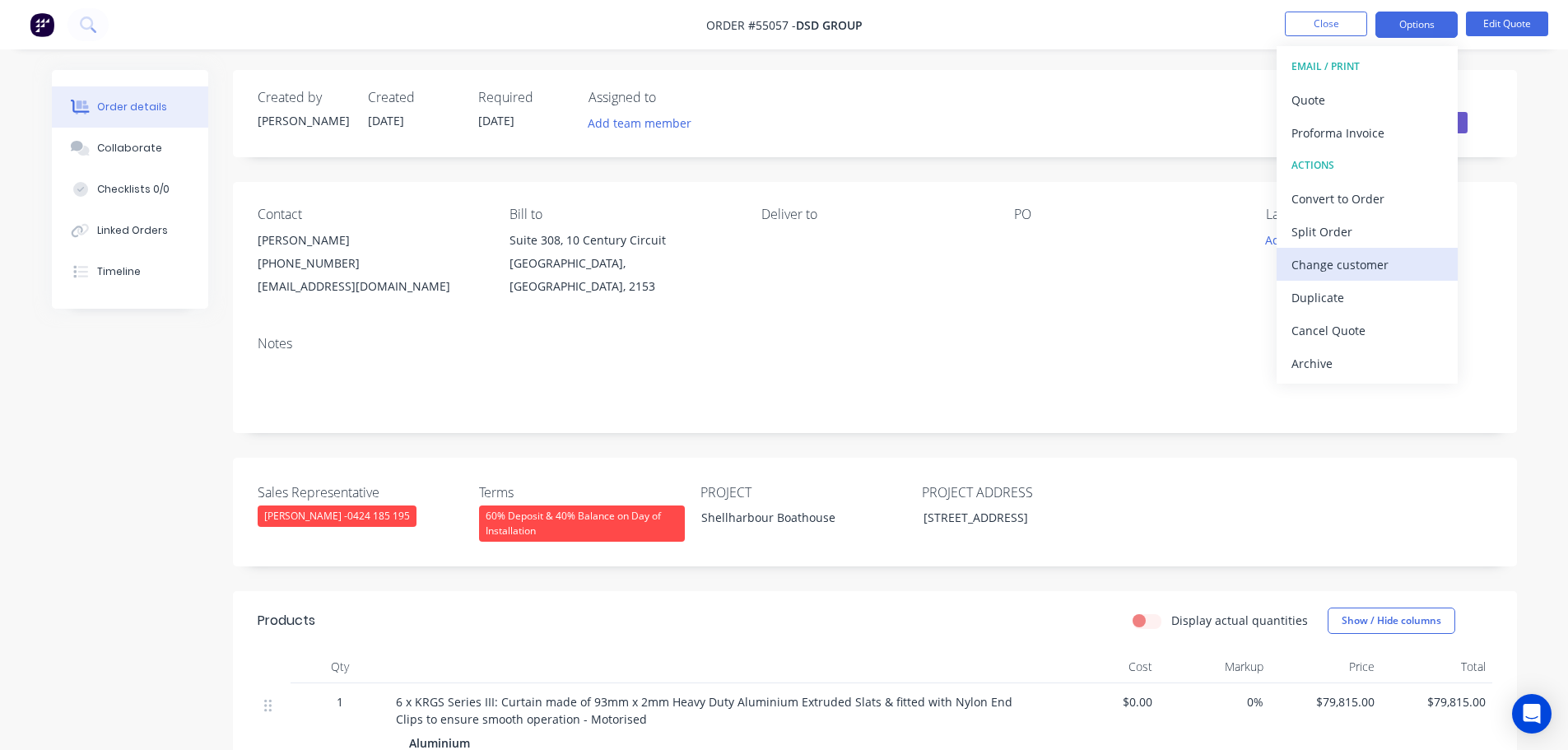
click at [1318, 270] on div "Change customer" at bounding box center [1367, 264] width 152 height 24
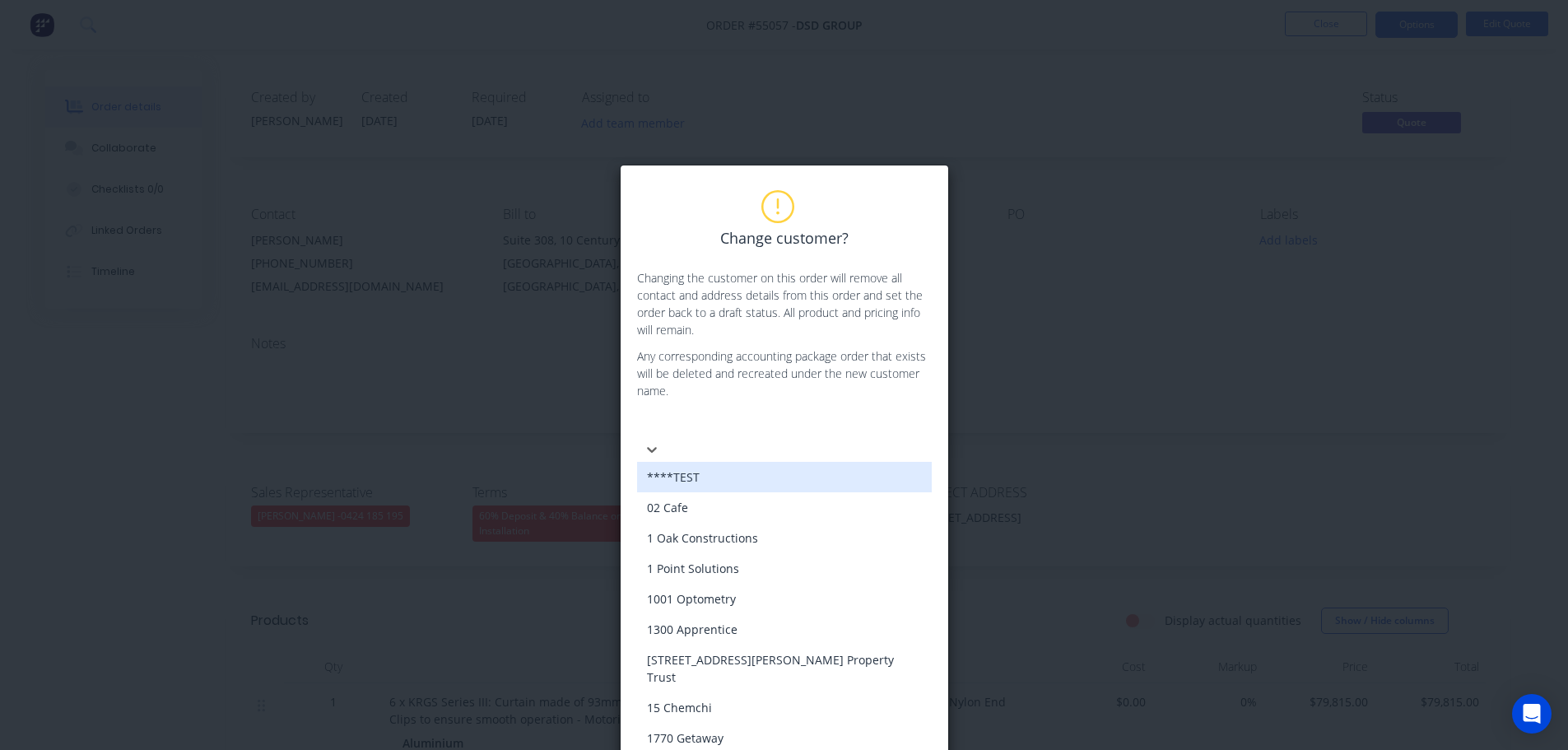
click at [660, 421] on div at bounding box center [761, 425] width 237 height 21
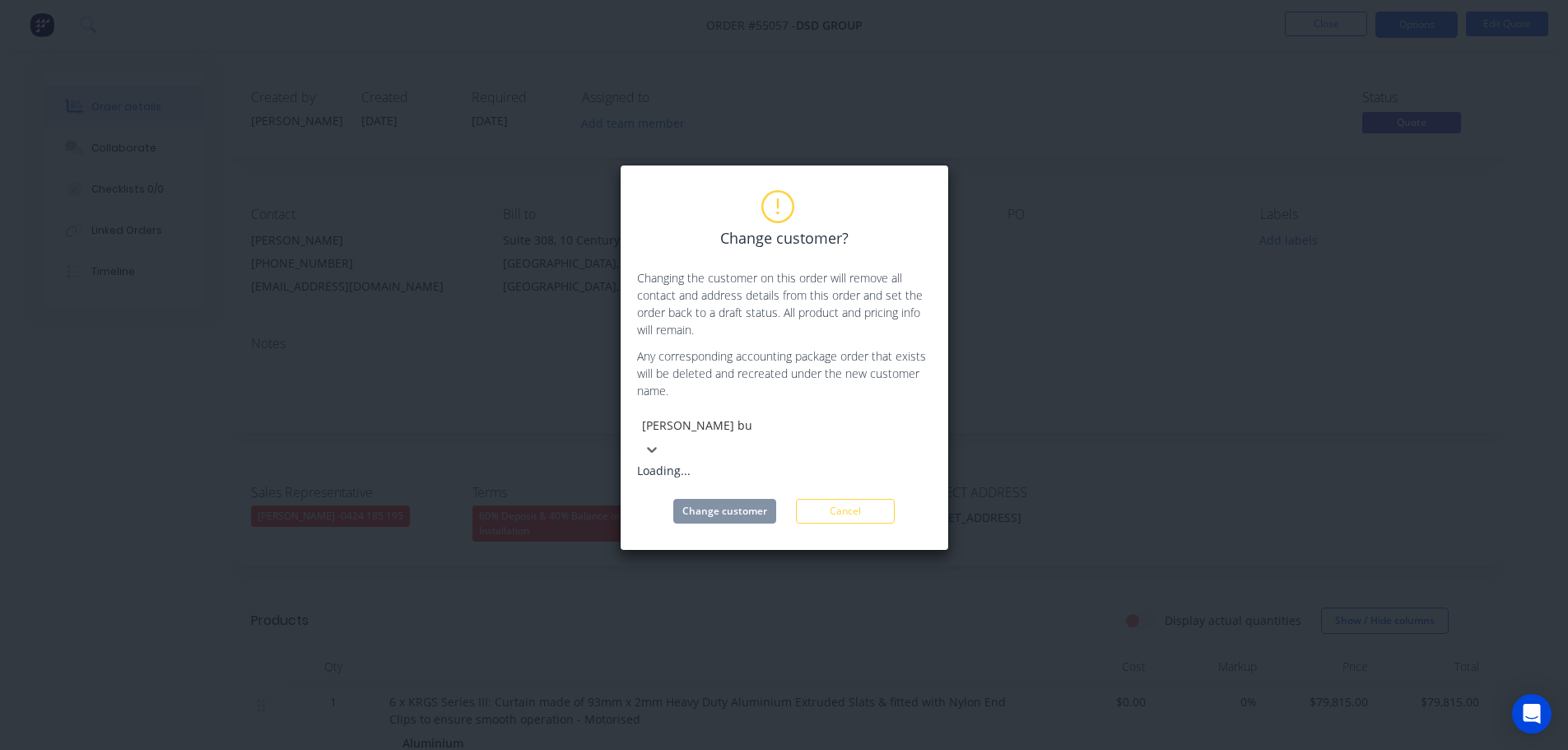
type input "hutchinson builders"
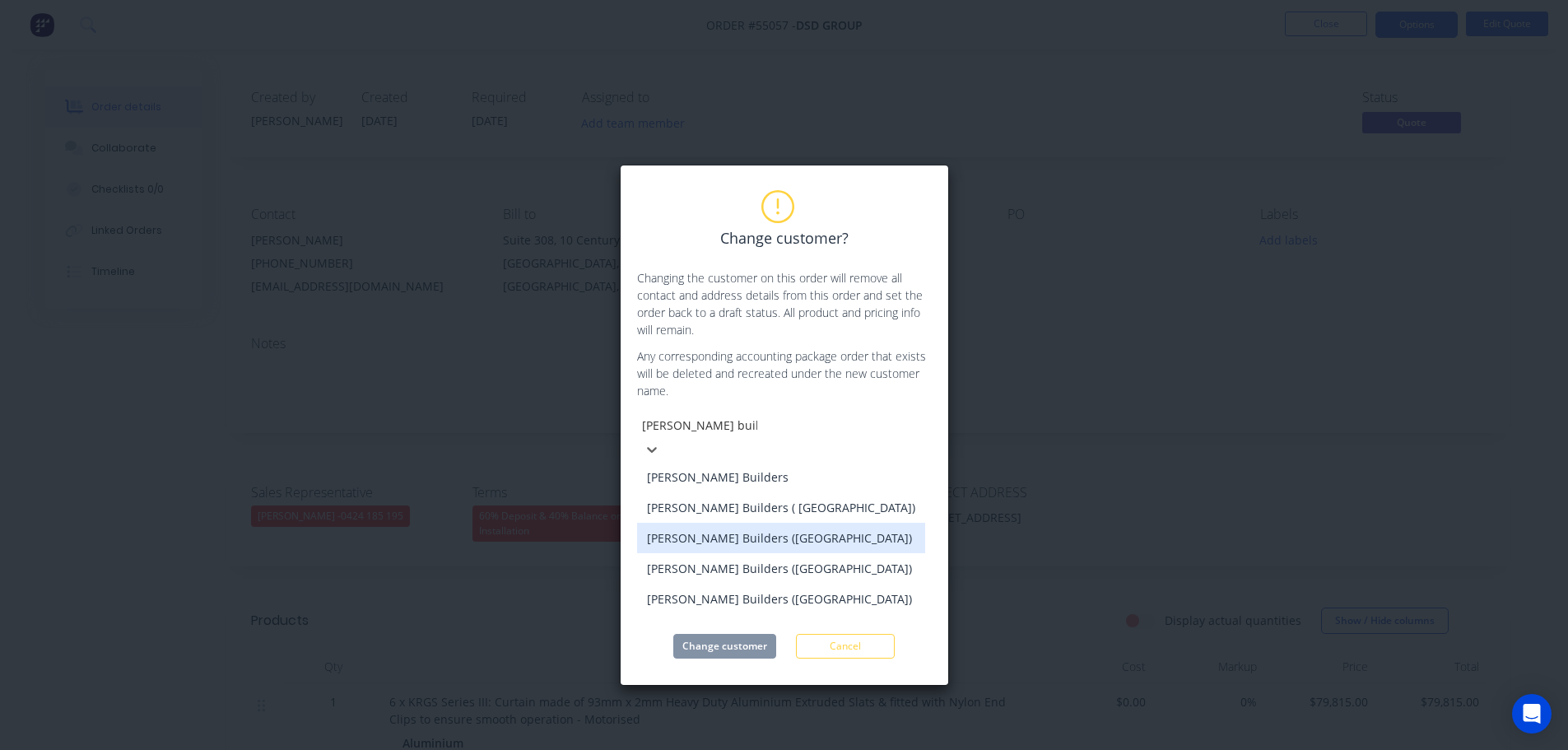
click at [715, 529] on div "Hutchinson Builders (NSW)" at bounding box center [782, 538] width 288 height 30
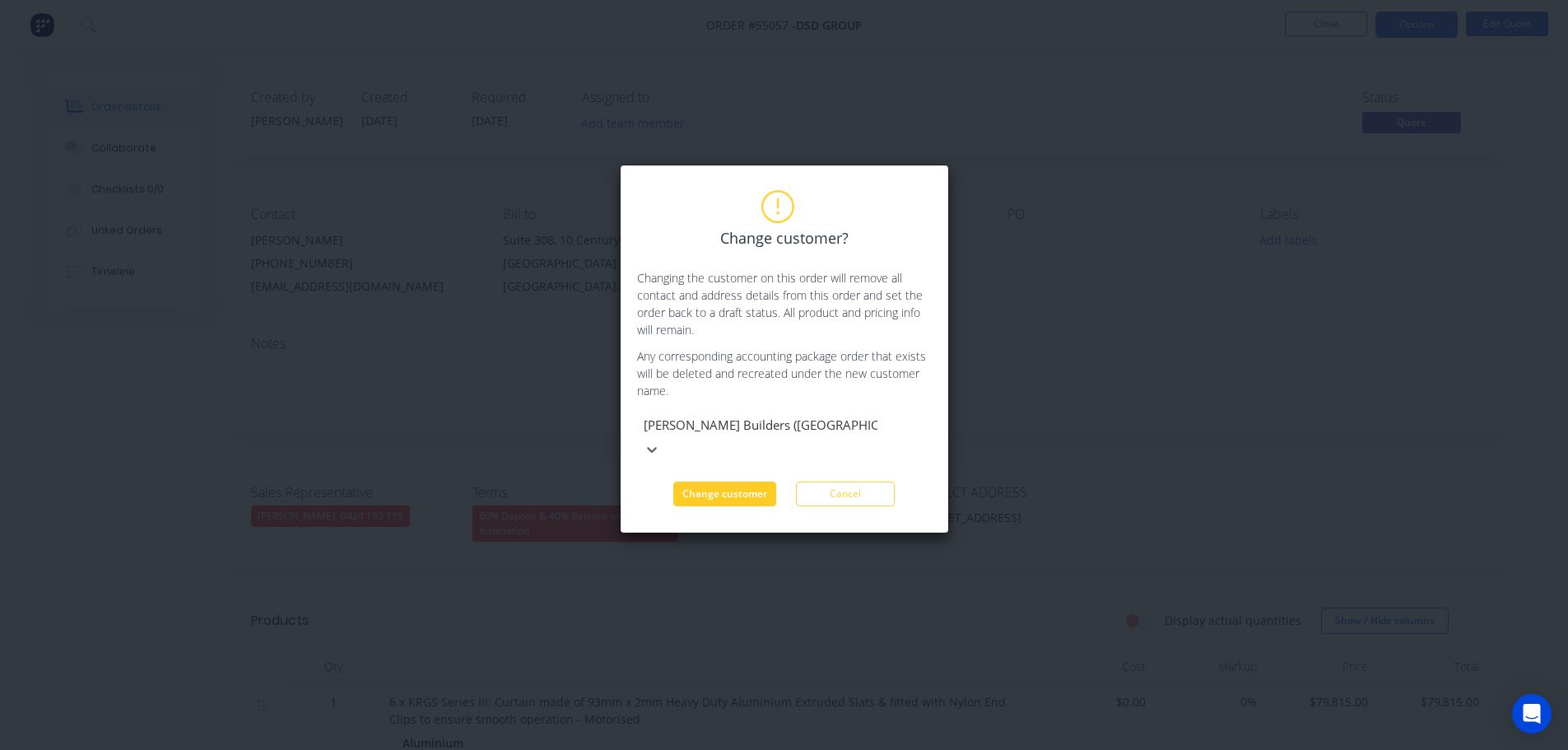
click at [734, 482] on button "Change customer" at bounding box center [725, 494] width 103 height 25
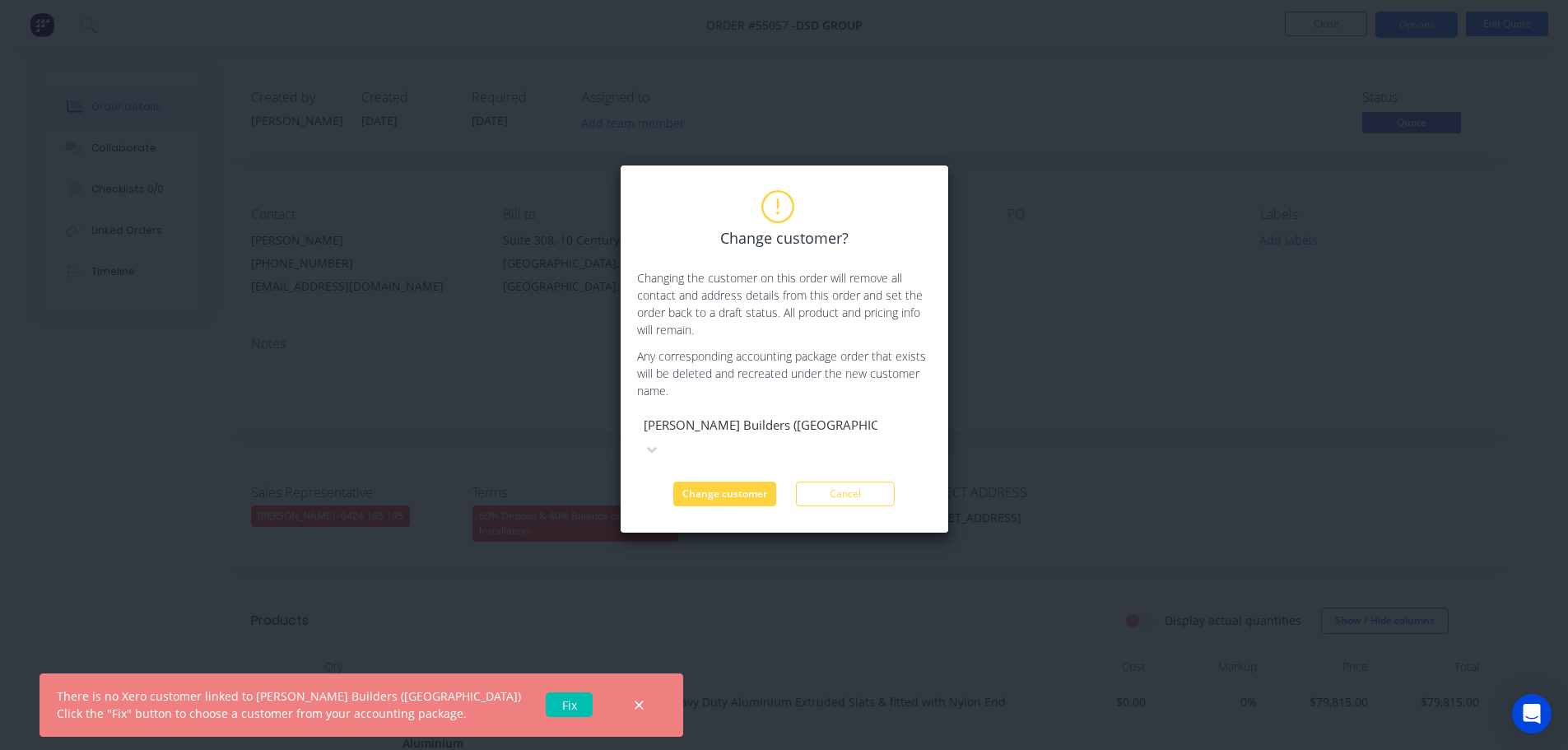
click at [478, 713] on div "There is no Xero customer linked to Hutchinson Builders (NSW) Click the "Fix" b…" at bounding box center [324, 705] width 536 height 35
click at [546, 699] on link "Fix" at bounding box center [569, 705] width 47 height 25
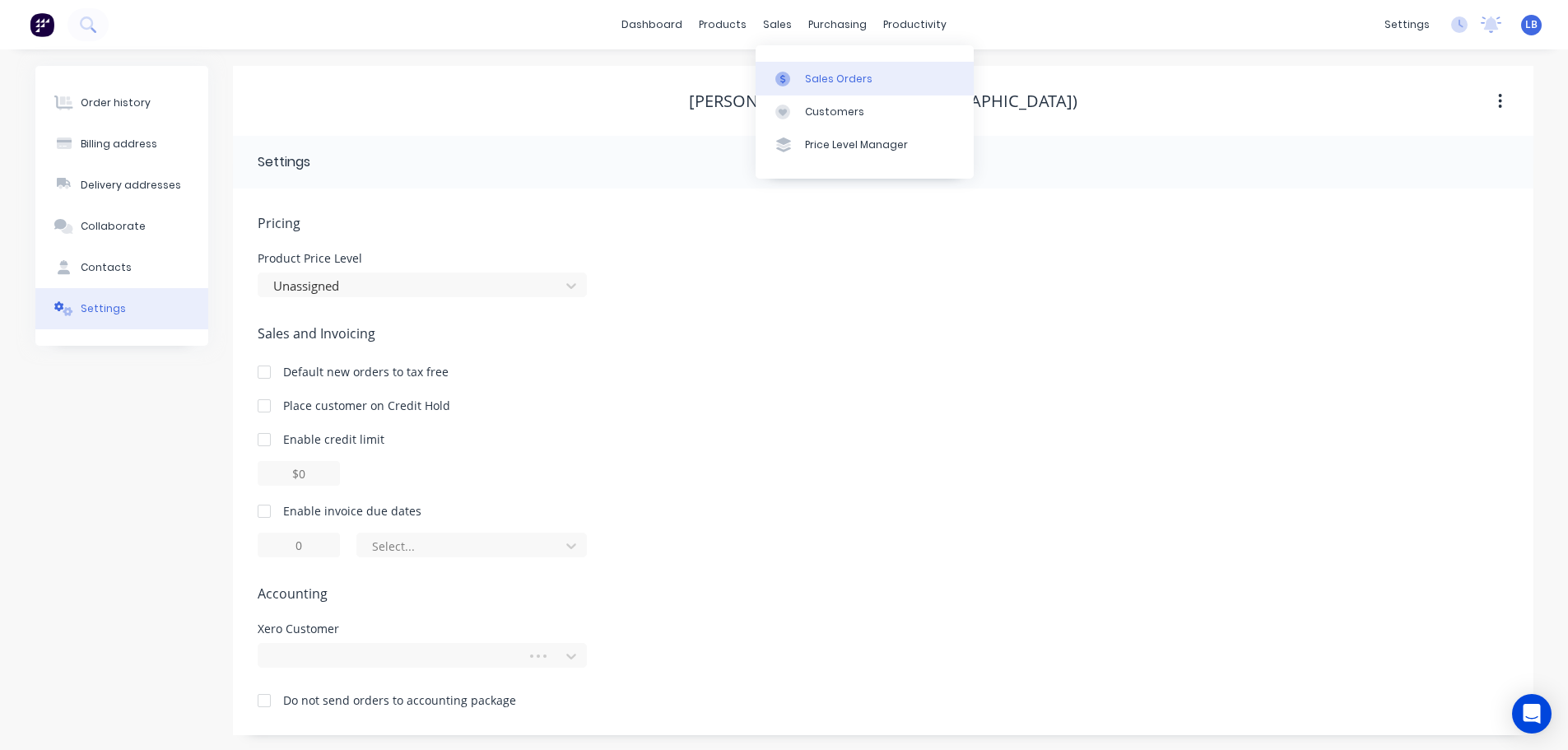
click at [852, 82] on div "Sales Orders" at bounding box center [839, 79] width 68 height 15
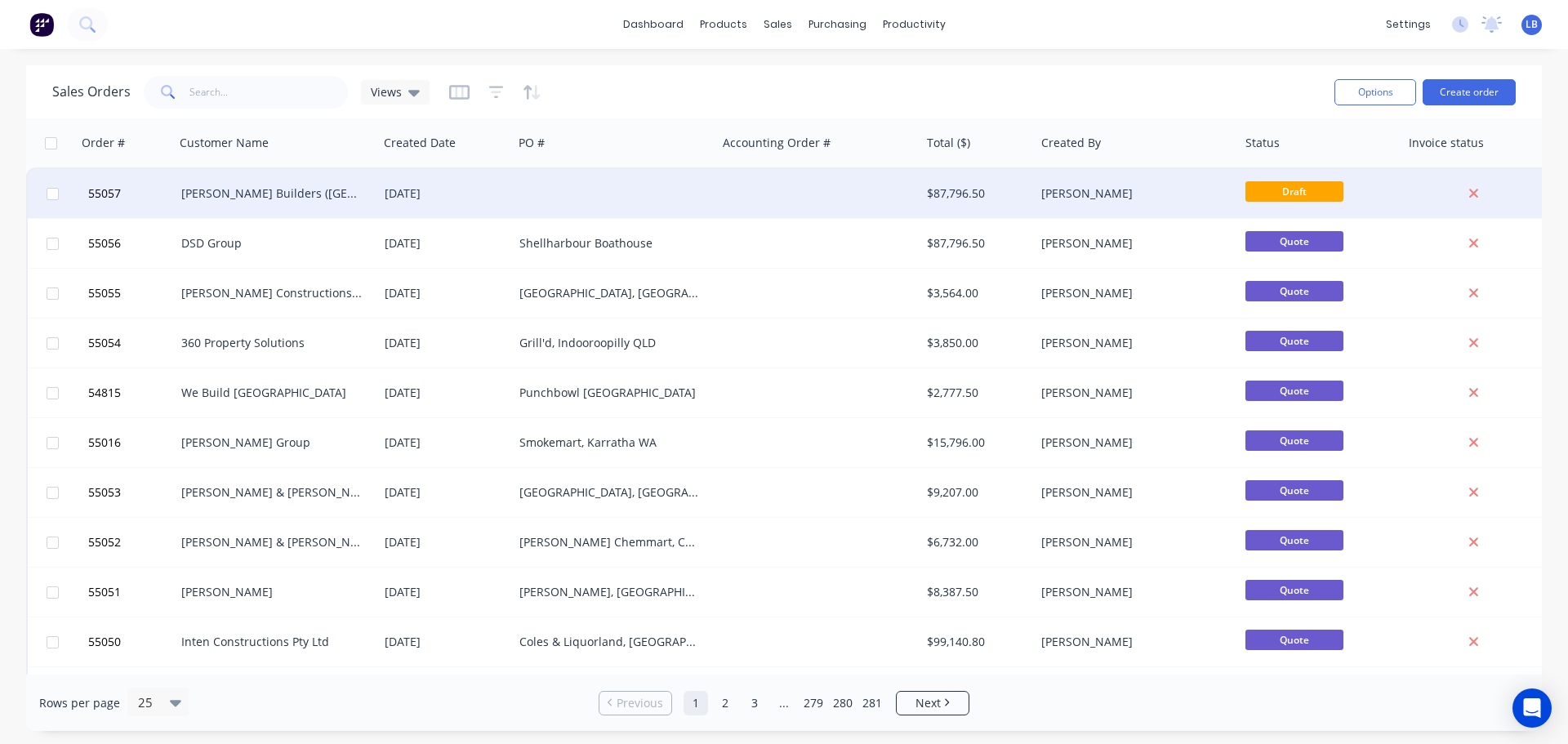
click at [951, 197] on div "$87,796.50" at bounding box center [976, 194] width 96 height 16
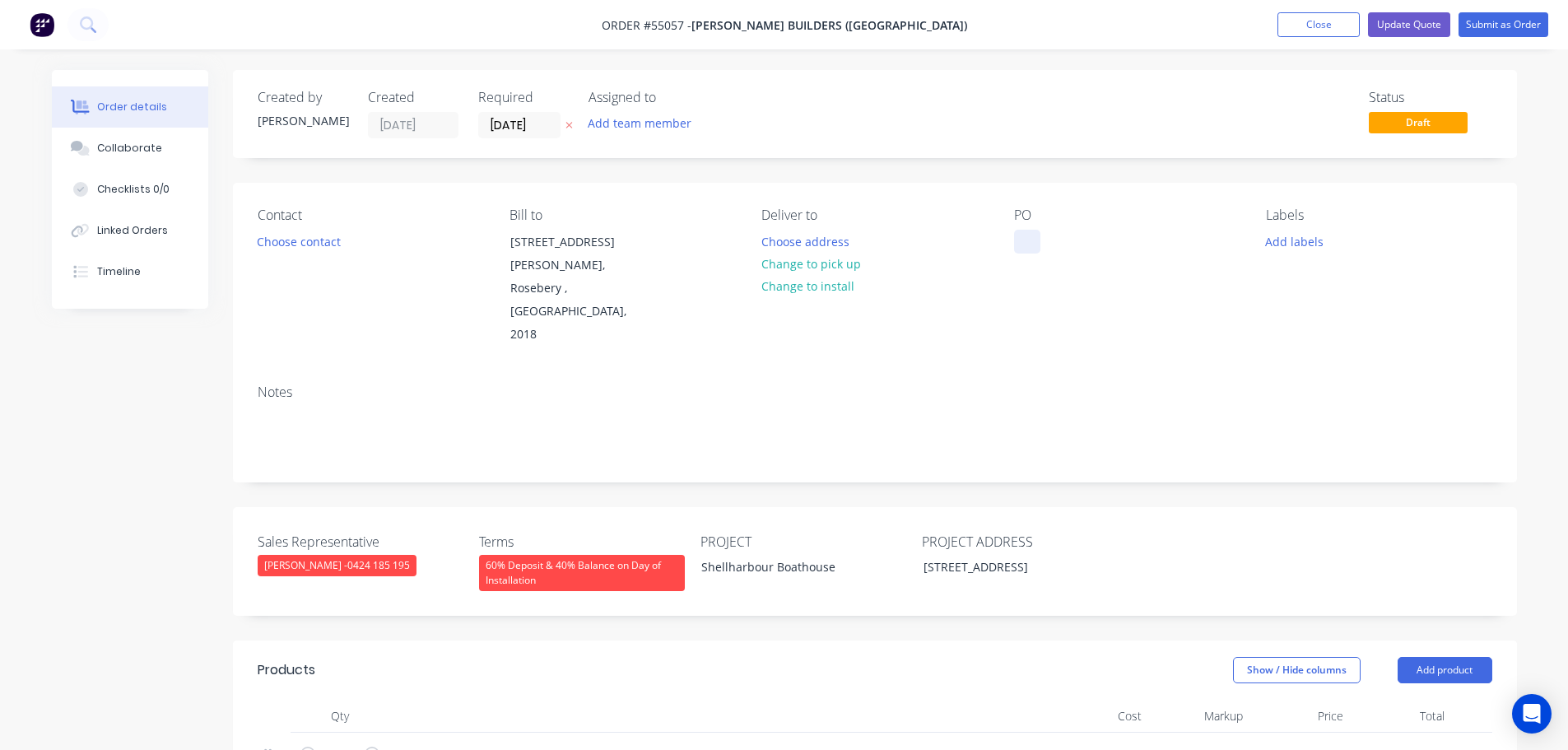
click at [1018, 237] on div at bounding box center [1028, 241] width 26 height 24
click at [789, 555] on div "Shellharbour Boathouse" at bounding box center [791, 566] width 206 height 24
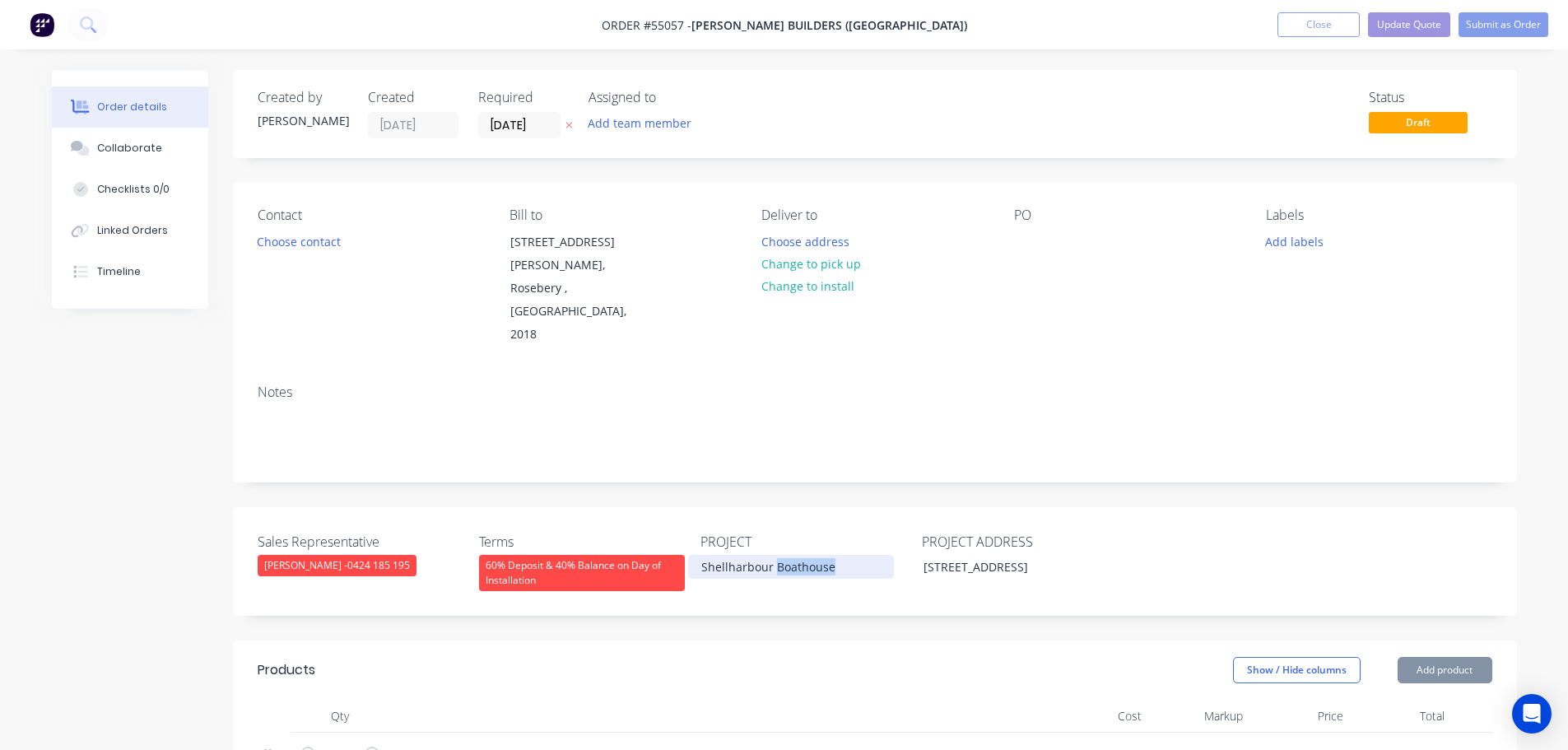
click at [789, 555] on div "Shellharbour Boathouse" at bounding box center [791, 566] width 206 height 24
copy div "Shellharbour Boathouse"
click at [1024, 243] on div at bounding box center [1028, 241] width 26 height 24
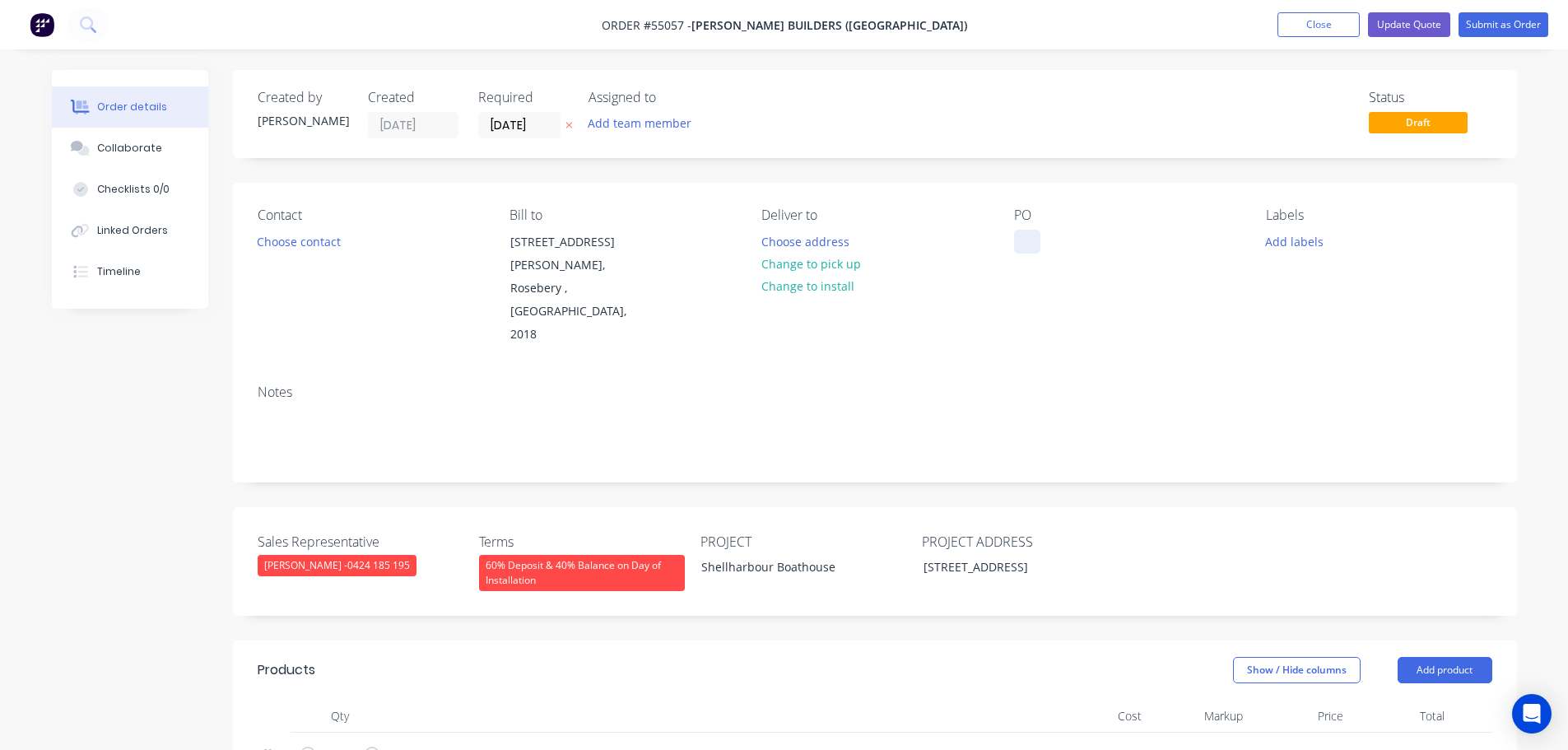
paste div
click at [307, 249] on button "Choose contact" at bounding box center [298, 240] width 101 height 22
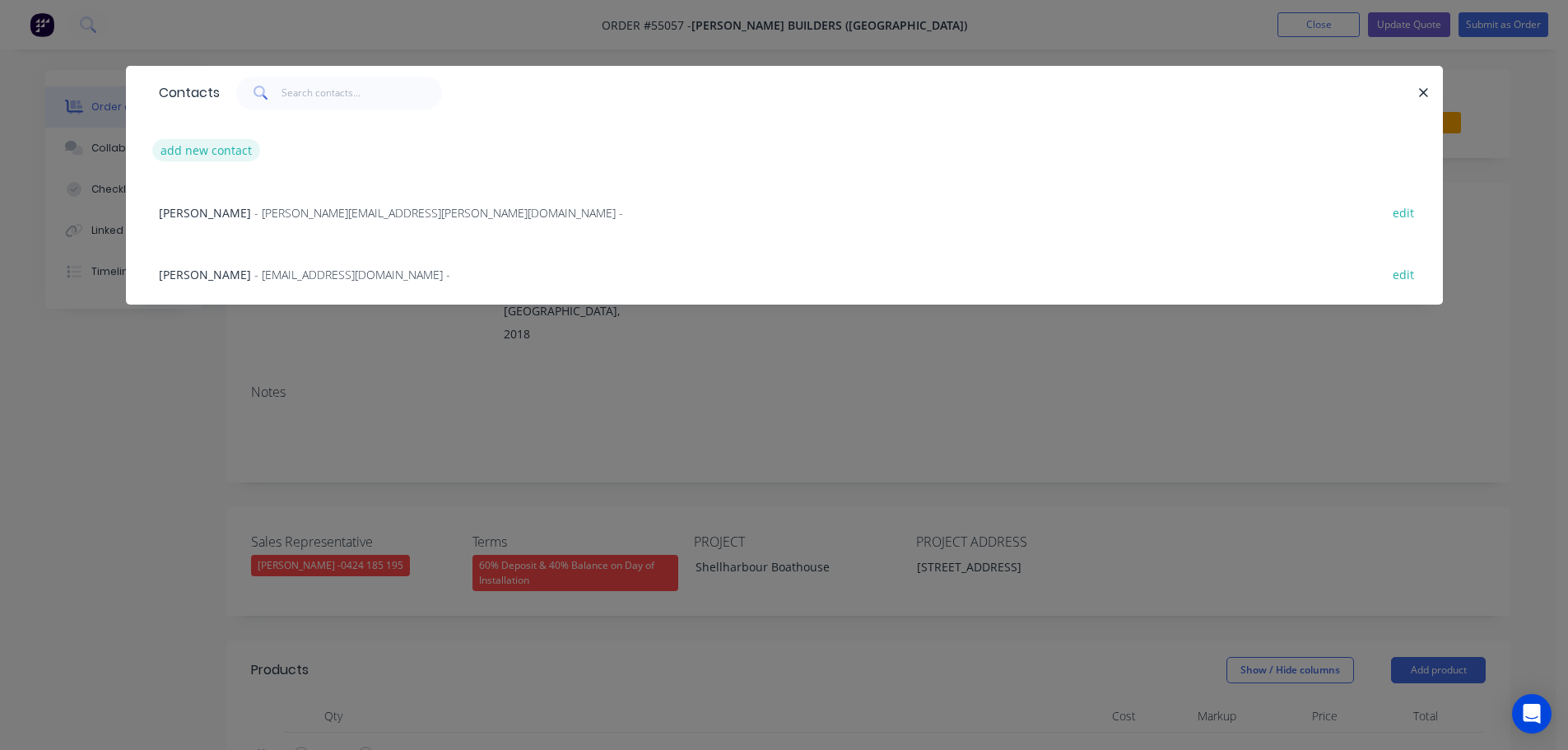
click at [199, 147] on button "add new contact" at bounding box center [207, 150] width 109 height 22
select select "AU"
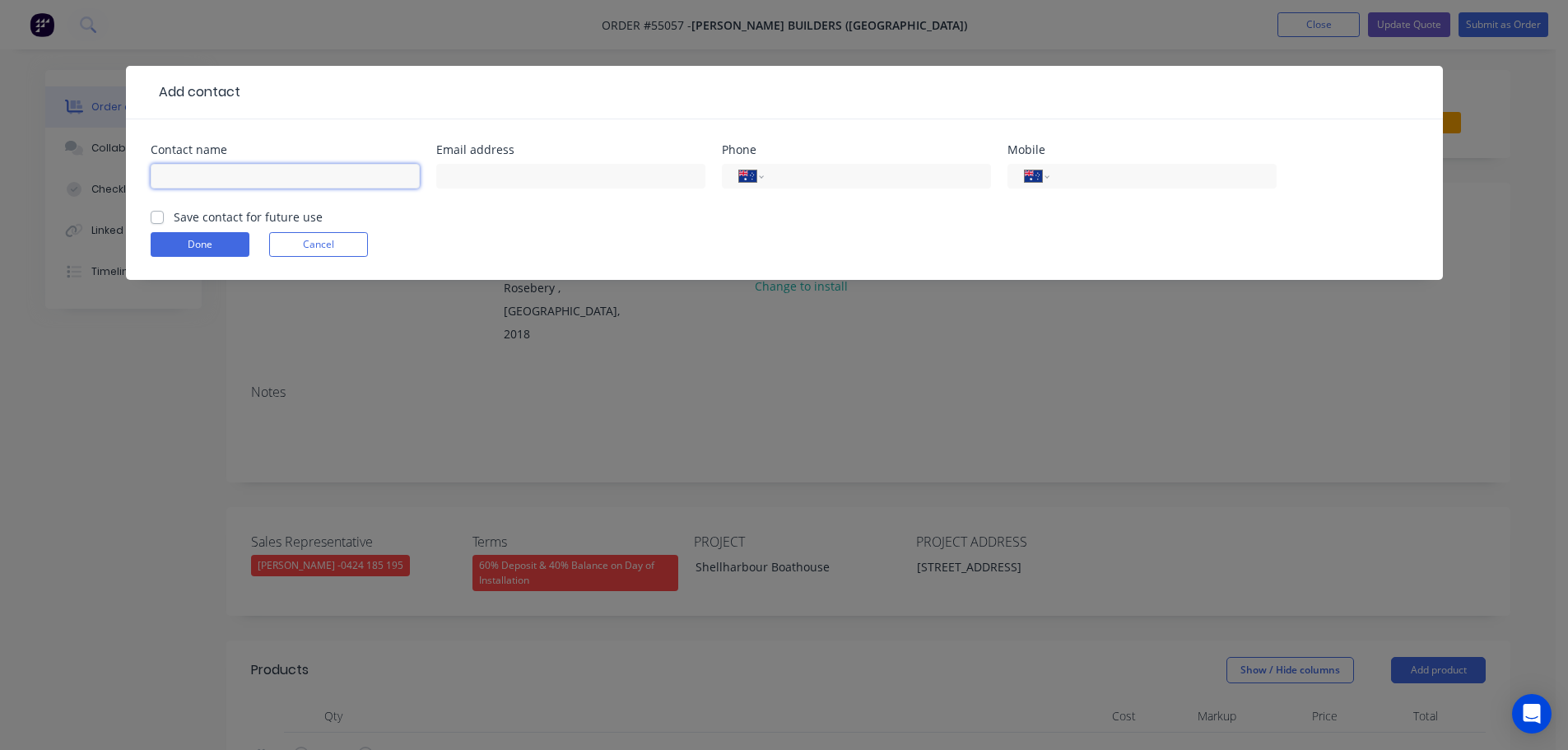
click at [176, 174] on input "text" at bounding box center [285, 176] width 269 height 25
type input "Shane O'Donnell"
click at [470, 179] on input "text" at bounding box center [571, 176] width 269 height 25
type input "shane.odonnell@hutchinsonbuilders.com.au"
click at [820, 170] on input "tel" at bounding box center [875, 176] width 198 height 19
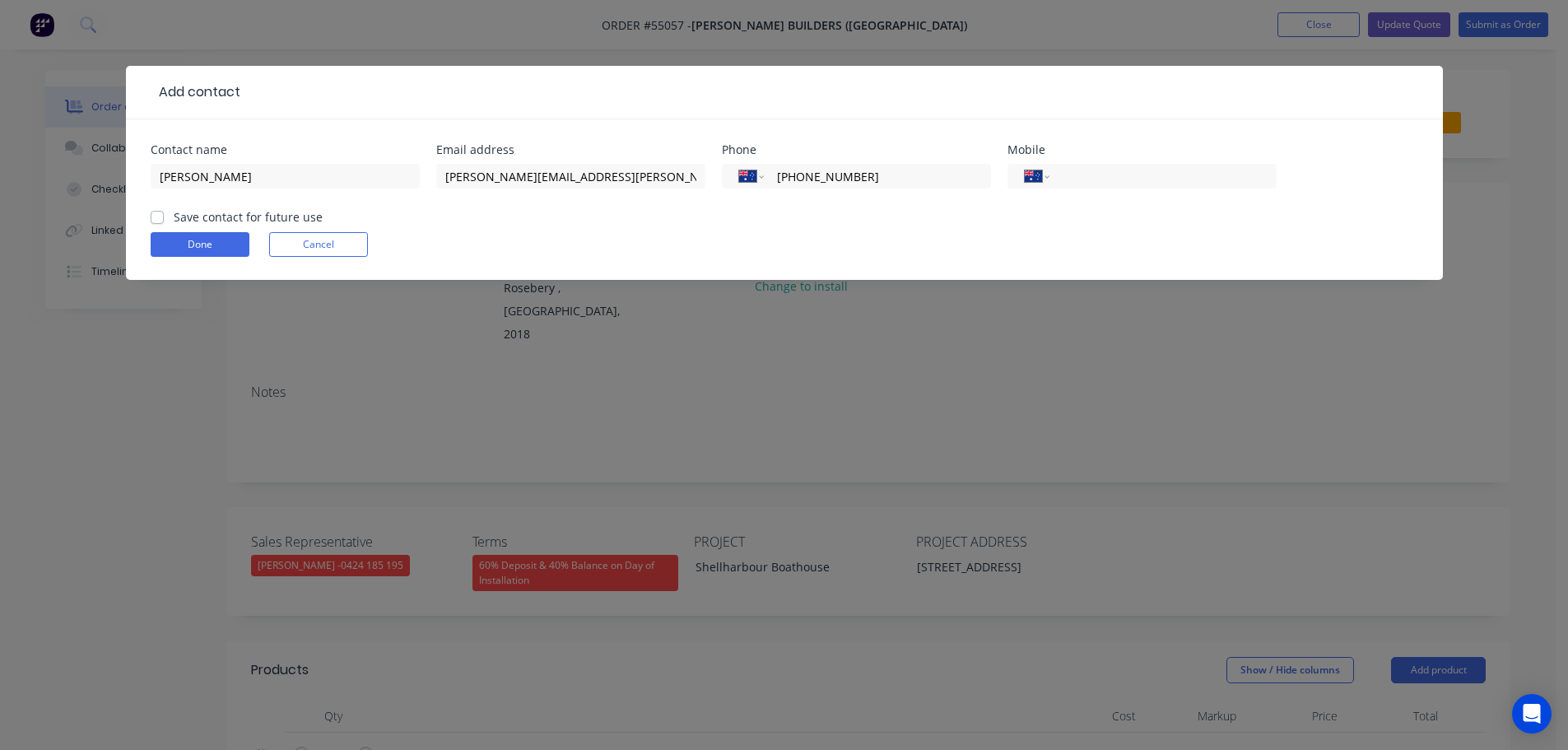
type input "(02) 8344 2400"
click at [174, 217] on label "Save contact for future use" at bounding box center [248, 217] width 149 height 17
click at [154, 217] on input "Save contact for future use" at bounding box center [157, 216] width 13 height 16
checkbox input "true"
click at [173, 243] on button "Done" at bounding box center [200, 245] width 99 height 25
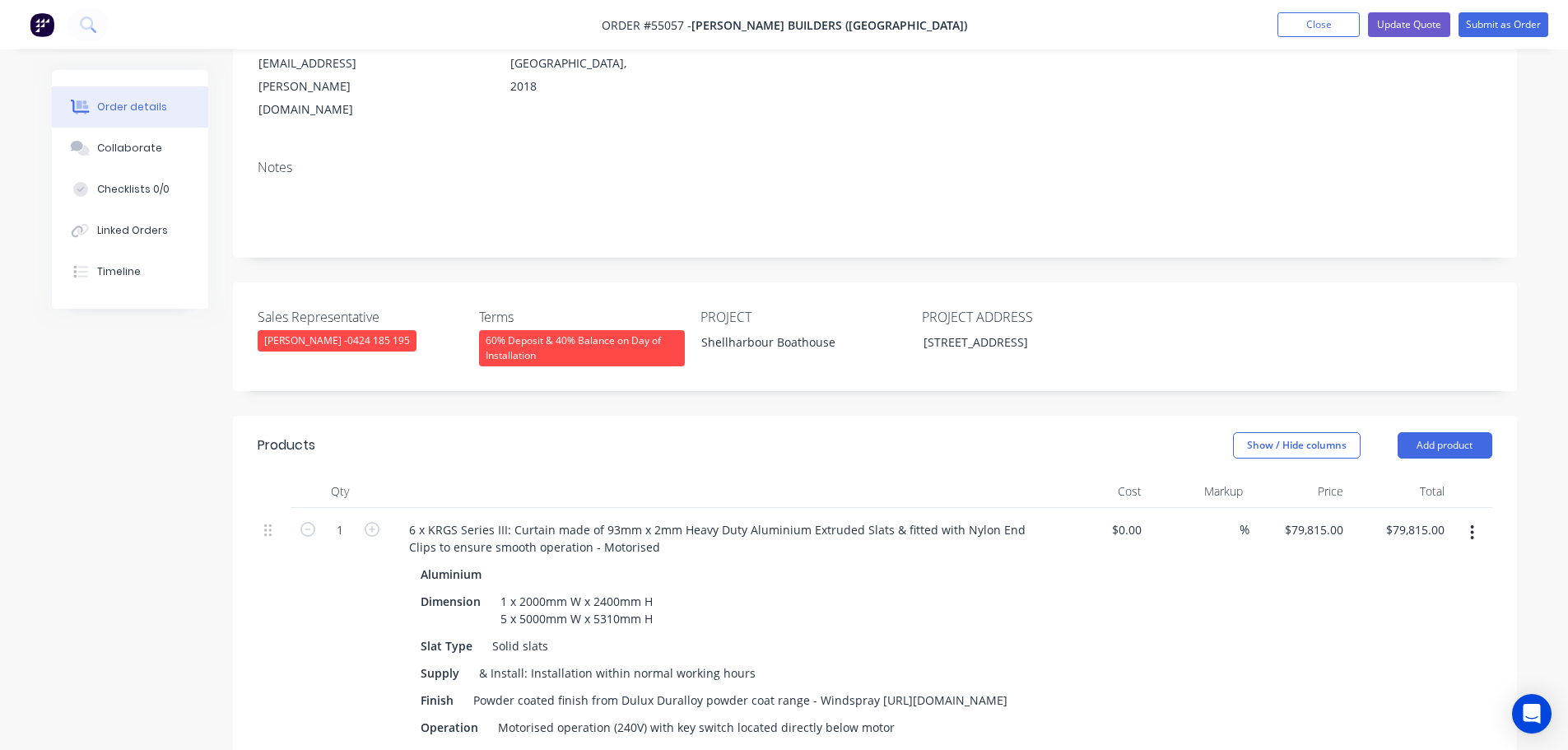
scroll to position [247, 0]
click at [553, 331] on div "60% Deposit & 40% Balance on Day of Installation" at bounding box center [582, 349] width 206 height 36
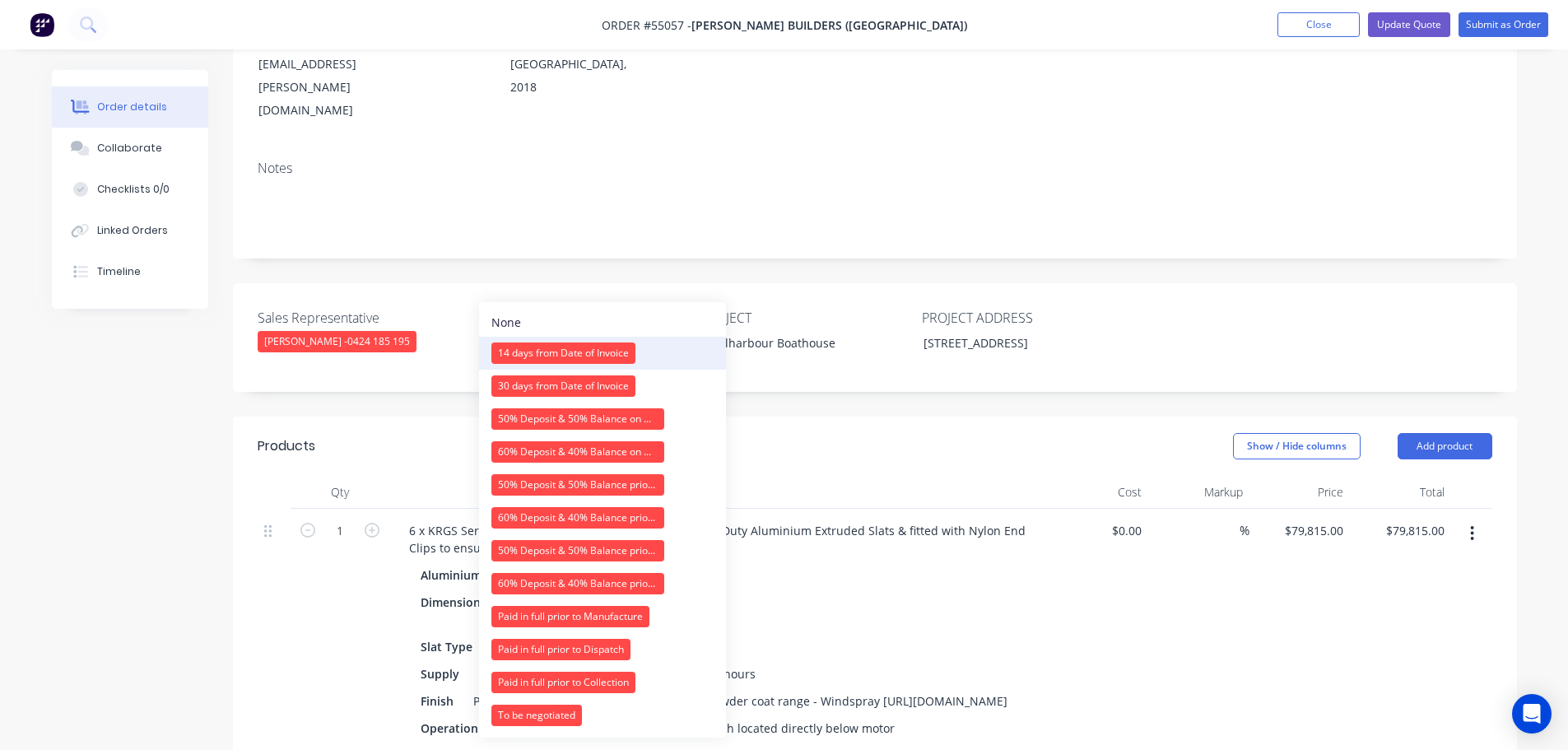
click at [553, 347] on div "14 days from Date of Invoice" at bounding box center [563, 353] width 144 height 21
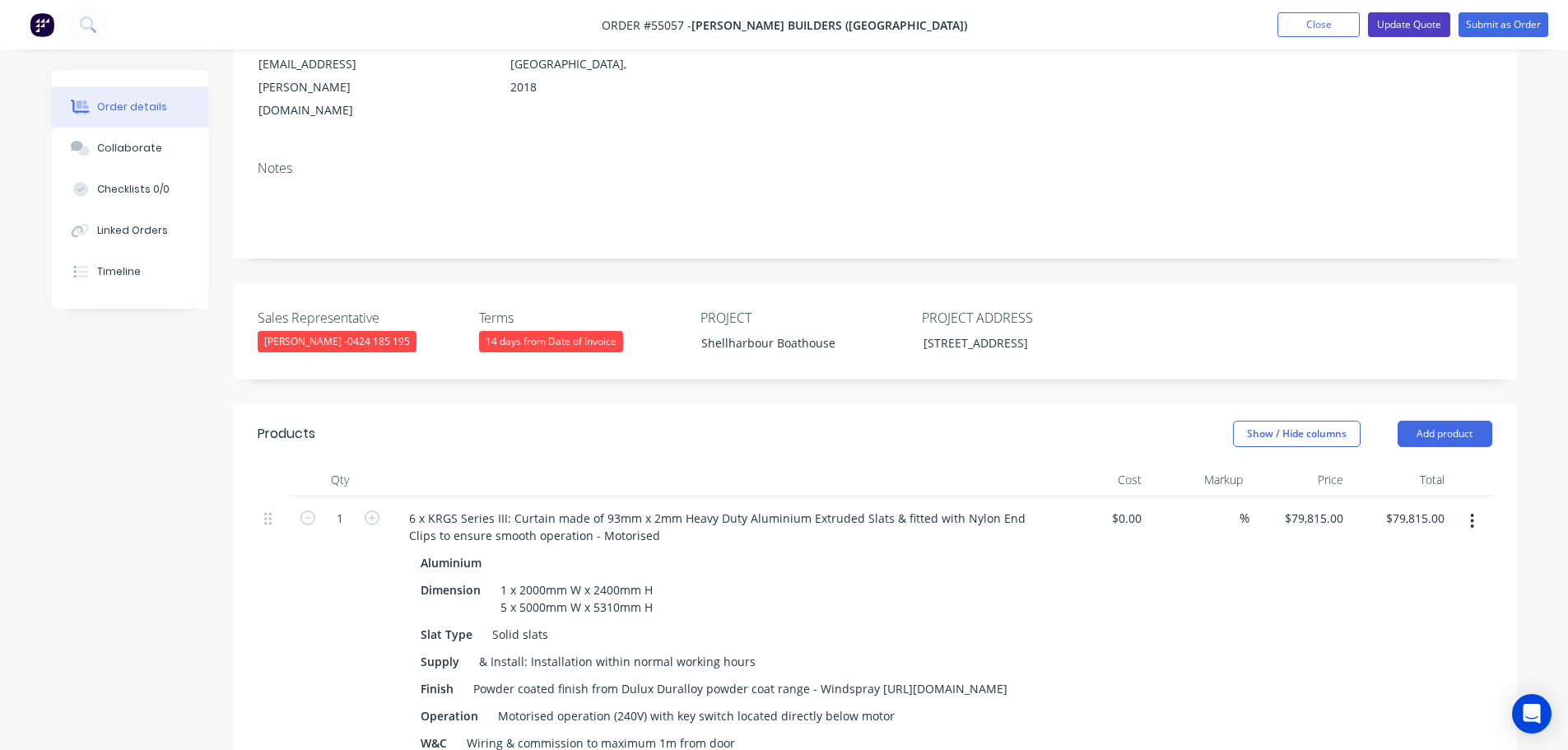
click at [1394, 22] on button "Update Quote" at bounding box center [1409, 25] width 82 height 25
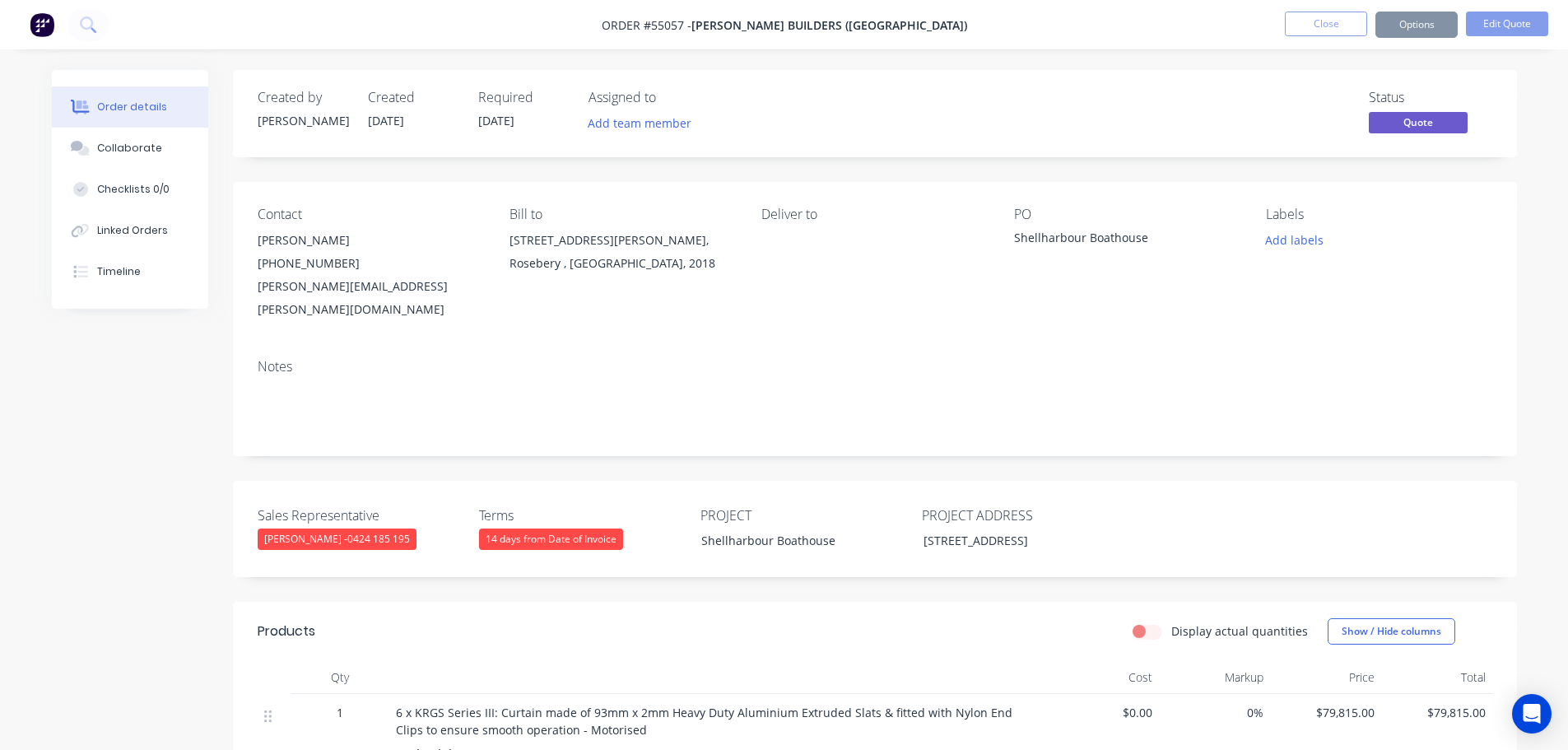
click at [1412, 26] on button "Options" at bounding box center [1416, 25] width 82 height 26
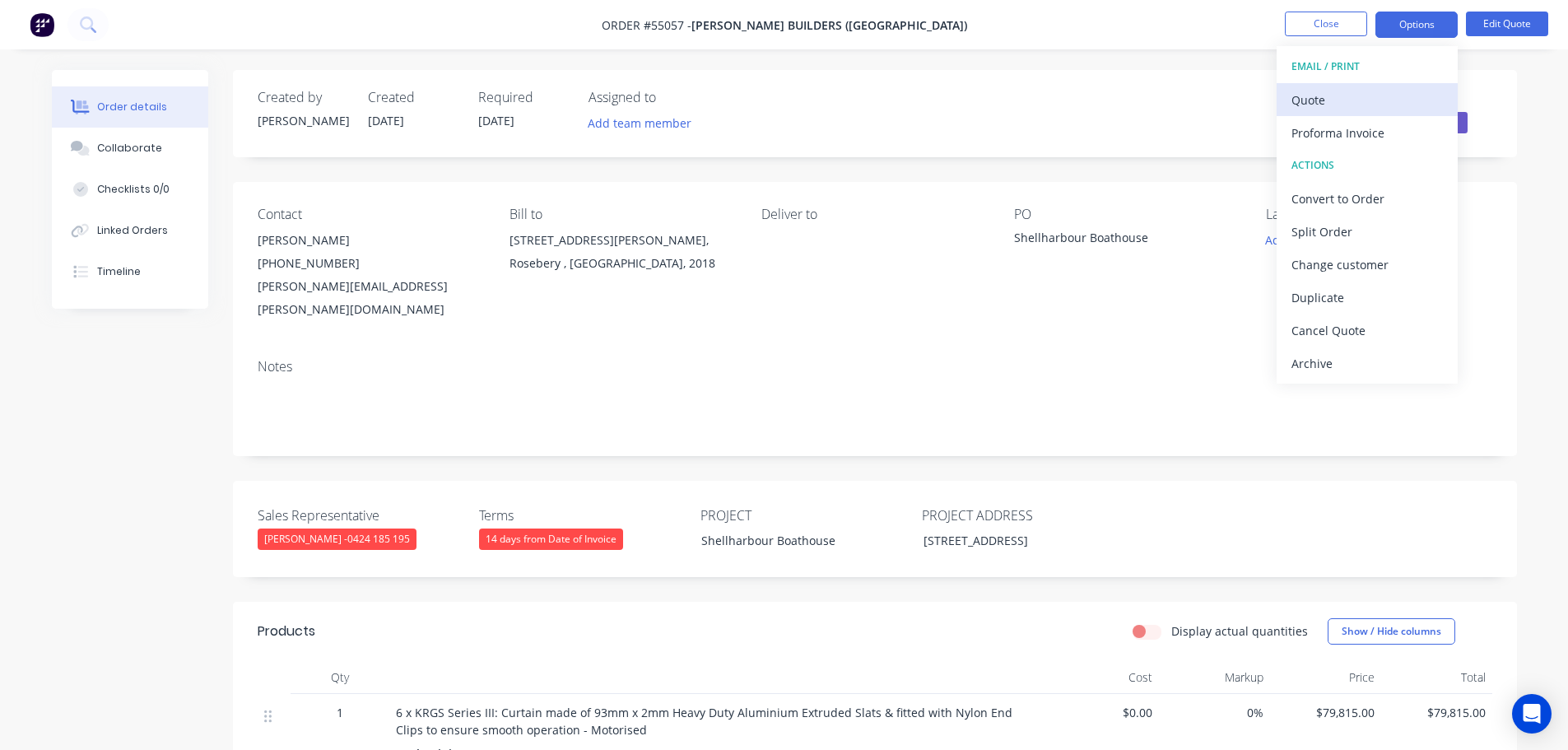
click at [1322, 99] on div "Quote" at bounding box center [1367, 100] width 152 height 24
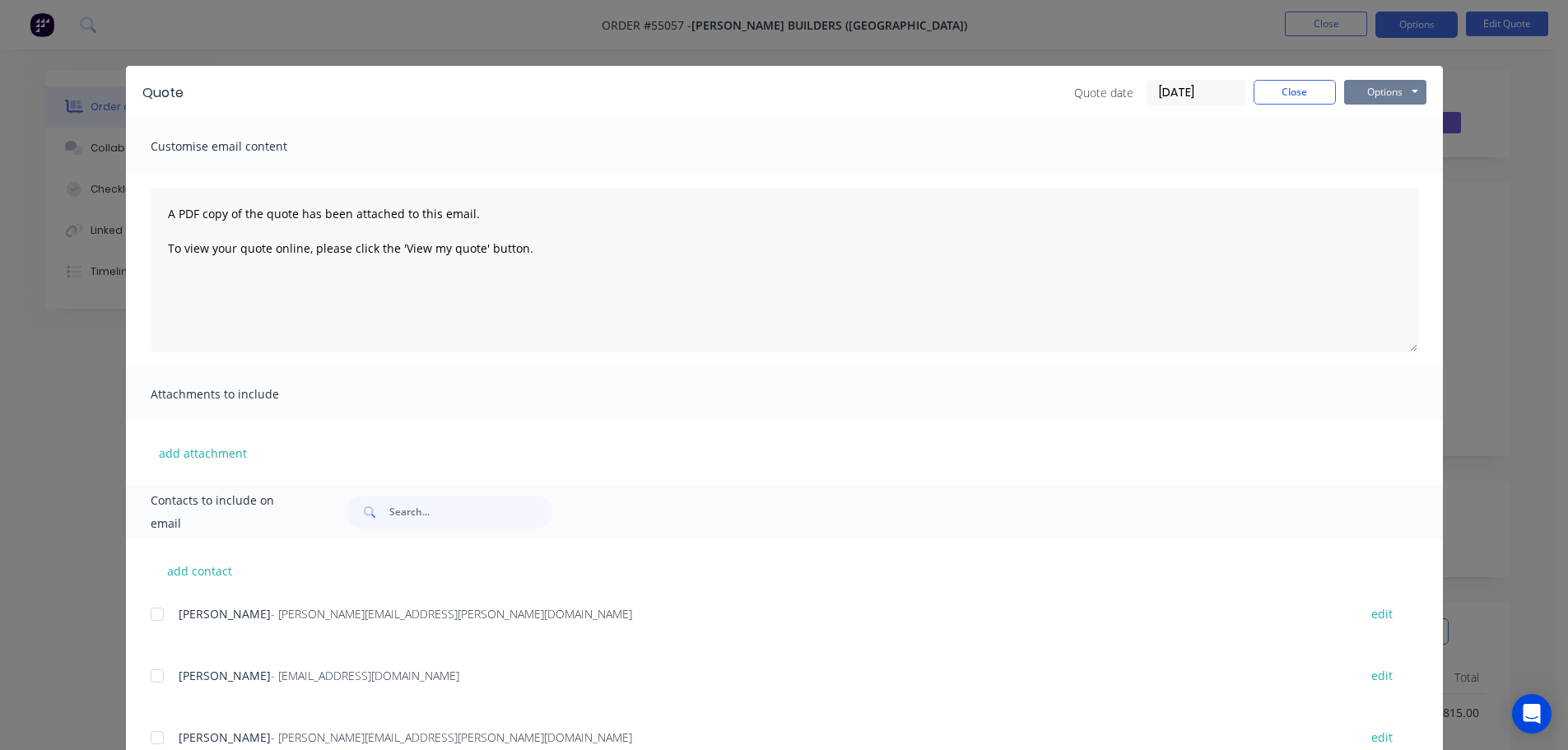
drag, startPoint x: 1342, startPoint y: 93, endPoint x: 1347, endPoint y: 104, distance: 12.1
click at [1344, 96] on button "Options" at bounding box center [1385, 92] width 82 height 25
drag, startPoint x: 1372, startPoint y: 163, endPoint x: 1374, endPoint y: 151, distance: 12.2
click at [1374, 151] on div "Preview Print Email" at bounding box center [1397, 148] width 105 height 82
click at [1374, 151] on button "Print" at bounding box center [1397, 148] width 105 height 27
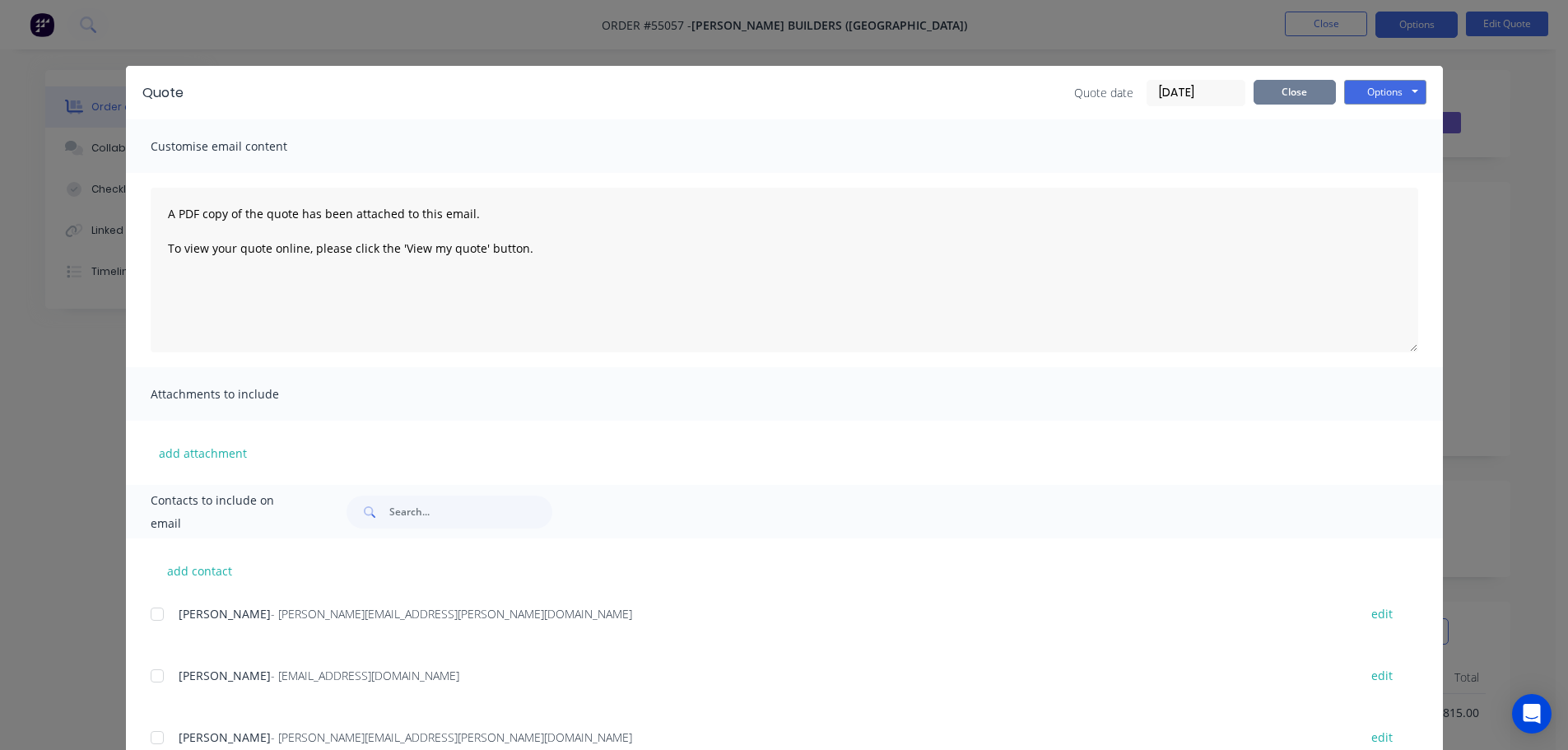
click at [1266, 98] on button "Close" at bounding box center [1295, 92] width 82 height 25
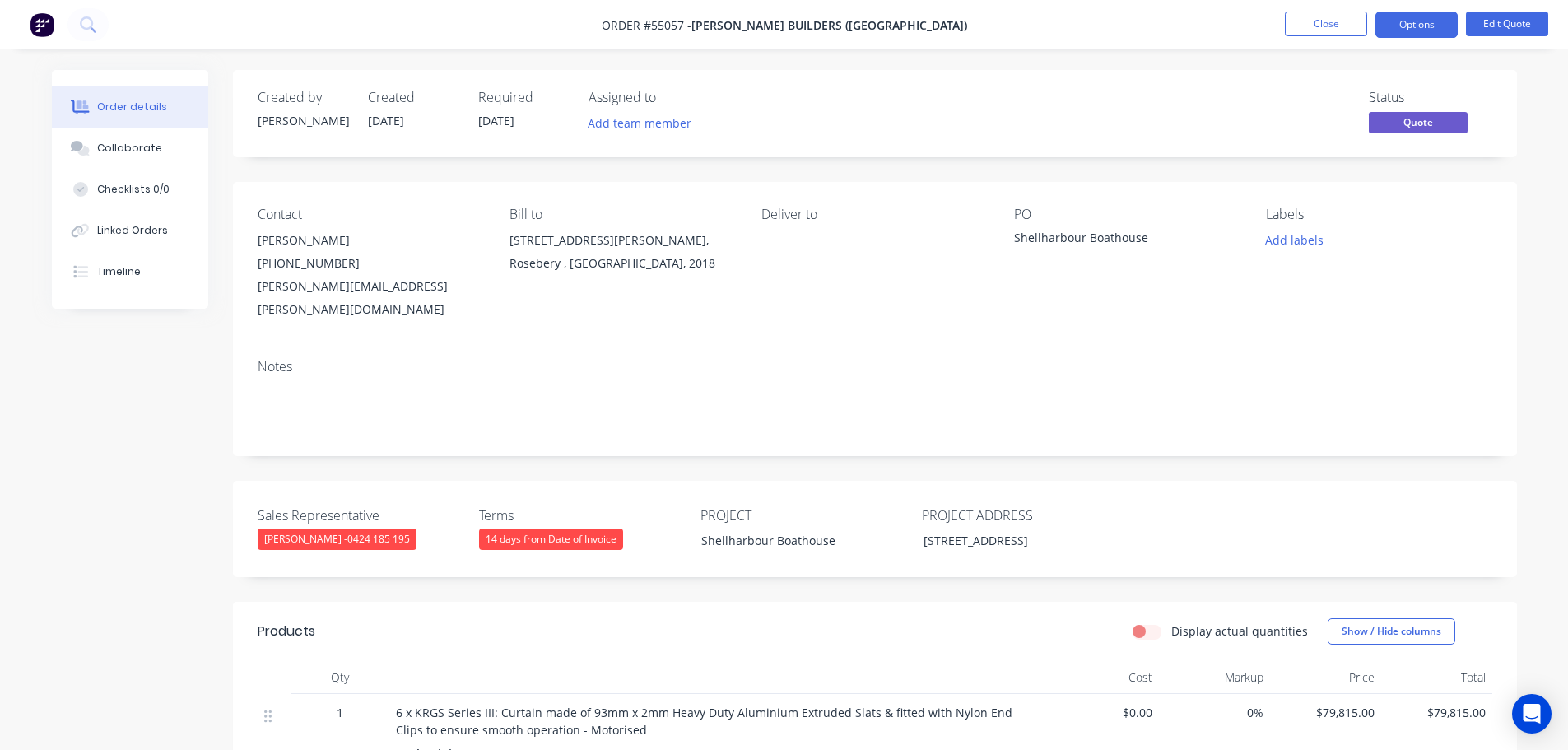
click at [332, 290] on div "shane.odonnell@hutchinsonbuilders.com.au" at bounding box center [371, 298] width 226 height 46
copy div "shane.odonnell@hutchinsonbuilders.com.au"
click at [1054, 237] on div "Shellharbour Boathouse" at bounding box center [1118, 240] width 206 height 23
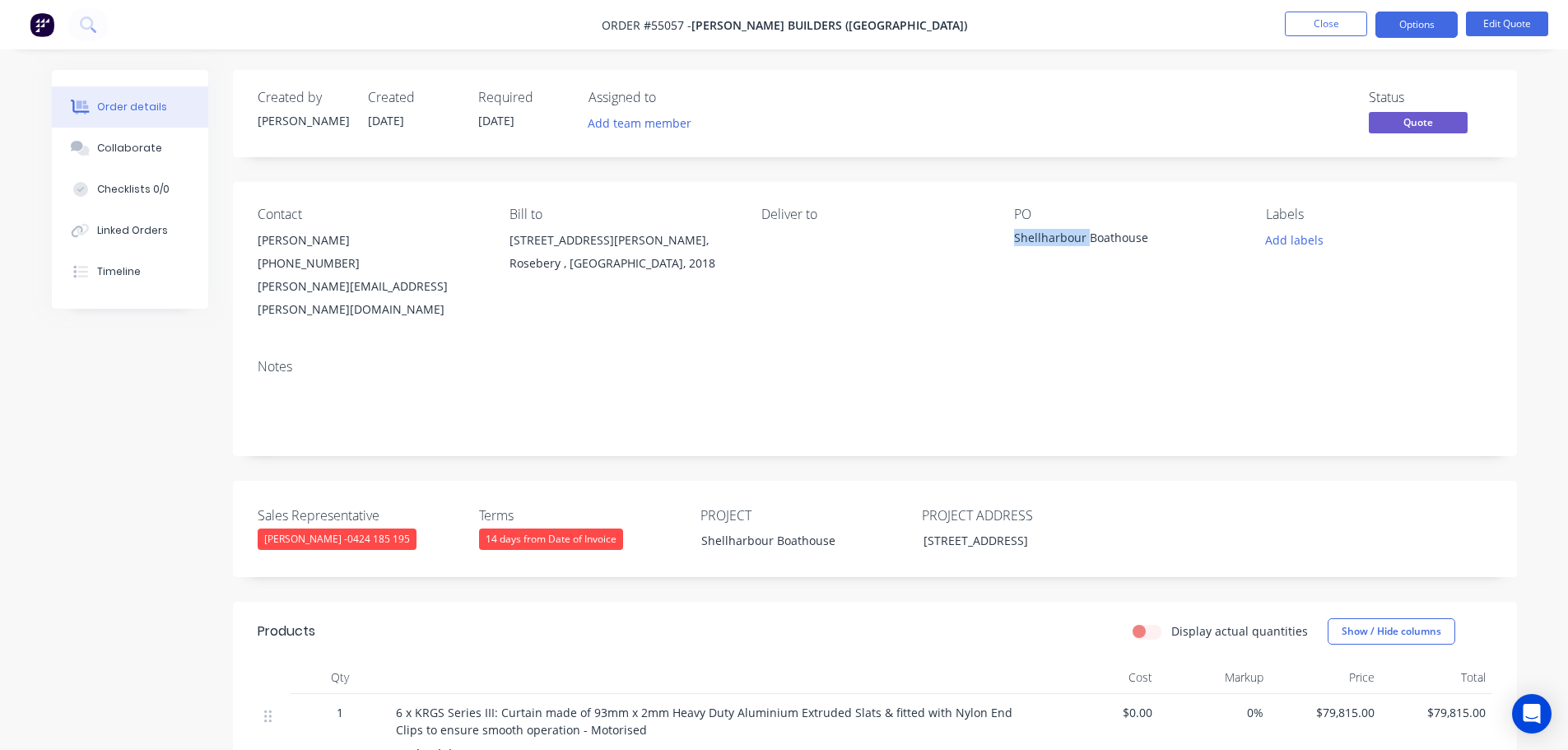
click at [1054, 237] on div "Shellharbour Boathouse" at bounding box center [1118, 240] width 206 height 23
copy div "Shellharbour Boathouse"
click at [1409, 22] on button "Options" at bounding box center [1416, 25] width 82 height 26
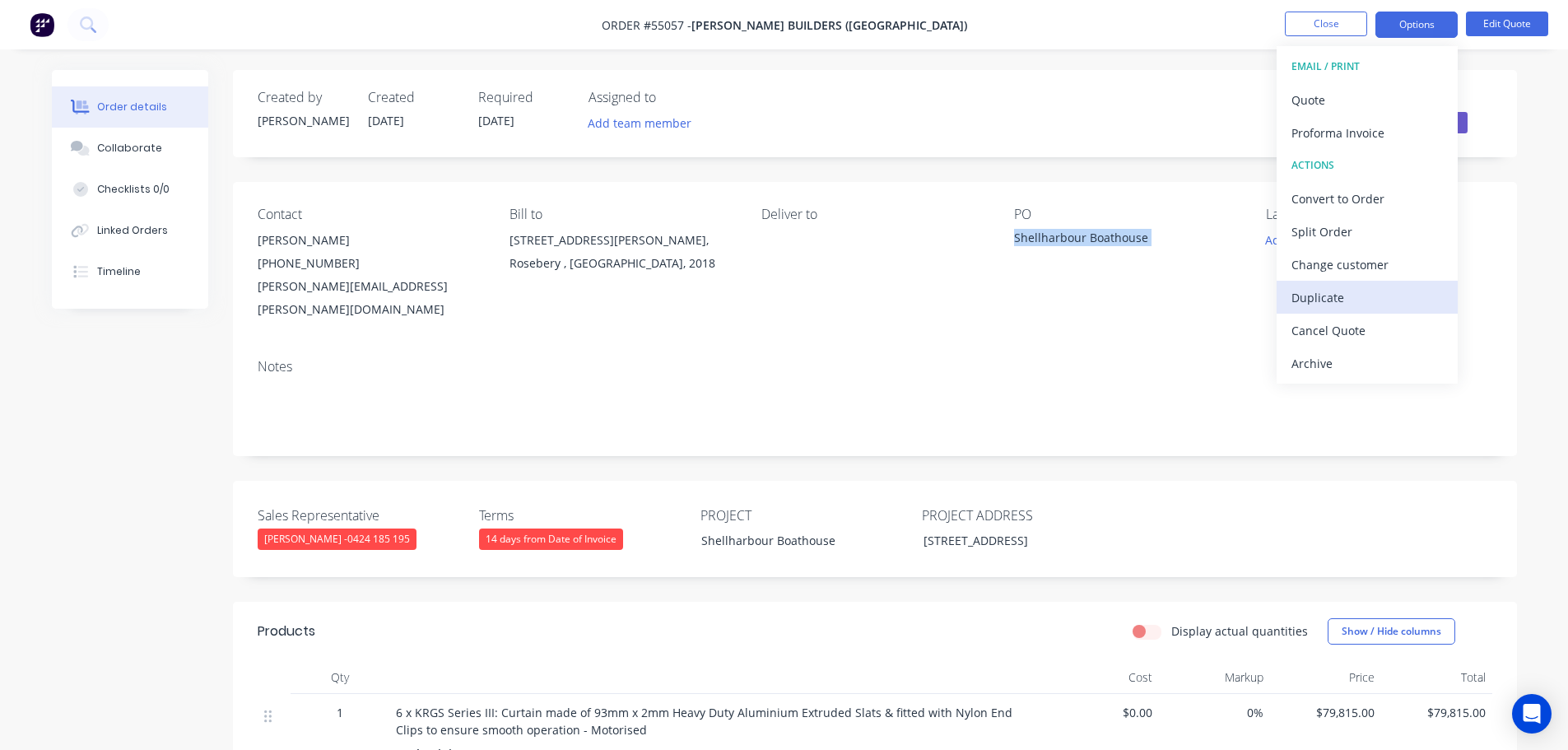
click at [1309, 294] on div "Duplicate" at bounding box center [1367, 297] width 152 height 24
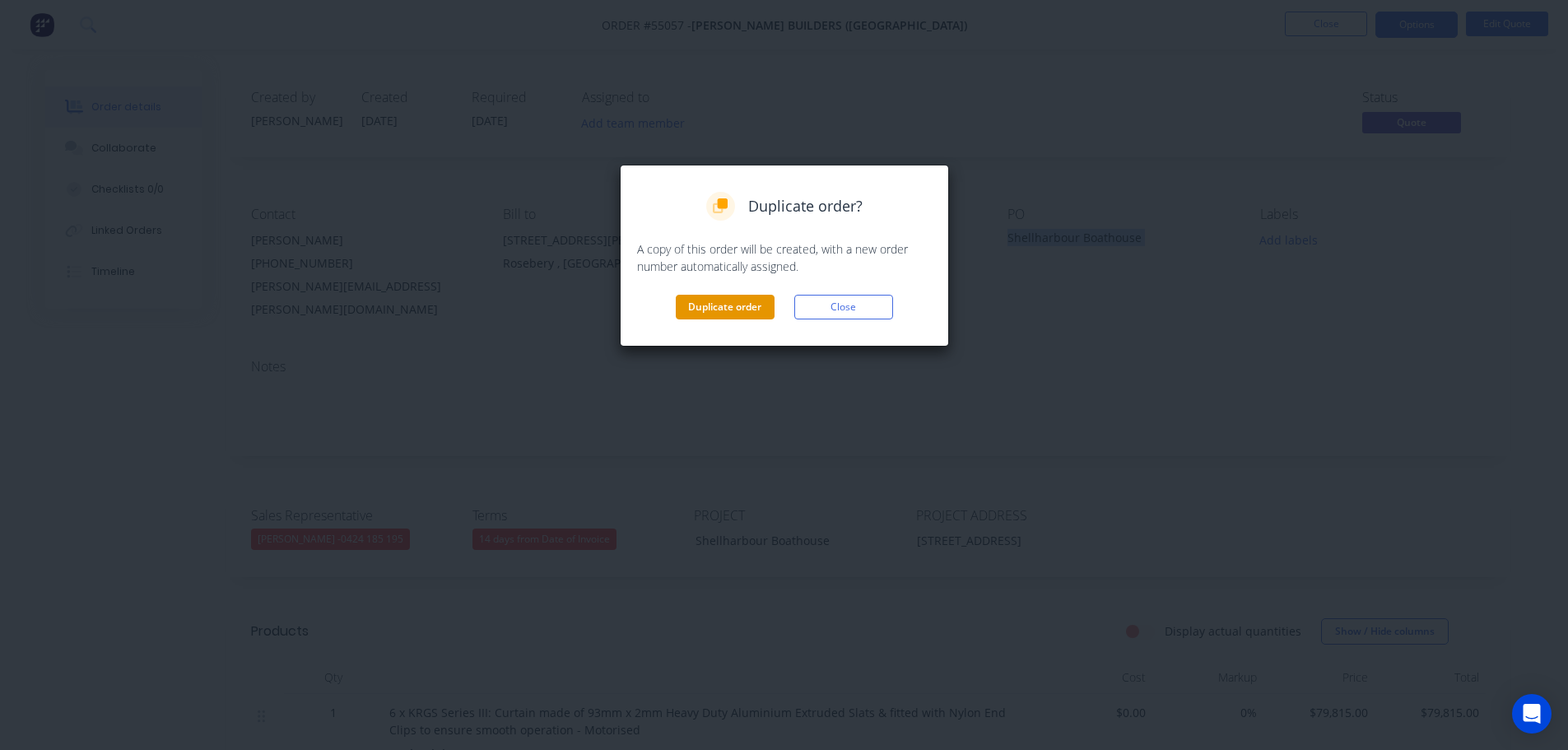
click at [768, 308] on button "Duplicate order" at bounding box center [726, 307] width 99 height 25
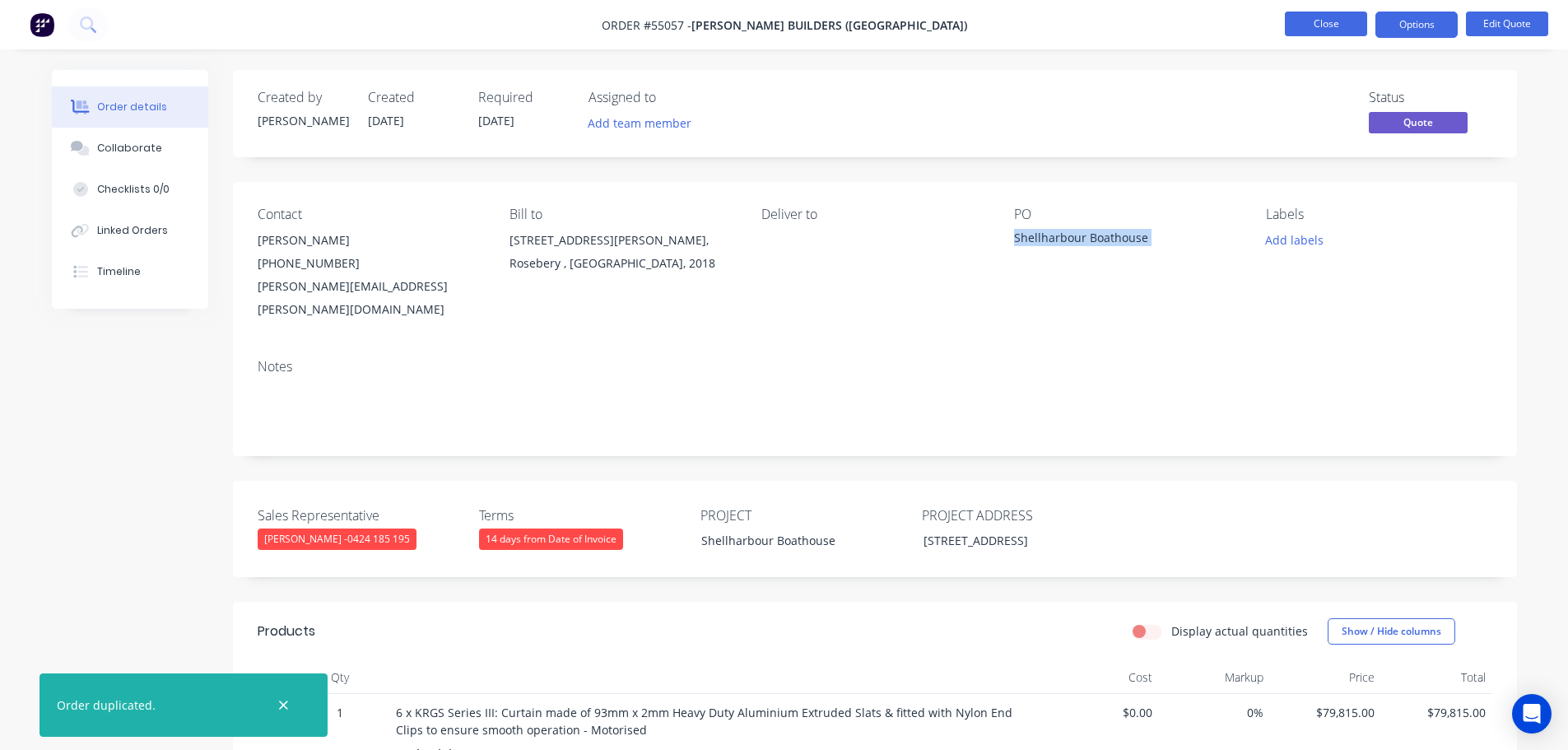
click at [1319, 21] on button "Close" at bounding box center [1326, 24] width 82 height 25
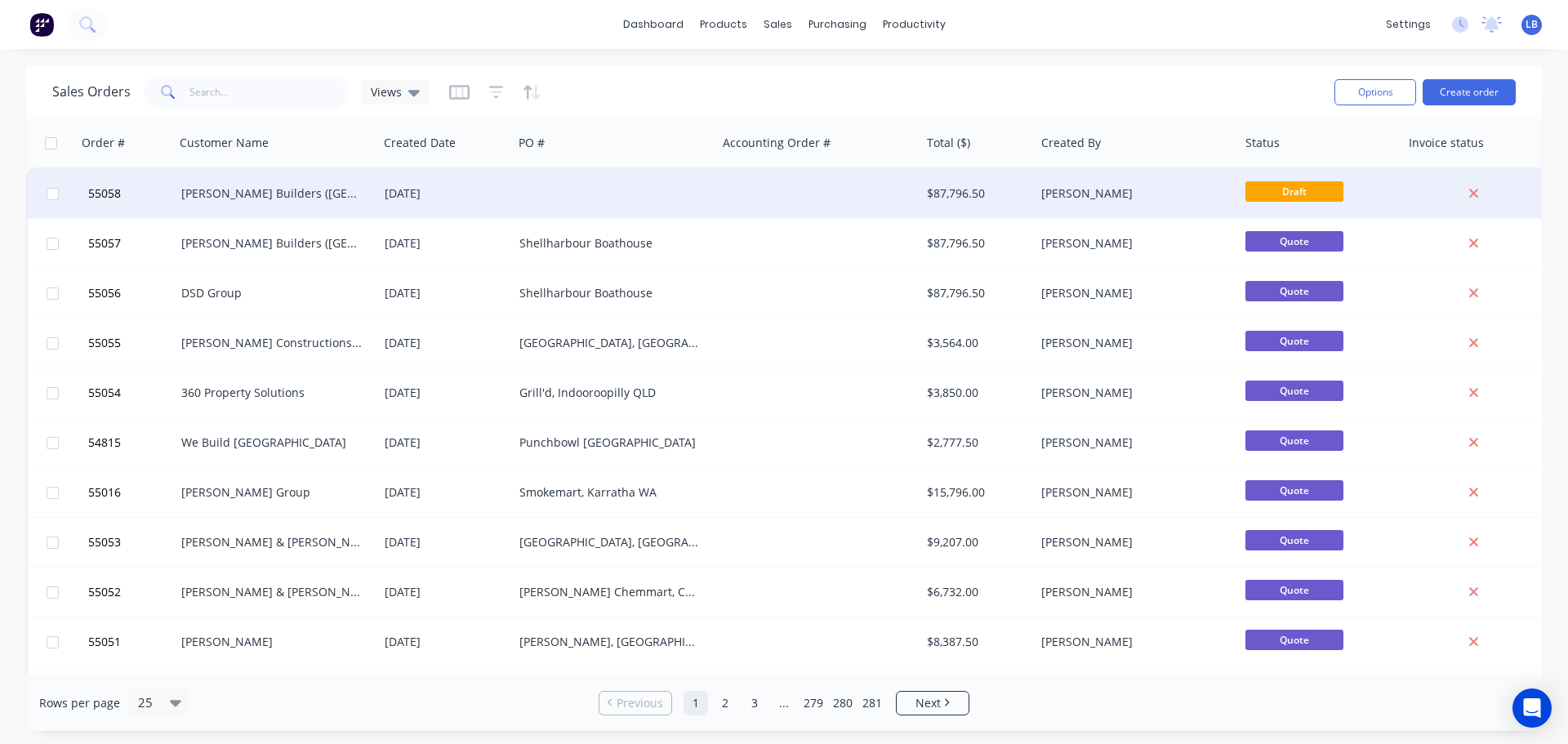
click at [956, 195] on div "$87,796.50" at bounding box center [976, 194] width 96 height 16
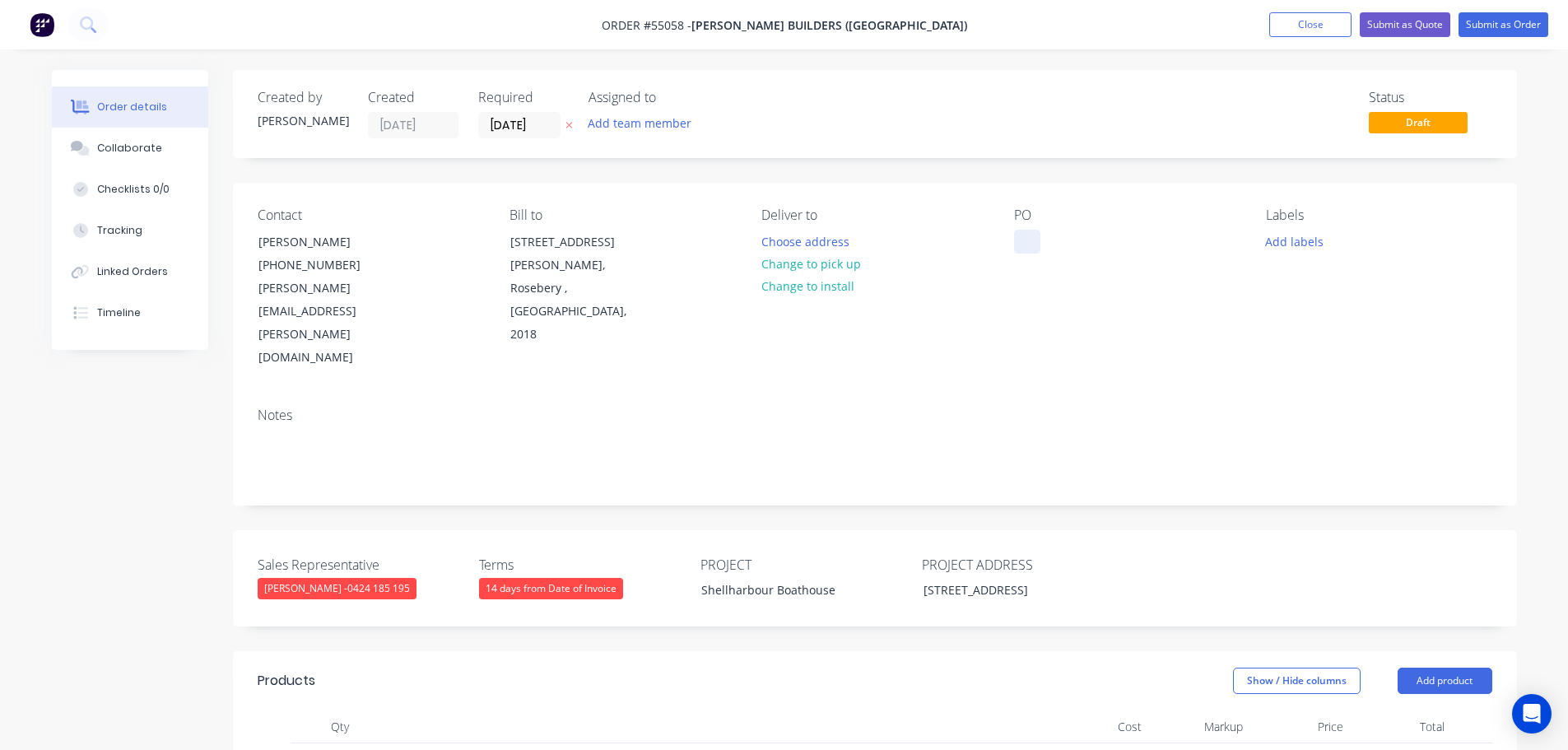
click at [1031, 237] on div at bounding box center [1028, 241] width 26 height 24
click at [1399, 28] on button "Submit as Quote" at bounding box center [1405, 25] width 91 height 25
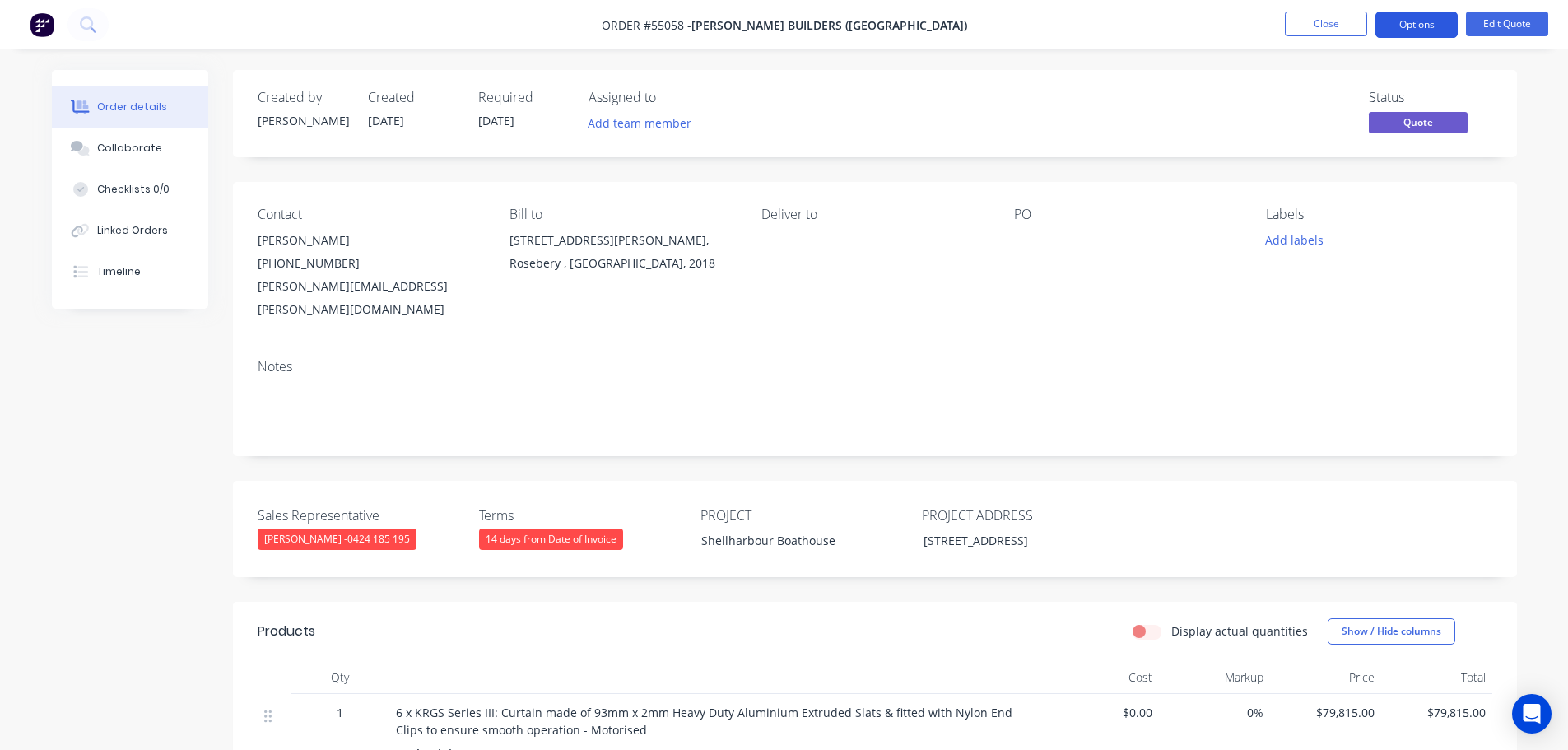
click at [1401, 29] on button "Options" at bounding box center [1416, 25] width 82 height 26
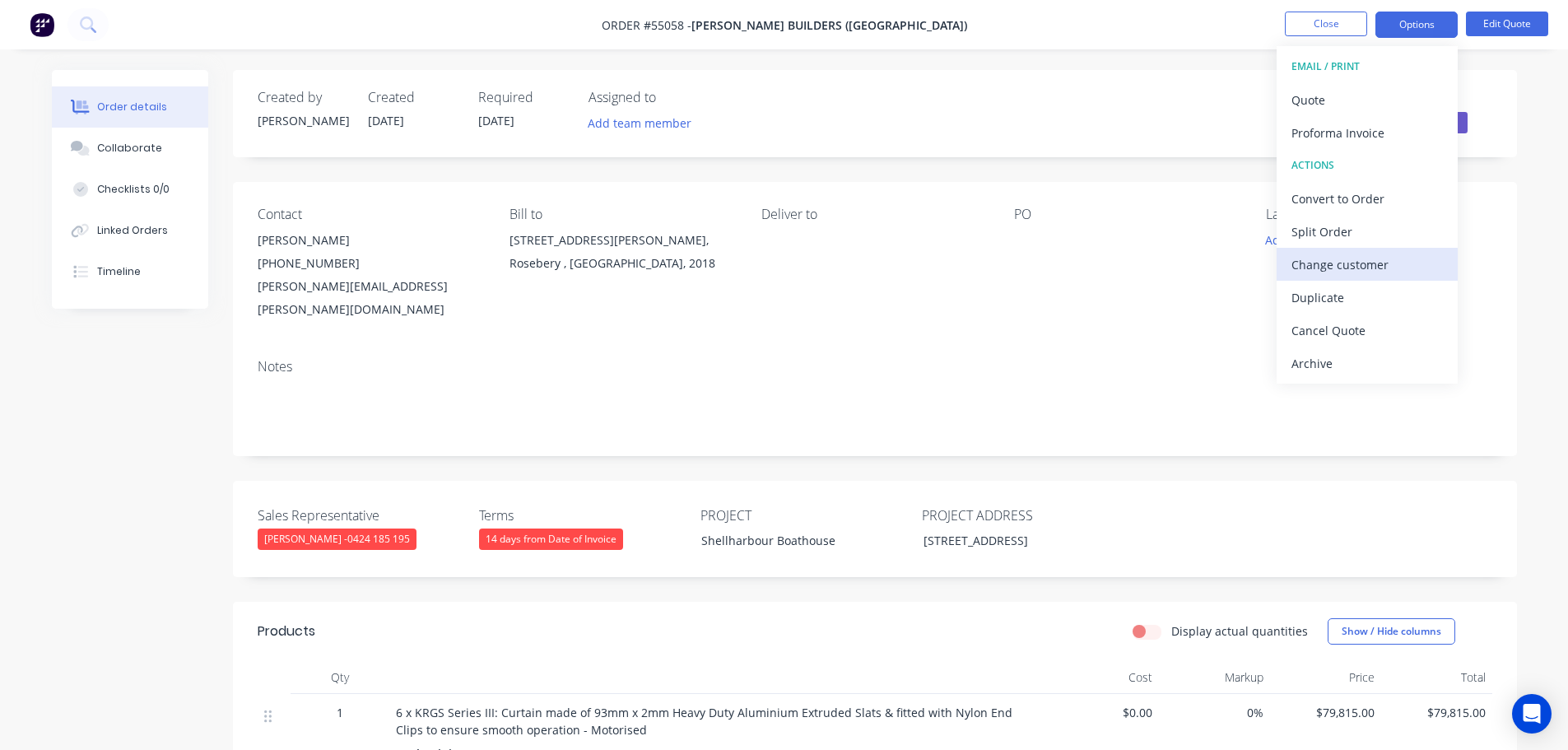
click at [1323, 268] on div "Change customer" at bounding box center [1367, 264] width 152 height 24
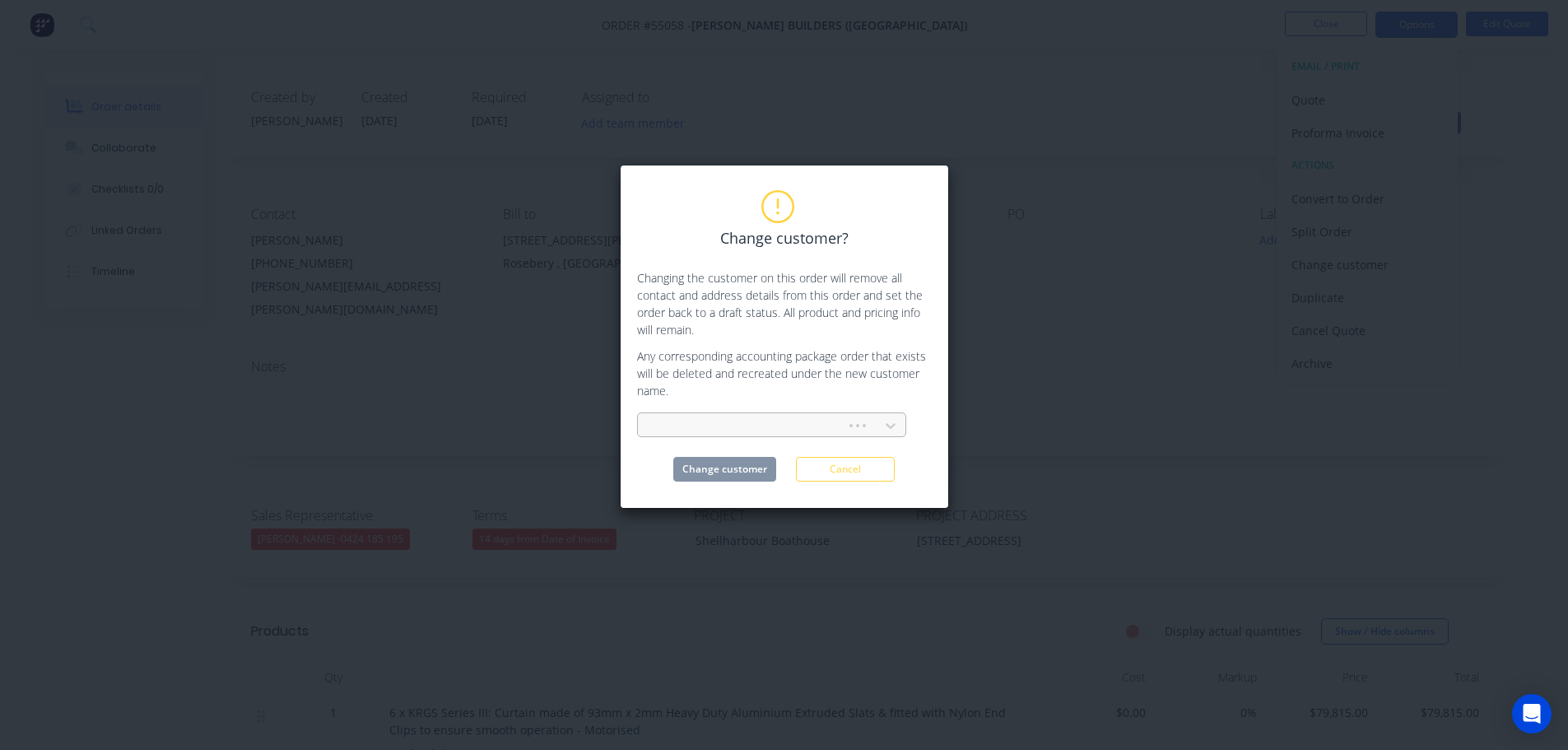
click at [737, 422] on div at bounding box center [744, 426] width 187 height 21
type input "Patterson building"
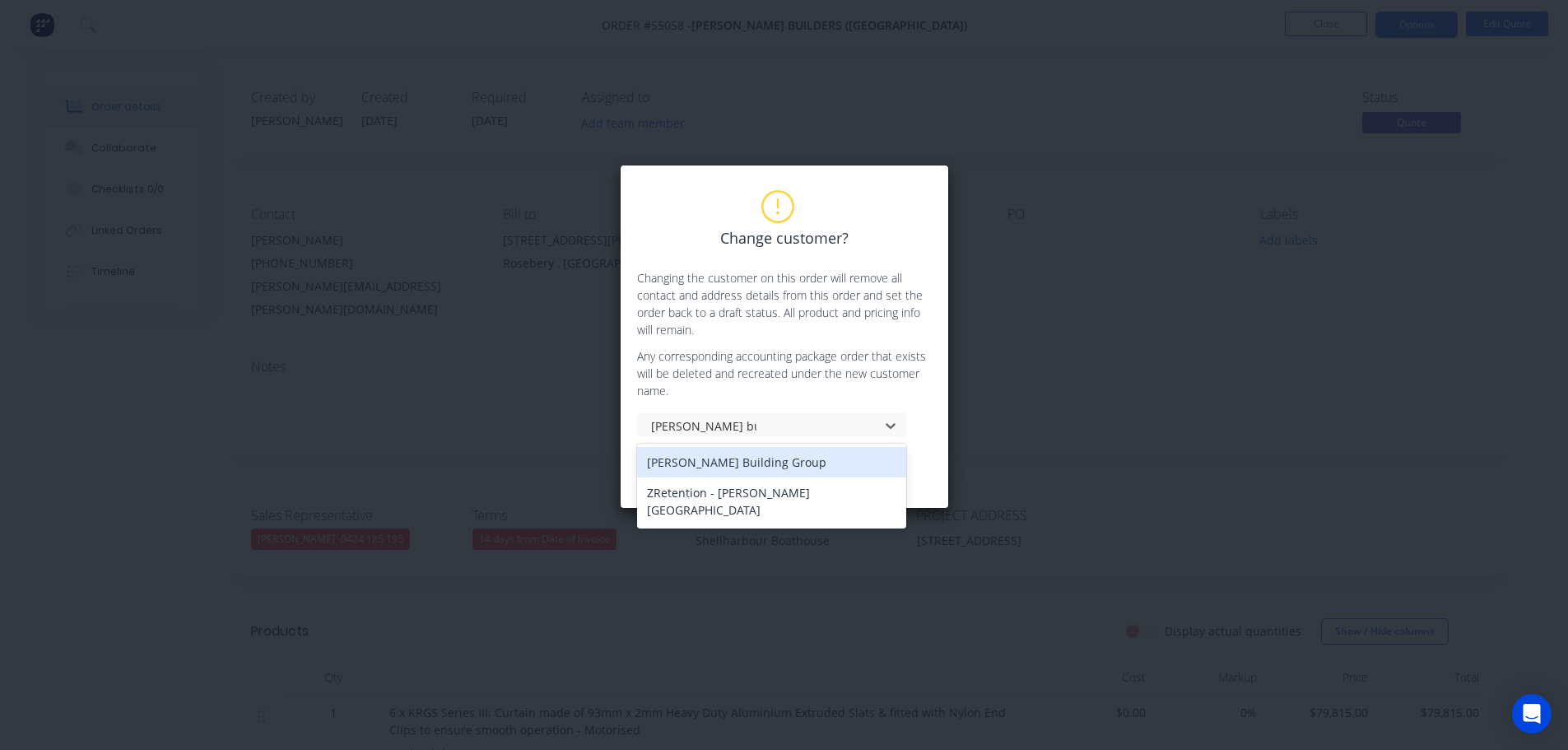
click at [780, 468] on div "[PERSON_NAME] Building Group" at bounding box center [772, 462] width 269 height 30
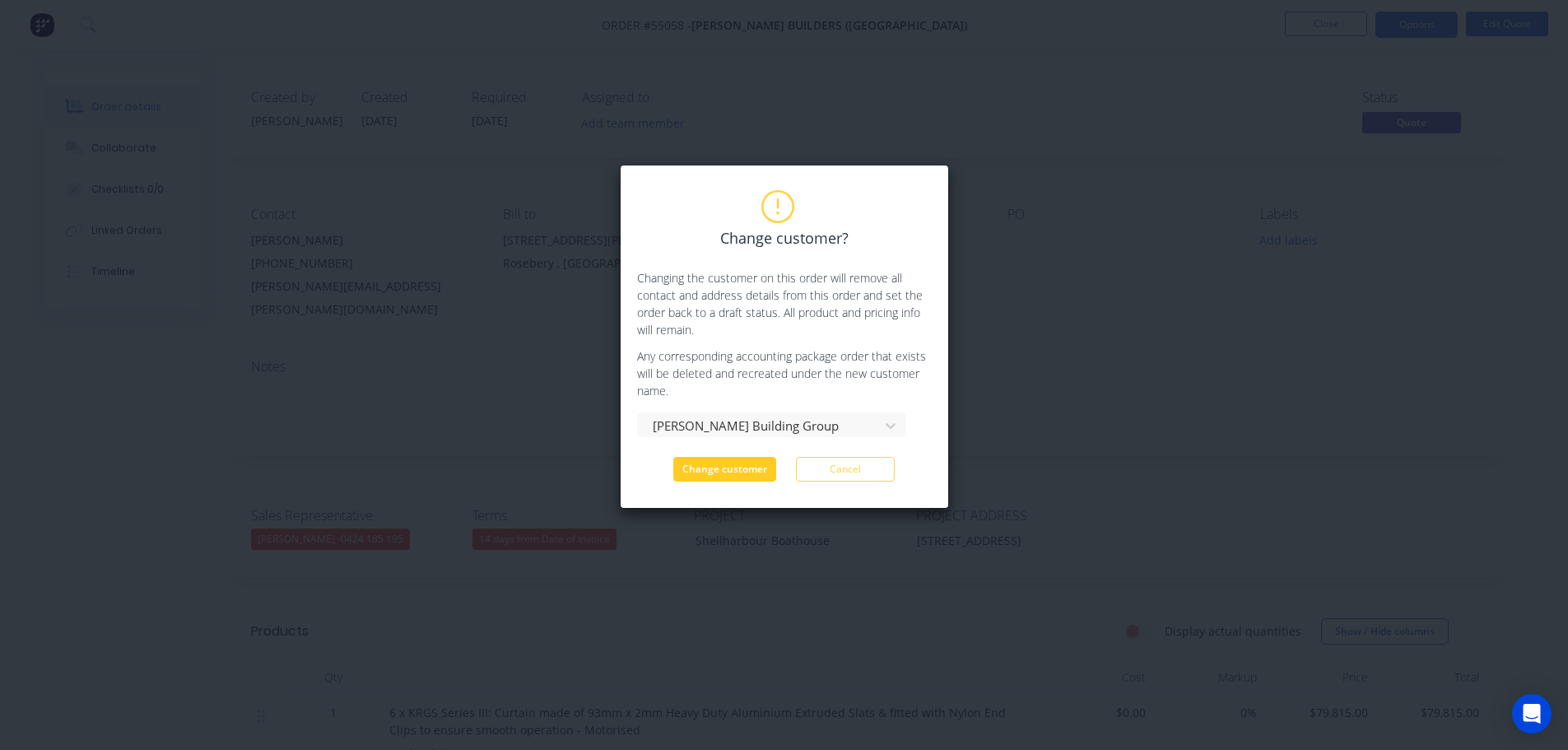
click at [755, 474] on button "Change customer" at bounding box center [725, 469] width 103 height 25
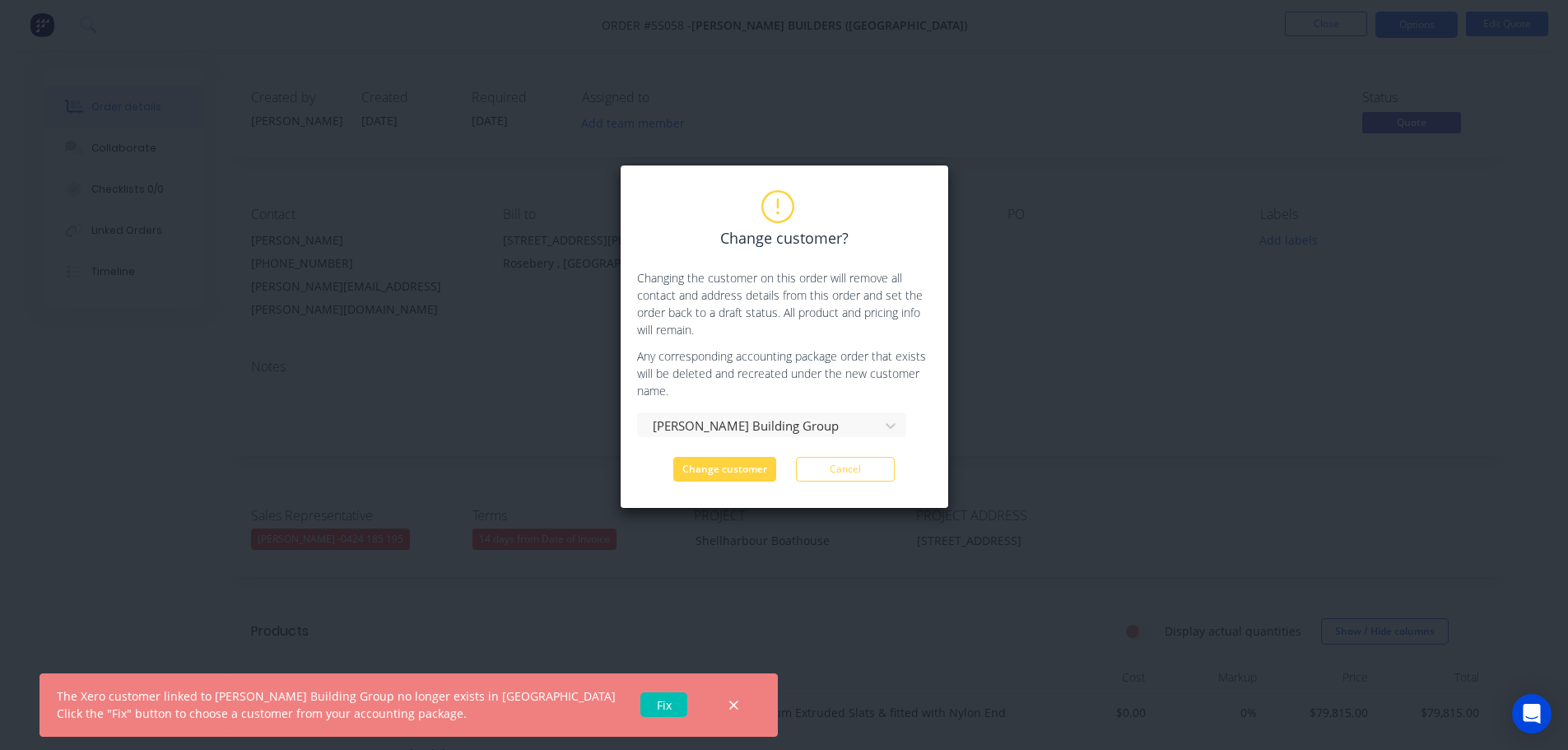
click at [641, 710] on link "Fix" at bounding box center [664, 705] width 47 height 25
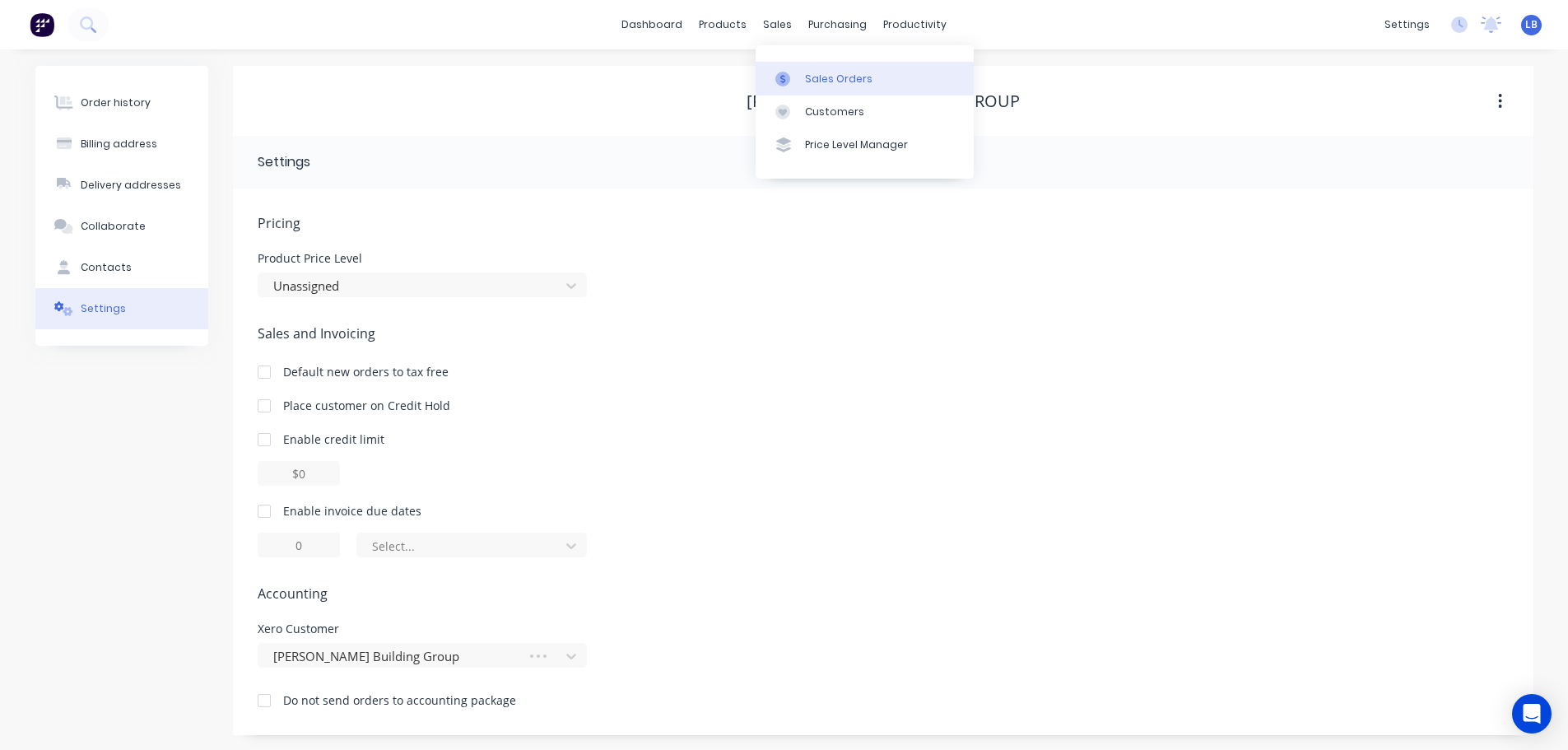
click at [832, 83] on div "Sales Orders" at bounding box center [839, 79] width 68 height 15
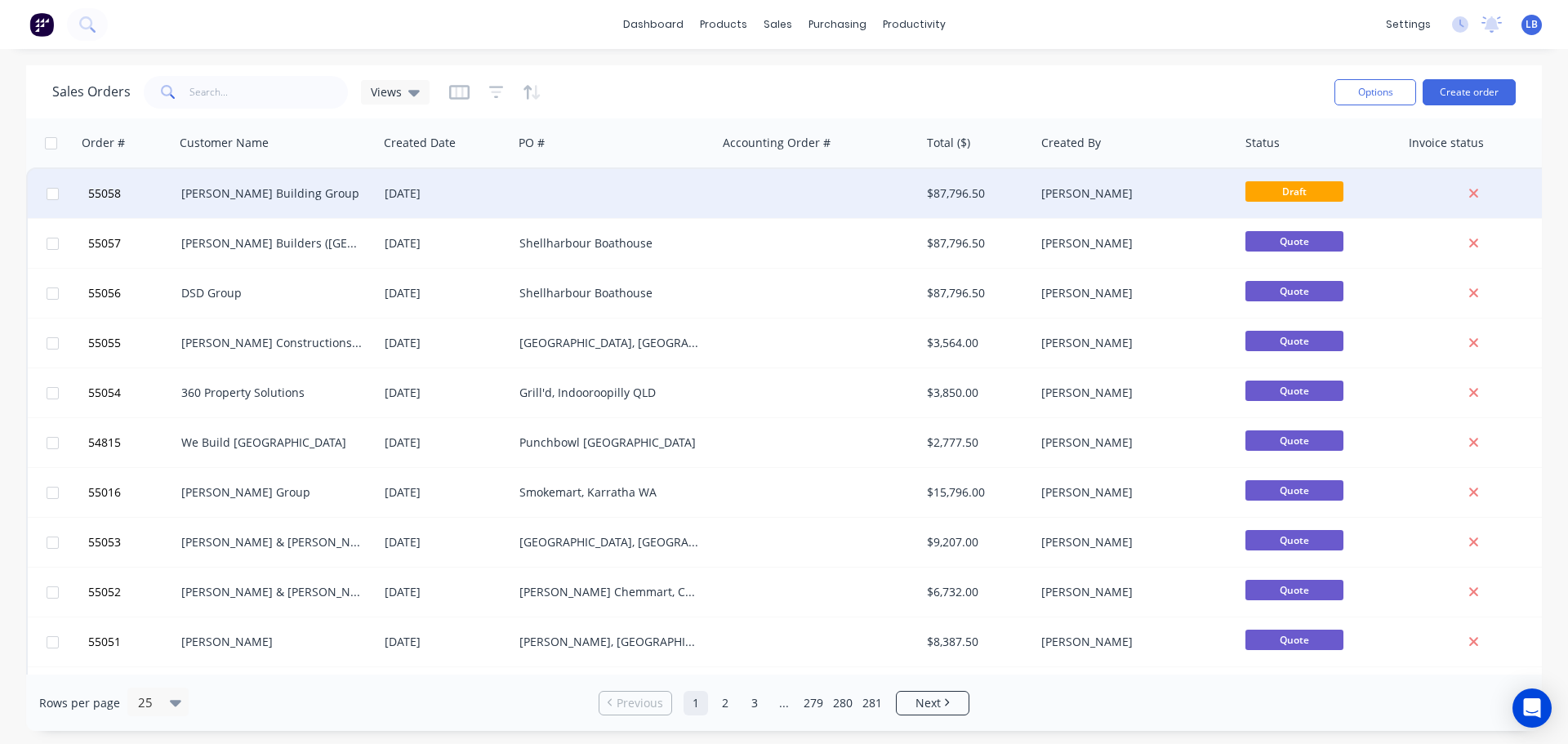
click at [943, 192] on div "$87,796.50" at bounding box center [976, 194] width 96 height 16
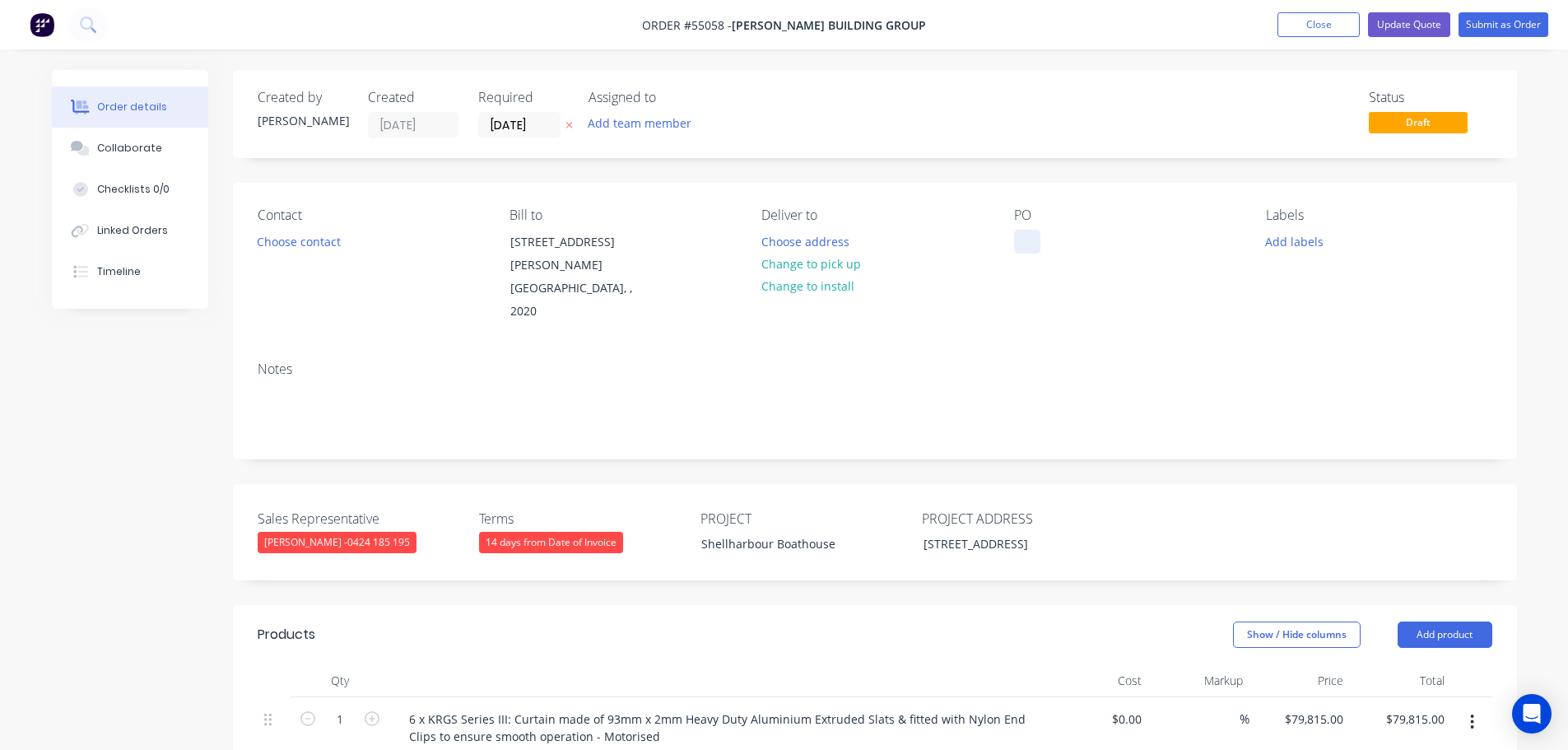
click at [1029, 231] on div at bounding box center [1028, 241] width 26 height 24
click at [777, 532] on div "Shellharbour Boathouse" at bounding box center [791, 543] width 206 height 24
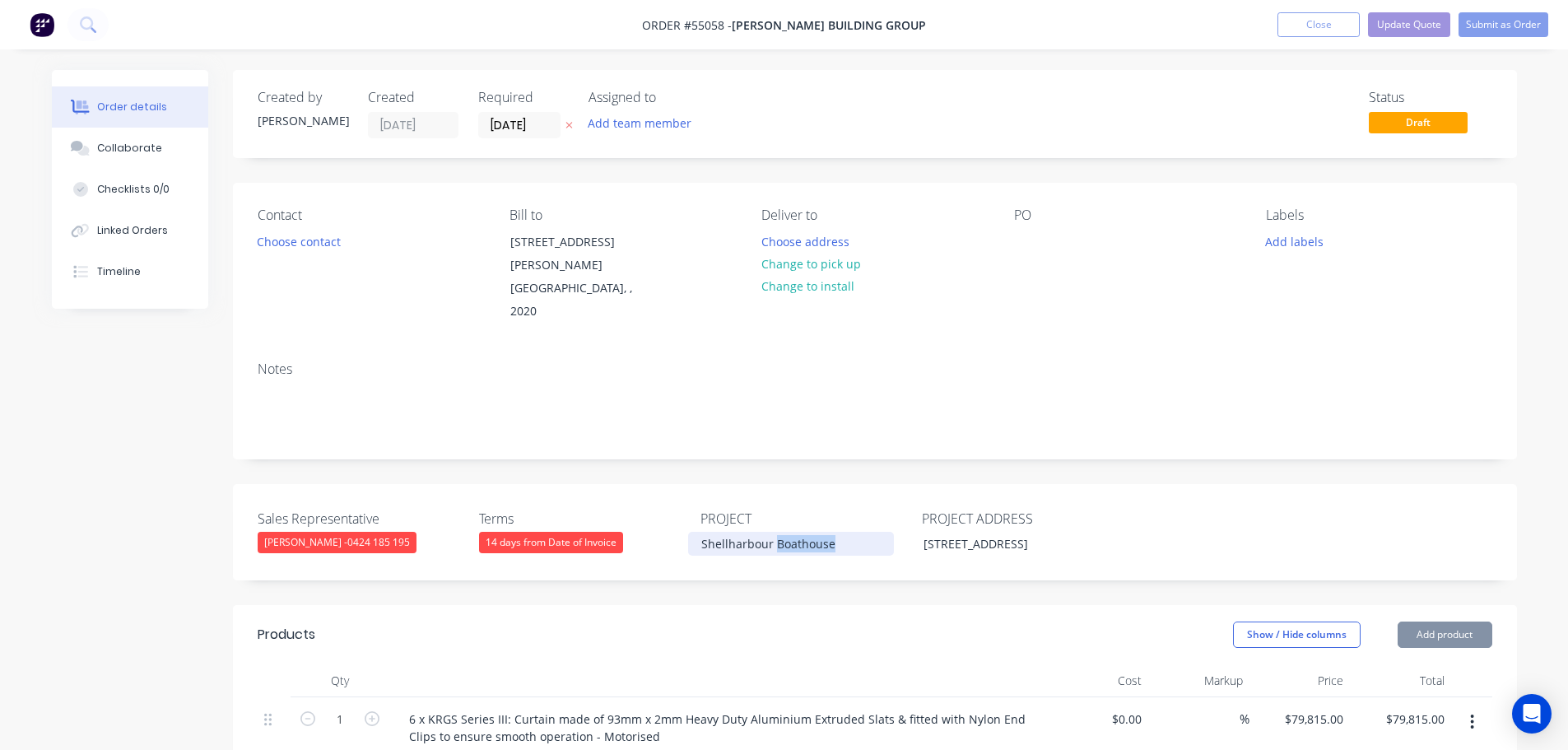
click at [777, 532] on div "Shellharbour Boathouse" at bounding box center [791, 543] width 206 height 24
copy div "Shellharbour Boathouse"
click at [1028, 238] on div at bounding box center [1028, 241] width 26 height 24
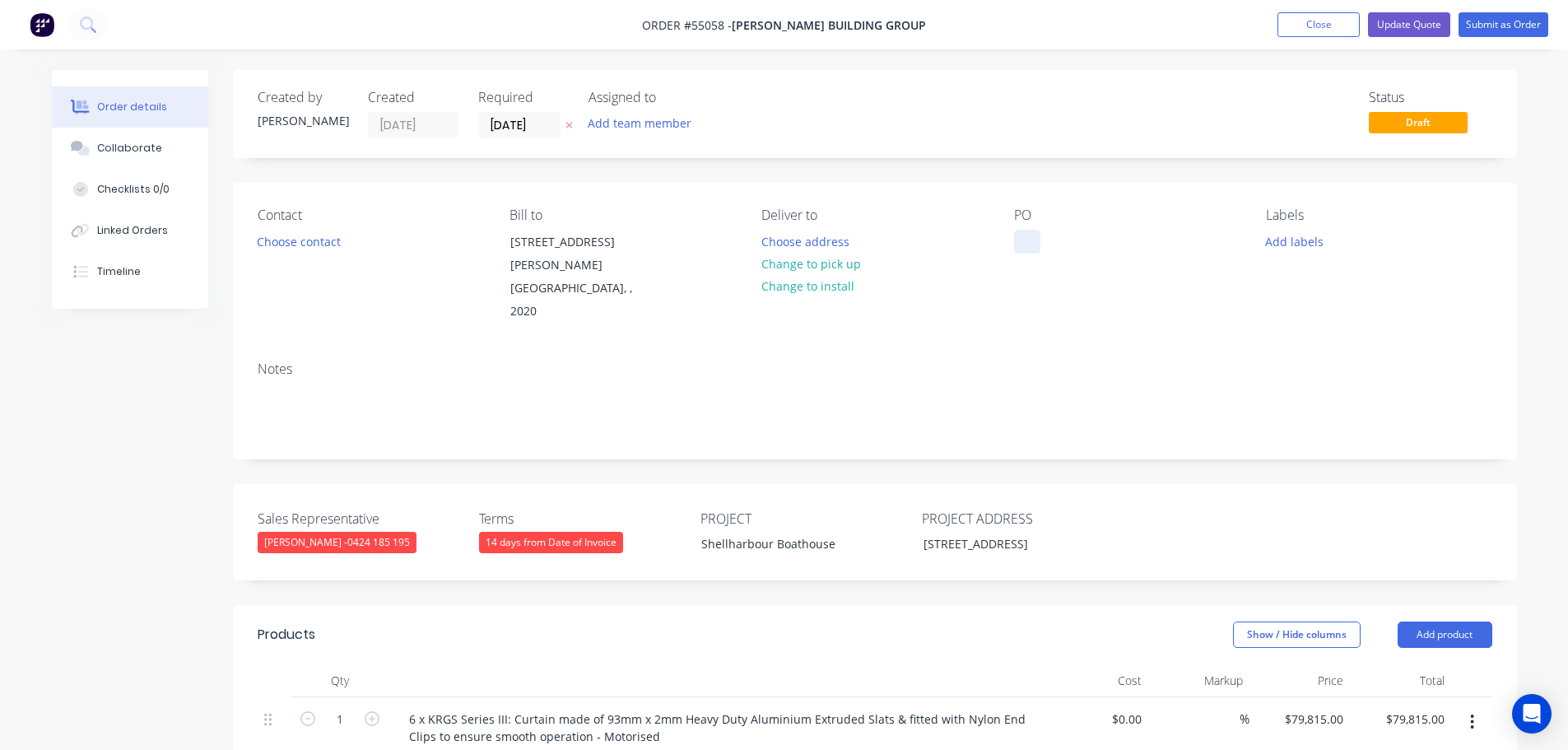
paste div
click at [303, 245] on button "Choose contact" at bounding box center [298, 240] width 101 height 22
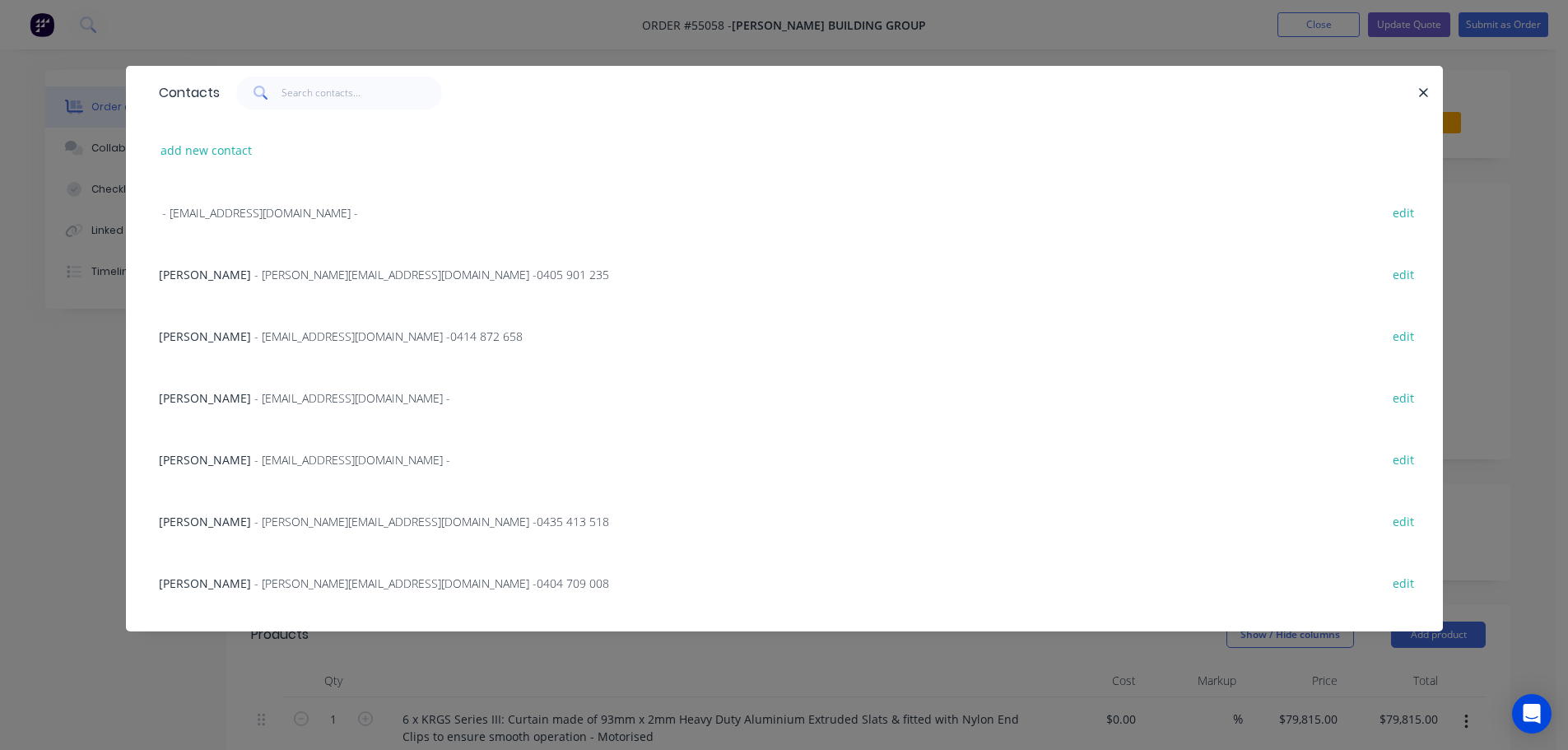
click at [217, 273] on span "Benny Soerjono" at bounding box center [205, 274] width 92 height 16
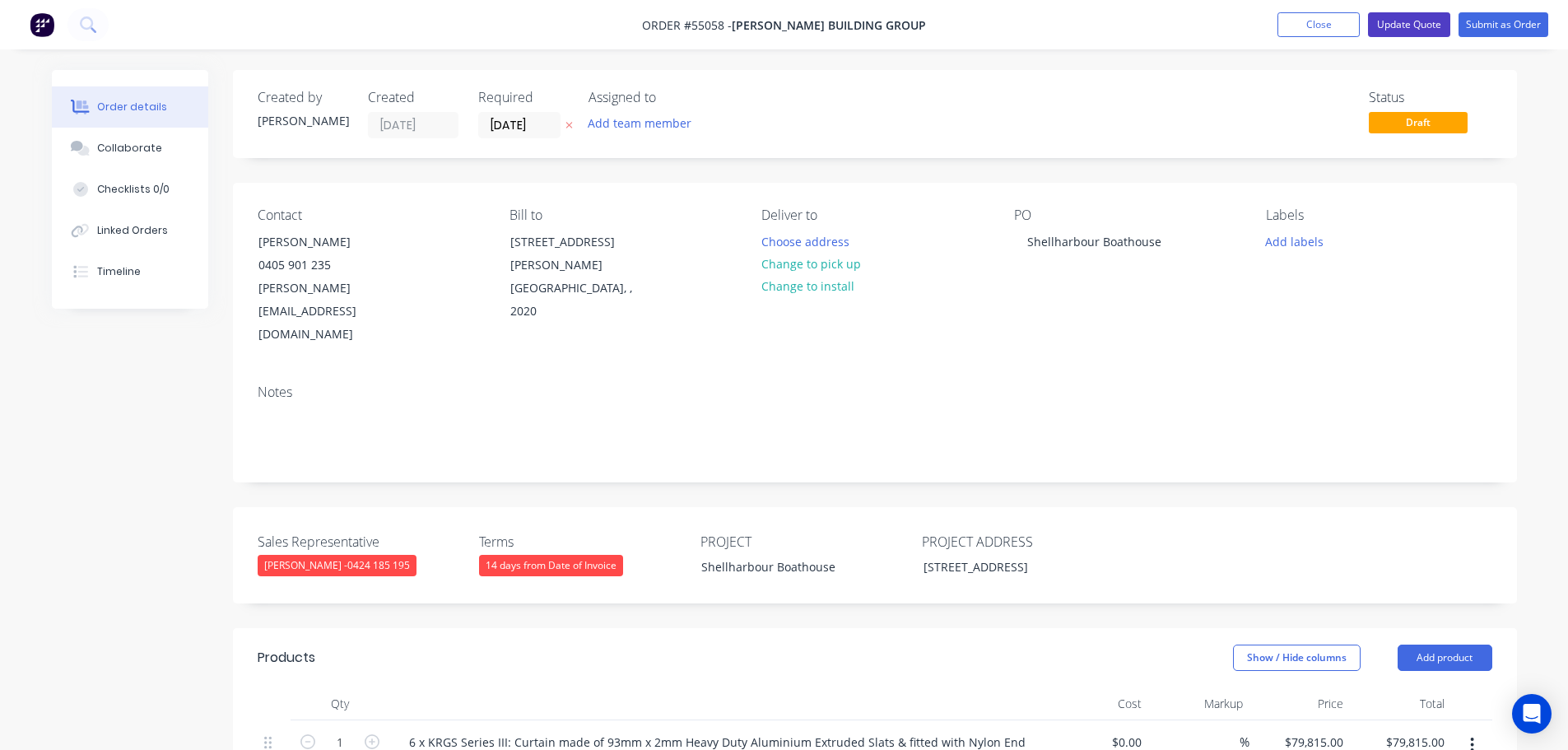
click at [1416, 19] on button "Update Quote" at bounding box center [1409, 25] width 82 height 25
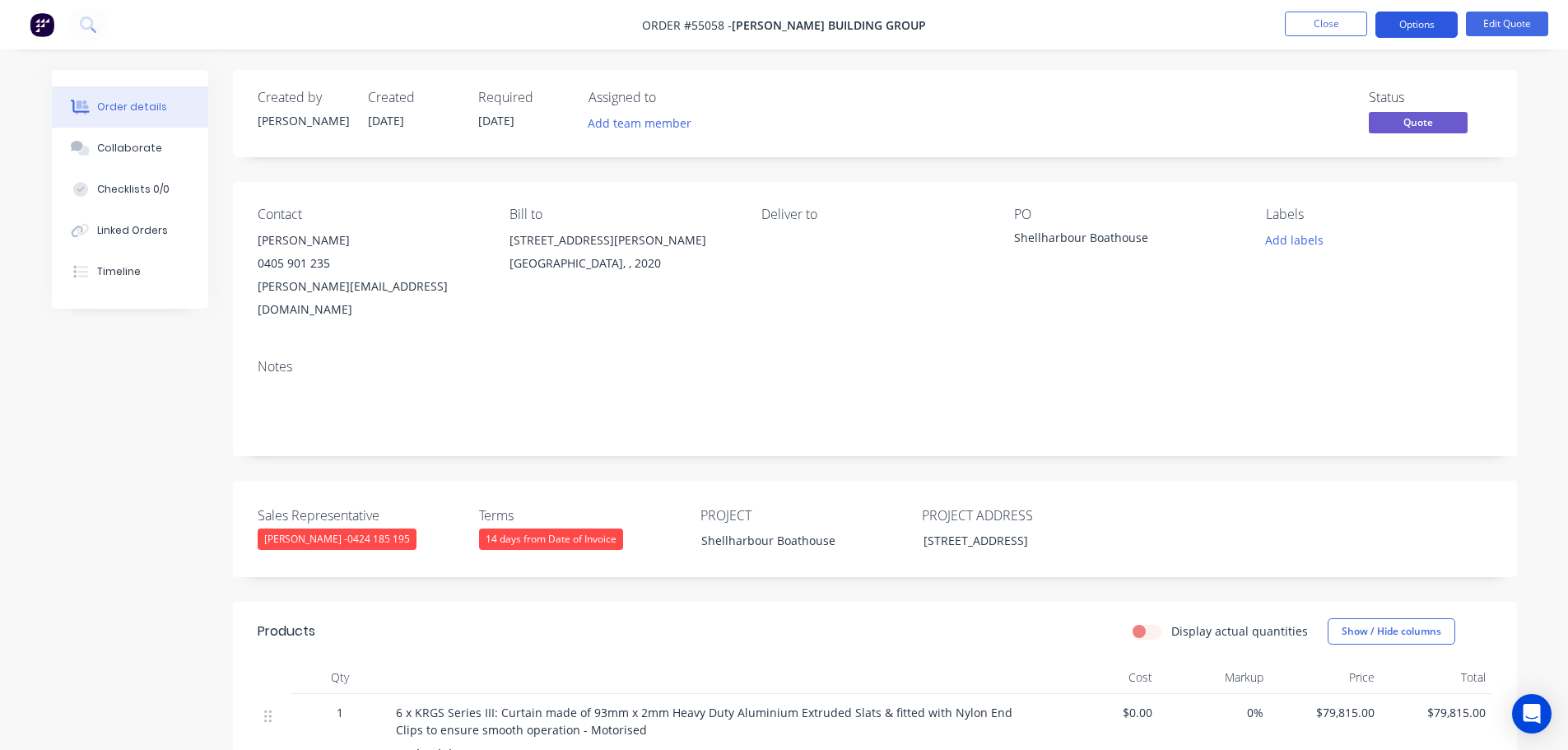
click at [1416, 26] on button "Options" at bounding box center [1416, 25] width 82 height 26
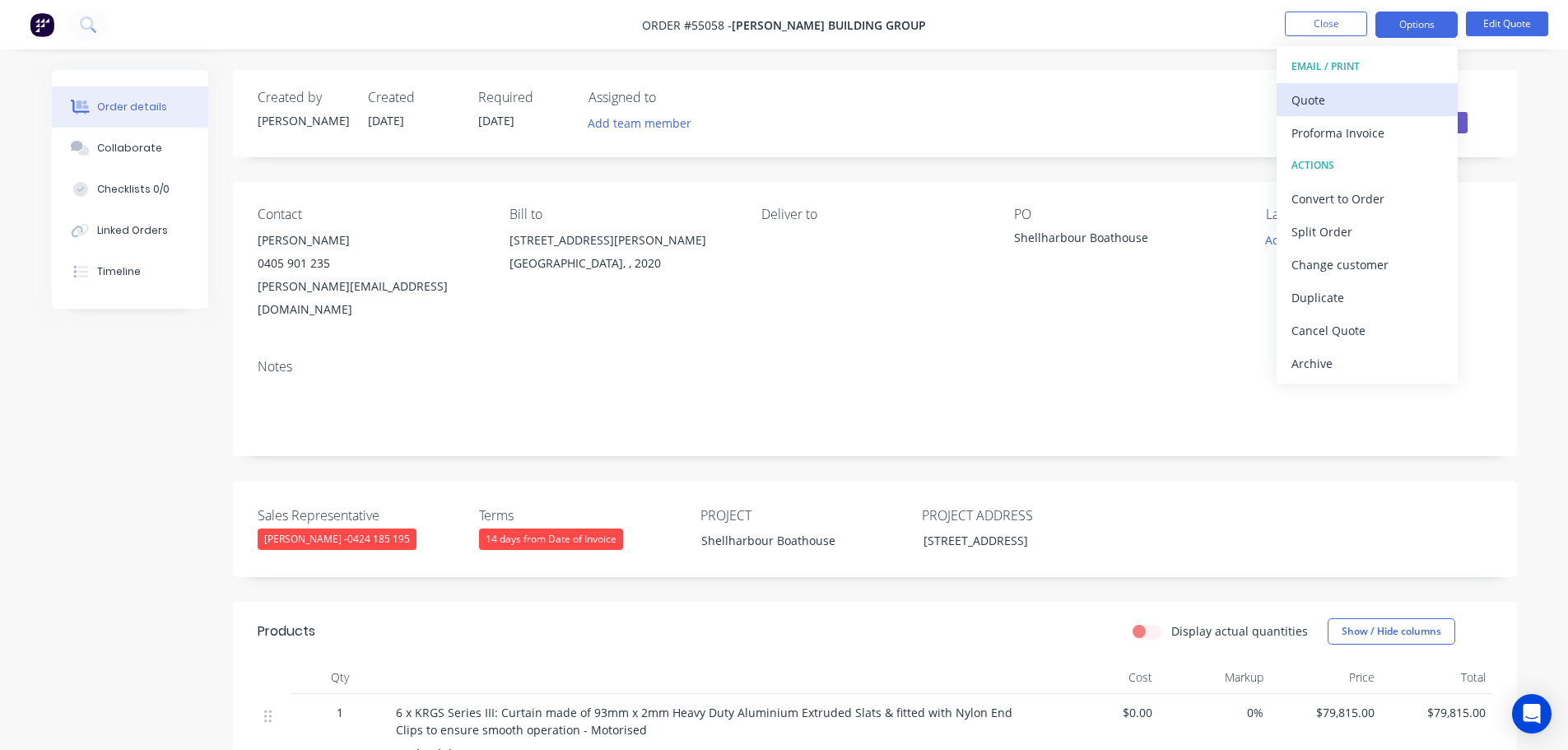
click at [1304, 102] on div "Quote" at bounding box center [1367, 100] width 152 height 24
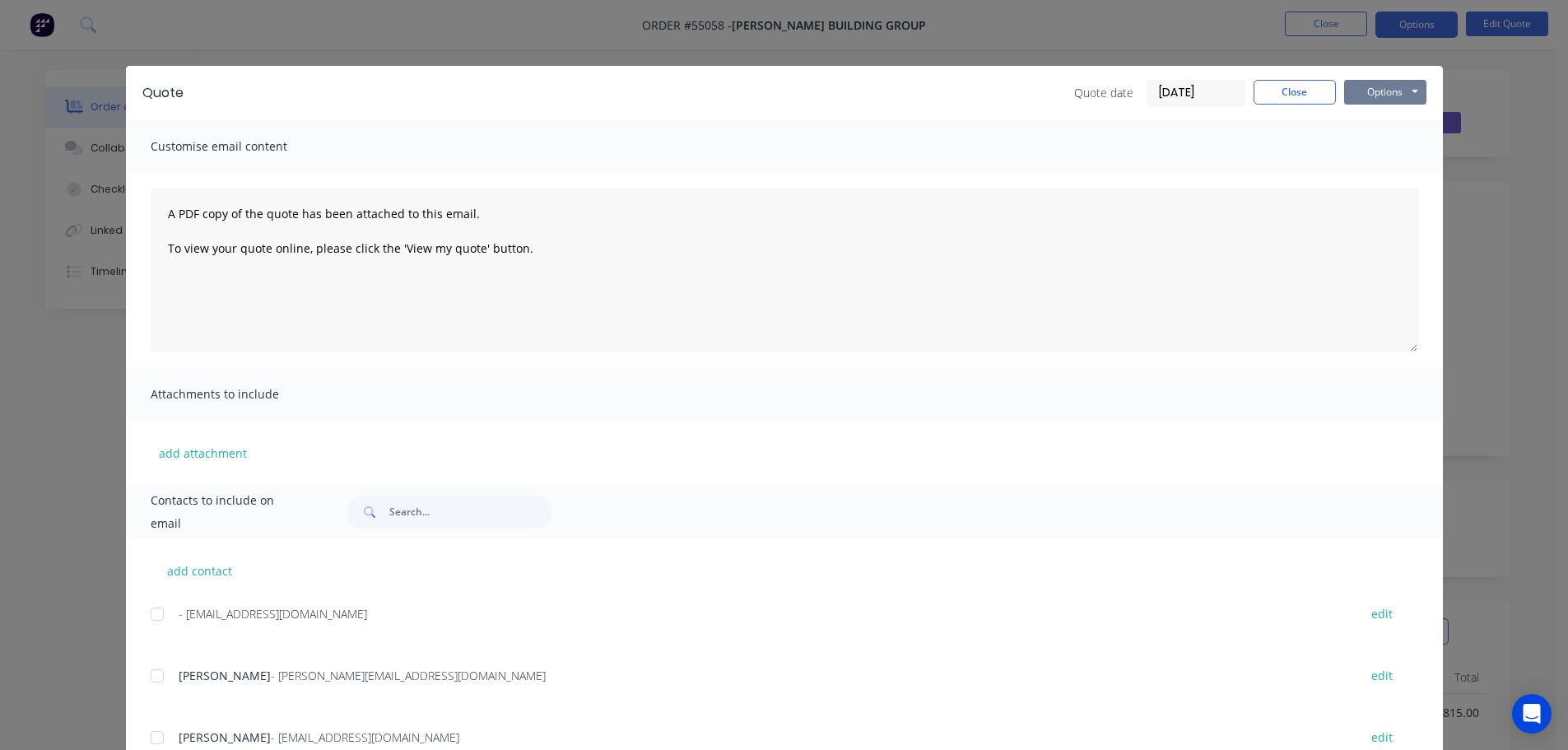
drag, startPoint x: 1369, startPoint y: 97, endPoint x: 1371, endPoint y: 105, distance: 8.2
click at [1370, 100] on button "Options" at bounding box center [1385, 92] width 82 height 25
click at [1393, 156] on button "Print" at bounding box center [1397, 148] width 105 height 27
click at [1273, 100] on button "Close" at bounding box center [1295, 92] width 82 height 25
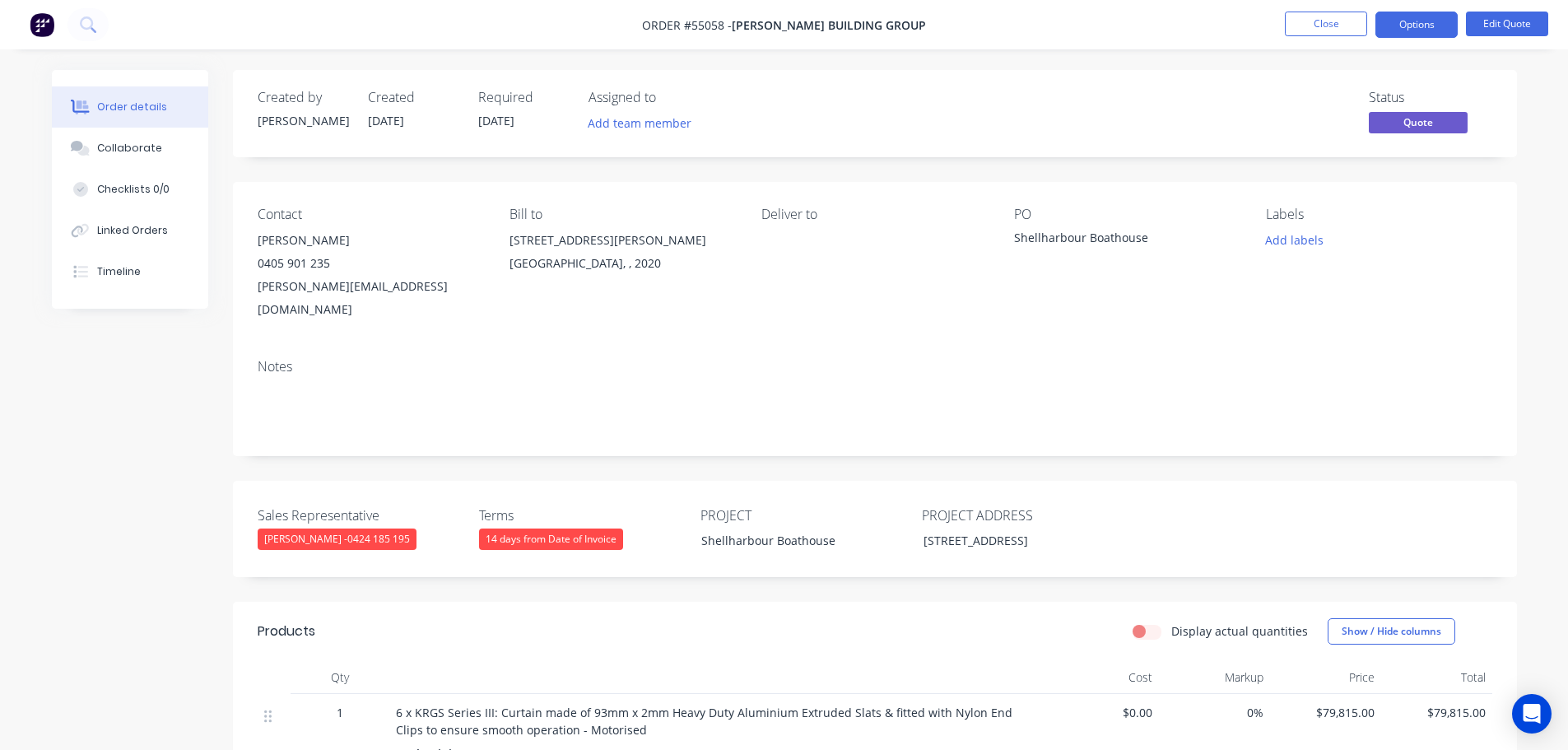
click at [352, 293] on div "bennys@pattersonbuild.com.au" at bounding box center [371, 298] width 226 height 46
copy div "bennys@pattersonbuild.com.au"
click at [1076, 235] on div "Shellharbour Boathouse" at bounding box center [1118, 240] width 206 height 23
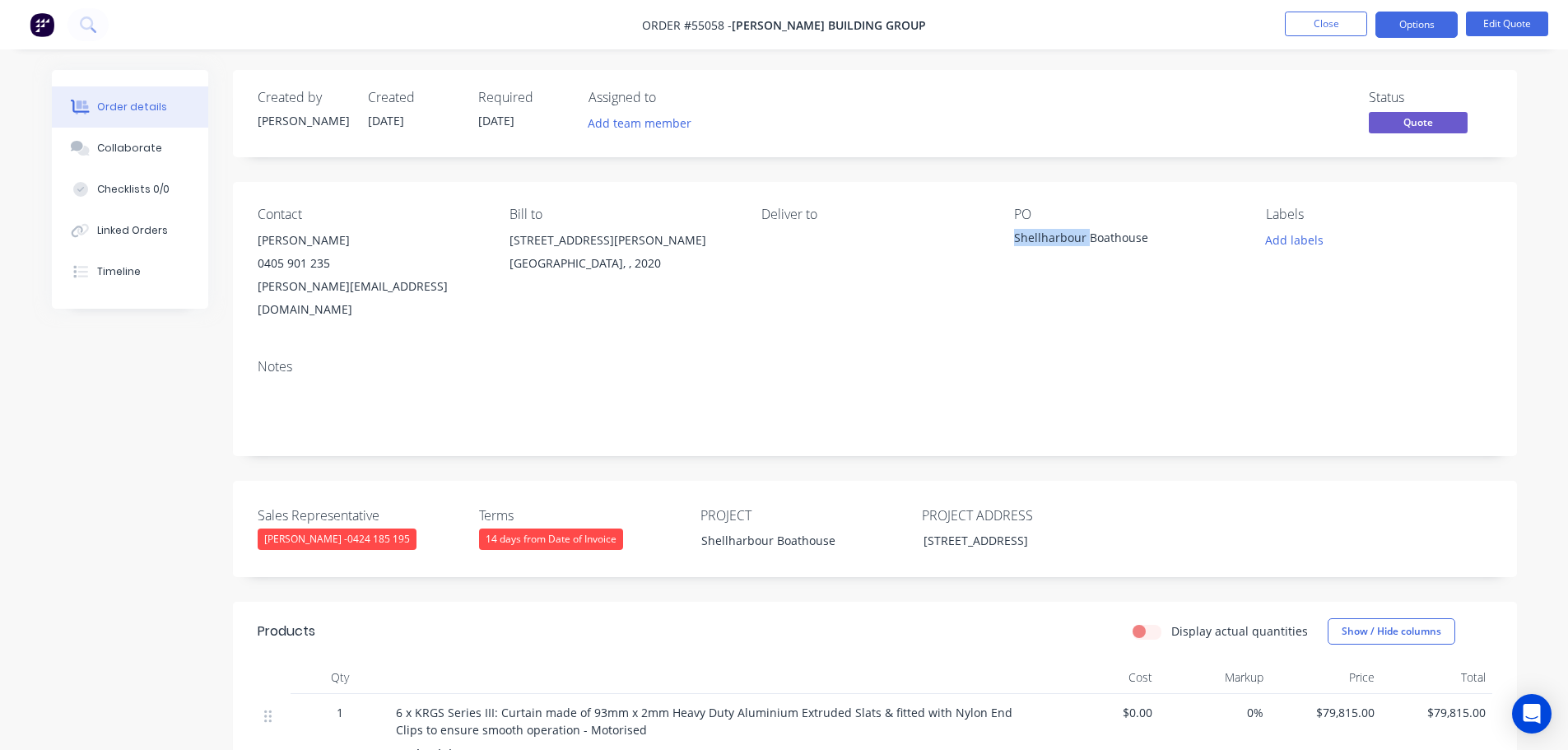
click at [1076, 235] on div "Shellharbour Boathouse" at bounding box center [1118, 240] width 206 height 23
copy div "Shellharbour Boathouse"
click at [330, 268] on span at bounding box center [330, 263] width 0 height 16
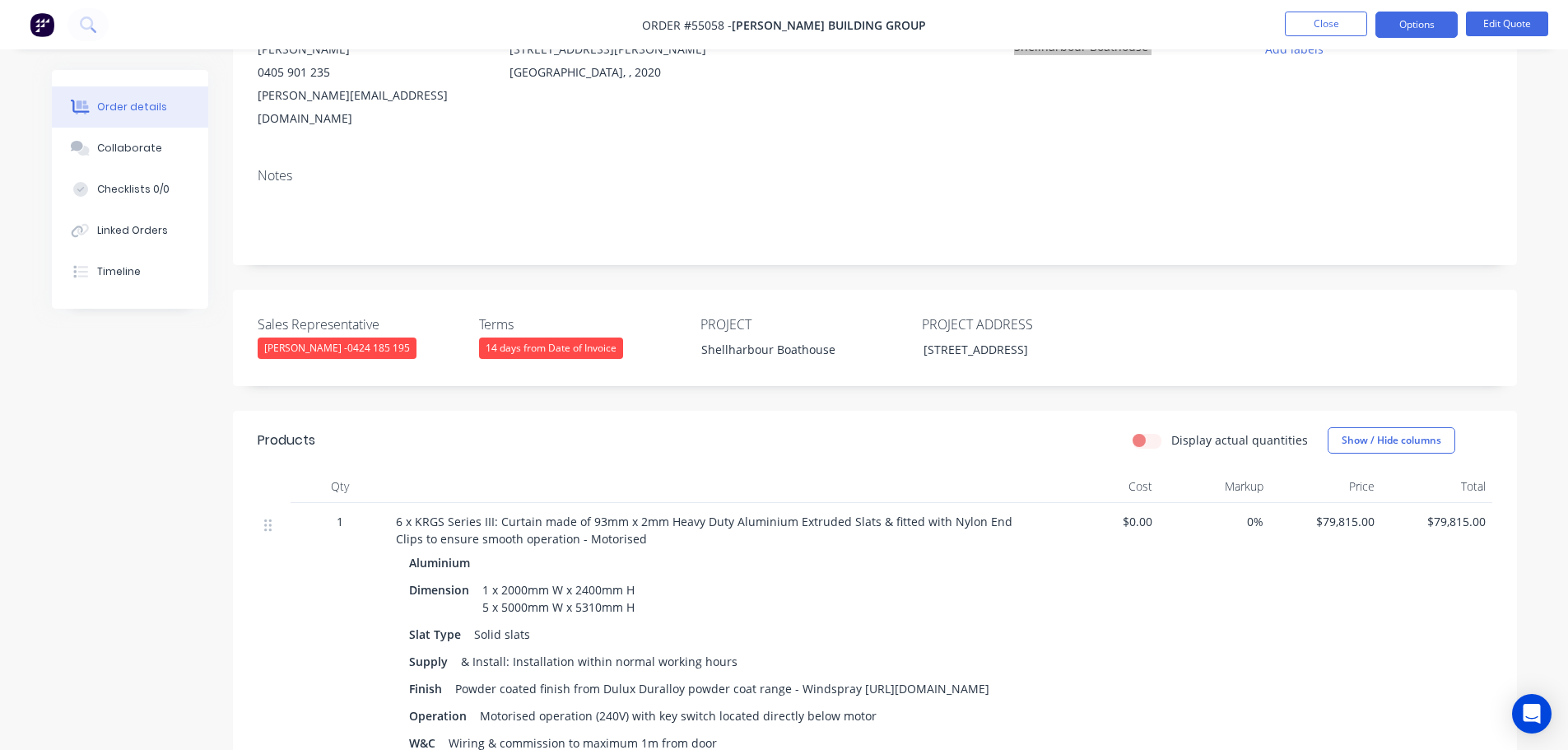
scroll to position [329, 0]
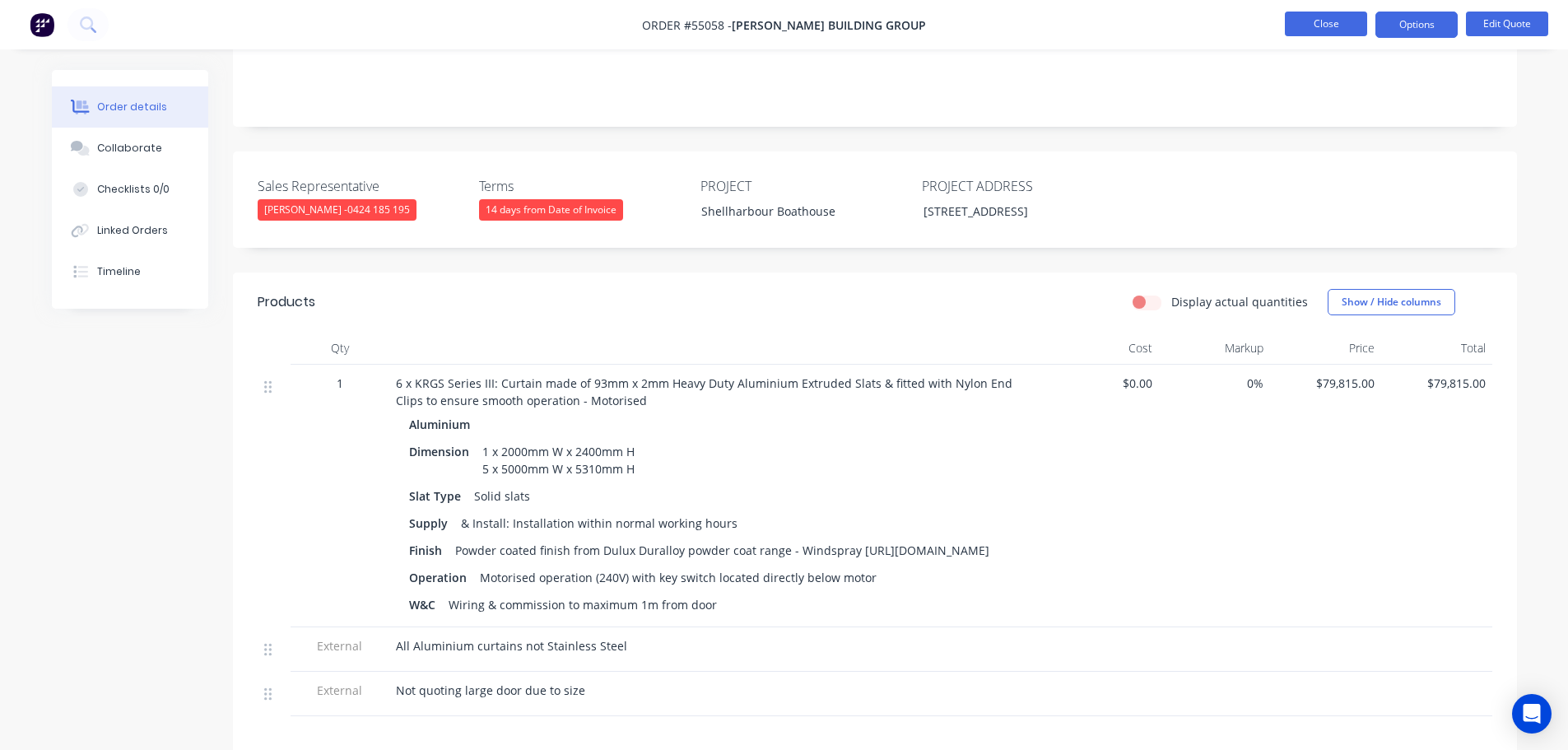
click at [1321, 33] on button "Close" at bounding box center [1326, 24] width 82 height 25
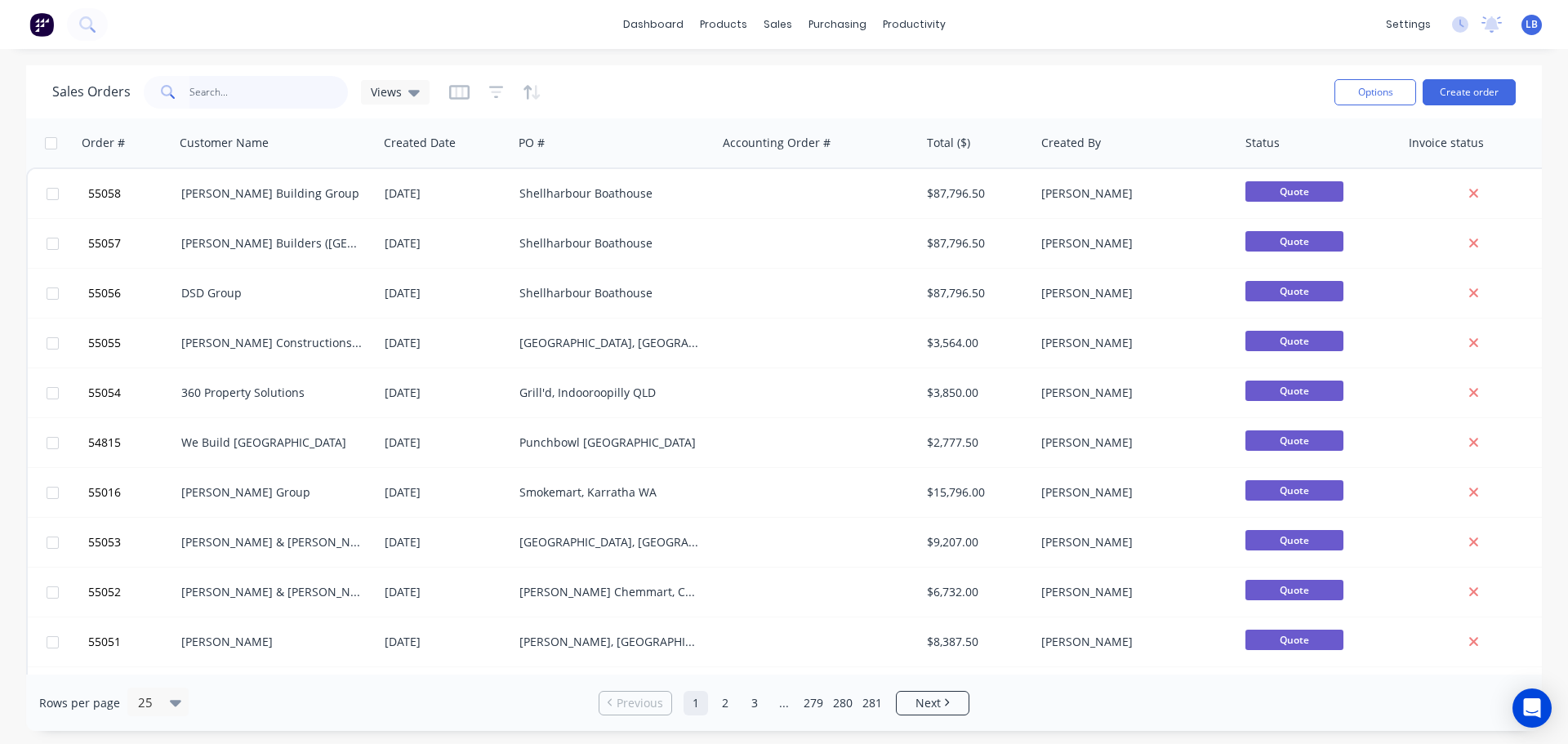
click at [217, 92] on input "text" at bounding box center [269, 92] width 159 height 33
click at [201, 91] on input "text" at bounding box center [269, 92] width 159 height 33
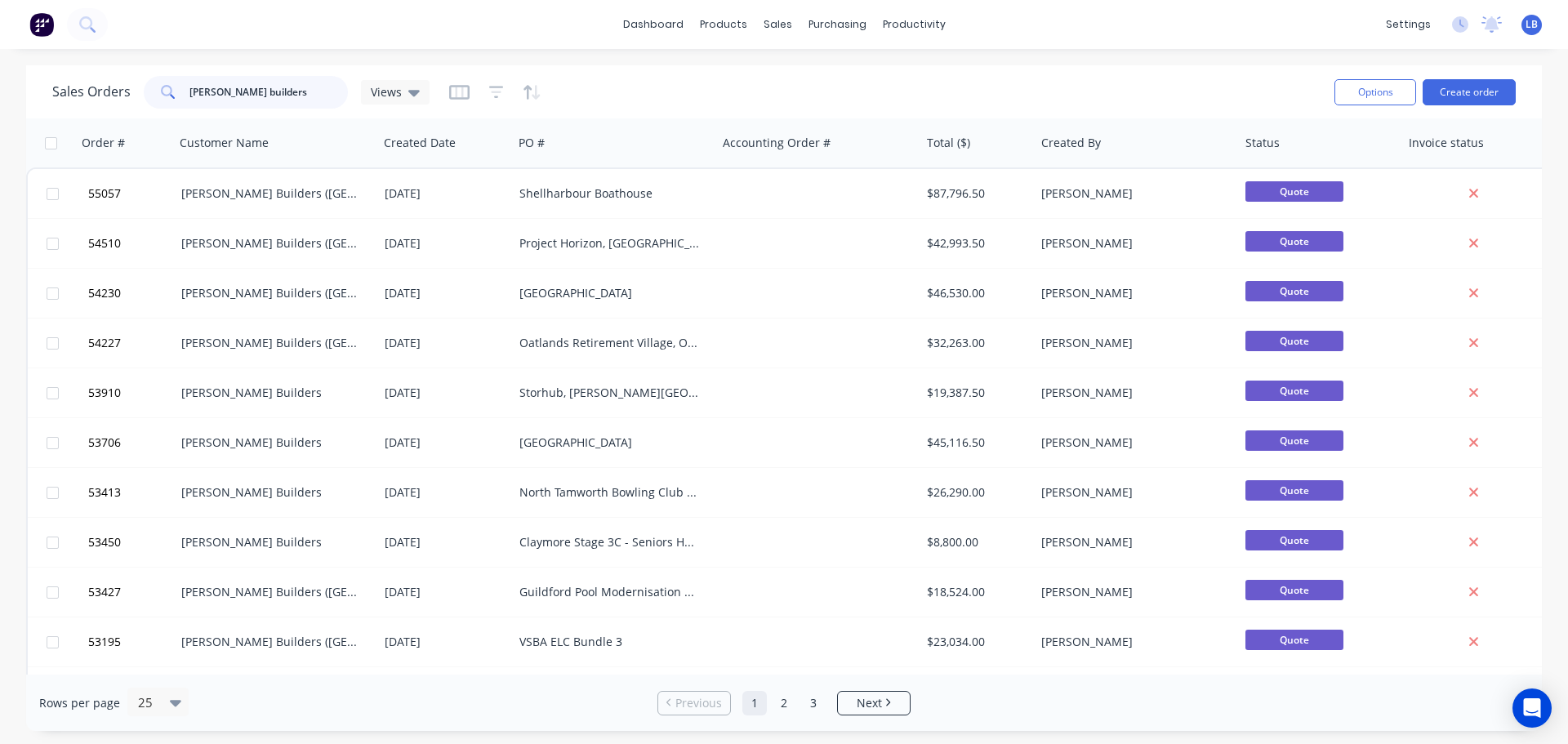
type input "hutchinson builders"
drag, startPoint x: 291, startPoint y: 90, endPoint x: 105, endPoint y: 105, distance: 186.6
click at [105, 105] on div "Sales Orders hutchinson builders Views" at bounding box center [241, 92] width 377 height 33
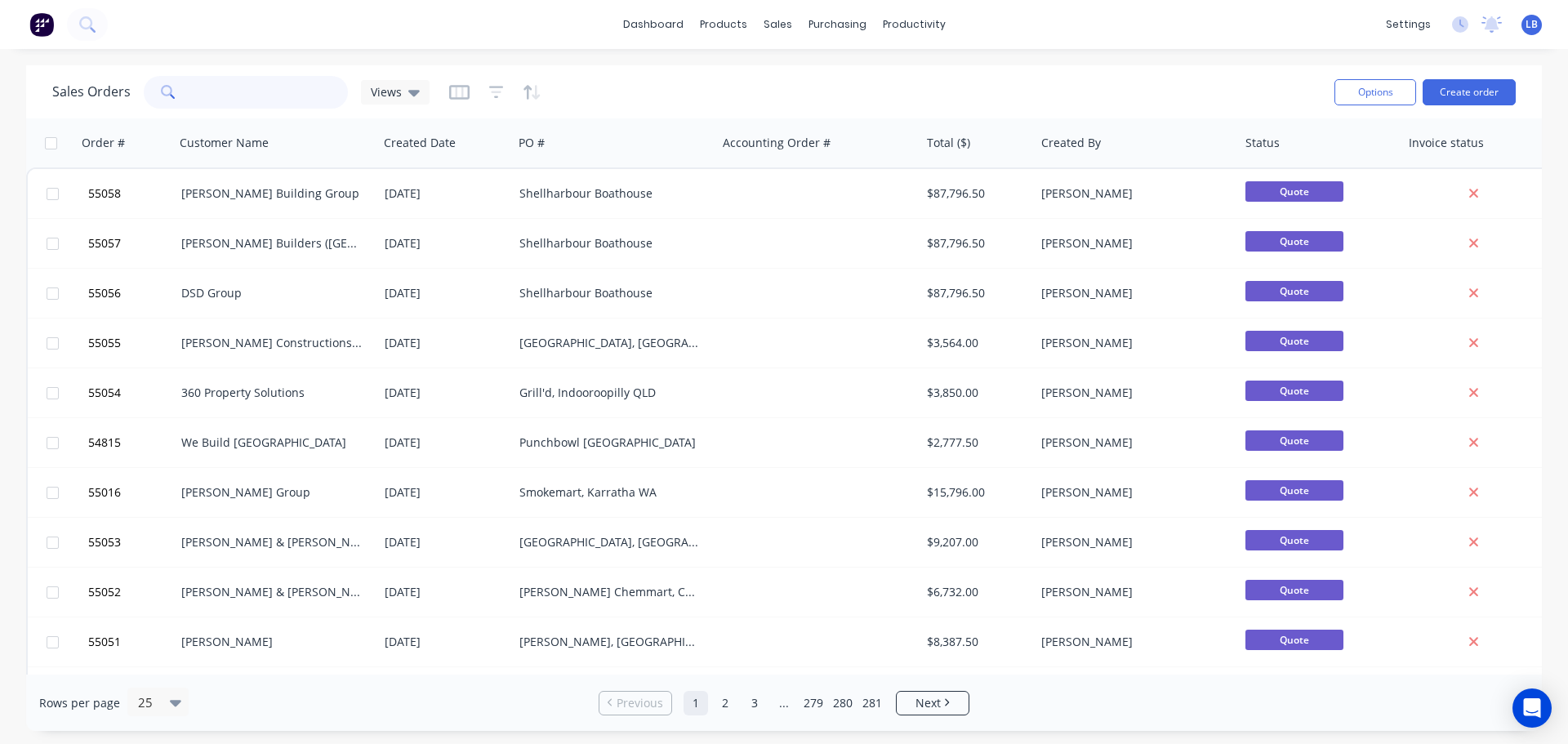
click at [239, 95] on input "text" at bounding box center [269, 92] width 159 height 33
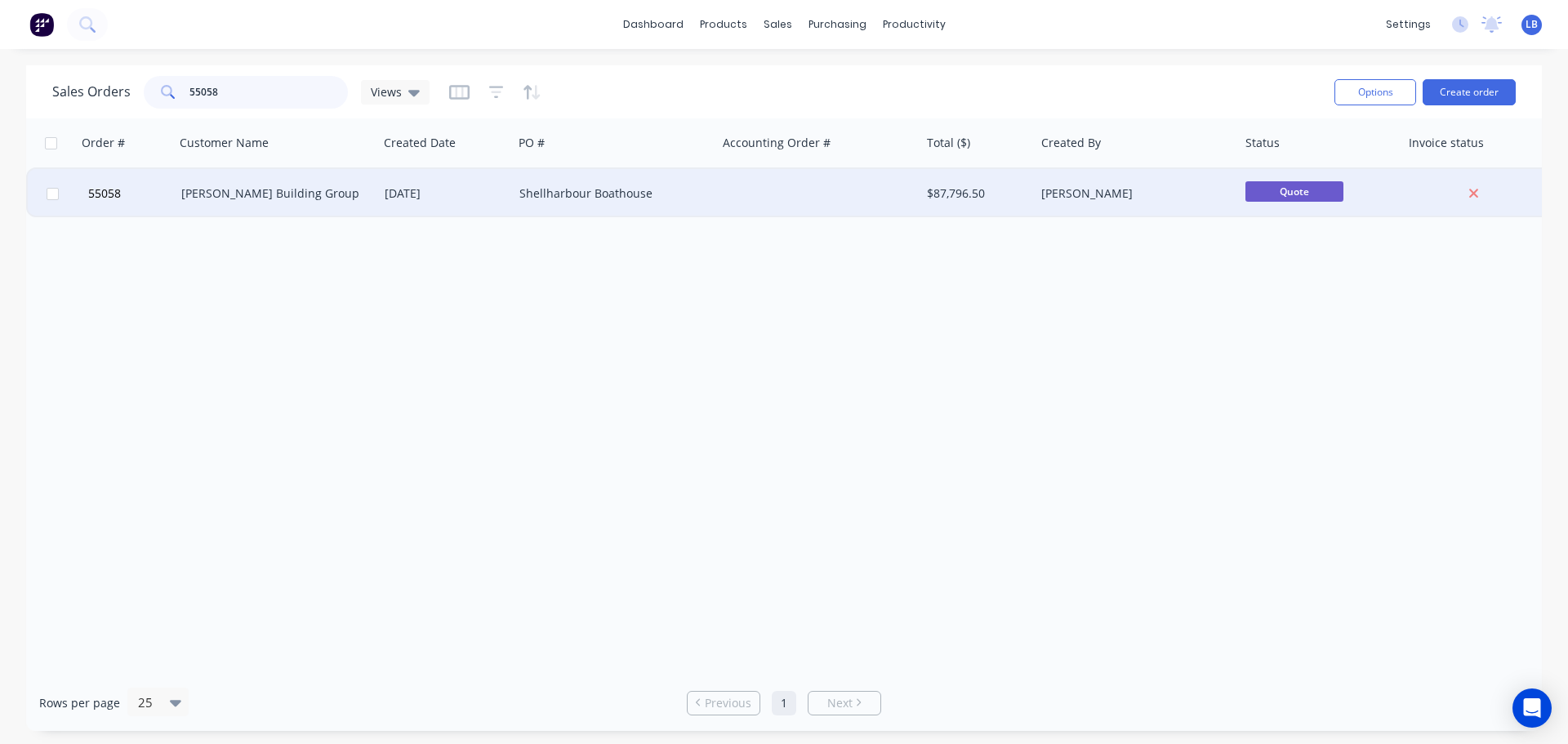
type input "55058"
click at [461, 203] on div "[DATE]" at bounding box center [445, 194] width 135 height 49
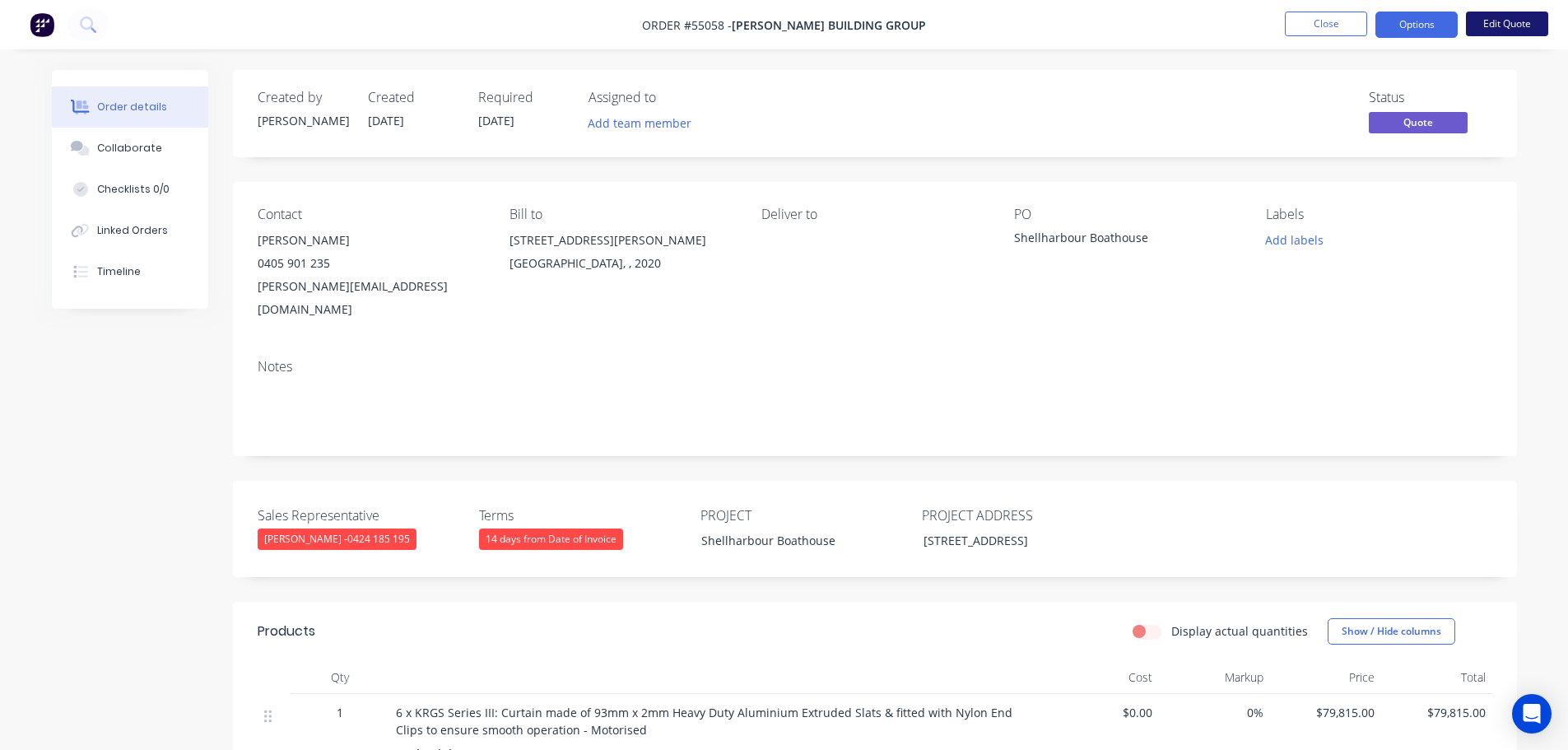
click at [1508, 16] on button "Edit Quote" at bounding box center [1507, 24] width 82 height 25
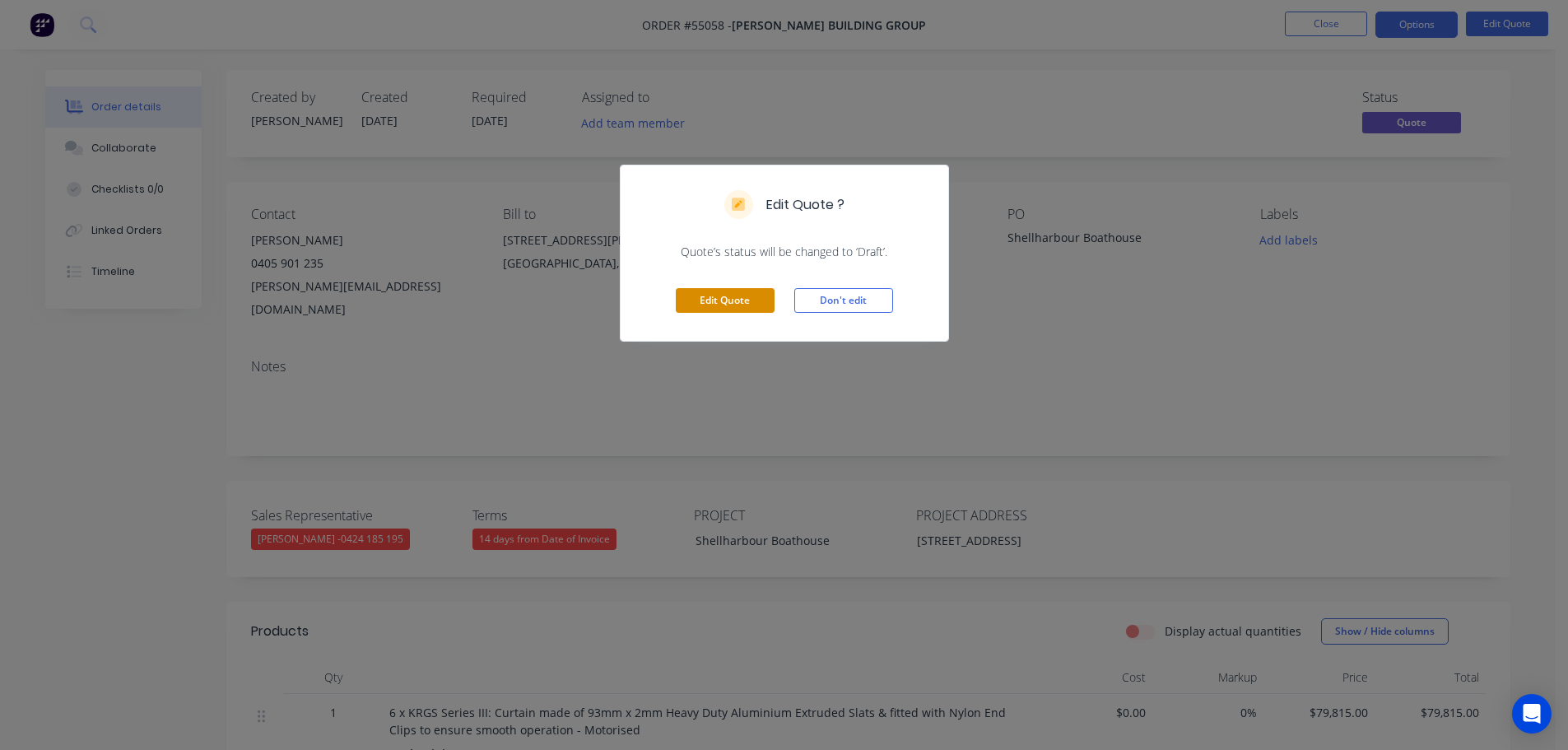
click at [751, 303] on button "Edit Quote" at bounding box center [726, 300] width 99 height 25
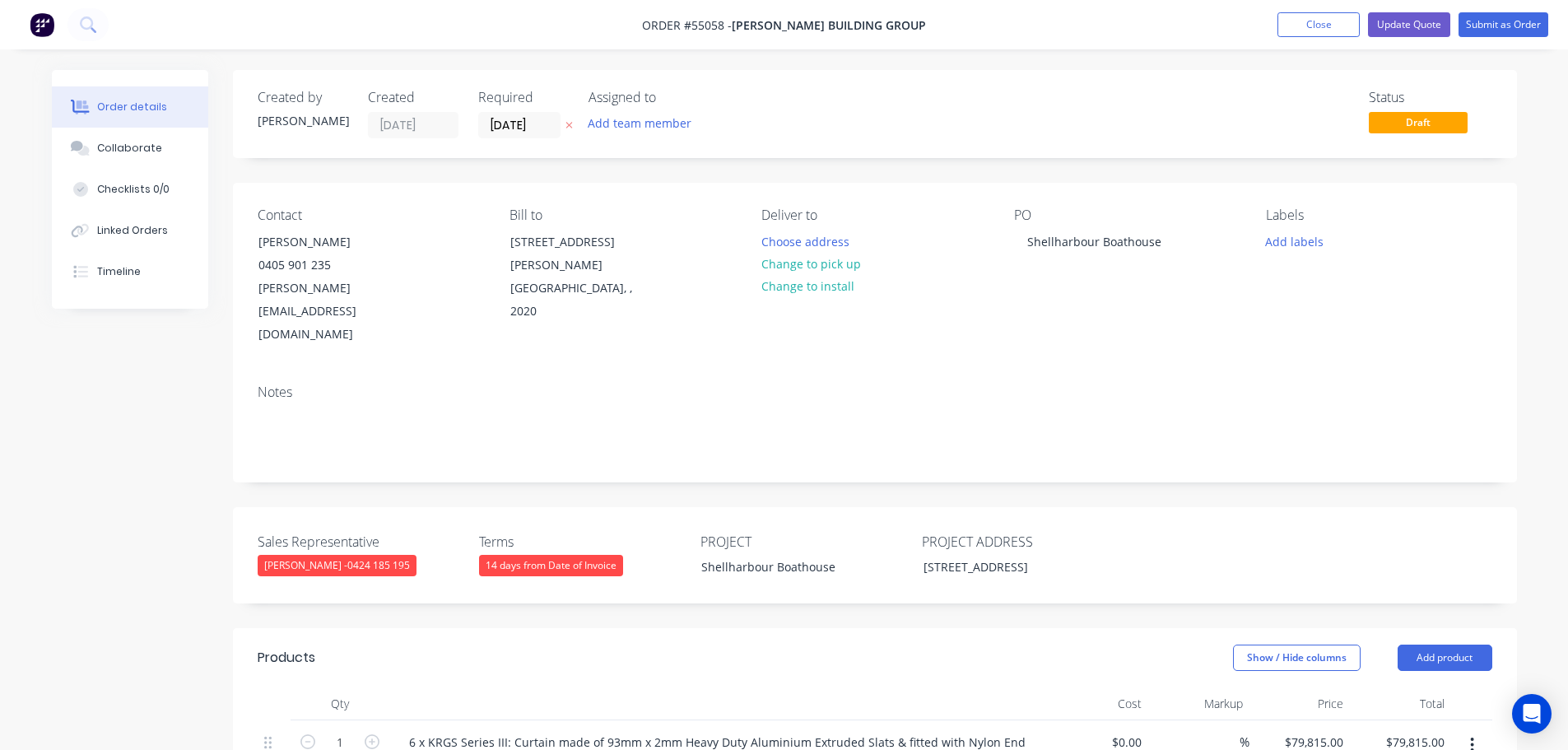
scroll to position [329, 0]
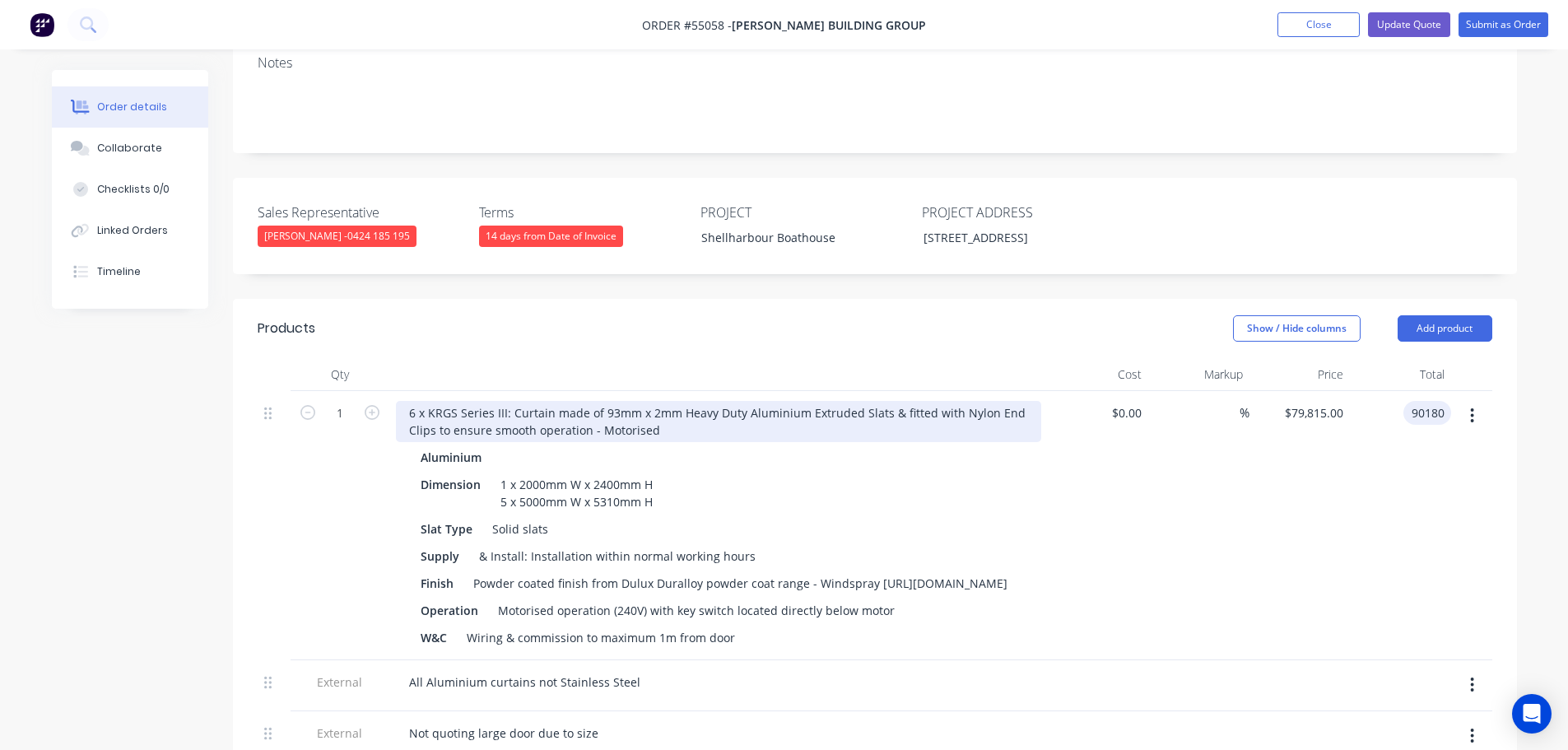
type input "90180"
type input "$90,180.00"
drag, startPoint x: 414, startPoint y: 379, endPoint x: 408, endPoint y: 425, distance: 46.4
click at [413, 401] on div "6 x KRGS Series III: Curtain made of 93mm x 2mm Heavy Duty Aluminium Extruded S…" at bounding box center [719, 422] width 646 height 41
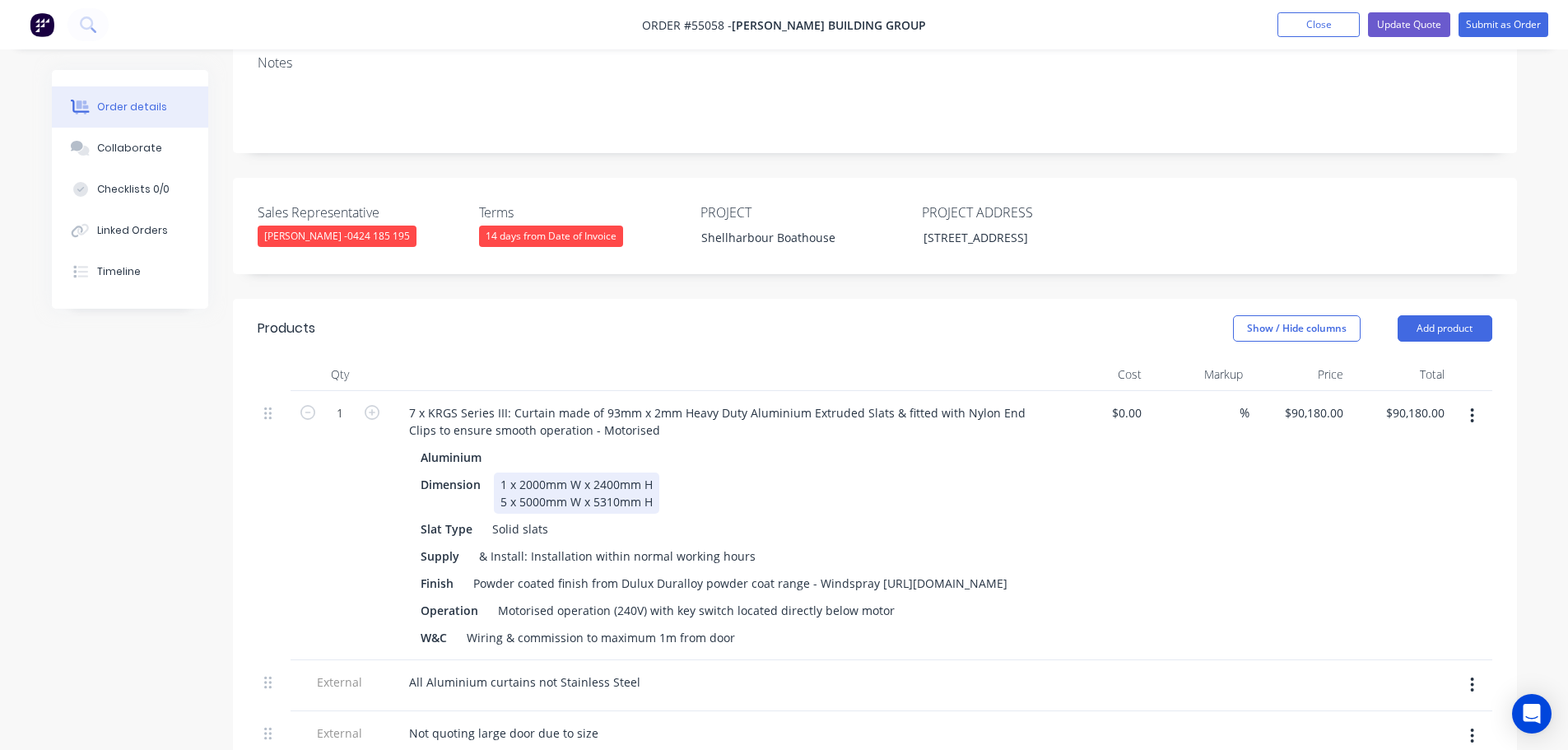
click at [659, 473] on div "Dimension 1 x 2000mm W x 2400mm H 5 x 5000mm W x 5310mm H" at bounding box center [716, 493] width 603 height 41
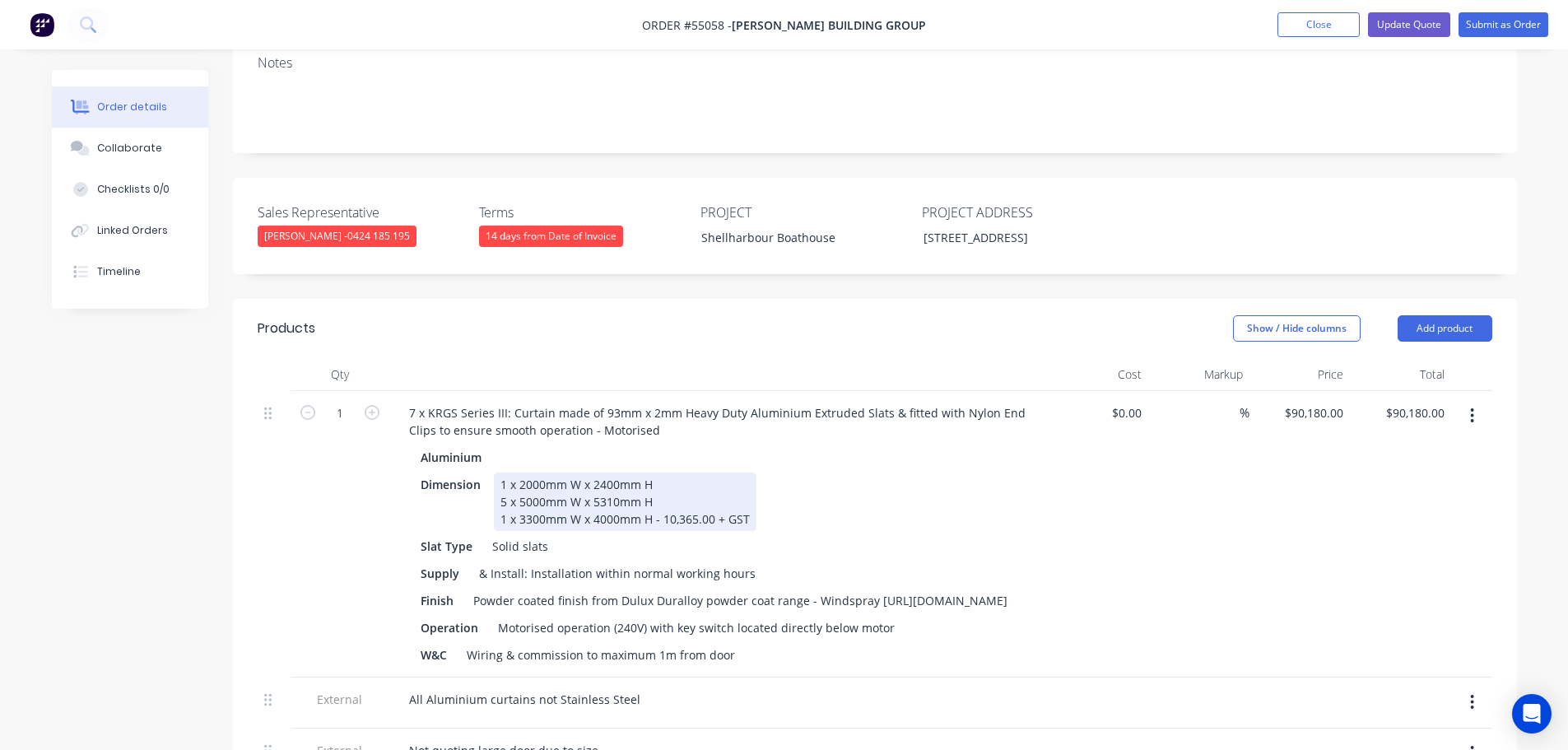
click at [659, 473] on div "1 x 2000mm W x 2400mm H 5 x 5000mm W x 5310mm H 1 x 3300mm W x 4000mm H - 10,36…" at bounding box center [625, 501] width 263 height 58
click at [652, 473] on div "1 x 2000mm W x 2400mm H - 8,140.00 + GST 5 x 5000mm W x 5310mm H 1 x 3300mm W x…" at bounding box center [625, 501] width 263 height 58
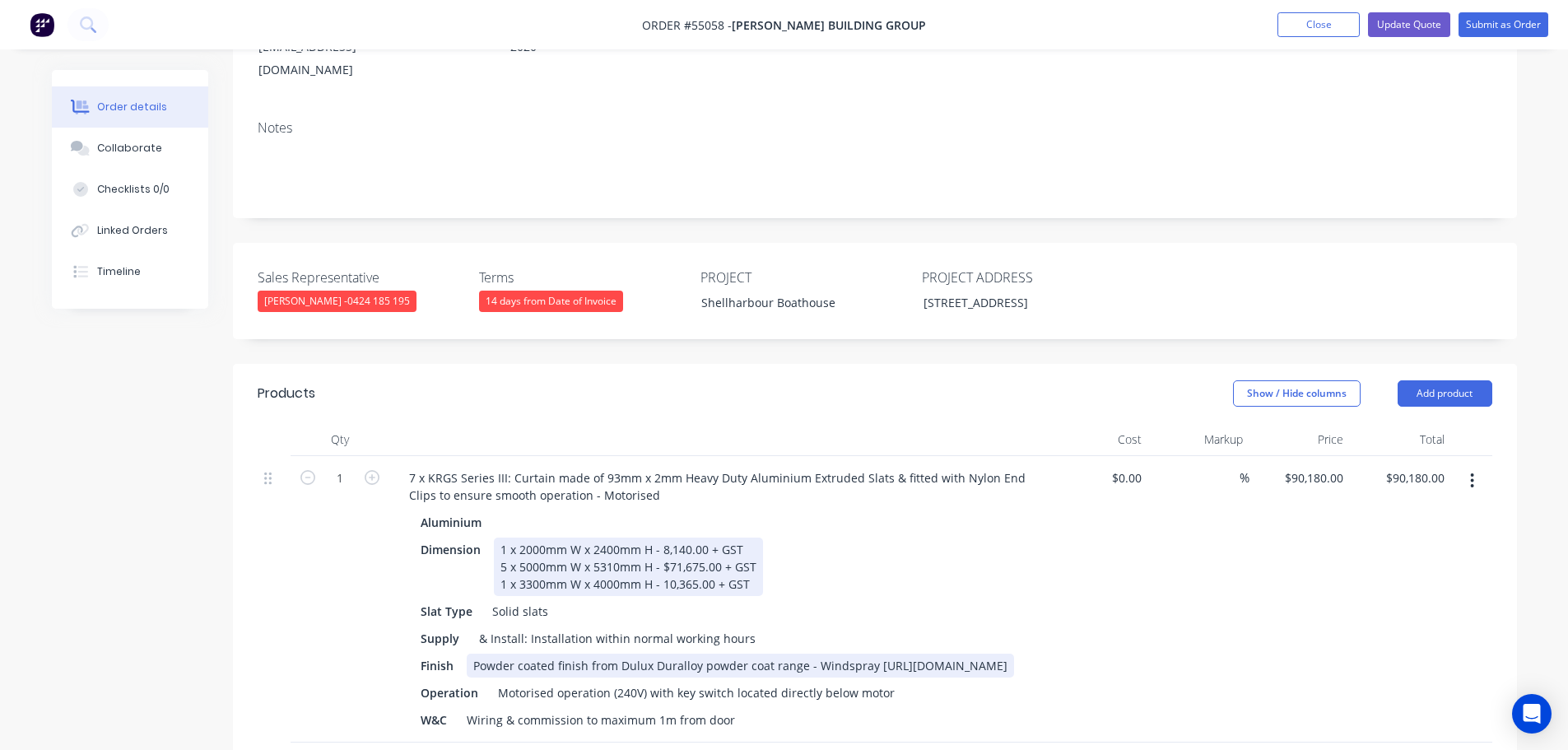
scroll to position [247, 0]
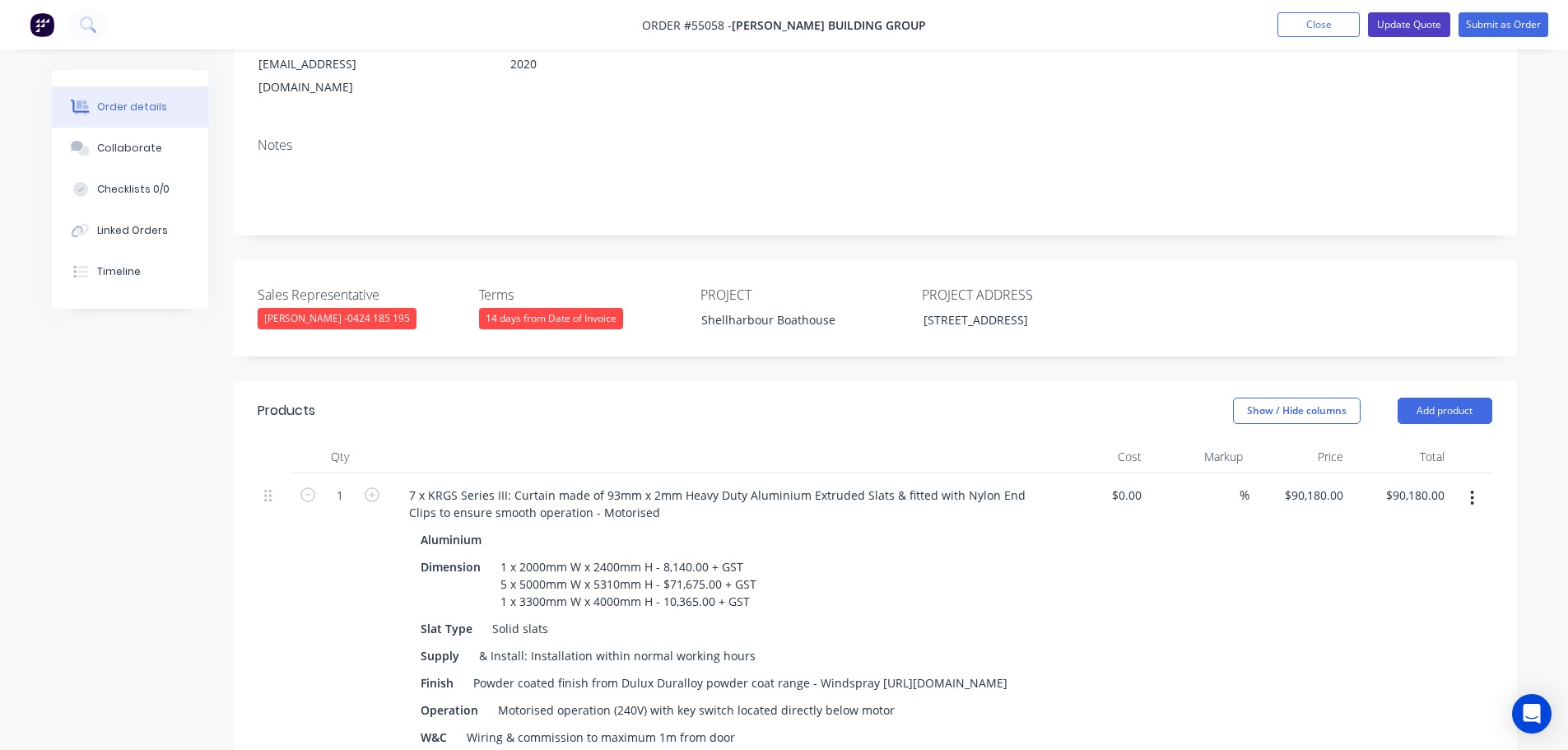
click at [1400, 22] on button "Update Quote" at bounding box center [1409, 25] width 82 height 25
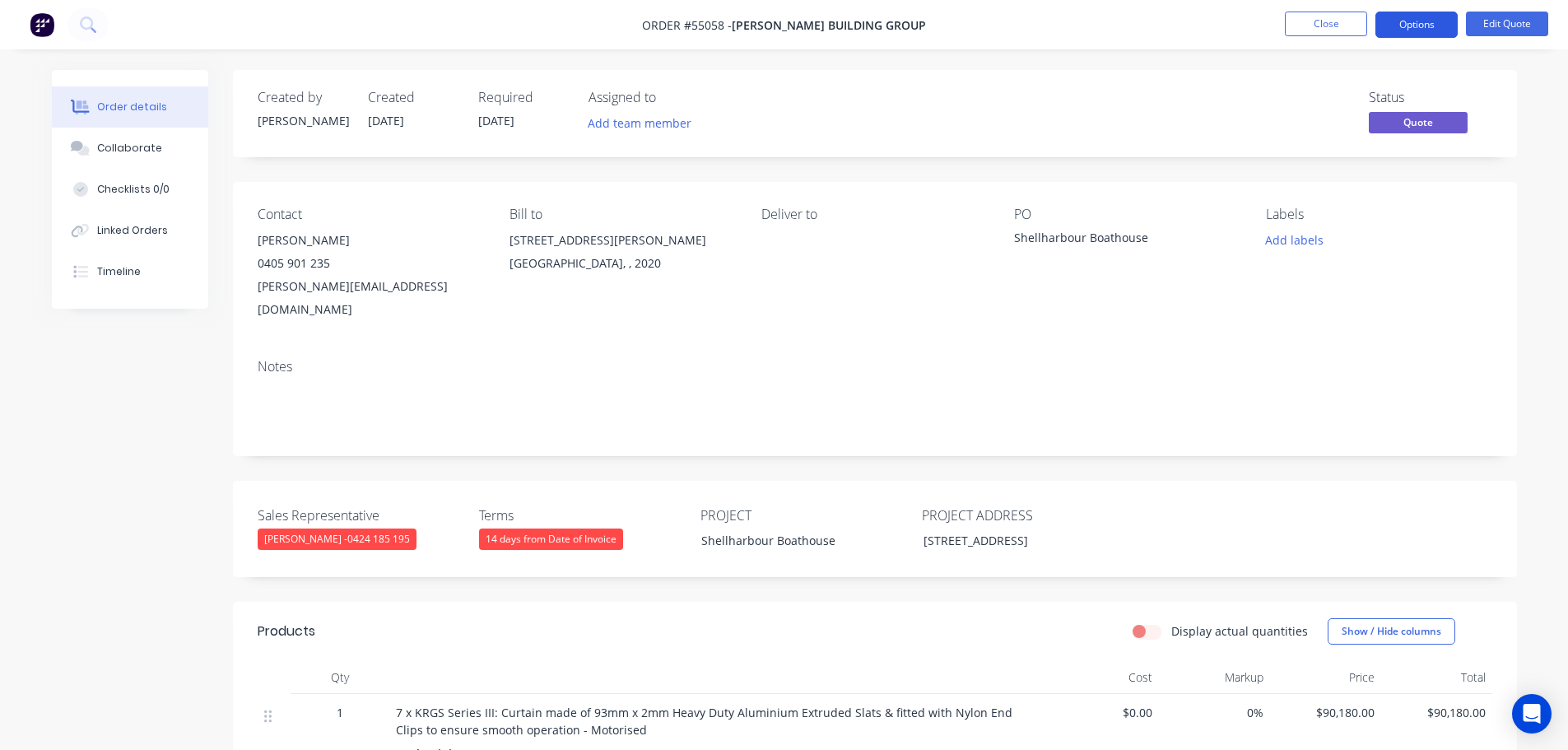
click at [1407, 14] on button "Options" at bounding box center [1416, 25] width 82 height 26
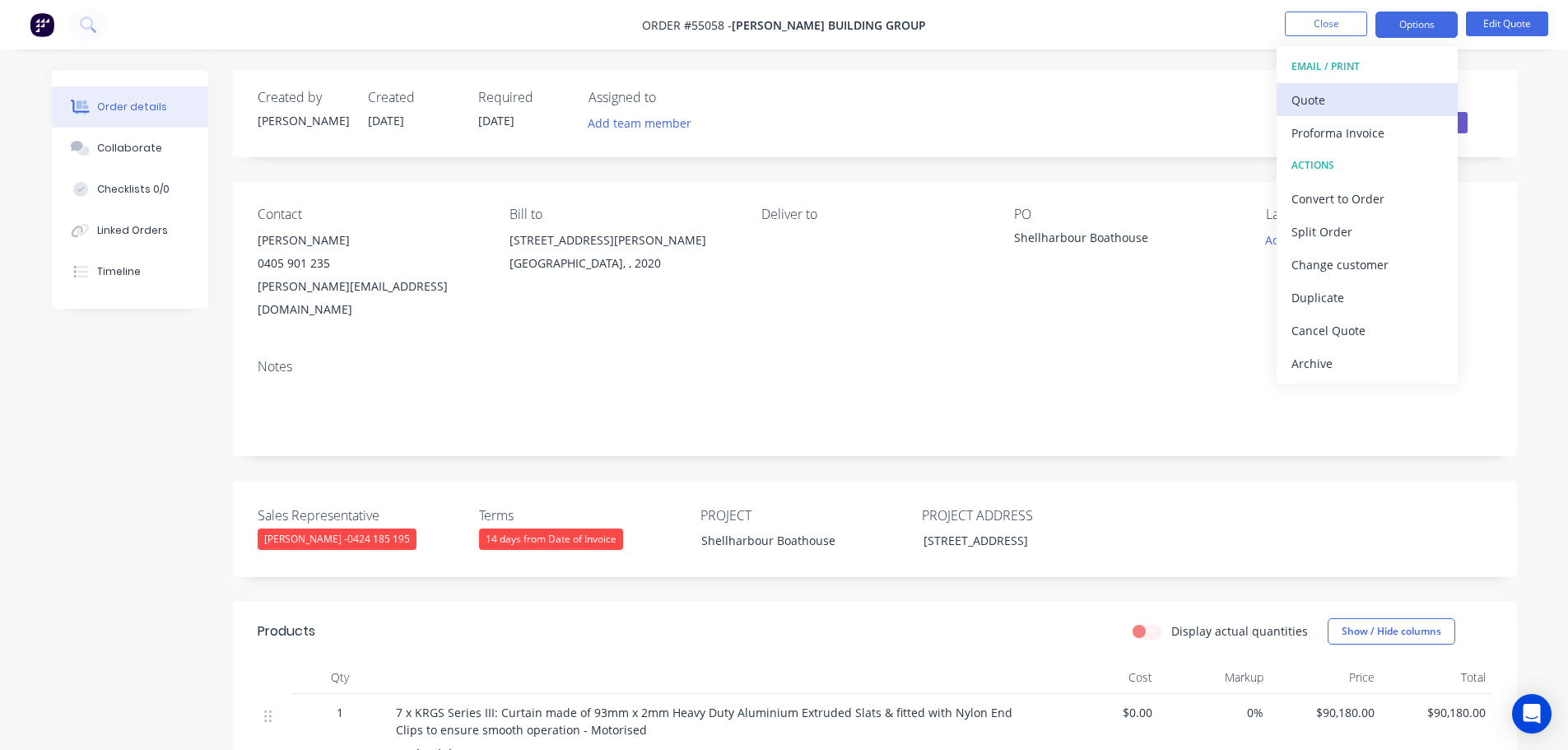
click at [1304, 104] on div "Quote" at bounding box center [1367, 100] width 152 height 24
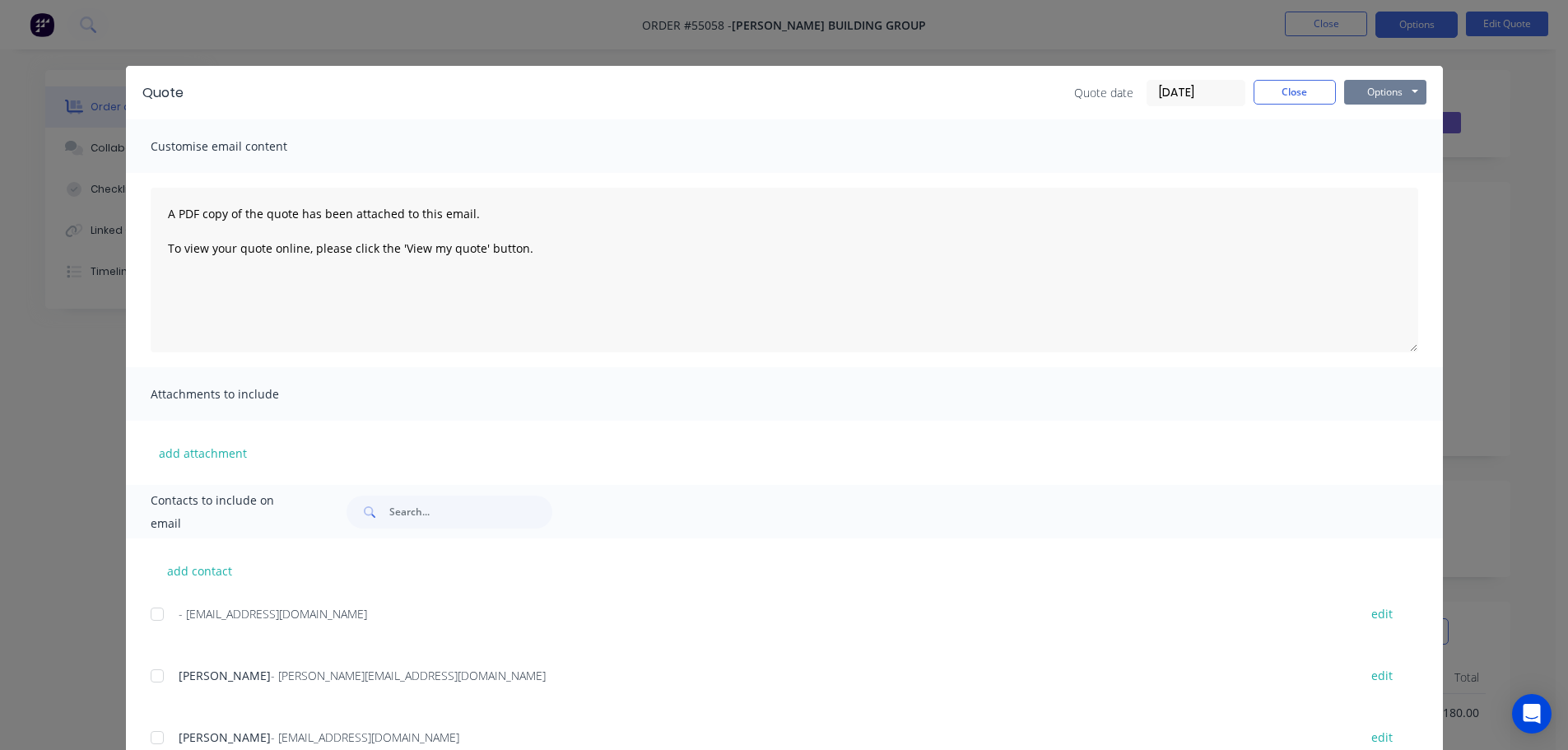
drag, startPoint x: 1374, startPoint y: 89, endPoint x: 1377, endPoint y: 103, distance: 14.3
click at [1374, 88] on button "Options" at bounding box center [1385, 92] width 82 height 25
click at [1385, 147] on button "Print" at bounding box center [1397, 148] width 105 height 27
click at [1262, 98] on button "Close" at bounding box center [1295, 92] width 82 height 25
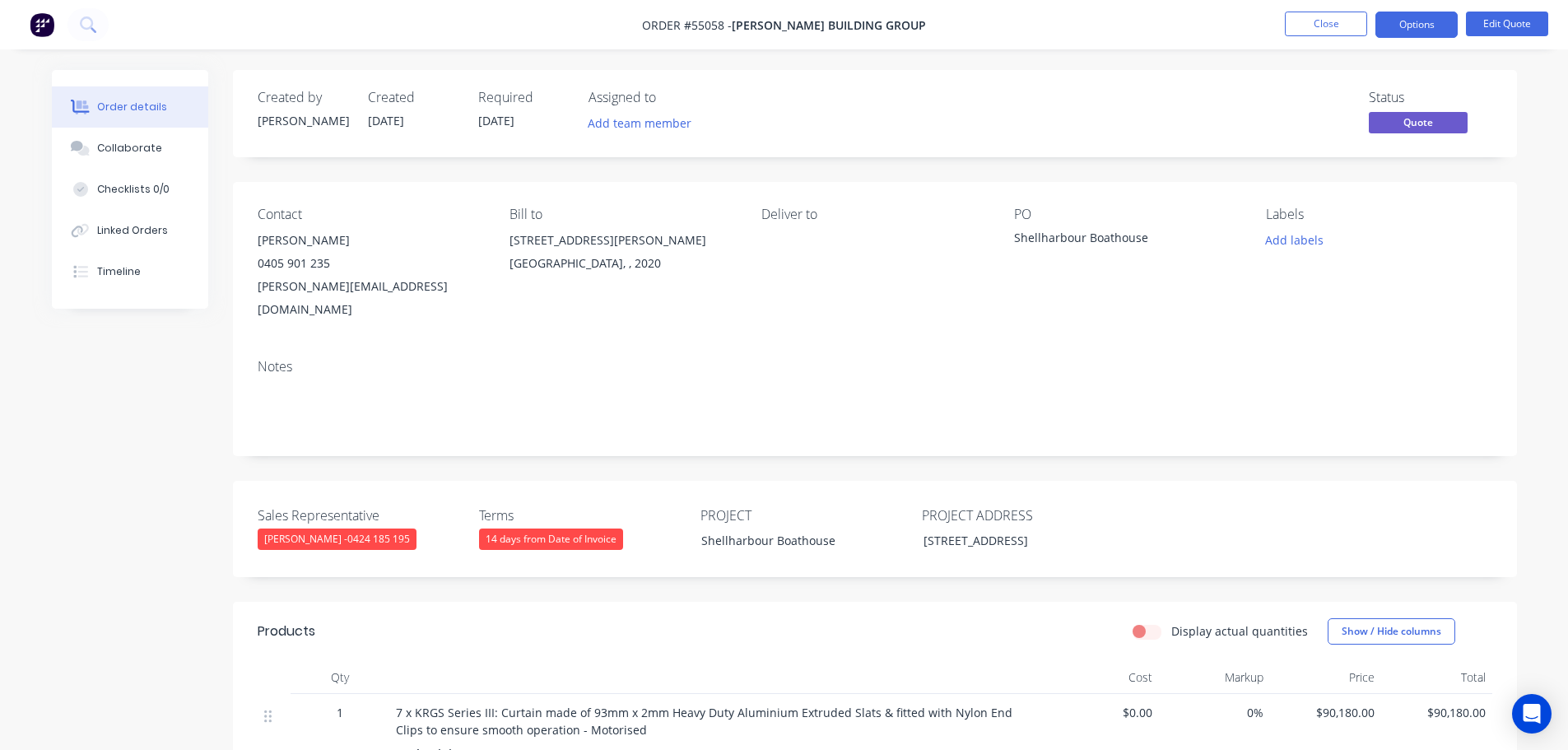
click at [330, 263] on span at bounding box center [330, 263] width 0 height 16
click at [1304, 23] on button "Close" at bounding box center [1326, 24] width 82 height 25
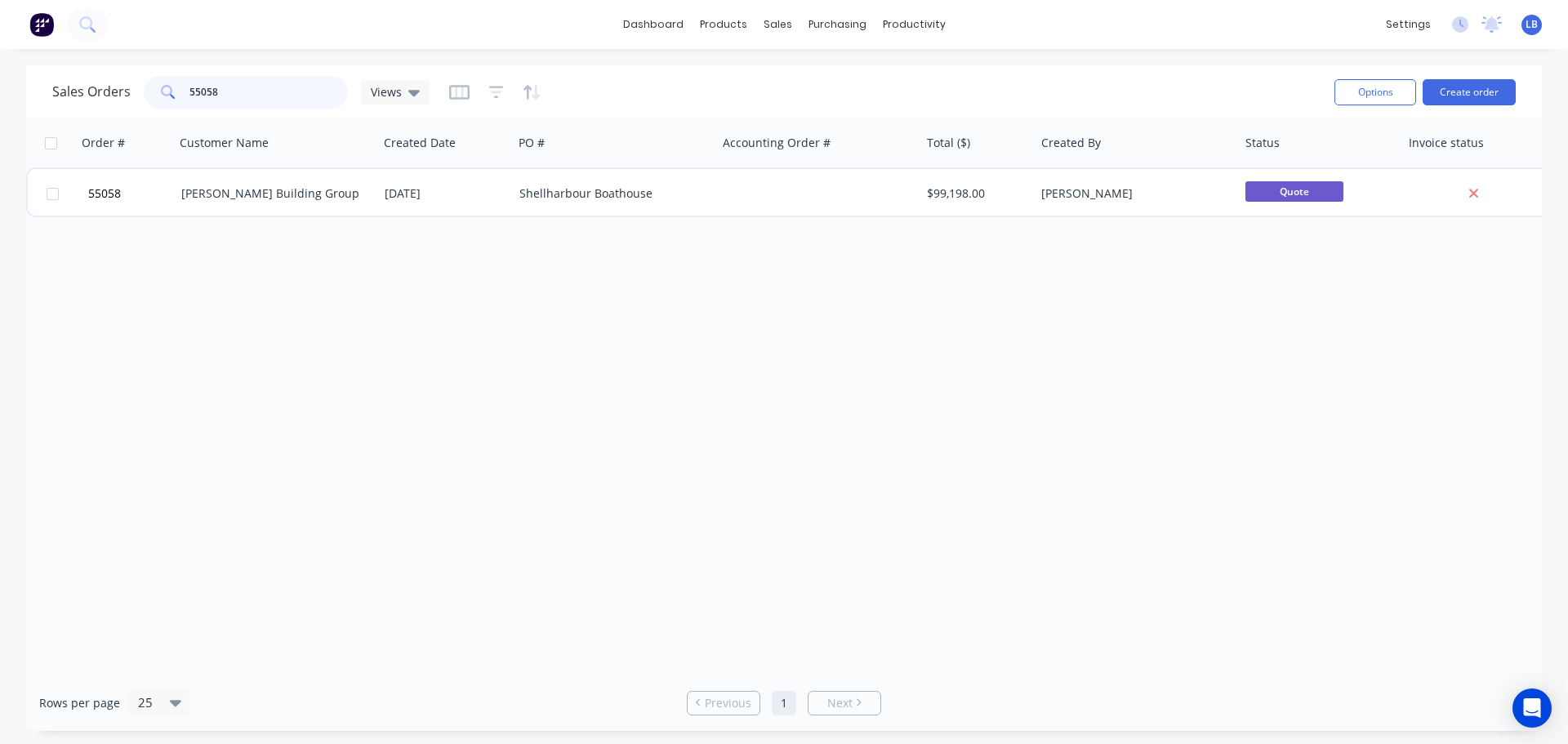
drag, startPoint x: 226, startPoint y: 87, endPoint x: 130, endPoint y: 95, distance: 96.3
click at [130, 95] on div "Sales Orders 55058 Views" at bounding box center [241, 92] width 377 height 33
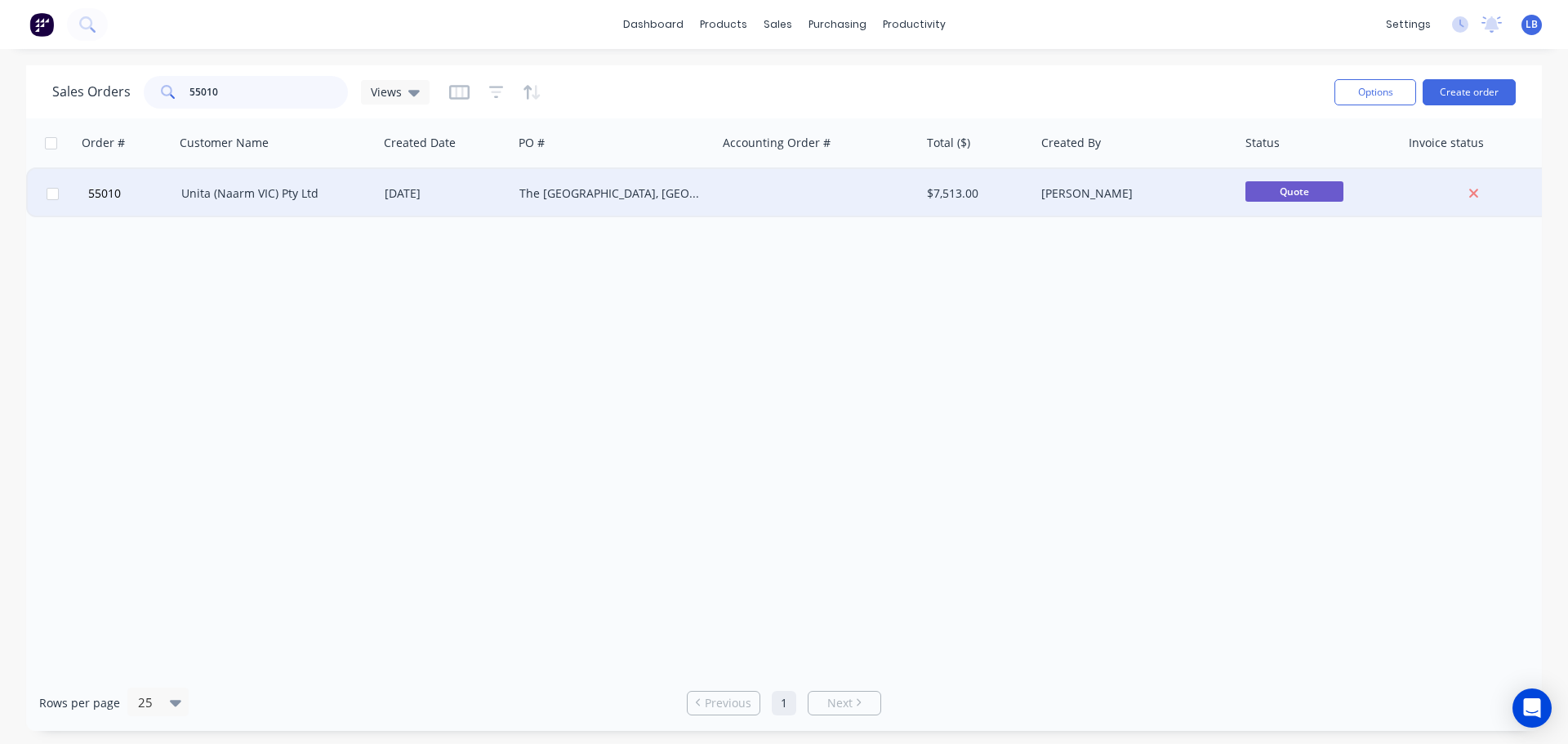
type input "55010"
click at [467, 188] on div "[DATE]" at bounding box center [445, 194] width 122 height 16
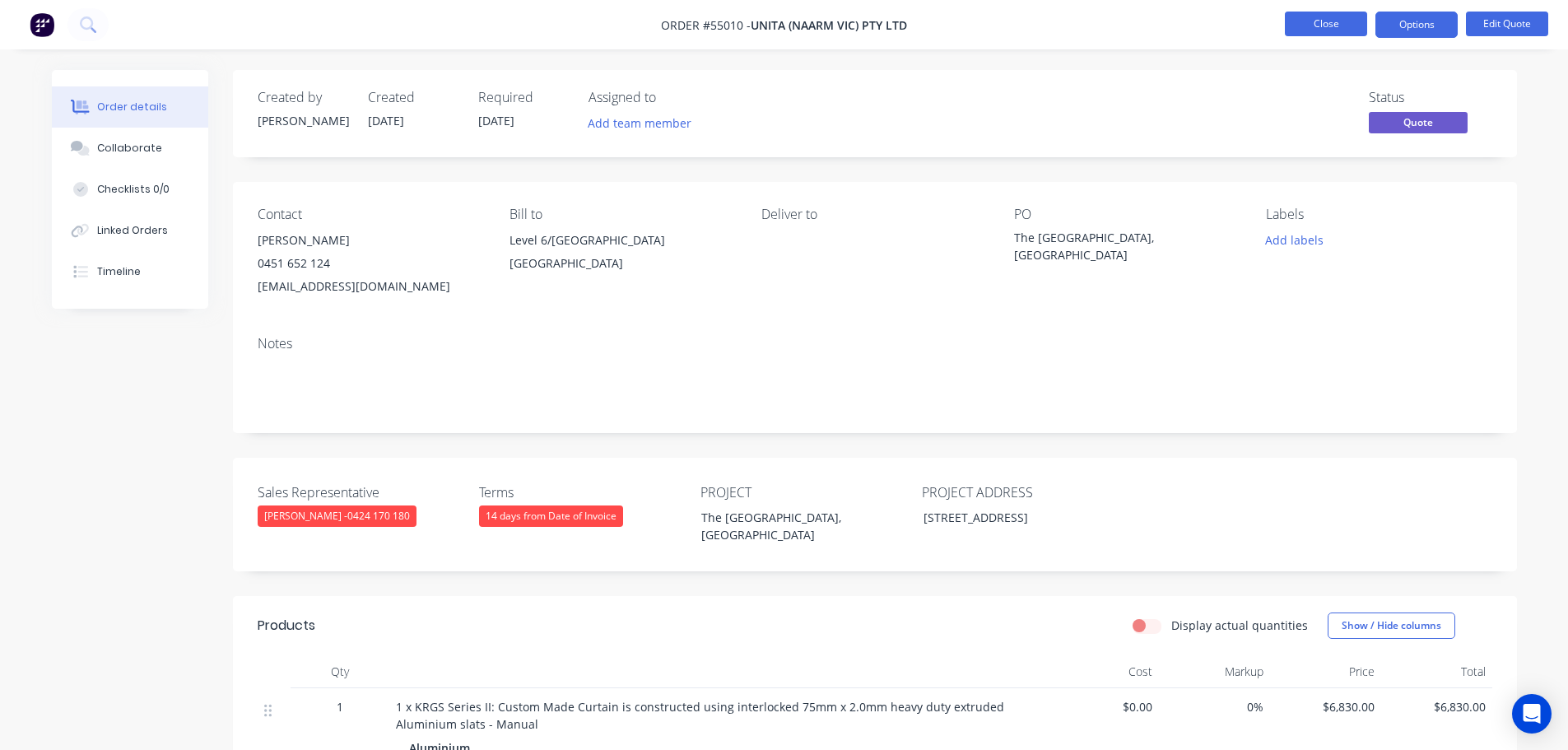
click at [1312, 24] on button "Close" at bounding box center [1326, 24] width 82 height 25
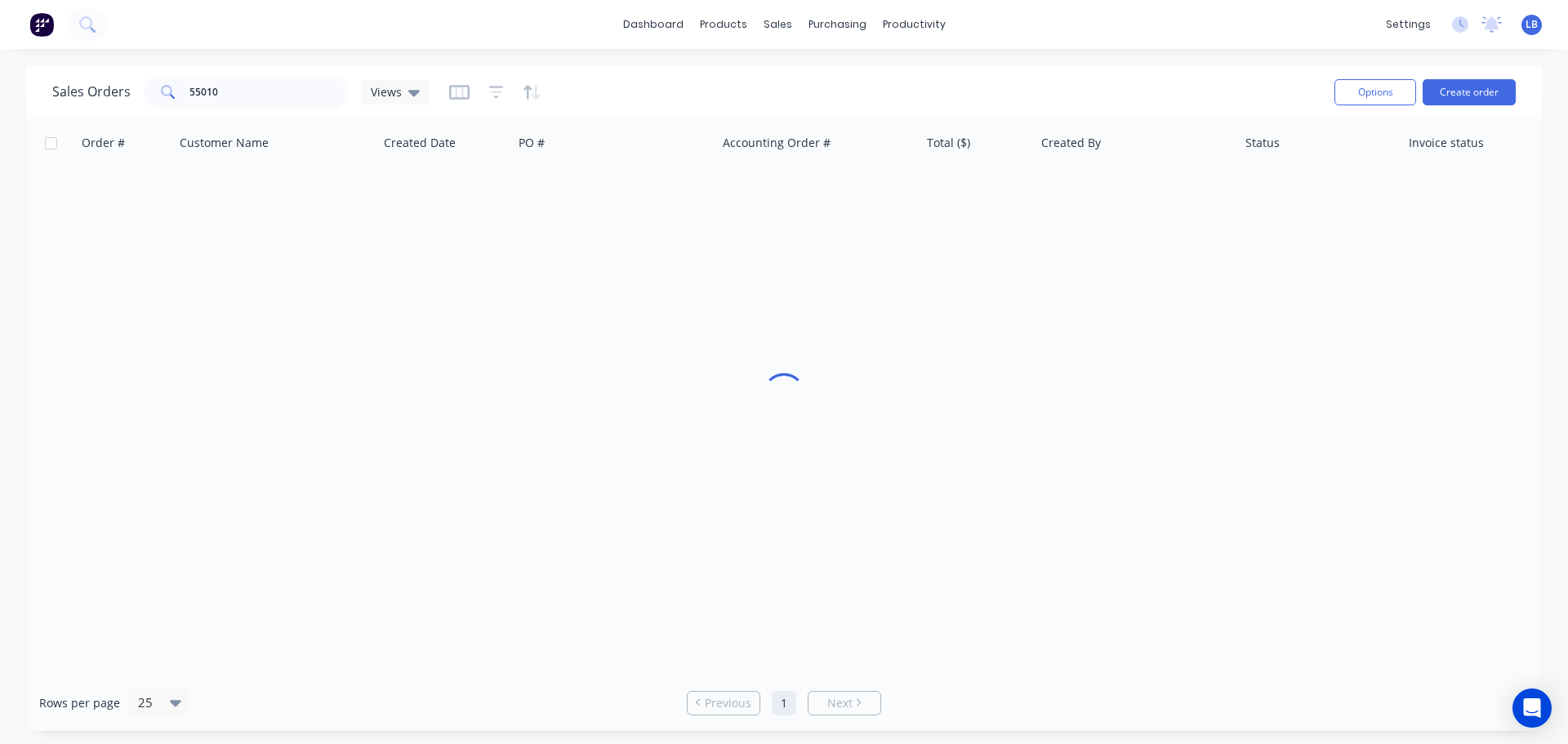
click at [1528, 28] on span "LB" at bounding box center [1531, 25] width 12 height 15
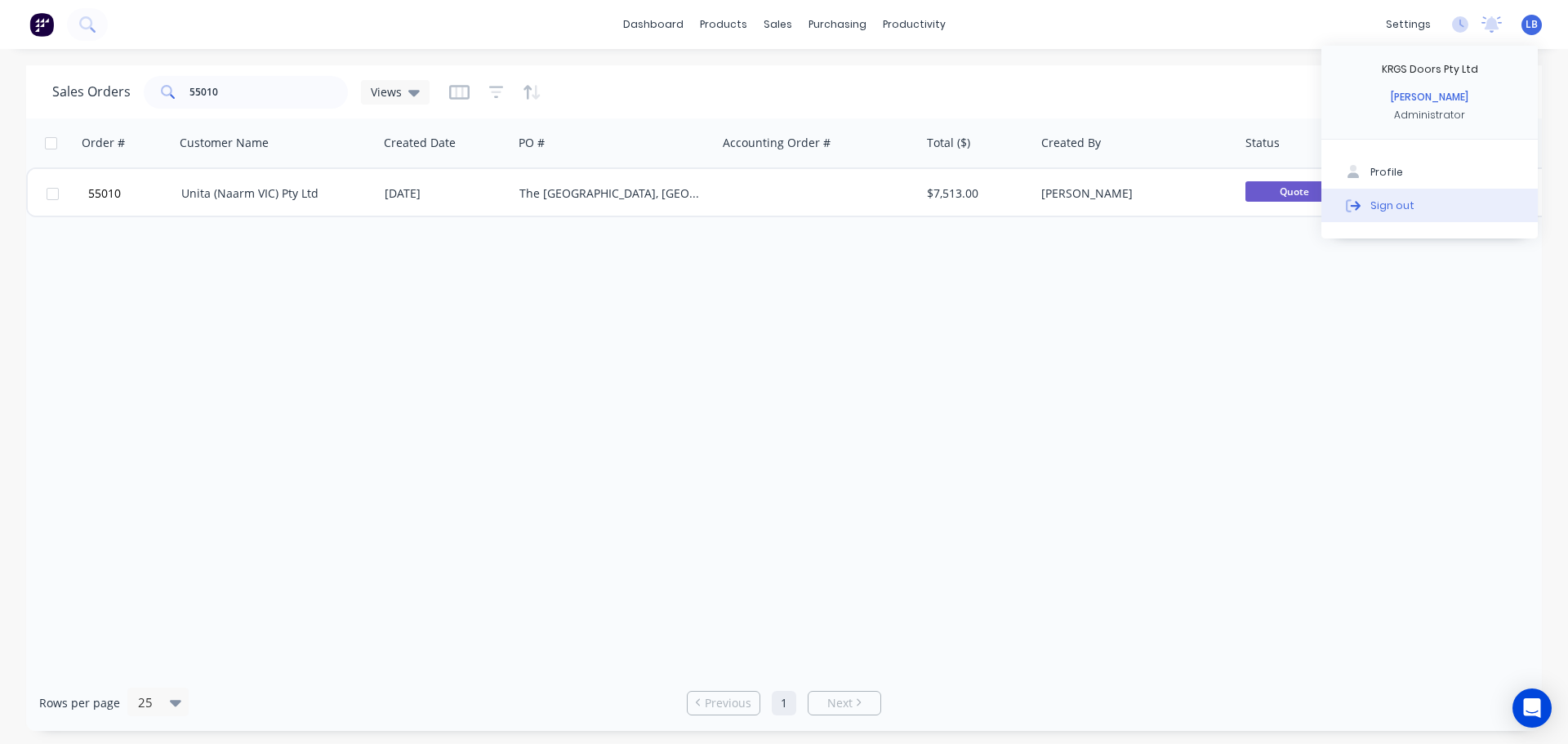
click at [1384, 208] on div "Sign out" at bounding box center [1392, 205] width 44 height 15
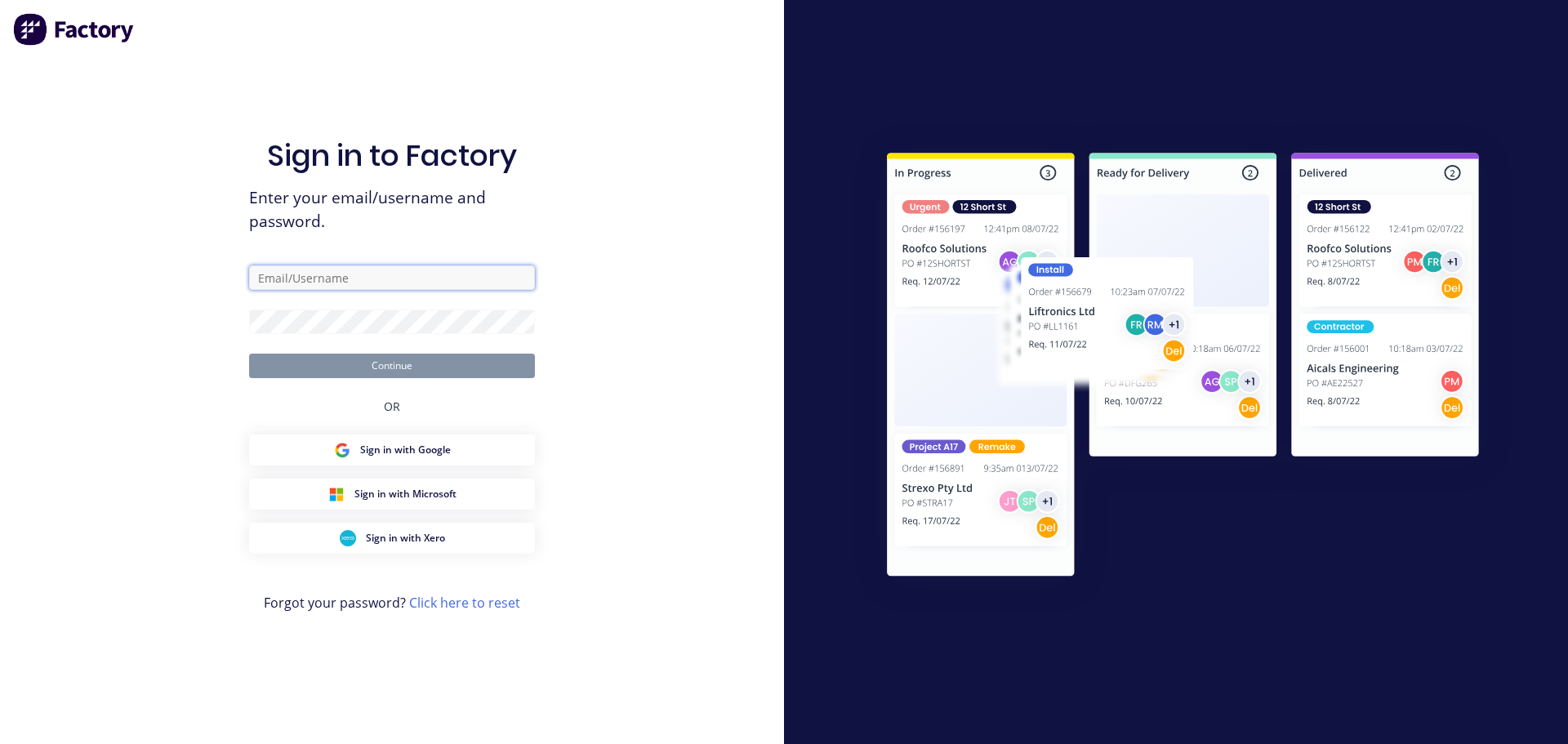
type input "[PERSON_NAME][EMAIL_ADDRESS][DOMAIN_NAME]"
